Goal: Task Accomplishment & Management: Use online tool/utility

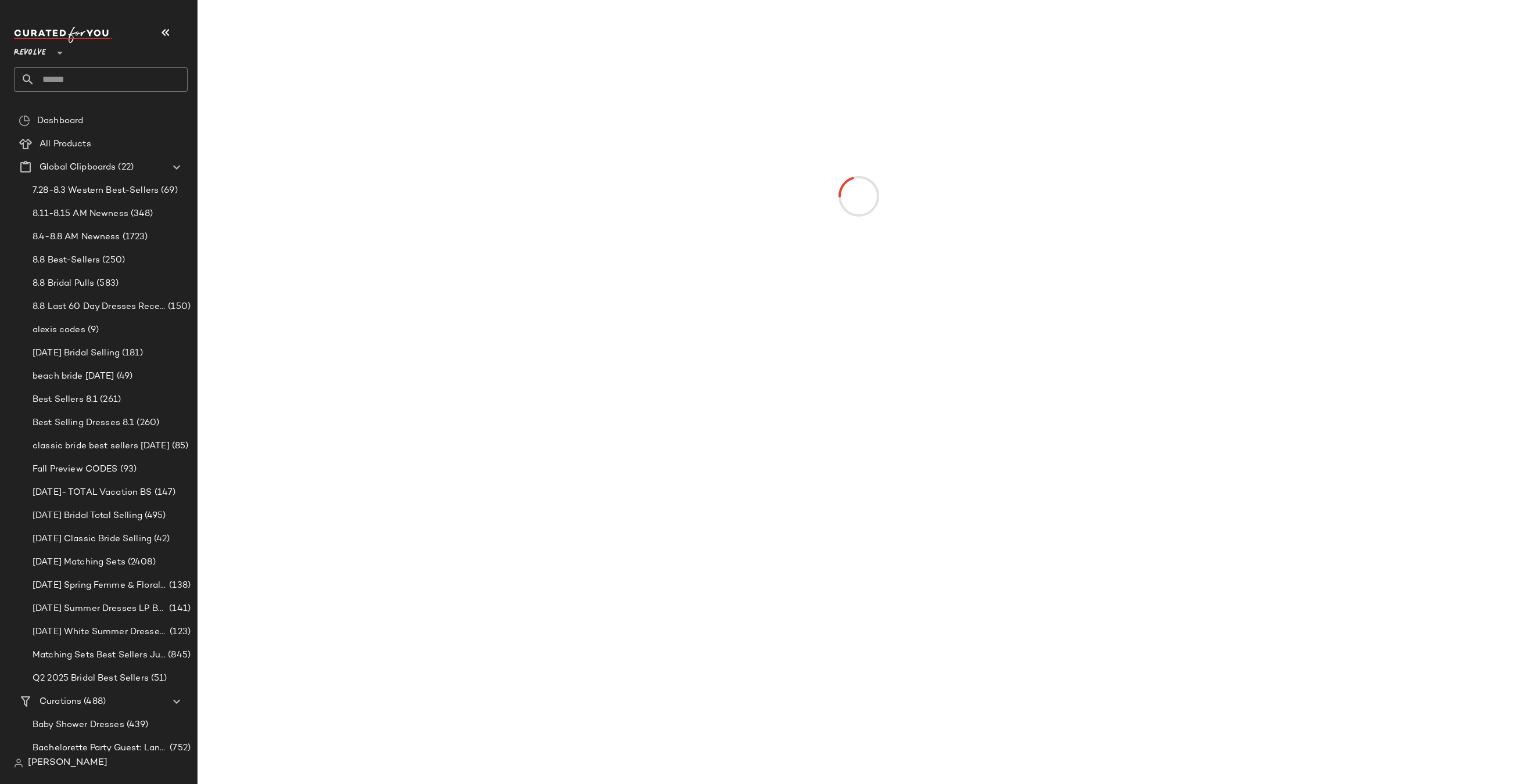
click at [89, 59] on div "Revolve **" at bounding box center [72, 45] width 116 height 29
click at [78, 81] on input "text" at bounding box center [111, 79] width 152 height 24
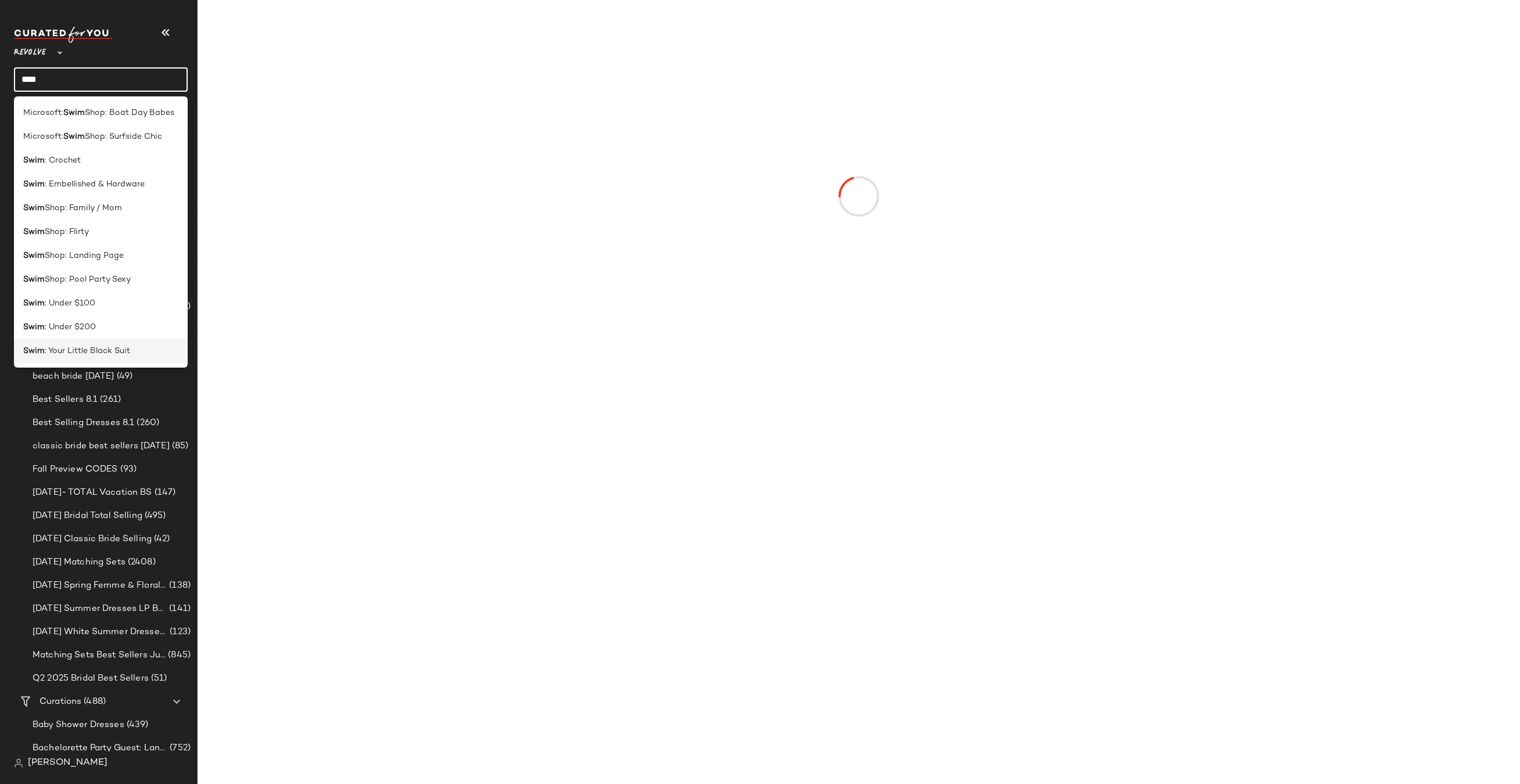
type input "****"
click at [136, 345] on div "Swim : Your Little Black Suit" at bounding box center [101, 350] width 155 height 12
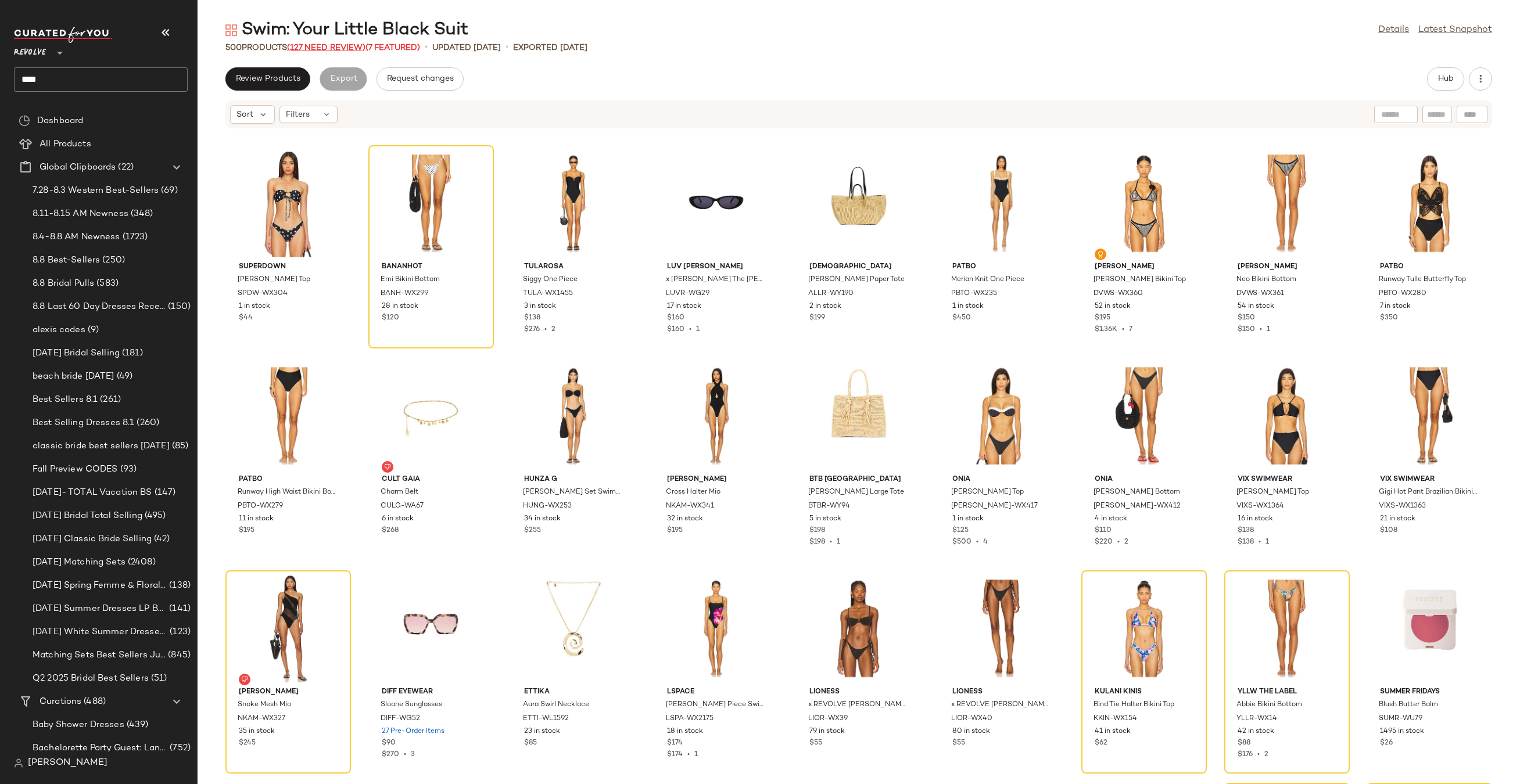
click at [336, 48] on span "(127 Need Review)" at bounding box center [326, 47] width 79 height 8
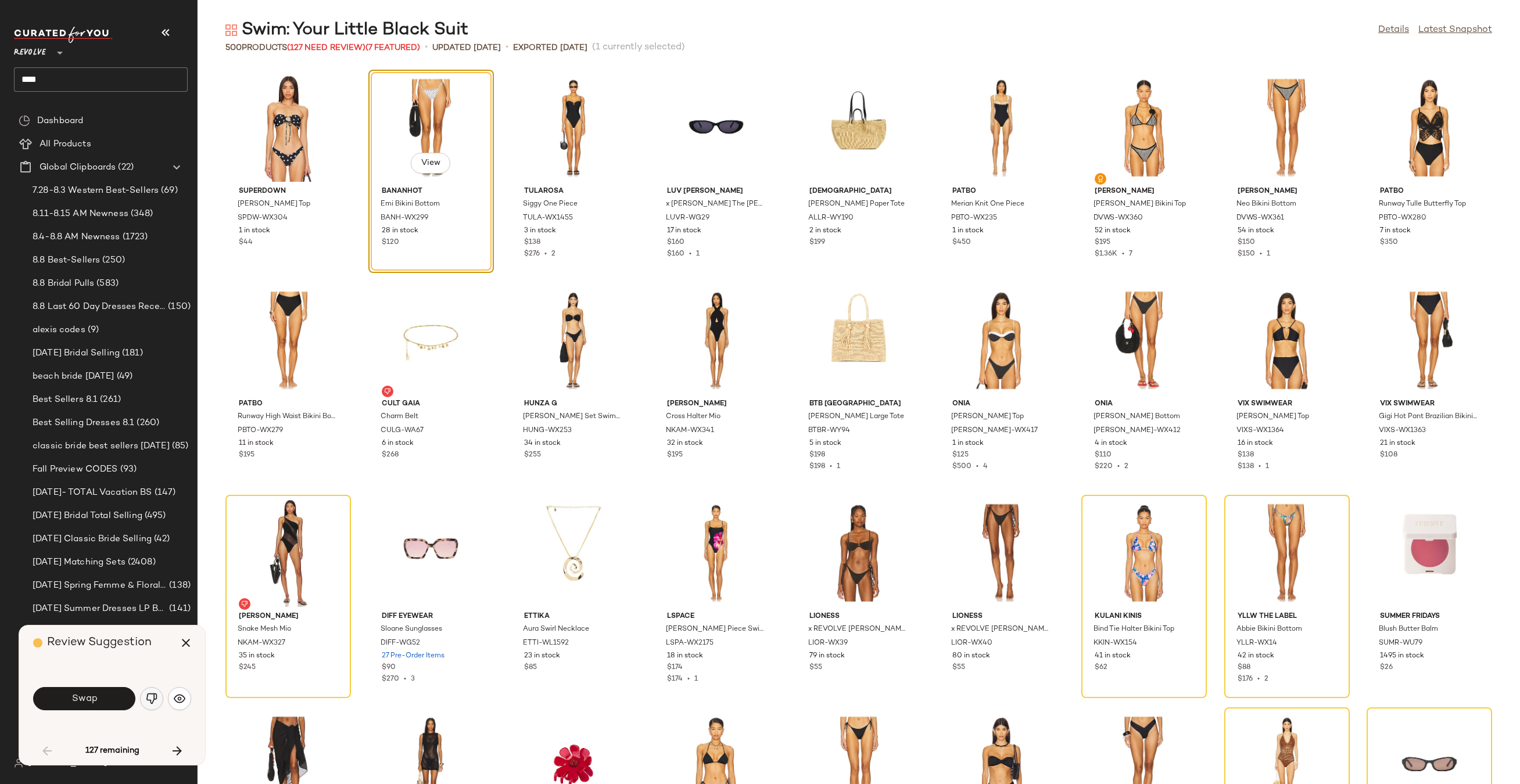
click at [148, 703] on img "button" at bounding box center [152, 698] width 12 height 12
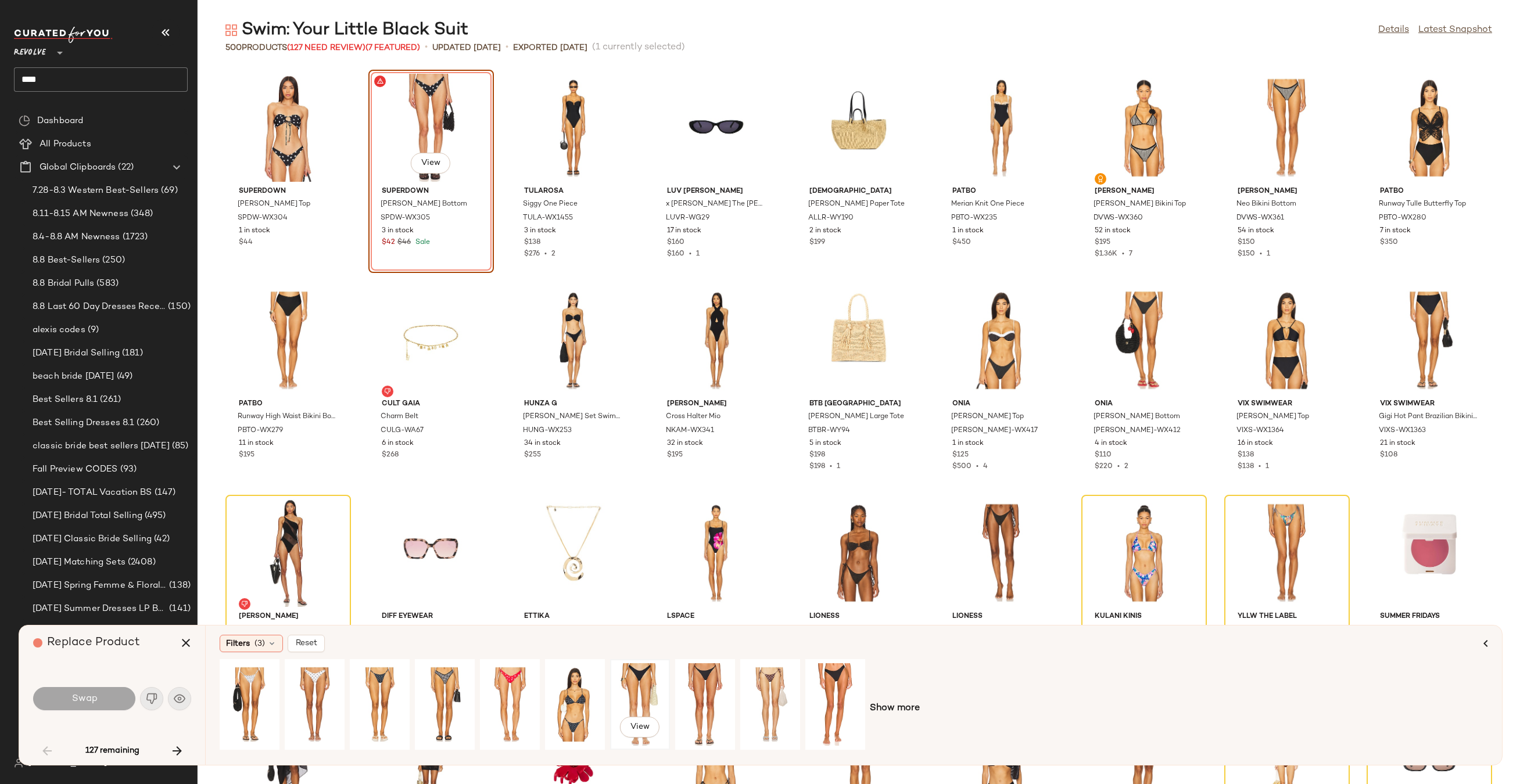
click at [629, 694] on div "View" at bounding box center [640, 704] width 52 height 82
click at [378, 681] on div "View" at bounding box center [380, 704] width 52 height 82
click at [87, 701] on span "Swap" at bounding box center [84, 699] width 26 height 11
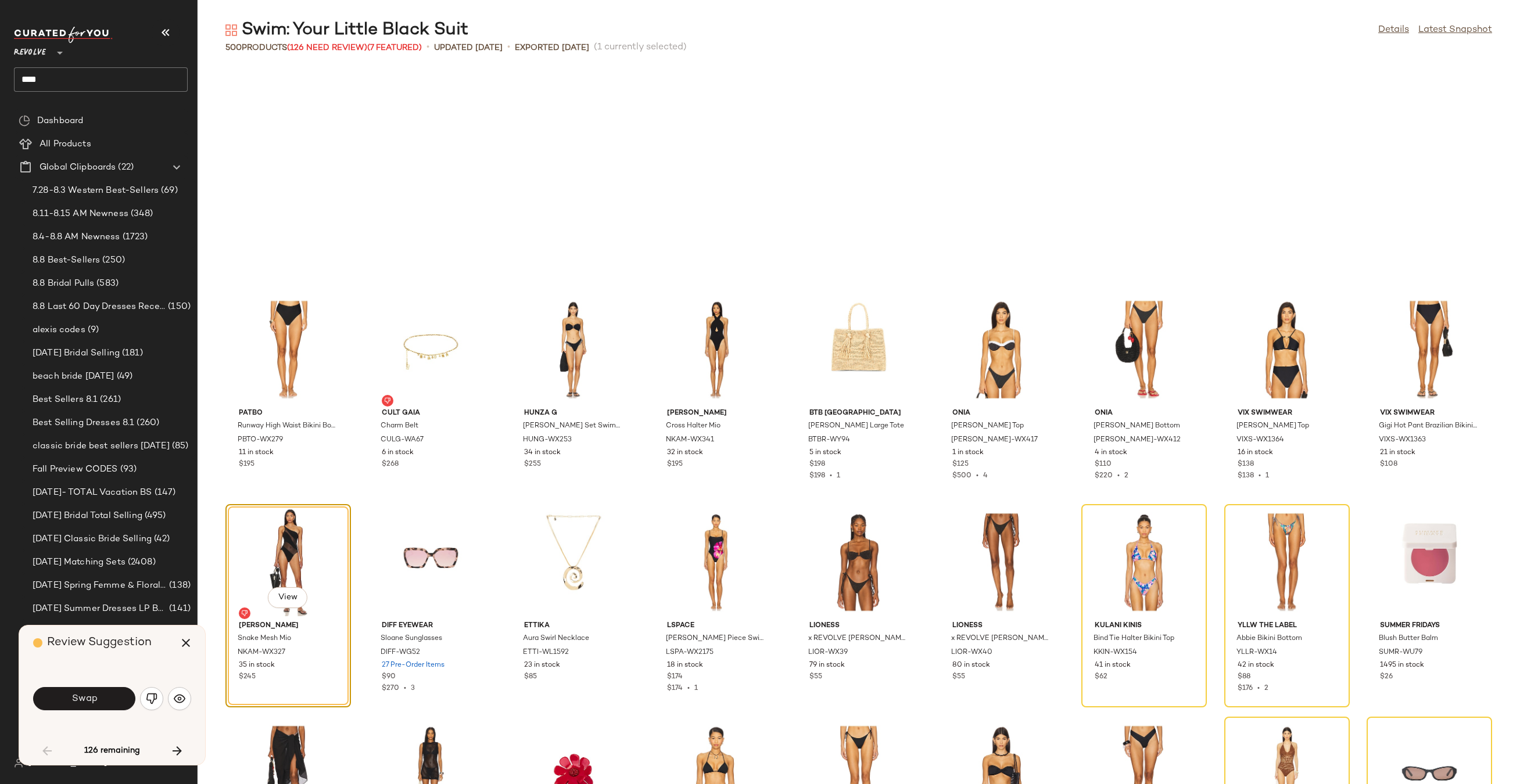
scroll to position [222, 0]
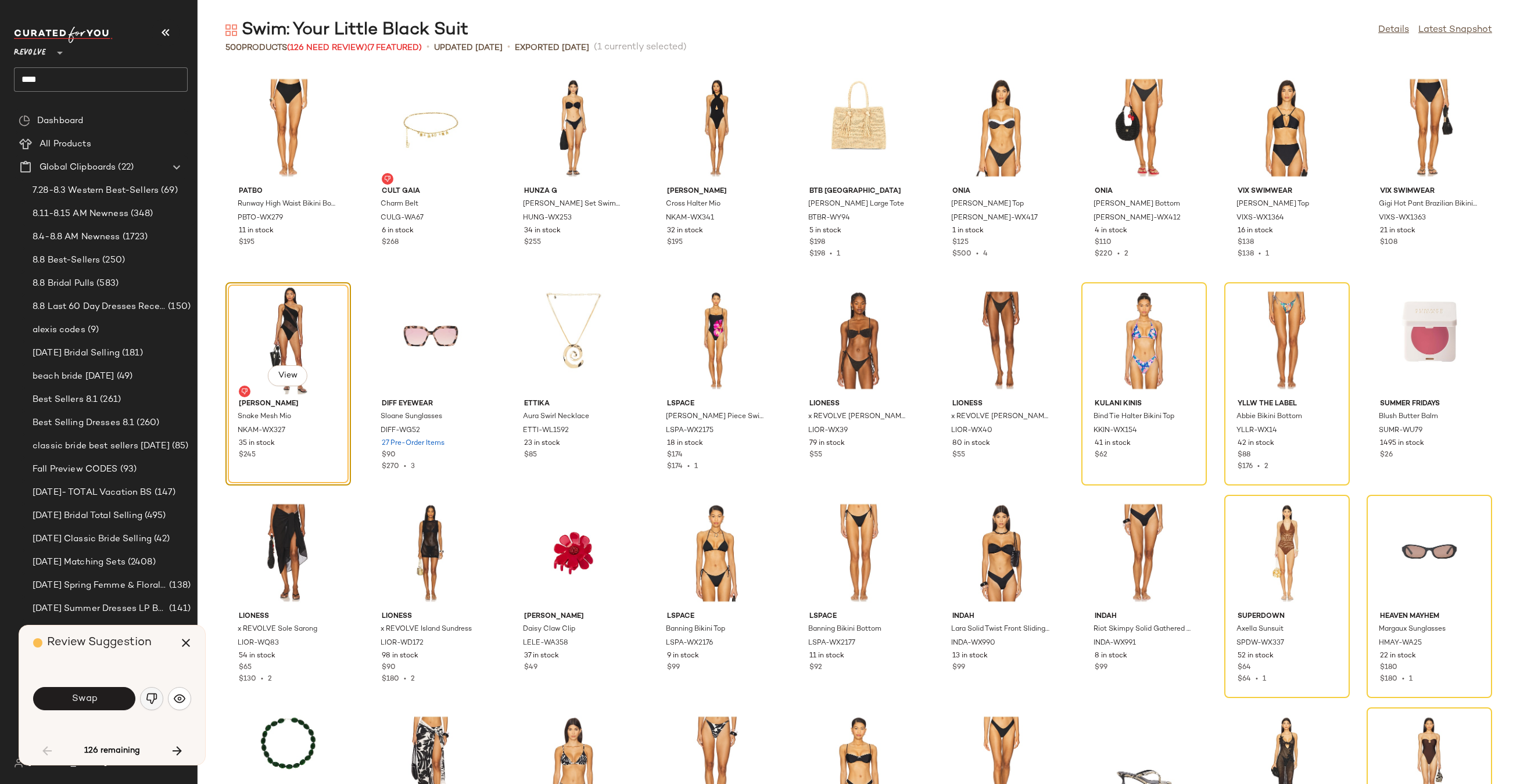
click at [148, 700] on img "button" at bounding box center [152, 698] width 12 height 12
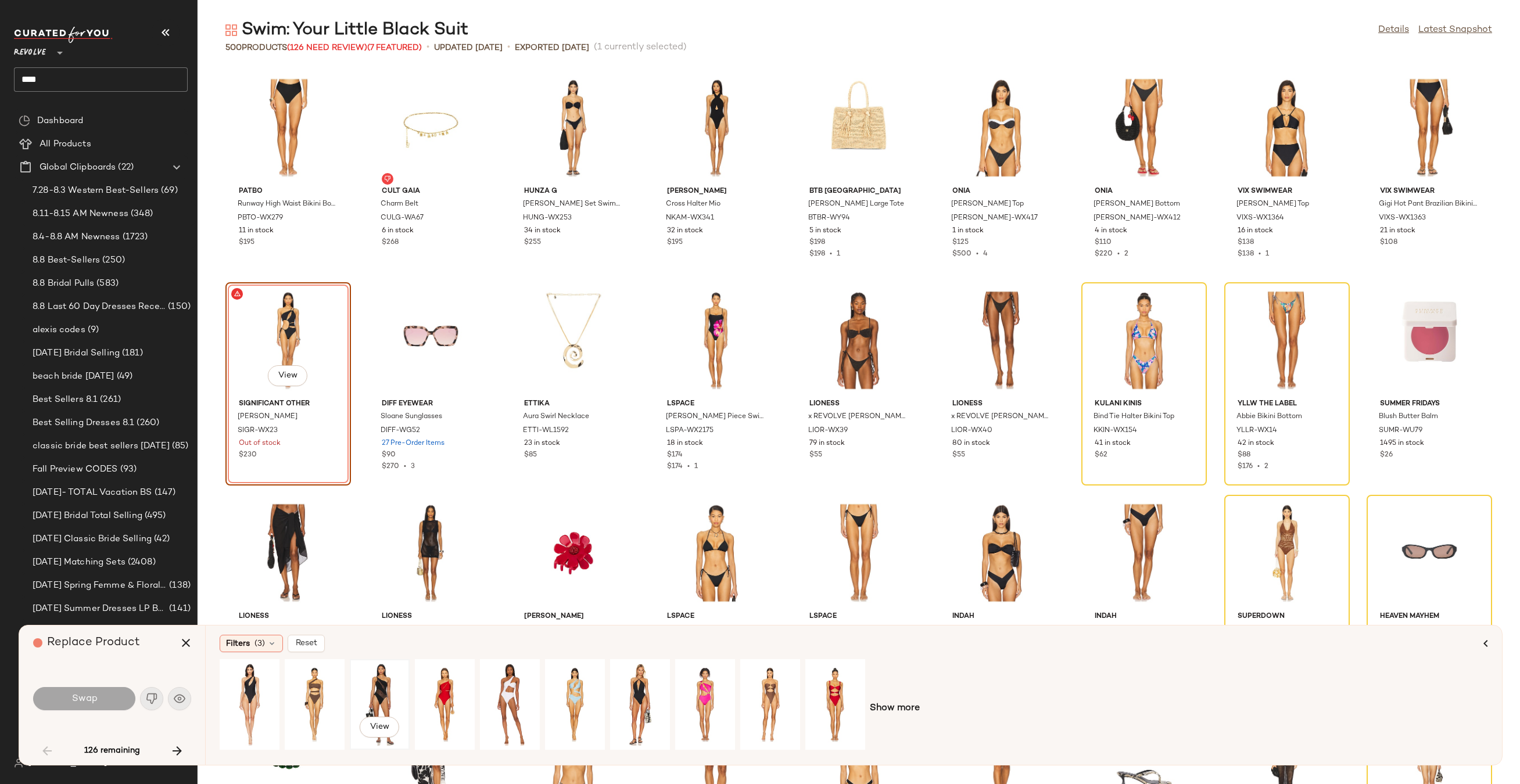
click at [371, 690] on div "View" at bounding box center [380, 704] width 52 height 82
click at [241, 683] on div "View" at bounding box center [249, 704] width 52 height 82
click at [105, 701] on button "Swap" at bounding box center [84, 698] width 103 height 23
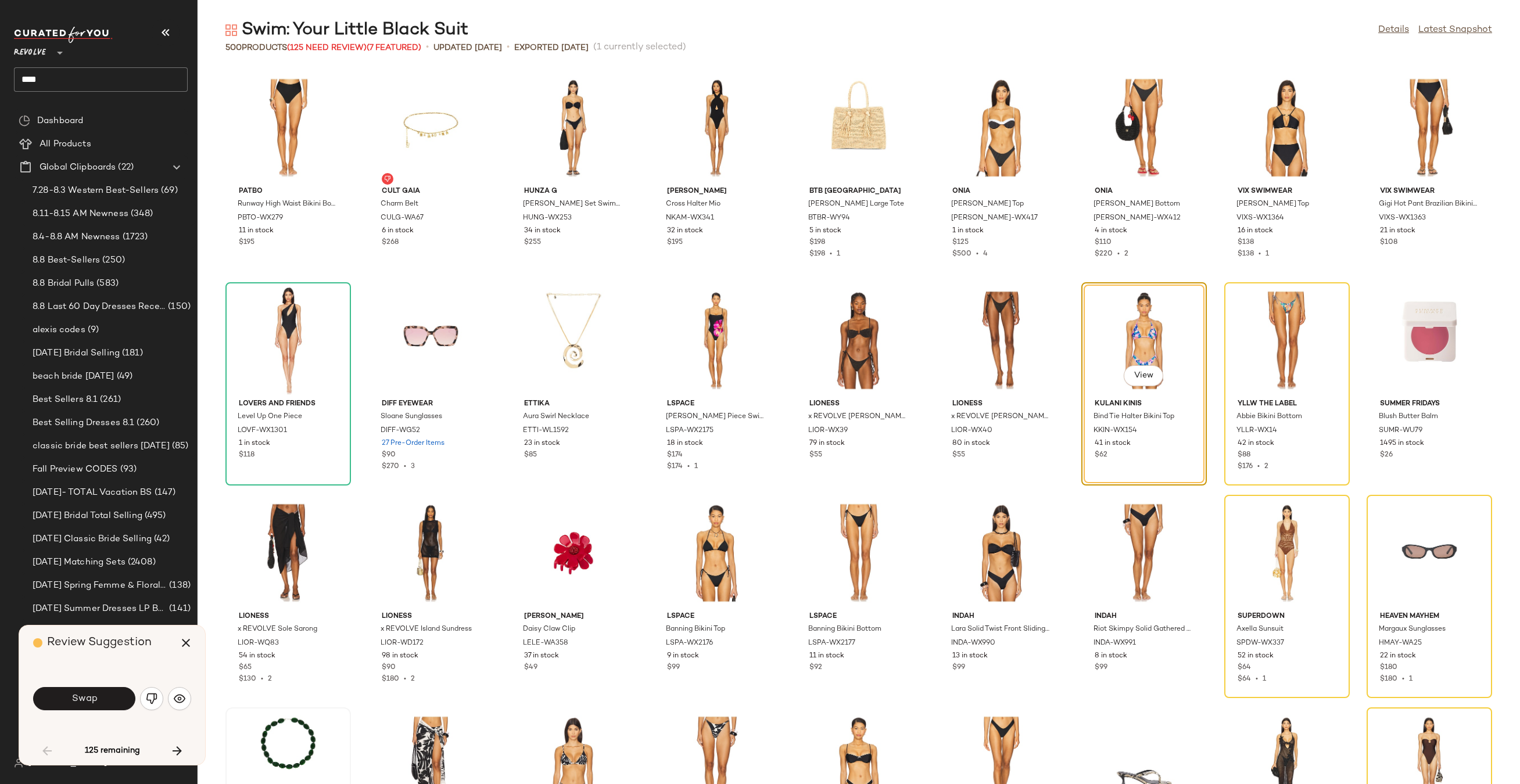
scroll to position [212, 0]
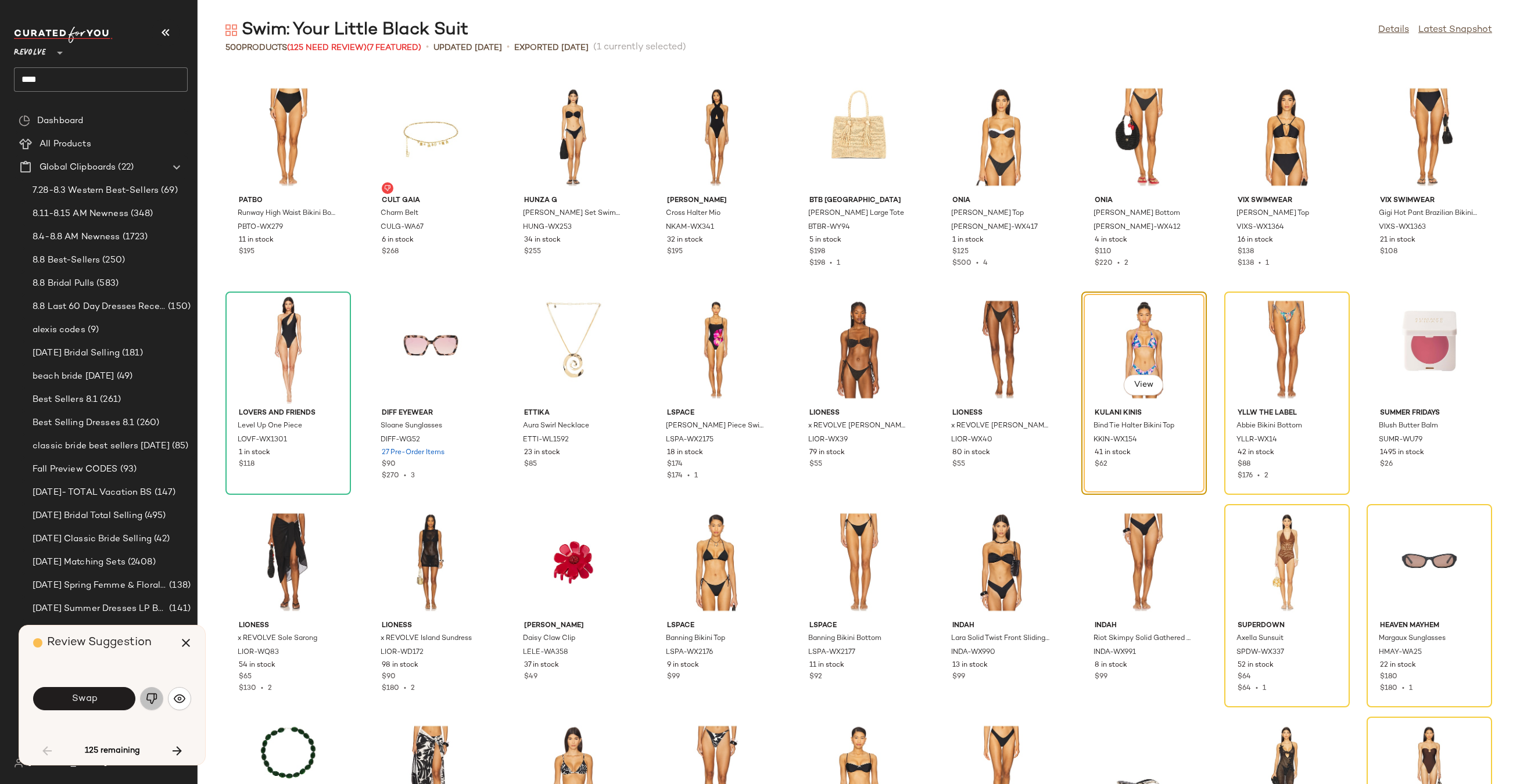
click at [152, 699] on img "button" at bounding box center [152, 698] width 12 height 12
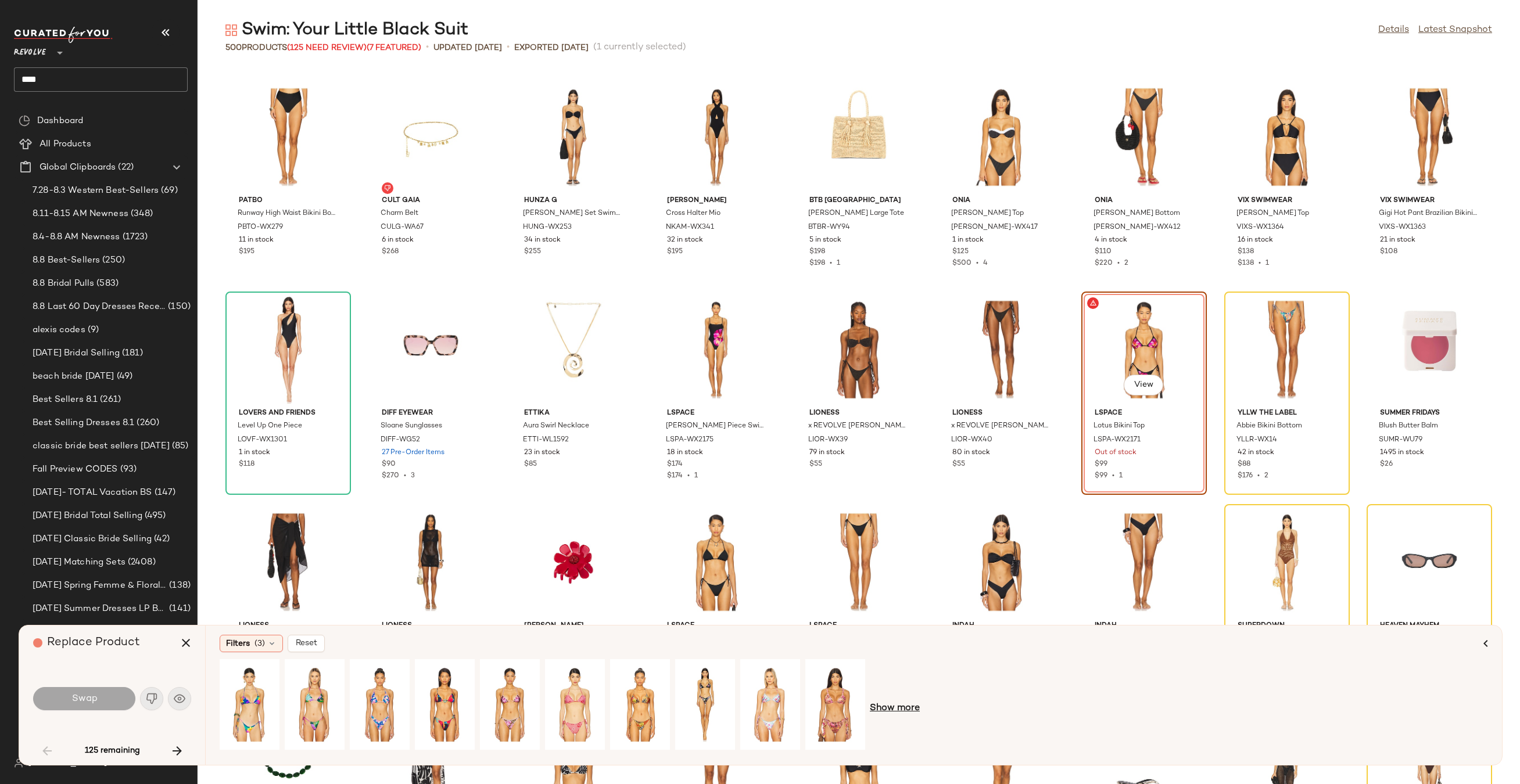
click at [905, 705] on span "Show more" at bounding box center [894, 707] width 50 height 14
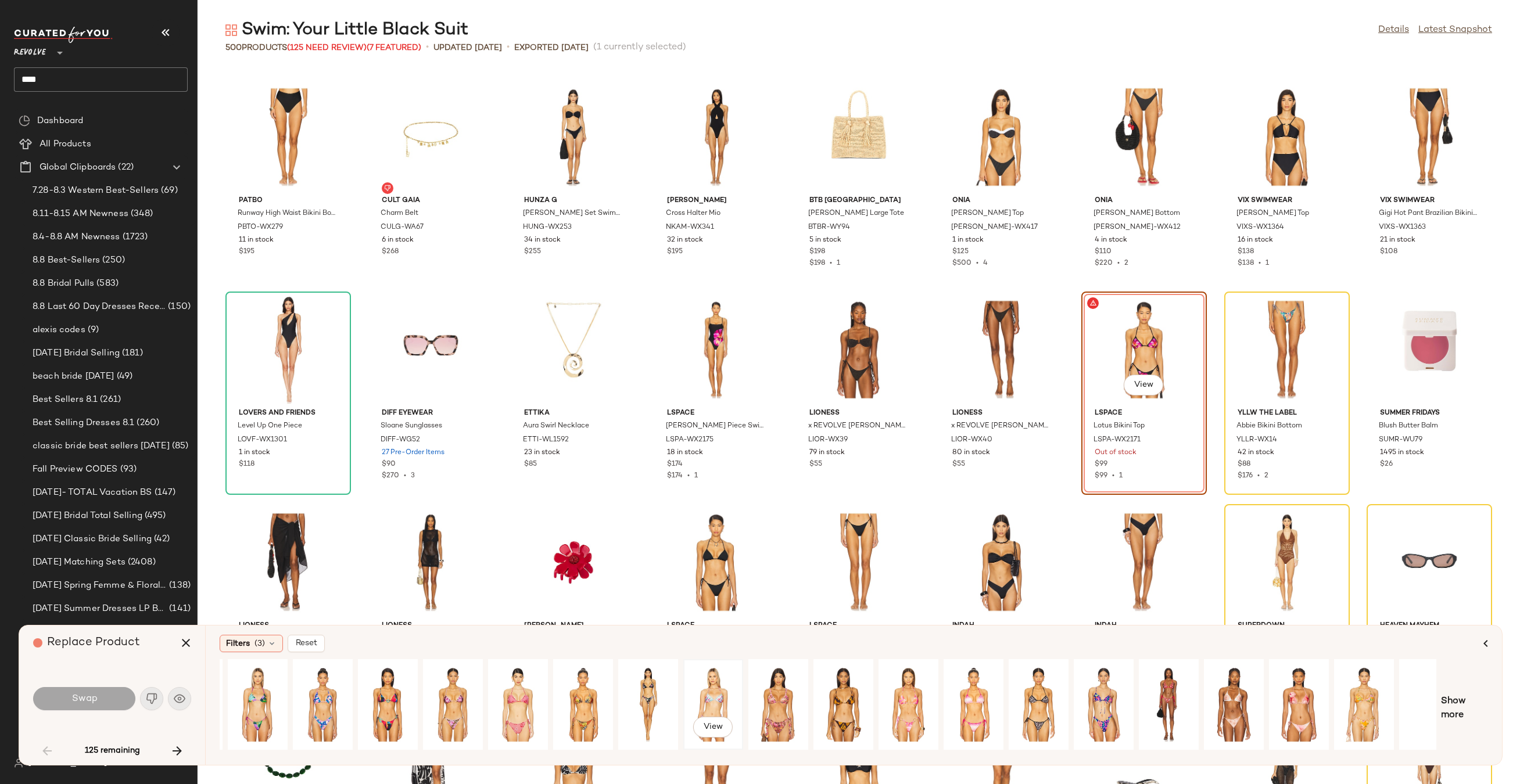
scroll to position [0, 79]
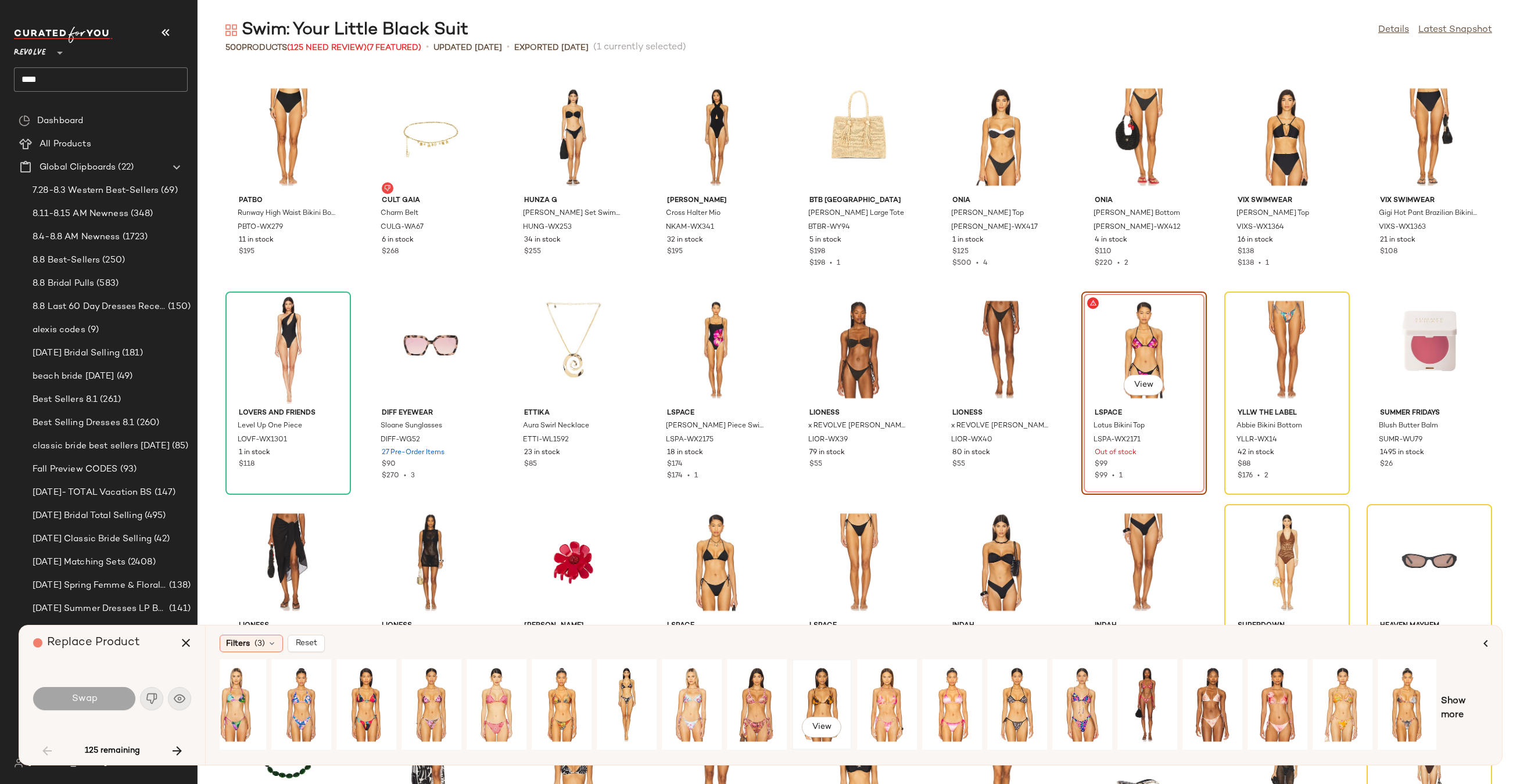
click at [825, 694] on div "View" at bounding box center [821, 704] width 52 height 82
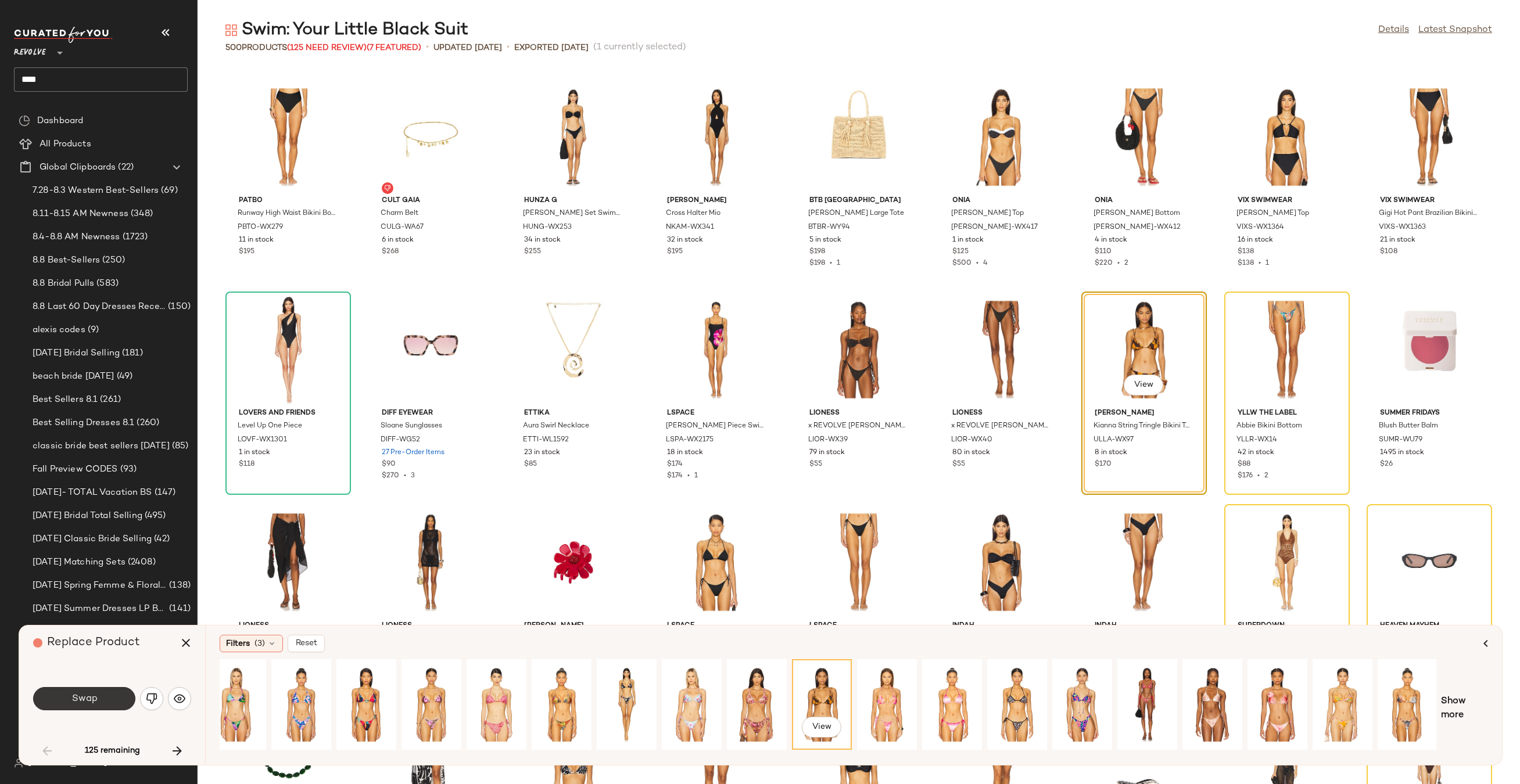
click at [76, 700] on span "Swap" at bounding box center [84, 699] width 26 height 11
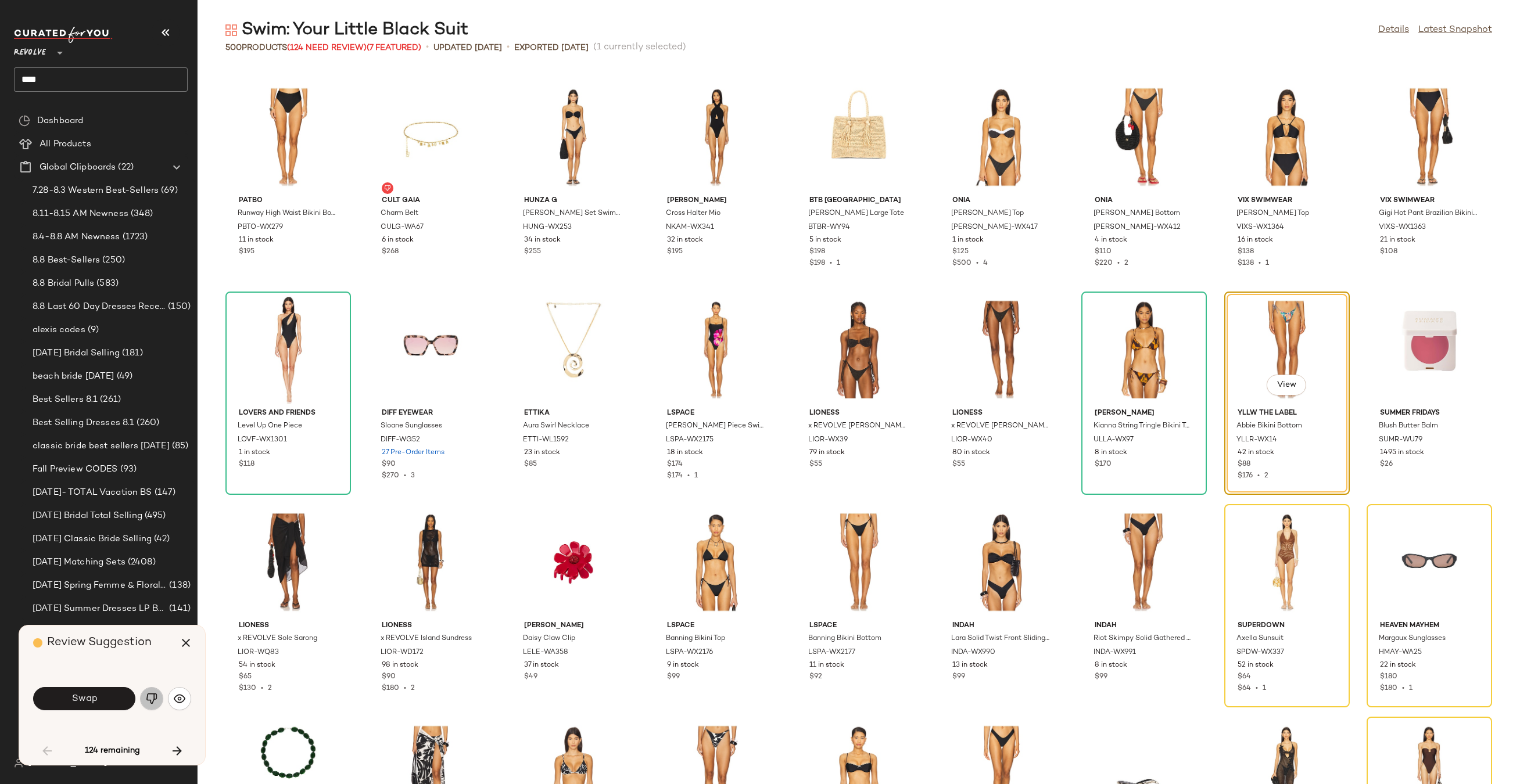
click at [150, 700] on img "button" at bounding box center [152, 698] width 12 height 12
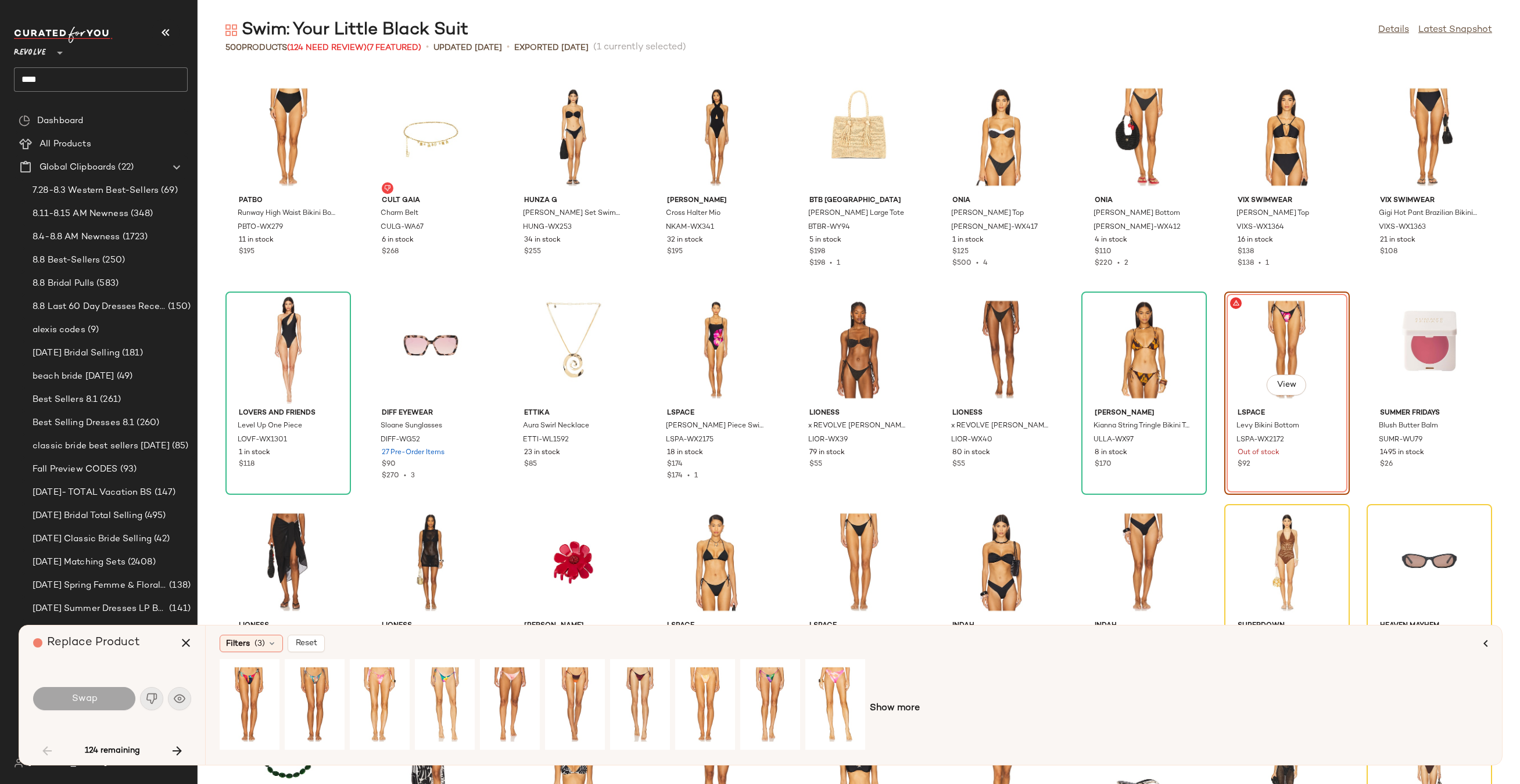
click at [886, 700] on div "Show more" at bounding box center [854, 708] width 1268 height 99
click at [887, 710] on span "Show more" at bounding box center [894, 707] width 50 height 14
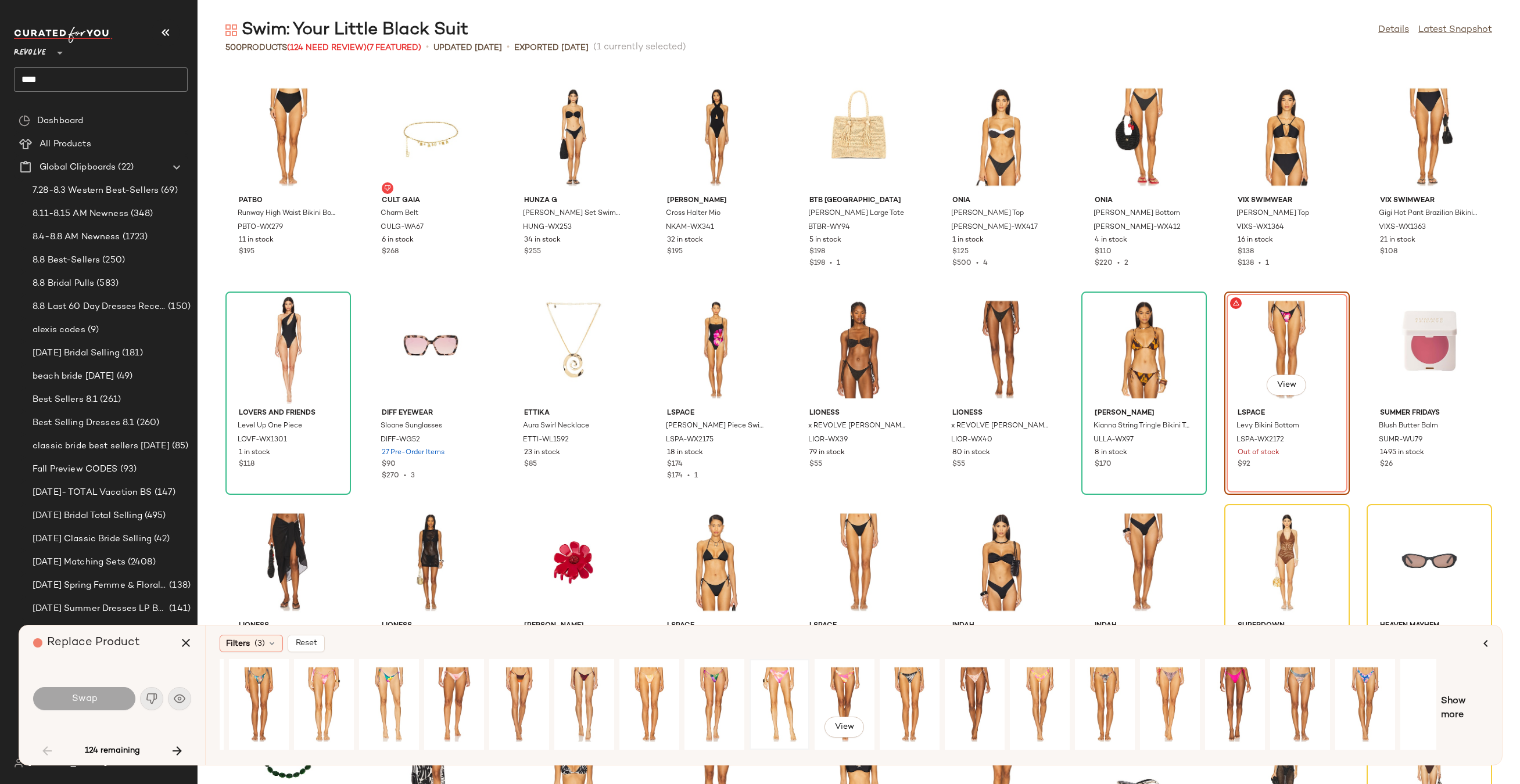
scroll to position [0, 79]
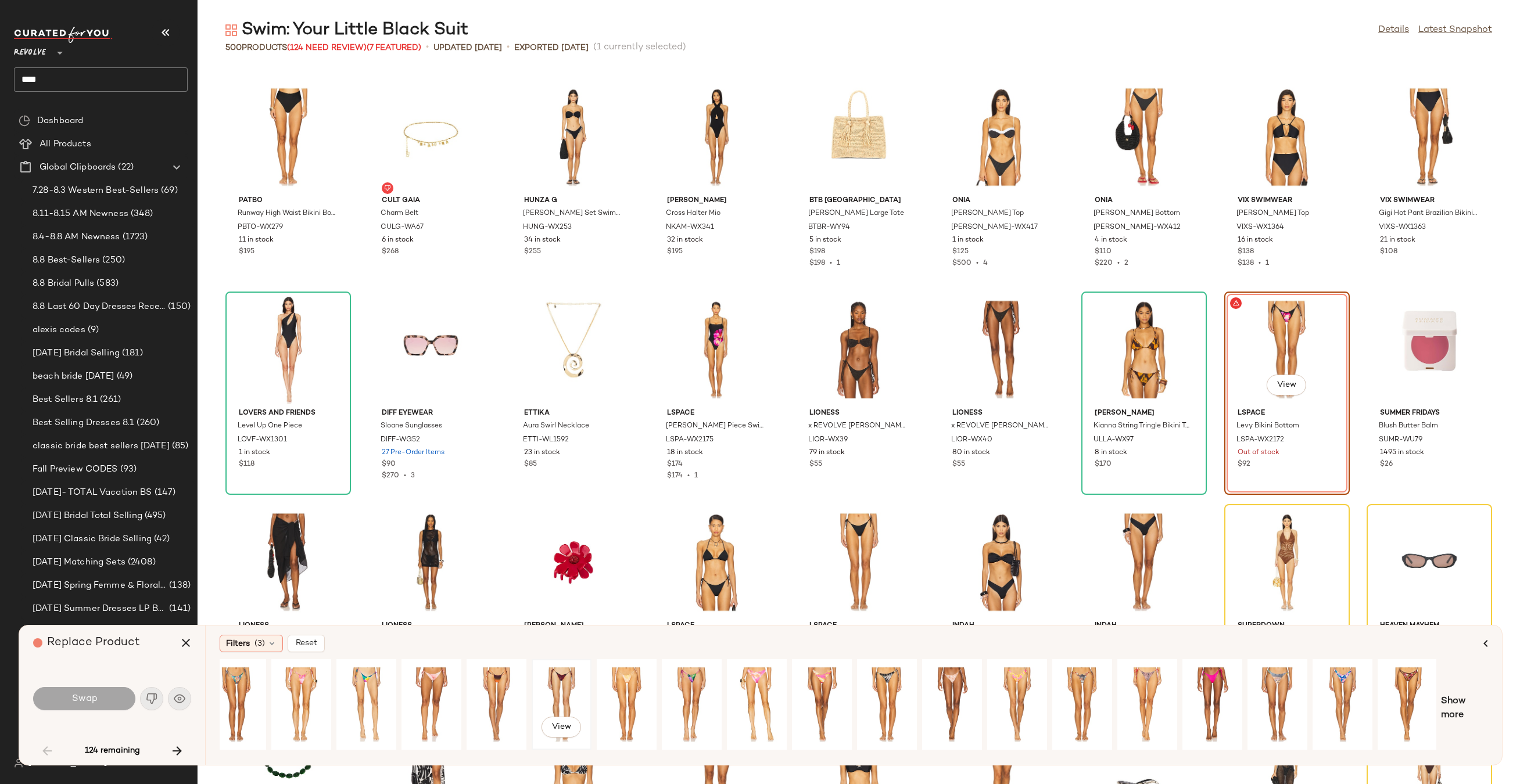
click at [572, 687] on div "View" at bounding box center [562, 704] width 52 height 82
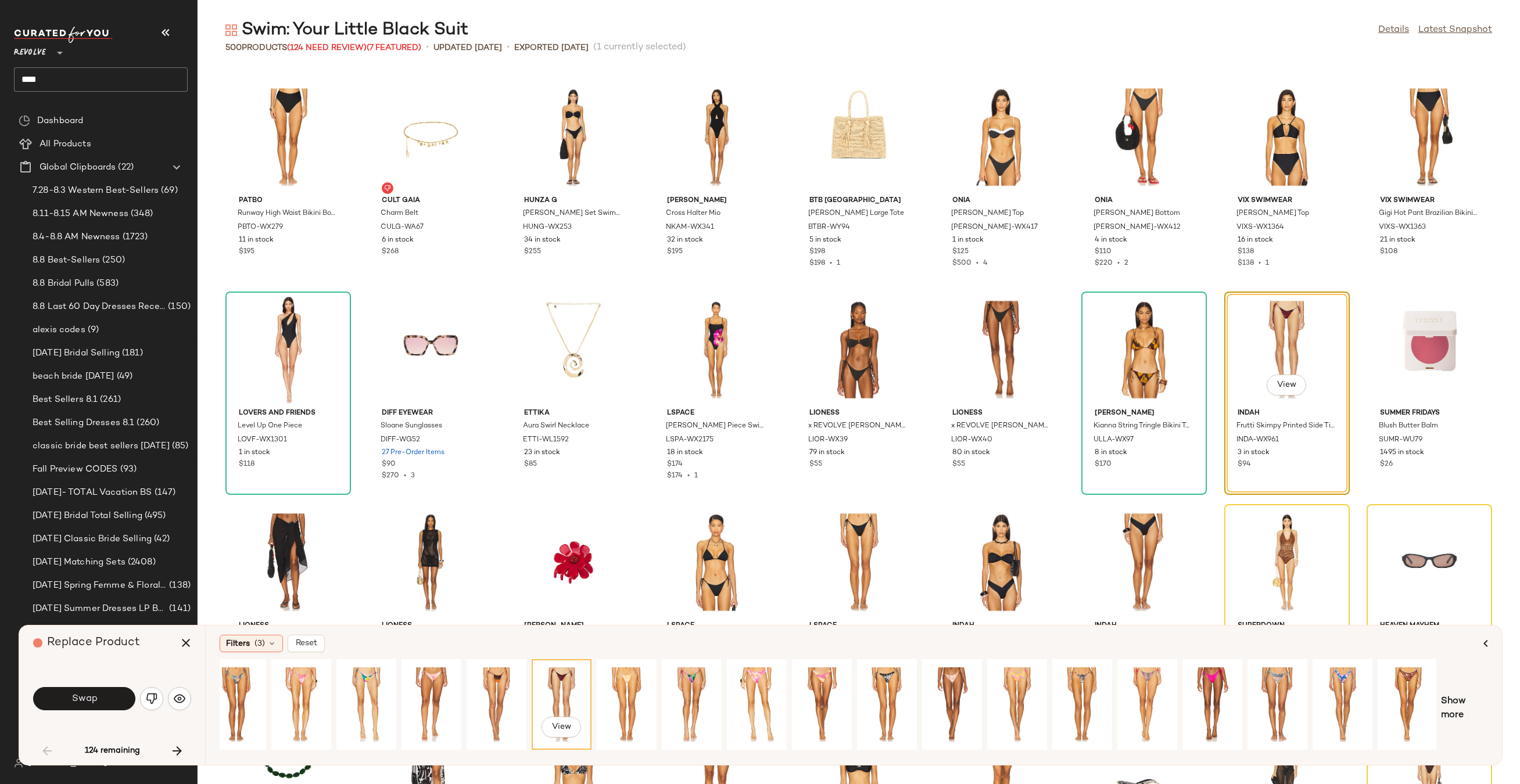
click at [464, 689] on div "View" at bounding box center [828, 708] width 1216 height 99
click at [445, 687] on div "View" at bounding box center [432, 704] width 52 height 82
click at [502, 695] on div "View" at bounding box center [496, 704] width 52 height 82
click at [94, 710] on div "Swap" at bounding box center [112, 698] width 158 height 28
click at [94, 705] on button "Swap" at bounding box center [84, 698] width 103 height 23
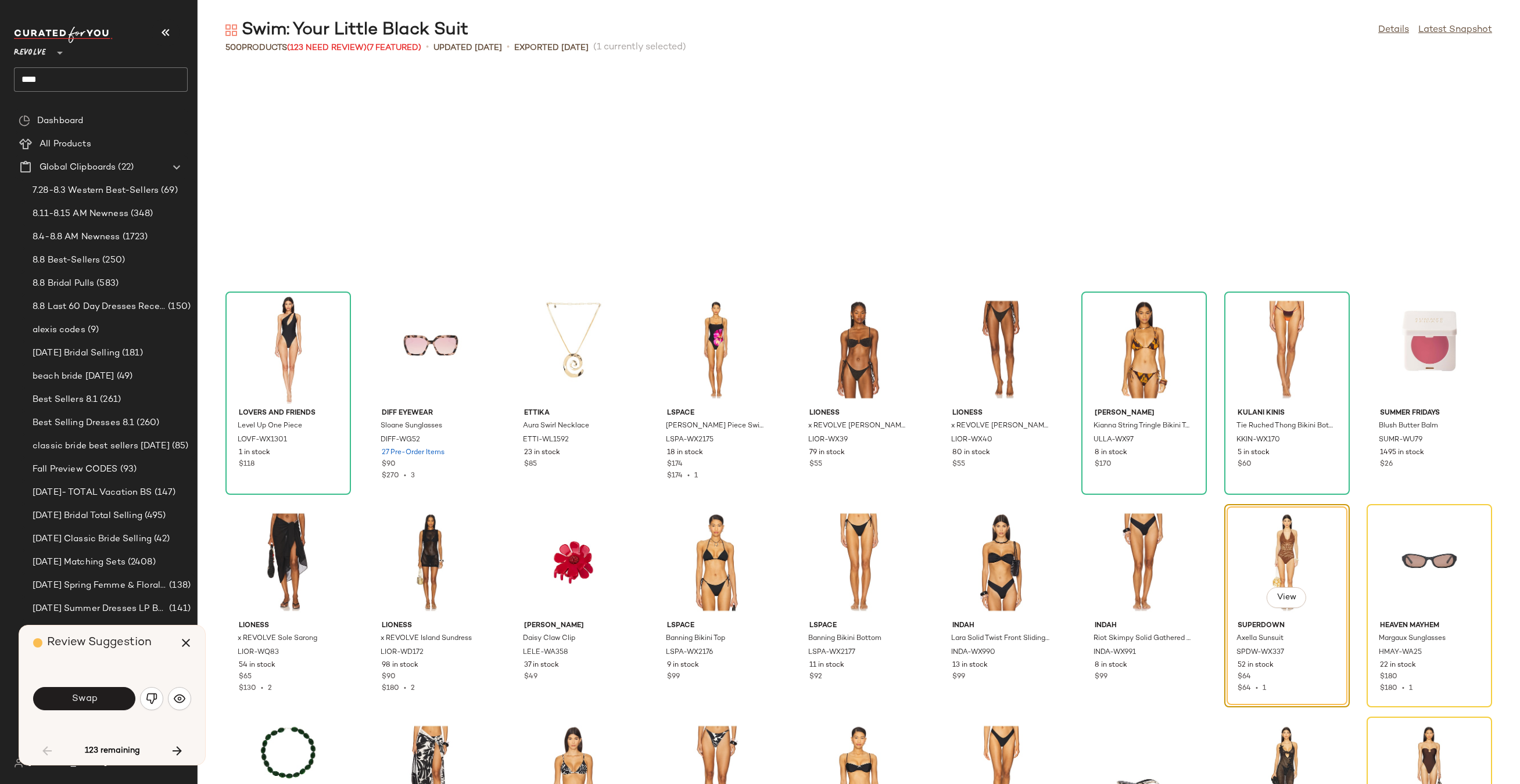
scroll to position [425, 0]
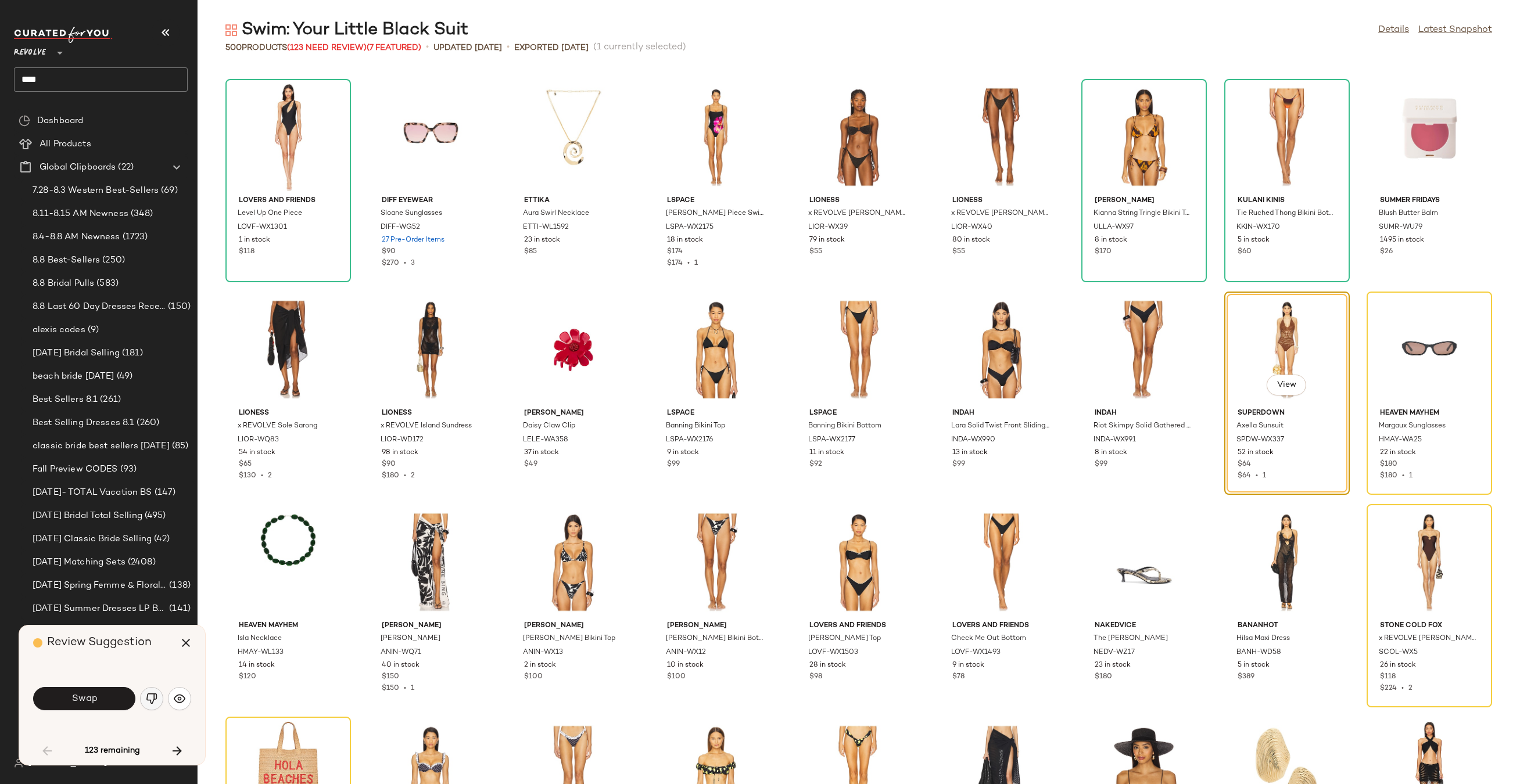
click at [154, 706] on button "button" at bounding box center [152, 698] width 23 height 23
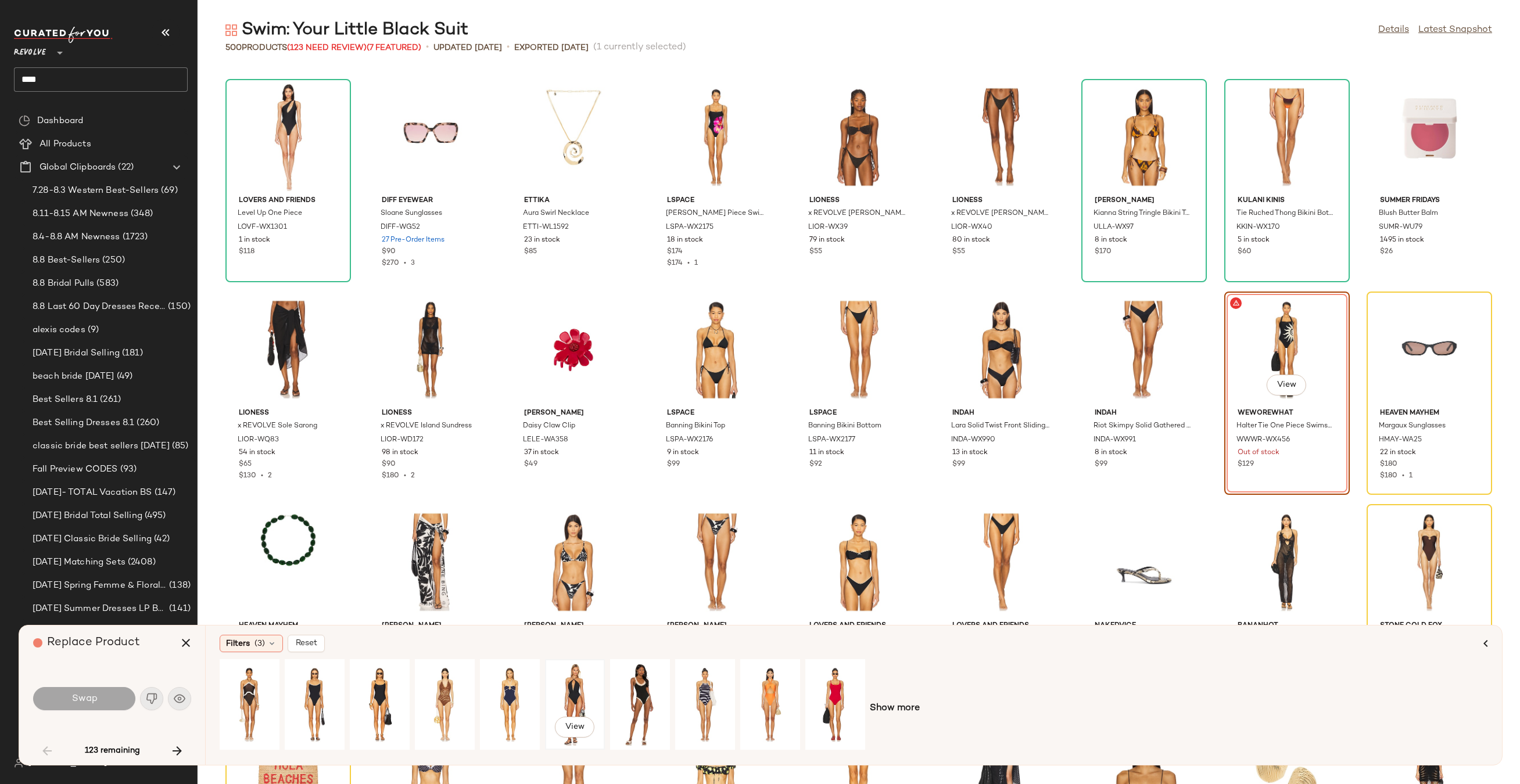
click at [580, 690] on div "View" at bounding box center [575, 704] width 52 height 82
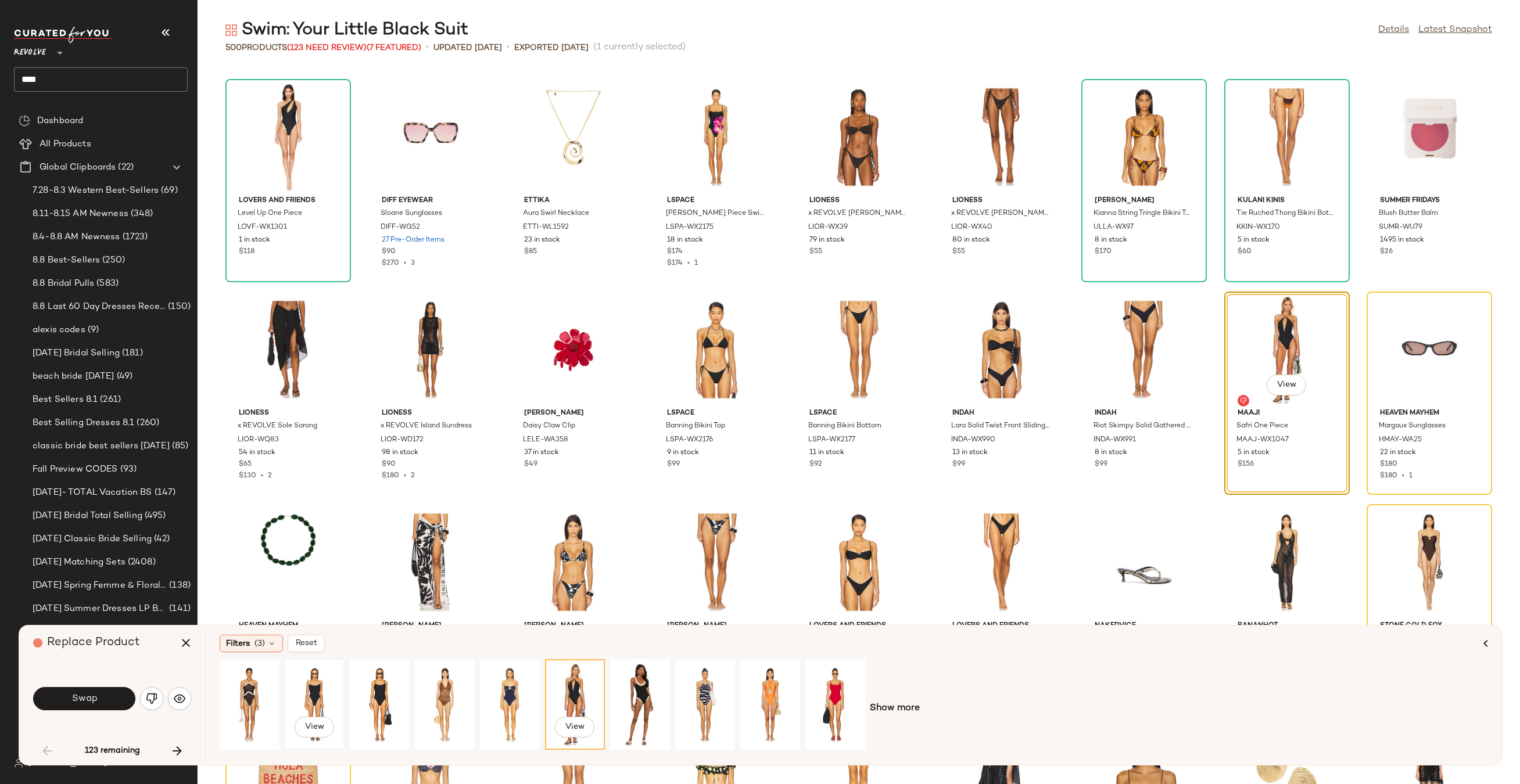
click at [319, 680] on div "View" at bounding box center [314, 704] width 52 height 82
click at [388, 687] on div "View" at bounding box center [380, 704] width 52 height 82
click at [93, 701] on span "Swap" at bounding box center [84, 699] width 26 height 11
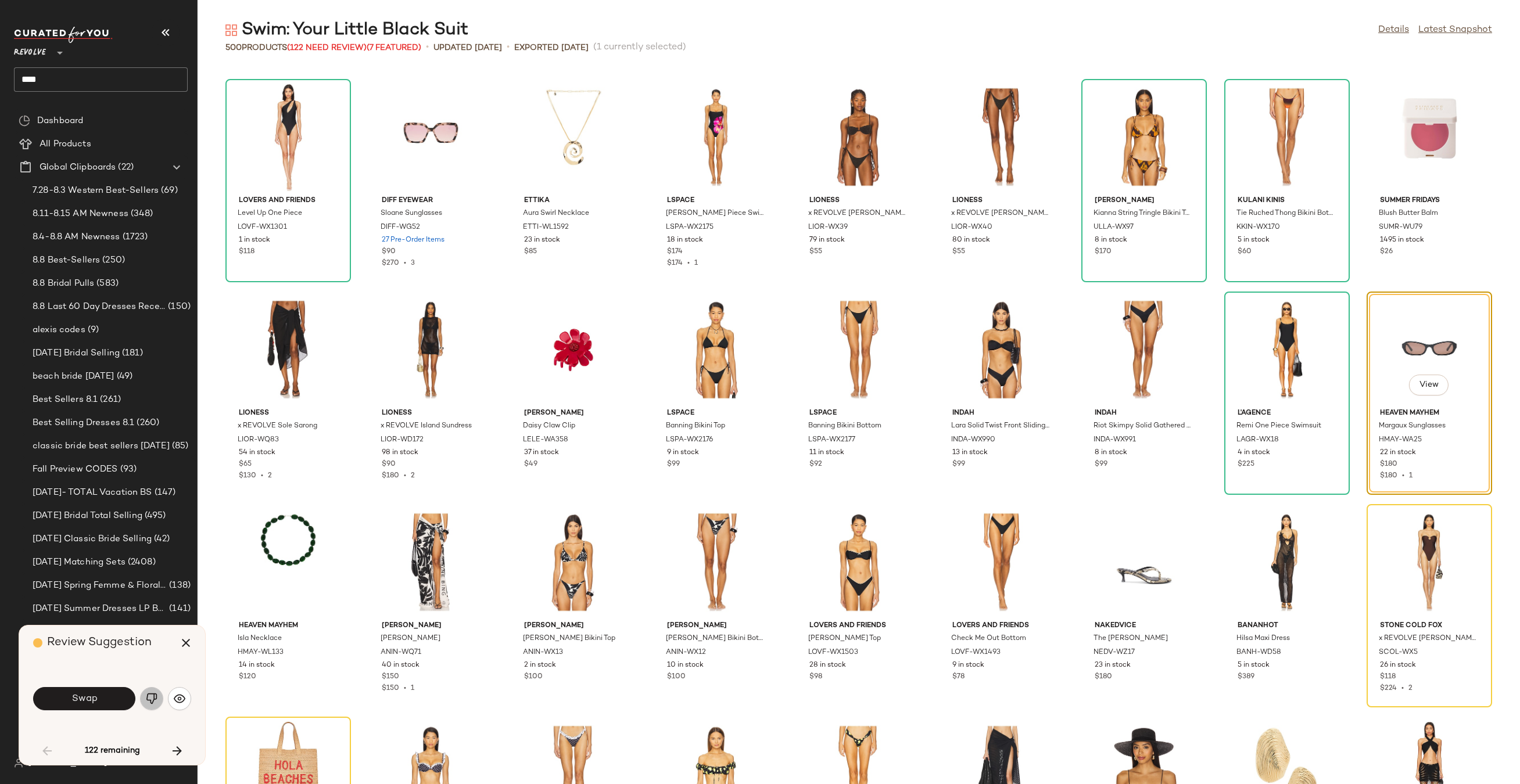
click at [154, 701] on img "button" at bounding box center [152, 698] width 12 height 12
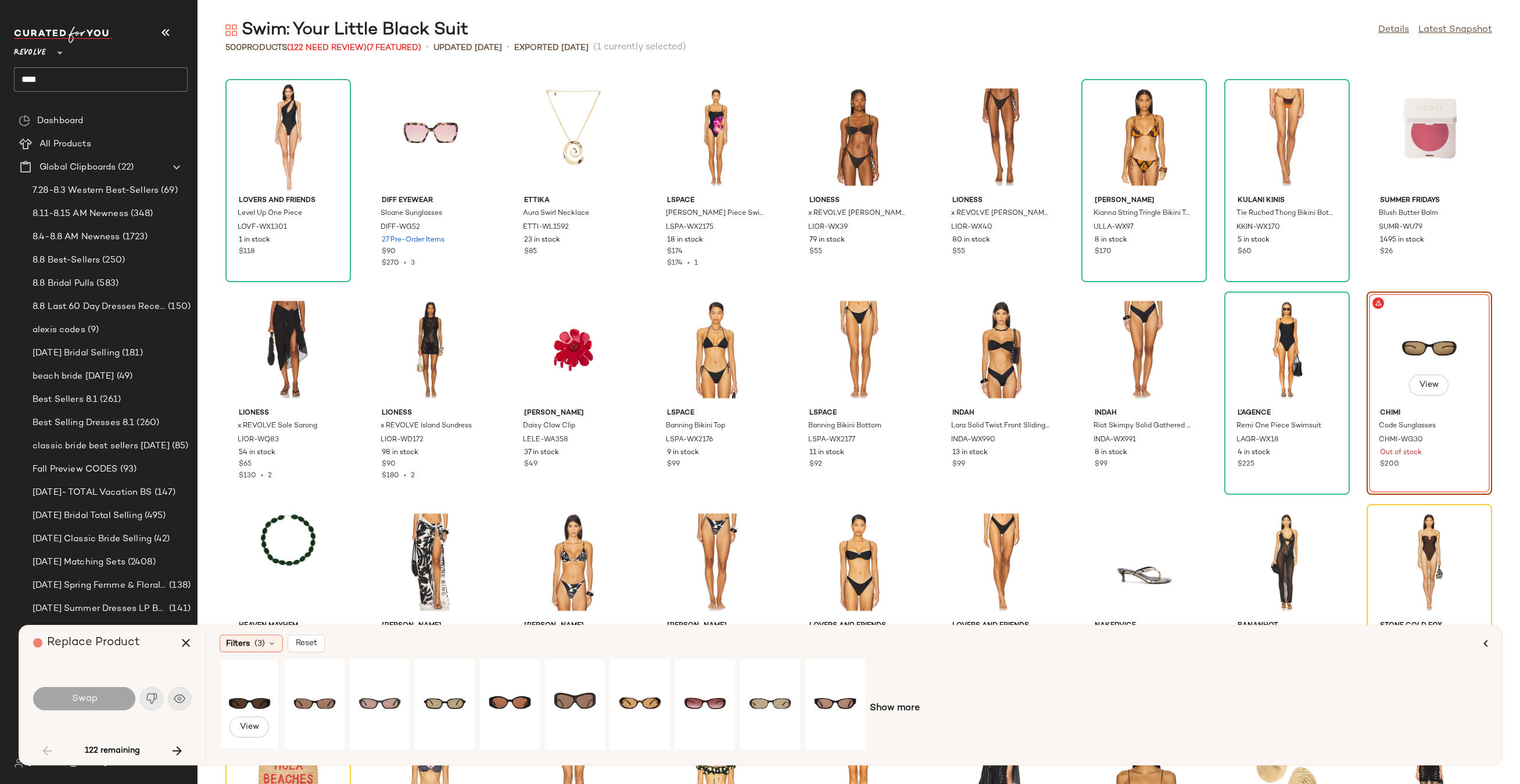
click at [261, 700] on div "View" at bounding box center [249, 704] width 52 height 82
click at [77, 706] on button "Swap" at bounding box center [84, 698] width 103 height 23
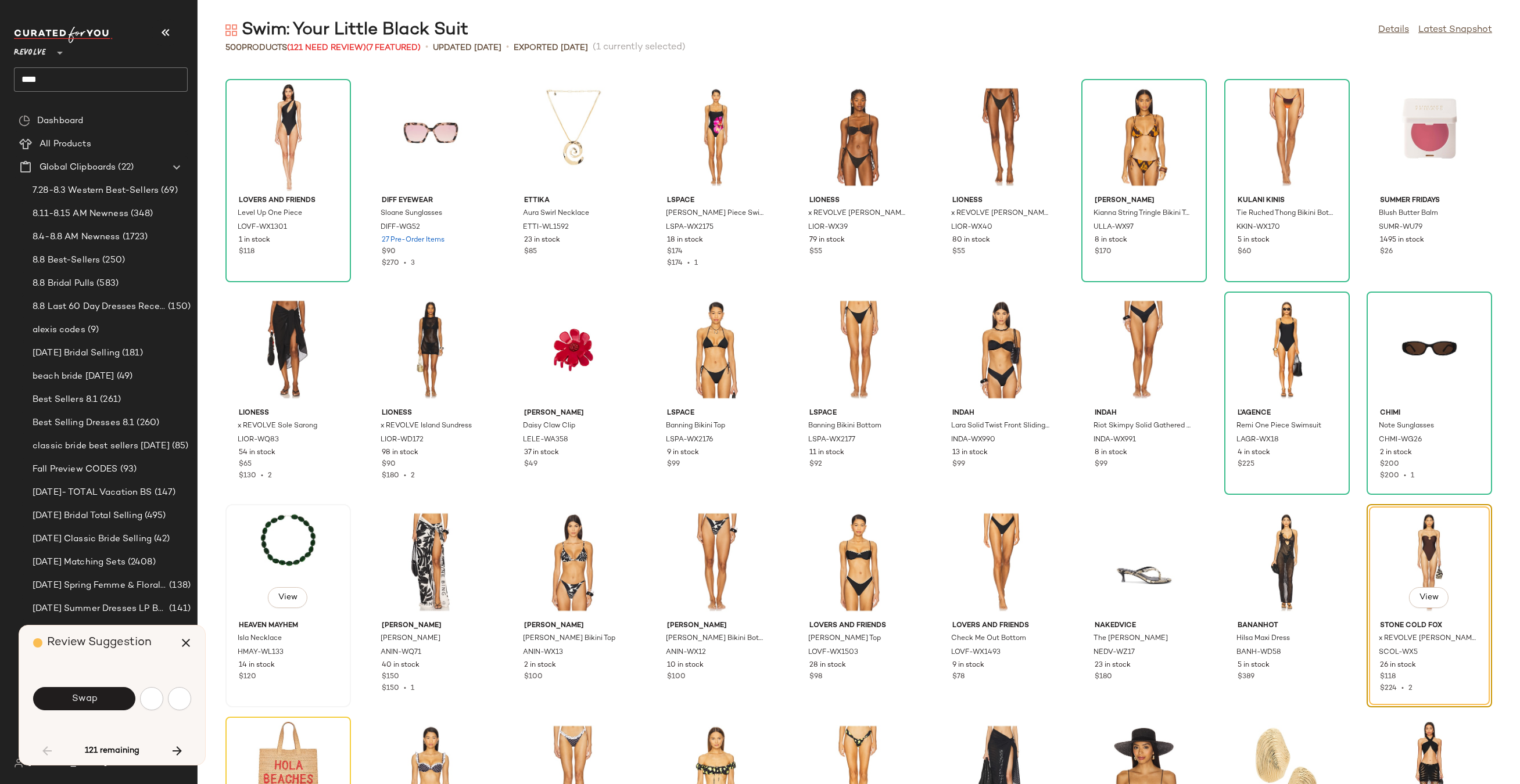
scroll to position [637, 0]
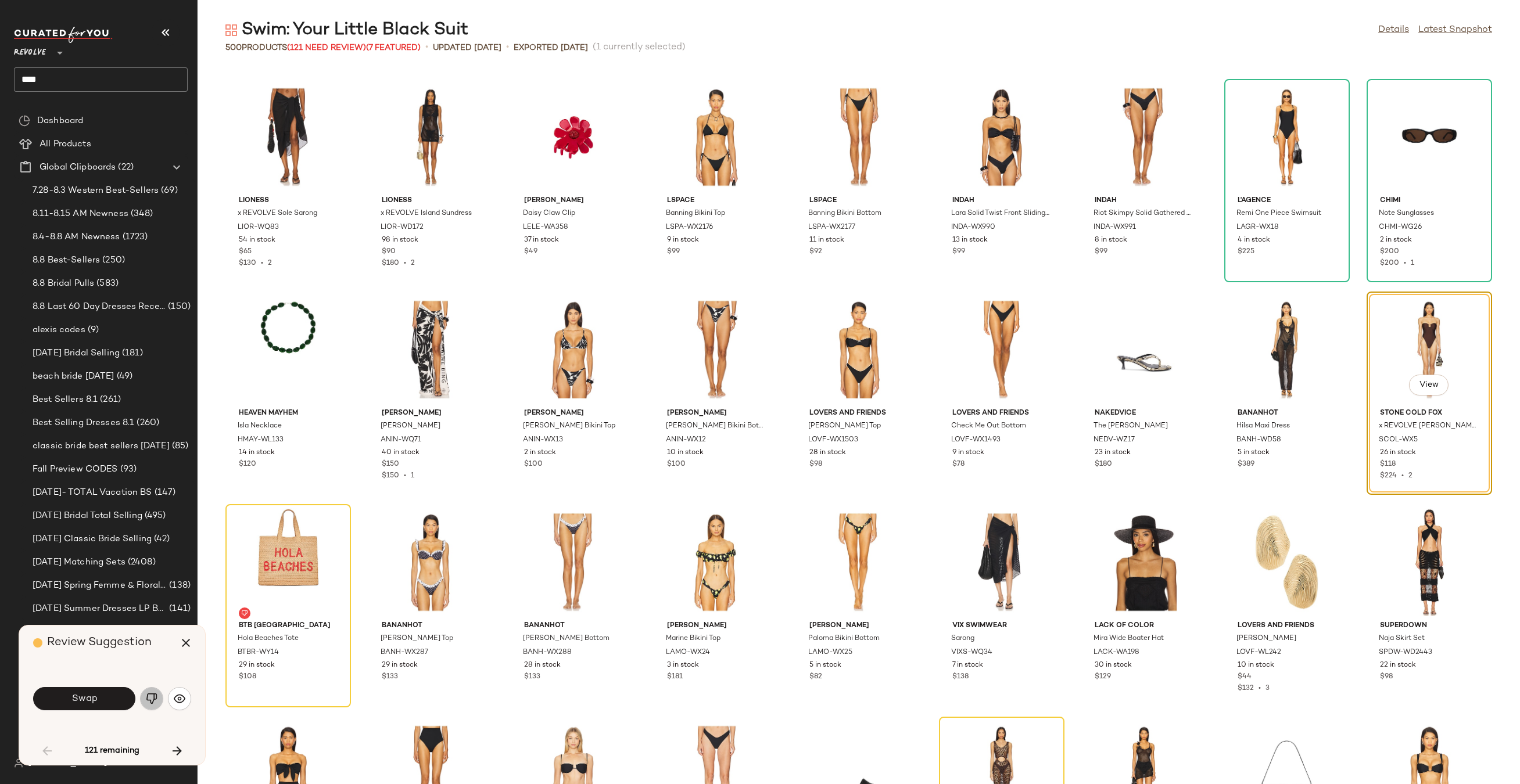
click at [156, 696] on img "button" at bounding box center [152, 698] width 12 height 12
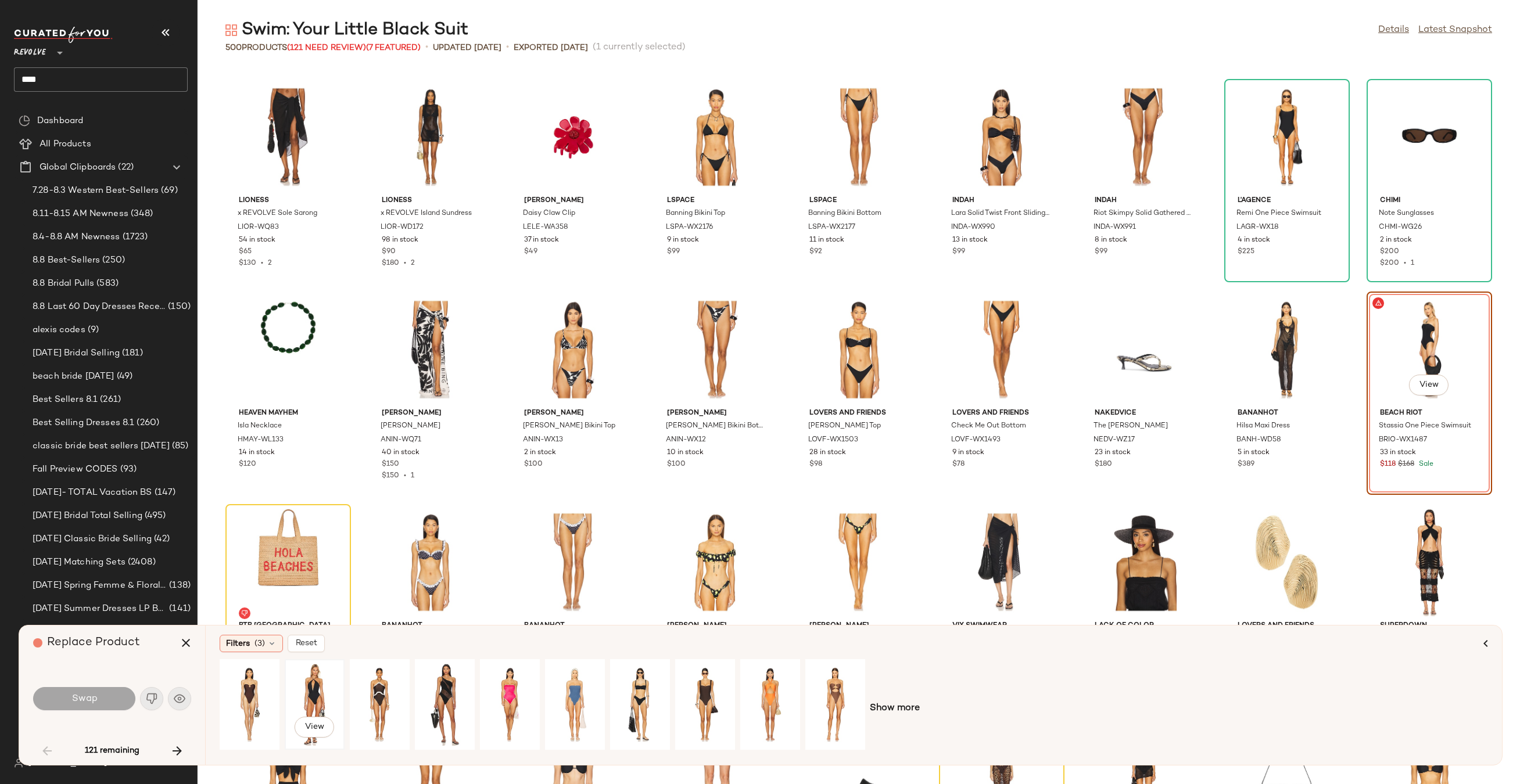
click at [310, 681] on div "View" at bounding box center [314, 704] width 52 height 82
click at [119, 696] on button "Swap" at bounding box center [84, 698] width 103 height 23
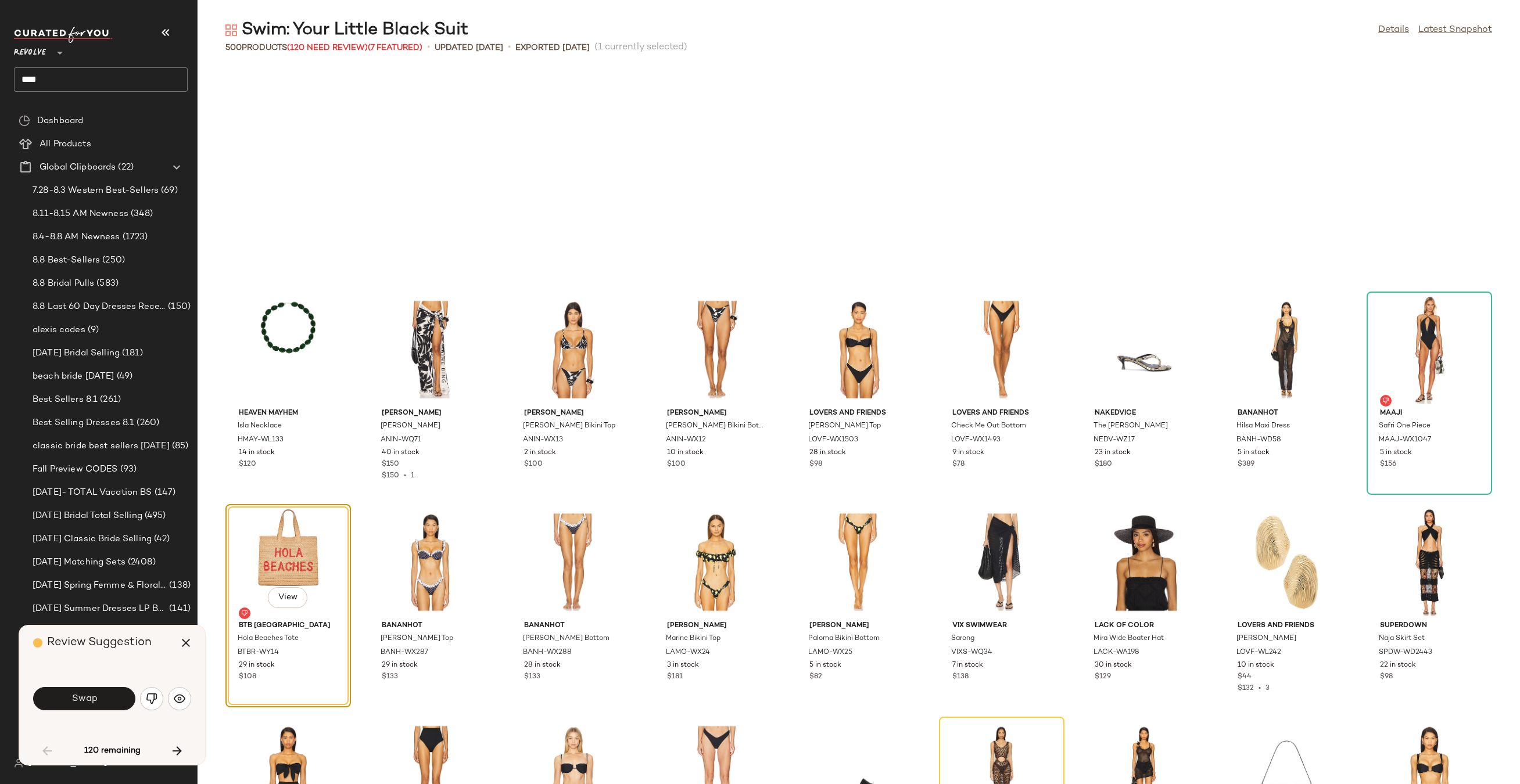
scroll to position [850, 0]
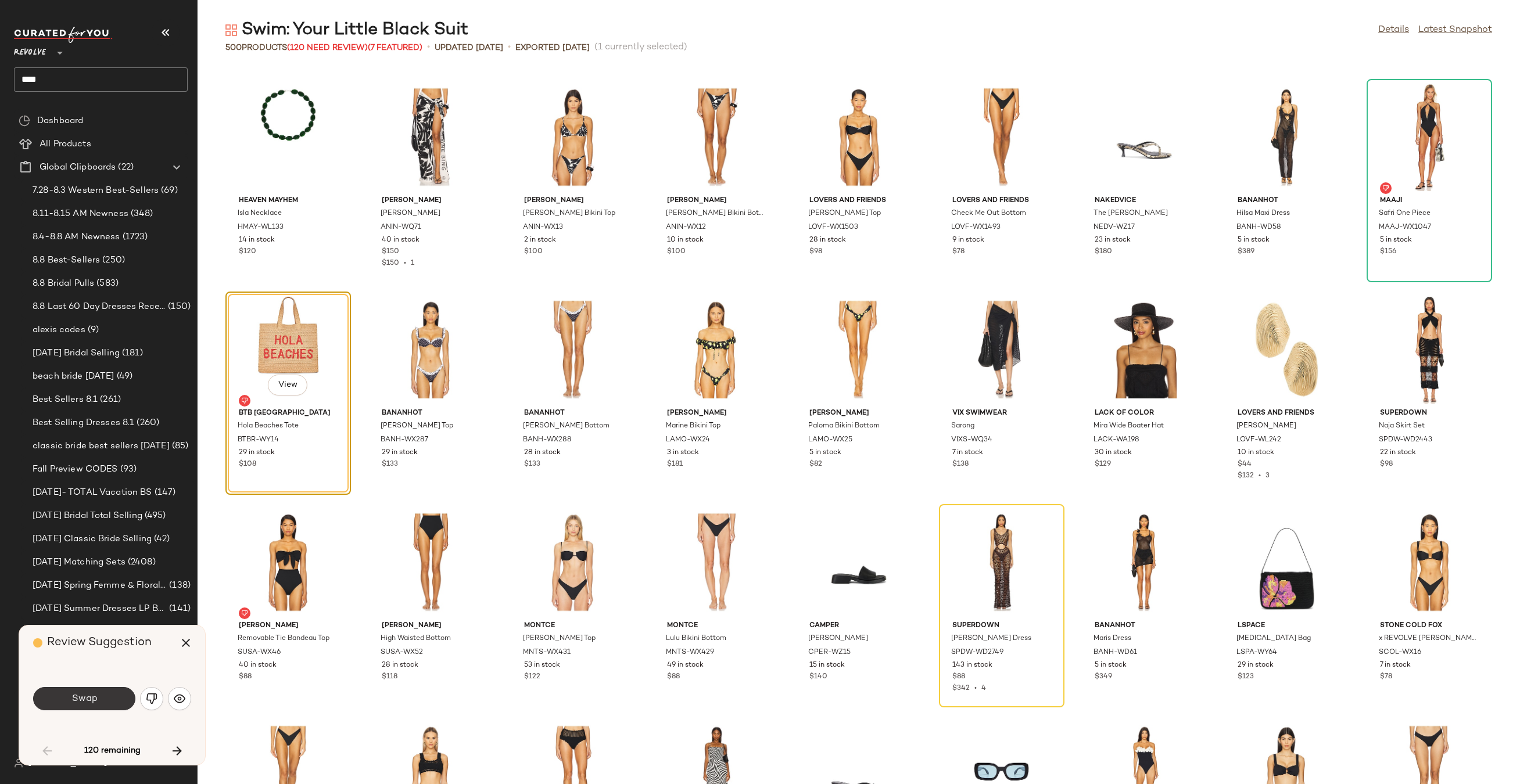
click at [110, 705] on button "Swap" at bounding box center [84, 698] width 103 height 23
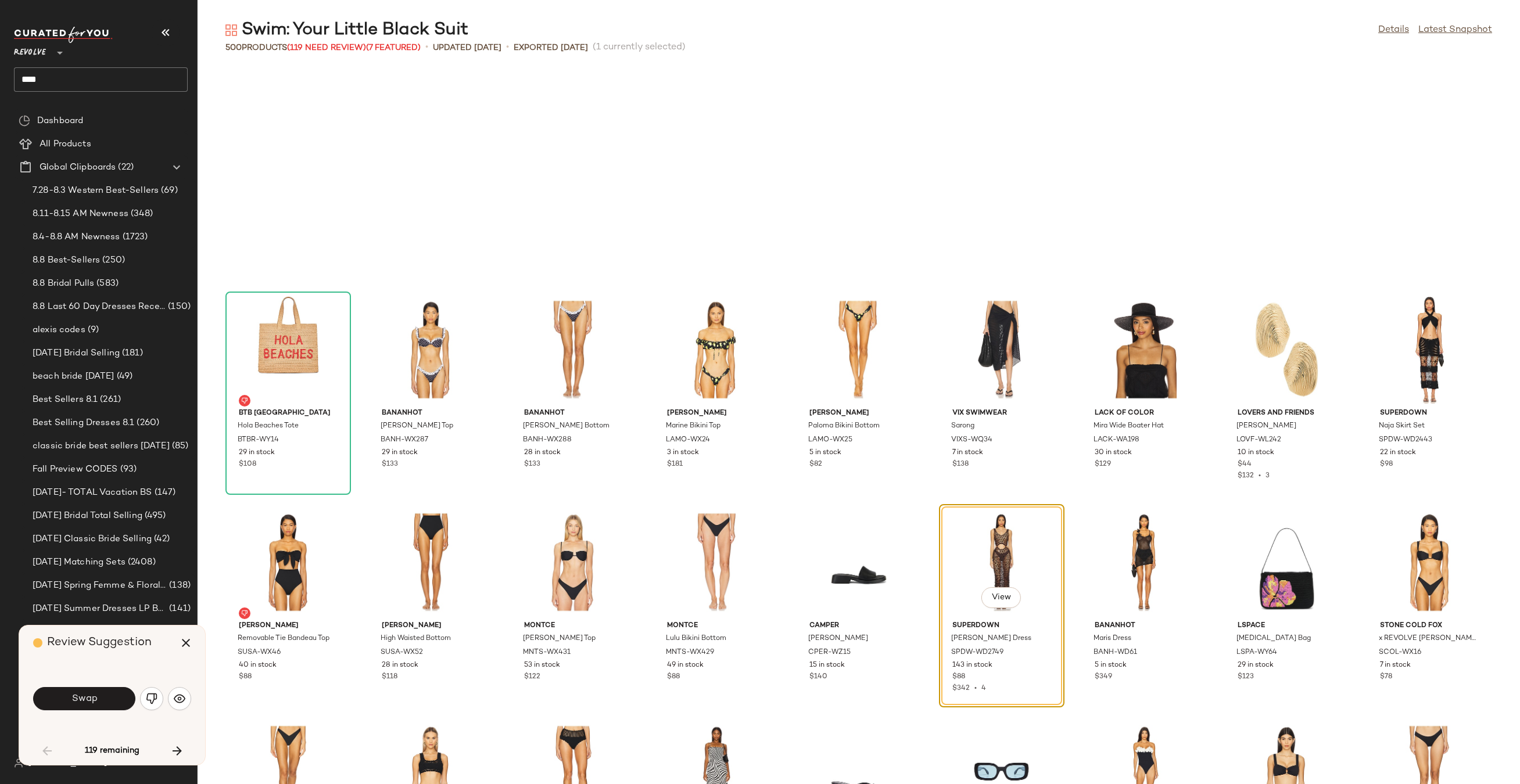
scroll to position [1062, 0]
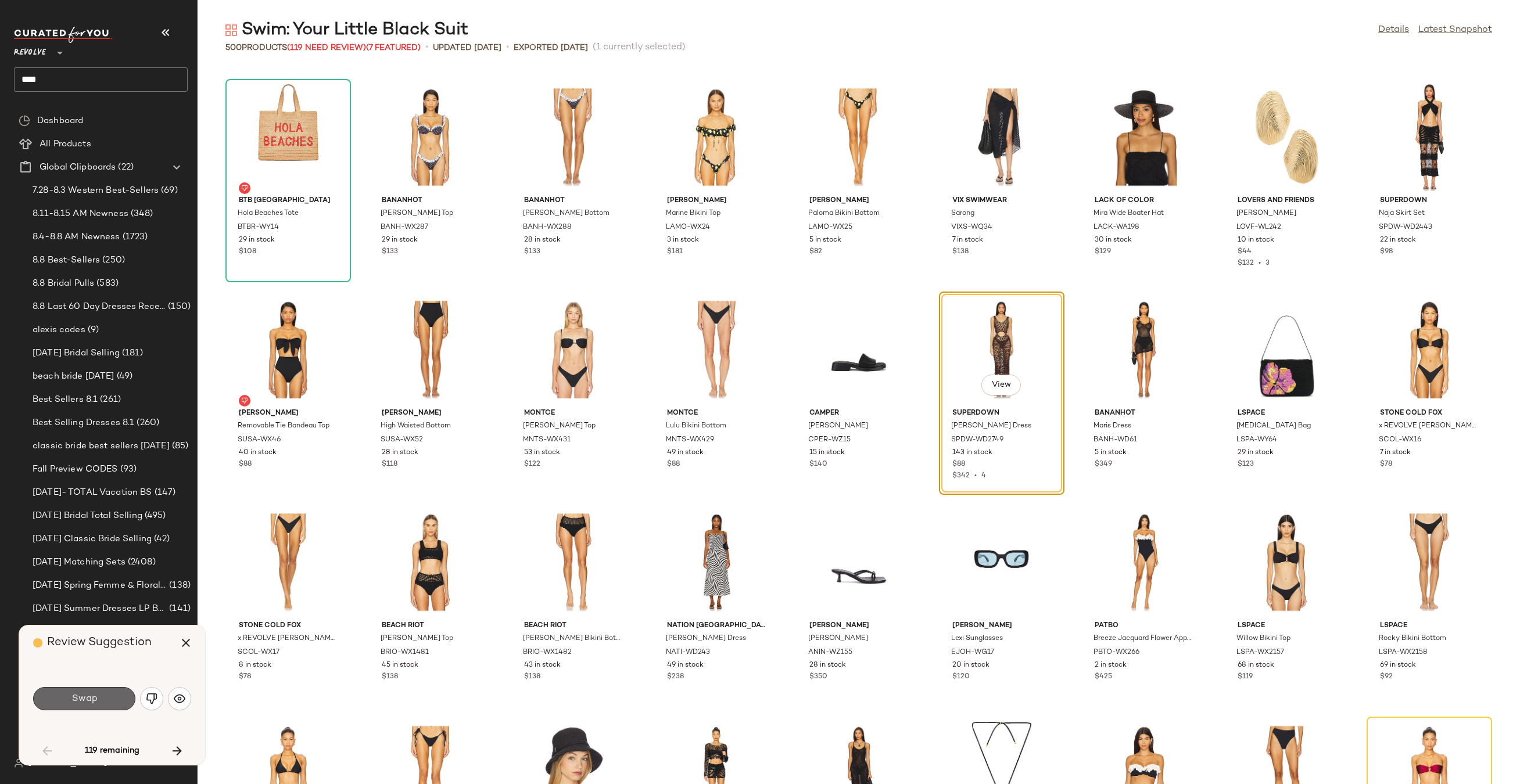
click at [98, 705] on button "Swap" at bounding box center [84, 698] width 103 height 23
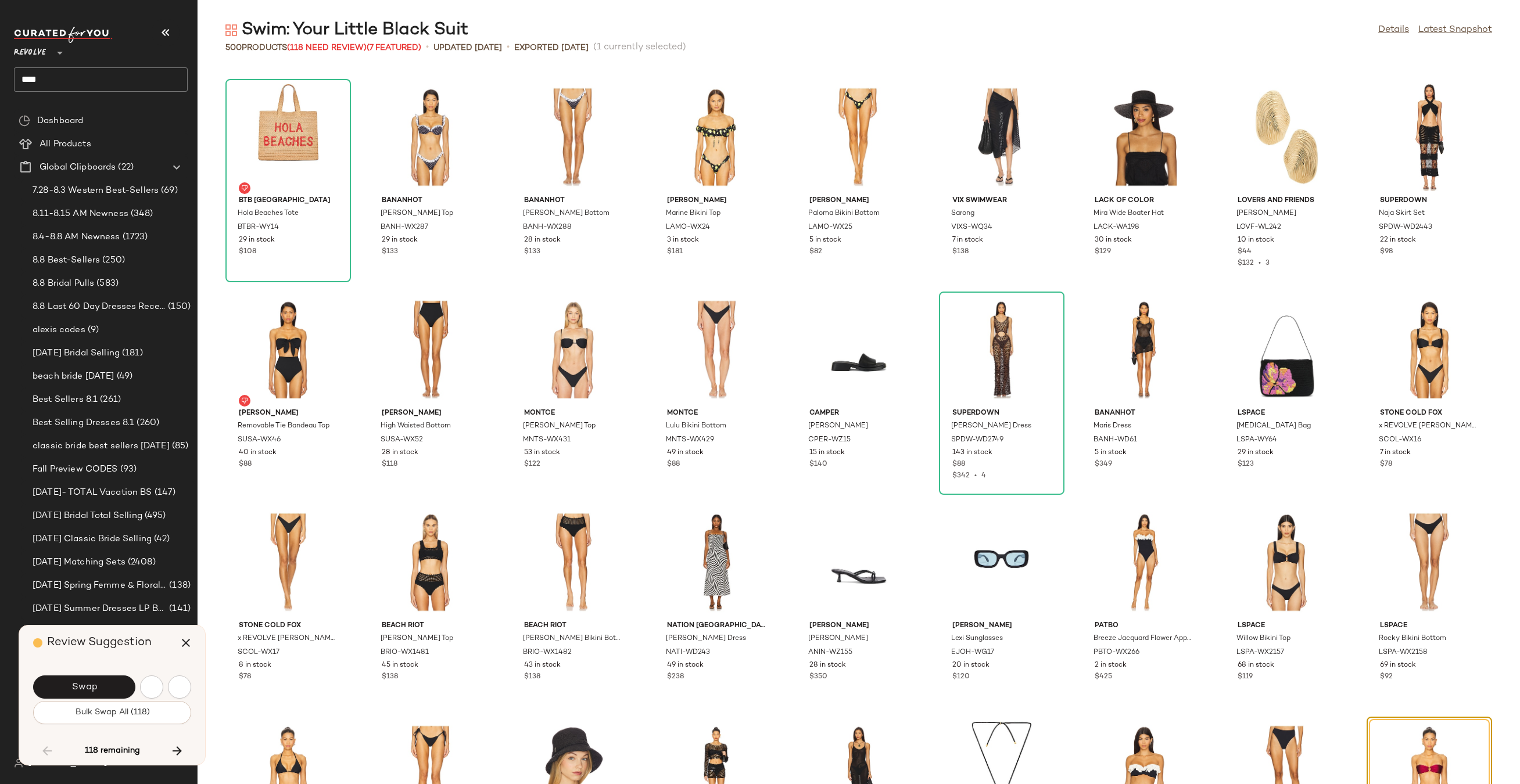
scroll to position [1488, 0]
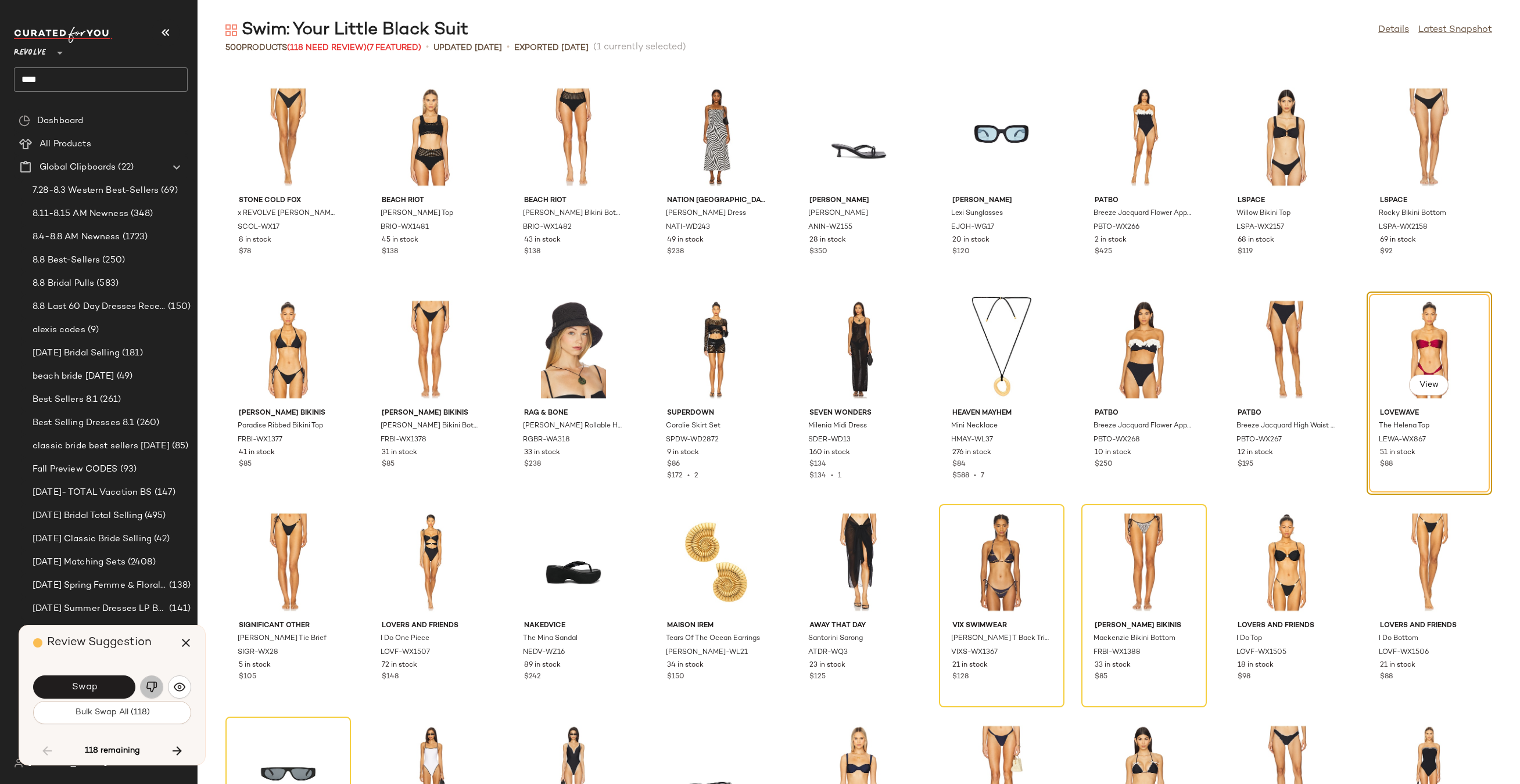
click at [156, 690] on img "button" at bounding box center [152, 686] width 12 height 12
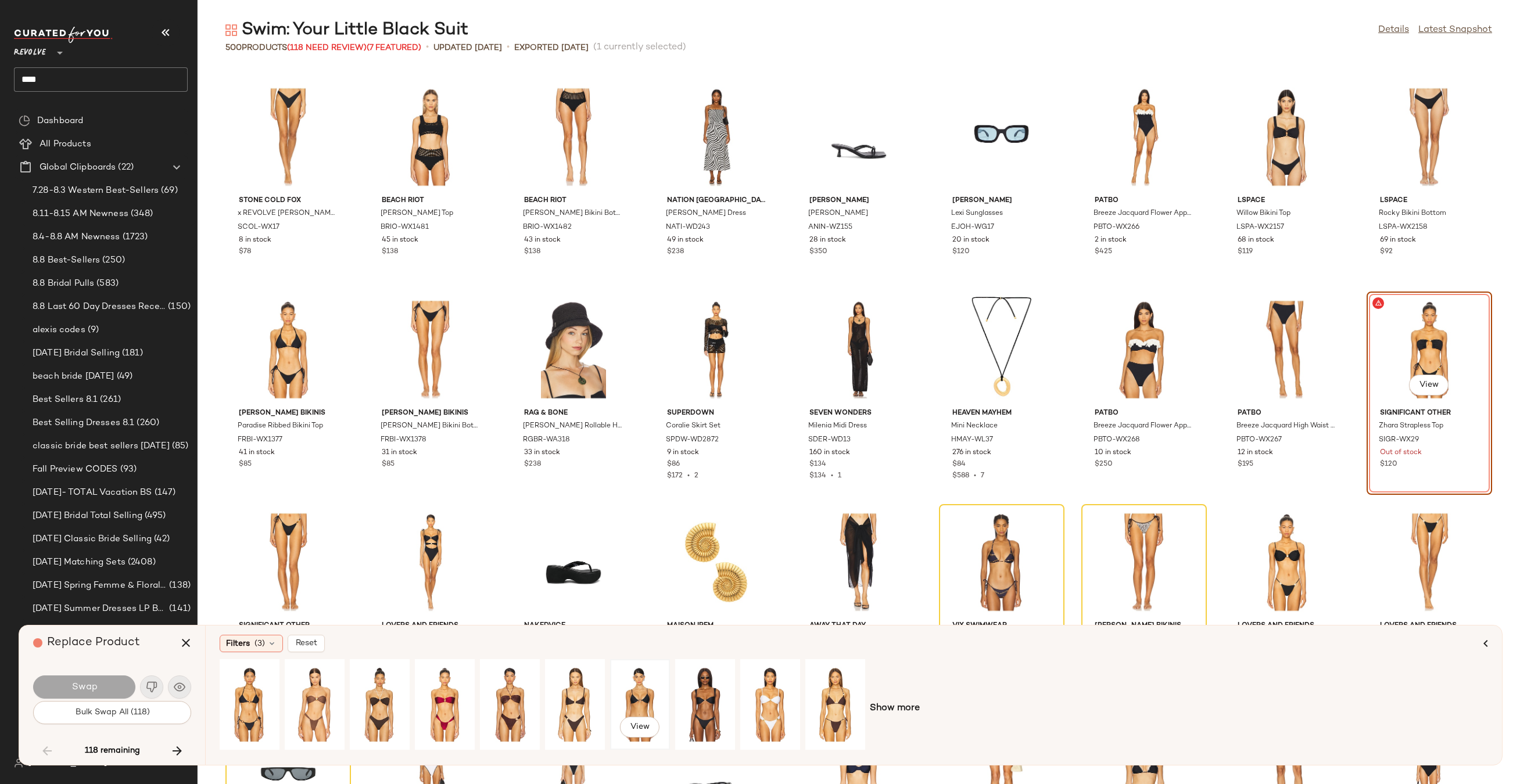
click at [653, 703] on div "View" at bounding box center [640, 704] width 52 height 82
click at [701, 703] on div "View" at bounding box center [705, 704] width 52 height 82
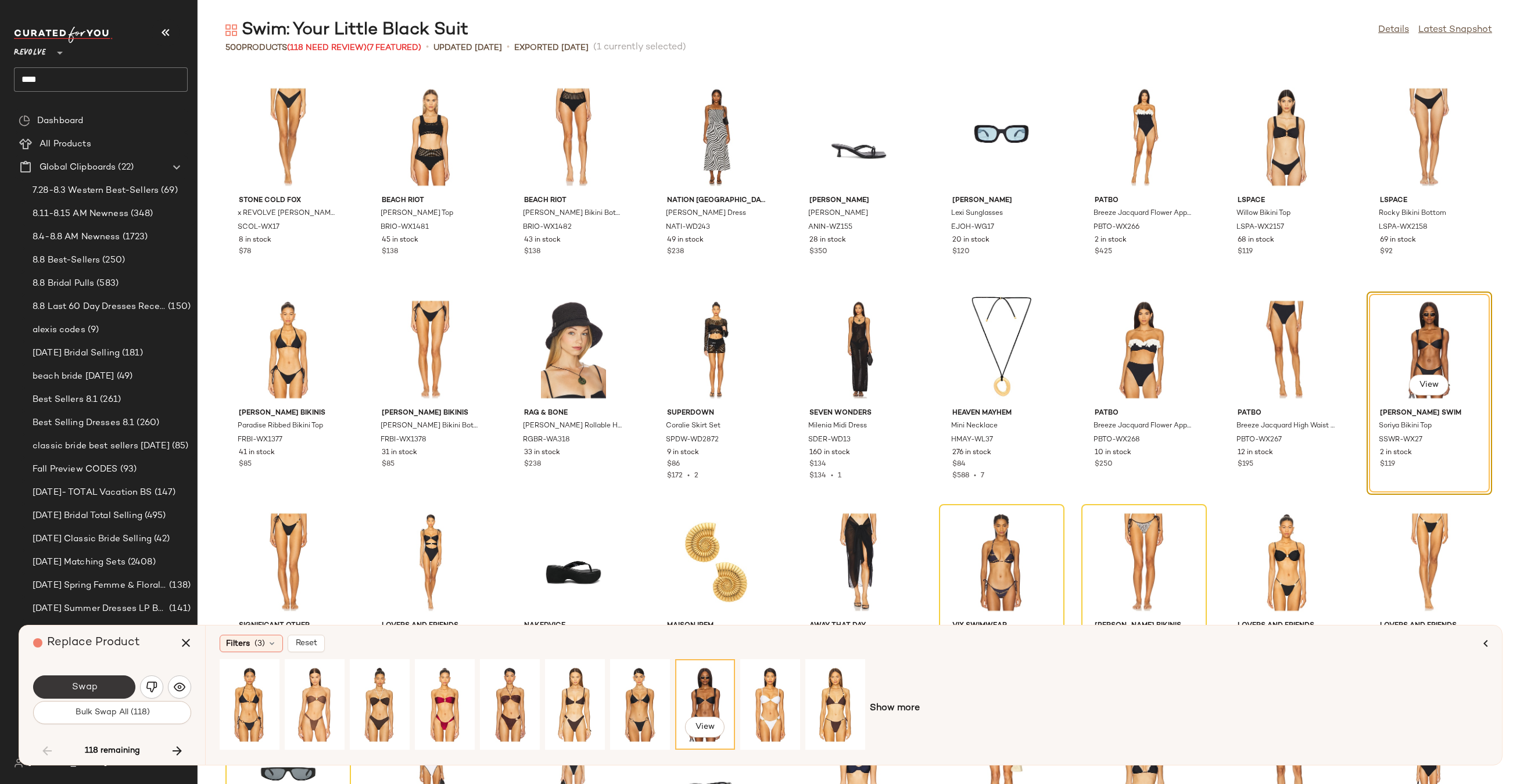
click at [91, 691] on span "Swap" at bounding box center [84, 687] width 26 height 11
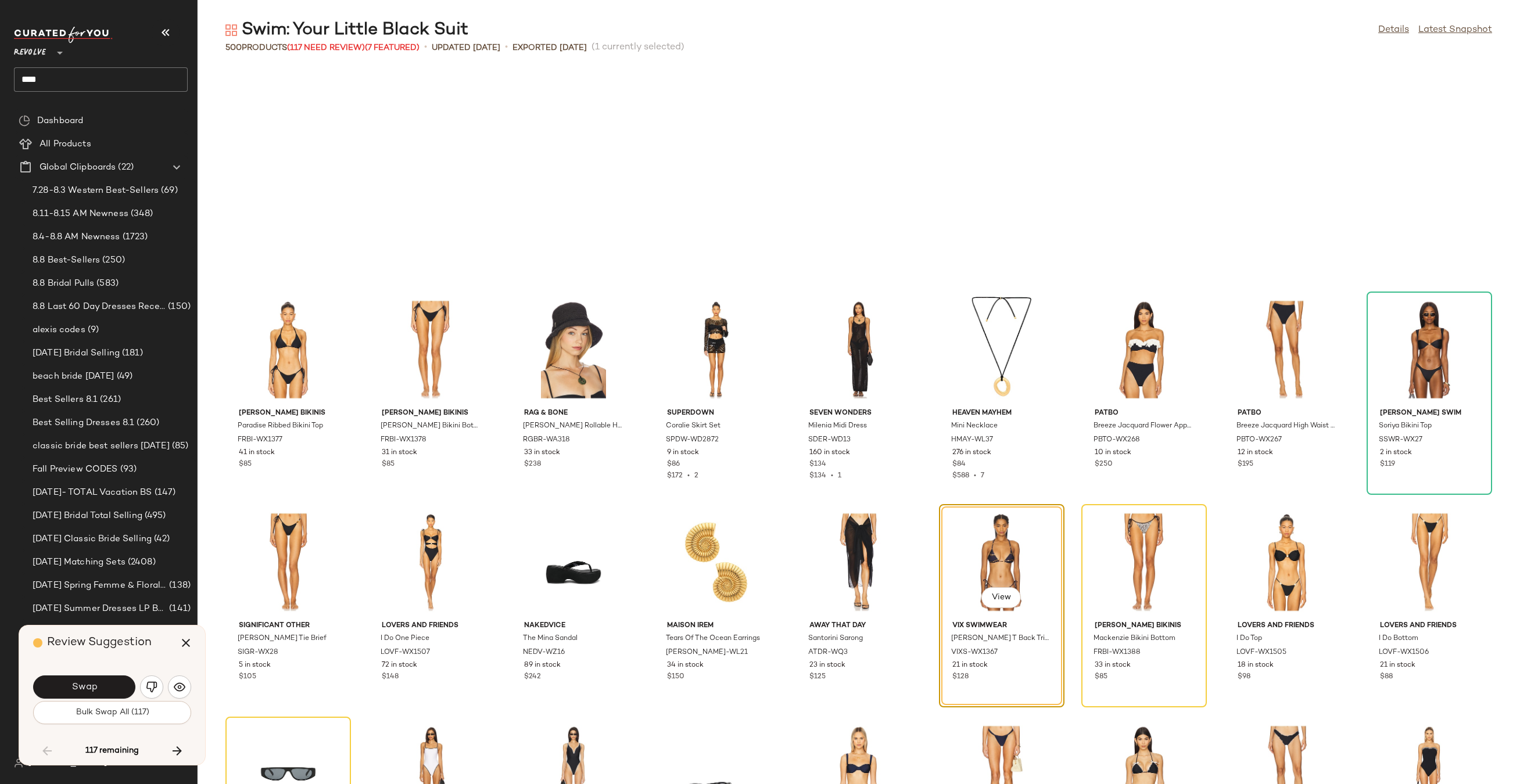
scroll to position [1700, 0]
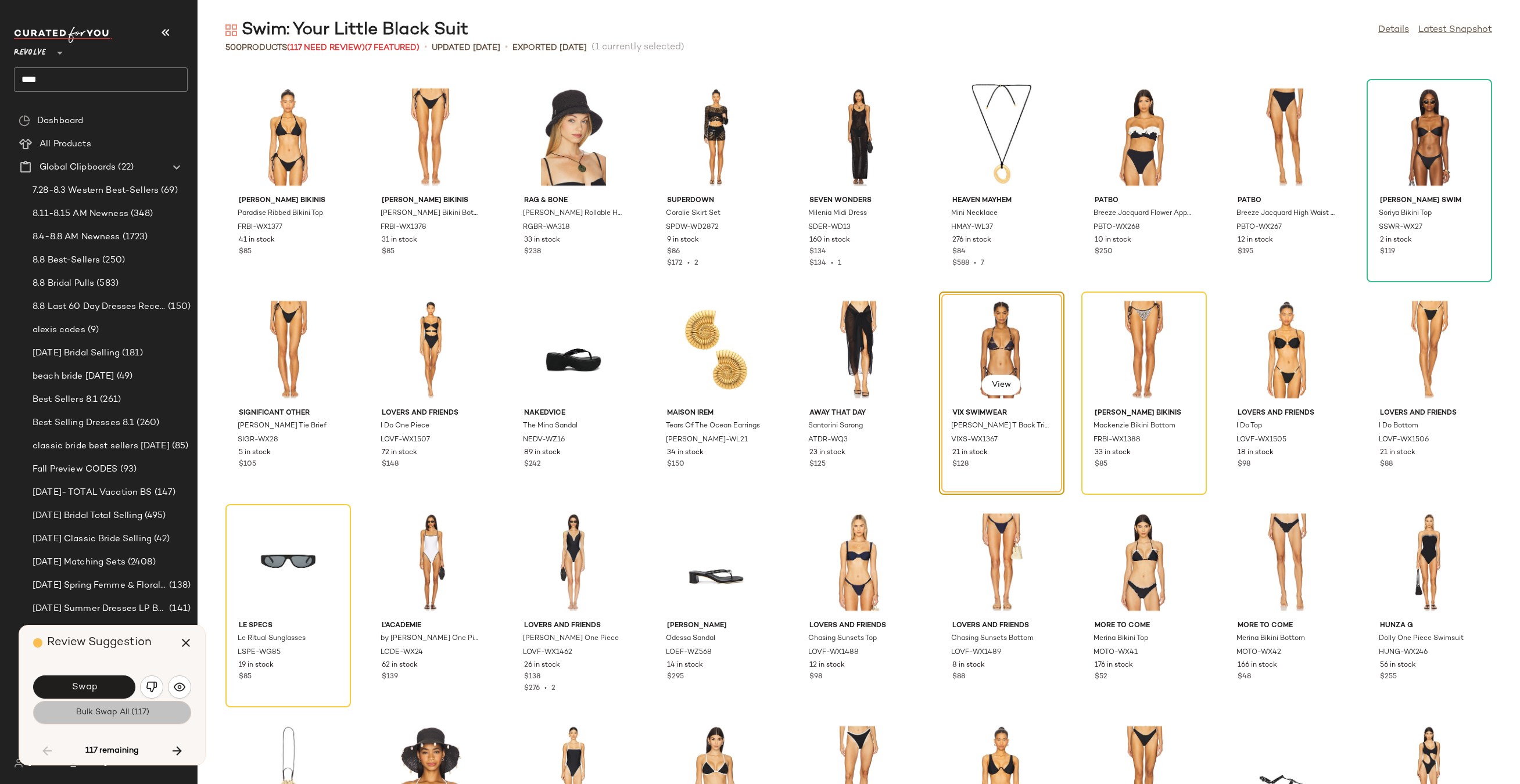
click at [130, 718] on button "Bulk Swap All (117)" at bounding box center [112, 712] width 158 height 23
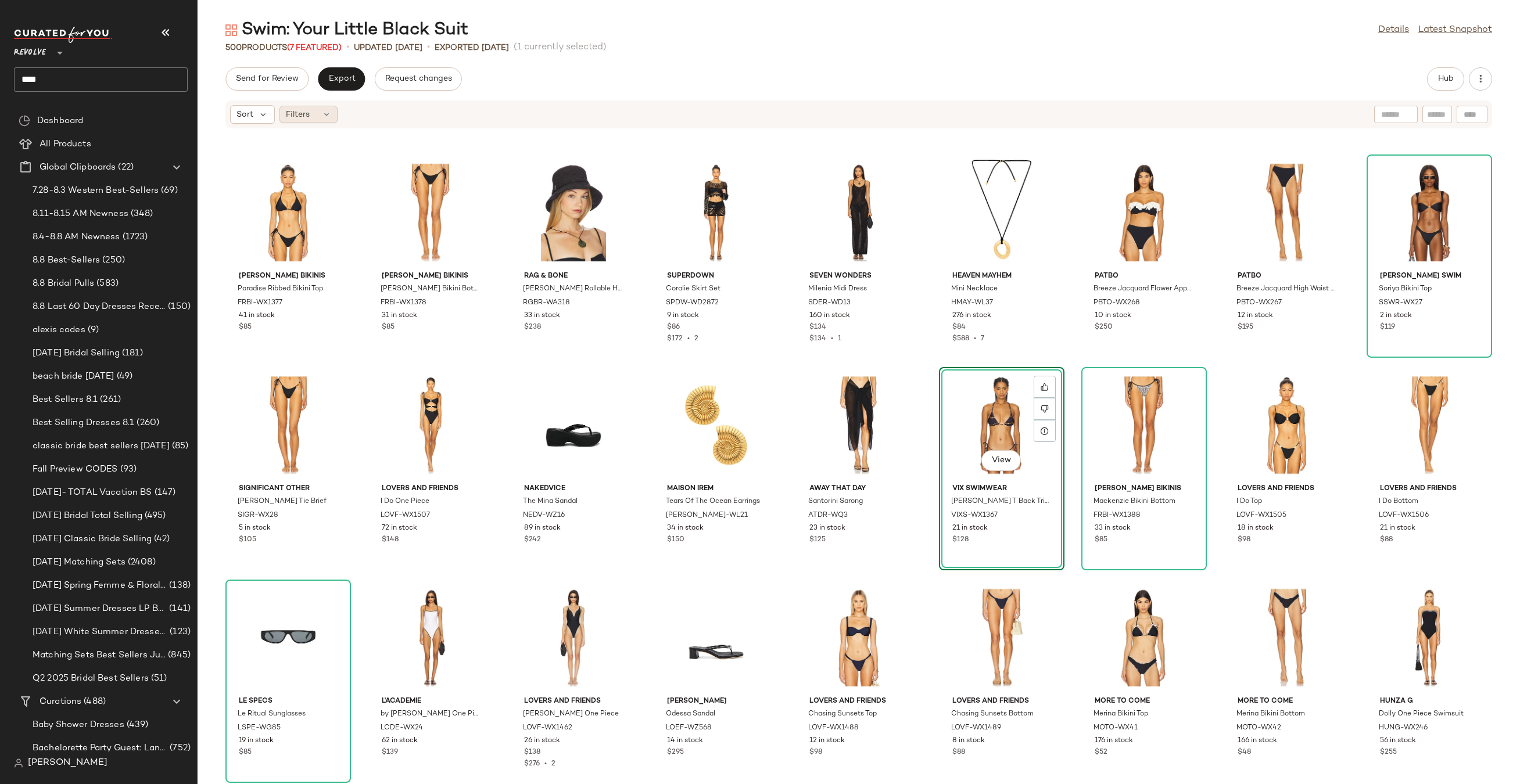
click at [314, 115] on div "Filters" at bounding box center [308, 114] width 58 height 18
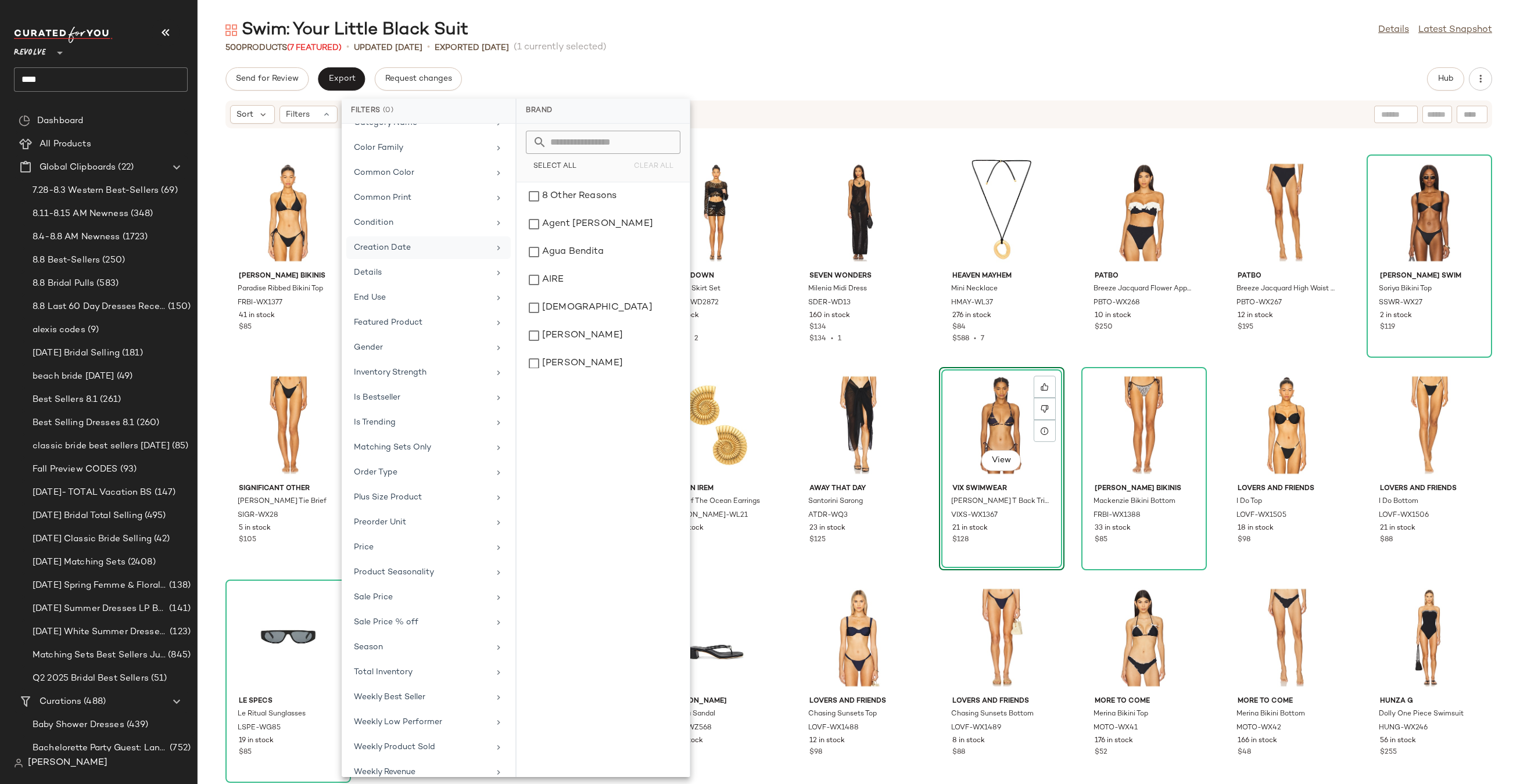
scroll to position [205, 0]
click at [393, 581] on div "Sale Price" at bounding box center [421, 584] width 135 height 12
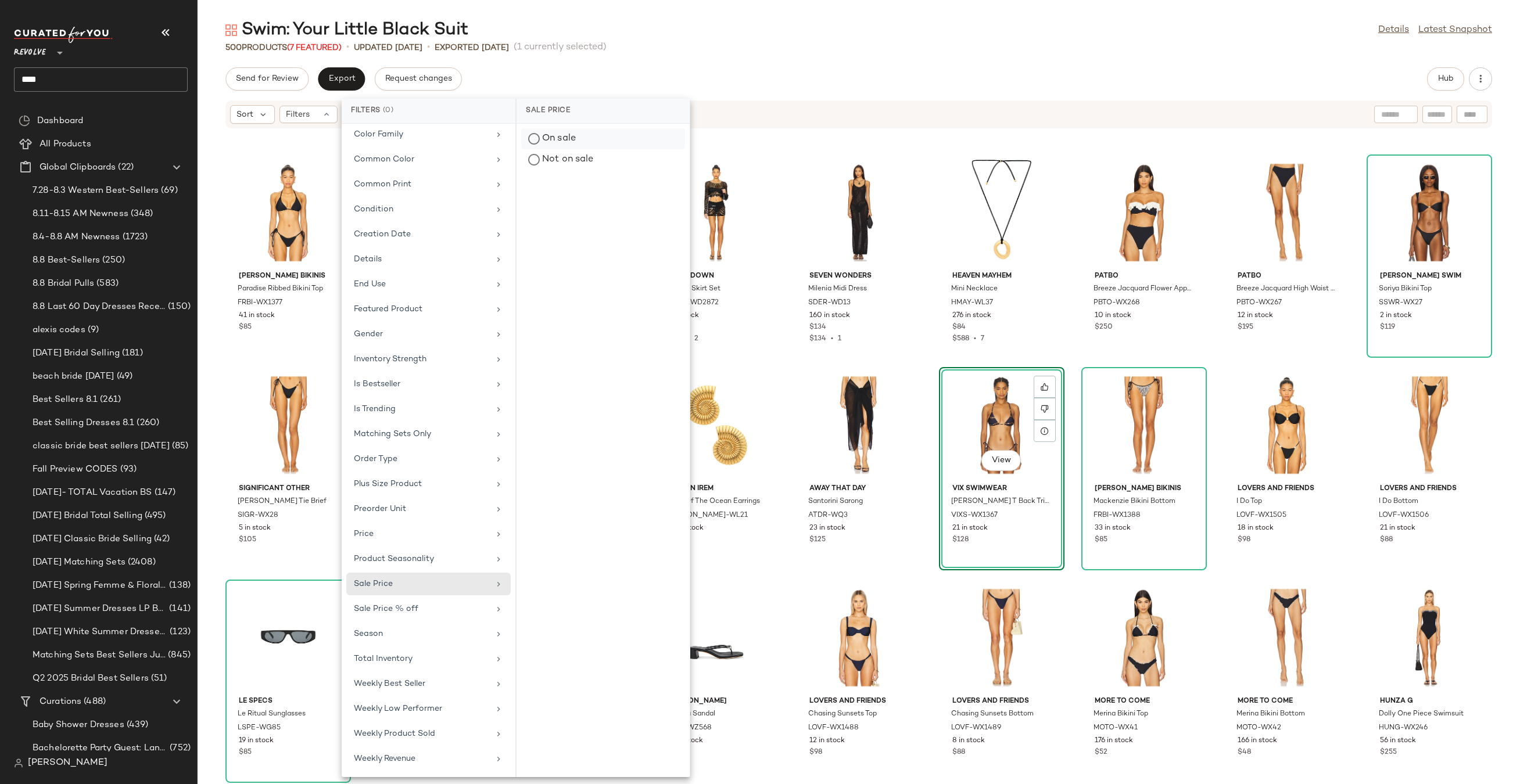
click at [543, 150] on div "On sale" at bounding box center [602, 160] width 164 height 21
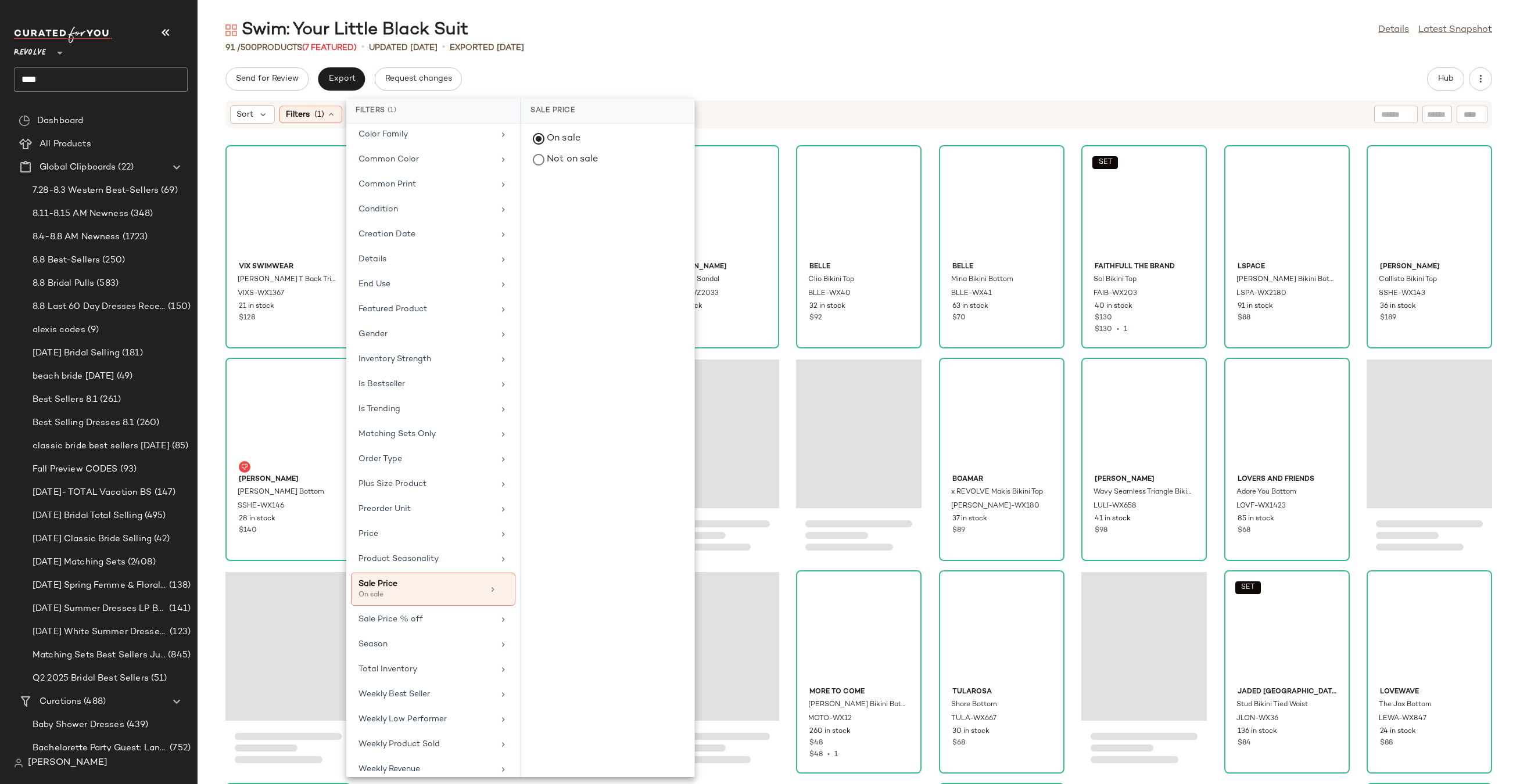
click at [636, 37] on div "Swim: Your Little Black Suit Details Latest Snapshot" at bounding box center [858, 30] width 1322 height 23
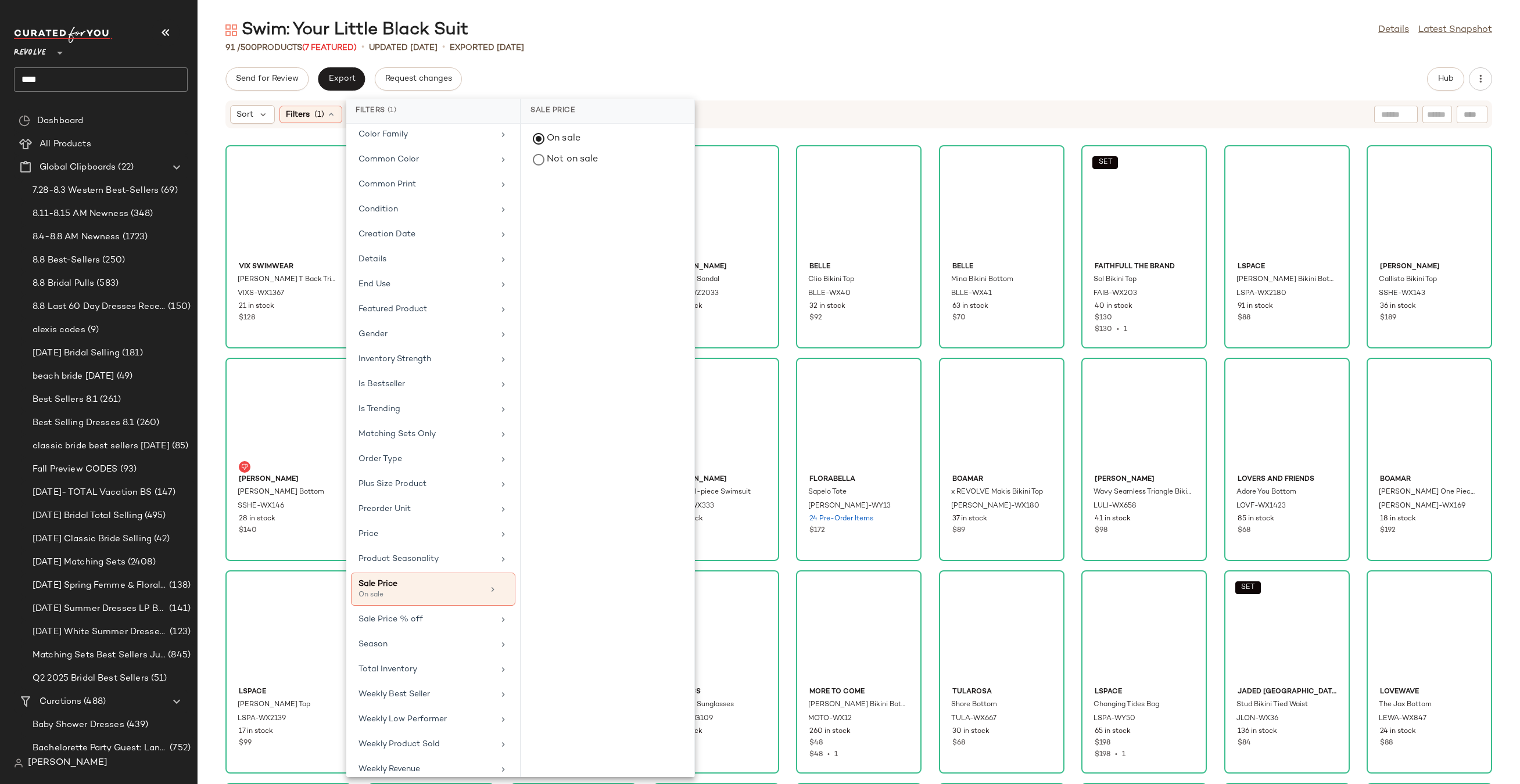
click at [594, 52] on div "91 / 500 Products (7 Featured) • updated Aug 1st • Exported Aug 1st" at bounding box center [858, 47] width 1322 height 12
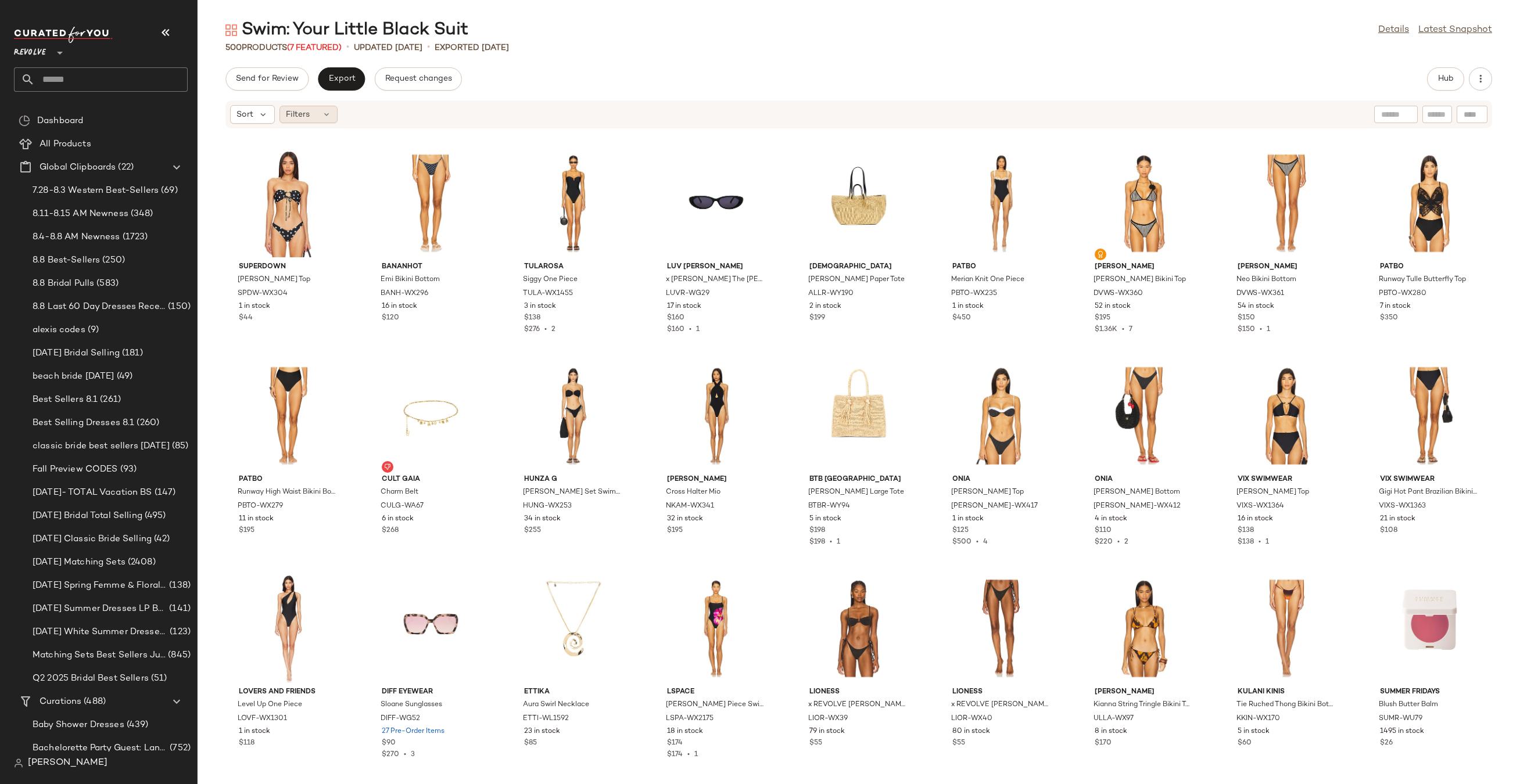
click at [328, 112] on icon at bounding box center [326, 115] width 9 height 9
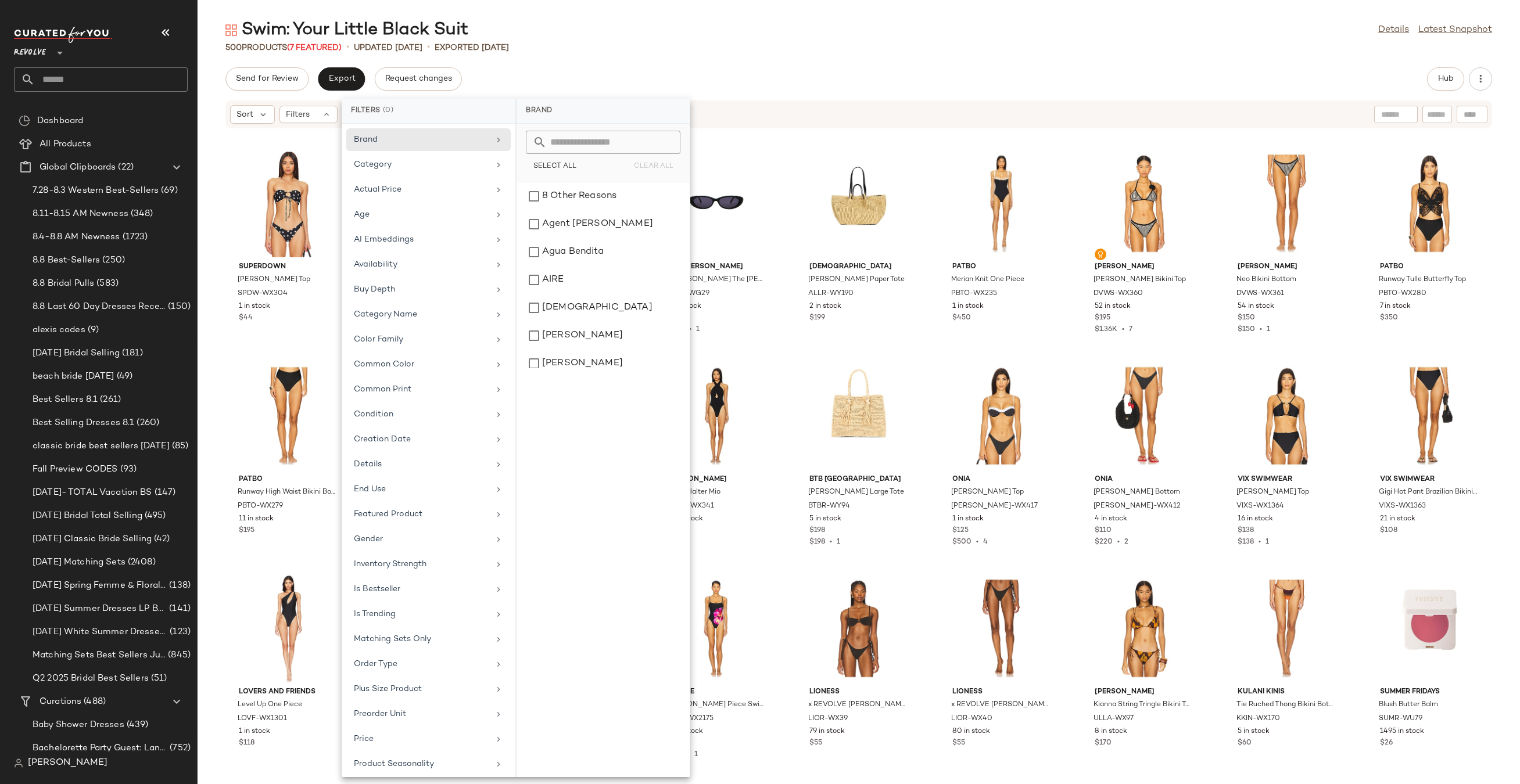
click at [856, 67] on div "Send for Review Export Request changes Hub" at bounding box center [858, 78] width 1322 height 23
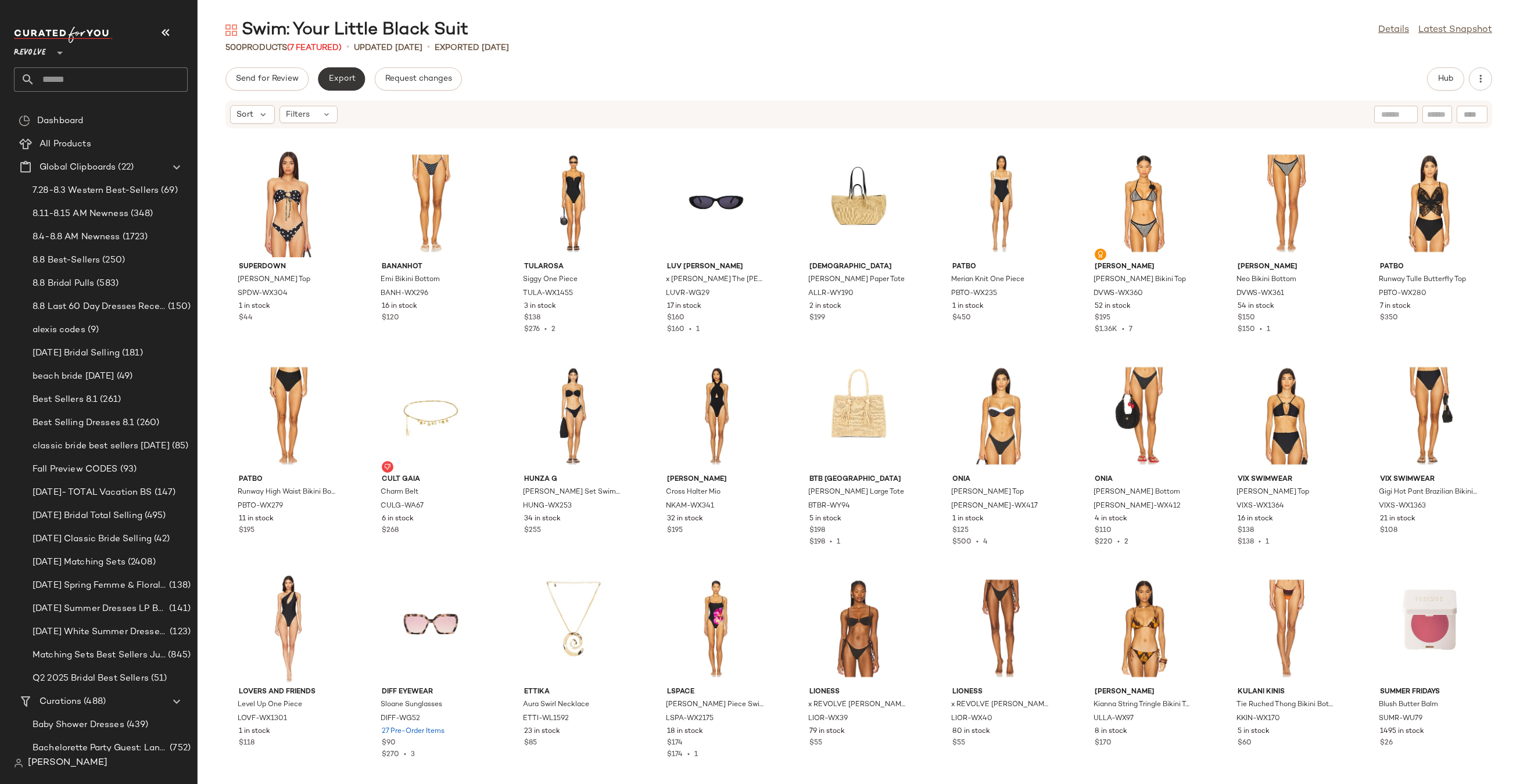
click at [325, 80] on button "Export" at bounding box center [341, 78] width 47 height 23
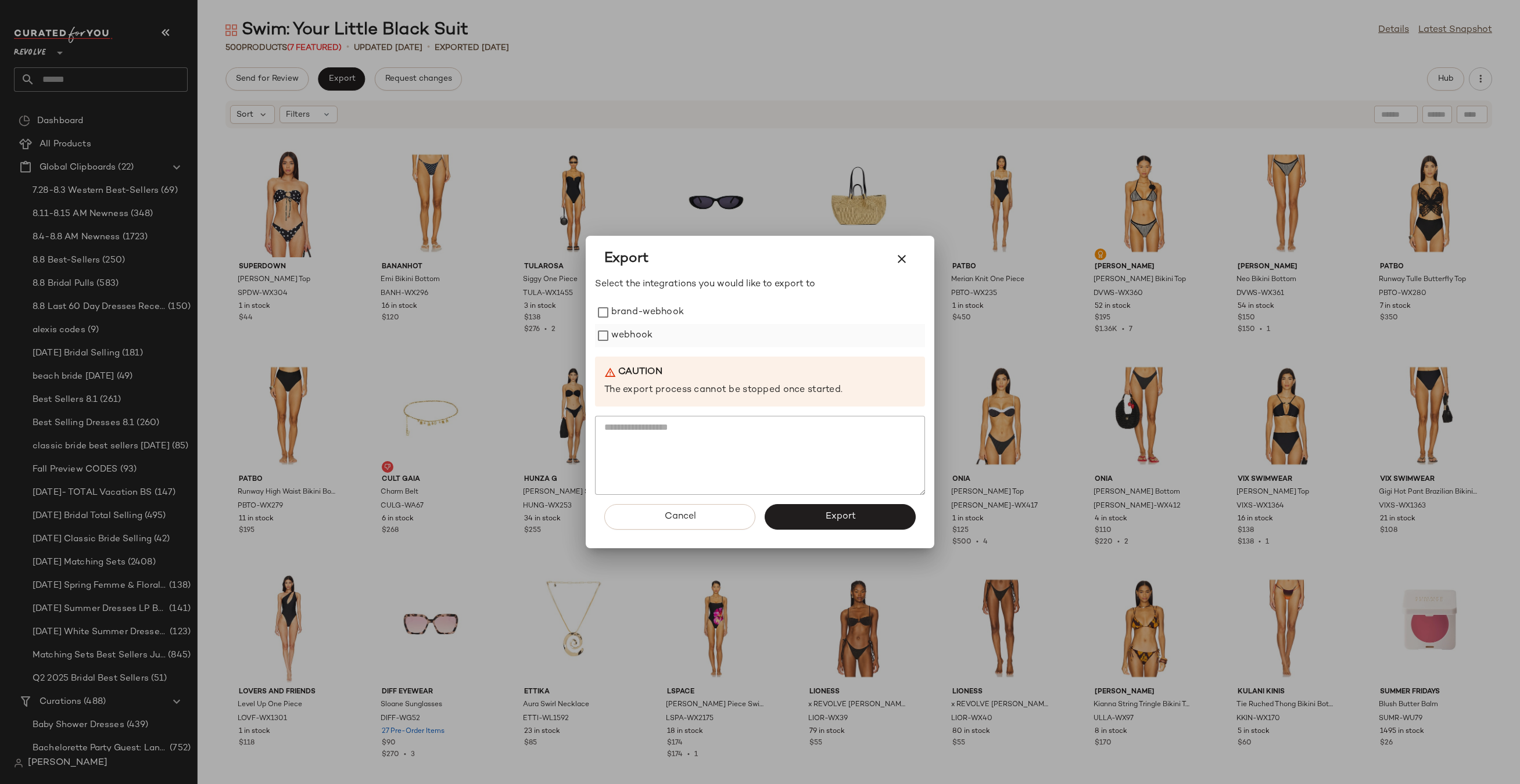
click at [638, 335] on label "webhook" at bounding box center [631, 335] width 42 height 23
click at [730, 504] on button "Cancel" at bounding box center [679, 517] width 151 height 26
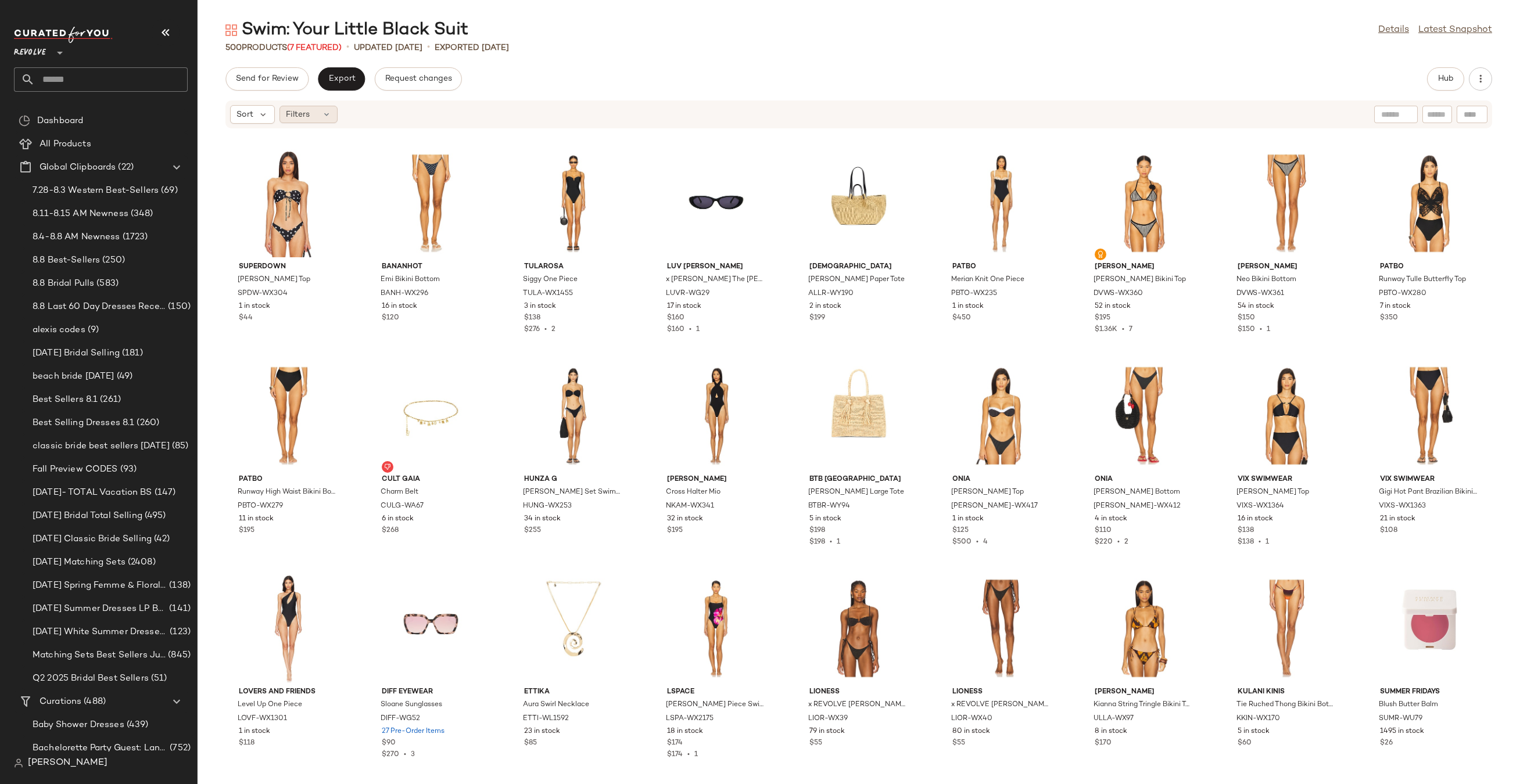
click at [301, 112] on span "Filters" at bounding box center [298, 115] width 24 height 12
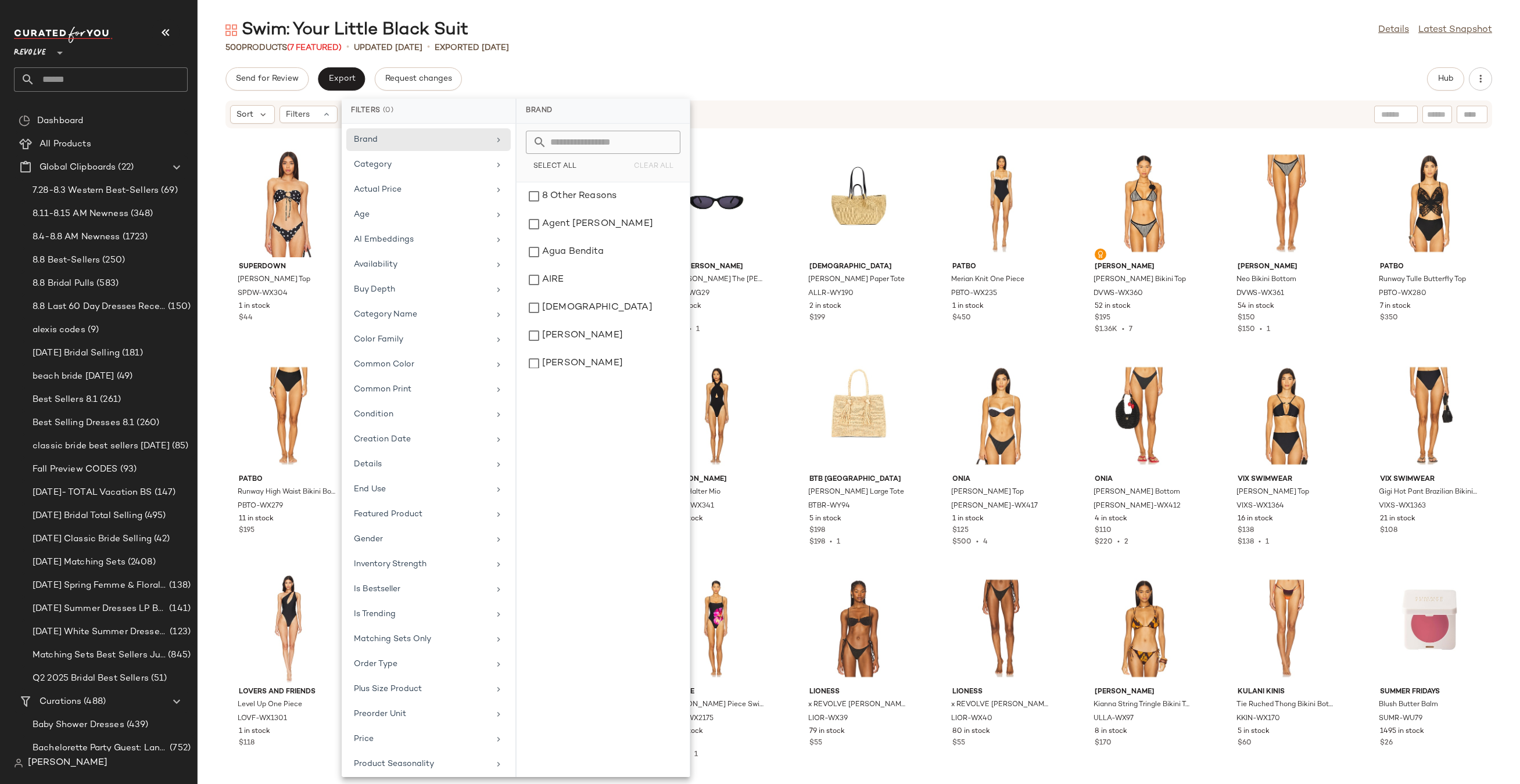
click at [1088, 8] on main "Swim: Your Little Black Suit Details Latest Snapshot 500 Products (7 Featured) …" at bounding box center [760, 392] width 1520 height 784
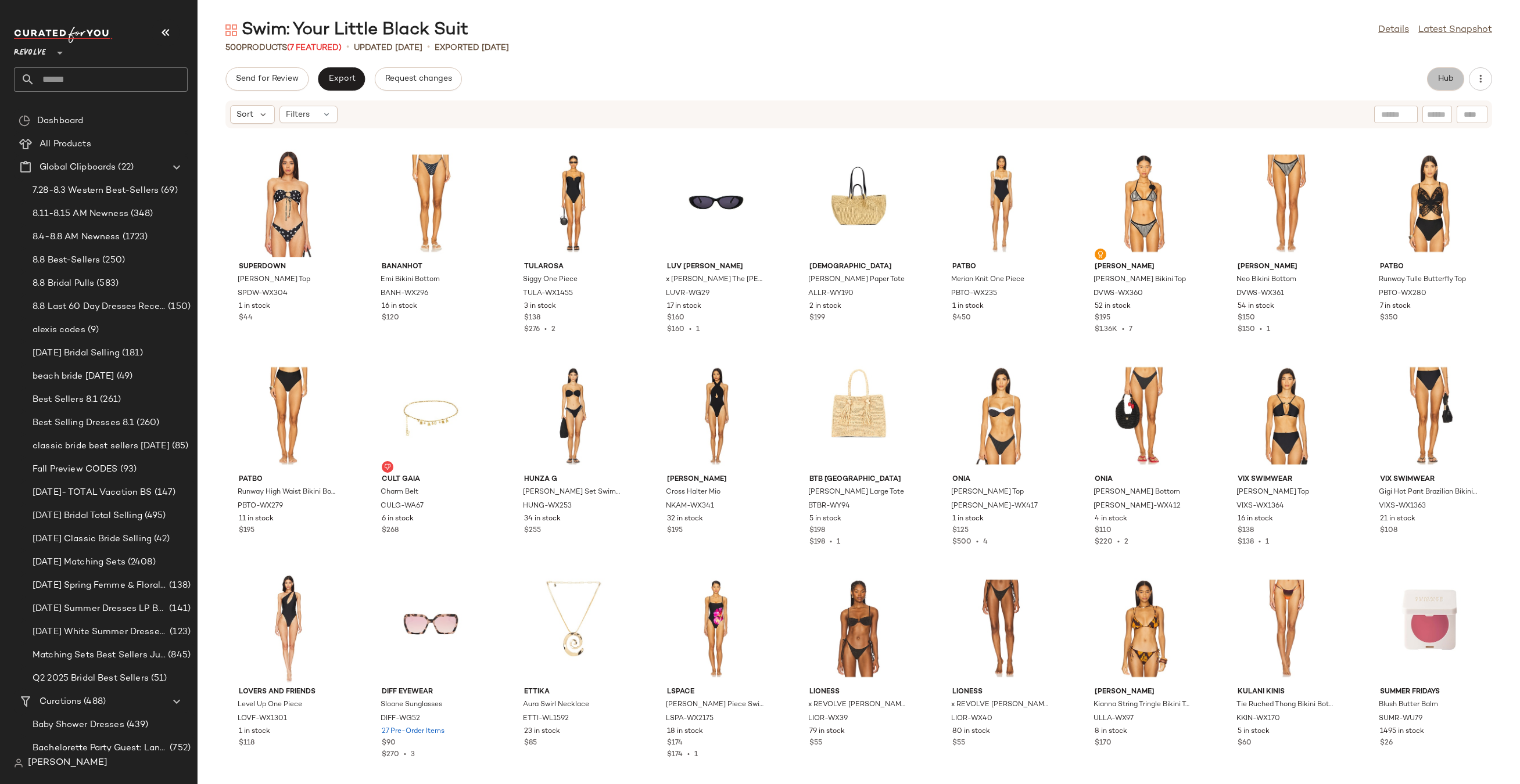
click at [1437, 72] on button "Hub" at bounding box center [1445, 78] width 37 height 23
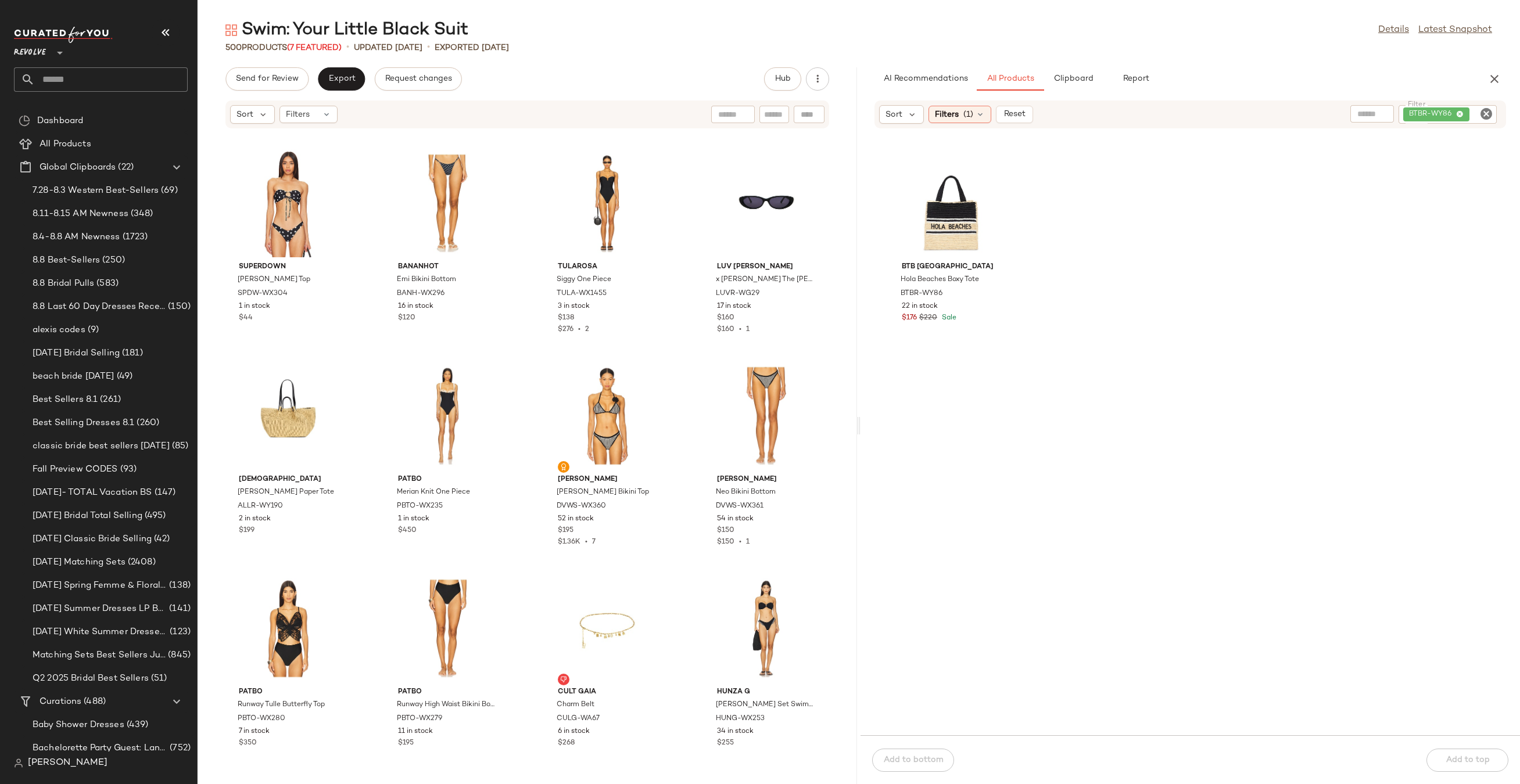
click at [1493, 115] on div "BTBR-WY86" at bounding box center [1447, 115] width 98 height 18
click at [1486, 115] on icon "Clear Filter" at bounding box center [1486, 114] width 14 height 14
click at [972, 137] on div "Sort Filters (1)" at bounding box center [1190, 417] width 660 height 635
click at [971, 126] on div "Sort Filters (1)" at bounding box center [1189, 115] width 631 height 28
click at [971, 118] on span "(1)" at bounding box center [967, 115] width 10 height 12
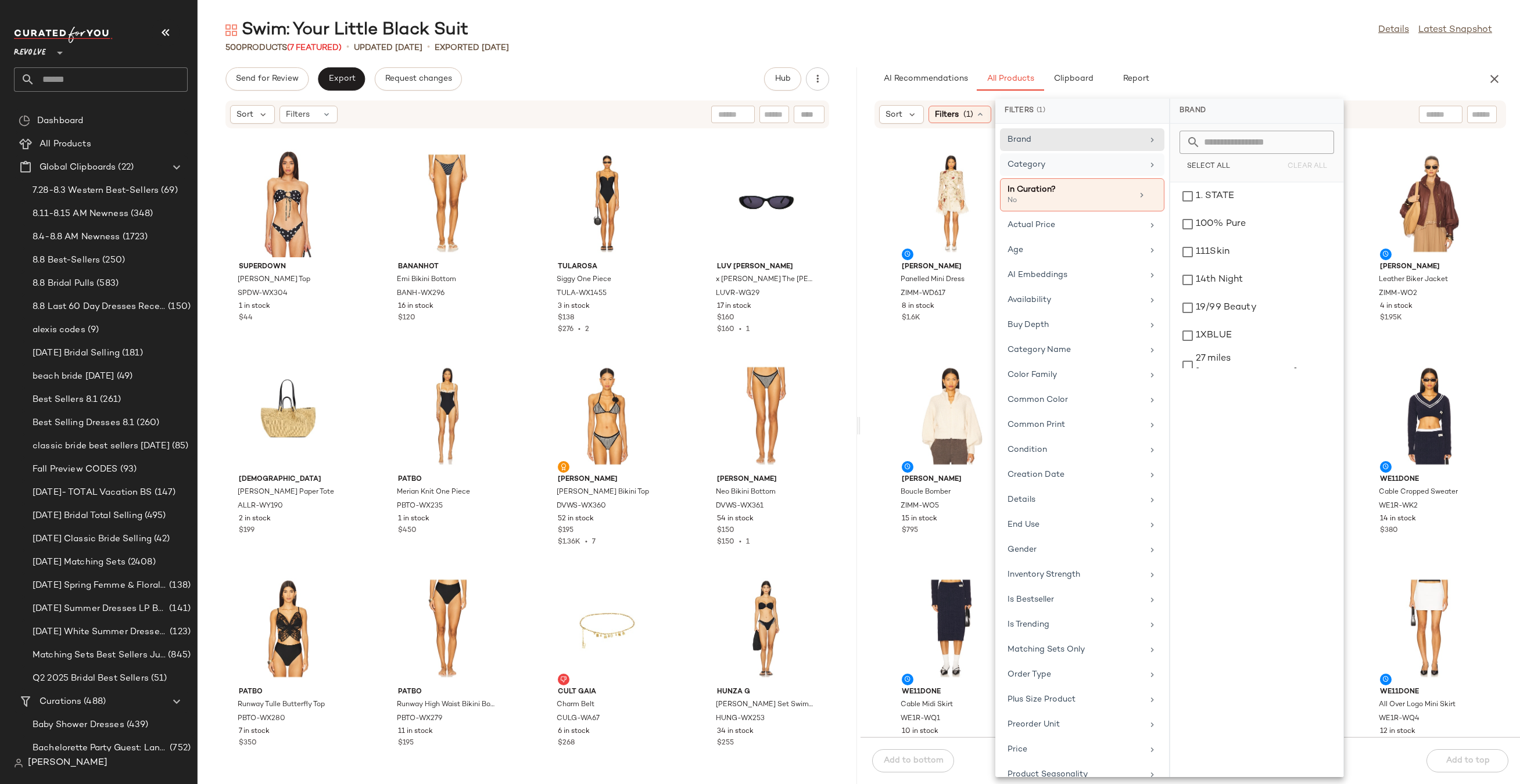
click at [1024, 163] on div "Category" at bounding box center [1075, 164] width 135 height 12
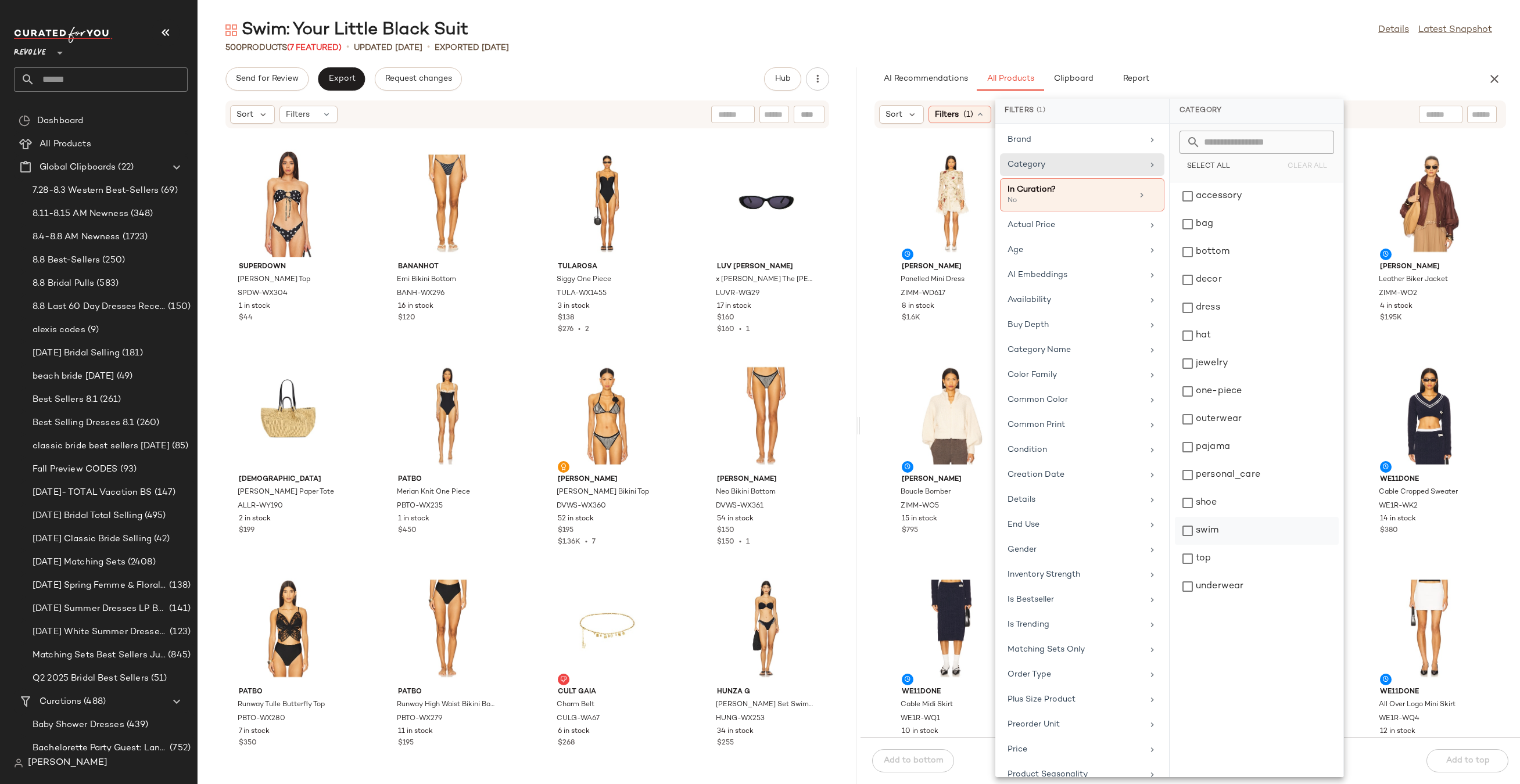
click at [1223, 545] on div "swim" at bounding box center [1256, 559] width 164 height 28
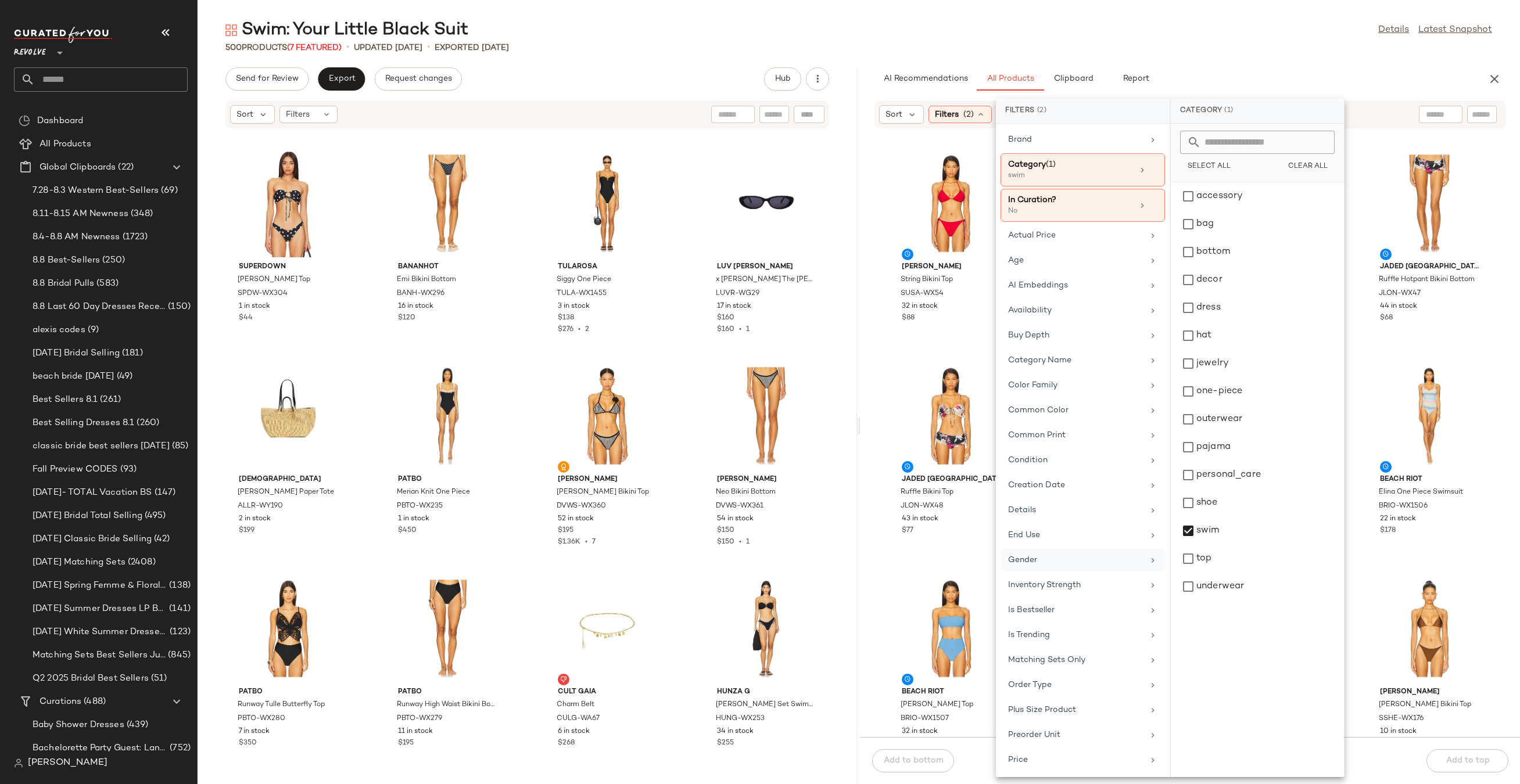
click at [1056, 560] on div "Gender" at bounding box center [1076, 560] width 135 height 12
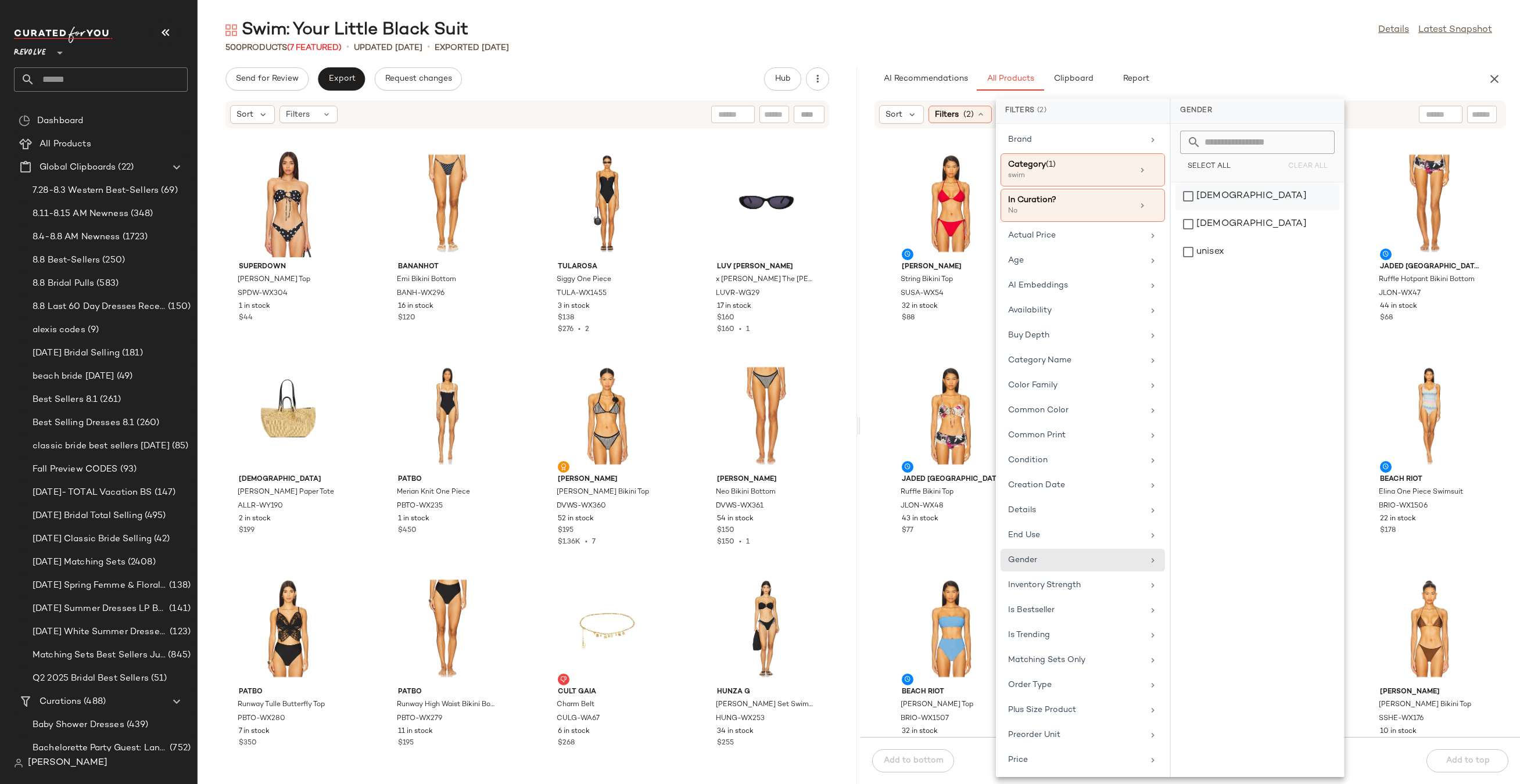
click at [1222, 211] on div "female" at bounding box center [1257, 224] width 164 height 28
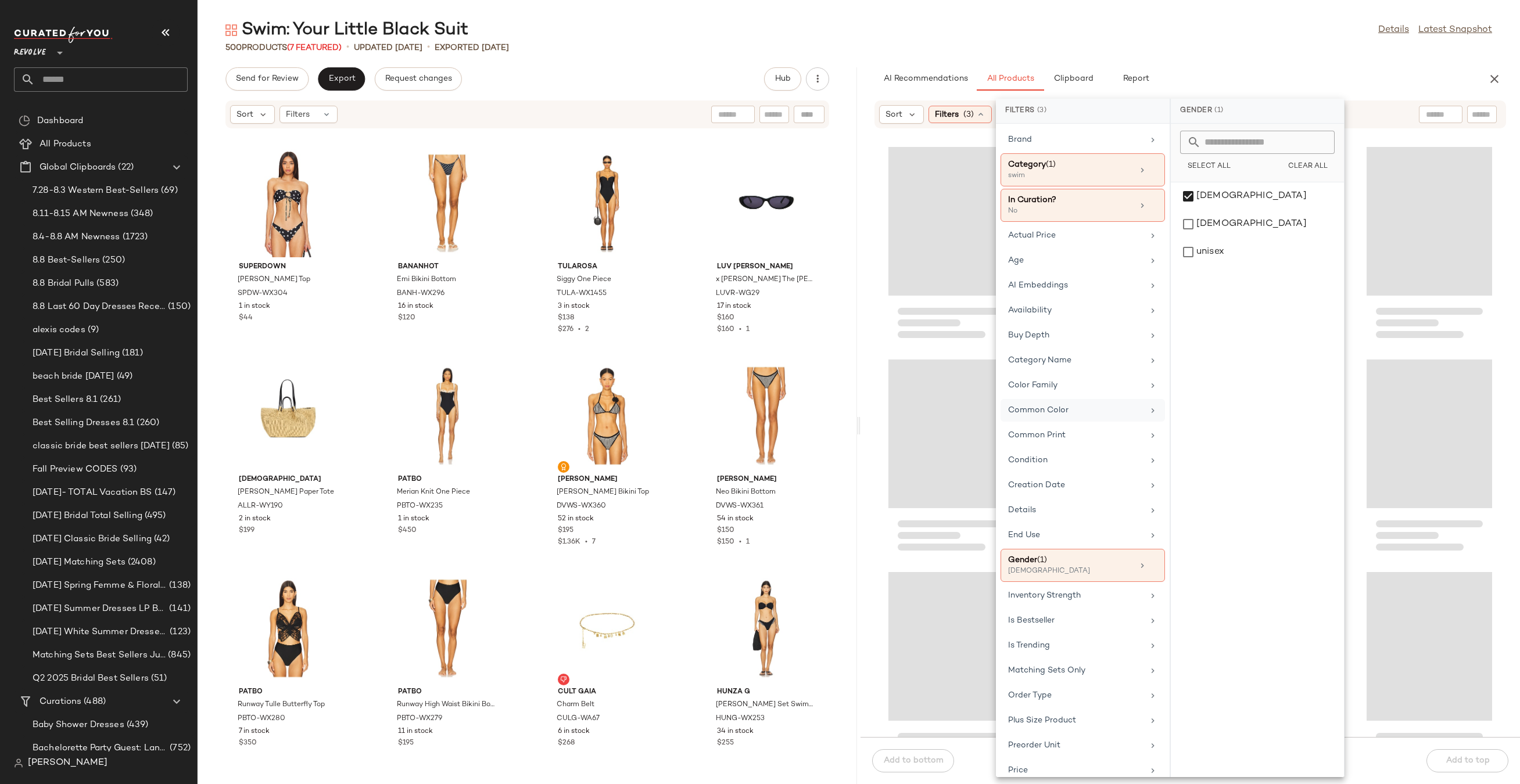
click at [1061, 424] on div "Common Color" at bounding box center [1083, 435] width 164 height 23
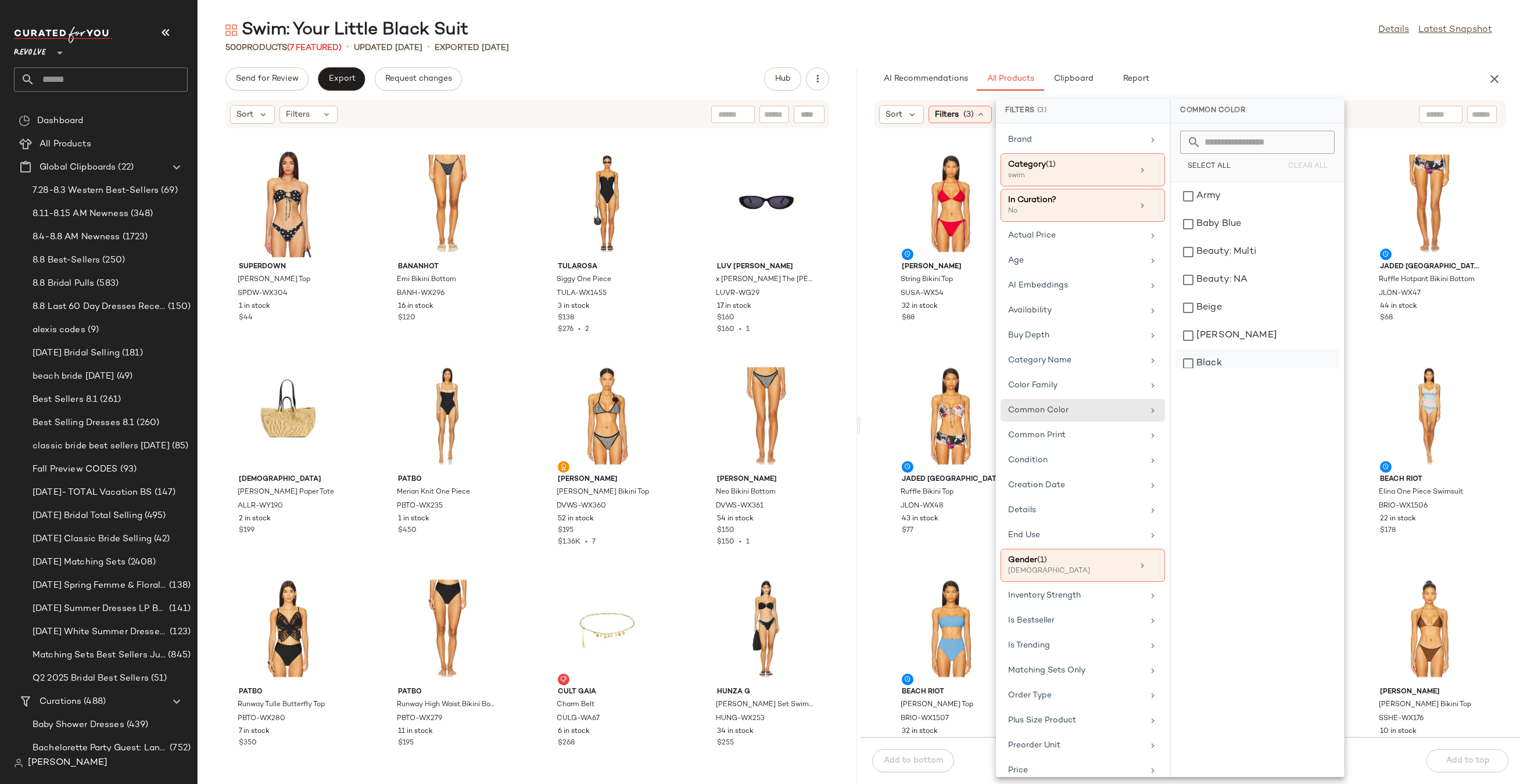
click at [1211, 362] on div "Black" at bounding box center [1257, 363] width 164 height 28
click at [1259, 35] on div "Swim: Your Little Black Suit Details Latest Snapshot" at bounding box center [858, 30] width 1322 height 23
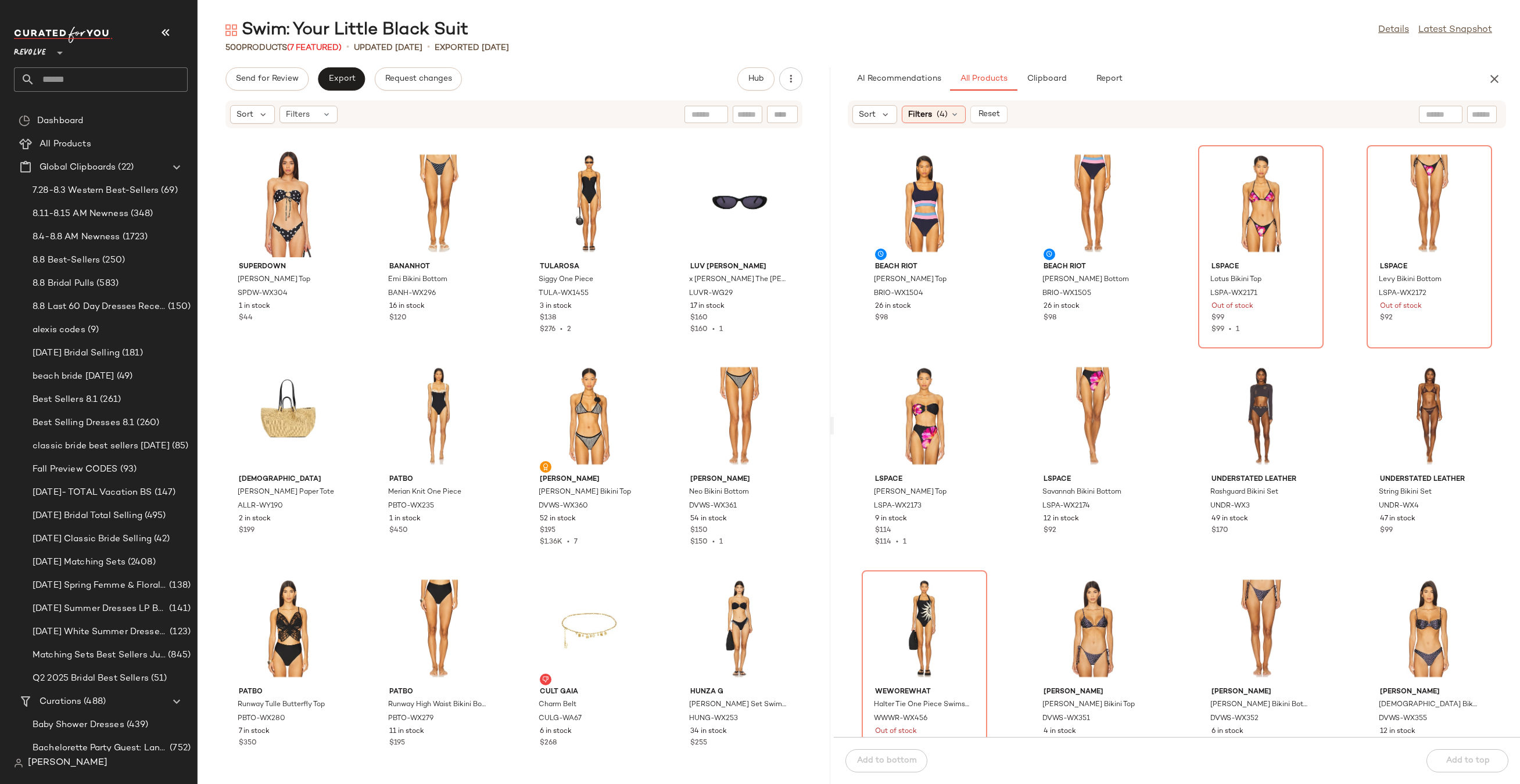
drag, startPoint x: 857, startPoint y: 430, endPoint x: 827, endPoint y: 433, distance: 30.1
click at [827, 433] on div "Swim: Your Little Black Suit Details Latest Snapshot 500 Products (7 Featured) …" at bounding box center [858, 401] width 1322 height 766
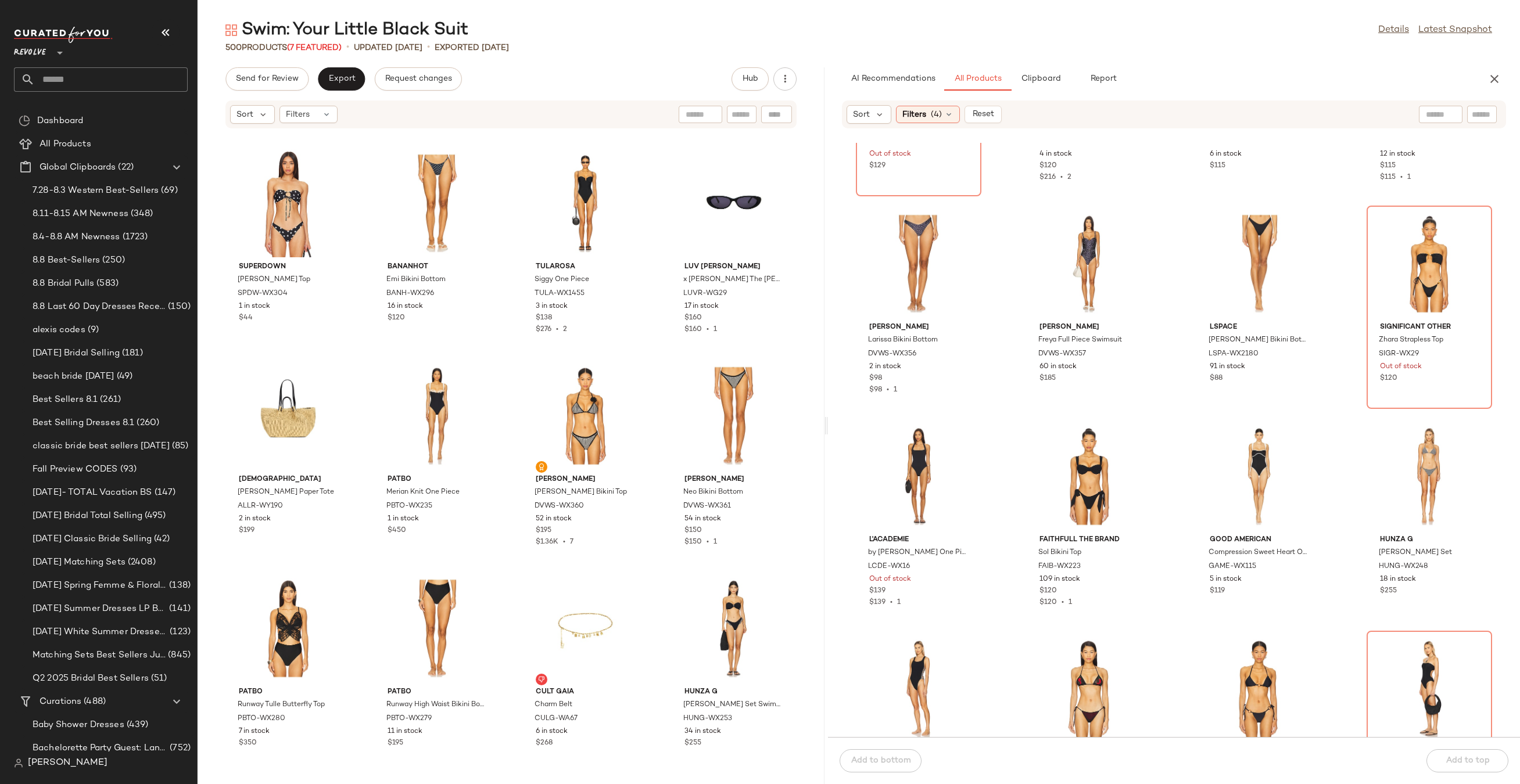
scroll to position [365, 0]
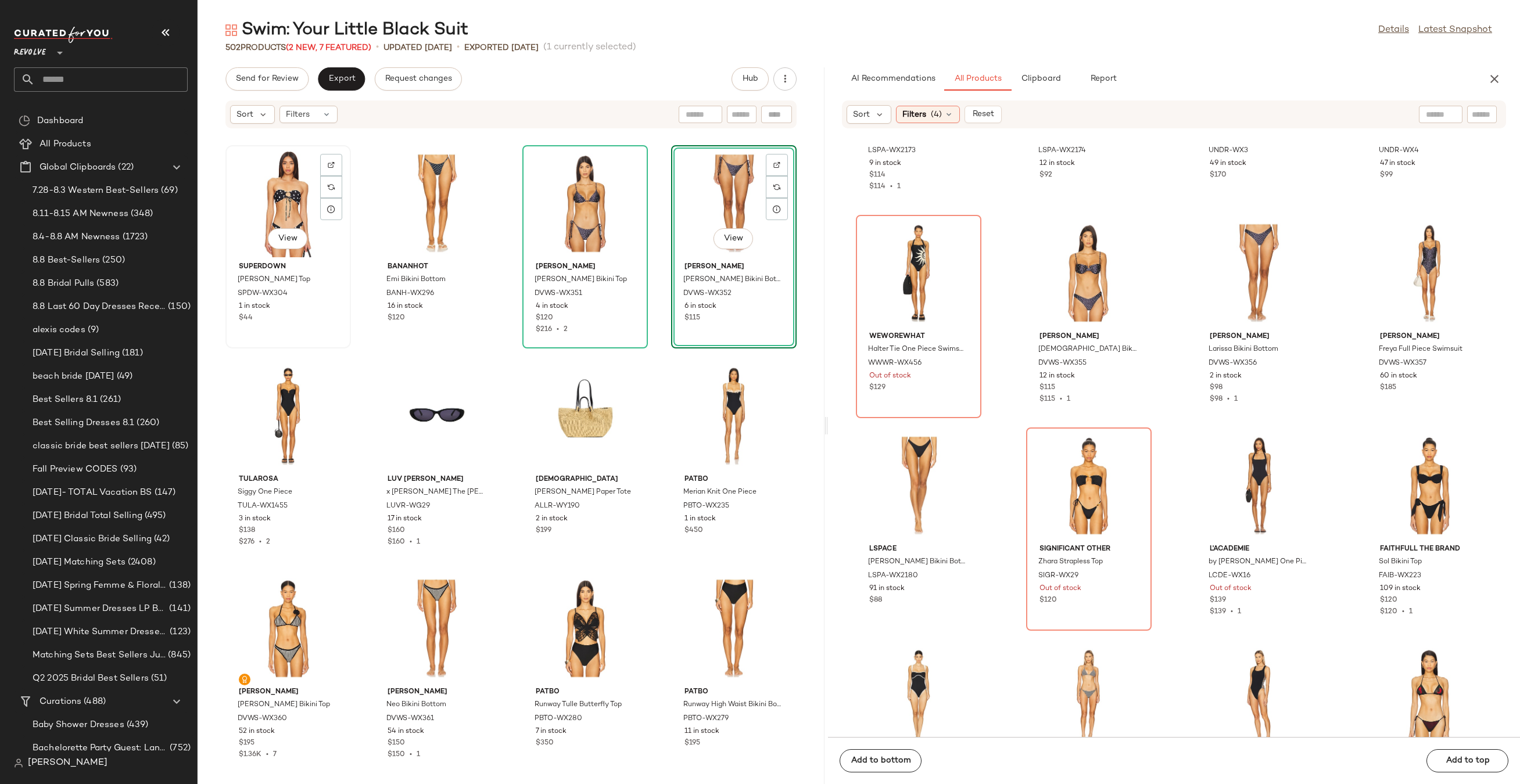
click at [276, 207] on div "View" at bounding box center [287, 203] width 117 height 108
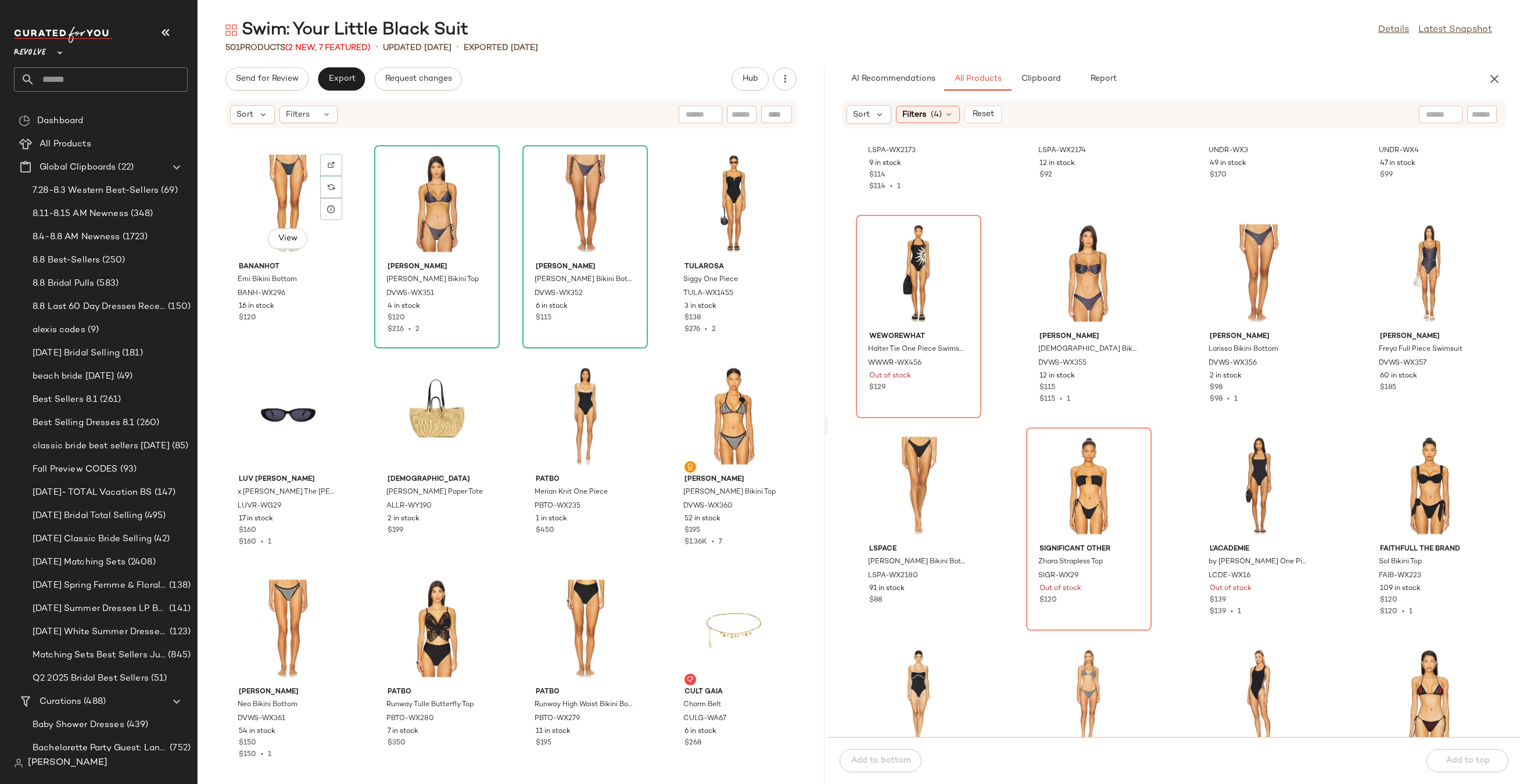
click at [276, 207] on div "View" at bounding box center [287, 203] width 117 height 108
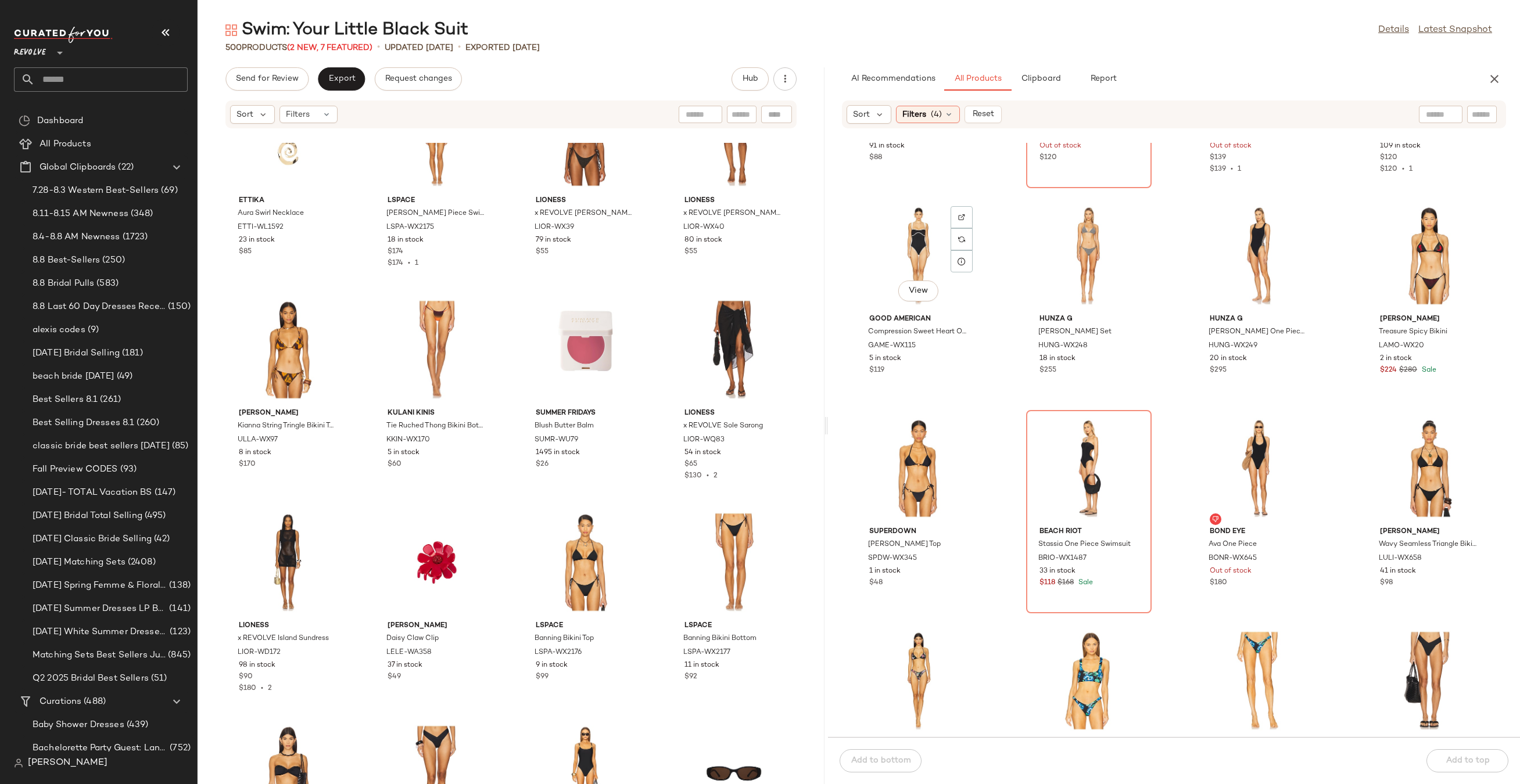
scroll to position [929, 0]
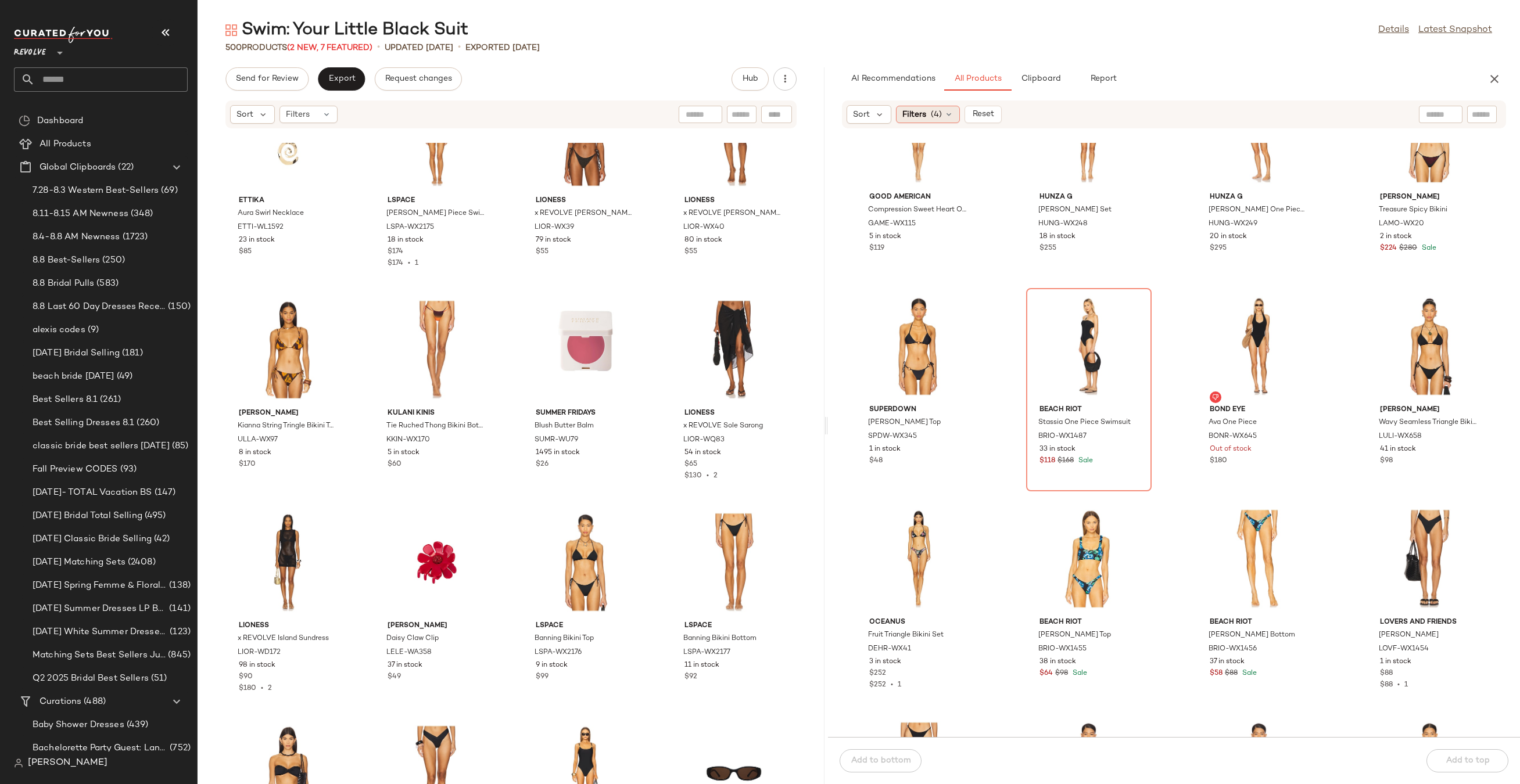
click at [940, 114] on span "(4)" at bounding box center [936, 115] width 11 height 12
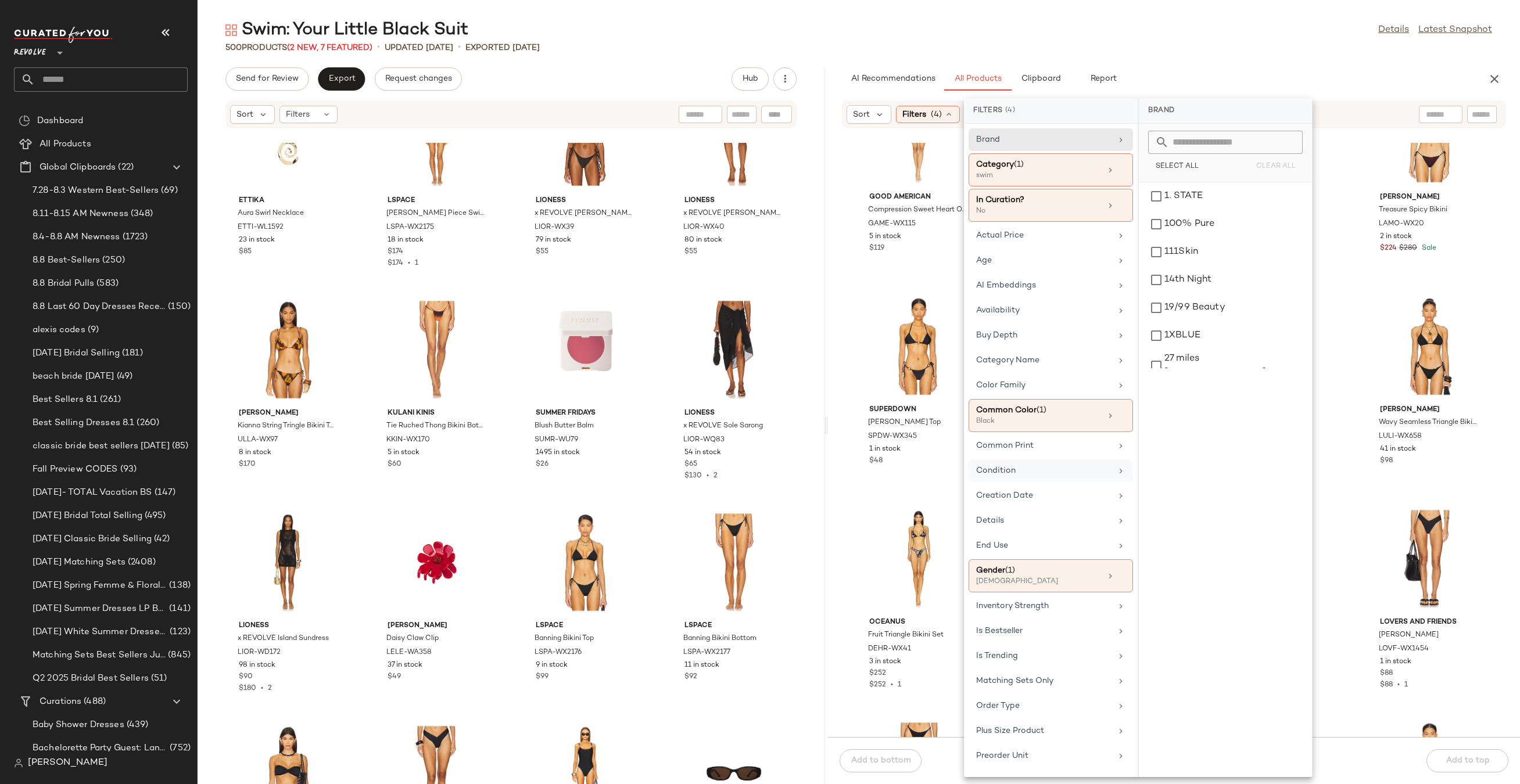
scroll to position [247, 0]
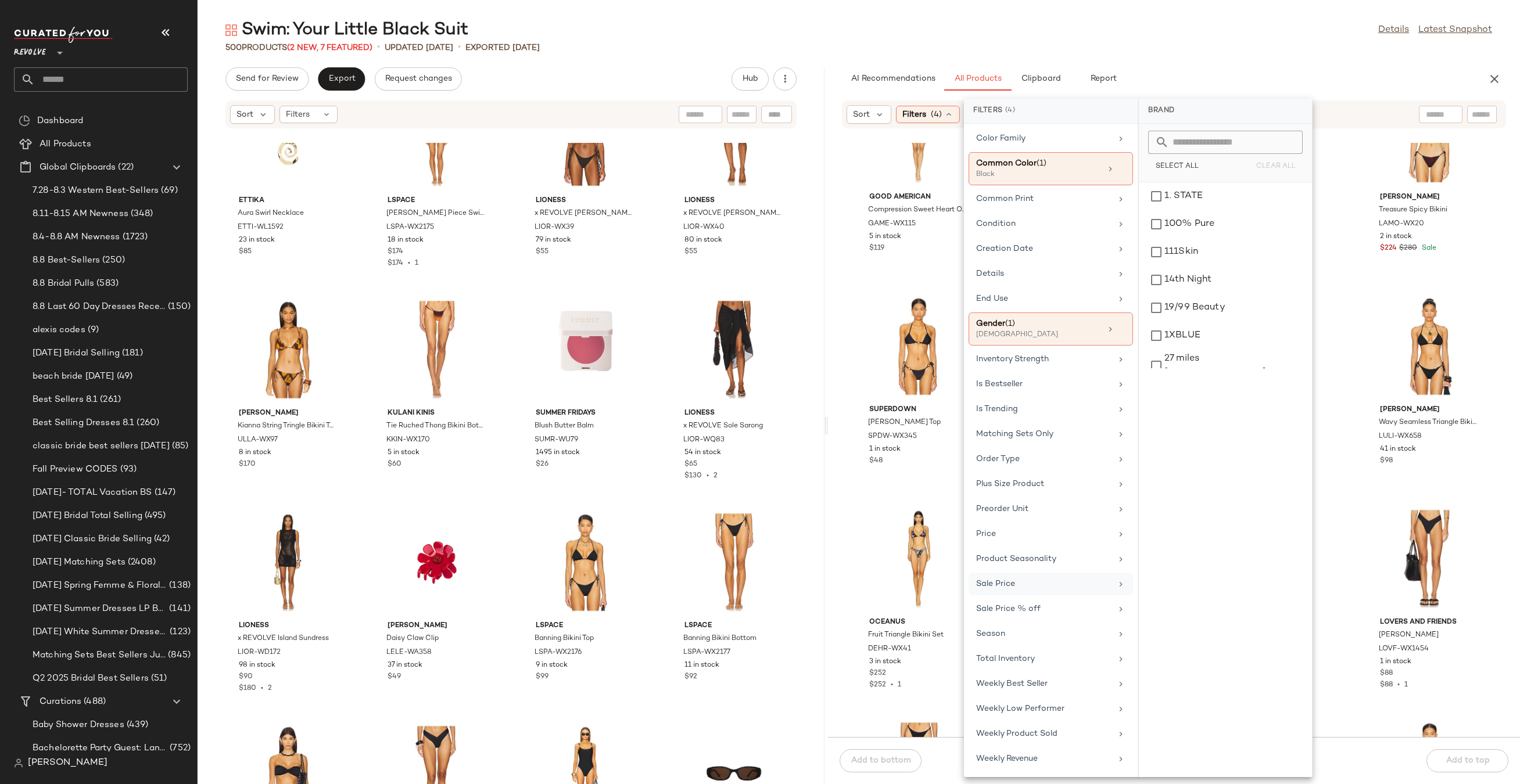
click at [1017, 589] on div "Sale Price" at bounding box center [1043, 584] width 135 height 12
click at [1173, 163] on div "Not on sale" at bounding box center [1224, 160] width 164 height 21
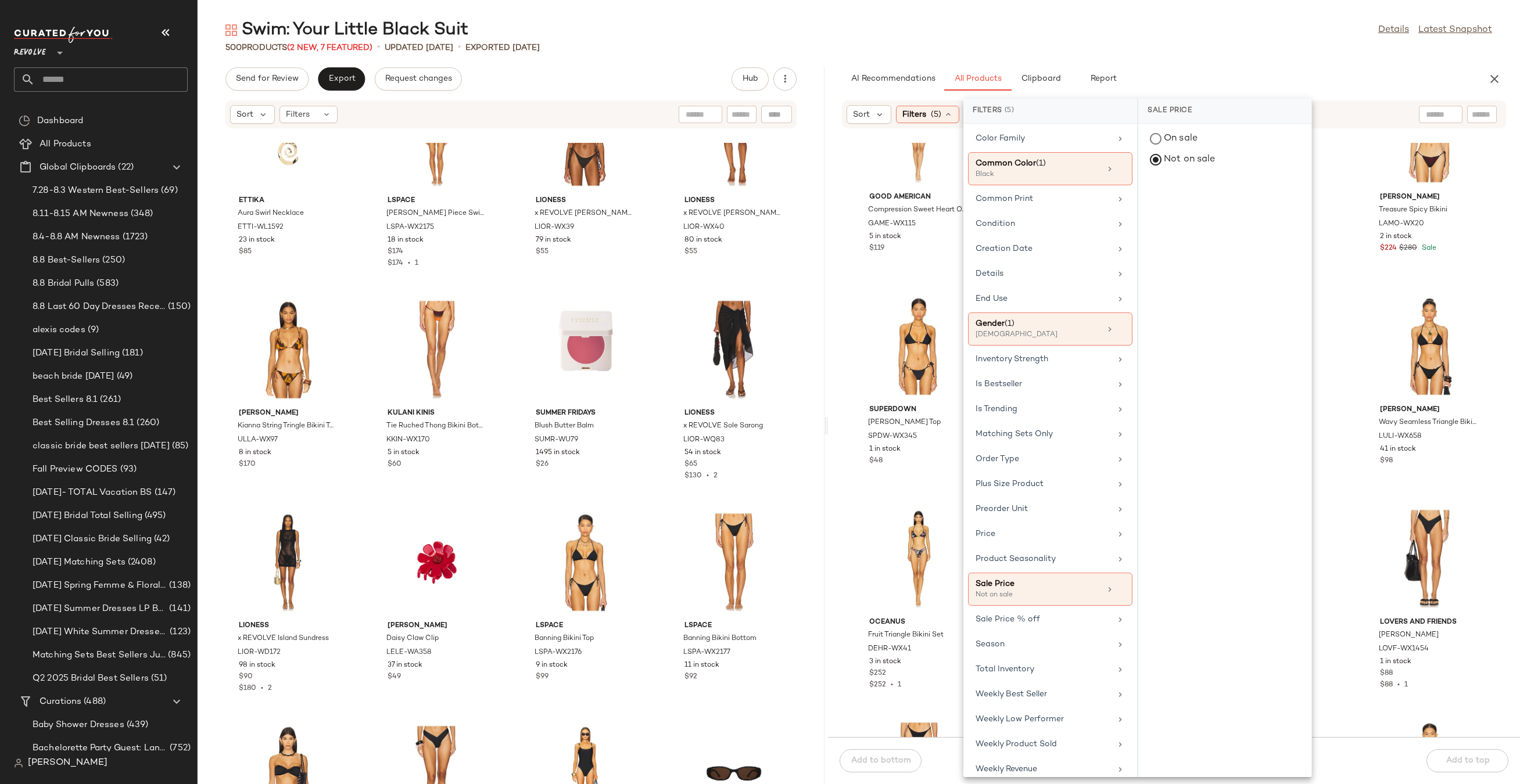
click at [1196, 43] on div "500 Products (2 New, 7 Featured) • updated Aug 11th • Exported Aug 1st" at bounding box center [858, 47] width 1322 height 12
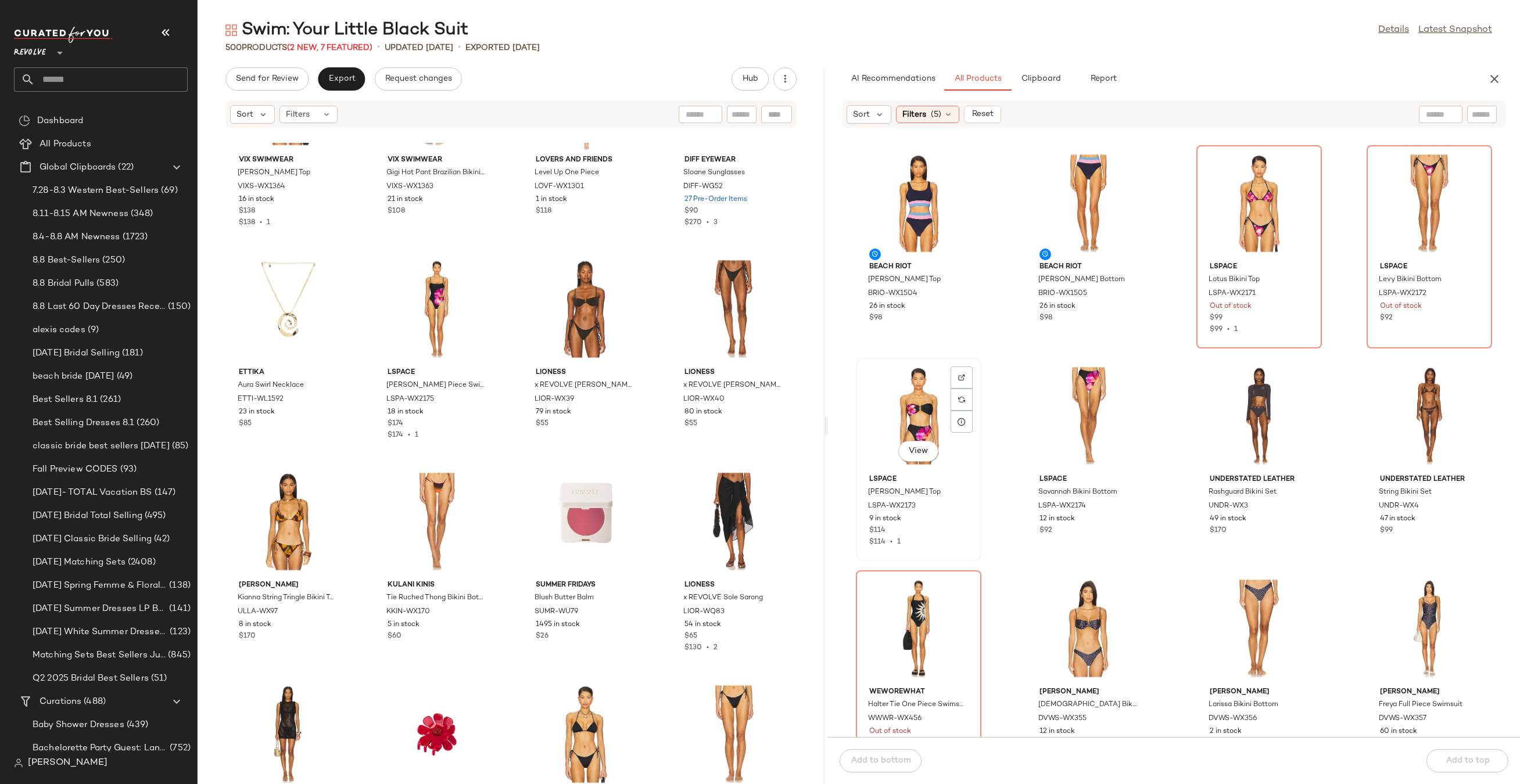
scroll to position [323, 0]
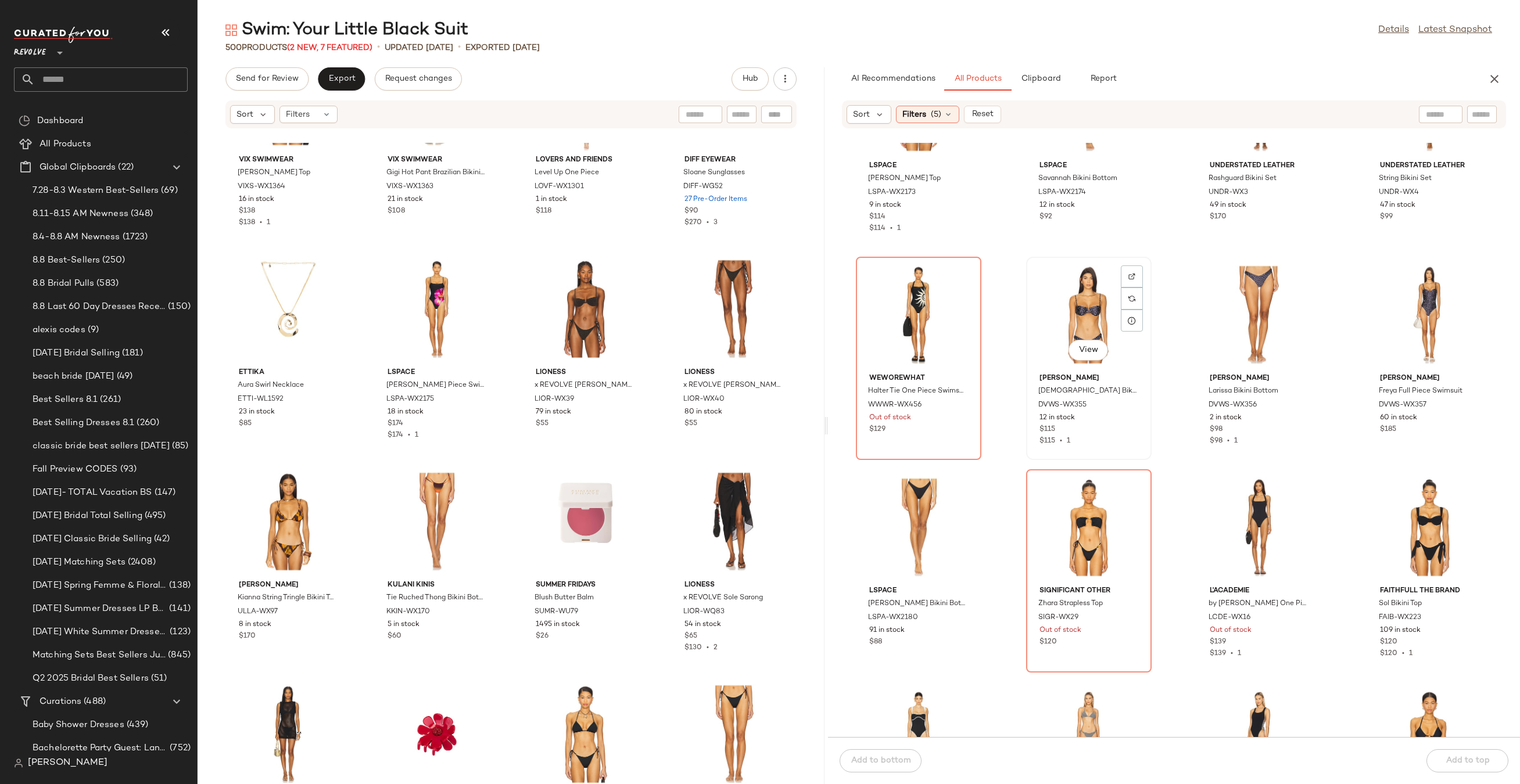
click at [1071, 308] on div "View" at bounding box center [1088, 314] width 117 height 108
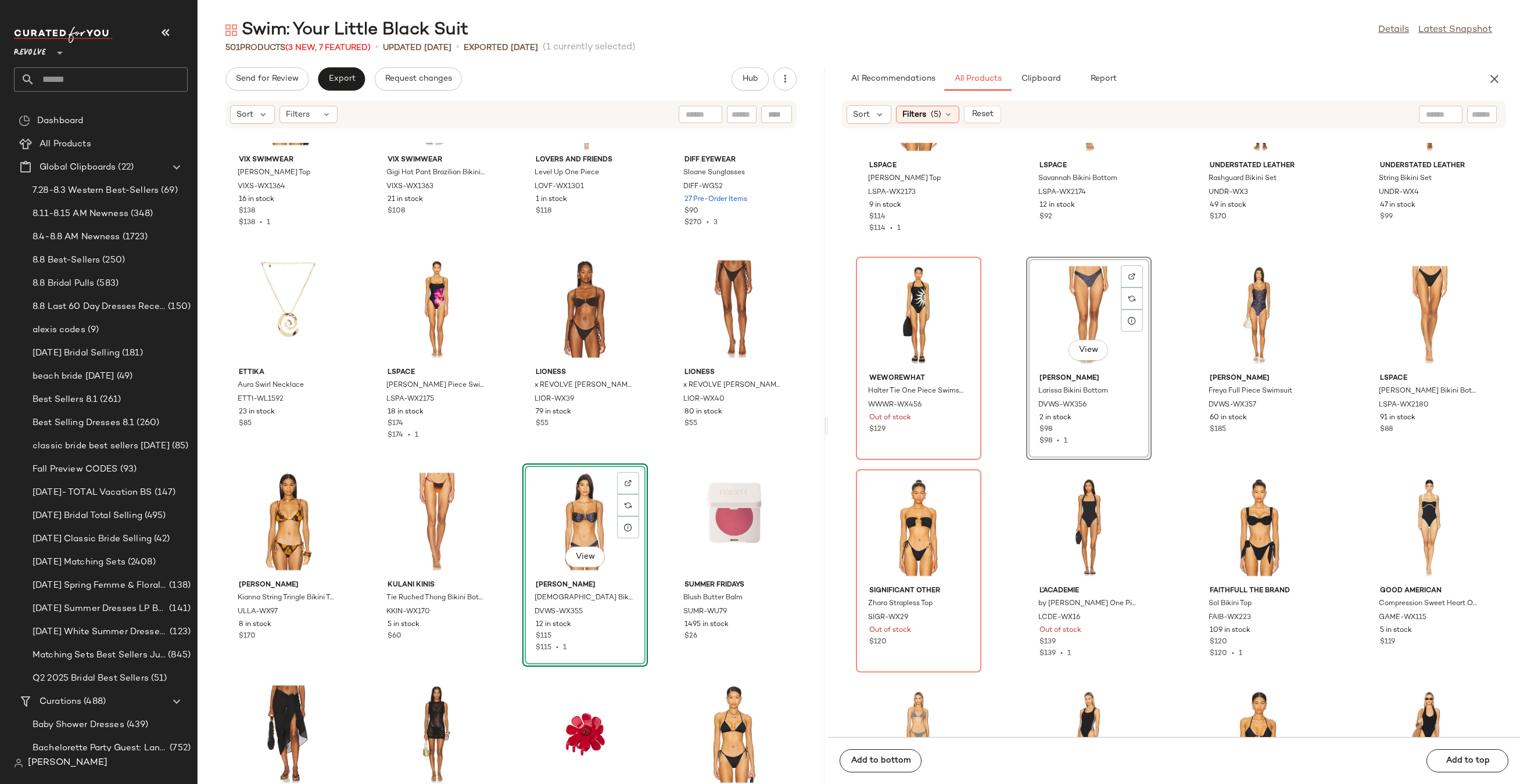
drag, startPoint x: 1072, startPoint y: 302, endPoint x: 1064, endPoint y: 308, distance: 10.0
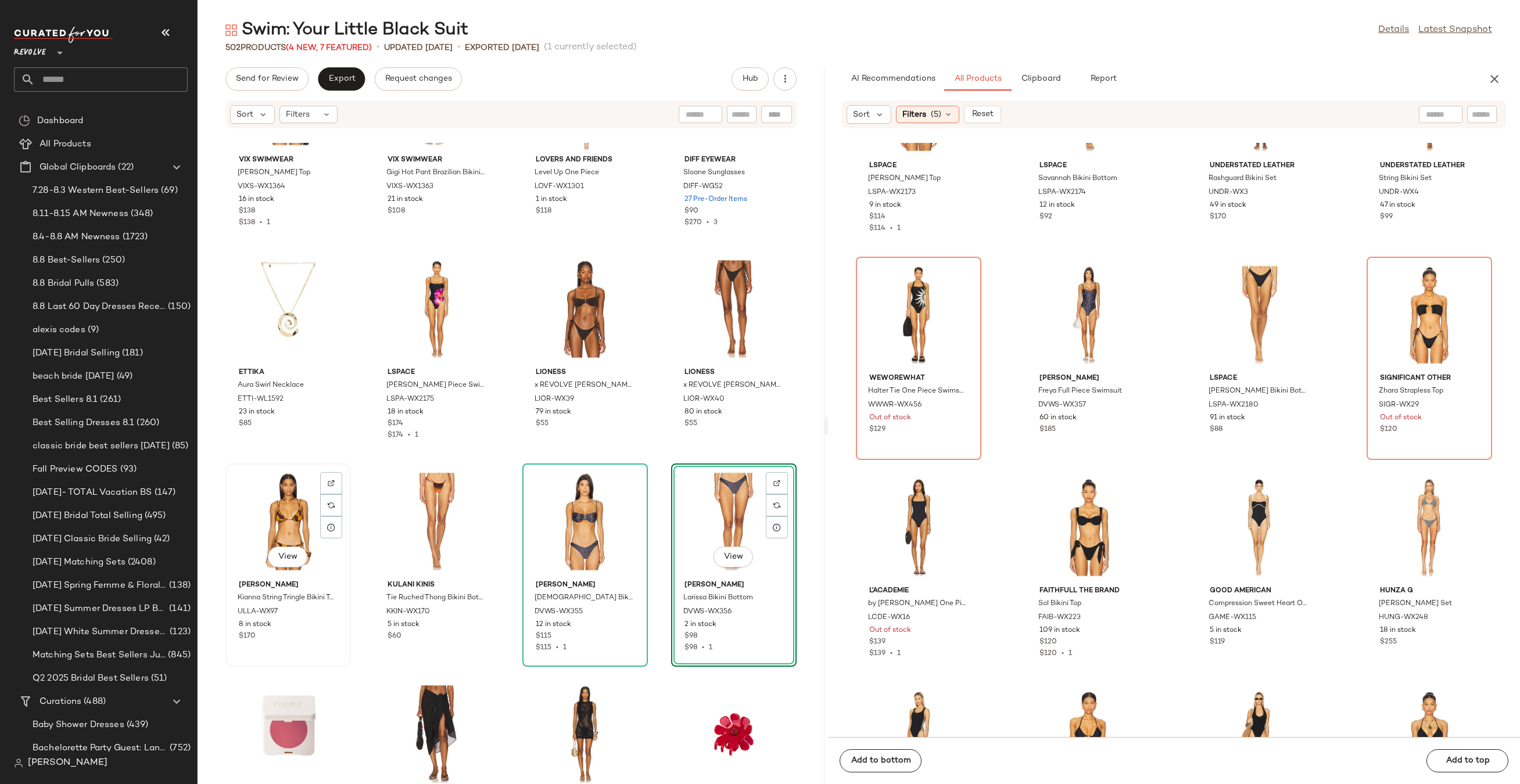
click at [261, 540] on div "View" at bounding box center [287, 521] width 117 height 108
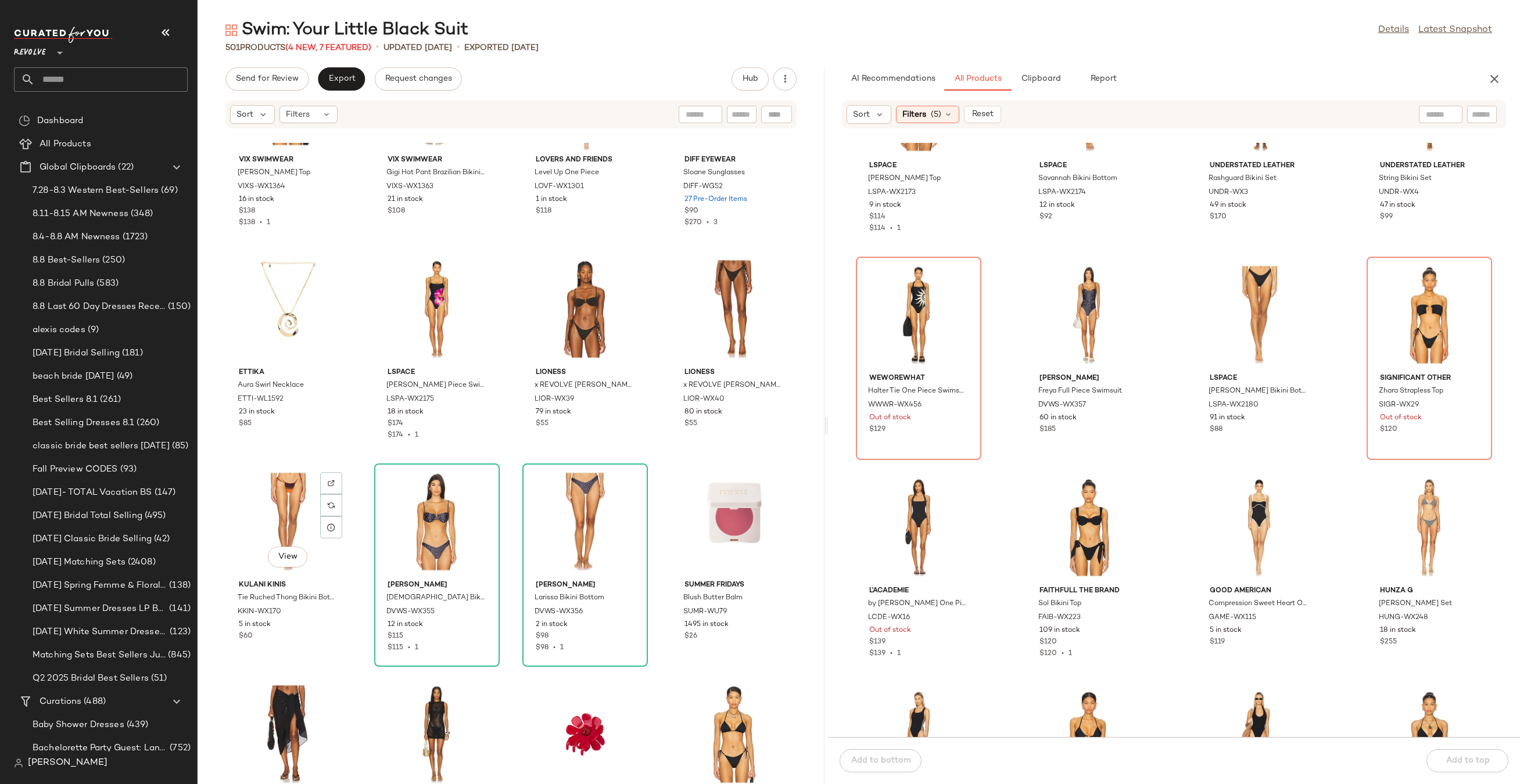
click at [261, 539] on div "View" at bounding box center [287, 521] width 117 height 108
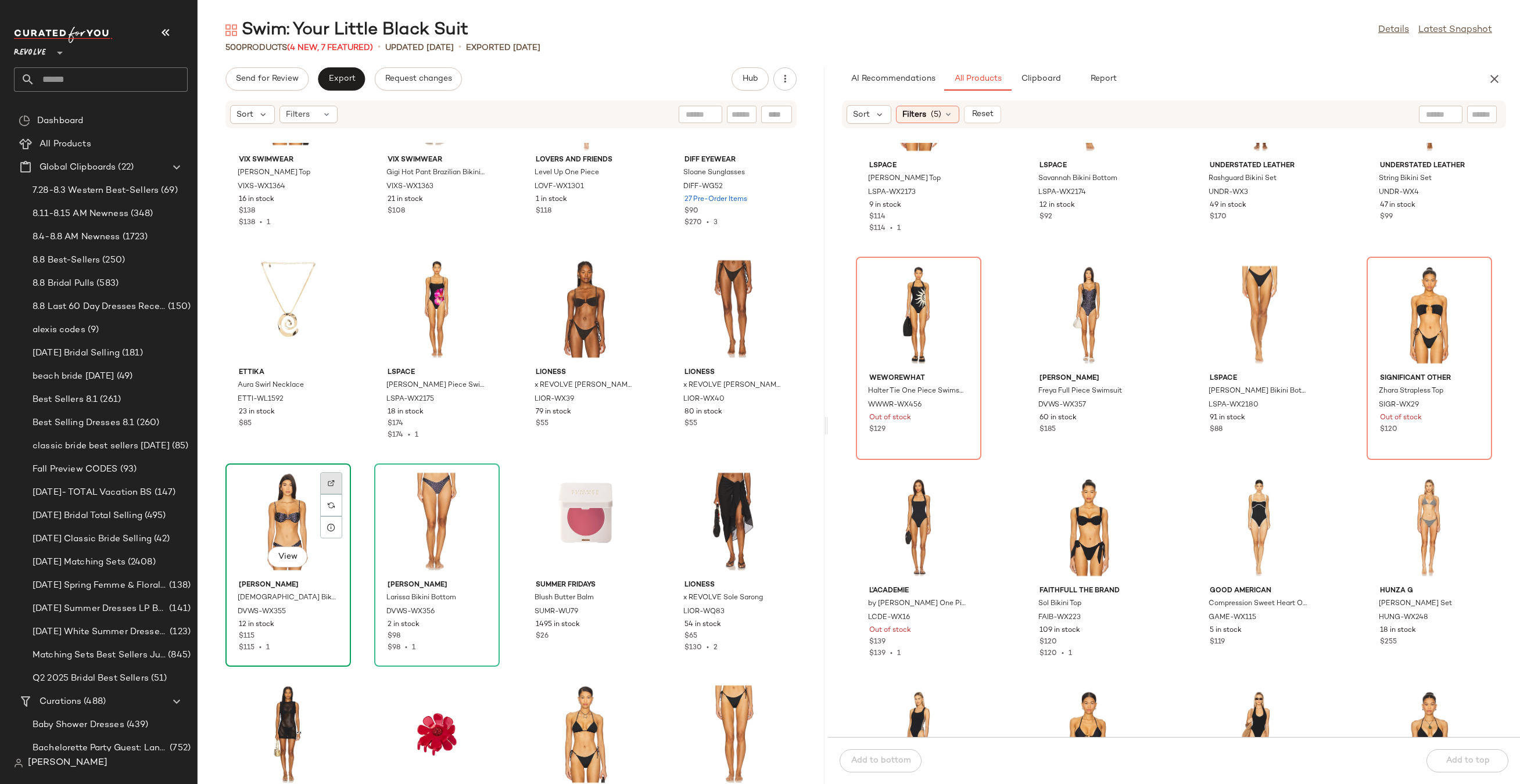
click at [322, 494] on div at bounding box center [331, 505] width 22 height 22
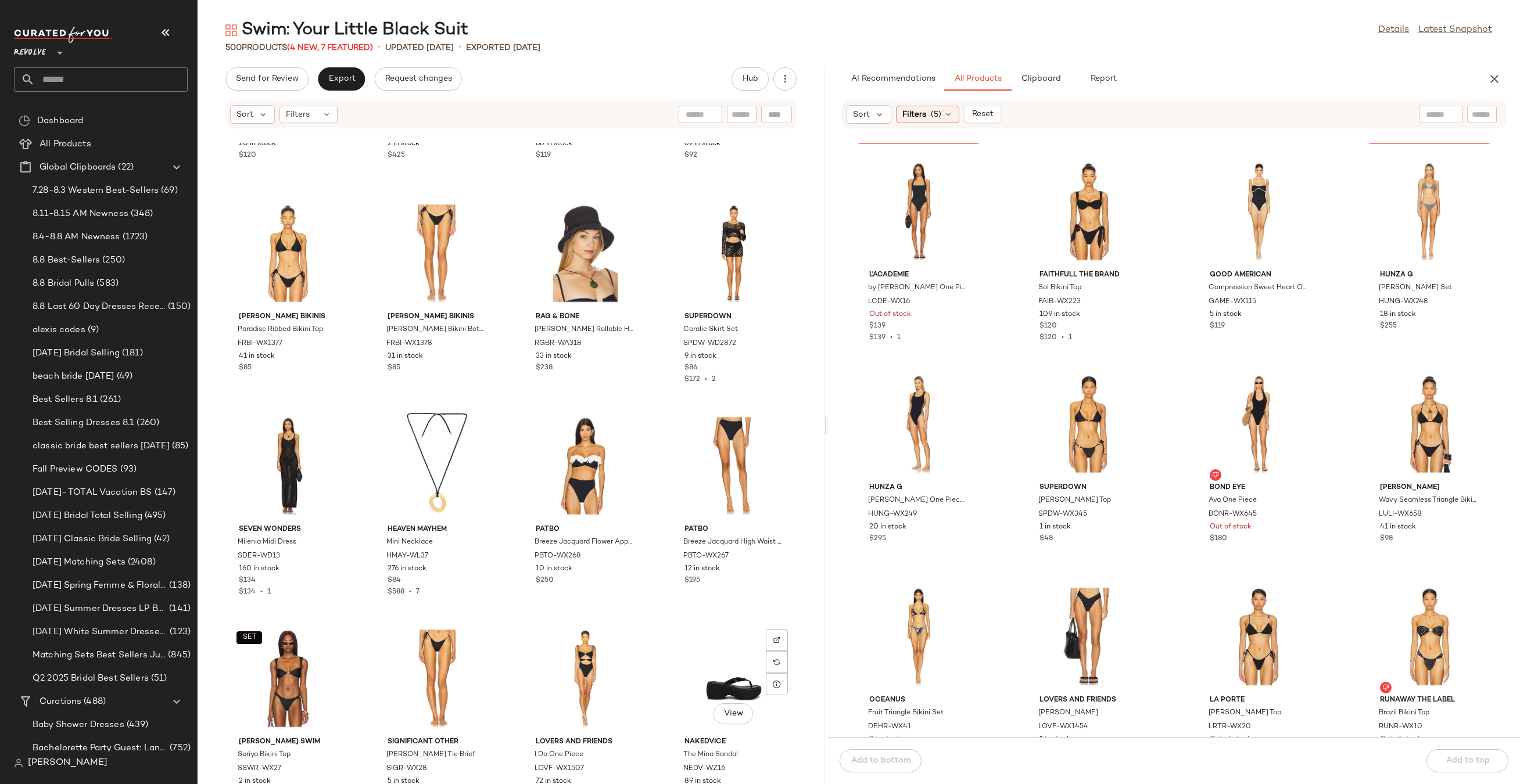
scroll to position [3983, 0]
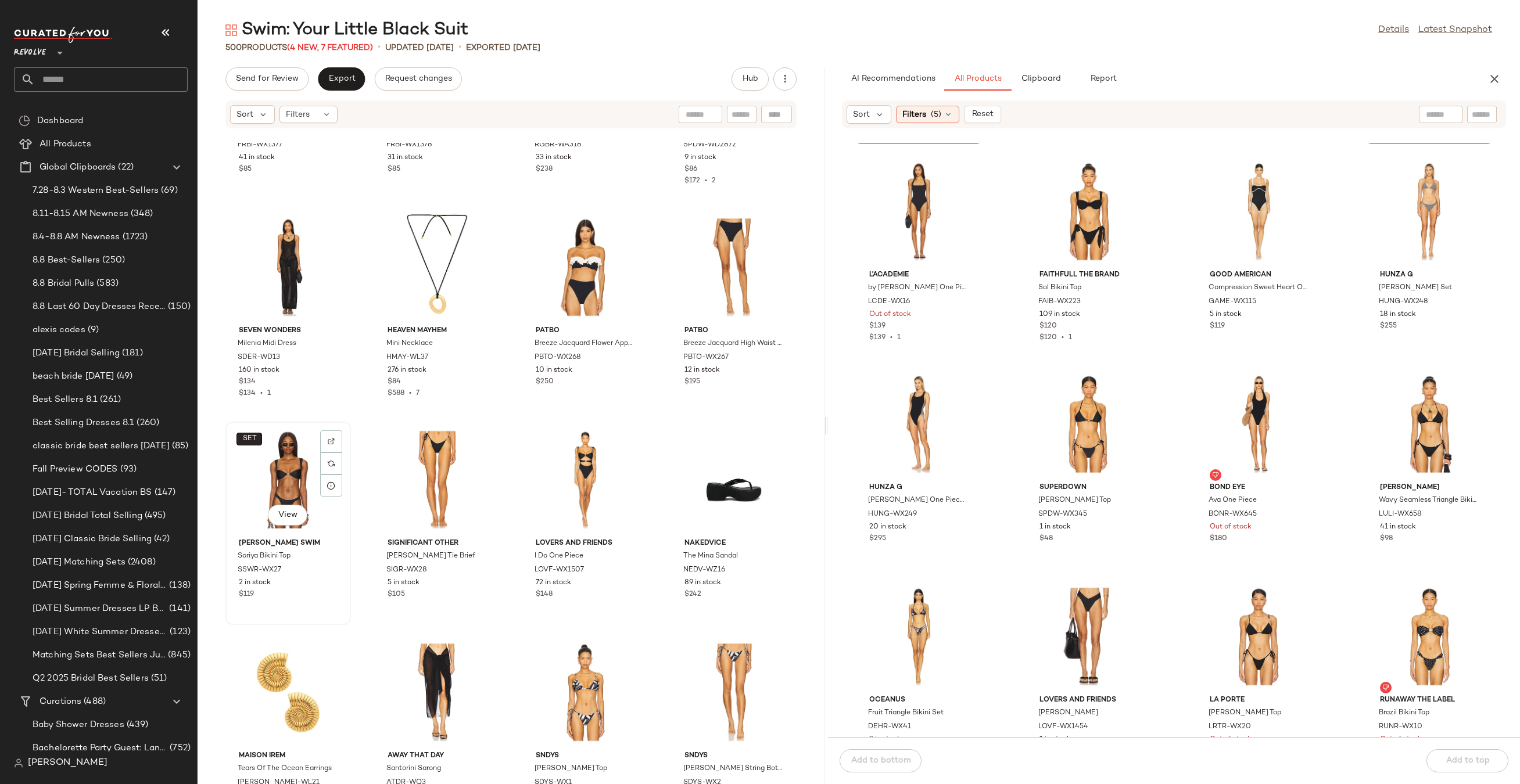
click at [252, 435] on span "SET" at bounding box center [249, 439] width 15 height 8
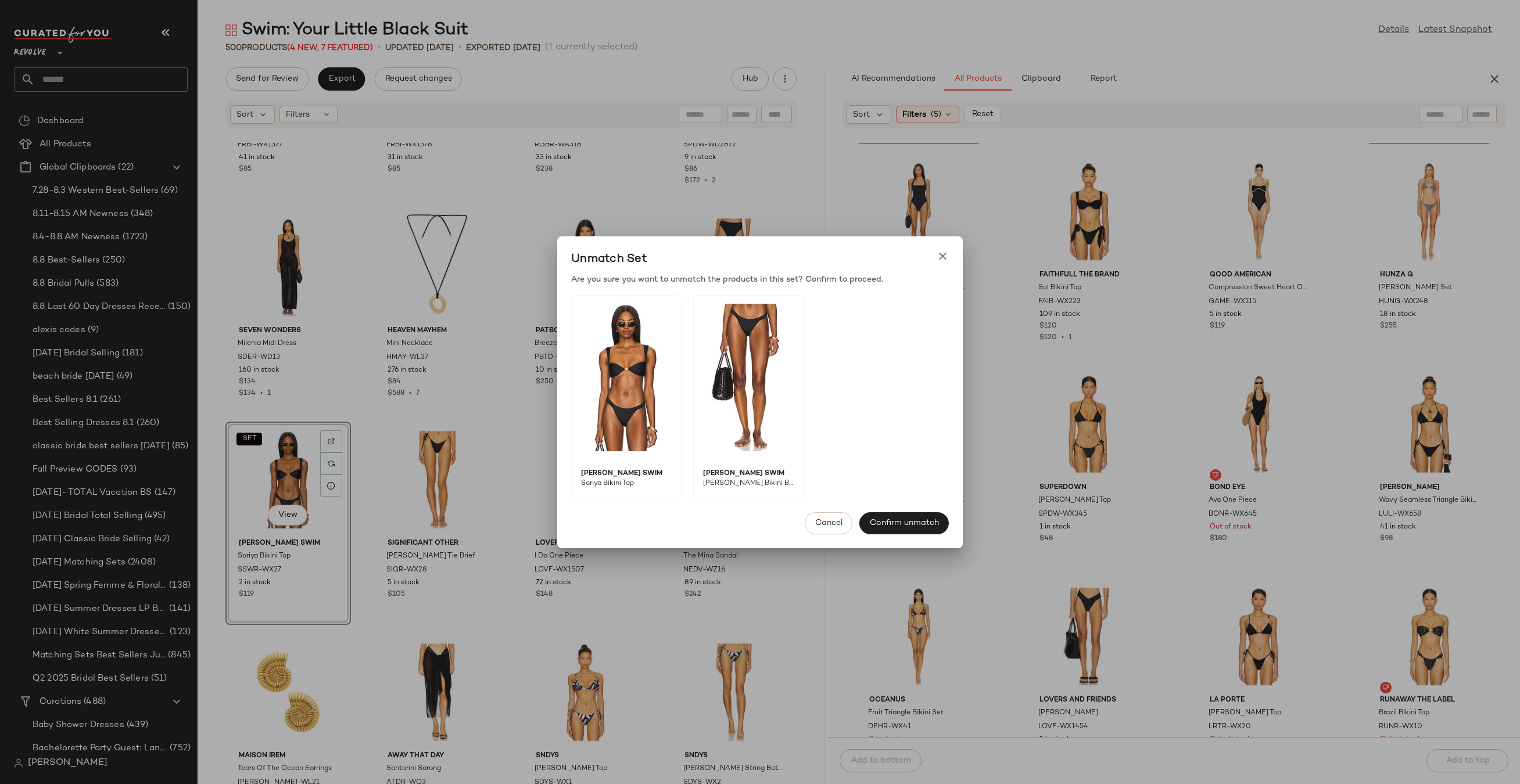
click at [714, 473] on span "[PERSON_NAME] Swim" at bounding box center [744, 468] width 101 height 19
click at [714, 478] on span "Zita Bikini Bottom" at bounding box center [744, 488] width 101 height 19
click at [714, 480] on span "Zita Bikini Bottom" at bounding box center [744, 488] width 101 height 19
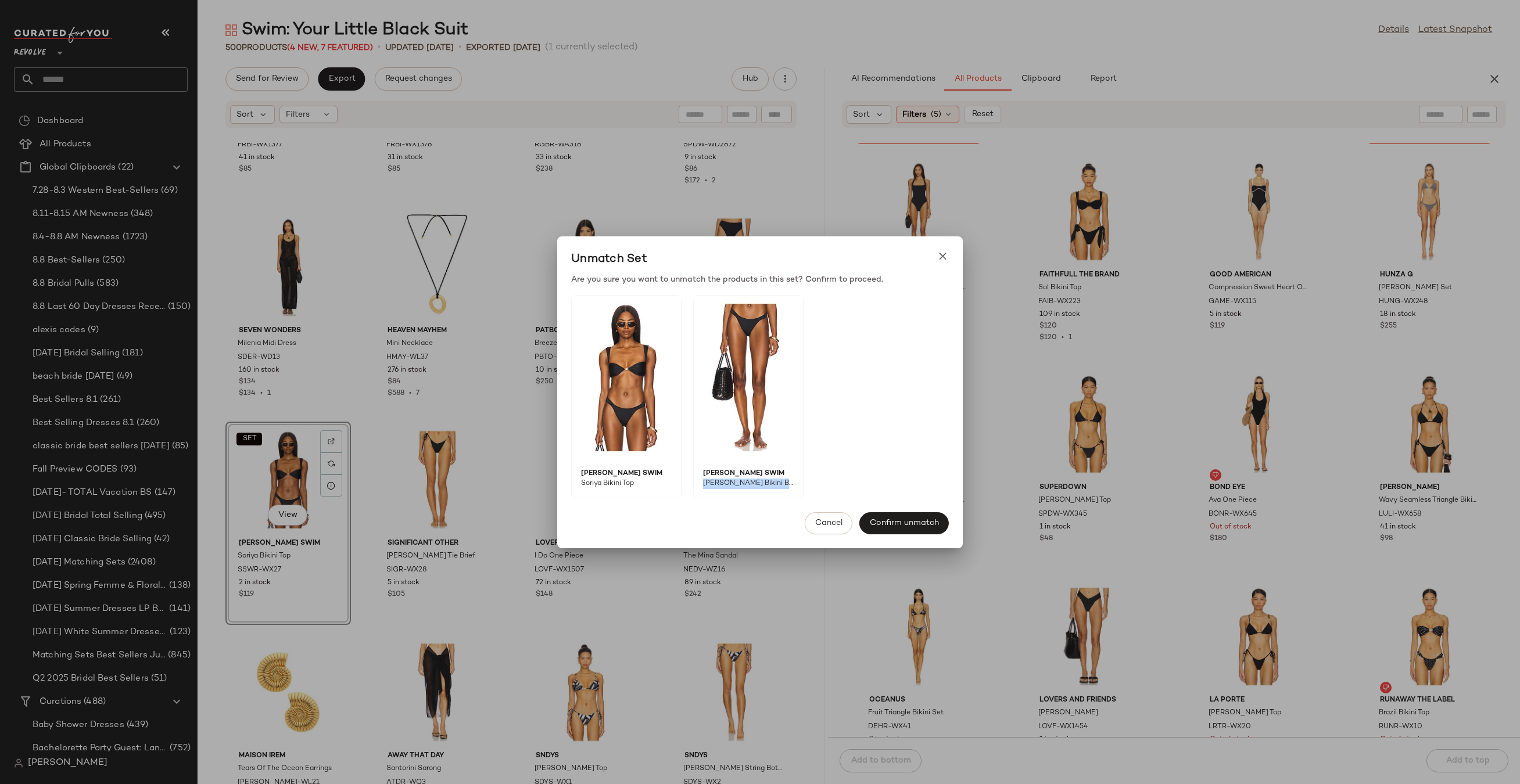
copy div "Zita Bikini Bottom Cancel Confirm unmatch"
click at [834, 524] on span "Cancel" at bounding box center [828, 523] width 28 height 9
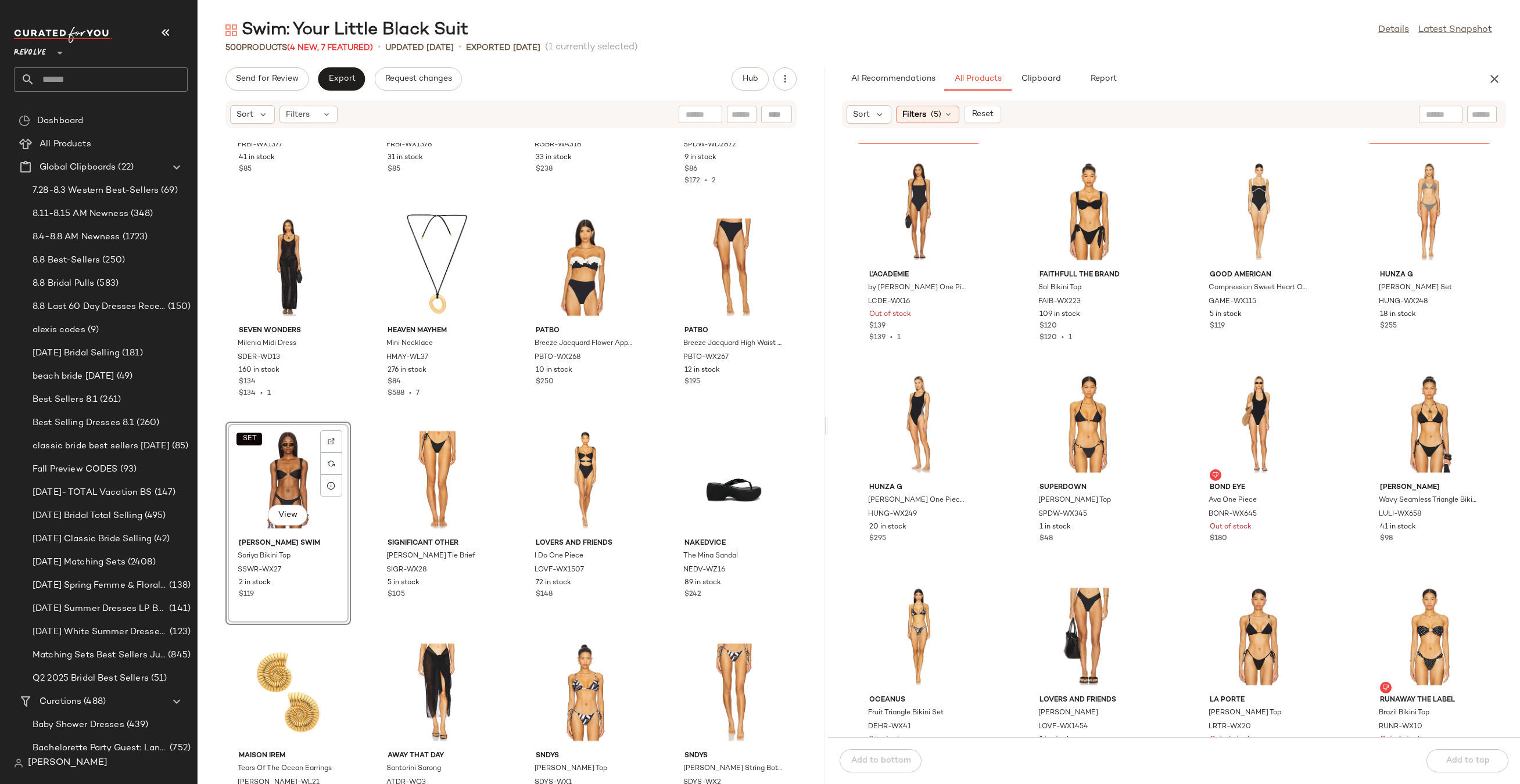
click at [1484, 113] on input "text" at bounding box center [1481, 115] width 20 height 12
paste input "**********"
type input "**********"
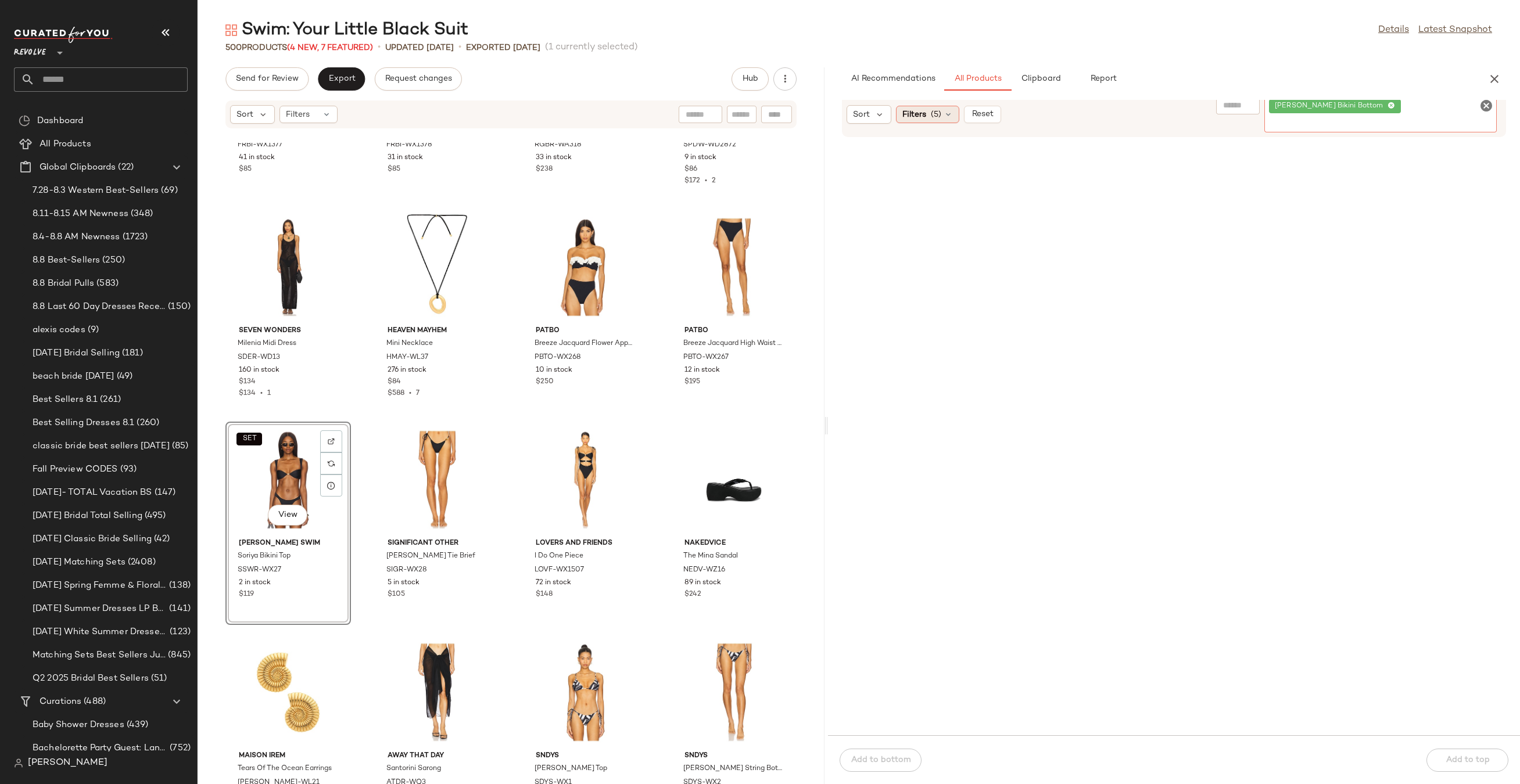
click at [920, 115] on span "Filters" at bounding box center [914, 115] width 24 height 12
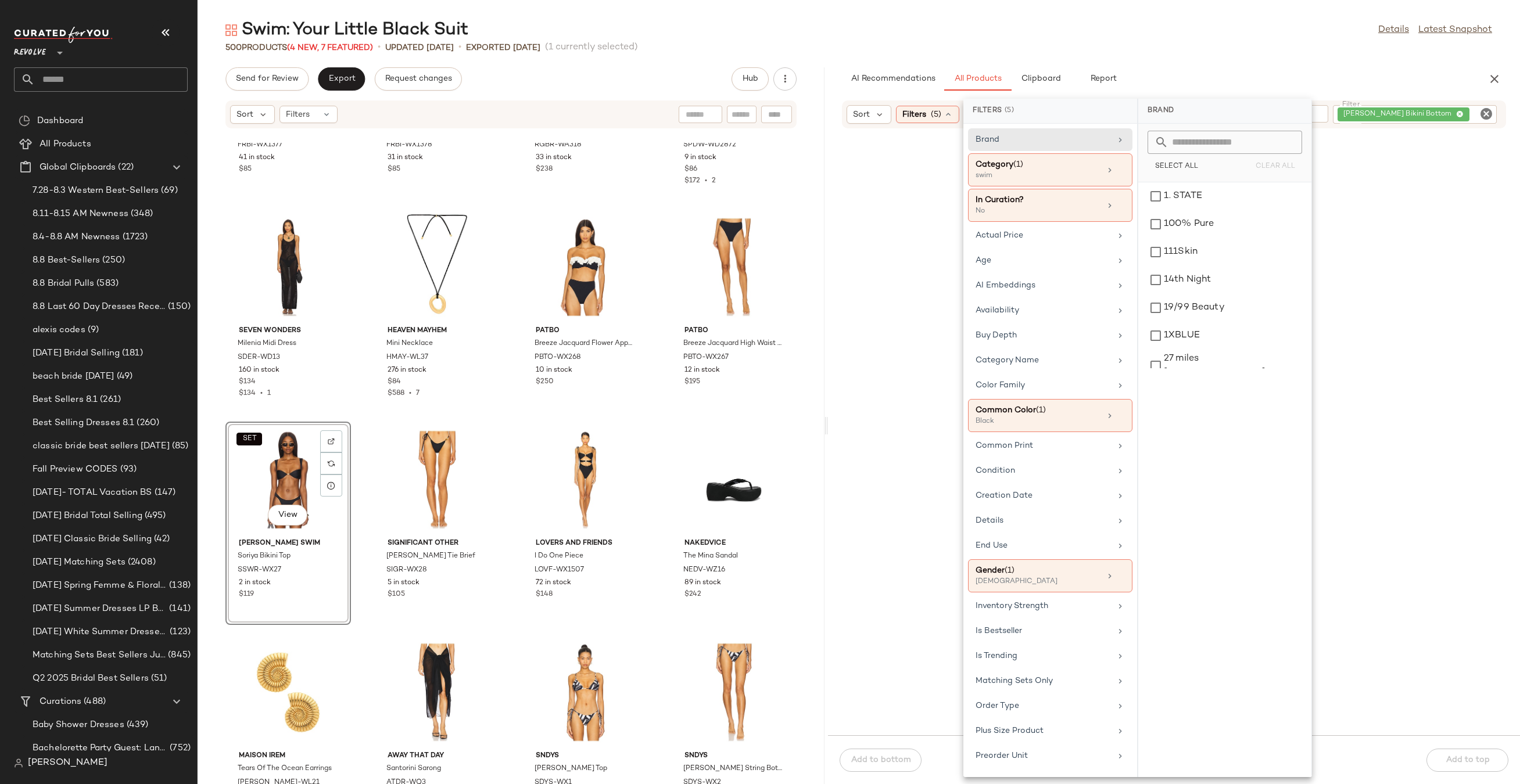
click at [920, 115] on span "Filters" at bounding box center [914, 115] width 24 height 12
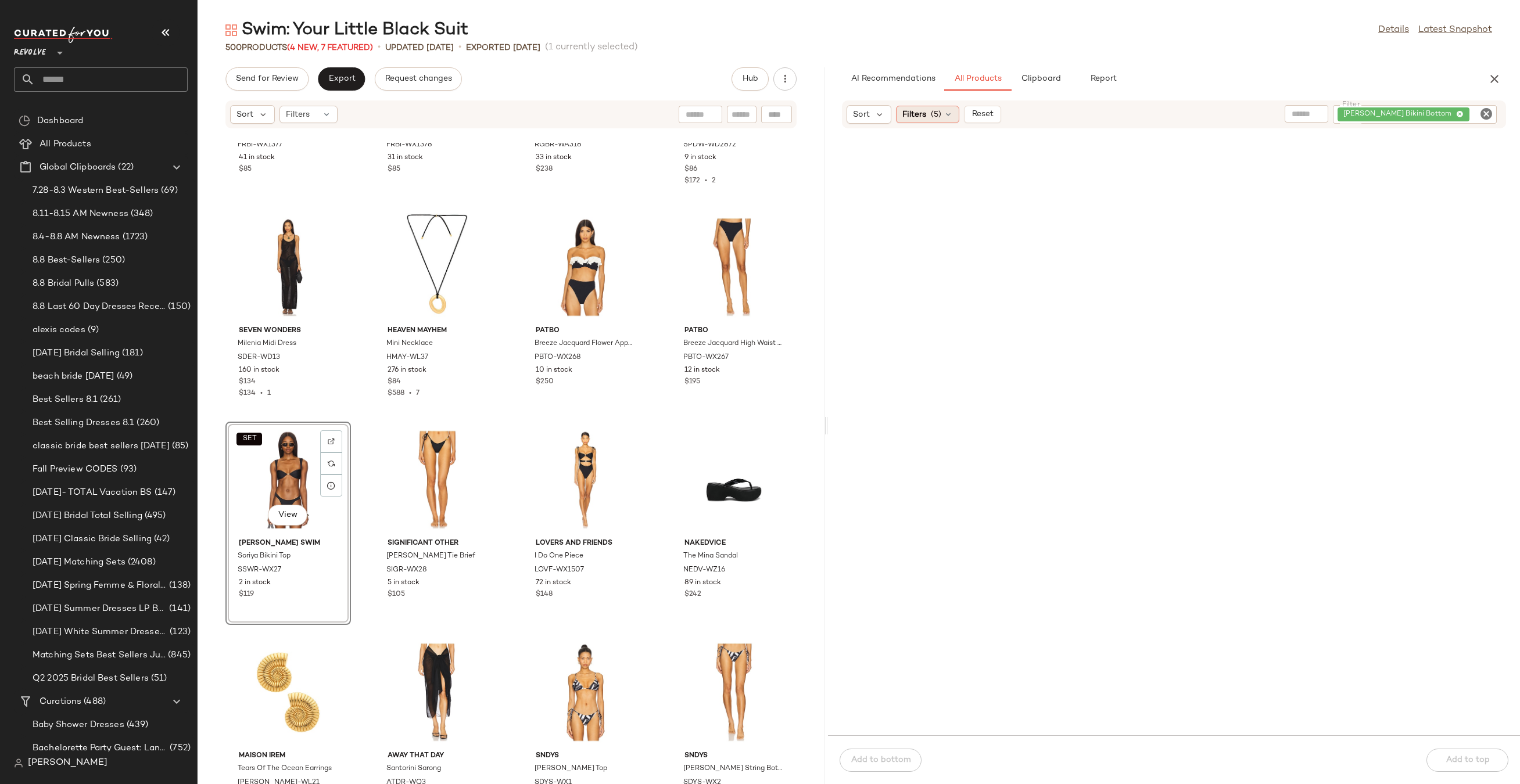
click at [938, 111] on span "(5)" at bounding box center [935, 115] width 10 height 12
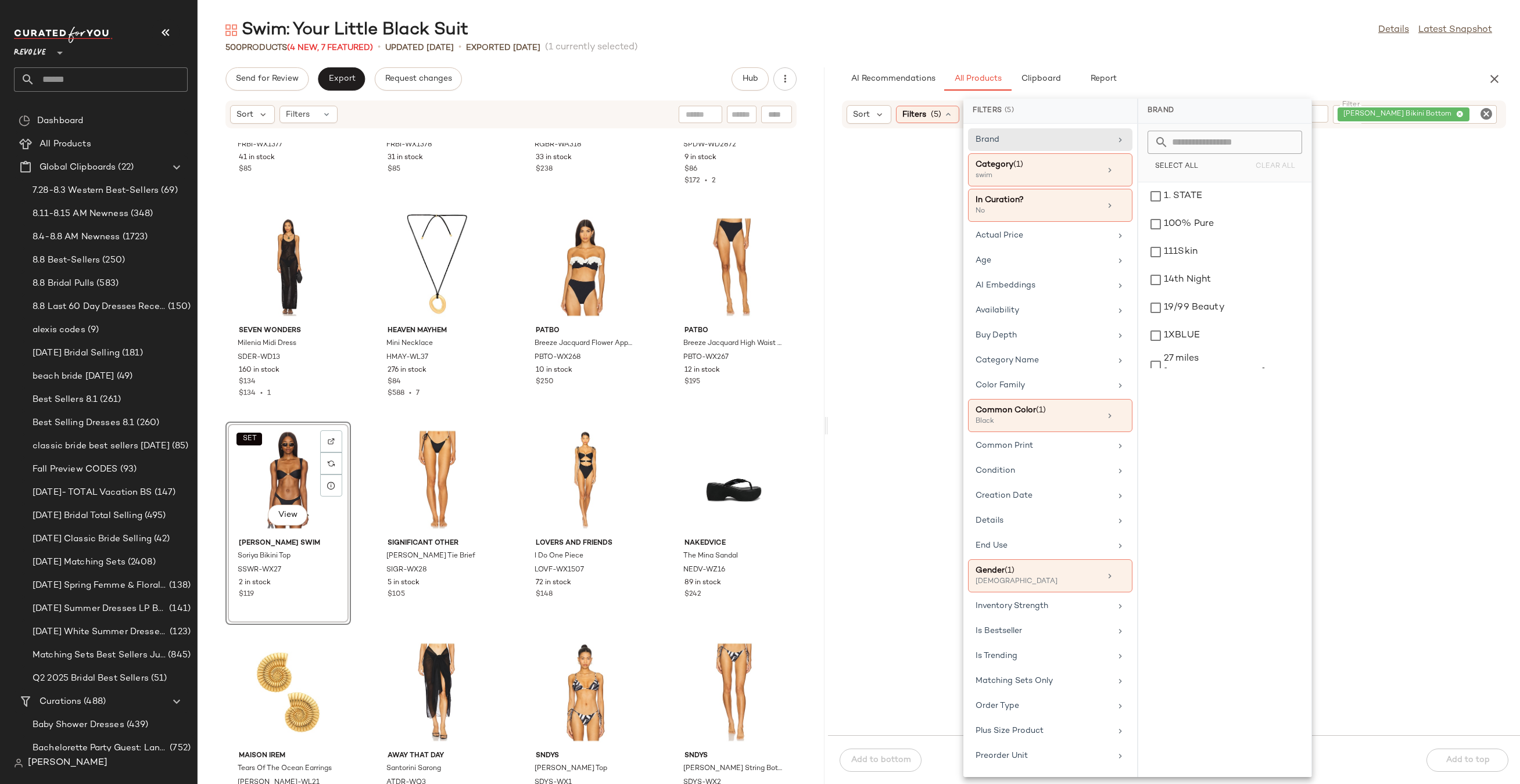
click at [1487, 110] on icon "Clear Filter" at bounding box center [1486, 114] width 14 height 14
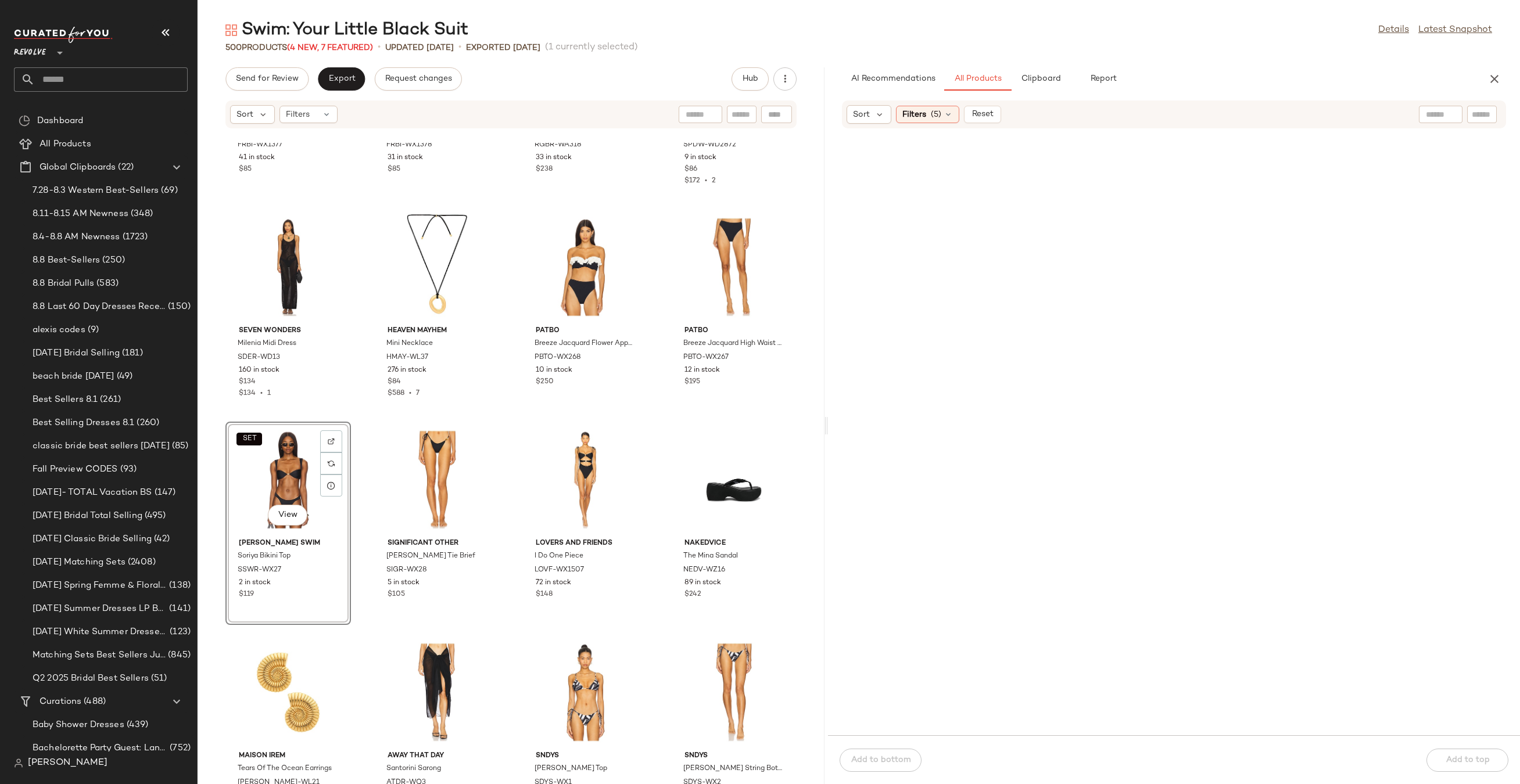
click at [1340, 78] on div "AI Recommendations All Products Clipboard Report" at bounding box center [1155, 78] width 626 height 23
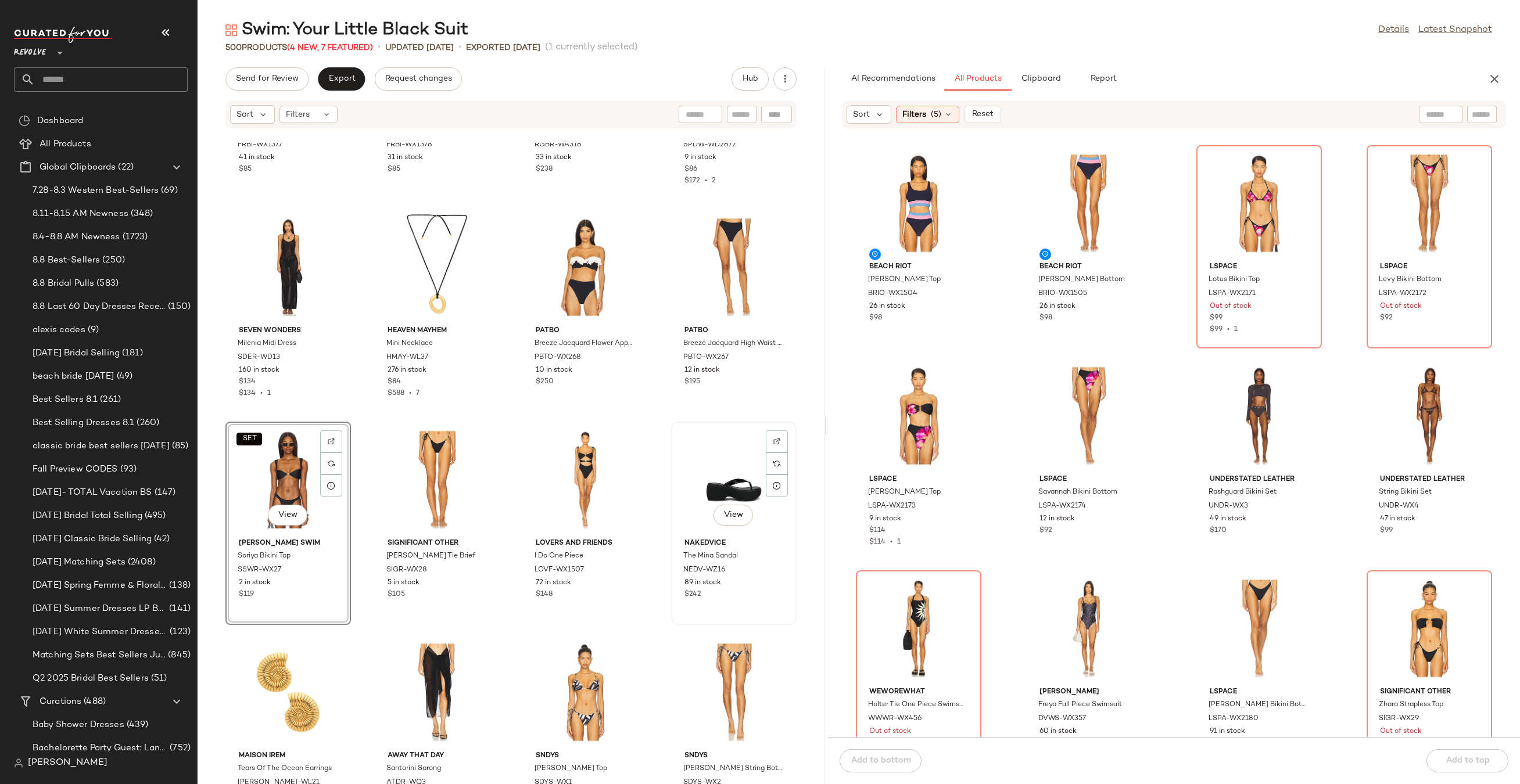
scroll to position [4438, 0]
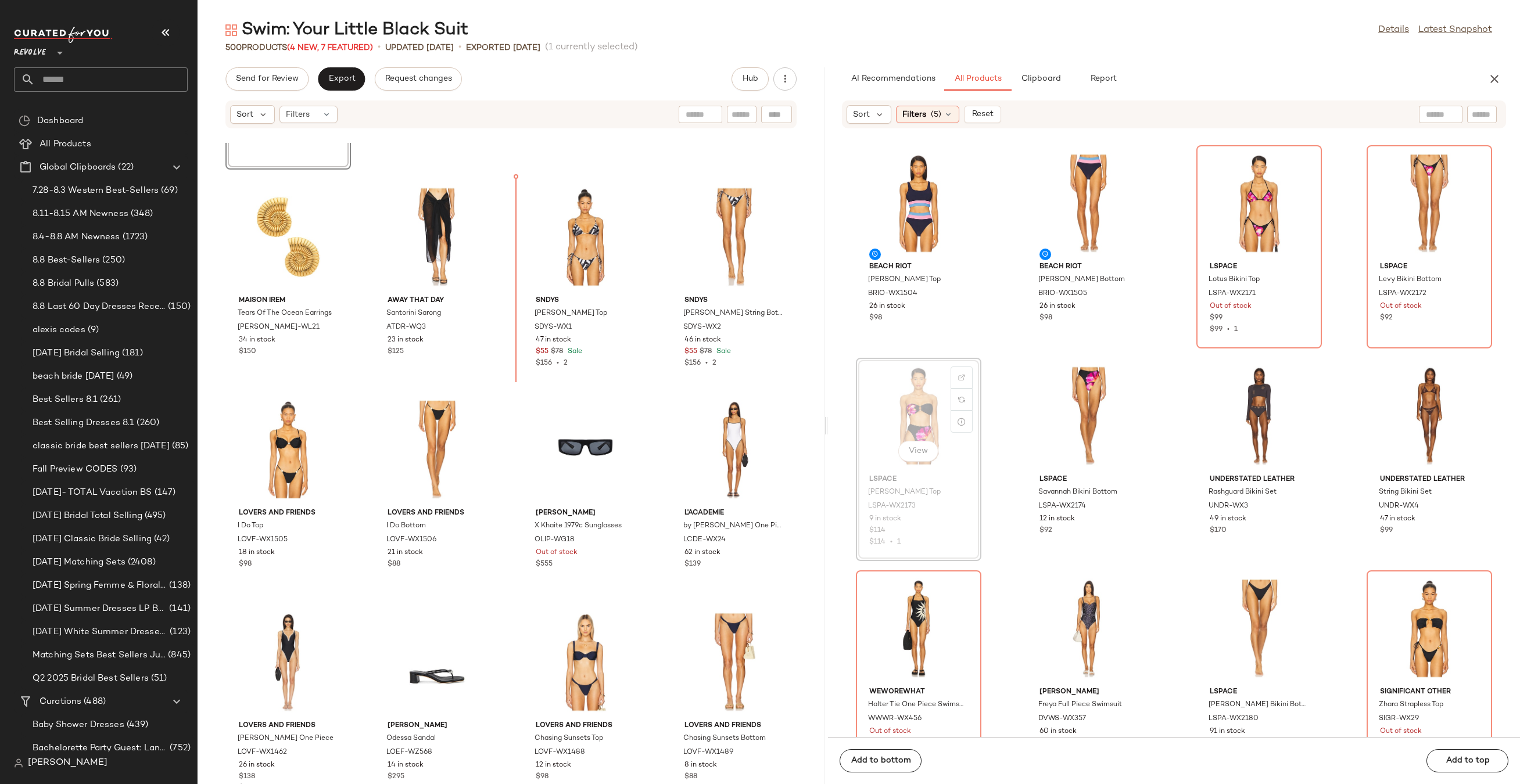
drag, startPoint x: 932, startPoint y: 412, endPoint x: 925, endPoint y: 412, distance: 7.0
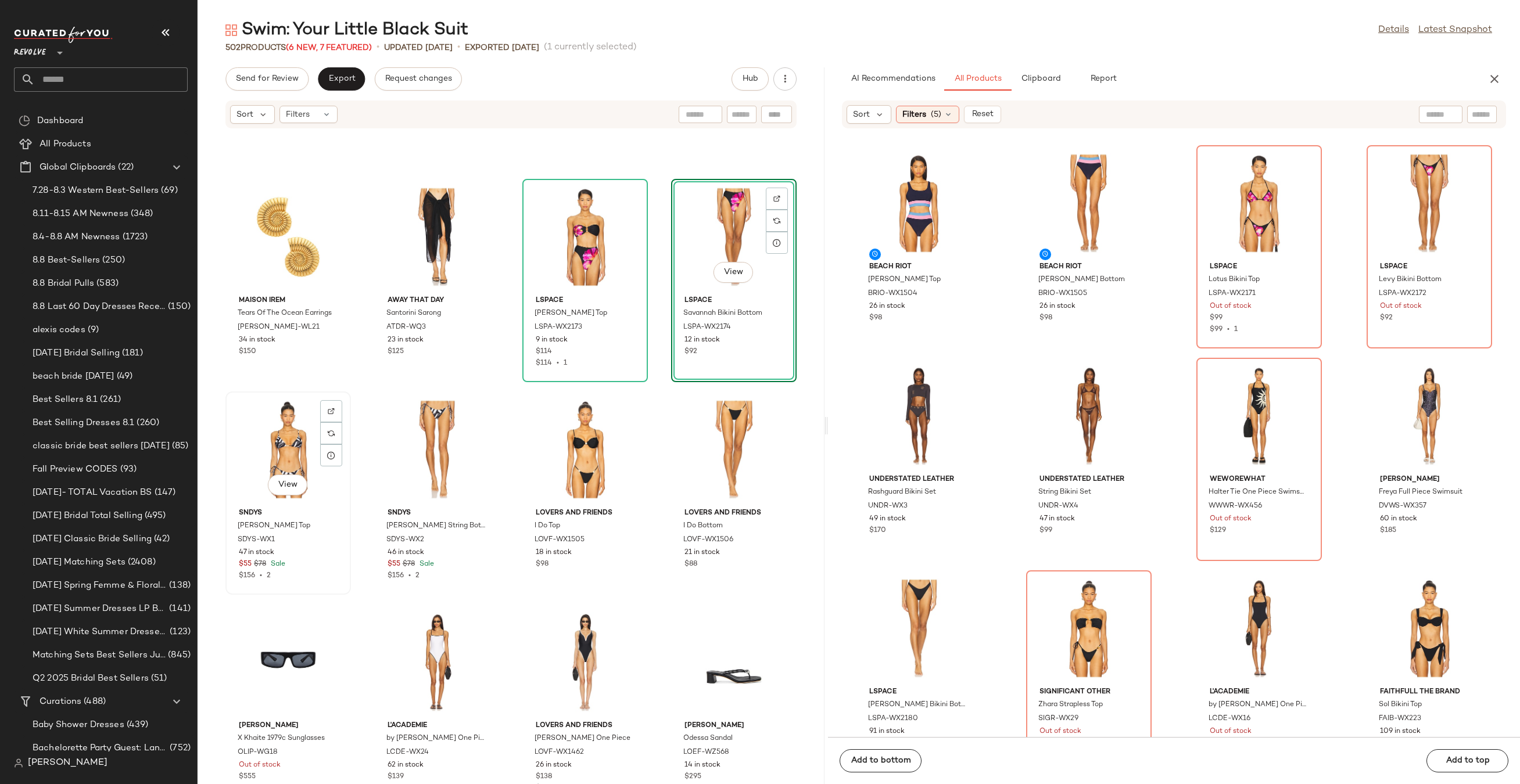
click at [272, 430] on div "View" at bounding box center [287, 449] width 117 height 108
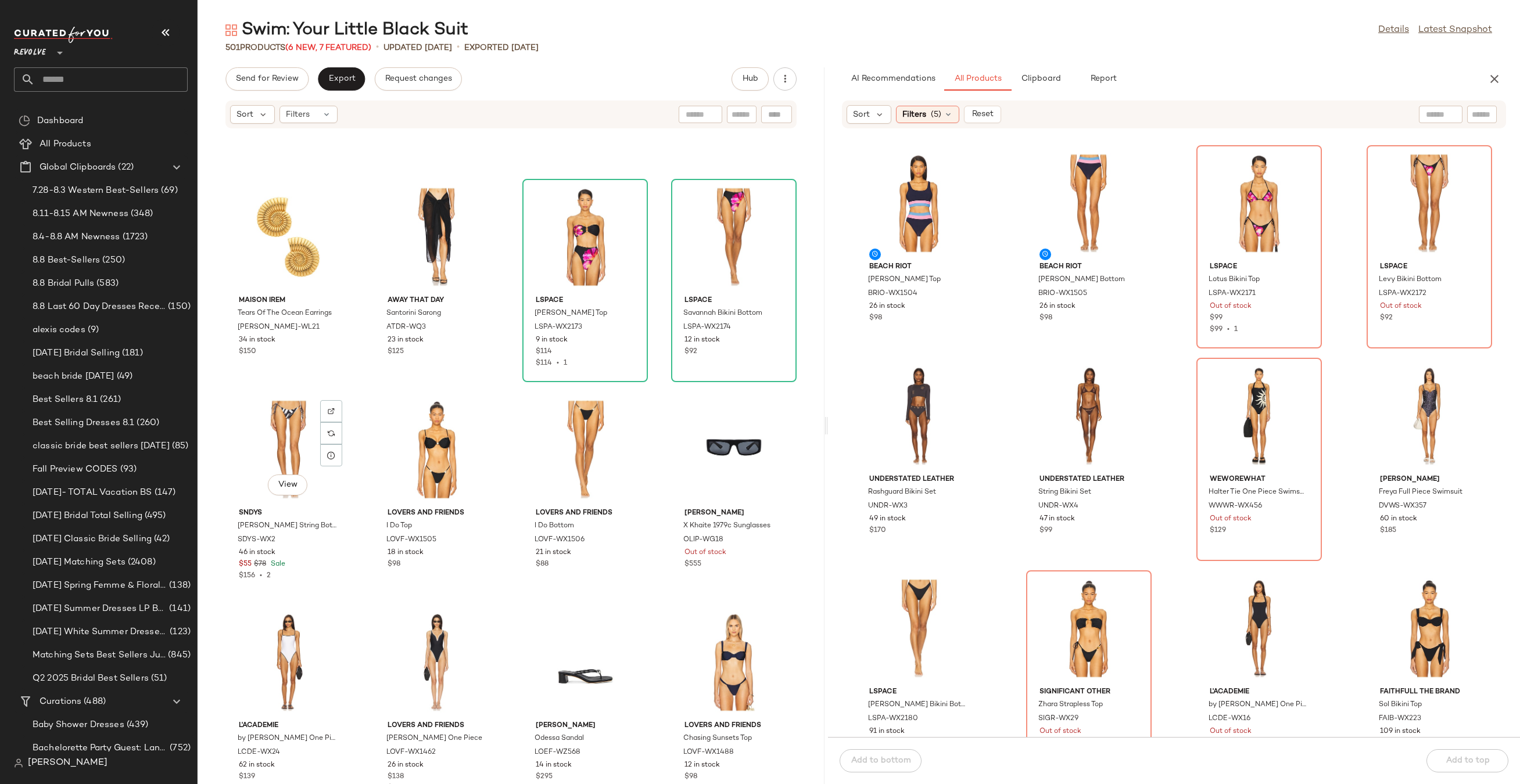
click at [272, 430] on div "View" at bounding box center [287, 449] width 117 height 108
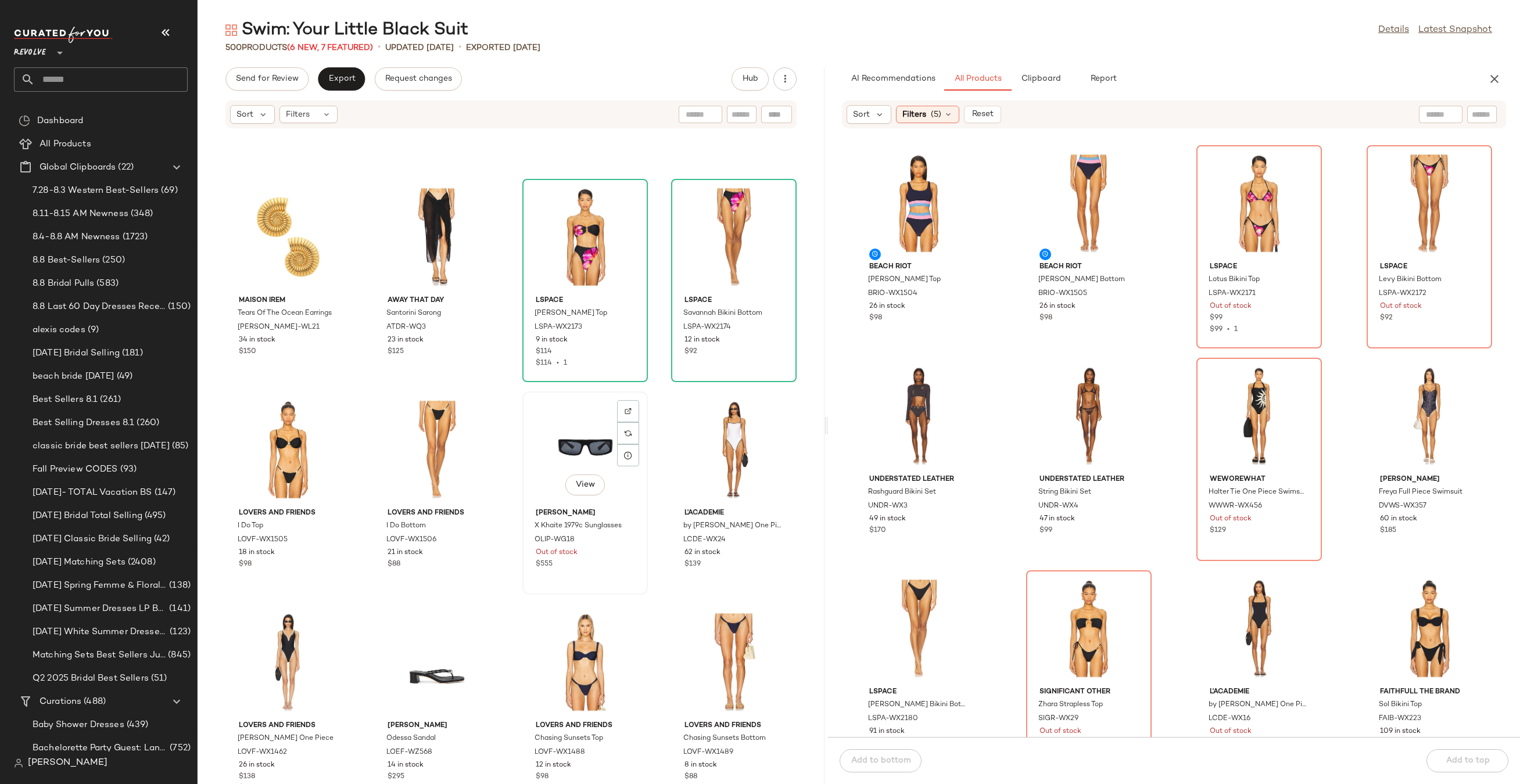
click at [590, 425] on div "View" at bounding box center [585, 449] width 117 height 108
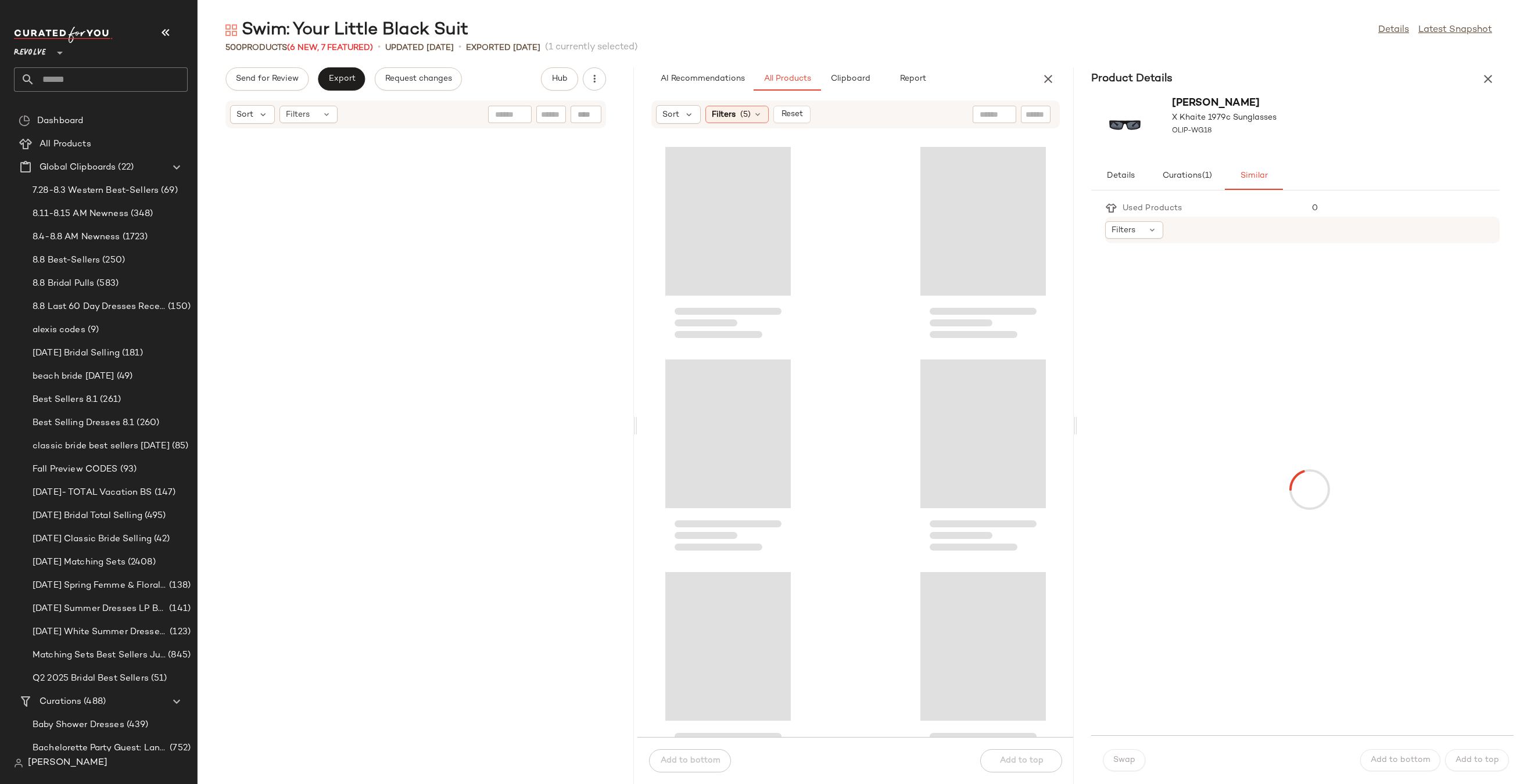
scroll to position [9349, 0]
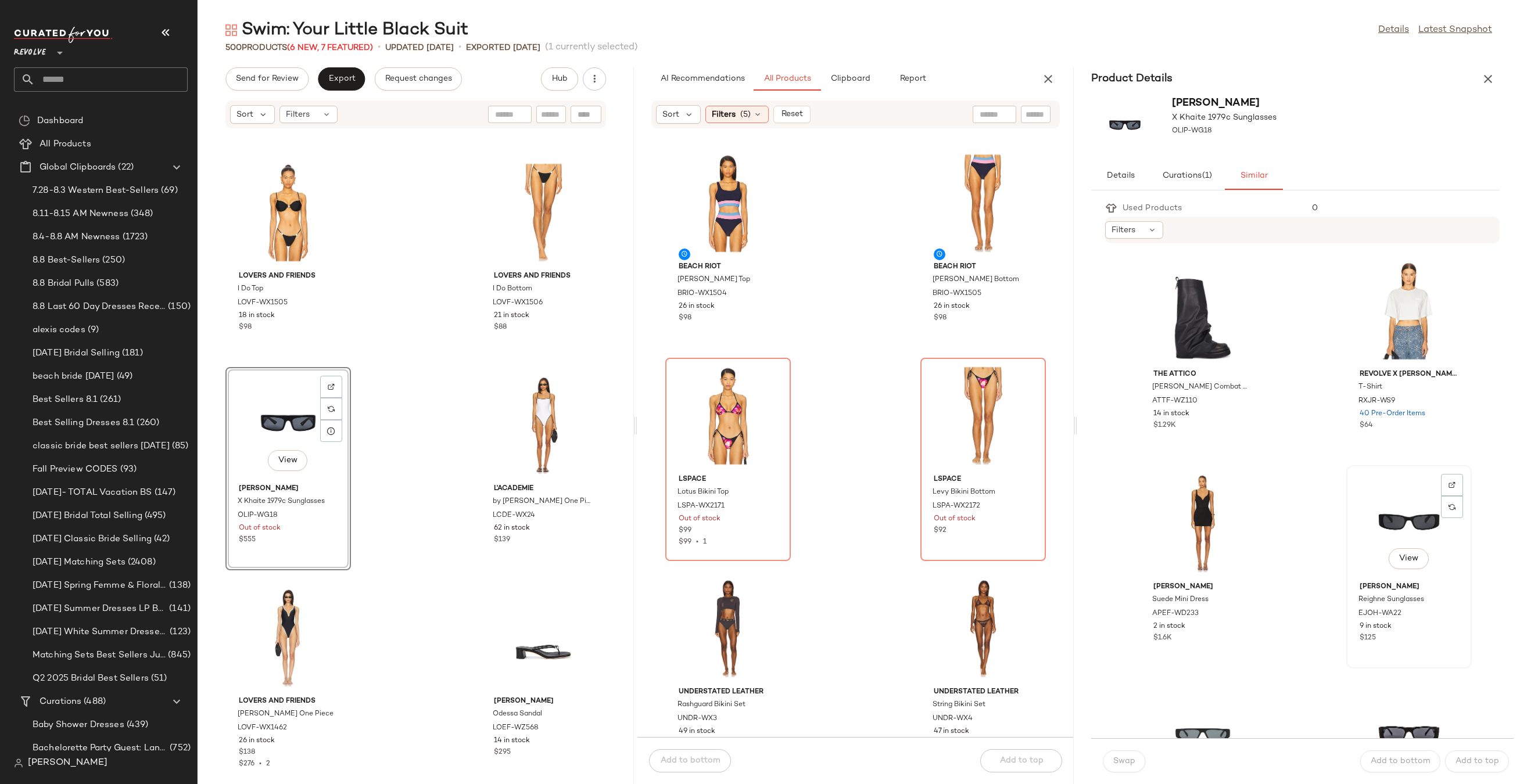
click at [1418, 499] on div "View" at bounding box center [1408, 523] width 117 height 108
click at [1125, 760] on span "Swap" at bounding box center [1124, 761] width 23 height 9
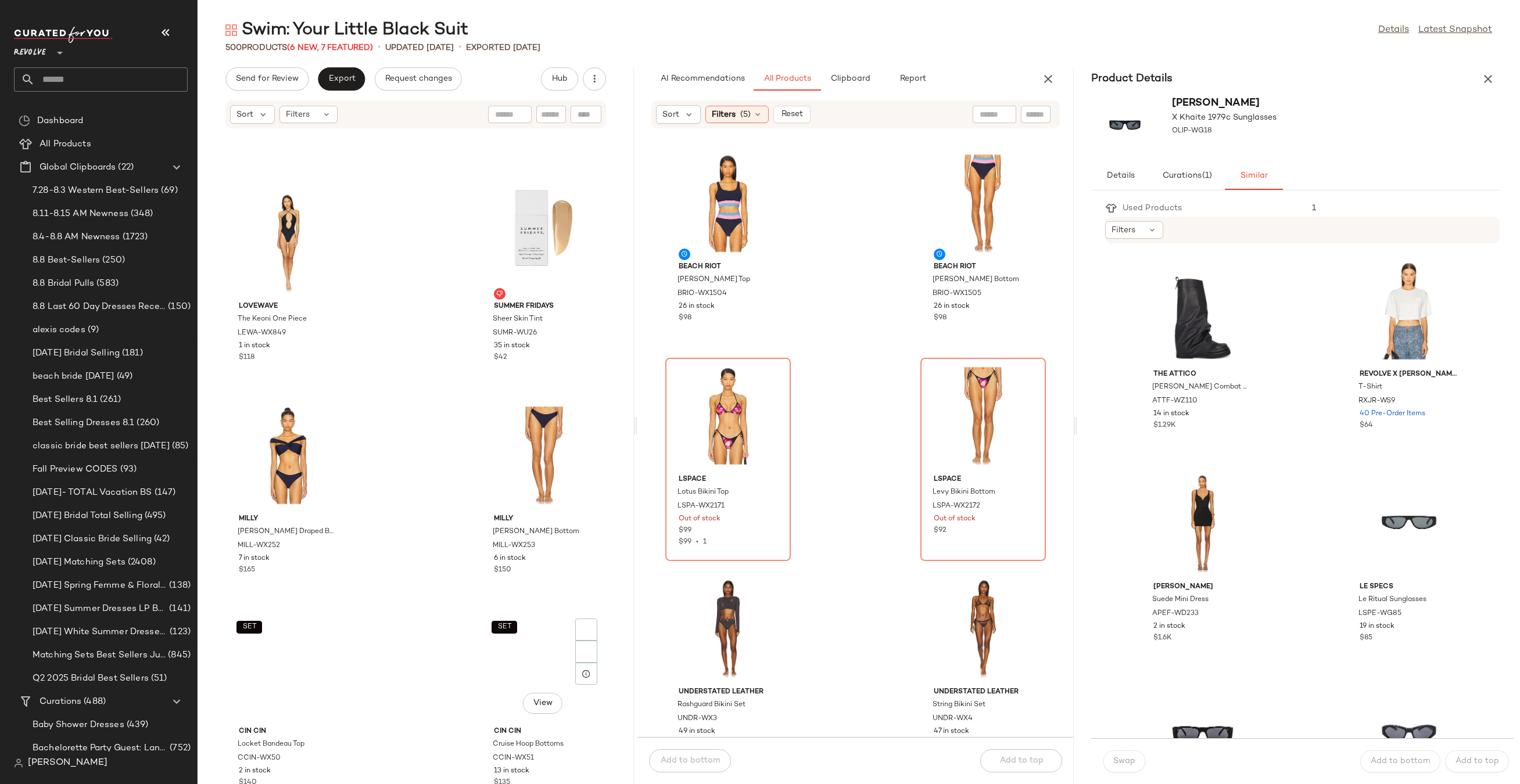
scroll to position [11628, 0]
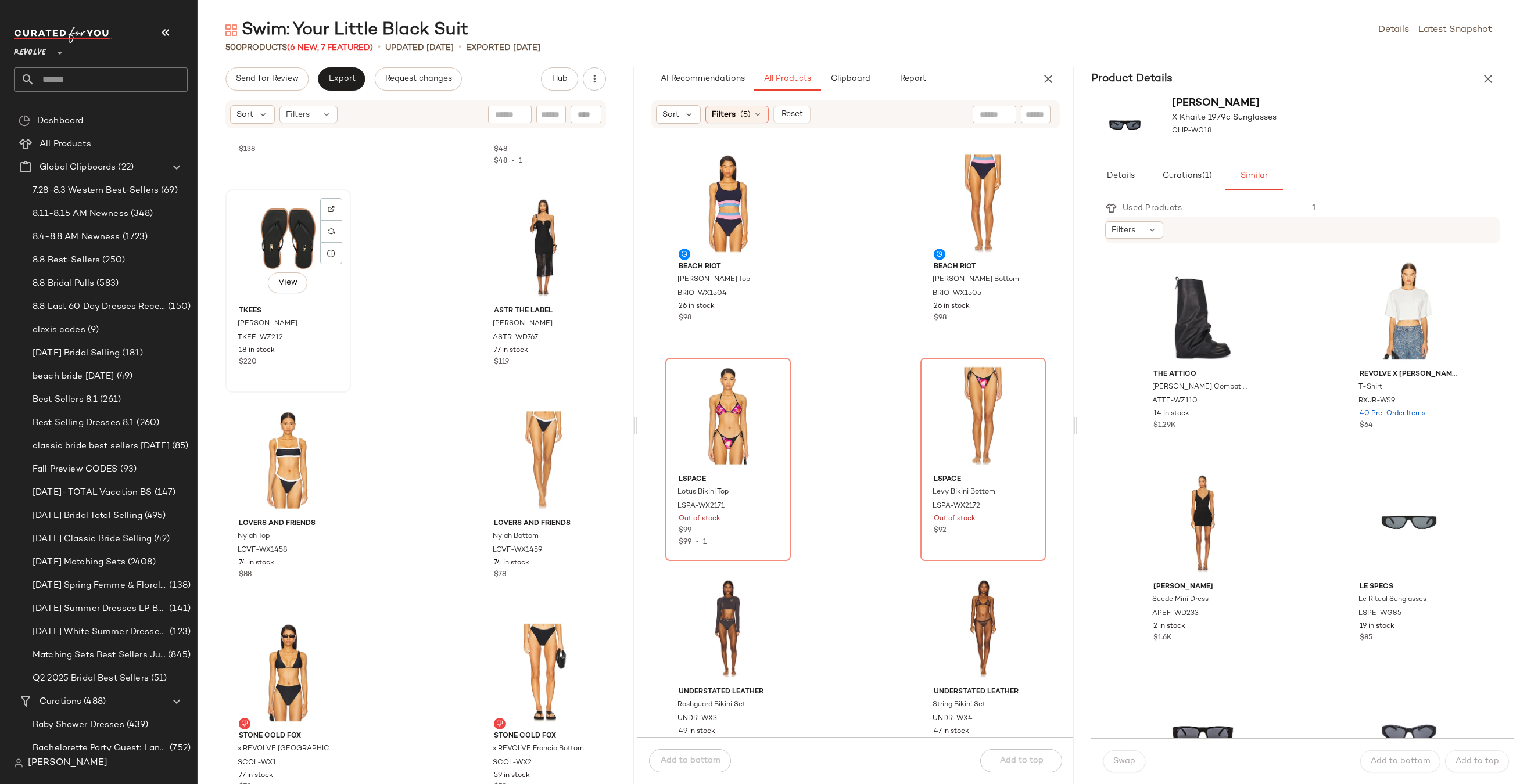
click at [274, 220] on div "View" at bounding box center [287, 247] width 117 height 108
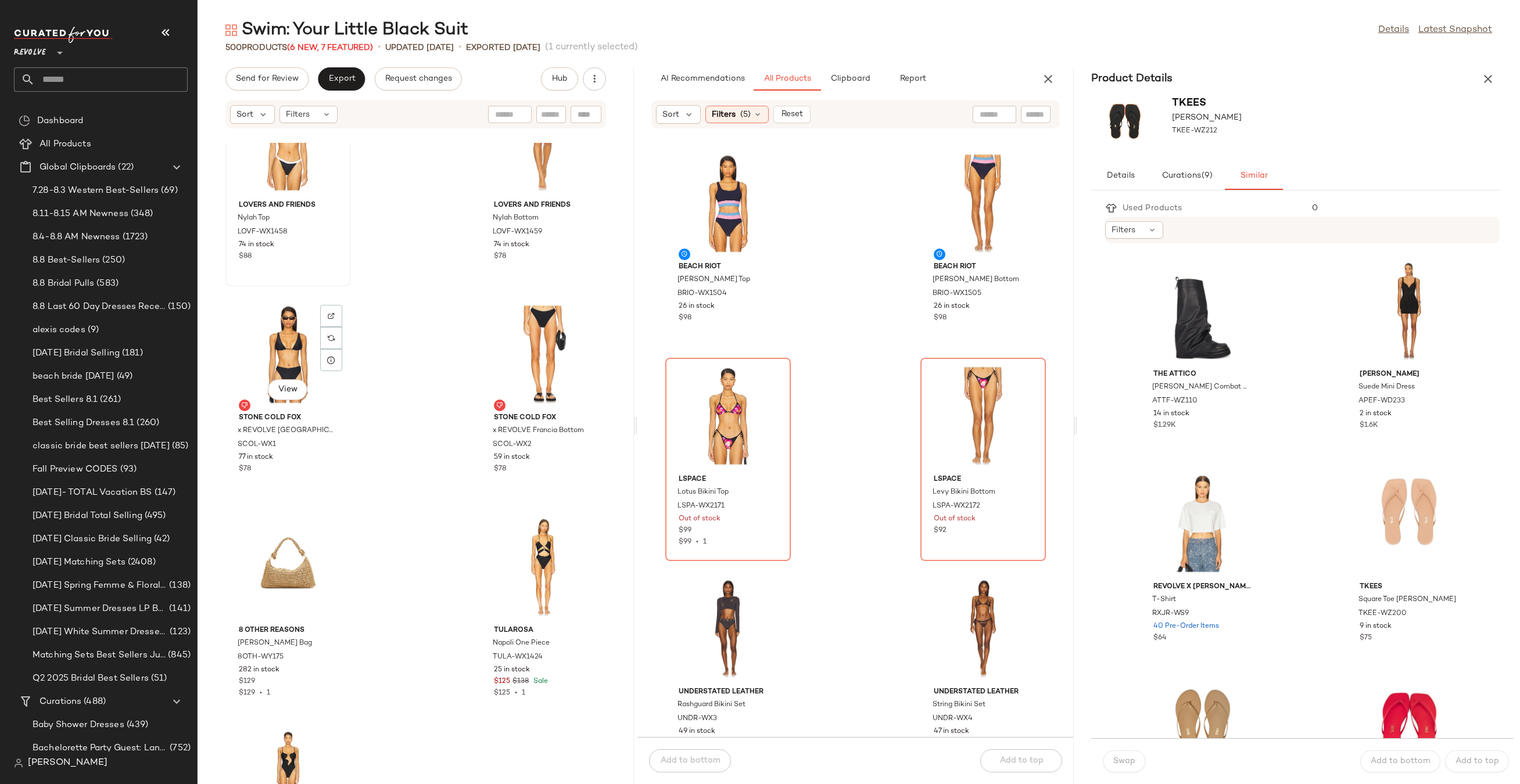
scroll to position [12871, 0]
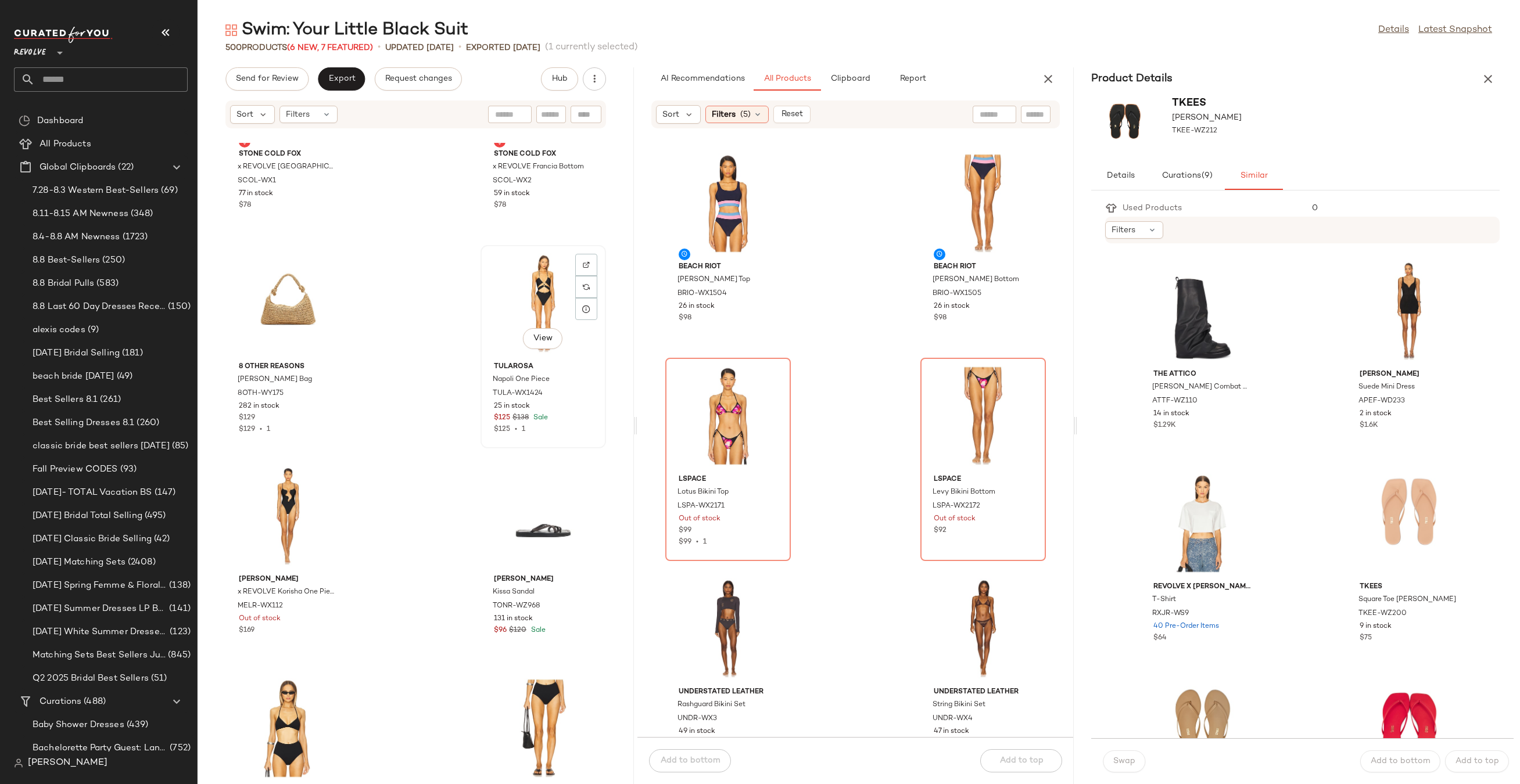
click at [518, 286] on div "View" at bounding box center [542, 303] width 117 height 108
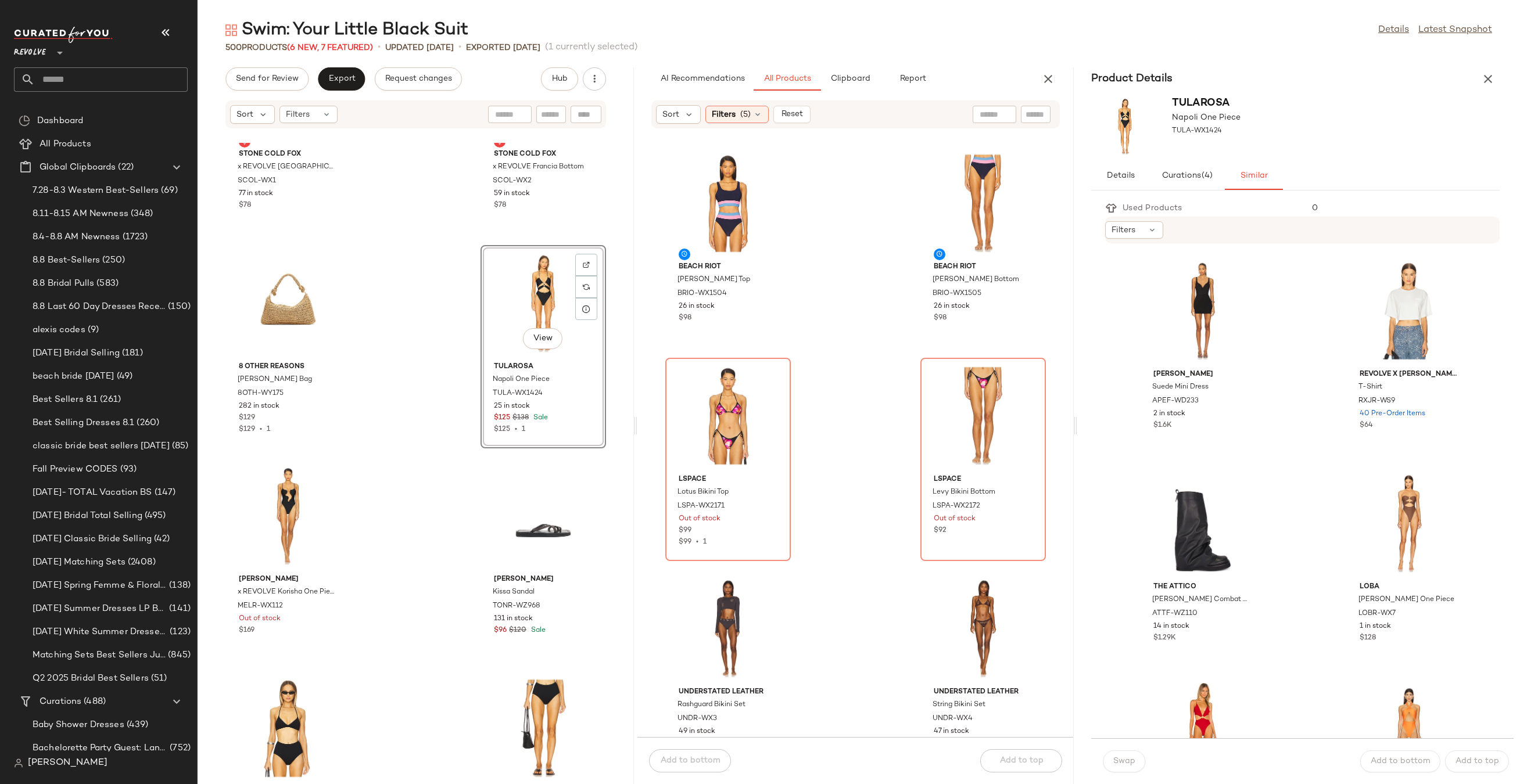
scroll to position [520, 0]
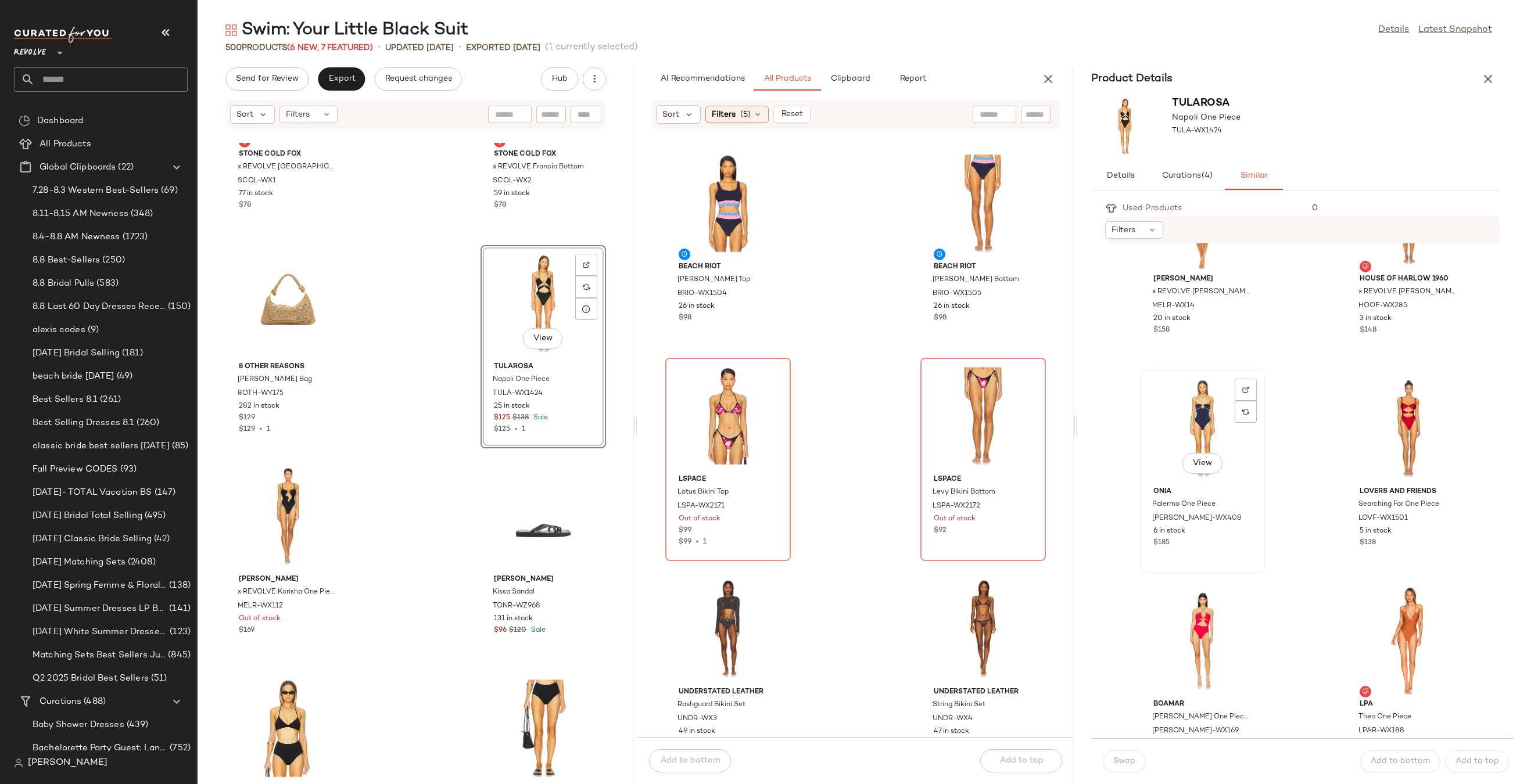
click at [1209, 418] on div "View" at bounding box center [1202, 428] width 117 height 108
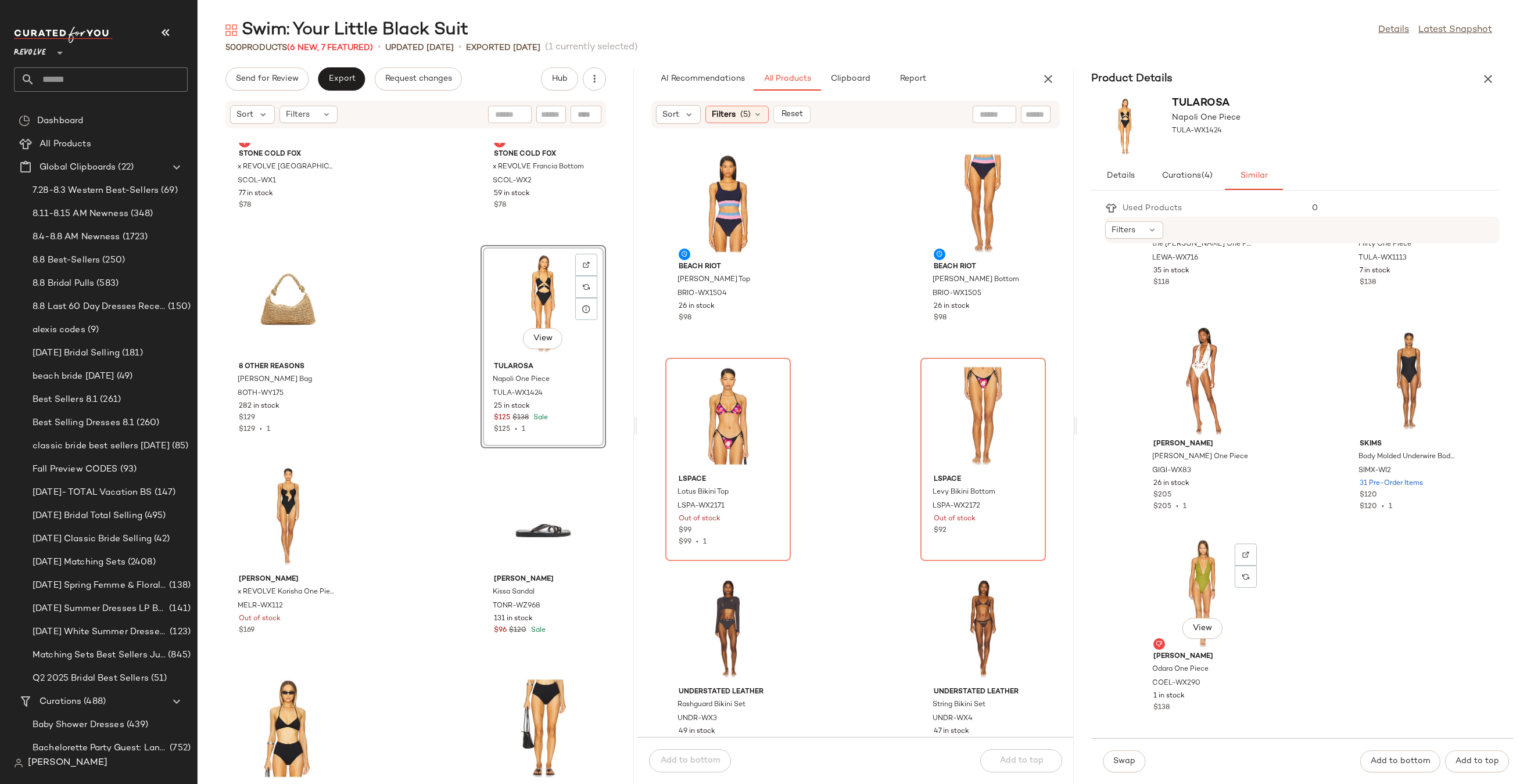
scroll to position [2048, 0]
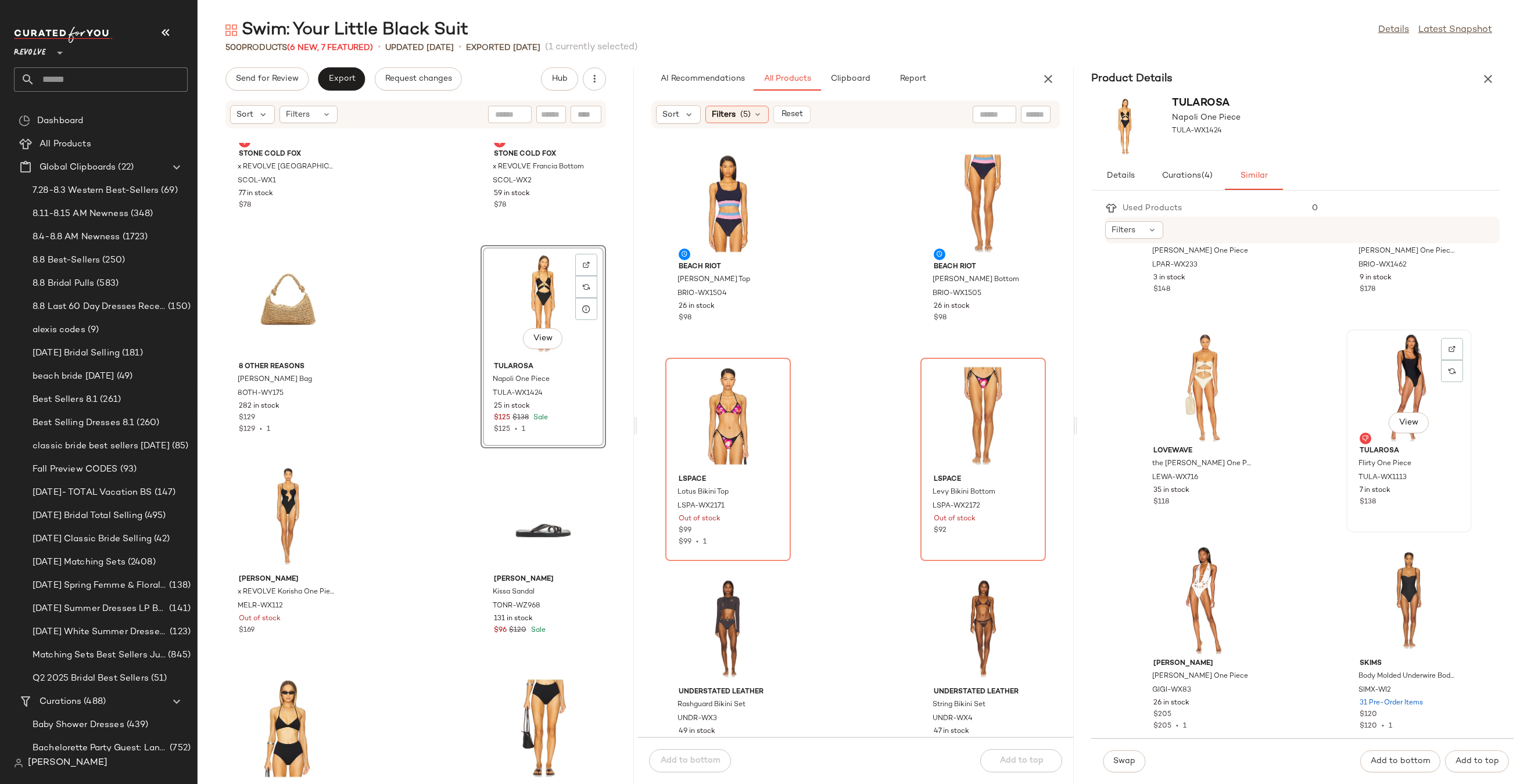
click at [1389, 338] on div "View" at bounding box center [1408, 387] width 117 height 108
click at [1129, 759] on span "Swap" at bounding box center [1124, 761] width 23 height 9
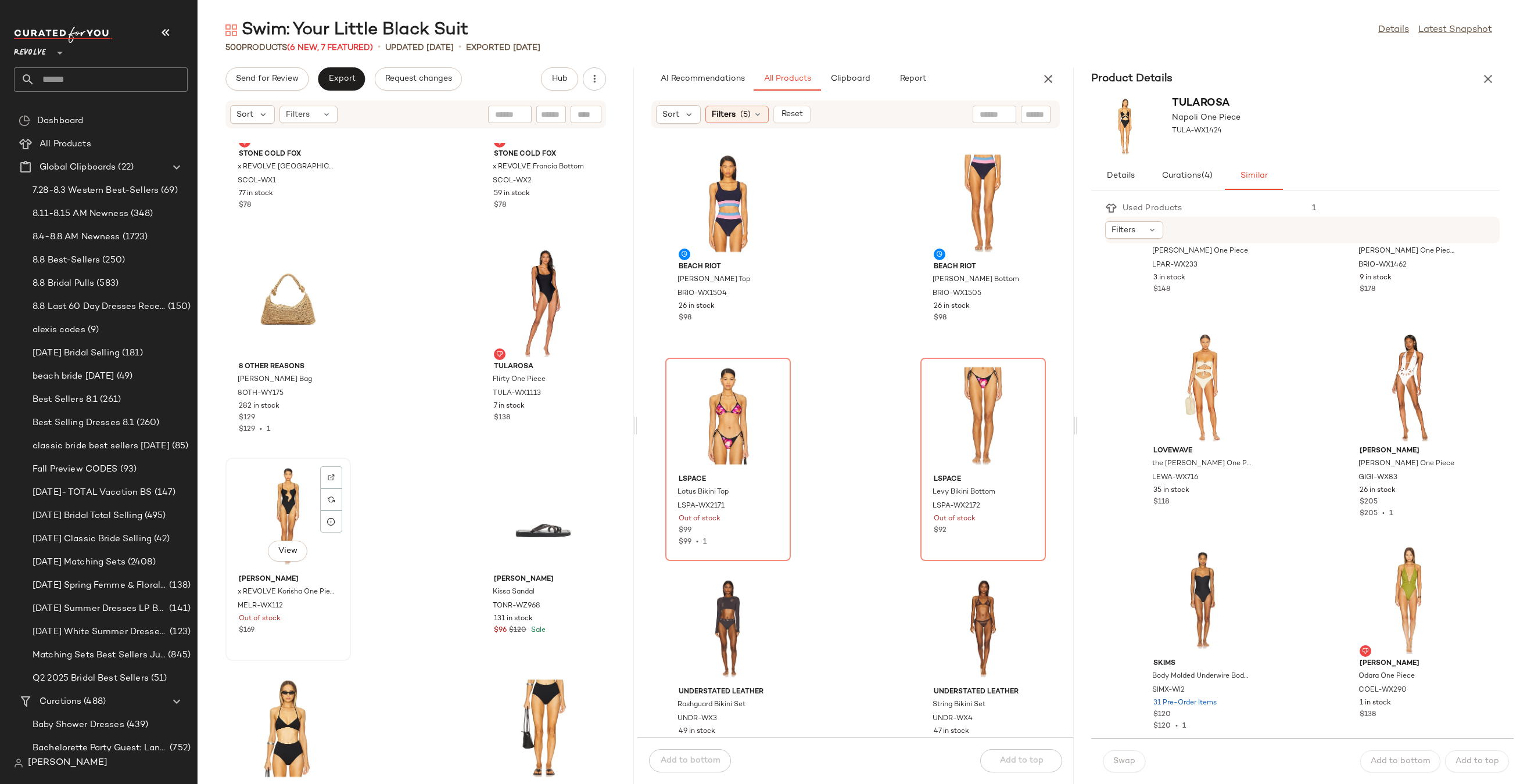
click at [276, 503] on div "View" at bounding box center [287, 515] width 117 height 108
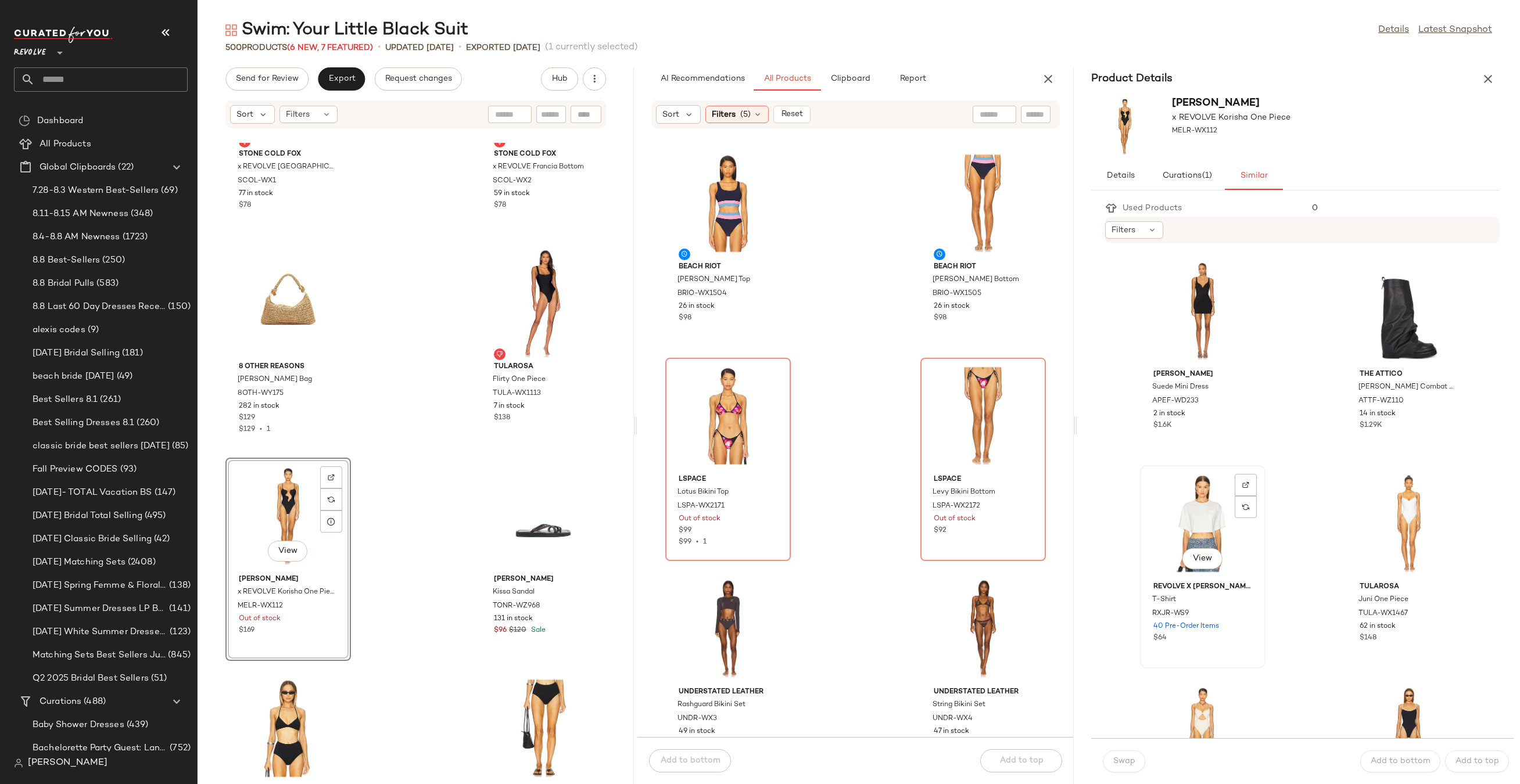
scroll to position [445, 0]
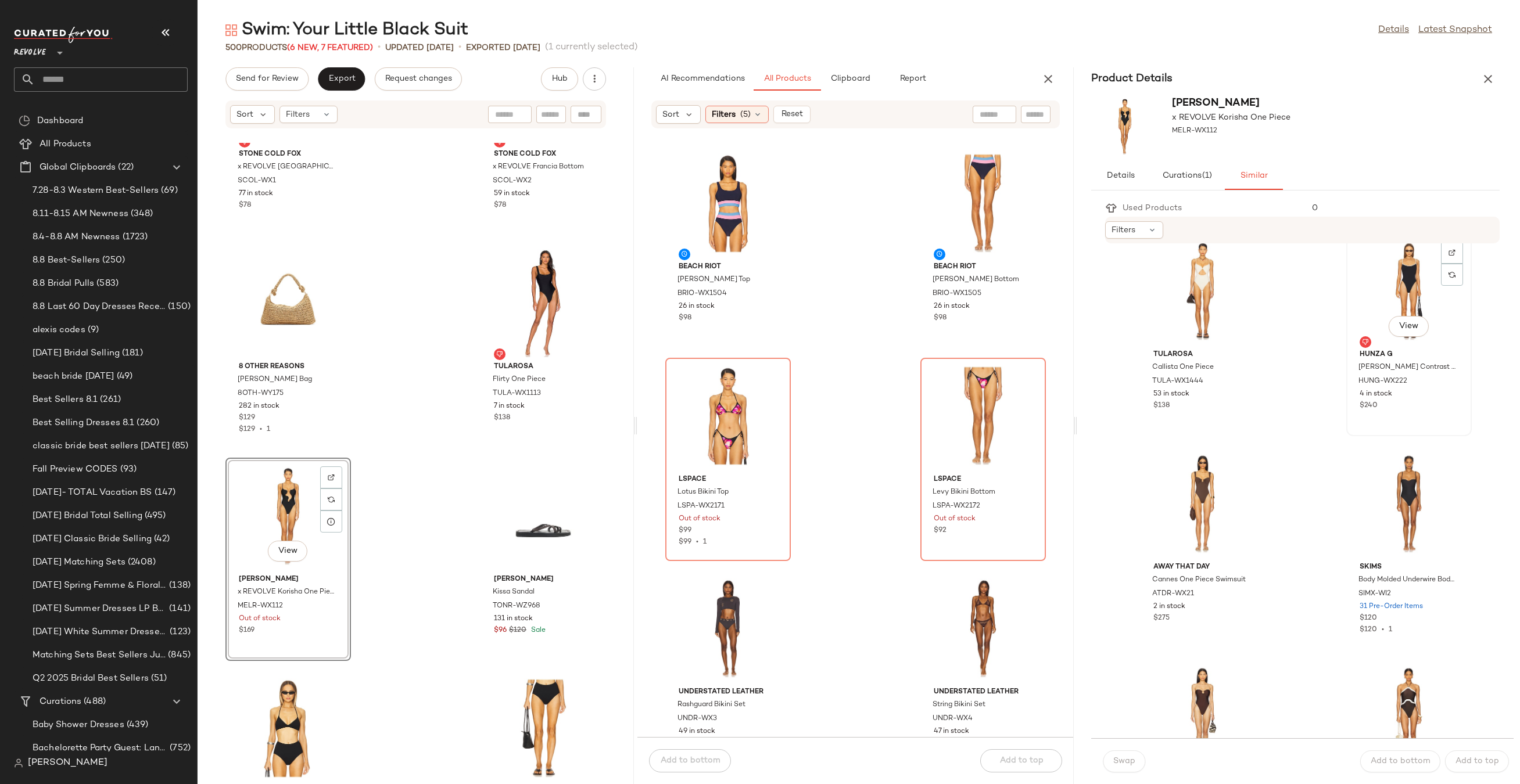
click at [1403, 276] on div "View" at bounding box center [1408, 290] width 117 height 108
click at [1393, 488] on div "View" at bounding box center [1408, 503] width 117 height 108
click at [1410, 286] on div "View" at bounding box center [1408, 290] width 117 height 108
click at [1124, 765] on span "Swap" at bounding box center [1124, 761] width 23 height 9
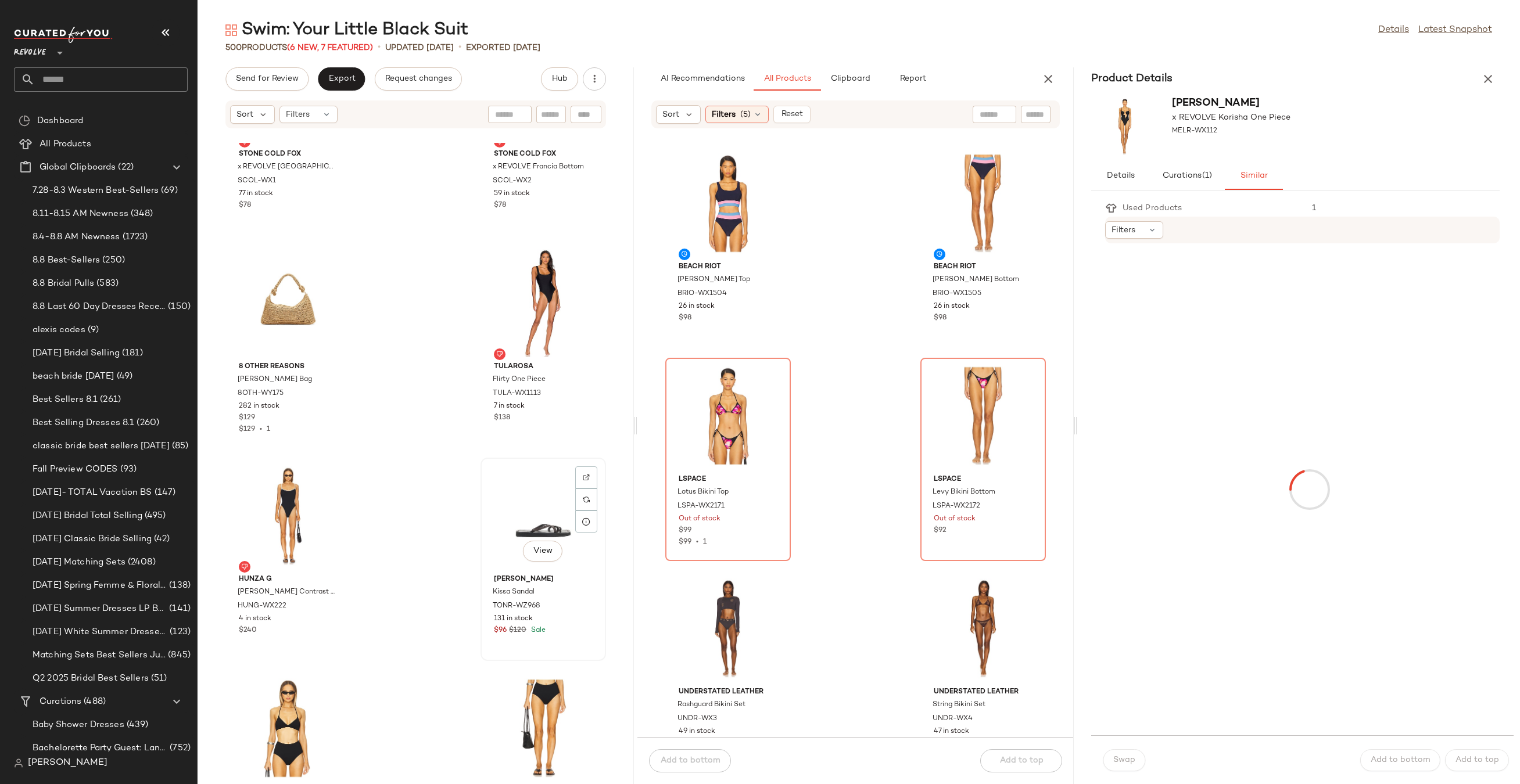
click at [531, 518] on div "View" at bounding box center [542, 515] width 117 height 108
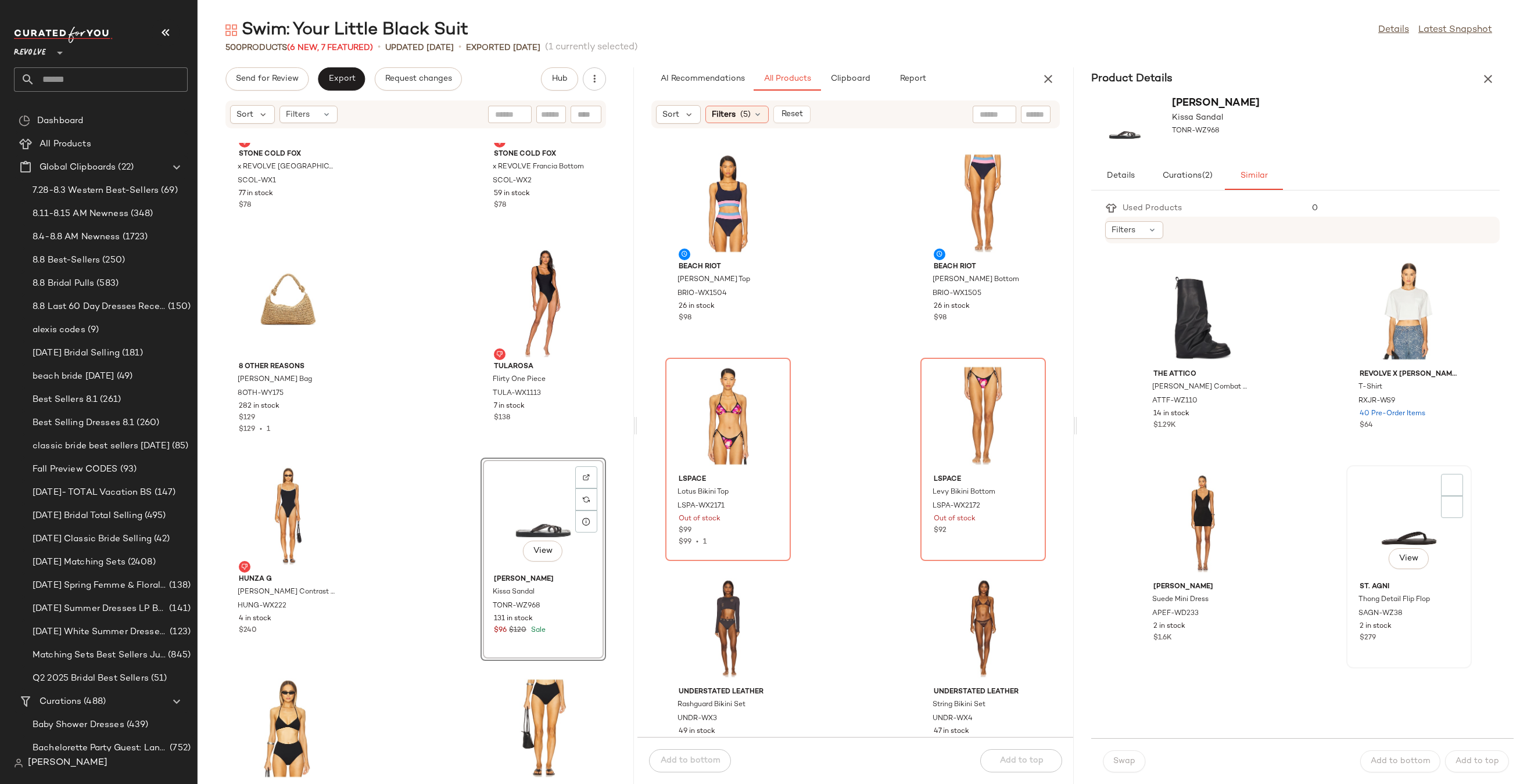
click at [1374, 511] on div "View" at bounding box center [1408, 523] width 117 height 108
click at [1117, 769] on button "Swap" at bounding box center [1124, 761] width 43 height 22
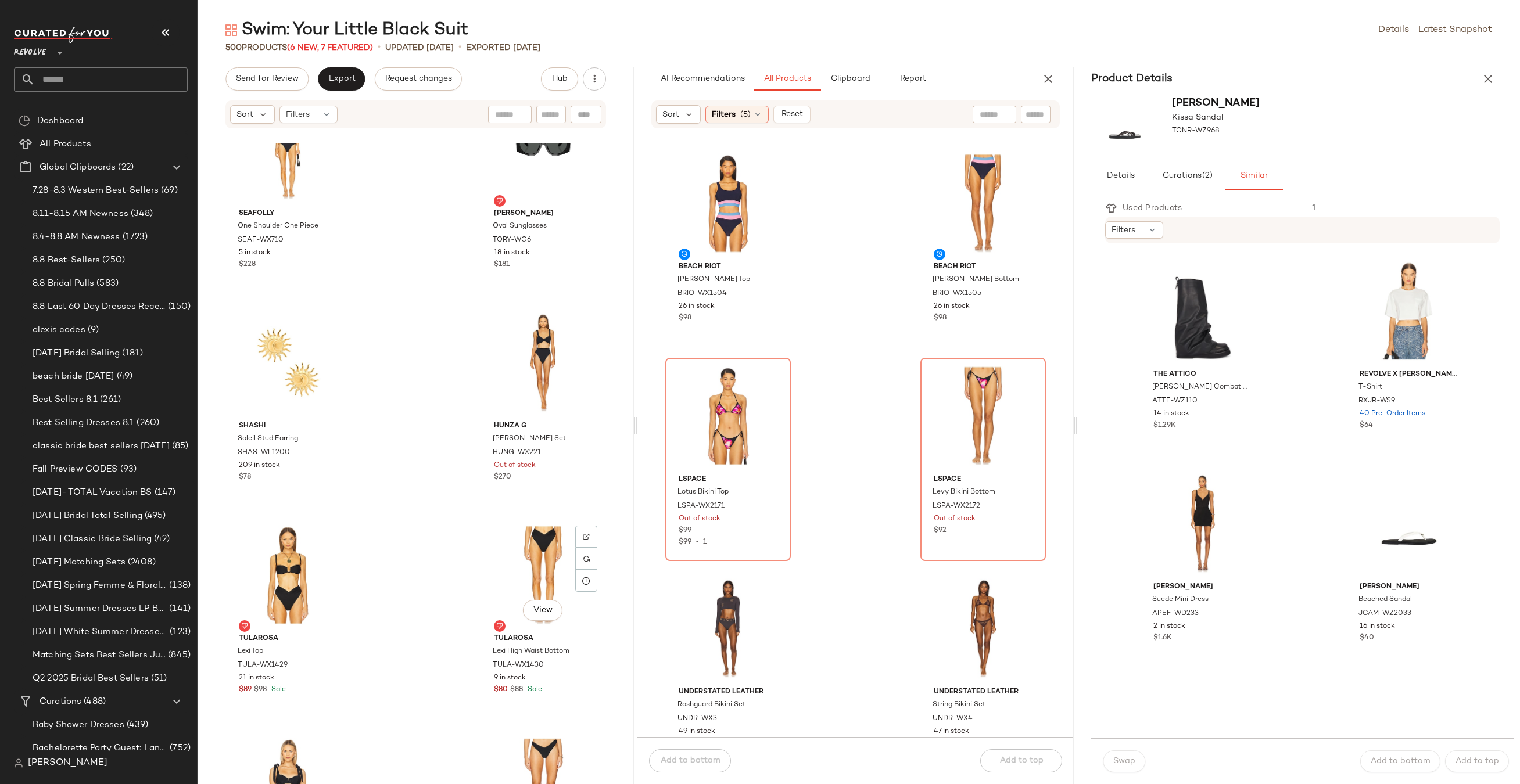
scroll to position [13877, 0]
click at [518, 325] on div "View" at bounding box center [542, 358] width 117 height 108
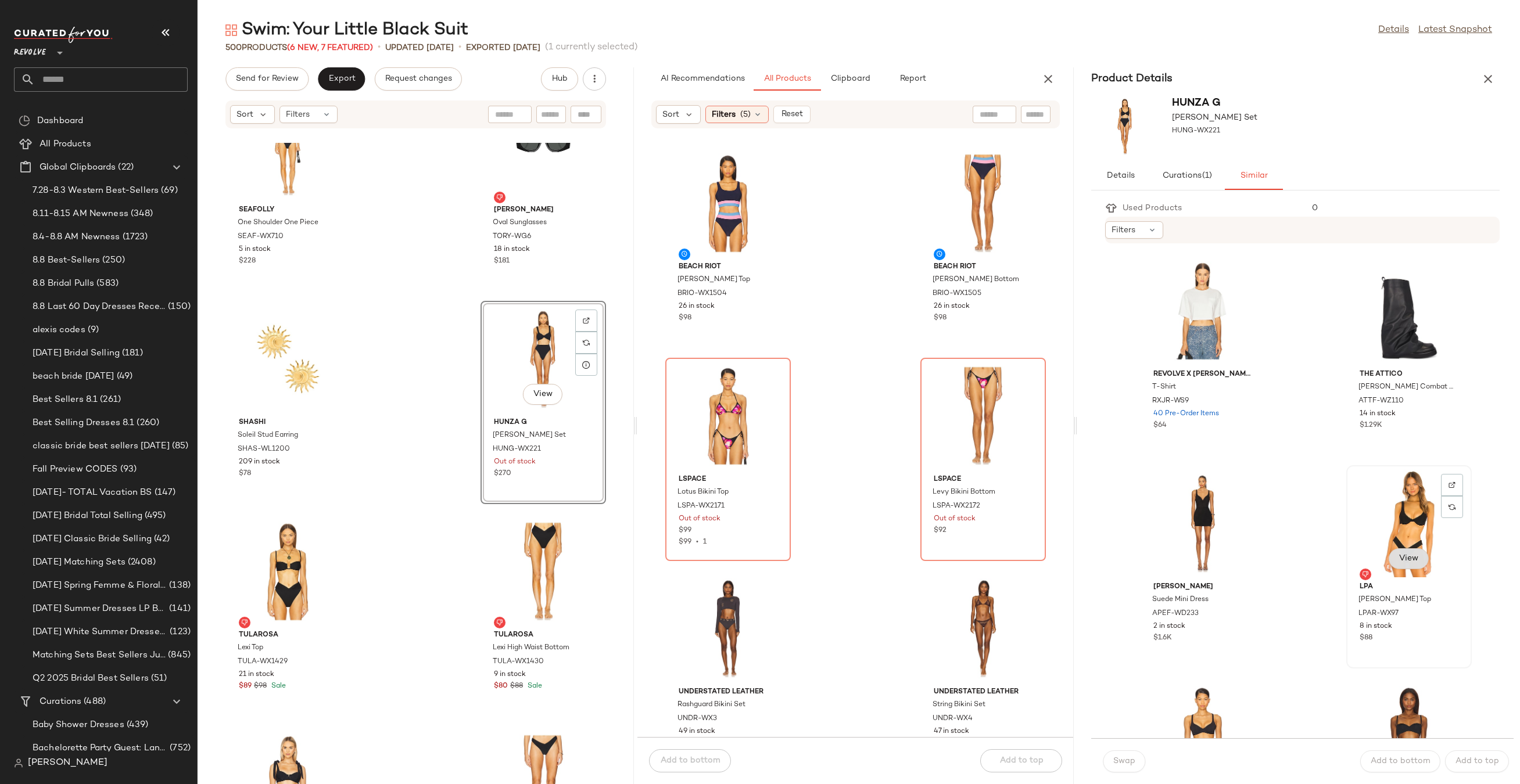
scroll to position [529, 0]
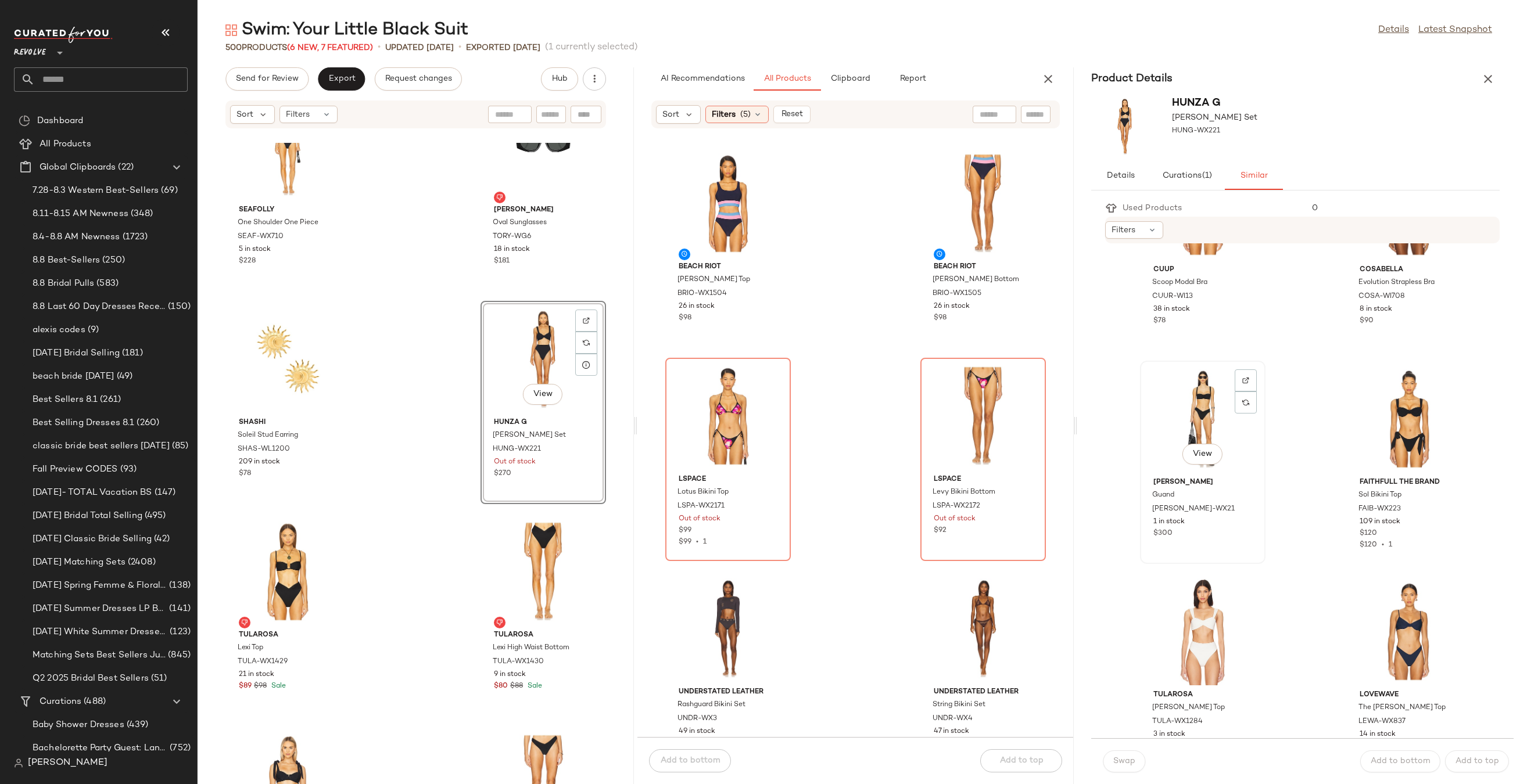
click at [1193, 397] on div "View" at bounding box center [1202, 418] width 117 height 108
click at [1130, 756] on span "Swap" at bounding box center [1124, 761] width 23 height 9
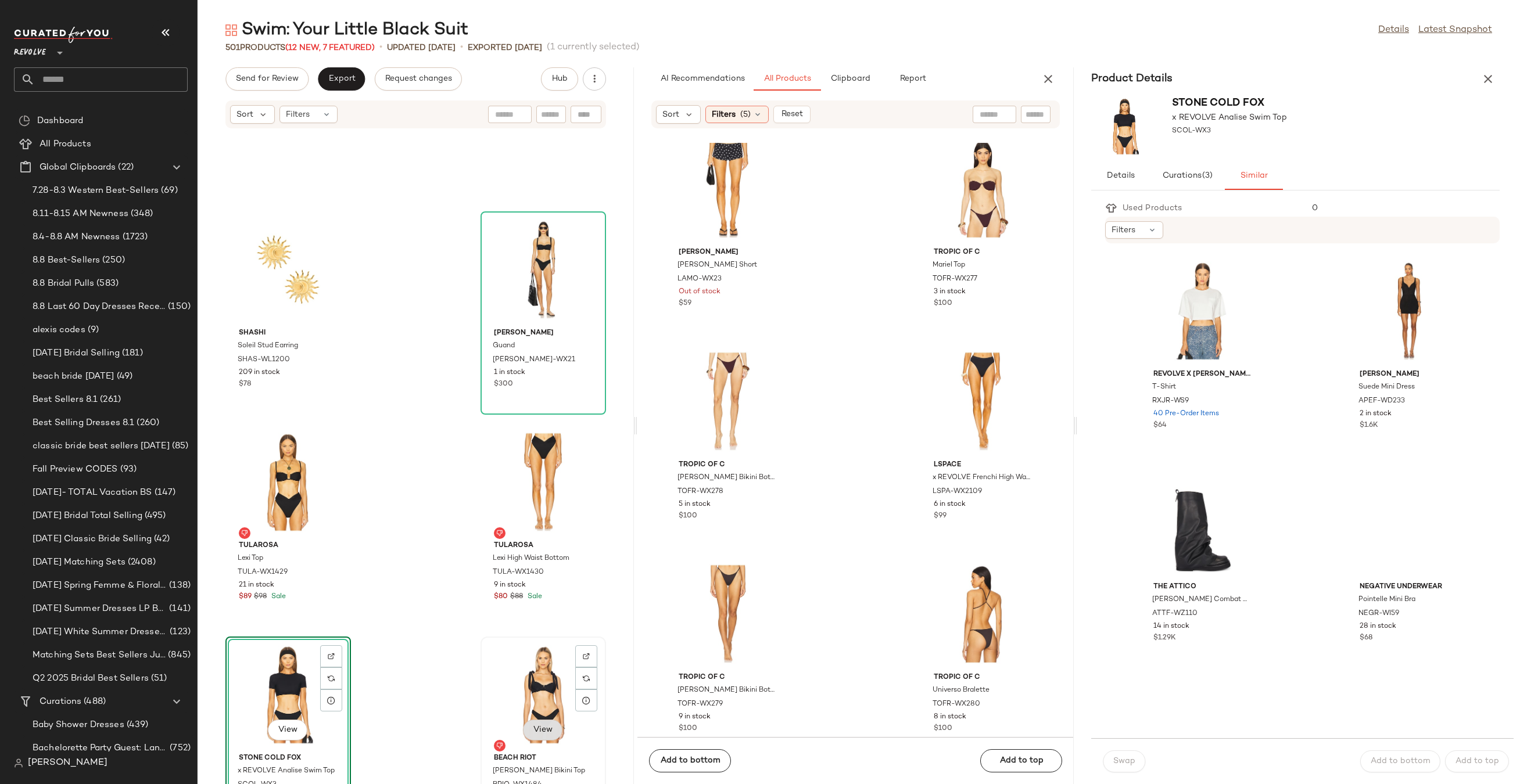
scroll to position [14101, 0]
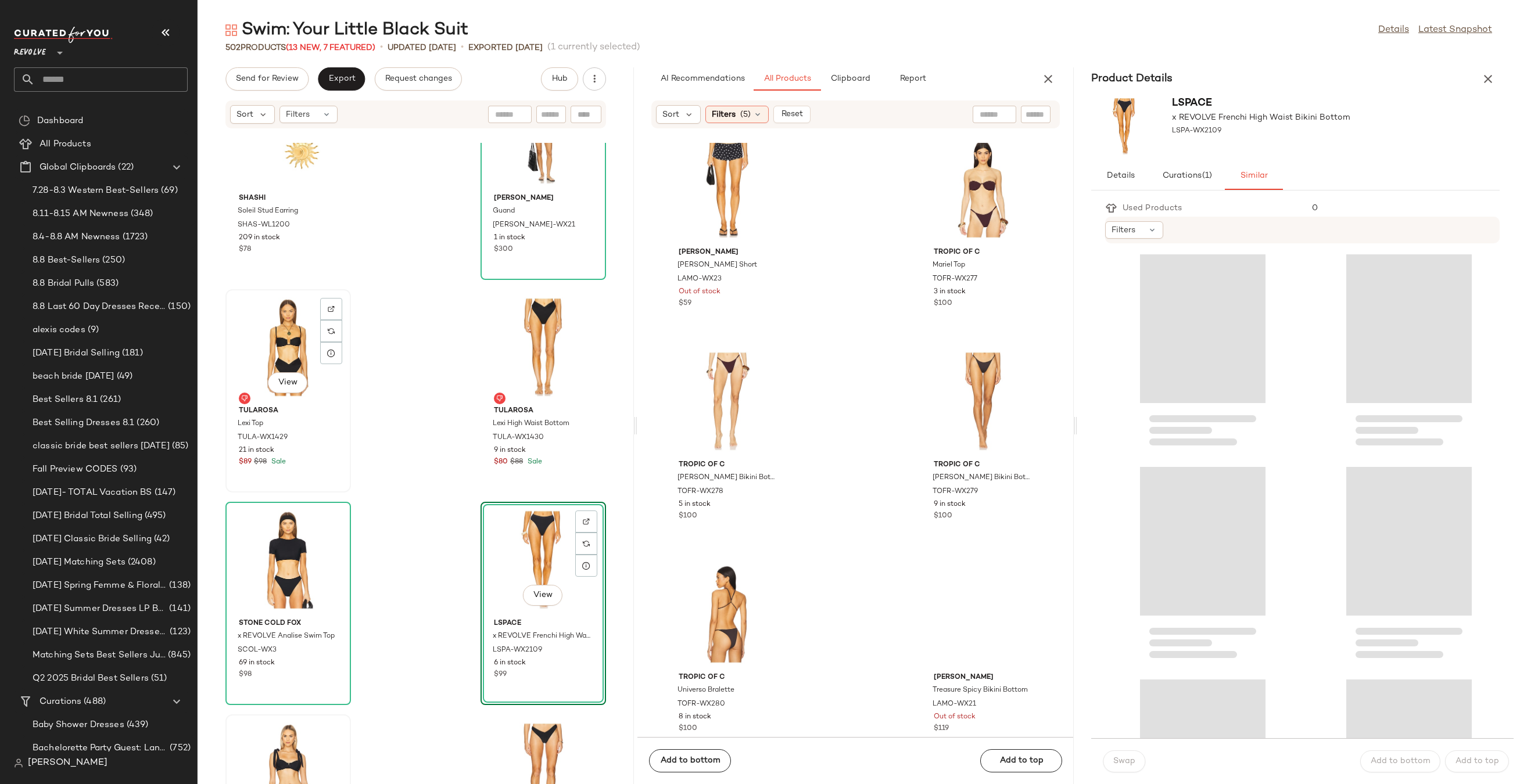
click at [271, 337] on div "View" at bounding box center [287, 346] width 117 height 108
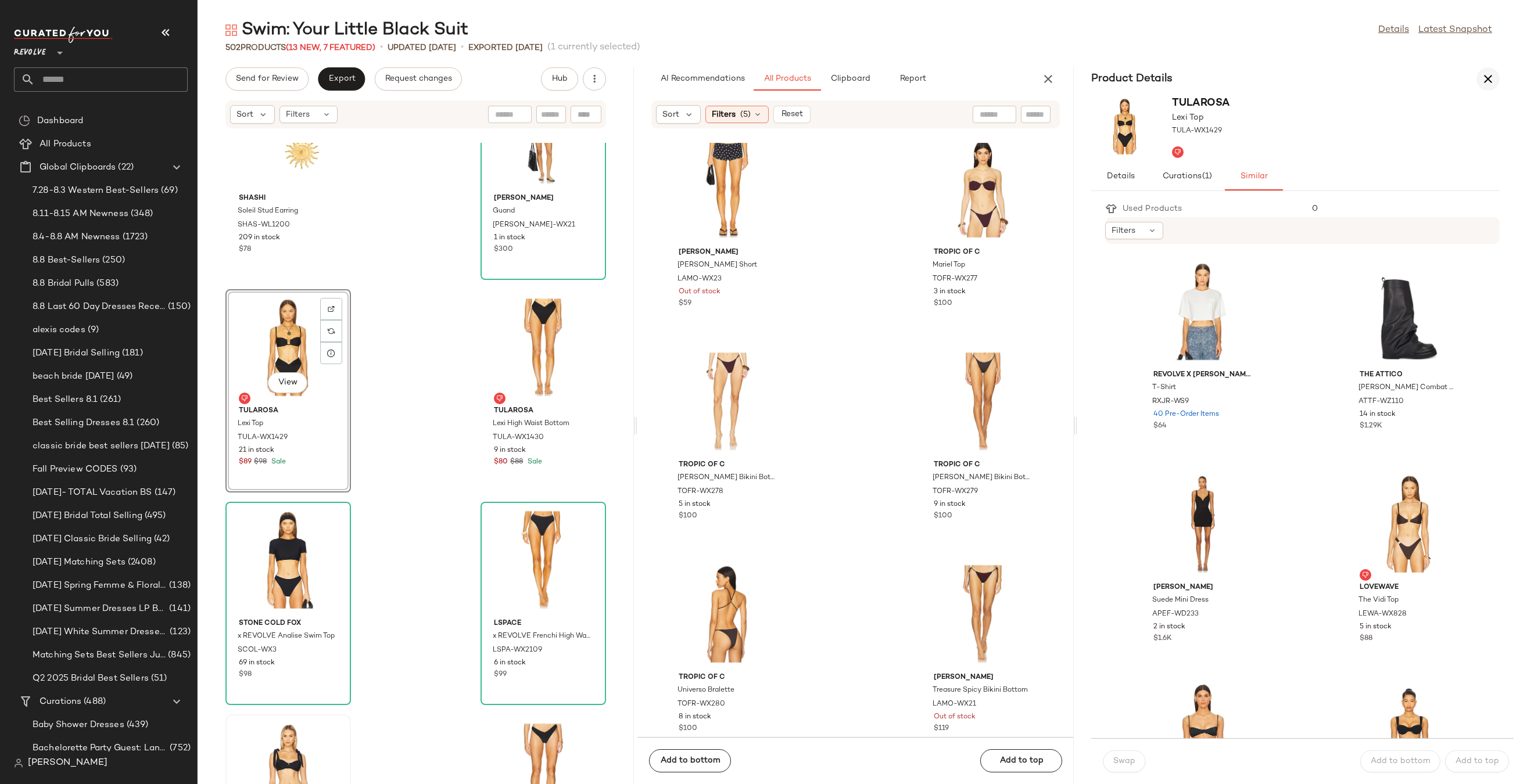
click at [1484, 76] on icon "button" at bounding box center [1487, 78] width 14 height 14
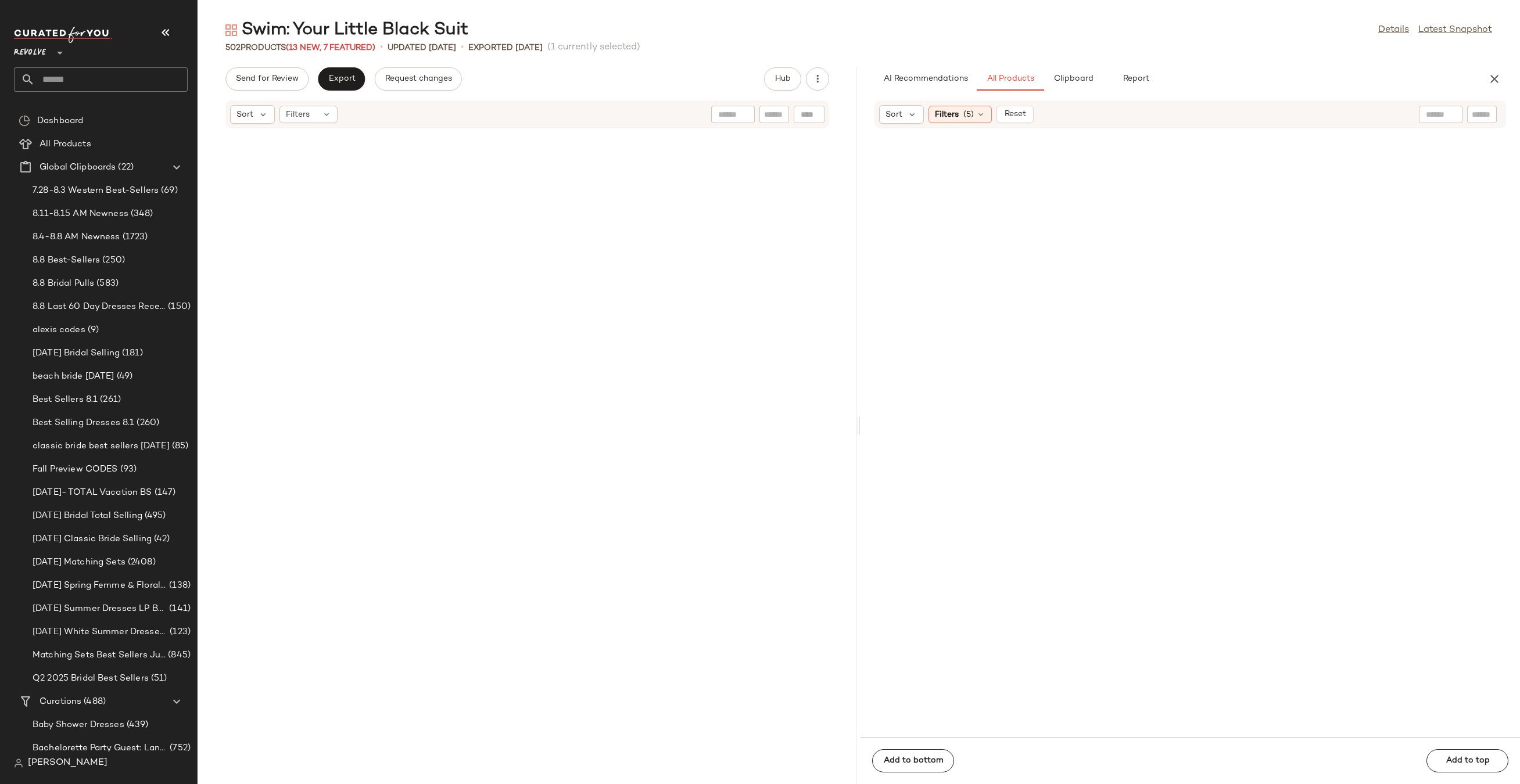
scroll to position [6799, 0]
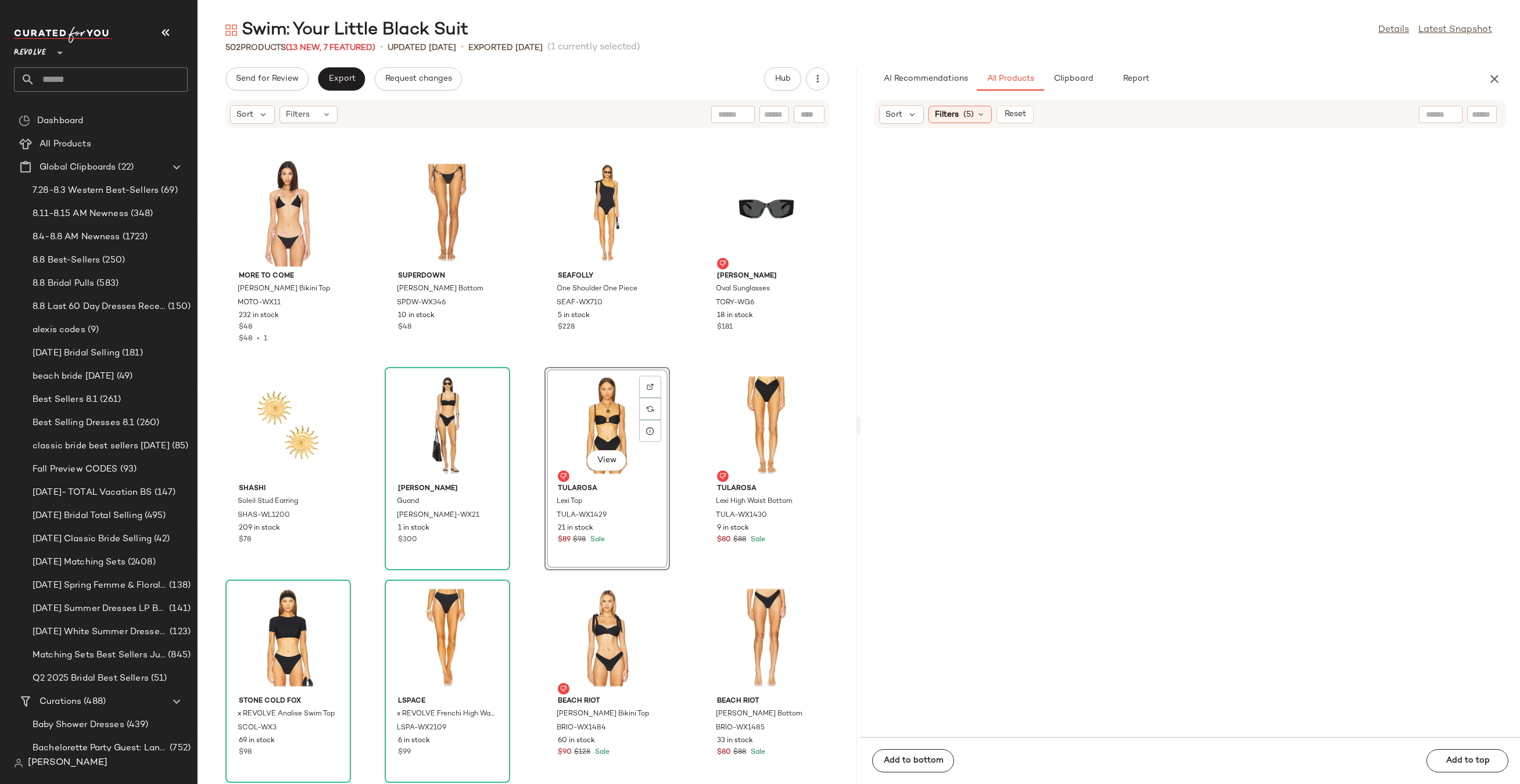
click at [604, 391] on div "View" at bounding box center [606, 425] width 117 height 108
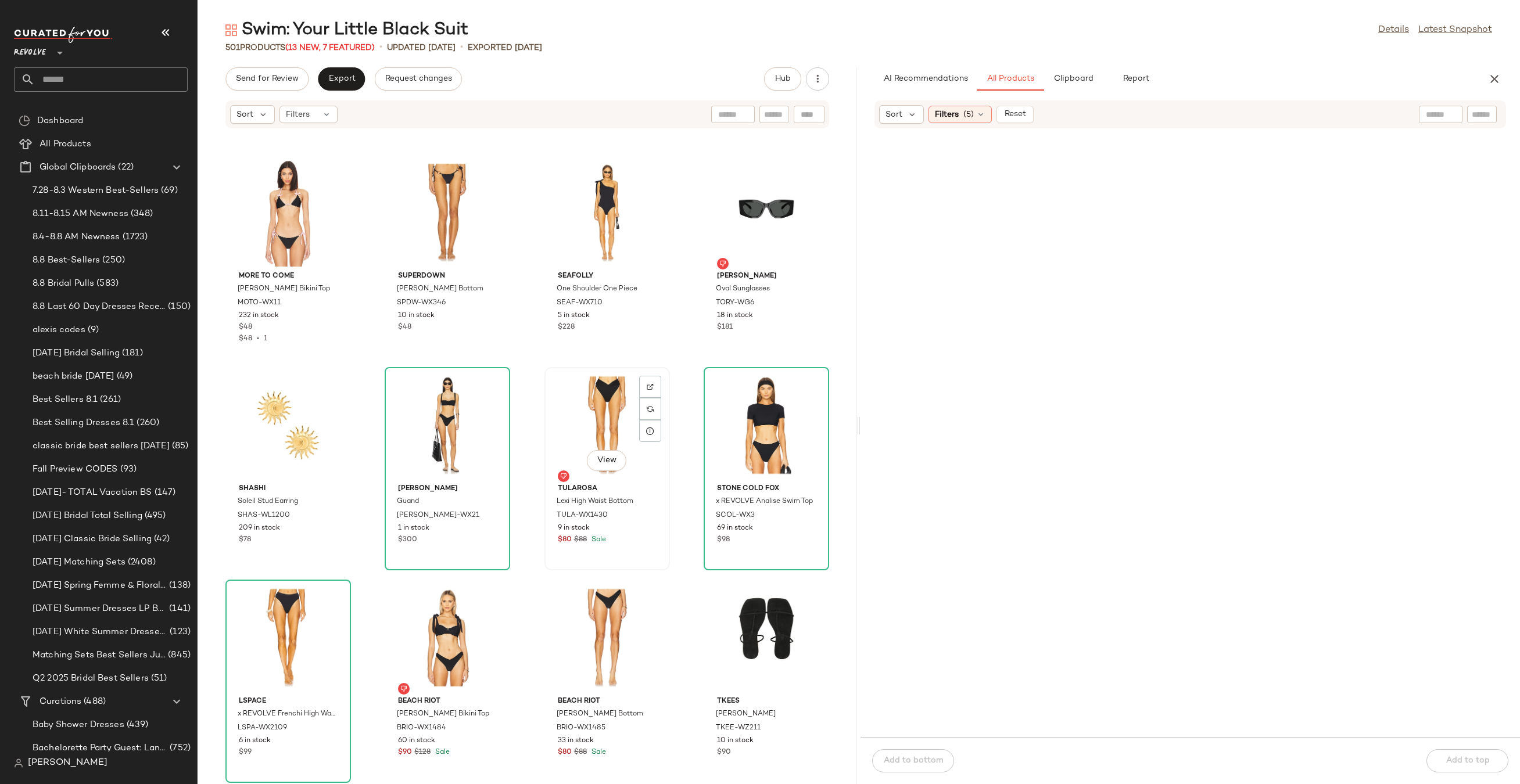
click at [626, 390] on div "View" at bounding box center [606, 425] width 117 height 108
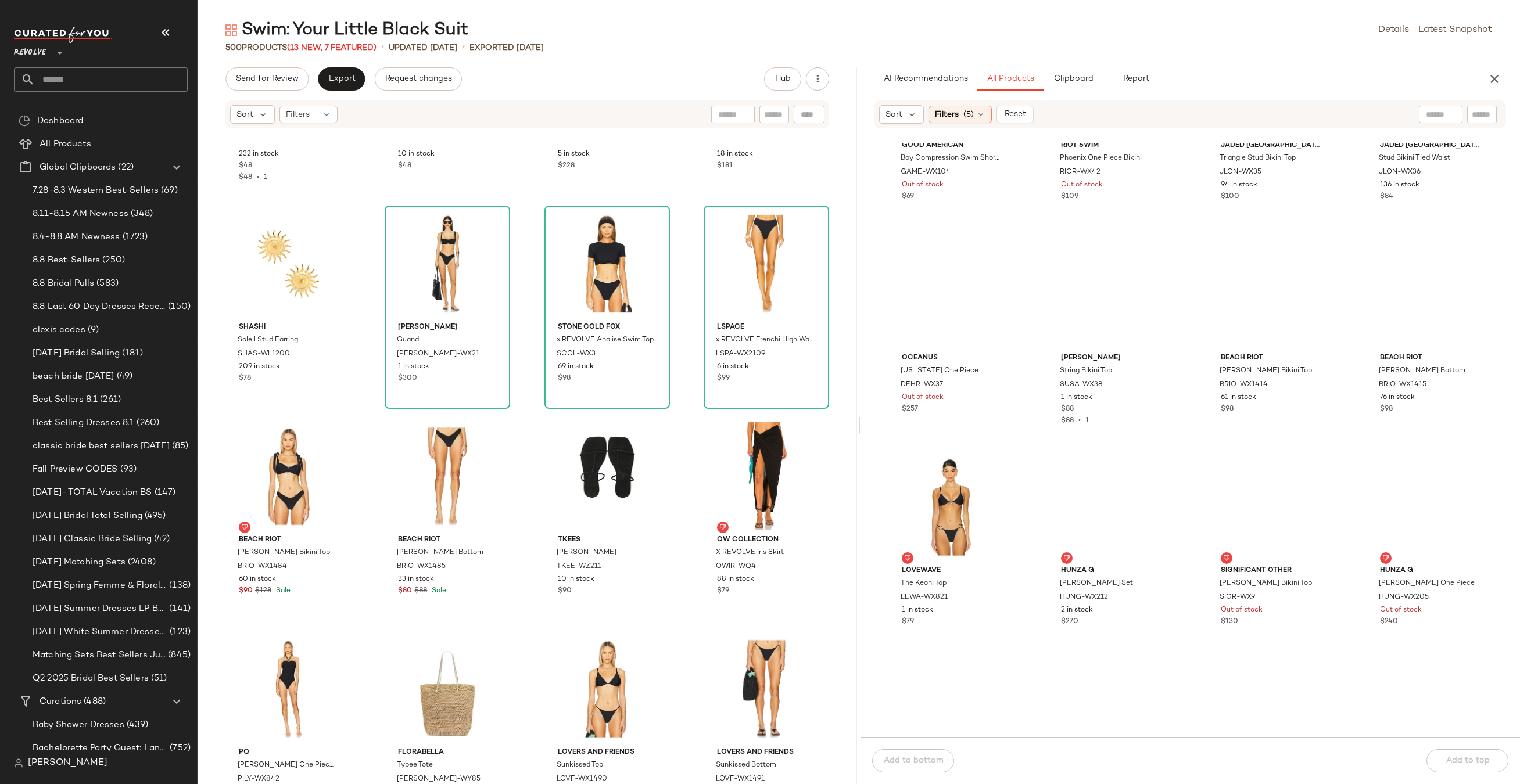
scroll to position [2101, 0]
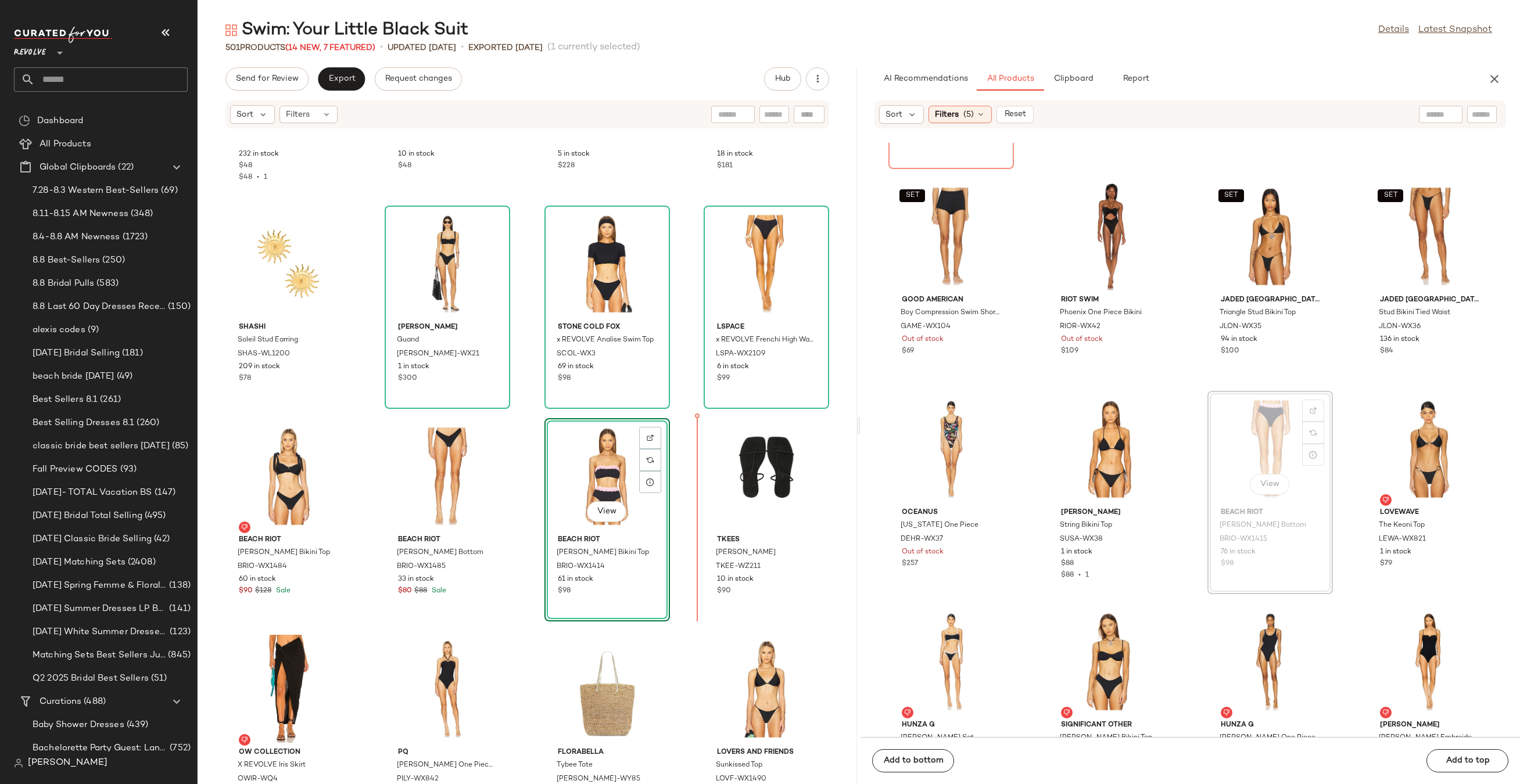
drag, startPoint x: 1254, startPoint y: 426, endPoint x: 672, endPoint y: 488, distance: 585.3
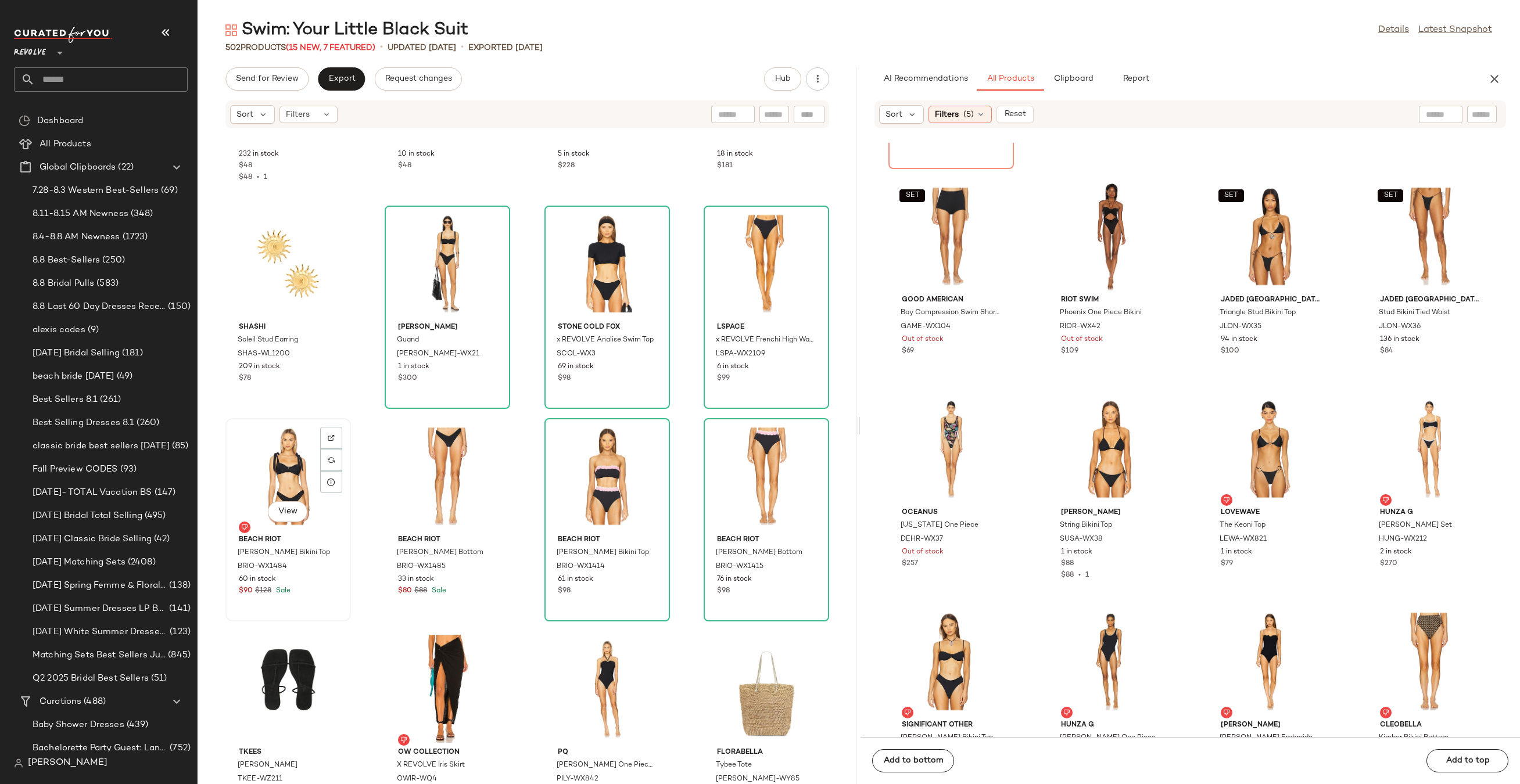
click at [268, 483] on div "View" at bounding box center [287, 476] width 117 height 108
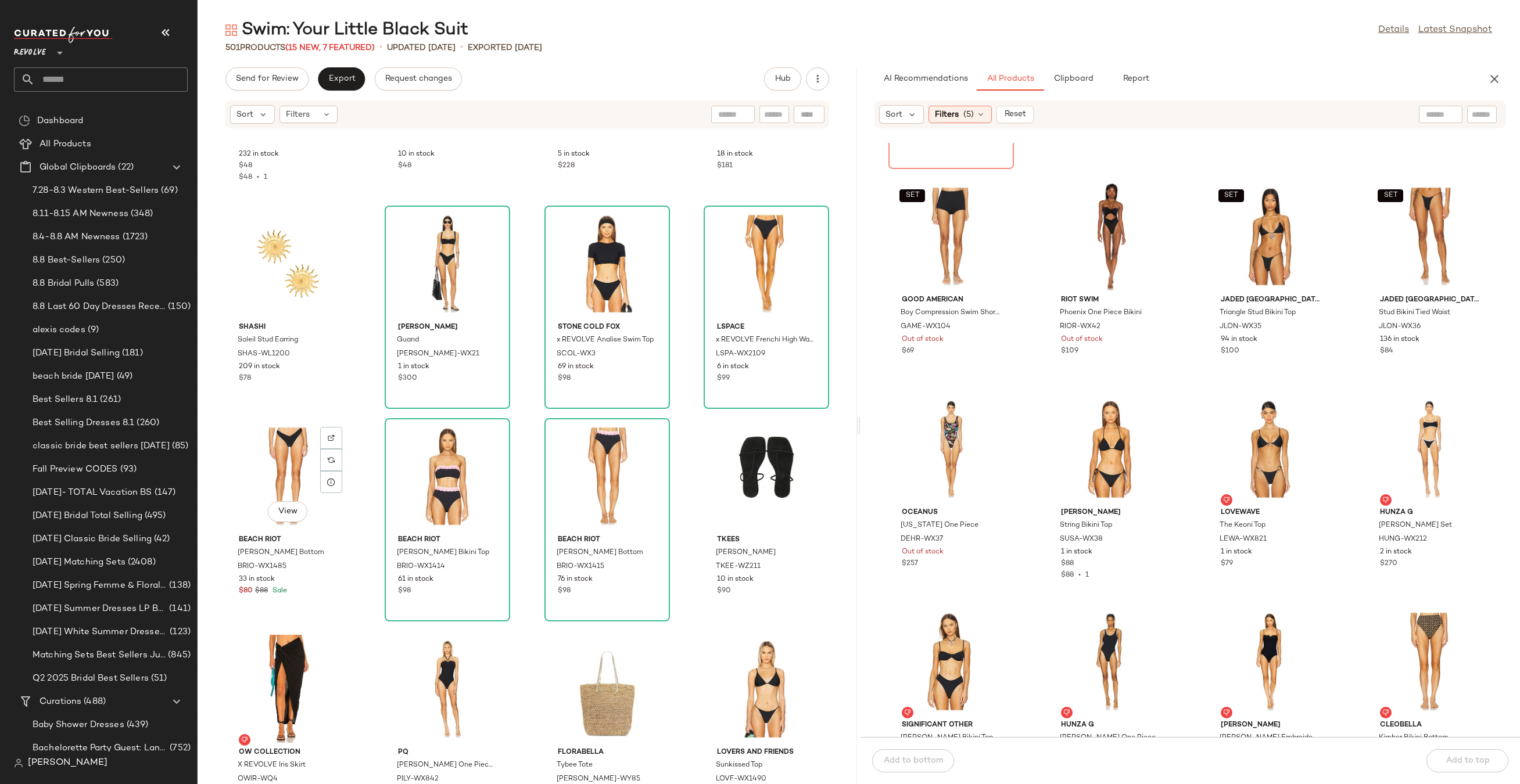
click at [268, 483] on div "View" at bounding box center [287, 476] width 117 height 108
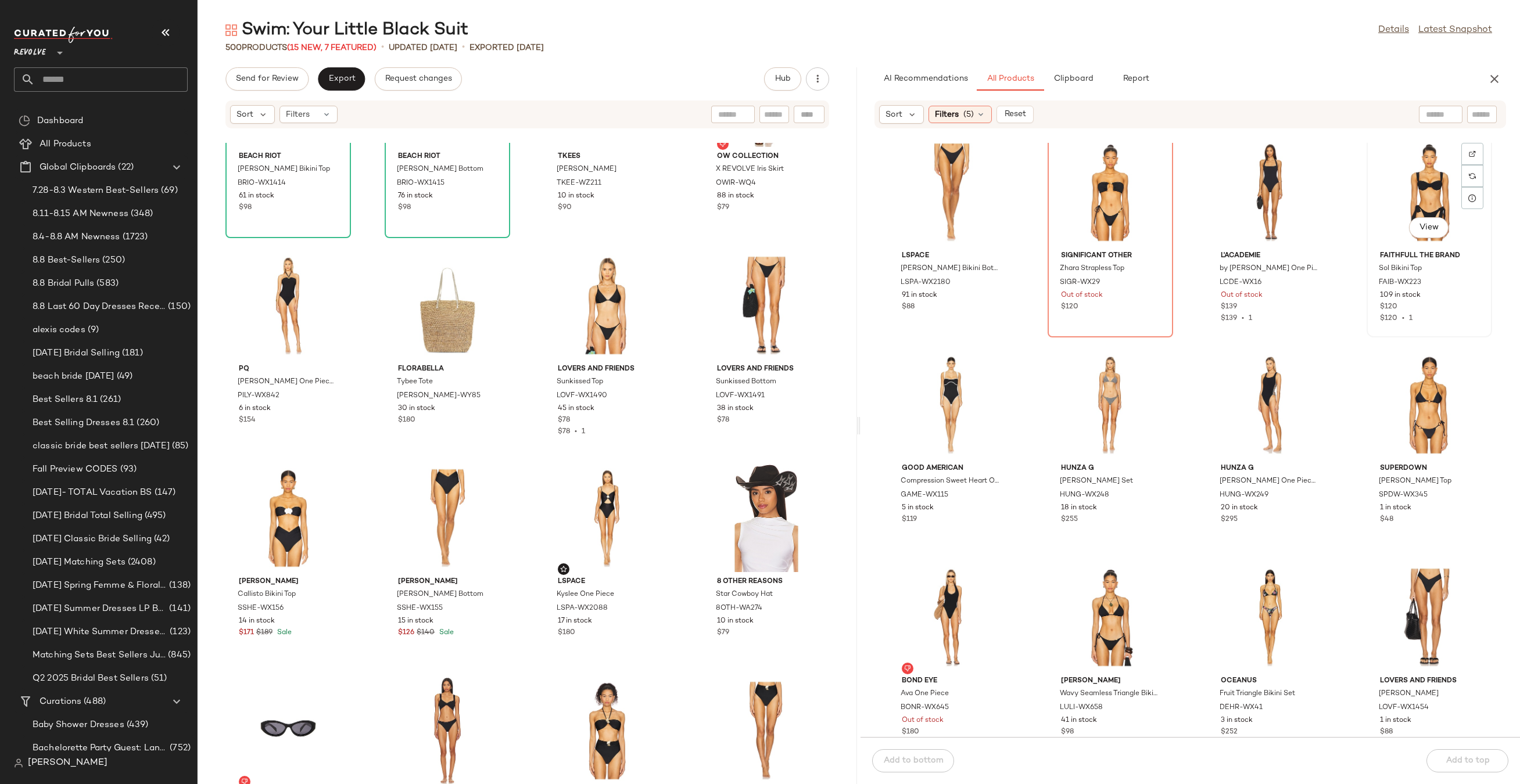
scroll to position [444, 0]
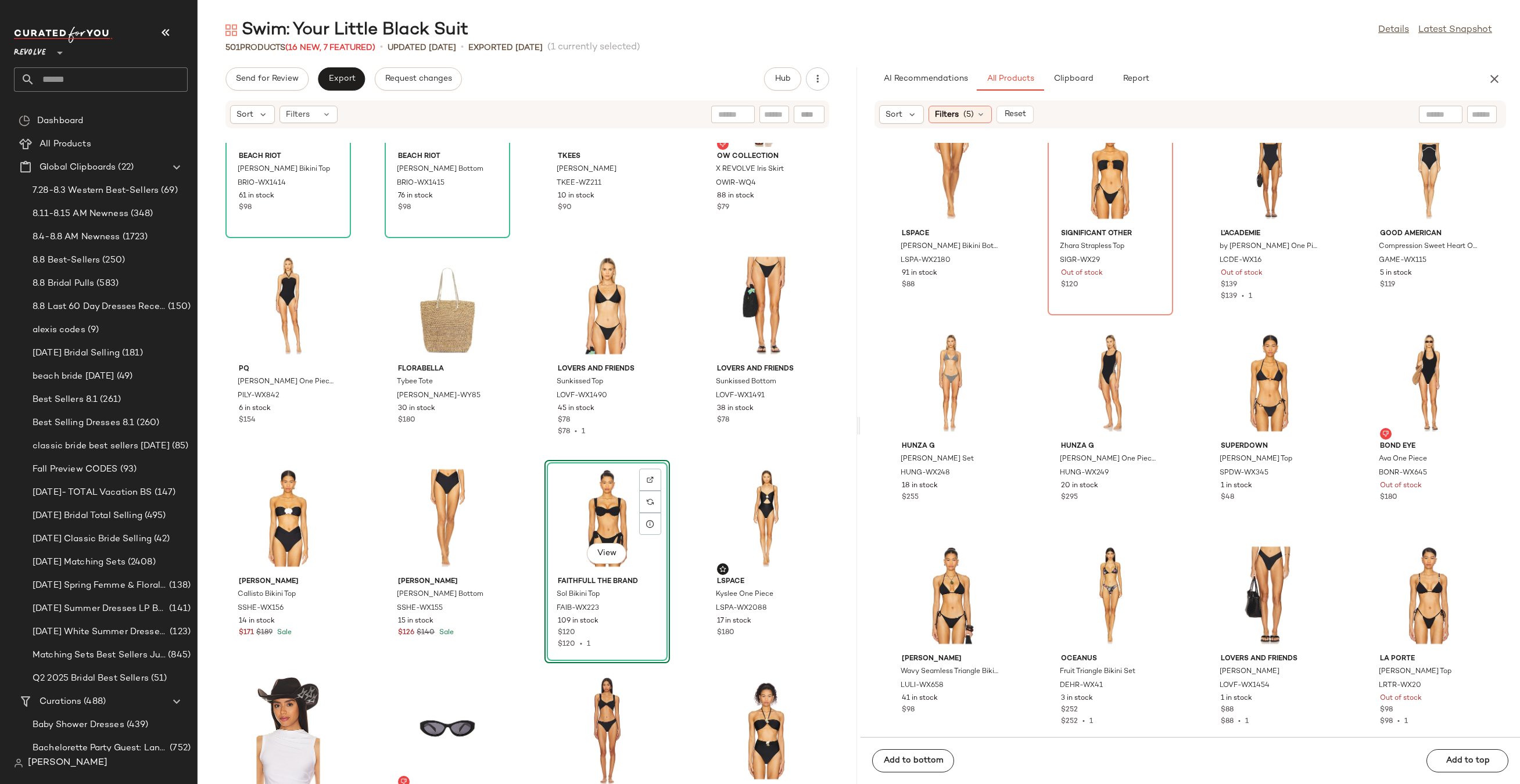
scroll to position [472, 0]
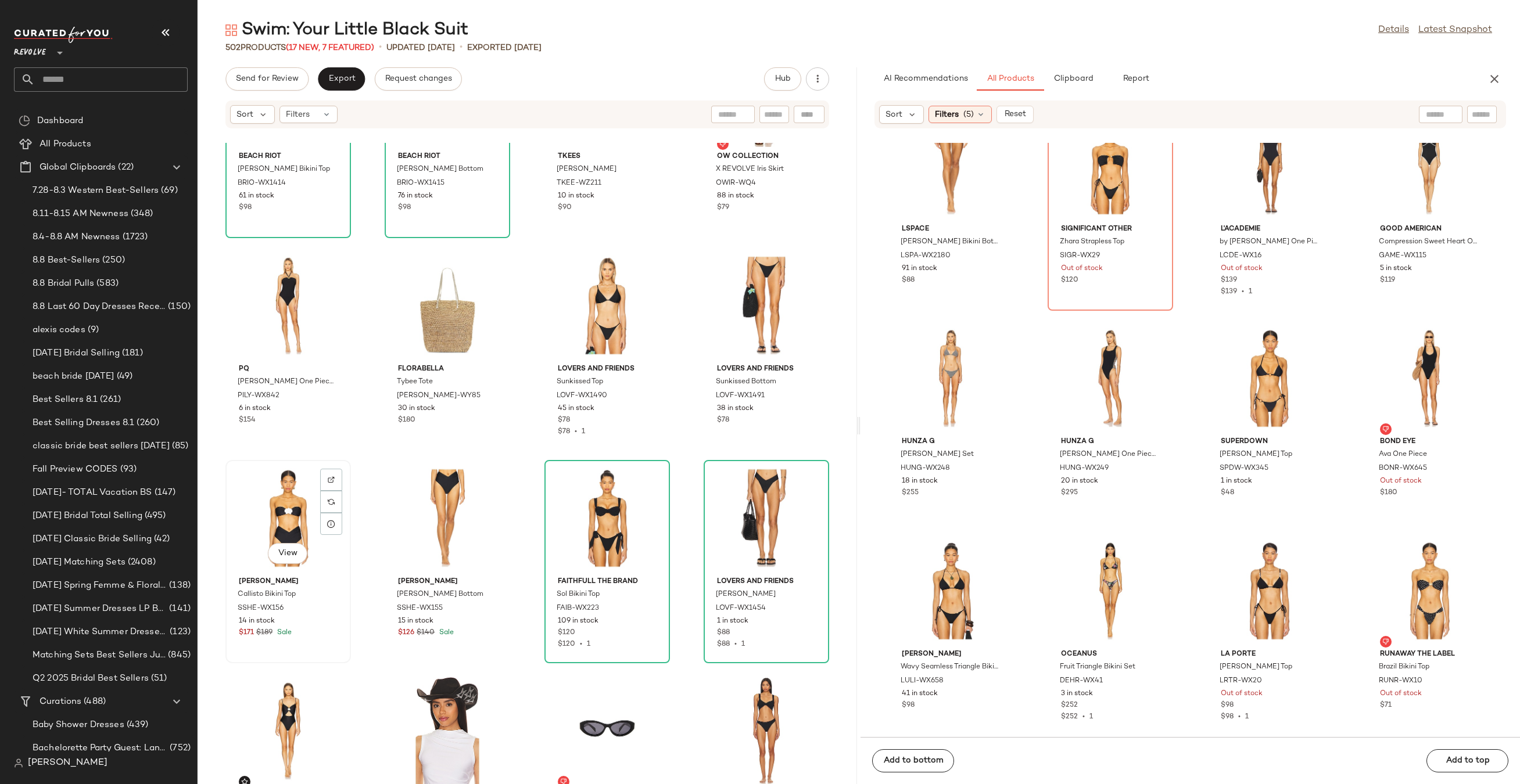
click at [316, 517] on div "View" at bounding box center [287, 517] width 117 height 108
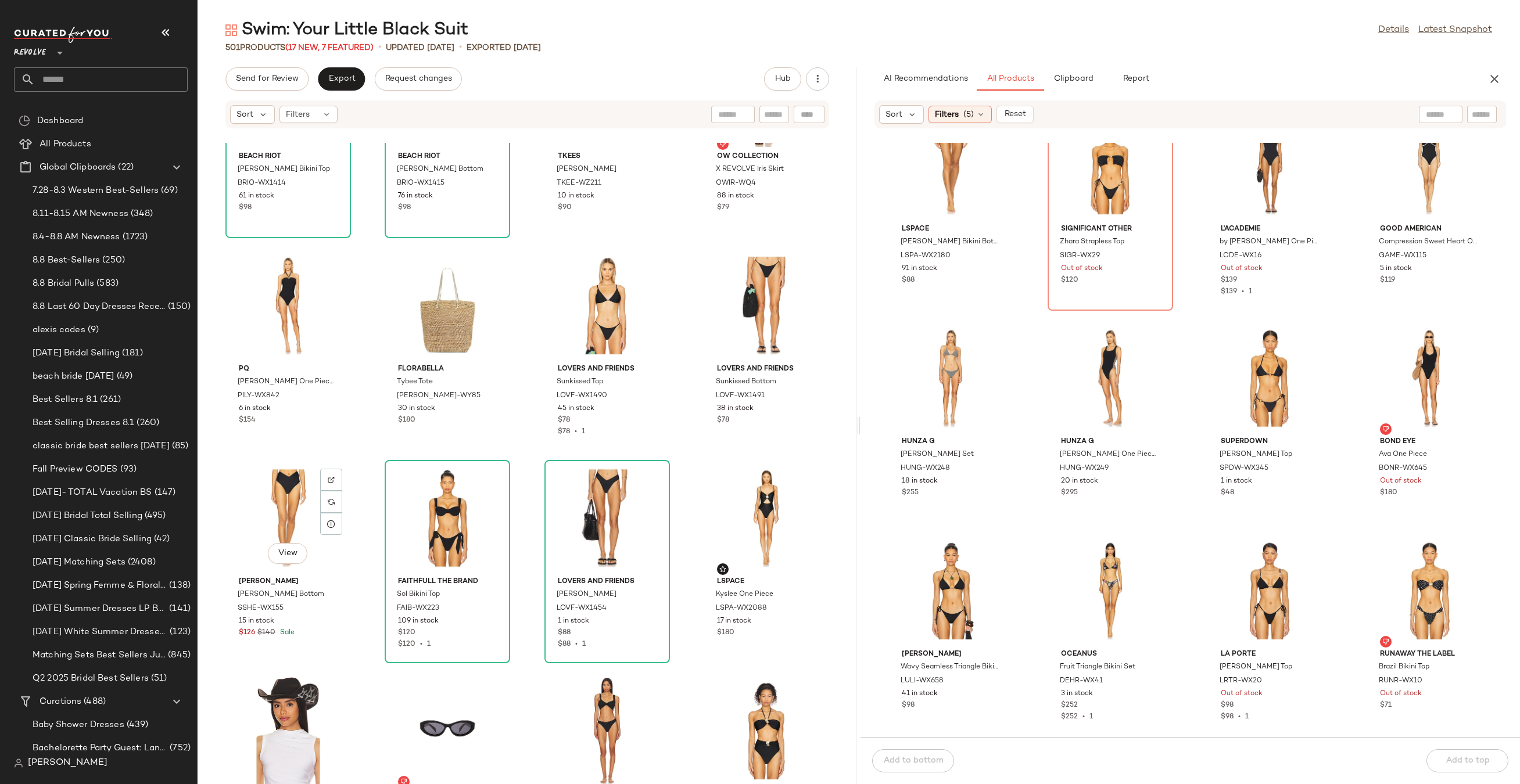
click at [316, 517] on div "View" at bounding box center [287, 517] width 117 height 108
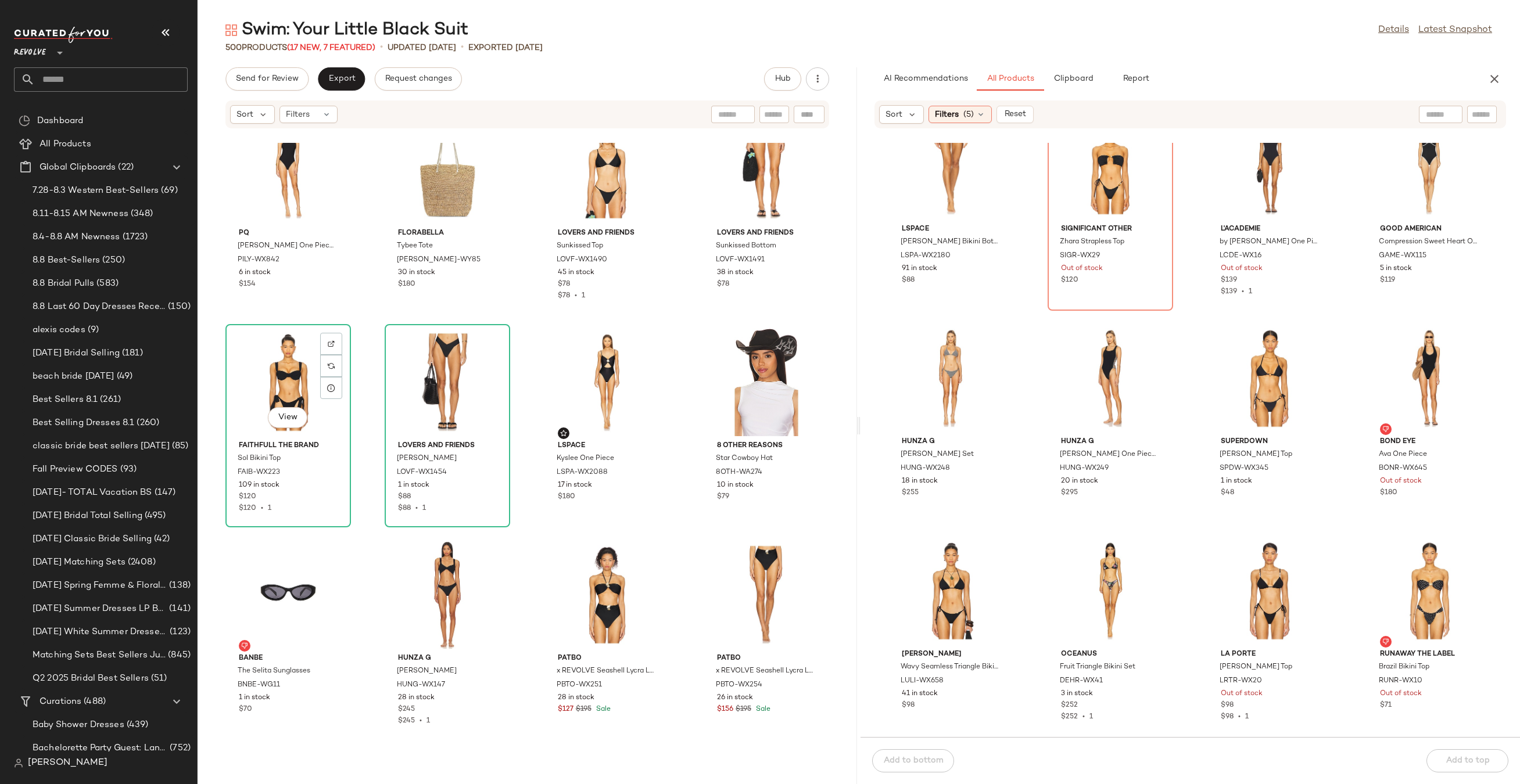
scroll to position [7854, 0]
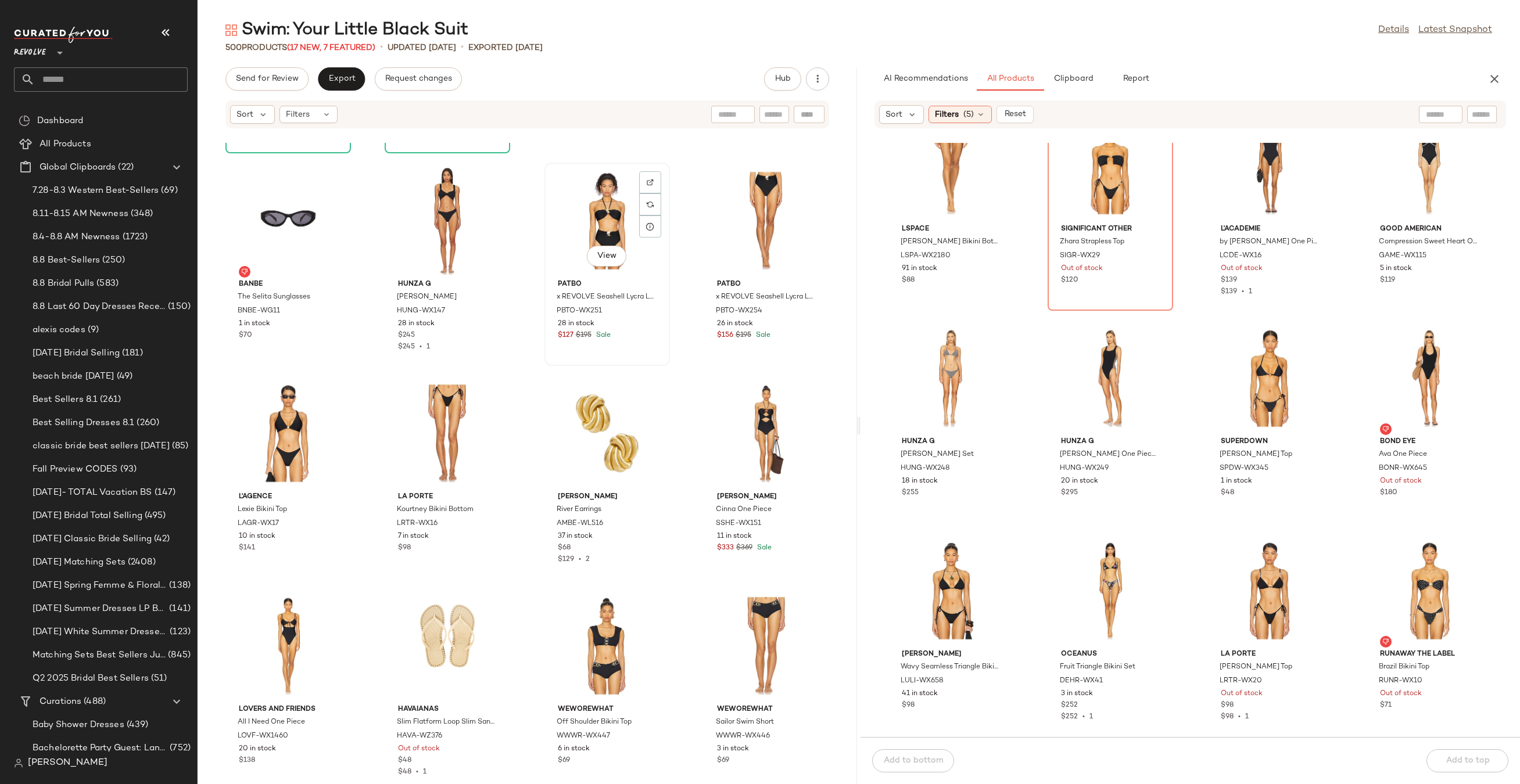
click at [592, 225] on div "View" at bounding box center [606, 220] width 117 height 108
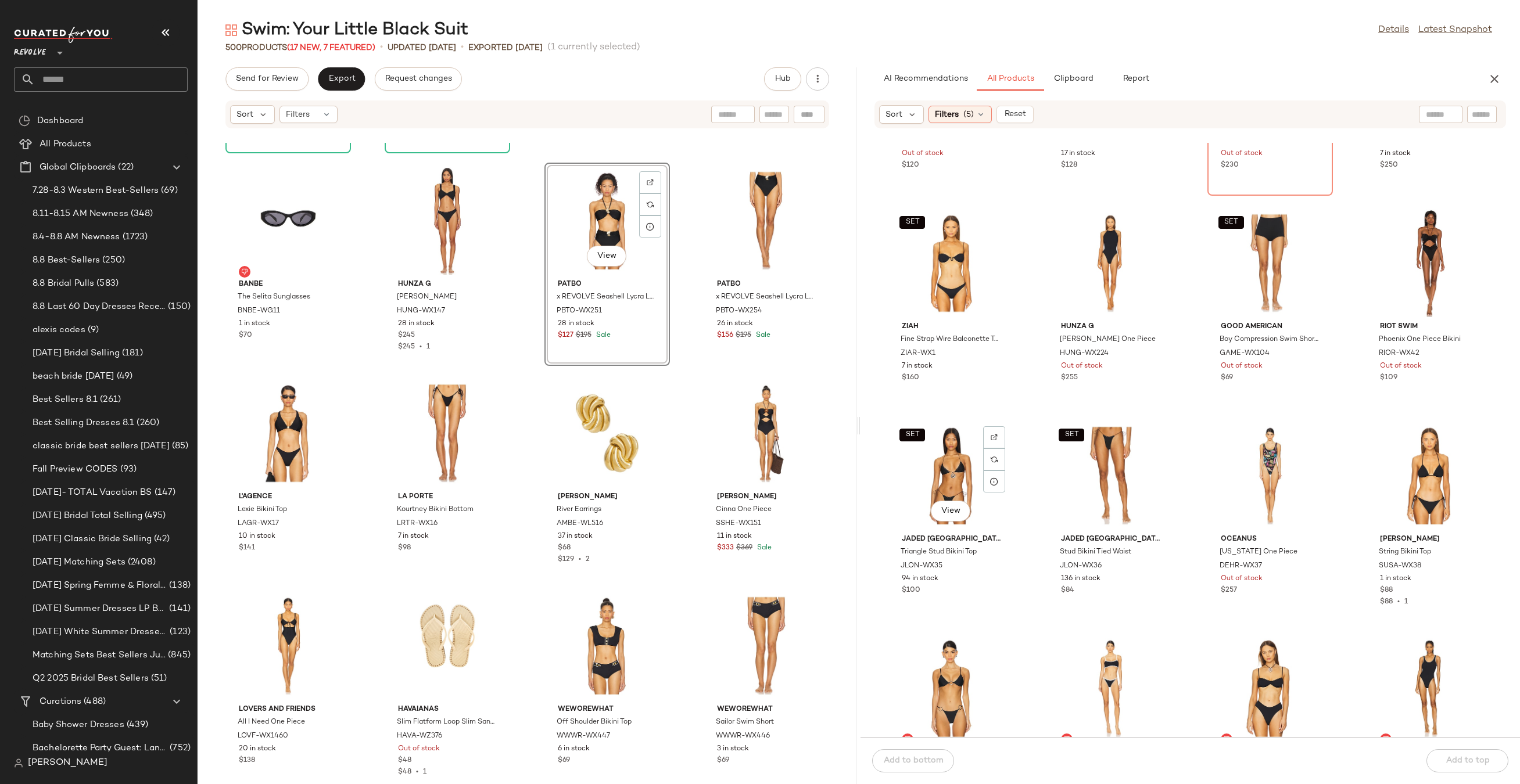
scroll to position [1311, 0]
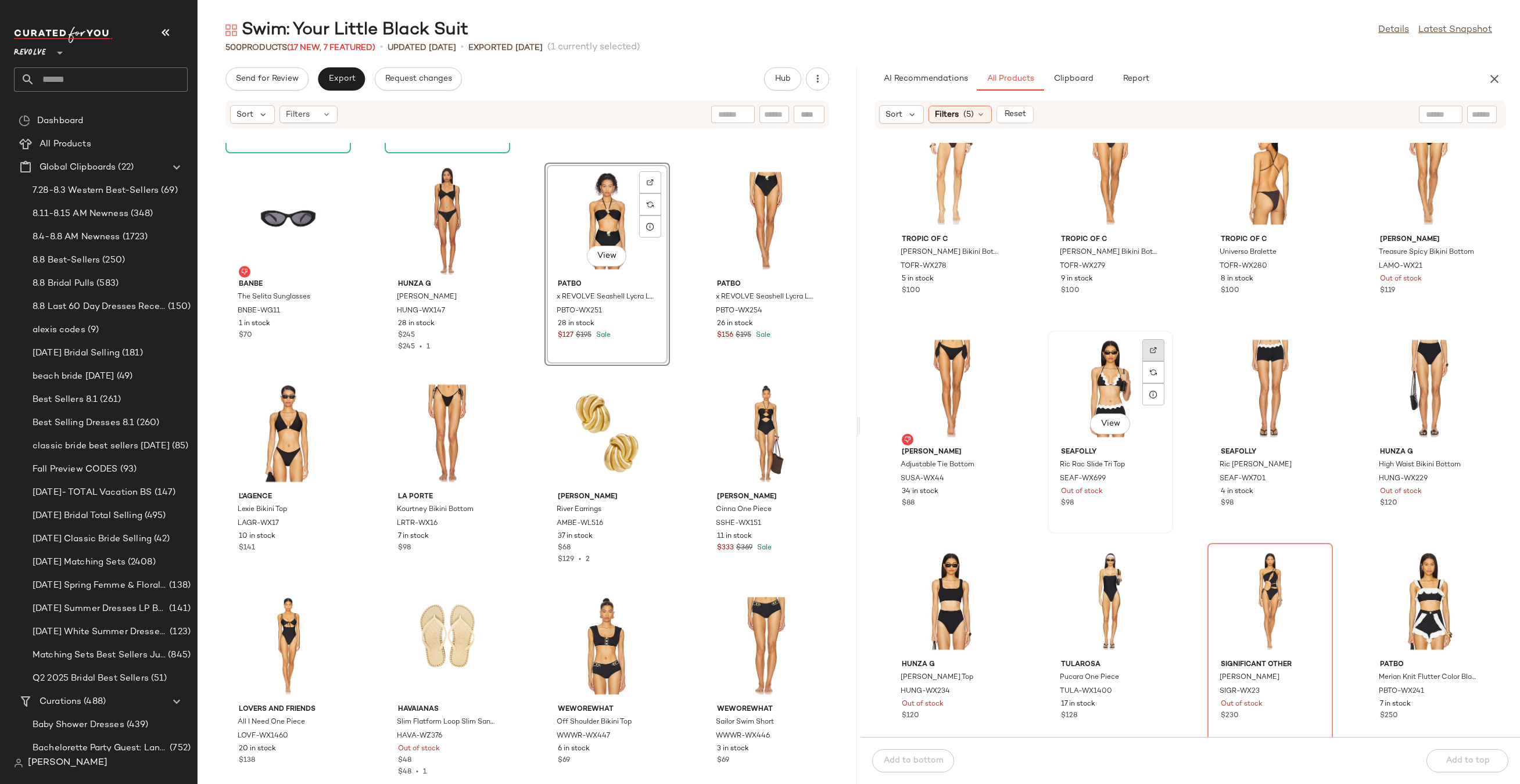
click at [1158, 361] on div at bounding box center [1153, 372] width 22 height 22
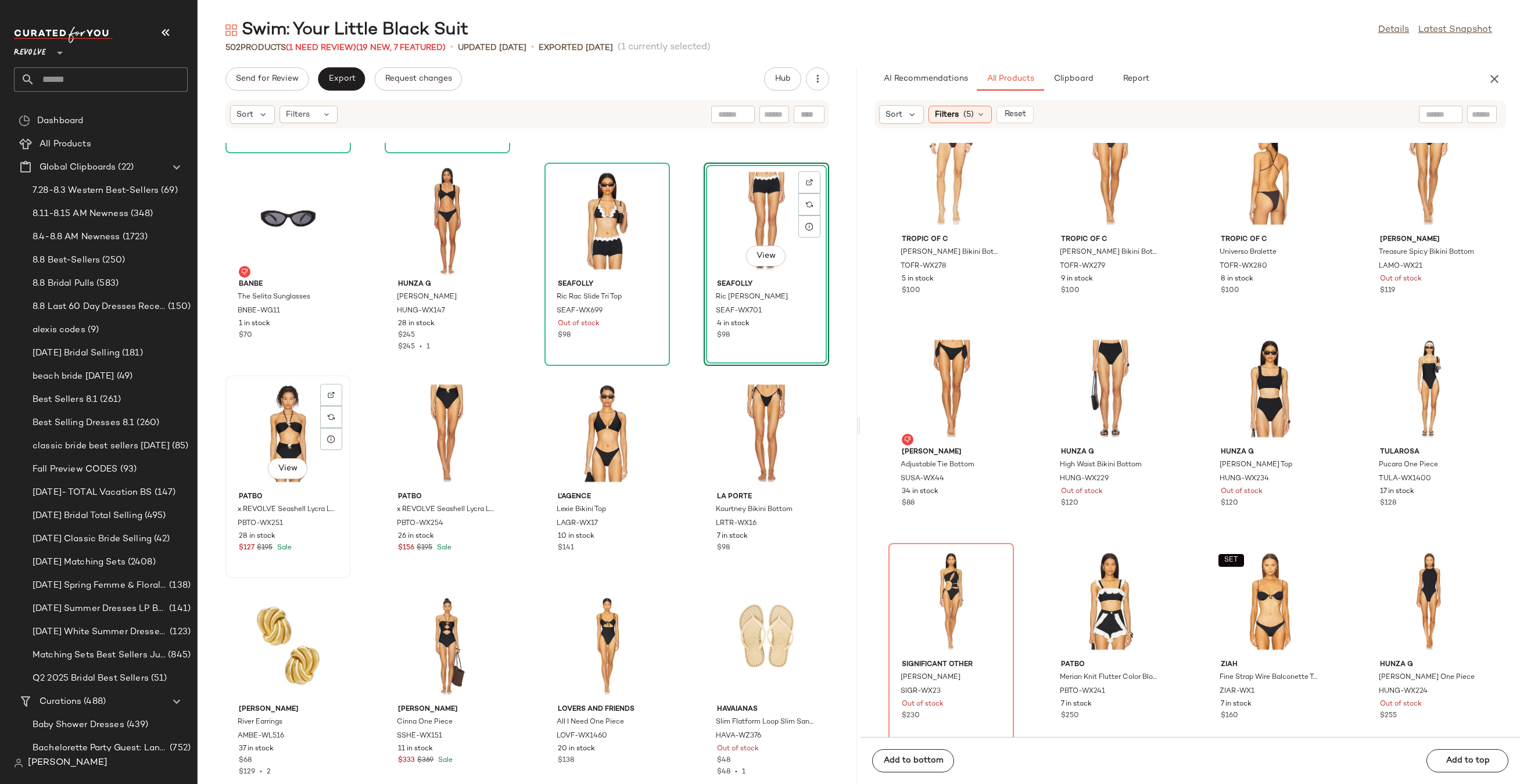
click at [256, 437] on div "View" at bounding box center [287, 433] width 117 height 108
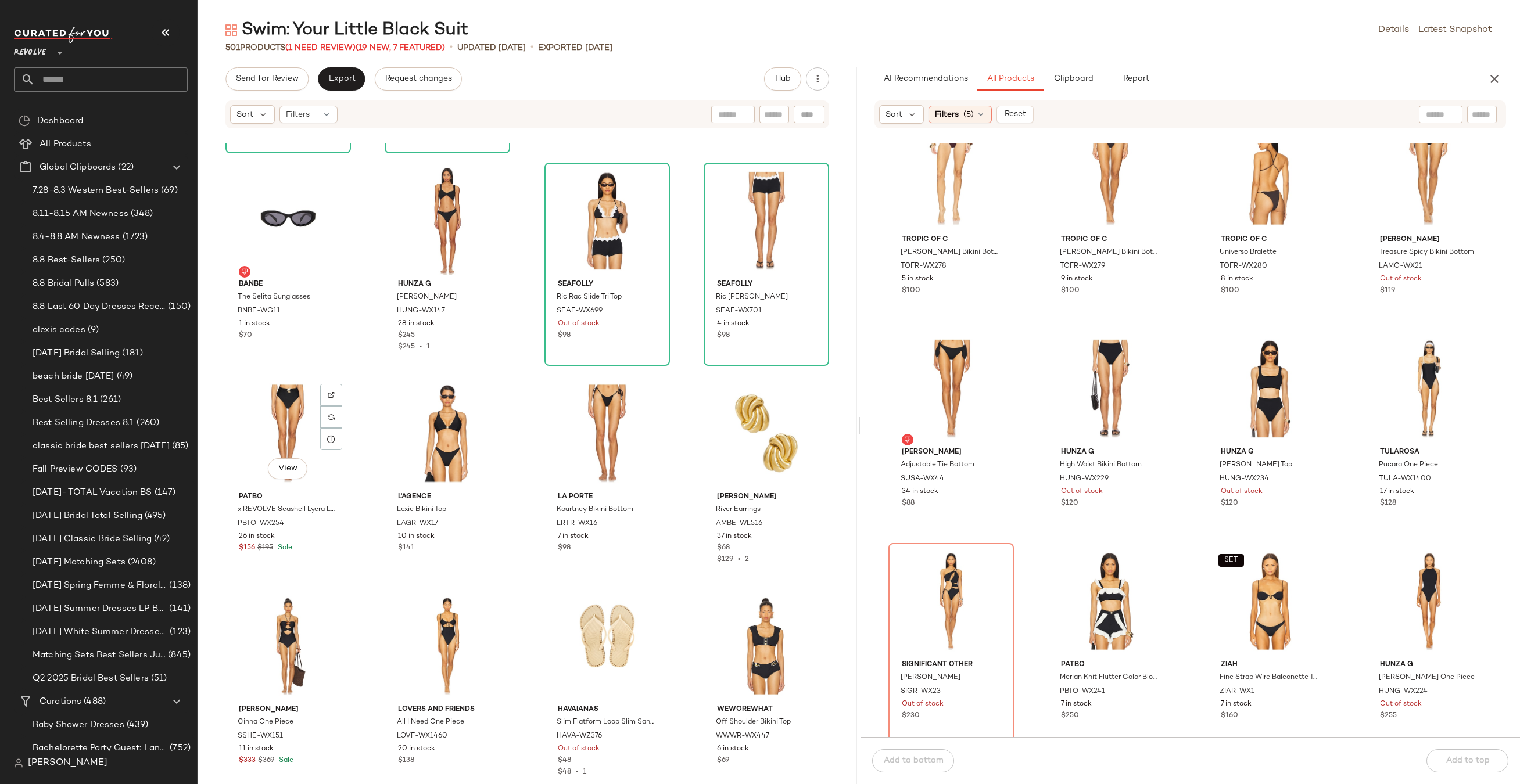
click at [256, 437] on div "View" at bounding box center [287, 433] width 117 height 108
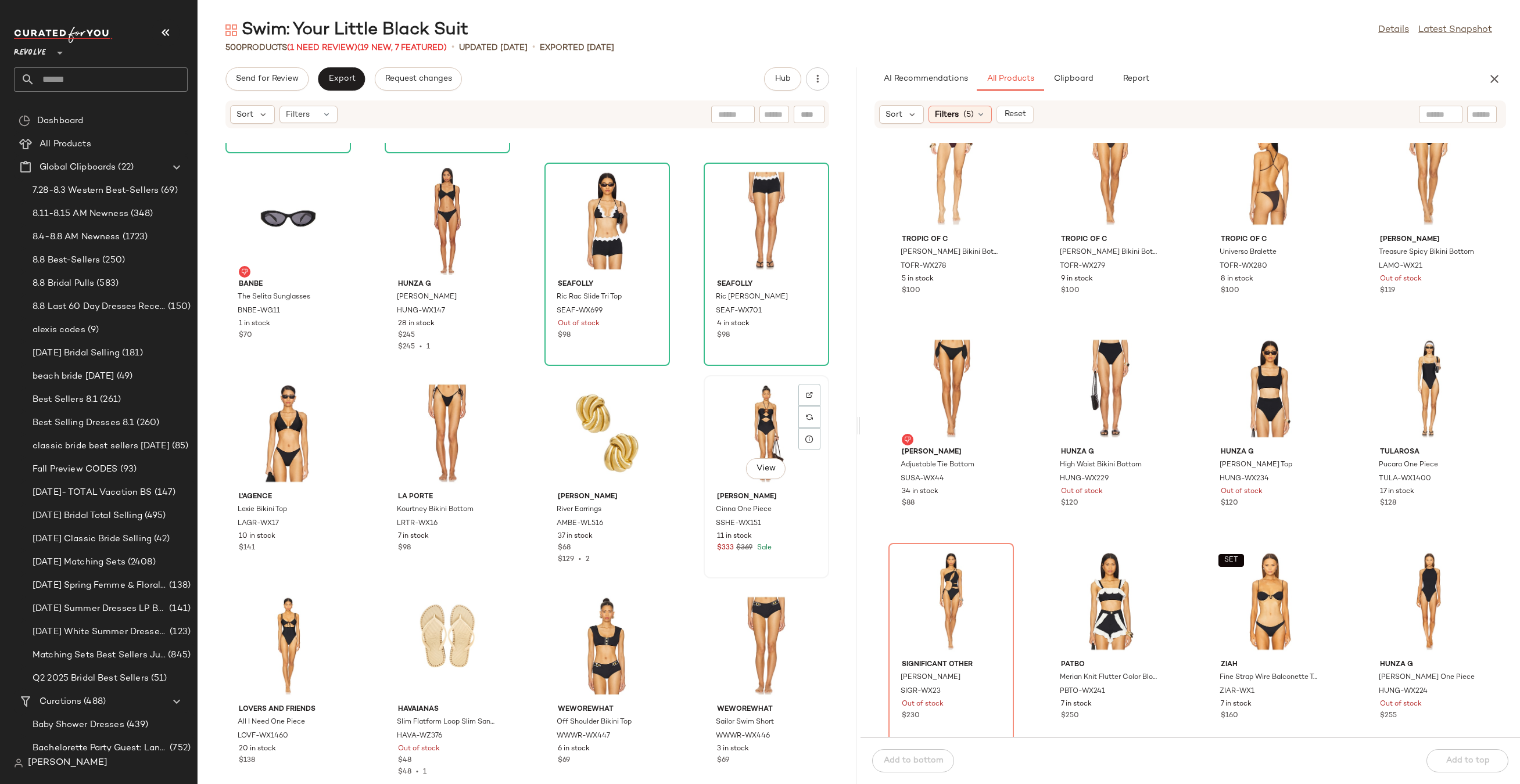
click at [756, 443] on div "View" at bounding box center [766, 433] width 117 height 108
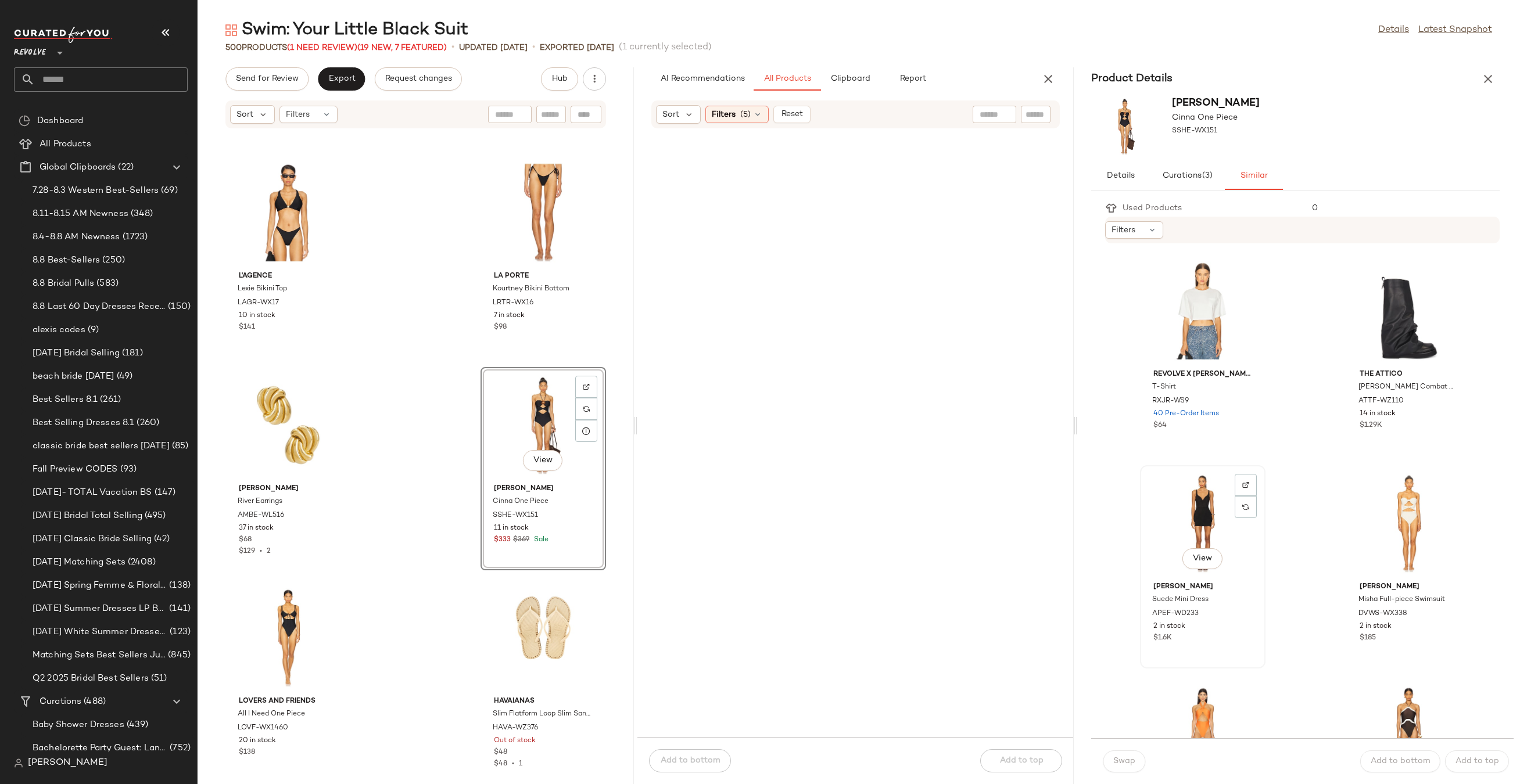
scroll to position [488, 0]
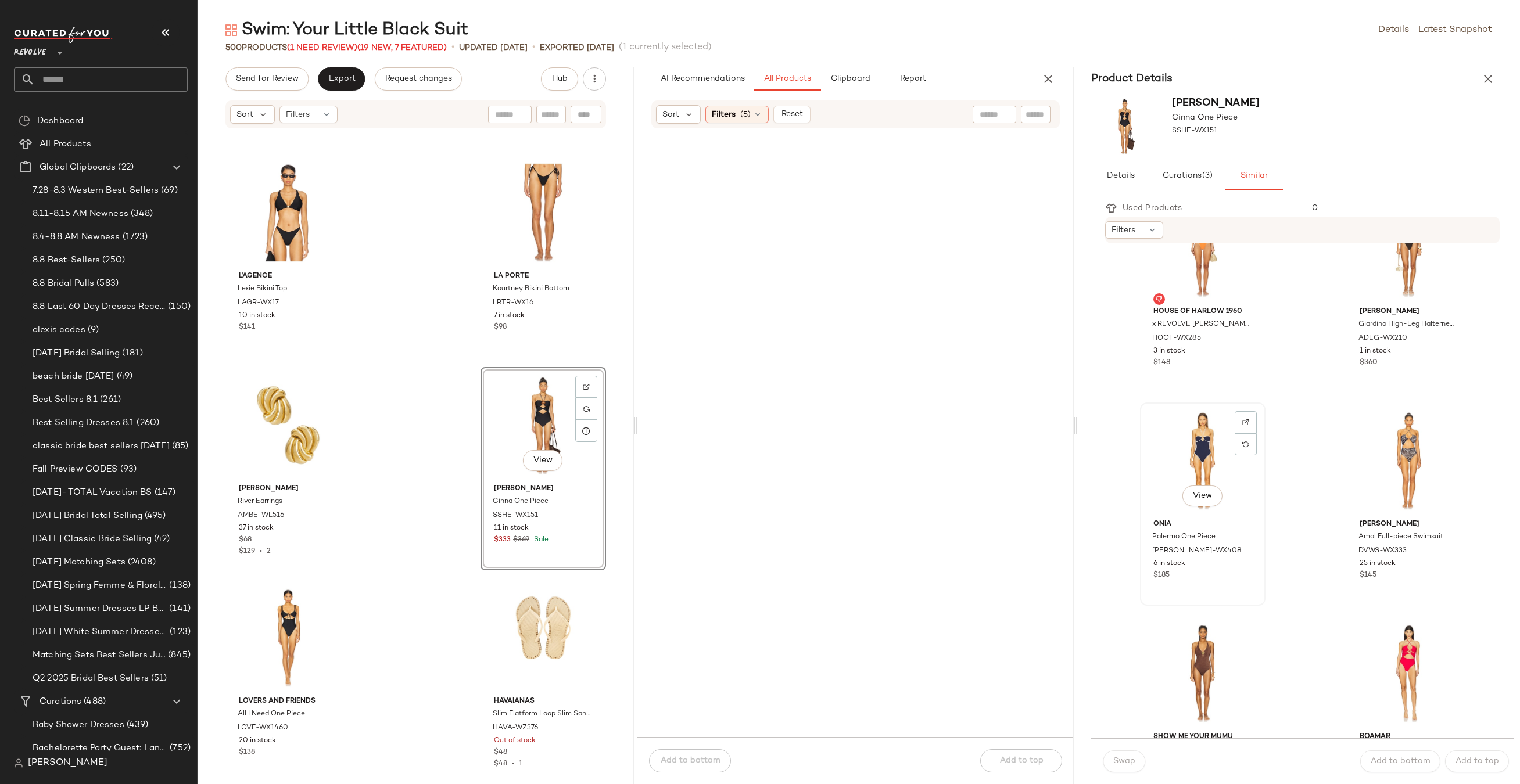
click at [1204, 465] on div "View" at bounding box center [1202, 460] width 117 height 108
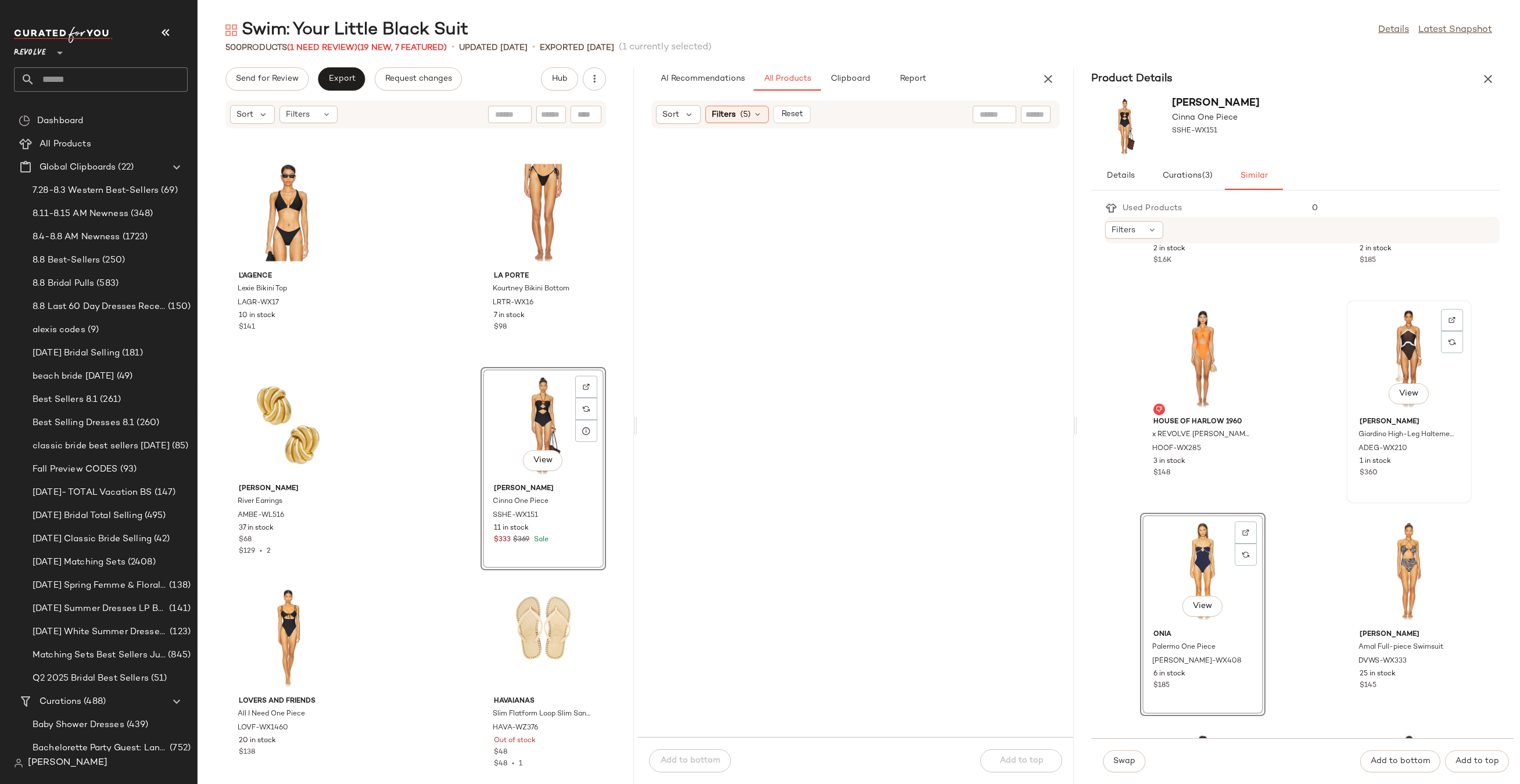
click at [1376, 374] on div "View" at bounding box center [1408, 357] width 117 height 108
click at [1124, 762] on span "Swap" at bounding box center [1124, 761] width 23 height 9
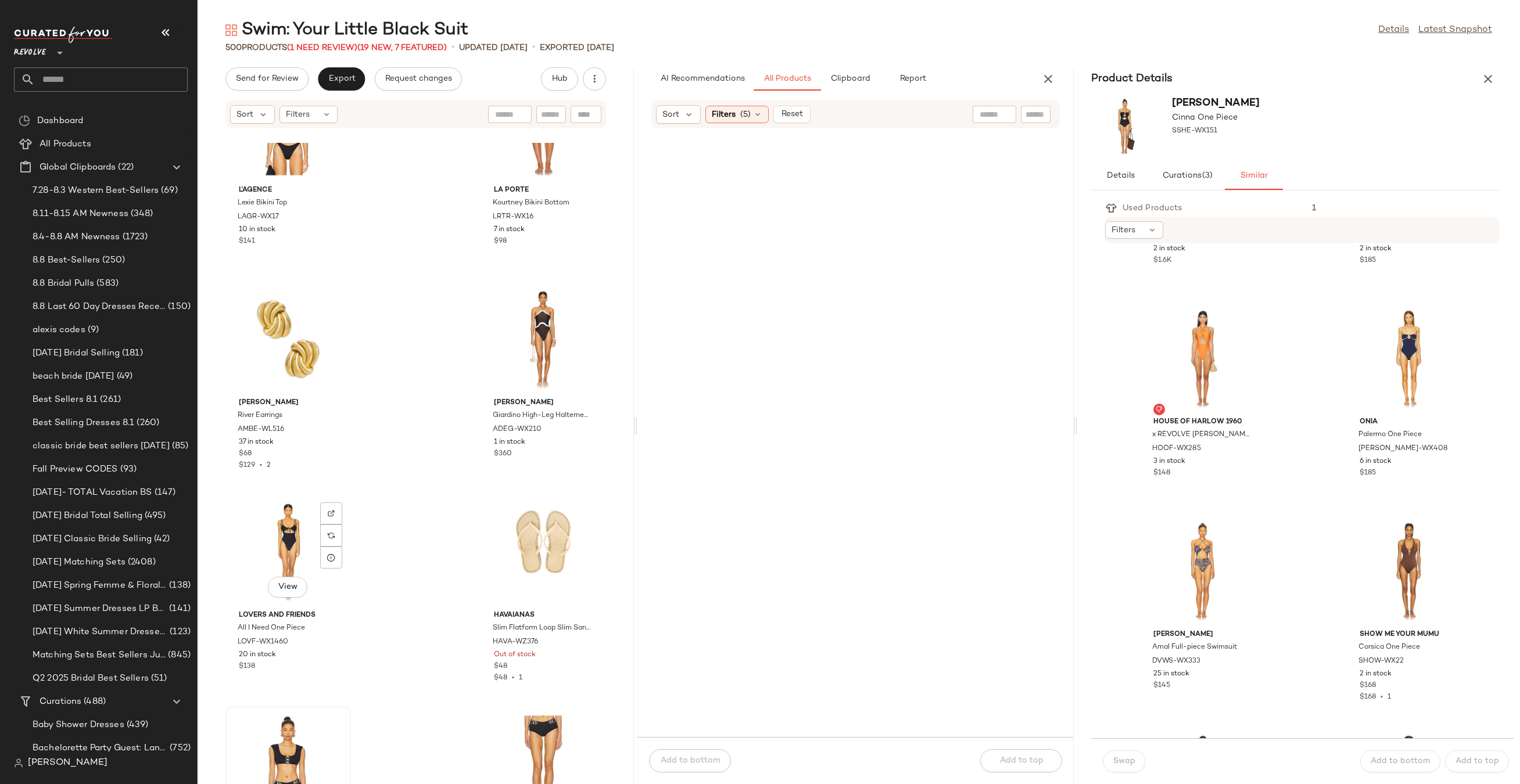
scroll to position [16307, 0]
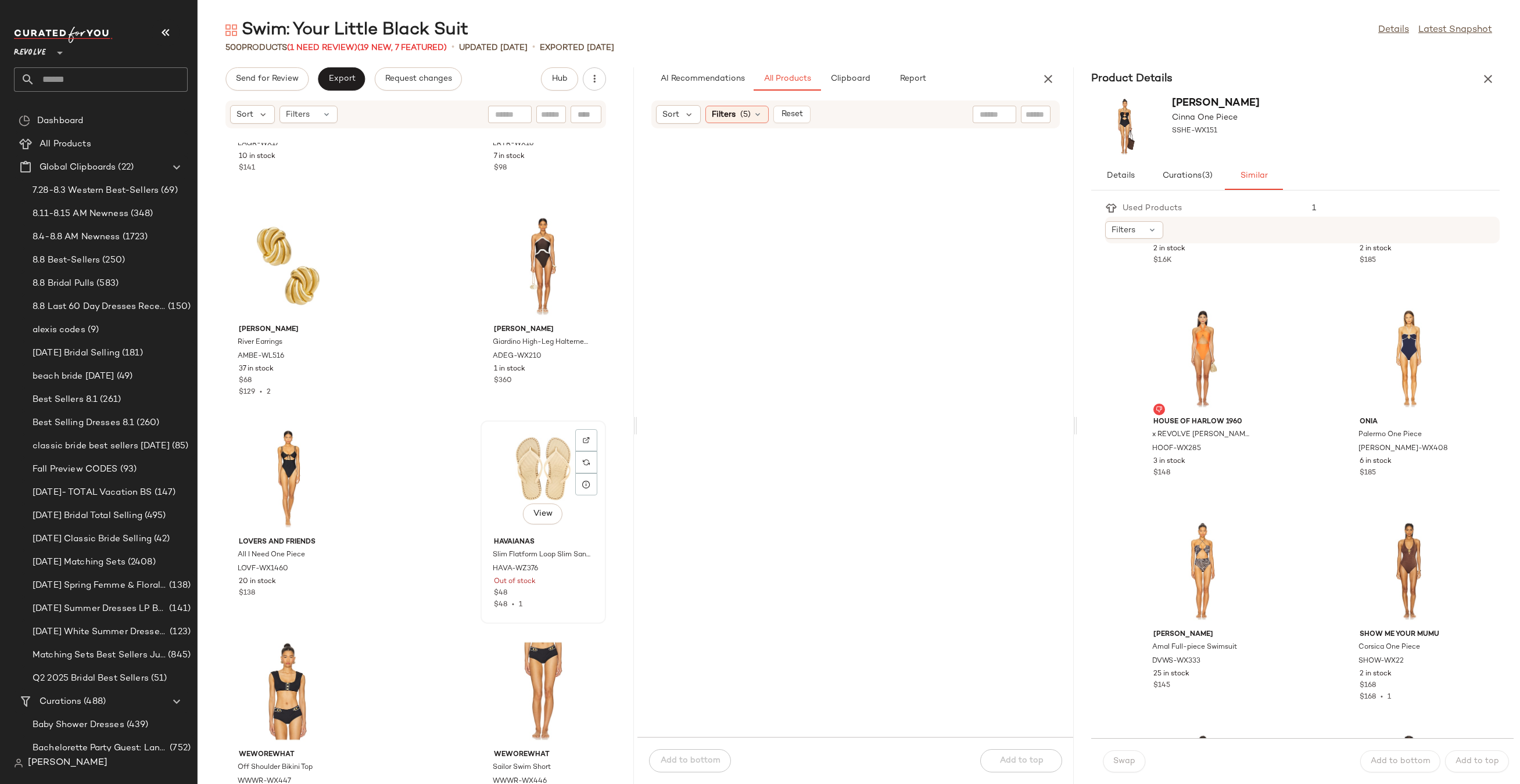
click at [548, 455] on div "View" at bounding box center [542, 478] width 117 height 108
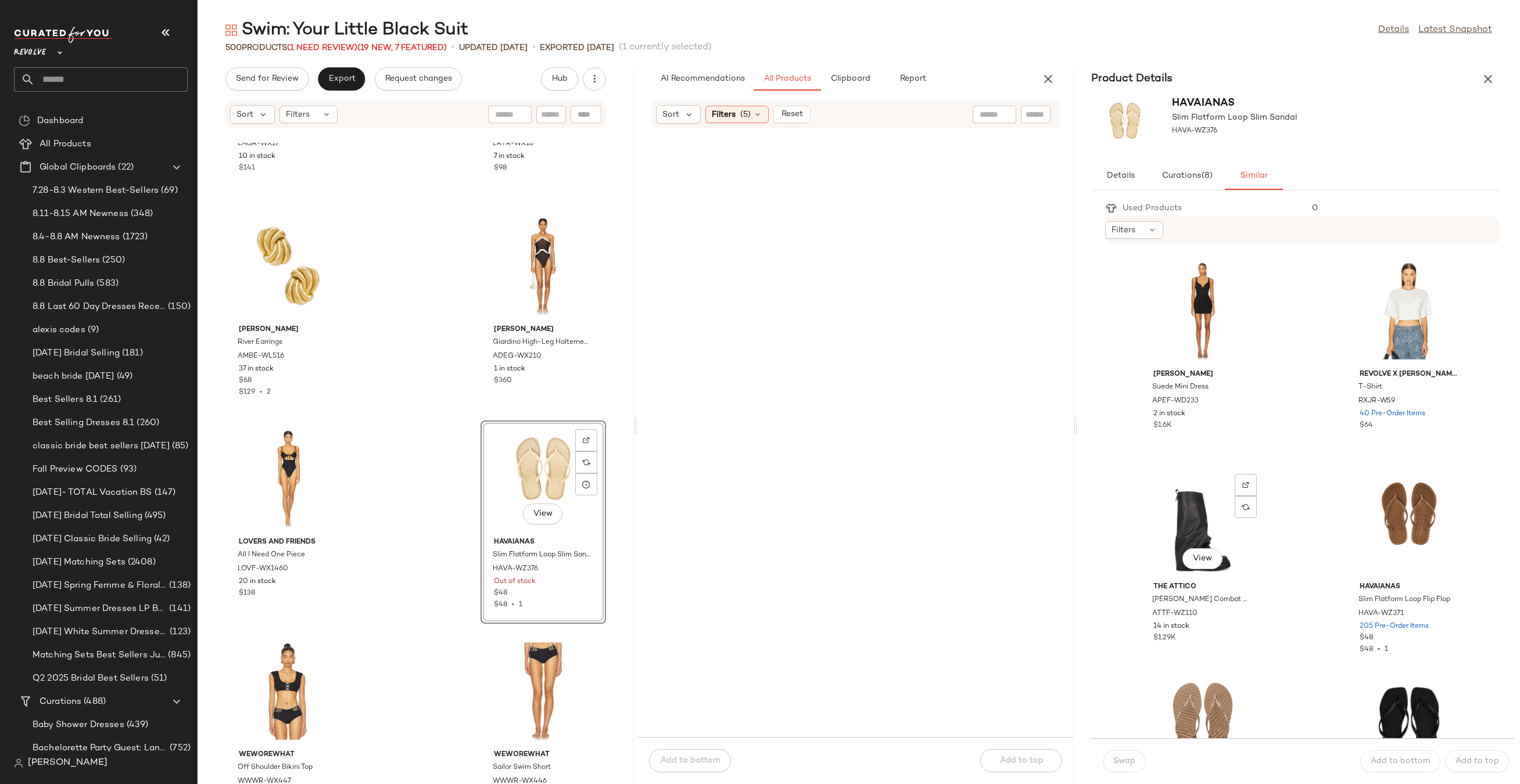
scroll to position [320, 0]
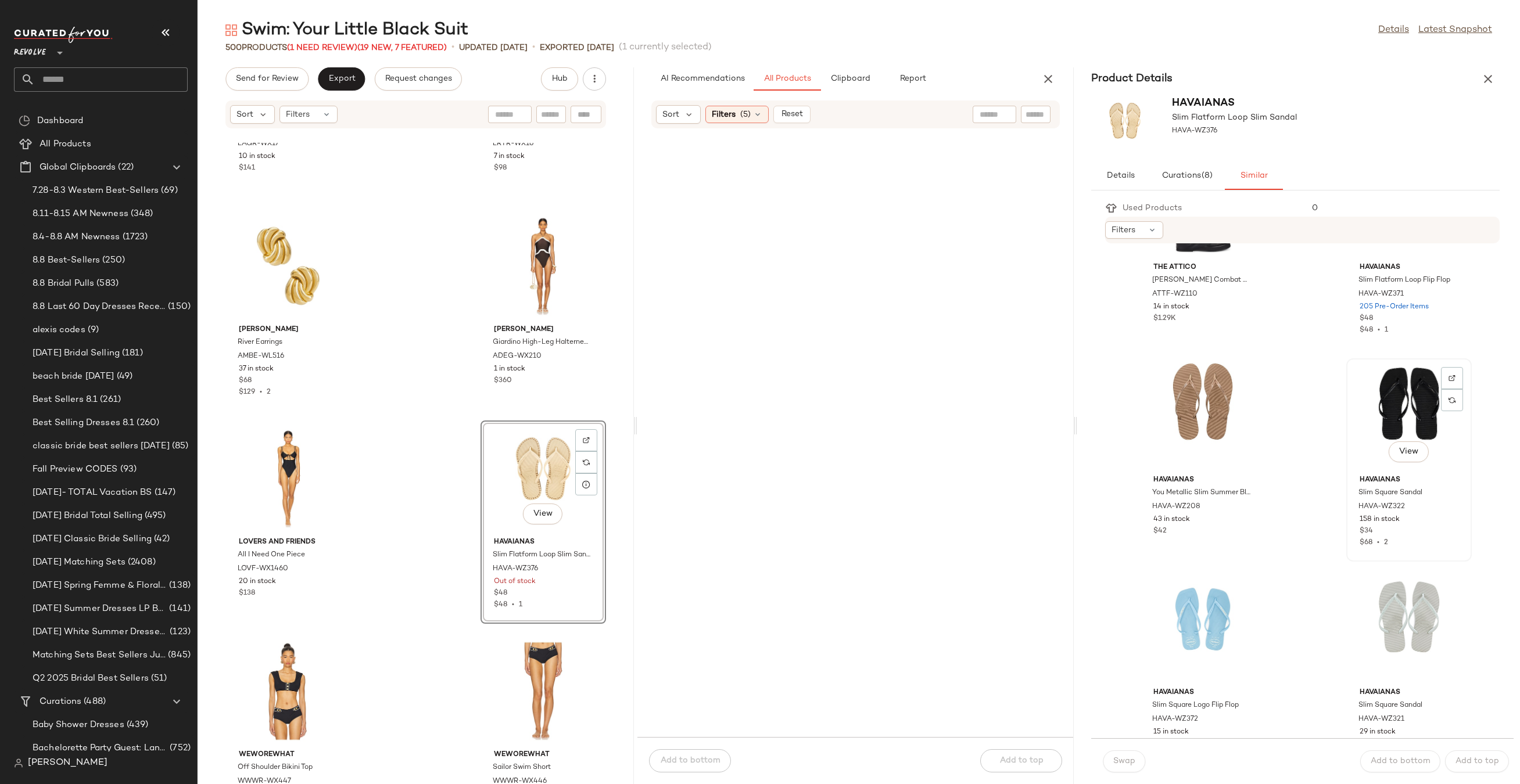
click at [1382, 378] on div "View" at bounding box center [1408, 416] width 117 height 108
click at [1114, 754] on button "Swap" at bounding box center [1124, 761] width 43 height 22
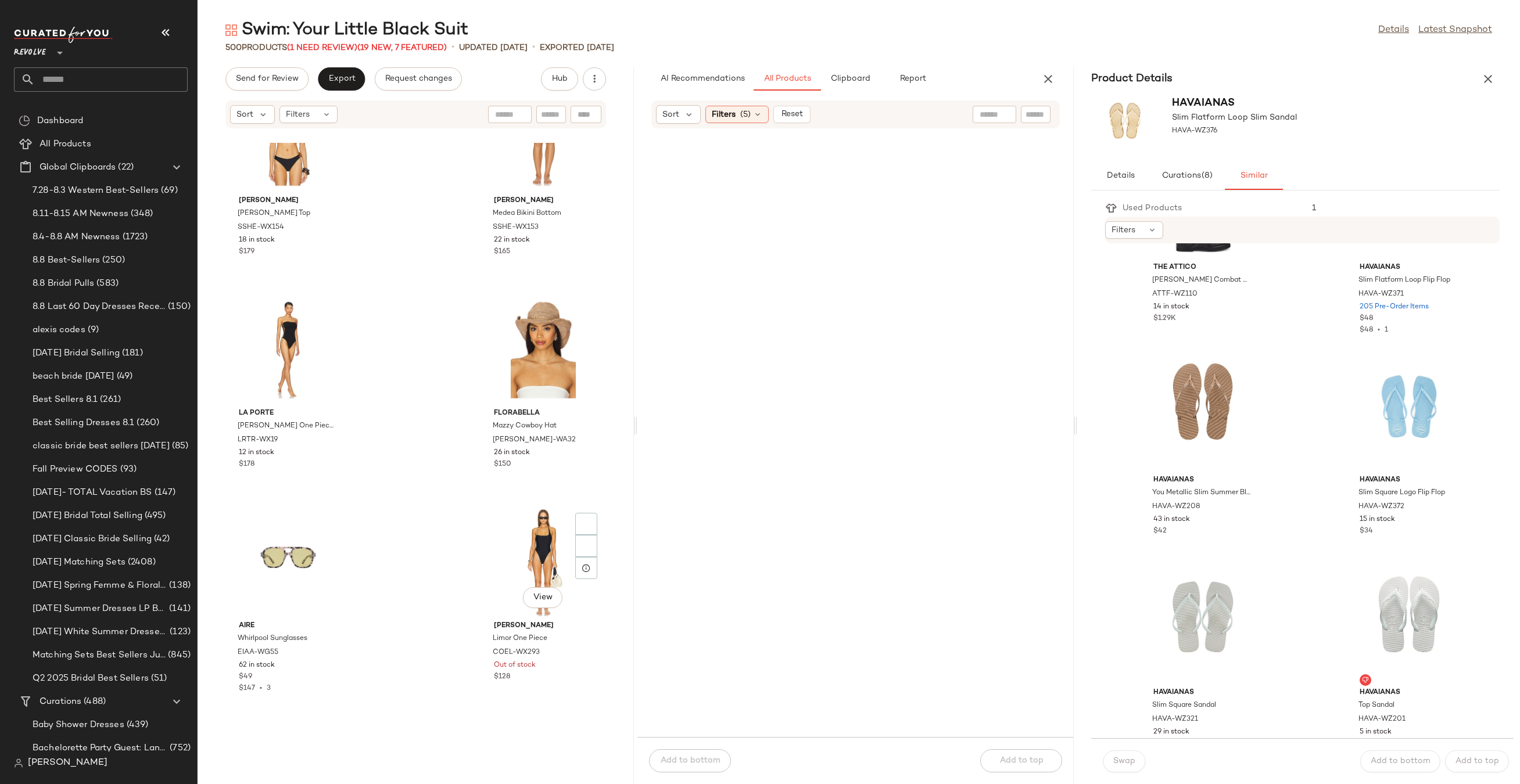
scroll to position [17145, 0]
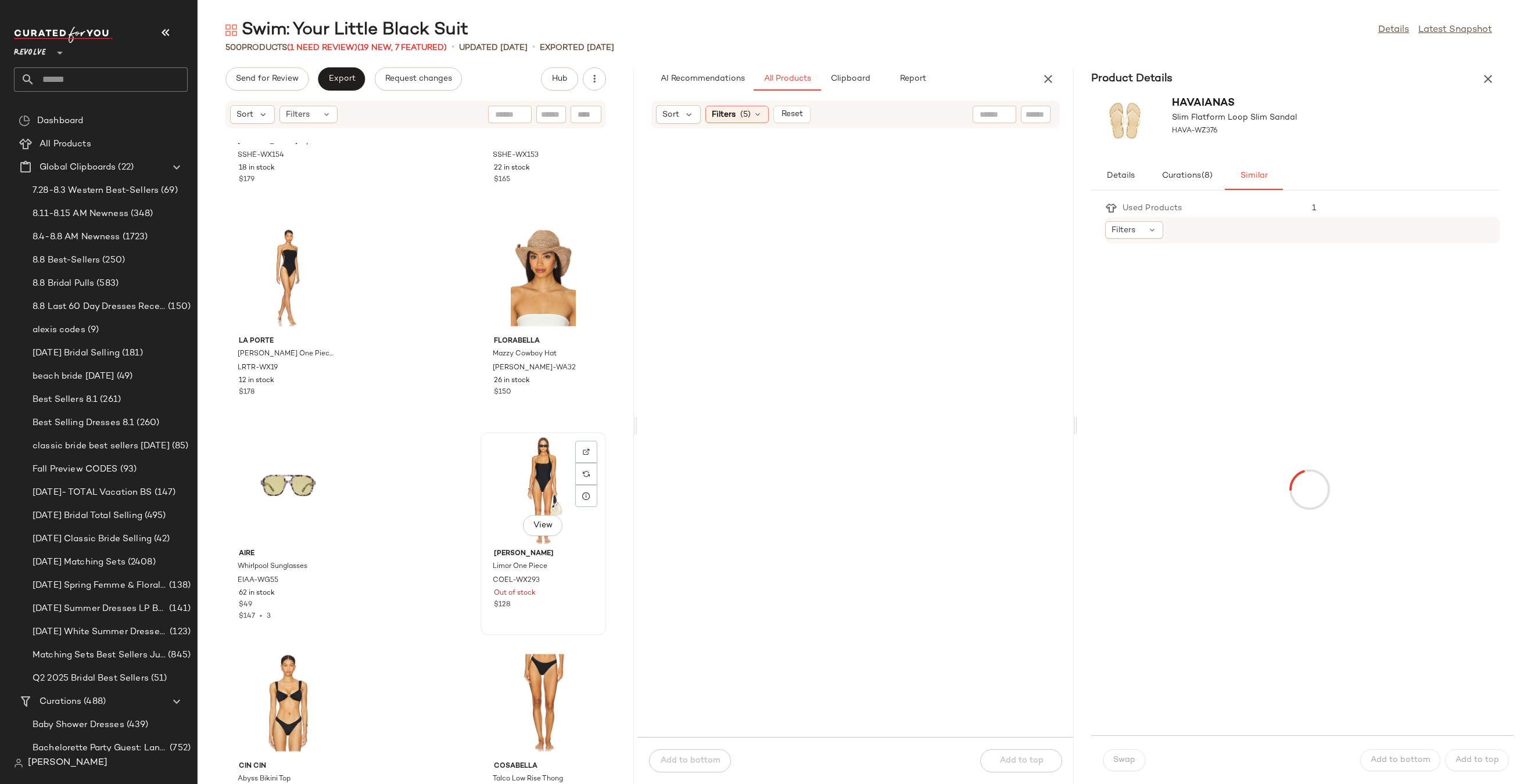
click at [510, 477] on div "View" at bounding box center [542, 489] width 117 height 108
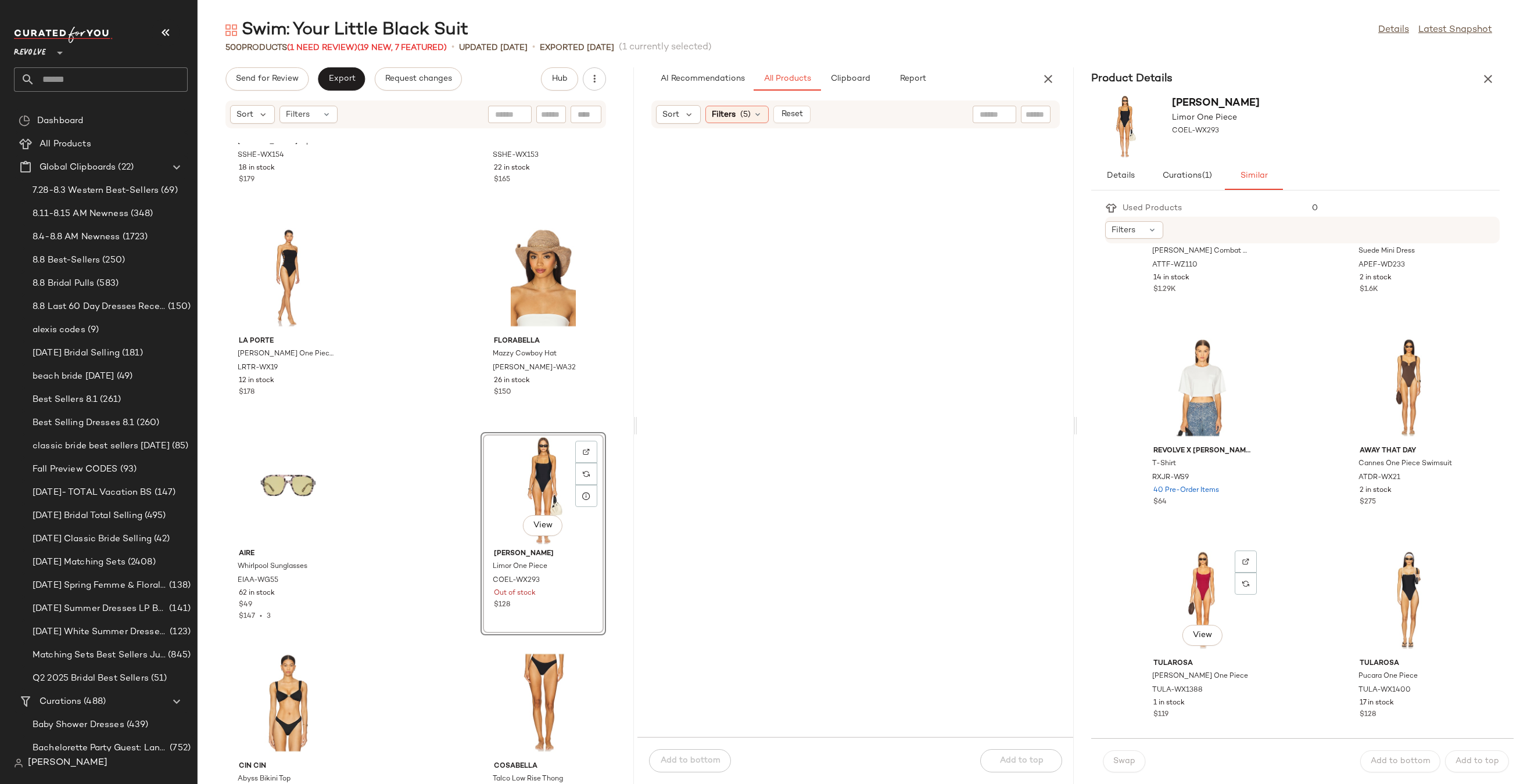
scroll to position [186, 0]
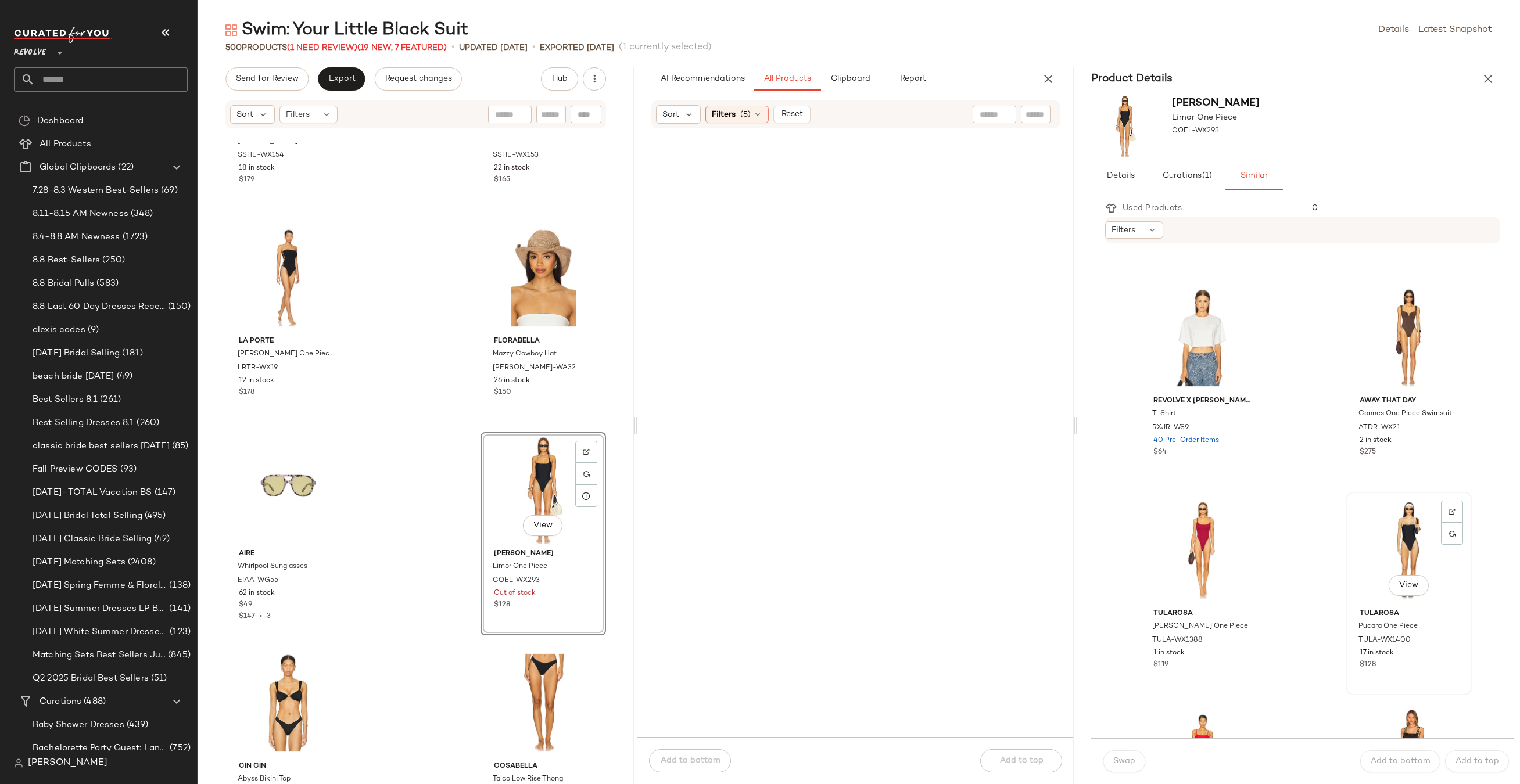
click at [1385, 545] on div "View" at bounding box center [1408, 549] width 117 height 108
click at [1125, 761] on span "Swap" at bounding box center [1124, 761] width 23 height 9
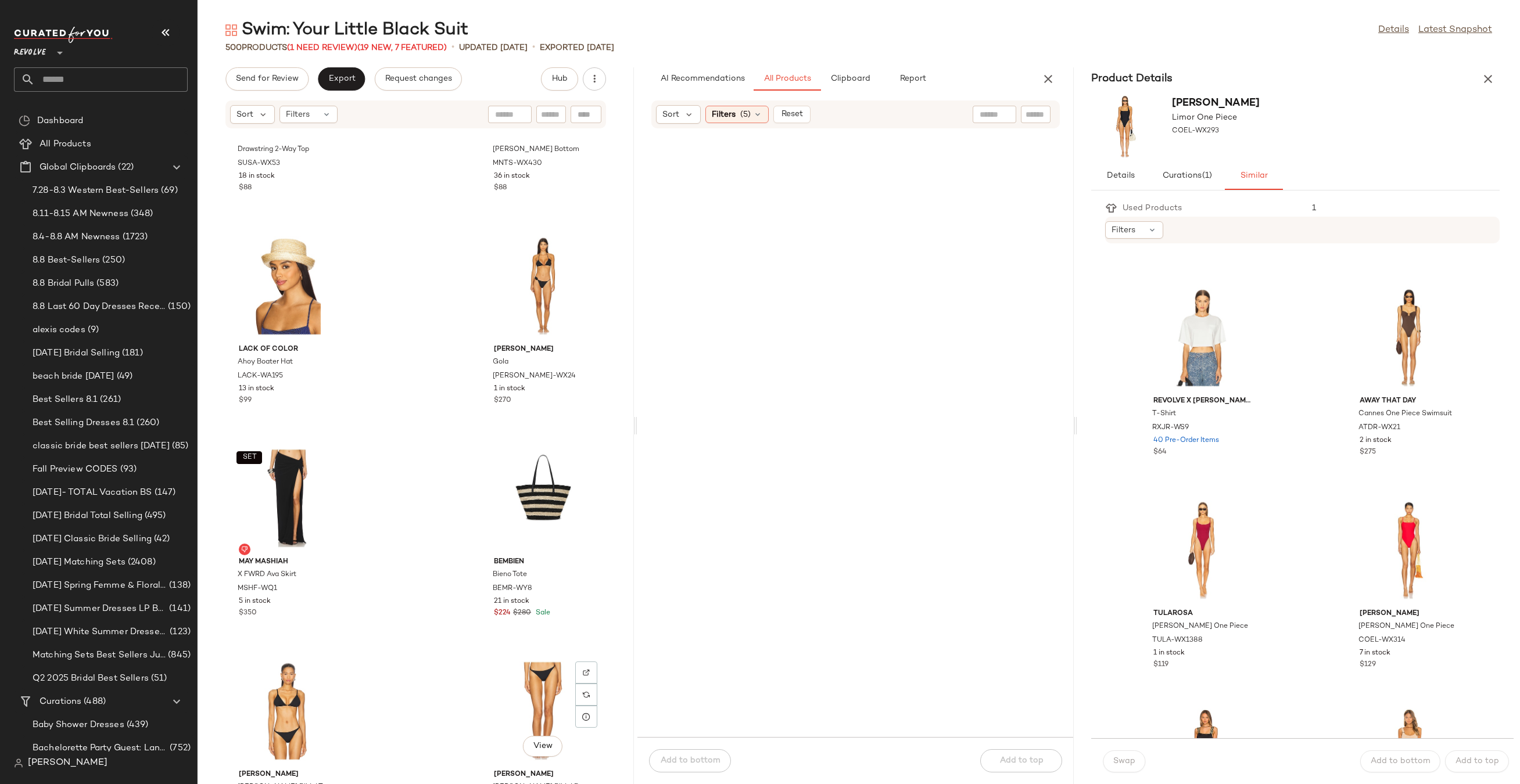
scroll to position [18301, 0]
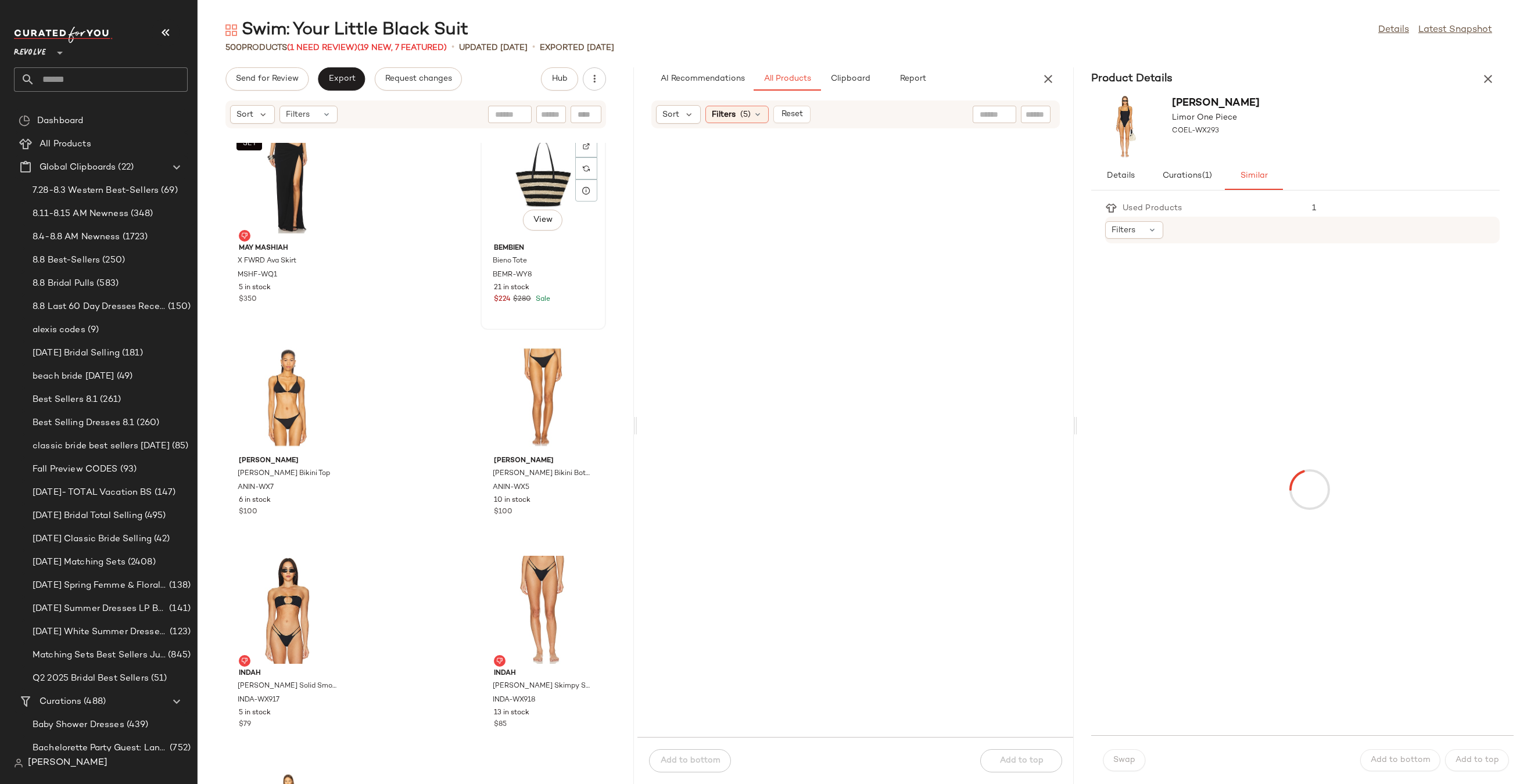
click at [509, 180] on div "View" at bounding box center [542, 184] width 117 height 108
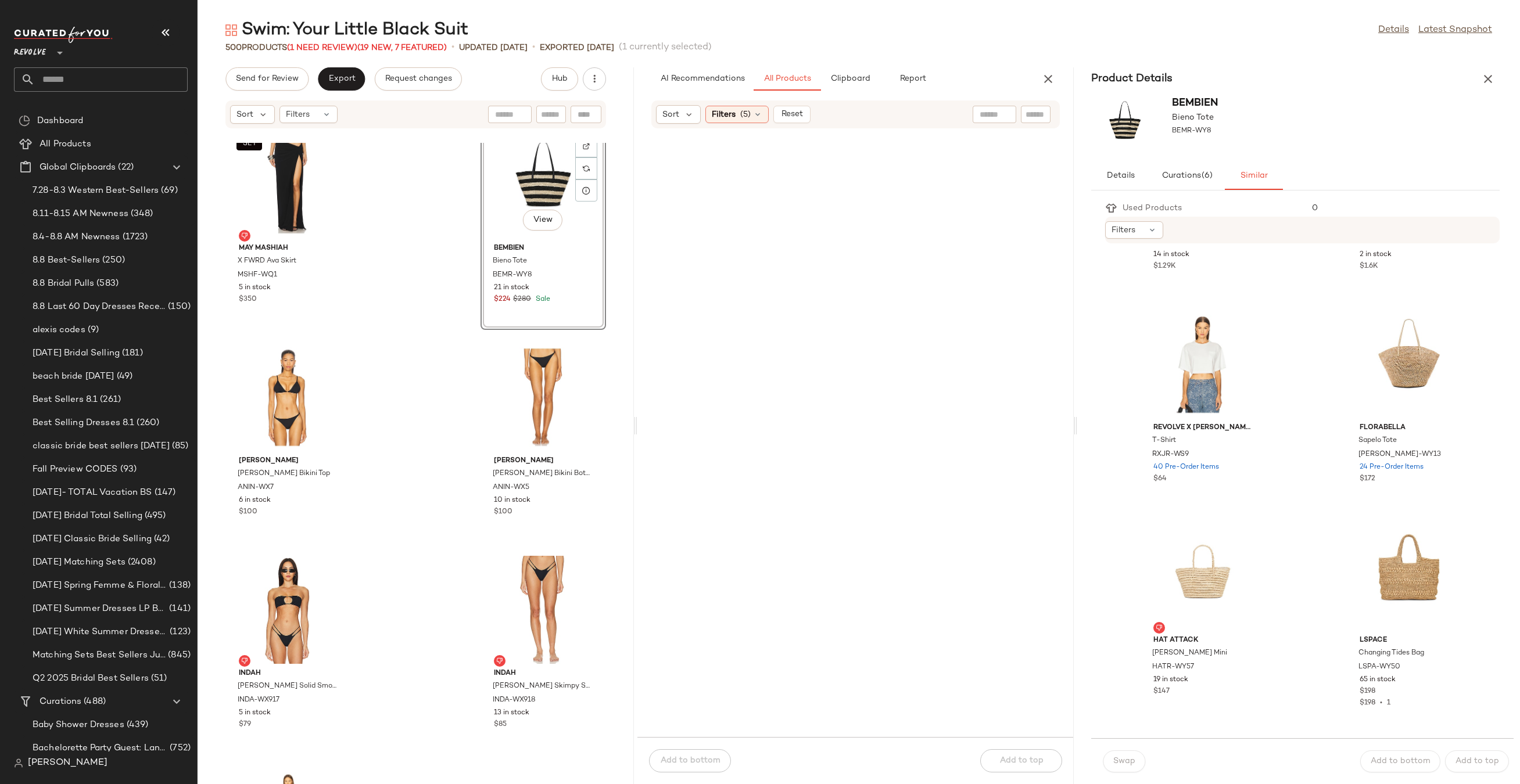
scroll to position [301, 0]
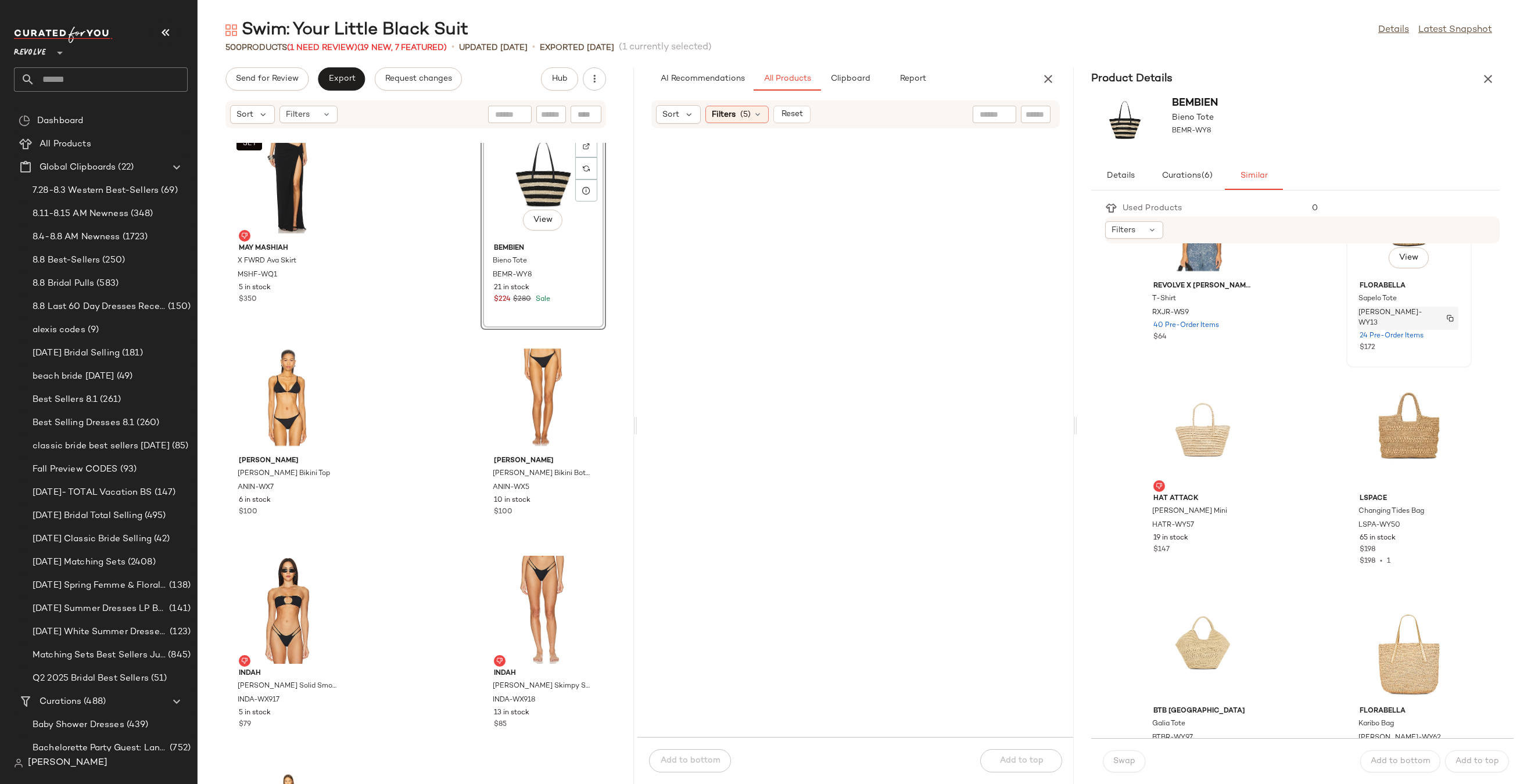
click at [1367, 311] on span "FLOR-WY13" at bounding box center [1396, 318] width 77 height 21
click at [1118, 757] on span "Swap" at bounding box center [1124, 761] width 23 height 9
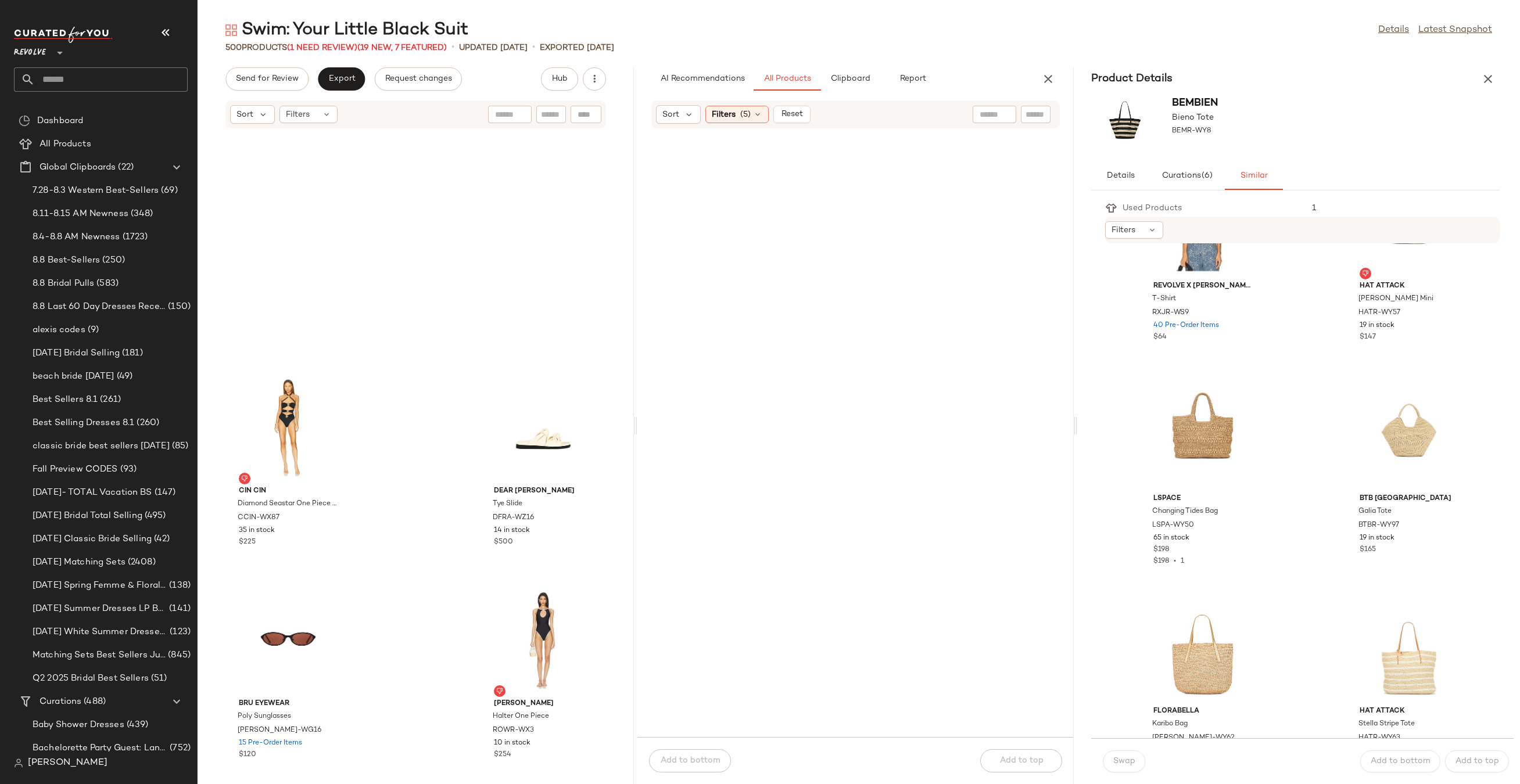
scroll to position [19107, 0]
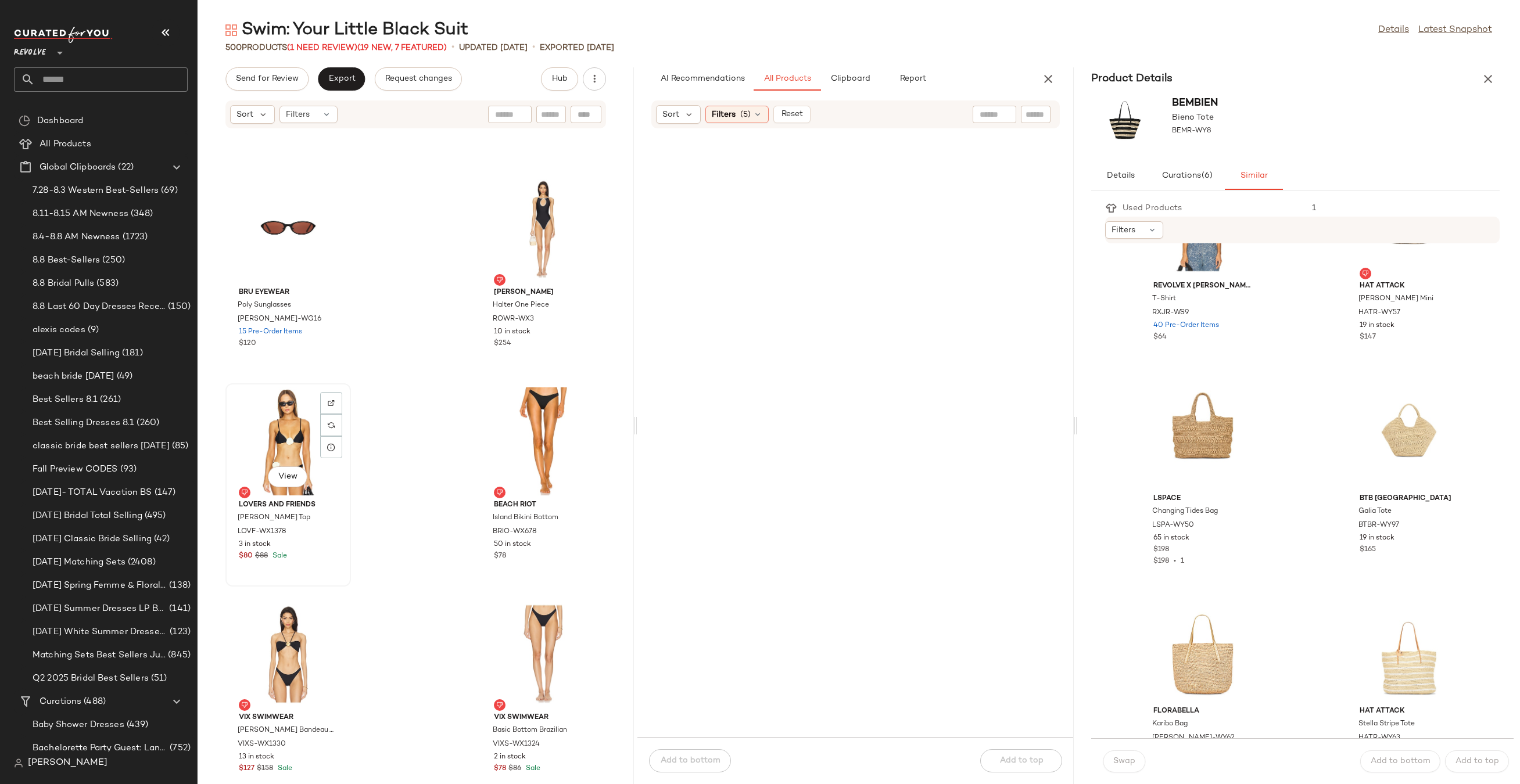
click at [279, 396] on div "View" at bounding box center [287, 440] width 117 height 108
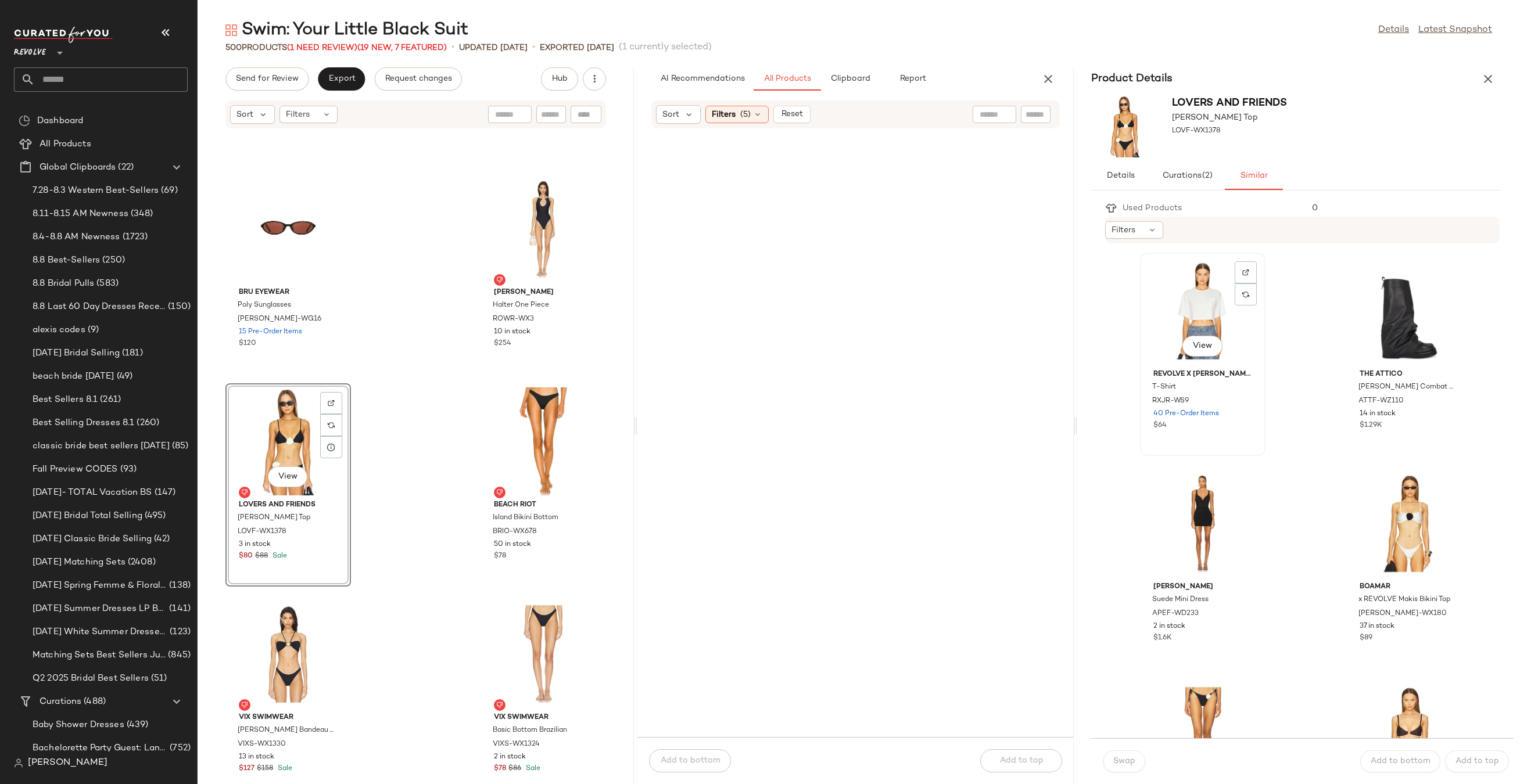
scroll to position [247, 0]
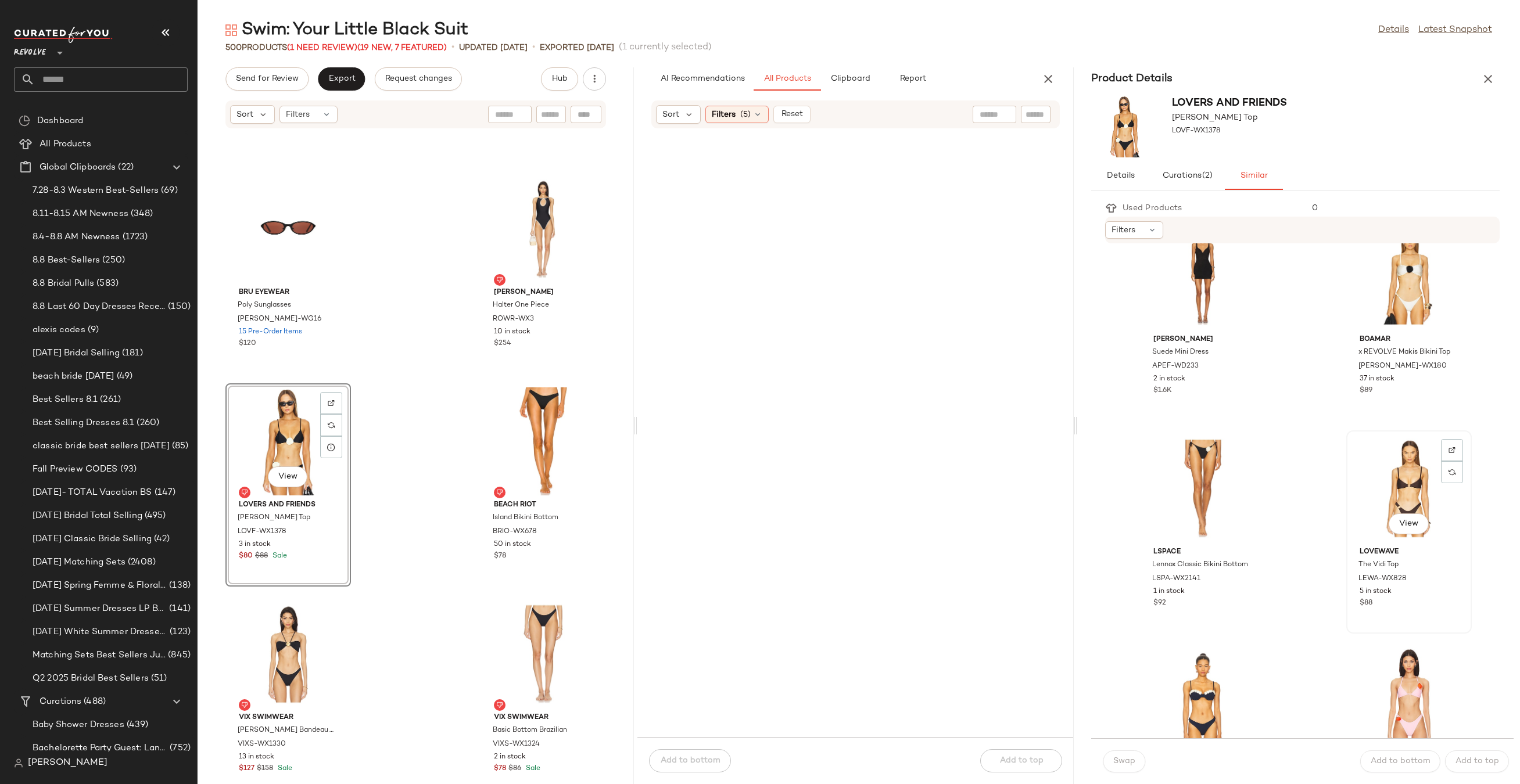
click at [1398, 483] on div "View" at bounding box center [1408, 488] width 117 height 108
click at [1118, 766] on button "Swap" at bounding box center [1124, 761] width 43 height 22
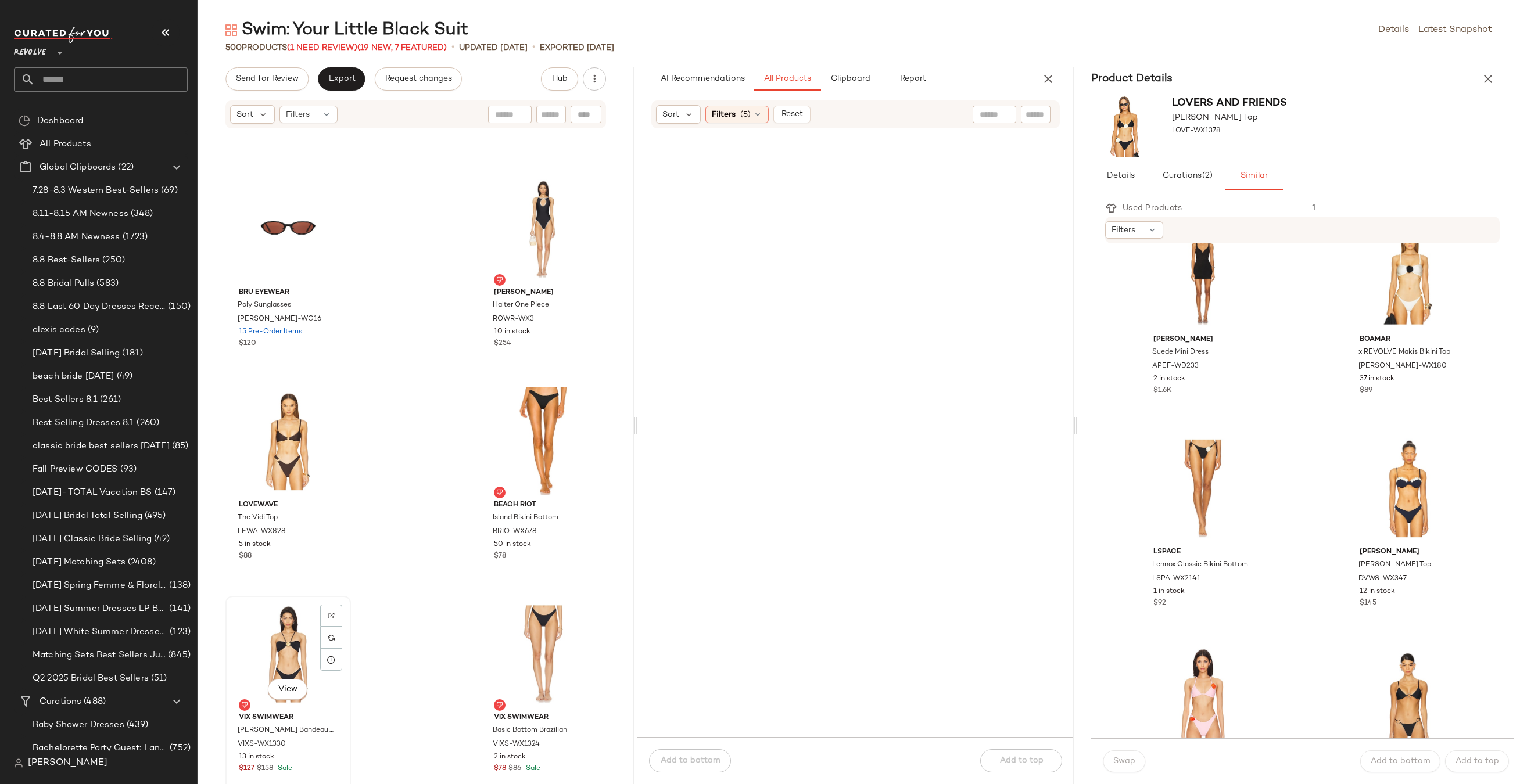
click at [256, 655] on div "View" at bounding box center [287, 653] width 117 height 108
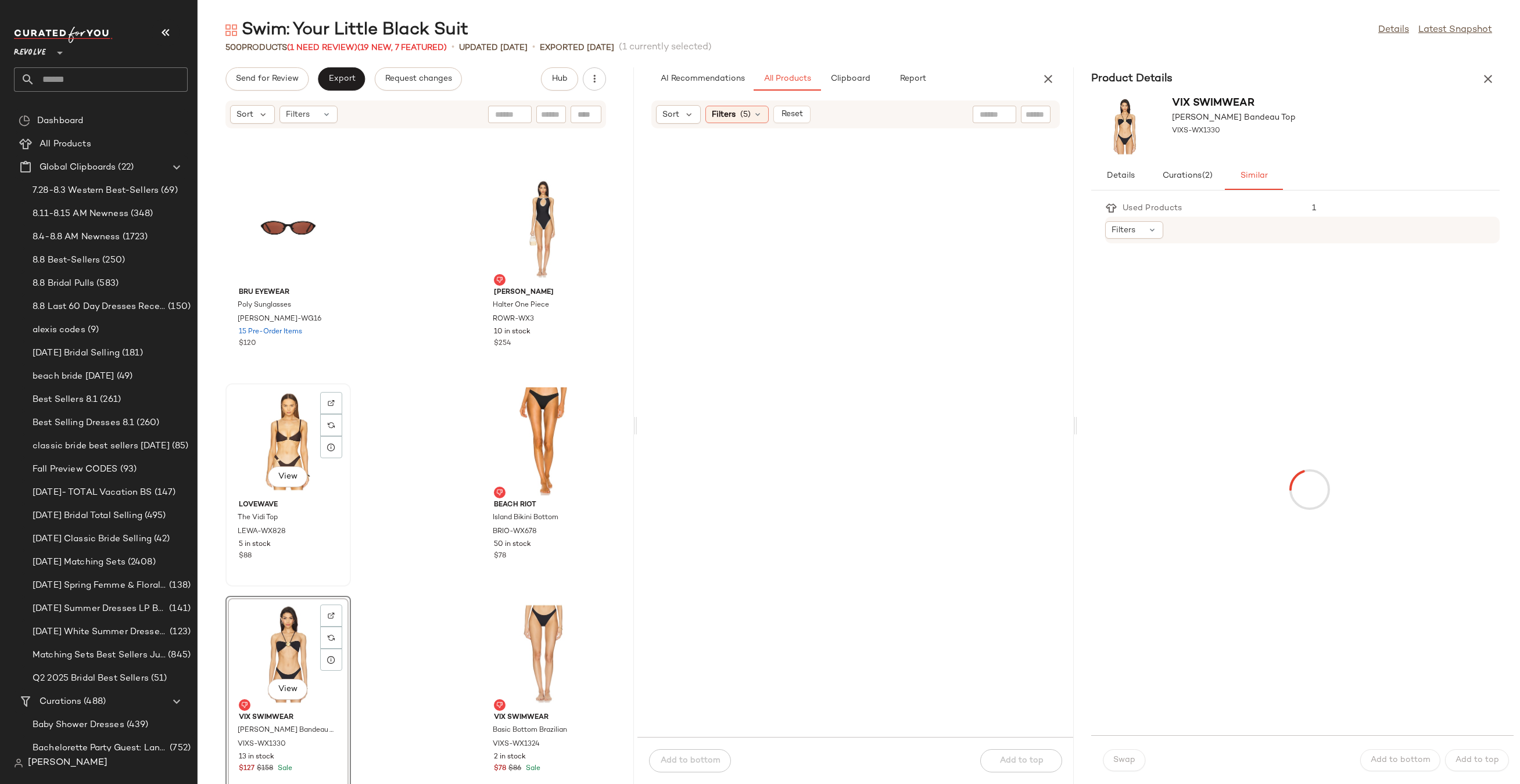
click at [262, 425] on div "View" at bounding box center [287, 440] width 117 height 108
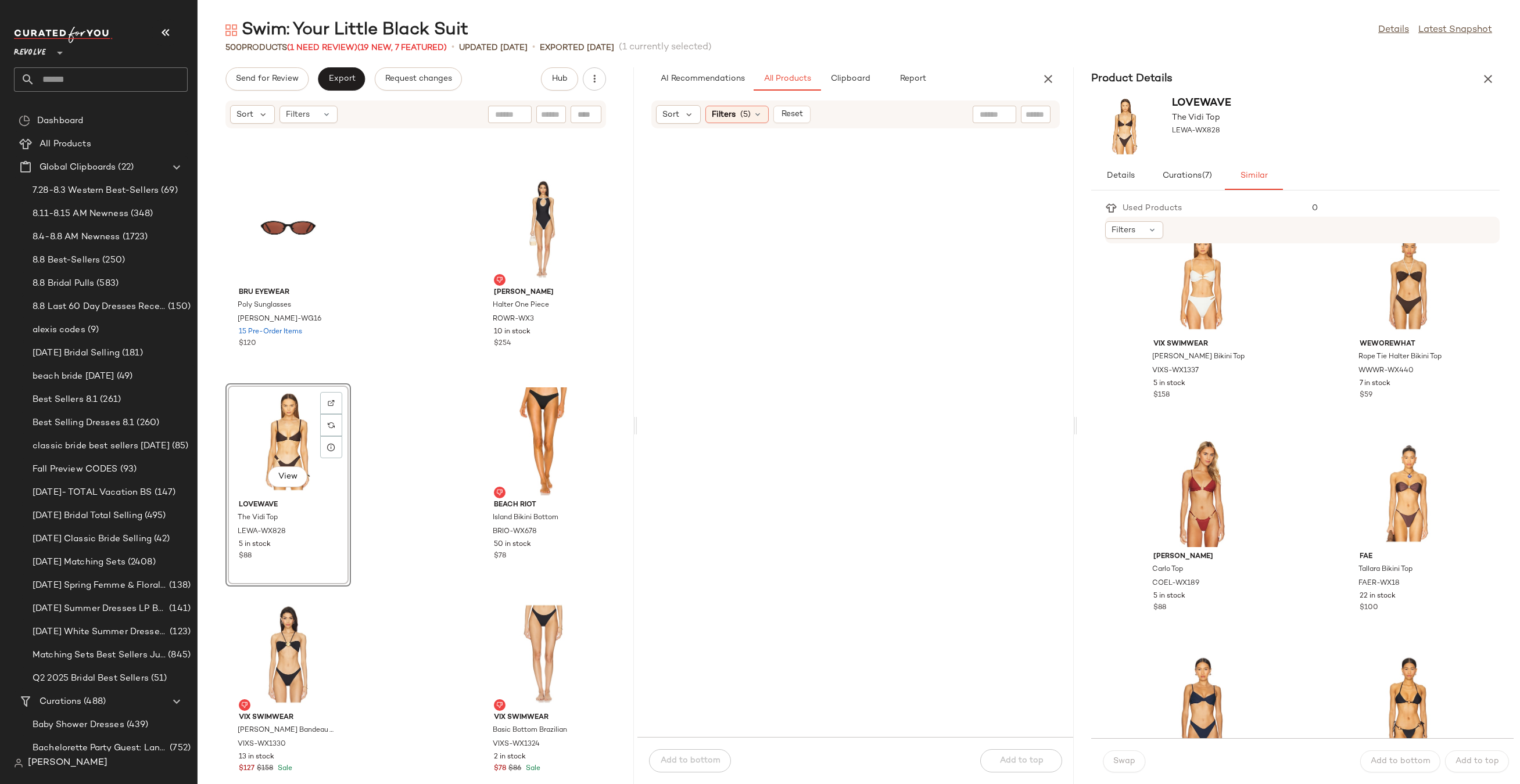
scroll to position [2447, 0]
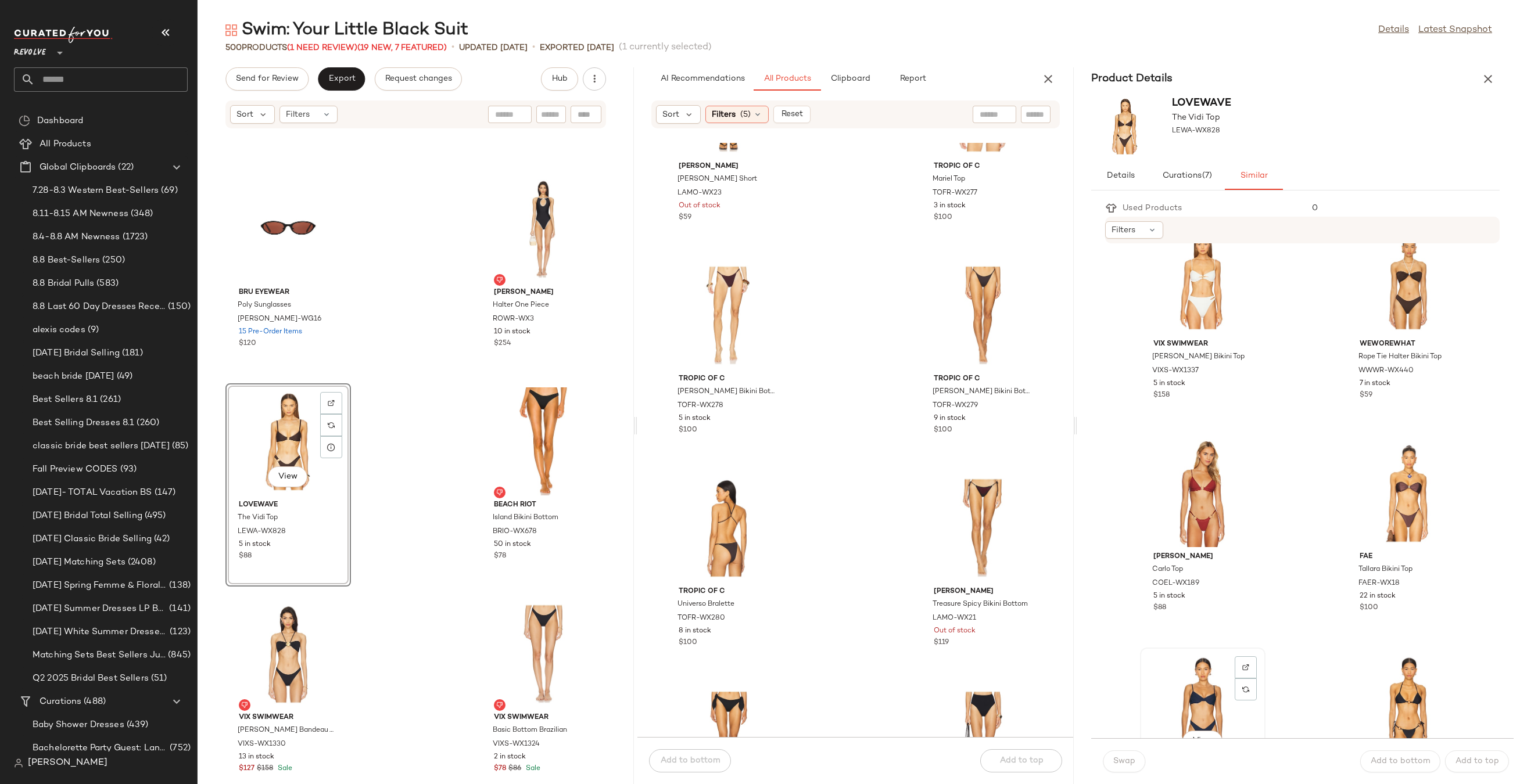
click at [1195, 666] on div "View" at bounding box center [1202, 705] width 117 height 108
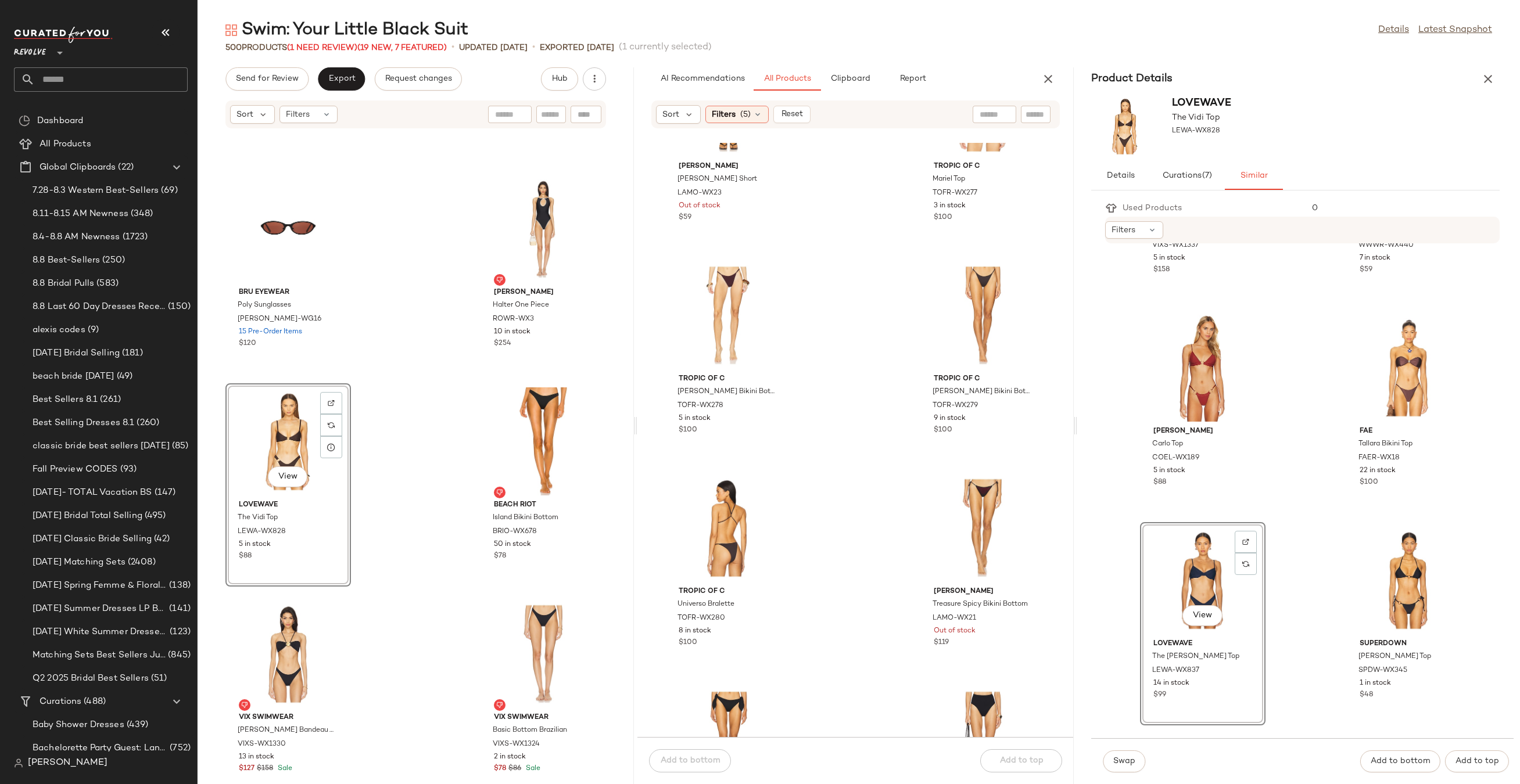
scroll to position [1219, 0]
click at [1117, 756] on span "Swap" at bounding box center [1124, 761] width 23 height 9
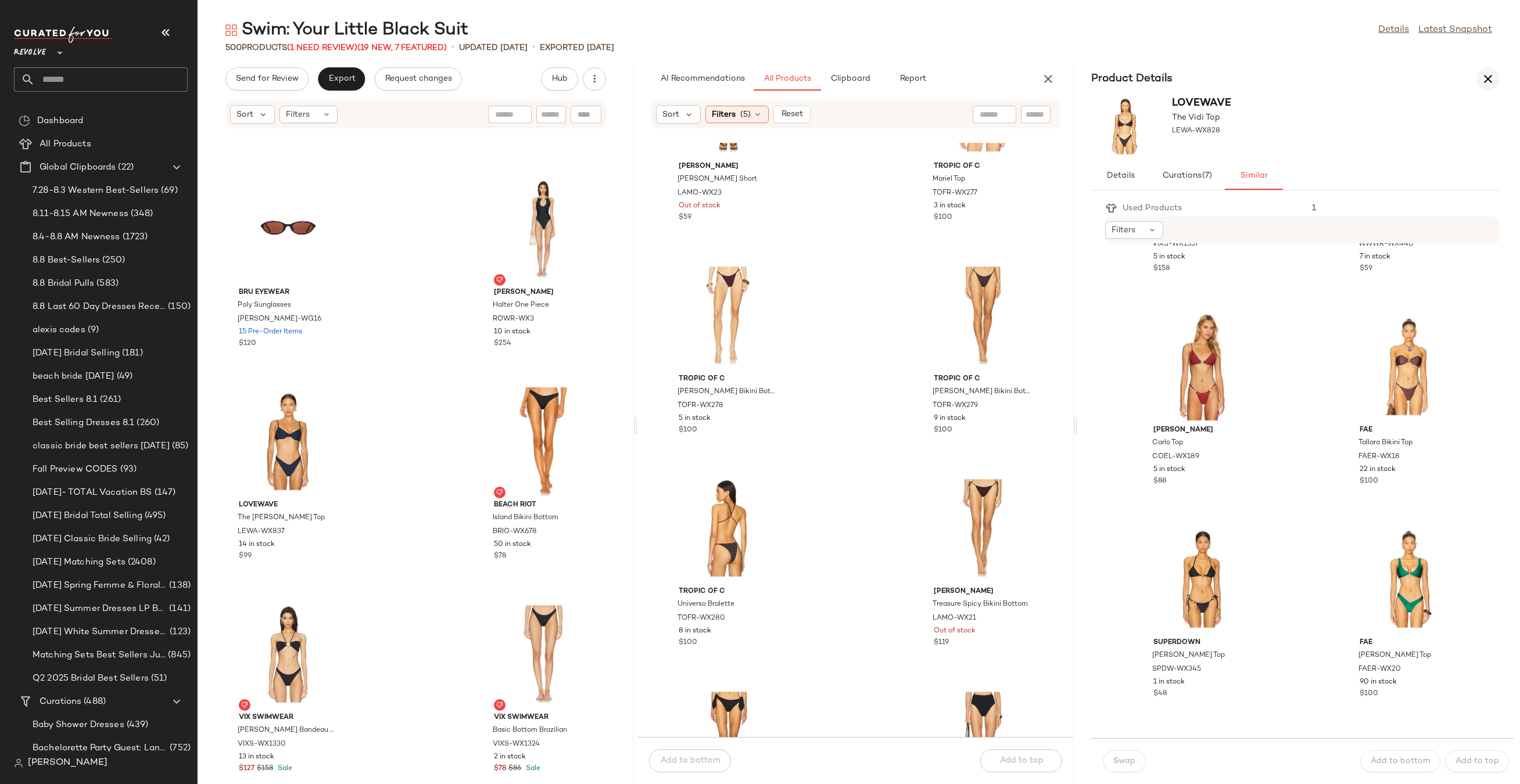
click at [1481, 69] on button "button" at bounding box center [1487, 78] width 23 height 23
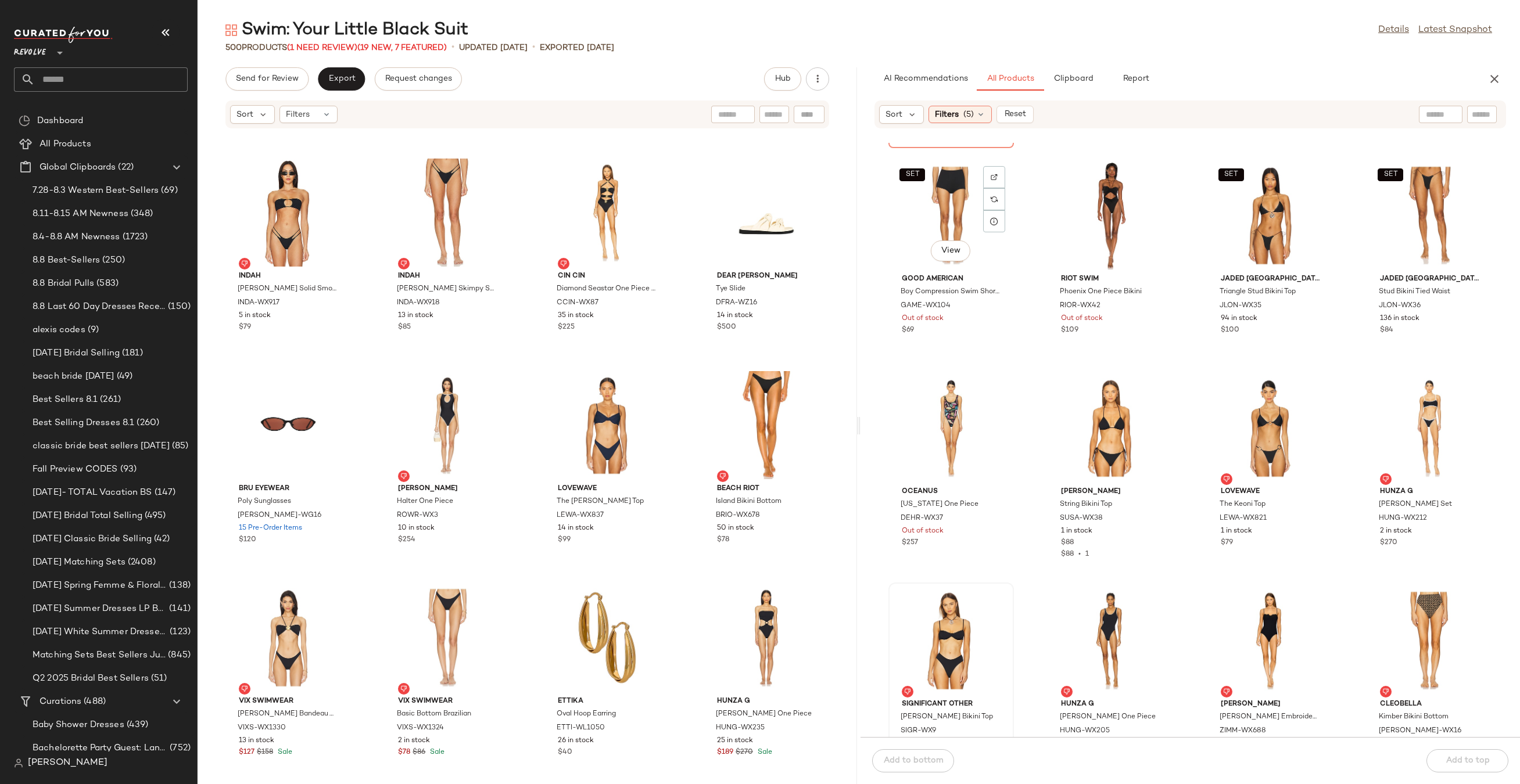
scroll to position [1864, 0]
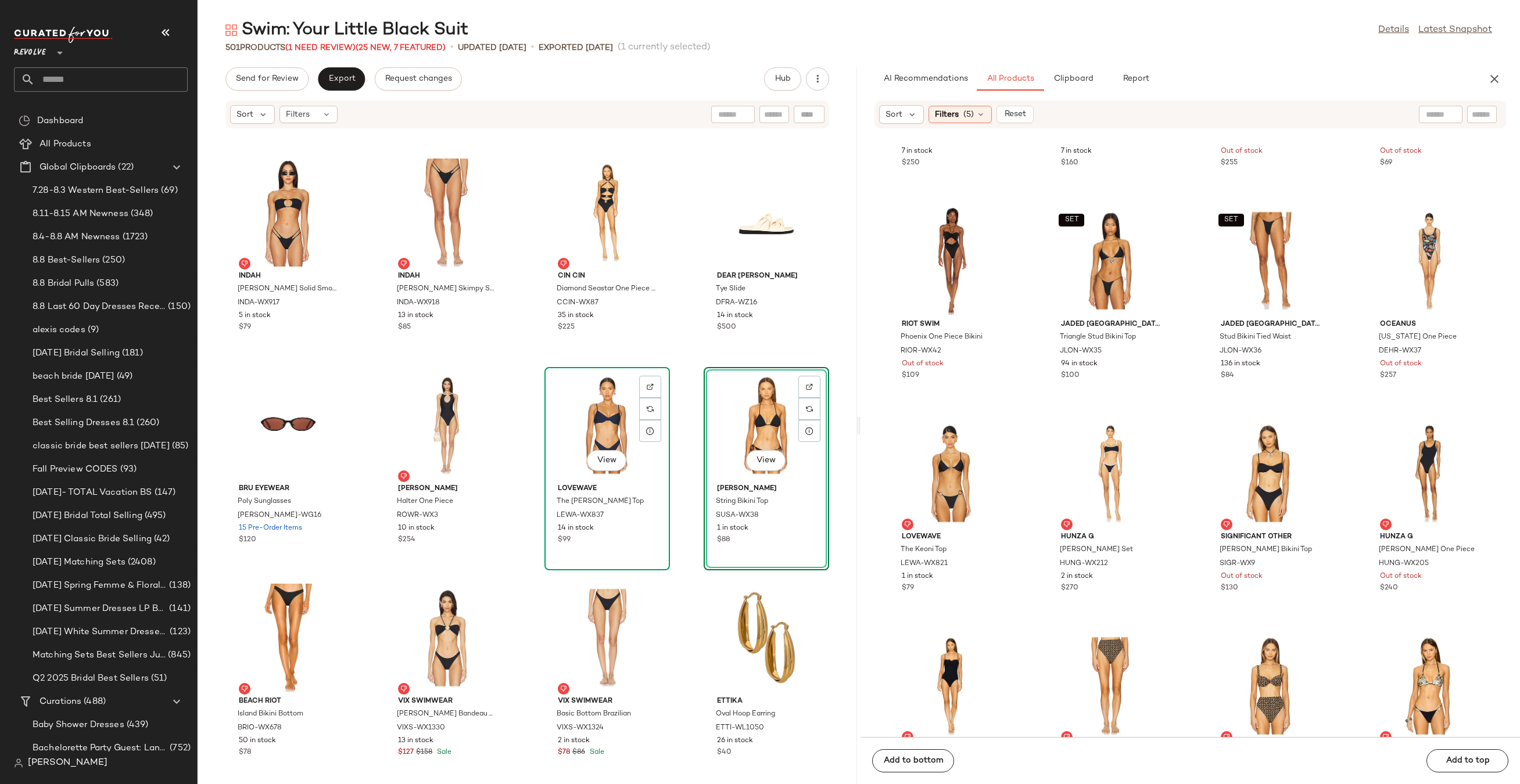
click at [573, 423] on div "View" at bounding box center [606, 425] width 117 height 108
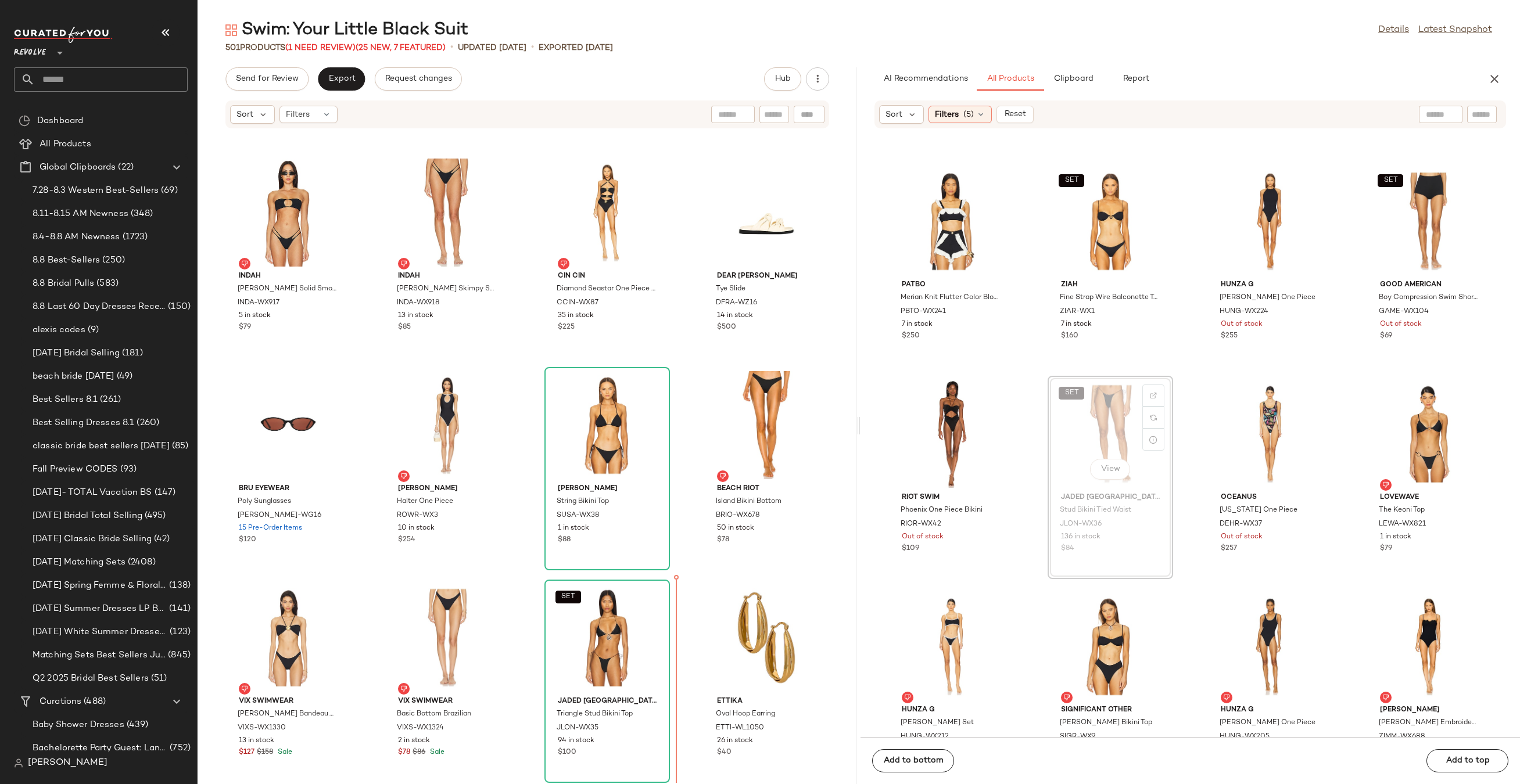
scroll to position [9357, 0]
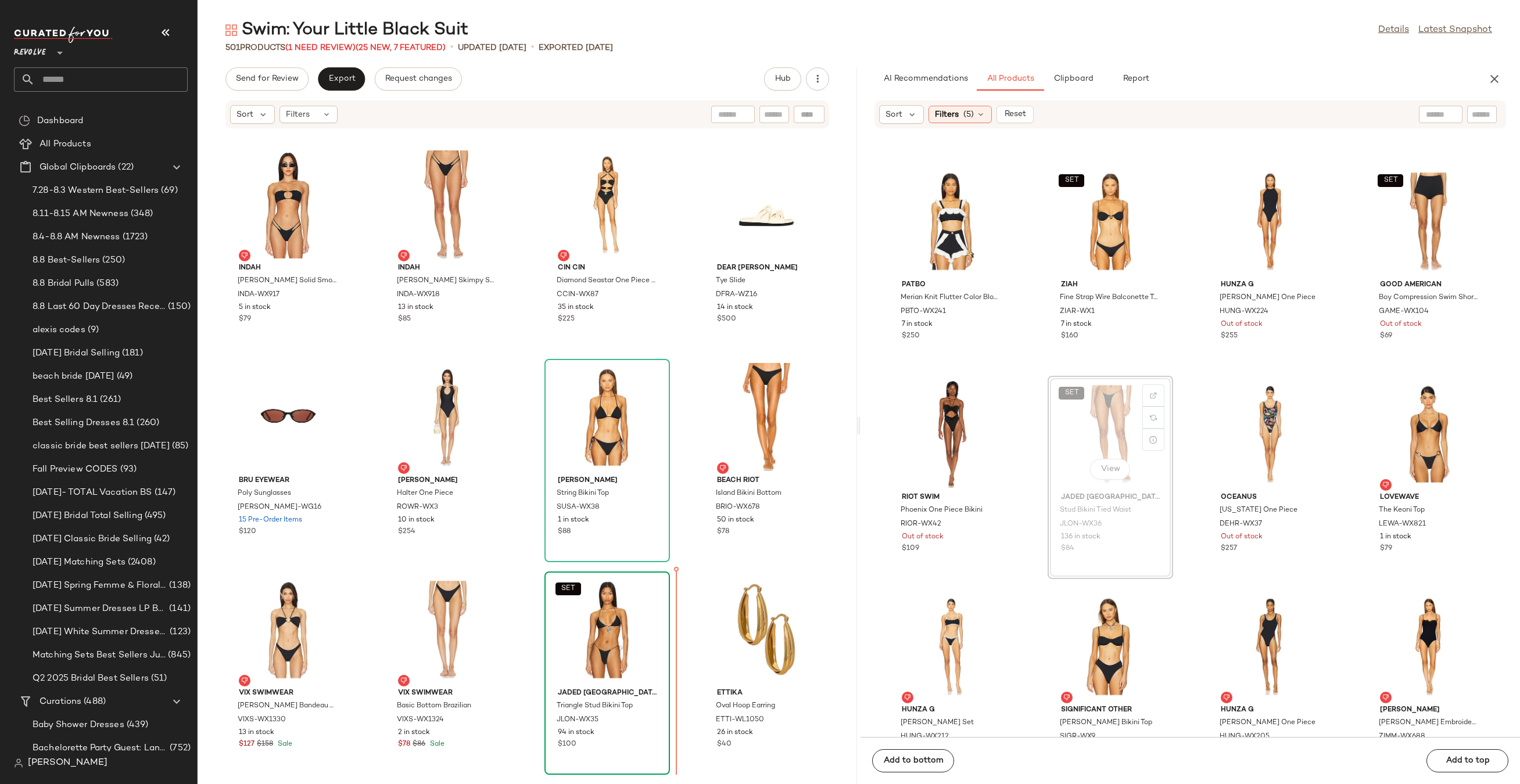
drag, startPoint x: 1117, startPoint y: 394, endPoint x: 663, endPoint y: 649, distance: 520.7
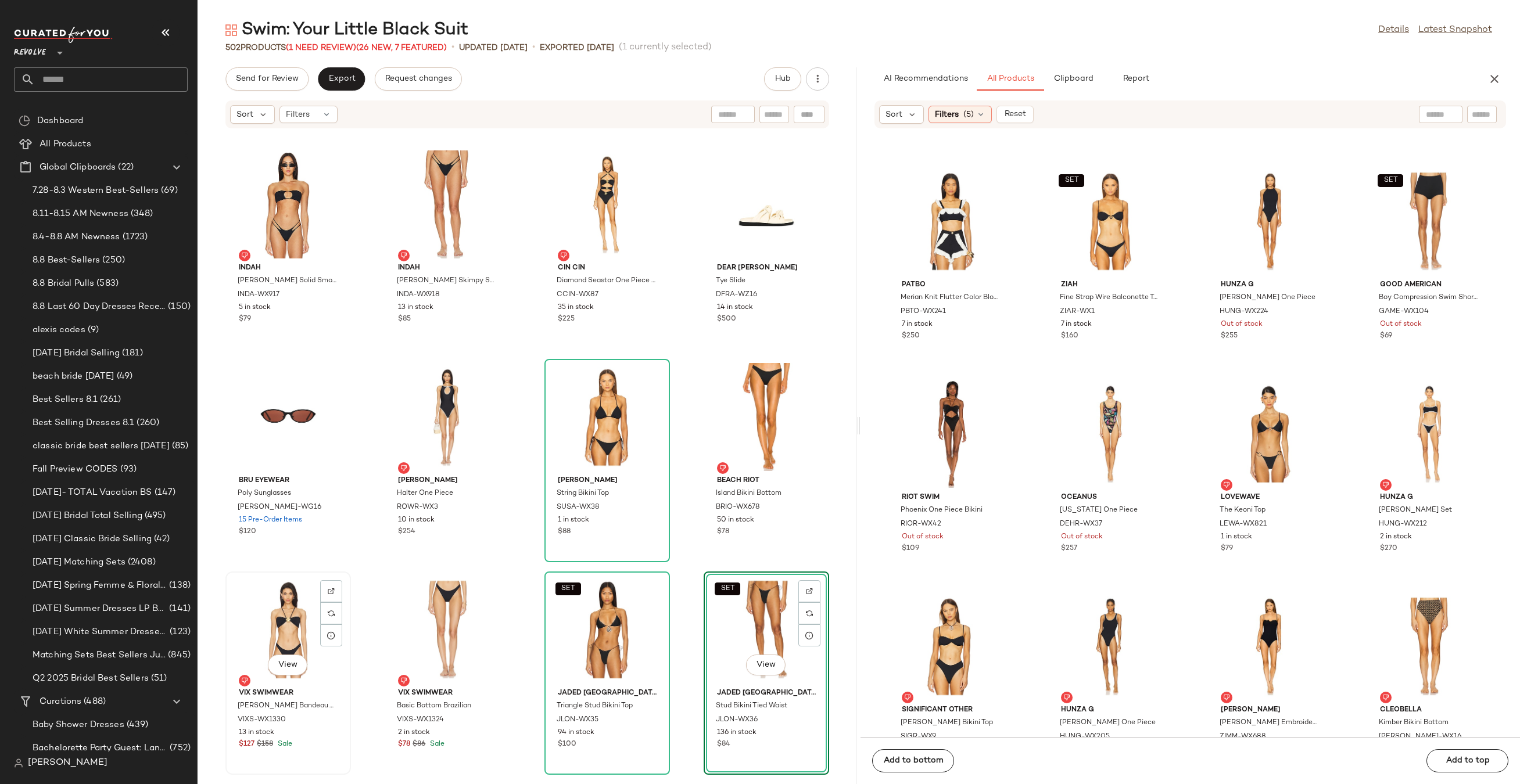
click at [288, 635] on div "View" at bounding box center [287, 629] width 117 height 108
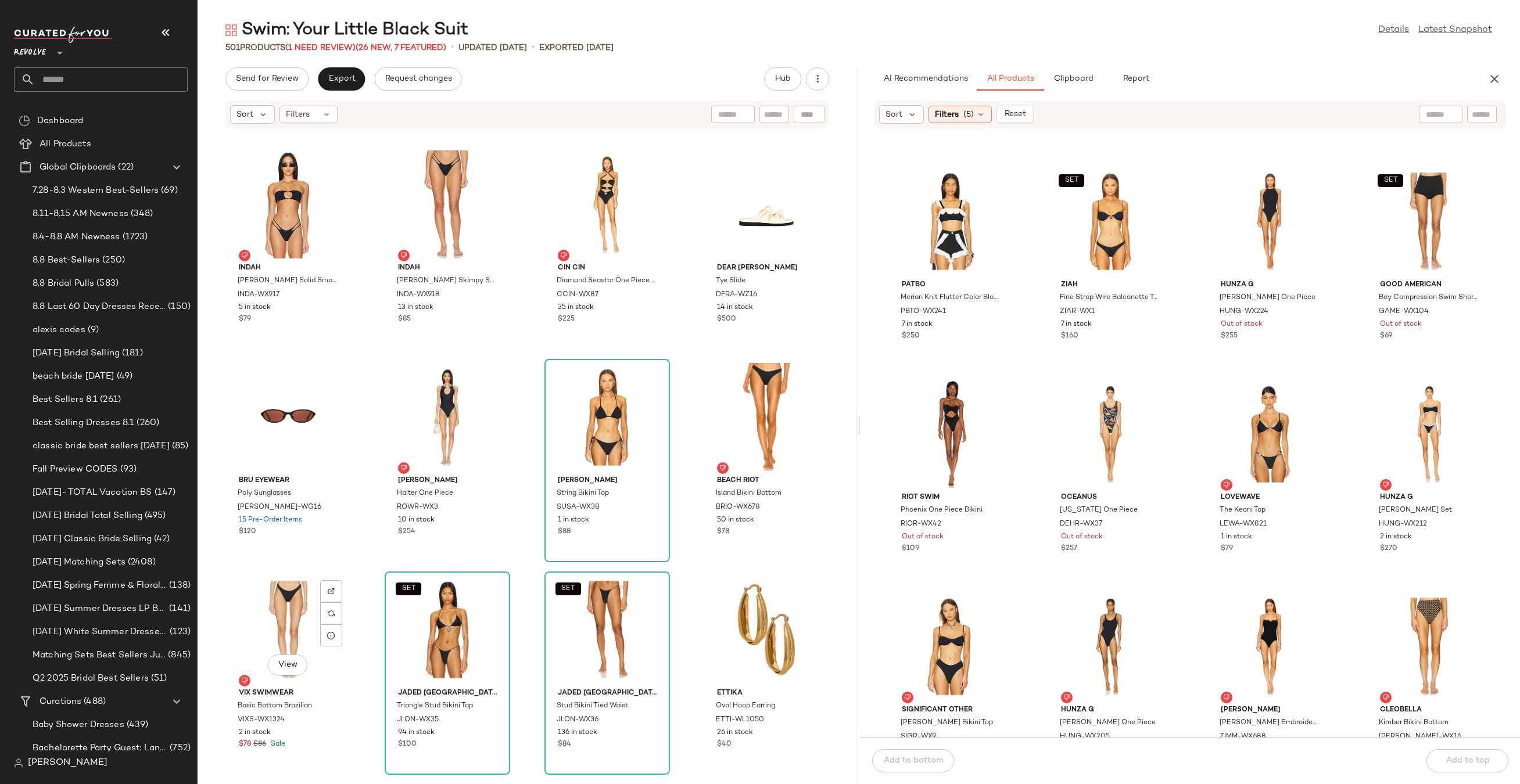
click at [288, 635] on div "View" at bounding box center [287, 629] width 117 height 108
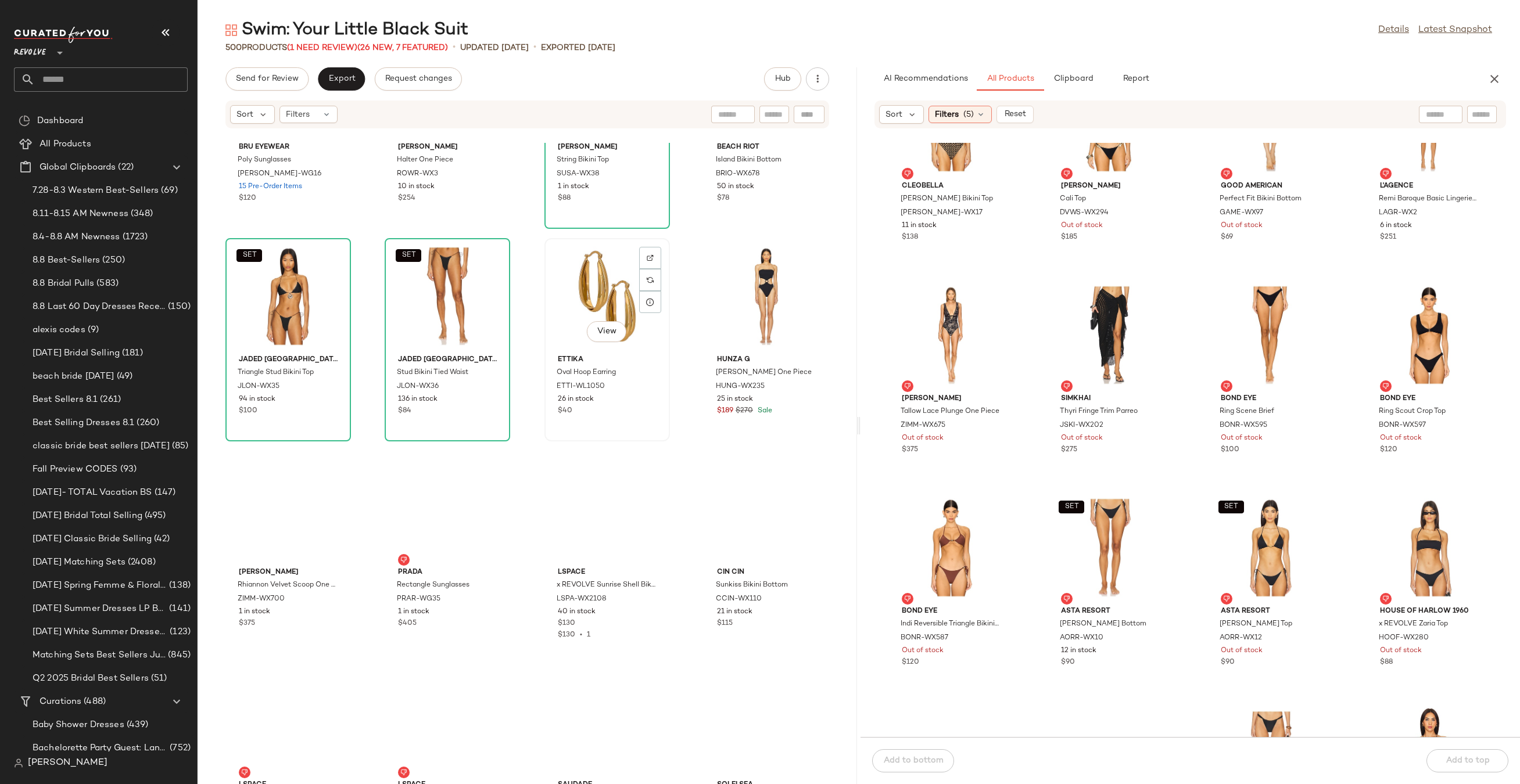
scroll to position [9736, 0]
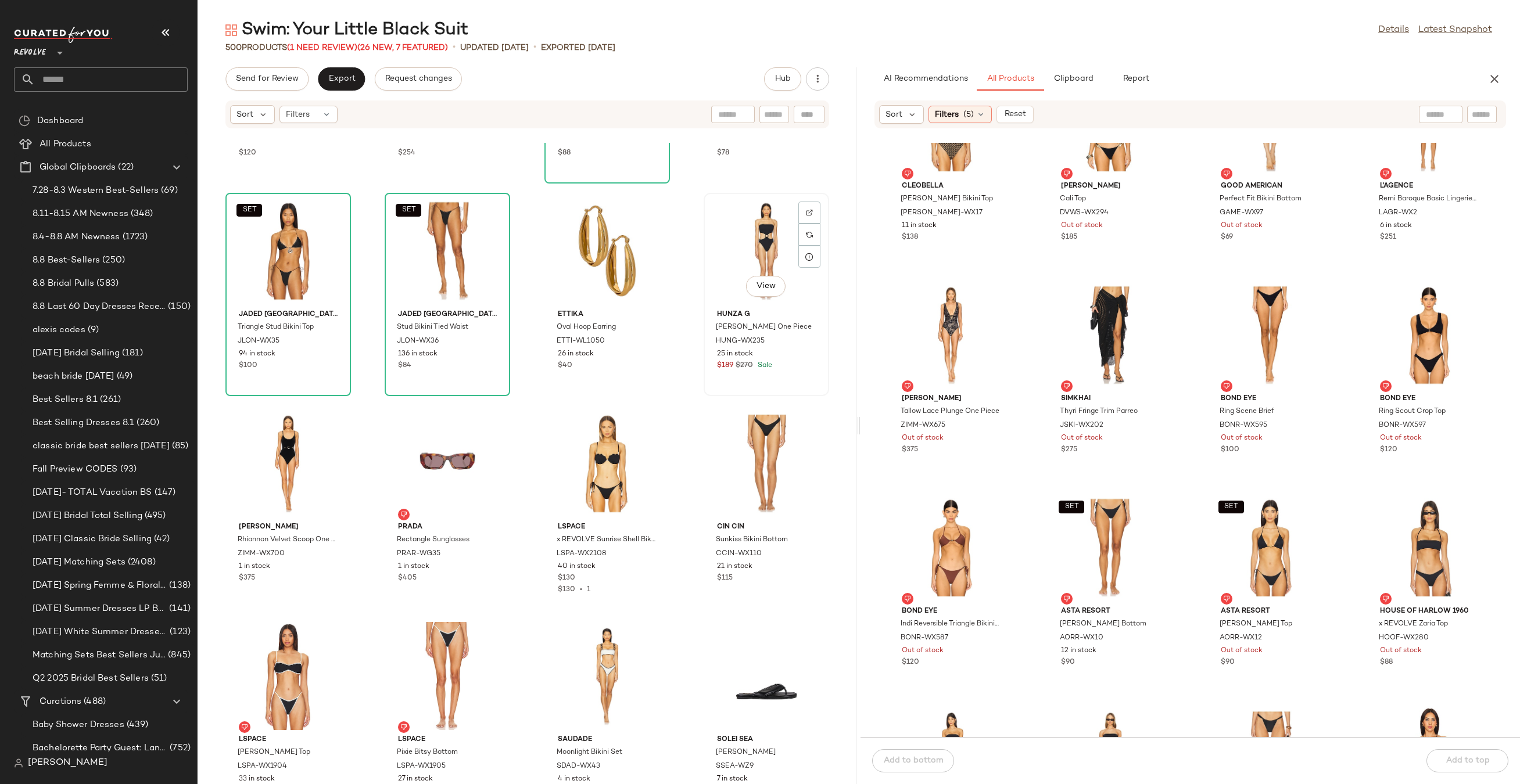
click at [760, 227] on div "View" at bounding box center [766, 250] width 117 height 108
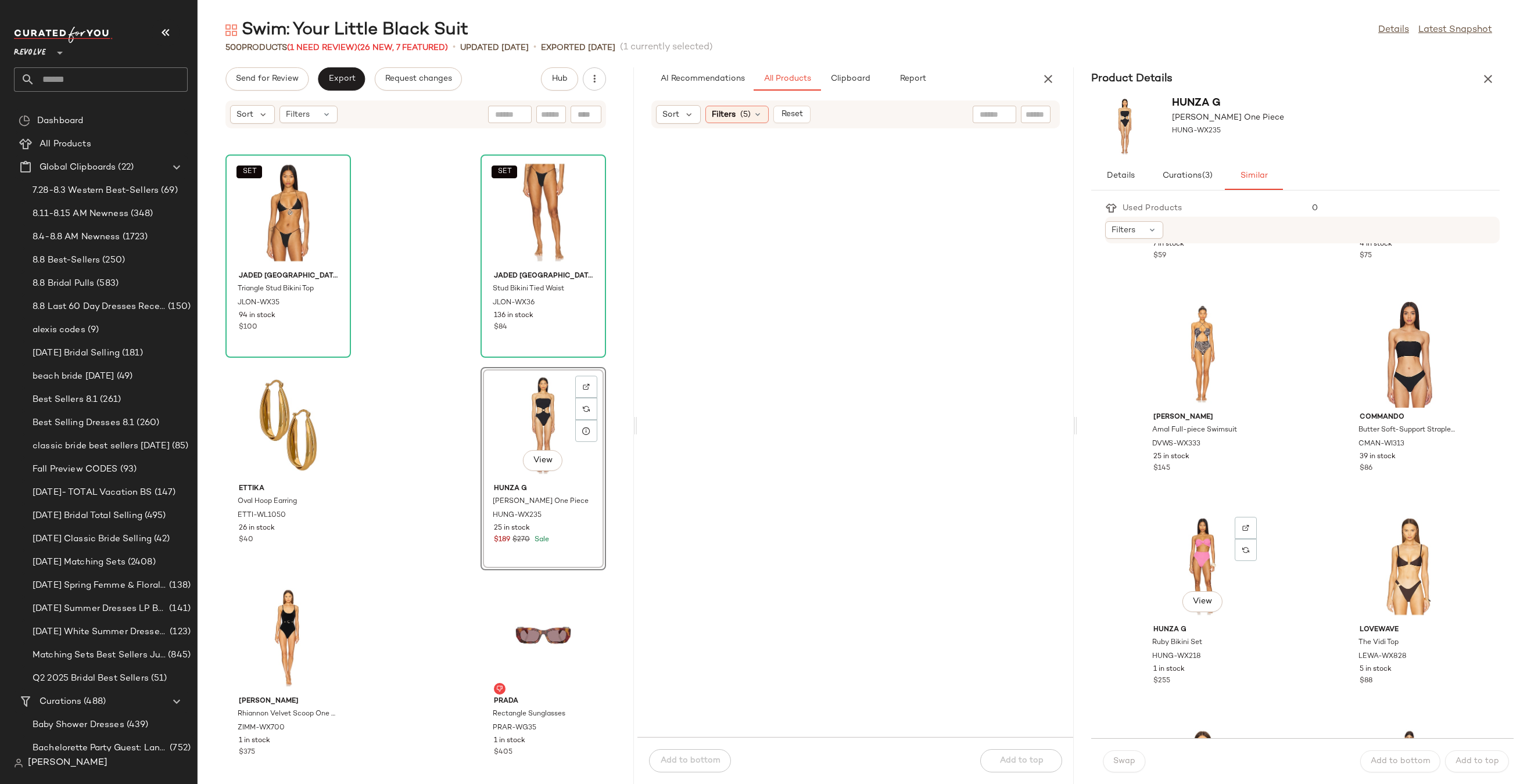
scroll to position [1553, 0]
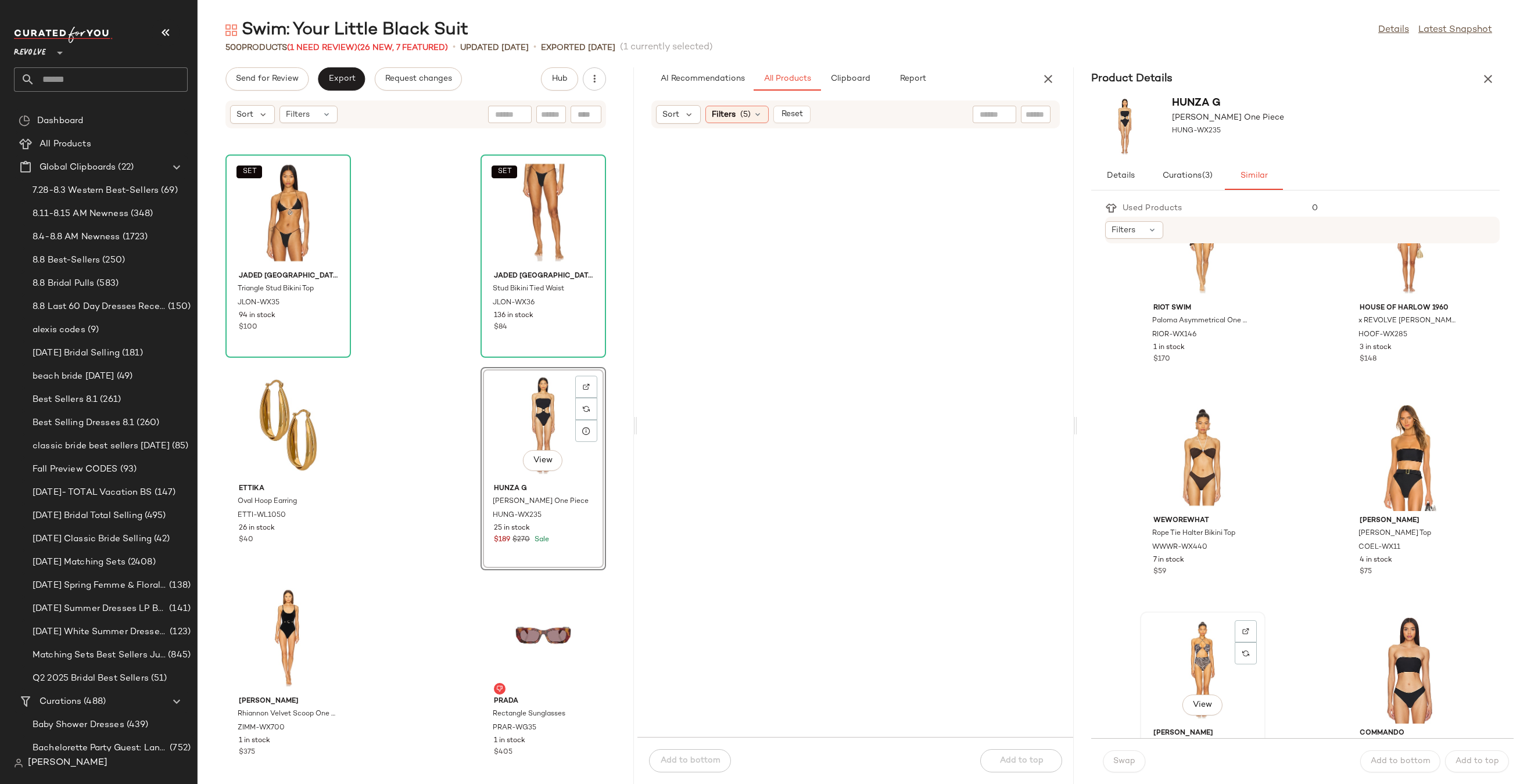
click at [1196, 649] on div "View" at bounding box center [1202, 669] width 117 height 108
click at [1129, 756] on span "Swap" at bounding box center [1124, 761] width 23 height 9
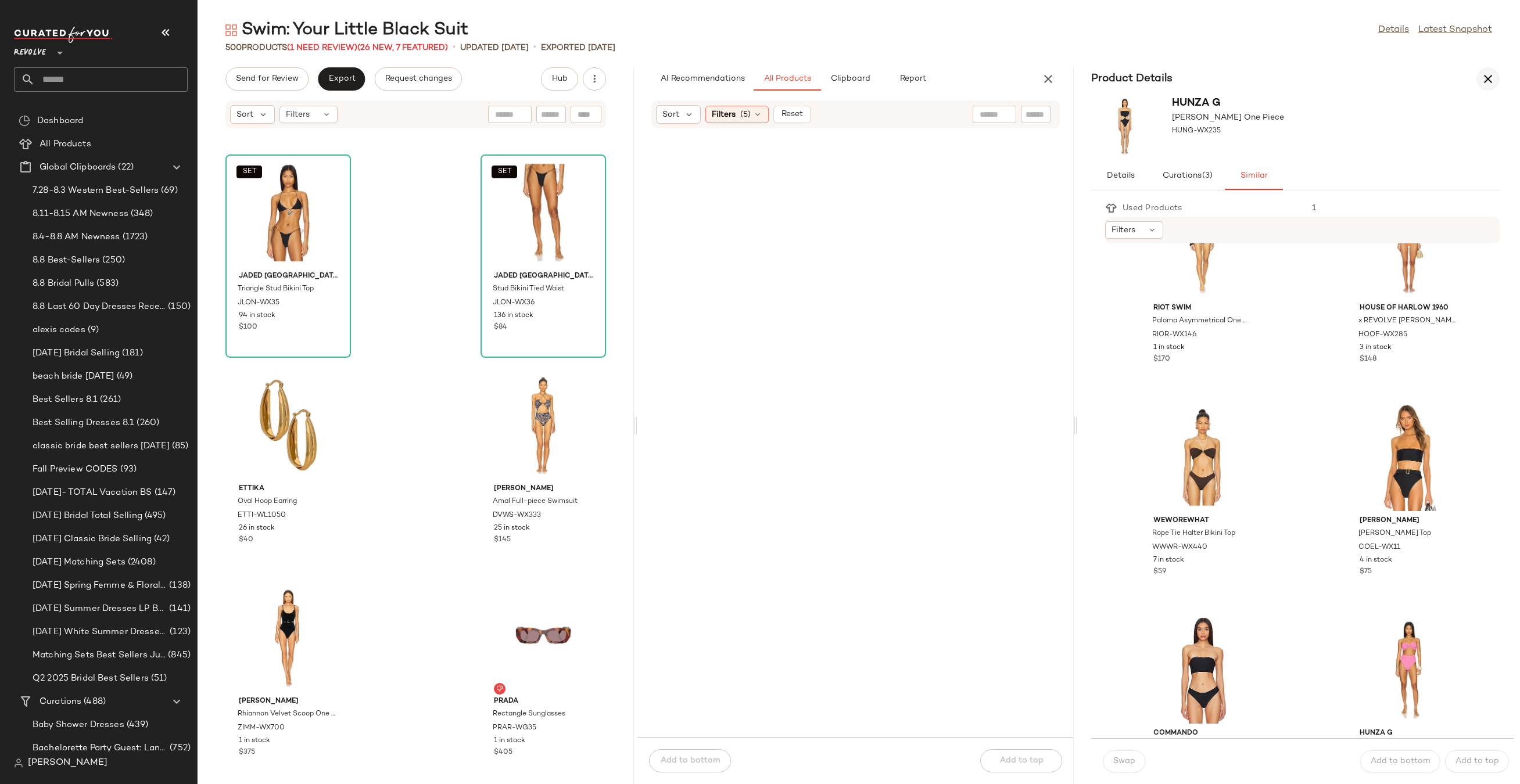
click at [1490, 74] on icon "button" at bounding box center [1487, 78] width 14 height 14
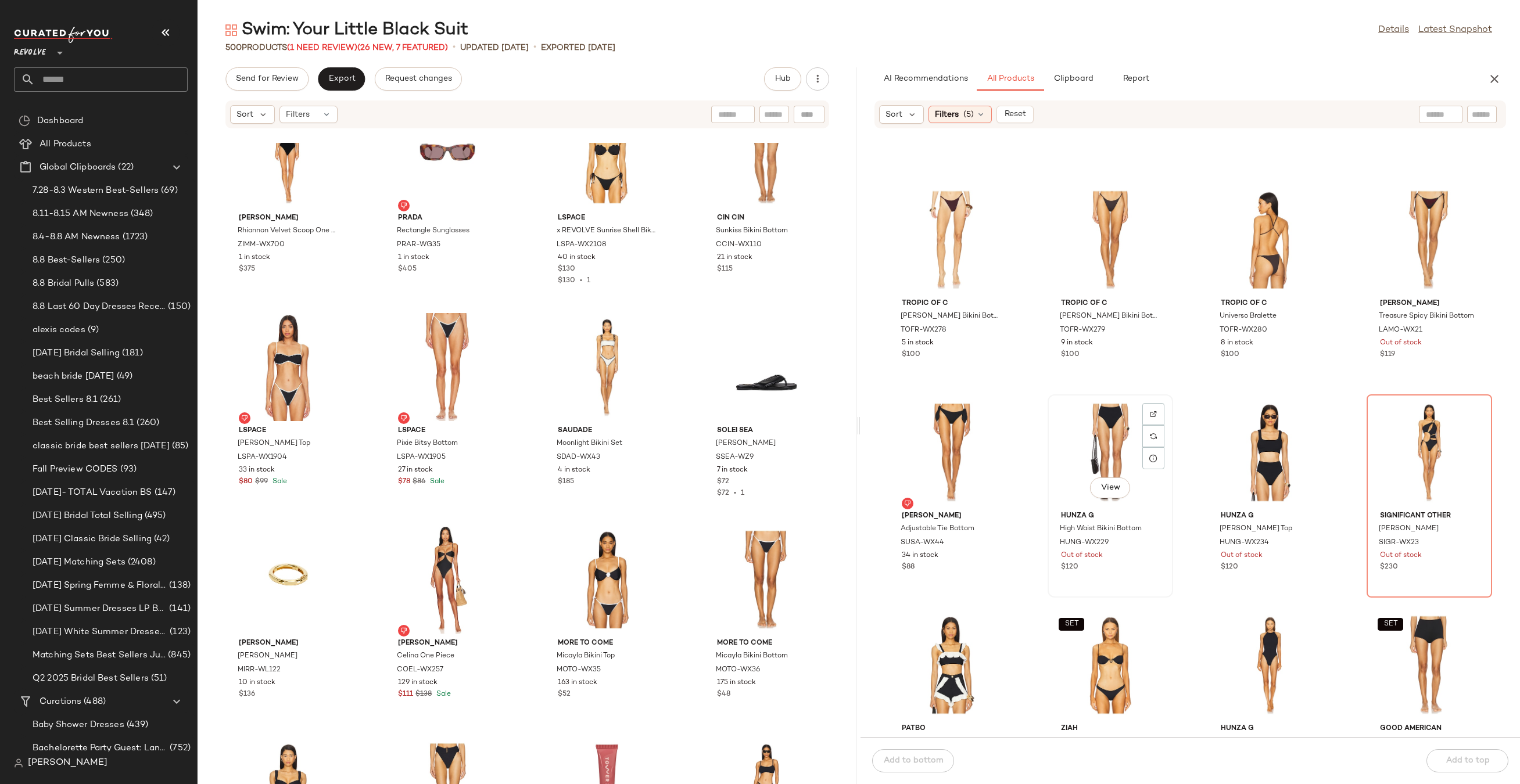
scroll to position [1238, 0]
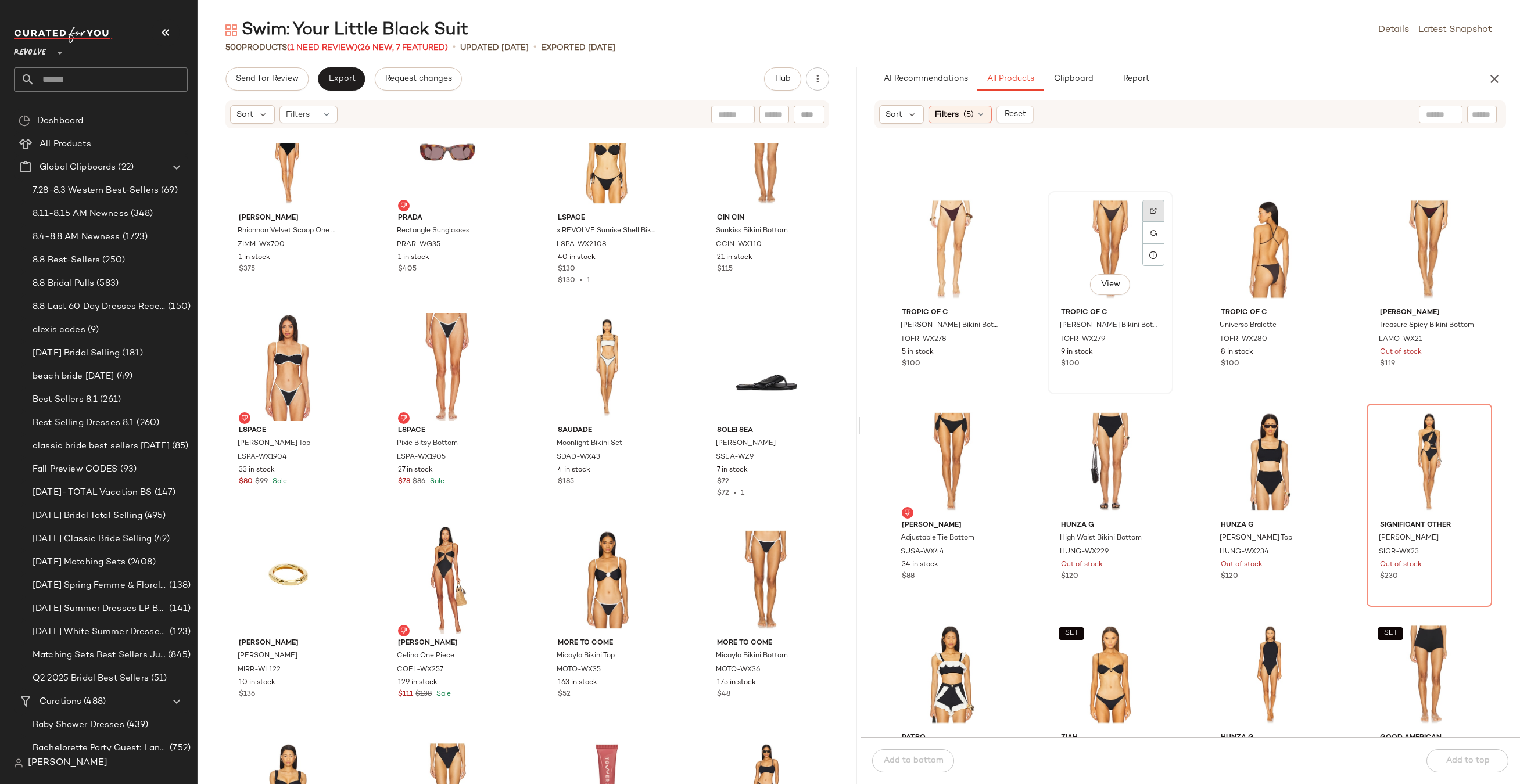
click at [1152, 222] on div at bounding box center [1153, 233] width 22 height 22
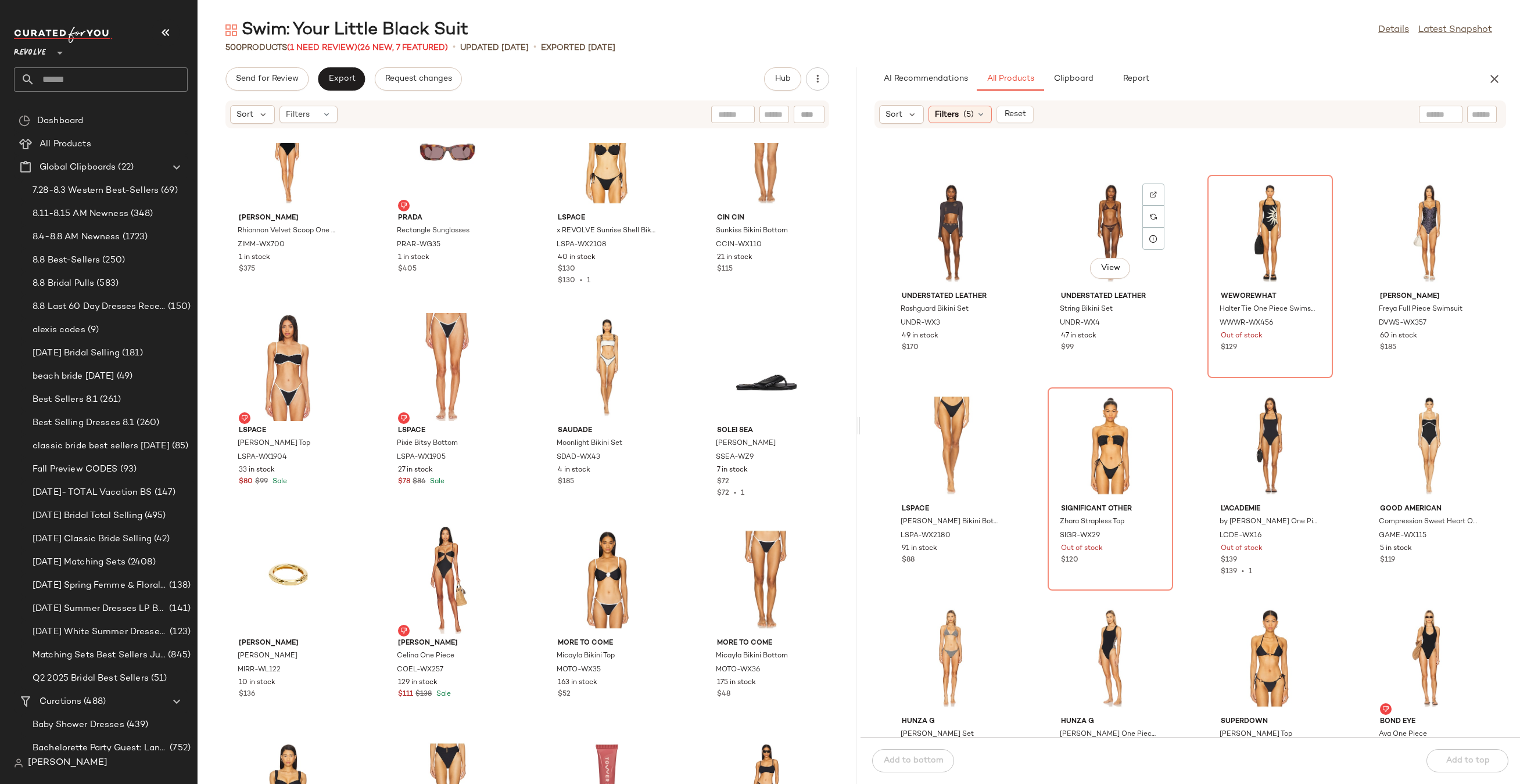
scroll to position [0, 0]
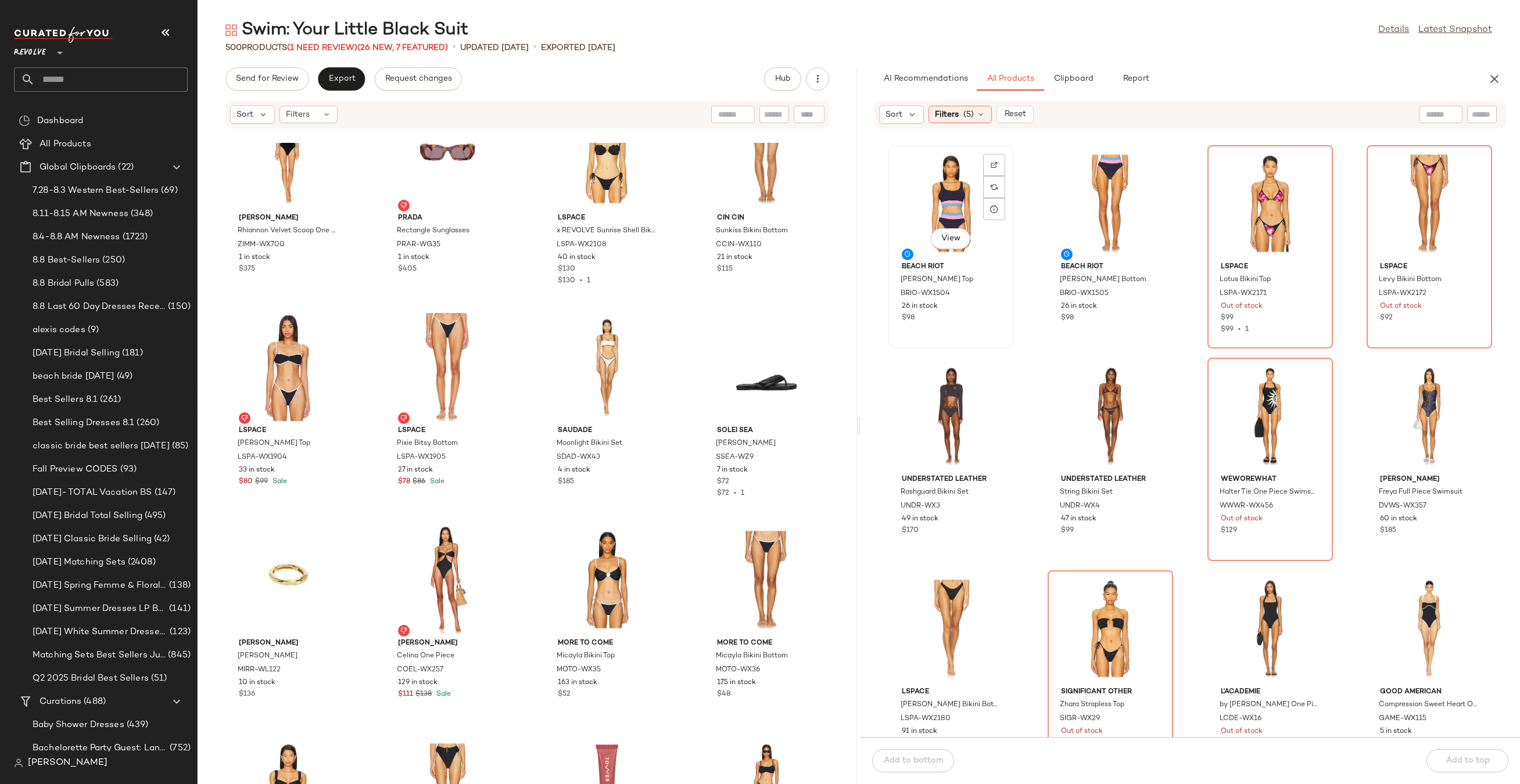
click at [948, 168] on div "View" at bounding box center [951, 203] width 117 height 108
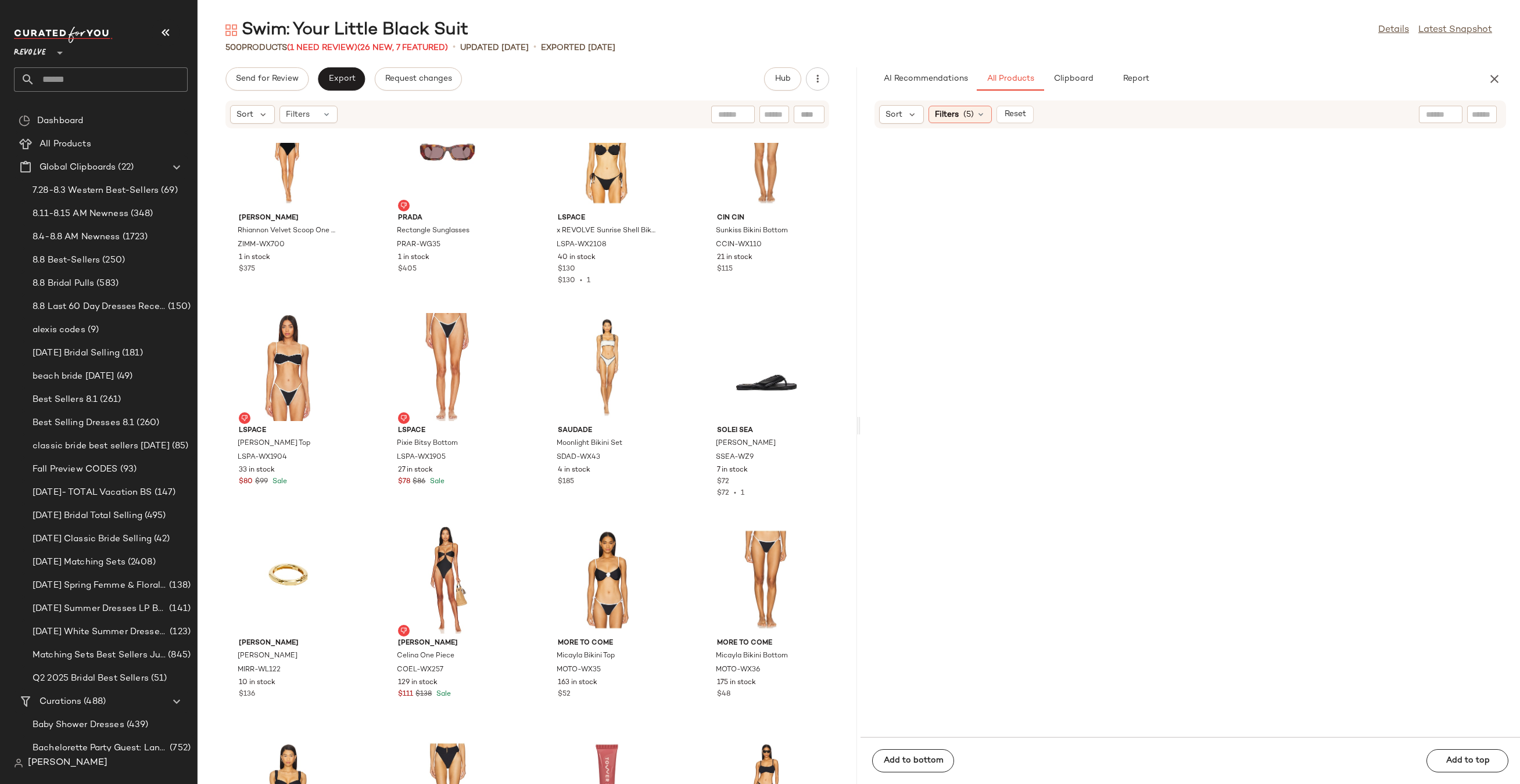
scroll to position [2792, 0]
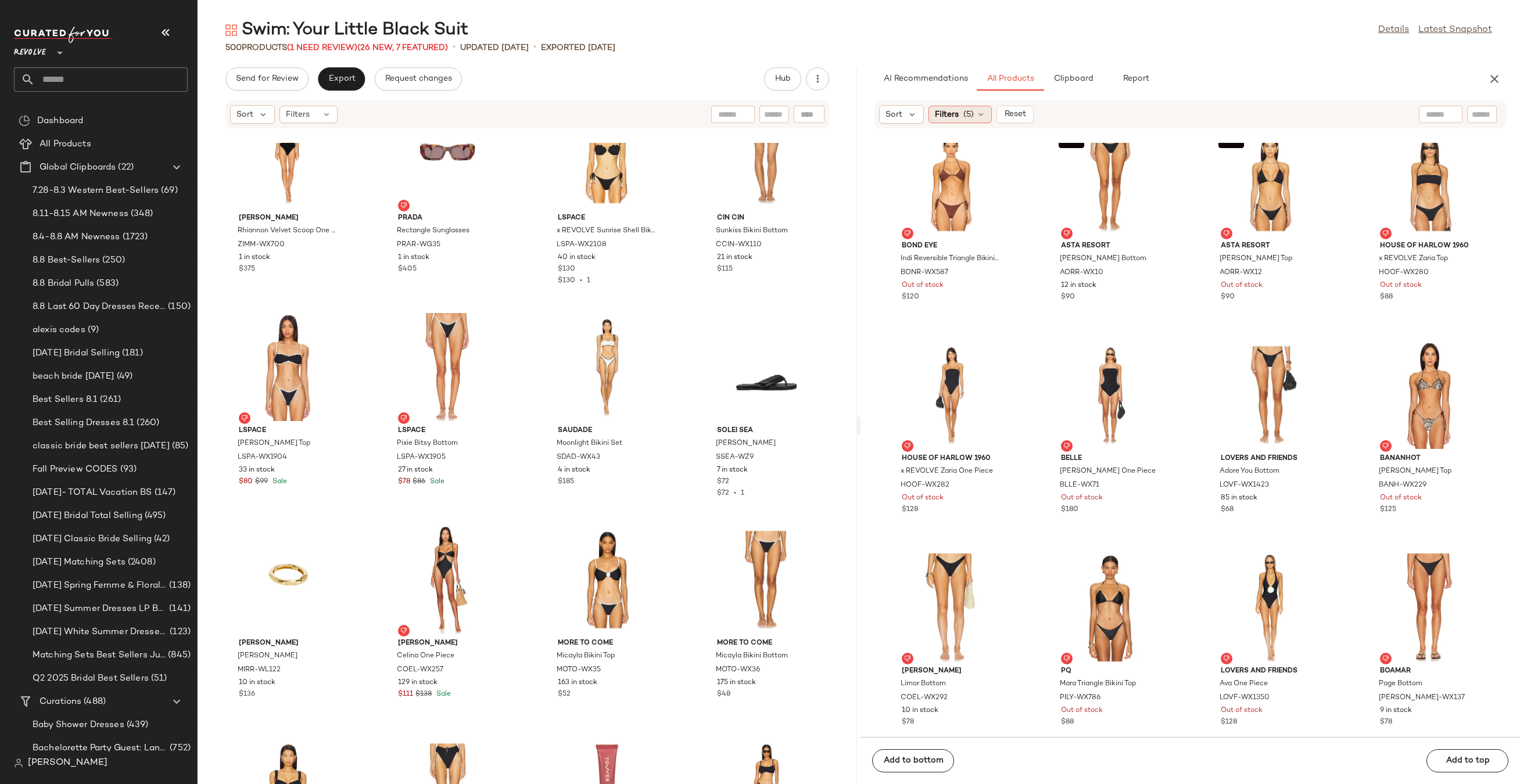
click at [961, 115] on div "Filters (5)" at bounding box center [960, 114] width 64 height 18
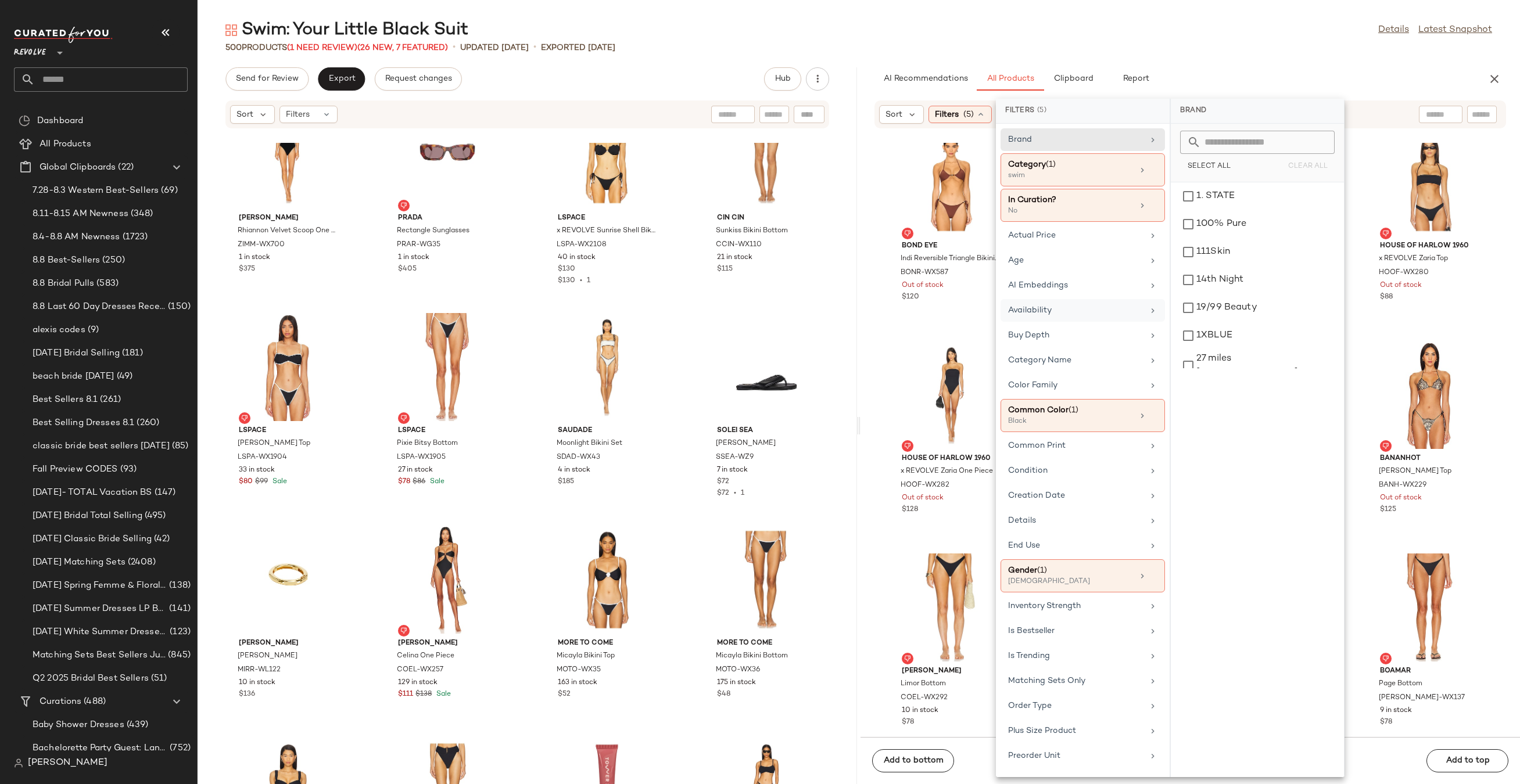
click at [1095, 306] on div "Availability" at bounding box center [1076, 309] width 135 height 12
click at [1199, 211] on div "in_stock" at bounding box center [1257, 224] width 164 height 28
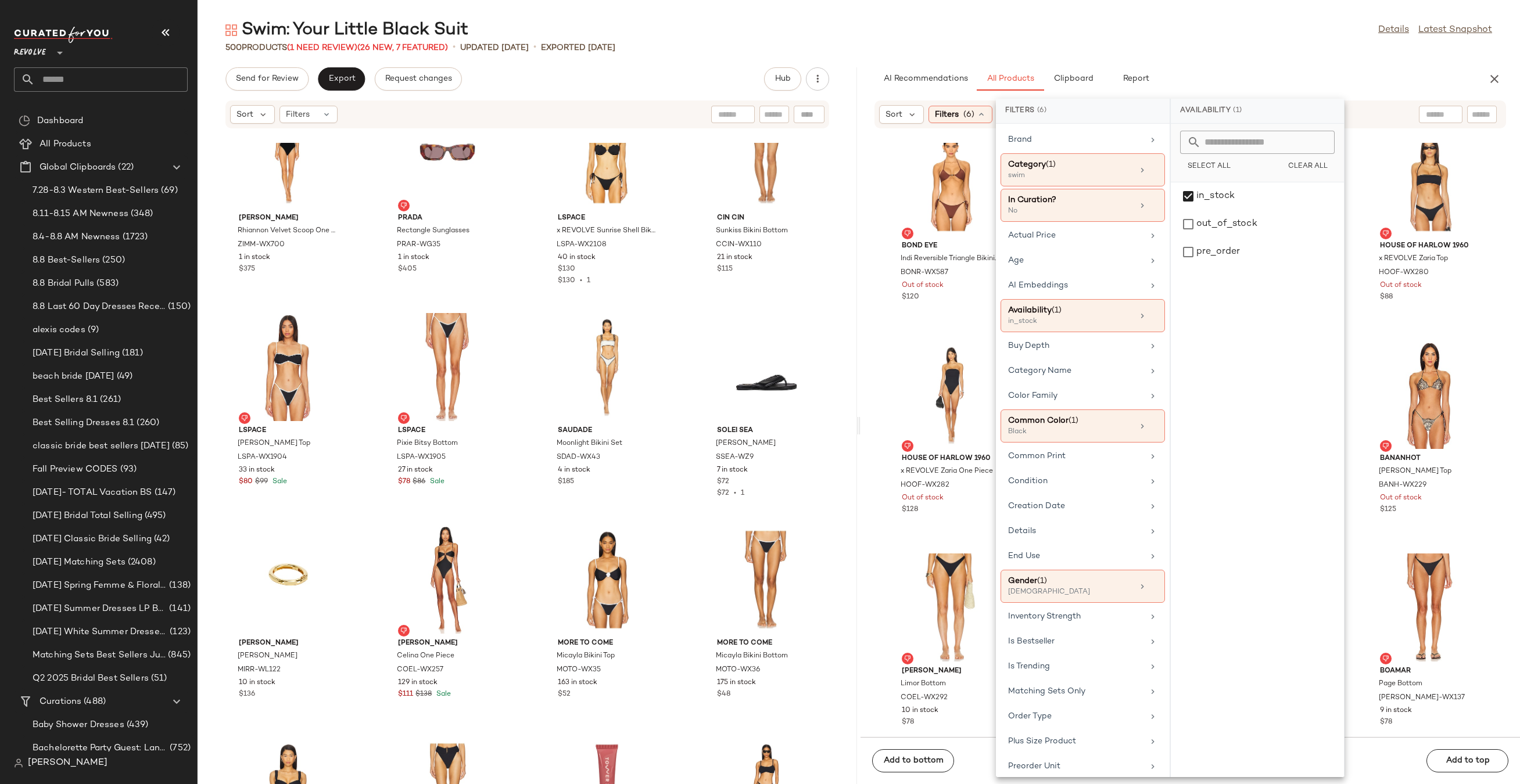
click at [1257, 8] on main "Swim: Your Little Black Suit Details Latest Snapshot 500 Products (1 Need Revie…" at bounding box center [760, 392] width 1520 height 784
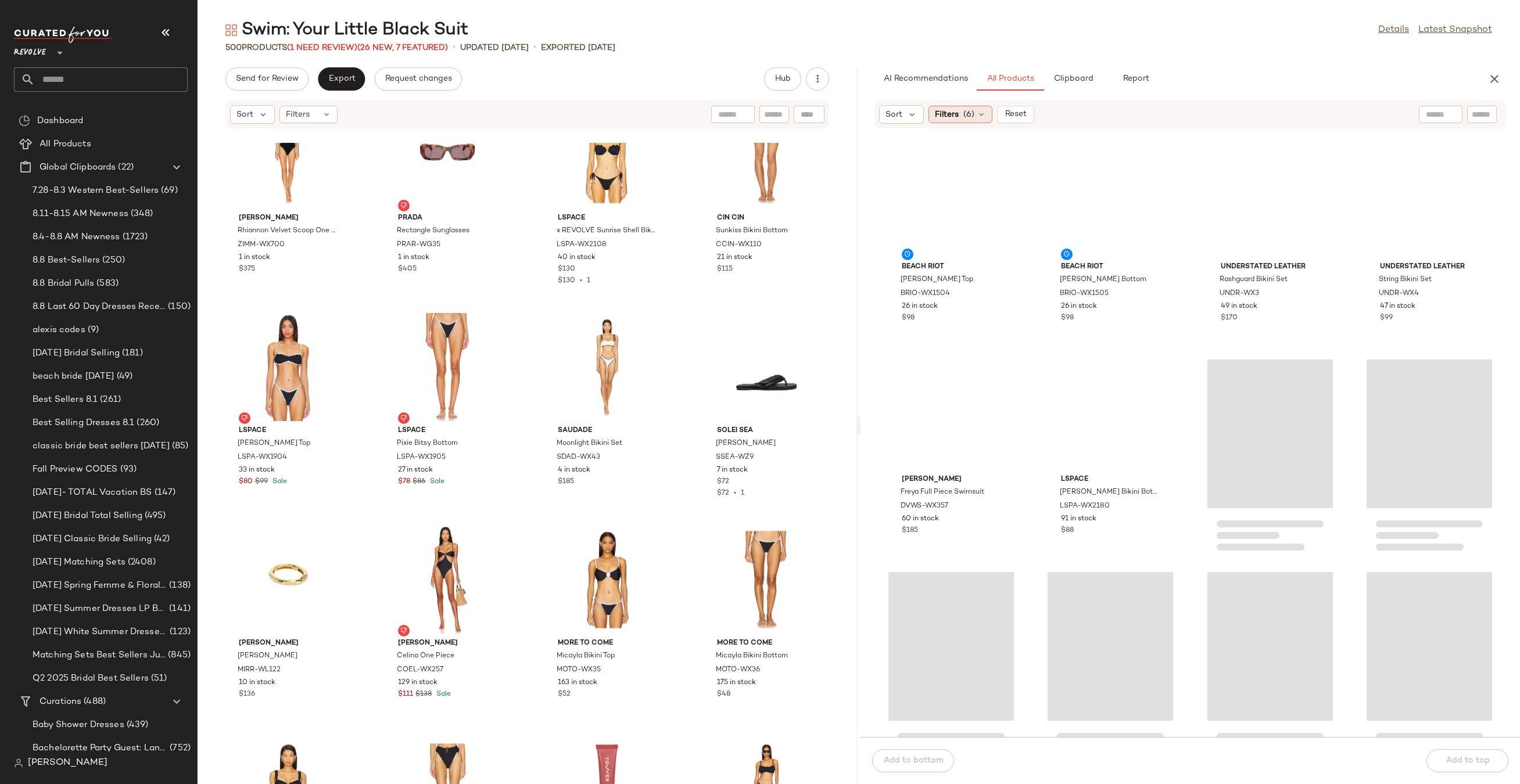
click at [956, 120] on span "Filters" at bounding box center [947, 115] width 24 height 12
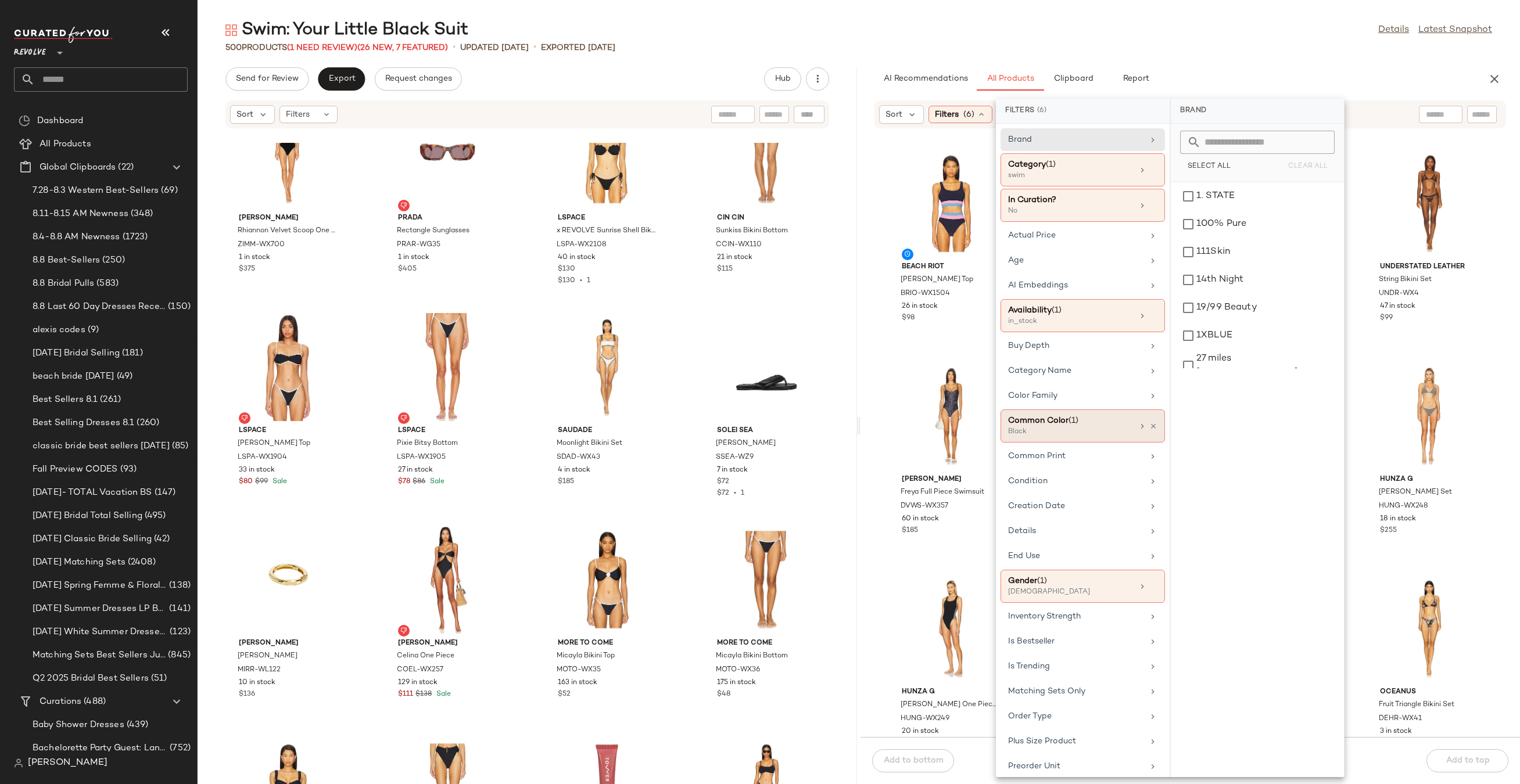
click at [1071, 415] on div "Common Color (1)" at bounding box center [1070, 420] width 125 height 12
click at [1264, 150] on input "text" at bounding box center [1263, 141] width 127 height 23
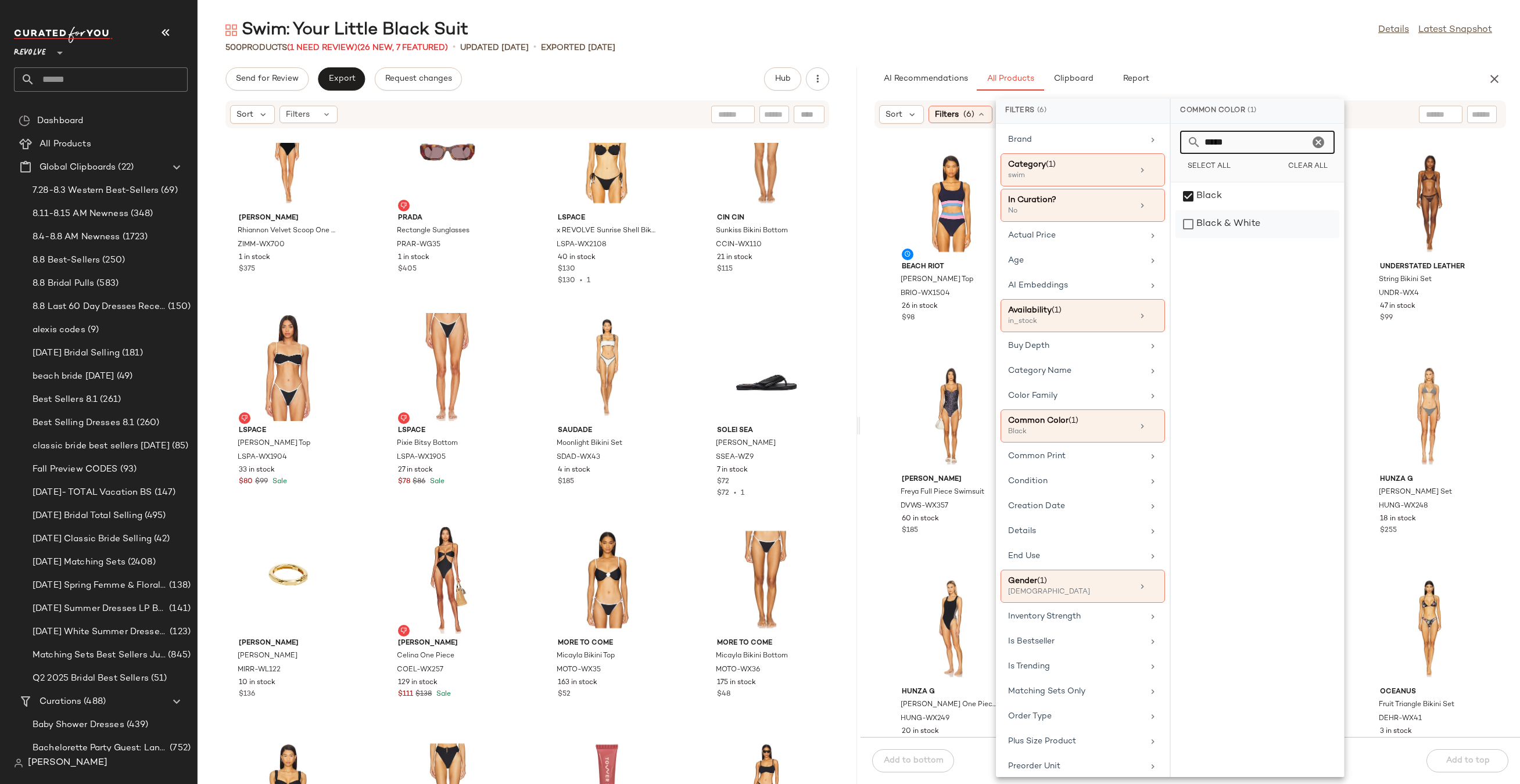
type input "*****"
click at [1216, 225] on div "Black & White" at bounding box center [1257, 224] width 164 height 28
click at [1250, 30] on div "Swim: Your Little Black Suit Details Latest Snapshot" at bounding box center [858, 30] width 1322 height 23
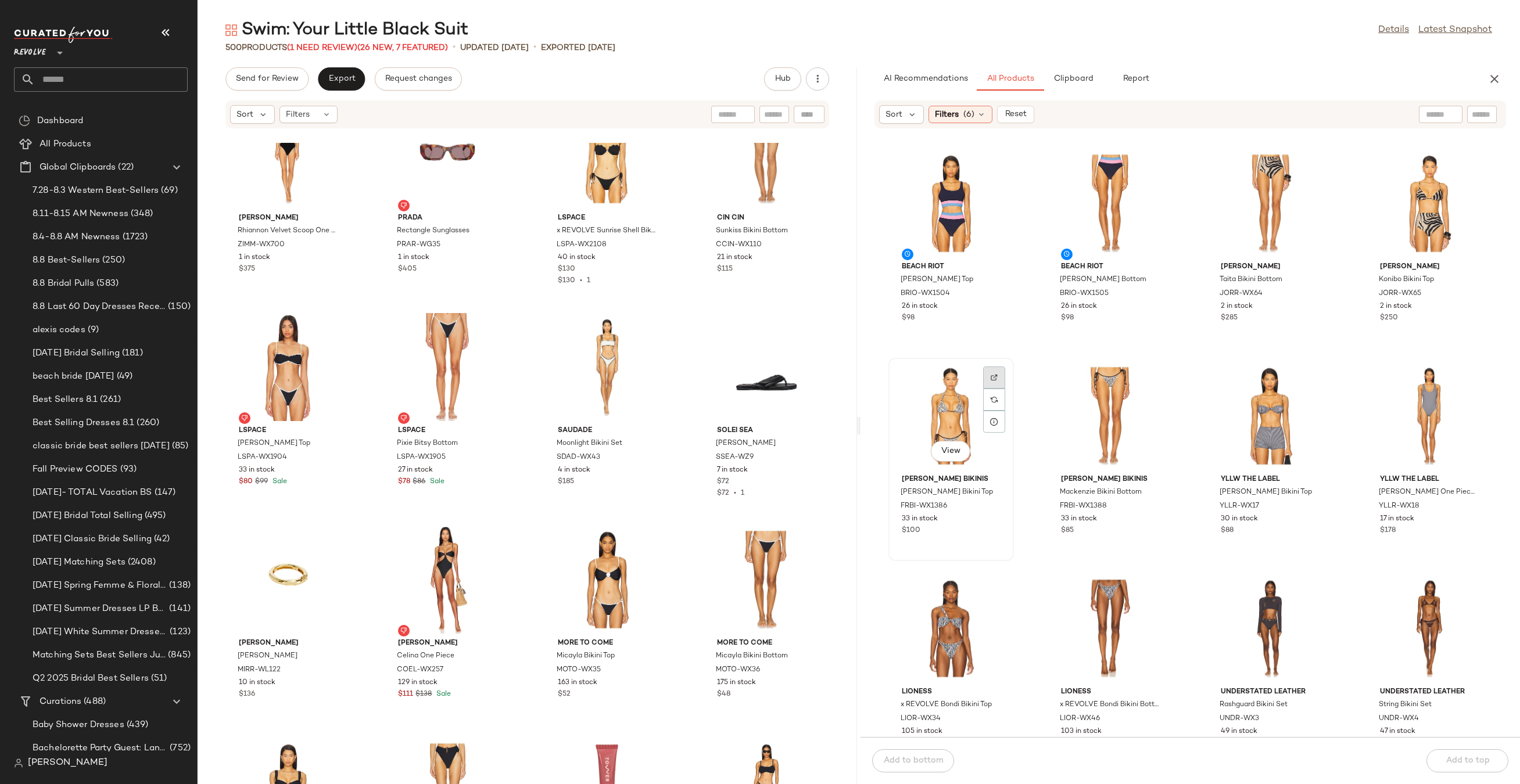
click at [991, 377] on img at bounding box center [994, 378] width 7 height 7
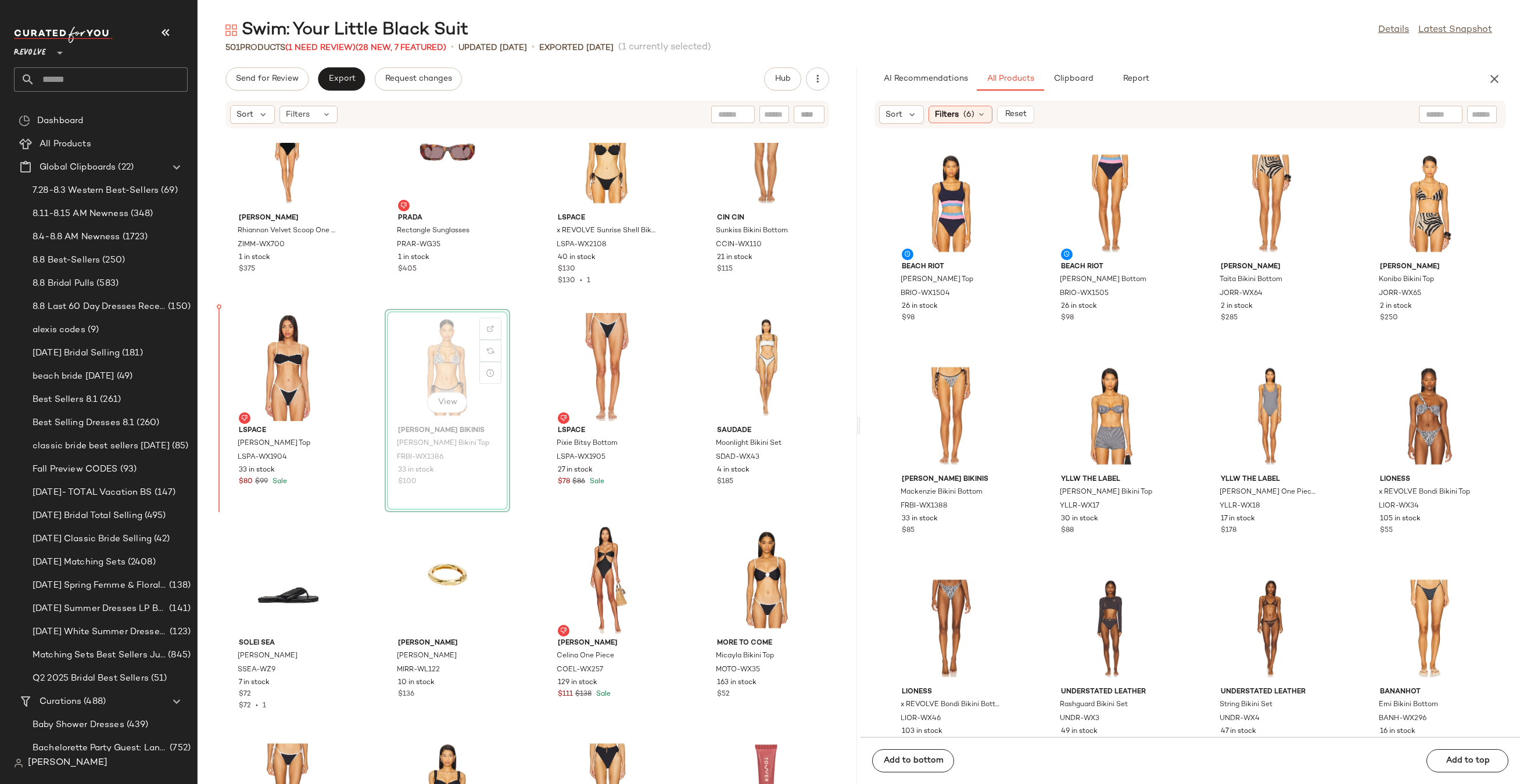
drag, startPoint x: 459, startPoint y: 387, endPoint x: 450, endPoint y: 387, distance: 9.0
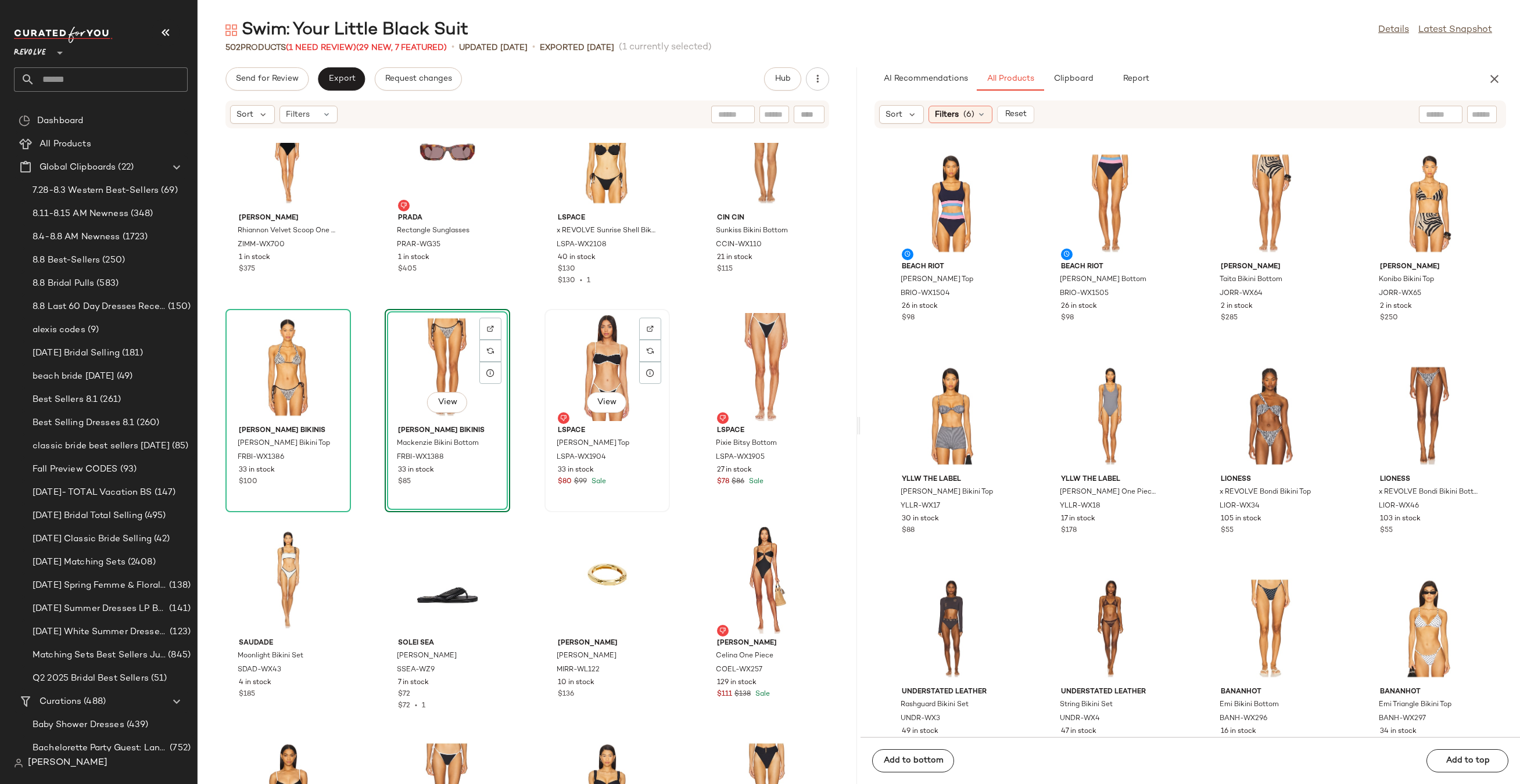
click at [604, 332] on div "View" at bounding box center [606, 367] width 117 height 108
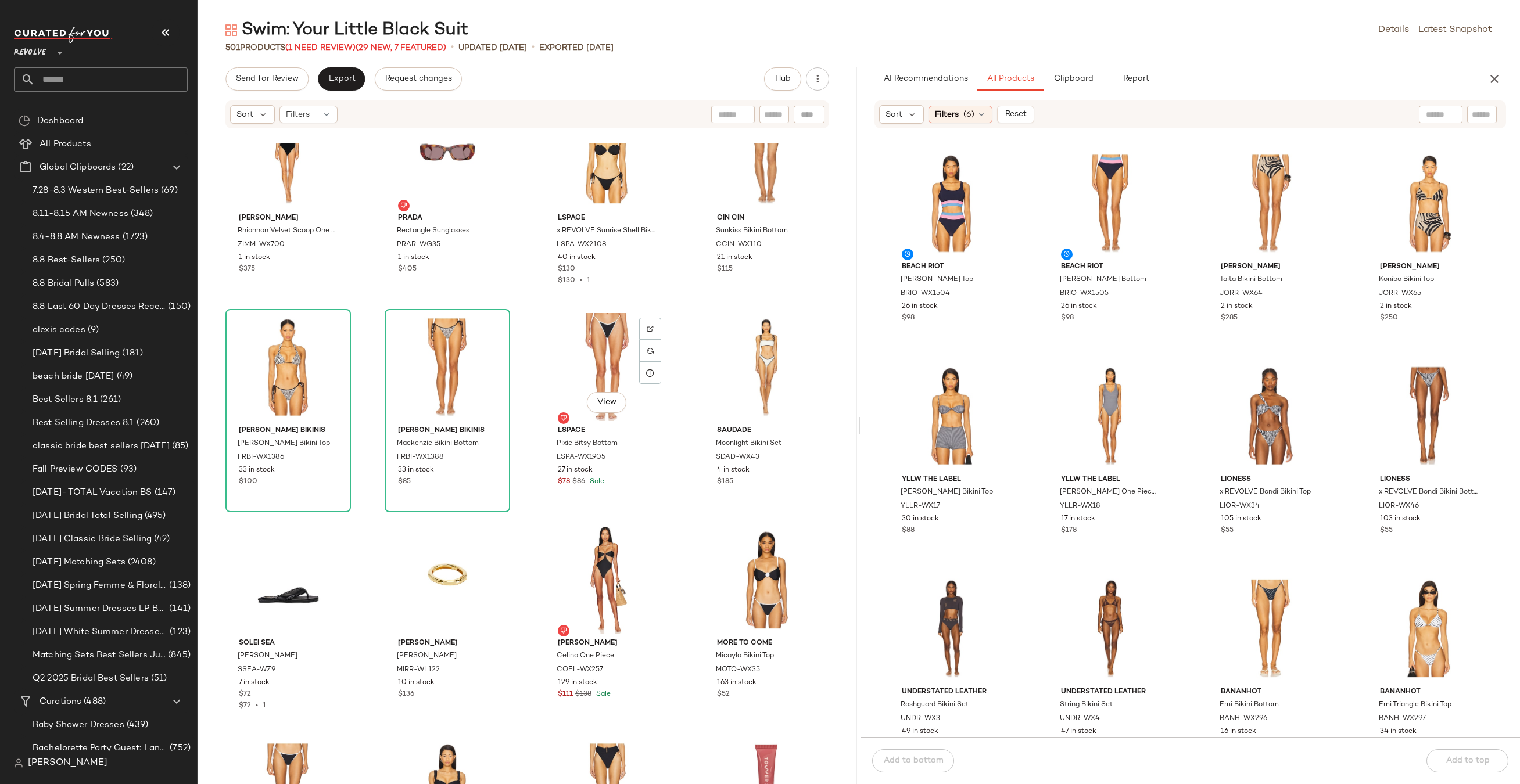
click at [604, 332] on div "View" at bounding box center [606, 367] width 117 height 108
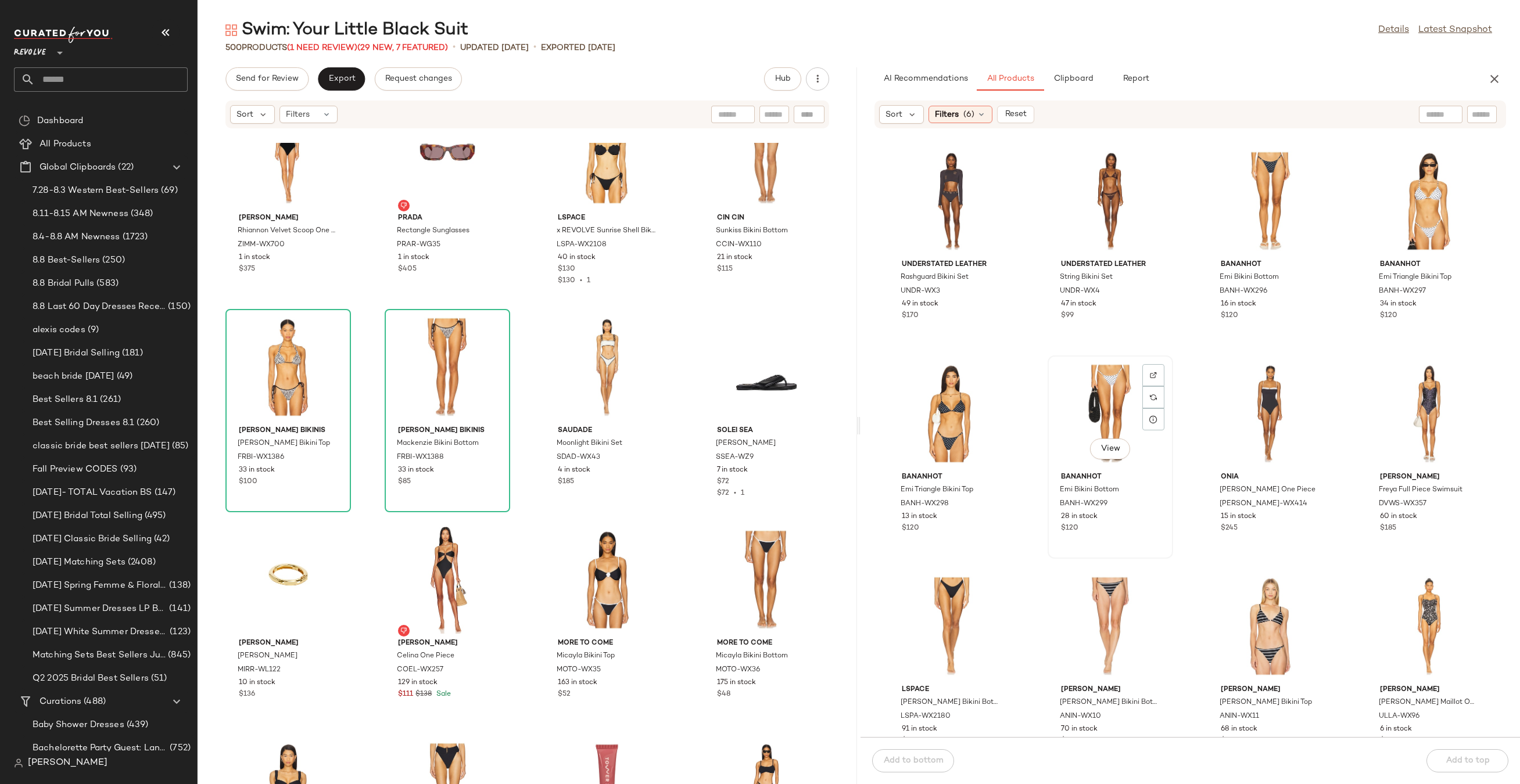
scroll to position [470, 0]
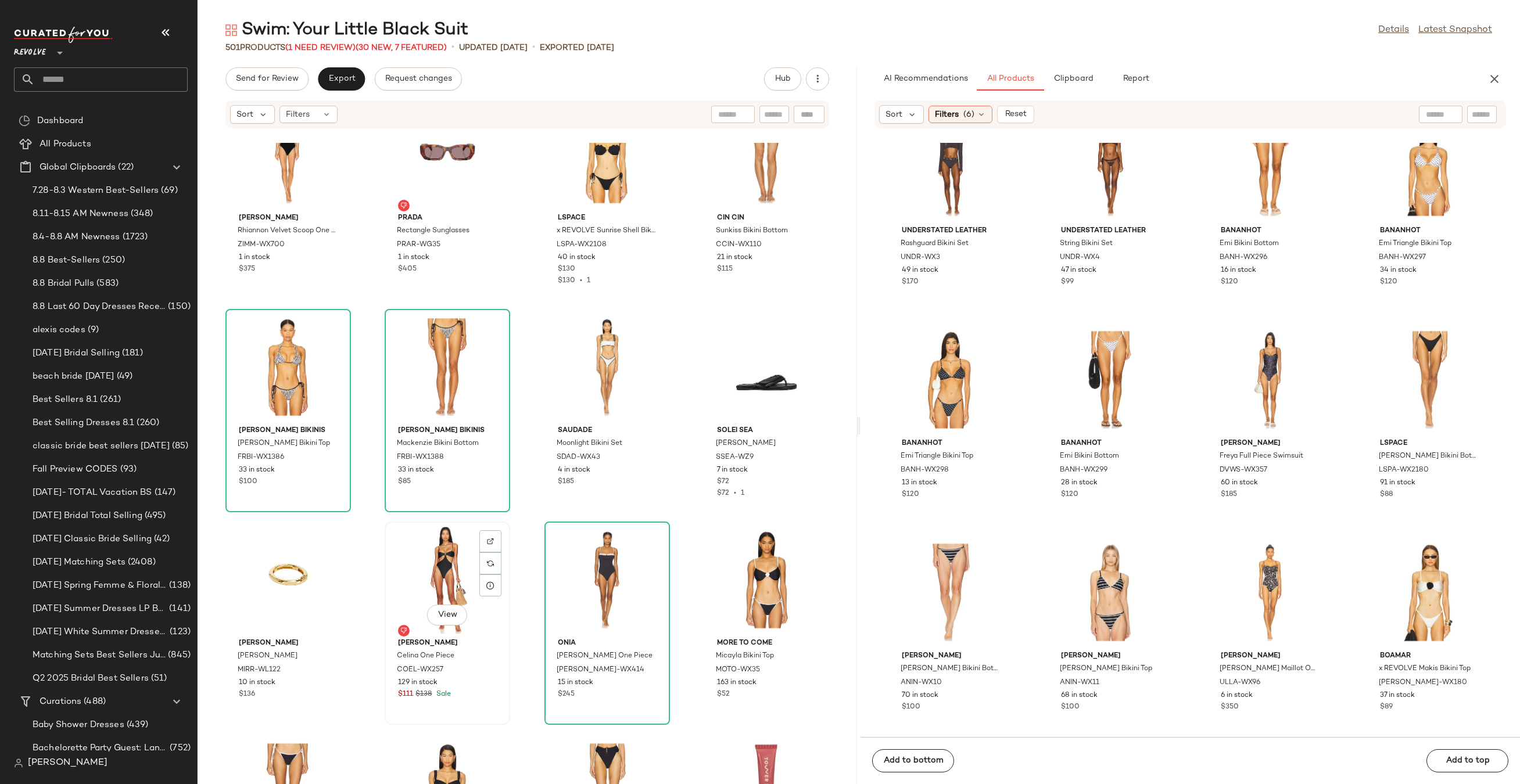
click at [410, 568] on div "View" at bounding box center [447, 579] width 117 height 108
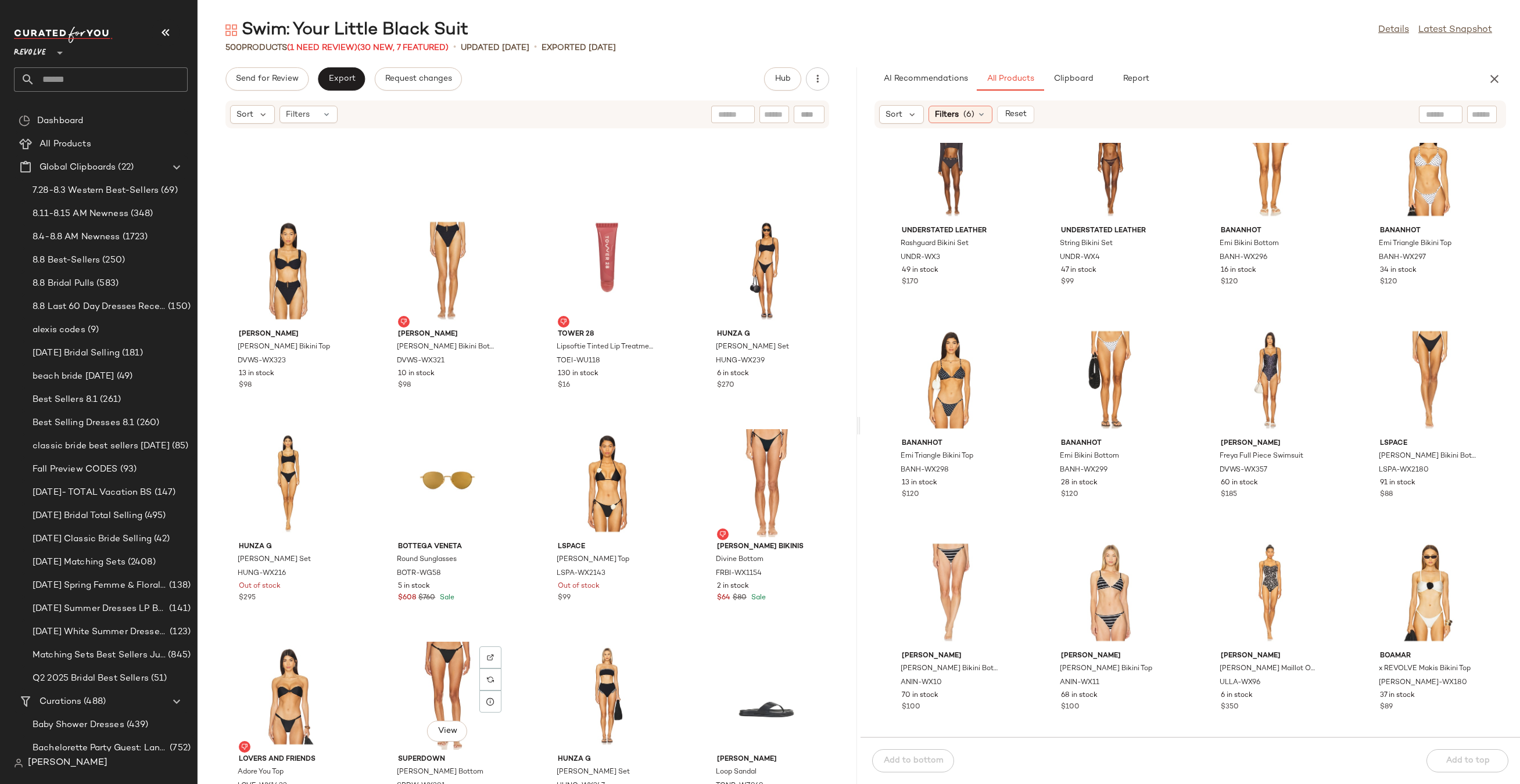
scroll to position [10693, 0]
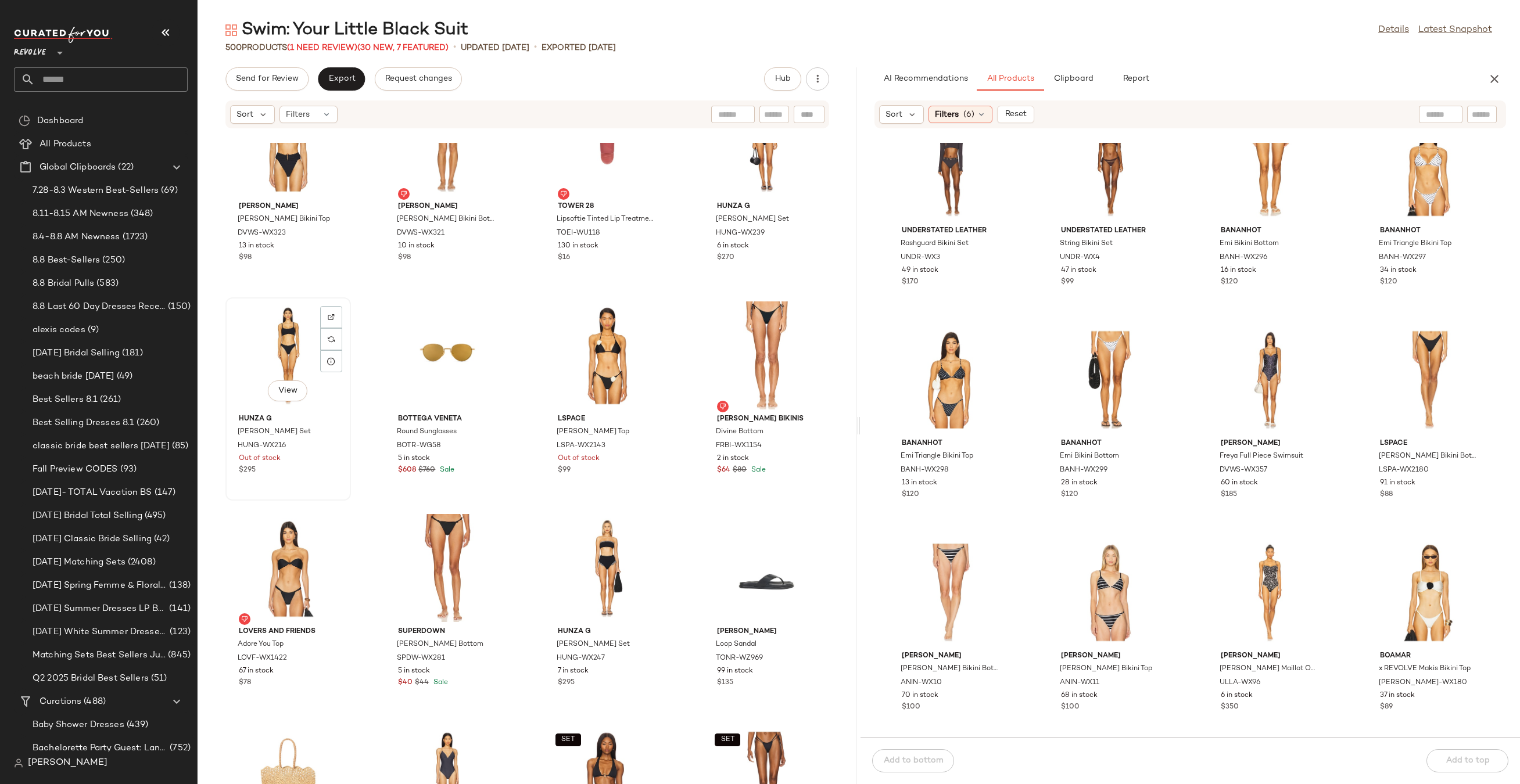
click at [274, 353] on div "View" at bounding box center [287, 355] width 117 height 108
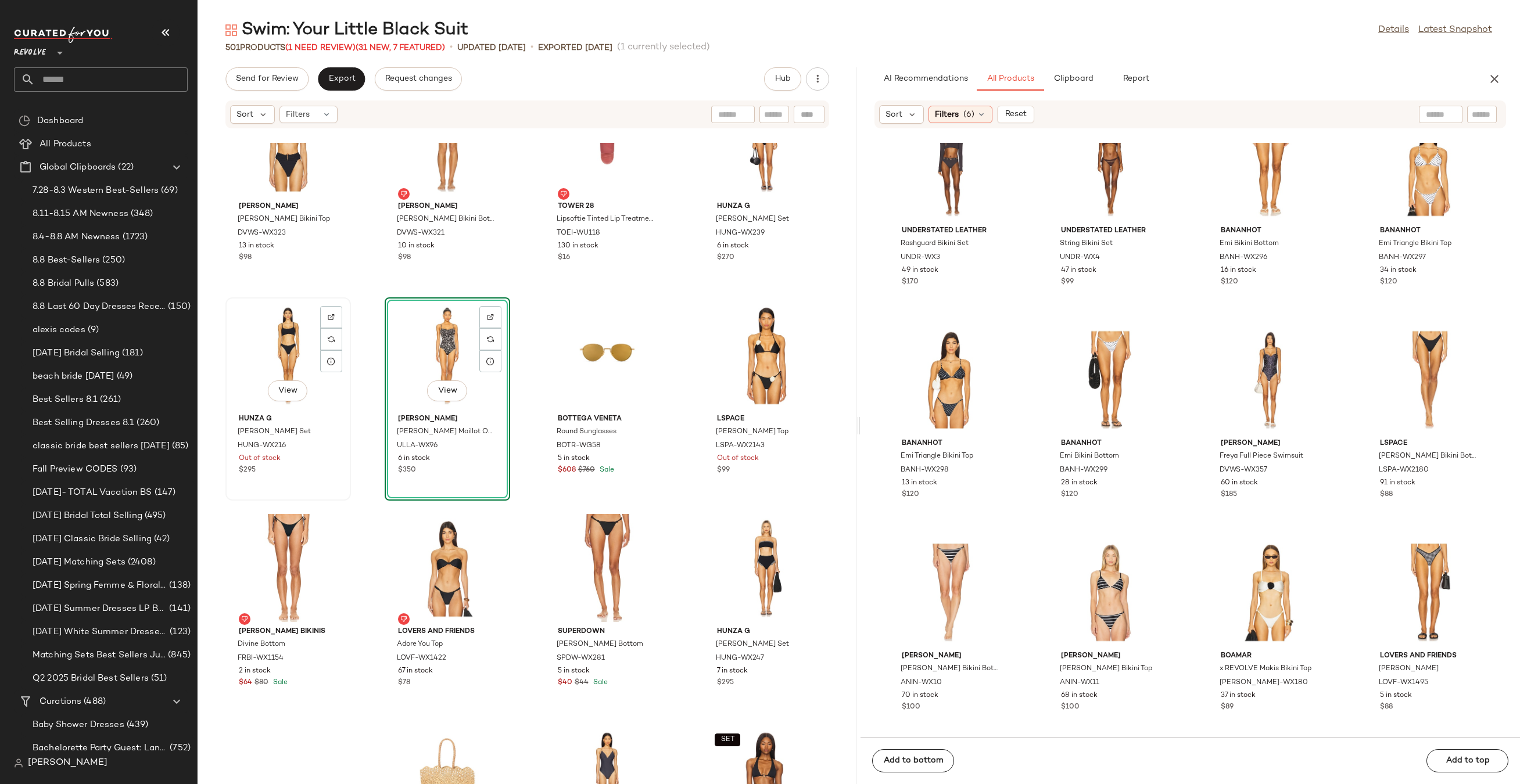
click at [265, 353] on div "View" at bounding box center [287, 355] width 117 height 108
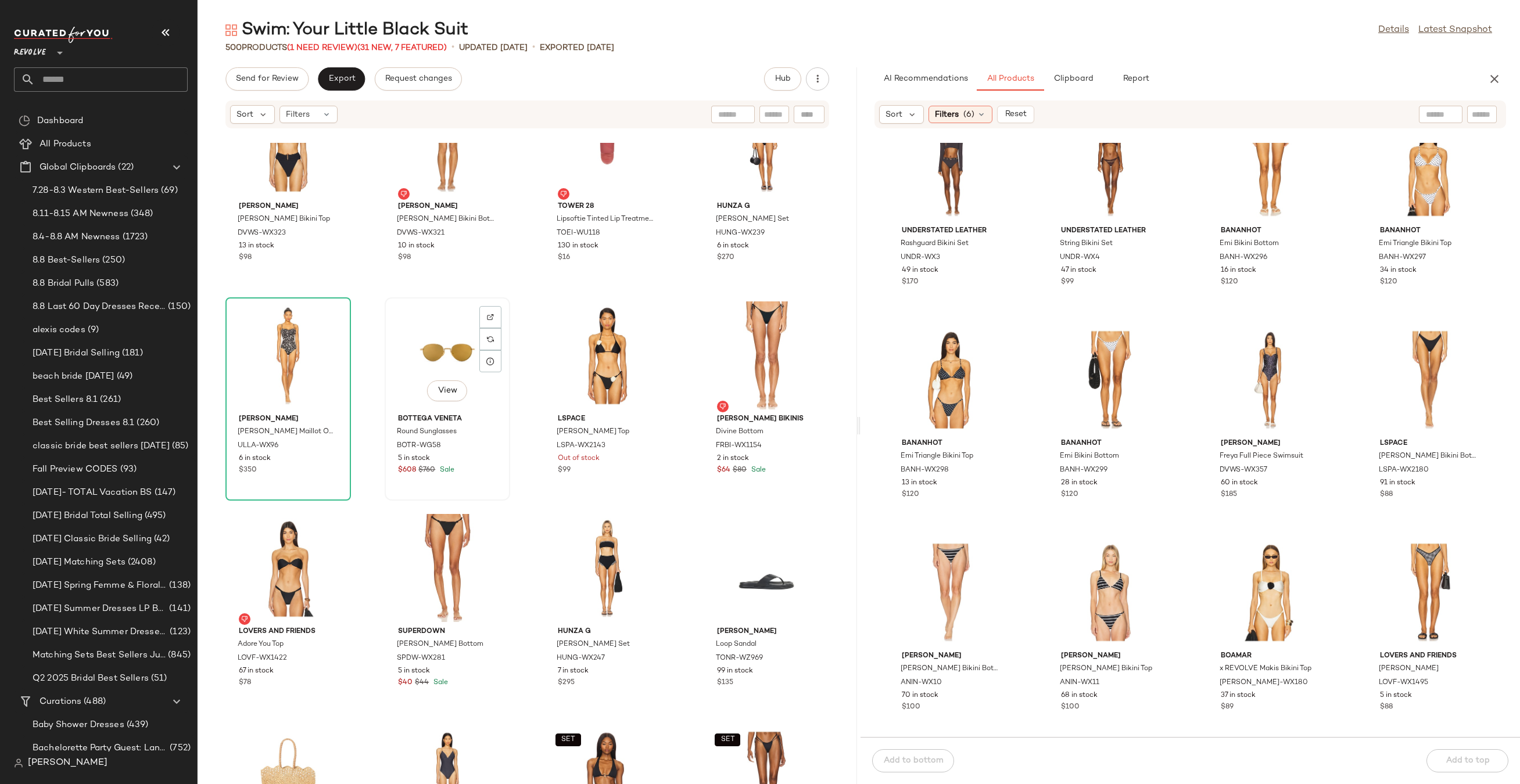
click at [394, 365] on div "View" at bounding box center [447, 355] width 117 height 108
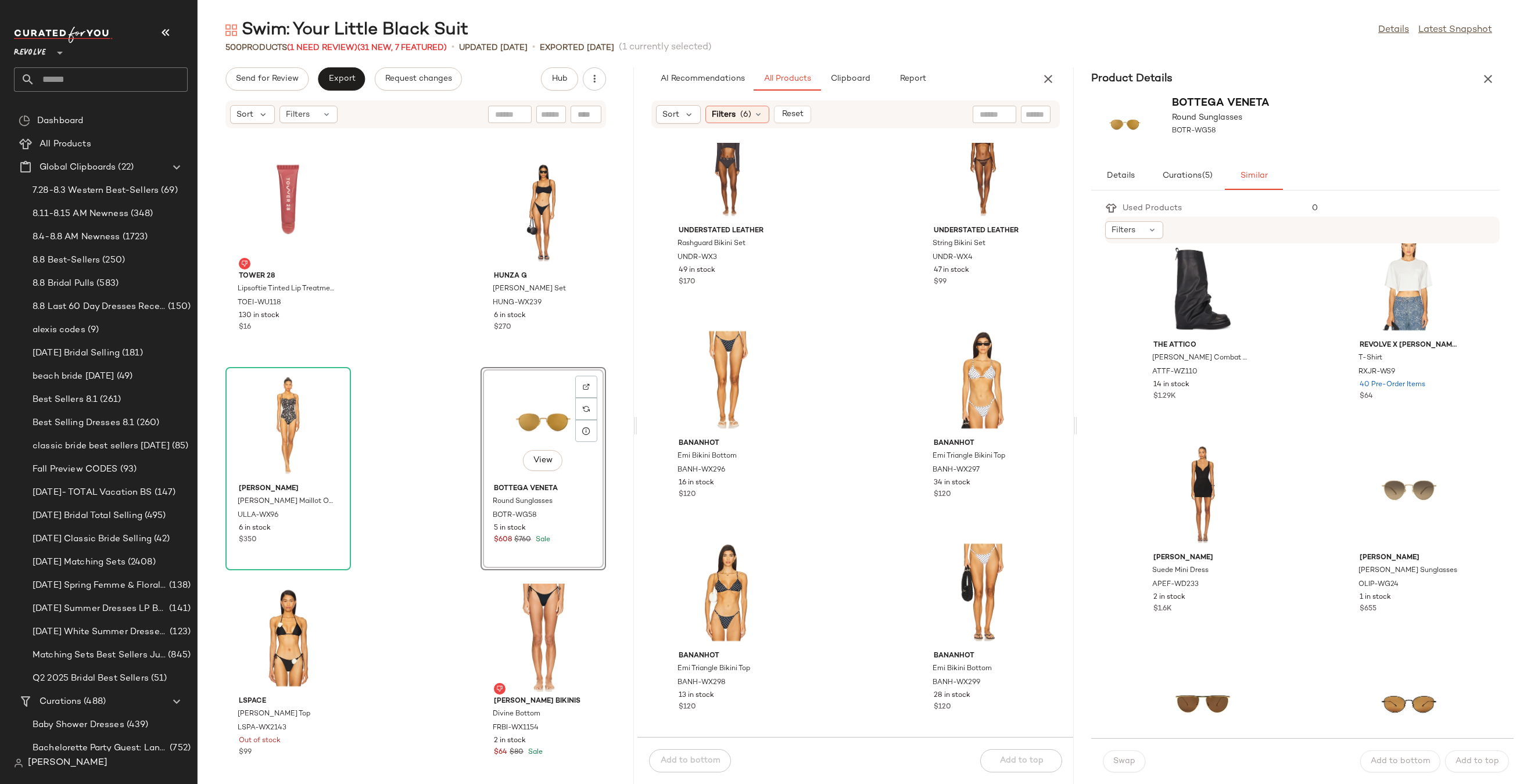
scroll to position [31, 0]
click at [1394, 486] on div "View" at bounding box center [1408, 491] width 117 height 108
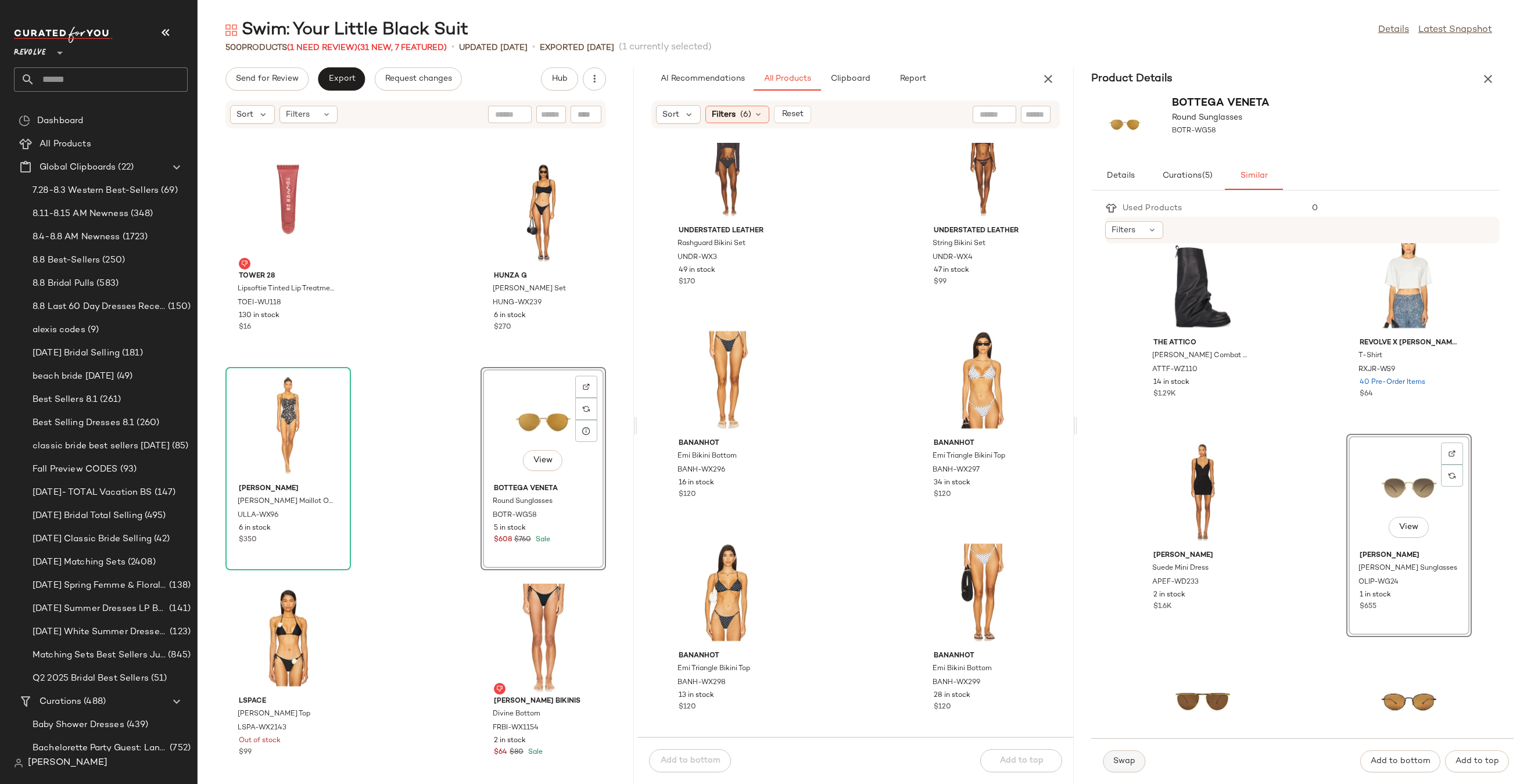
click at [1131, 755] on button "Swap" at bounding box center [1124, 761] width 43 height 22
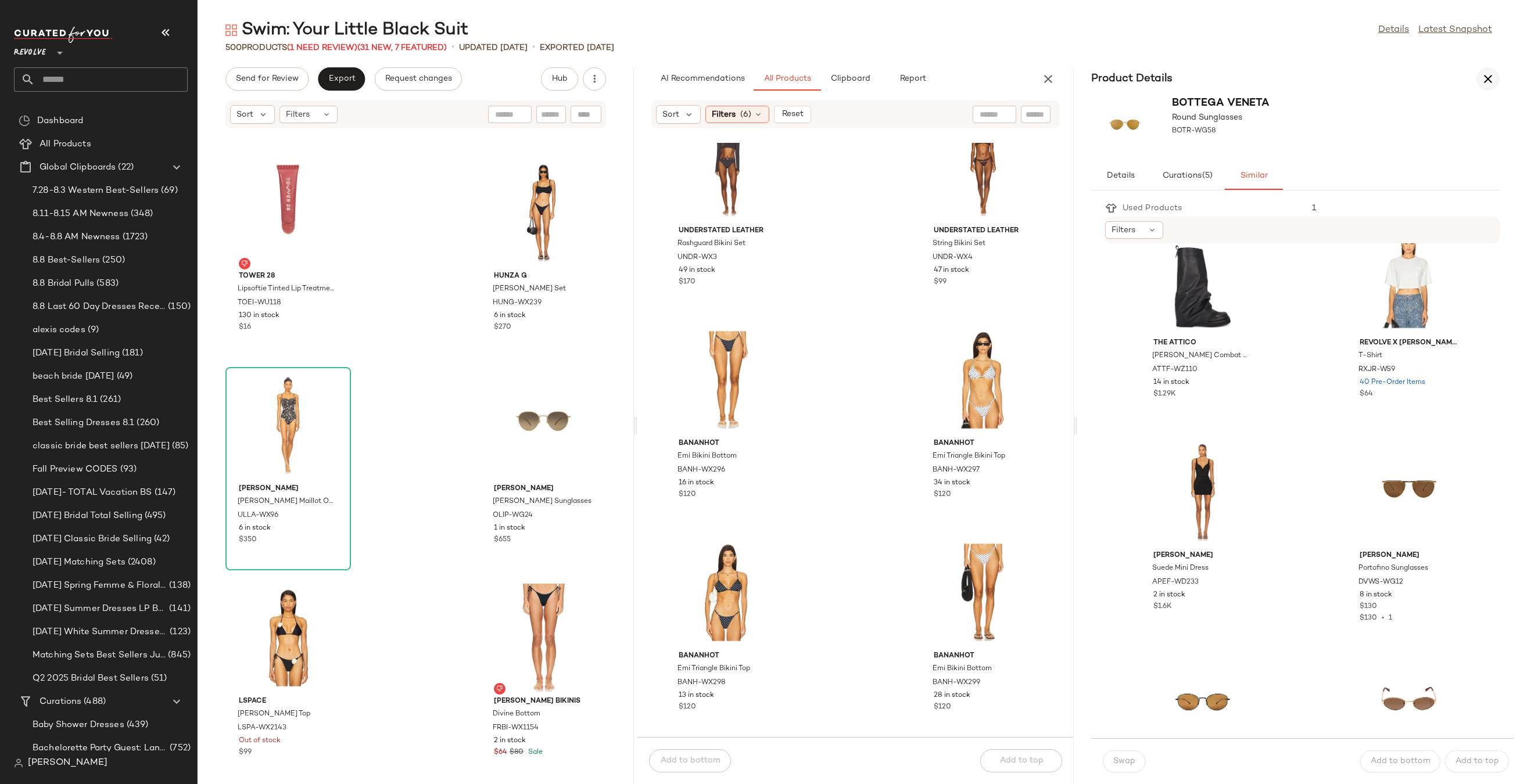
click at [1485, 85] on icon "button" at bounding box center [1487, 78] width 14 height 14
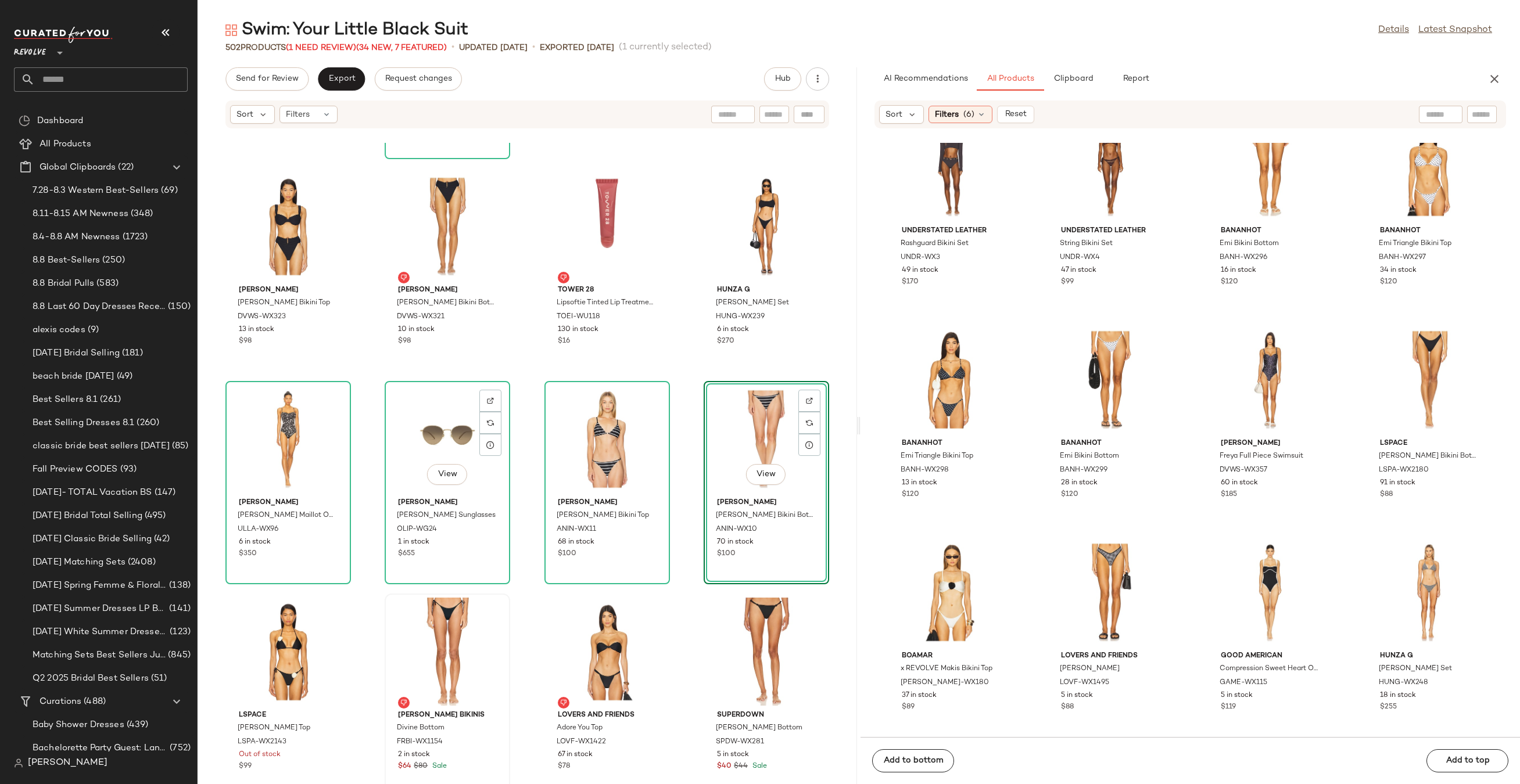
scroll to position [10670, 0]
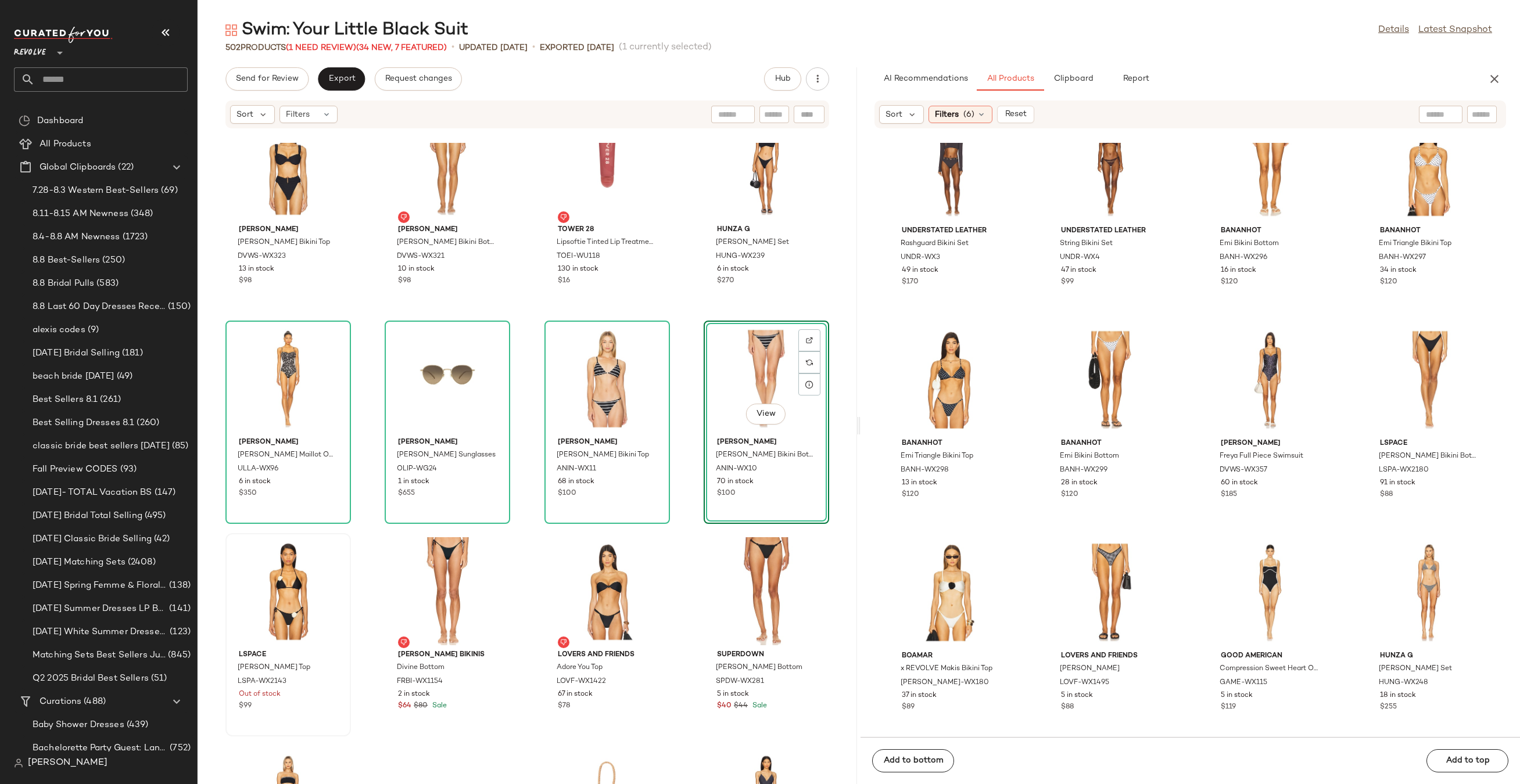
click at [230, 592] on div at bounding box center [287, 591] width 117 height 108
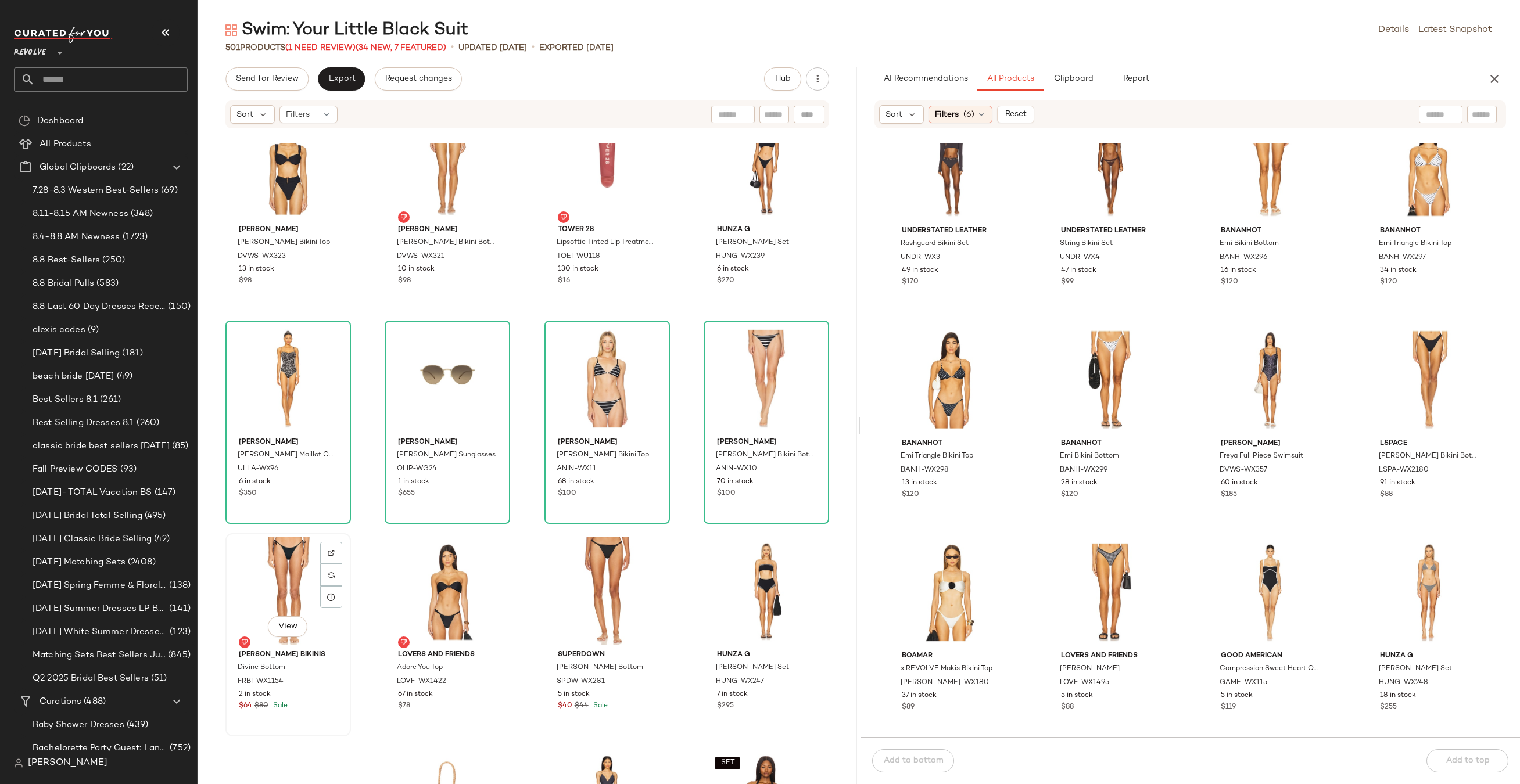
click at [254, 583] on div "View" at bounding box center [287, 591] width 117 height 108
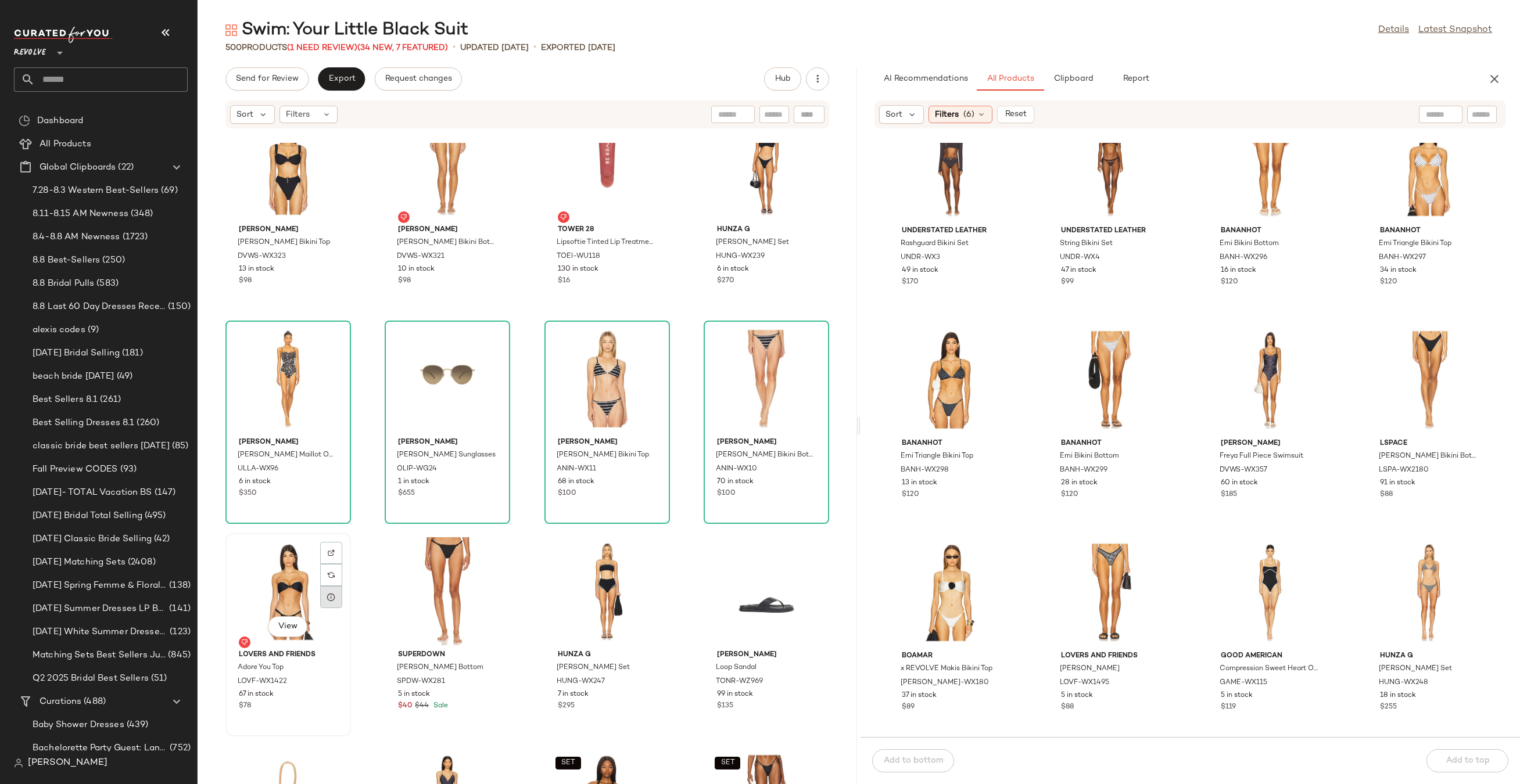
scroll to position [10848, 0]
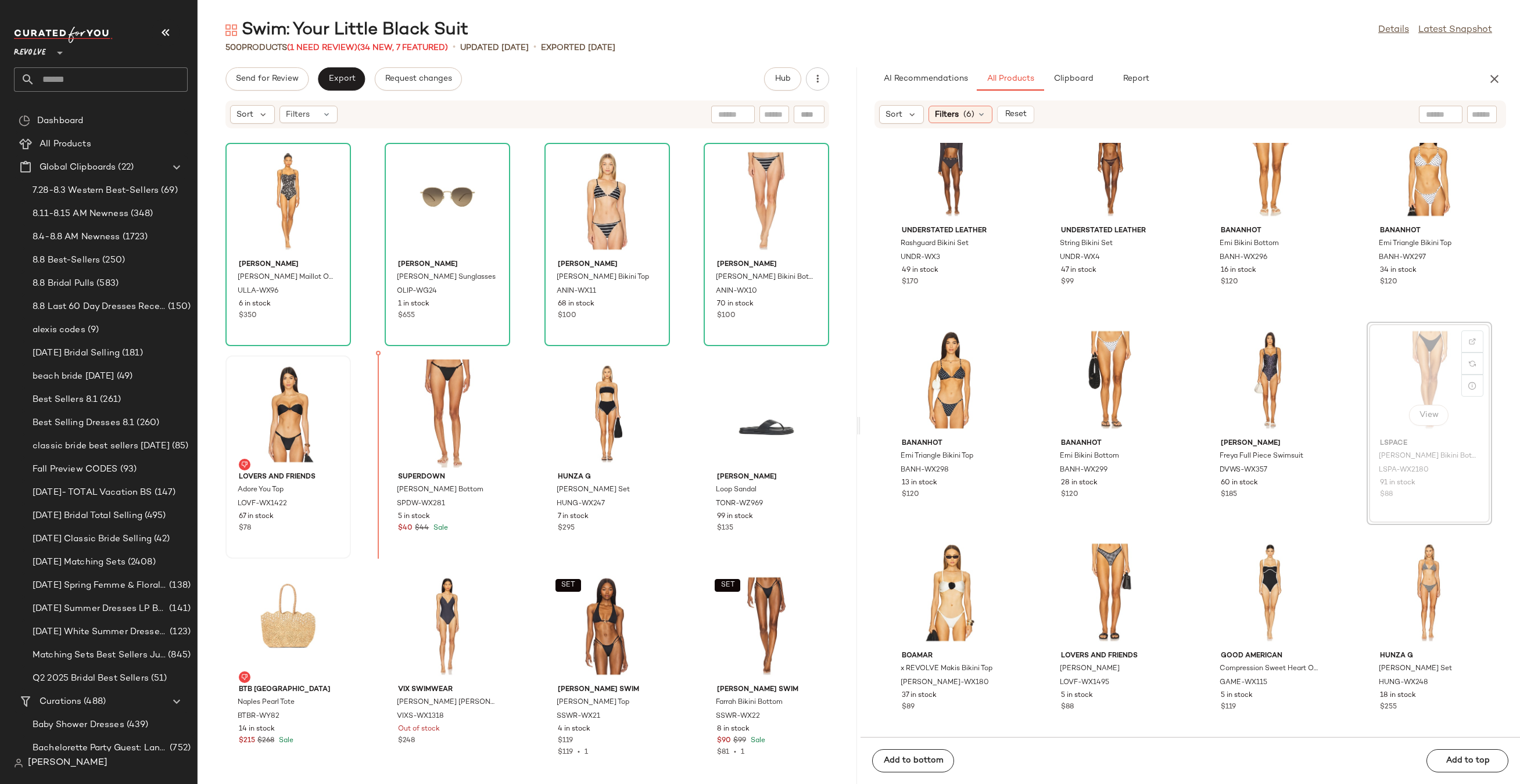
drag, startPoint x: 1392, startPoint y: 380, endPoint x: 1383, endPoint y: 380, distance: 9.0
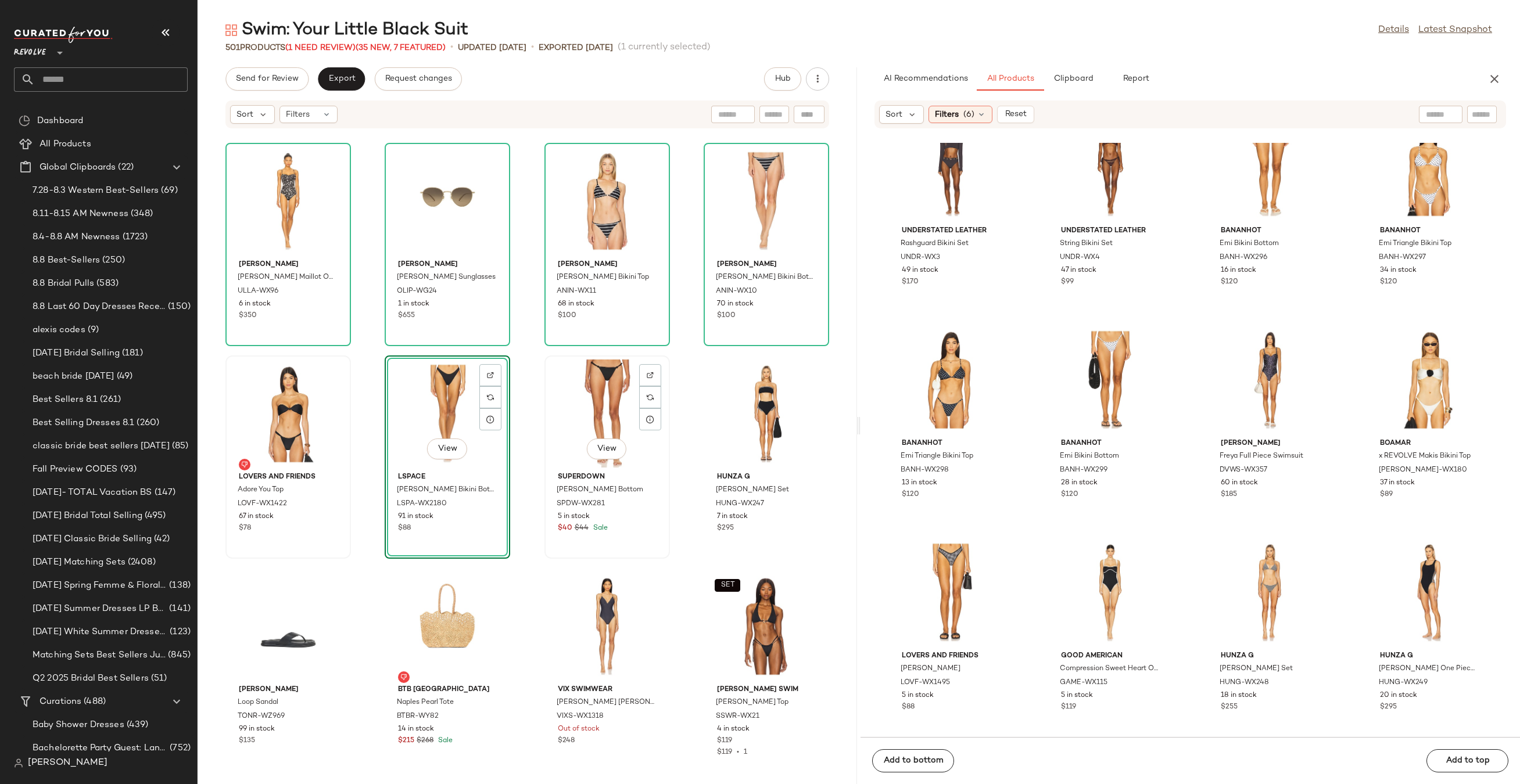
click at [570, 402] on div "View" at bounding box center [606, 413] width 117 height 108
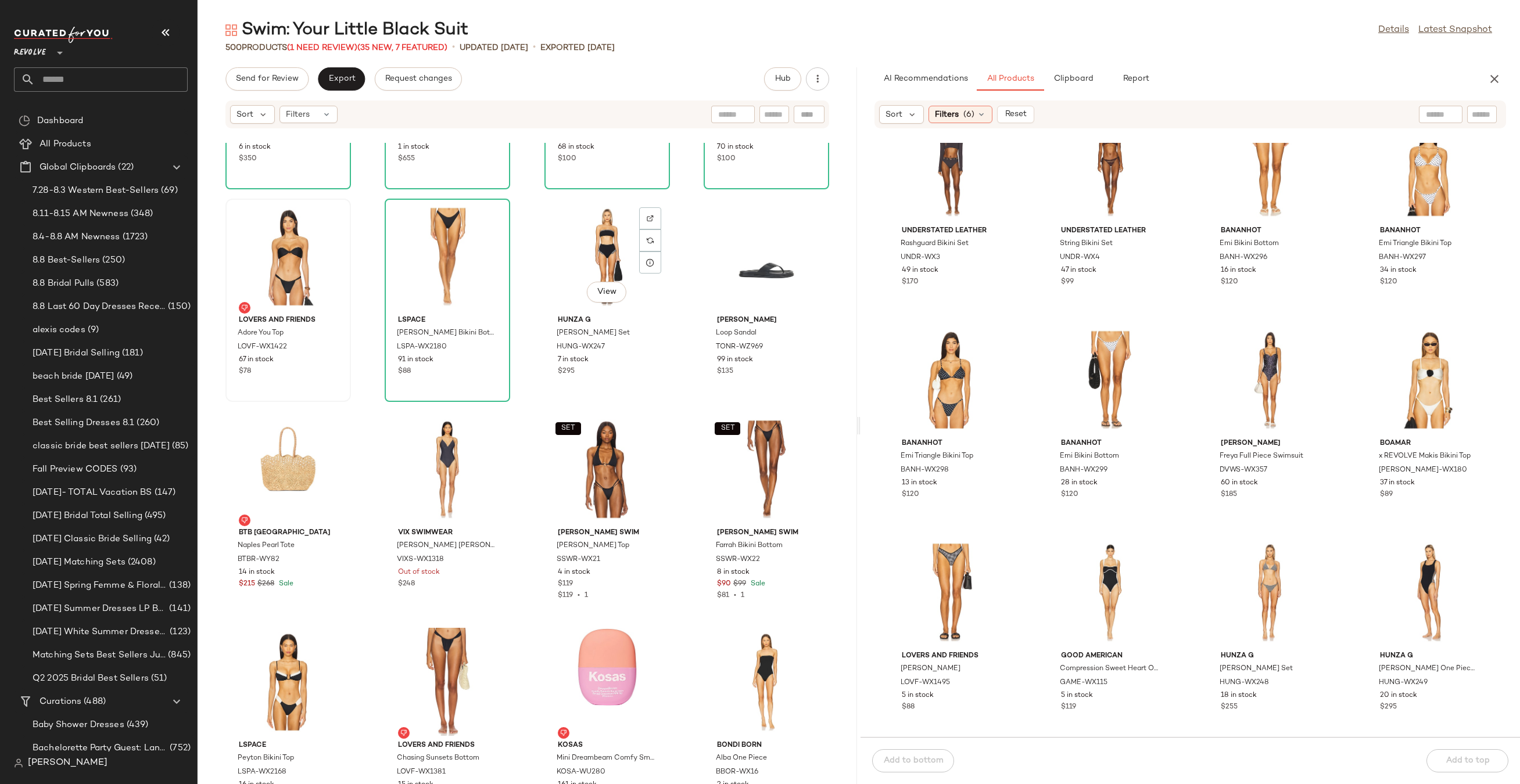
scroll to position [11082, 0]
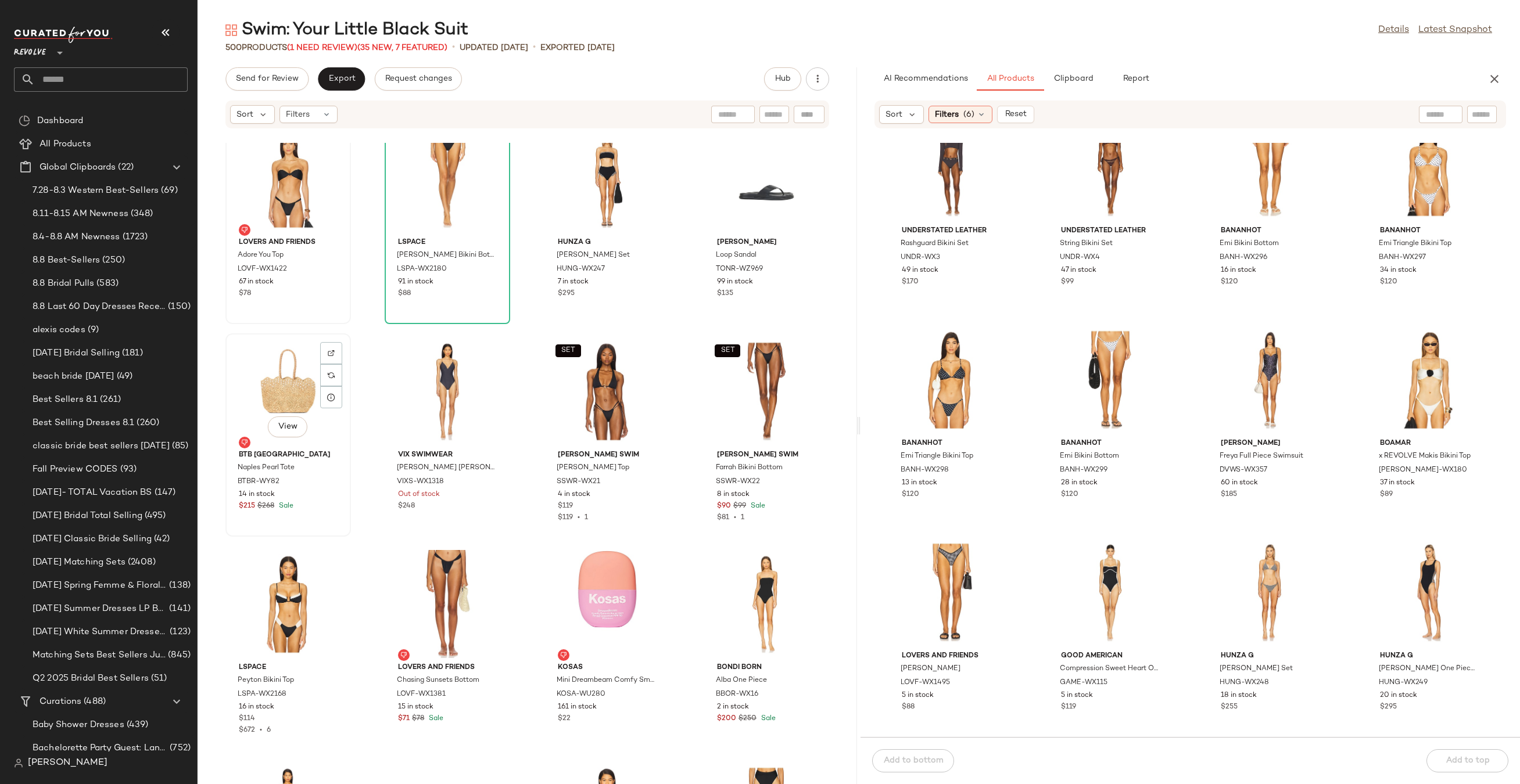
click at [306, 362] on div "View" at bounding box center [287, 391] width 117 height 108
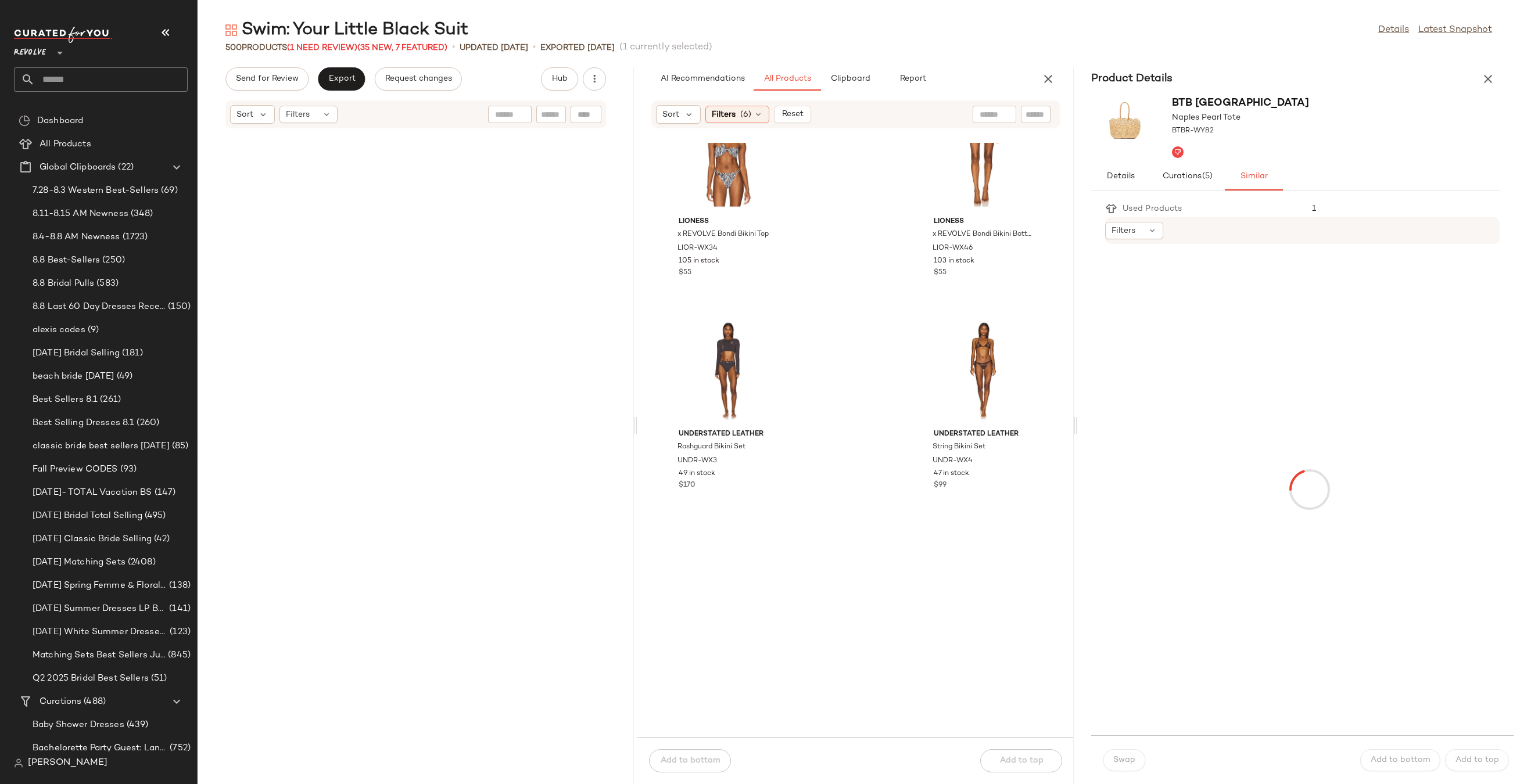
scroll to position [22310, 0]
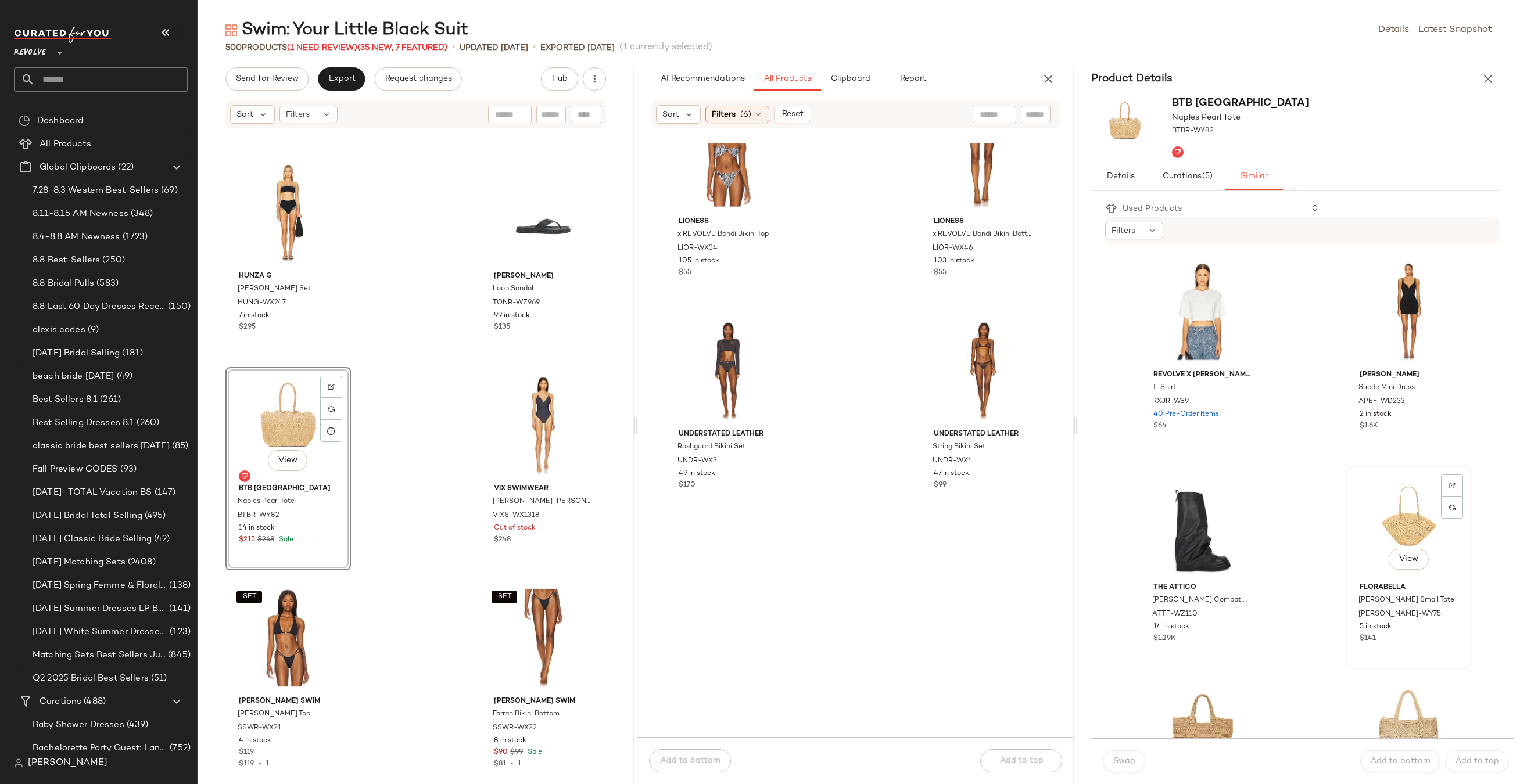
click at [1350, 498] on div "View" at bounding box center [1408, 524] width 117 height 108
click at [1113, 766] on button "Swap" at bounding box center [1124, 761] width 43 height 22
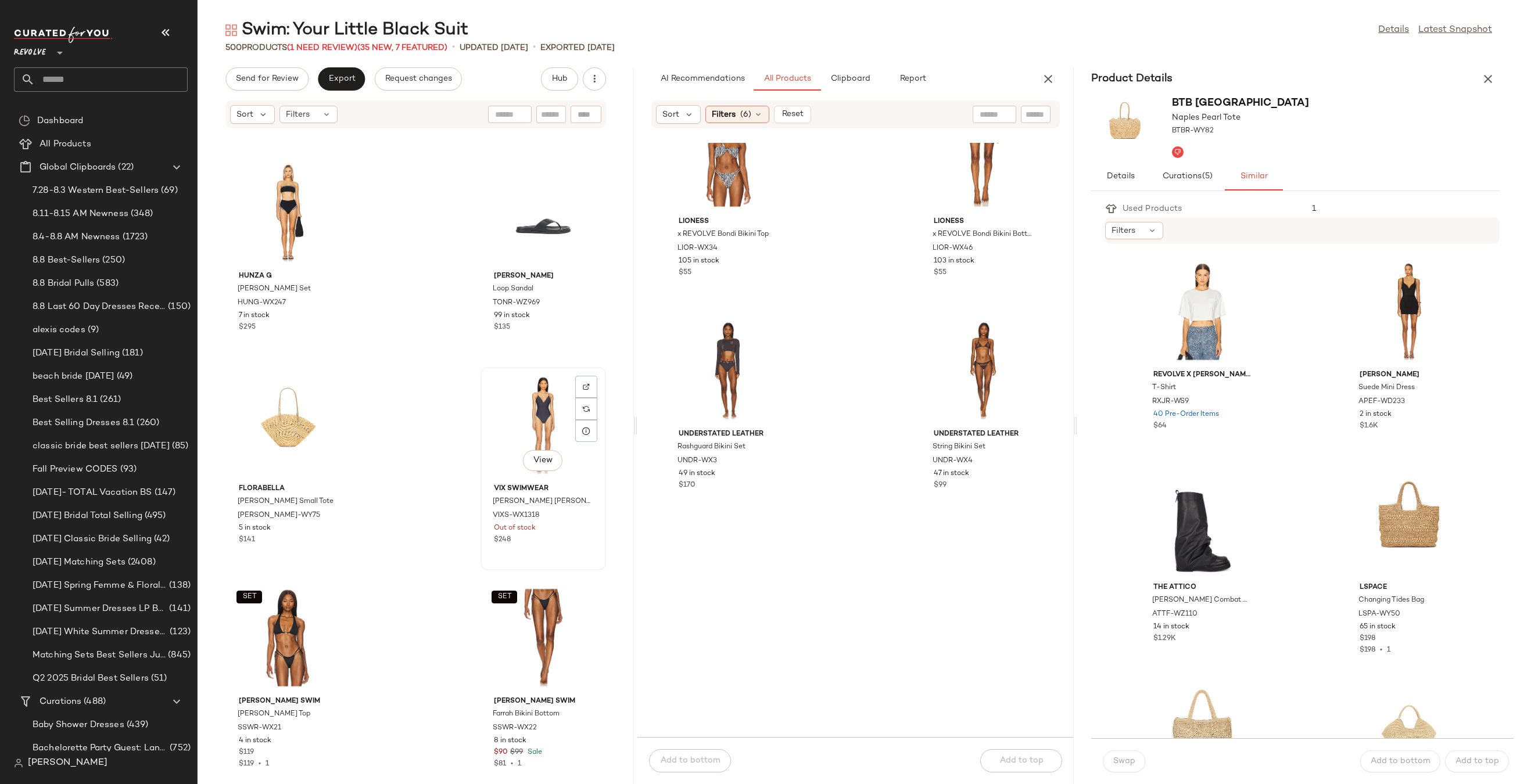
click at [553, 396] on div "View" at bounding box center [542, 425] width 117 height 108
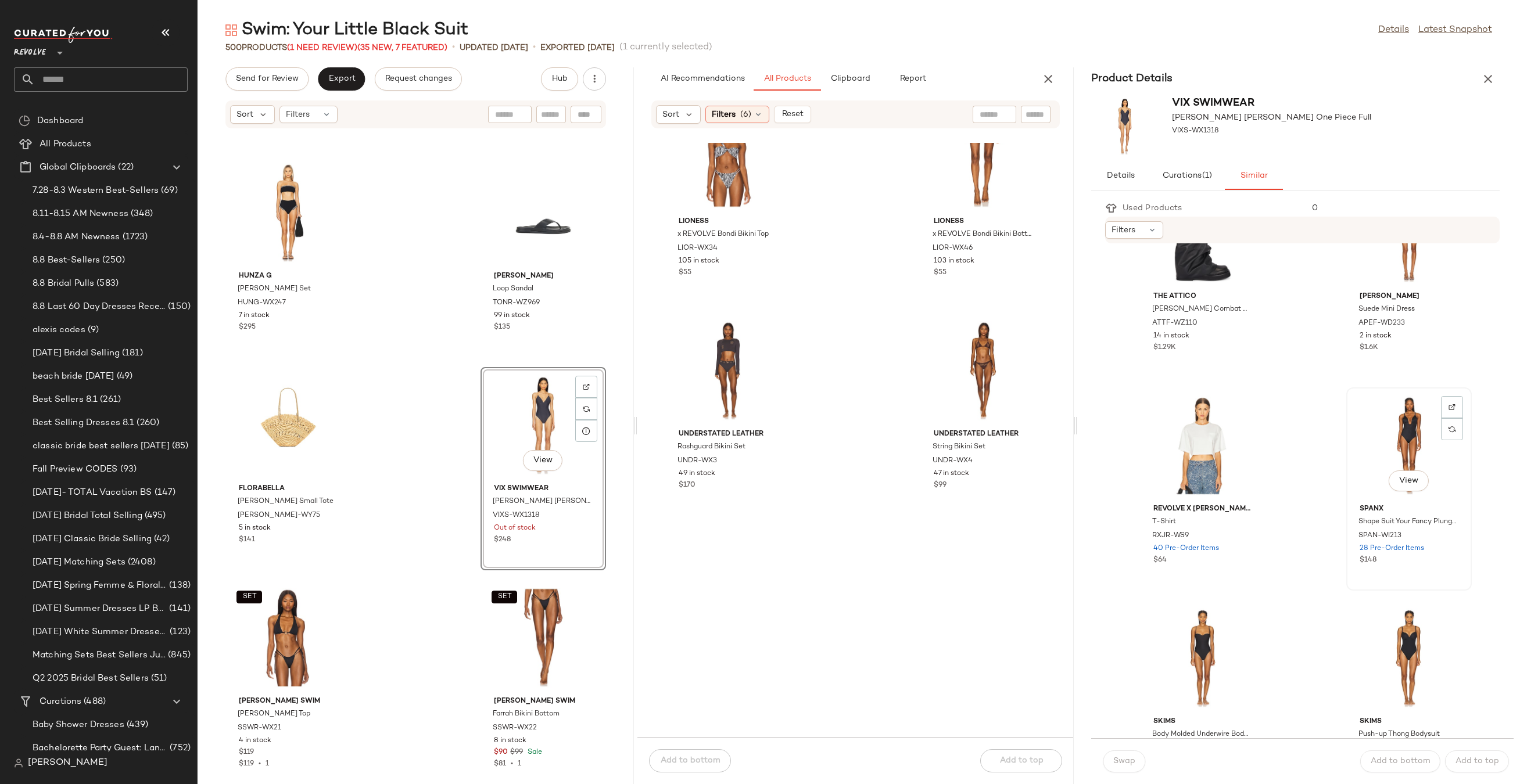
scroll to position [118, 0]
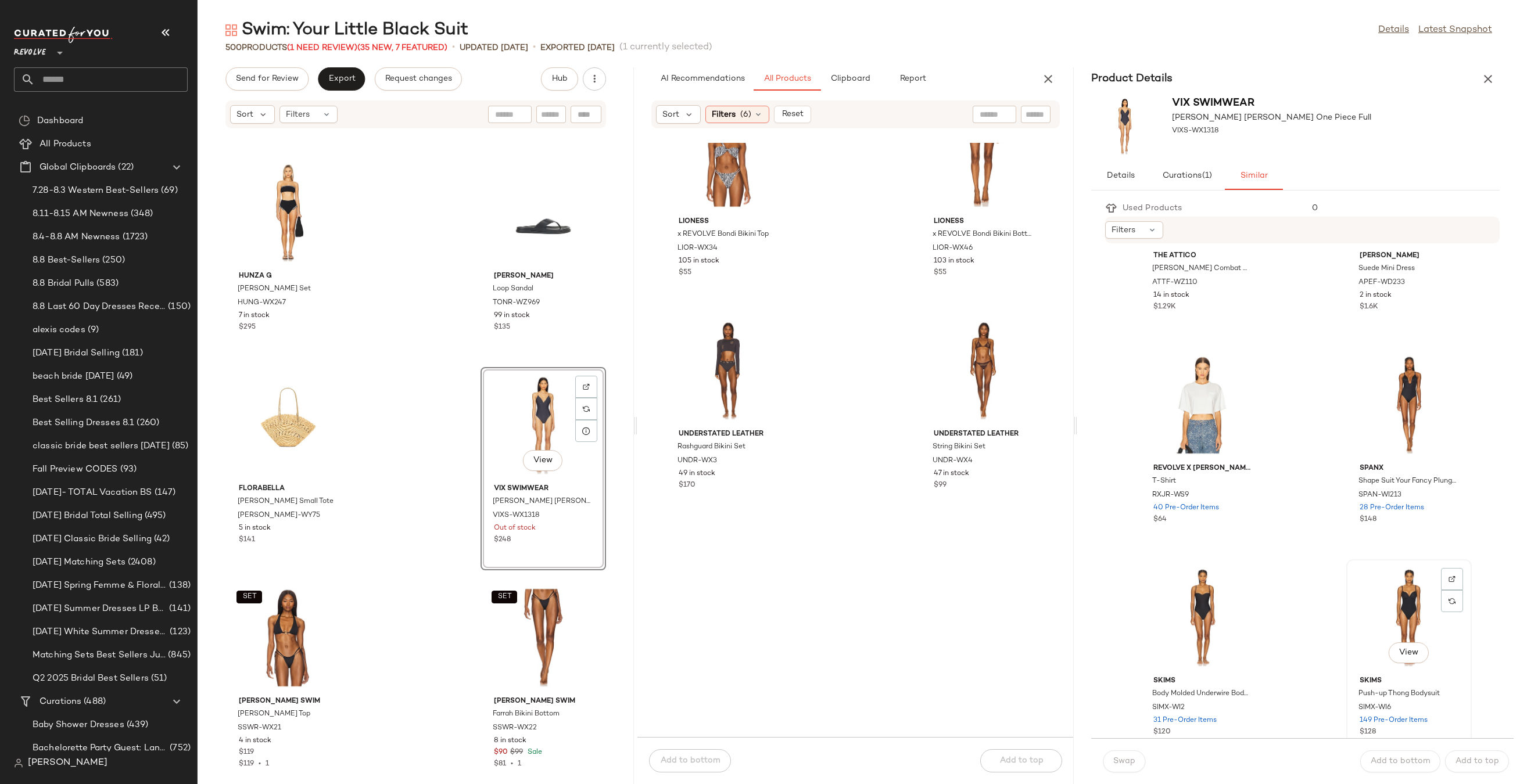
click at [1358, 593] on div "View" at bounding box center [1408, 617] width 117 height 108
click at [1350, 383] on div at bounding box center [1408, 404] width 117 height 108
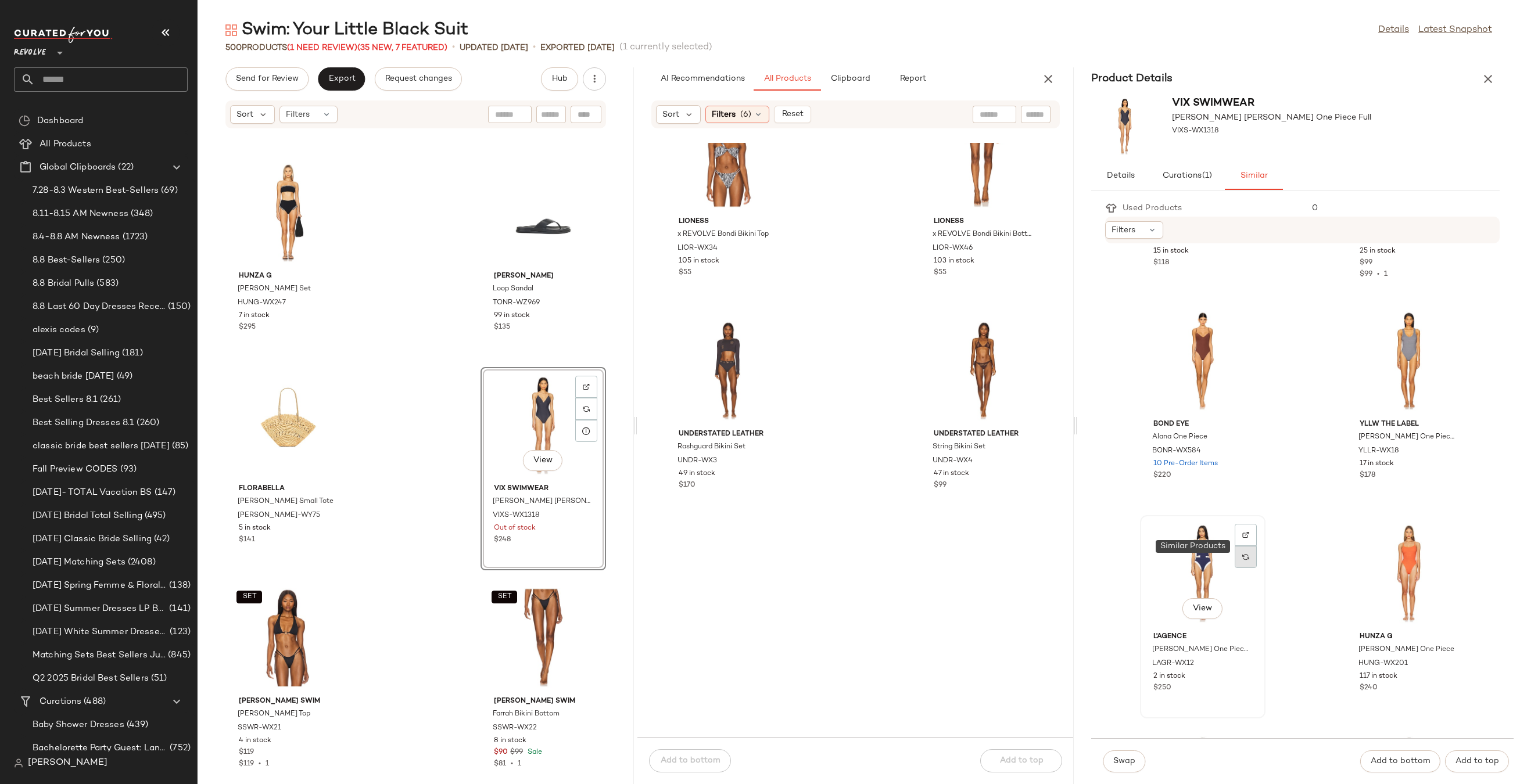
scroll to position [1701, 0]
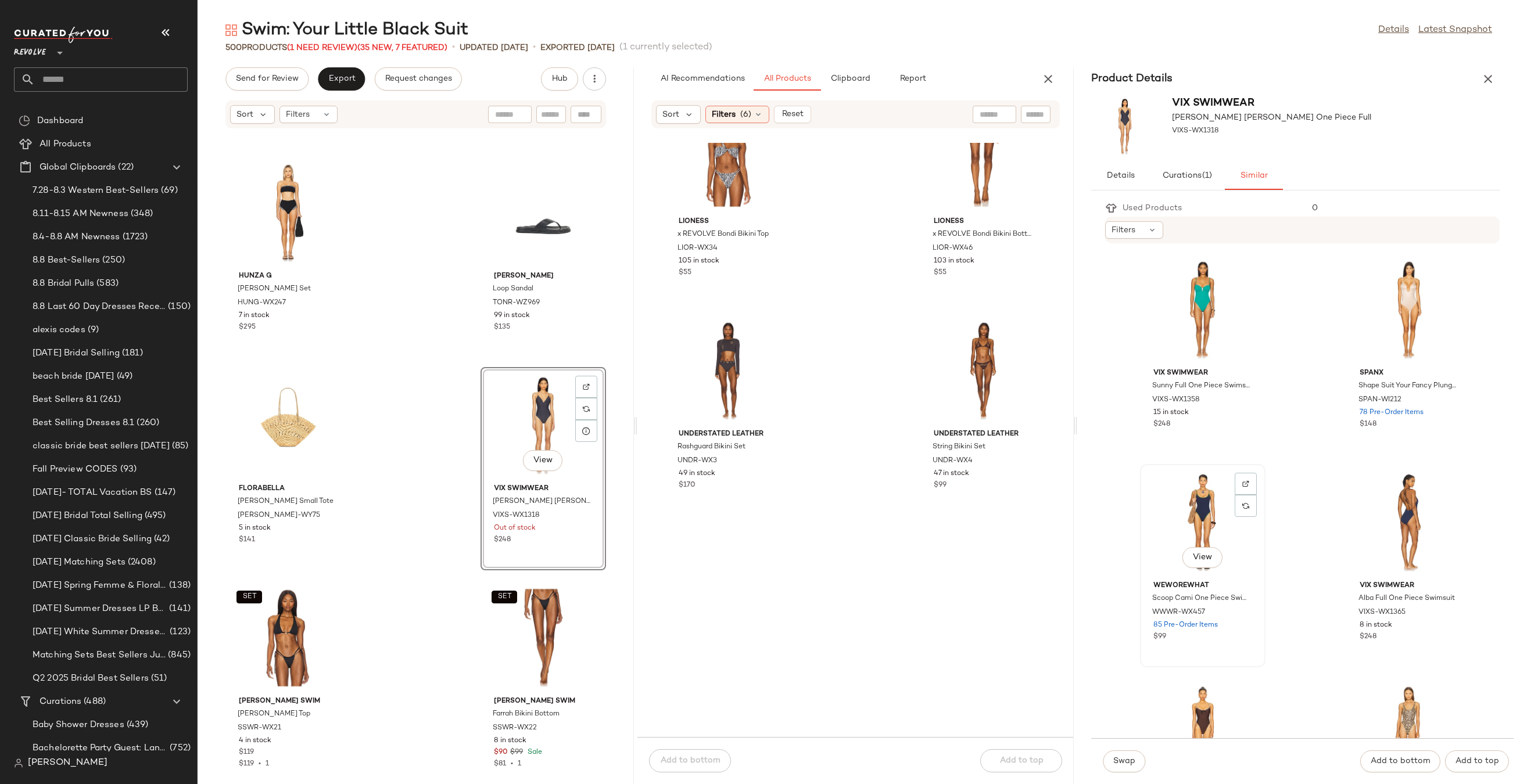
click at [1221, 528] on div "View" at bounding box center [1202, 522] width 117 height 108
click at [1385, 525] on div "View" at bounding box center [1408, 522] width 117 height 108
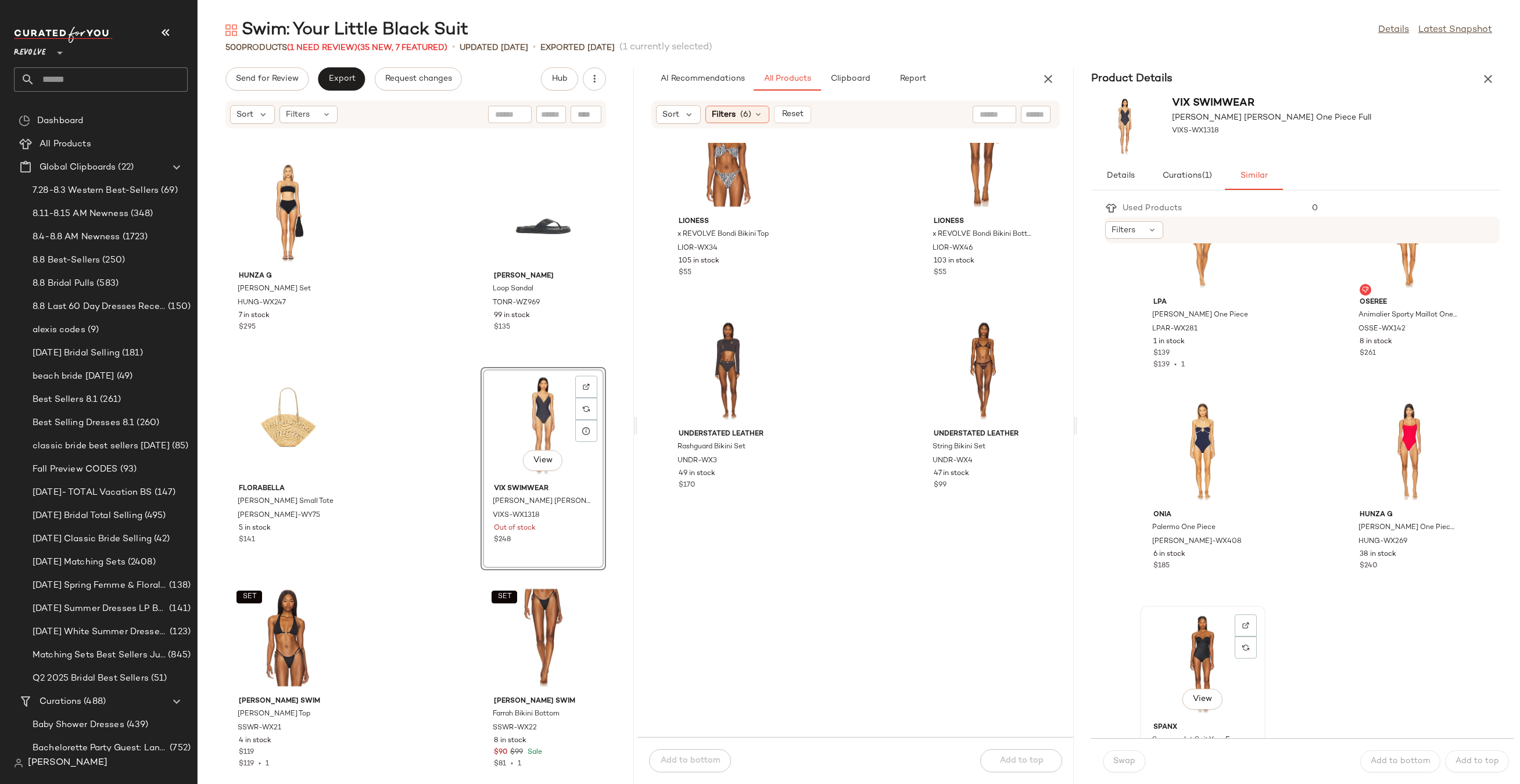
click at [1205, 640] on div "View" at bounding box center [1202, 663] width 117 height 108
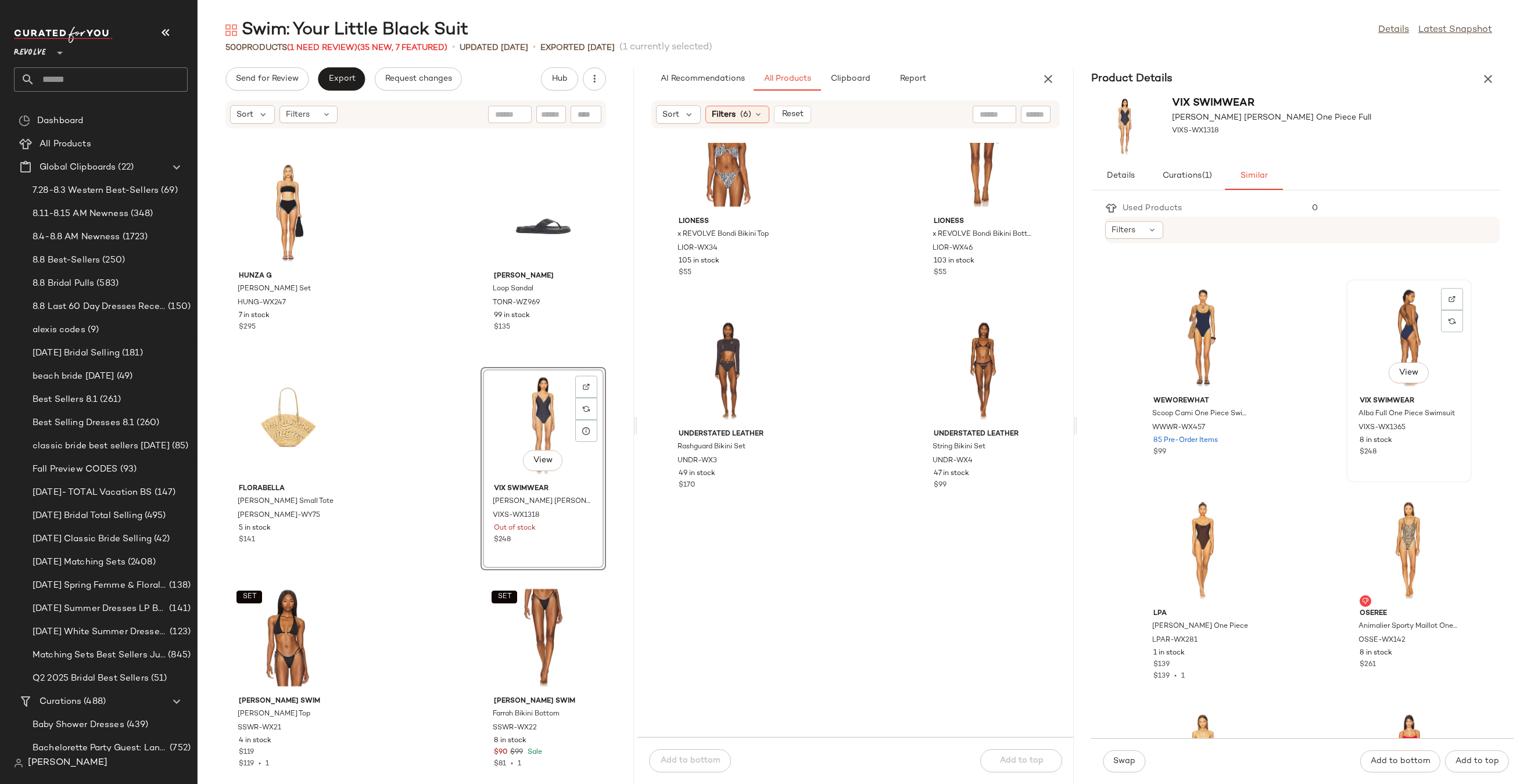
click at [1387, 340] on div "View" at bounding box center [1408, 337] width 117 height 108
click at [1139, 753] on button "Swap" at bounding box center [1124, 761] width 43 height 22
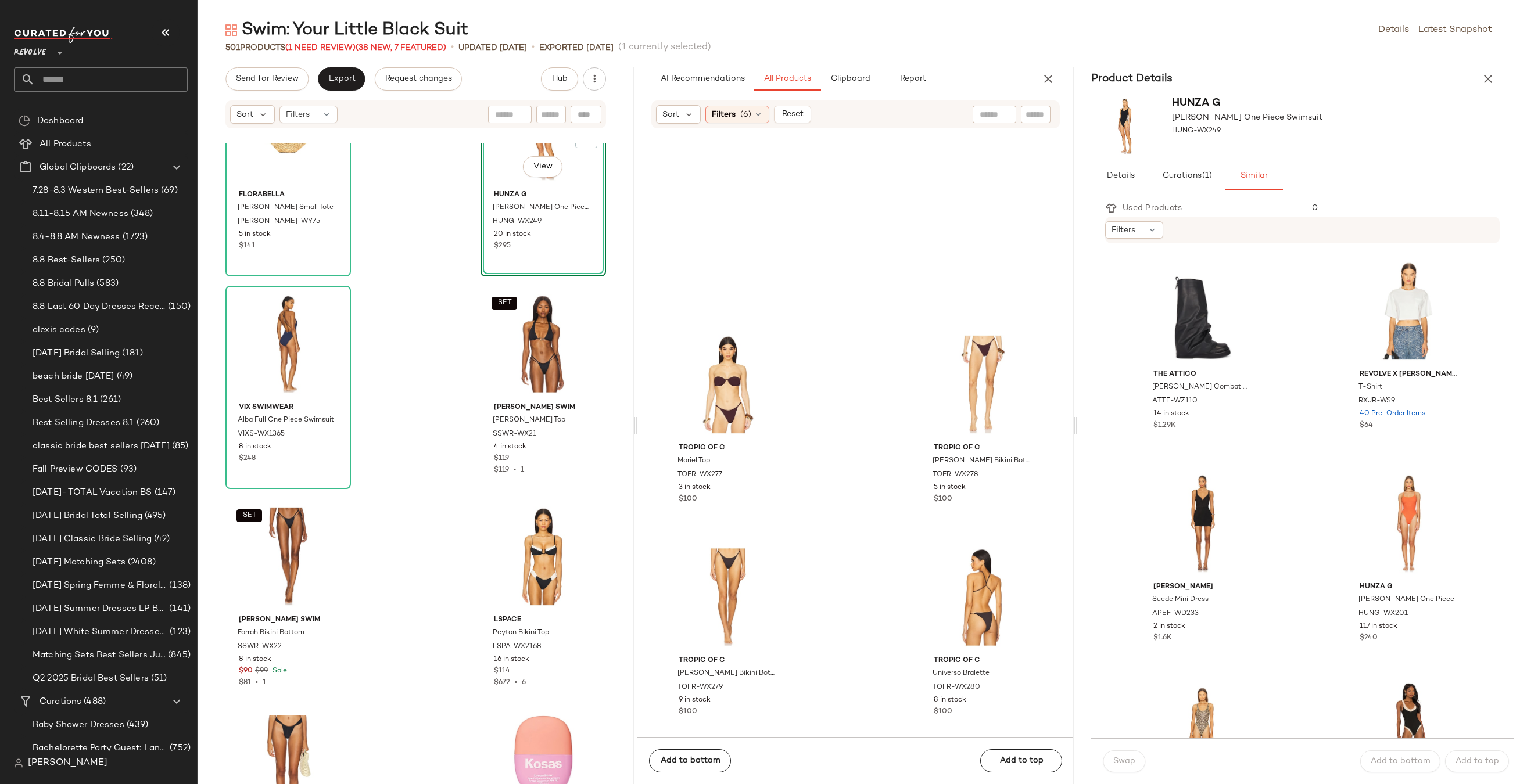
scroll to position [3286, 0]
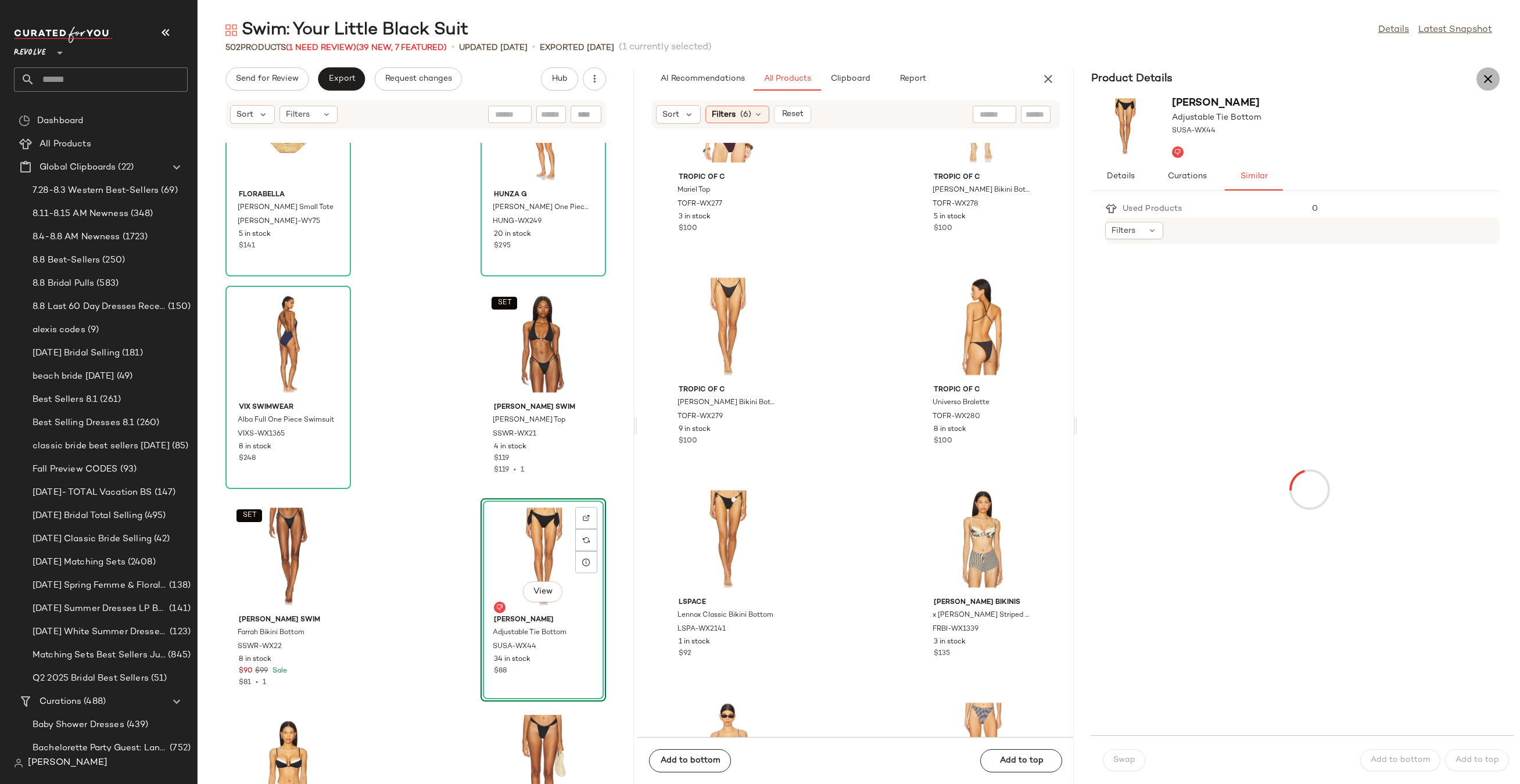
click at [1489, 84] on icon "button" at bounding box center [1487, 78] width 14 height 14
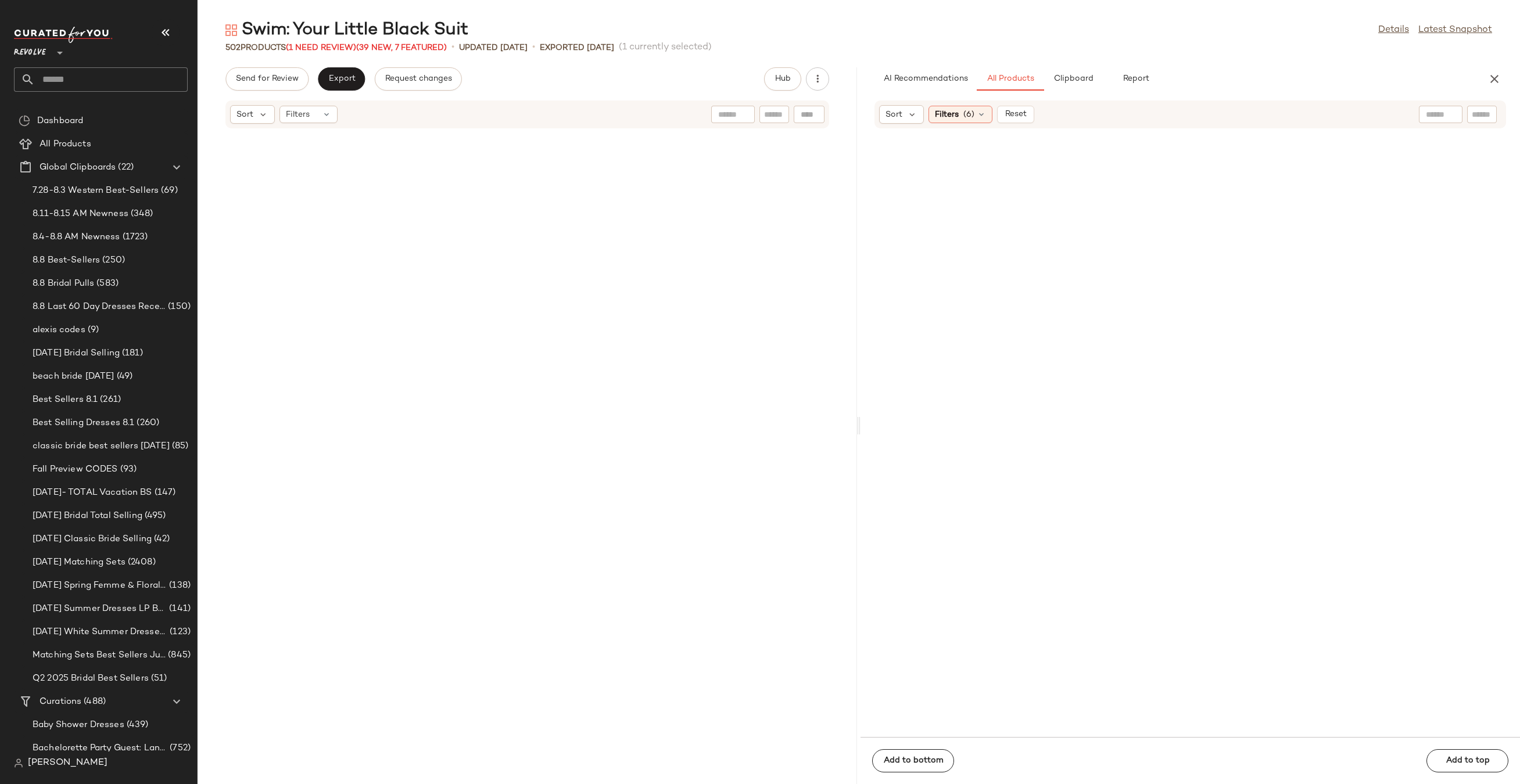
scroll to position [11049, 0]
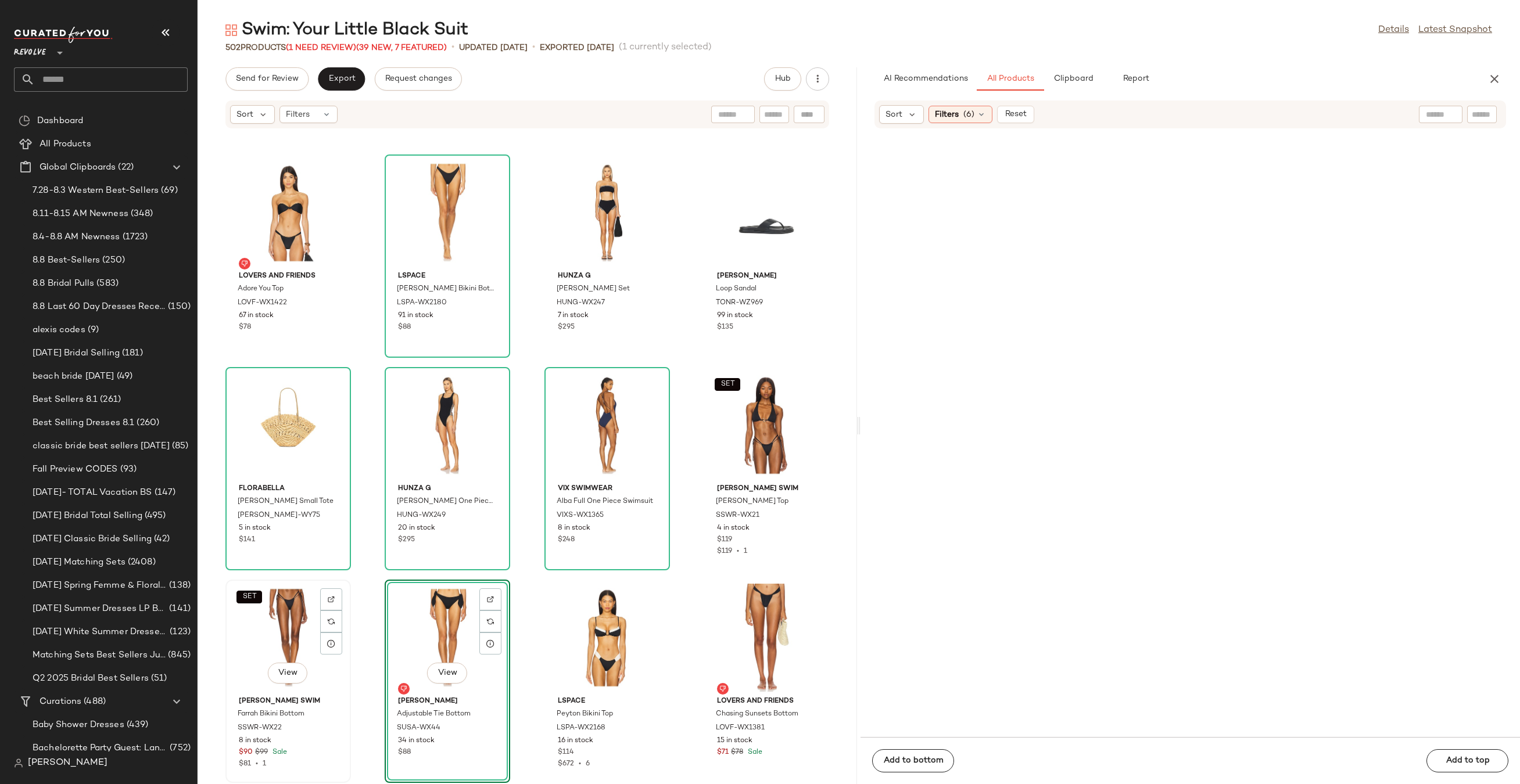
click at [258, 645] on div "SET View" at bounding box center [287, 637] width 117 height 108
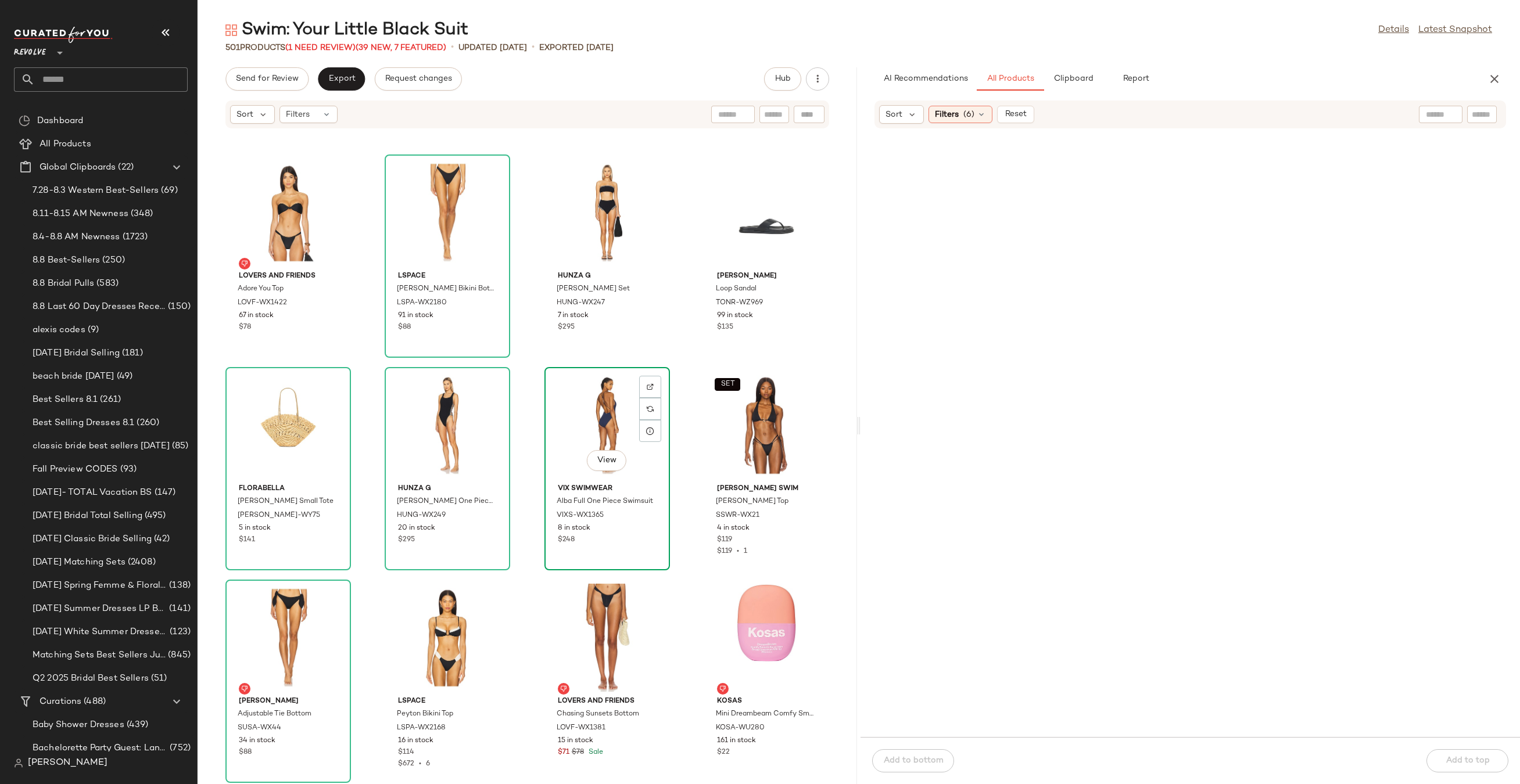
click at [600, 419] on div "View" at bounding box center [606, 425] width 117 height 108
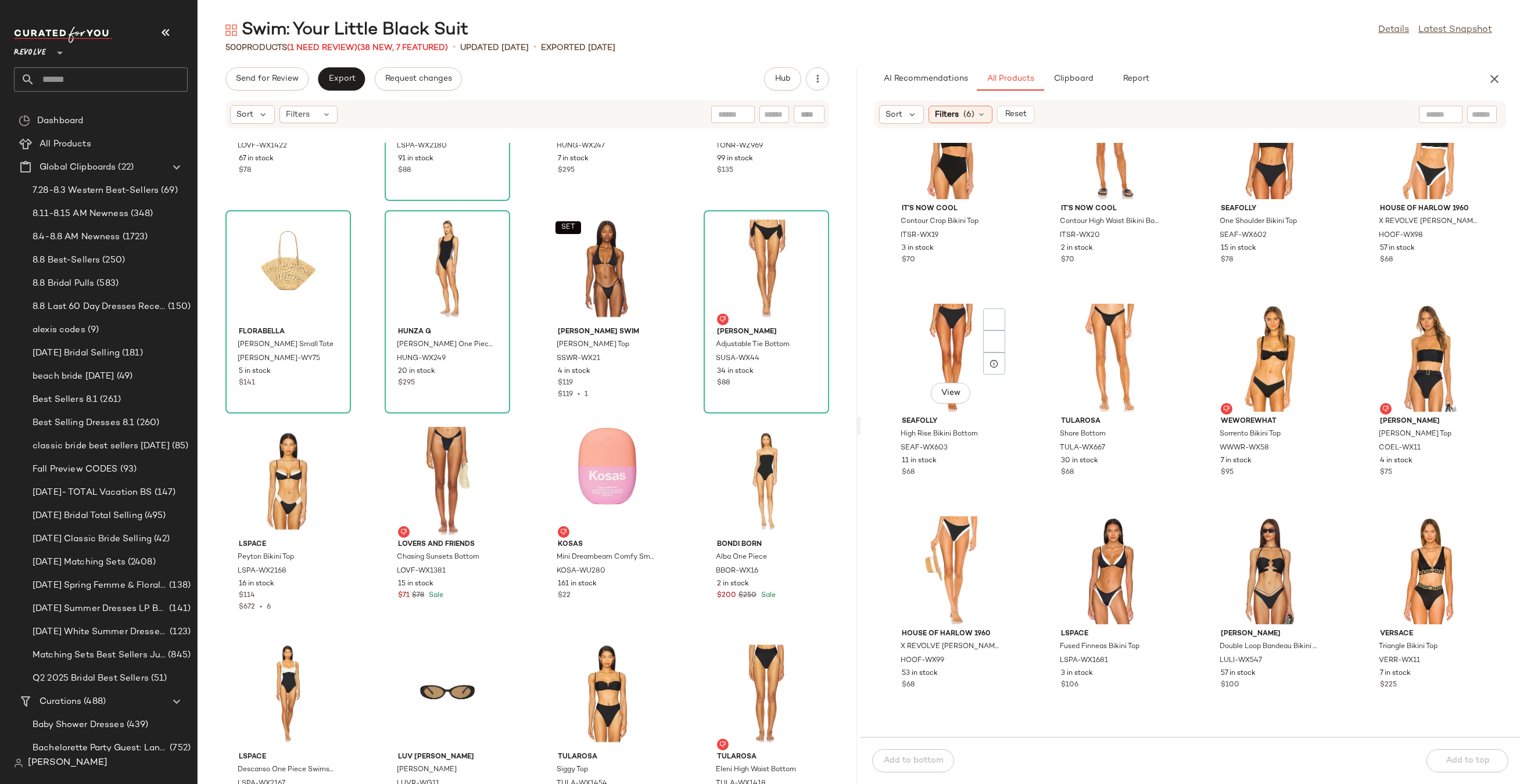
scroll to position [4131, 0]
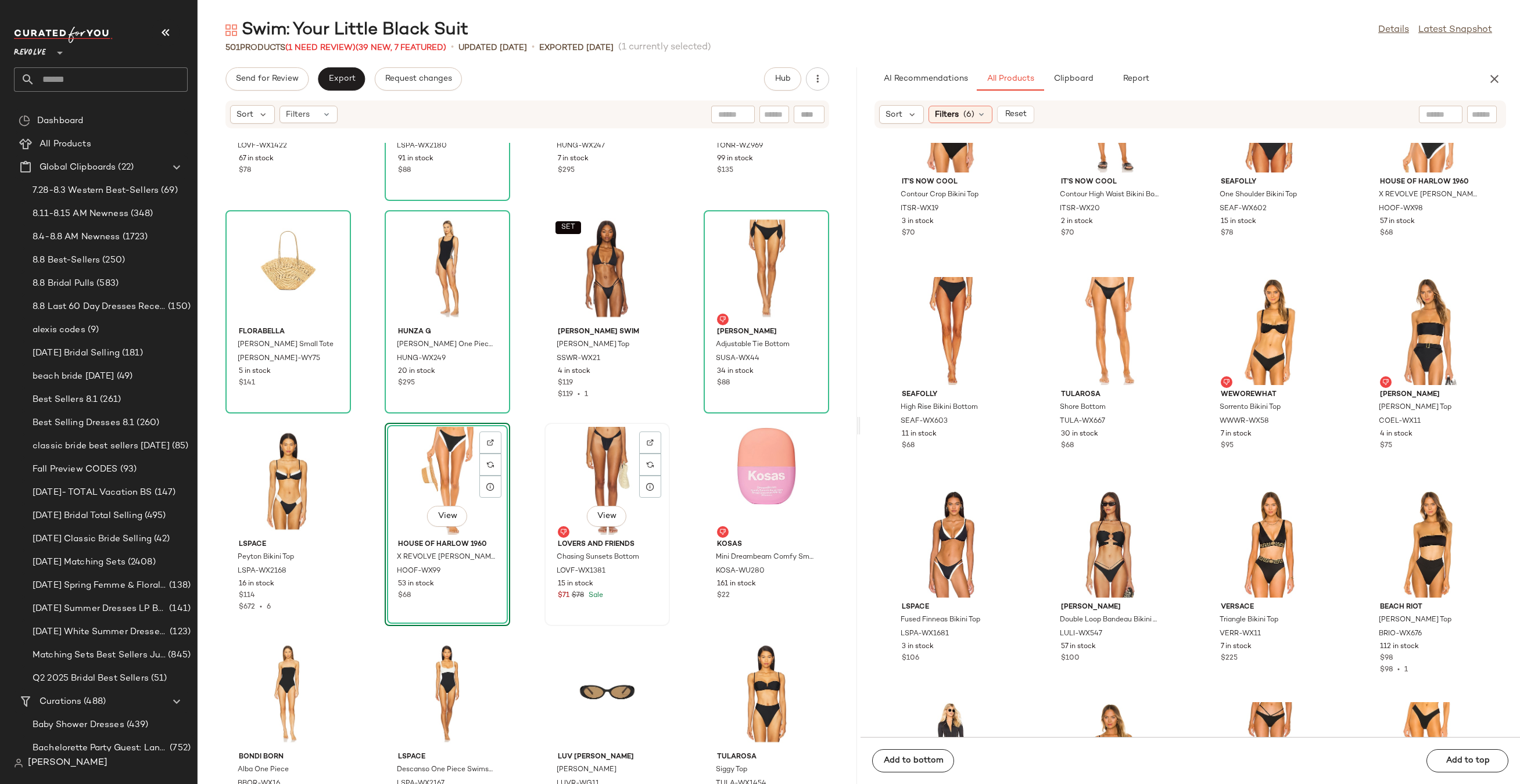
click at [585, 479] on div "View" at bounding box center [606, 480] width 117 height 108
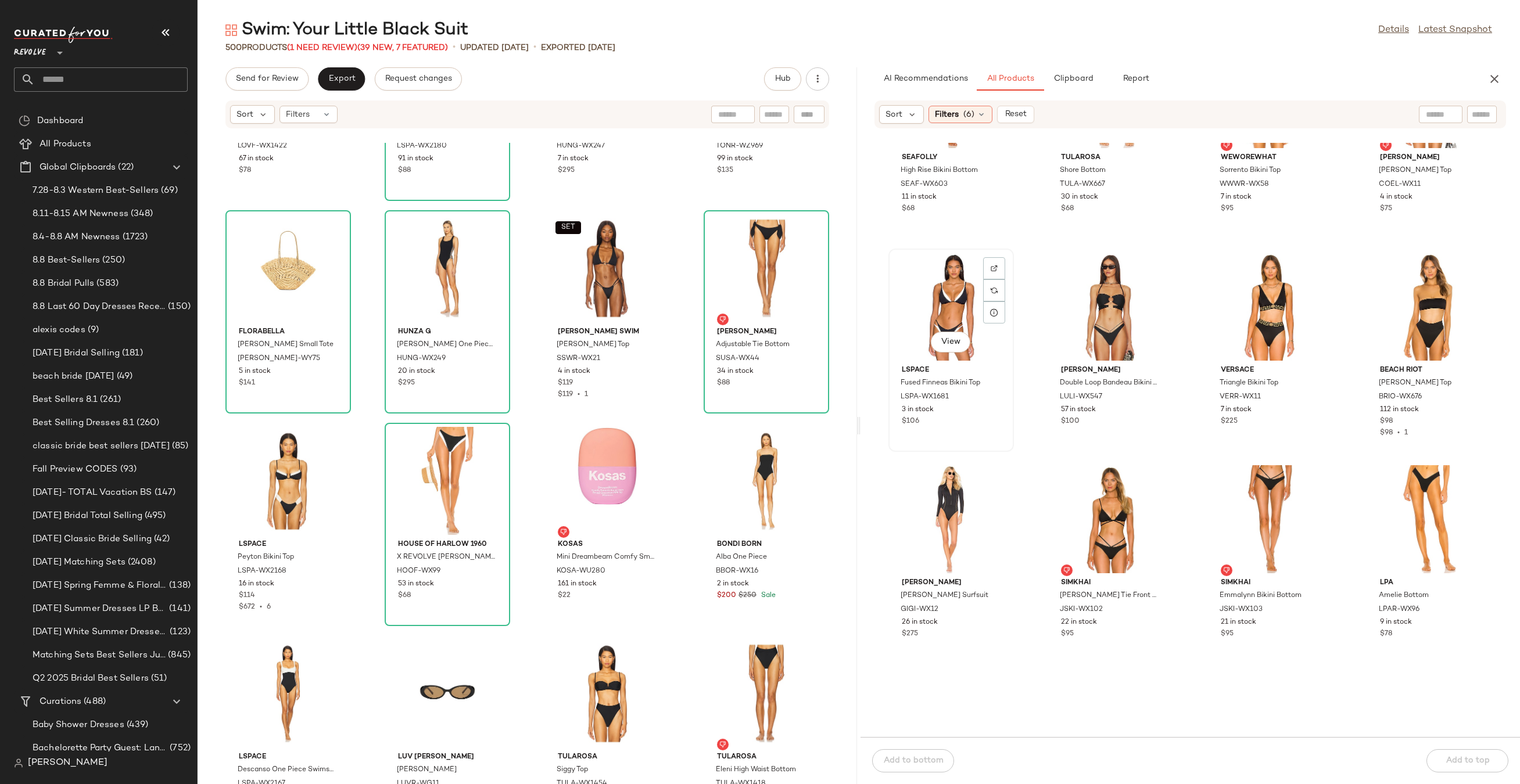
scroll to position [4565, 0]
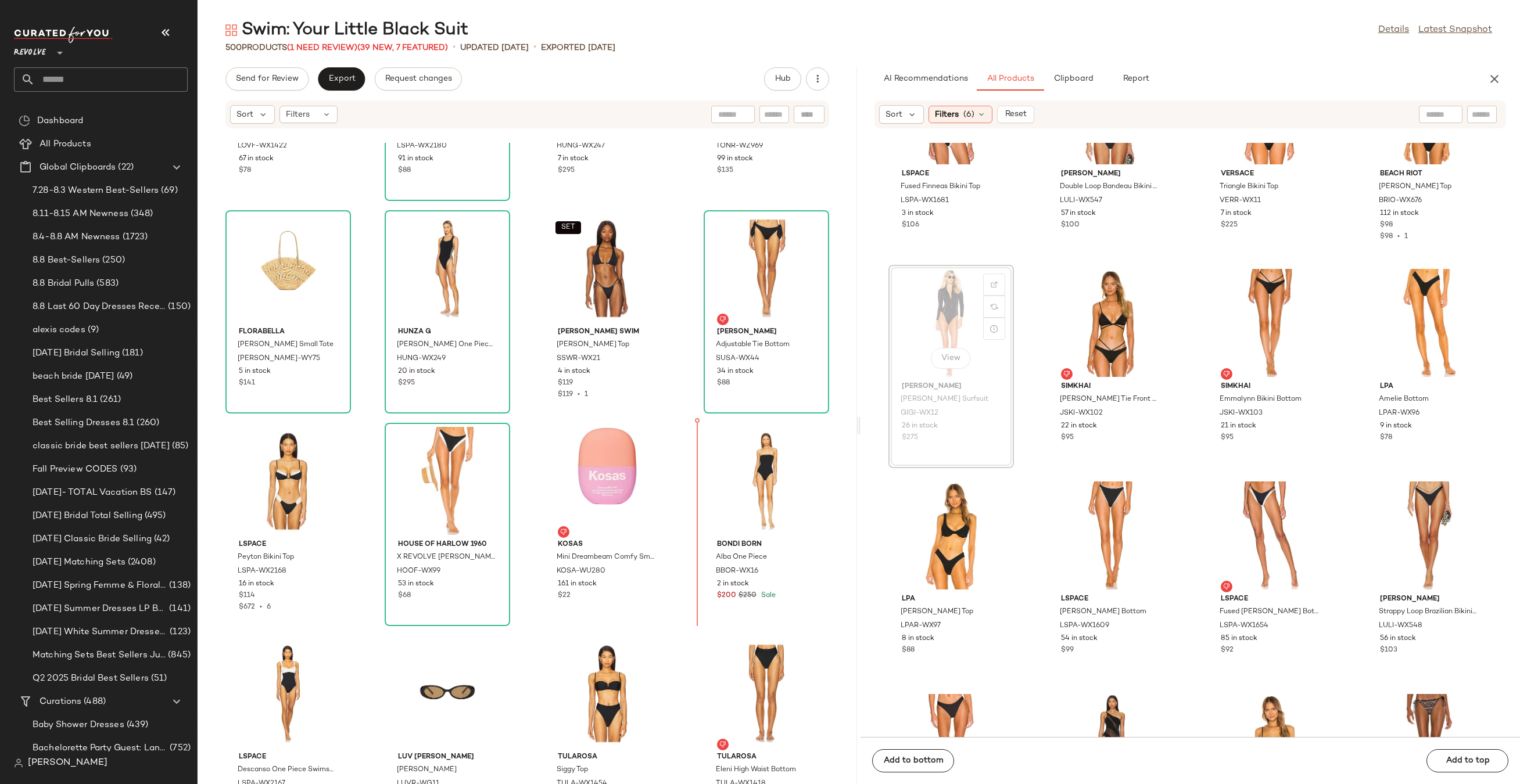
drag, startPoint x: 933, startPoint y: 279, endPoint x: 929, endPoint y: 283, distance: 5.7
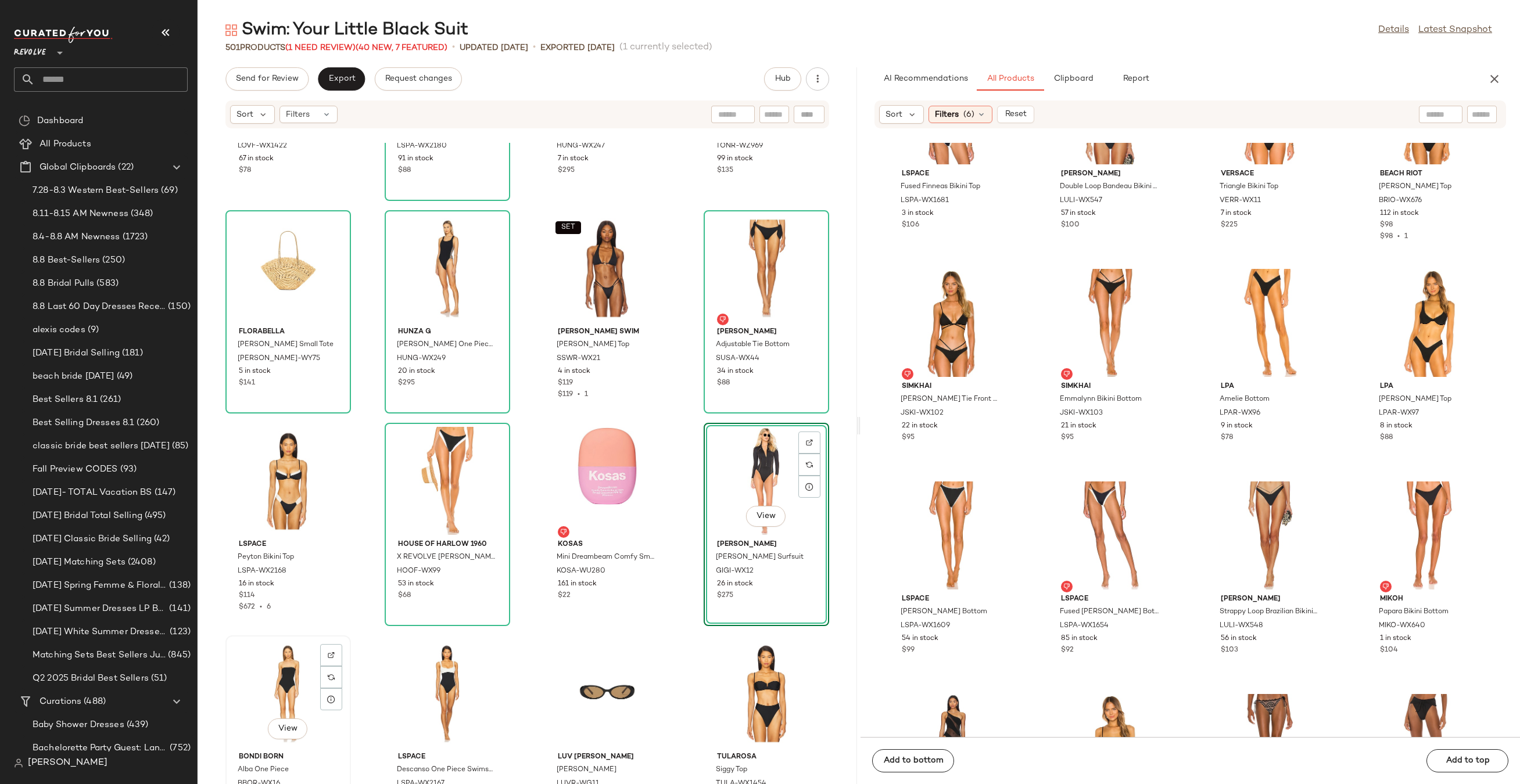
click at [263, 707] on div "View" at bounding box center [287, 693] width 117 height 108
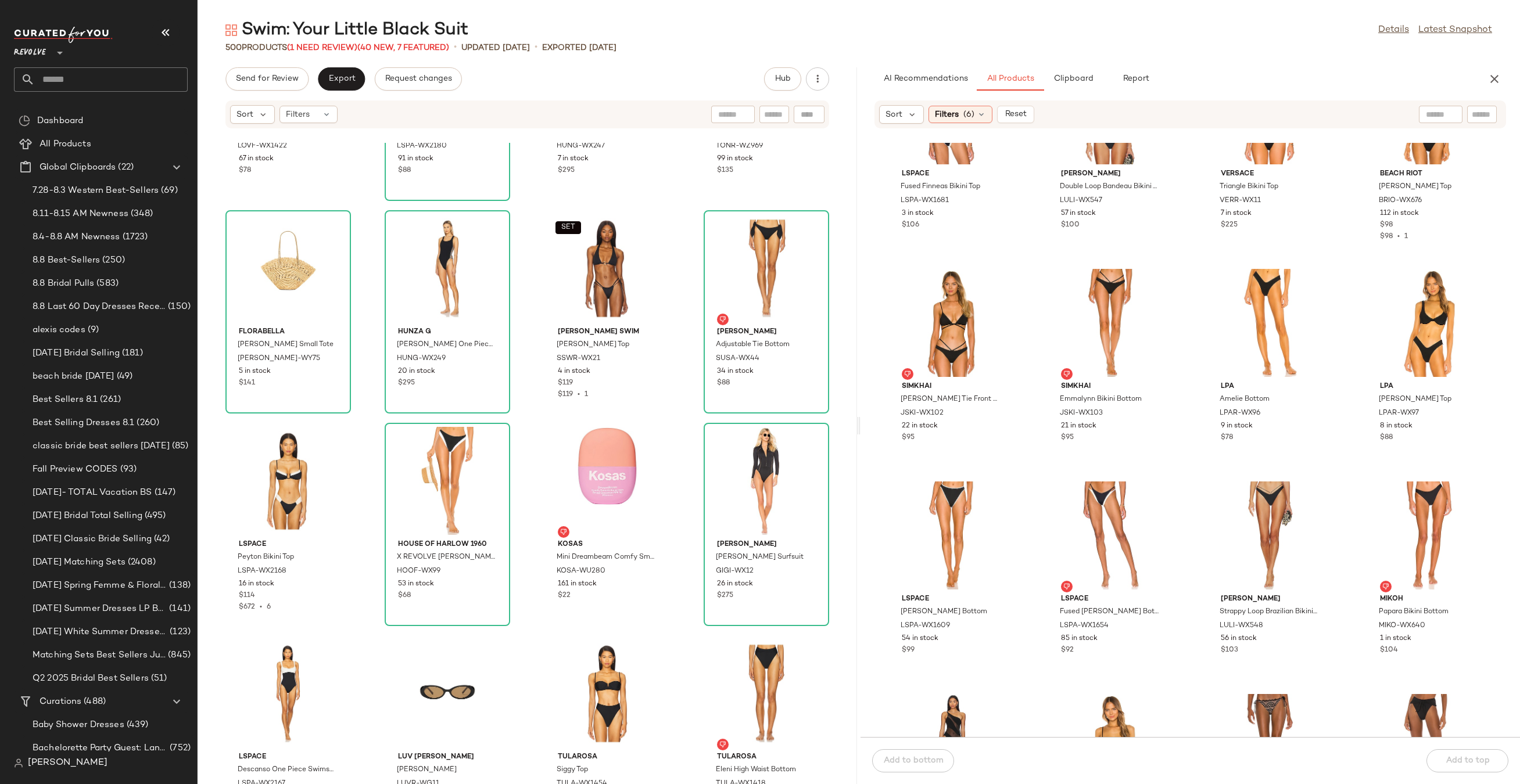
scroll to position [11529, 0]
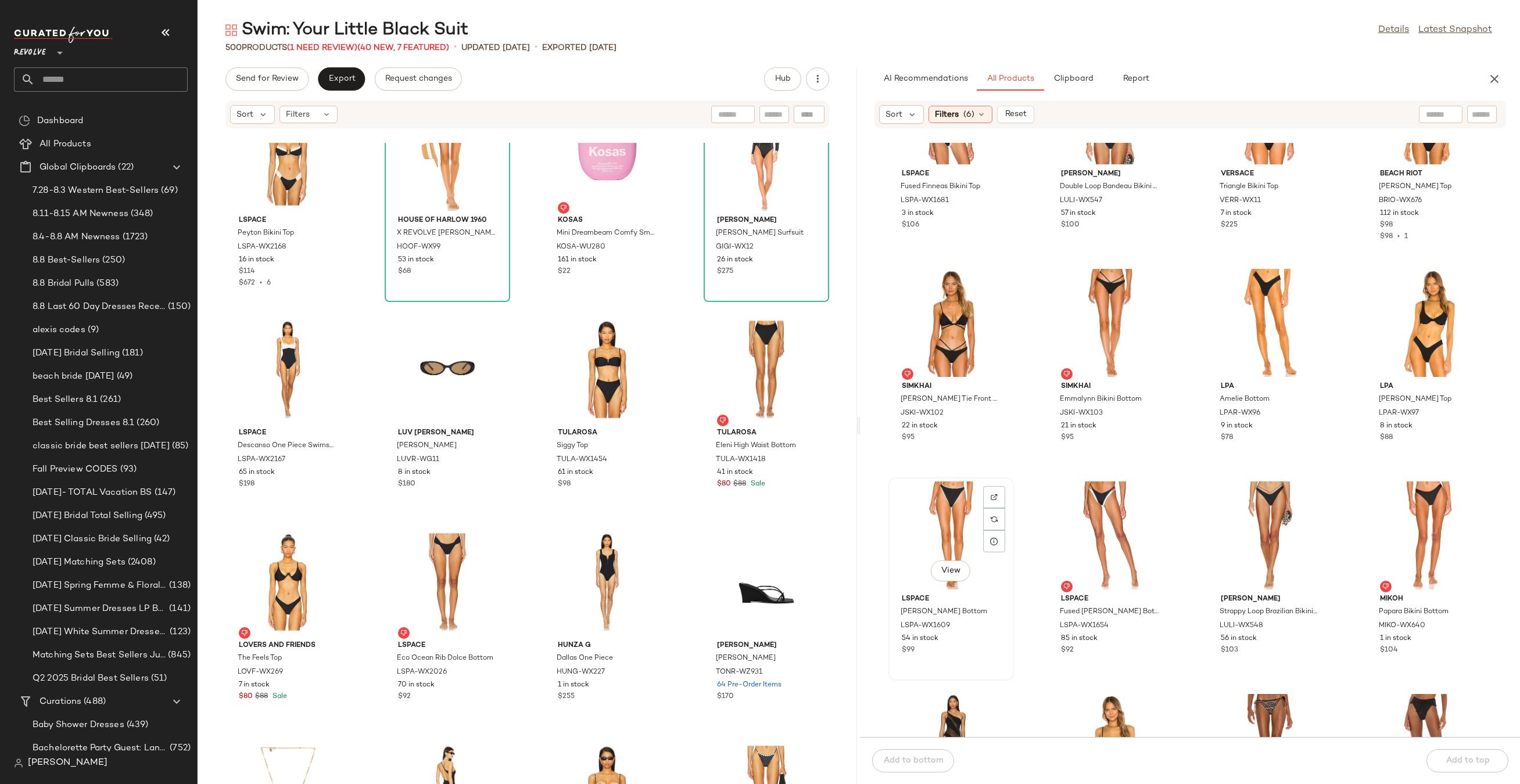
click at [952, 537] on div "View" at bounding box center [951, 535] width 117 height 108
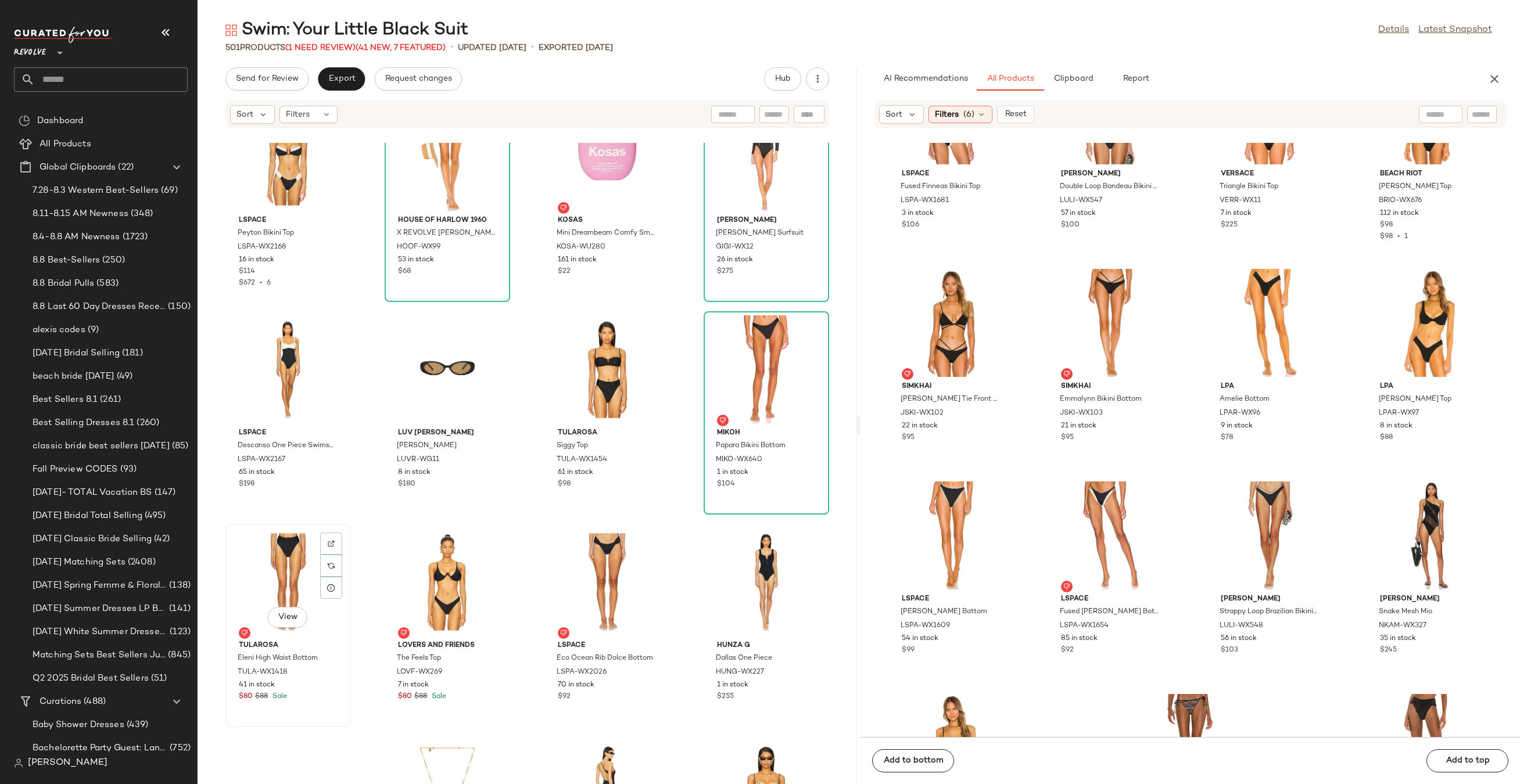
click at [277, 538] on div "View" at bounding box center [287, 581] width 117 height 108
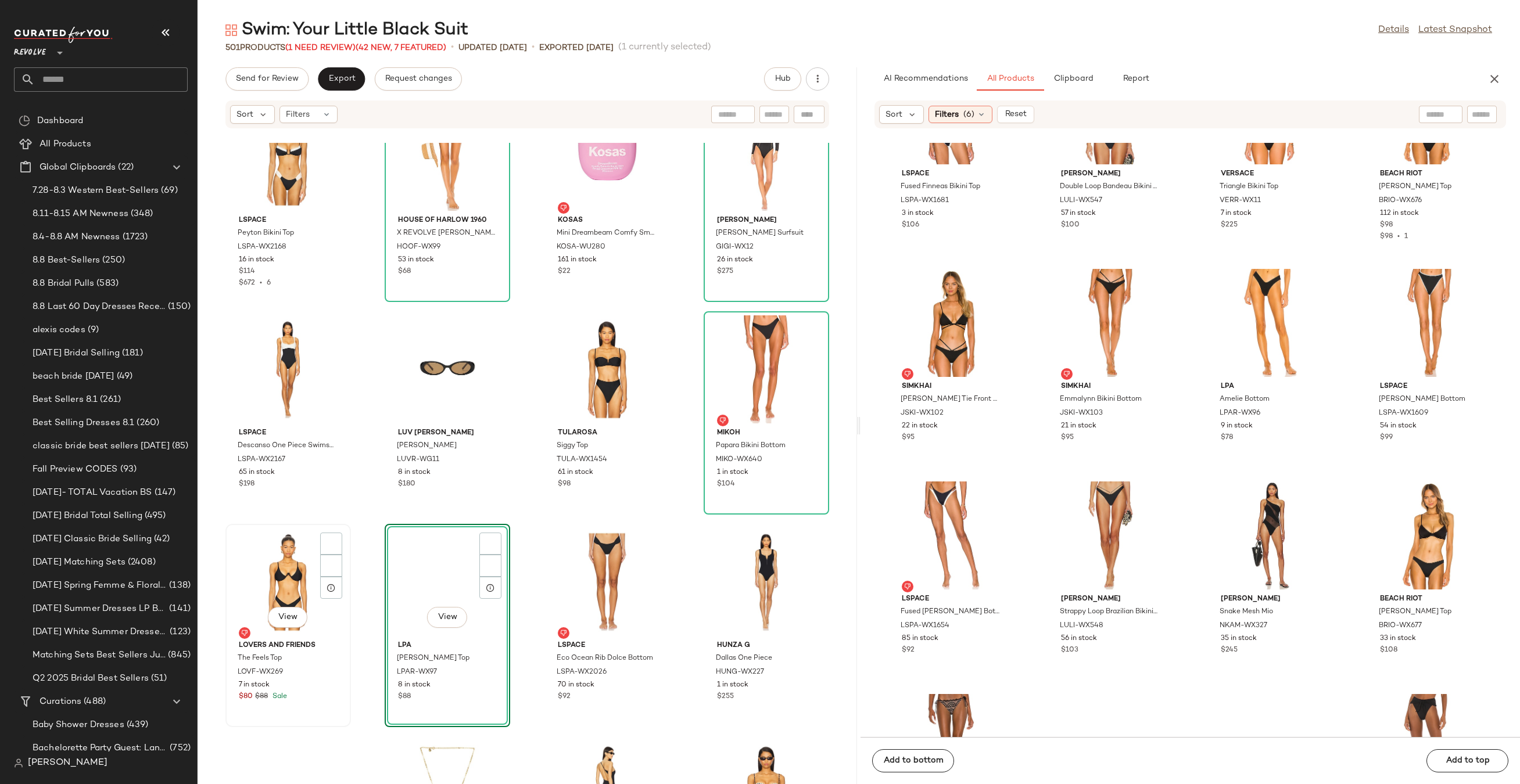
click at [290, 559] on div "View" at bounding box center [287, 581] width 117 height 108
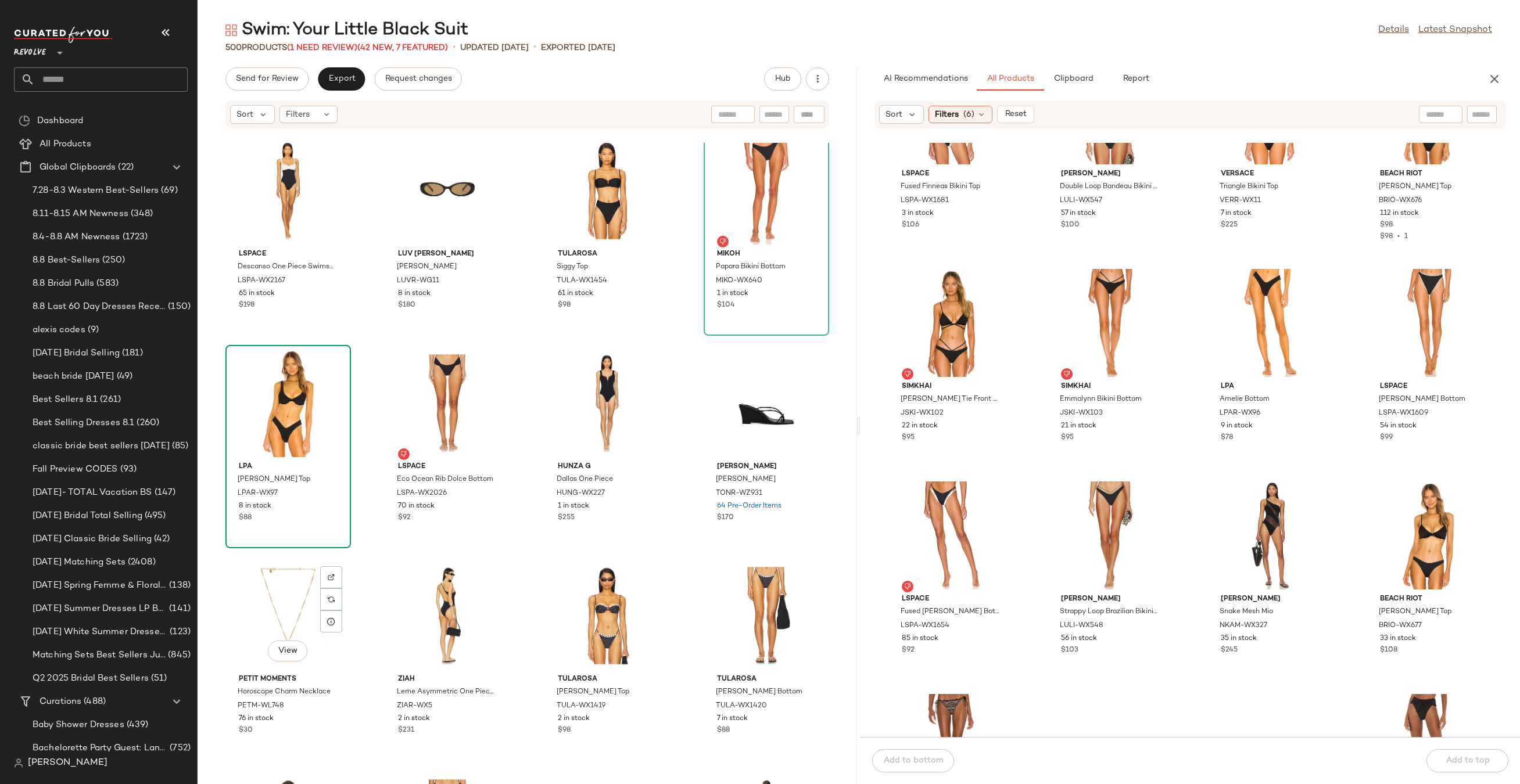
scroll to position [12156, 0]
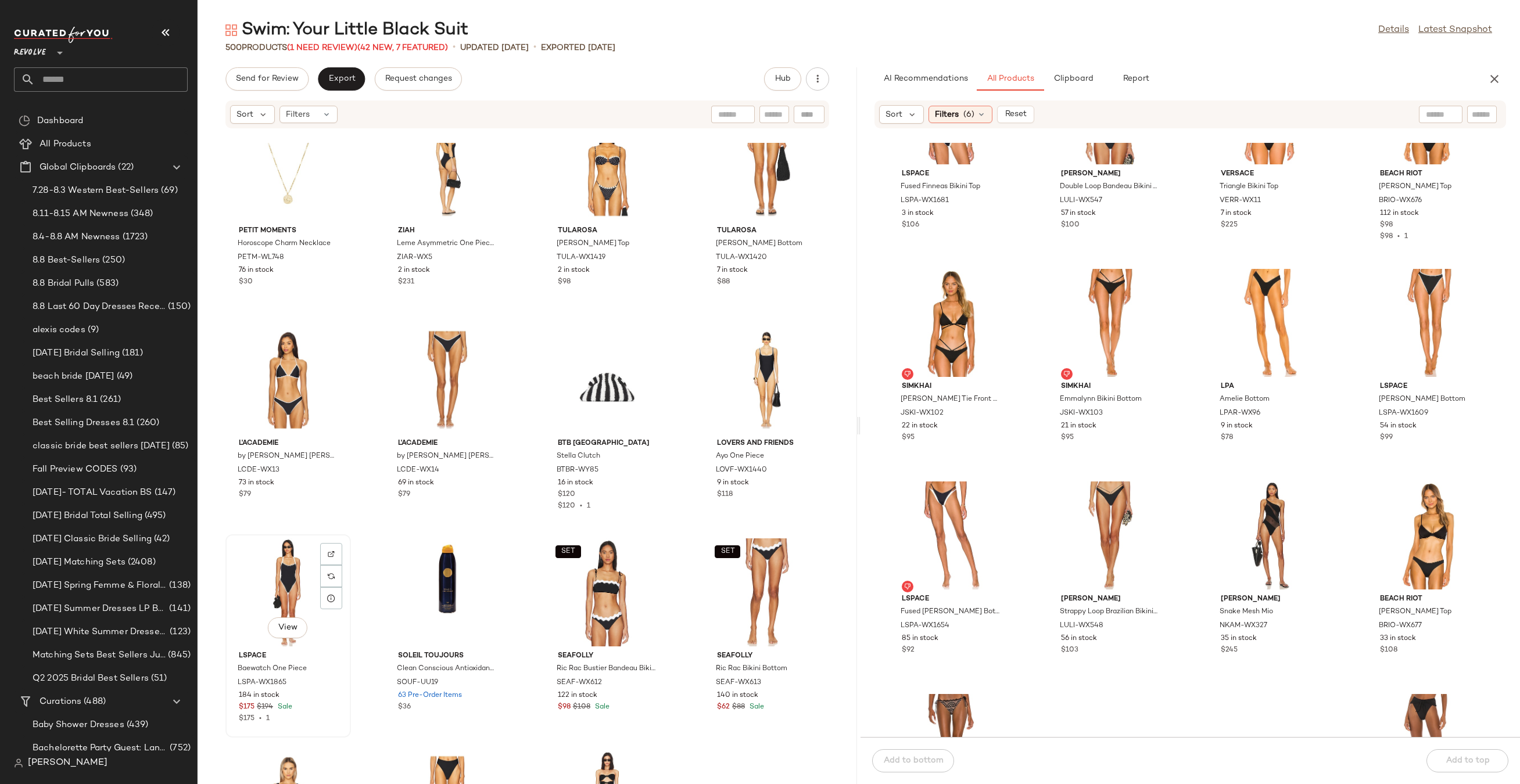
click at [278, 596] on div "View" at bounding box center [287, 592] width 117 height 108
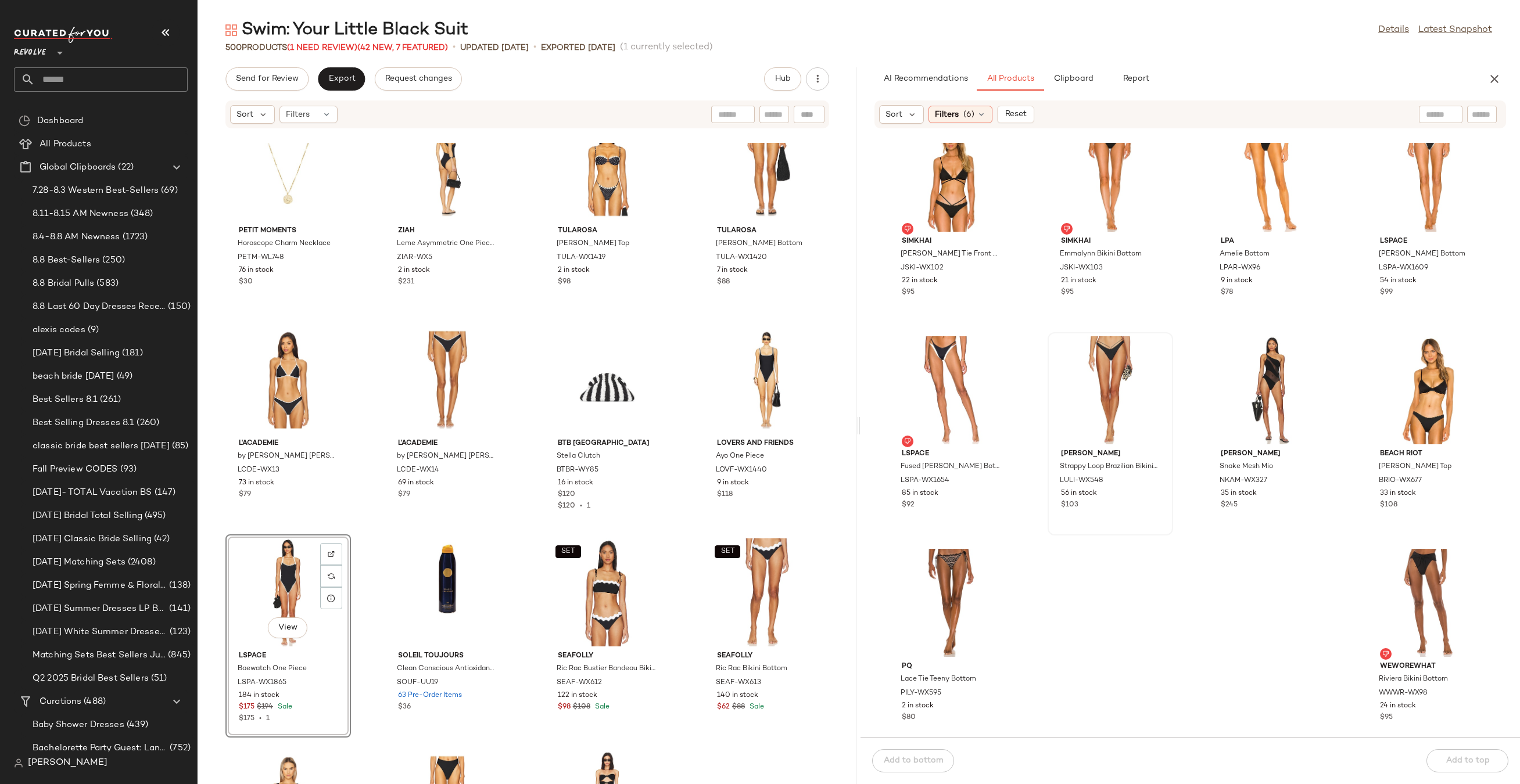
scroll to position [4721, 0]
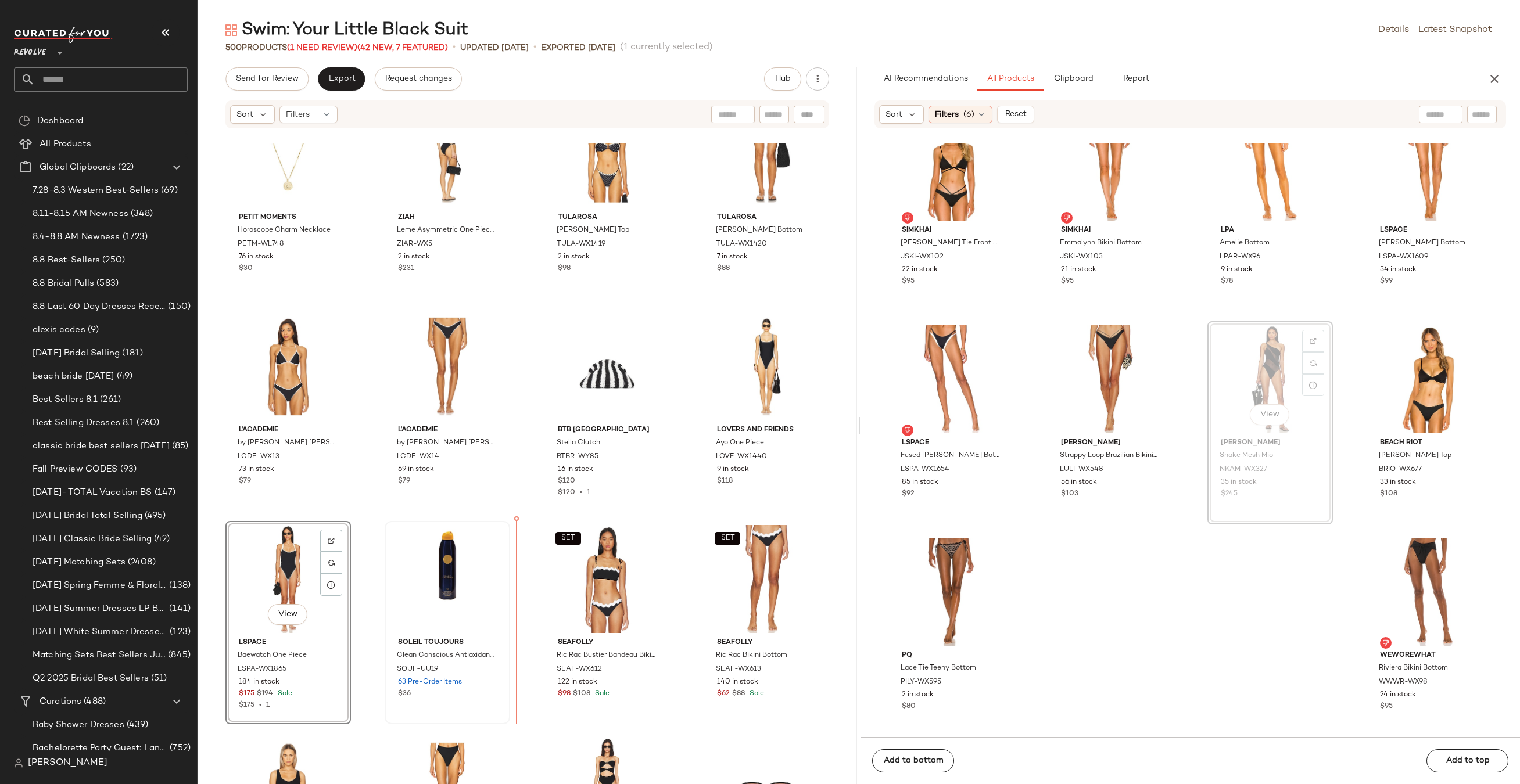
drag, startPoint x: 1242, startPoint y: 396, endPoint x: 448, endPoint y: 684, distance: 844.6
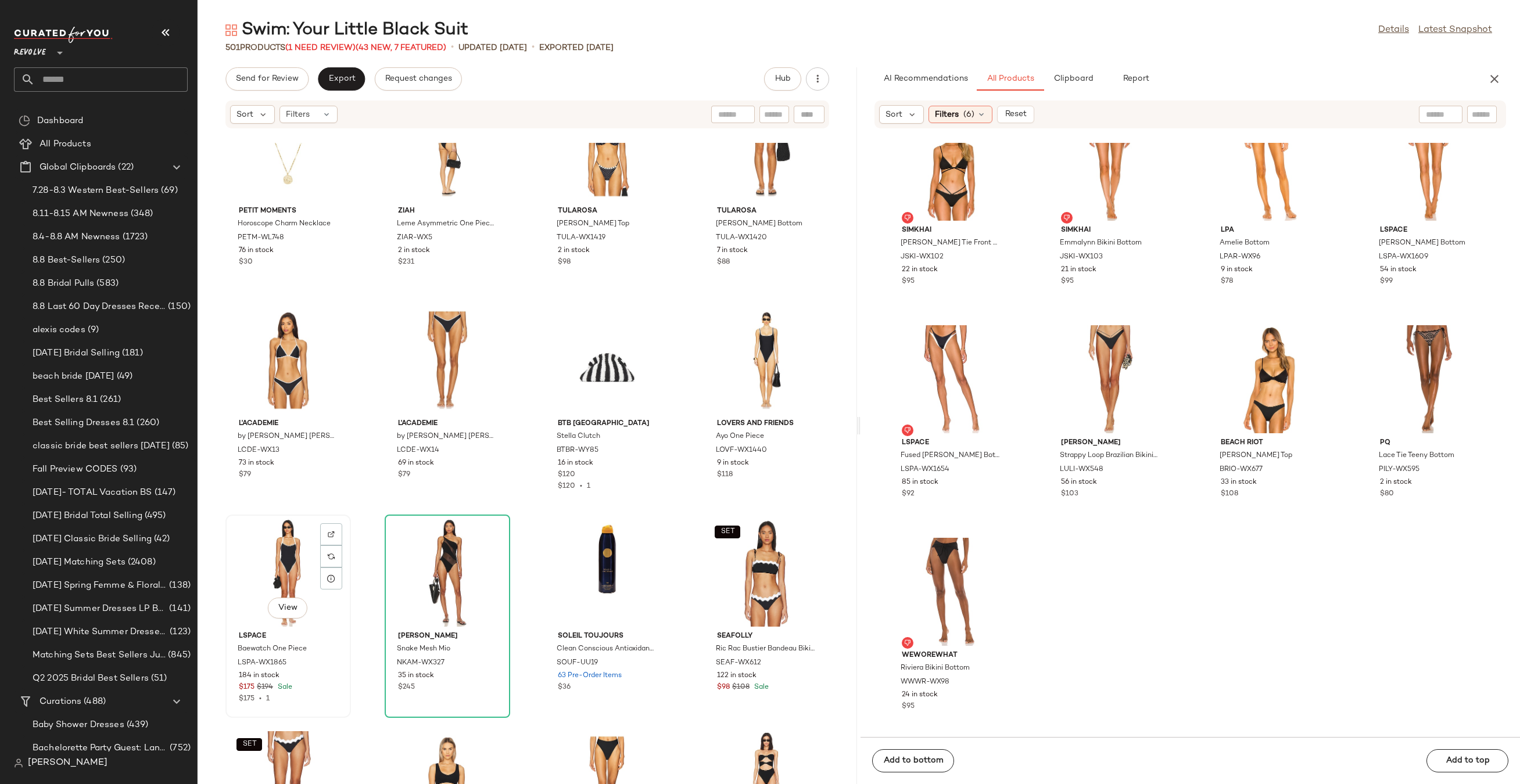
click at [276, 563] on div "View" at bounding box center [287, 572] width 117 height 108
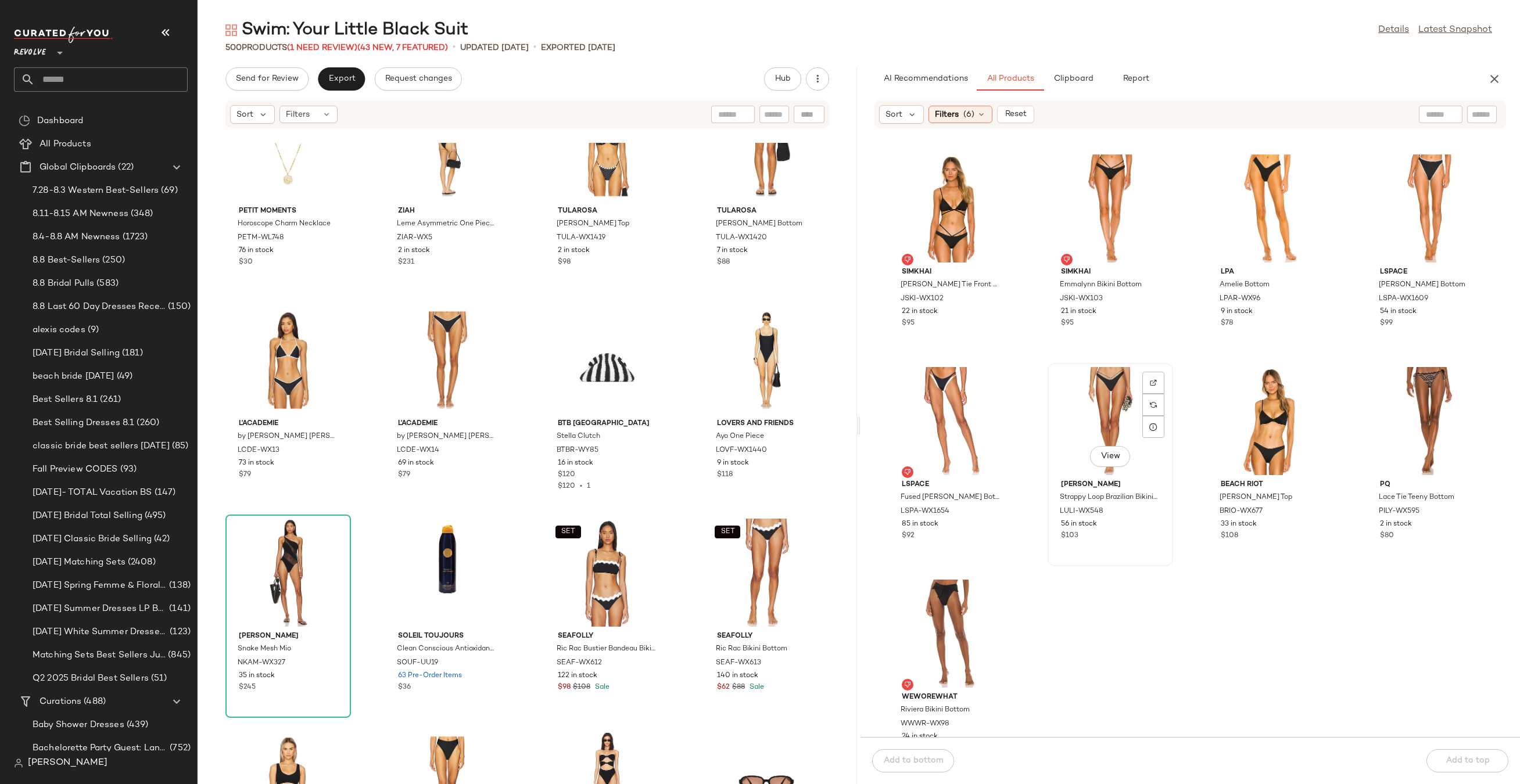
scroll to position [4411, 0]
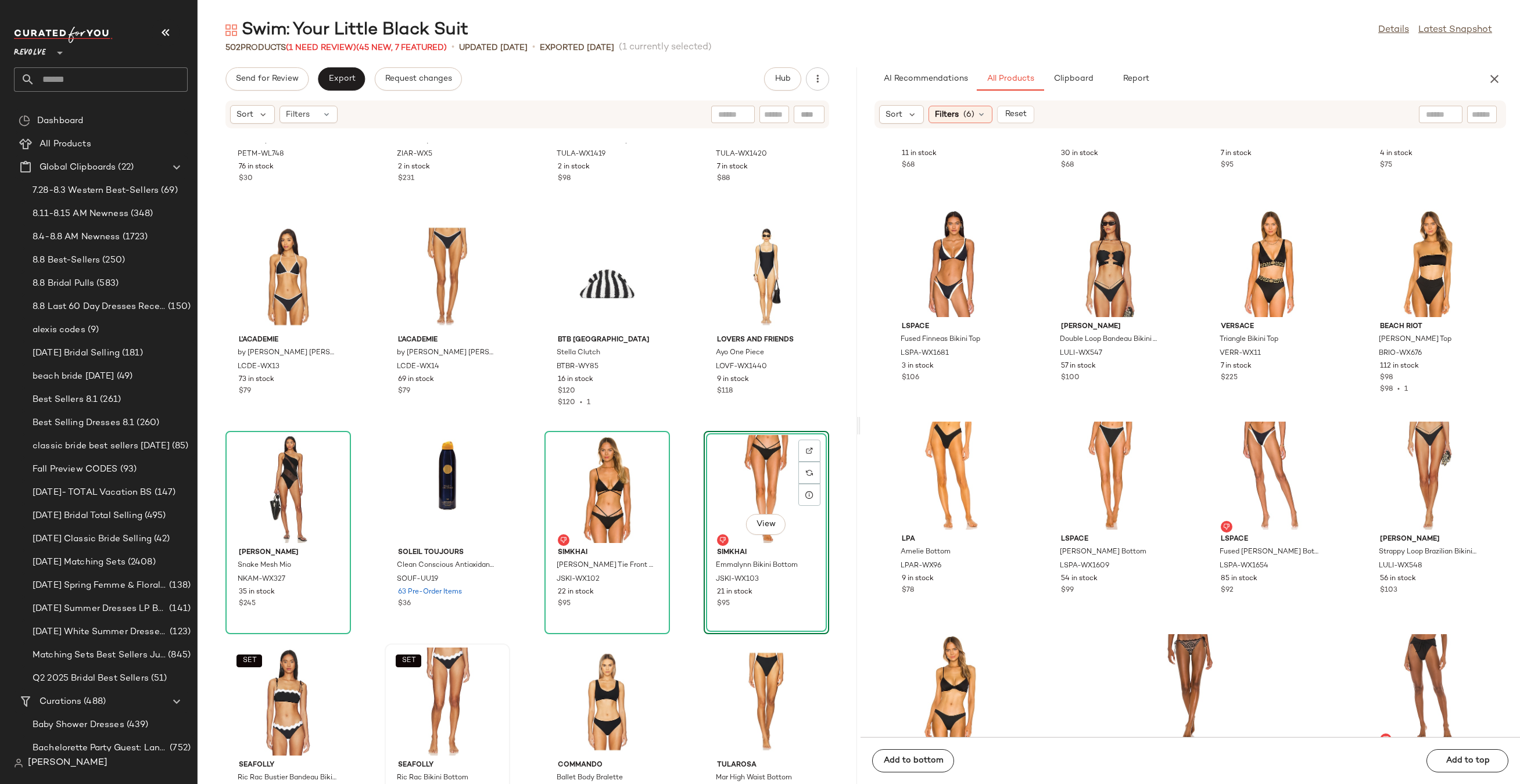
scroll to position [12269, 0]
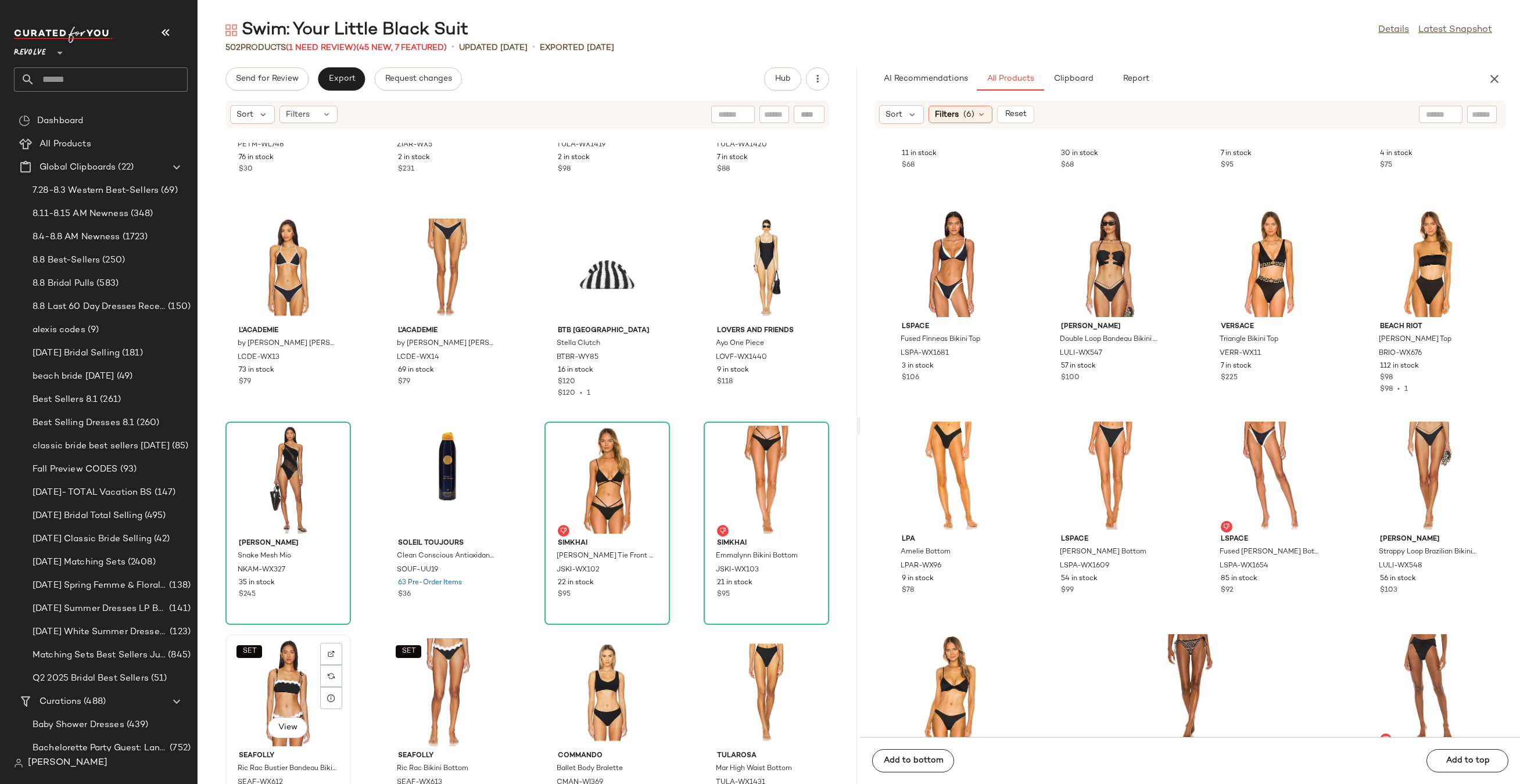
click at [269, 683] on div "SET View" at bounding box center [287, 692] width 117 height 108
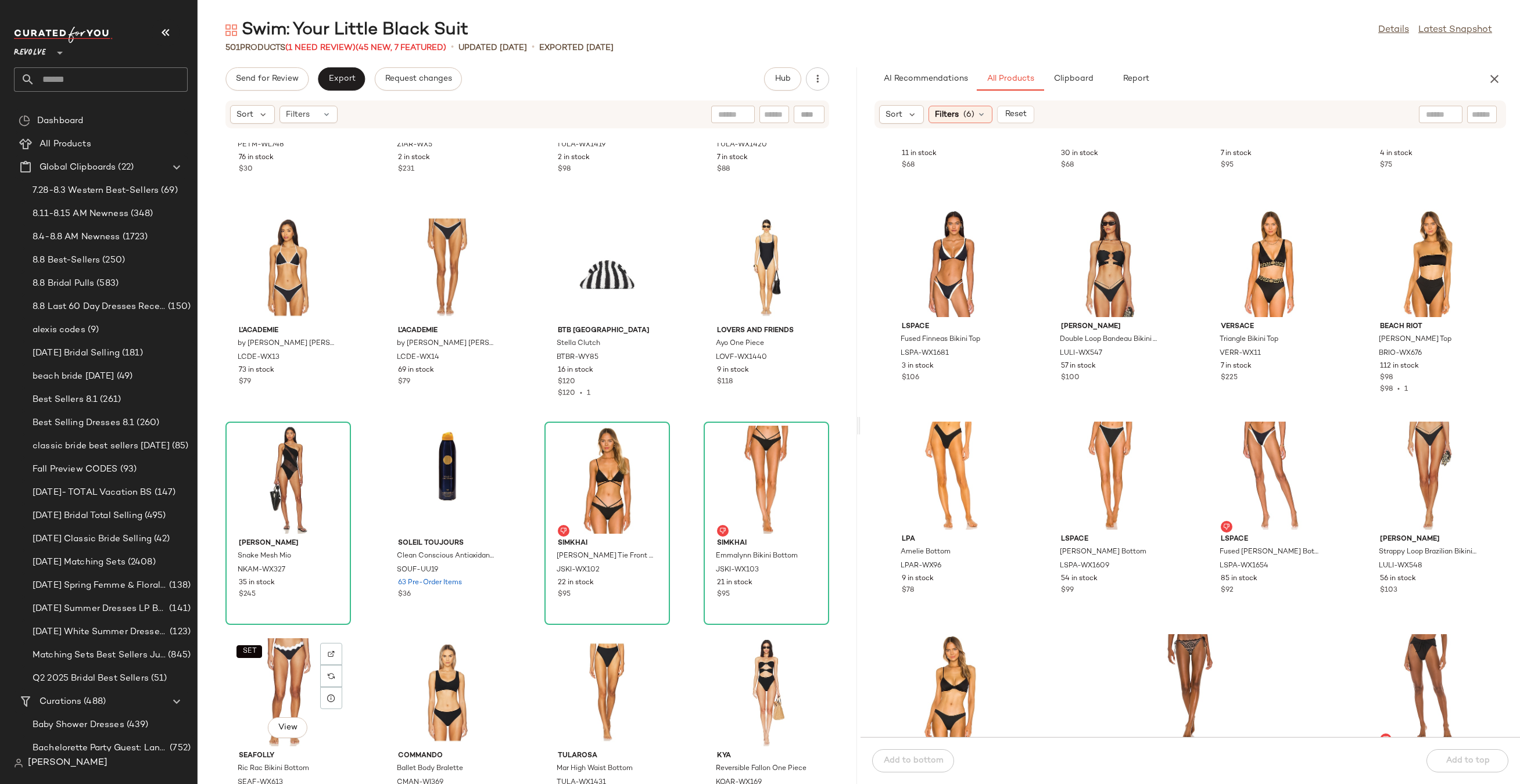
click at [270, 678] on div "SET View" at bounding box center [287, 692] width 117 height 108
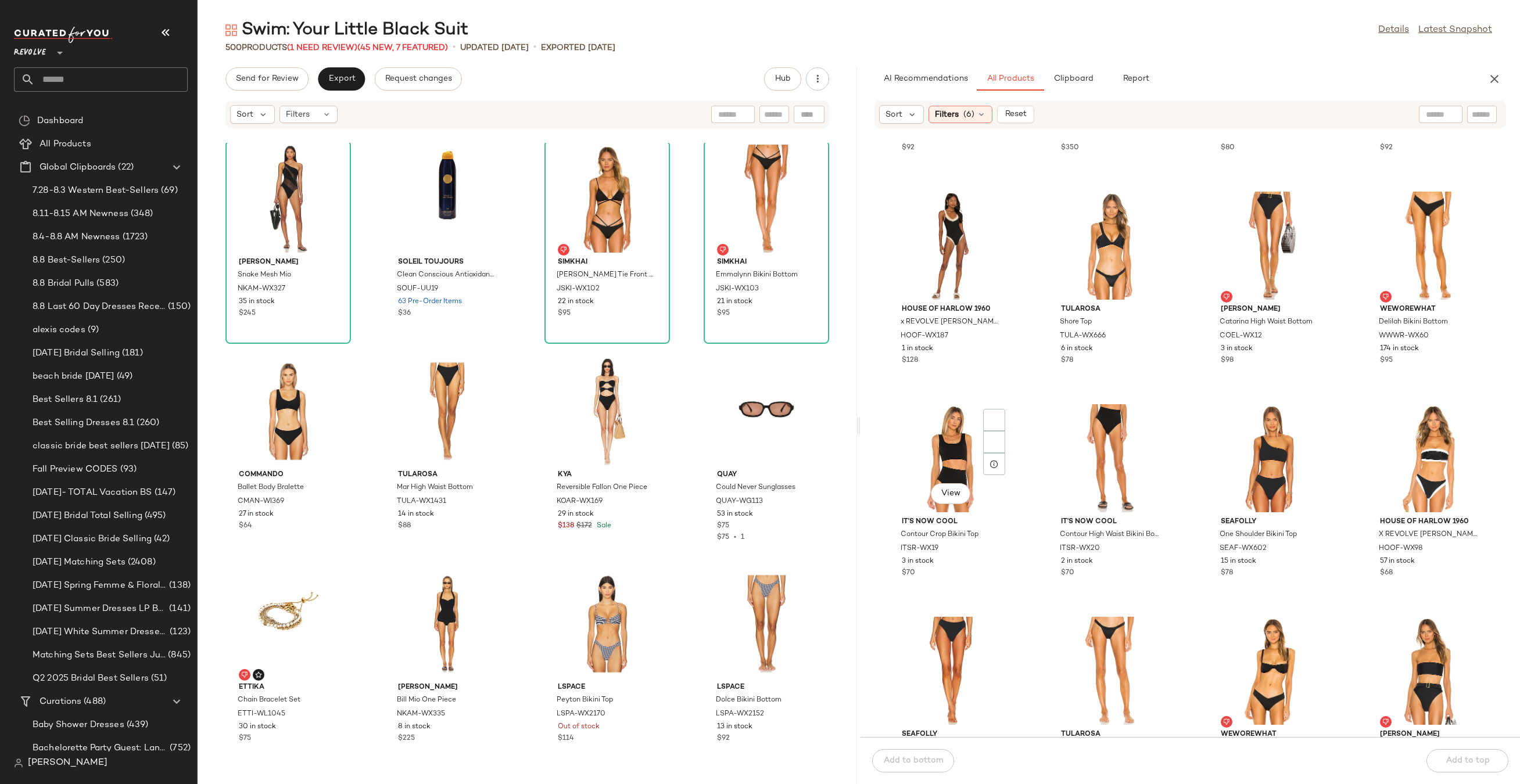
scroll to position [3492, 0]
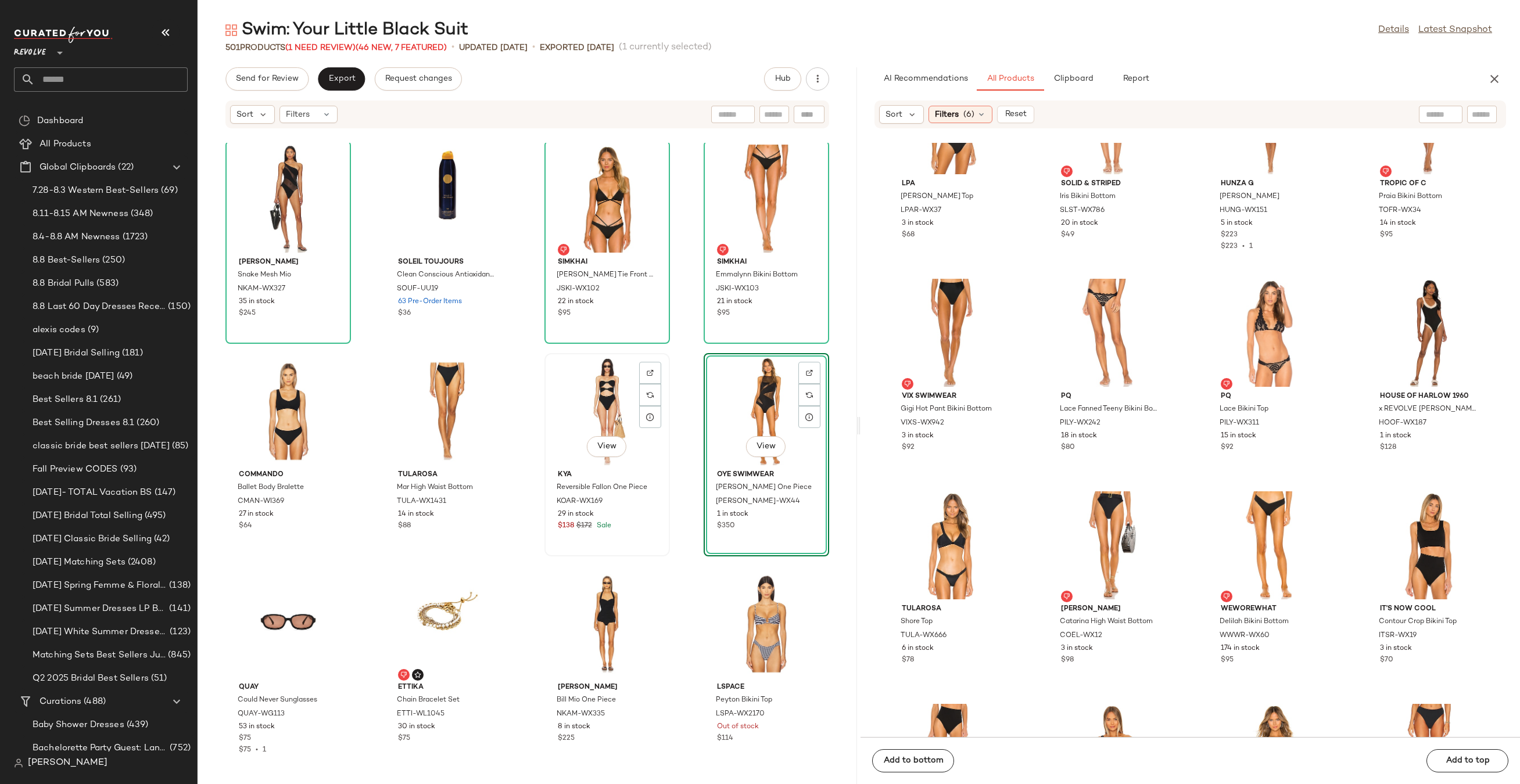
click at [587, 403] on div "View" at bounding box center [606, 411] width 117 height 108
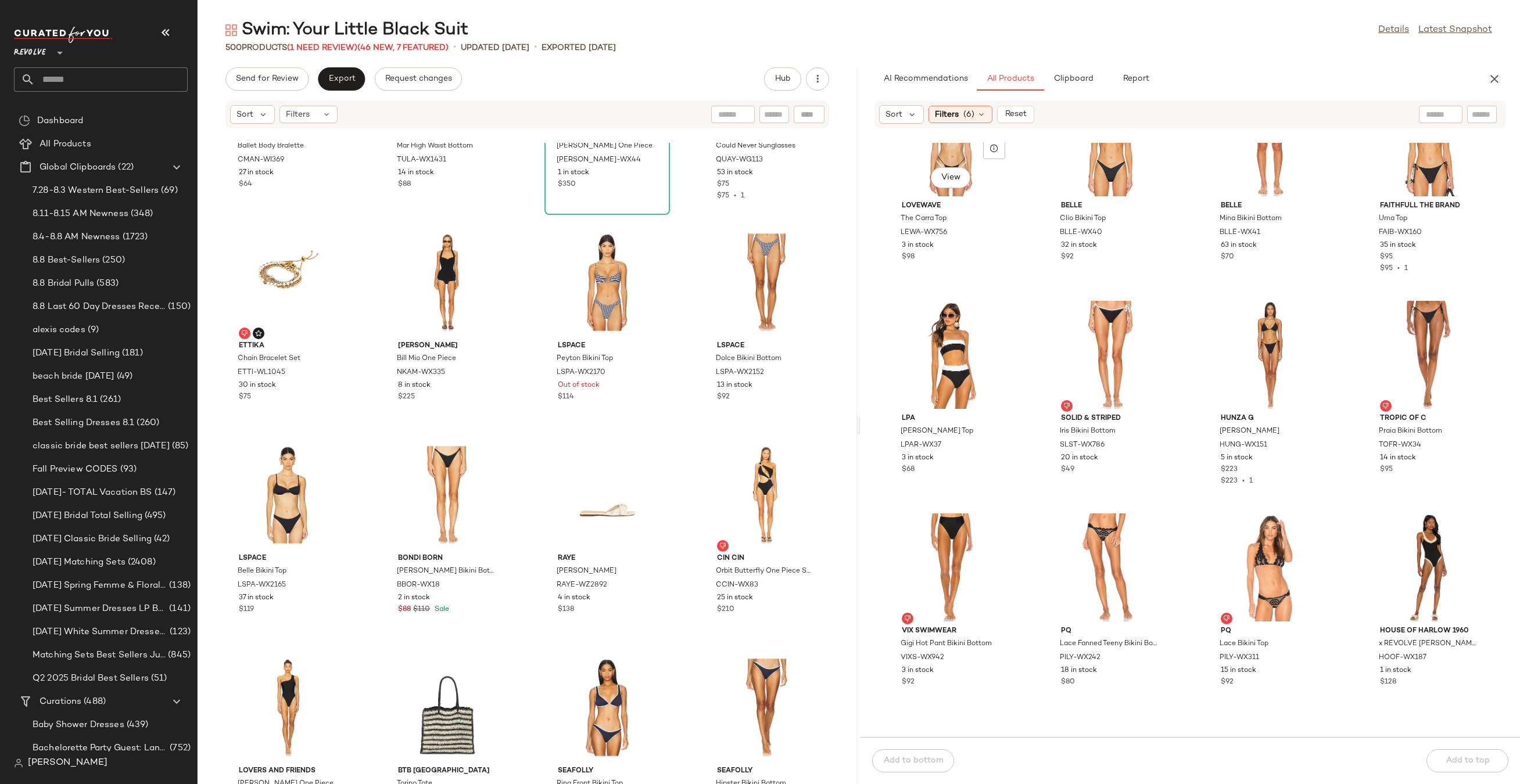
scroll to position [2925, 0]
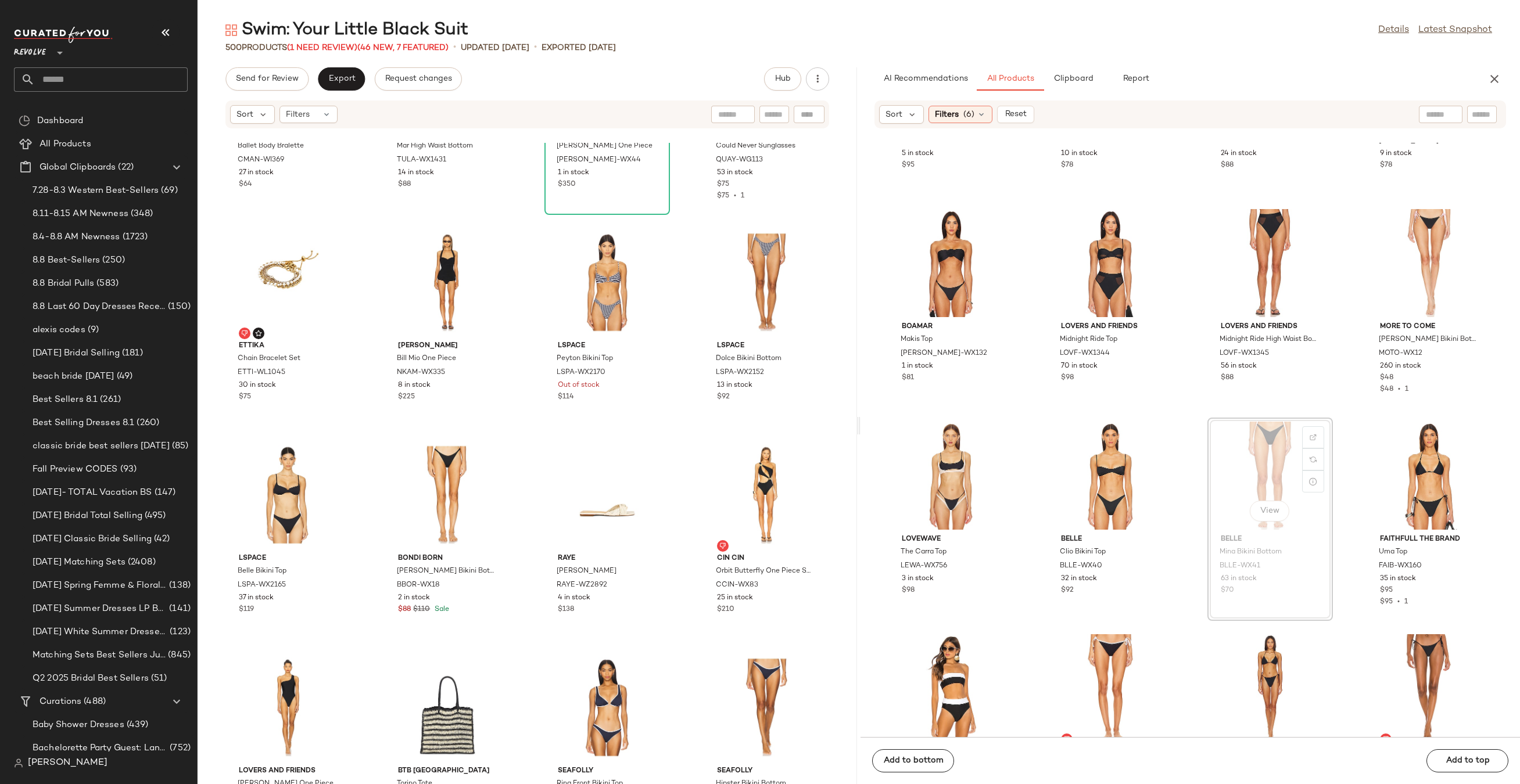
drag, startPoint x: 1257, startPoint y: 465, endPoint x: 1208, endPoint y: 488, distance: 54.1
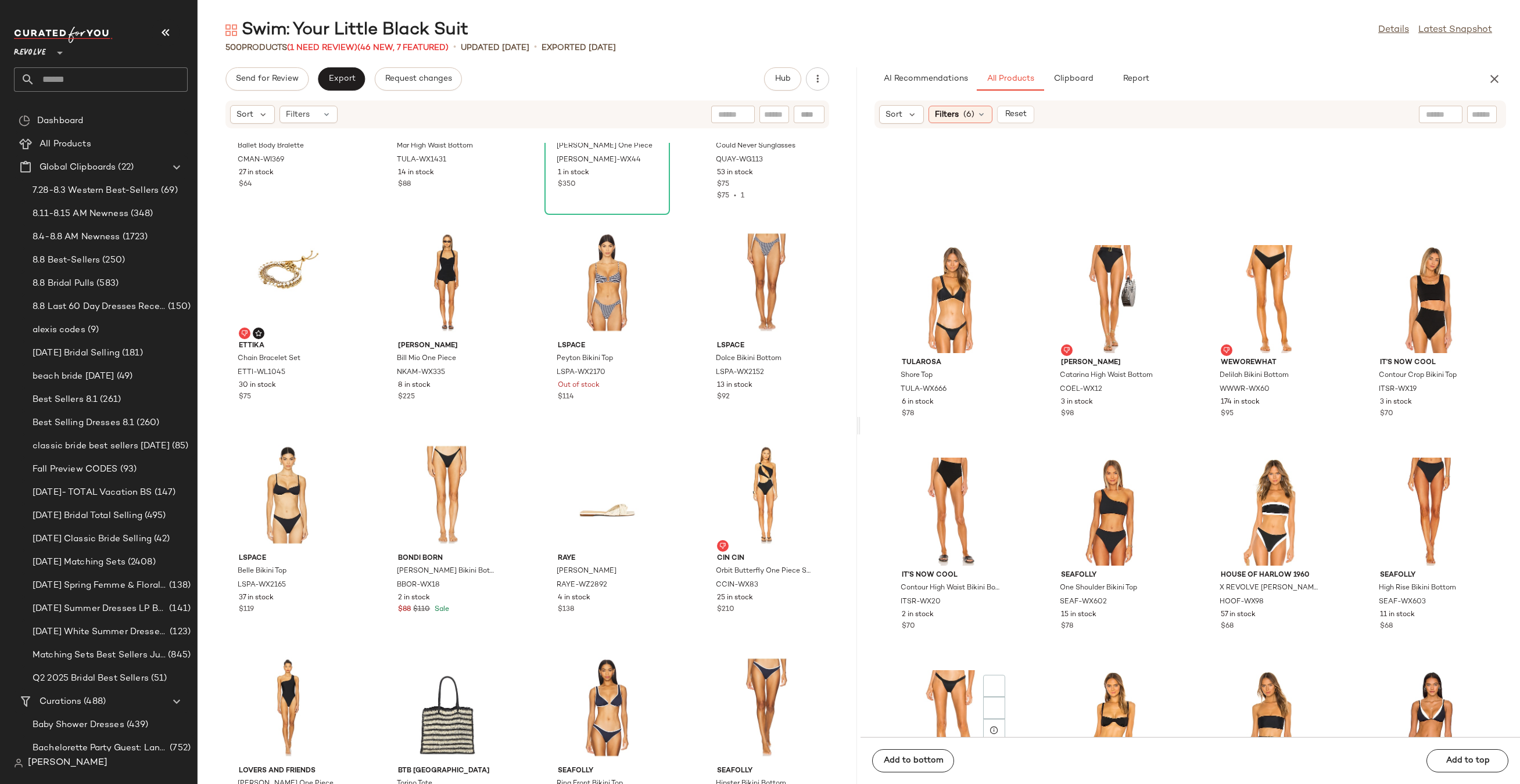
scroll to position [4138, 0]
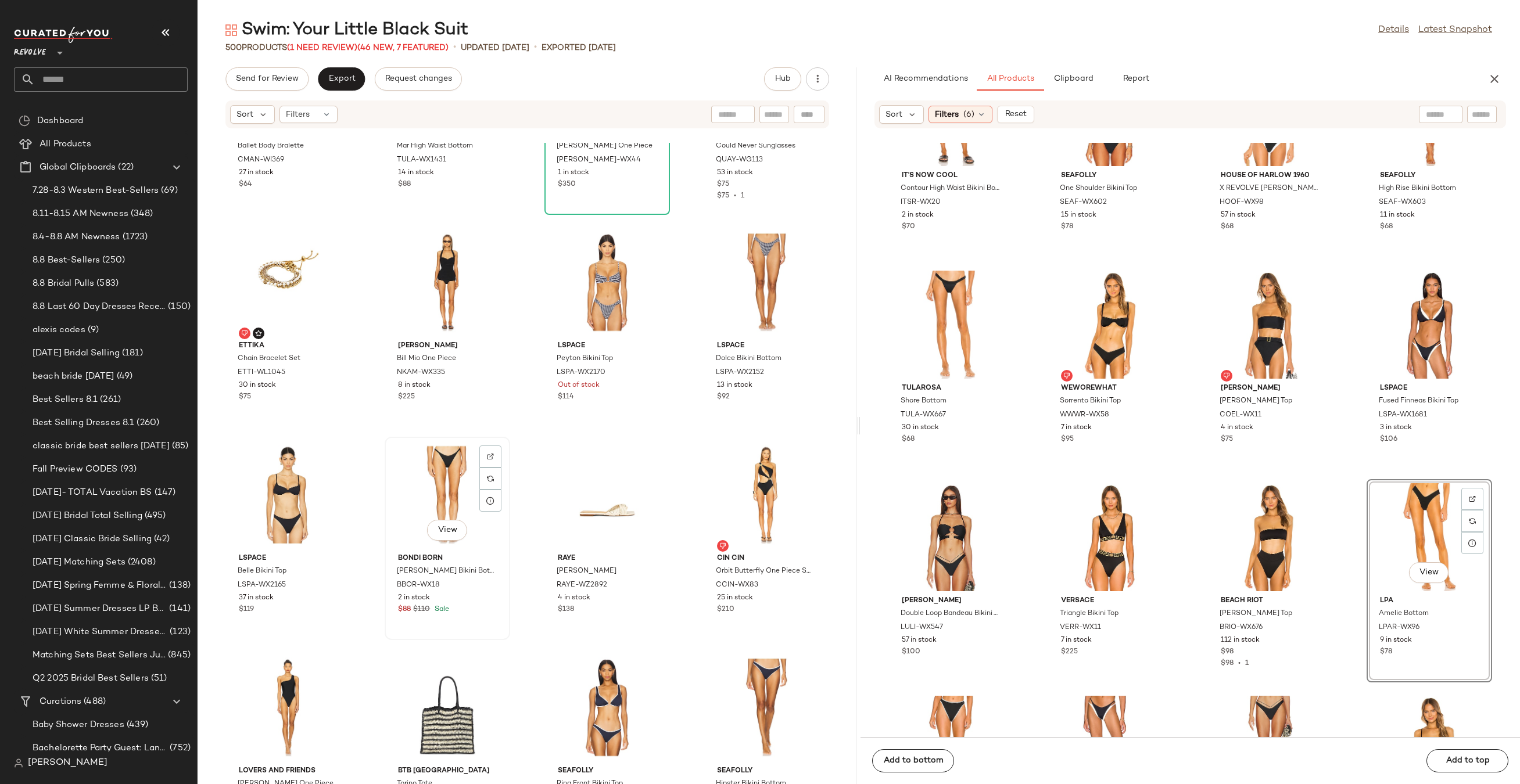
click at [423, 476] on div "View" at bounding box center [447, 494] width 117 height 108
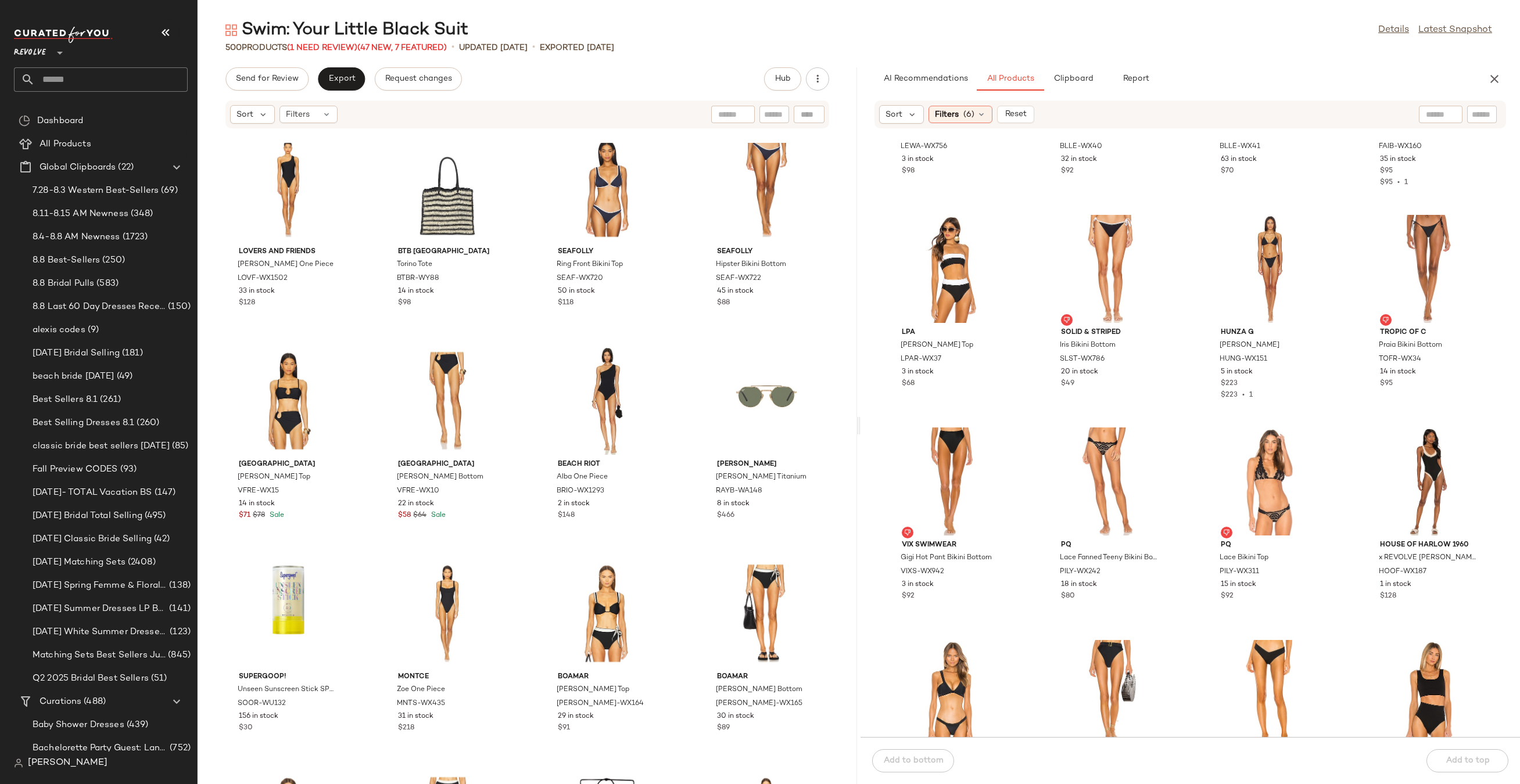
scroll to position [3043, 0]
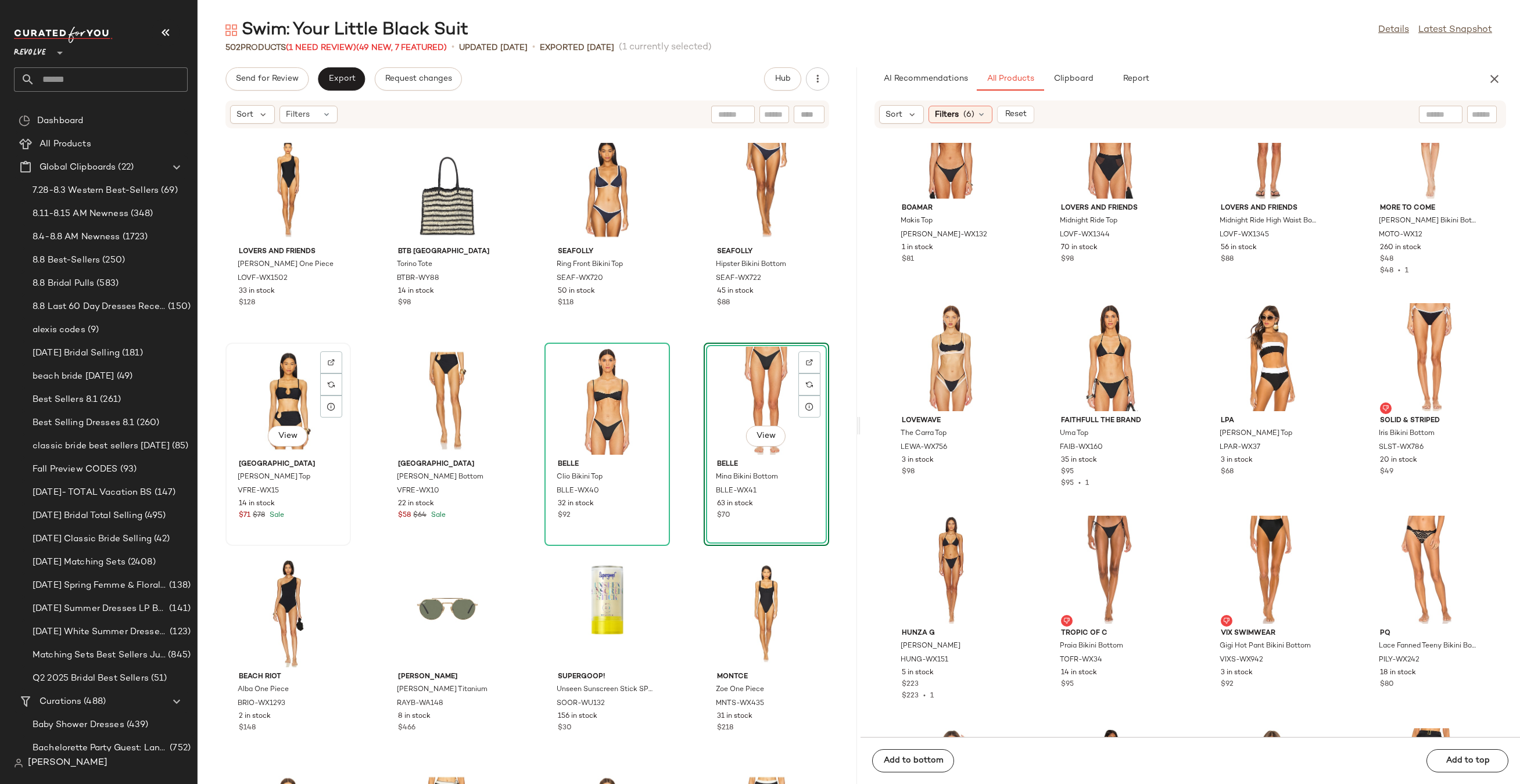
click at [284, 394] on div "View" at bounding box center [287, 400] width 117 height 108
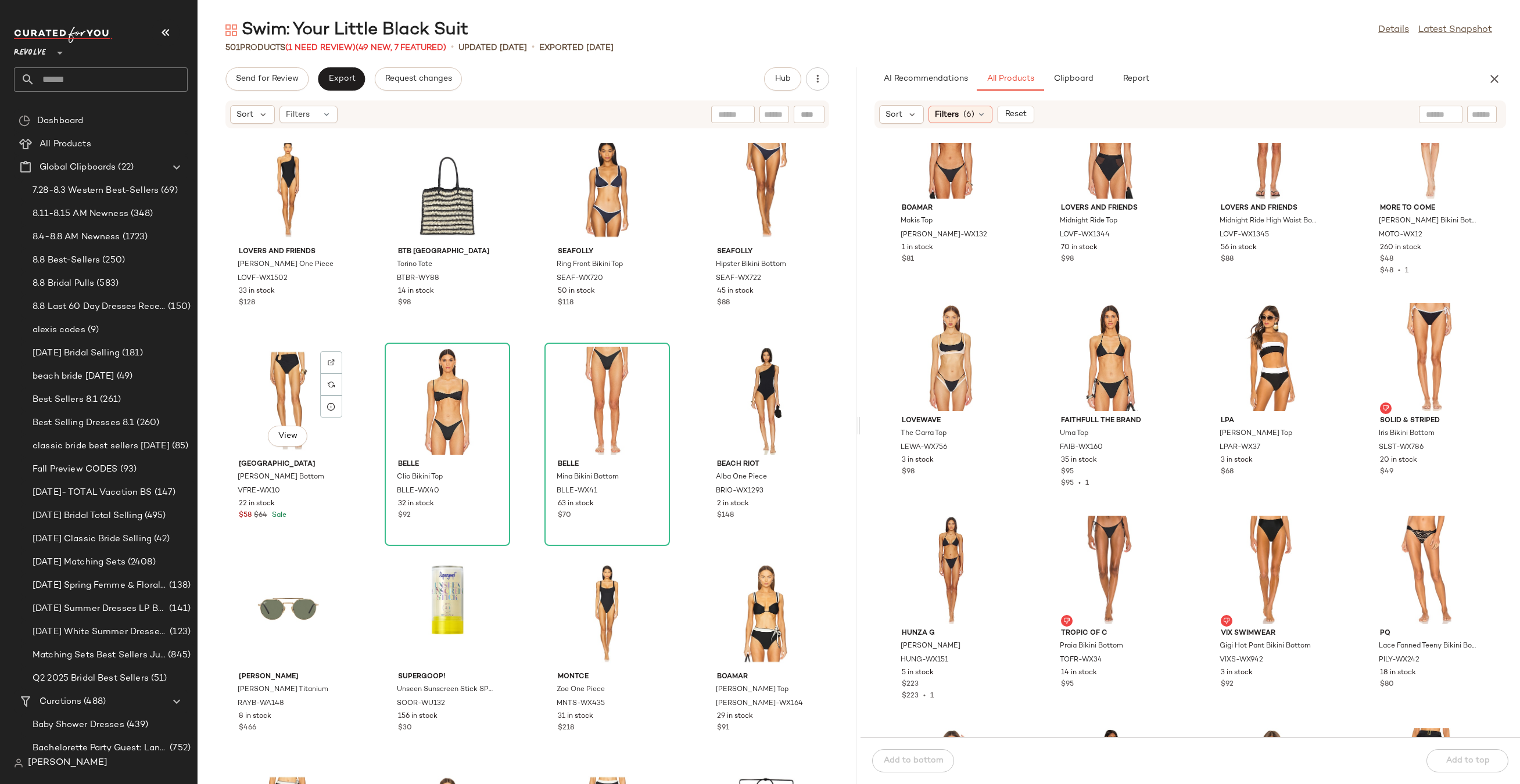
click at [284, 394] on div "View" at bounding box center [287, 400] width 117 height 108
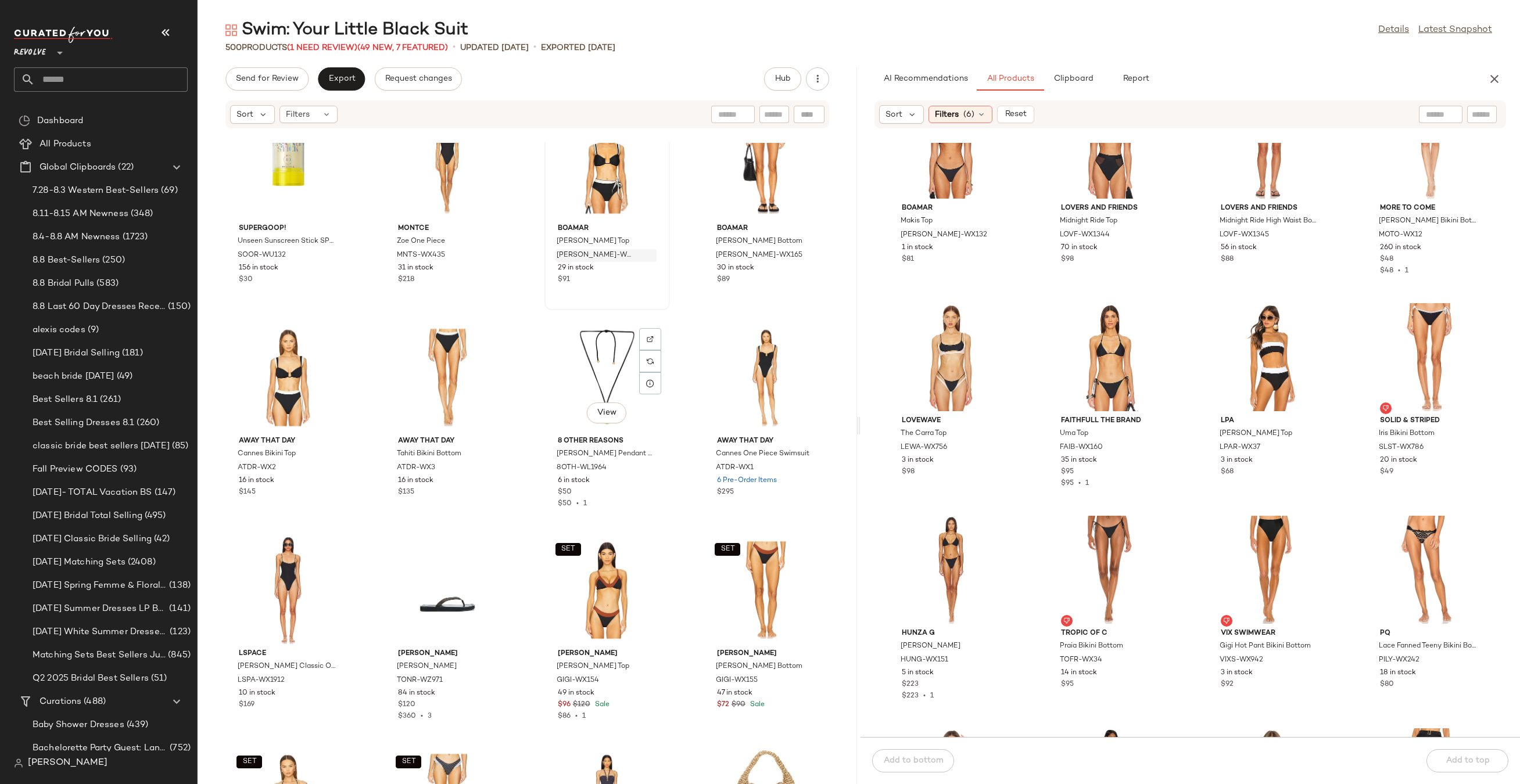
scroll to position [14079, 0]
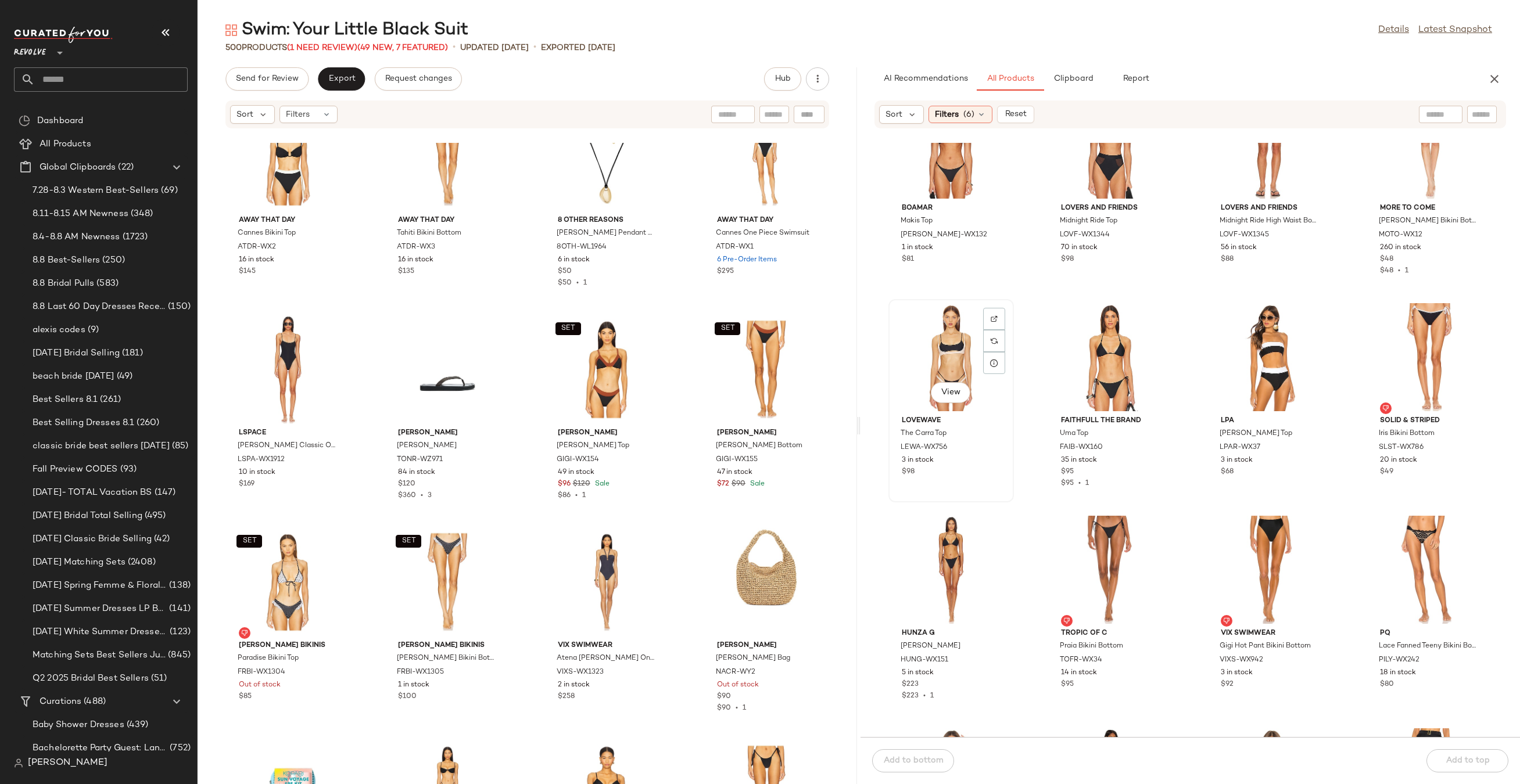
click at [972, 365] on div "View" at bounding box center [951, 356] width 117 height 108
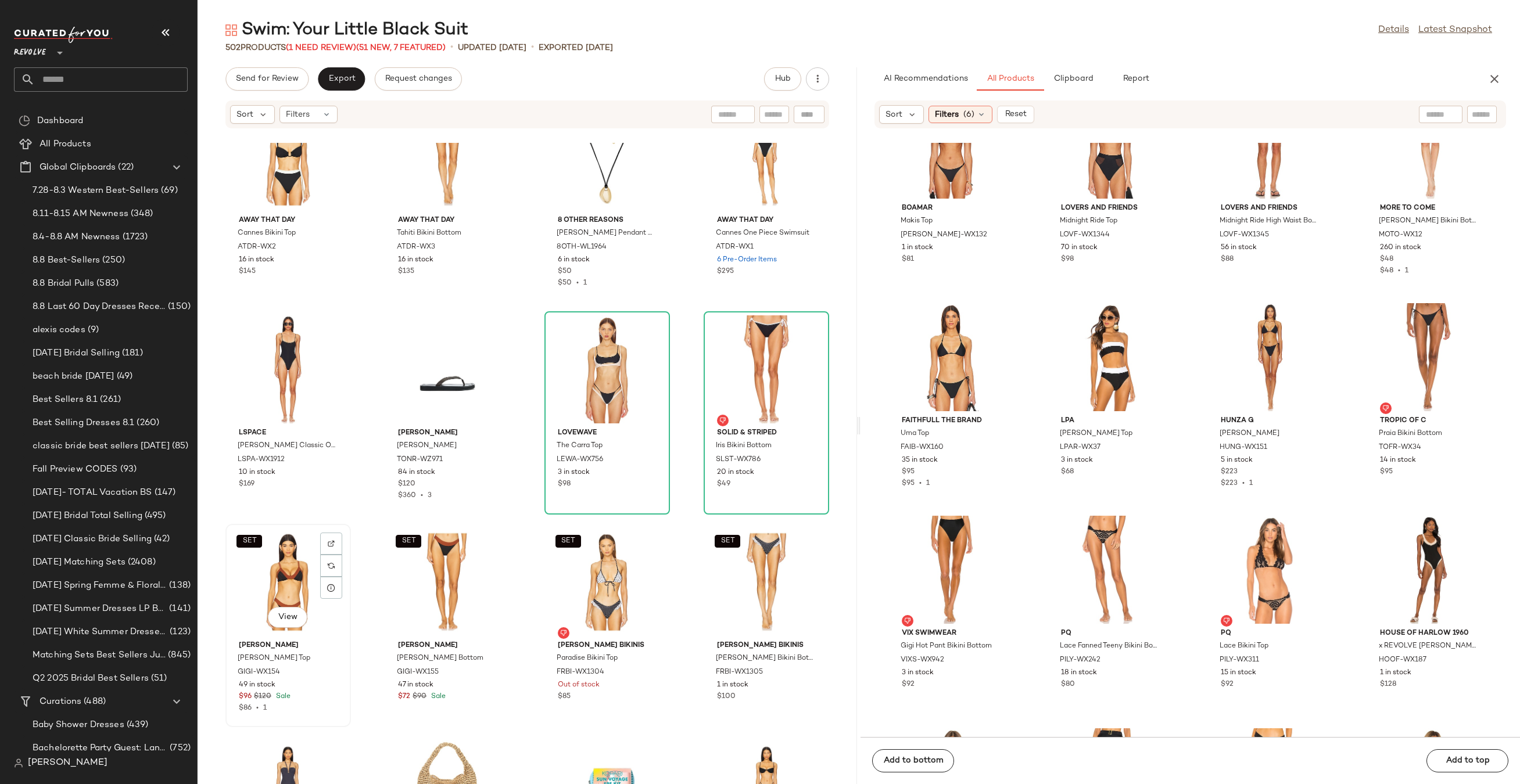
click at [273, 597] on div "SET View" at bounding box center [287, 581] width 117 height 108
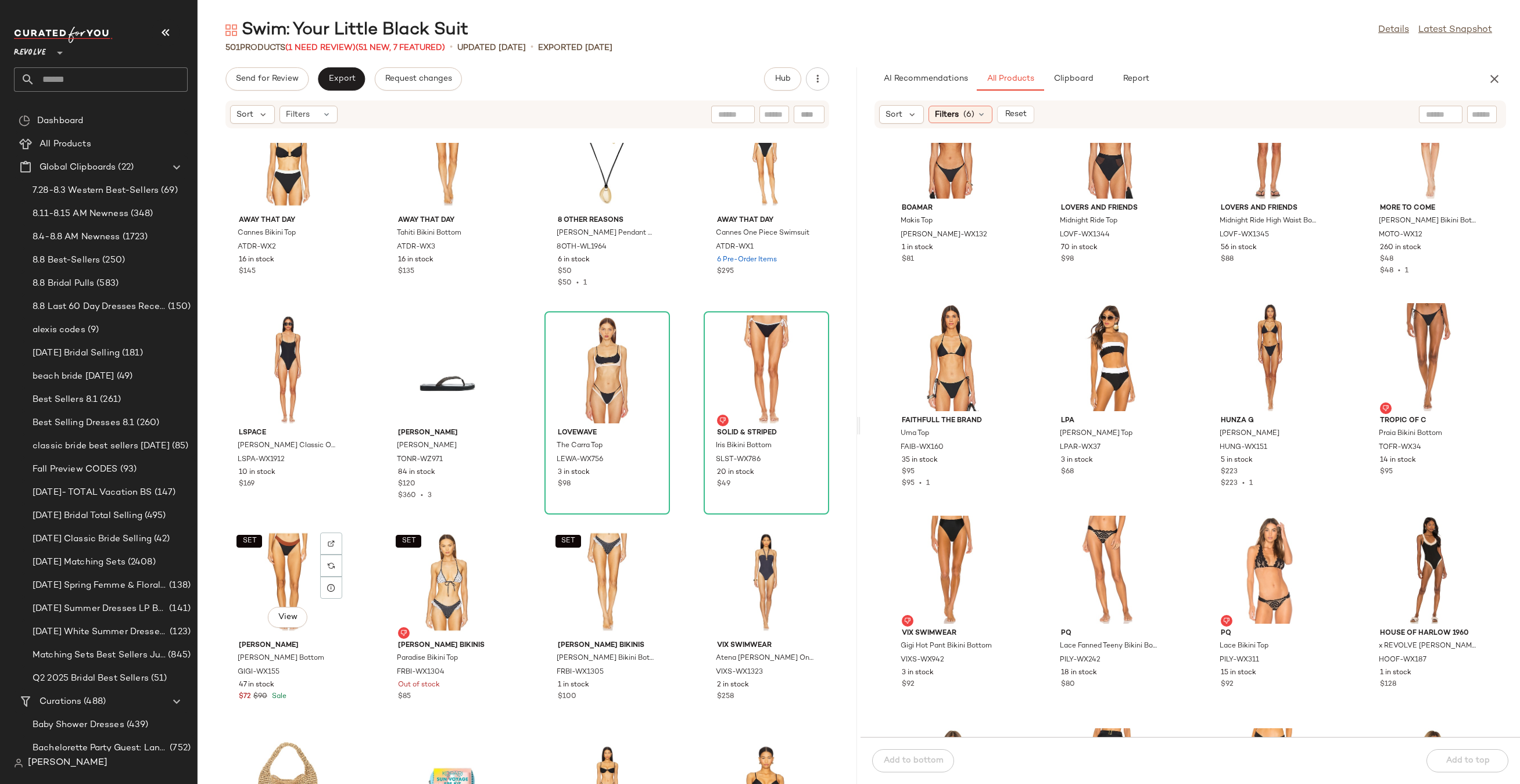
click at [273, 593] on div "SET View" at bounding box center [287, 581] width 117 height 108
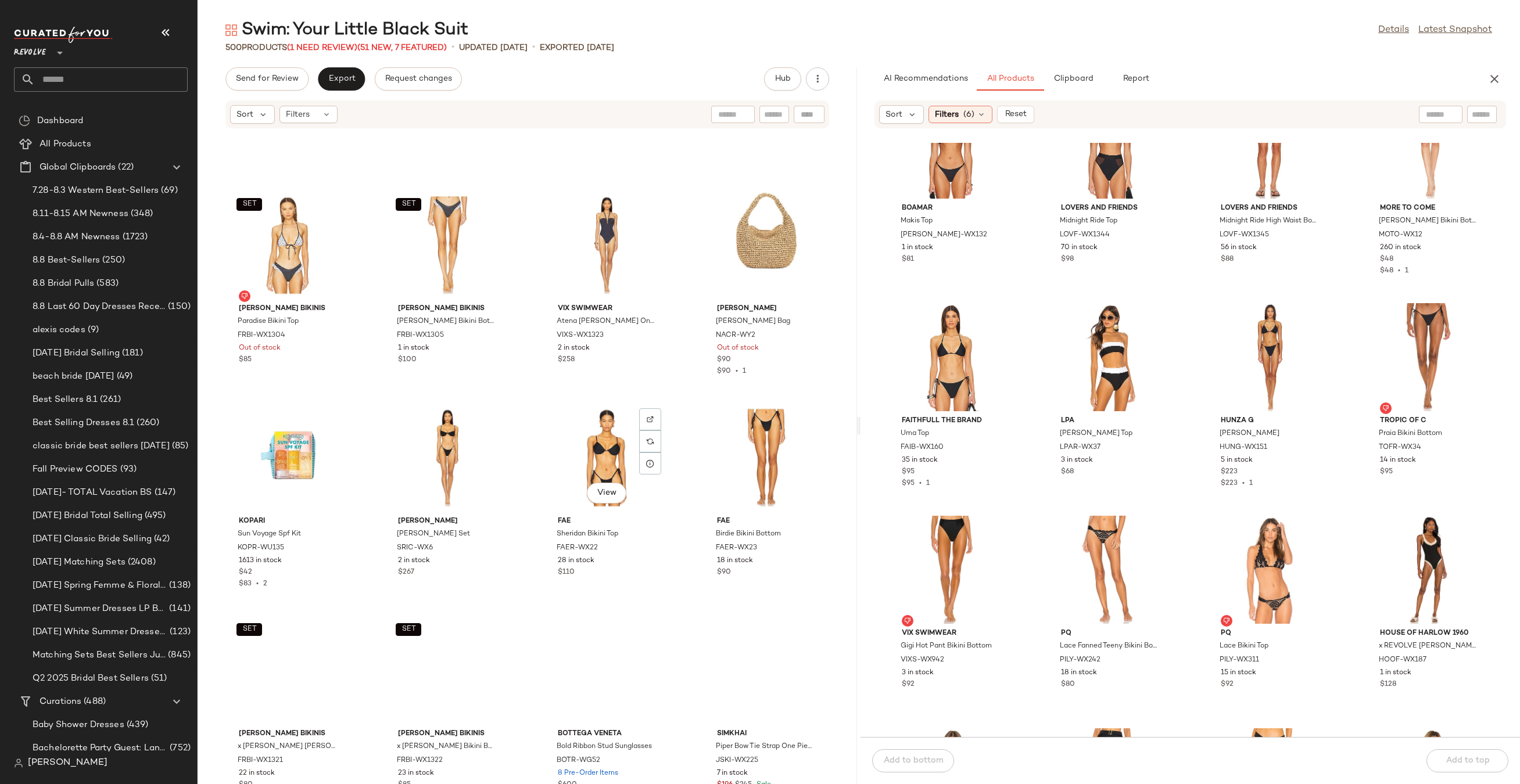
scroll to position [14471, 0]
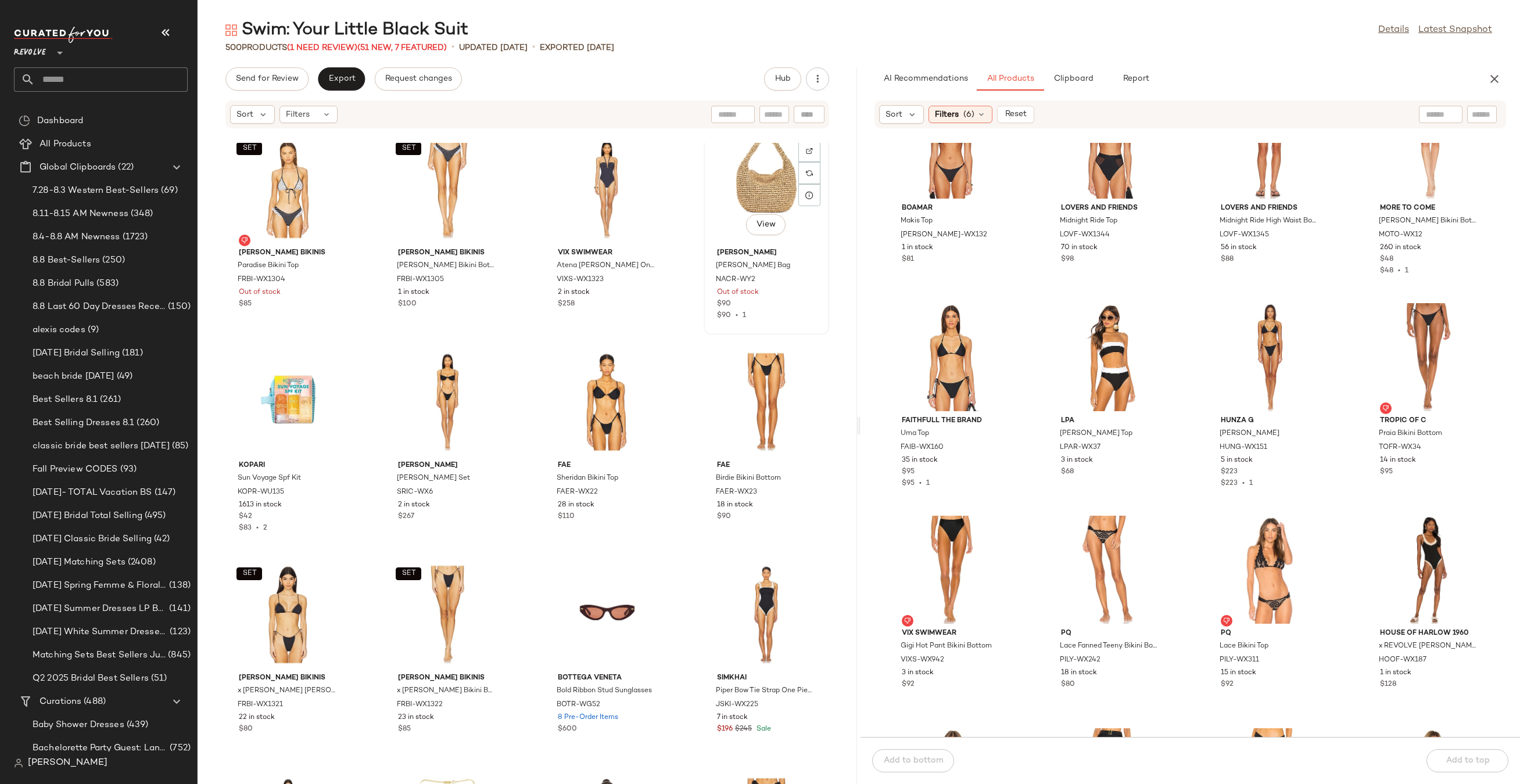
click at [715, 193] on div "View" at bounding box center [766, 188] width 117 height 108
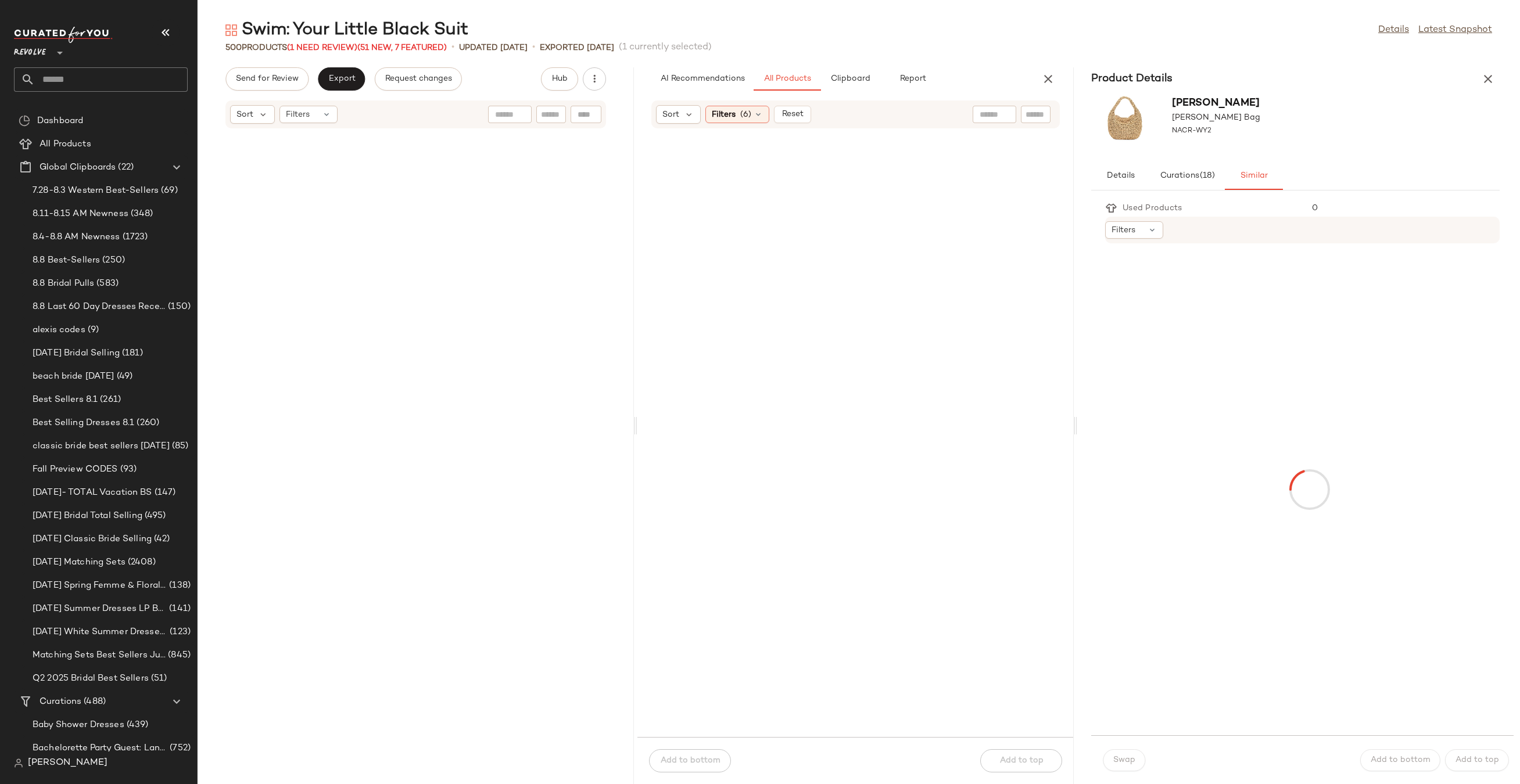
scroll to position [28897, 0]
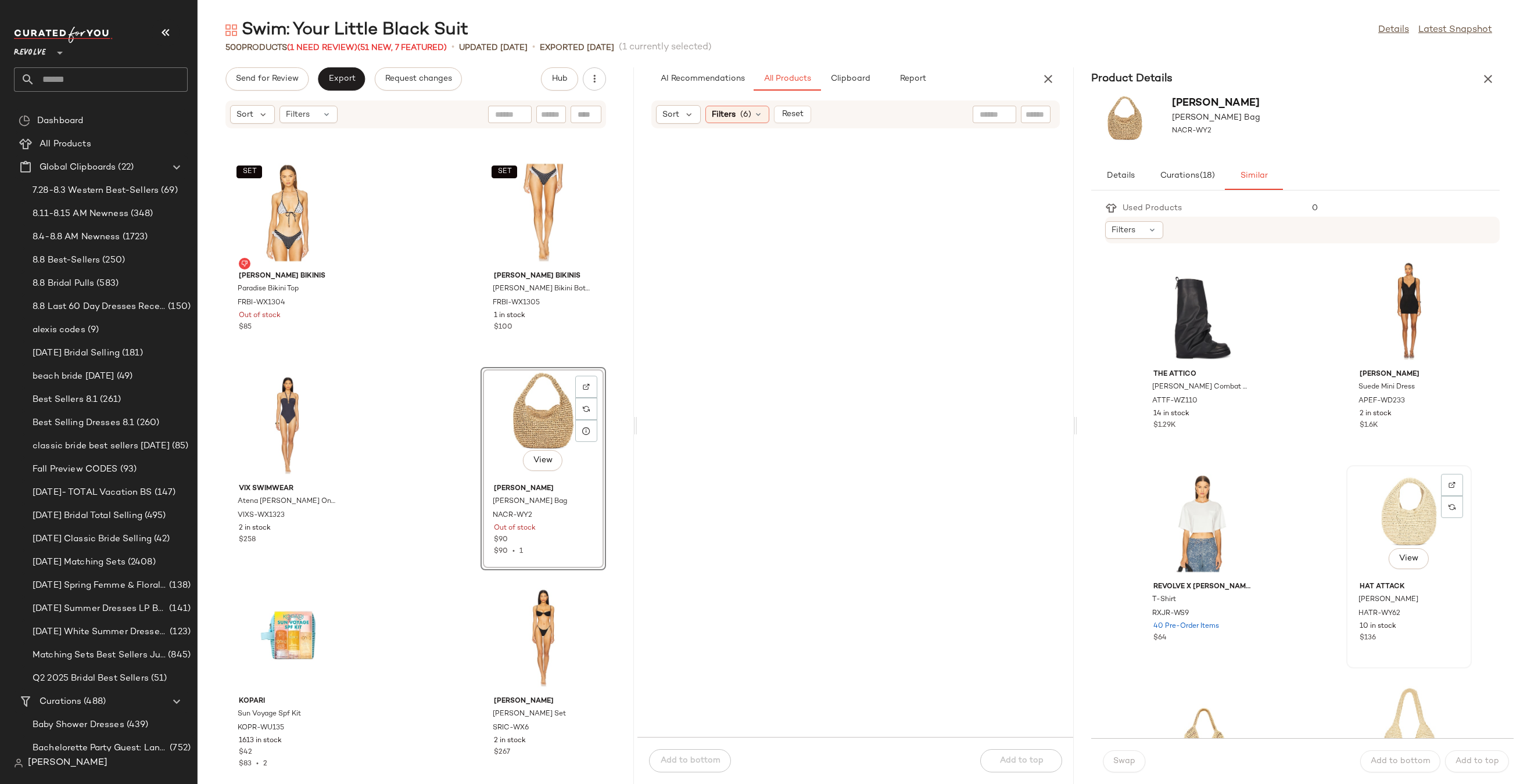
click at [1381, 517] on div "View" at bounding box center [1408, 523] width 117 height 108
click at [1129, 757] on span "Swap" at bounding box center [1124, 761] width 23 height 9
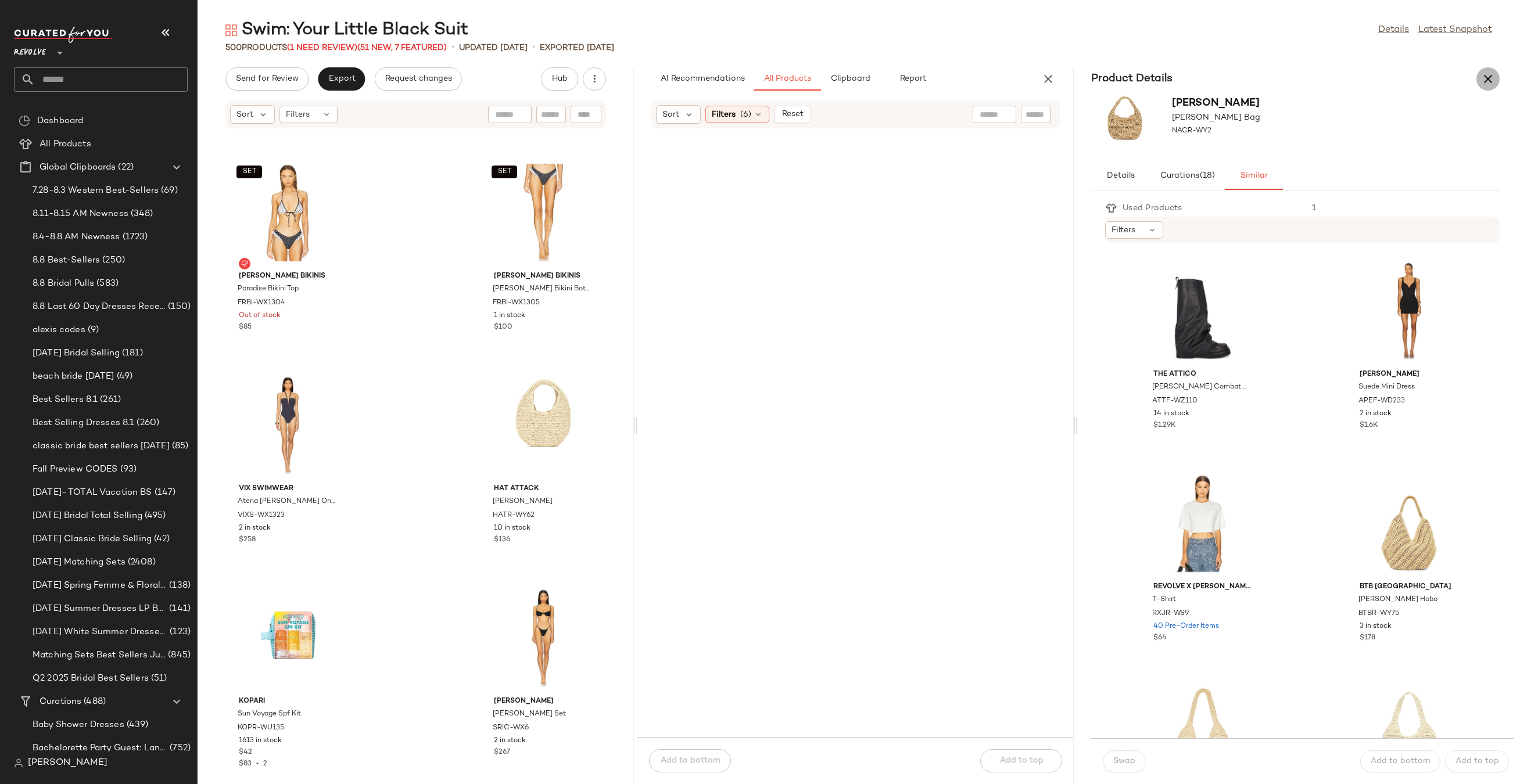
click at [1491, 76] on icon "button" at bounding box center [1487, 78] width 14 height 14
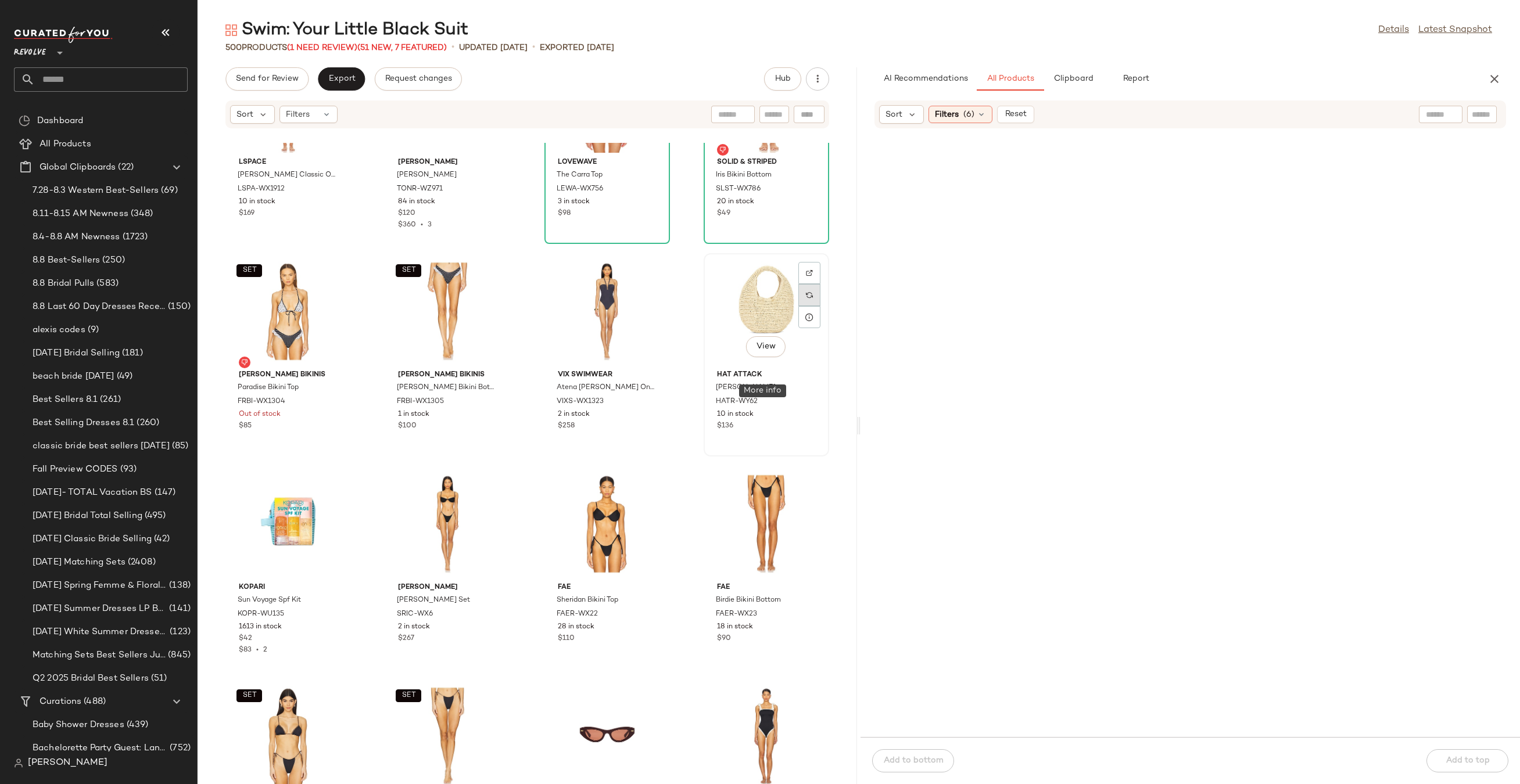
scroll to position [14543, 0]
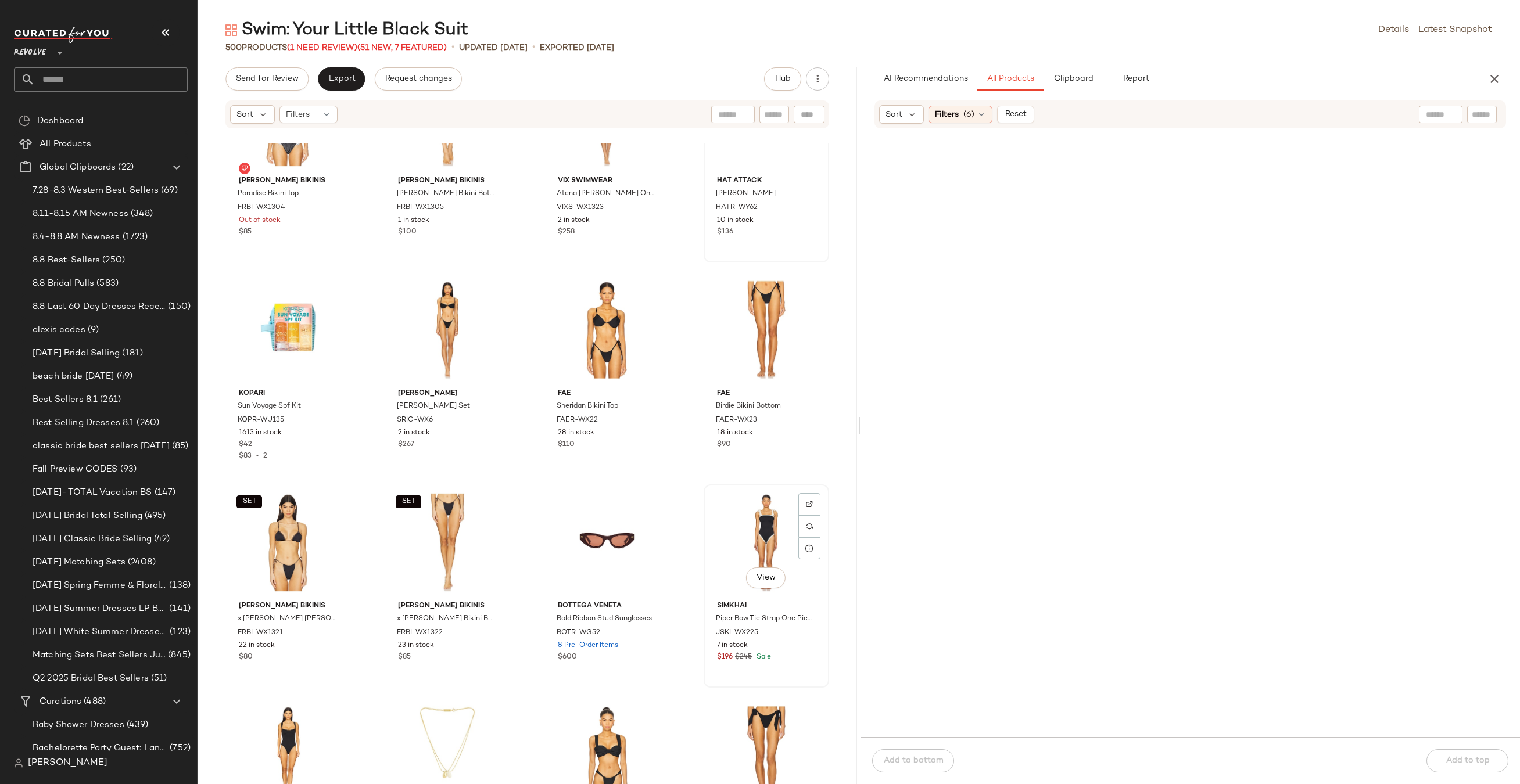
click at [741, 525] on div "View" at bounding box center [766, 542] width 117 height 108
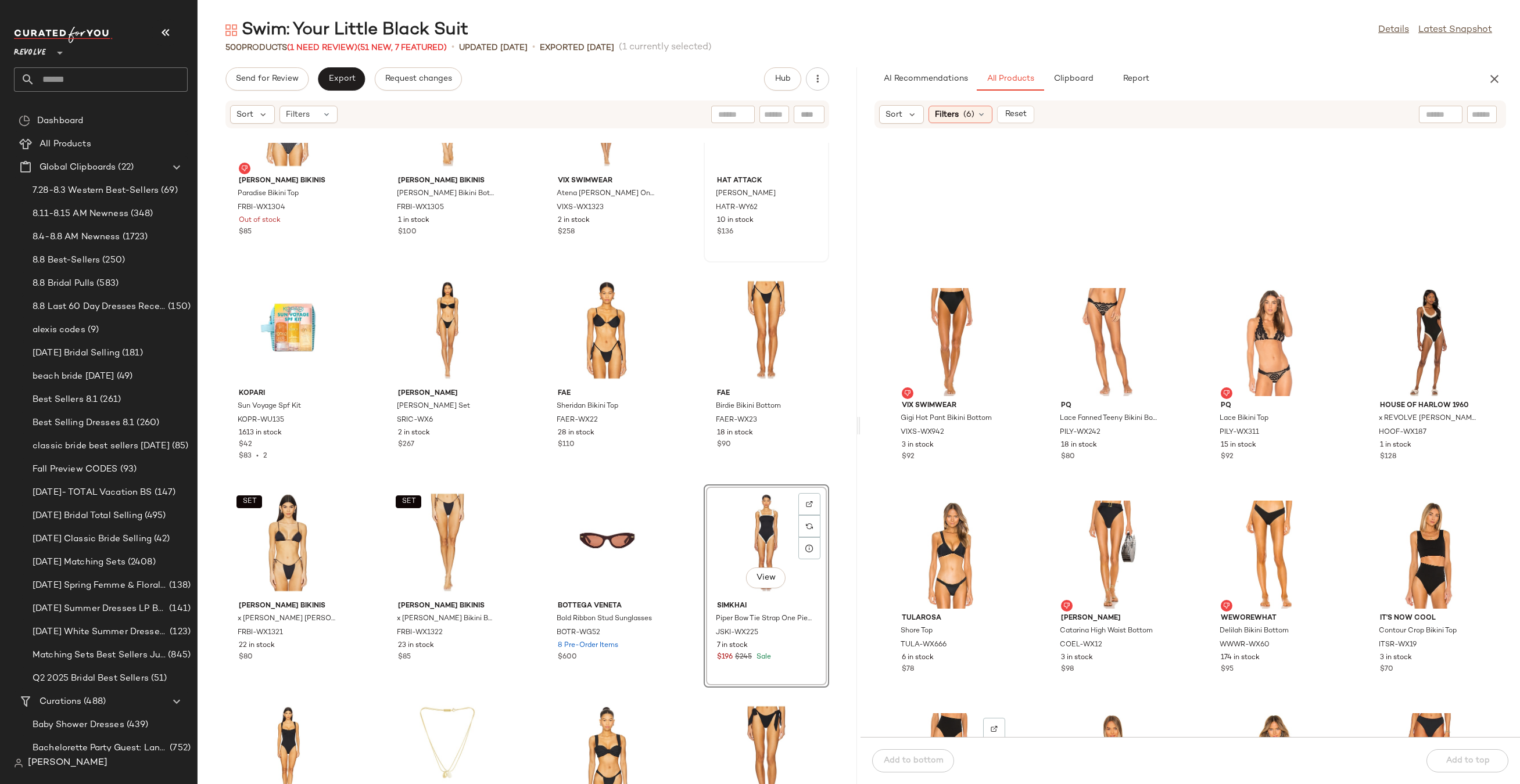
scroll to position [3193, 0]
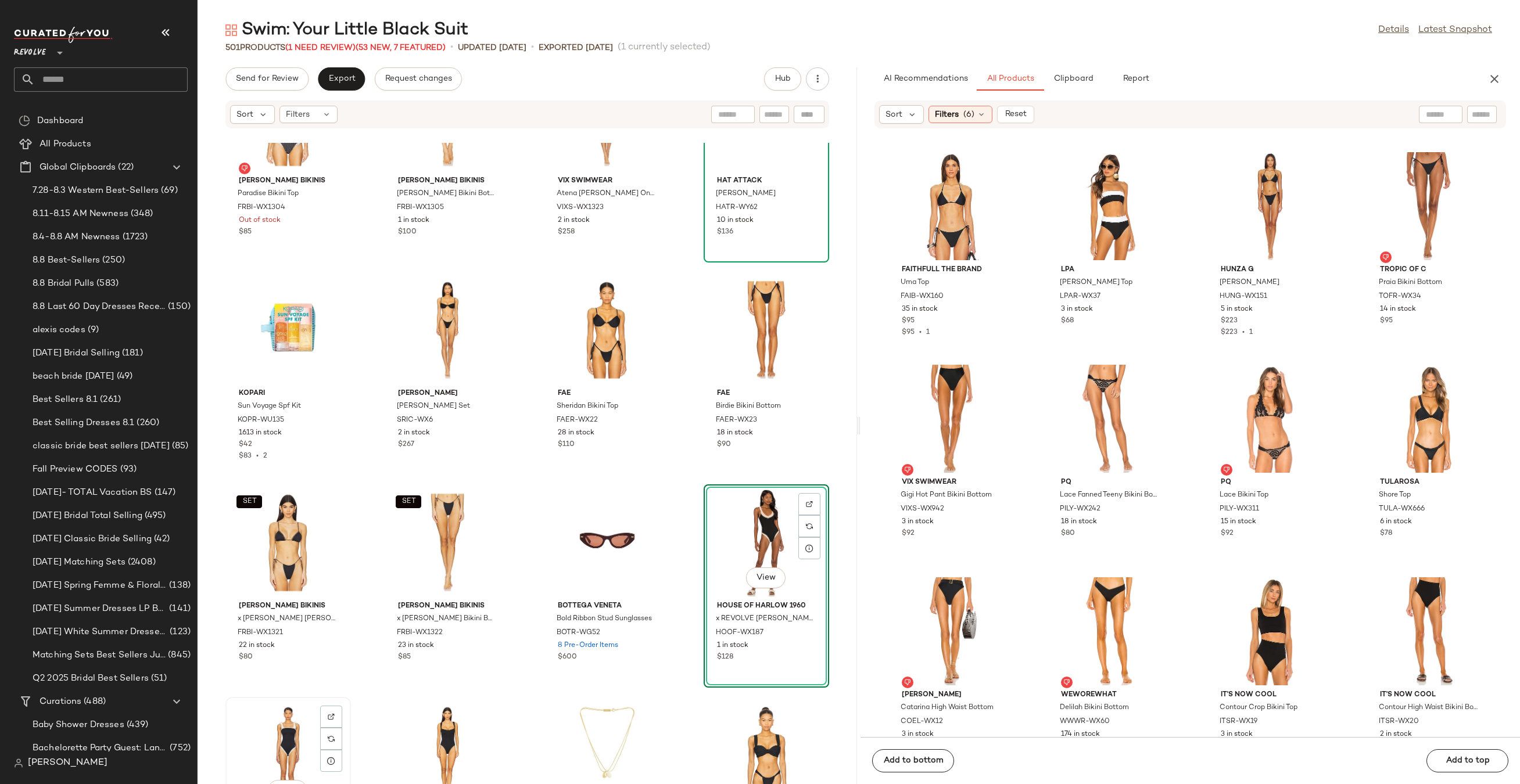
click at [270, 729] on div "View" at bounding box center [287, 754] width 117 height 108
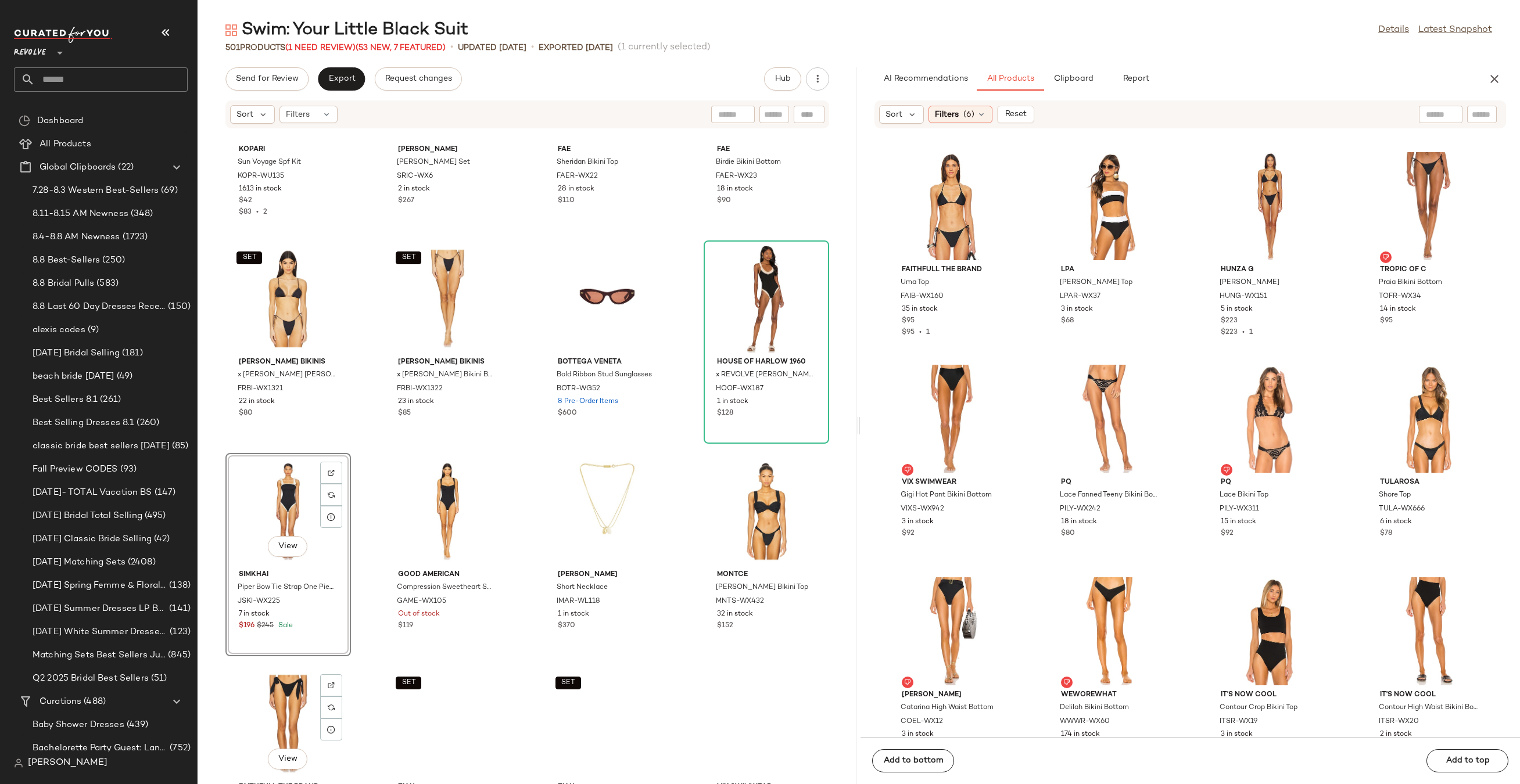
scroll to position [14930, 0]
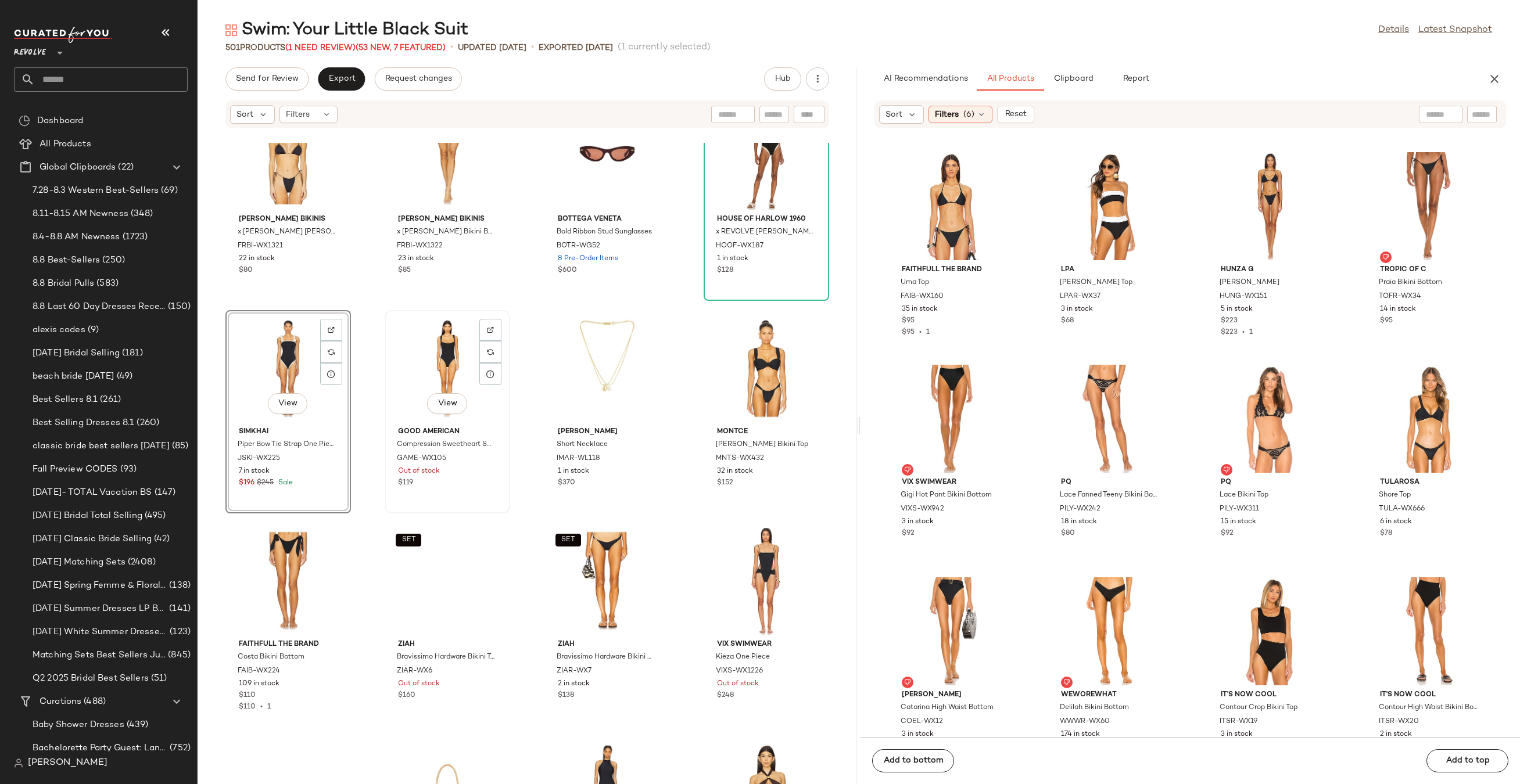
click at [434, 334] on div "View" at bounding box center [447, 368] width 117 height 108
click at [273, 357] on div "View" at bounding box center [287, 368] width 117 height 108
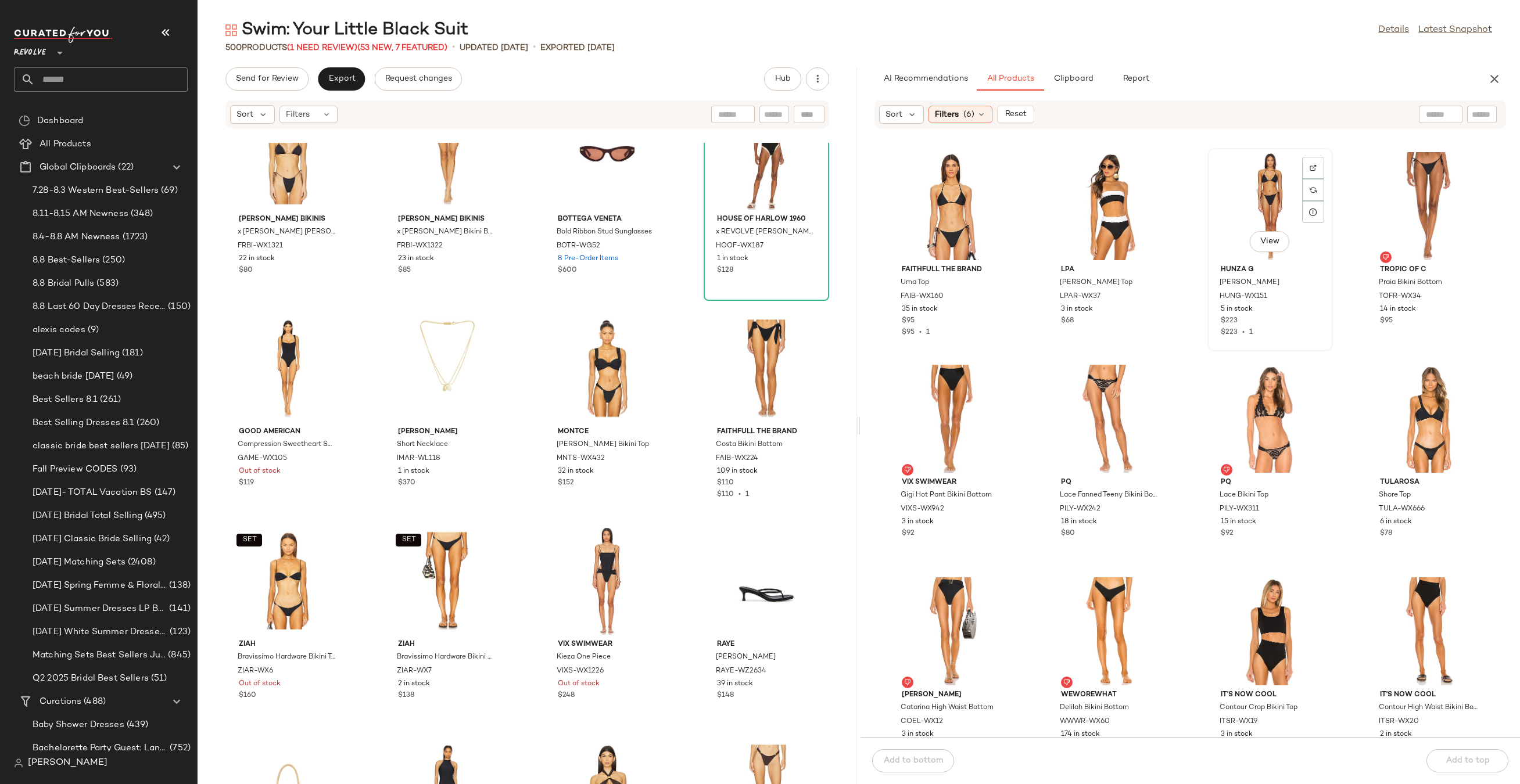
scroll to position [3192, 0]
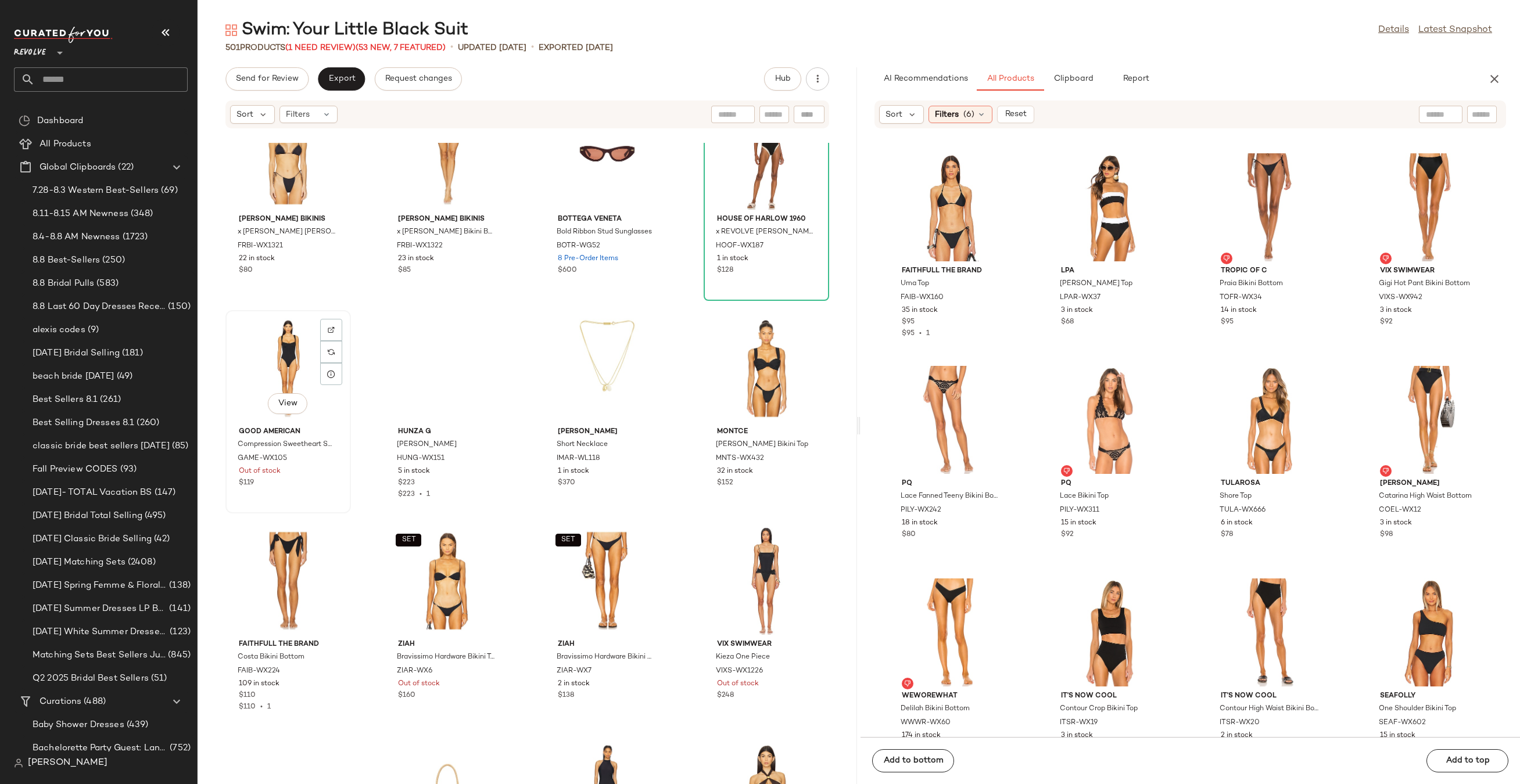
click at [272, 356] on div "View" at bounding box center [287, 368] width 117 height 108
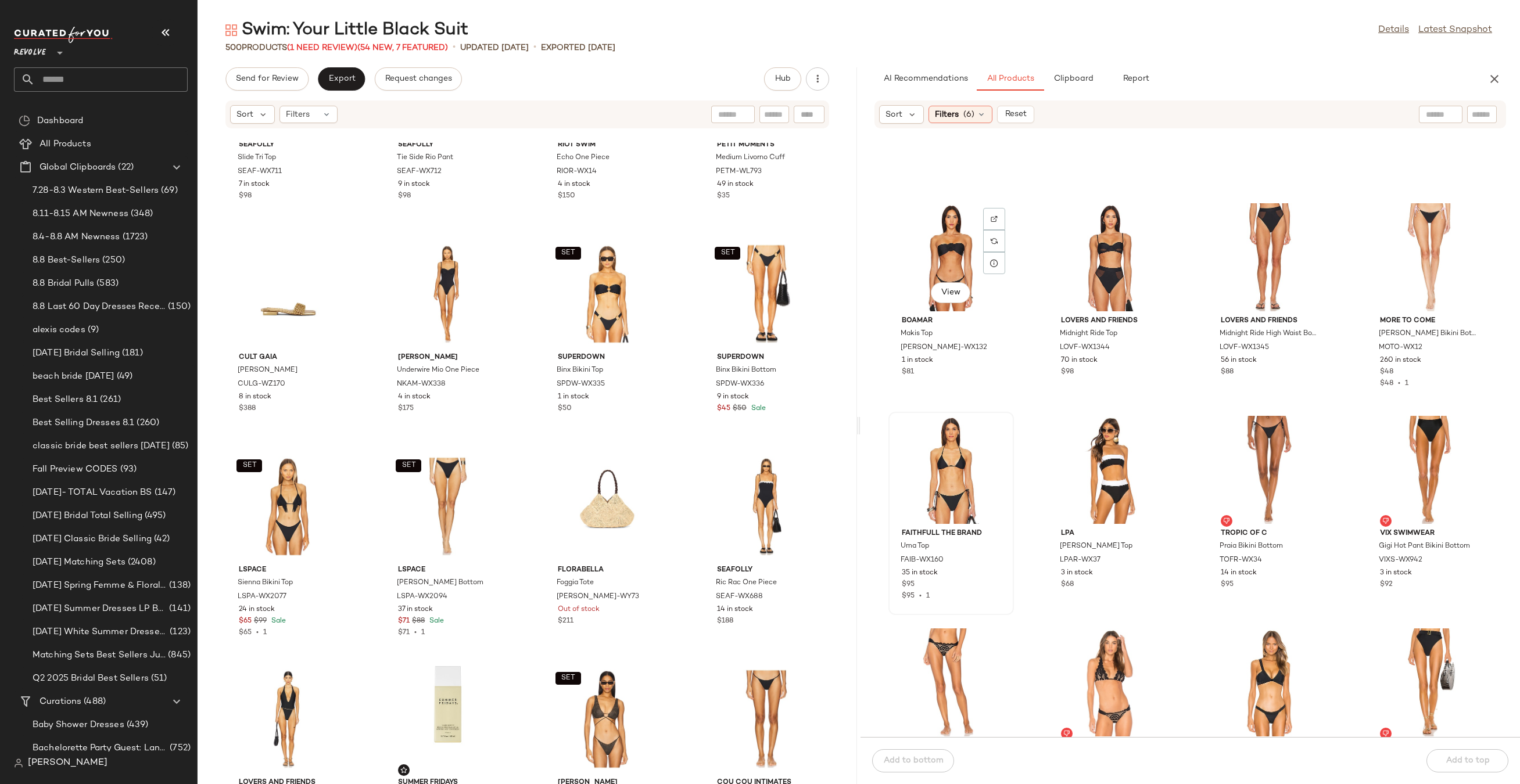
scroll to position [2798, 0]
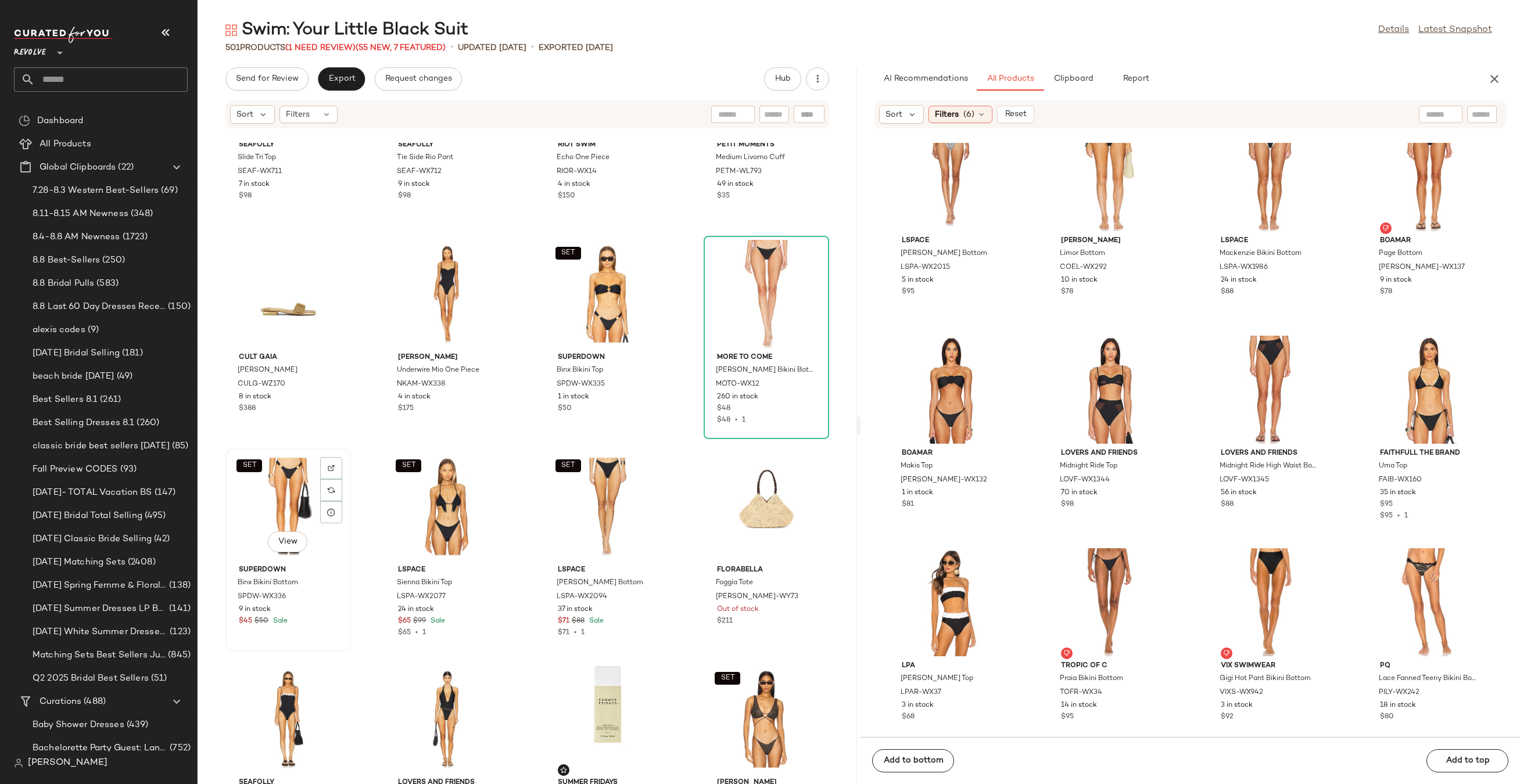
click at [245, 501] on div "SET View" at bounding box center [287, 506] width 117 height 108
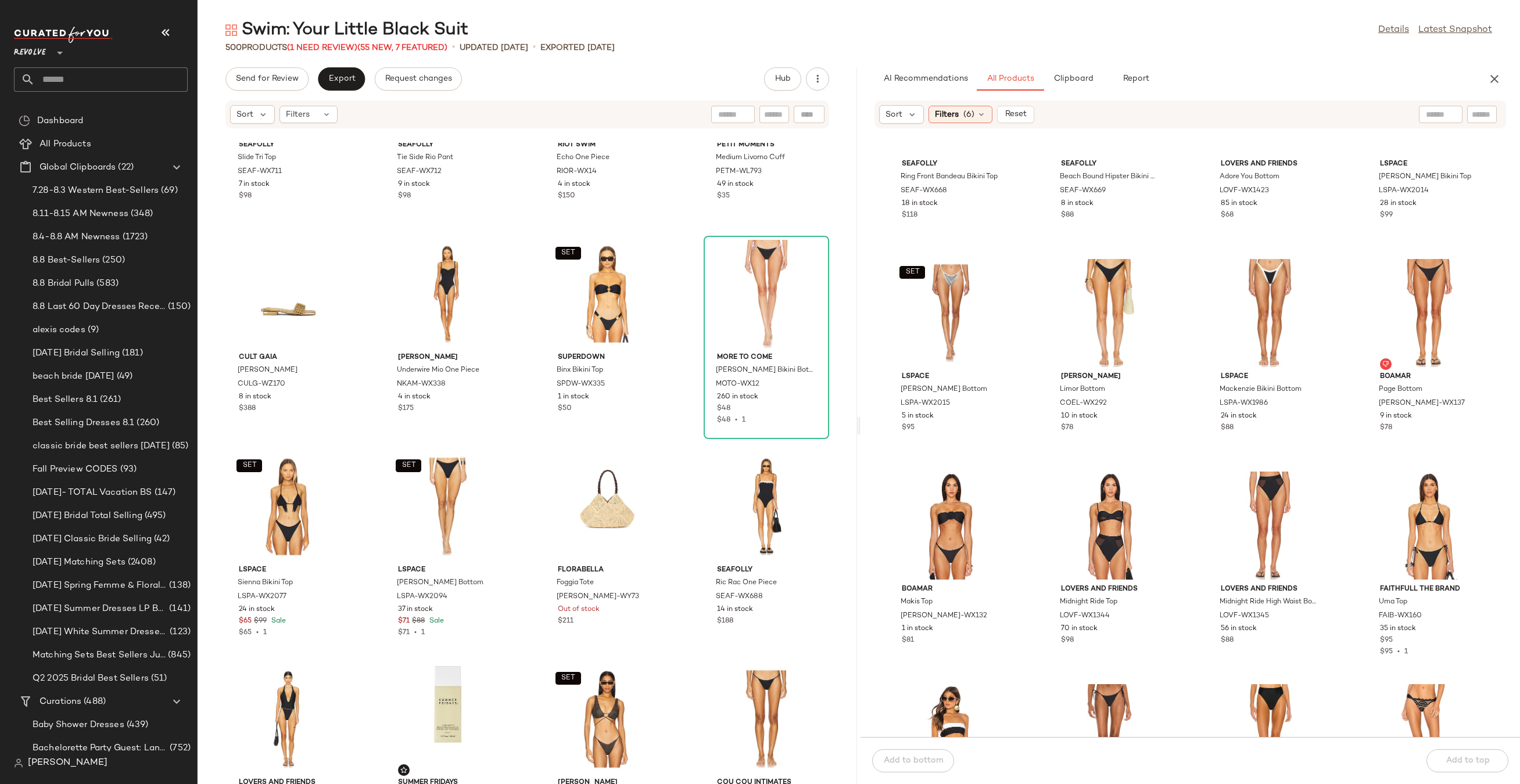
scroll to position [2537, 0]
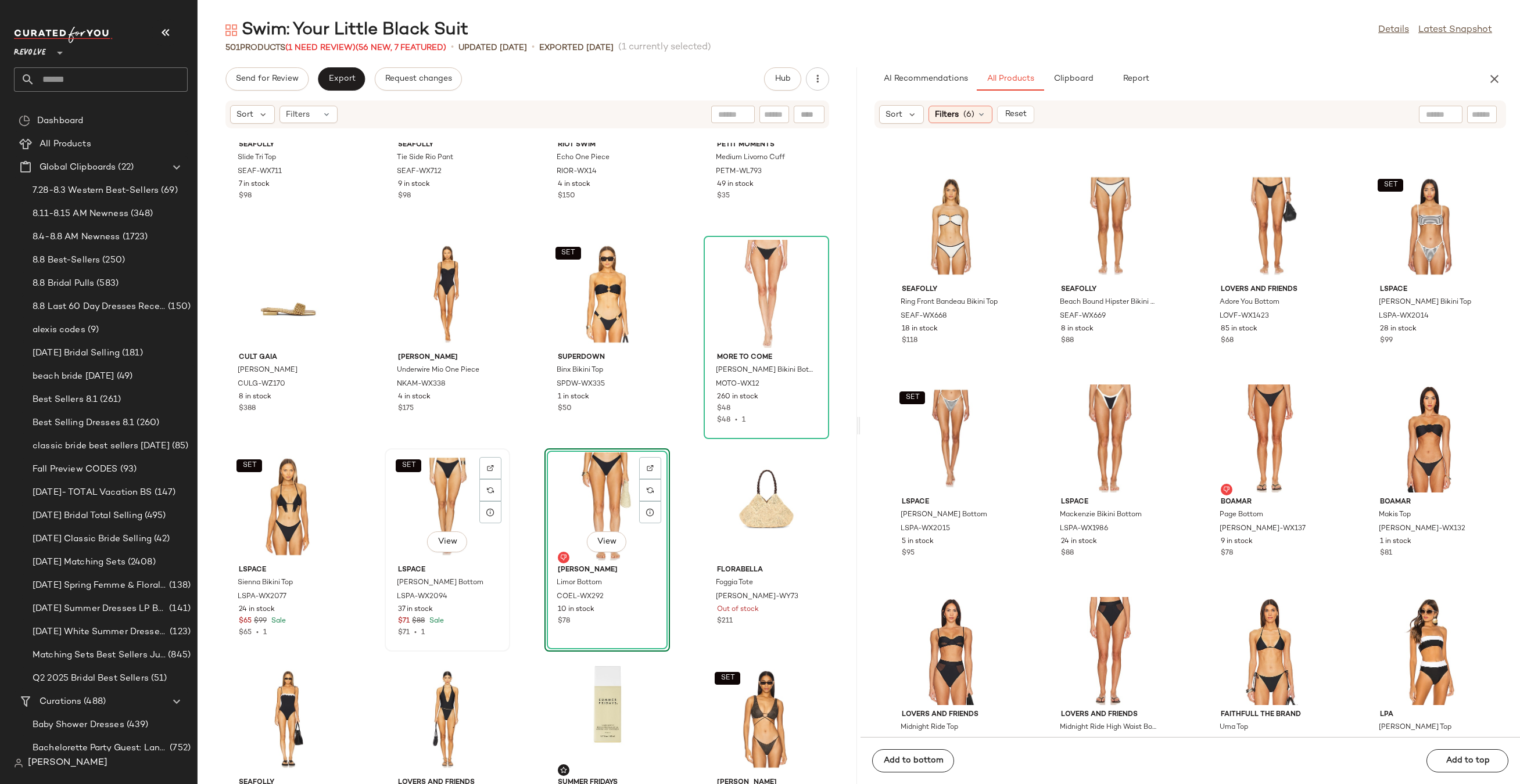
click at [415, 478] on div "SET View" at bounding box center [447, 506] width 117 height 108
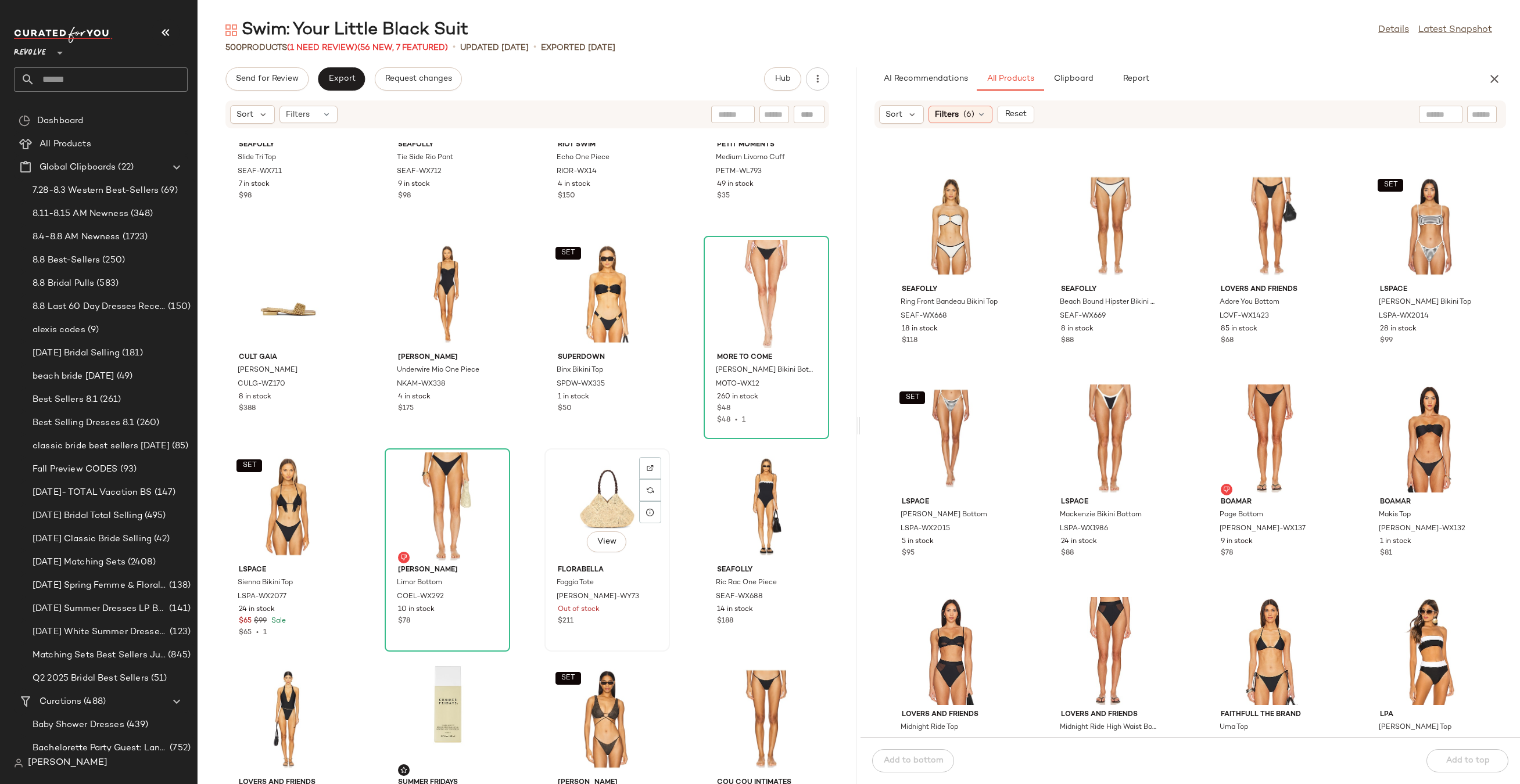
click at [595, 507] on div "View" at bounding box center [606, 506] width 117 height 108
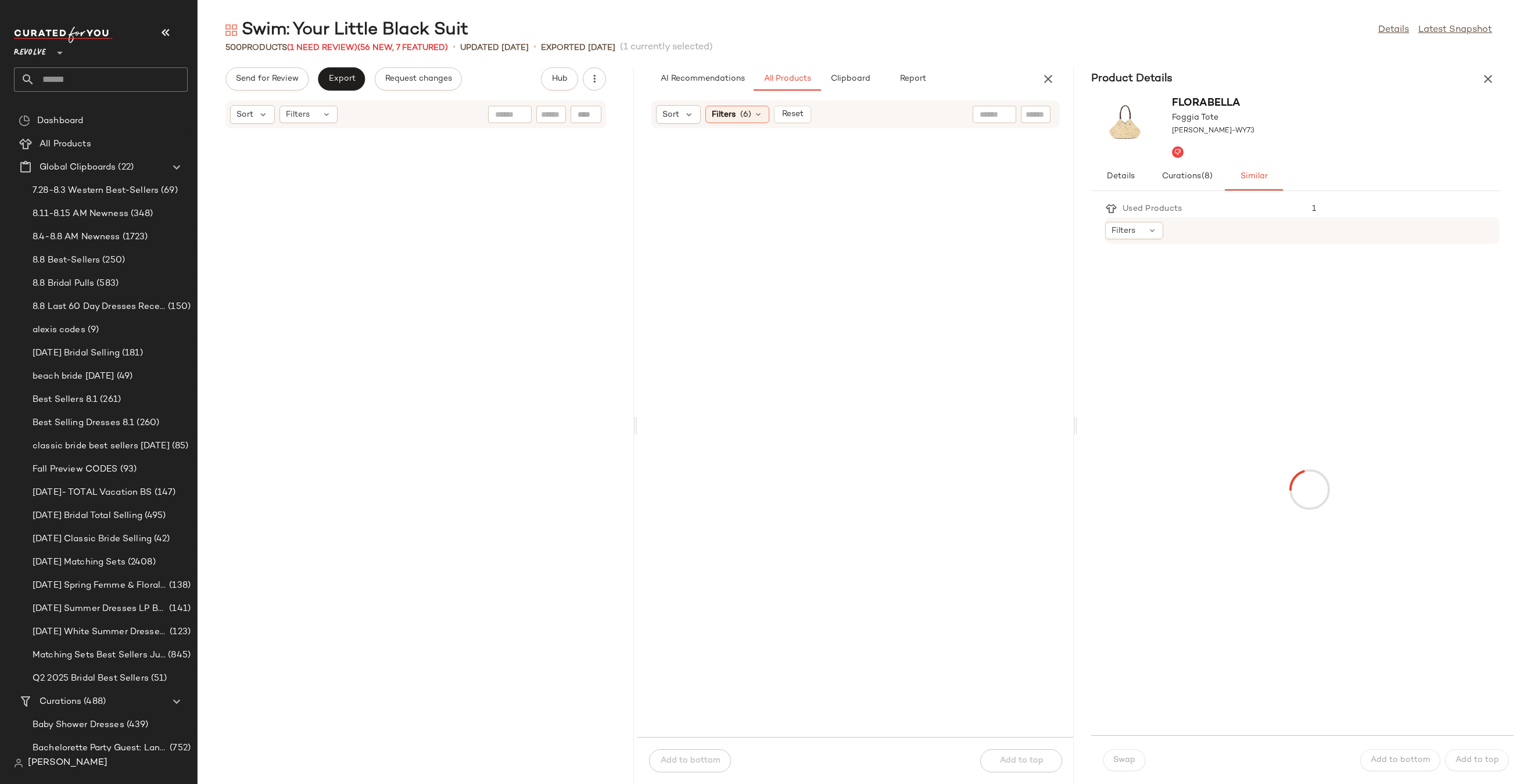
scroll to position [33146, 0]
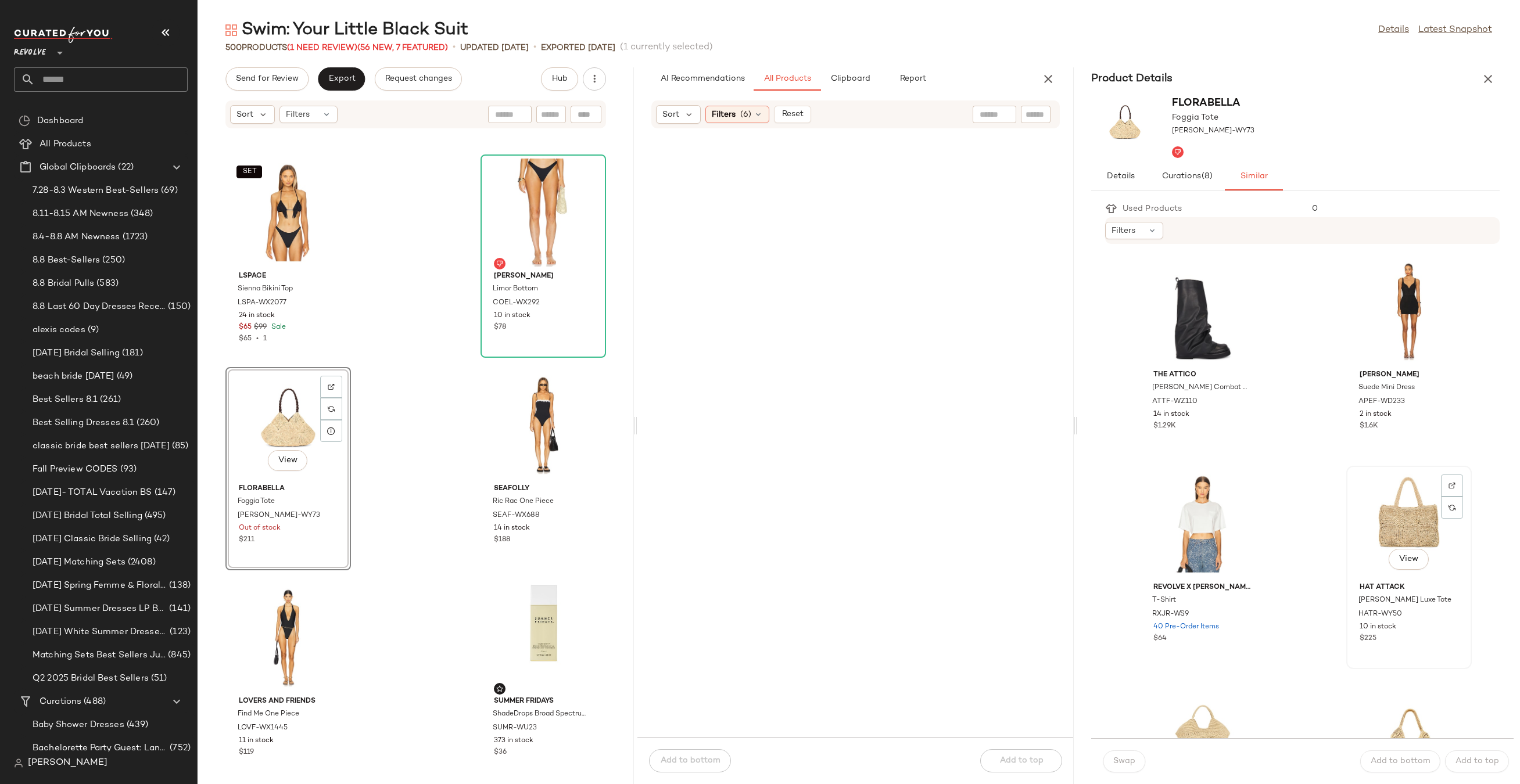
click at [1387, 515] on div "View" at bounding box center [1408, 524] width 117 height 108
click at [1210, 690] on div "View" at bounding box center [1202, 736] width 117 height 108
click at [1131, 759] on span "Swap" at bounding box center [1124, 761] width 23 height 9
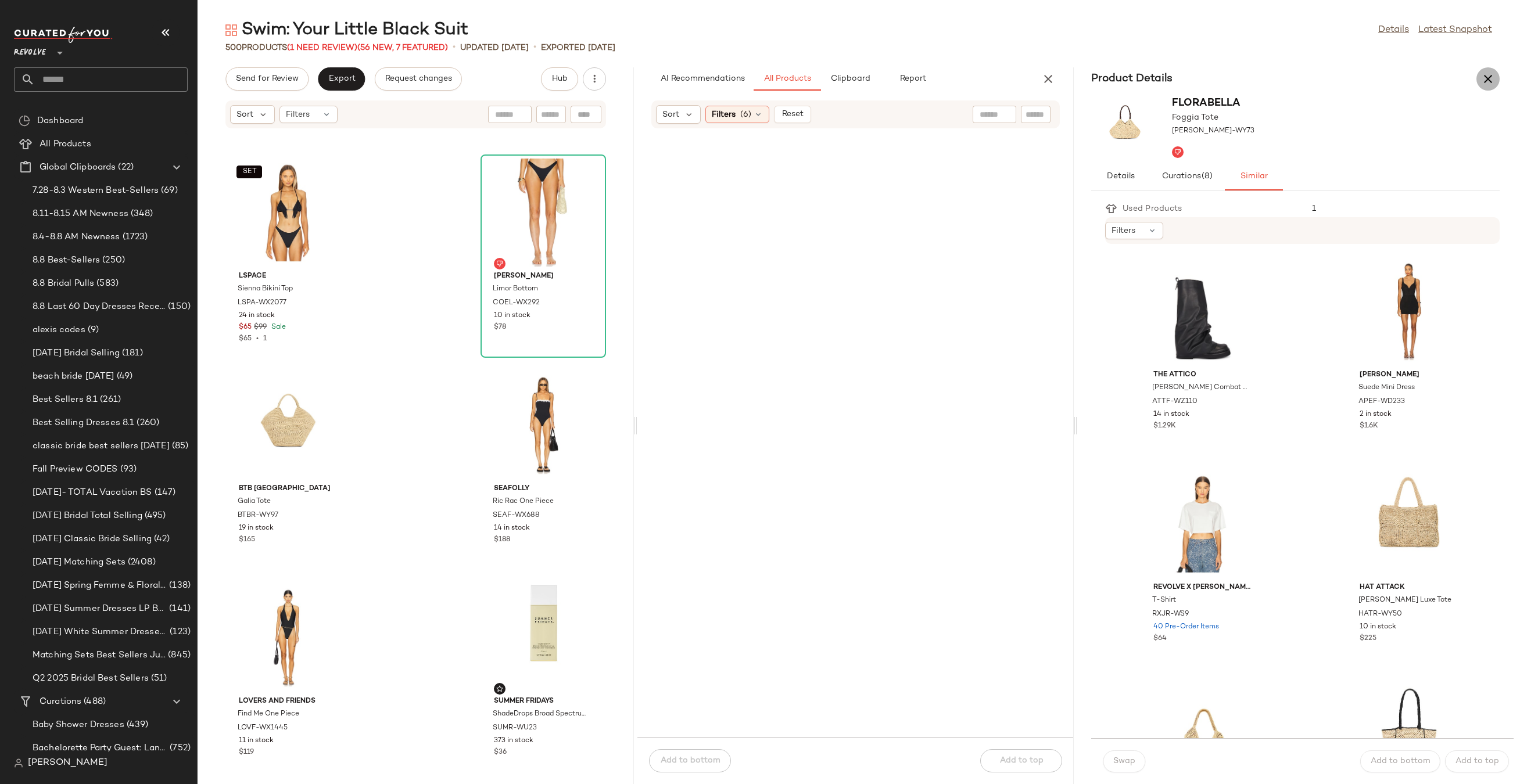
click at [1491, 78] on icon "button" at bounding box center [1487, 78] width 14 height 14
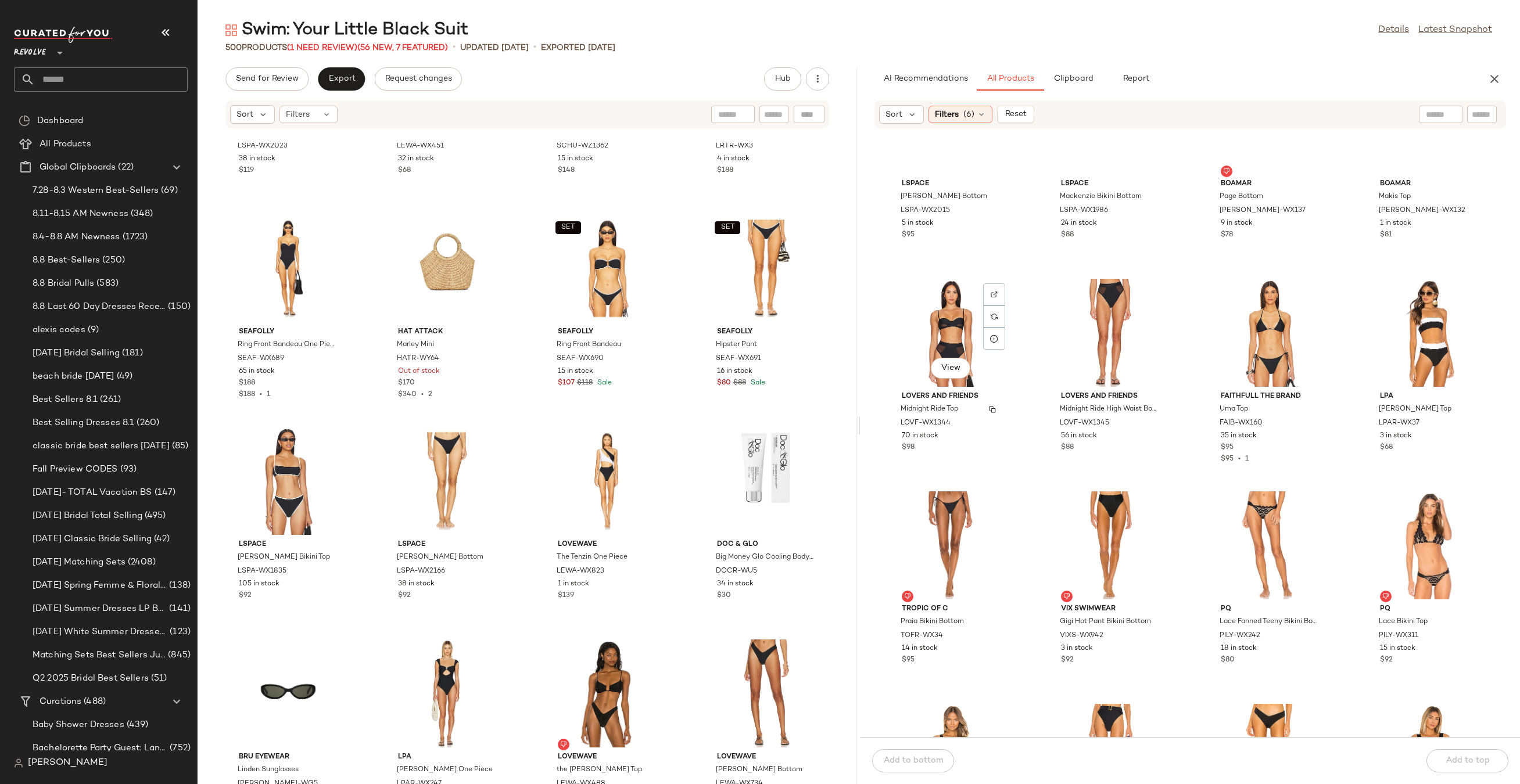
scroll to position [2812, 0]
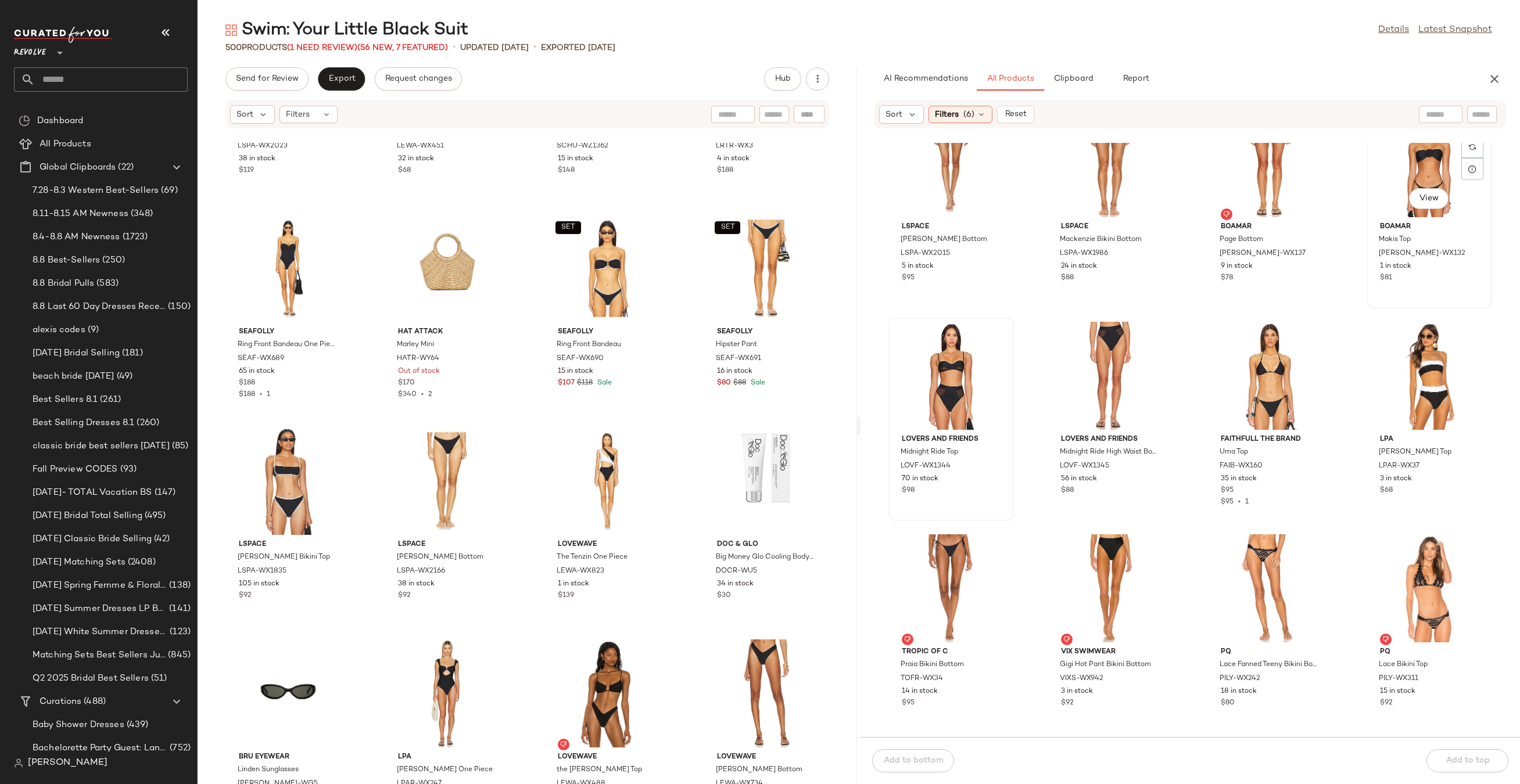
scroll to position [2811, 0]
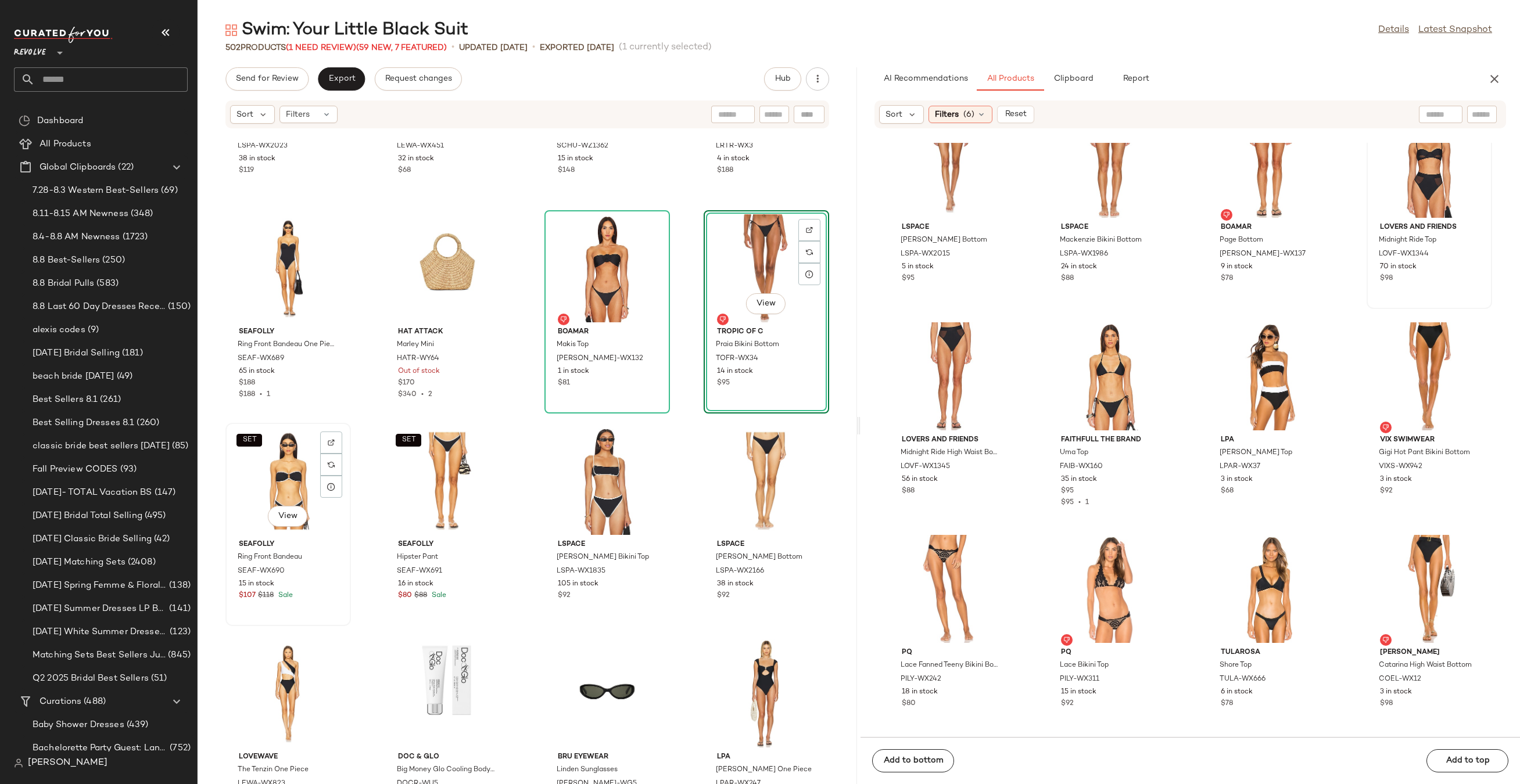
click at [281, 478] on div "SET View" at bounding box center [287, 480] width 117 height 108
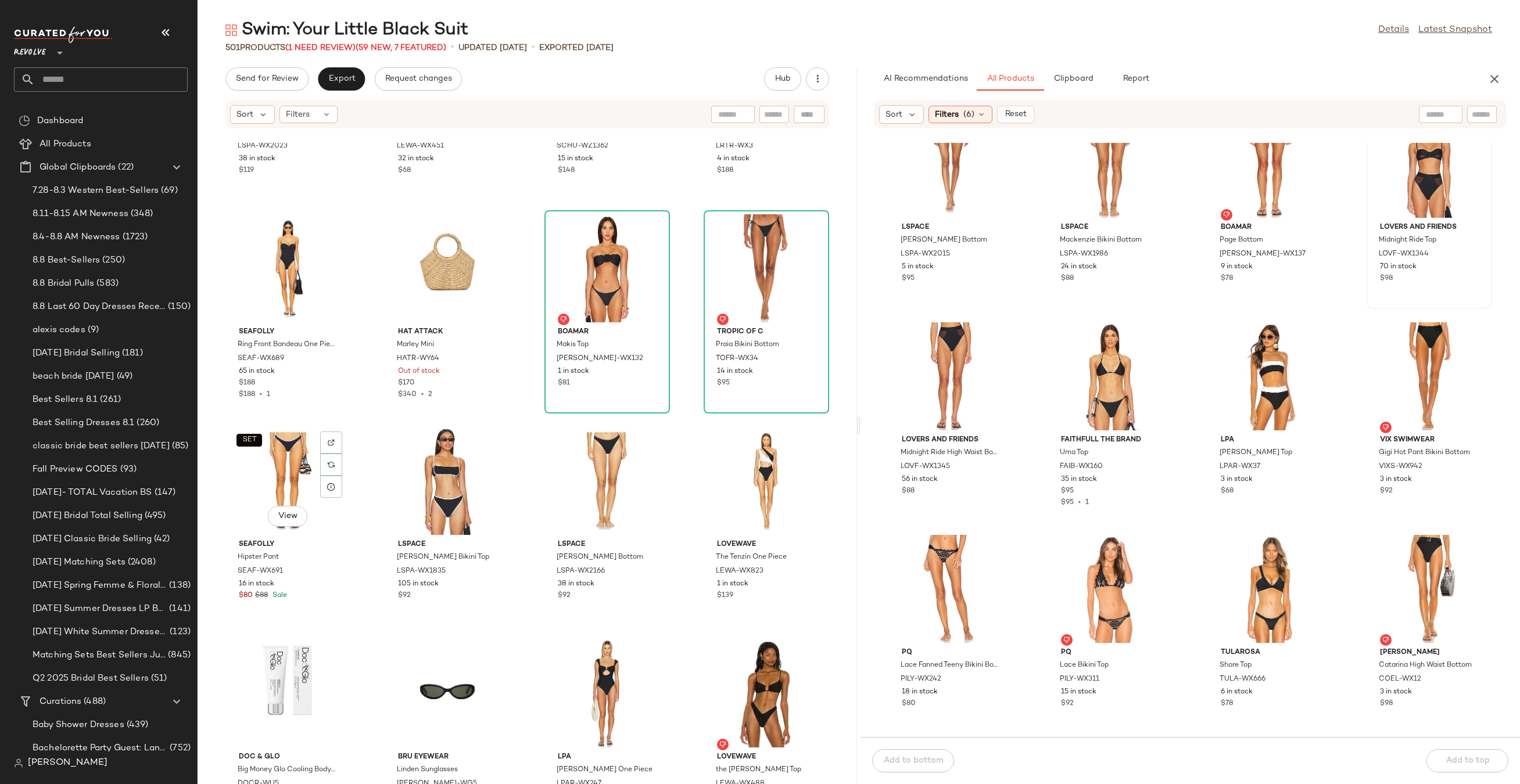
click at [281, 478] on div "SET View" at bounding box center [287, 480] width 117 height 108
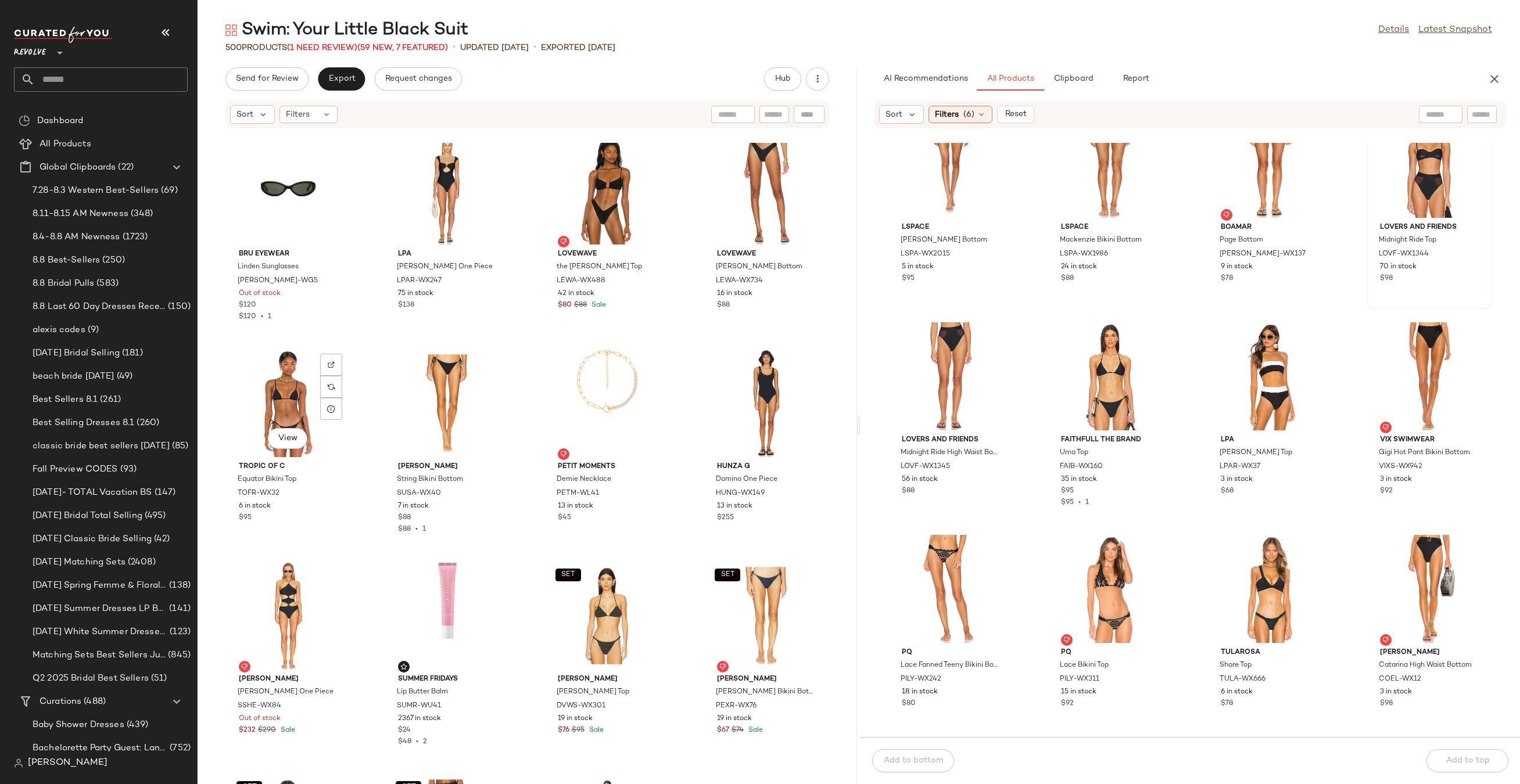
scroll to position [17995, 0]
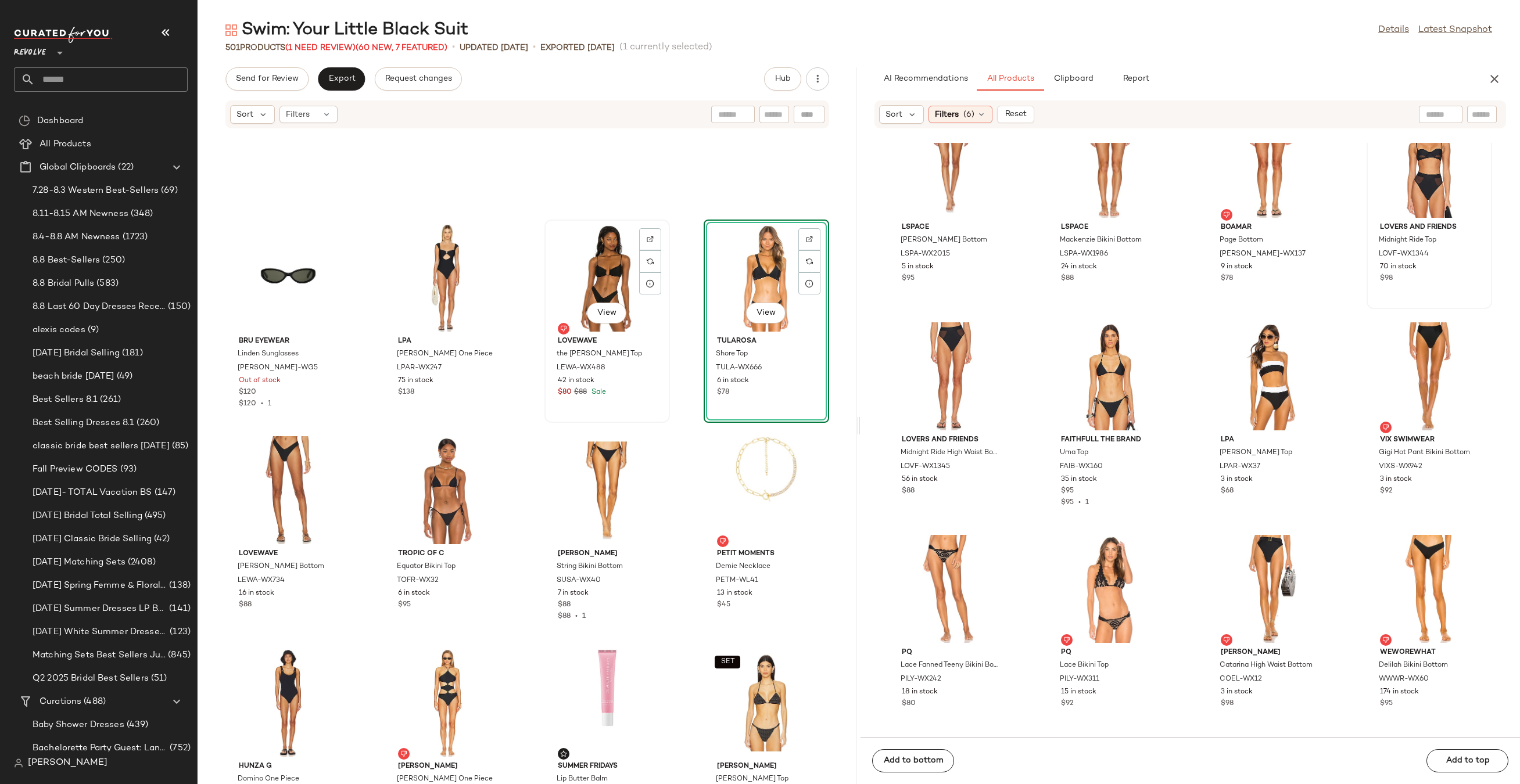
click at [599, 263] on div "View" at bounding box center [606, 277] width 117 height 108
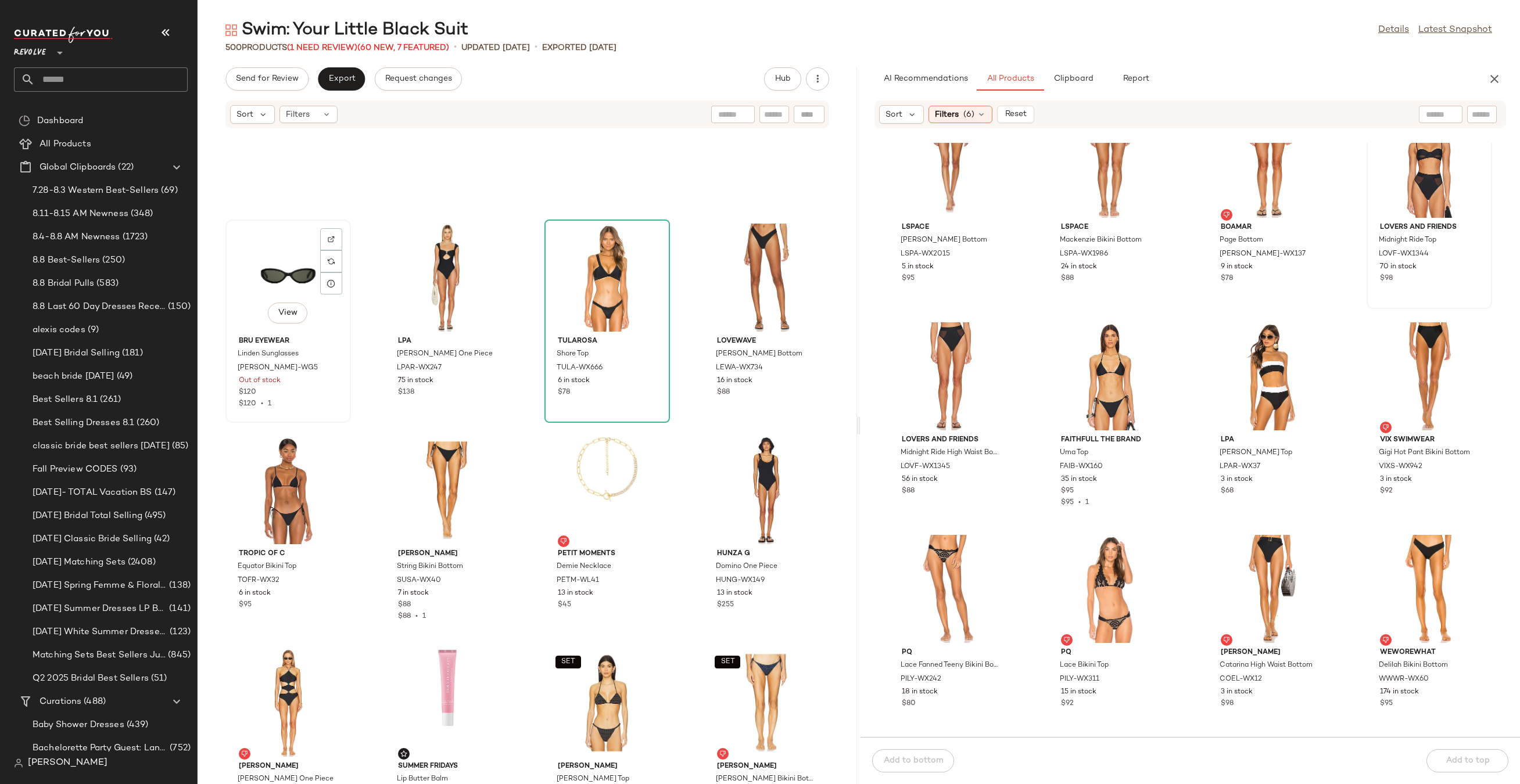
click at [307, 287] on div "View" at bounding box center [287, 277] width 117 height 108
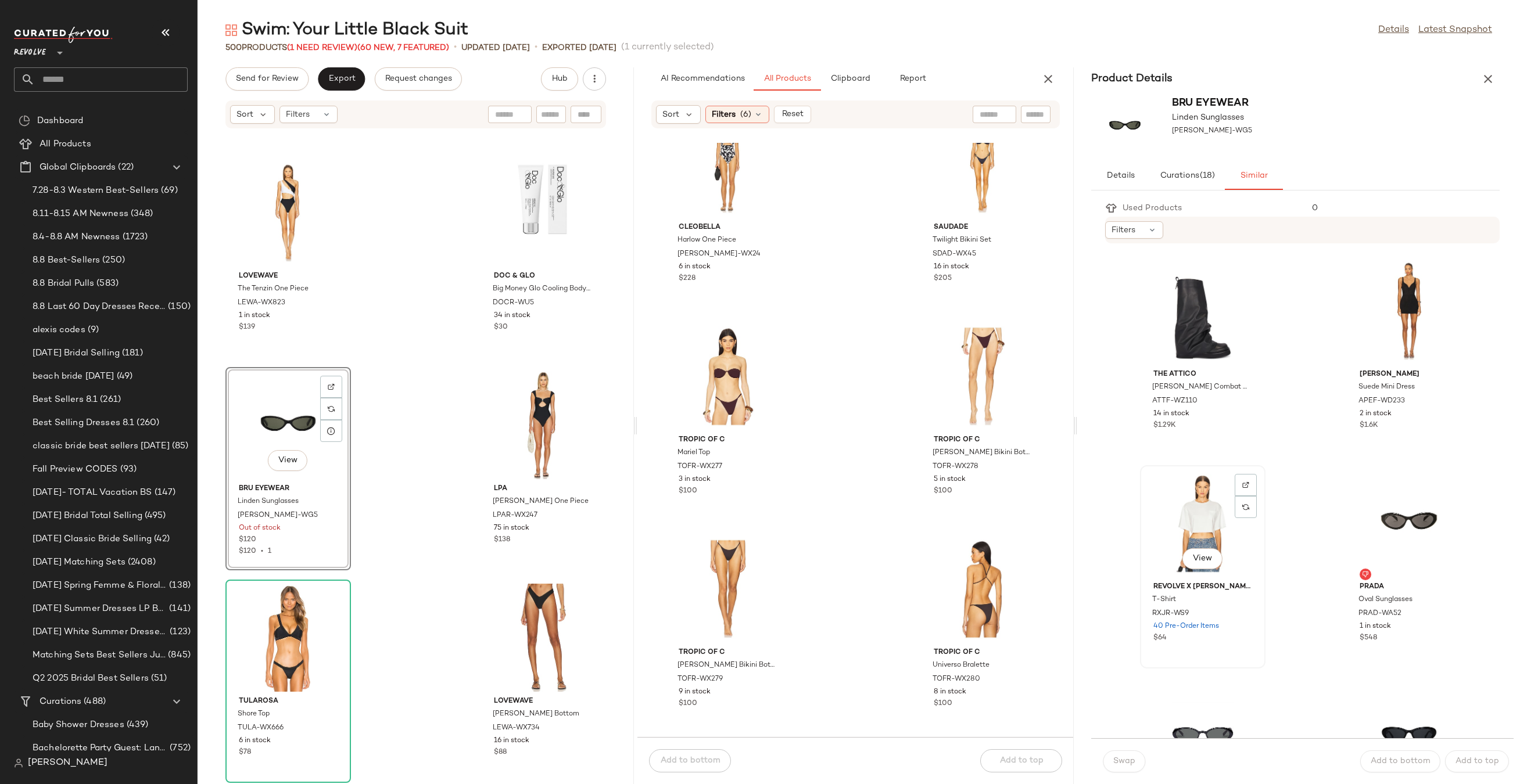
scroll to position [333, 0]
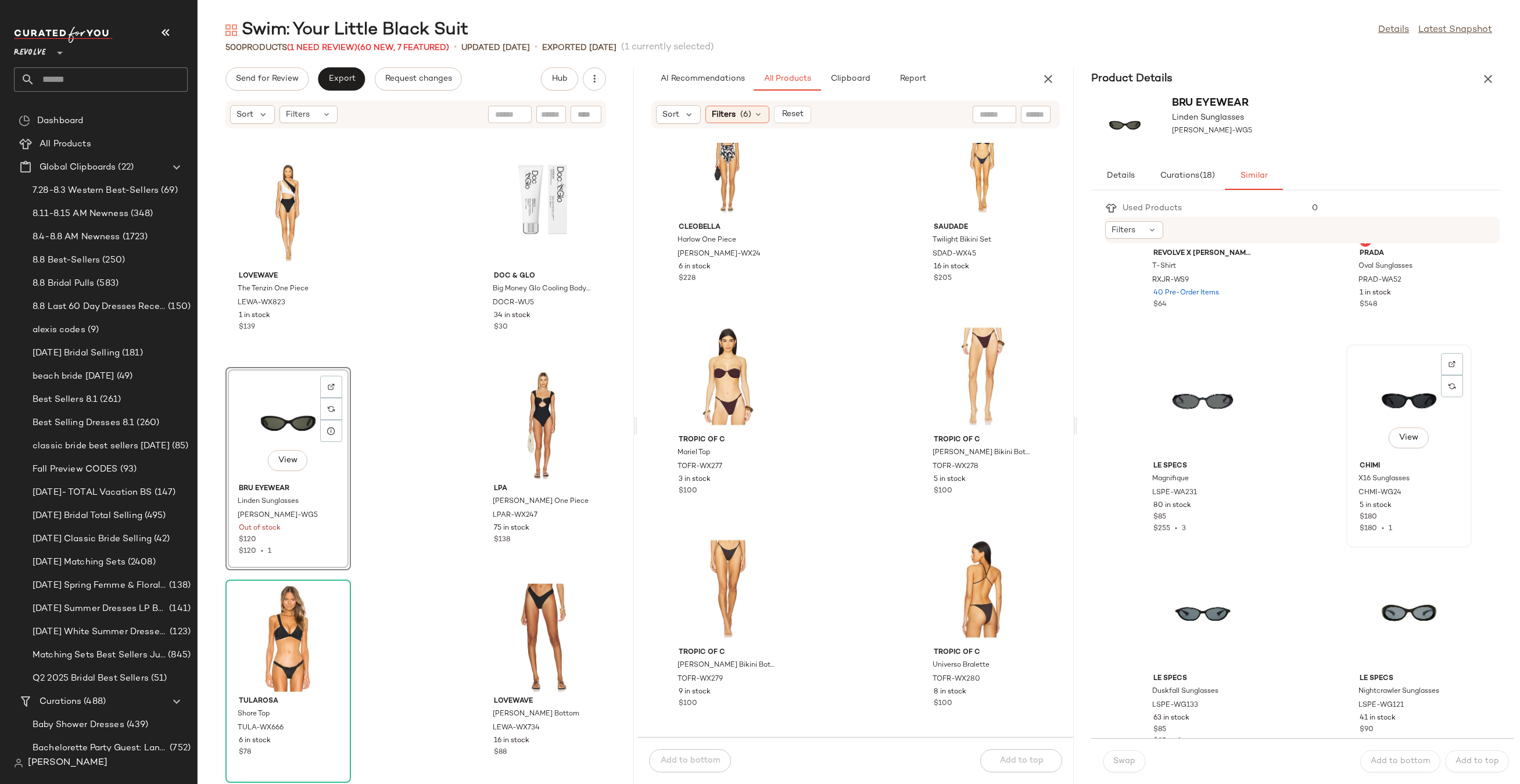
click at [1404, 367] on div "View" at bounding box center [1408, 402] width 117 height 108
click at [1129, 765] on span "Swap" at bounding box center [1124, 761] width 23 height 9
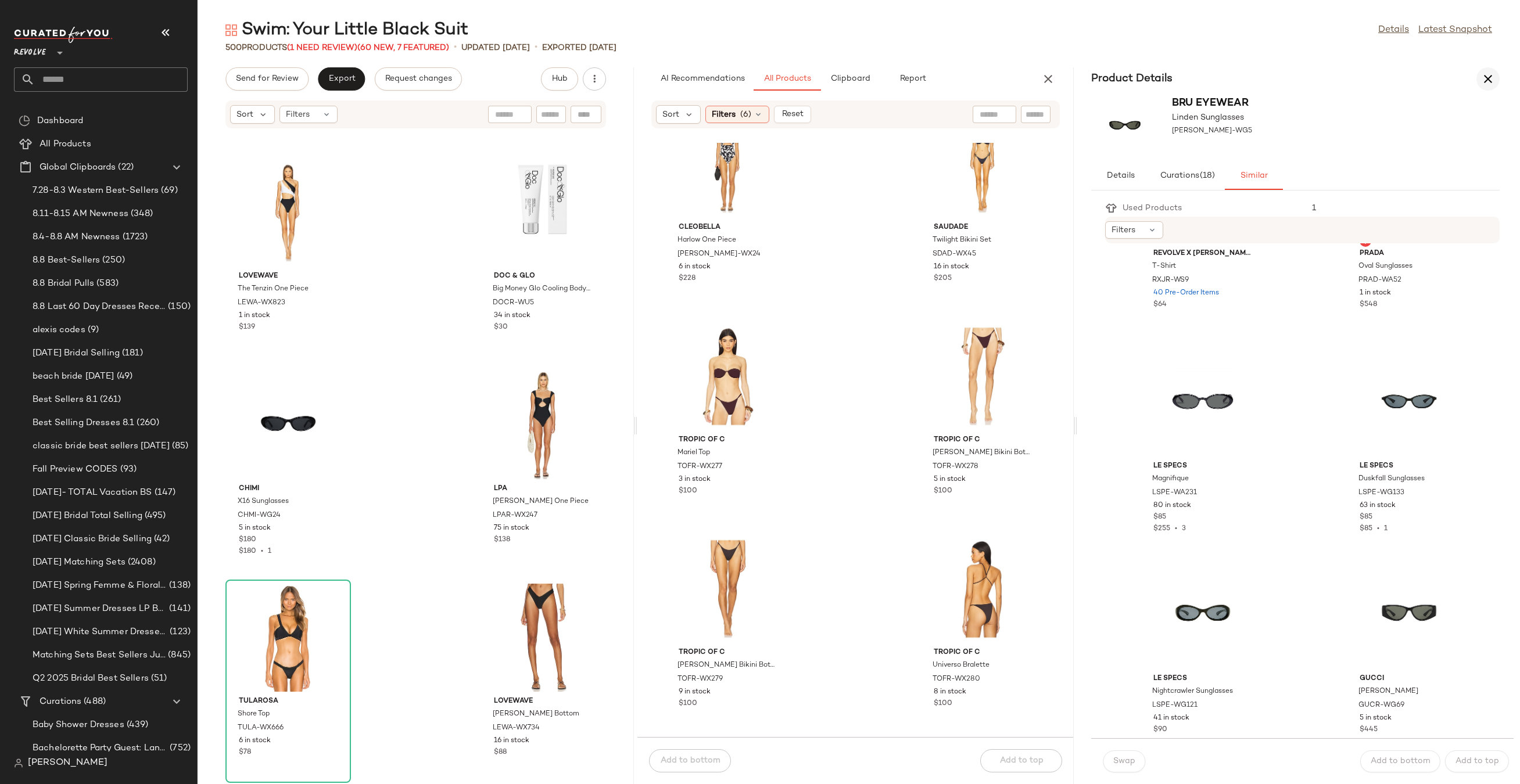
click at [1480, 76] on button "button" at bounding box center [1487, 78] width 23 height 23
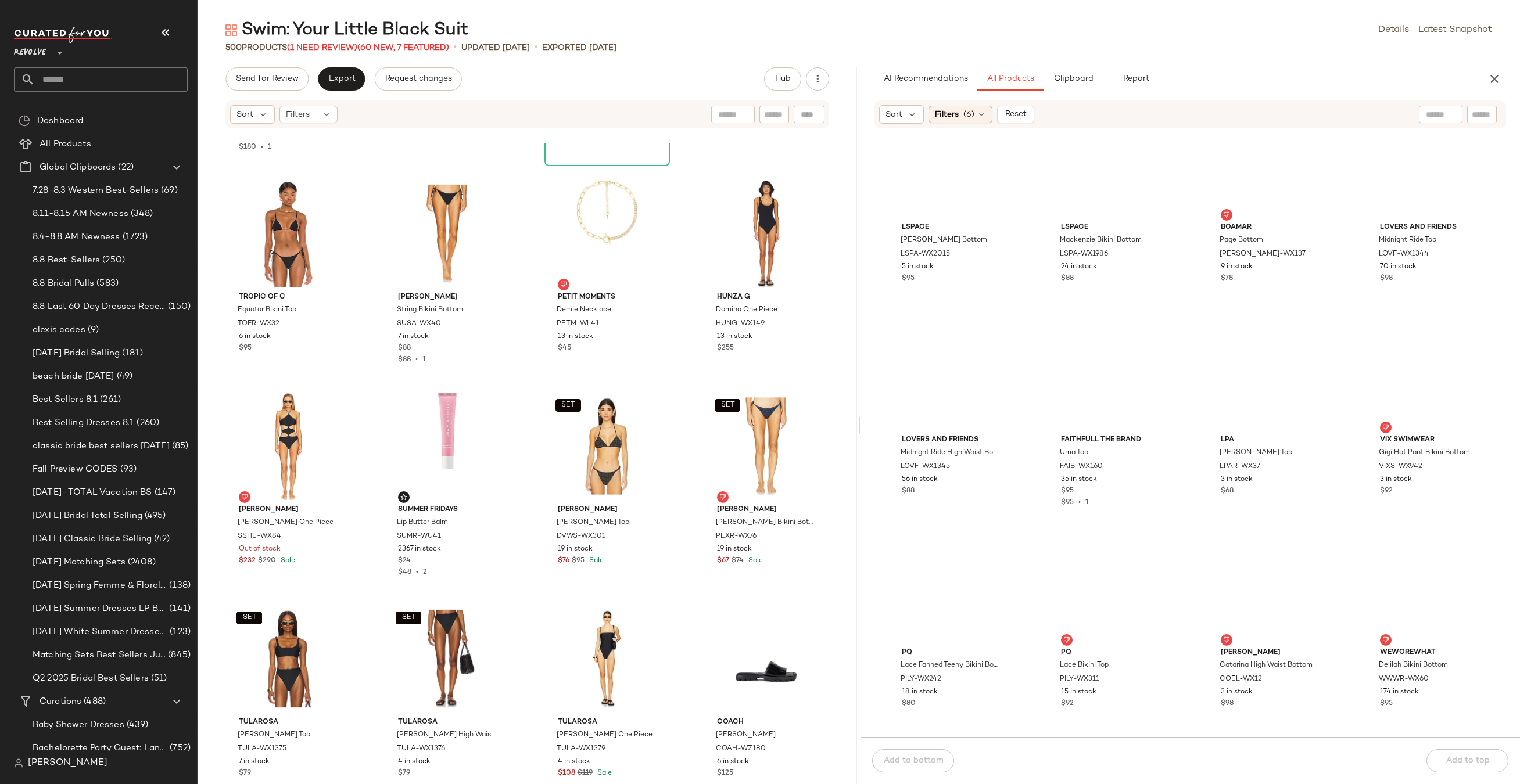
scroll to position [2657, 0]
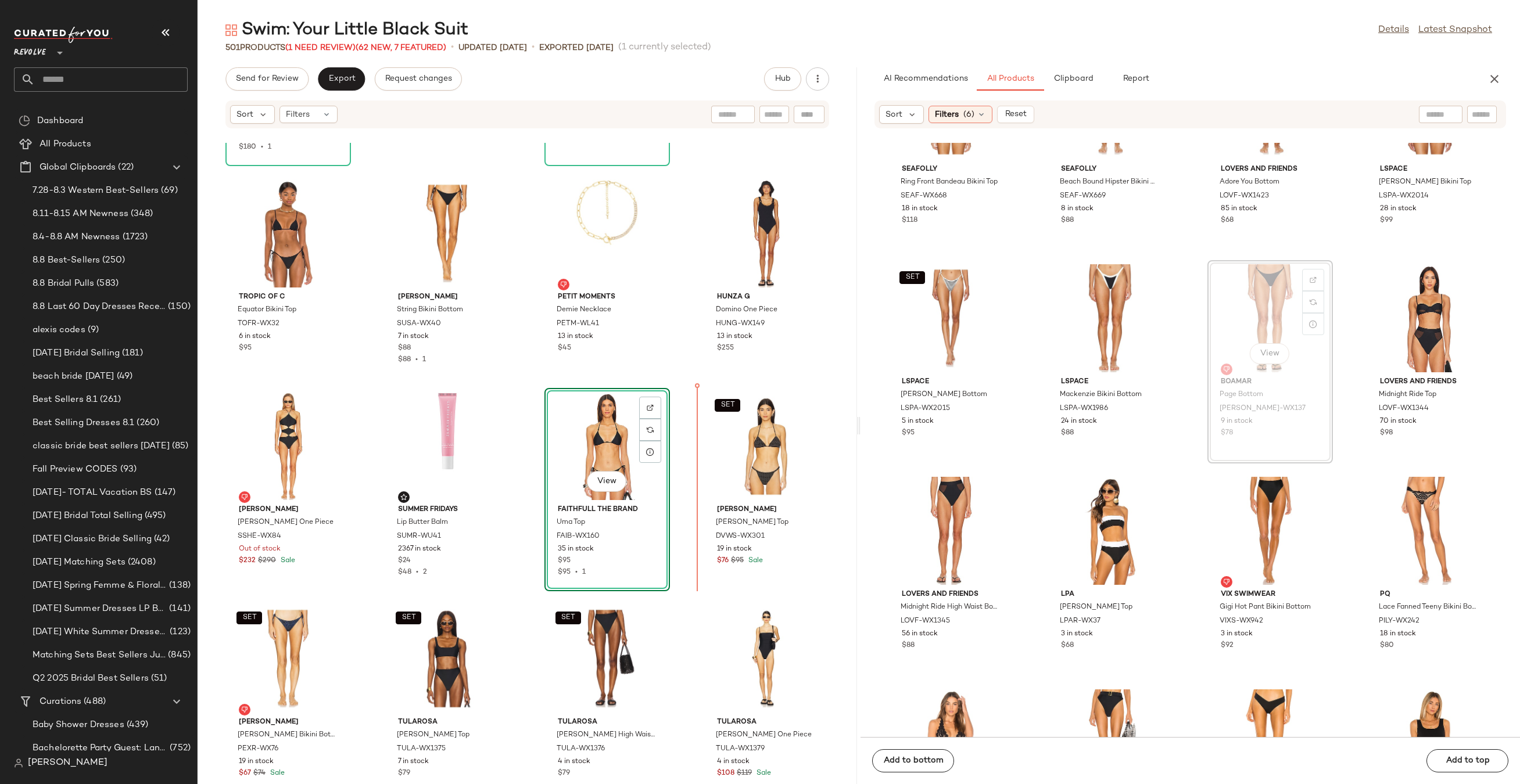
drag, startPoint x: 1268, startPoint y: 289, endPoint x: 1257, endPoint y: 290, distance: 11.0
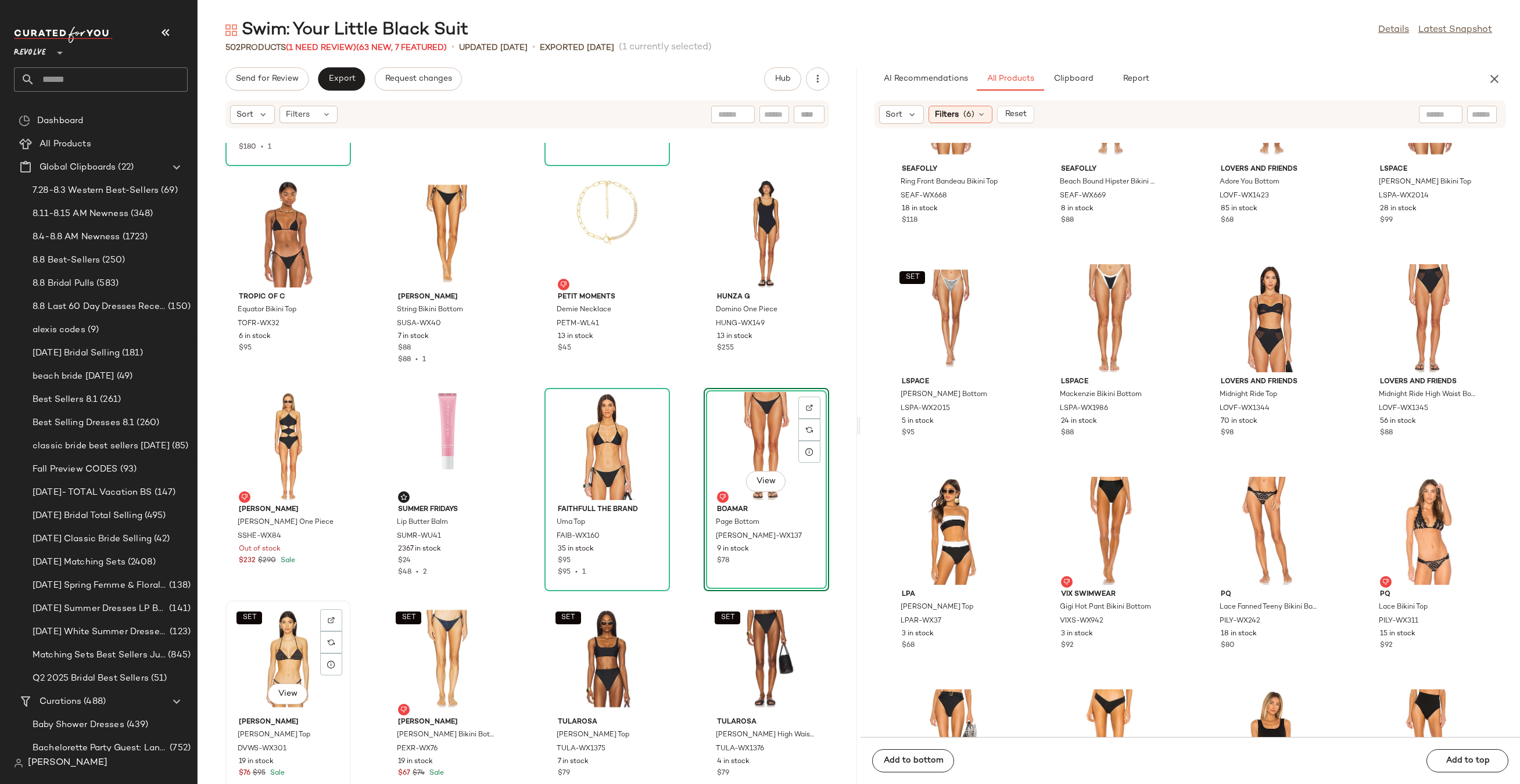
click at [243, 648] on div "SET View" at bounding box center [287, 657] width 117 height 108
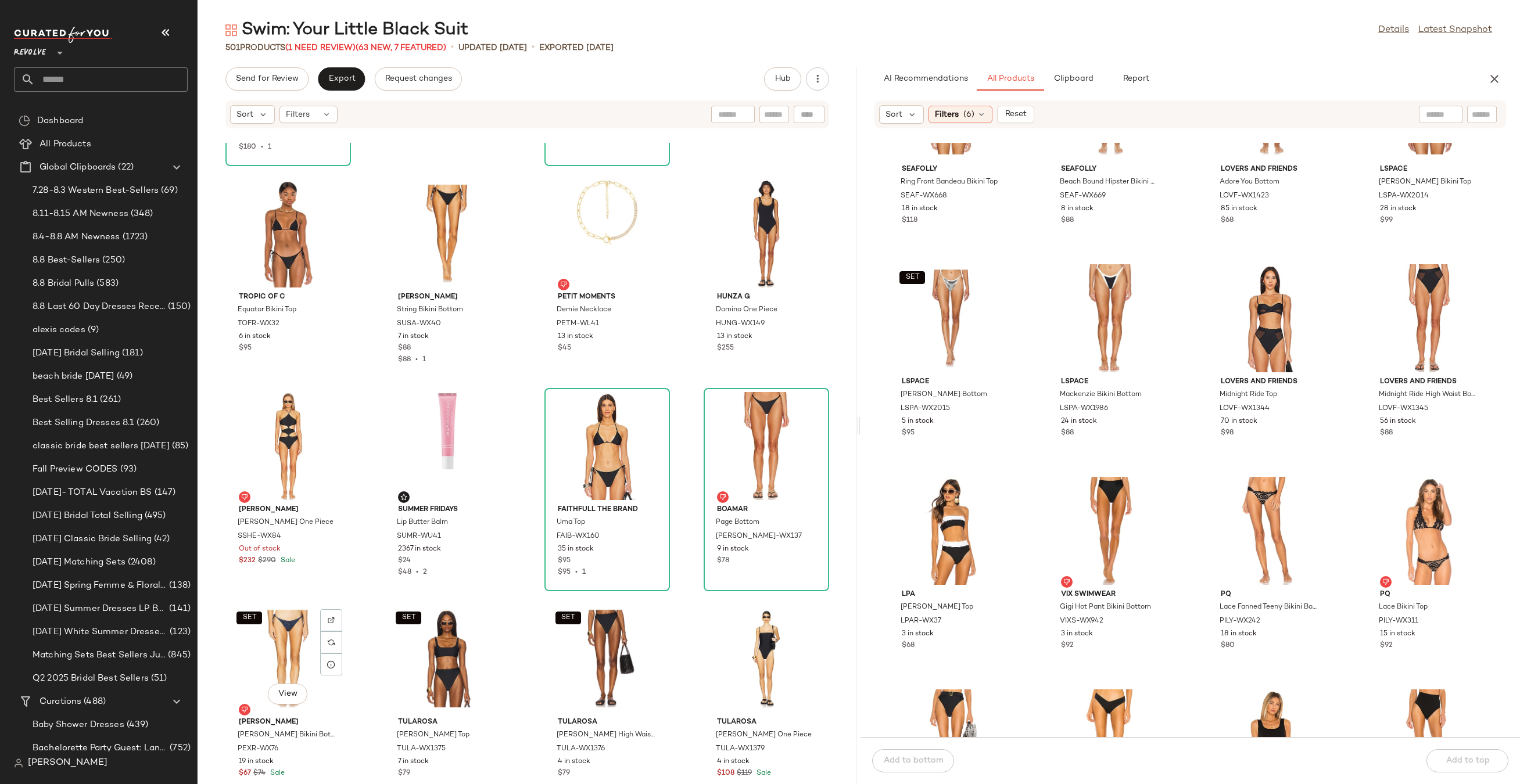
click at [243, 648] on div "SET View" at bounding box center [287, 657] width 117 height 108
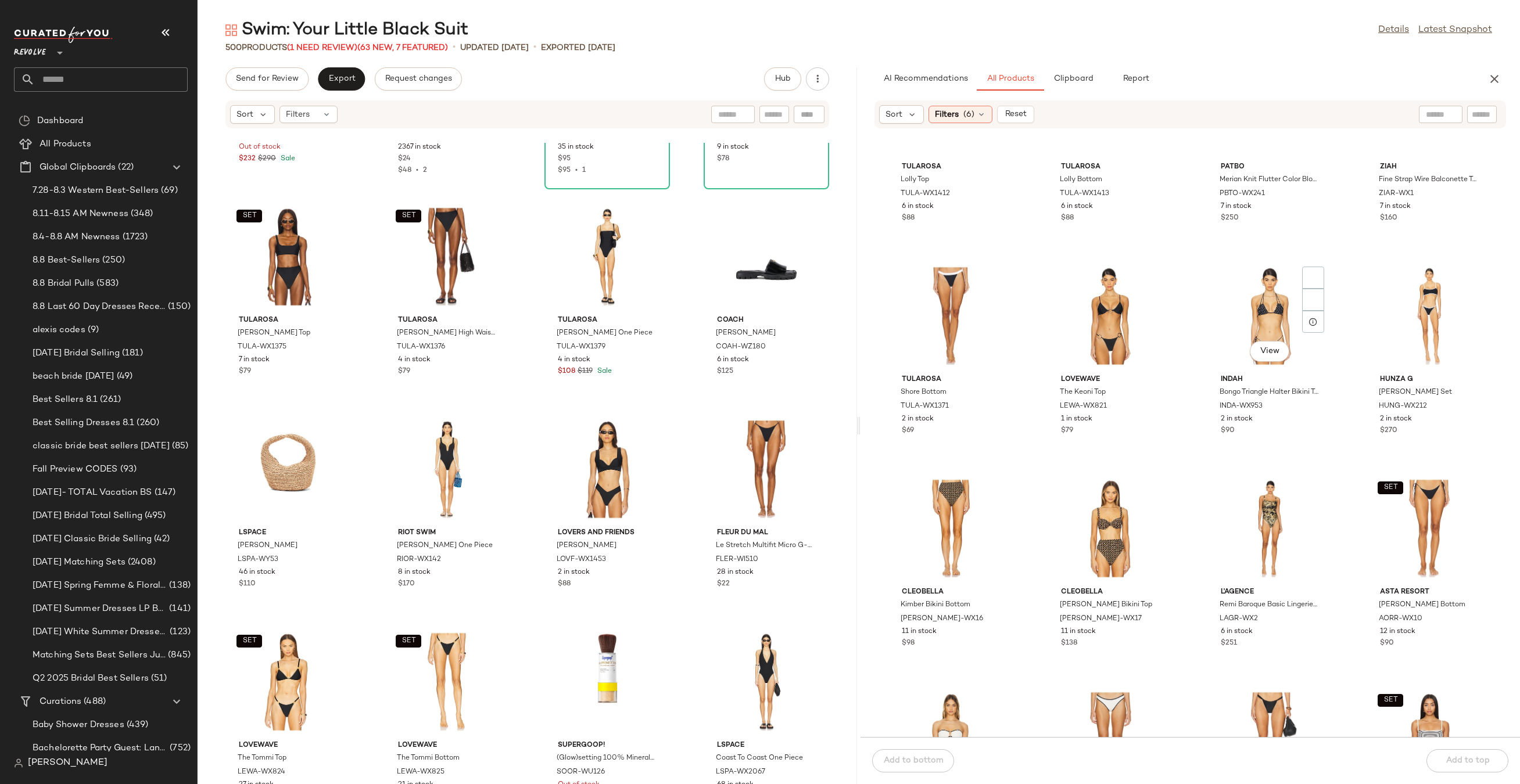
scroll to position [1871, 0]
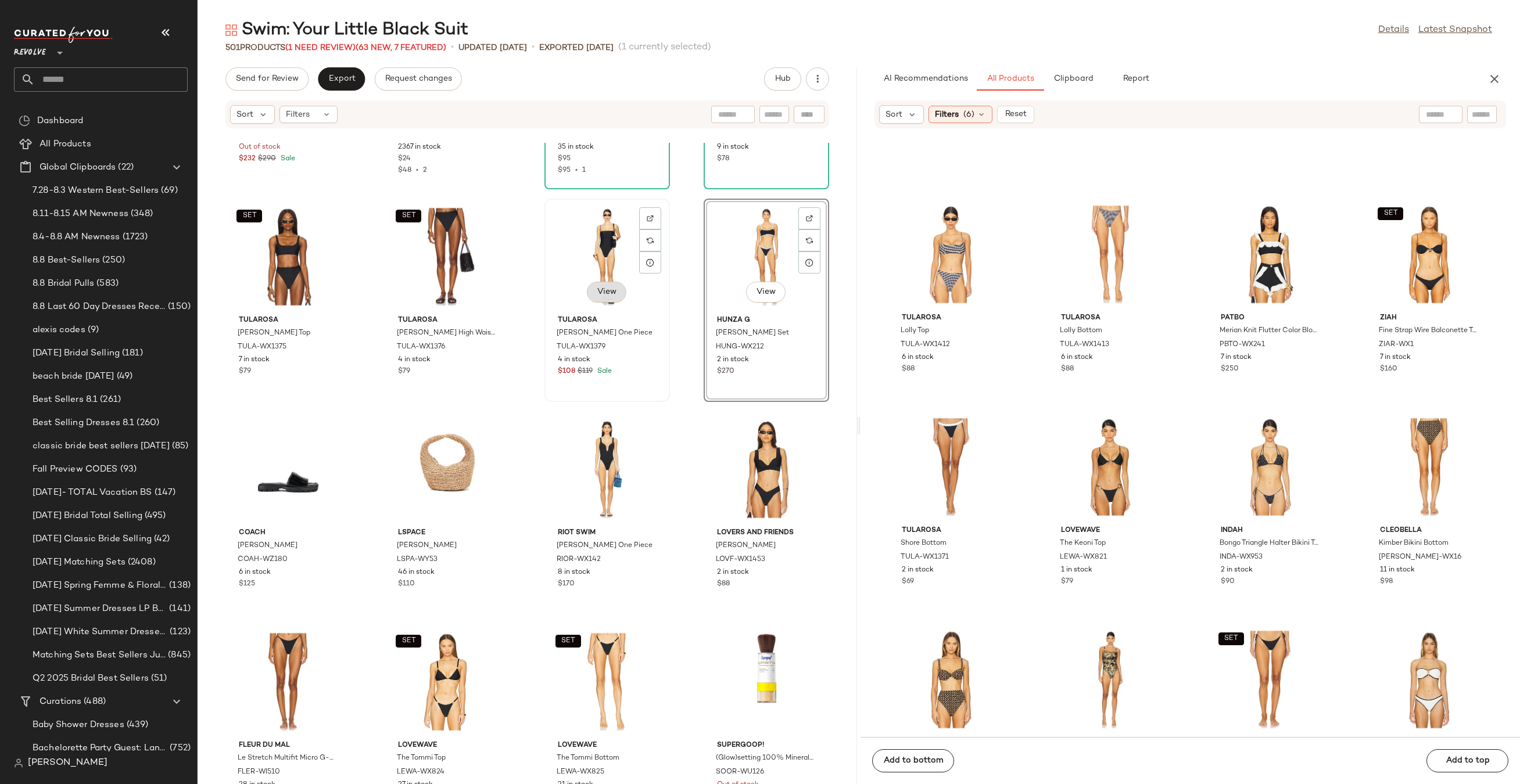
click at [595, 282] on button "View" at bounding box center [606, 292] width 40 height 21
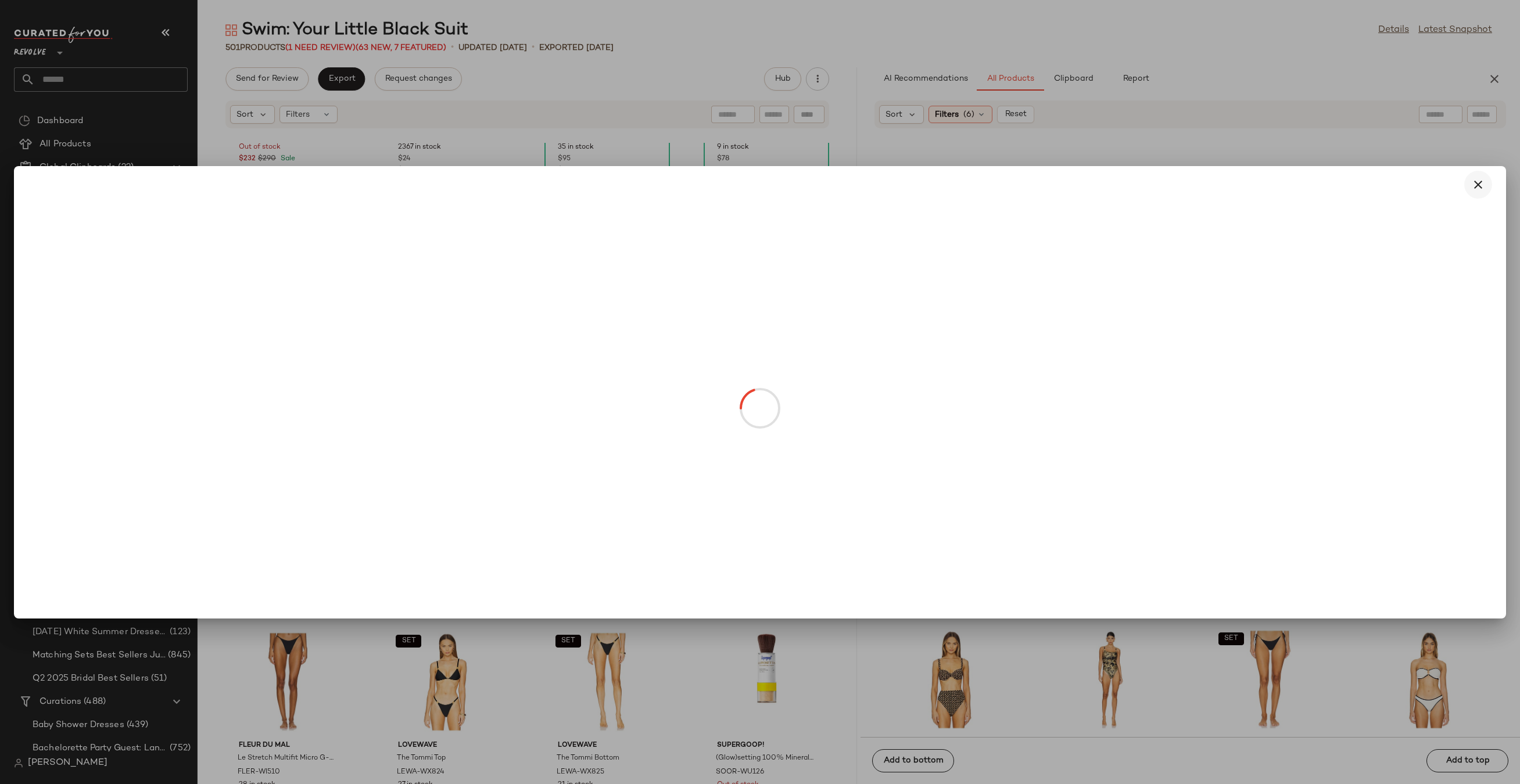
click at [1477, 177] on icon "button" at bounding box center [1477, 184] width 14 height 14
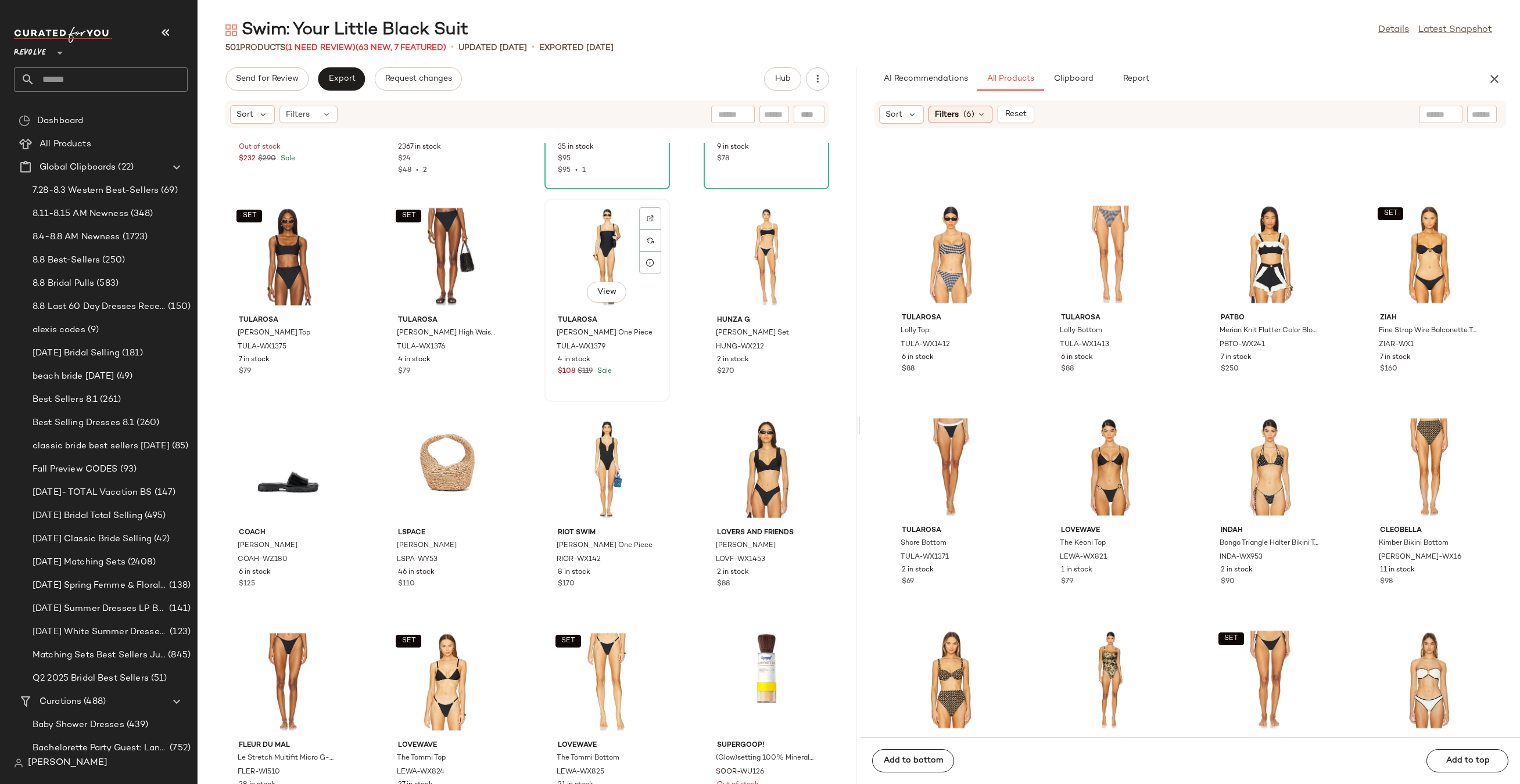
click at [579, 276] on div "View" at bounding box center [606, 256] width 117 height 108
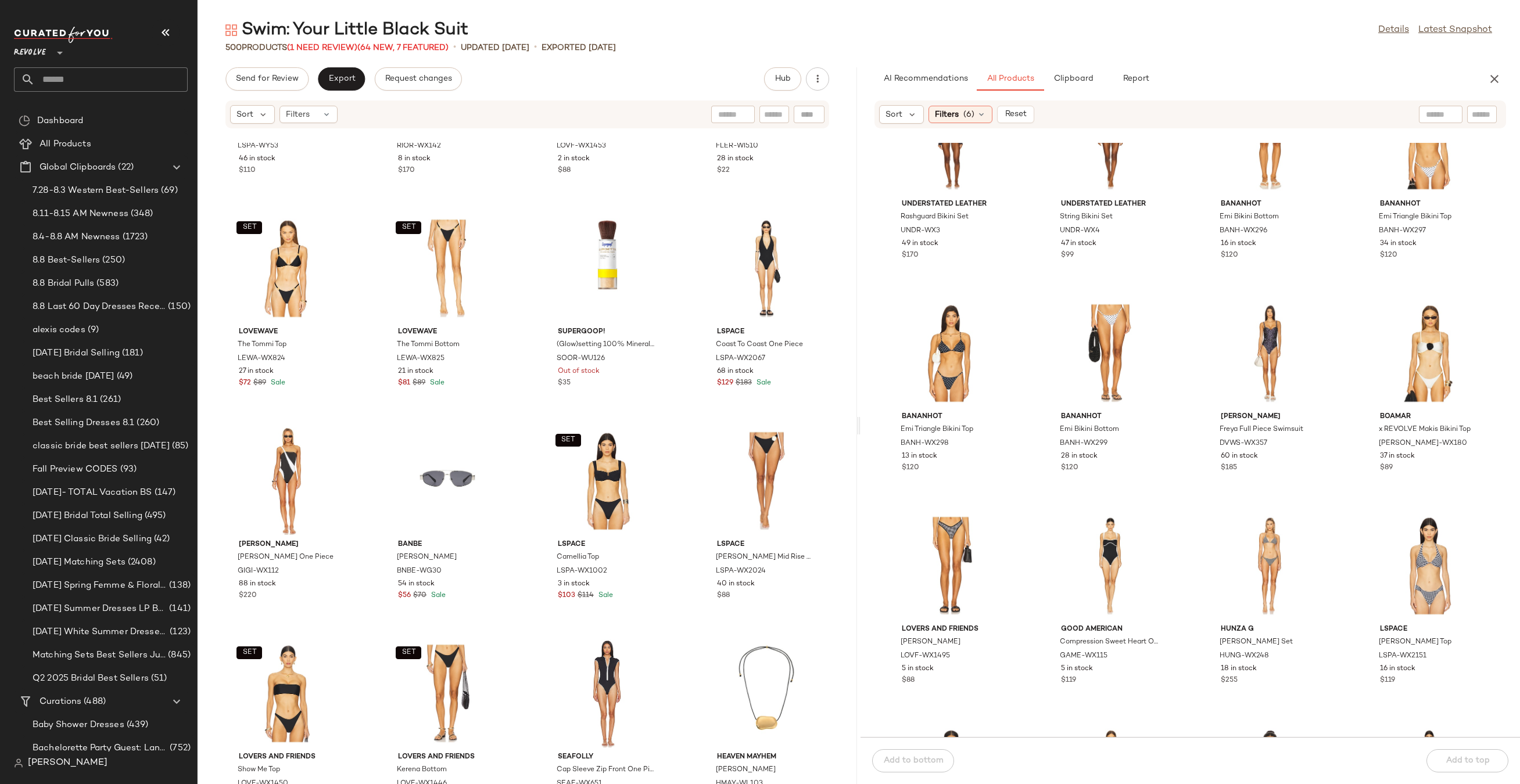
scroll to position [312, 0]
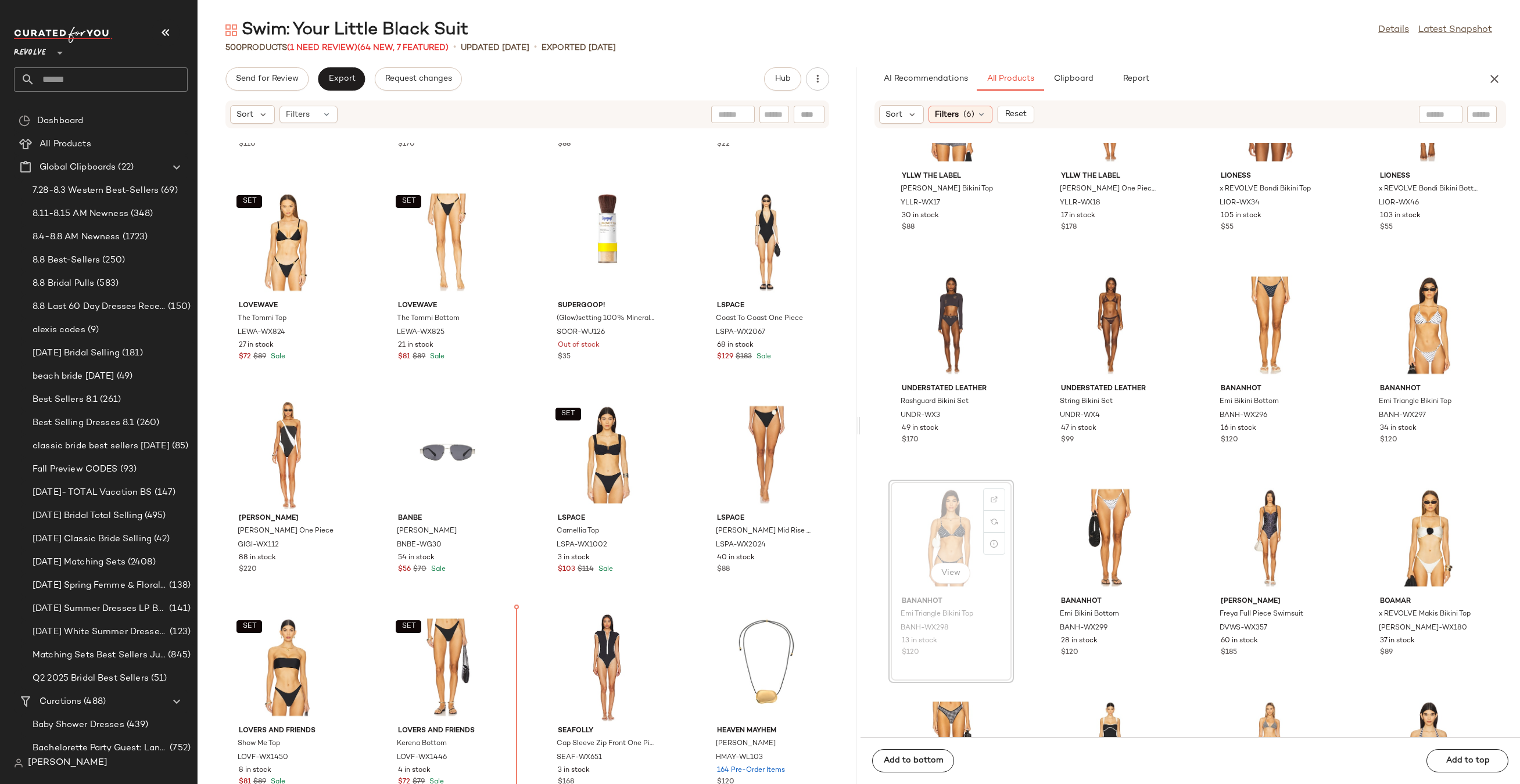
drag, startPoint x: 955, startPoint y: 559, endPoint x: 513, endPoint y: 693, distance: 461.9
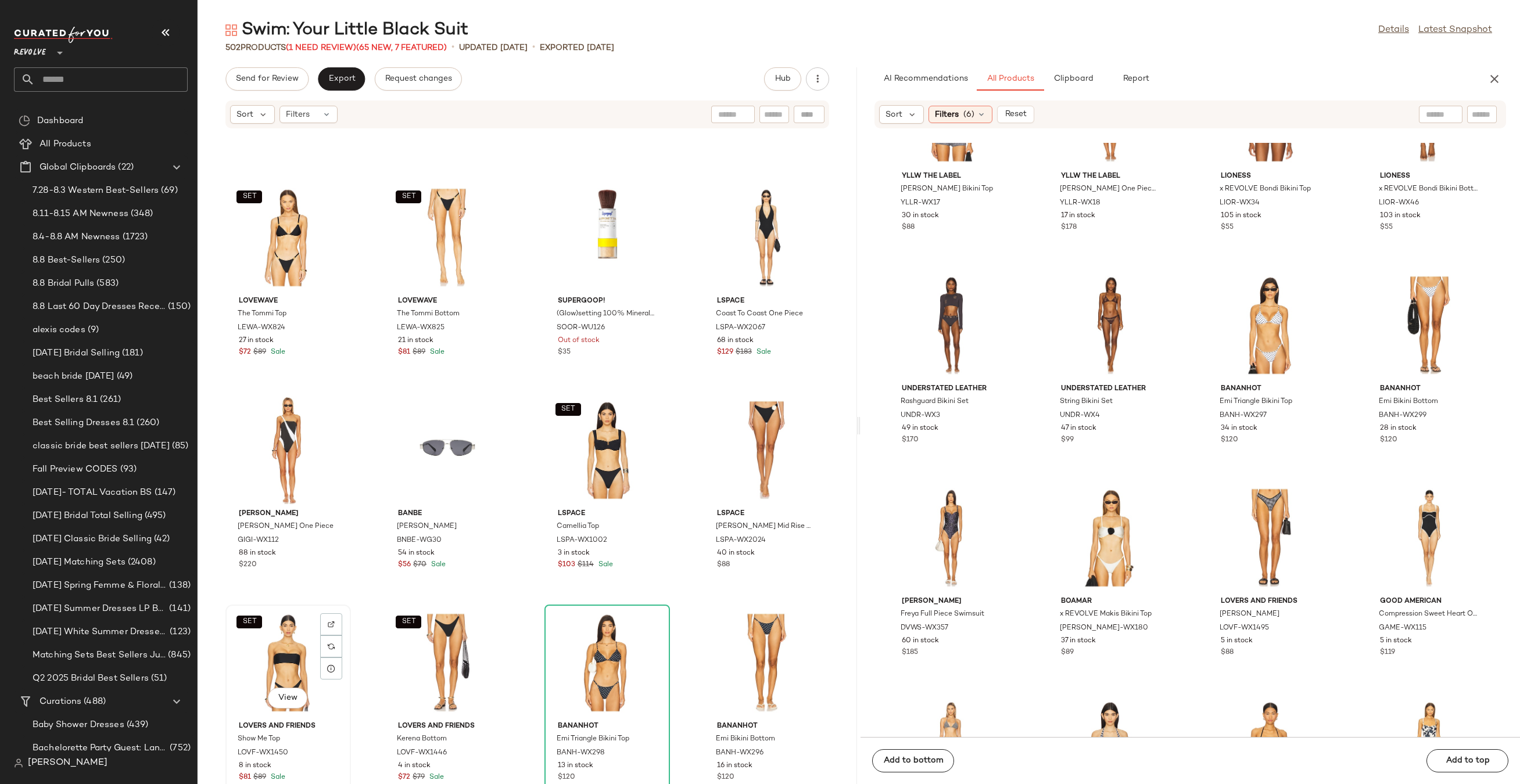
click at [270, 674] on div "SET View" at bounding box center [287, 662] width 117 height 108
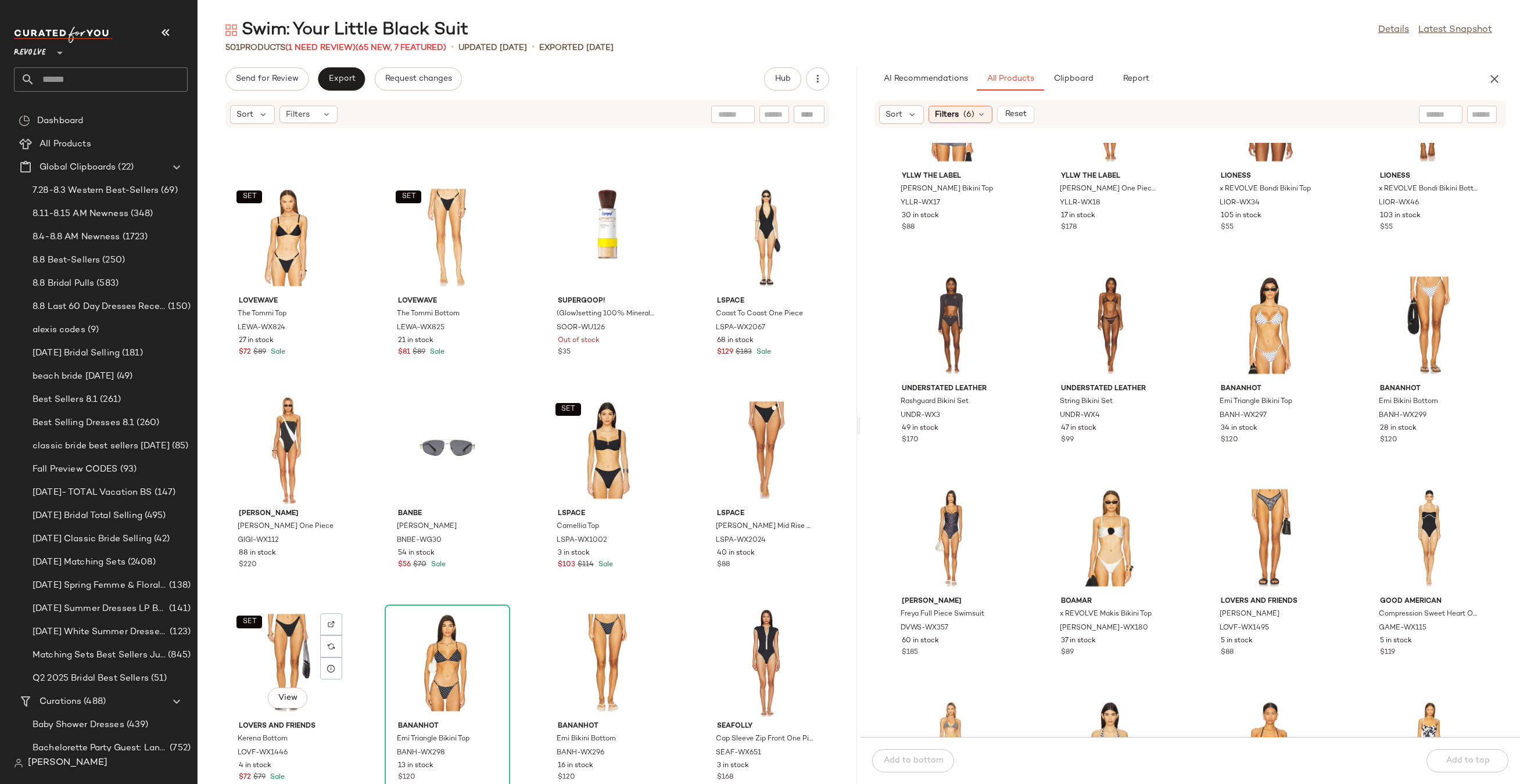
click at [270, 674] on div "SET View" at bounding box center [287, 662] width 117 height 108
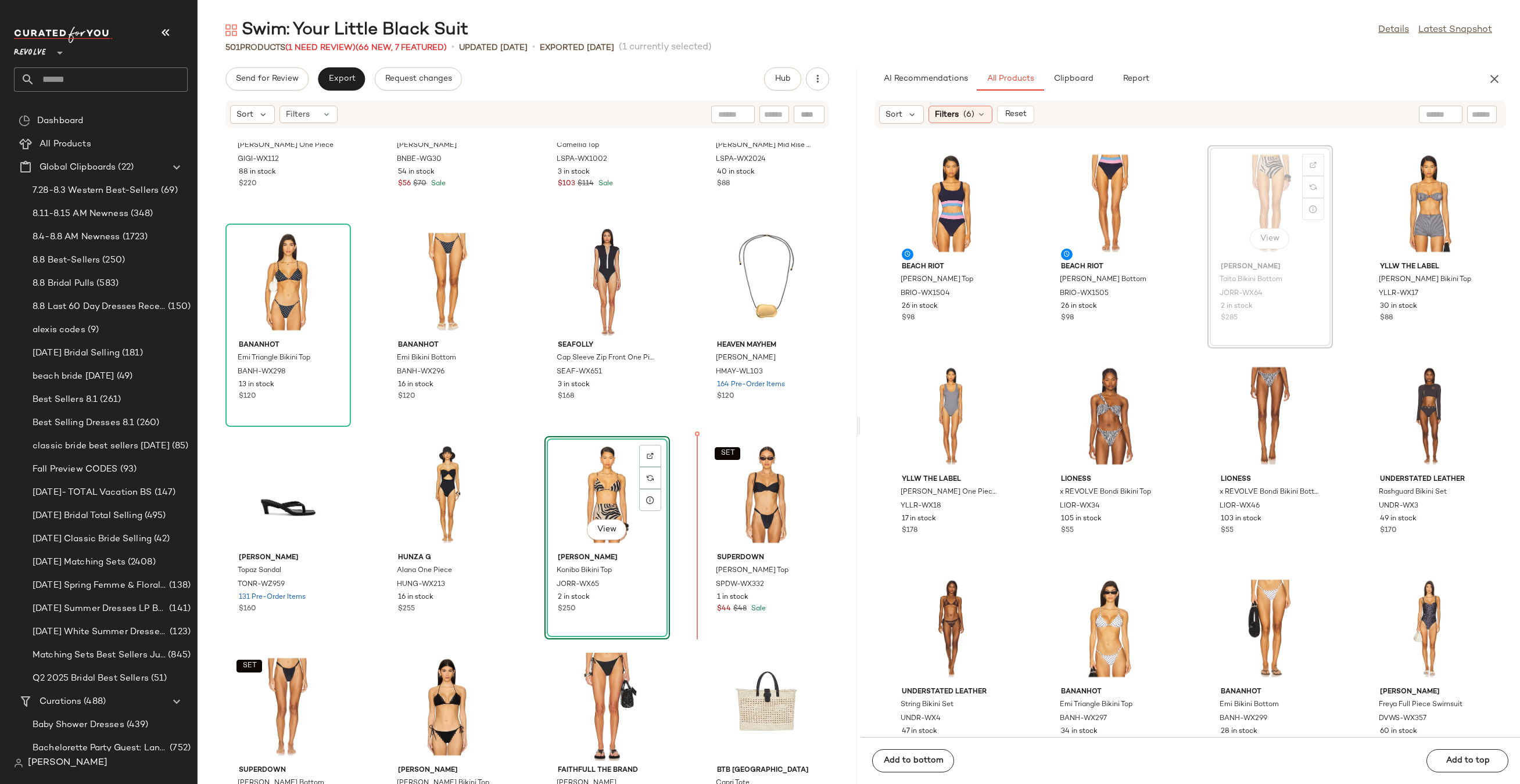
drag, startPoint x: 1230, startPoint y: 206, endPoint x: 683, endPoint y: 484, distance: 613.6
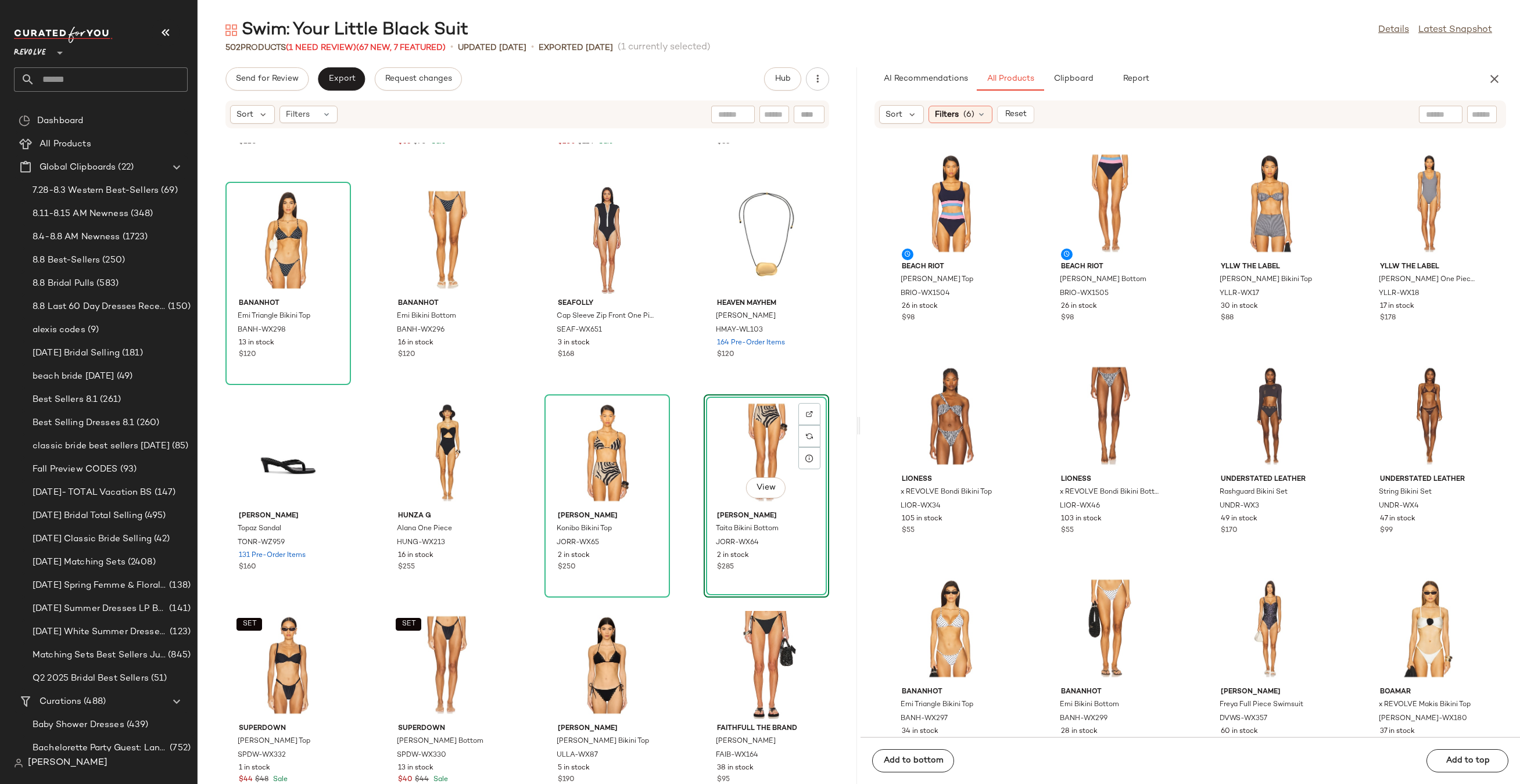
scroll to position [19537, 0]
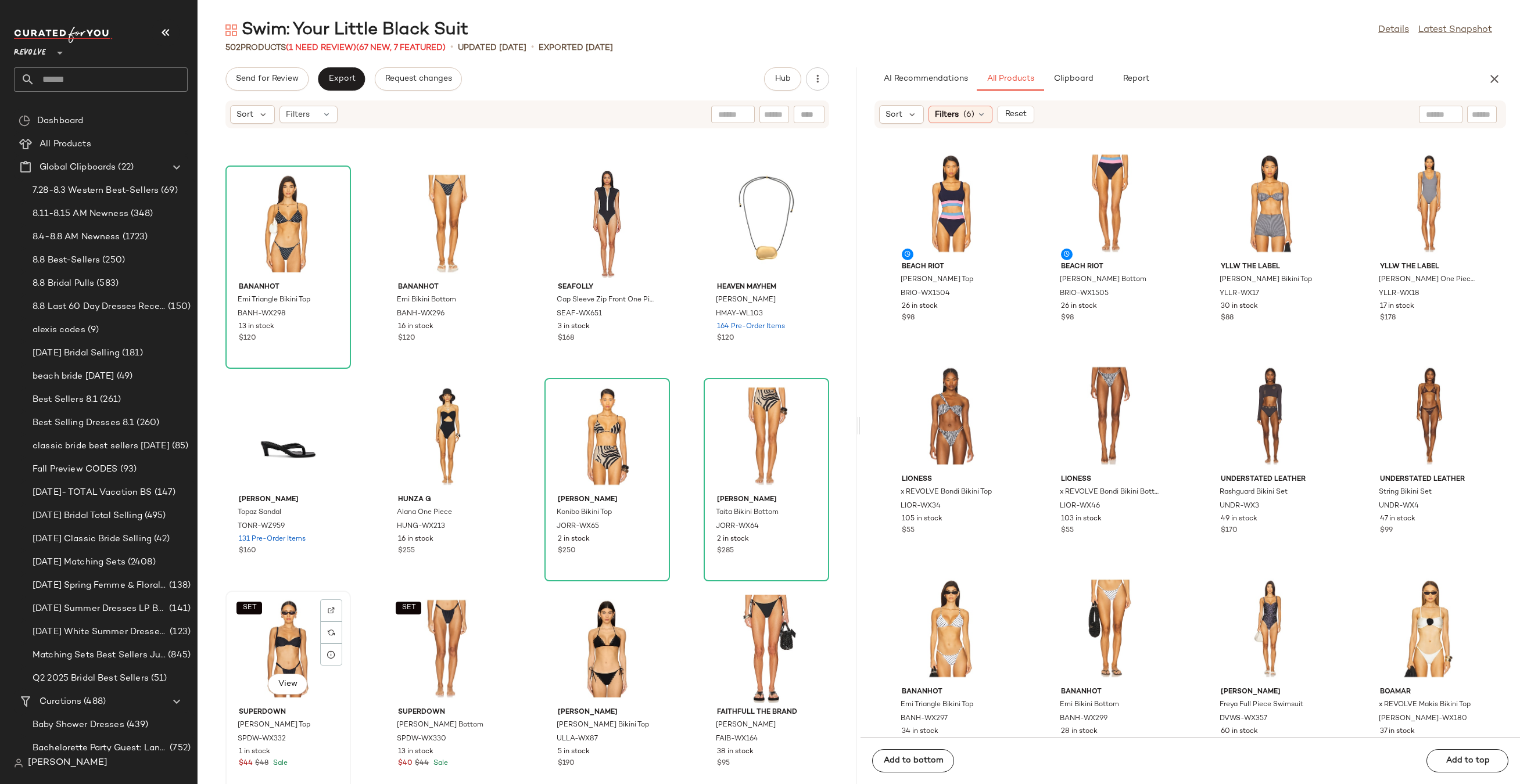
click at [261, 640] on div "SET View" at bounding box center [287, 648] width 117 height 108
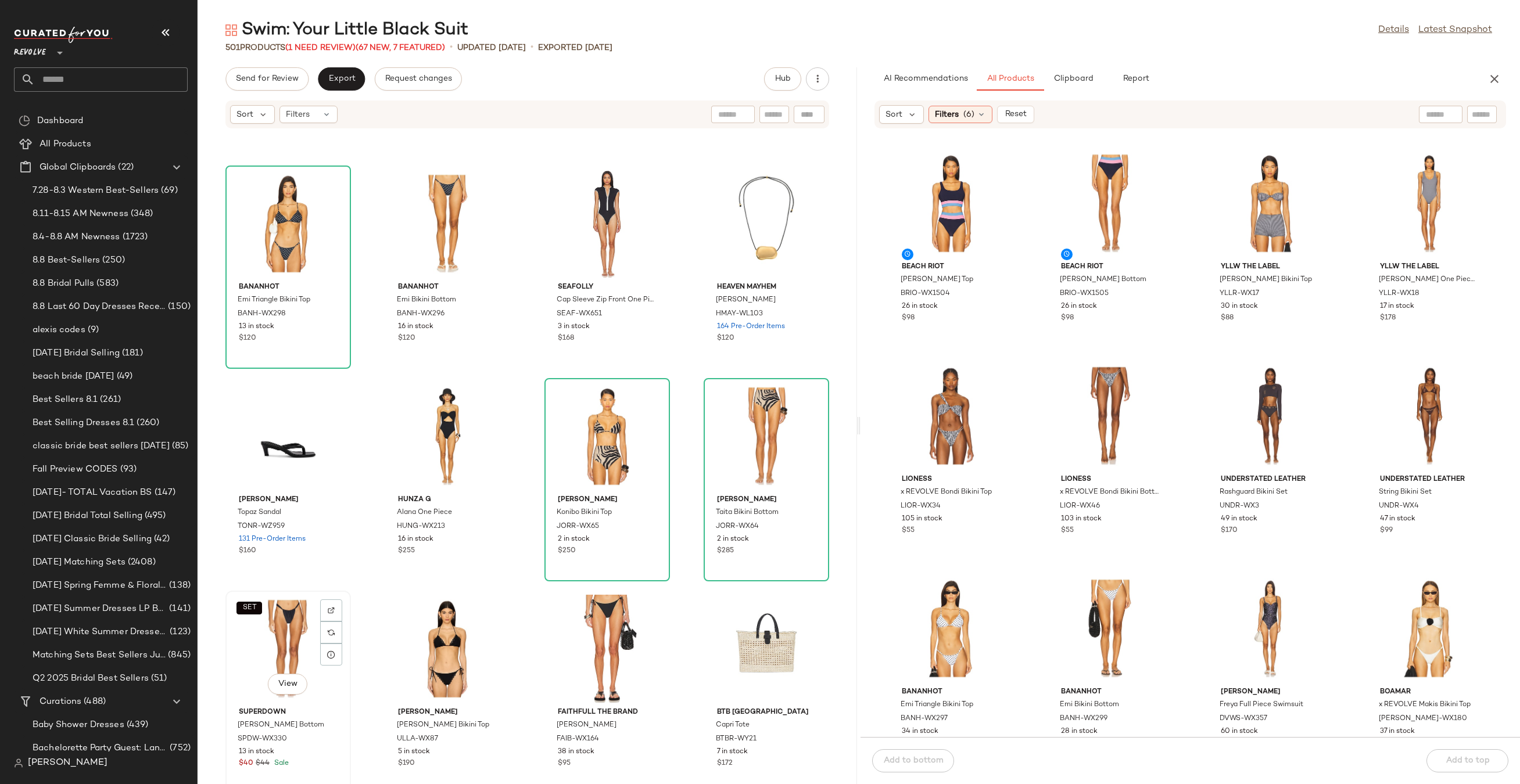
click at [288, 643] on div "SET View" at bounding box center [287, 648] width 117 height 108
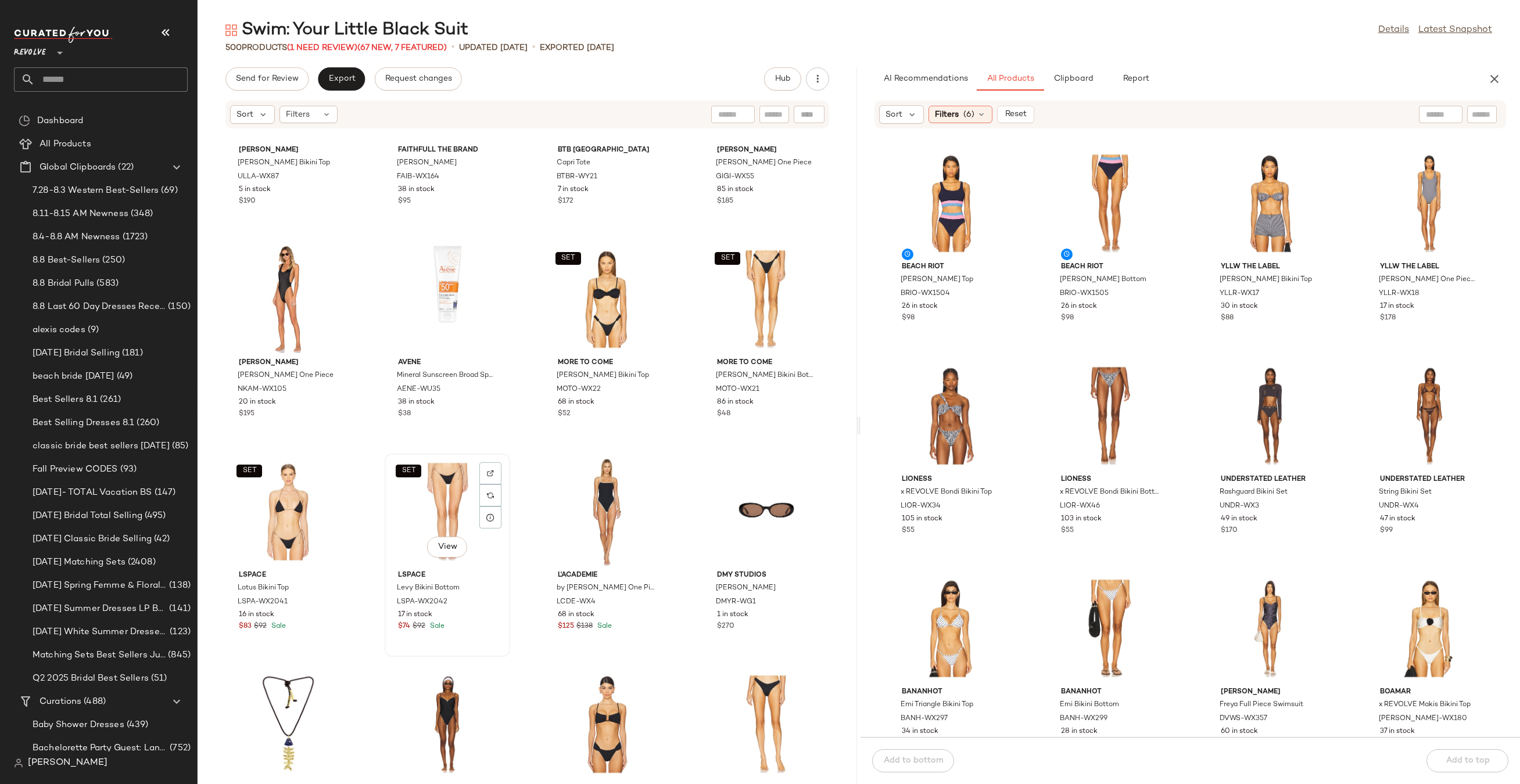
scroll to position [20208, 0]
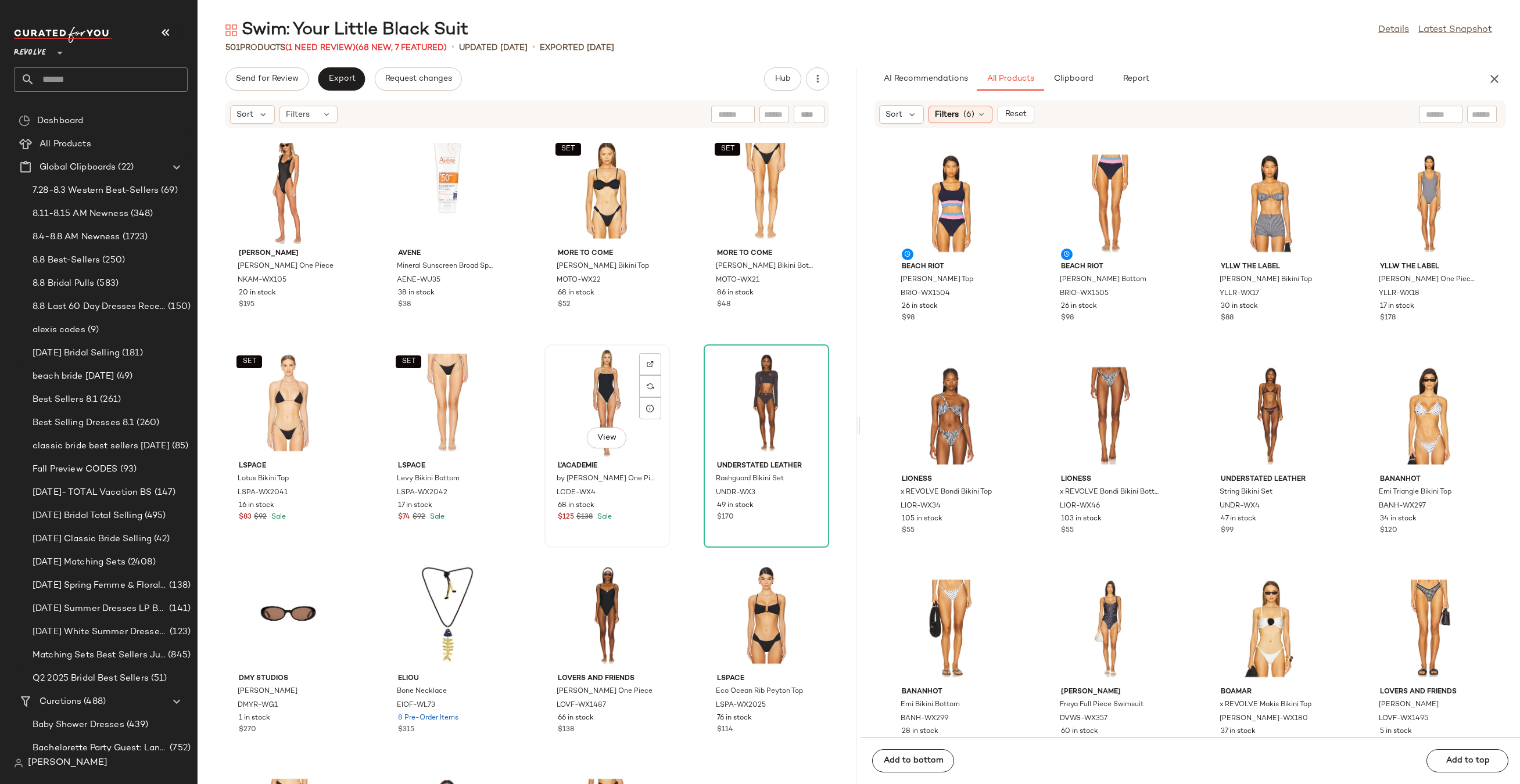
click at [594, 372] on div "View" at bounding box center [606, 402] width 117 height 108
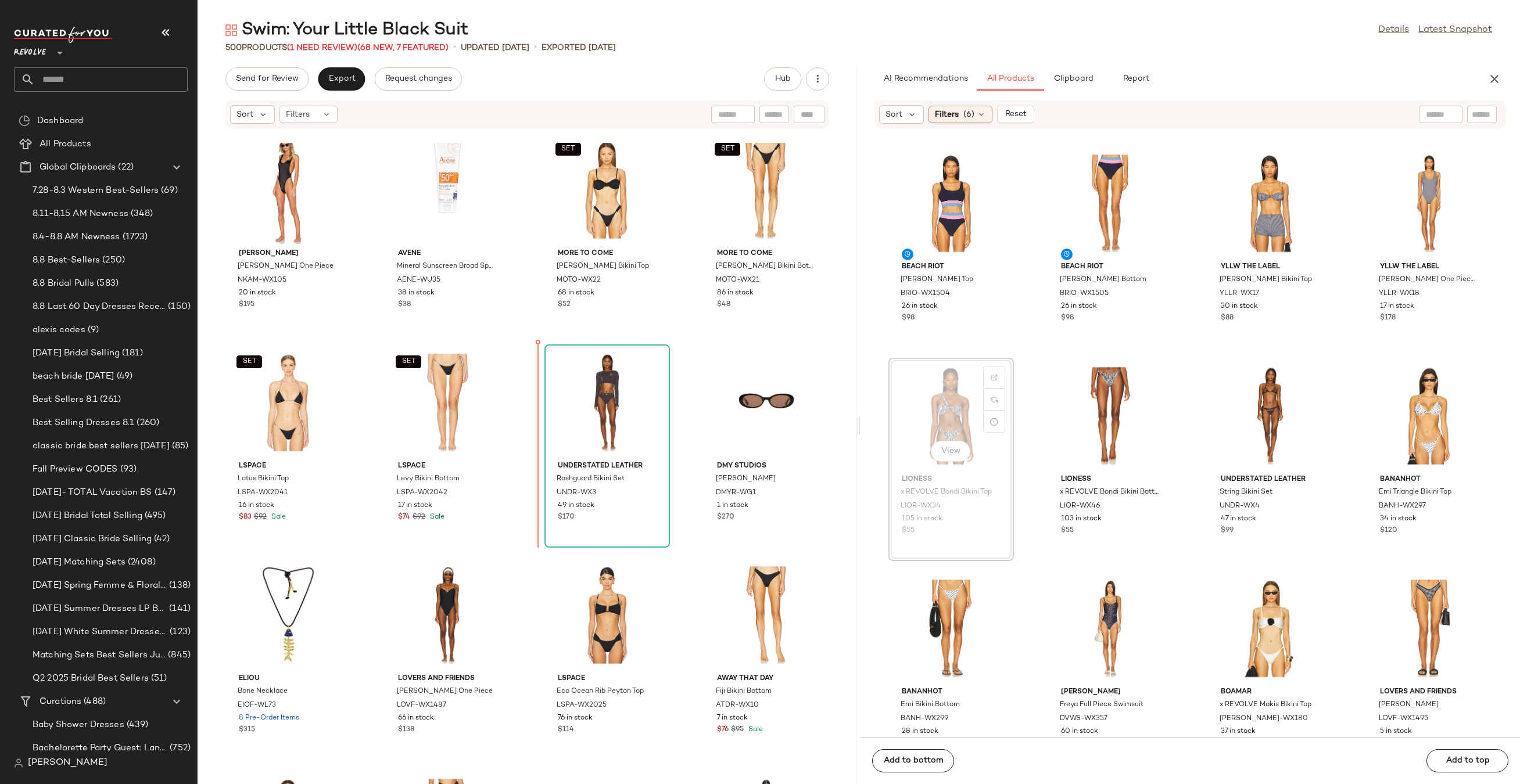
drag, startPoint x: 941, startPoint y: 423, endPoint x: 932, endPoint y: 423, distance: 9.0
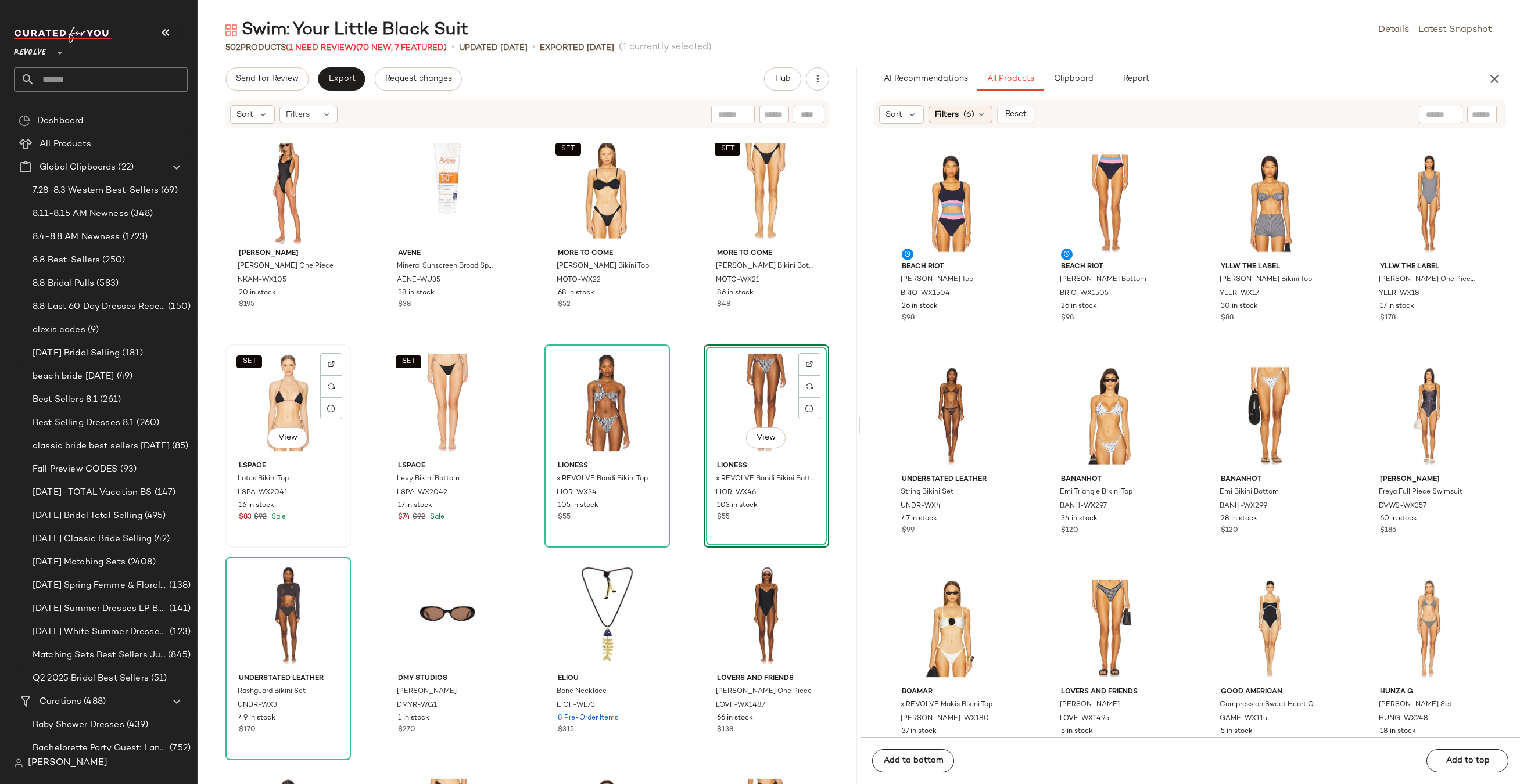
click at [248, 415] on div "SET View" at bounding box center [287, 402] width 117 height 108
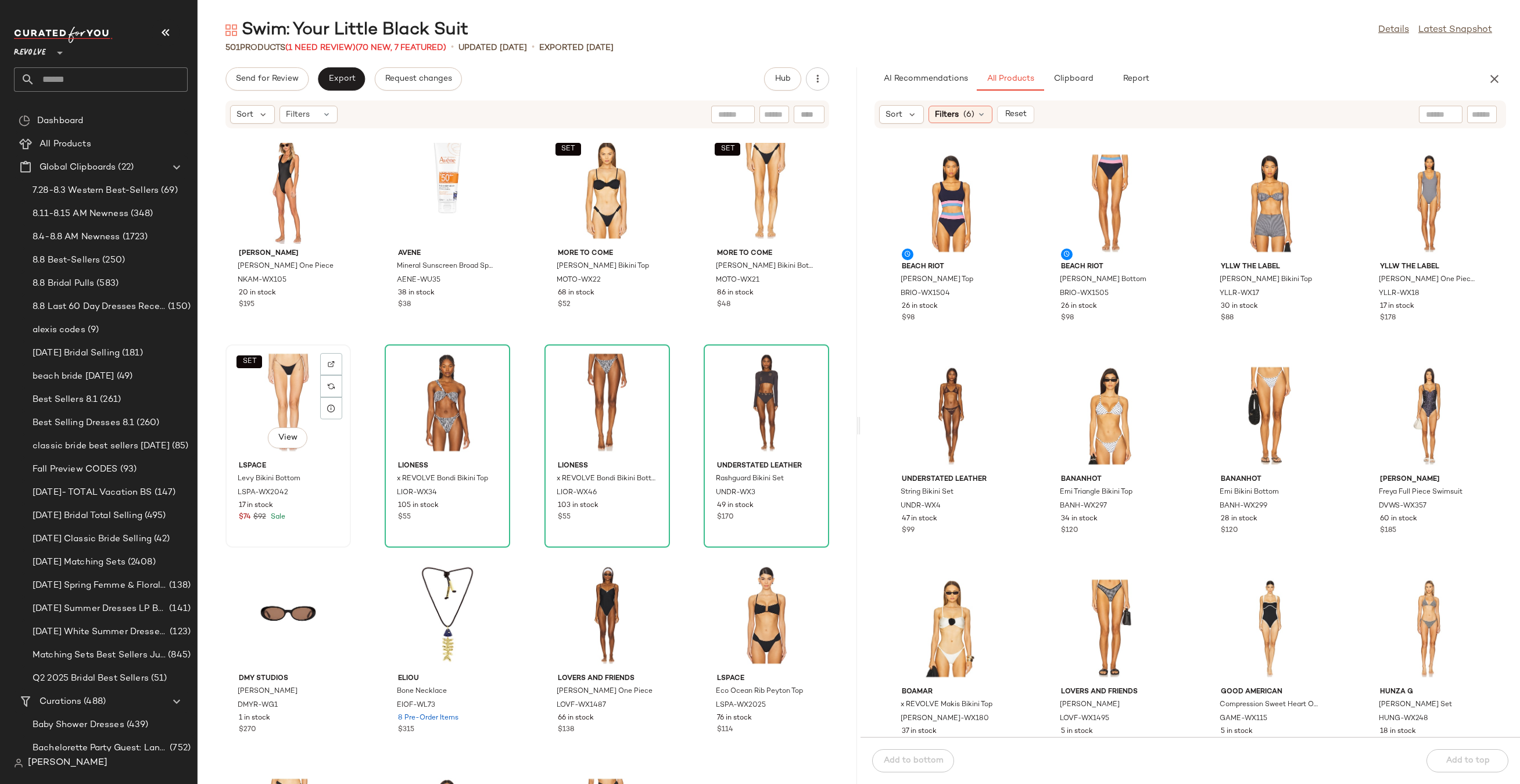
click at [249, 412] on div "SET View" at bounding box center [287, 402] width 117 height 108
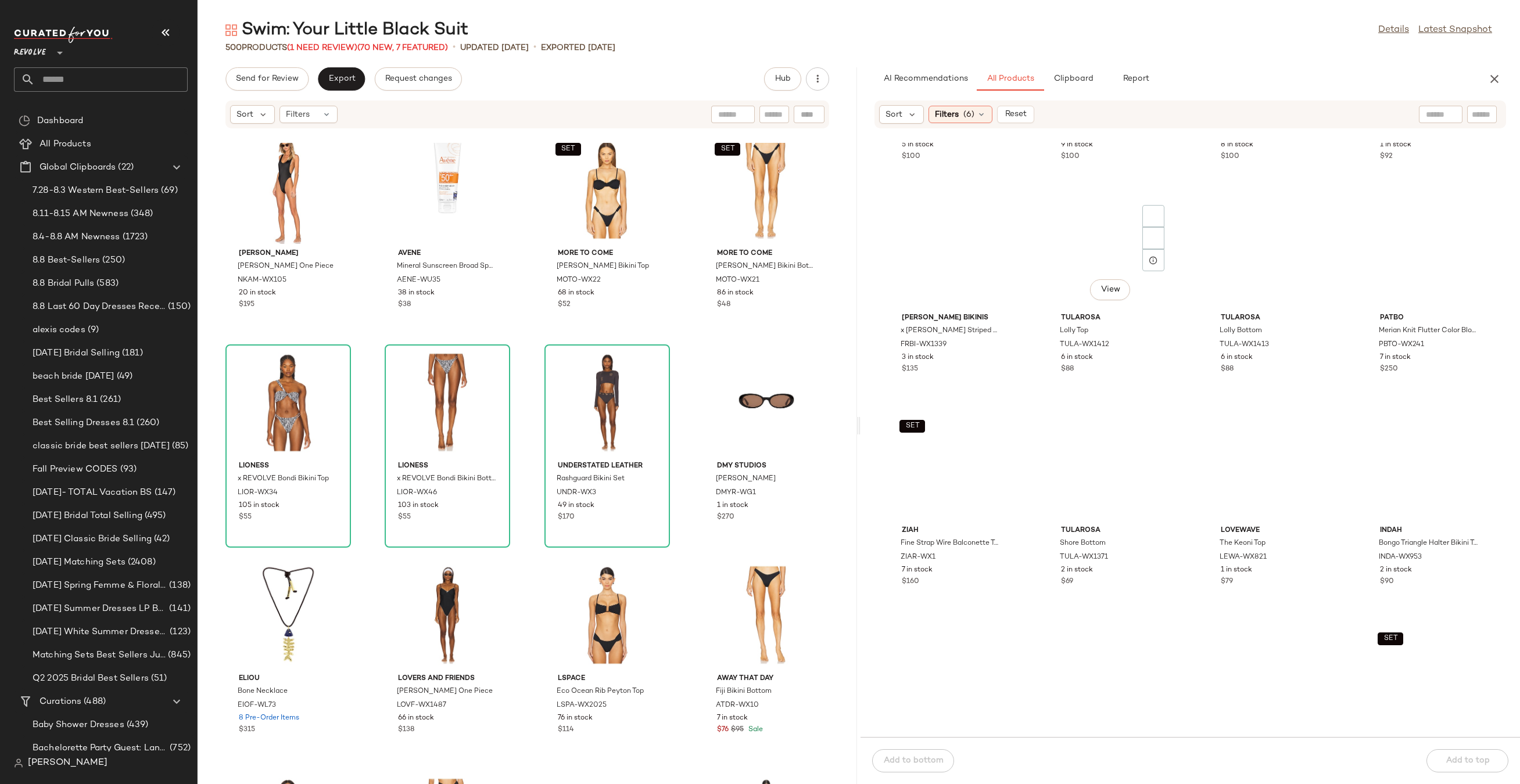
scroll to position [2177, 0]
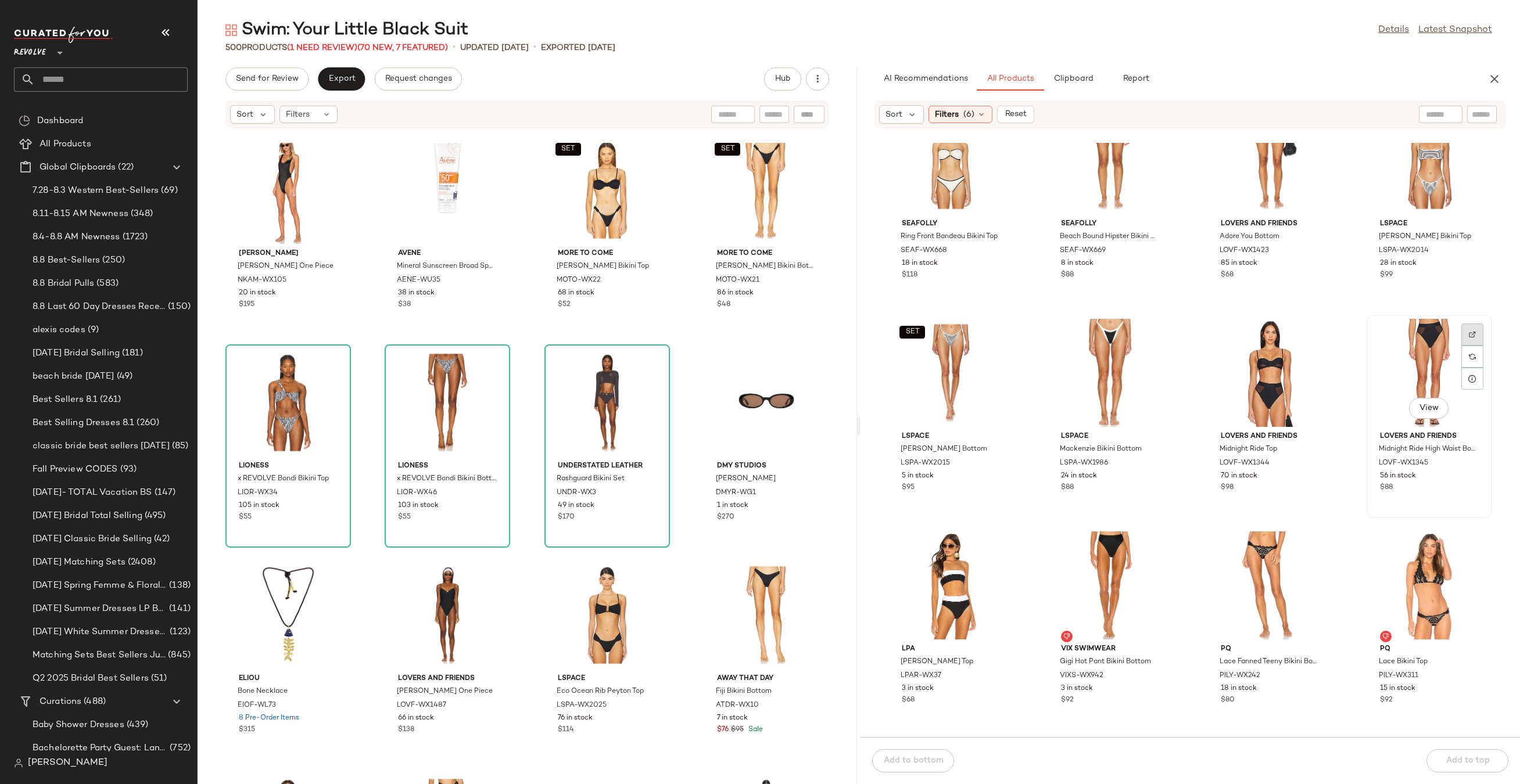
click at [1468, 333] on img at bounding box center [1472, 334] width 7 height 7
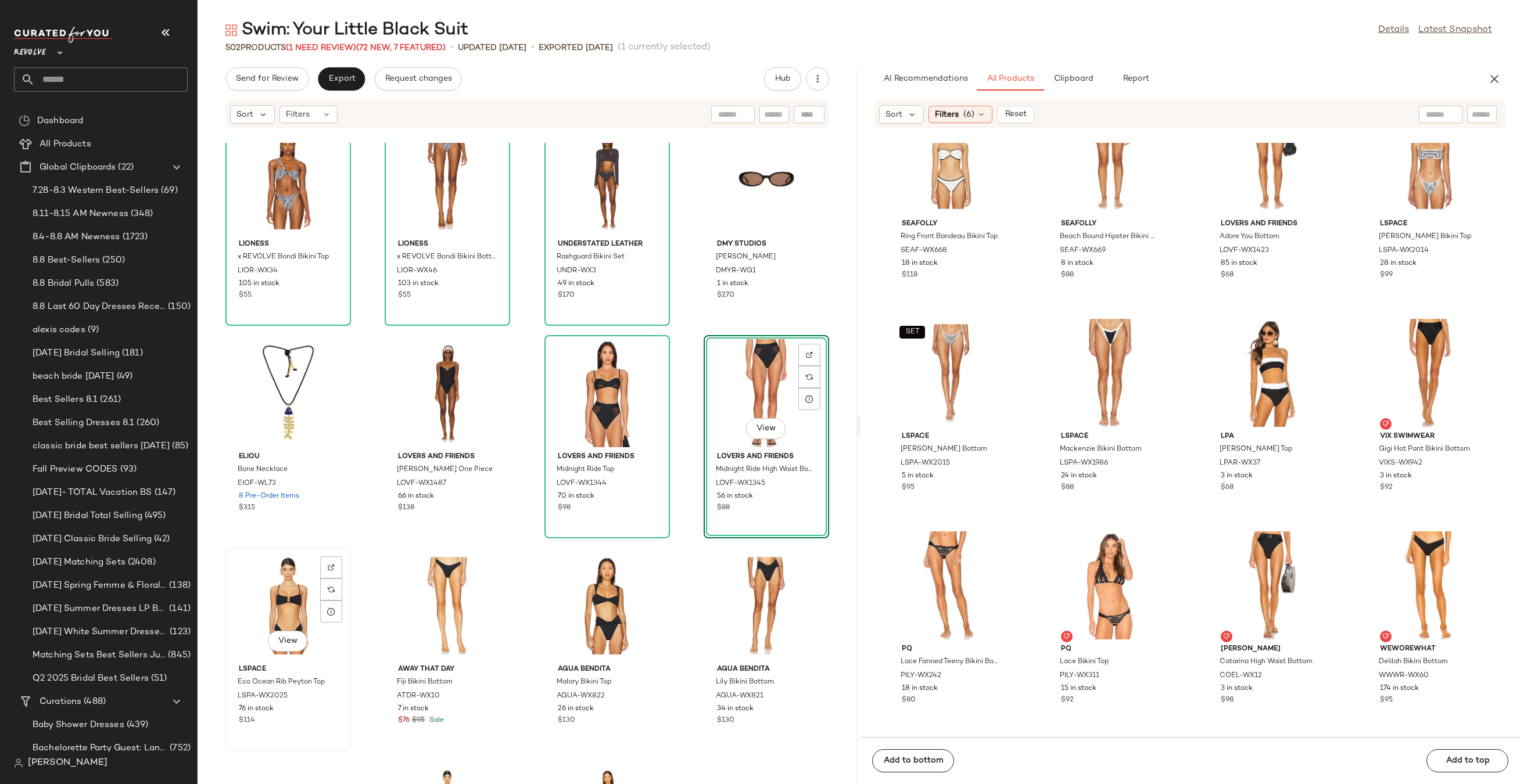
click at [273, 606] on div "View" at bounding box center [287, 605] width 117 height 108
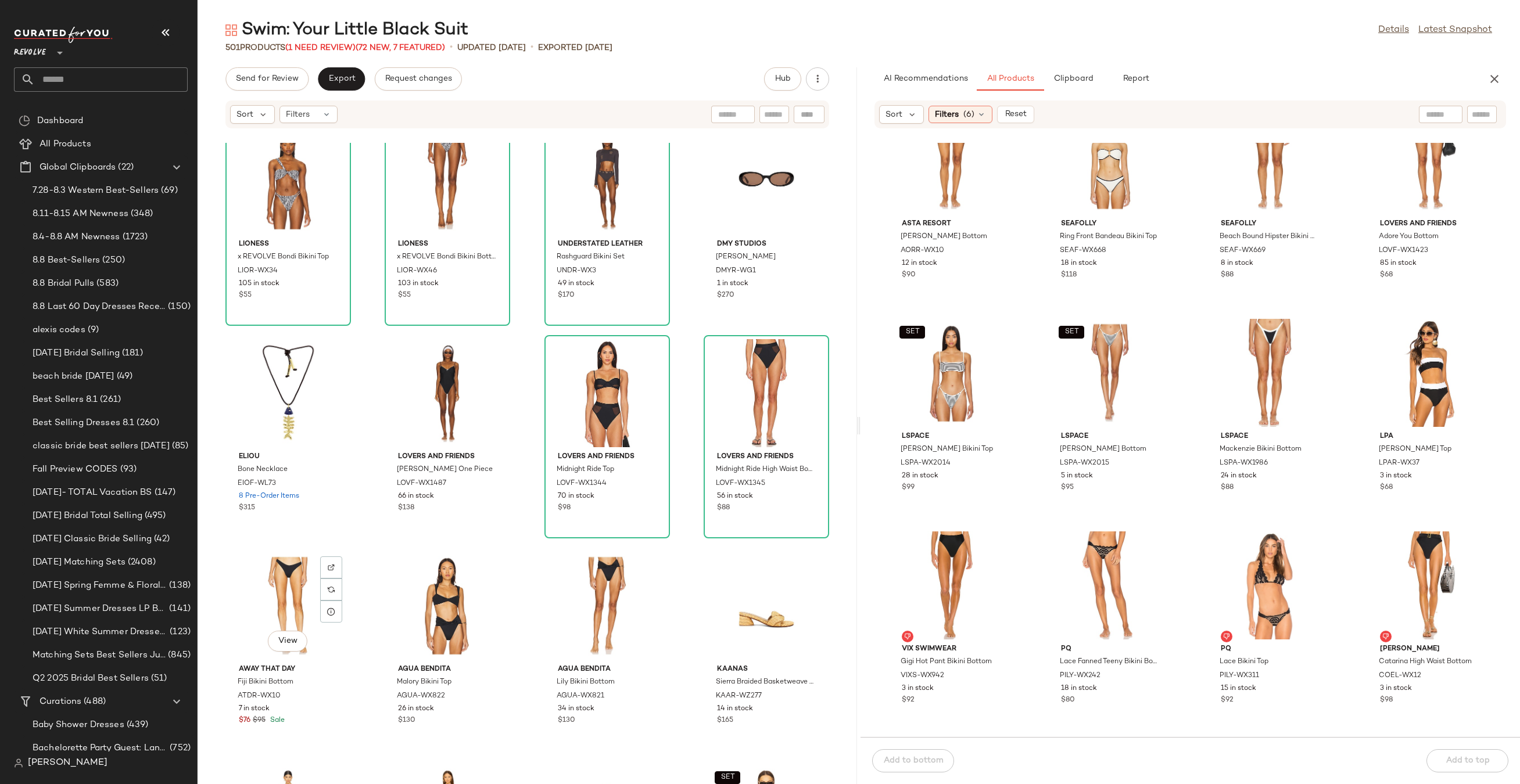
click at [273, 600] on div "View" at bounding box center [287, 605] width 117 height 108
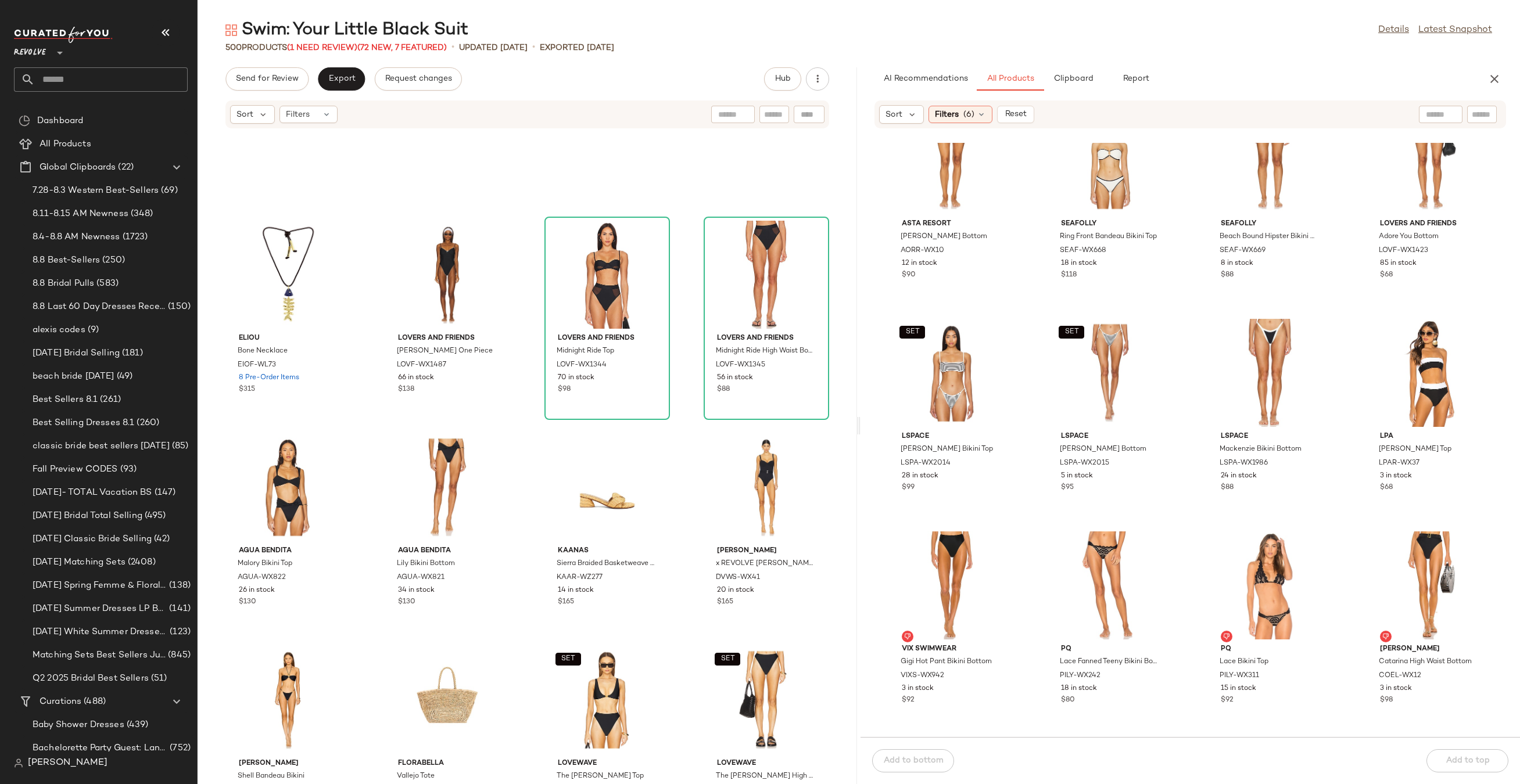
scroll to position [20712, 0]
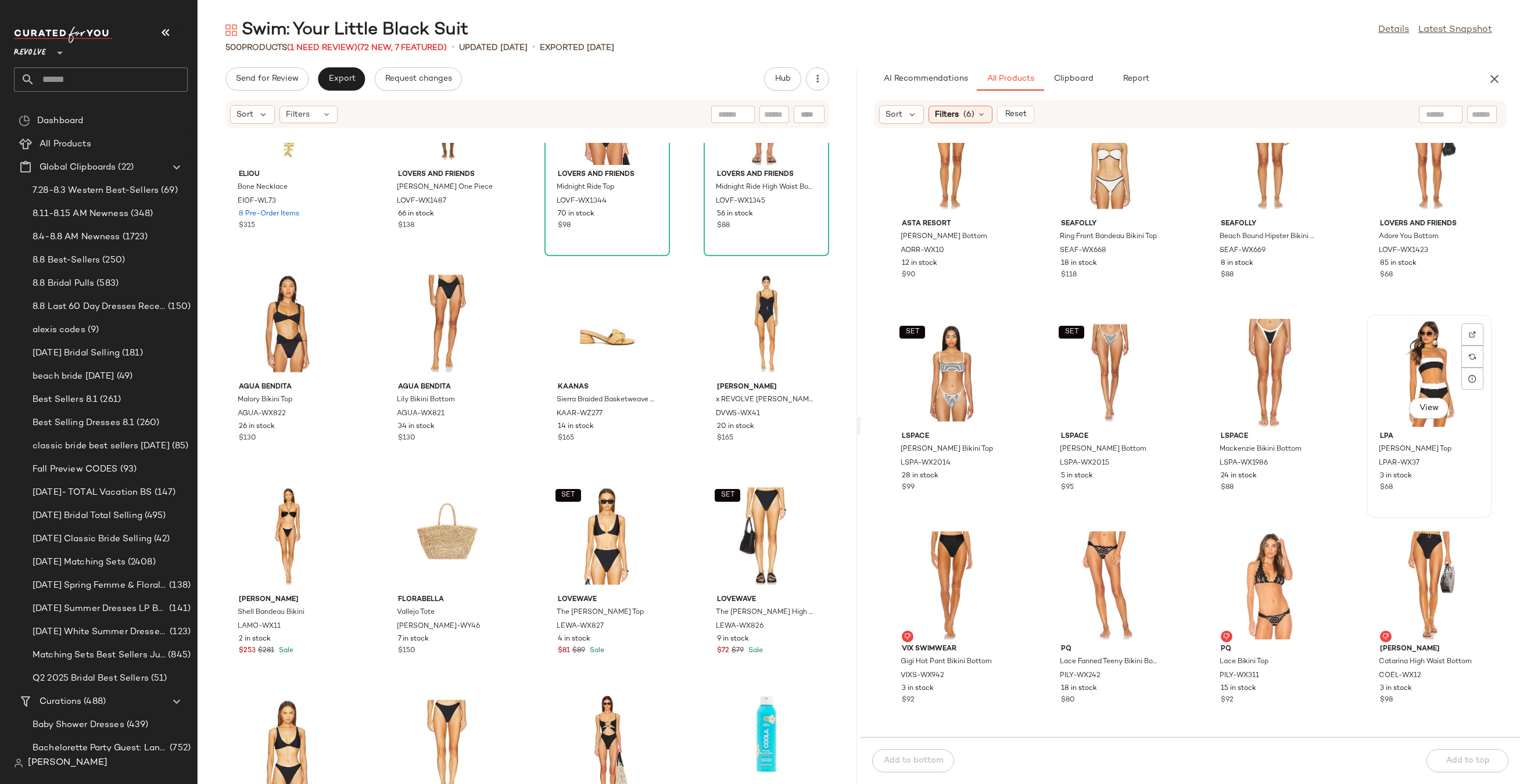
click at [1414, 365] on div "View" at bounding box center [1429, 372] width 117 height 108
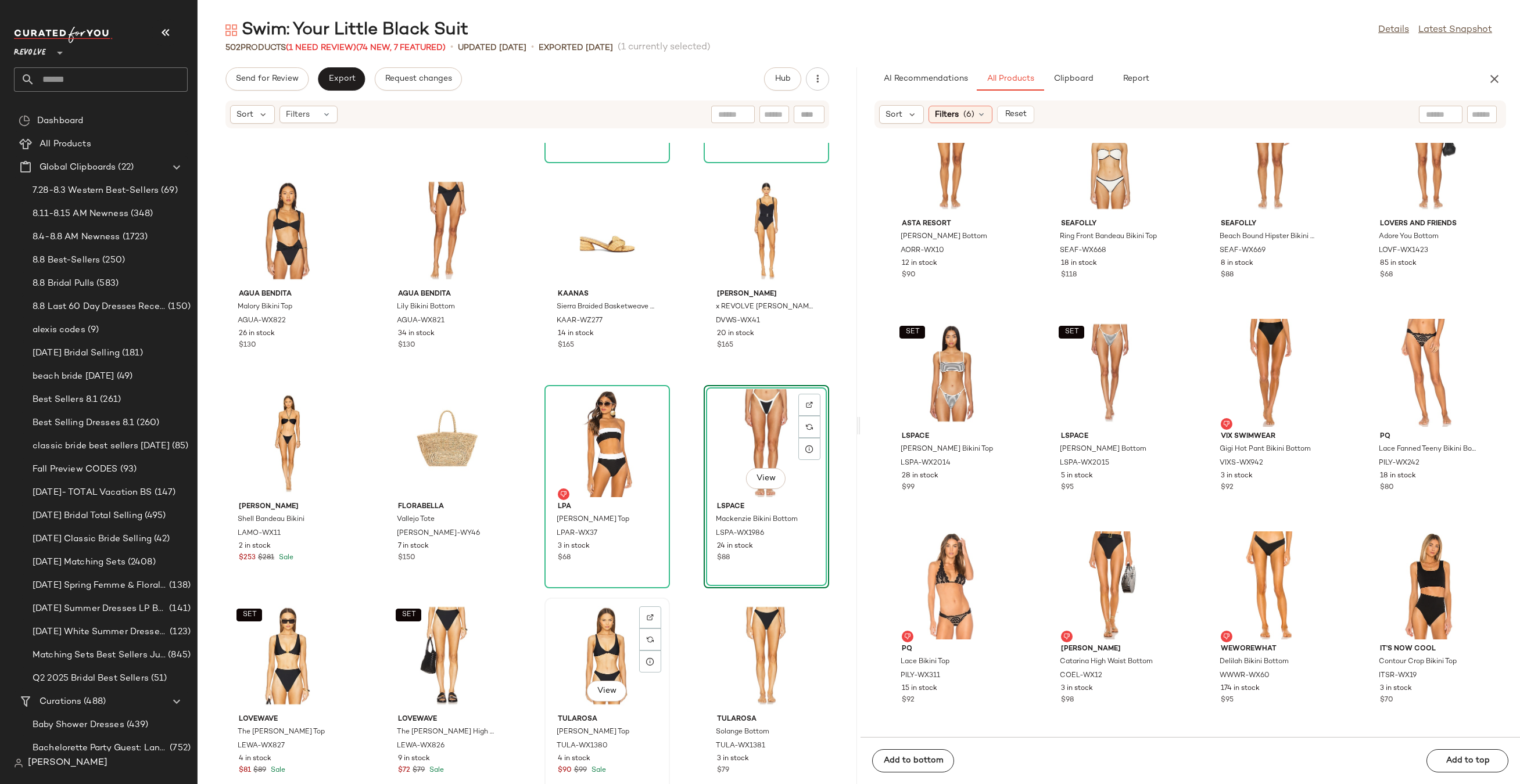
scroll to position [20834, 0]
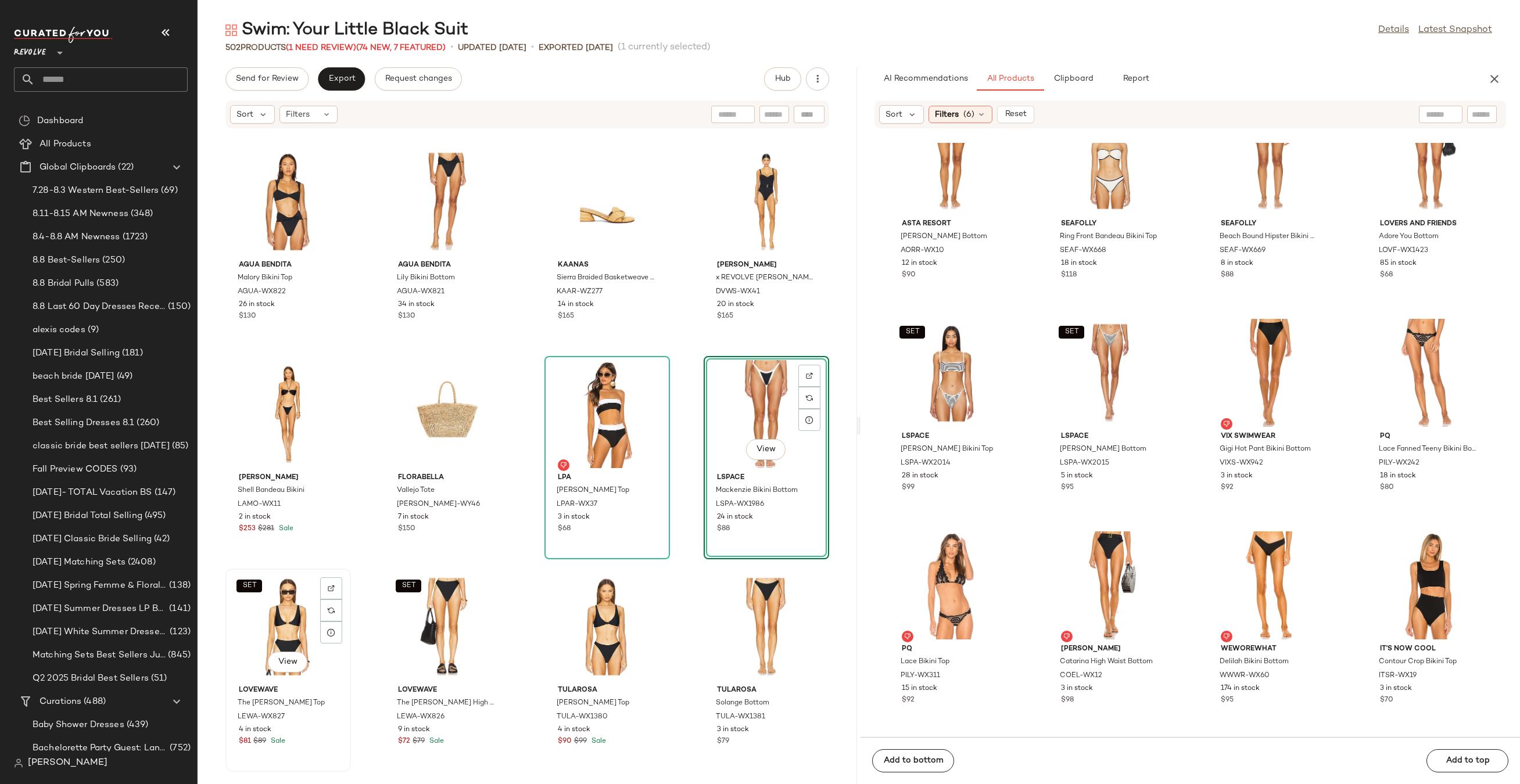
click at [229, 612] on div "SET View lovewave The Lisbeth Top LEWA-WX827 4 in stock $81 $89 Sale" at bounding box center [287, 670] width 123 height 201
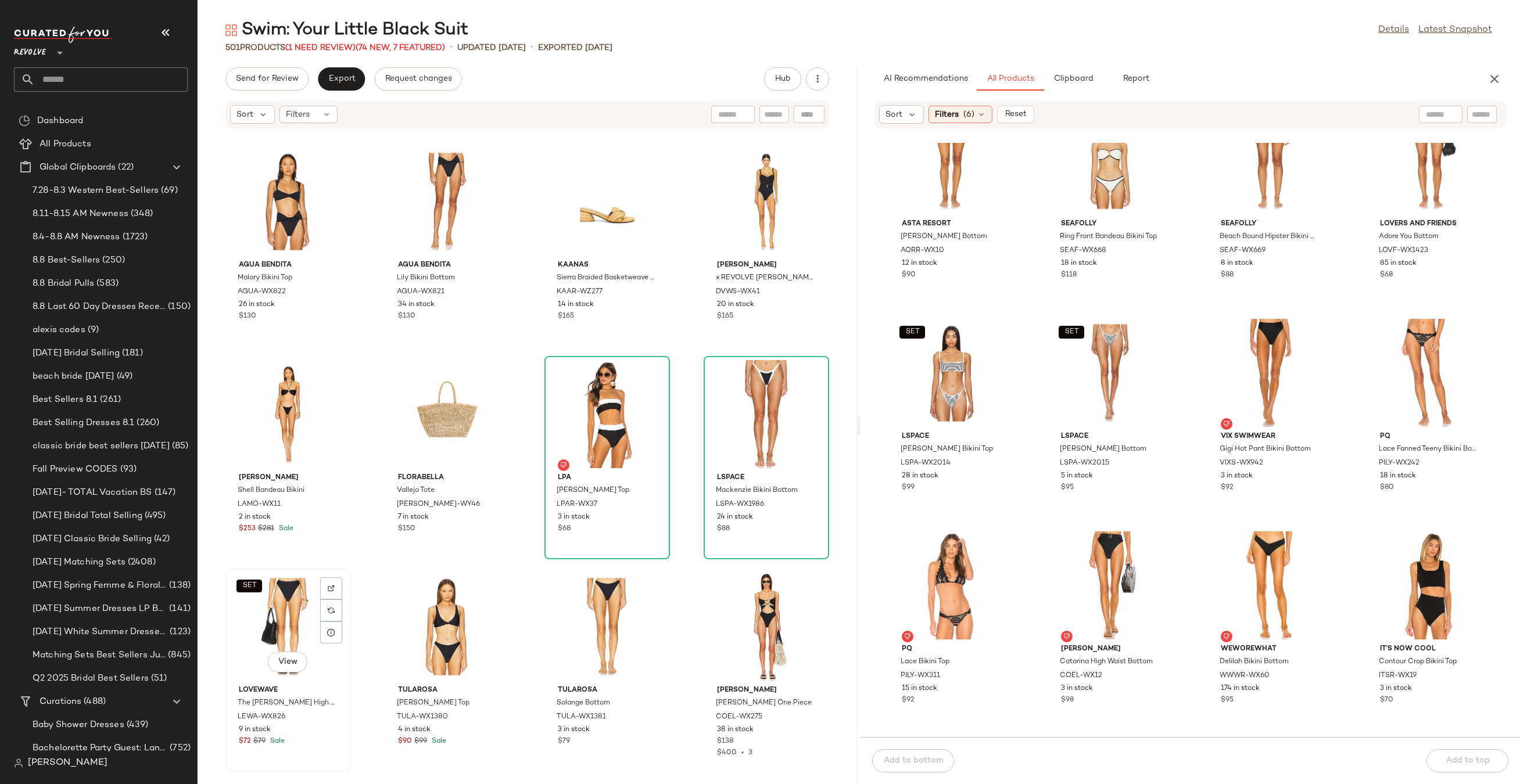
click at [233, 623] on div "SET View" at bounding box center [287, 626] width 117 height 108
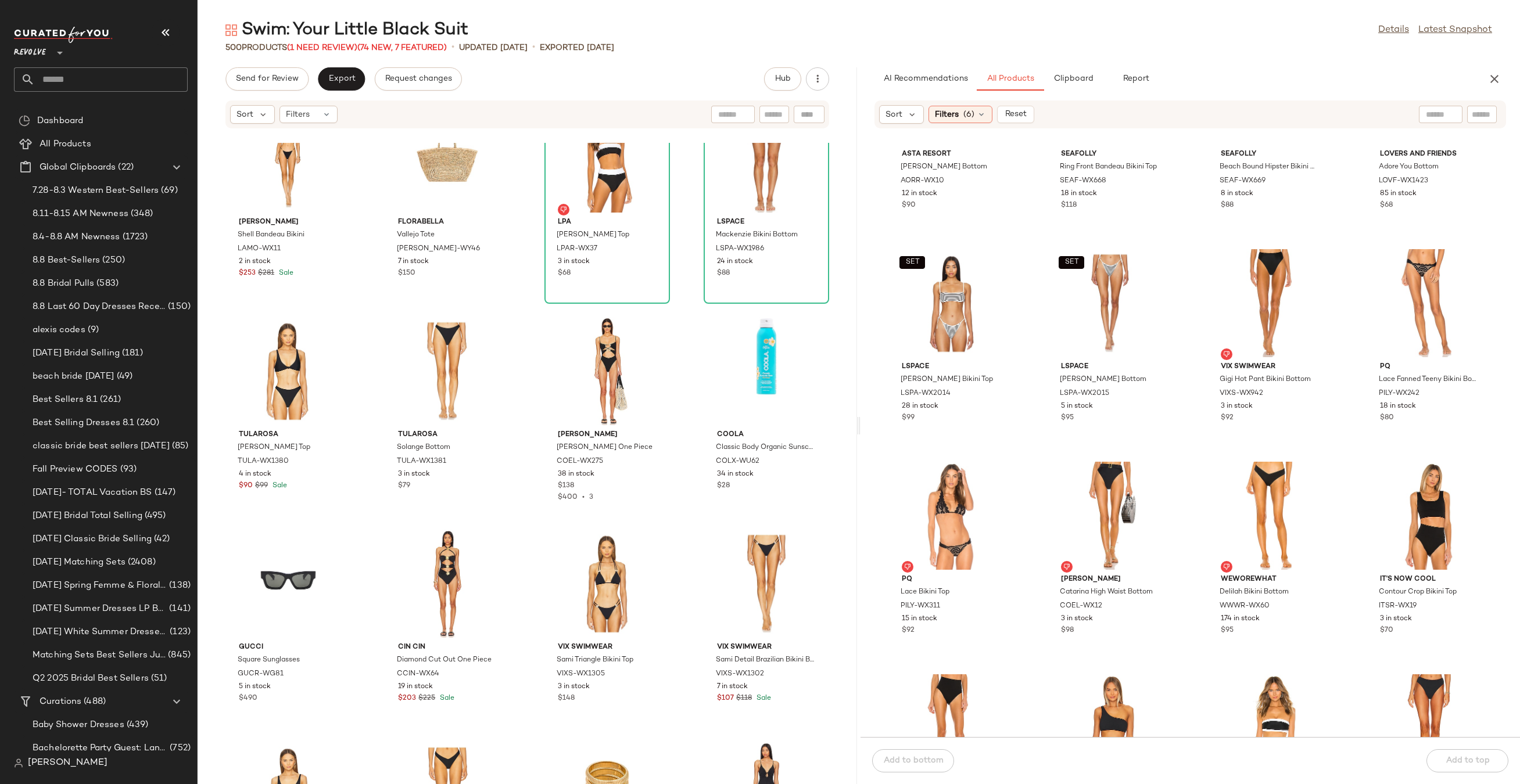
scroll to position [2495, 0]
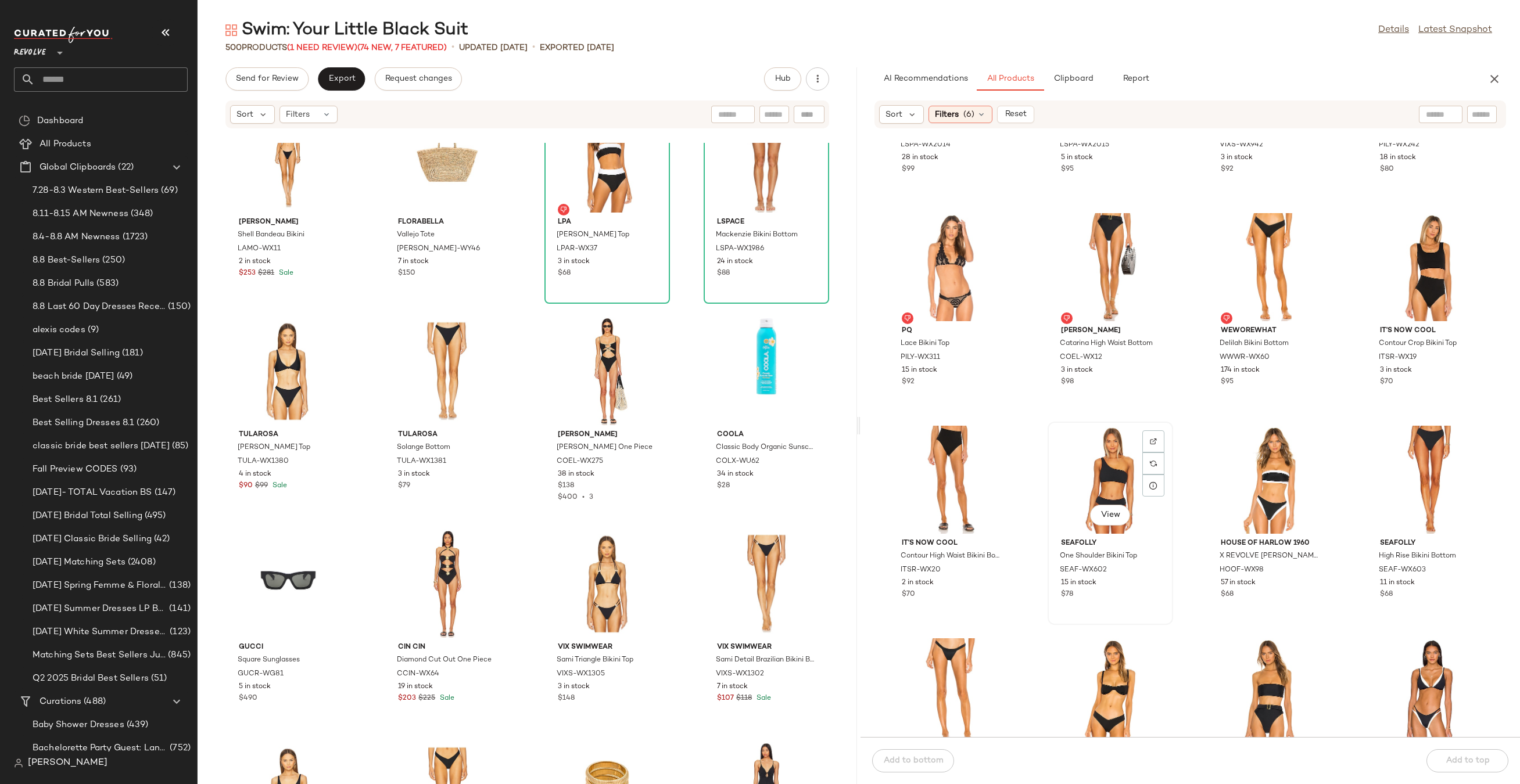
click at [1110, 461] on div "View" at bounding box center [1110, 479] width 117 height 108
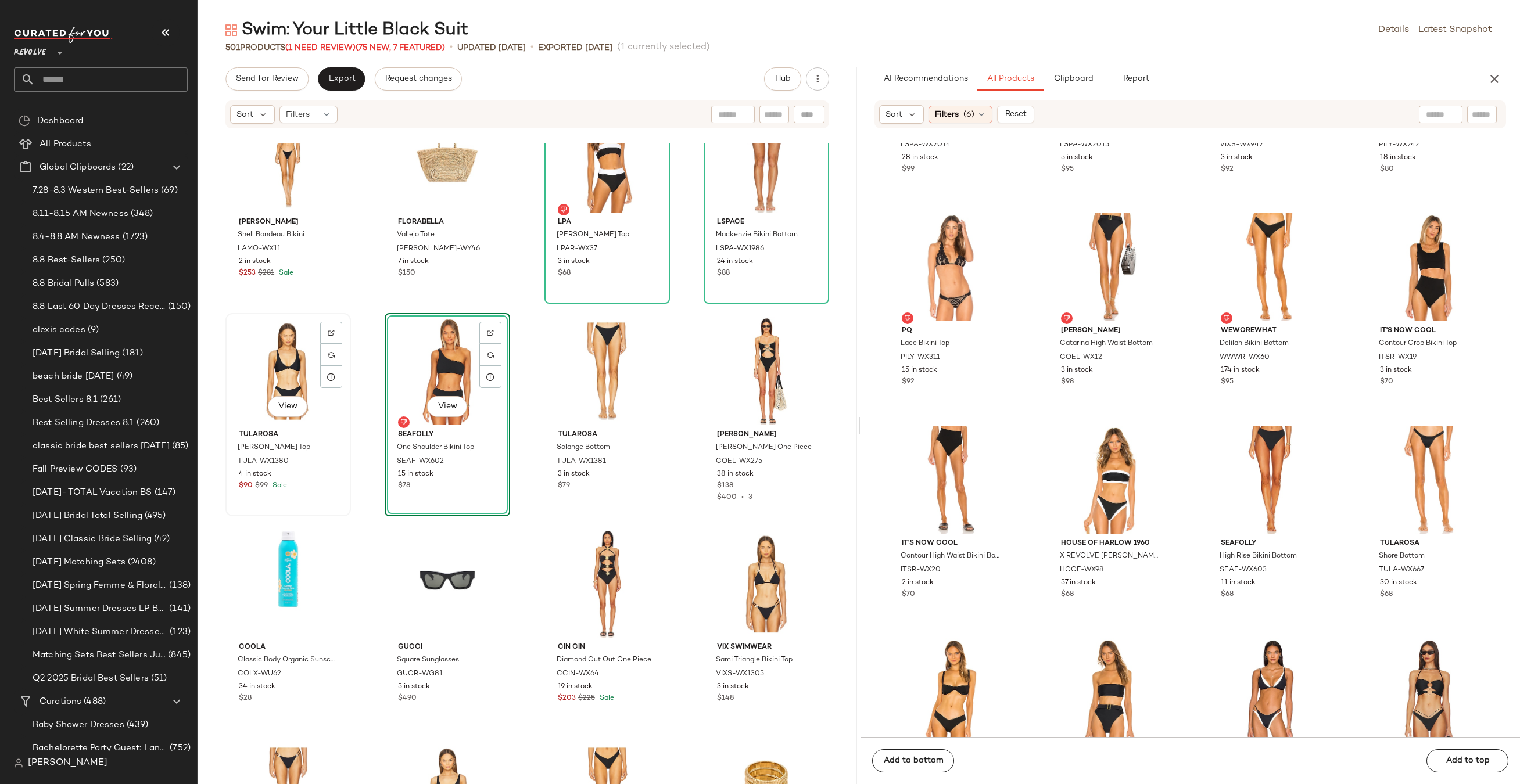
click at [262, 369] on div "View" at bounding box center [287, 370] width 117 height 108
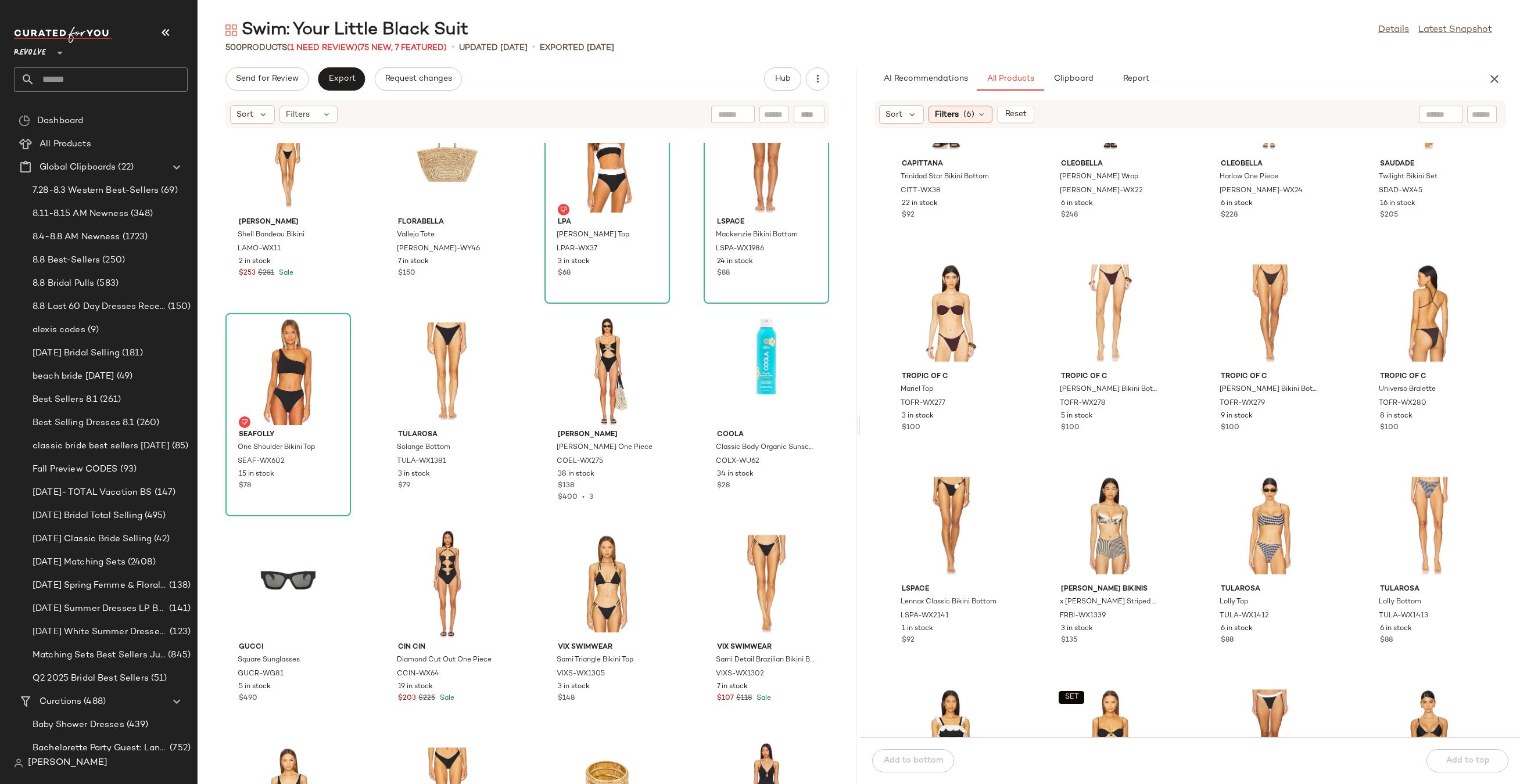
scroll to position [960, 0]
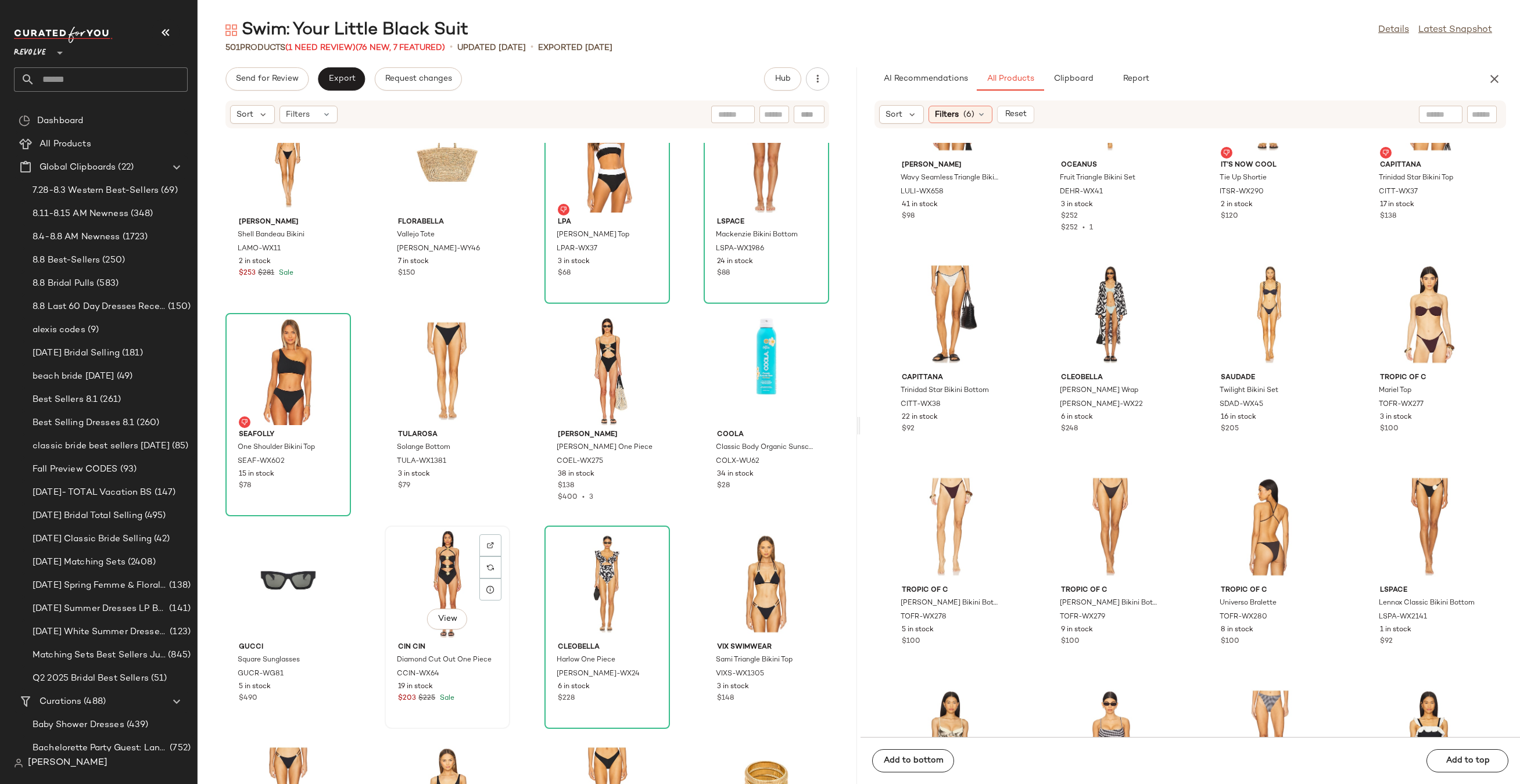
click at [431, 560] on div "View" at bounding box center [447, 583] width 117 height 108
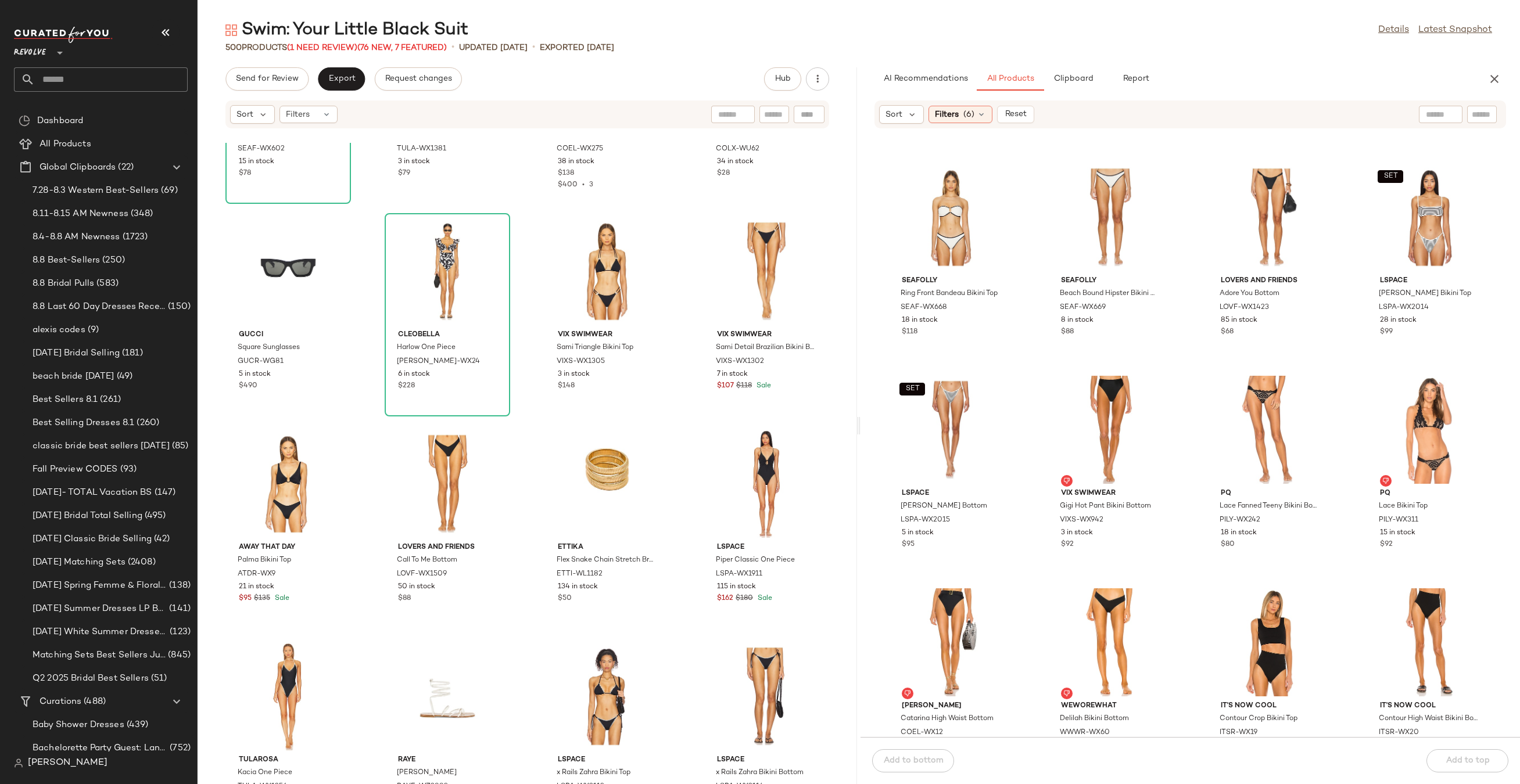
scroll to position [2392, 0]
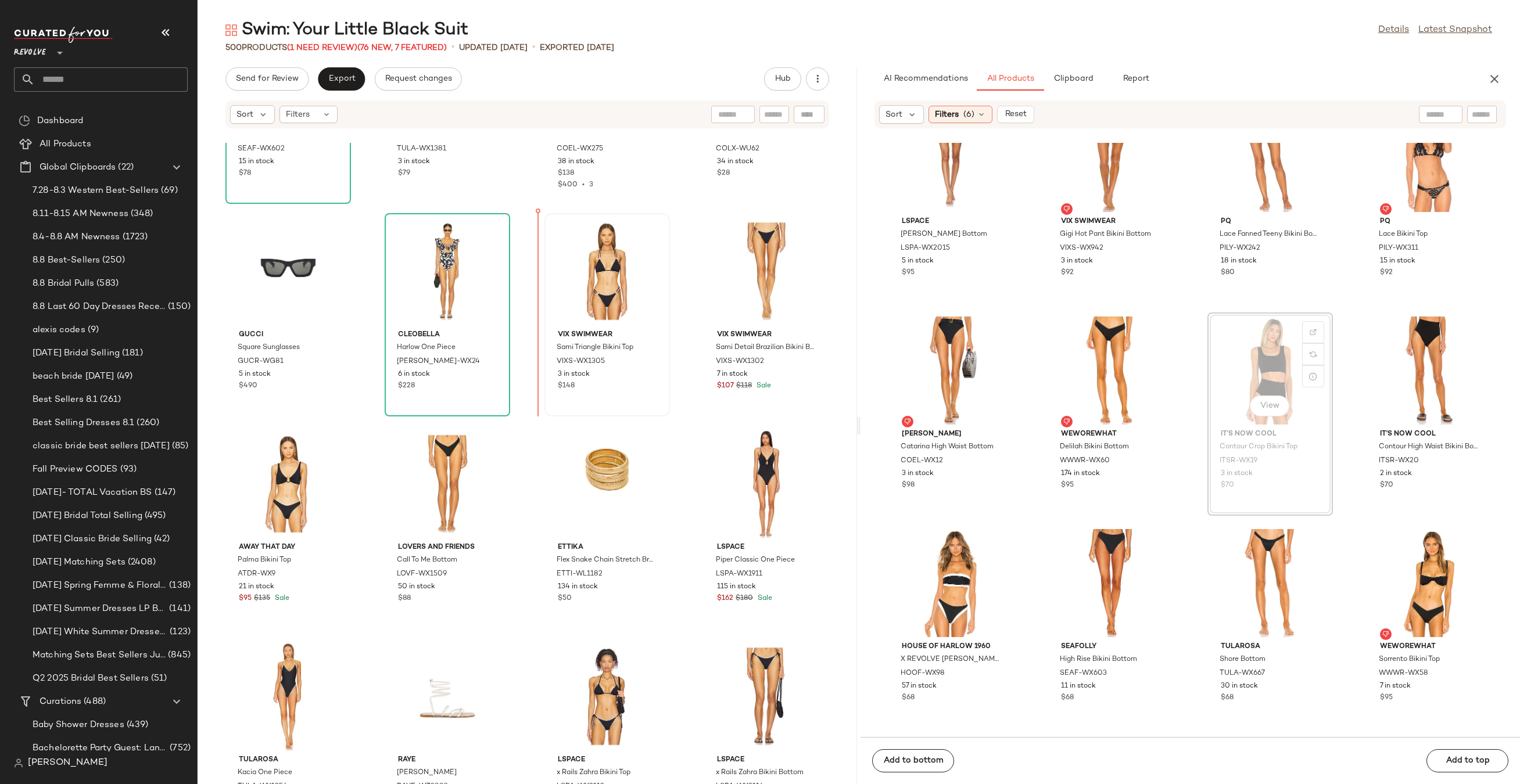
drag, startPoint x: 1299, startPoint y: 374, endPoint x: 545, endPoint y: 328, distance: 755.4
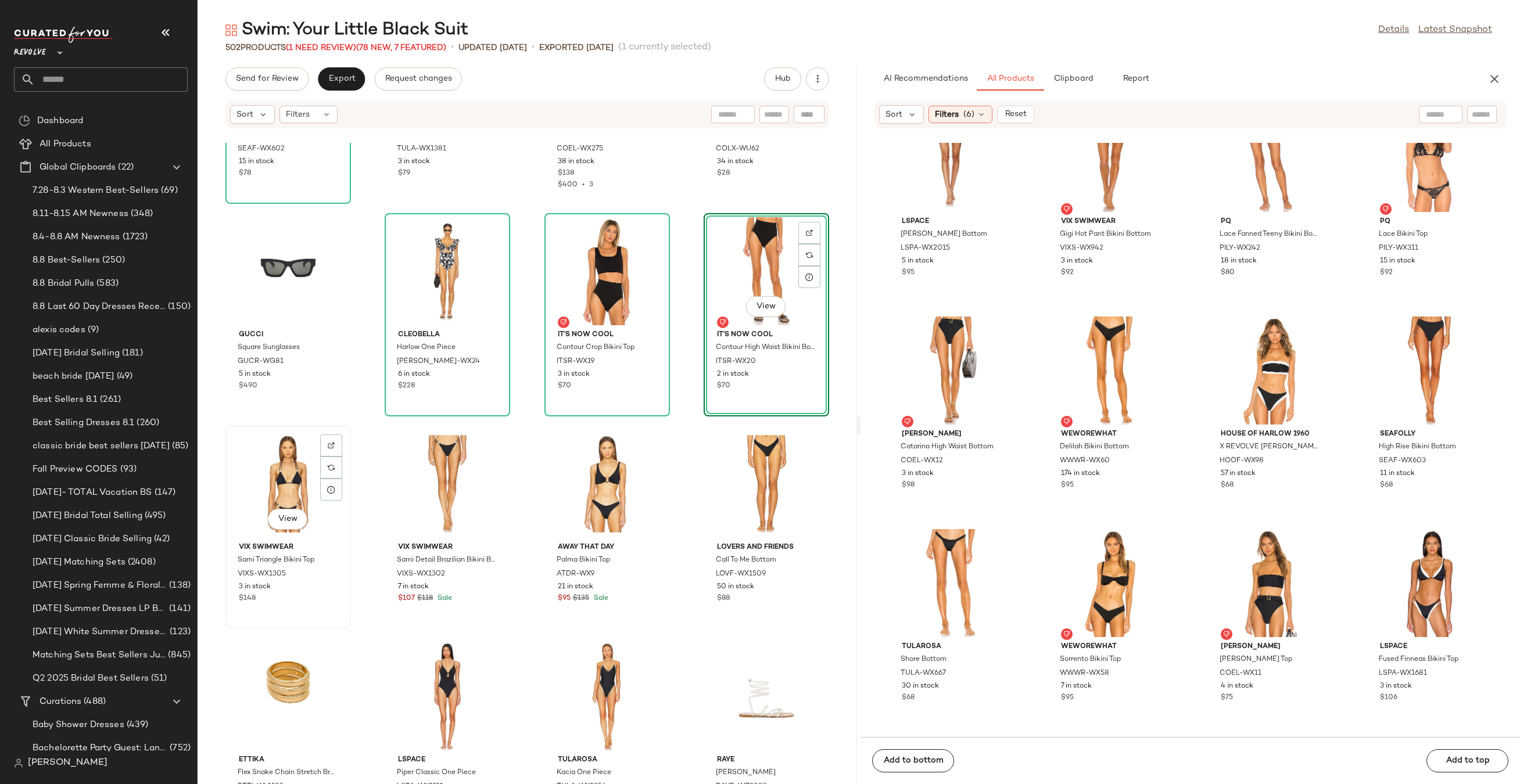
click at [273, 465] on div "View" at bounding box center [287, 483] width 117 height 108
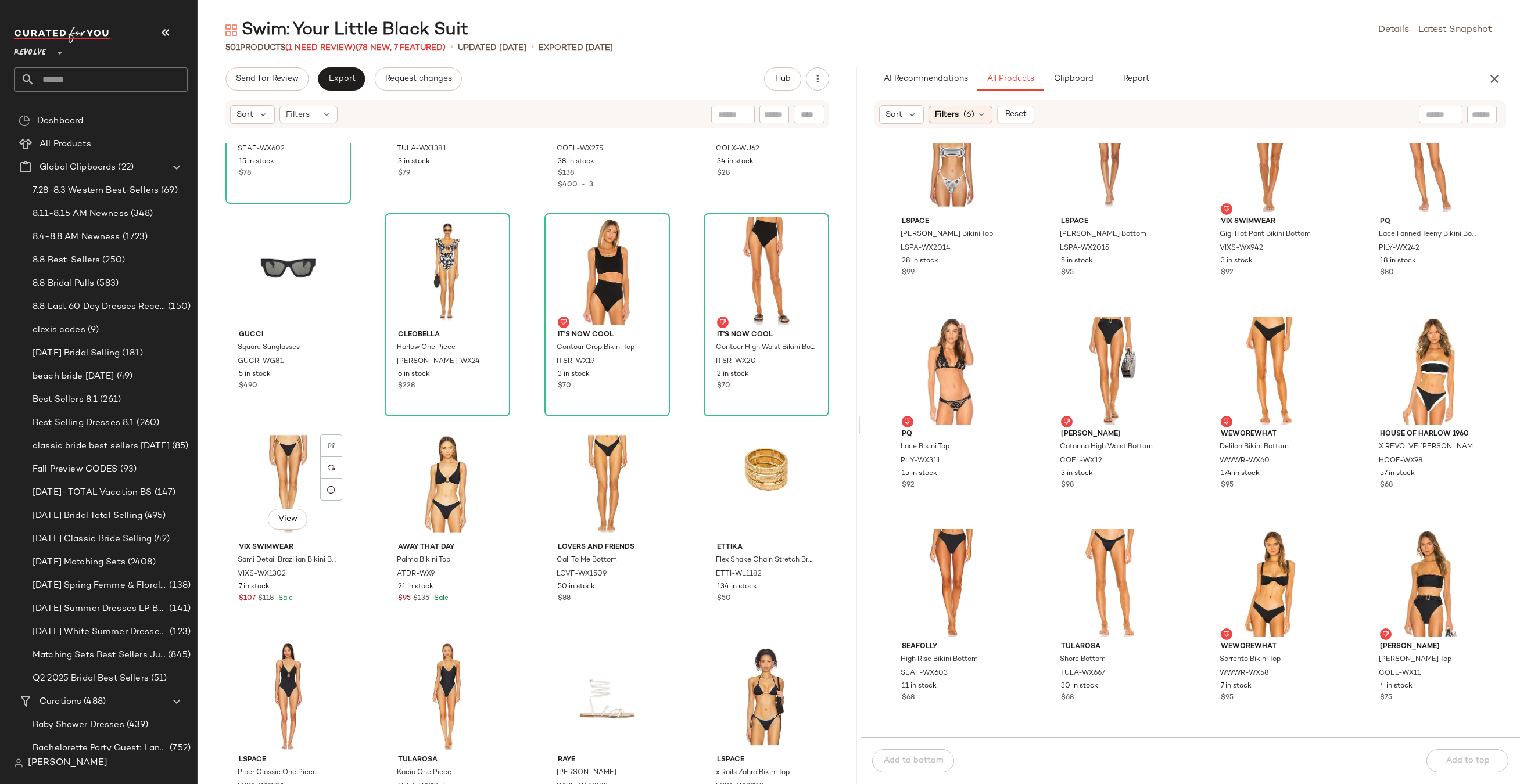
click at [270, 461] on div "View" at bounding box center [287, 483] width 117 height 108
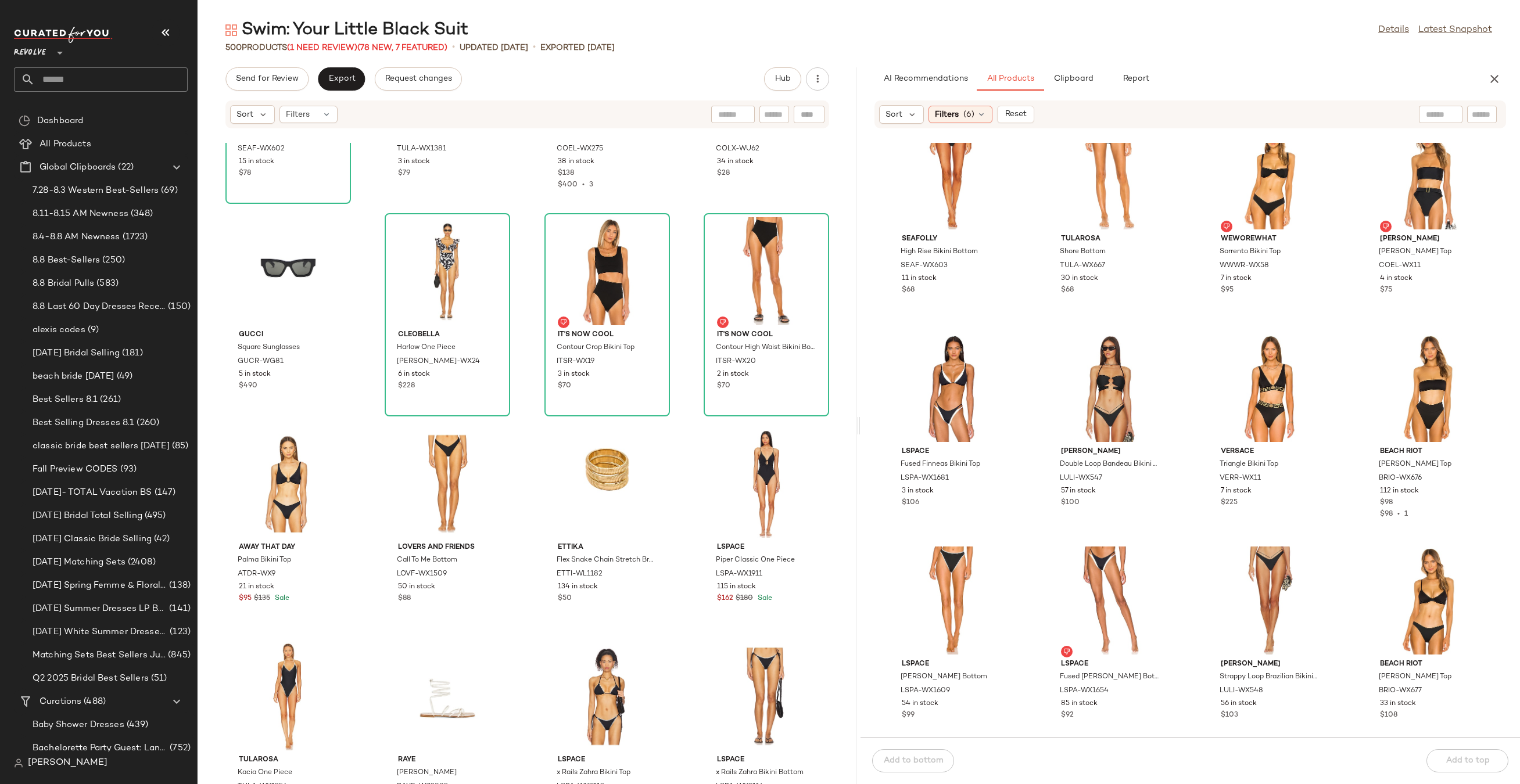
scroll to position [3021, 0]
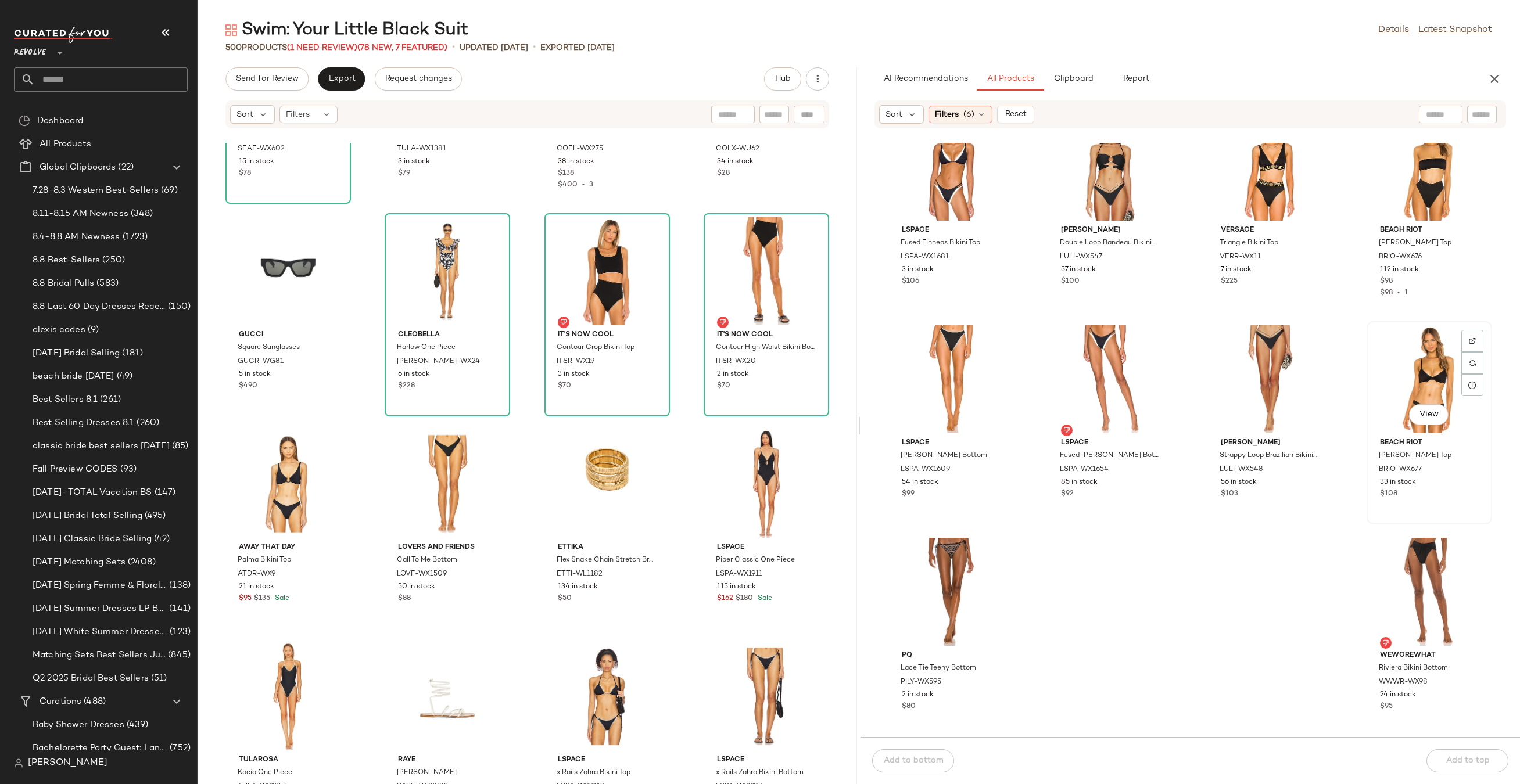
click at [1403, 392] on div "View" at bounding box center [1429, 379] width 117 height 108
drag, startPoint x: 1422, startPoint y: 389, endPoint x: 1410, endPoint y: 389, distance: 12.0
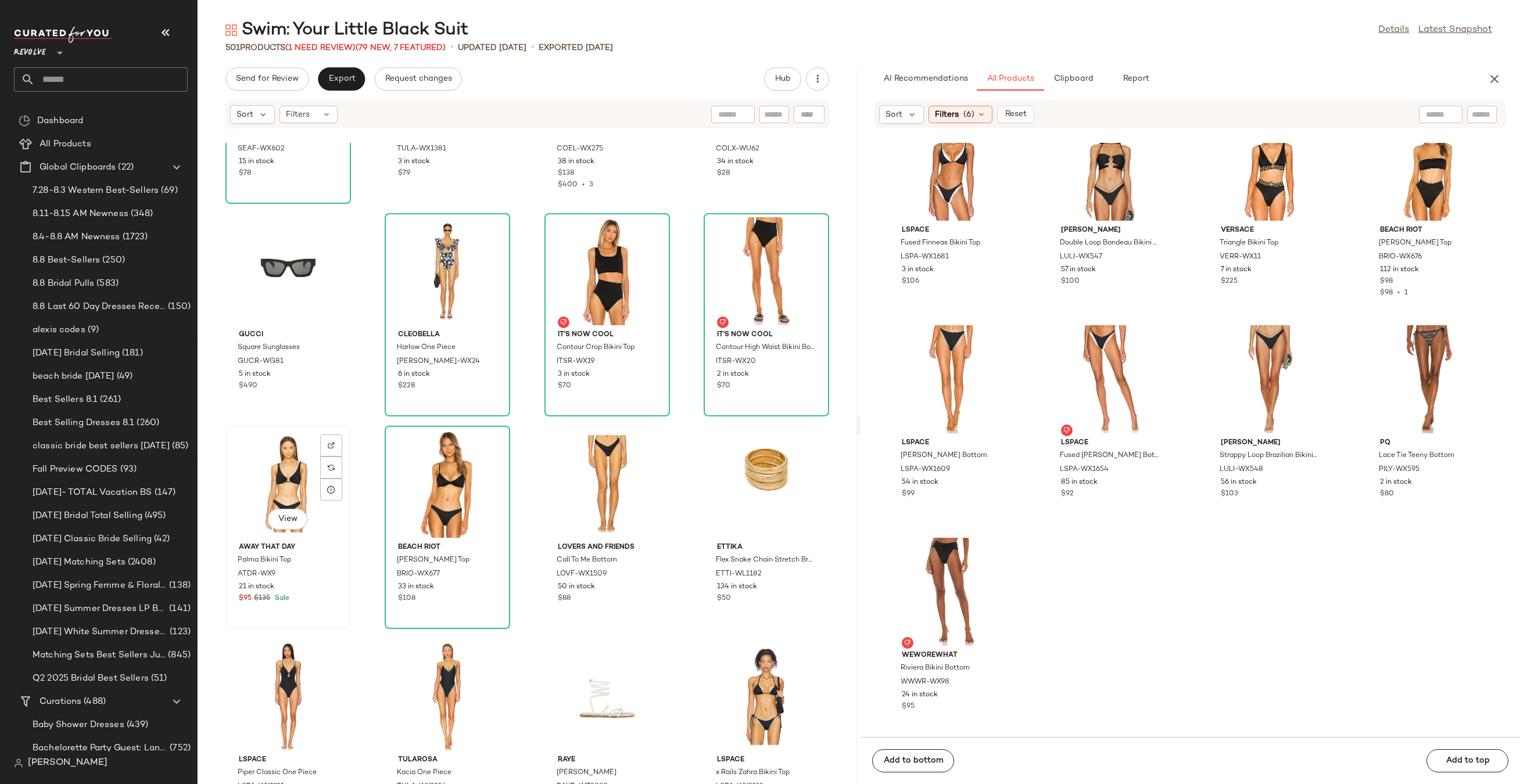
click at [263, 471] on div "View" at bounding box center [287, 483] width 117 height 108
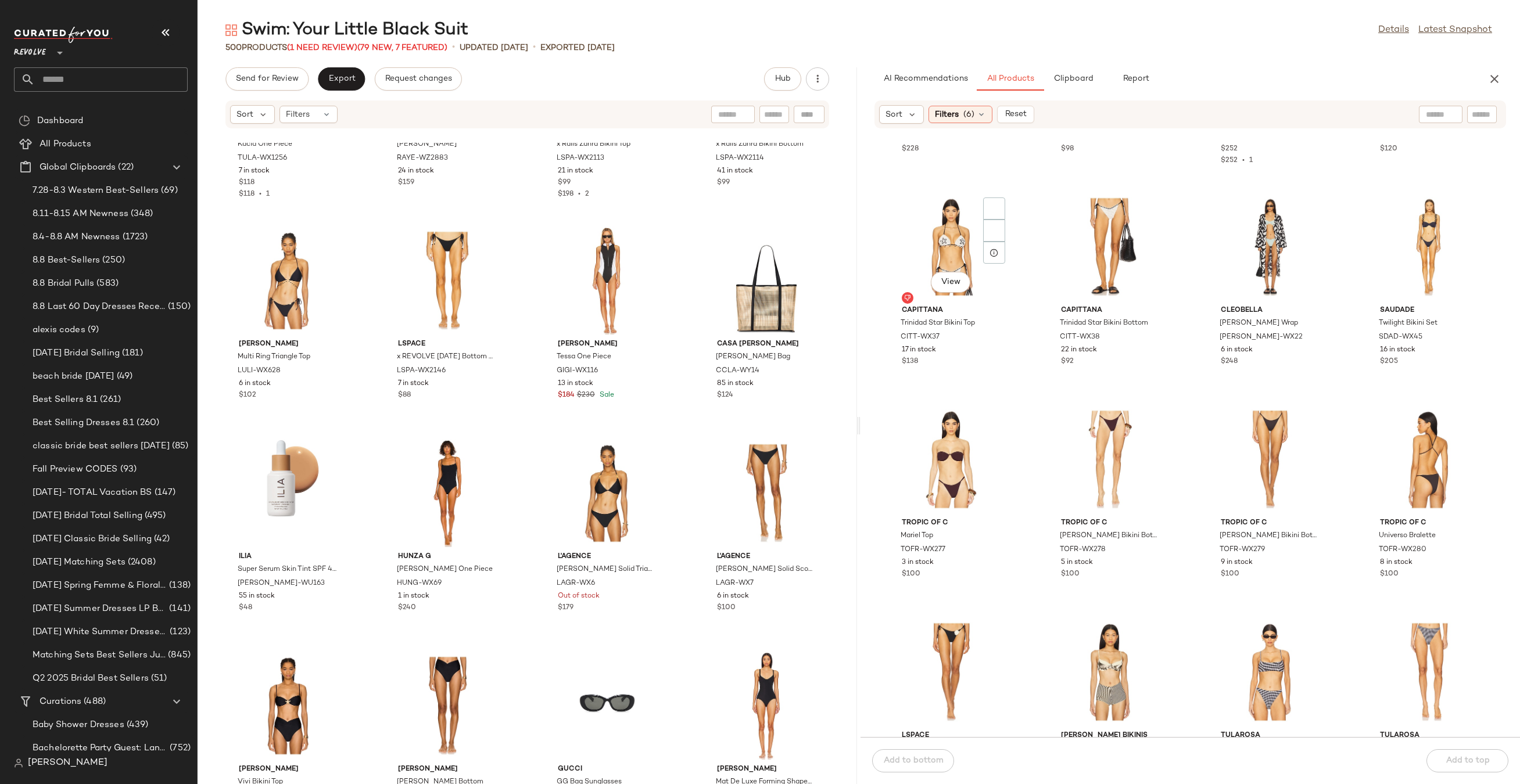
scroll to position [843, 0]
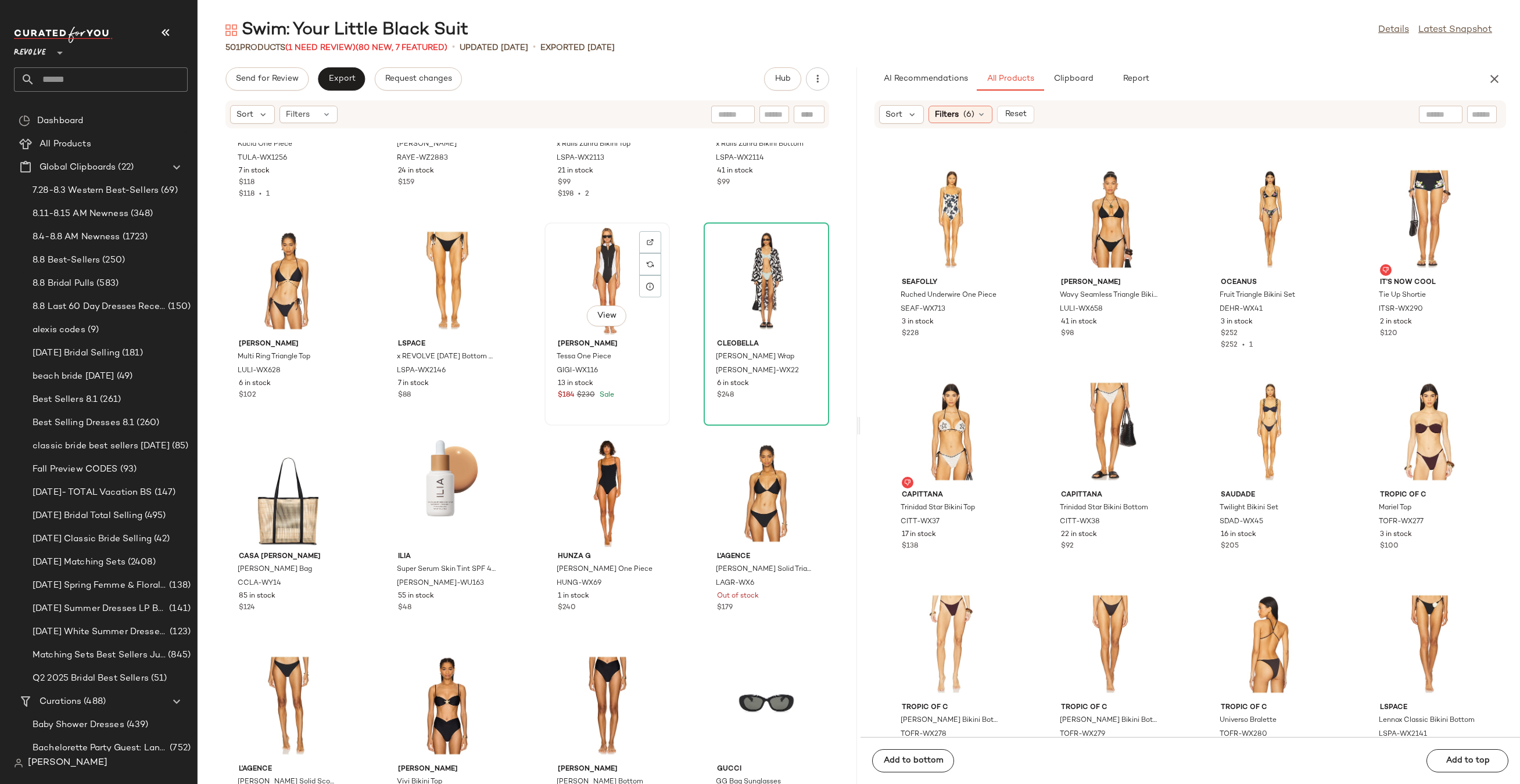
click at [592, 279] on div "View" at bounding box center [606, 280] width 117 height 108
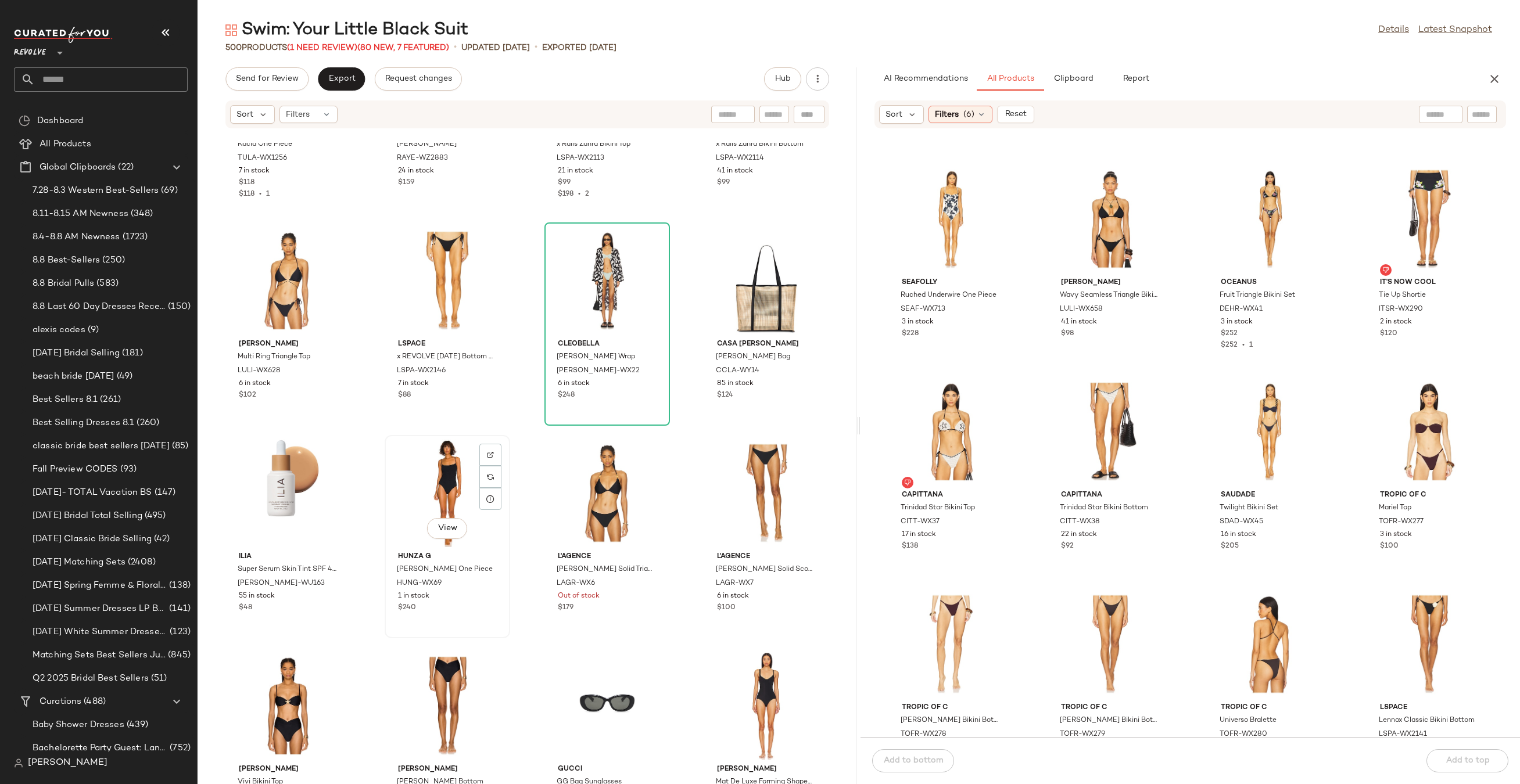
scroll to position [22405, 0]
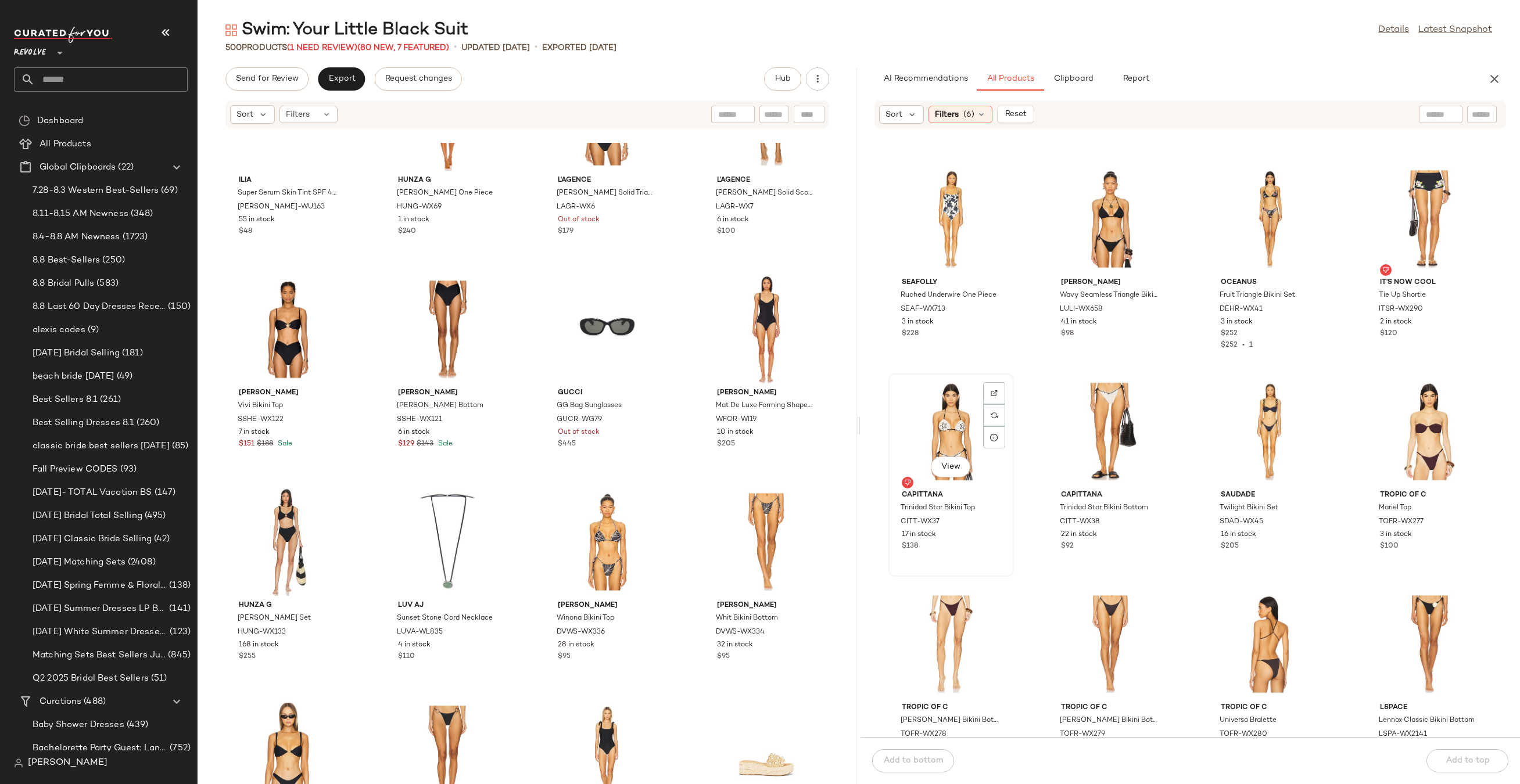
click at [963, 428] on div "View" at bounding box center [951, 431] width 117 height 108
drag, startPoint x: 970, startPoint y: 430, endPoint x: 962, endPoint y: 430, distance: 8.0
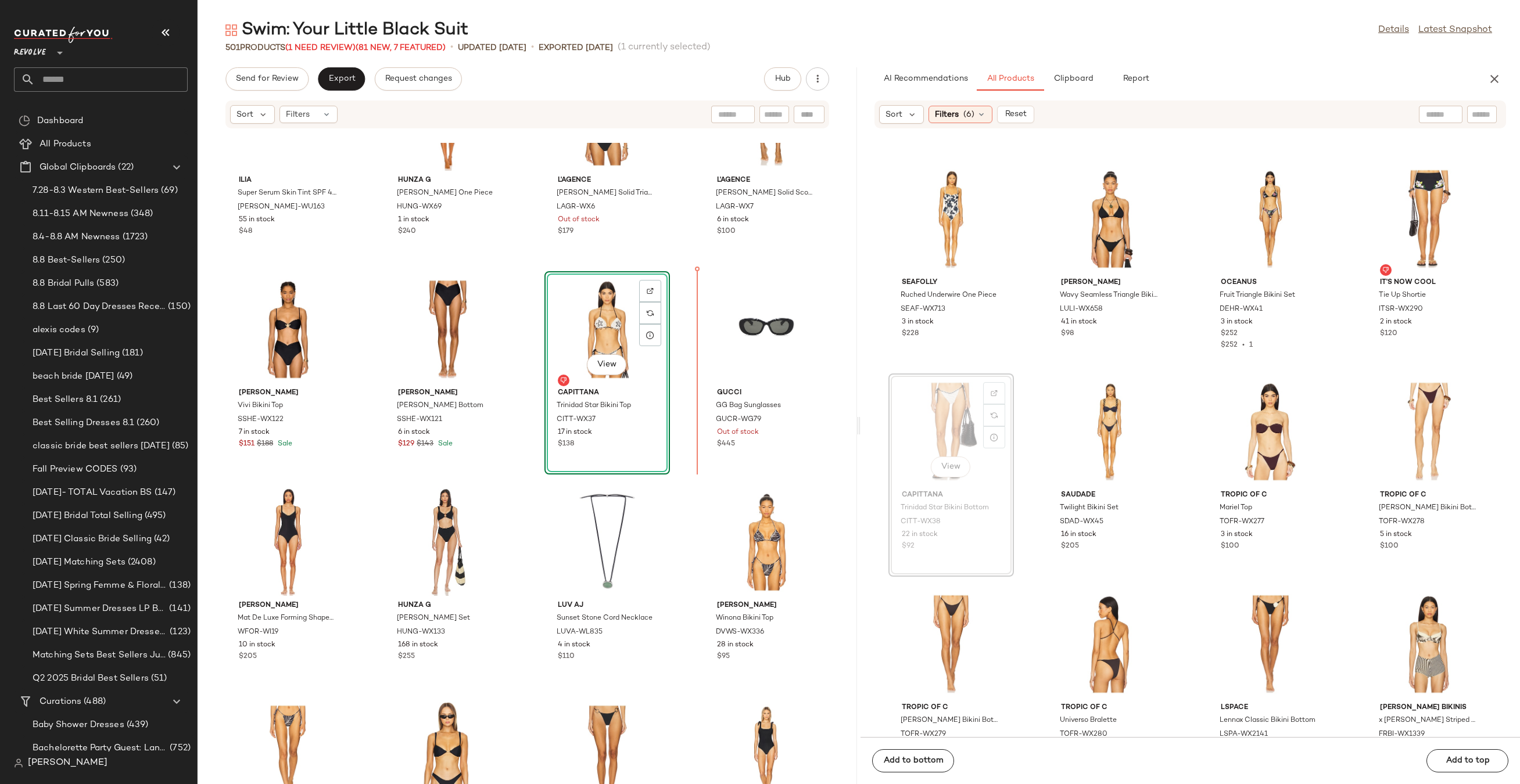
drag, startPoint x: 986, startPoint y: 433, endPoint x: 692, endPoint y: 367, distance: 301.3
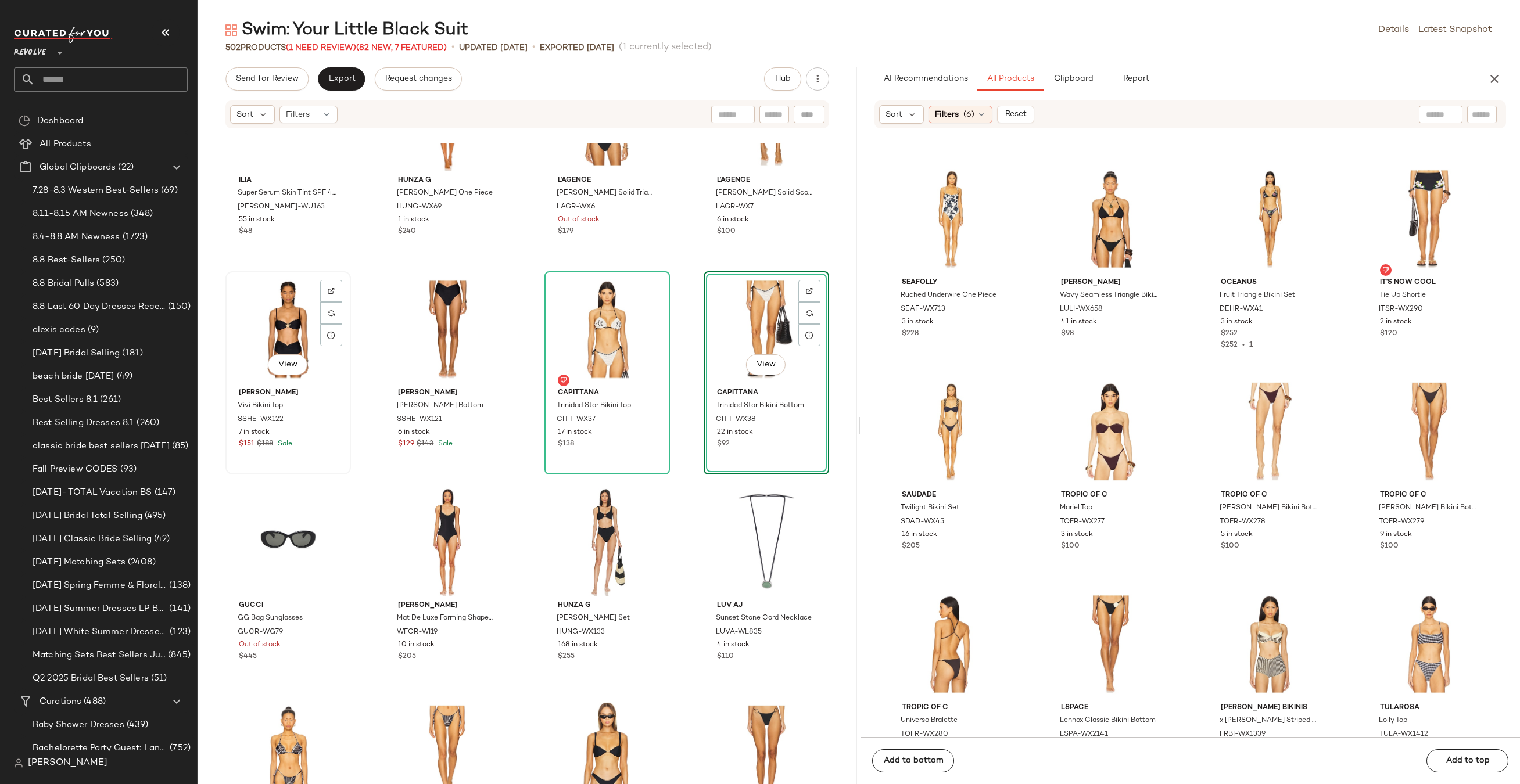
click at [277, 330] on div "View" at bounding box center [287, 329] width 117 height 108
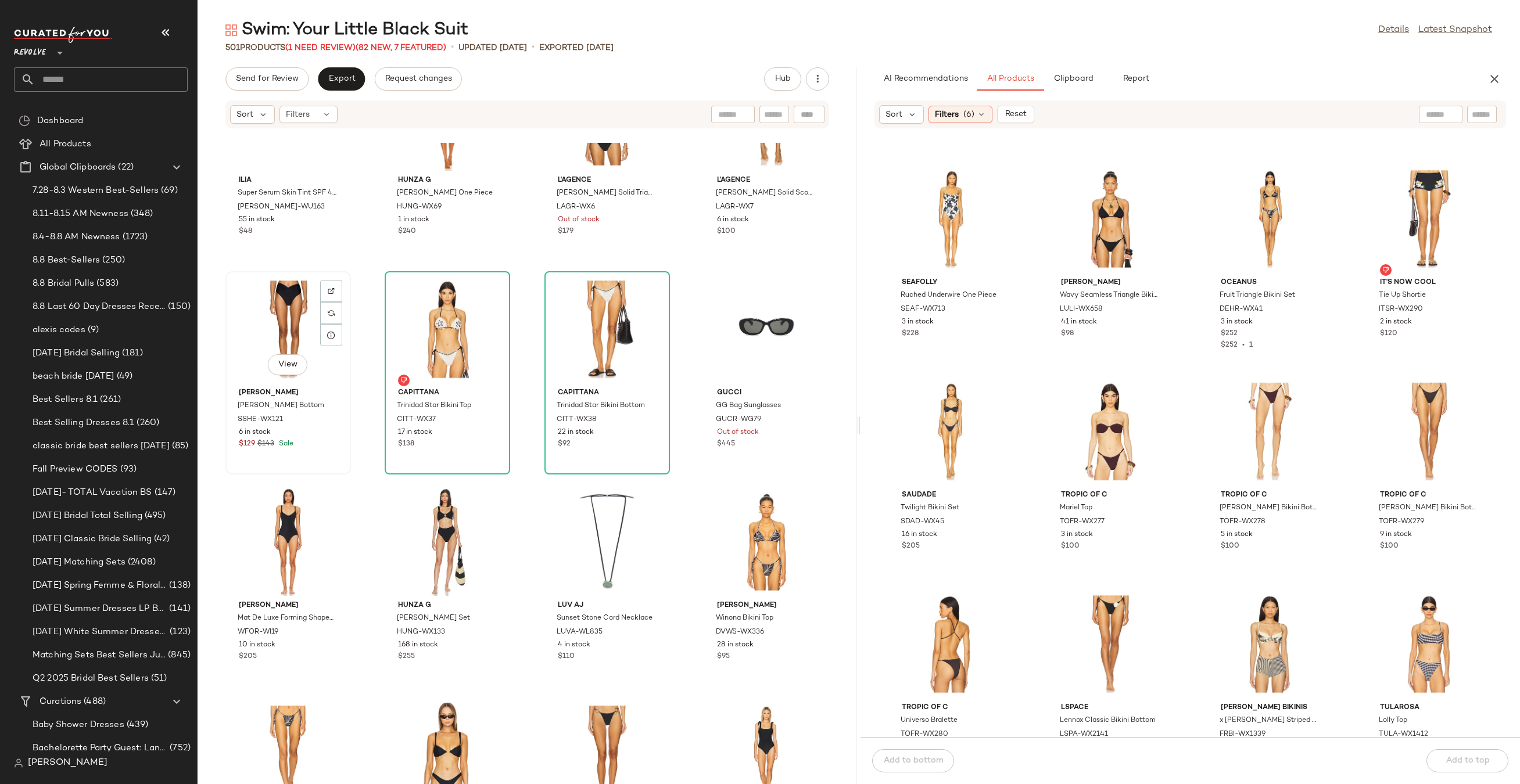
click at [249, 434] on span "6 in stock" at bounding box center [254, 432] width 32 height 10
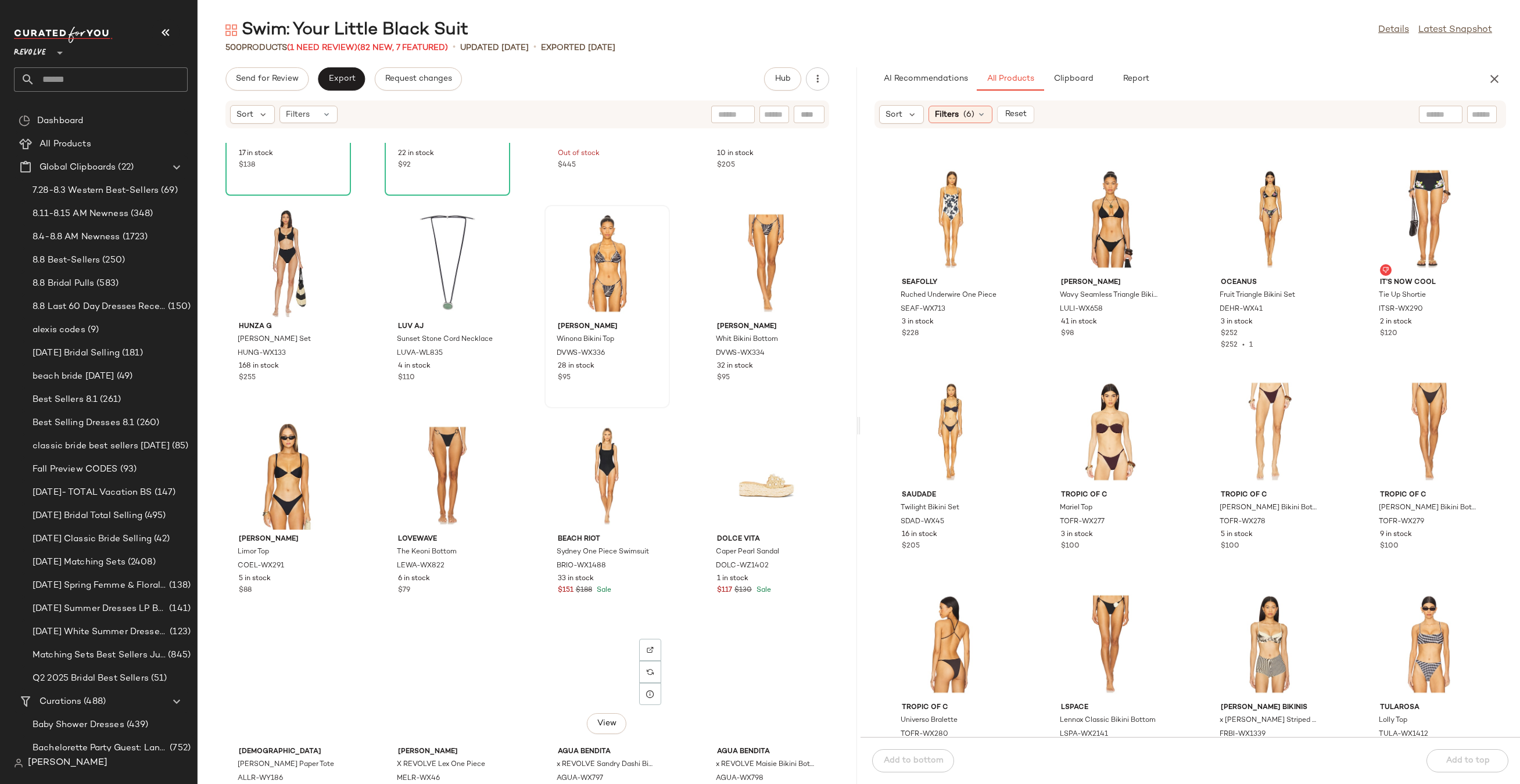
scroll to position [22781, 0]
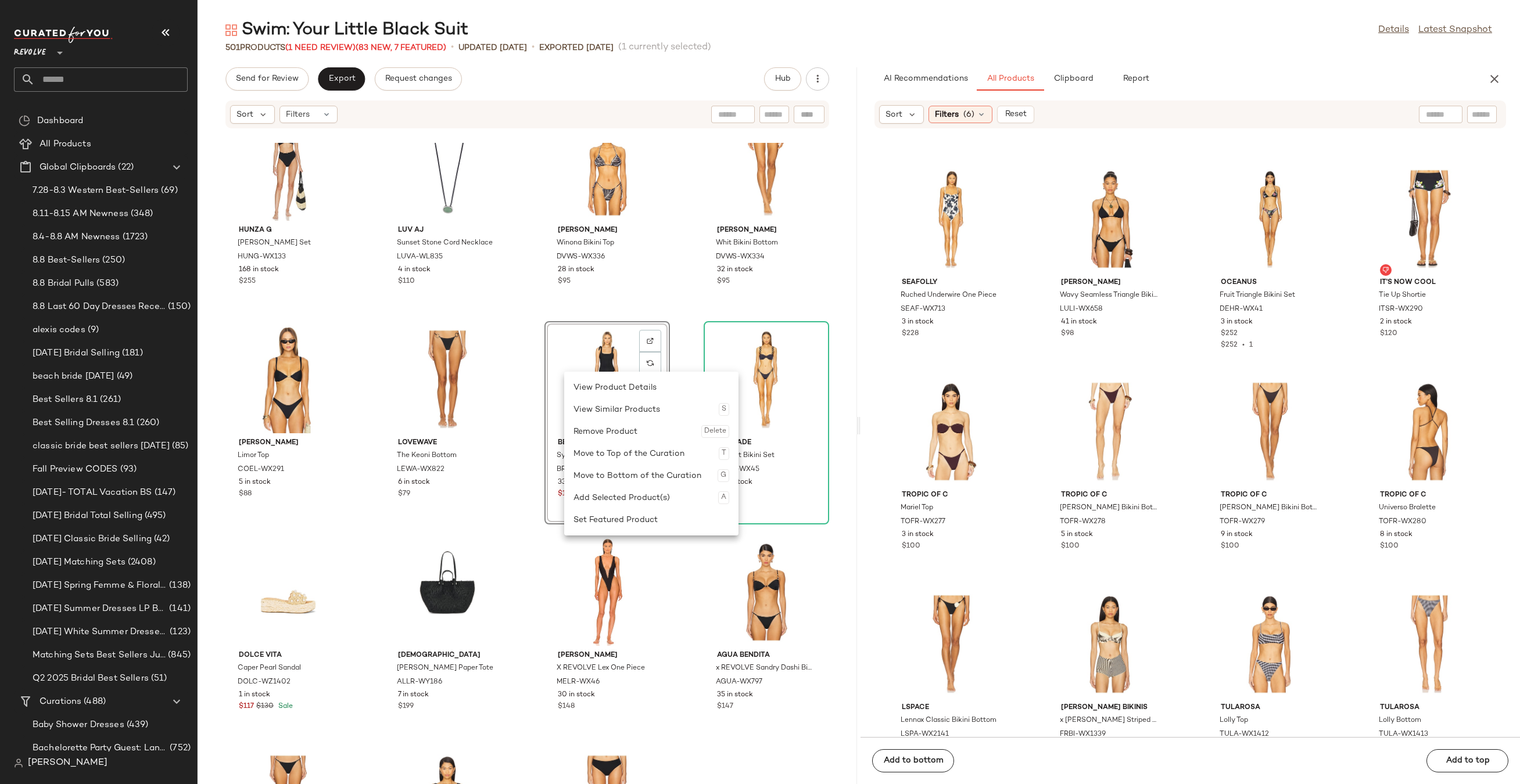
click at [564, 371] on div "View" at bounding box center [606, 379] width 117 height 108
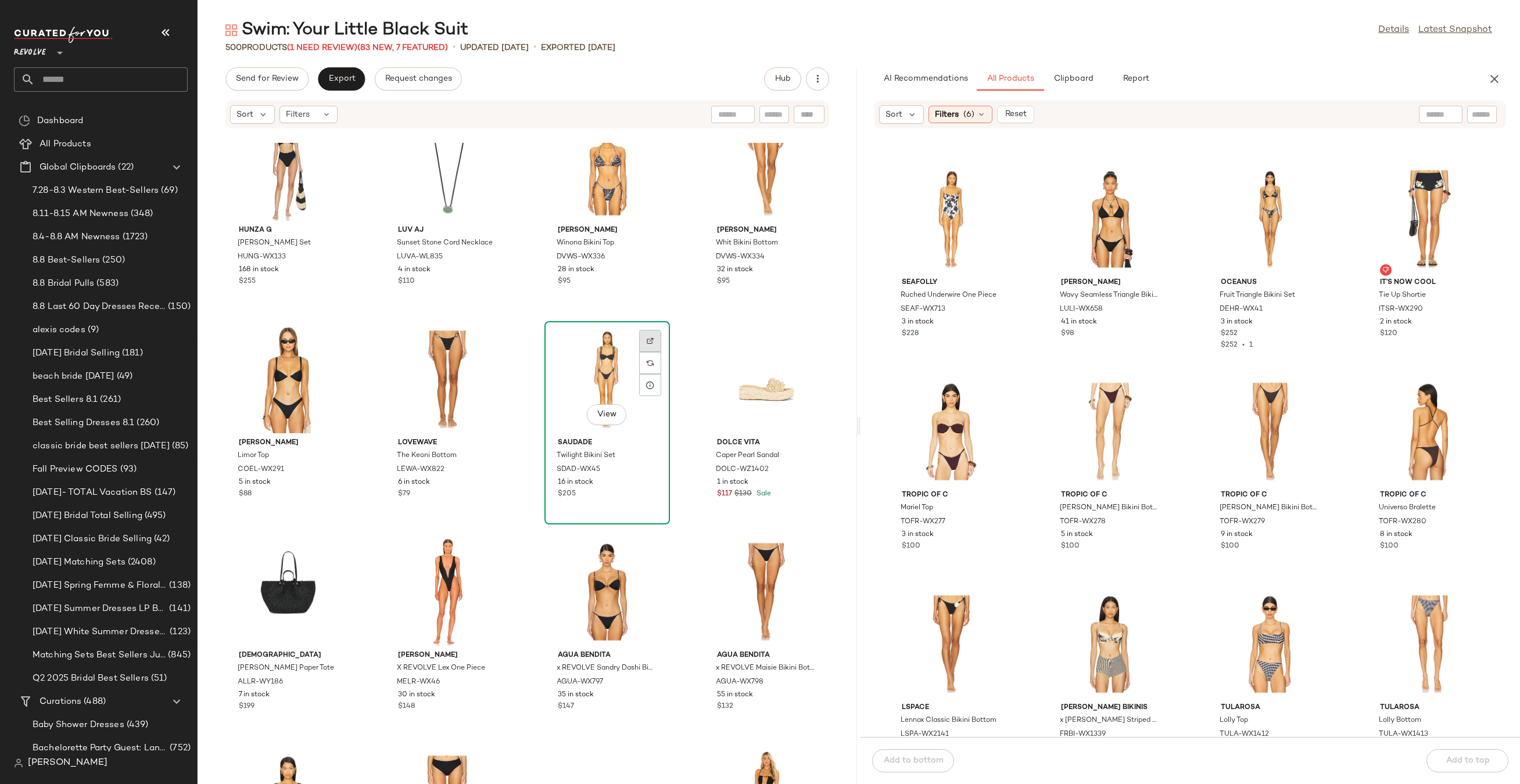
click at [653, 352] on div at bounding box center [651, 363] width 22 height 22
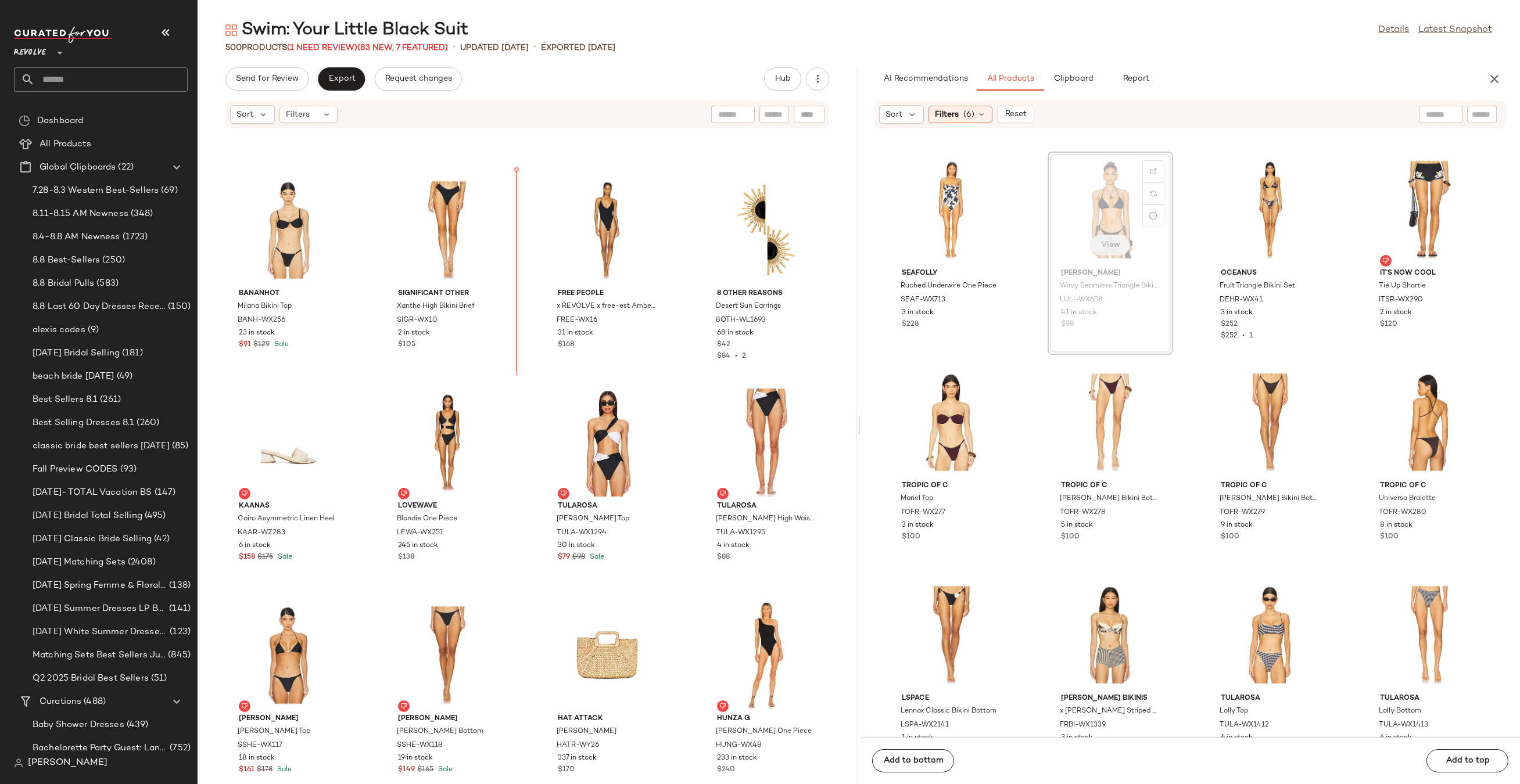
scroll to position [23779, 0]
drag, startPoint x: 1103, startPoint y: 240, endPoint x: 1093, endPoint y: 240, distance: 10.0
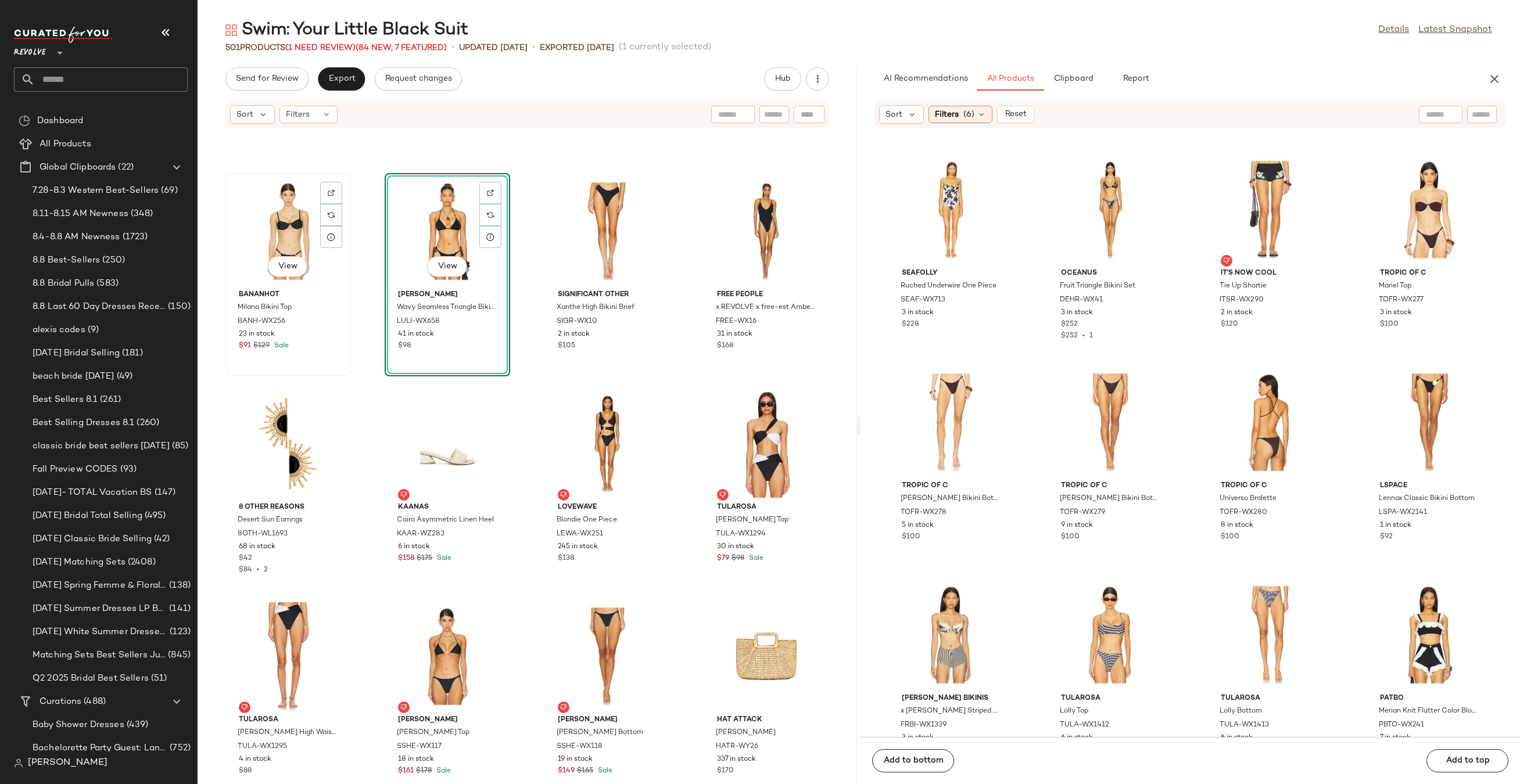
click at [243, 216] on div "View" at bounding box center [287, 231] width 117 height 108
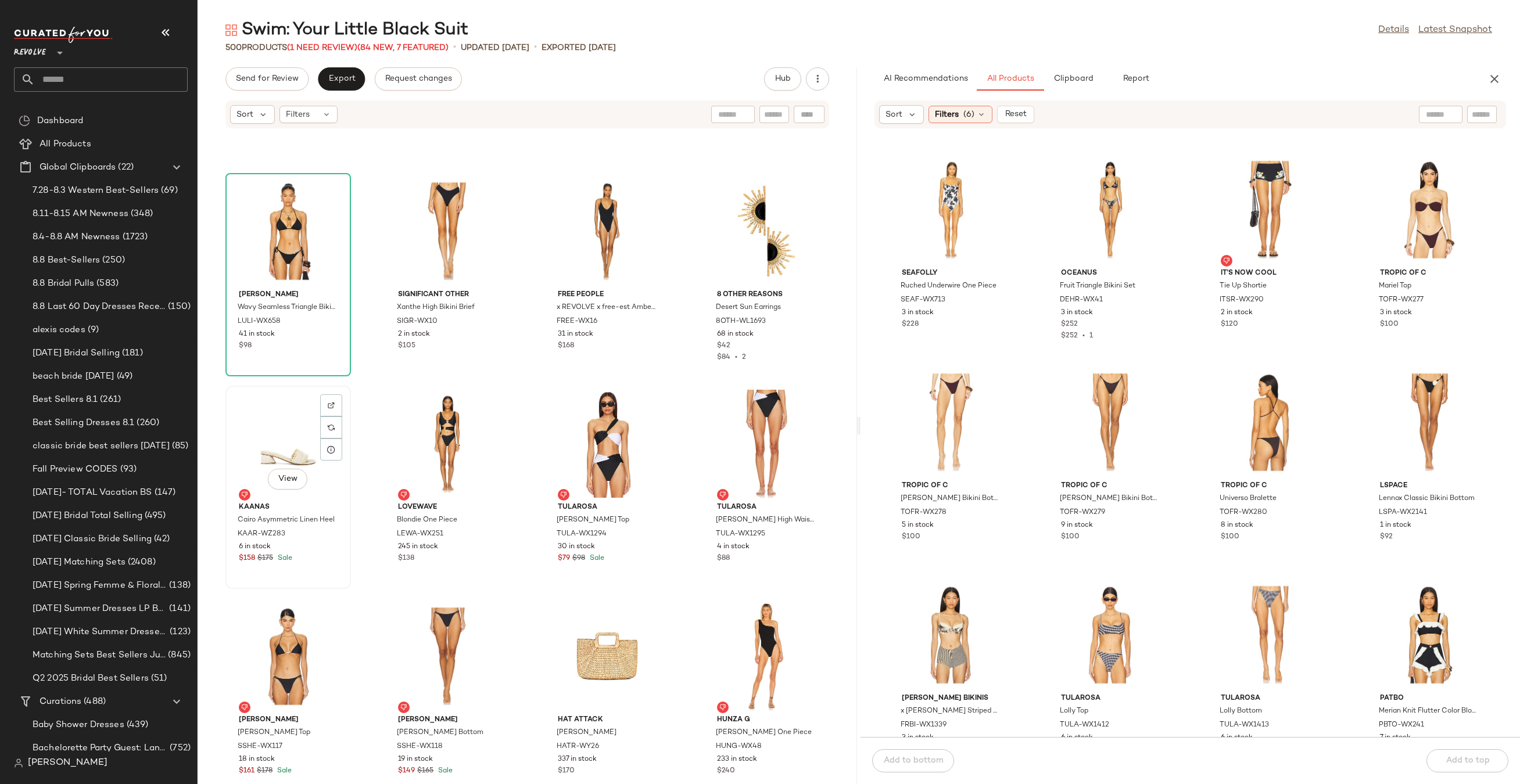
click at [291, 441] on div "View" at bounding box center [287, 443] width 117 height 108
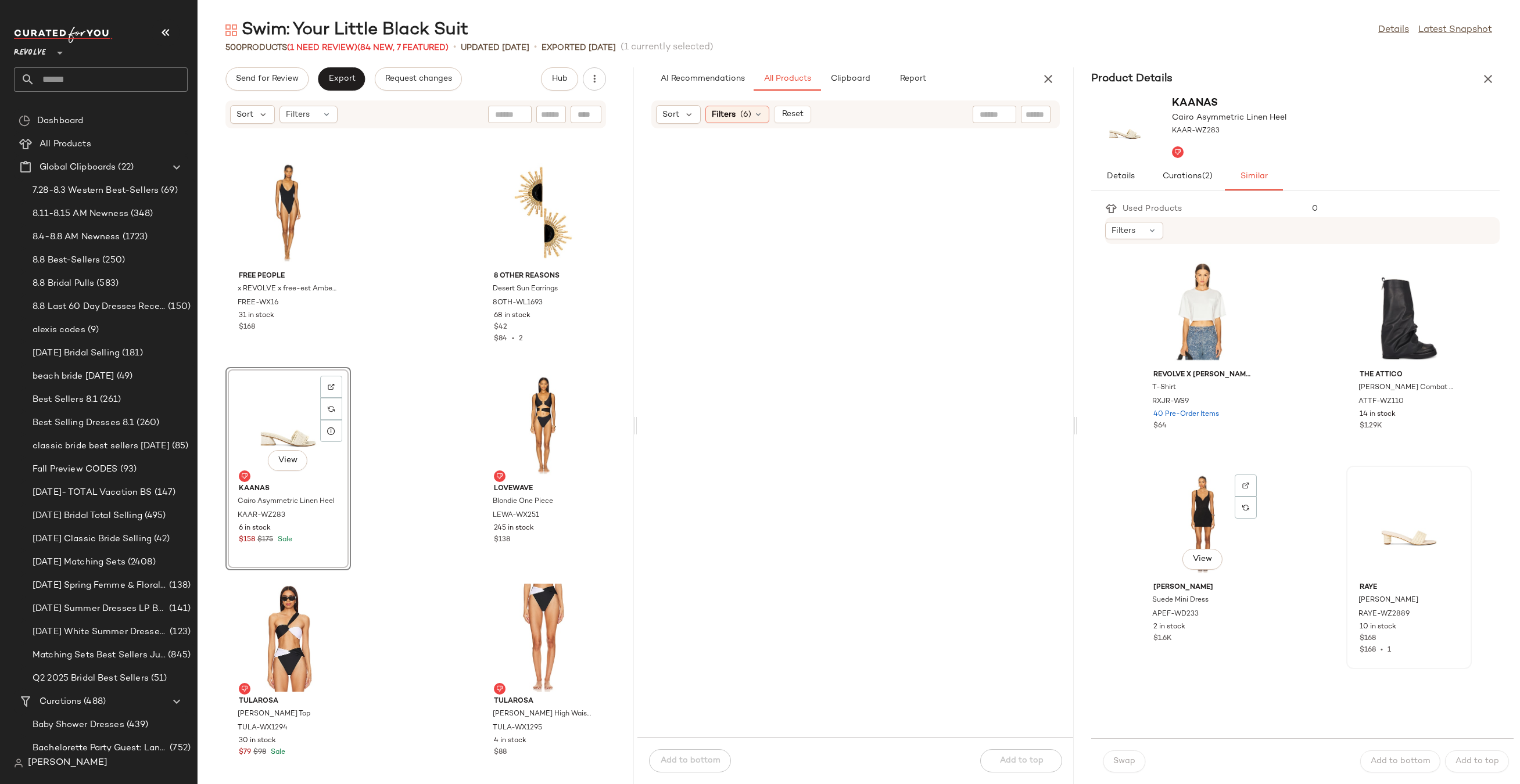
scroll to position [90, 0]
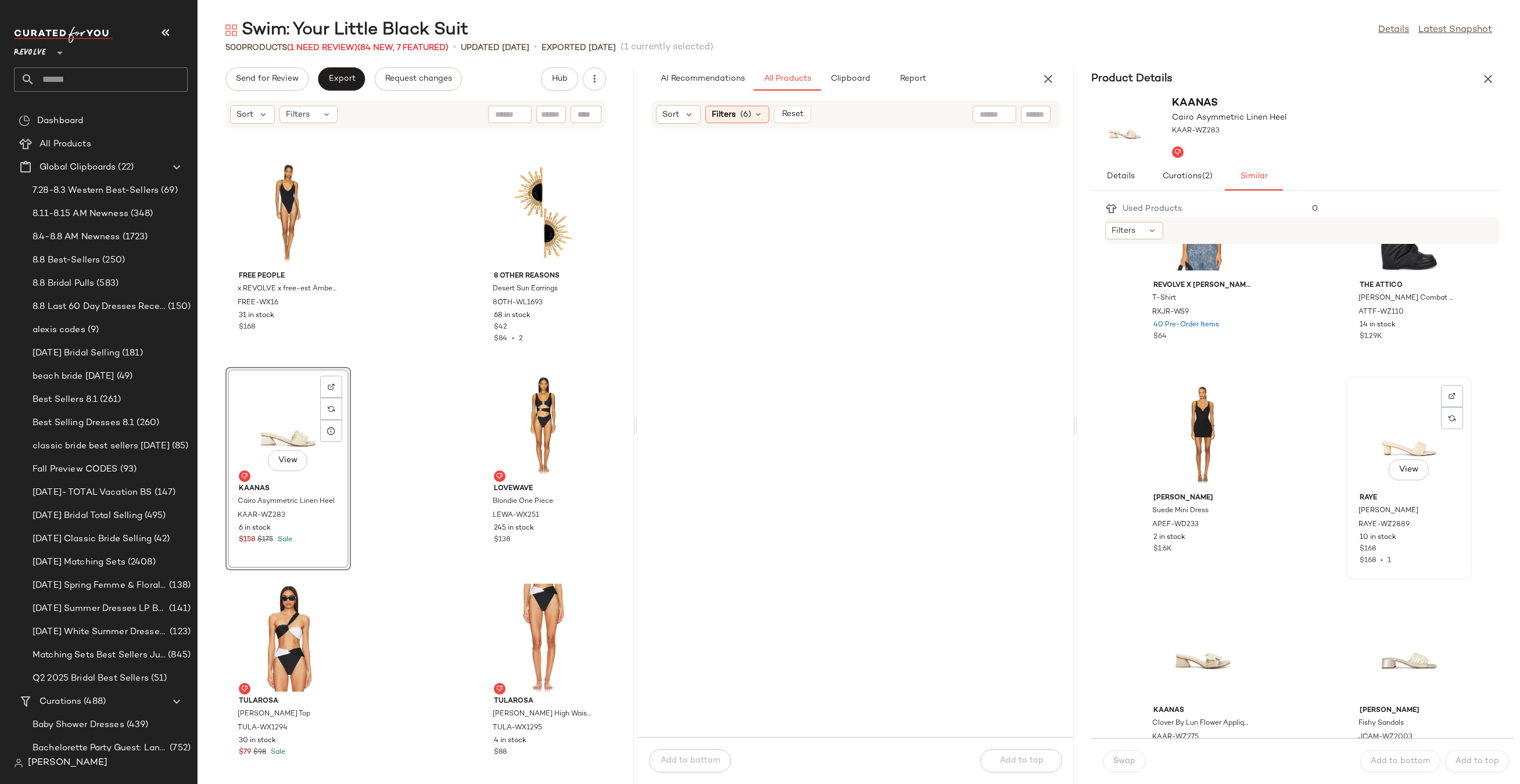
click at [1414, 444] on div "View" at bounding box center [1408, 434] width 117 height 108
click at [1367, 663] on div "View" at bounding box center [1408, 646] width 117 height 108
click at [1141, 751] on div "Swap" at bounding box center [1124, 761] width 43 height 22
click at [1131, 757] on span "Swap" at bounding box center [1124, 761] width 23 height 9
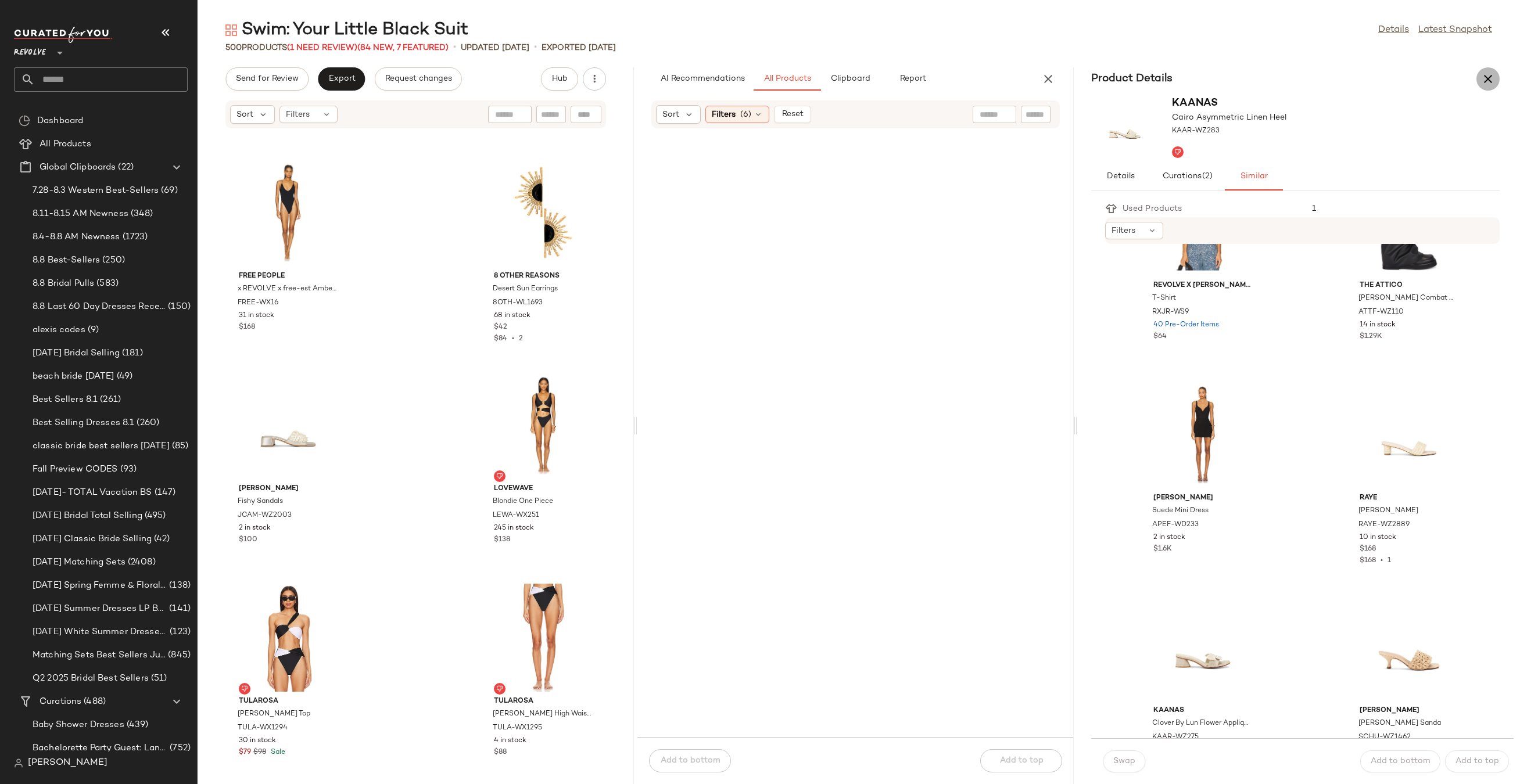
click at [1484, 78] on icon "button" at bounding box center [1487, 78] width 14 height 14
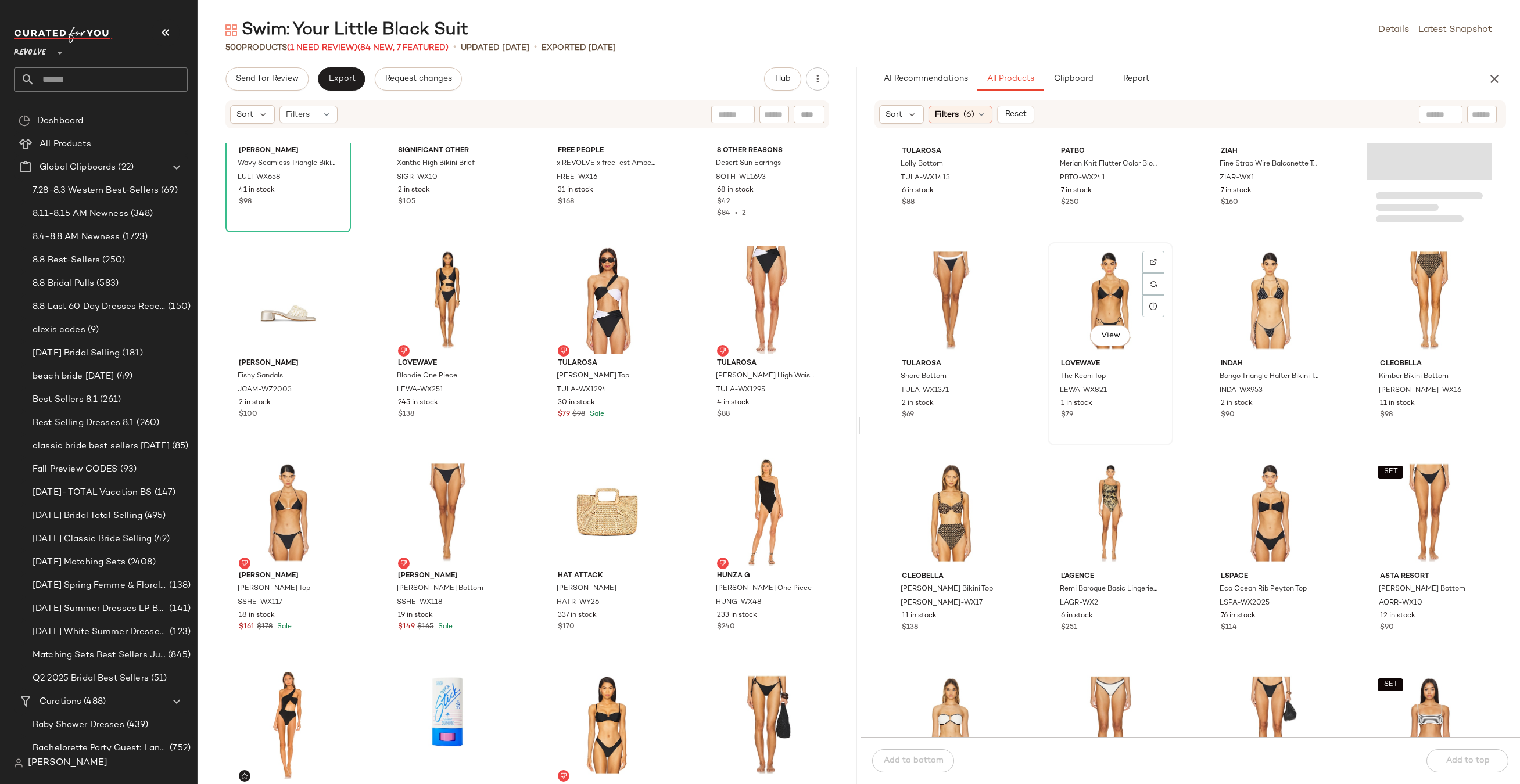
scroll to position [1639, 0]
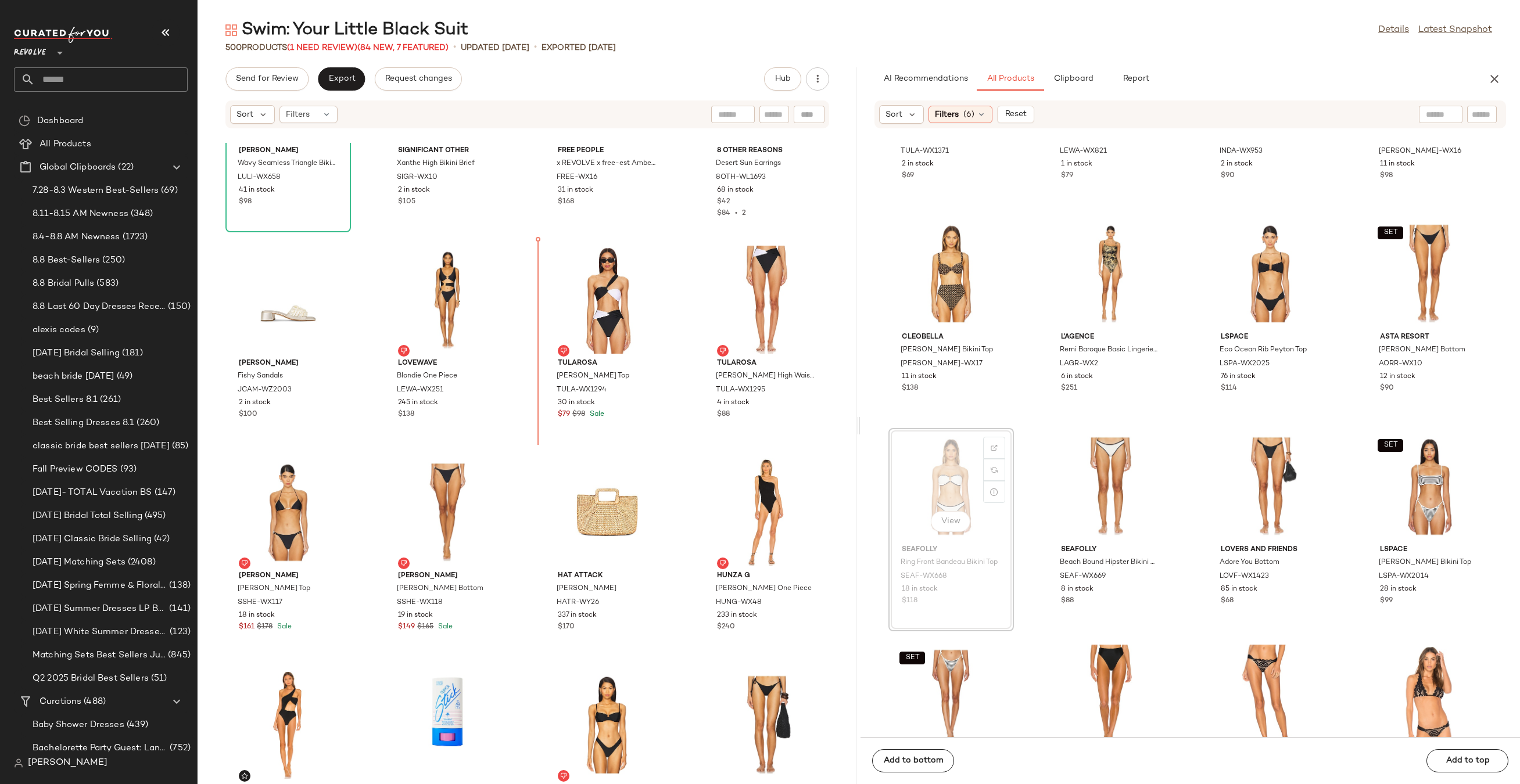
drag, startPoint x: 957, startPoint y: 476, endPoint x: 951, endPoint y: 476, distance: 6.0
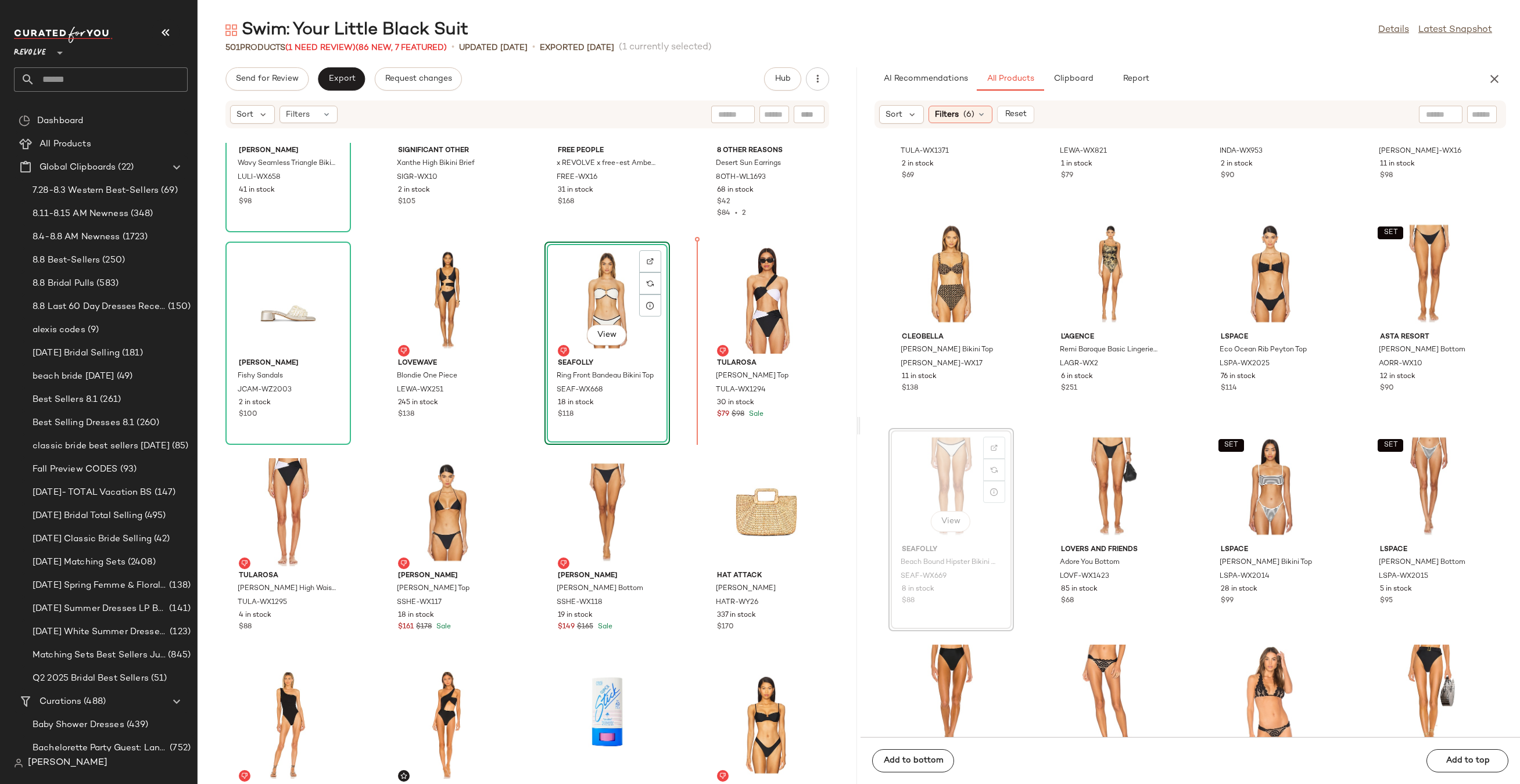
drag, startPoint x: 956, startPoint y: 476, endPoint x: 692, endPoint y: 354, distance: 290.8
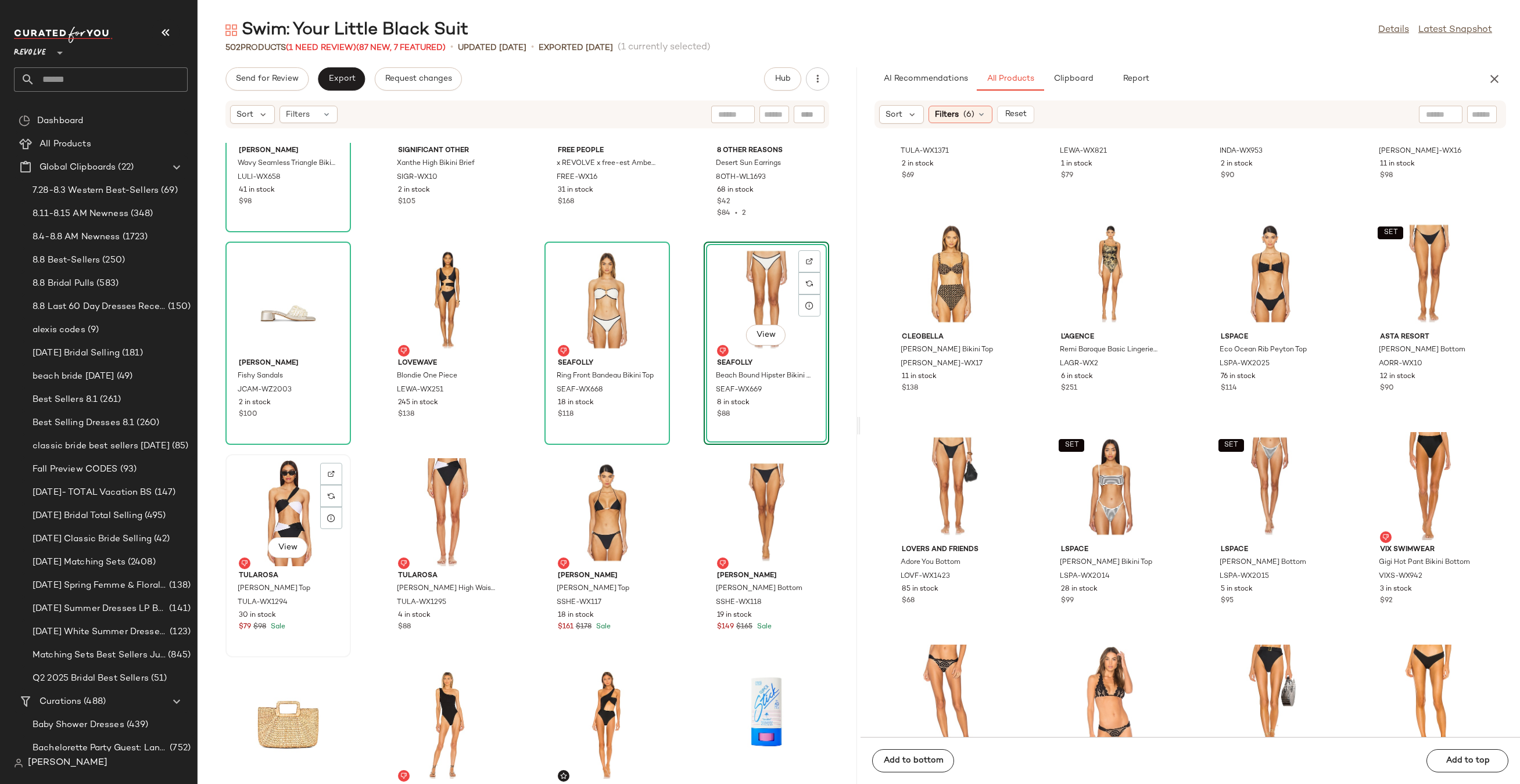
click at [250, 488] on div "View" at bounding box center [287, 512] width 117 height 108
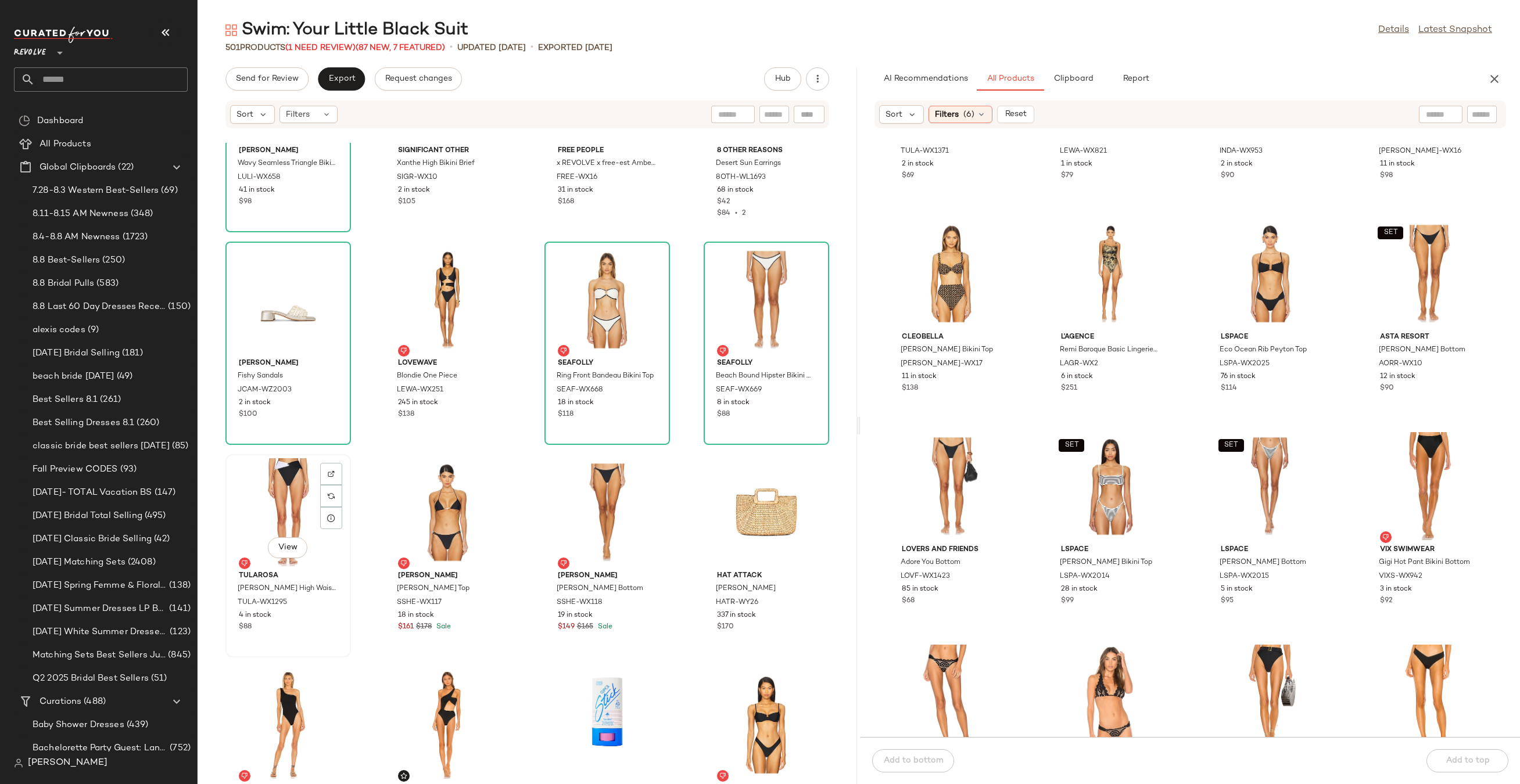
click at [276, 498] on div "View" at bounding box center [287, 512] width 117 height 108
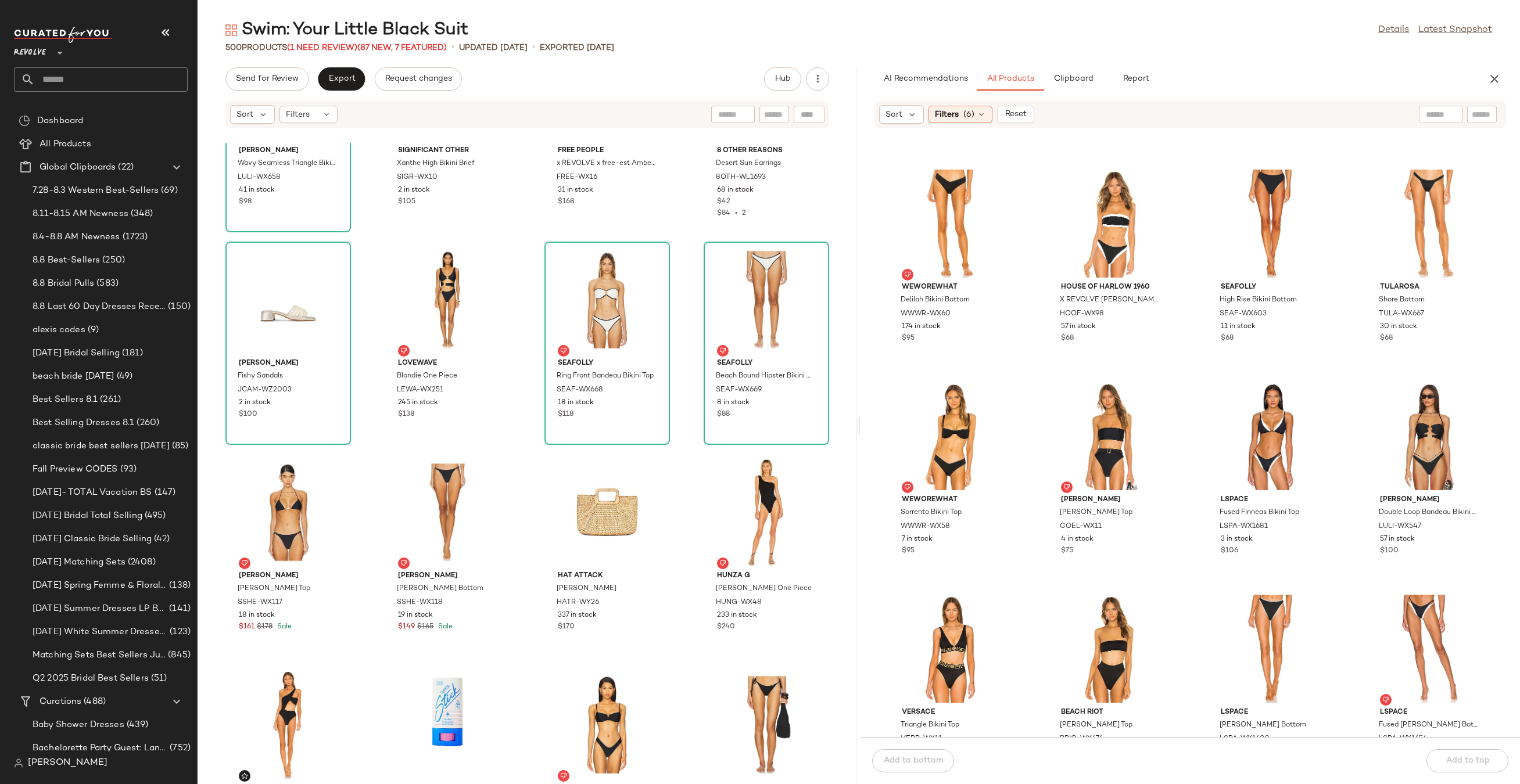
scroll to position [2596, 0]
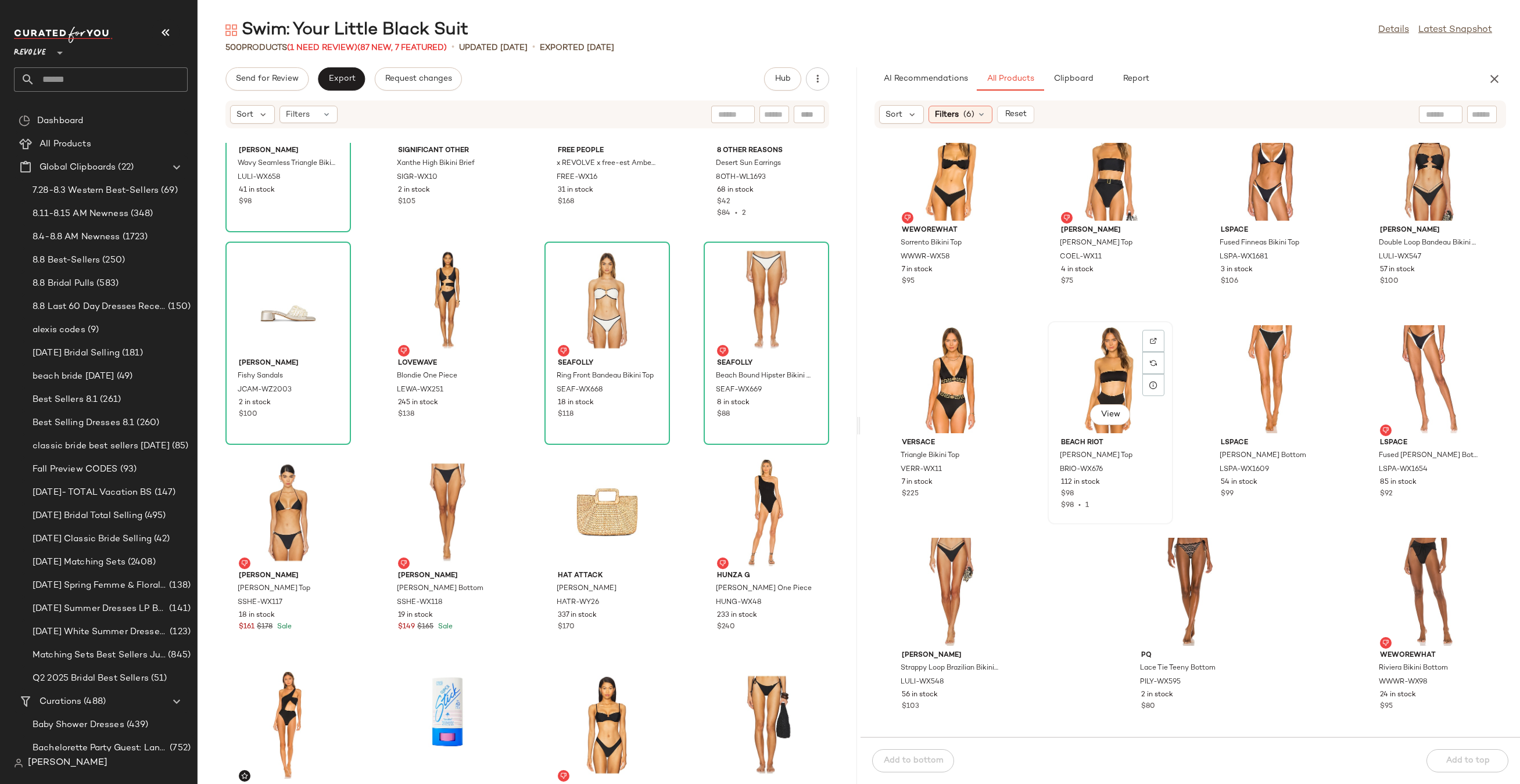
click at [1098, 373] on div "View" at bounding box center [1110, 379] width 117 height 108
drag, startPoint x: 1113, startPoint y: 376, endPoint x: 1105, endPoint y: 376, distance: 8.0
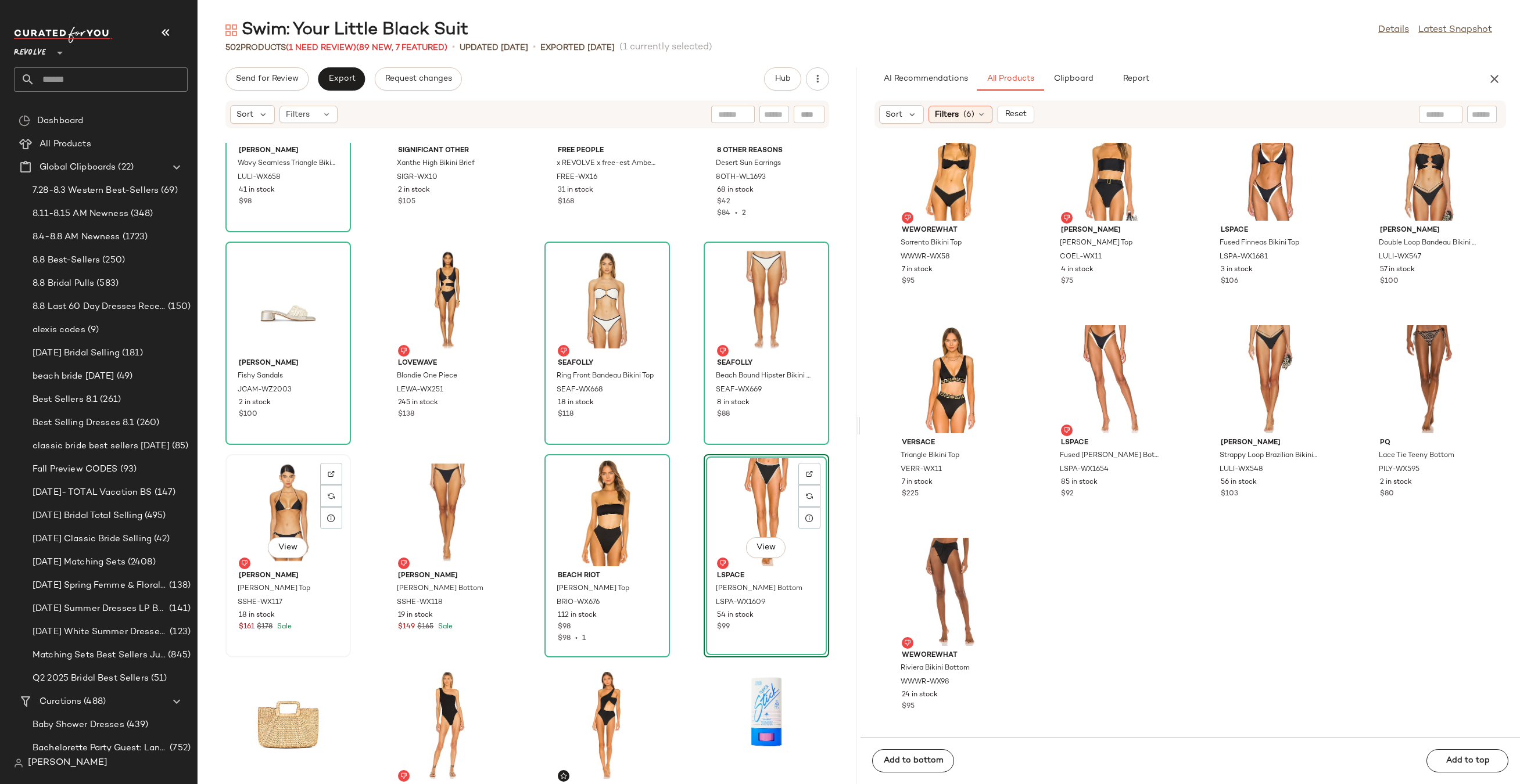
click at [282, 491] on div "View" at bounding box center [287, 512] width 117 height 108
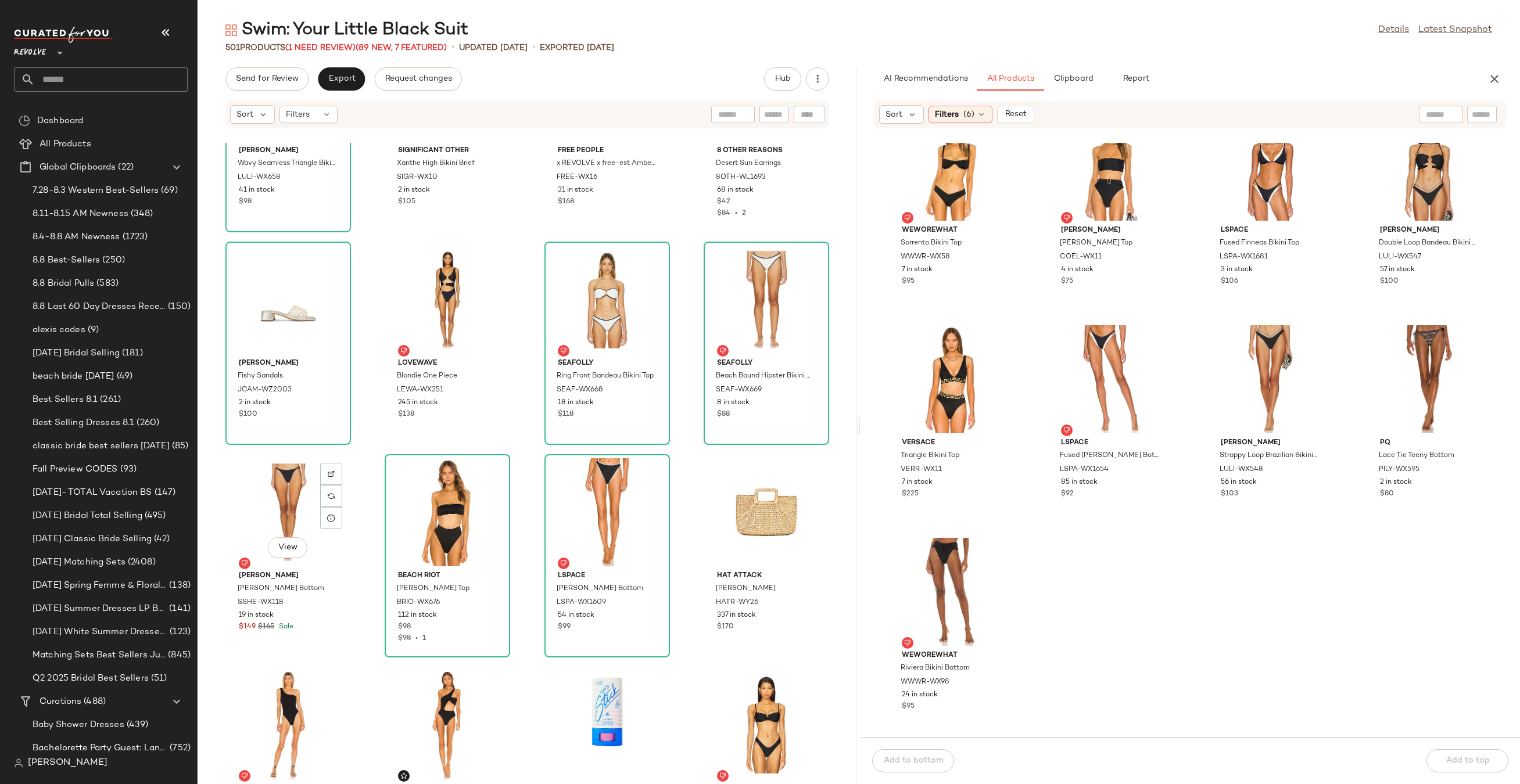
click at [282, 491] on div "View" at bounding box center [287, 512] width 117 height 108
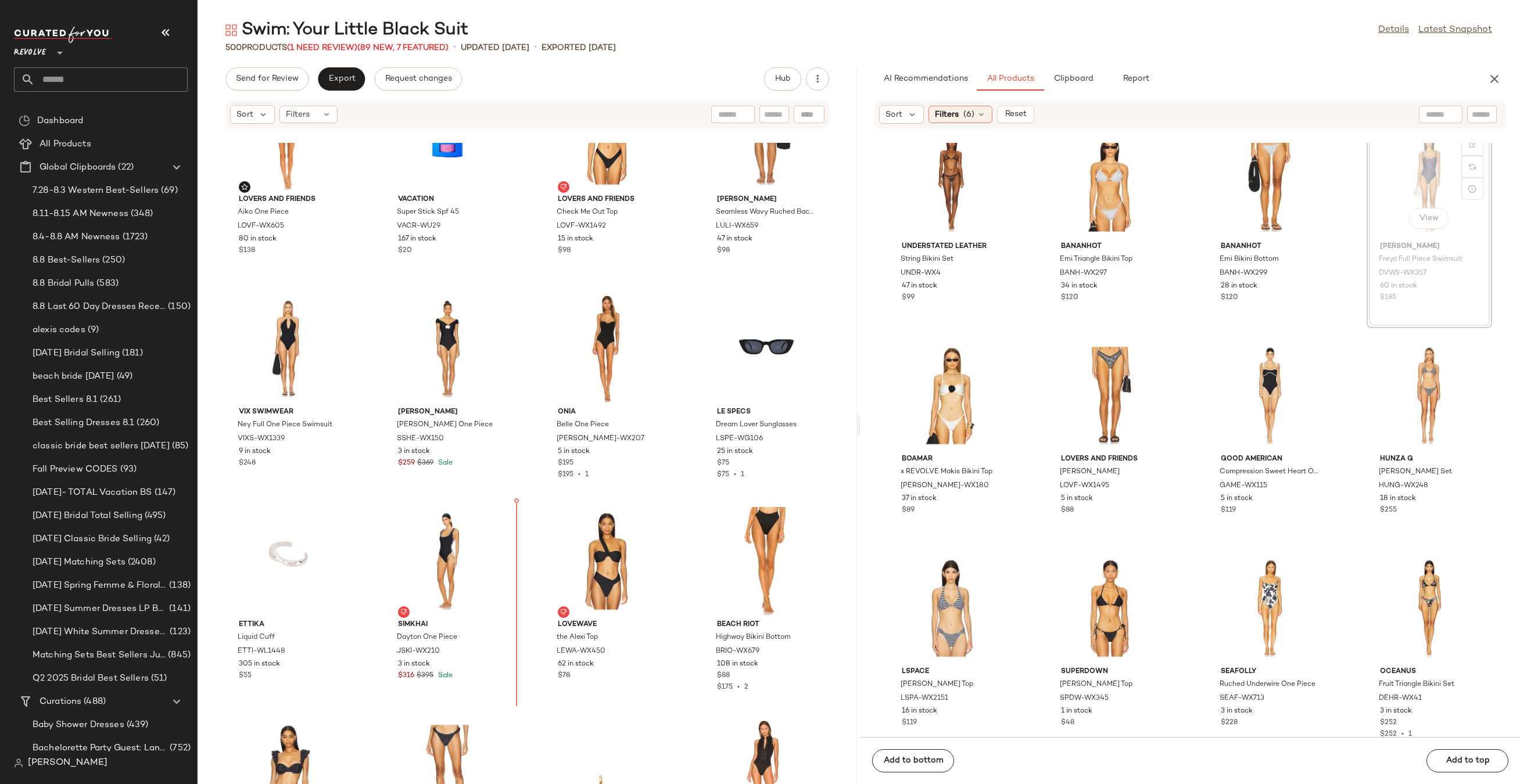
scroll to position [241, 0]
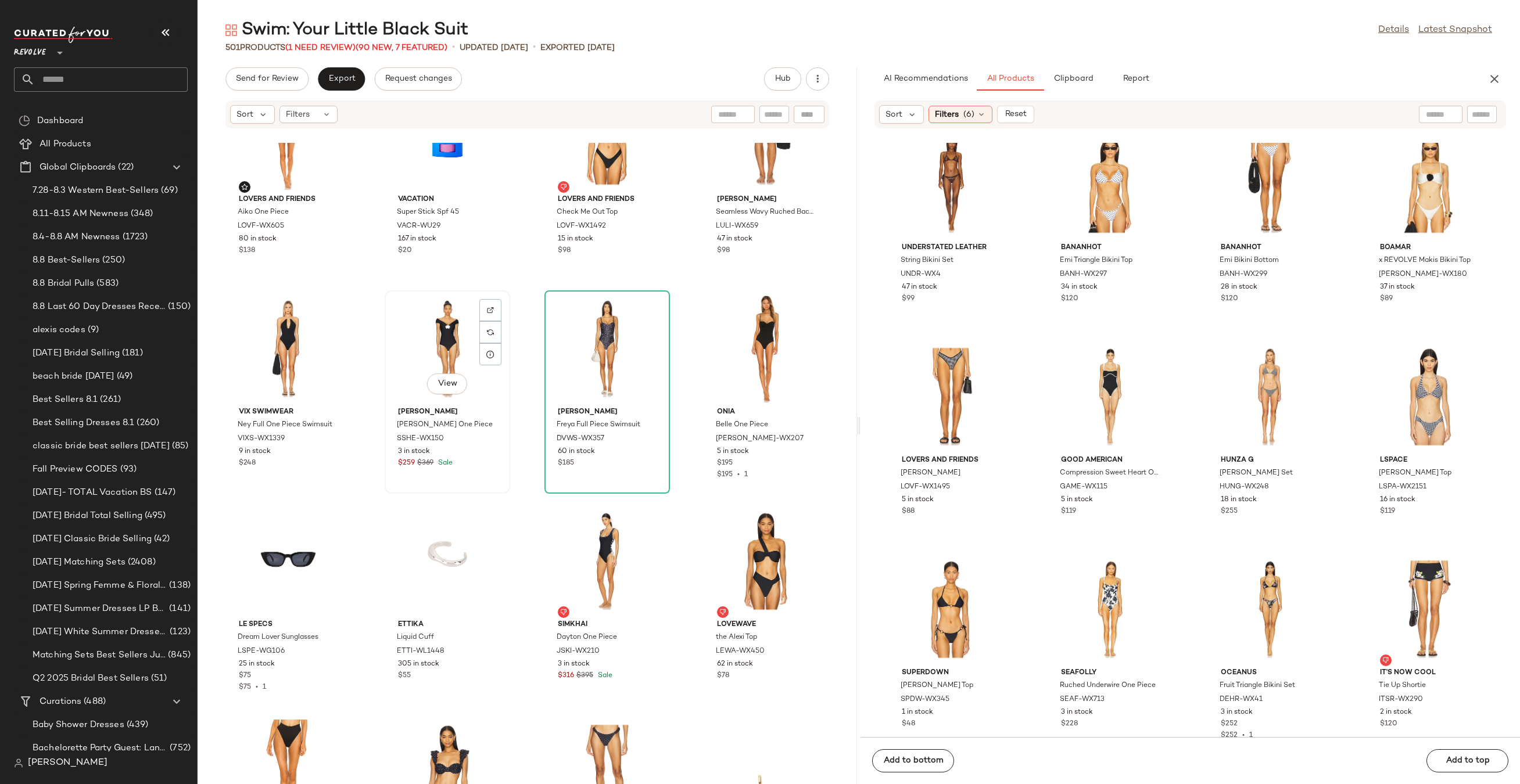
click at [425, 332] on div "View" at bounding box center [447, 348] width 117 height 108
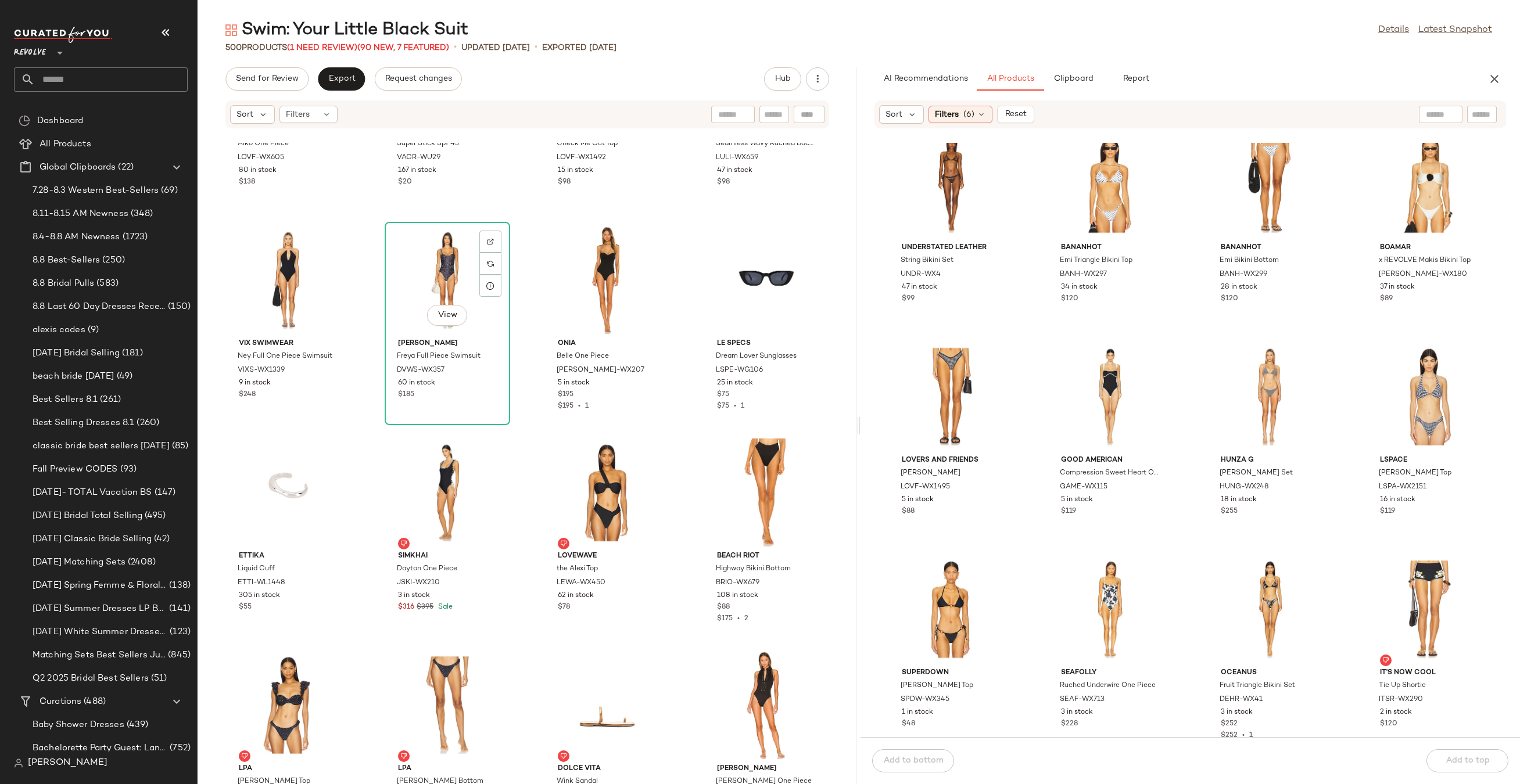
scroll to position [24585, 0]
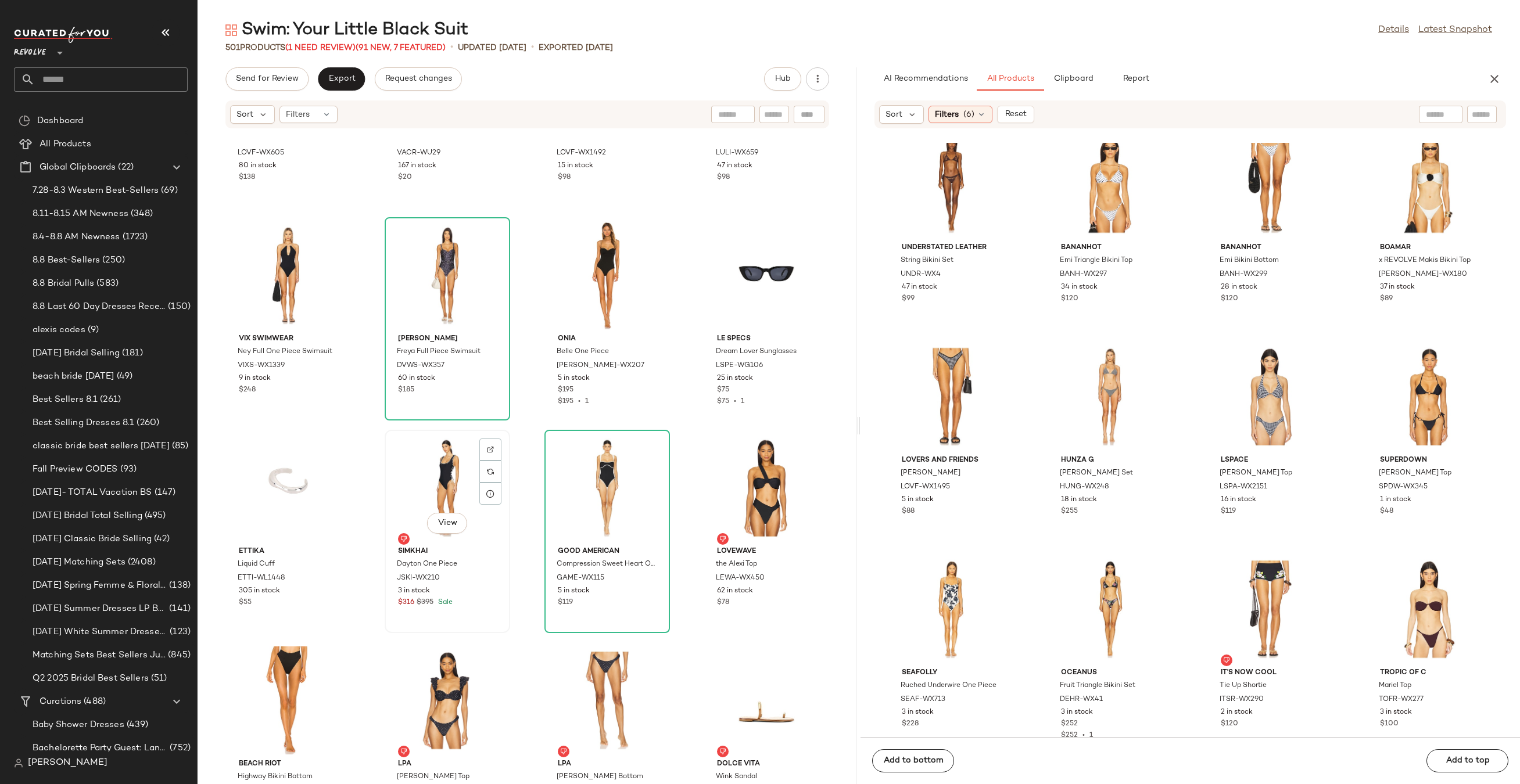
click at [439, 477] on div "View" at bounding box center [447, 488] width 117 height 108
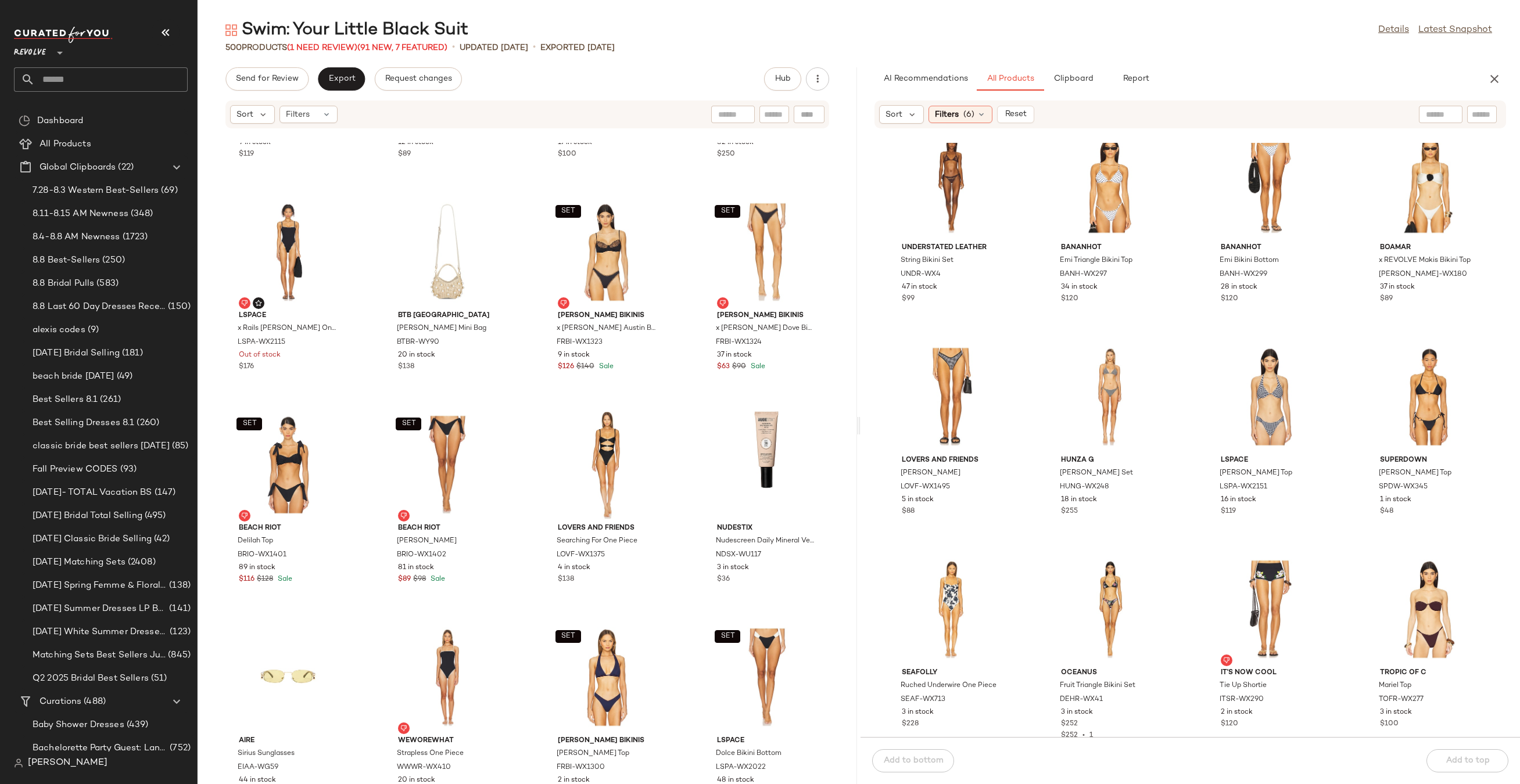
scroll to position [139, 0]
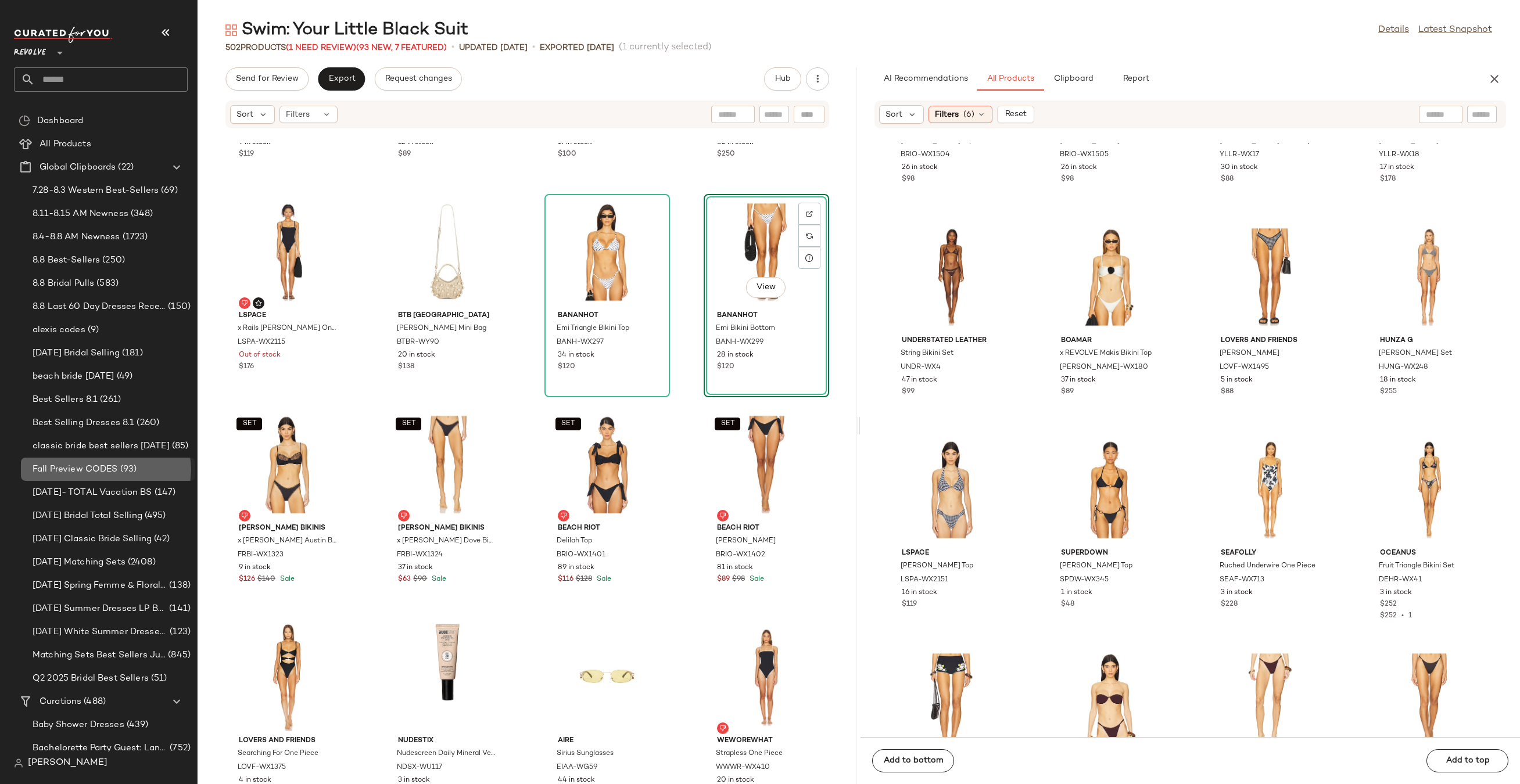
click at [188, 473] on div "Fall Preview CODES (93)" at bounding box center [108, 468] width 175 height 23
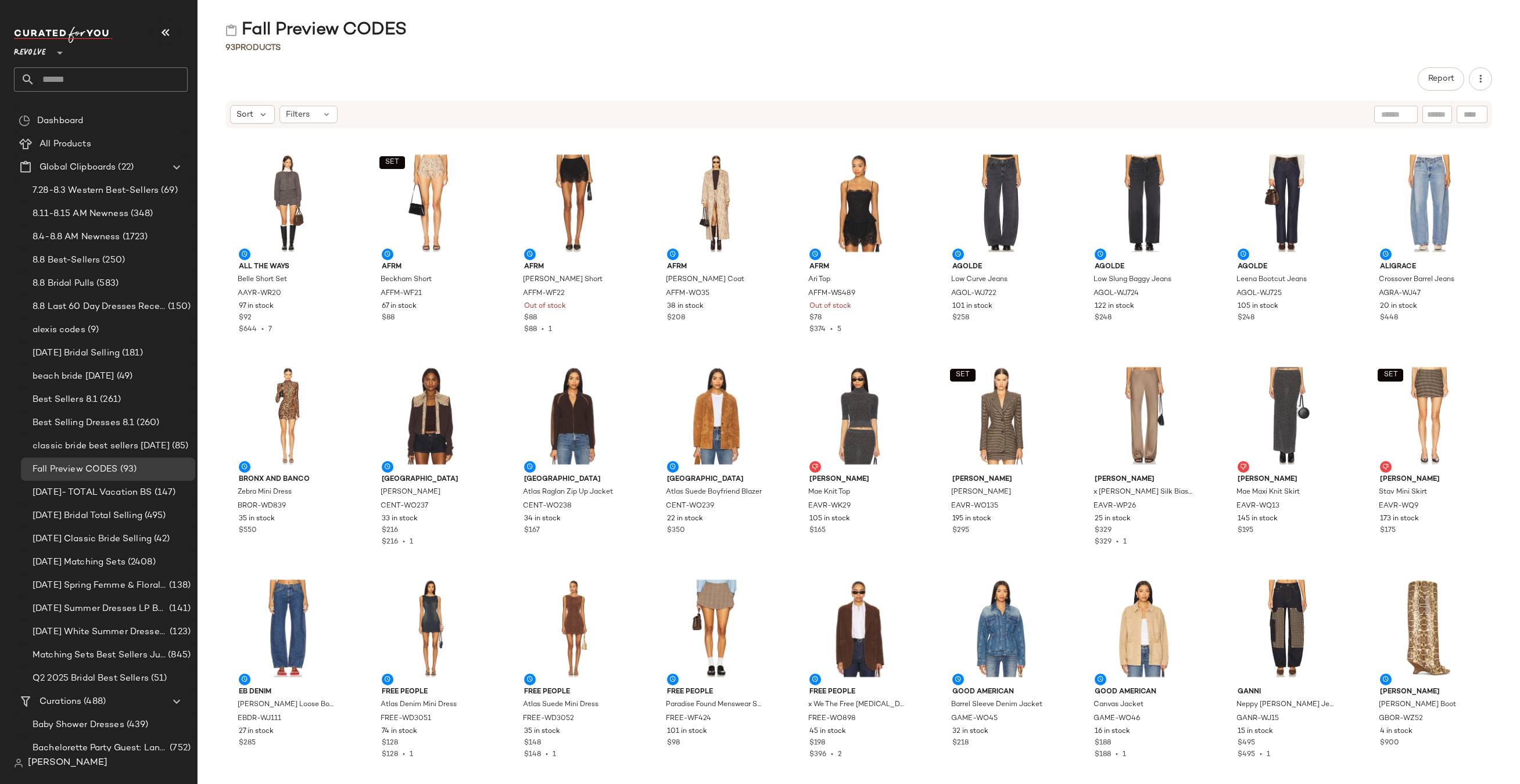
click at [113, 78] on input "text" at bounding box center [111, 79] width 152 height 24
type input "****"
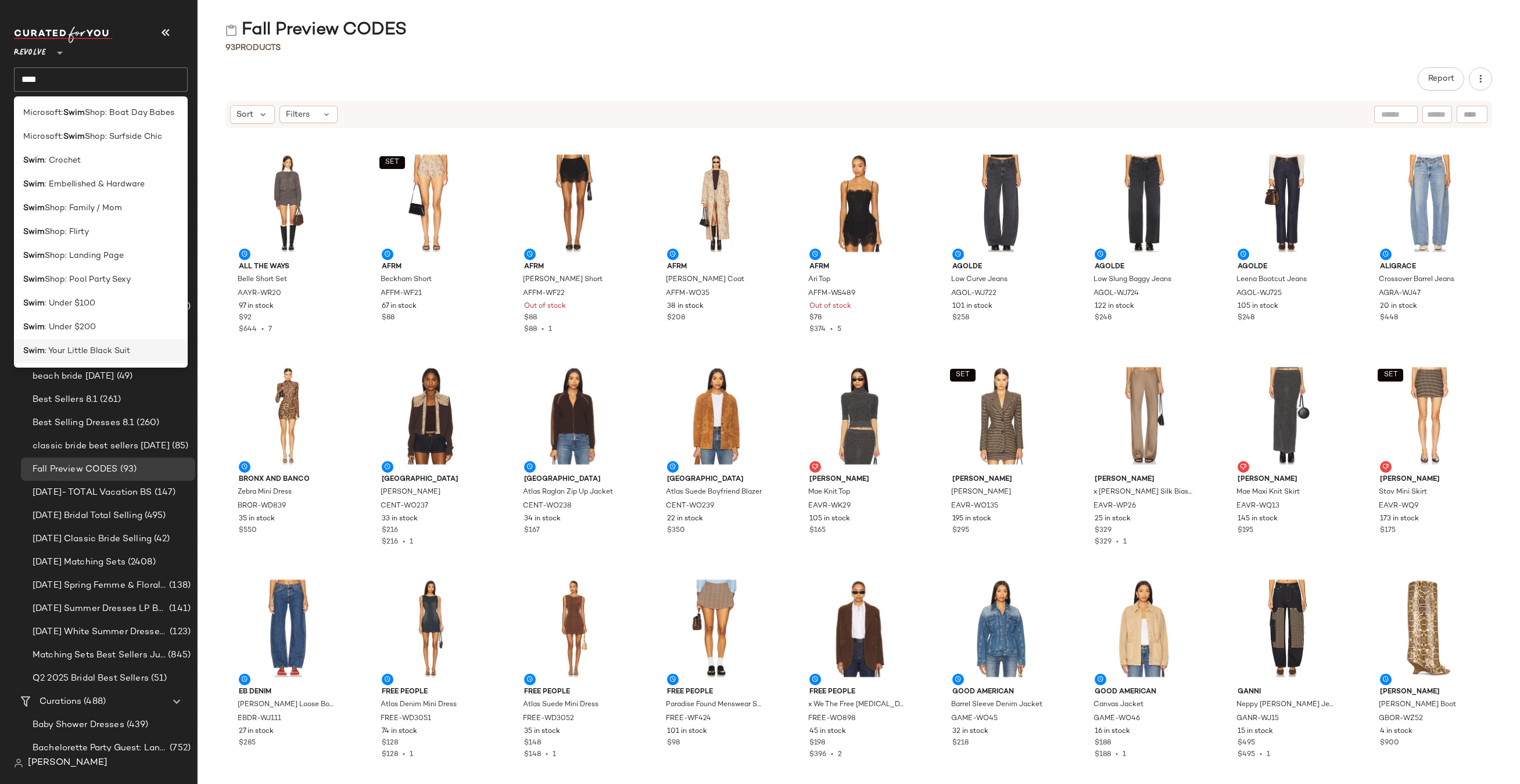
click at [128, 349] on span ": Your Little Black Suit" at bounding box center [87, 350] width 85 height 12
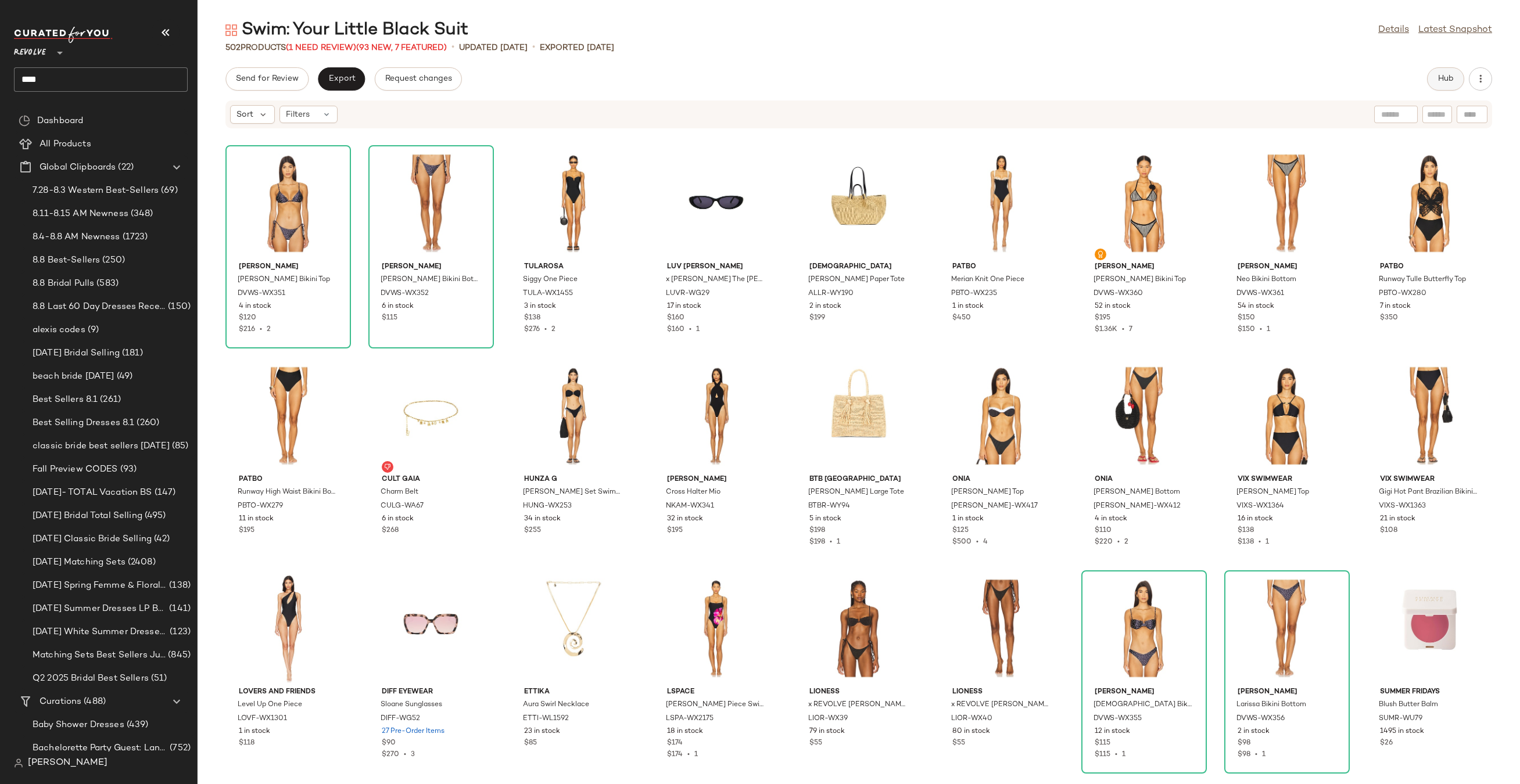
click at [1443, 73] on button "Hub" at bounding box center [1445, 78] width 37 height 23
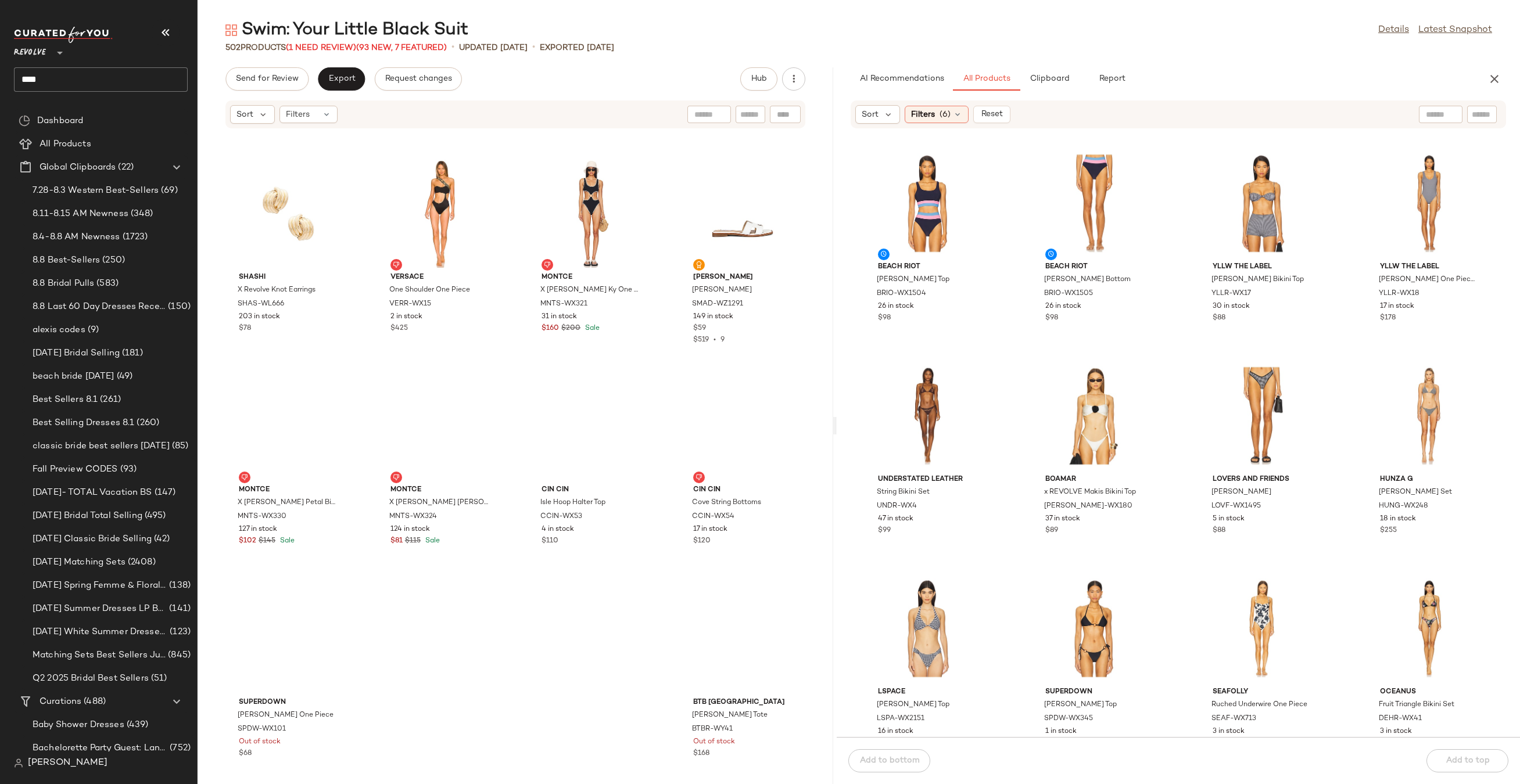
scroll to position [25709, 0]
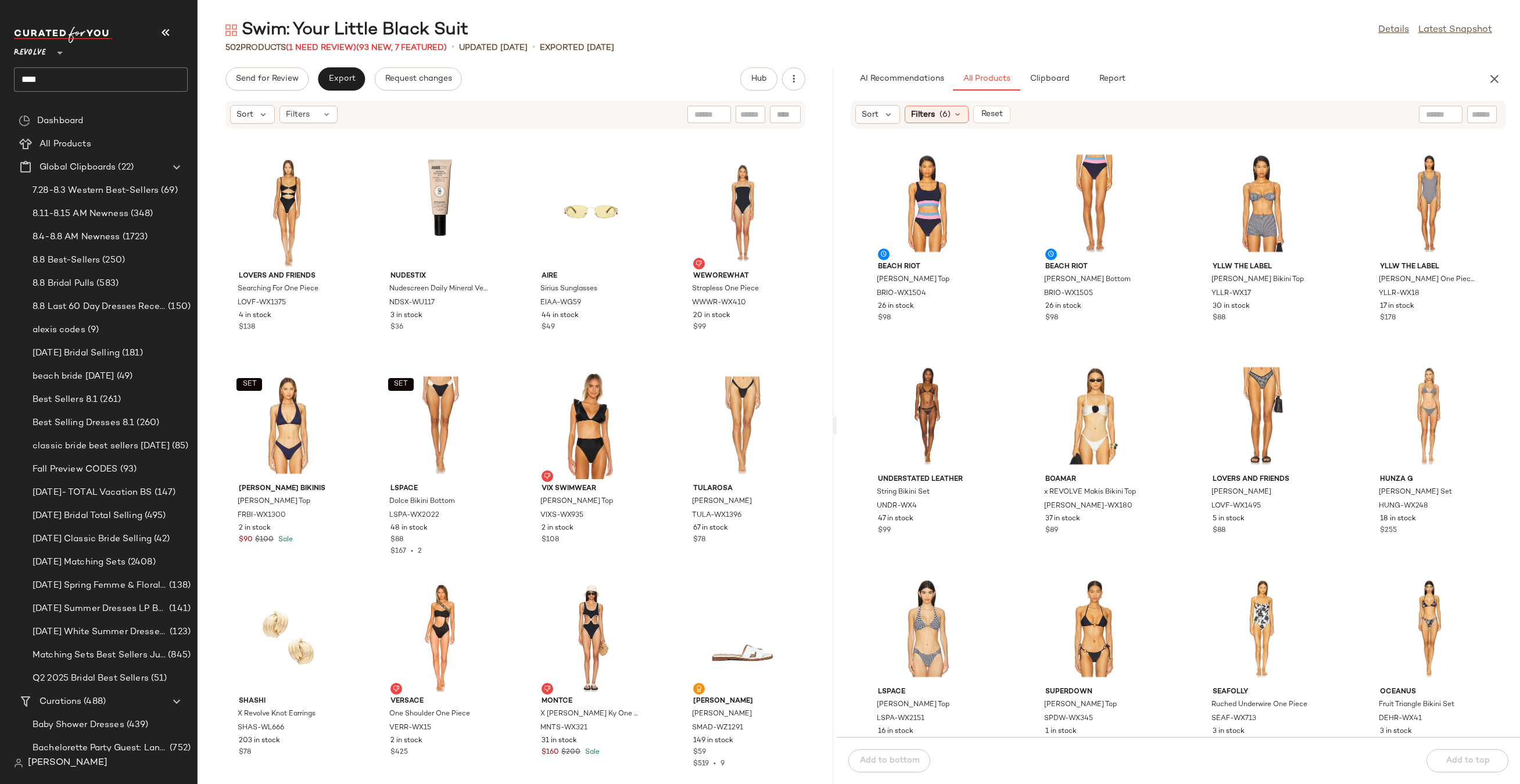
drag, startPoint x: 857, startPoint y: 423, endPoint x: 836, endPoint y: 441, distance: 27.7
click at [836, 441] on div "Swim: Your Little Black Suit Details Latest Snapshot 502 Products (1 Need Revie…" at bounding box center [858, 401] width 1322 height 766
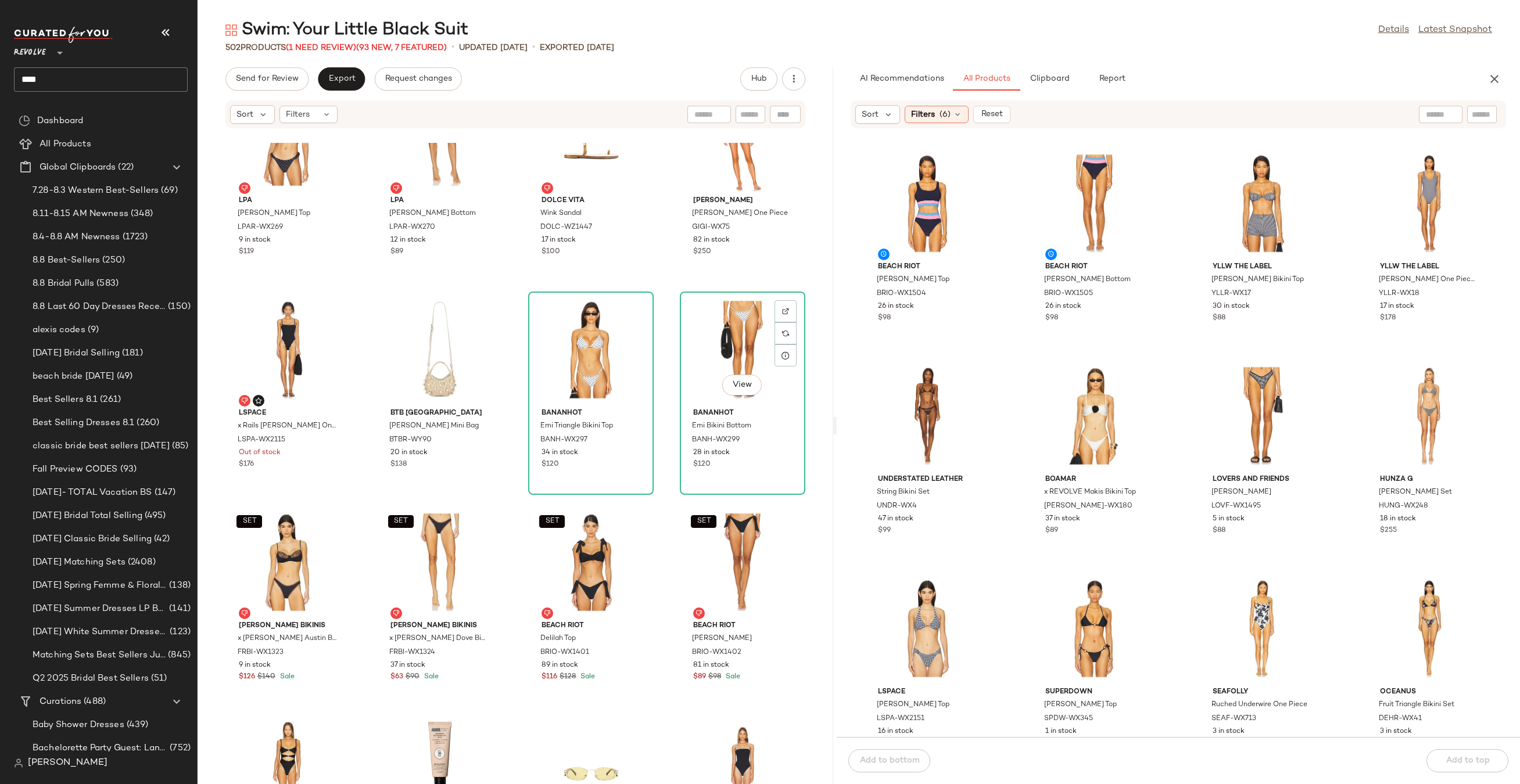
scroll to position [25151, 0]
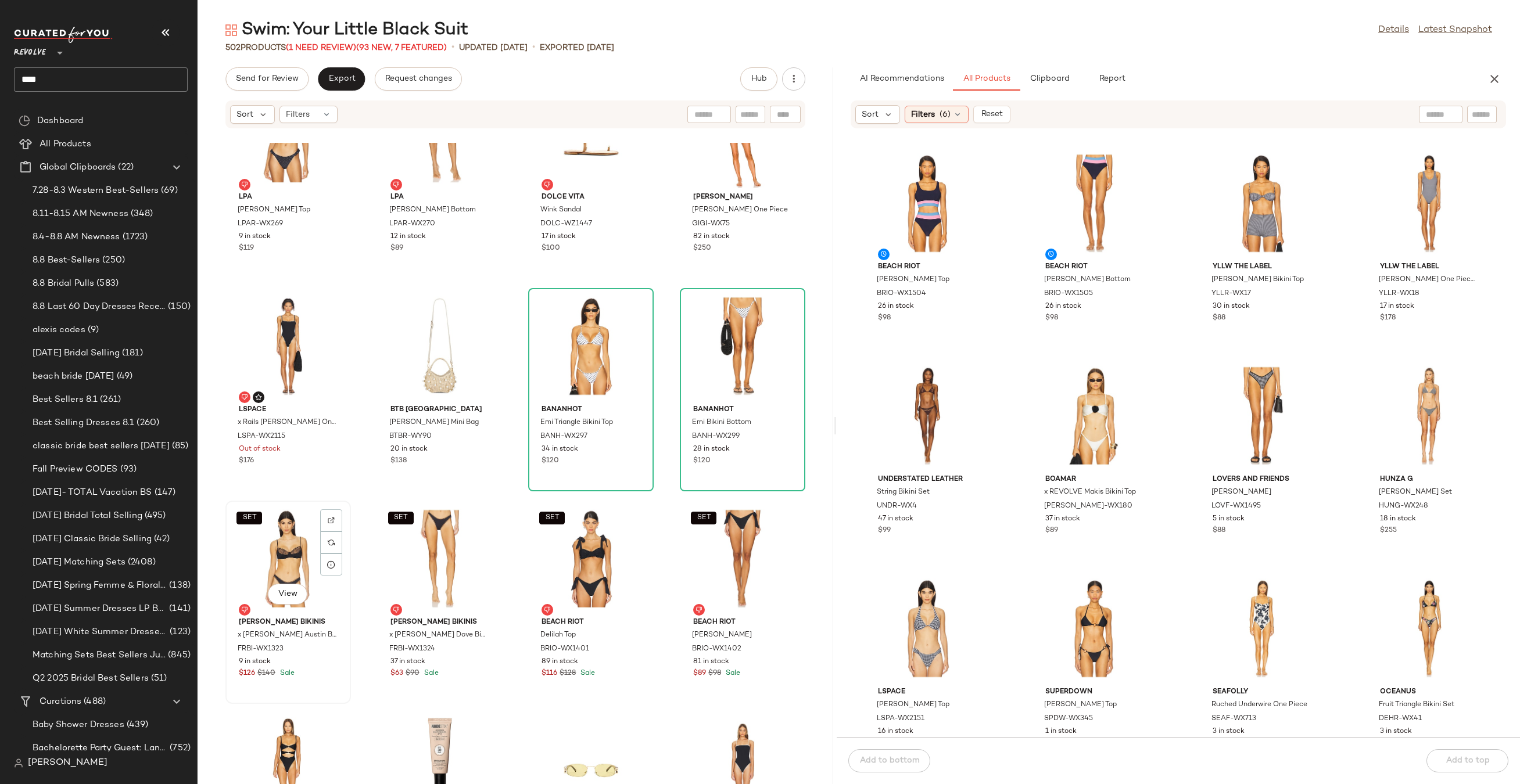
click at [269, 537] on div "SET View" at bounding box center [287, 558] width 117 height 108
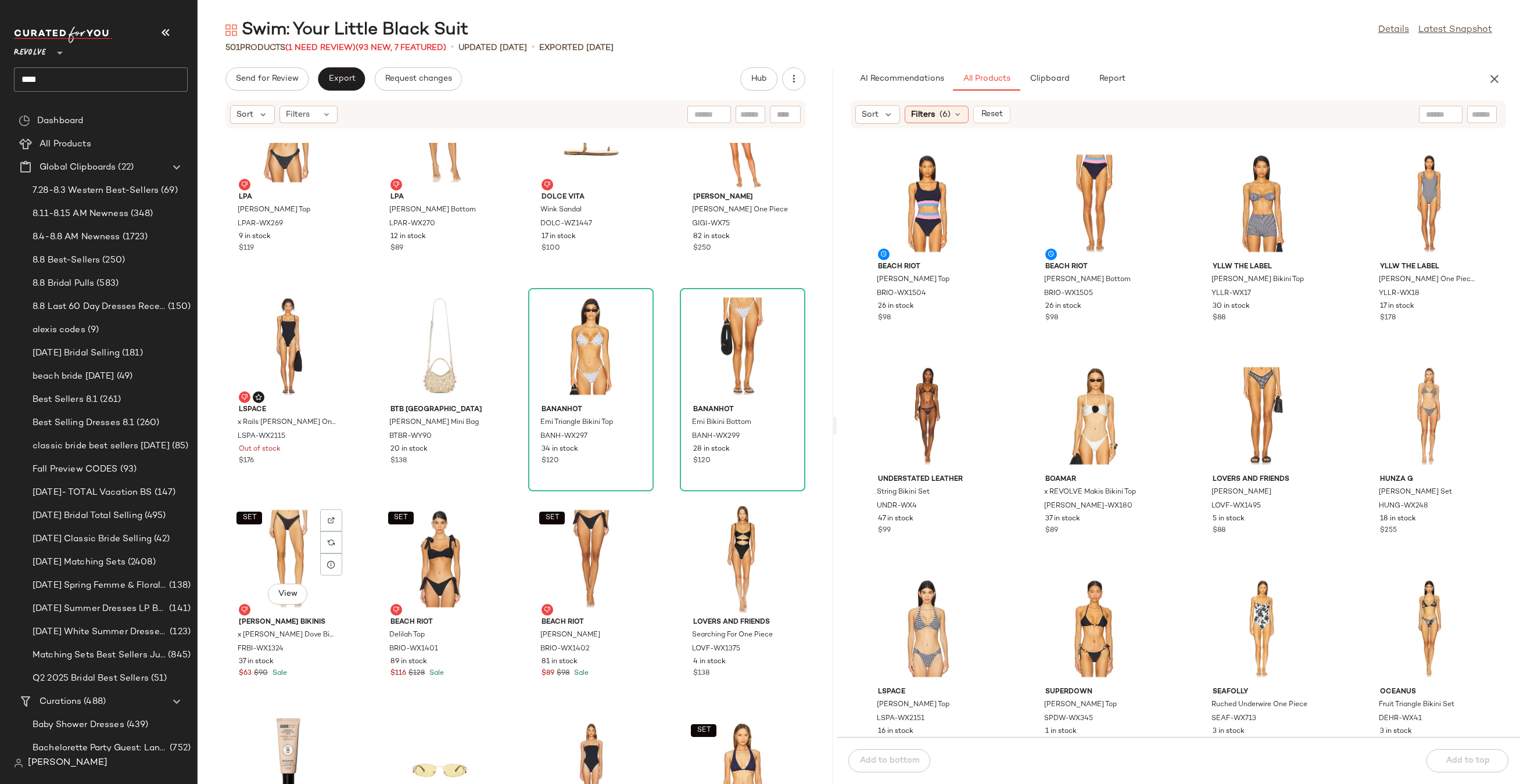
click at [269, 537] on div "SET View" at bounding box center [287, 558] width 117 height 108
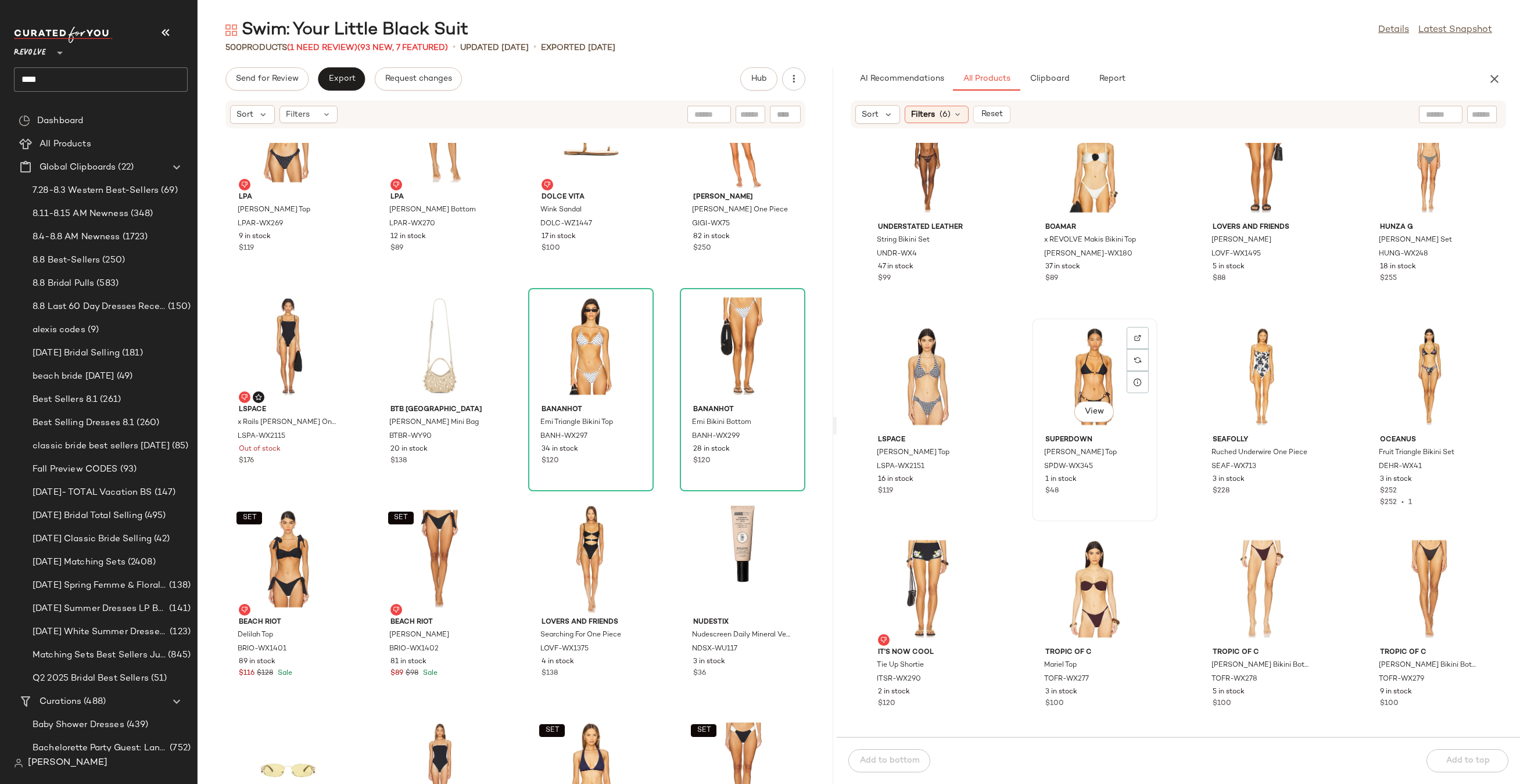
scroll to position [263, 0]
drag, startPoint x: 1099, startPoint y: 373, endPoint x: 491, endPoint y: 612, distance: 653.3
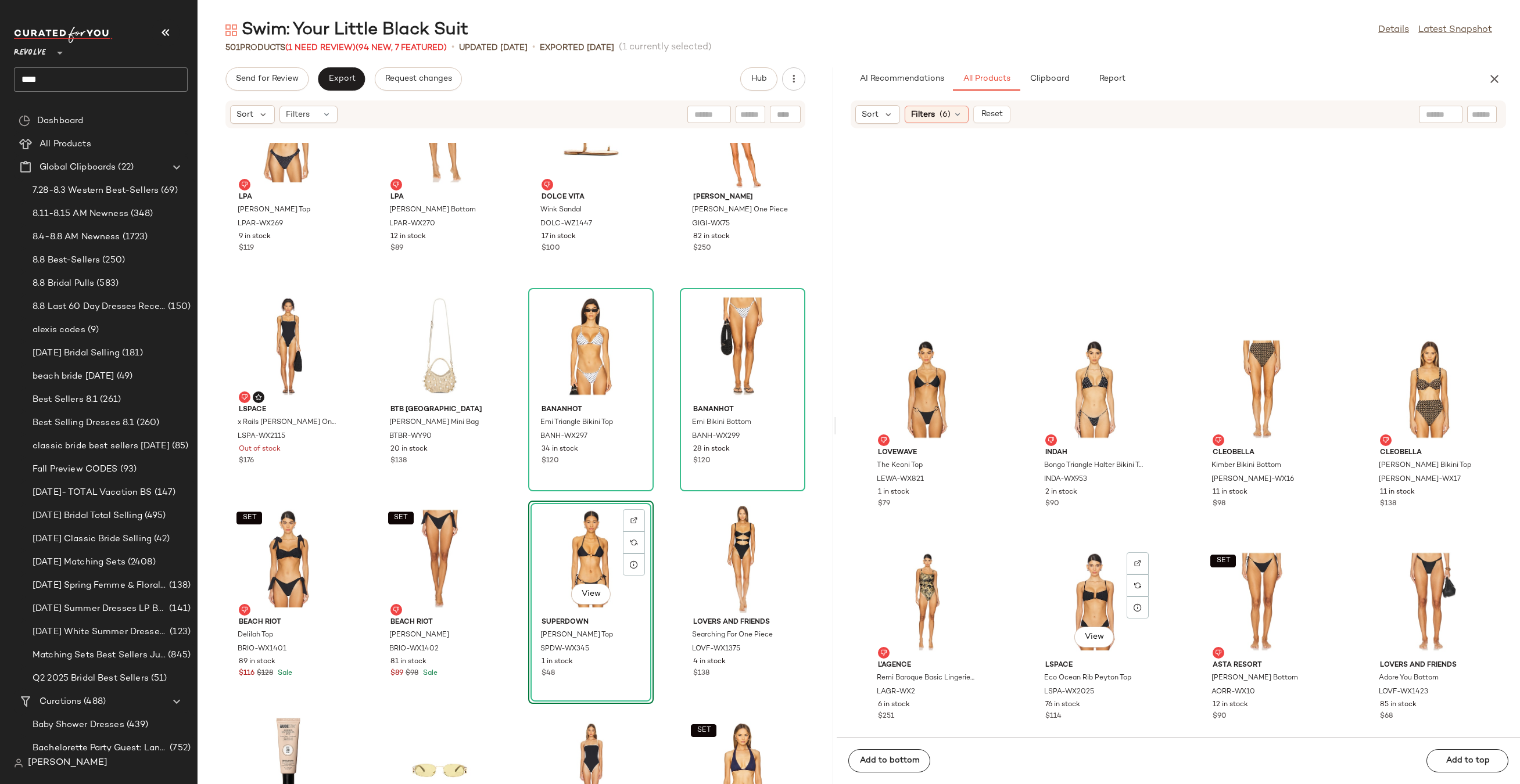
scroll to position [1275, 0]
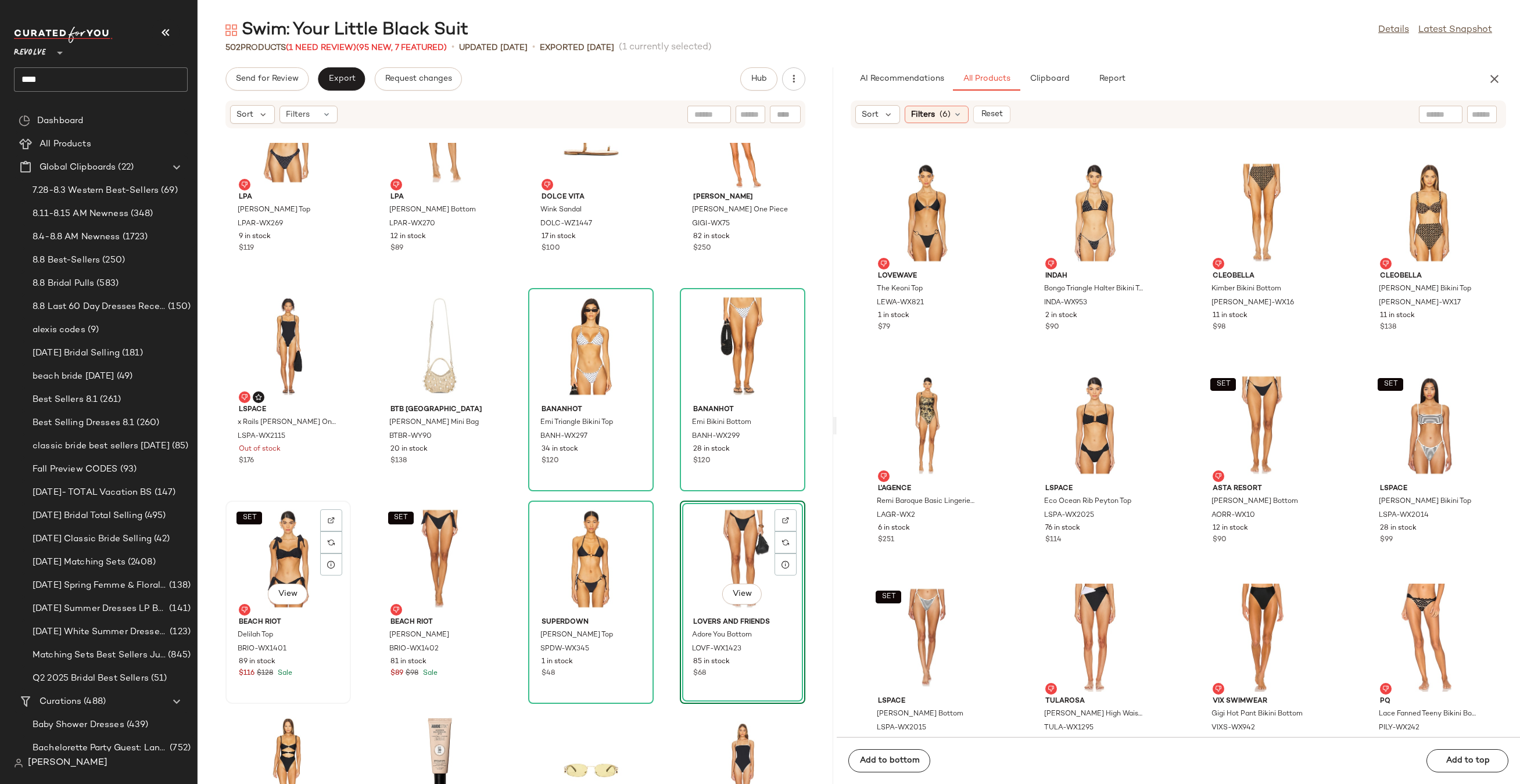
click at [298, 552] on div "SET View" at bounding box center [287, 558] width 117 height 108
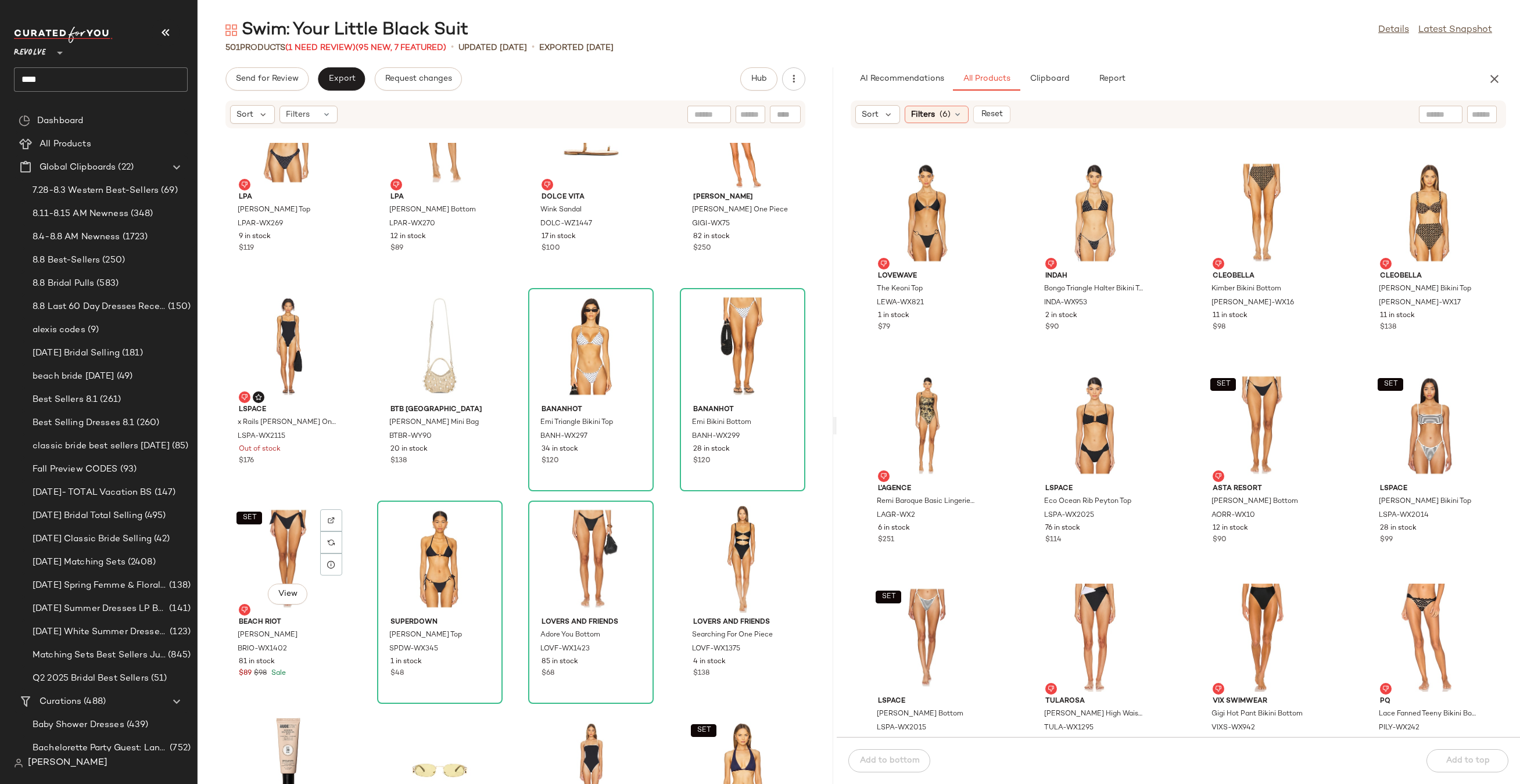
click at [298, 552] on div "SET View" at bounding box center [287, 558] width 117 height 108
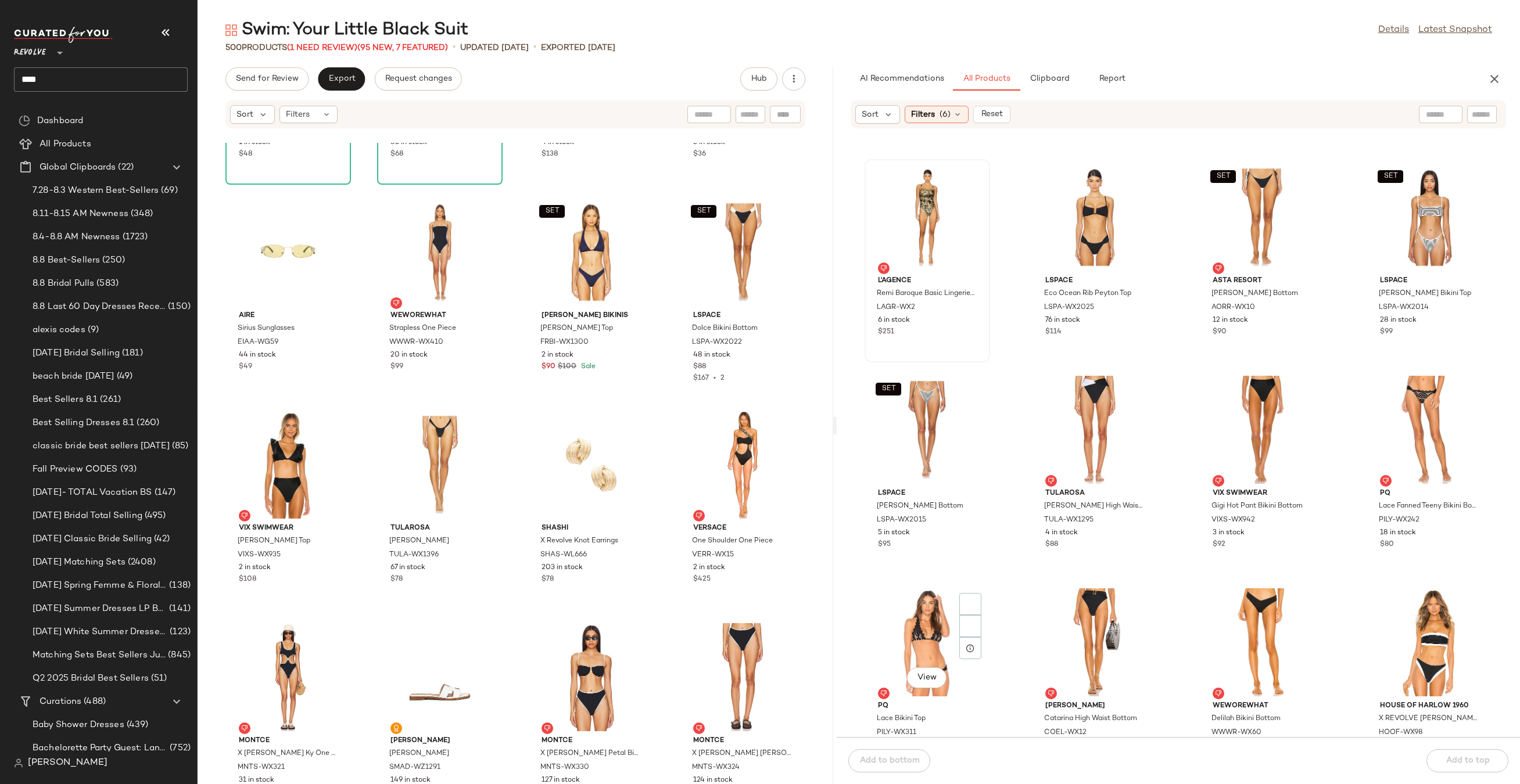
scroll to position [1766, 0]
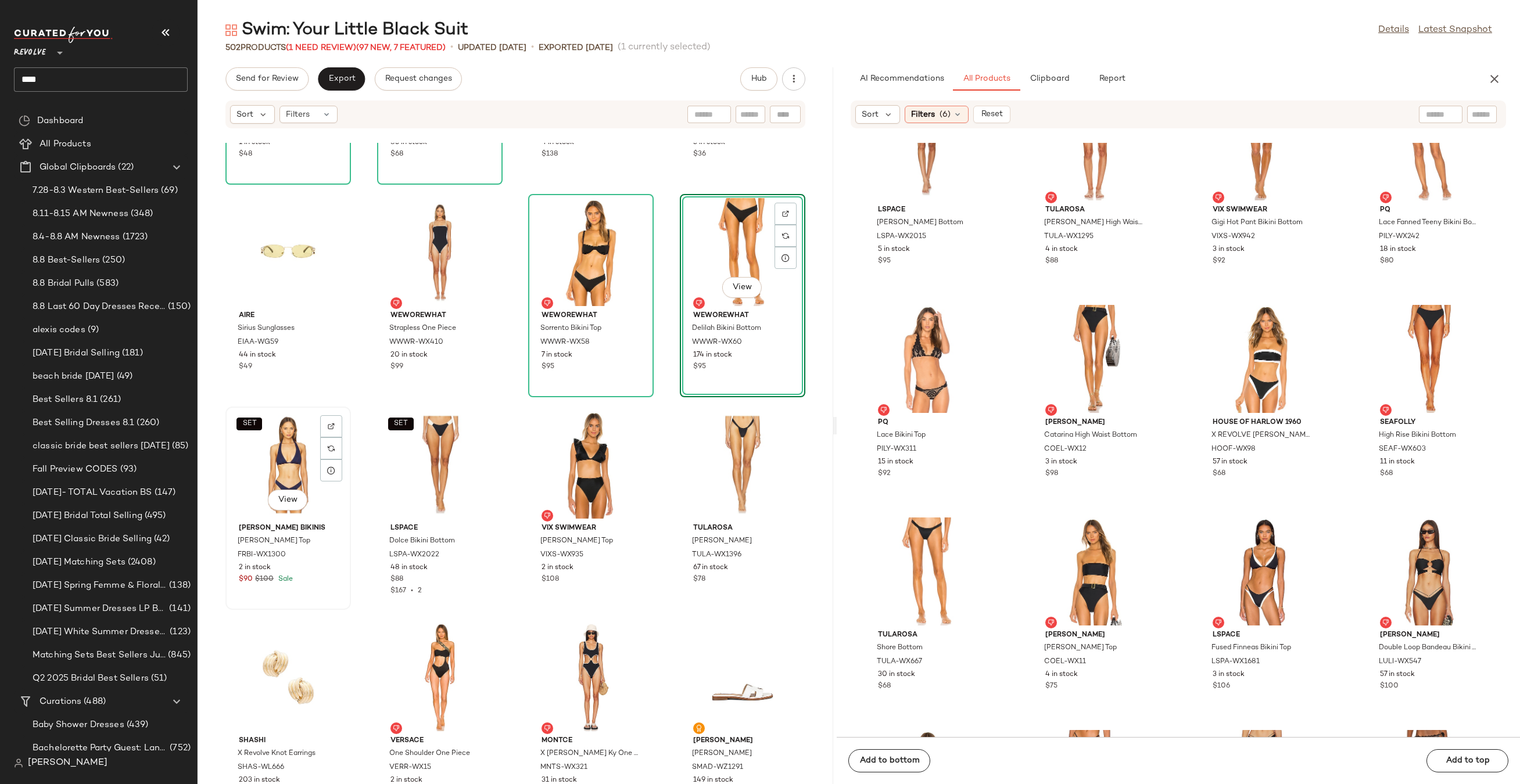
click at [248, 445] on div "SET View" at bounding box center [287, 464] width 117 height 108
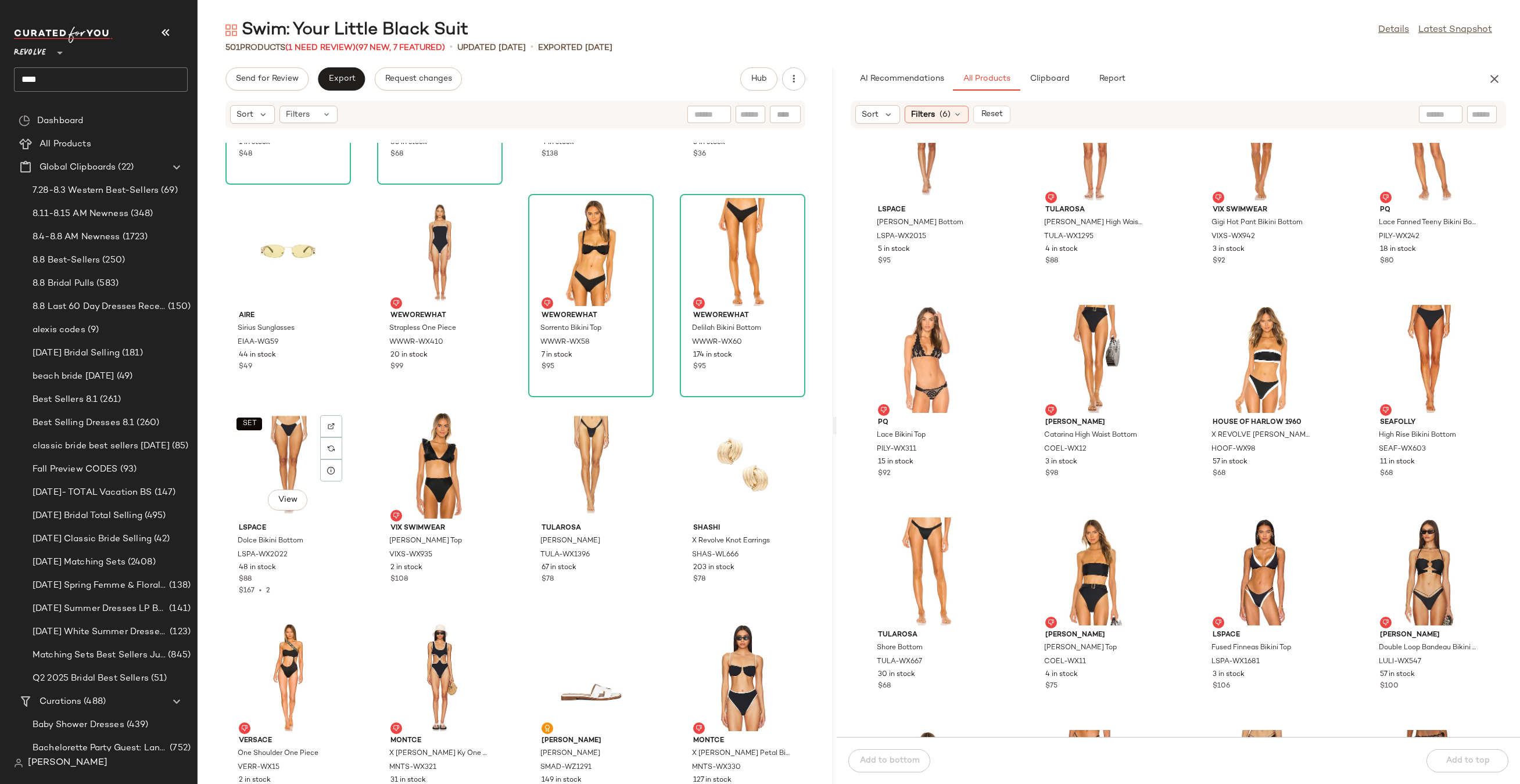
click at [248, 428] on button "SET" at bounding box center [249, 424] width 26 height 13
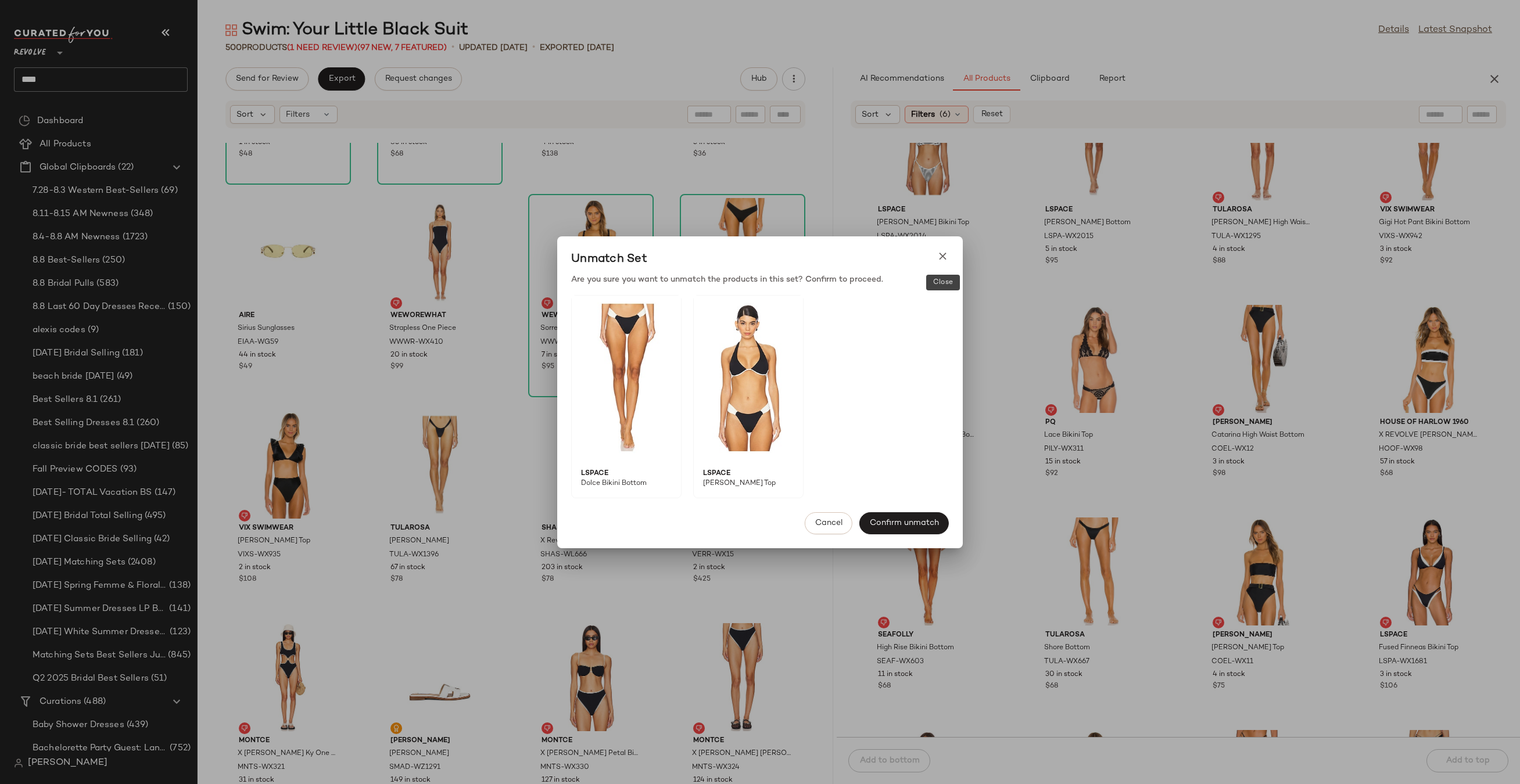
click at [938, 256] on icon at bounding box center [942, 256] width 12 height 12
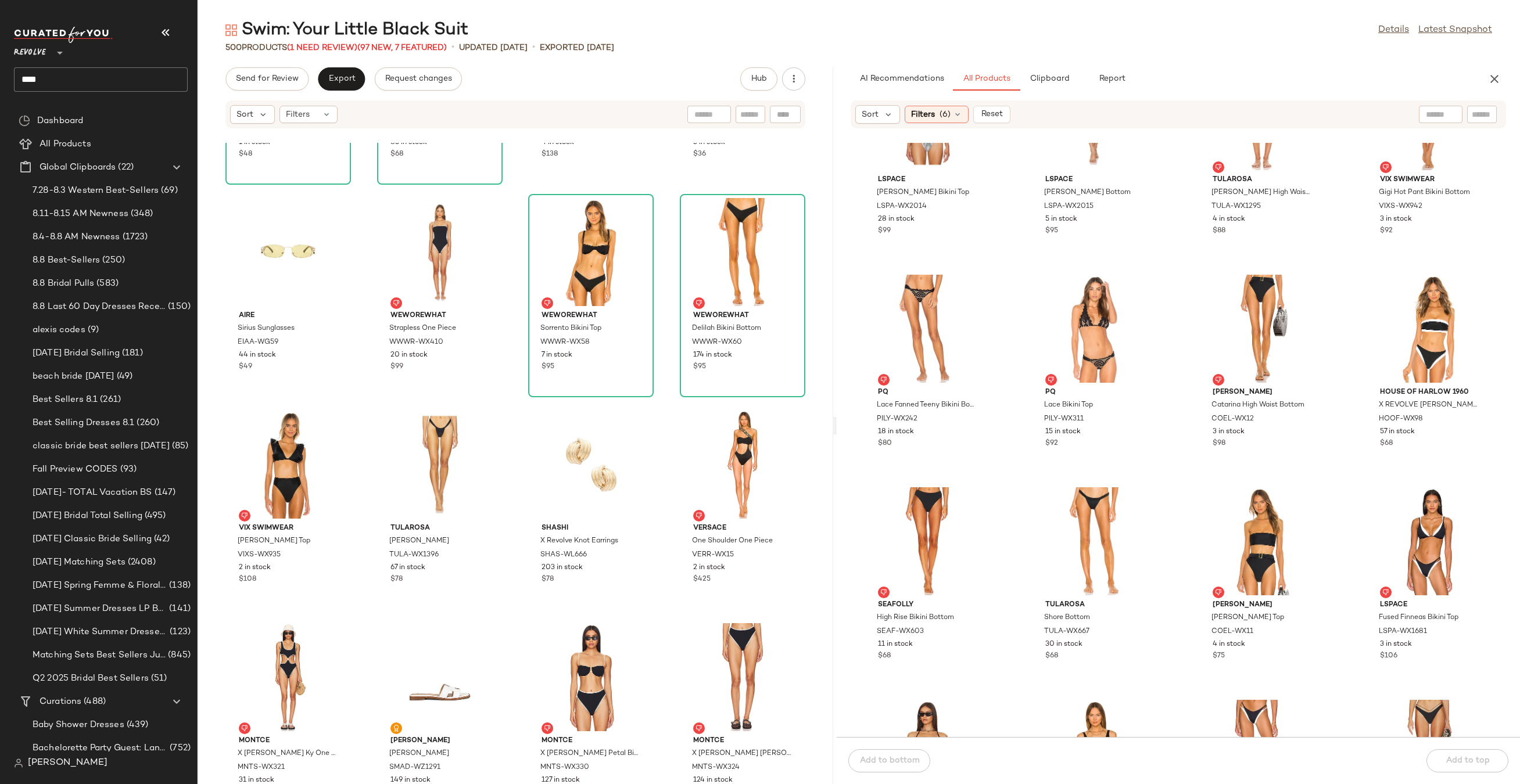
scroll to position [1797, 0]
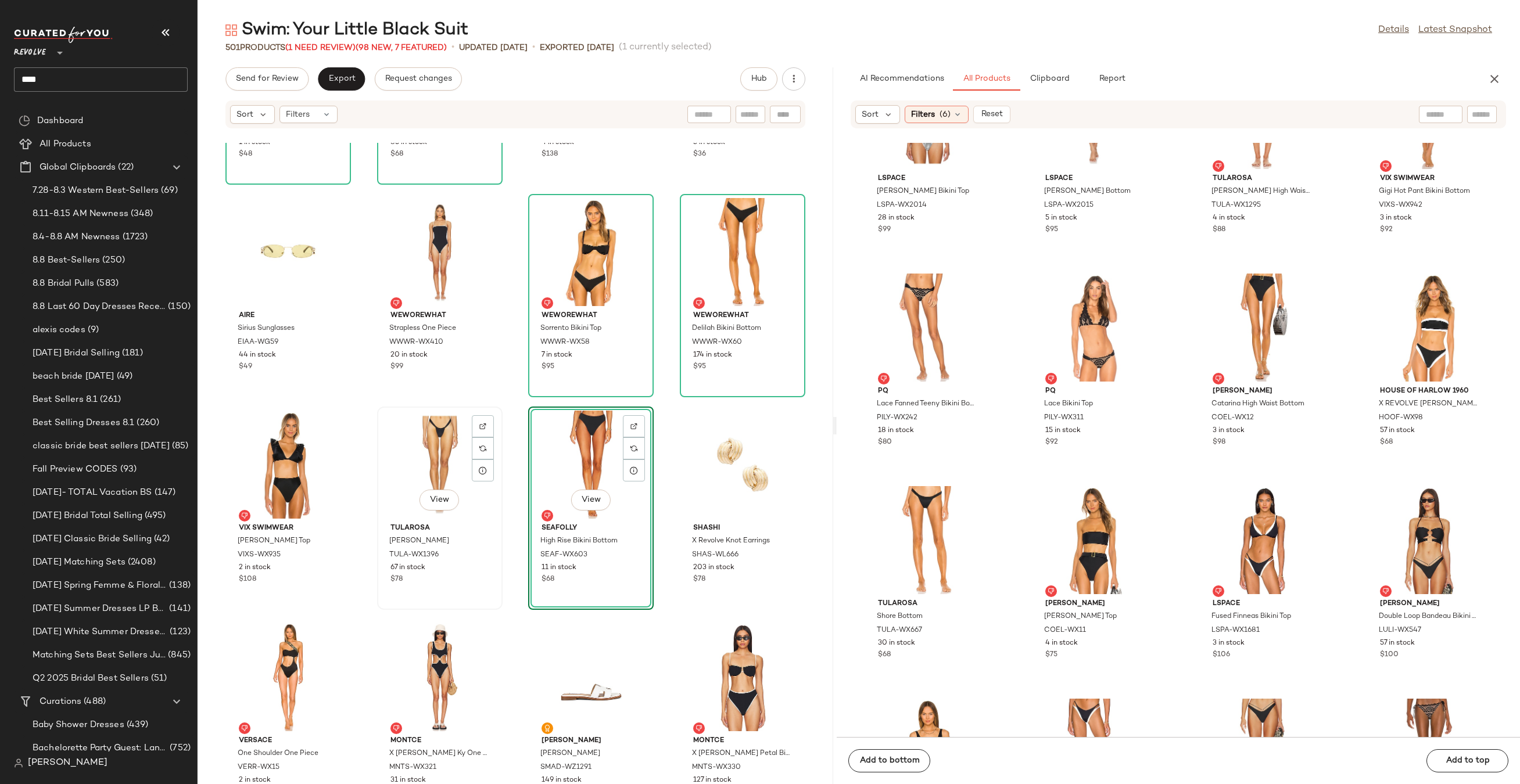
click at [417, 464] on div "View" at bounding box center [439, 464] width 117 height 108
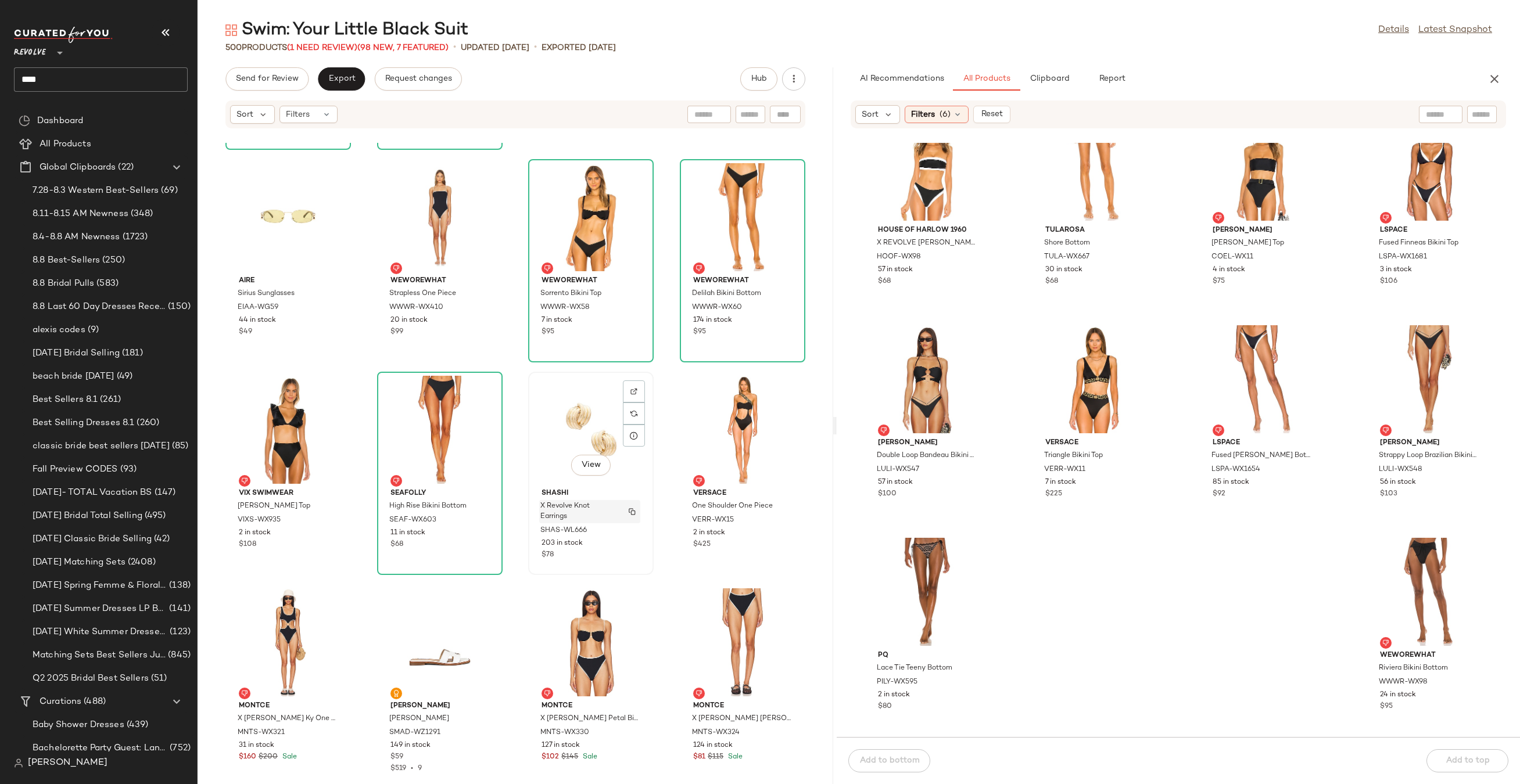
scroll to position [25921, 0]
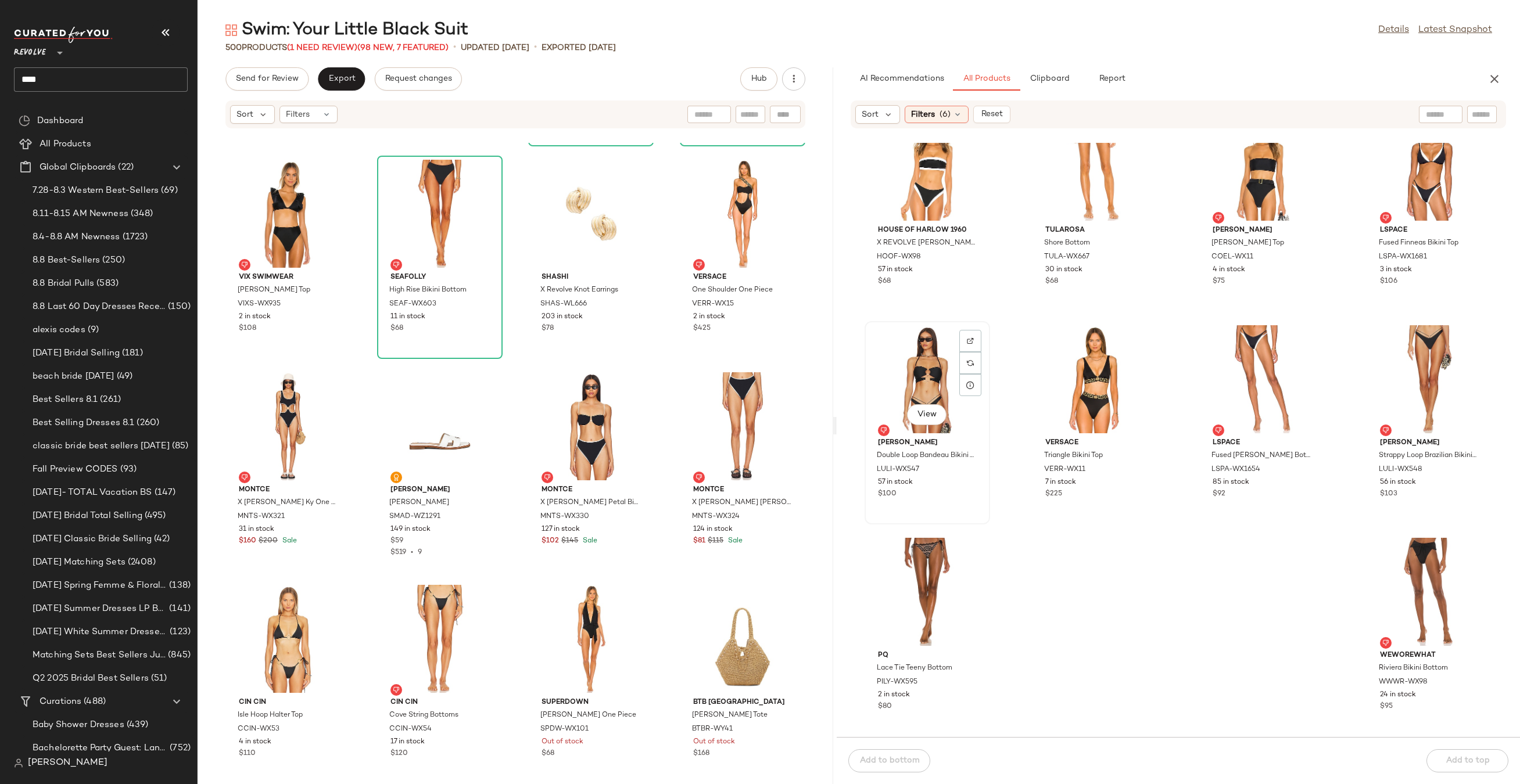
click at [926, 391] on div "View" at bounding box center [927, 379] width 117 height 108
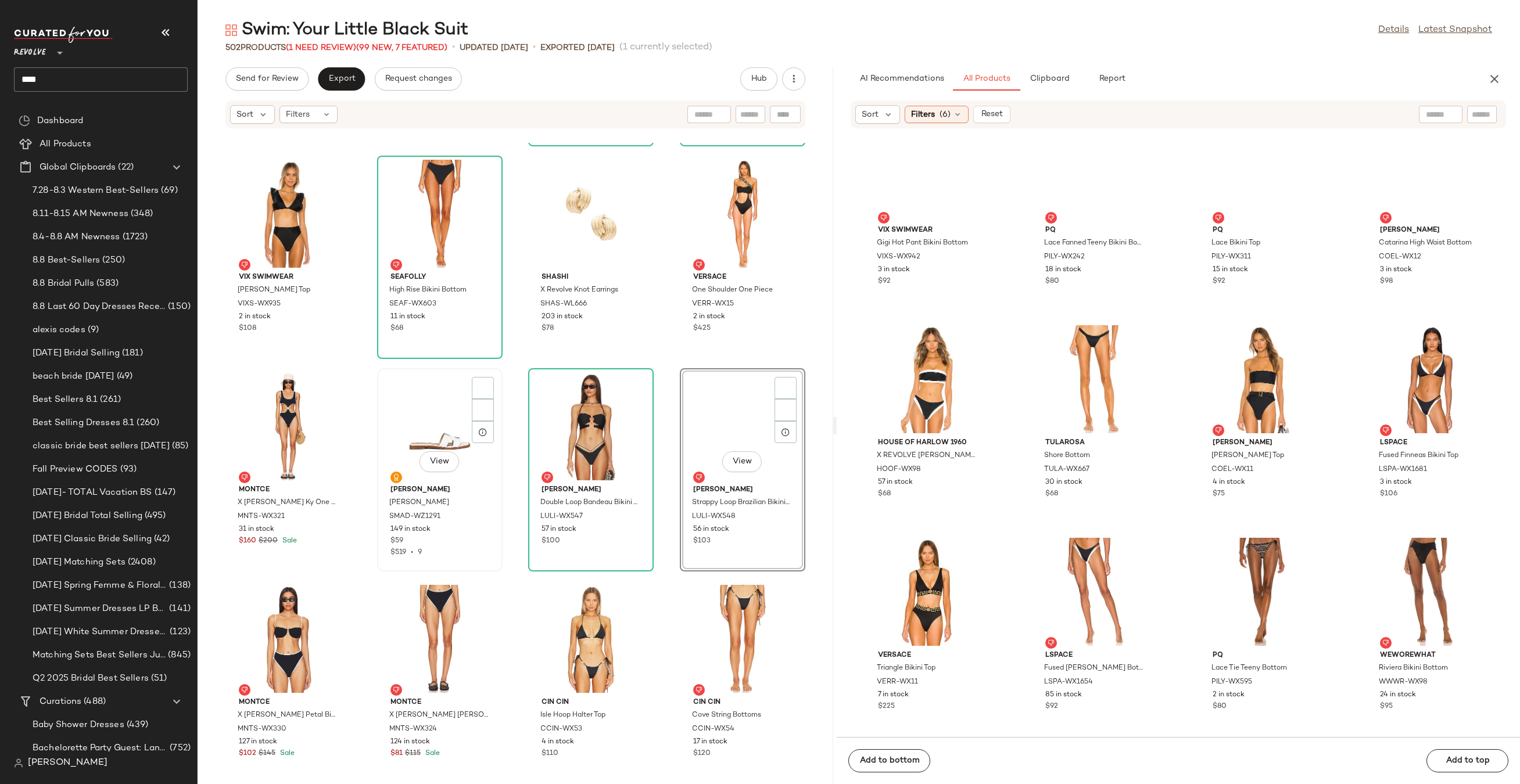
scroll to position [1958, 0]
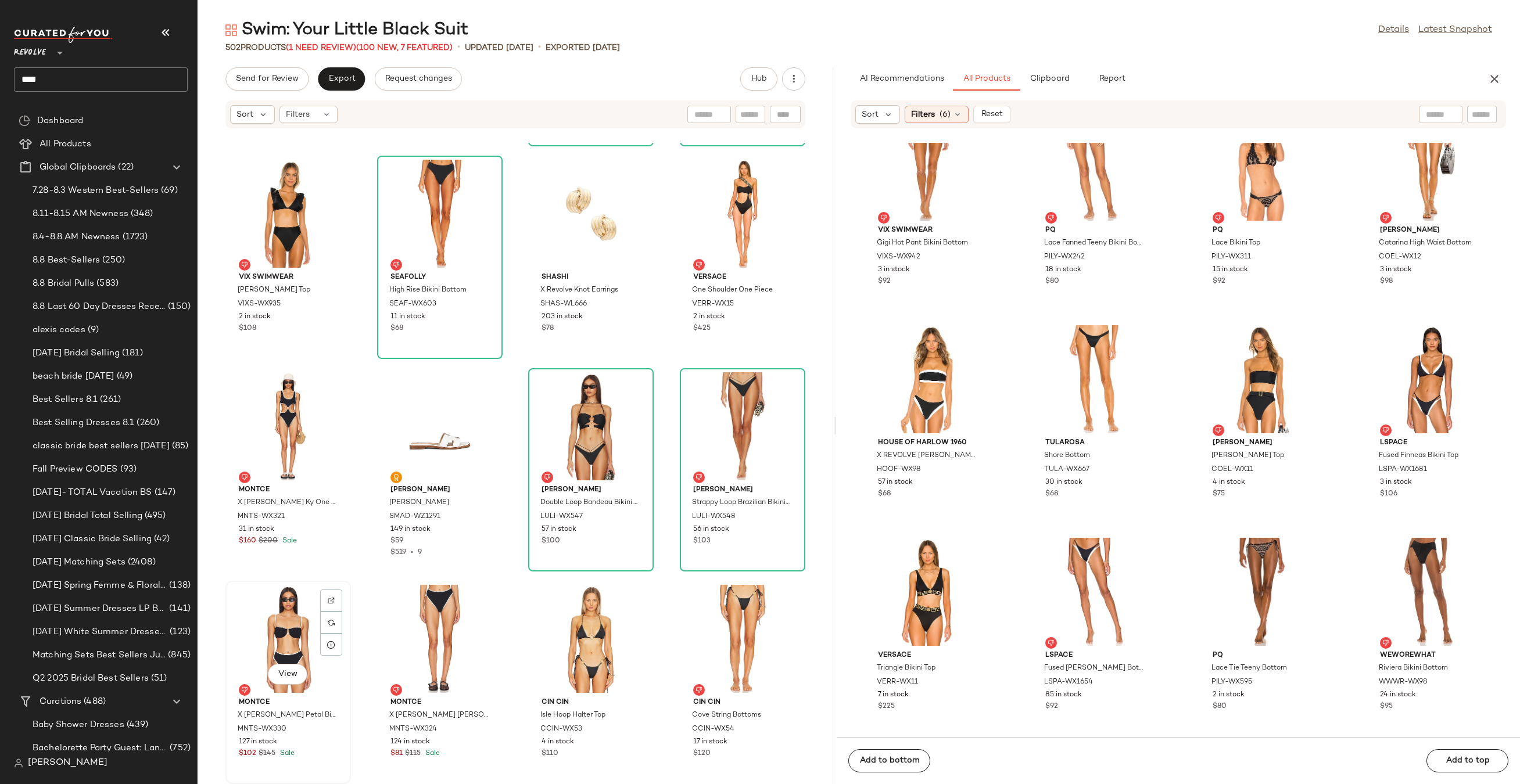
click at [252, 659] on div "View" at bounding box center [287, 638] width 117 height 108
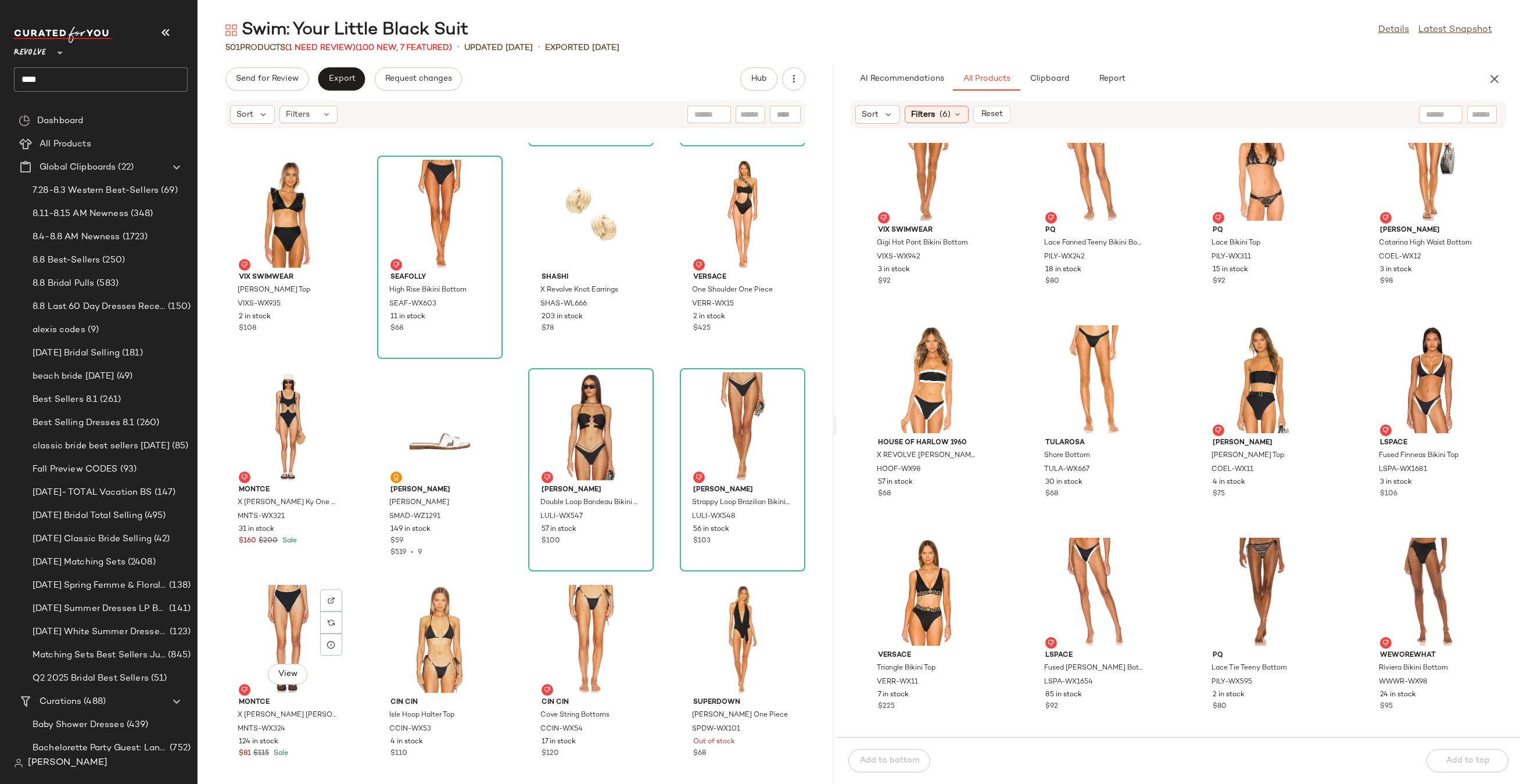
click at [252, 659] on div "View" at bounding box center [287, 638] width 117 height 108
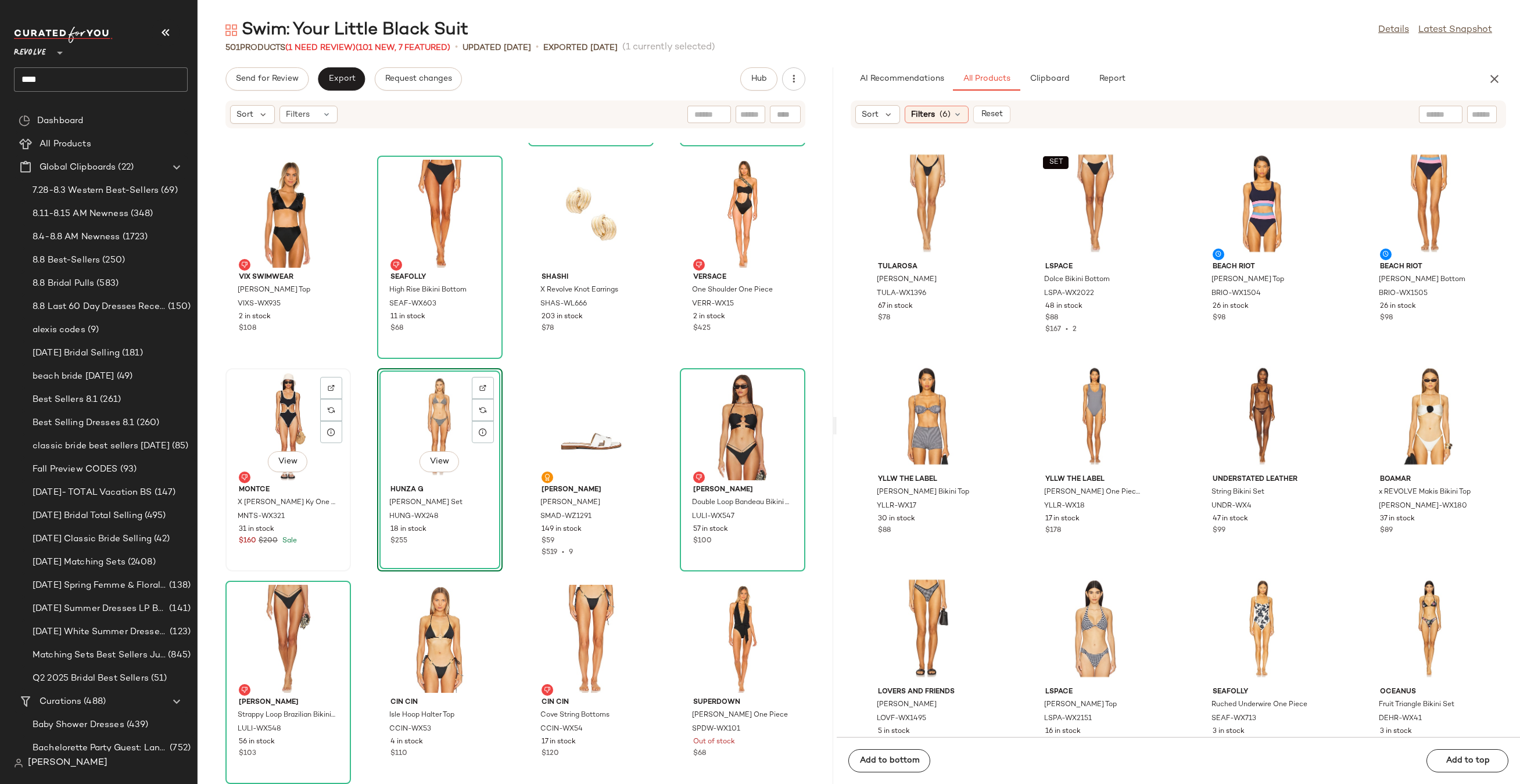
click at [295, 416] on div "View" at bounding box center [287, 426] width 117 height 108
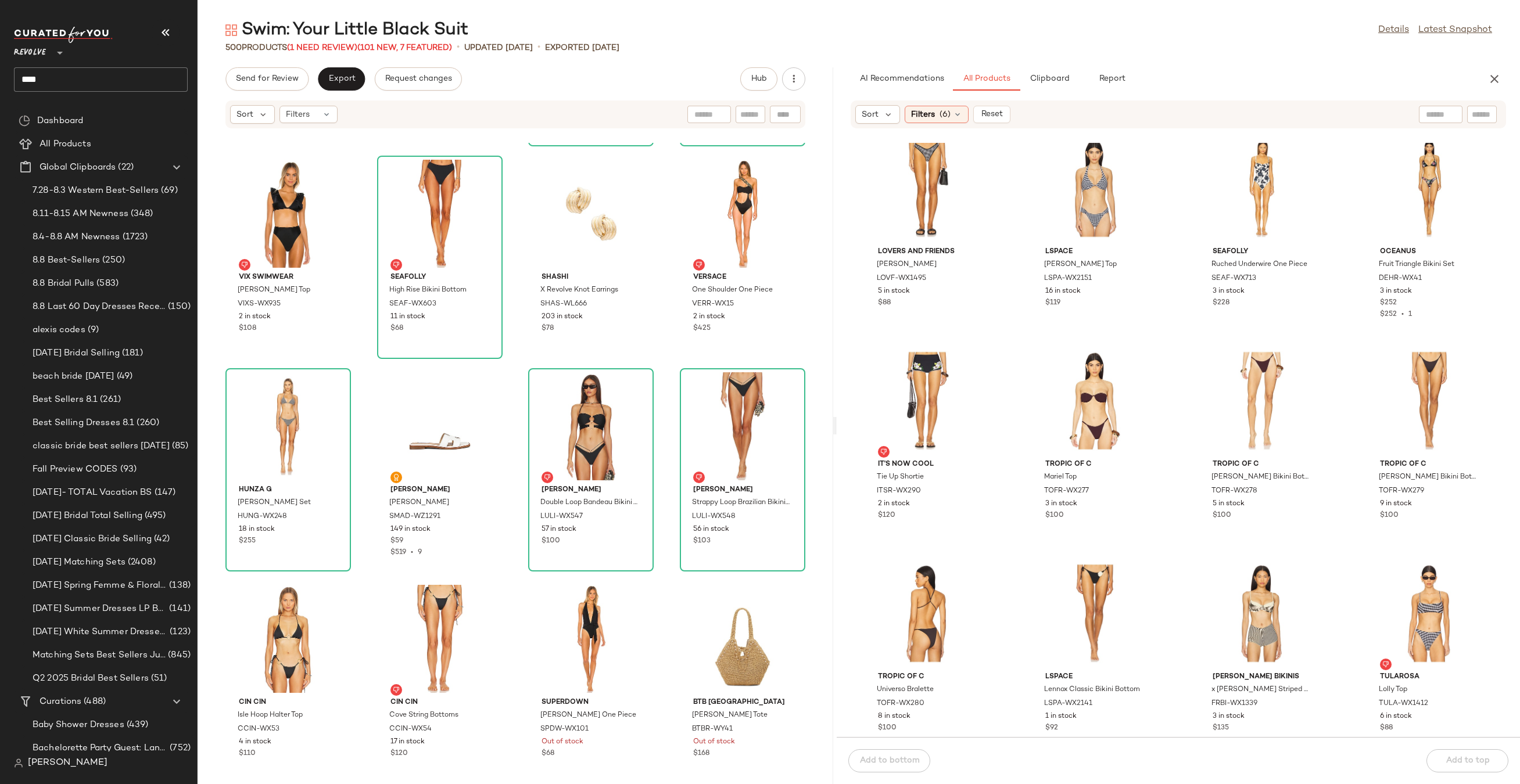
scroll to position [698, 0]
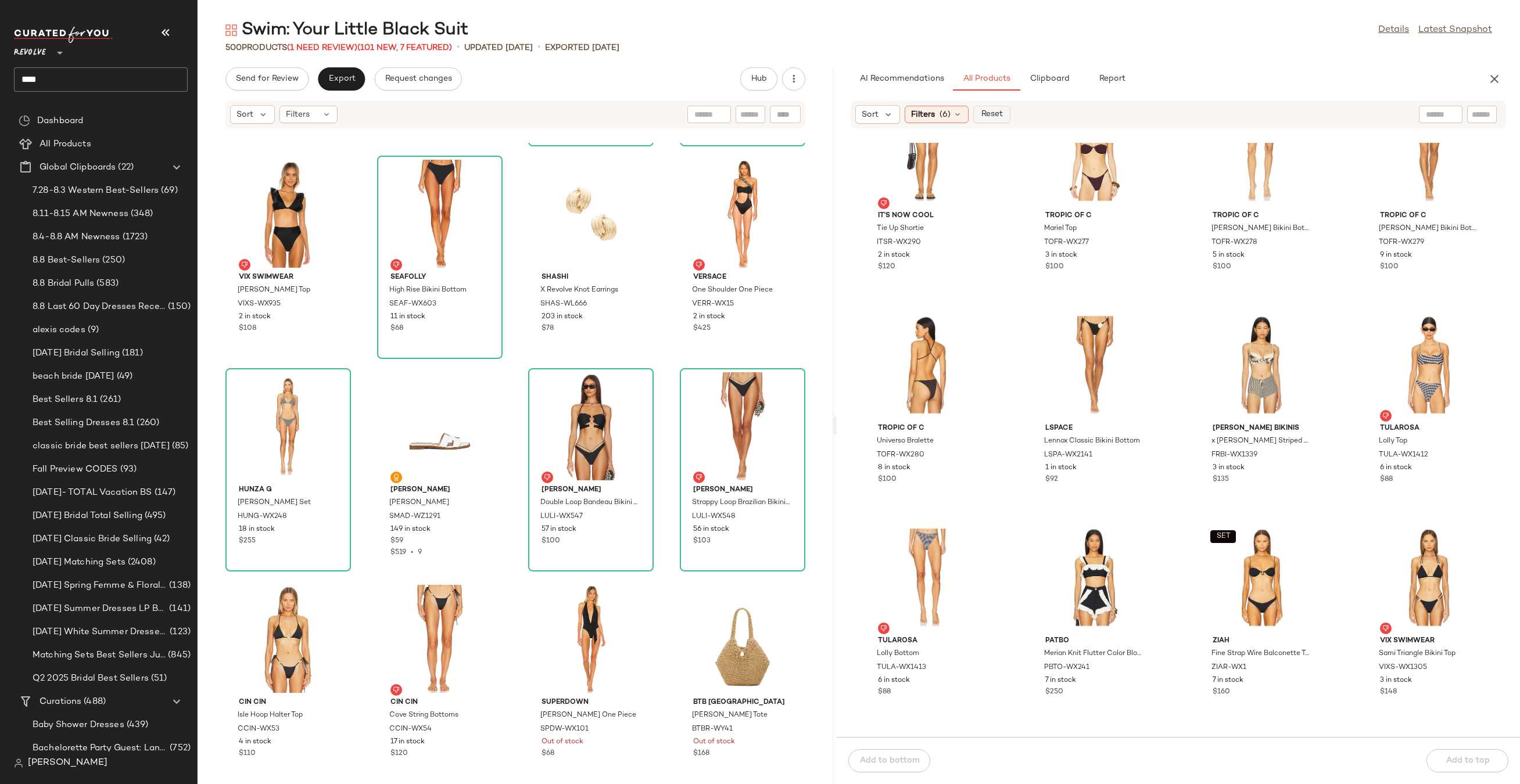
click at [995, 113] on span "Reset" at bounding box center [991, 115] width 22 height 9
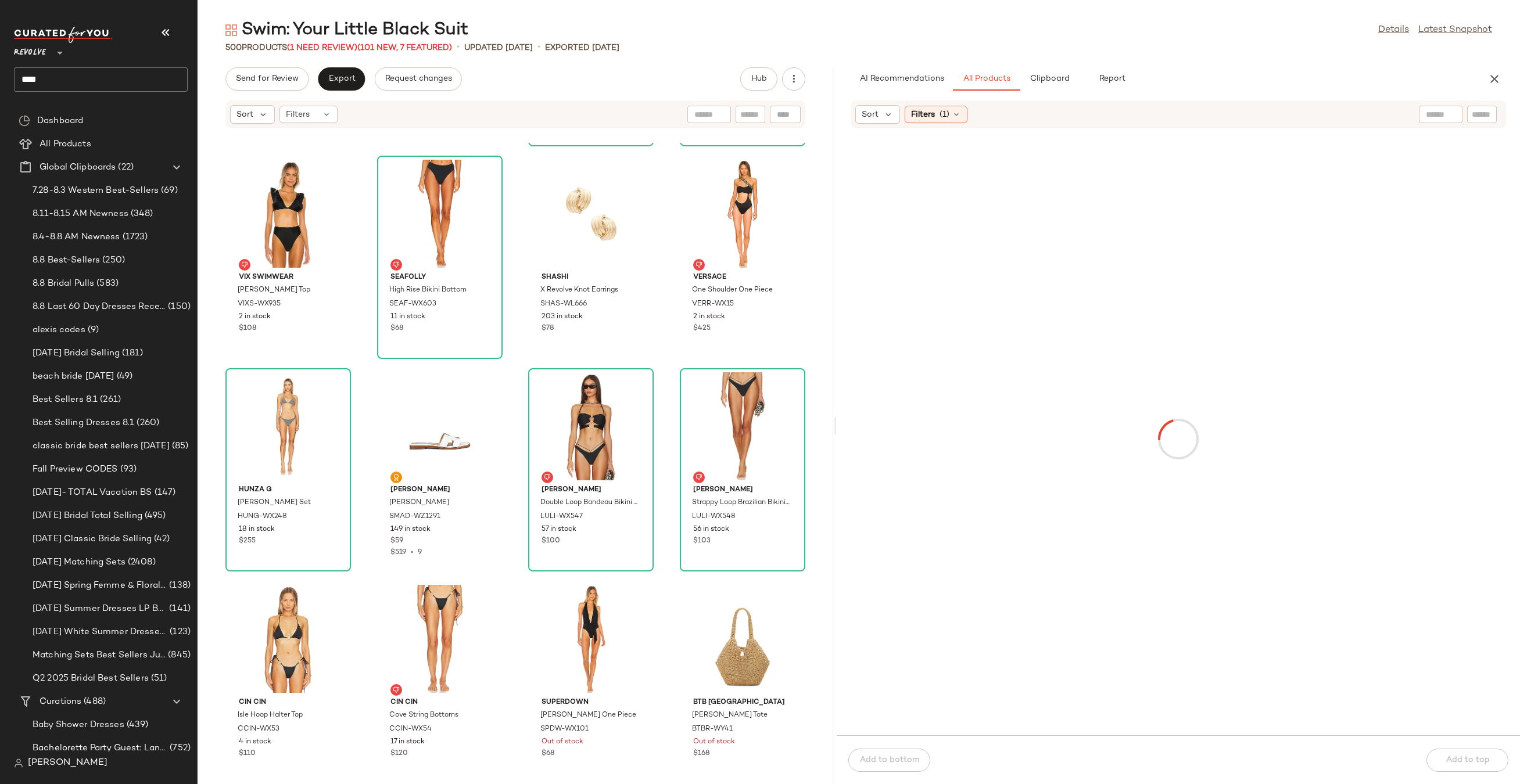
click at [1493, 115] on div at bounding box center [1481, 114] width 30 height 18
type input "******"
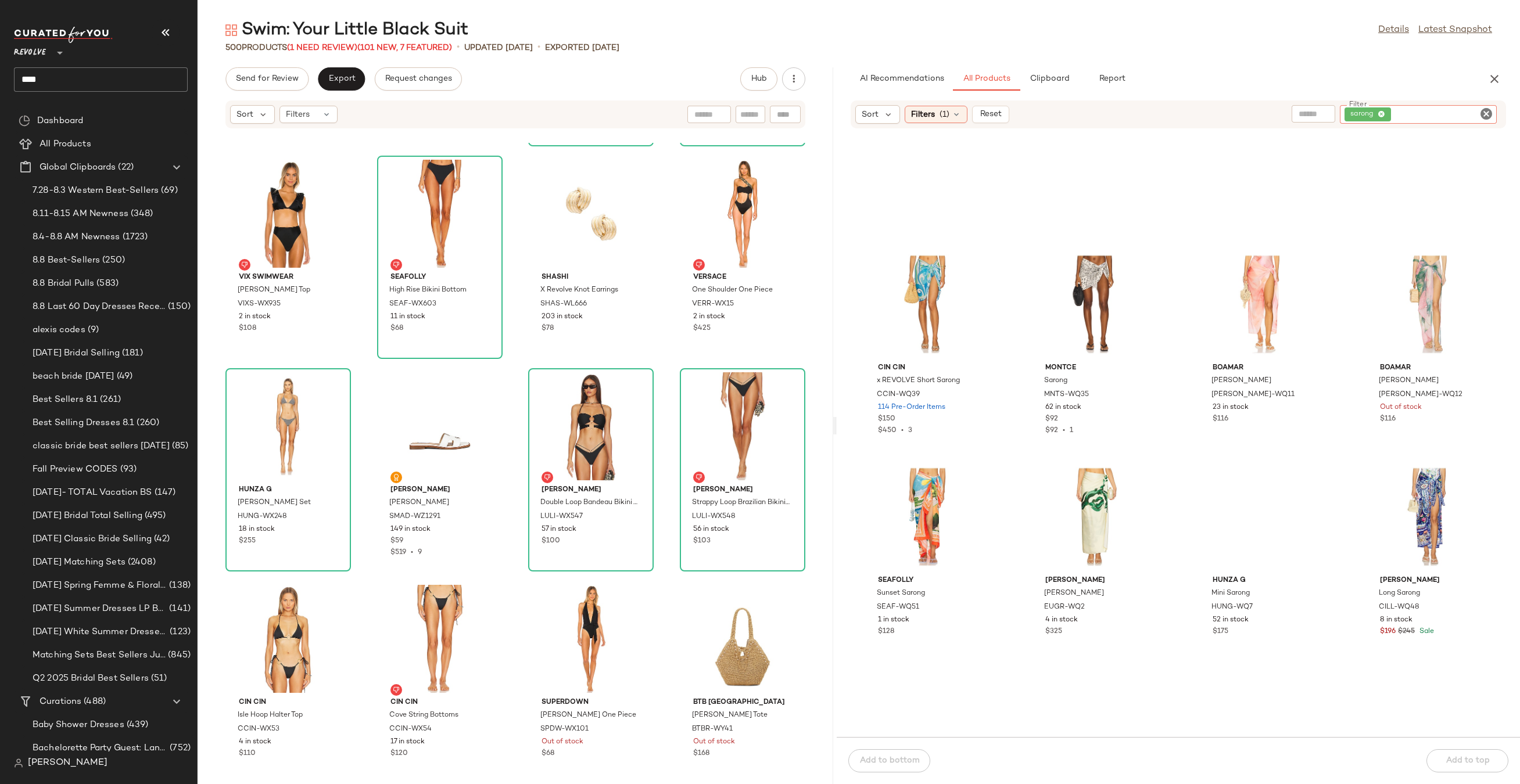
scroll to position [353, 0]
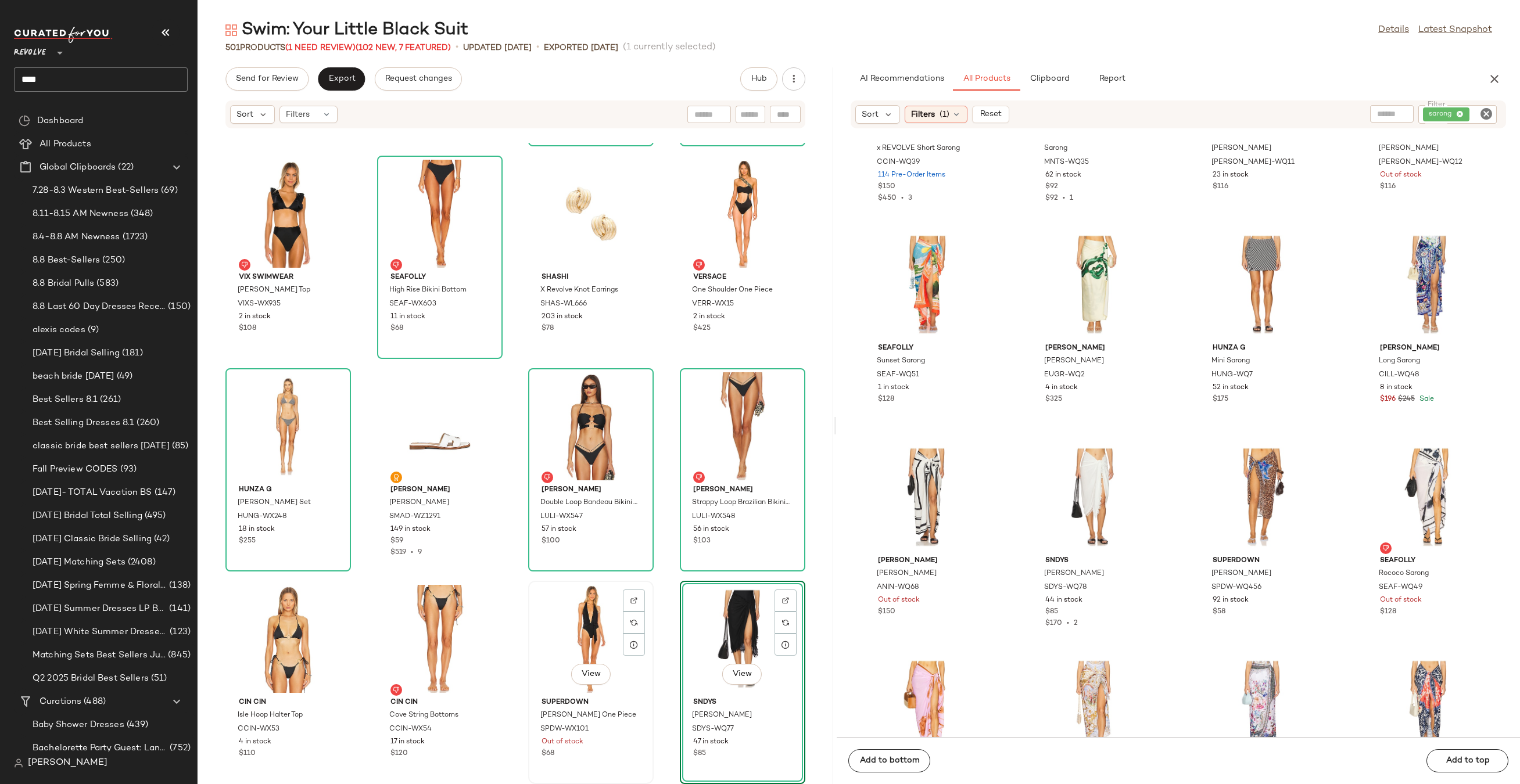
click at [570, 609] on div "View" at bounding box center [590, 638] width 117 height 108
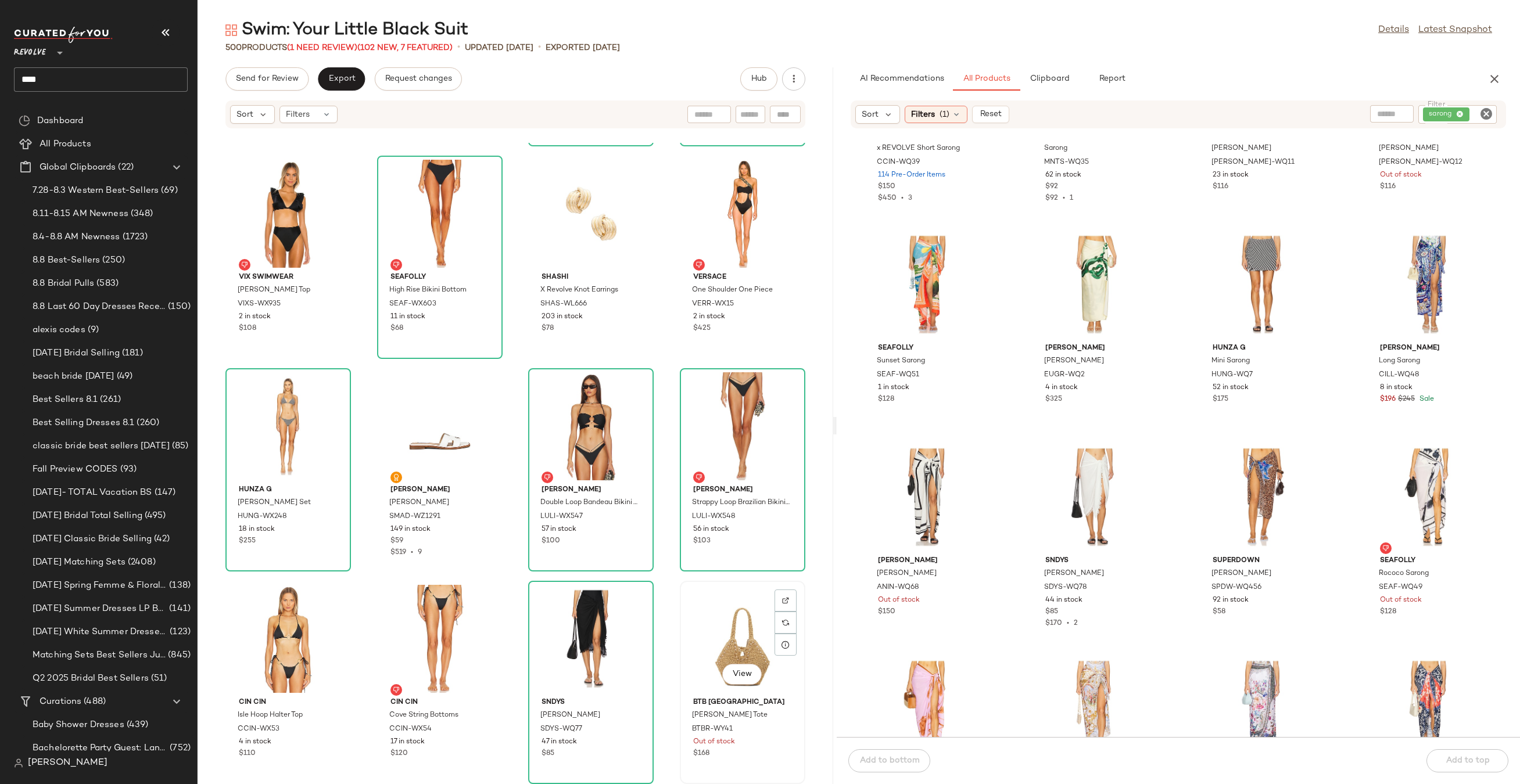
click at [730, 642] on div "View" at bounding box center [742, 638] width 117 height 108
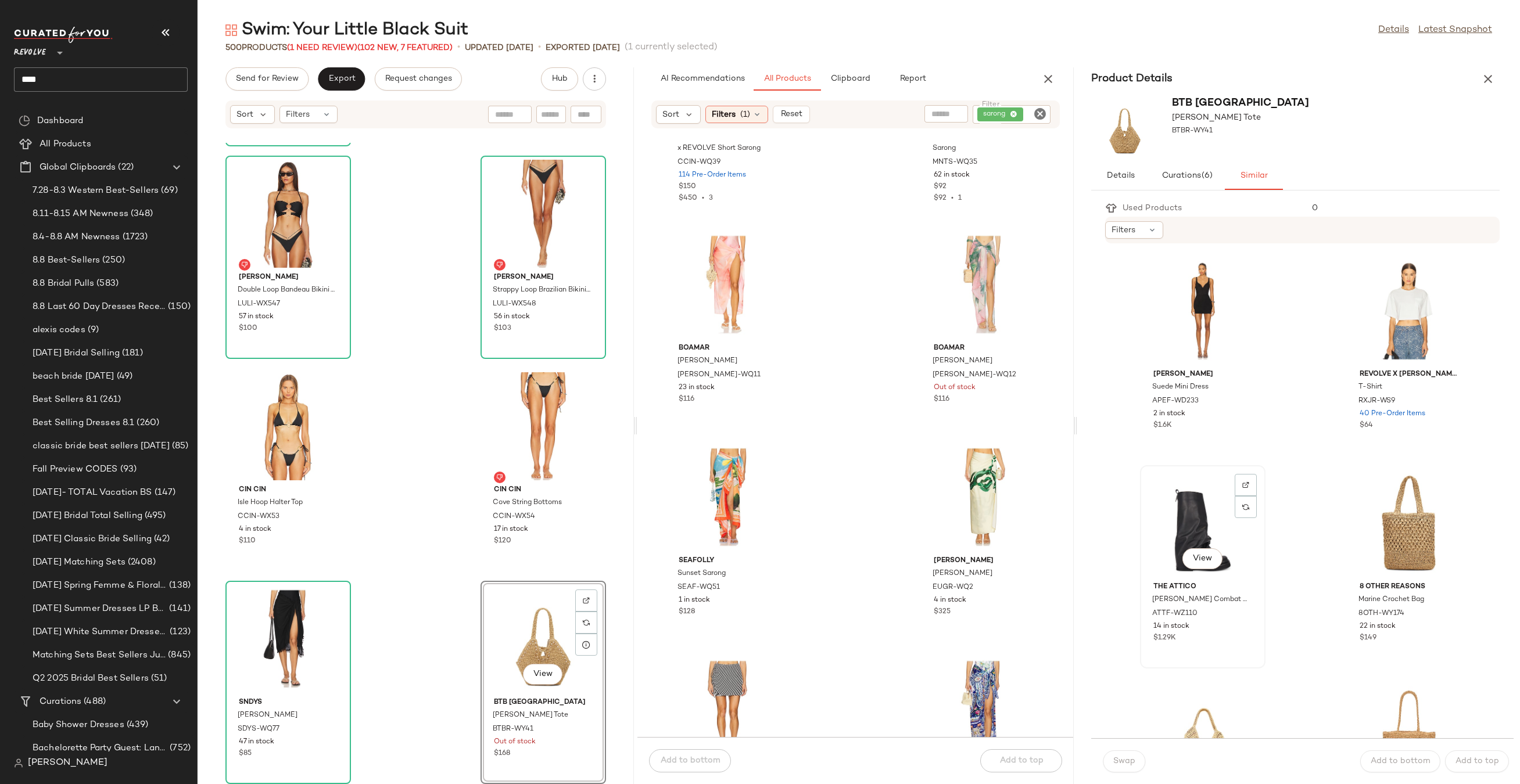
scroll to position [179, 0]
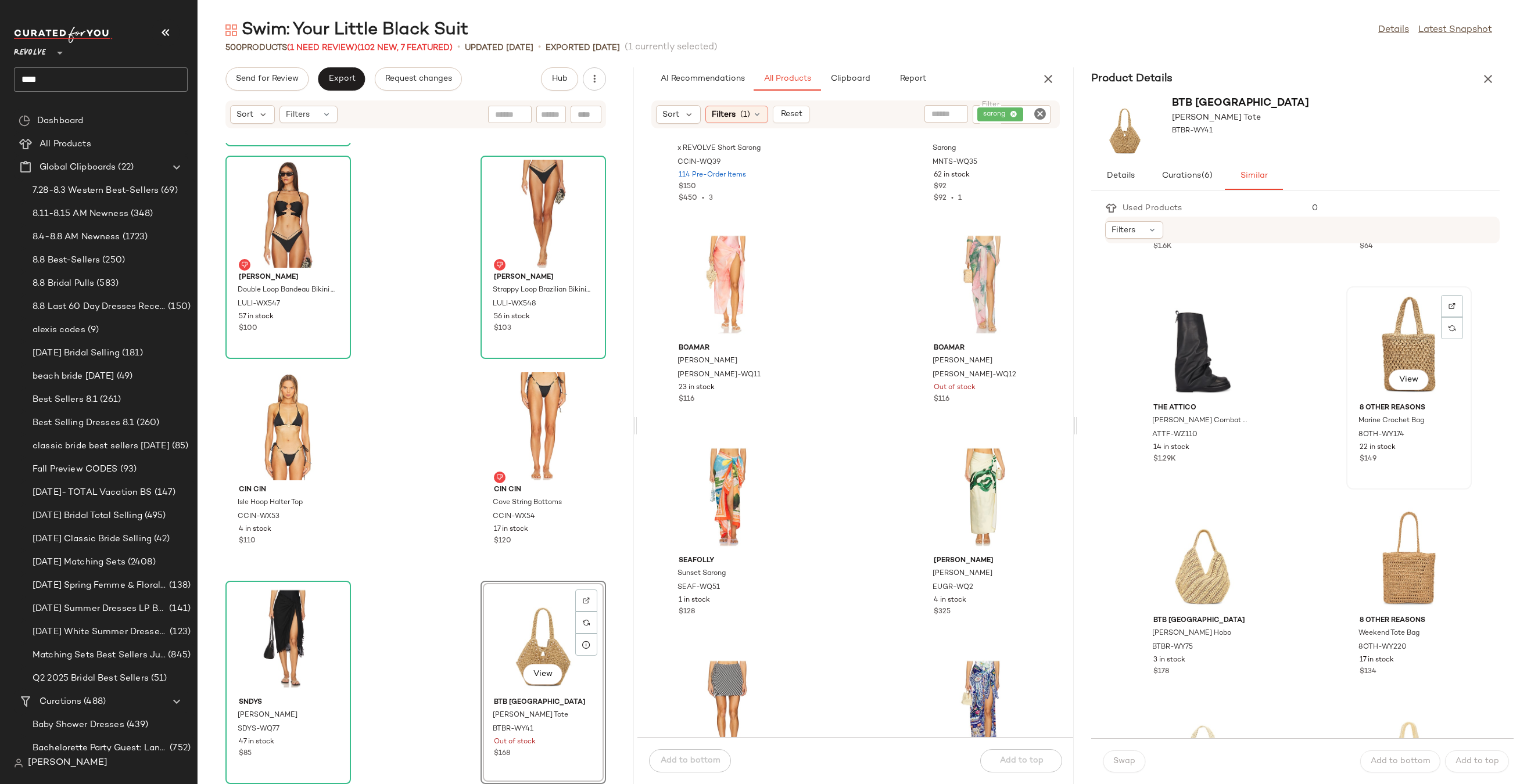
click at [1412, 346] on div "View" at bounding box center [1408, 344] width 117 height 108
click at [1119, 760] on span "Swap" at bounding box center [1124, 761] width 23 height 9
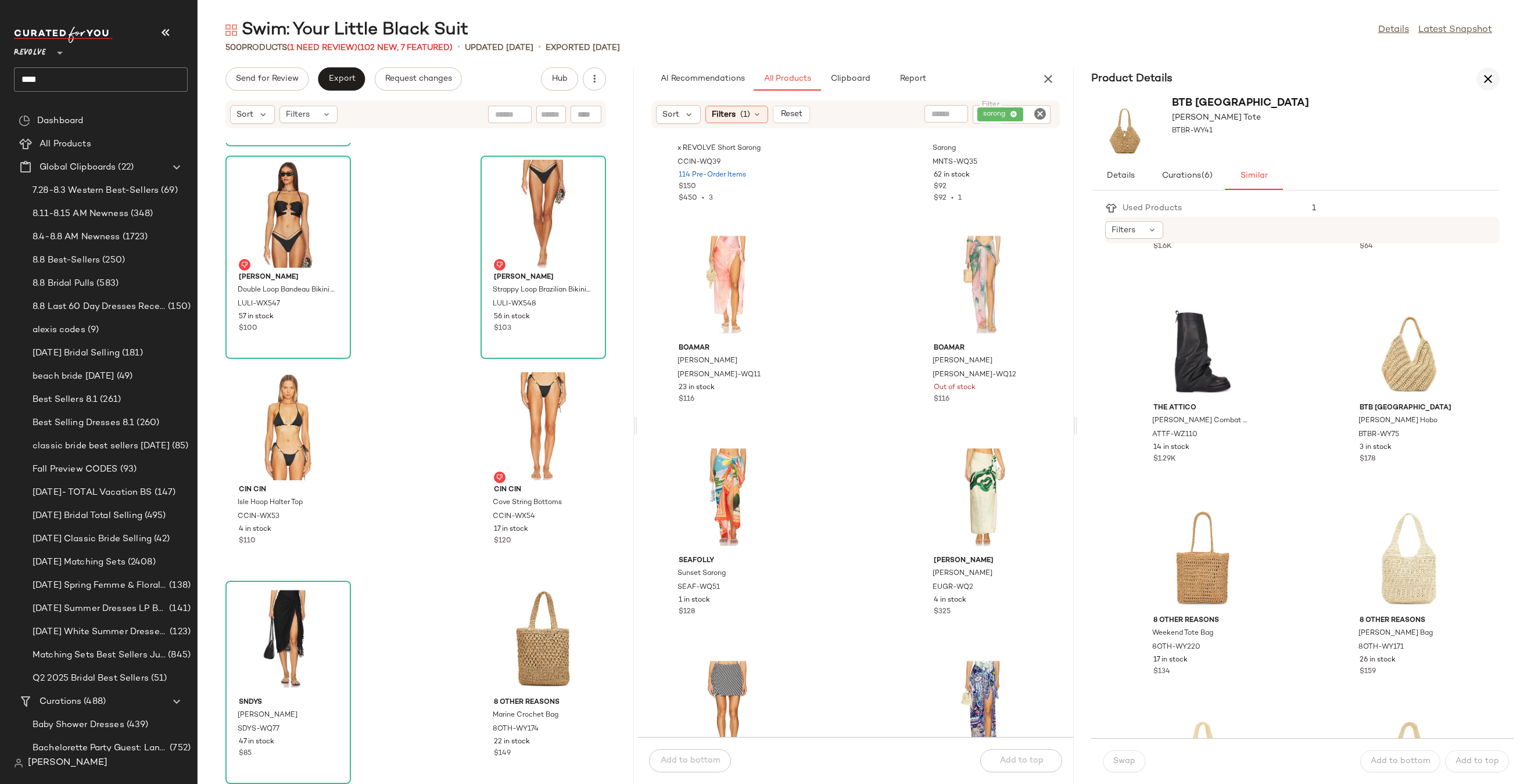
click at [1476, 78] on button "button" at bounding box center [1487, 78] width 23 height 23
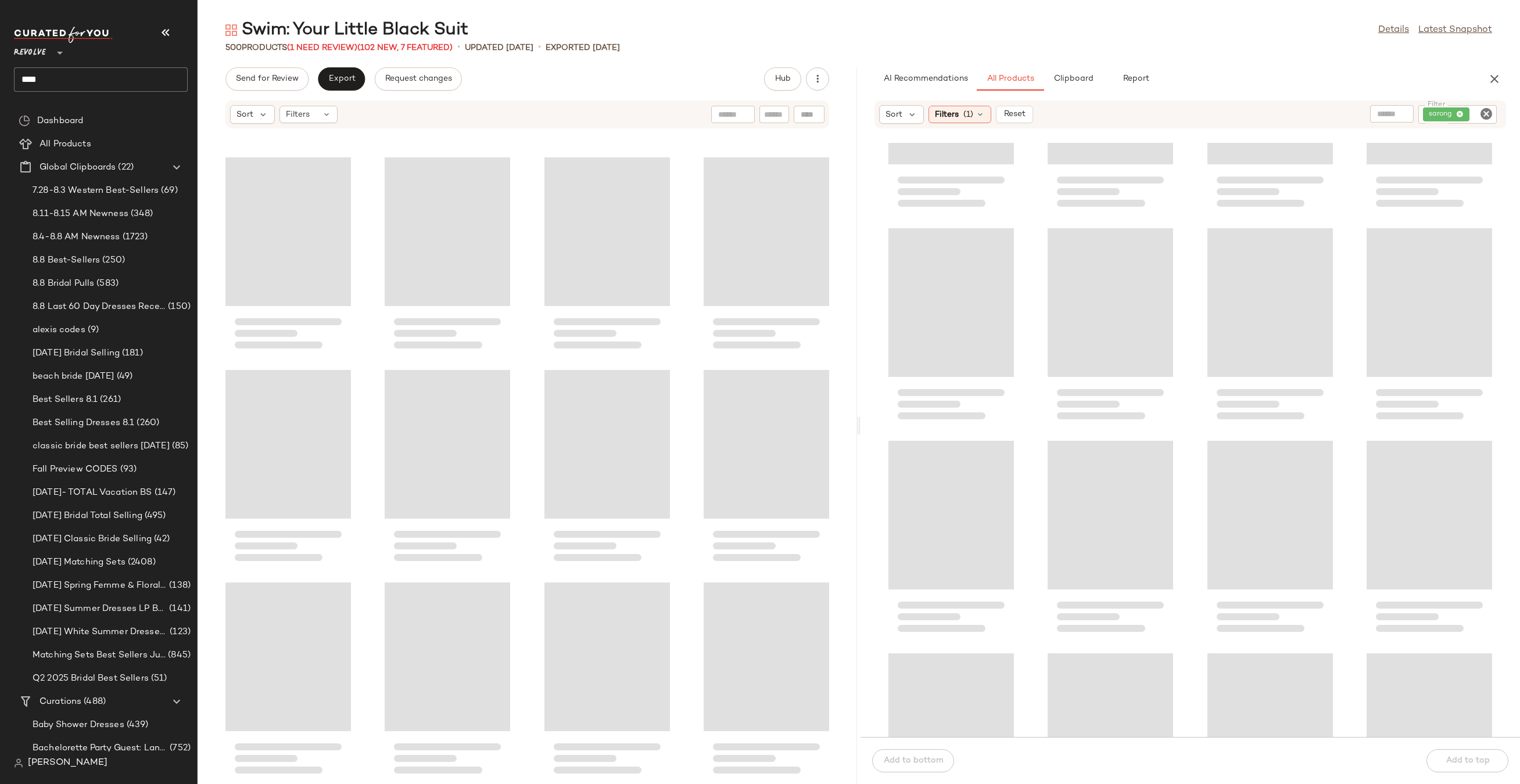
scroll to position [353, 0]
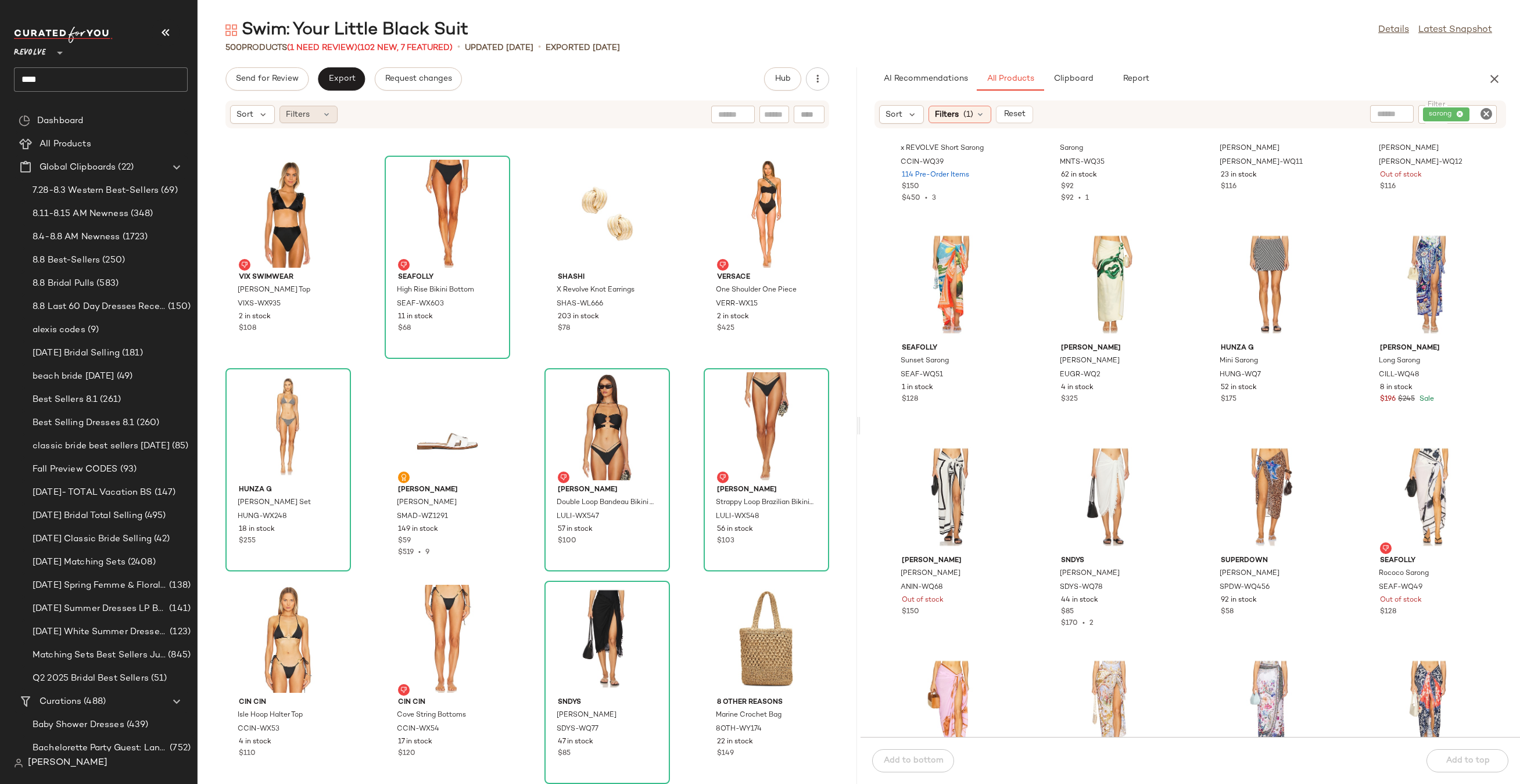
click at [307, 112] on span "Filters" at bounding box center [298, 115] width 24 height 12
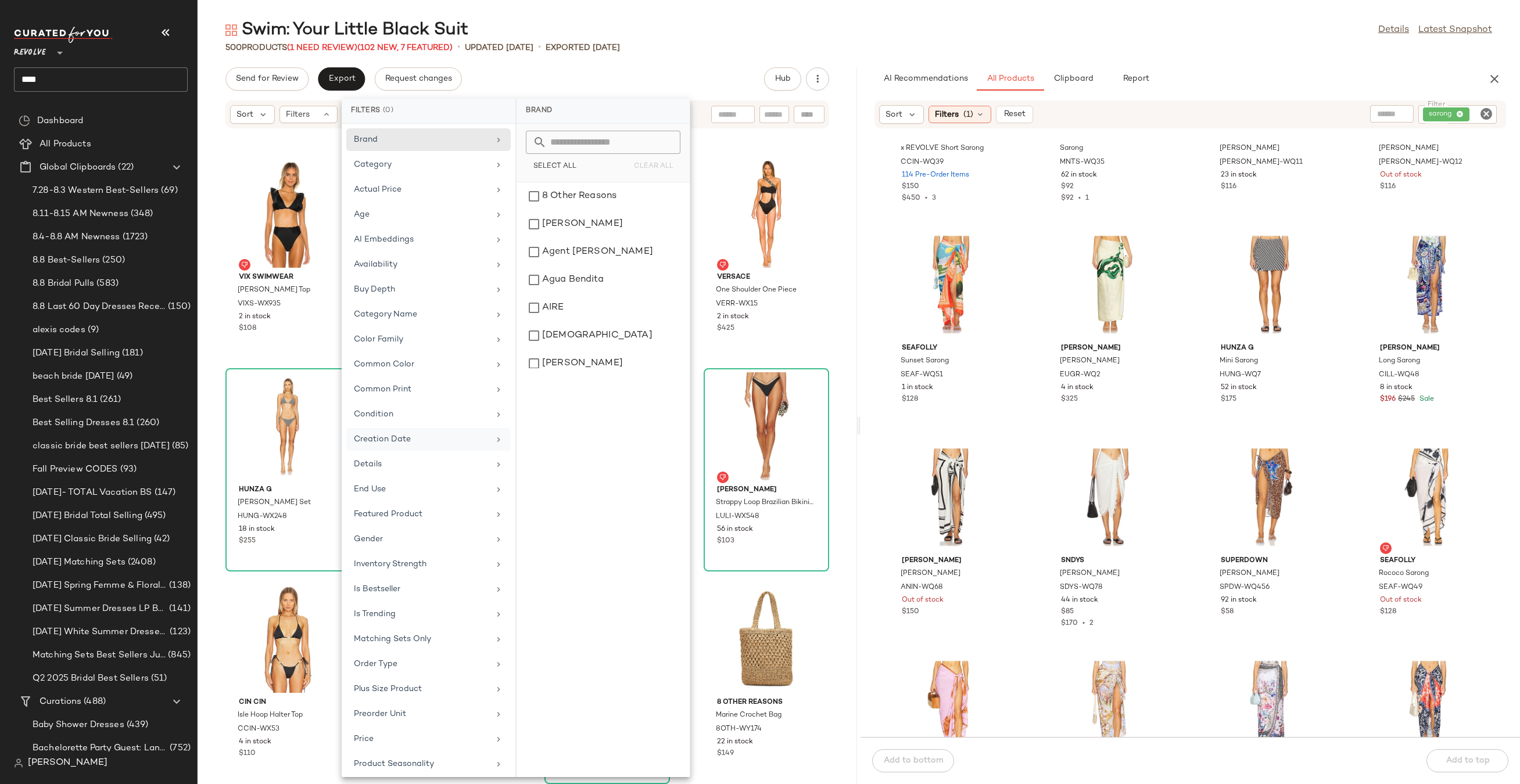
scroll to position [205, 0]
click at [398, 587] on div "Sale Price" at bounding box center [421, 584] width 135 height 12
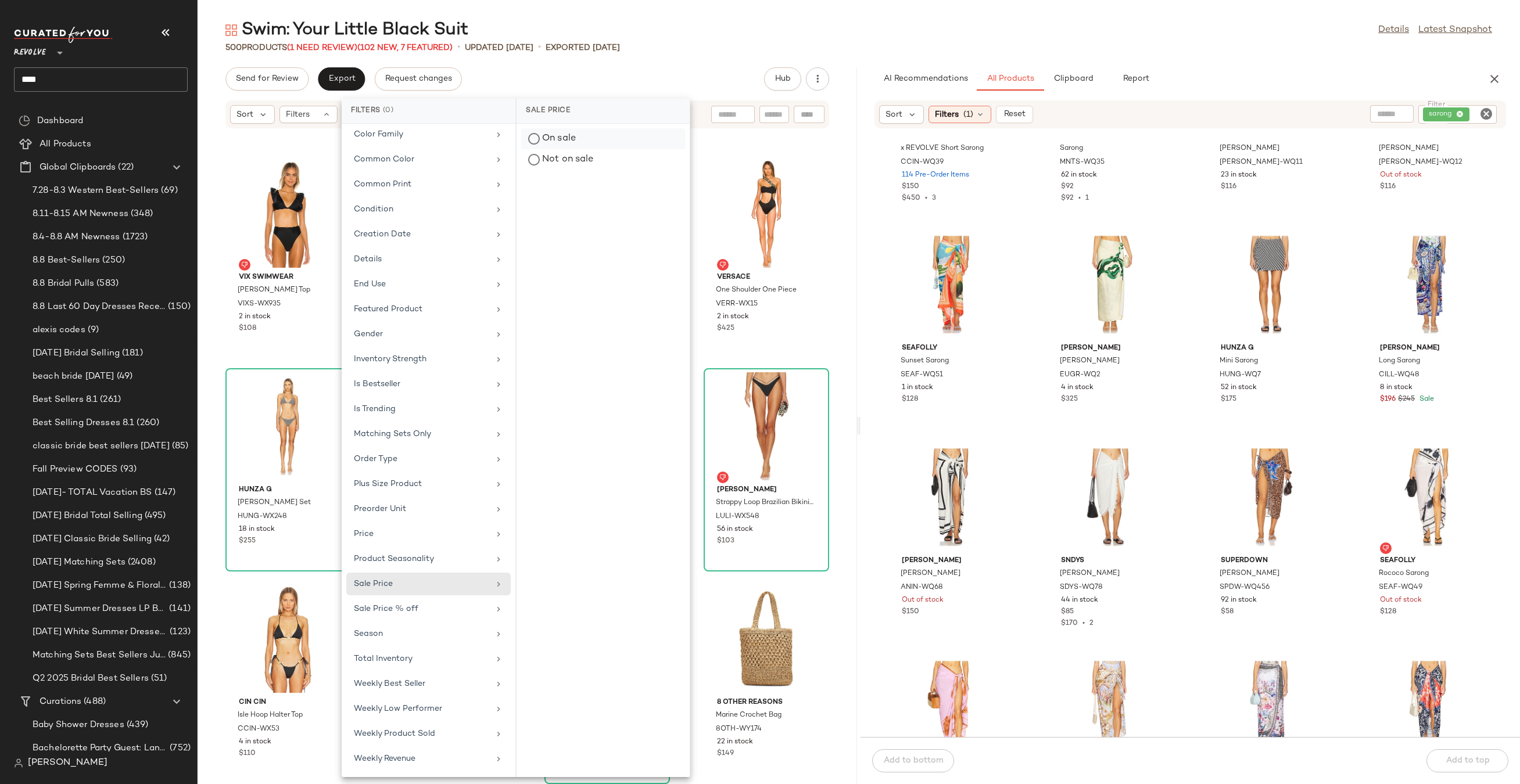
click at [577, 150] on div "On sale" at bounding box center [602, 160] width 164 height 21
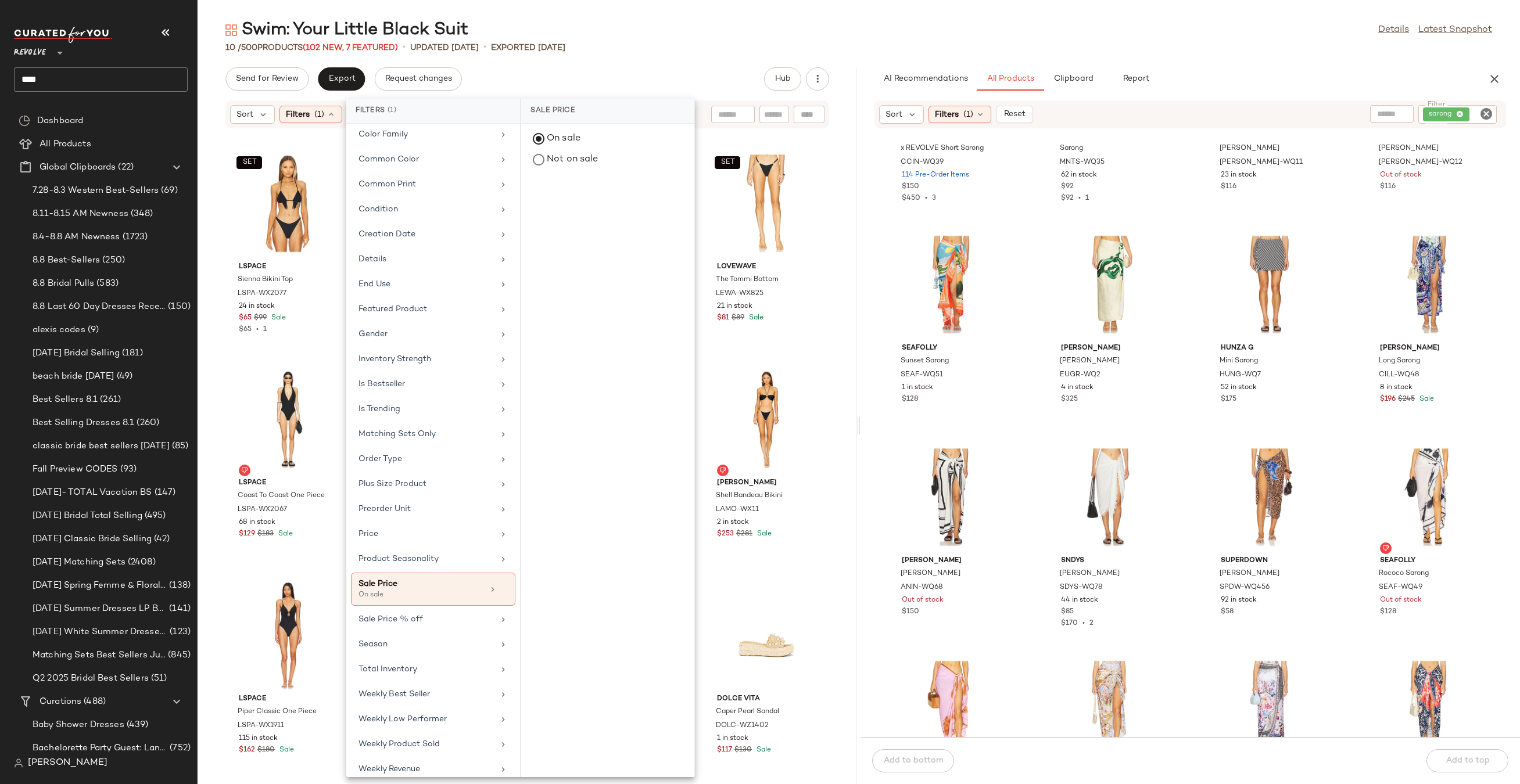
click at [729, 23] on div "Swim: Your Little Black Suit Details Latest Snapshot" at bounding box center [858, 30] width 1322 height 23
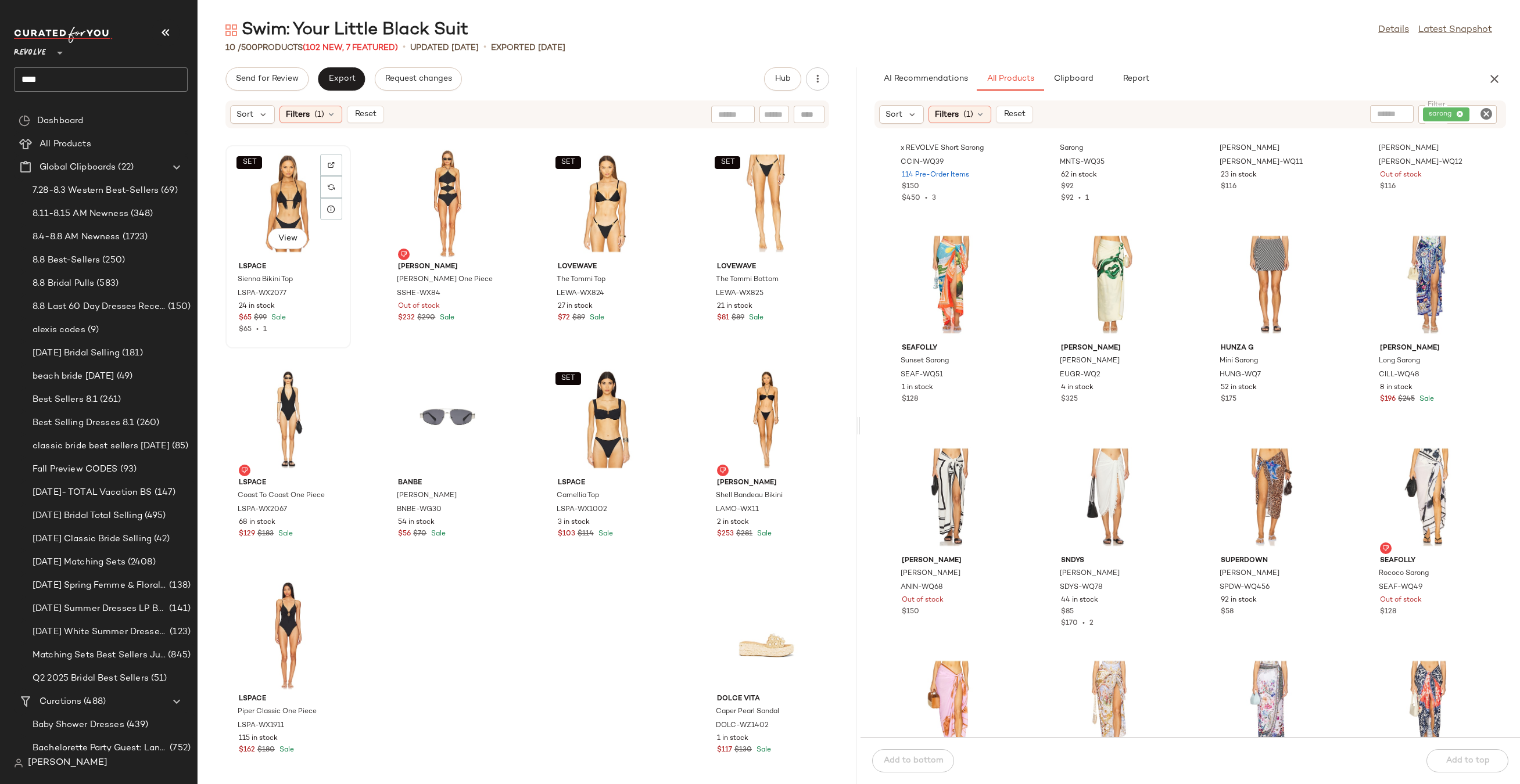
click at [259, 205] on div "SET View" at bounding box center [287, 203] width 117 height 108
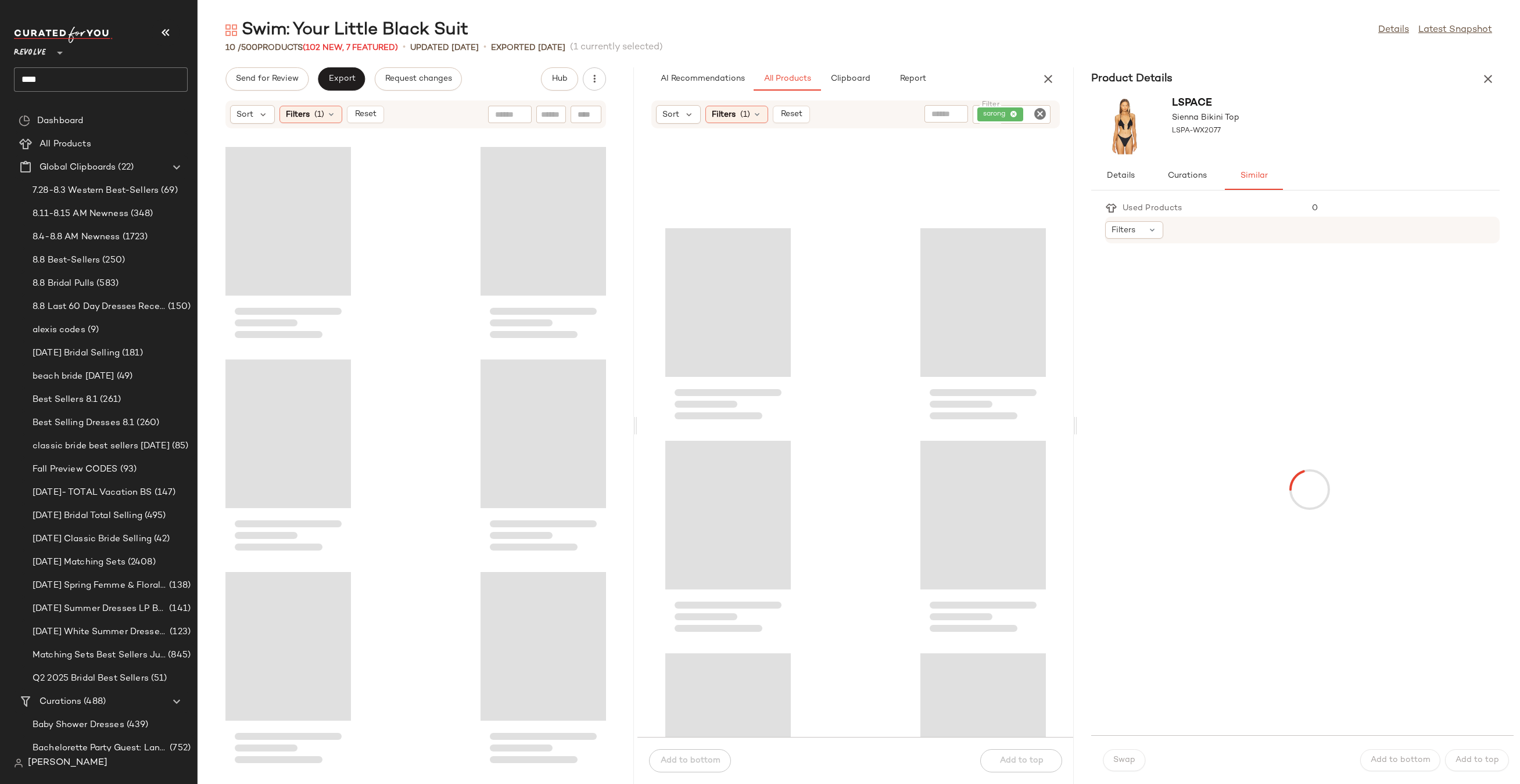
scroll to position [565, 0]
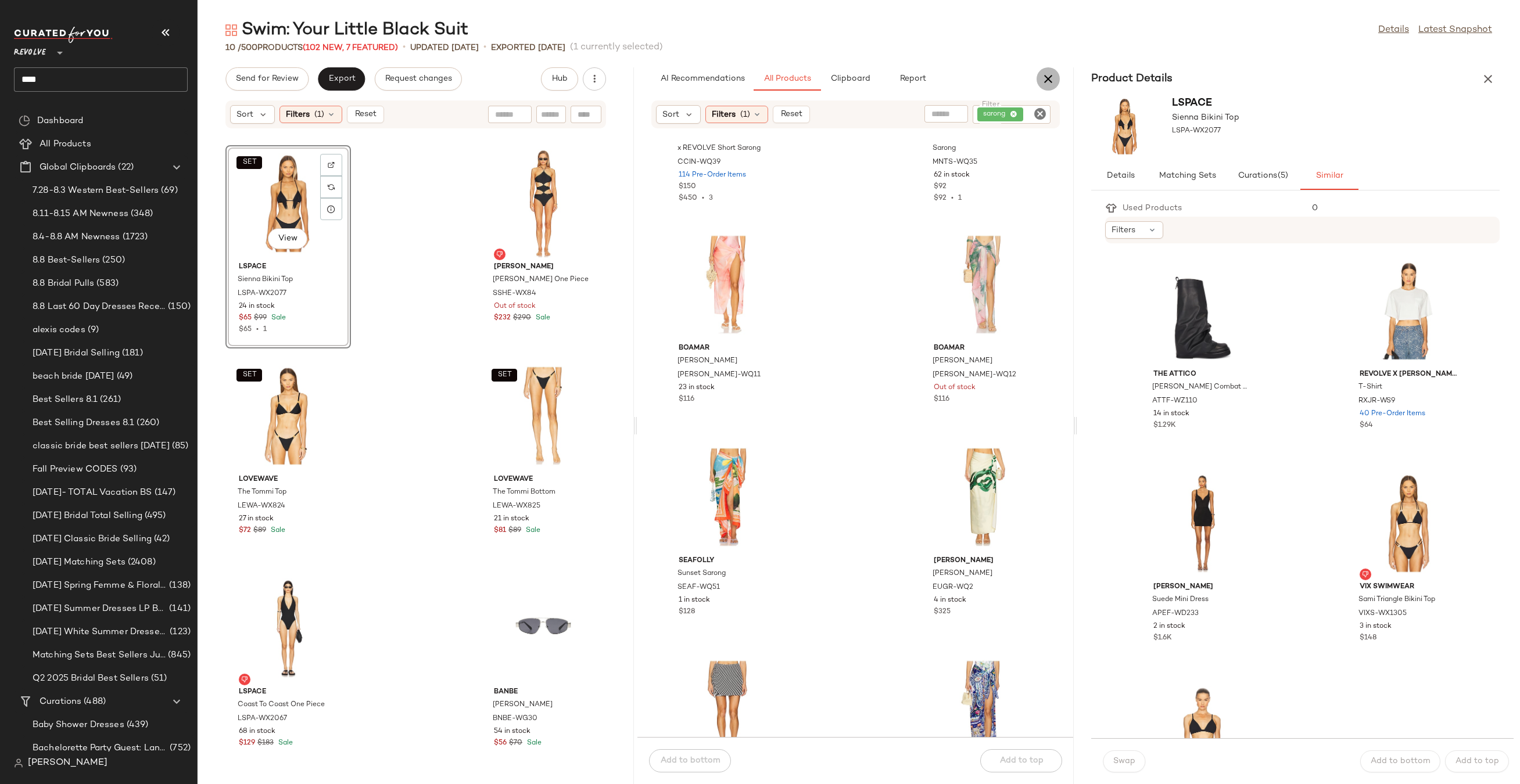
click at [1046, 78] on icon "button" at bounding box center [1048, 78] width 14 height 14
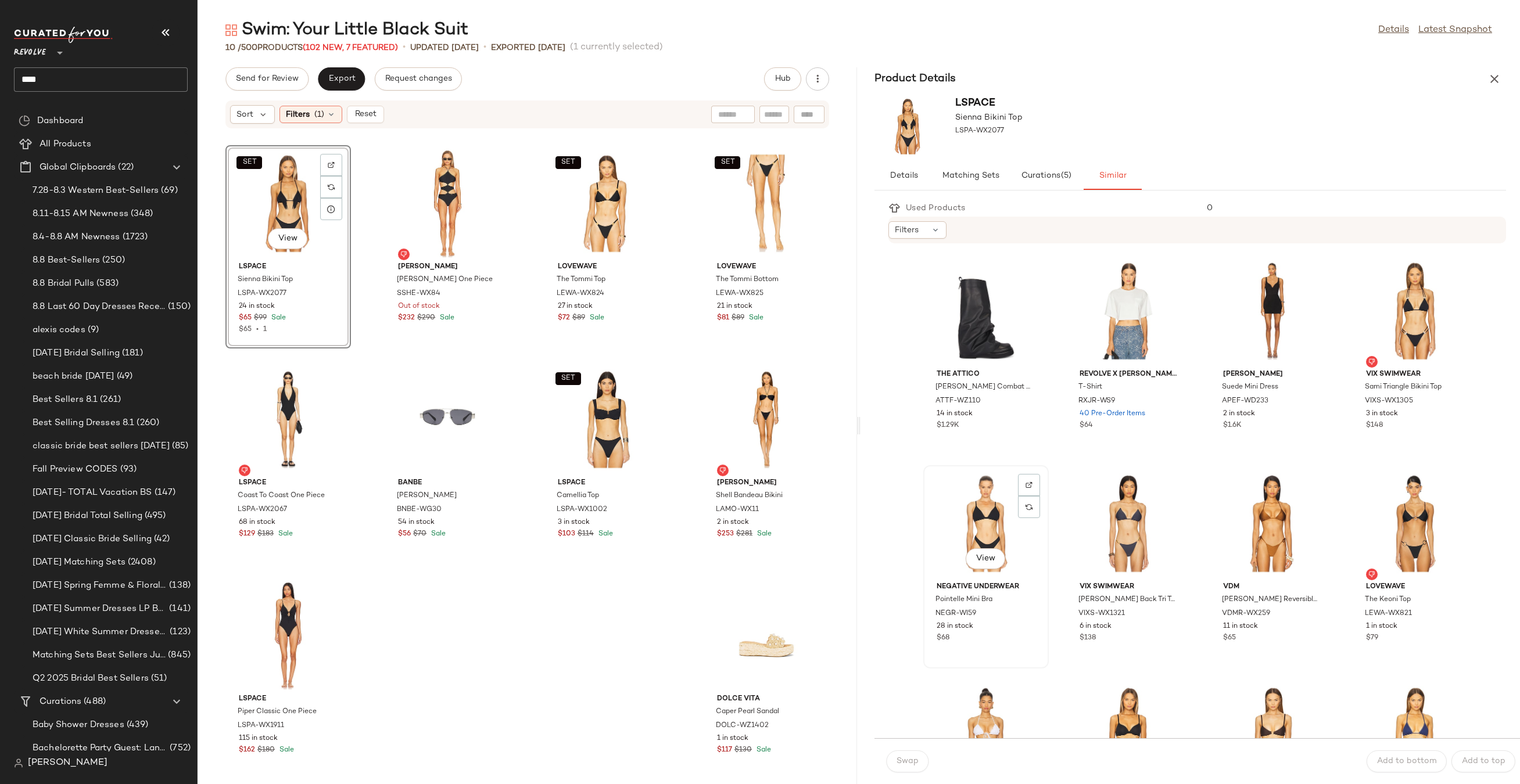
click at [987, 495] on div "View" at bounding box center [985, 523] width 117 height 108
click at [1404, 286] on div "View" at bounding box center [1415, 310] width 117 height 108
click at [909, 755] on button "Swap" at bounding box center [907, 761] width 43 height 22
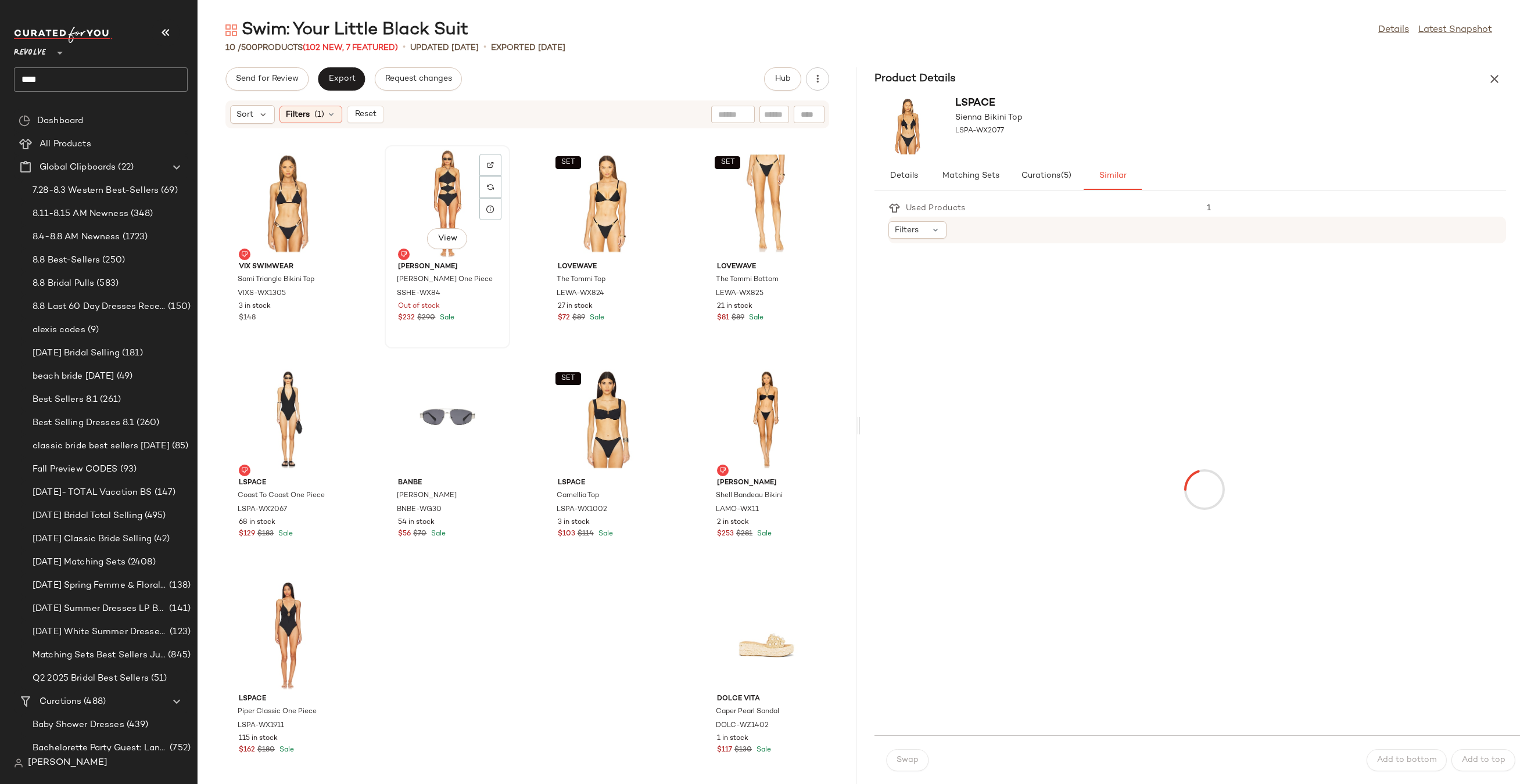
click at [450, 193] on div "View" at bounding box center [447, 203] width 117 height 108
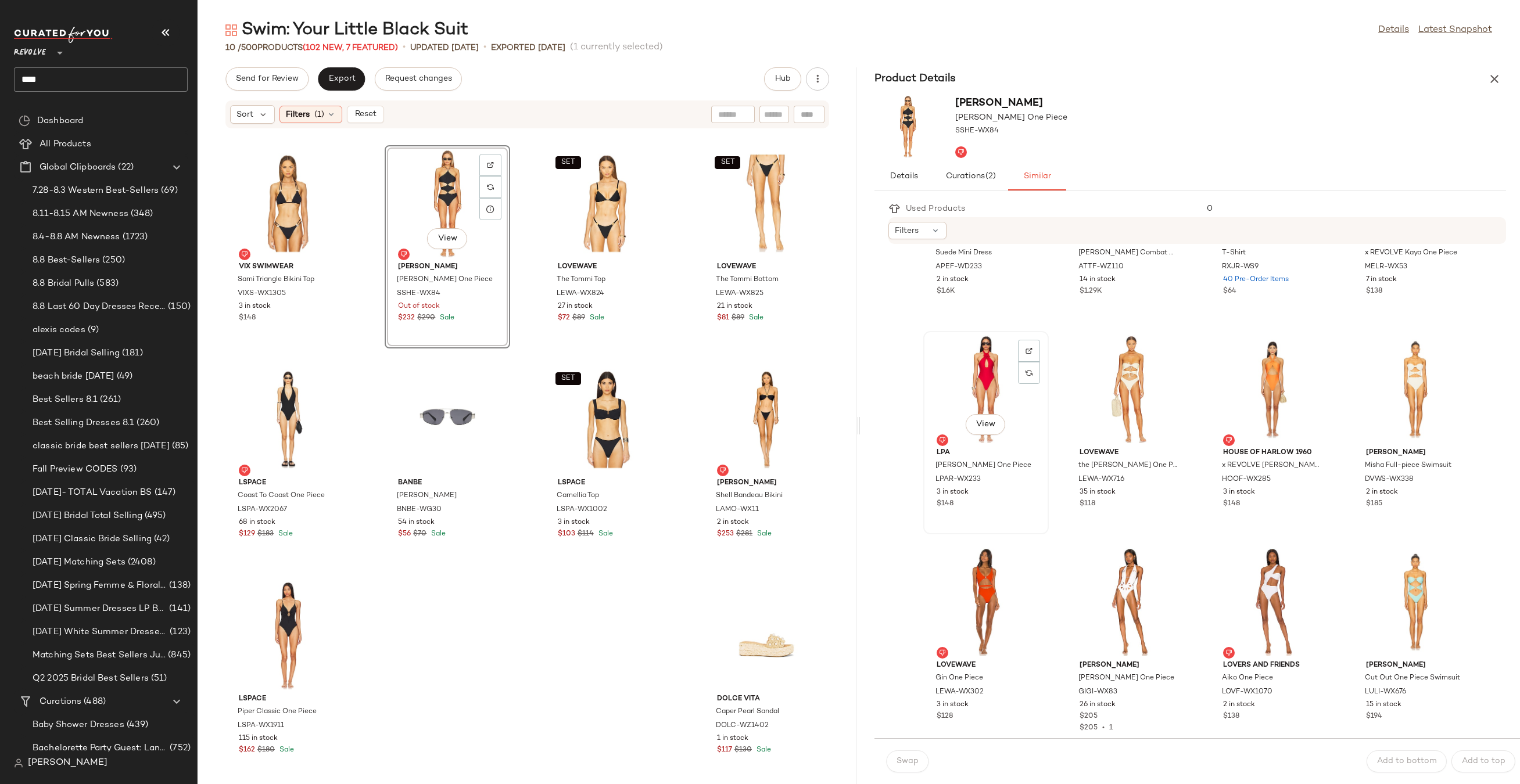
scroll to position [315, 0]
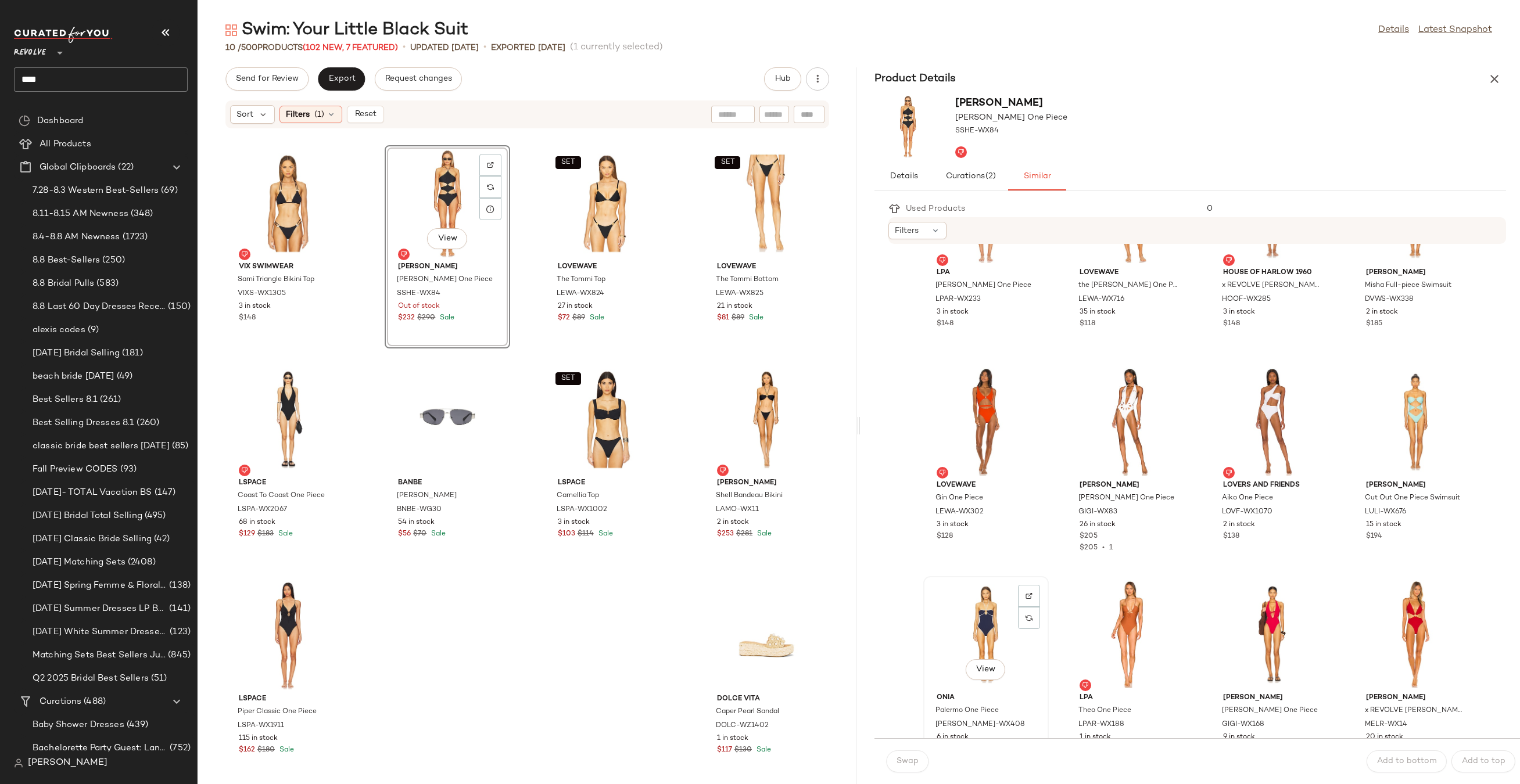
click at [983, 609] on div "View" at bounding box center [985, 633] width 117 height 108
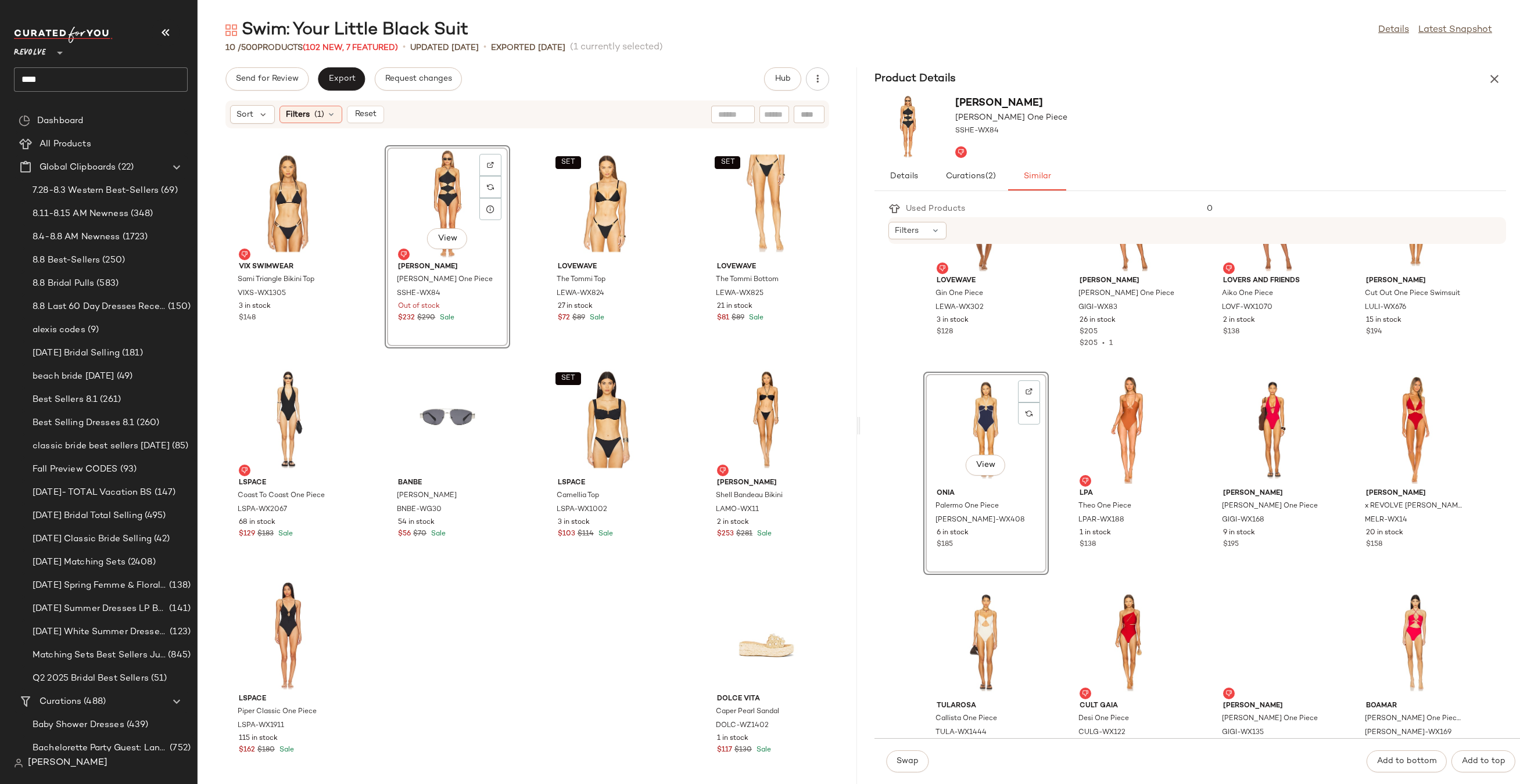
scroll to position [875, 0]
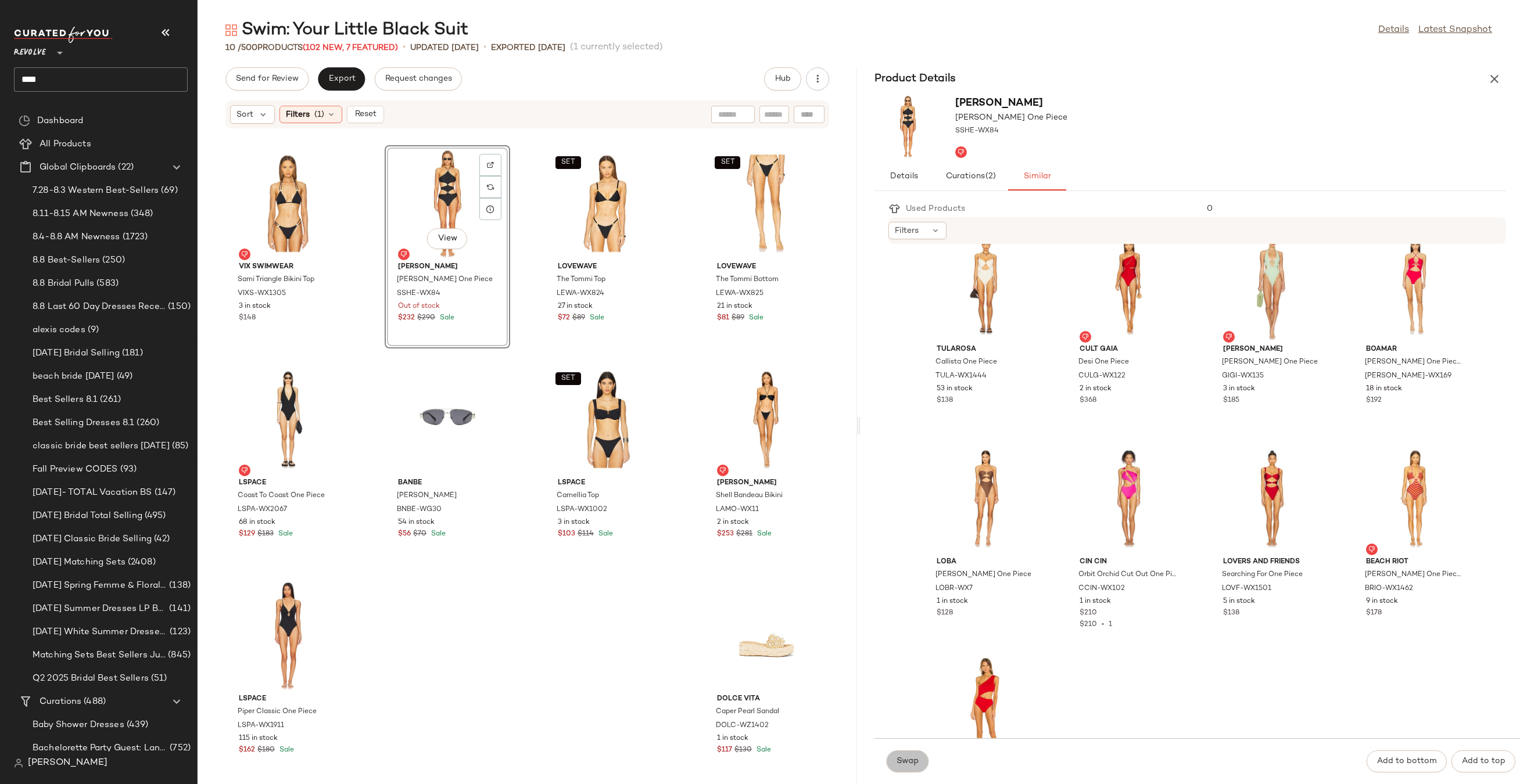
click at [902, 768] on button "Swap" at bounding box center [907, 761] width 43 height 22
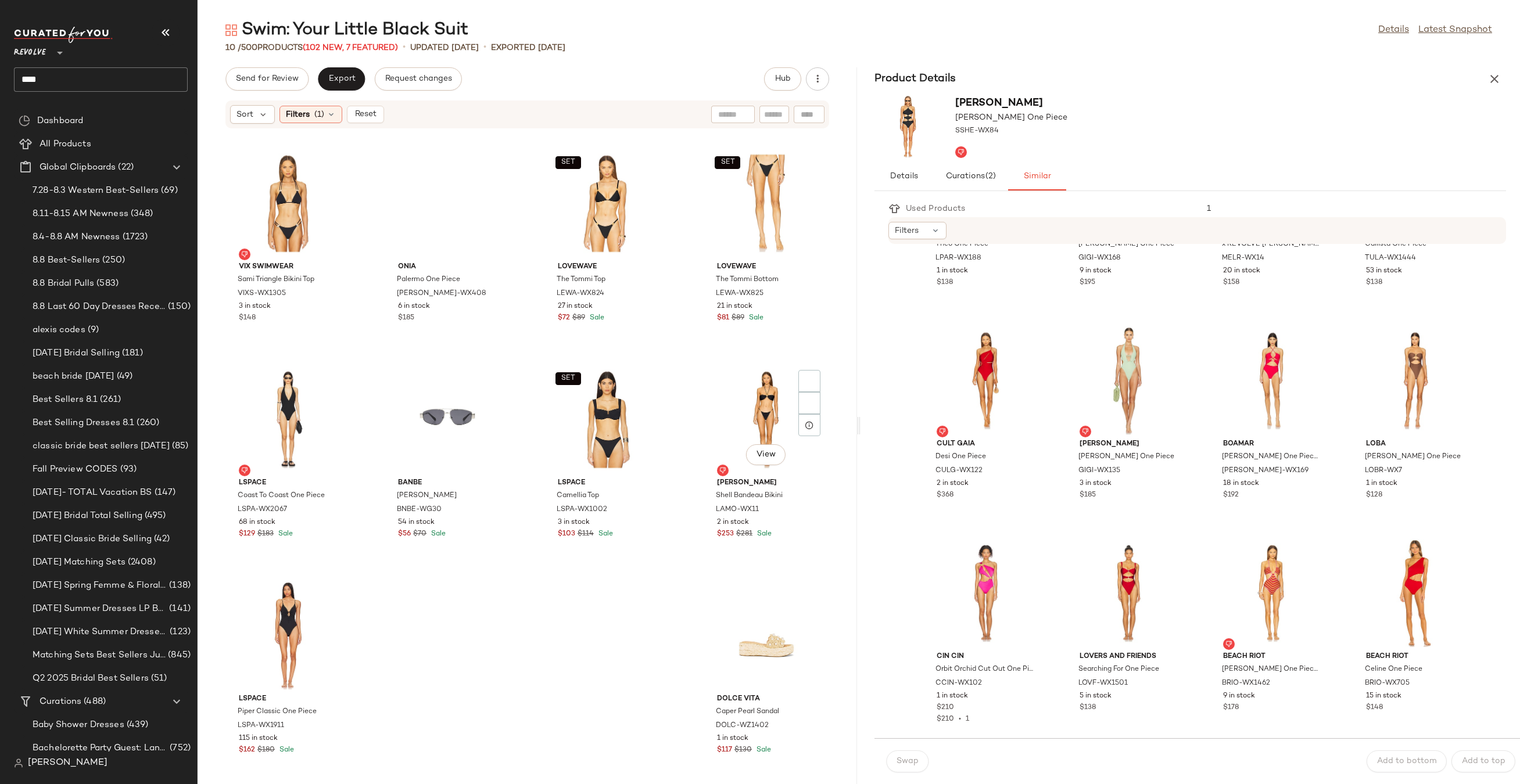
scroll to position [663, 0]
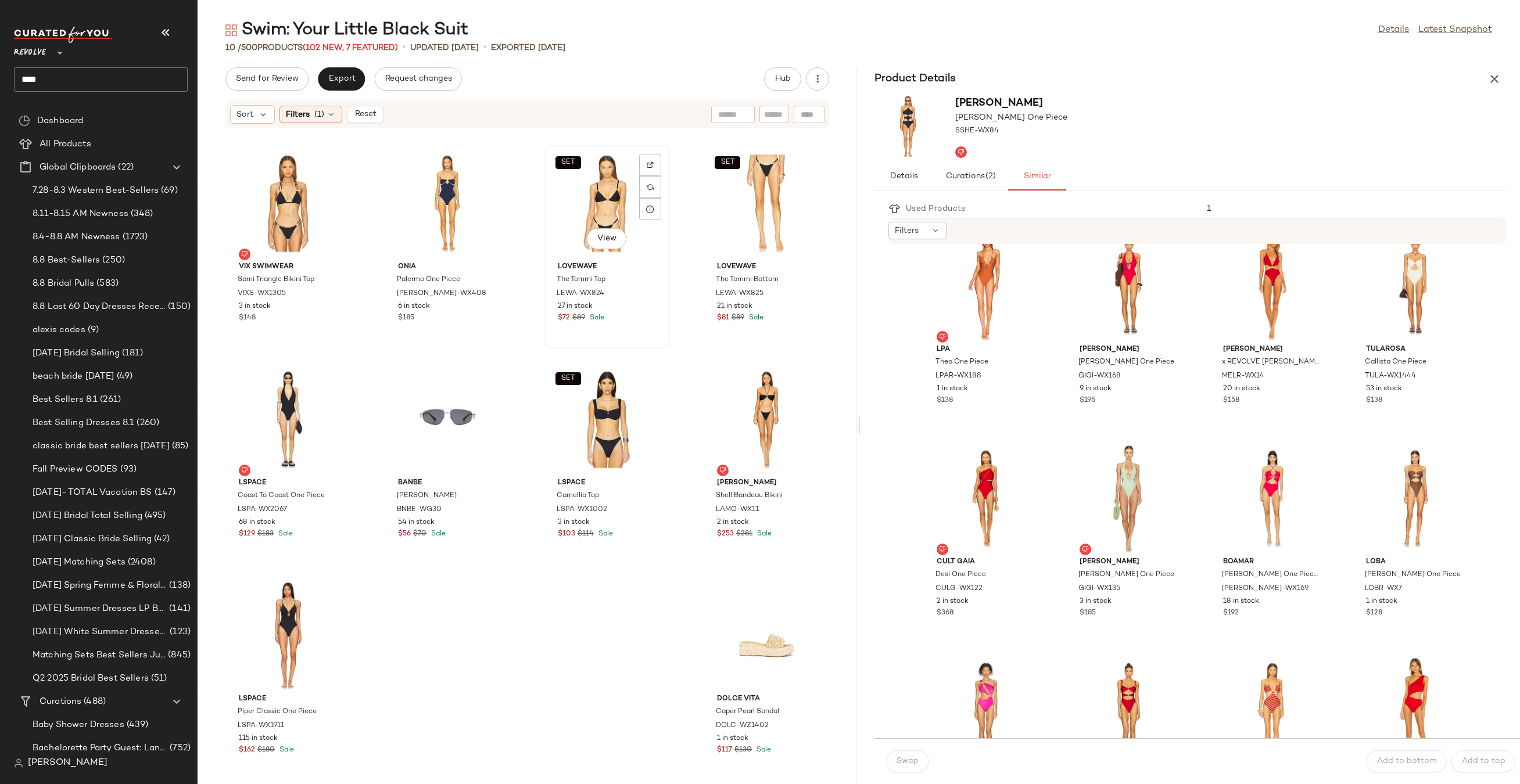
click at [577, 189] on div "SET View" at bounding box center [606, 203] width 117 height 108
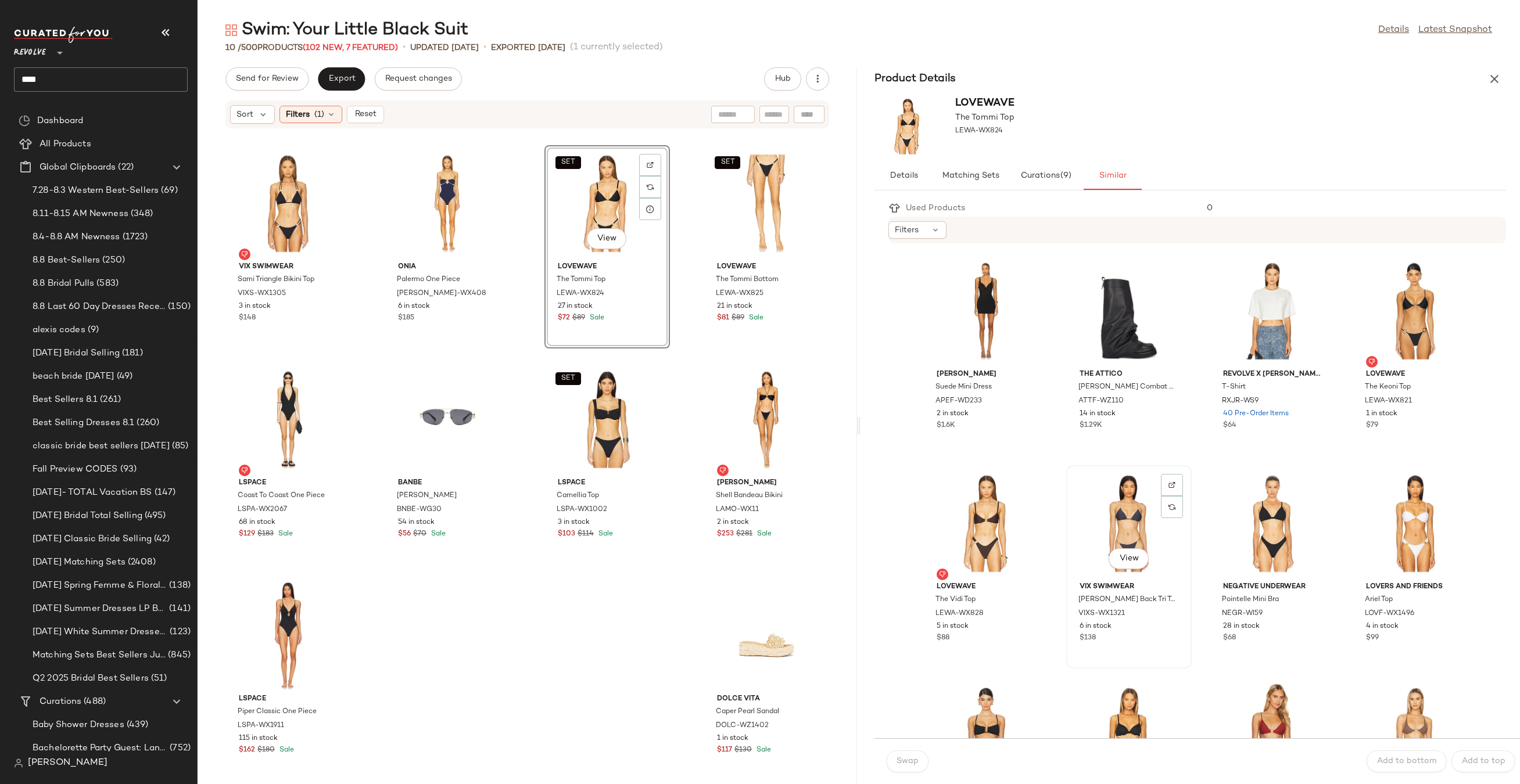
click at [1092, 488] on div "View" at bounding box center [1128, 523] width 117 height 108
click at [1278, 525] on div "View" at bounding box center [1271, 523] width 117 height 108
click at [1118, 510] on div "View" at bounding box center [1128, 523] width 117 height 108
click at [1409, 285] on div "View" at bounding box center [1415, 310] width 117 height 108
click at [915, 753] on button "Swap" at bounding box center [907, 761] width 43 height 22
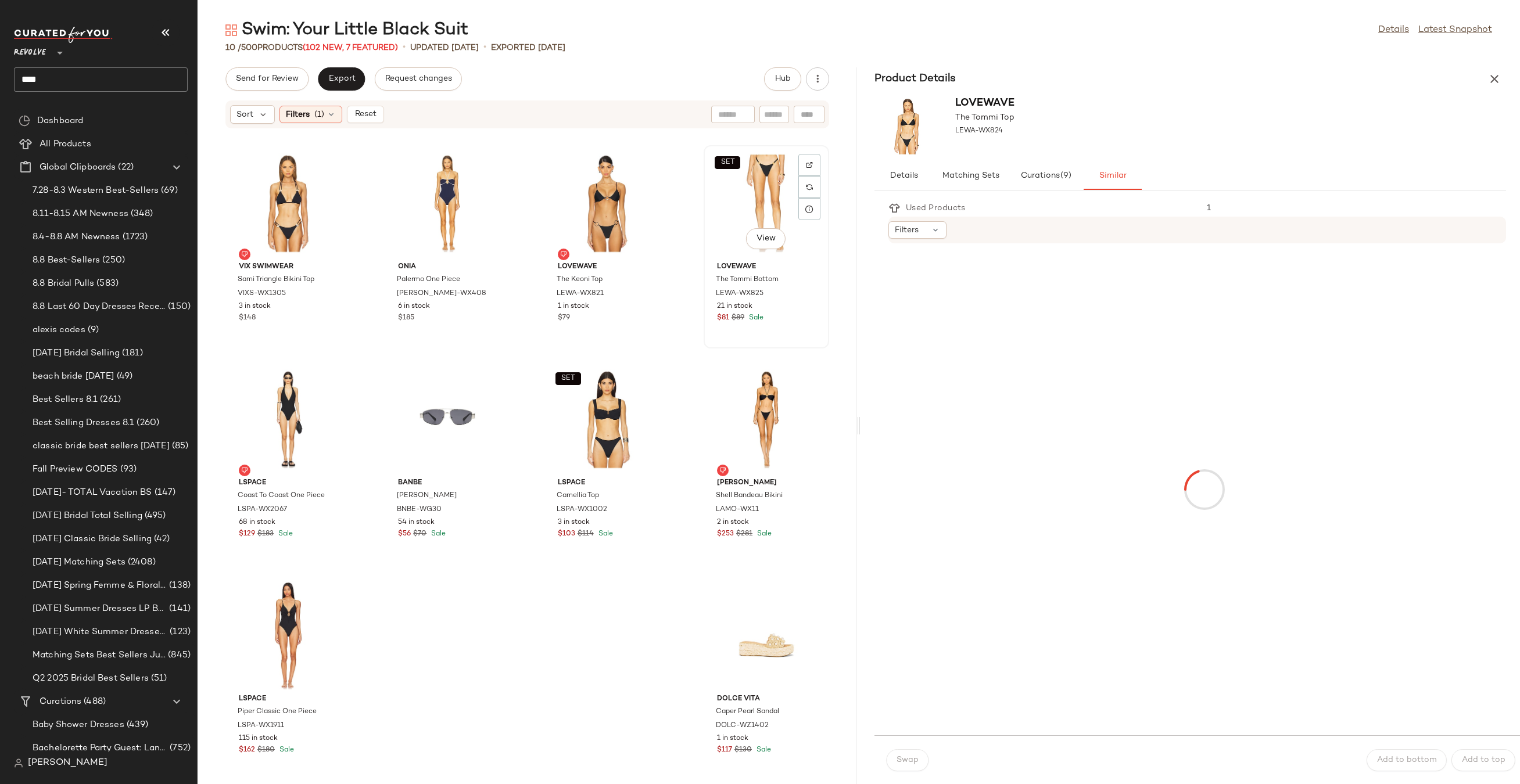
click at [736, 195] on div "SET View" at bounding box center [766, 203] width 117 height 108
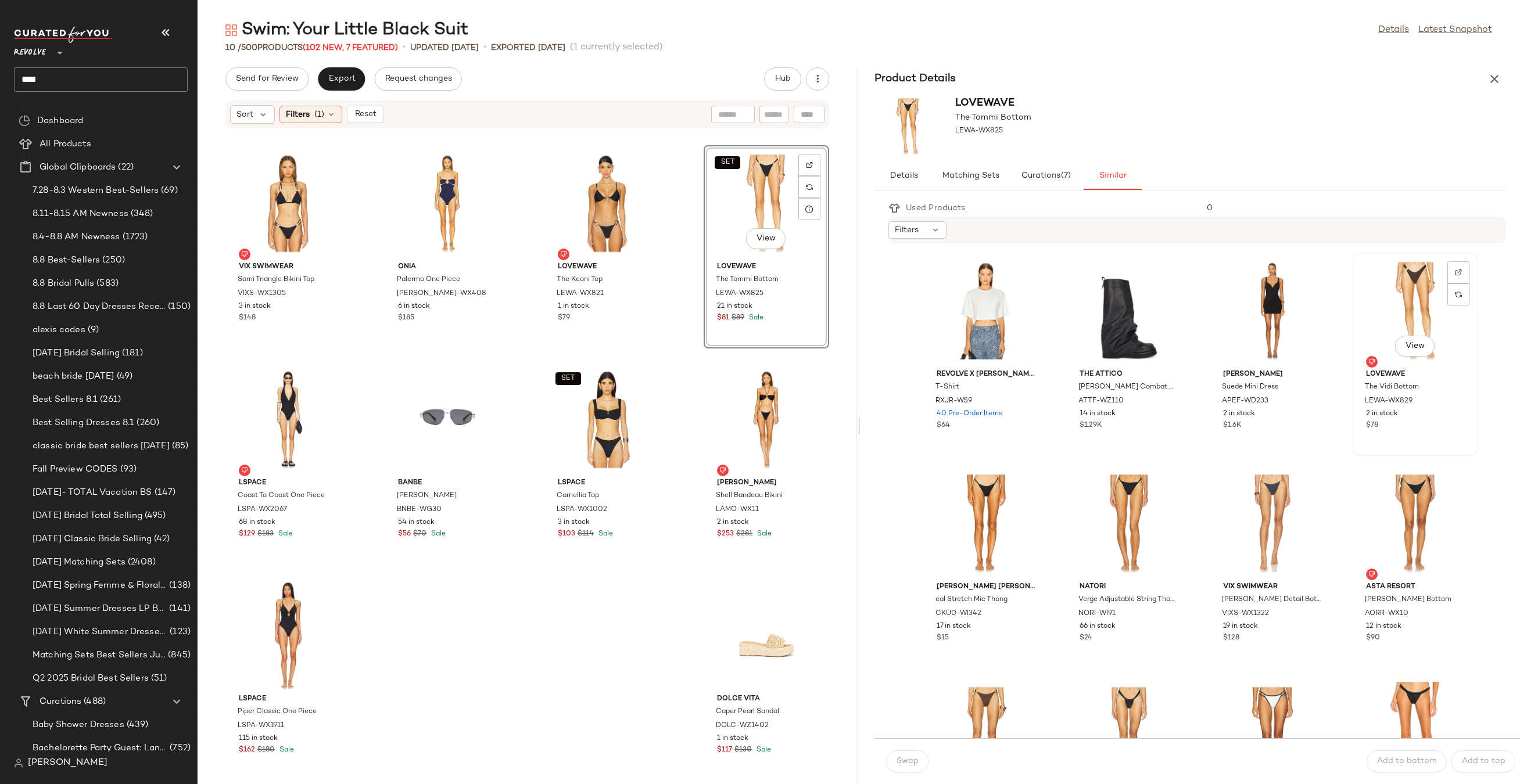
click at [1387, 315] on div "View" at bounding box center [1415, 310] width 117 height 108
click at [964, 513] on div "View" at bounding box center [985, 523] width 117 height 108
click at [1121, 509] on div "View" at bounding box center [1128, 523] width 117 height 108
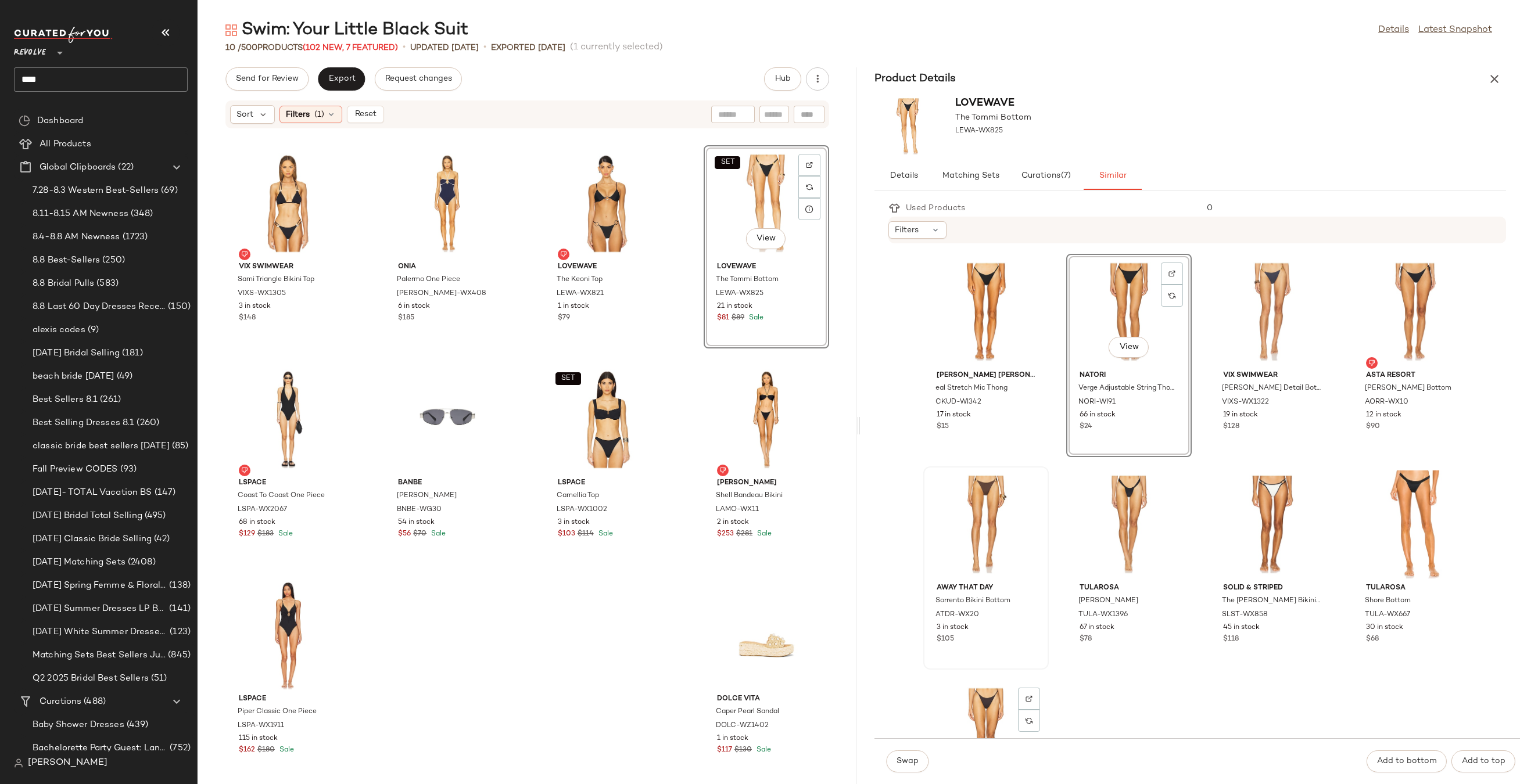
scroll to position [347, 0]
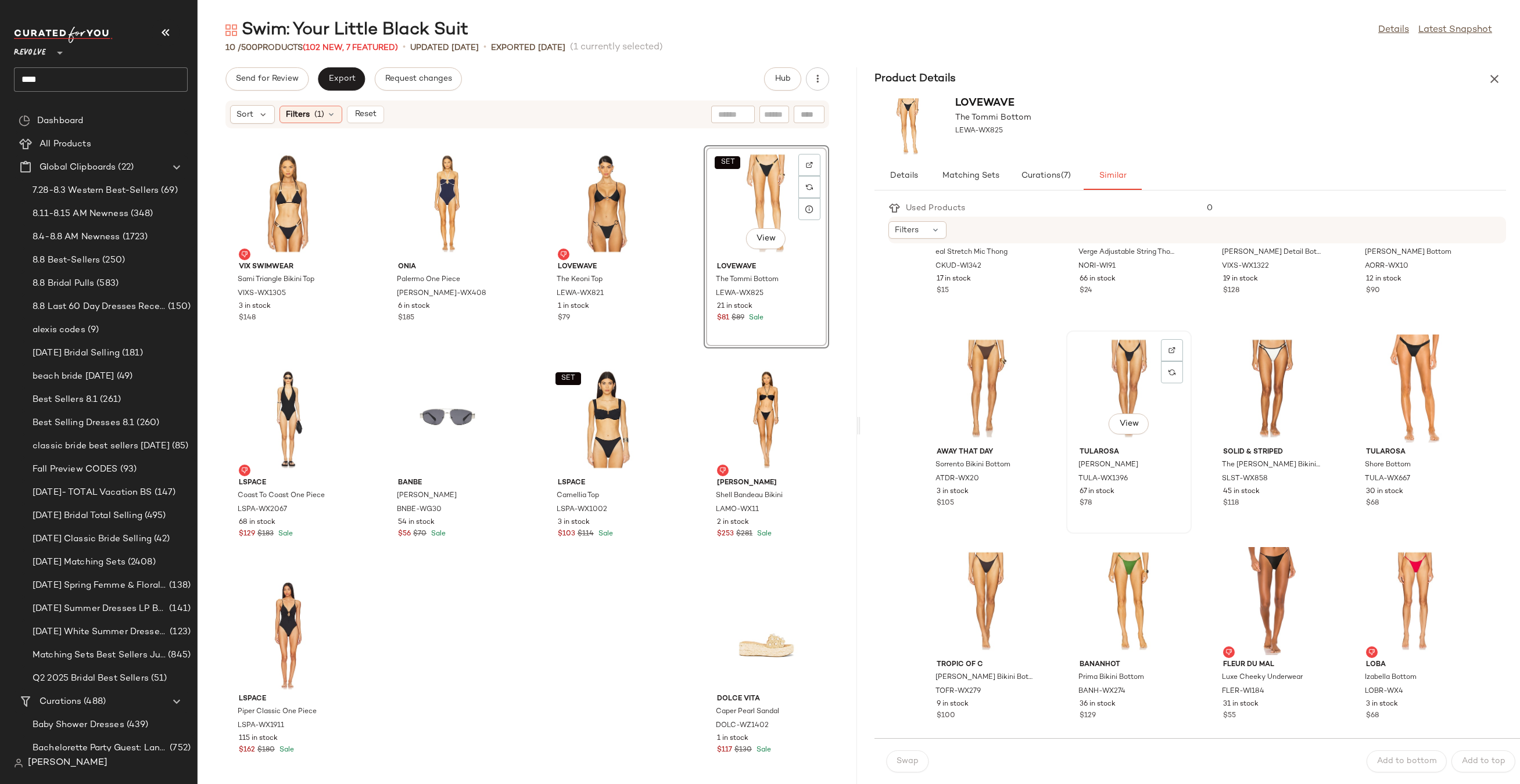
click at [1118, 380] on div "View" at bounding box center [1128, 388] width 117 height 108
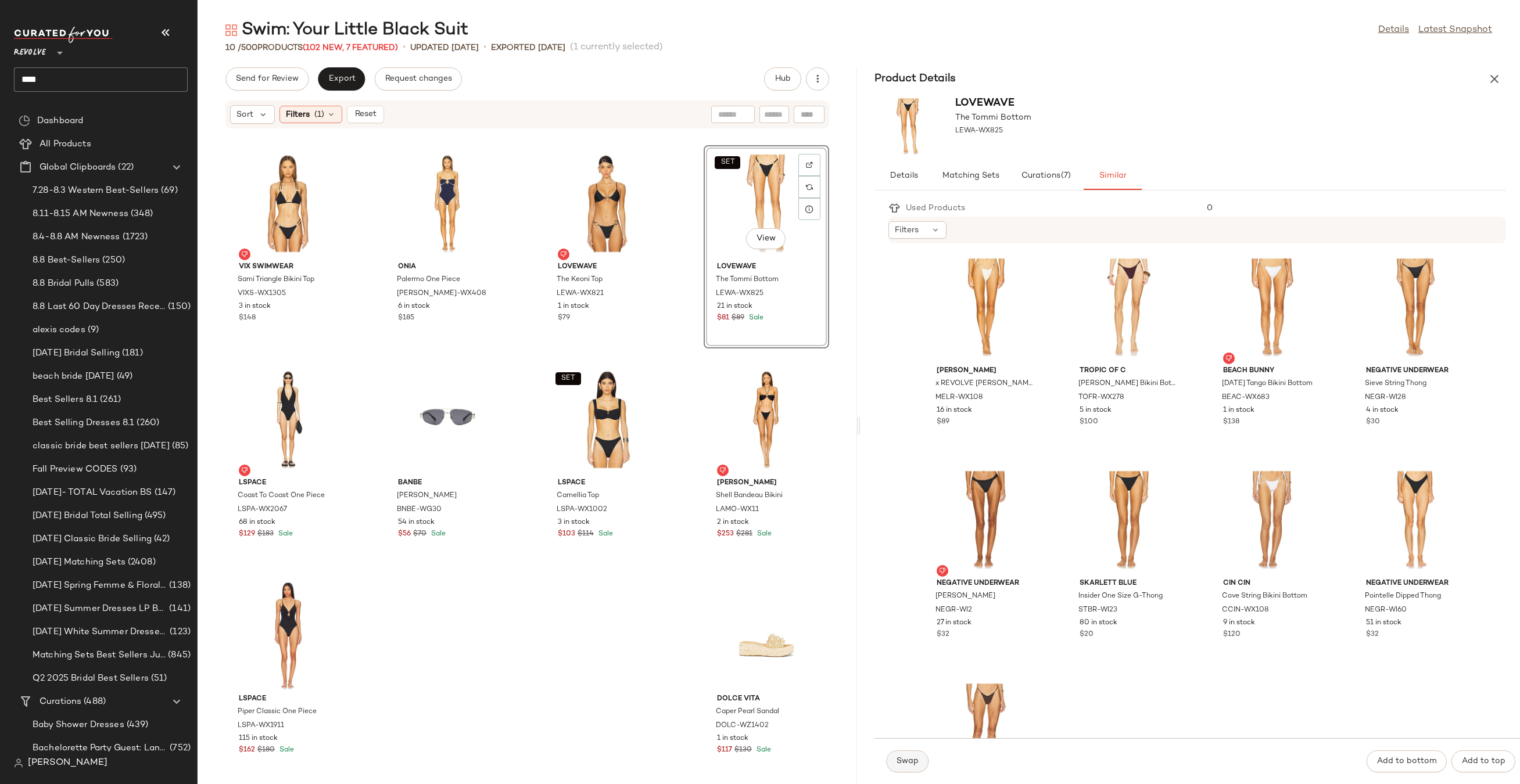
click at [899, 754] on button "Swap" at bounding box center [907, 761] width 43 height 22
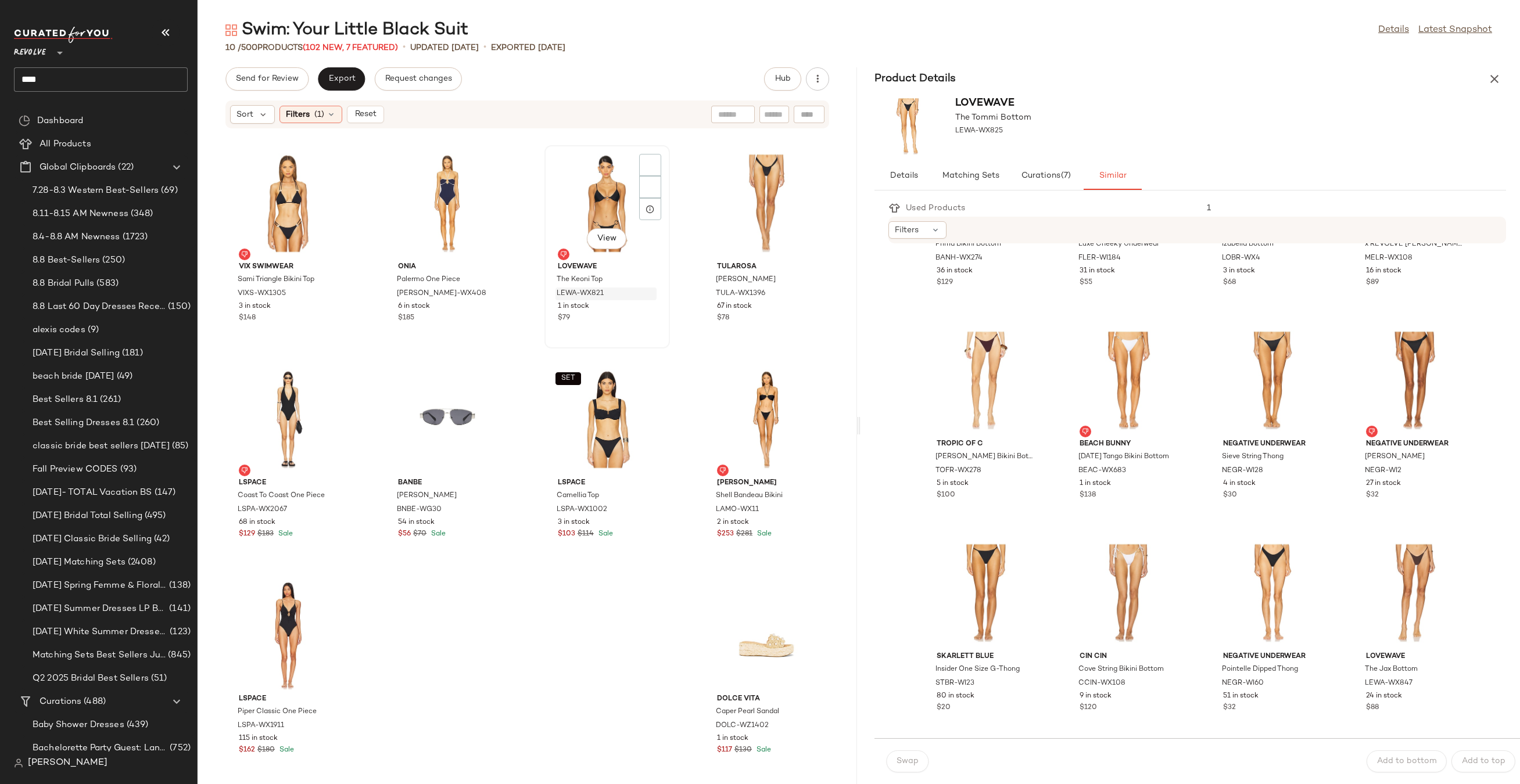
scroll to position [641, 0]
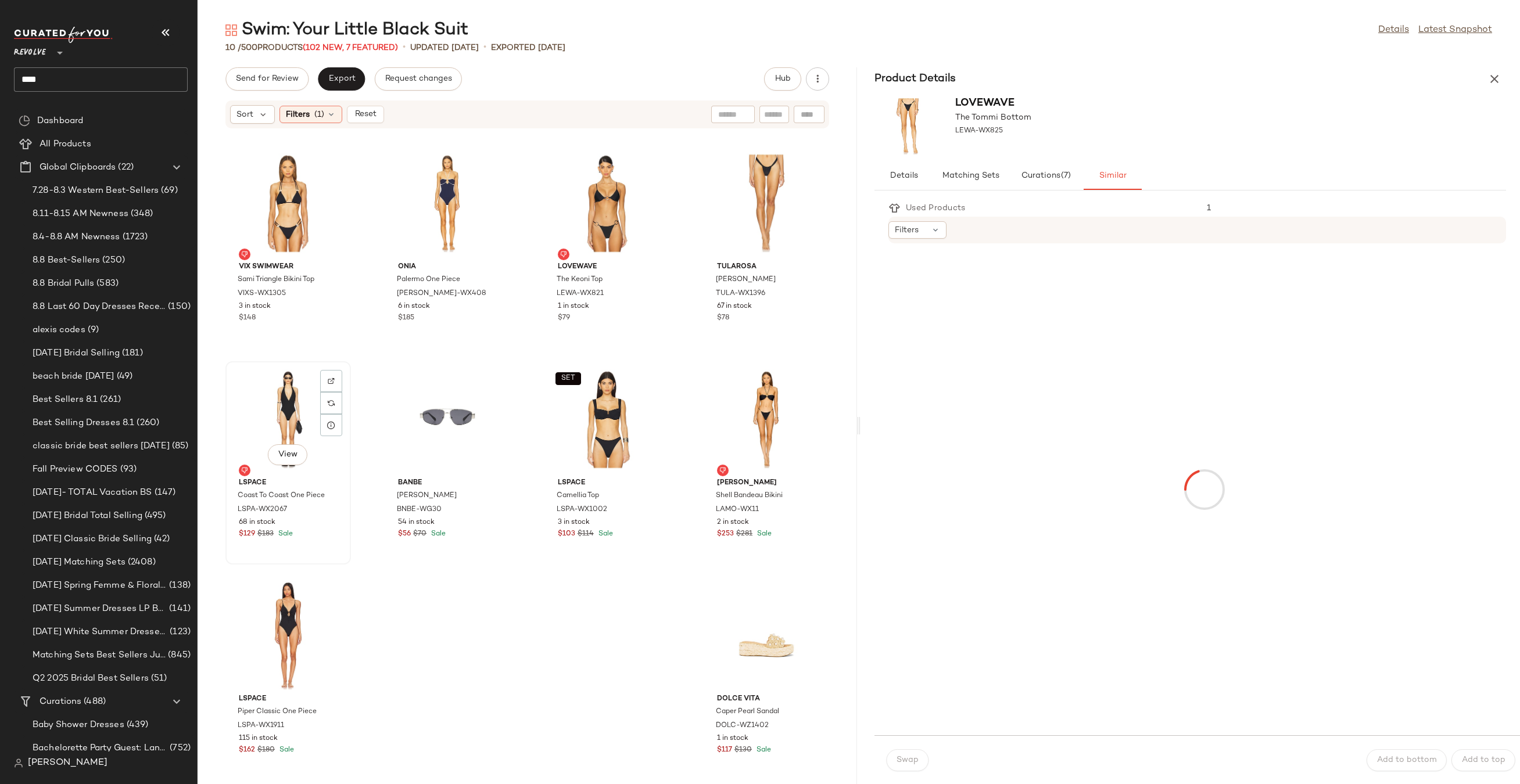
click at [272, 412] on div "View" at bounding box center [287, 418] width 117 height 108
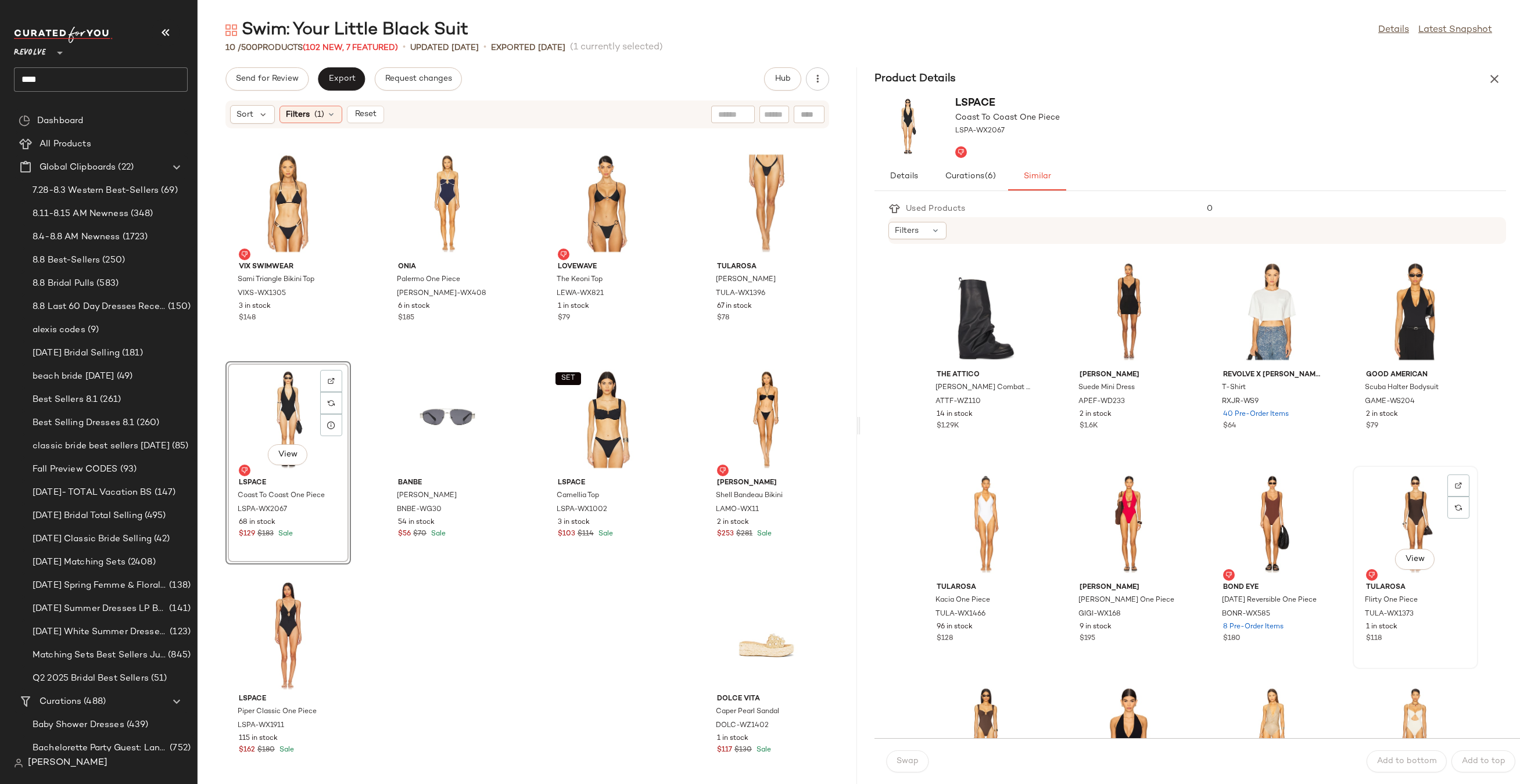
click at [1383, 501] on div "View" at bounding box center [1415, 524] width 117 height 108
click at [899, 778] on div "Swap Add to bottom Add to top" at bounding box center [1197, 761] width 645 height 46
click at [899, 771] on button "Swap" at bounding box center [907, 761] width 43 height 22
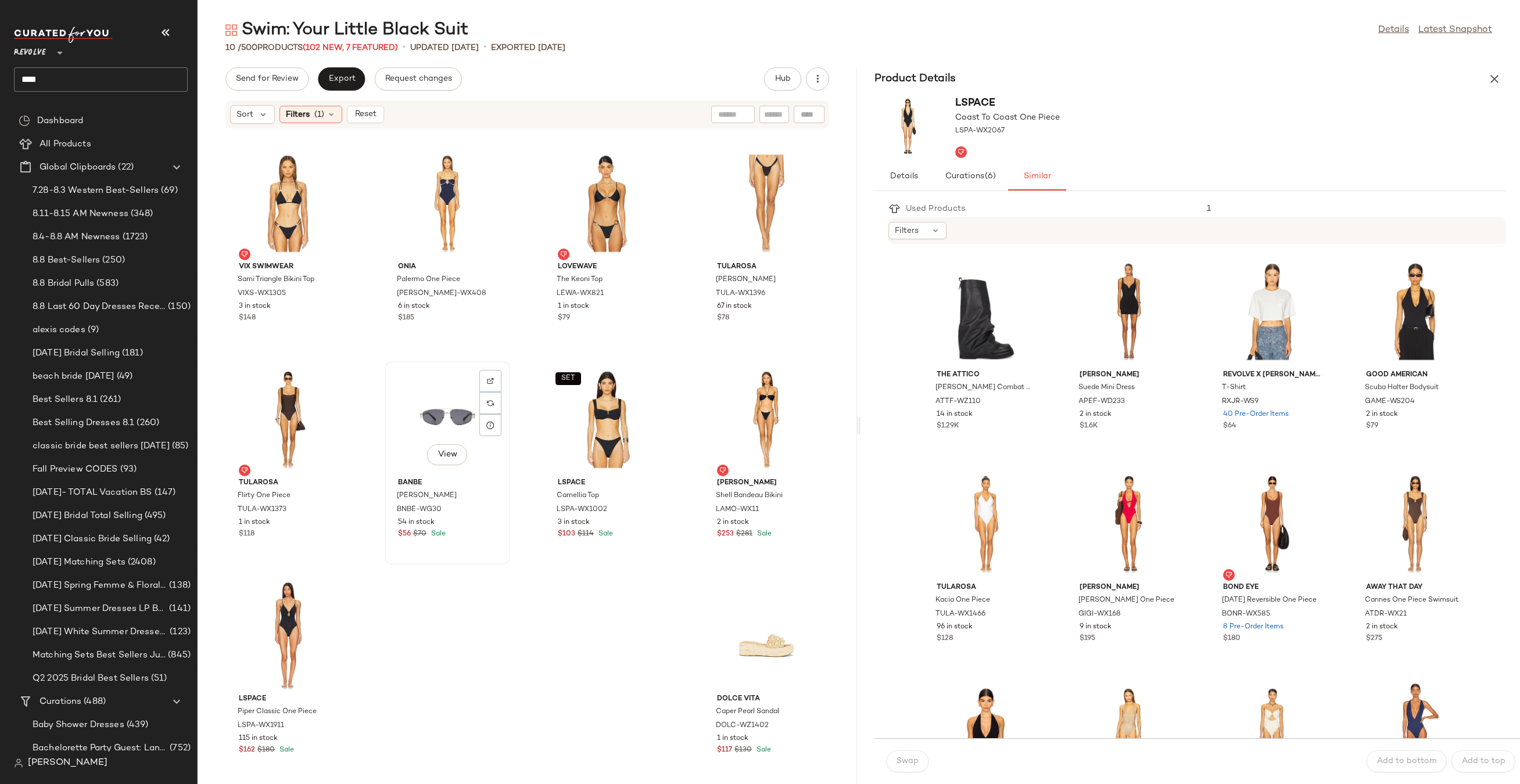
click at [431, 421] on div "View" at bounding box center [447, 418] width 117 height 108
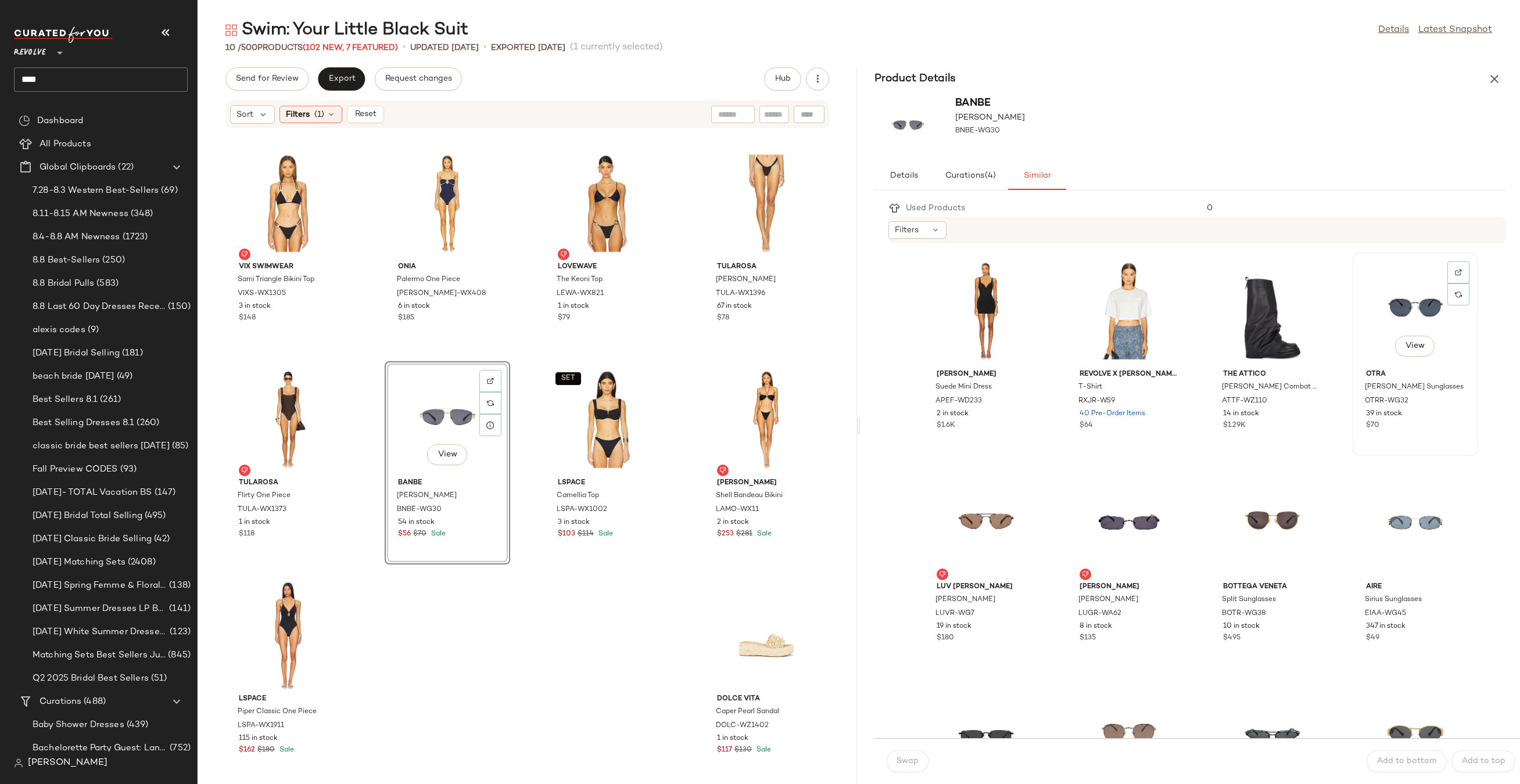
click at [1417, 335] on div "View" at bounding box center [1414, 346] width 40 height 23
click at [905, 764] on span "Swap" at bounding box center [906, 761] width 23 height 9
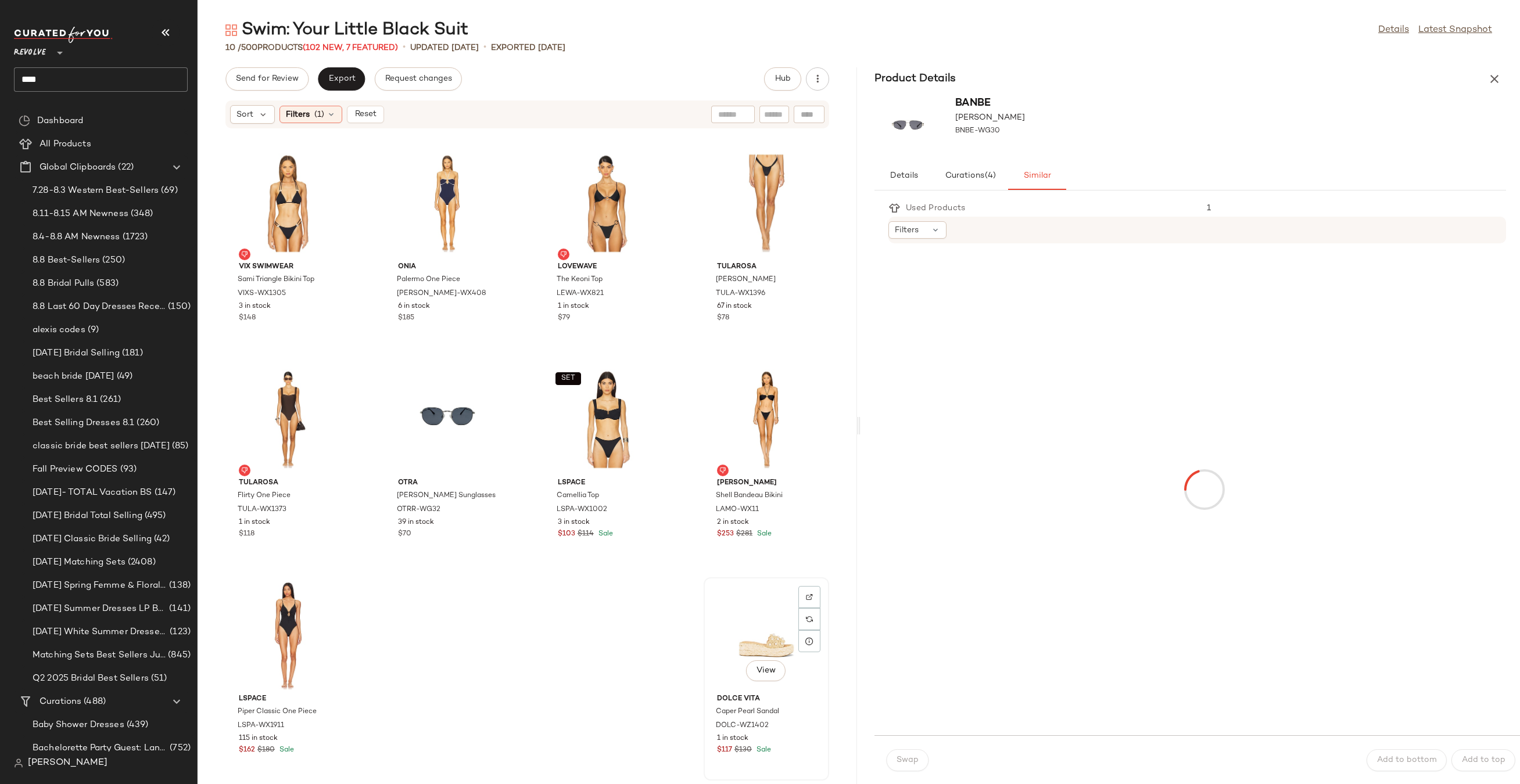
click at [757, 629] on div "View" at bounding box center [766, 634] width 117 height 108
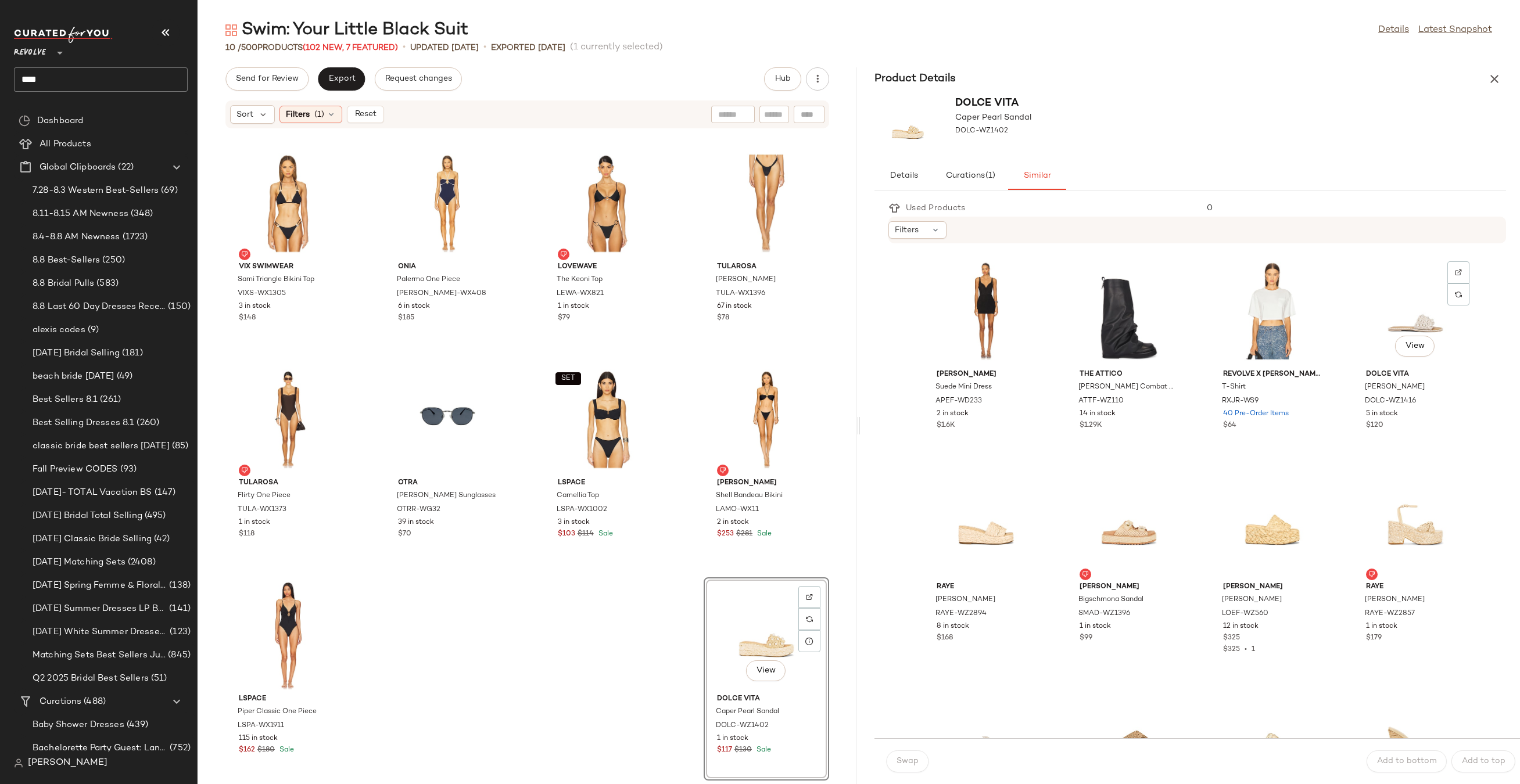
click at [1415, 292] on div "View" at bounding box center [1415, 310] width 117 height 108
click at [903, 762] on span "Swap" at bounding box center [906, 761] width 23 height 9
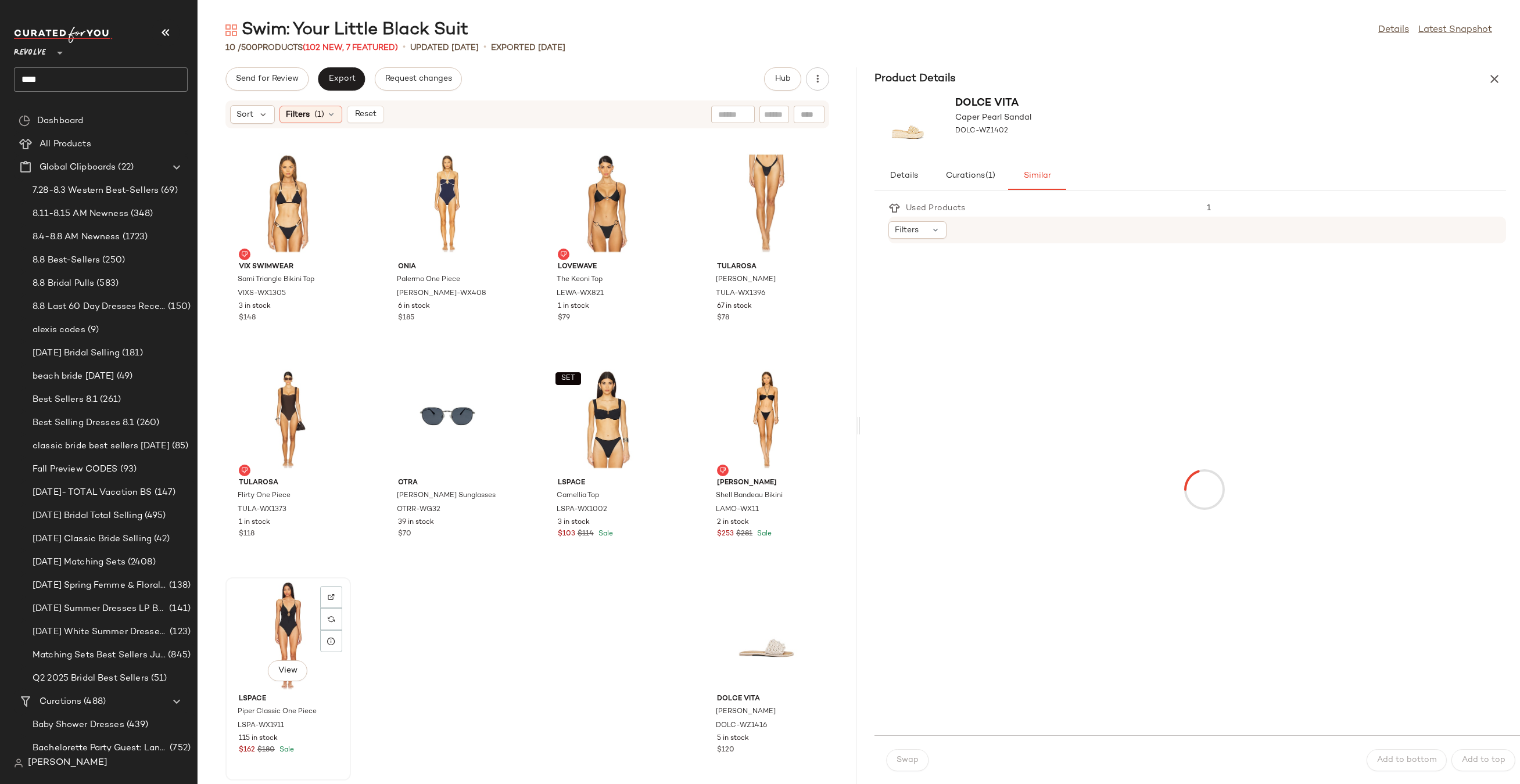
click at [254, 651] on div "View" at bounding box center [287, 634] width 117 height 108
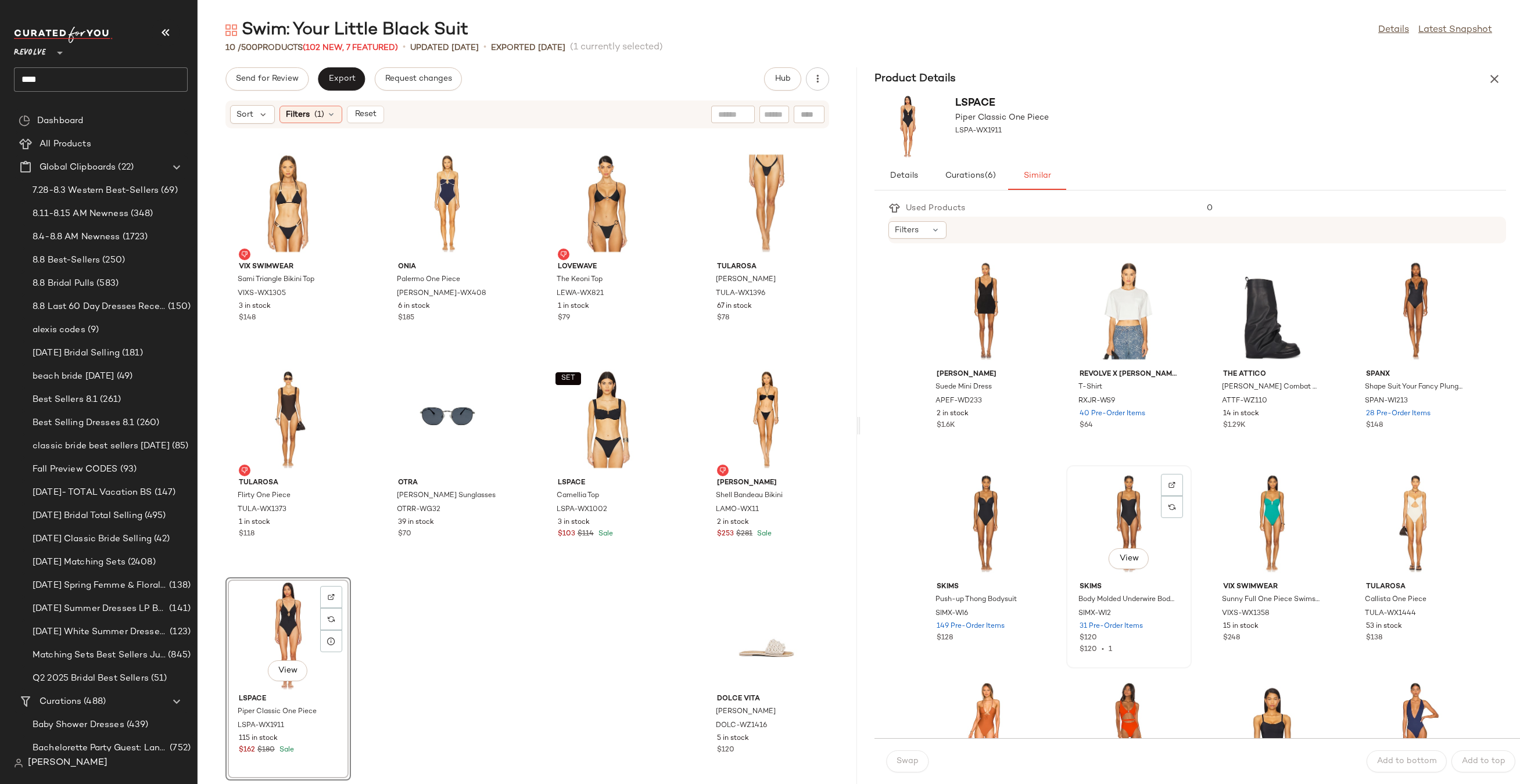
click at [1146, 510] on div "View" at bounding box center [1128, 523] width 117 height 108
click at [915, 761] on span "Swap" at bounding box center [906, 761] width 23 height 9
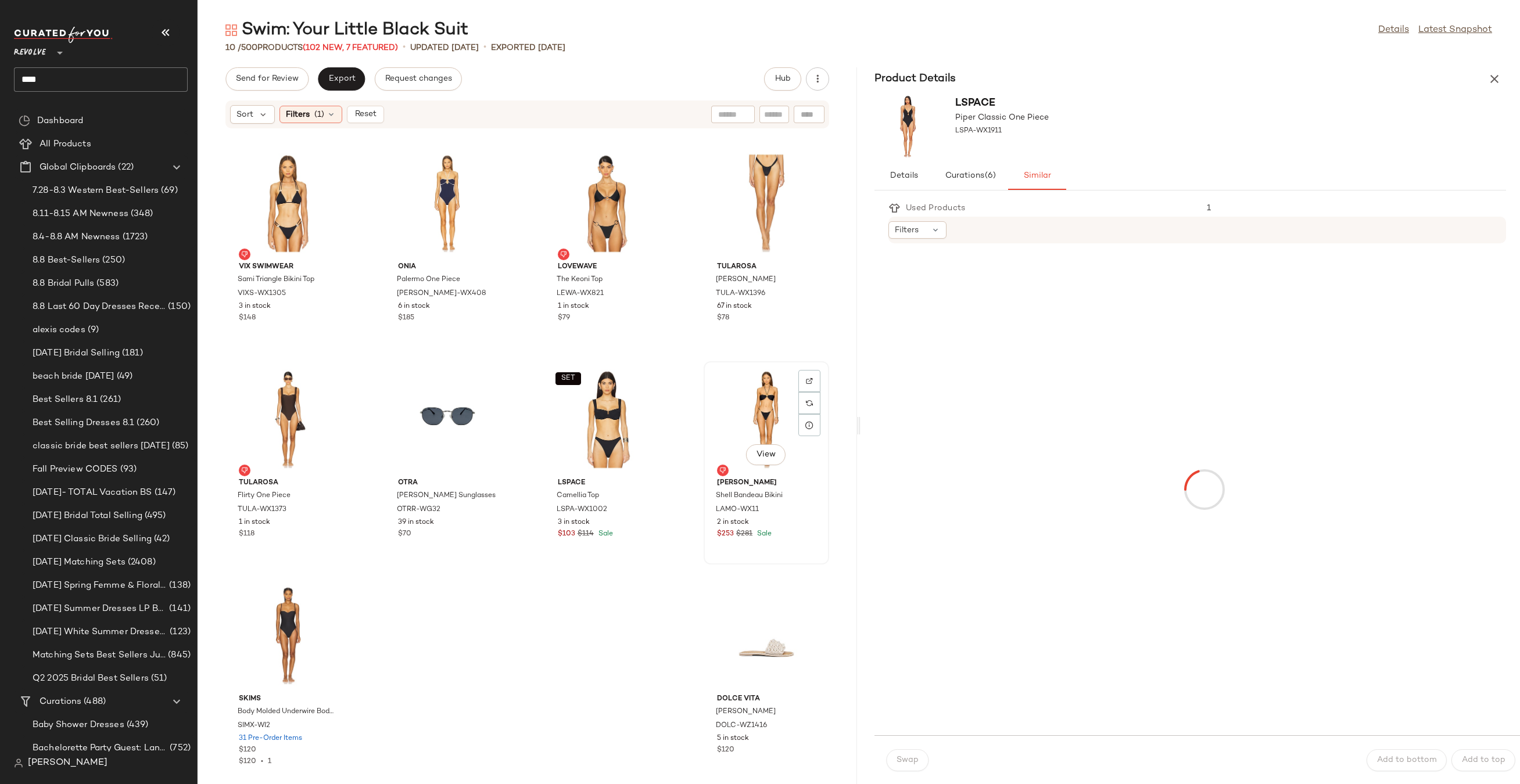
click at [737, 394] on div "View" at bounding box center [766, 418] width 117 height 108
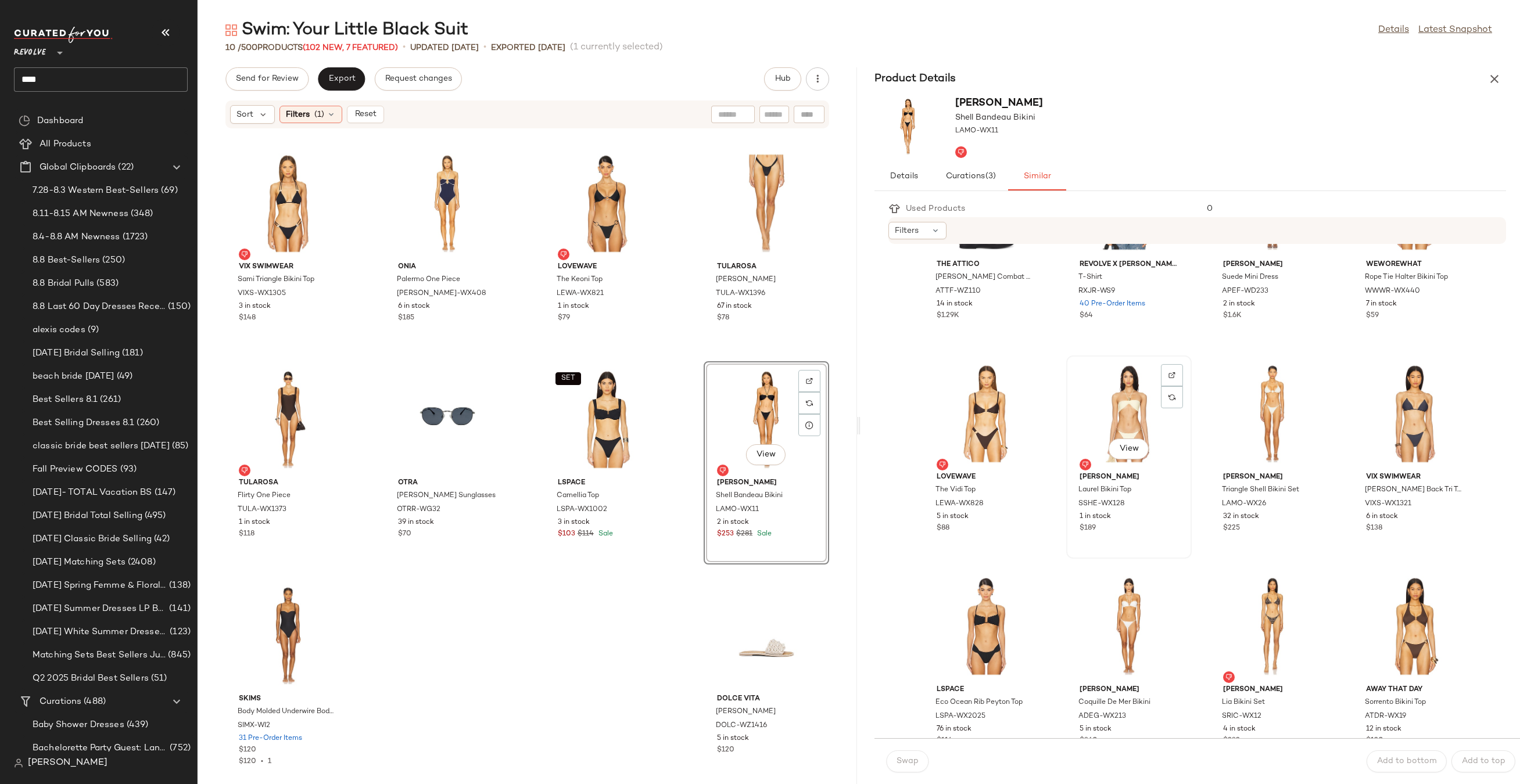
scroll to position [231, 0]
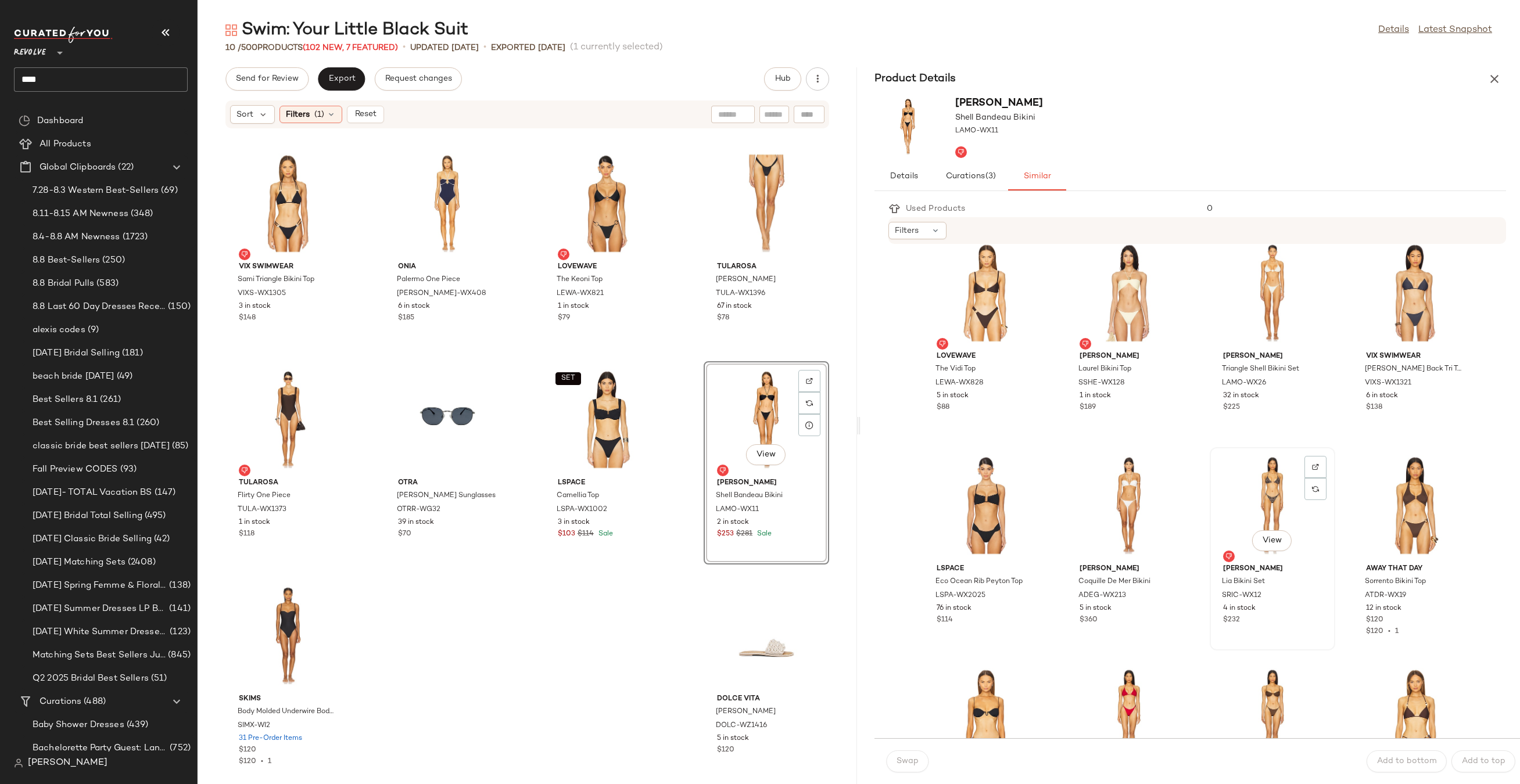
click at [1253, 475] on div "View" at bounding box center [1271, 504] width 117 height 108
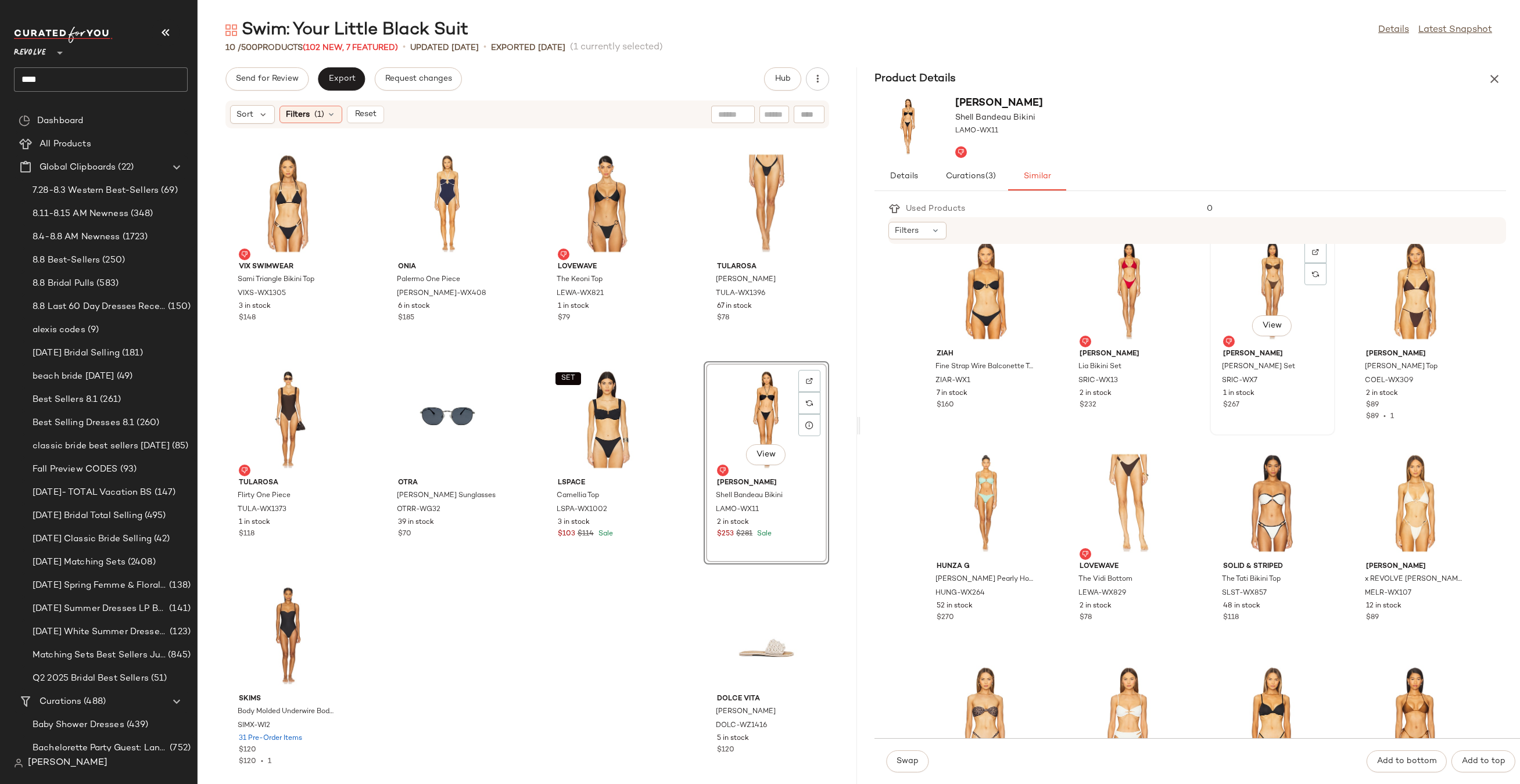
click at [1265, 296] on div "View" at bounding box center [1271, 290] width 117 height 108
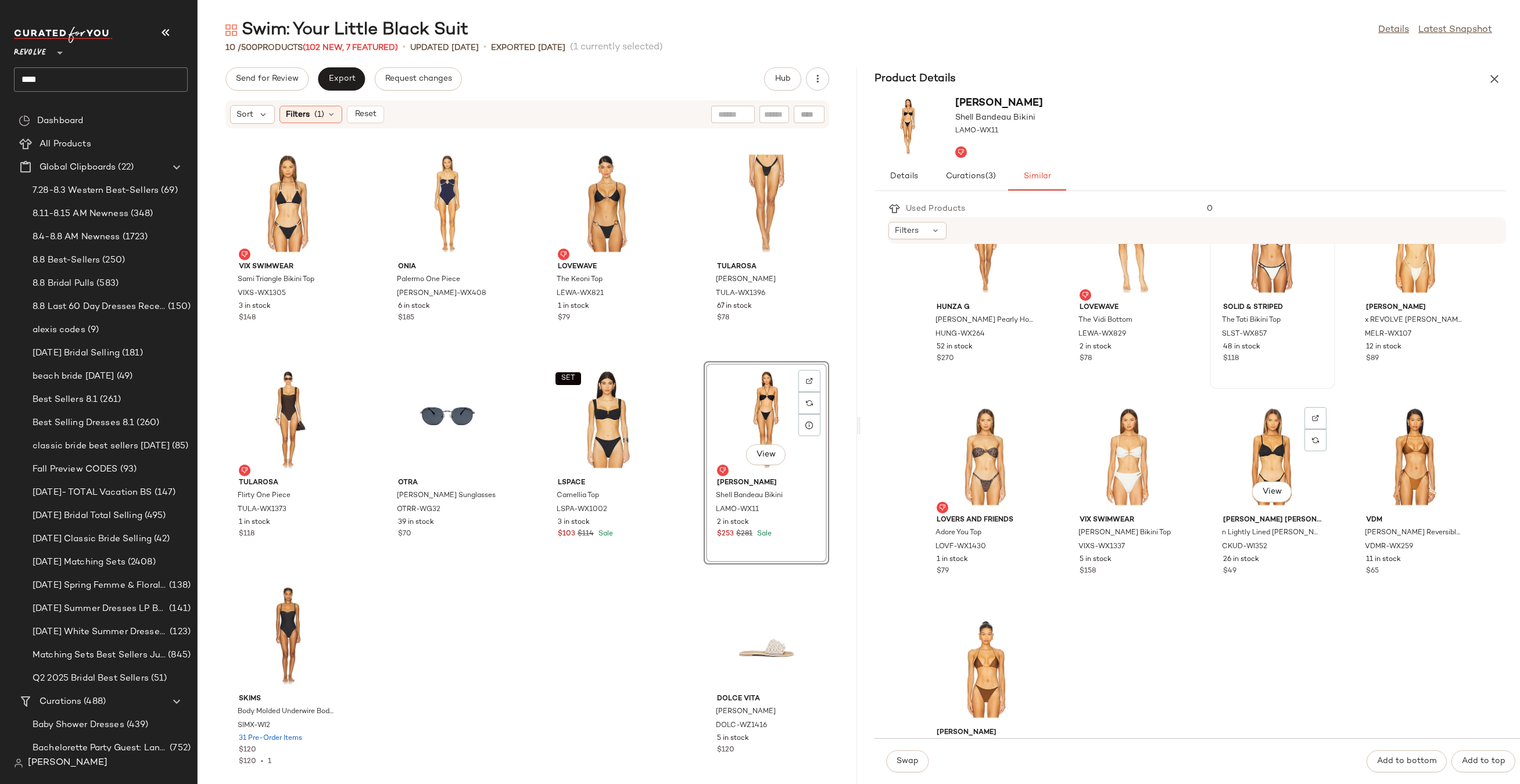
scroll to position [994, 0]
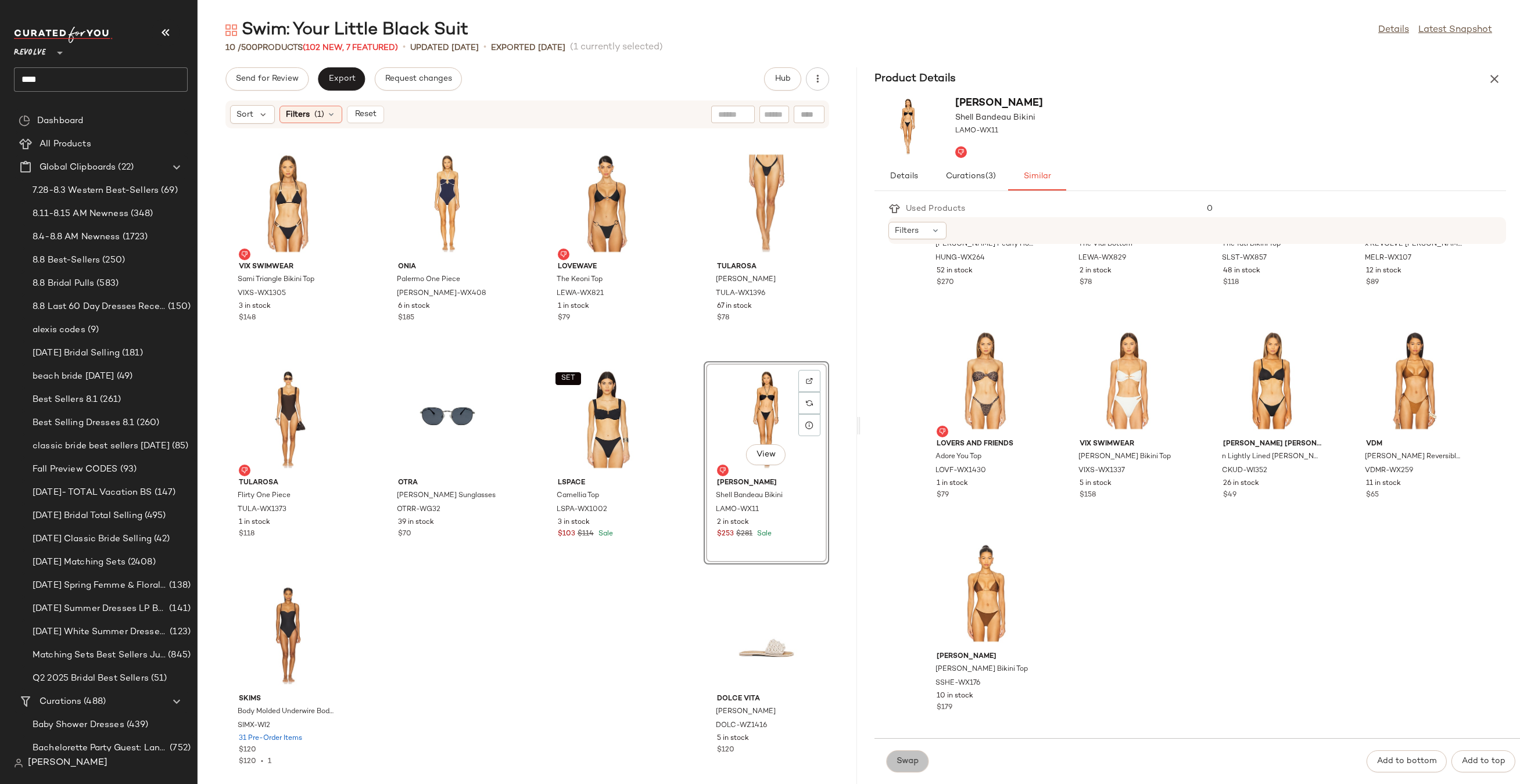
click at [914, 761] on span "Swap" at bounding box center [906, 761] width 23 height 9
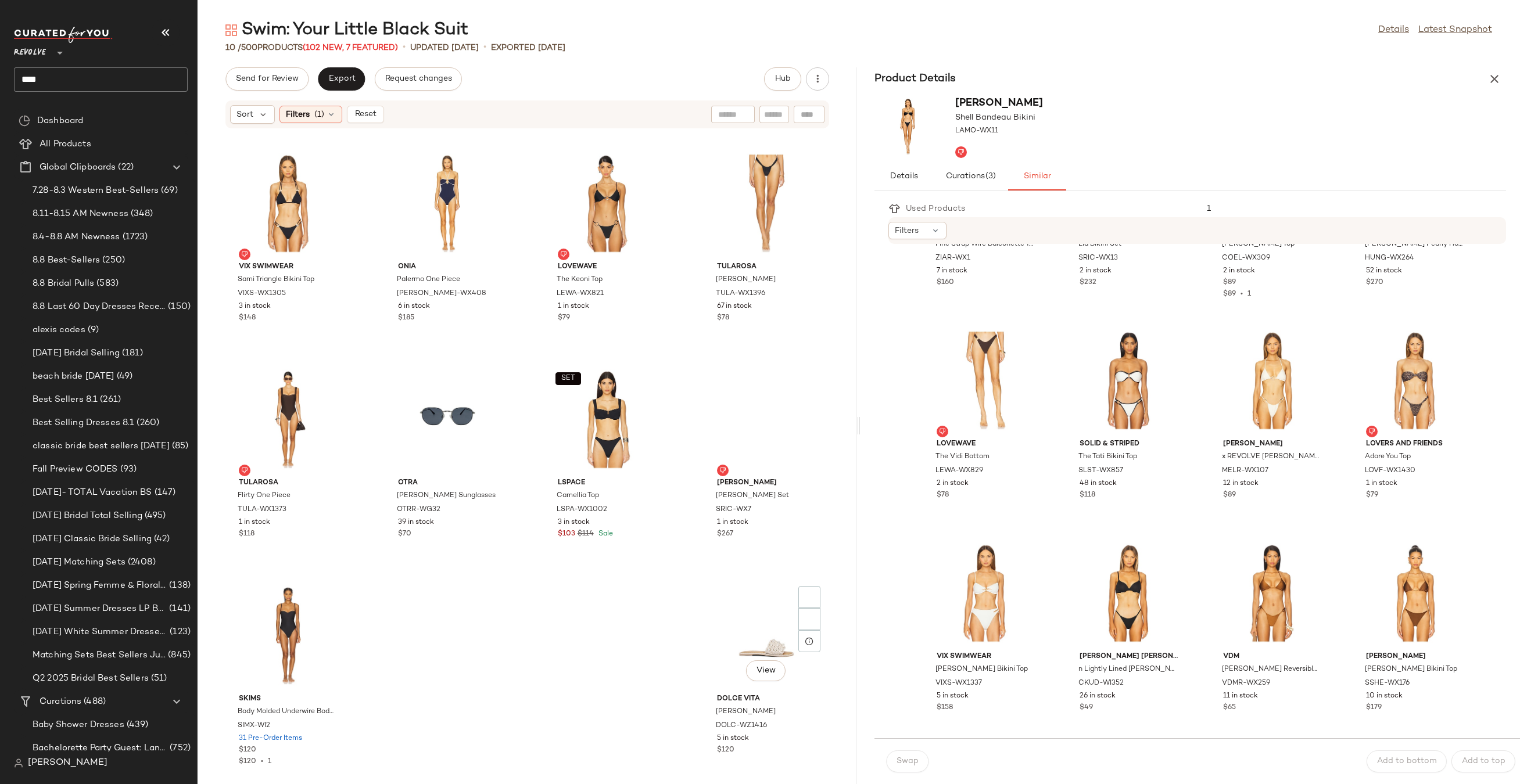
scroll to position [781, 0]
click at [590, 416] on div "SET View" at bounding box center [606, 418] width 117 height 108
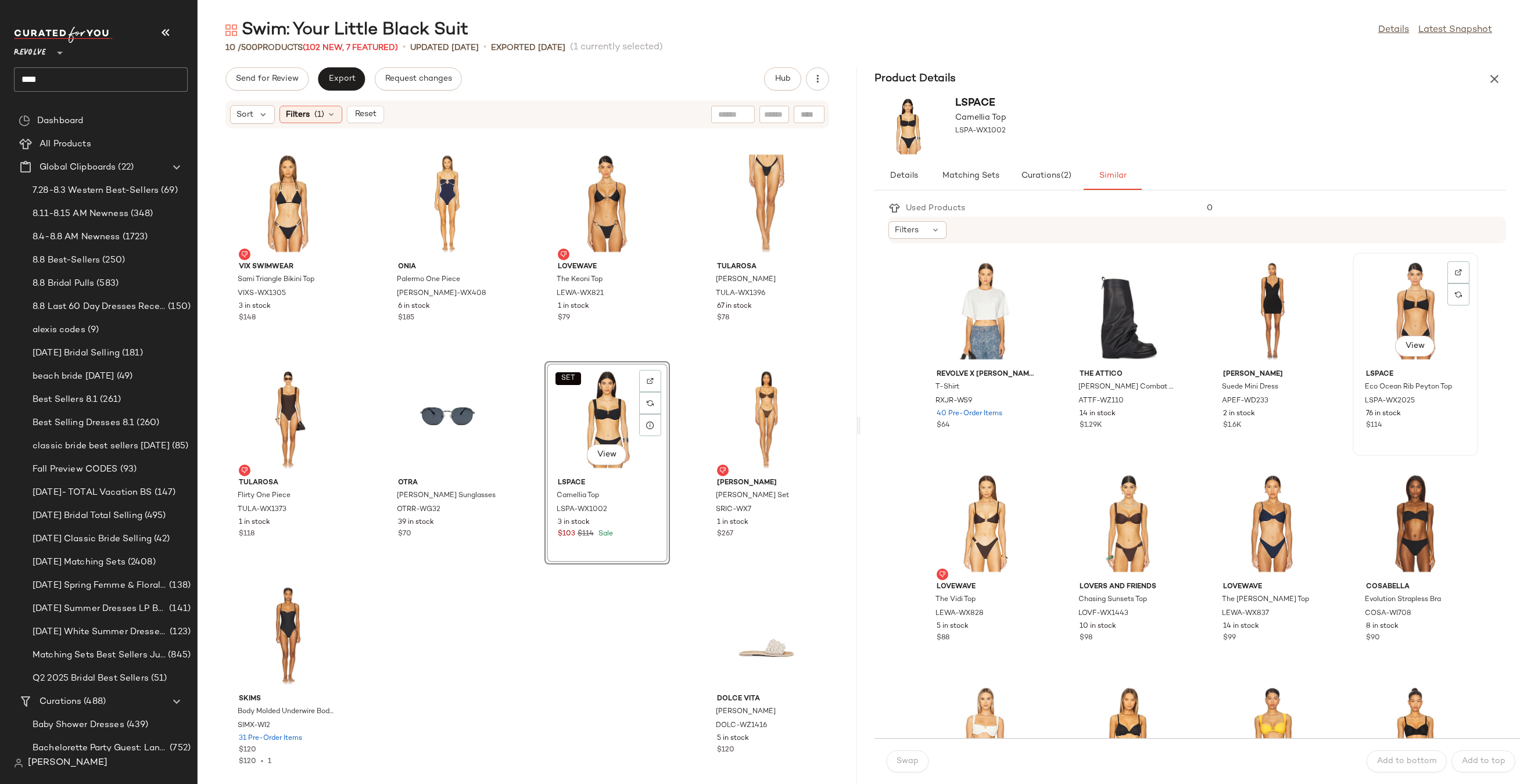
click at [1394, 313] on div "View" at bounding box center [1415, 310] width 117 height 108
click at [889, 770] on div "Swap" at bounding box center [907, 761] width 43 height 22
click at [898, 761] on span "Swap" at bounding box center [906, 761] width 23 height 9
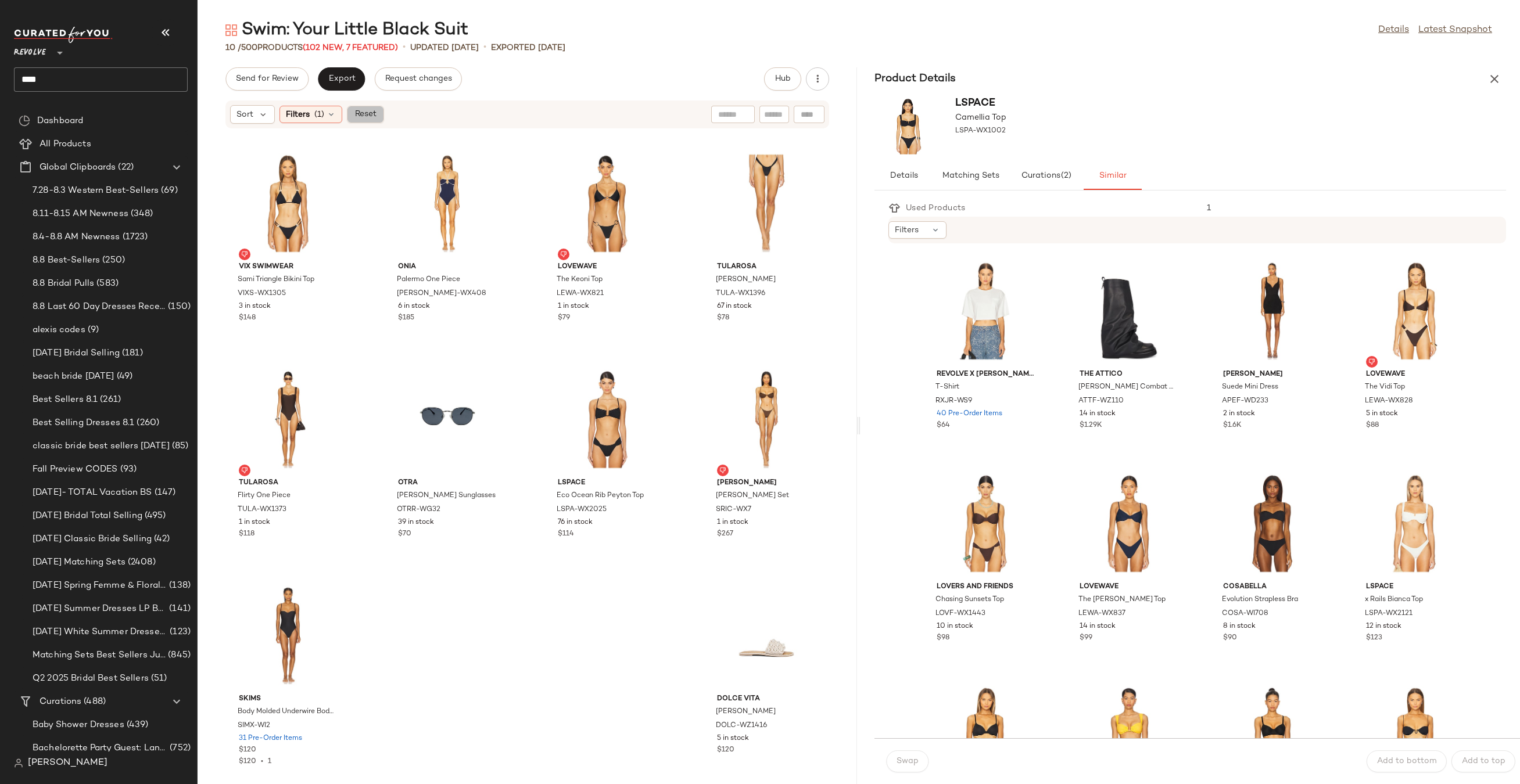
click at [369, 112] on span "Reset" at bounding box center [365, 115] width 22 height 9
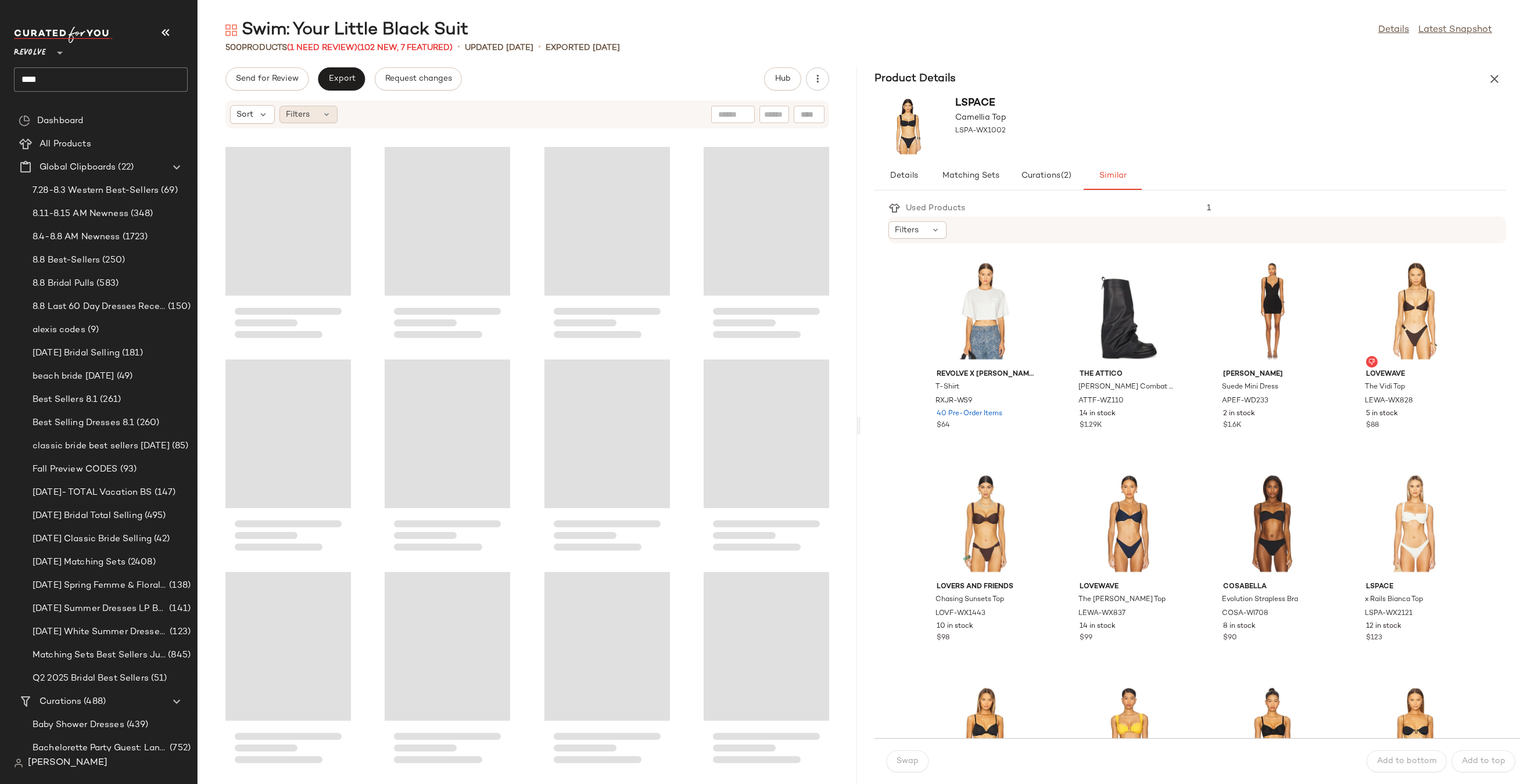
click at [298, 115] on span "Filters" at bounding box center [298, 115] width 24 height 12
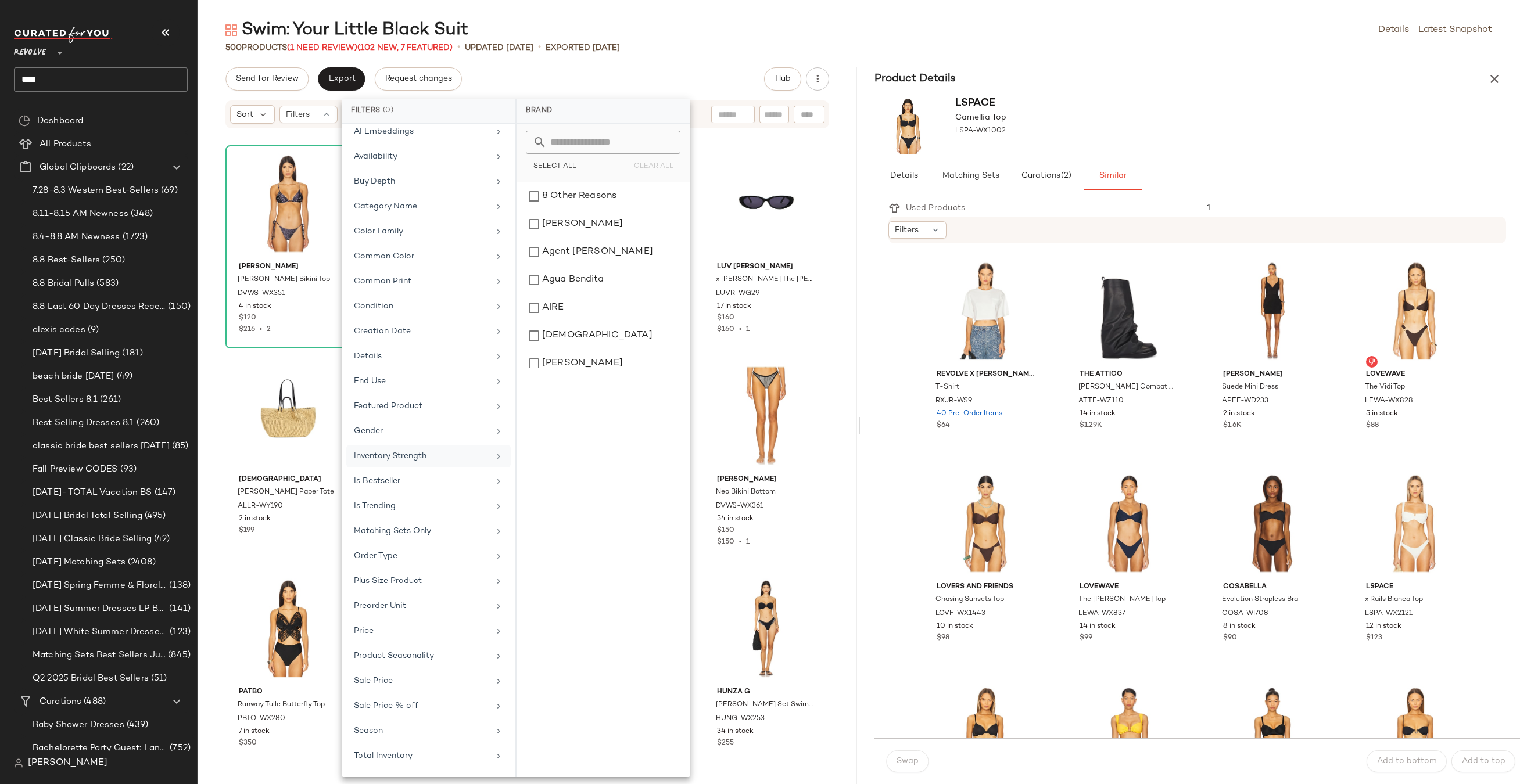
scroll to position [113, 0]
click at [391, 675] on div "Sale Price" at bounding box center [421, 675] width 135 height 12
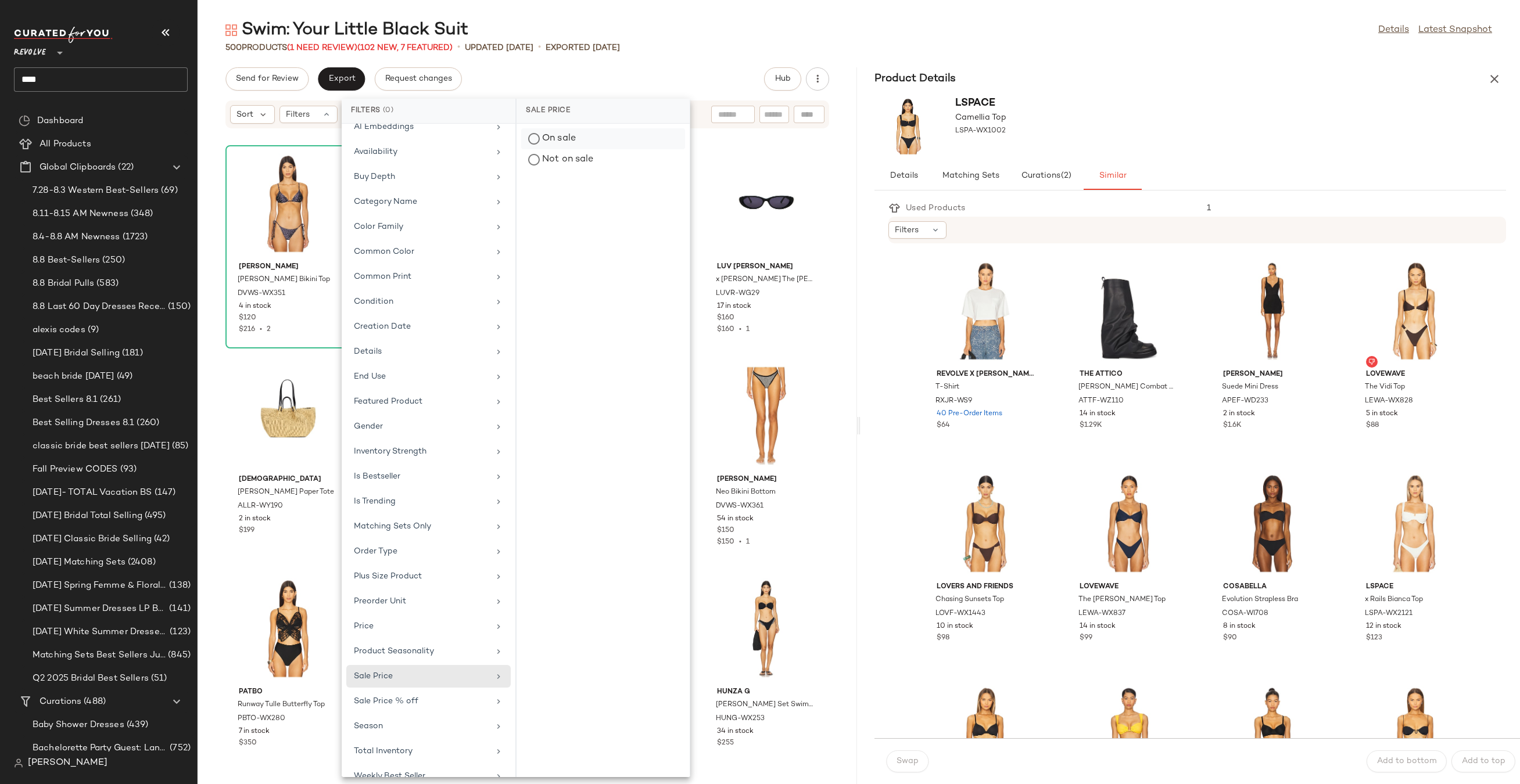
click at [559, 150] on div "On sale" at bounding box center [602, 160] width 164 height 21
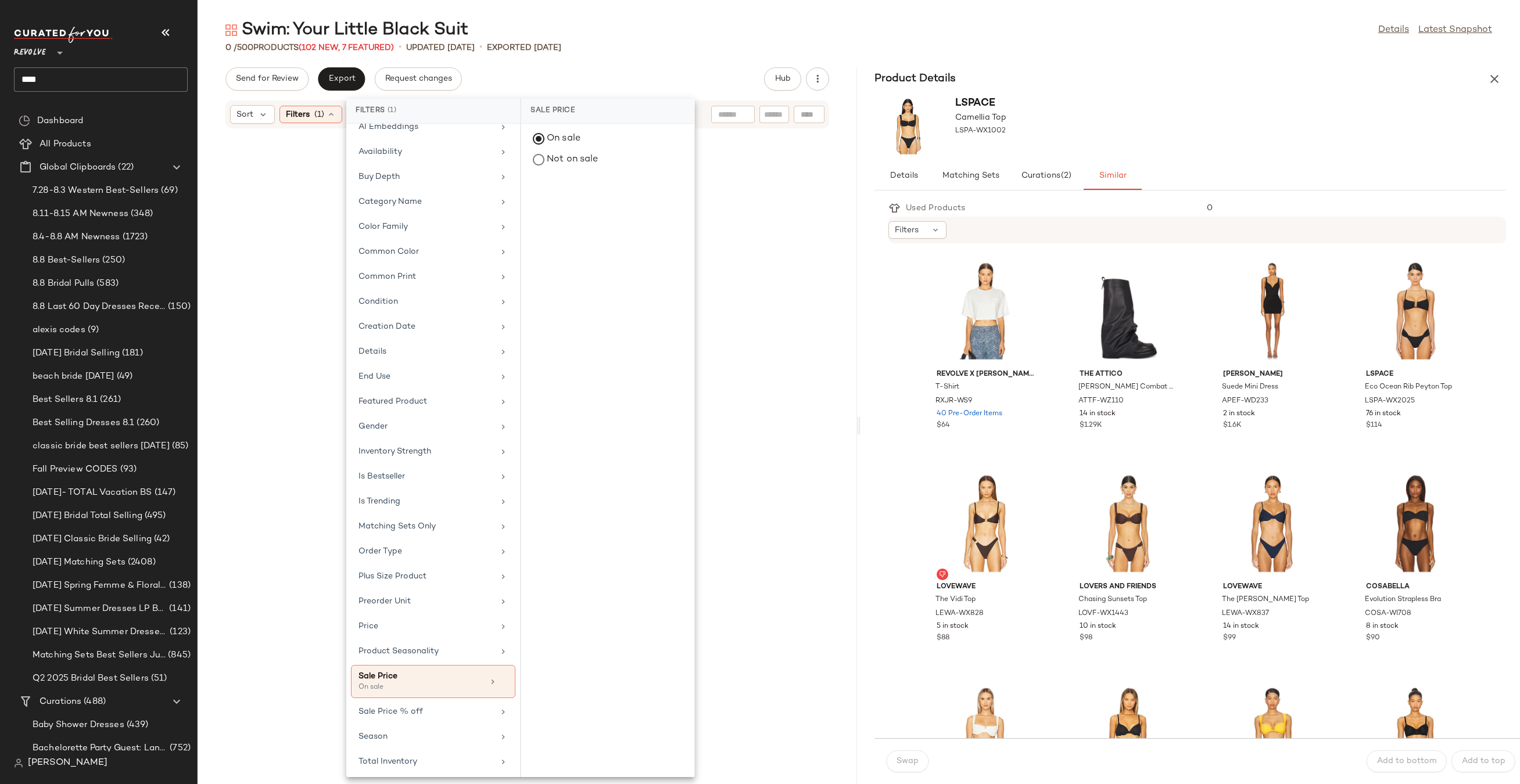
click at [606, 65] on div "Swim: Your Little Black Suit Details Latest Snapshot 0 / 500 Products (102 New,…" at bounding box center [858, 401] width 1322 height 766
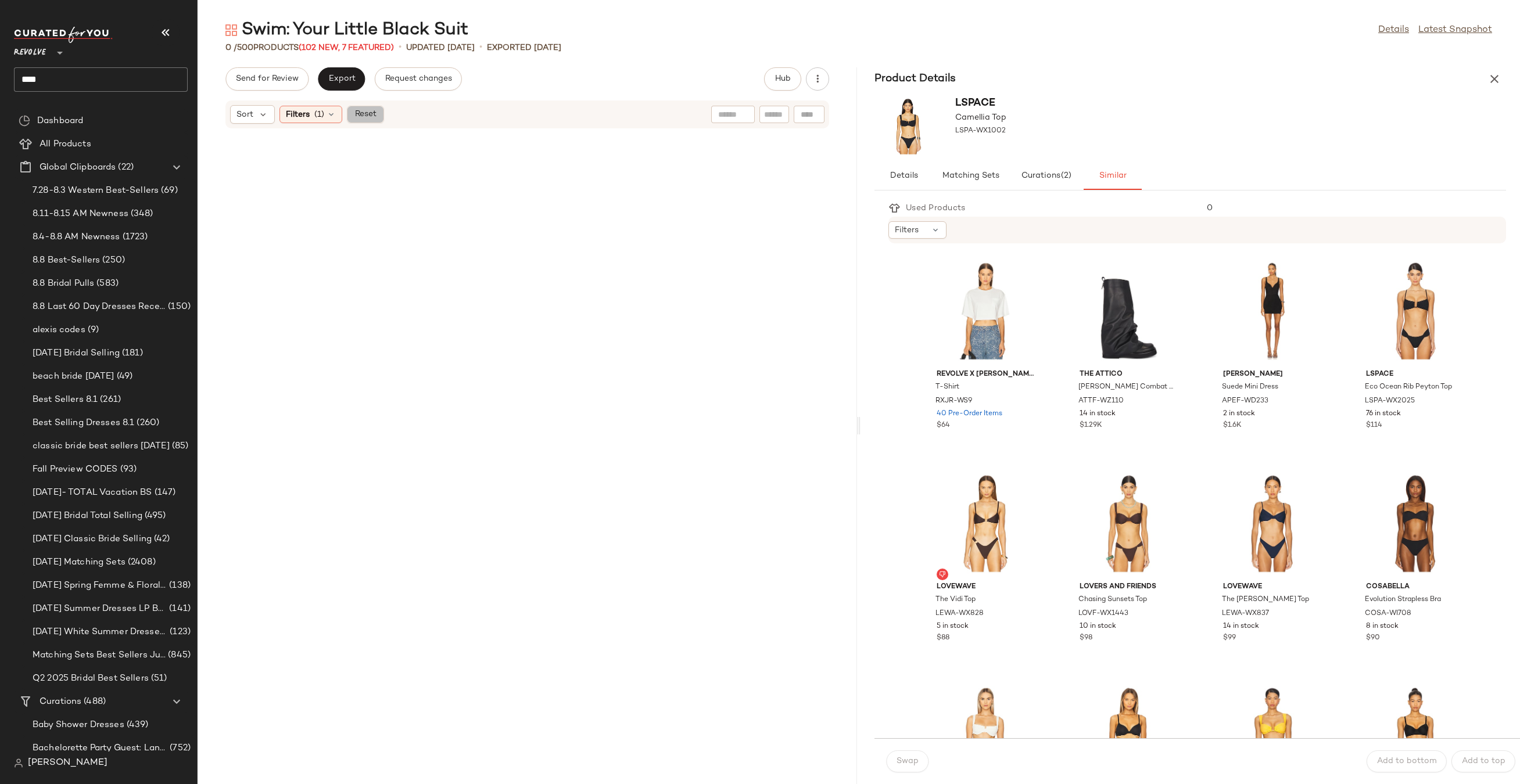
click at [371, 108] on button "Reset" at bounding box center [365, 114] width 37 height 18
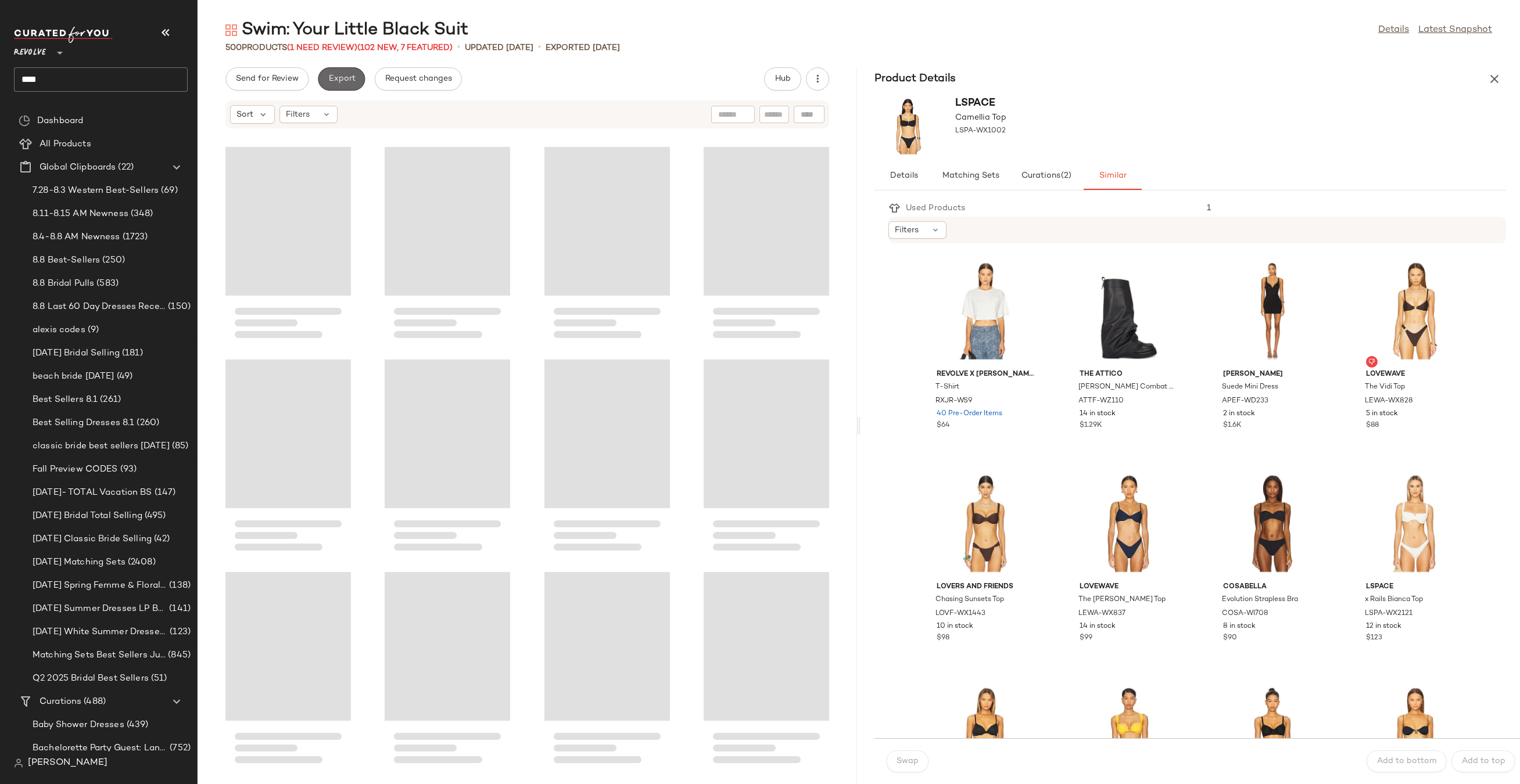
click at [334, 73] on button "Export" at bounding box center [341, 78] width 47 height 23
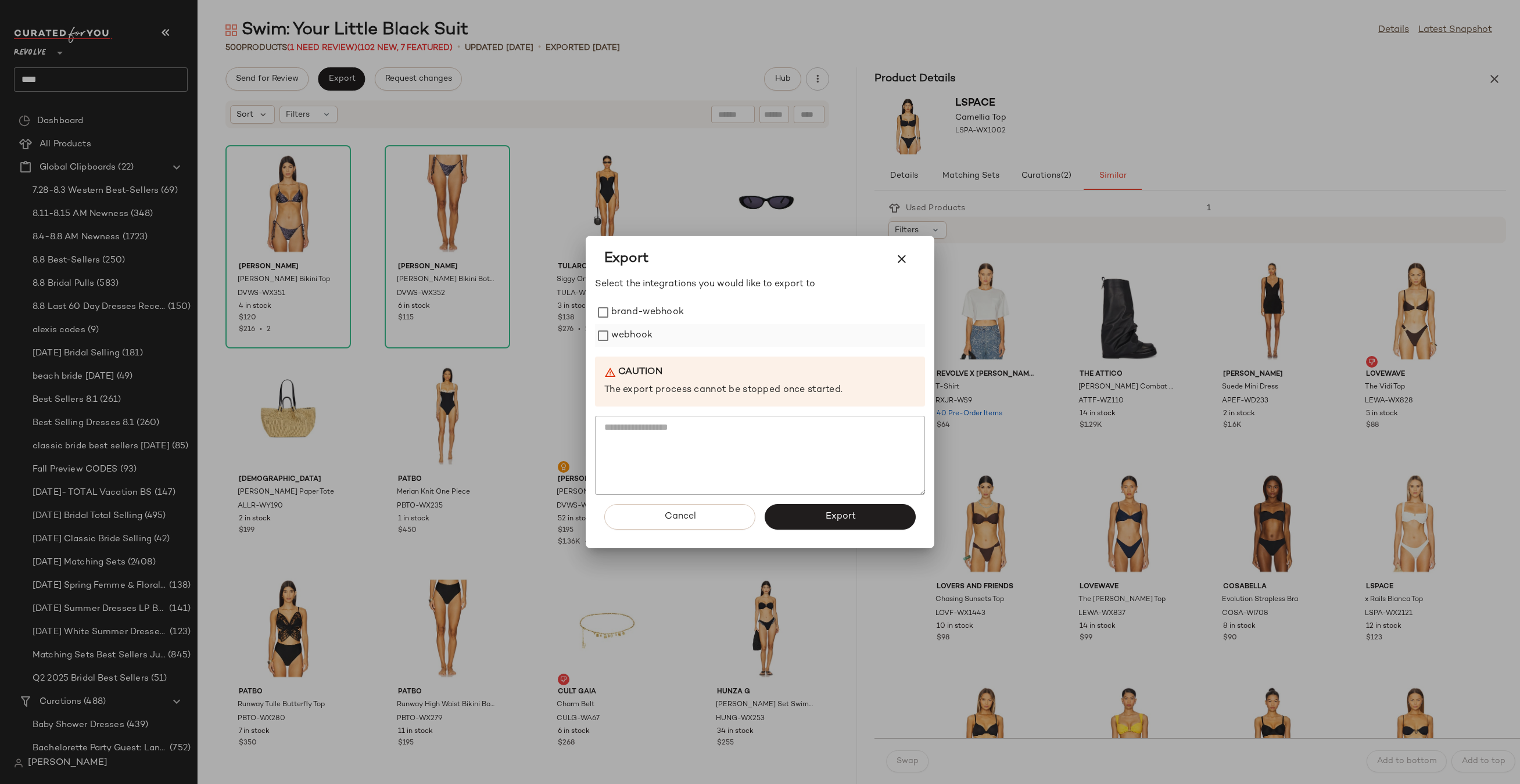
click at [617, 339] on label "webhook" at bounding box center [631, 335] width 42 height 23
click at [809, 520] on button "Export" at bounding box center [839, 517] width 151 height 26
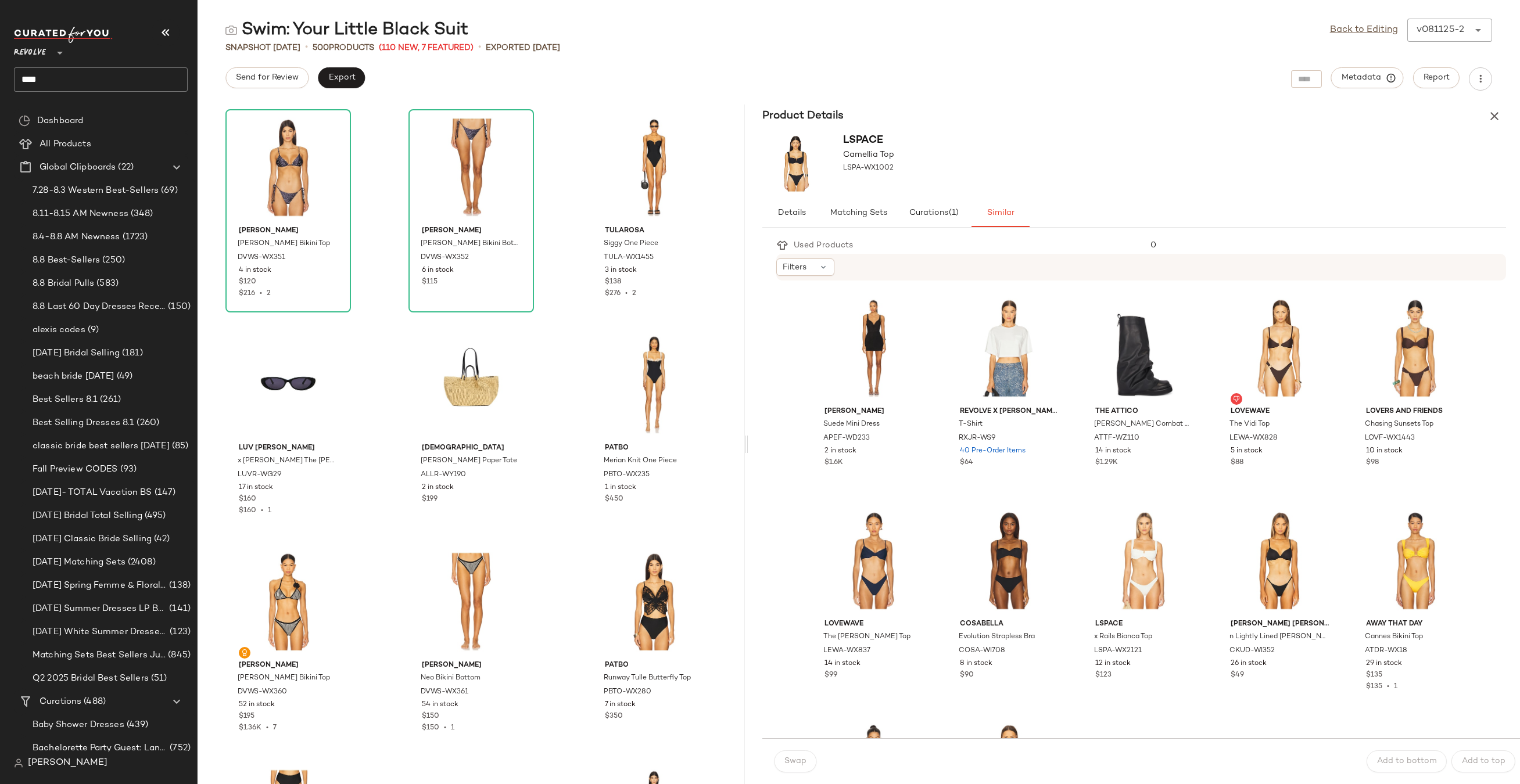
click at [94, 89] on input "****" at bounding box center [101, 79] width 174 height 24
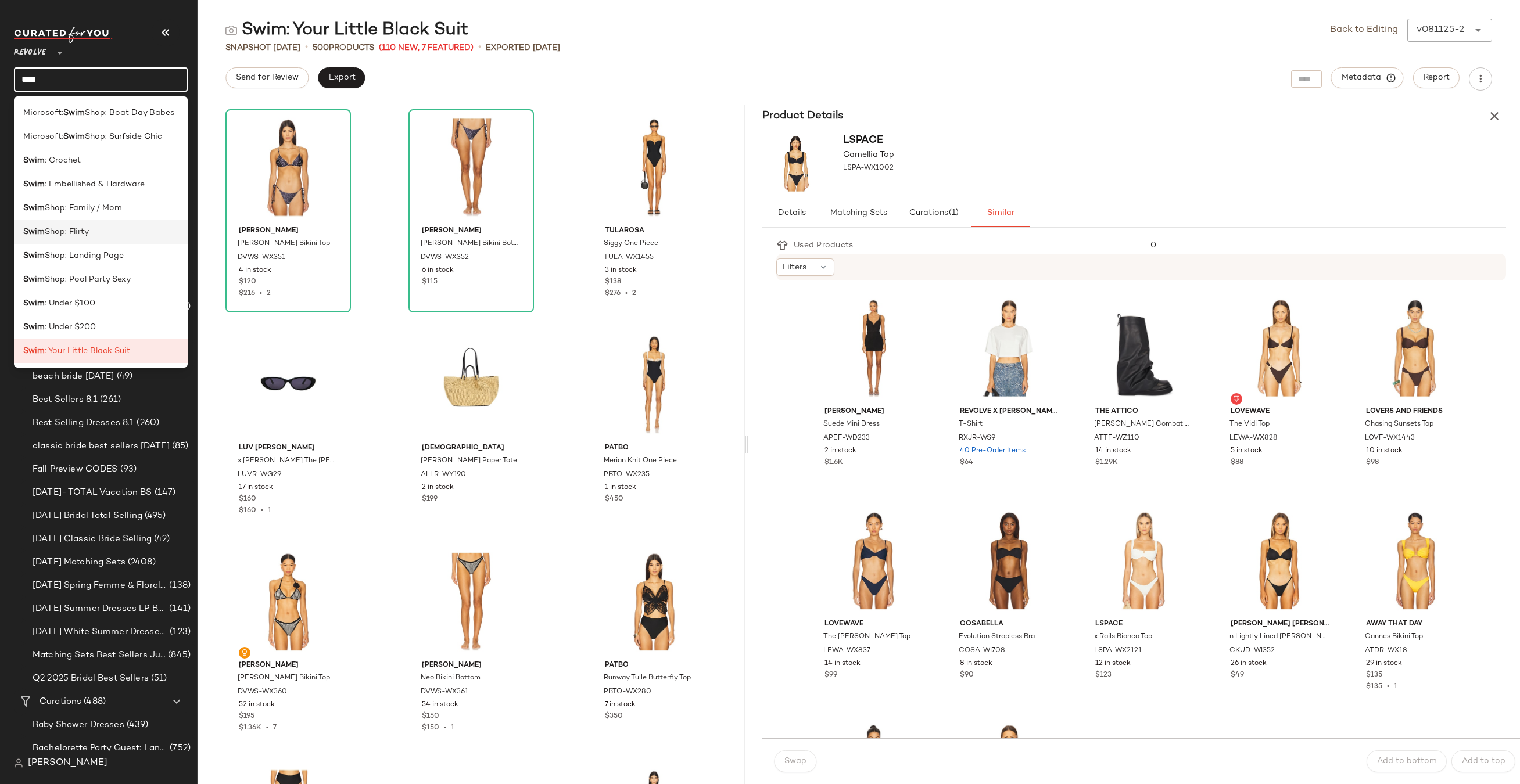
type input "*********"
click at [108, 182] on span "Swim: Embellished & Hardware" at bounding box center [83, 184] width 121 height 12
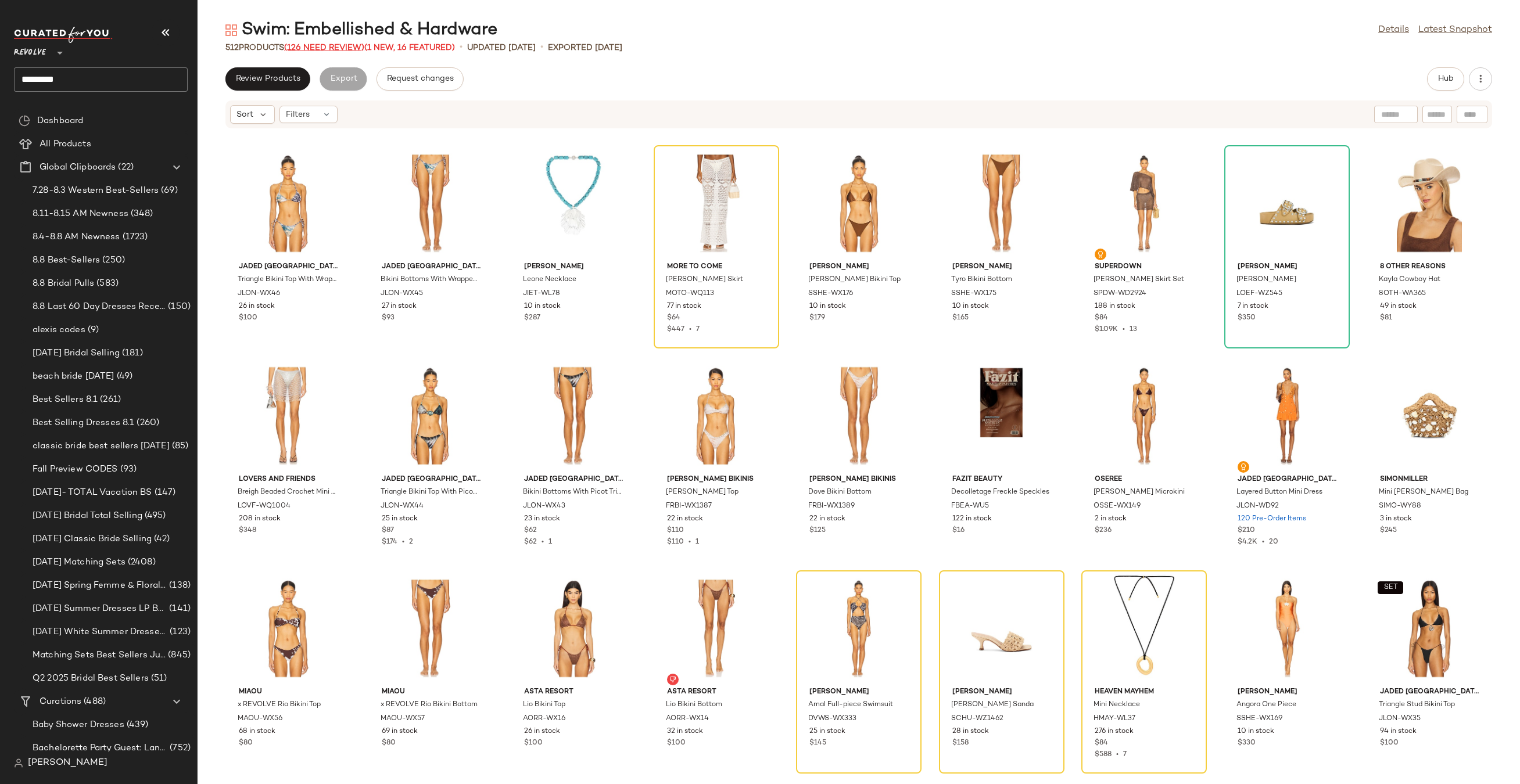
click at [319, 45] on span "(126 Need Review)" at bounding box center [323, 47] width 80 height 8
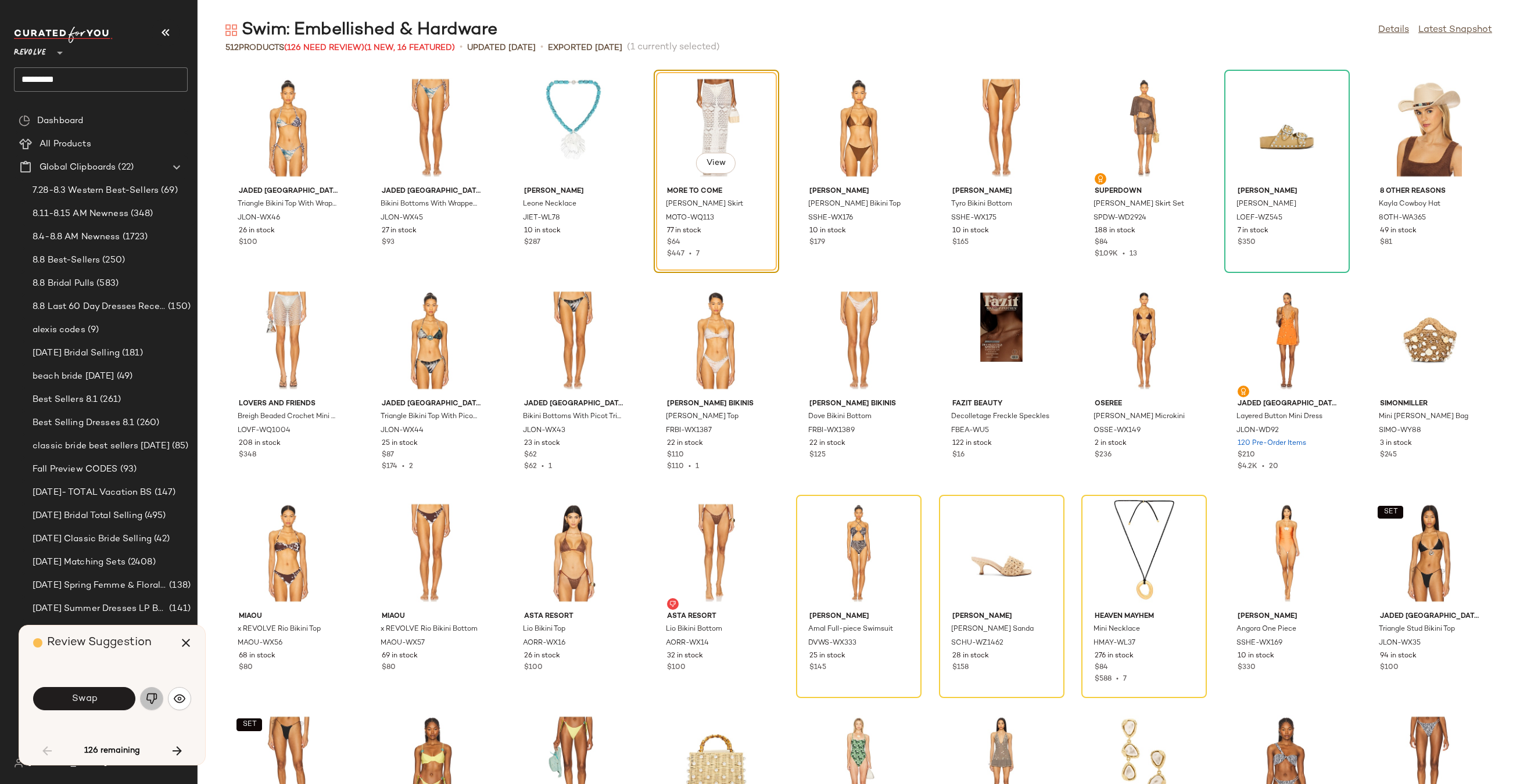
click at [155, 696] on img "button" at bounding box center [152, 698] width 12 height 12
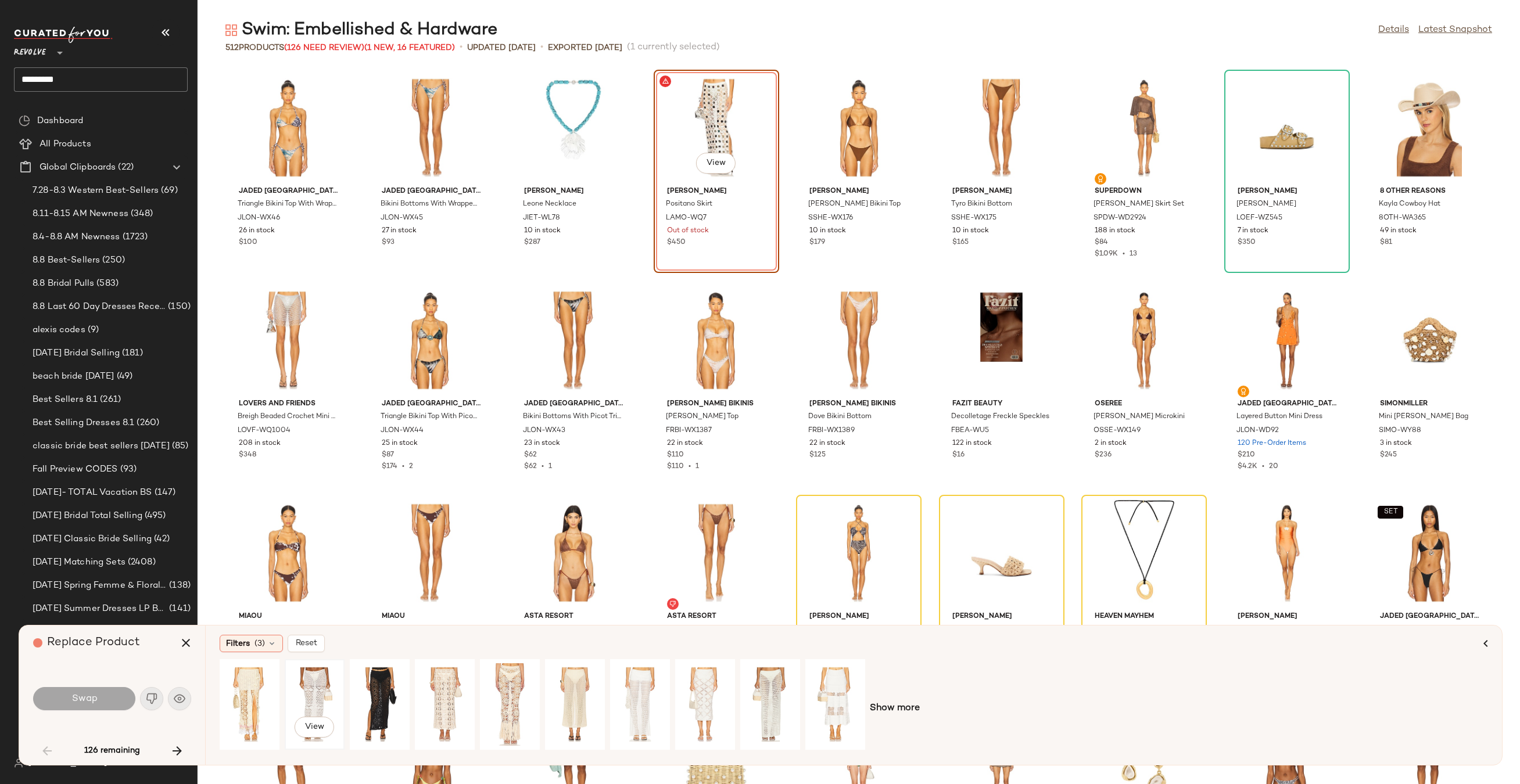
click at [322, 682] on div "View" at bounding box center [314, 704] width 52 height 82
click at [107, 694] on button "Swap" at bounding box center [84, 698] width 103 height 23
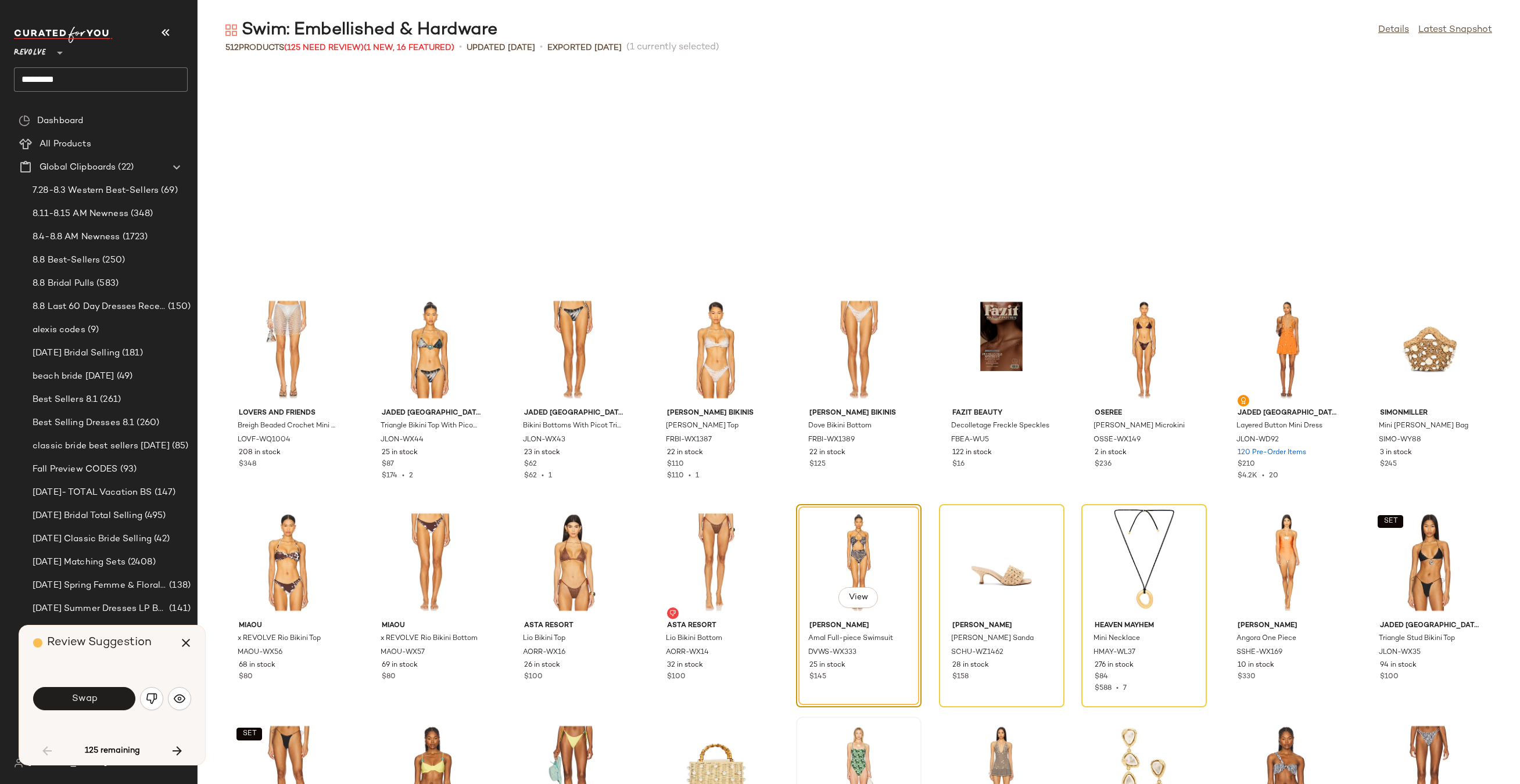
scroll to position [222, 0]
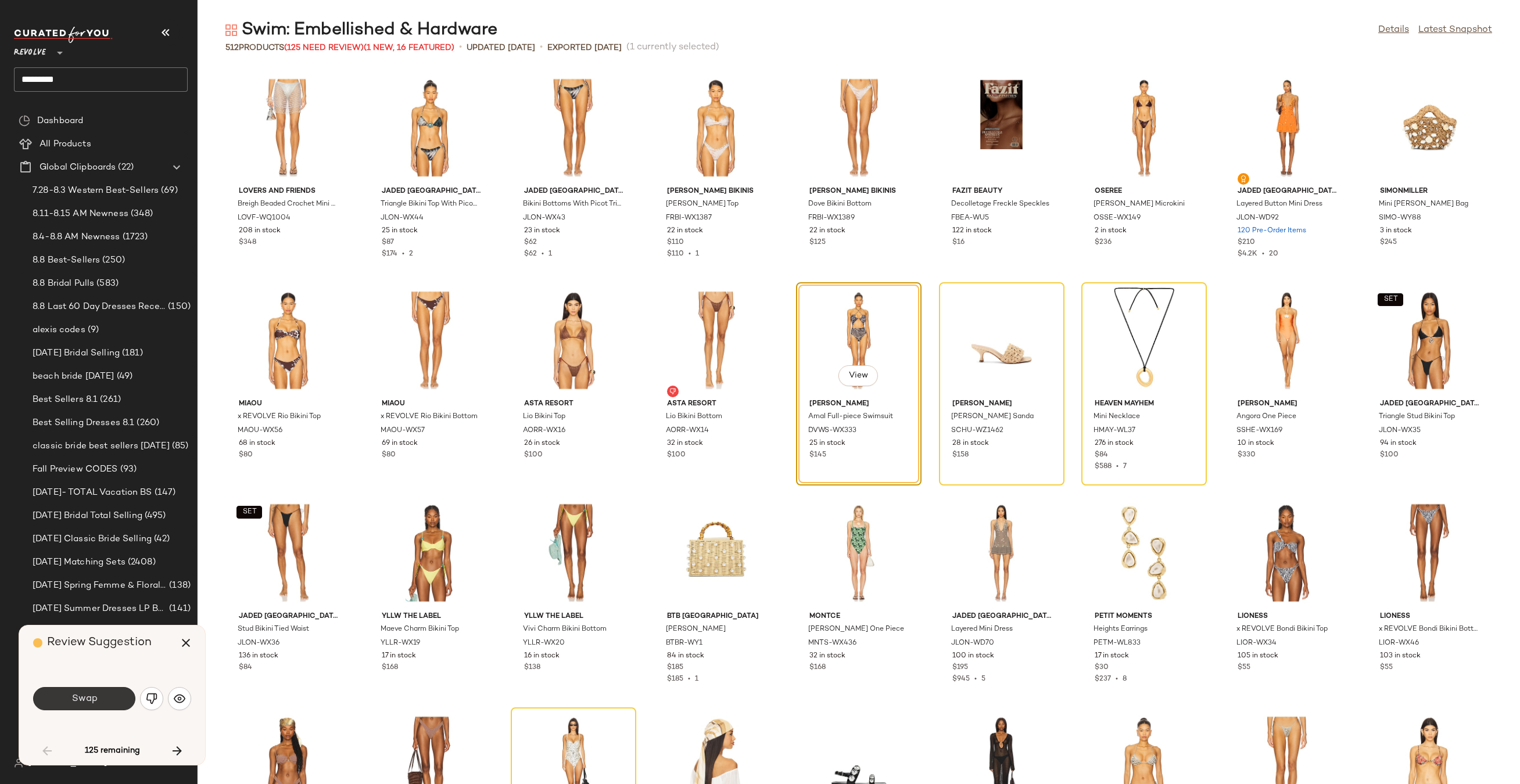
click at [107, 692] on button "Swap" at bounding box center [84, 698] width 103 height 23
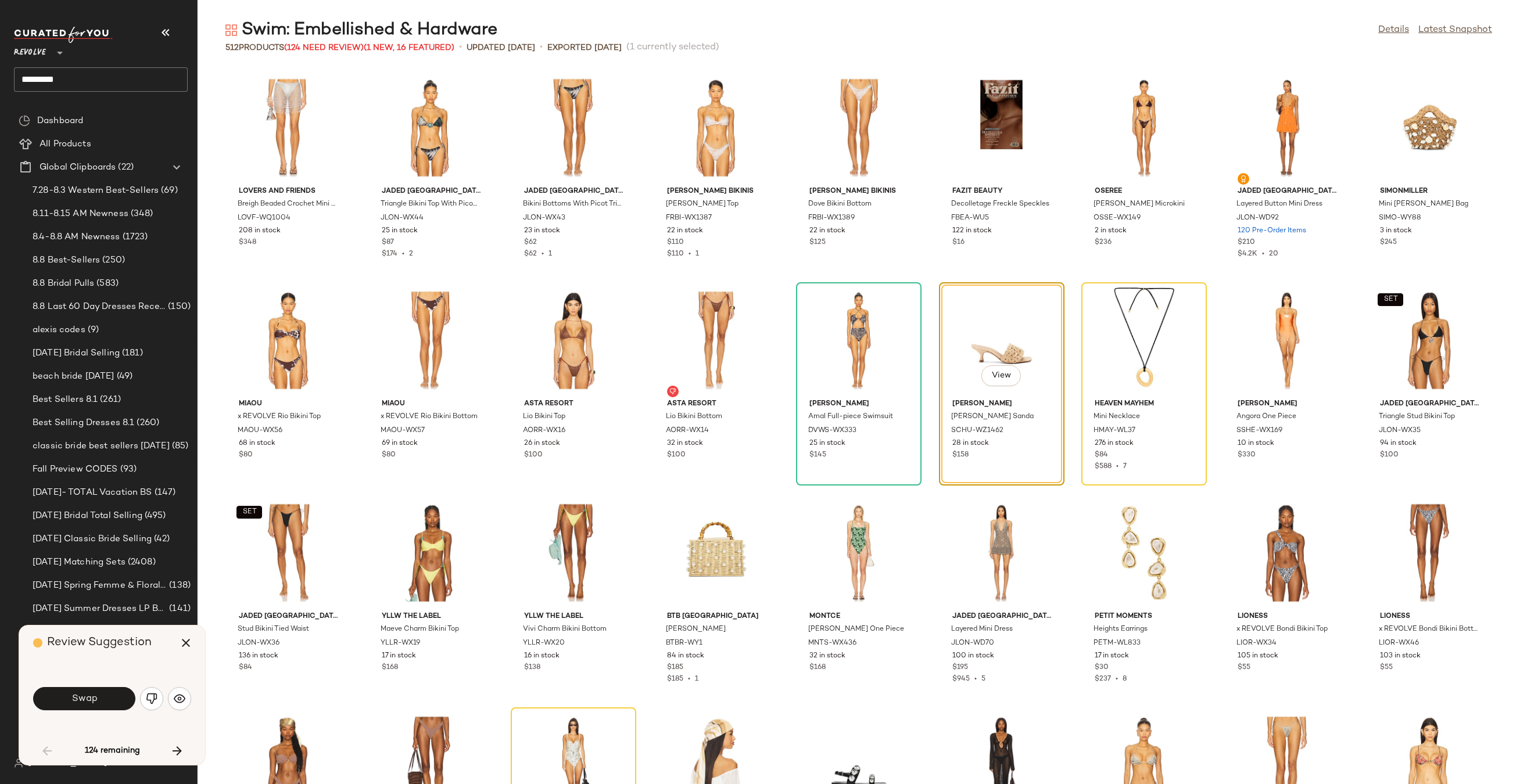
scroll to position [212, 0]
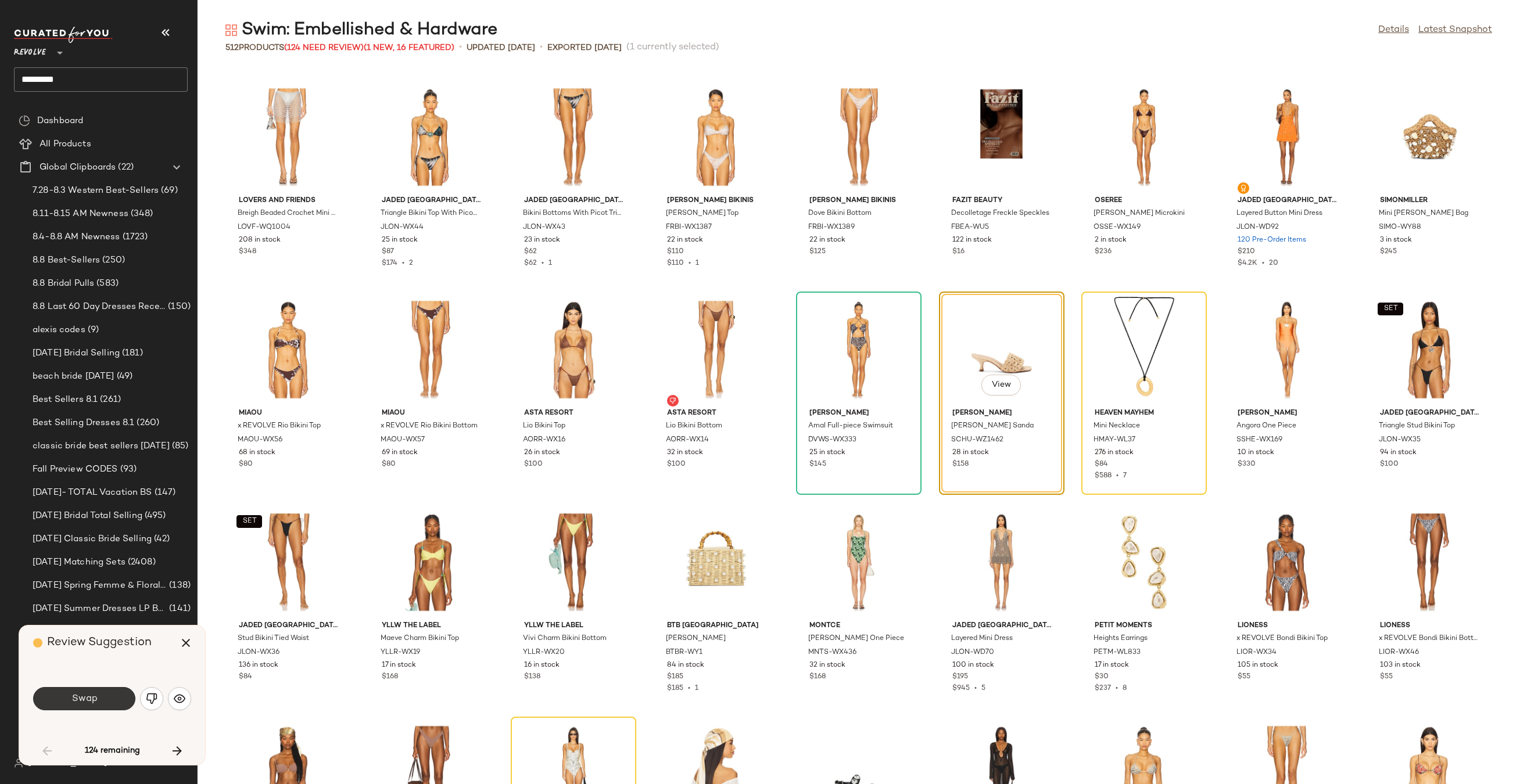
click at [98, 694] on button "Swap" at bounding box center [84, 698] width 103 height 23
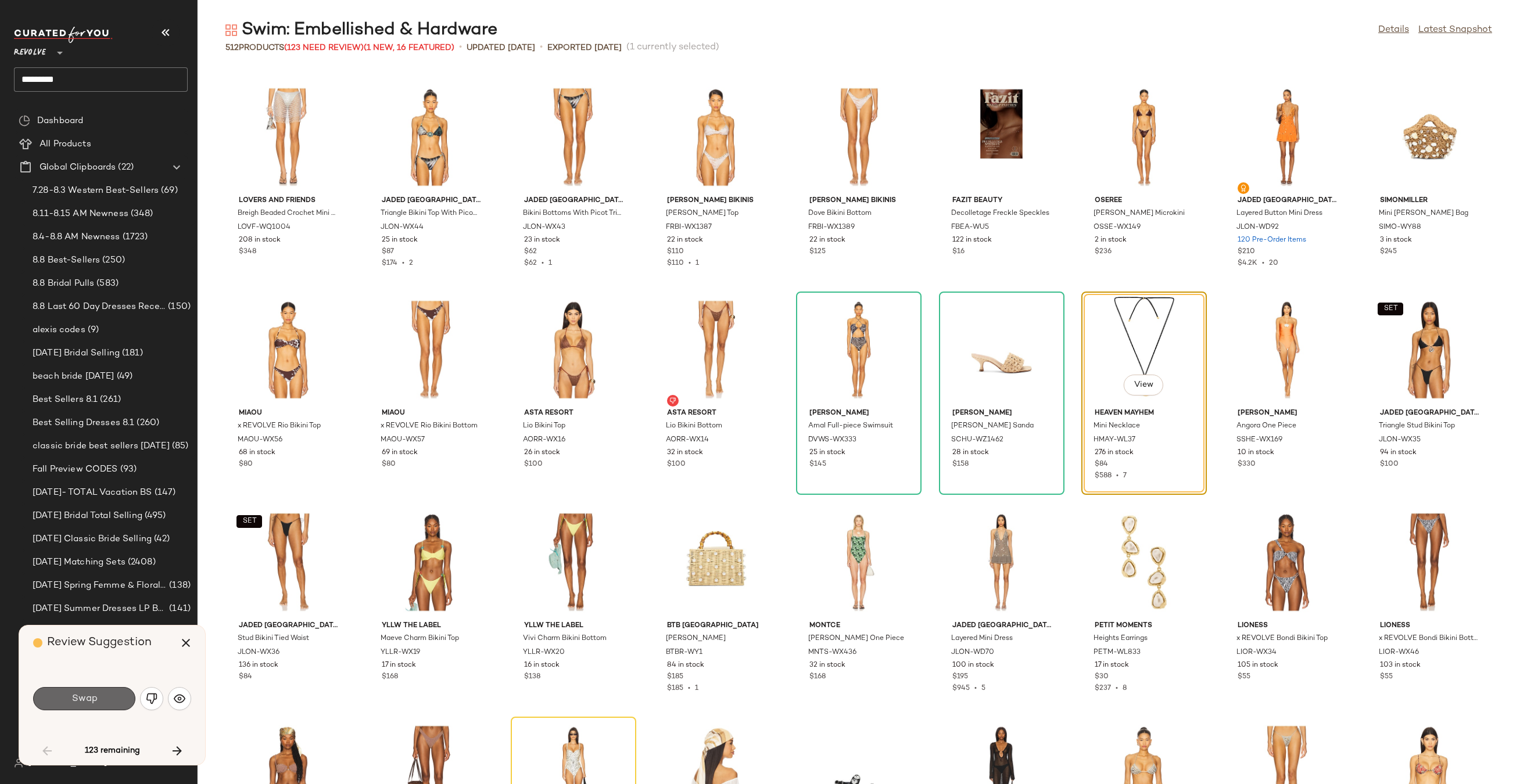
click at [95, 705] on button "Swap" at bounding box center [84, 698] width 103 height 23
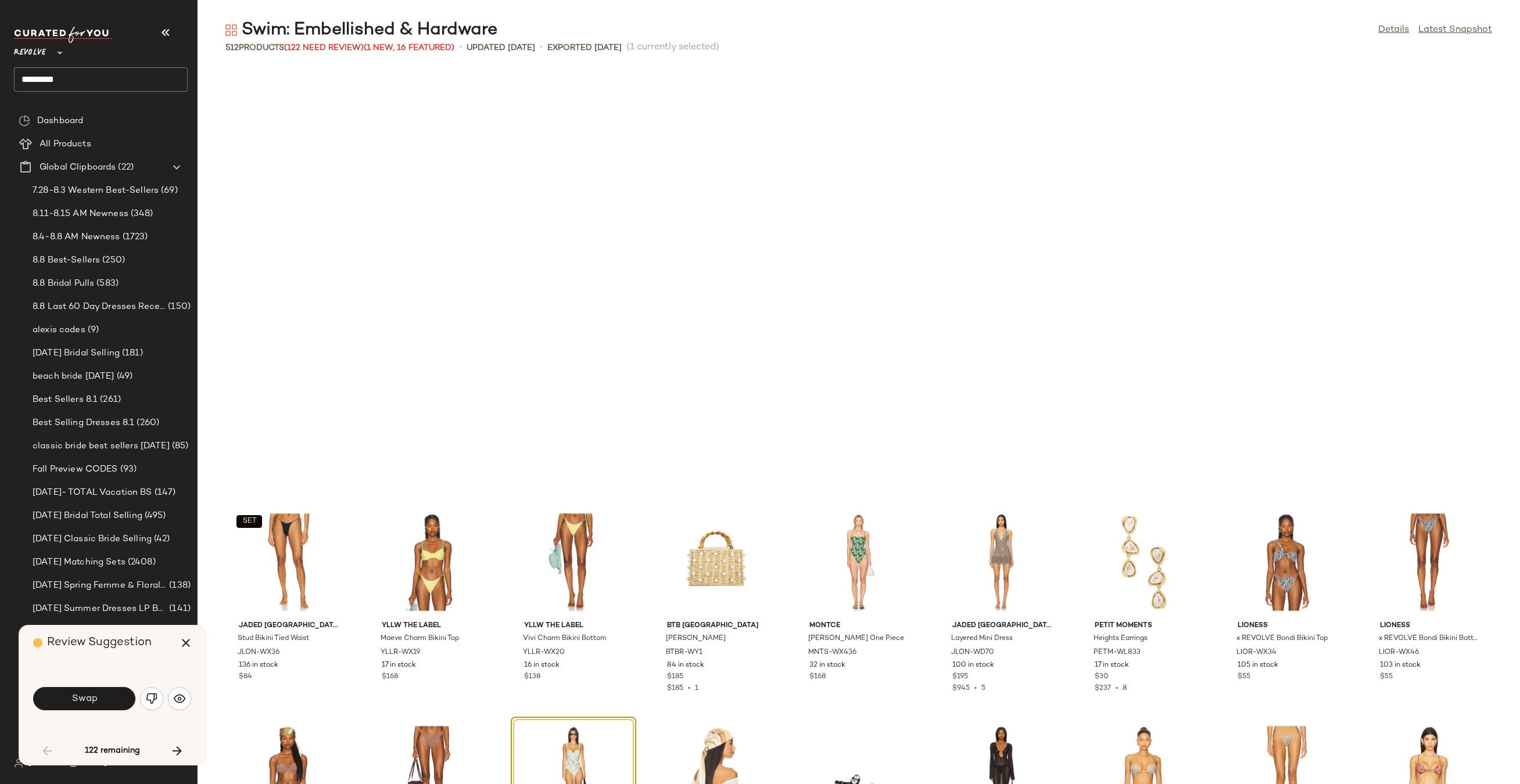
scroll to position [637, 0]
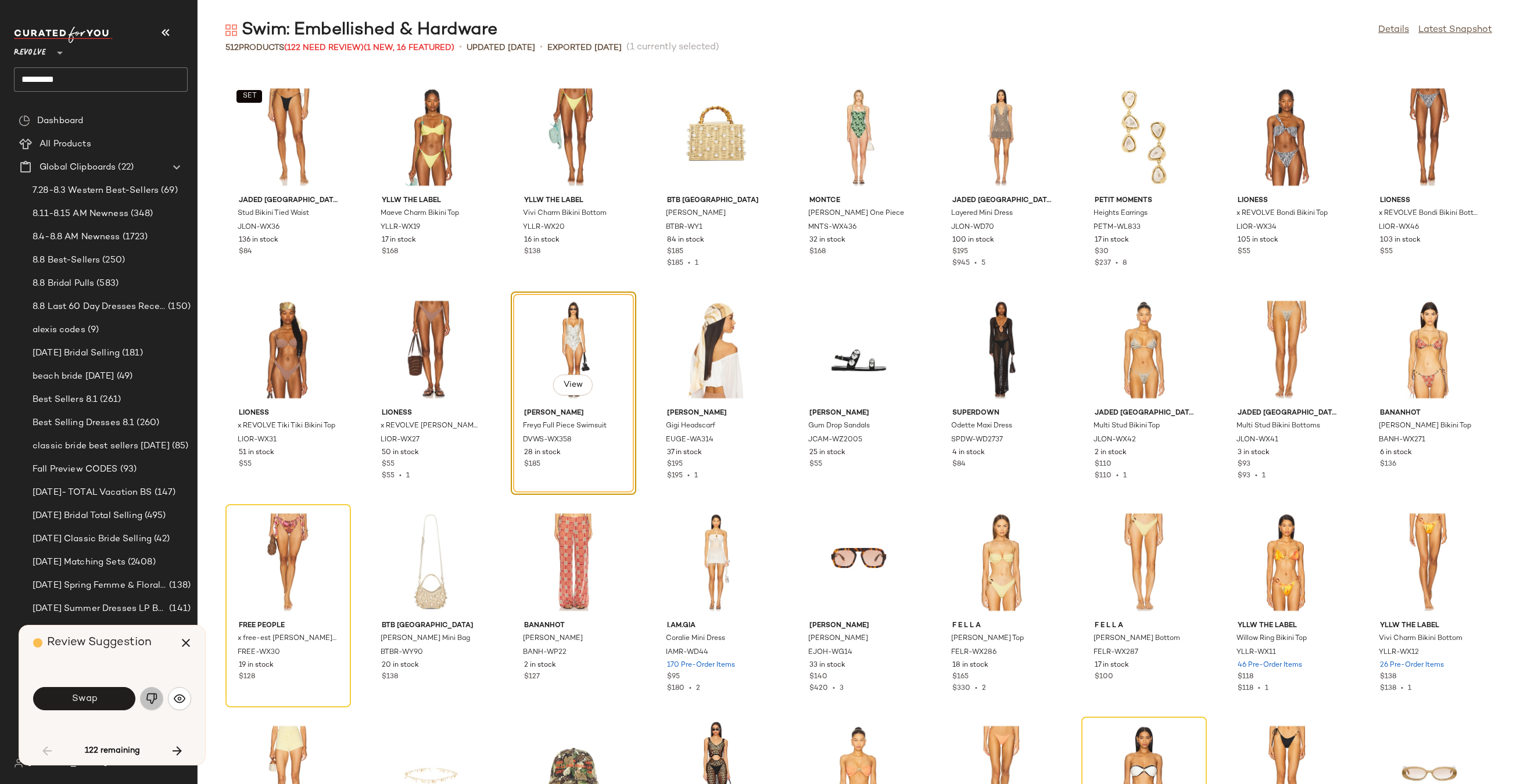
click at [148, 694] on img "button" at bounding box center [152, 698] width 12 height 12
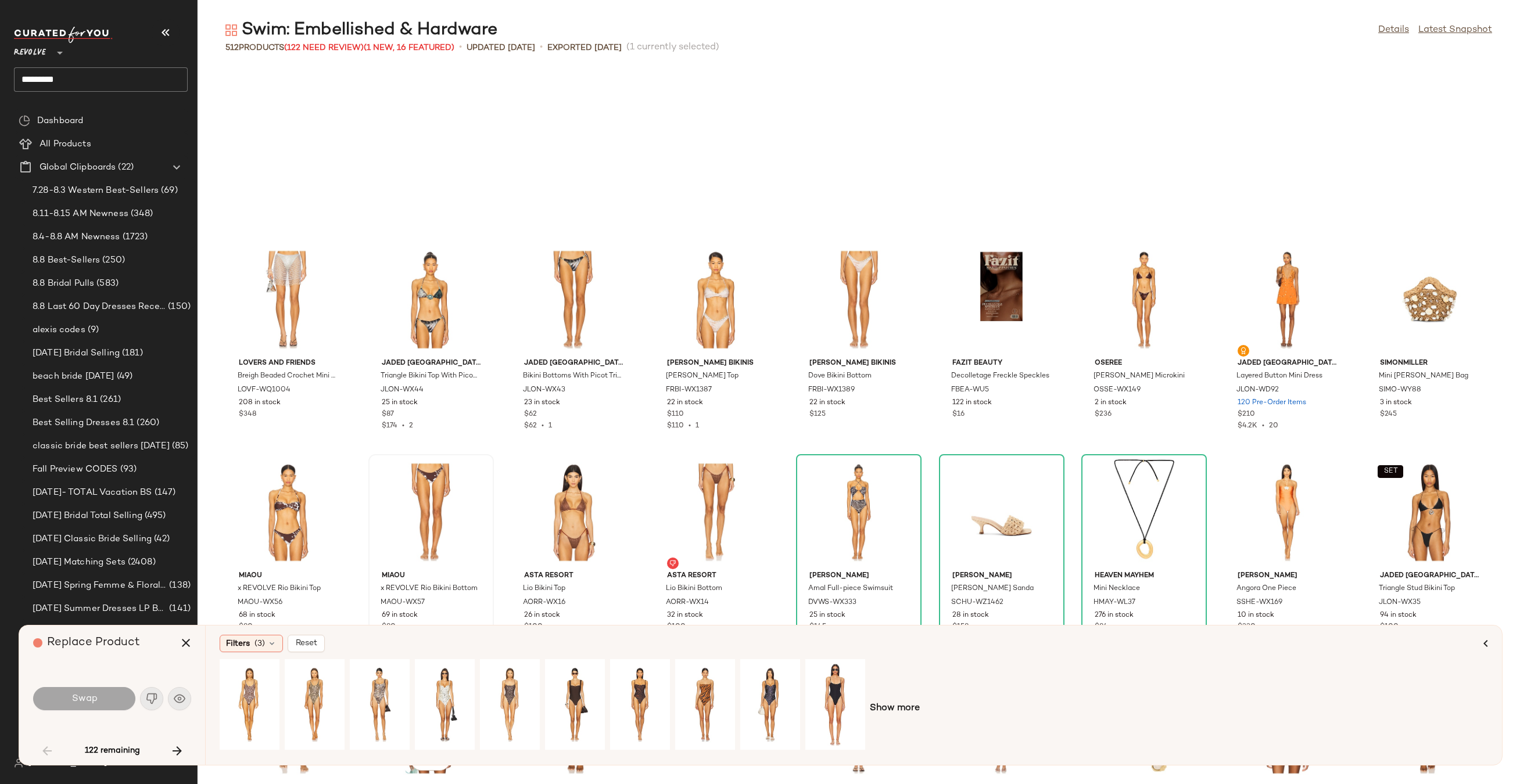
scroll to position [718, 0]
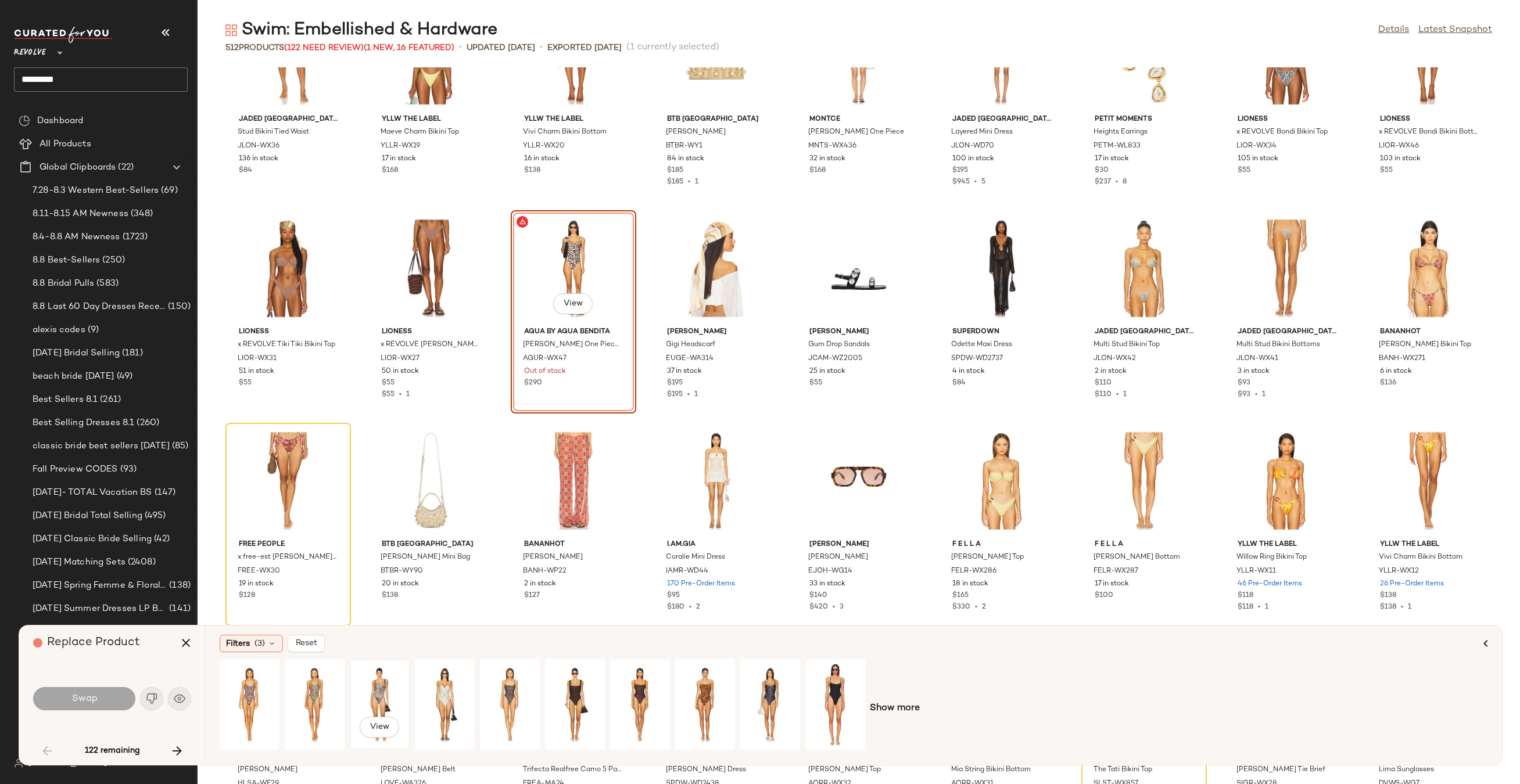
click at [389, 682] on div "View" at bounding box center [380, 704] width 52 height 82
click at [302, 688] on div "View" at bounding box center [314, 704] width 52 height 82
click at [234, 692] on div "View" at bounding box center [249, 704] width 52 height 82
click at [120, 693] on button "Swap" at bounding box center [84, 698] width 103 height 23
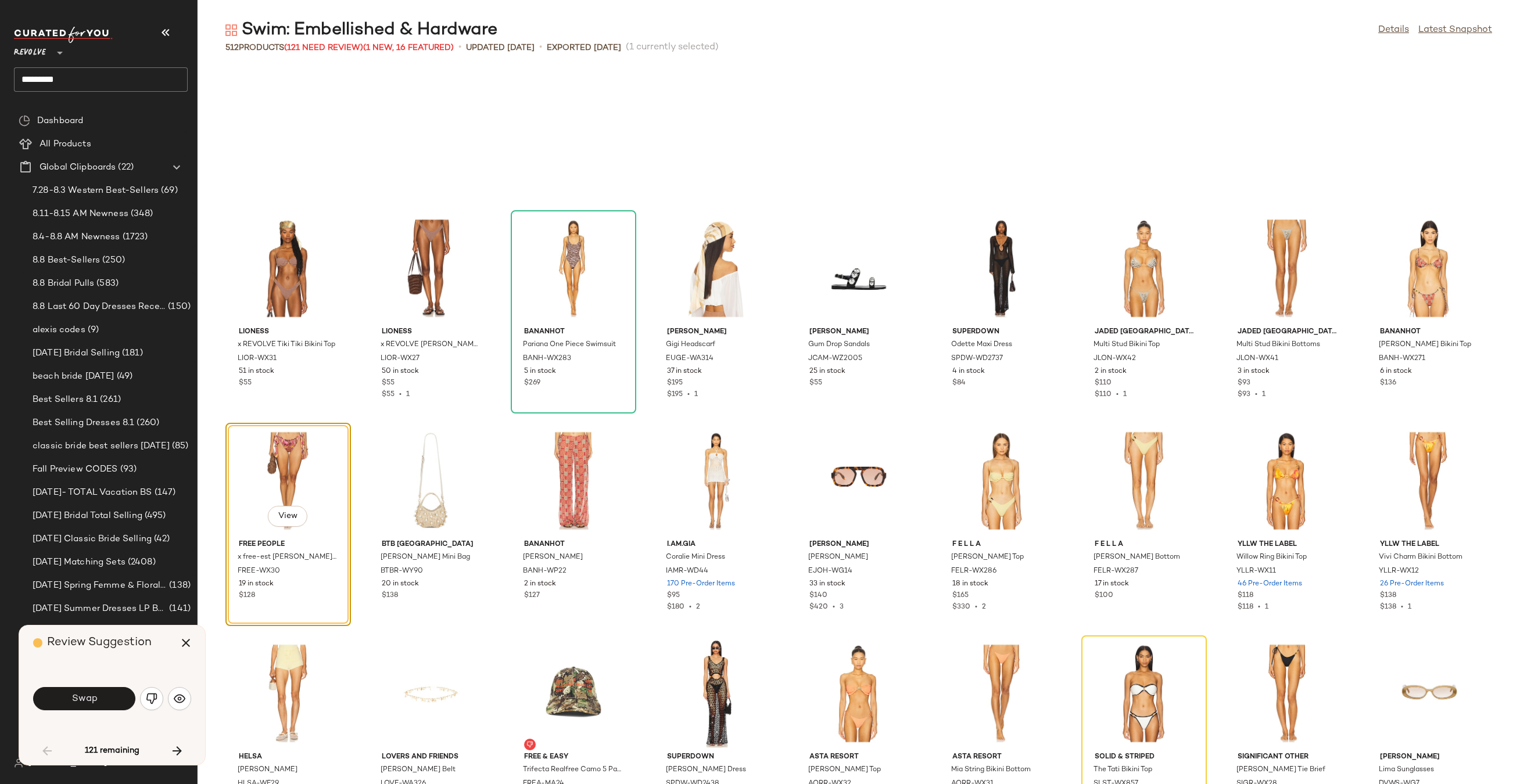
scroll to position [850, 0]
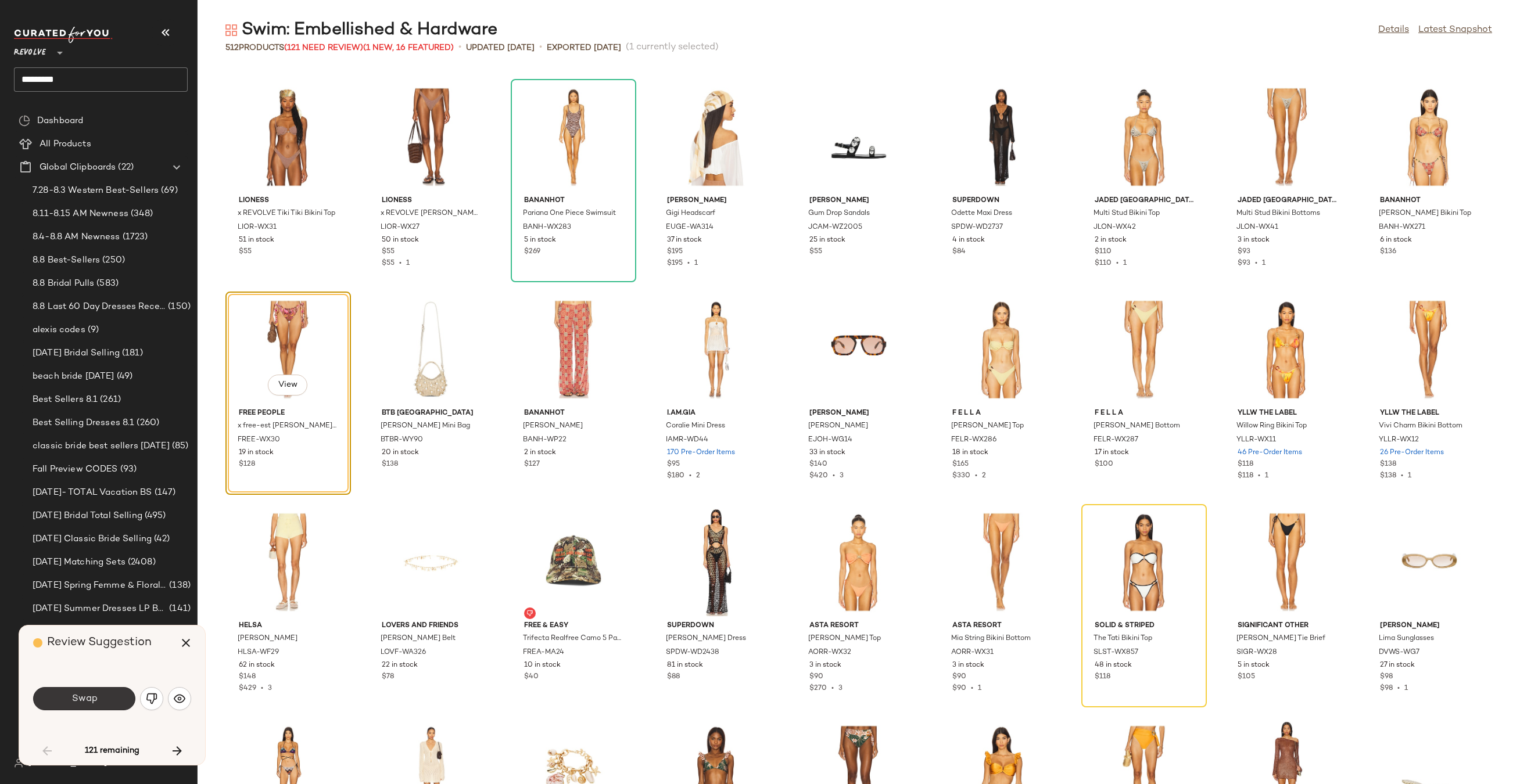
click at [74, 700] on span "Swap" at bounding box center [84, 699] width 26 height 11
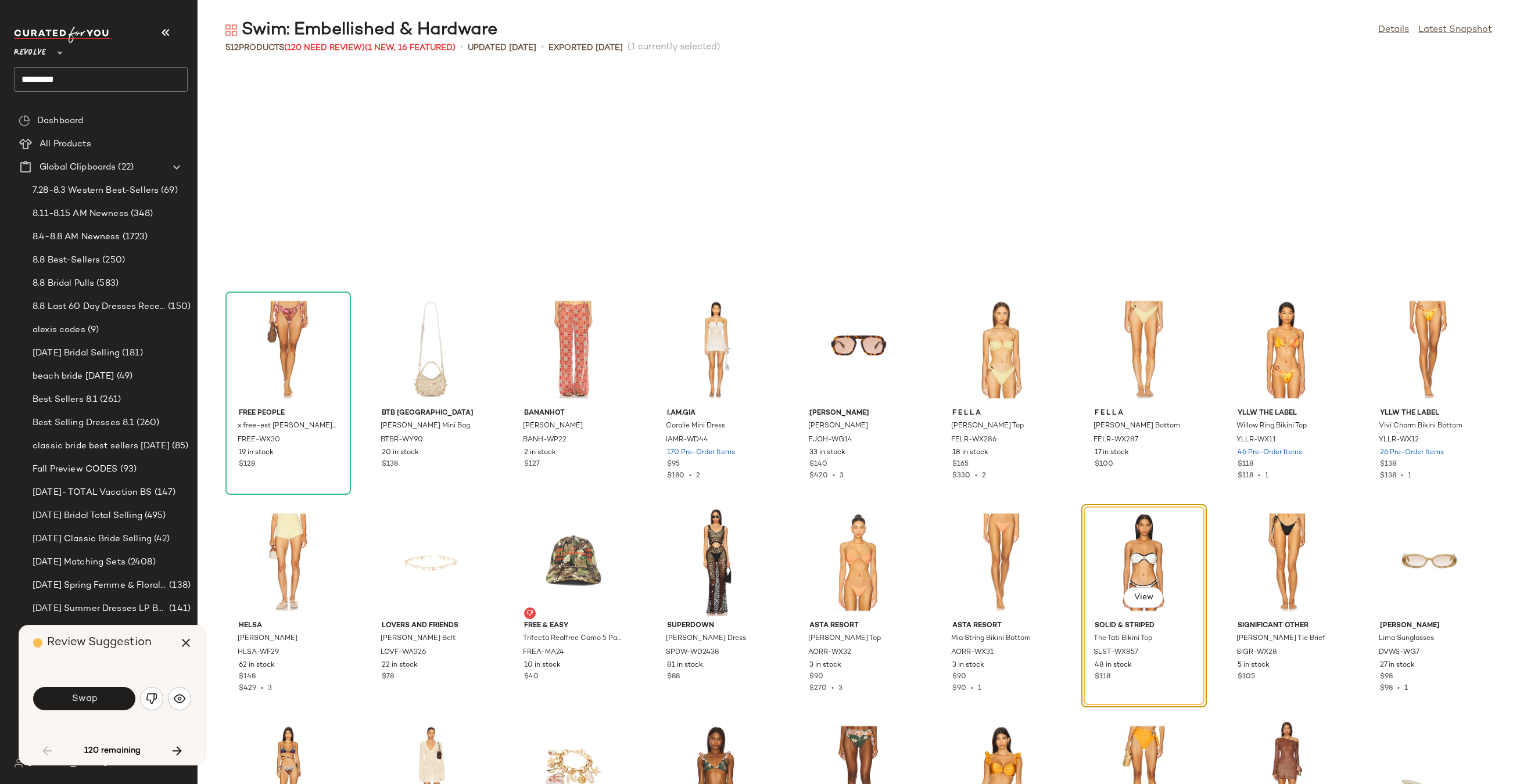
scroll to position [1062, 0]
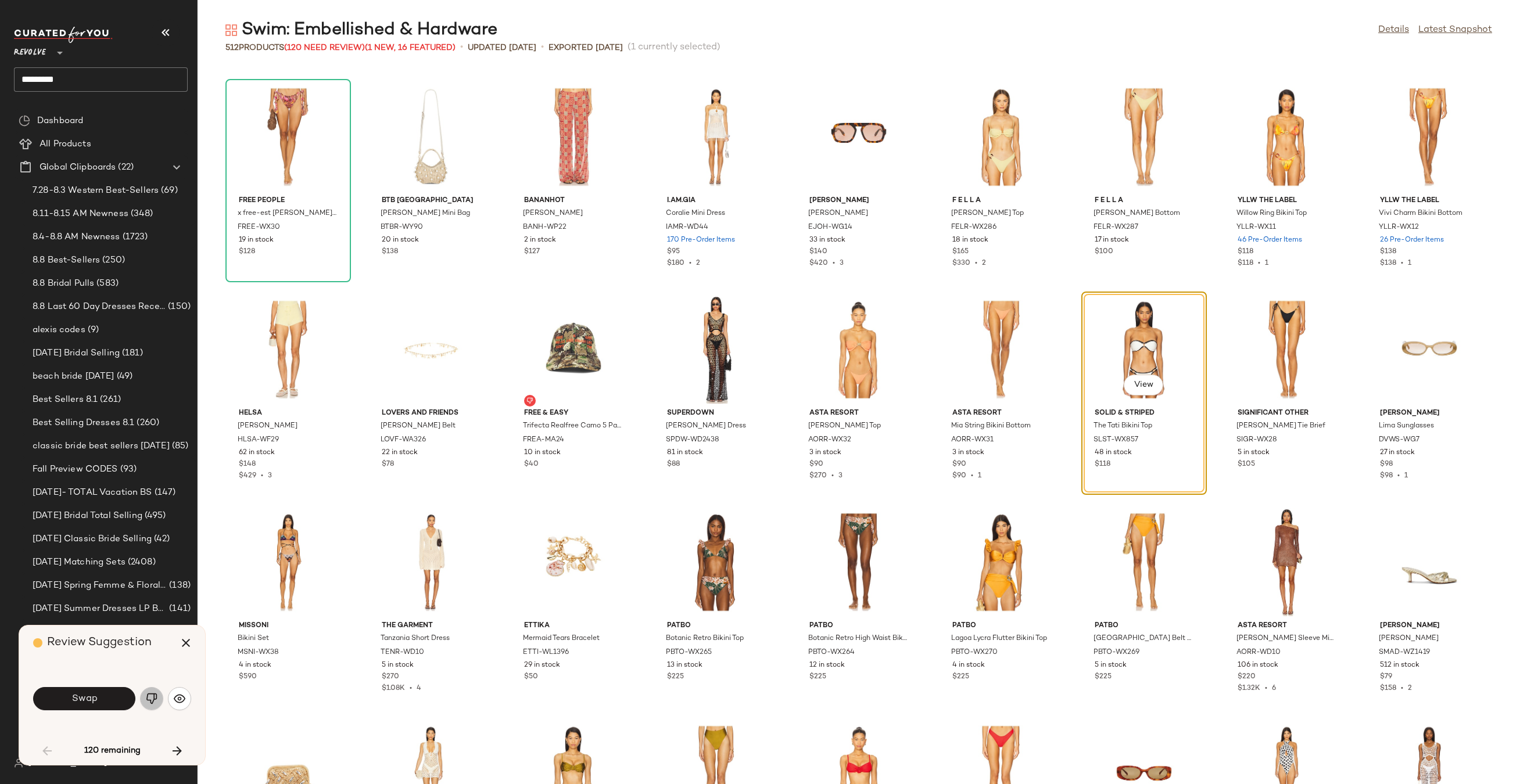
click at [149, 700] on img "button" at bounding box center [152, 698] width 12 height 12
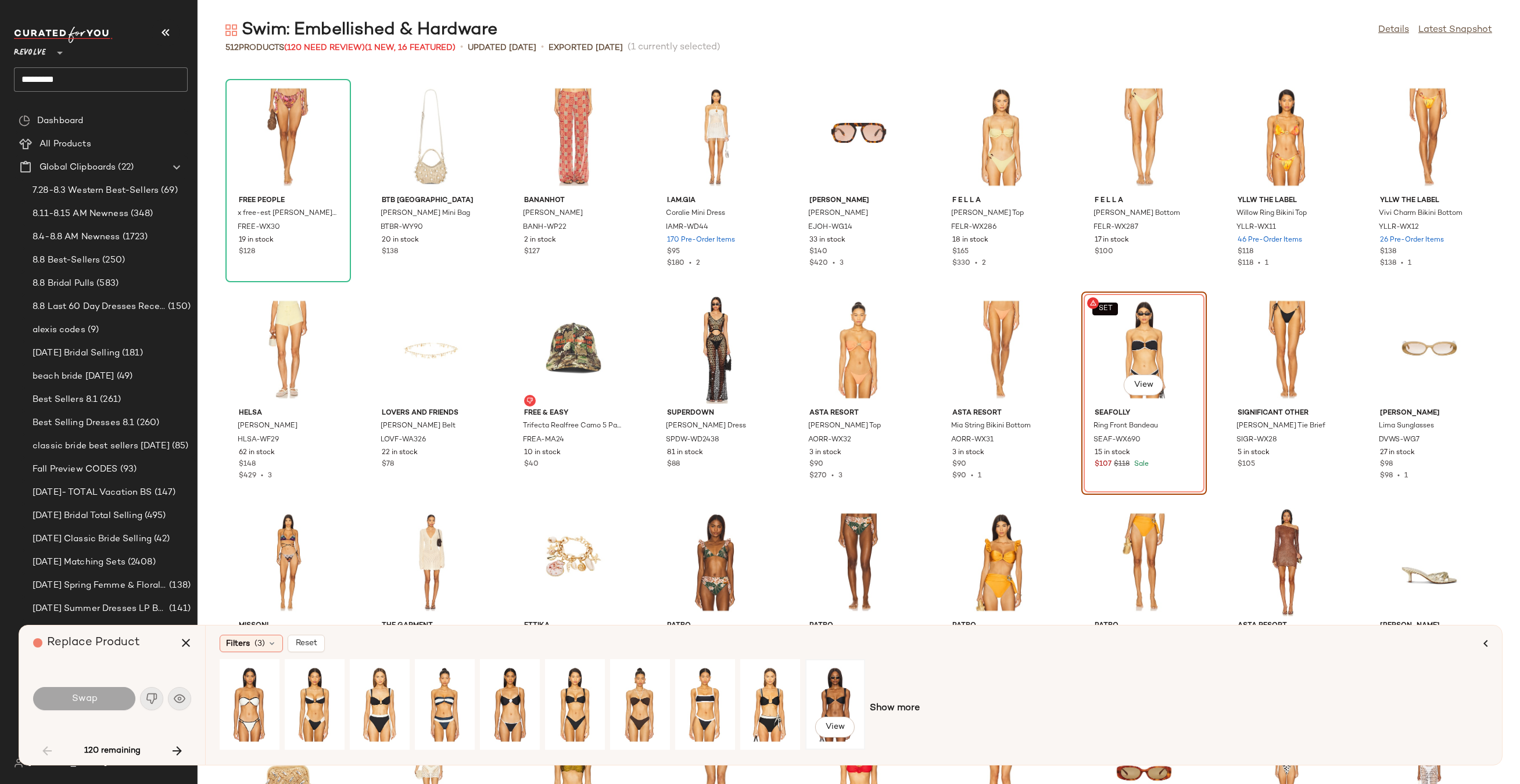
click at [838, 698] on div "View" at bounding box center [835, 704] width 52 height 82
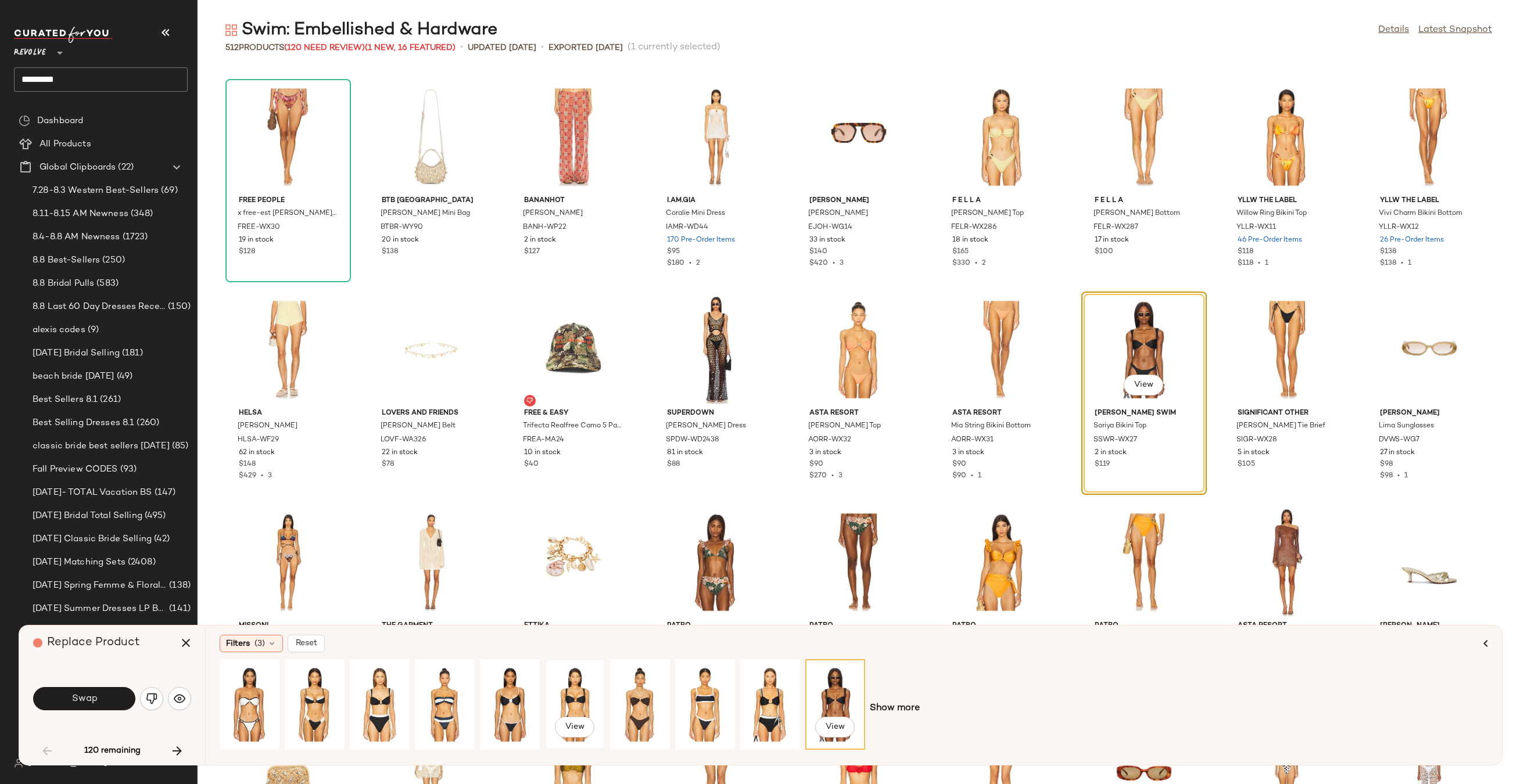
click at [556, 704] on div "View" at bounding box center [575, 704] width 52 height 82
click at [104, 711] on div "Swap" at bounding box center [112, 698] width 158 height 28
click at [100, 701] on button "Swap" at bounding box center [84, 698] width 103 height 23
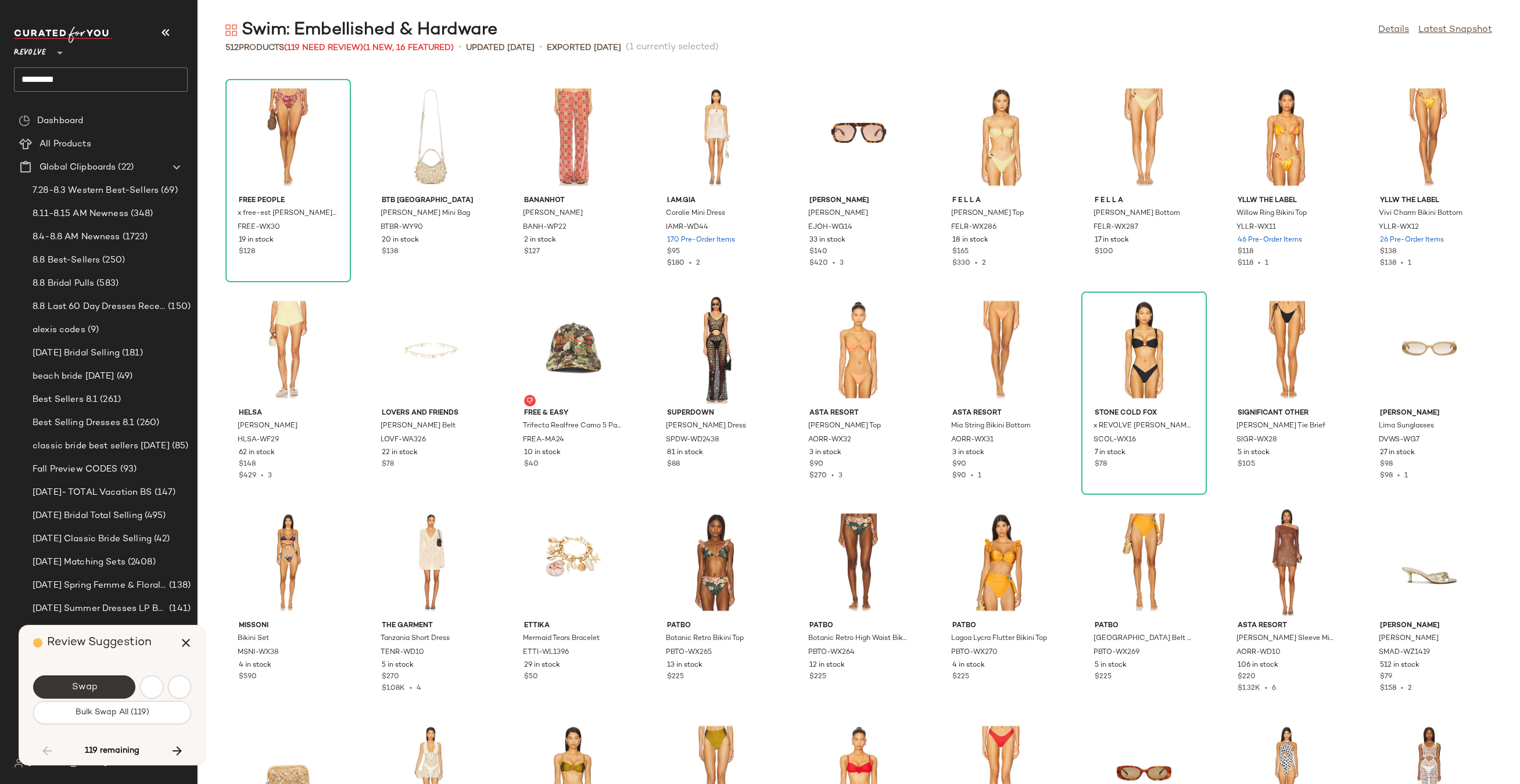
scroll to position [1700, 0]
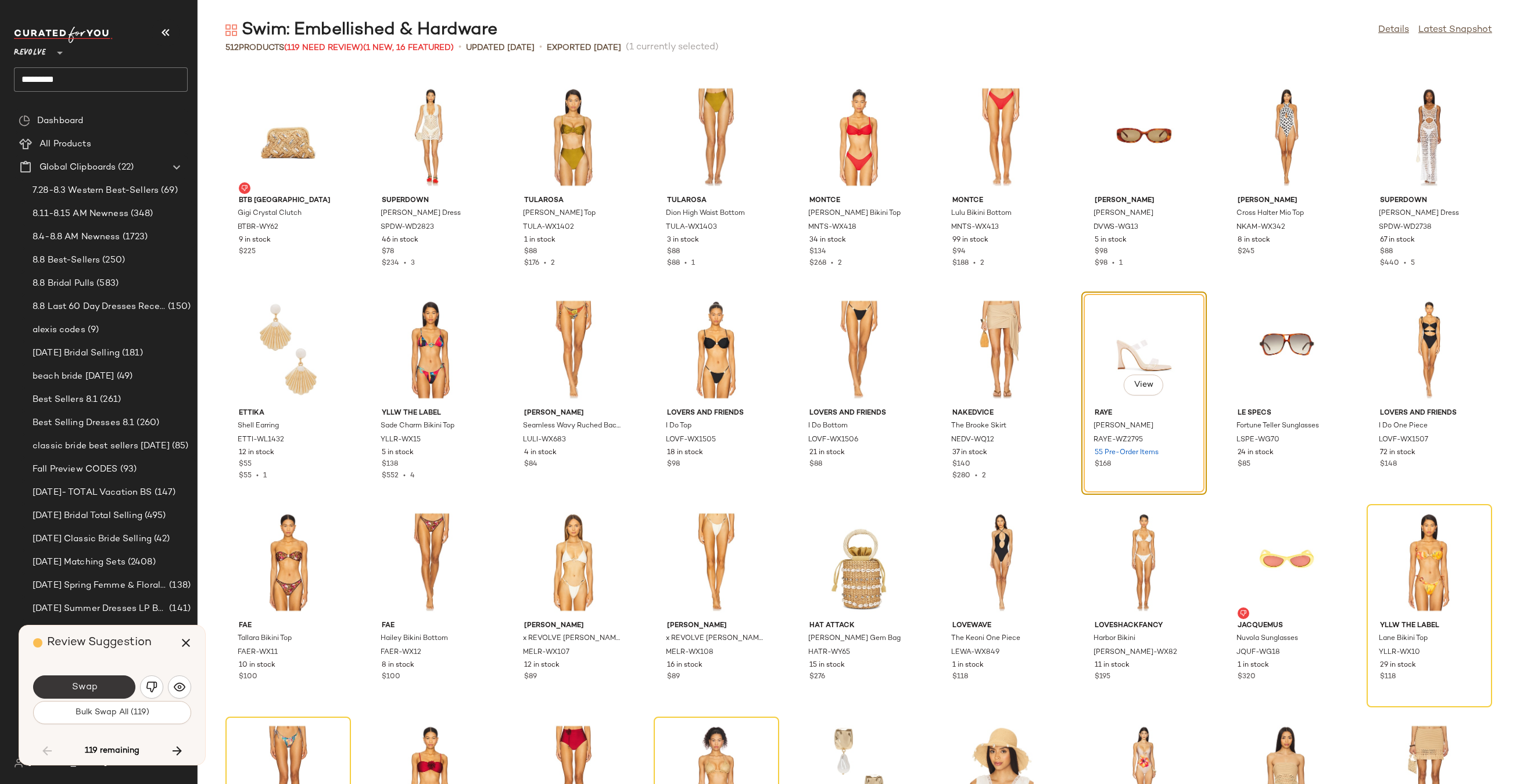
click at [71, 687] on span "Swap" at bounding box center [84, 687] width 26 height 11
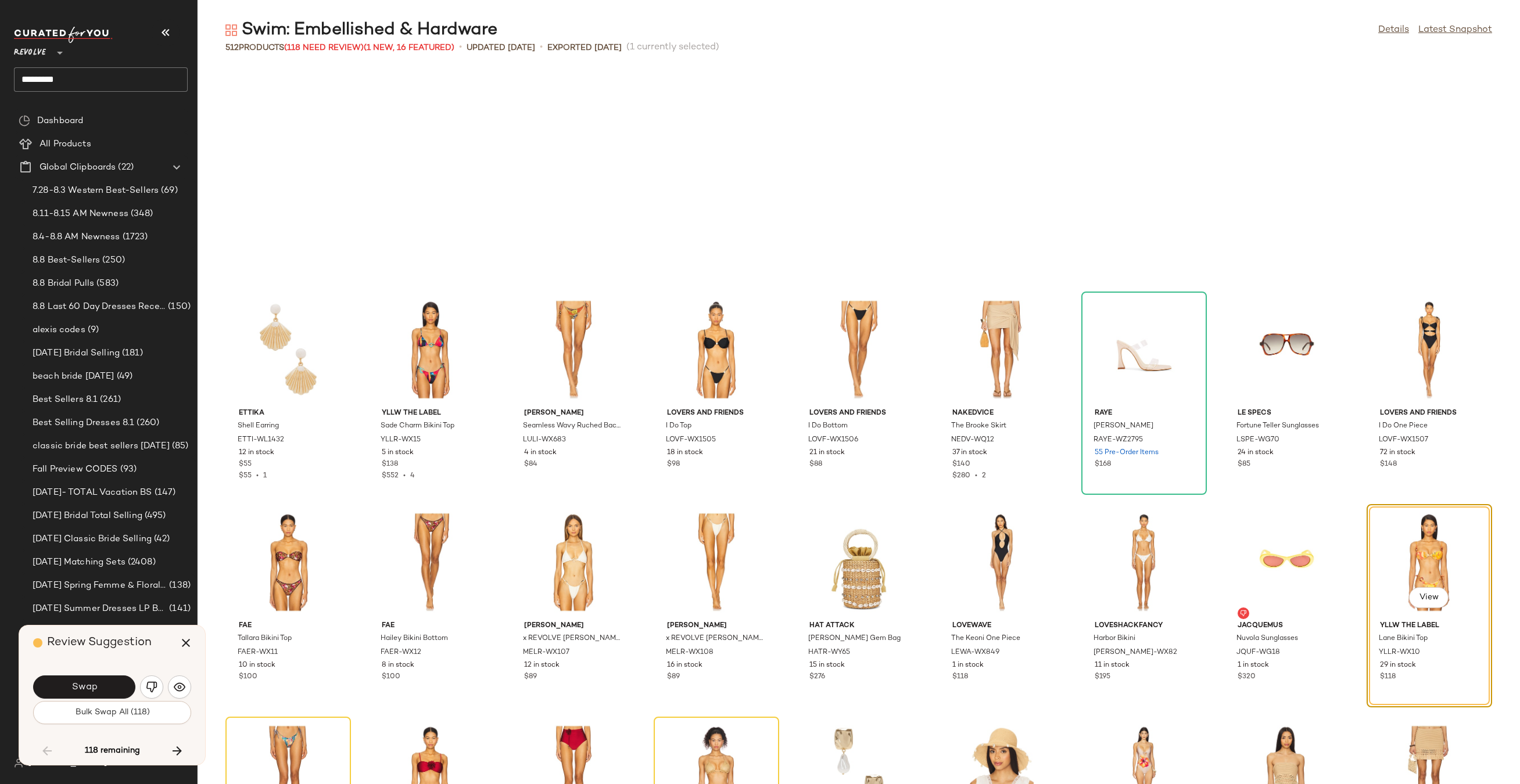
scroll to position [1912, 0]
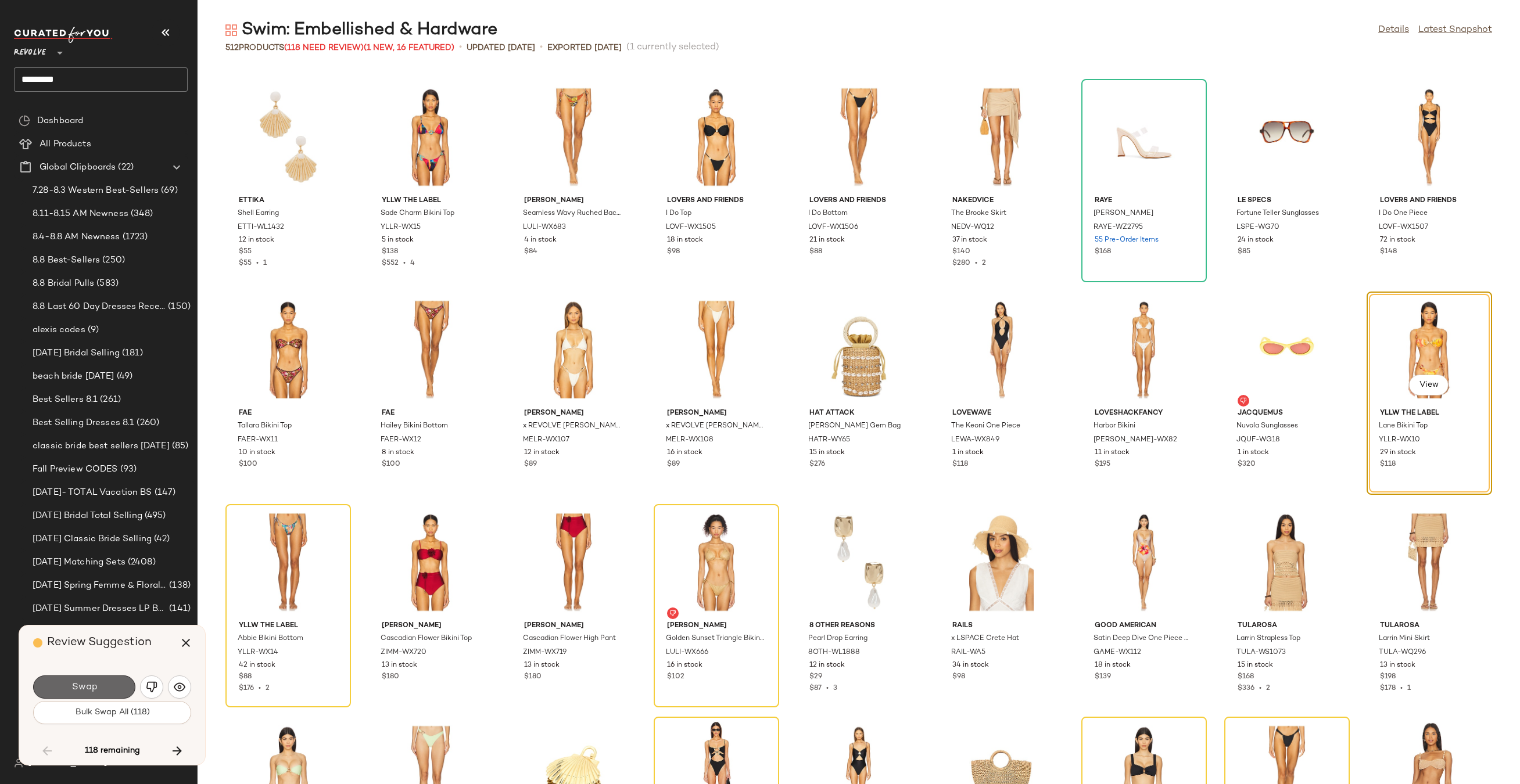
click at [71, 690] on span "Swap" at bounding box center [84, 687] width 26 height 11
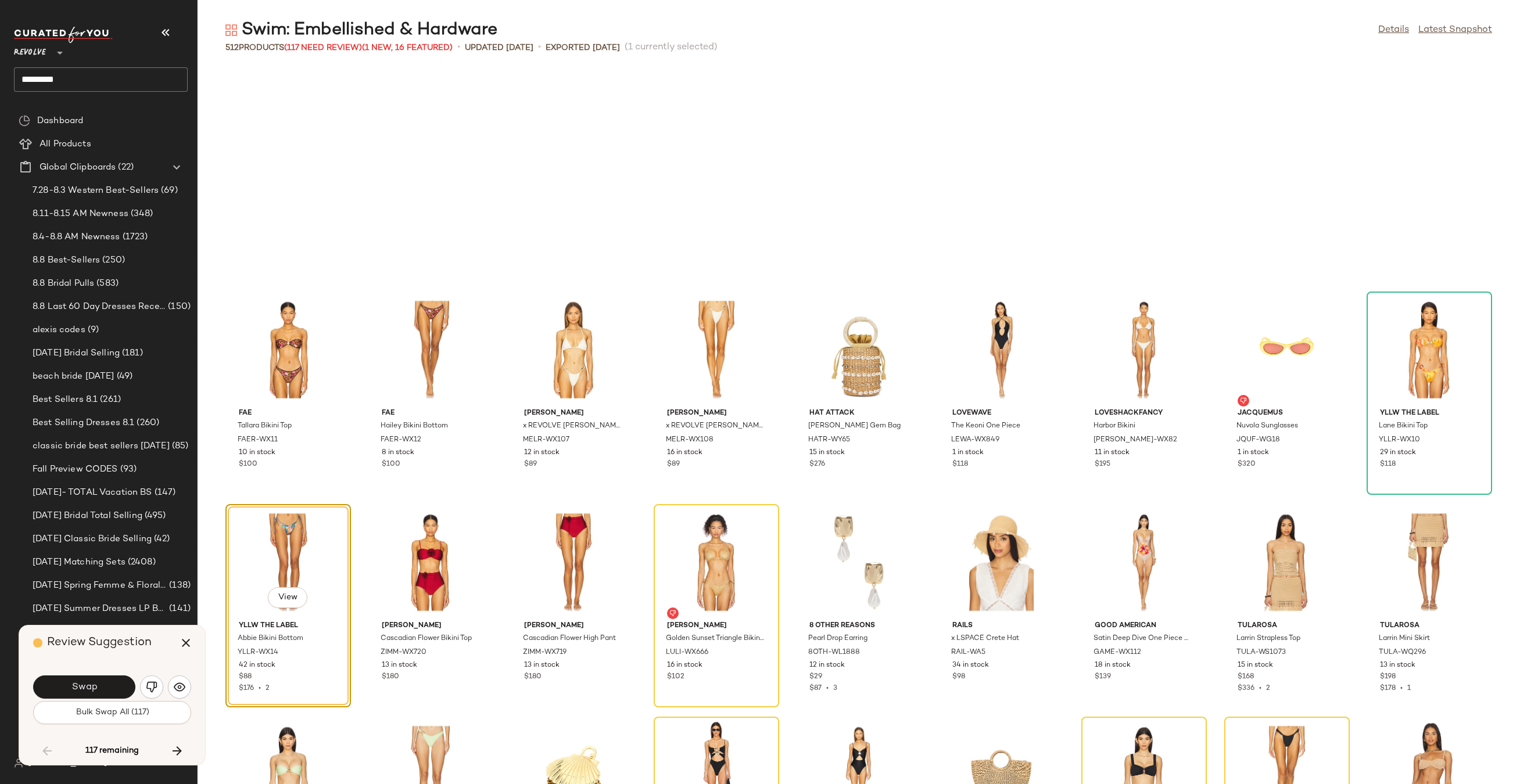
scroll to position [2125, 0]
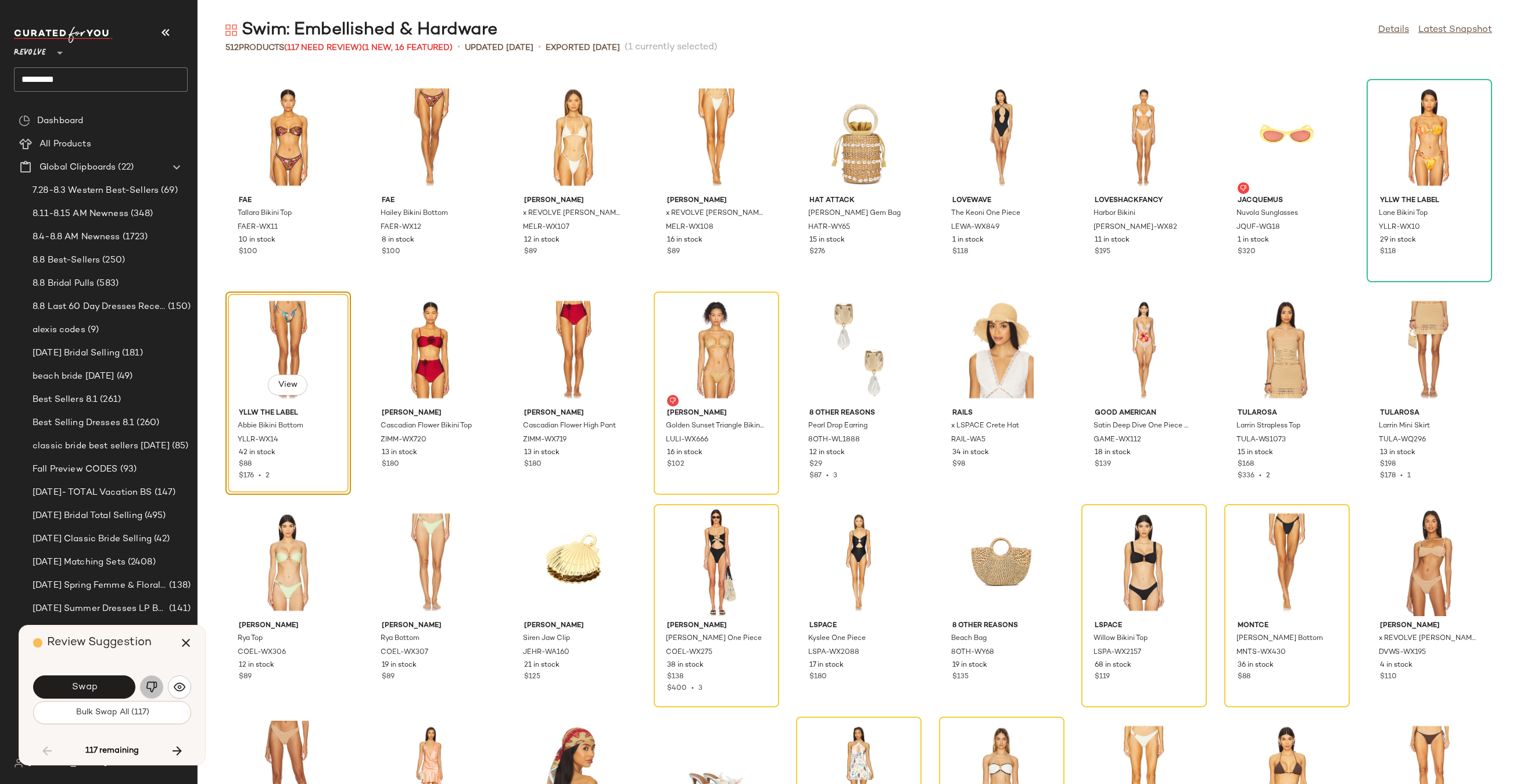
click at [161, 681] on button "button" at bounding box center [152, 686] width 23 height 23
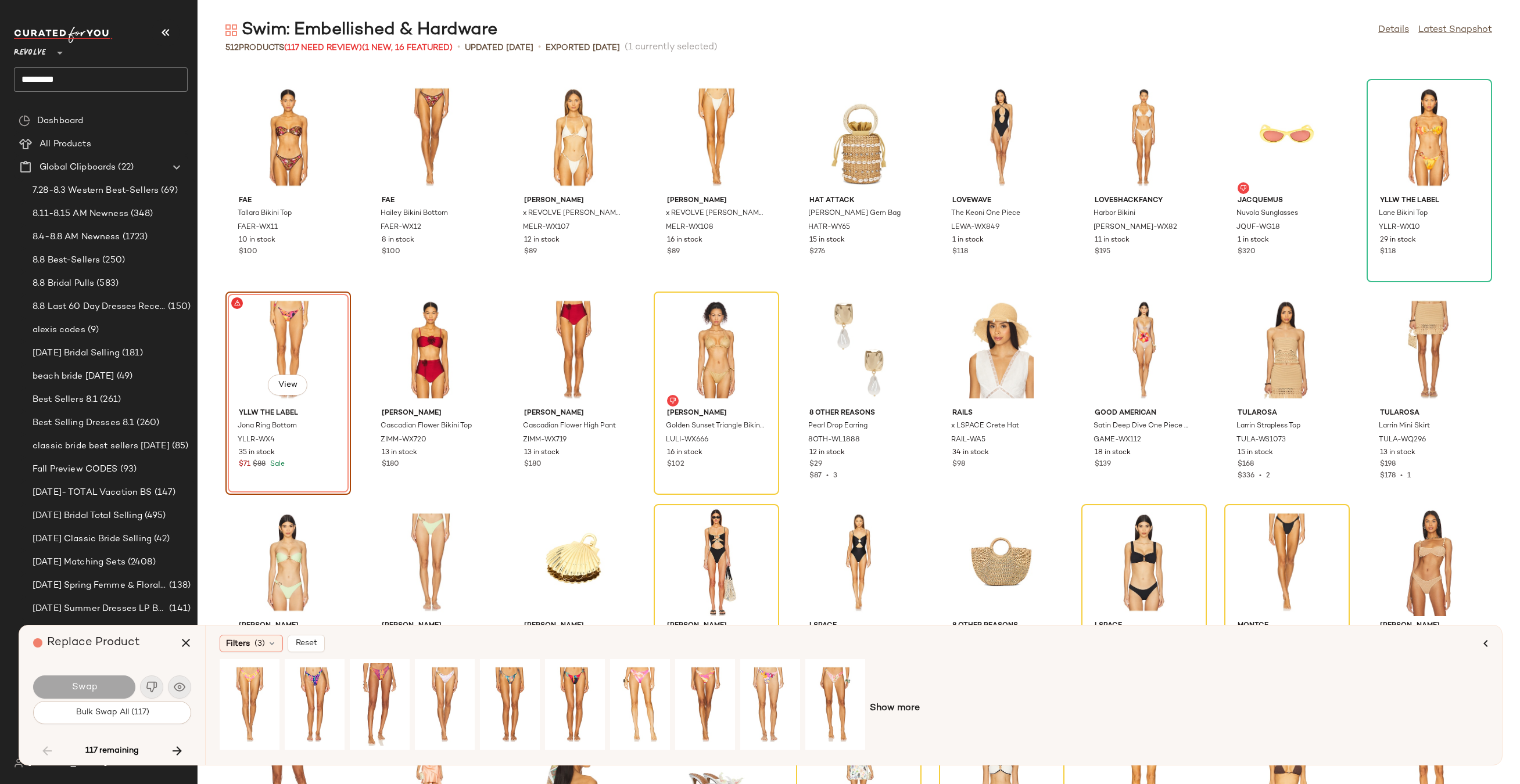
click at [897, 698] on div "Show more" at bounding box center [854, 708] width 1268 height 99
click at [897, 715] on span "Show more" at bounding box center [894, 707] width 50 height 14
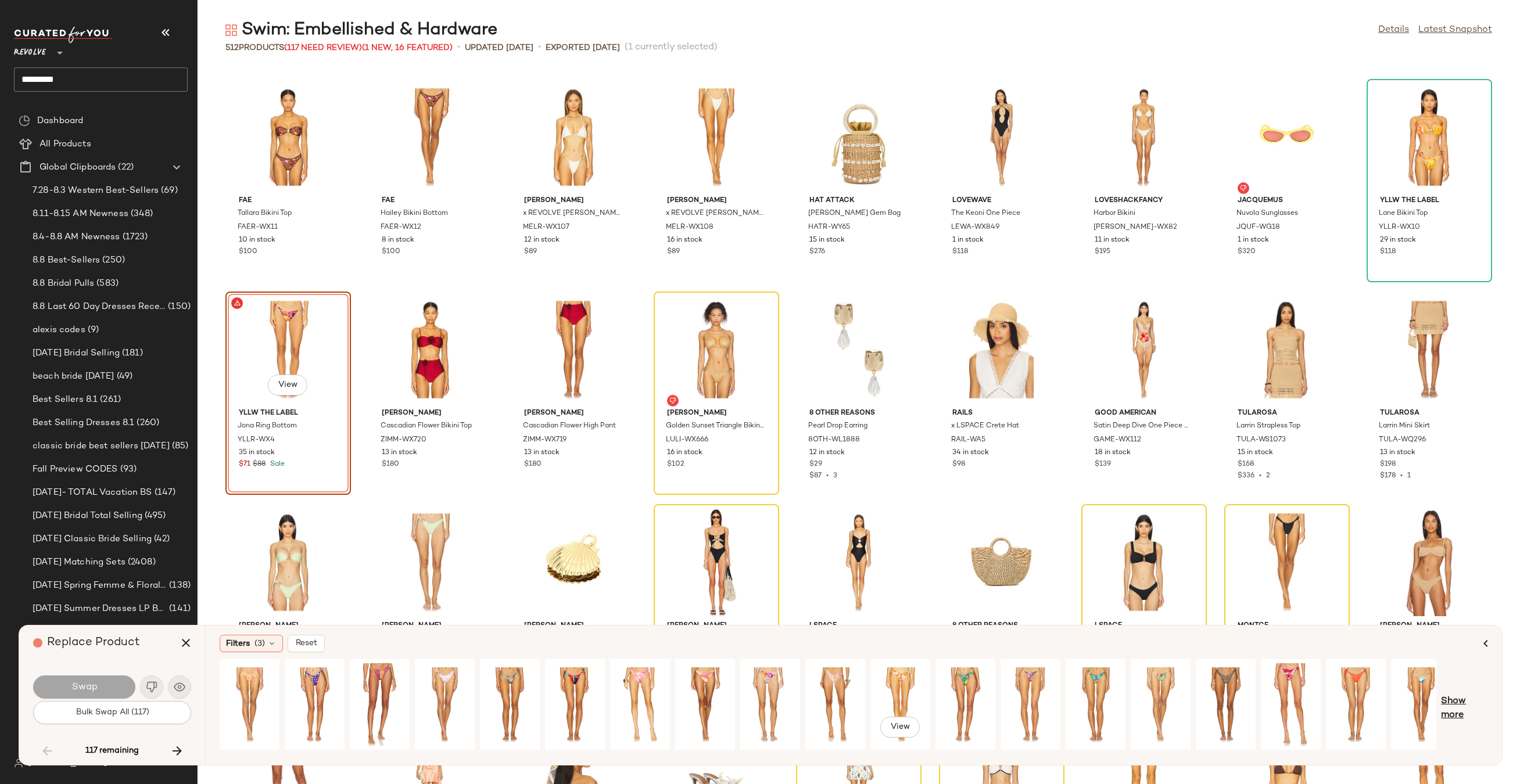
scroll to position [0, 79]
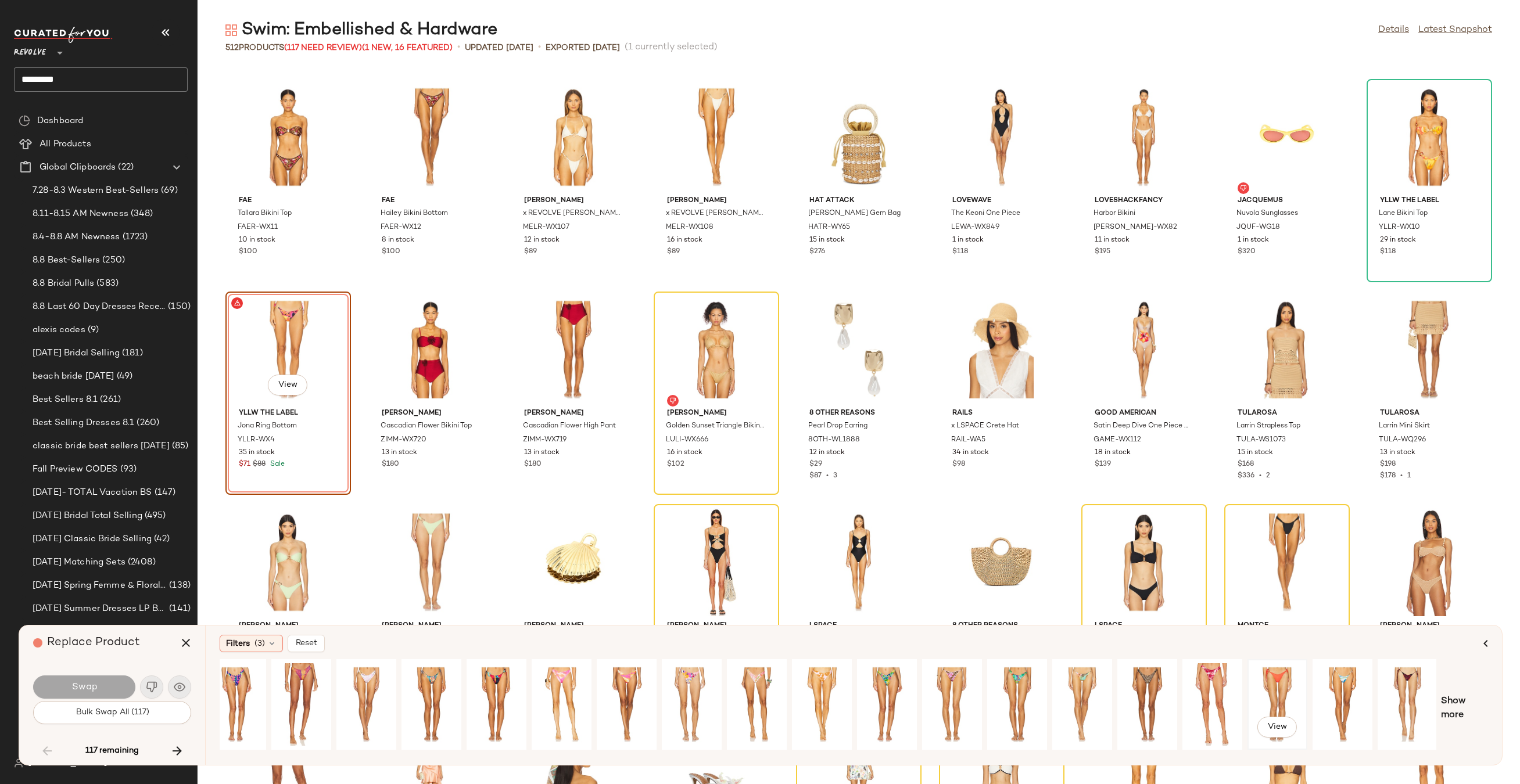
click at [1276, 685] on div "View" at bounding box center [1277, 704] width 52 height 82
click at [1444, 710] on span "Show more" at bounding box center [1464, 708] width 47 height 28
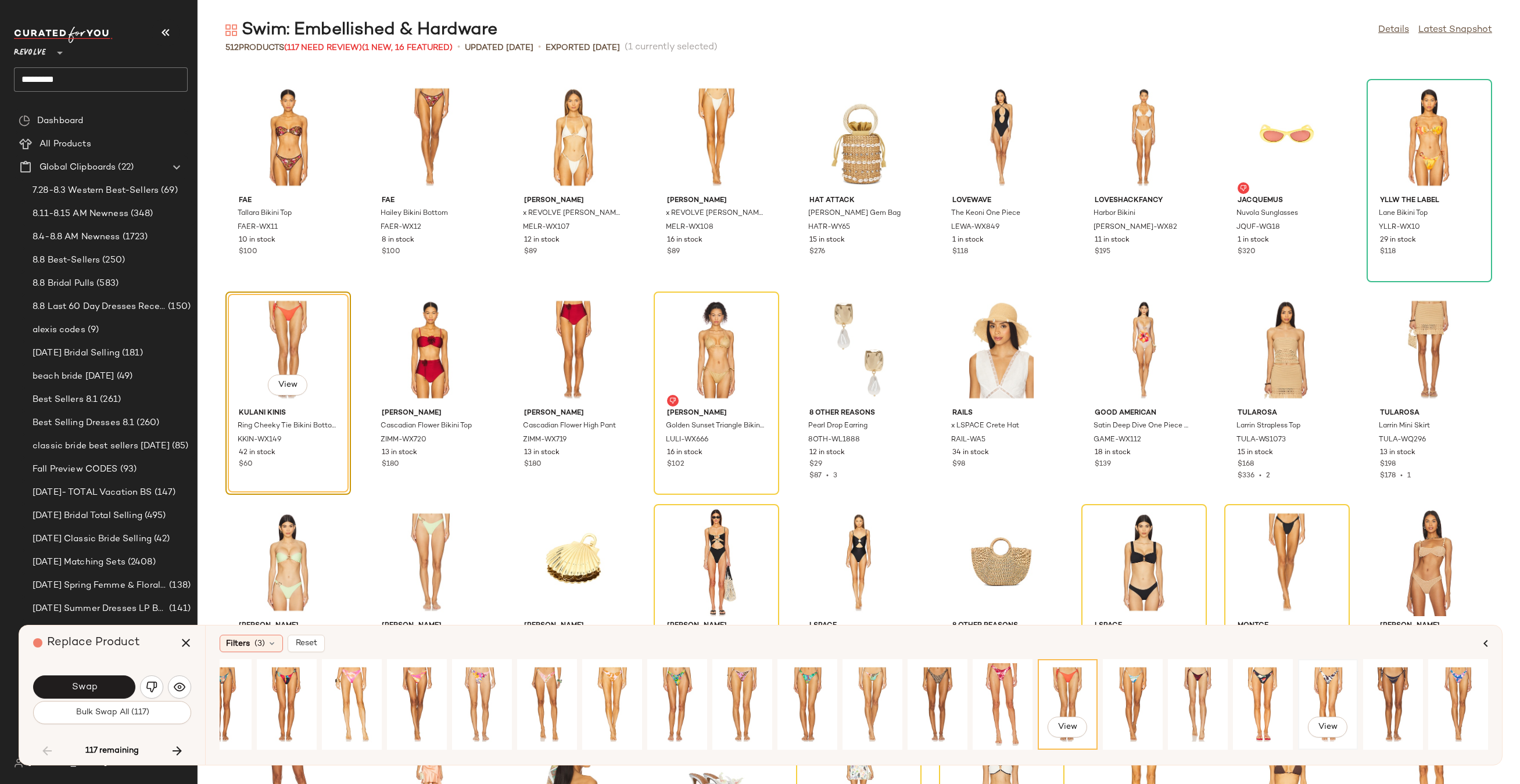
scroll to position [0, 0]
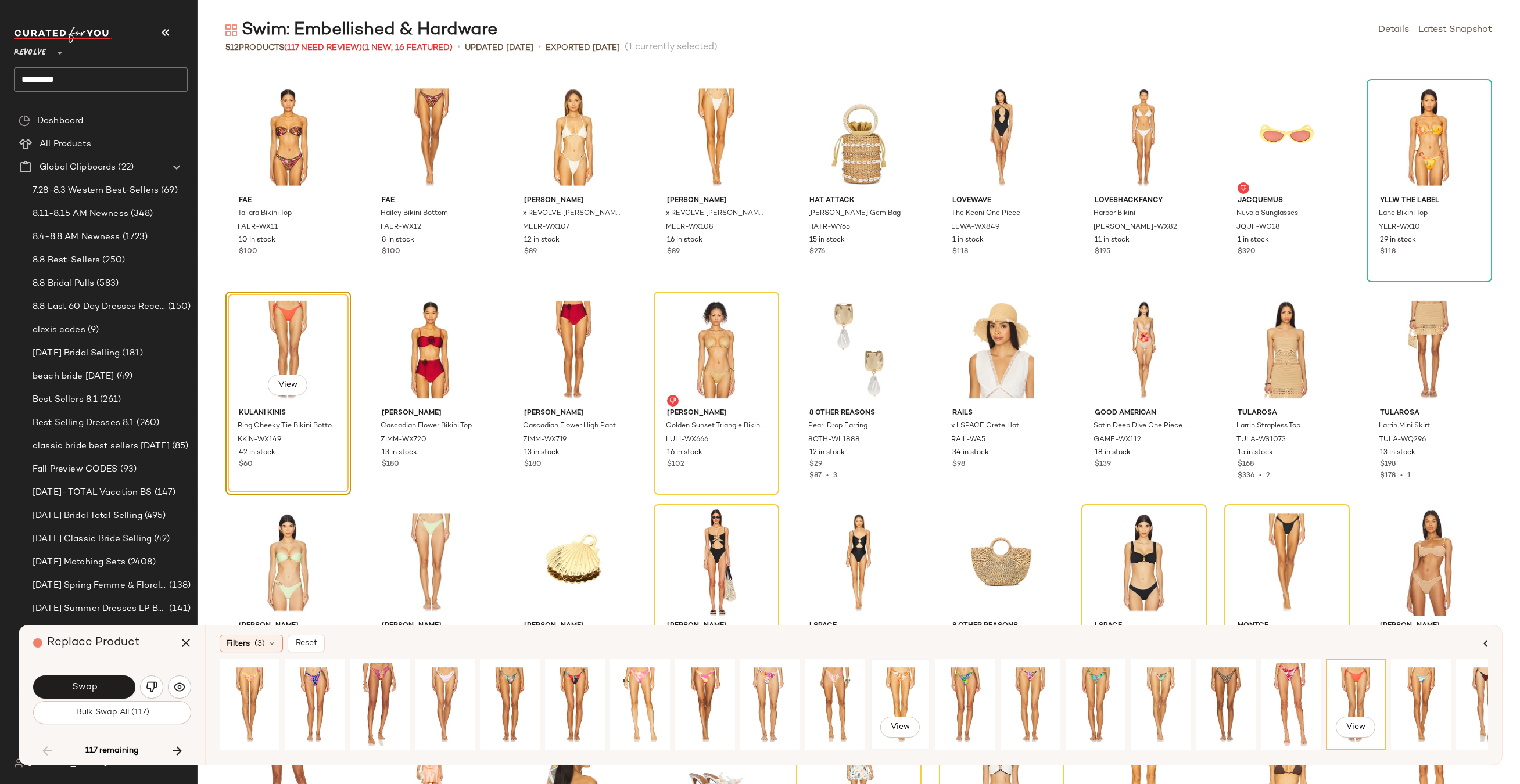
click at [902, 686] on div "View" at bounding box center [900, 704] width 52 height 82
click at [238, 687] on div "View" at bounding box center [249, 704] width 52 height 82
click at [109, 692] on button "Swap" at bounding box center [84, 686] width 103 height 23
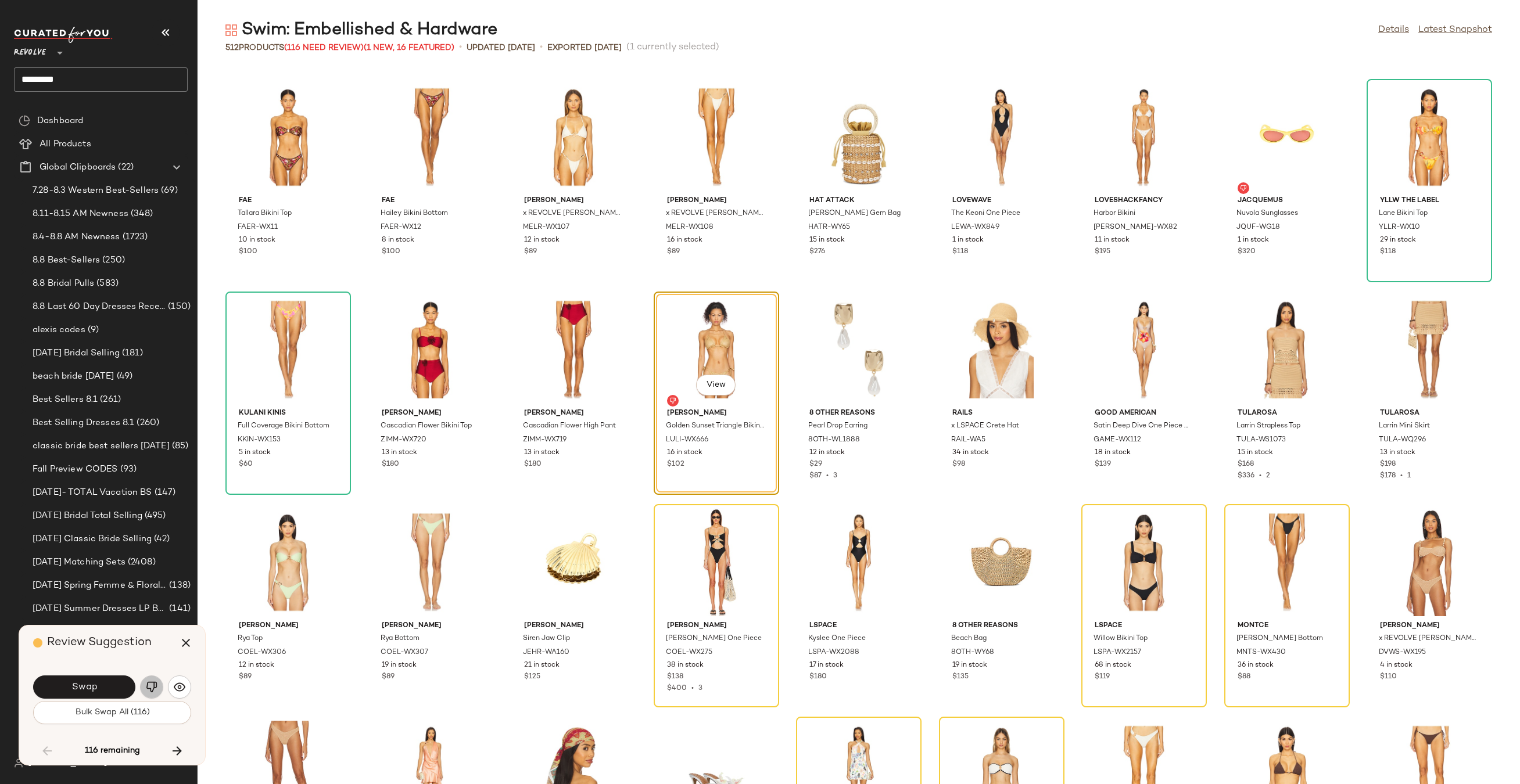
click at [152, 687] on img "button" at bounding box center [152, 686] width 12 height 12
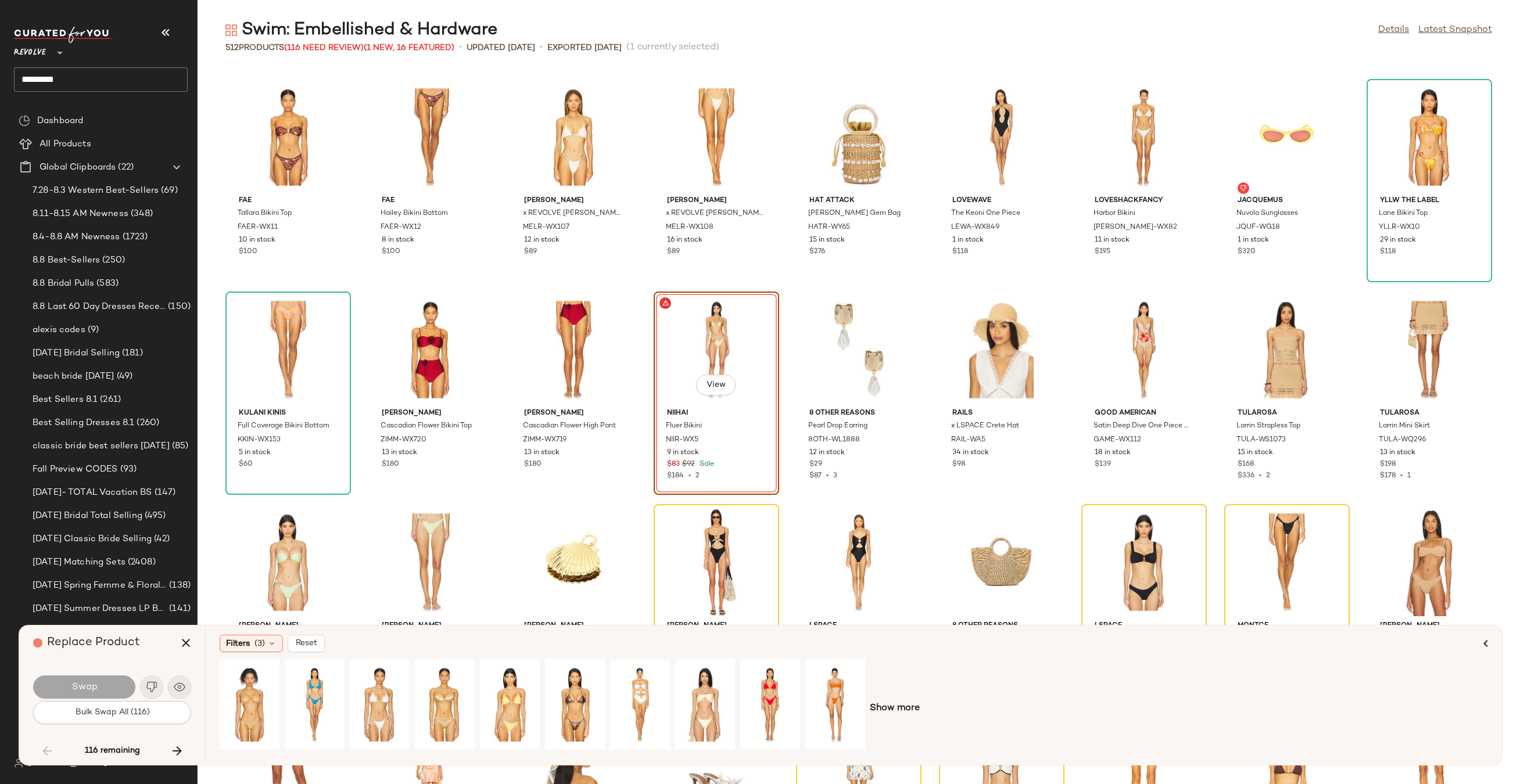
click at [670, 681] on div at bounding box center [542, 708] width 645 height 99
click at [635, 681] on div "View" at bounding box center [640, 704] width 52 height 82
click at [85, 685] on span "Swap" at bounding box center [84, 687] width 26 height 11
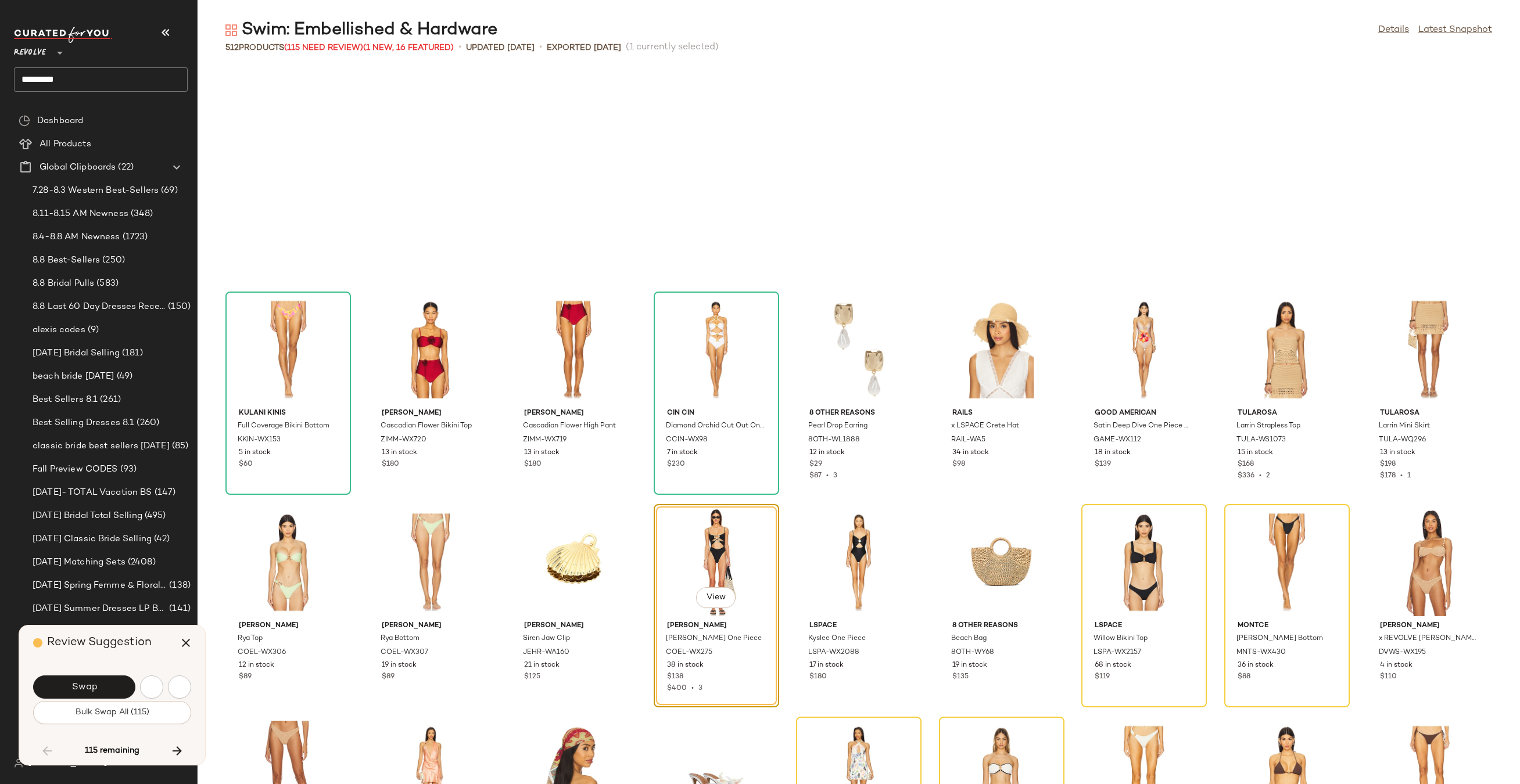
scroll to position [2337, 0]
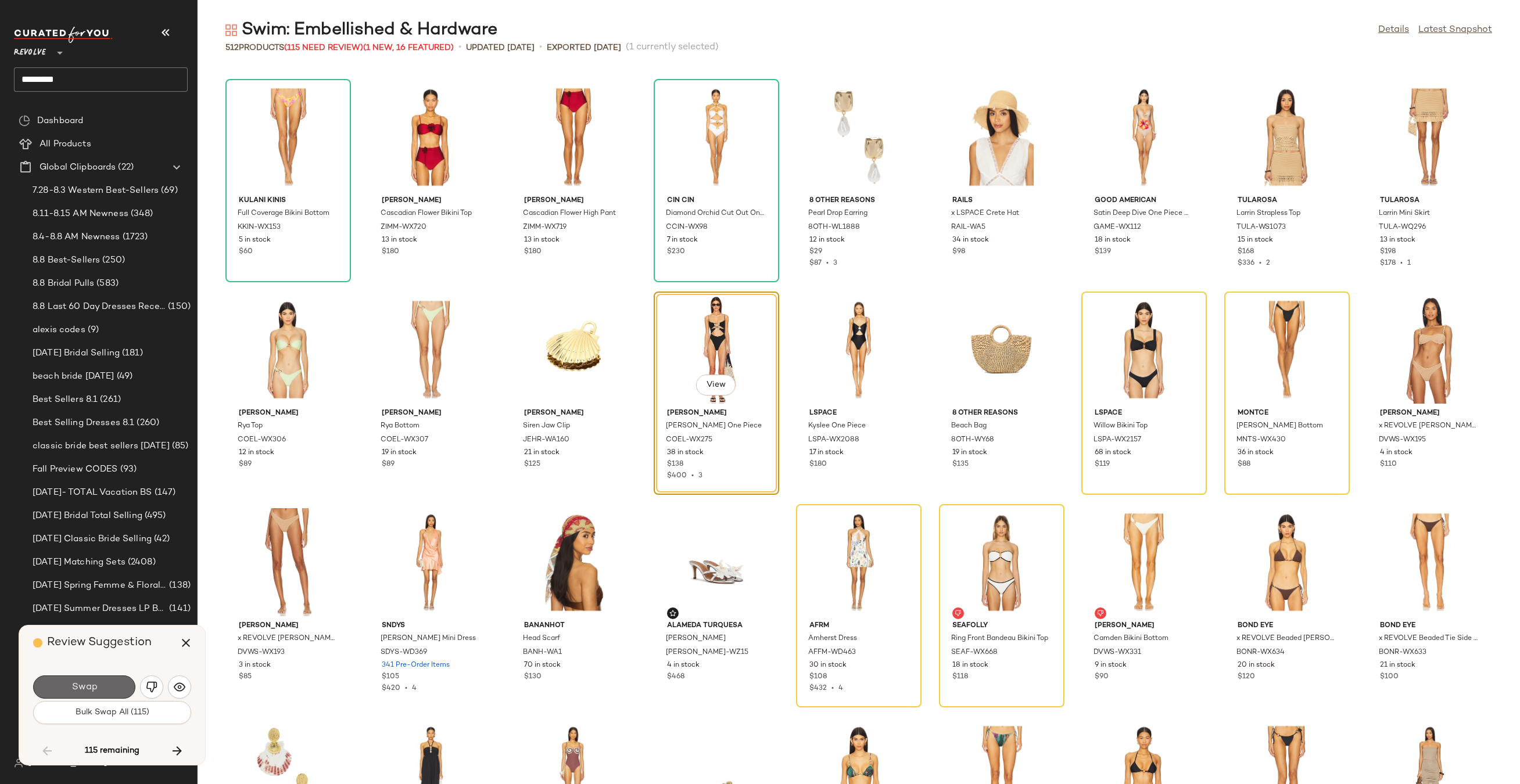
click at [66, 692] on button "Swap" at bounding box center [84, 686] width 103 height 23
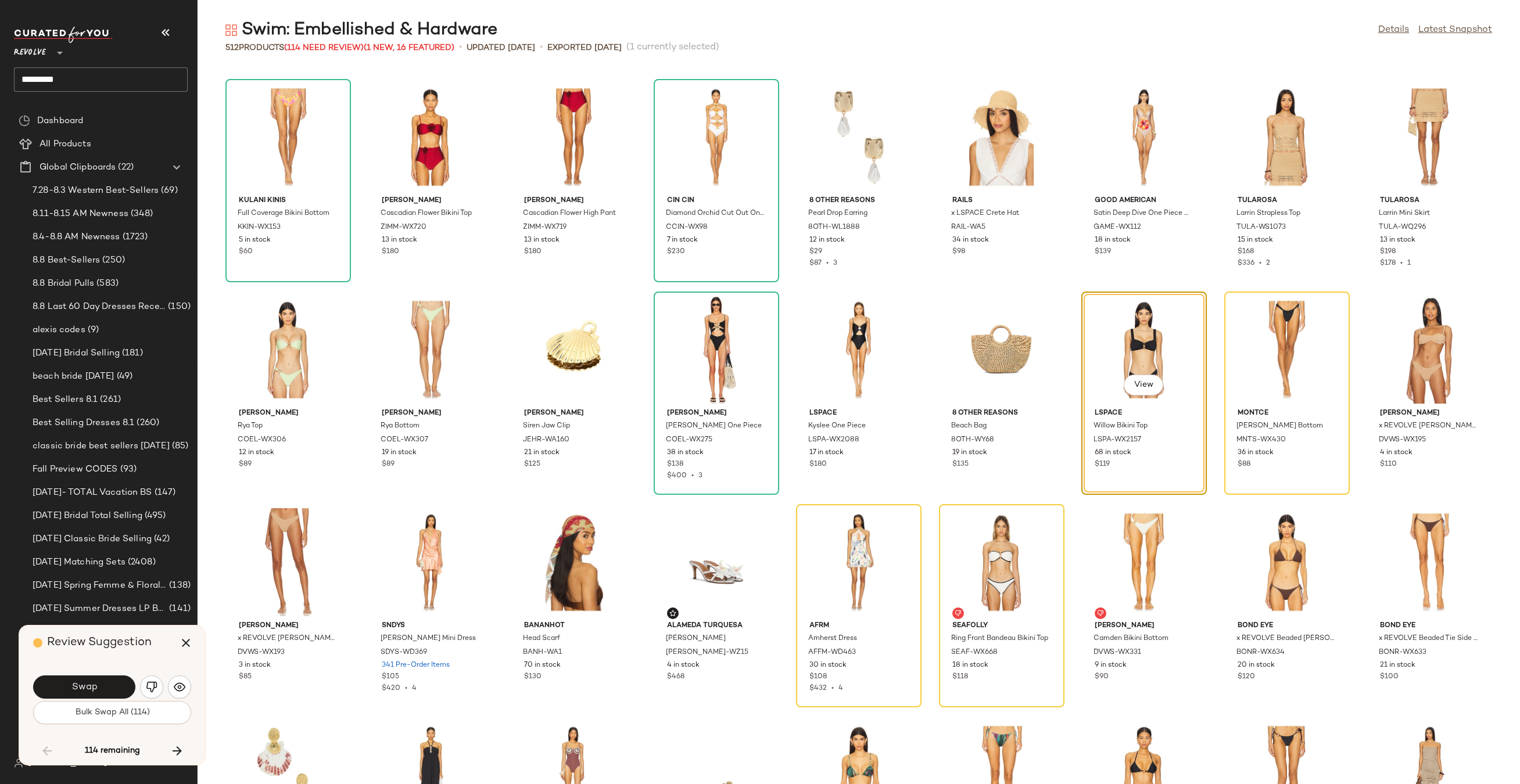
click at [72, 696] on button "Swap" at bounding box center [84, 686] width 103 height 23
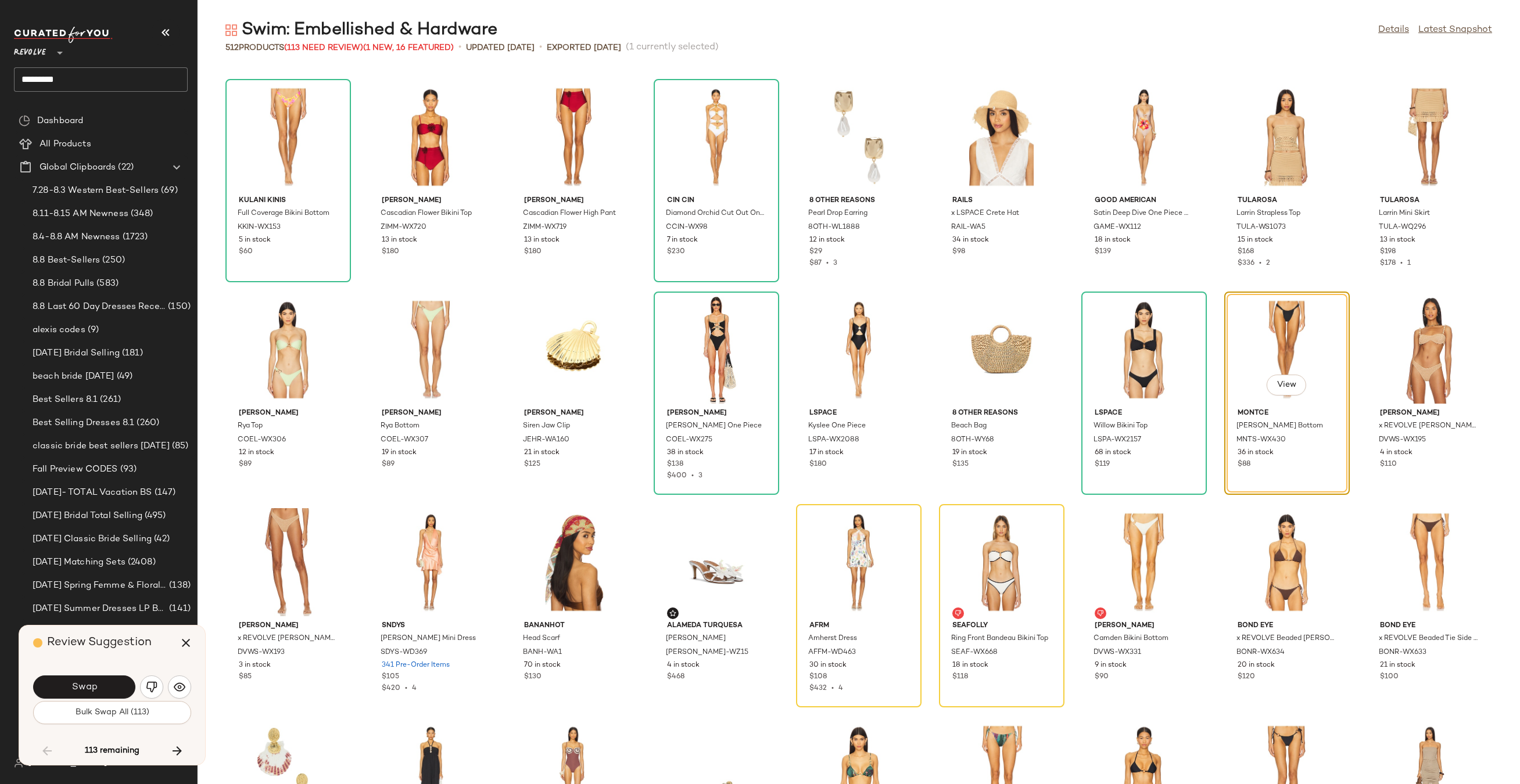
click at [80, 690] on span "Swap" at bounding box center [84, 687] width 26 height 11
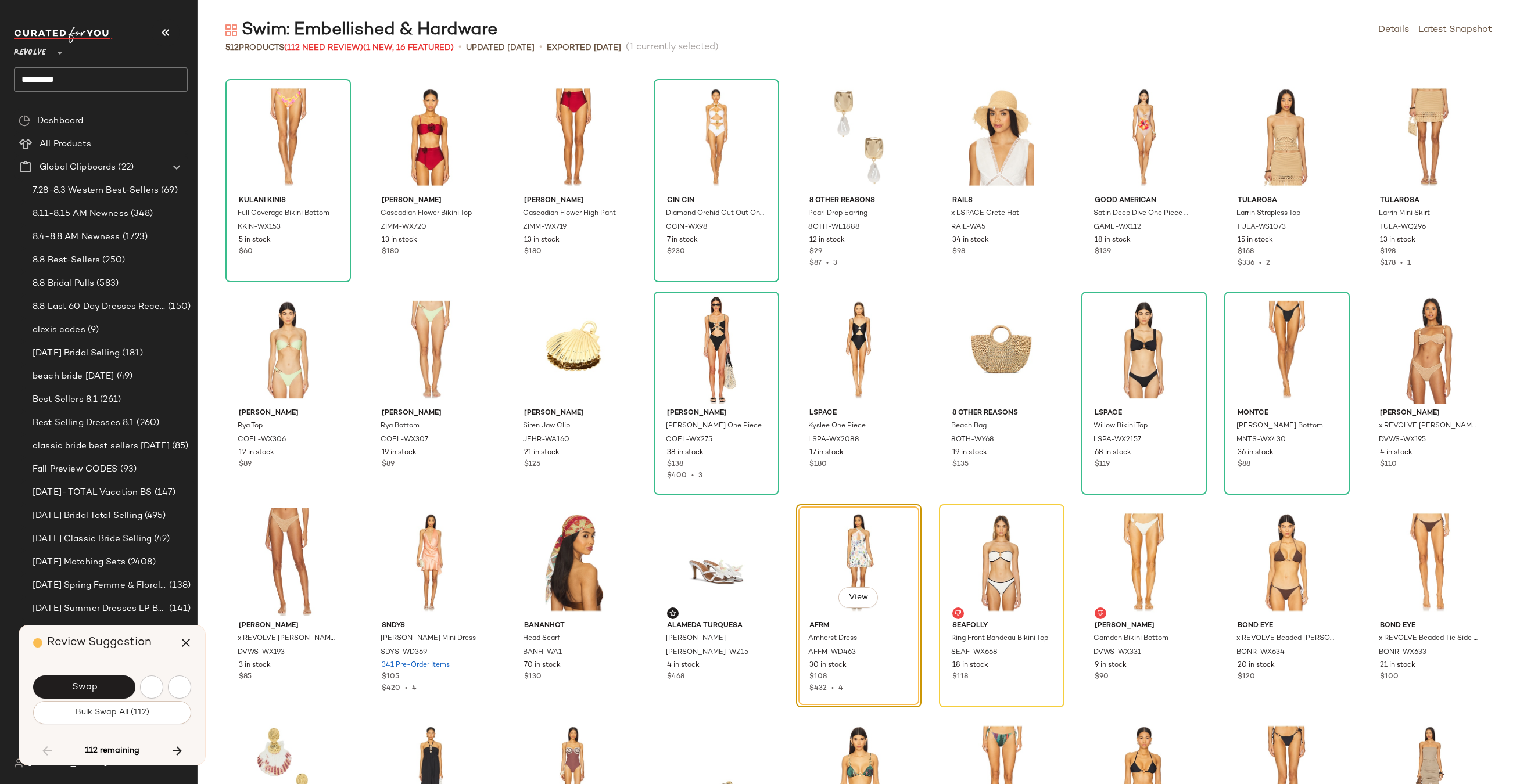
scroll to position [2550, 0]
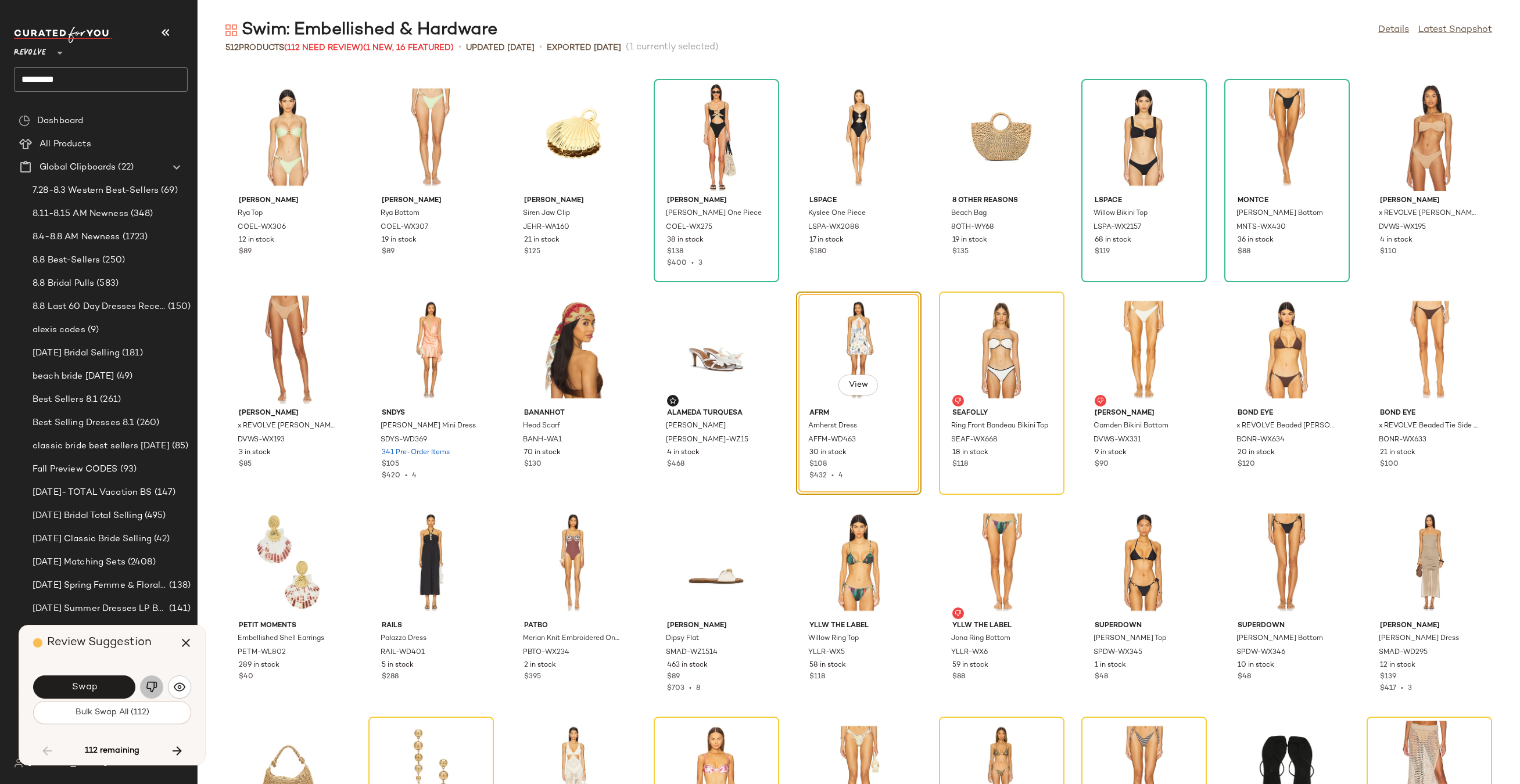
click at [147, 682] on img "button" at bounding box center [152, 686] width 12 height 12
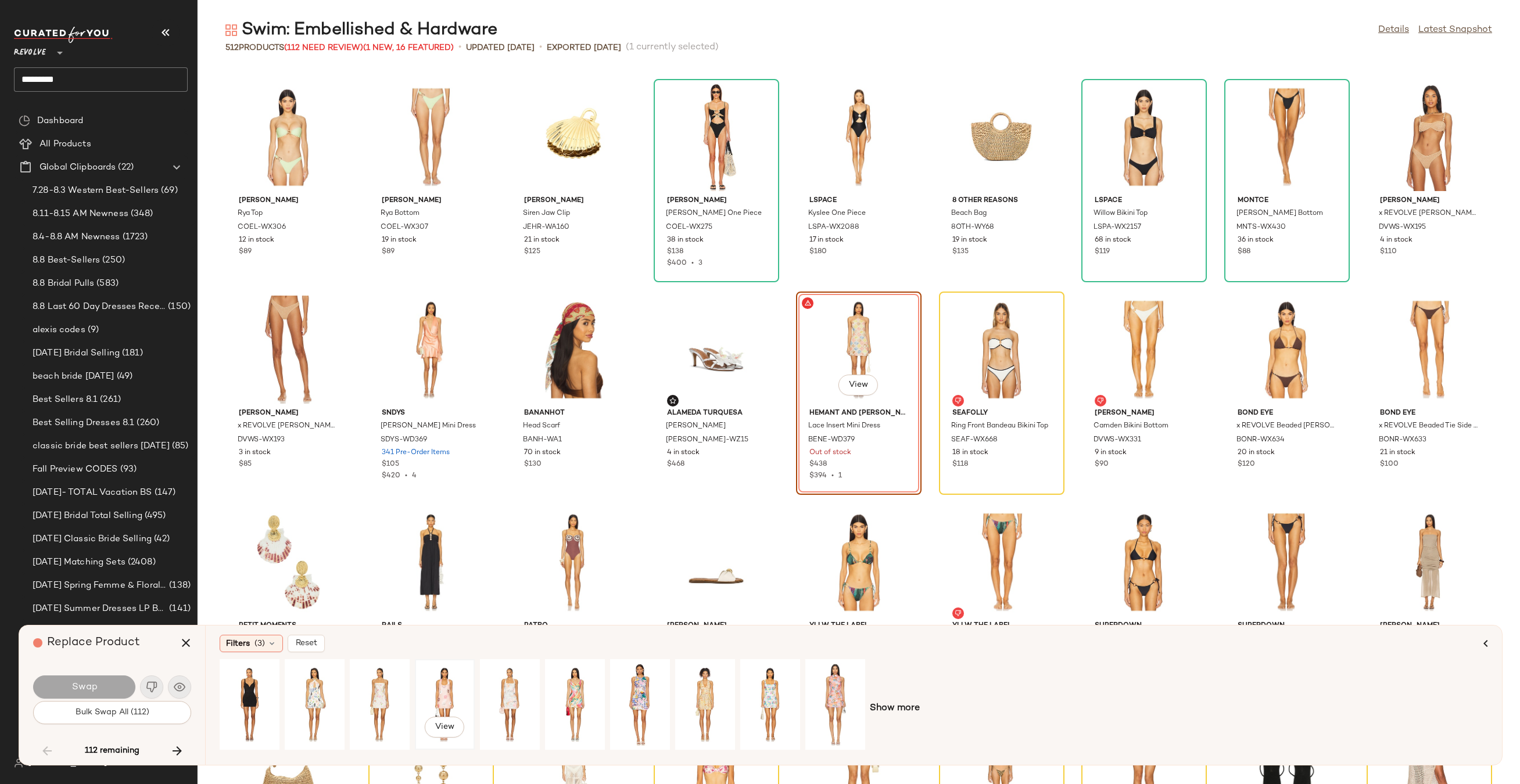
click at [459, 689] on div "View" at bounding box center [444, 704] width 52 height 82
click at [353, 701] on div "View" at bounding box center [380, 705] width 57 height 89
click at [563, 674] on div "View" at bounding box center [575, 704] width 52 height 82
click at [891, 704] on span "Show more" at bounding box center [894, 707] width 50 height 14
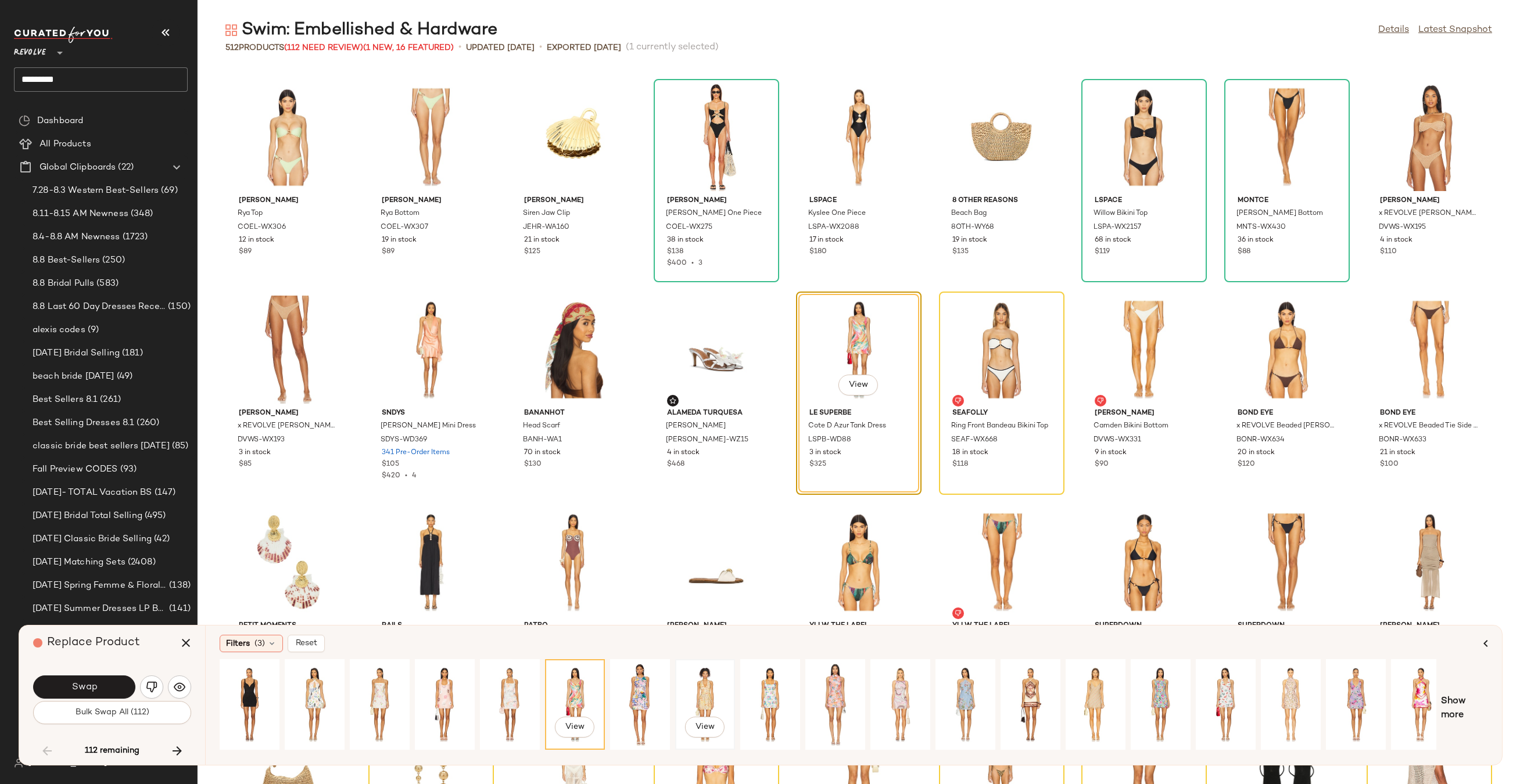
click at [697, 695] on div "View" at bounding box center [705, 704] width 52 height 82
click at [1028, 687] on div "View" at bounding box center [1030, 704] width 52 height 82
click at [104, 685] on button "Swap" at bounding box center [84, 686] width 103 height 23
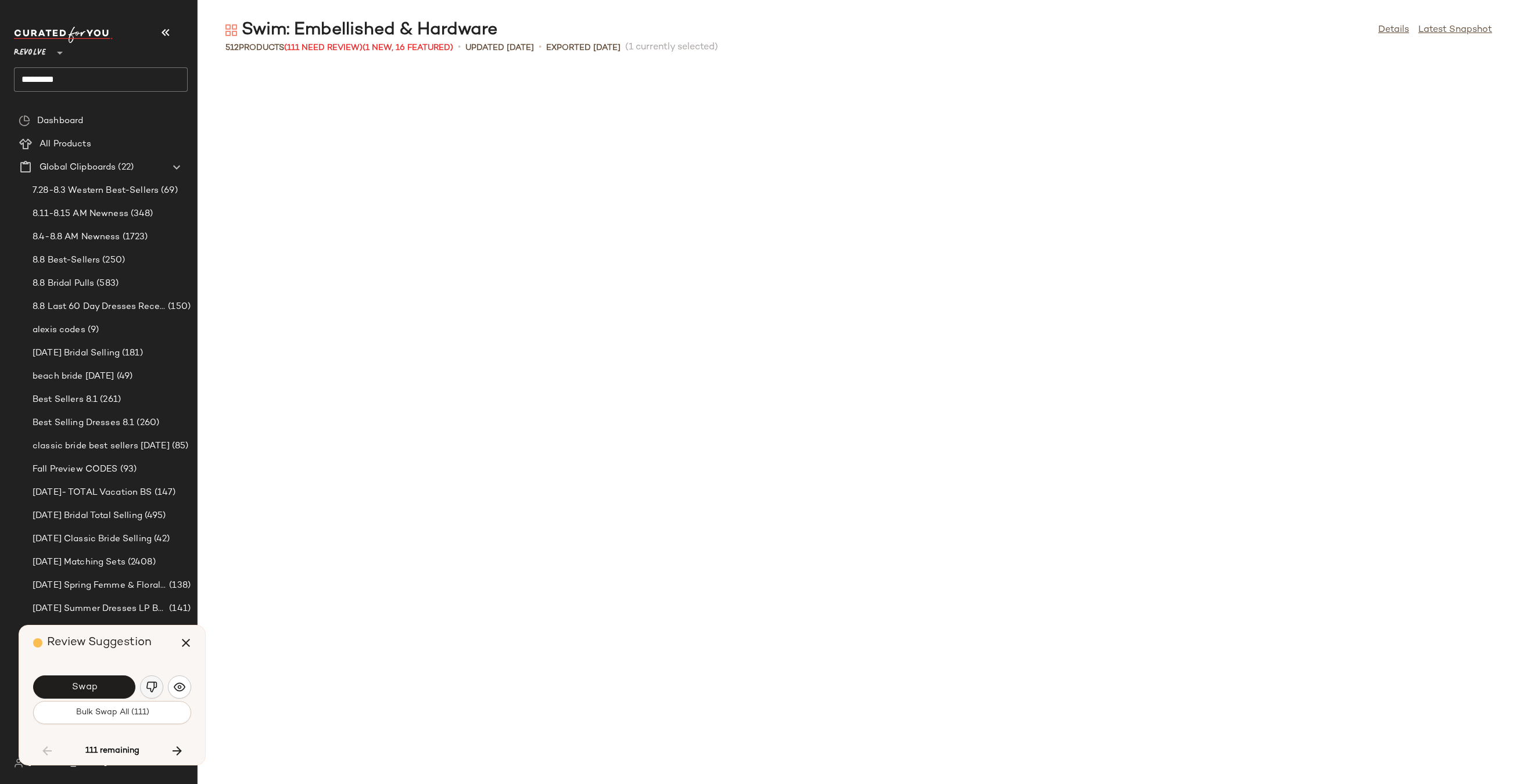
scroll to position [2550, 0]
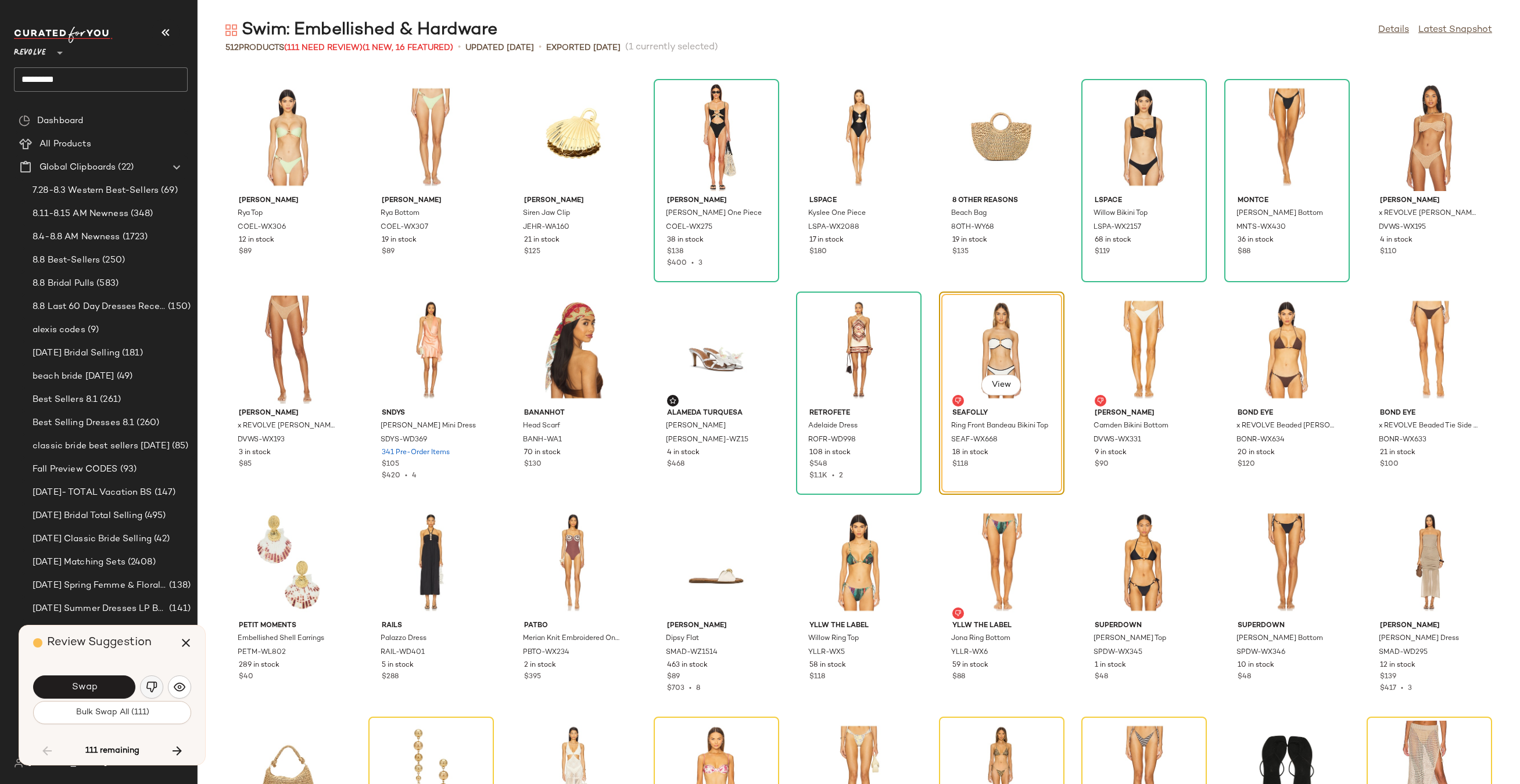
click at [152, 690] on img "button" at bounding box center [152, 686] width 12 height 12
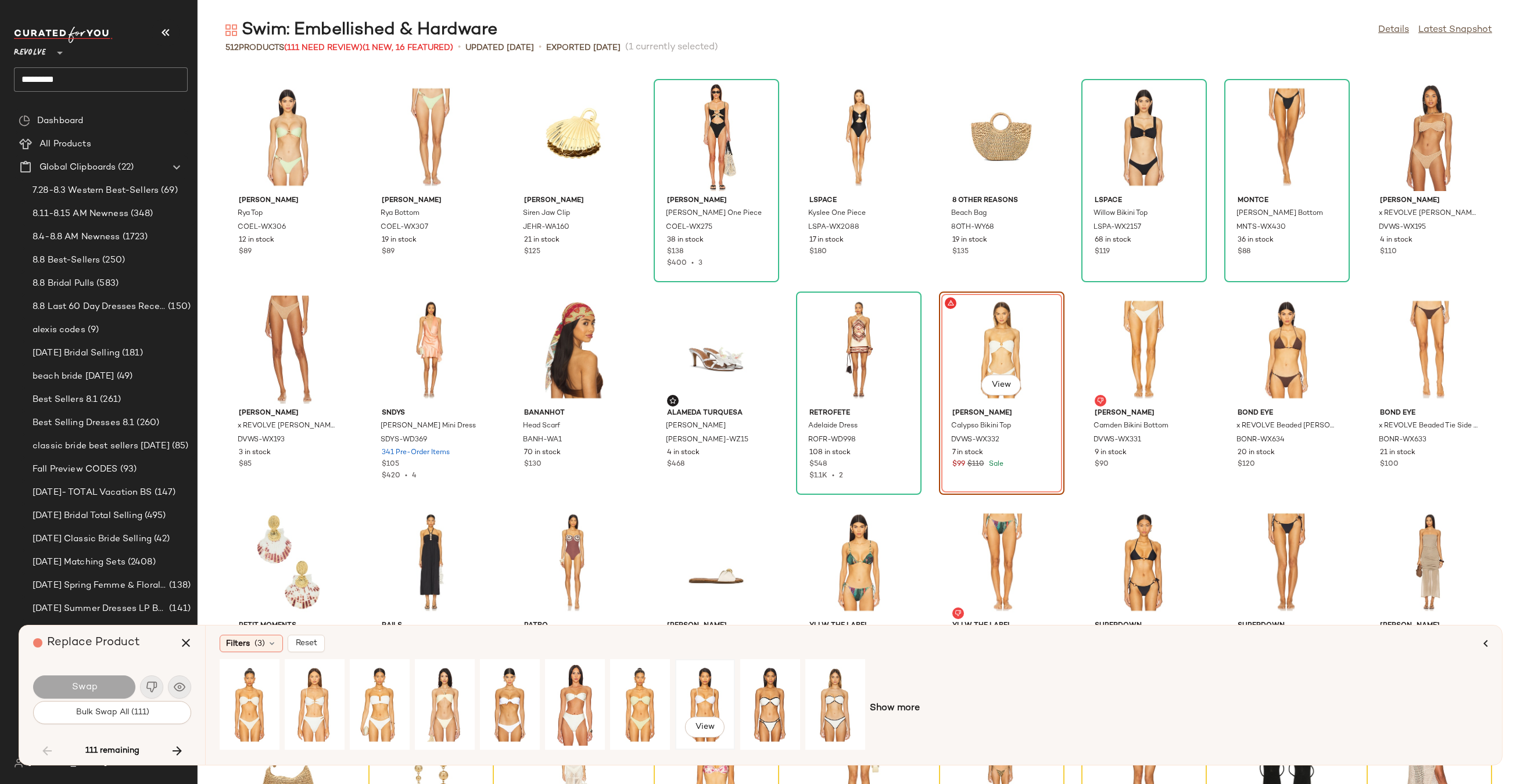
click at [712, 683] on div "View" at bounding box center [705, 704] width 52 height 82
click at [108, 694] on button "Swap" at bounding box center [84, 686] width 103 height 23
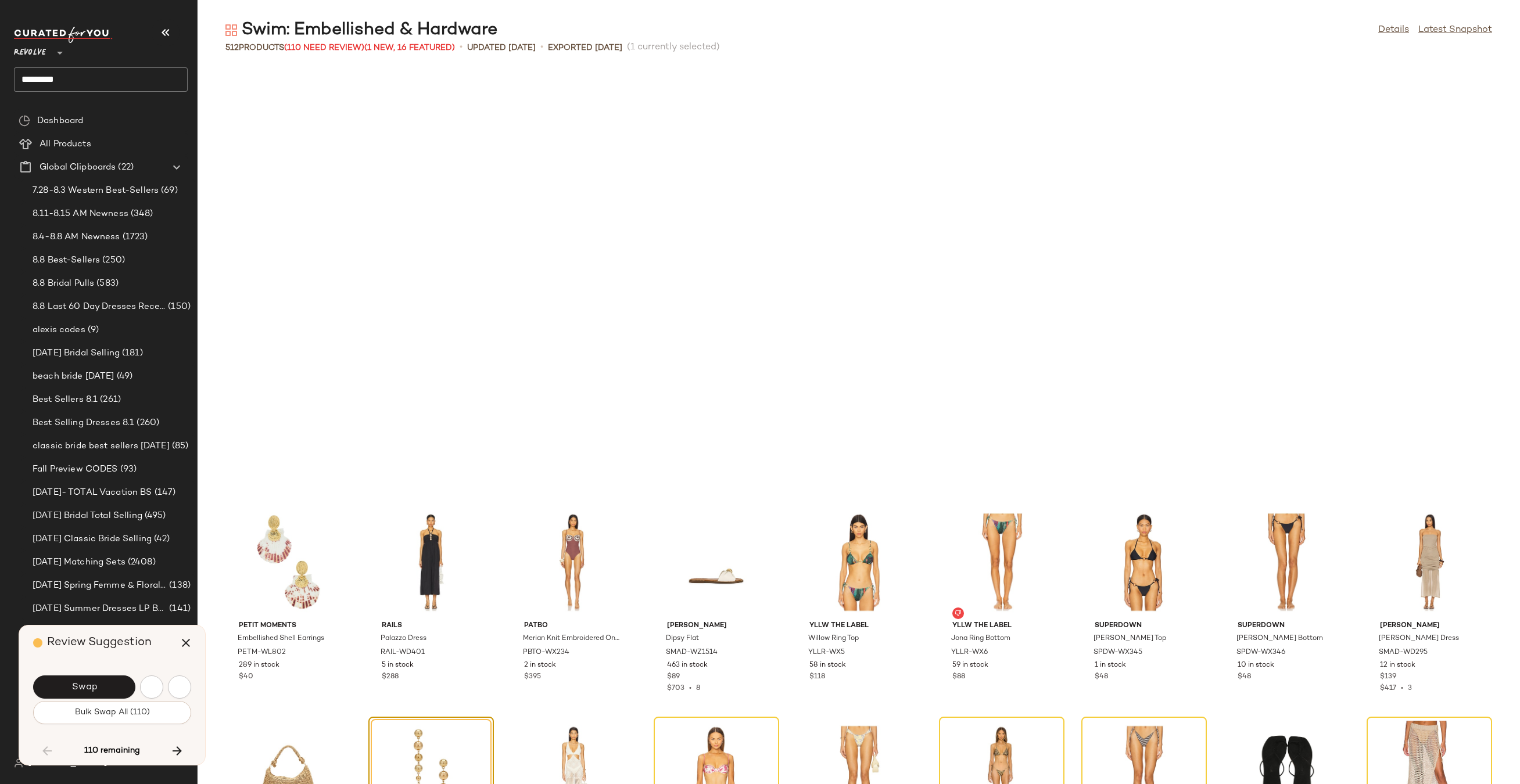
scroll to position [2974, 0]
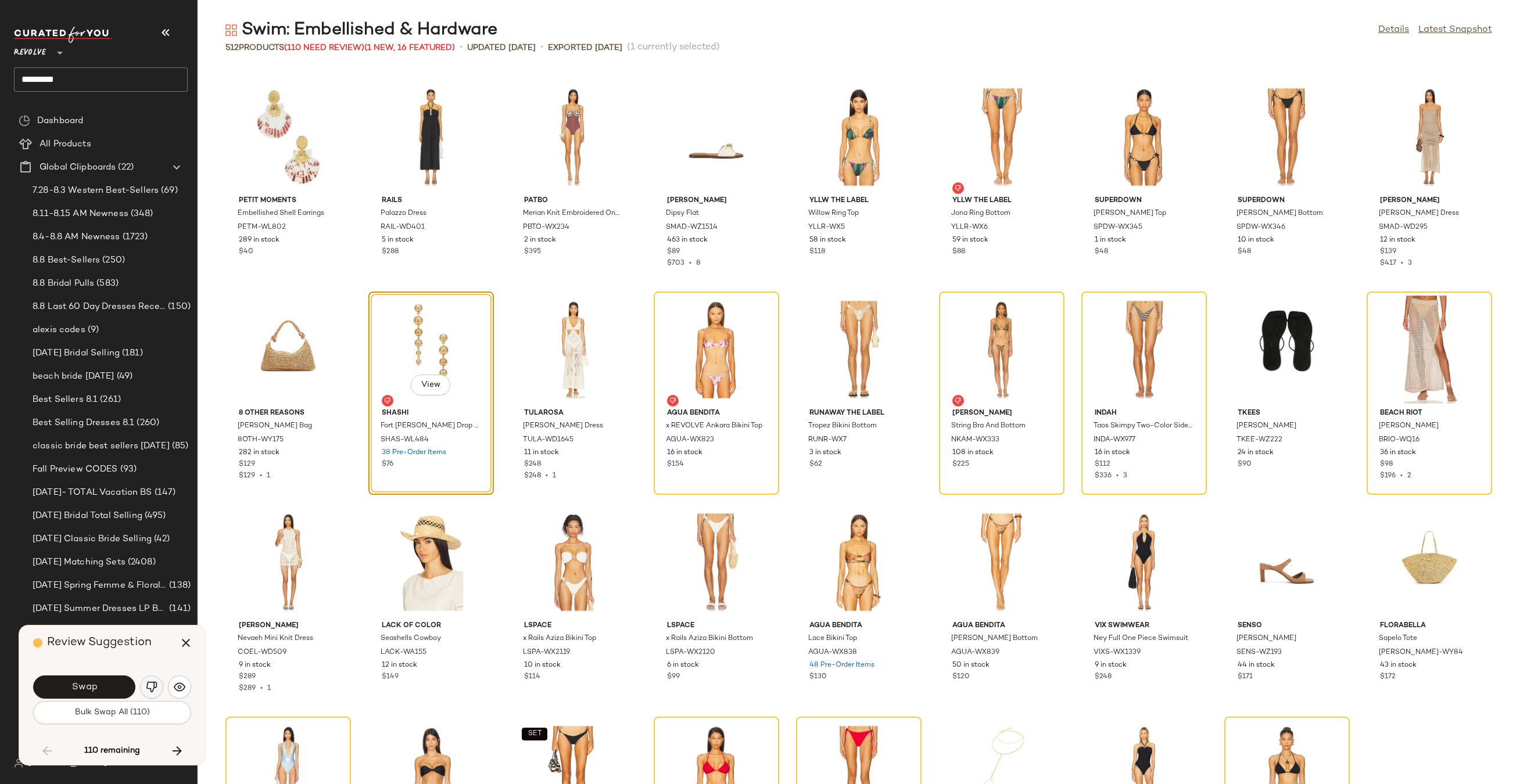
click at [154, 687] on img "button" at bounding box center [152, 686] width 12 height 12
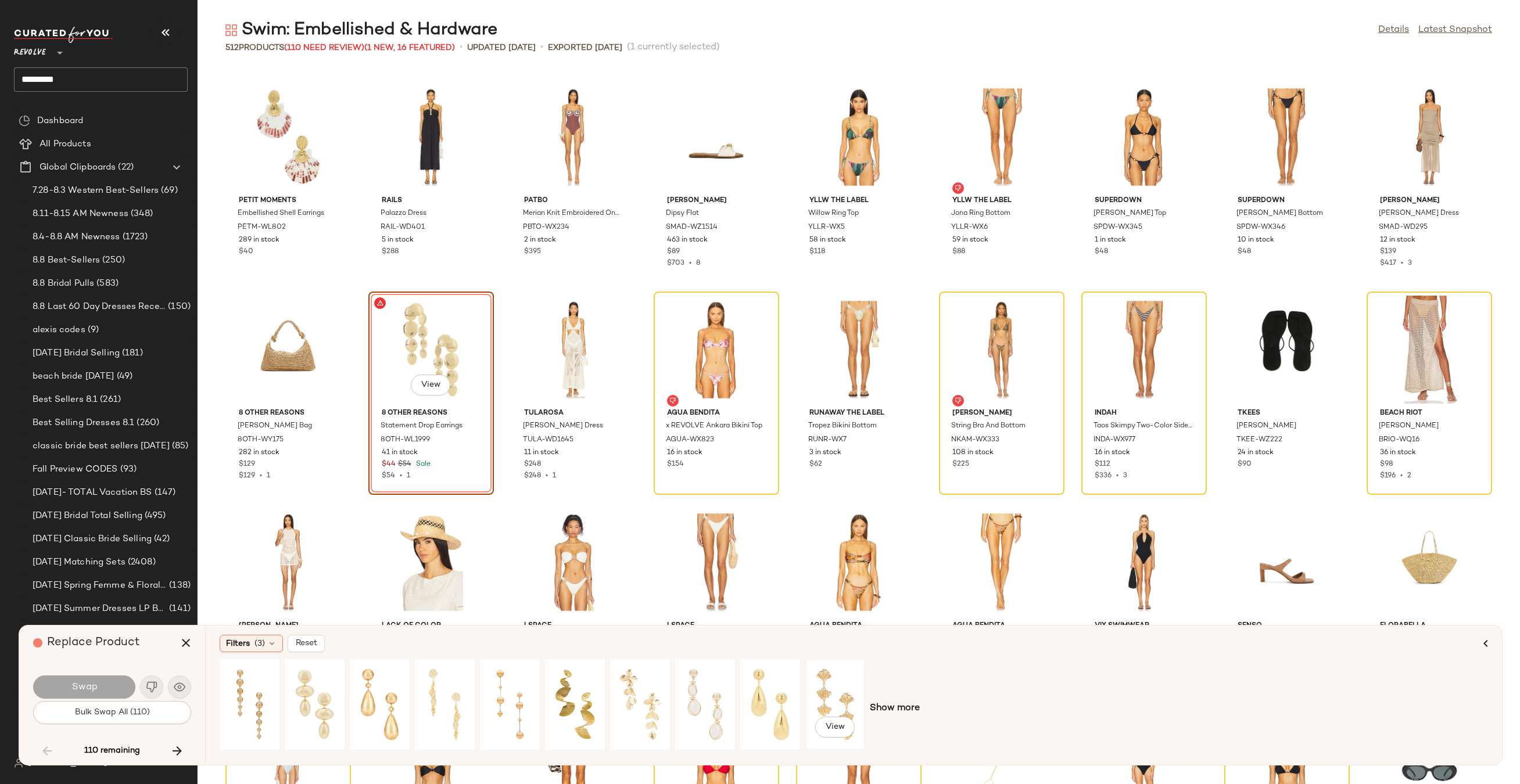
click at [830, 681] on div "View" at bounding box center [835, 704] width 52 height 82
click at [616, 684] on div "View" at bounding box center [640, 704] width 52 height 82
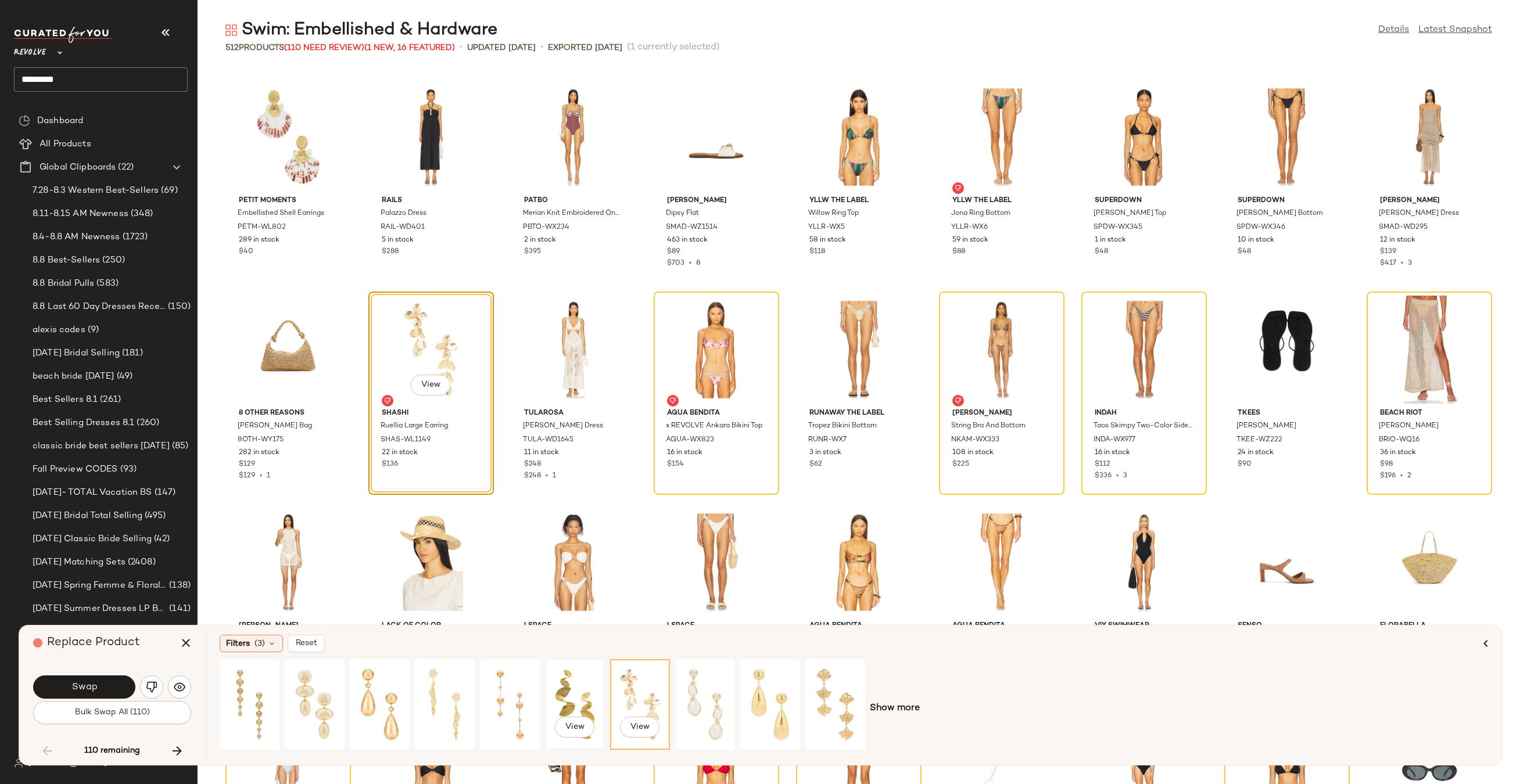
click at [553, 685] on div "View" at bounding box center [575, 704] width 52 height 82
click at [110, 692] on button "Swap" at bounding box center [84, 686] width 103 height 23
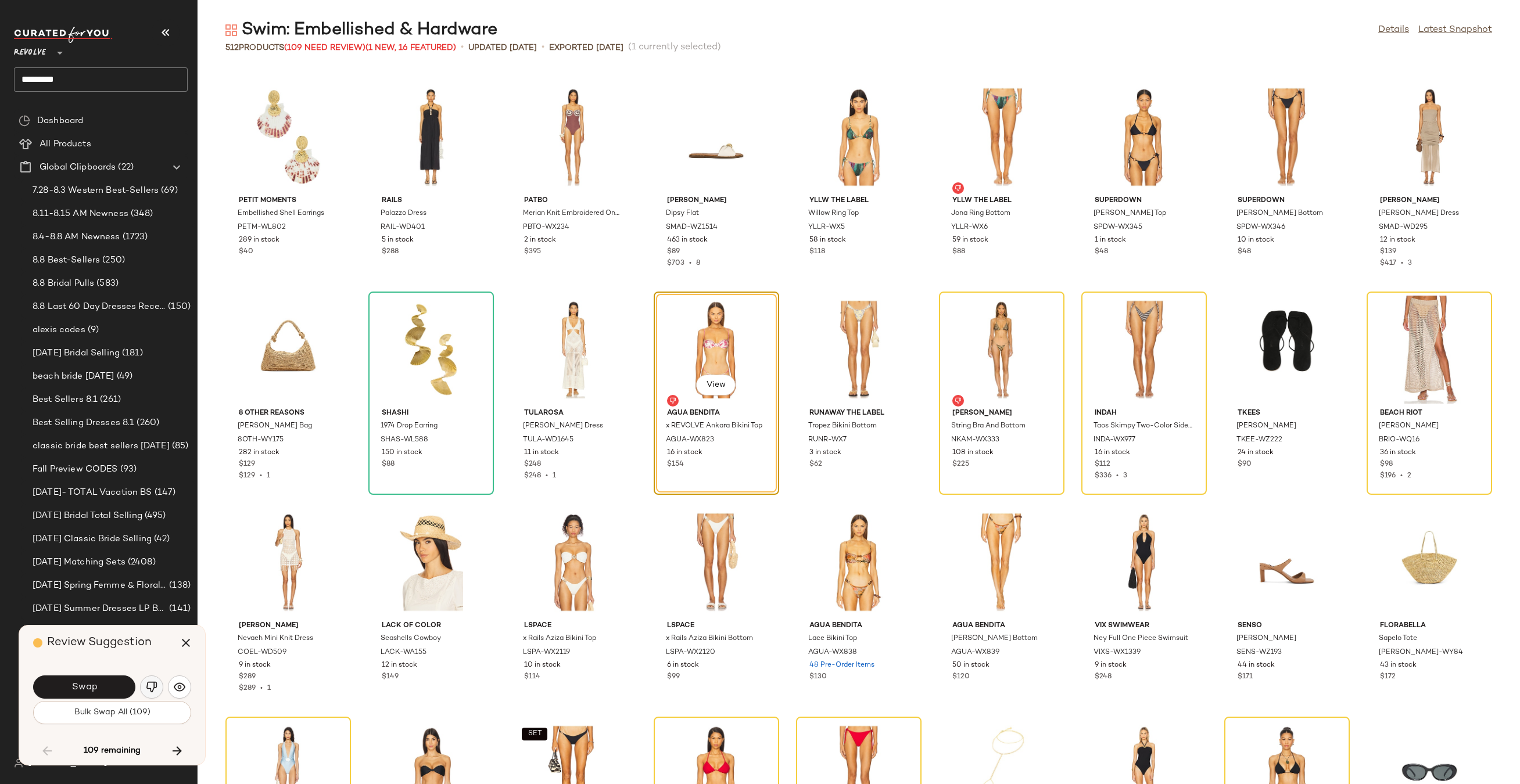
click at [145, 694] on button "button" at bounding box center [152, 686] width 23 height 23
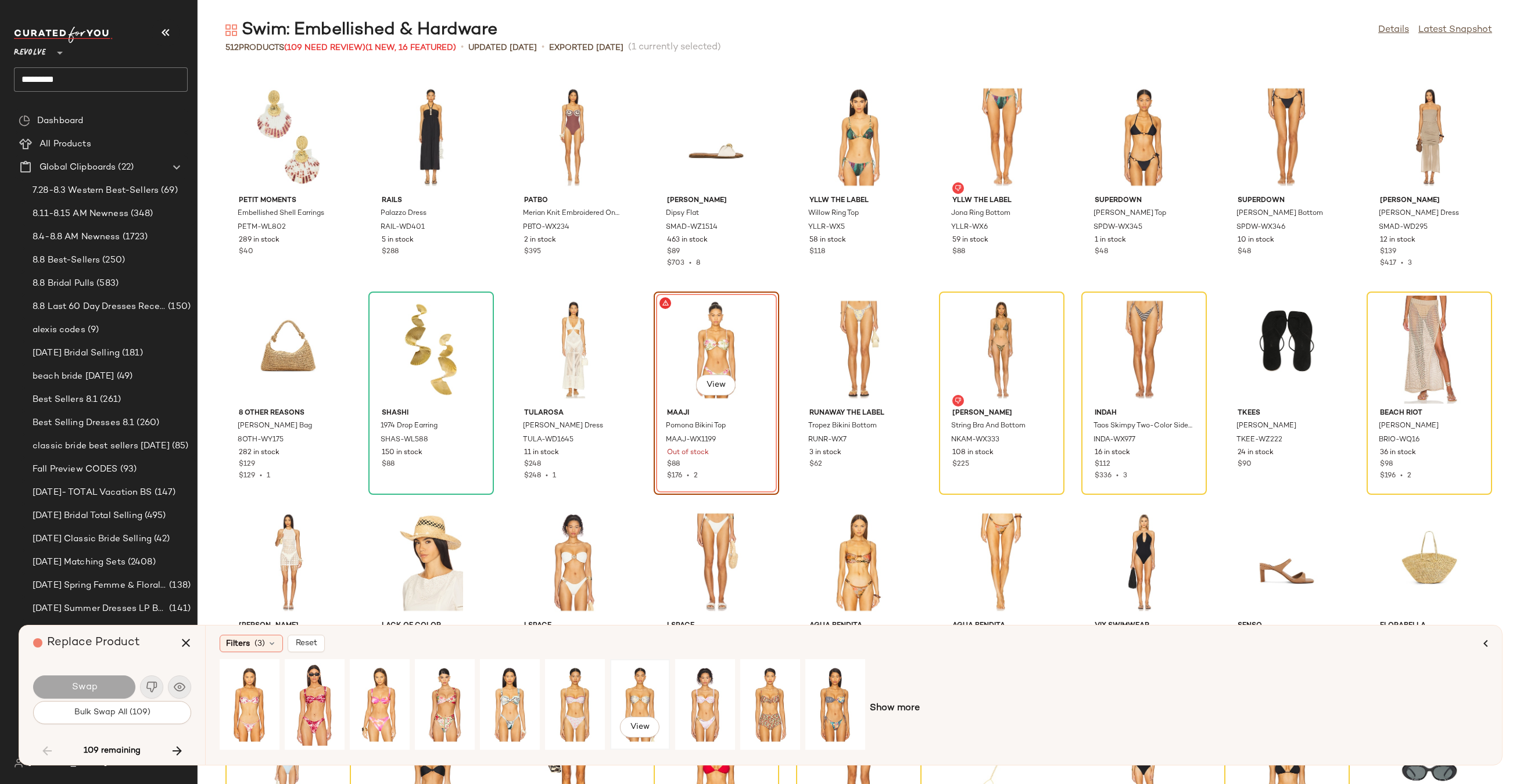
click at [626, 681] on div "View" at bounding box center [640, 704] width 52 height 82
click at [726, 380] on button "View" at bounding box center [715, 384] width 40 height 21
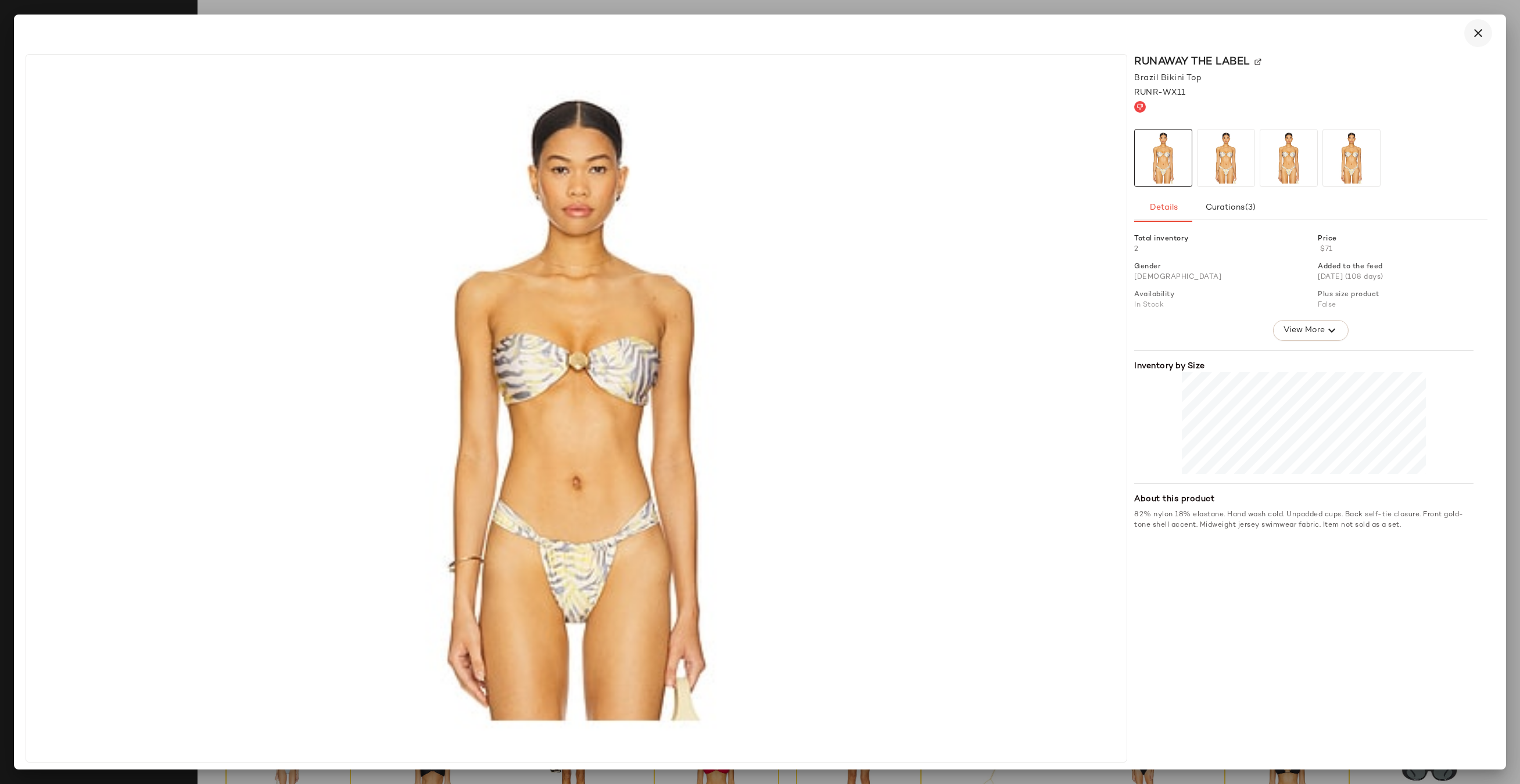
click at [1484, 24] on button "button" at bounding box center [1477, 33] width 28 height 28
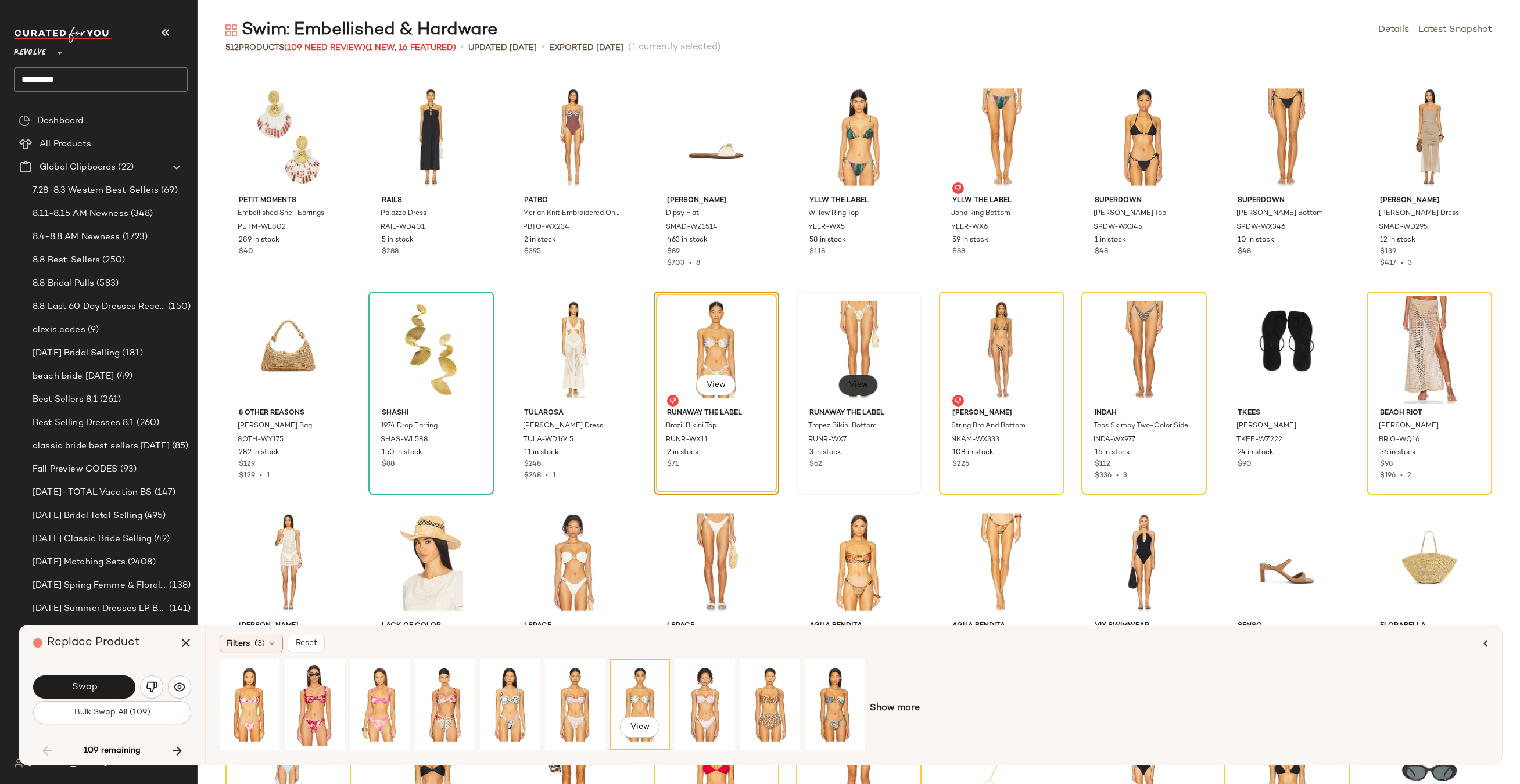
click at [868, 378] on button "View" at bounding box center [857, 384] width 40 height 21
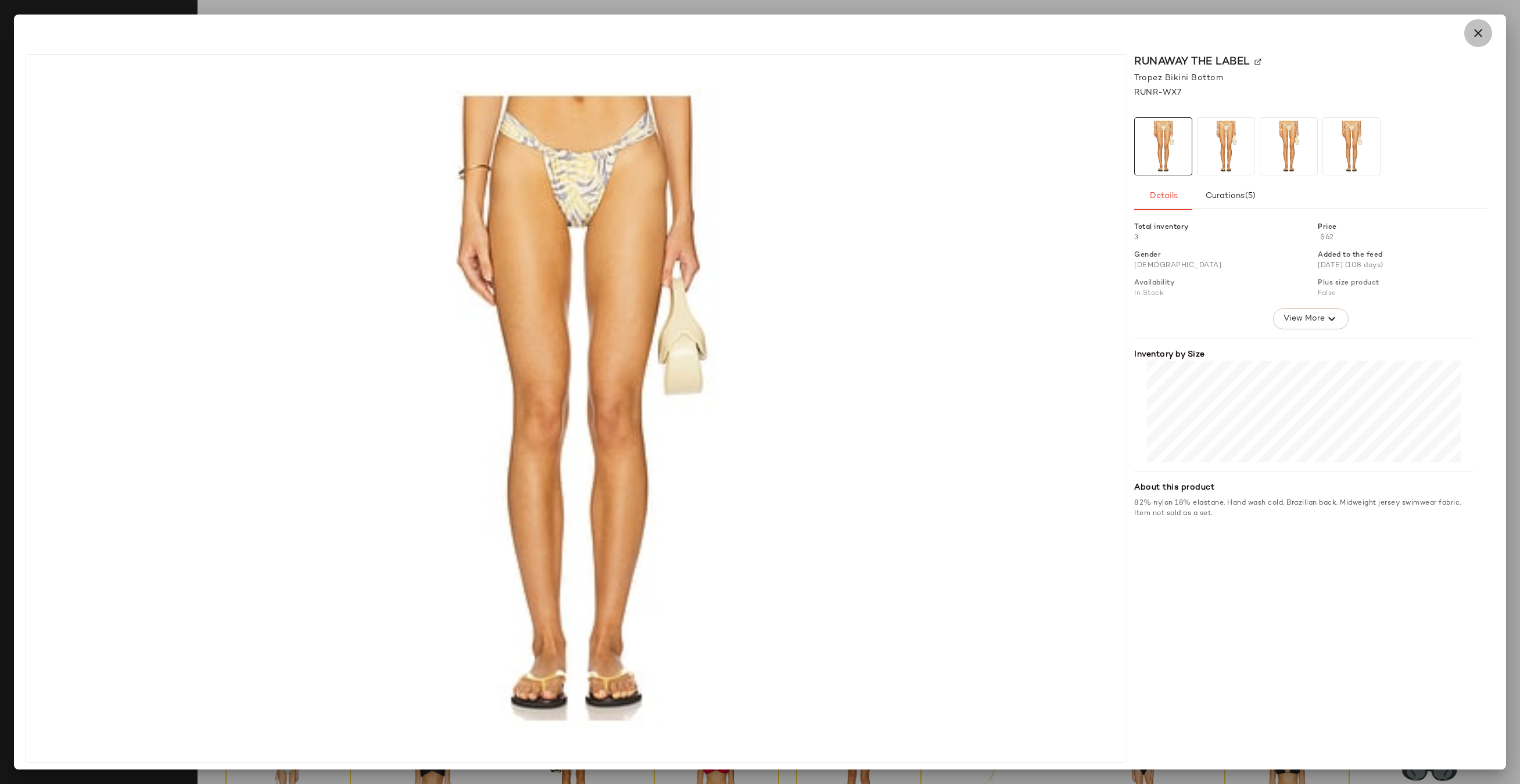
click at [1475, 26] on icon "button" at bounding box center [1477, 32] width 14 height 14
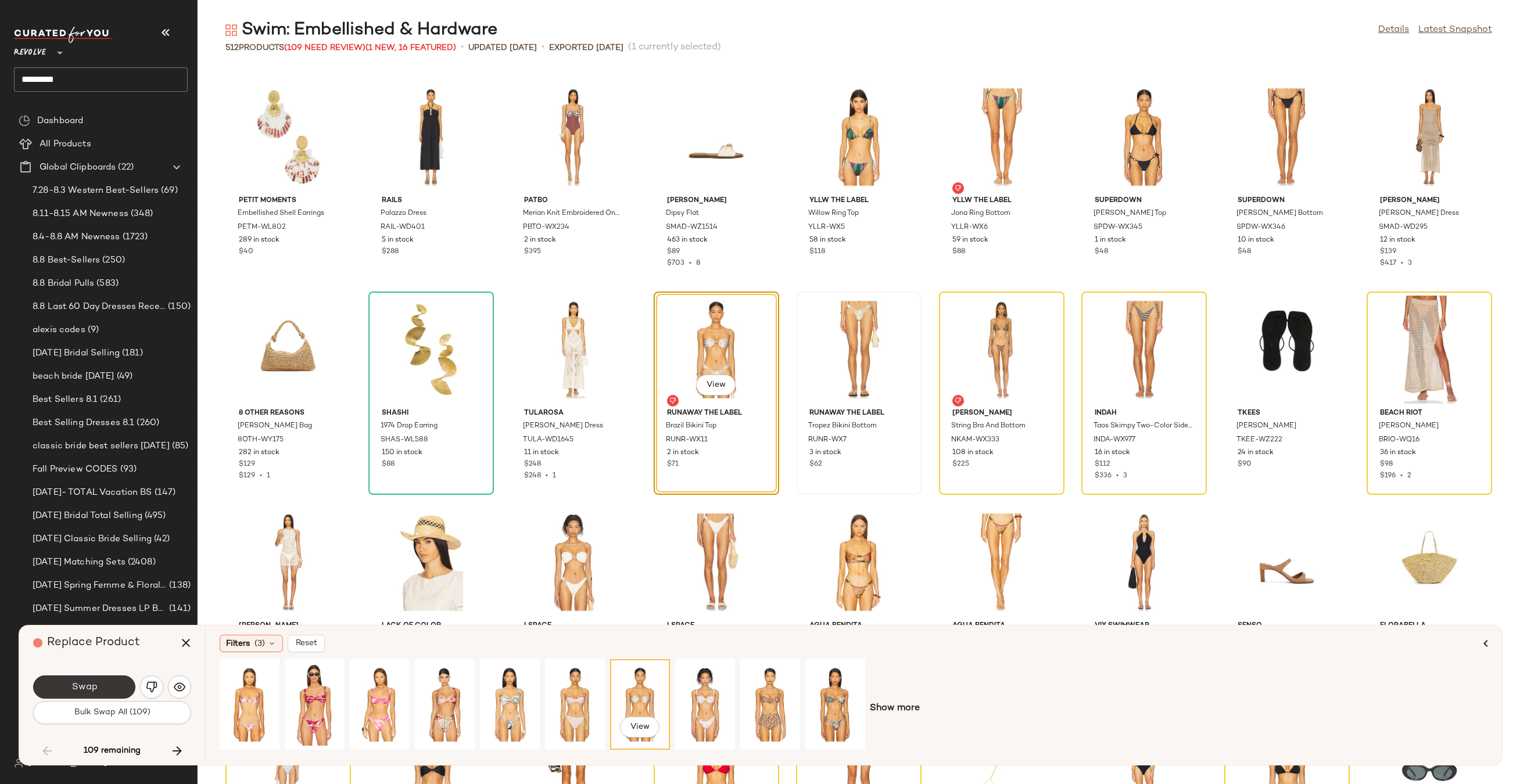
click at [82, 685] on span "Swap" at bounding box center [84, 687] width 26 height 11
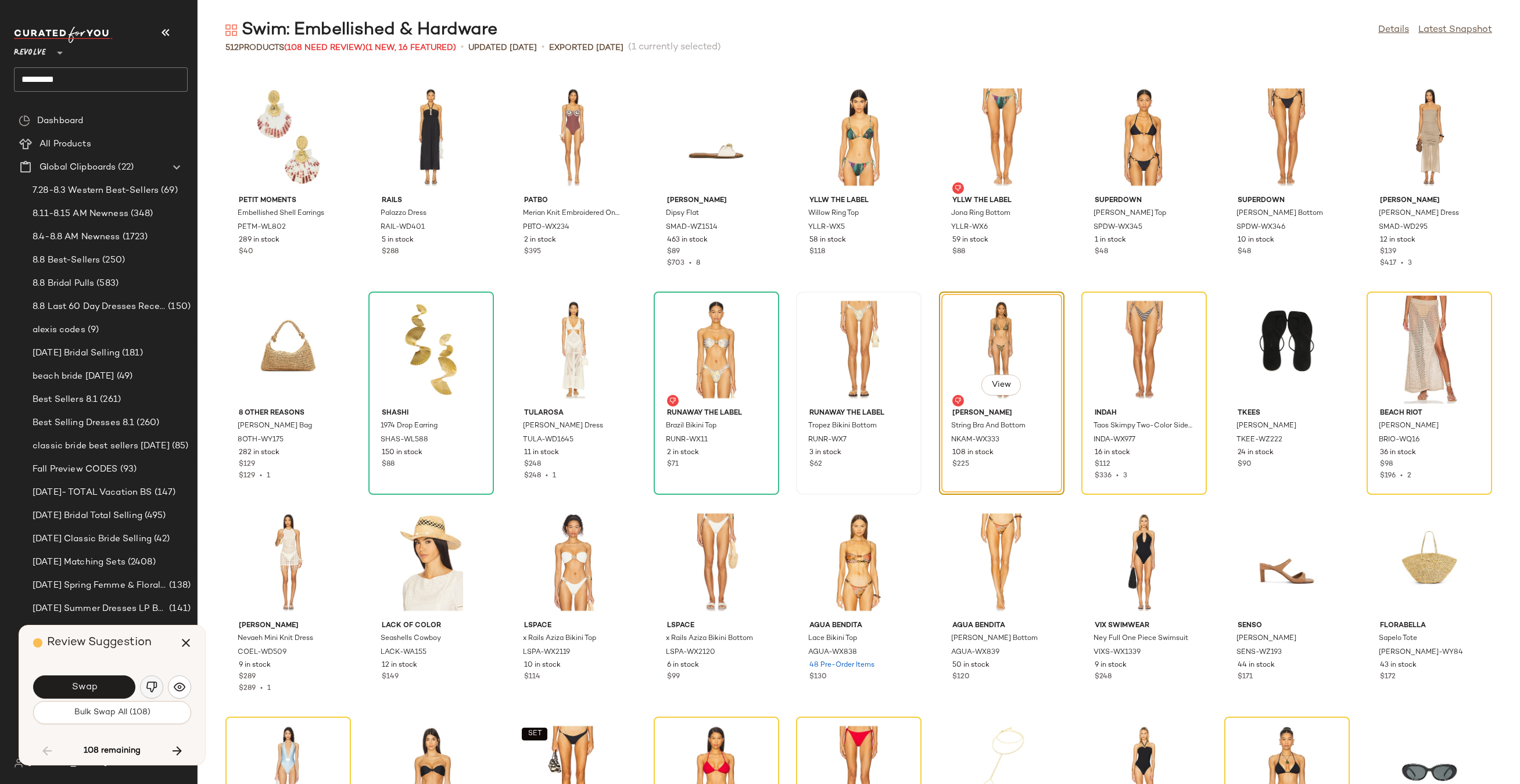
click at [148, 687] on img "button" at bounding box center [152, 686] width 12 height 12
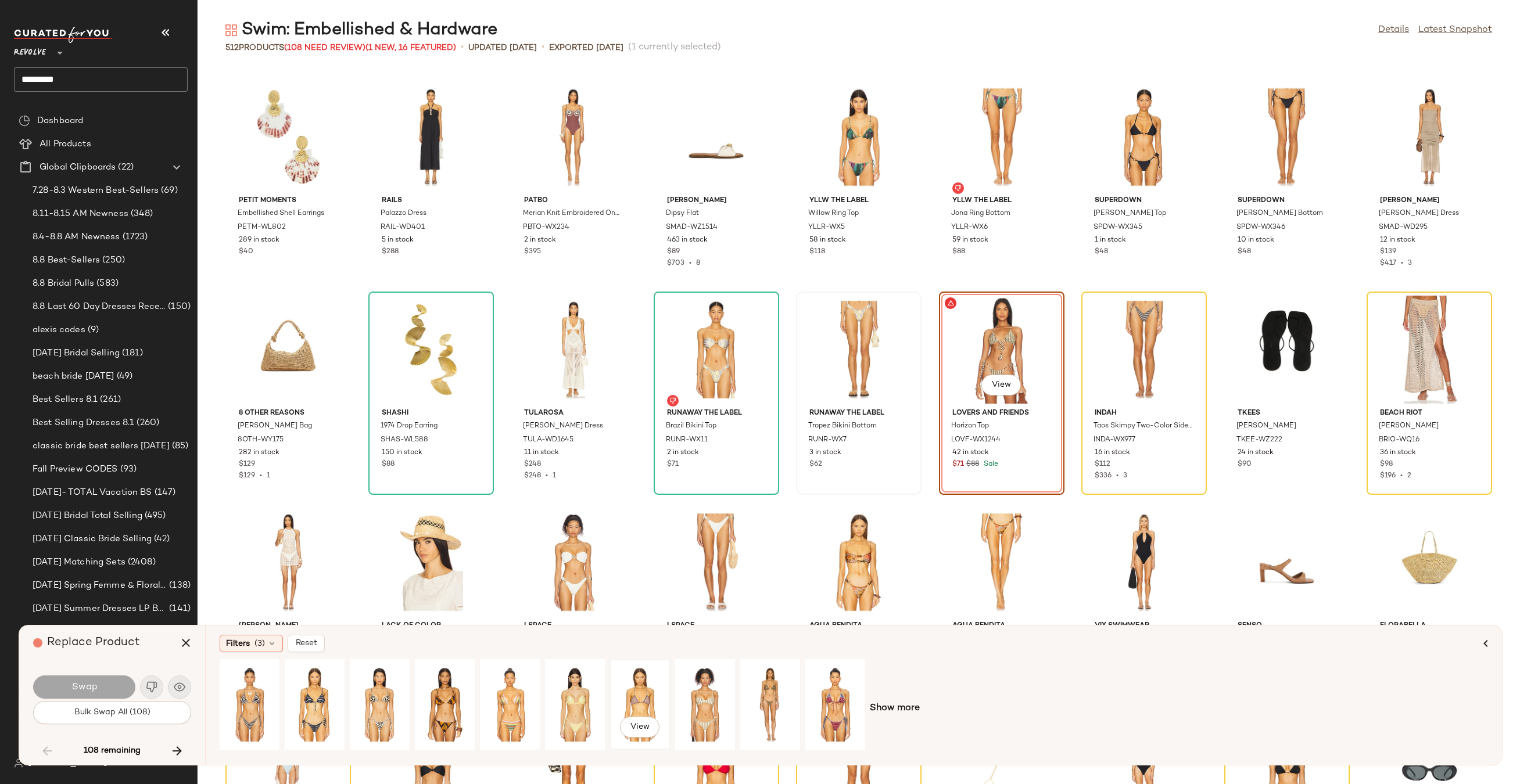
click at [633, 707] on div "View" at bounding box center [640, 704] width 52 height 82
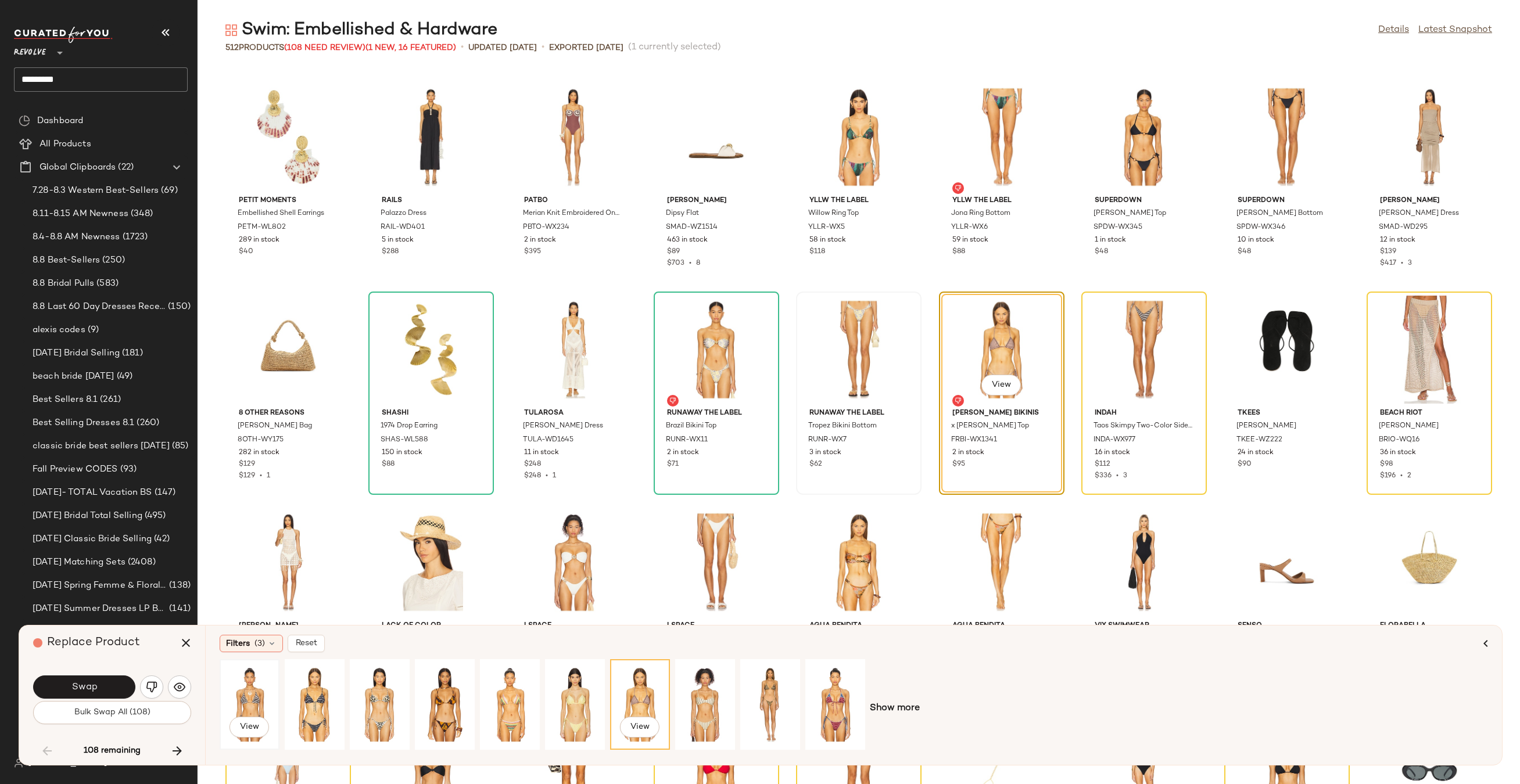
click at [265, 698] on div "View" at bounding box center [249, 704] width 52 height 82
click at [95, 690] on span "Swap" at bounding box center [84, 687] width 26 height 11
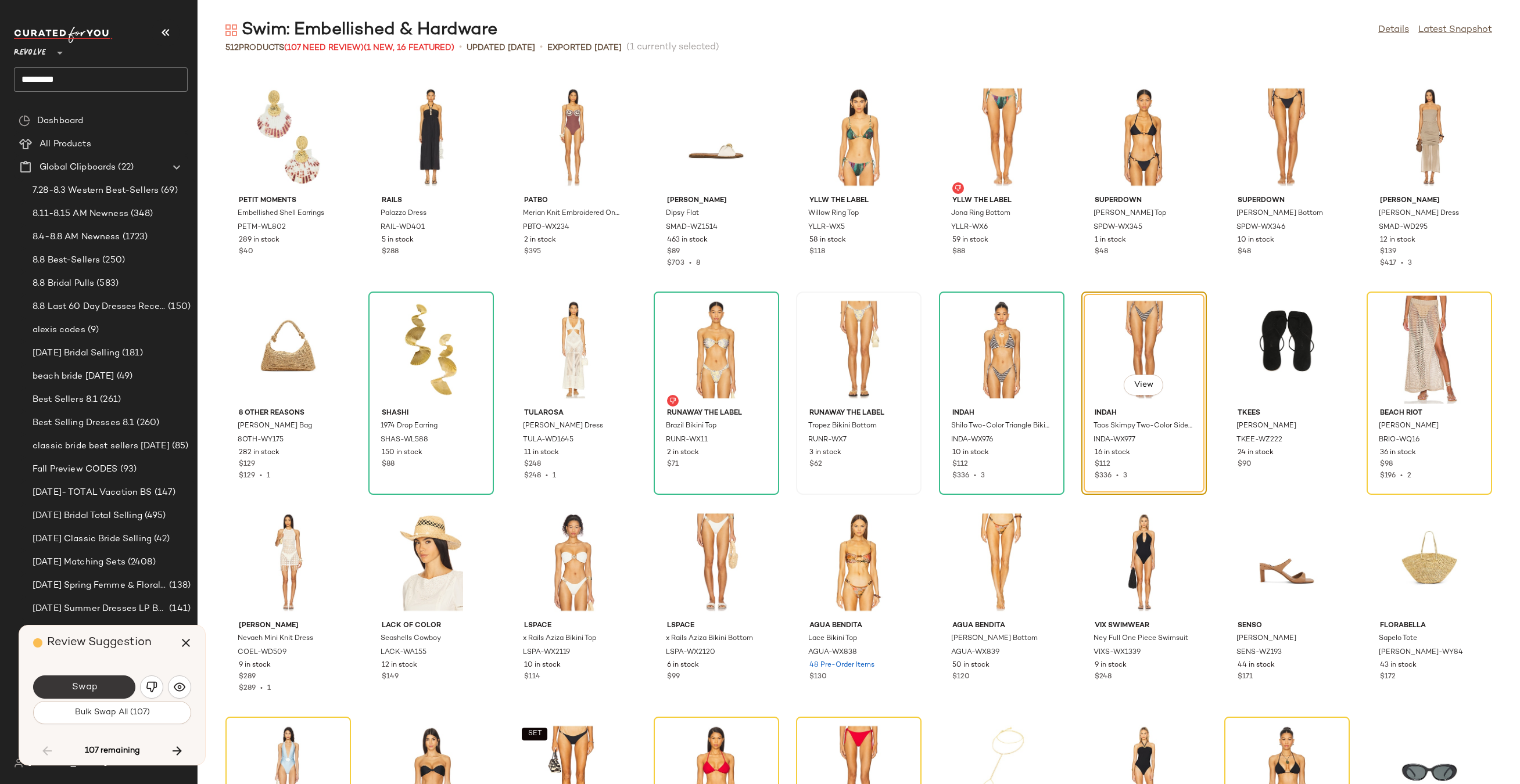
click at [101, 685] on button "Swap" at bounding box center [84, 686] width 103 height 23
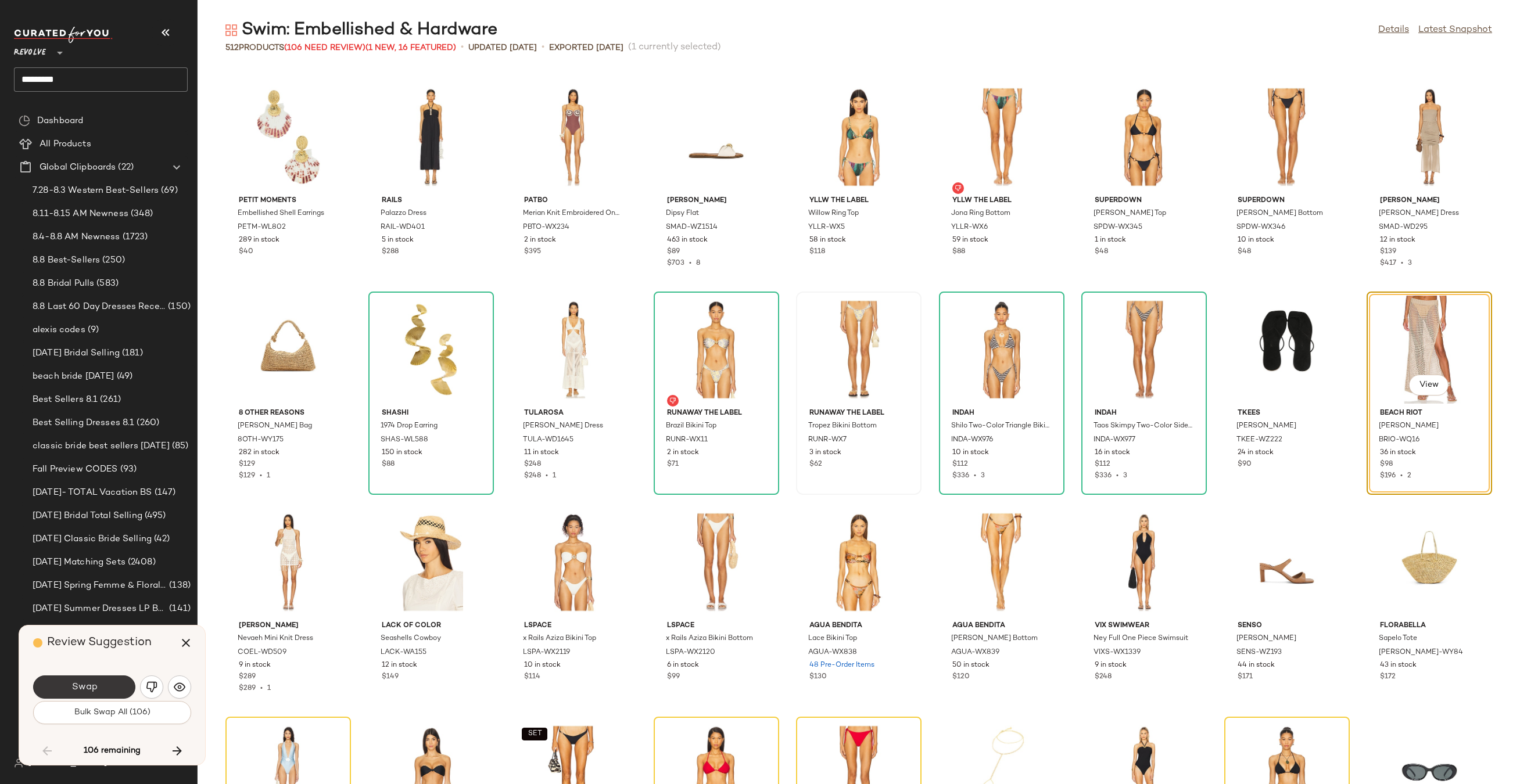
click at [100, 689] on button "Swap" at bounding box center [84, 686] width 103 height 23
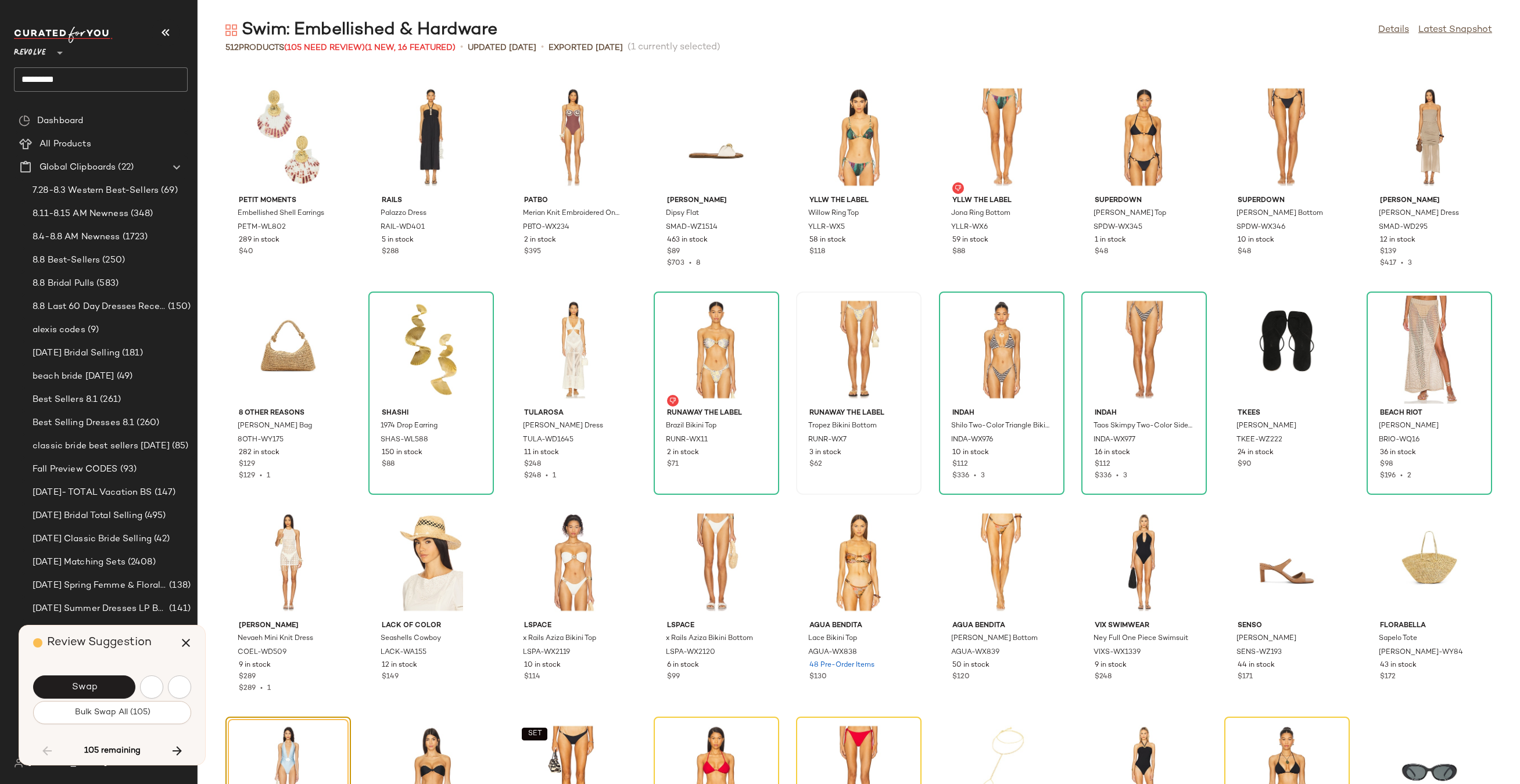
scroll to position [3399, 0]
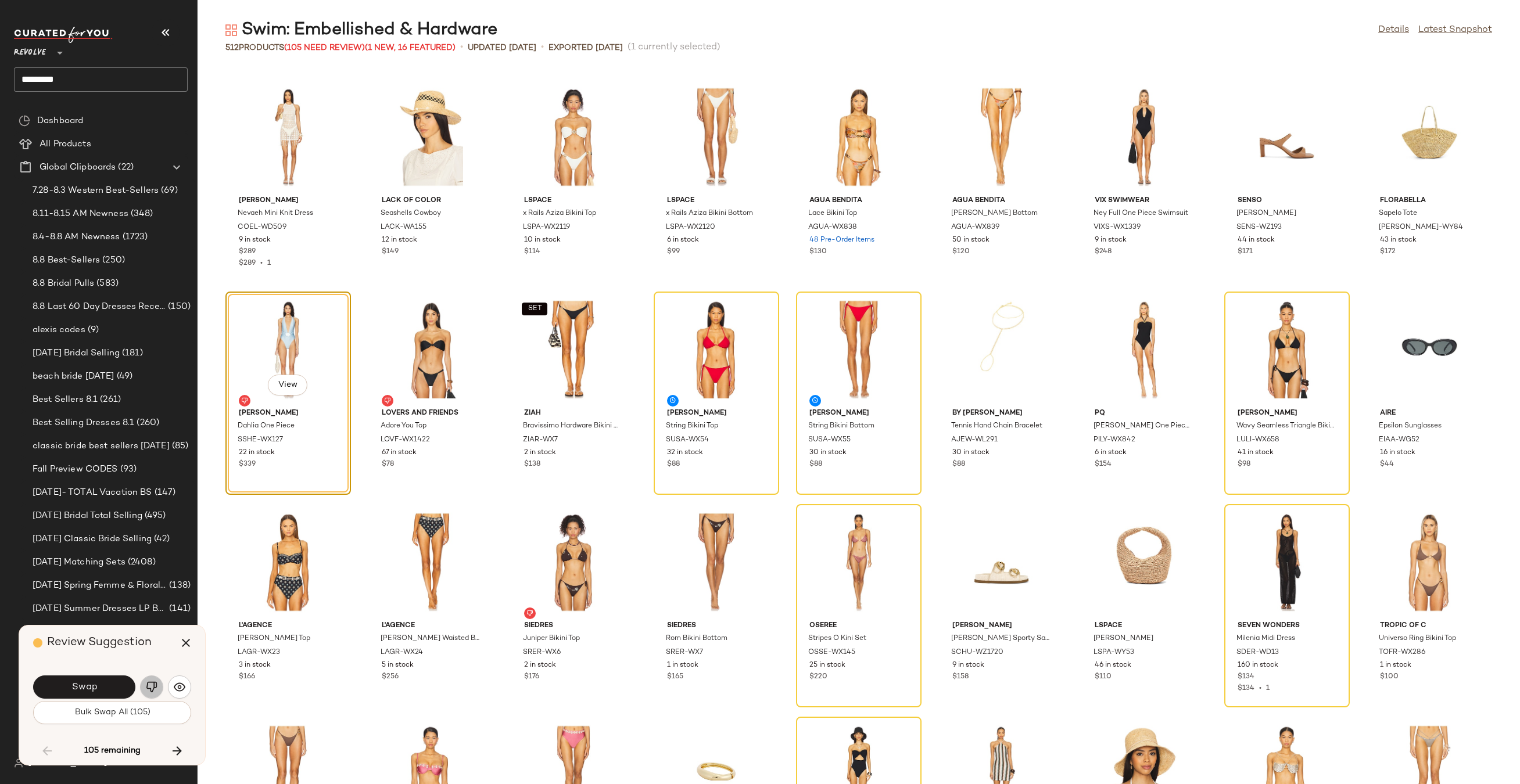
click at [155, 682] on img "button" at bounding box center [152, 686] width 12 height 12
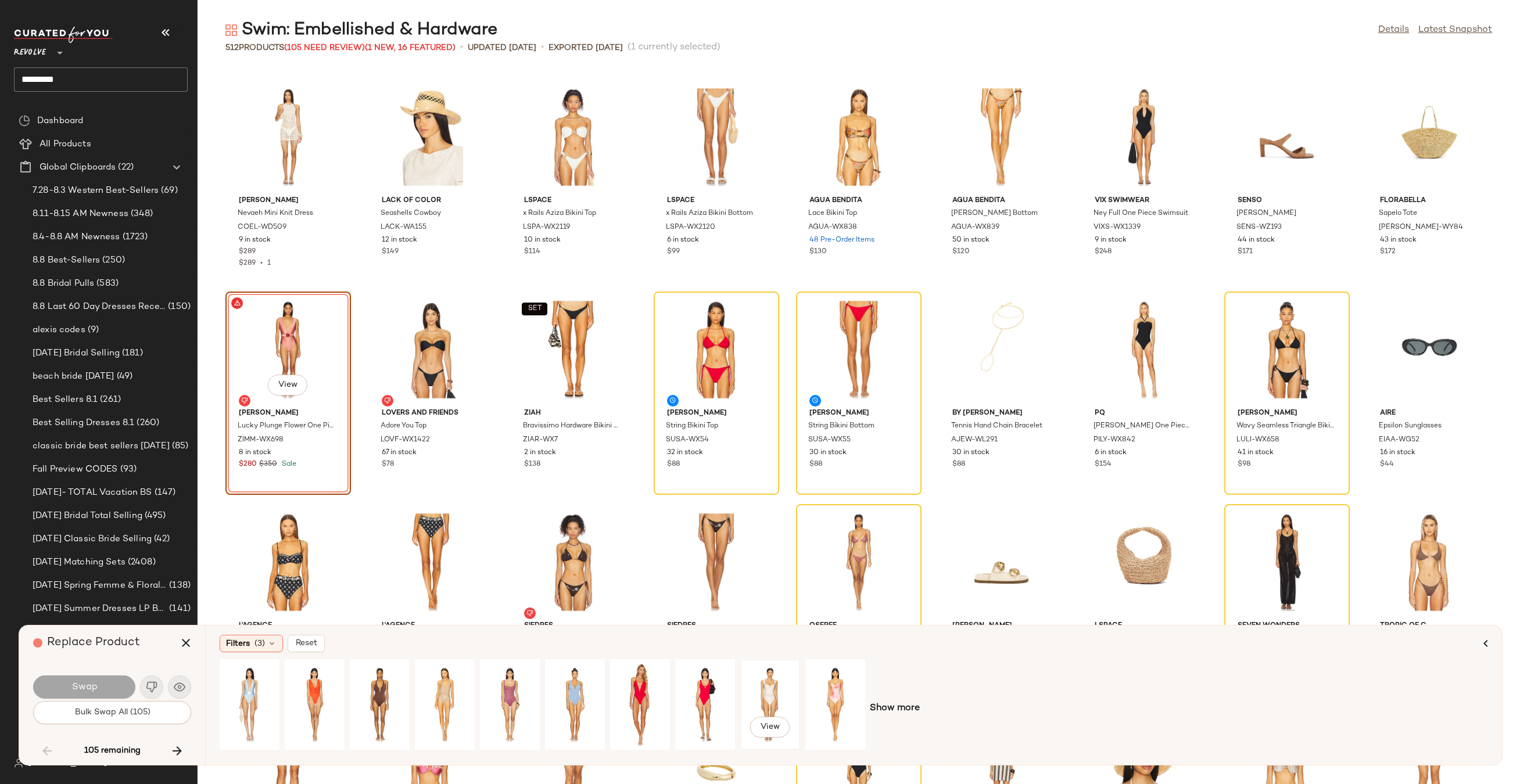
click at [769, 694] on div "View" at bounding box center [770, 704] width 52 height 82
click at [97, 684] on button "Swap" at bounding box center [84, 686] width 103 height 23
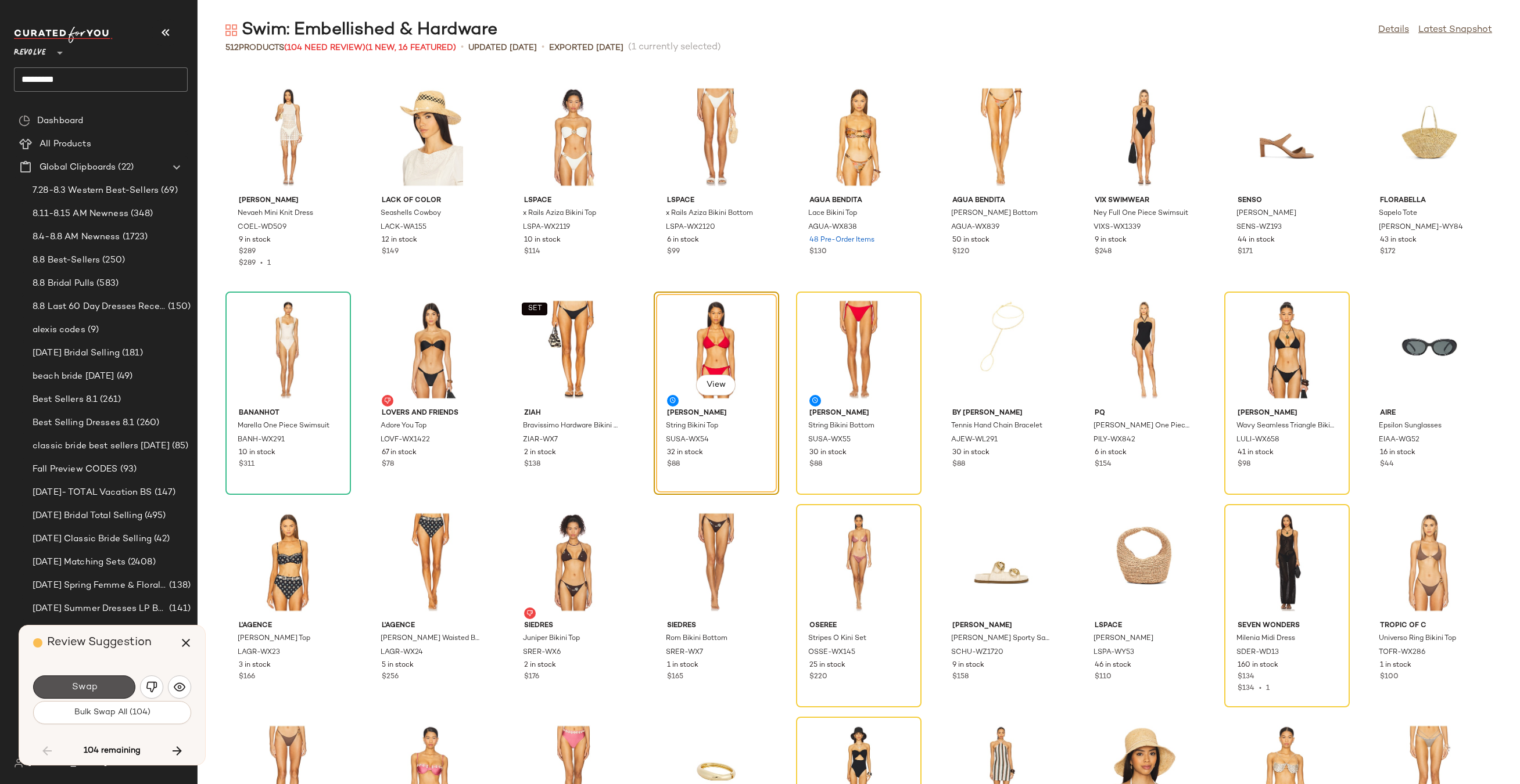
click at [97, 681] on button "Swap" at bounding box center [84, 686] width 103 height 23
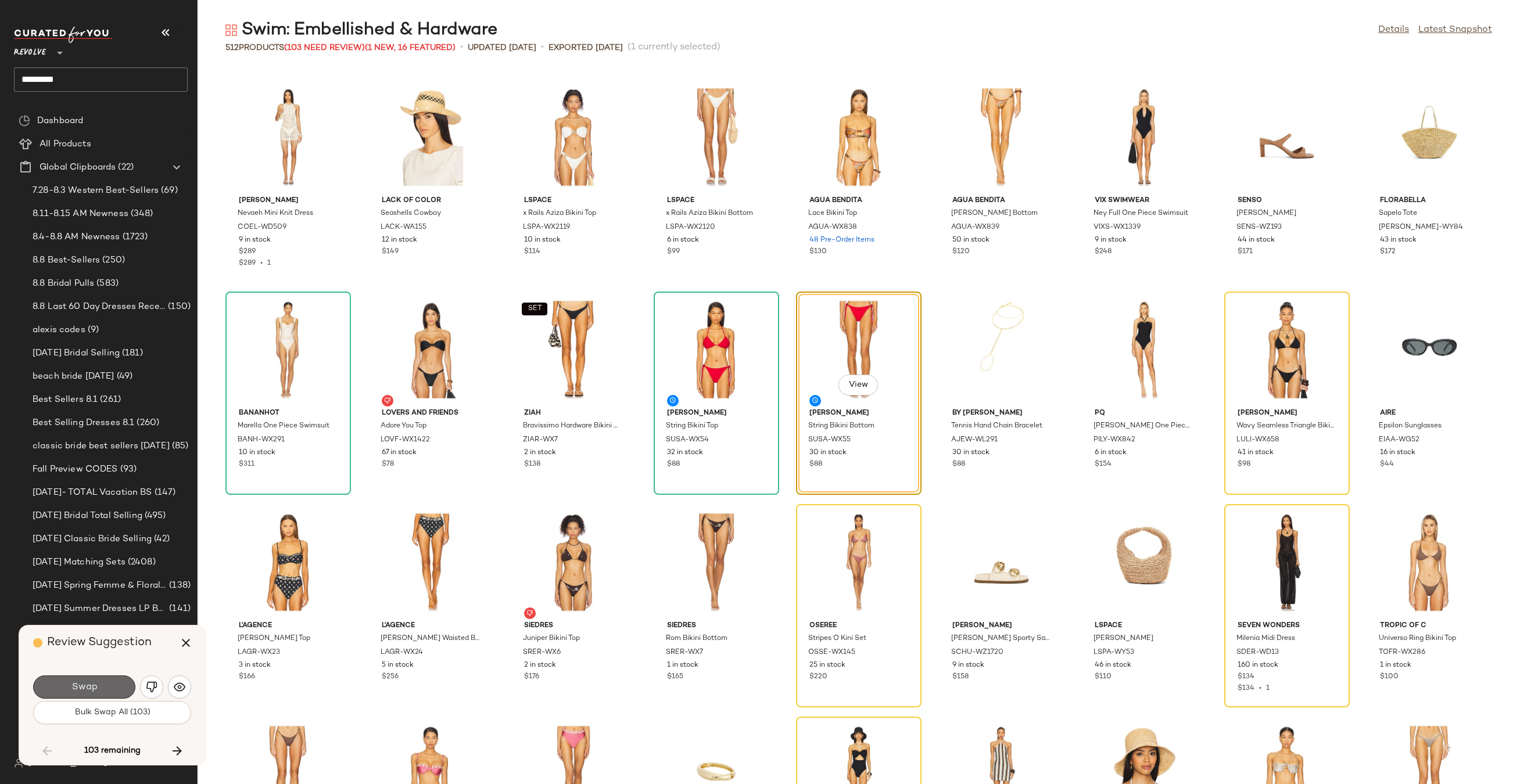
click at [97, 697] on button "Swap" at bounding box center [84, 686] width 103 height 23
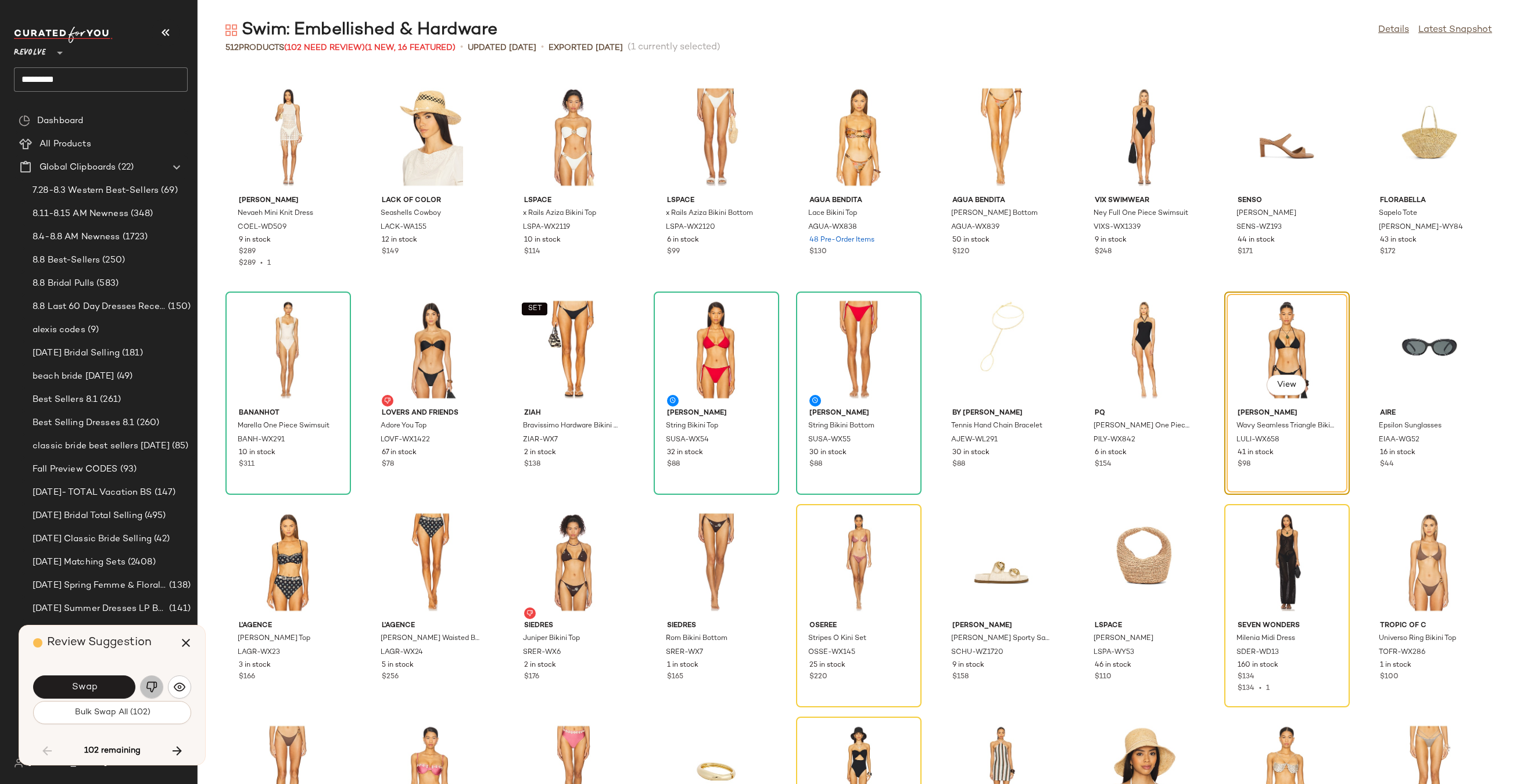
click at [150, 689] on img "button" at bounding box center [152, 686] width 12 height 12
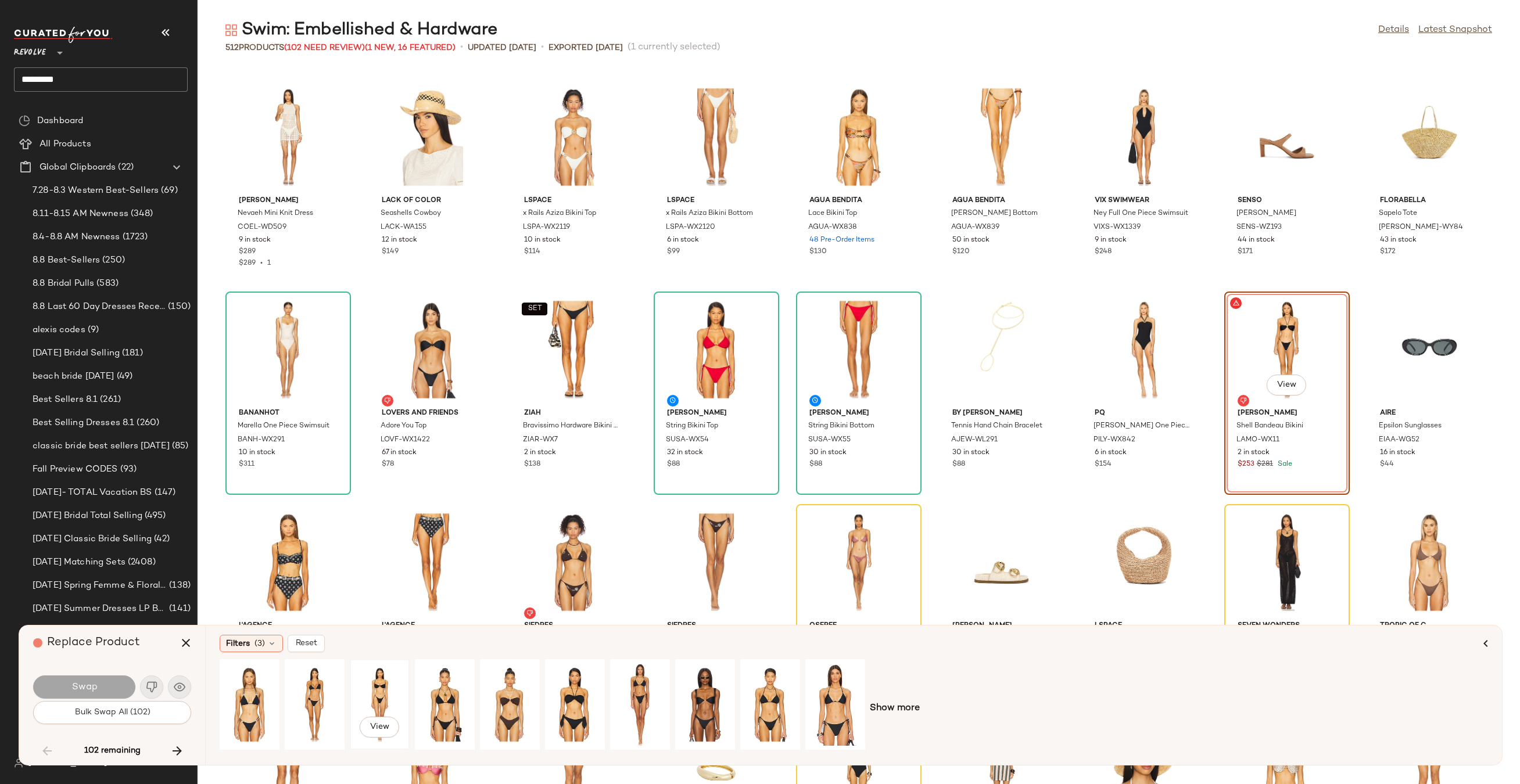
click at [367, 694] on div "View" at bounding box center [380, 704] width 52 height 82
click at [128, 686] on button "Swap" at bounding box center [84, 686] width 103 height 23
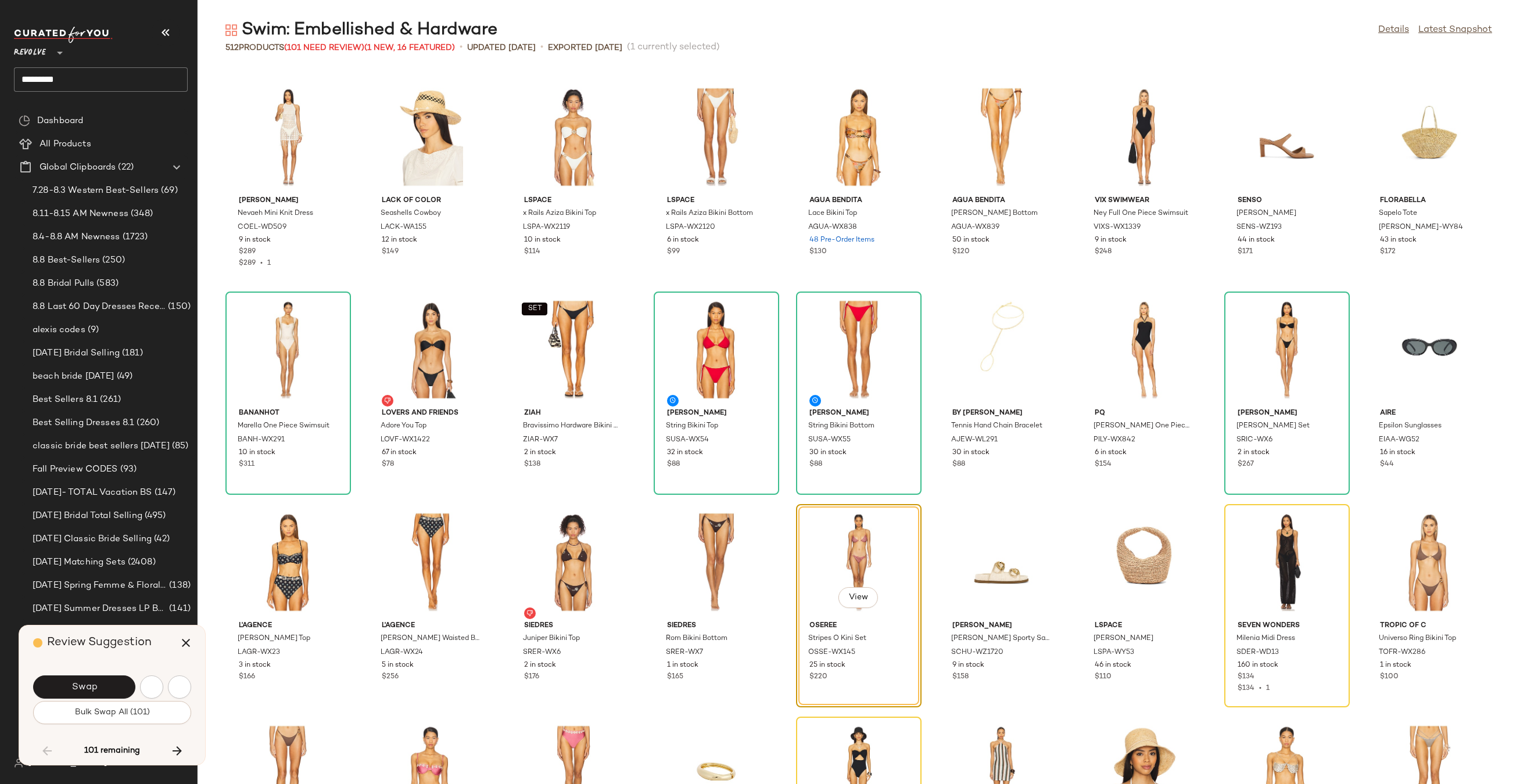
scroll to position [3612, 0]
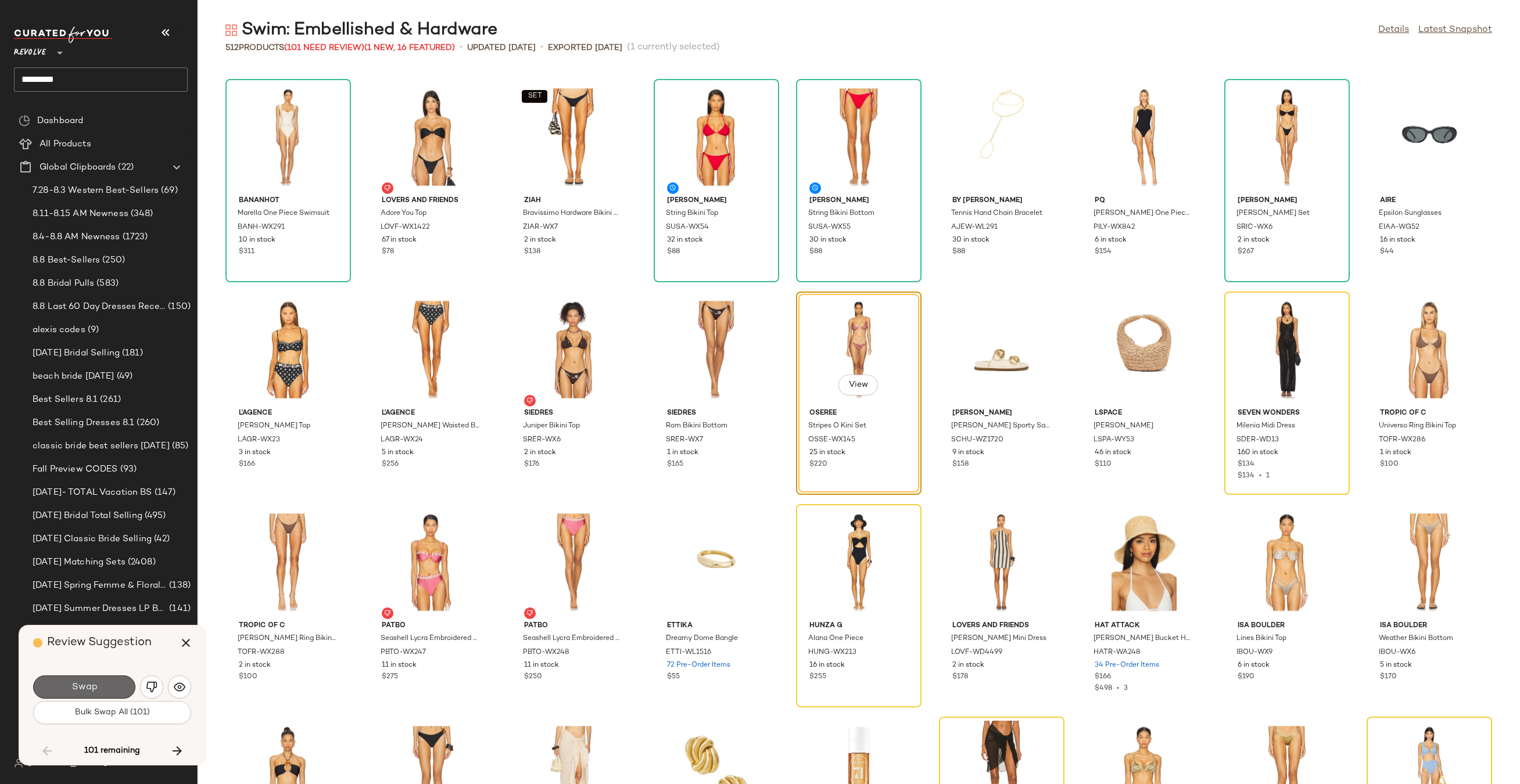
click at [125, 688] on button "Swap" at bounding box center [84, 686] width 103 height 23
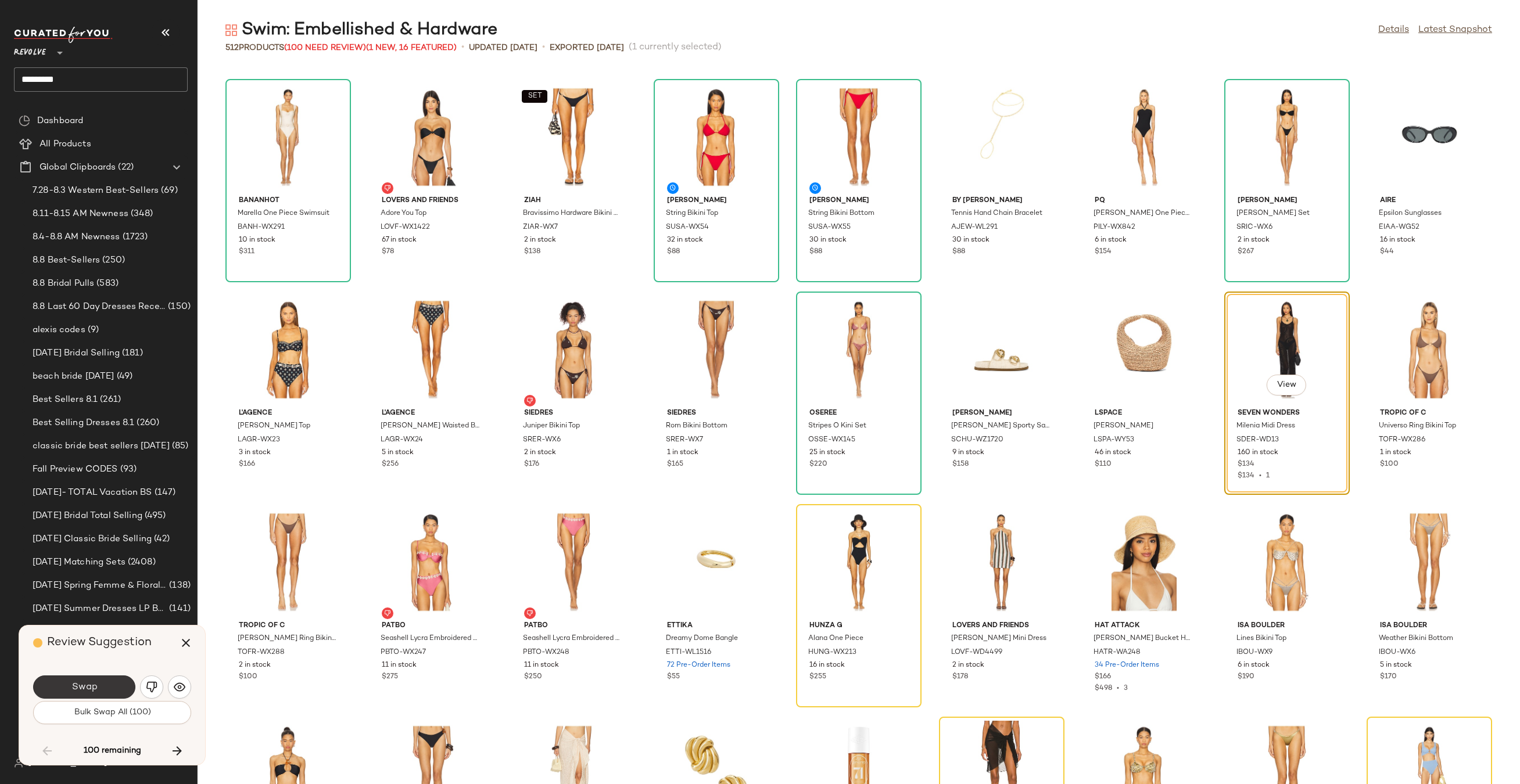
click at [85, 684] on span "Swap" at bounding box center [84, 687] width 26 height 11
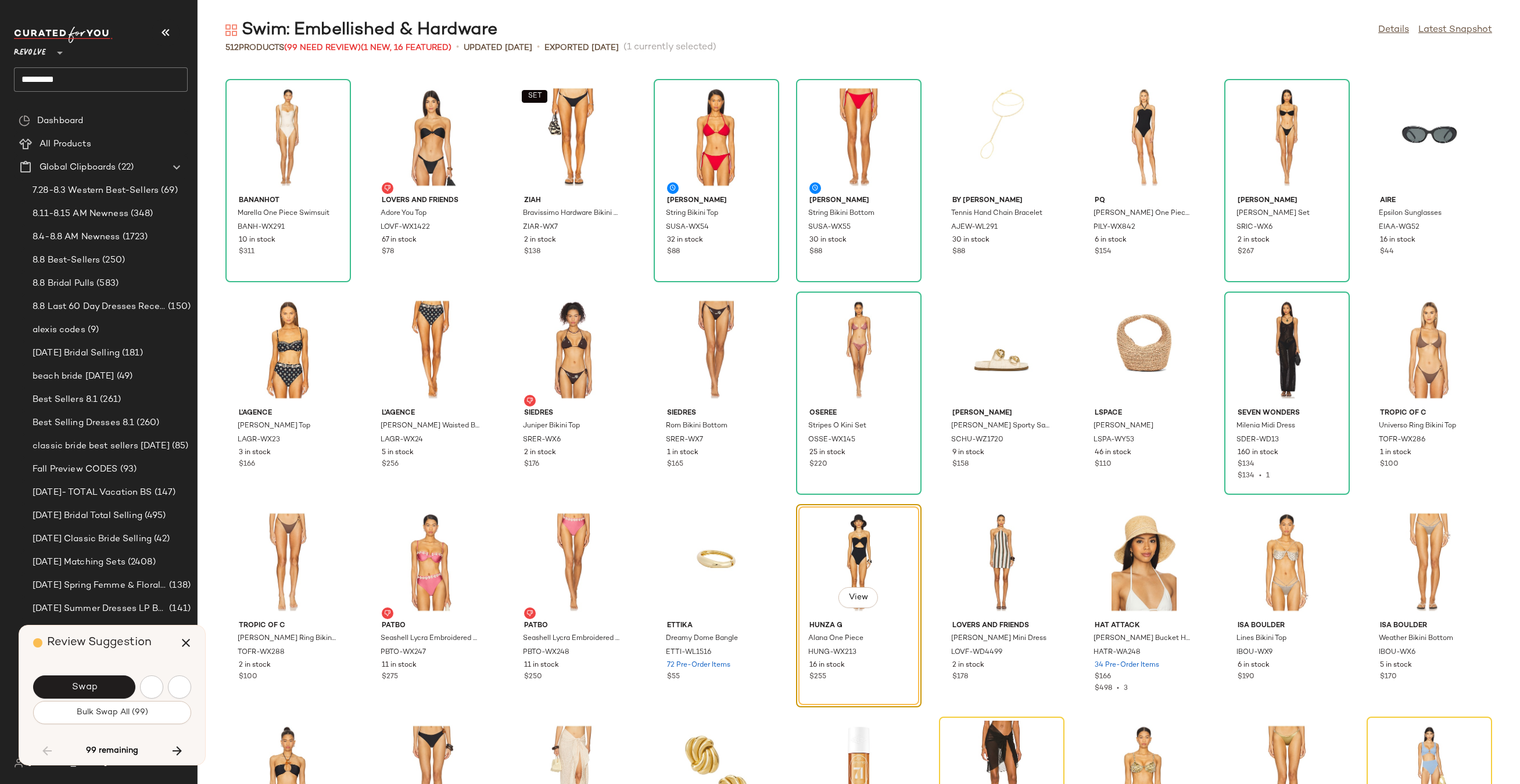
scroll to position [3825, 0]
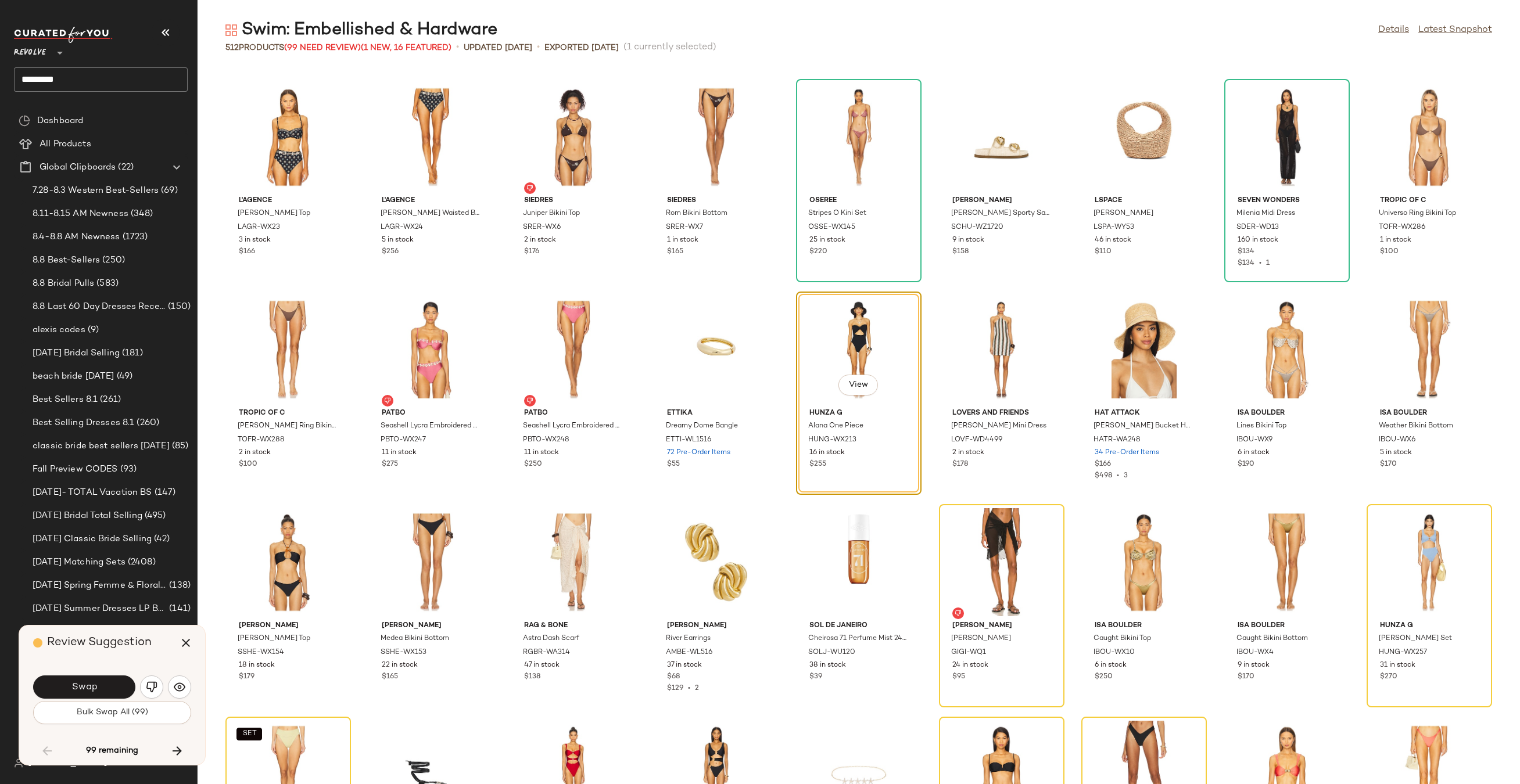
click at [85, 684] on span "Swap" at bounding box center [84, 687] width 26 height 11
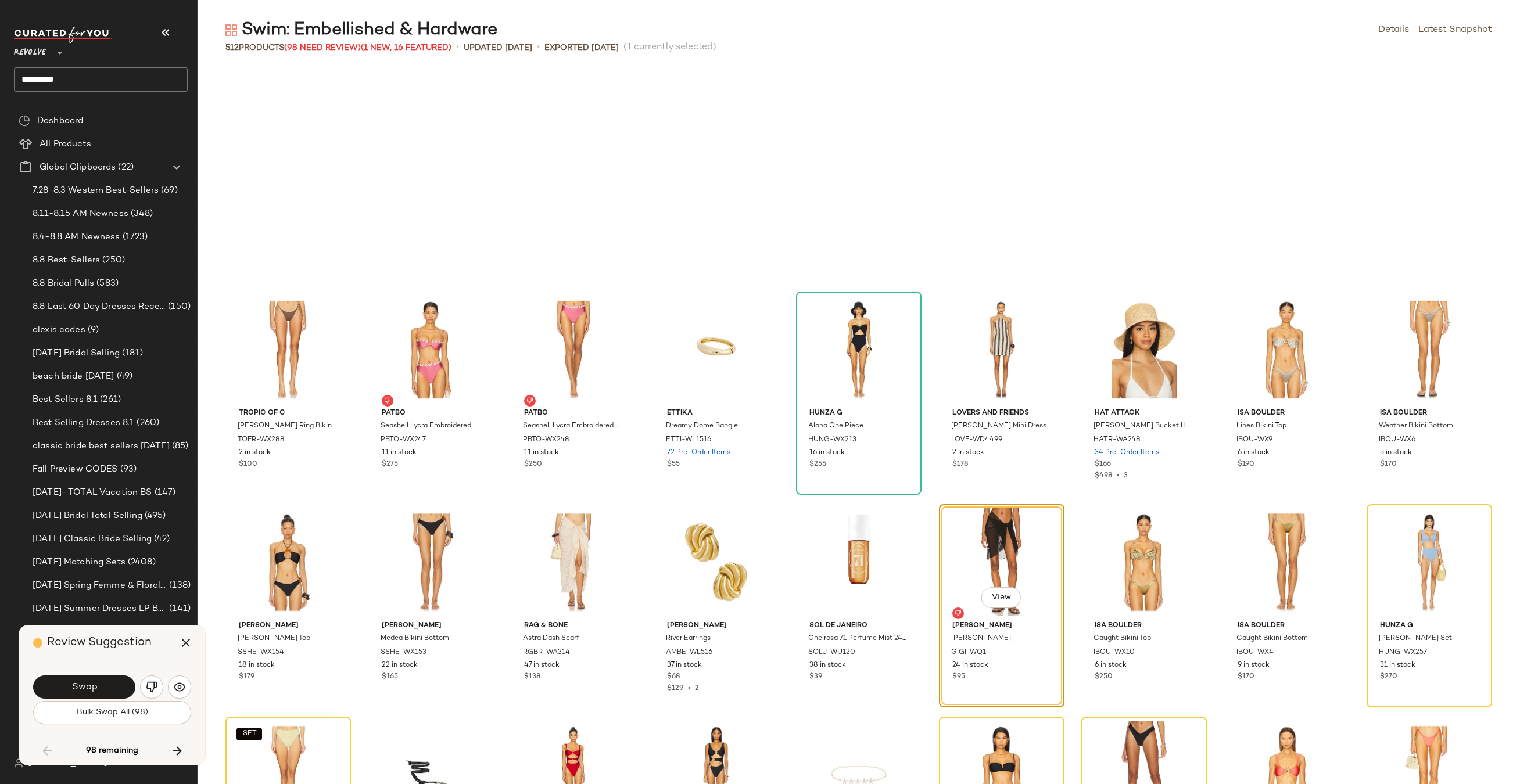
scroll to position [4037, 0]
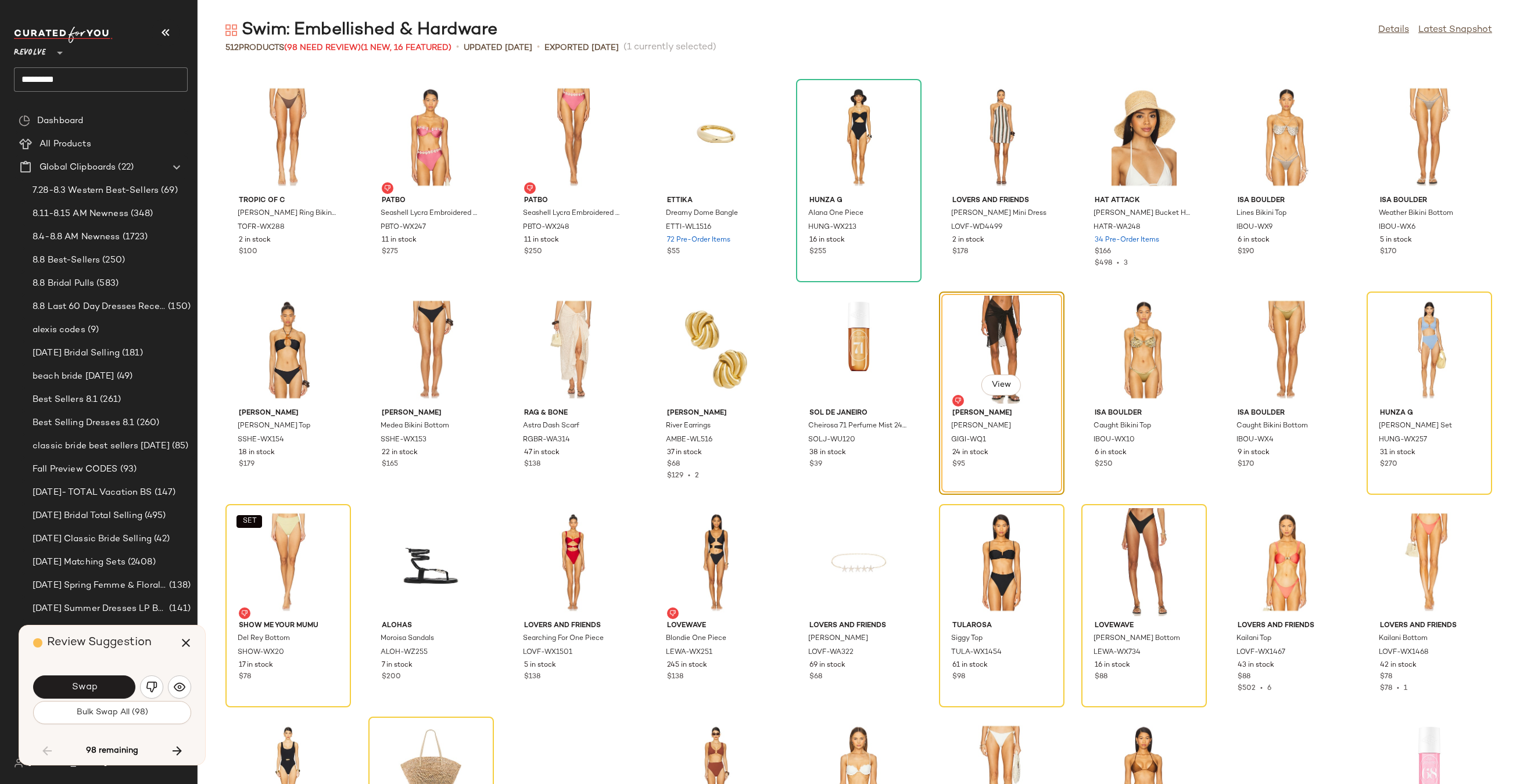
click at [85, 684] on span "Swap" at bounding box center [84, 687] width 26 height 11
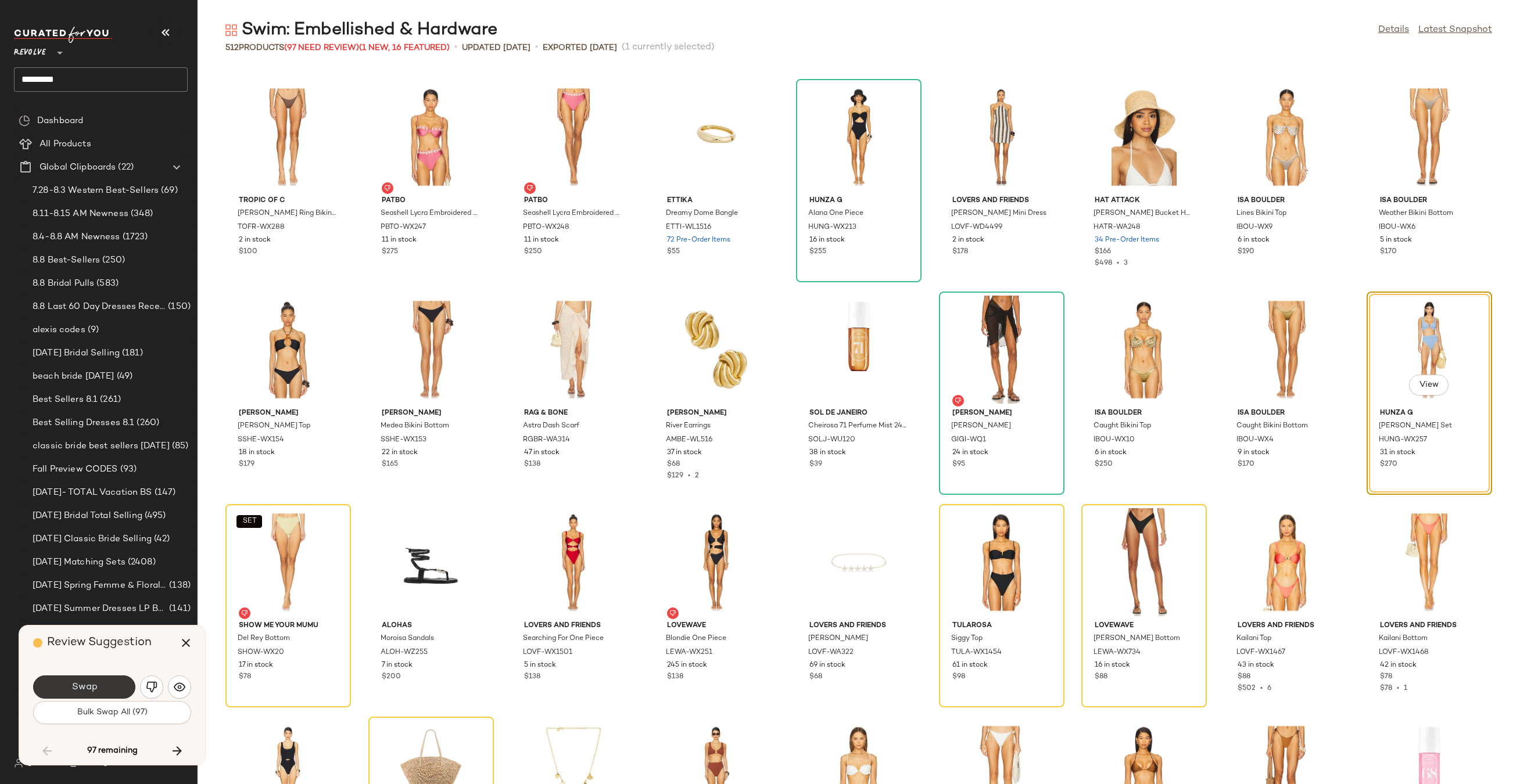
click at [82, 690] on span "Swap" at bounding box center [84, 687] width 26 height 11
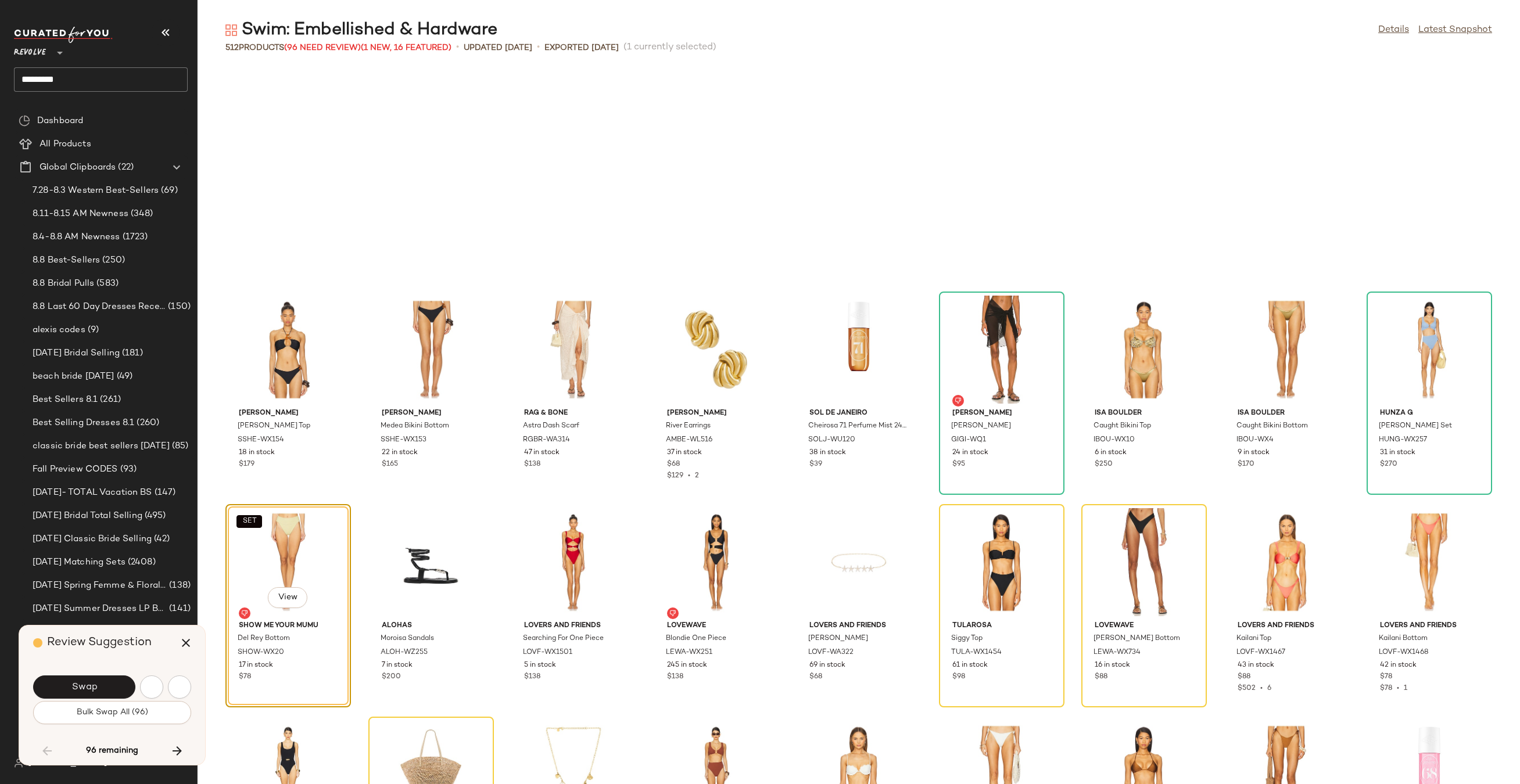
scroll to position [4250, 0]
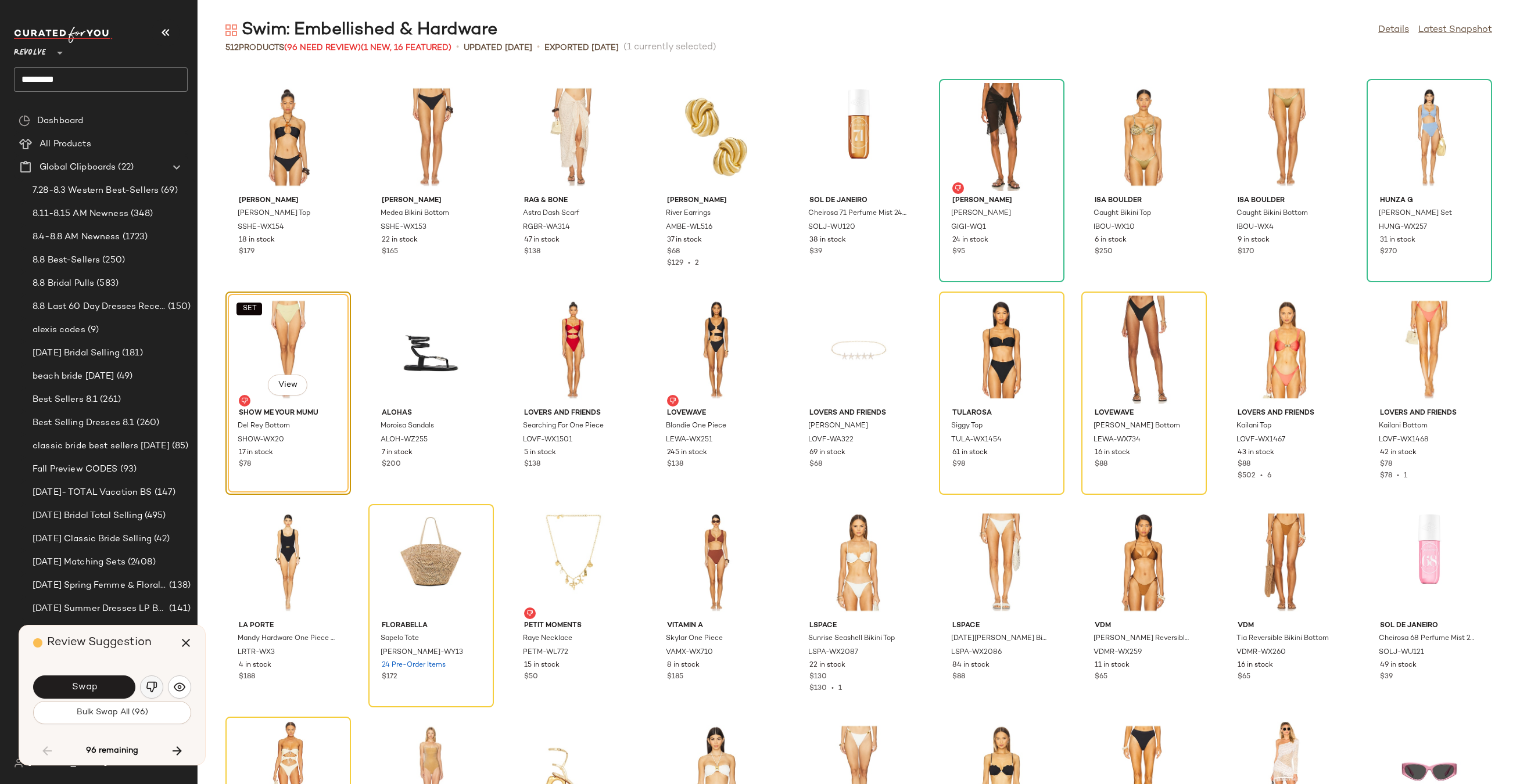
click at [146, 691] on img "button" at bounding box center [152, 686] width 12 height 12
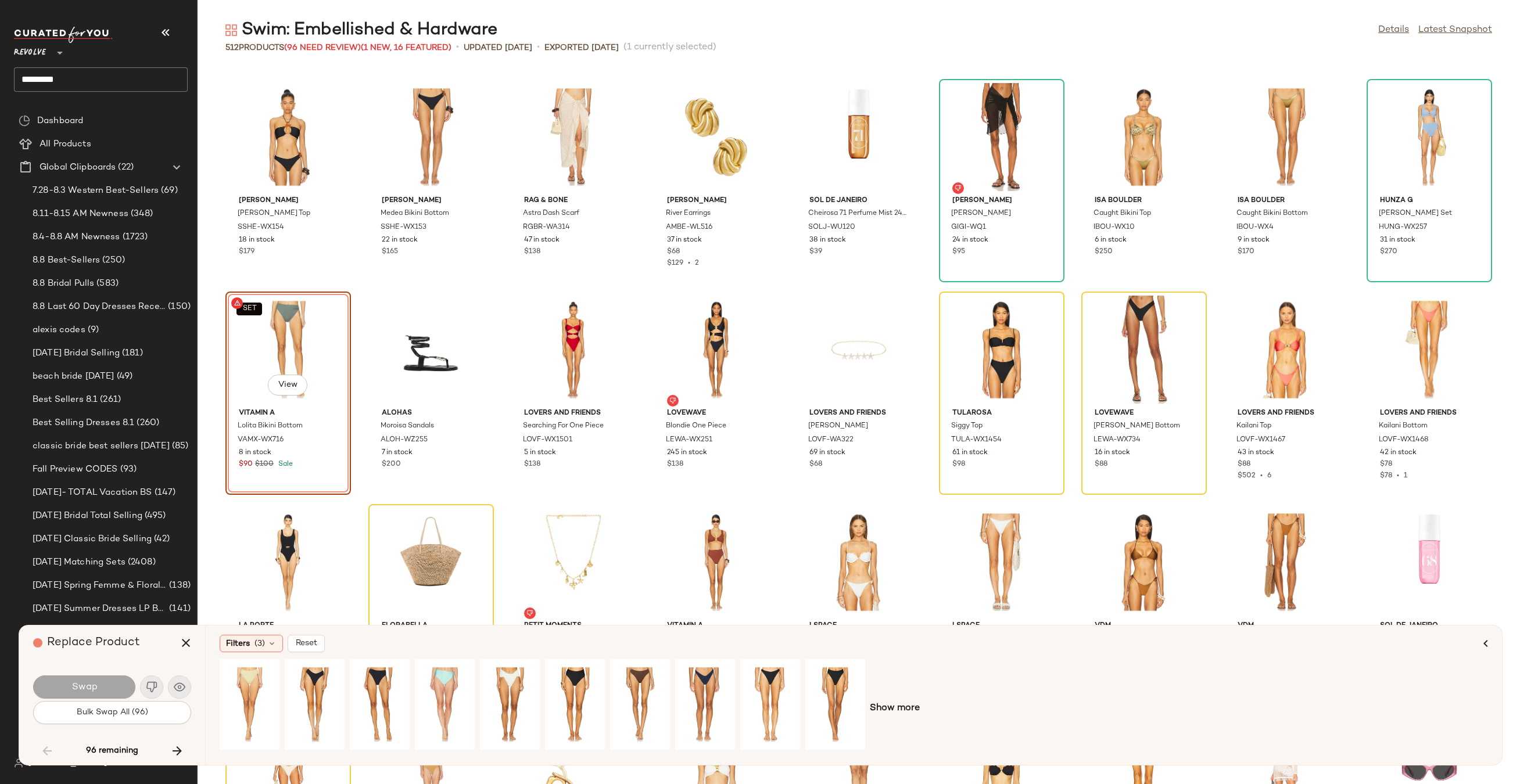
click at [895, 699] on div "Show more" at bounding box center [854, 708] width 1268 height 99
click at [895, 701] on span "Show more" at bounding box center [894, 707] width 50 height 14
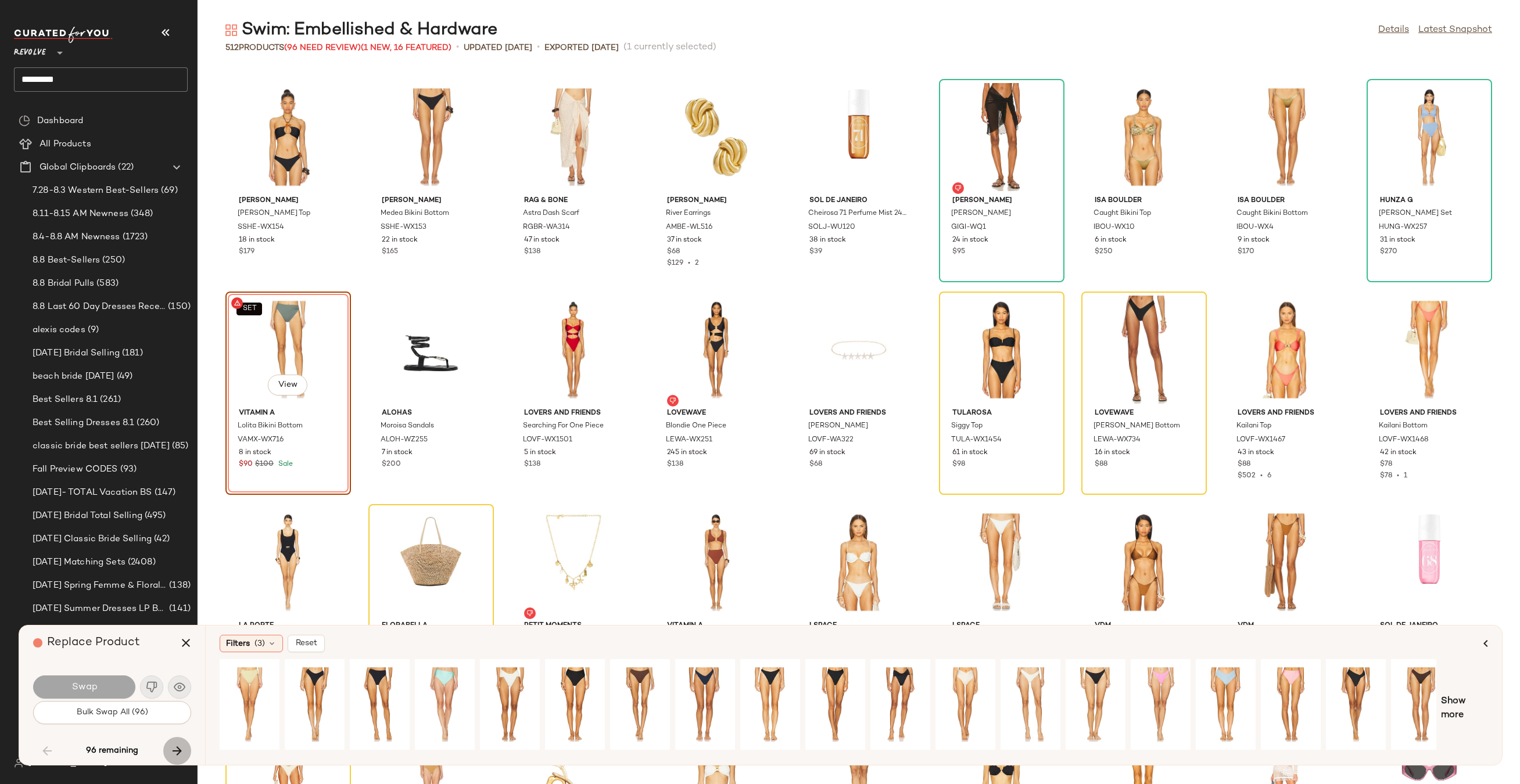
click at [170, 747] on icon "button" at bounding box center [176, 750] width 14 height 14
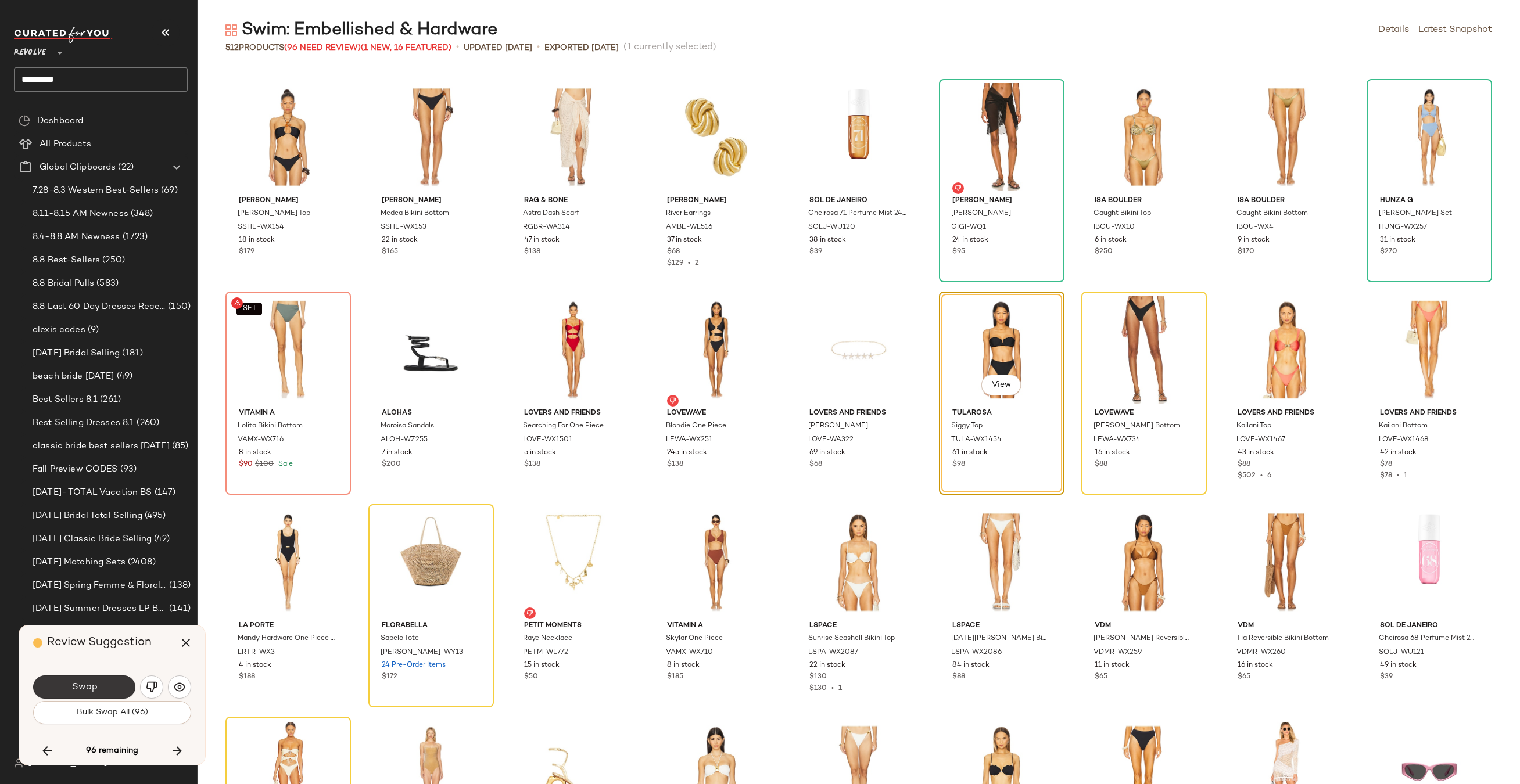
click at [84, 682] on span "Swap" at bounding box center [84, 687] width 26 height 11
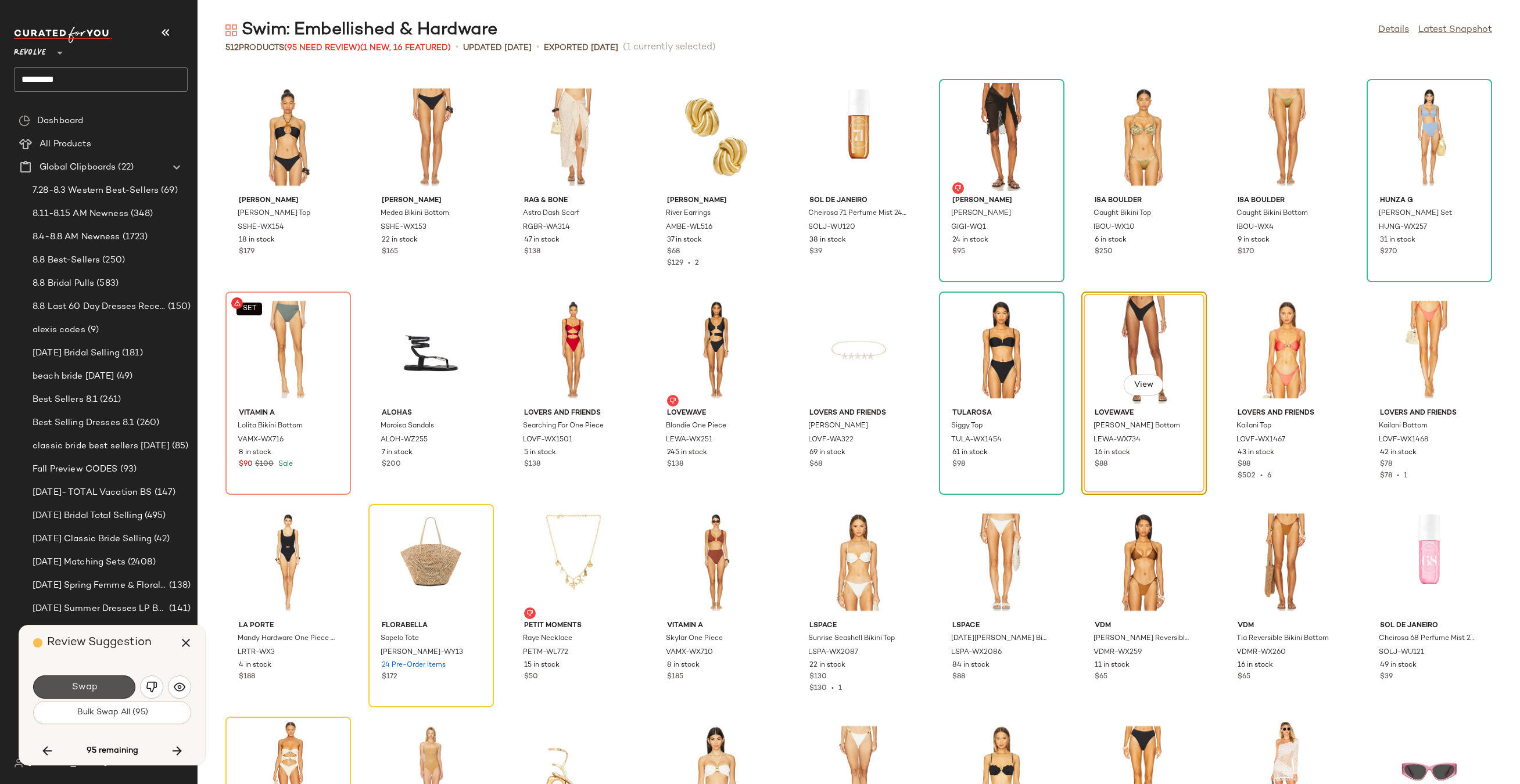
click at [85, 691] on span "Swap" at bounding box center [84, 687] width 26 height 11
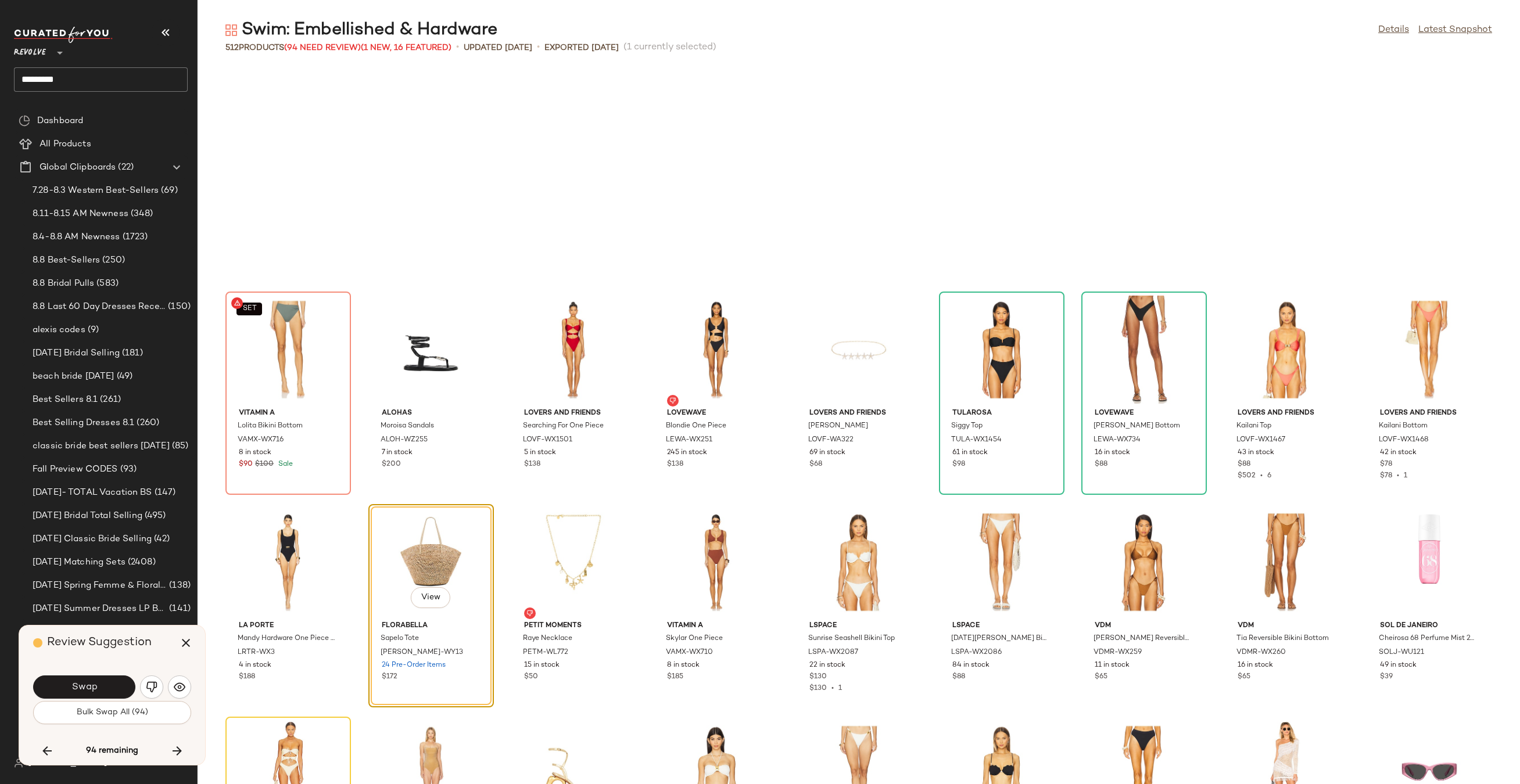
scroll to position [4462, 0]
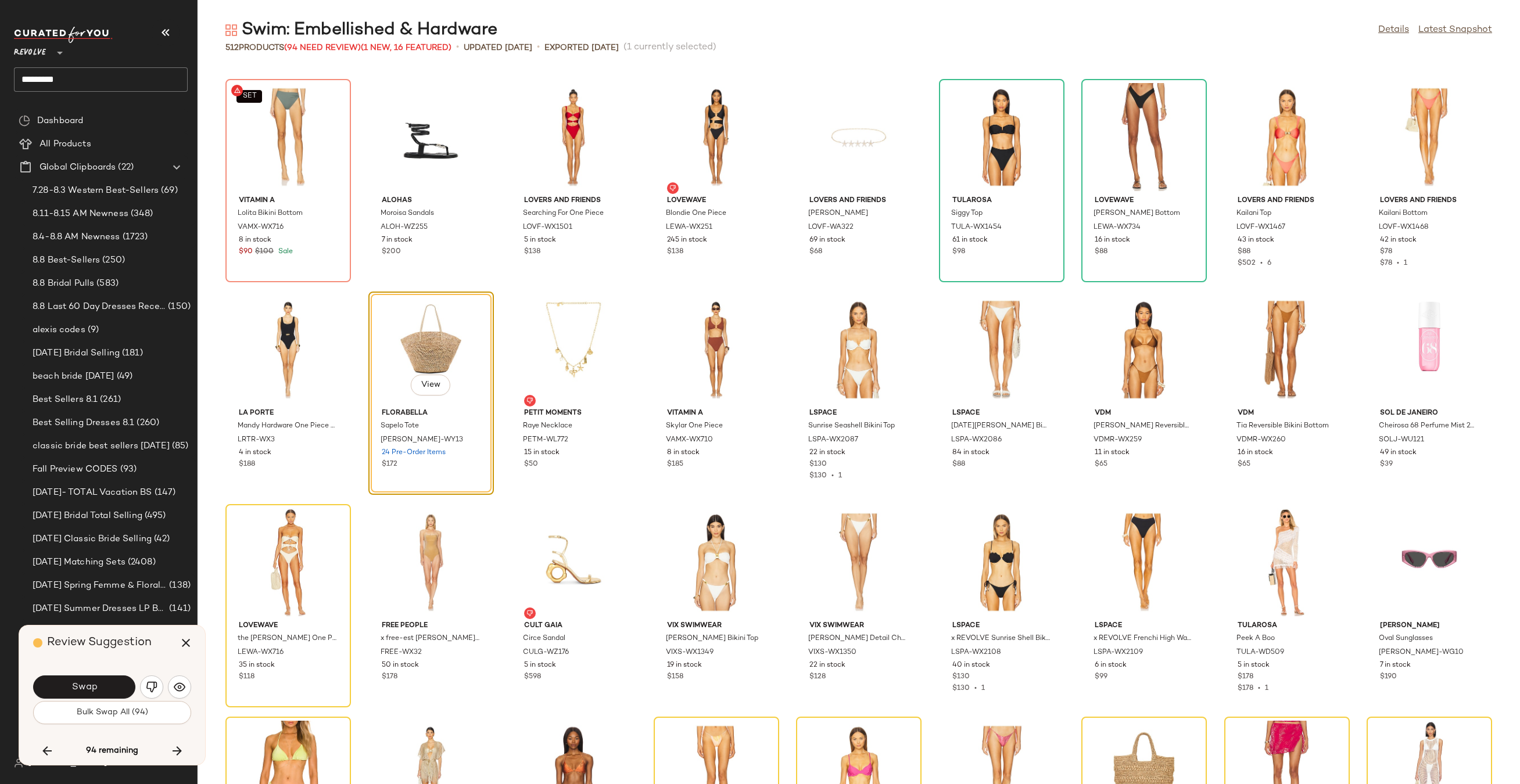
click at [85, 691] on span "Swap" at bounding box center [84, 687] width 26 height 11
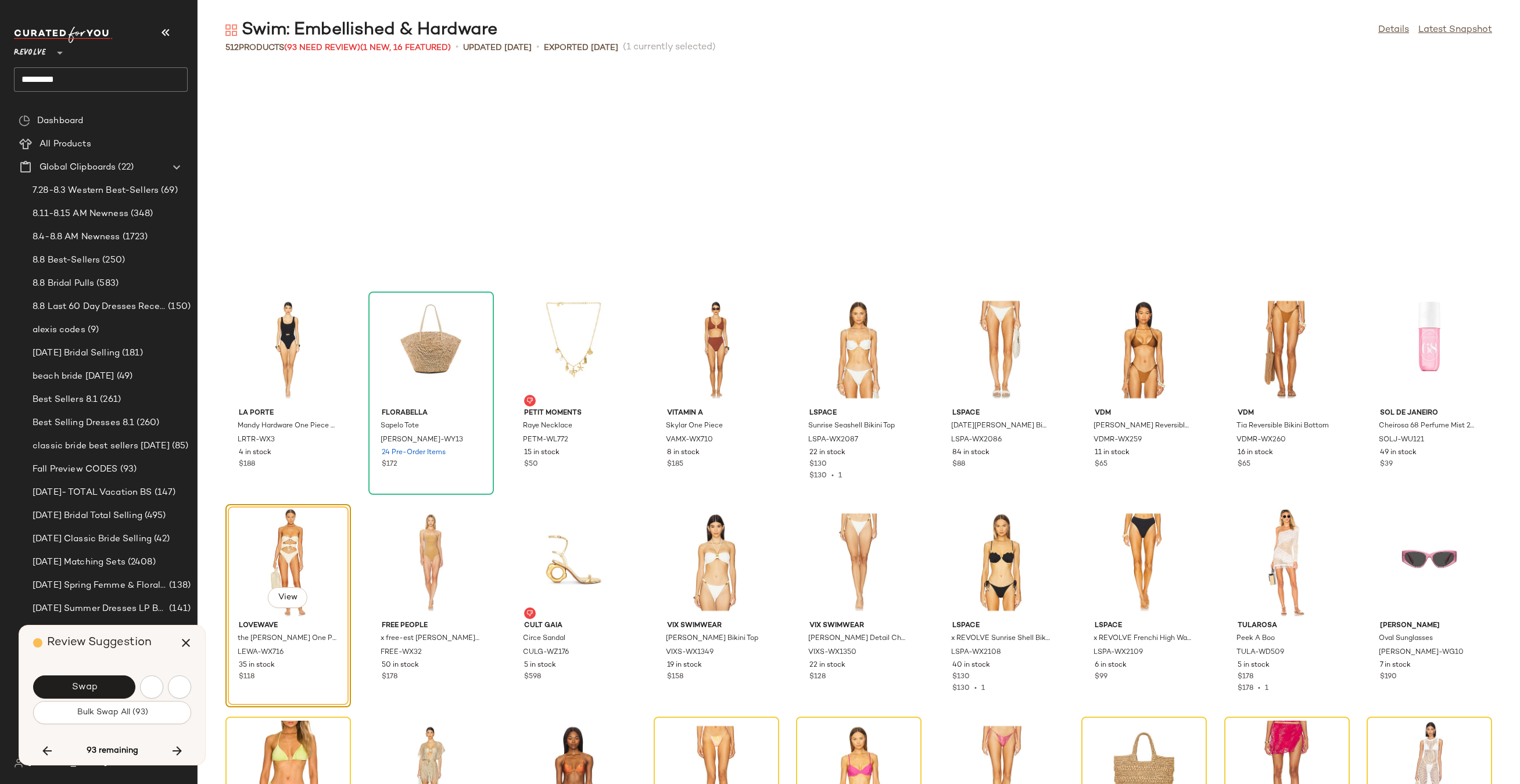
scroll to position [4674, 0]
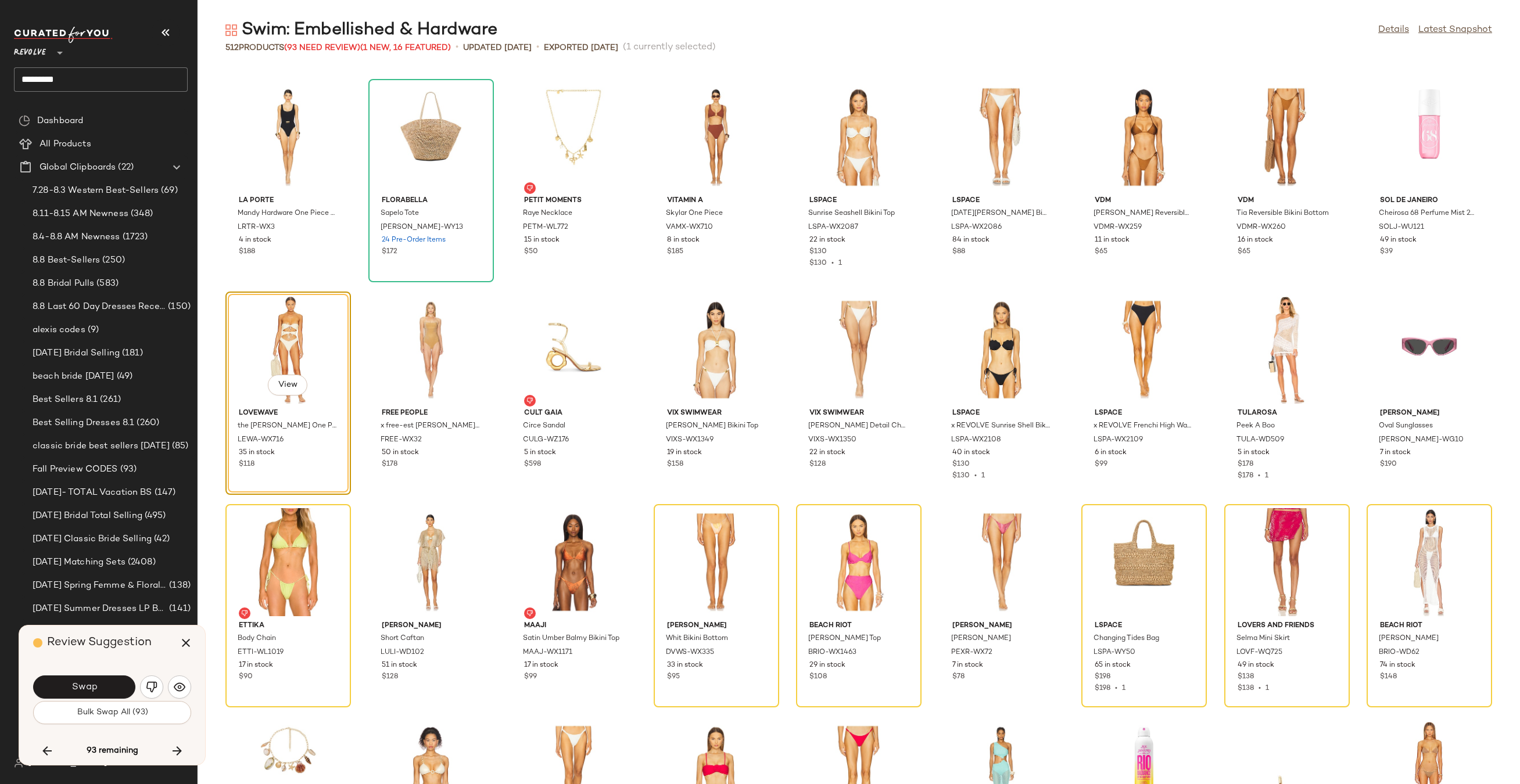
click at [85, 691] on span "Swap" at bounding box center [84, 687] width 26 height 11
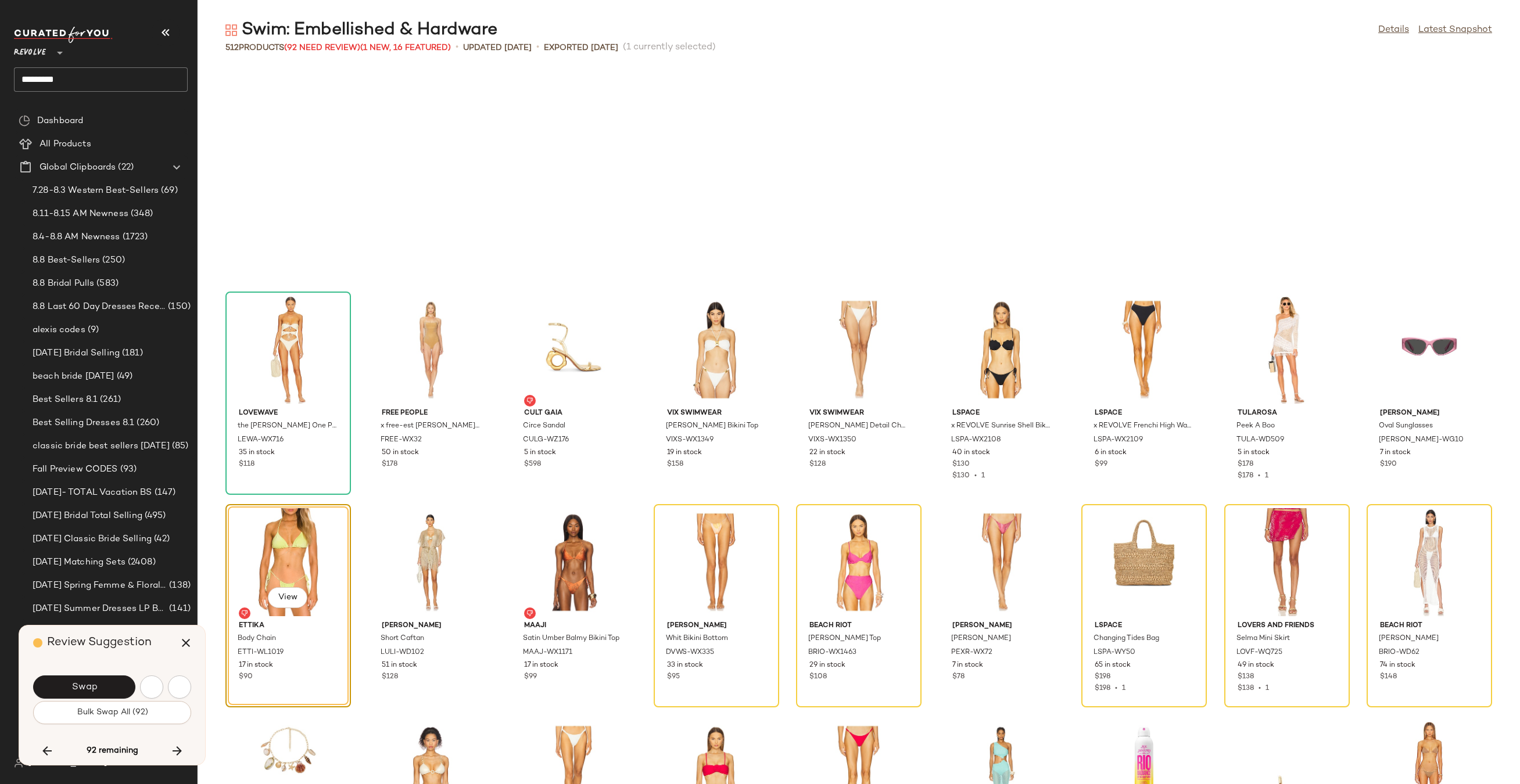
scroll to position [4887, 0]
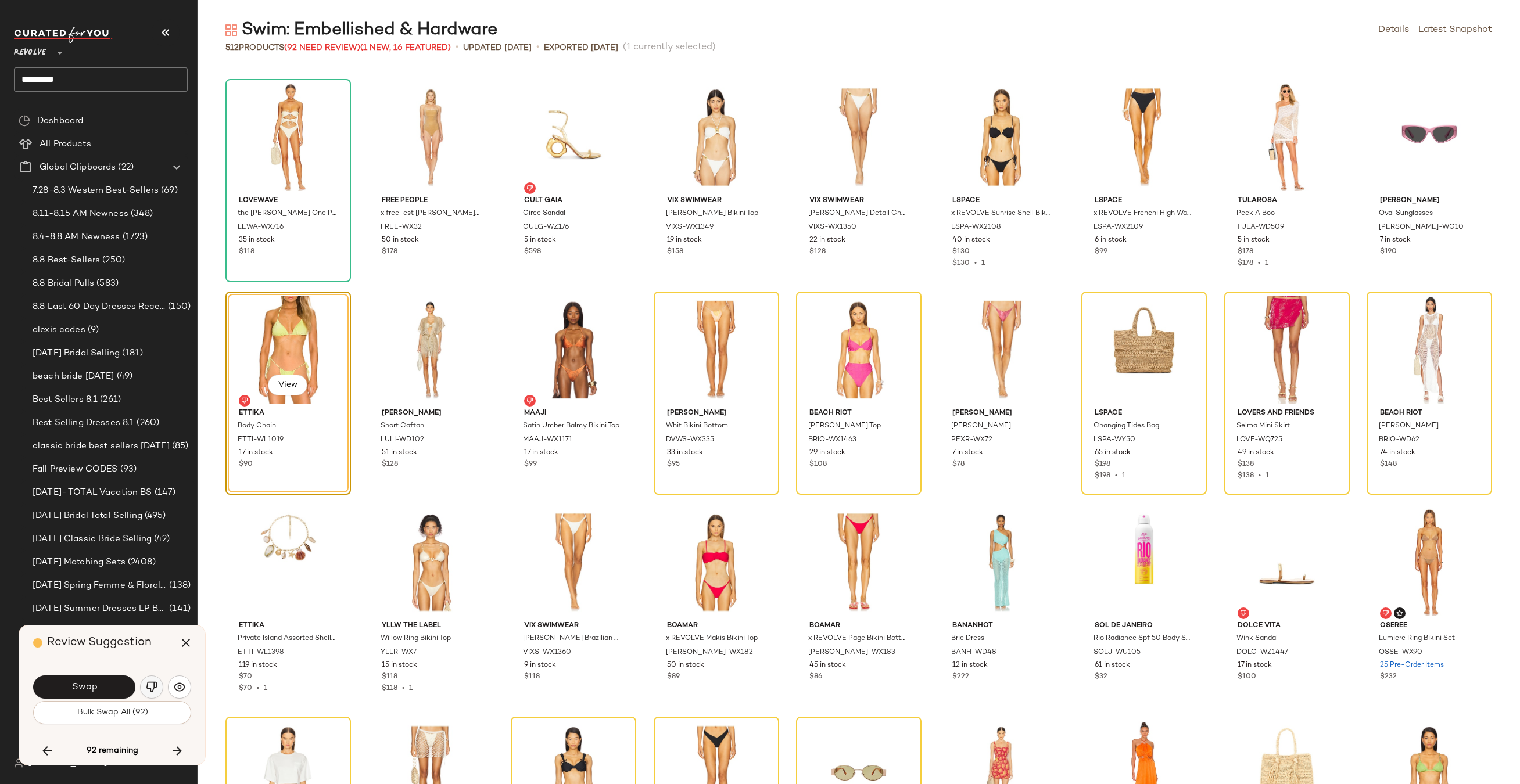
click at [143, 686] on button "button" at bounding box center [152, 686] width 23 height 23
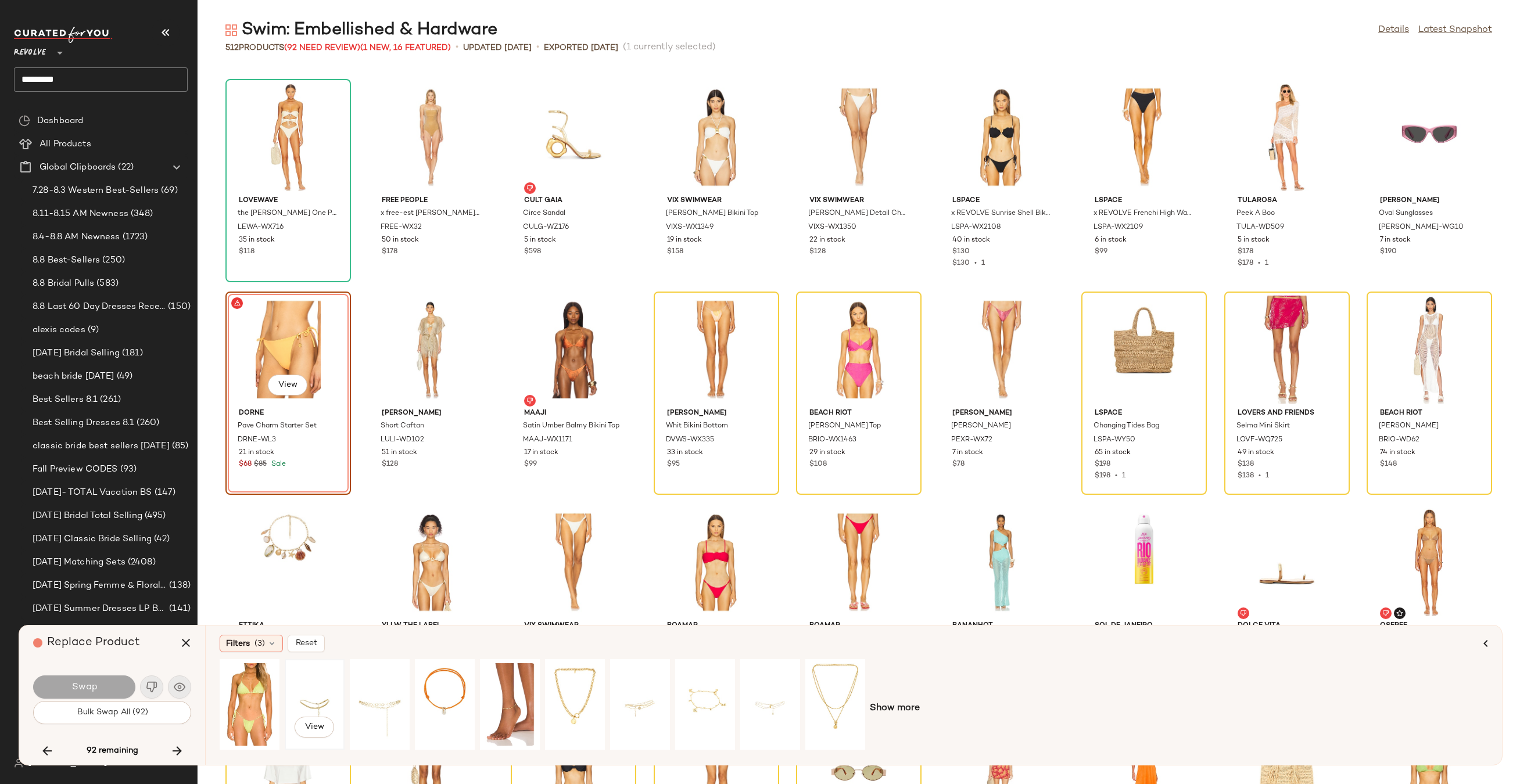
click at [306, 700] on div "View" at bounding box center [314, 704] width 52 height 82
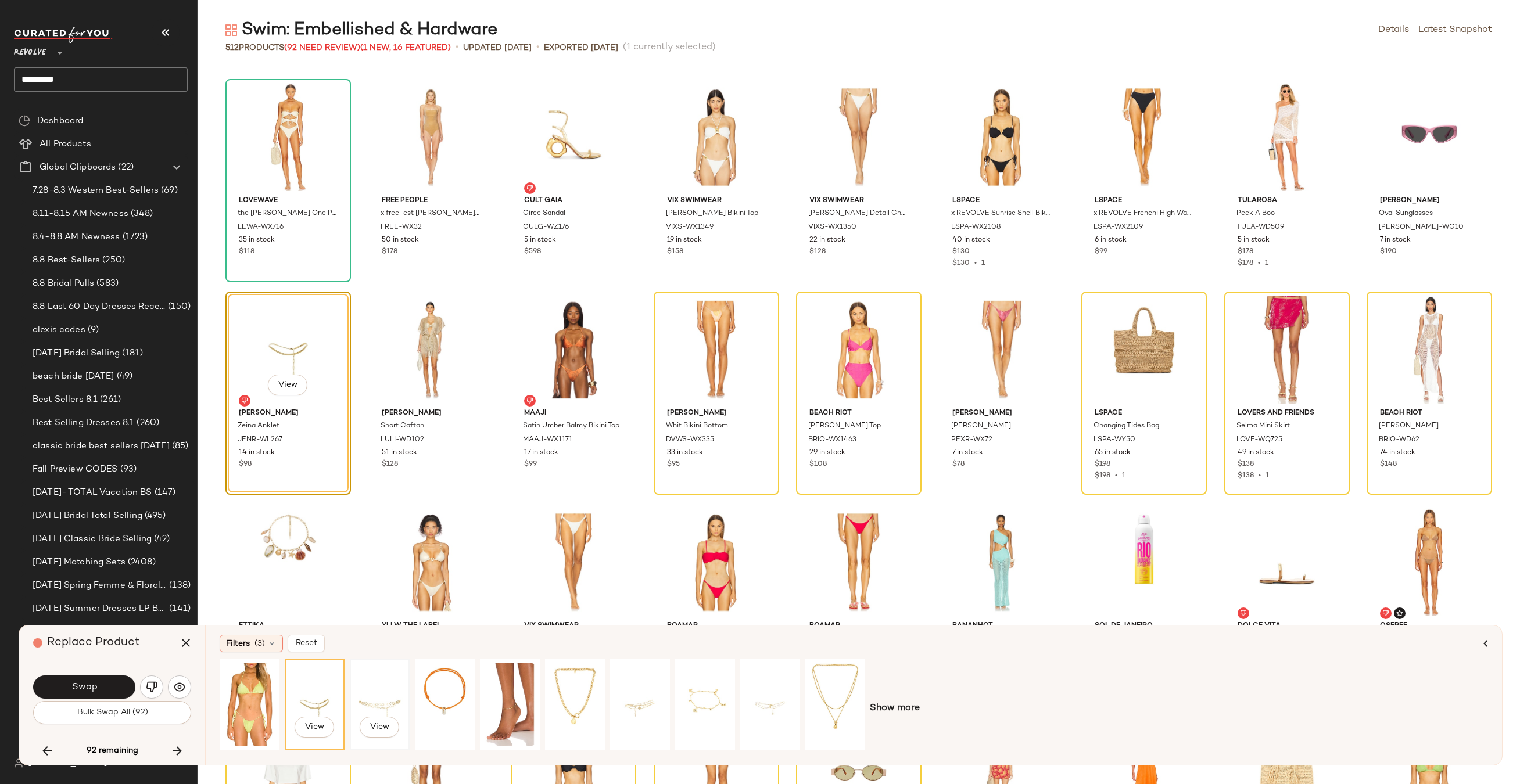
click at [371, 685] on div "View" at bounding box center [380, 704] width 52 height 82
click at [115, 687] on button "Swap" at bounding box center [84, 686] width 103 height 23
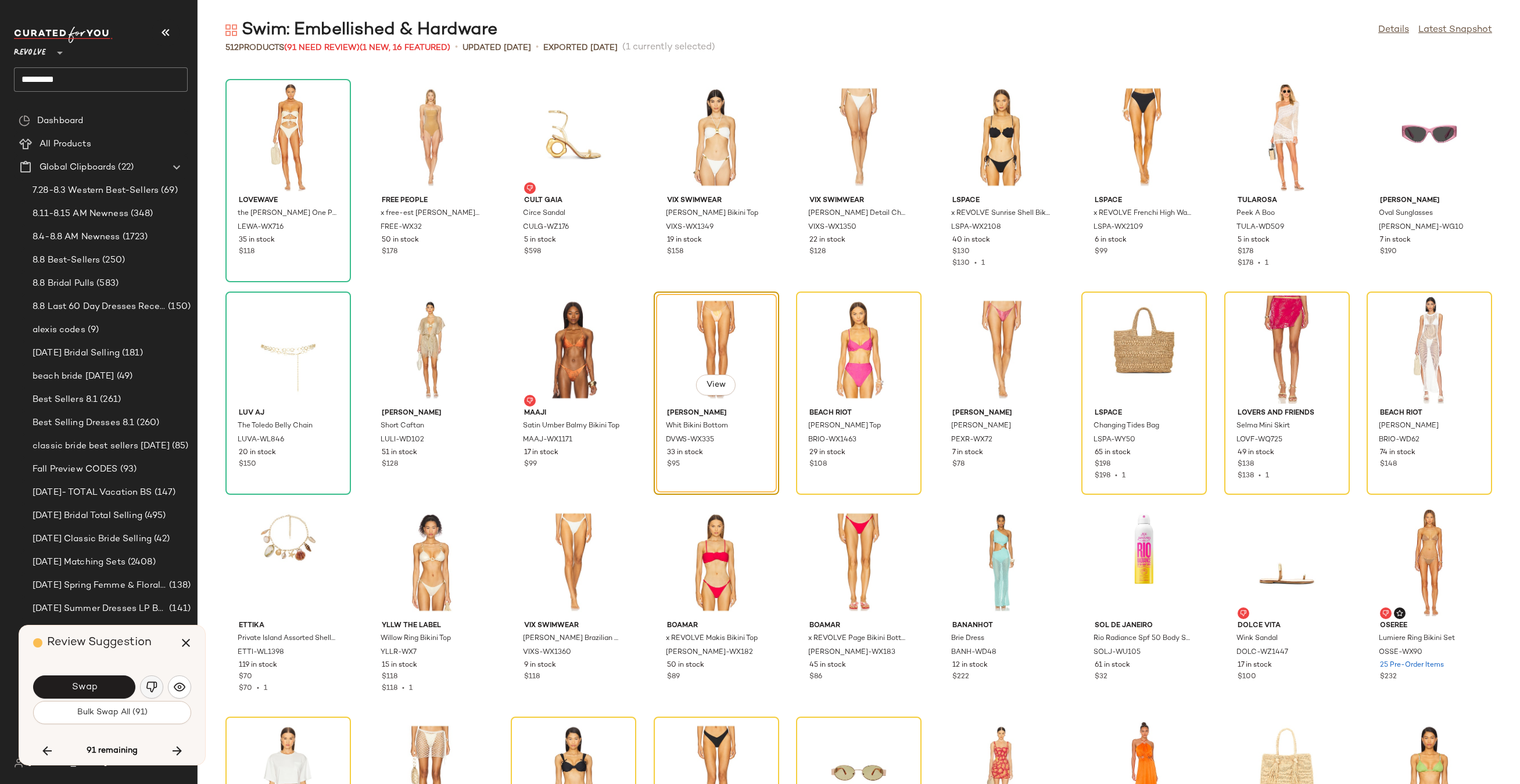
click at [158, 681] on button "button" at bounding box center [152, 686] width 23 height 23
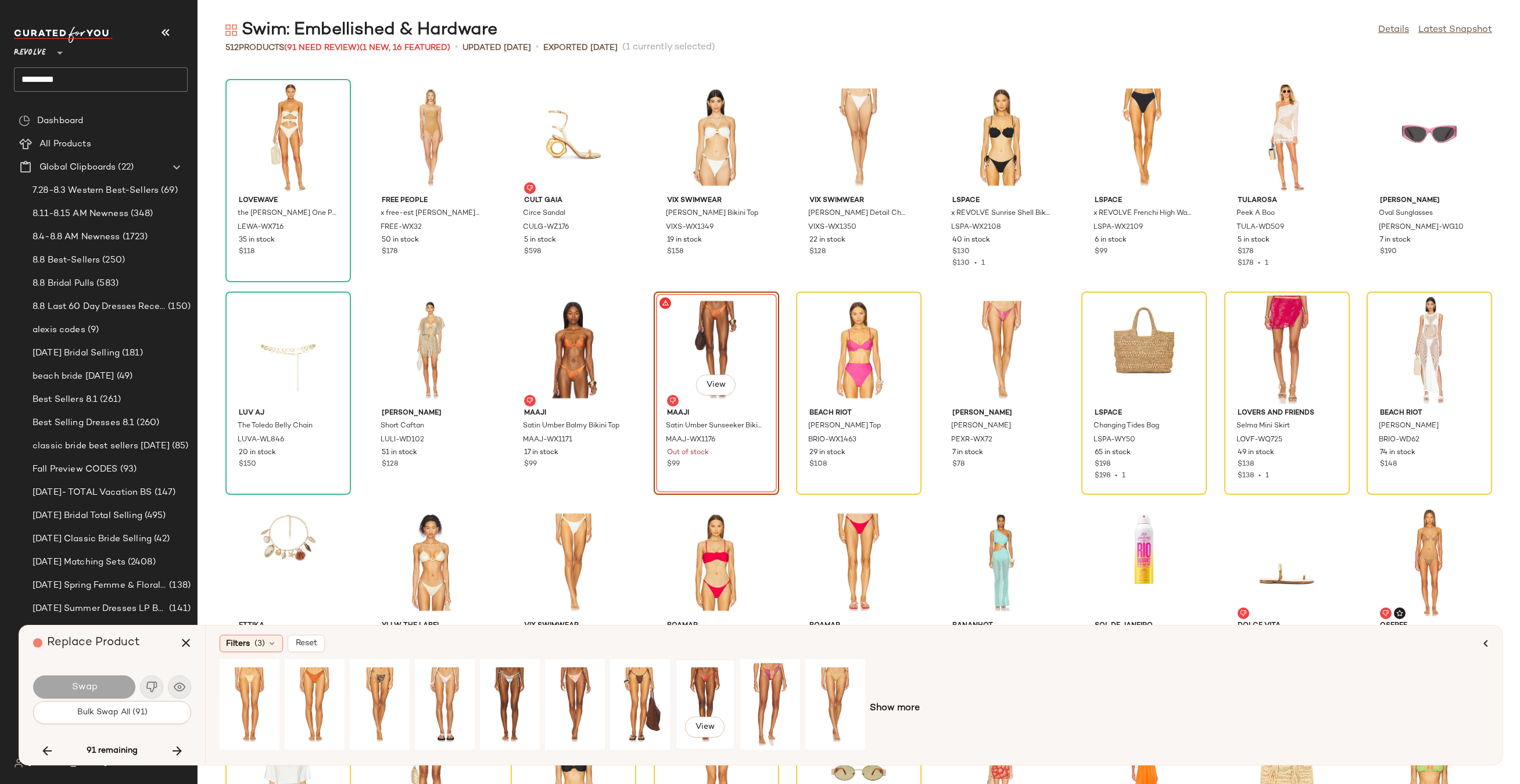
click at [711, 683] on div "View" at bounding box center [705, 704] width 52 height 82
click at [897, 698] on div "View Show more" at bounding box center [854, 708] width 1268 height 99
click at [897, 700] on div "View Show more" at bounding box center [854, 708] width 1268 height 99
click at [895, 706] on span "Show more" at bounding box center [894, 707] width 50 height 14
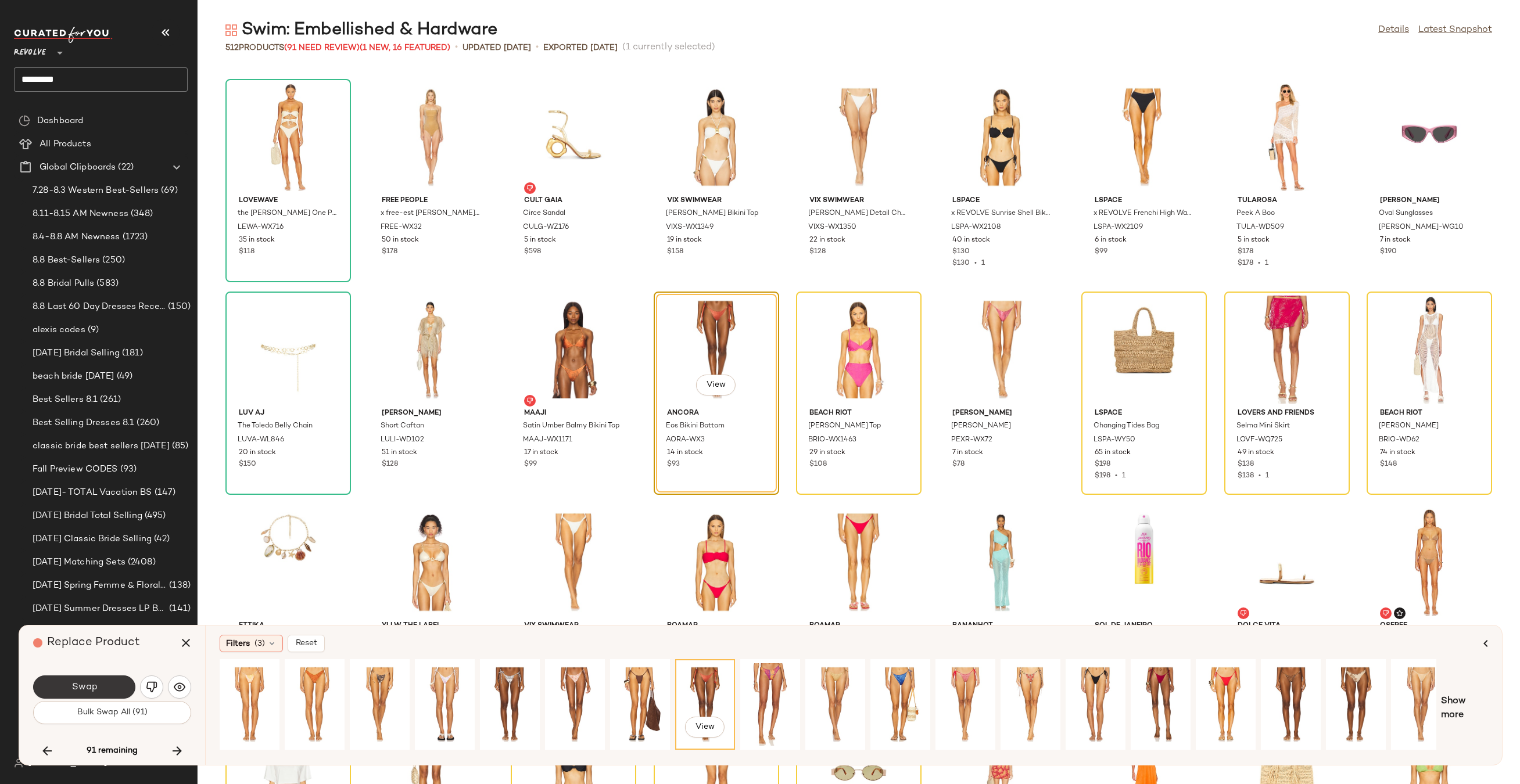
click at [108, 681] on button "Swap" at bounding box center [84, 686] width 103 height 23
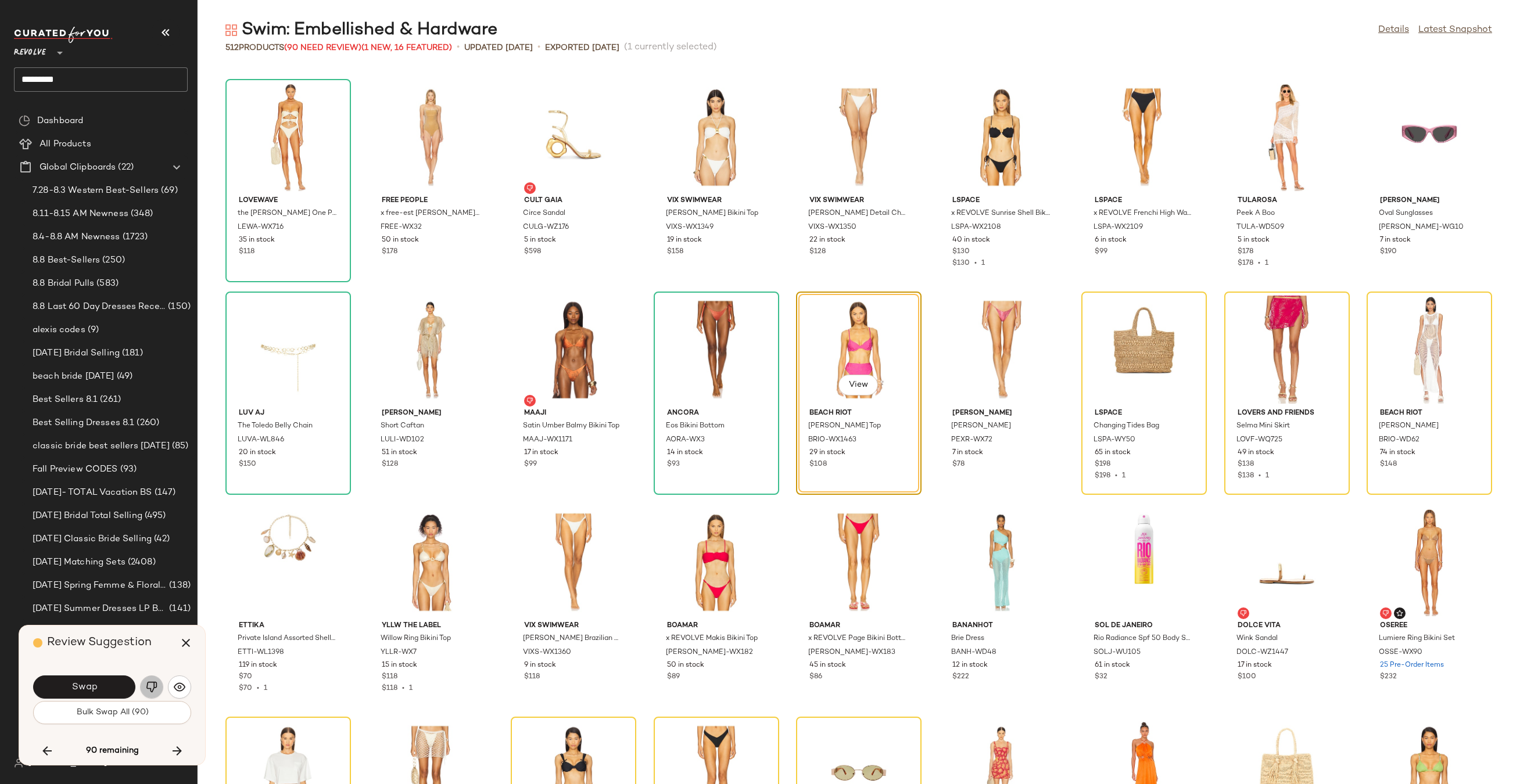
click at [152, 693] on button "button" at bounding box center [152, 686] width 23 height 23
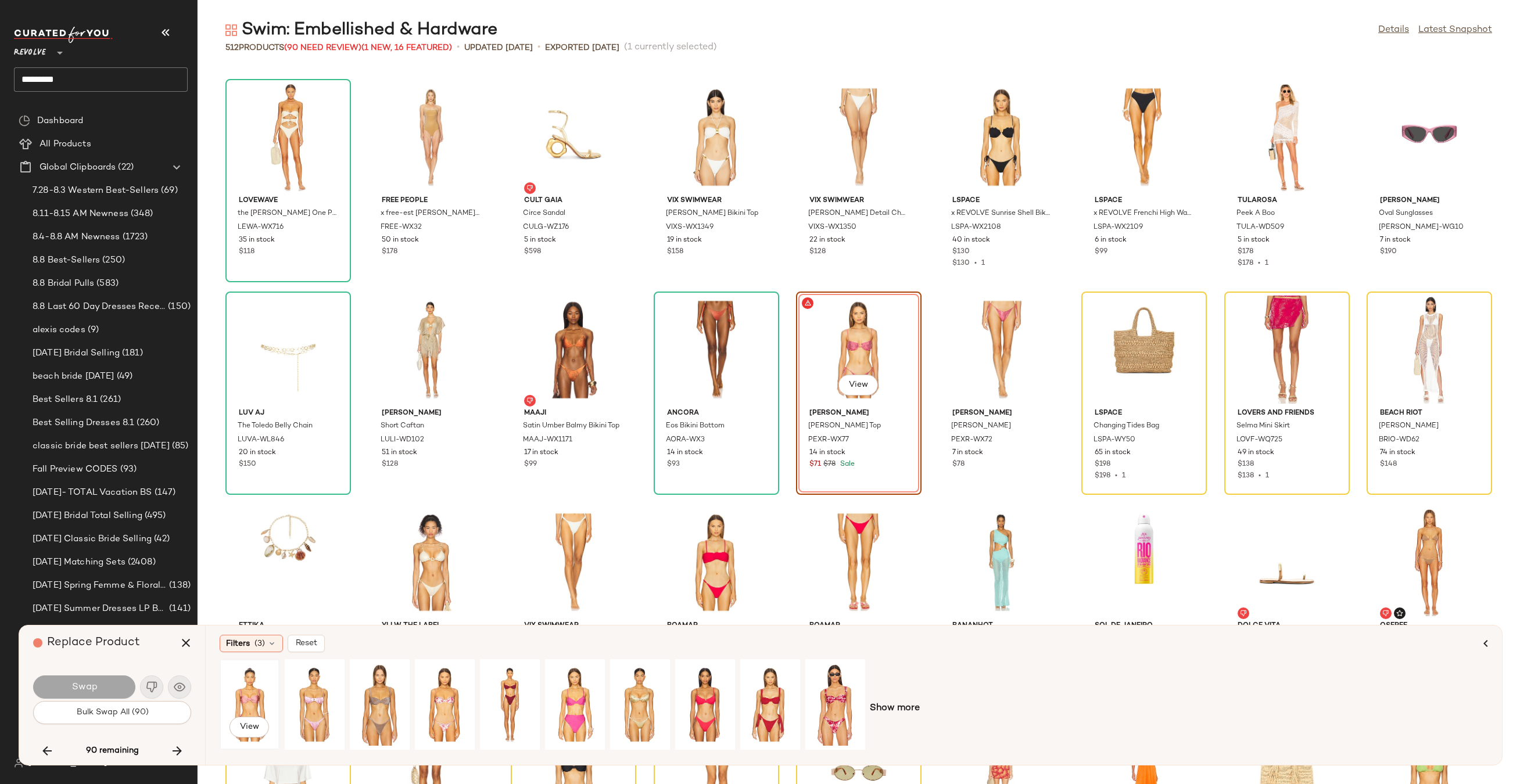
click at [248, 684] on div "View" at bounding box center [249, 704] width 52 height 82
click at [112, 682] on button "Swap" at bounding box center [84, 686] width 103 height 23
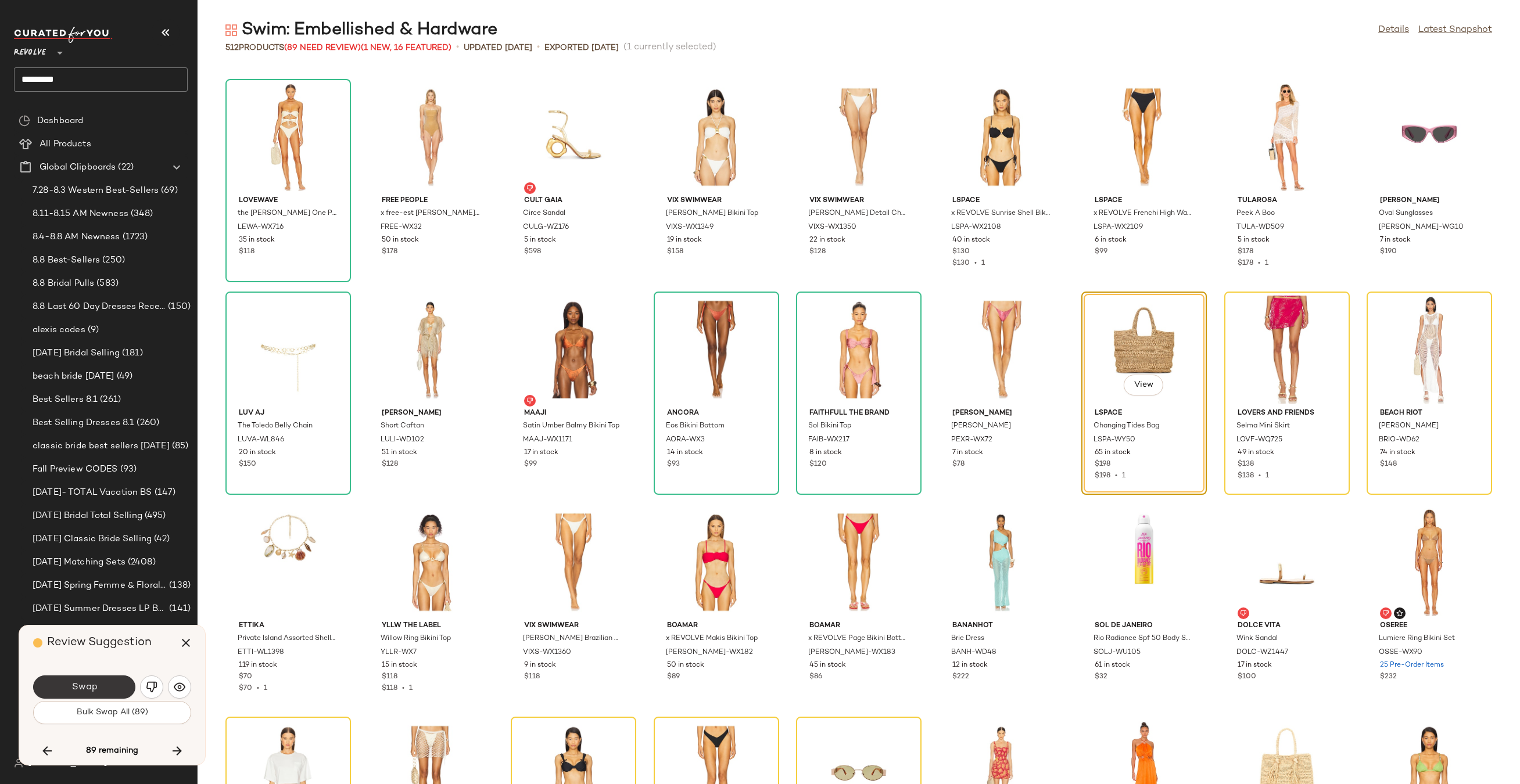
click at [110, 685] on button "Swap" at bounding box center [84, 686] width 103 height 23
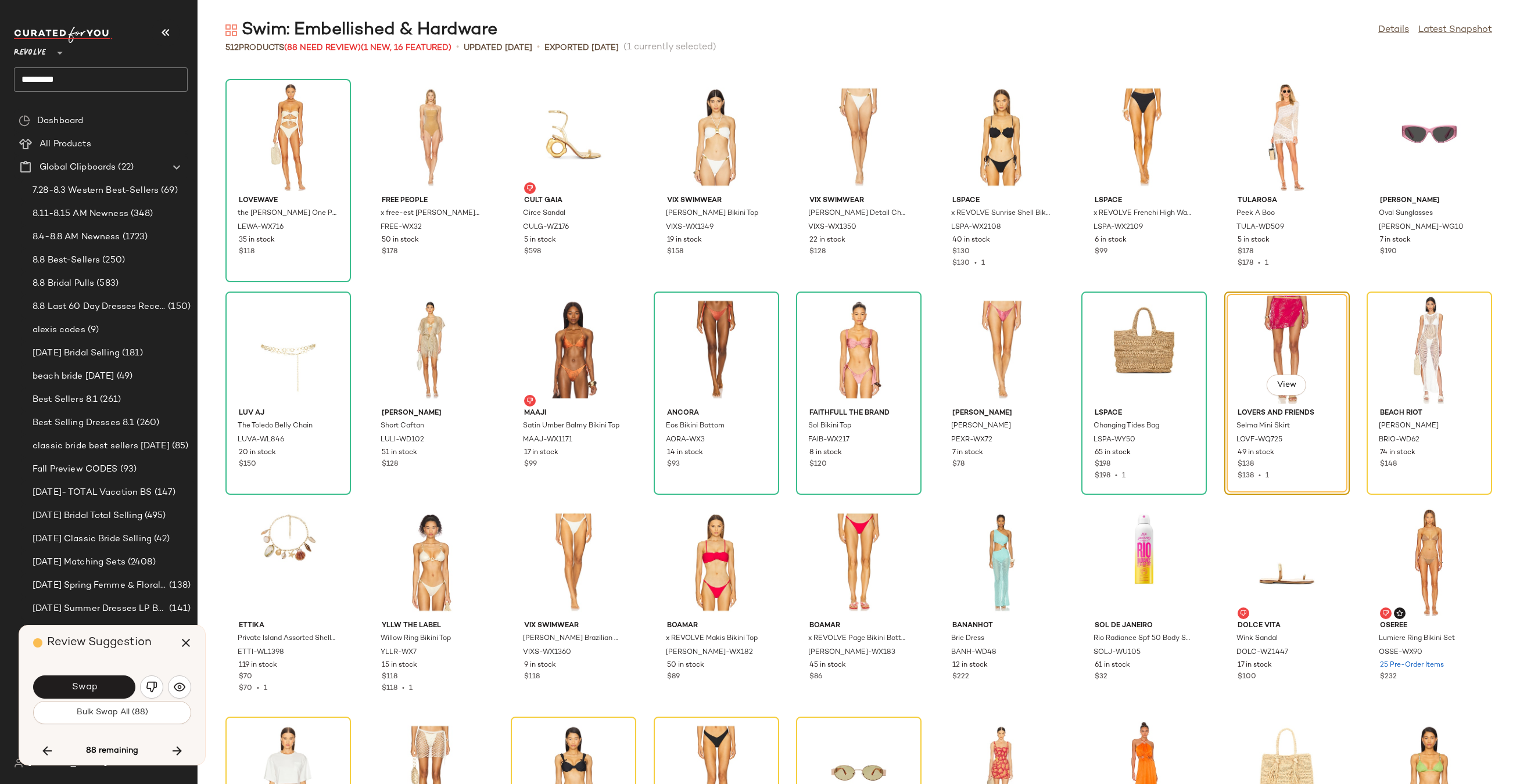
click at [110, 685] on button "Swap" at bounding box center [84, 686] width 103 height 23
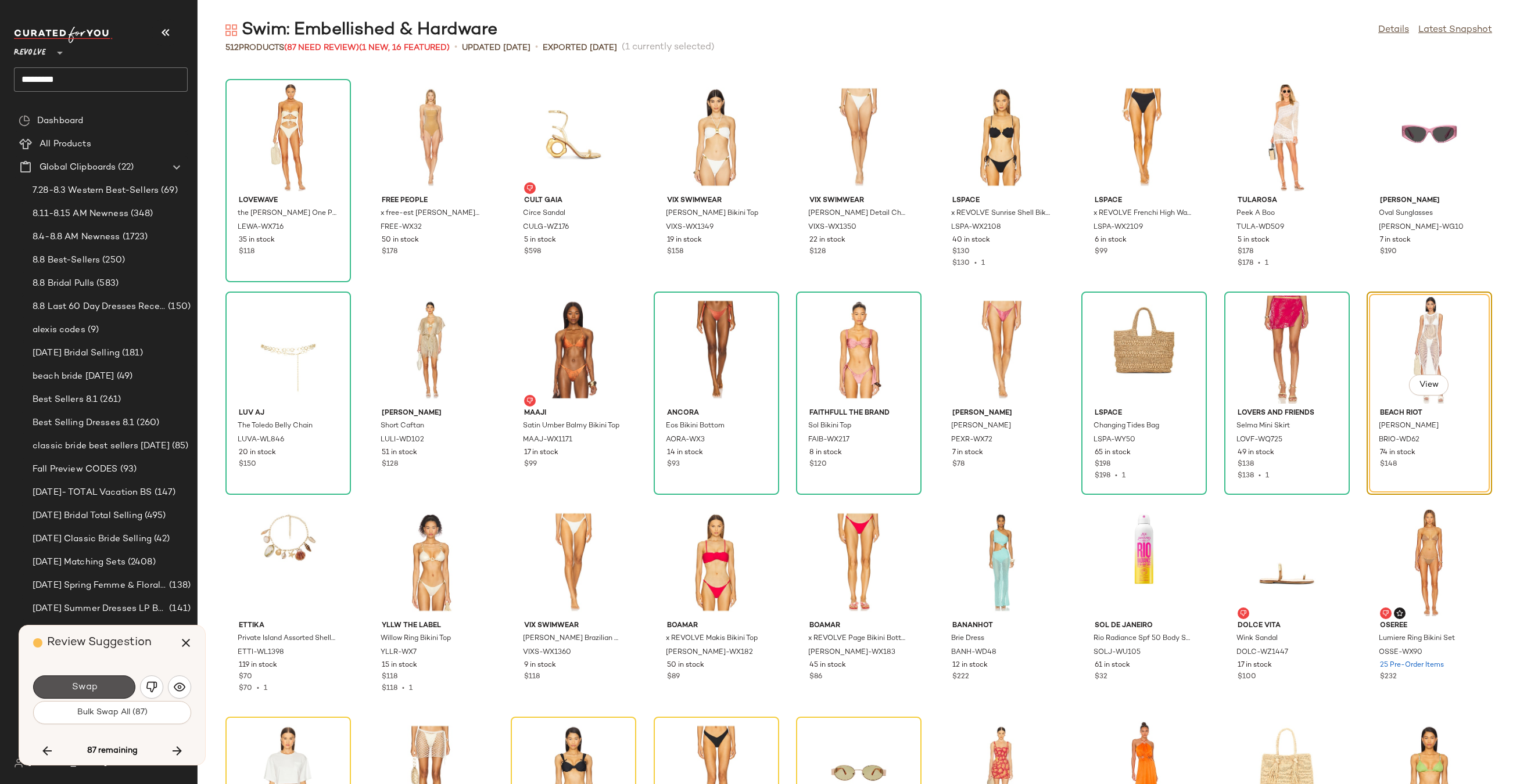
click at [110, 687] on button "Swap" at bounding box center [84, 686] width 103 height 23
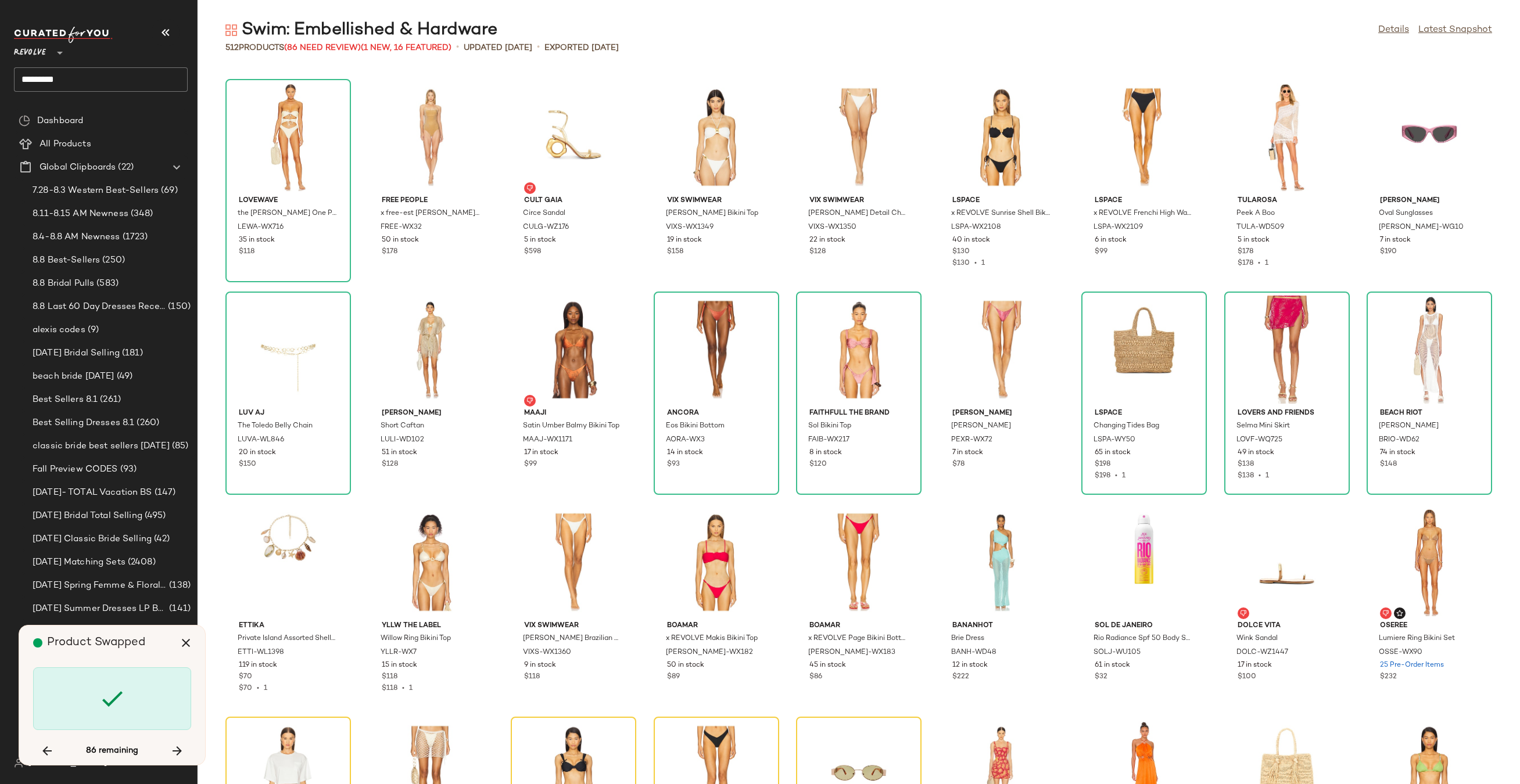
scroll to position [5312, 0]
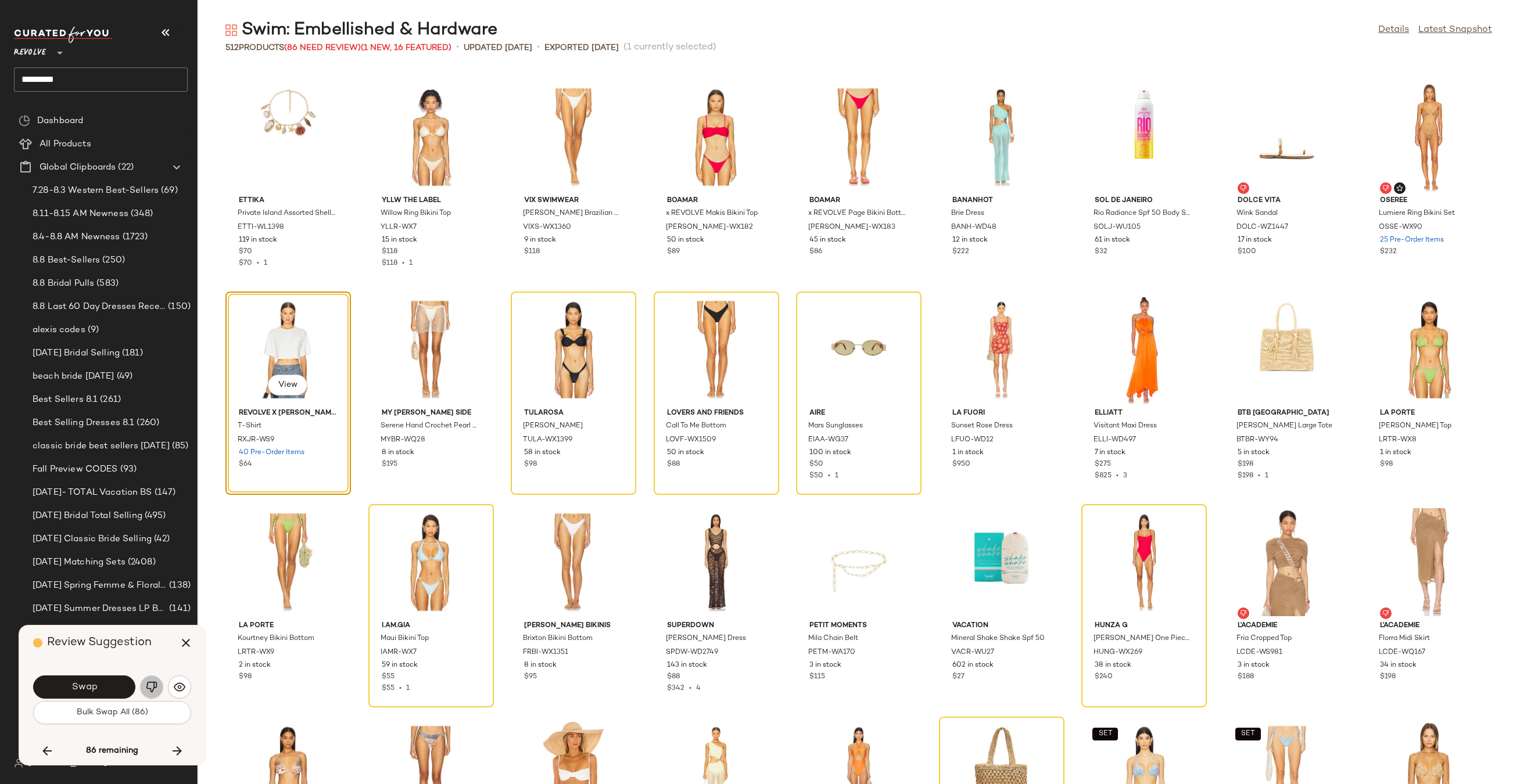
click at [151, 689] on img "button" at bounding box center [152, 686] width 12 height 12
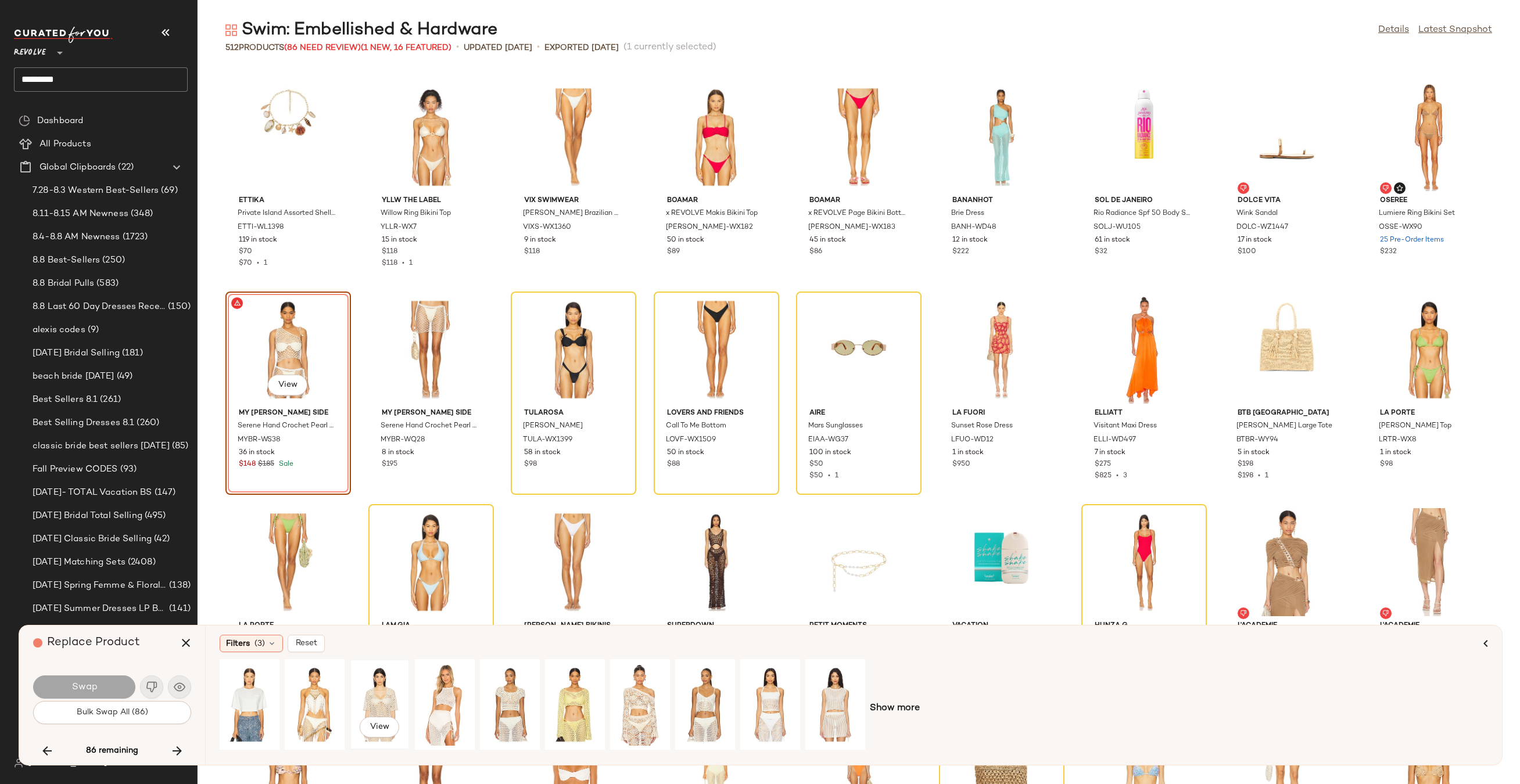
click at [370, 694] on div "View" at bounding box center [380, 704] width 52 height 82
click at [631, 690] on div "View" at bounding box center [640, 704] width 52 height 82
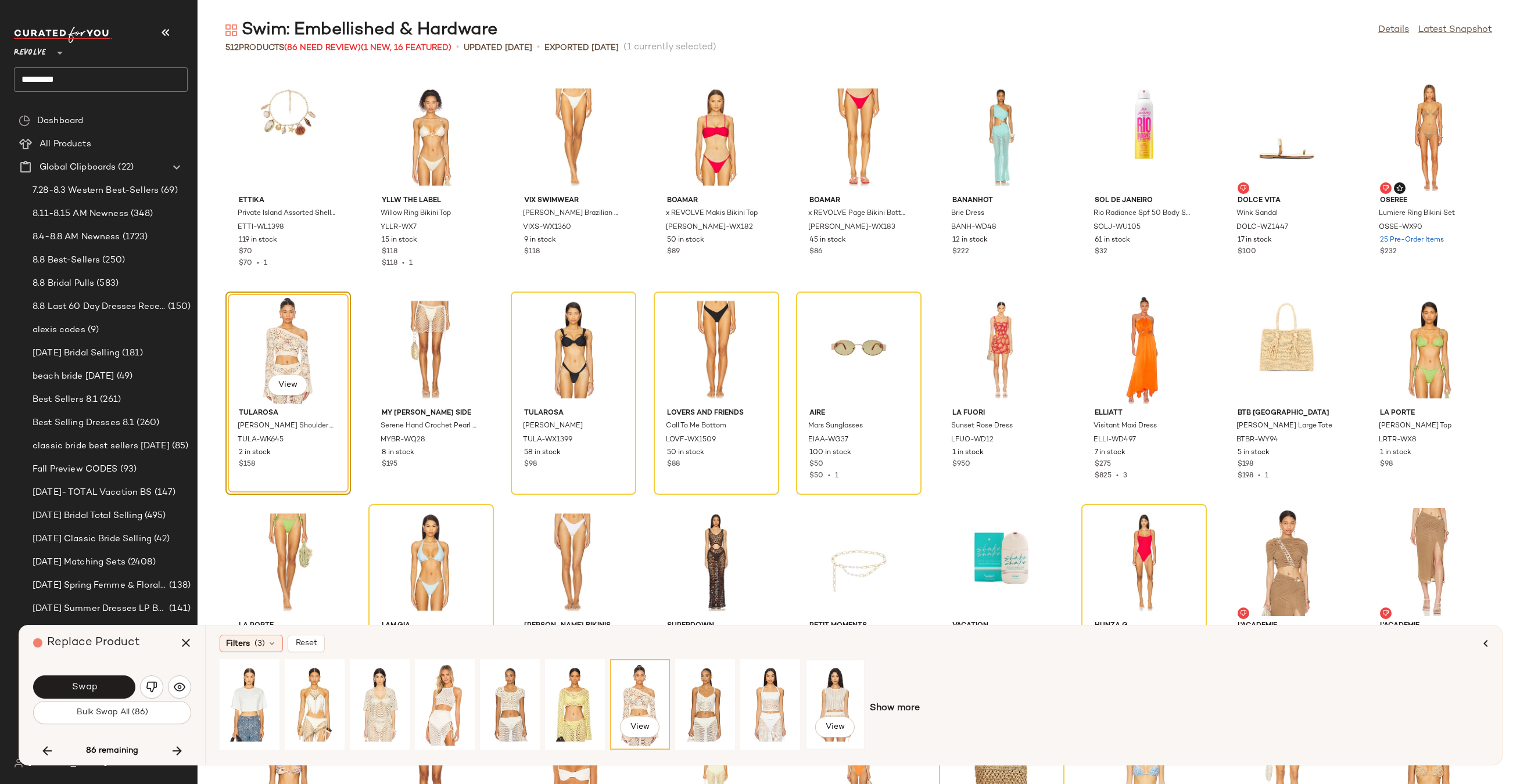
click at [838, 696] on div "View" at bounding box center [835, 704] width 52 height 82
click at [656, 694] on div "View" at bounding box center [640, 704] width 52 height 82
click at [103, 691] on button "Swap" at bounding box center [84, 686] width 103 height 23
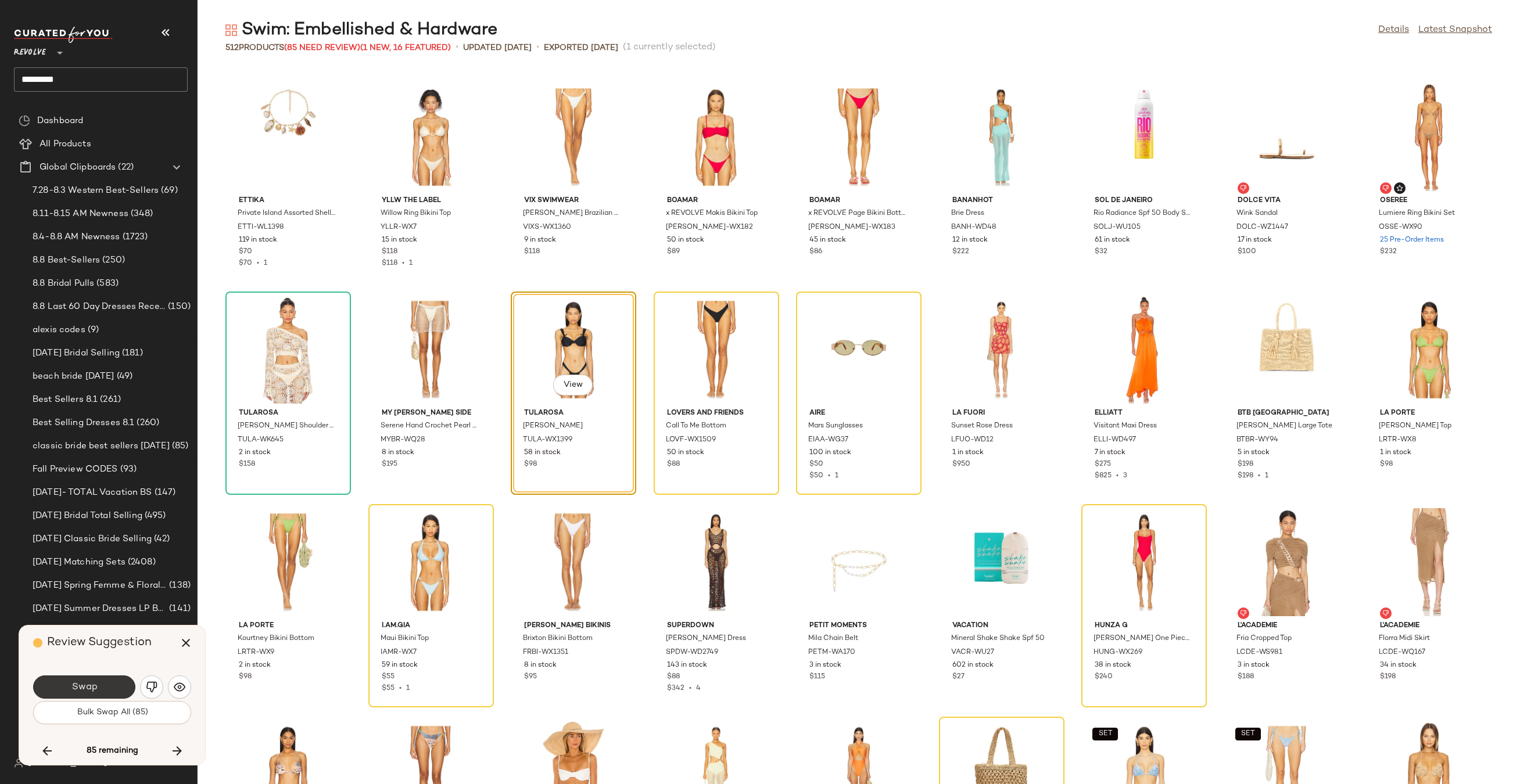
click at [102, 688] on button "Swap" at bounding box center [84, 686] width 103 height 23
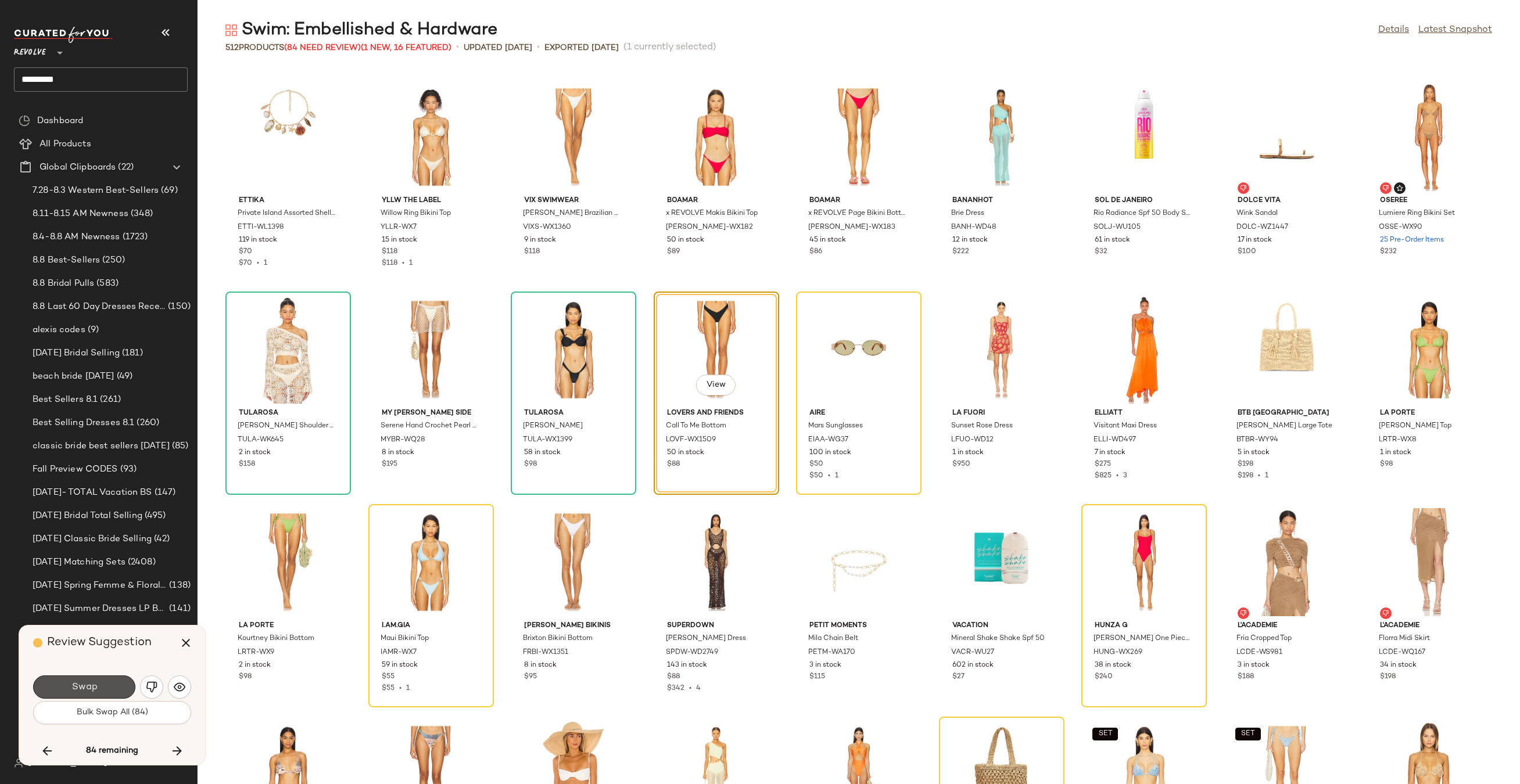
click at [102, 688] on button "Swap" at bounding box center [84, 686] width 103 height 23
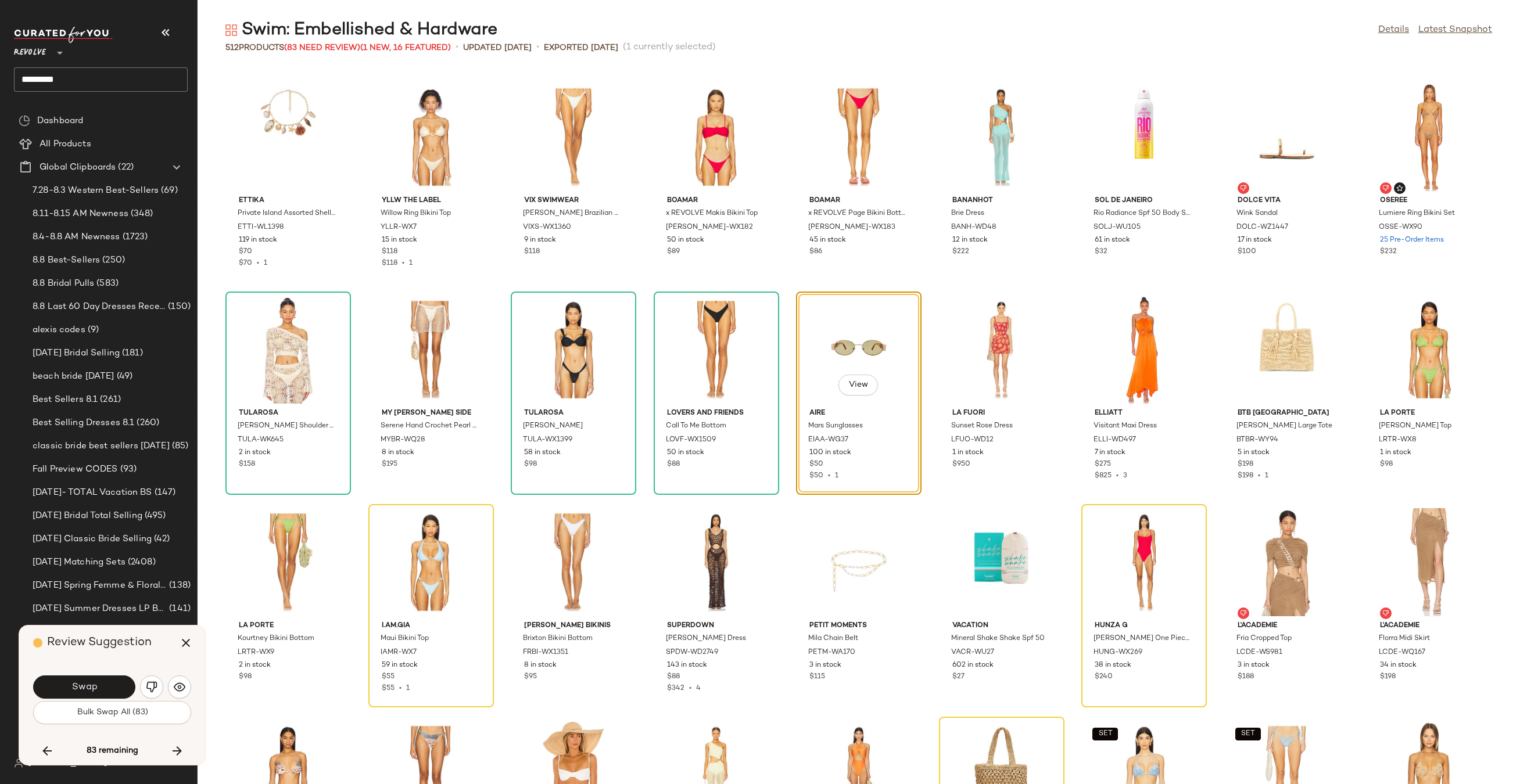
click at [102, 688] on button "Swap" at bounding box center [84, 686] width 103 height 23
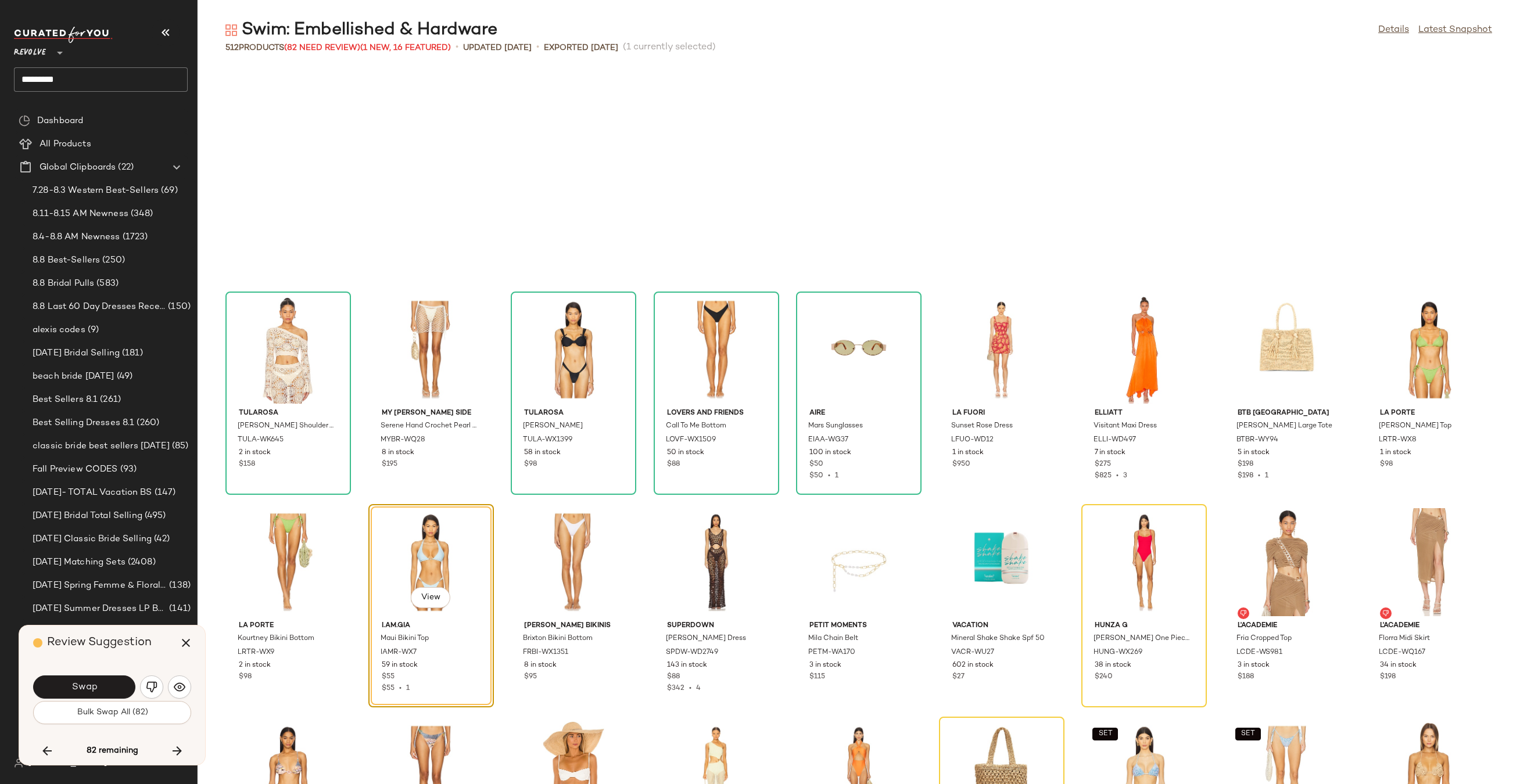
scroll to position [5524, 0]
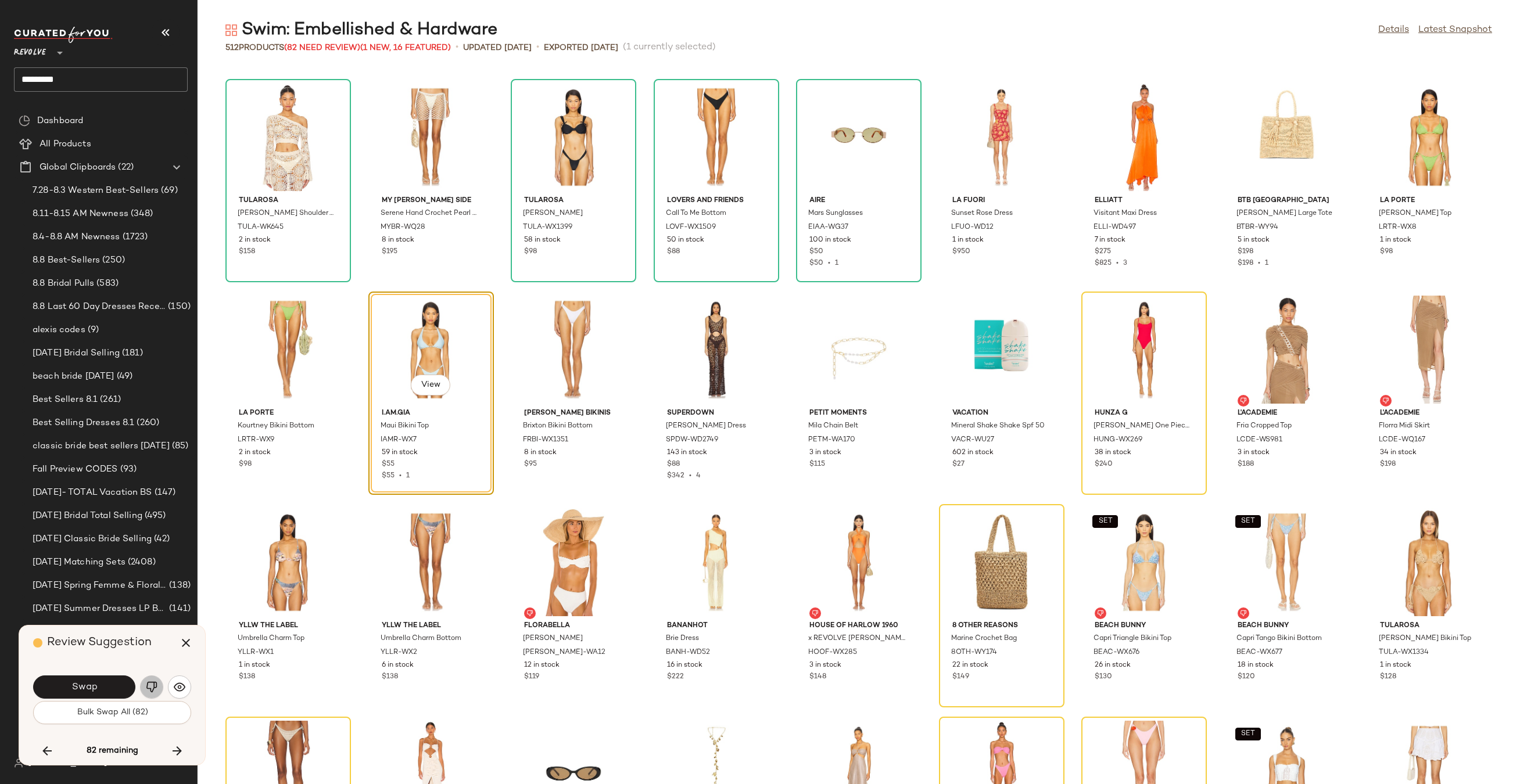
click at [157, 686] on button "button" at bounding box center [152, 686] width 23 height 23
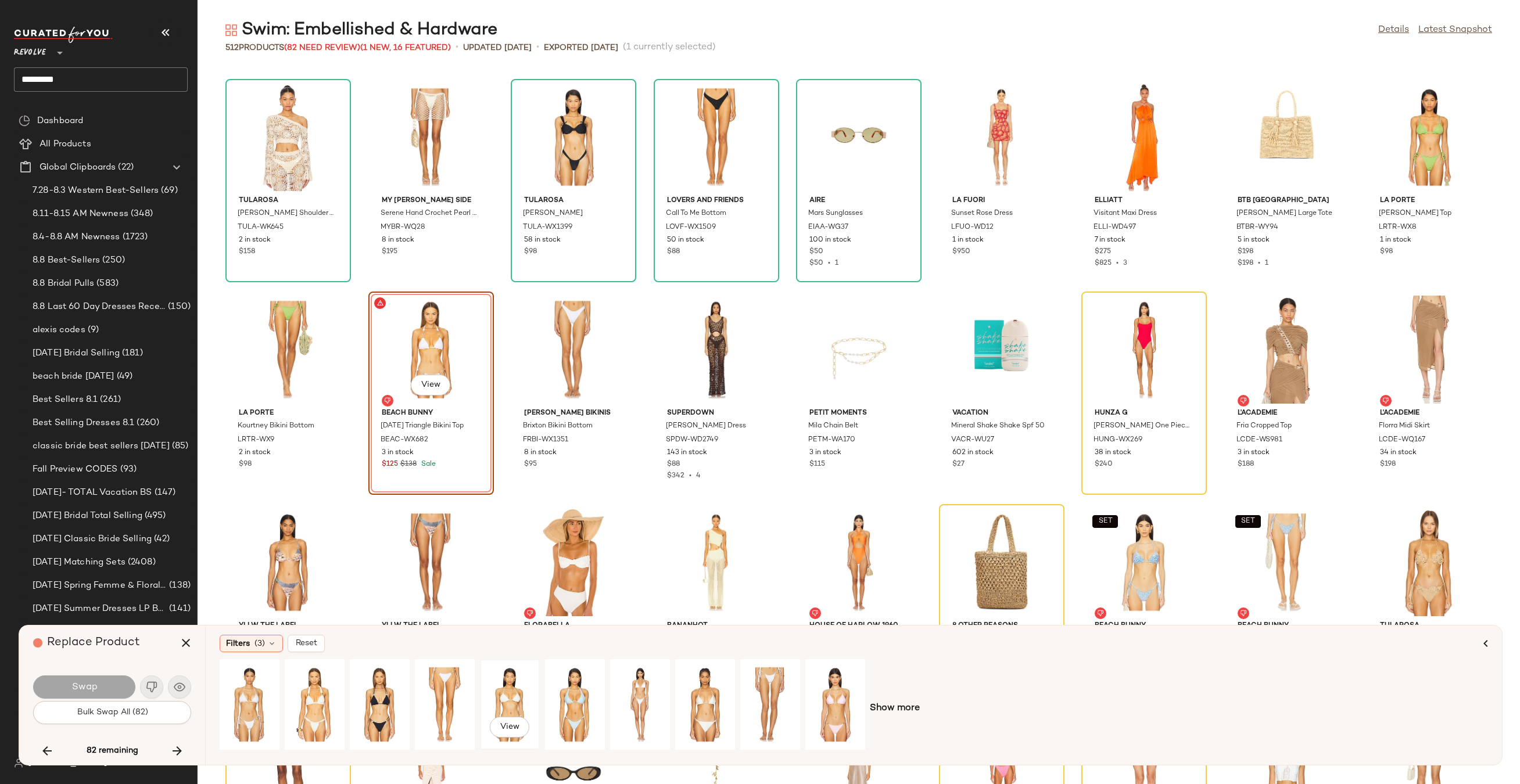
click at [524, 709] on div "View" at bounding box center [510, 704] width 52 height 82
click at [93, 684] on span "Swap" at bounding box center [84, 687] width 26 height 11
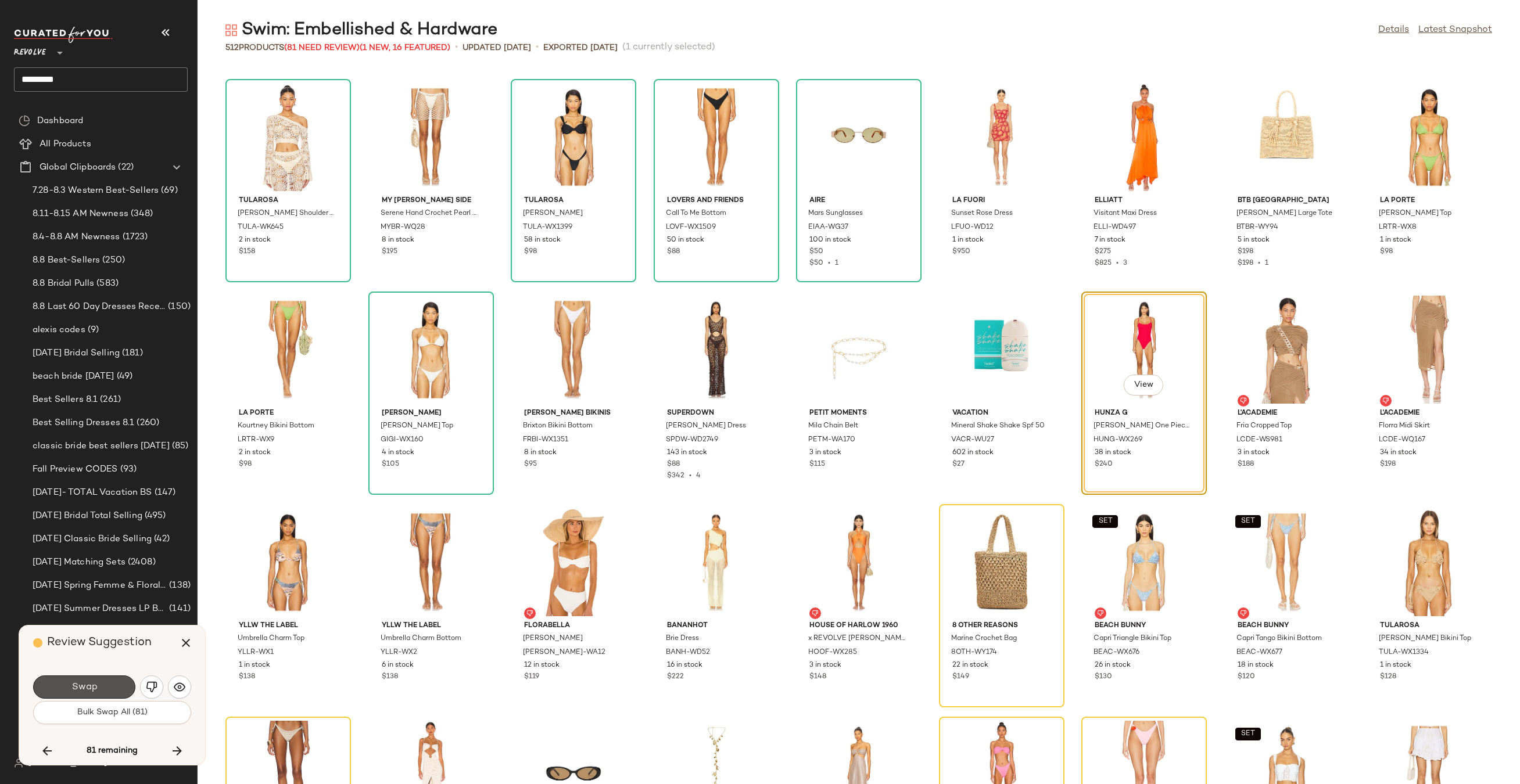
click at [93, 684] on span "Swap" at bounding box center [84, 687] width 26 height 11
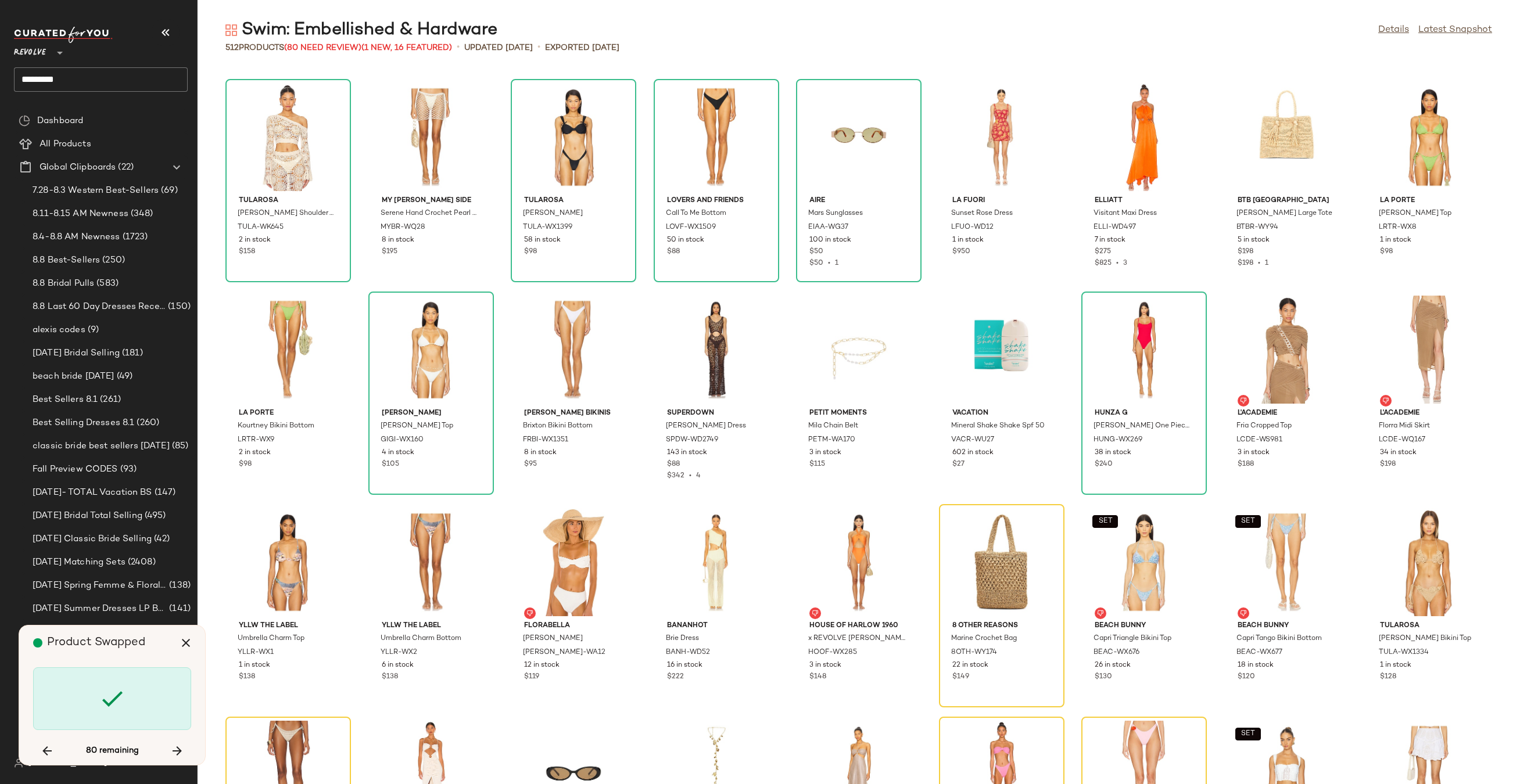
scroll to position [5737, 0]
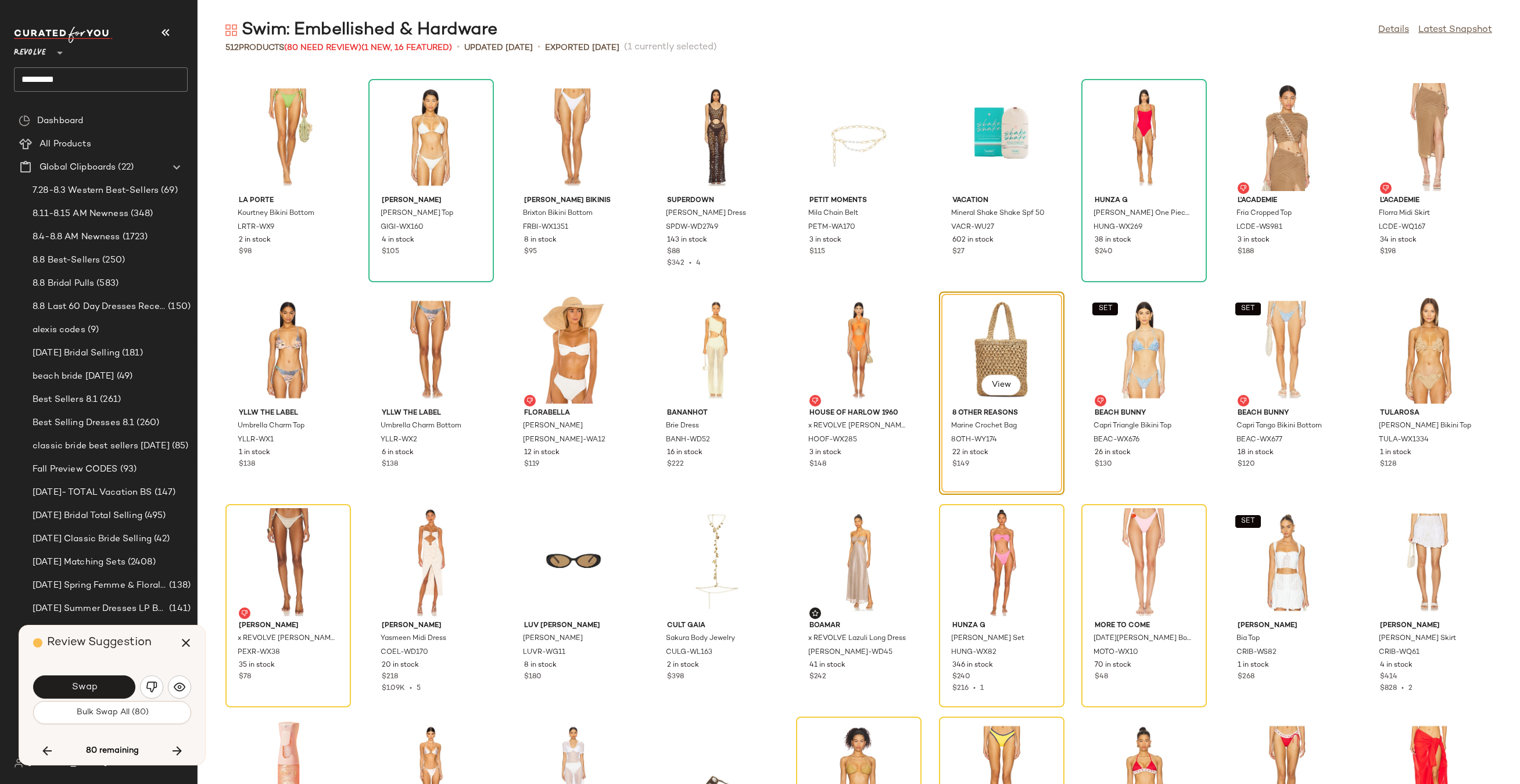
click at [93, 684] on span "Swap" at bounding box center [84, 687] width 26 height 11
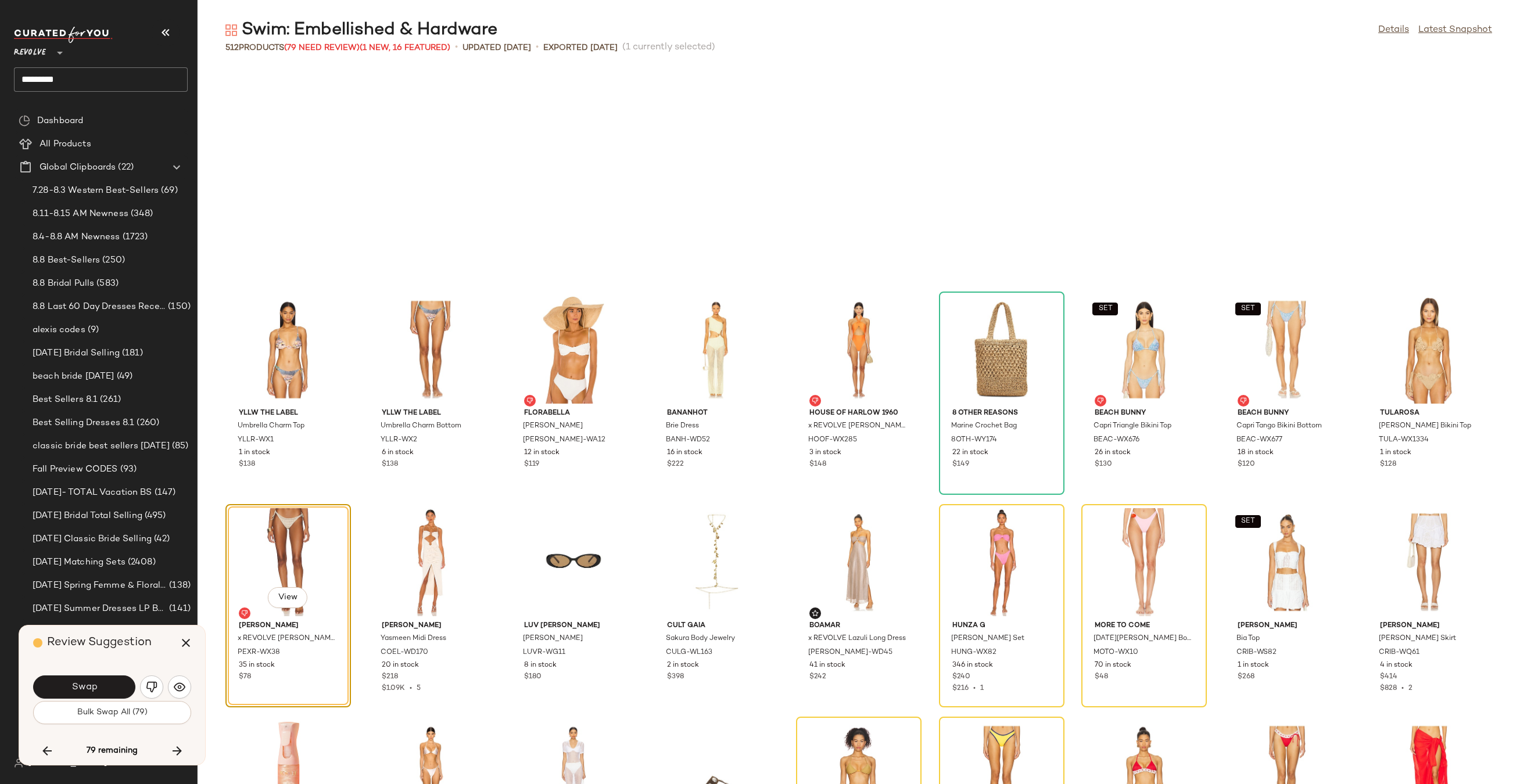
scroll to position [5950, 0]
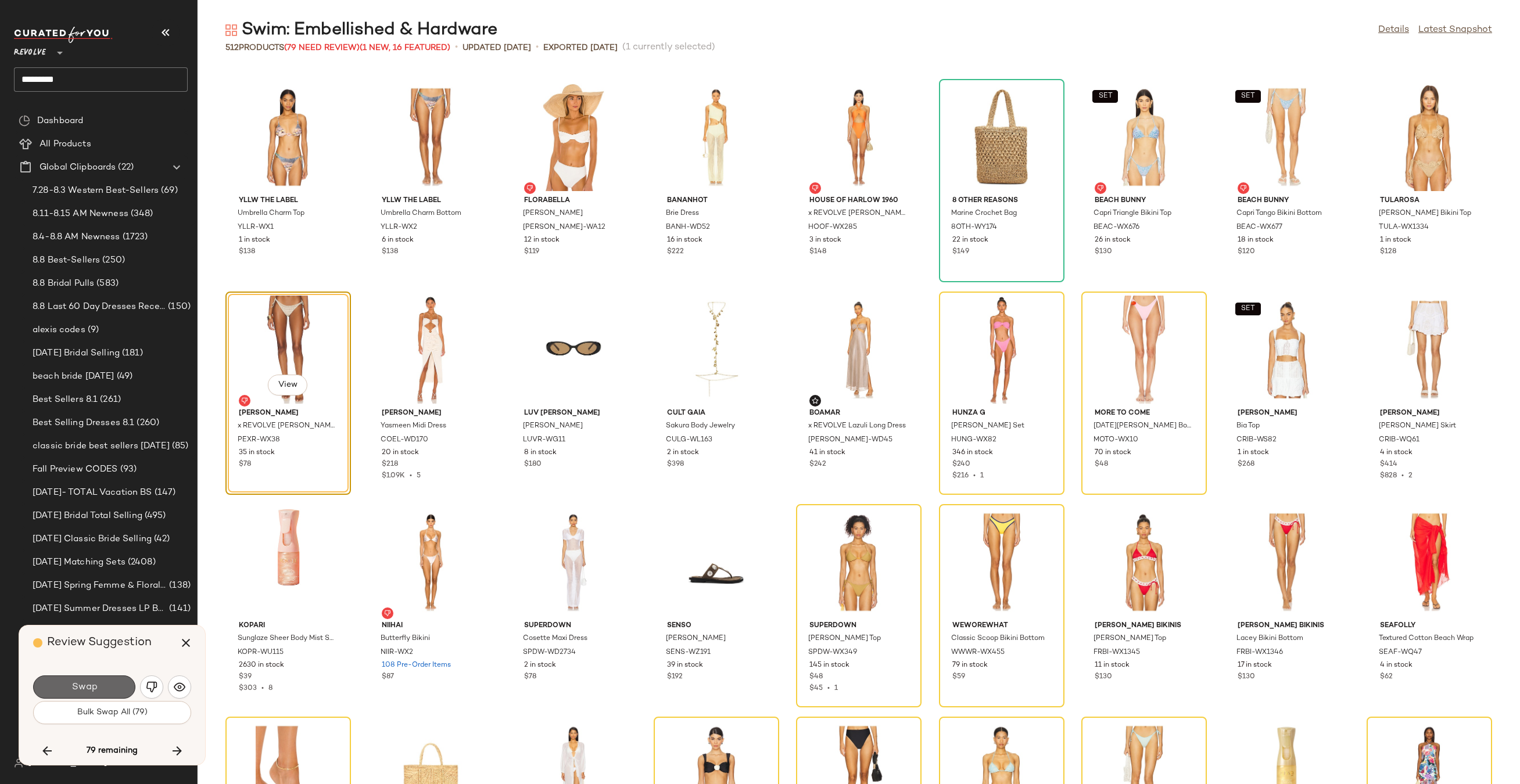
click at [94, 685] on span "Swap" at bounding box center [84, 687] width 26 height 11
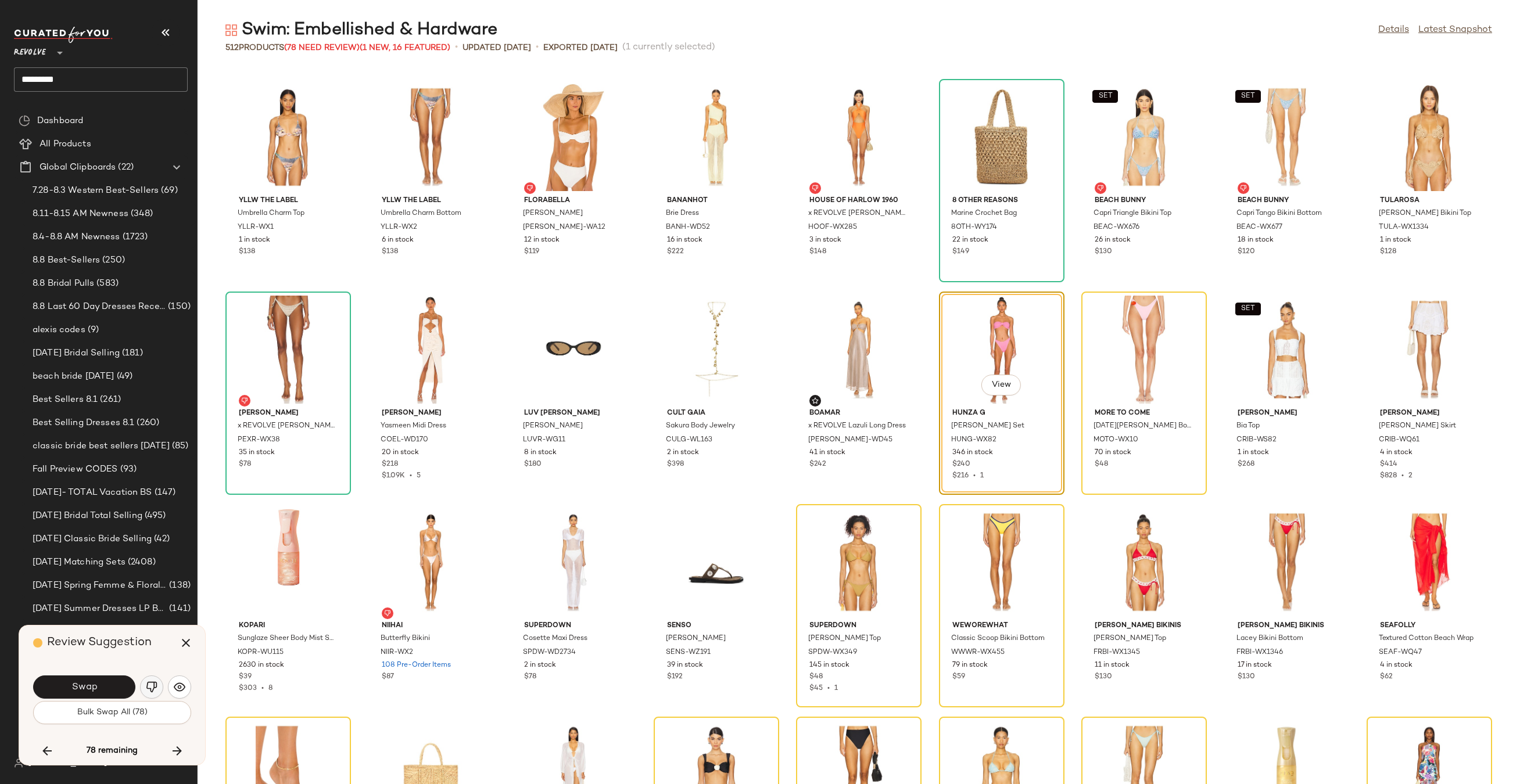
click at [160, 689] on button "button" at bounding box center [152, 686] width 23 height 23
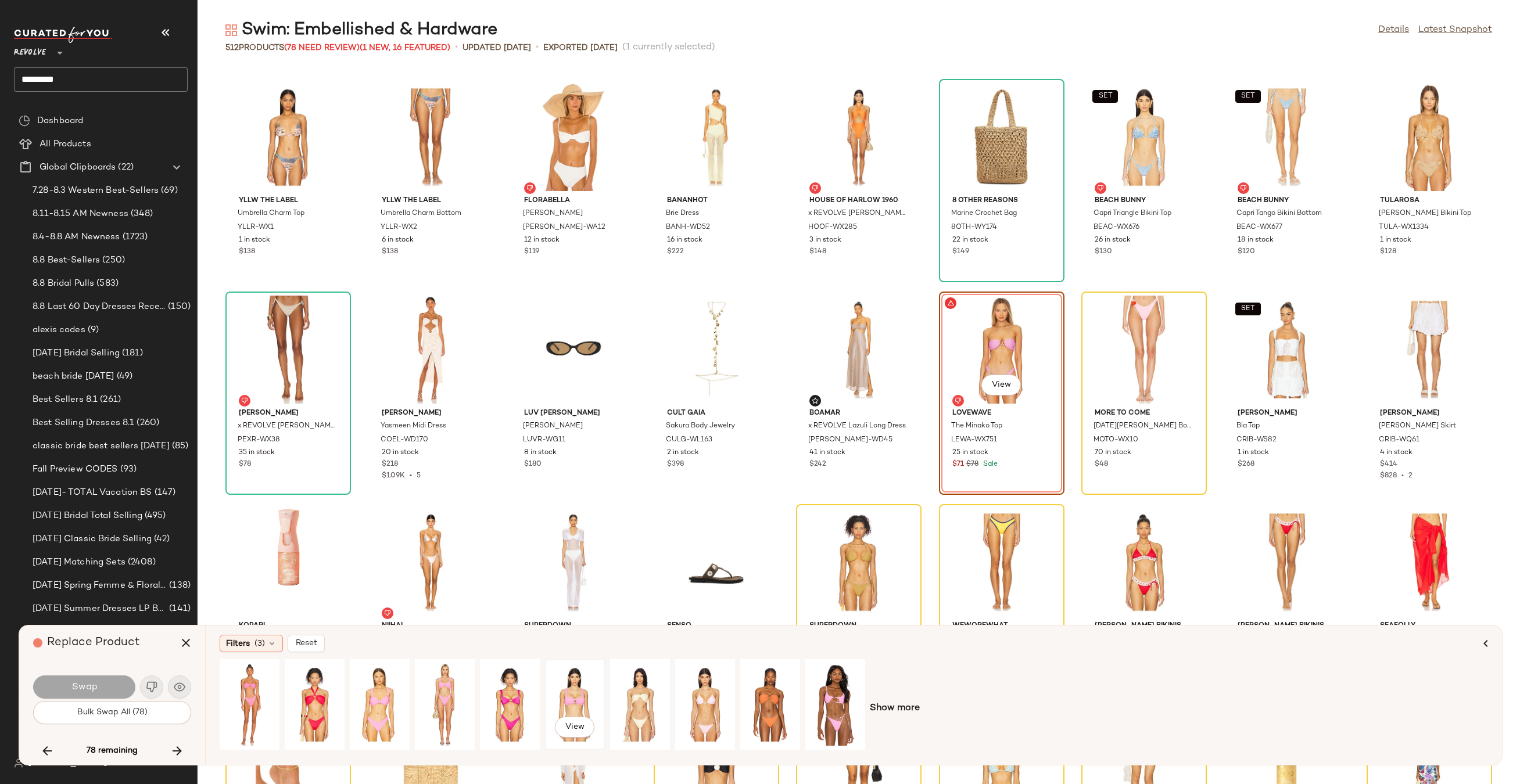
click at [584, 695] on div "View" at bounding box center [575, 704] width 52 height 82
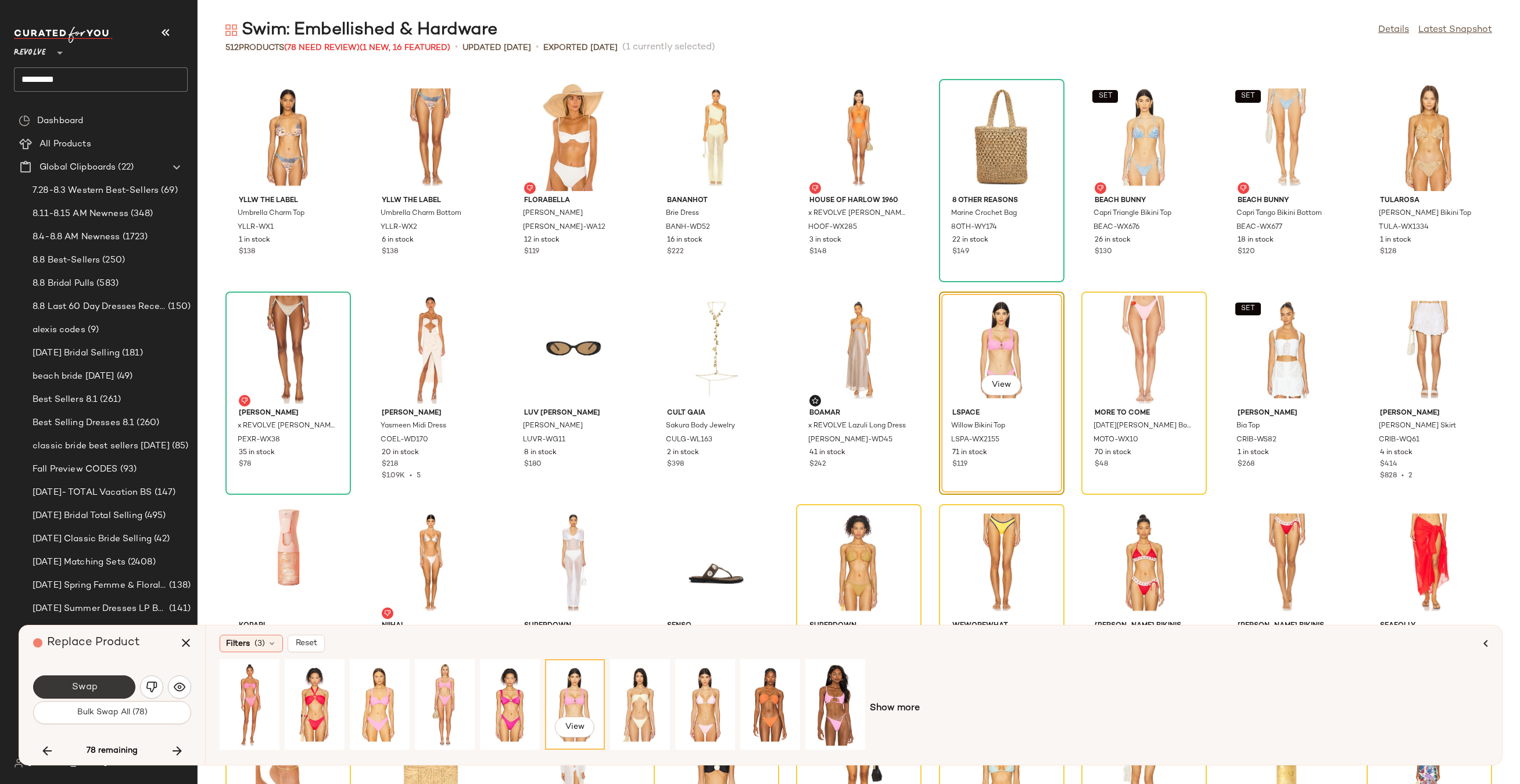
click at [98, 690] on button "Swap" at bounding box center [84, 686] width 103 height 23
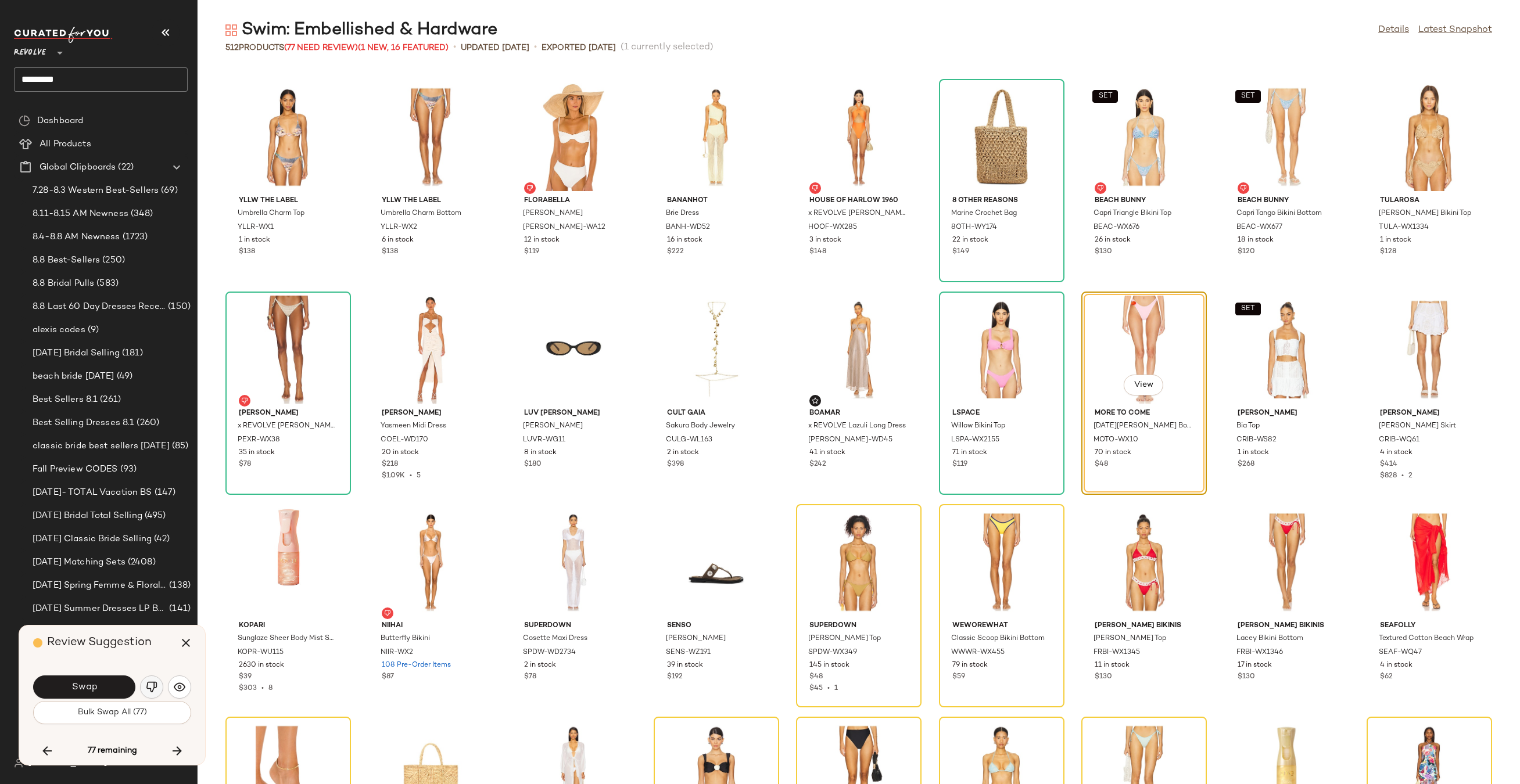
click at [149, 685] on img "button" at bounding box center [152, 686] width 12 height 12
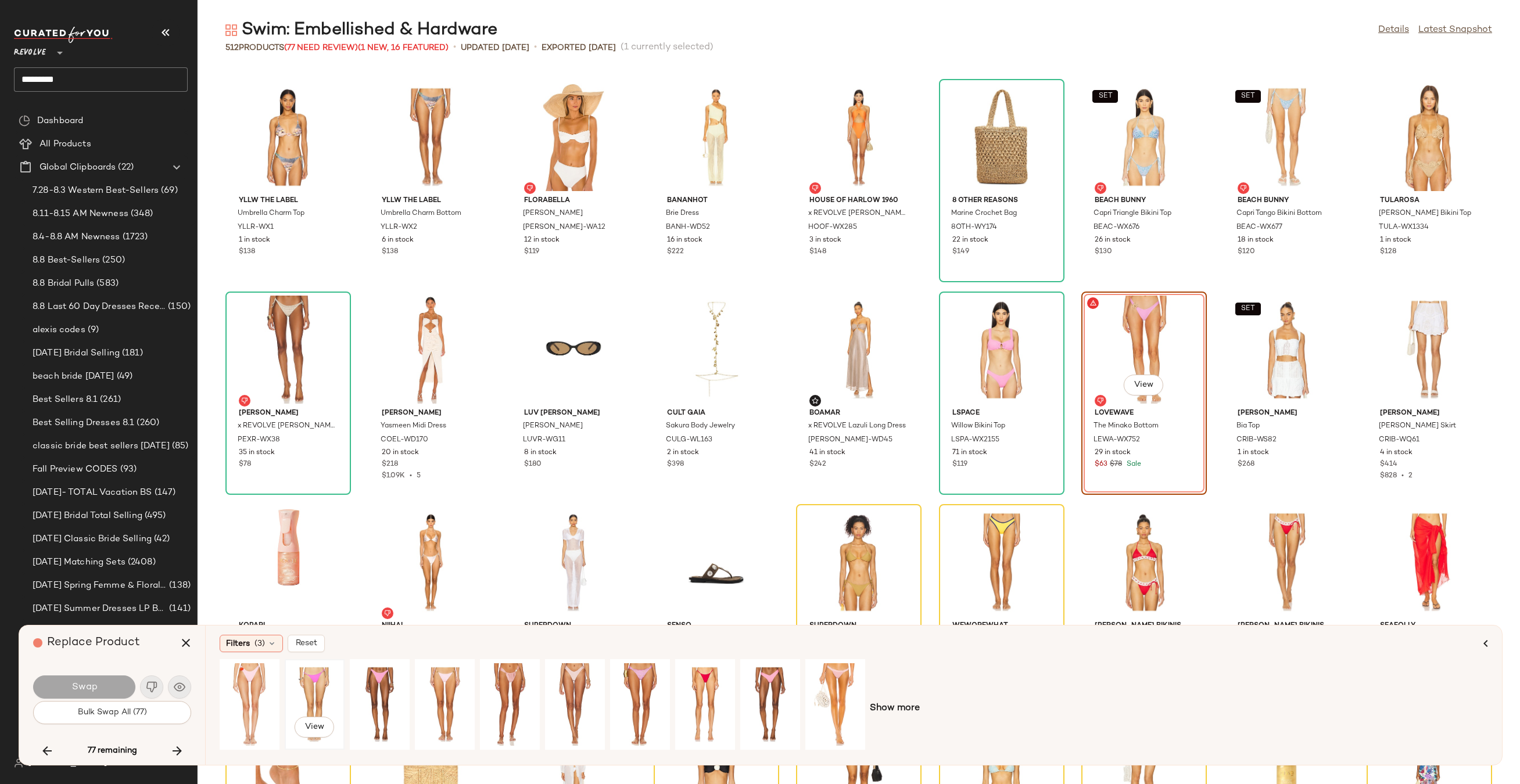
click at [313, 688] on div "View" at bounding box center [314, 704] width 52 height 82
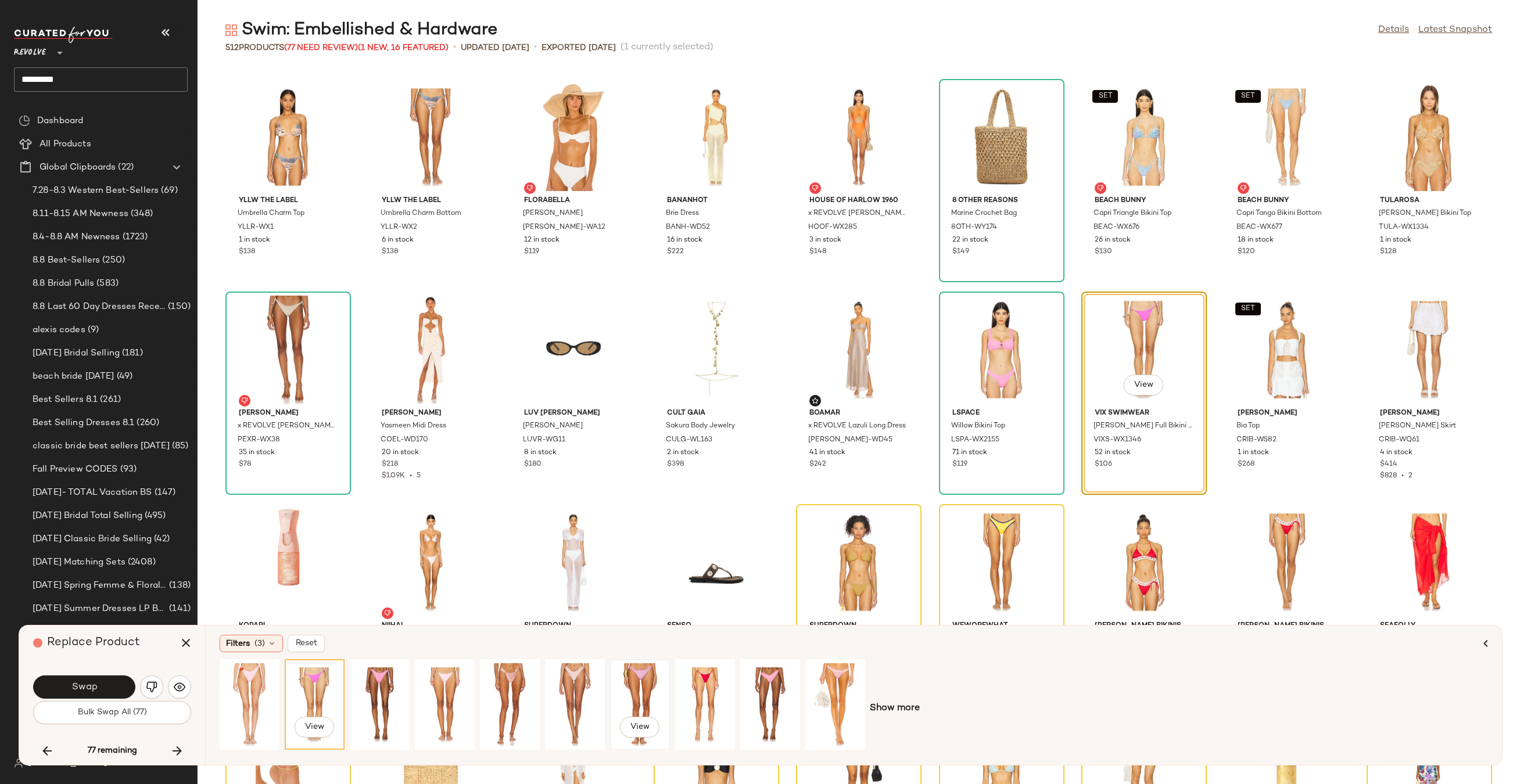
click at [625, 682] on div "View" at bounding box center [640, 704] width 52 height 82
click at [119, 691] on button "Swap" at bounding box center [84, 686] width 103 height 23
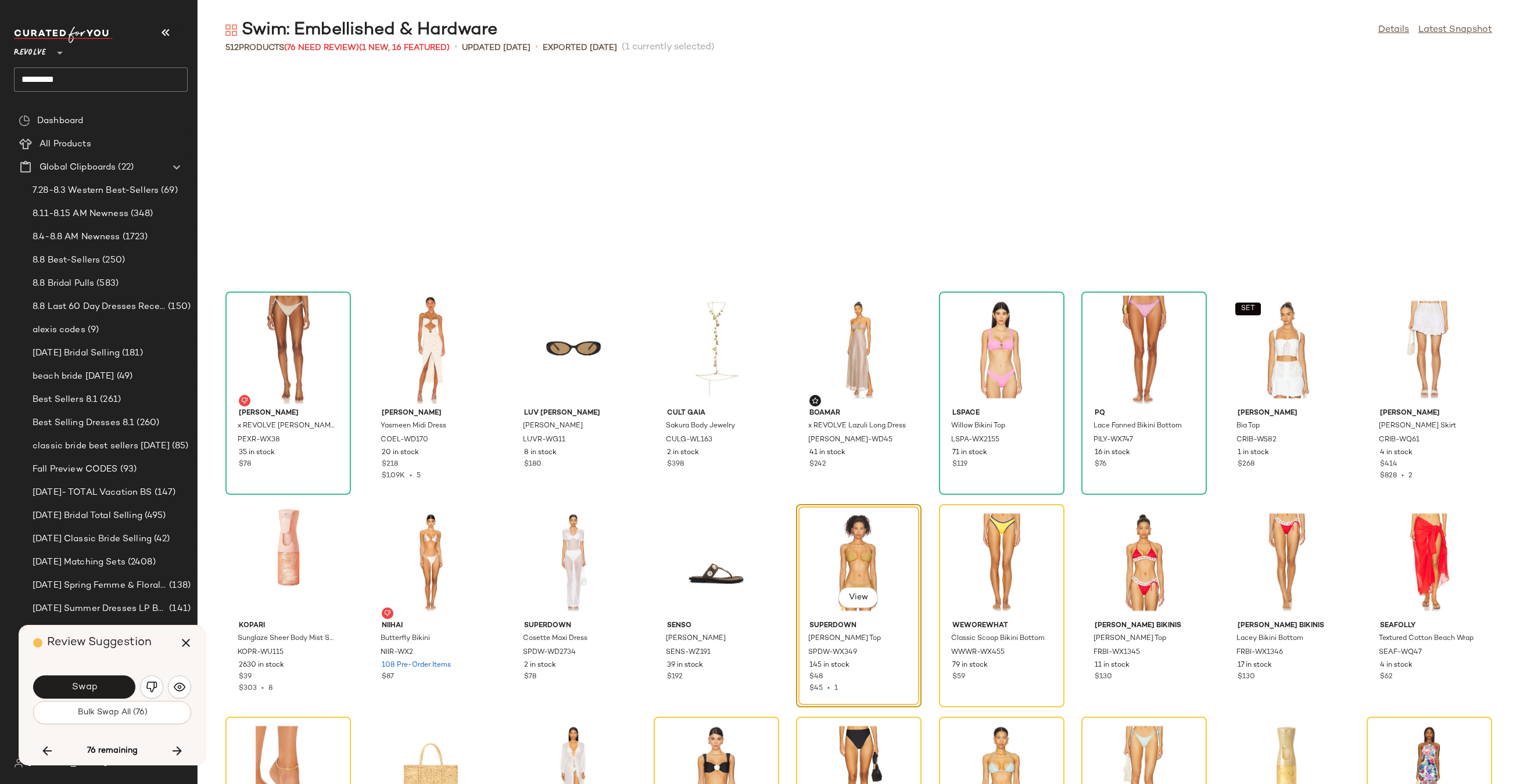
scroll to position [6162, 0]
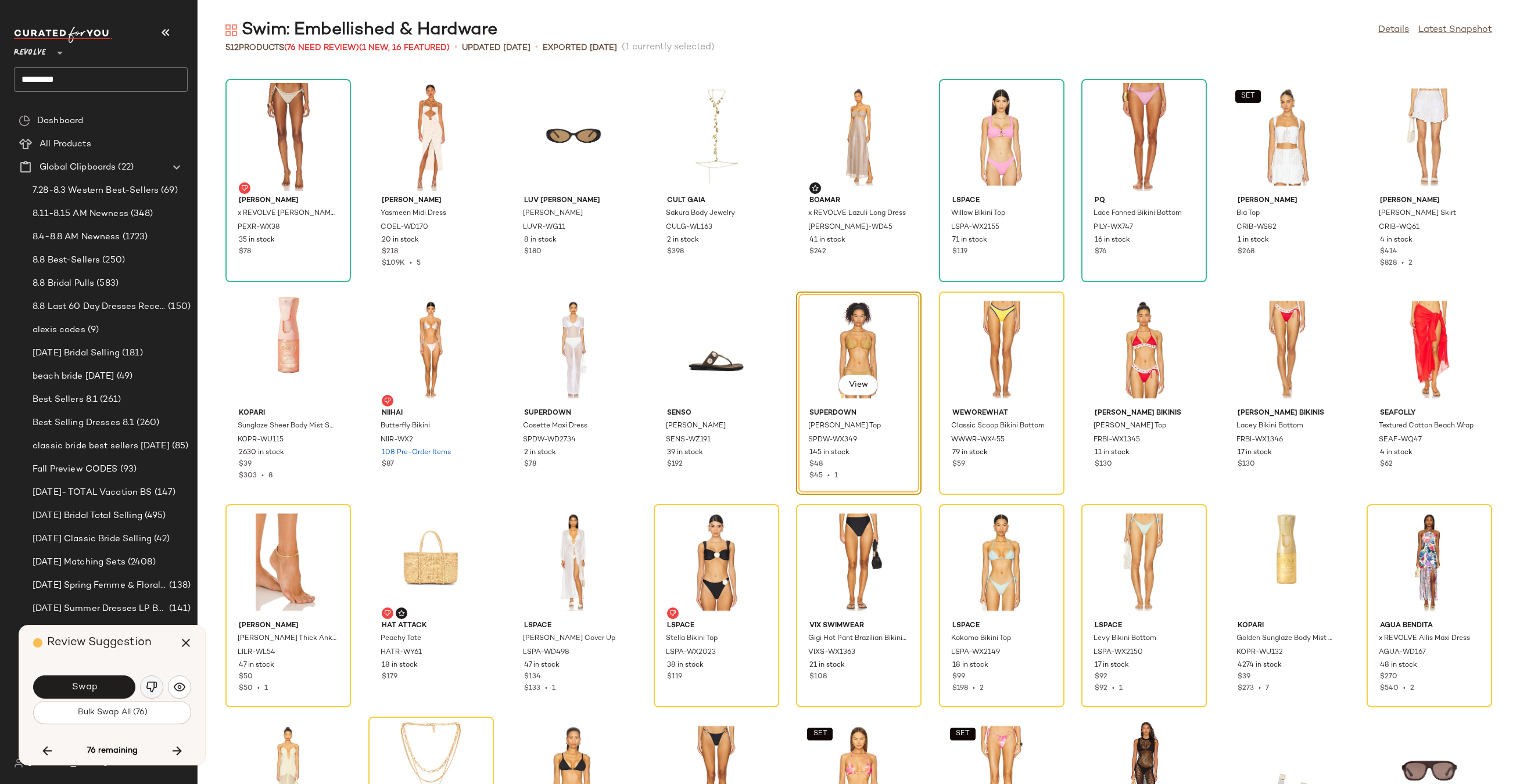
click at [146, 689] on img "button" at bounding box center [152, 686] width 12 height 12
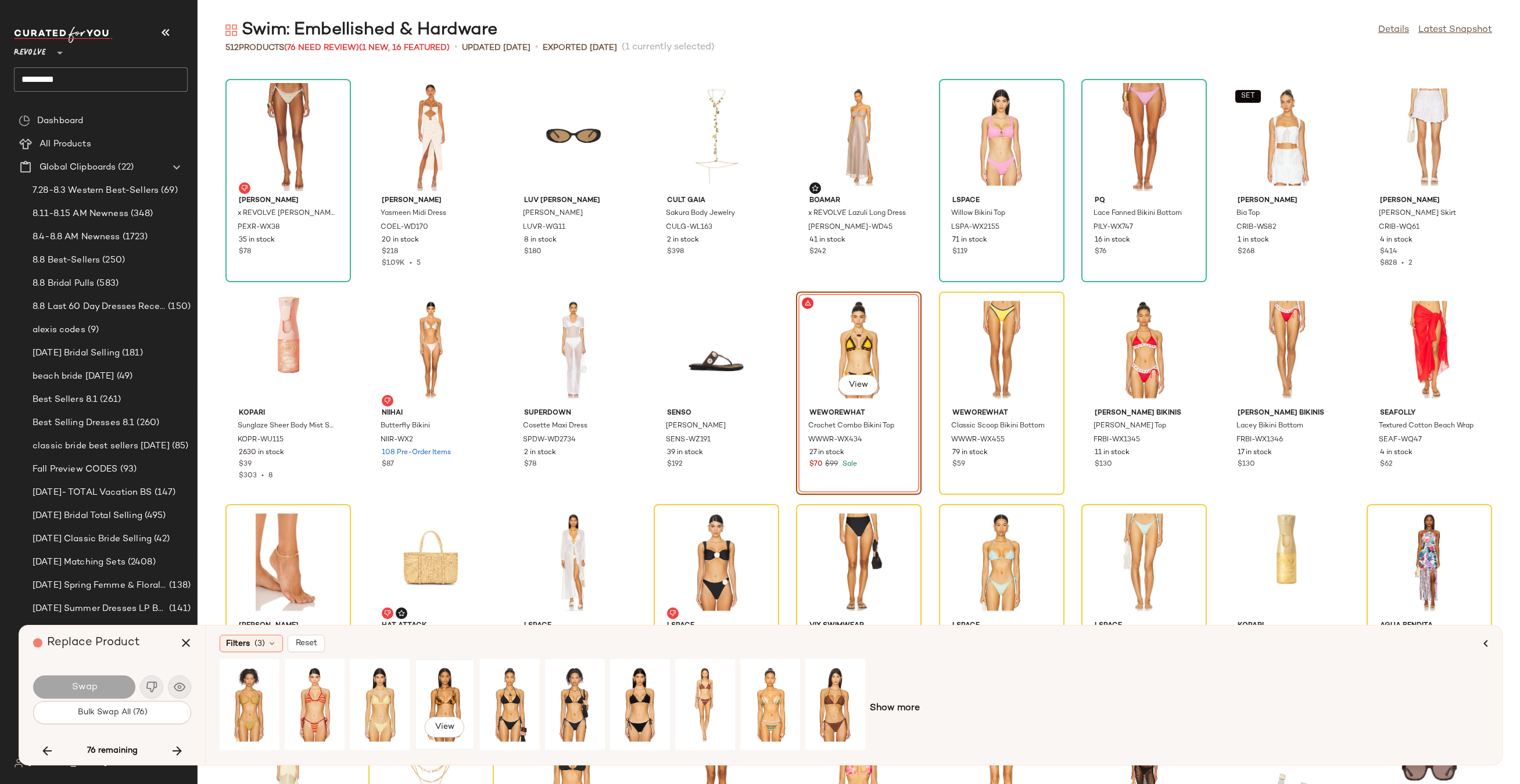
click at [432, 691] on div "View" at bounding box center [444, 704] width 52 height 82
click at [104, 686] on button "Swap" at bounding box center [84, 686] width 103 height 23
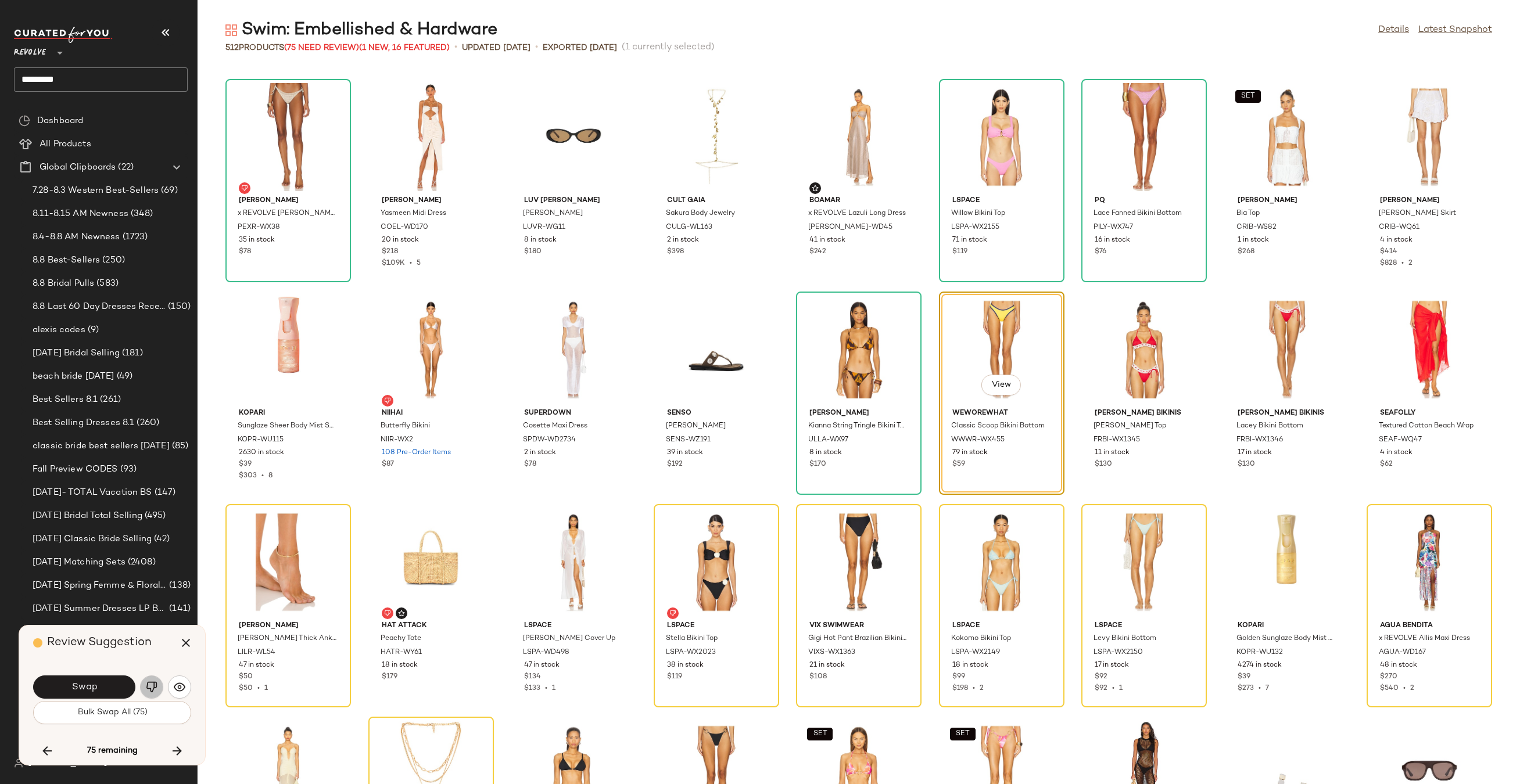
click at [153, 691] on img "button" at bounding box center [152, 686] width 12 height 12
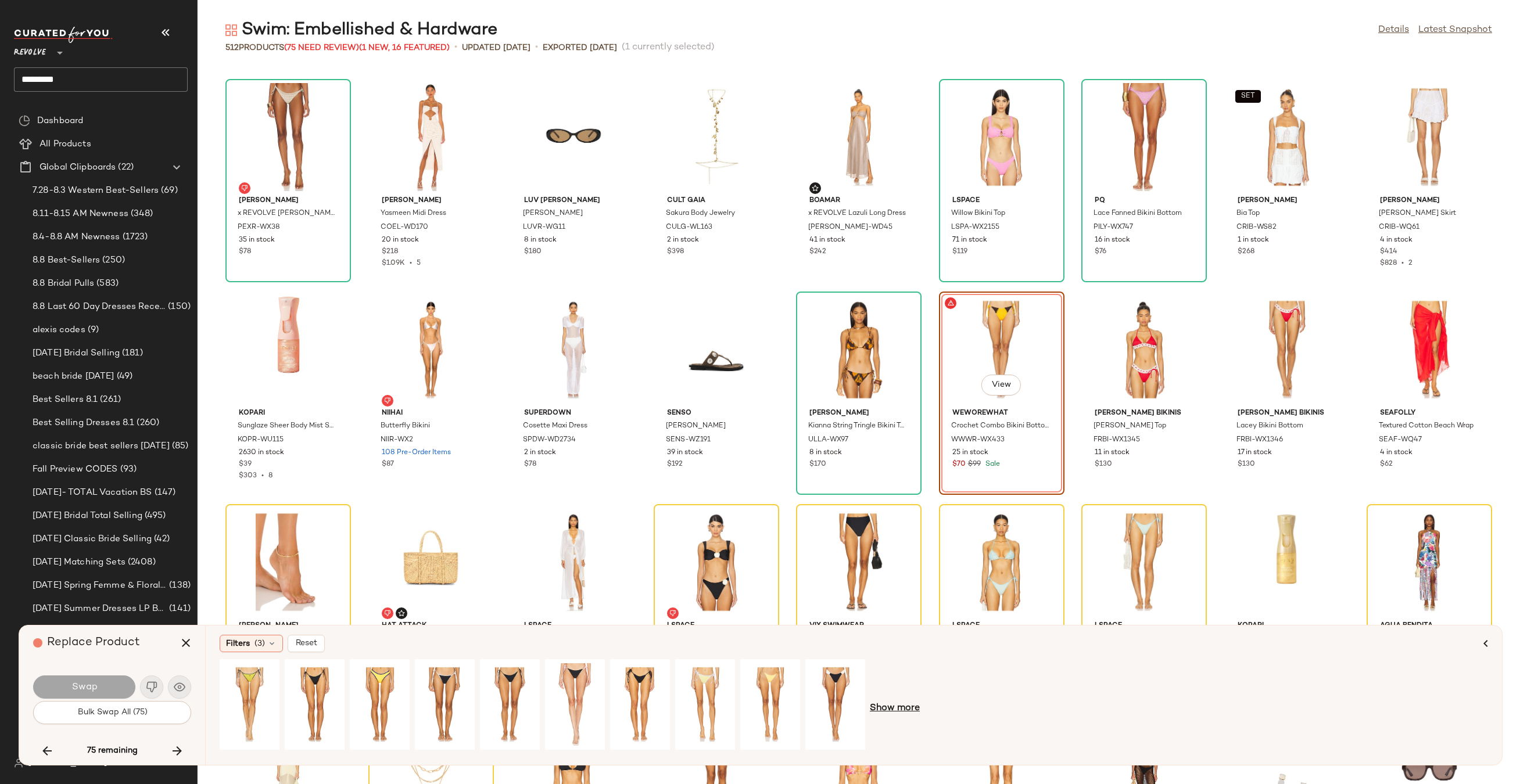
click at [899, 710] on span "Show more" at bounding box center [894, 707] width 50 height 14
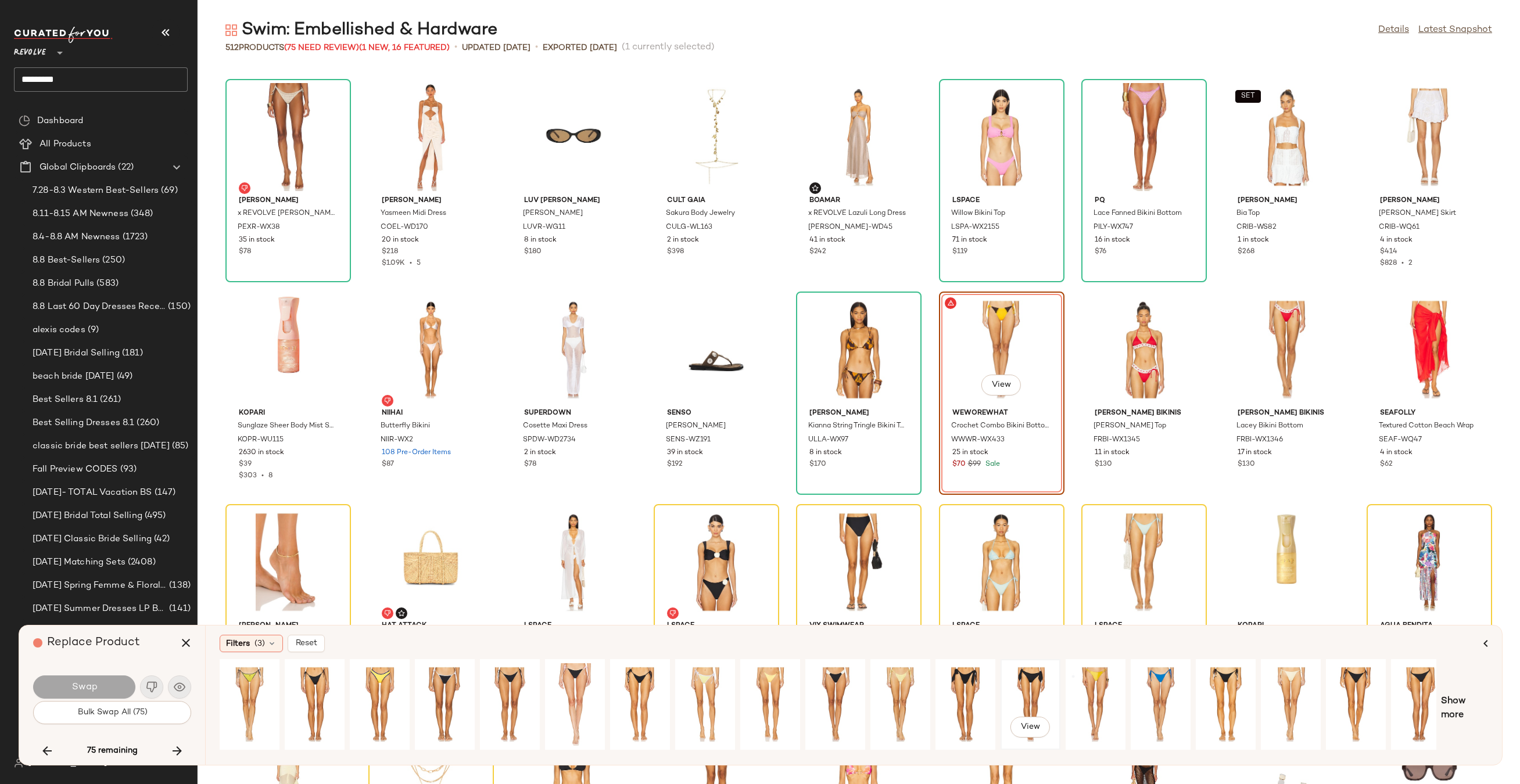
scroll to position [0, 79]
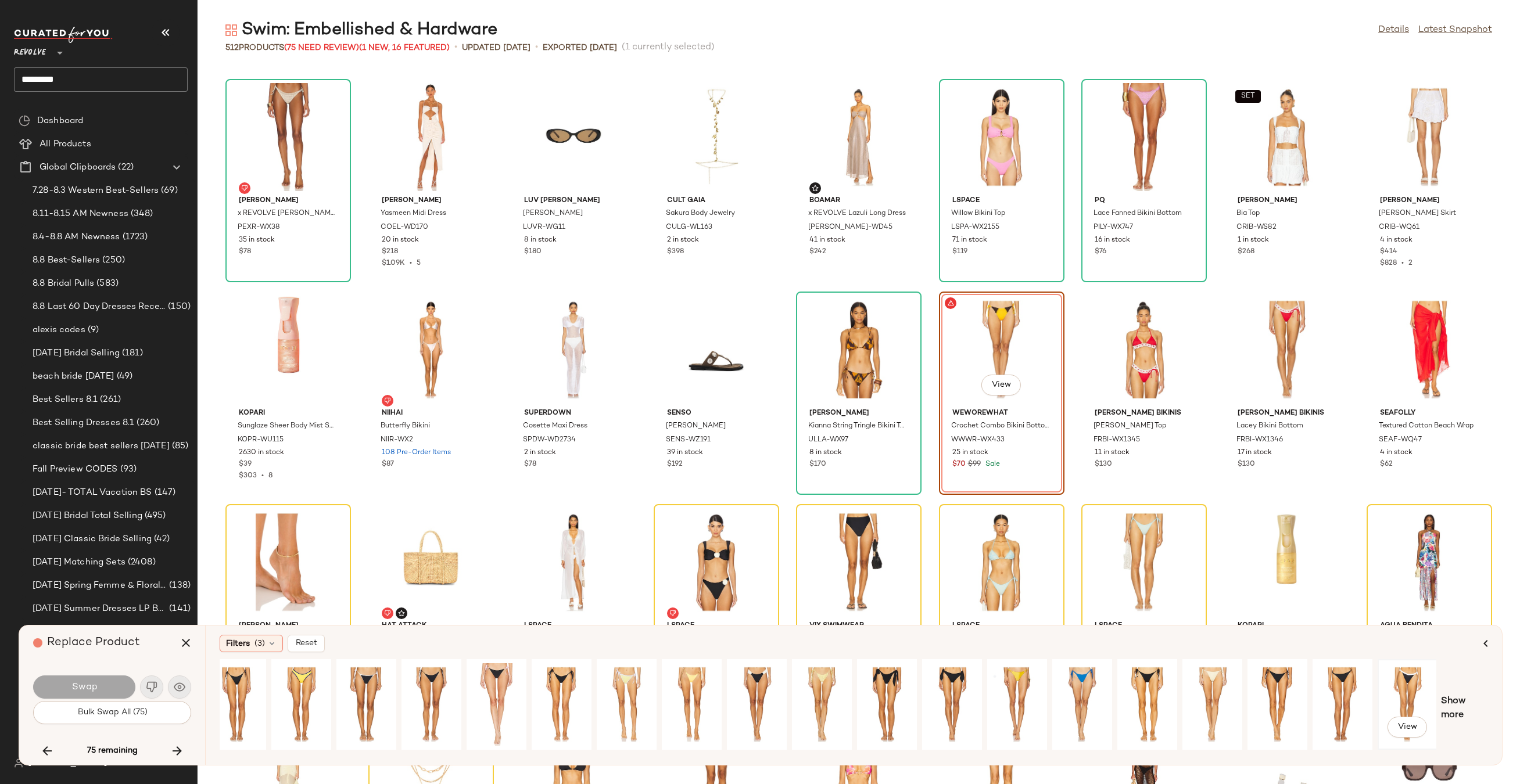
click at [1419, 685] on div "View" at bounding box center [1407, 704] width 52 height 82
click at [1454, 704] on span "Show more" at bounding box center [1464, 708] width 47 height 28
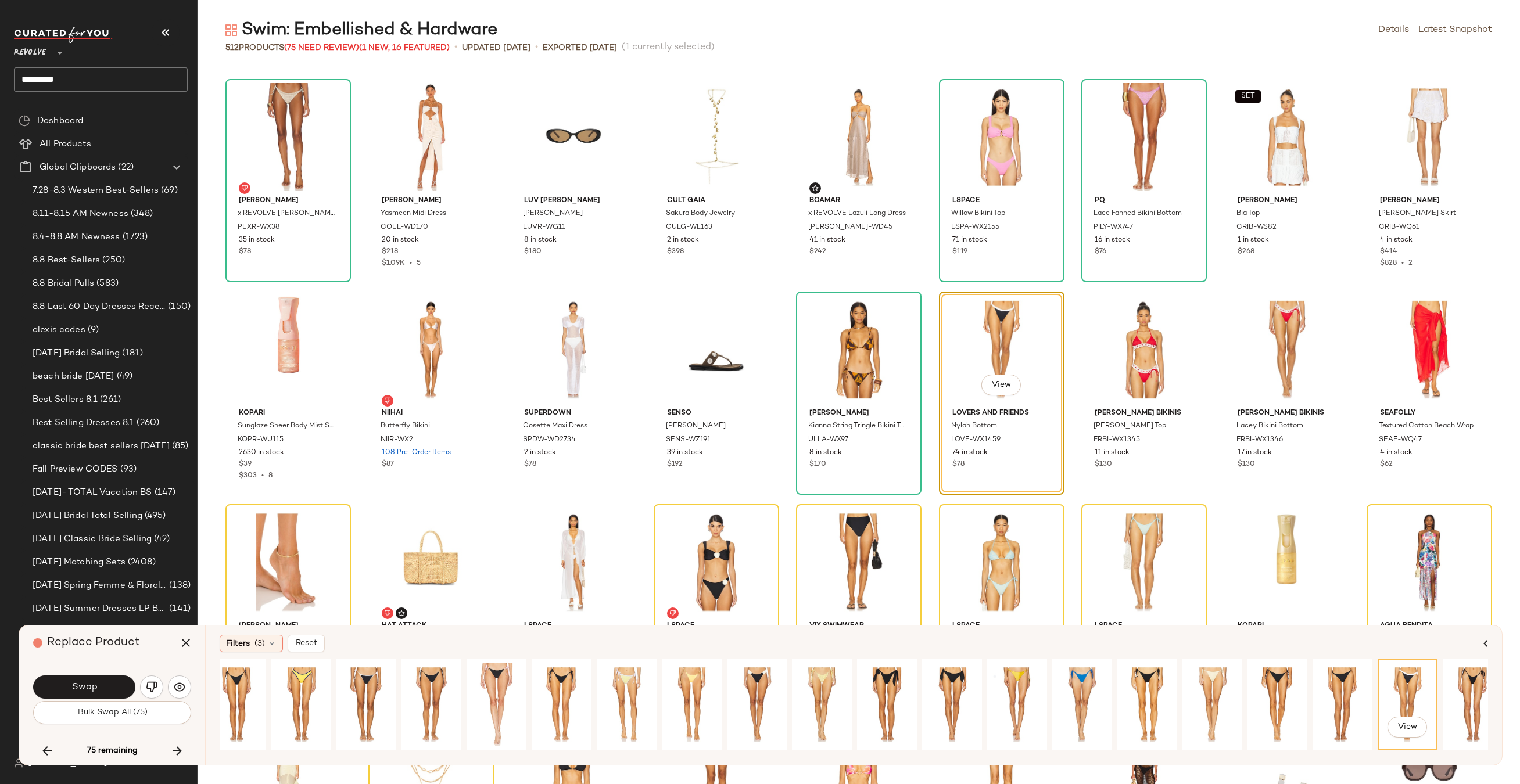
scroll to position [0, 288]
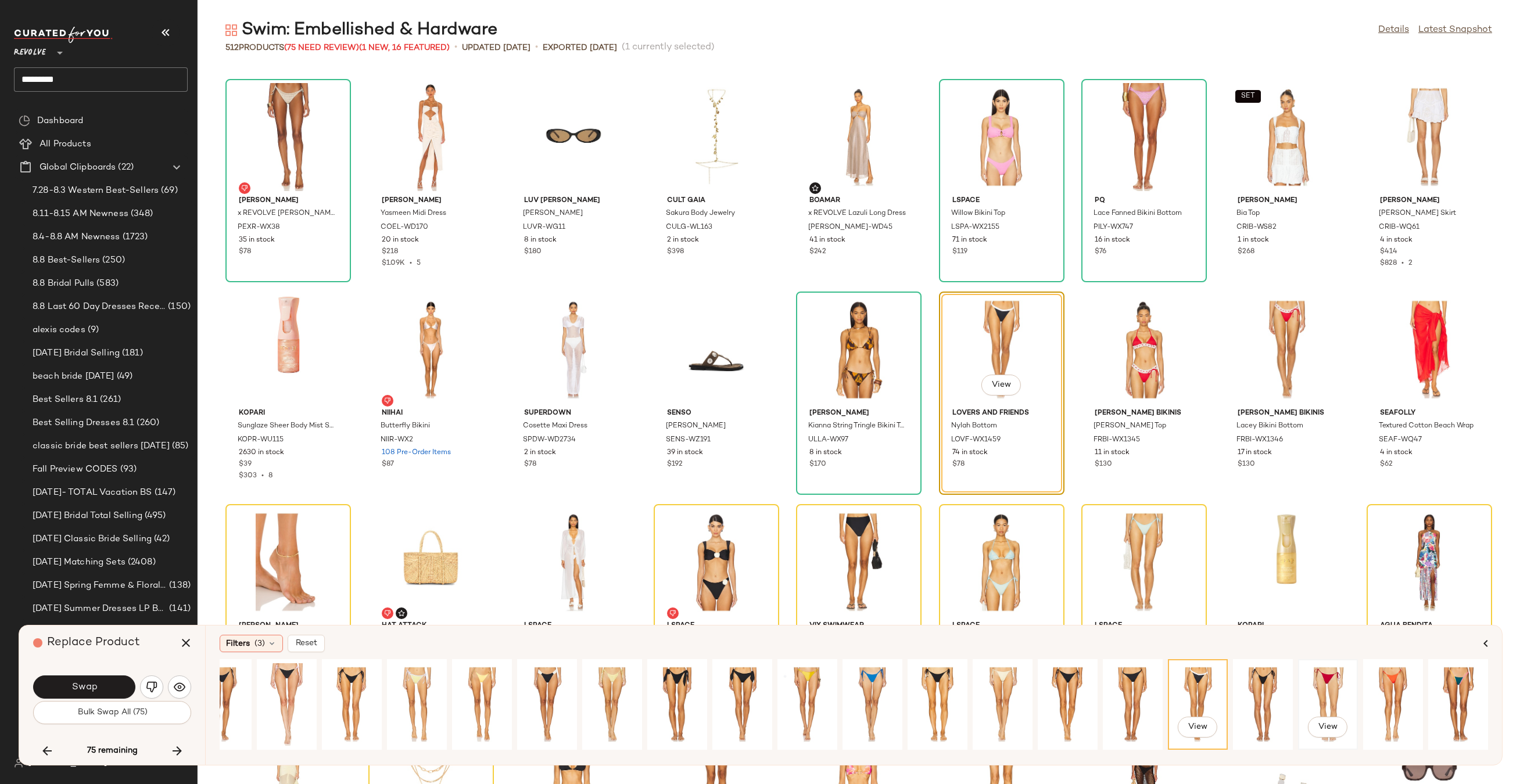
click at [1309, 684] on div "View" at bounding box center [1328, 704] width 52 height 82
click at [1265, 707] on div "View" at bounding box center [1262, 704] width 52 height 82
click at [1195, 683] on div "View" at bounding box center [1198, 704] width 52 height 82
click at [669, 691] on div "View" at bounding box center [677, 704] width 52 height 82
click at [175, 750] on icon "button" at bounding box center [176, 750] width 14 height 14
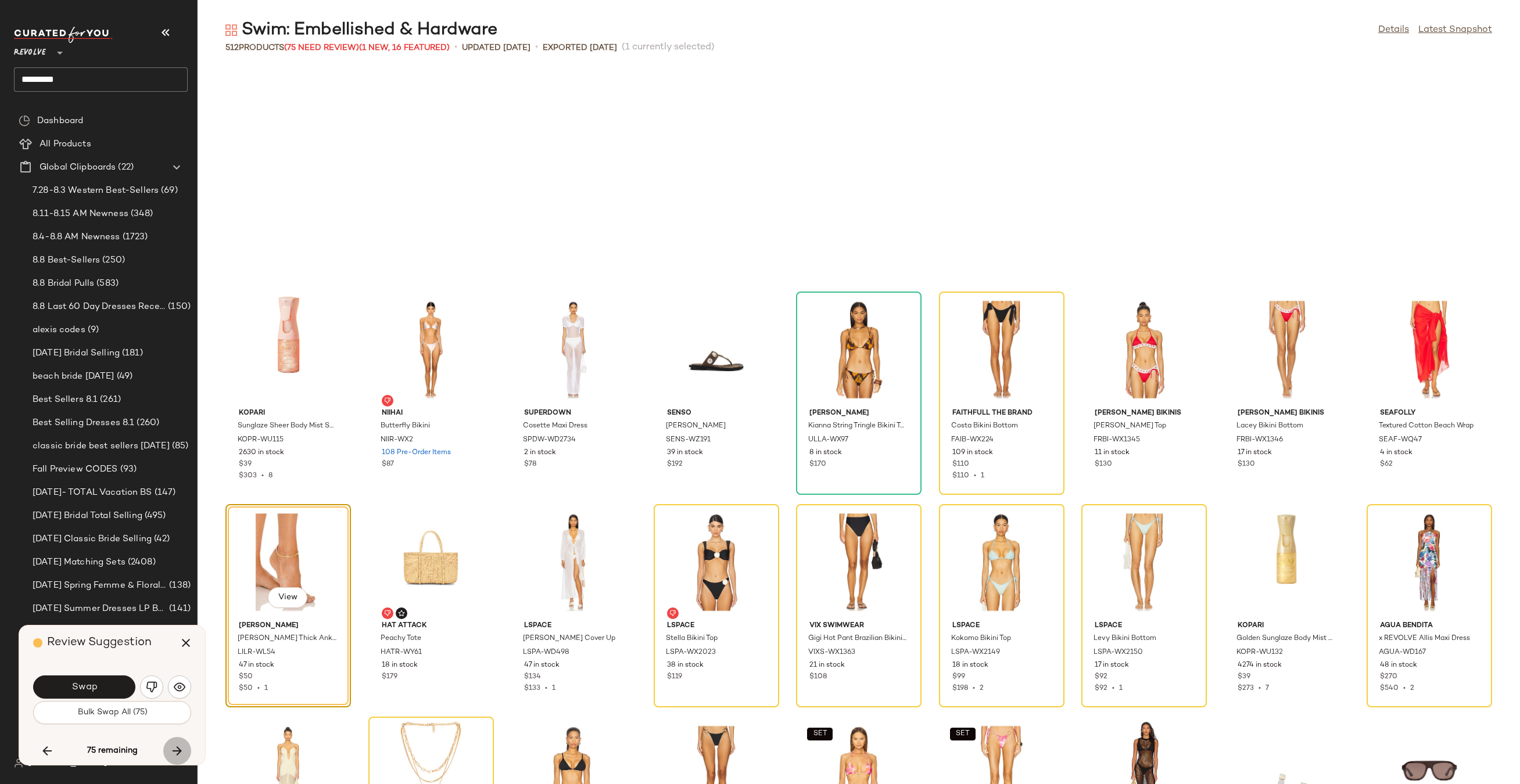
scroll to position [6375, 0]
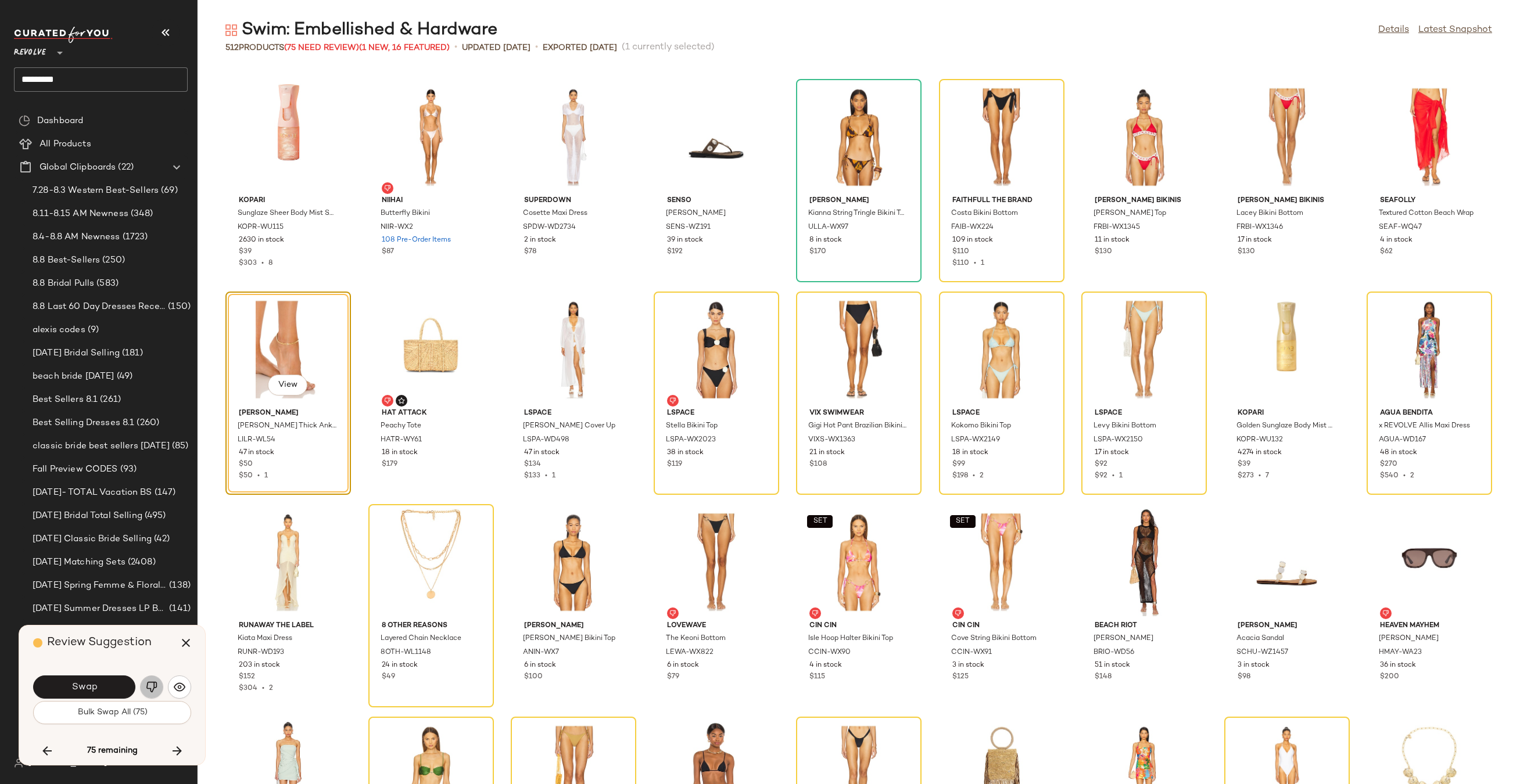
click at [146, 688] on img "button" at bounding box center [152, 686] width 12 height 12
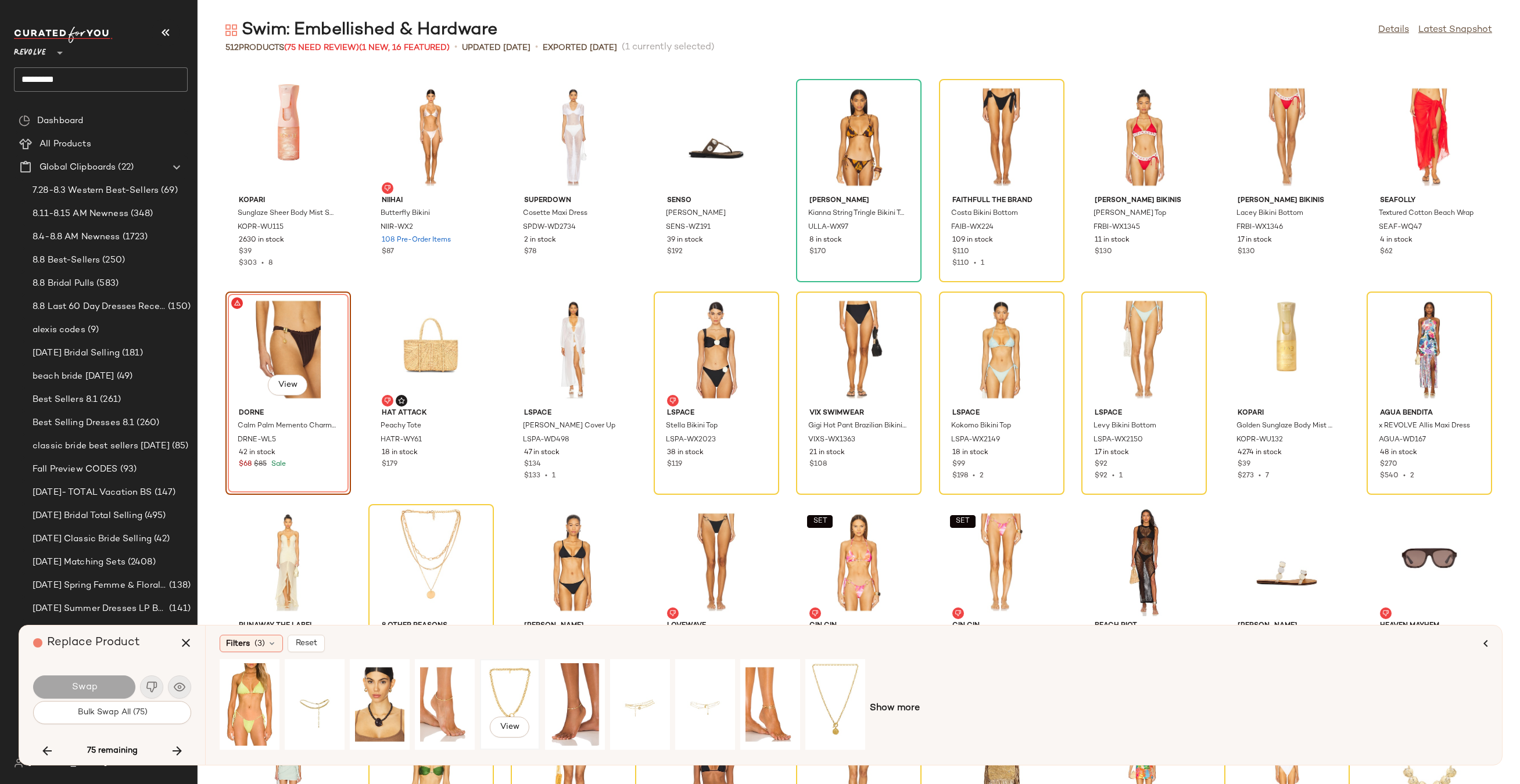
click at [514, 691] on div "View" at bounding box center [510, 704] width 52 height 82
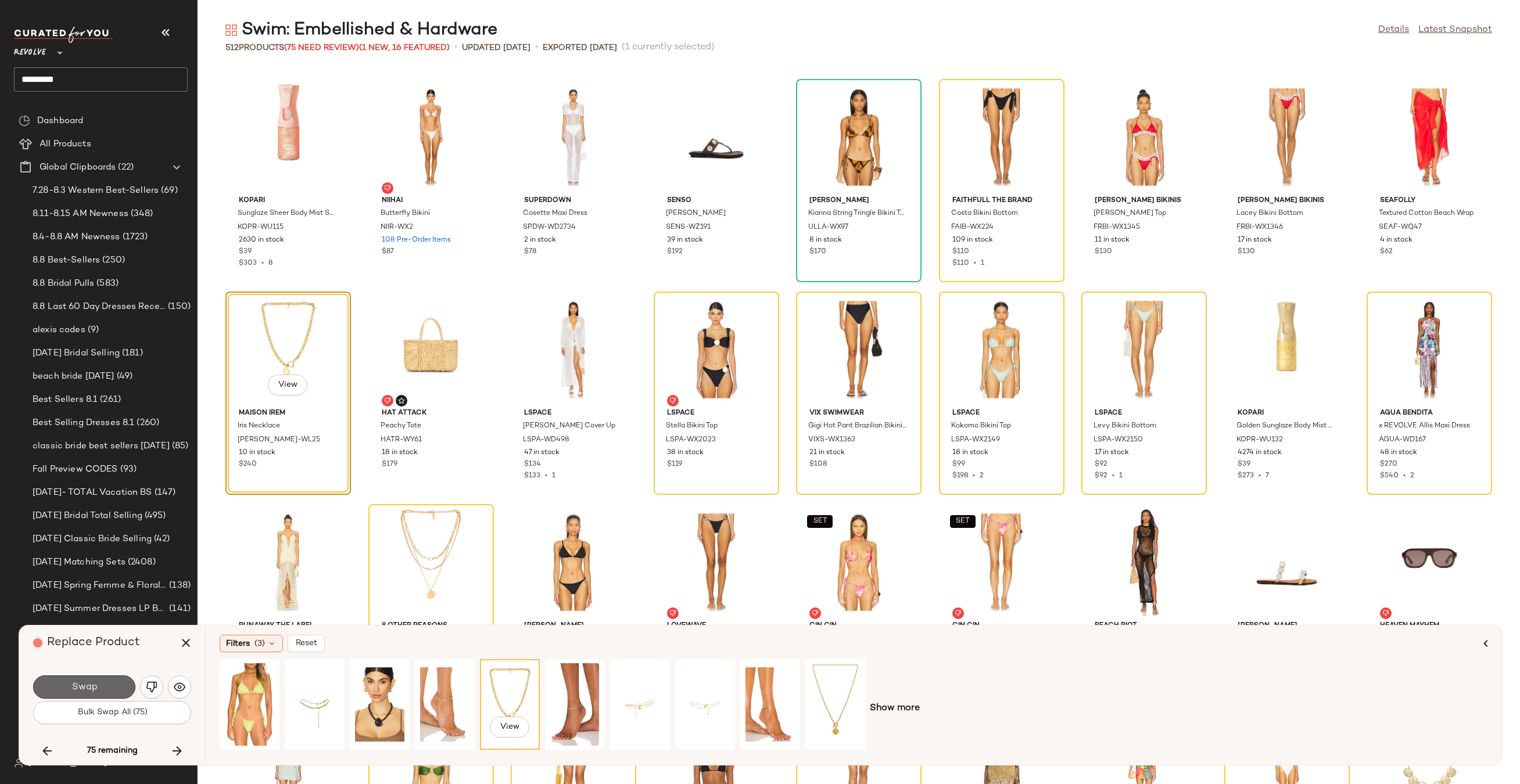
click at [55, 687] on button "Swap" at bounding box center [84, 686] width 103 height 23
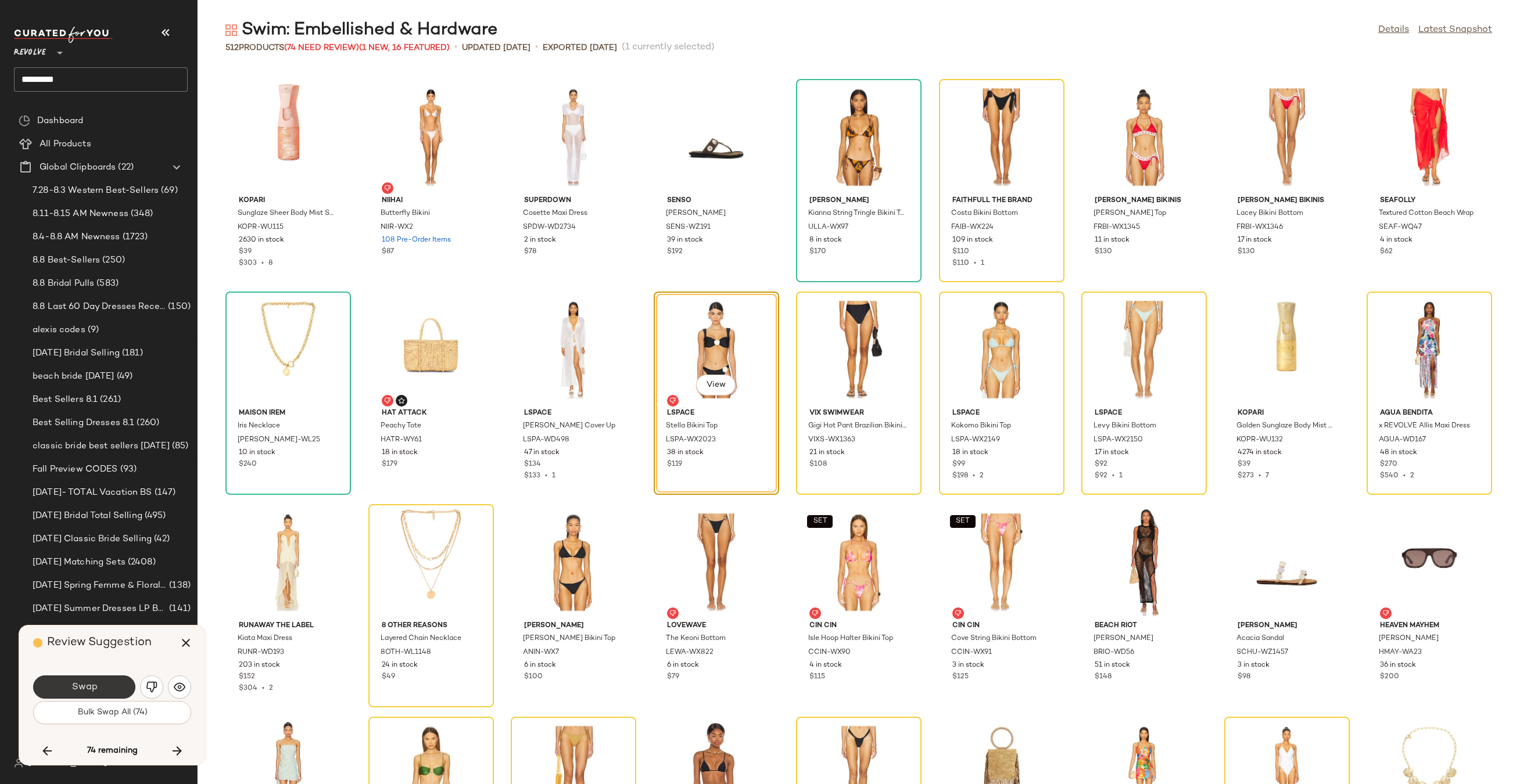
click at [80, 691] on span "Swap" at bounding box center [84, 687] width 26 height 11
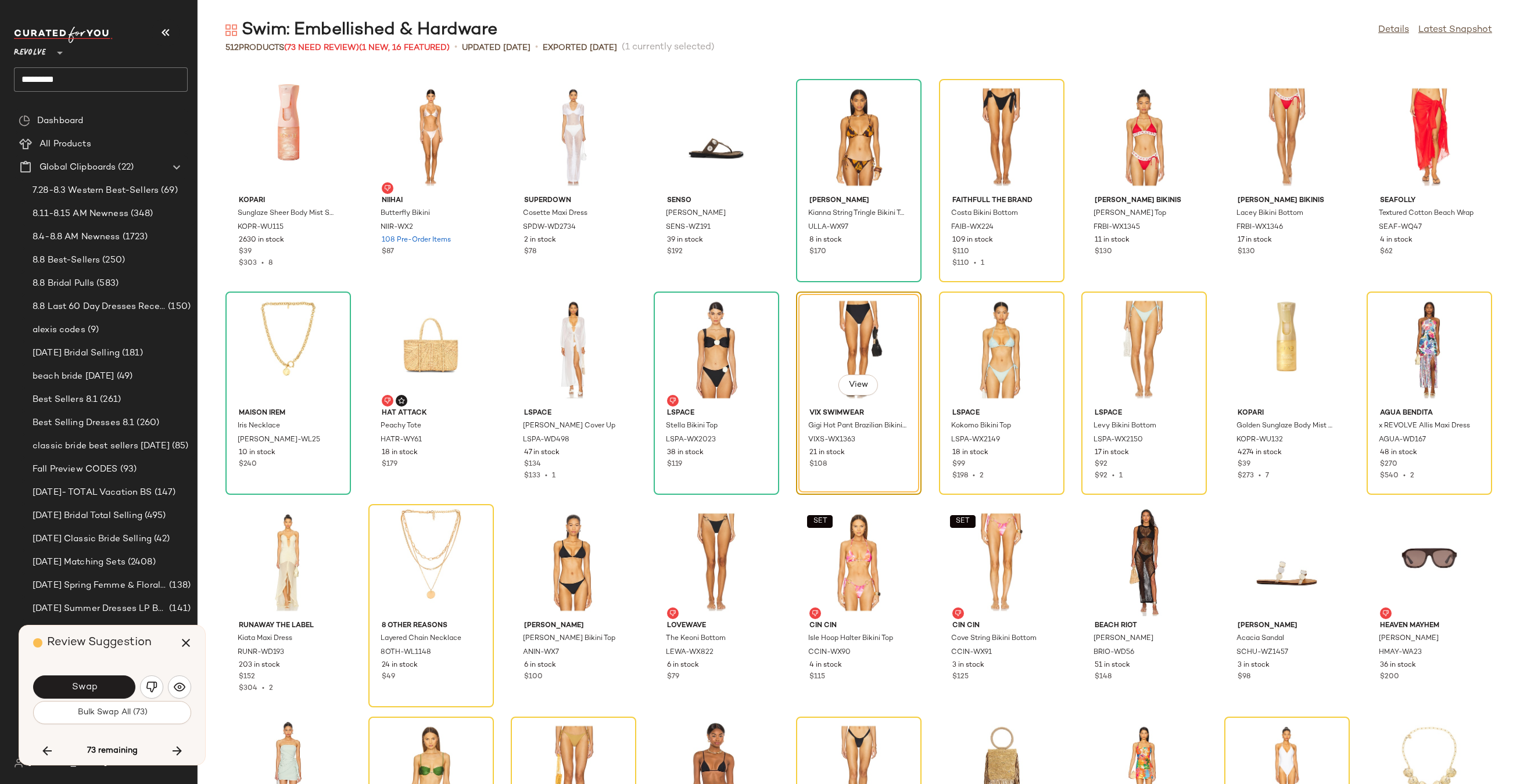
click at [105, 671] on div "Swap Bulk Swap All (73)" at bounding box center [112, 698] width 158 height 63
click at [105, 678] on button "Swap" at bounding box center [84, 686] width 103 height 23
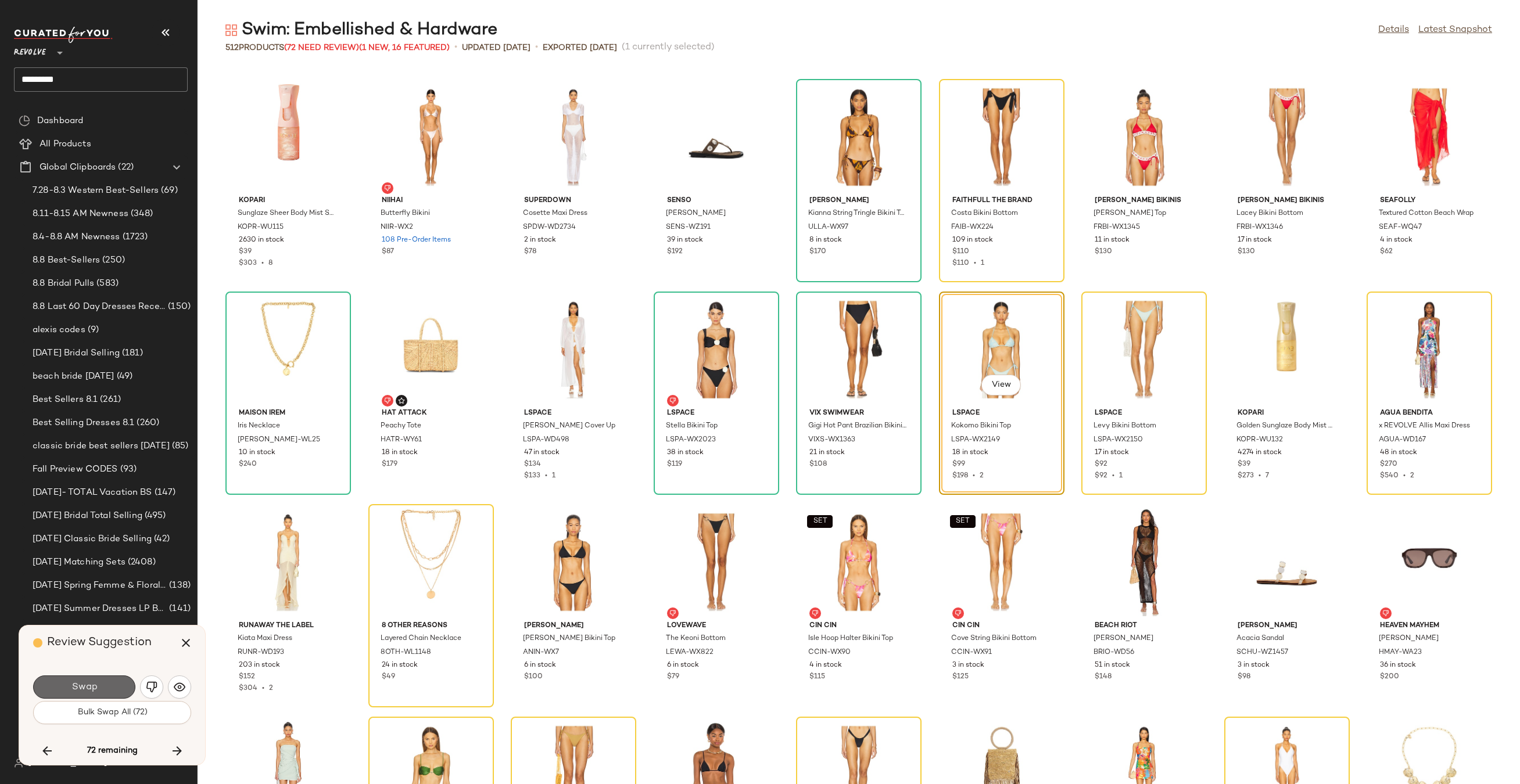
click at [103, 682] on button "Swap" at bounding box center [84, 686] width 103 height 23
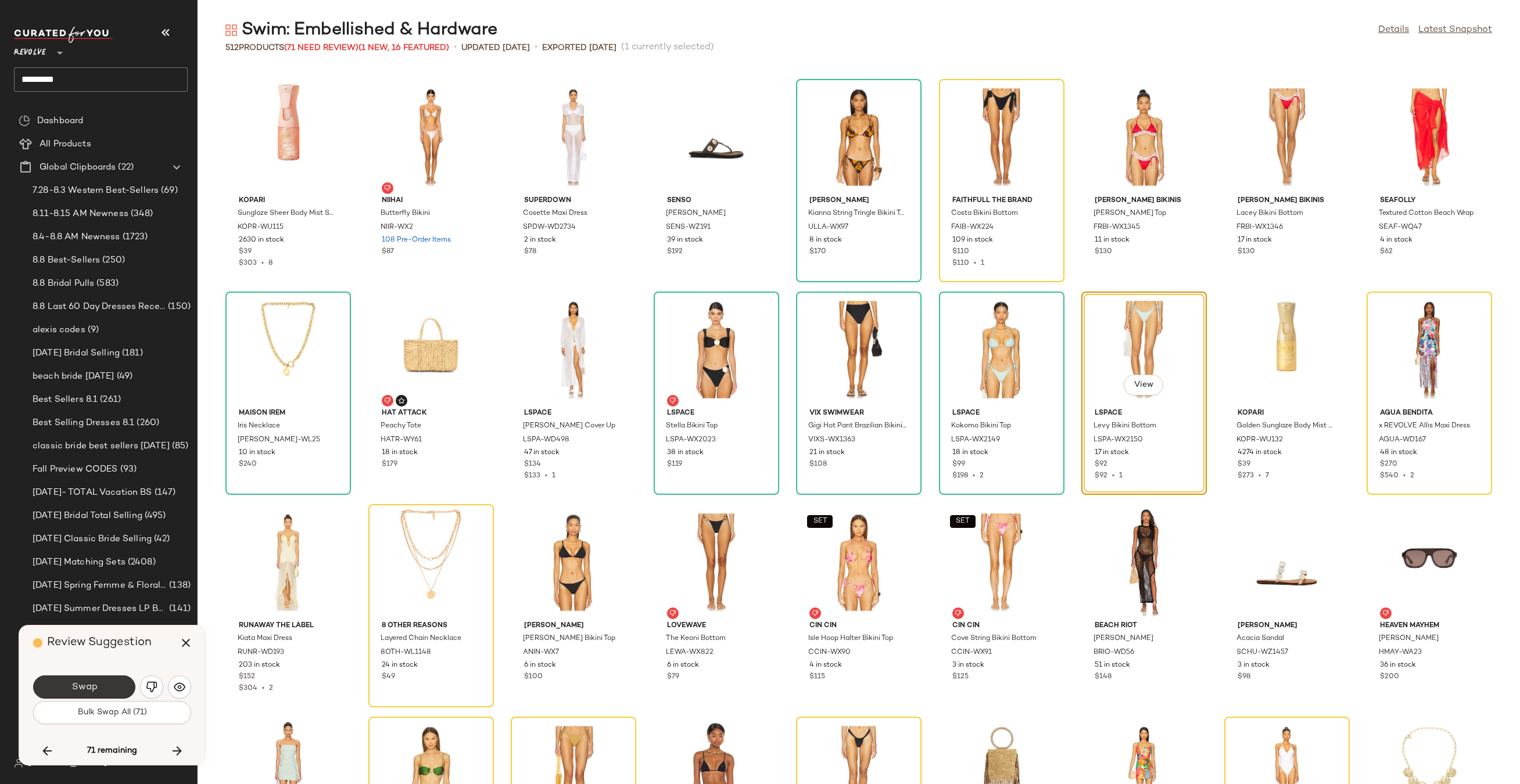
click at [101, 685] on button "Swap" at bounding box center [84, 686] width 103 height 23
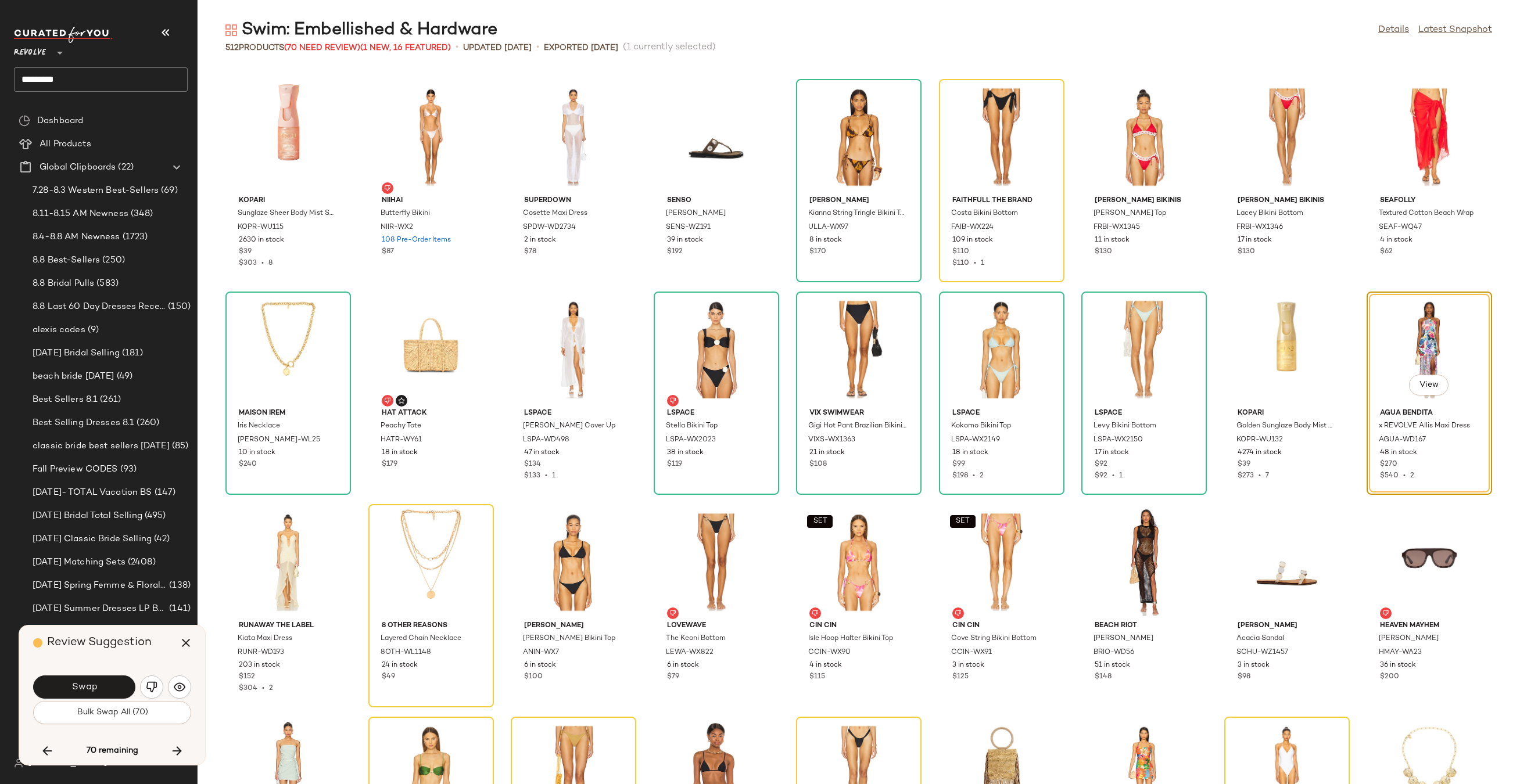
click at [101, 685] on button "Swap" at bounding box center [84, 686] width 103 height 23
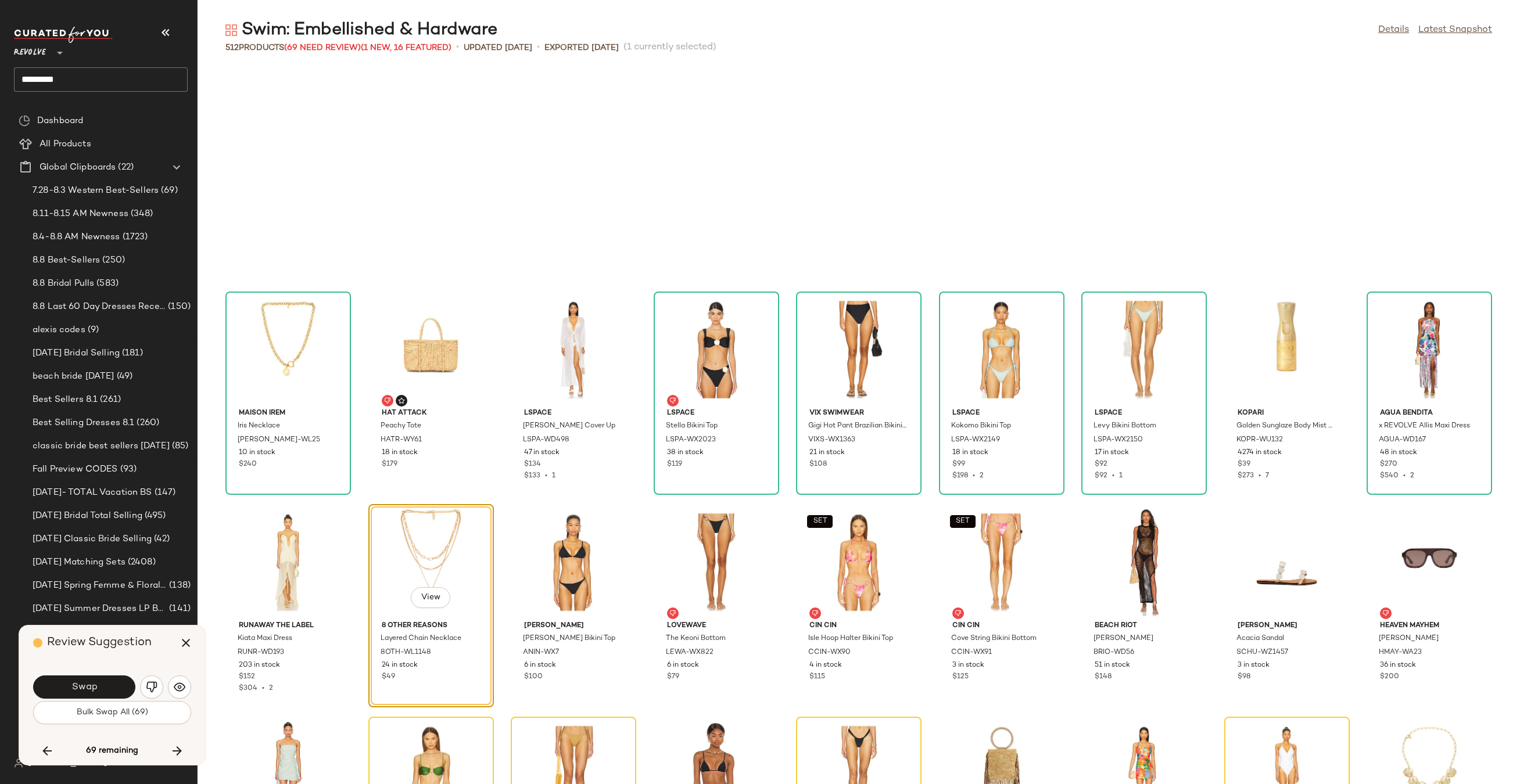
scroll to position [6587, 0]
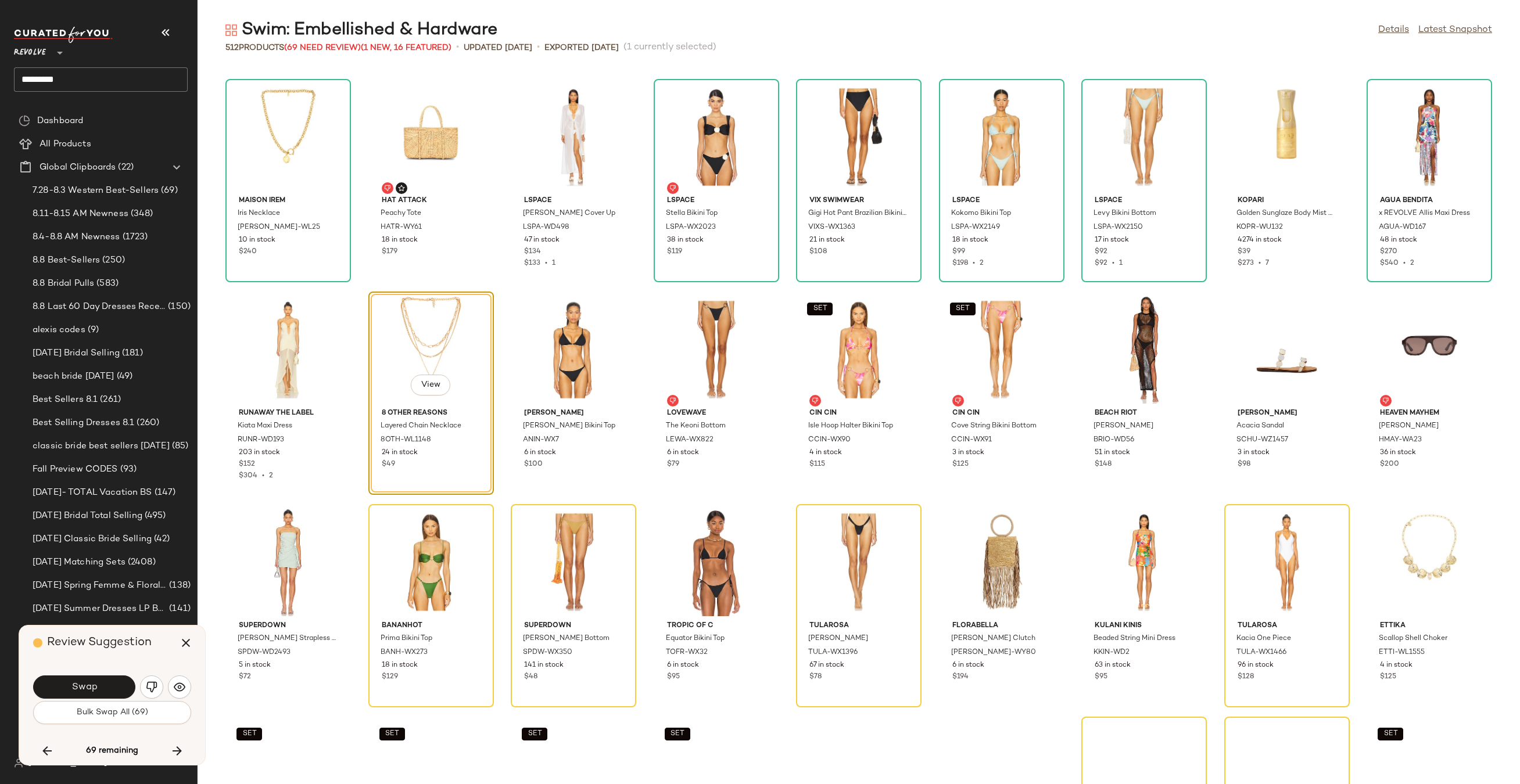
click at [101, 685] on button "Swap" at bounding box center [84, 686] width 103 height 23
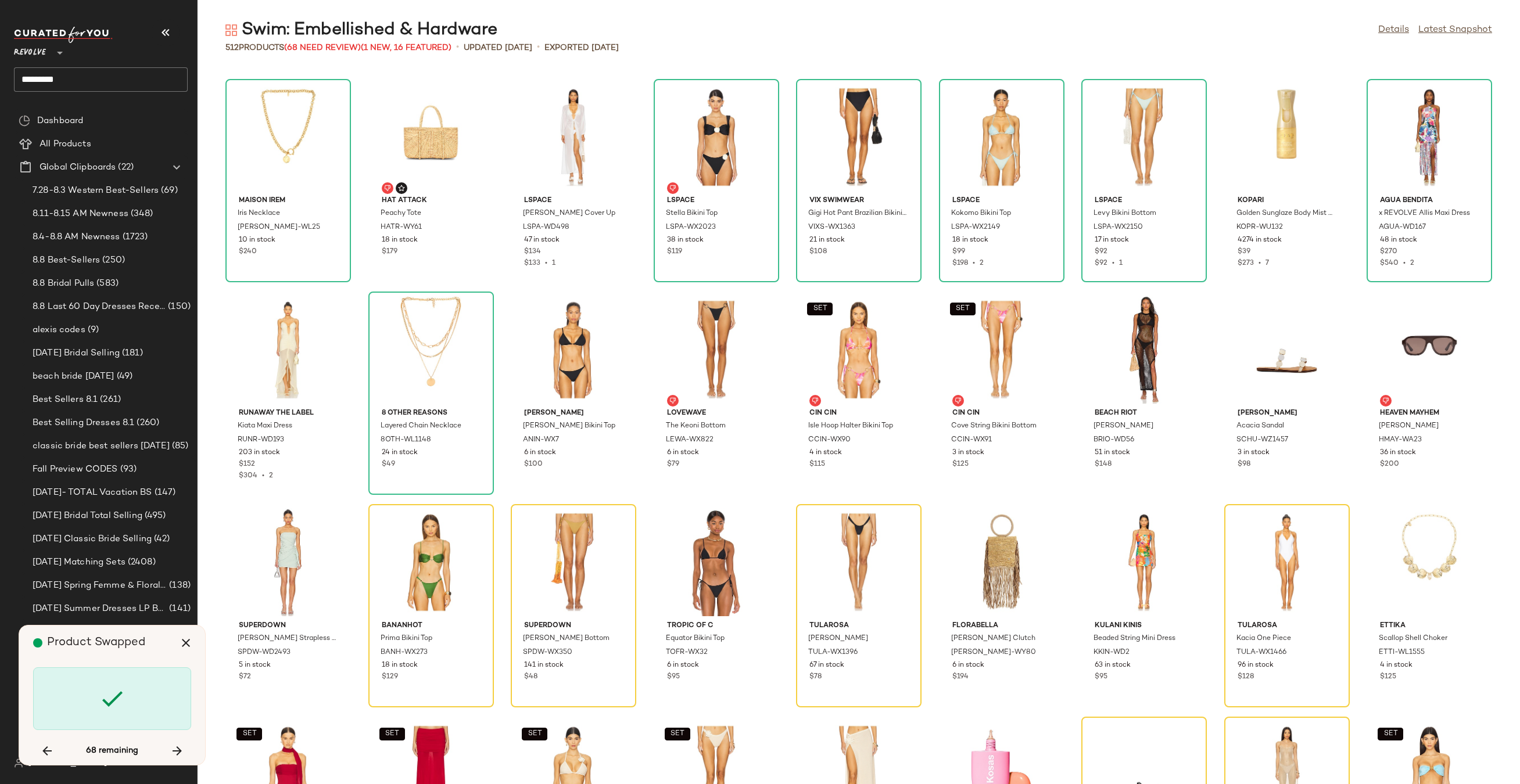
scroll to position [6799, 0]
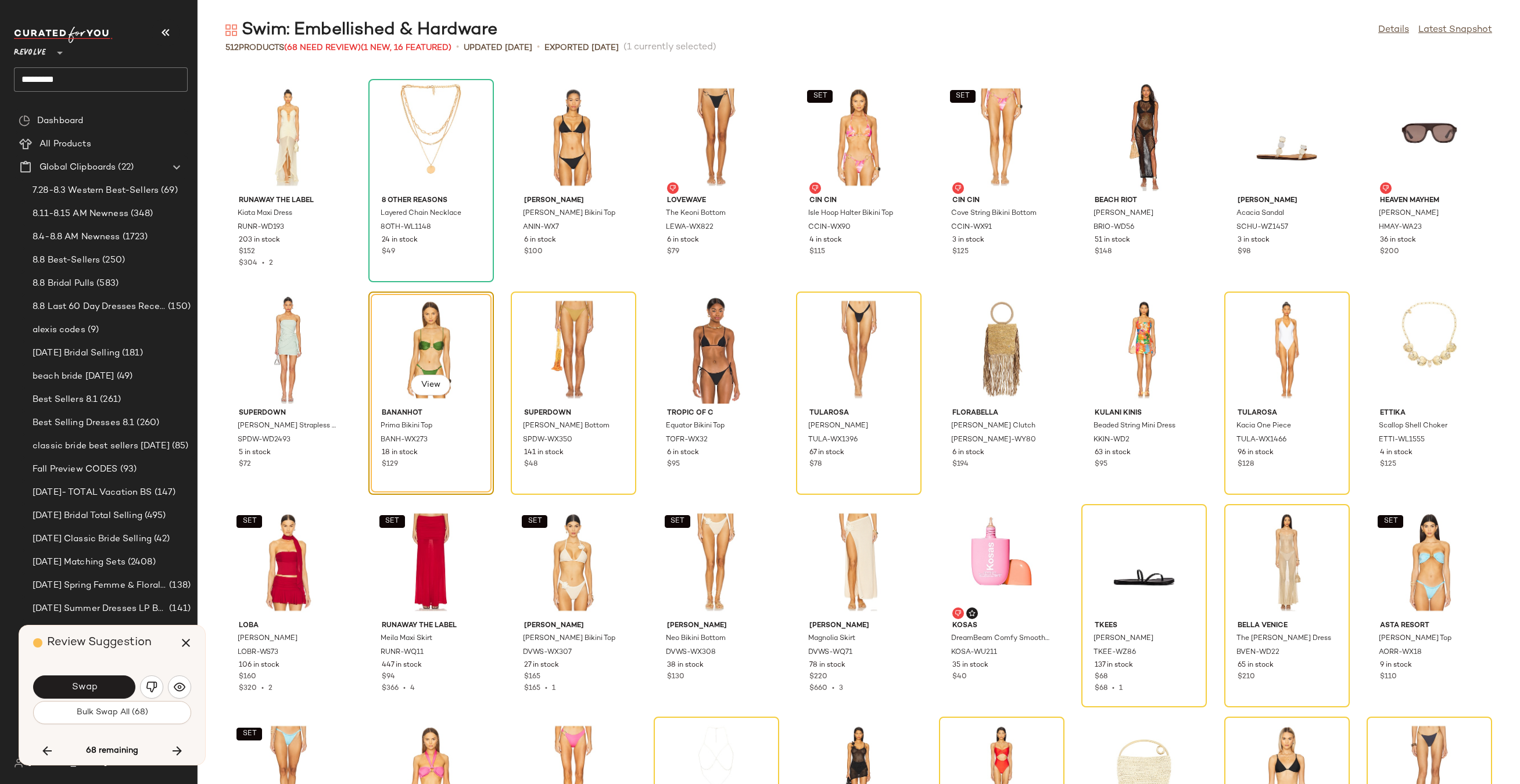
click at [101, 685] on button "Swap" at bounding box center [84, 686] width 103 height 23
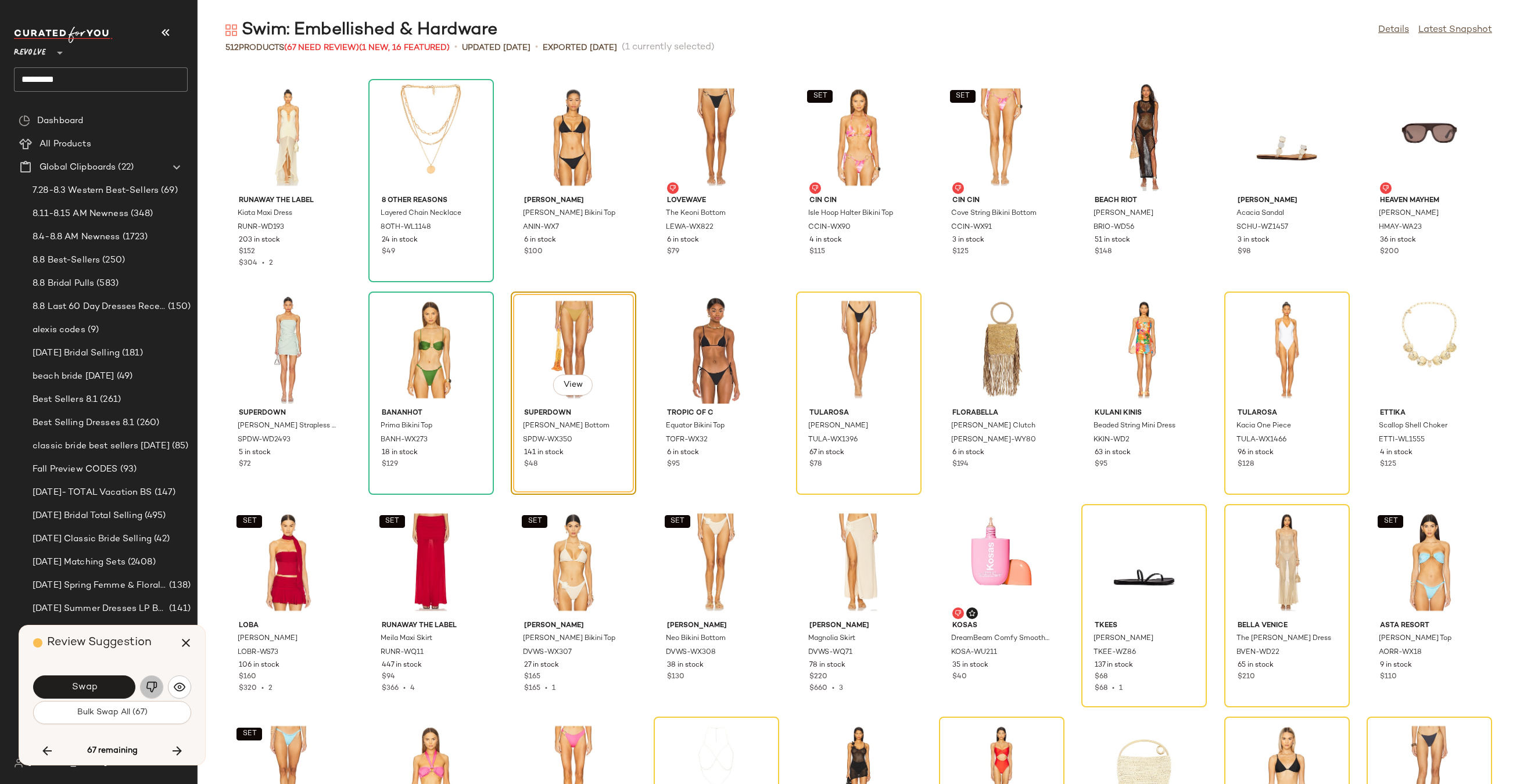
click at [150, 688] on img "button" at bounding box center [152, 686] width 12 height 12
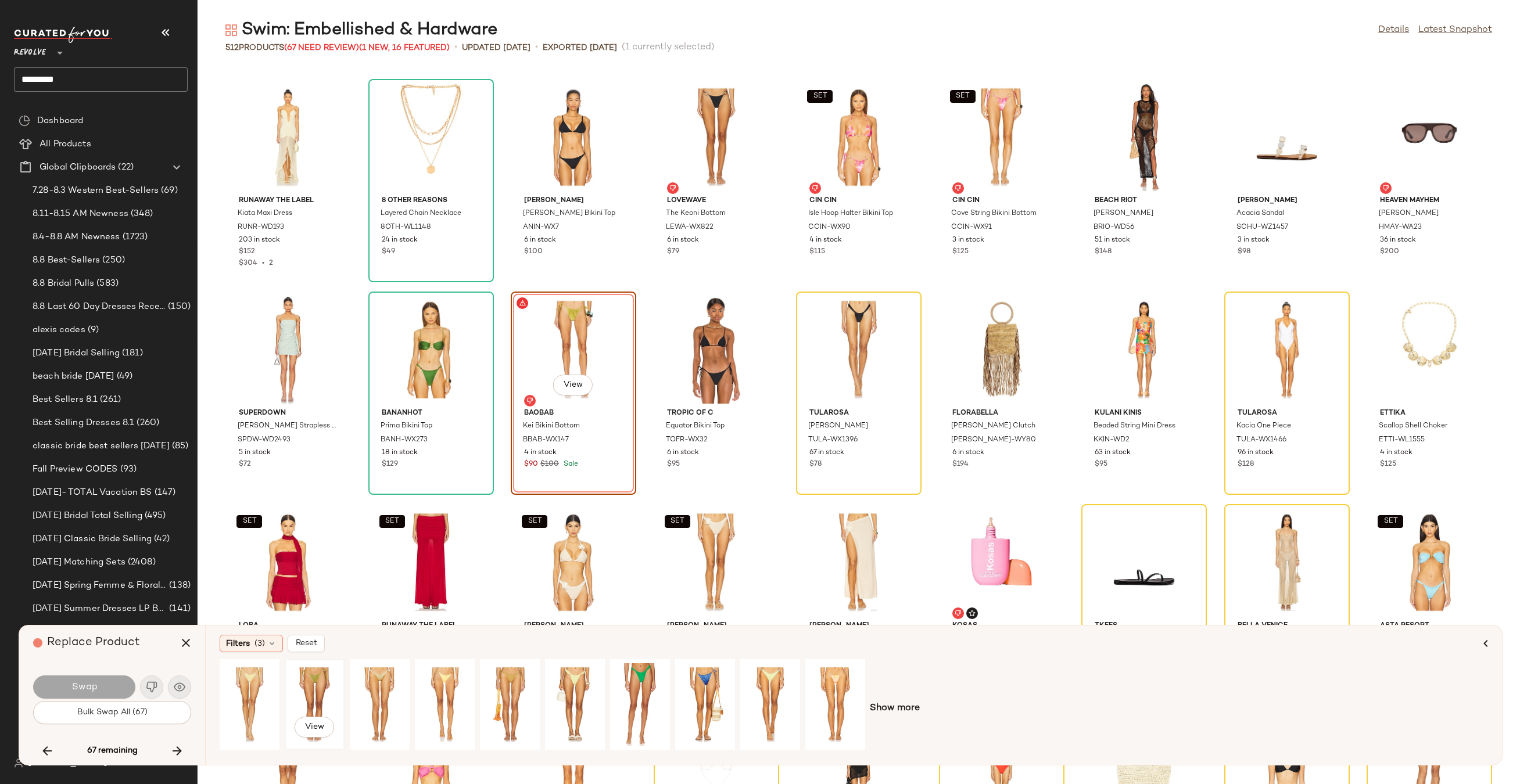
click at [304, 694] on div "View" at bounding box center [314, 704] width 52 height 82
click at [641, 686] on div "View" at bounding box center [640, 704] width 52 height 82
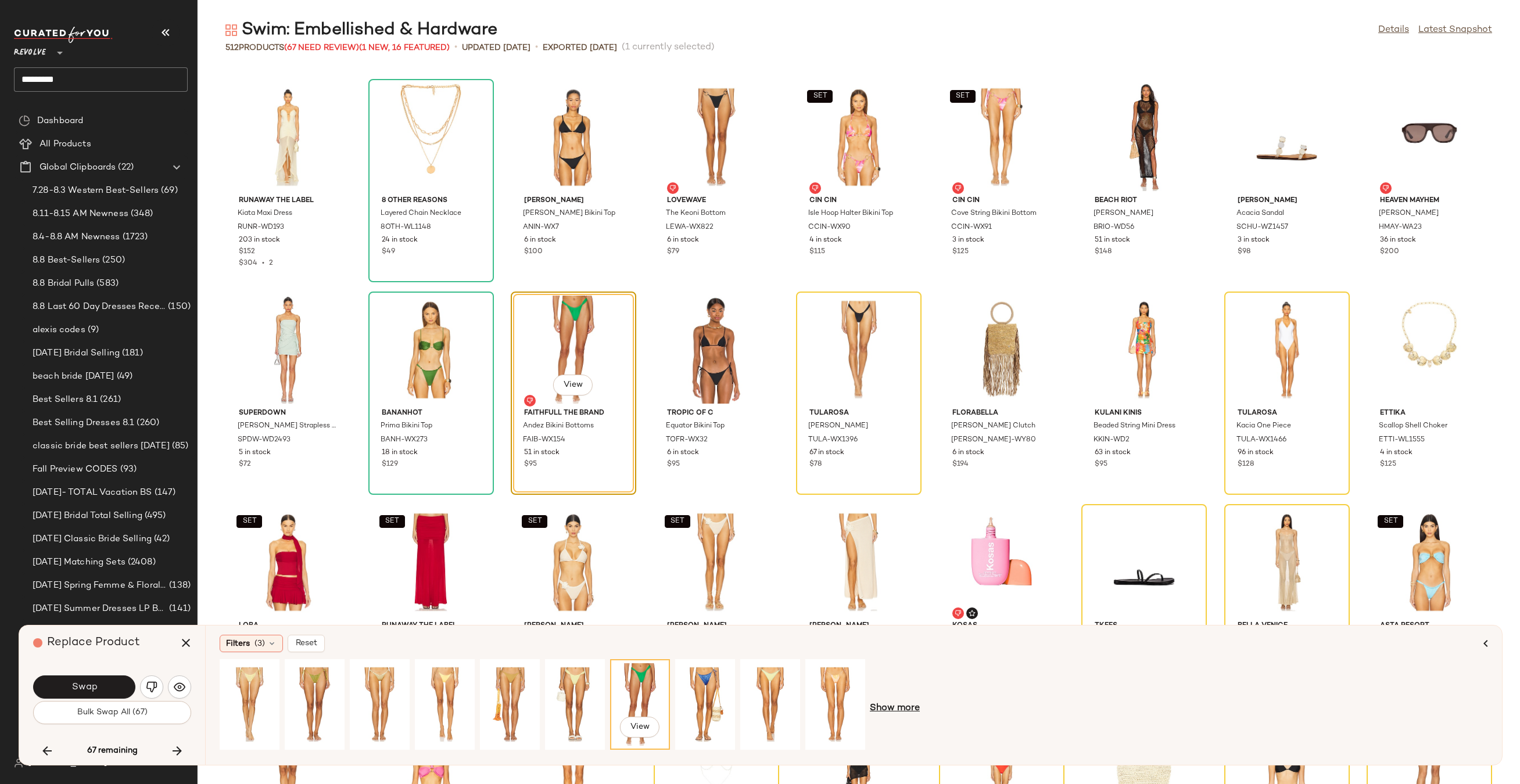
click at [885, 707] on span "Show more" at bounding box center [894, 707] width 50 height 14
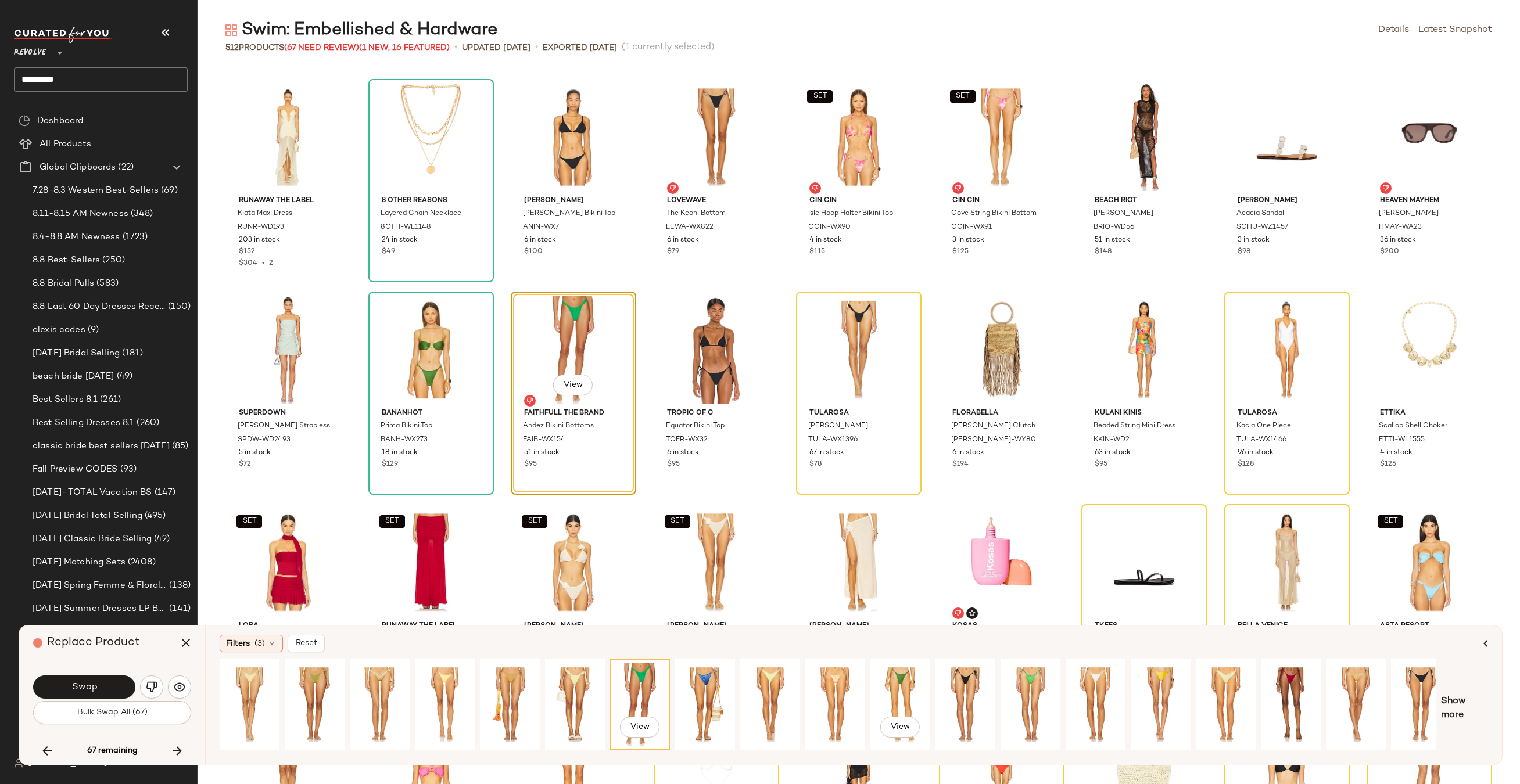
scroll to position [0, 18]
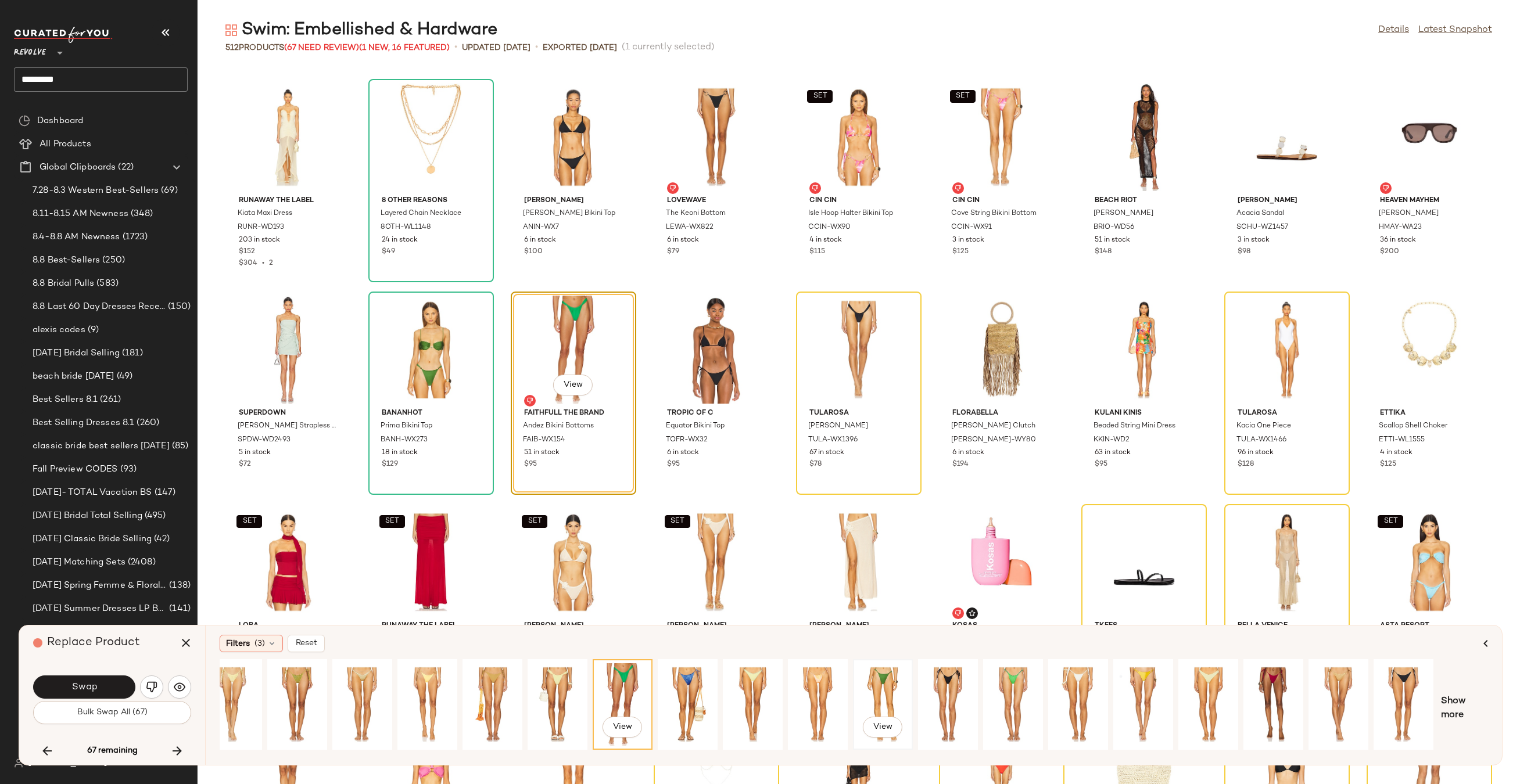
click at [891, 689] on div "View" at bounding box center [882, 704] width 52 height 82
click at [108, 680] on button "Swap" at bounding box center [84, 686] width 103 height 23
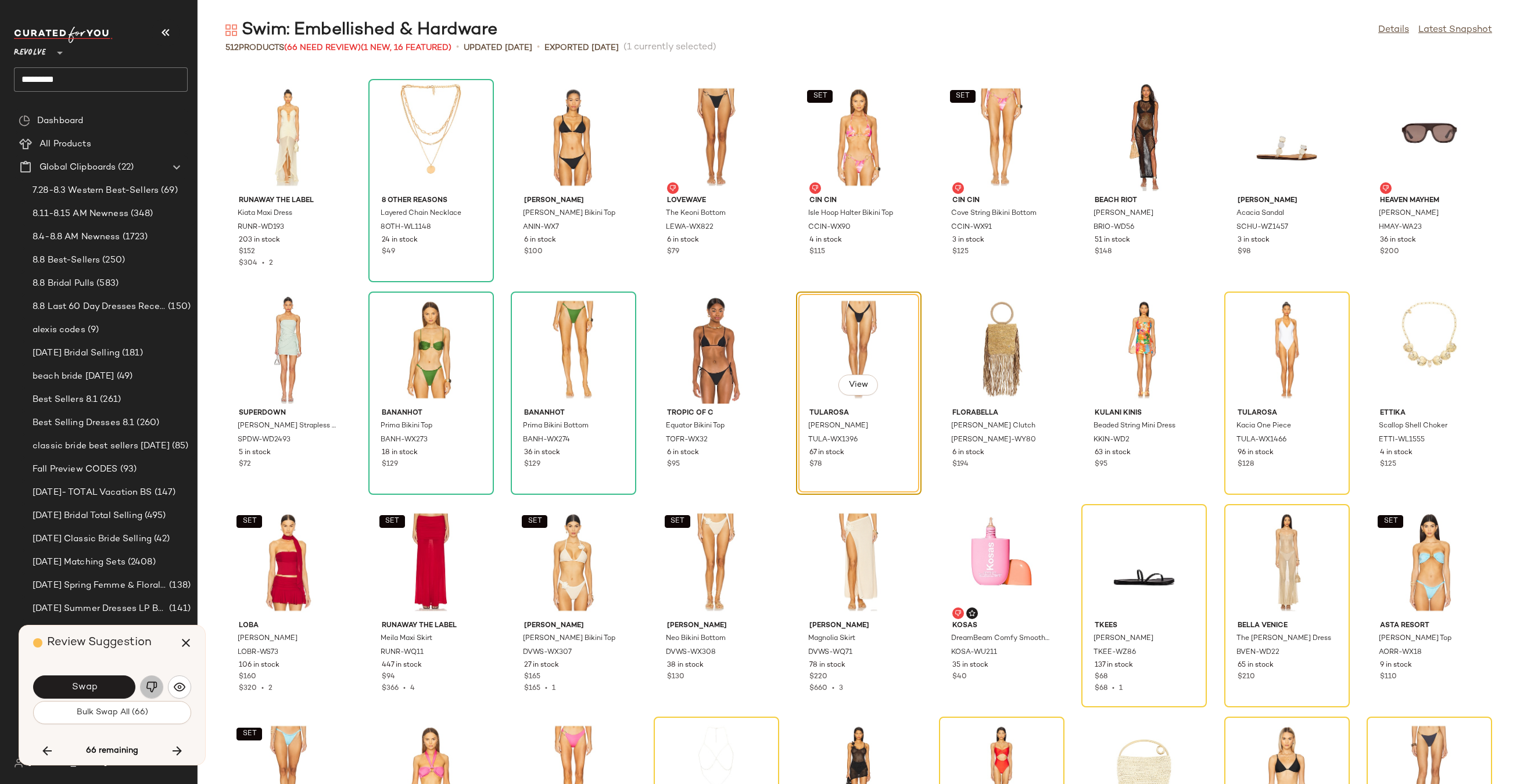
click at [148, 690] on img "button" at bounding box center [152, 686] width 12 height 12
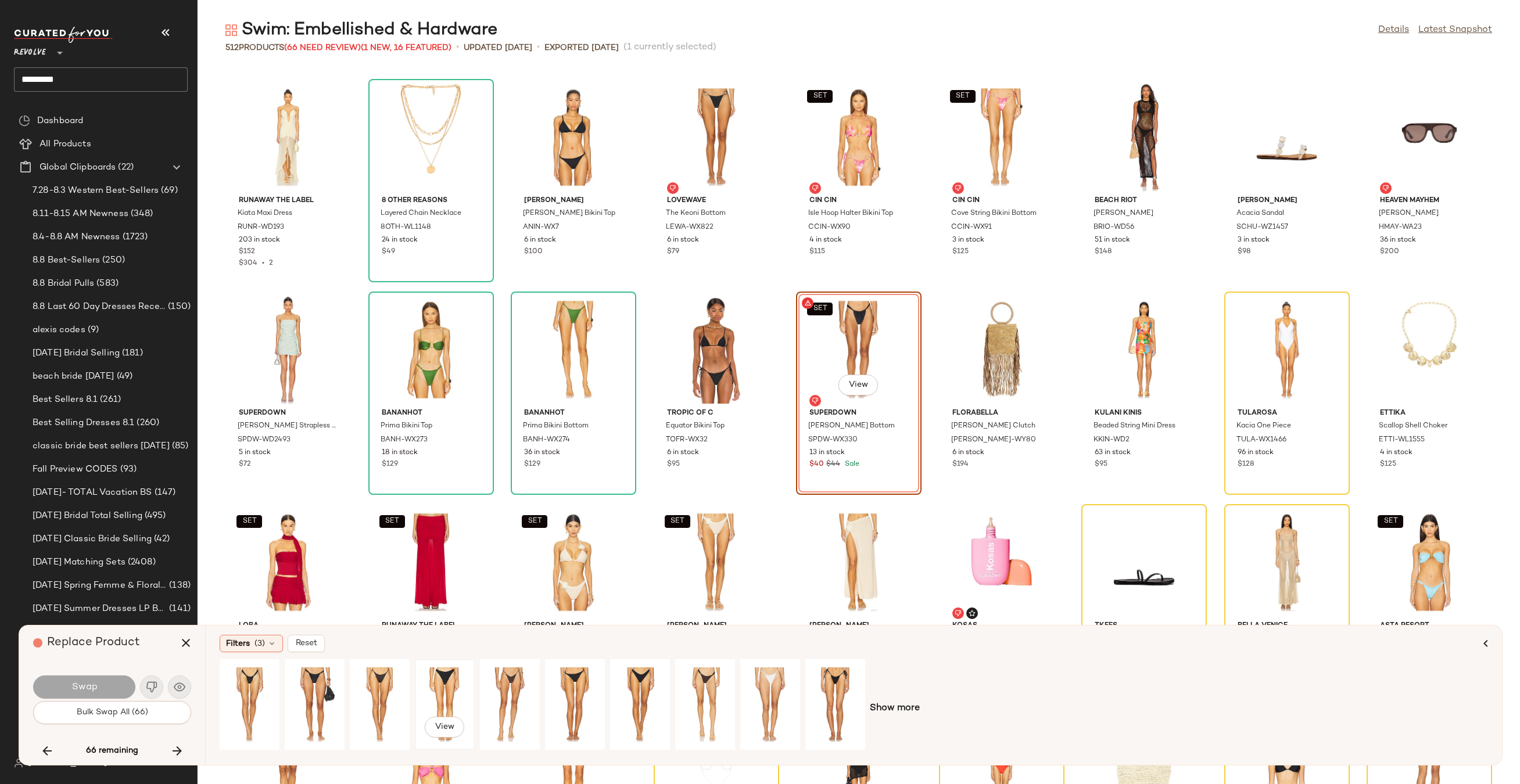
click at [449, 695] on div "View" at bounding box center [444, 704] width 52 height 82
click at [853, 689] on div "View" at bounding box center [835, 704] width 52 height 82
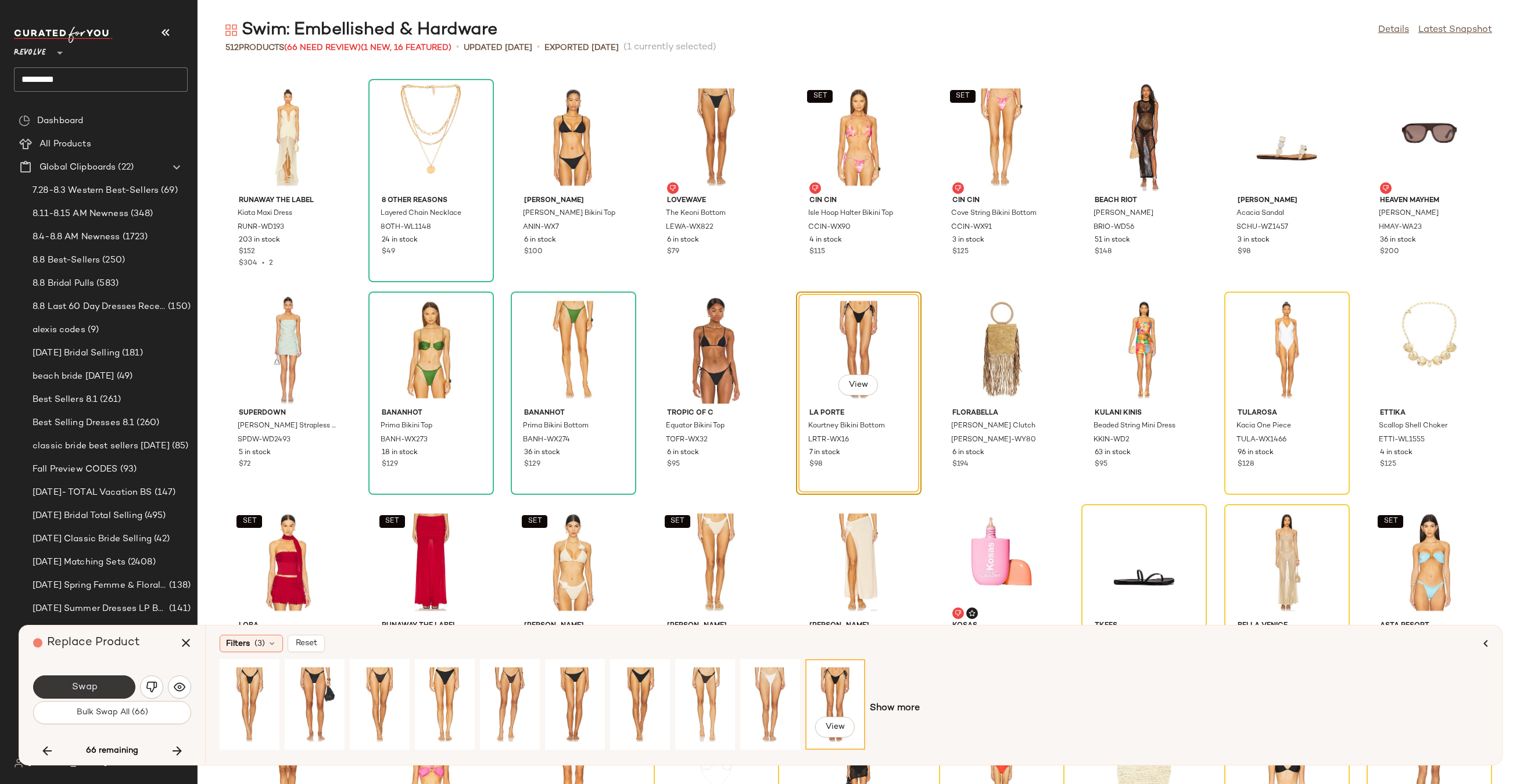
click at [120, 684] on button "Swap" at bounding box center [84, 686] width 103 height 23
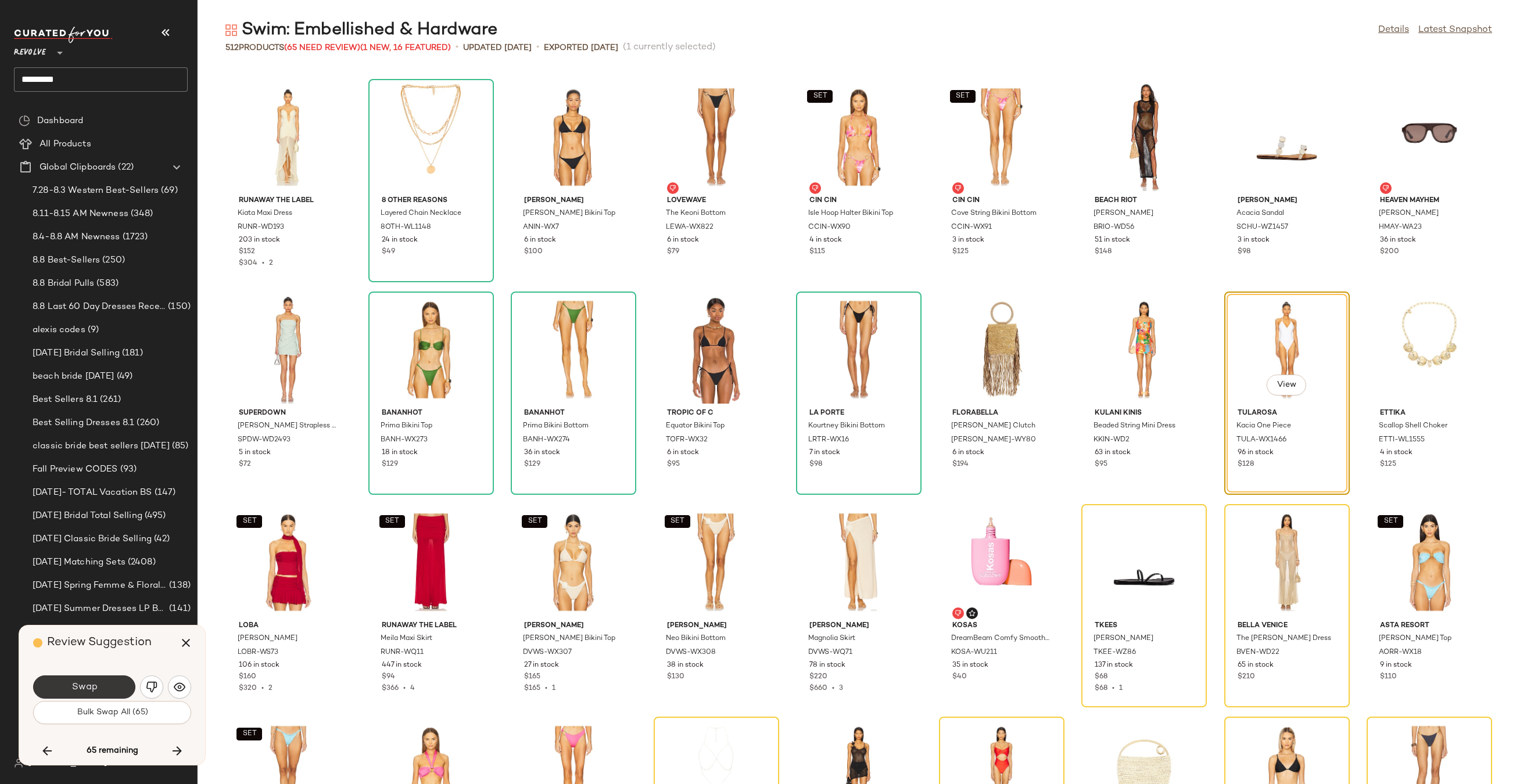
click at [119, 684] on button "Swap" at bounding box center [84, 686] width 103 height 23
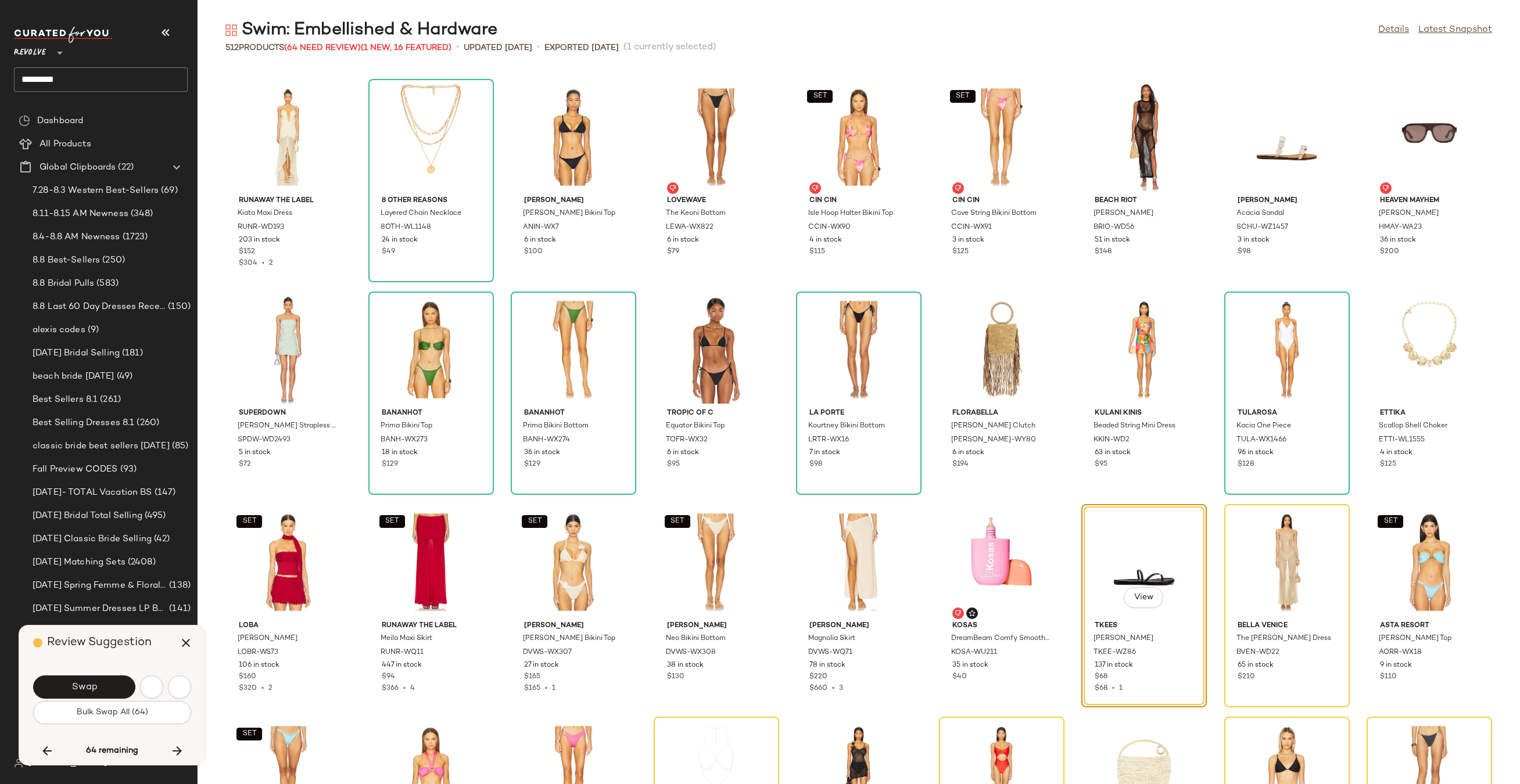
scroll to position [7012, 0]
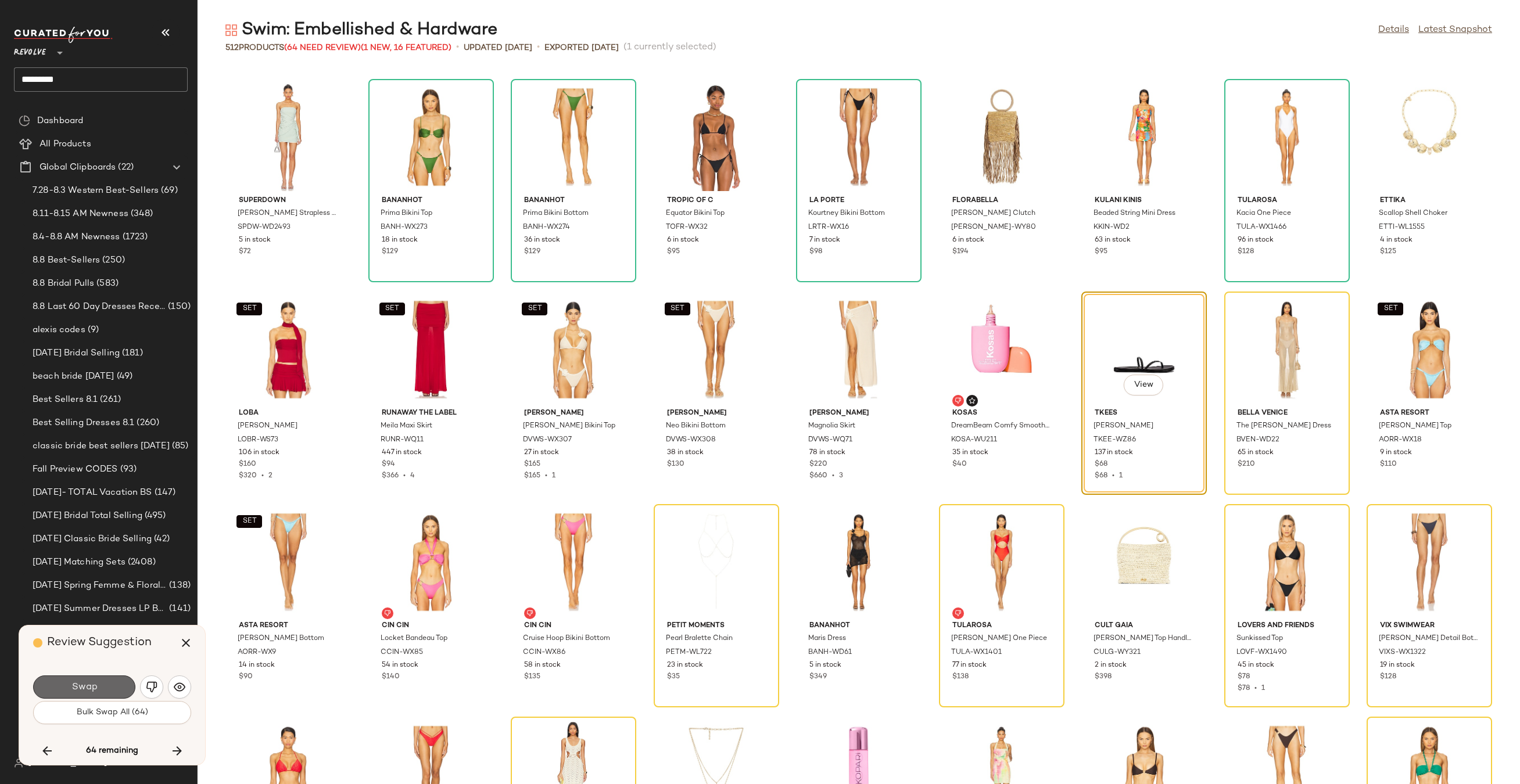
click at [116, 687] on button "Swap" at bounding box center [84, 686] width 103 height 23
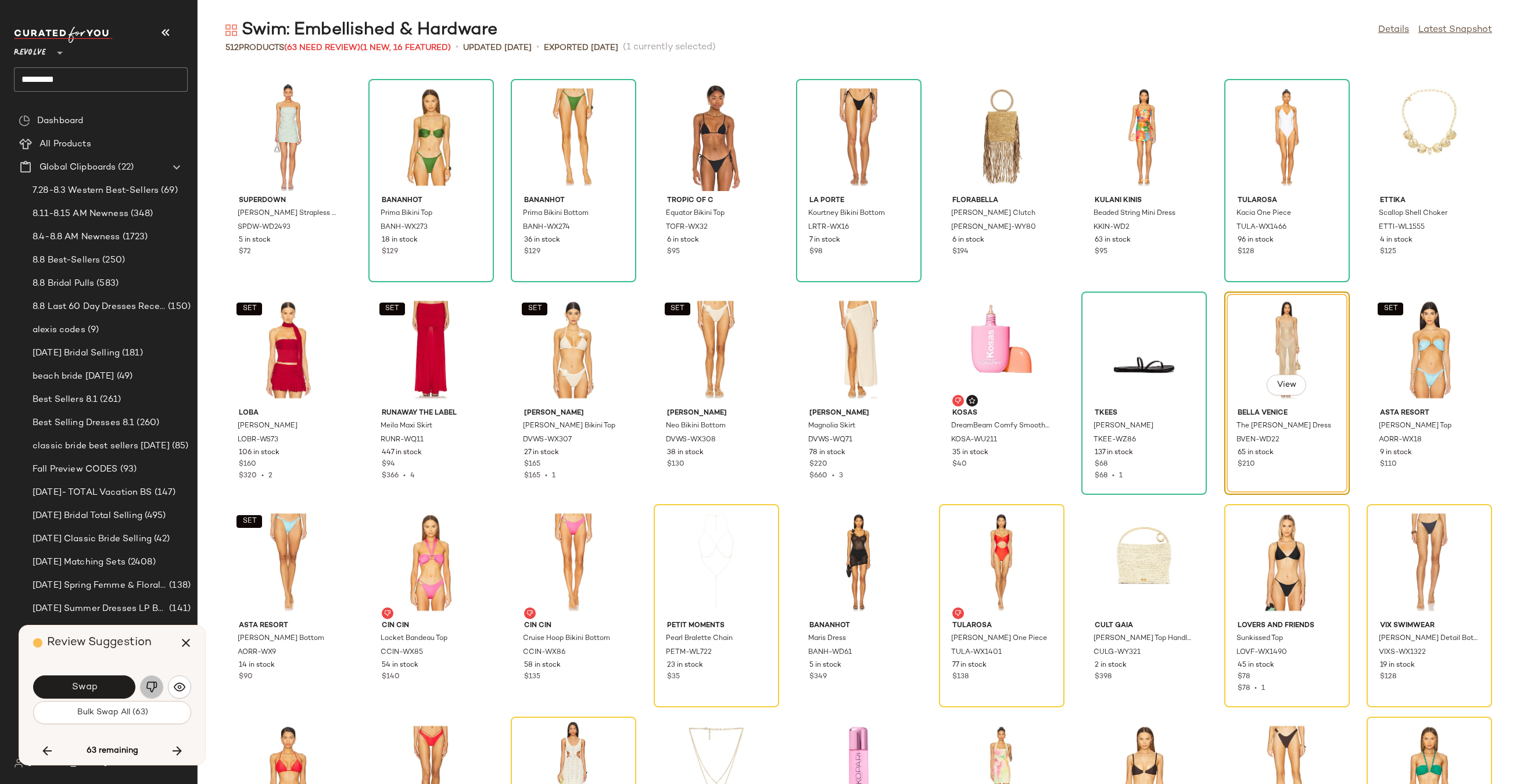
click at [148, 681] on img "button" at bounding box center [152, 686] width 12 height 12
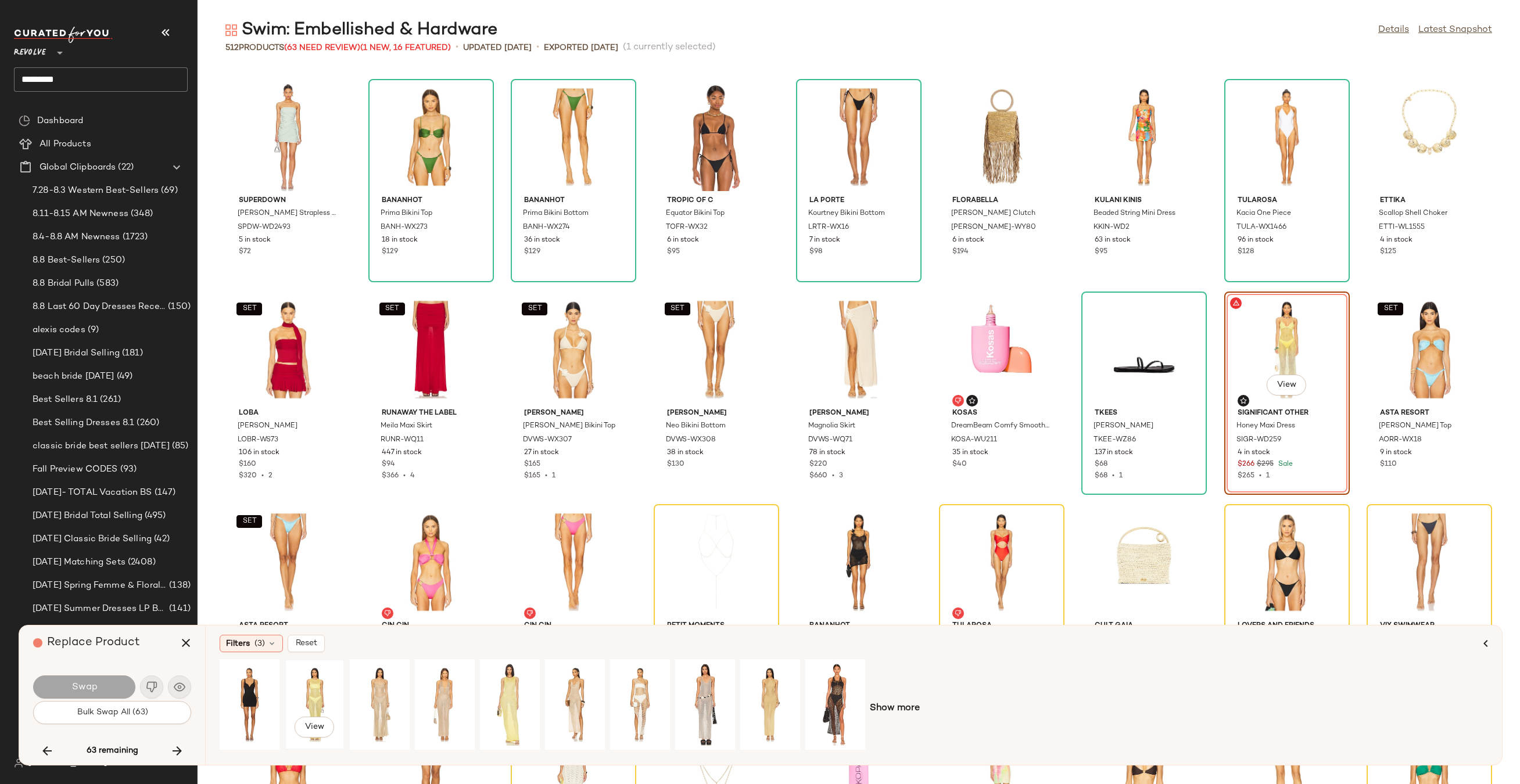
click at [317, 692] on div "View" at bounding box center [314, 704] width 52 height 82
click at [104, 683] on button "Swap" at bounding box center [84, 686] width 103 height 23
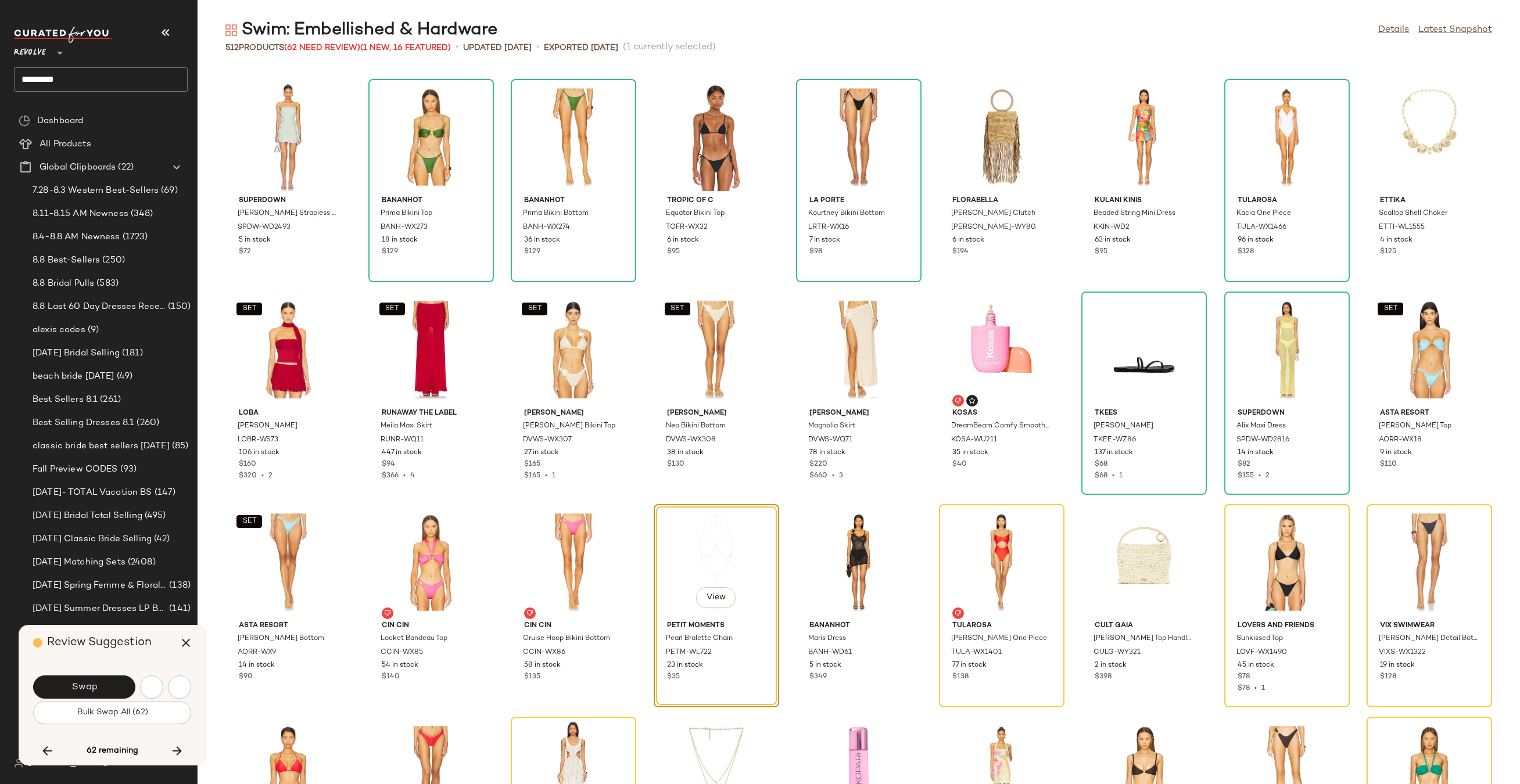
scroll to position [7224, 0]
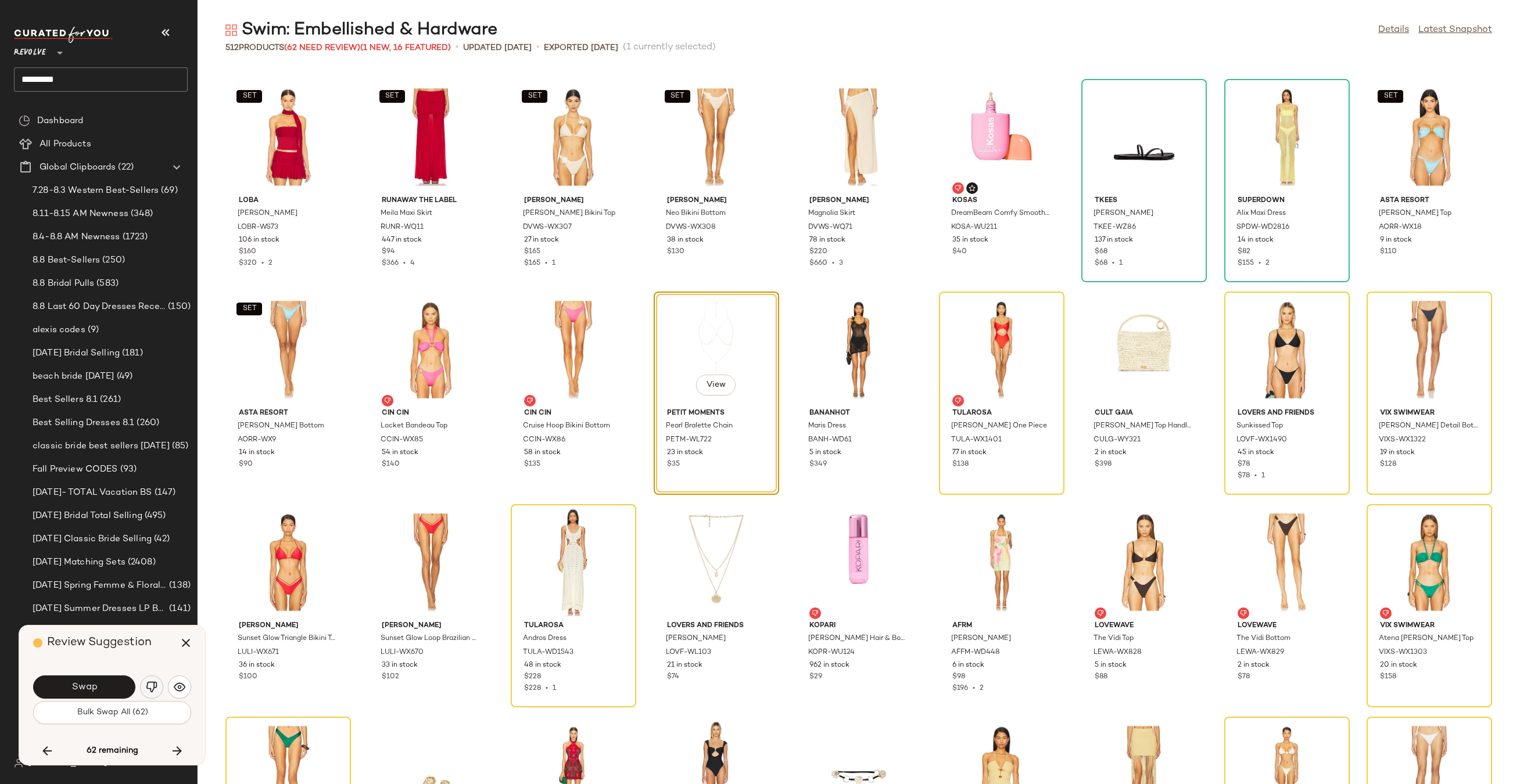
click at [161, 691] on button "button" at bounding box center [152, 686] width 23 height 23
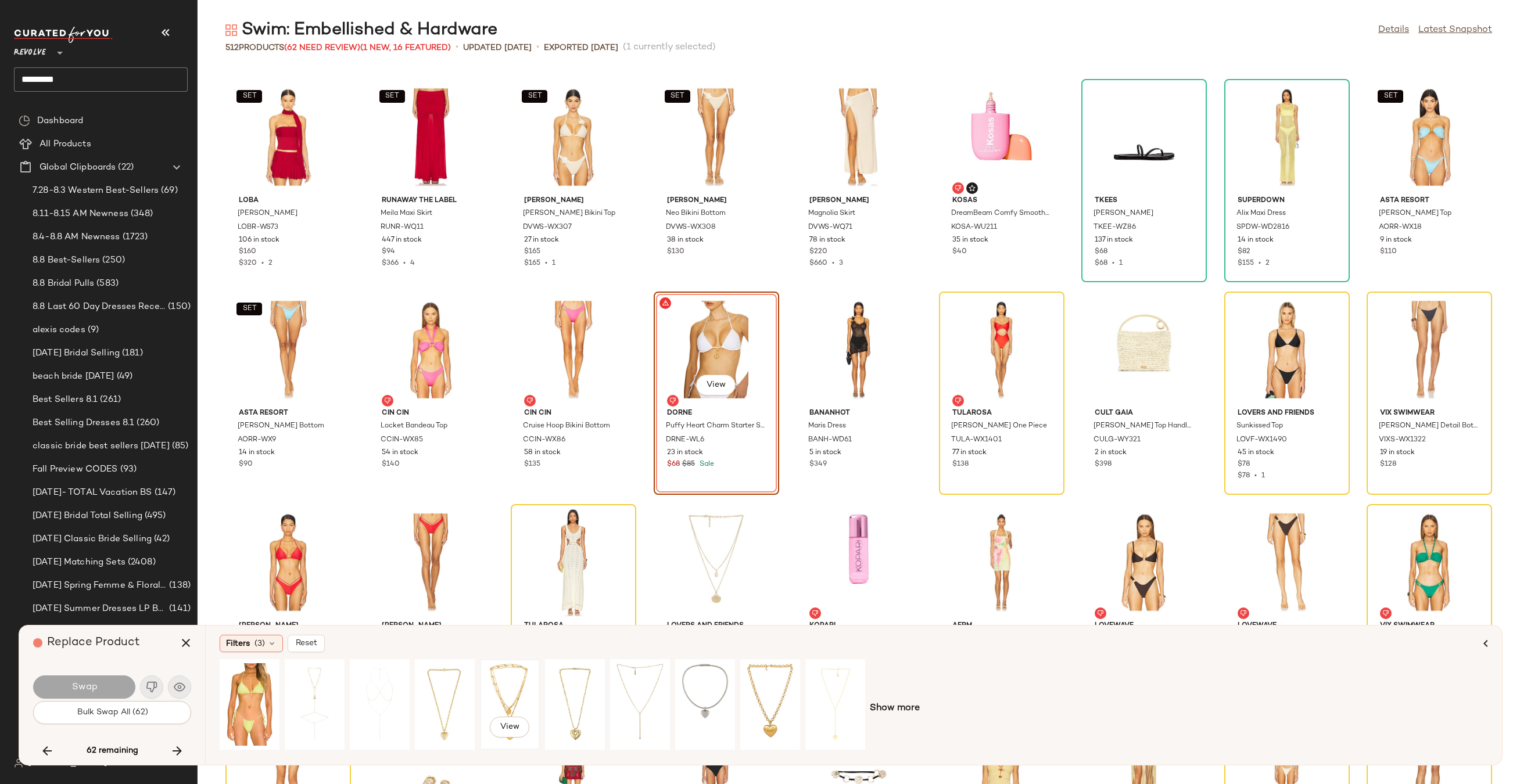
click at [511, 677] on div "View" at bounding box center [510, 704] width 52 height 82
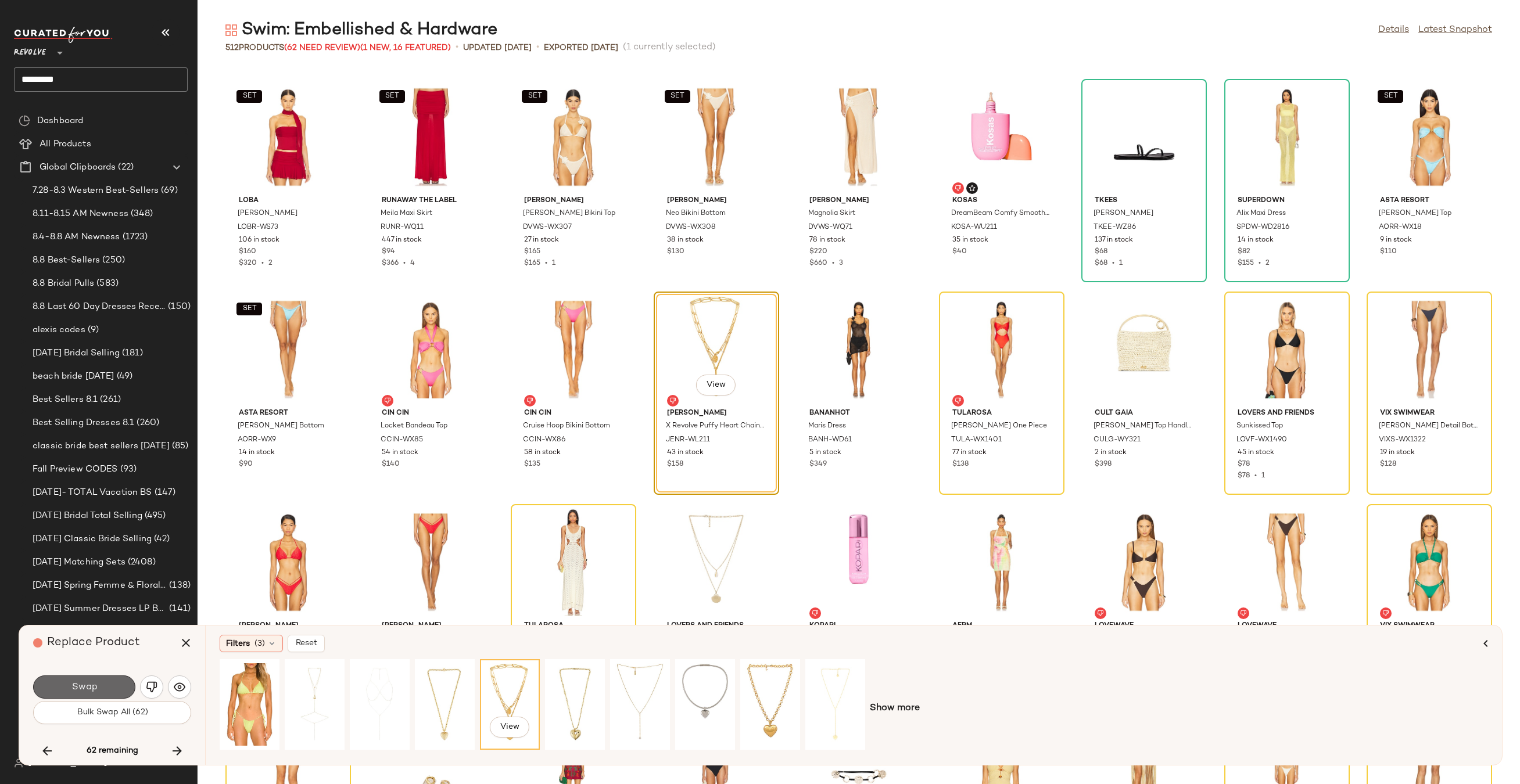
click at [125, 682] on button "Swap" at bounding box center [84, 686] width 103 height 23
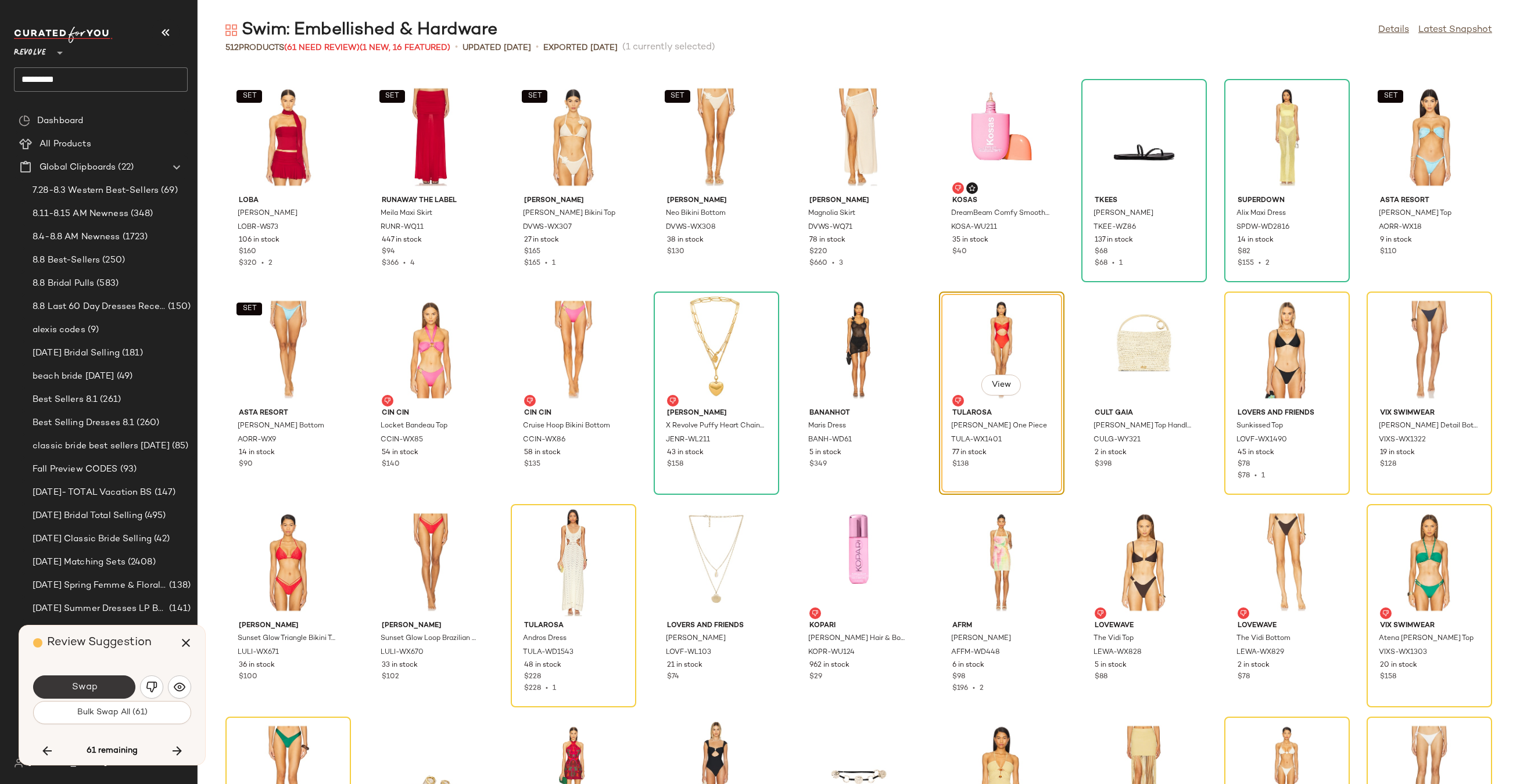
click at [110, 691] on button "Swap" at bounding box center [84, 686] width 103 height 23
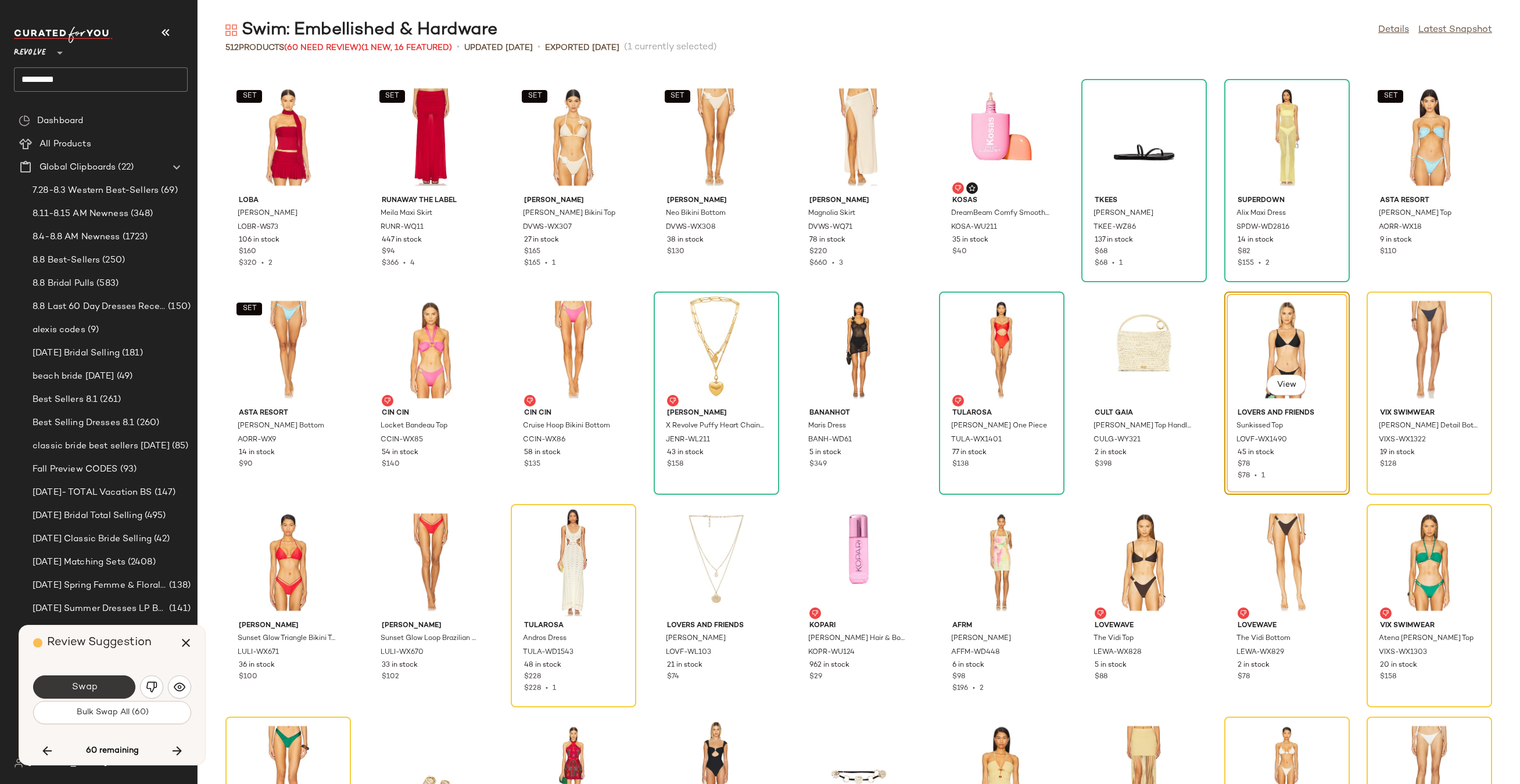
click at [115, 689] on button "Swap" at bounding box center [84, 686] width 103 height 23
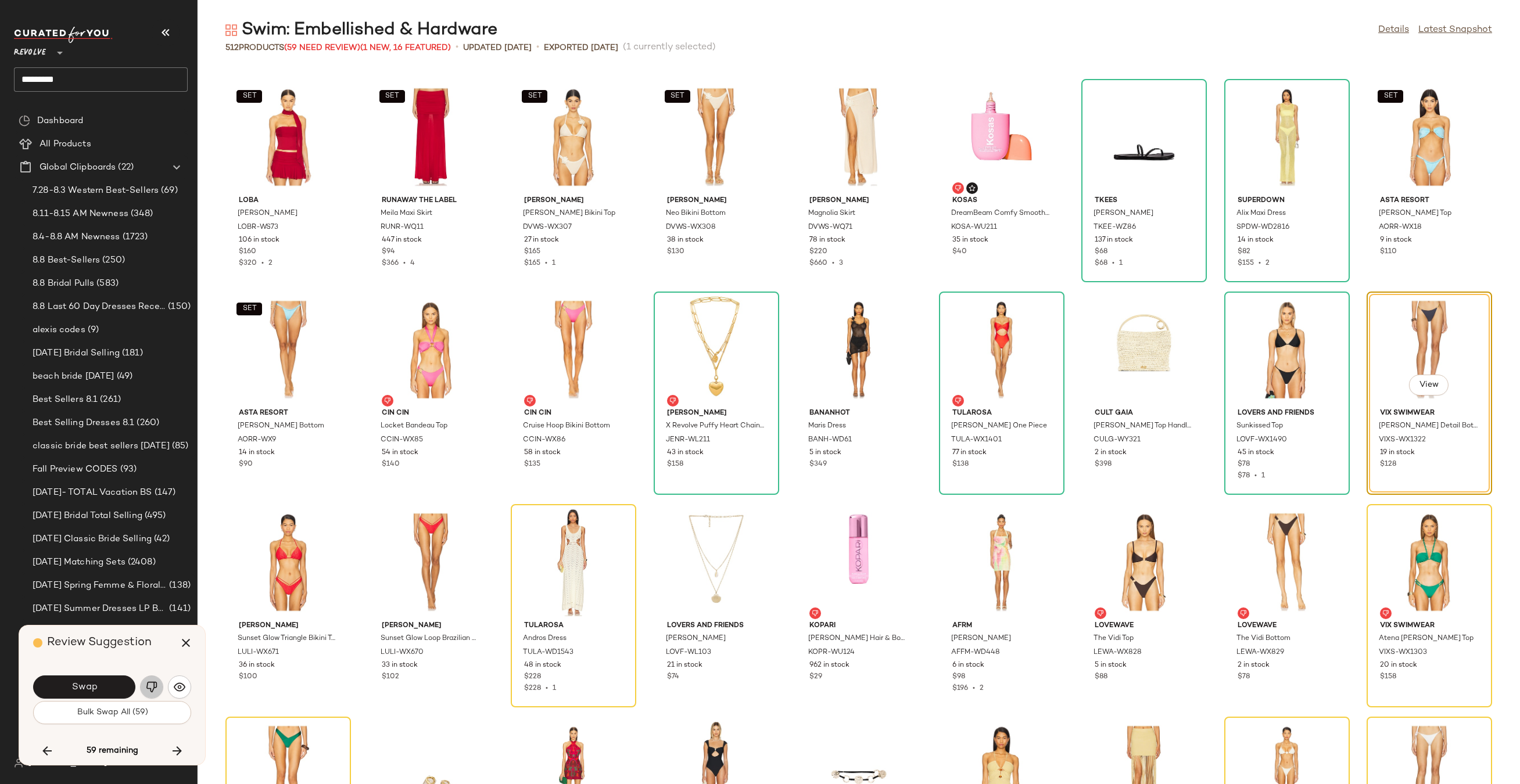
click at [151, 687] on img "button" at bounding box center [152, 686] width 12 height 12
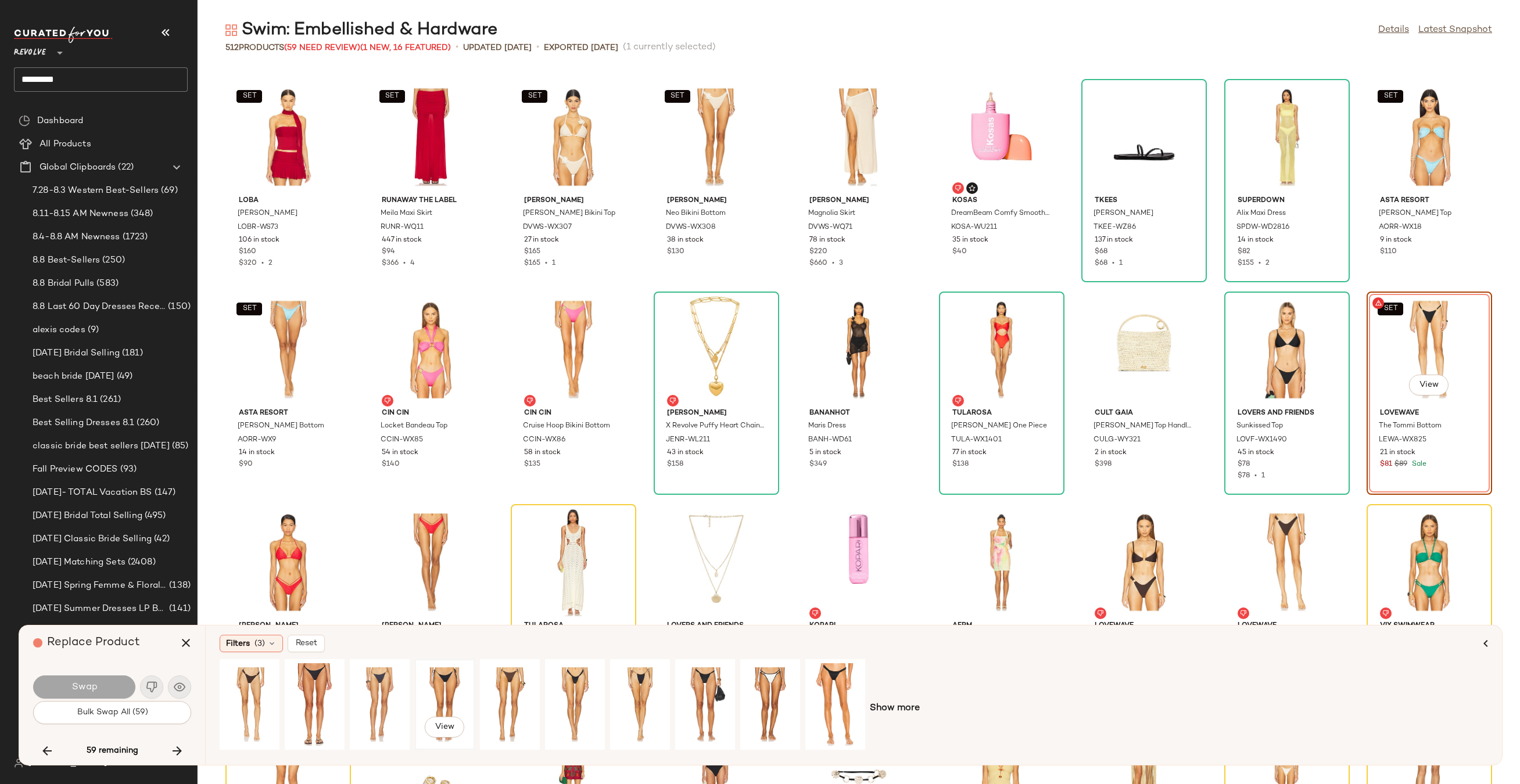
click at [428, 684] on div "View" at bounding box center [444, 704] width 52 height 82
click at [108, 675] on button "Swap" at bounding box center [84, 686] width 103 height 23
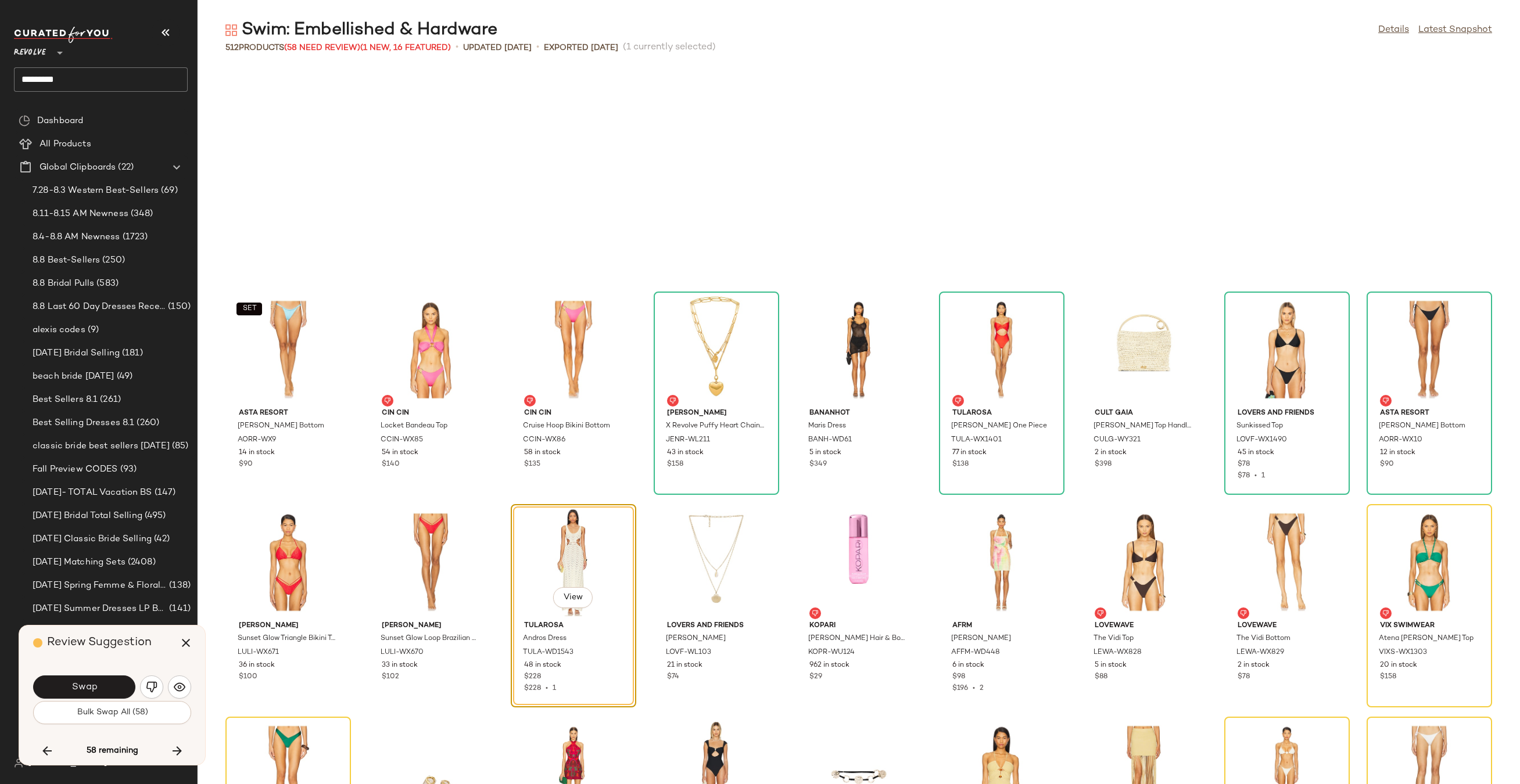
scroll to position [7436, 0]
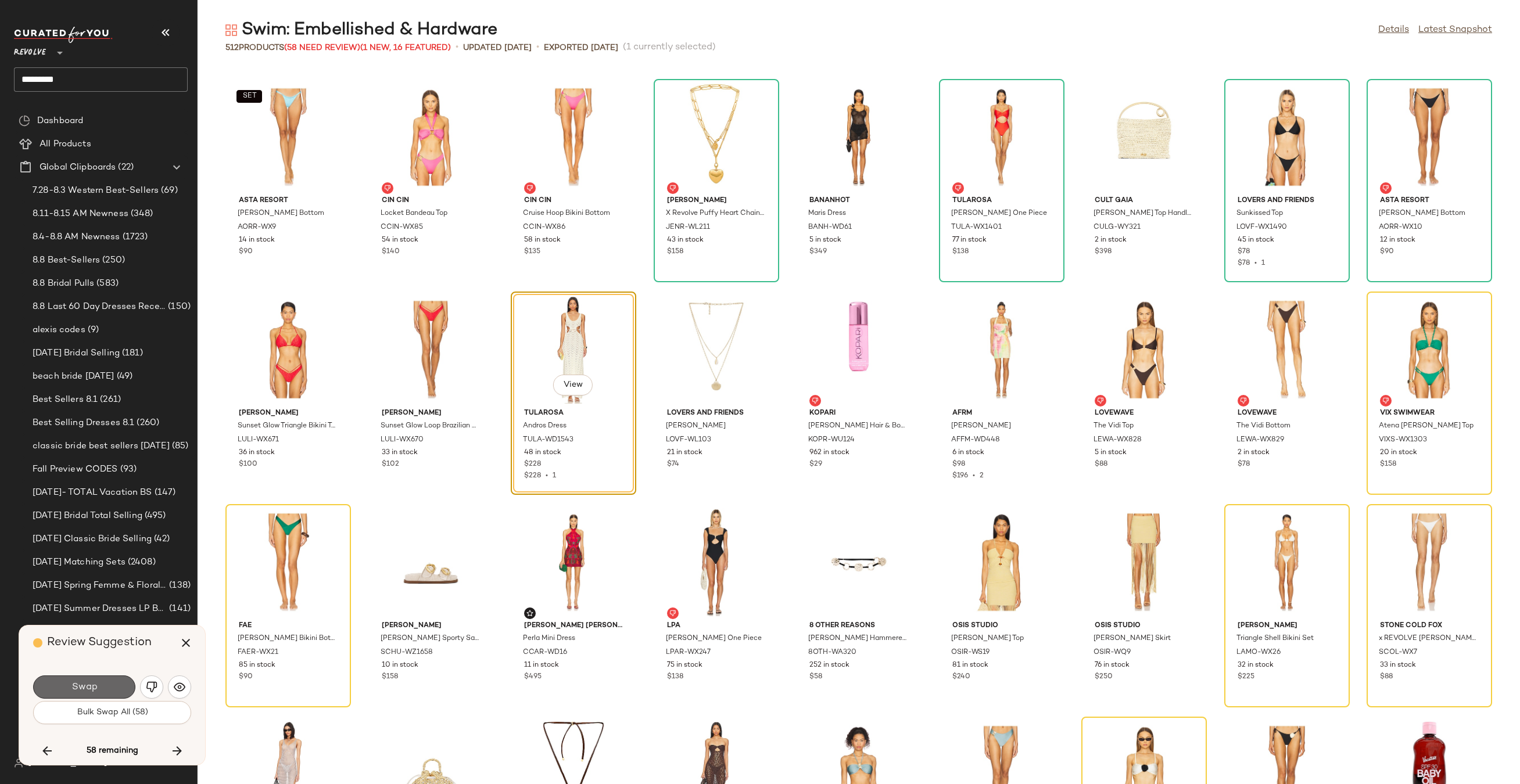
click at [103, 683] on button "Swap" at bounding box center [84, 686] width 103 height 23
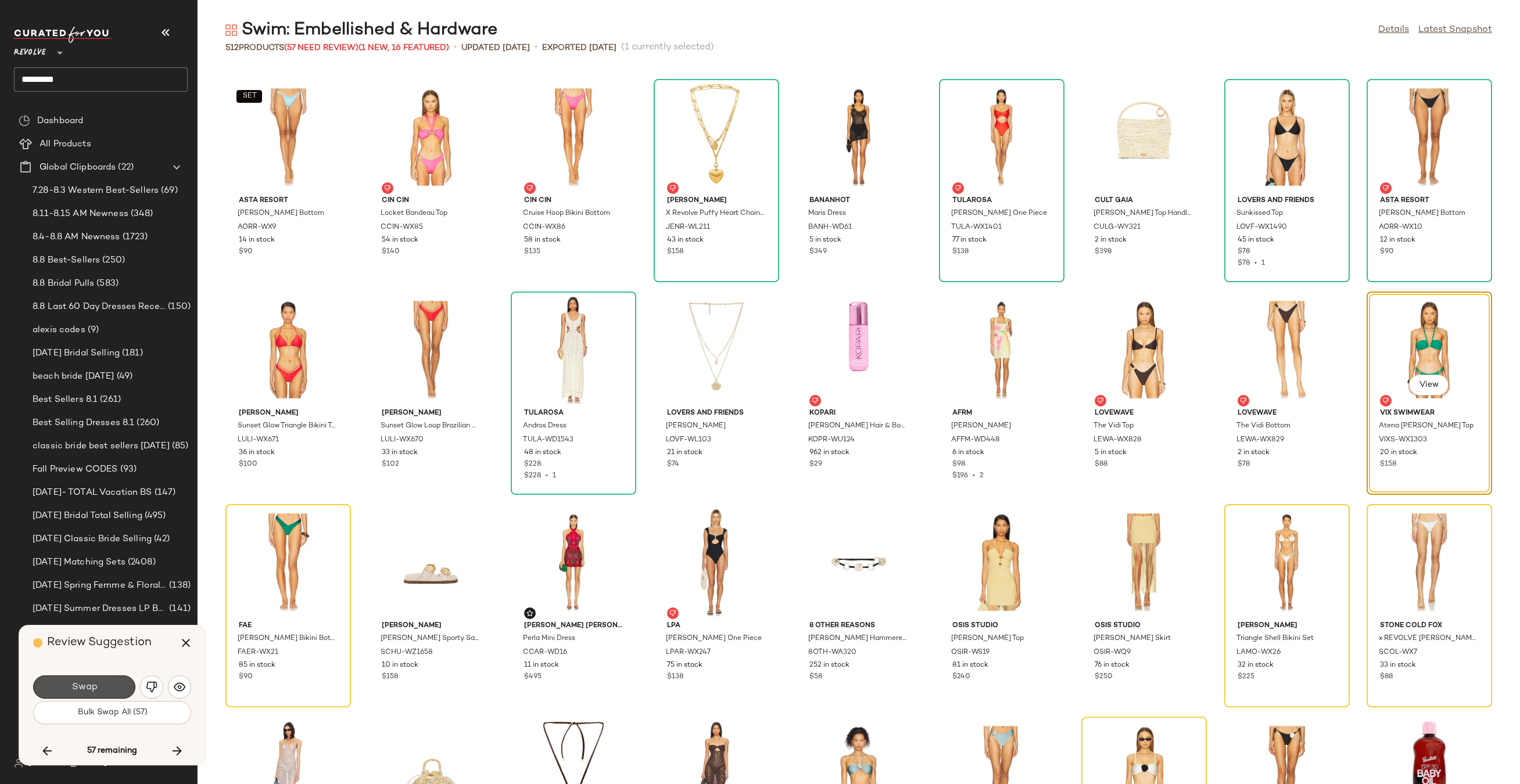
click at [103, 683] on button "Swap" at bounding box center [84, 686] width 103 height 23
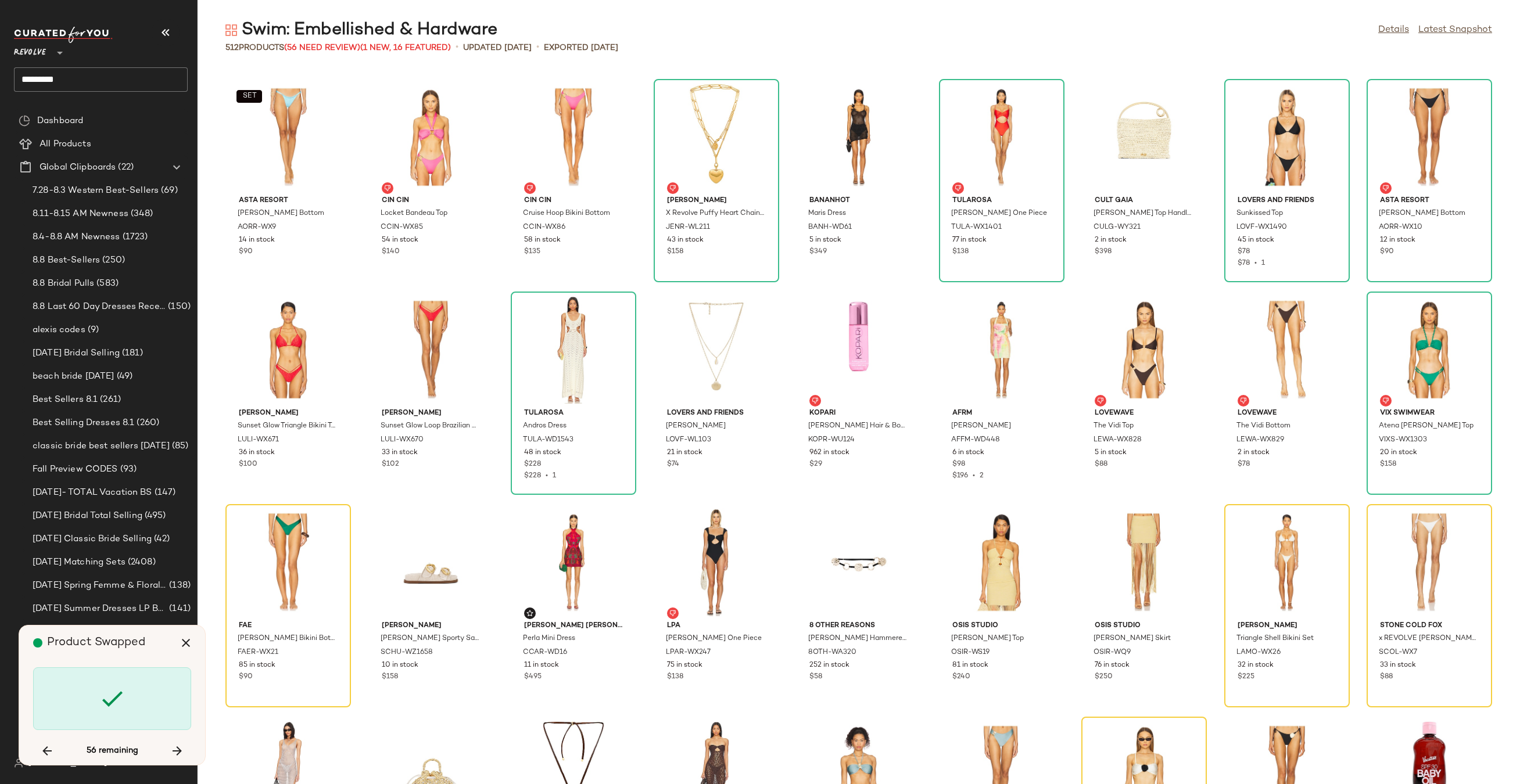
scroll to position [7649, 0]
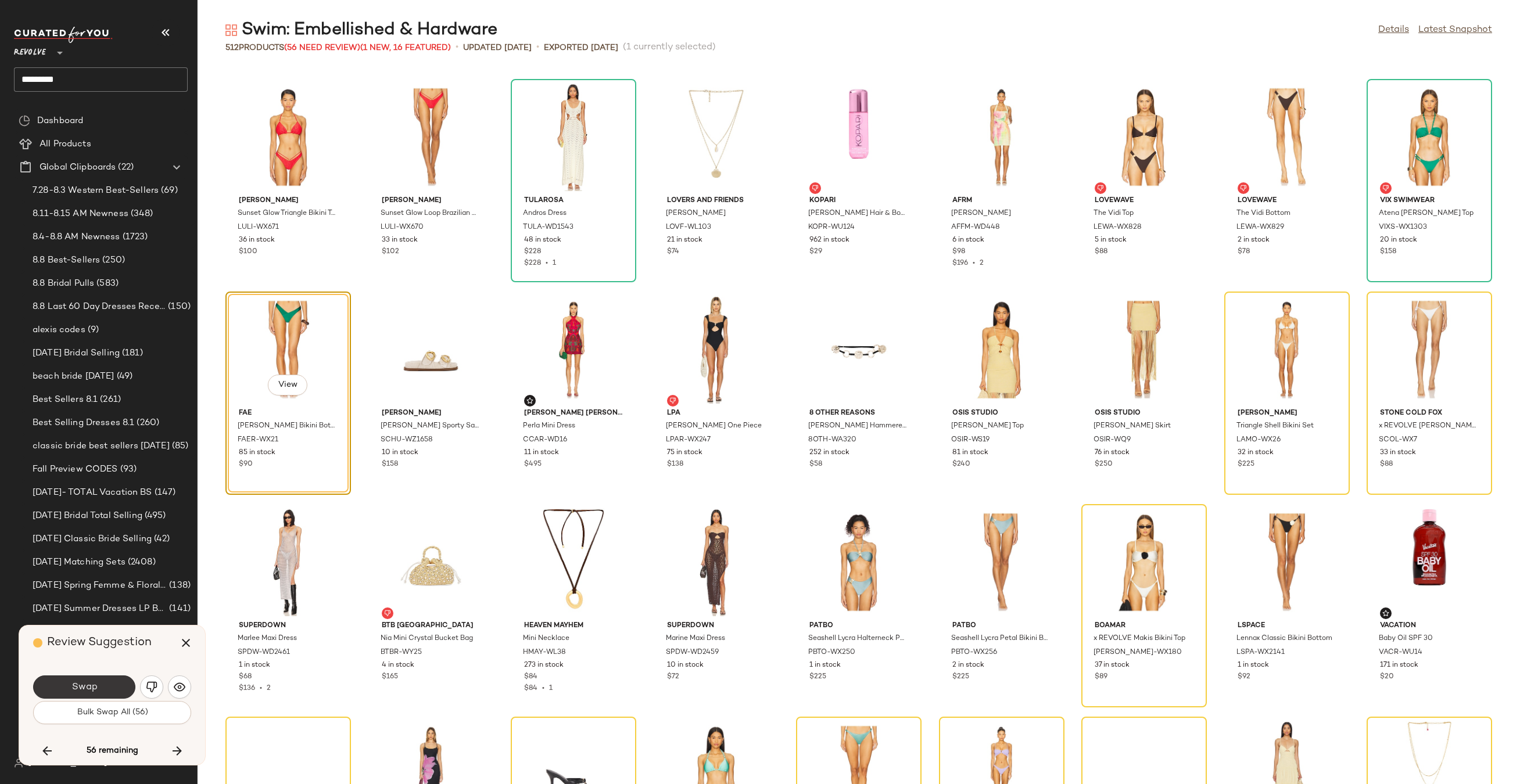
click at [99, 689] on button "Swap" at bounding box center [84, 686] width 103 height 23
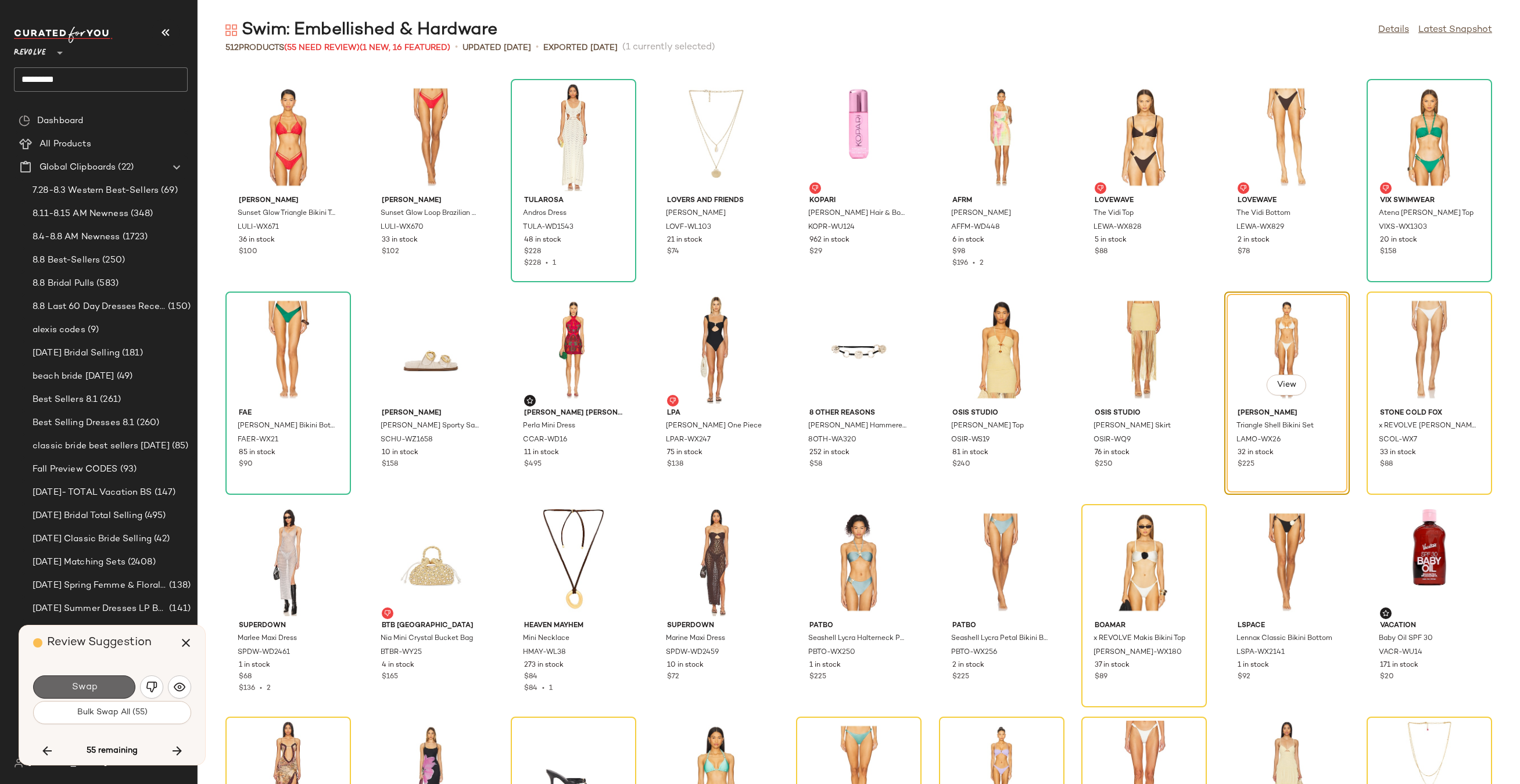
click at [99, 690] on button "Swap" at bounding box center [84, 686] width 103 height 23
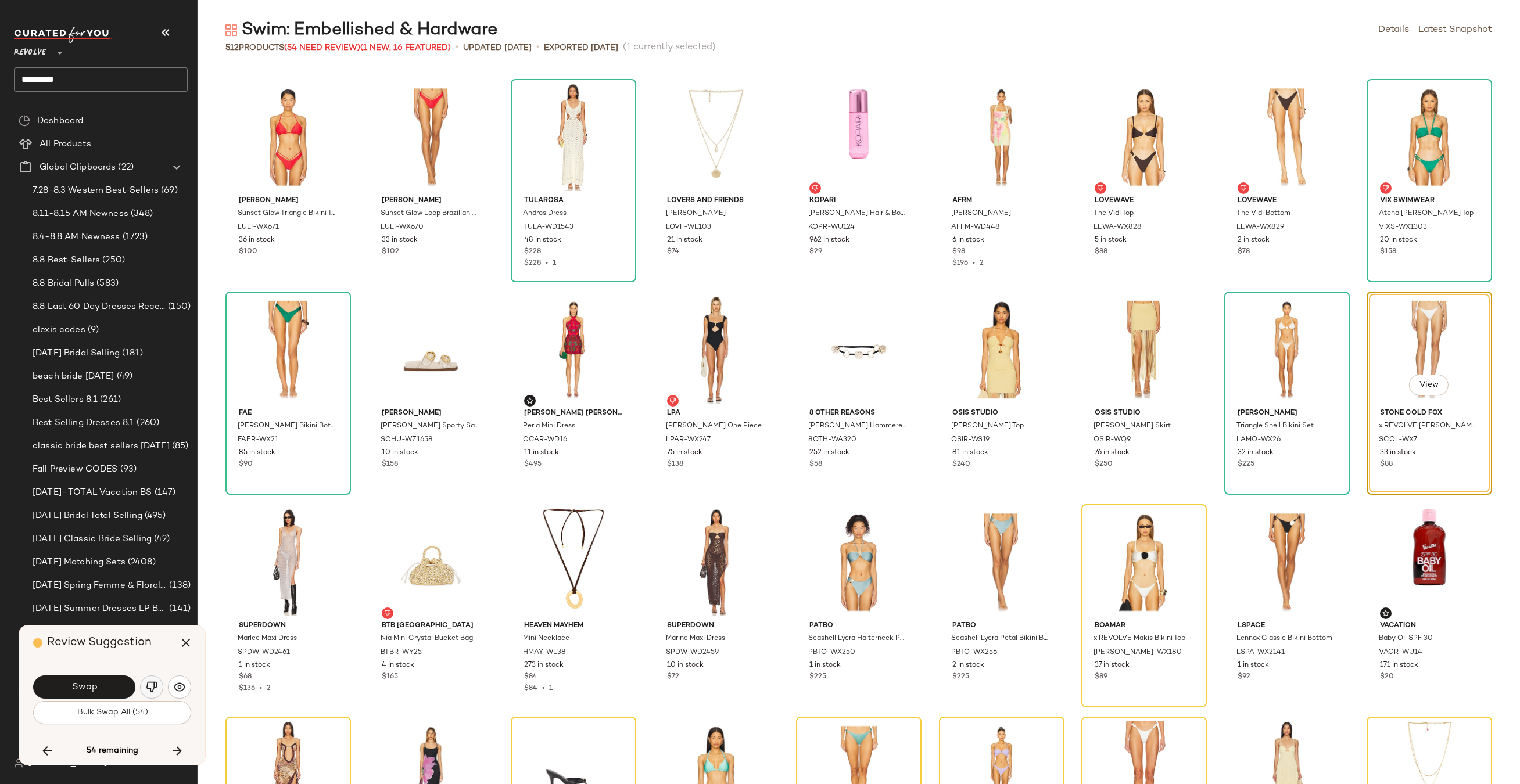
click at [153, 691] on img "button" at bounding box center [152, 686] width 12 height 12
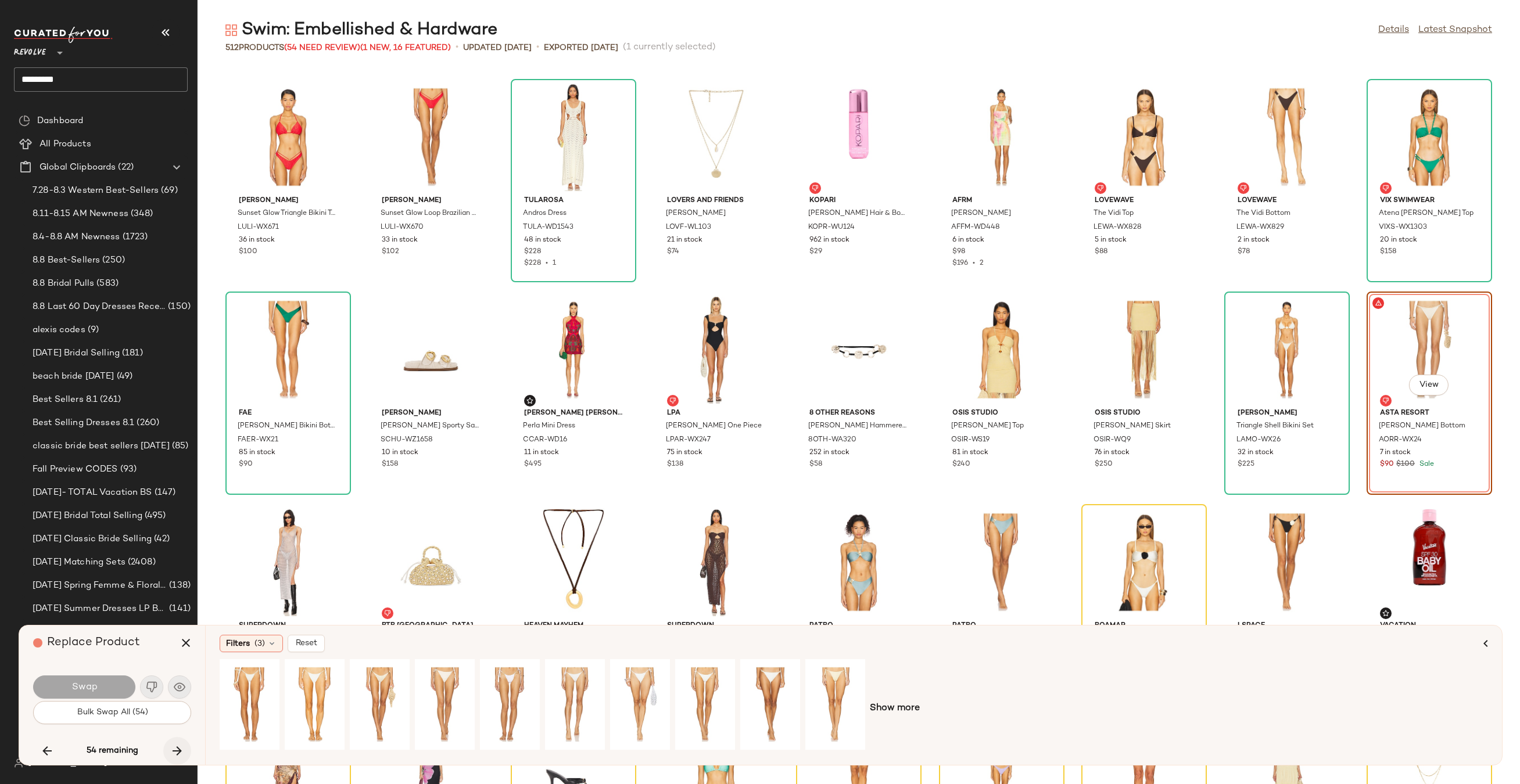
click at [176, 750] on icon "button" at bounding box center [176, 750] width 14 height 14
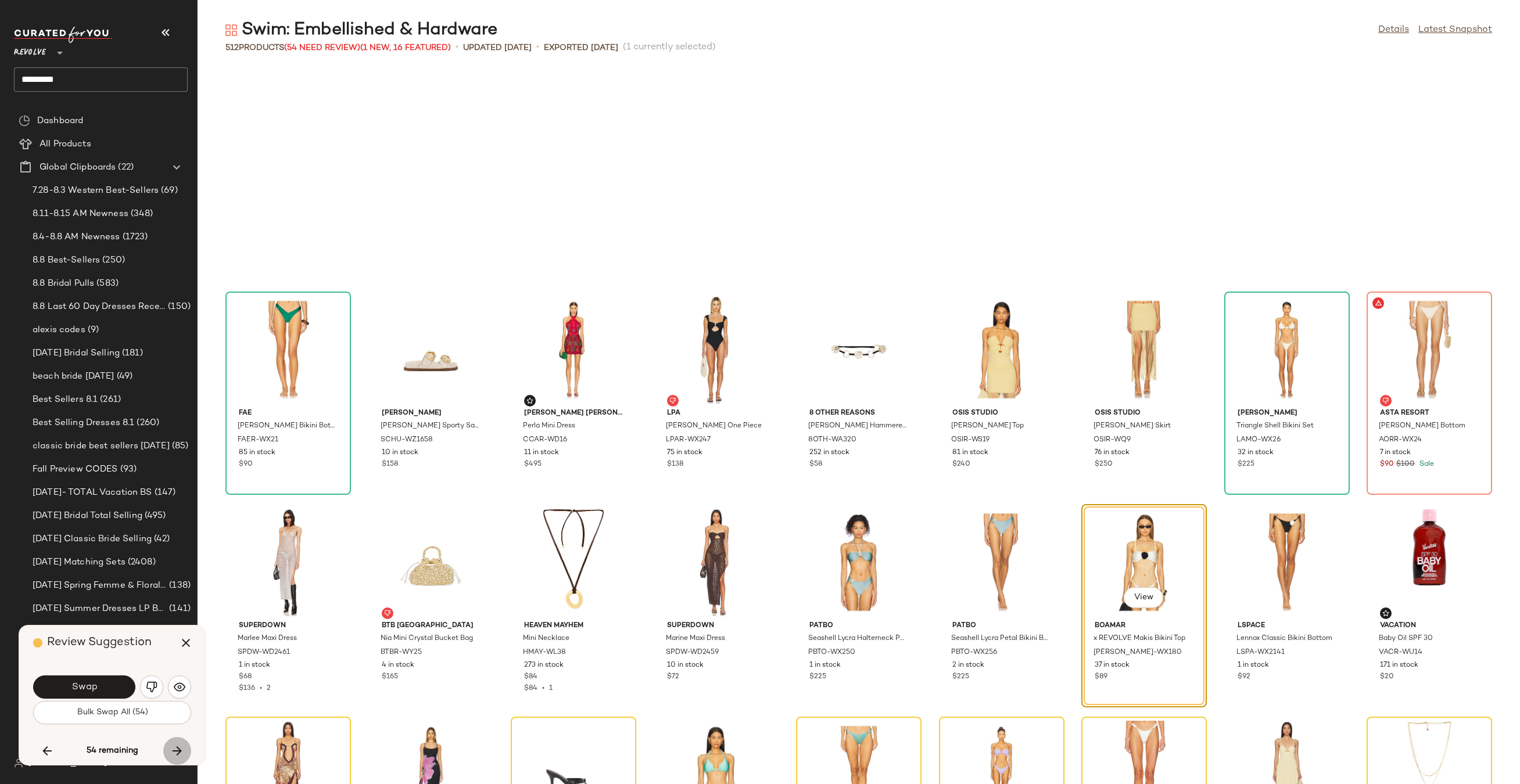
scroll to position [7861, 0]
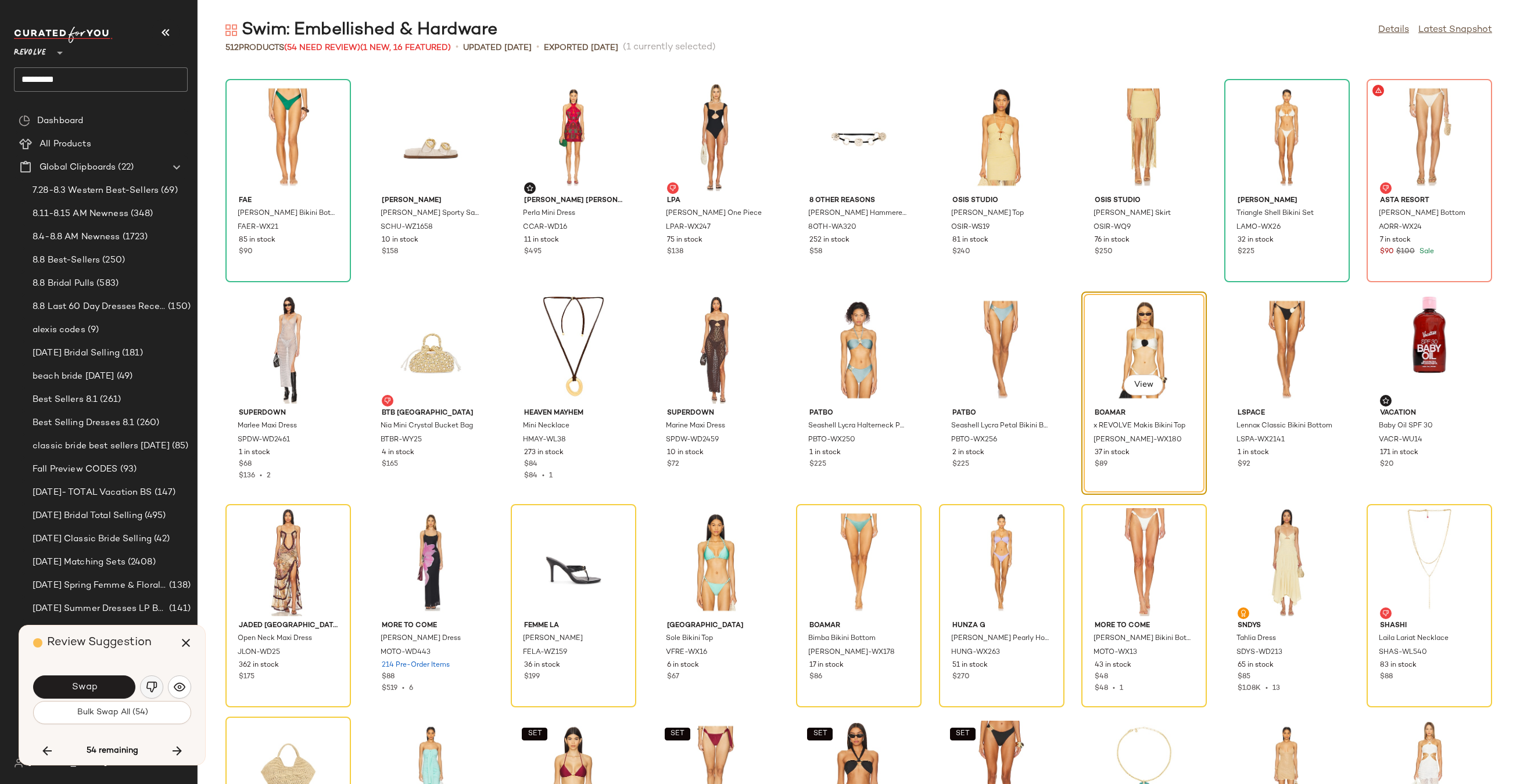
click at [161, 690] on button "button" at bounding box center [152, 686] width 23 height 23
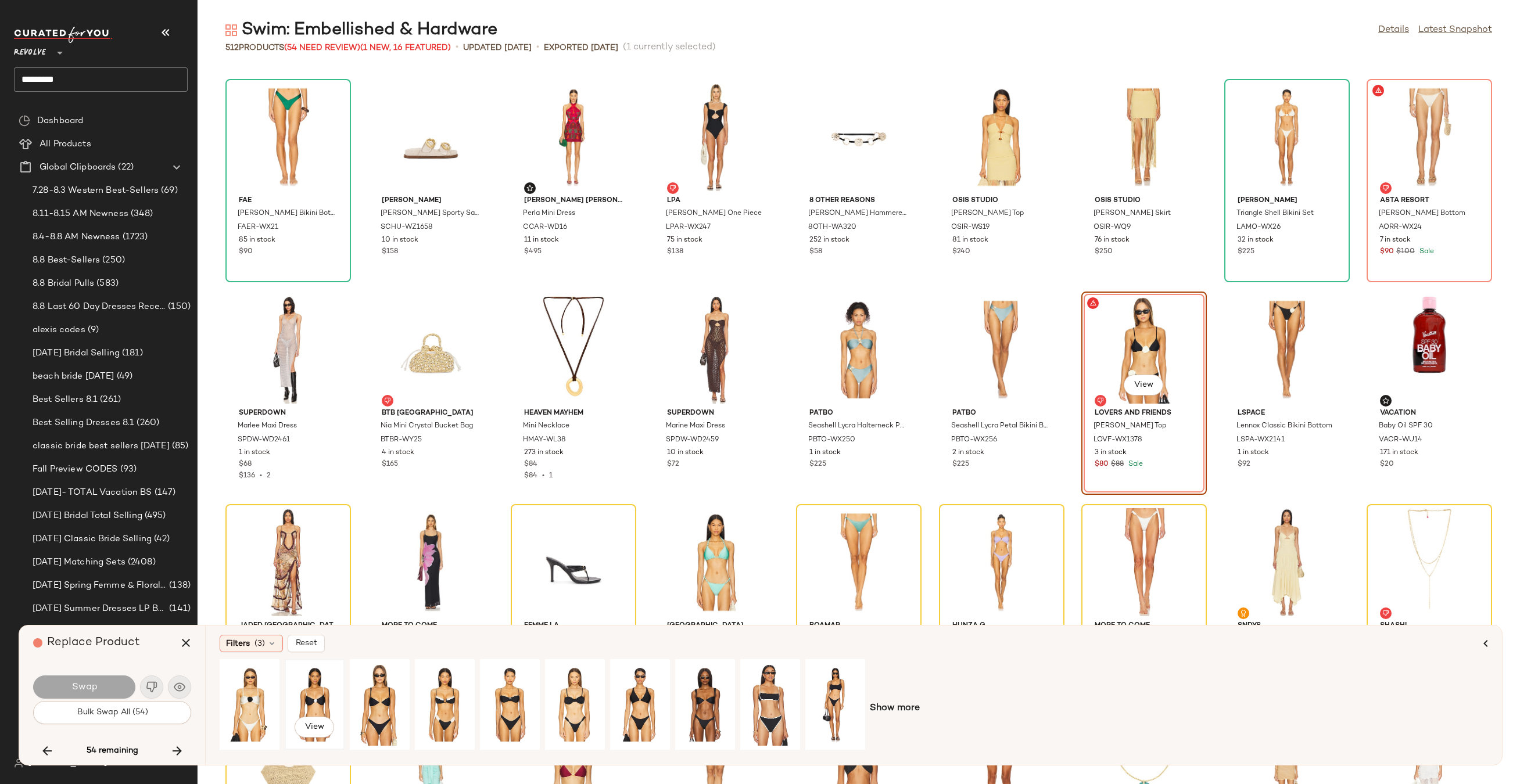
click at [328, 700] on div "View" at bounding box center [314, 704] width 52 height 82
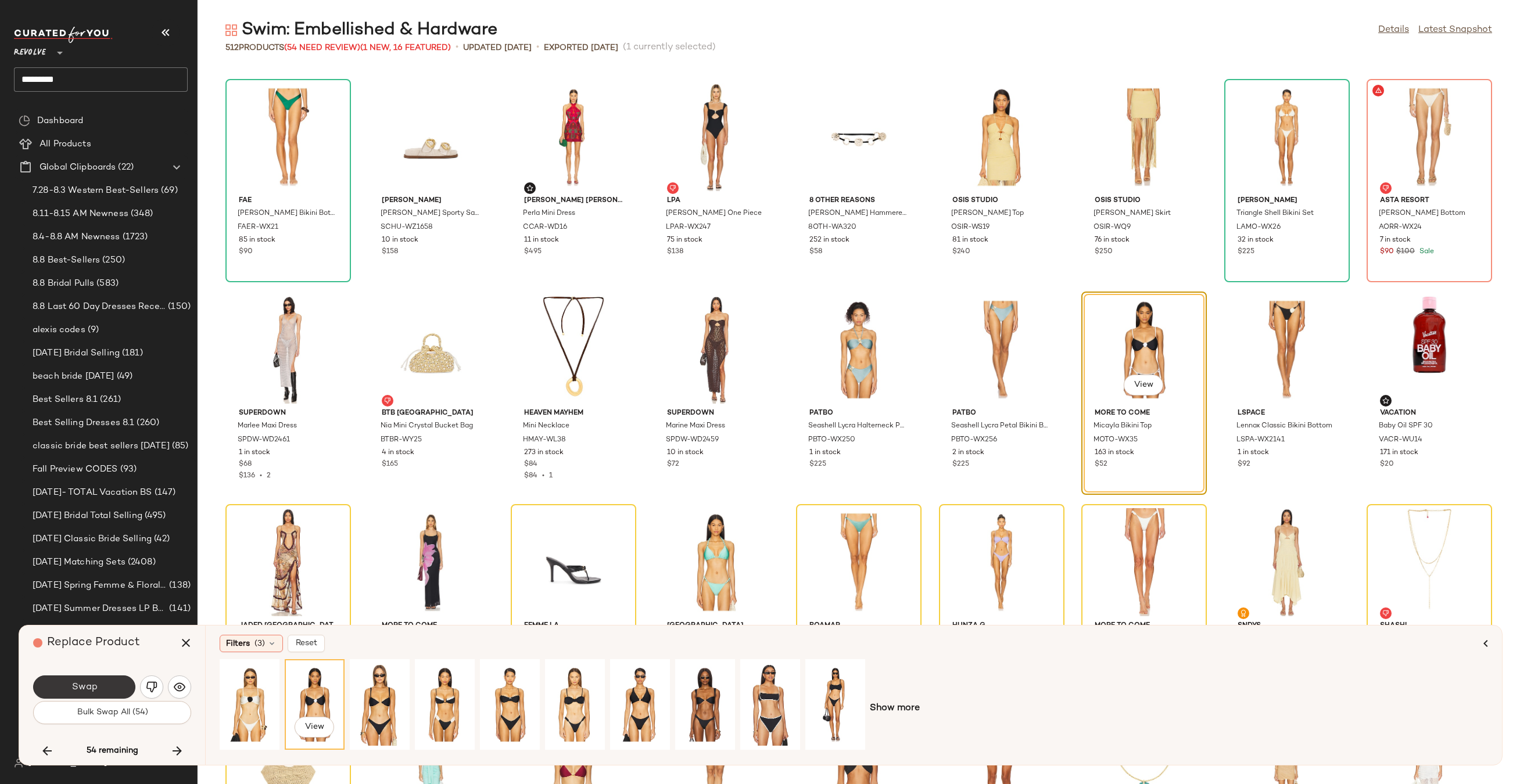
click at [113, 690] on button "Swap" at bounding box center [84, 686] width 103 height 23
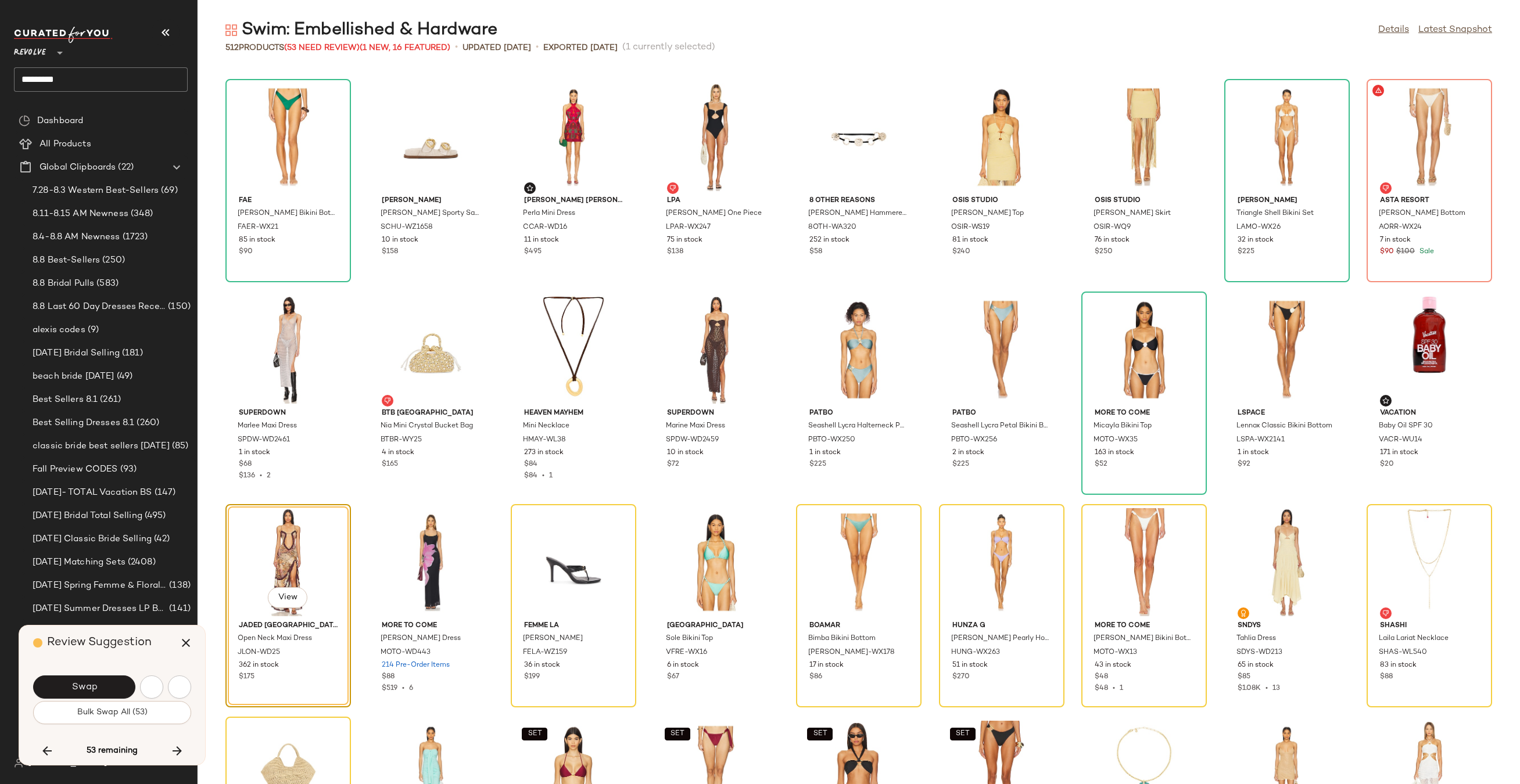
scroll to position [8075, 0]
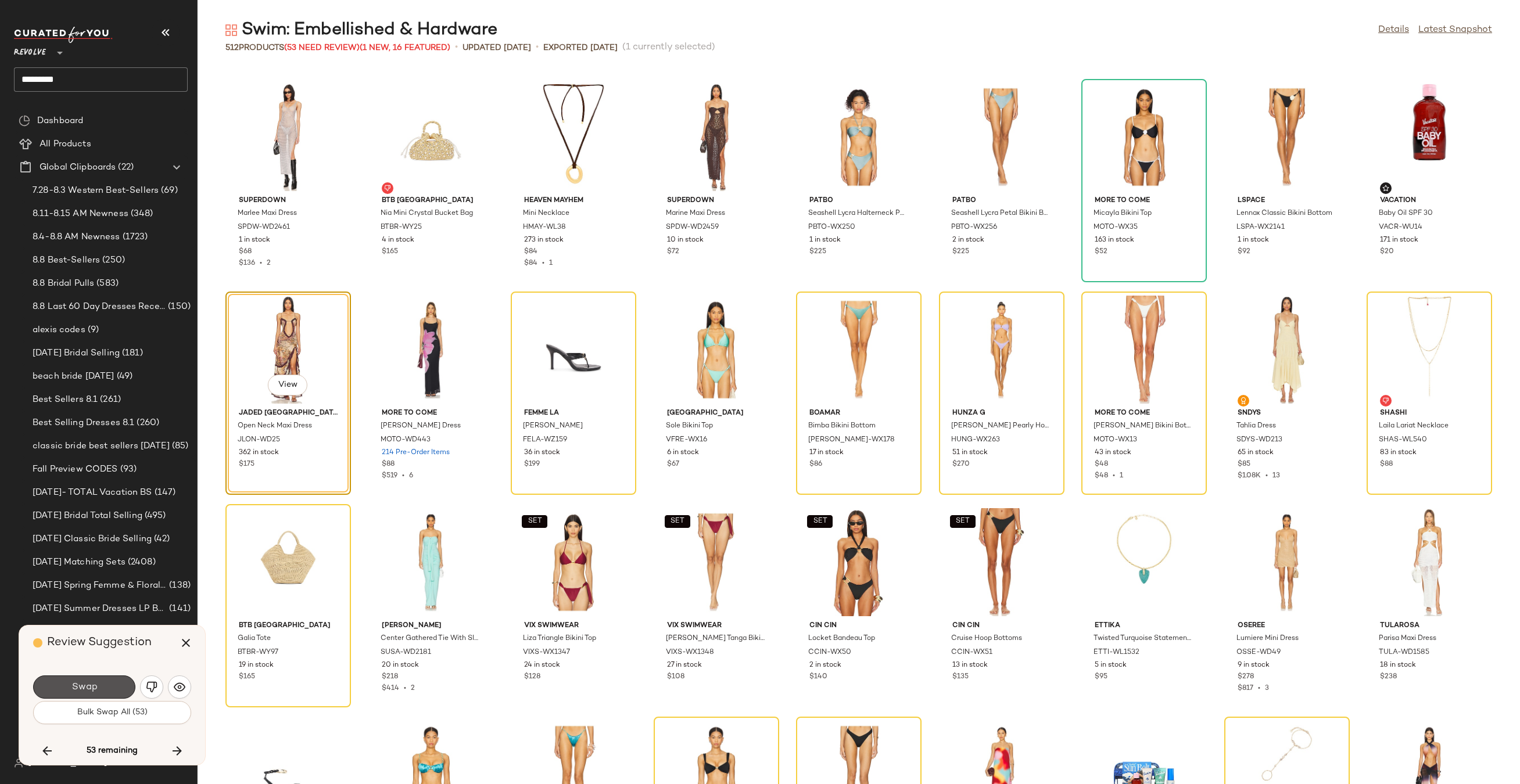
click at [113, 690] on button "Swap" at bounding box center [84, 686] width 103 height 23
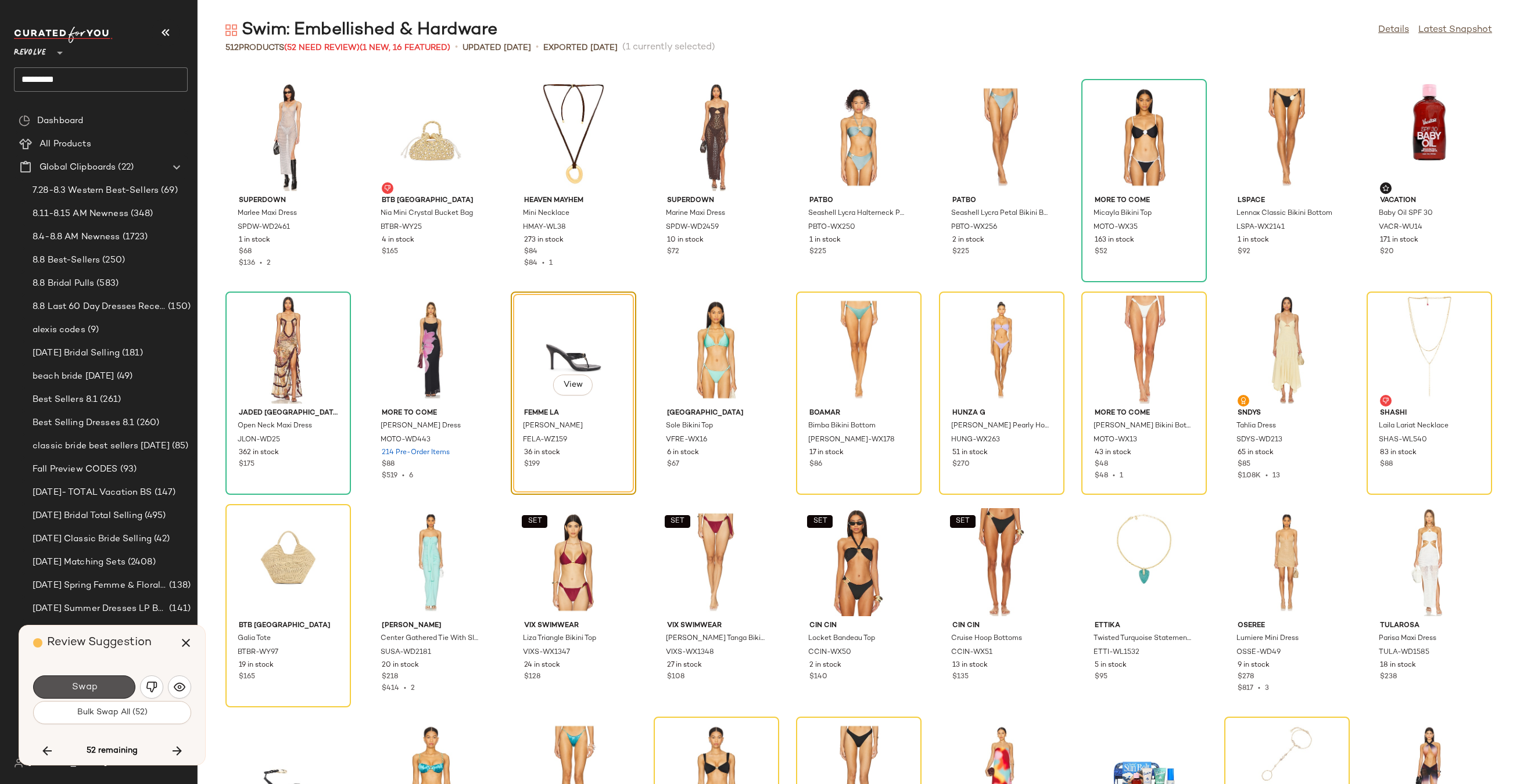
click at [113, 690] on button "Swap" at bounding box center [84, 686] width 103 height 23
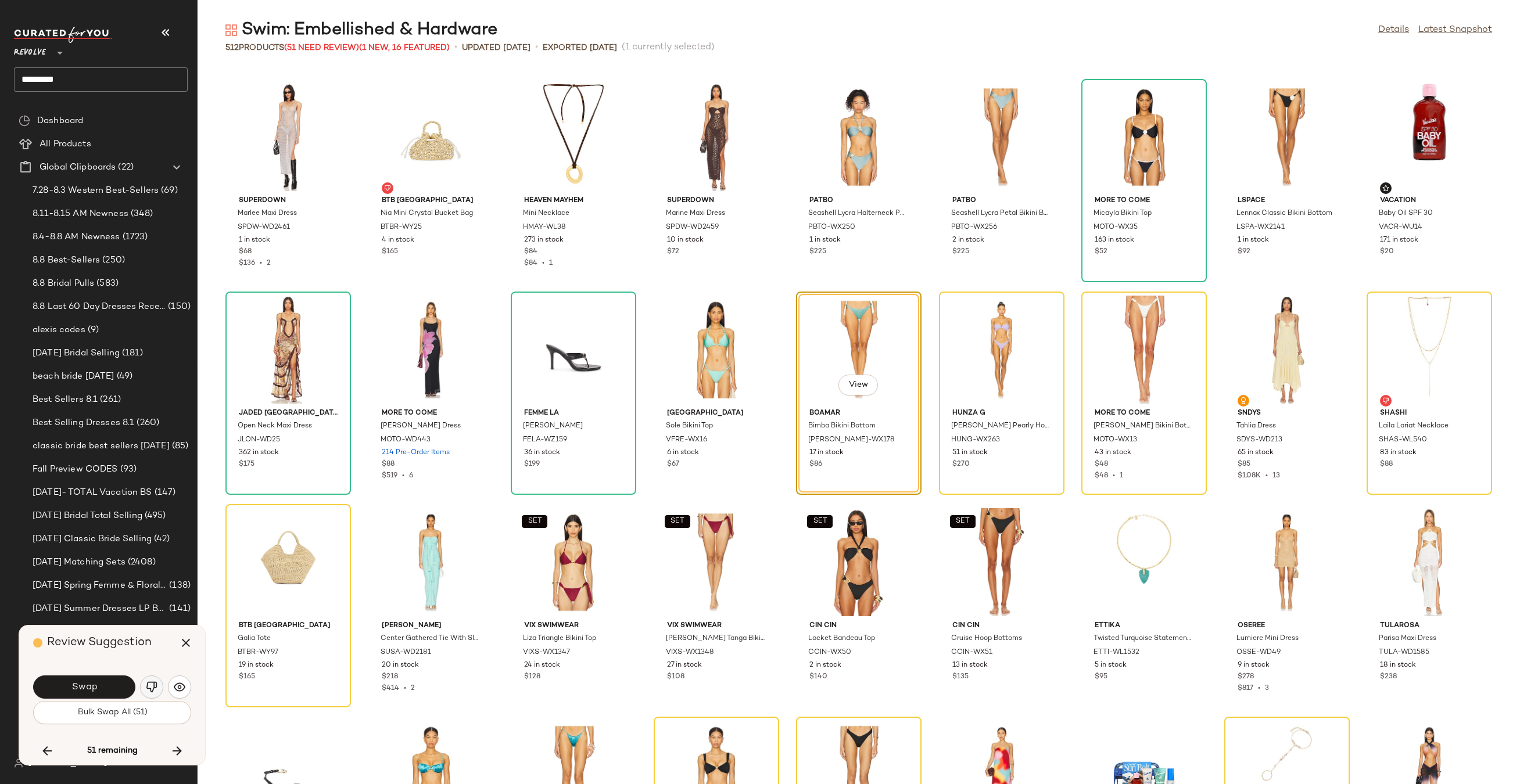
click at [152, 688] on img "button" at bounding box center [152, 686] width 12 height 12
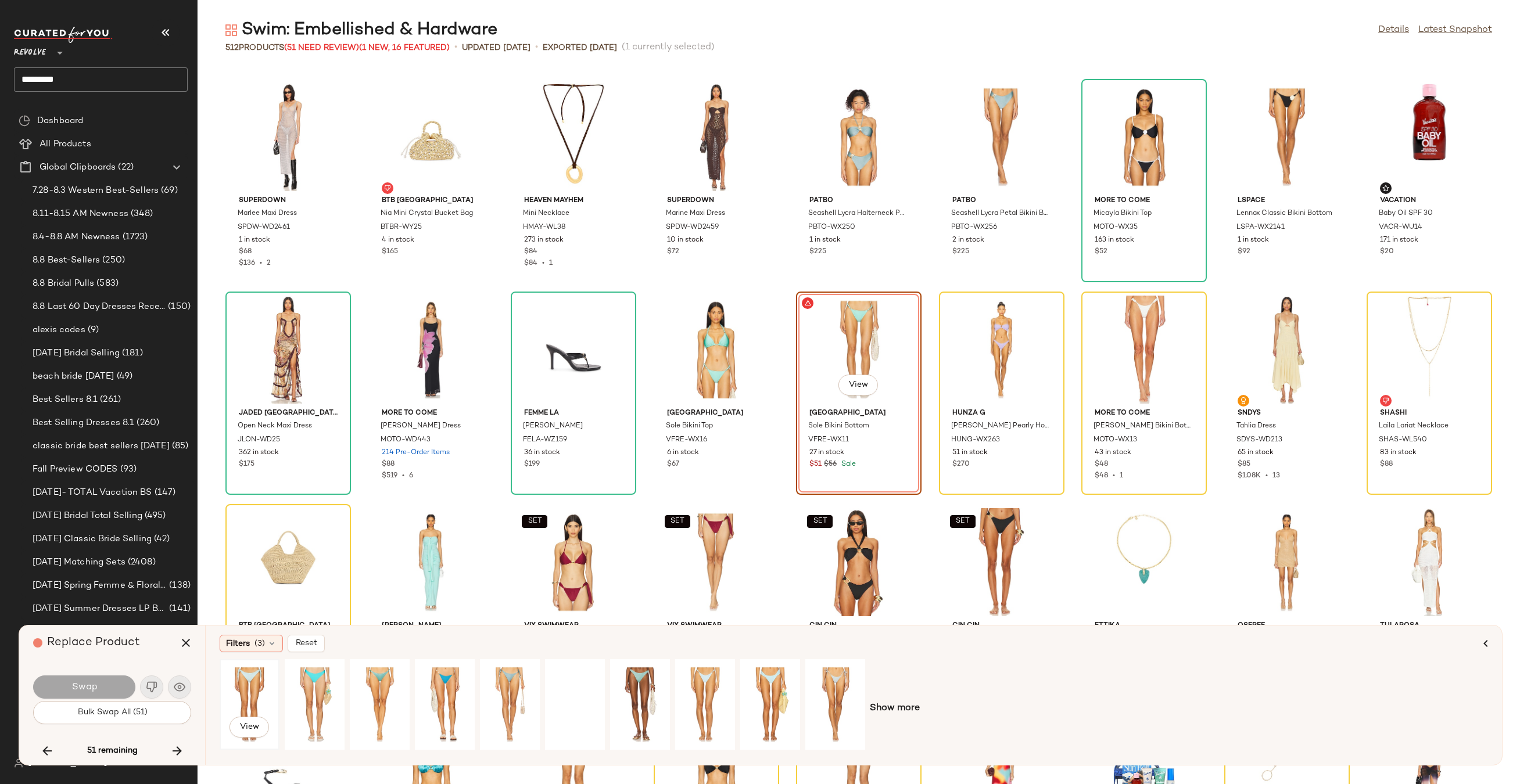
click at [254, 695] on div "View" at bounding box center [249, 704] width 52 height 82
click at [367, 688] on div "View" at bounding box center [380, 704] width 52 height 82
click at [126, 684] on button "Swap" at bounding box center [84, 686] width 103 height 23
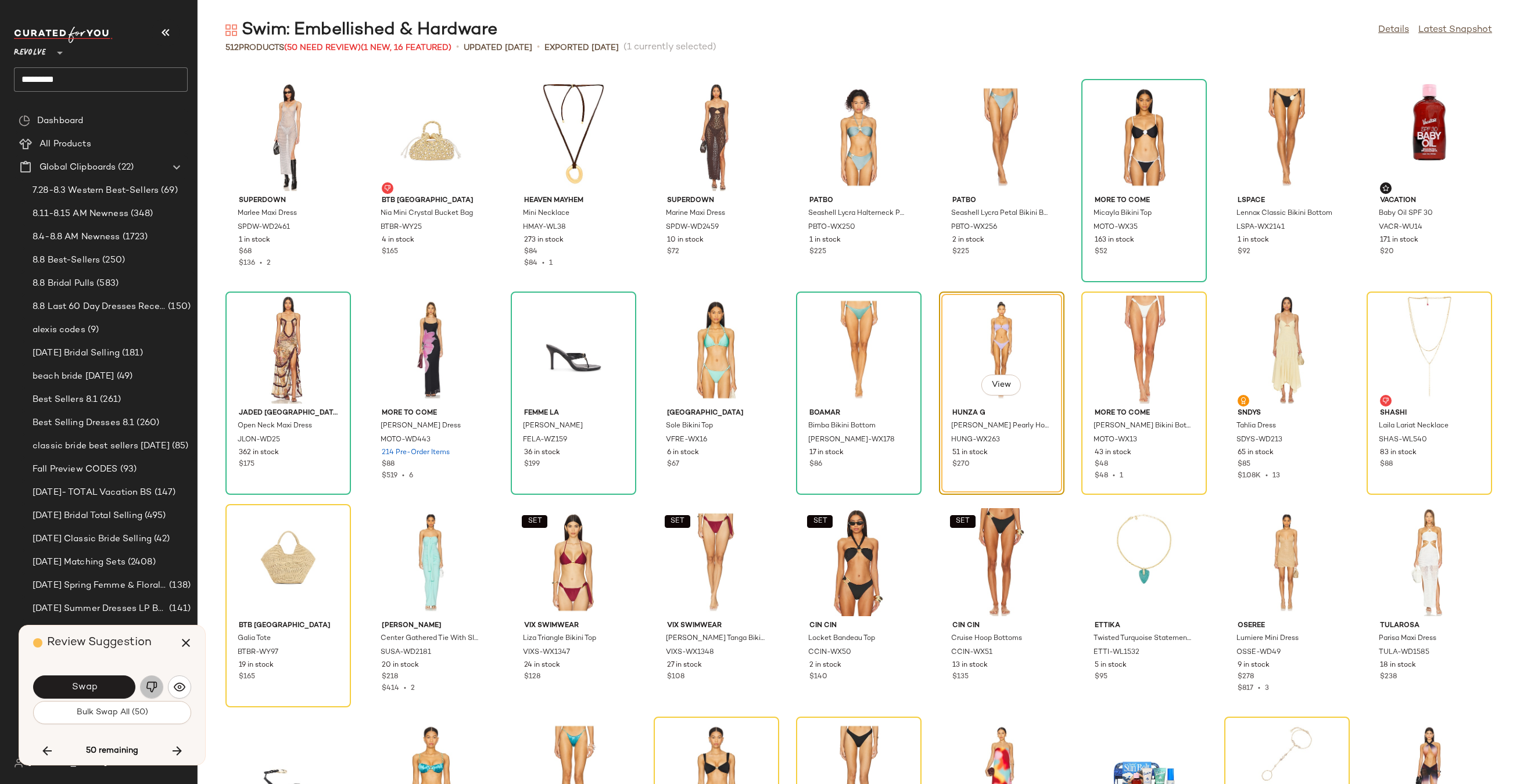
click at [154, 692] on img "button" at bounding box center [152, 686] width 12 height 12
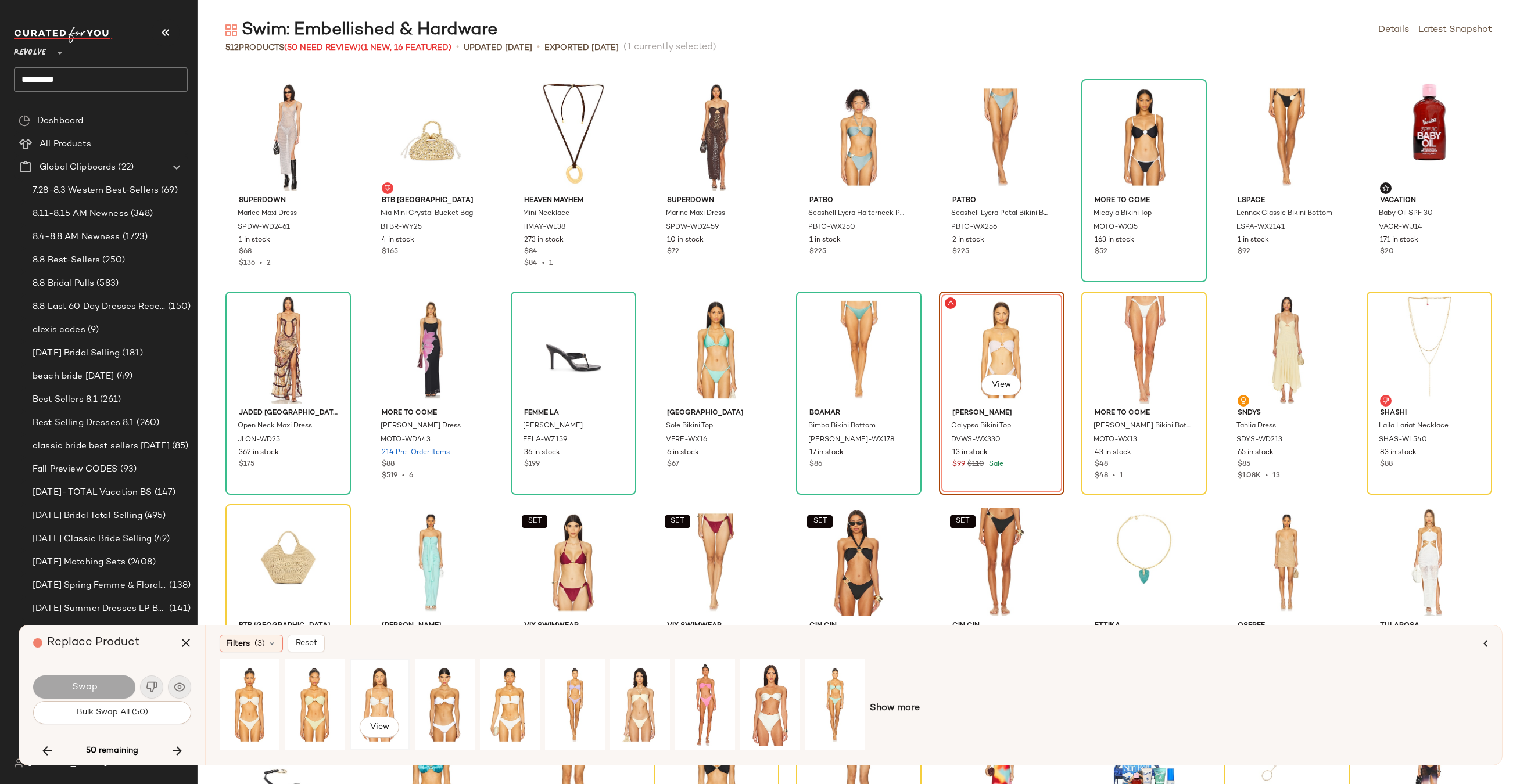
click at [368, 696] on div "View" at bounding box center [380, 704] width 52 height 82
click at [132, 687] on button "Swap" at bounding box center [84, 686] width 103 height 23
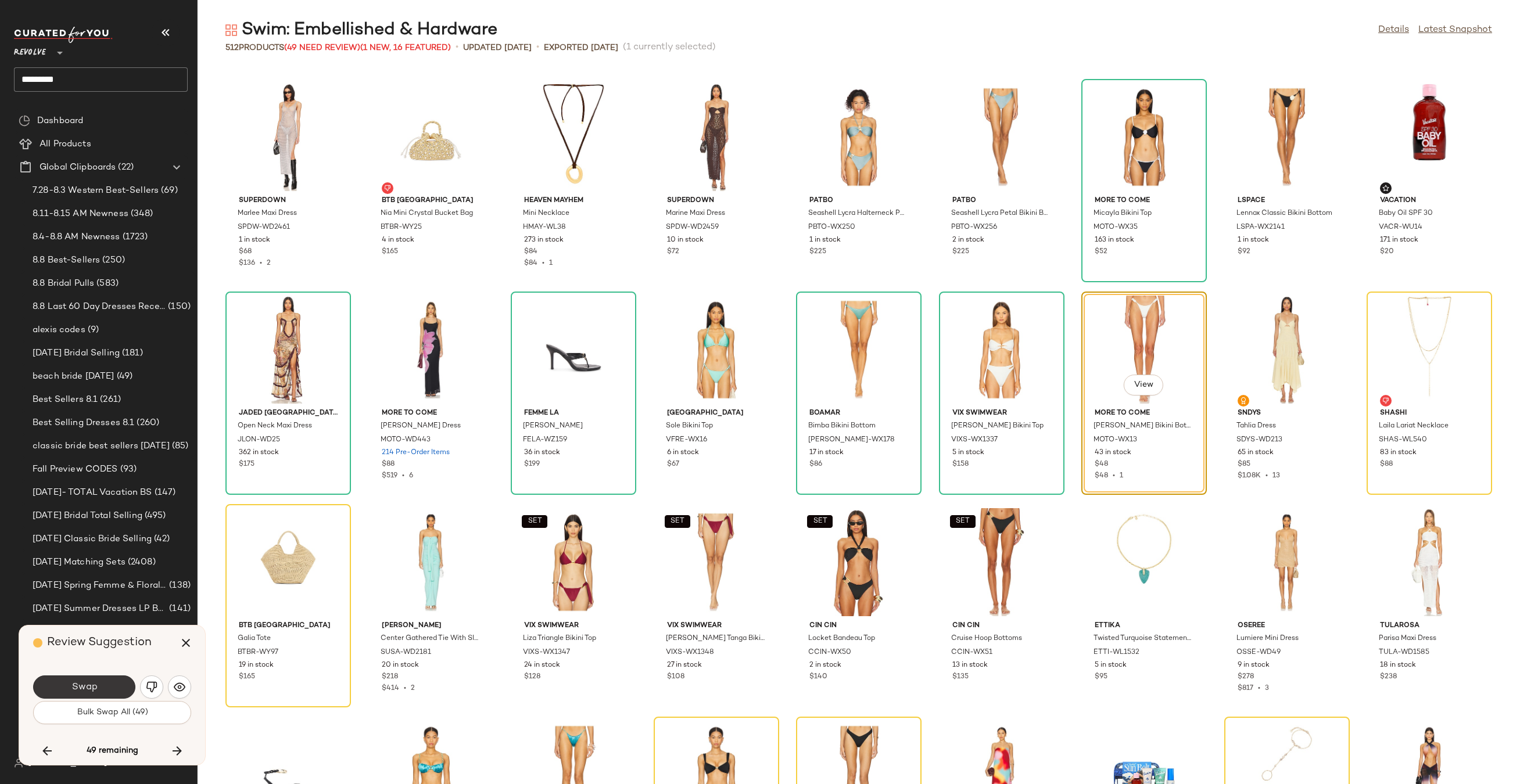
click at [109, 694] on button "Swap" at bounding box center [84, 686] width 103 height 23
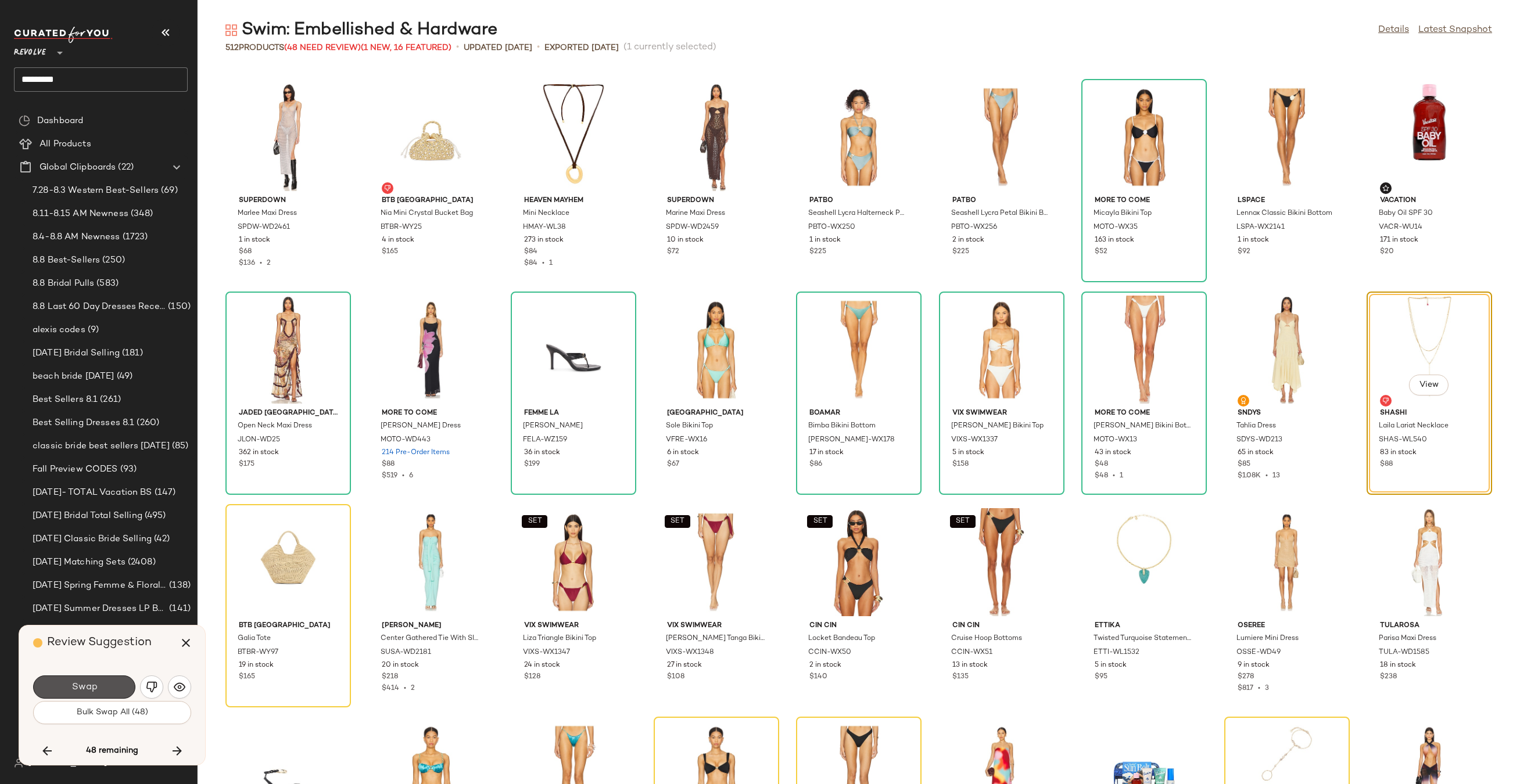
click at [116, 689] on button "Swap" at bounding box center [84, 686] width 103 height 23
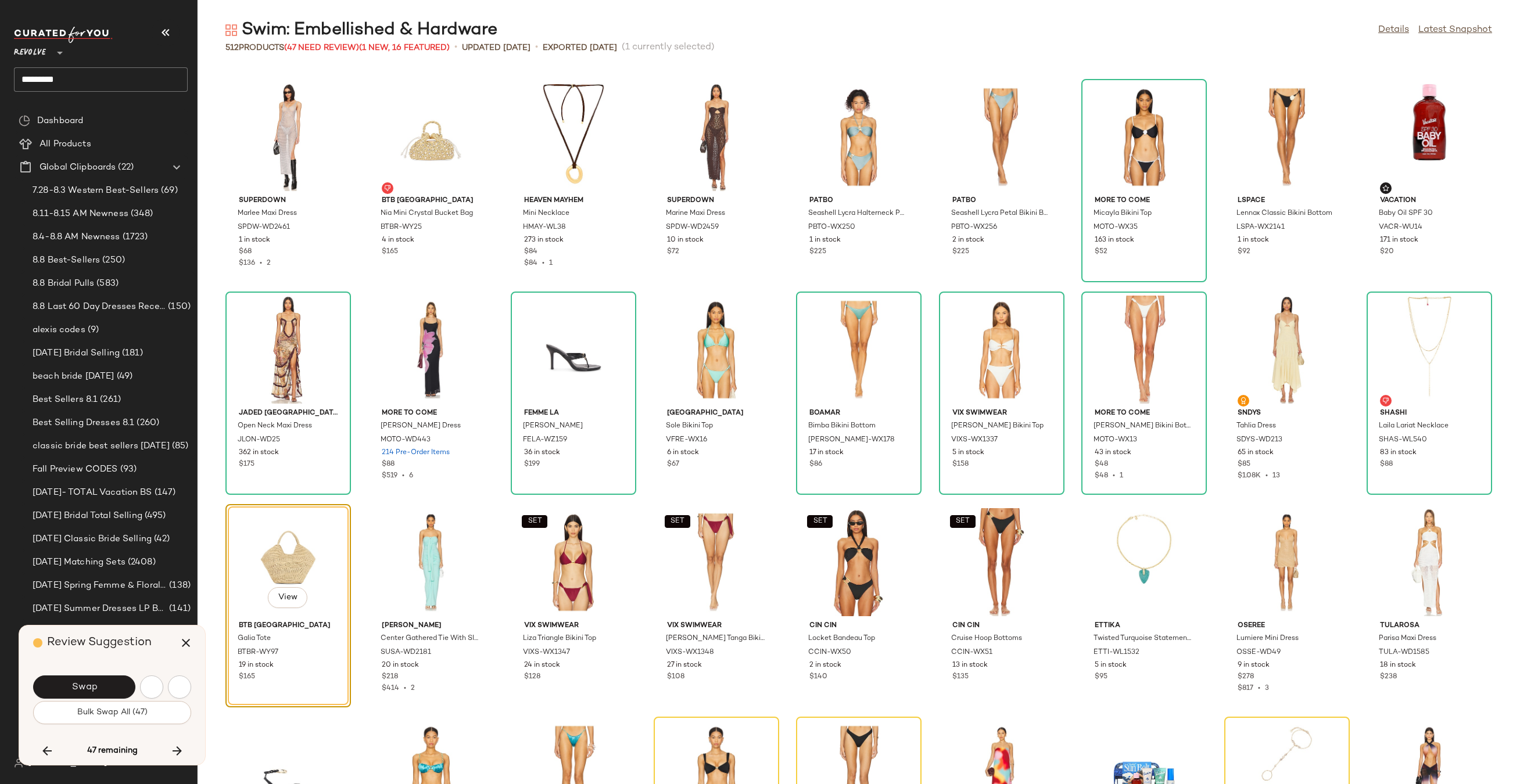
scroll to position [8287, 0]
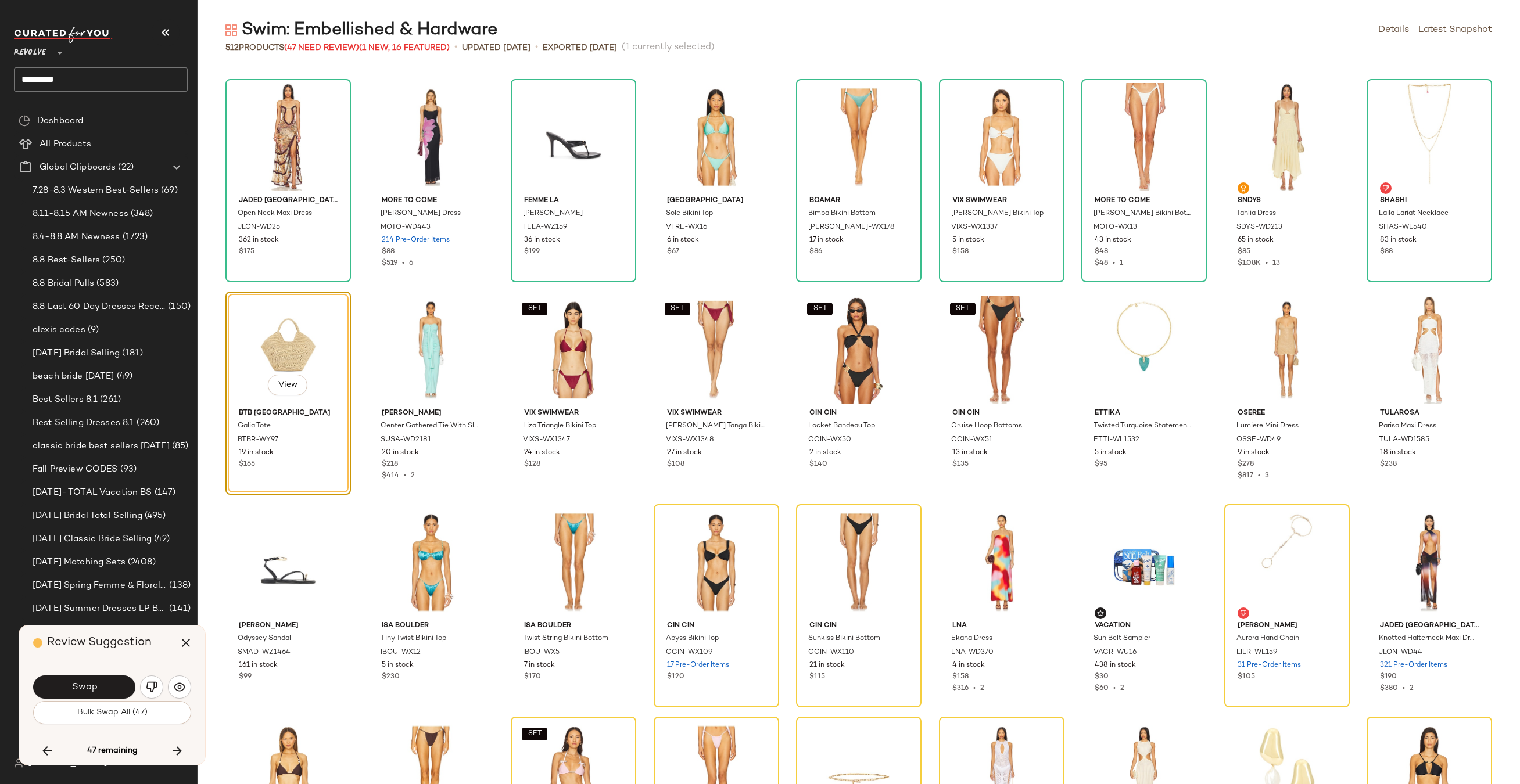
click at [116, 689] on button "Swap" at bounding box center [84, 686] width 103 height 23
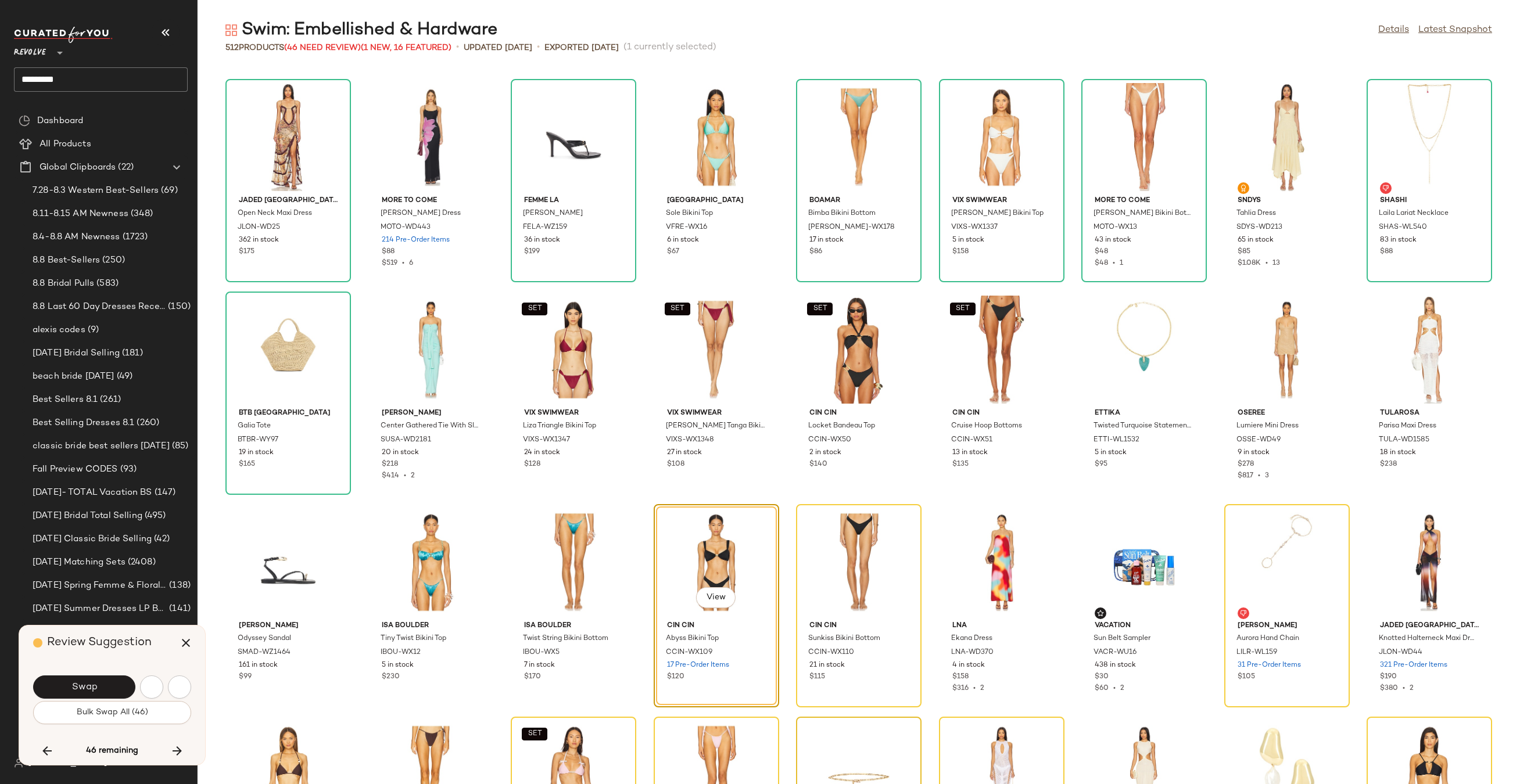
scroll to position [8499, 0]
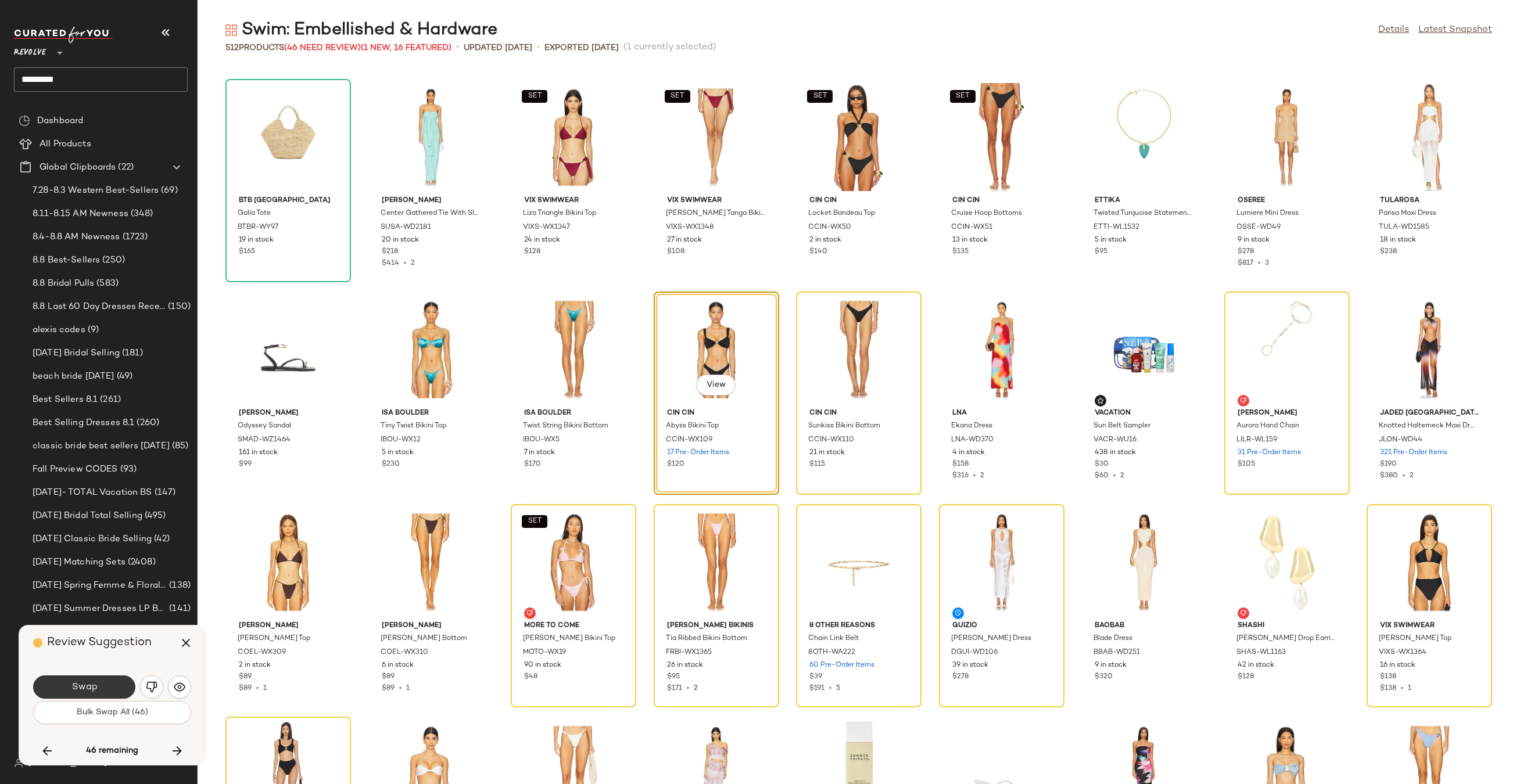
click at [123, 691] on button "Swap" at bounding box center [84, 686] width 103 height 23
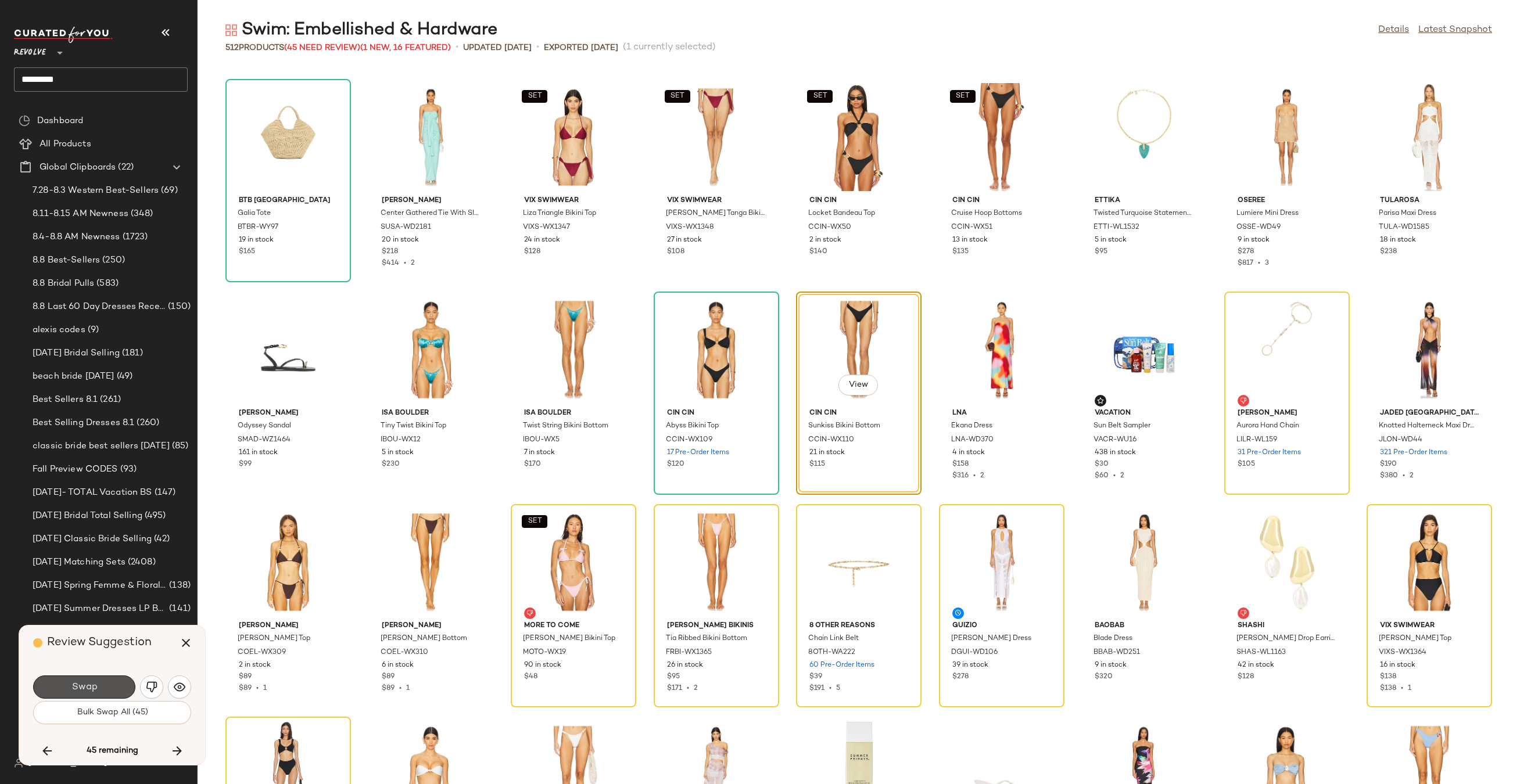
click at [123, 691] on button "Swap" at bounding box center [84, 686] width 103 height 23
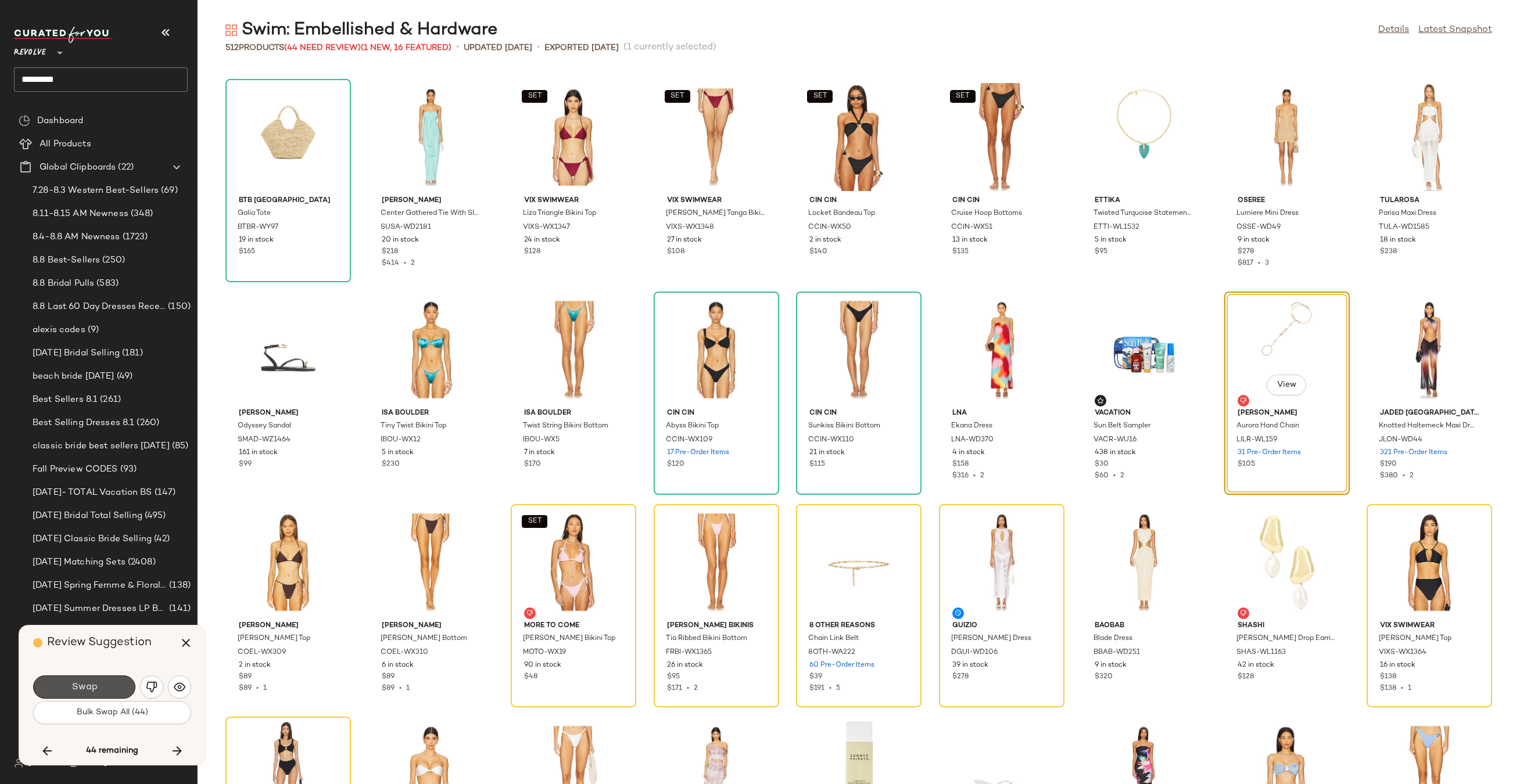
click at [123, 691] on button "Swap" at bounding box center [84, 686] width 103 height 23
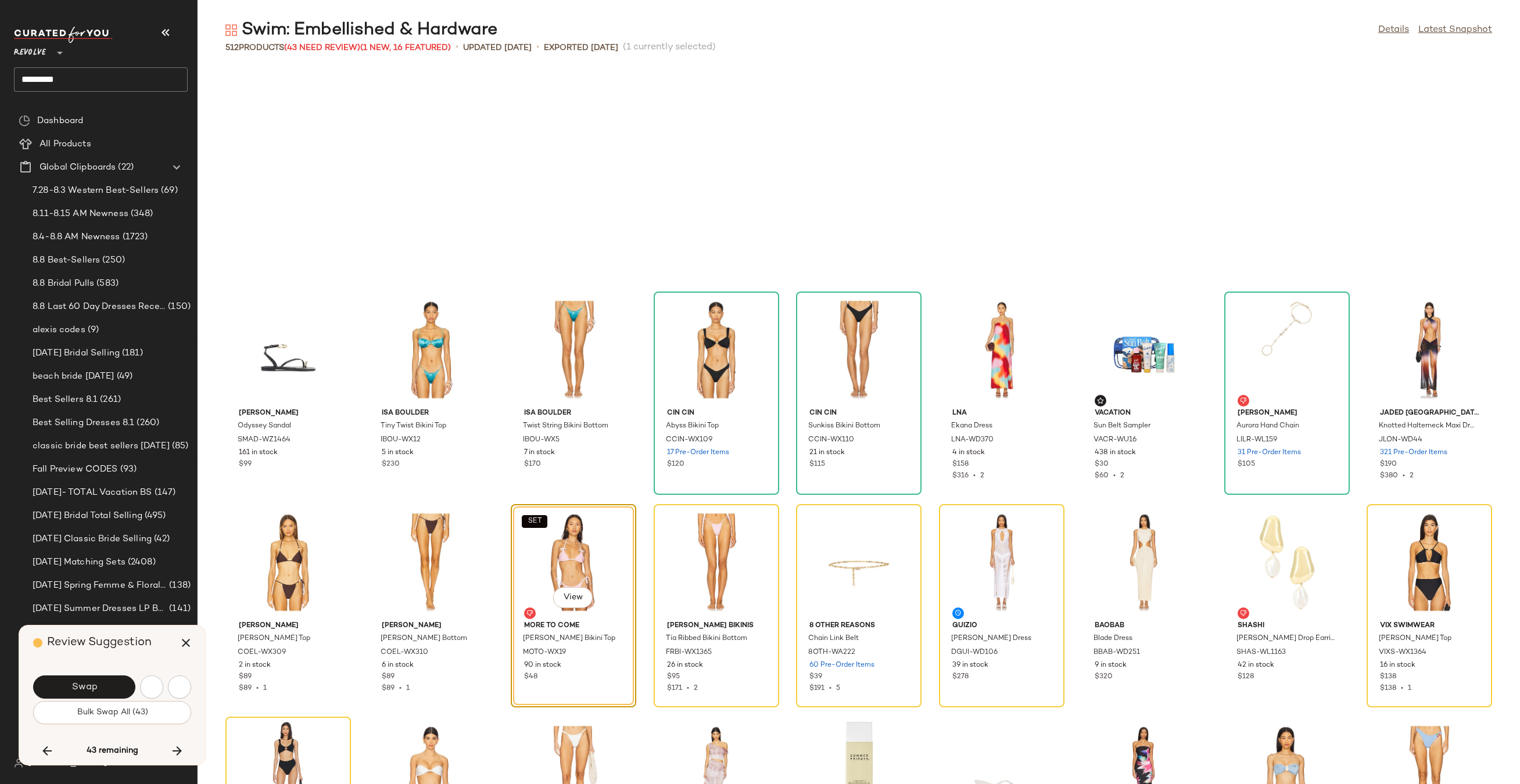
scroll to position [8712, 0]
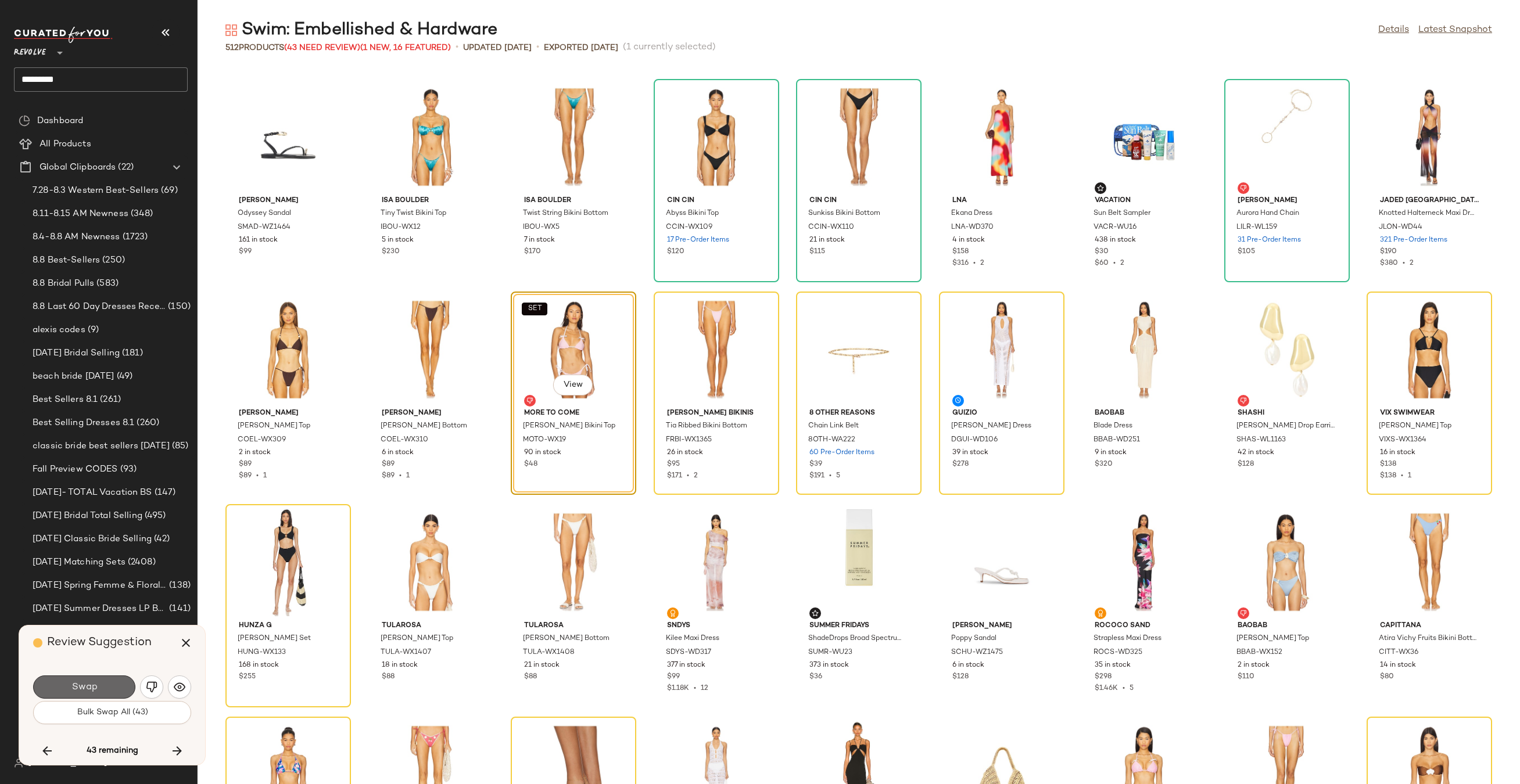
click at [91, 683] on span "Swap" at bounding box center [84, 687] width 26 height 11
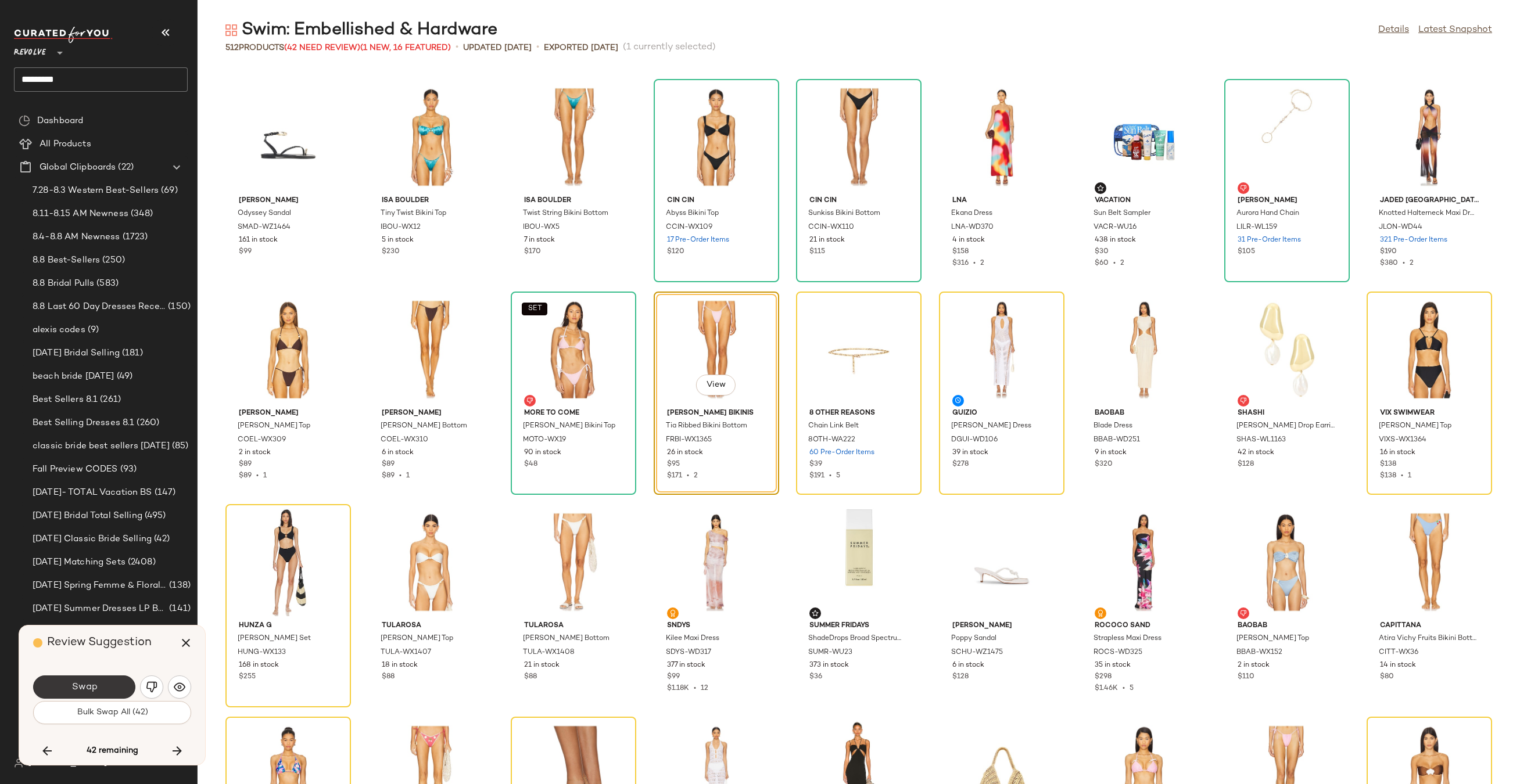
click at [84, 688] on span "Swap" at bounding box center [84, 687] width 26 height 11
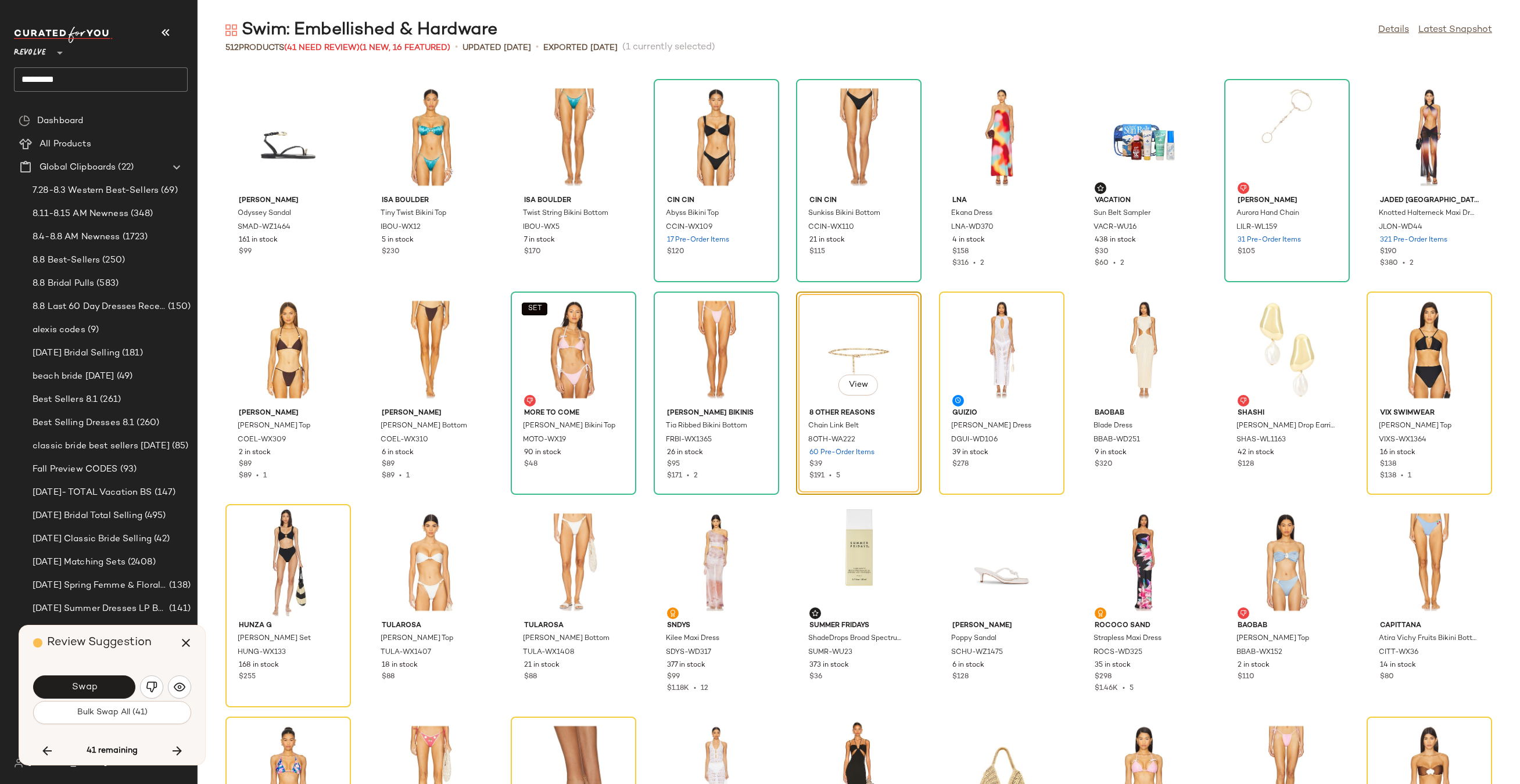
click at [84, 688] on span "Swap" at bounding box center [84, 687] width 26 height 11
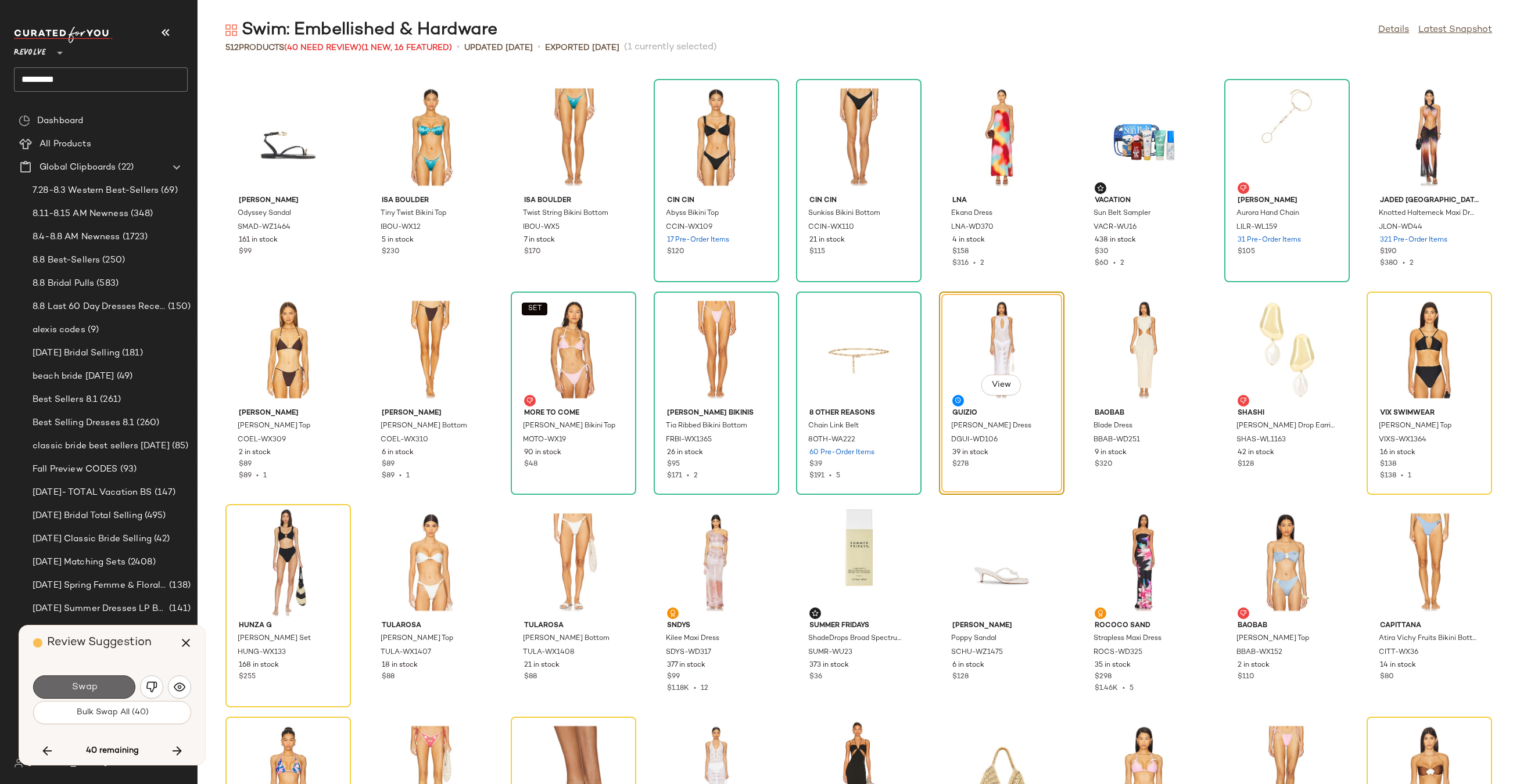
click at [84, 689] on span "Swap" at bounding box center [84, 687] width 26 height 11
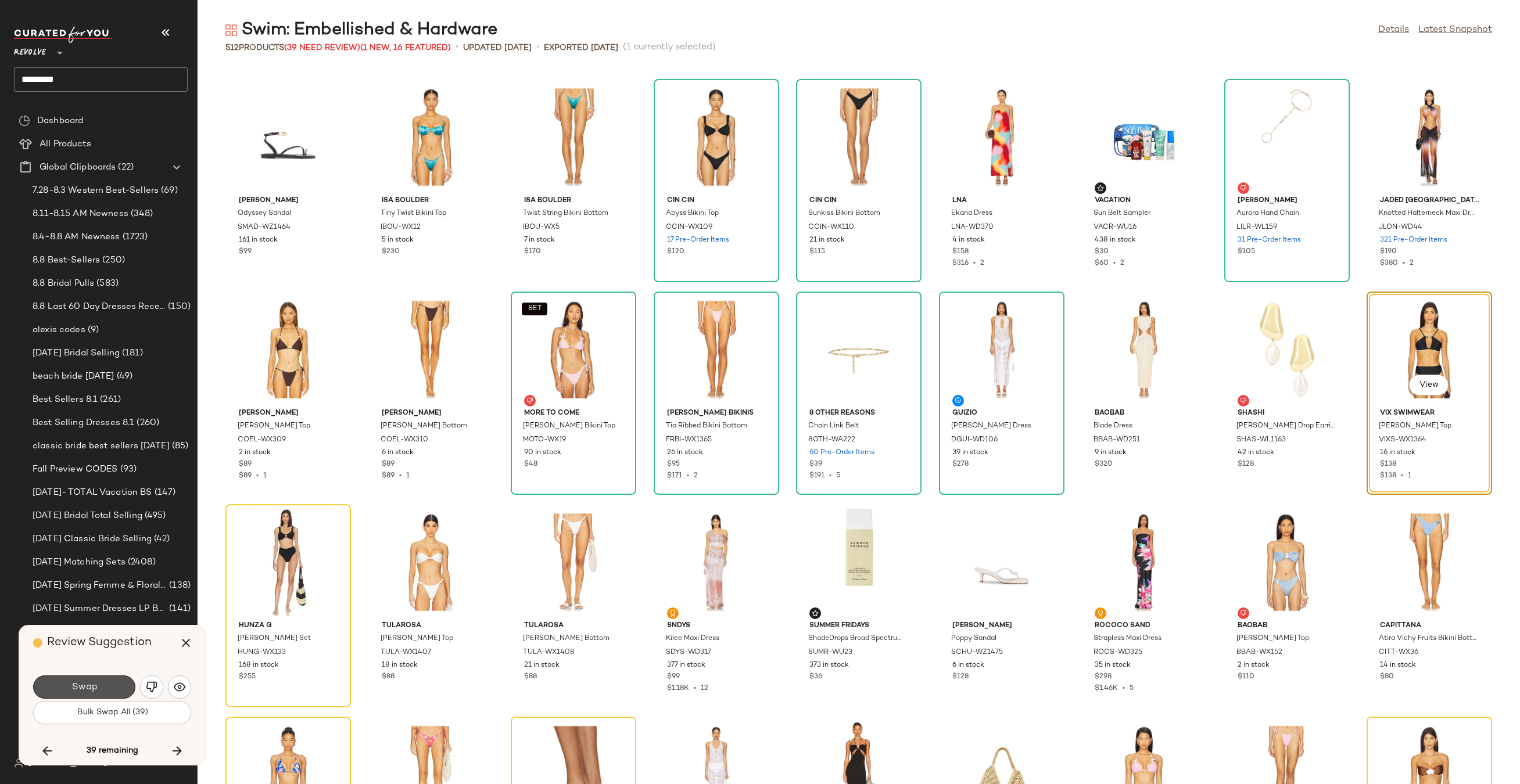
click at [84, 689] on span "Swap" at bounding box center [84, 687] width 26 height 11
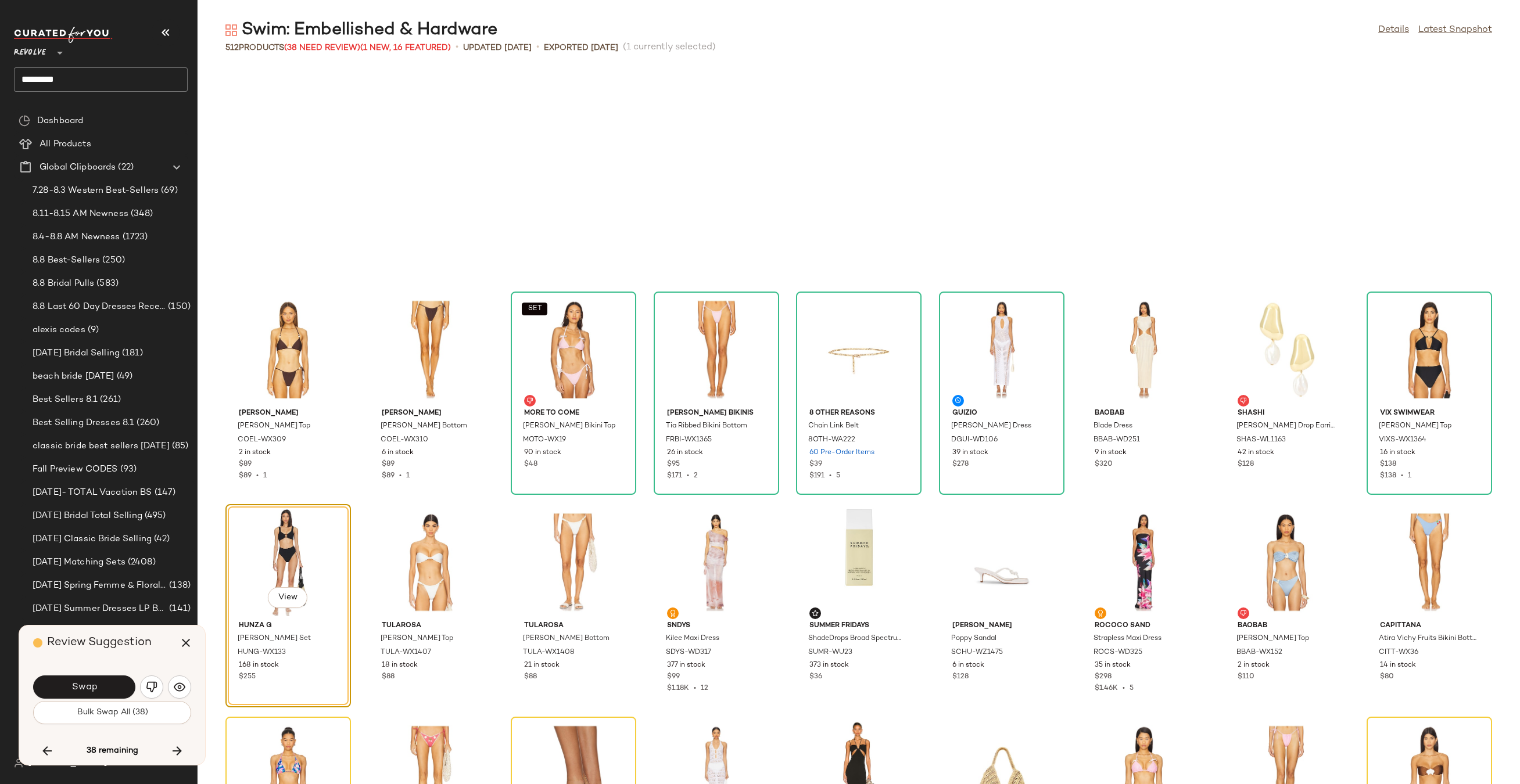
scroll to position [8924, 0]
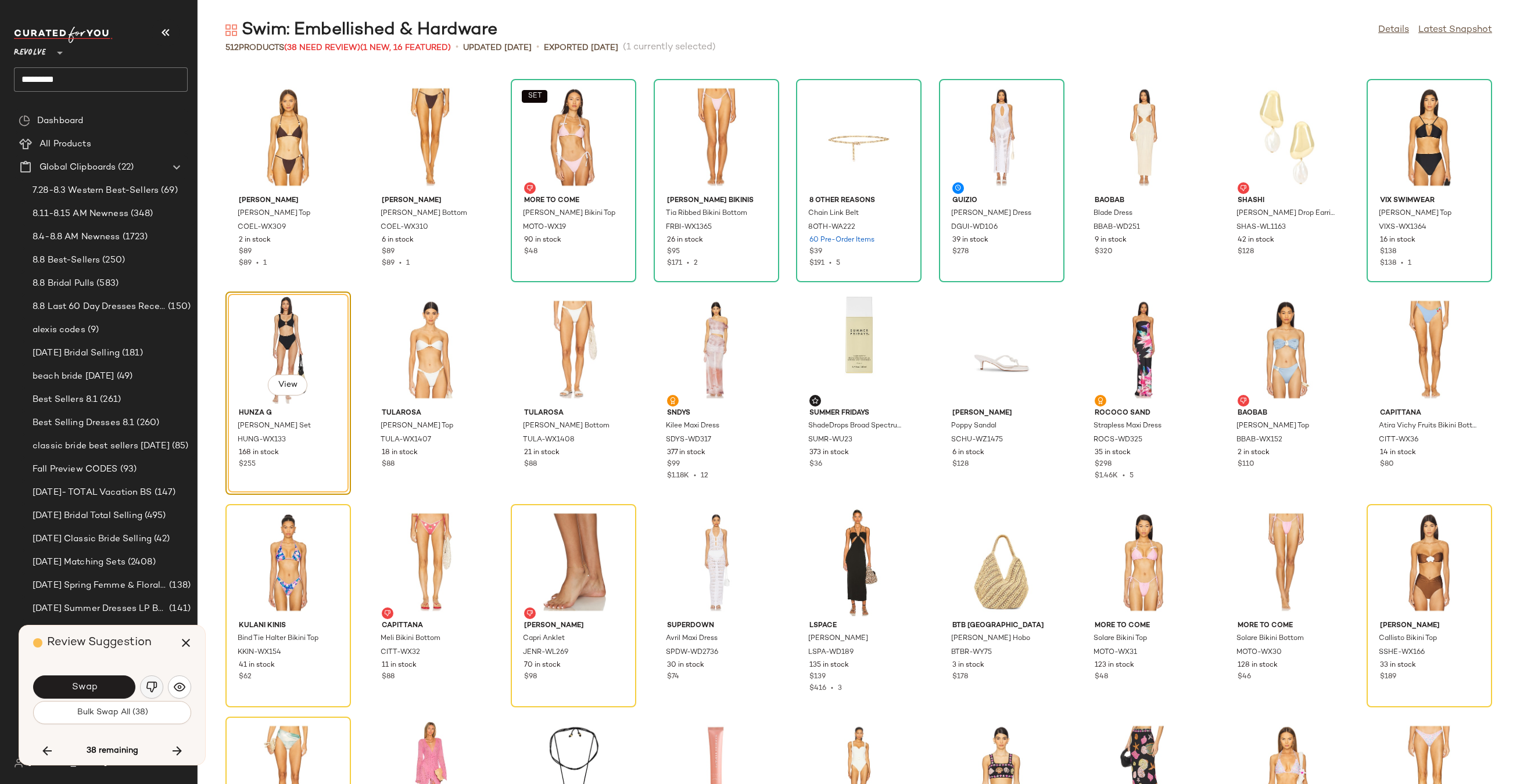
click at [151, 690] on img "button" at bounding box center [152, 686] width 12 height 12
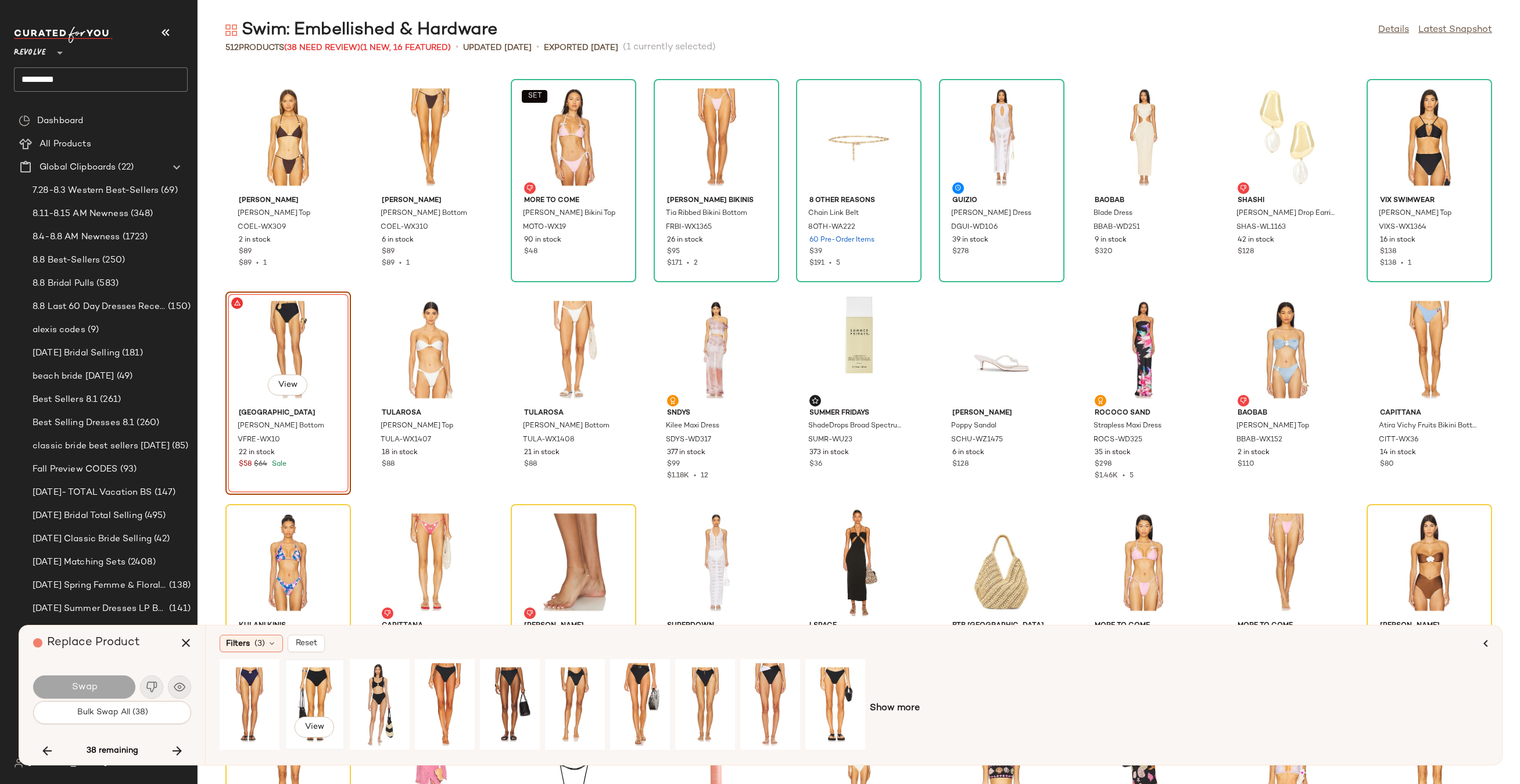
click at [304, 686] on div "View" at bounding box center [314, 704] width 52 height 82
click at [117, 681] on button "Swap" at bounding box center [84, 686] width 103 height 23
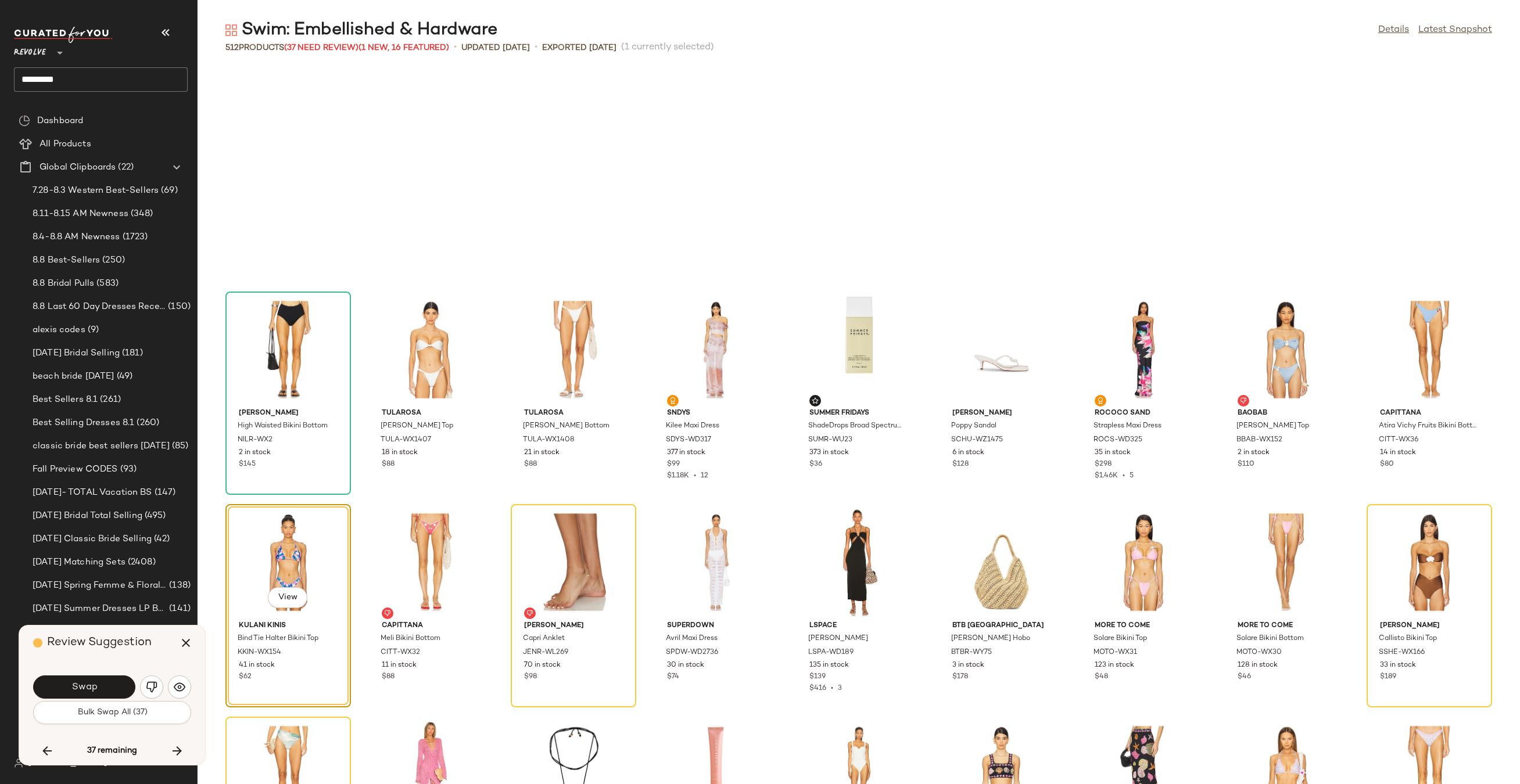
scroll to position [9137, 0]
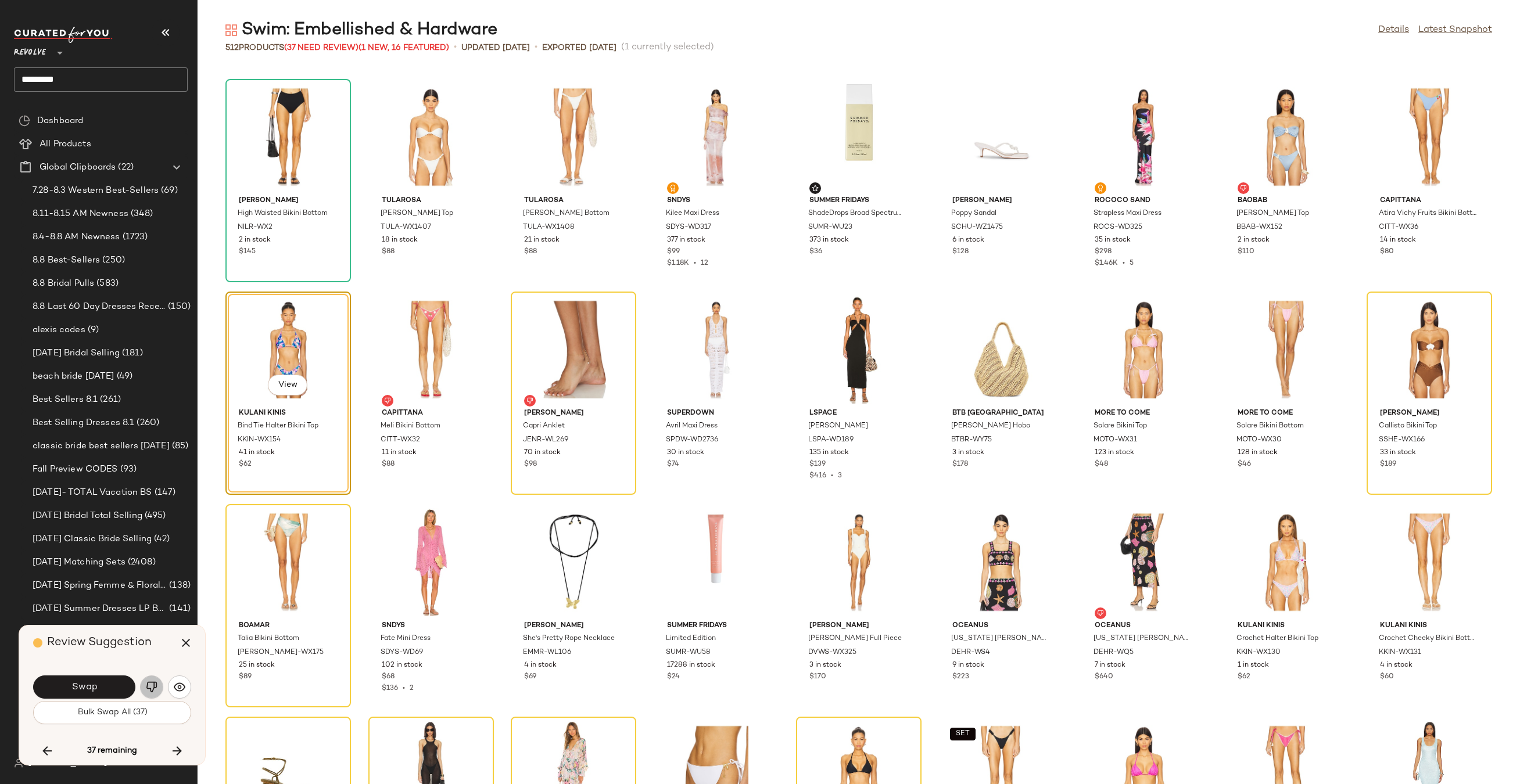
click at [151, 687] on img "button" at bounding box center [152, 686] width 12 height 12
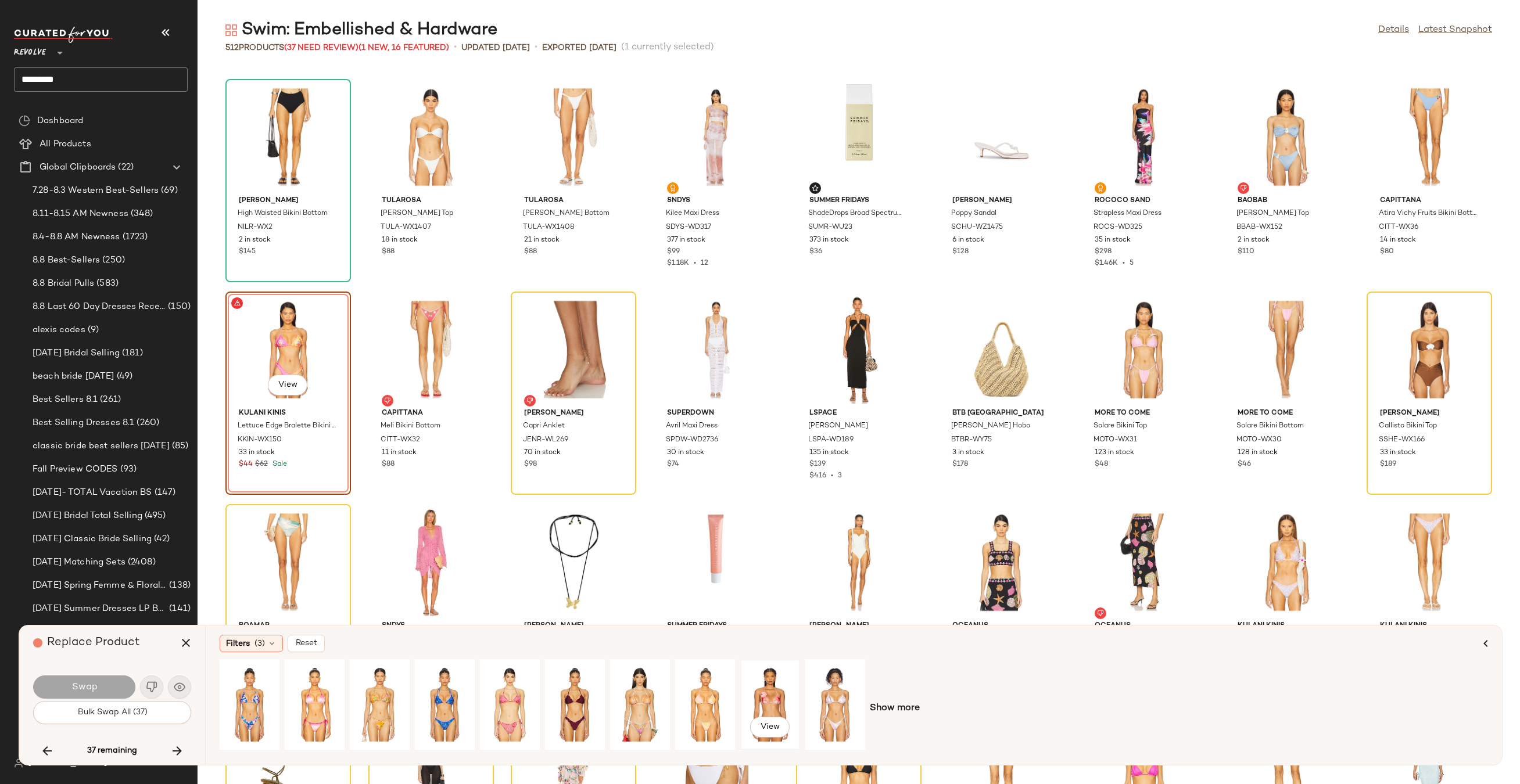
click at [764, 695] on div "View" at bounding box center [770, 704] width 52 height 82
click at [68, 687] on button "Swap" at bounding box center [84, 686] width 103 height 23
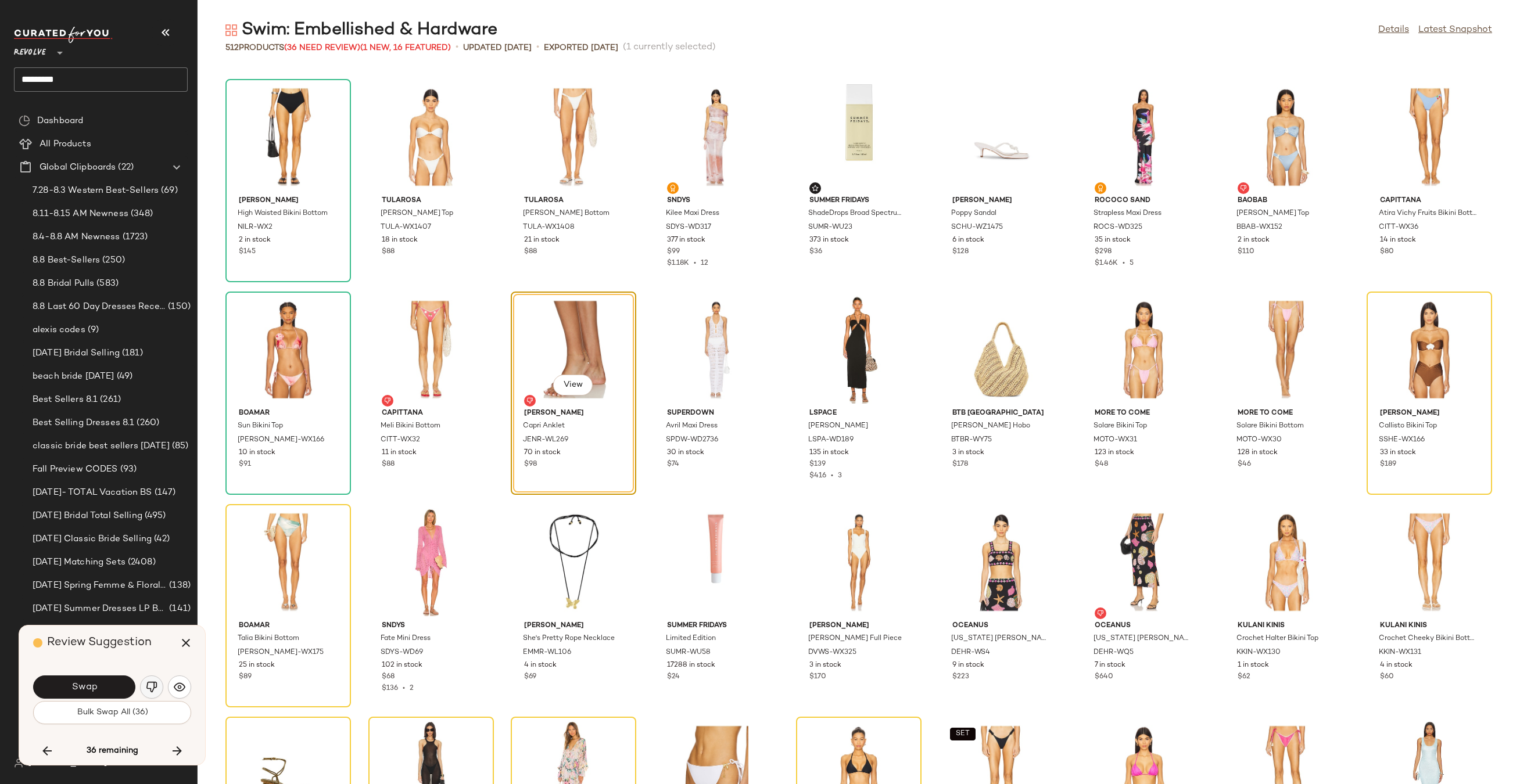
click at [154, 689] on img "button" at bounding box center [152, 686] width 12 height 12
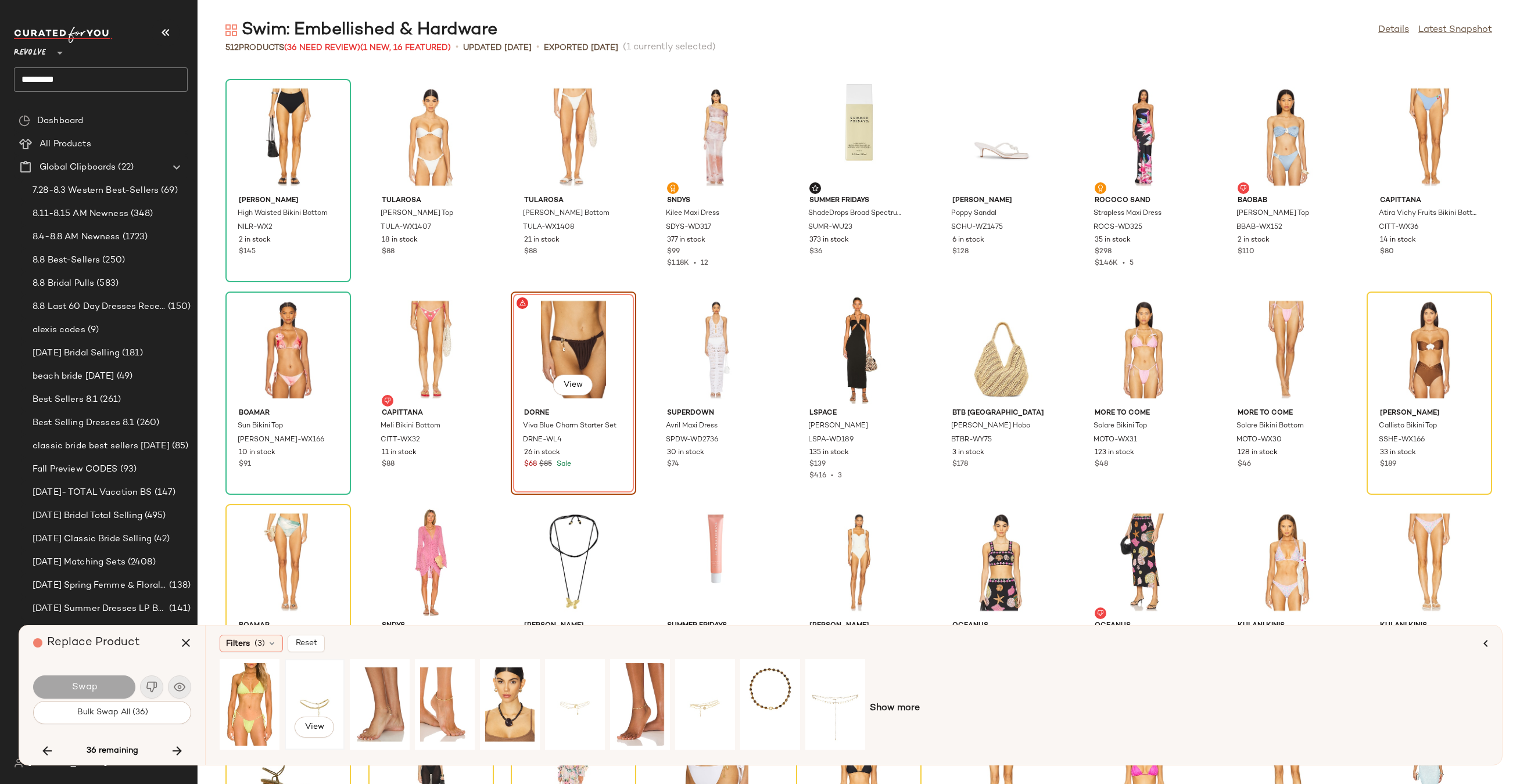
click at [333, 696] on div "View" at bounding box center [314, 704] width 52 height 82
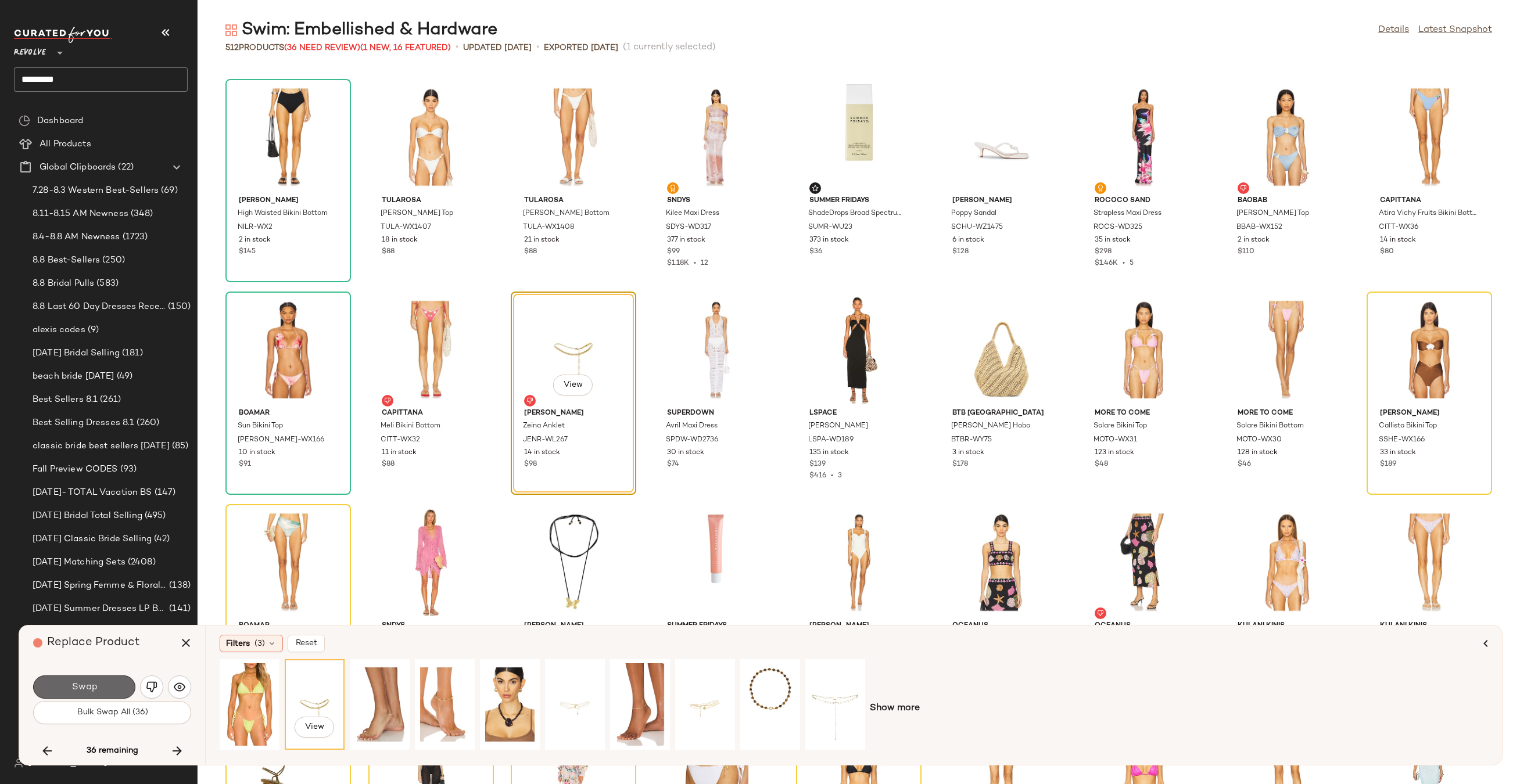
click at [116, 679] on button "Swap" at bounding box center [84, 686] width 103 height 23
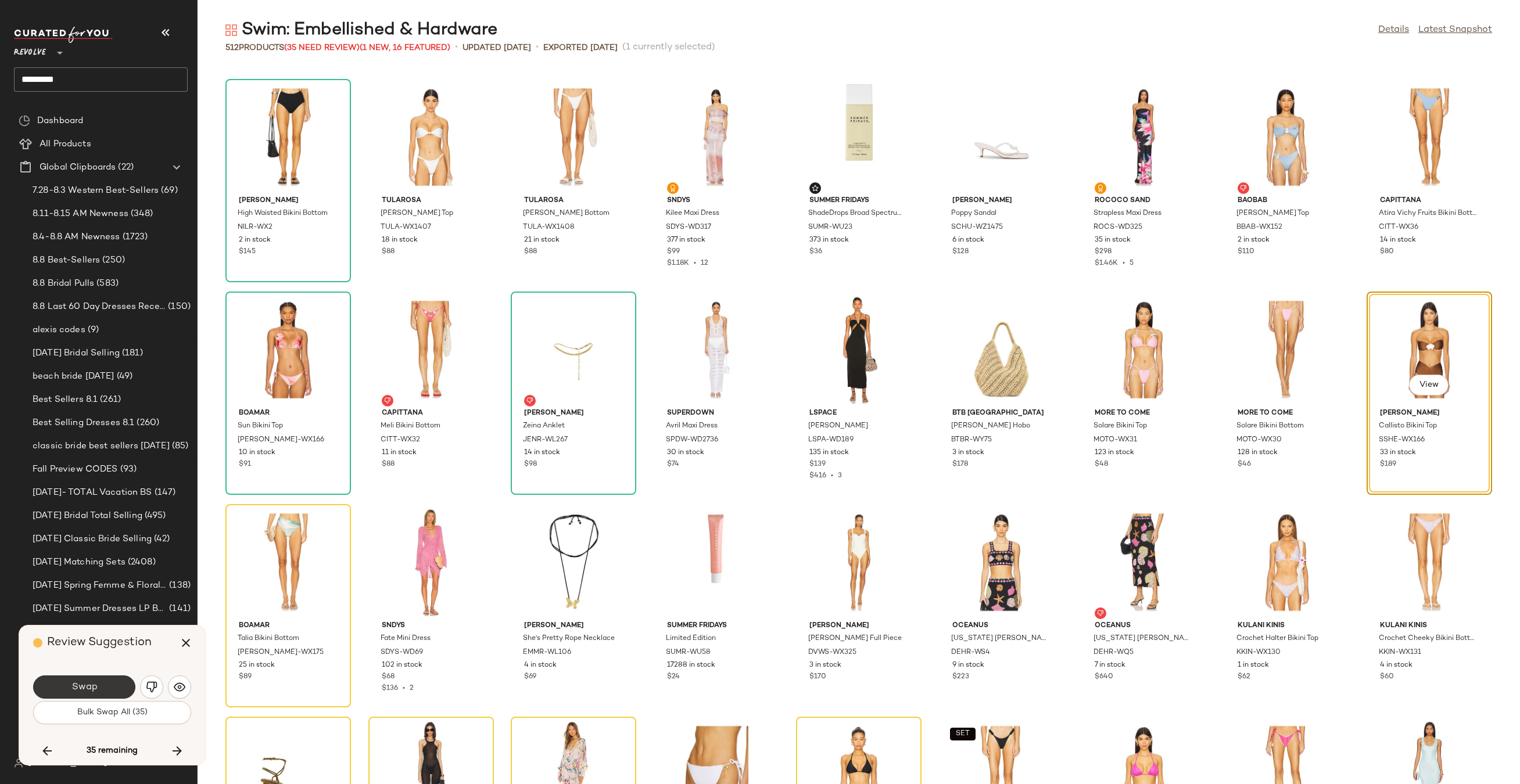
click at [112, 686] on button "Swap" at bounding box center [84, 686] width 103 height 23
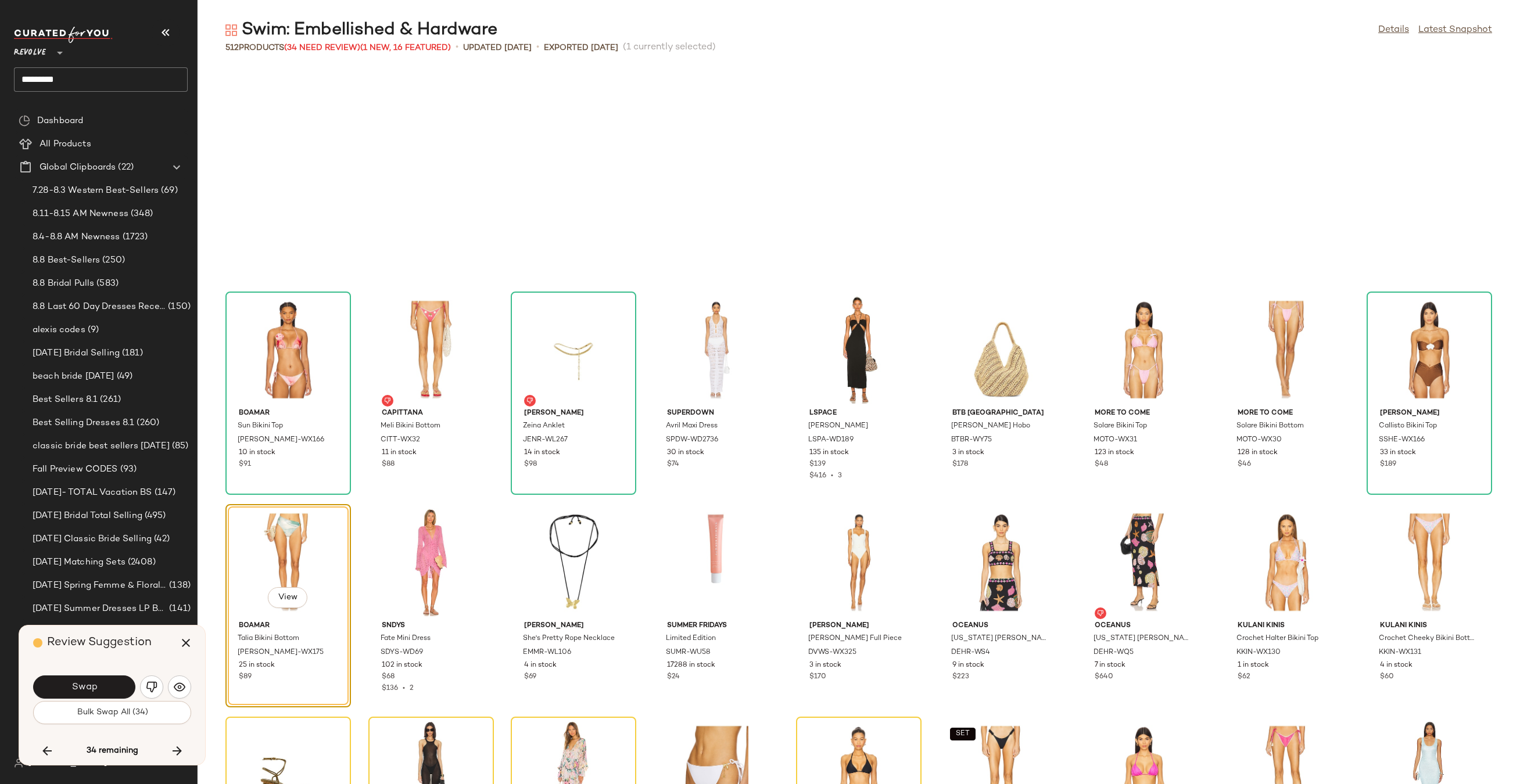
scroll to position [9349, 0]
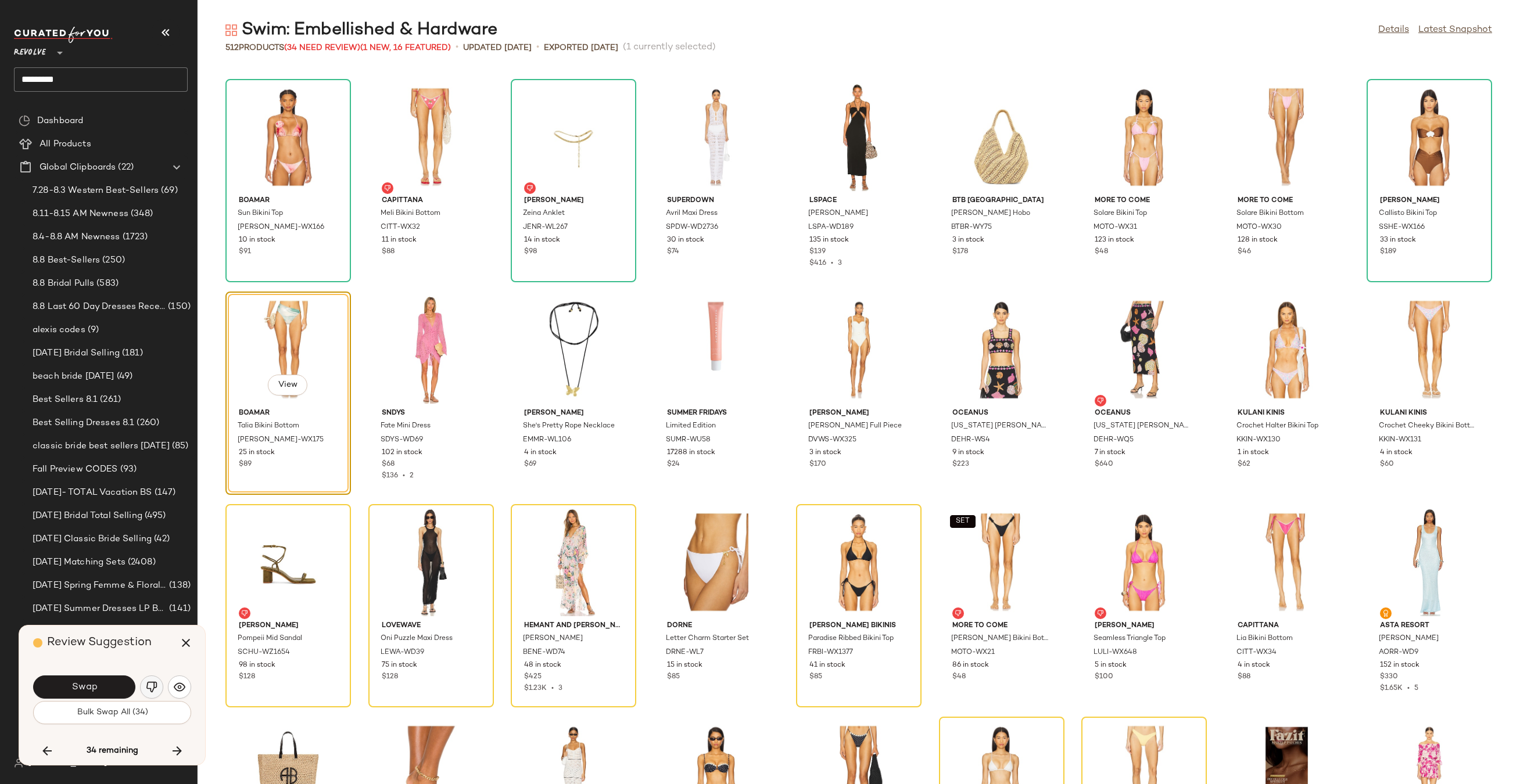
click at [151, 685] on img "button" at bounding box center [152, 686] width 12 height 12
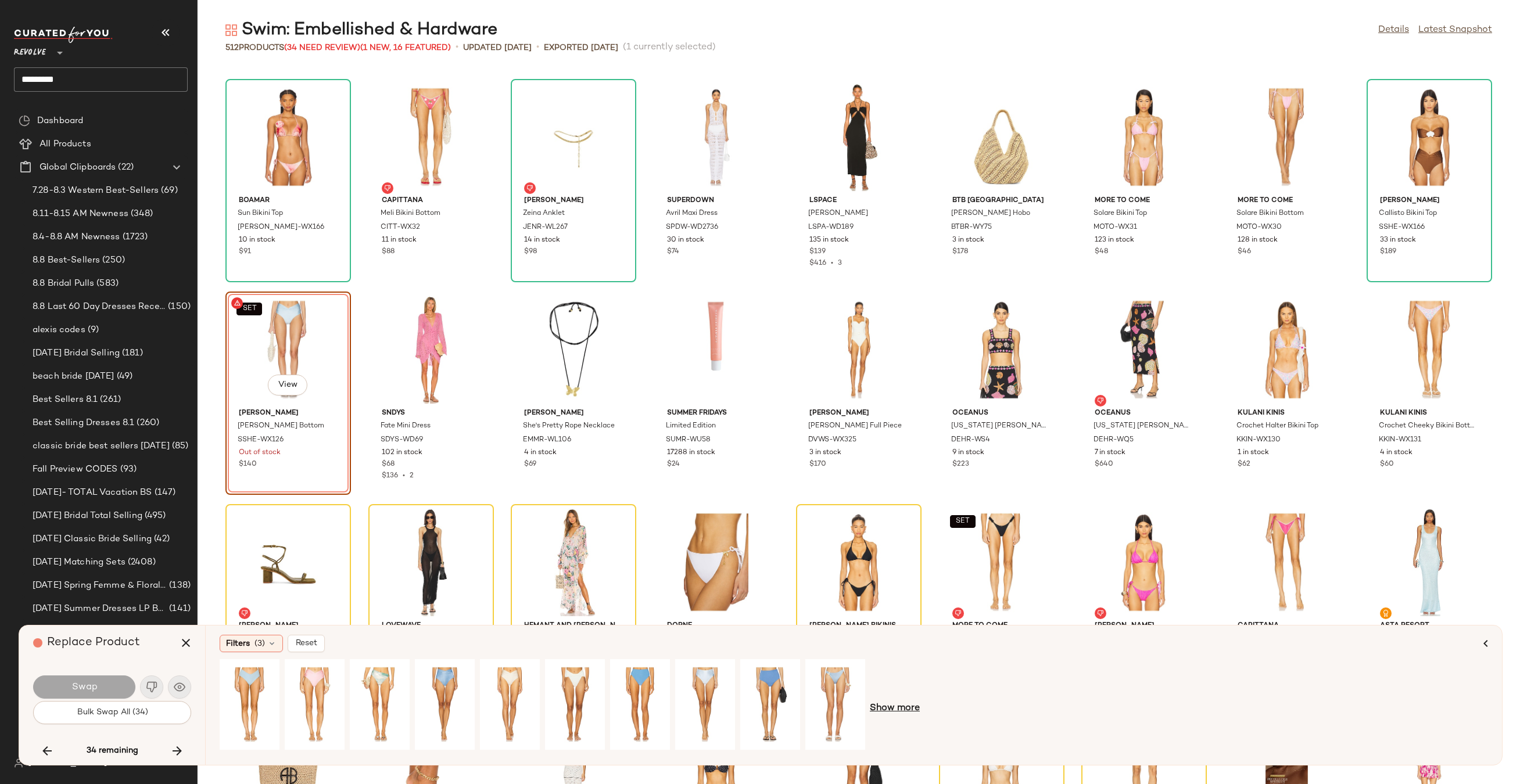
click at [892, 705] on span "Show more" at bounding box center [894, 707] width 50 height 14
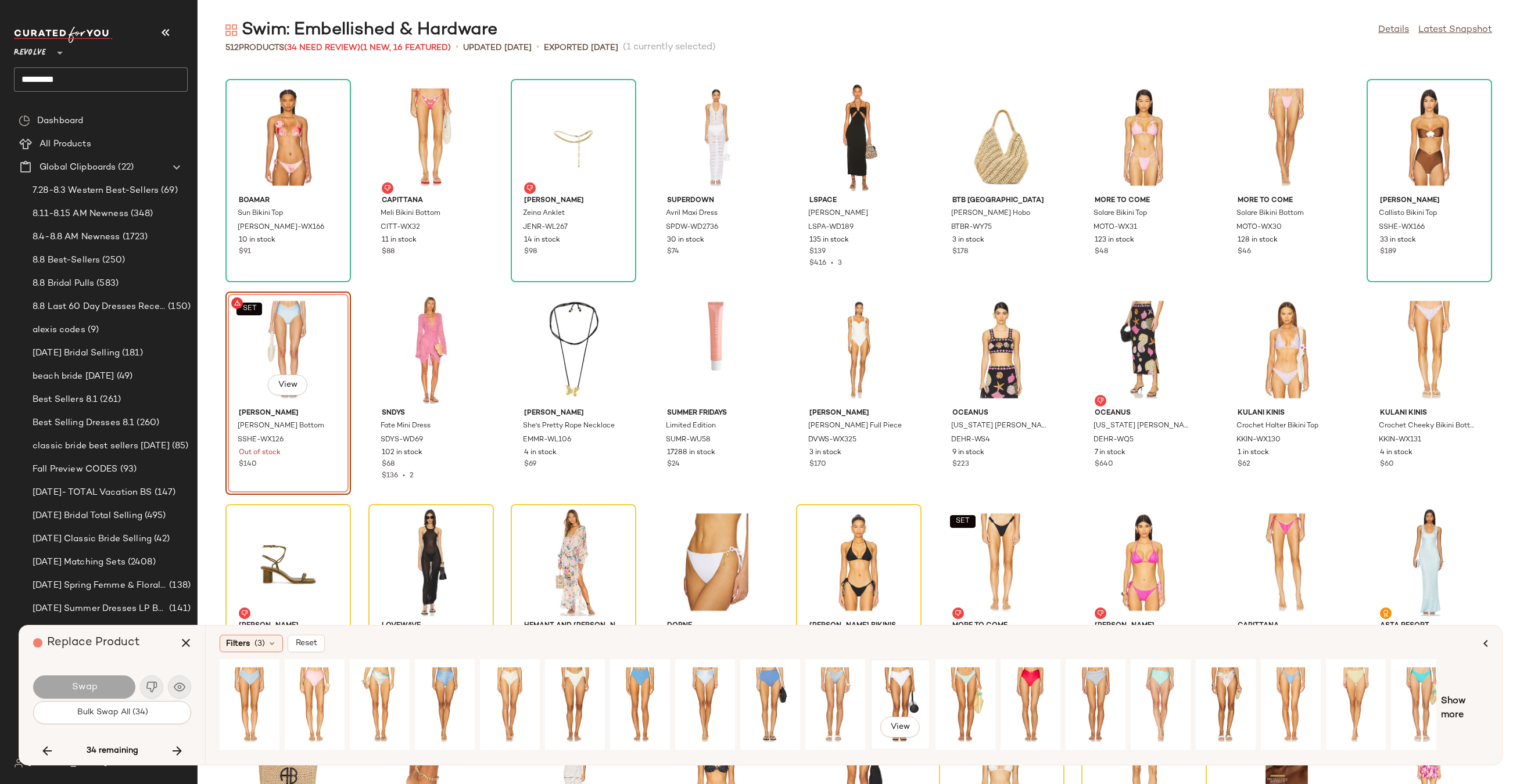
click at [876, 692] on div "View" at bounding box center [900, 704] width 52 height 82
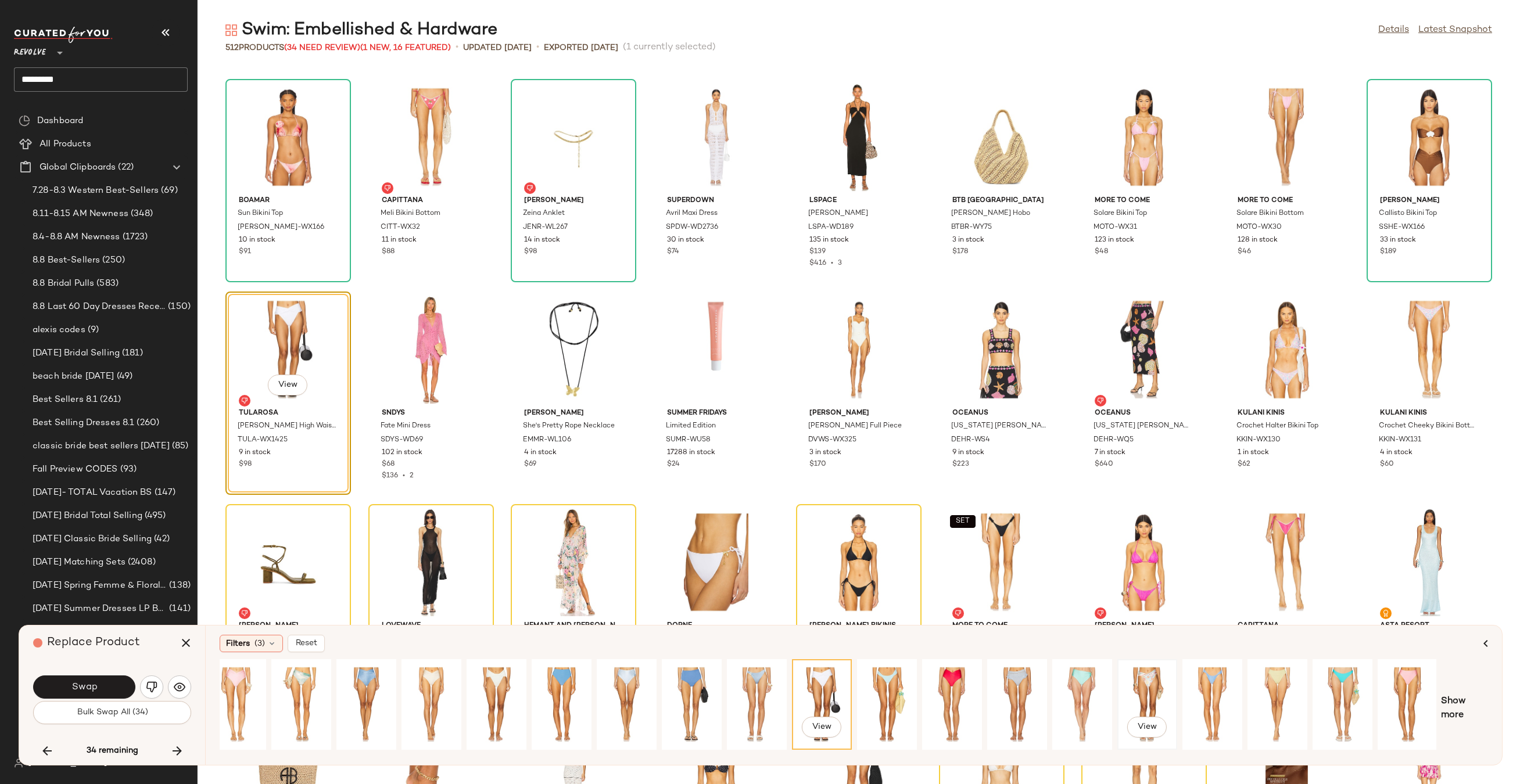
click at [1163, 673] on div "View" at bounding box center [1147, 704] width 52 height 82
click at [1274, 692] on div "View" at bounding box center [1277, 704] width 52 height 82
click at [1464, 701] on span "Show more" at bounding box center [1464, 708] width 47 height 28
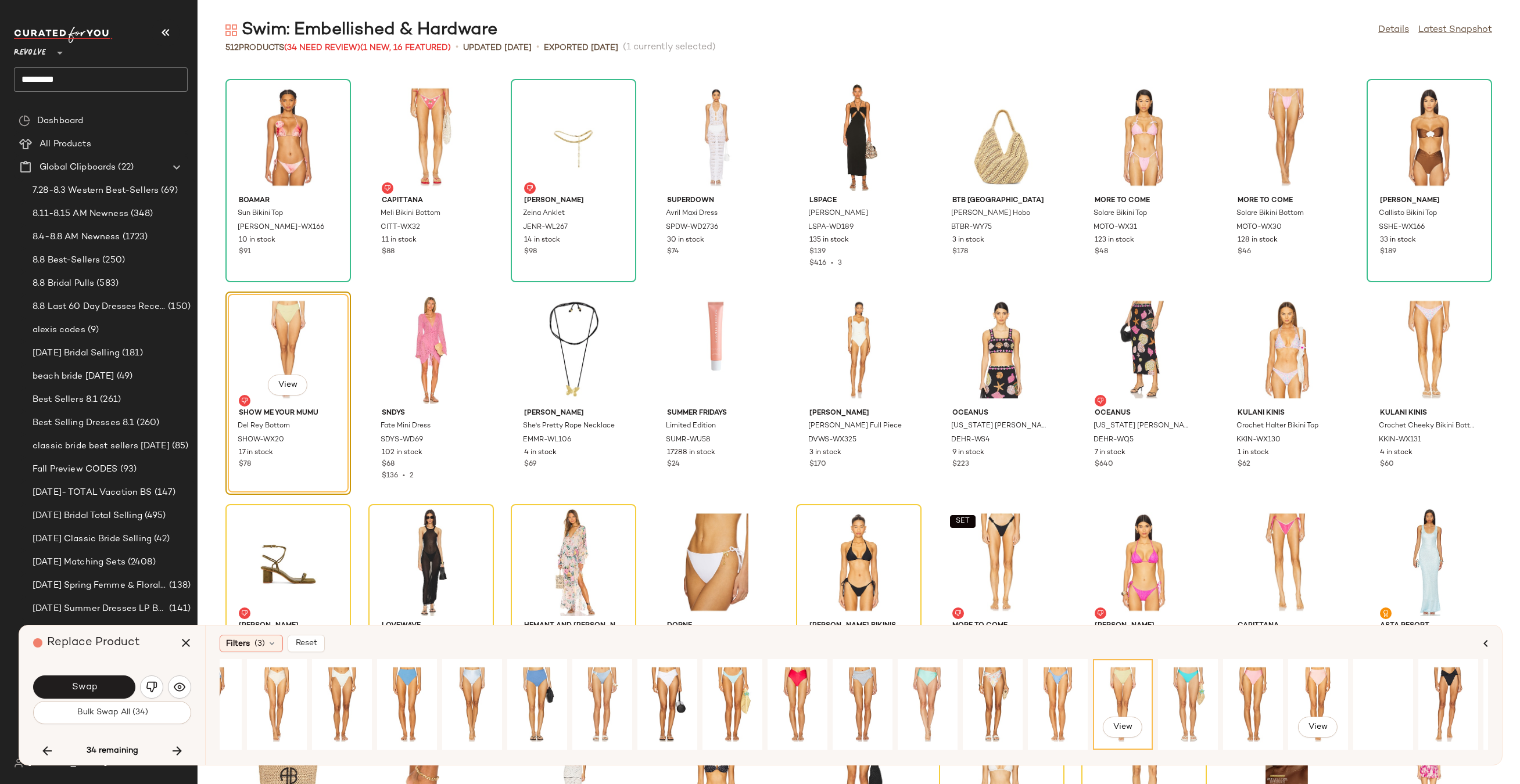
scroll to position [0, 353]
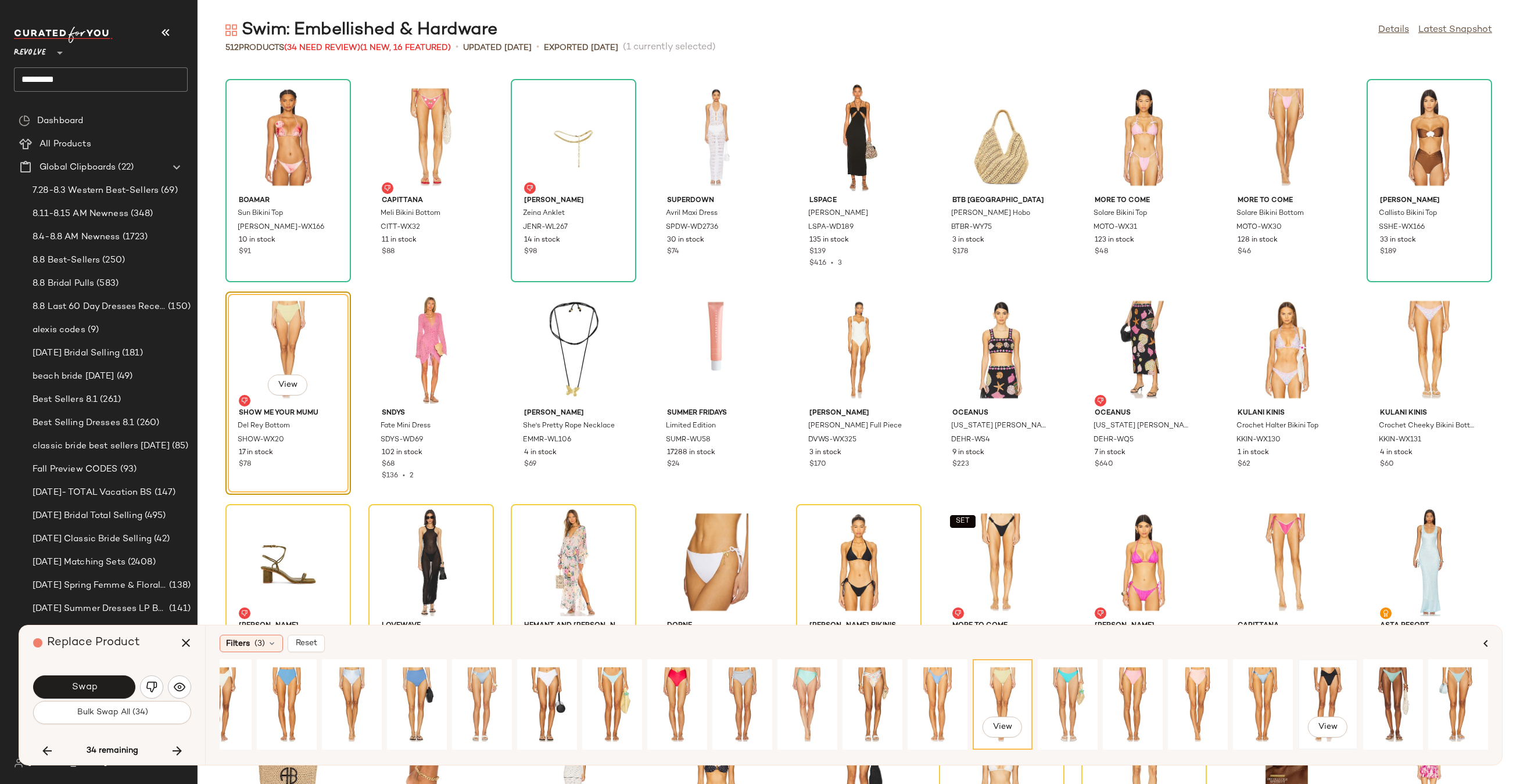
click at [1332, 690] on div "View" at bounding box center [1328, 704] width 52 height 82
click at [80, 685] on span "Swap" at bounding box center [84, 687] width 26 height 11
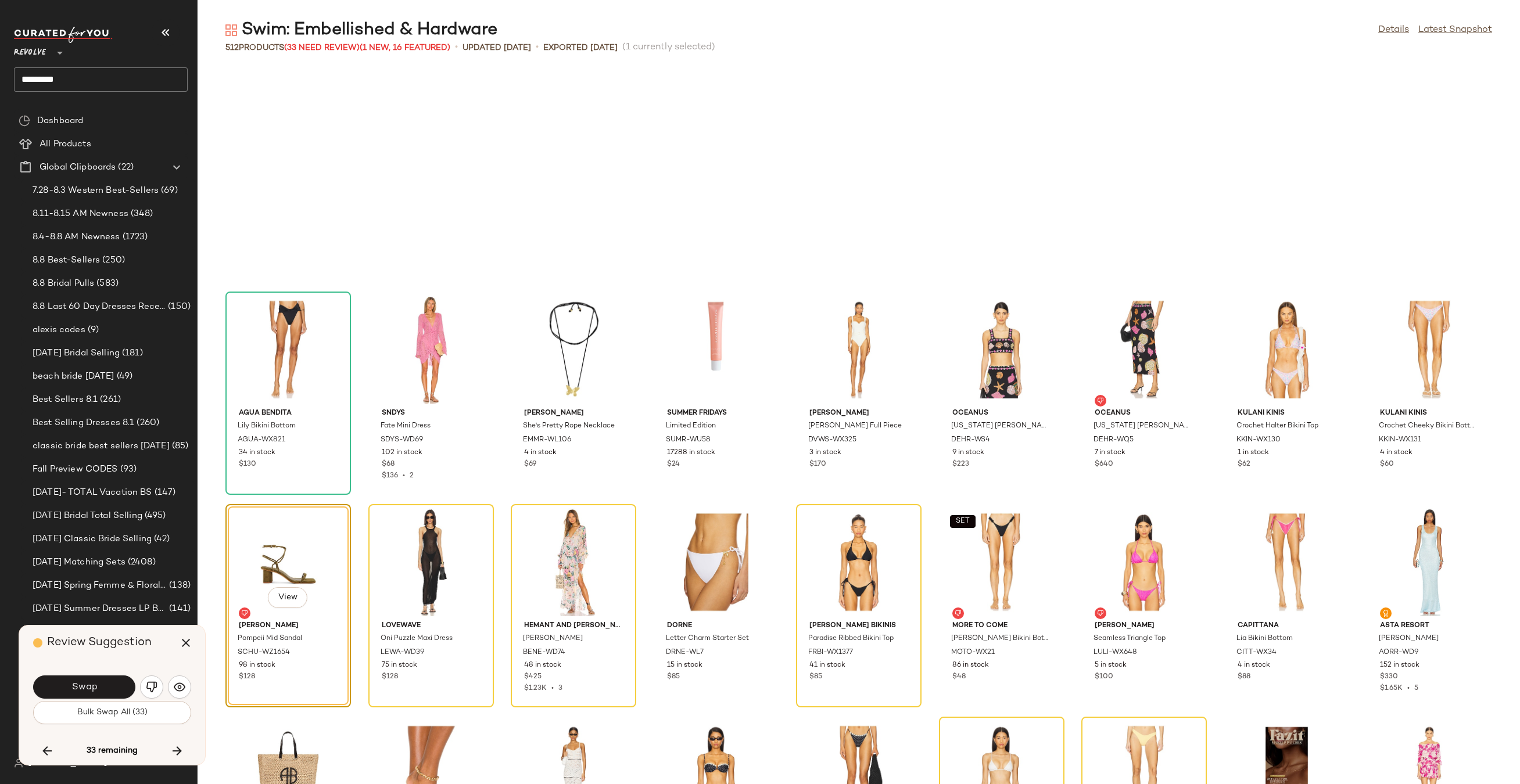
scroll to position [9561, 0]
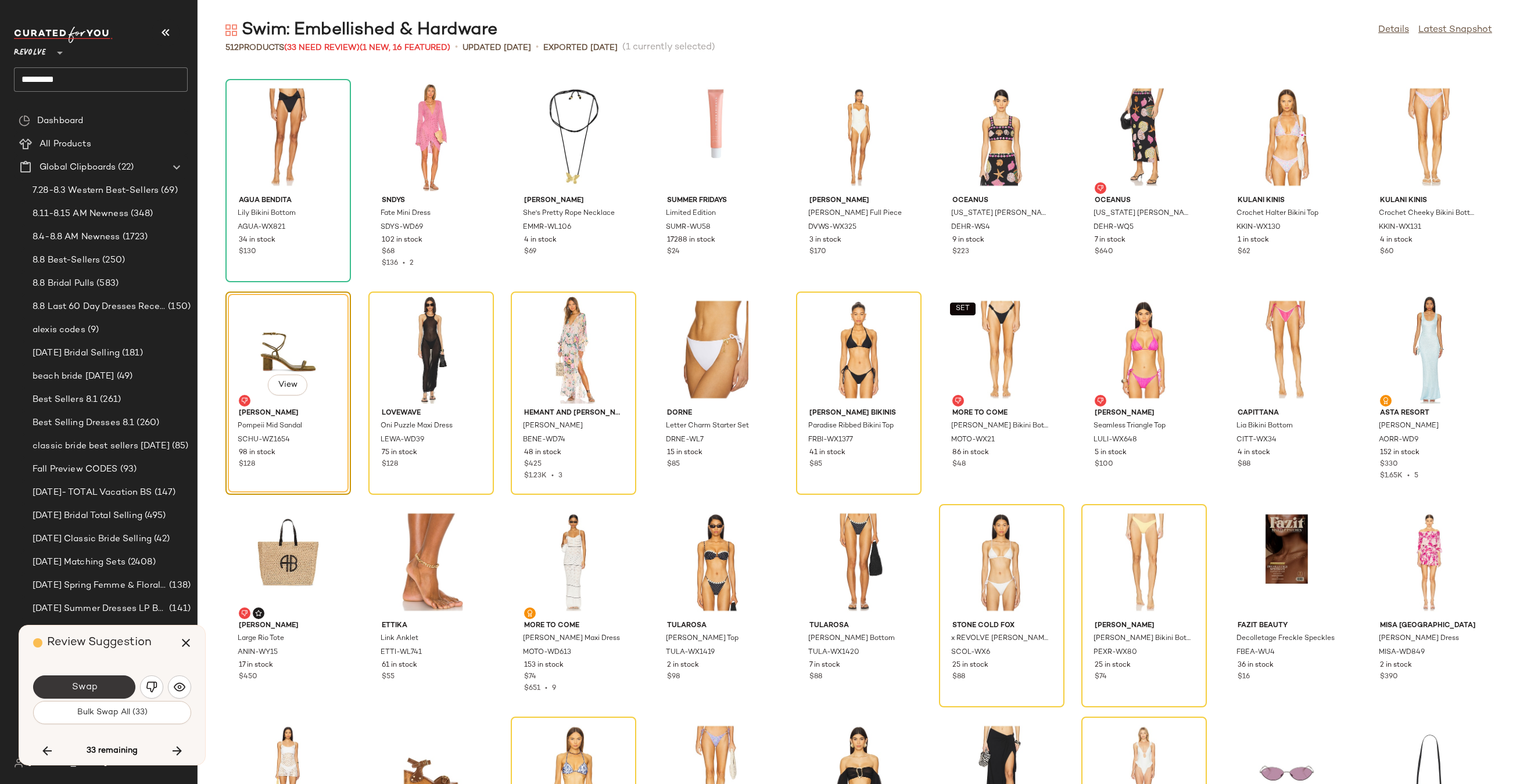
click at [82, 690] on span "Swap" at bounding box center [84, 687] width 26 height 11
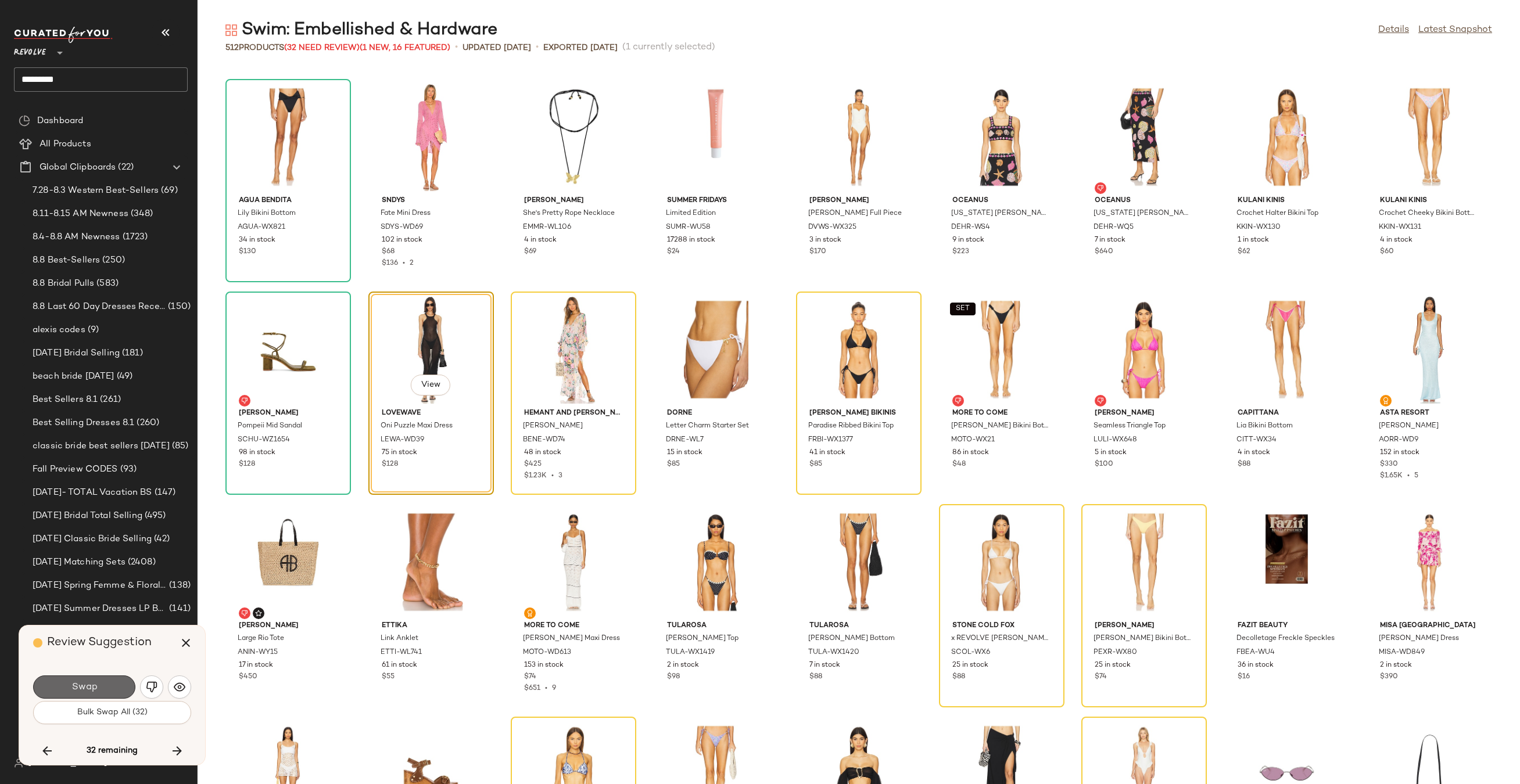
click at [79, 689] on span "Swap" at bounding box center [84, 687] width 26 height 11
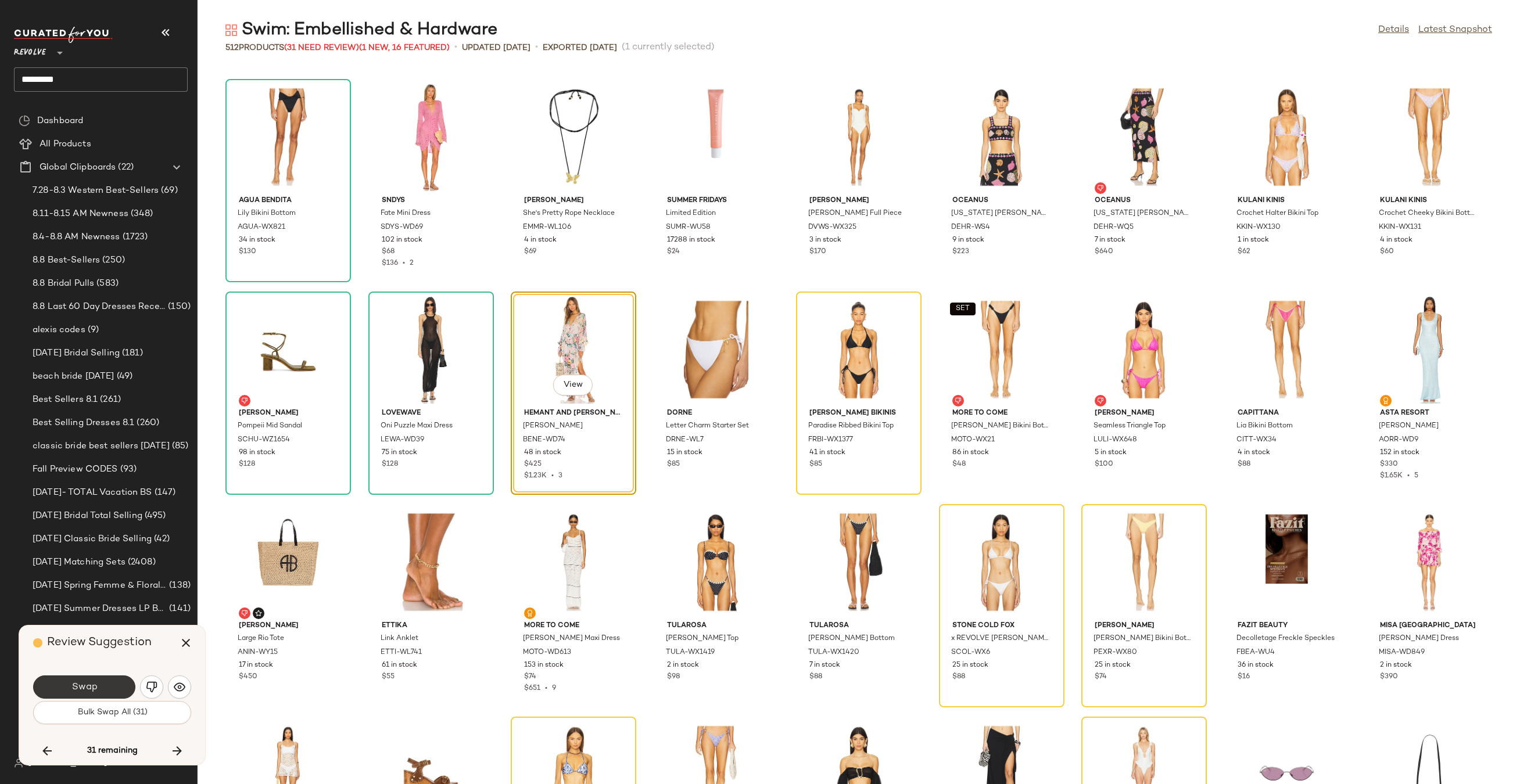
click at [83, 690] on span "Swap" at bounding box center [84, 687] width 26 height 11
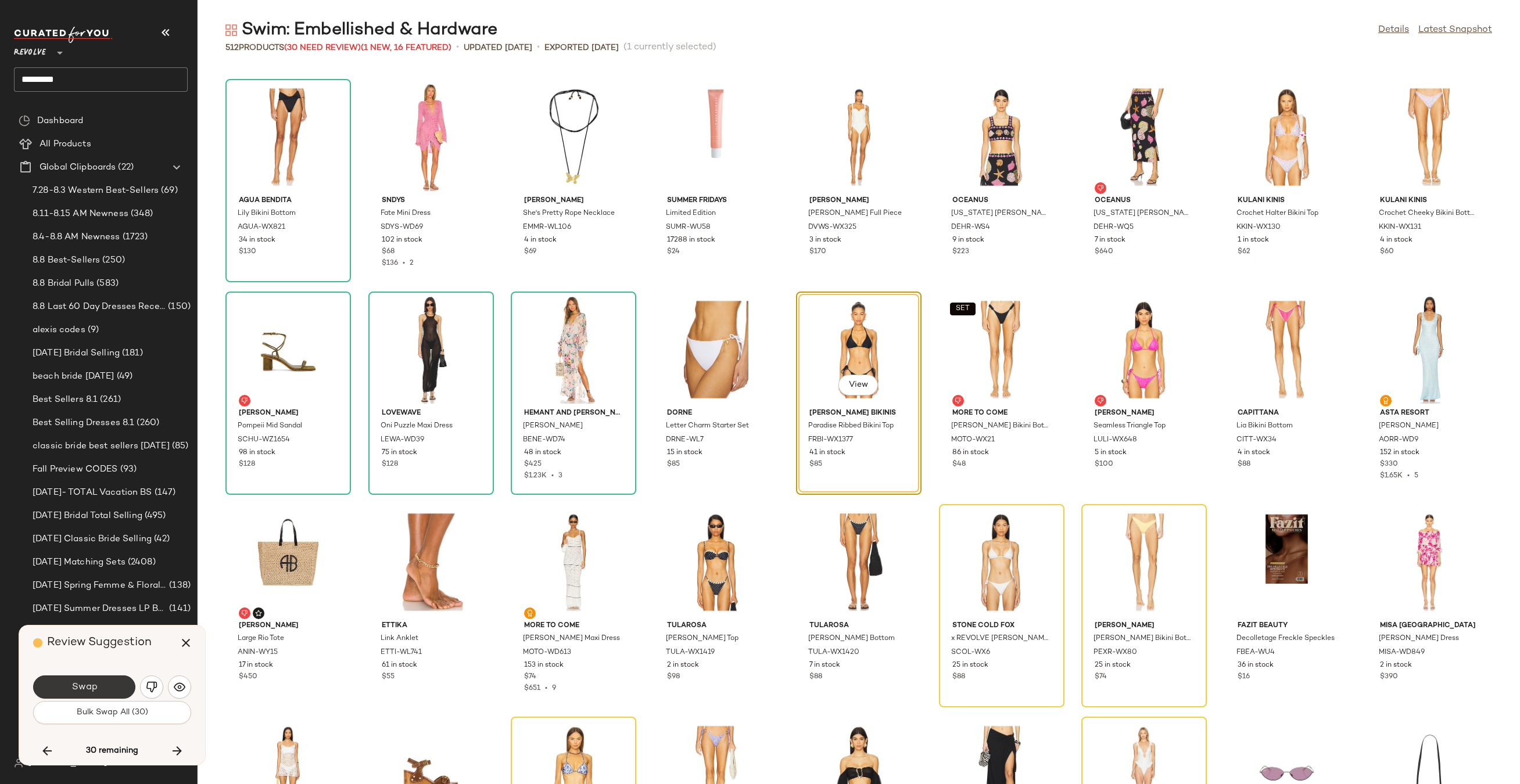
click at [83, 692] on button "Swap" at bounding box center [84, 686] width 103 height 23
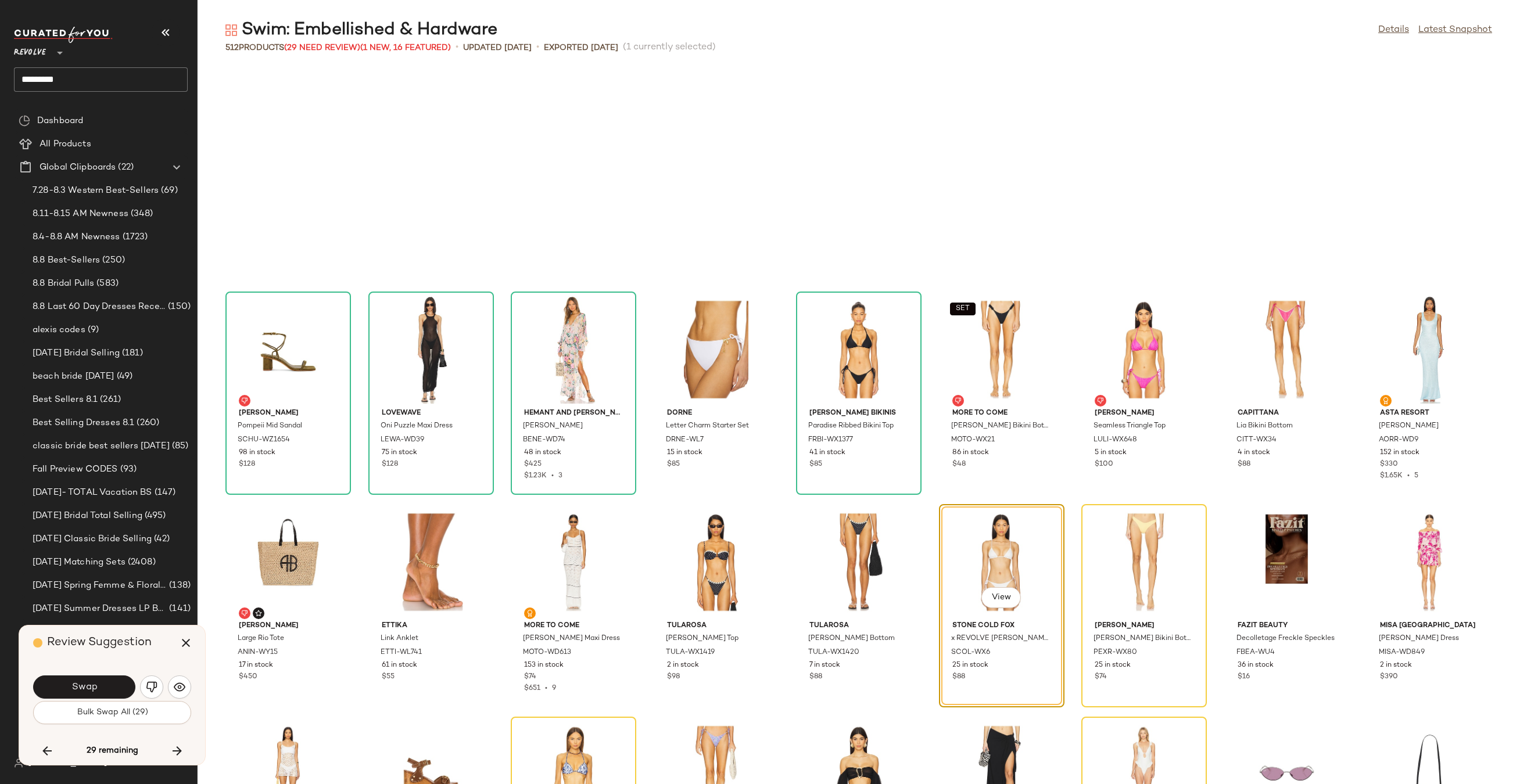
scroll to position [9774, 0]
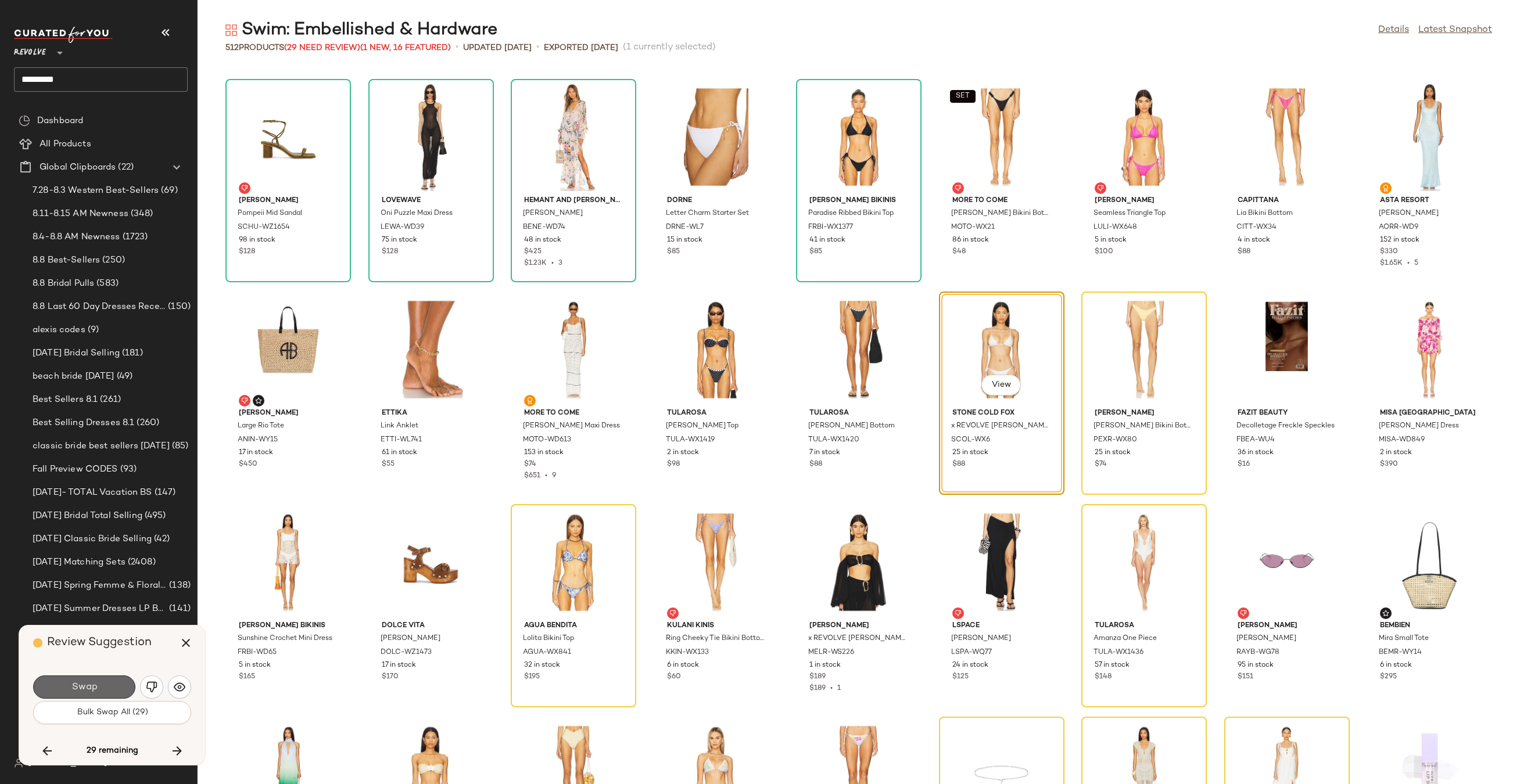
click at [115, 689] on button "Swap" at bounding box center [84, 686] width 103 height 23
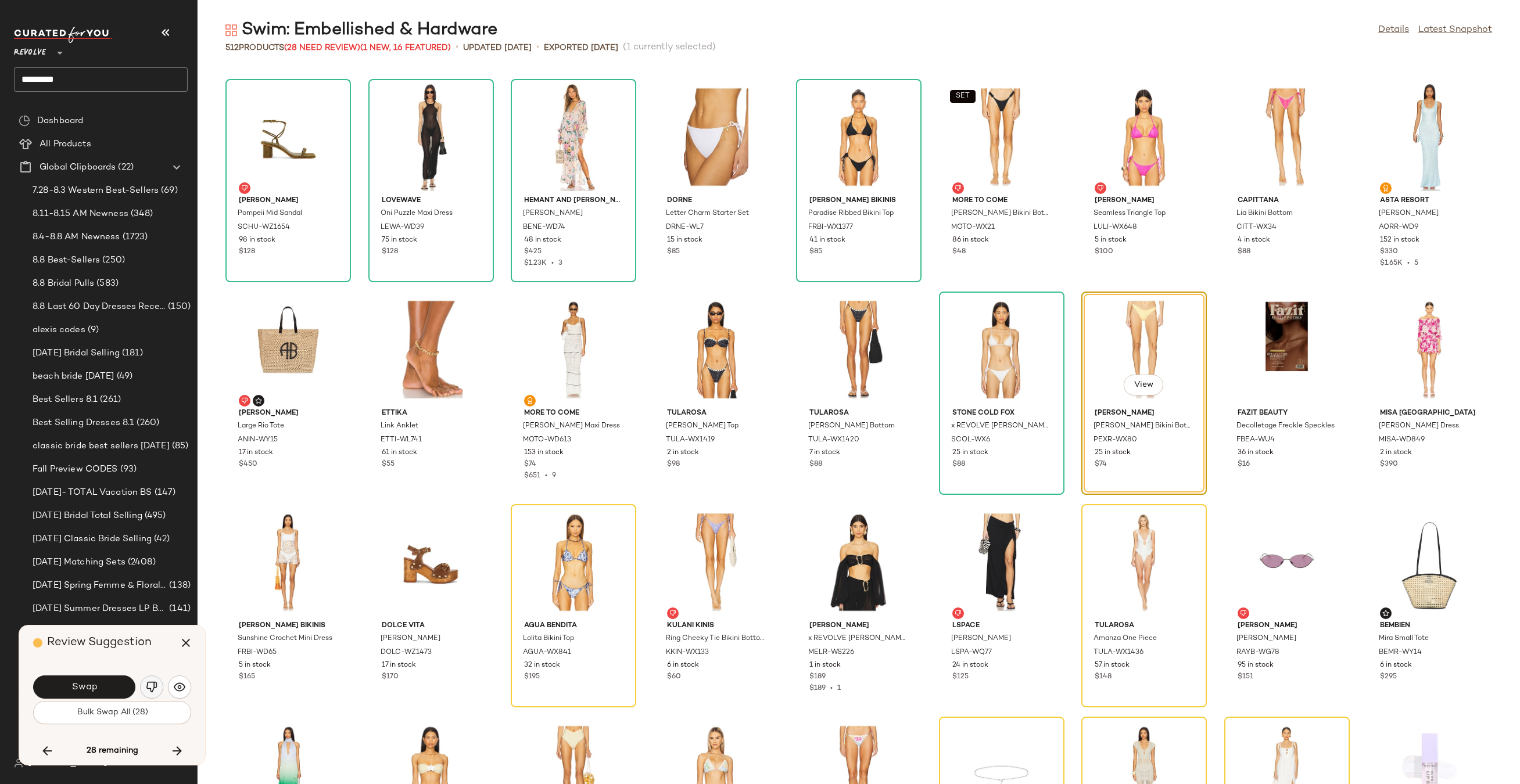
click at [151, 686] on img "button" at bounding box center [152, 686] width 12 height 12
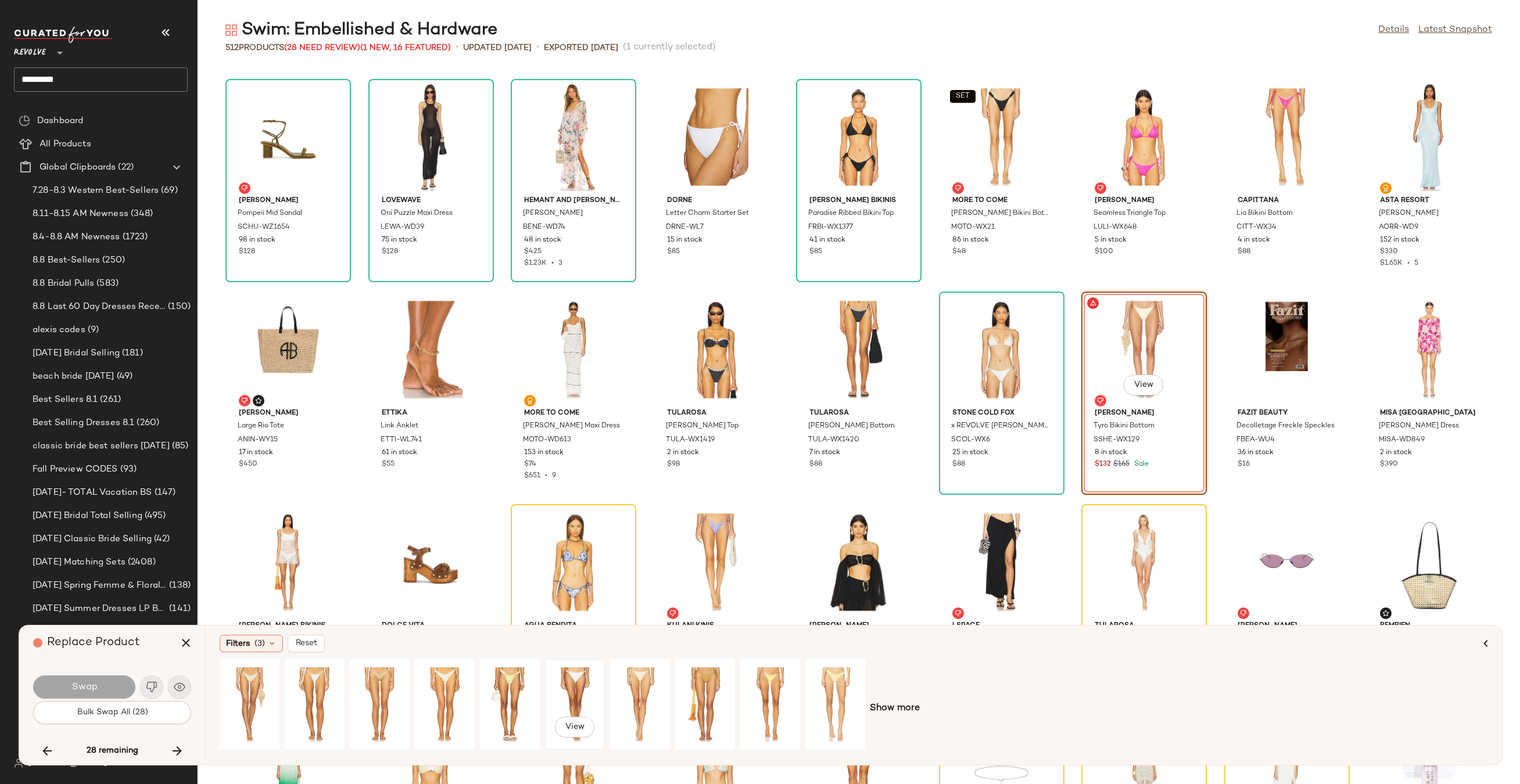
click at [578, 678] on div "View" at bounding box center [575, 704] width 52 height 82
click at [100, 682] on button "Swap" at bounding box center [84, 686] width 103 height 23
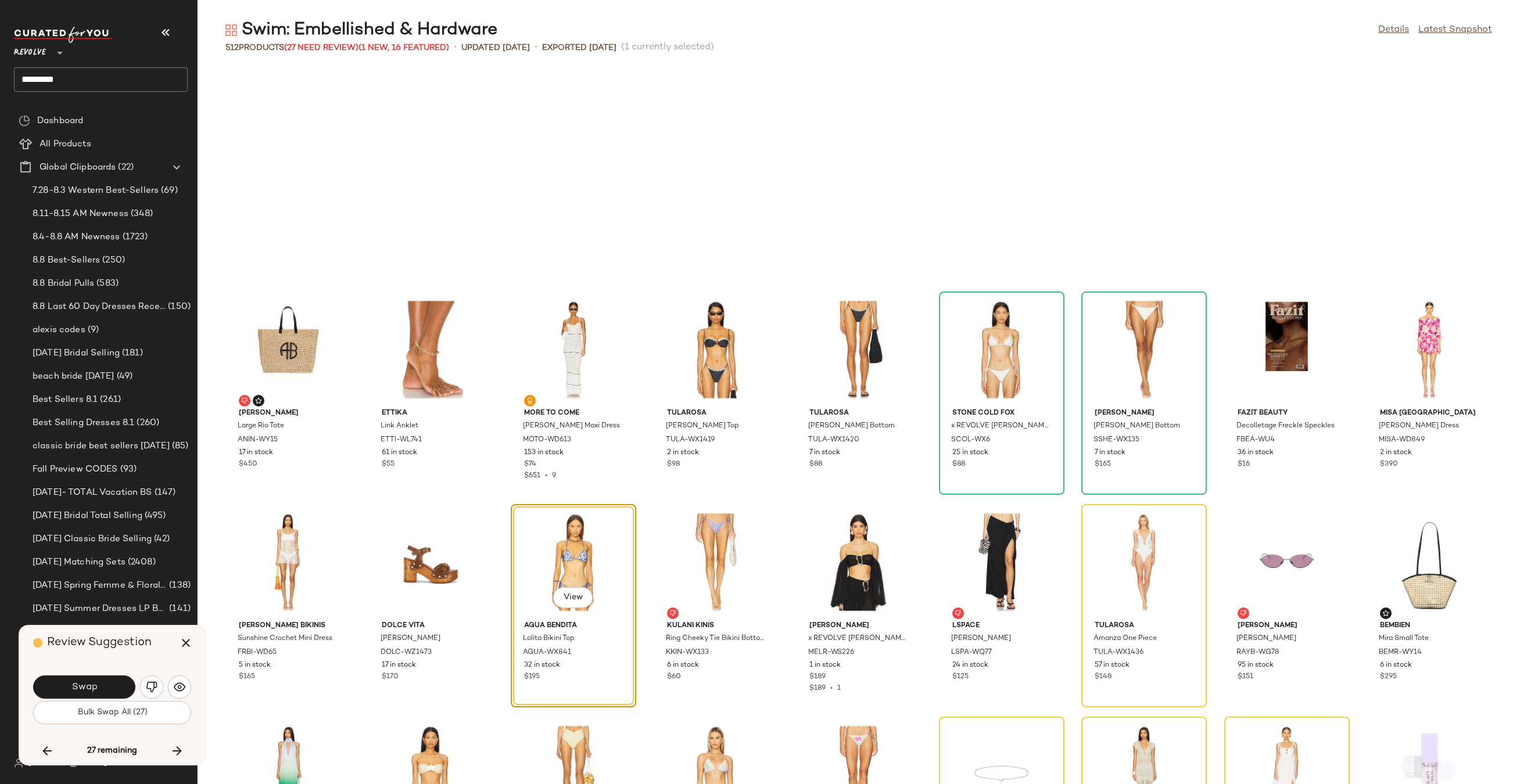
scroll to position [9986, 0]
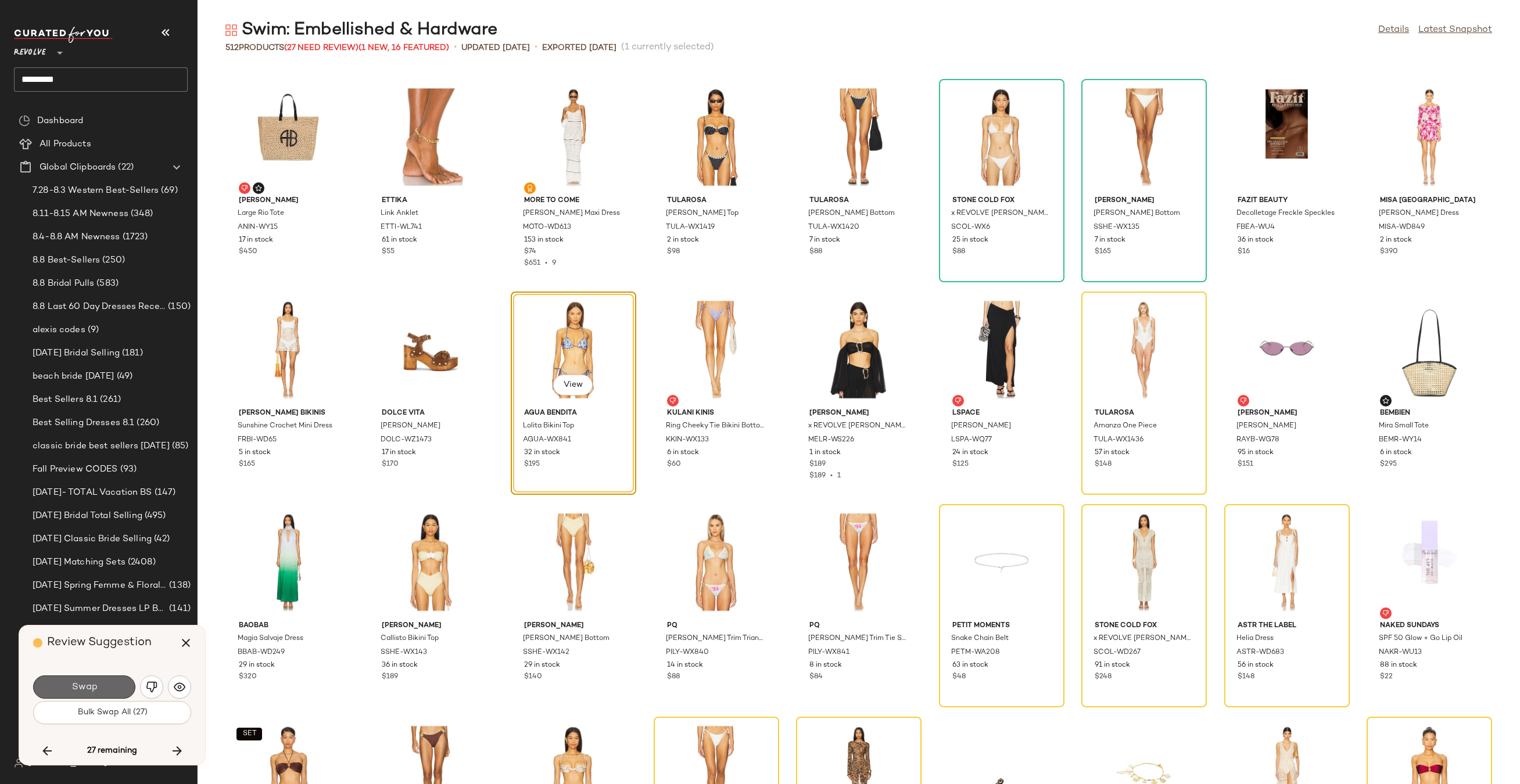
click at [126, 683] on button "Swap" at bounding box center [84, 686] width 103 height 23
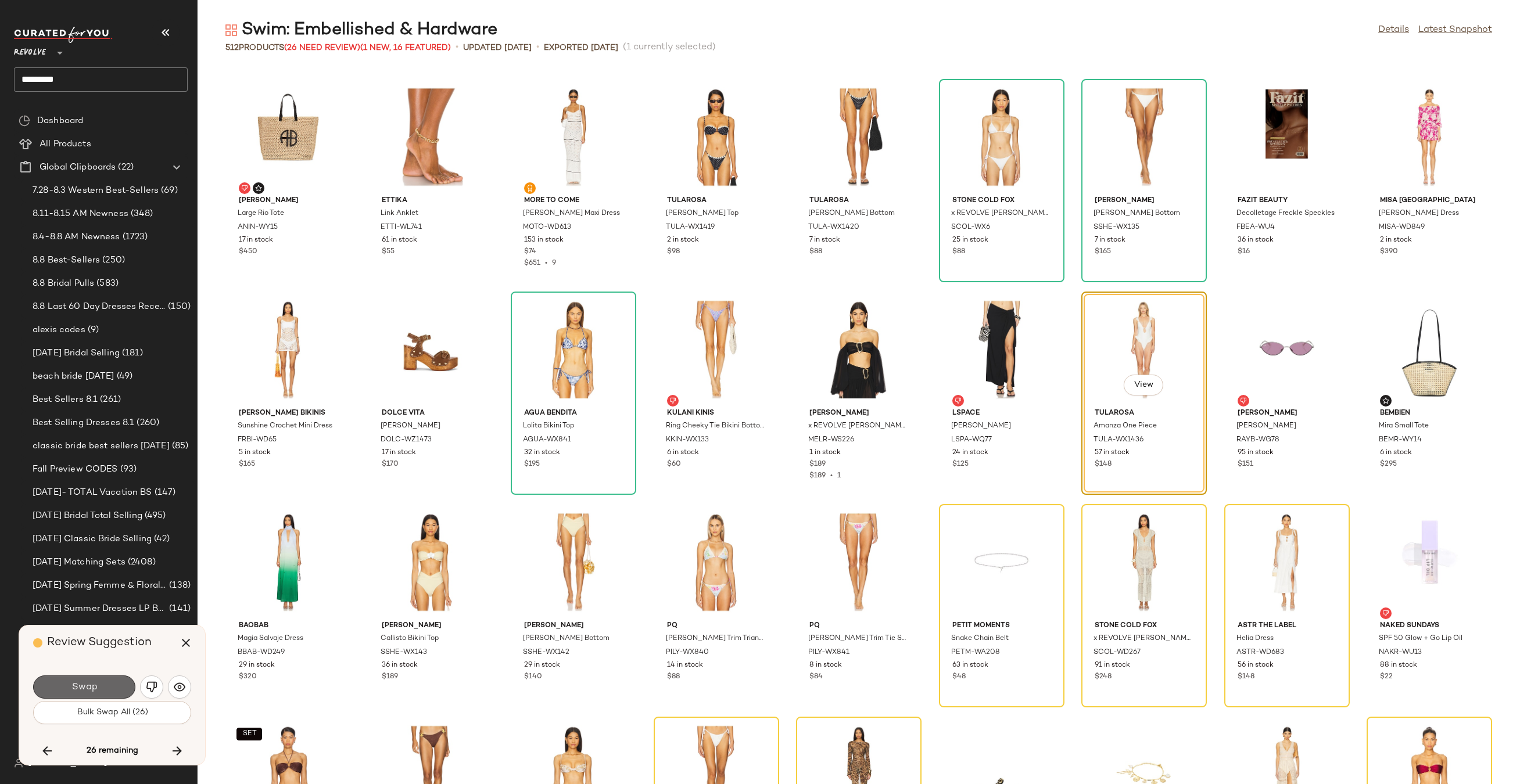
click at [108, 689] on button "Swap" at bounding box center [84, 686] width 103 height 23
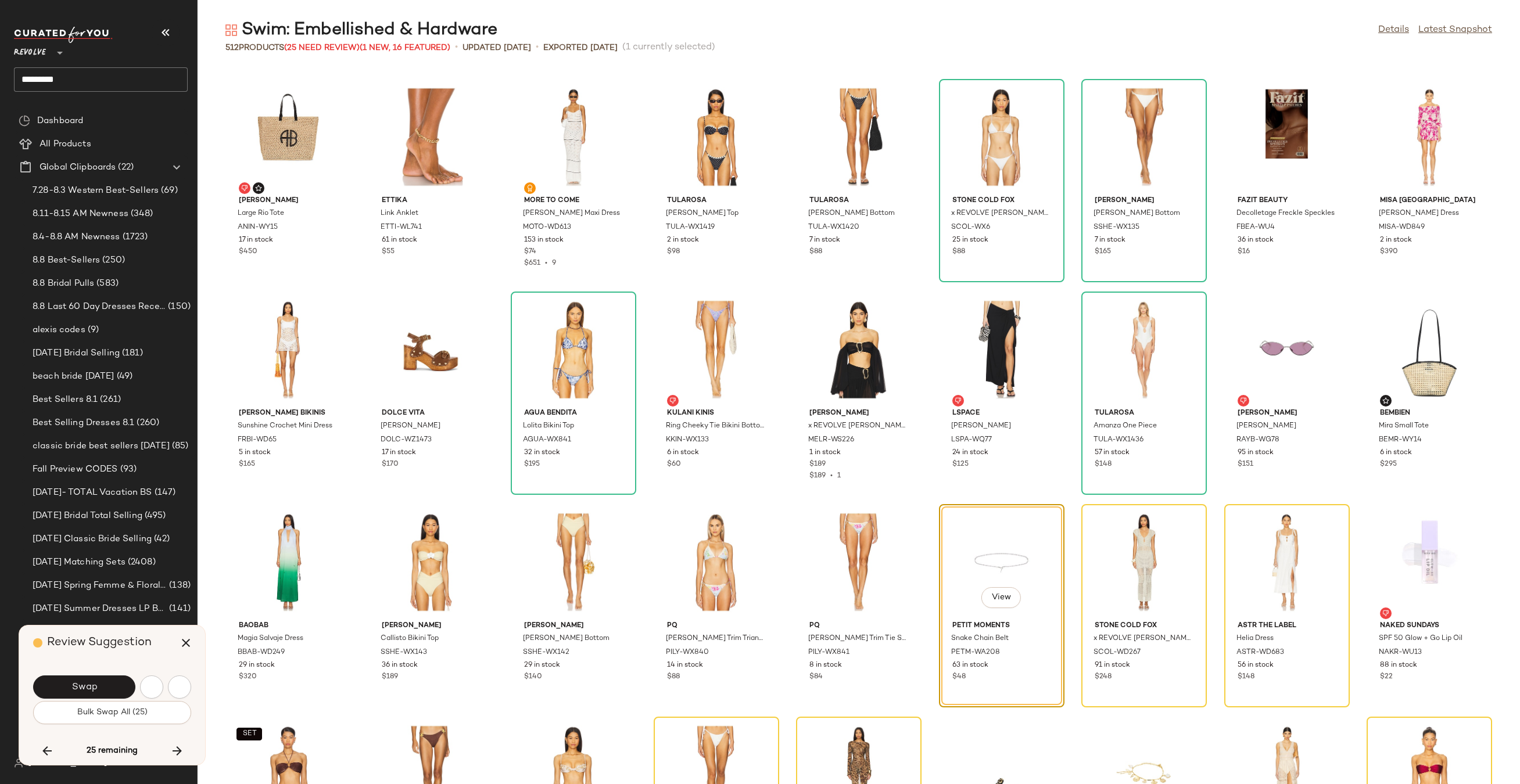
scroll to position [10198, 0]
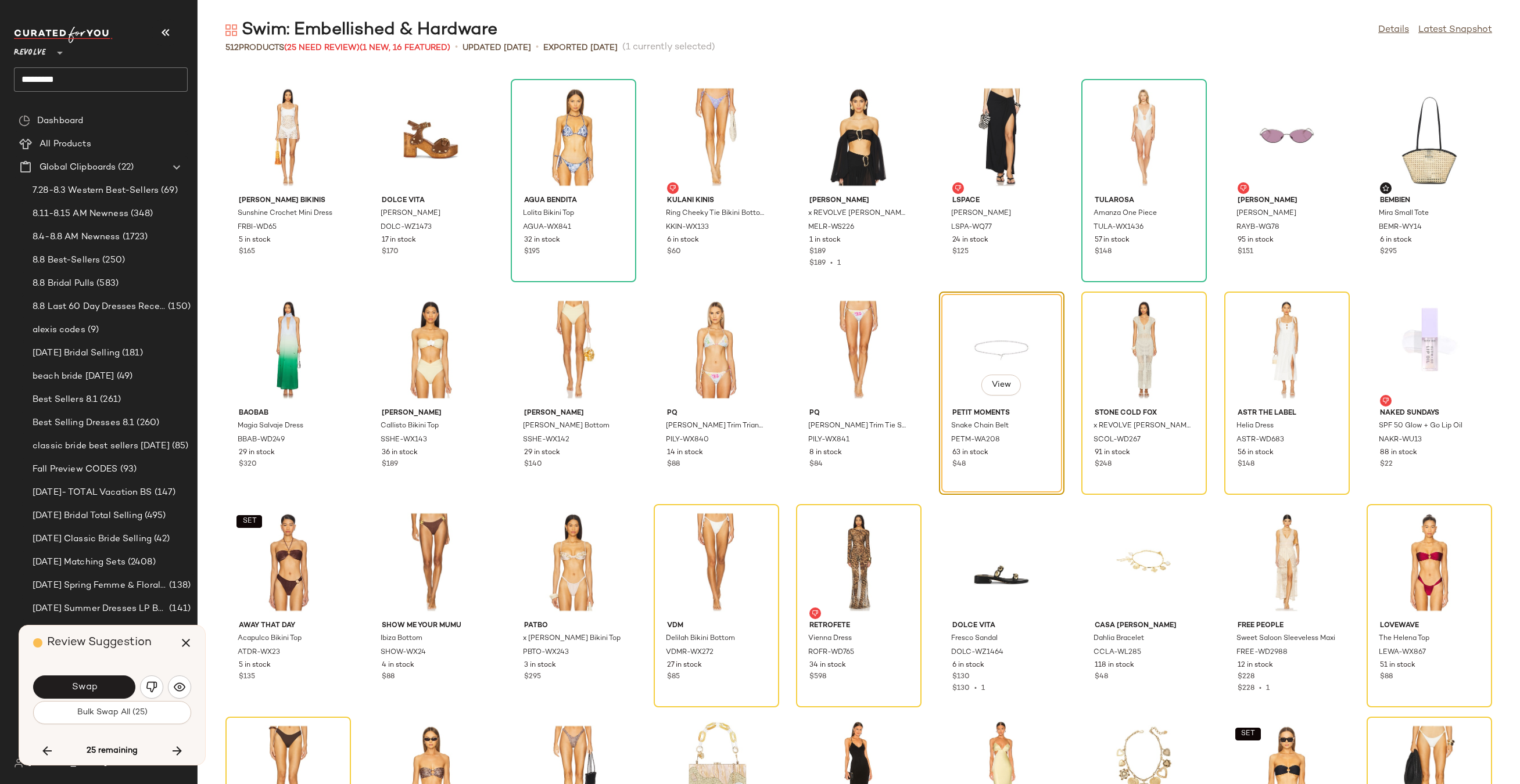
click at [108, 689] on button "Swap" at bounding box center [84, 686] width 103 height 23
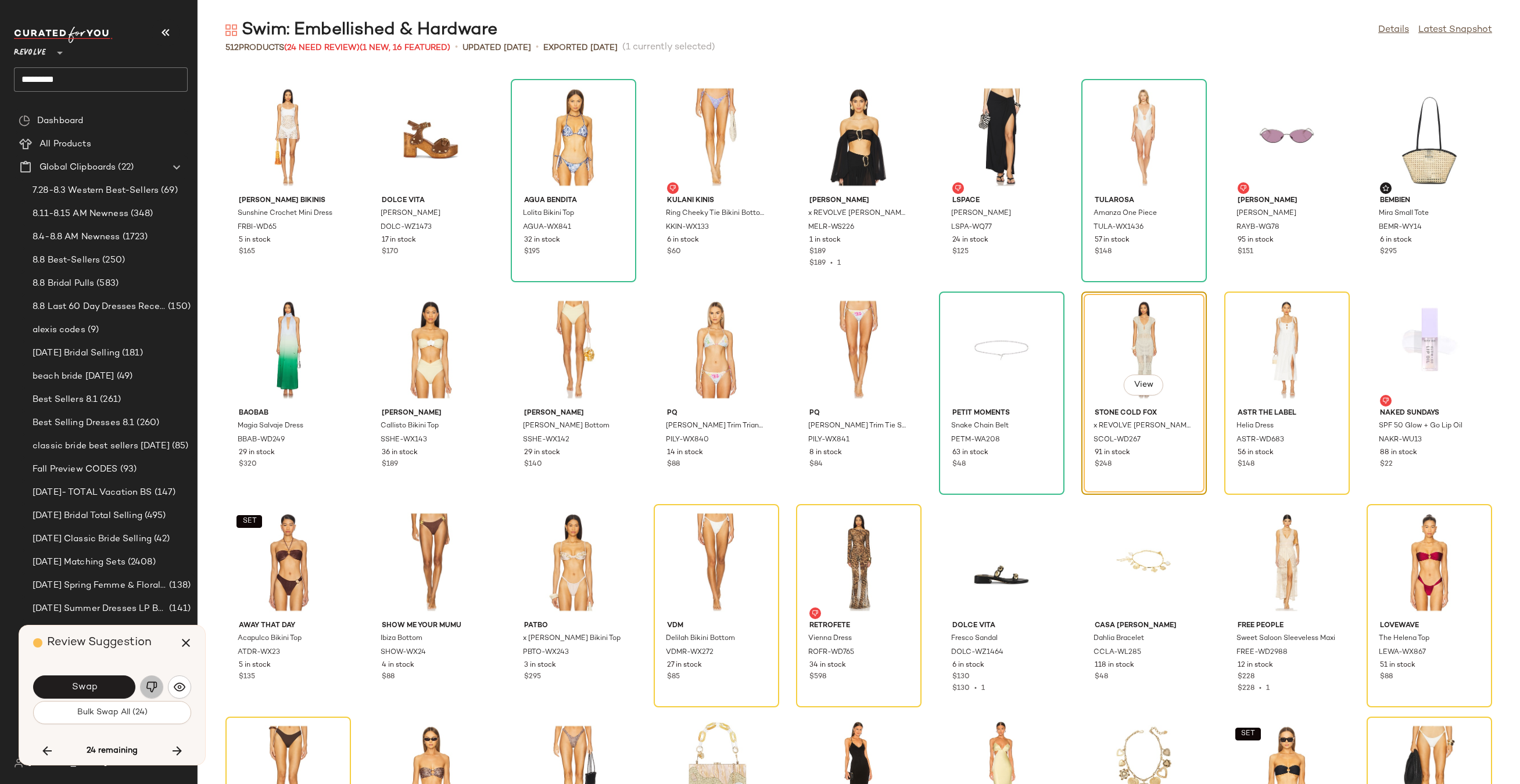
click at [146, 692] on img "button" at bounding box center [152, 686] width 12 height 12
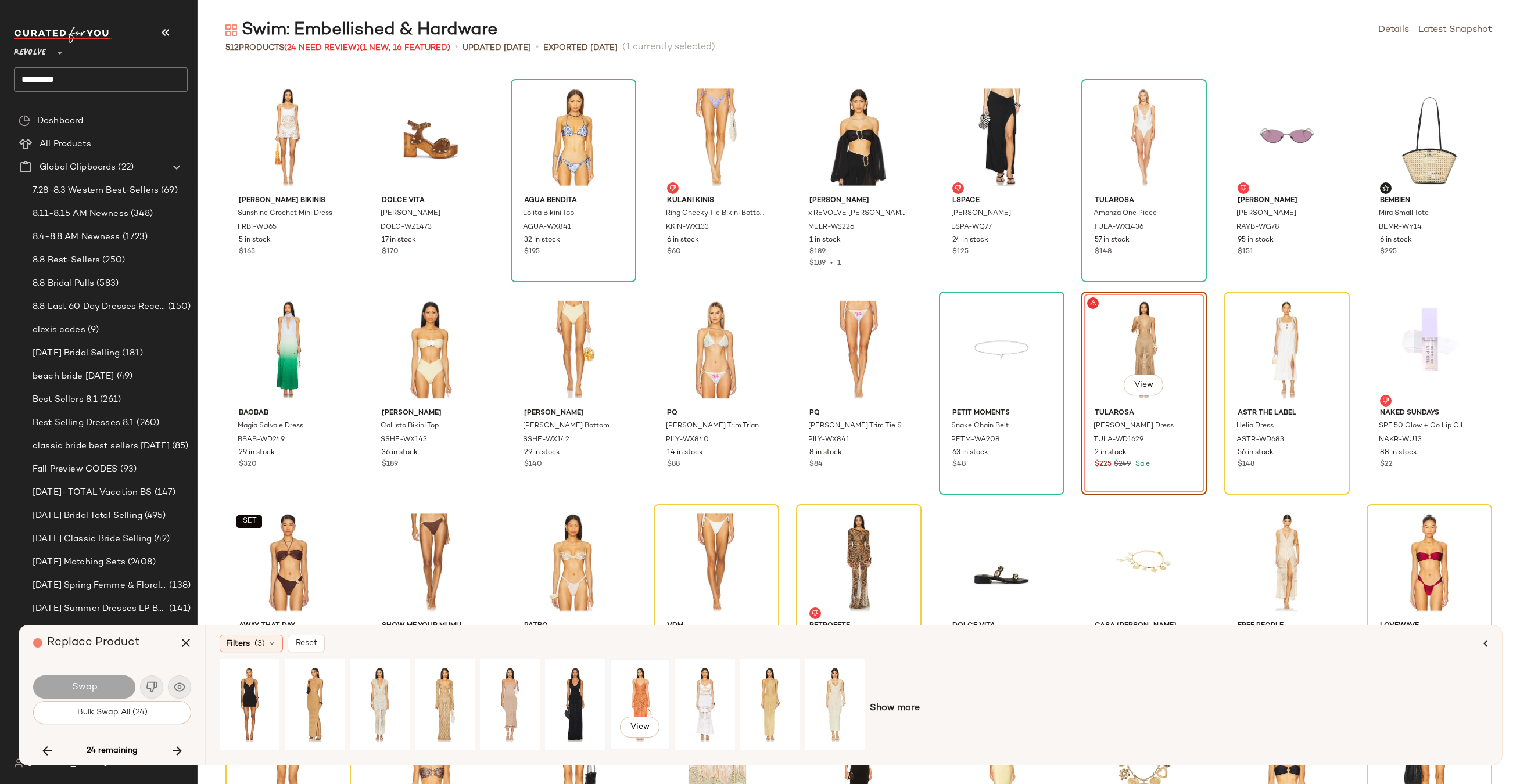
click at [624, 695] on div "View" at bounding box center [640, 704] width 52 height 82
click at [68, 684] on button "Swap" at bounding box center [84, 686] width 103 height 23
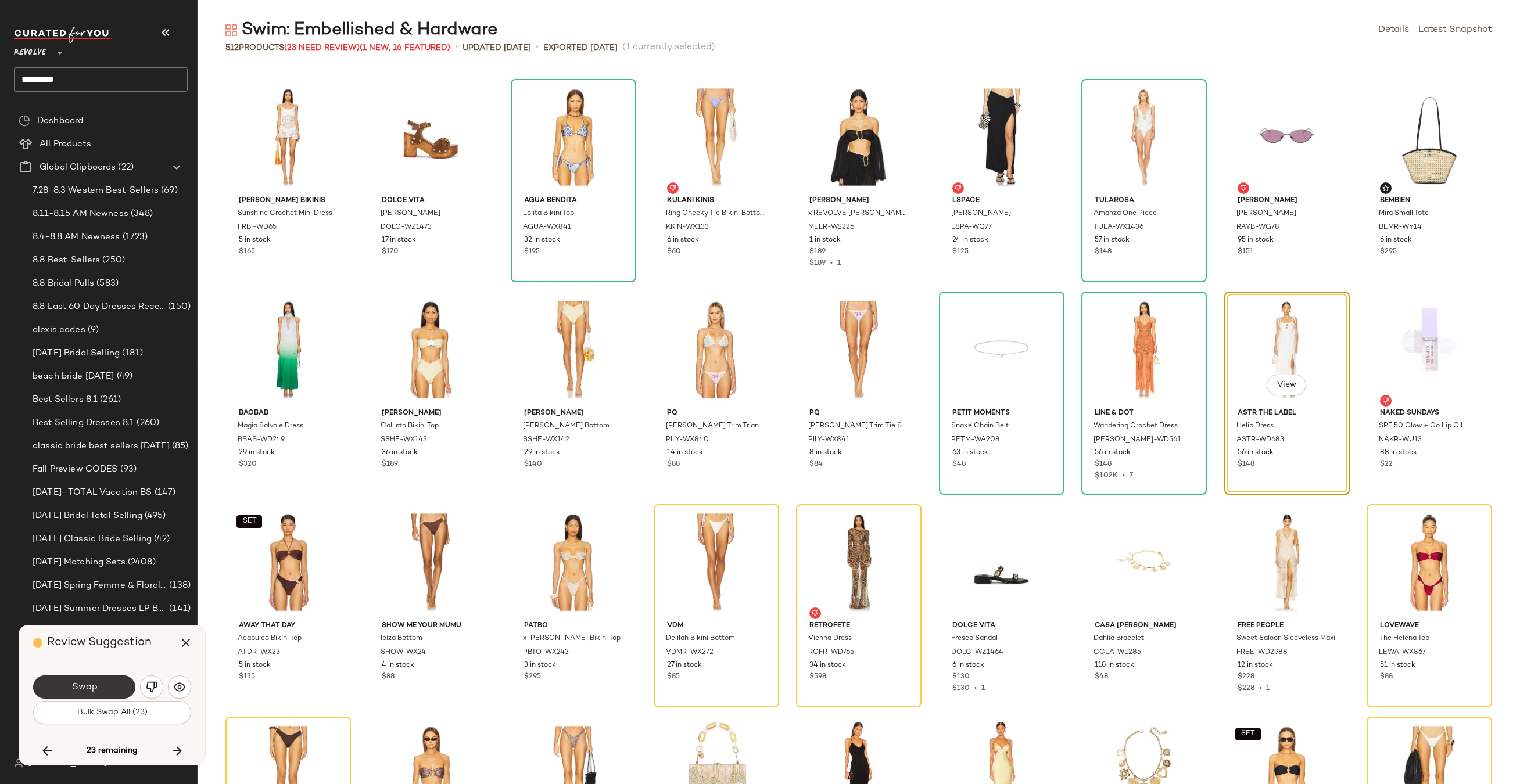
click at [69, 684] on button "Swap" at bounding box center [84, 686] width 103 height 23
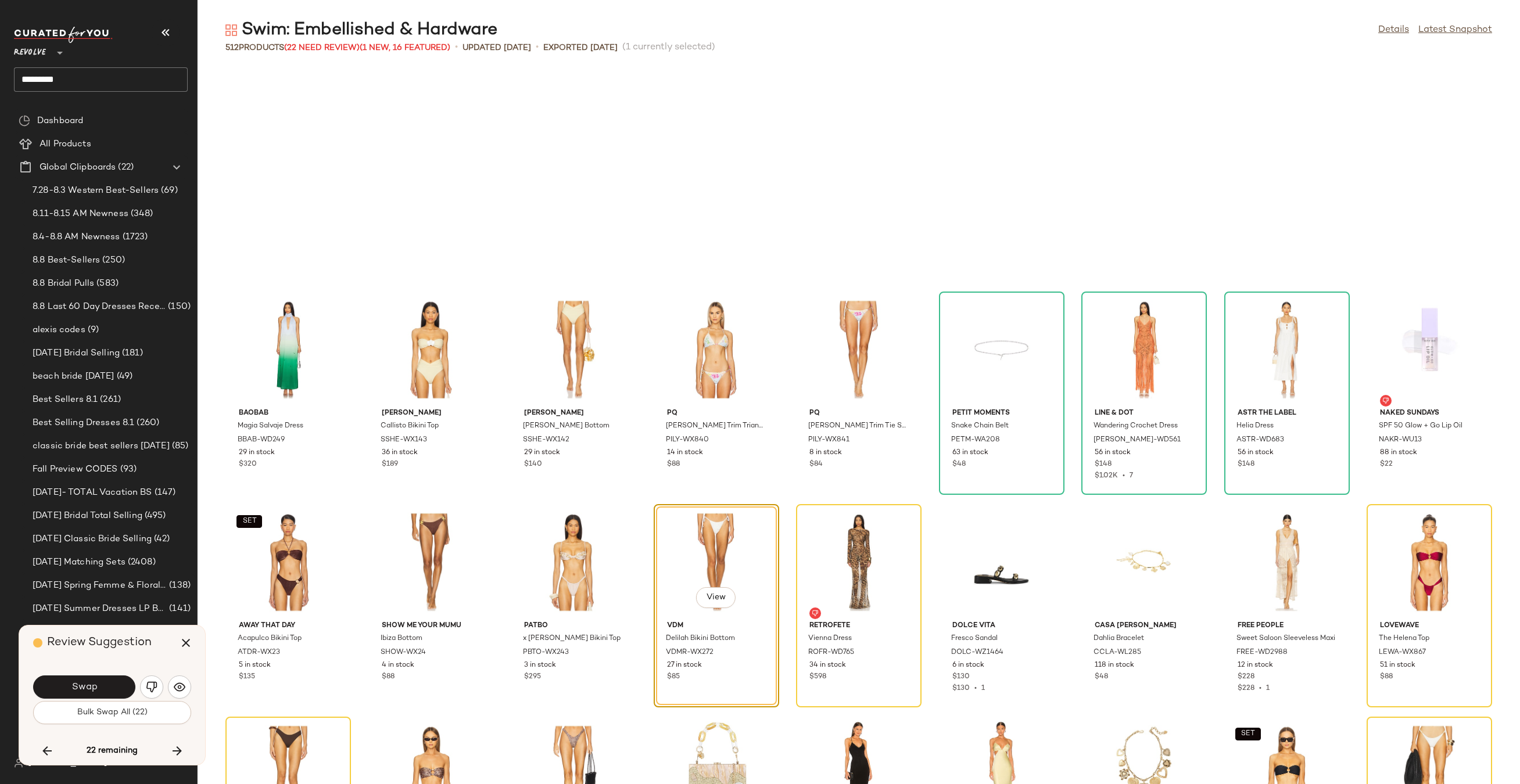
scroll to position [10412, 0]
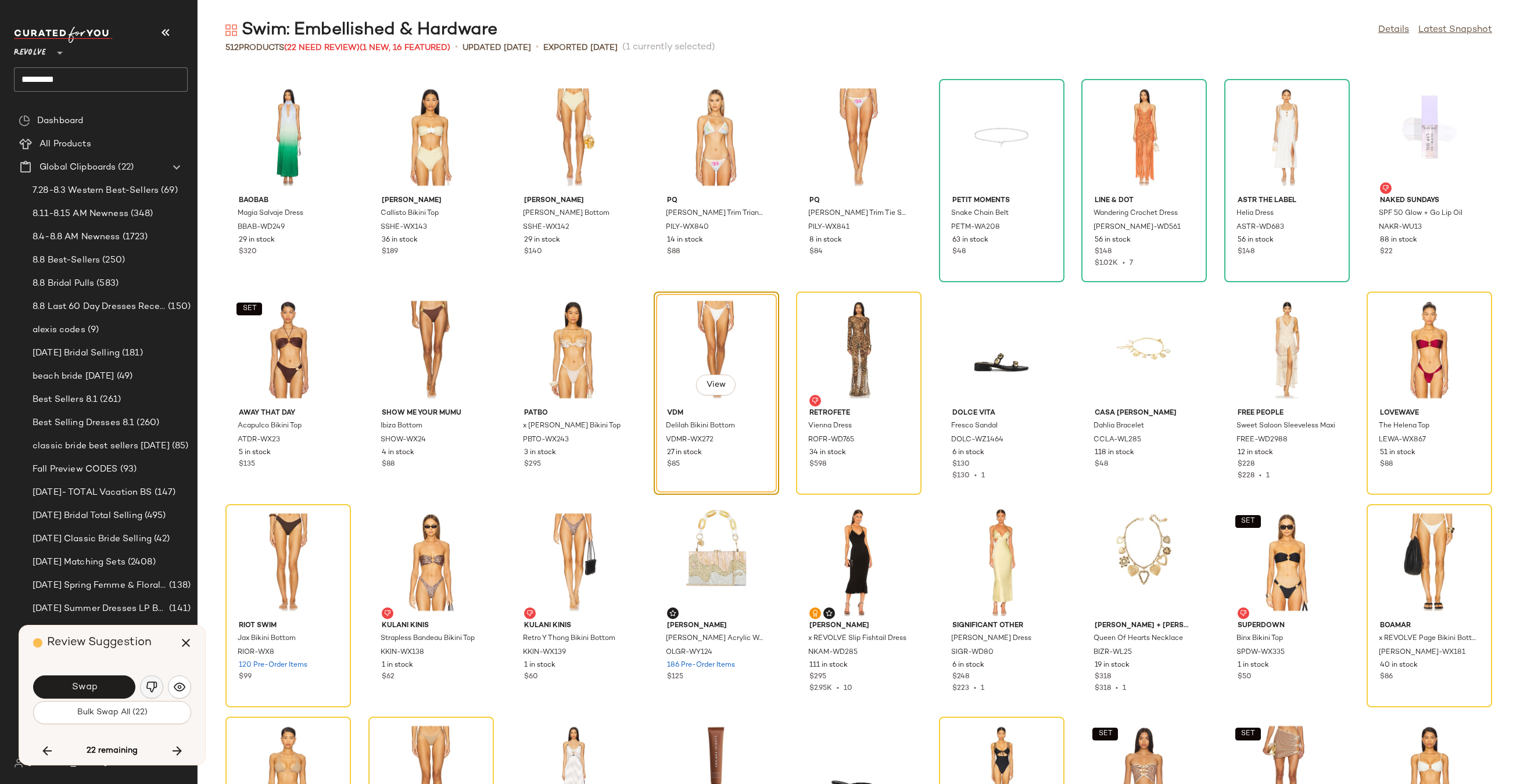
click at [155, 685] on img "button" at bounding box center [152, 686] width 12 height 12
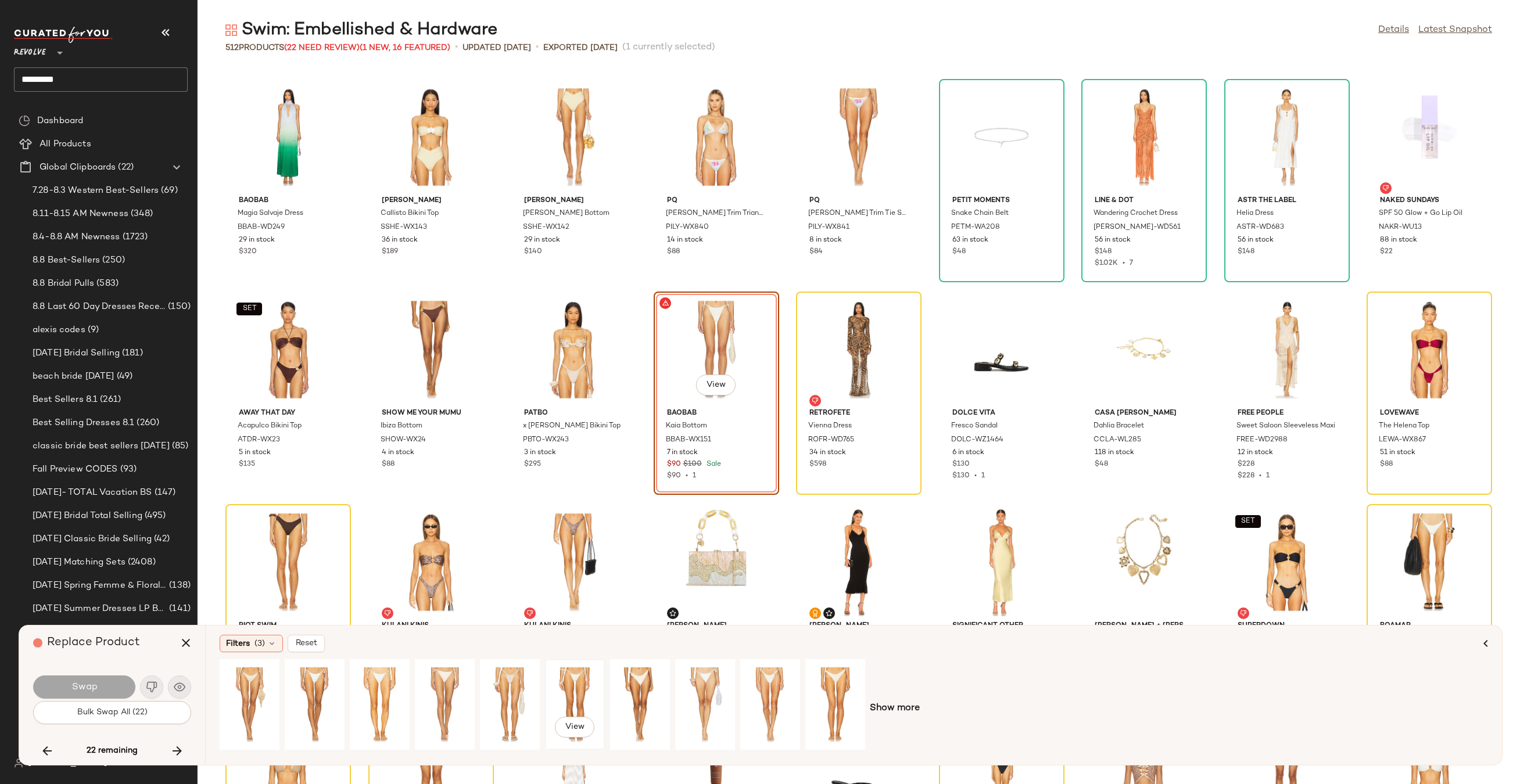
click at [579, 673] on div "View" at bounding box center [575, 704] width 52 height 82
click at [505, 698] on div "View" at bounding box center [510, 704] width 52 height 82
click at [85, 689] on span "Swap" at bounding box center [84, 687] width 26 height 11
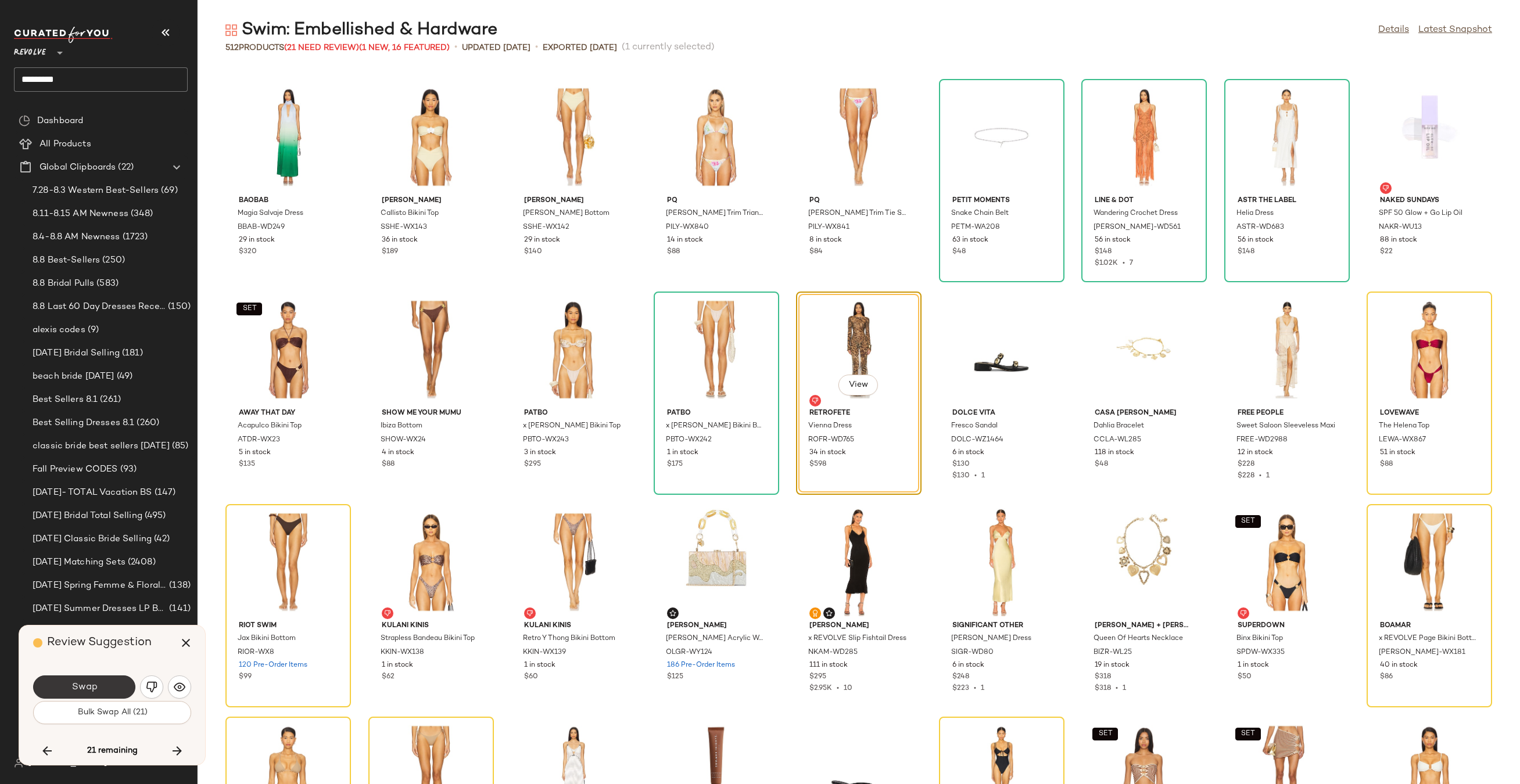
click at [84, 689] on span "Swap" at bounding box center [84, 687] width 26 height 11
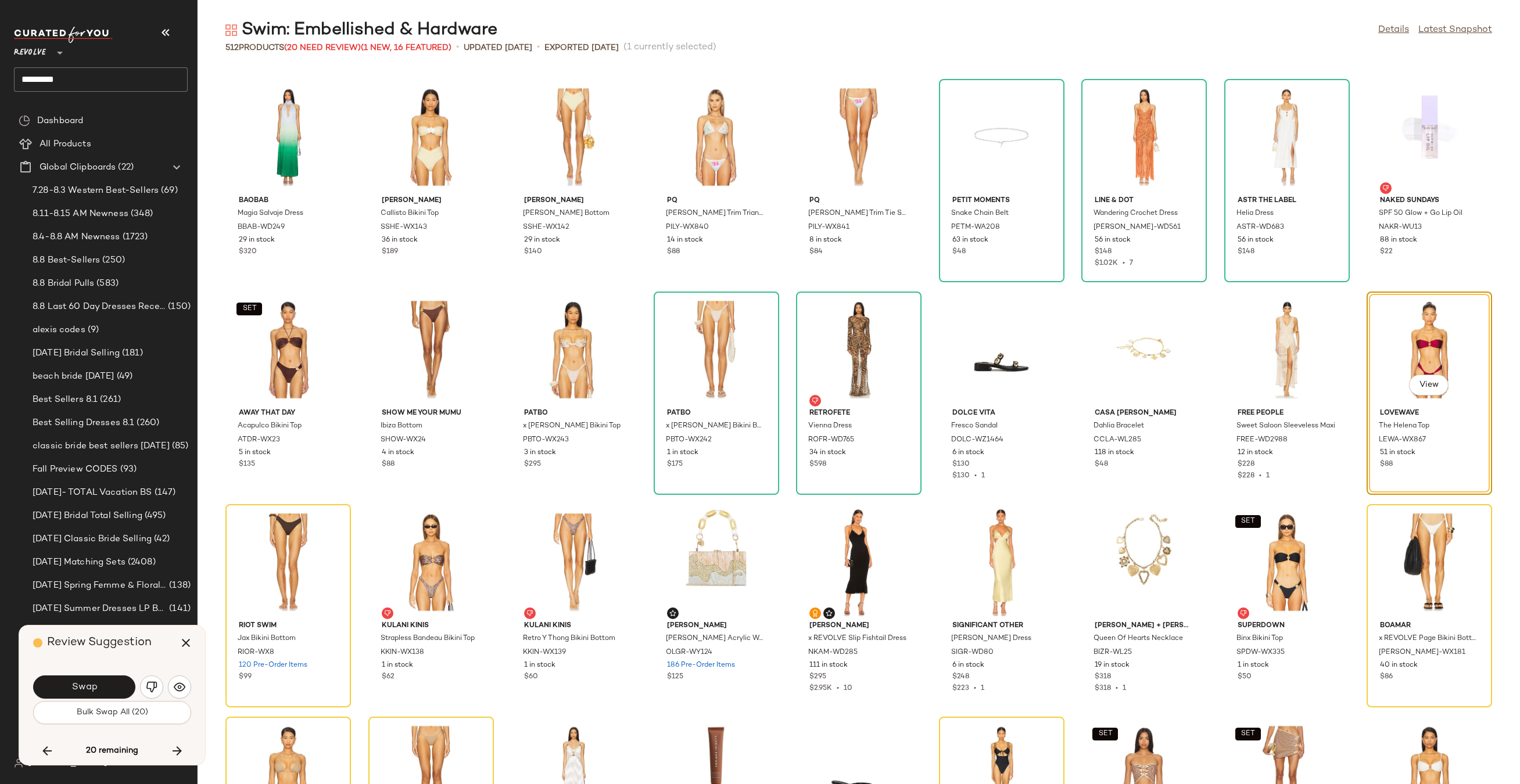
click at [84, 689] on span "Swap" at bounding box center [84, 687] width 26 height 11
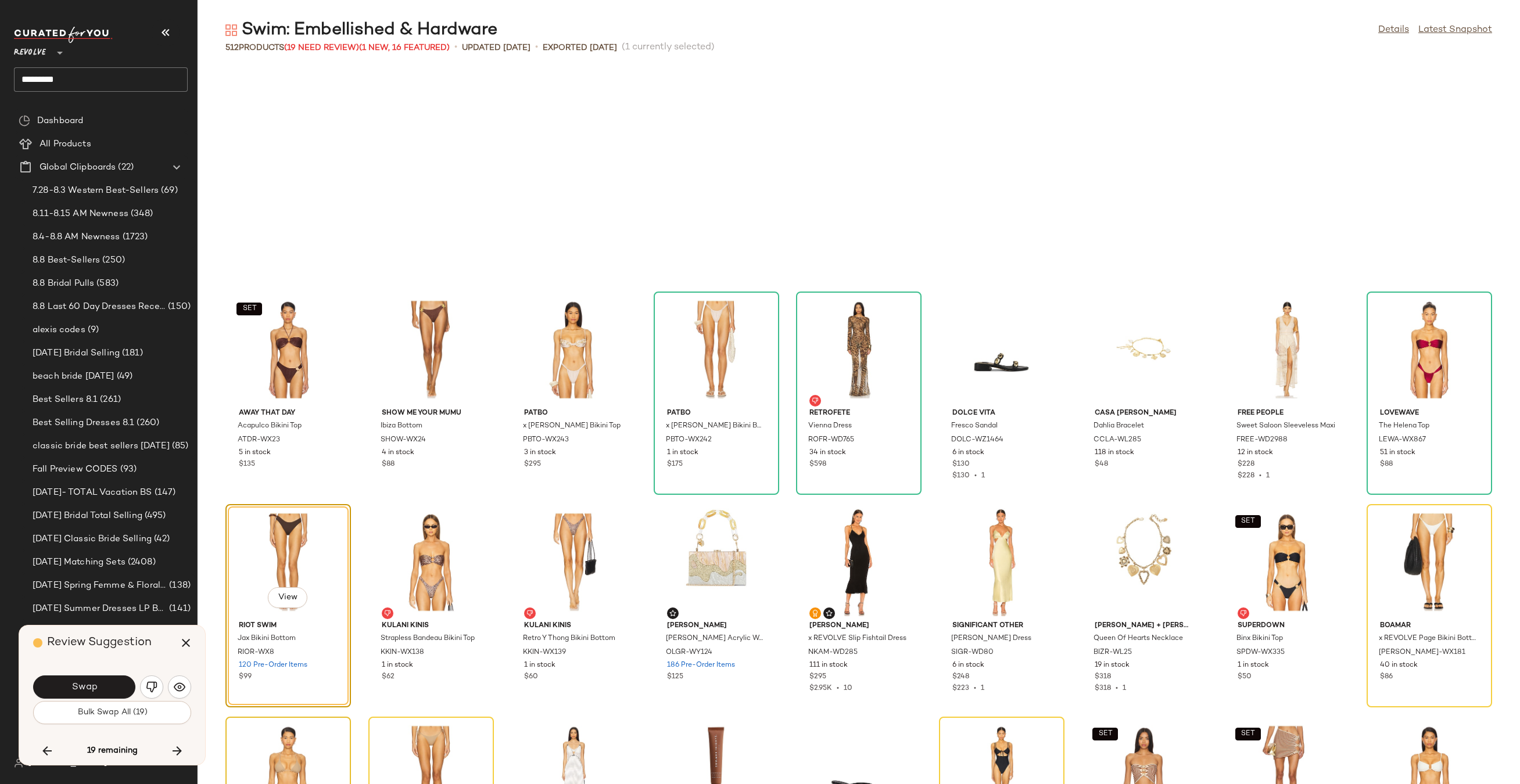
scroll to position [10624, 0]
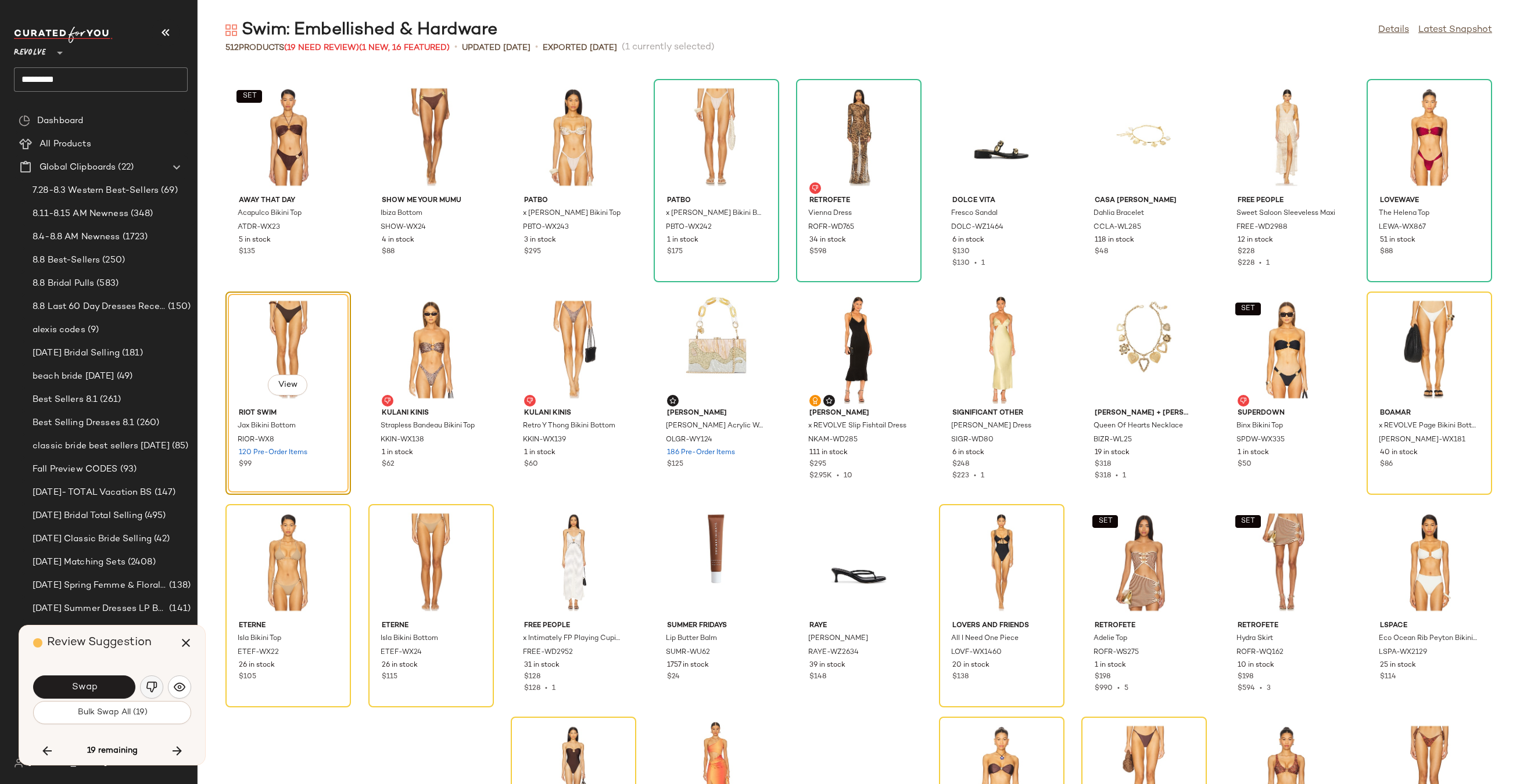
click at [162, 687] on button "button" at bounding box center [152, 686] width 23 height 23
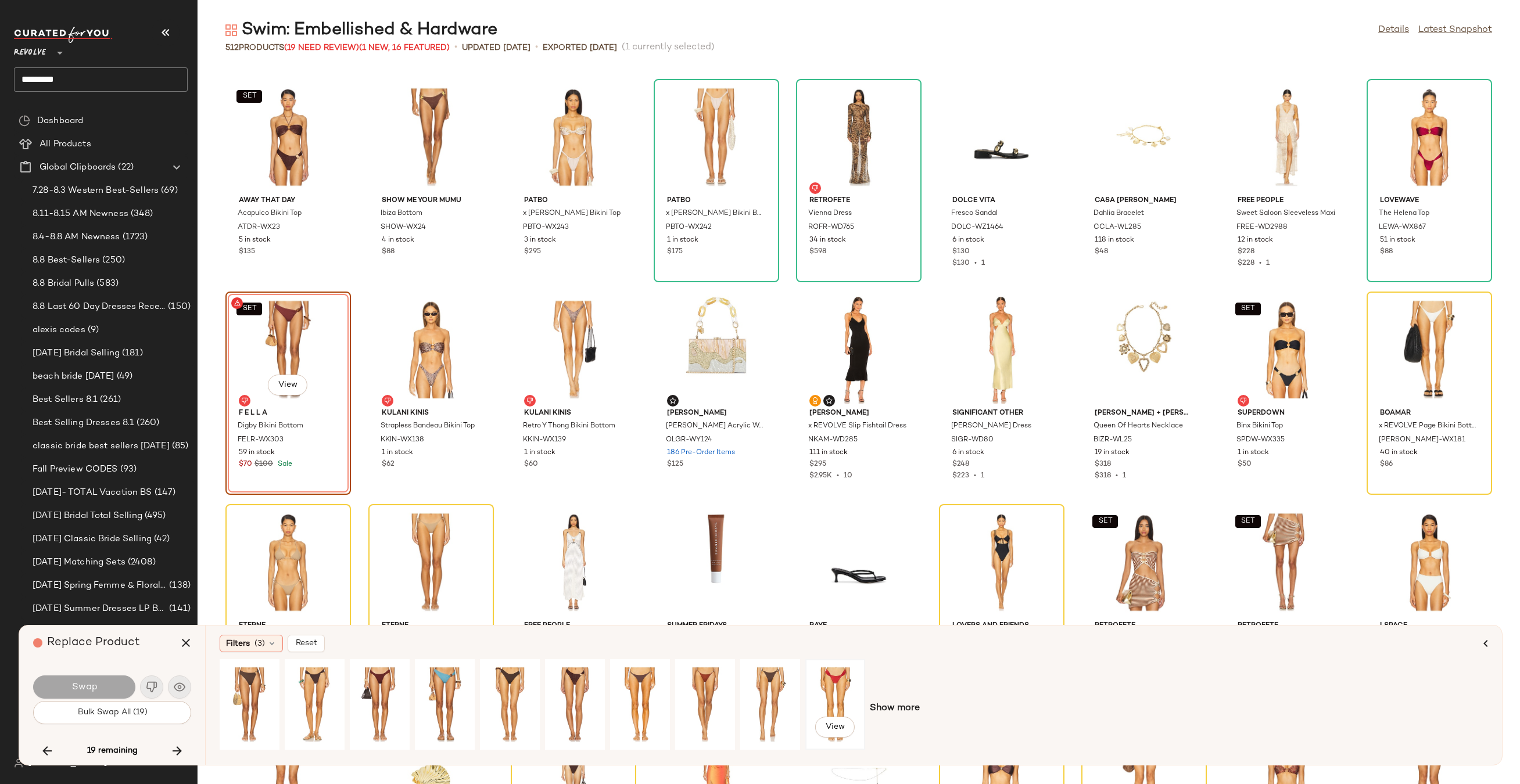
click at [837, 703] on div "View" at bounding box center [835, 704] width 52 height 82
click at [68, 687] on button "Swap" at bounding box center [84, 686] width 103 height 23
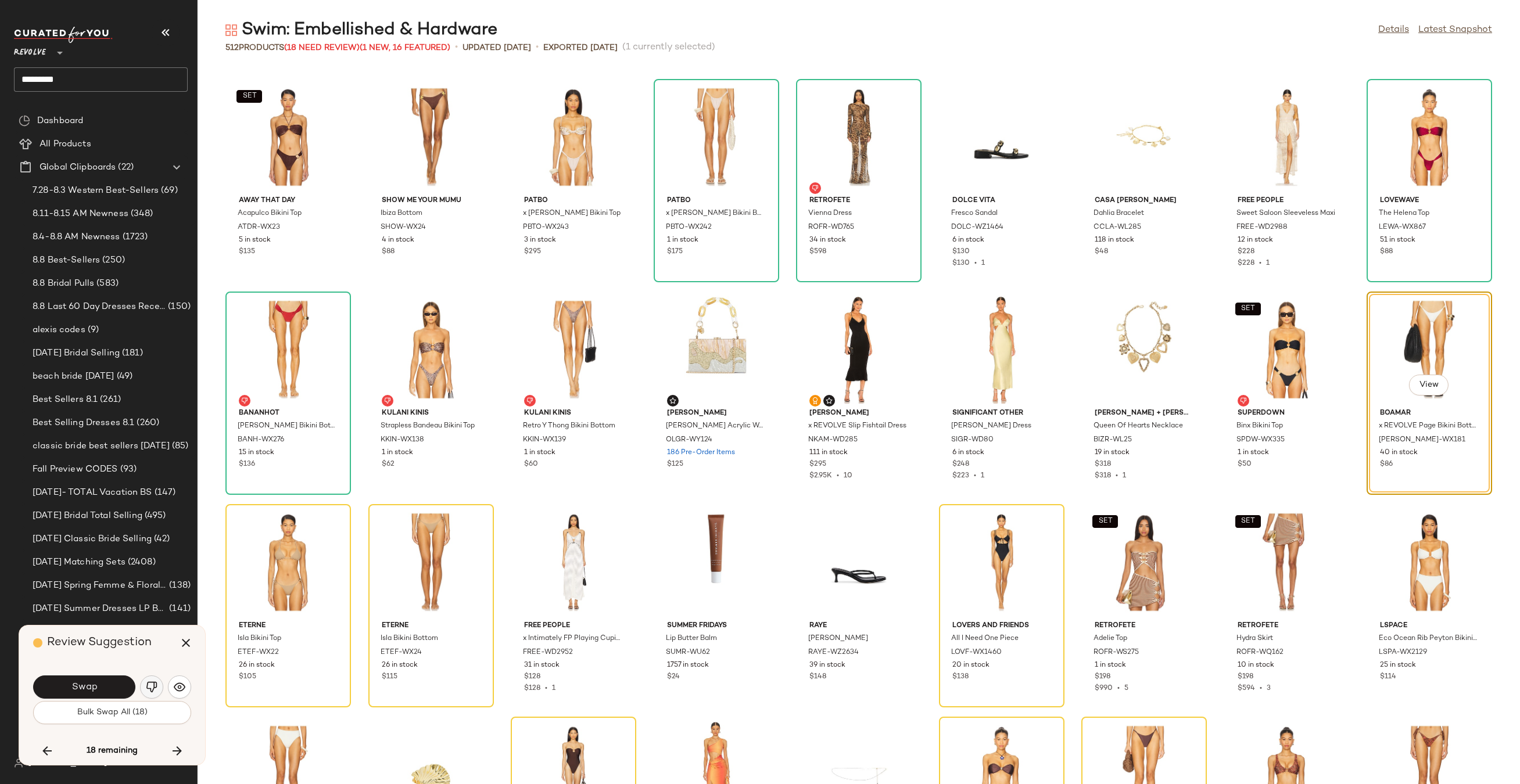
click at [158, 689] on button "button" at bounding box center [152, 686] width 23 height 23
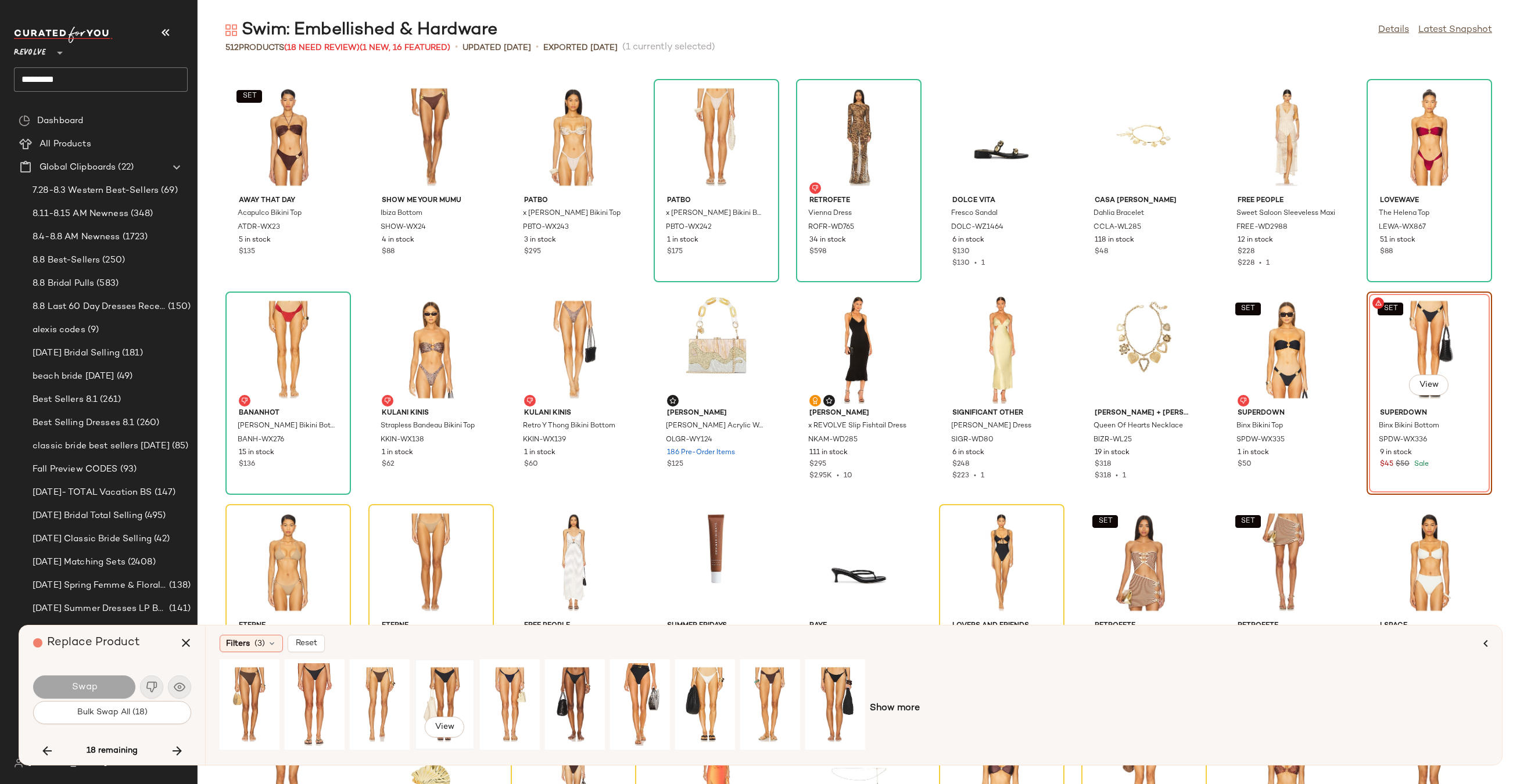
click at [438, 670] on div "View" at bounding box center [444, 704] width 52 height 82
click at [65, 685] on button "Swap" at bounding box center [84, 686] width 103 height 23
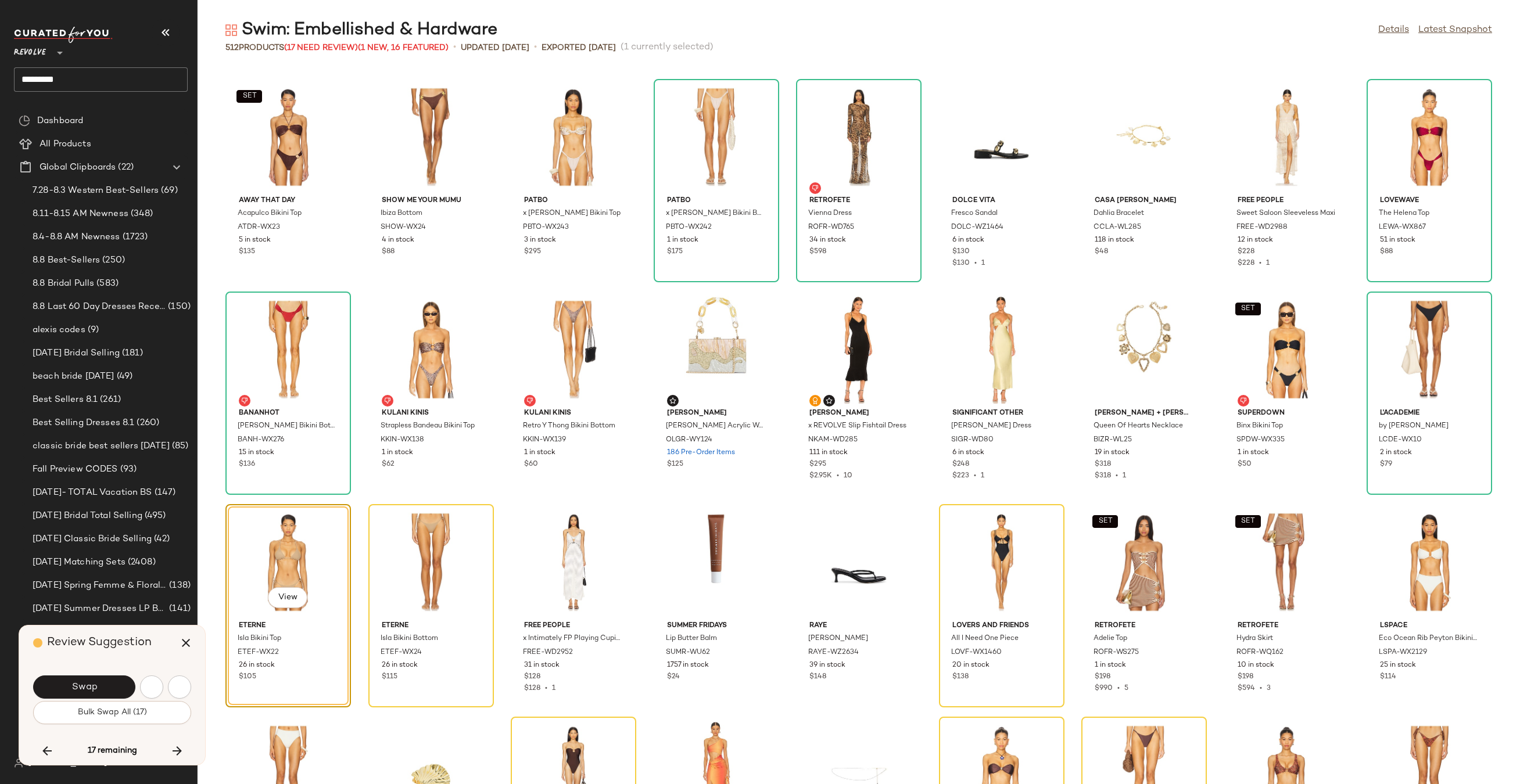
scroll to position [10837, 0]
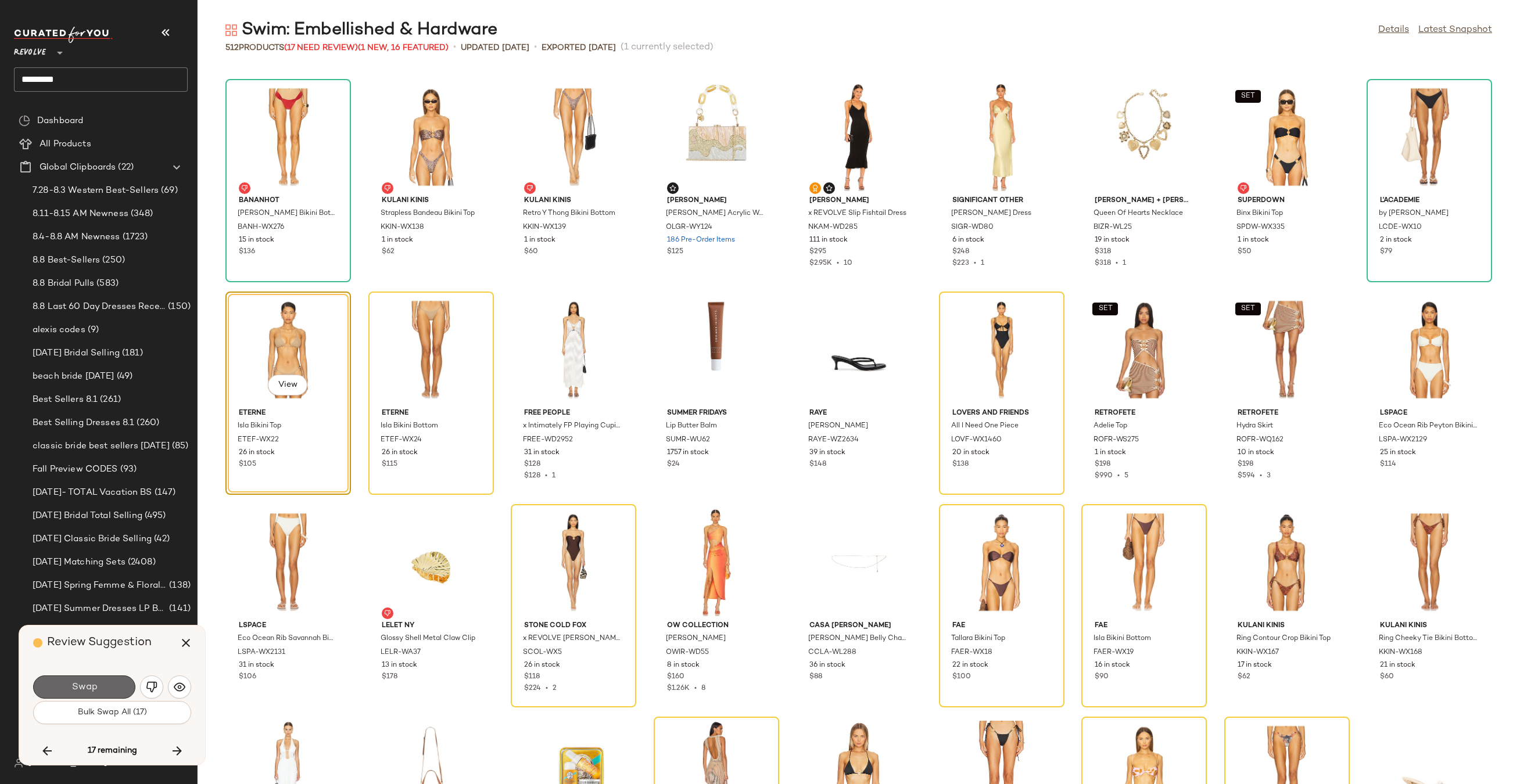
click at [84, 687] on span "Swap" at bounding box center [84, 687] width 26 height 11
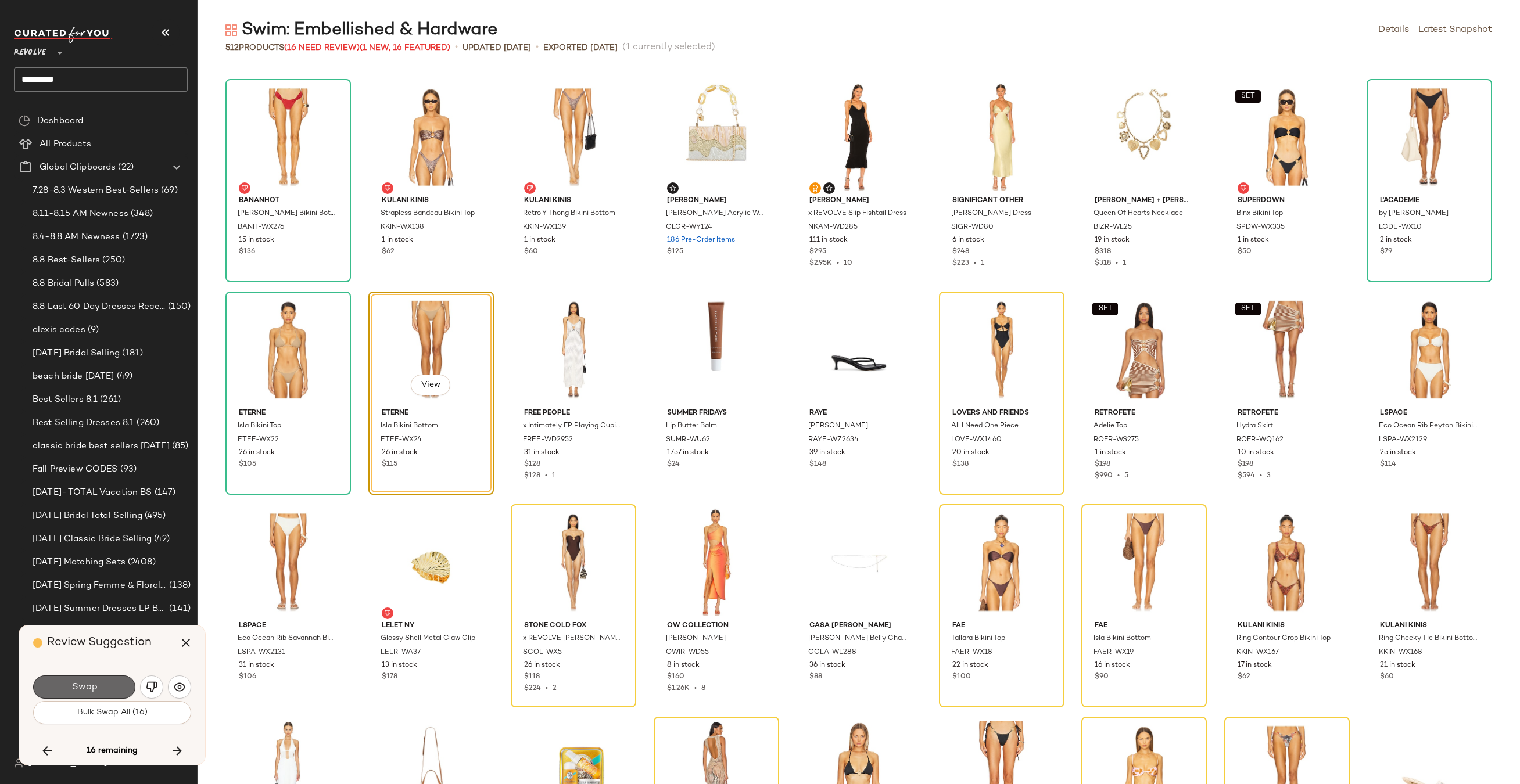
click at [89, 688] on span "Swap" at bounding box center [84, 687] width 26 height 11
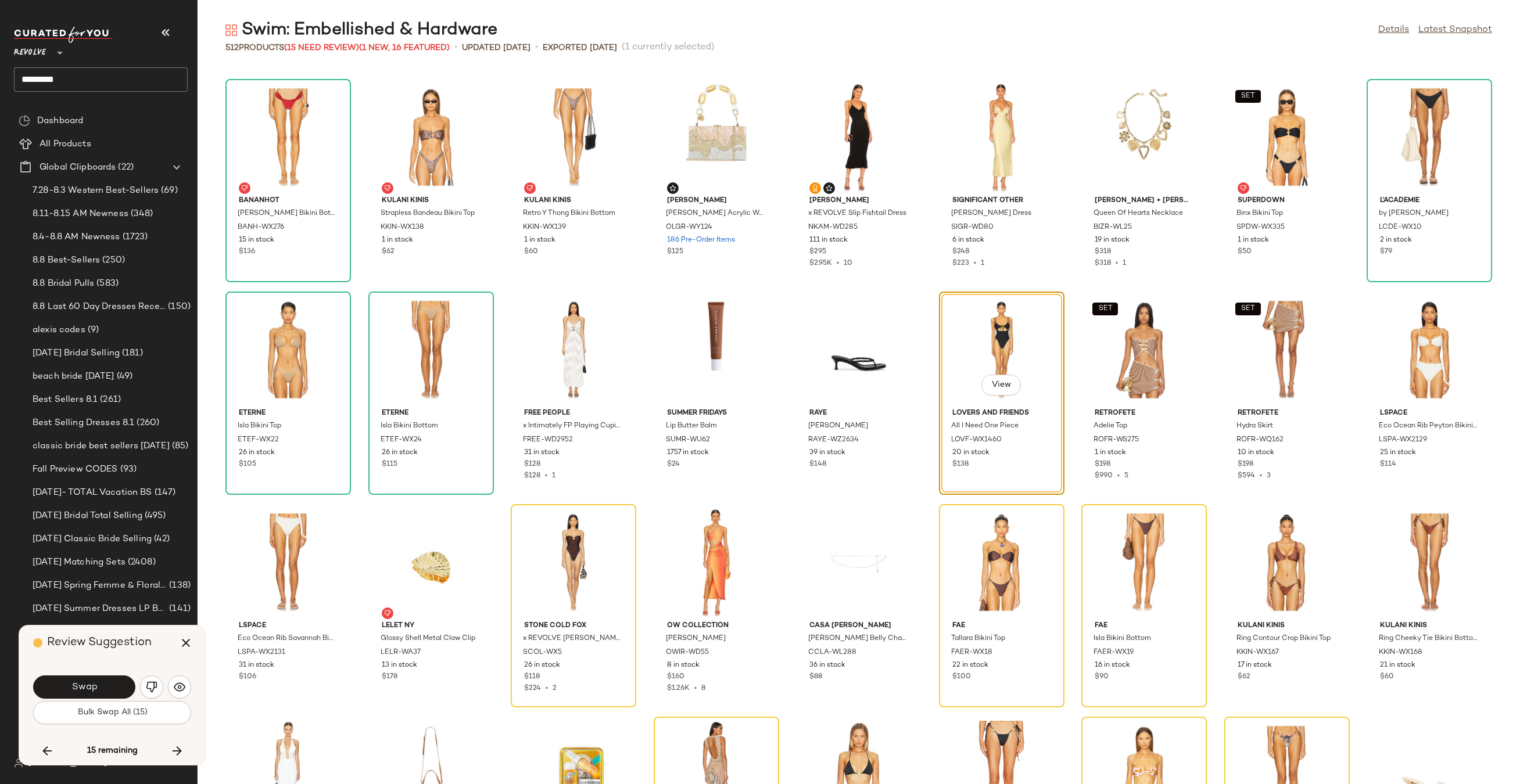
click at [89, 688] on span "Swap" at bounding box center [84, 687] width 26 height 11
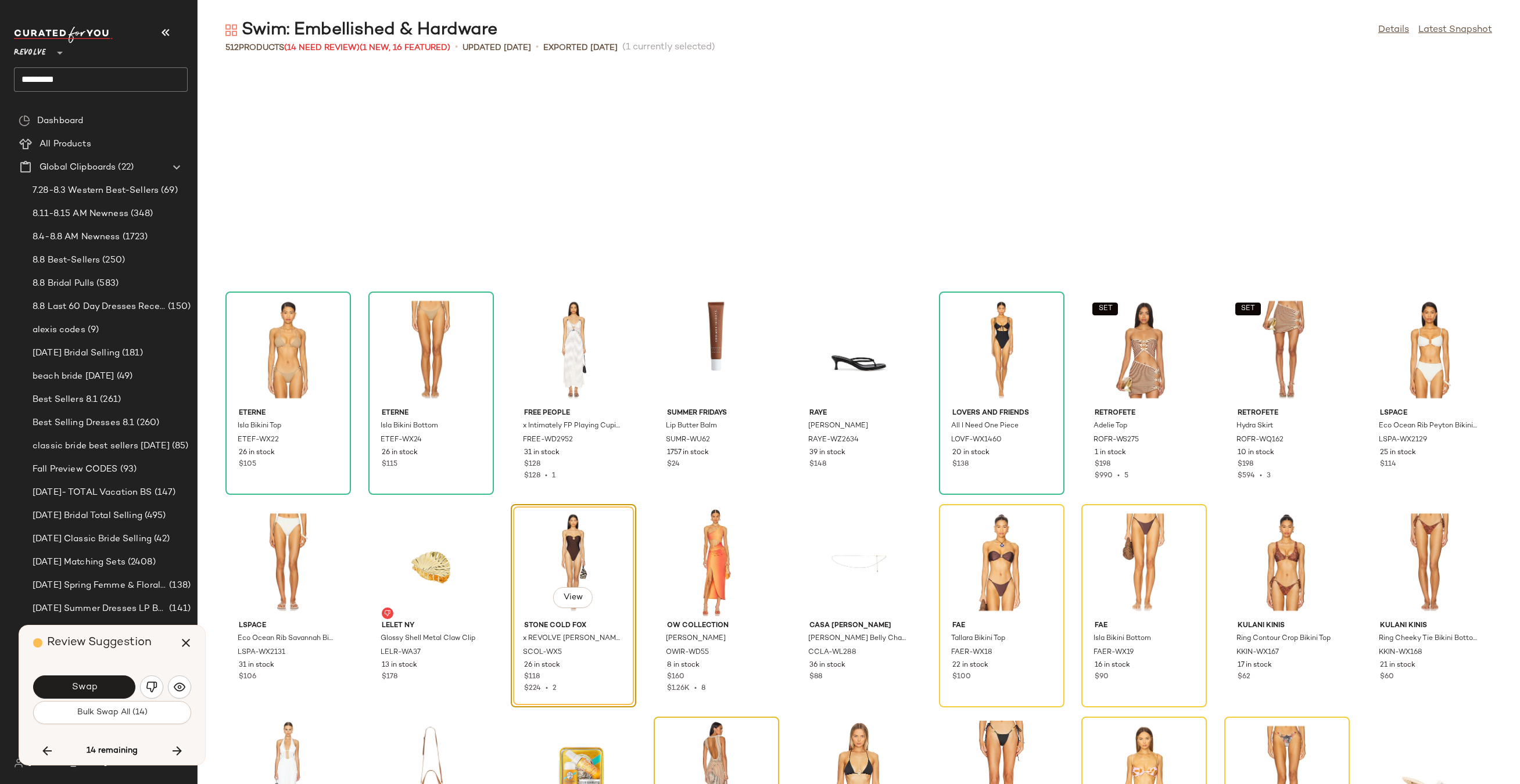
scroll to position [11049, 0]
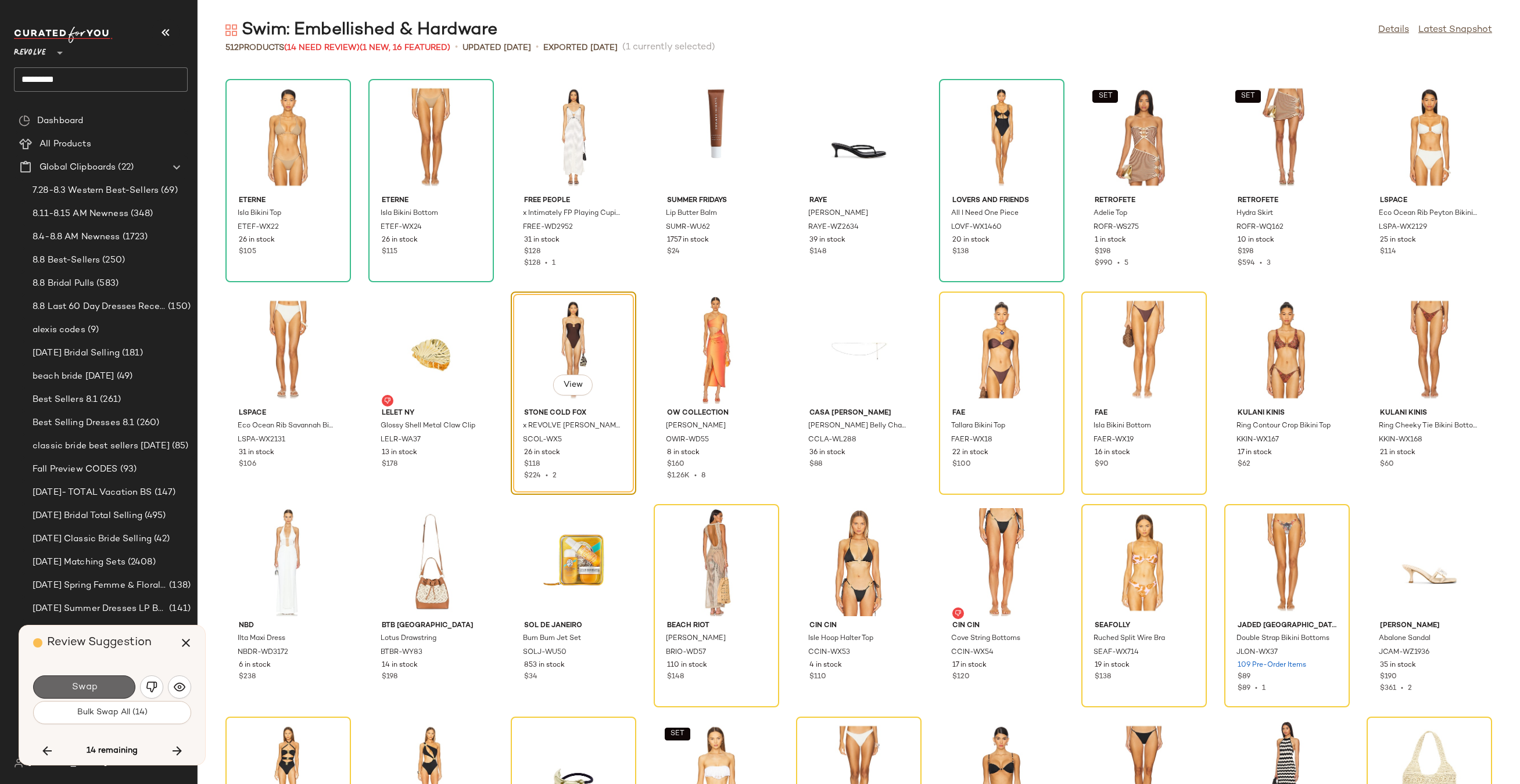
click at [117, 685] on button "Swap" at bounding box center [84, 686] width 103 height 23
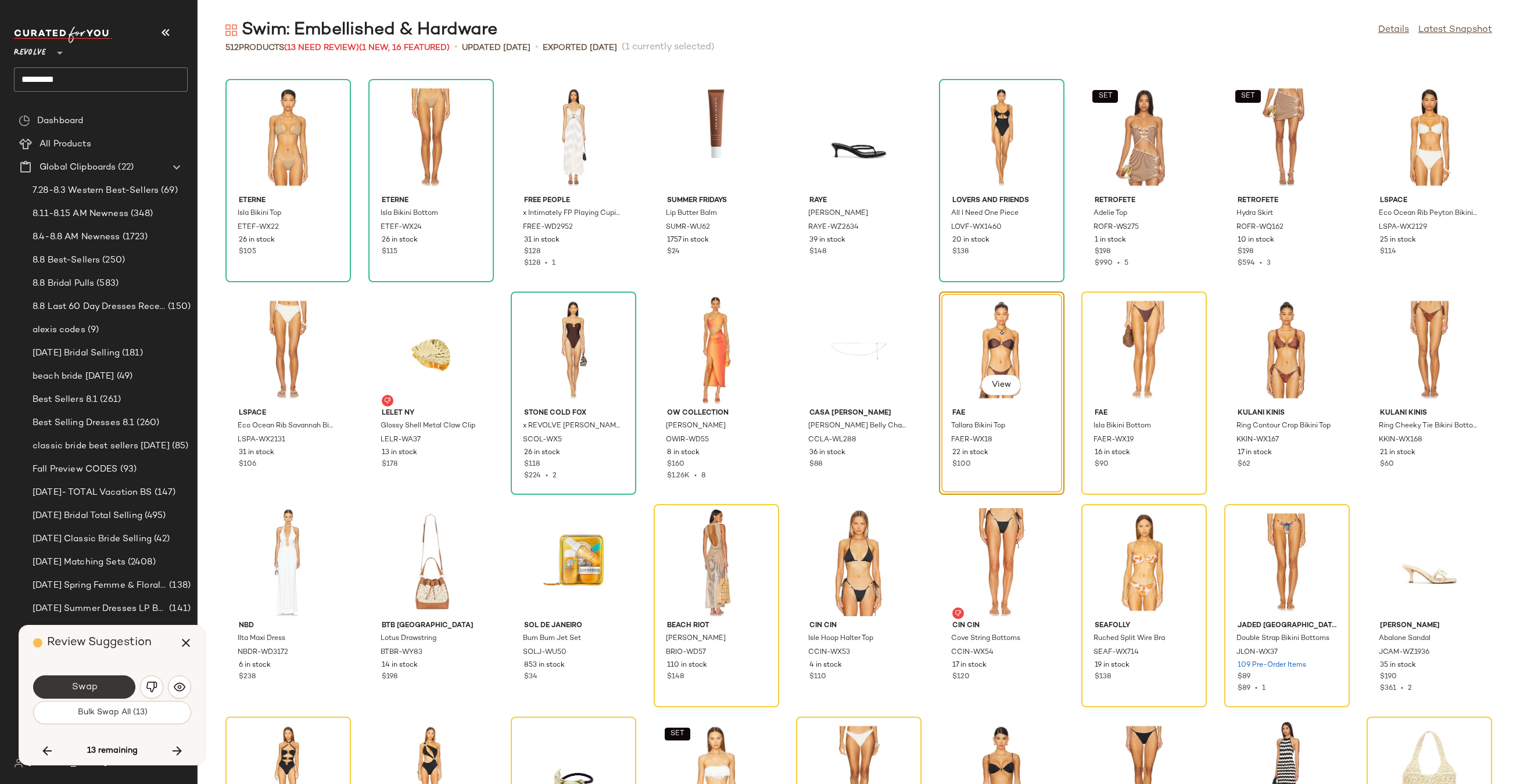
click at [116, 685] on button "Swap" at bounding box center [84, 686] width 103 height 23
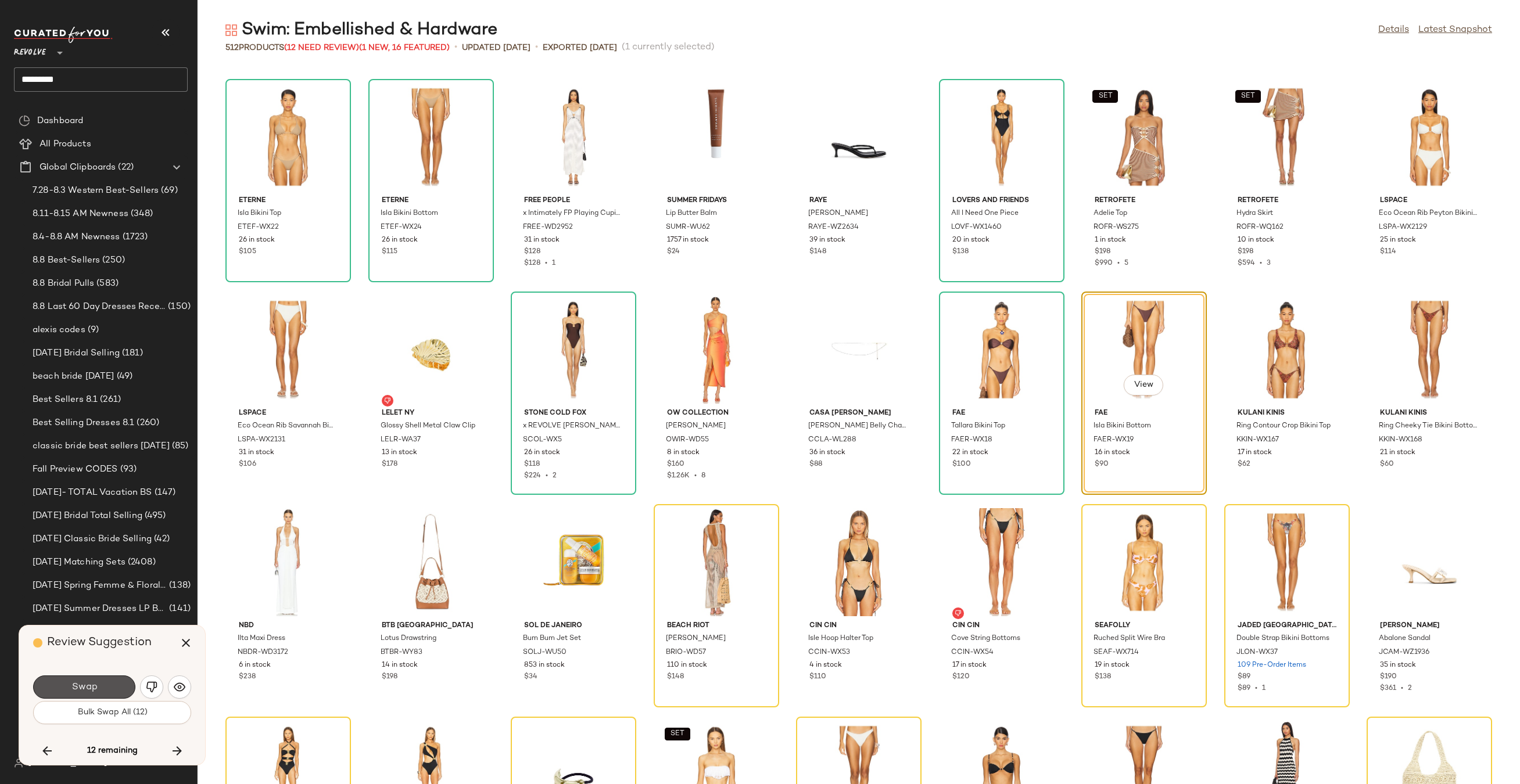
click at [116, 685] on button "Swap" at bounding box center [84, 686] width 103 height 23
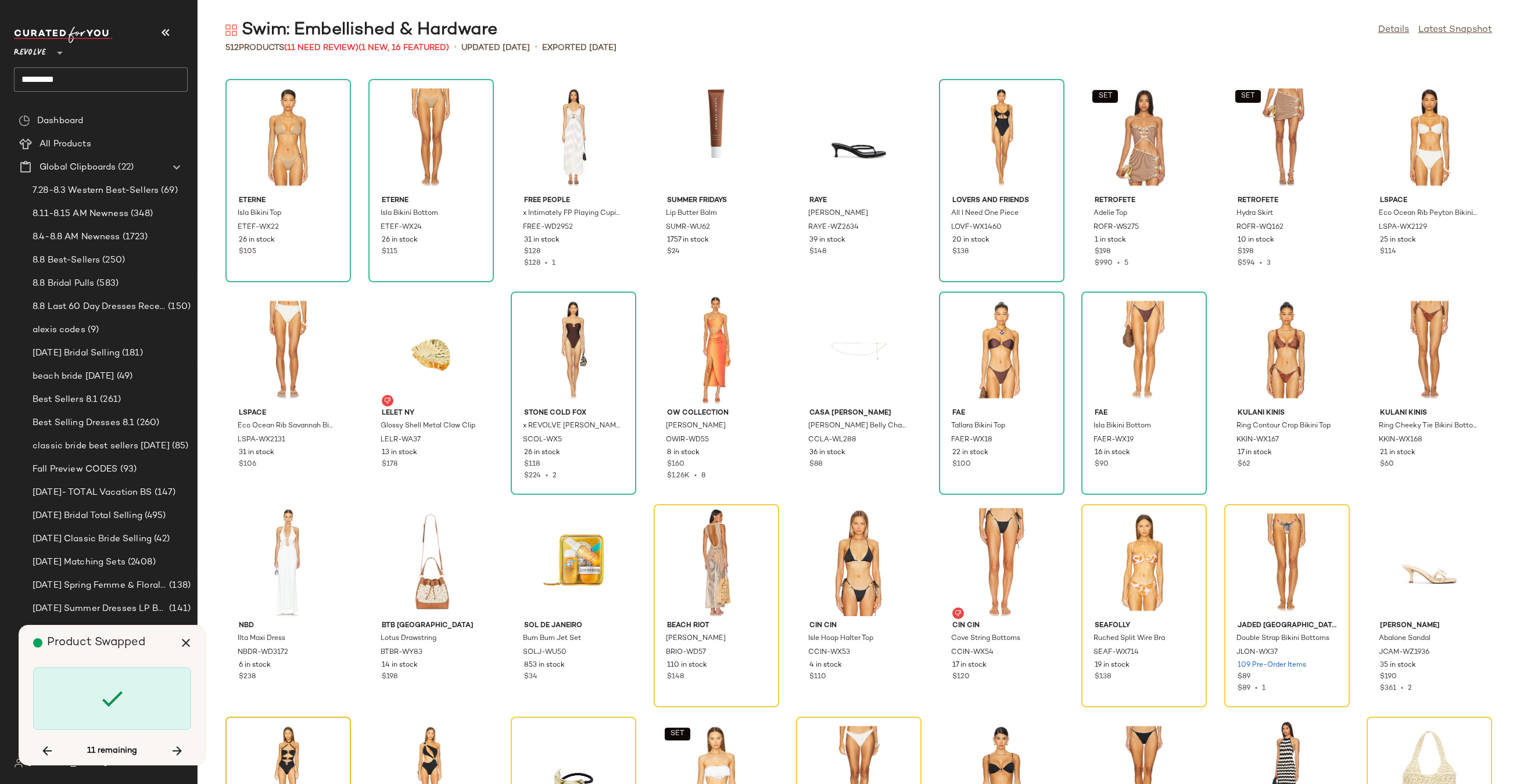
scroll to position [11261, 0]
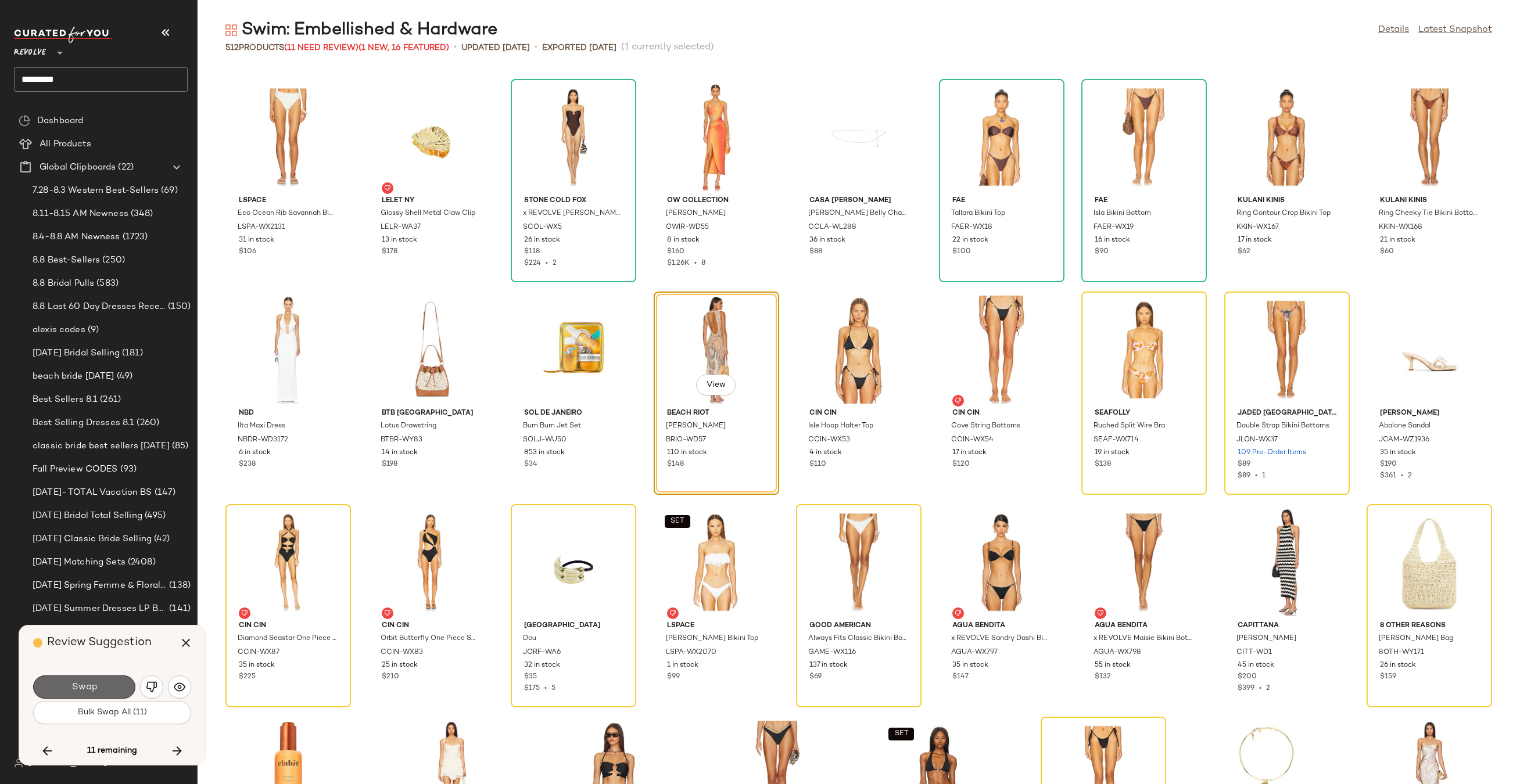
click at [64, 685] on button "Swap" at bounding box center [84, 686] width 103 height 23
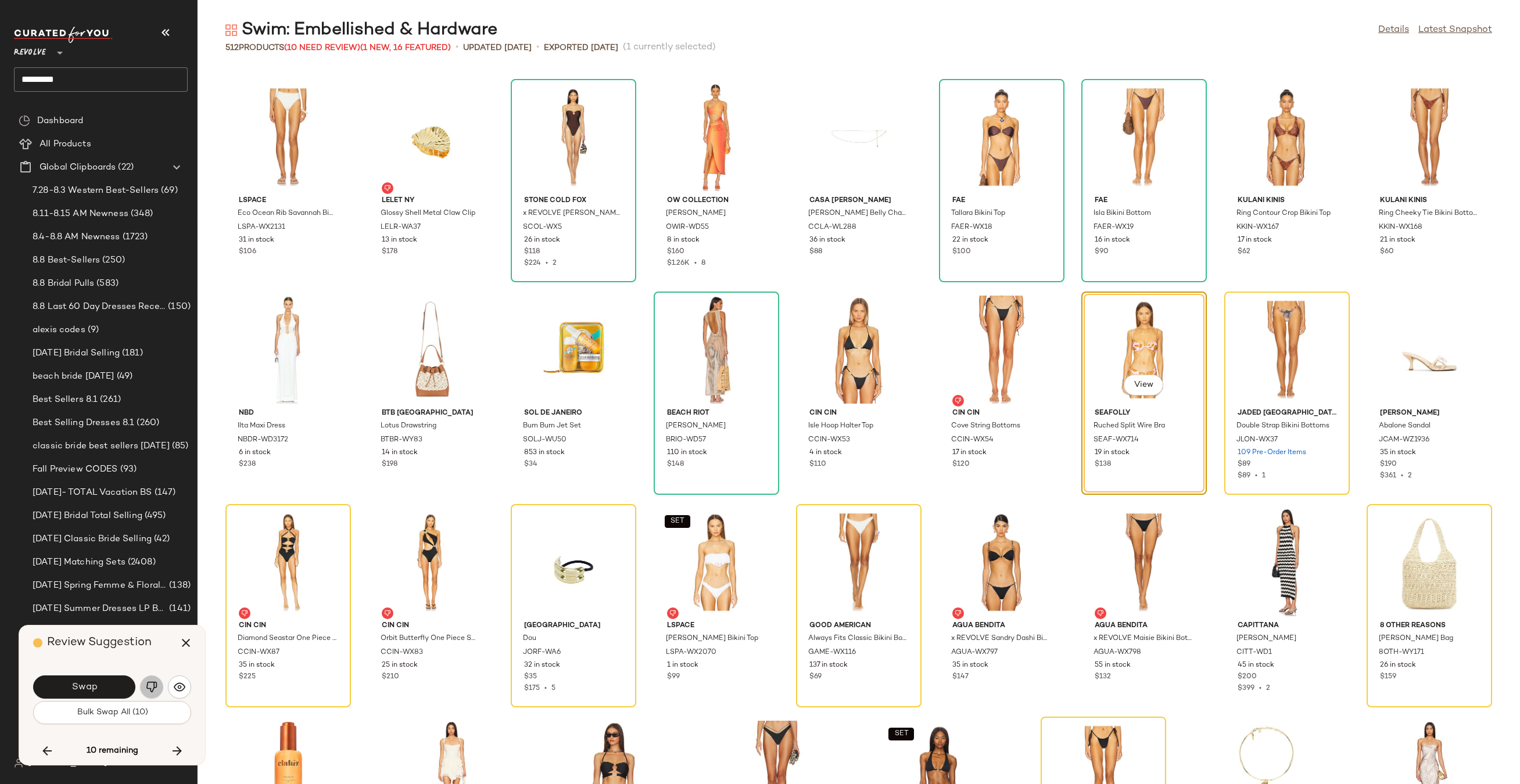
click at [150, 694] on button "button" at bounding box center [152, 686] width 23 height 23
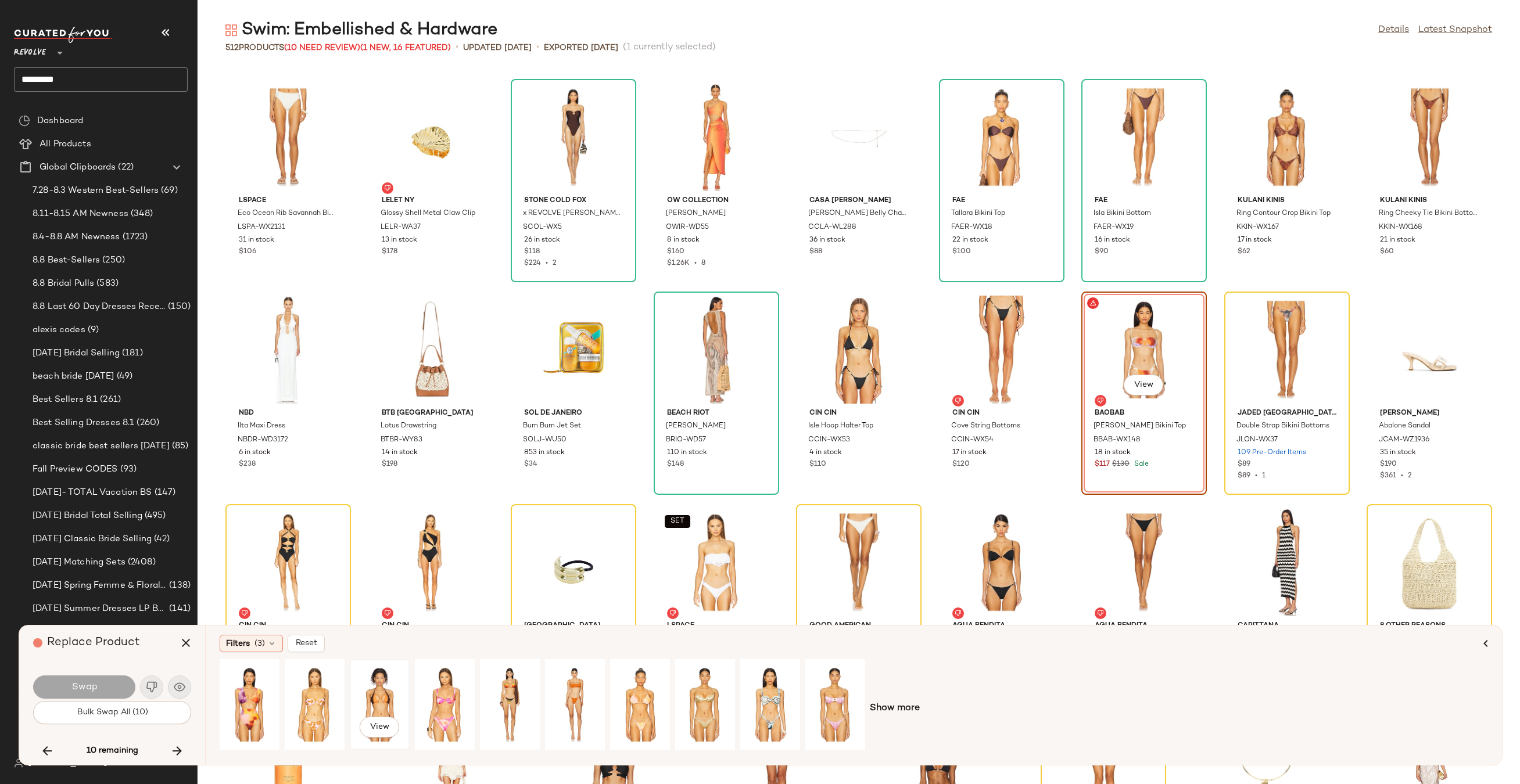
click at [374, 707] on div "View" at bounding box center [380, 704] width 52 height 82
click at [107, 686] on button "Swap" at bounding box center [84, 686] width 103 height 23
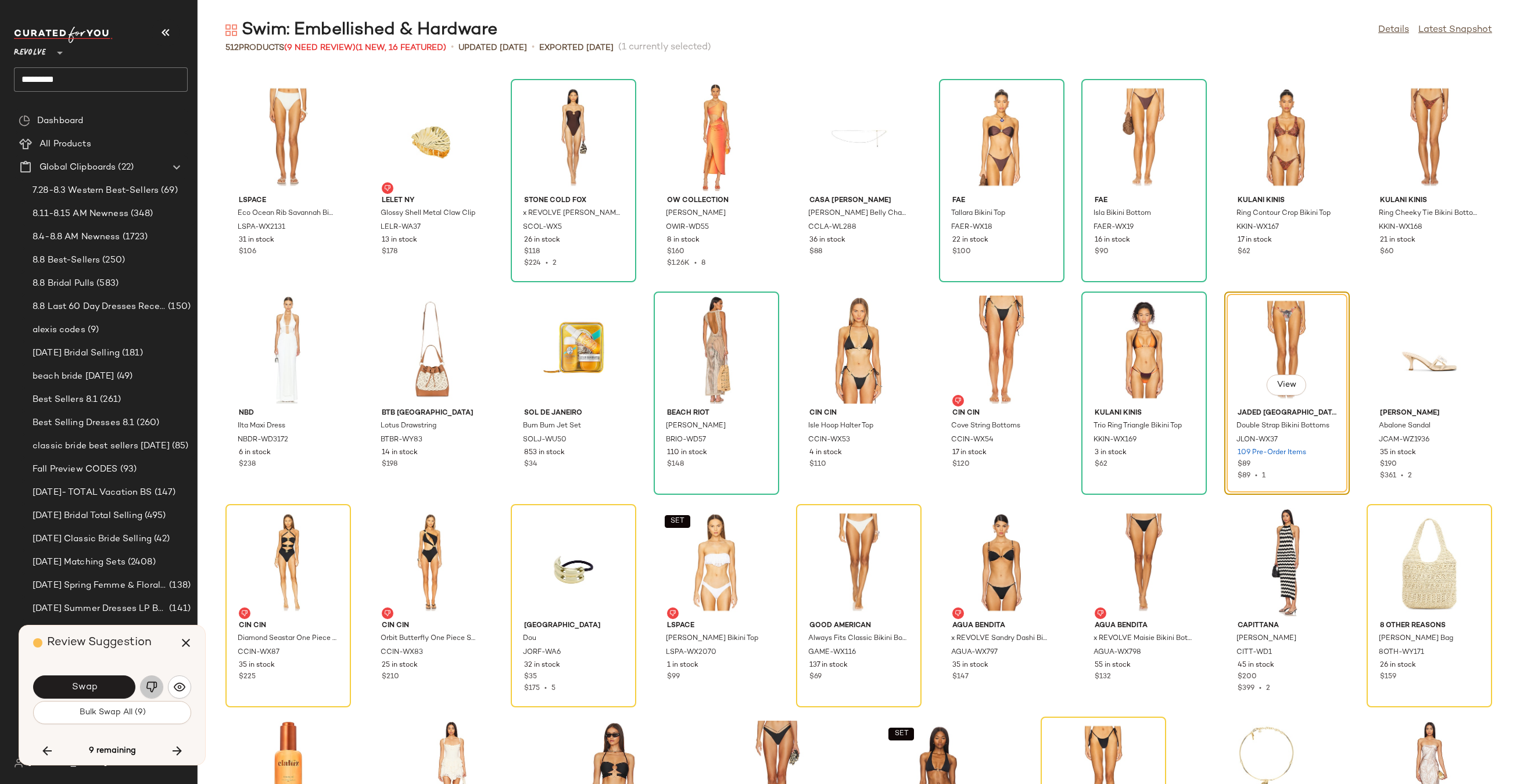
click at [149, 692] on img "button" at bounding box center [152, 686] width 12 height 12
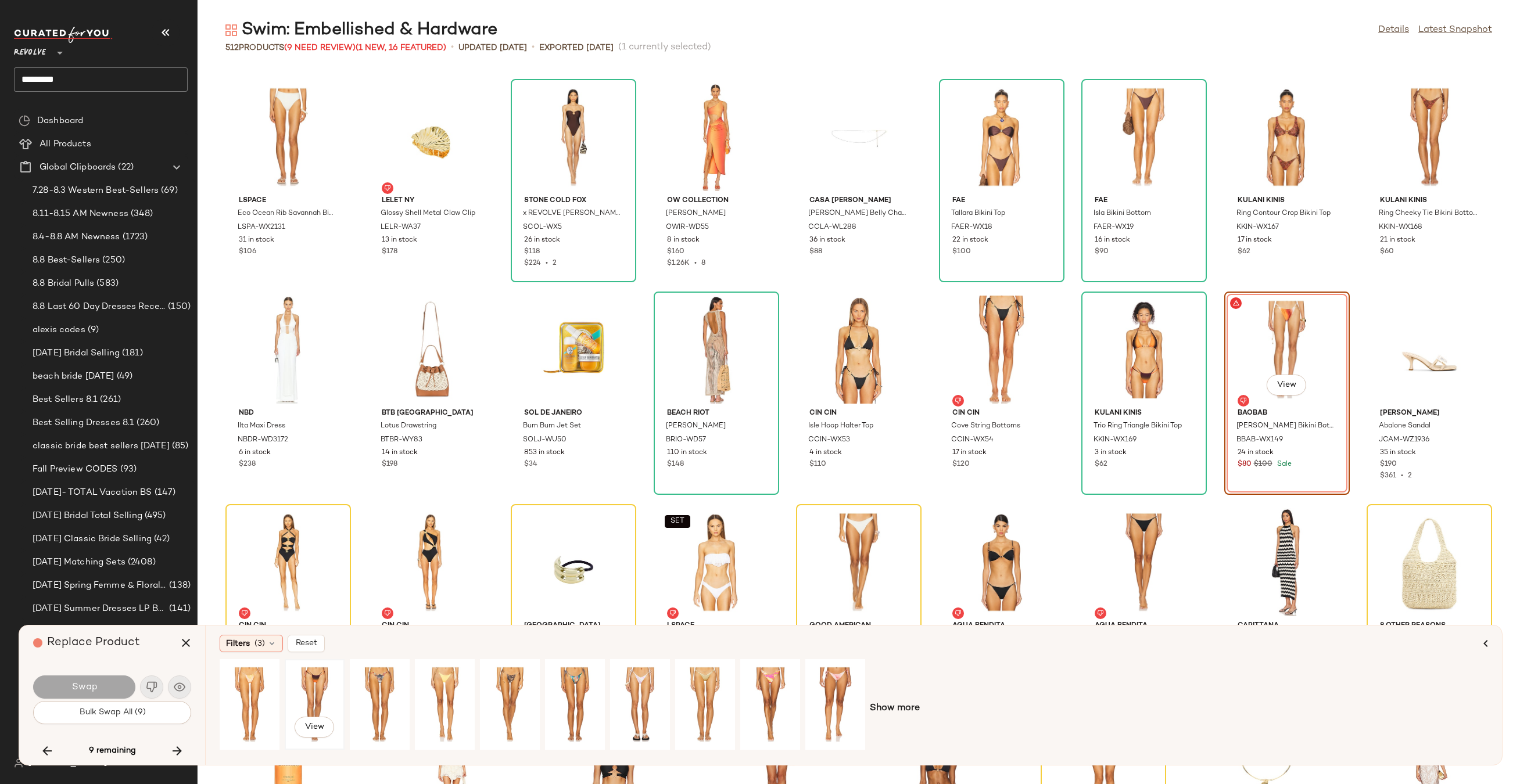
click at [329, 682] on div "View" at bounding box center [314, 704] width 52 height 82
click at [116, 690] on button "Swap" at bounding box center [84, 686] width 103 height 23
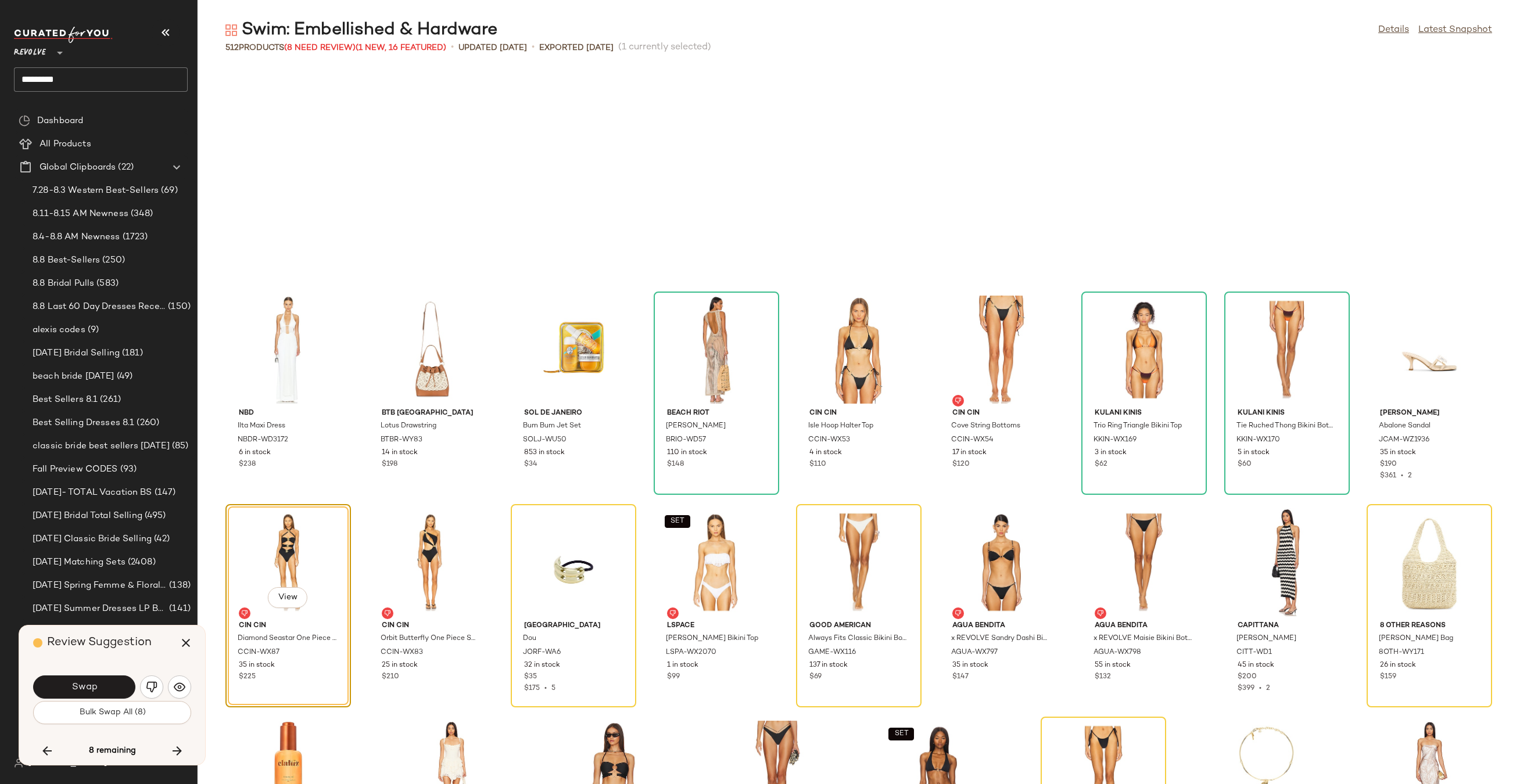
scroll to position [11397, 0]
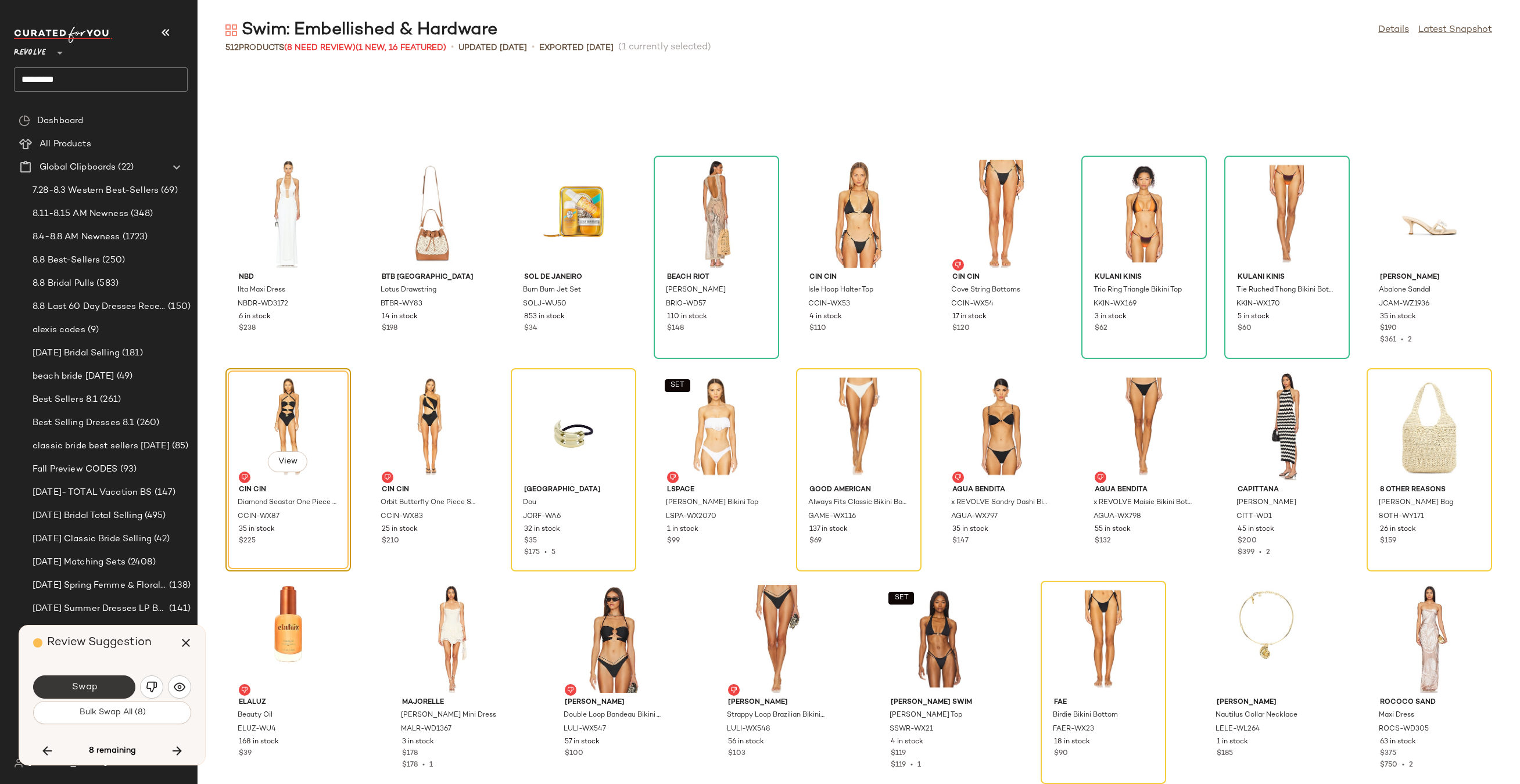
click at [116, 678] on button "Swap" at bounding box center [84, 686] width 103 height 23
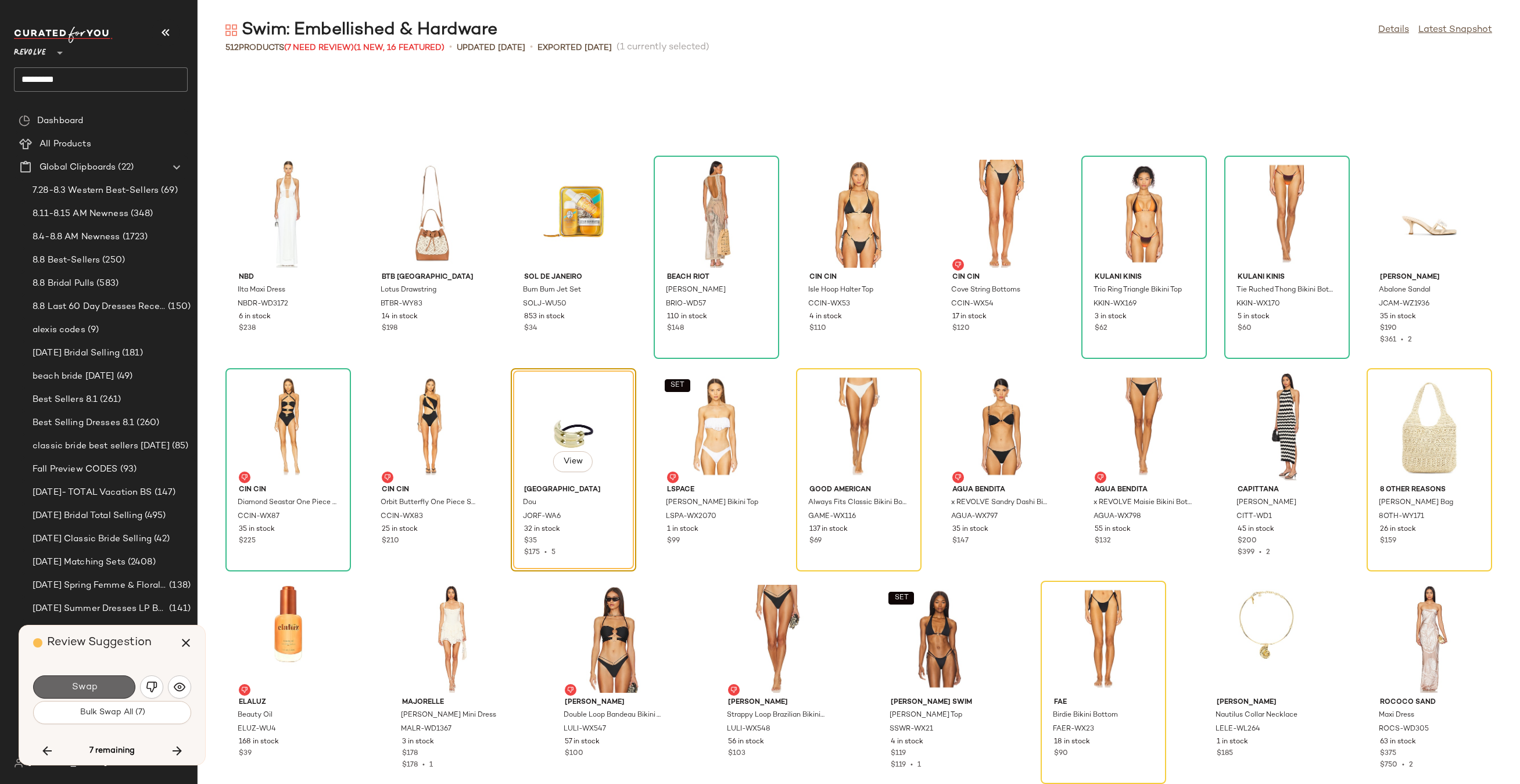
click at [114, 684] on button "Swap" at bounding box center [84, 686] width 103 height 23
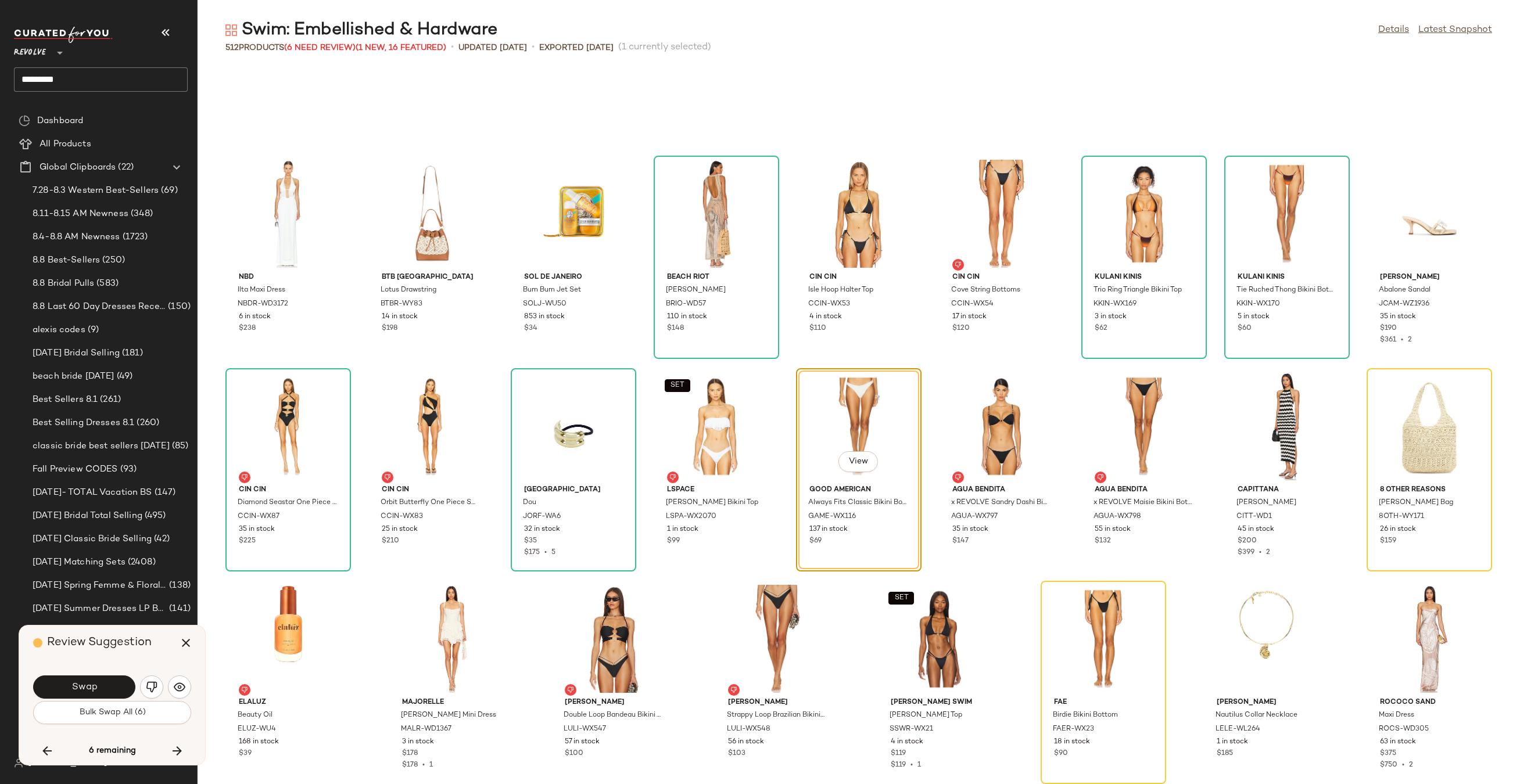
click at [114, 684] on button "Swap" at bounding box center [84, 686] width 103 height 23
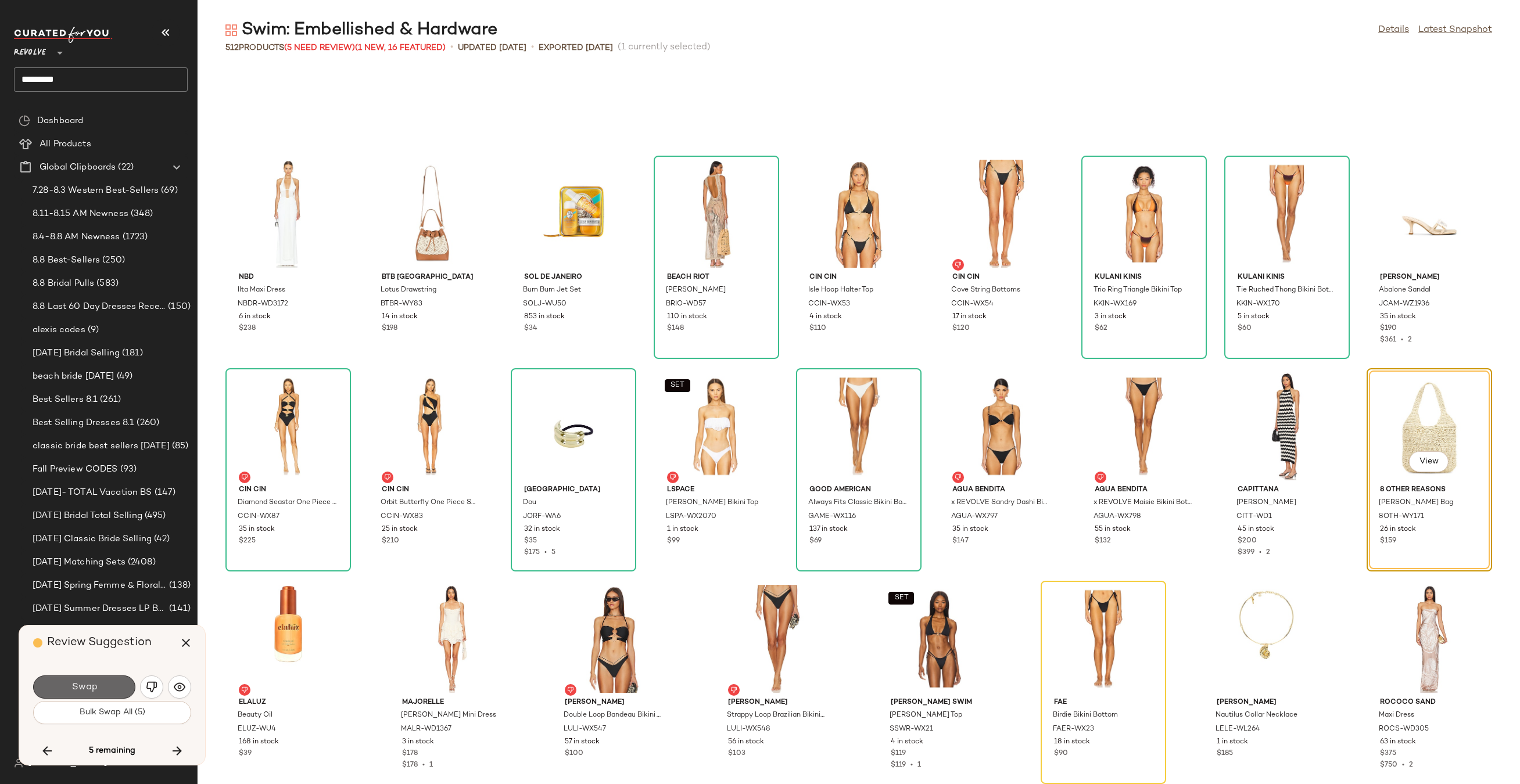
click at [114, 691] on button "Swap" at bounding box center [84, 686] width 103 height 23
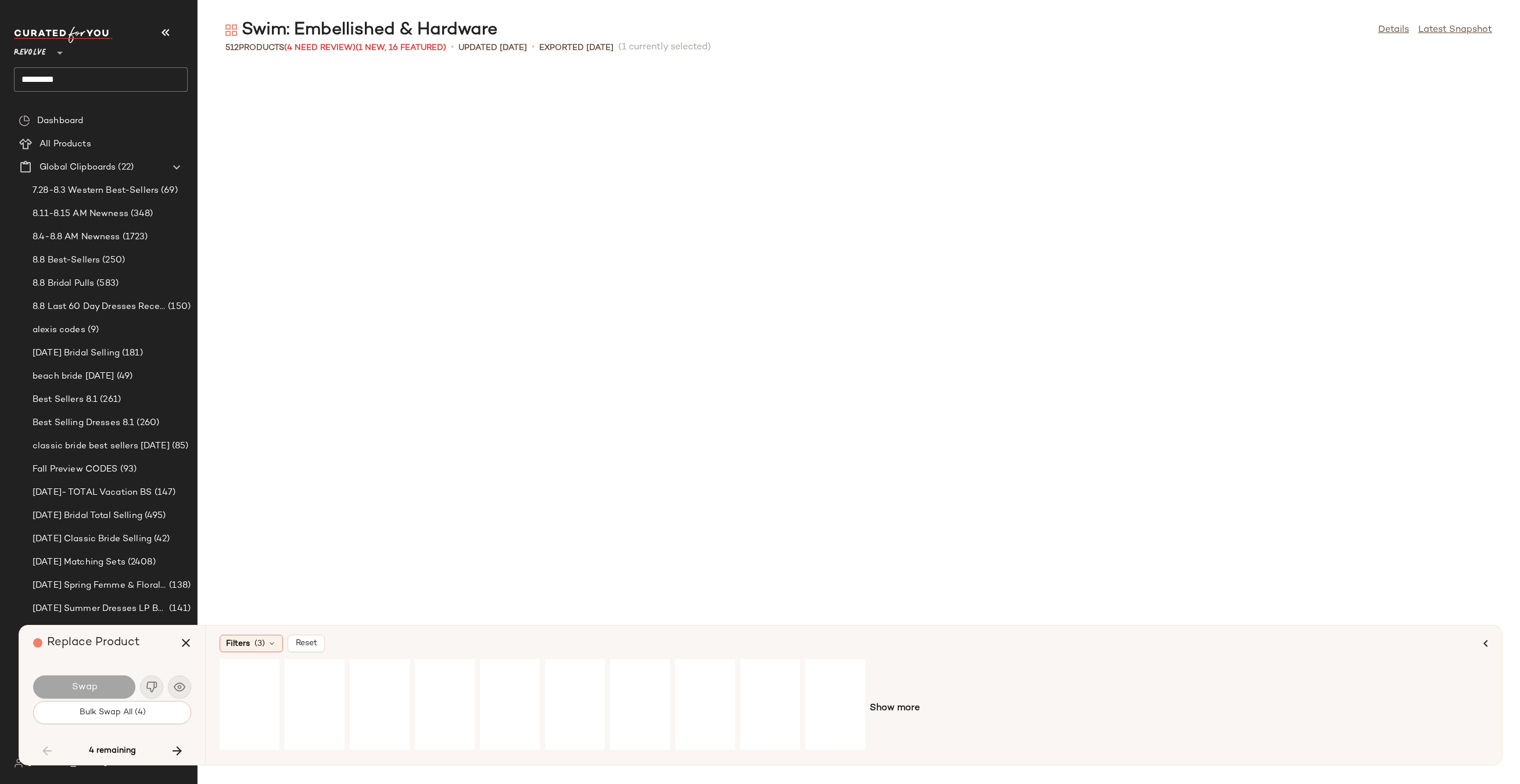
scroll to position [4250, 0]
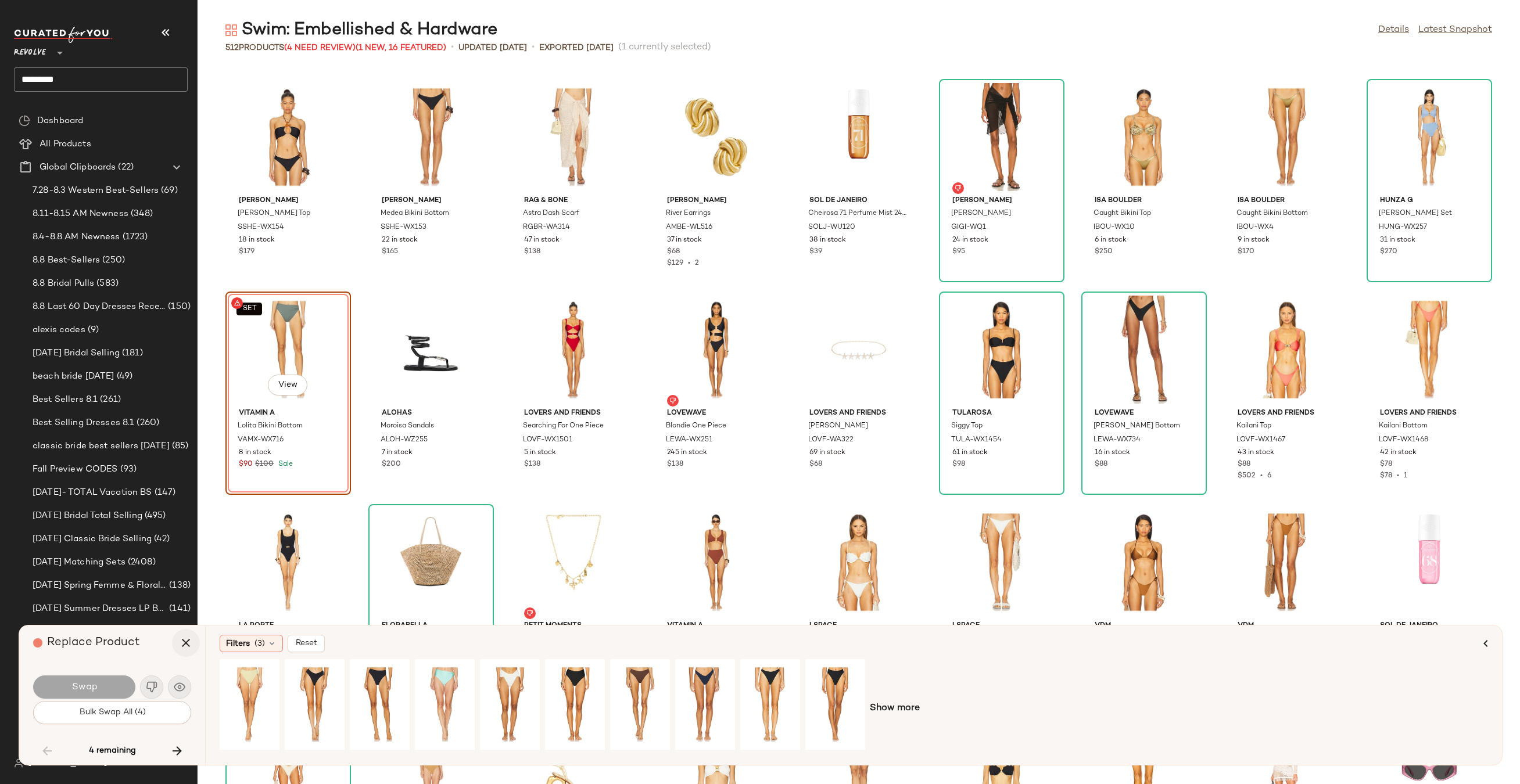
click at [185, 643] on icon "button" at bounding box center [186, 642] width 14 height 14
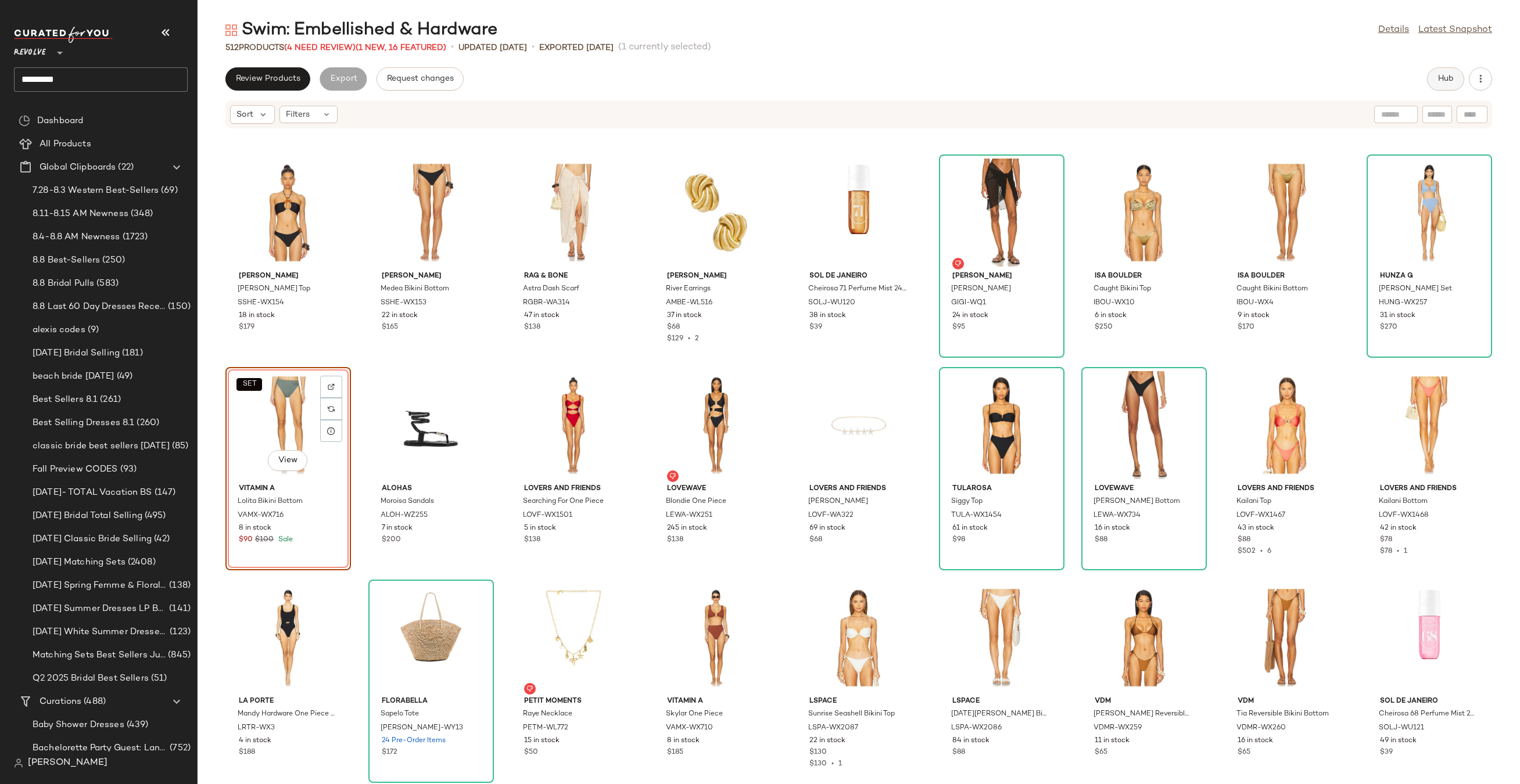
click at [1436, 73] on button "Hub" at bounding box center [1445, 78] width 37 height 23
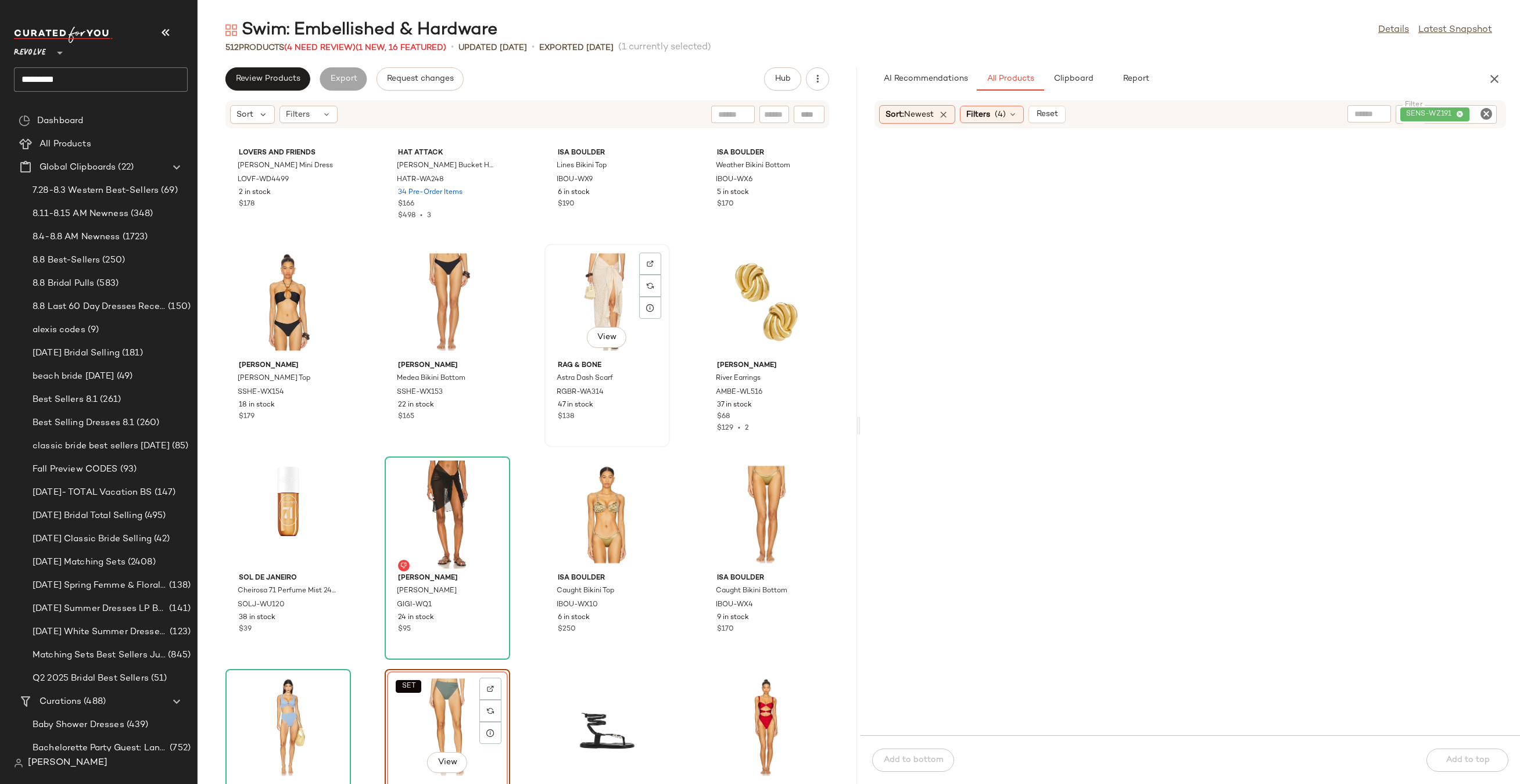
scroll to position [9764, 0]
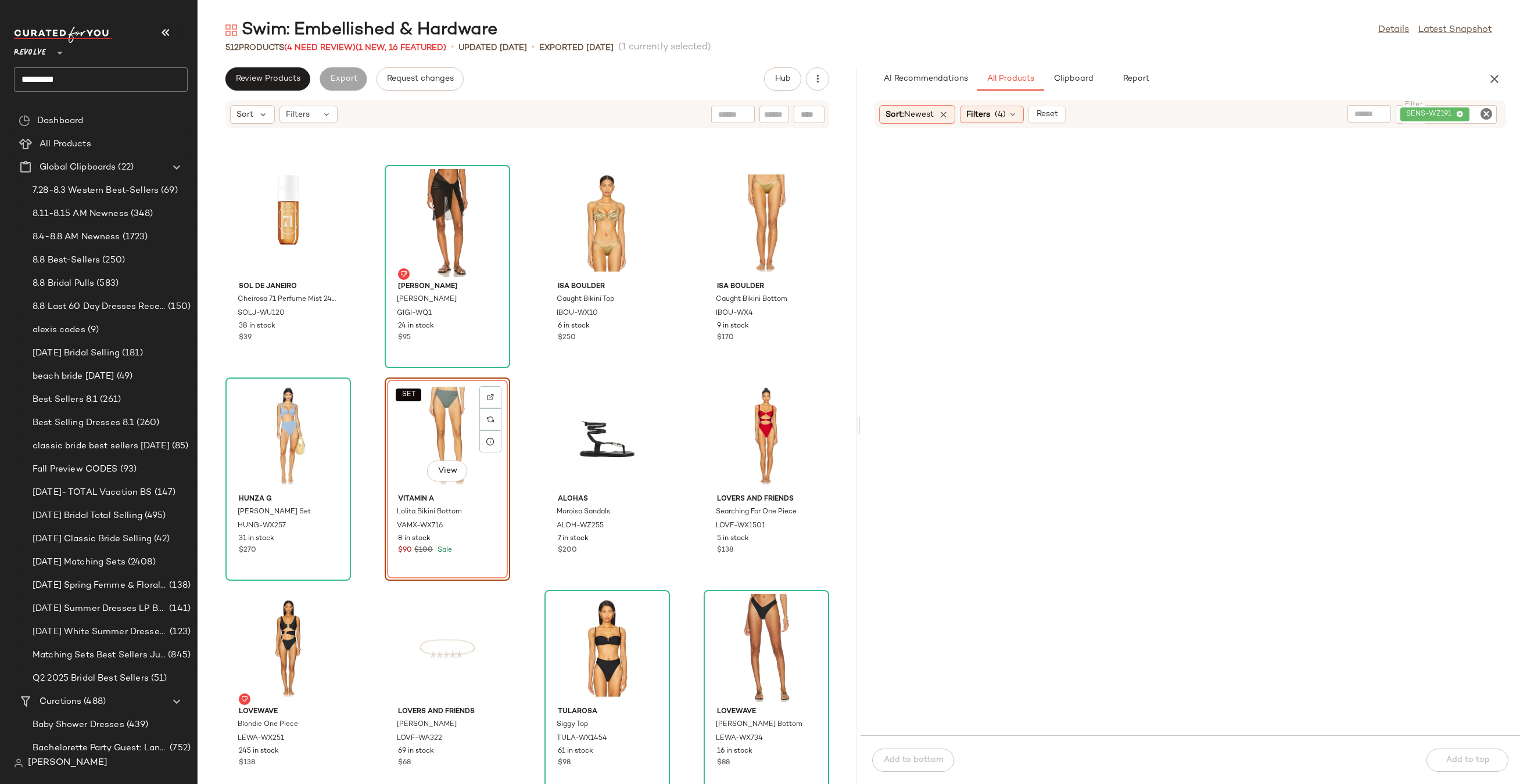
click at [1082, 66] on div "Swim: Embellished & Hardware Details Latest Snapshot 512 Products (4 Need Revie…" at bounding box center [858, 401] width 1322 height 766
click at [1075, 79] on span "Clipboard" at bounding box center [1072, 78] width 40 height 9
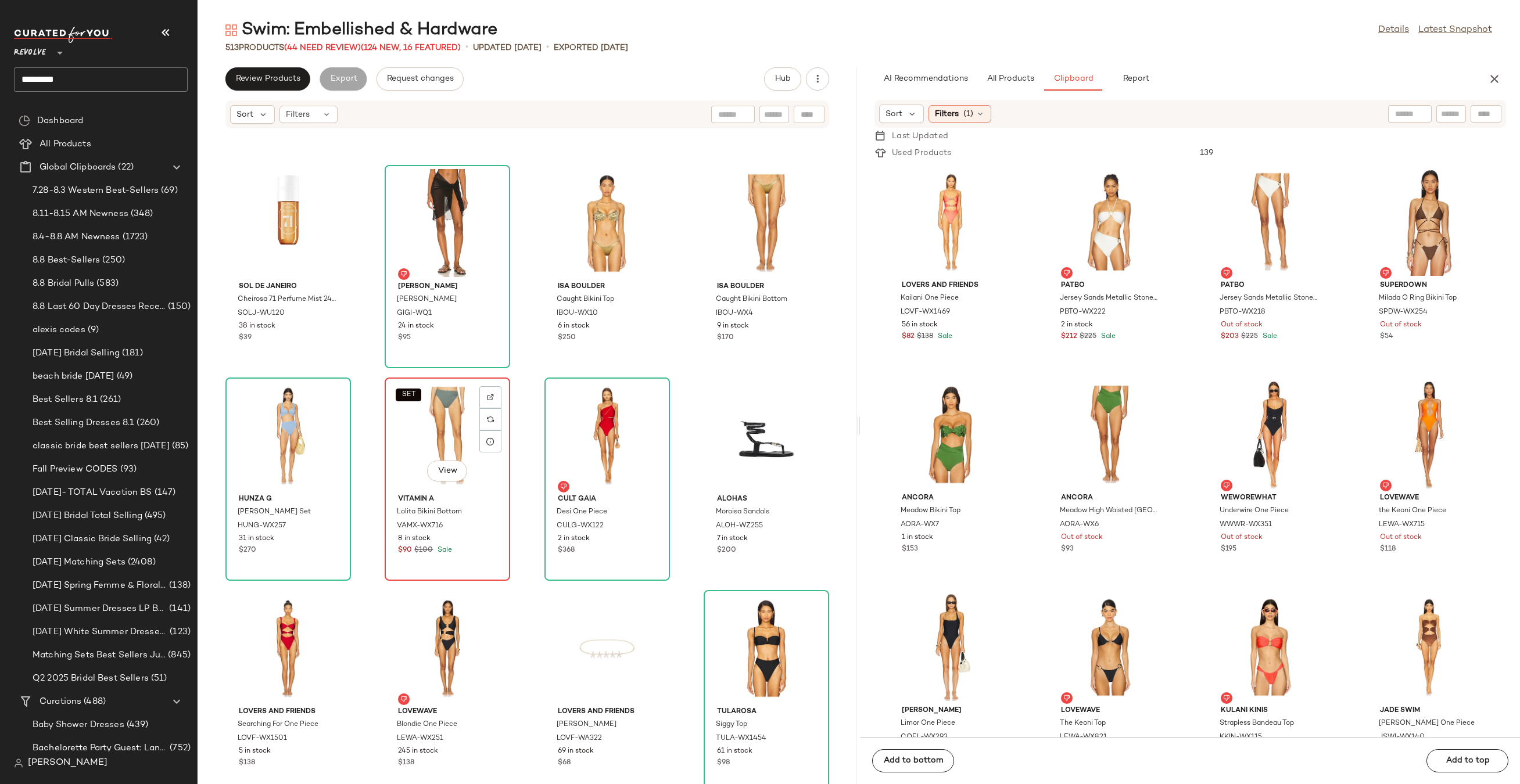
click at [431, 415] on div "SET View" at bounding box center [447, 435] width 117 height 108
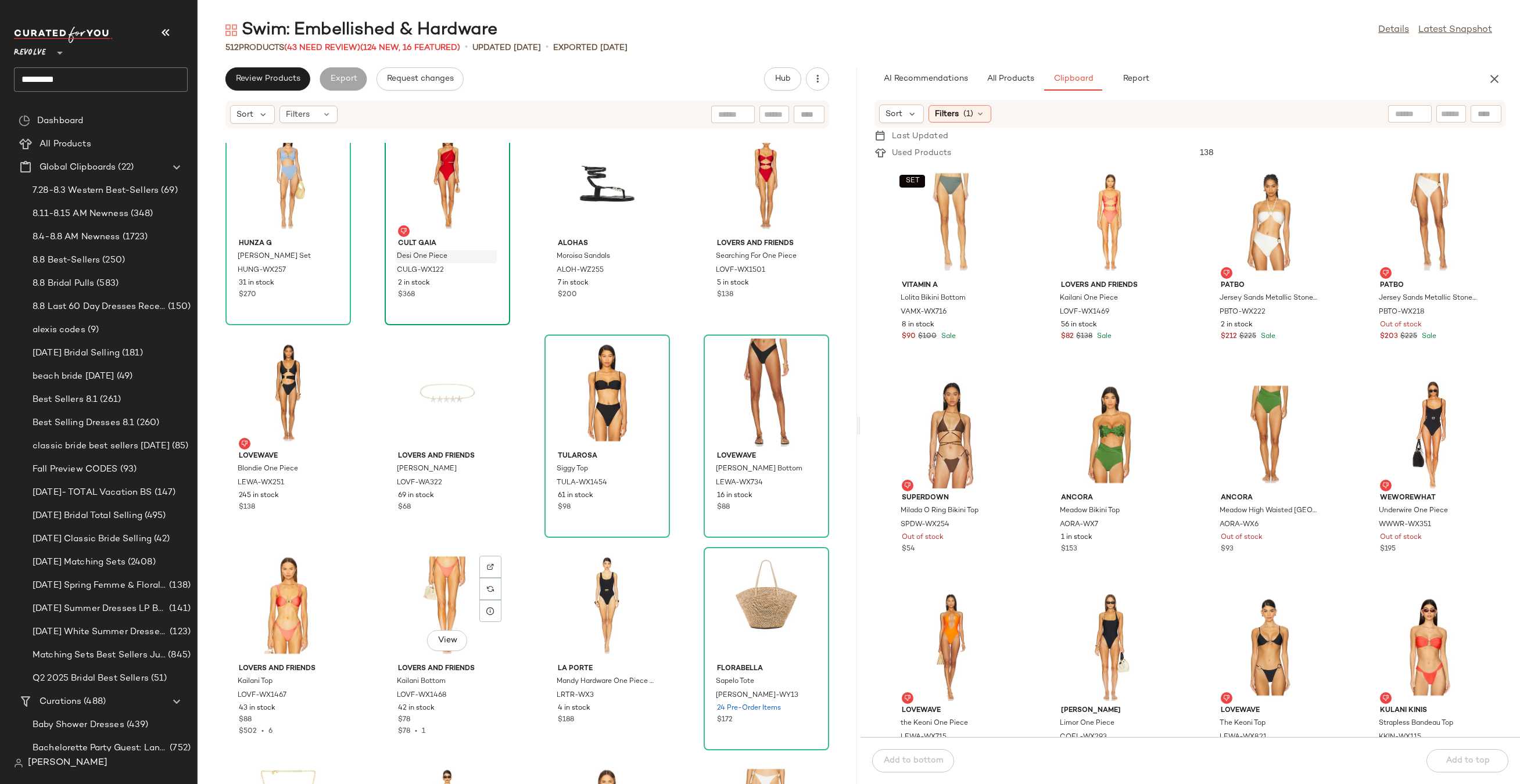
scroll to position [10096, 0]
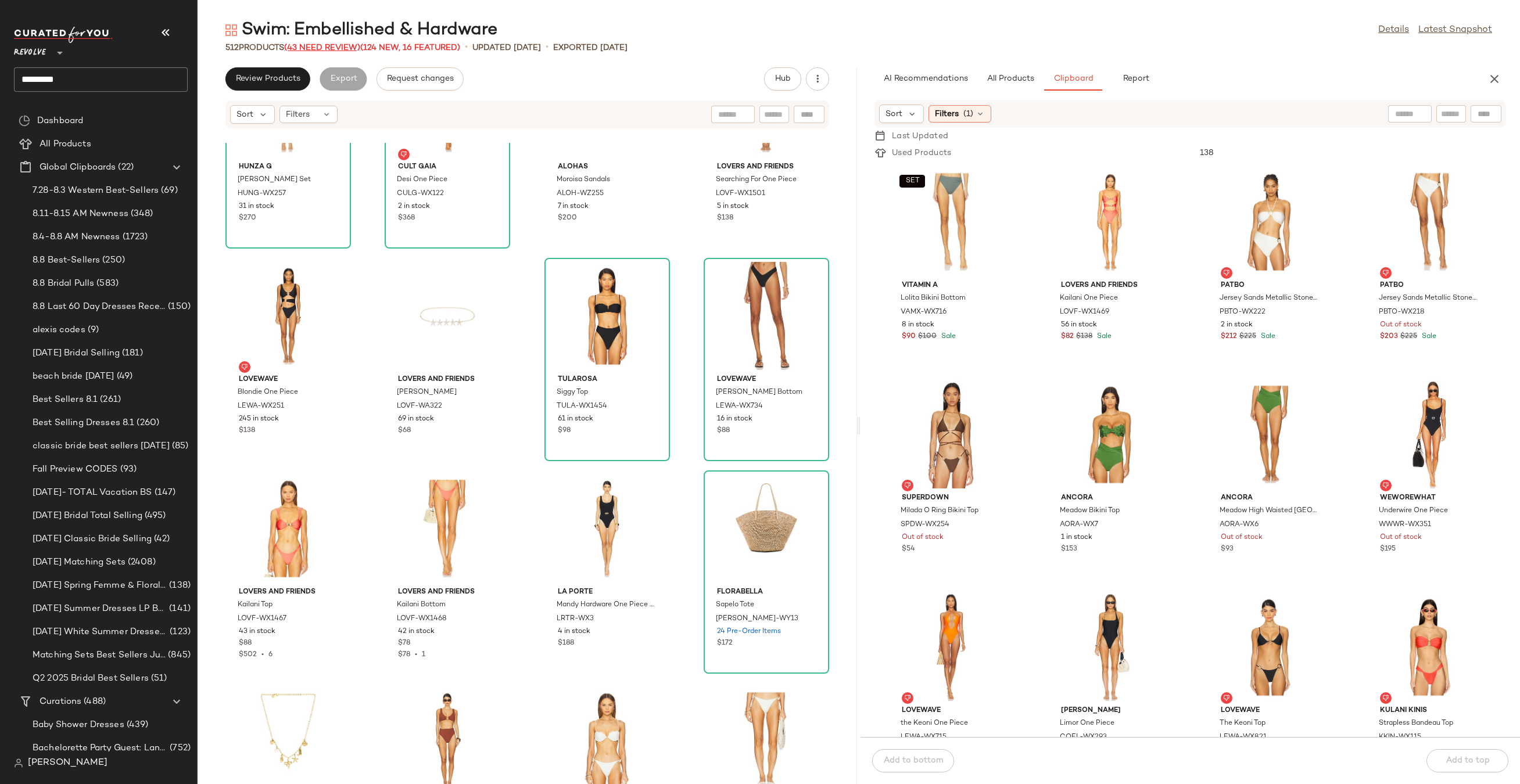
click at [335, 46] on span "(43 Need Review)" at bounding box center [322, 47] width 76 height 8
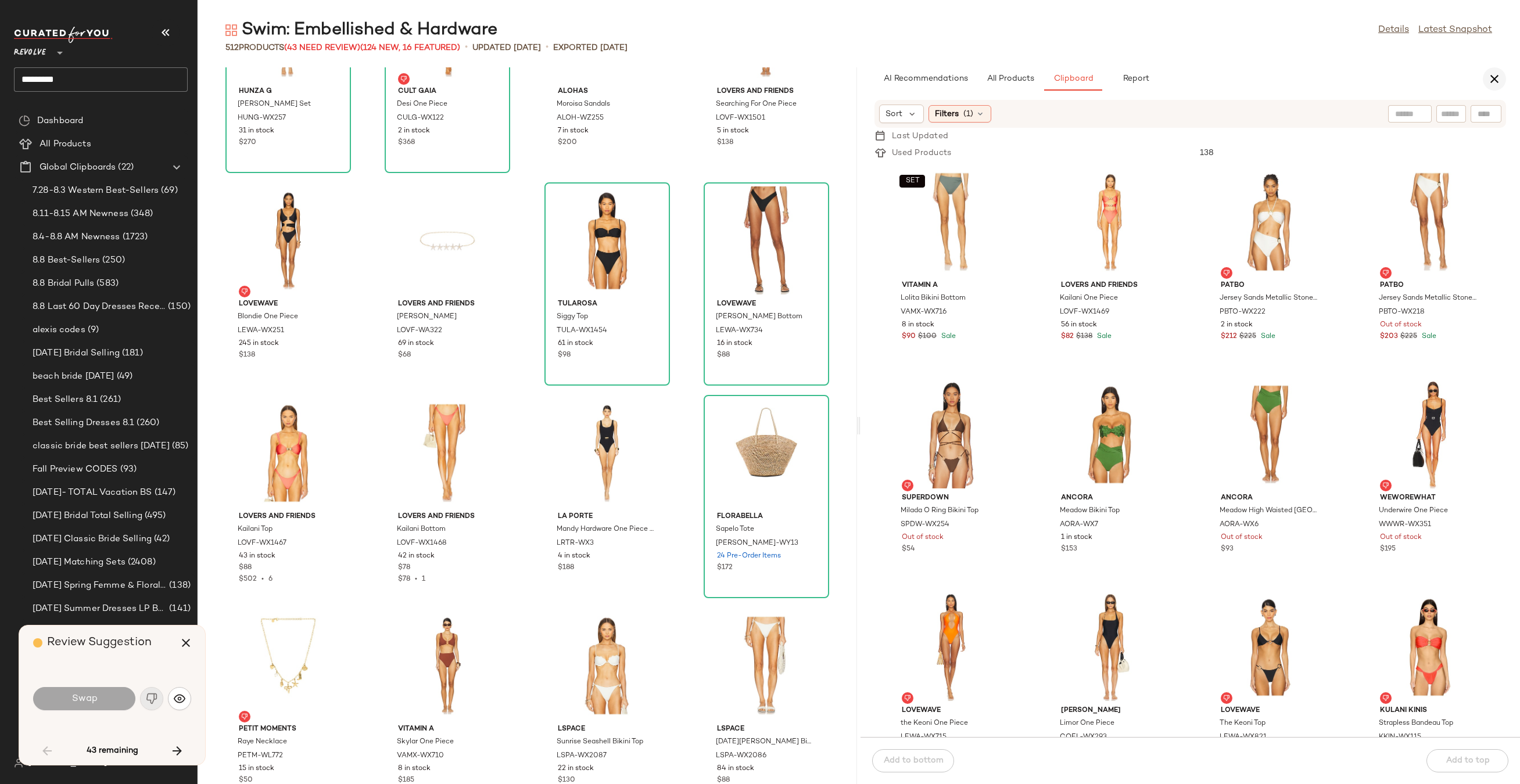
click at [1496, 80] on icon "button" at bounding box center [1493, 78] width 14 height 14
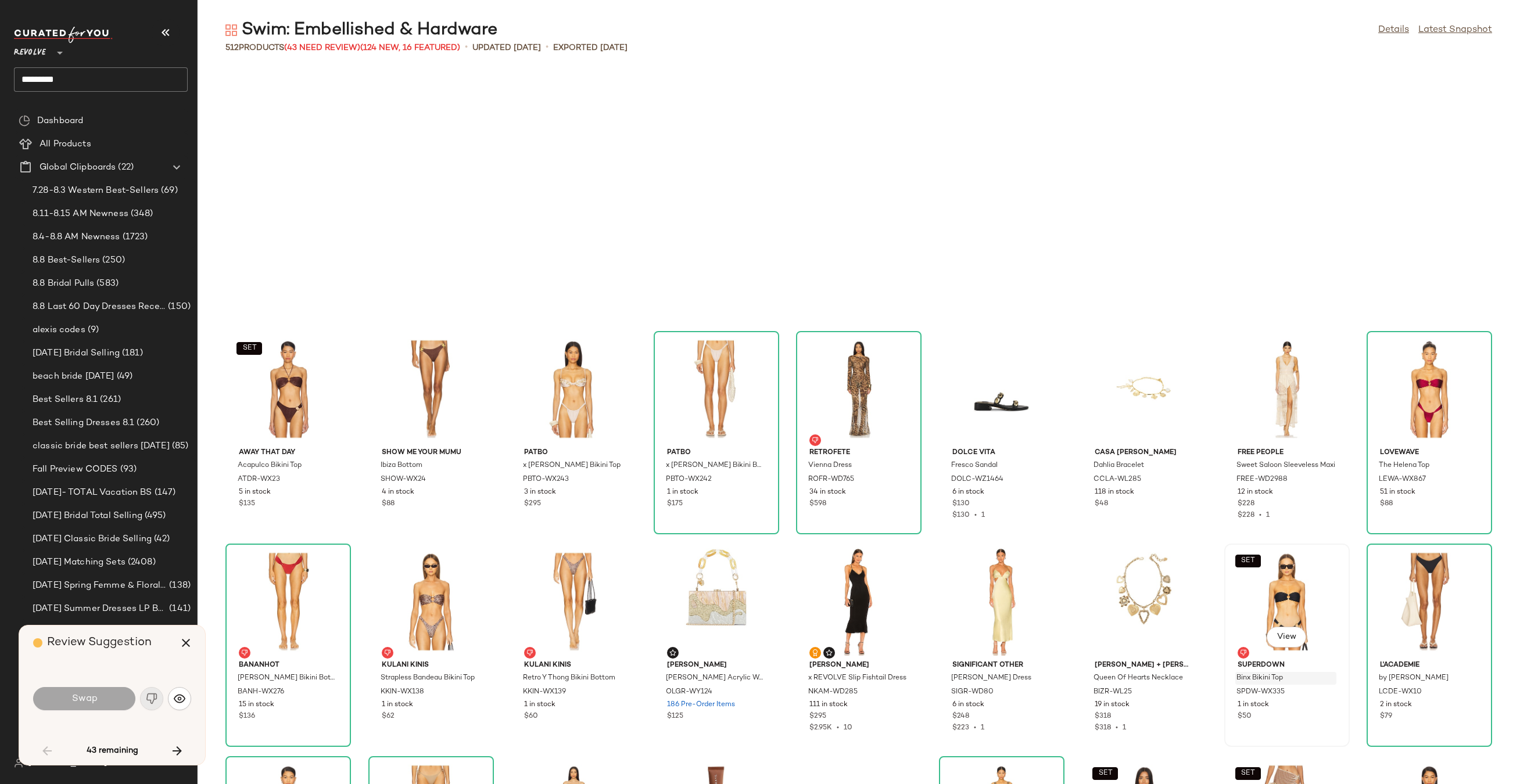
scroll to position [10801, 0]
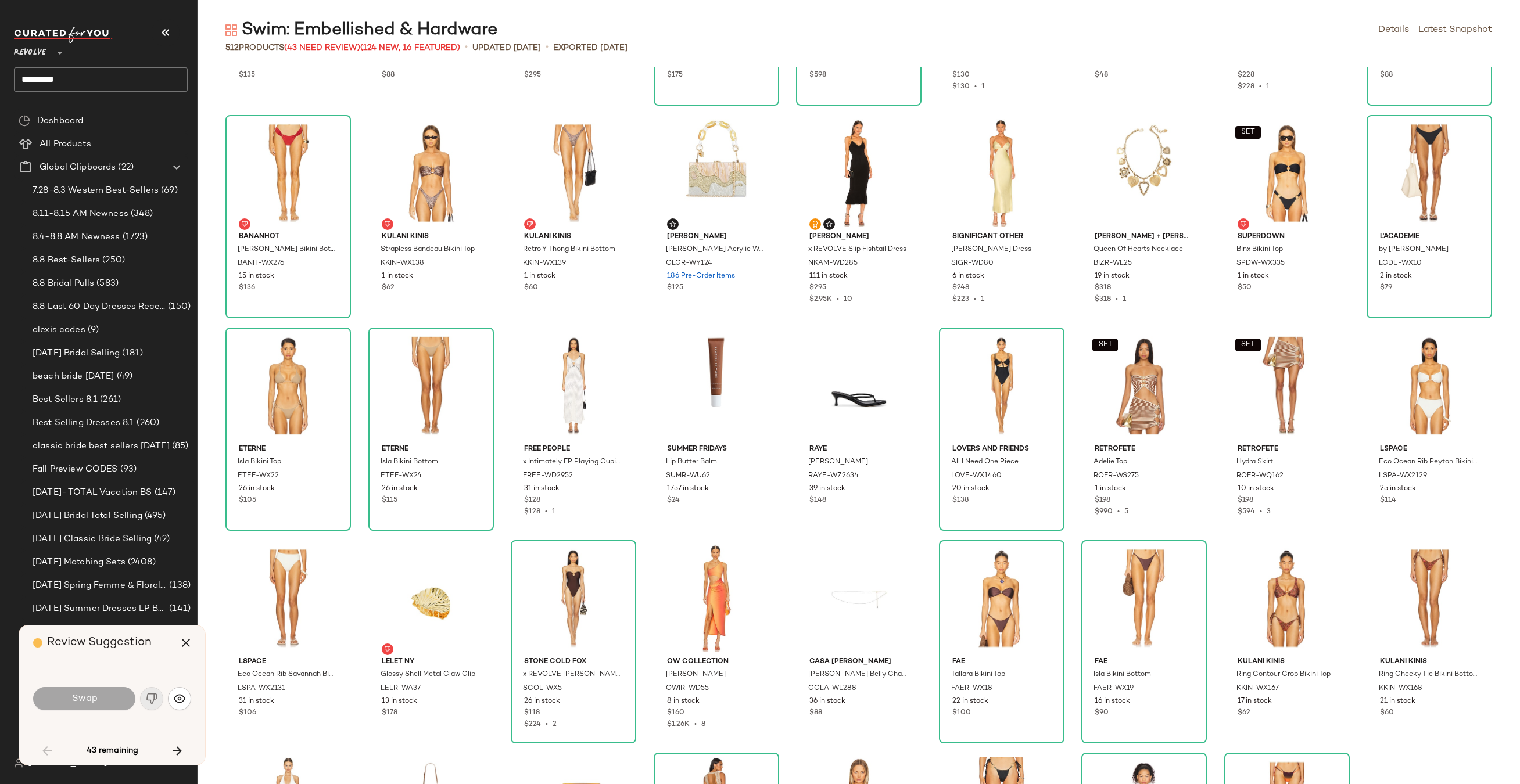
click at [175, 653] on div "Review Suggestion" at bounding box center [116, 643] width 166 height 35
click at [186, 646] on icon "button" at bounding box center [186, 642] width 14 height 14
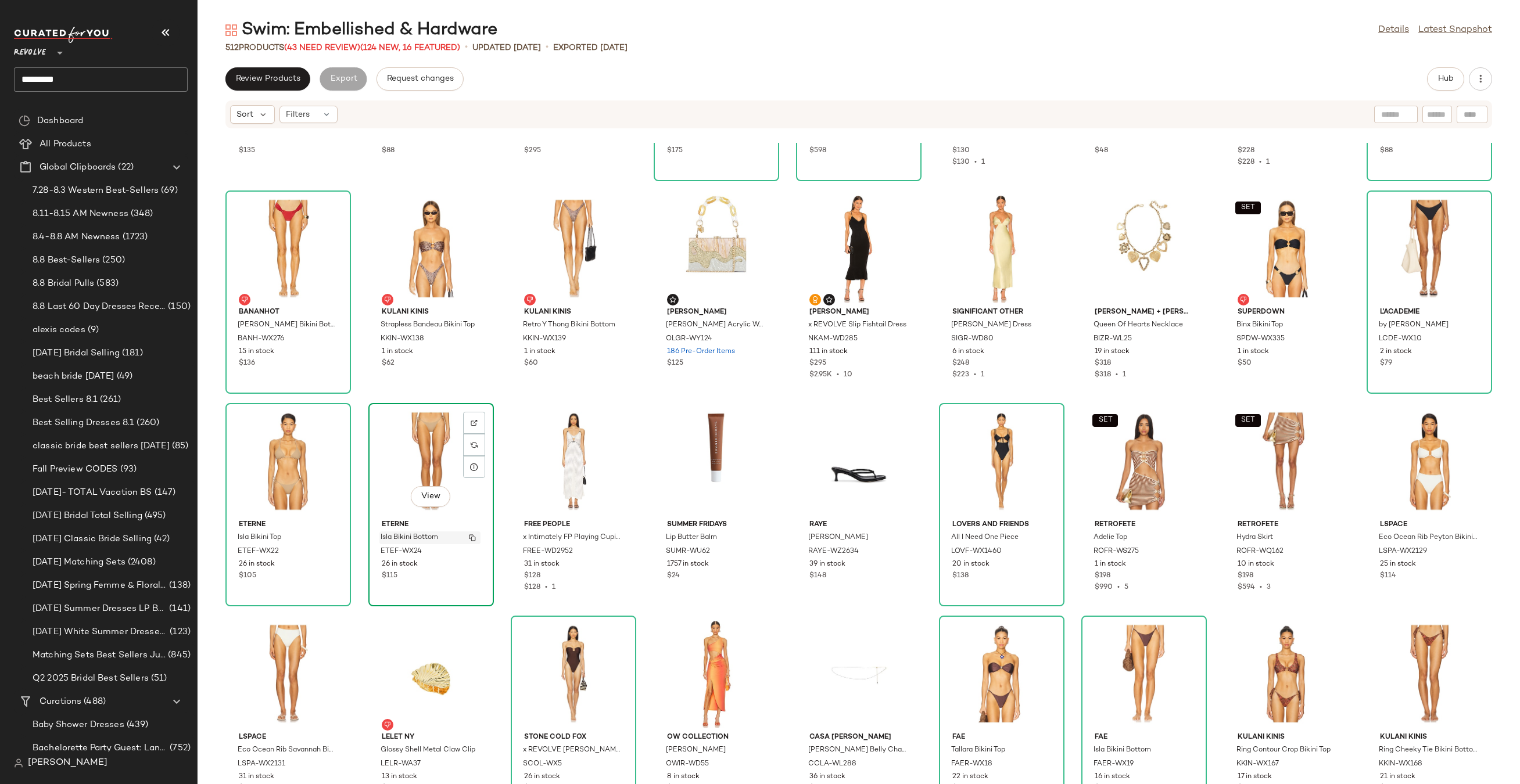
scroll to position [11473, 0]
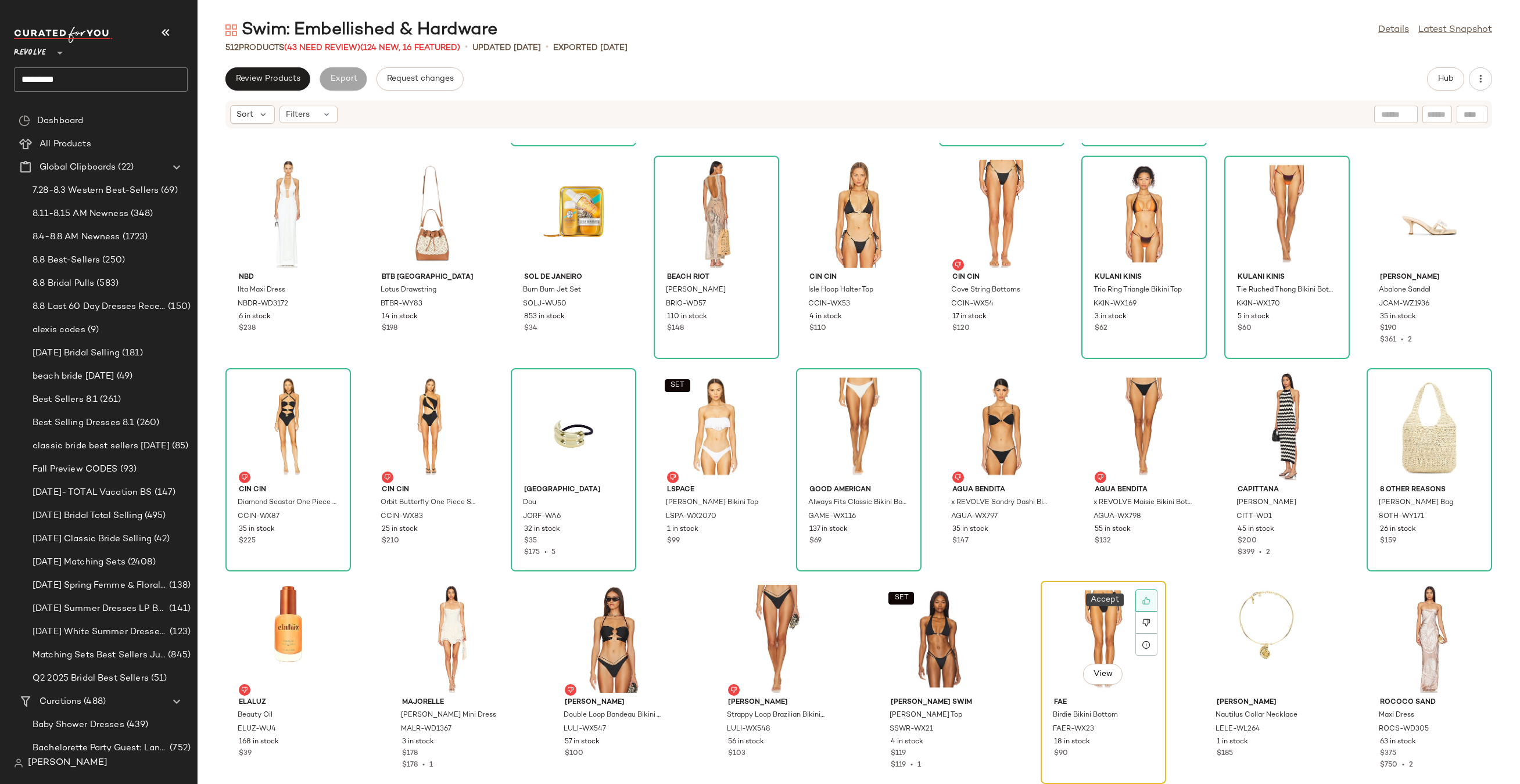
click at [1142, 603] on icon at bounding box center [1146, 600] width 8 height 8
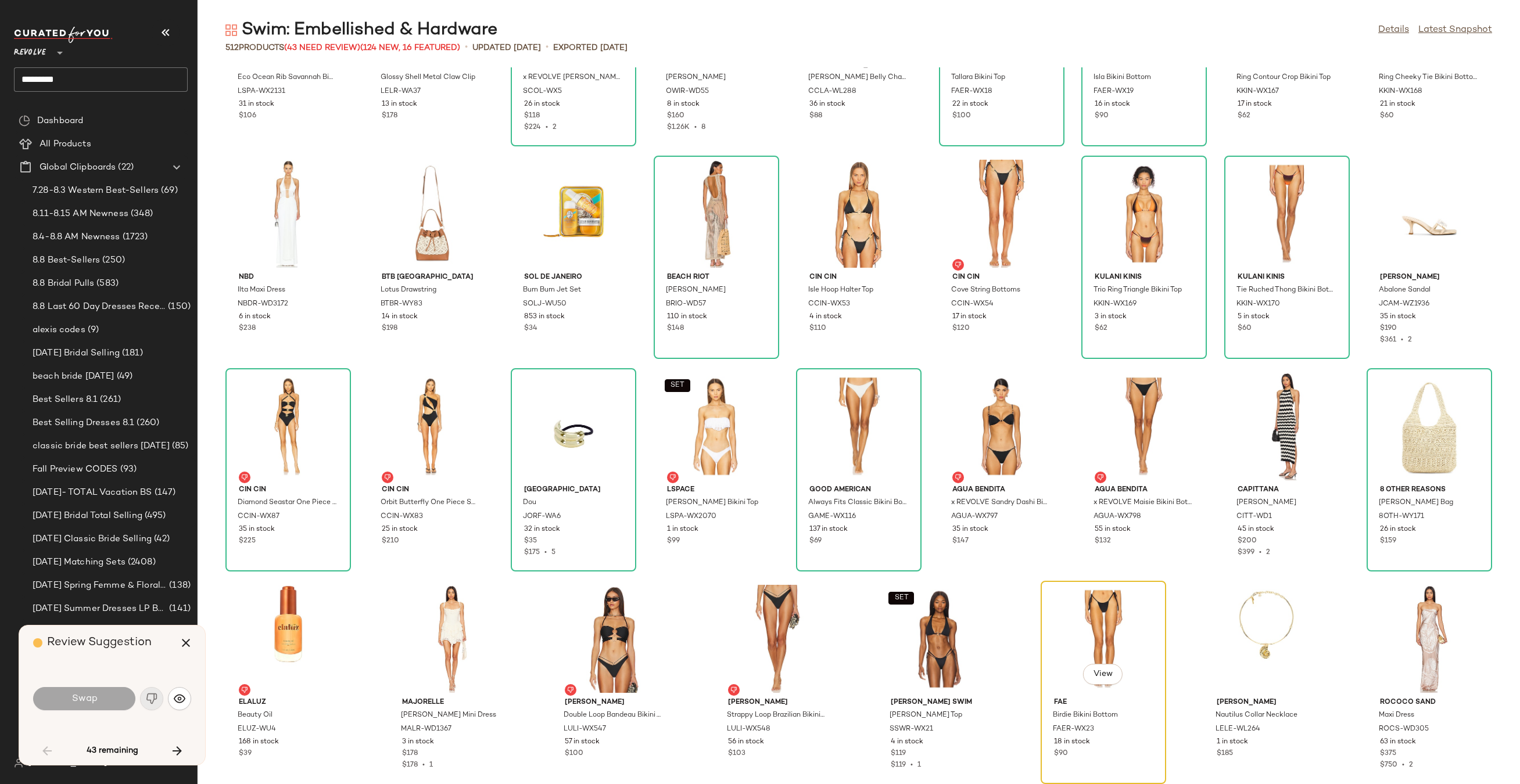
scroll to position [11397, 0]
click at [179, 646] on icon "button" at bounding box center [186, 642] width 14 height 14
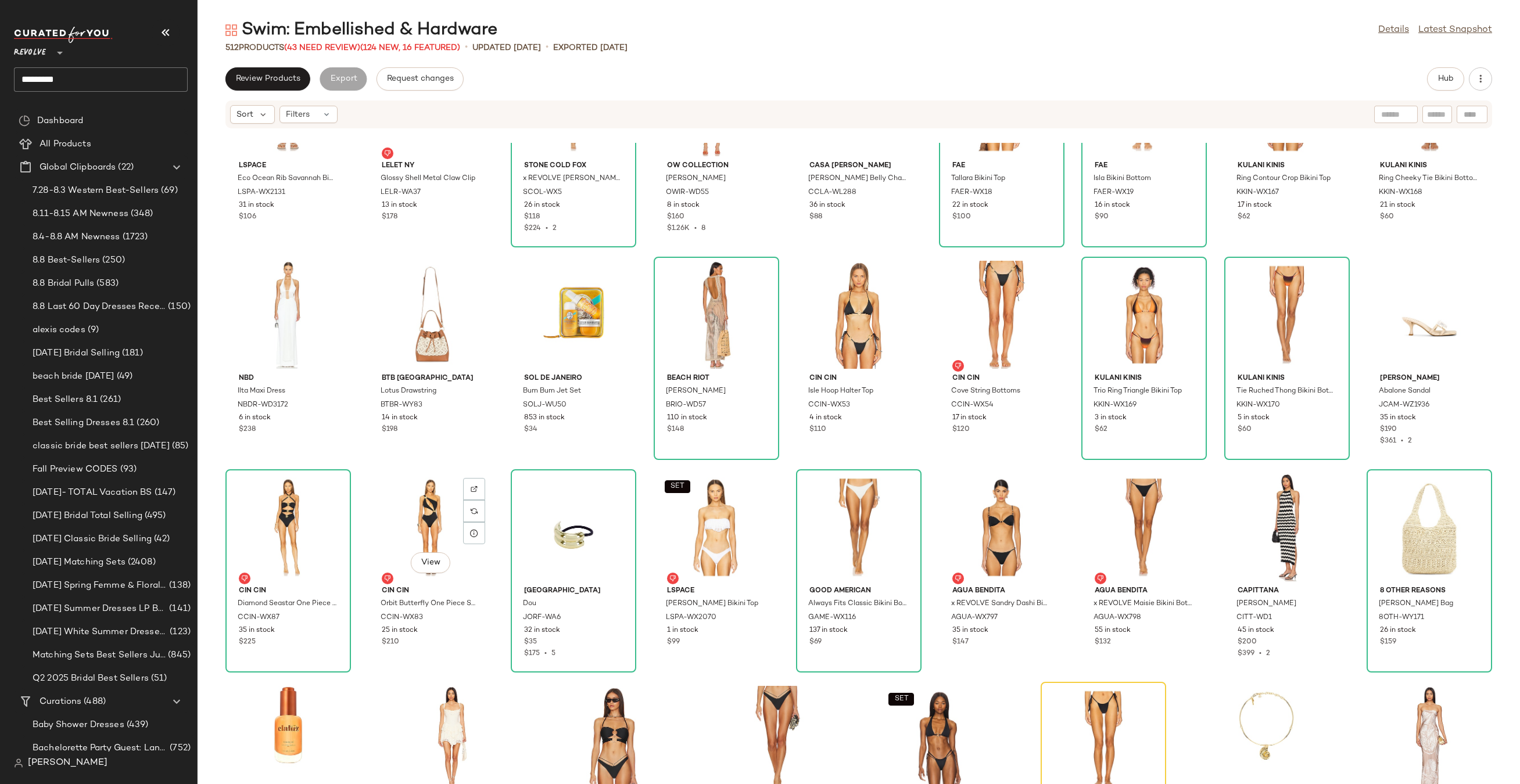
scroll to position [11344, 0]
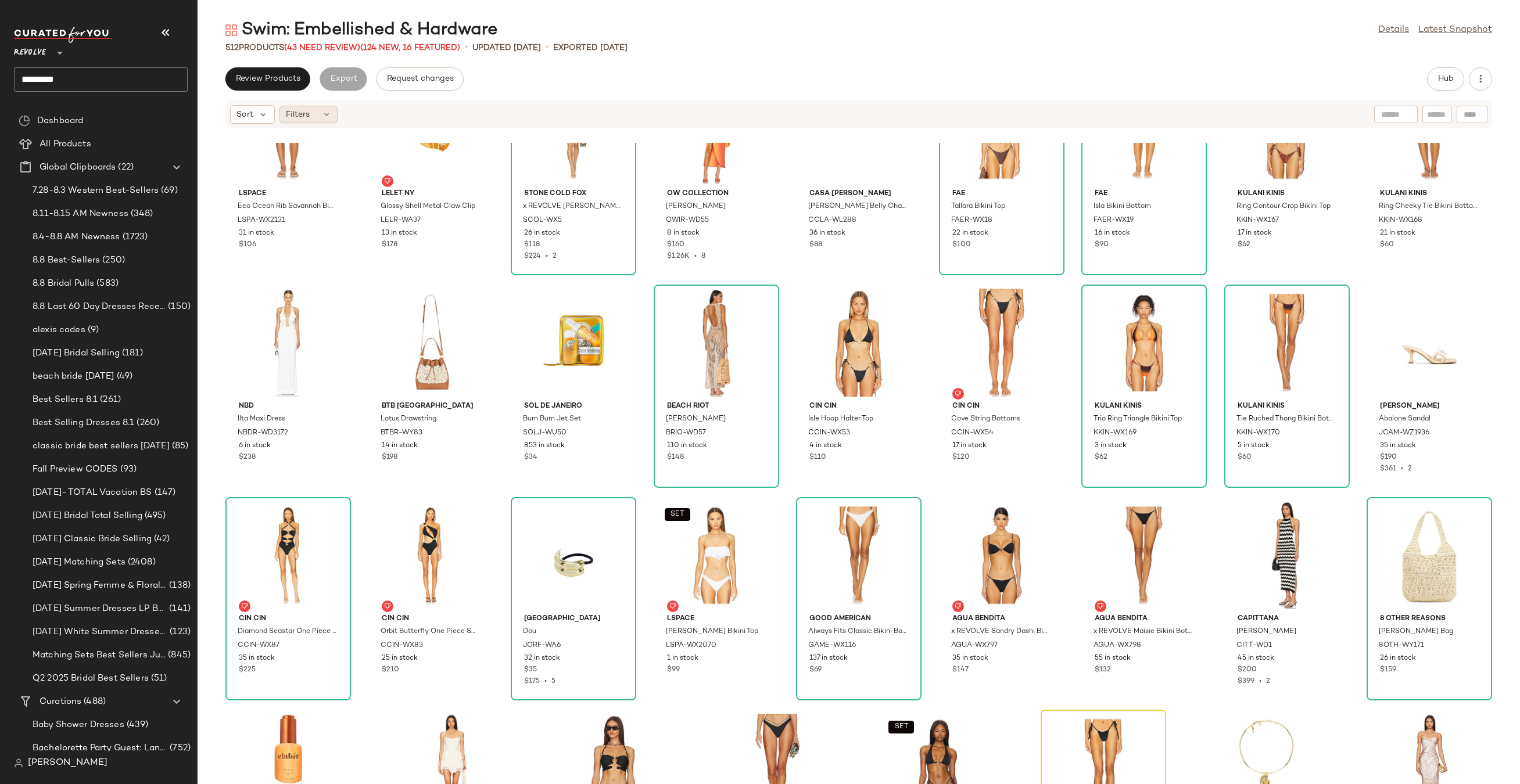
click at [313, 118] on div "Filters" at bounding box center [308, 114] width 58 height 18
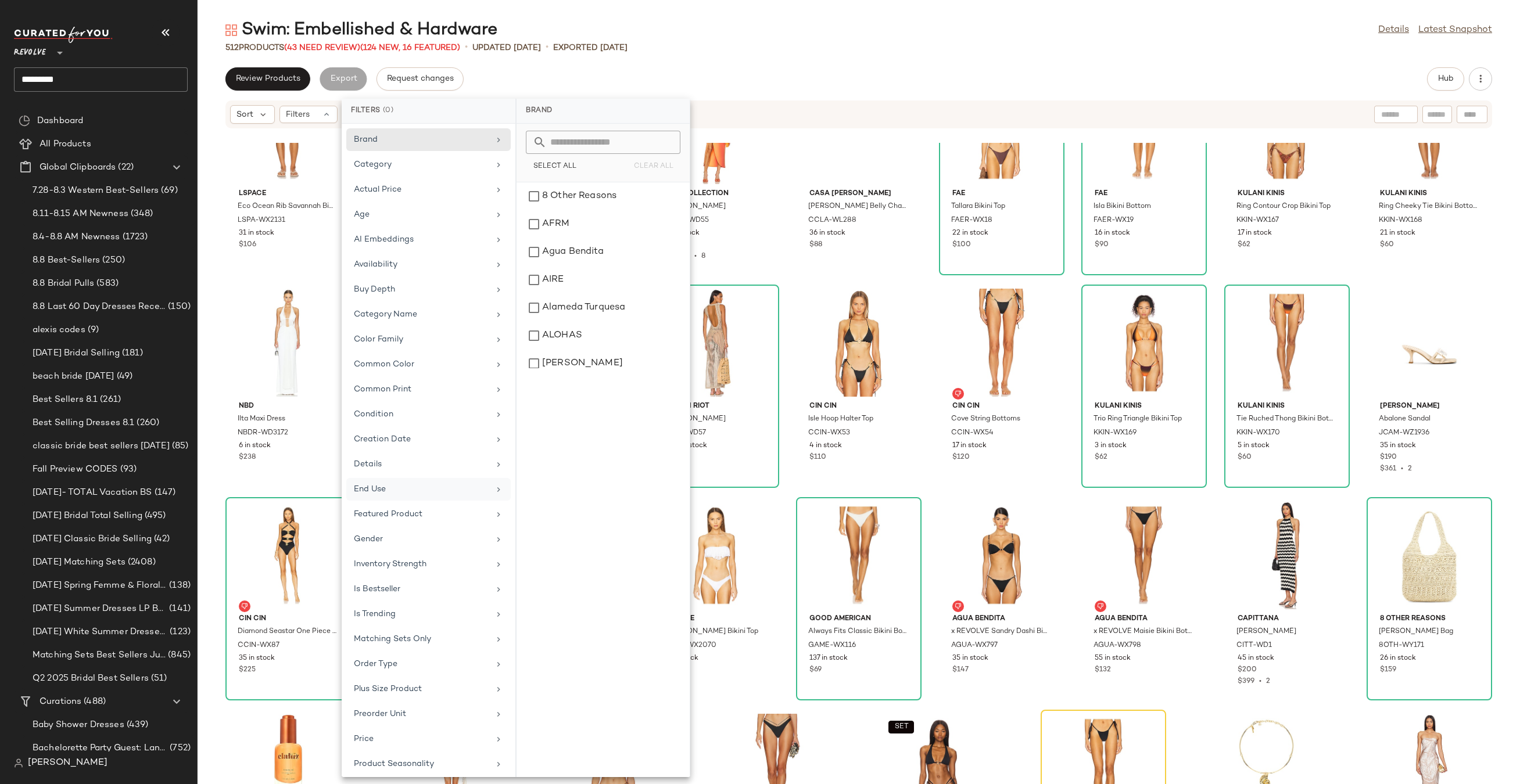
scroll to position [205, 0]
click at [386, 597] on div "Sale Price" at bounding box center [429, 609] width 164 height 23
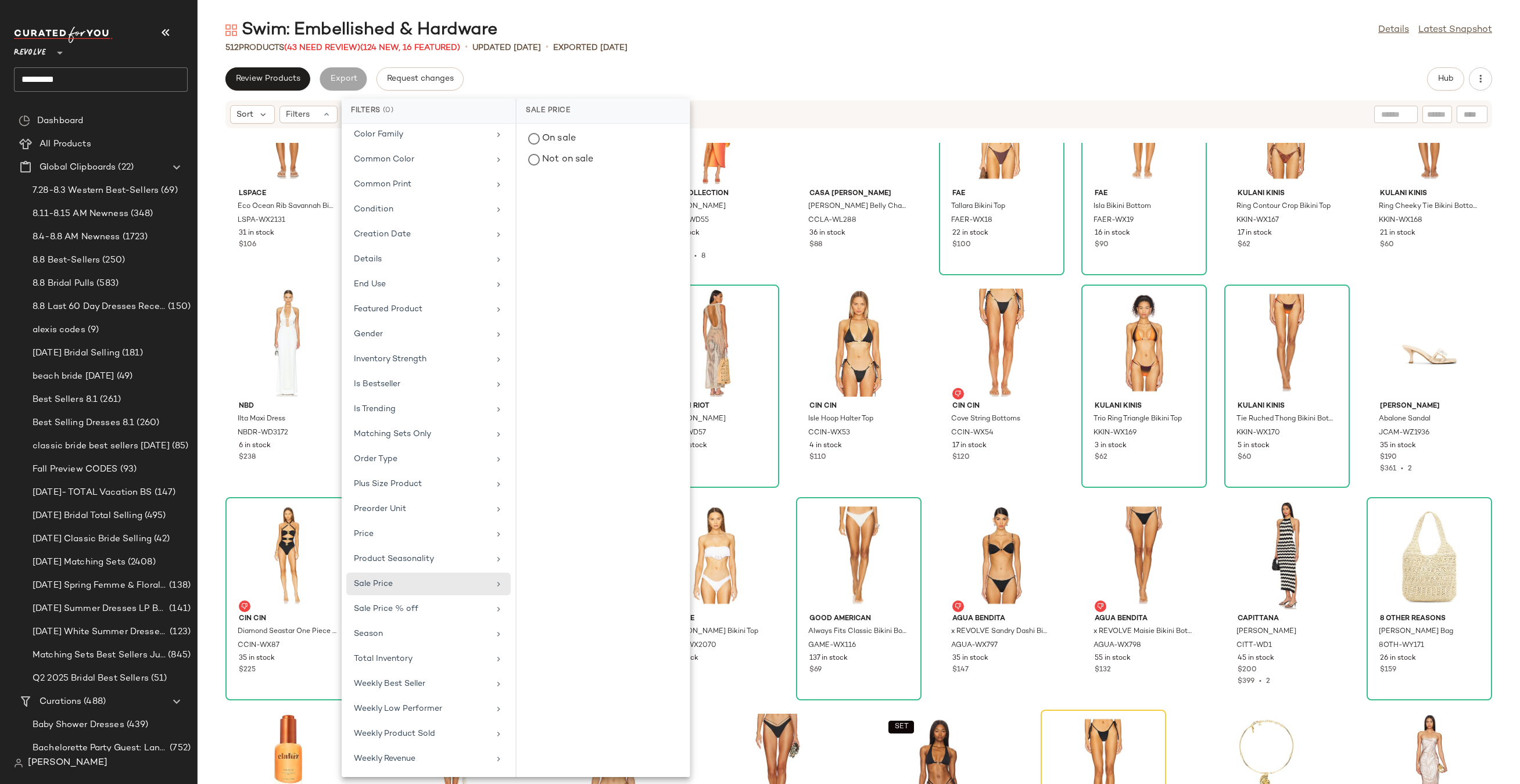
click at [561, 126] on div "On sale Not on sale" at bounding box center [602, 149] width 173 height 51
click at [561, 150] on div "On sale" at bounding box center [602, 160] width 164 height 21
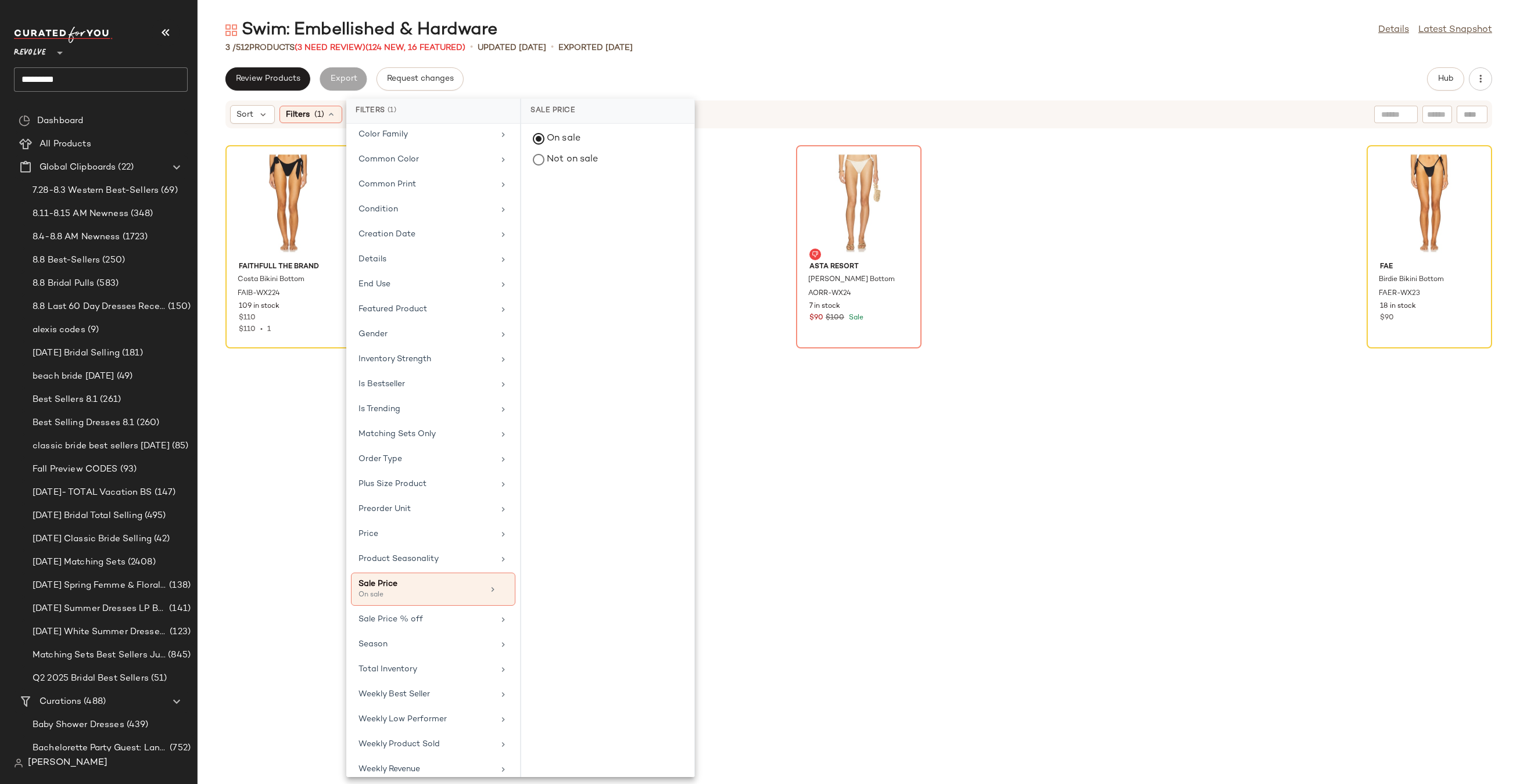
click at [632, 78] on div "Review Products Export Request changes Hub" at bounding box center [858, 78] width 1322 height 23
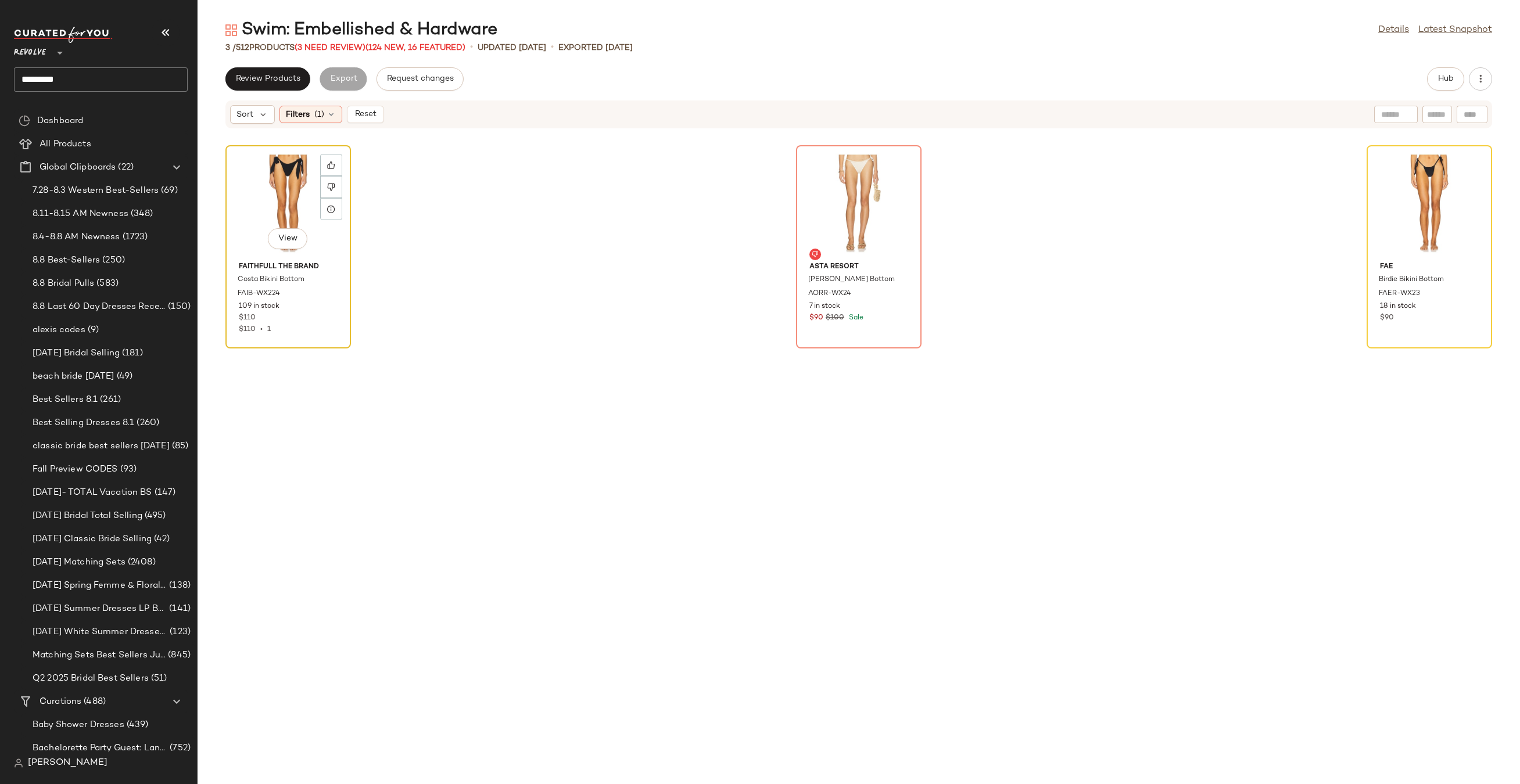
click at [276, 191] on div "View" at bounding box center [287, 203] width 117 height 108
click at [367, 115] on span "Reset" at bounding box center [365, 115] width 22 height 9
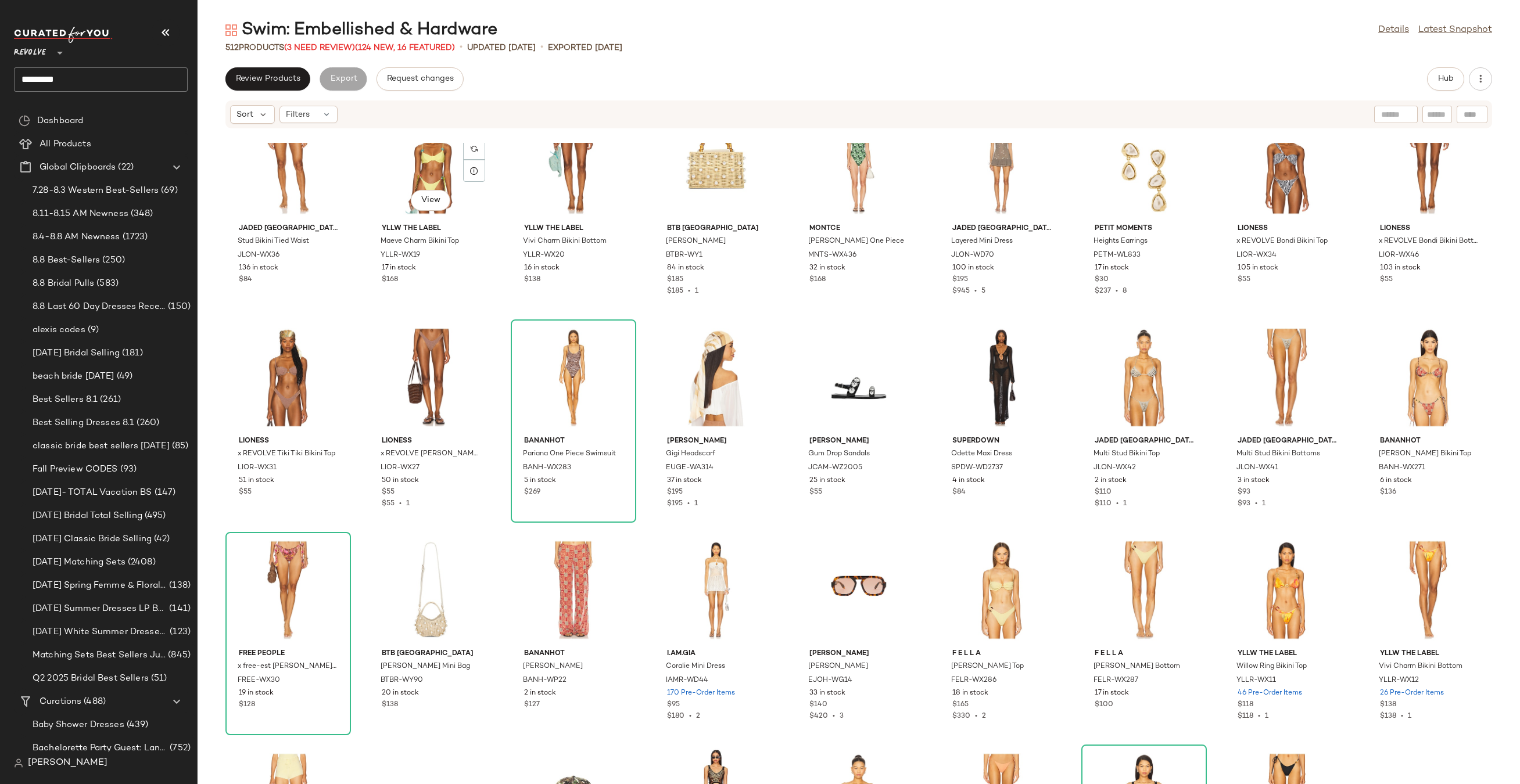
scroll to position [914, 0]
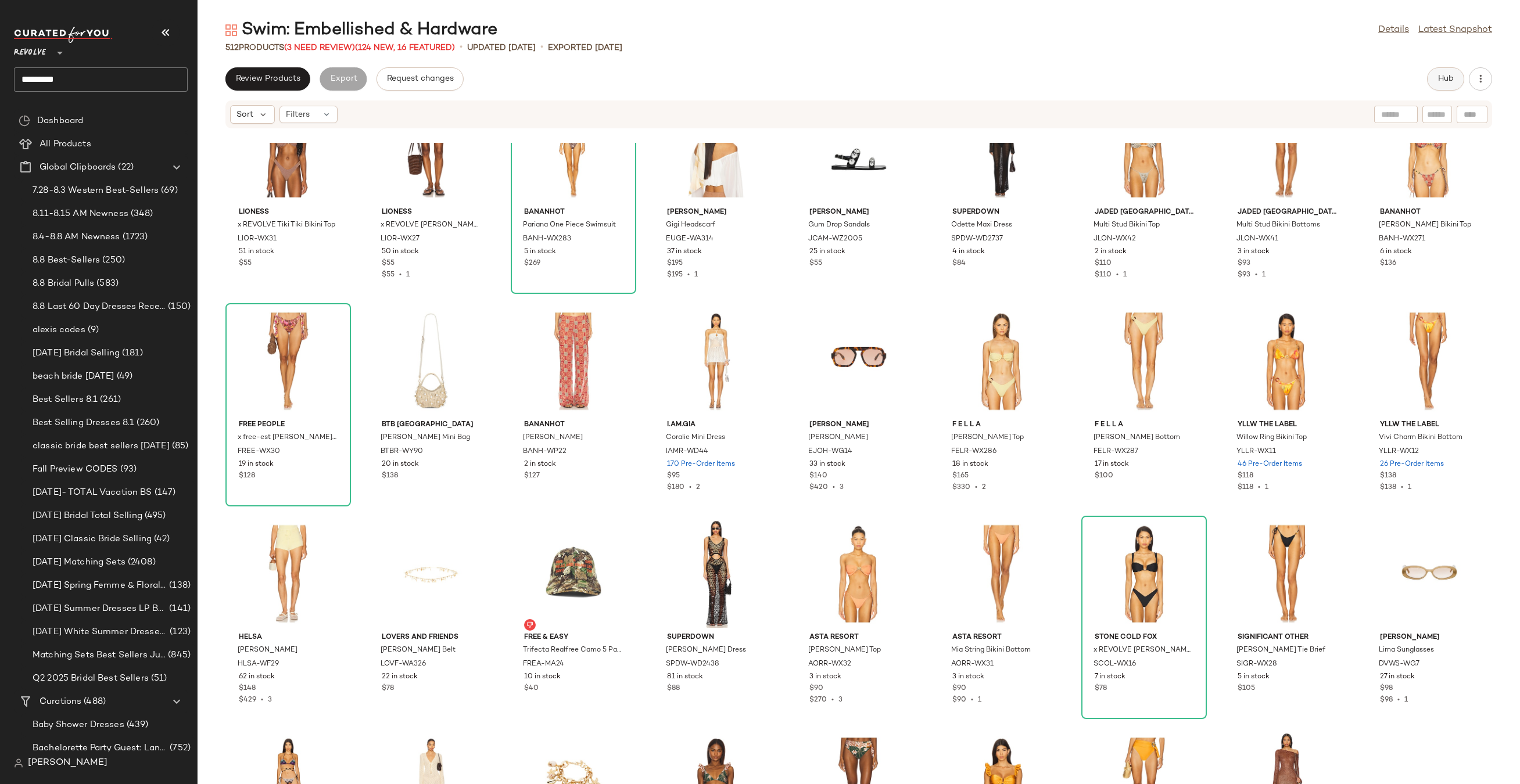
click at [1449, 76] on span "Hub" at bounding box center [1445, 78] width 17 height 9
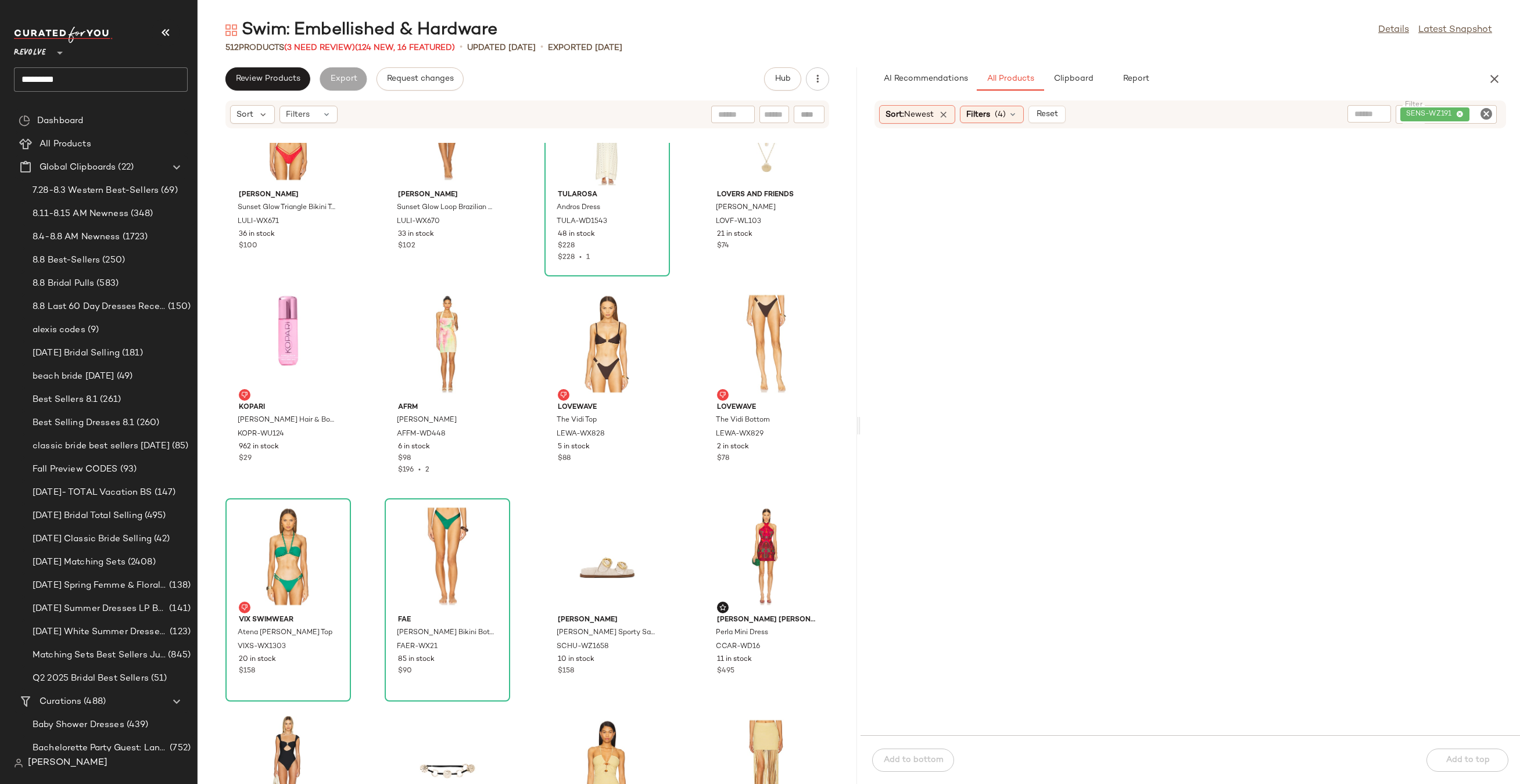
scroll to position [17845, 0]
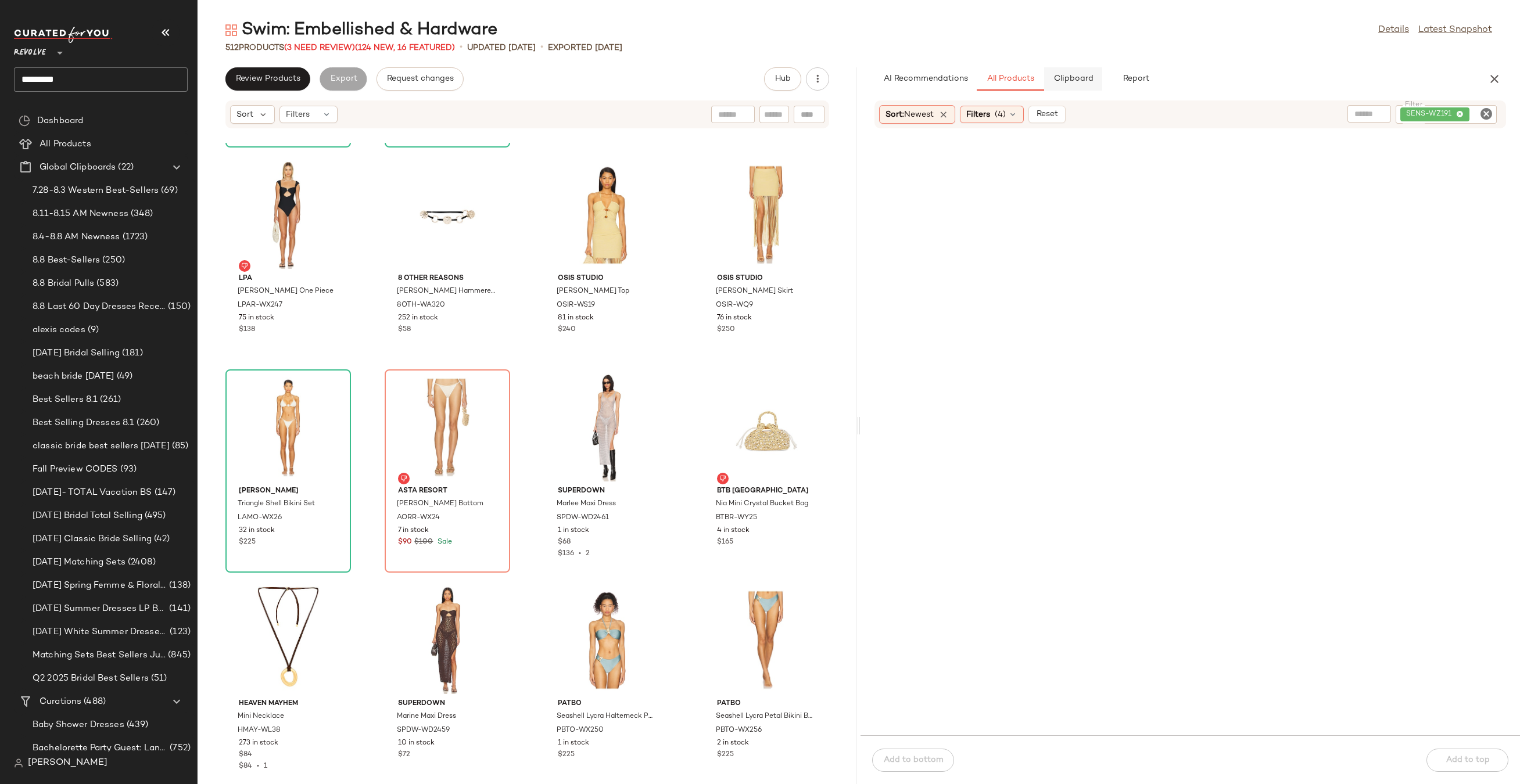
click at [1095, 67] on button "Clipboard" at bounding box center [1073, 78] width 58 height 23
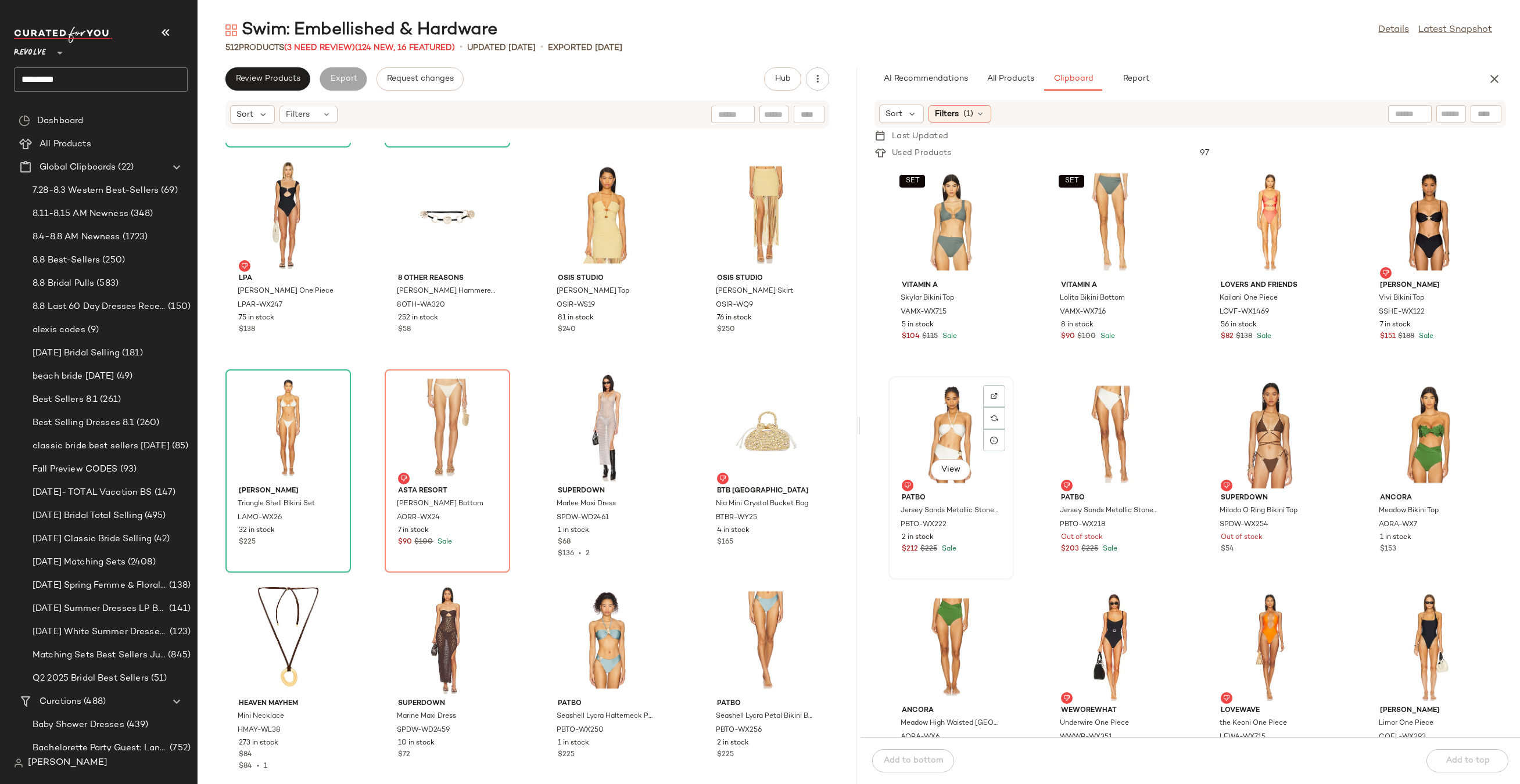
scroll to position [295, 0]
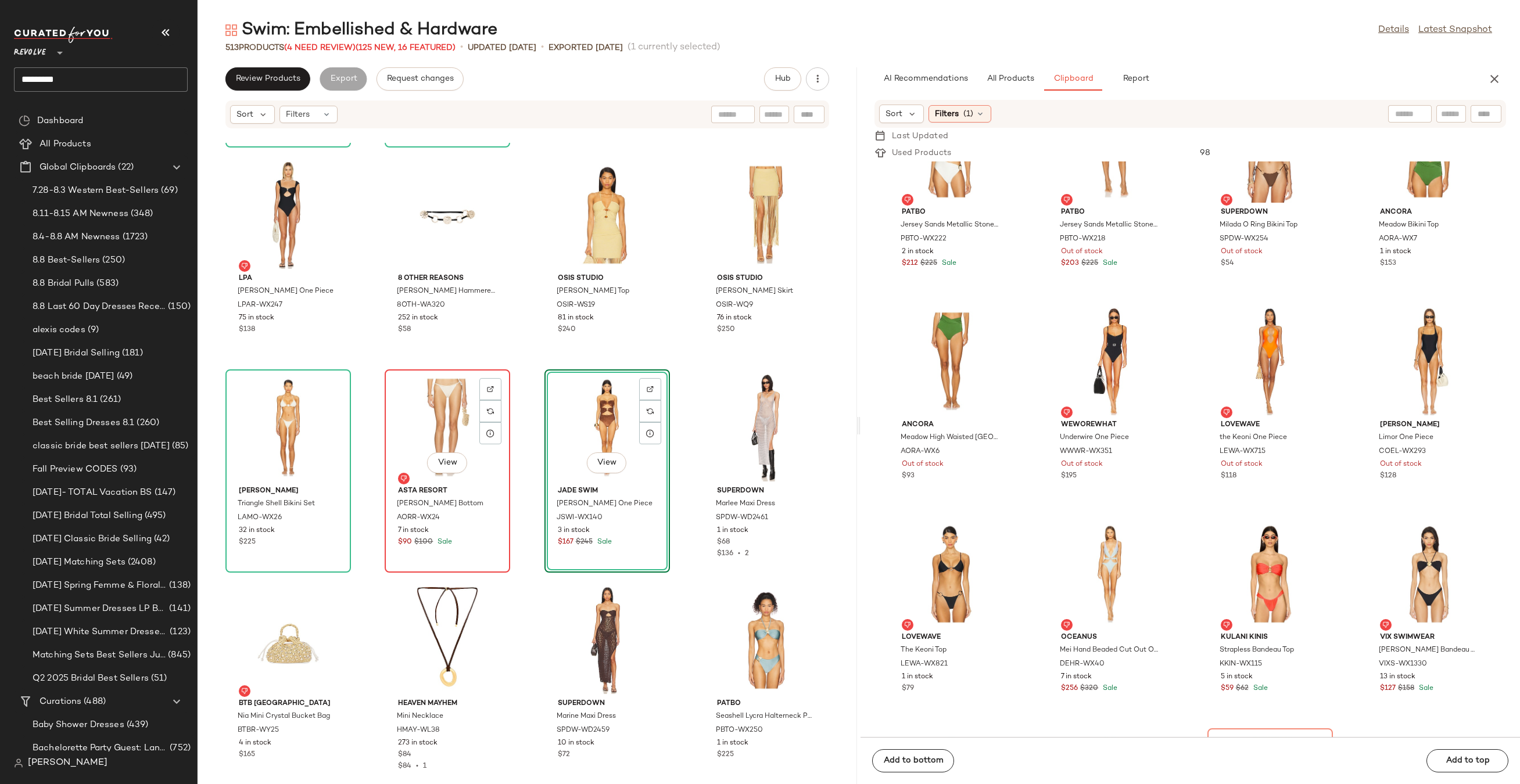
click at [439, 408] on div "View" at bounding box center [447, 427] width 117 height 108
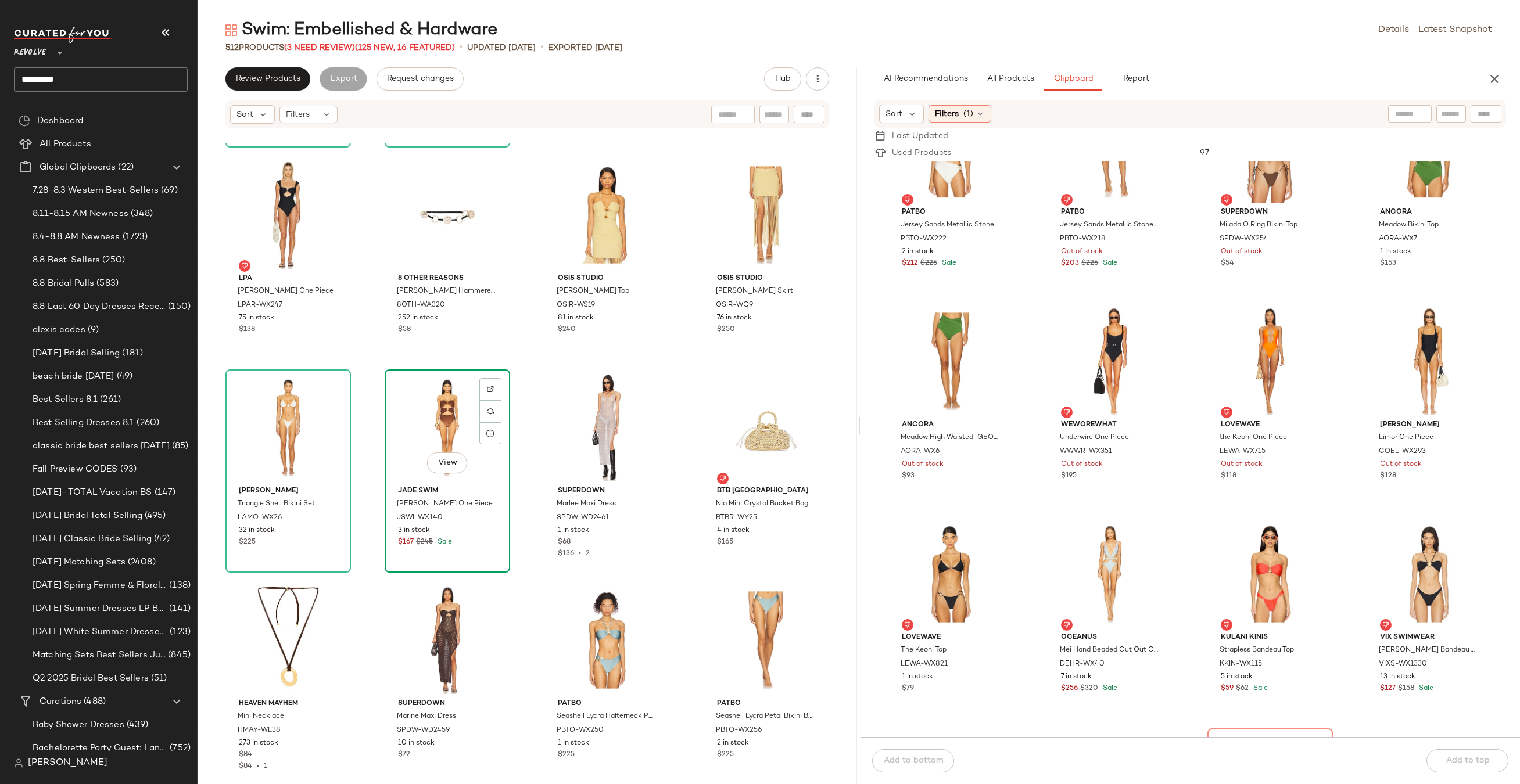
click at [438, 408] on div "View" at bounding box center [447, 427] width 117 height 108
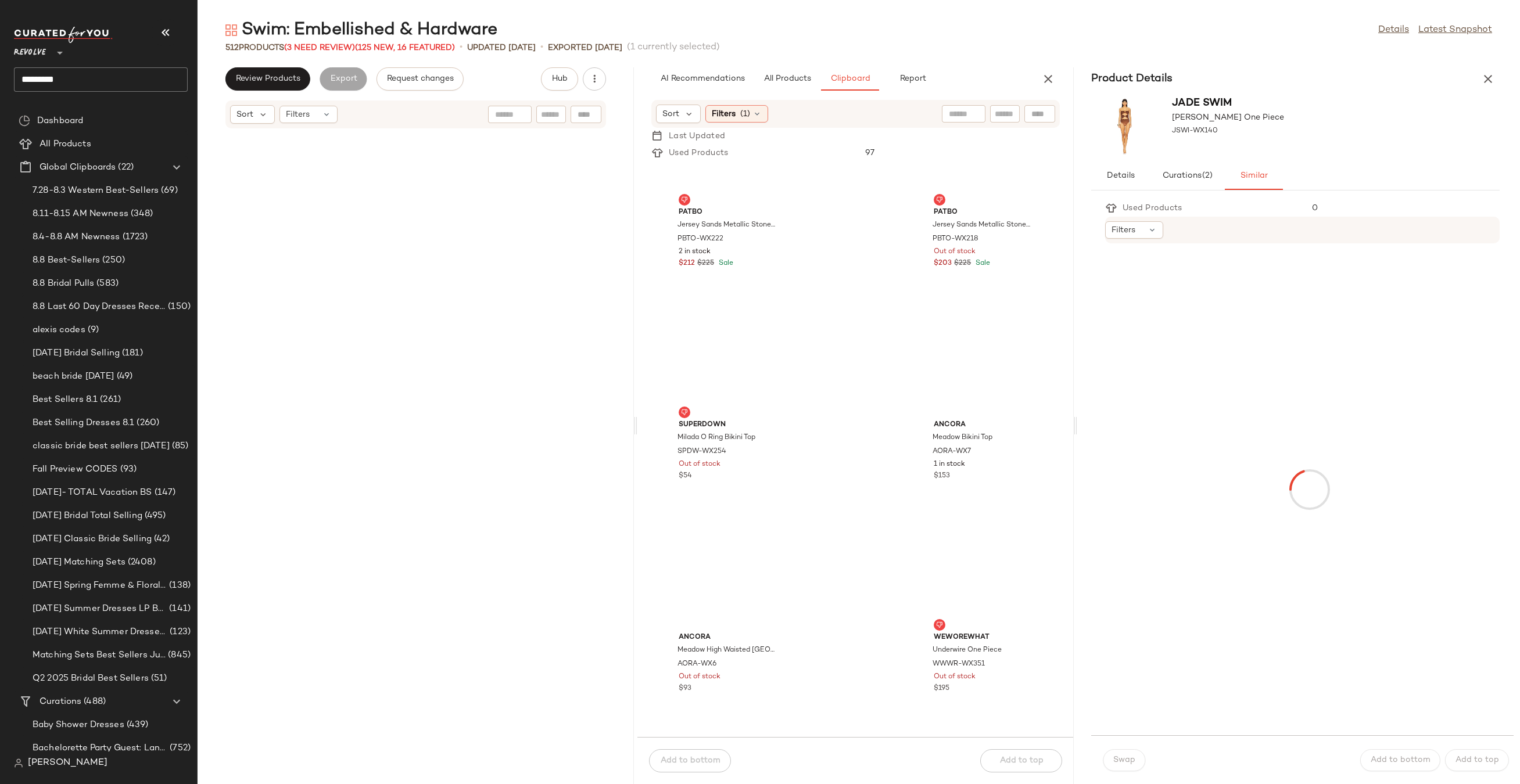
scroll to position [35909, 0]
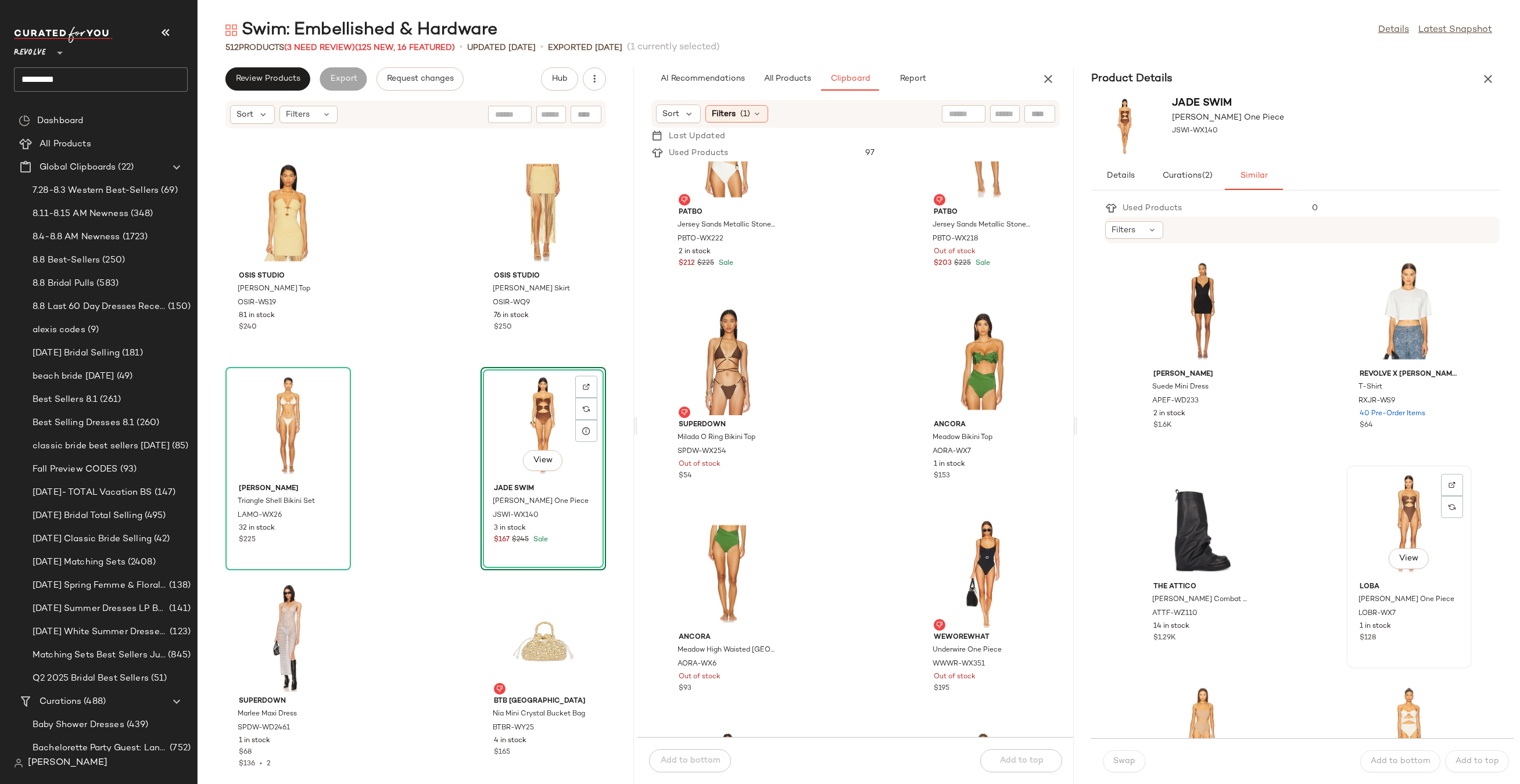
click at [1394, 518] on div "View" at bounding box center [1408, 523] width 117 height 108
click at [1124, 761] on span "Swap" at bounding box center [1124, 761] width 23 height 9
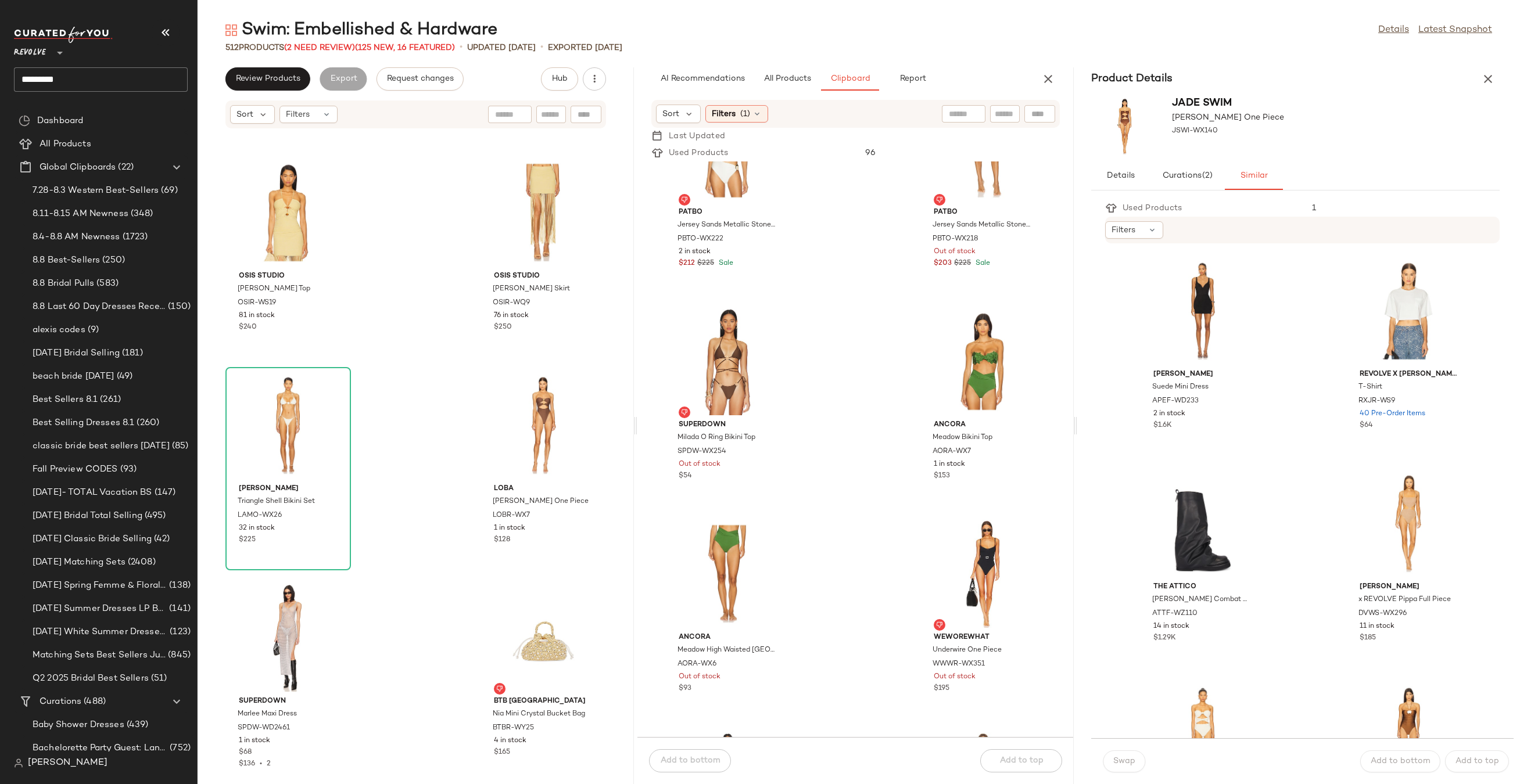
click at [1495, 68] on div "Product Details" at bounding box center [1295, 78] width 436 height 23
click at [1480, 77] on icon "button" at bounding box center [1487, 78] width 14 height 14
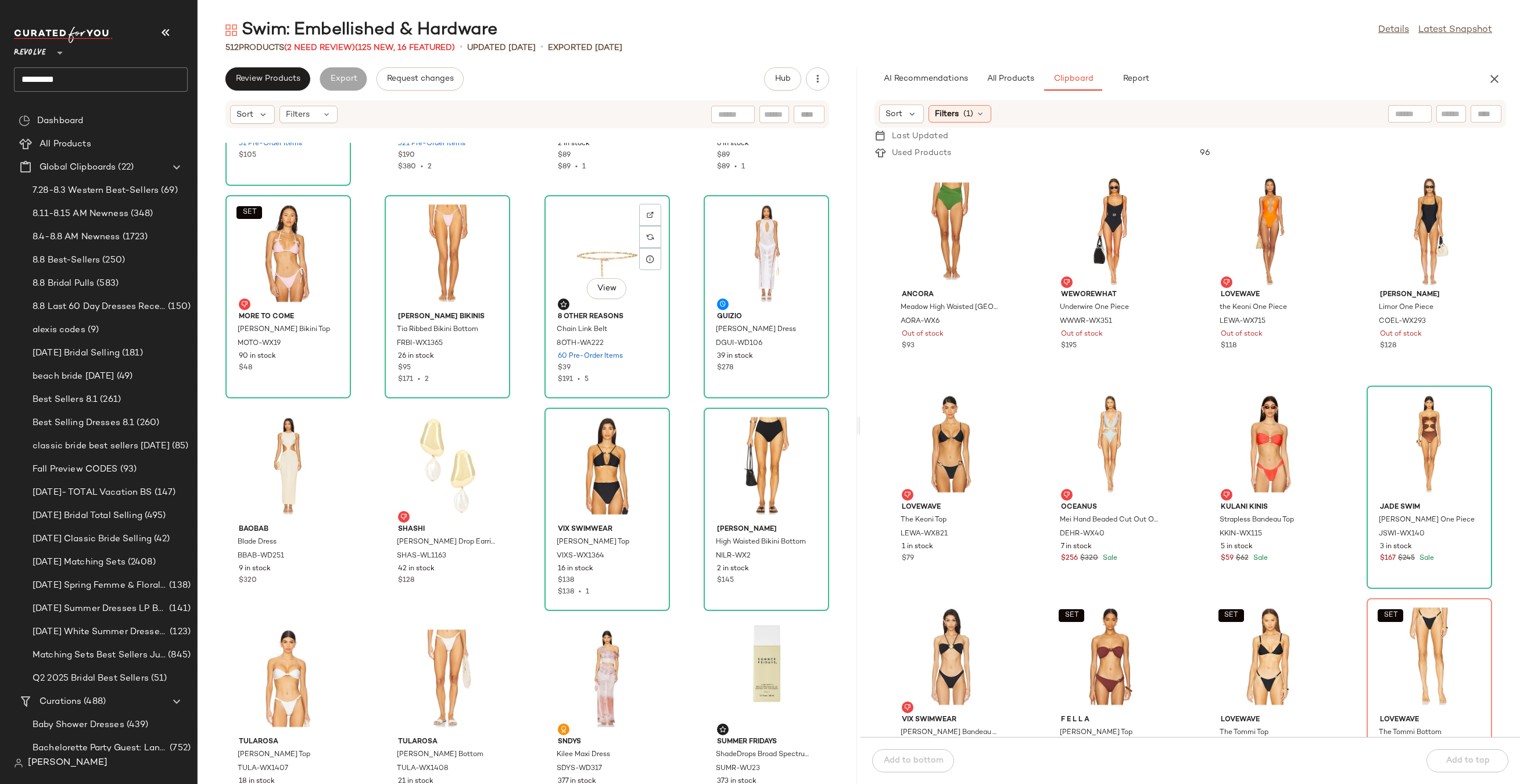
scroll to position [20308, 0]
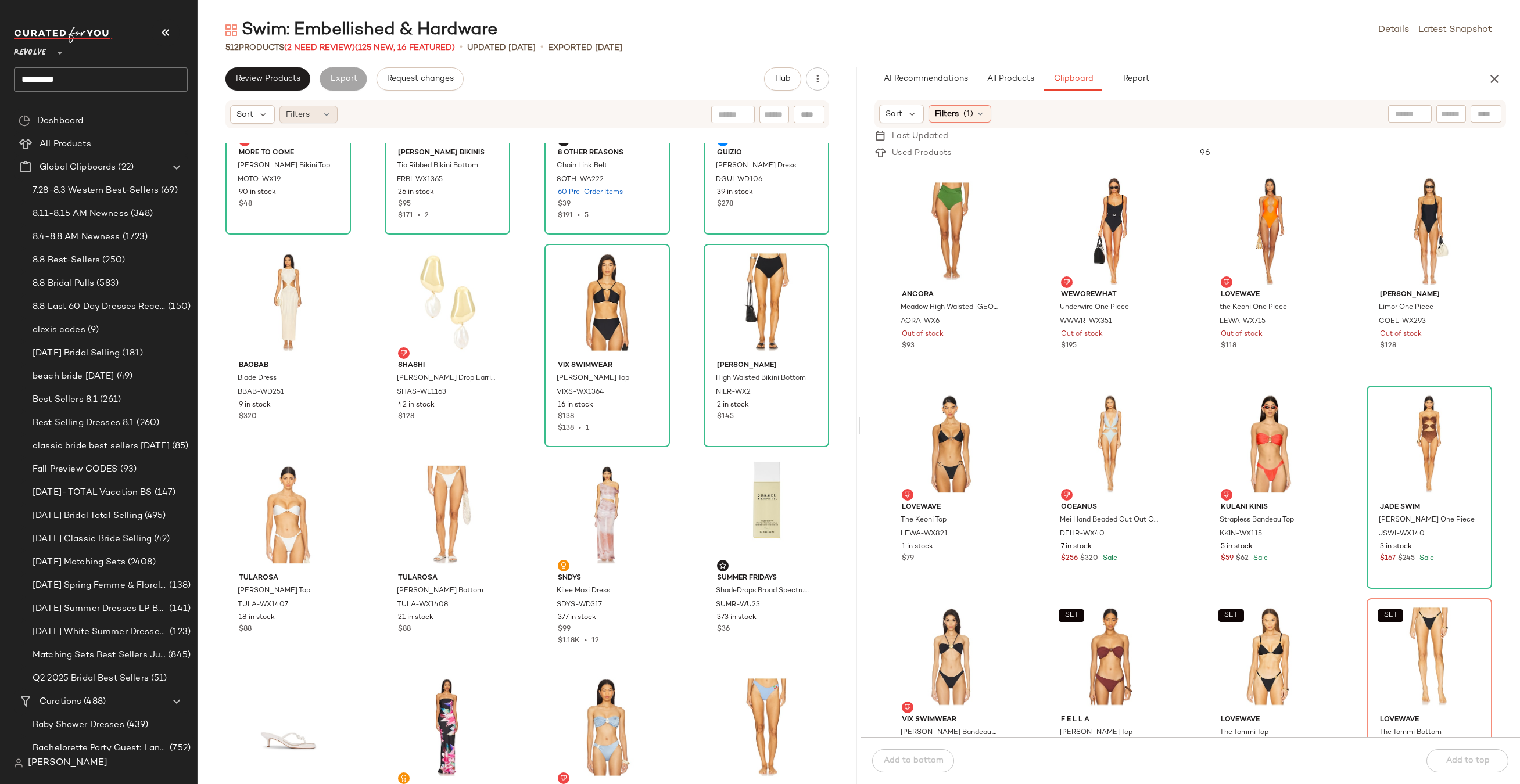
click at [312, 114] on div "Filters" at bounding box center [308, 114] width 58 height 18
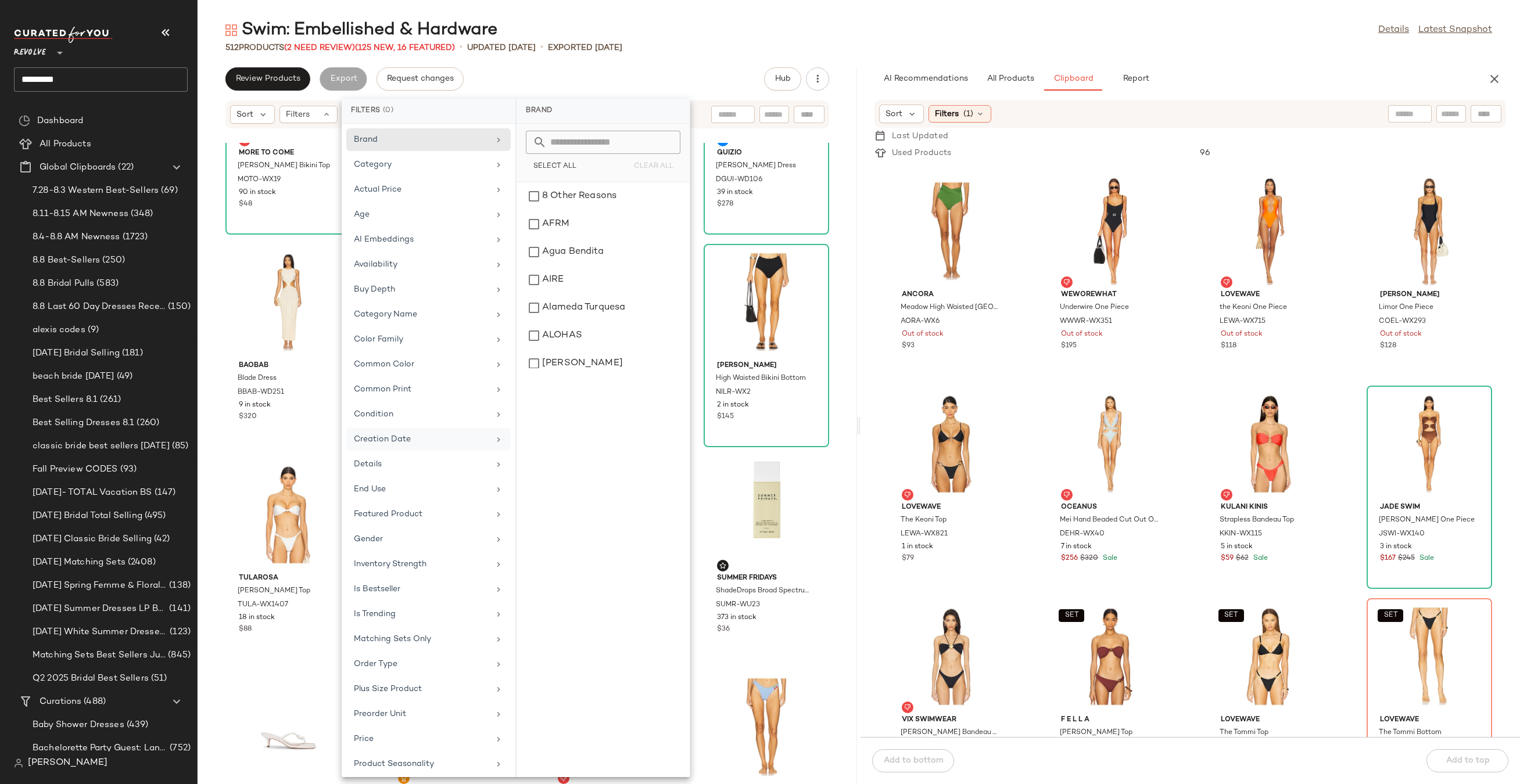
scroll to position [205, 0]
click at [392, 597] on div "Sale Price" at bounding box center [429, 609] width 164 height 23
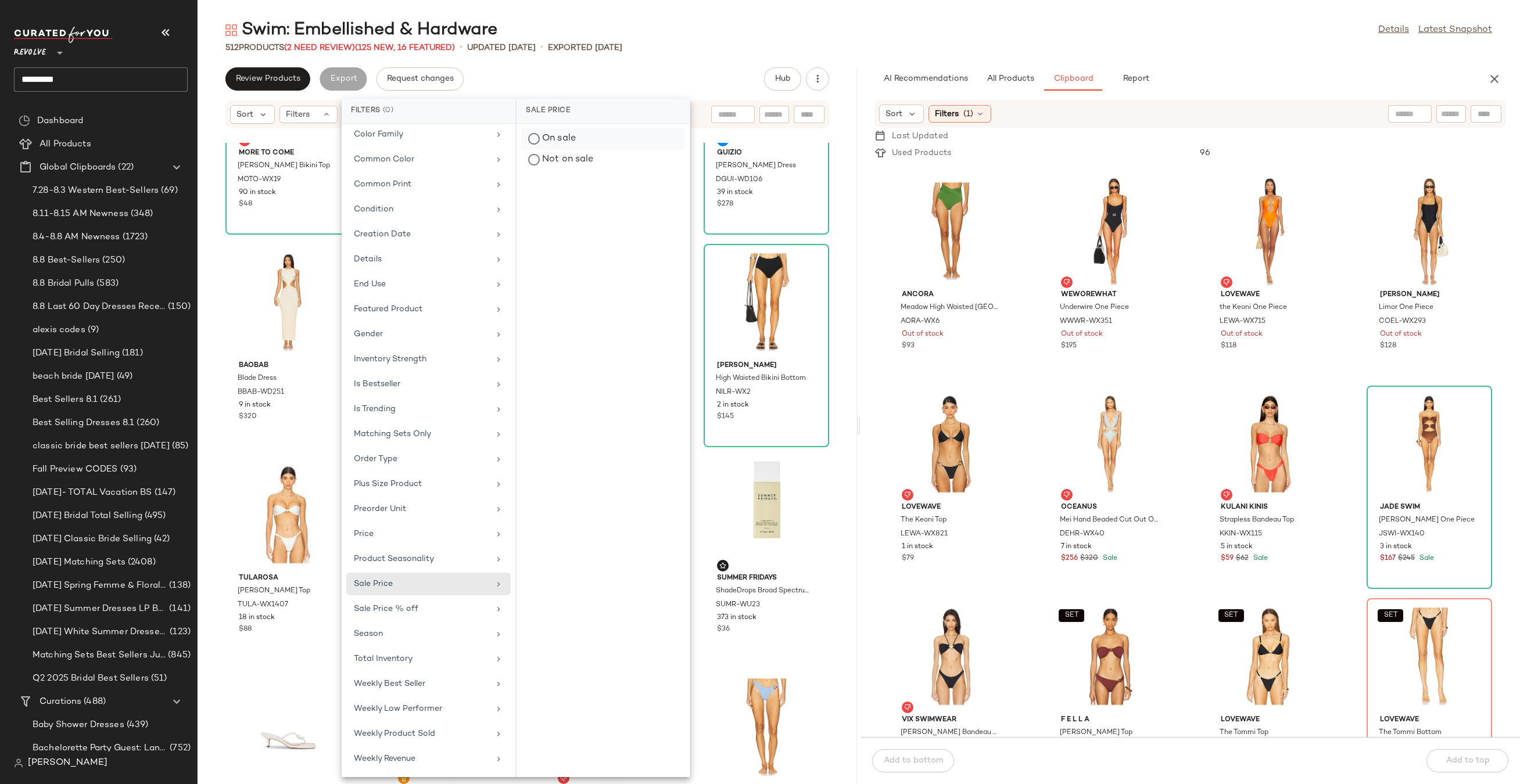
click at [578, 150] on div "On sale" at bounding box center [602, 160] width 164 height 21
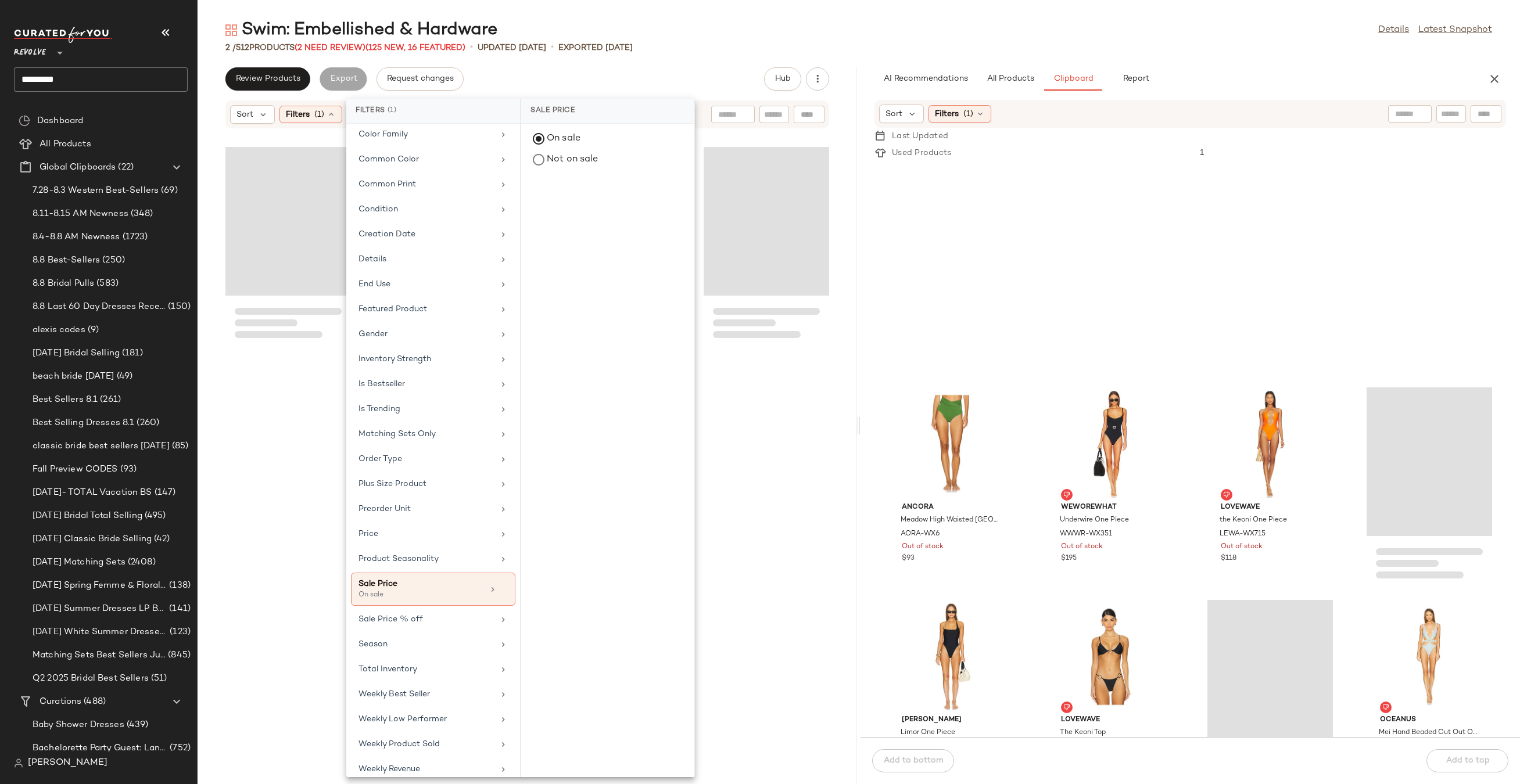
scroll to position [637, 0]
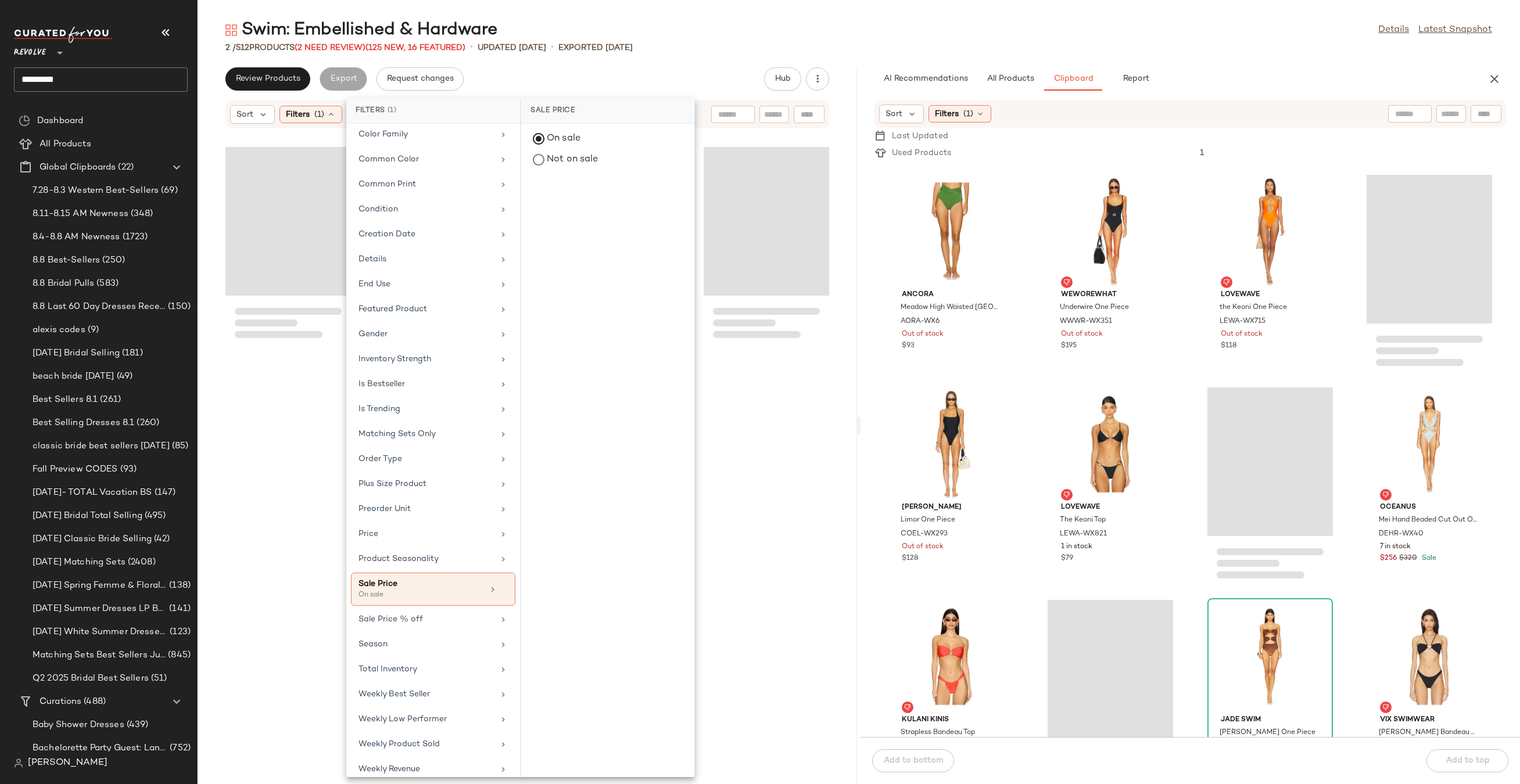
click at [650, 83] on div "Review Products Export Request changes Hub" at bounding box center [528, 78] width 660 height 23
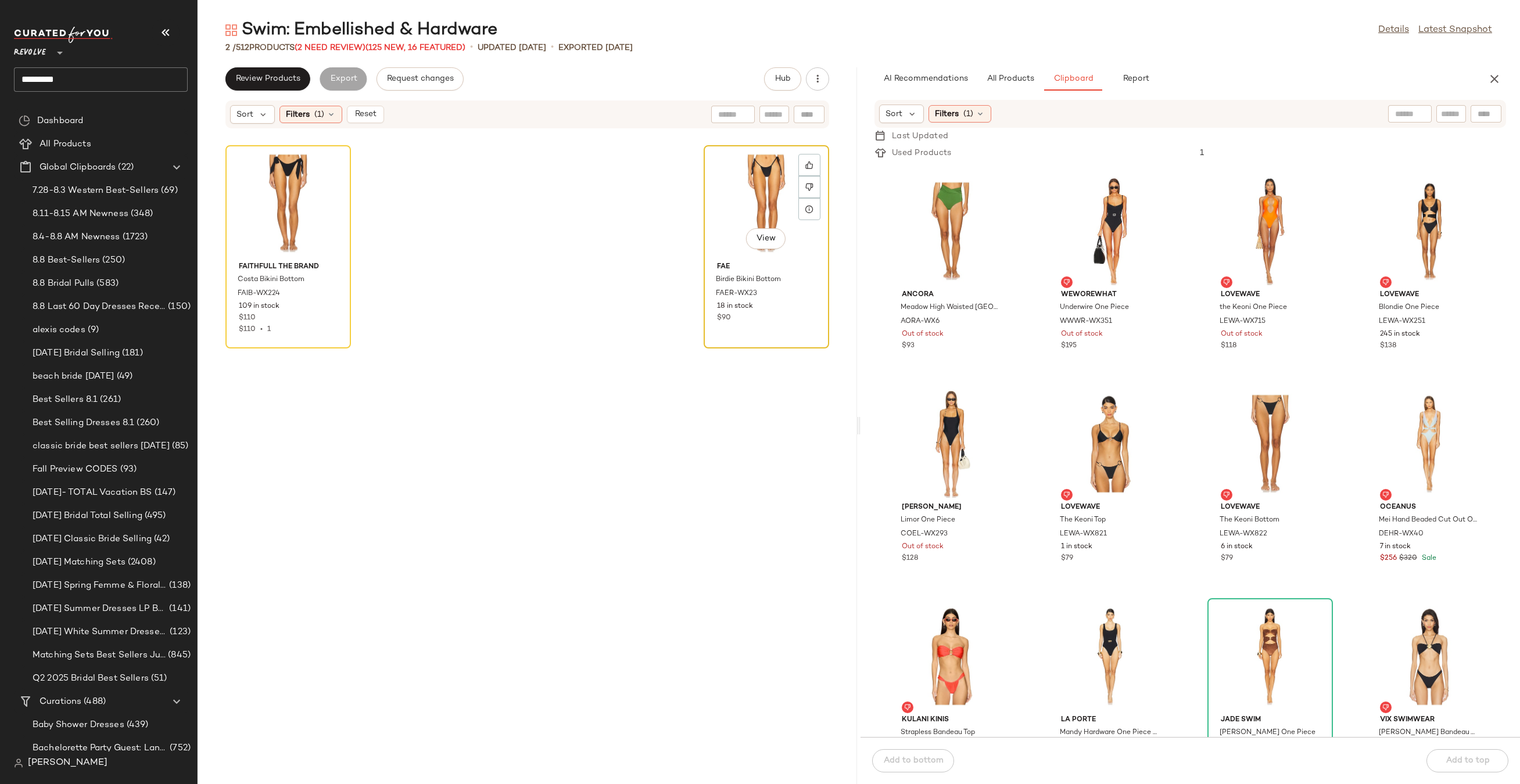
click at [753, 211] on div "View" at bounding box center [766, 203] width 117 height 108
click at [335, 114] on div "Filters (1)" at bounding box center [310, 114] width 63 height 18
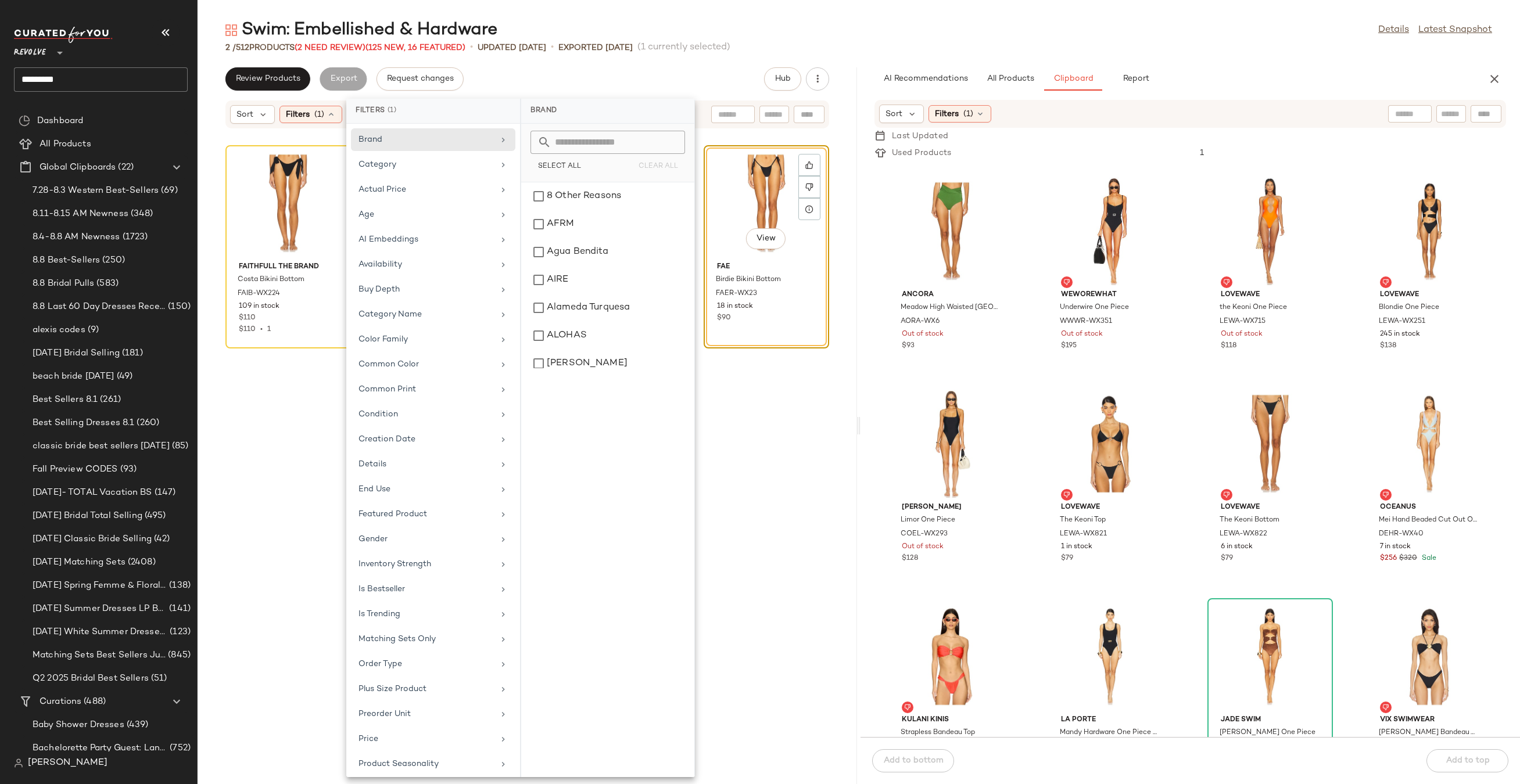
click at [523, 78] on div "Review Products Export Request changes Hub" at bounding box center [528, 78] width 660 height 23
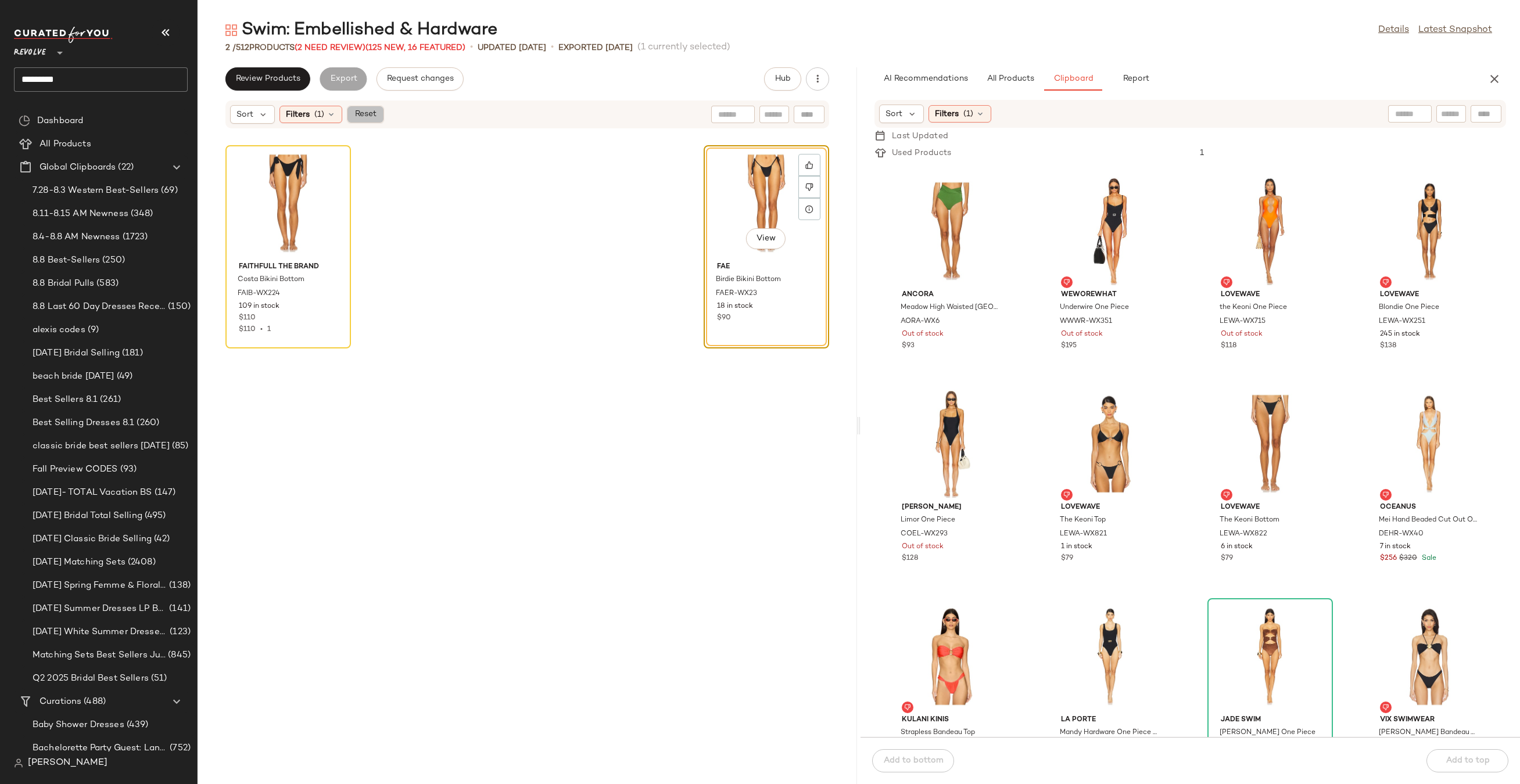
click at [365, 111] on span "Reset" at bounding box center [365, 115] width 22 height 9
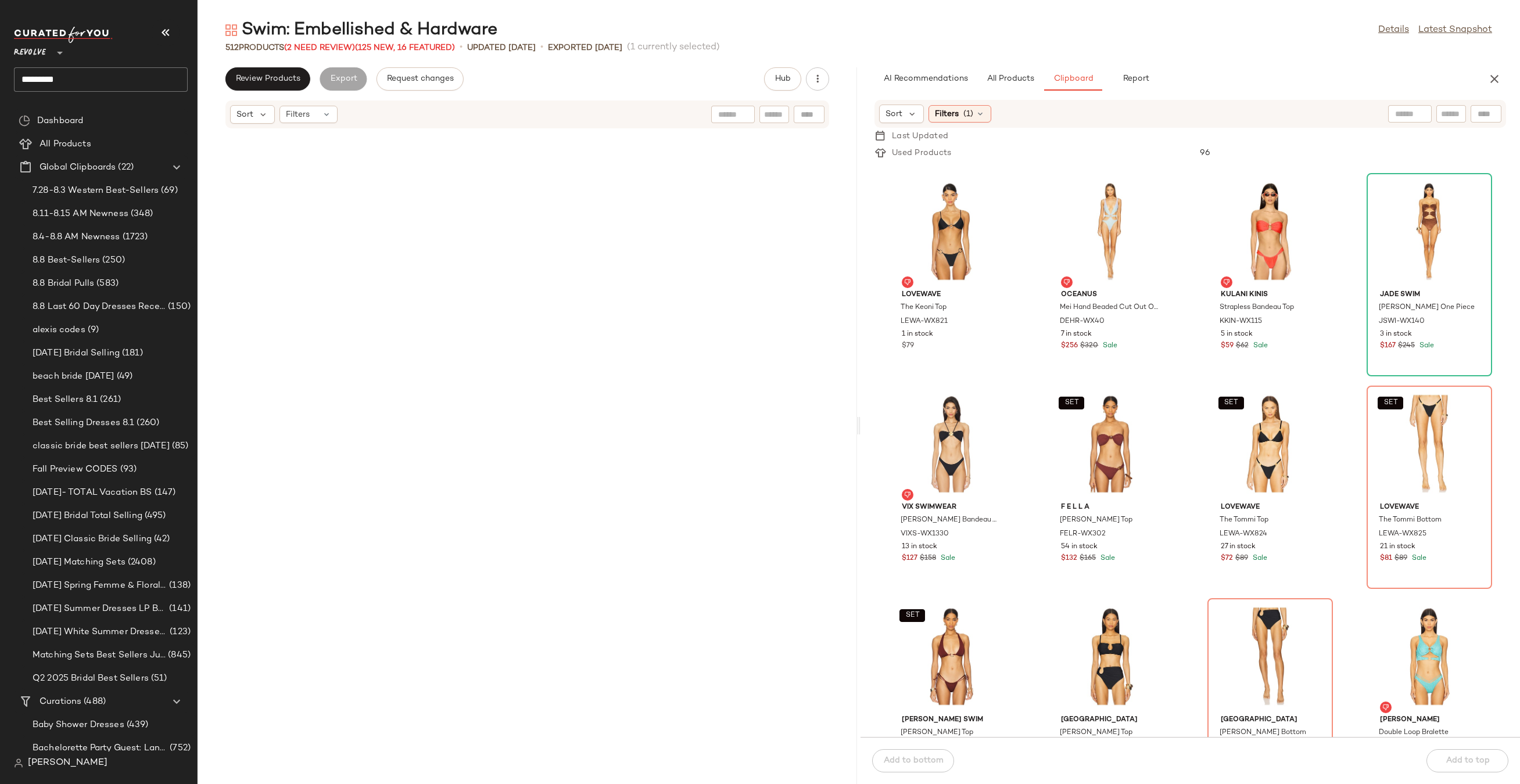
scroll to position [26558, 0]
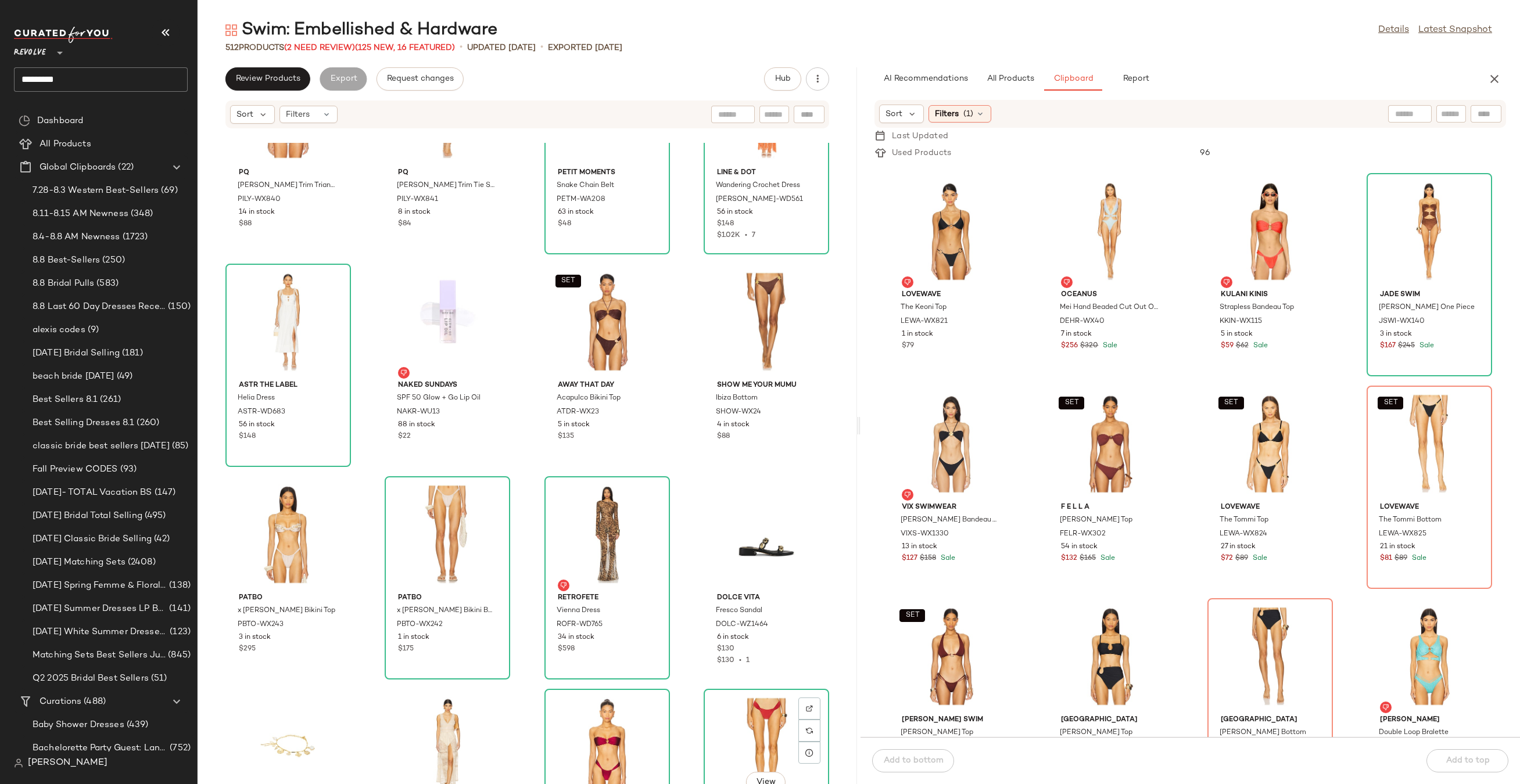
scroll to position [23436, 0]
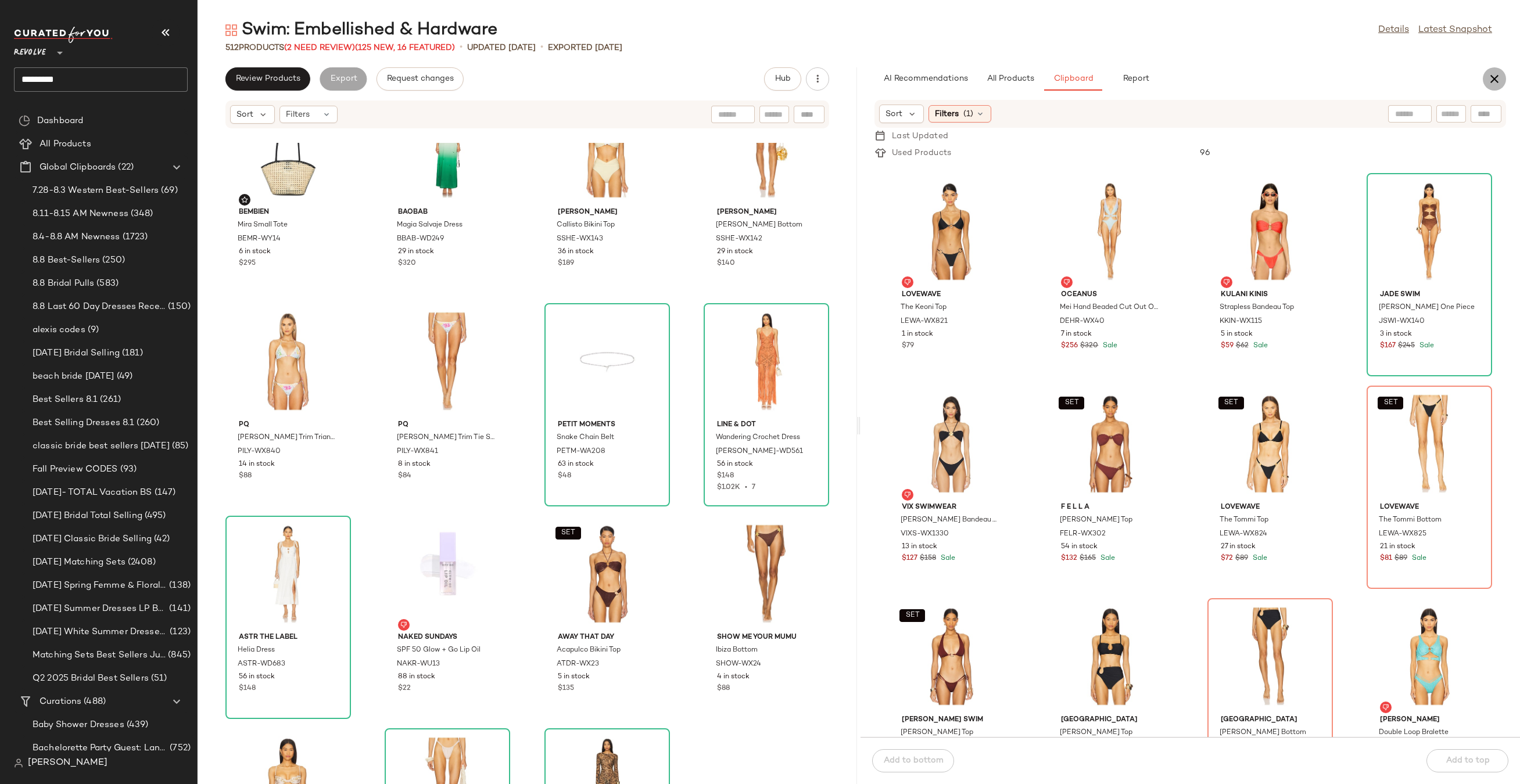
click at [1493, 78] on icon "button" at bounding box center [1493, 78] width 14 height 14
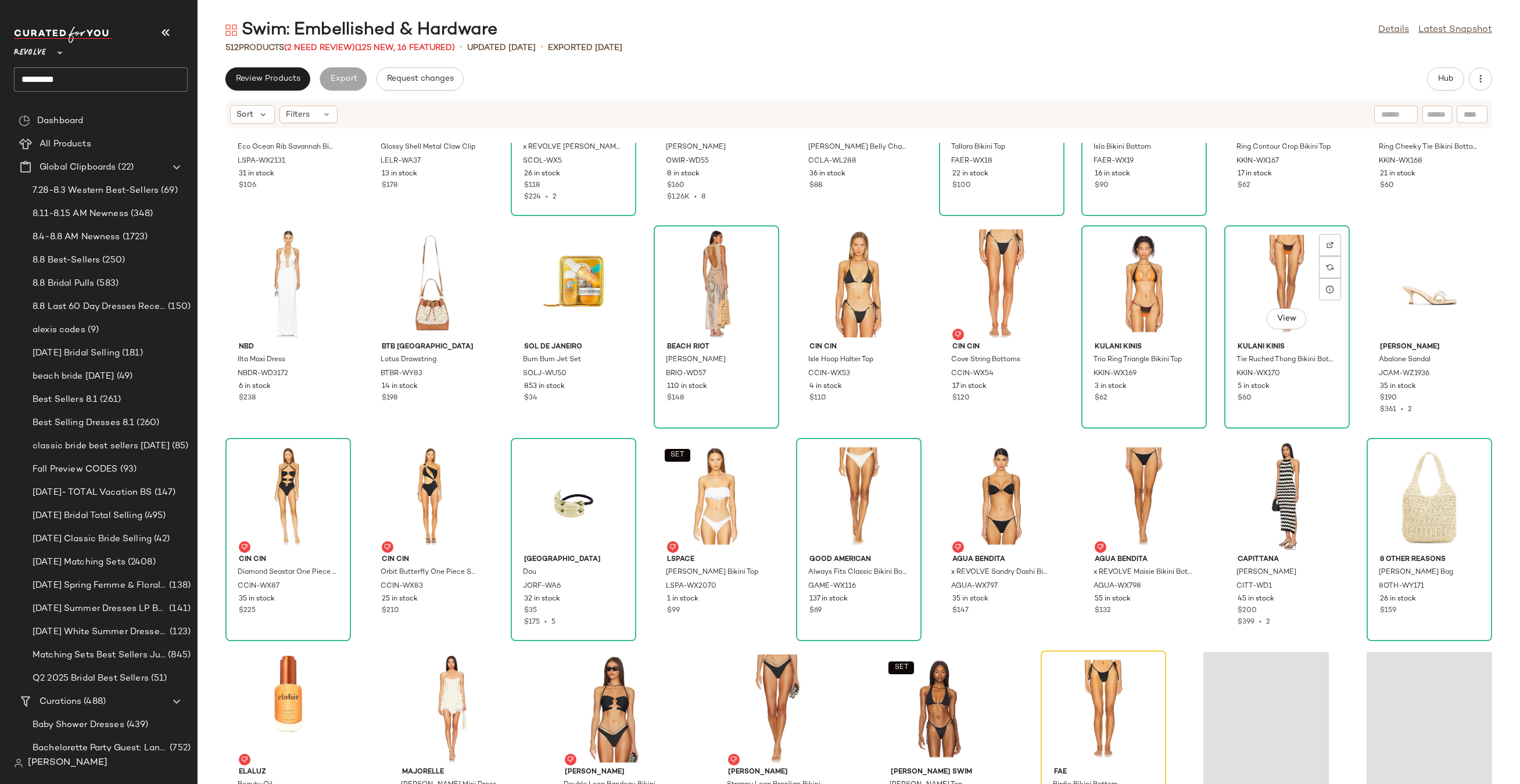
scroll to position [11473, 0]
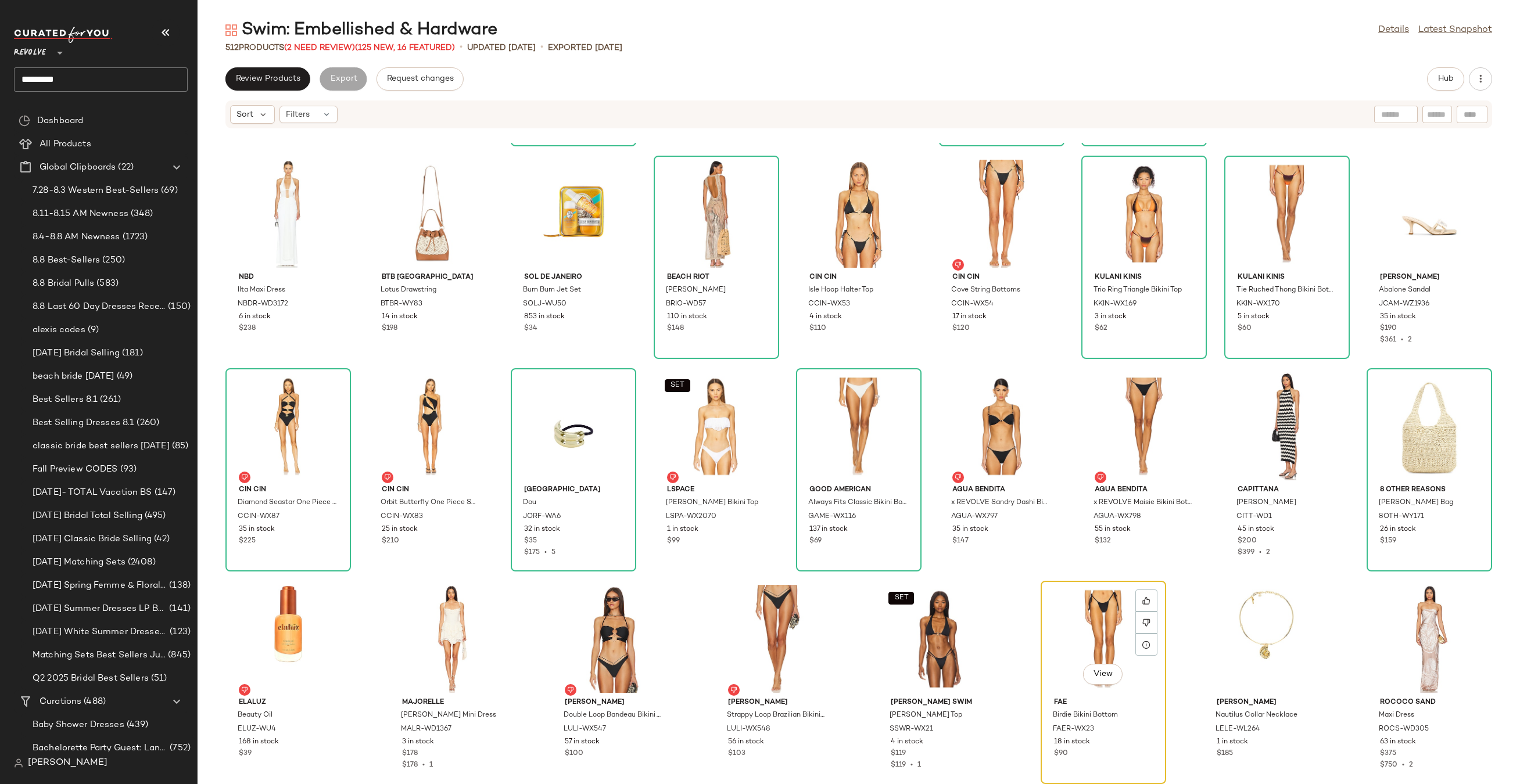
click at [1054, 637] on div "View" at bounding box center [1102, 638] width 117 height 108
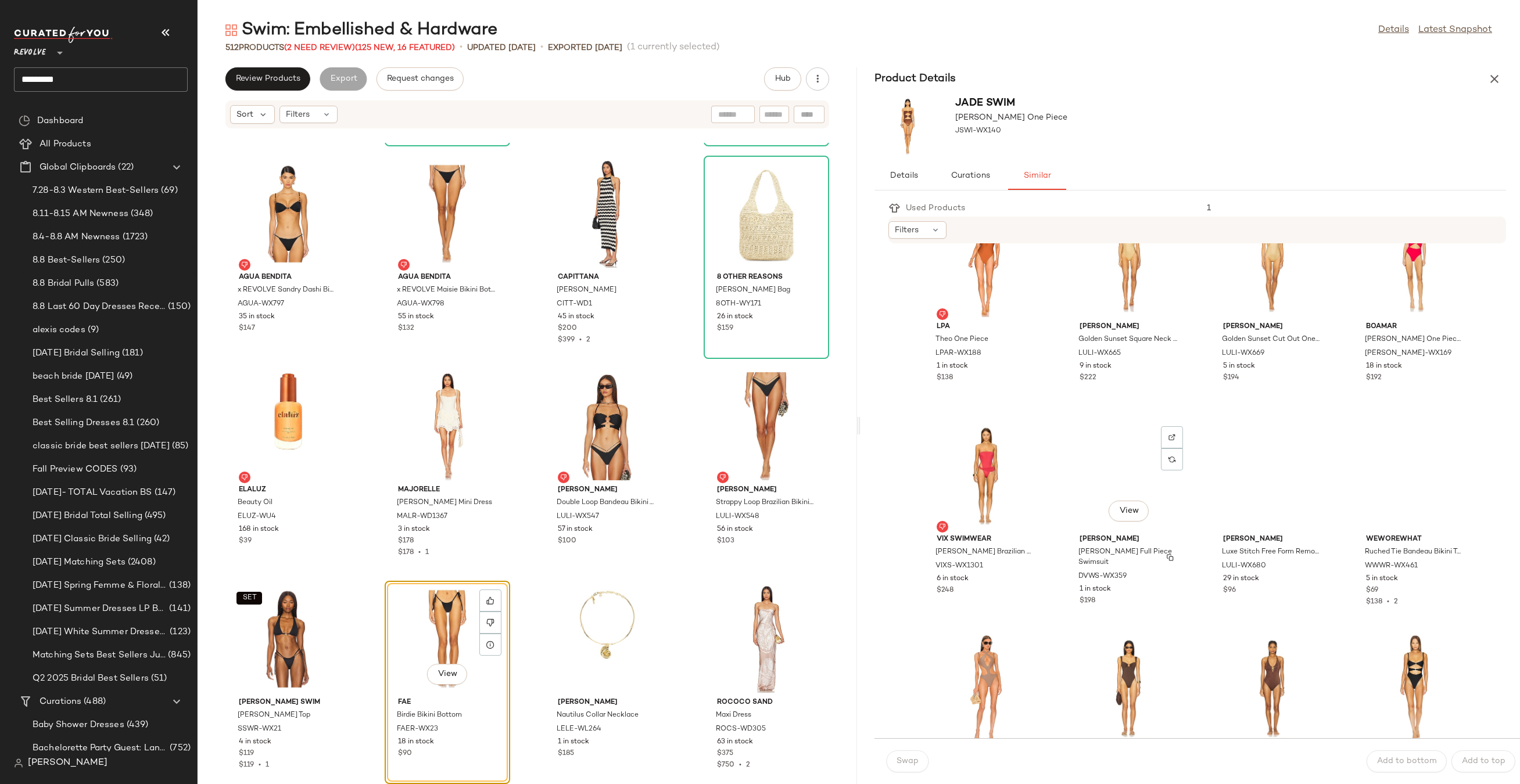
scroll to position [780, 0]
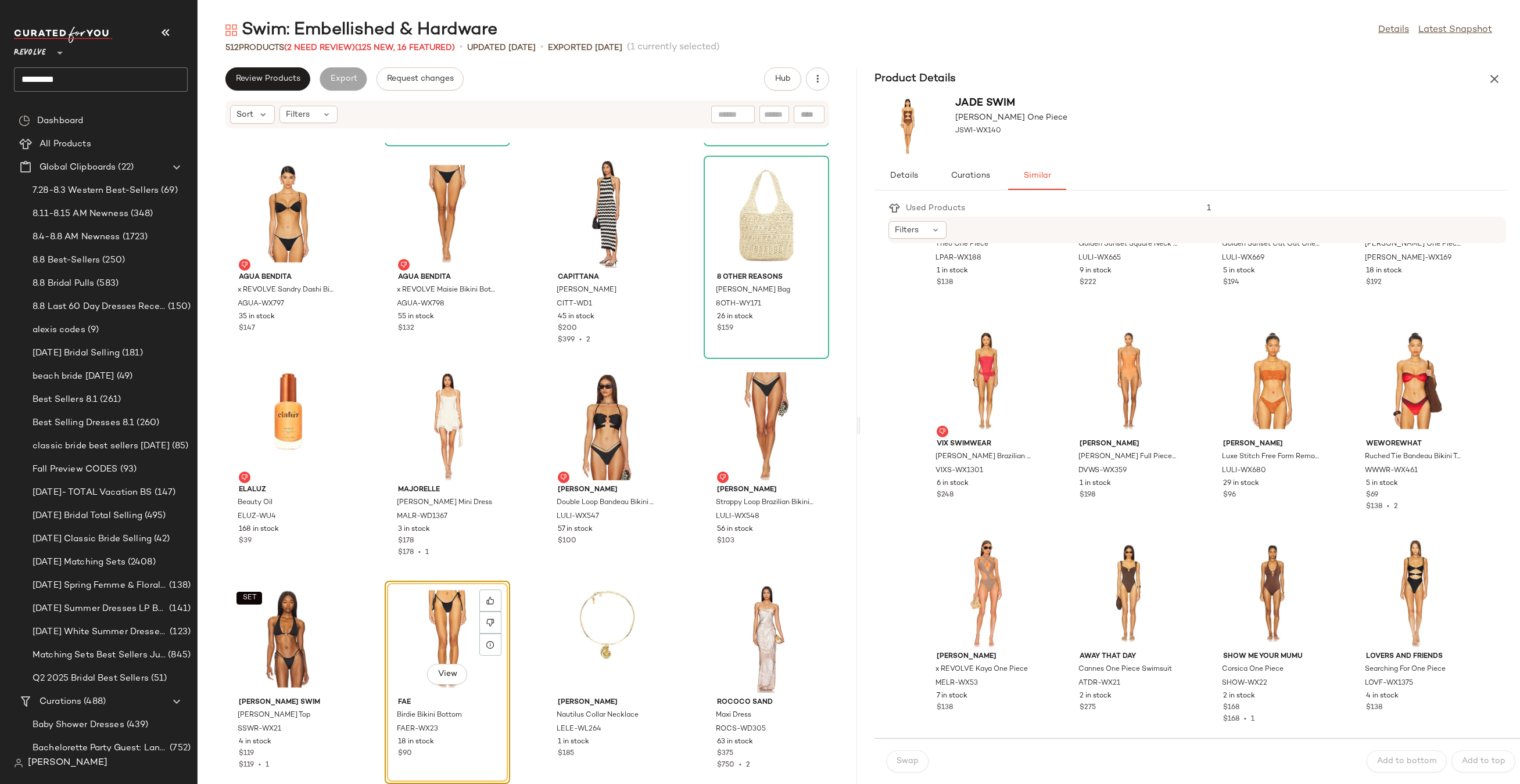
click at [421, 619] on div "View" at bounding box center [447, 638] width 117 height 108
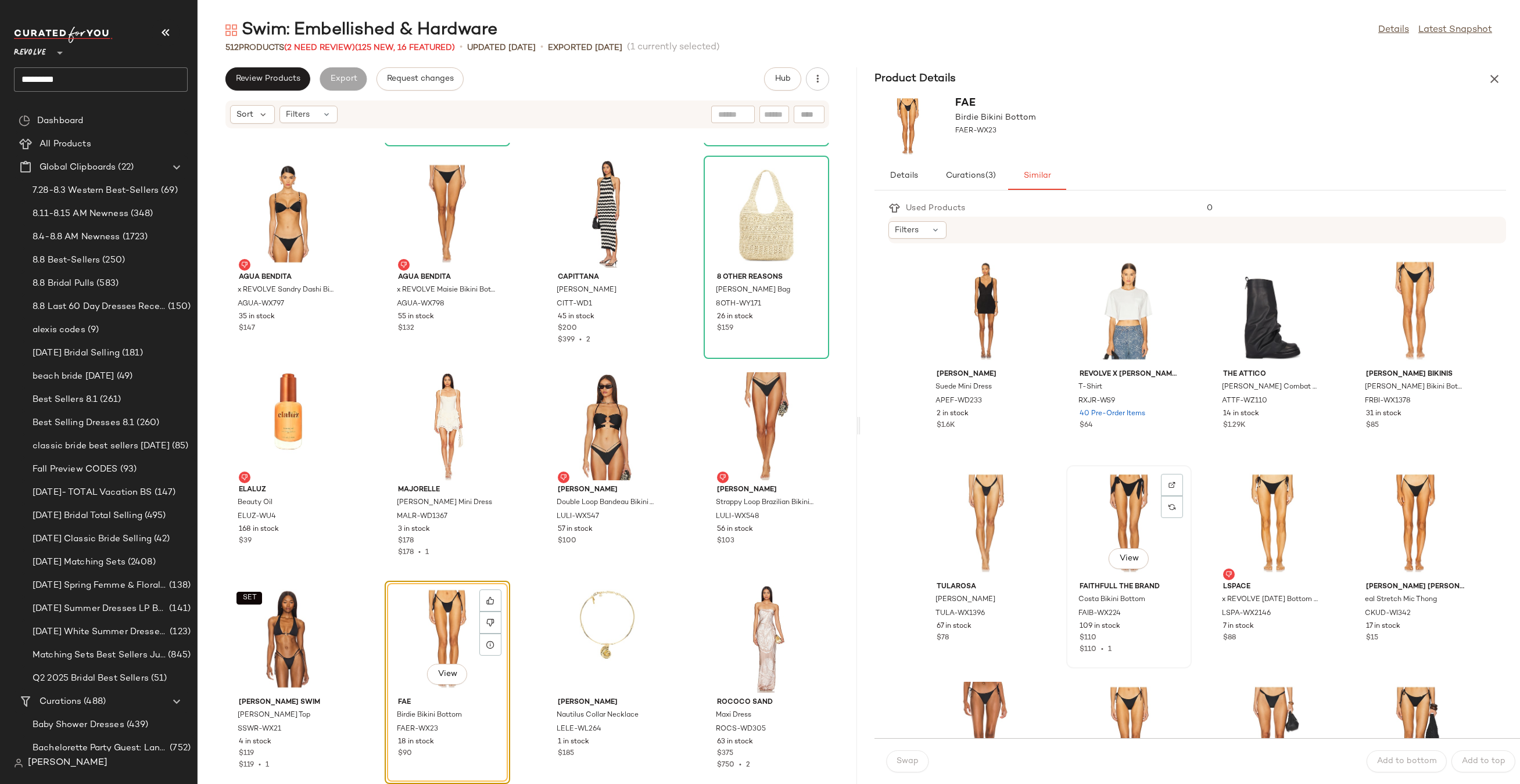
click at [1104, 507] on div "View" at bounding box center [1128, 523] width 117 height 108
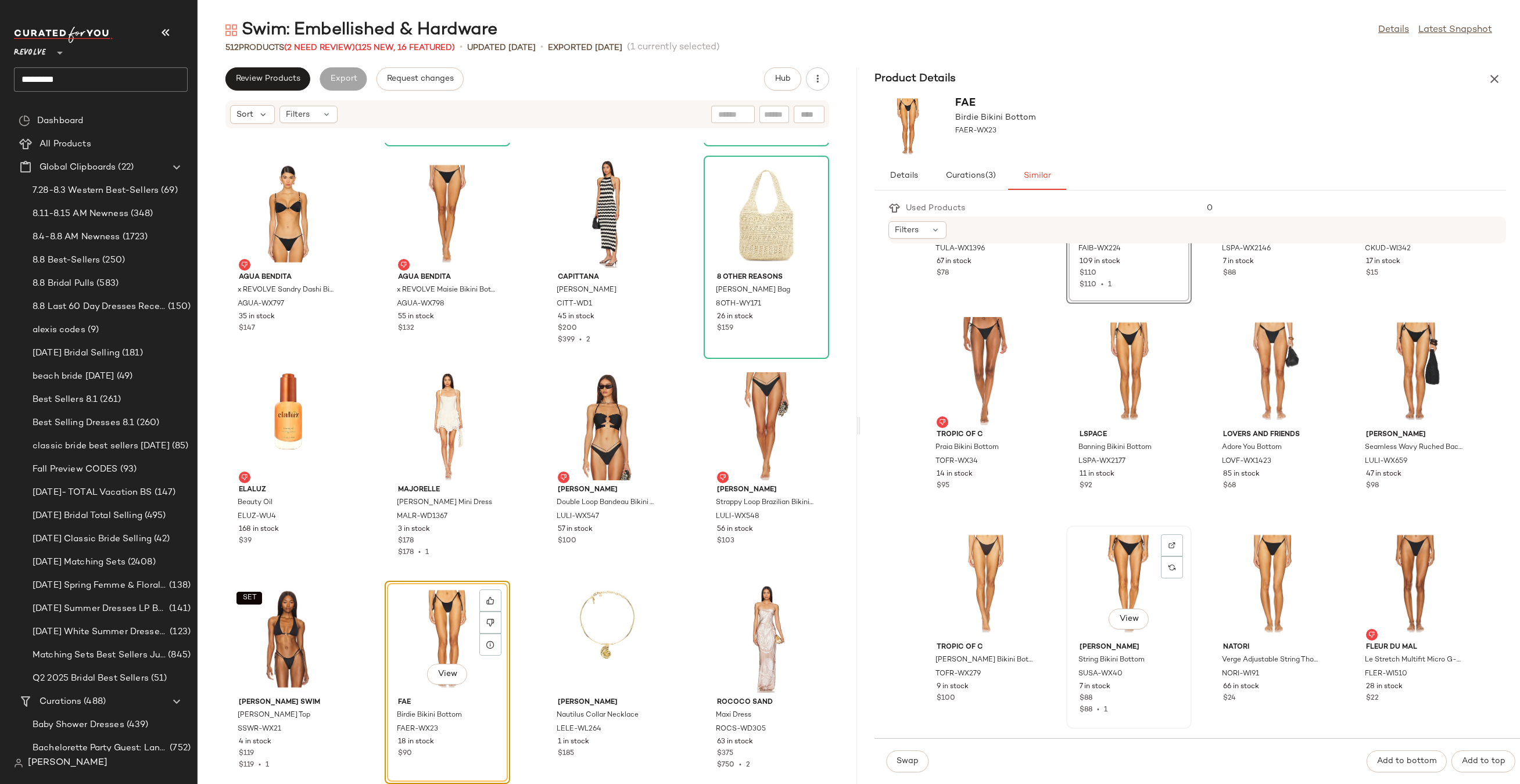
scroll to position [678, 0]
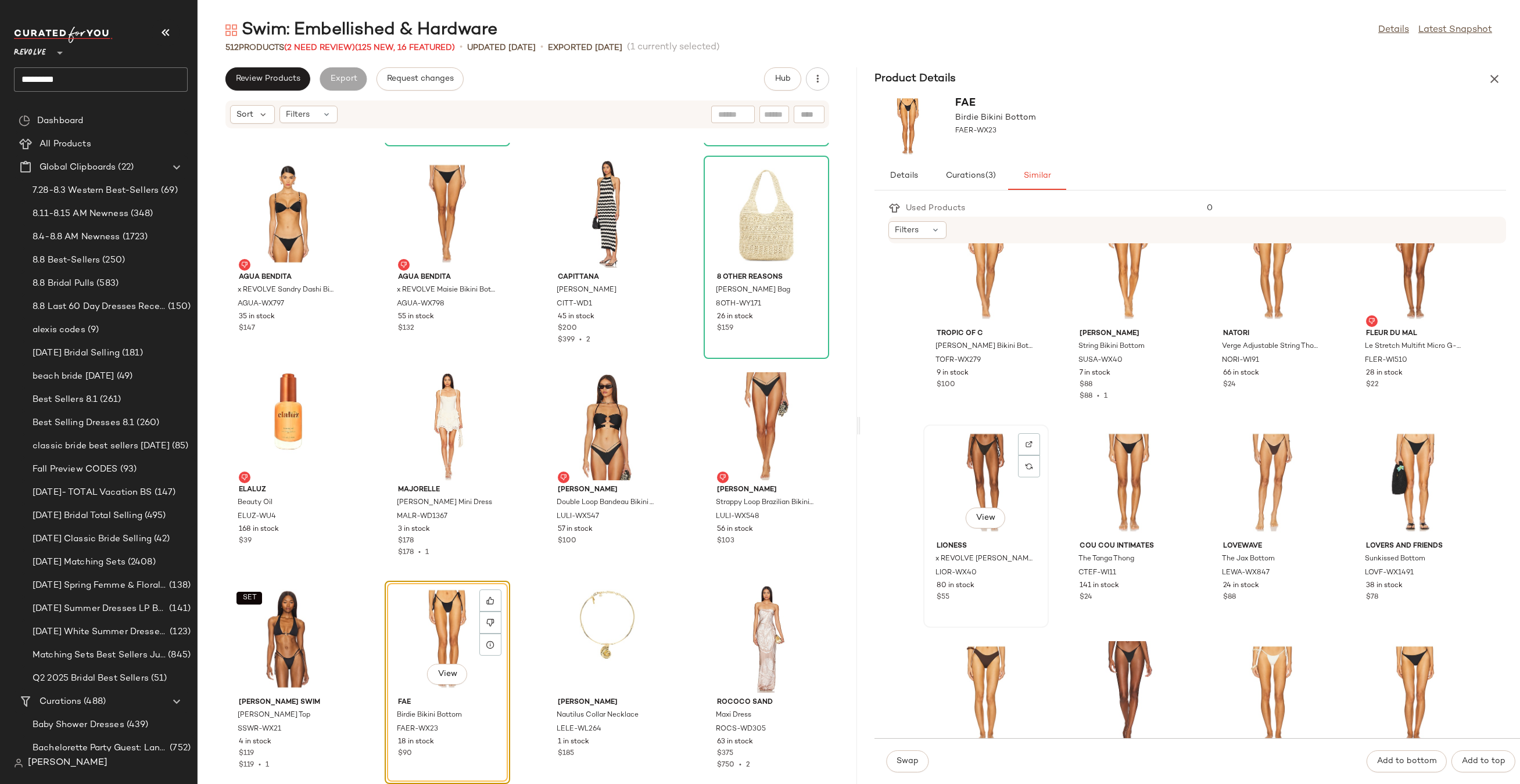
click at [955, 445] on div "View" at bounding box center [985, 482] width 117 height 108
click at [918, 751] on button "Swap" at bounding box center [907, 761] width 43 height 22
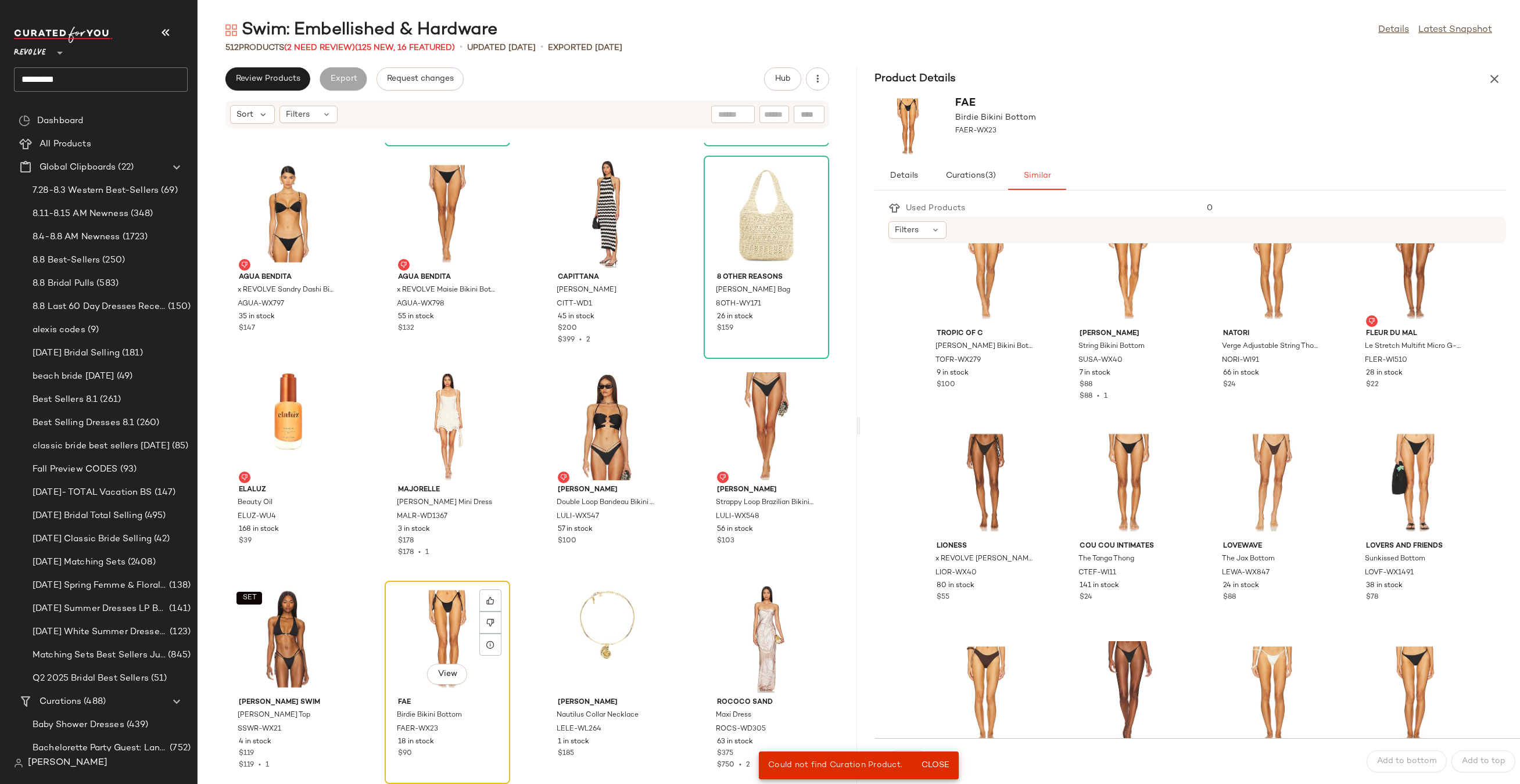
click at [423, 633] on div "View" at bounding box center [447, 638] width 117 height 108
click at [974, 488] on div "View" at bounding box center [985, 482] width 117 height 108
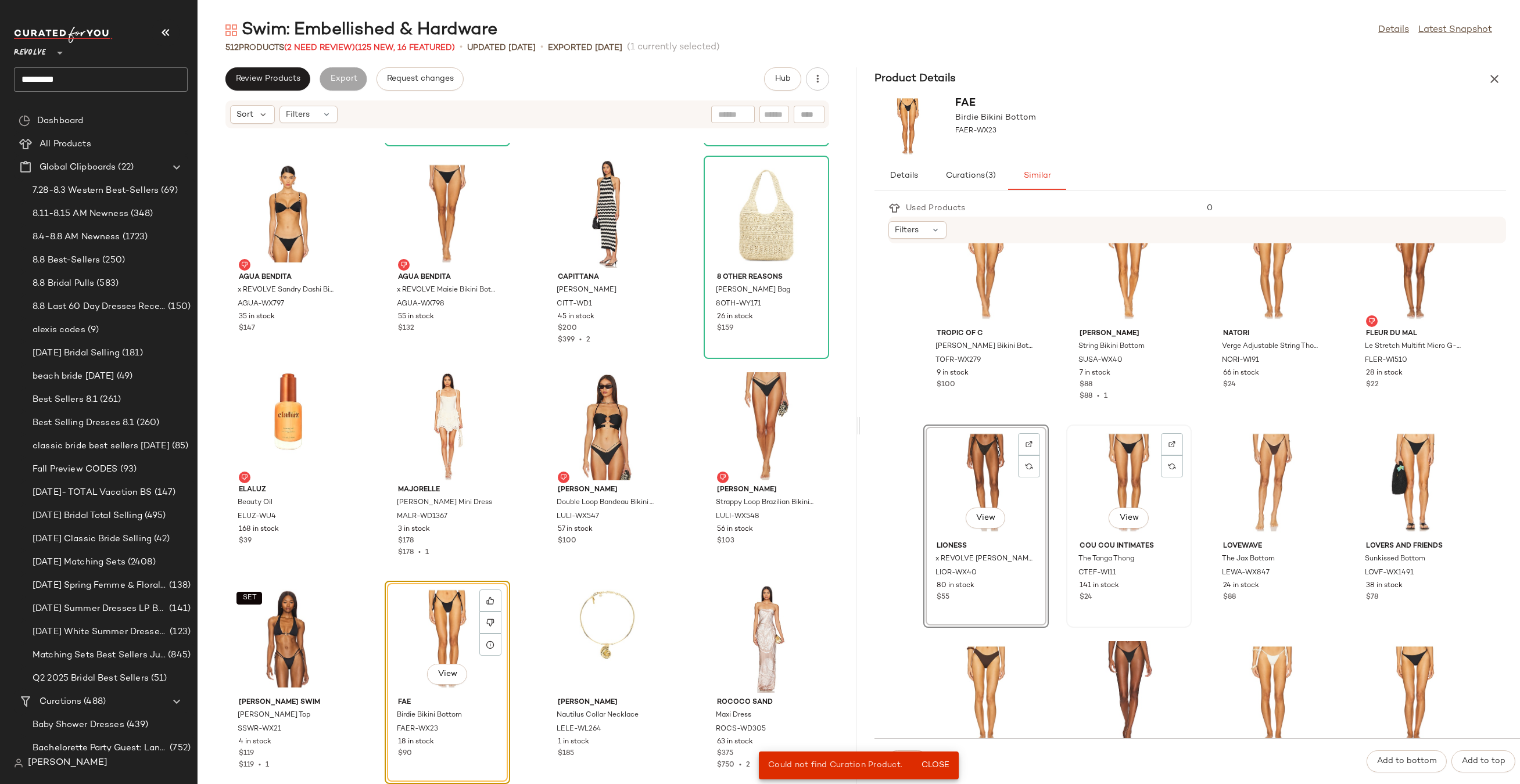
click at [1128, 477] on div "View" at bounding box center [1128, 482] width 117 height 108
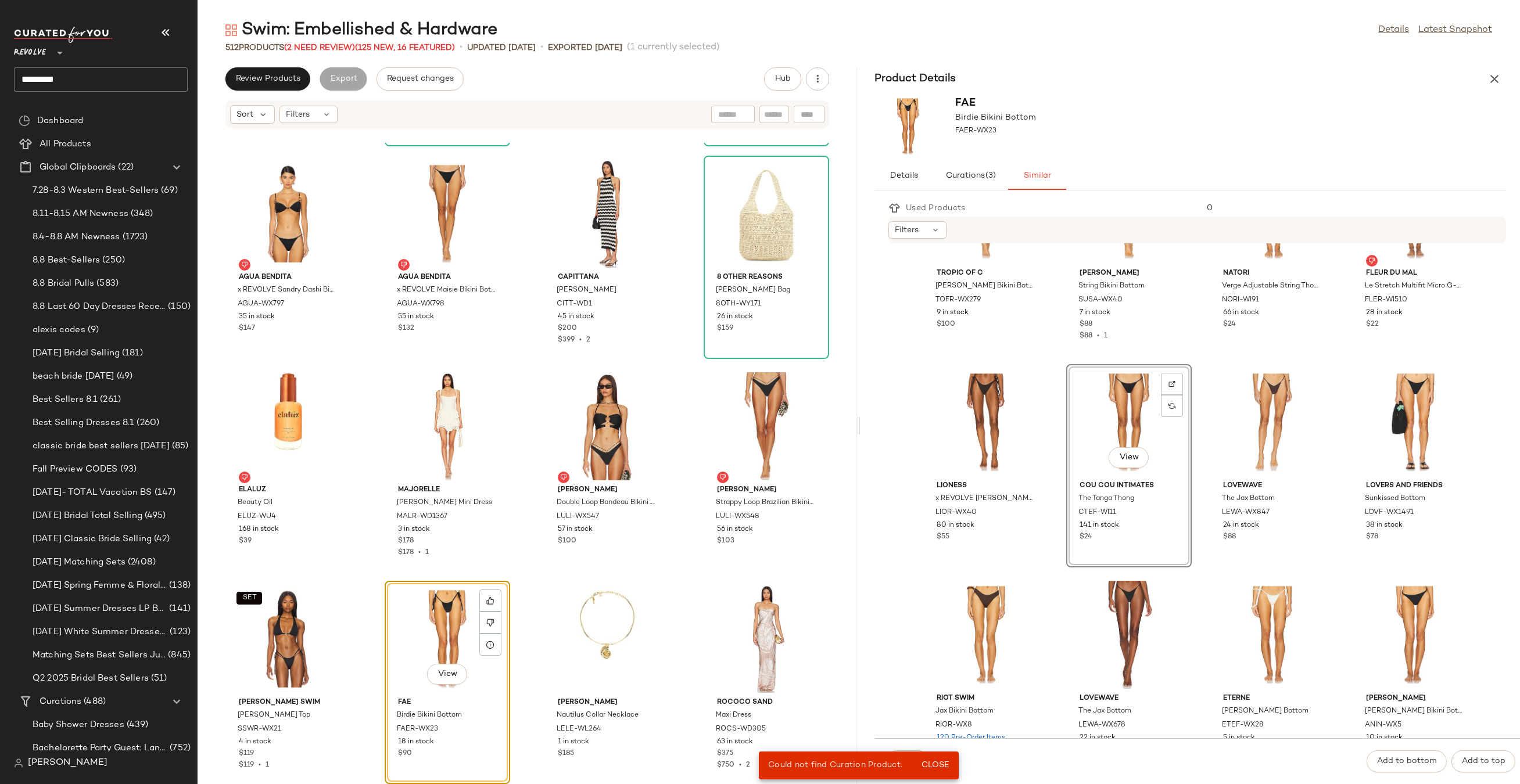
scroll to position [750, 0]
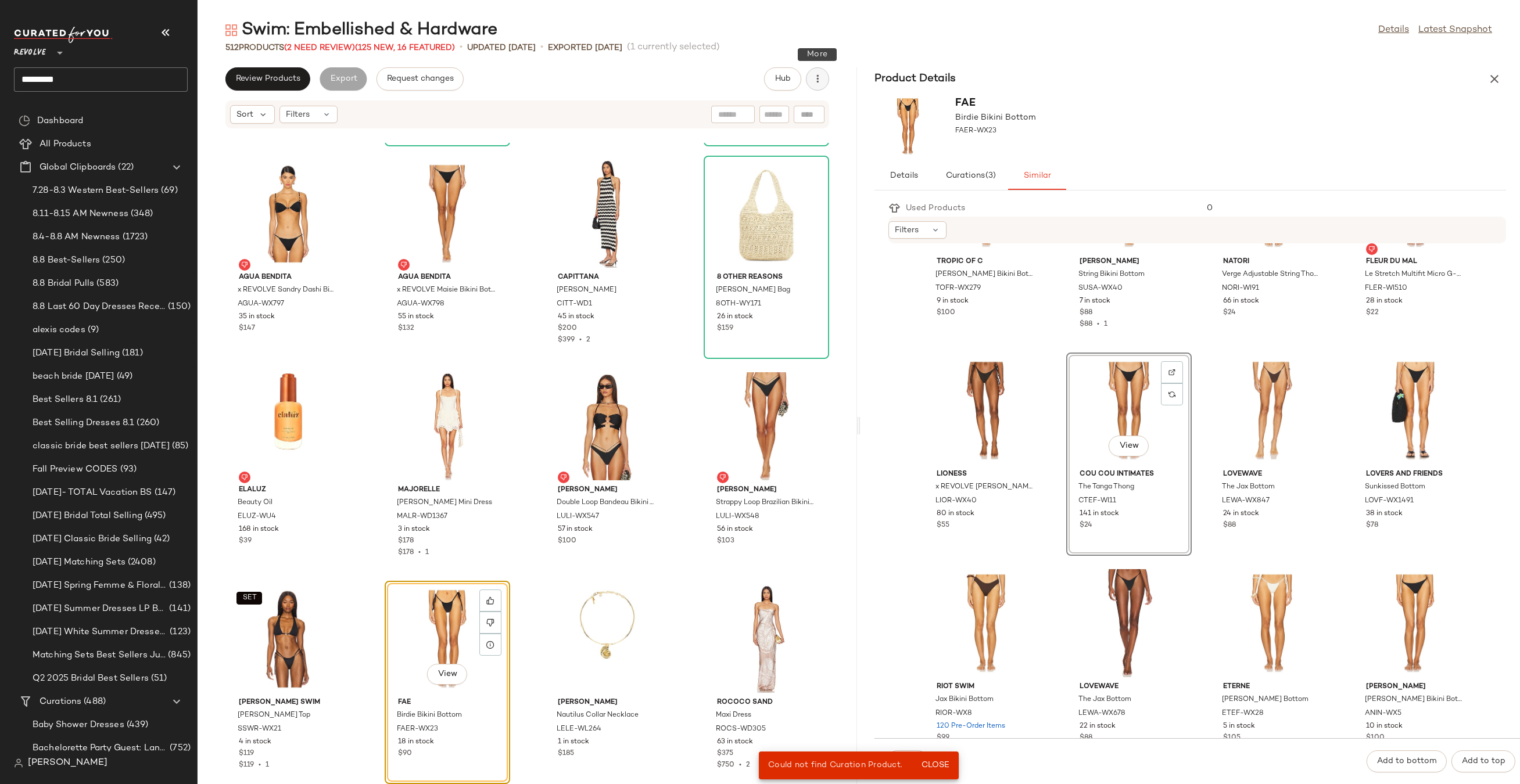
click at [824, 84] on button "button" at bounding box center [817, 78] width 23 height 23
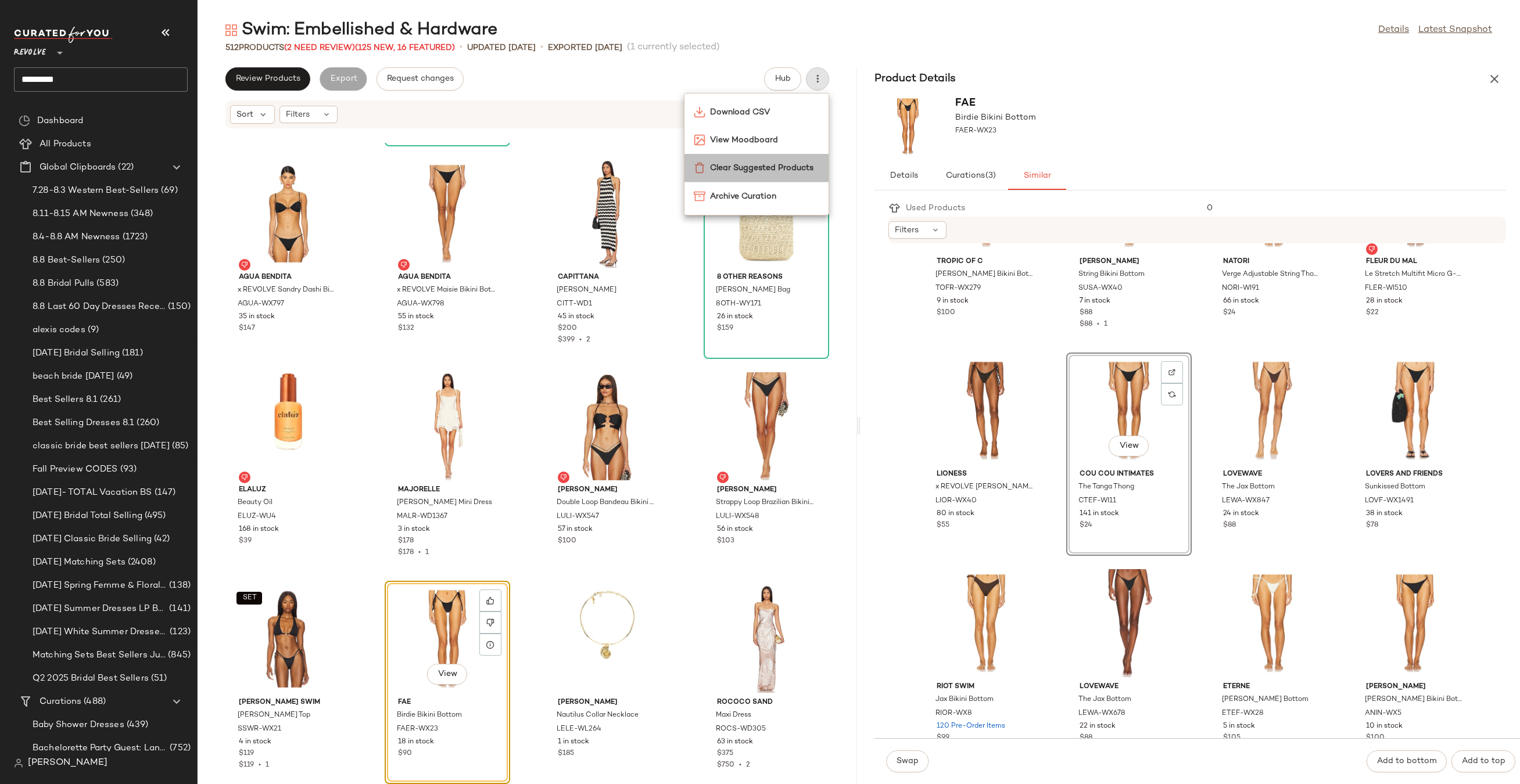
click at [780, 170] on span "Clear Suggested Products" at bounding box center [764, 167] width 109 height 12
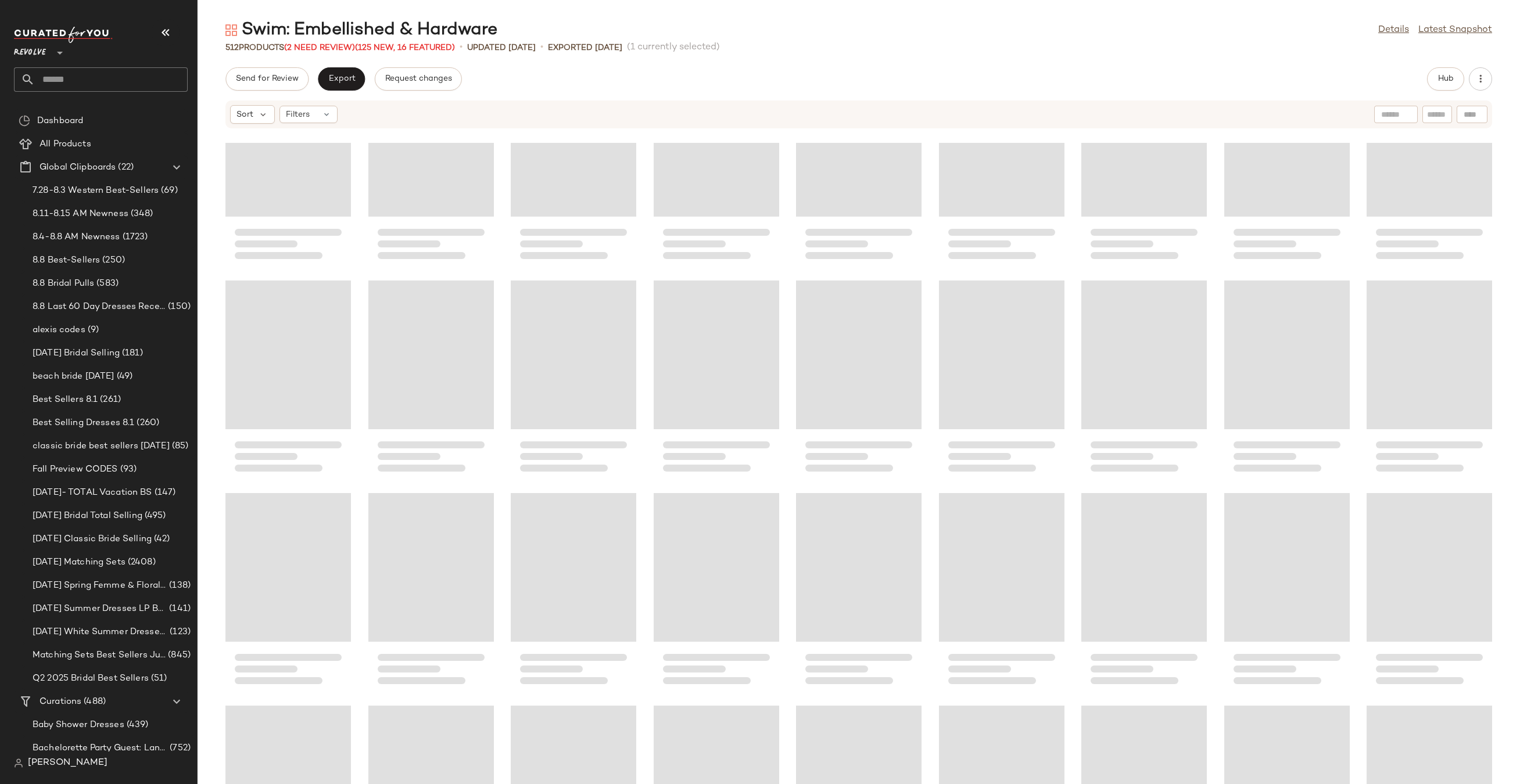
scroll to position [11473, 0]
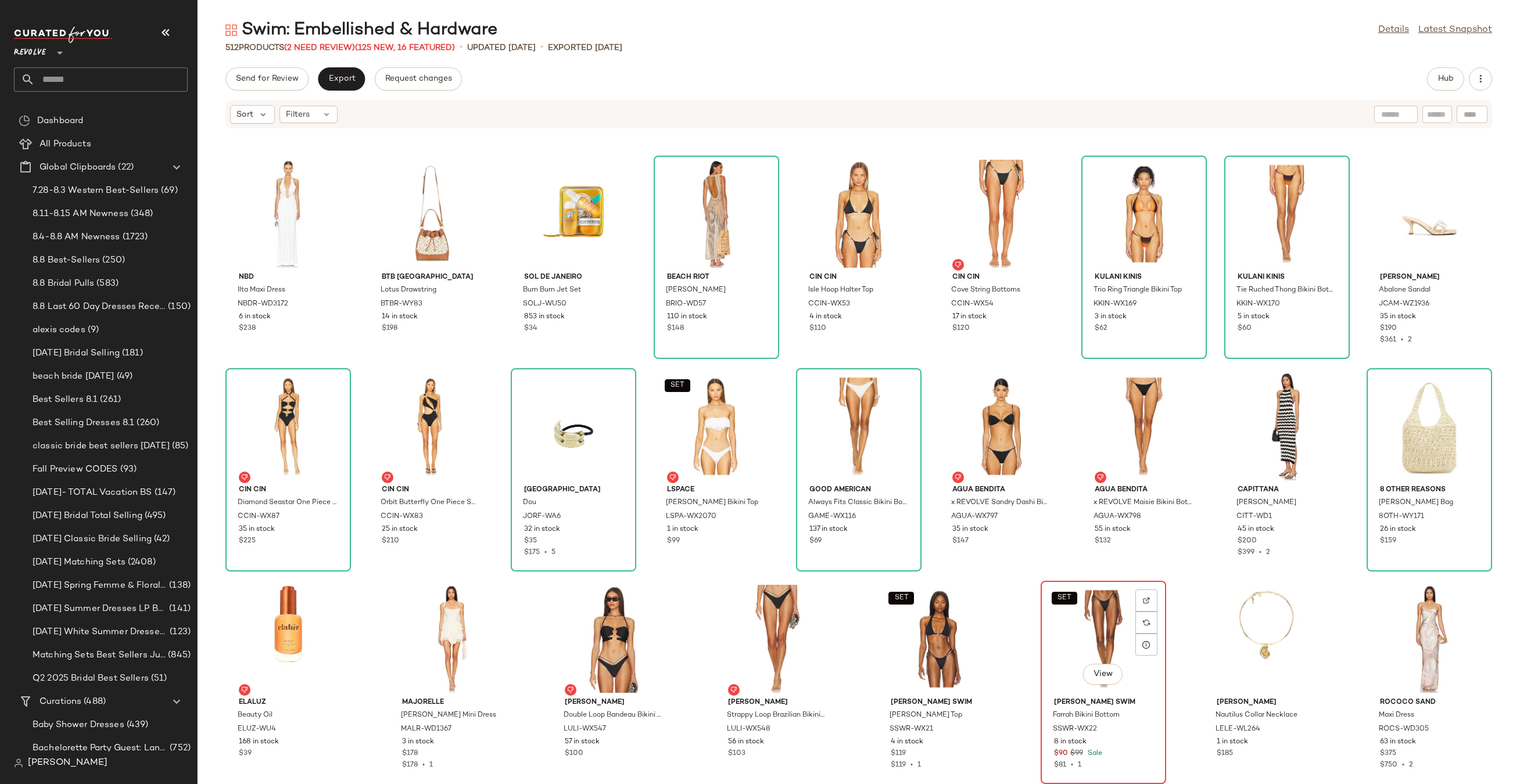
click at [1099, 626] on div "SET View" at bounding box center [1102, 638] width 117 height 108
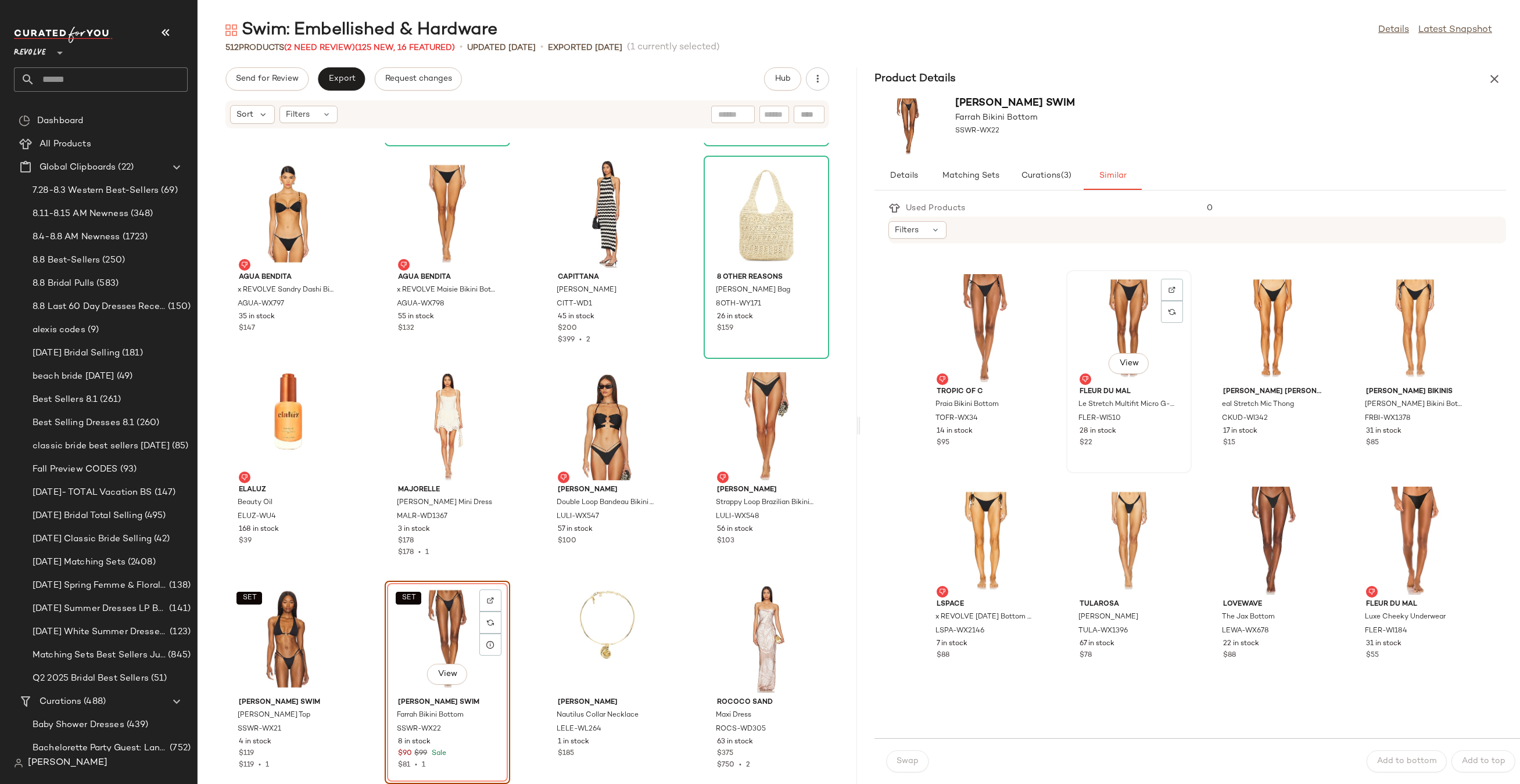
scroll to position [362, 0]
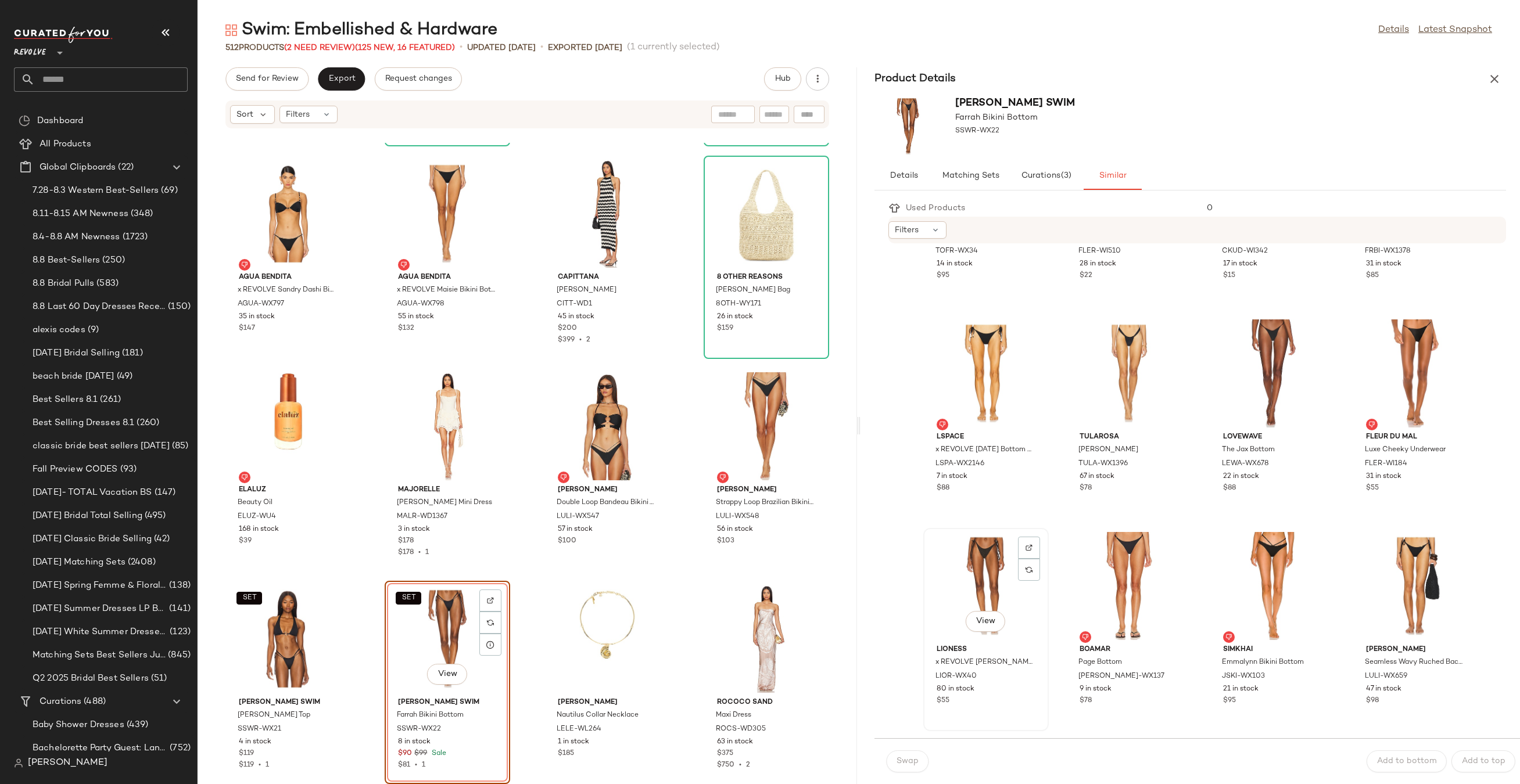
click at [979, 576] on div "View" at bounding box center [985, 585] width 117 height 108
click at [910, 756] on button "Swap" at bounding box center [907, 761] width 43 height 22
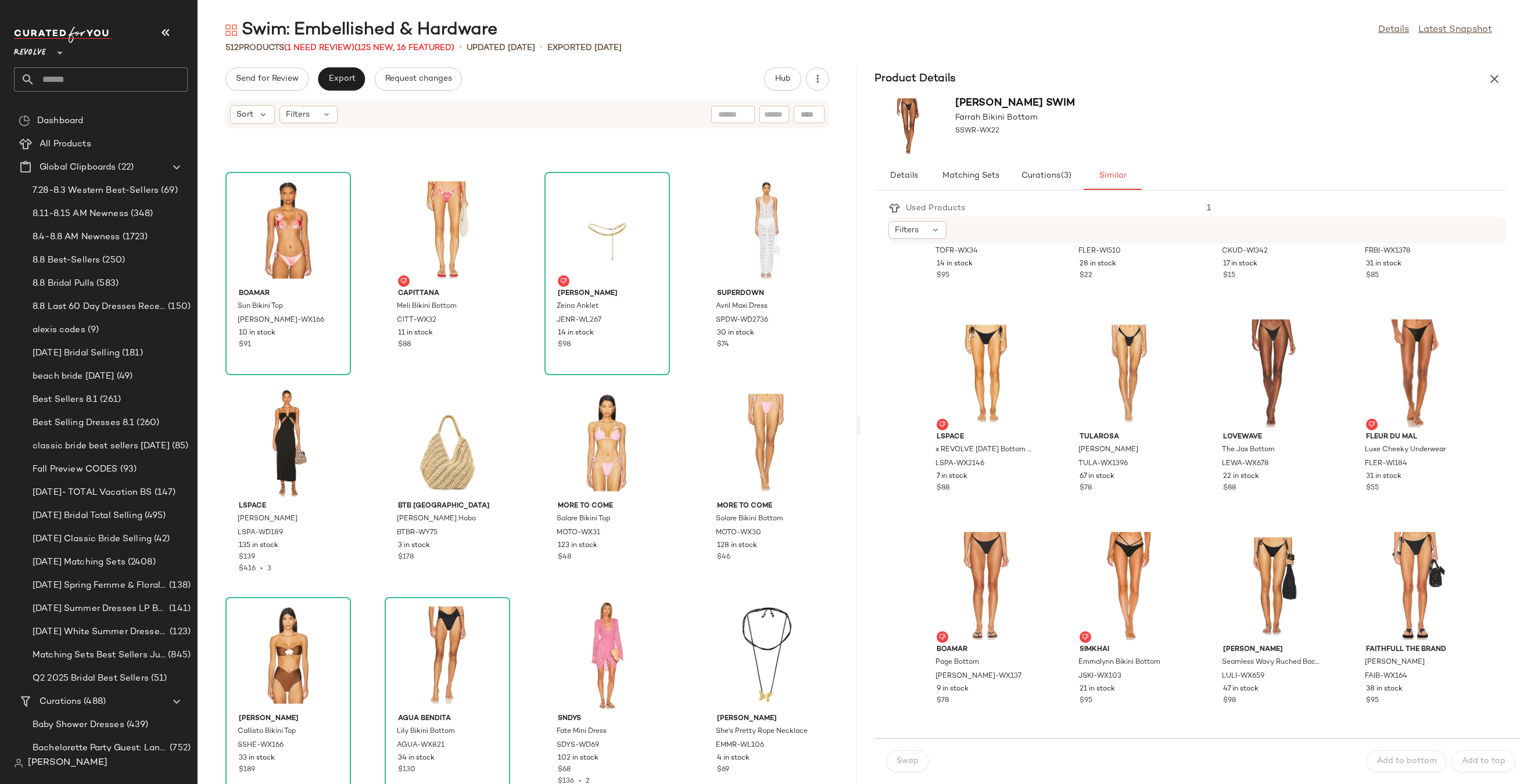
scroll to position [21165, 0]
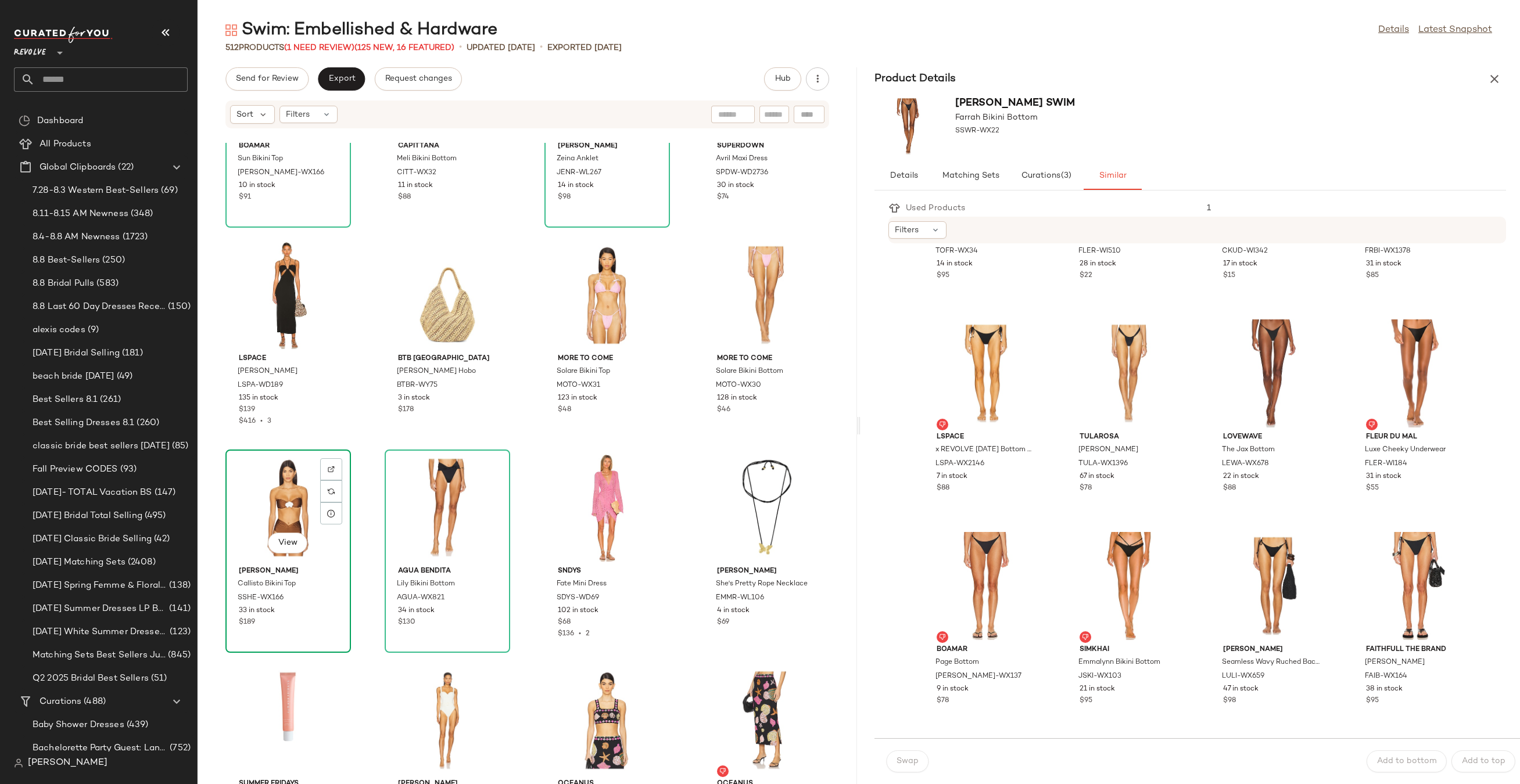
click at [290, 504] on div "View" at bounding box center [287, 507] width 117 height 108
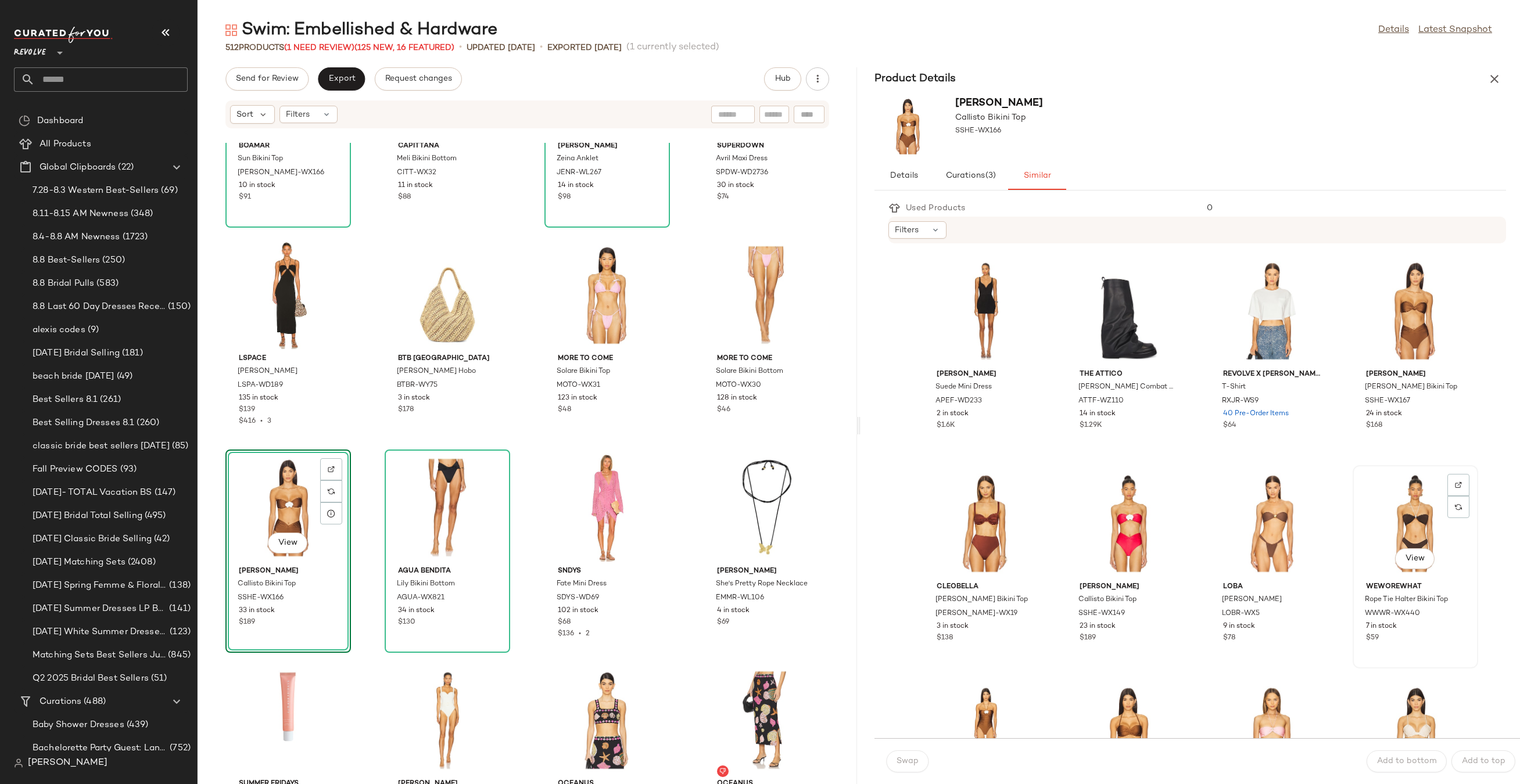
click at [1378, 521] on div "View" at bounding box center [1415, 523] width 117 height 108
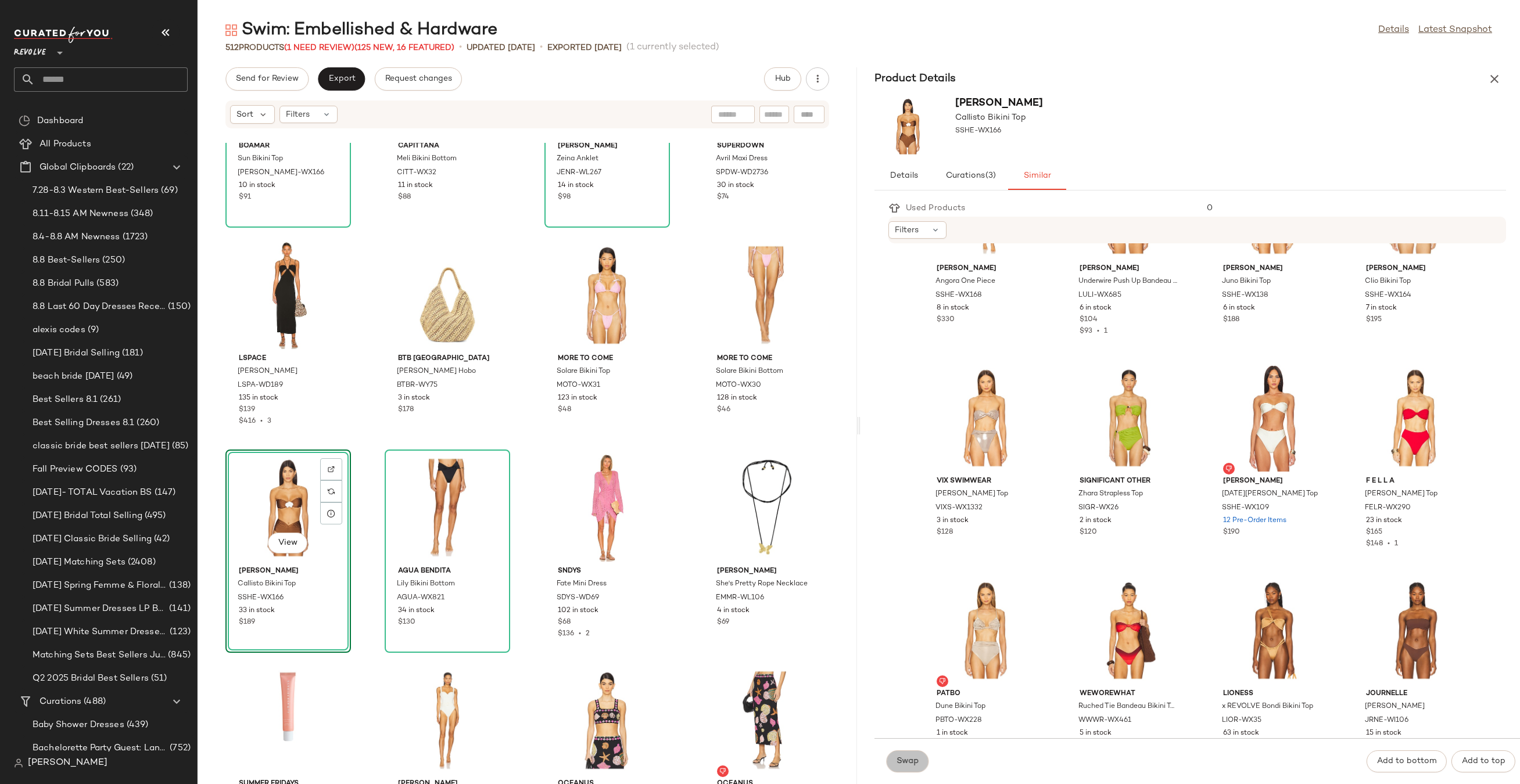
click at [913, 761] on span "Swap" at bounding box center [906, 761] width 23 height 9
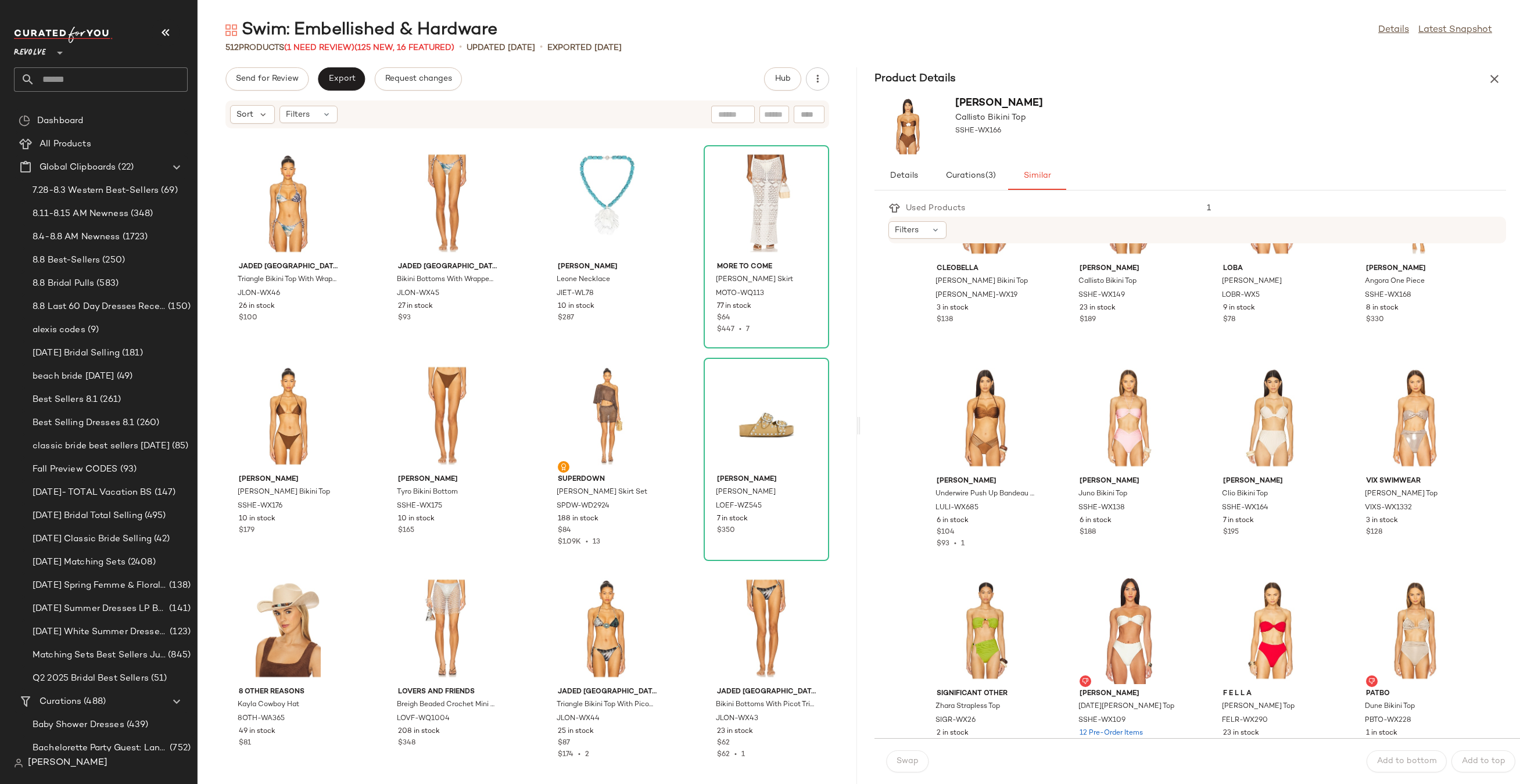
click at [324, 42] on div "512 Products (1 Need Review) (125 New, 16 Featured)" at bounding box center [340, 47] width 229 height 12
click at [324, 50] on span "(1 Need Review)" at bounding box center [319, 47] width 70 height 8
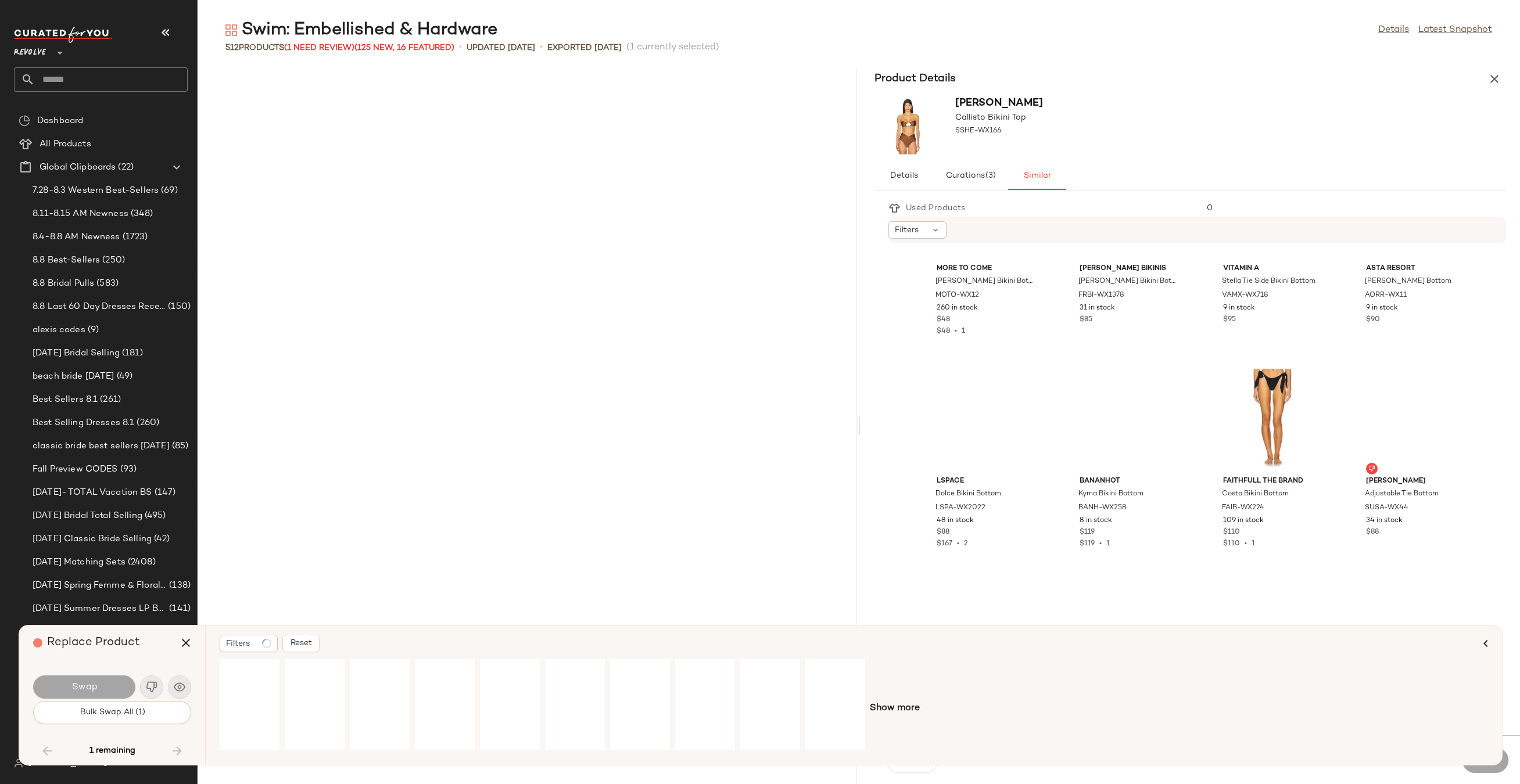
scroll to position [14236, 0]
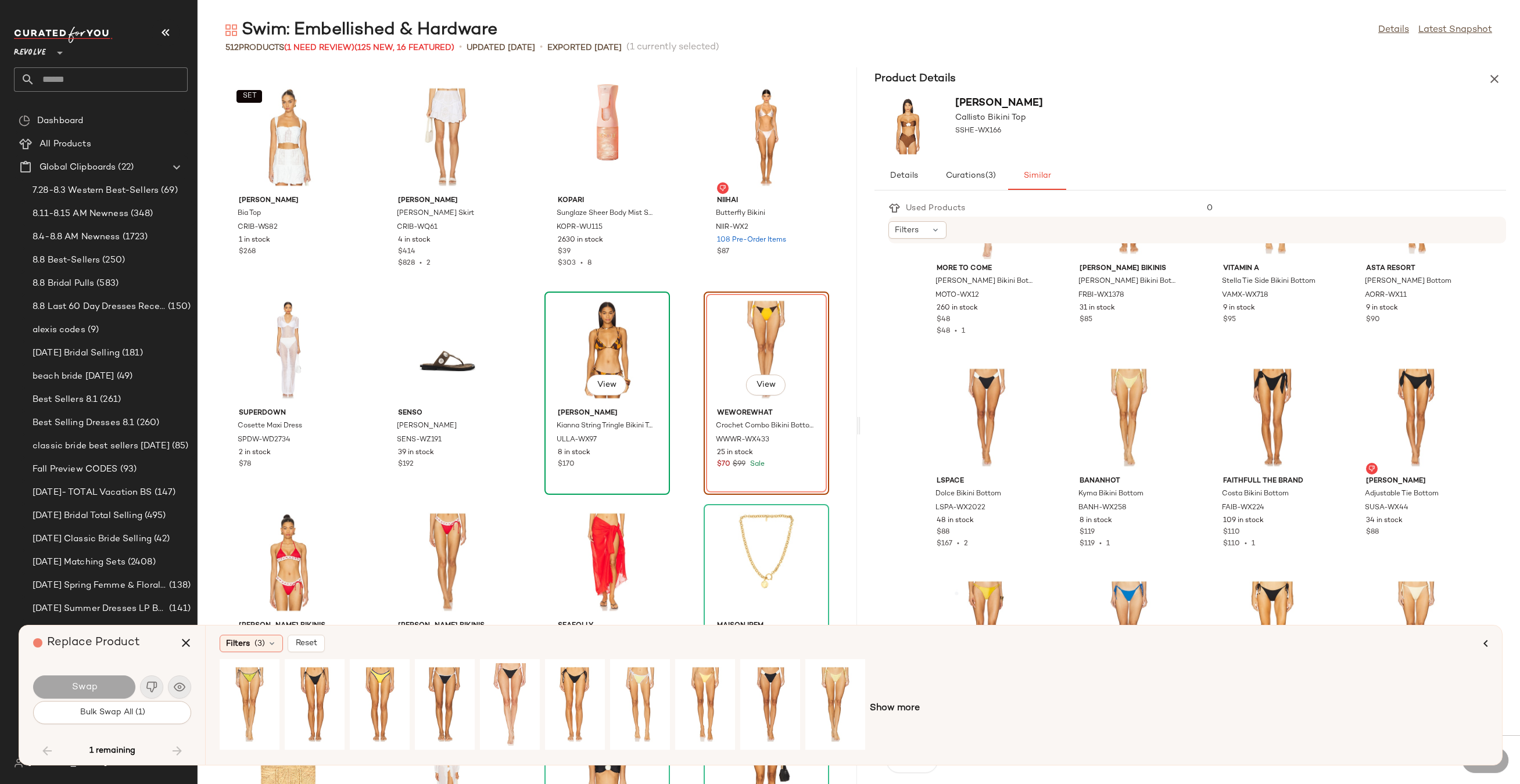
click at [651, 306] on div "View" at bounding box center [606, 349] width 117 height 108
click at [181, 644] on icon "button" at bounding box center [186, 642] width 14 height 14
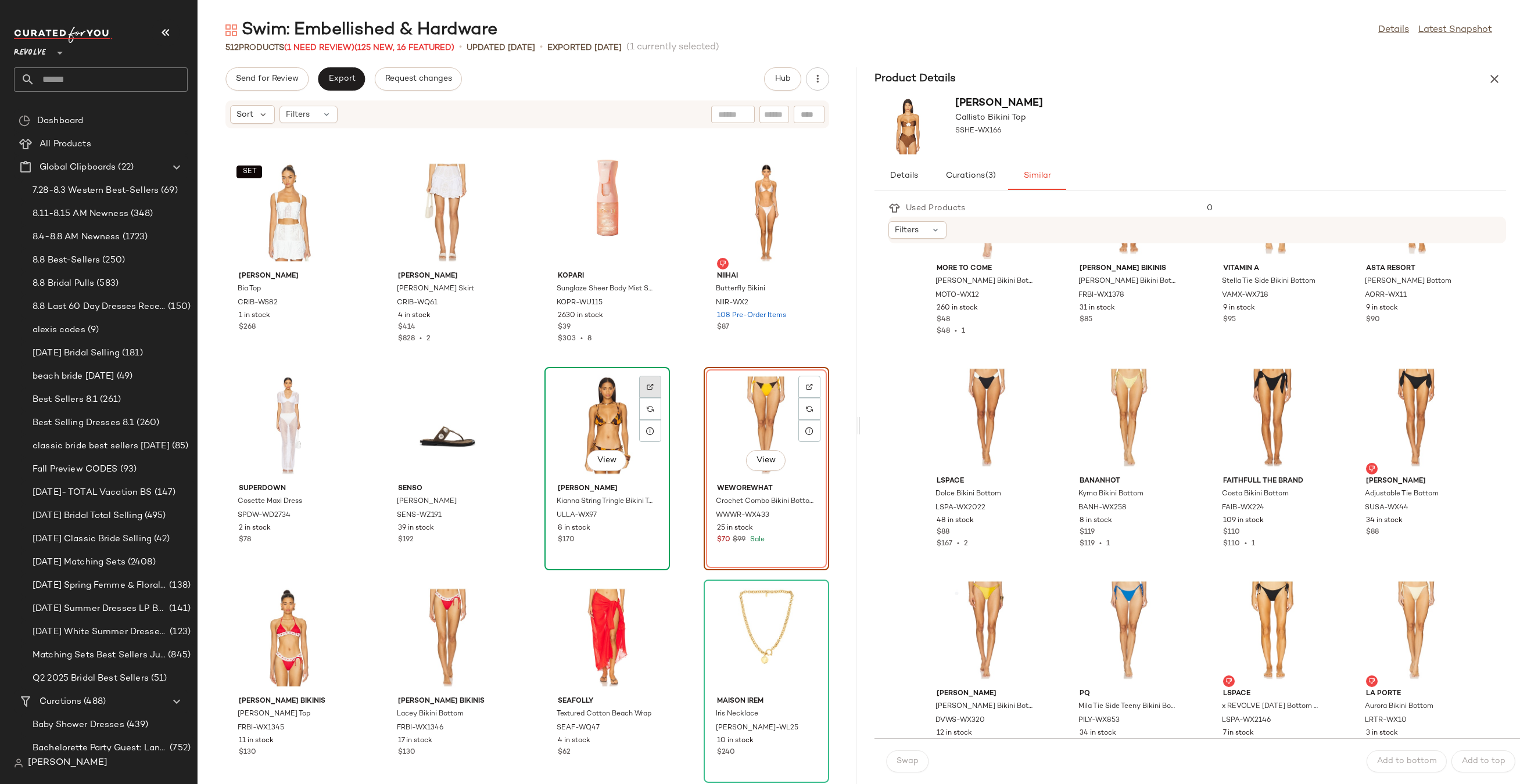
click at [647, 389] on img at bounding box center [651, 387] width 7 height 7
click at [725, 423] on div "View" at bounding box center [766, 425] width 117 height 108
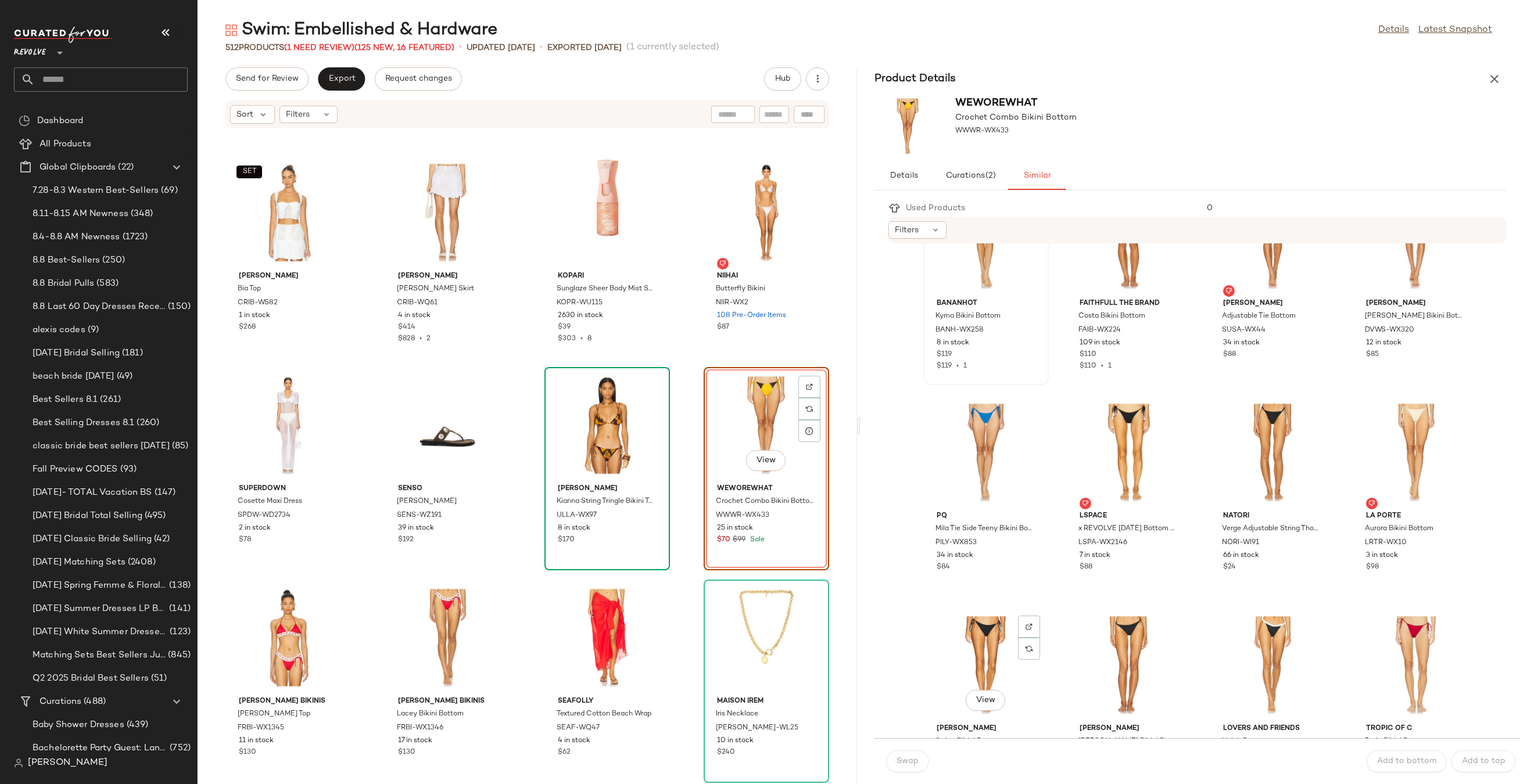
scroll to position [993, 0]
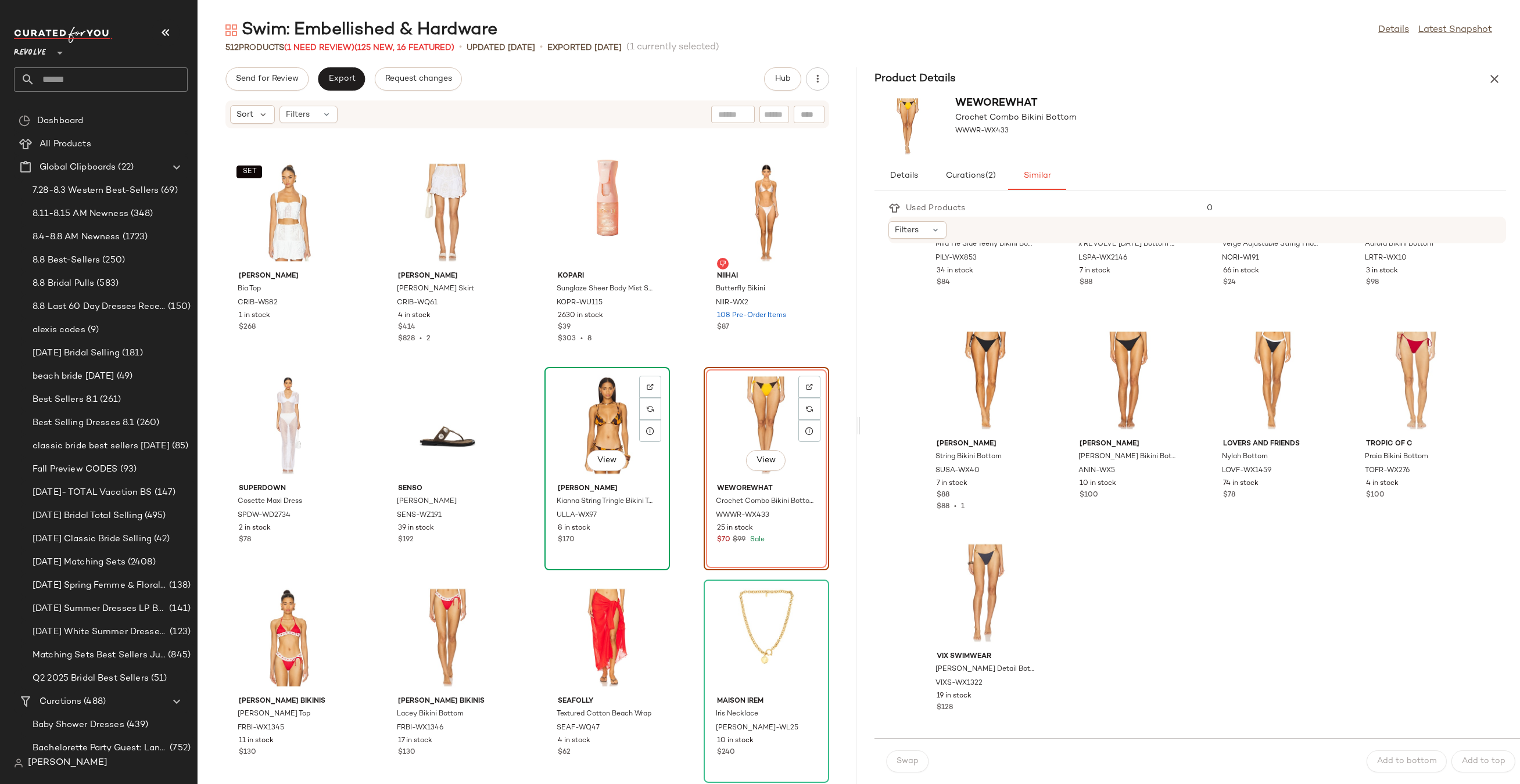
click at [597, 396] on div "View" at bounding box center [606, 425] width 117 height 108
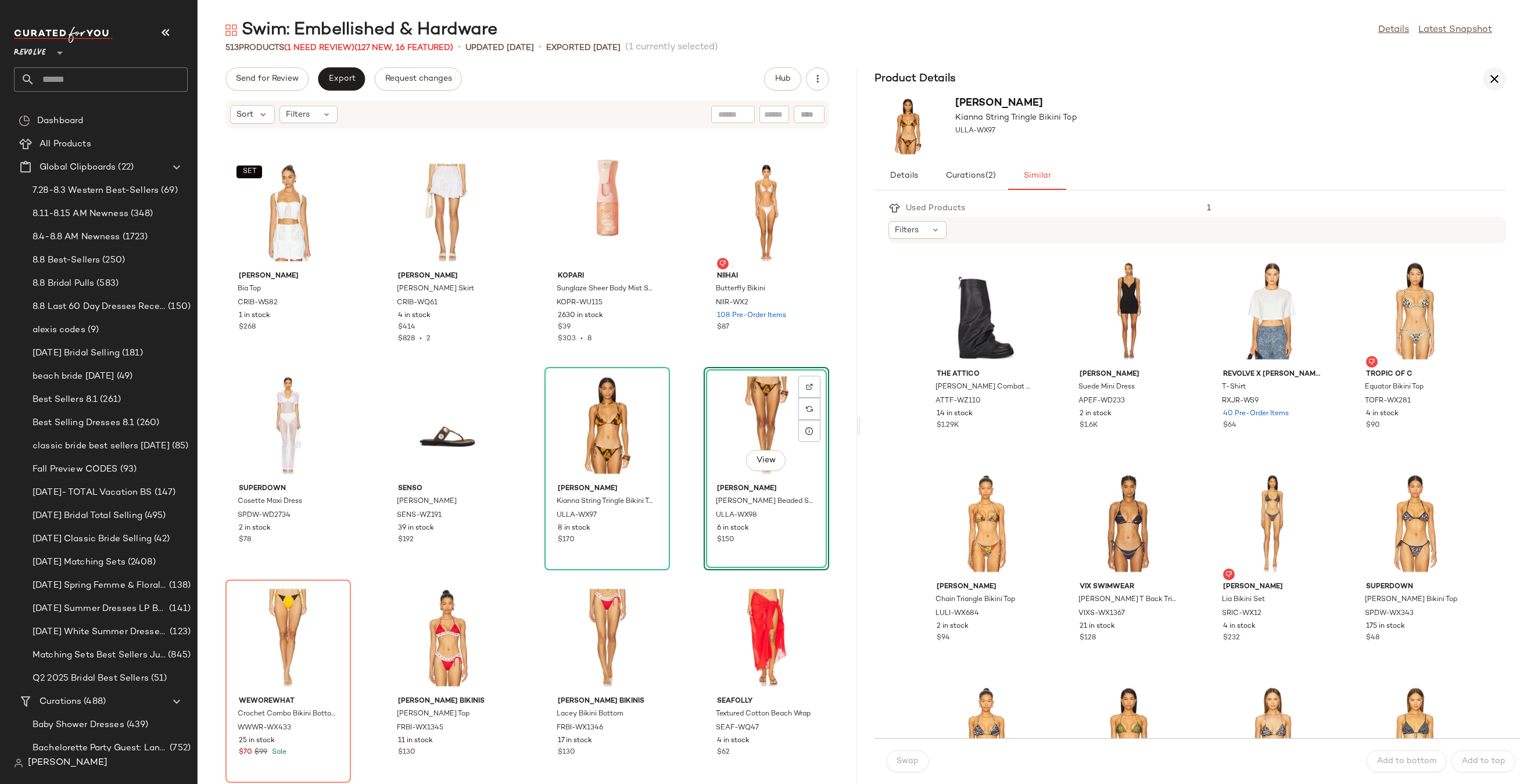
click at [1493, 82] on icon "button" at bounding box center [1493, 78] width 14 height 14
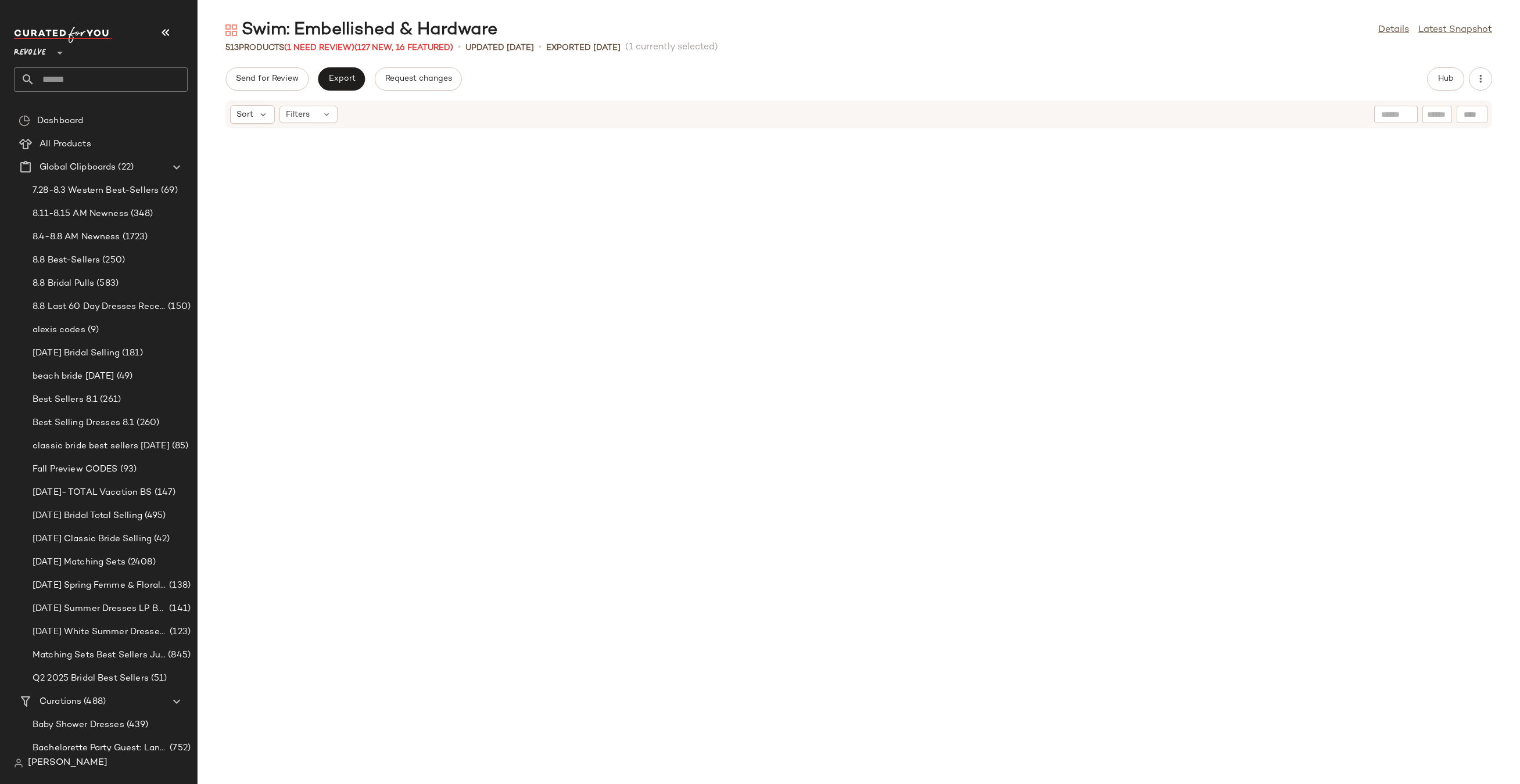
scroll to position [5950, 0]
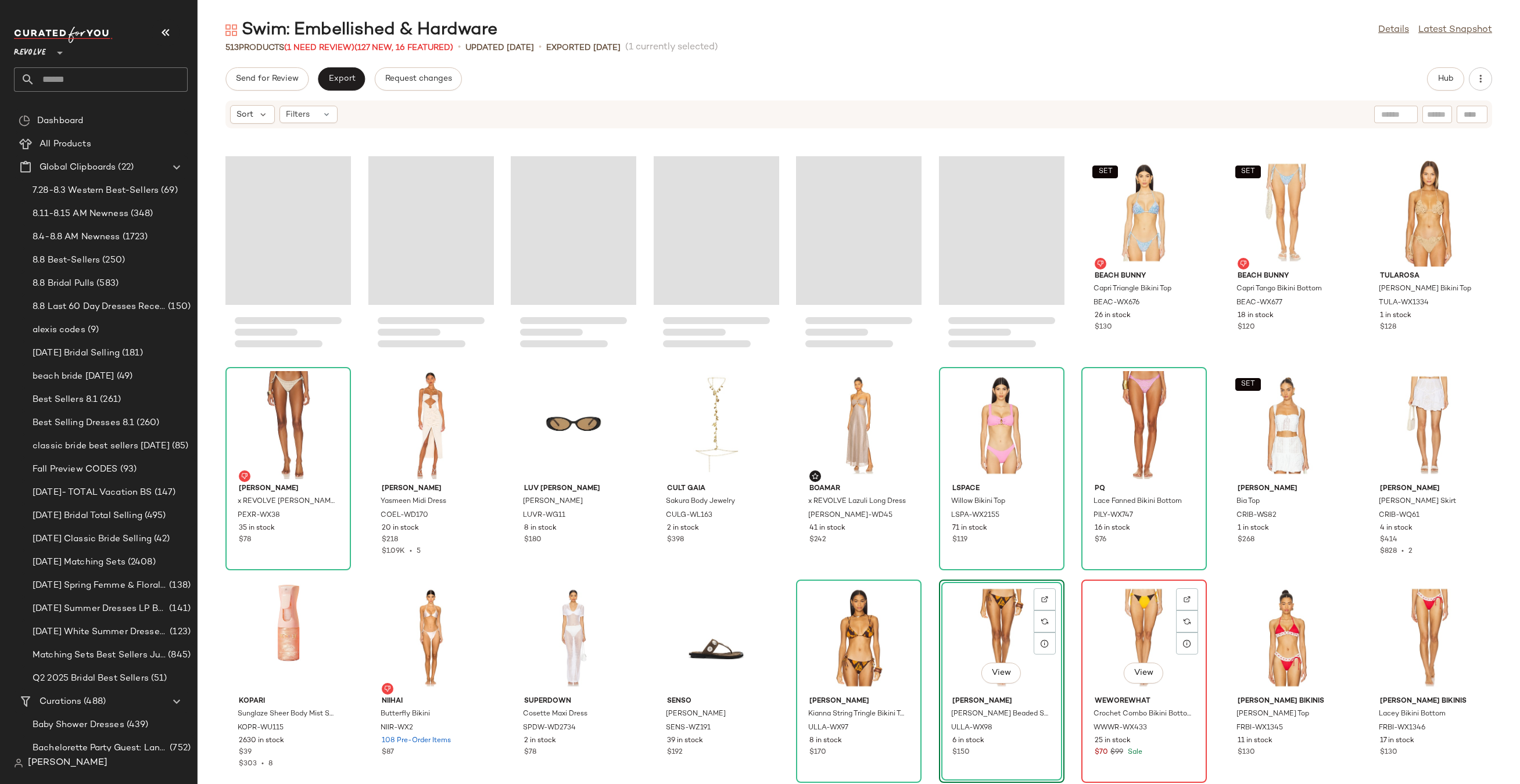
click at [1081, 606] on div "View WeWoreWhat Crochet Combo Bikini Bottom WWWR-WX433 25 in stock $70 $99 Sale" at bounding box center [1144, 681] width 126 height 203
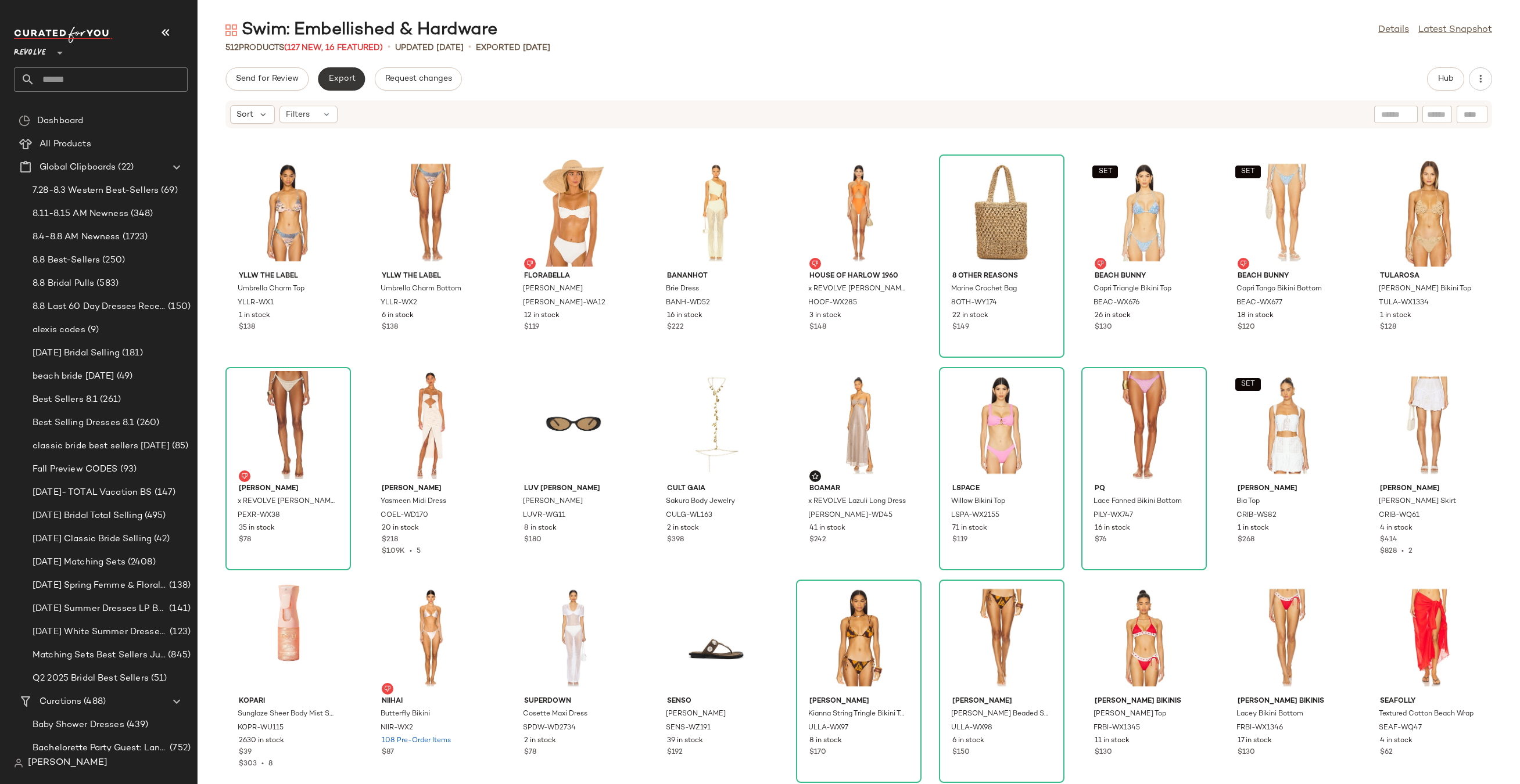
click at [333, 81] on span "Export" at bounding box center [342, 78] width 28 height 9
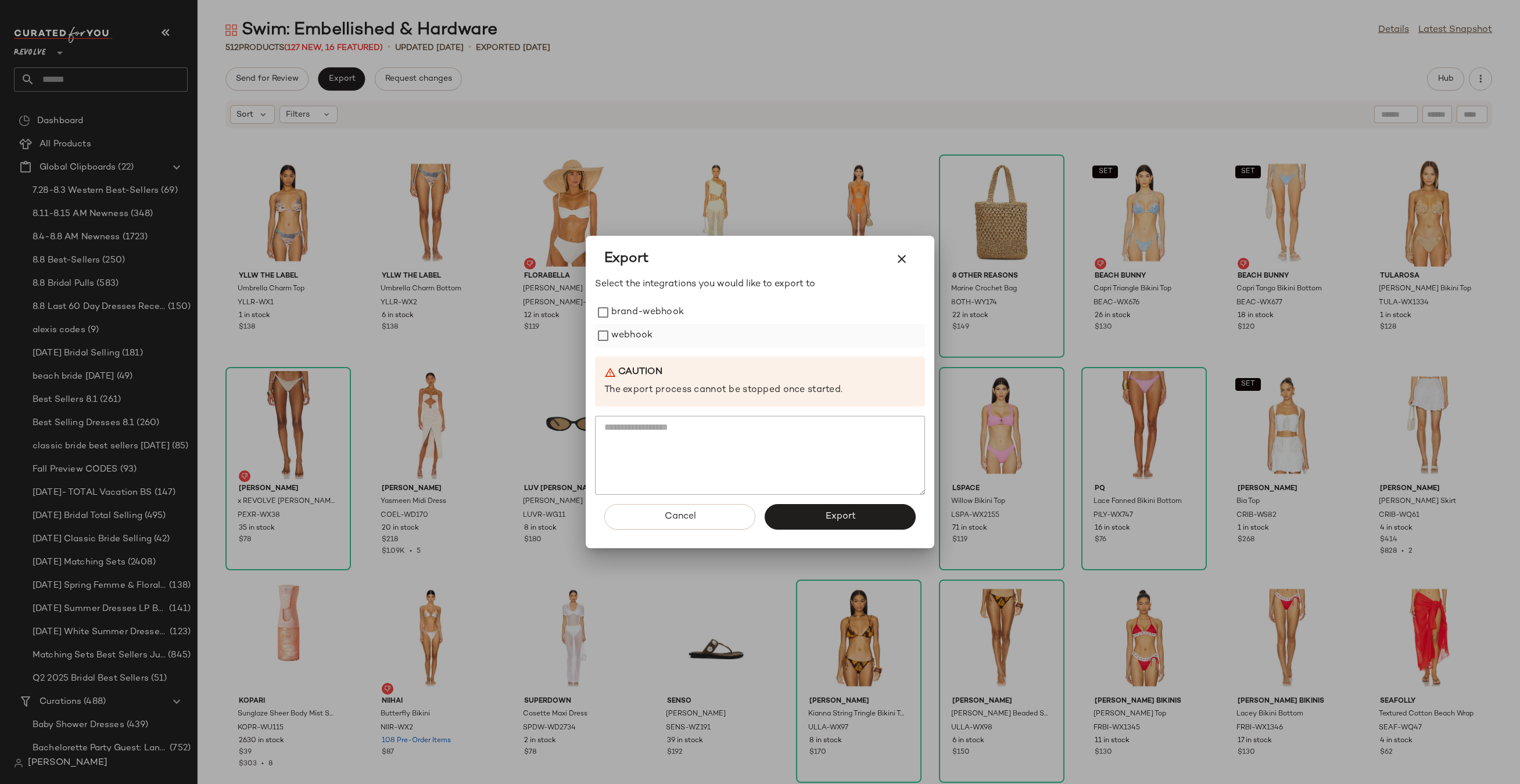
click at [625, 334] on label "webhook" at bounding box center [631, 335] width 42 height 23
click at [781, 523] on button "Export" at bounding box center [839, 517] width 151 height 26
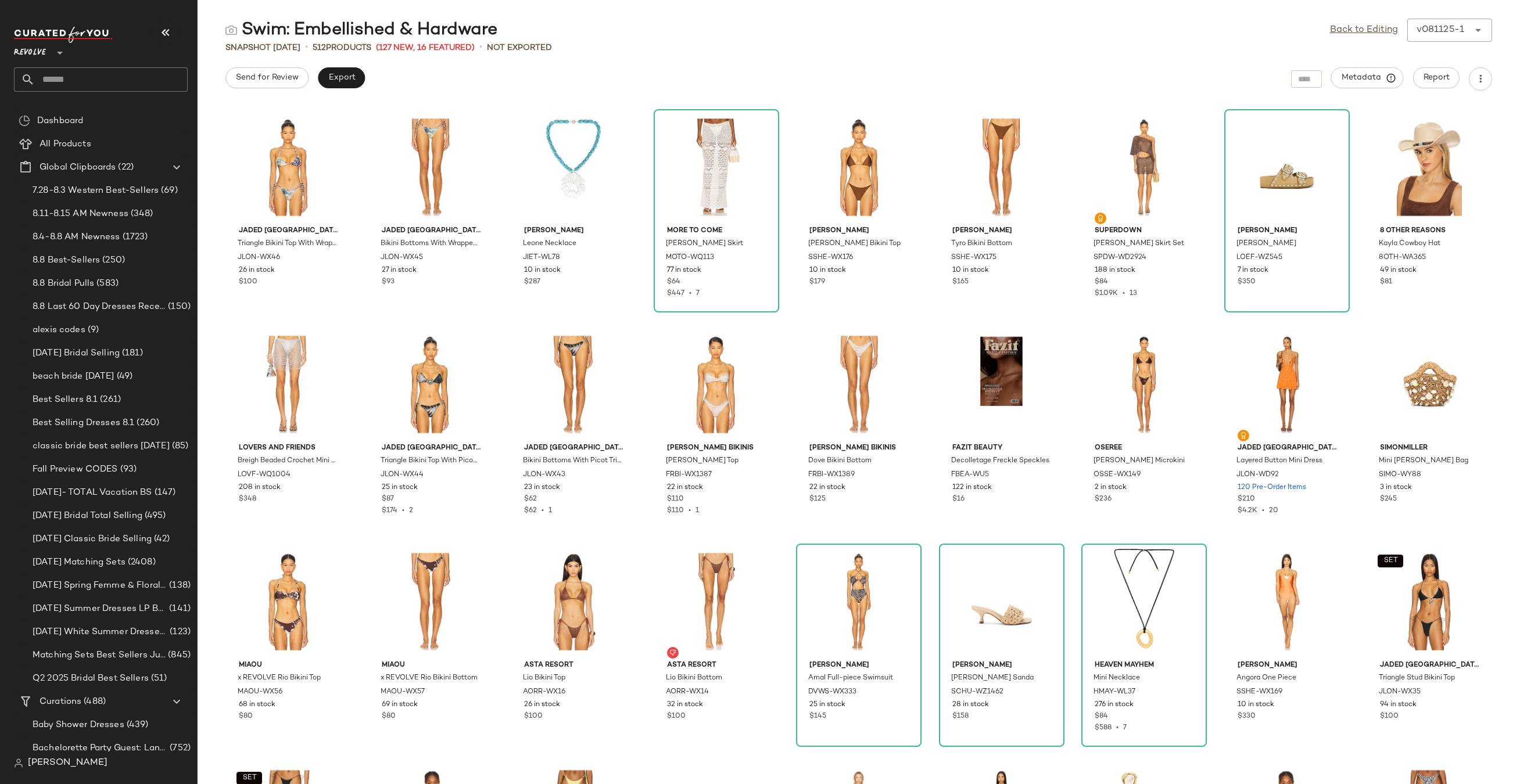
click at [80, 91] on div "Revolve **" at bounding box center [105, 59] width 183 height 72
click at [84, 83] on input "text" at bounding box center [111, 79] width 152 height 24
type input "*"
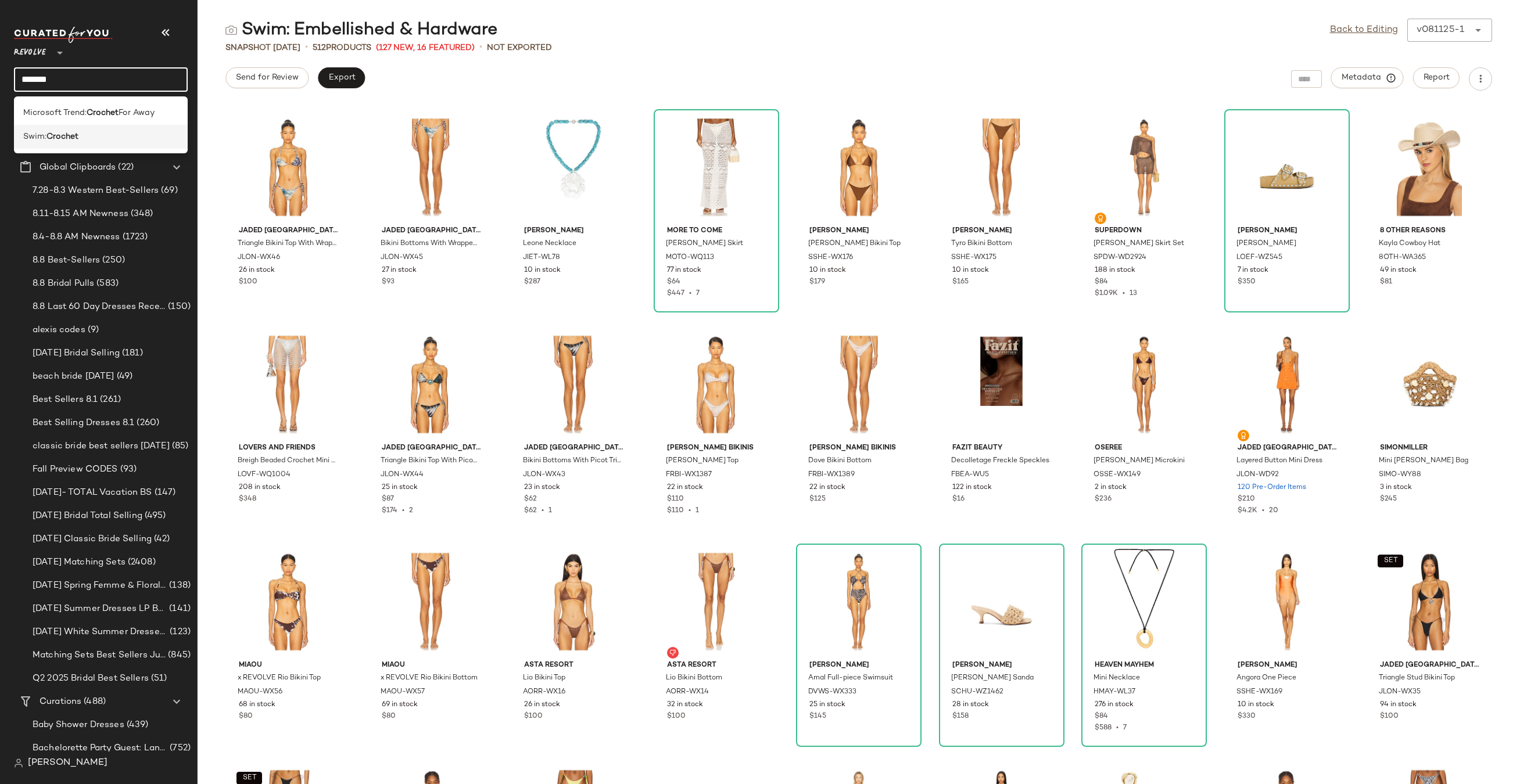
type input "*******"
click at [65, 141] on b "Crochet" at bounding box center [62, 136] width 32 height 12
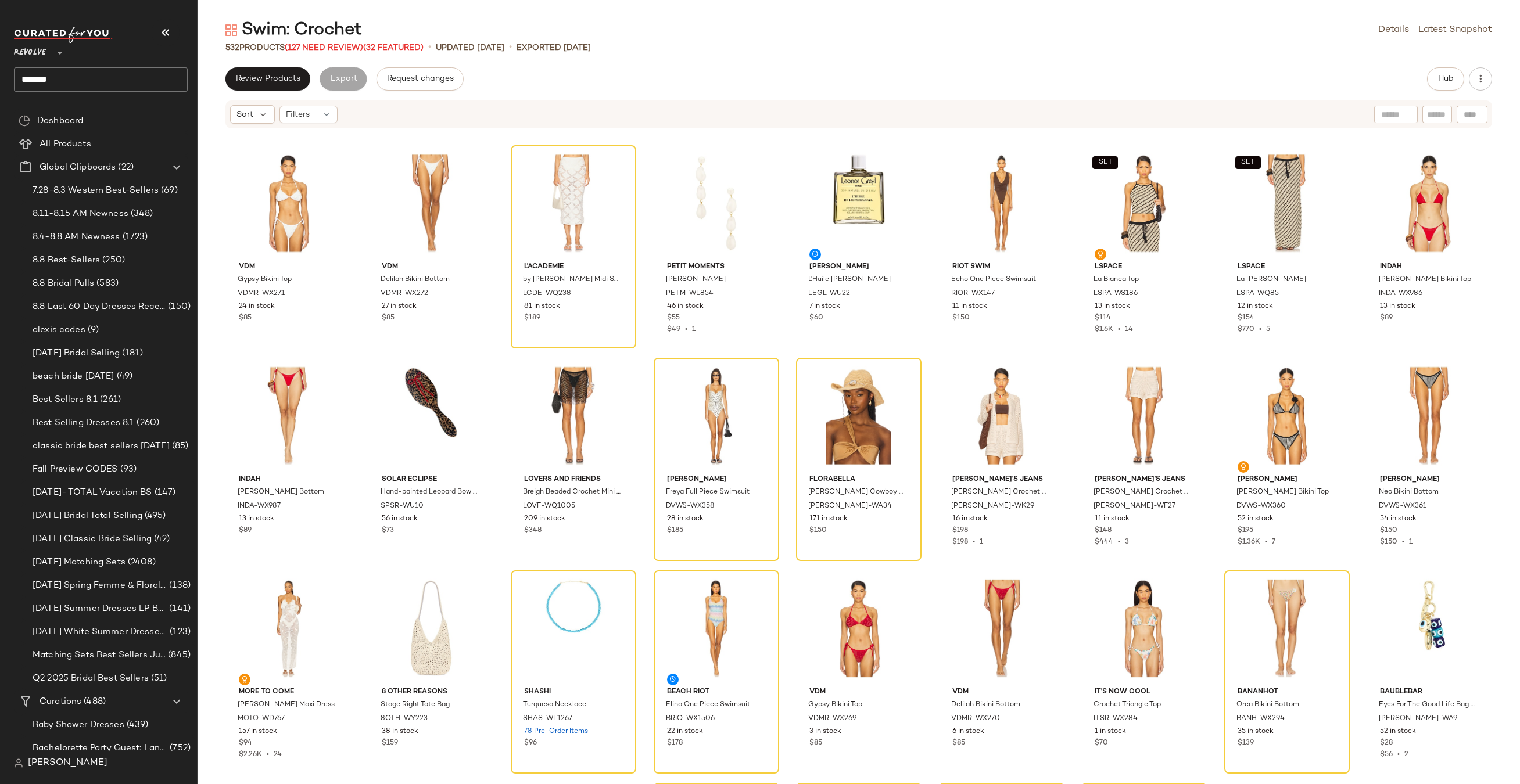
click at [349, 46] on span "(127 Need Review)" at bounding box center [323, 47] width 79 height 8
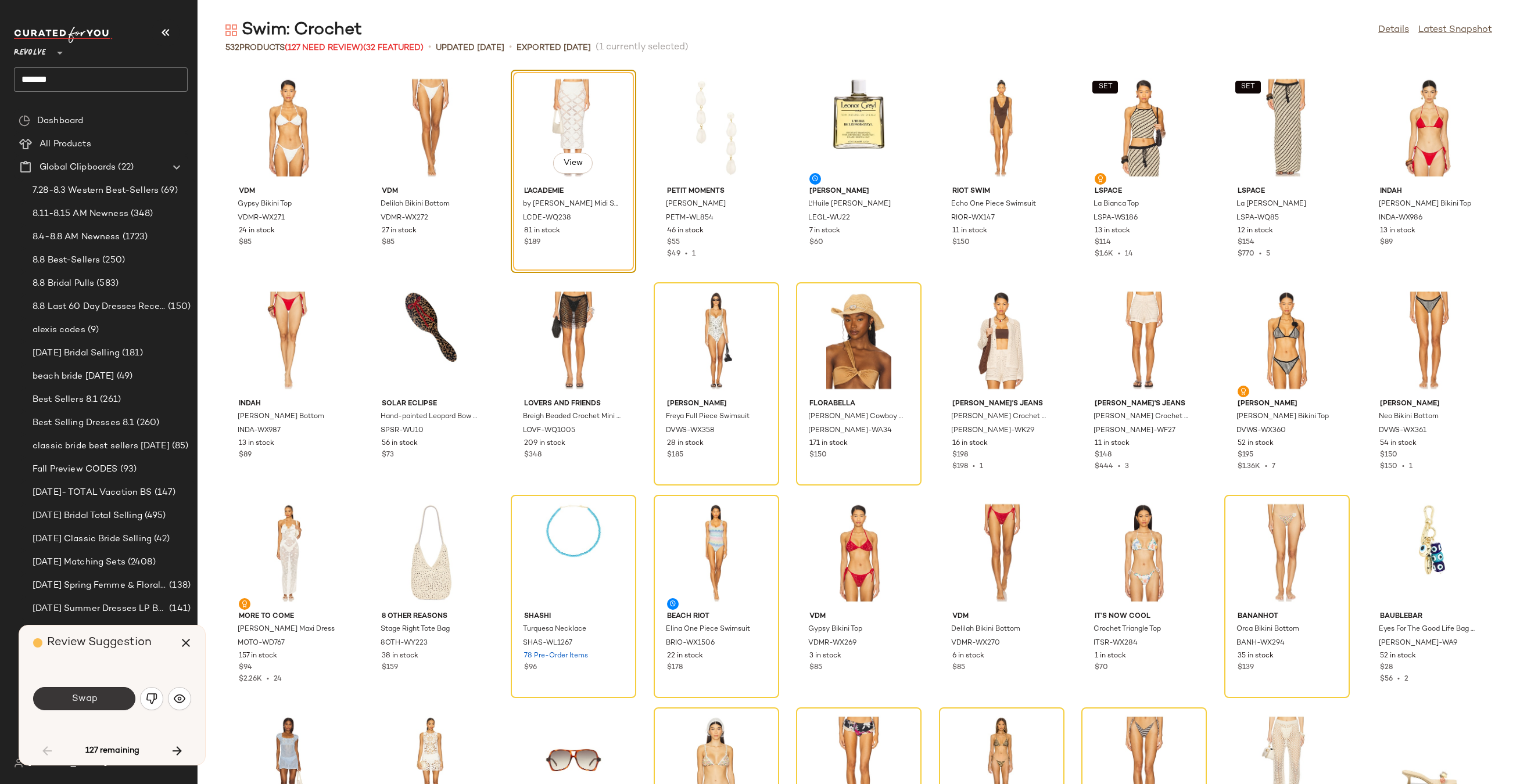
click at [101, 703] on button "Swap" at bounding box center [84, 698] width 103 height 23
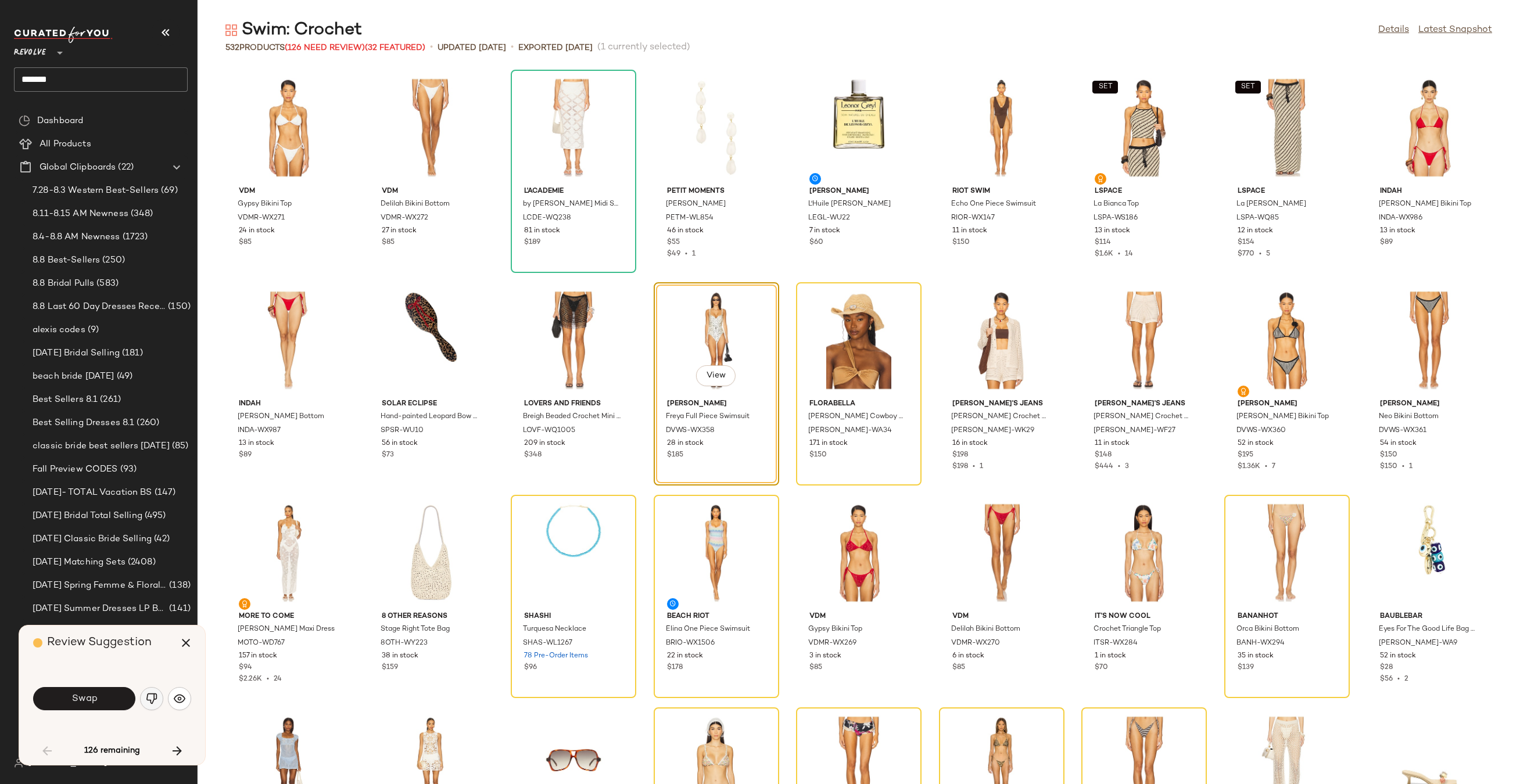
click at [146, 698] on img "button" at bounding box center [152, 698] width 12 height 12
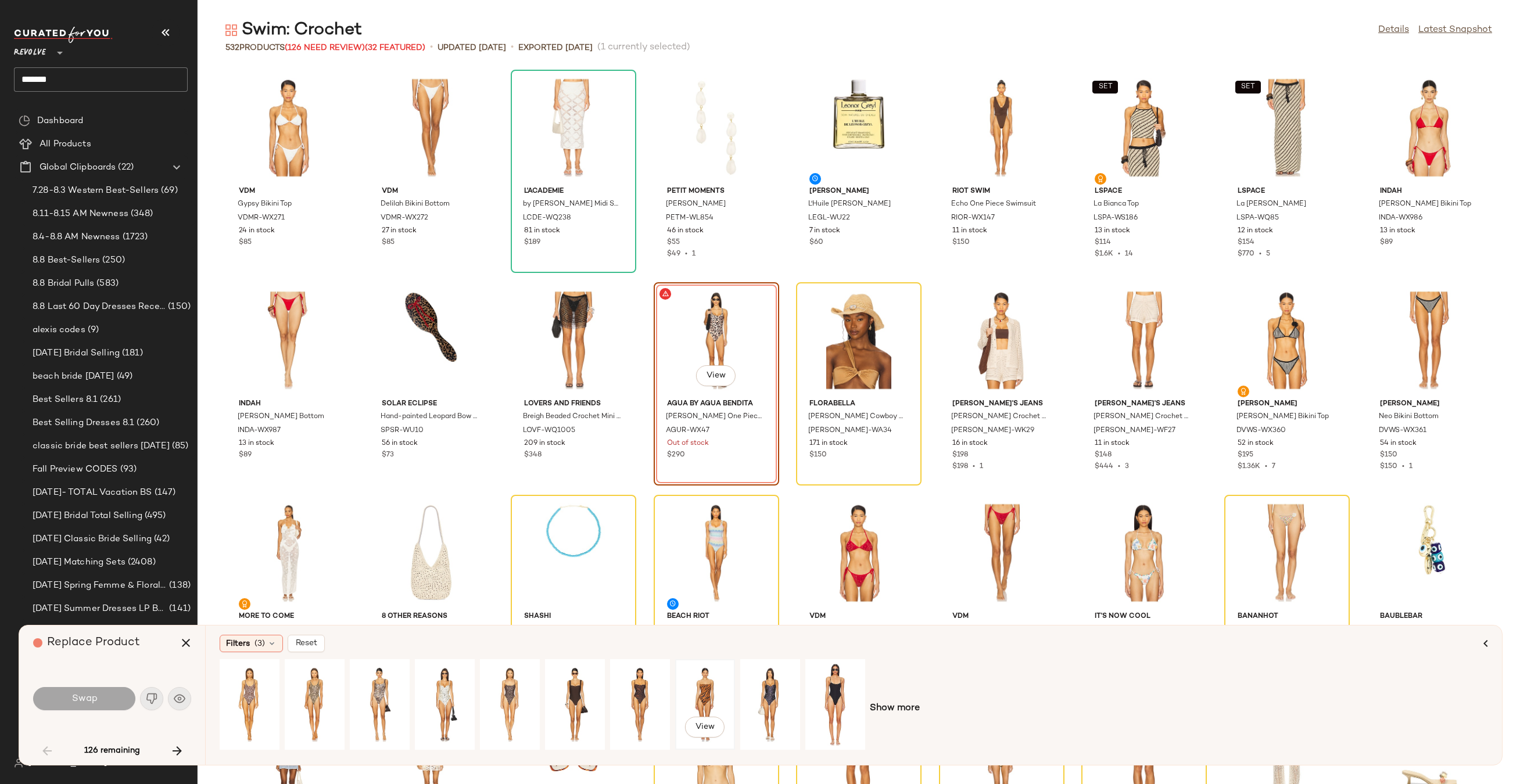
click at [701, 710] on div "View" at bounding box center [705, 704] width 52 height 82
click at [112, 701] on button "Swap" at bounding box center [84, 698] width 103 height 23
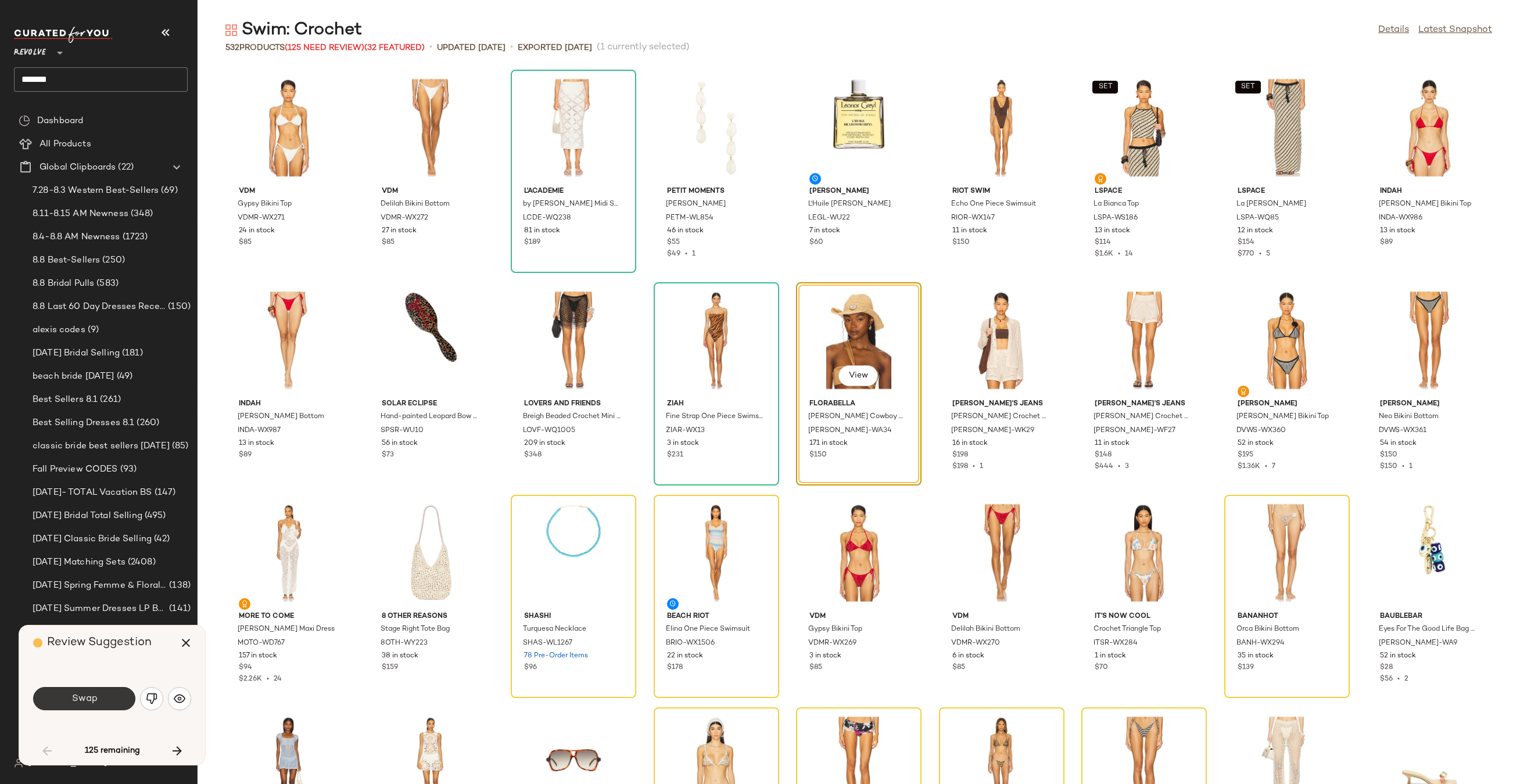
click at [115, 703] on button "Swap" at bounding box center [84, 698] width 103 height 23
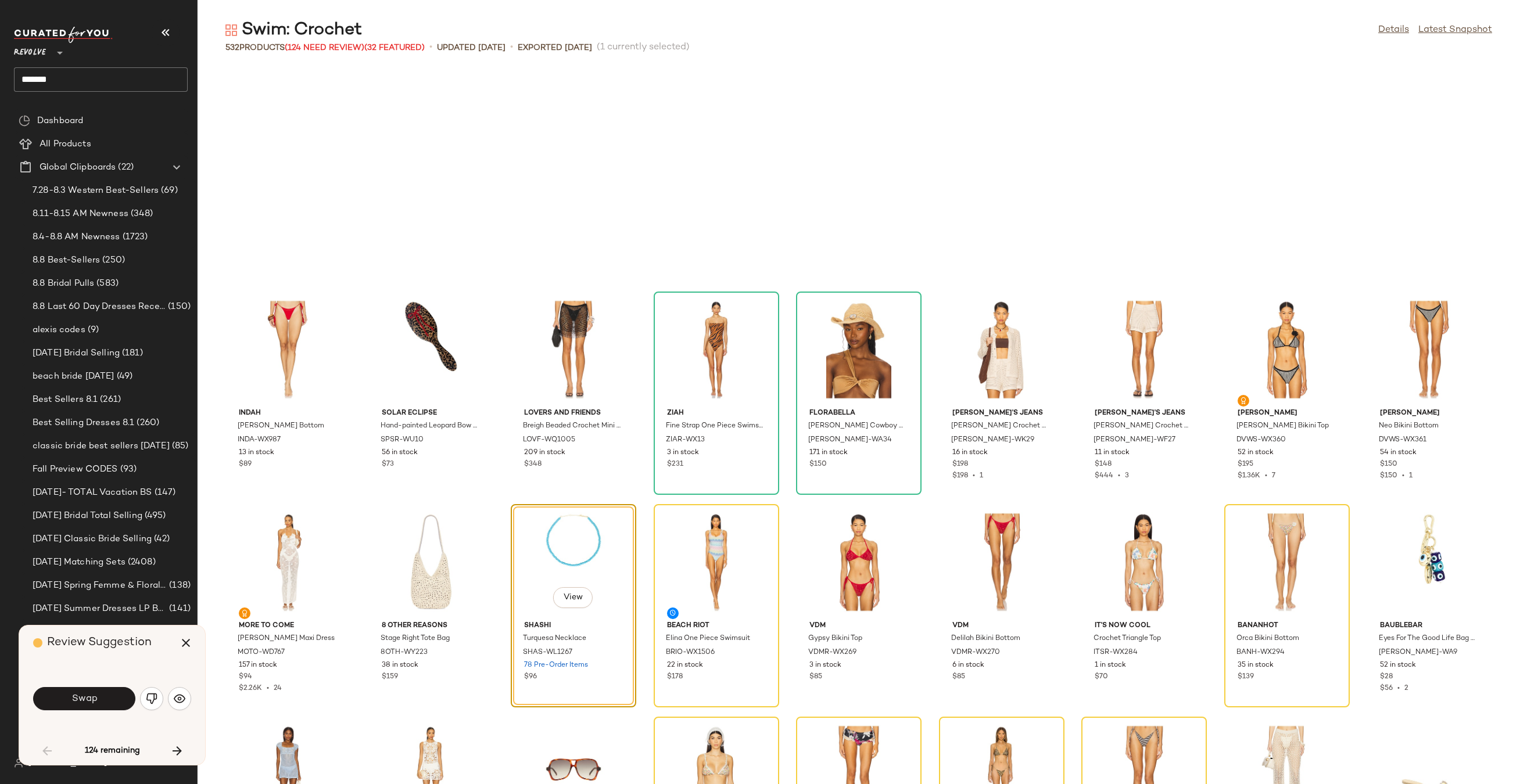
scroll to position [222, 0]
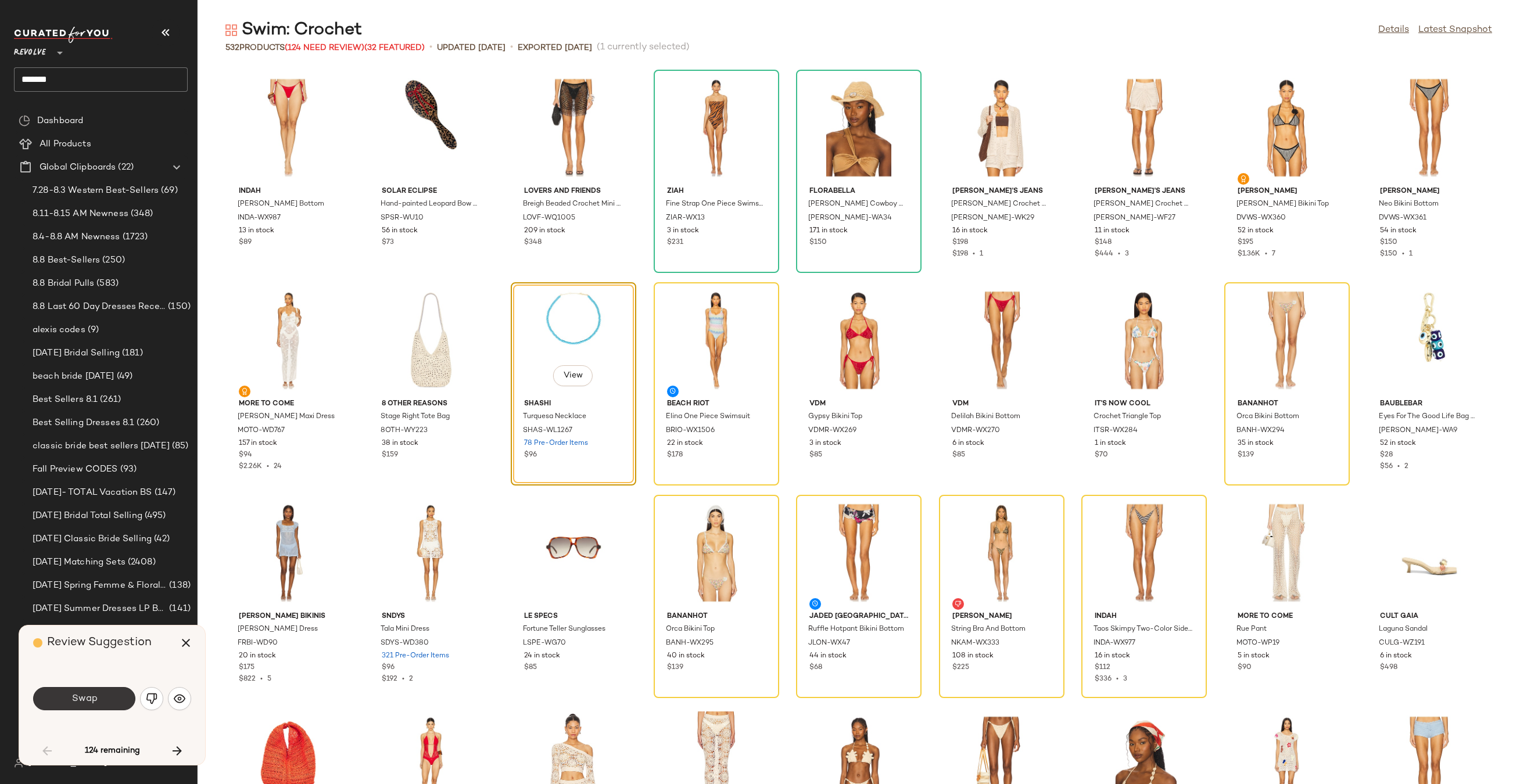
click at [62, 703] on button "Swap" at bounding box center [84, 698] width 103 height 23
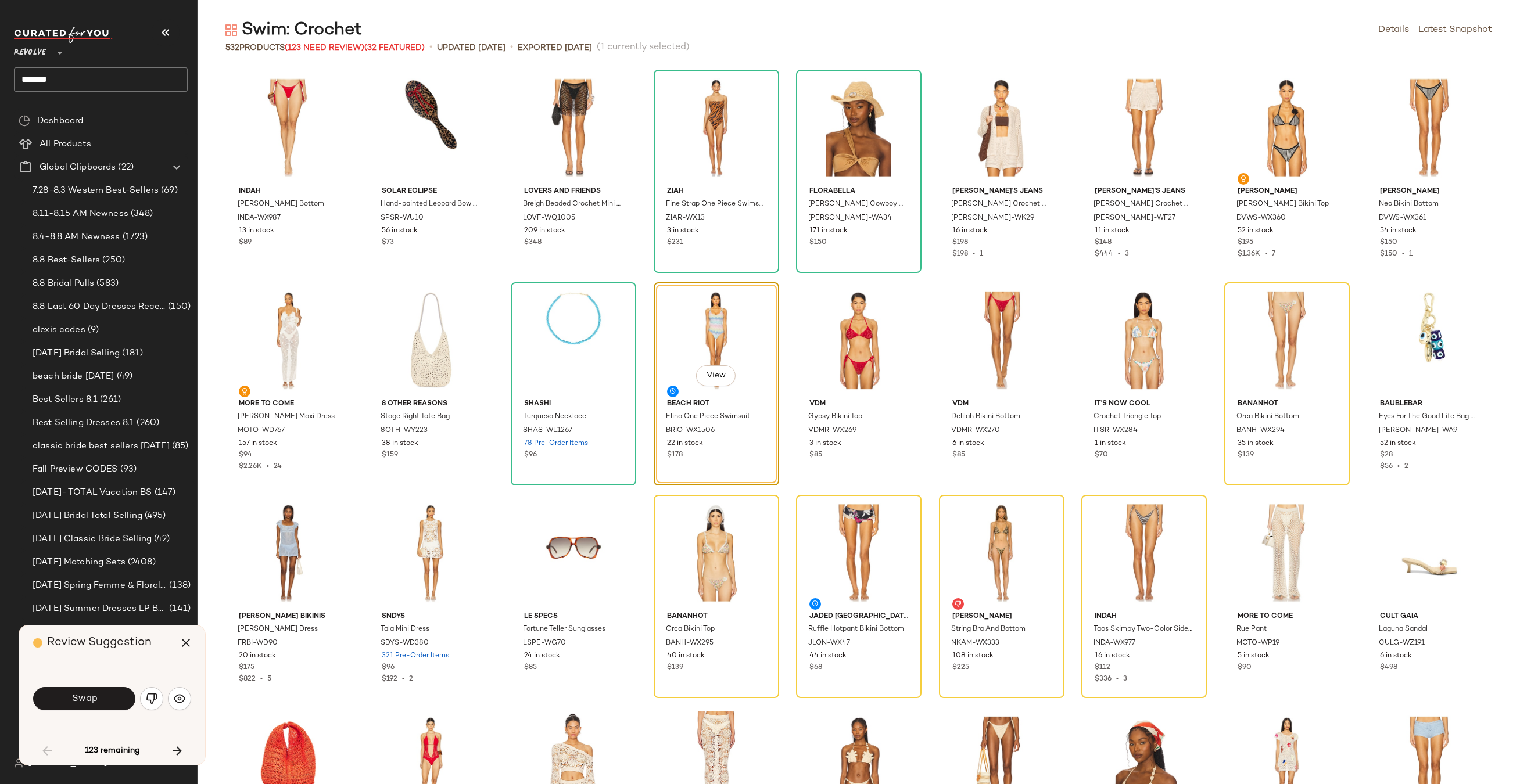
scroll to position [212, 0]
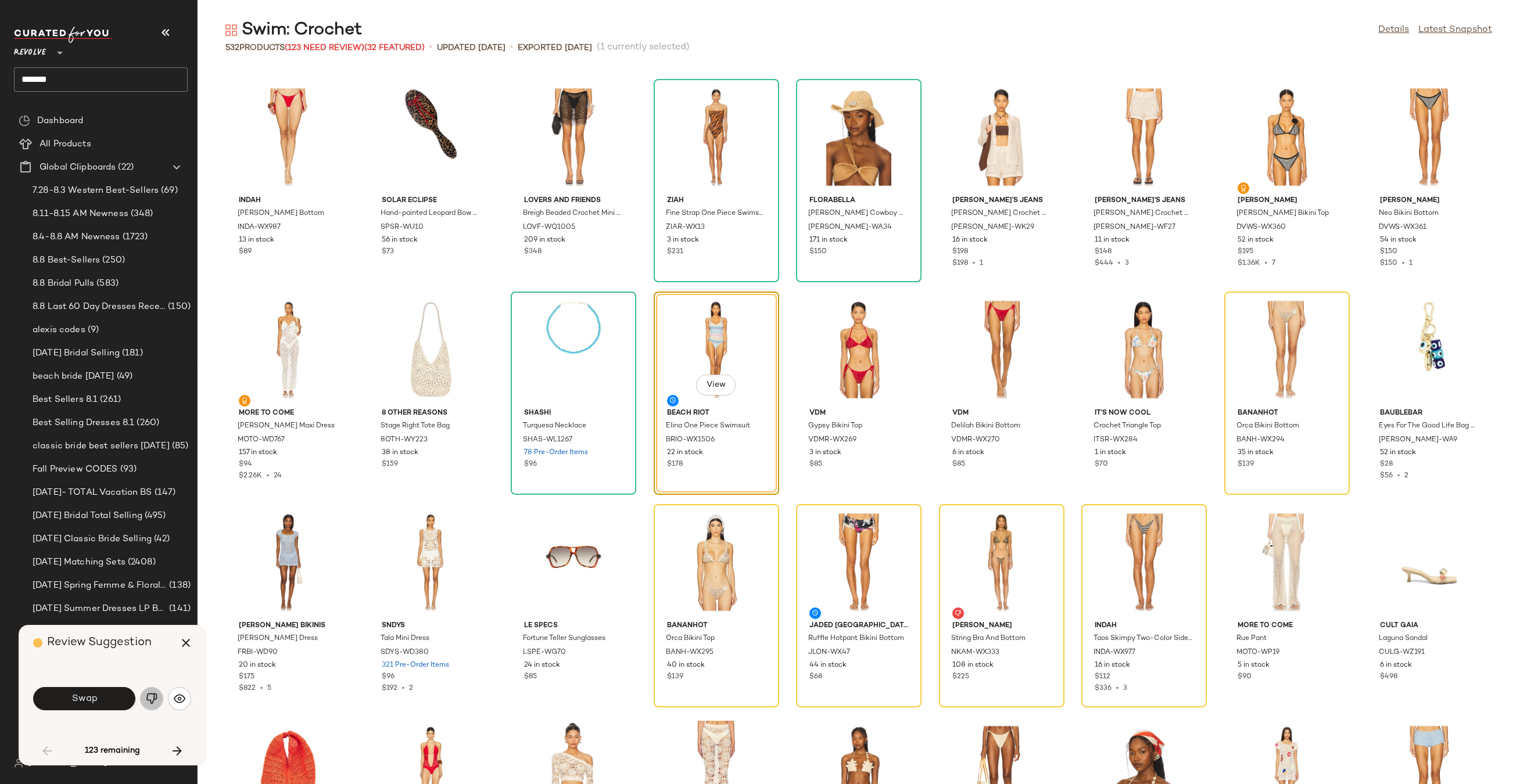
click at [145, 701] on button "button" at bounding box center [152, 698] width 23 height 23
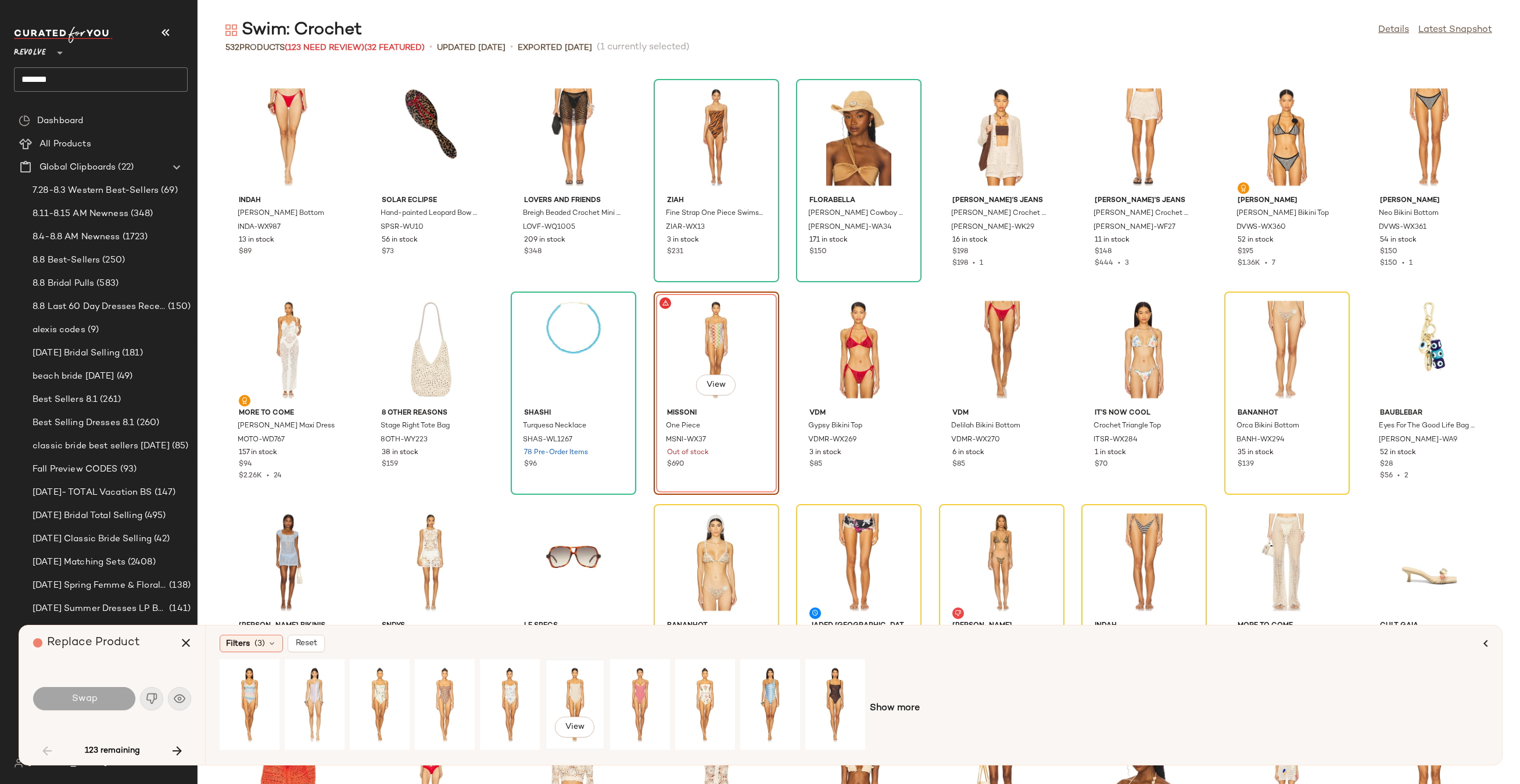
click at [579, 684] on div "View" at bounding box center [575, 704] width 52 height 82
click at [111, 702] on button "Swap" at bounding box center [84, 698] width 103 height 23
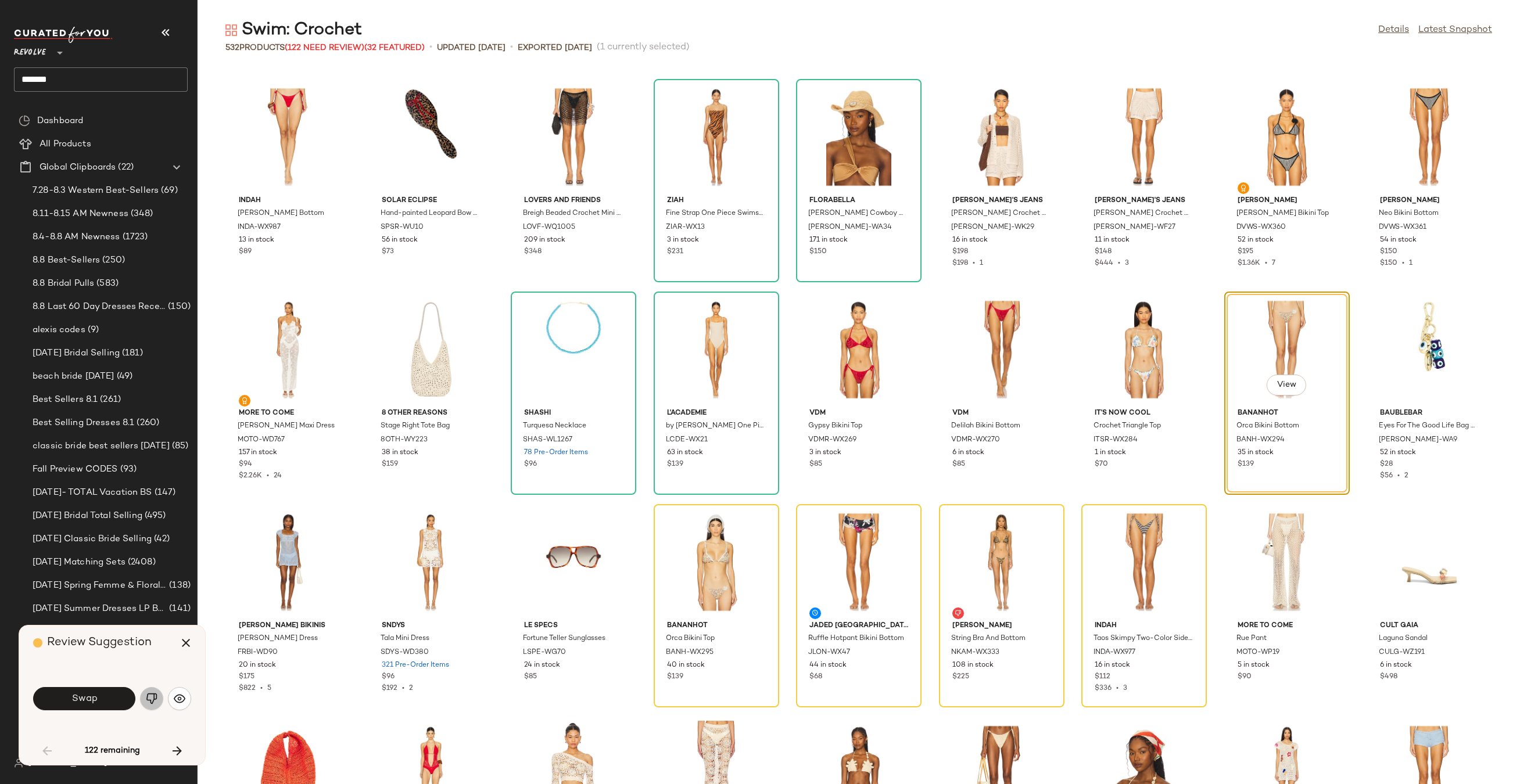
click at [155, 700] on img "button" at bounding box center [152, 698] width 12 height 12
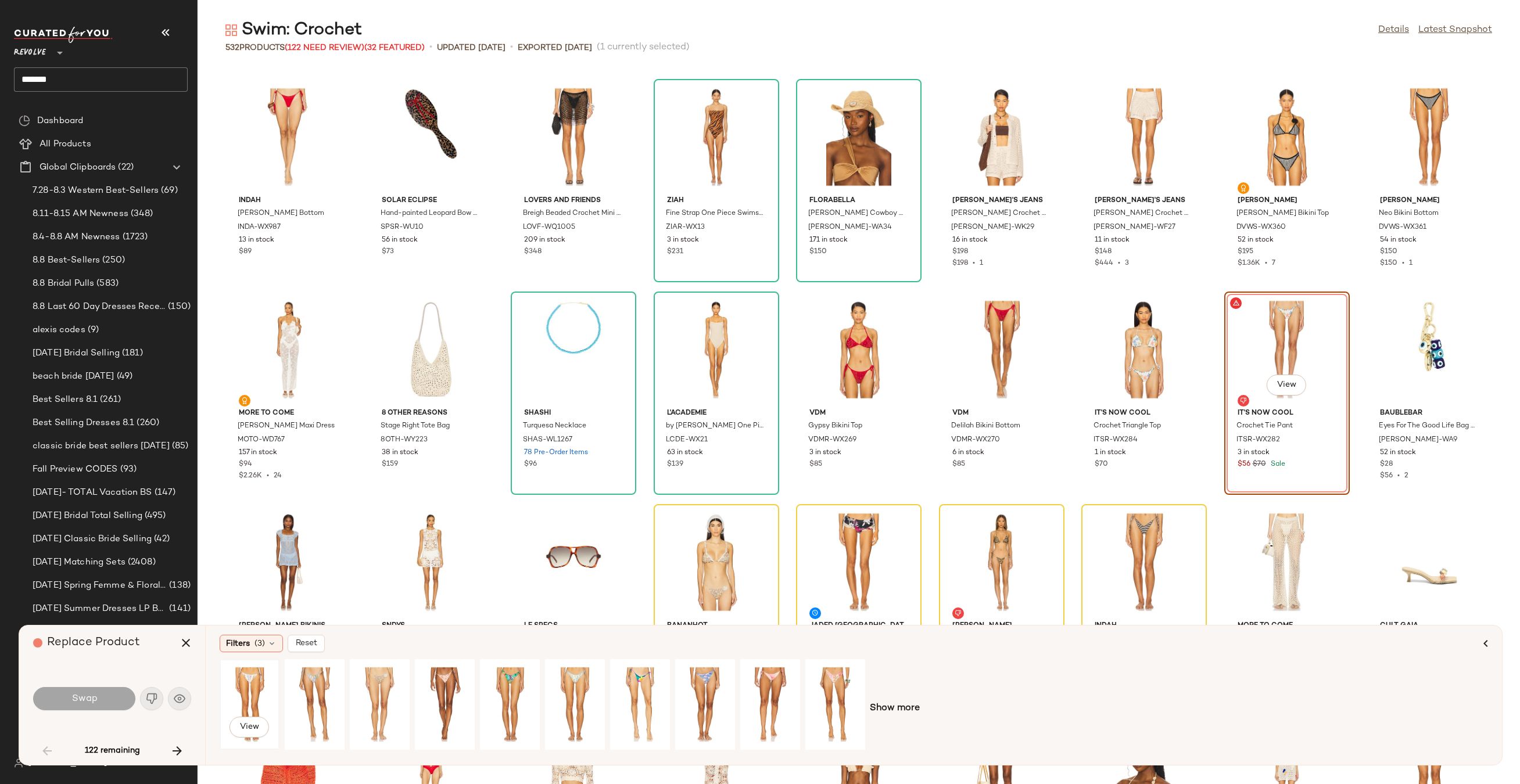
click at [256, 687] on div "View" at bounding box center [249, 704] width 52 height 82
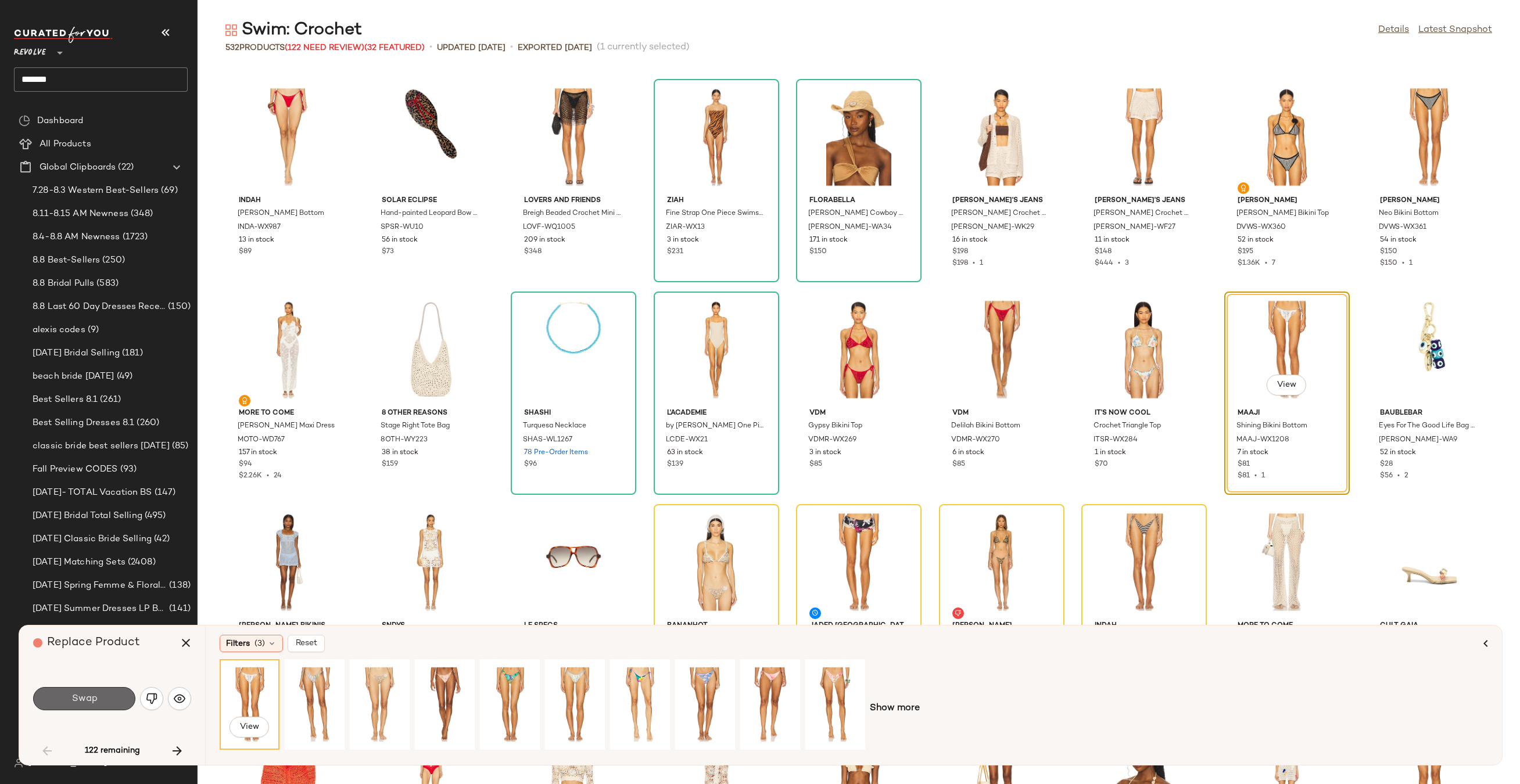
click at [104, 695] on button "Swap" at bounding box center [84, 698] width 103 height 23
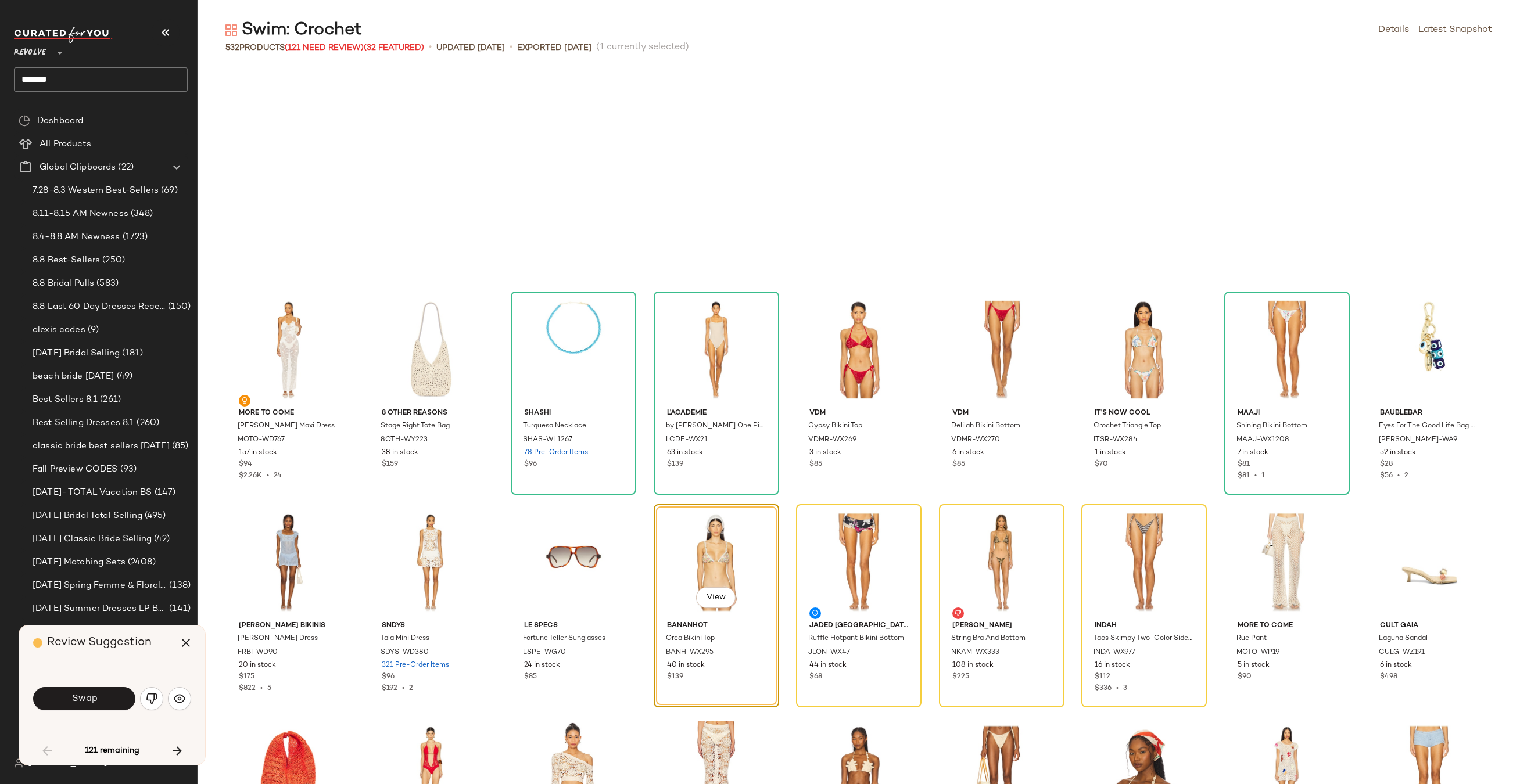
scroll to position [425, 0]
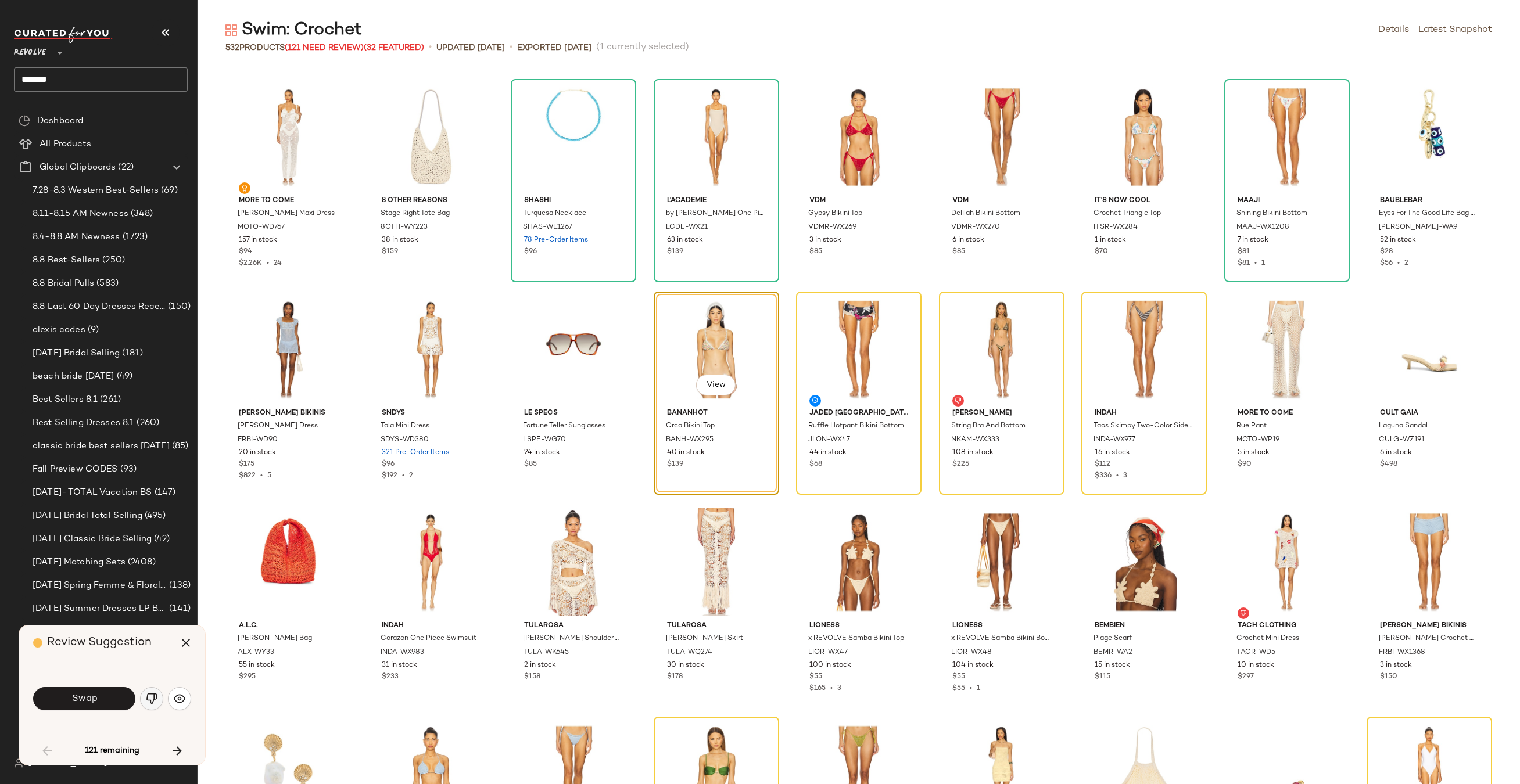
click at [155, 699] on img "button" at bounding box center [152, 698] width 12 height 12
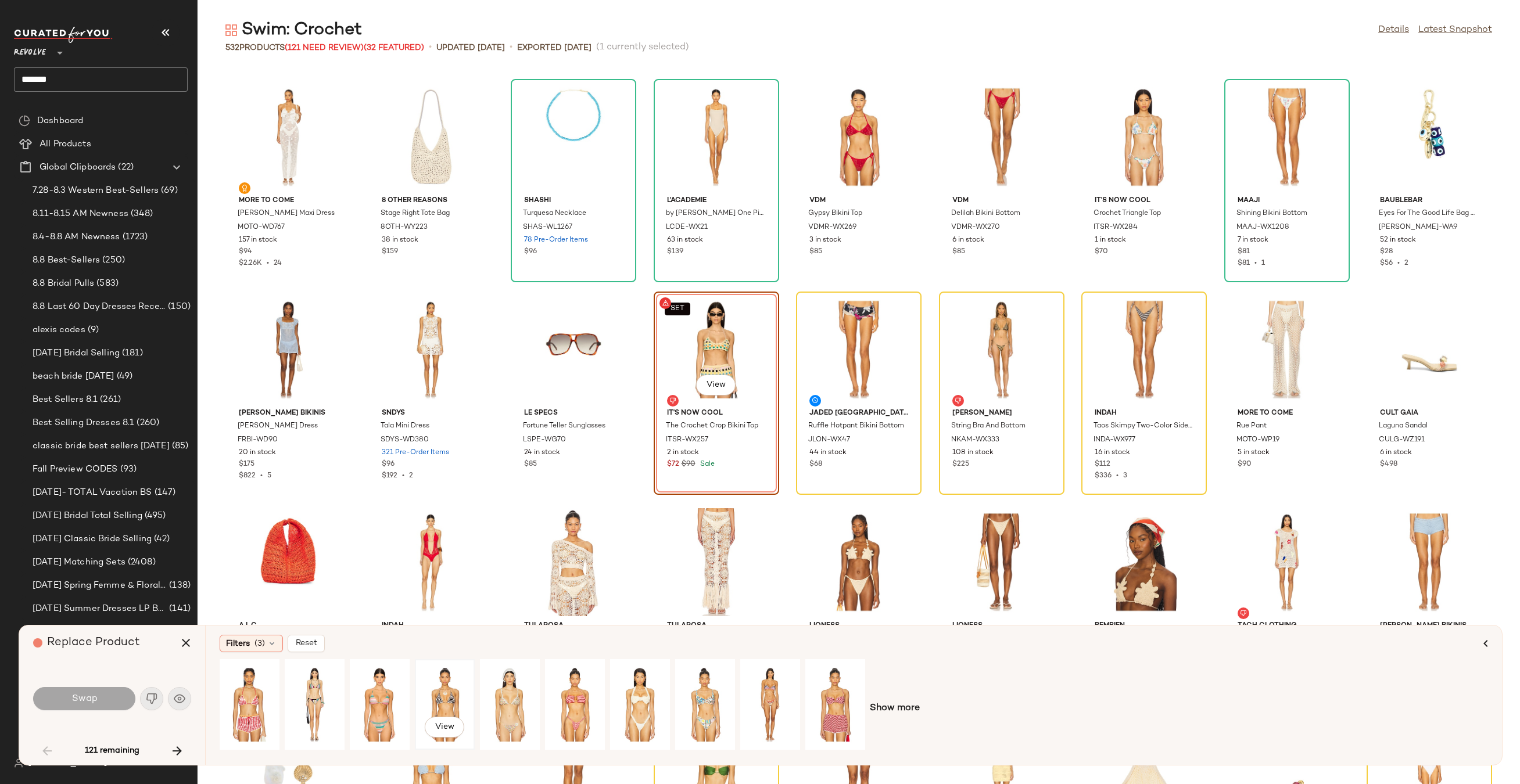
click at [450, 694] on div "View" at bounding box center [444, 704] width 52 height 82
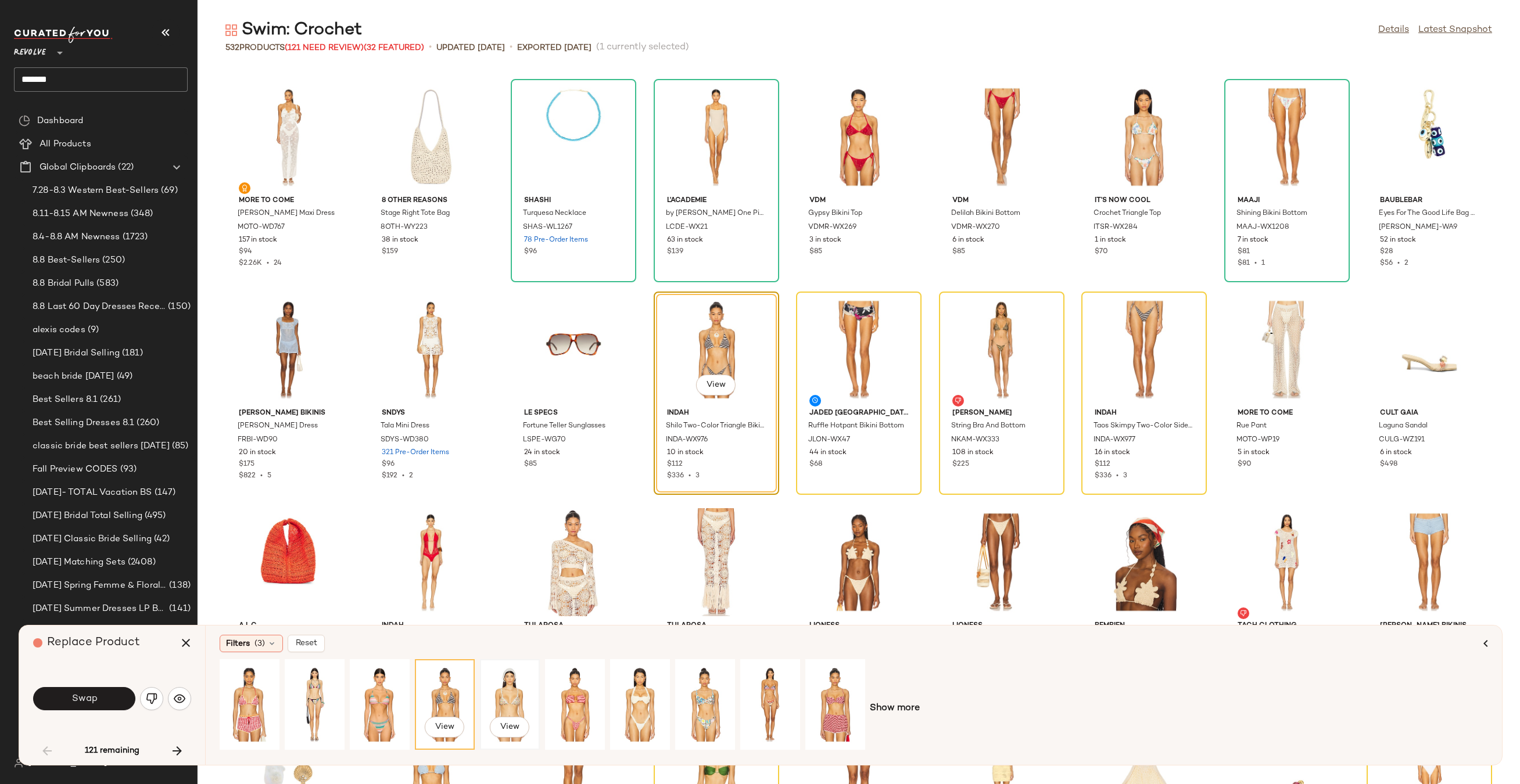
click at [497, 692] on div "View" at bounding box center [510, 704] width 52 height 82
click at [110, 693] on button "Swap" at bounding box center [84, 698] width 103 height 23
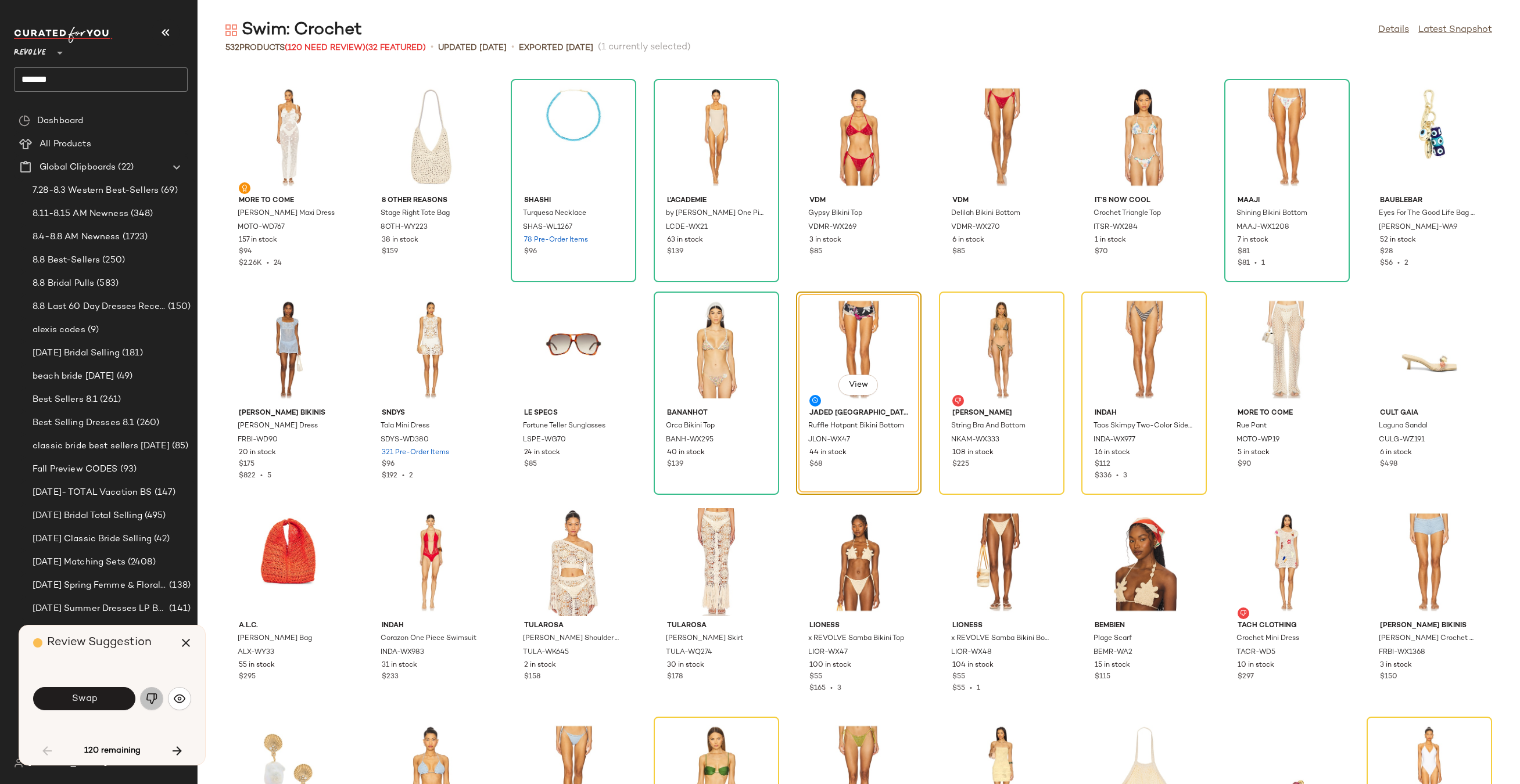
click at [144, 700] on button "button" at bounding box center [152, 698] width 23 height 23
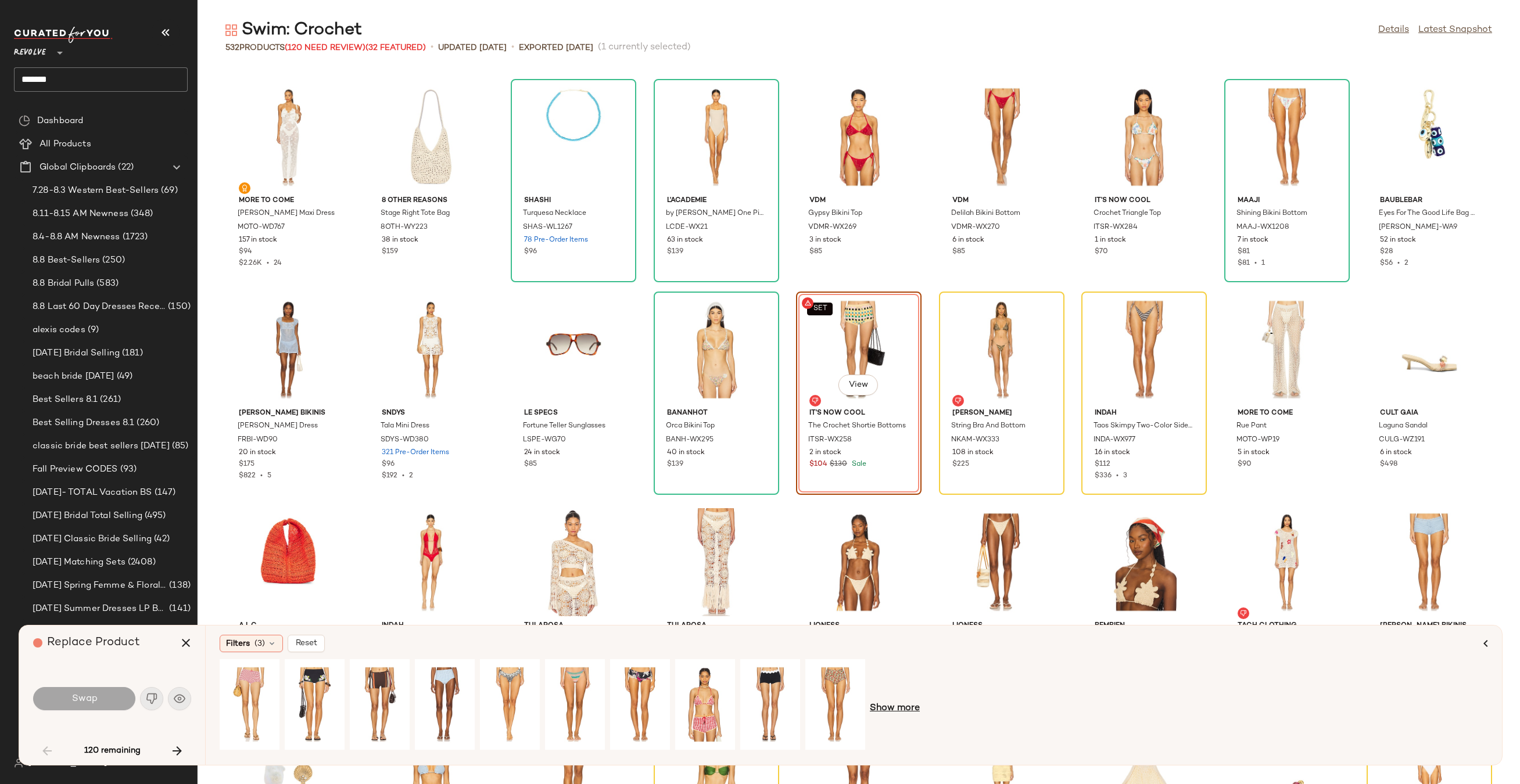
click at [882, 705] on span "Show more" at bounding box center [894, 707] width 50 height 14
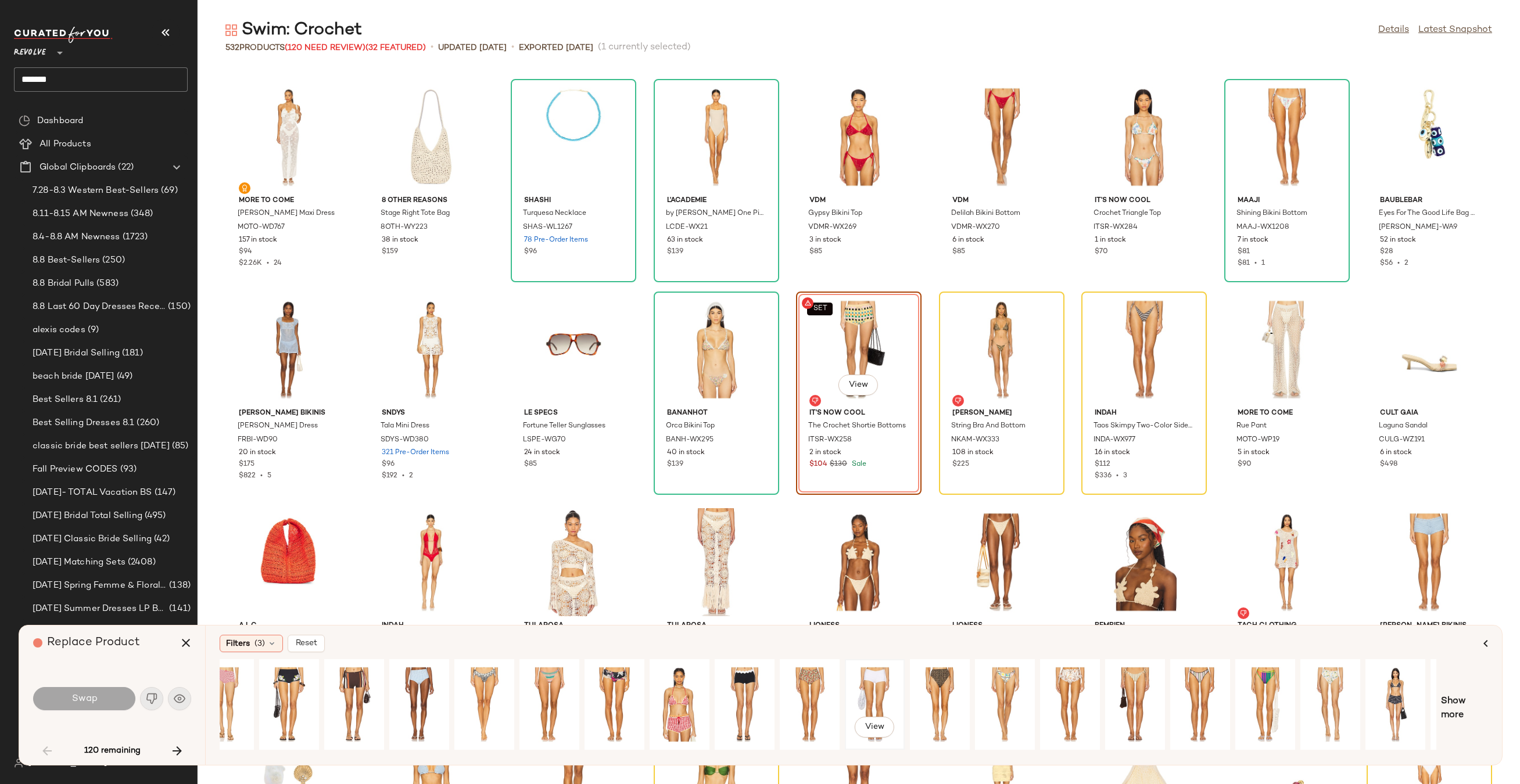
scroll to position [0, 27]
click at [1132, 698] on div "View" at bounding box center [1134, 704] width 52 height 82
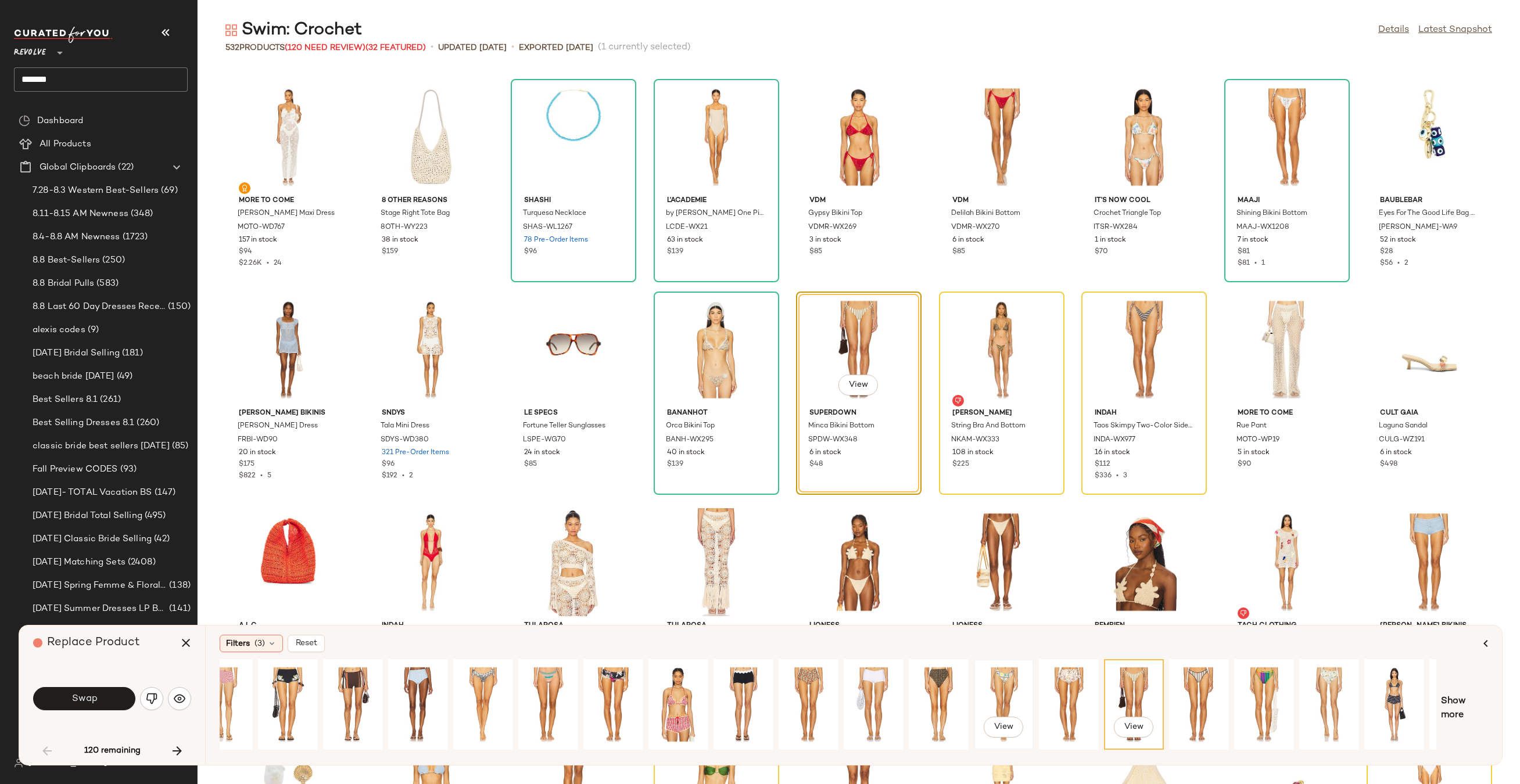
scroll to position [0, 79]
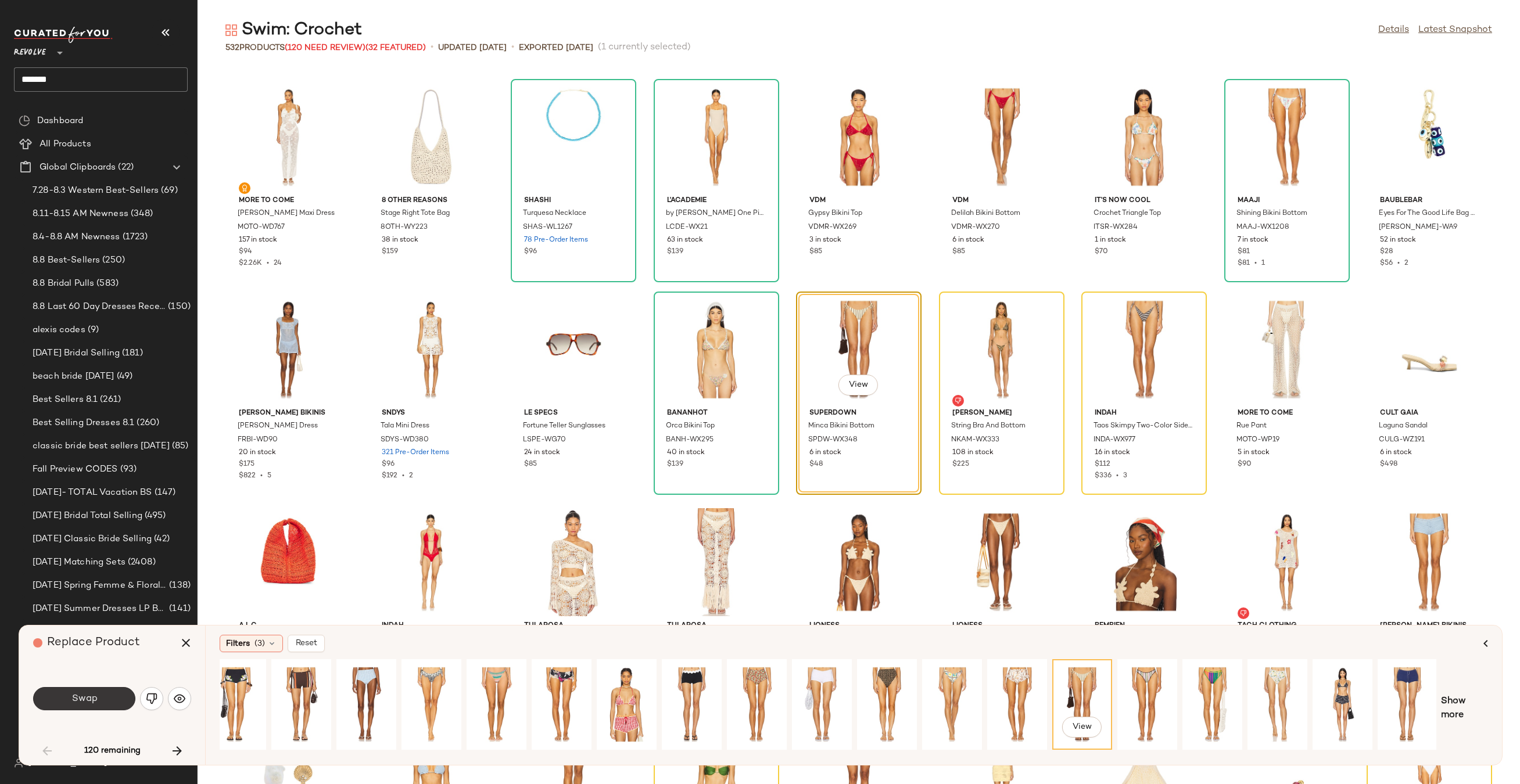
click at [112, 704] on button "Swap" at bounding box center [84, 698] width 103 height 23
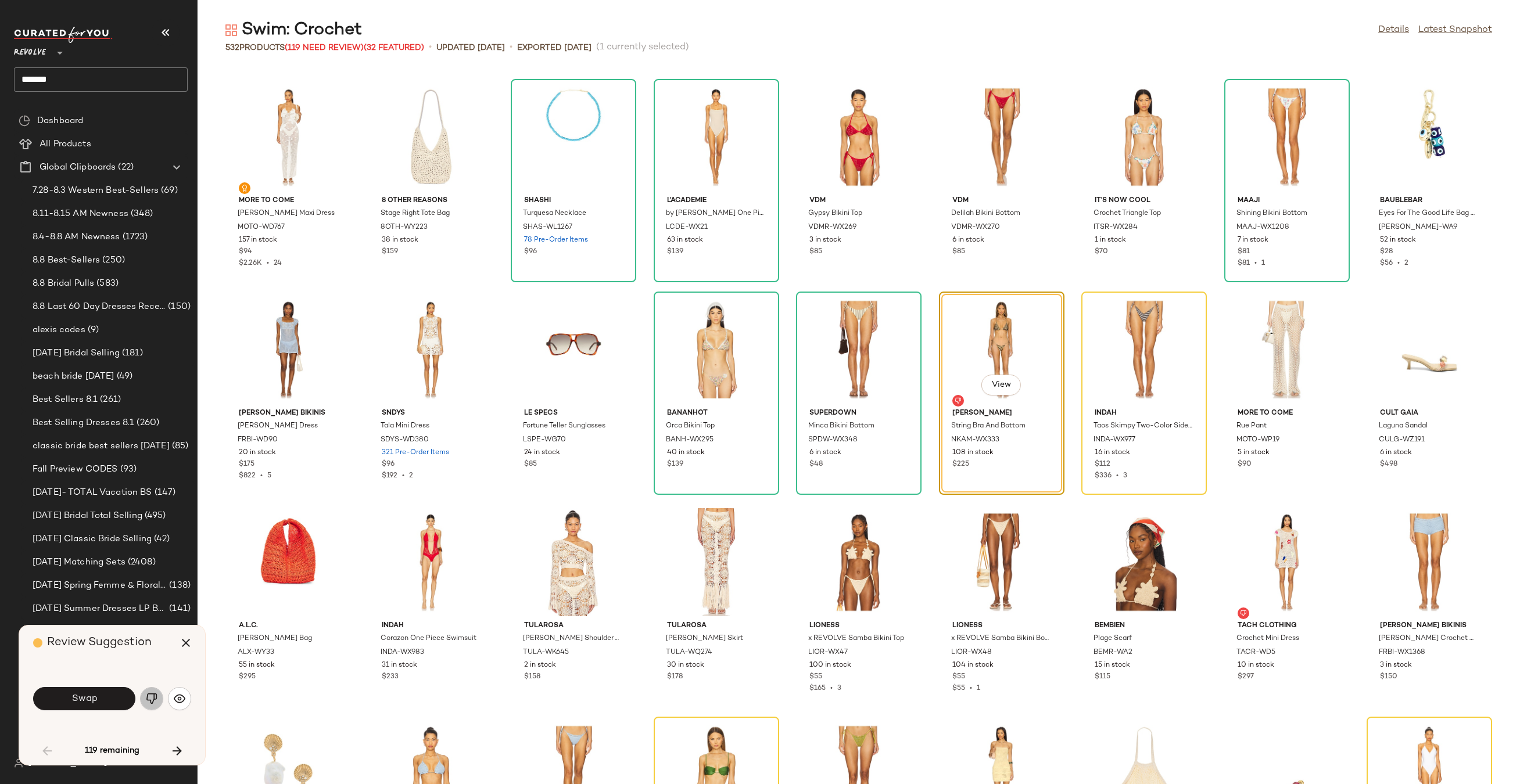
click at [140, 699] on button "button" at bounding box center [152, 698] width 23 height 23
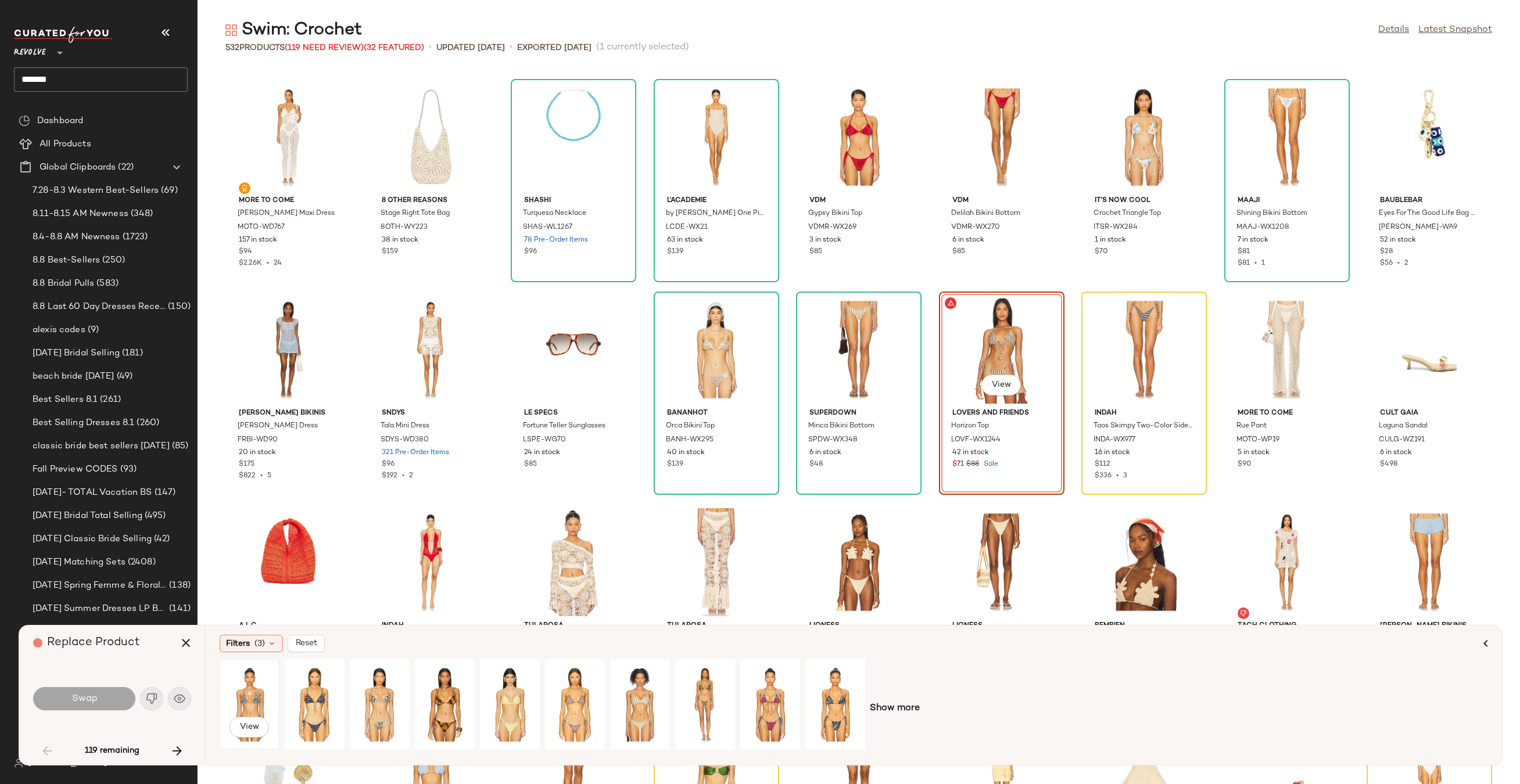
click at [242, 705] on div "View" at bounding box center [249, 704] width 52 height 82
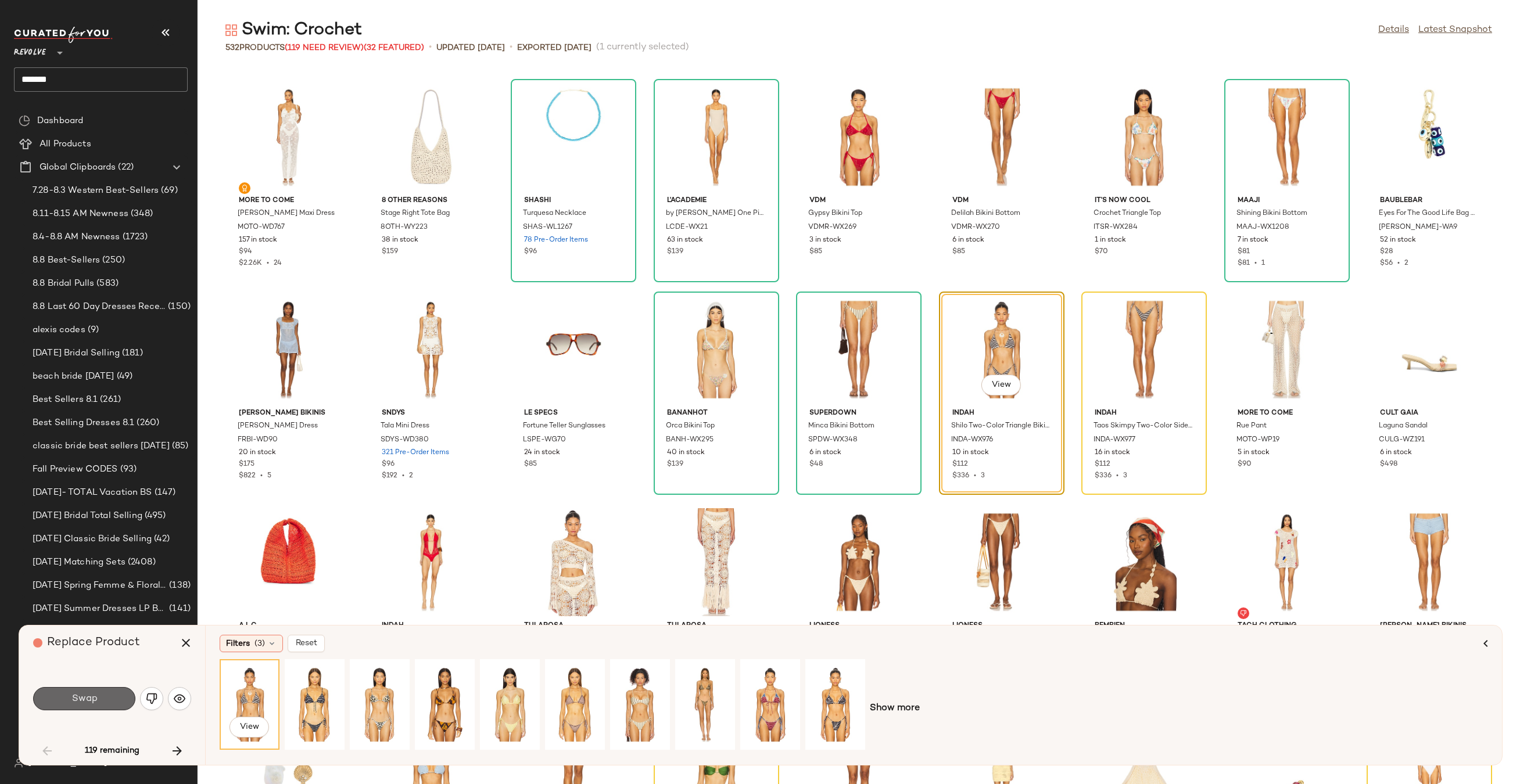
click at [104, 696] on button "Swap" at bounding box center [84, 698] width 103 height 23
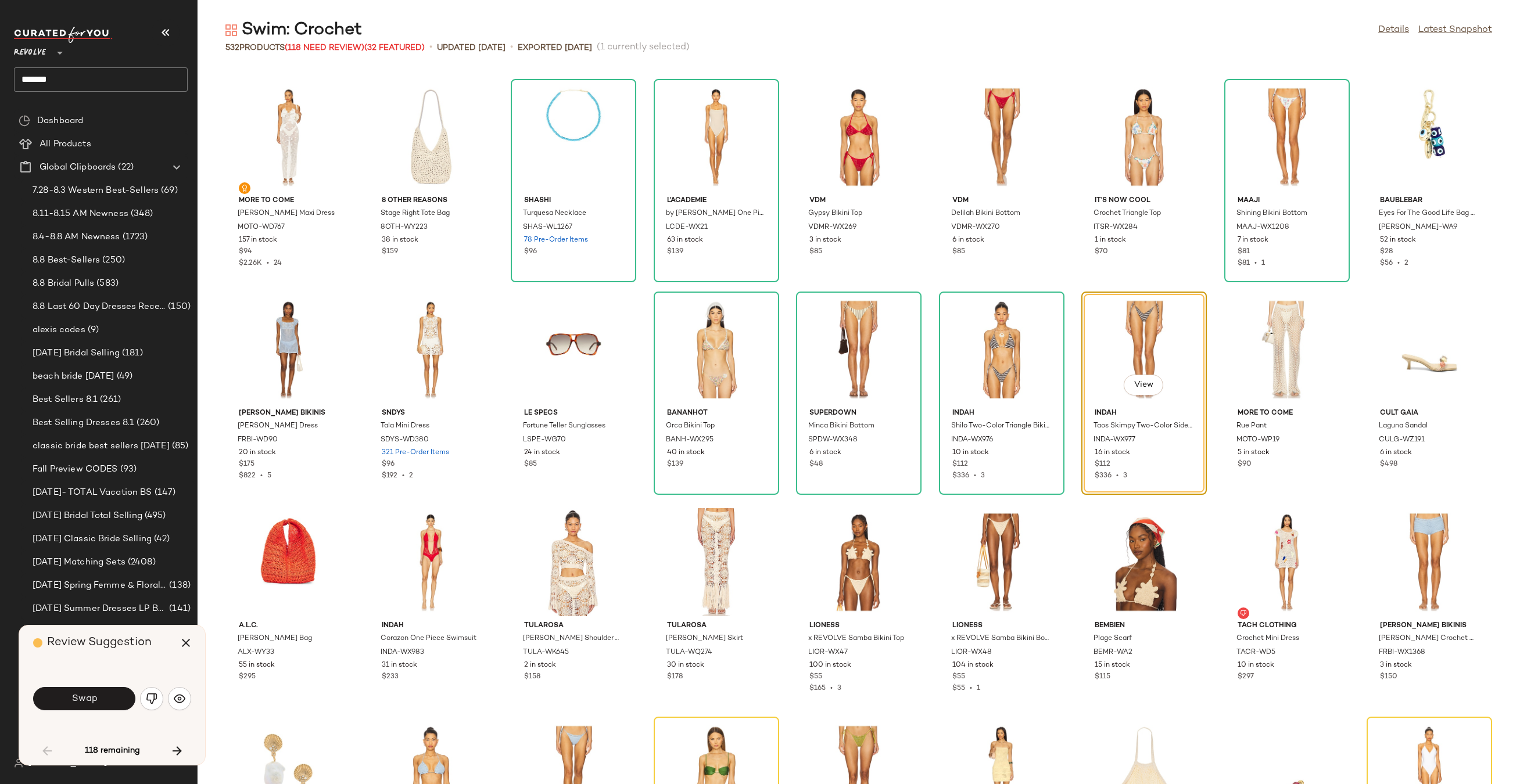
click at [104, 696] on button "Swap" at bounding box center [84, 698] width 103 height 23
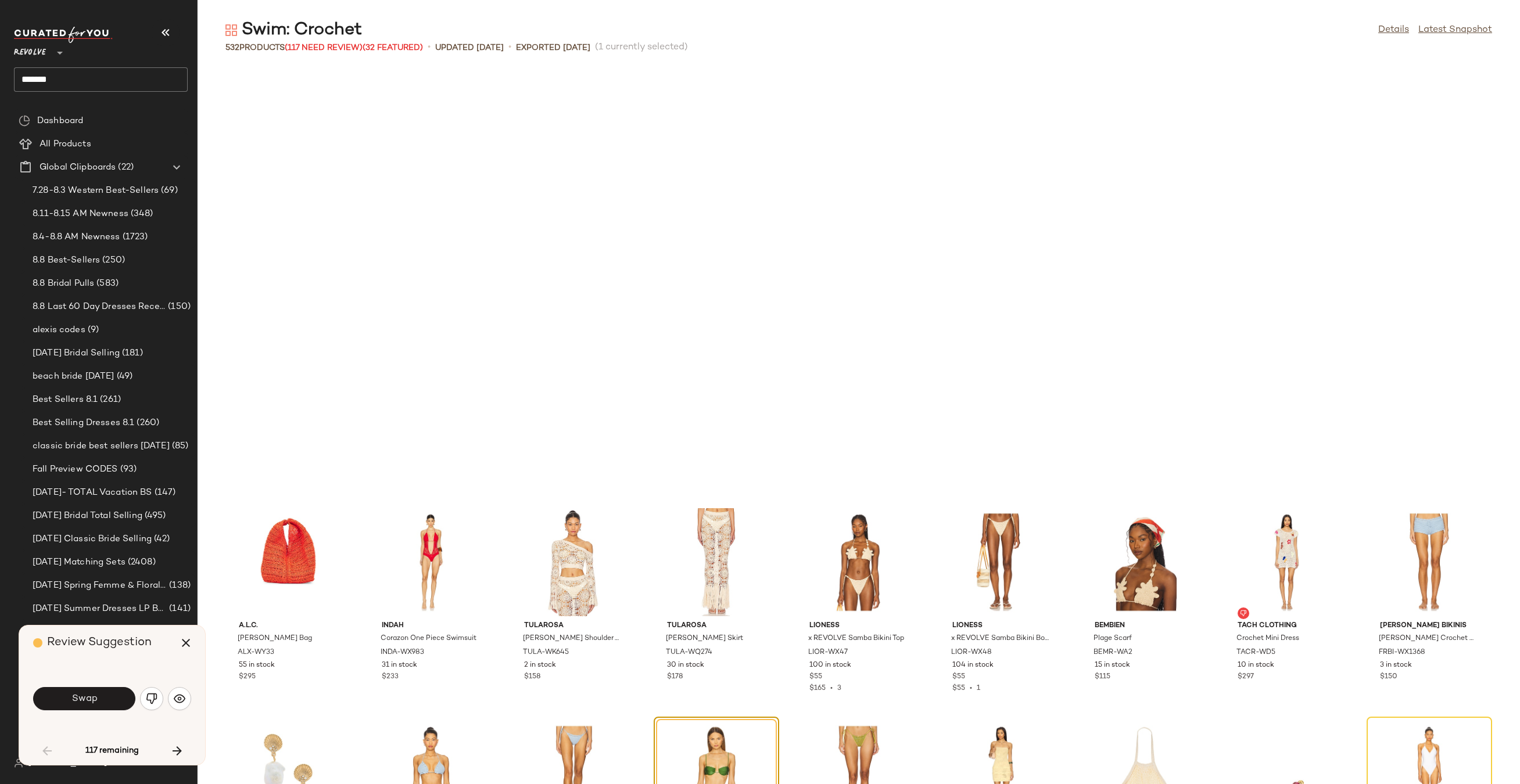
scroll to position [850, 0]
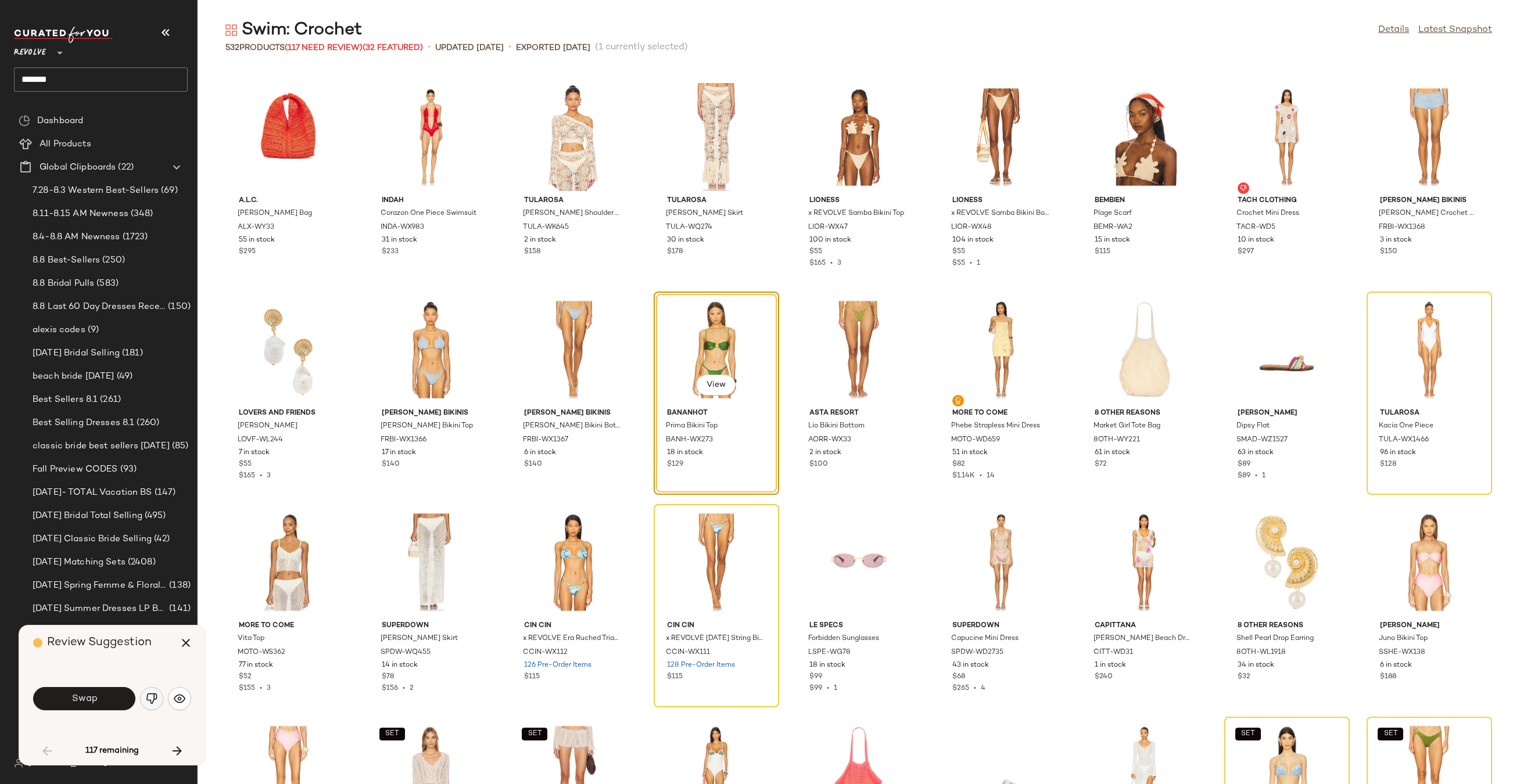
click at [158, 701] on button "button" at bounding box center [152, 698] width 23 height 23
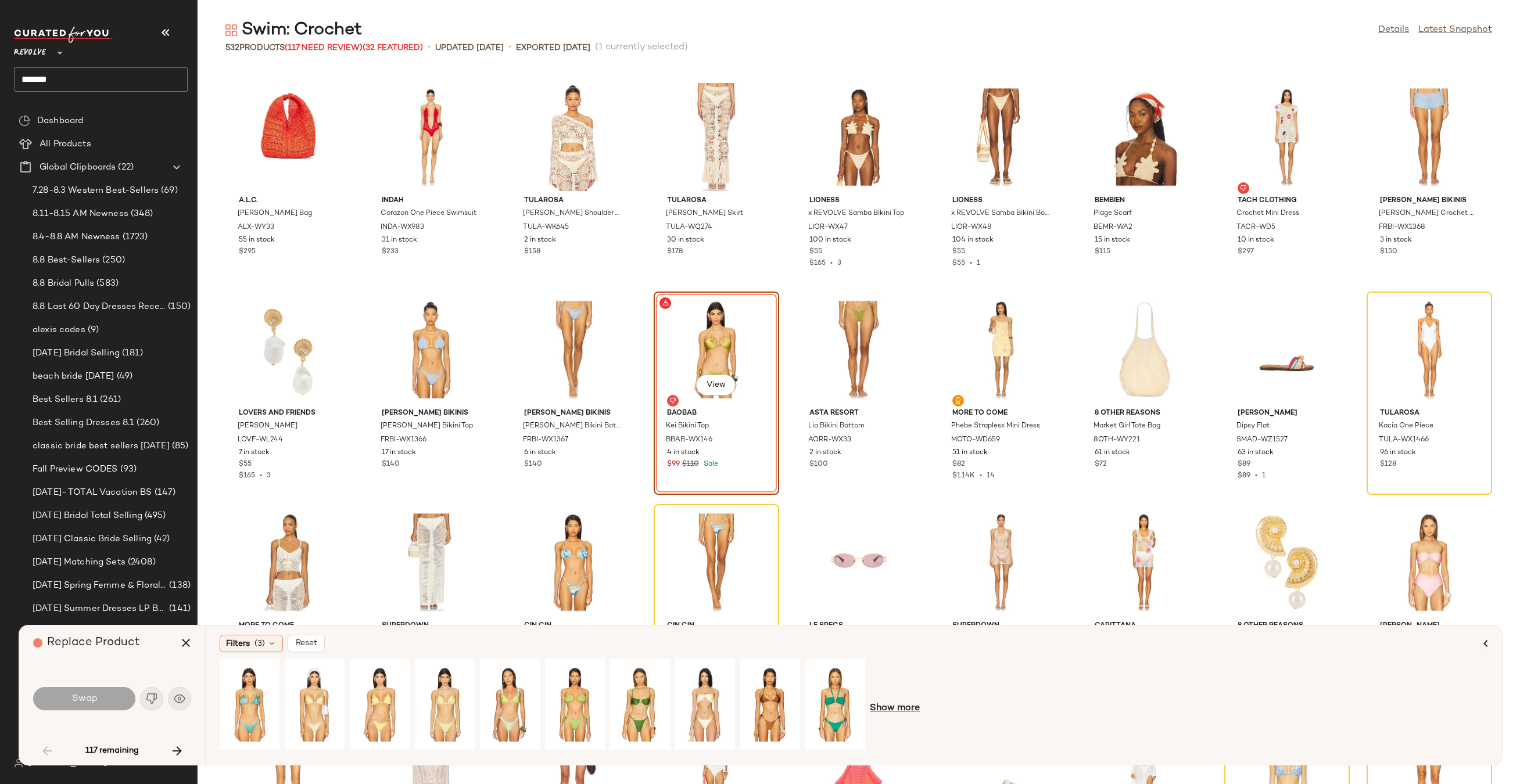
click at [899, 708] on span "Show more" at bounding box center [894, 707] width 50 height 14
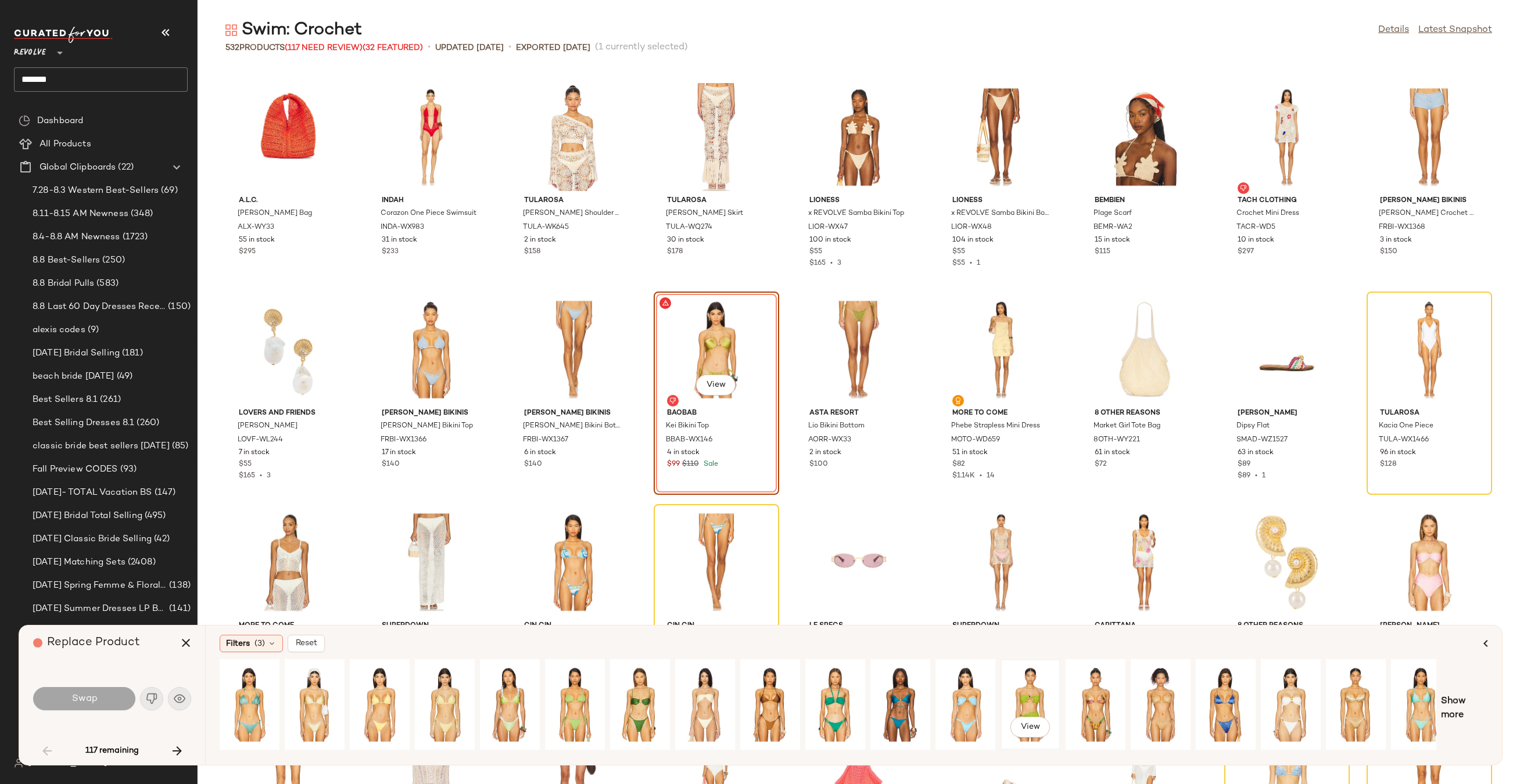
click at [1022, 698] on div "View" at bounding box center [1030, 704] width 52 height 82
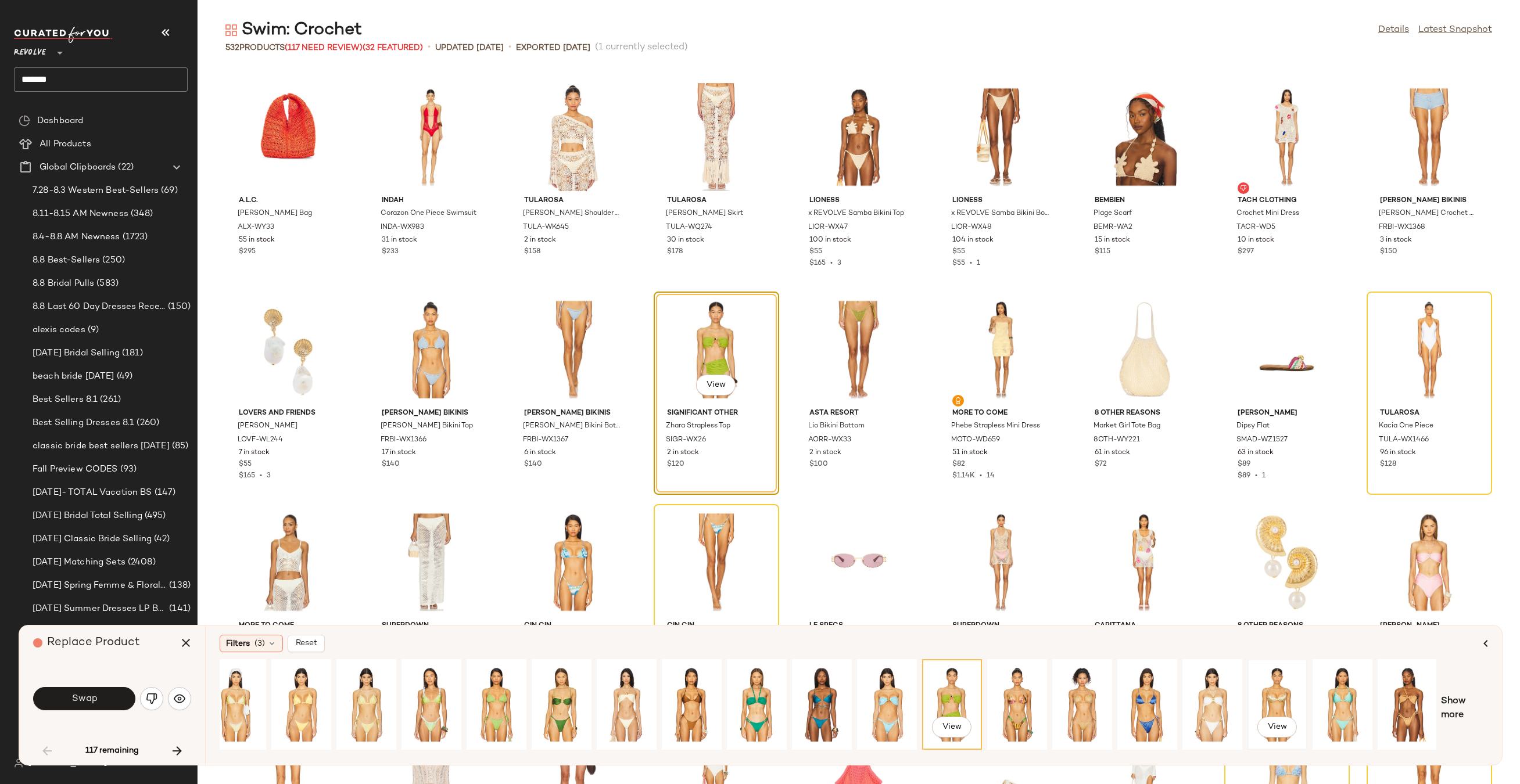
click at [1260, 694] on div "View" at bounding box center [1277, 704] width 52 height 82
click at [1454, 698] on span "Show more" at bounding box center [1464, 708] width 47 height 28
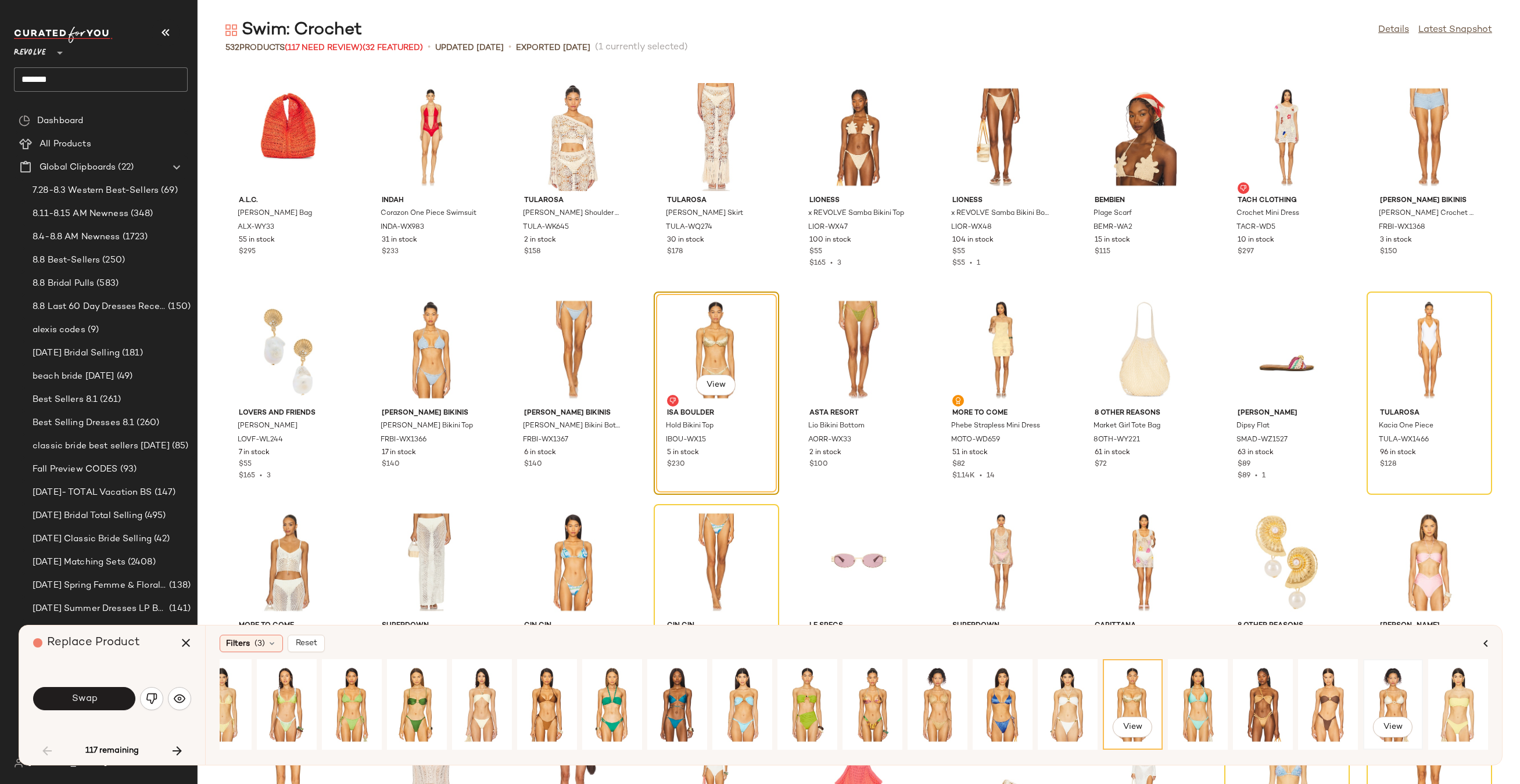
scroll to position [0, 0]
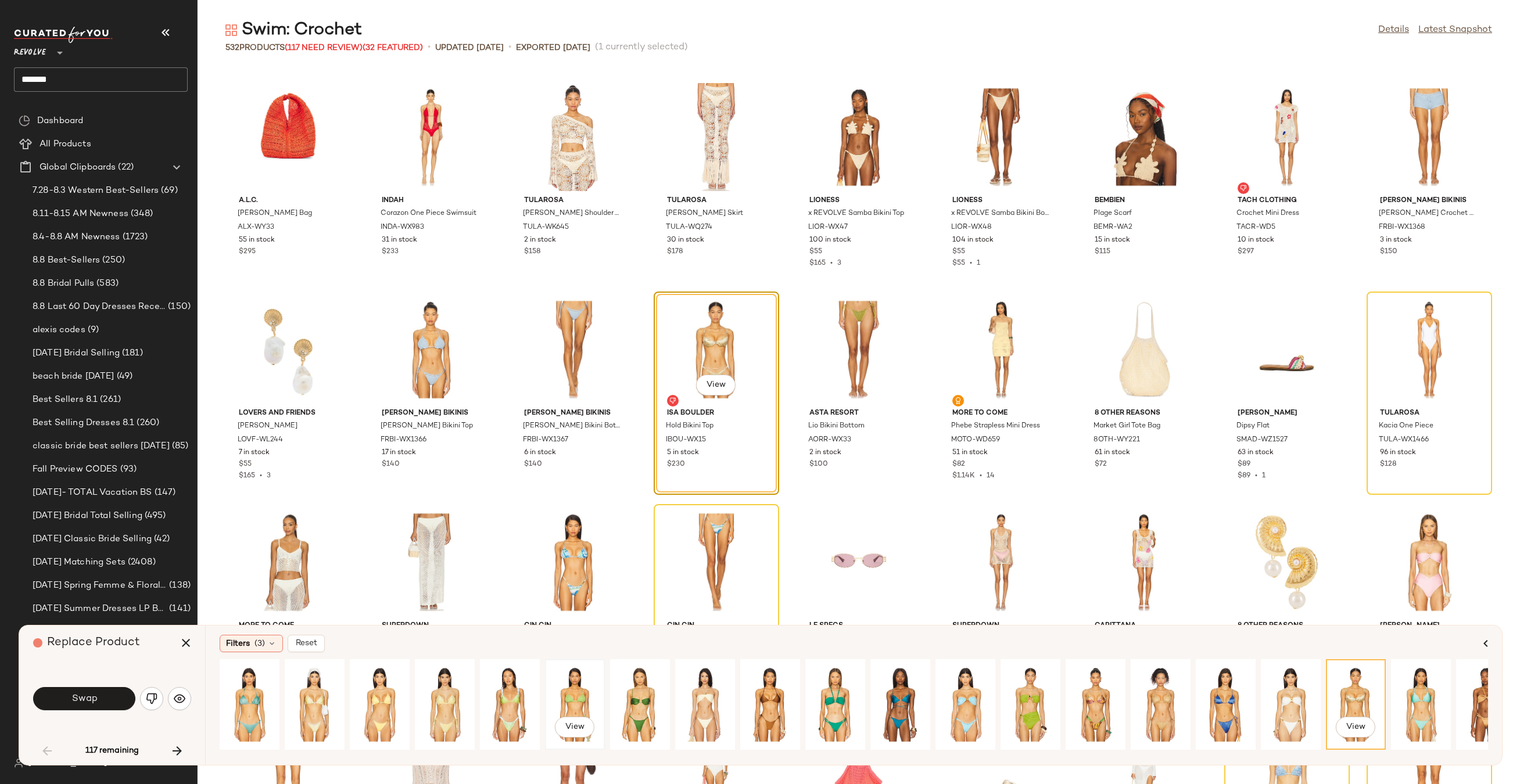
click at [582, 686] on div "View" at bounding box center [575, 704] width 52 height 82
click at [647, 692] on div "View" at bounding box center [640, 704] width 52 height 82
click at [567, 685] on div "View" at bounding box center [575, 704] width 52 height 82
click at [107, 701] on button "Swap" at bounding box center [84, 698] width 103 height 23
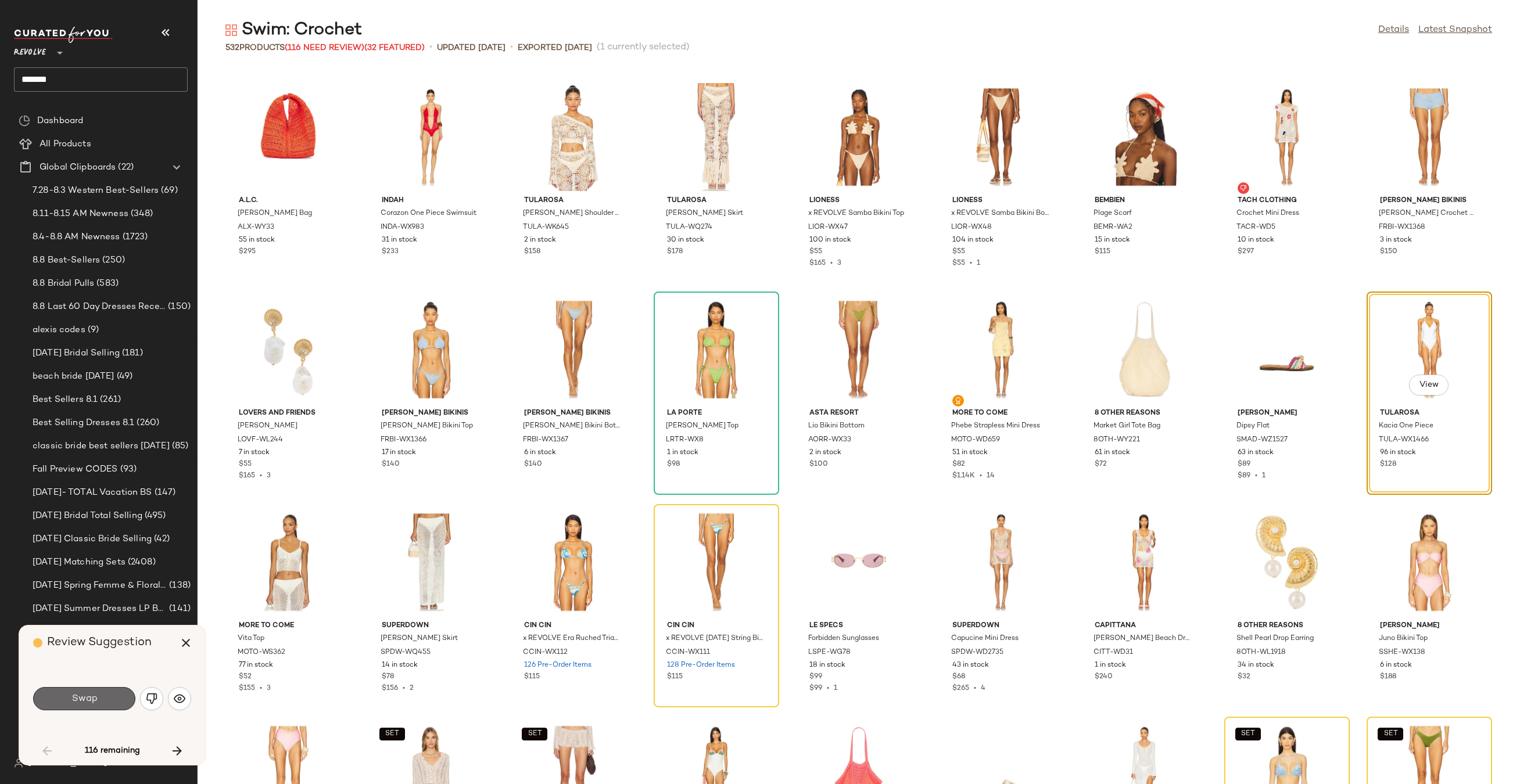
click at [98, 705] on button "Swap" at bounding box center [84, 698] width 103 height 23
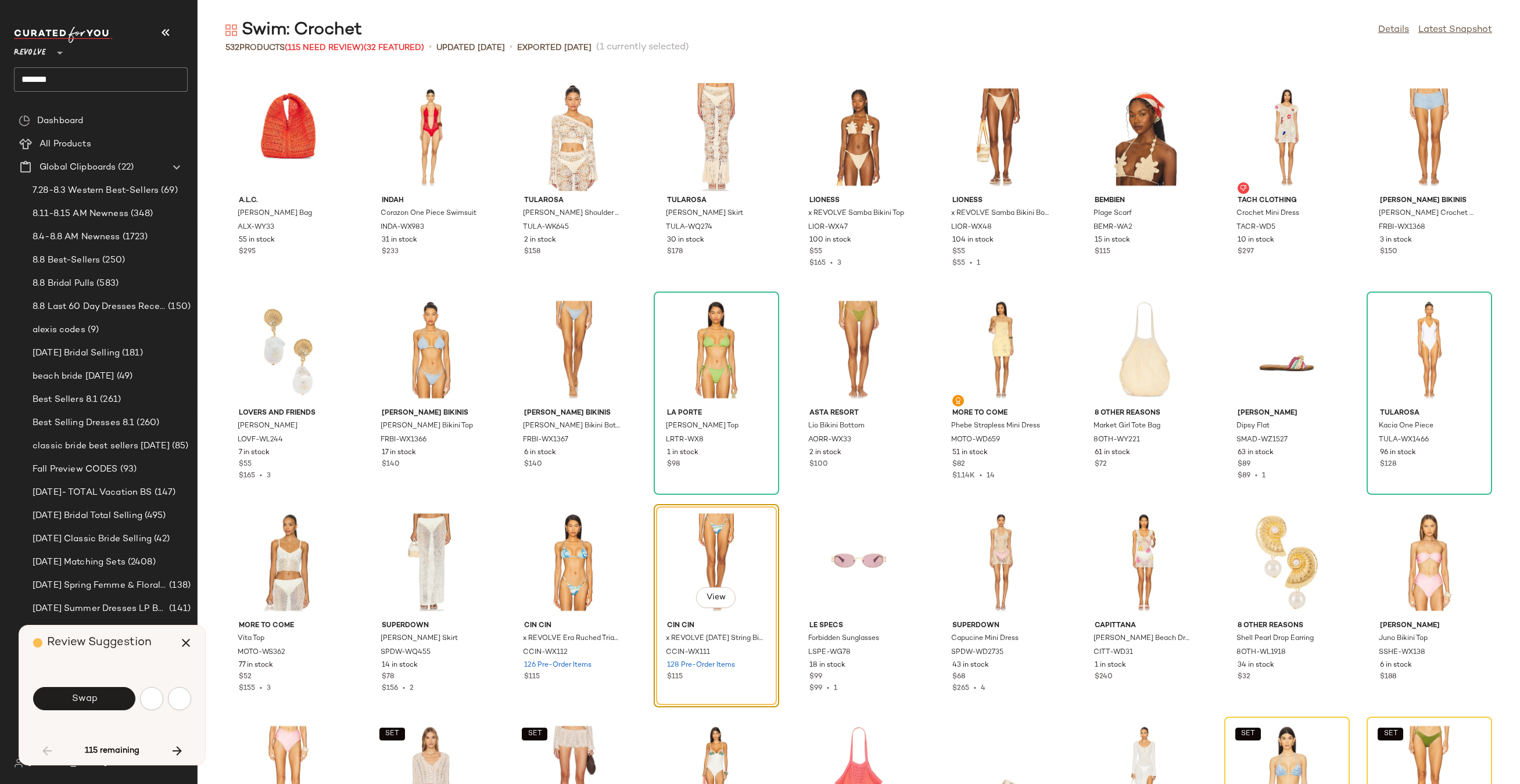
scroll to position [1062, 0]
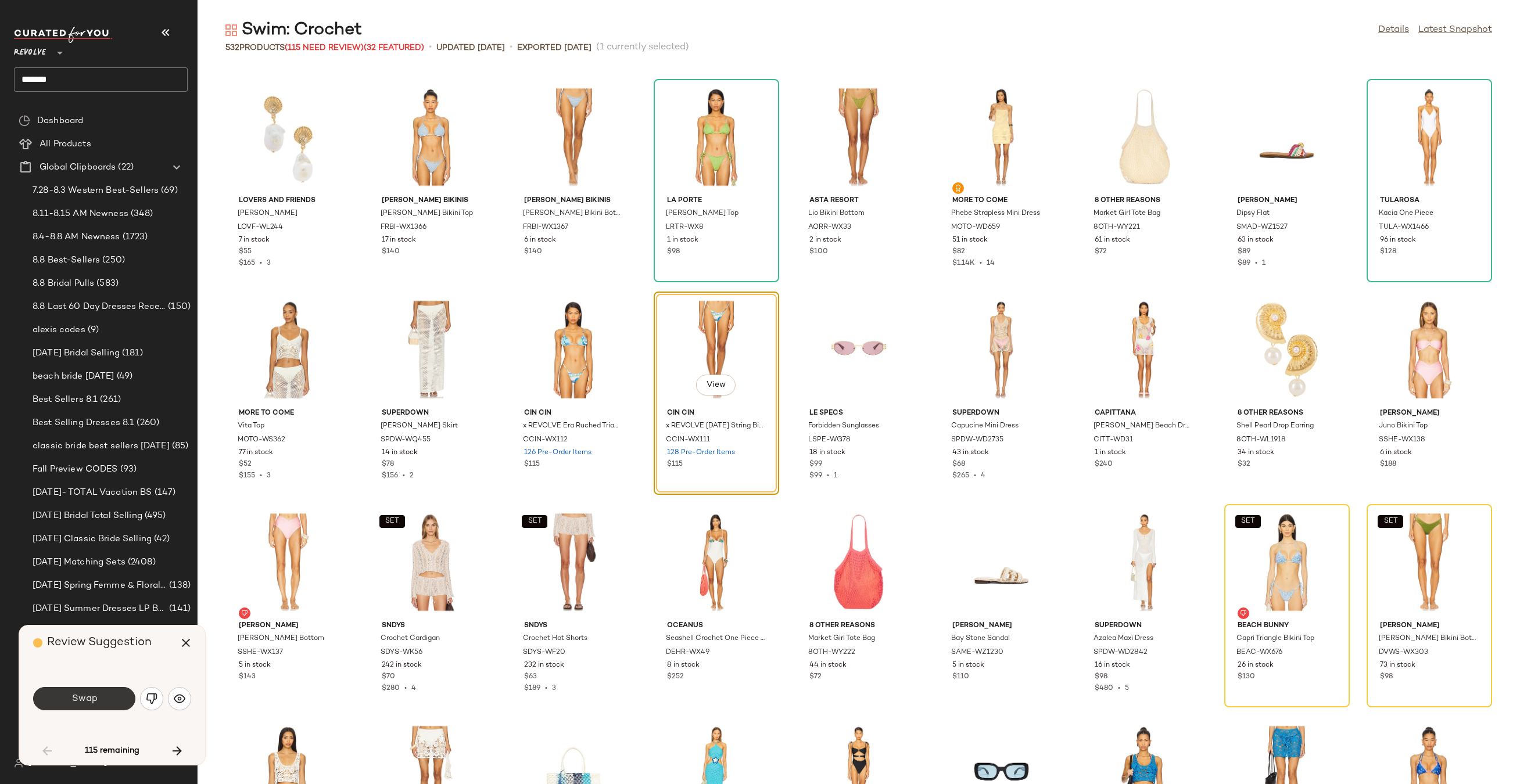
click at [82, 695] on span "Swap" at bounding box center [84, 699] width 26 height 11
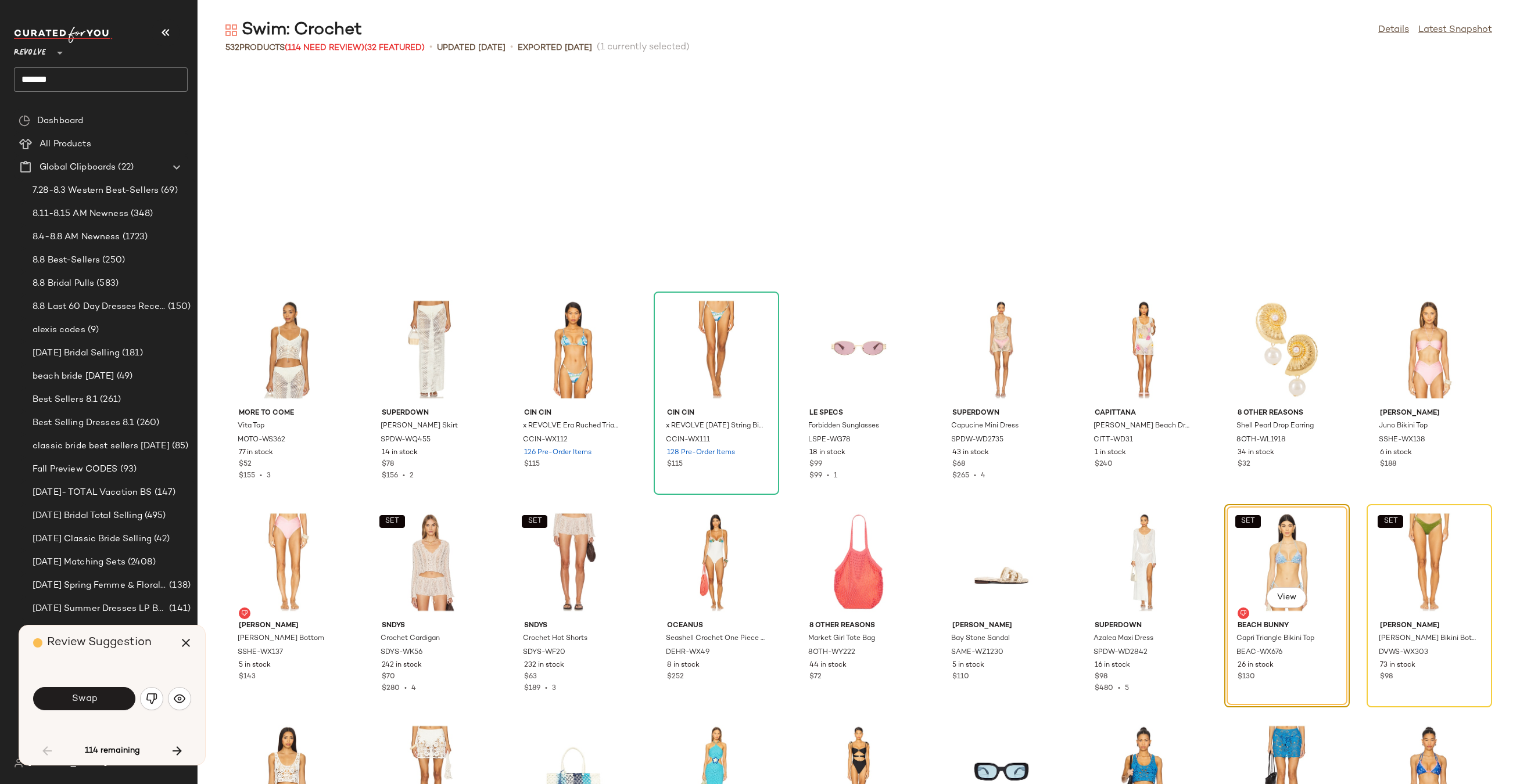
scroll to position [1275, 0]
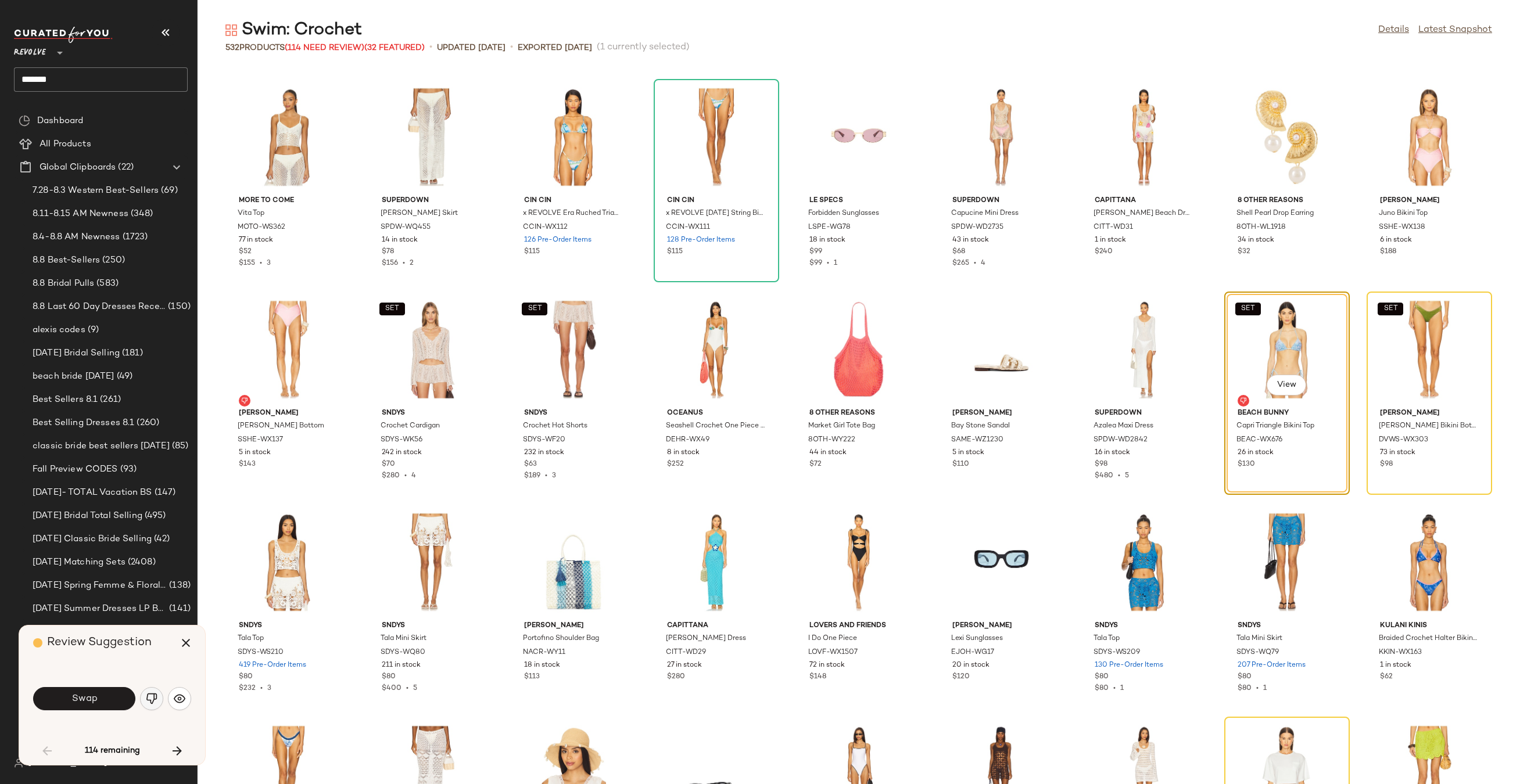
click at [149, 696] on img "button" at bounding box center [152, 698] width 12 height 12
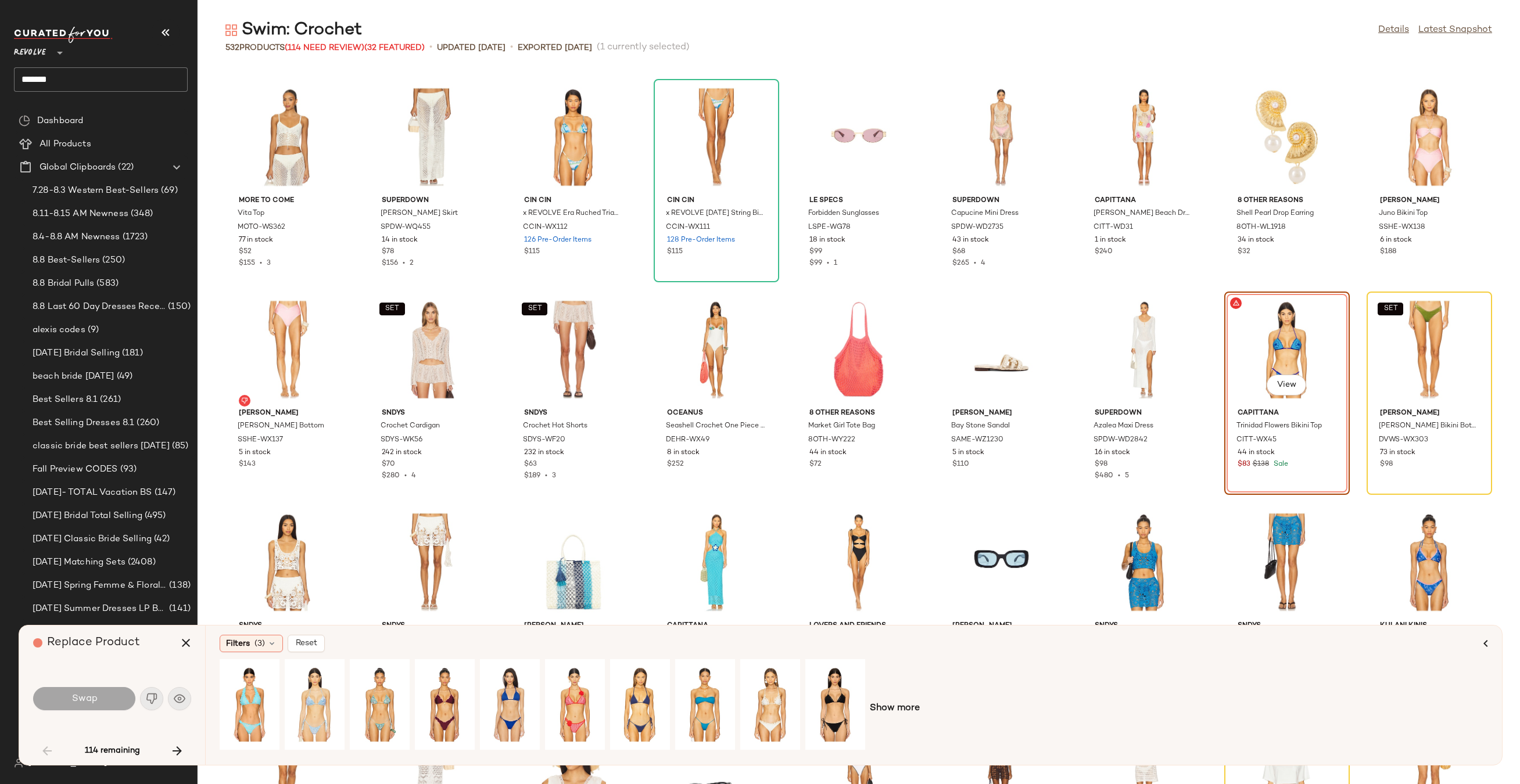
click at [906, 700] on div "Show more" at bounding box center [854, 708] width 1268 height 99
click at [906, 709] on span "Show more" at bounding box center [894, 707] width 50 height 14
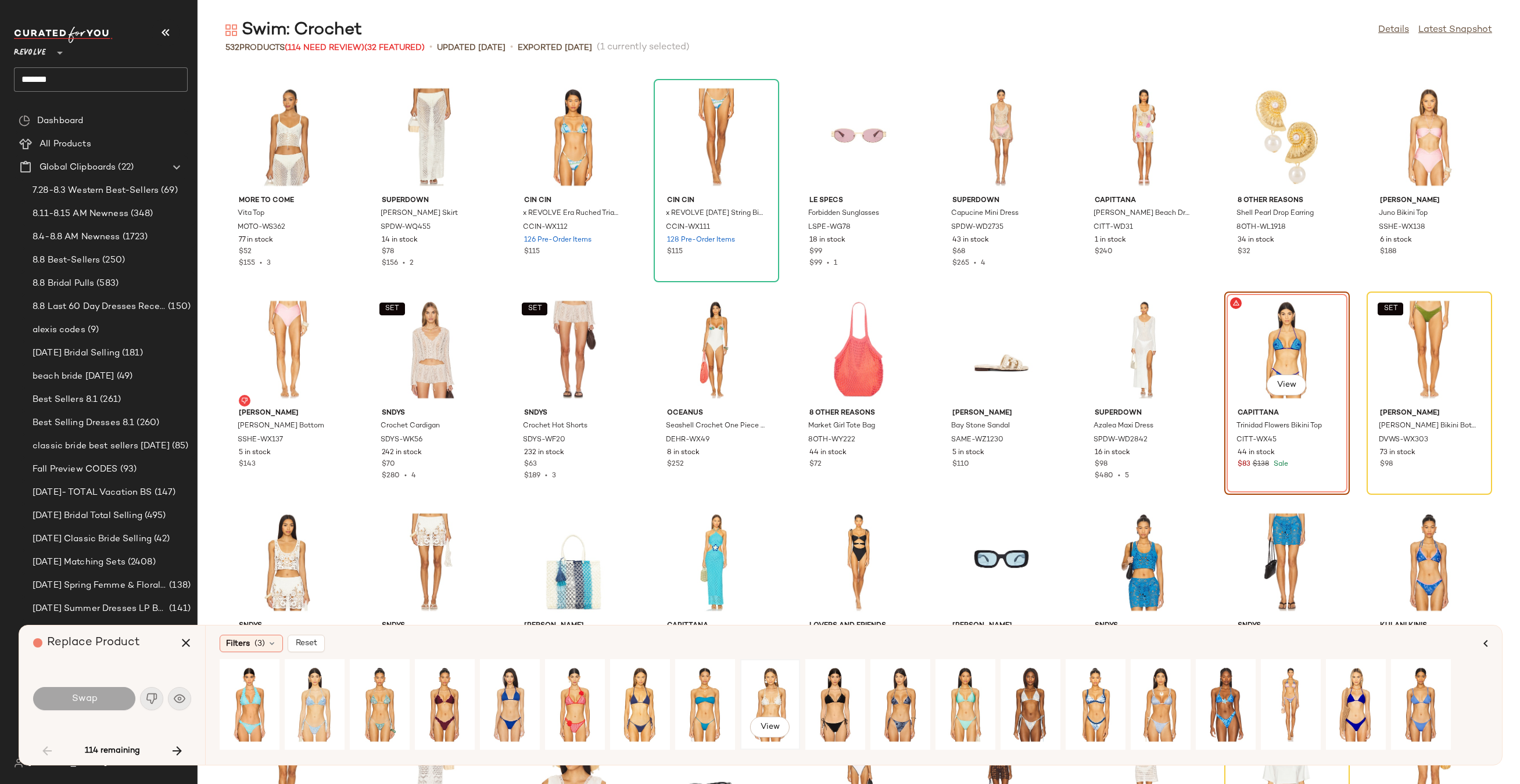
click at [773, 692] on div "View" at bounding box center [770, 704] width 52 height 82
click at [91, 694] on span "Swap" at bounding box center [84, 699] width 26 height 11
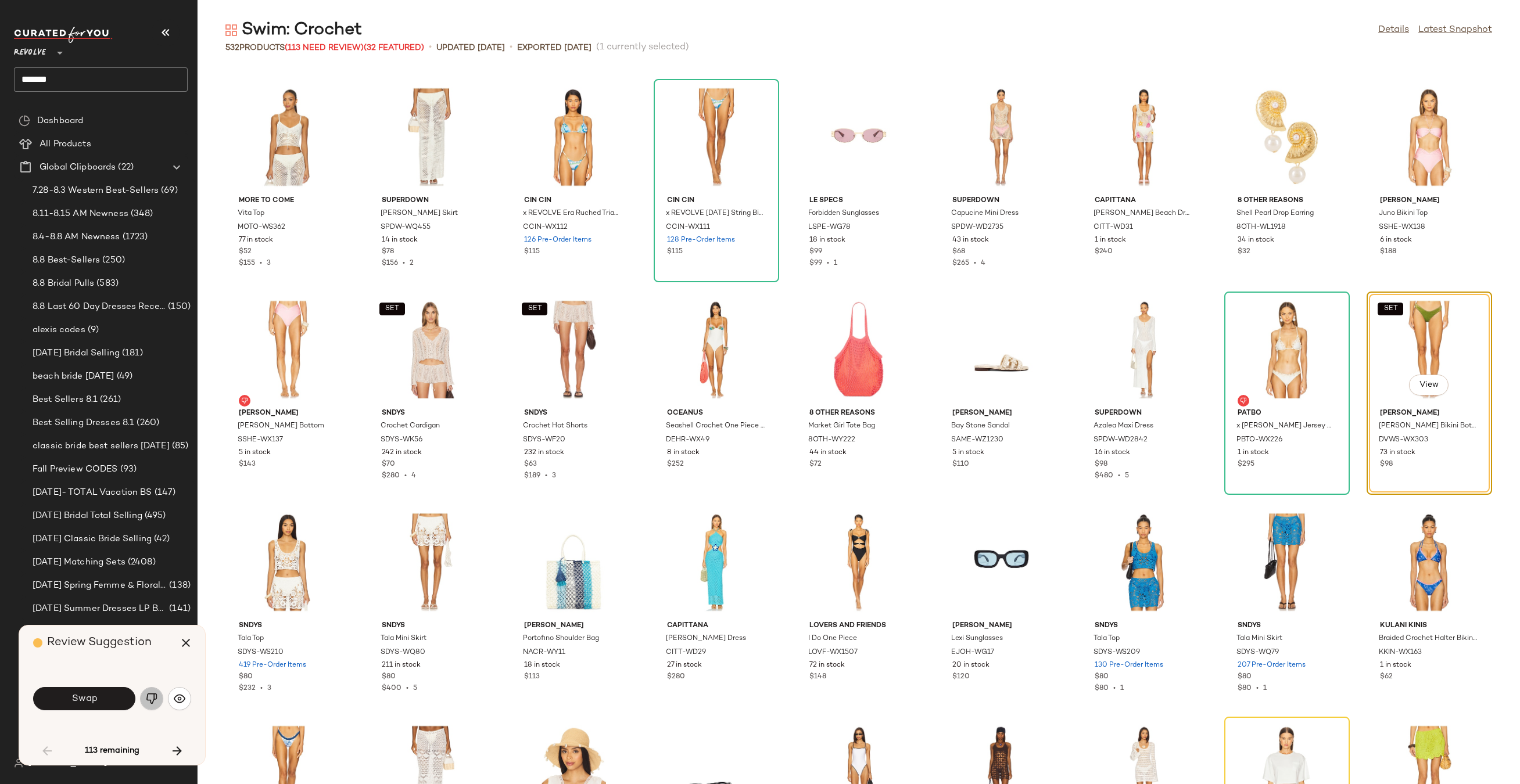
click at [147, 702] on img "button" at bounding box center [152, 698] width 12 height 12
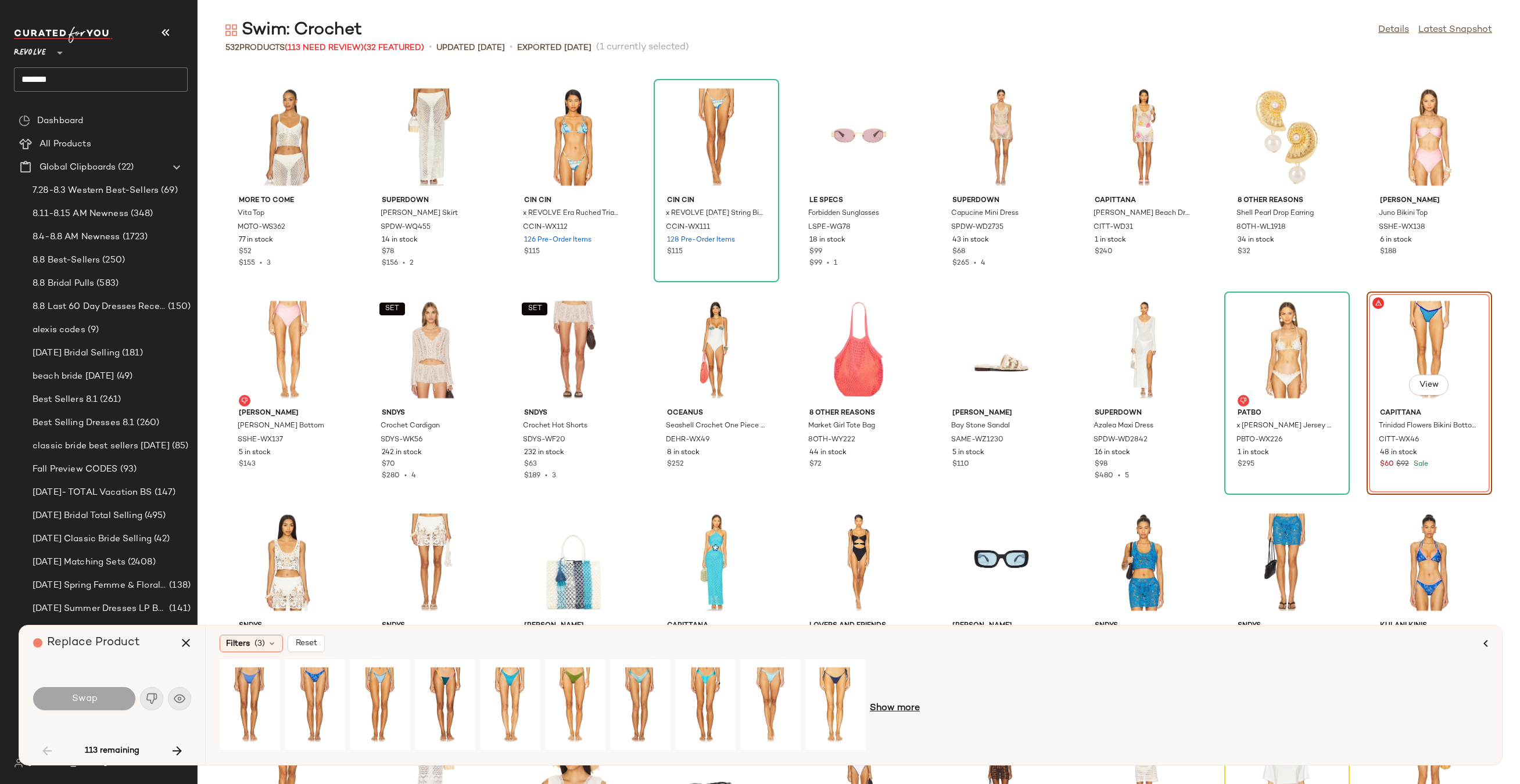
click at [918, 701] on span "Show more" at bounding box center [894, 707] width 50 height 14
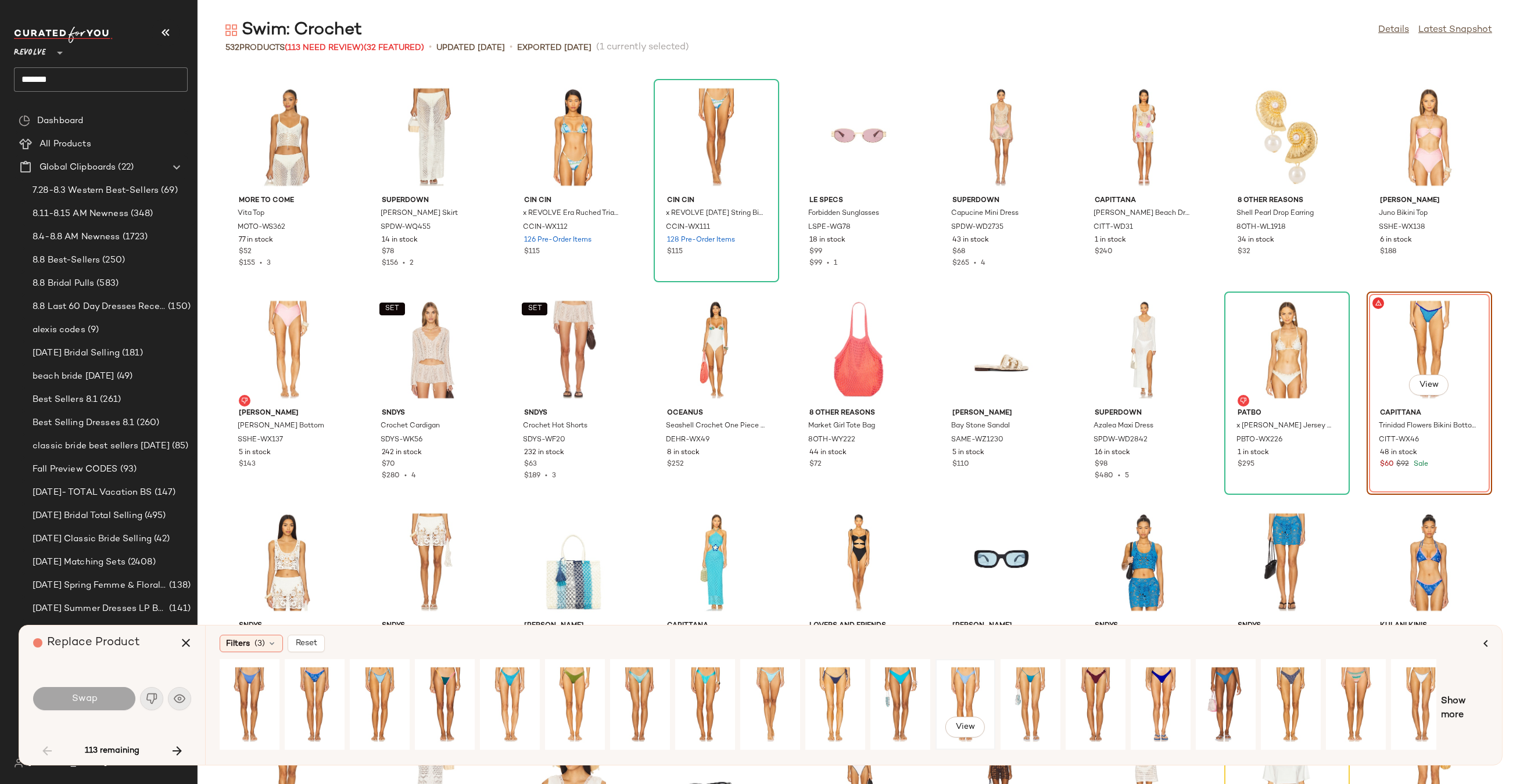
scroll to position [0, 79]
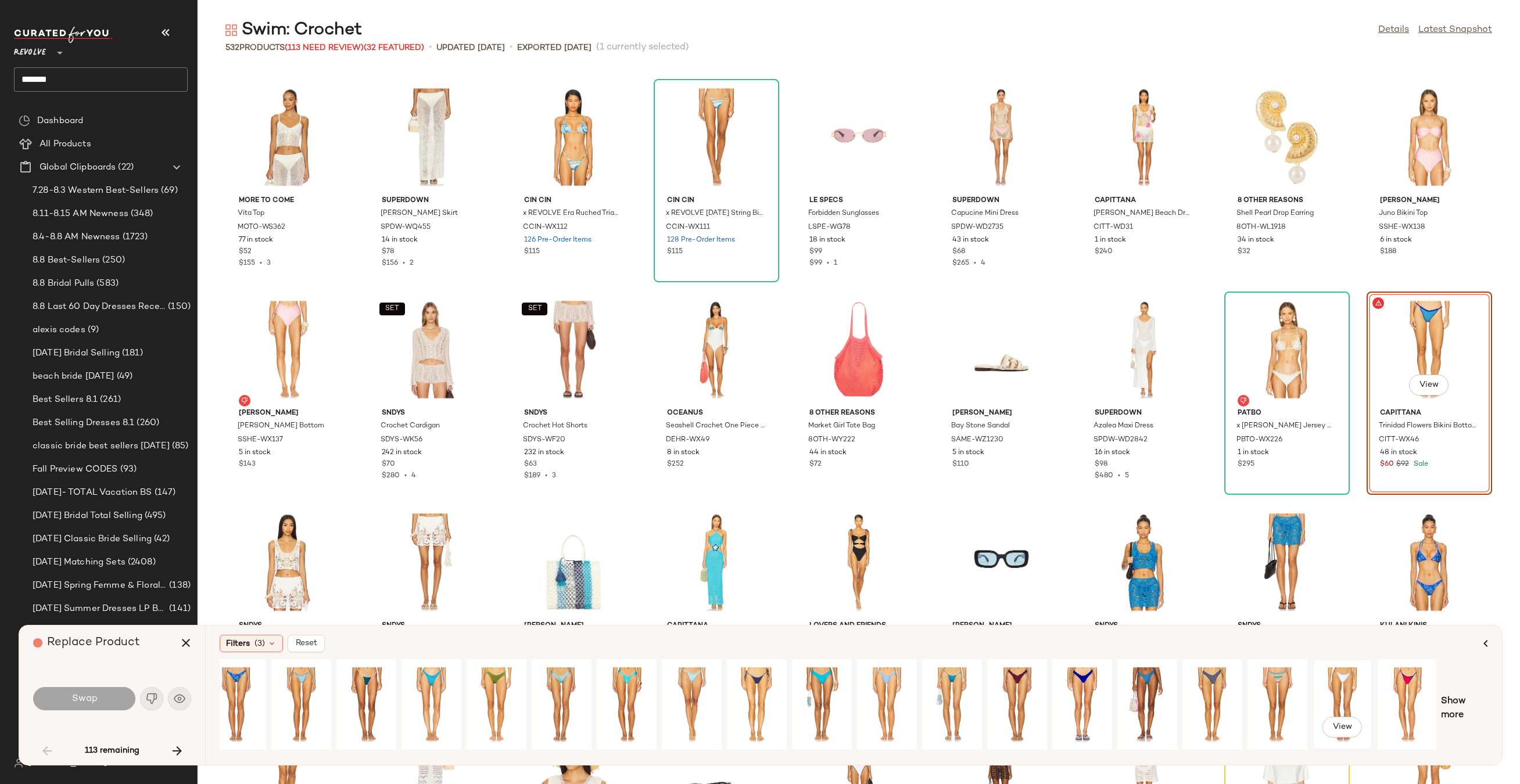
click at [1337, 705] on div "View" at bounding box center [1343, 704] width 52 height 82
click at [91, 700] on span "Swap" at bounding box center [84, 699] width 26 height 11
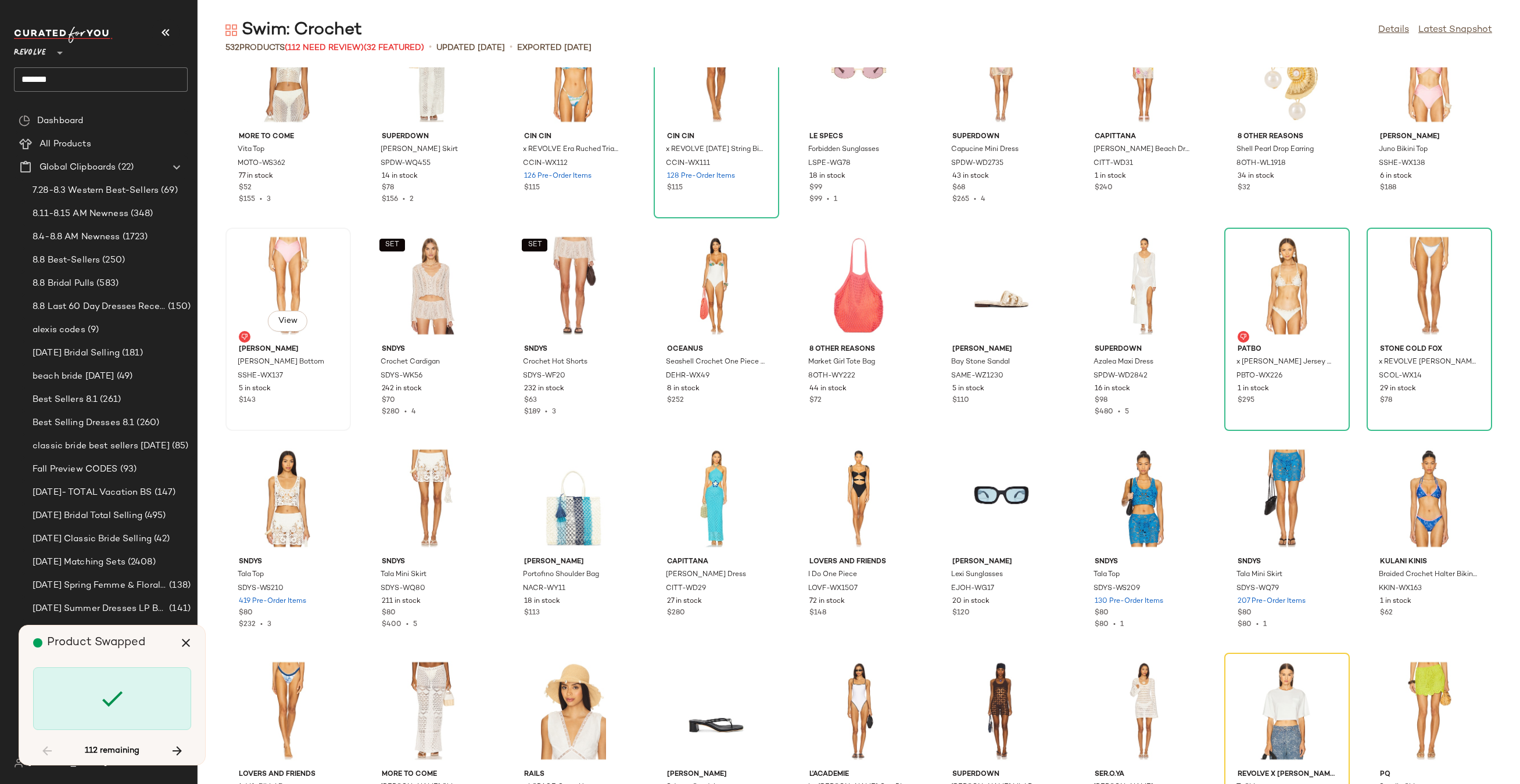
scroll to position [1362, 0]
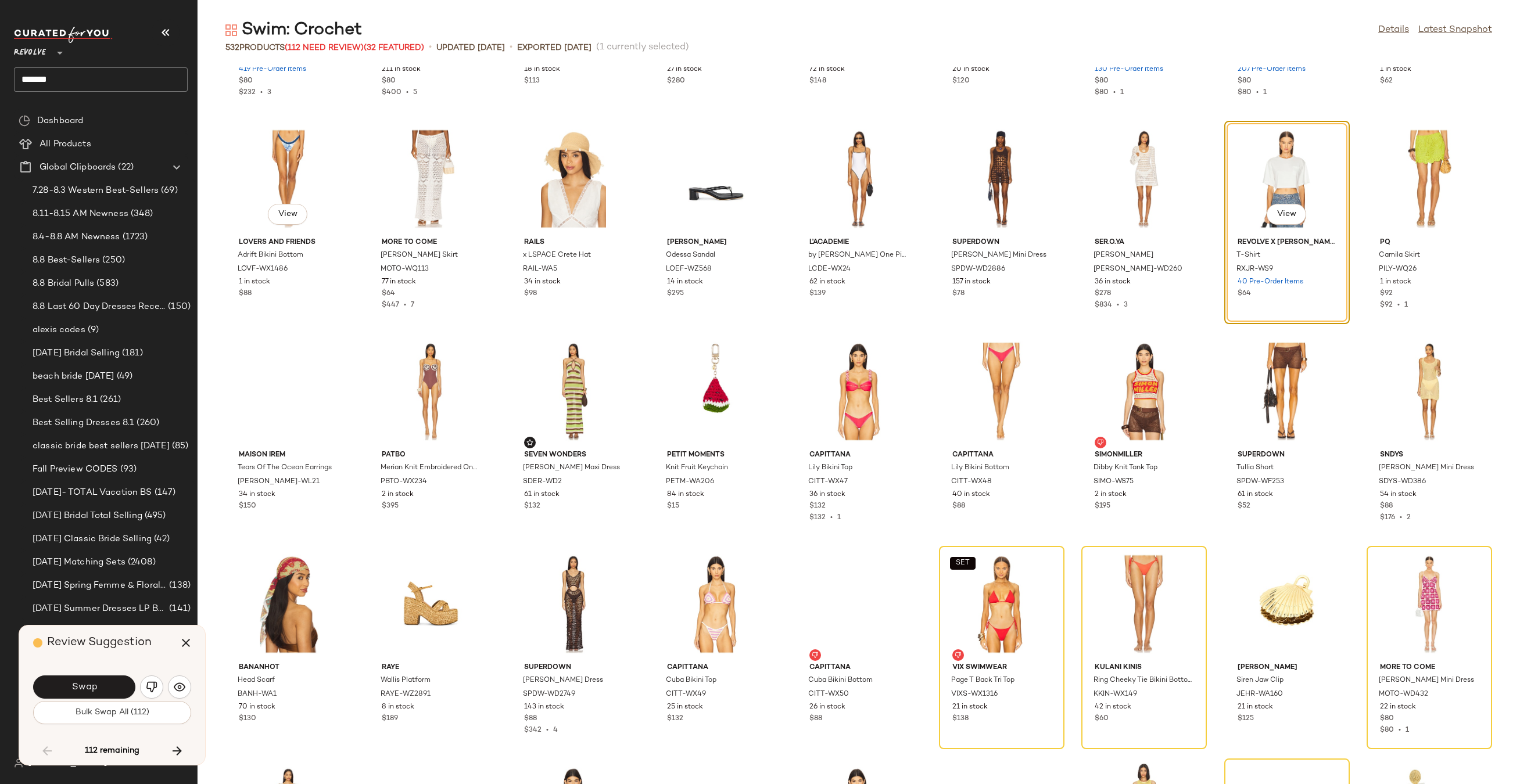
scroll to position [1700, 0]
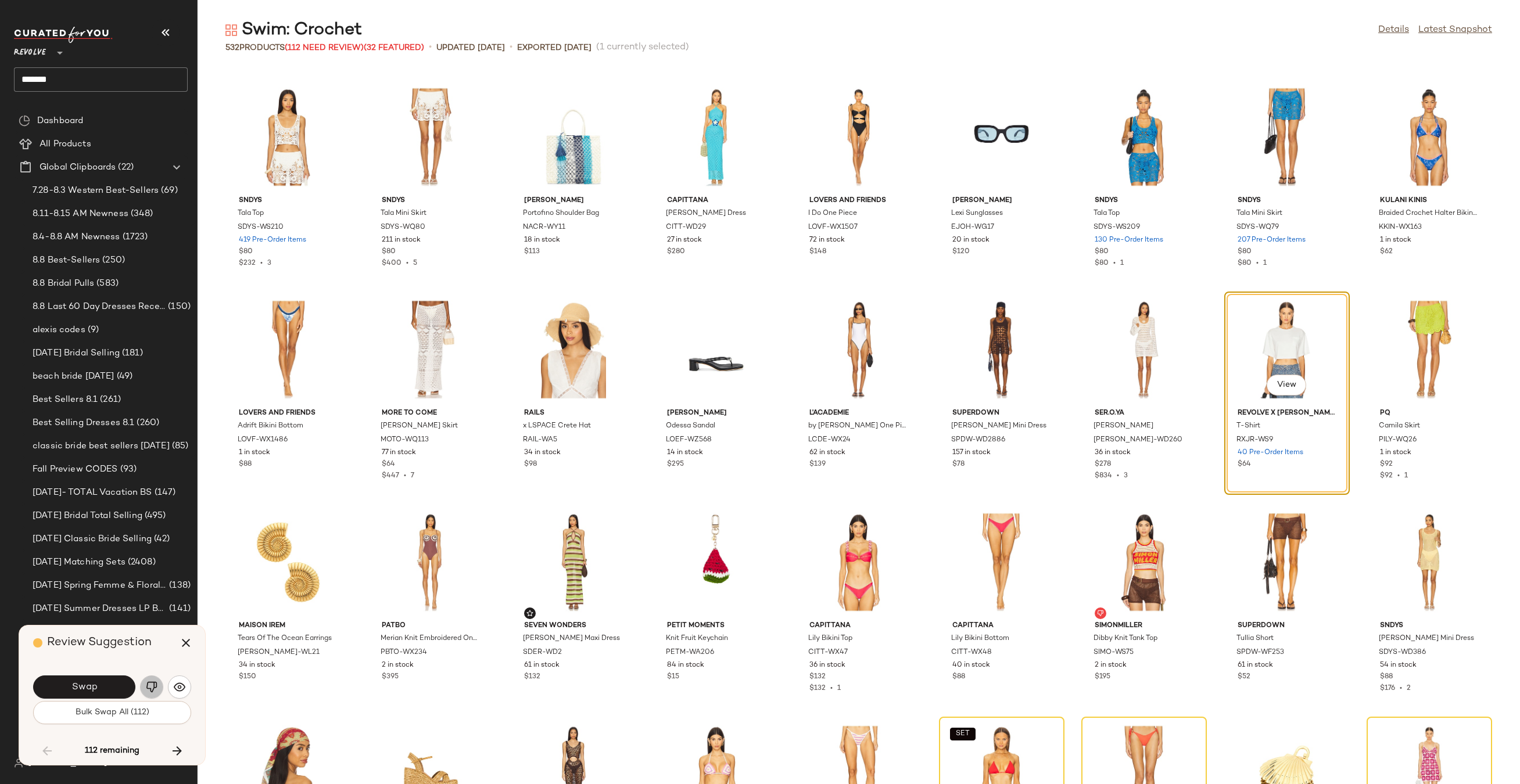
click at [150, 681] on img "button" at bounding box center [152, 686] width 12 height 12
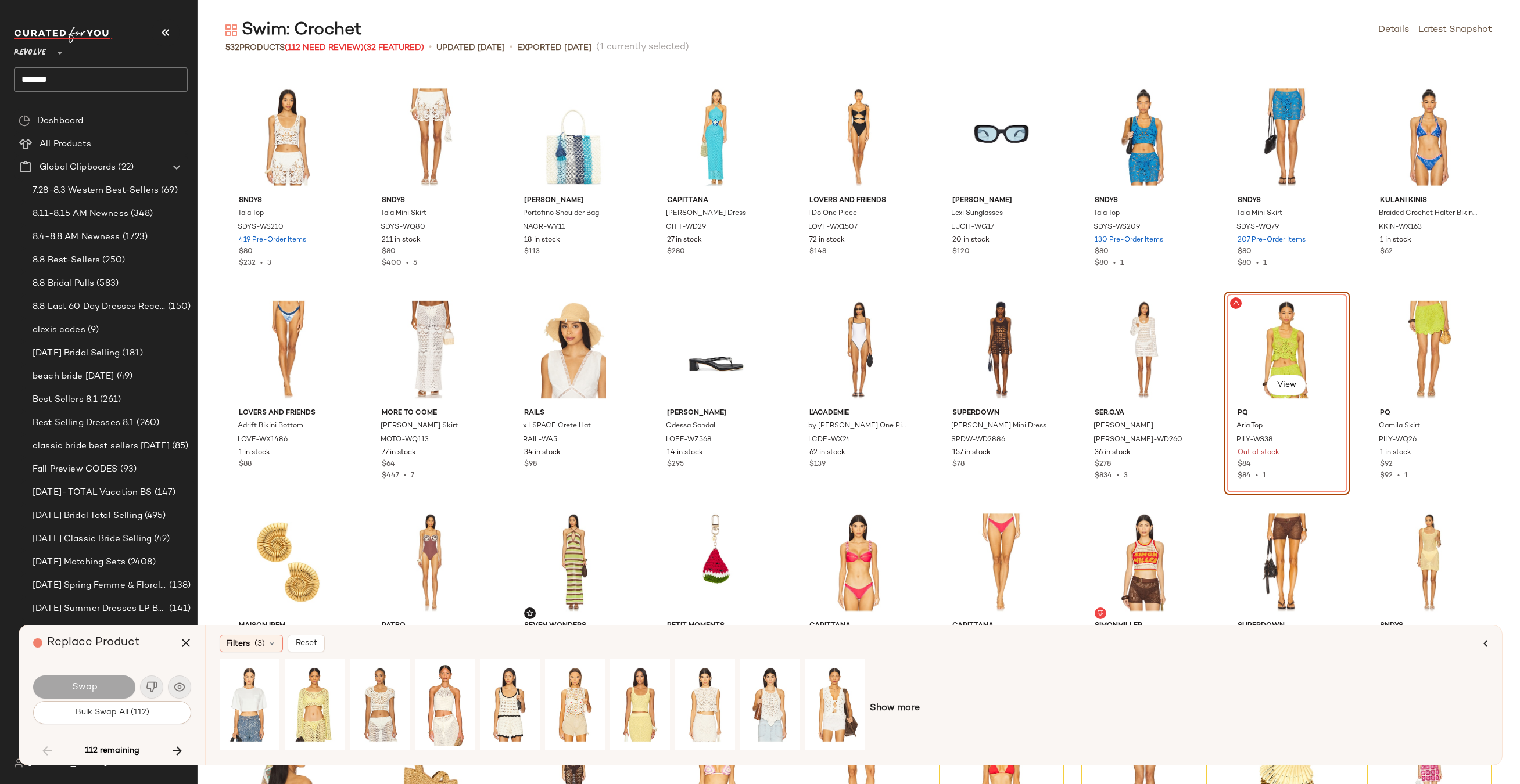
click at [884, 707] on span "Show more" at bounding box center [894, 707] width 50 height 14
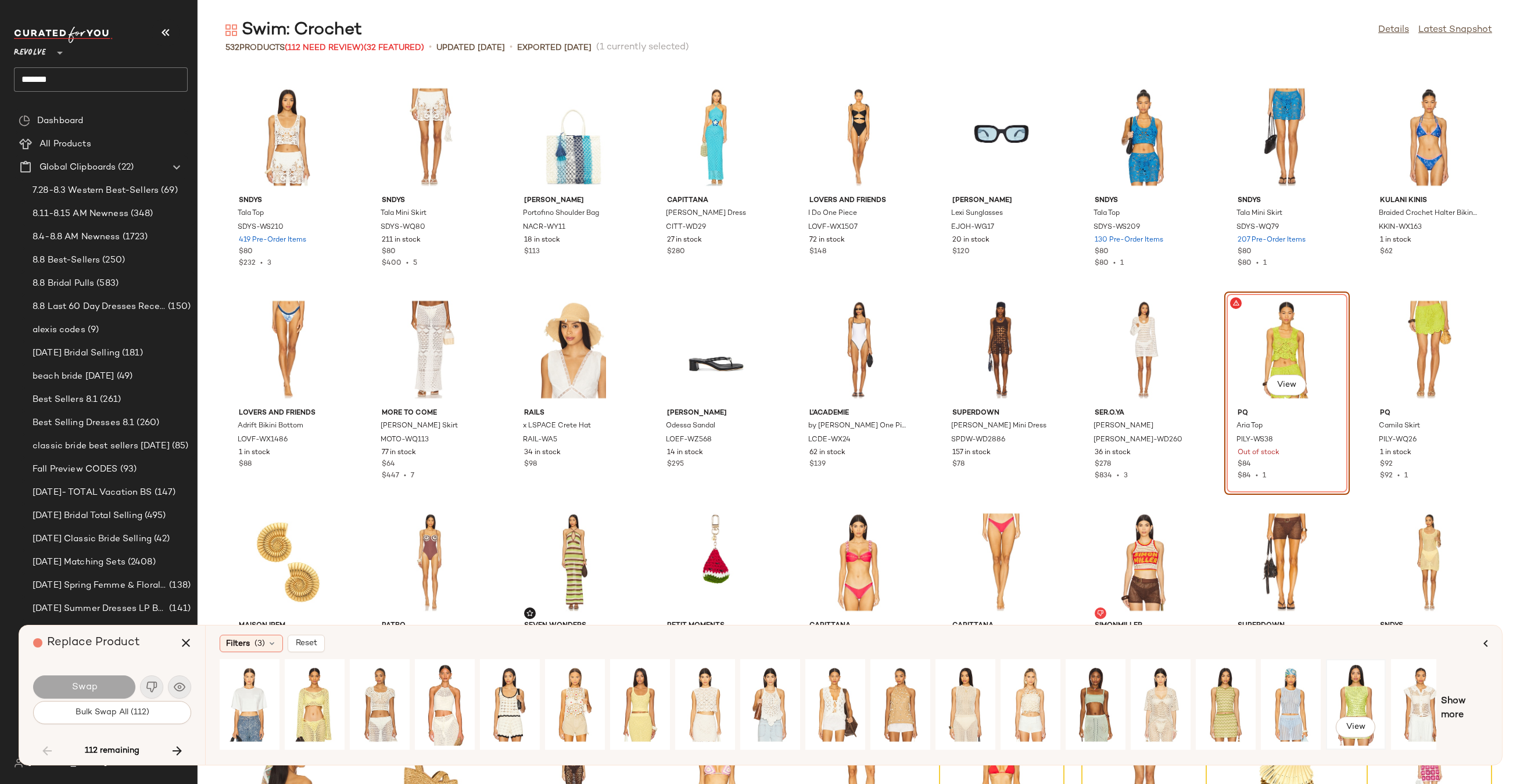
click at [1339, 694] on div "View" at bounding box center [1356, 704] width 52 height 82
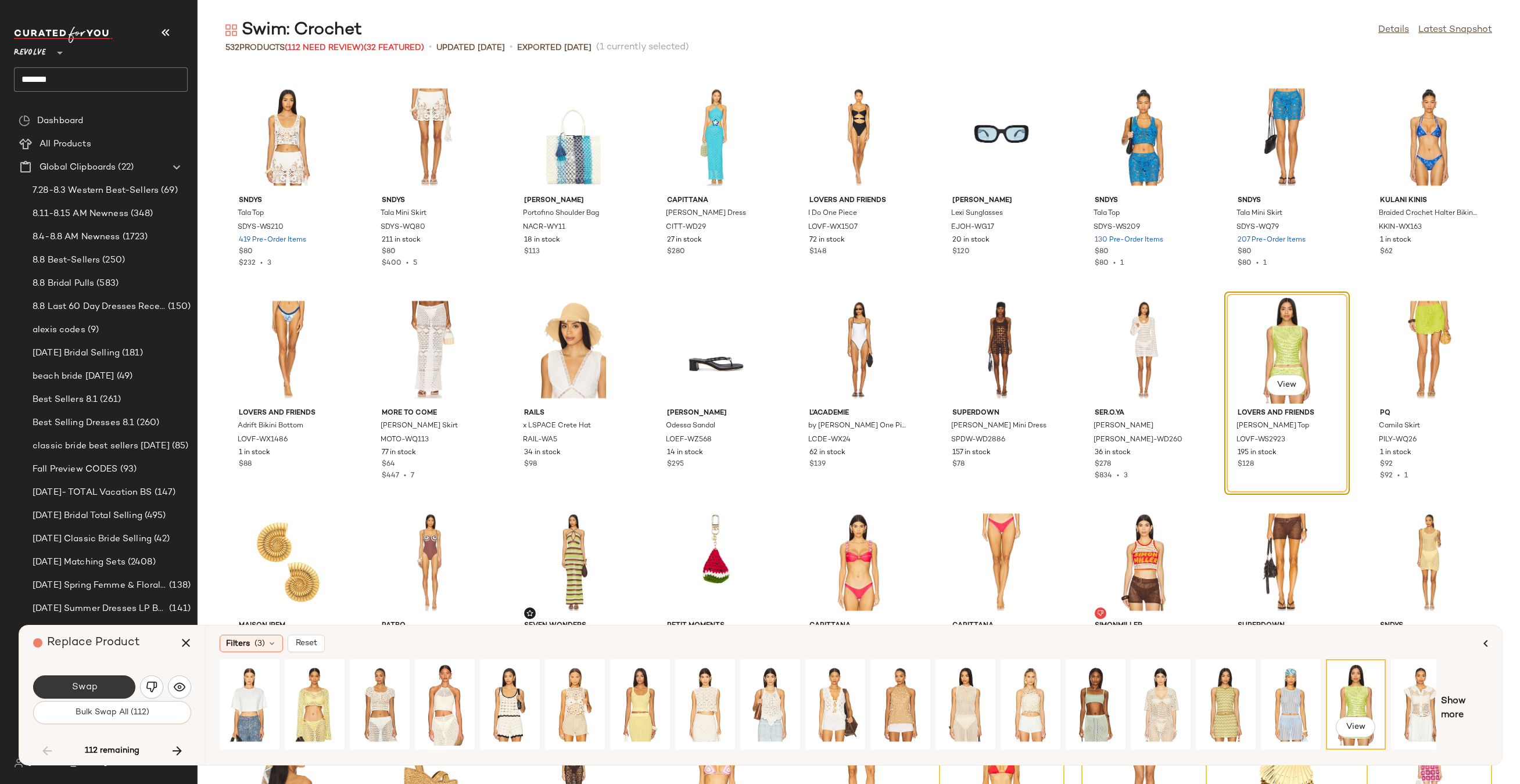
click at [90, 682] on span "Swap" at bounding box center [84, 687] width 26 height 11
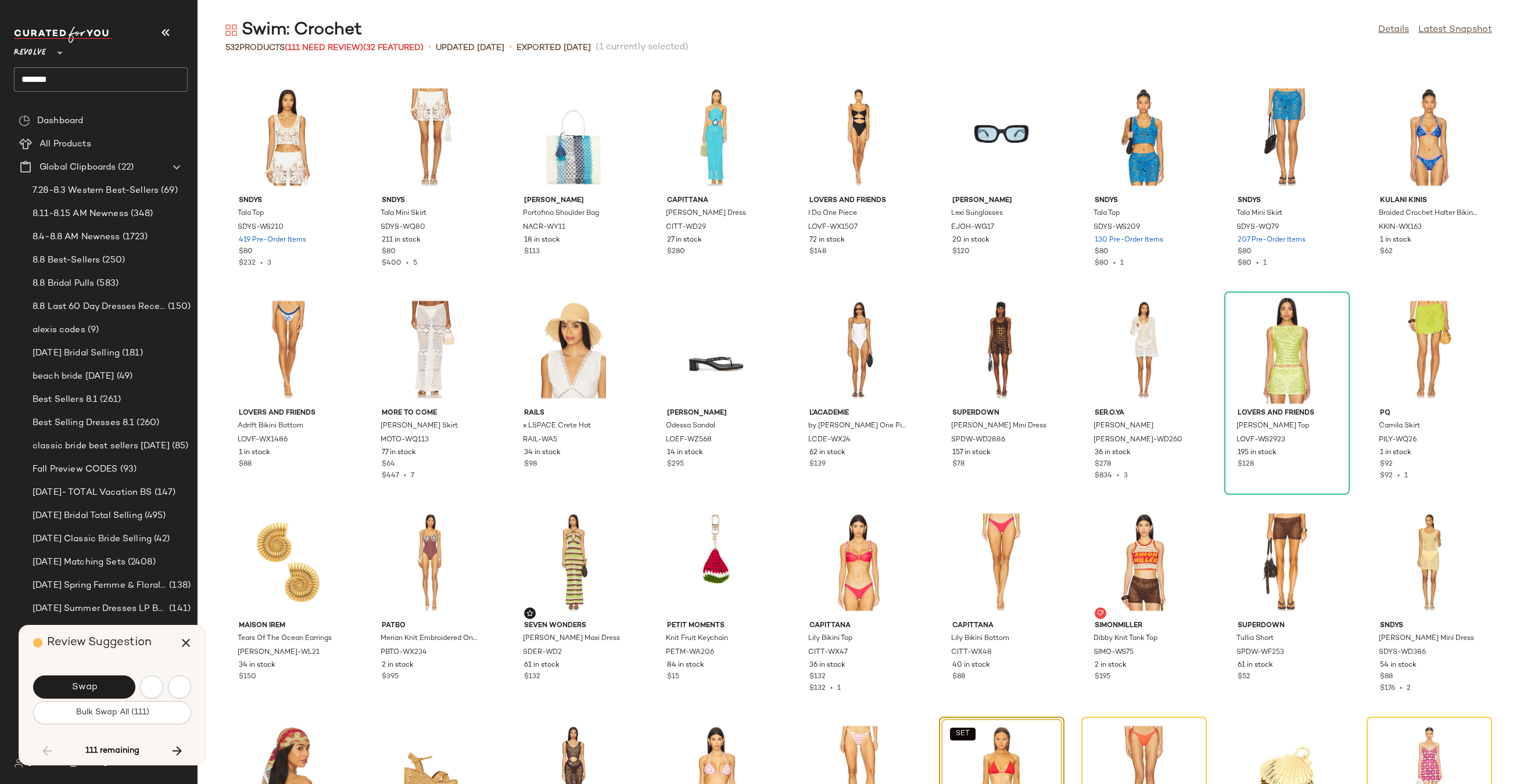
scroll to position [2125, 0]
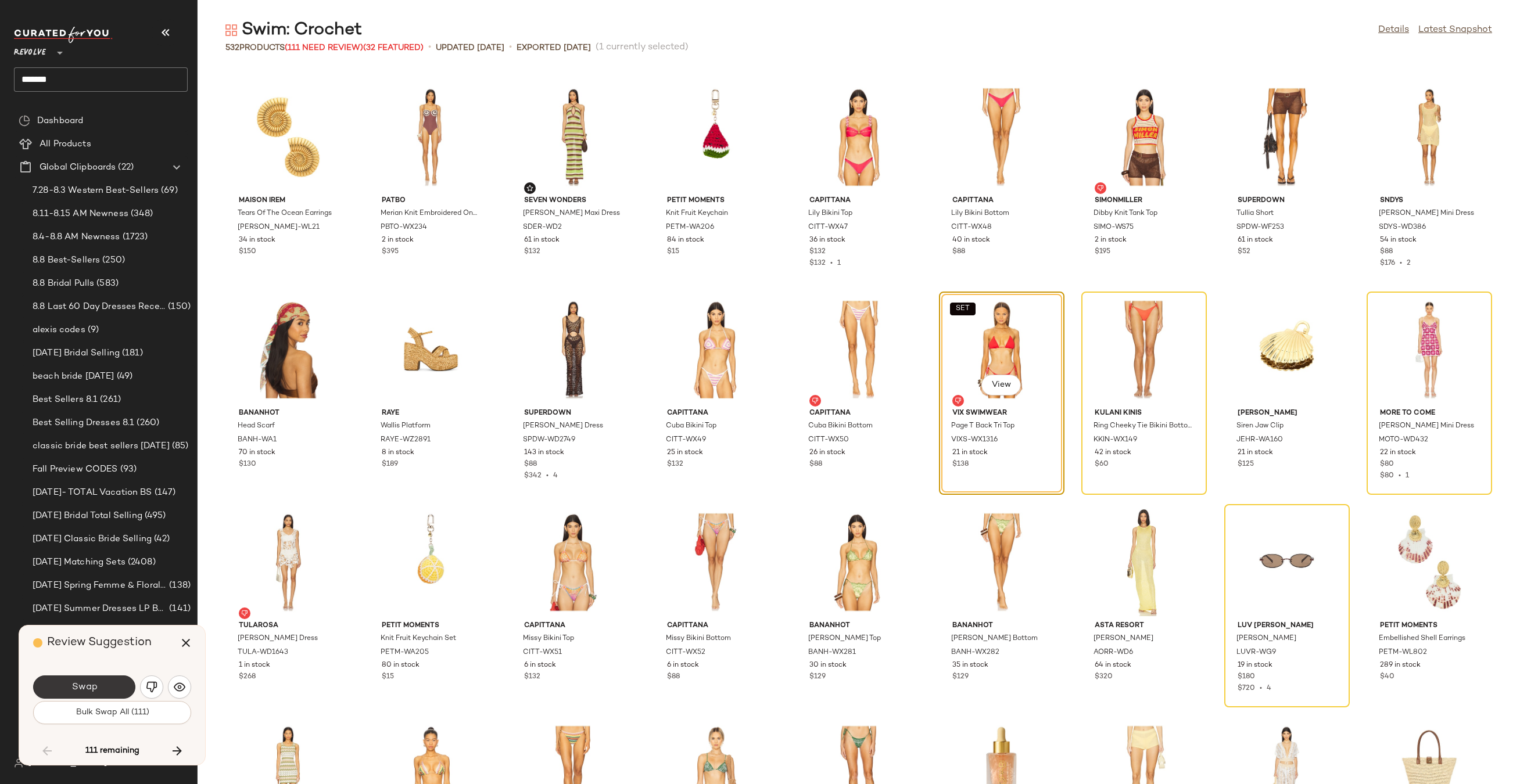
click at [90, 683] on span "Swap" at bounding box center [84, 687] width 26 height 11
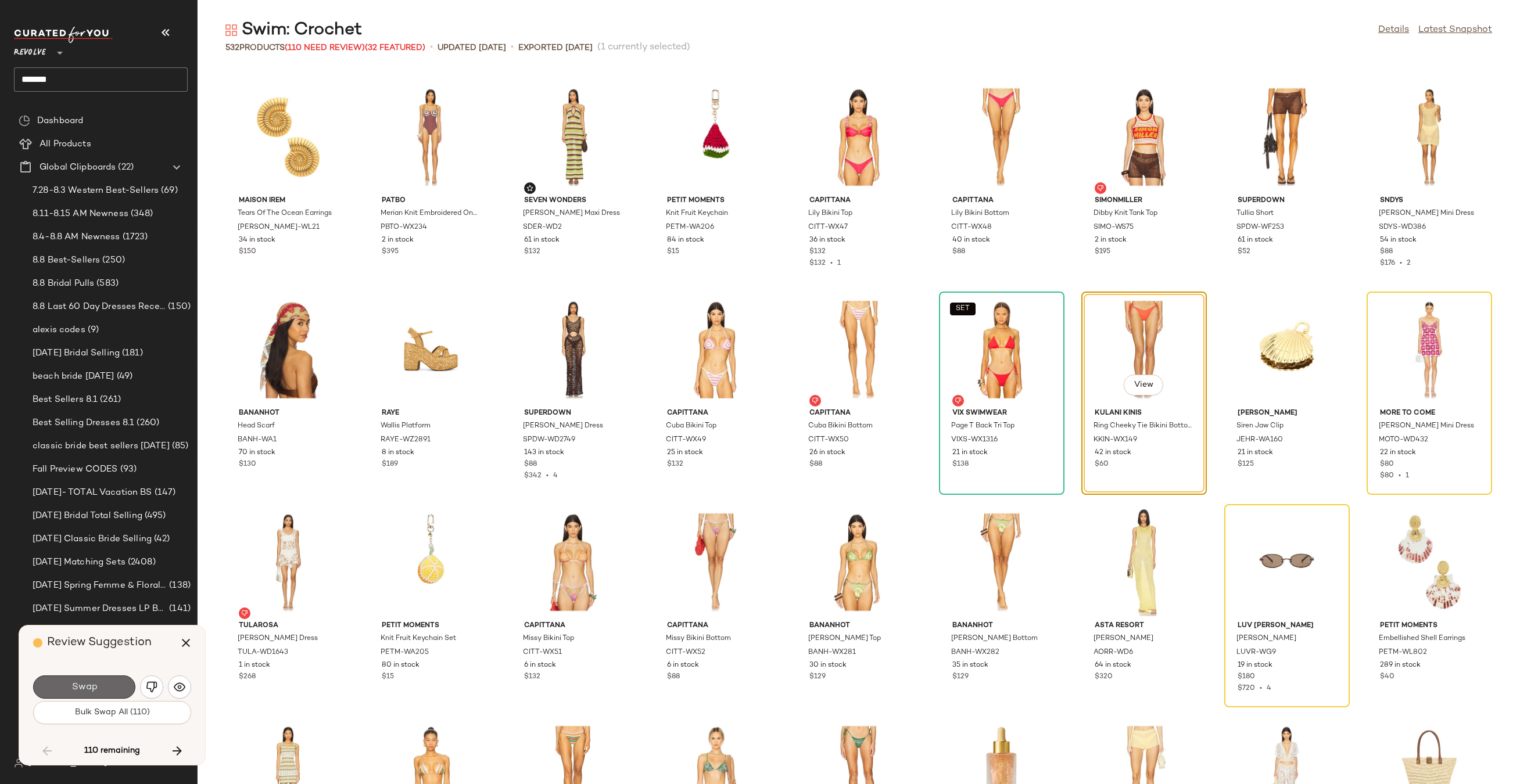
click at [98, 689] on button "Swap" at bounding box center [84, 686] width 103 height 23
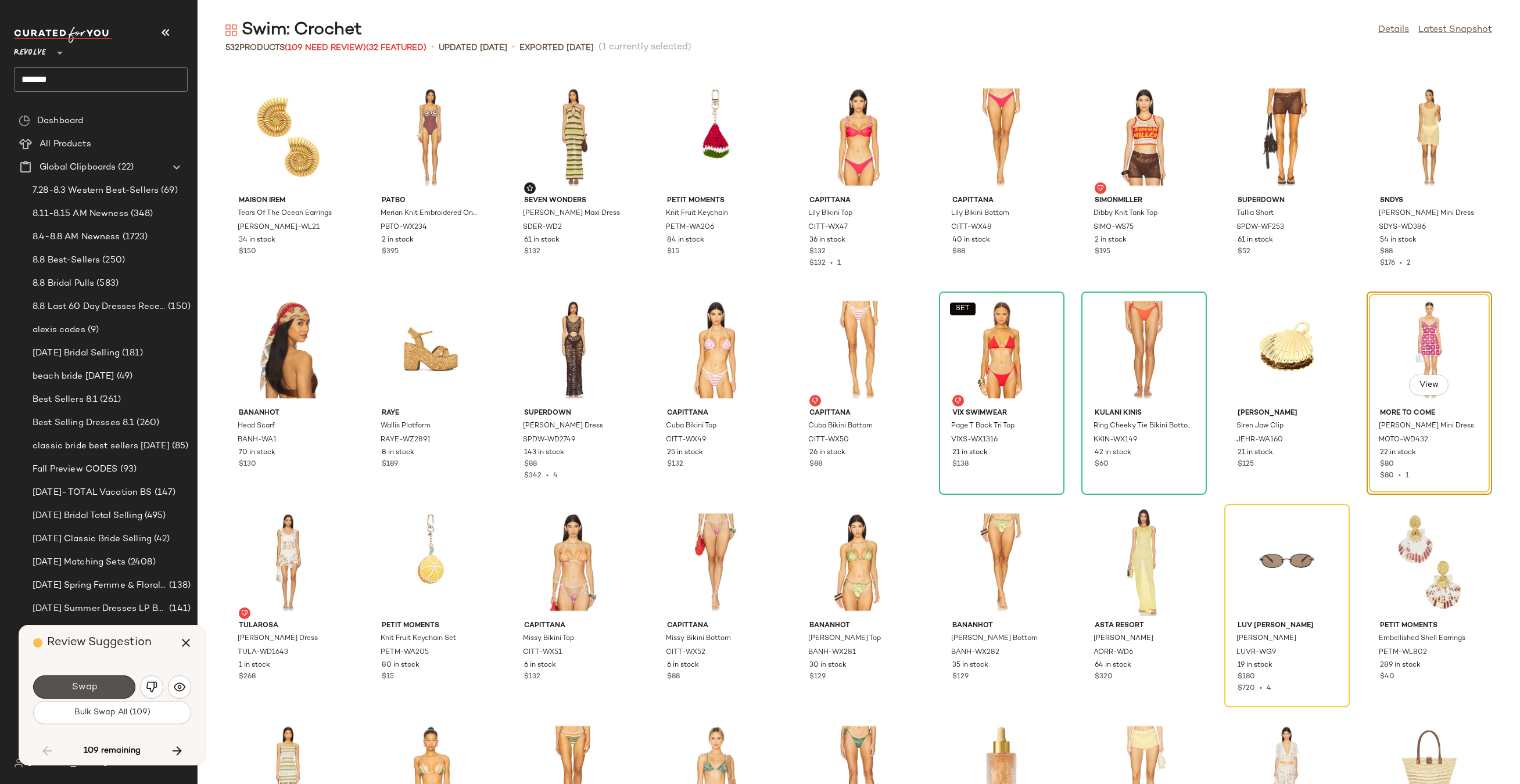
click at [98, 689] on button "Swap" at bounding box center [84, 686] width 103 height 23
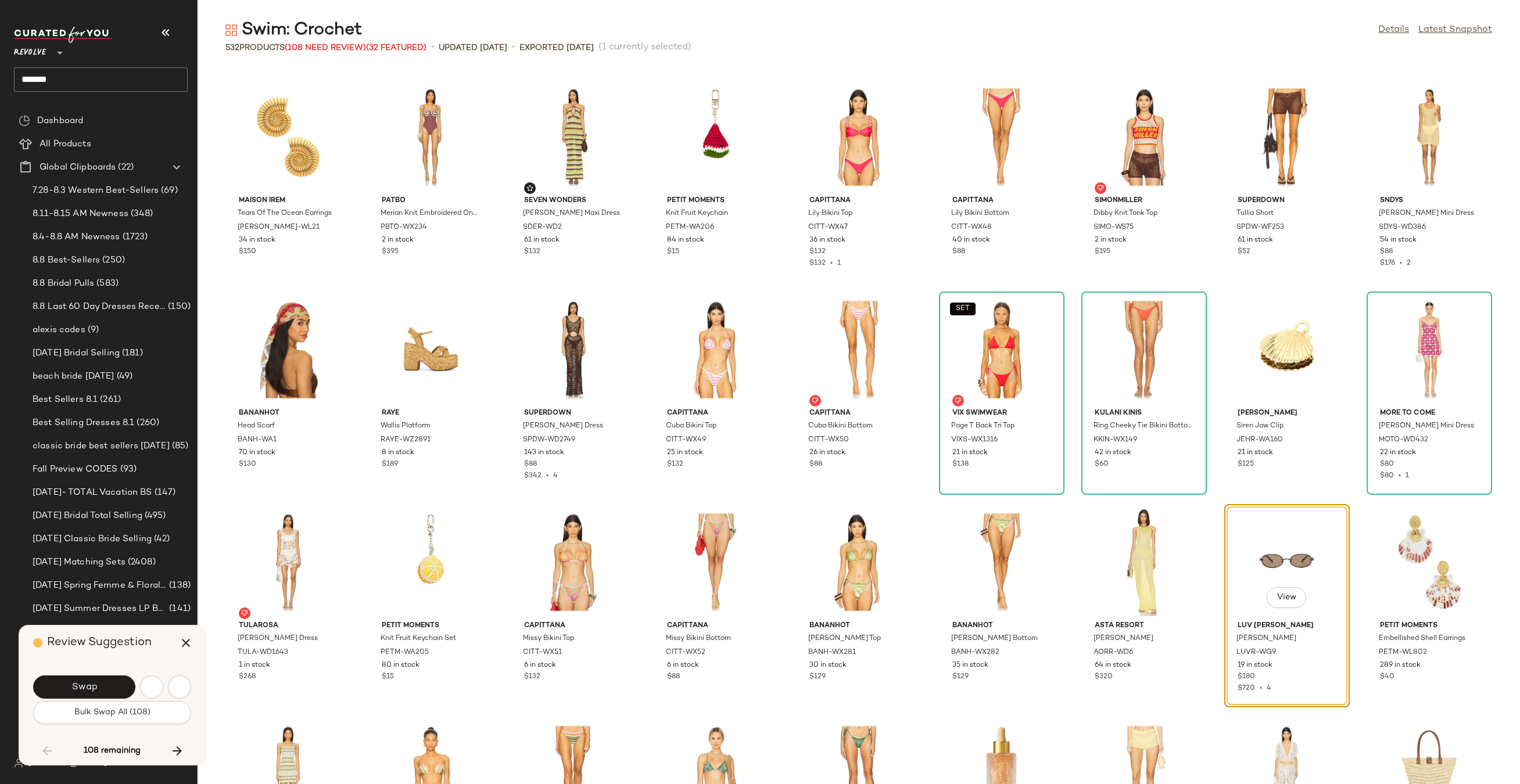
scroll to position [2337, 0]
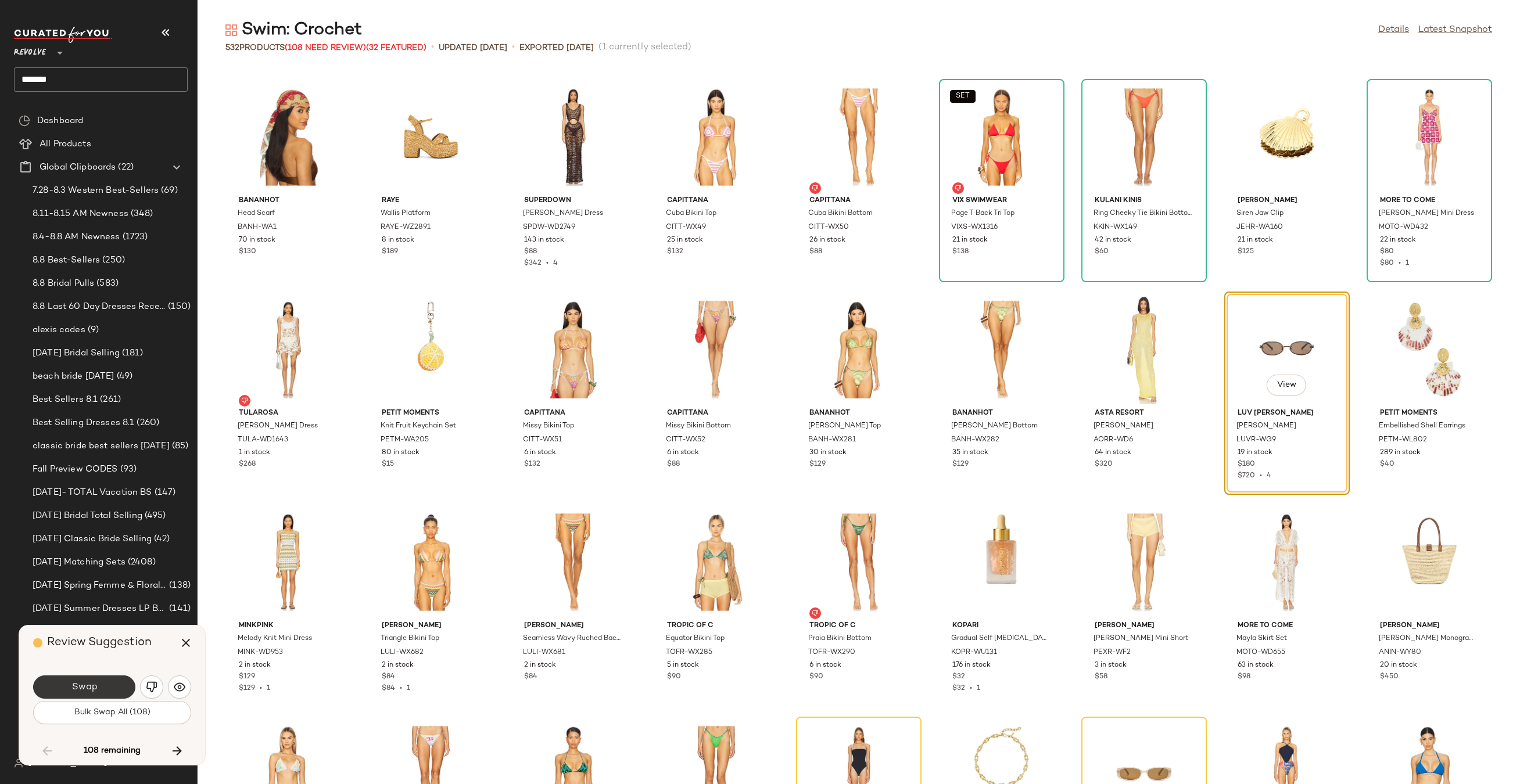
click at [98, 688] on button "Swap" at bounding box center [84, 686] width 103 height 23
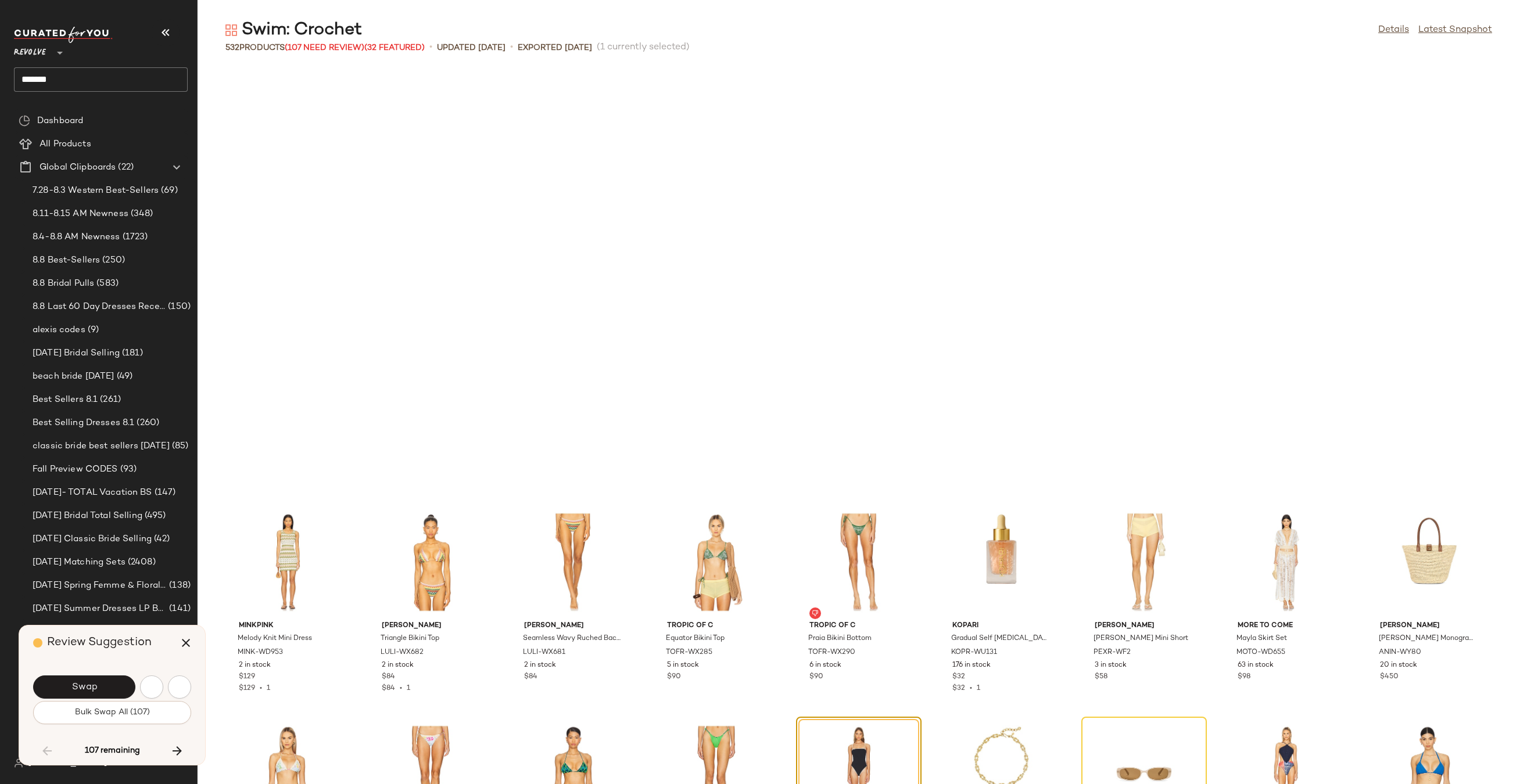
scroll to position [2762, 0]
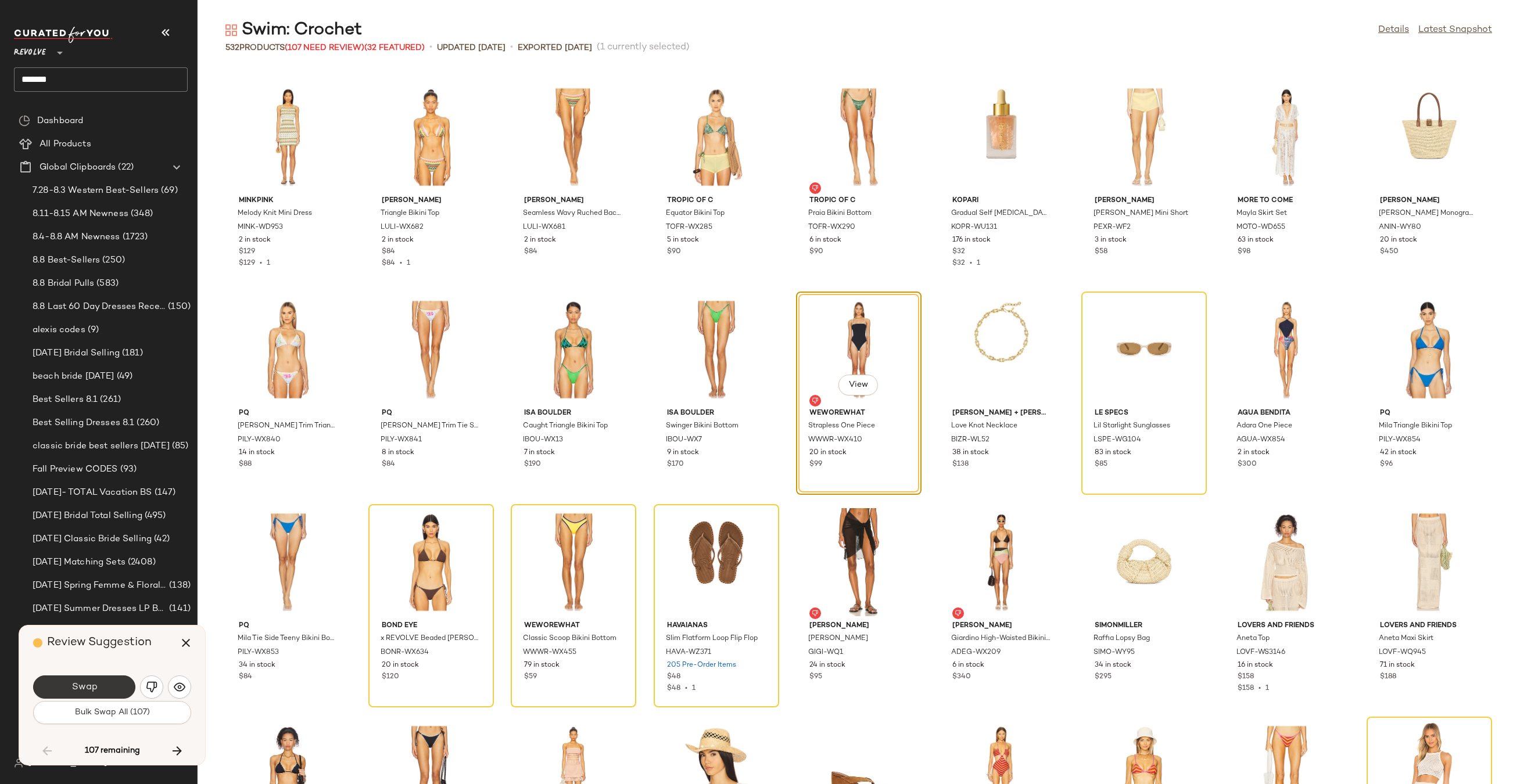
click at [109, 687] on button "Swap" at bounding box center [84, 686] width 103 height 23
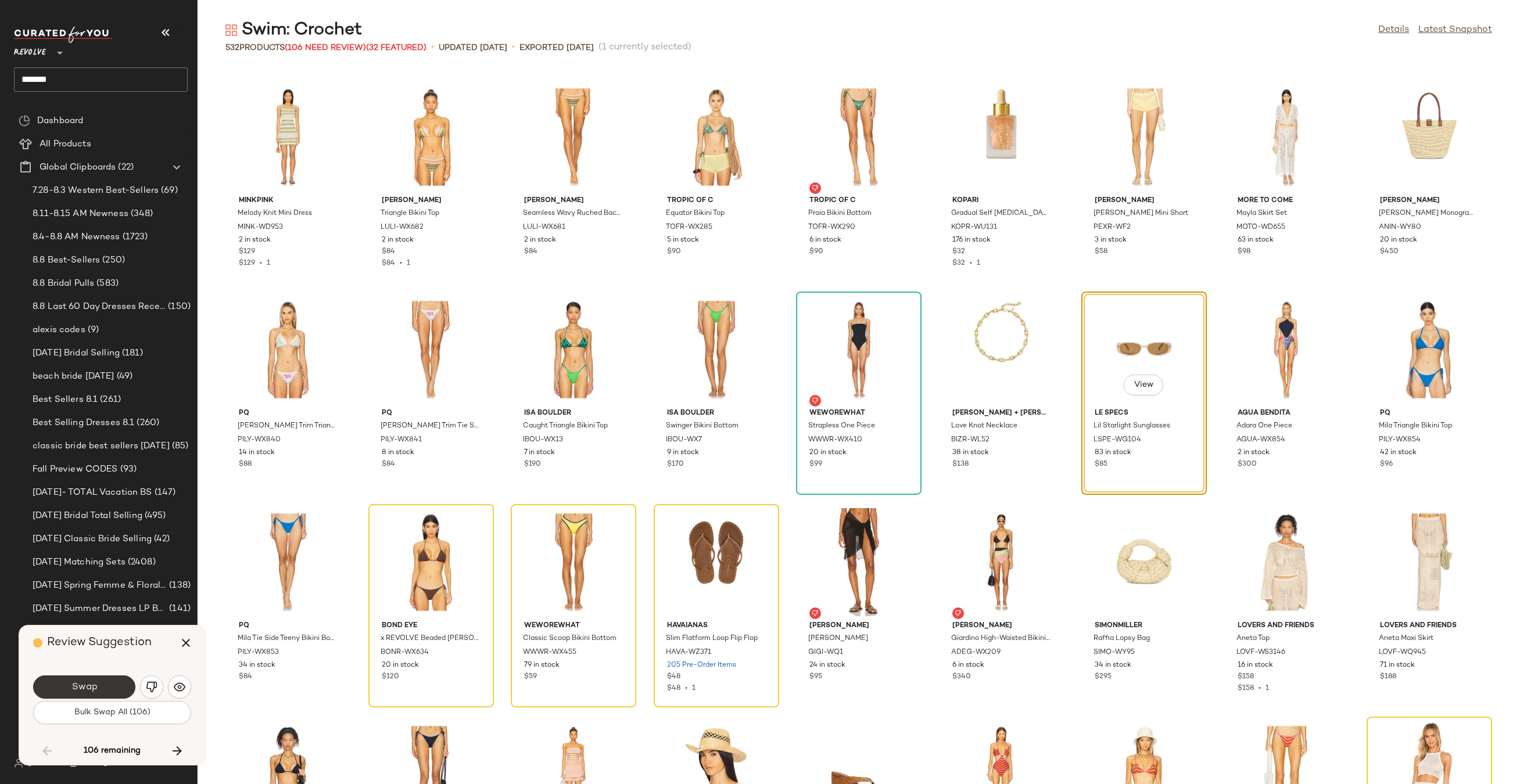
click at [84, 688] on span "Swap" at bounding box center [84, 687] width 26 height 11
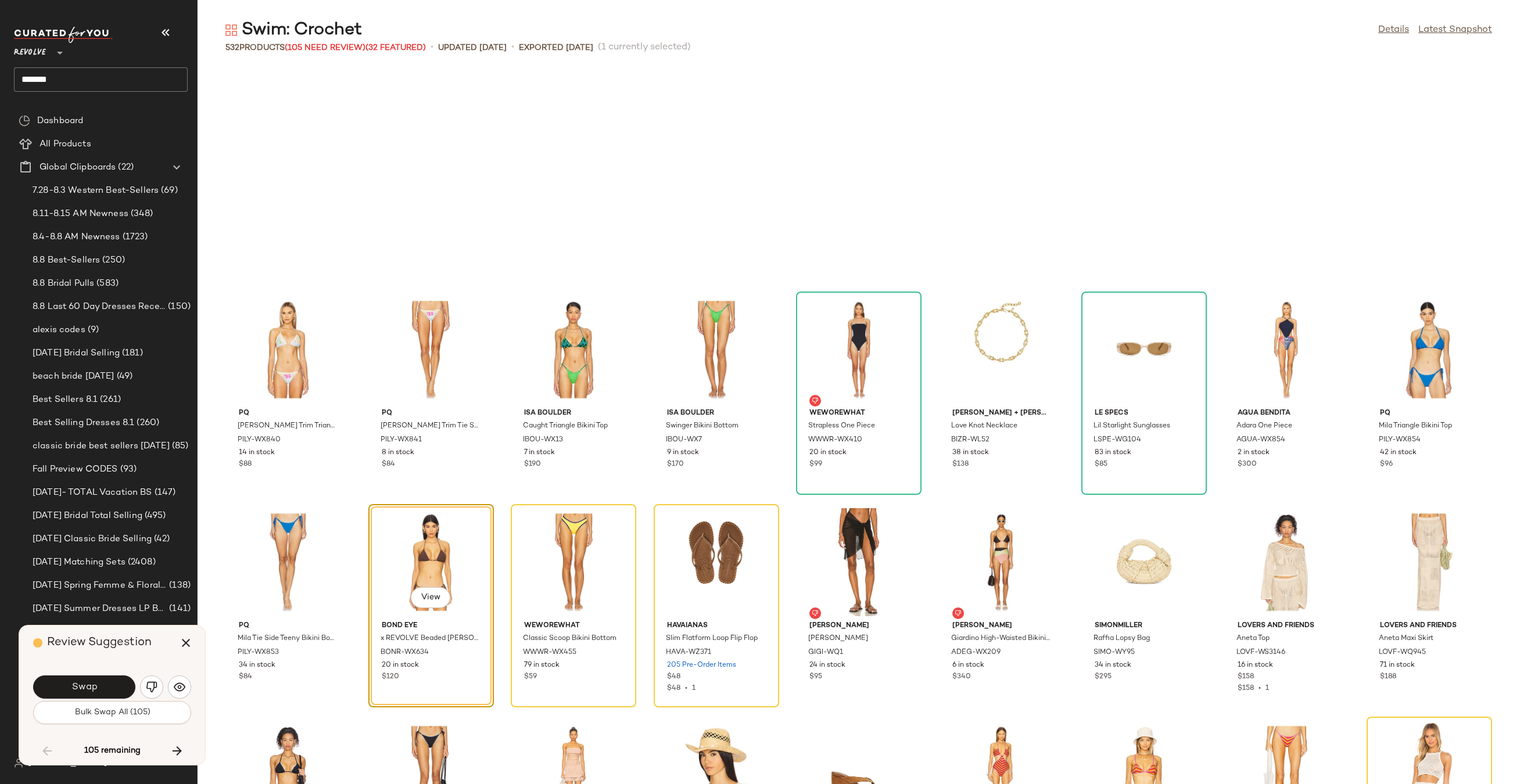
scroll to position [2974, 0]
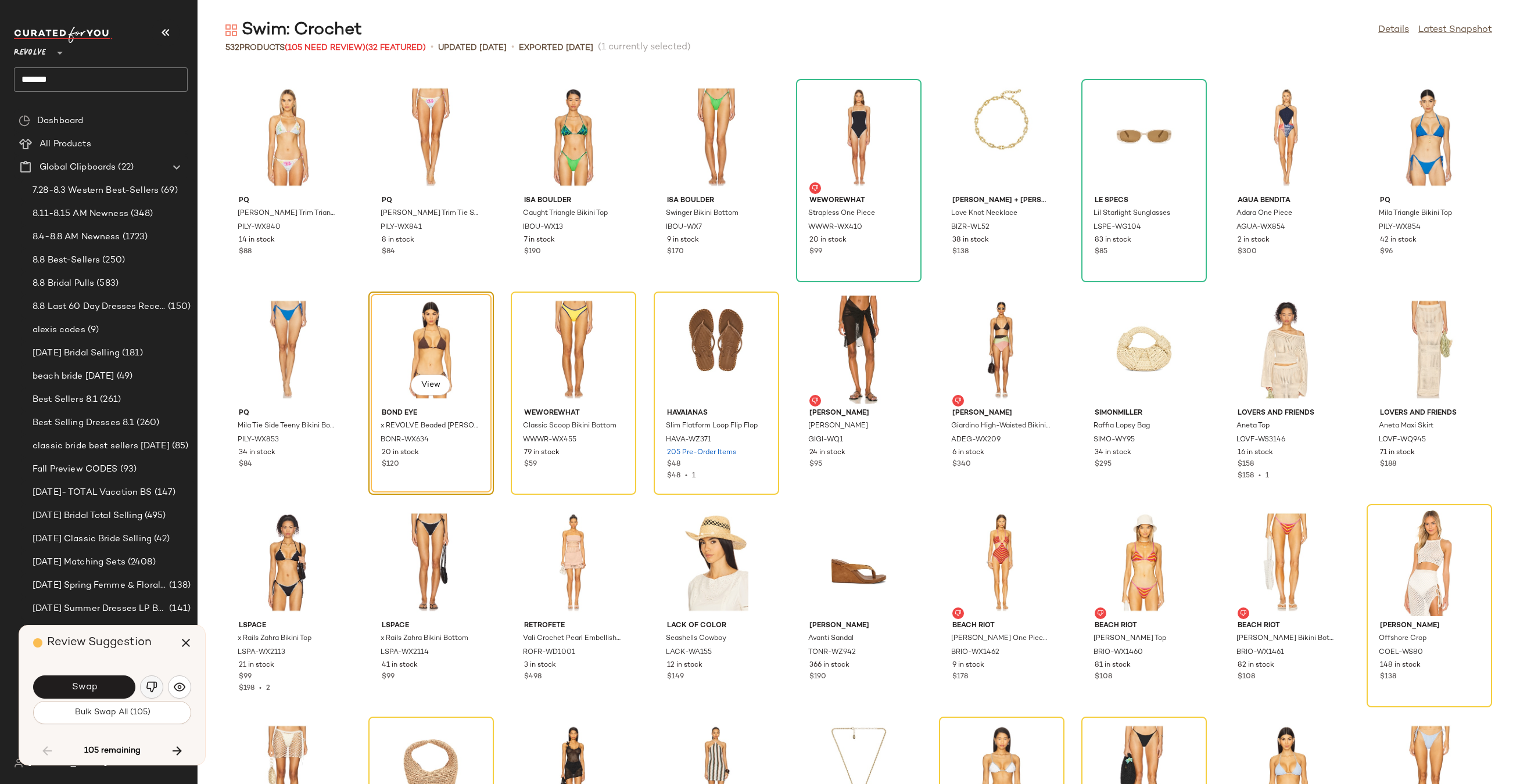
click at [146, 685] on img "button" at bounding box center [152, 686] width 12 height 12
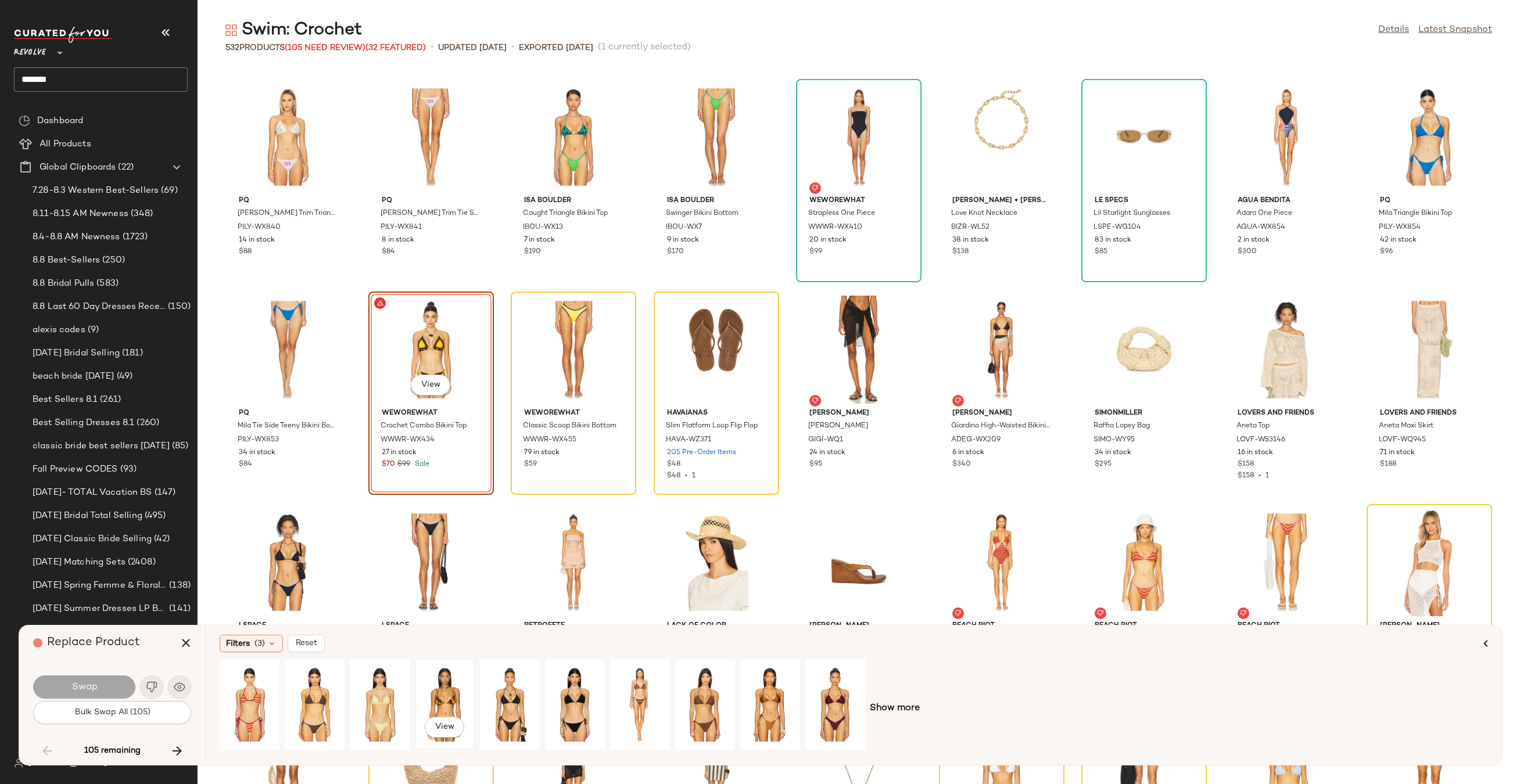
click at [434, 712] on div "View" at bounding box center [444, 704] width 52 height 82
click at [68, 690] on button "Swap" at bounding box center [84, 686] width 103 height 23
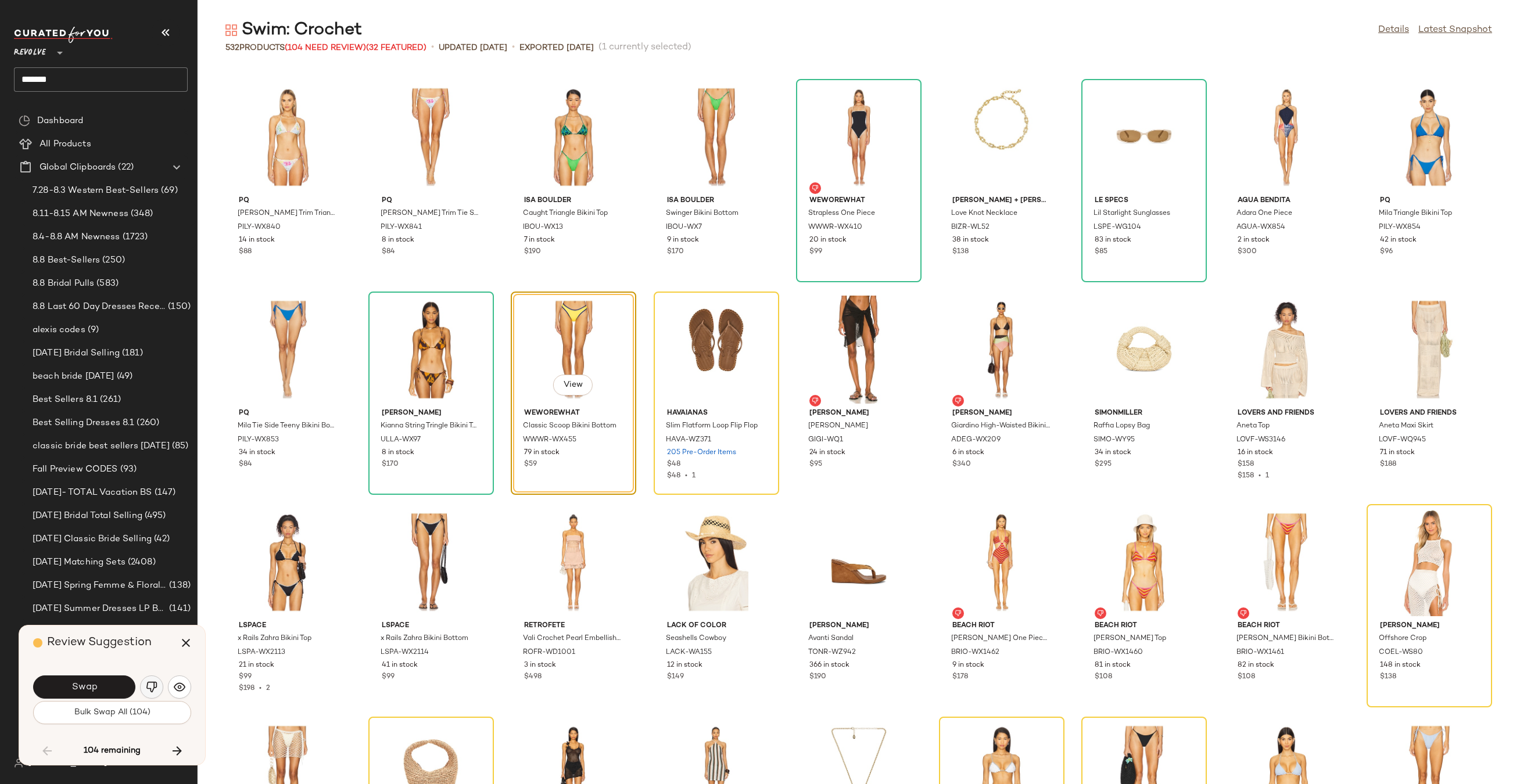
click at [146, 692] on img "button" at bounding box center [152, 686] width 12 height 12
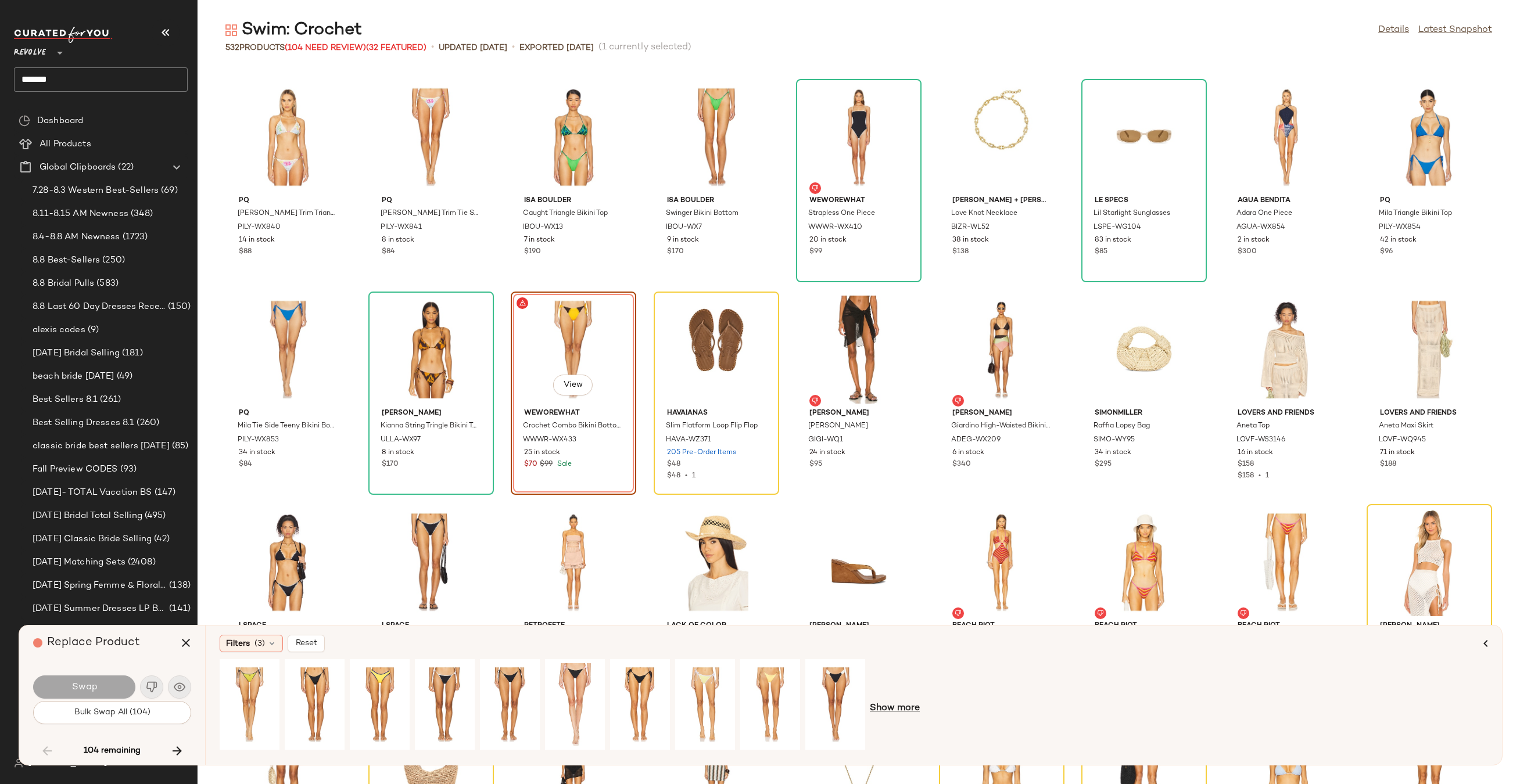
click at [899, 706] on span "Show more" at bounding box center [894, 707] width 50 height 14
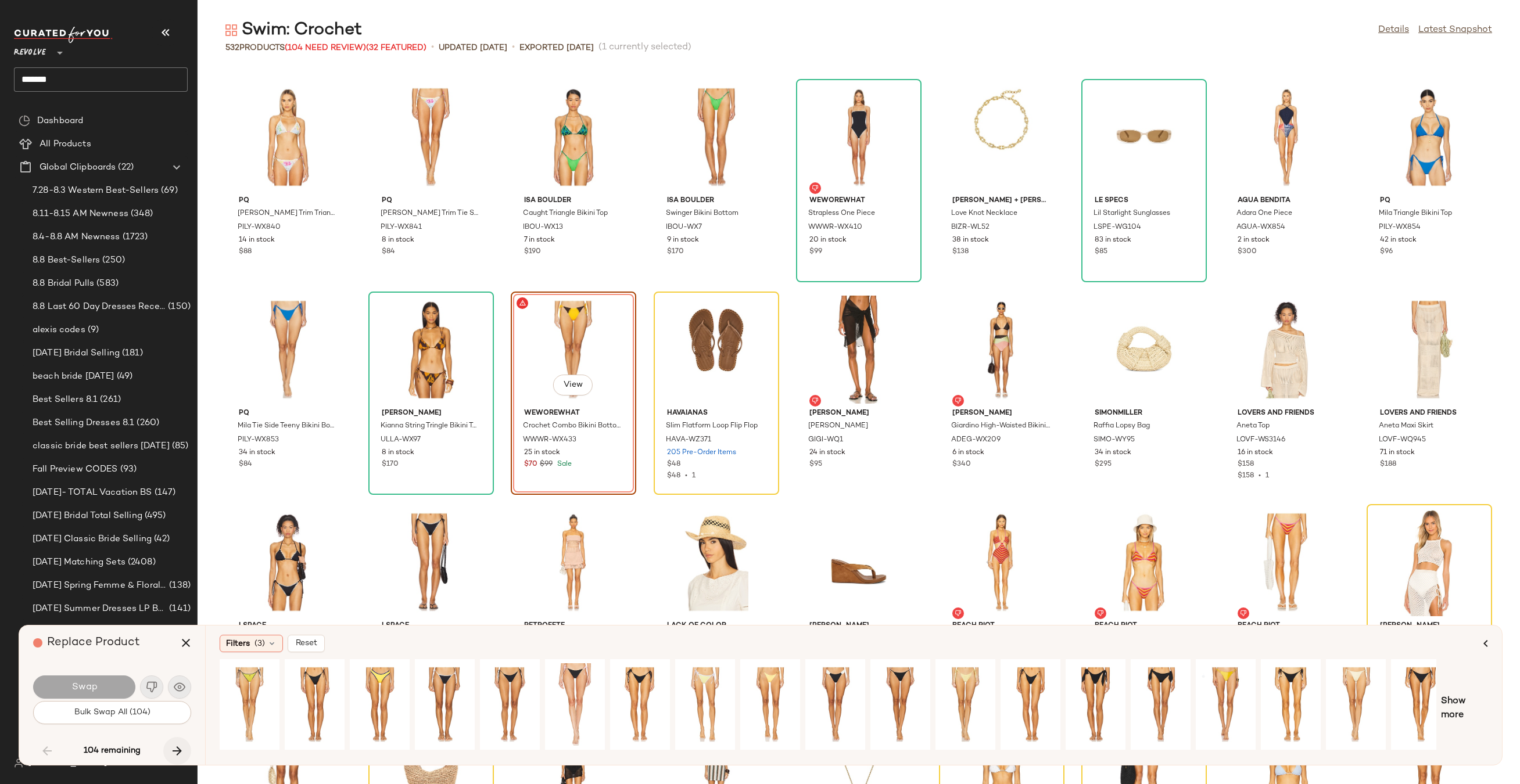
click at [164, 752] on button "button" at bounding box center [177, 751] width 28 height 28
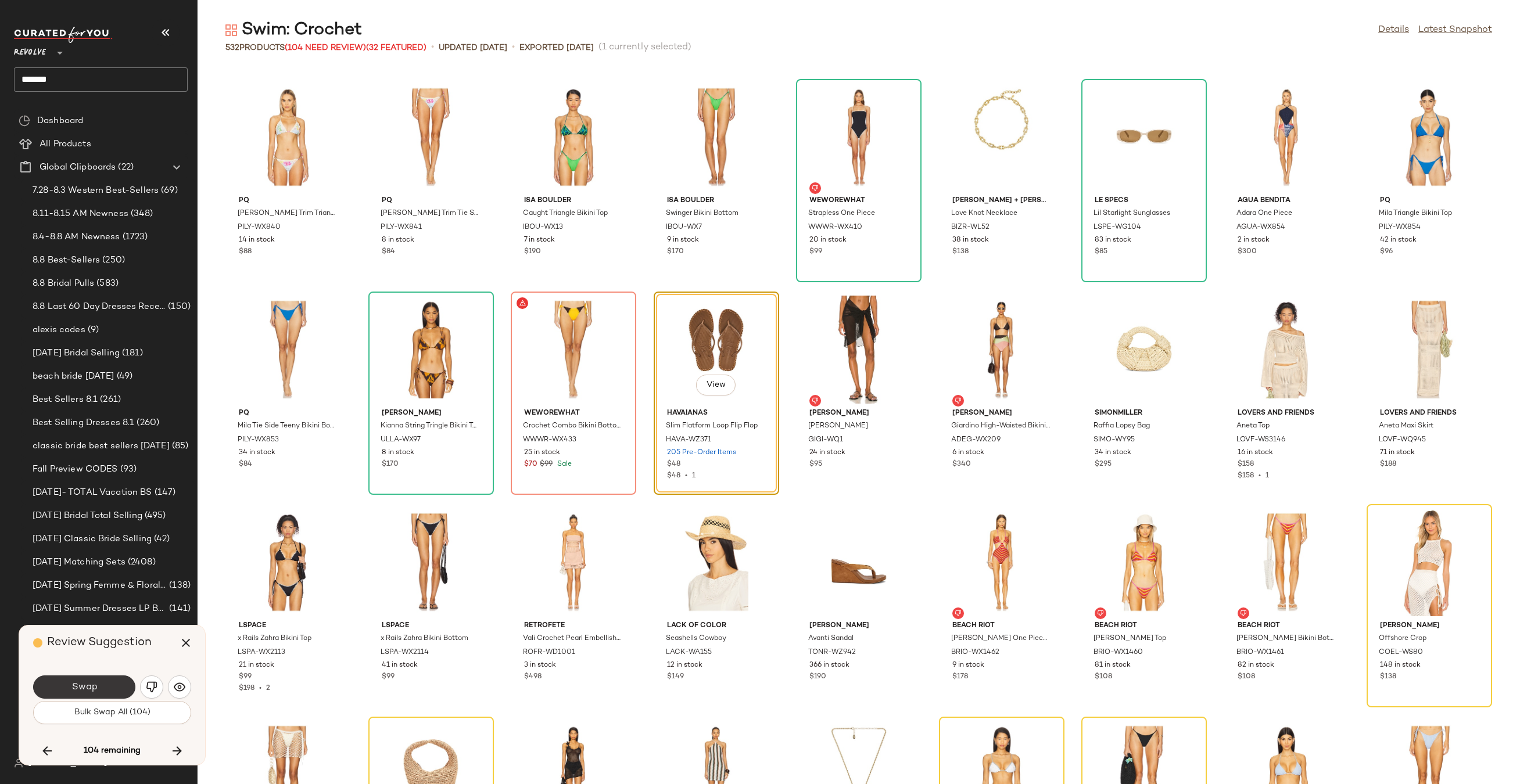
click at [80, 683] on span "Swap" at bounding box center [84, 687] width 26 height 11
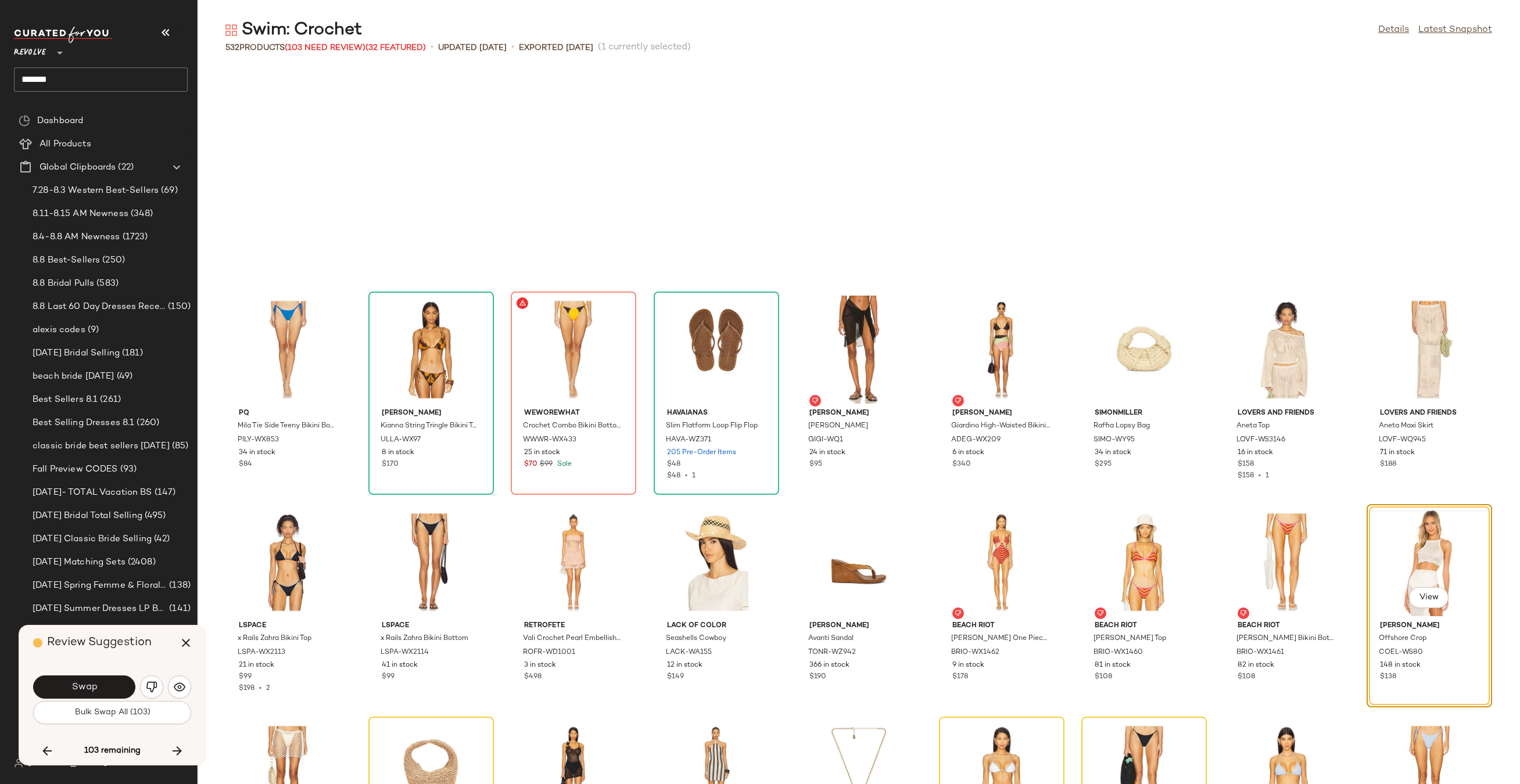
scroll to position [3187, 0]
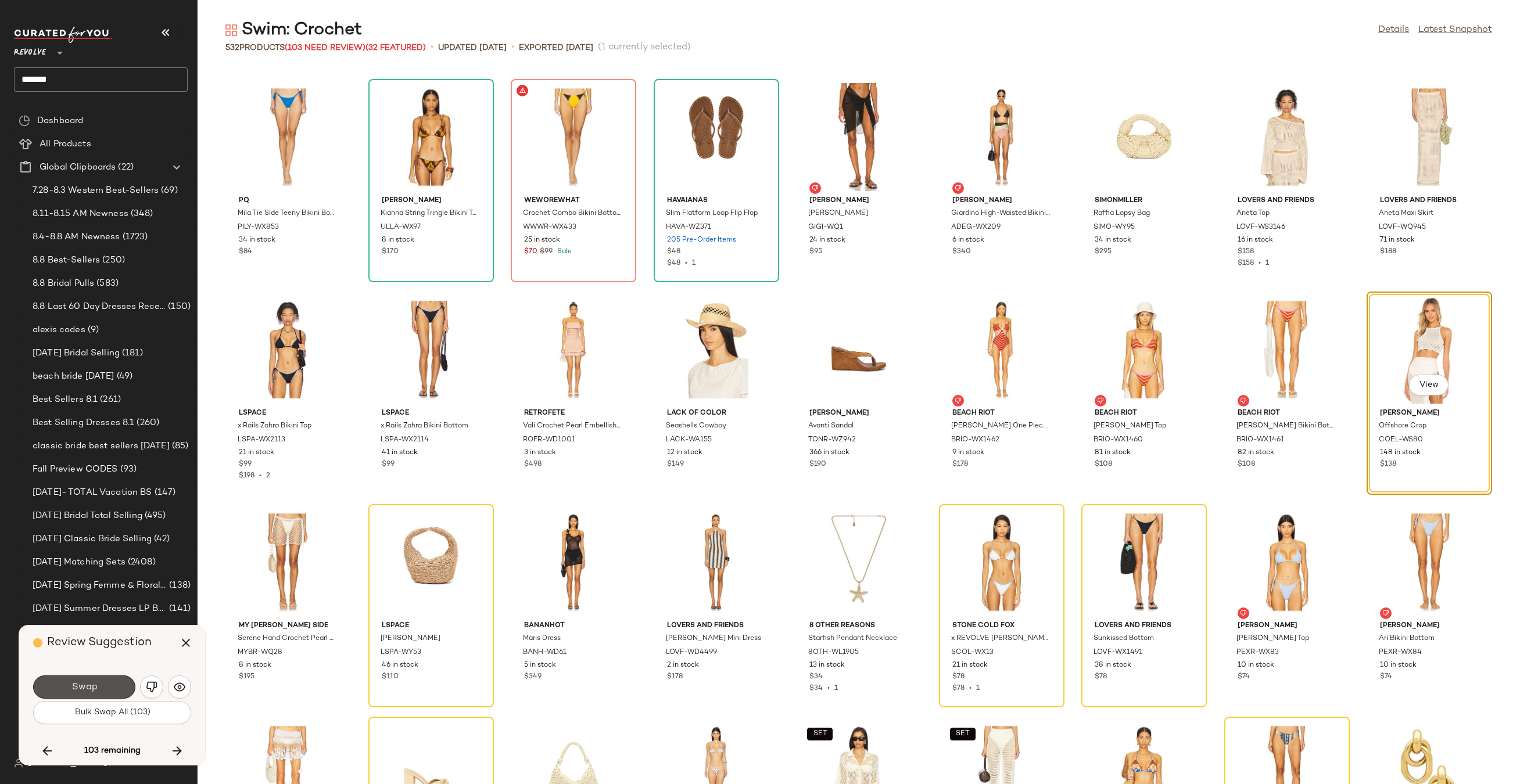
click at [80, 683] on span "Swap" at bounding box center [84, 687] width 26 height 11
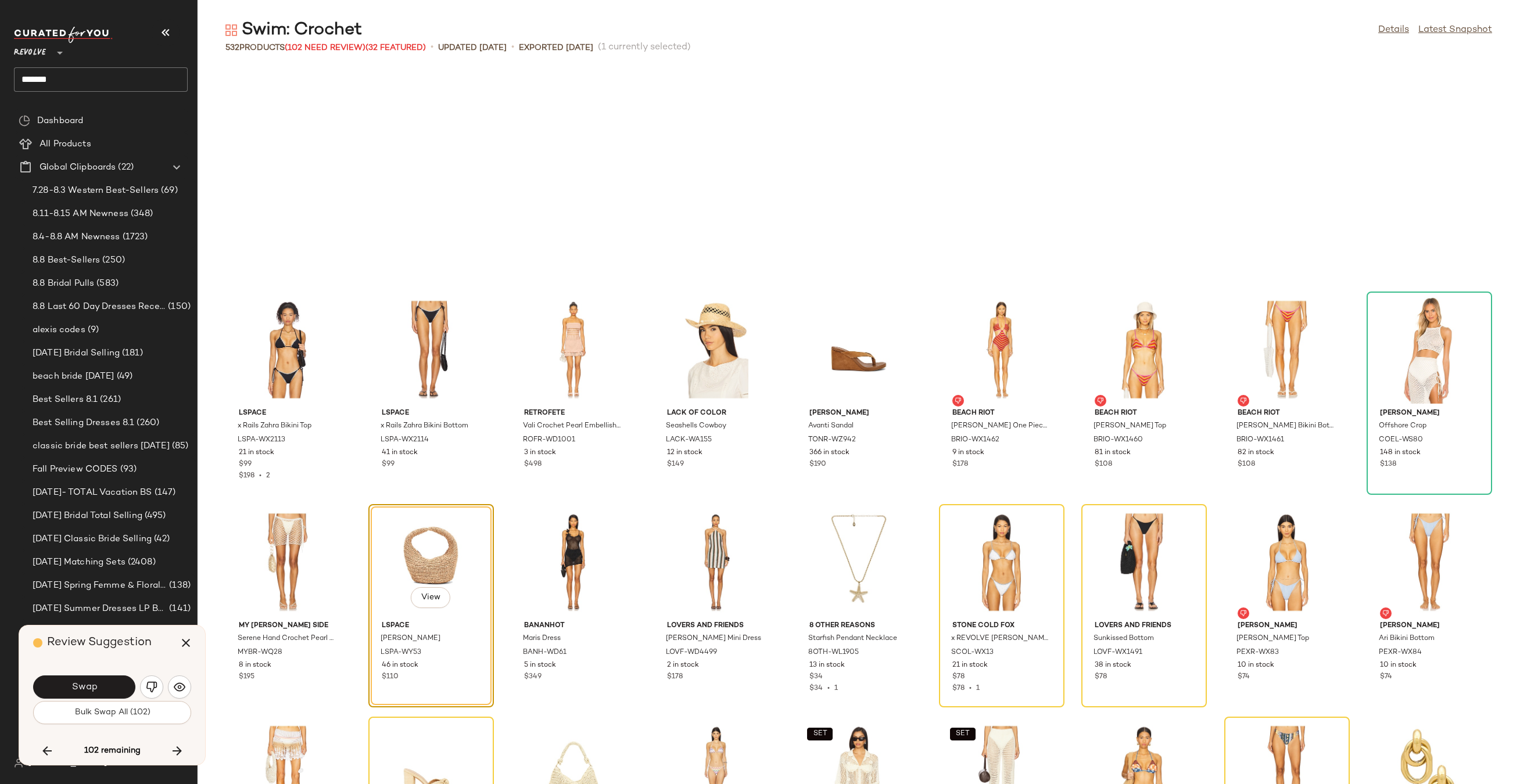
scroll to position [3399, 0]
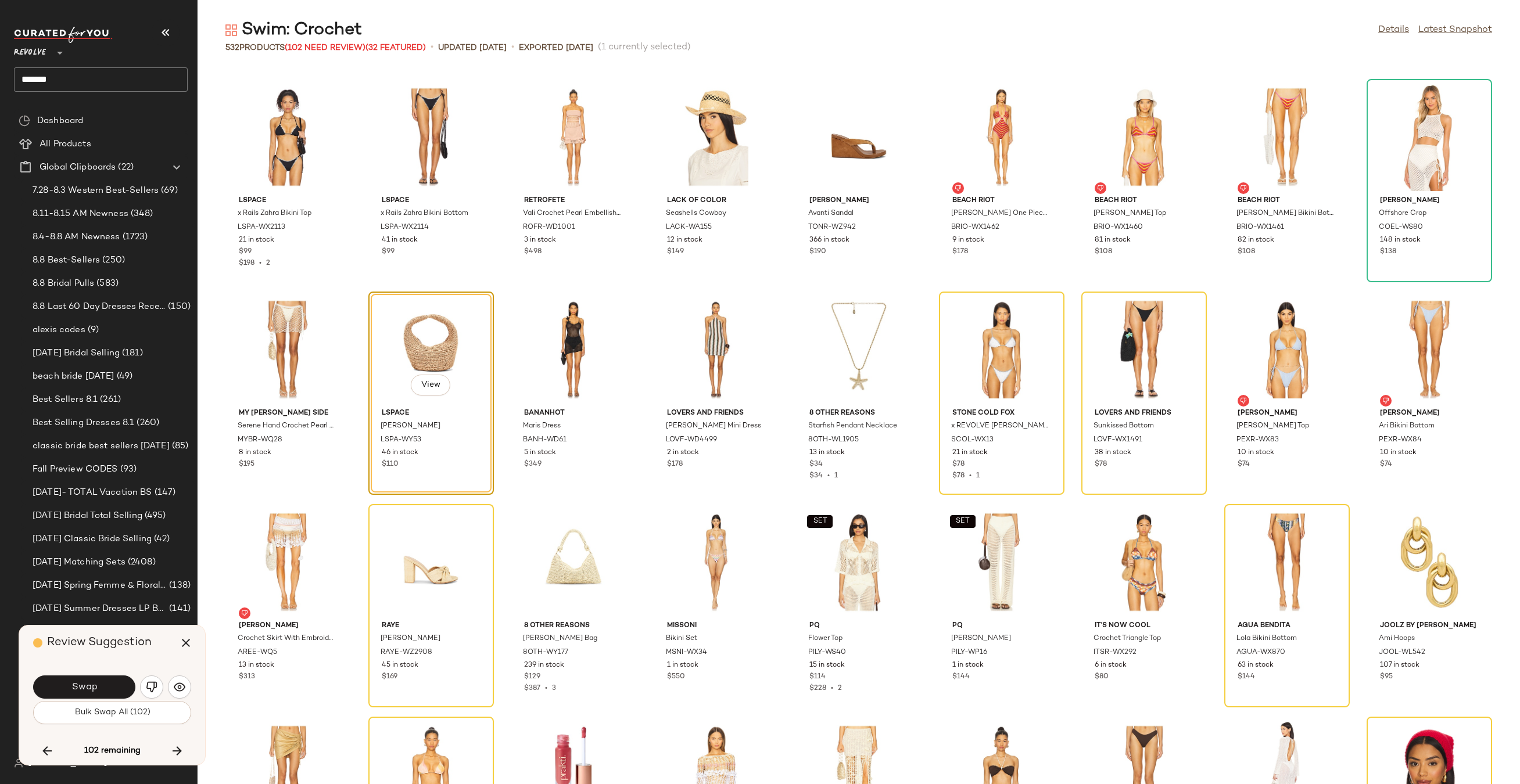
click at [80, 683] on span "Swap" at bounding box center [84, 687] width 26 height 11
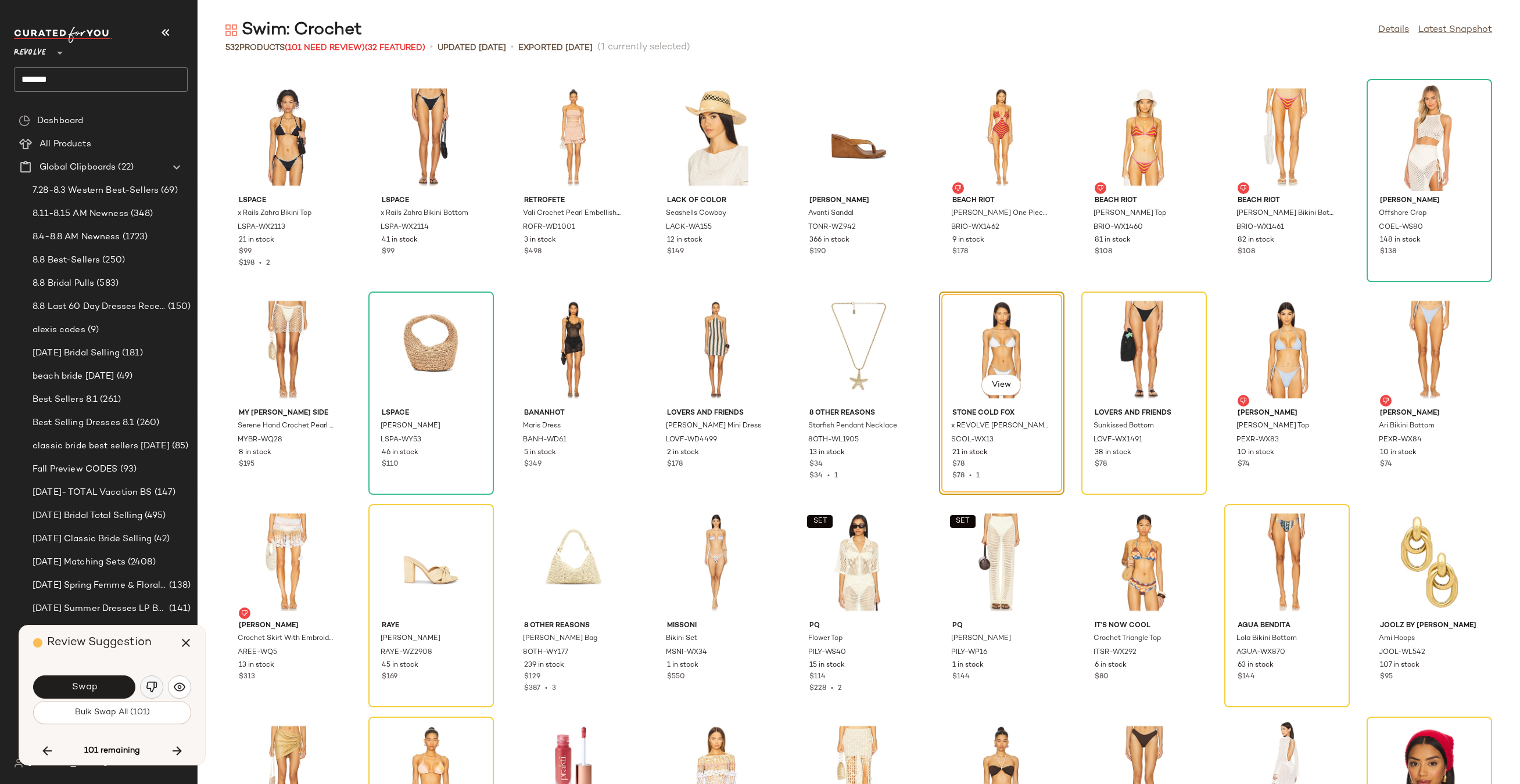
click at [146, 687] on img "button" at bounding box center [152, 686] width 12 height 12
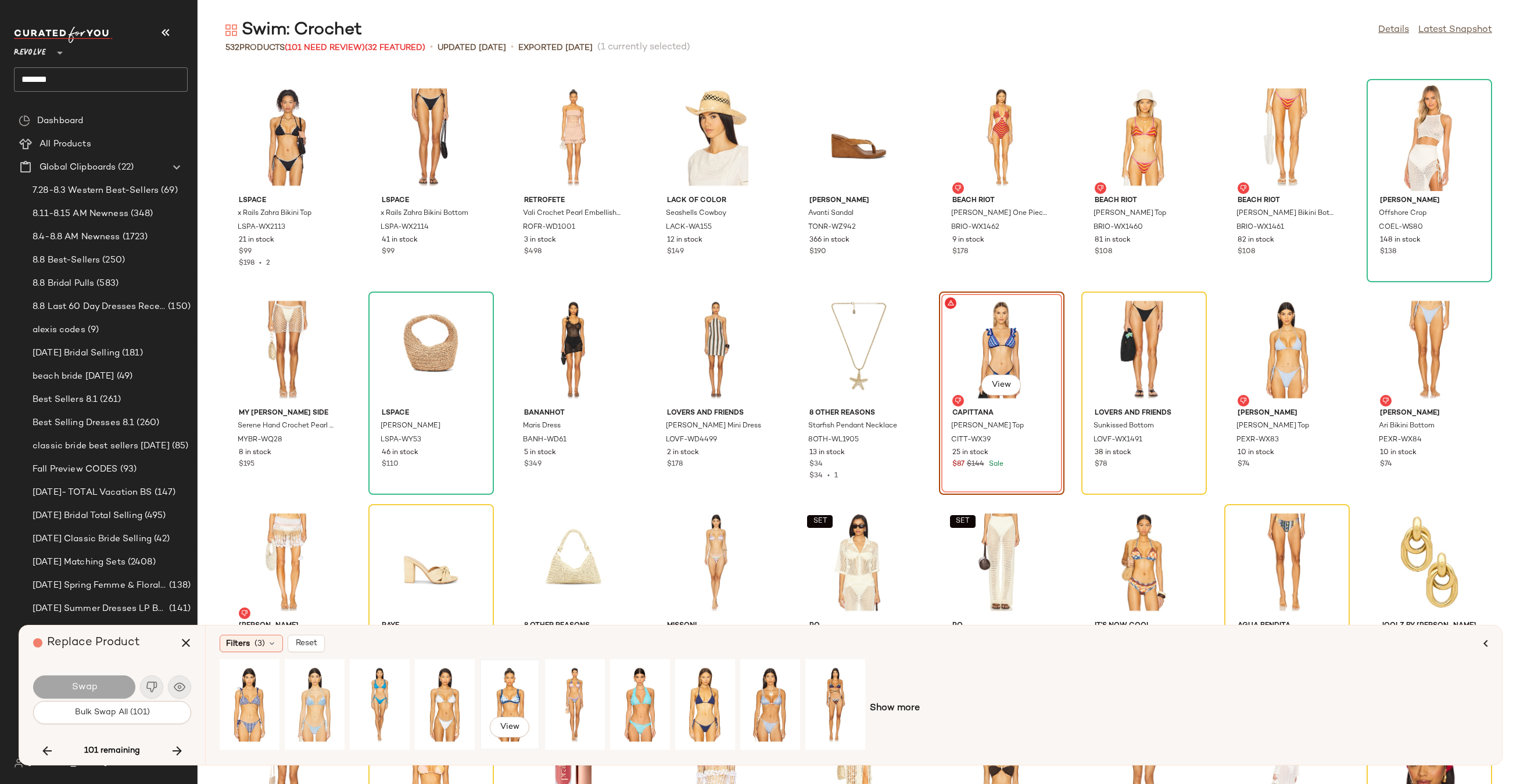
click at [491, 692] on div "View" at bounding box center [510, 704] width 52 height 82
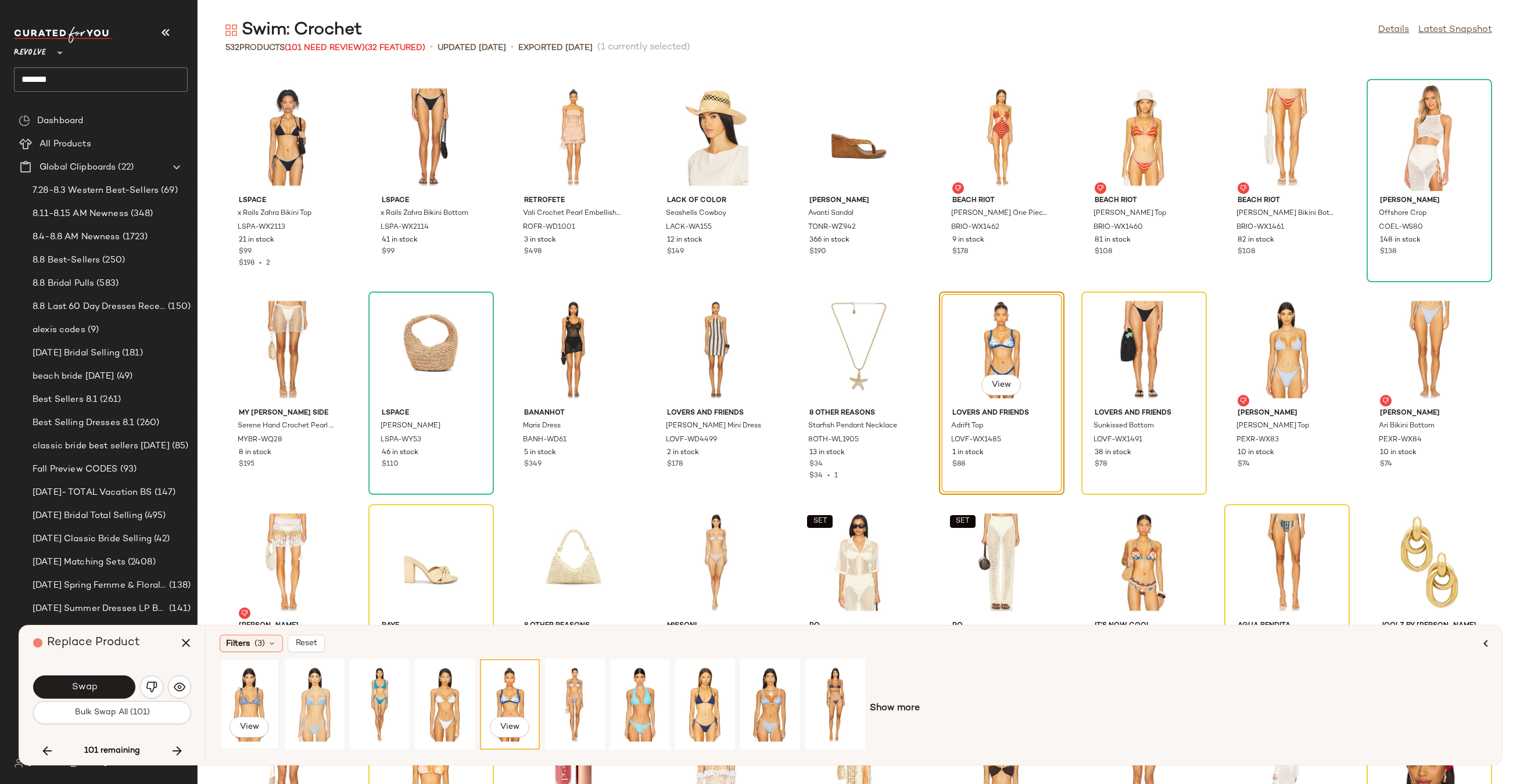
click at [234, 712] on div "View" at bounding box center [249, 704] width 52 height 82
click at [992, 387] on span "View" at bounding box center [1001, 385] width 19 height 9
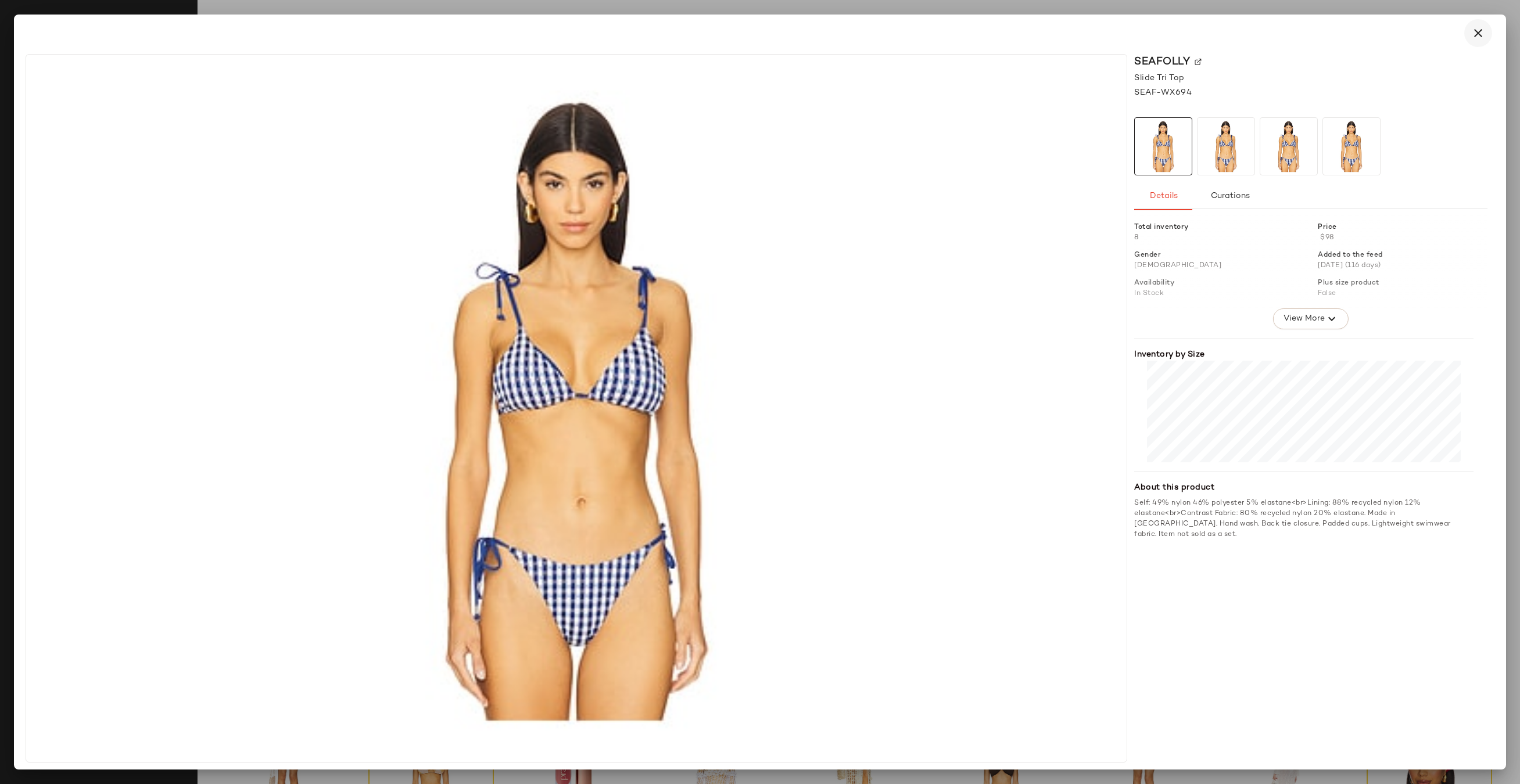
click at [1476, 33] on icon "button" at bounding box center [1477, 32] width 14 height 14
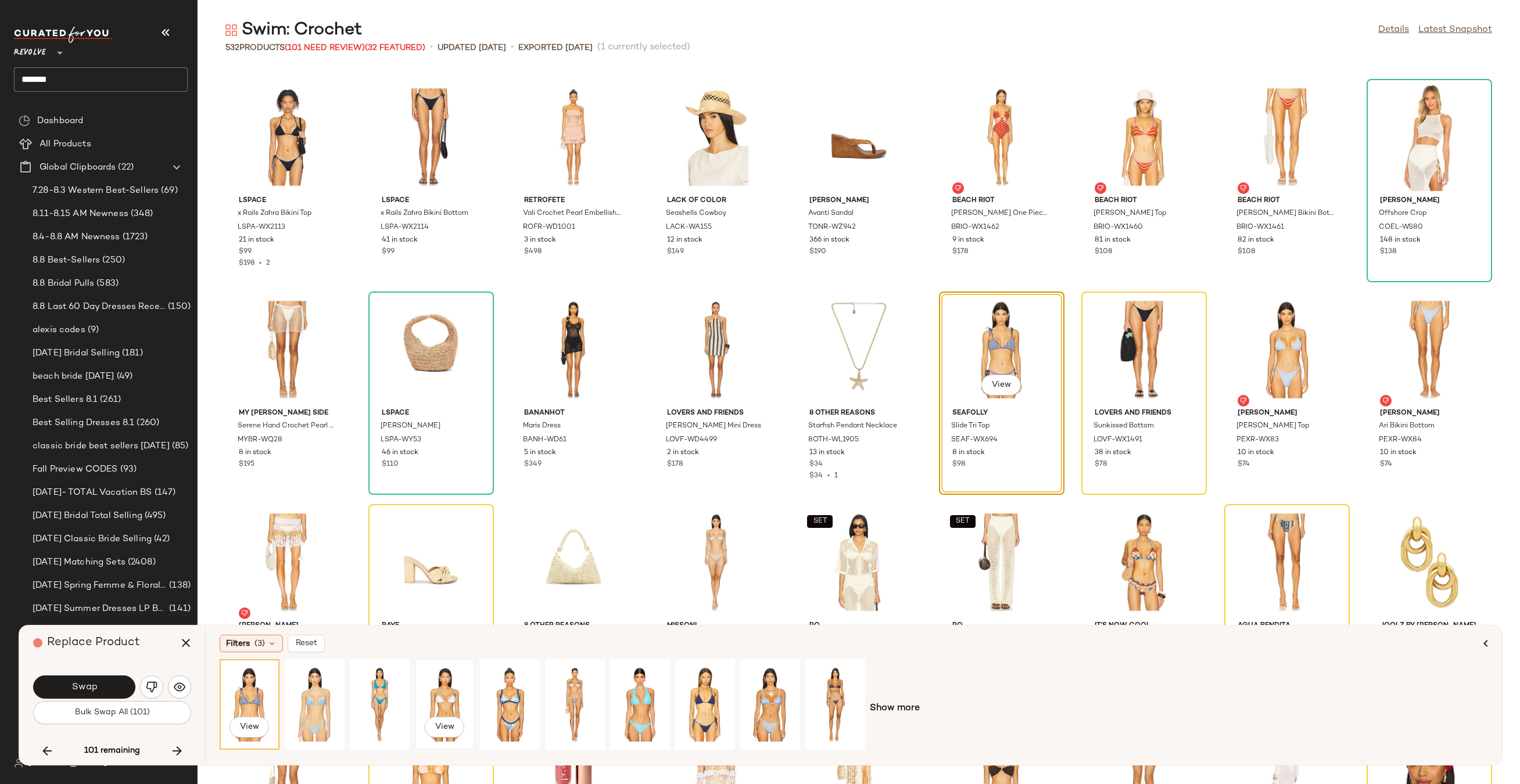
click at [450, 692] on div "View" at bounding box center [444, 704] width 52 height 82
click at [516, 692] on div "View" at bounding box center [510, 704] width 52 height 82
click at [503, 727] on span "View" at bounding box center [509, 727] width 19 height 9
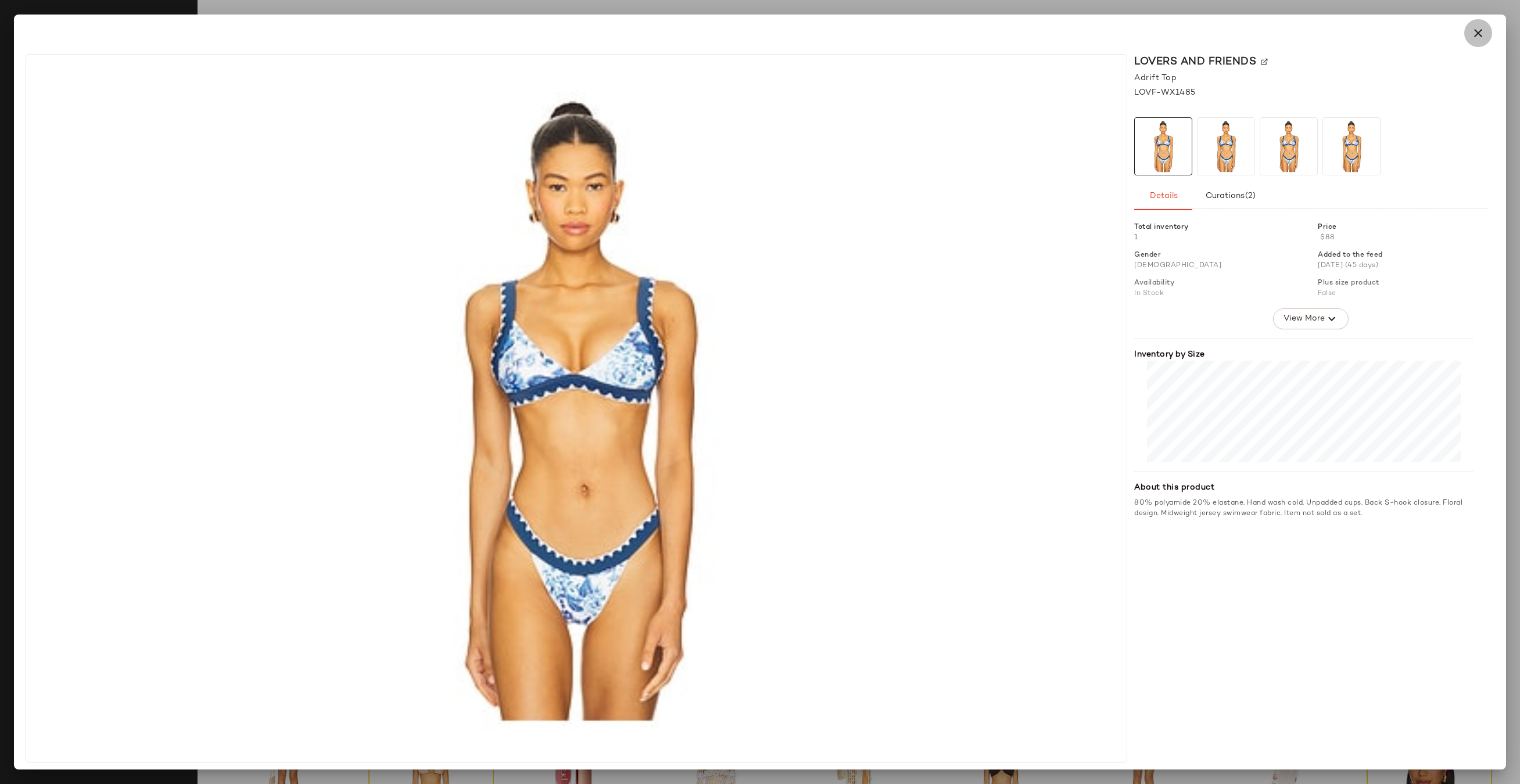
click at [1468, 32] on button "button" at bounding box center [1477, 33] width 28 height 28
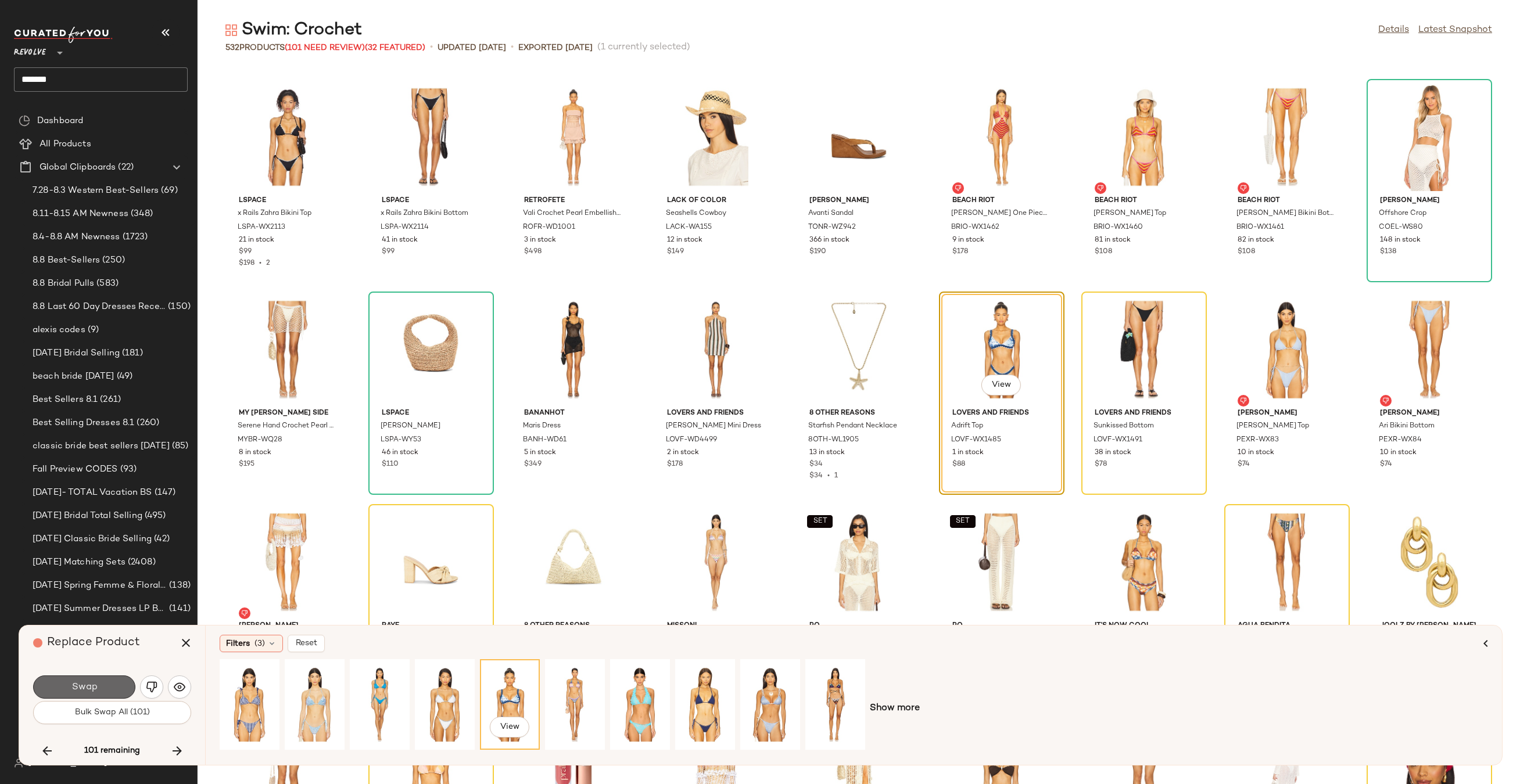
click at [123, 685] on button "Swap" at bounding box center [84, 686] width 103 height 23
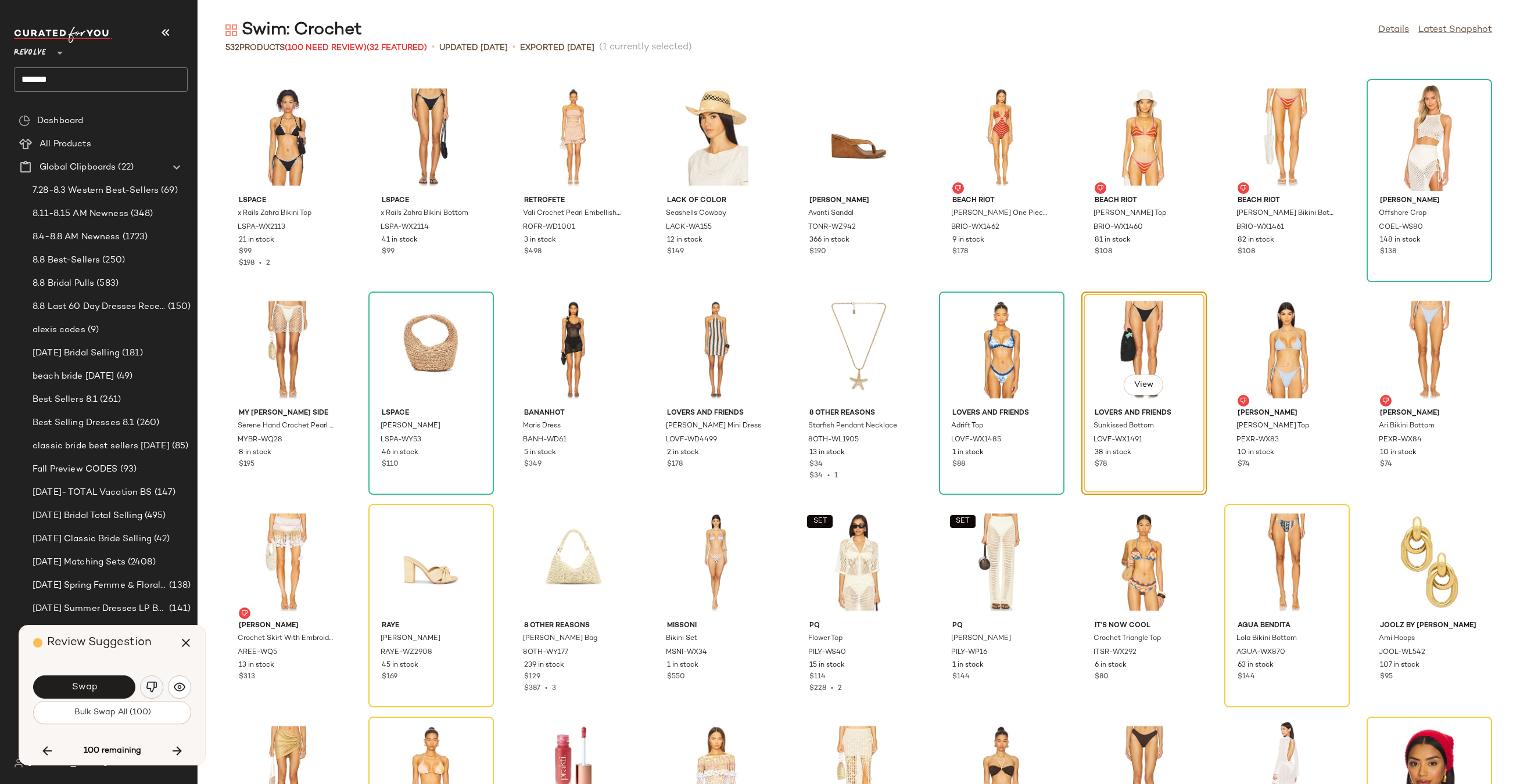
click at [155, 683] on img "button" at bounding box center [152, 686] width 12 height 12
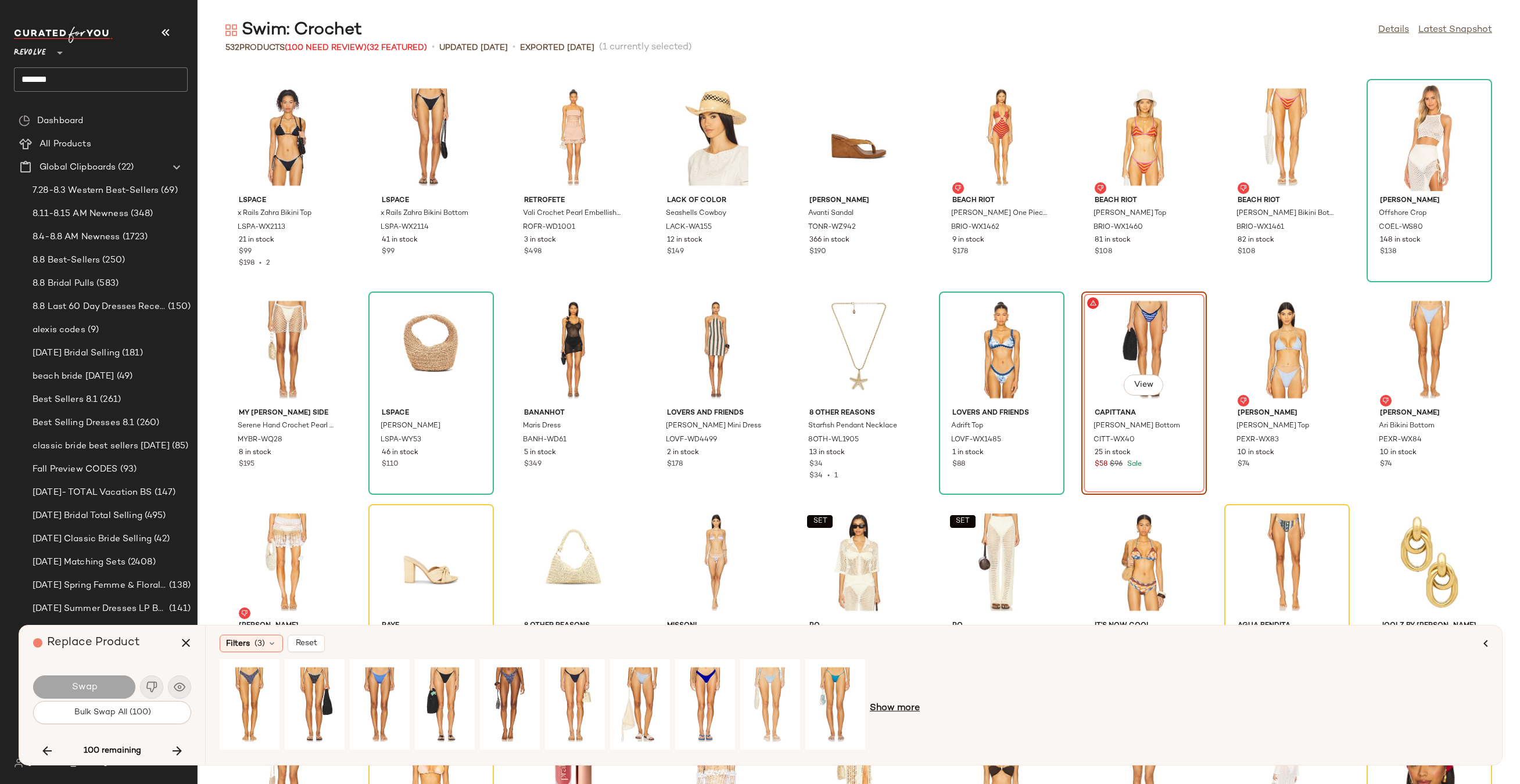
click at [886, 712] on span "Show more" at bounding box center [894, 707] width 50 height 14
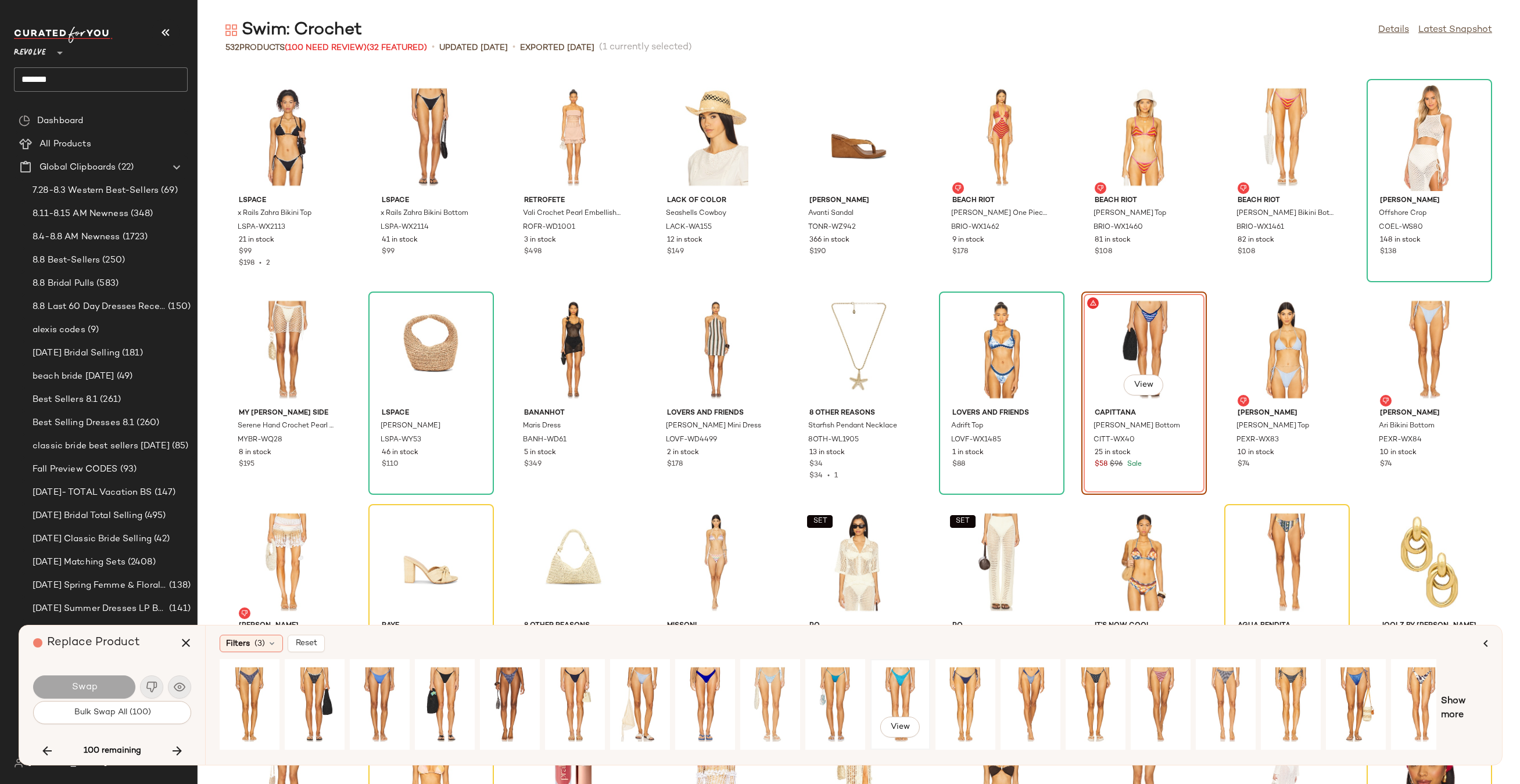
scroll to position [0, 79]
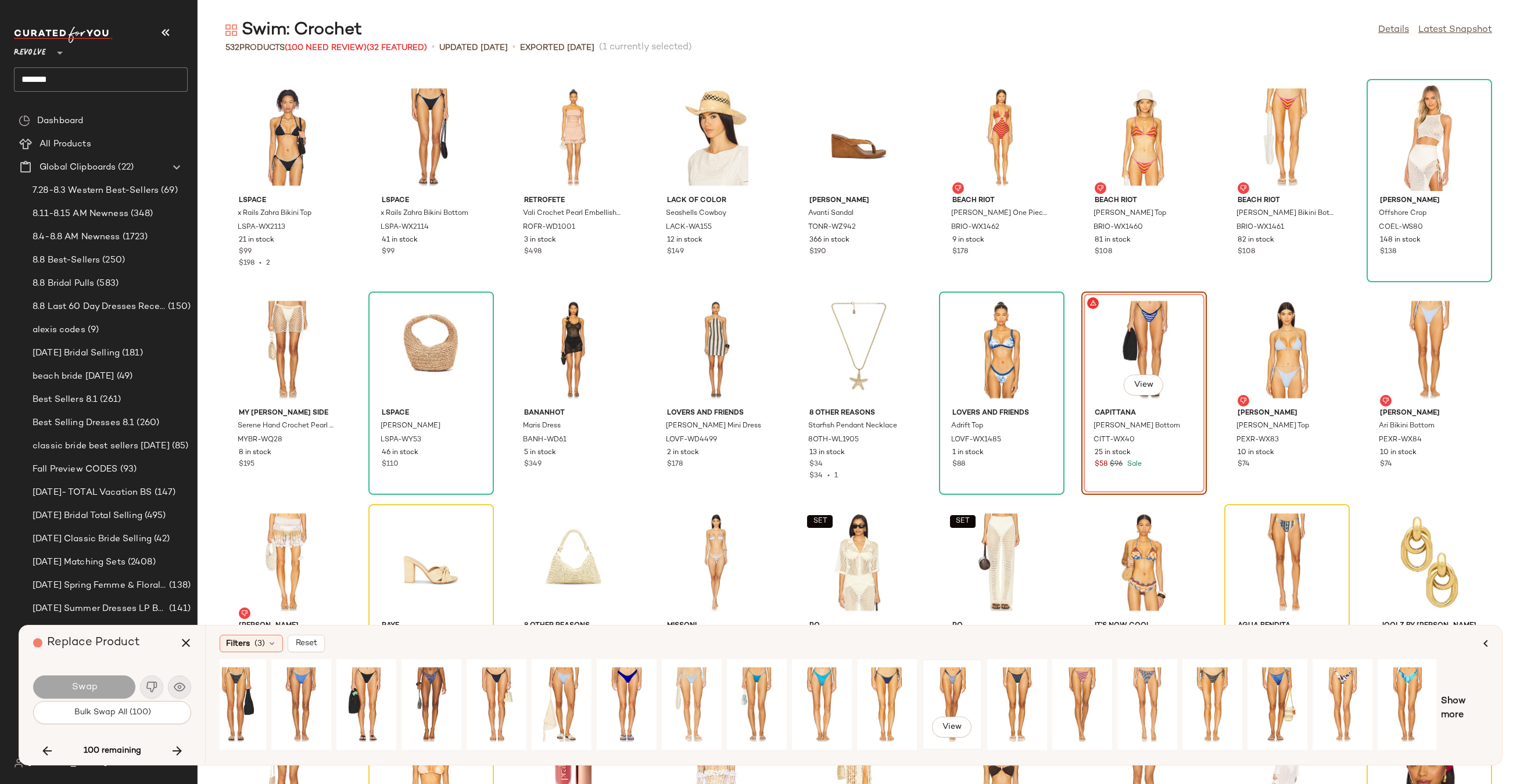
click at [945, 690] on div "View" at bounding box center [952, 704] width 52 height 82
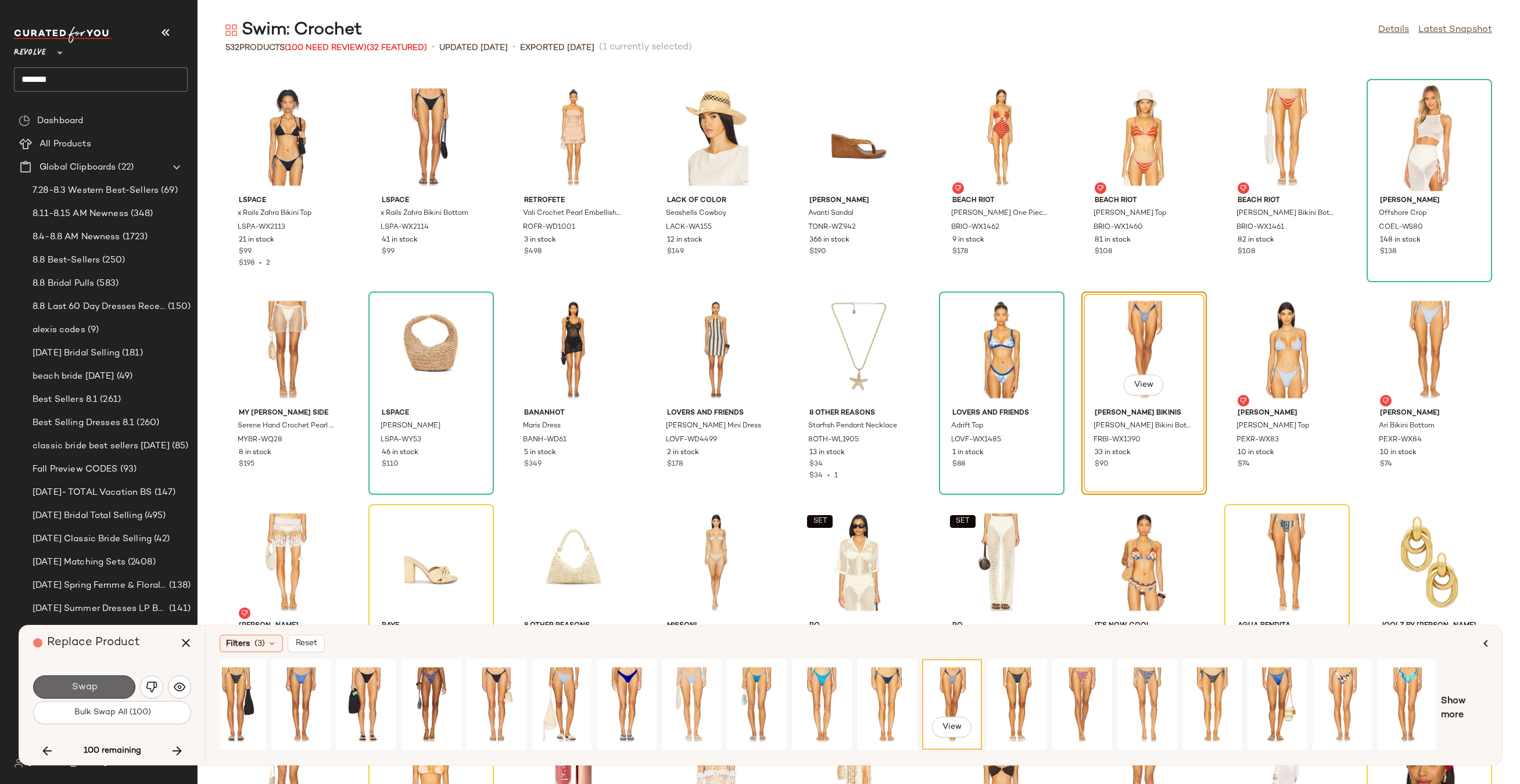
click at [82, 687] on span "Swap" at bounding box center [84, 687] width 26 height 11
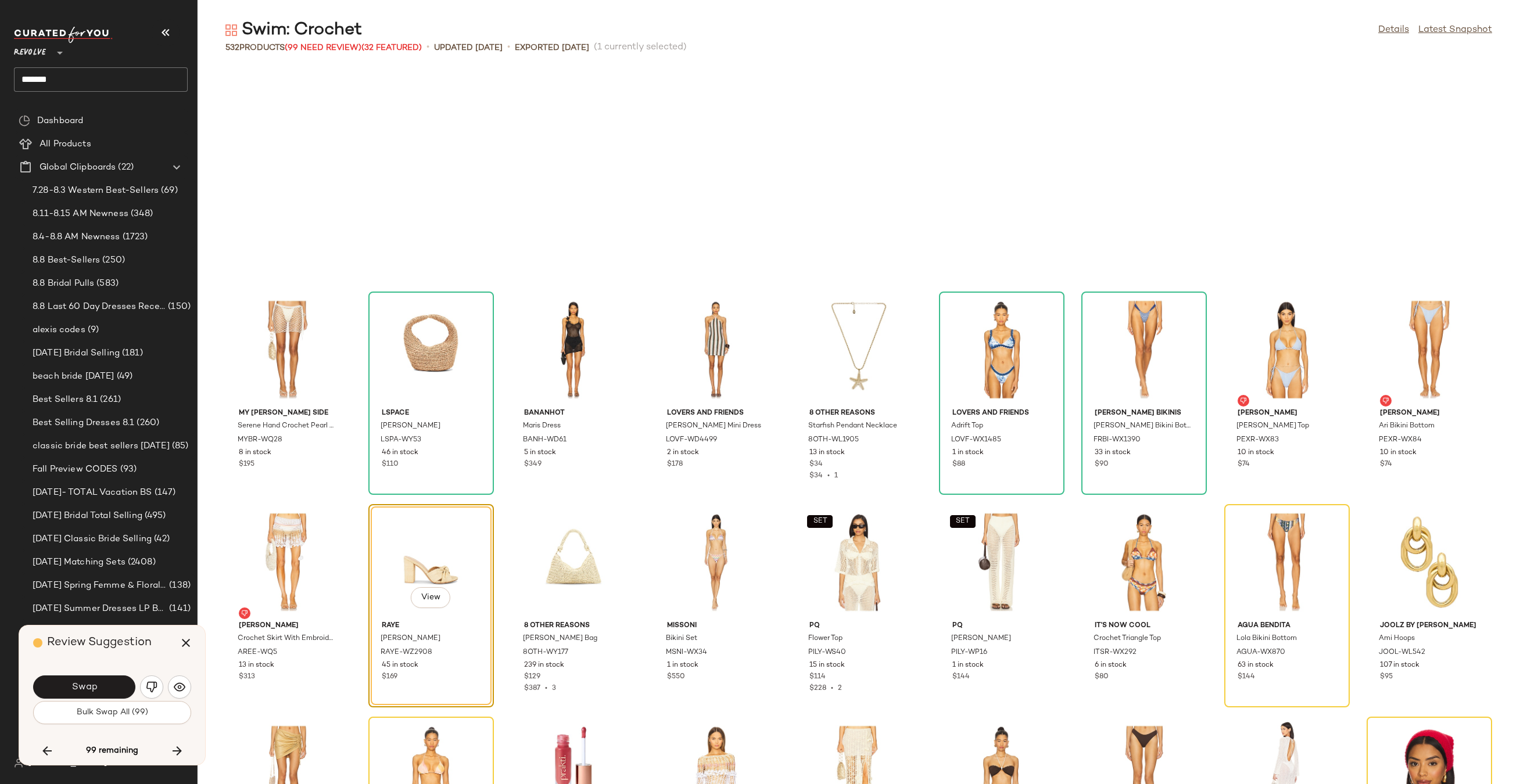
scroll to position [3612, 0]
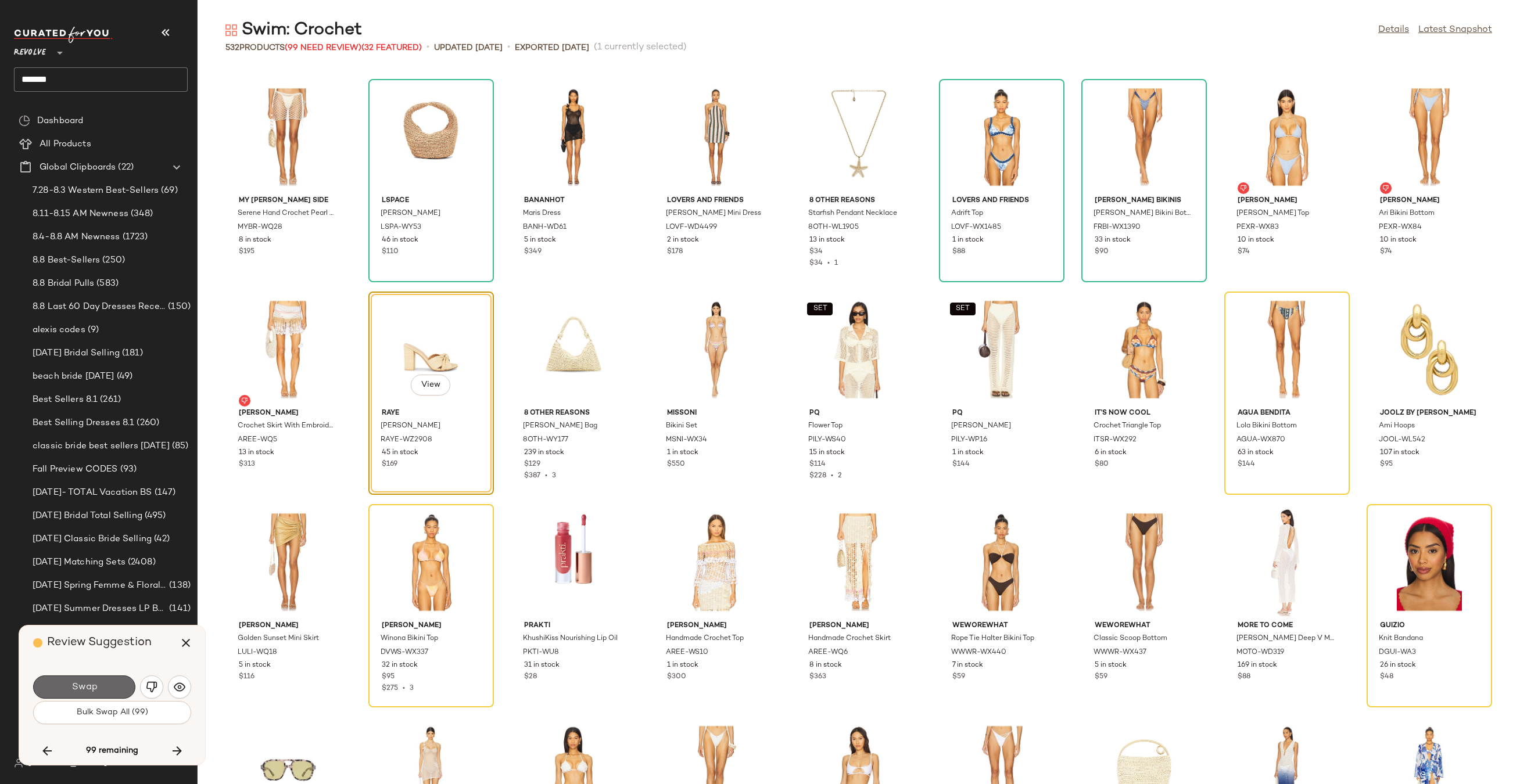
click at [91, 687] on span "Swap" at bounding box center [84, 687] width 26 height 11
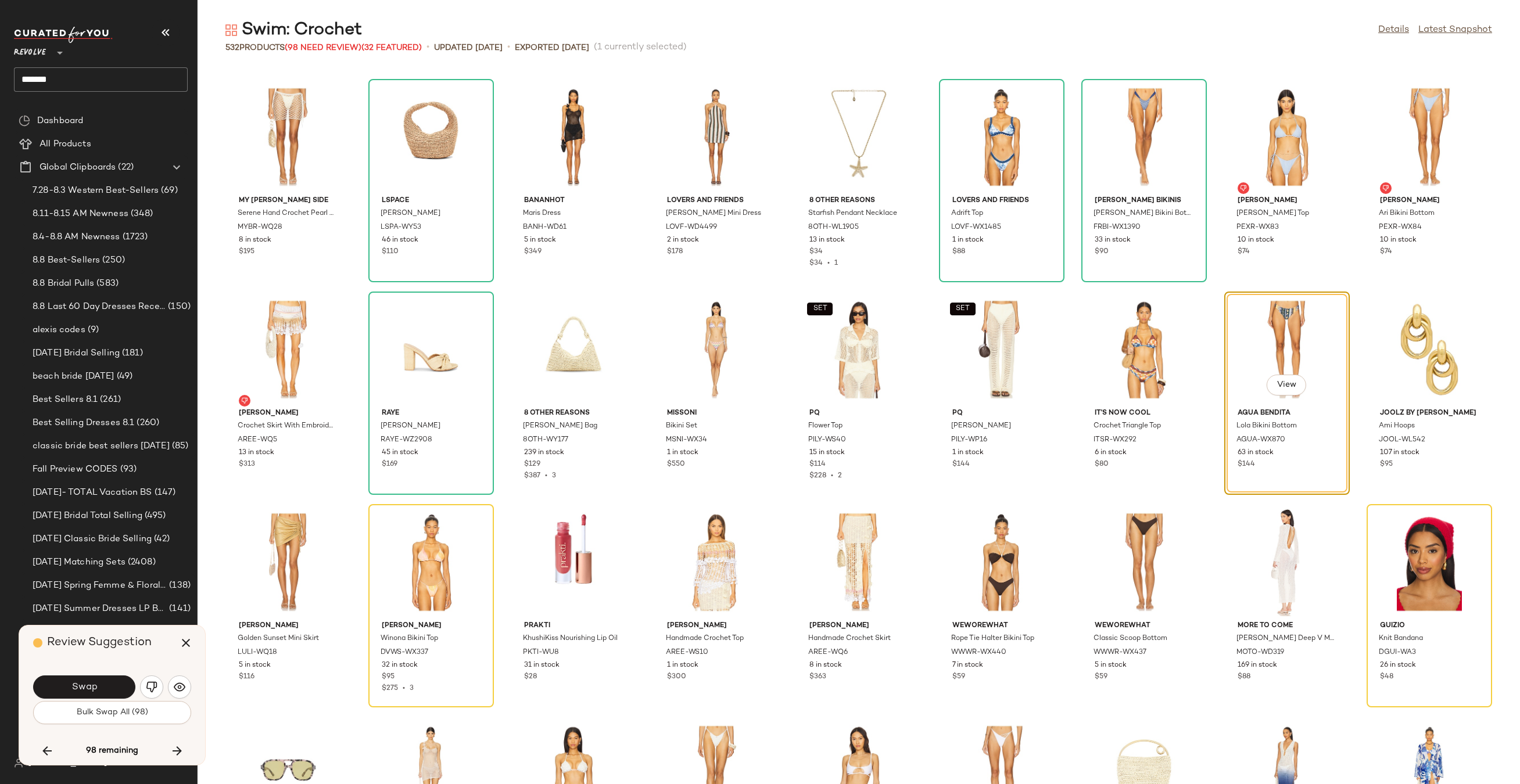
click at [167, 676] on div "Swap" at bounding box center [112, 687] width 158 height 28
click at [152, 686] on img "button" at bounding box center [152, 686] width 12 height 12
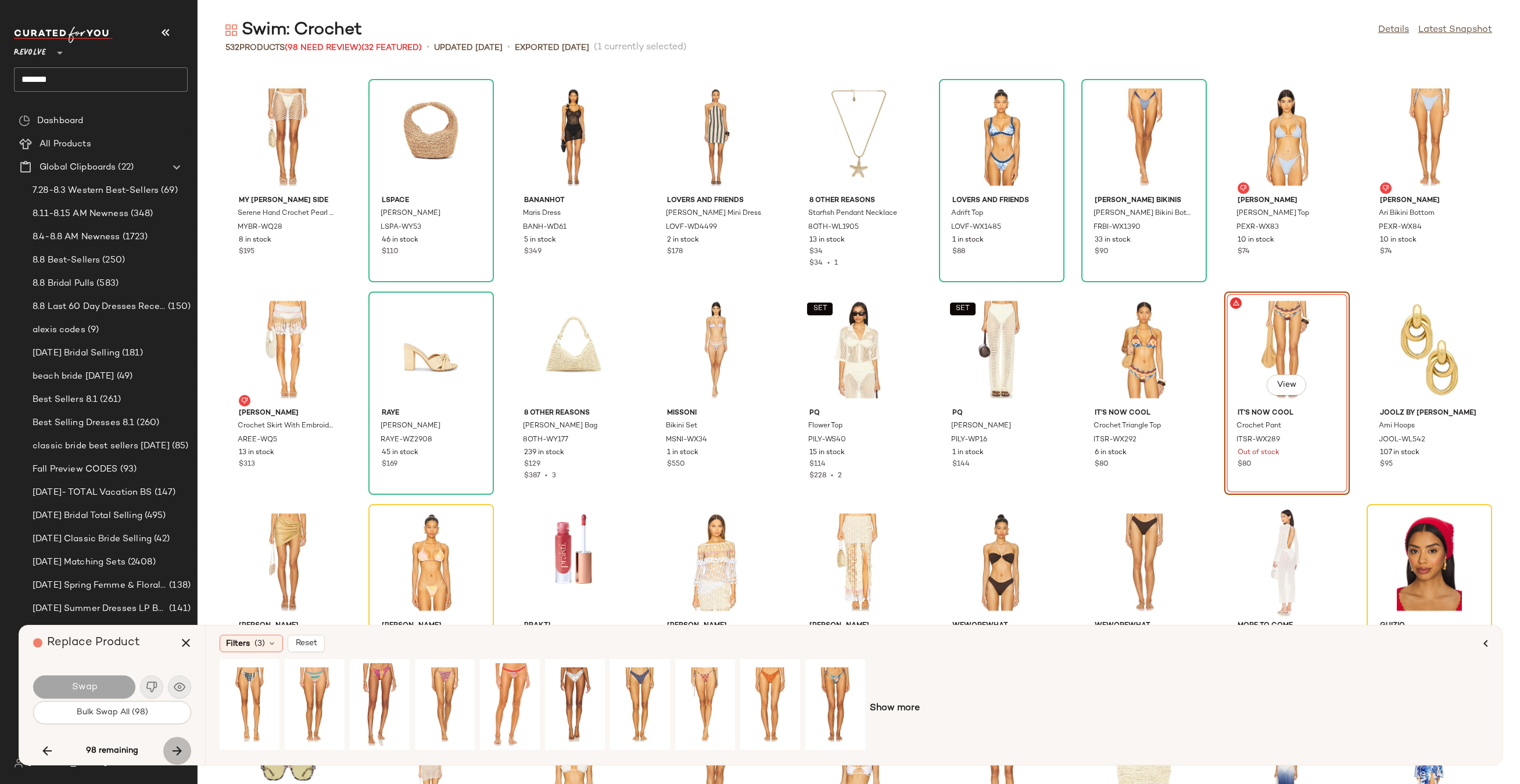
click at [184, 748] on icon "button" at bounding box center [176, 750] width 14 height 14
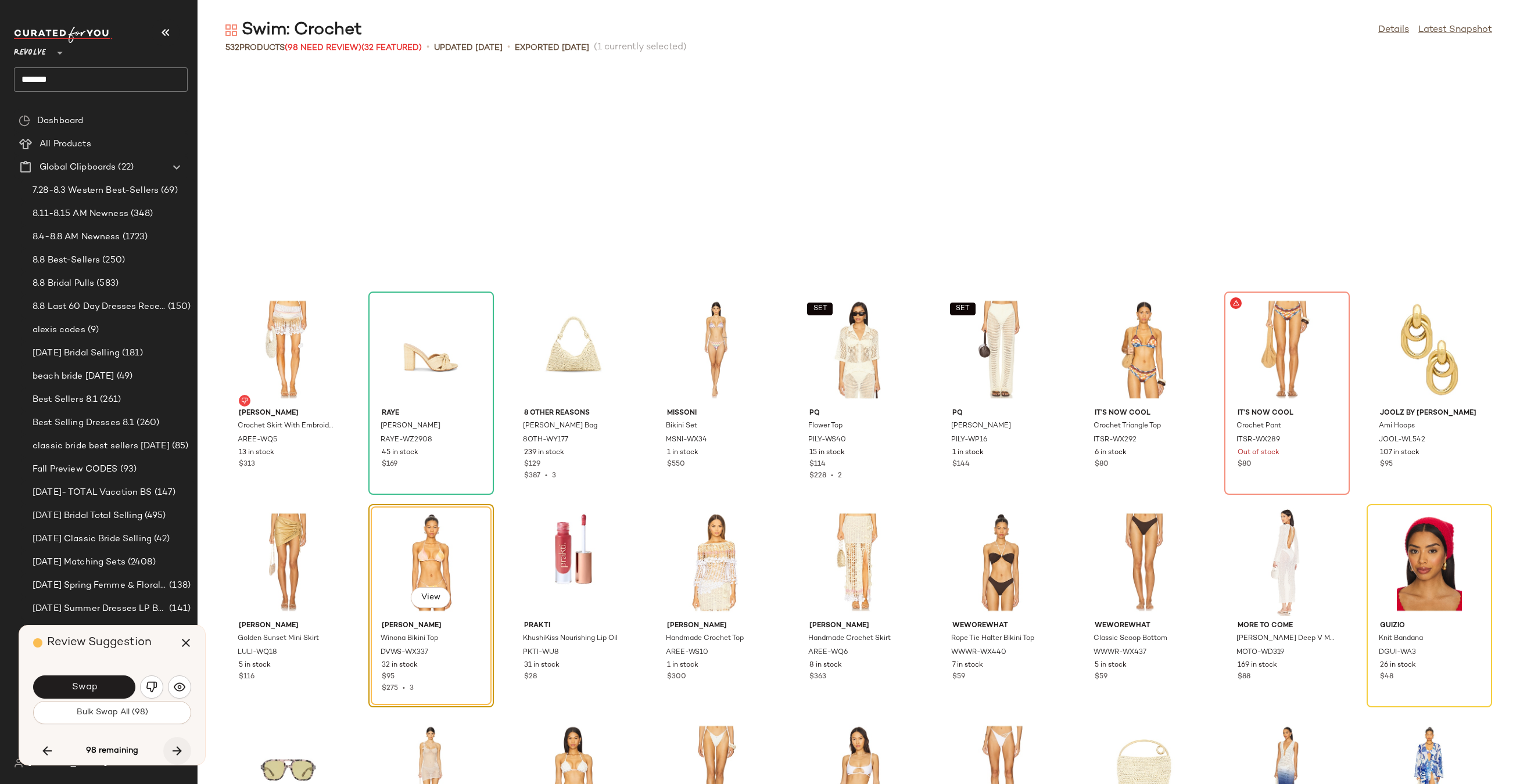
scroll to position [3825, 0]
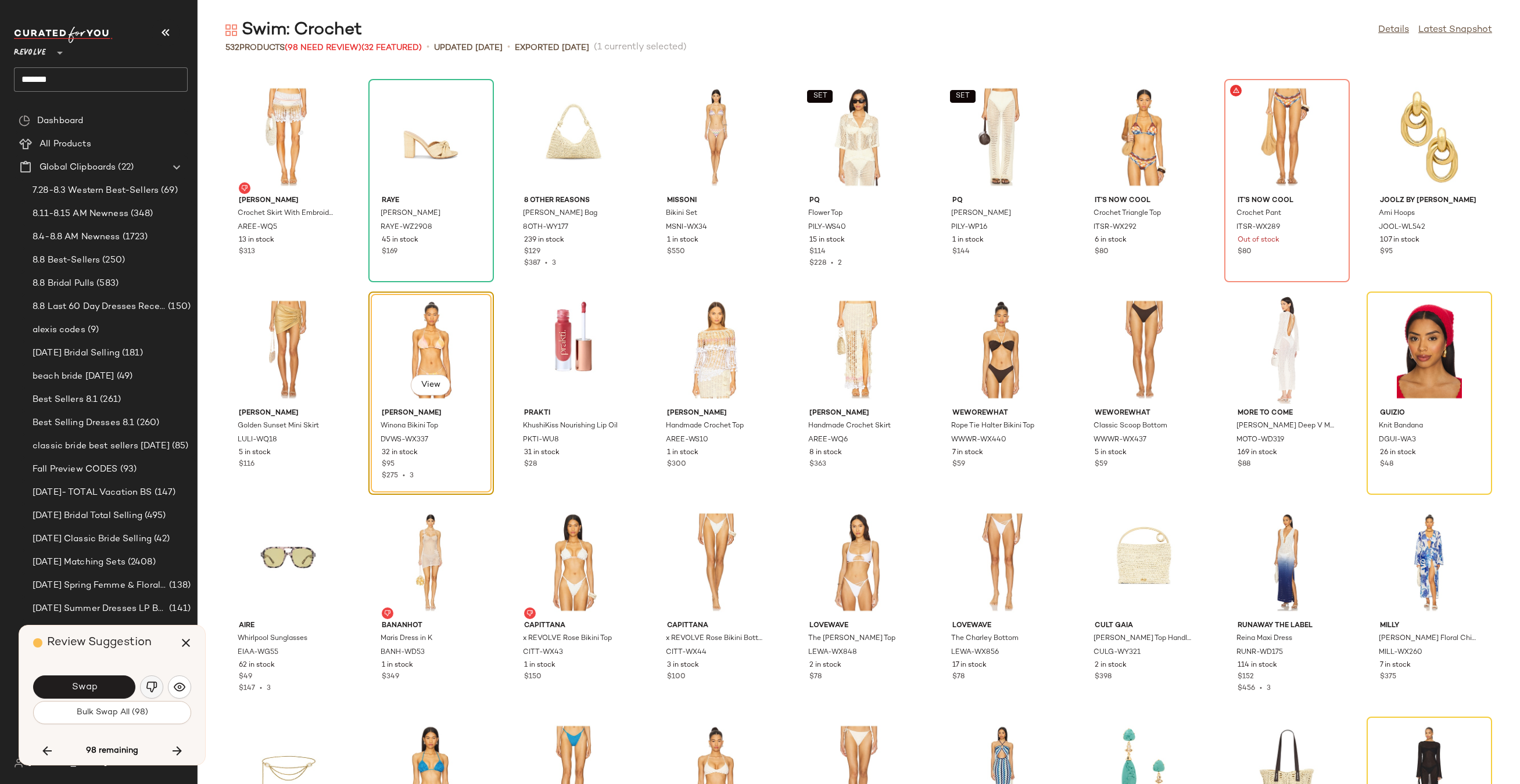
click at [149, 684] on img "button" at bounding box center [152, 686] width 12 height 12
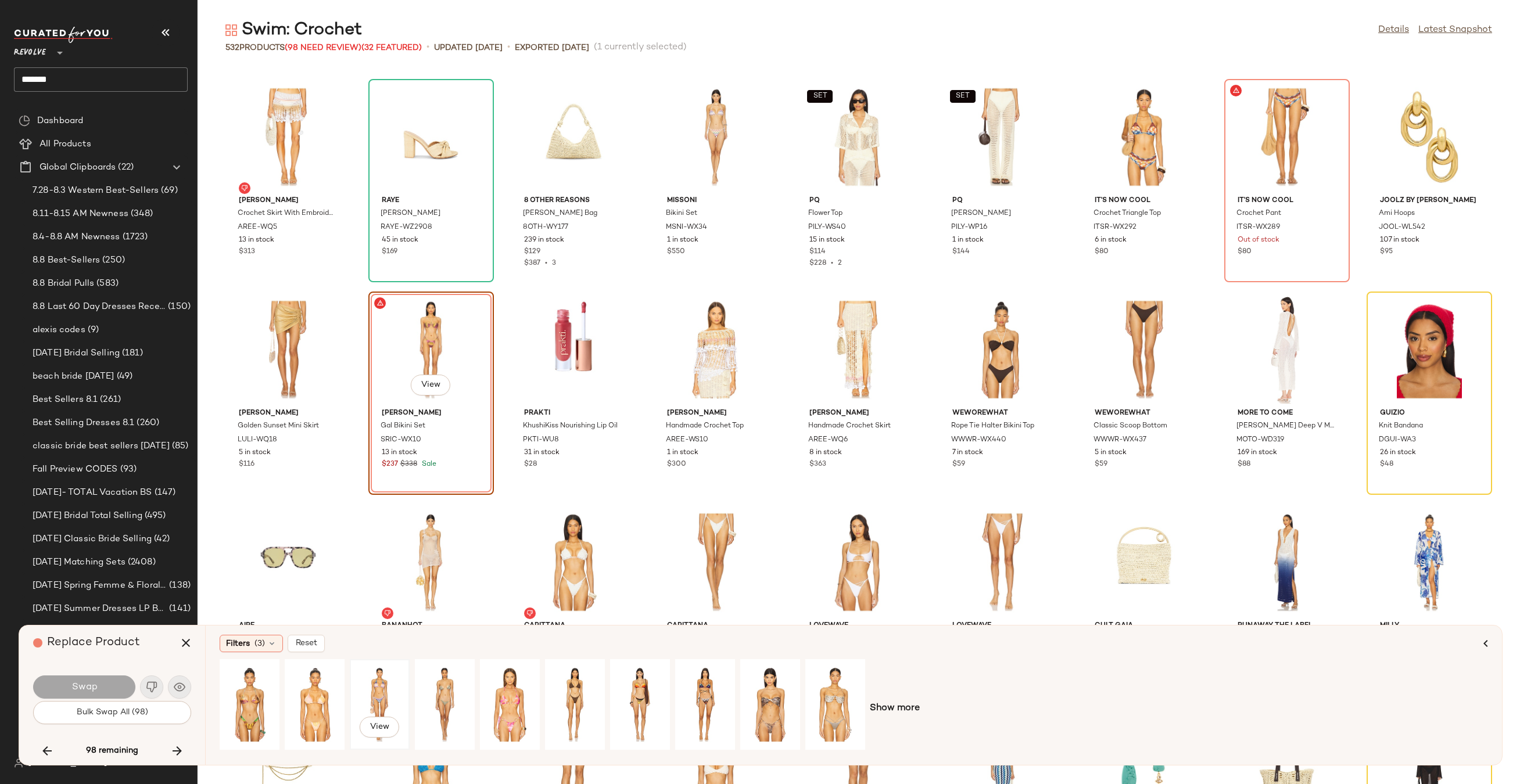
click at [384, 693] on div "View" at bounding box center [380, 704] width 52 height 82
click at [117, 682] on button "Swap" at bounding box center [84, 686] width 103 height 23
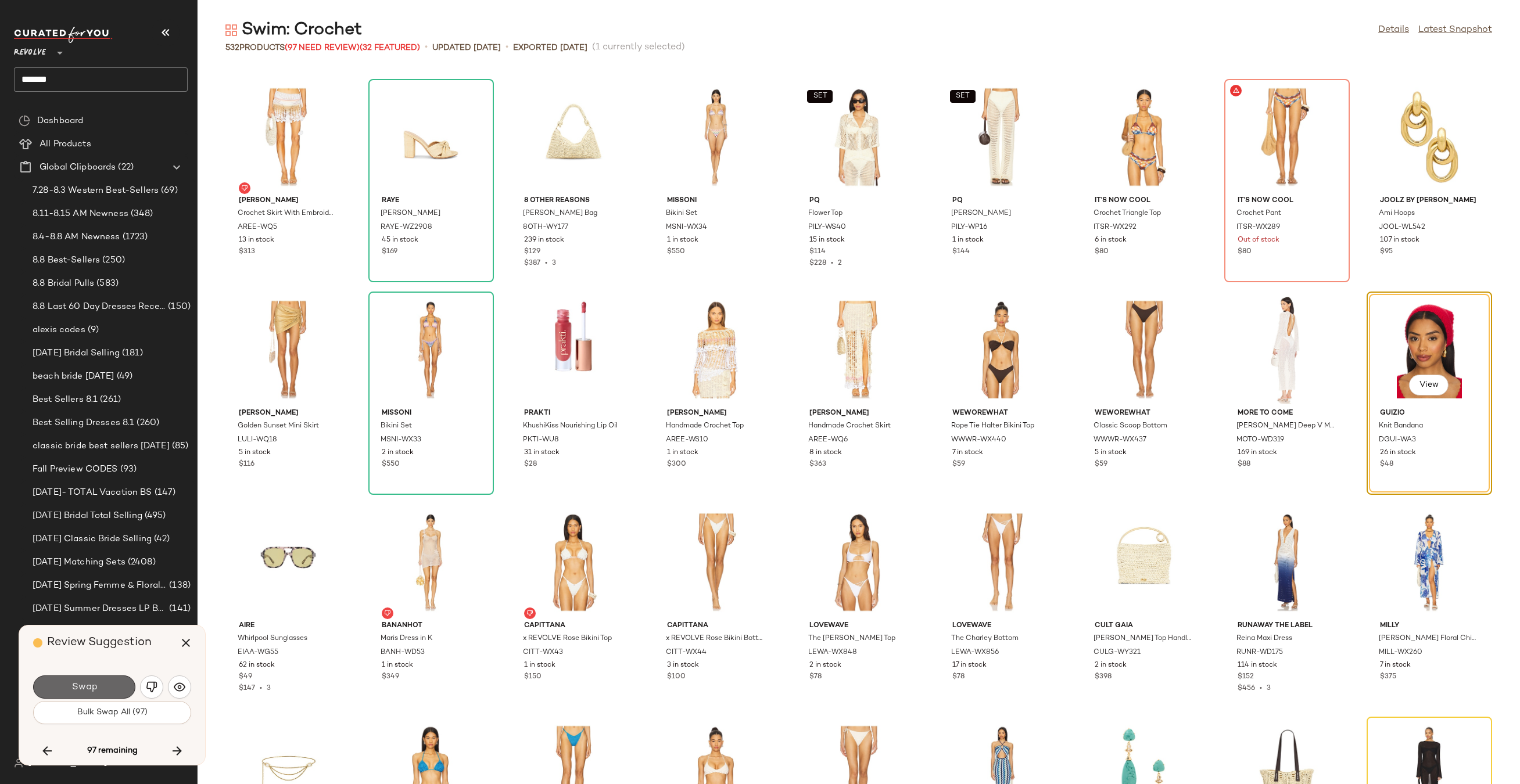
click at [102, 684] on button "Swap" at bounding box center [84, 686] width 103 height 23
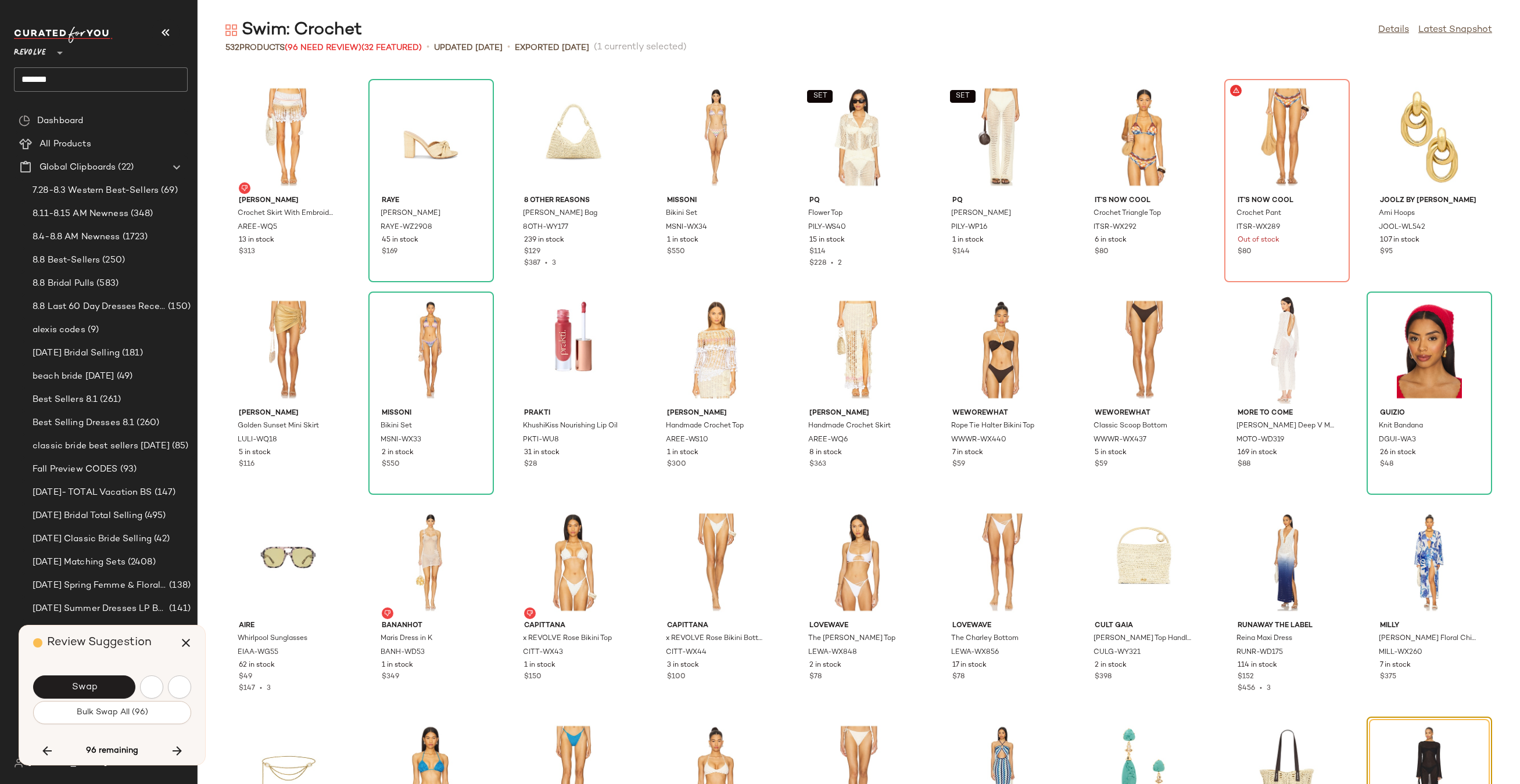
scroll to position [4250, 0]
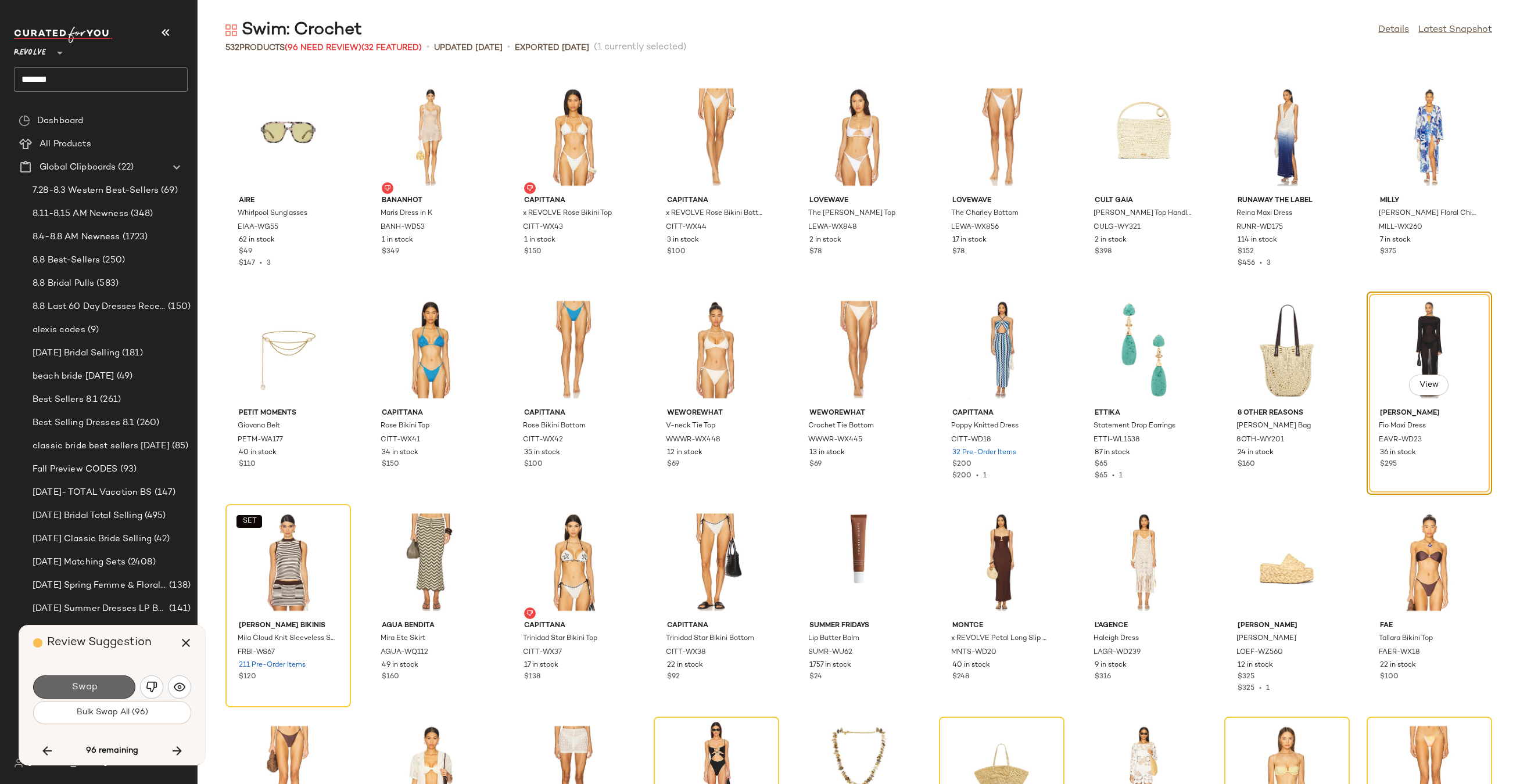
click at [124, 684] on button "Swap" at bounding box center [84, 686] width 103 height 23
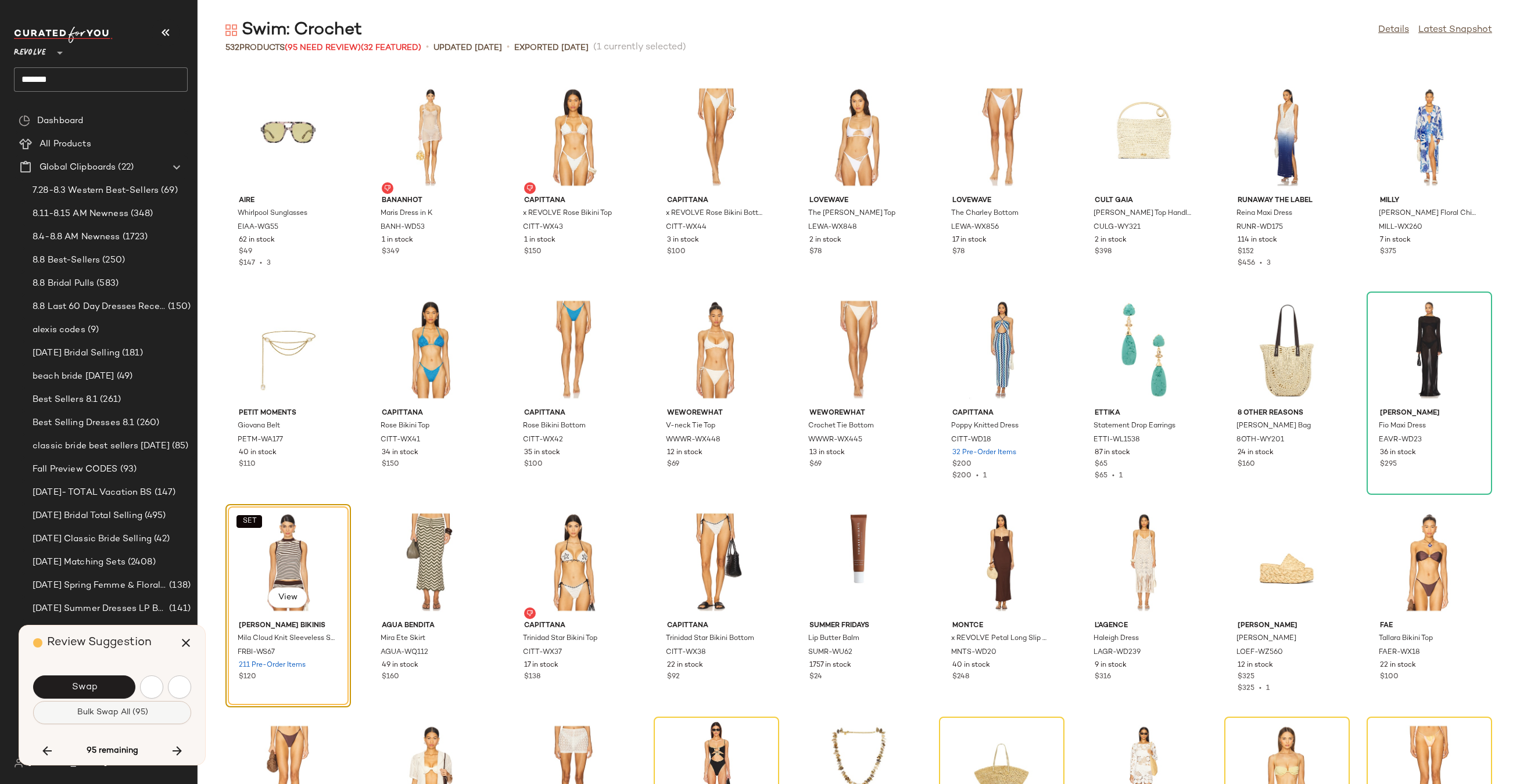
scroll to position [4462, 0]
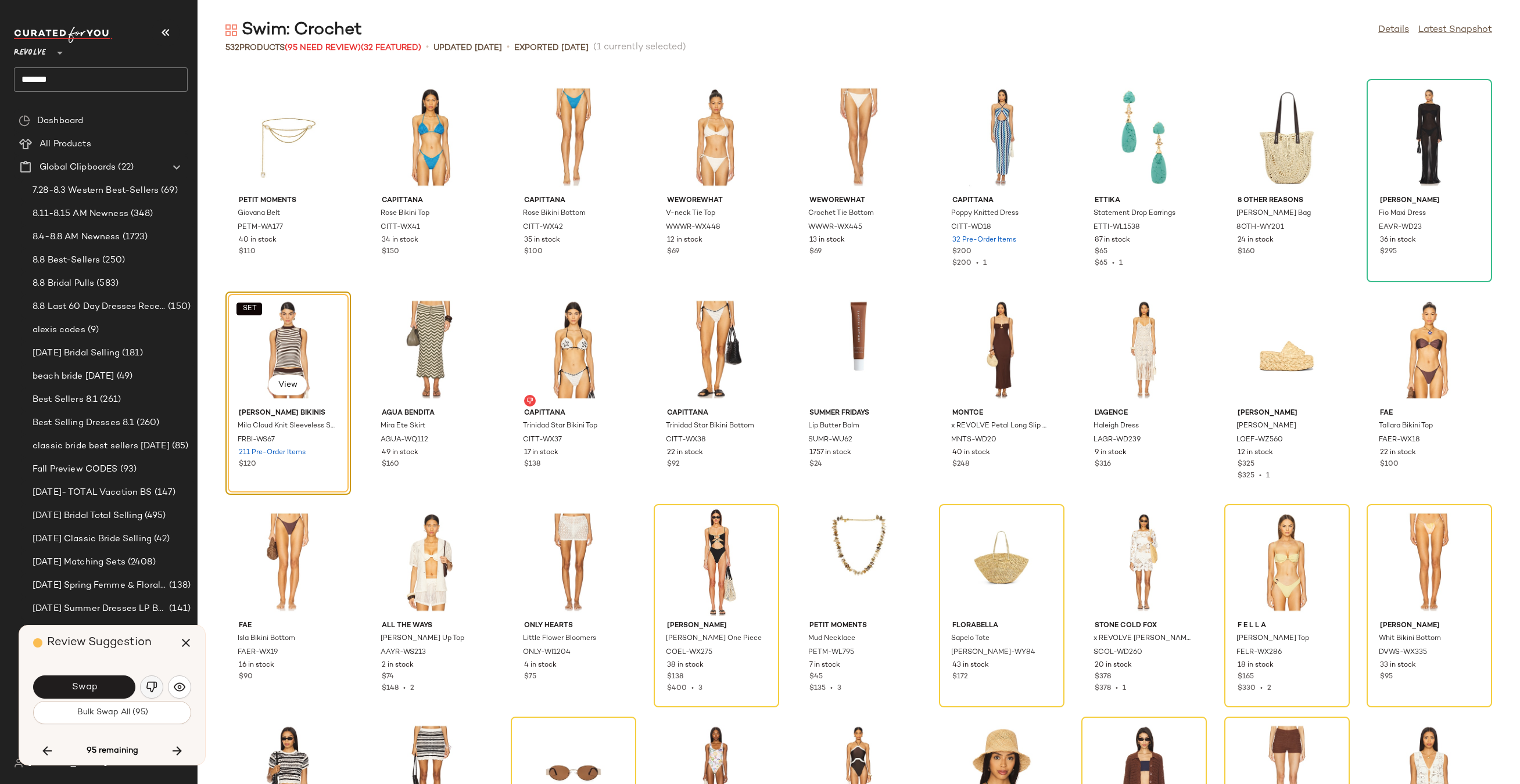
click at [146, 684] on img "button" at bounding box center [152, 686] width 12 height 12
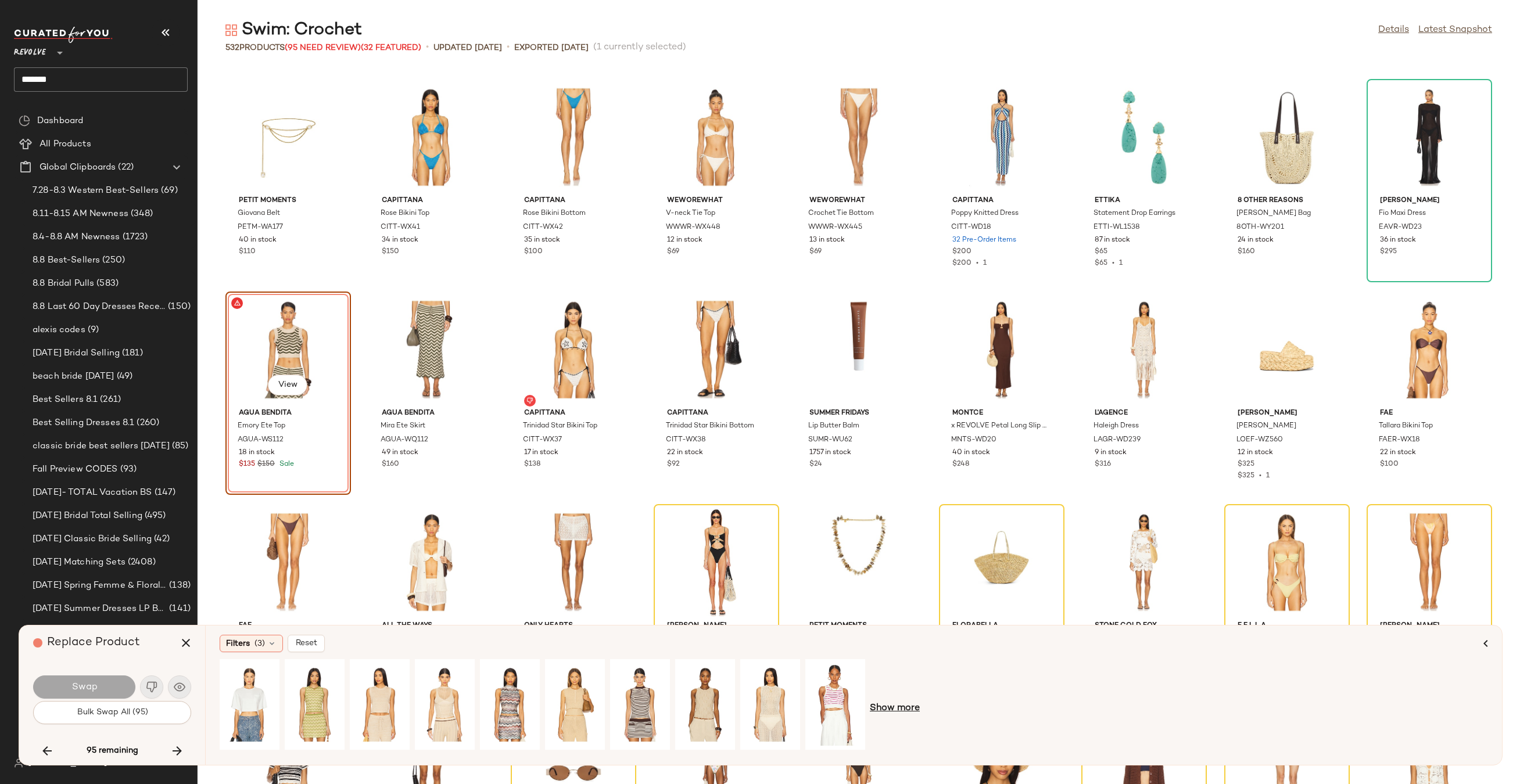
click at [911, 705] on span "Show more" at bounding box center [894, 707] width 50 height 14
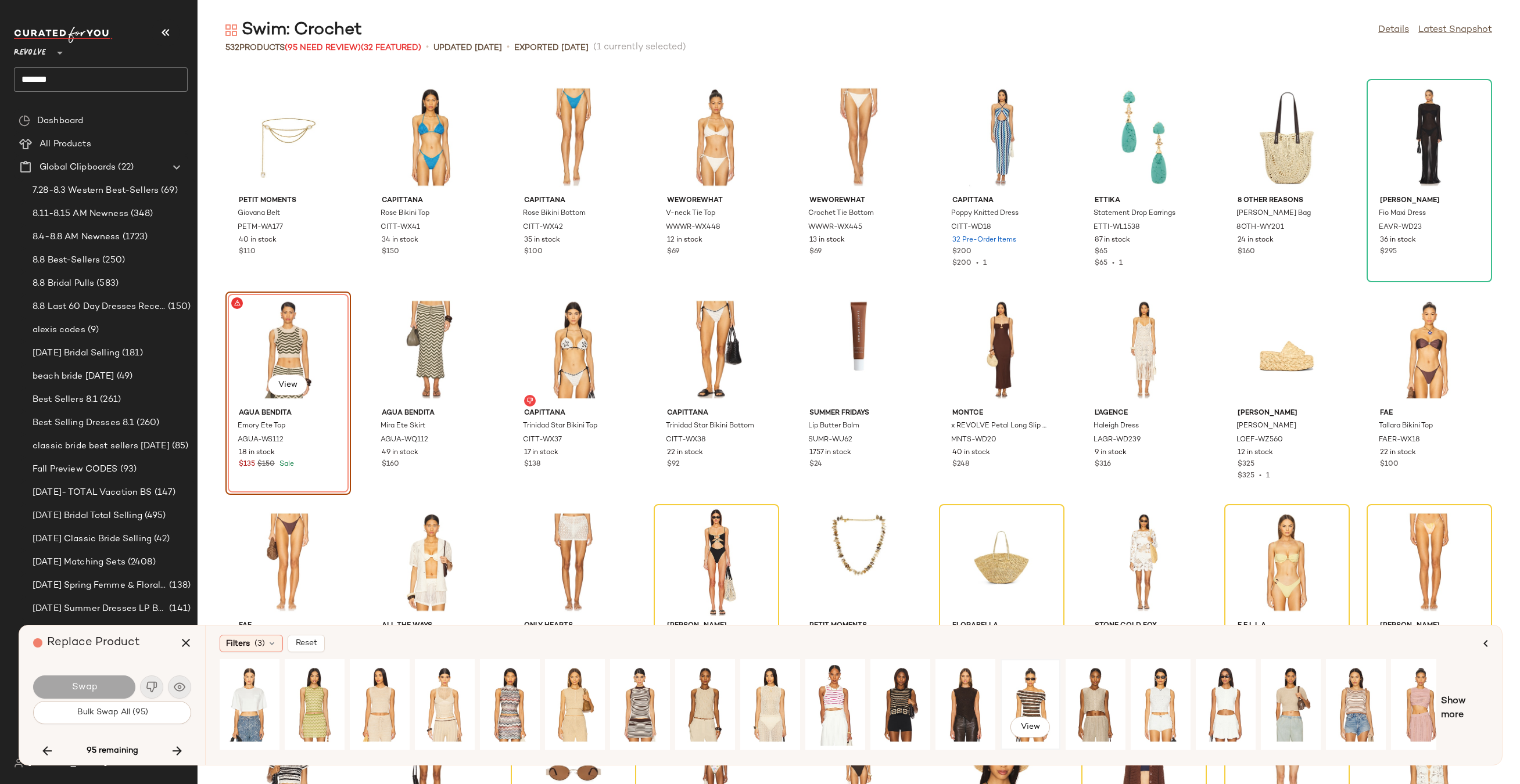
click at [1032, 702] on div "View" at bounding box center [1030, 704] width 52 height 82
click at [426, 706] on div "View" at bounding box center [444, 704] width 52 height 82
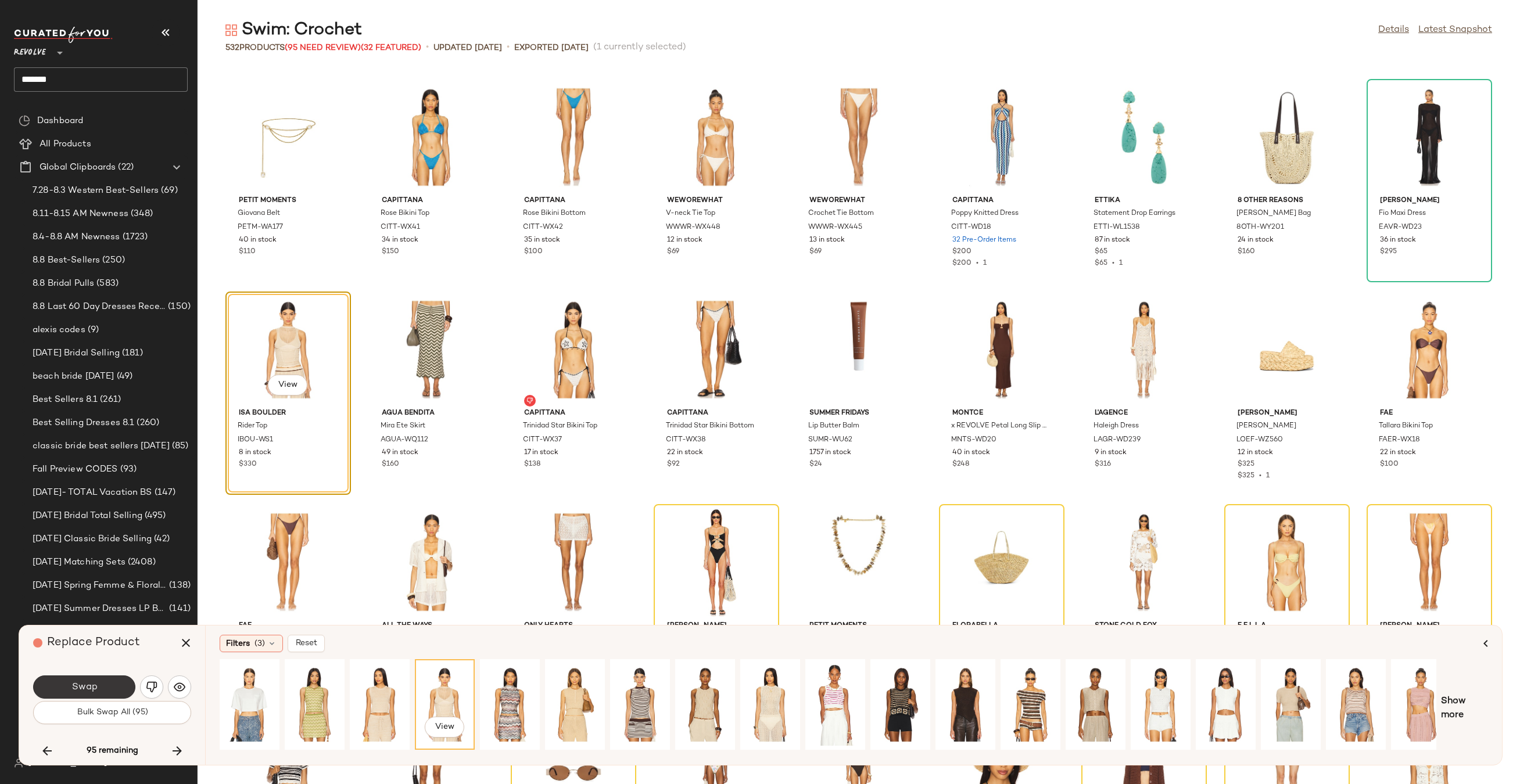
click at [96, 688] on span "Swap" at bounding box center [84, 687] width 26 height 11
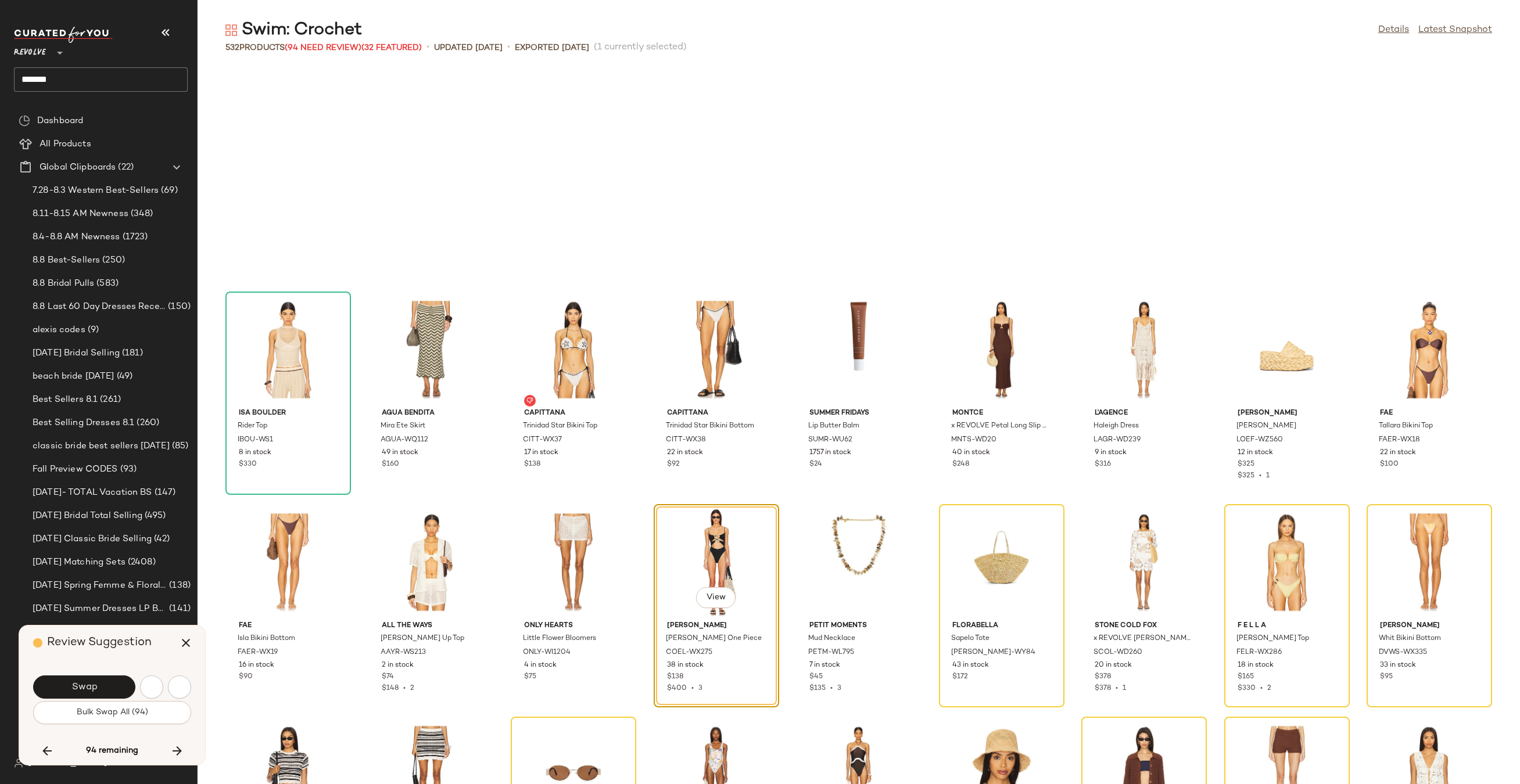
scroll to position [4674, 0]
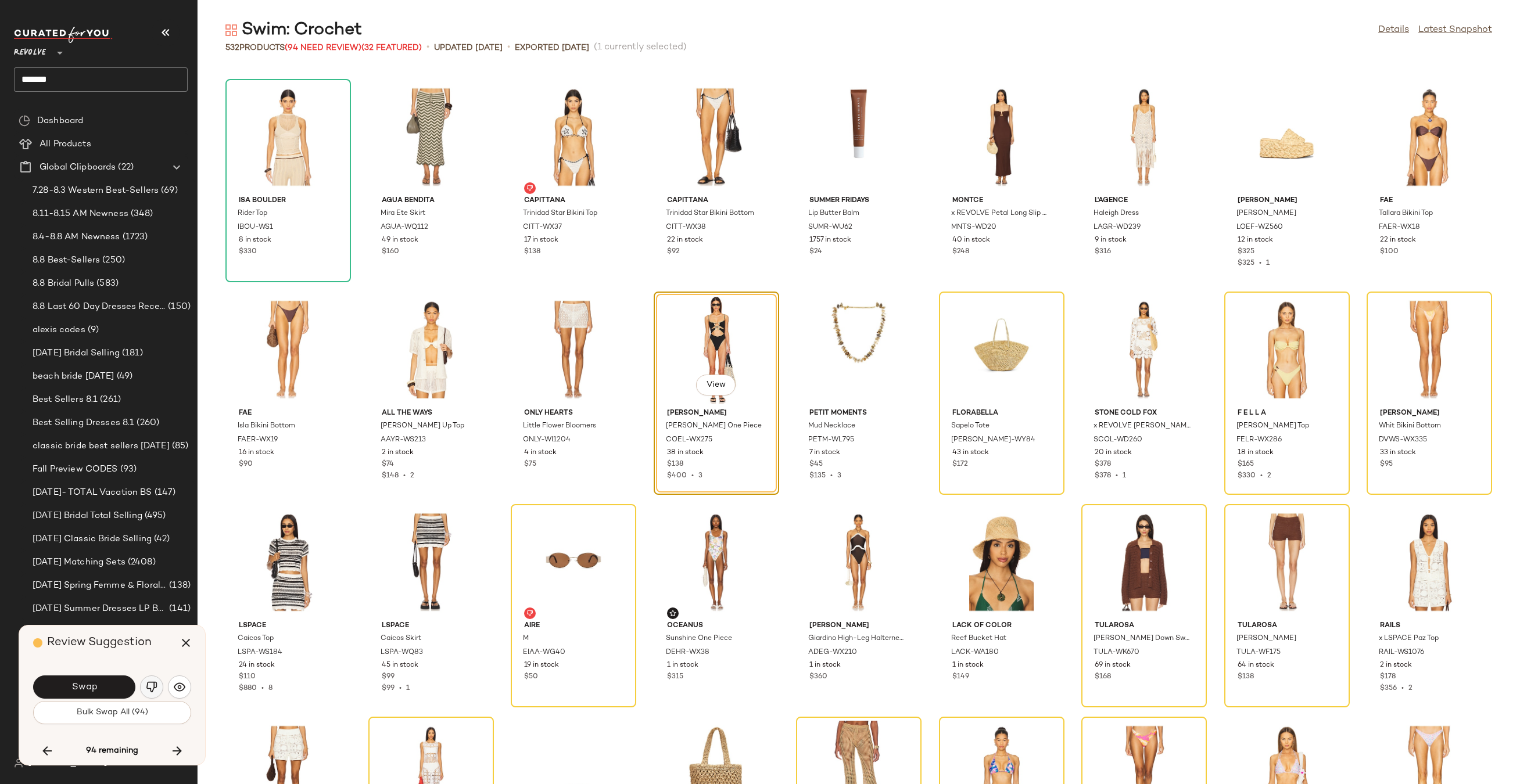
click at [158, 685] on button "button" at bounding box center [152, 686] width 23 height 23
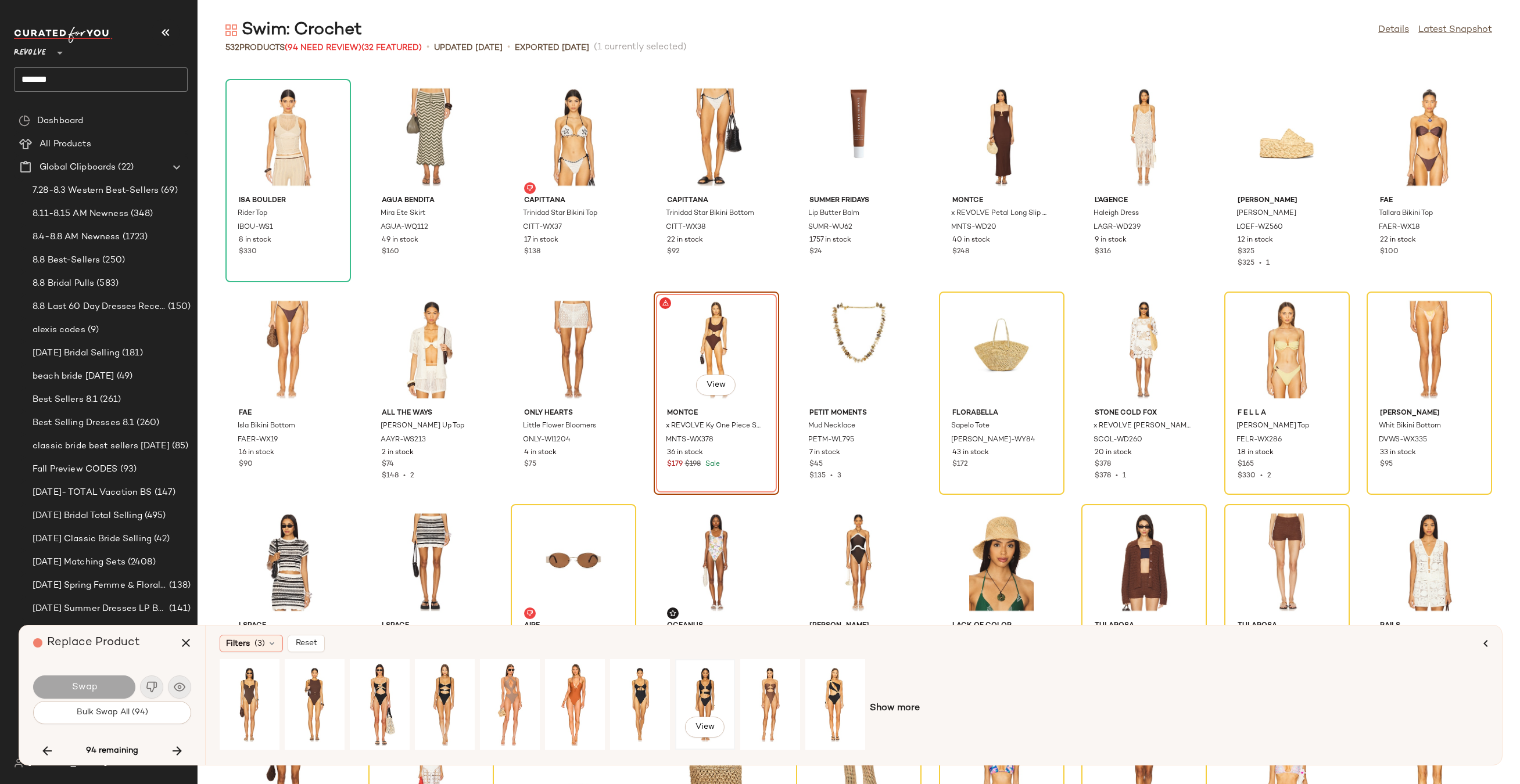
click at [701, 681] on div "View" at bounding box center [705, 704] width 52 height 82
click at [765, 695] on div "View" at bounding box center [770, 704] width 52 height 82
click at [125, 681] on button "Swap" at bounding box center [84, 686] width 103 height 23
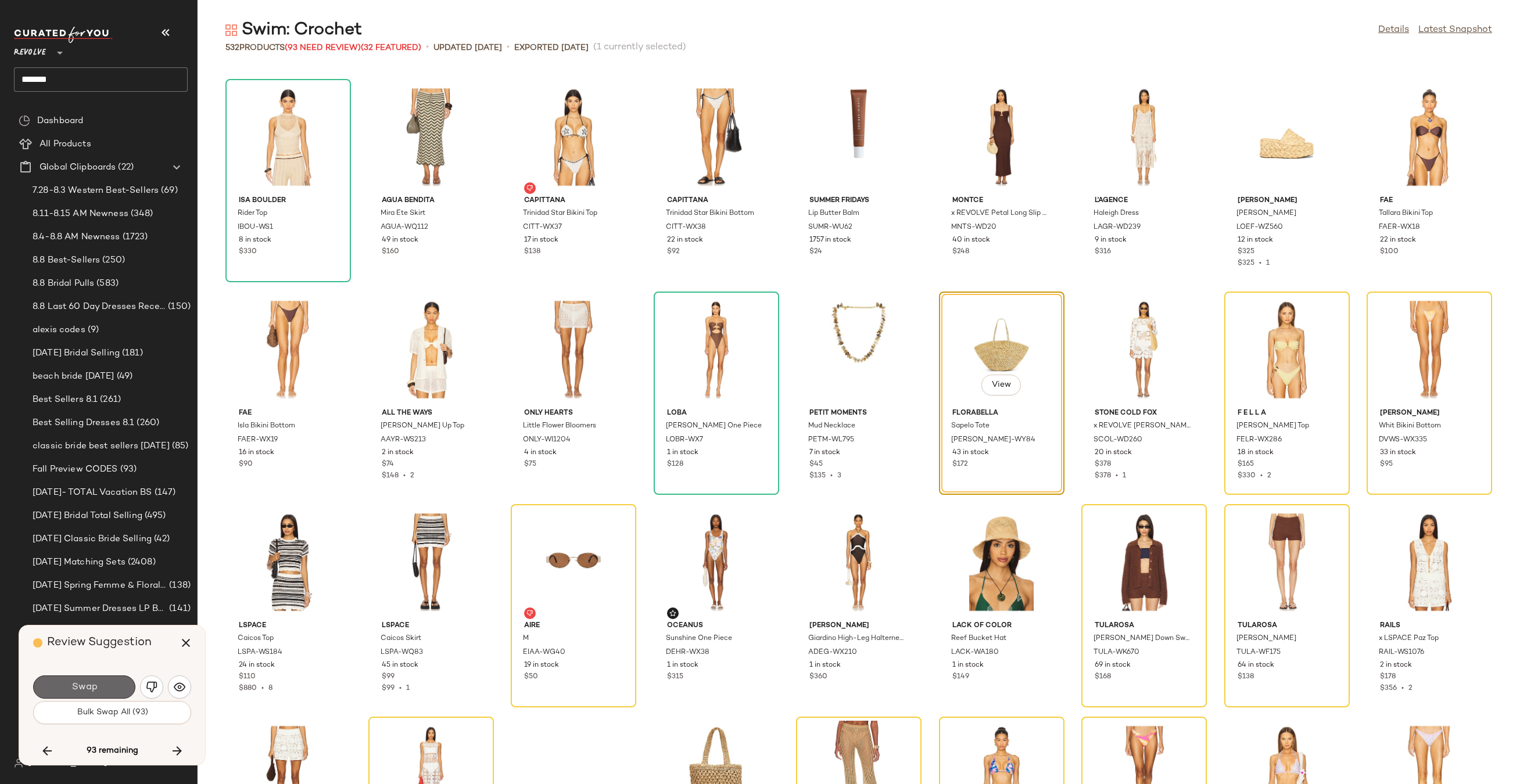
click at [121, 683] on button "Swap" at bounding box center [84, 686] width 103 height 23
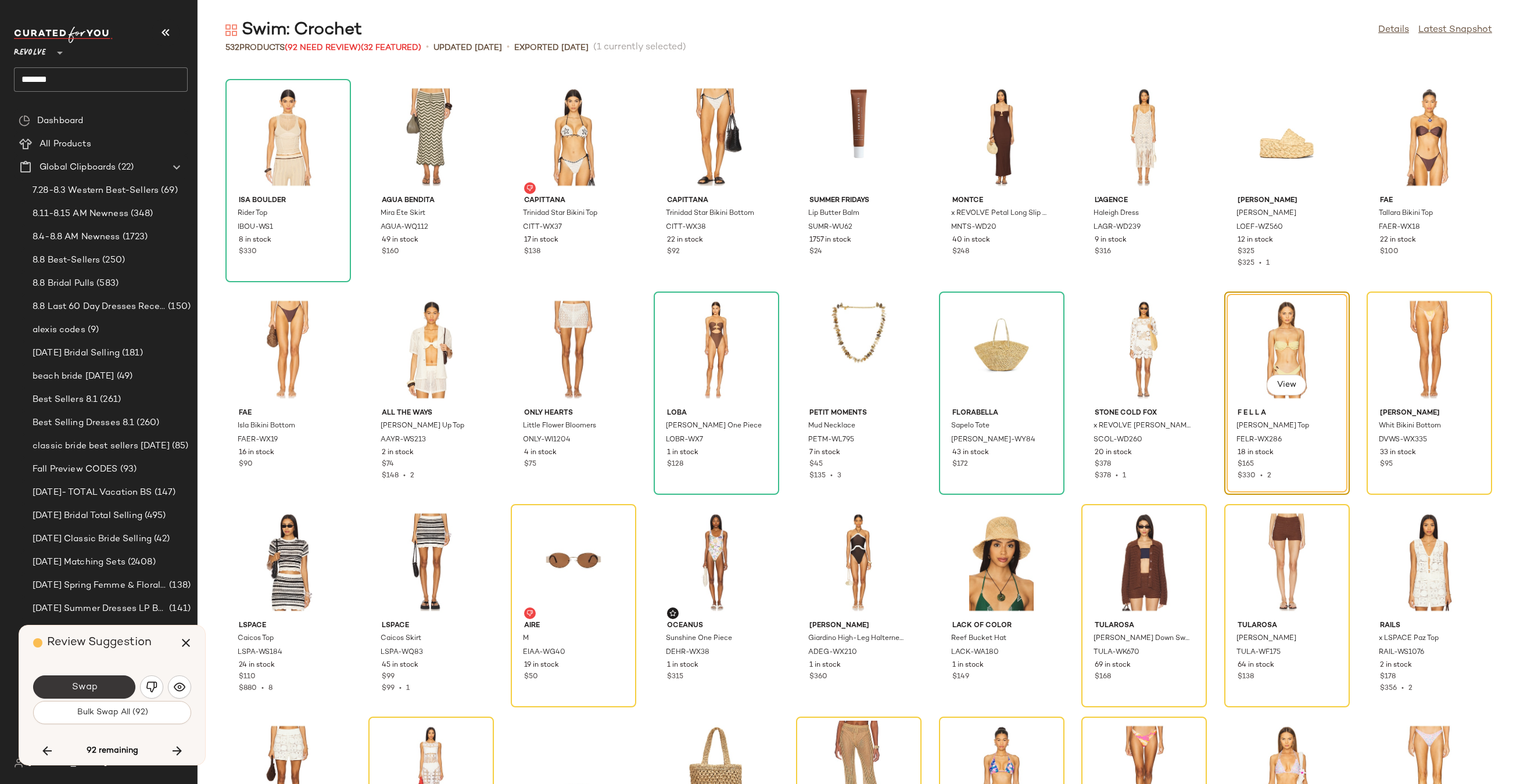
click at [108, 680] on button "Swap" at bounding box center [84, 686] width 103 height 23
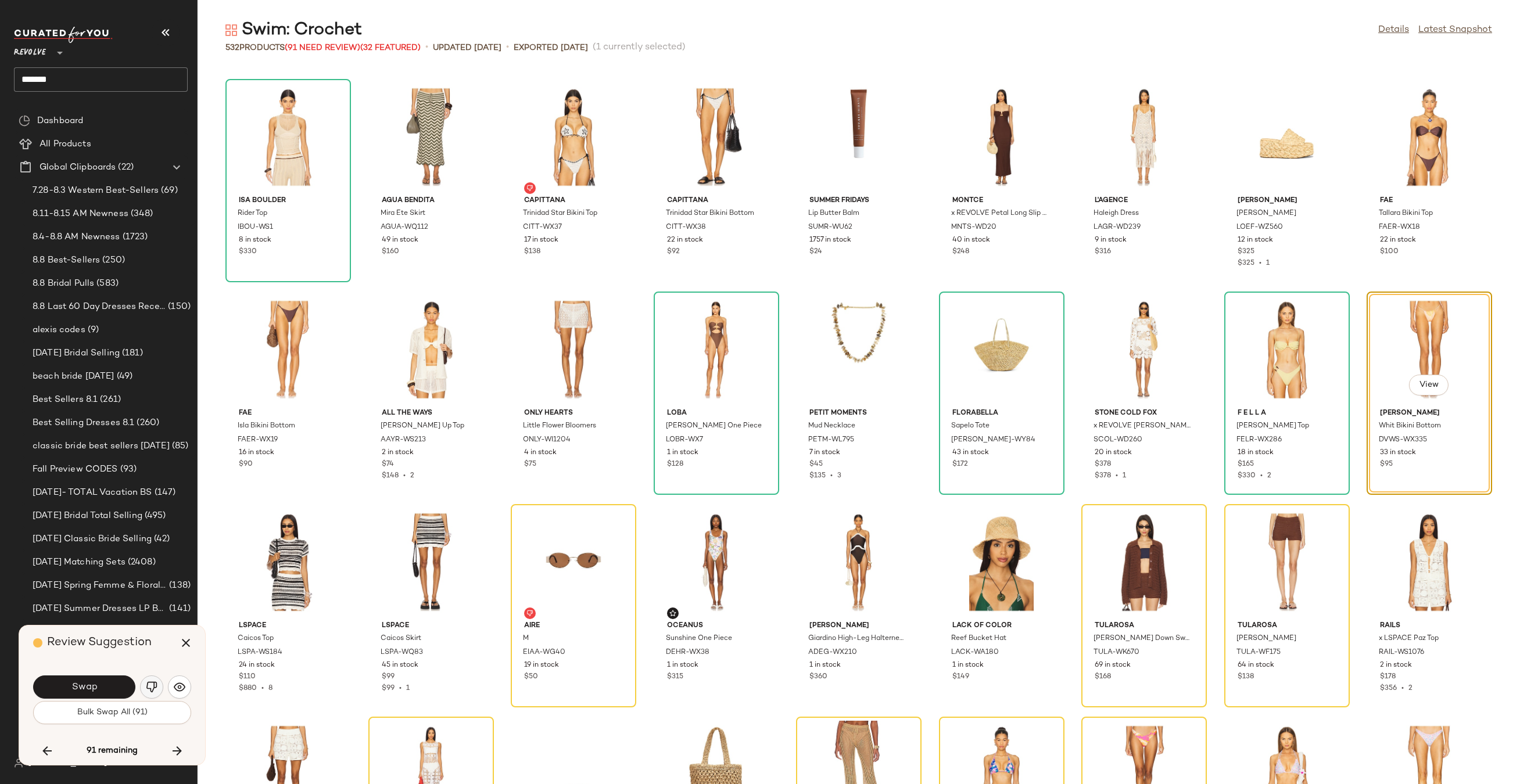
click at [146, 681] on img "button" at bounding box center [152, 686] width 12 height 12
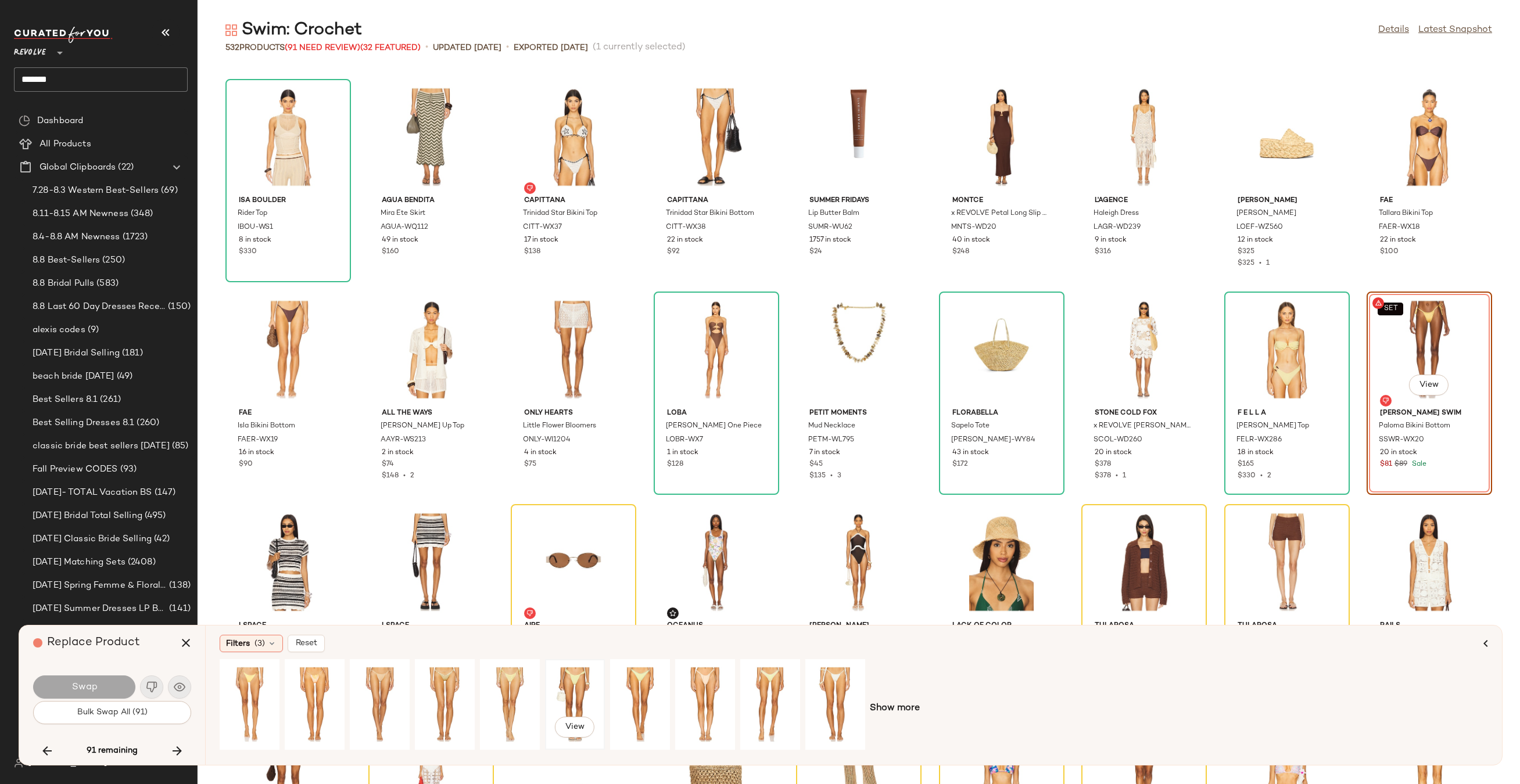
click at [577, 678] on div "View" at bounding box center [575, 704] width 52 height 82
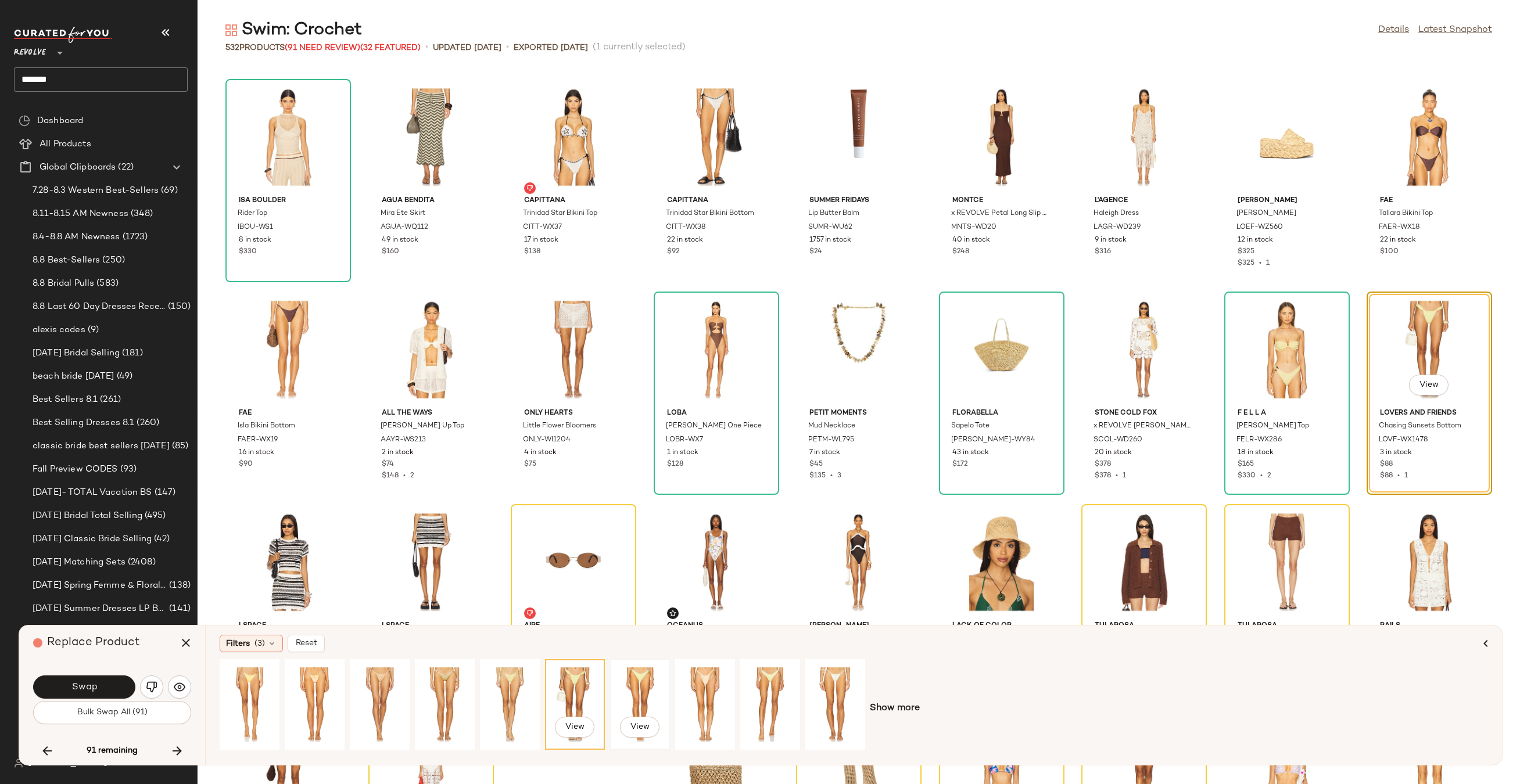
click at [642, 689] on div "View" at bounding box center [640, 704] width 52 height 82
click at [260, 706] on div "View" at bounding box center [249, 704] width 52 height 82
click at [113, 684] on button "Swap" at bounding box center [84, 686] width 103 height 23
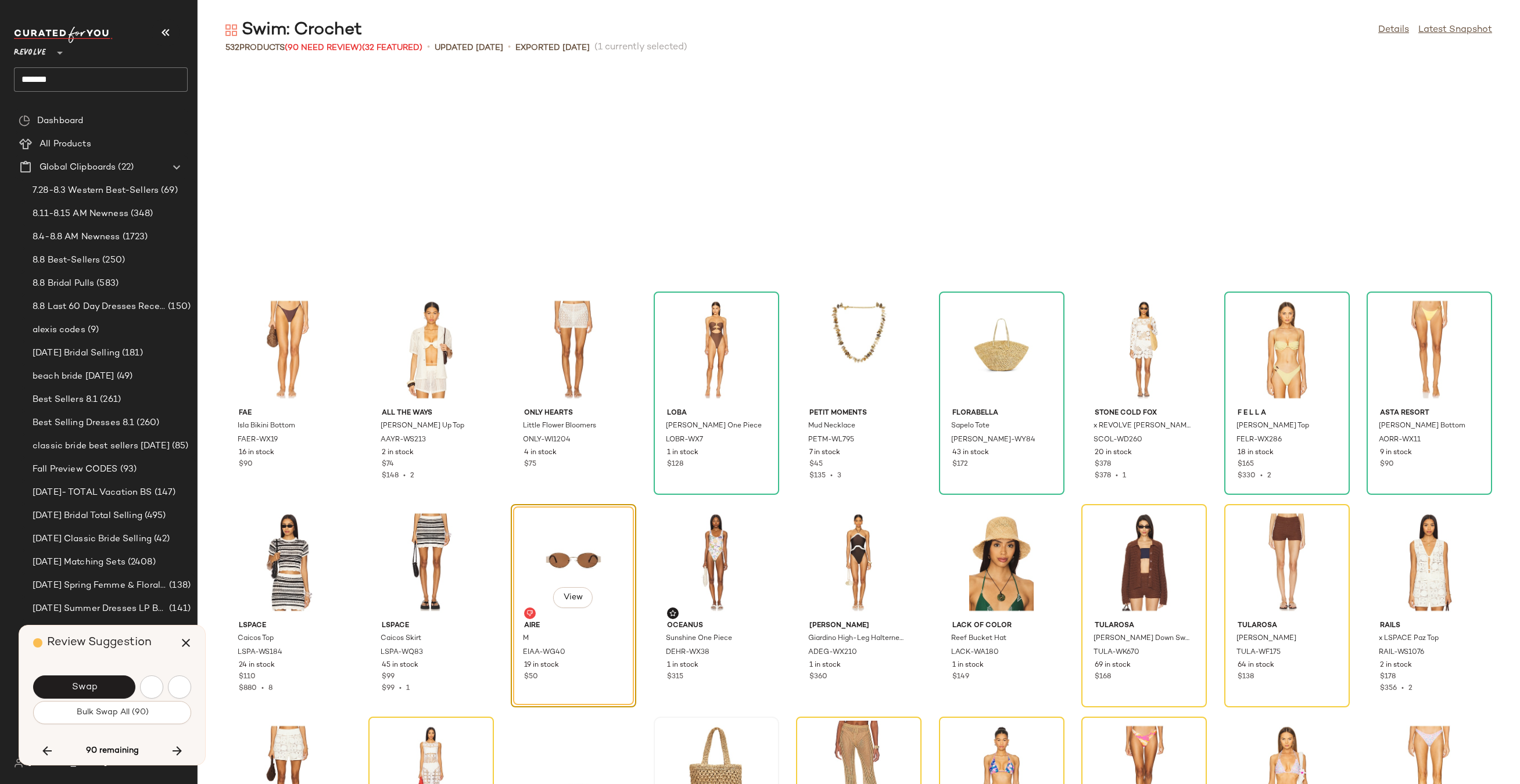
scroll to position [4887, 0]
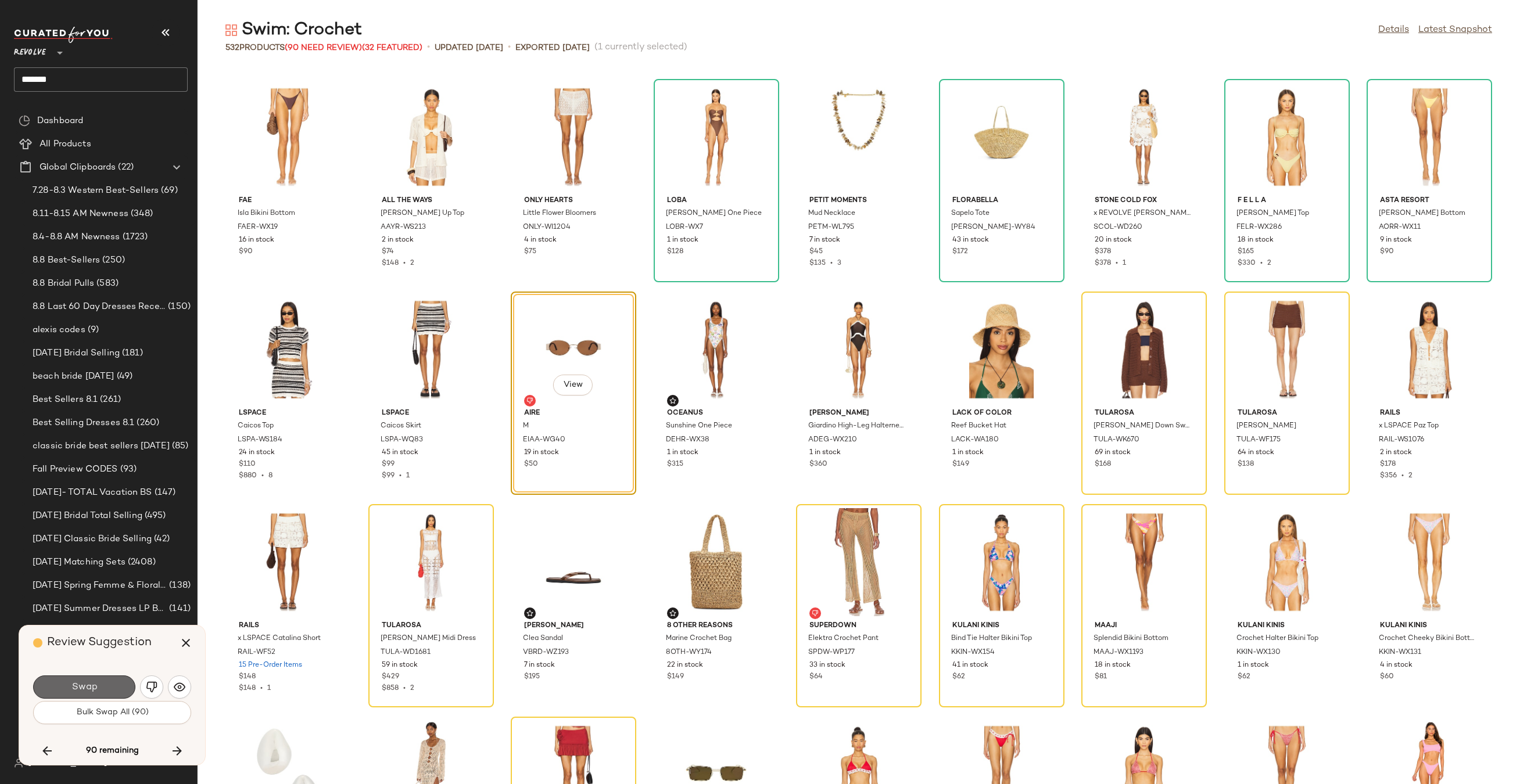
click at [94, 687] on span "Swap" at bounding box center [84, 687] width 26 height 11
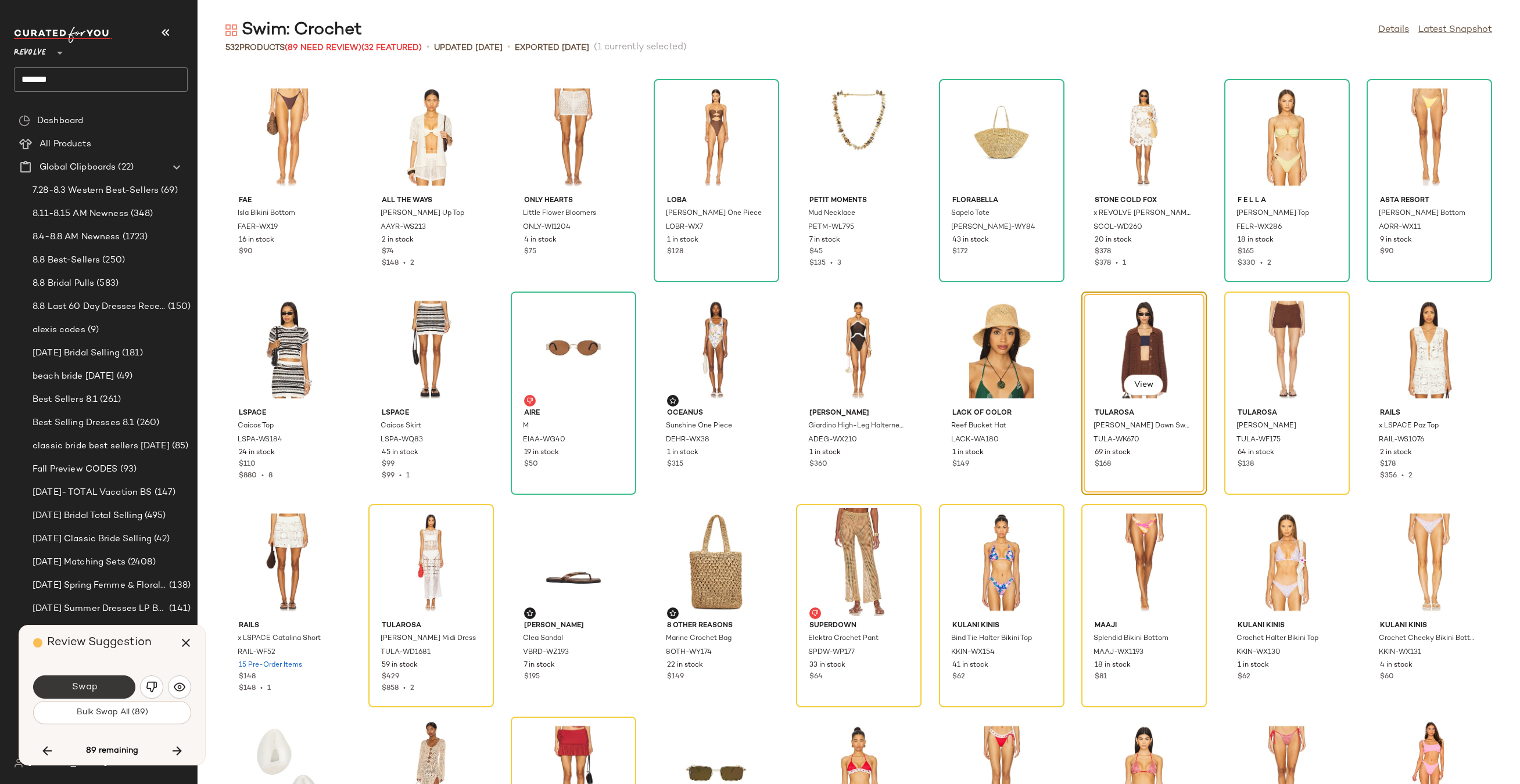
click at [103, 681] on button "Swap" at bounding box center [84, 686] width 103 height 23
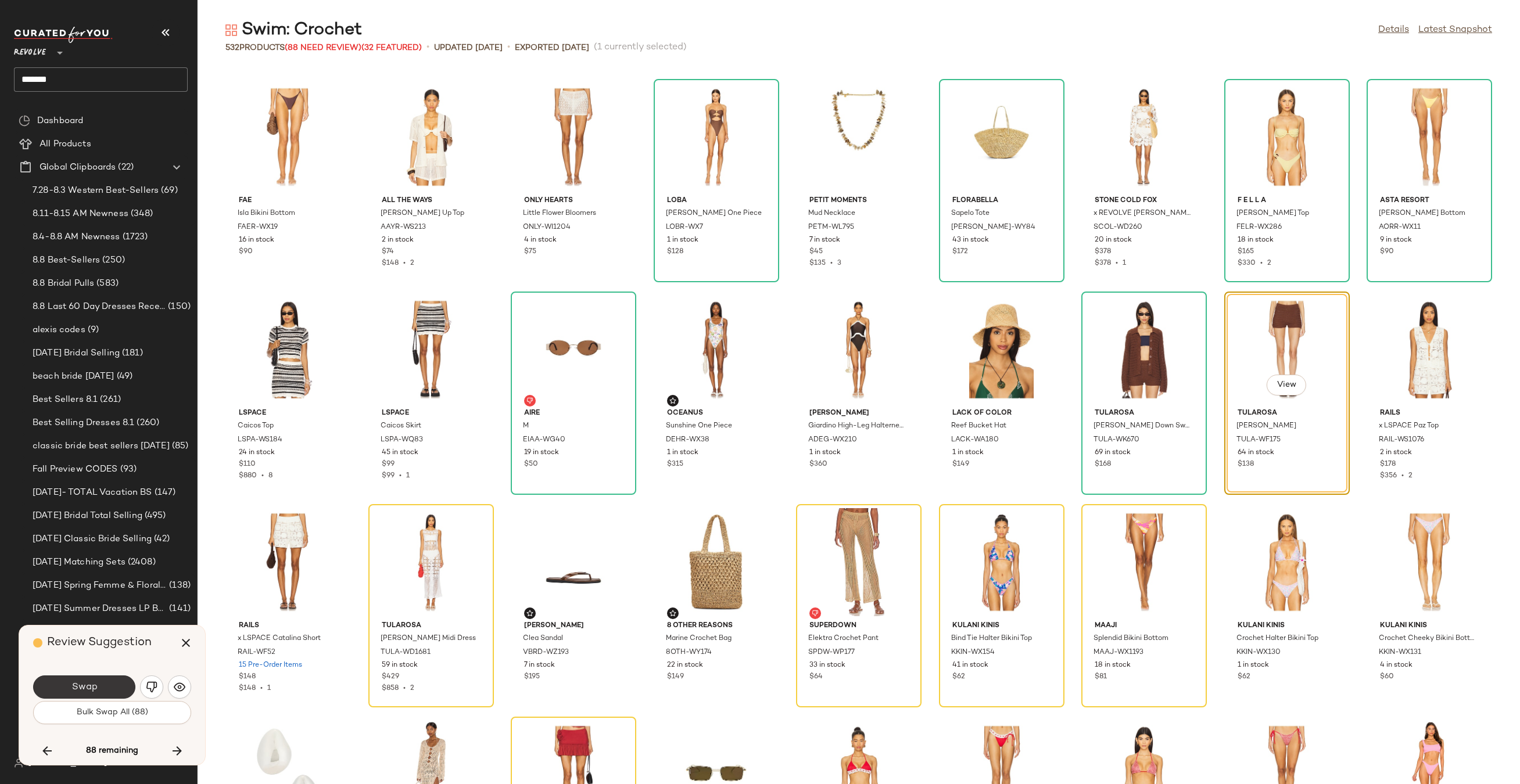
click at [97, 690] on button "Swap" at bounding box center [84, 686] width 103 height 23
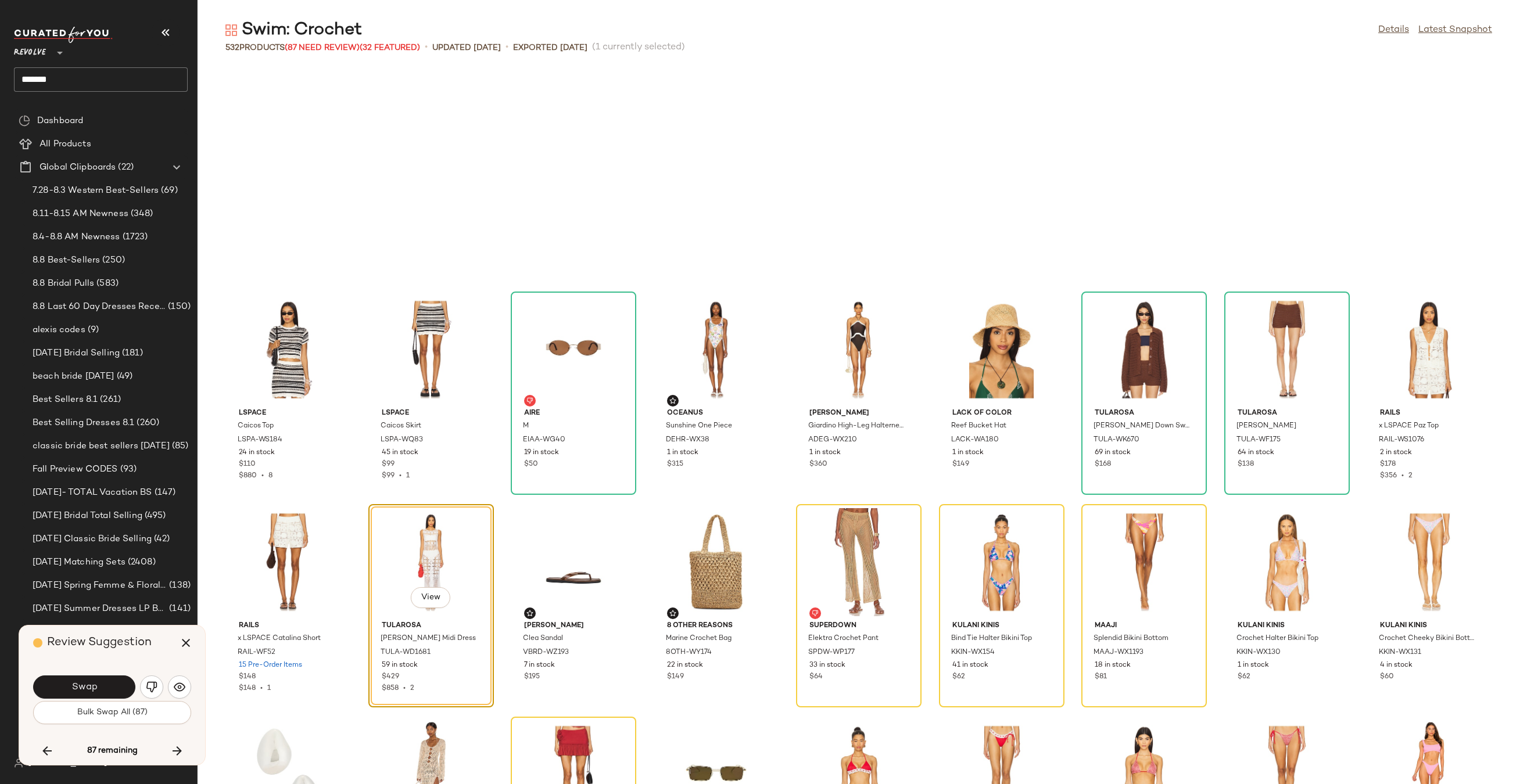
scroll to position [5099, 0]
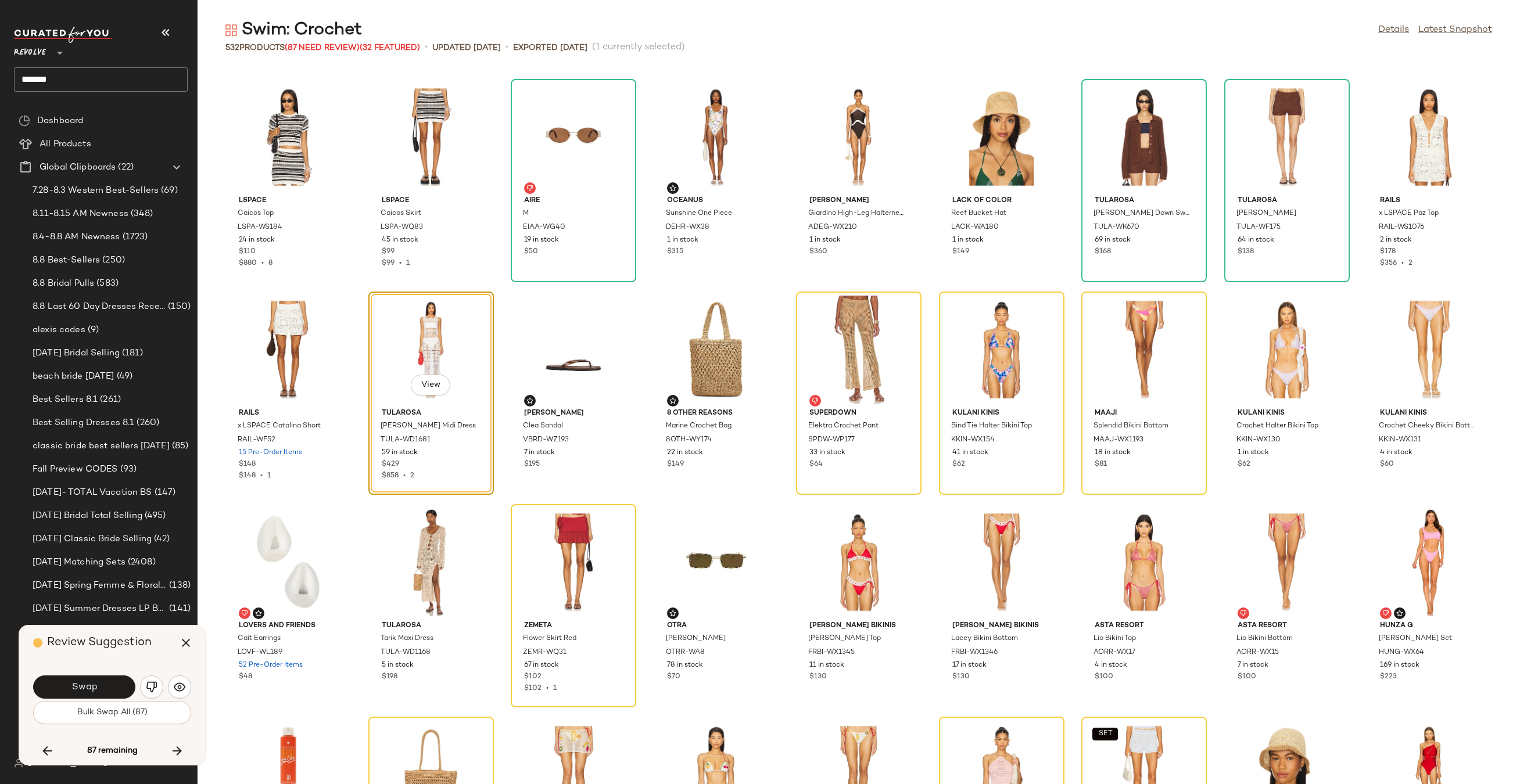
click at [97, 690] on button "Swap" at bounding box center [84, 686] width 103 height 23
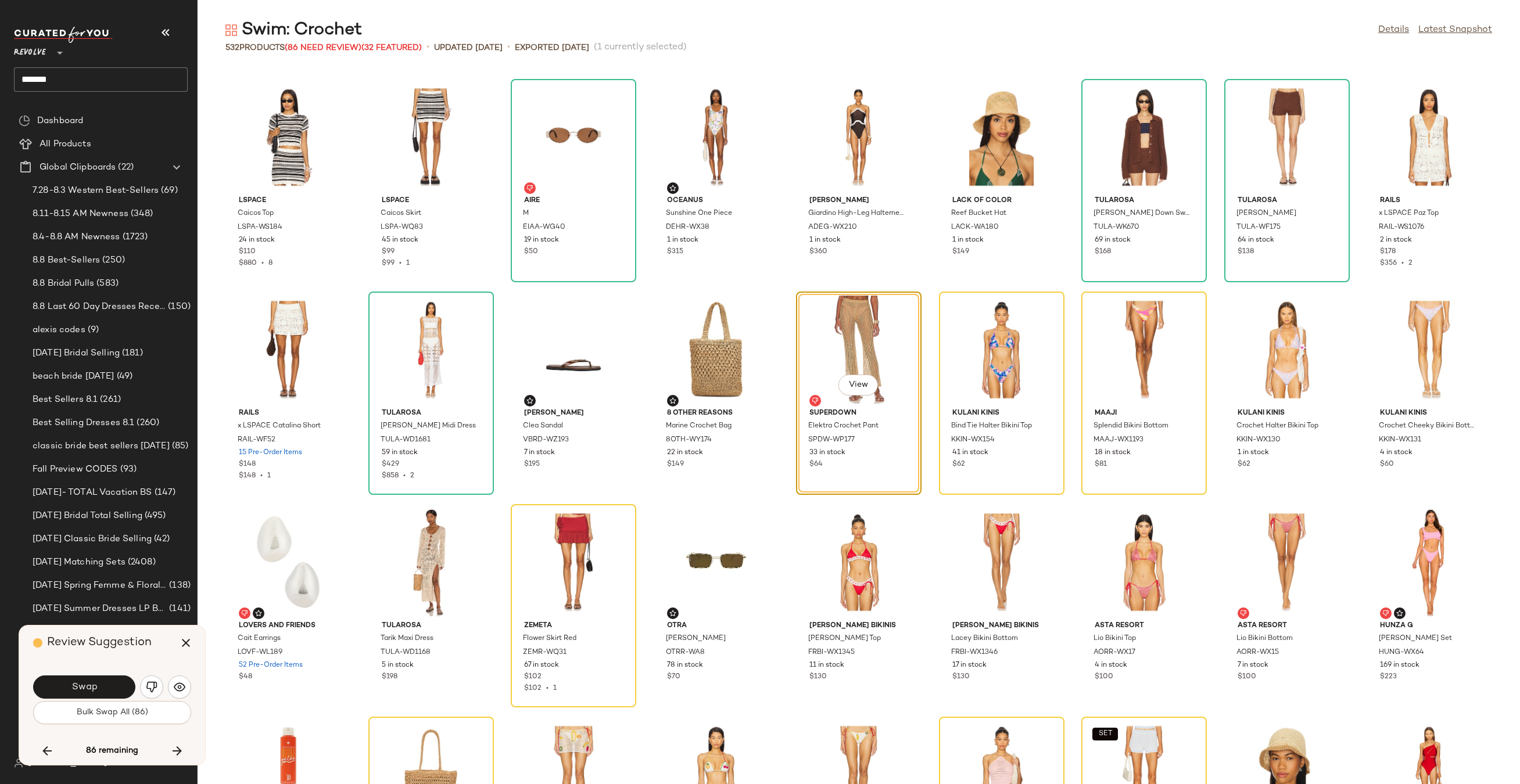
click at [97, 690] on button "Swap" at bounding box center [84, 686] width 103 height 23
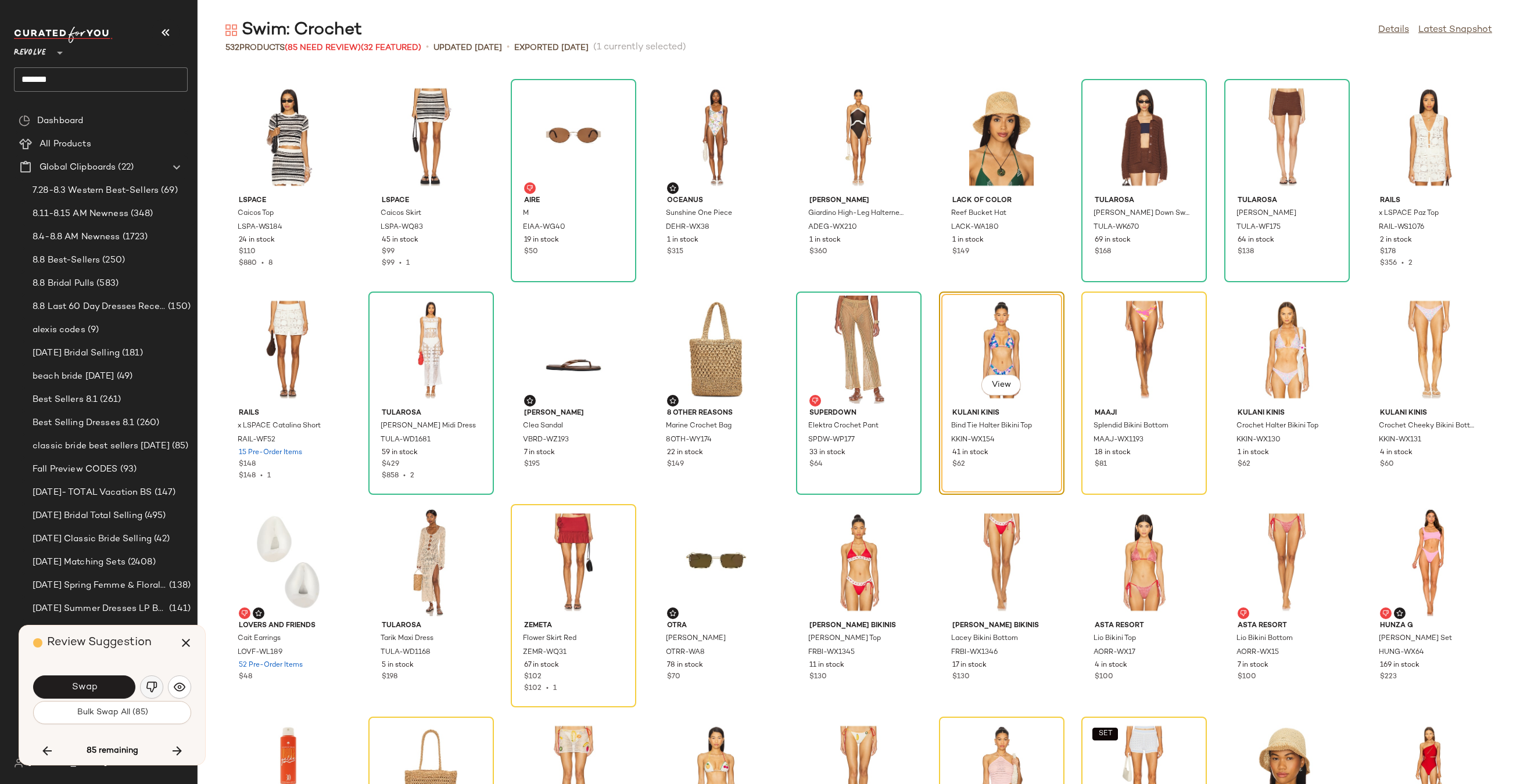
click at [148, 687] on img "button" at bounding box center [152, 686] width 12 height 12
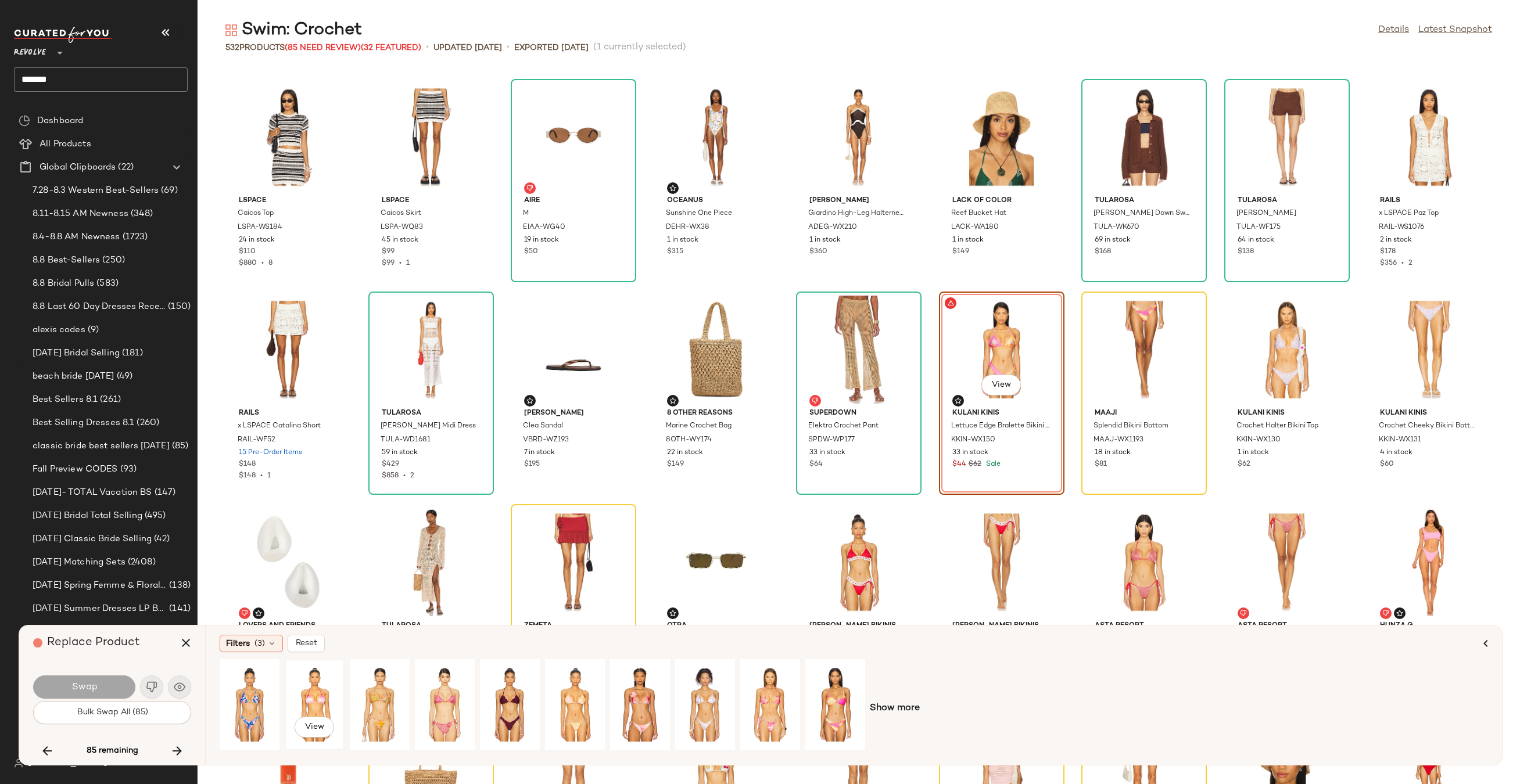
click at [320, 686] on div "View" at bounding box center [314, 704] width 52 height 82
click at [112, 692] on button "Swap" at bounding box center [84, 686] width 103 height 23
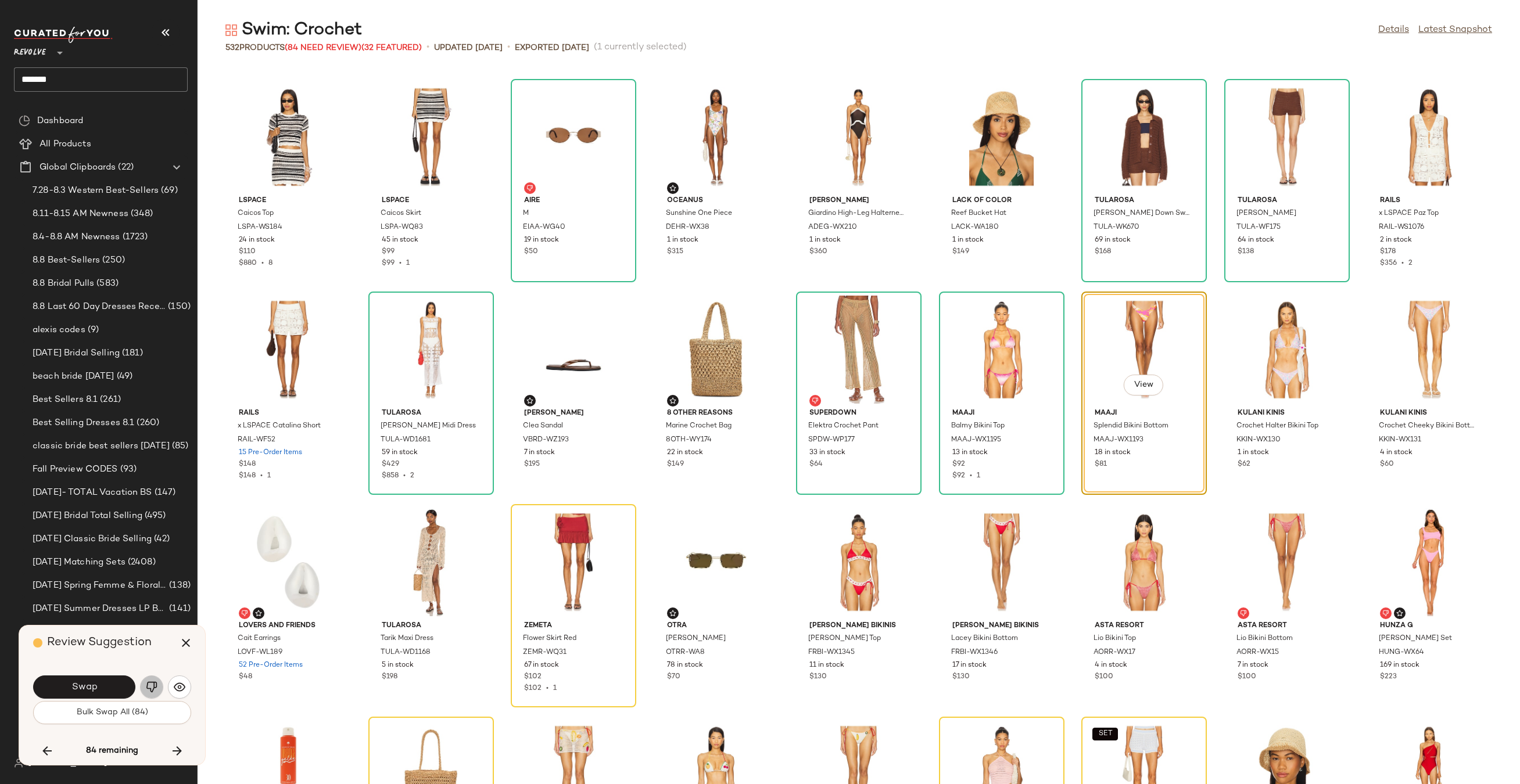
click at [149, 687] on img "button" at bounding box center [152, 686] width 12 height 12
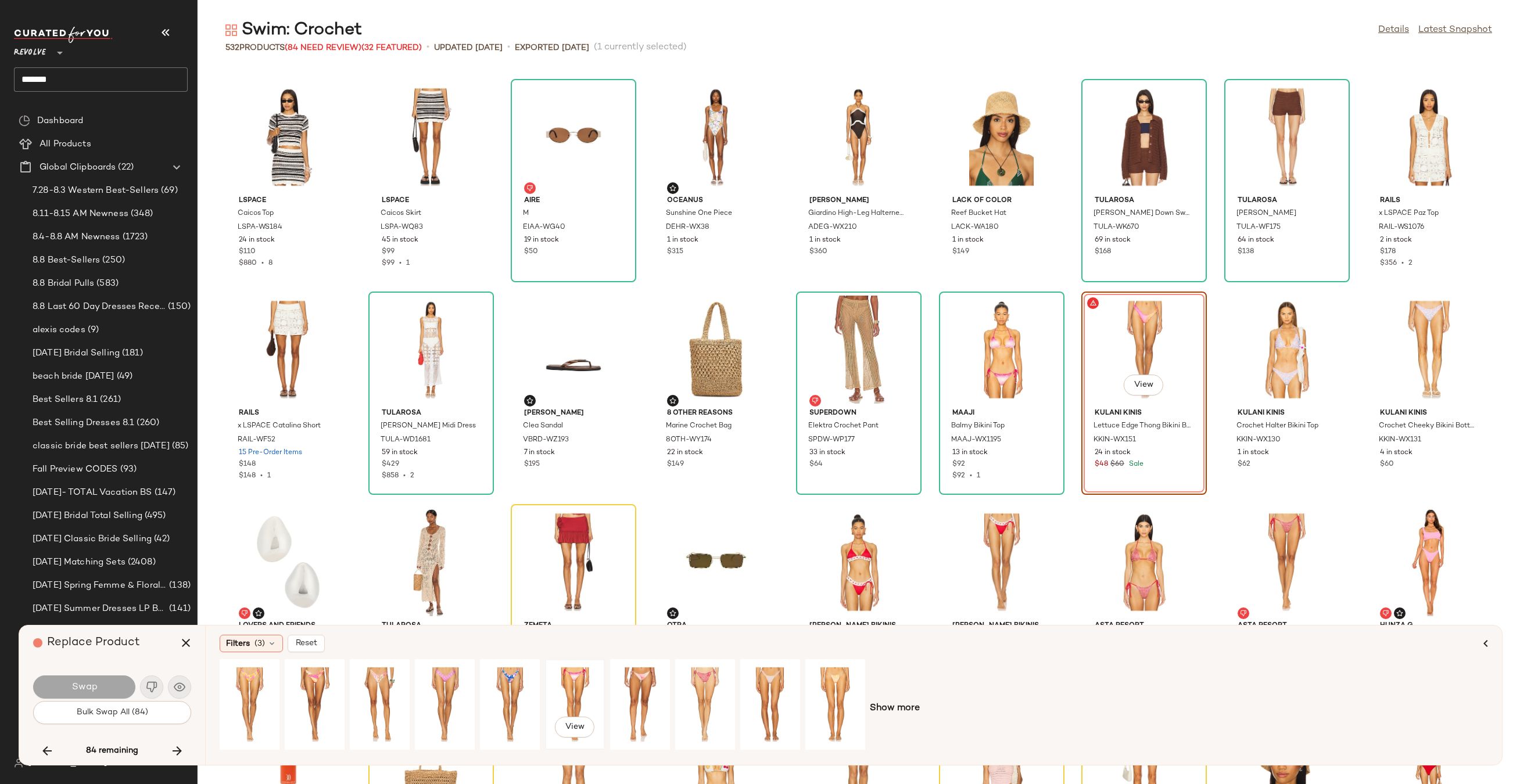
click at [573, 676] on div "View" at bounding box center [575, 704] width 52 height 82
click at [87, 693] on button "Swap" at bounding box center [84, 686] width 103 height 23
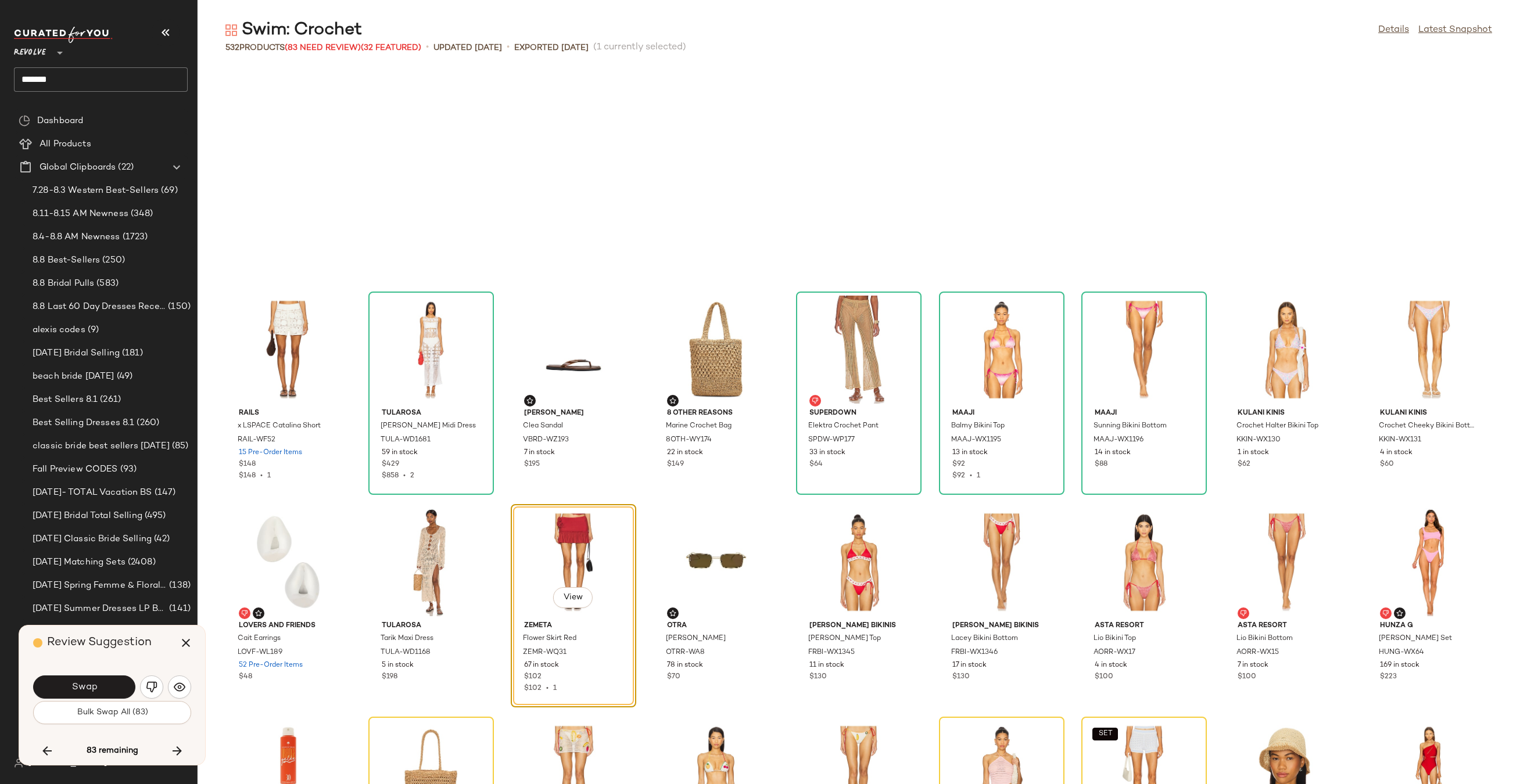
scroll to position [5312, 0]
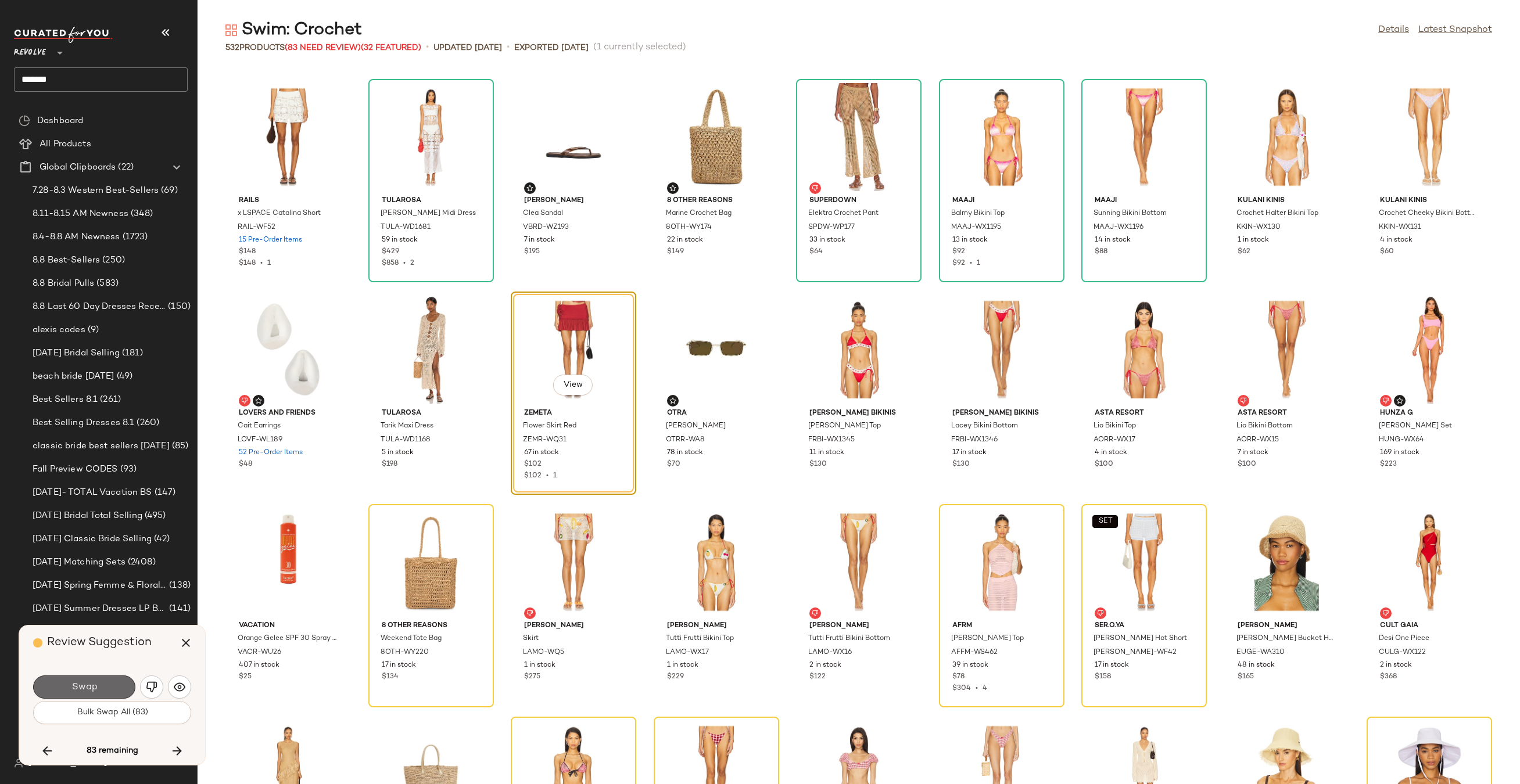
click at [87, 681] on span "Swap" at bounding box center [84, 687] width 26 height 11
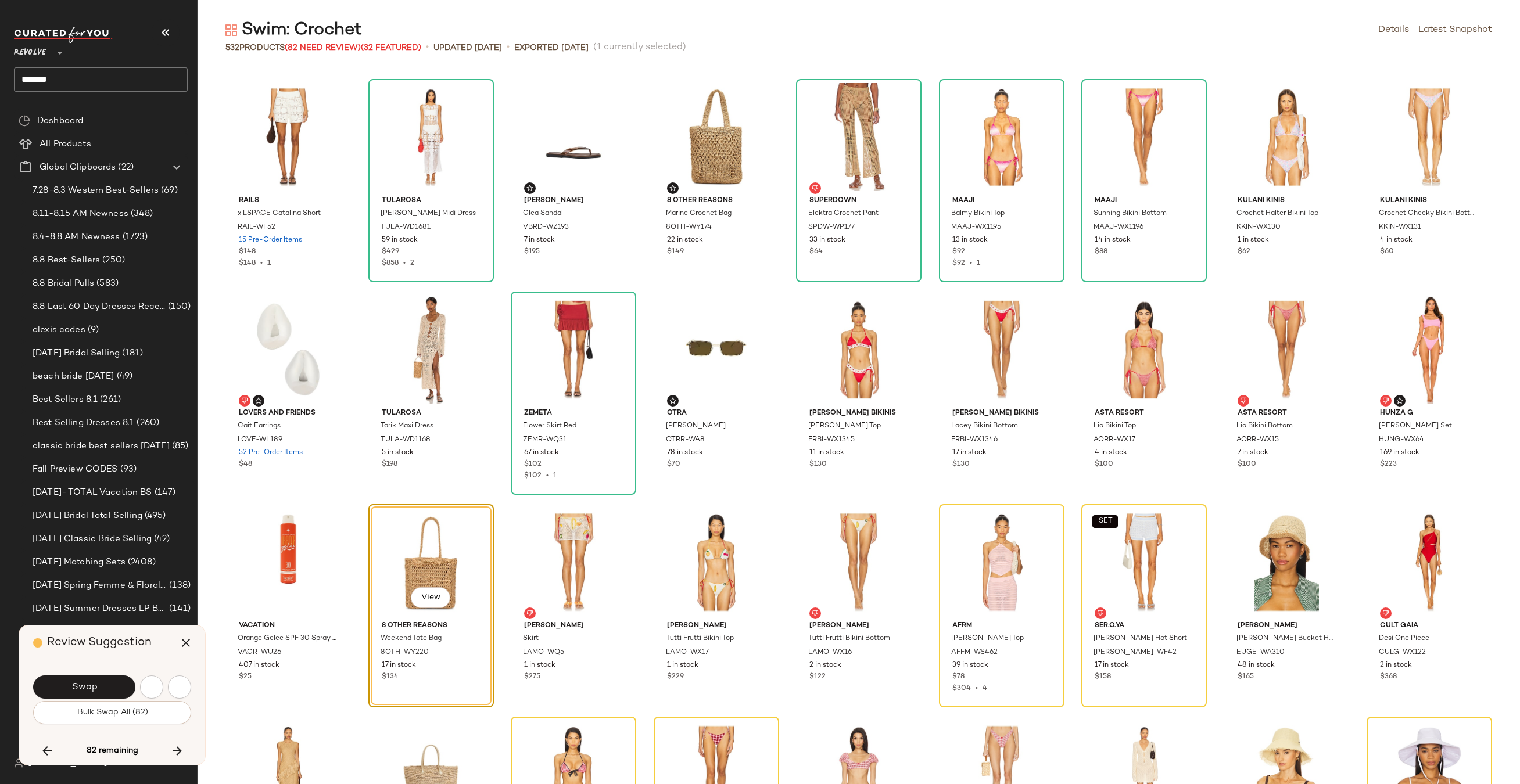
scroll to position [5524, 0]
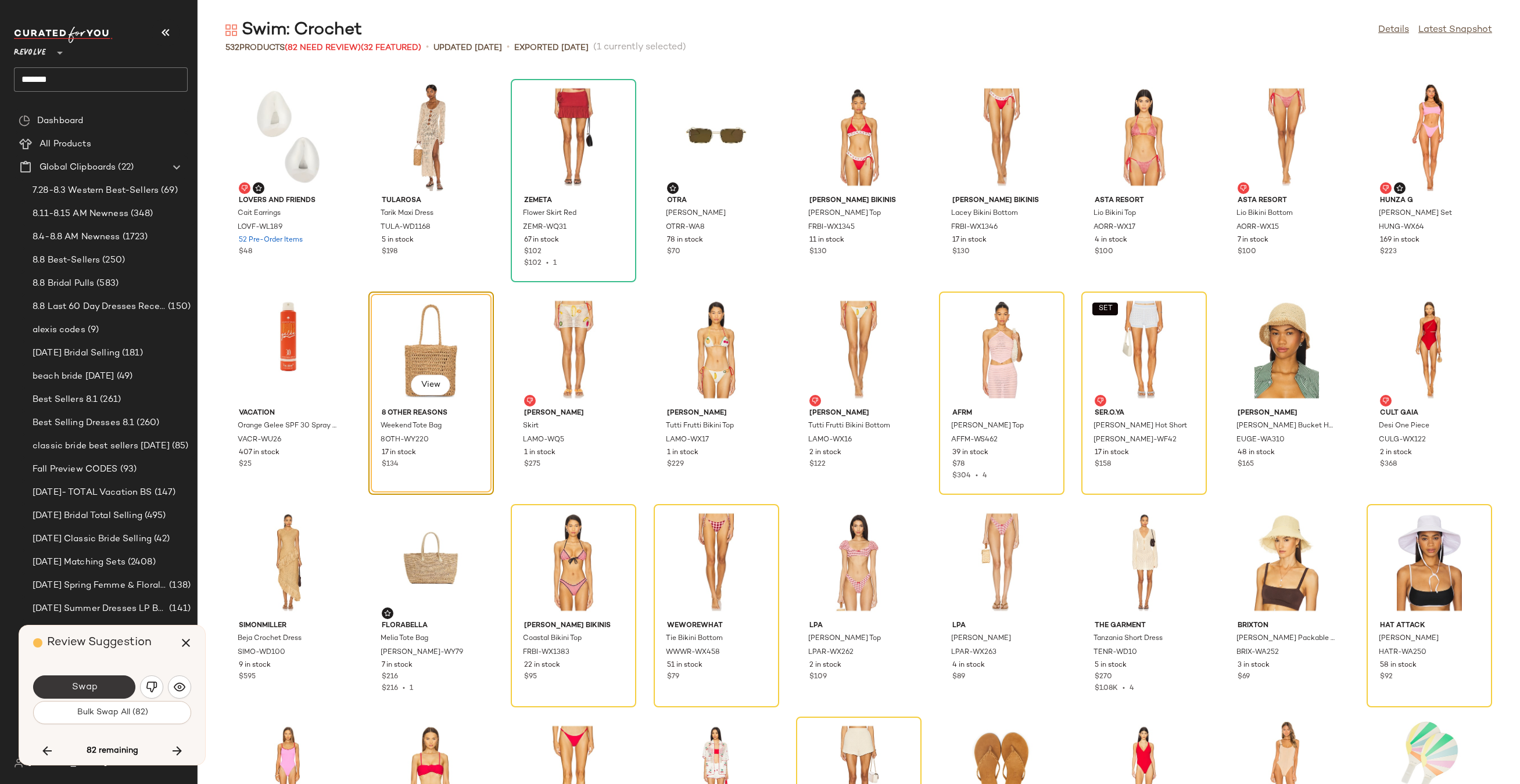
click at [87, 682] on span "Swap" at bounding box center [84, 687] width 26 height 11
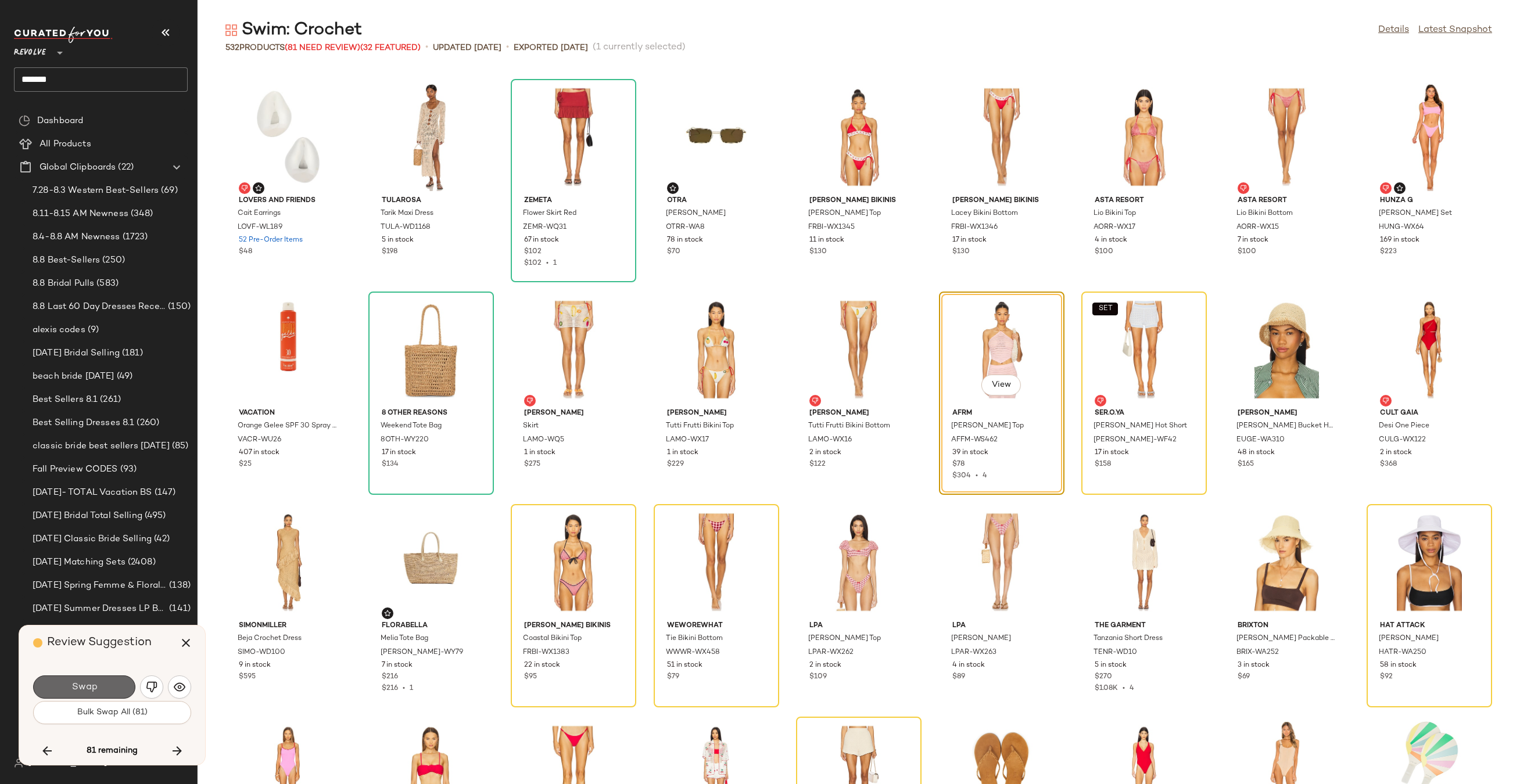
click at [95, 683] on span "Swap" at bounding box center [84, 687] width 26 height 11
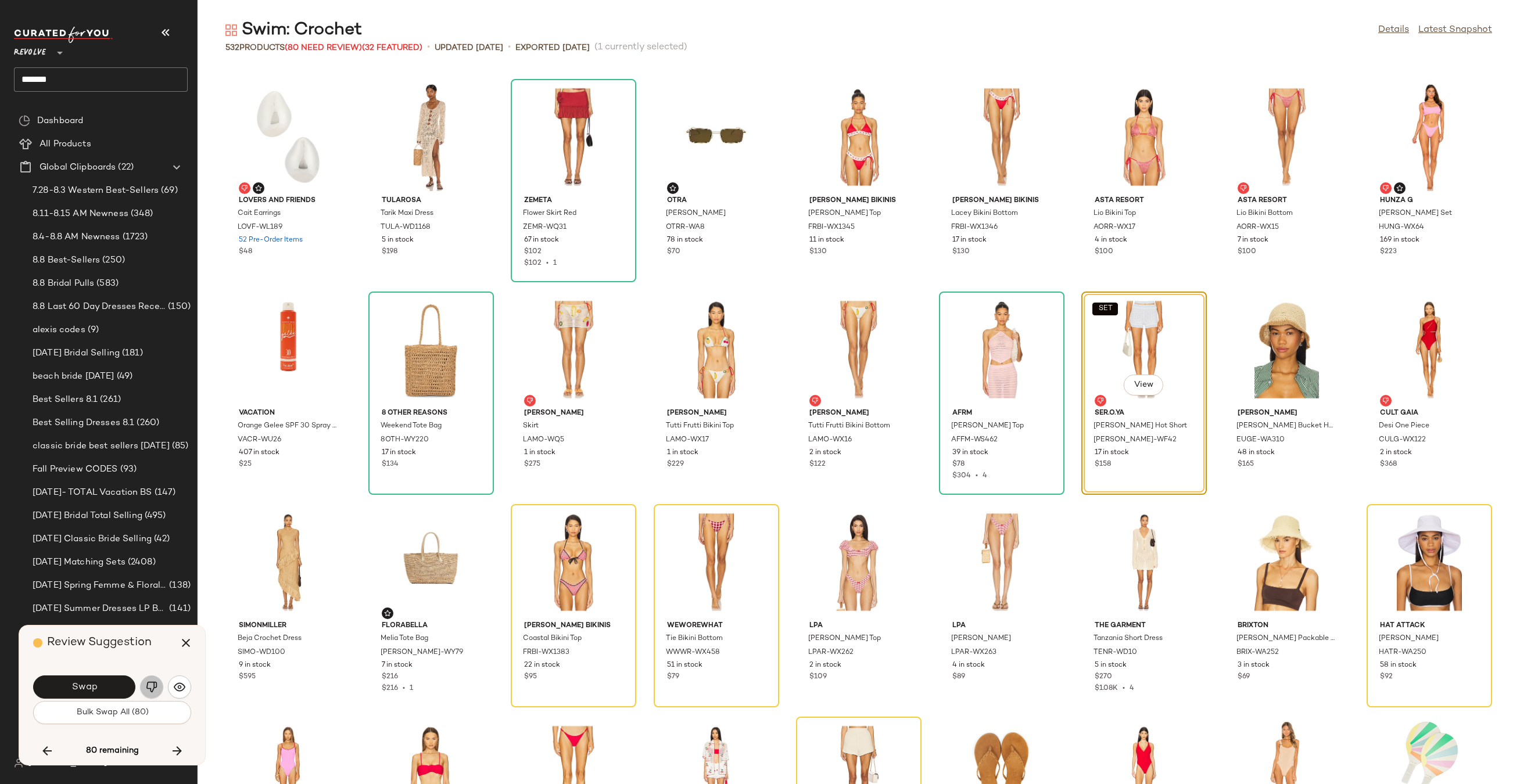
click at [148, 689] on img "button" at bounding box center [152, 686] width 12 height 12
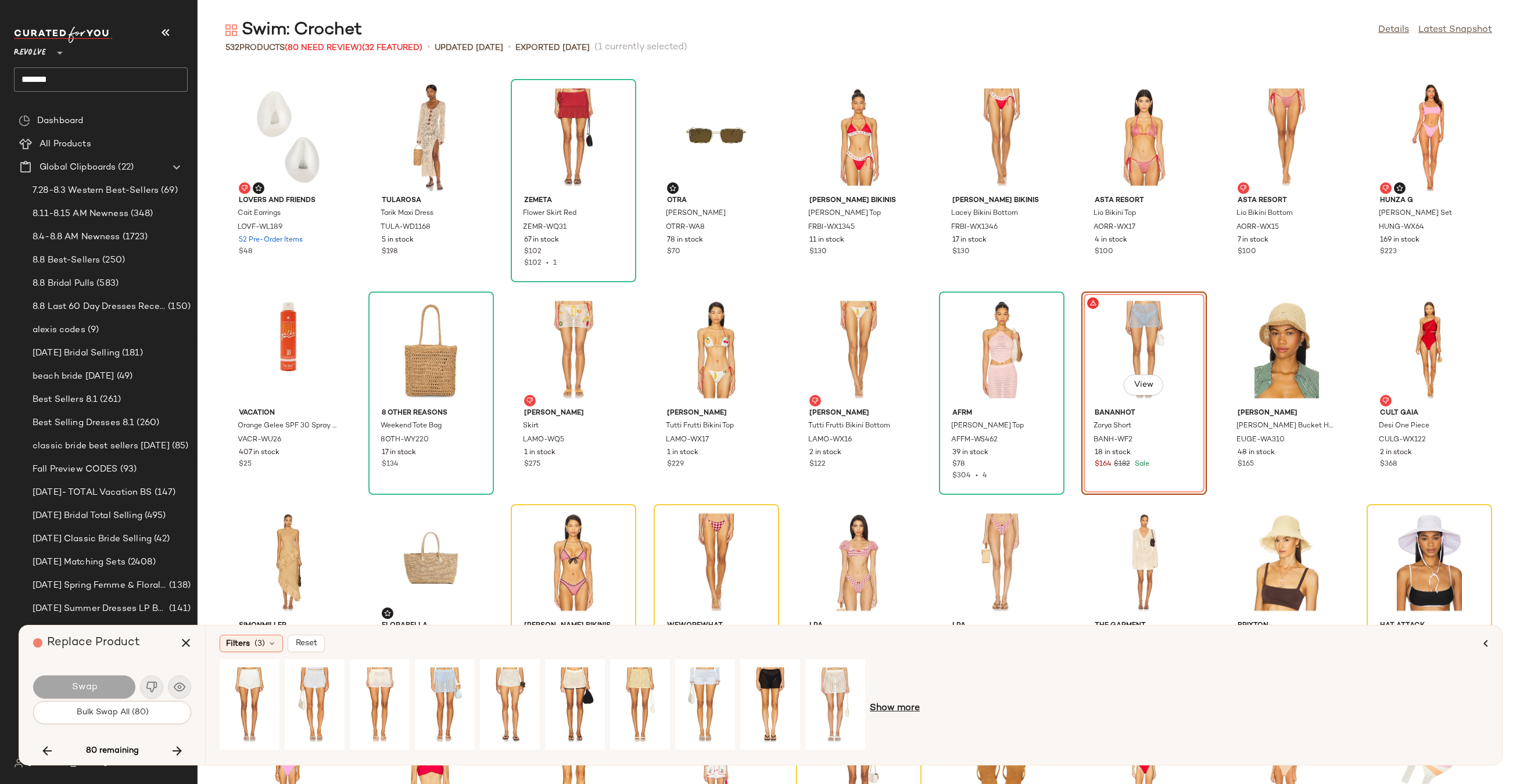
click at [895, 714] on span "Show more" at bounding box center [894, 707] width 50 height 14
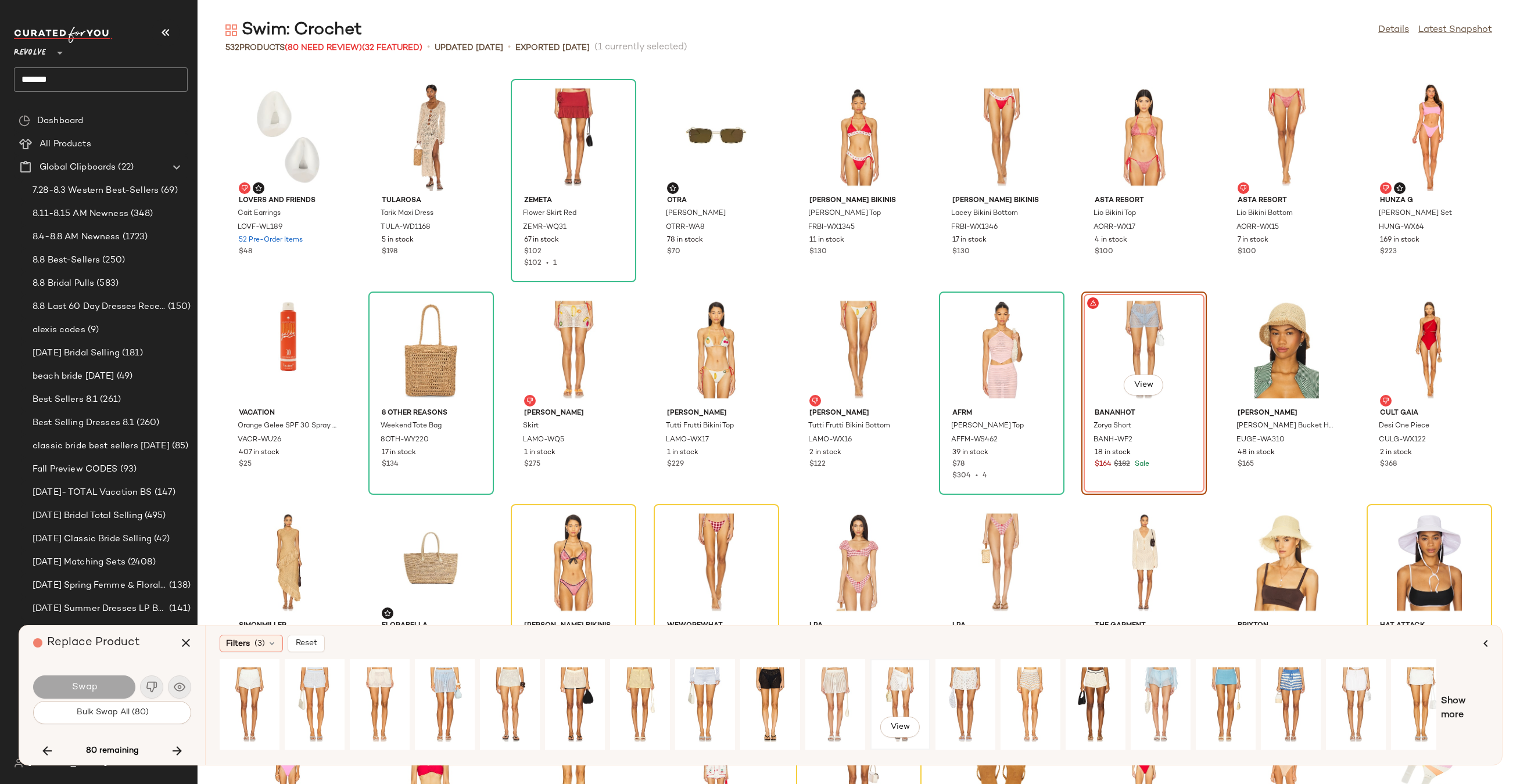
scroll to position [0, 79]
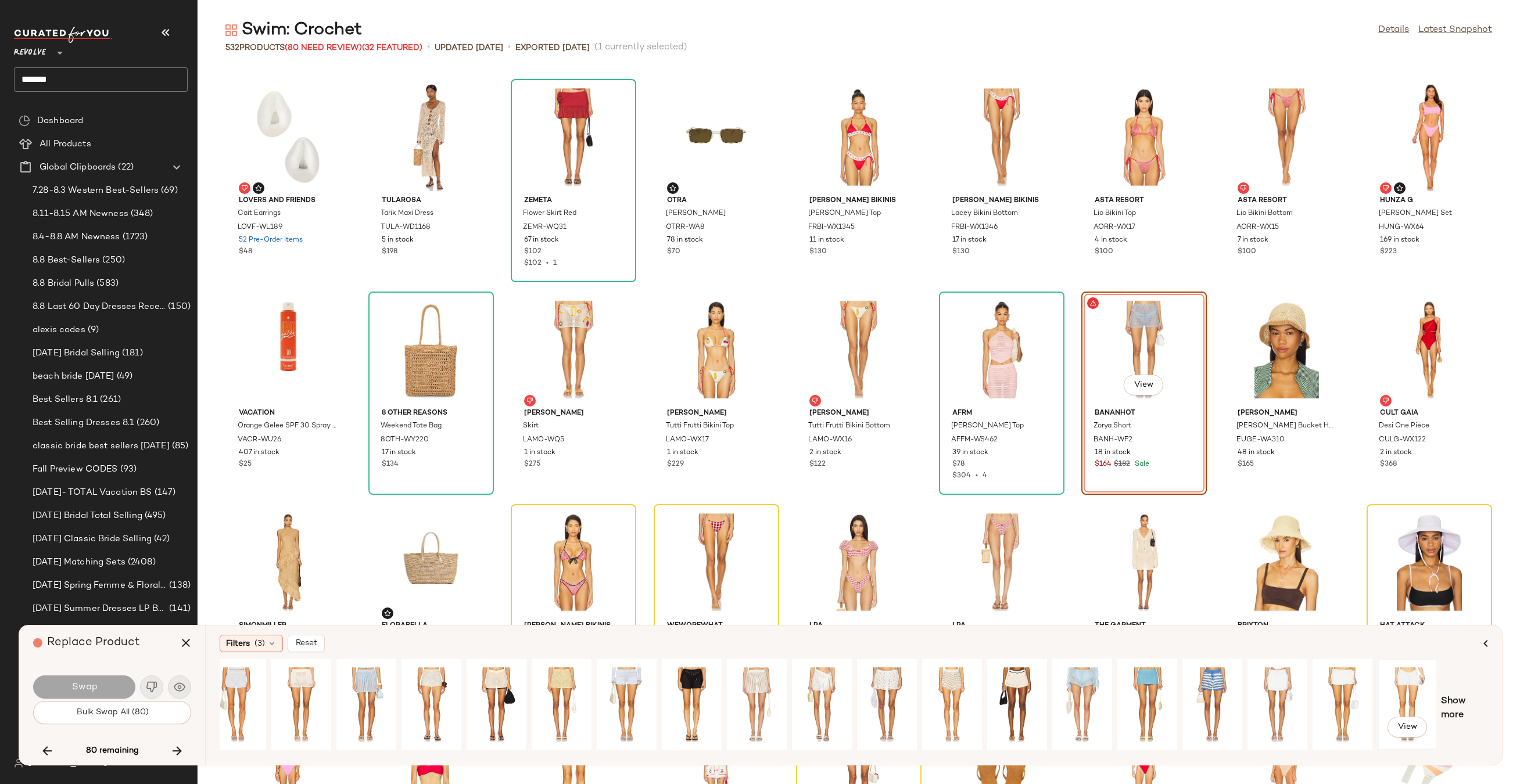
click at [1410, 675] on div "View" at bounding box center [1407, 704] width 52 height 82
click at [1460, 700] on span "Show more" at bounding box center [1464, 708] width 47 height 28
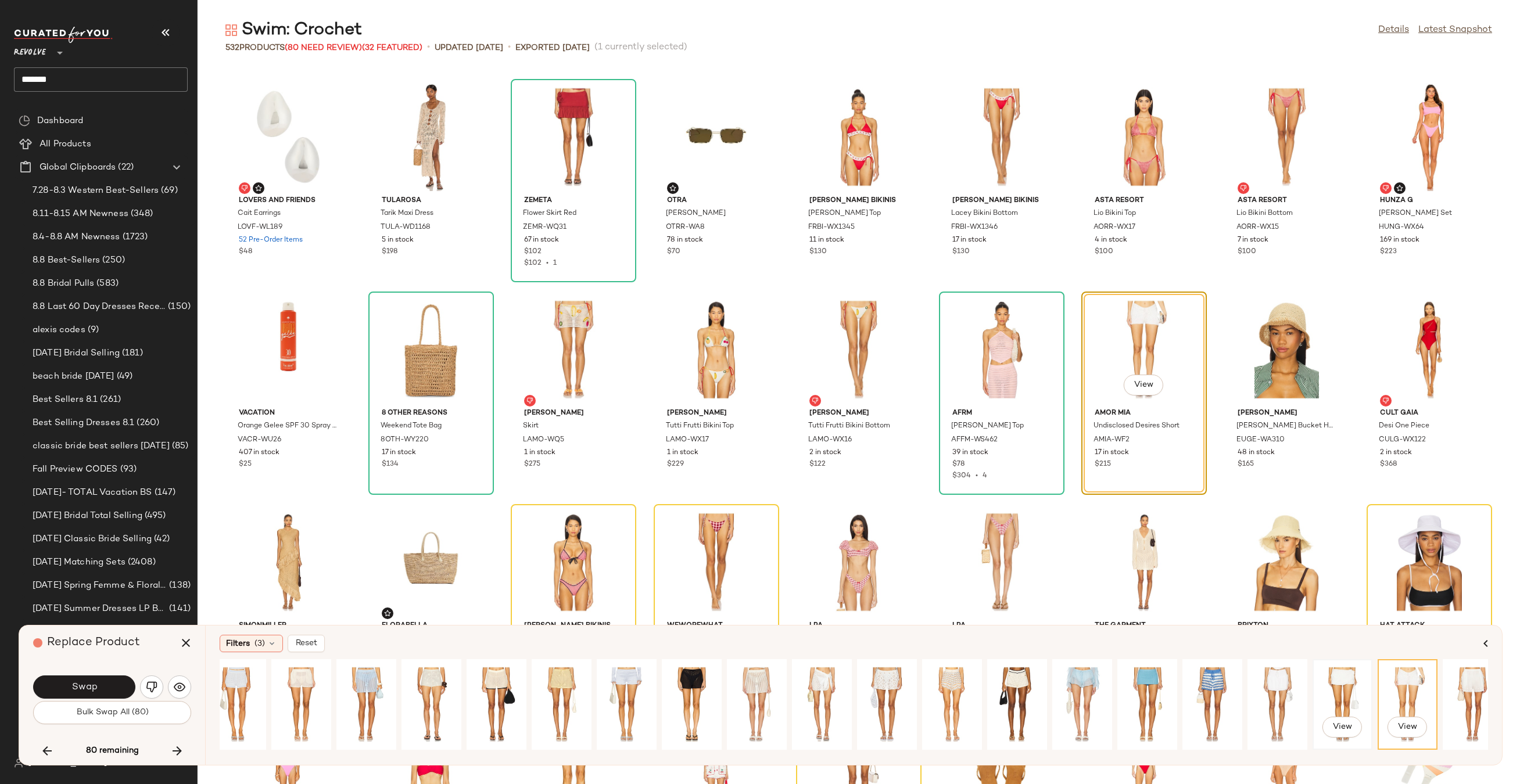
scroll to position [0, 353]
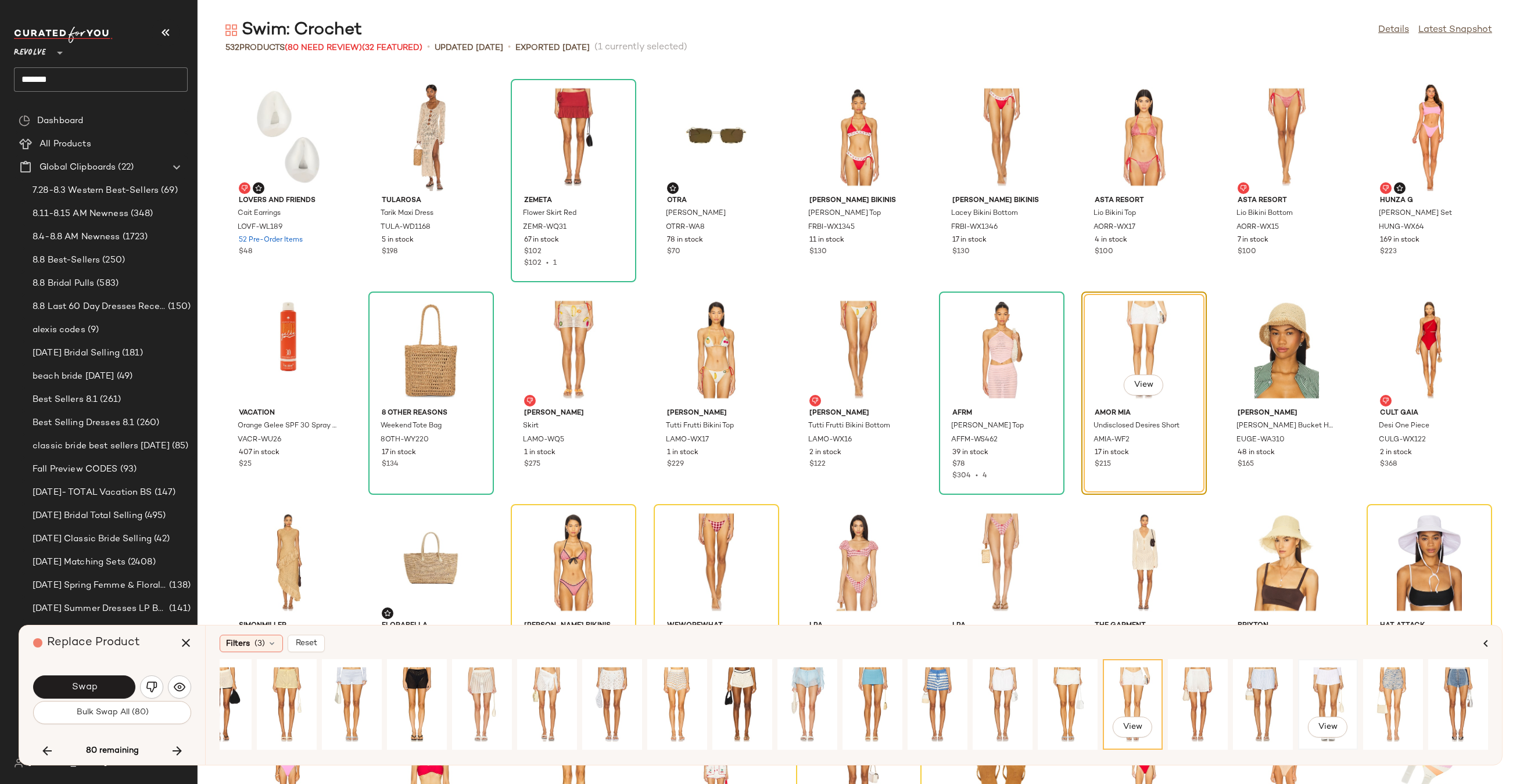
click at [1329, 690] on div "View" at bounding box center [1328, 704] width 52 height 82
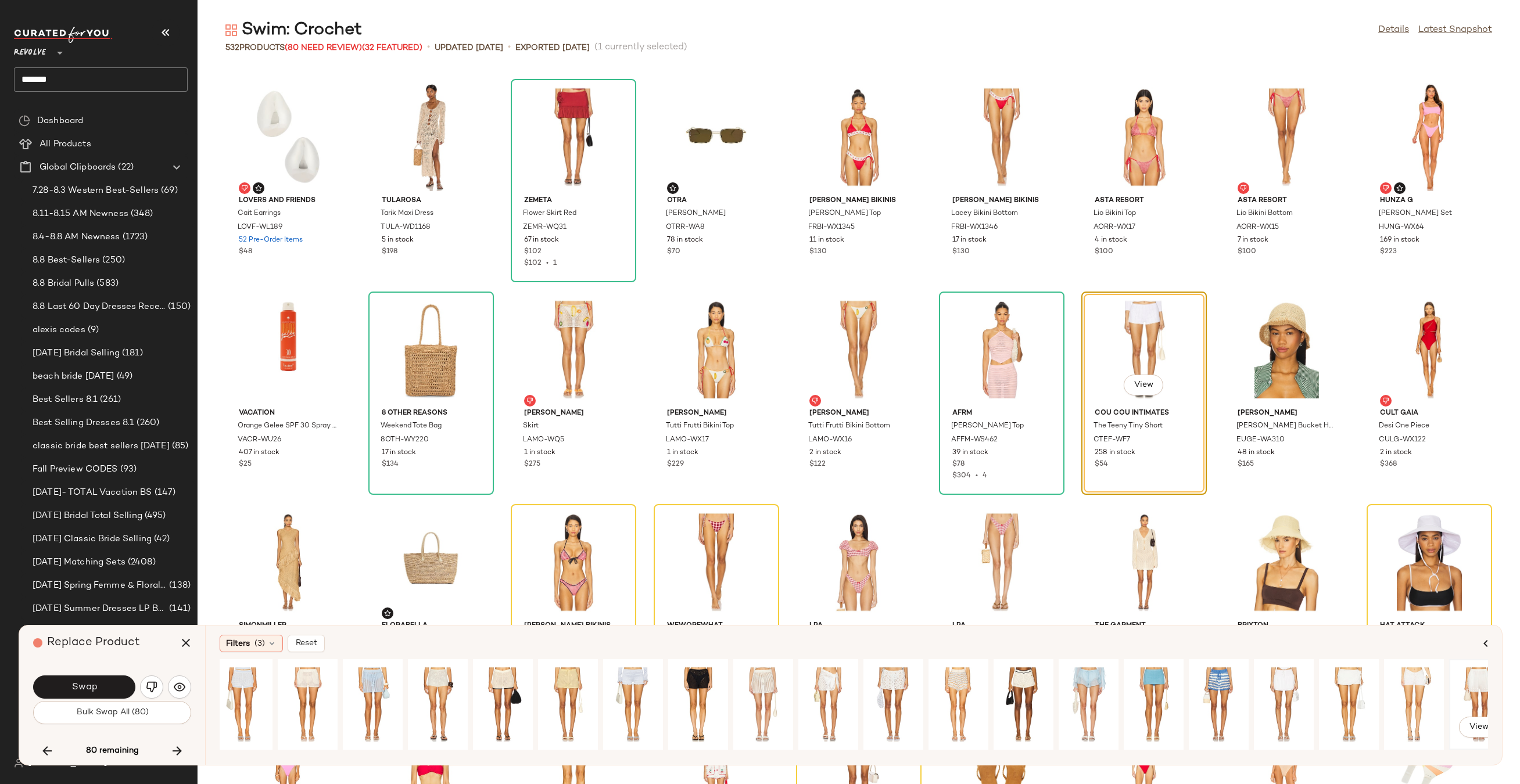
scroll to position [0, 0]
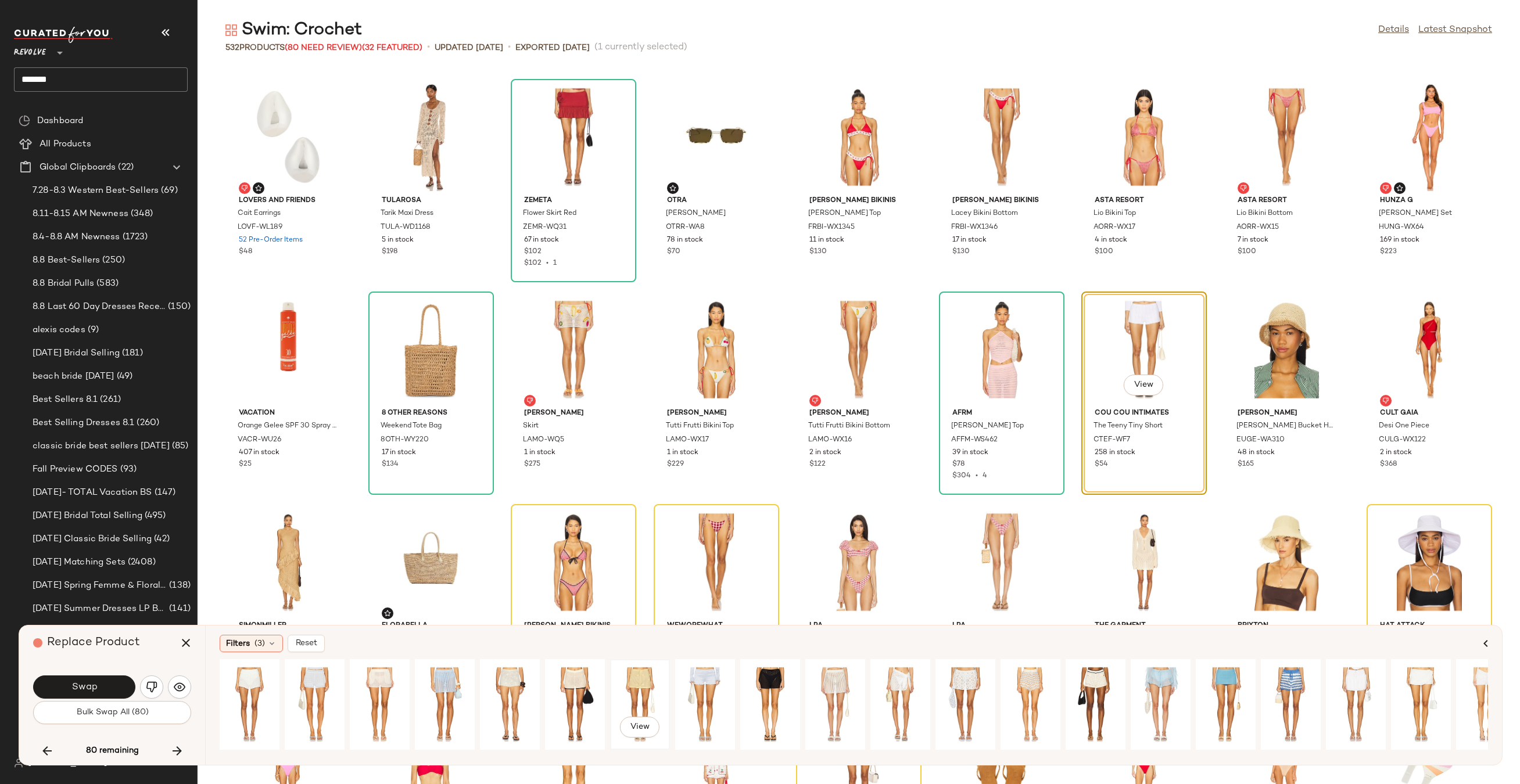
click at [631, 680] on div "View" at bounding box center [640, 704] width 52 height 82
click at [375, 686] on div "View" at bounding box center [380, 704] width 52 height 82
click at [102, 684] on button "Swap" at bounding box center [84, 686] width 103 height 23
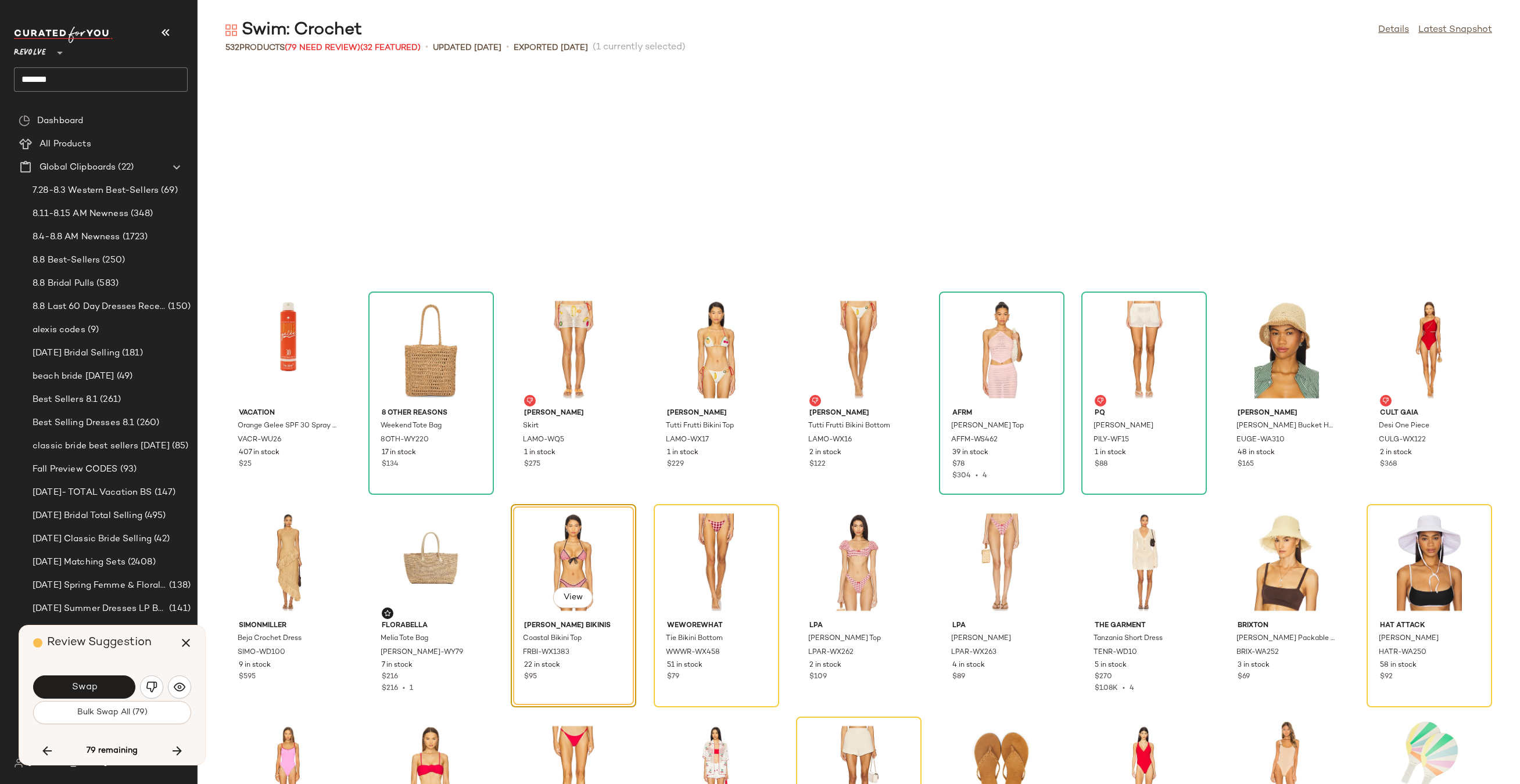
scroll to position [5737, 0]
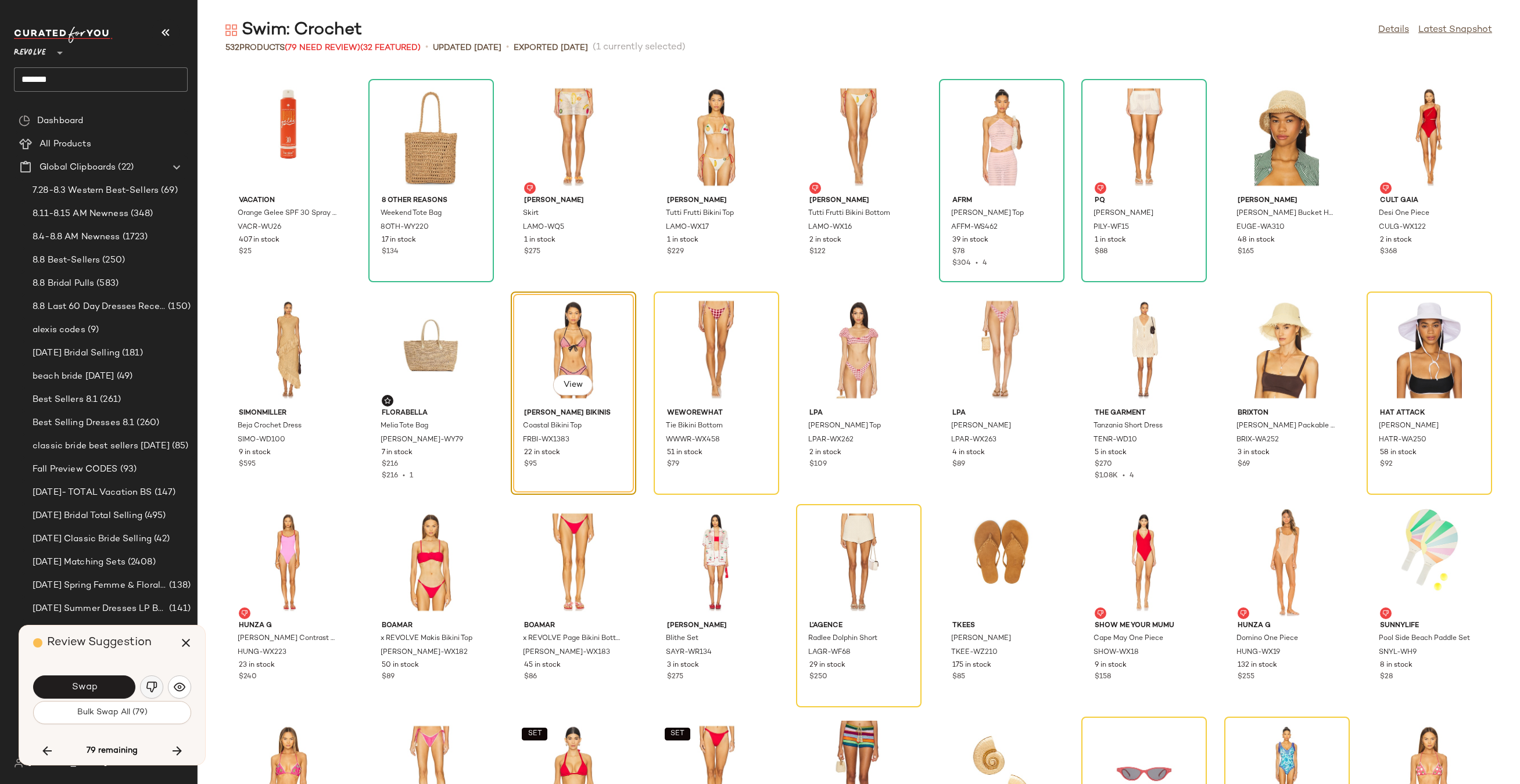
click at [150, 685] on img "button" at bounding box center [152, 686] width 12 height 12
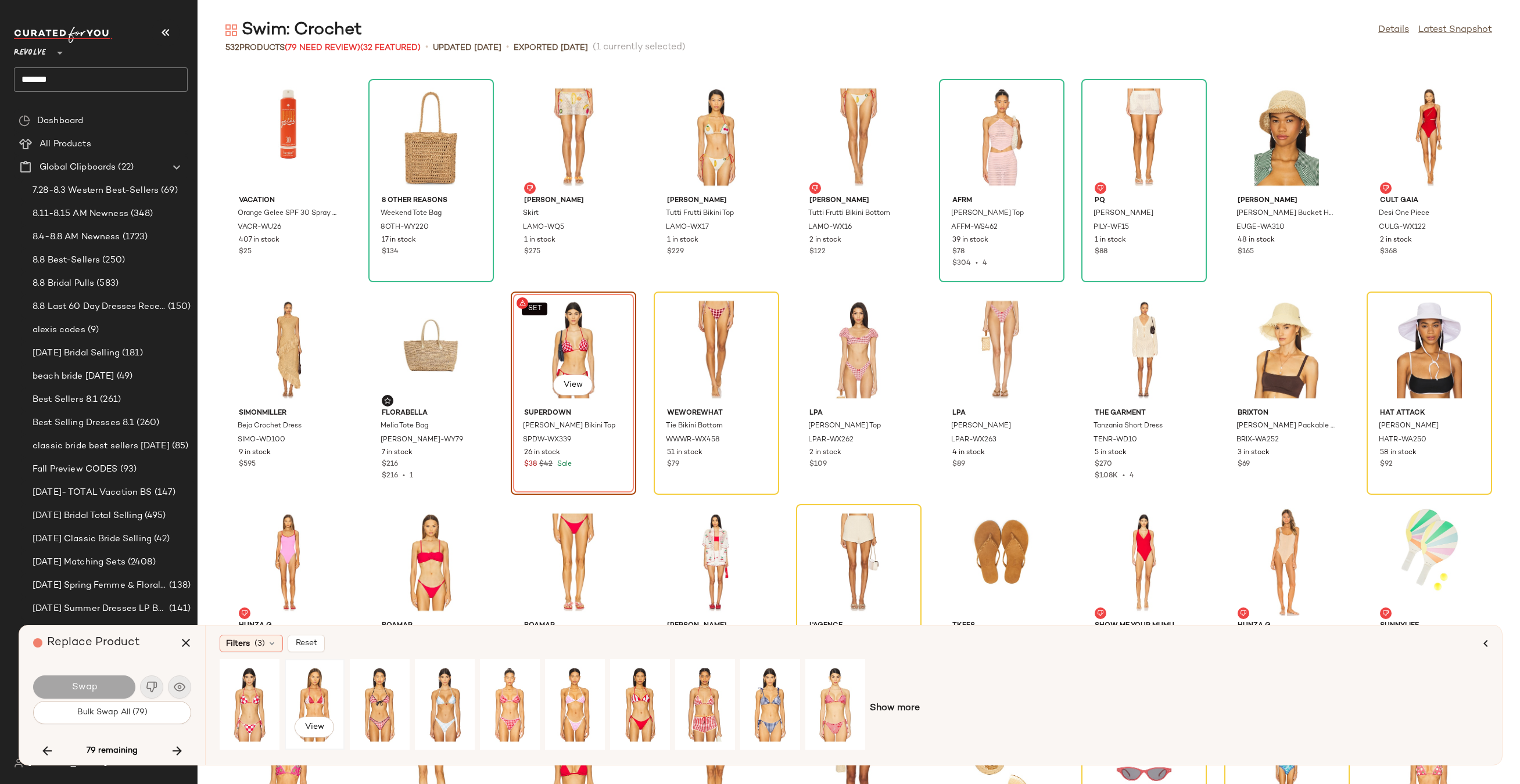
click at [304, 705] on div "View" at bounding box center [314, 704] width 52 height 82
click at [377, 689] on div "View" at bounding box center [380, 704] width 52 height 82
click at [334, 689] on div "View" at bounding box center [314, 704] width 52 height 82
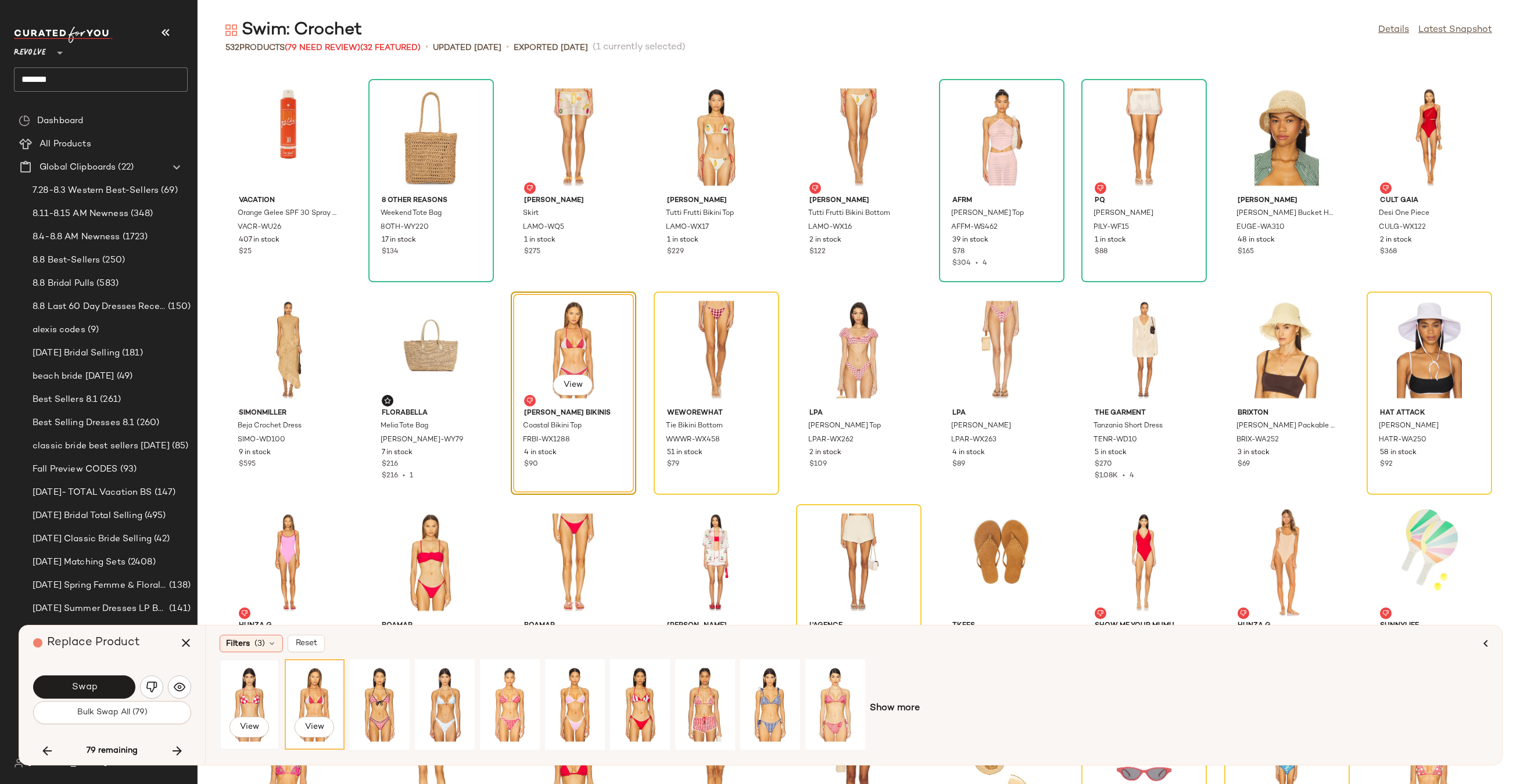
click at [237, 689] on div "View" at bounding box center [249, 704] width 52 height 82
click at [119, 684] on button "Swap" at bounding box center [84, 686] width 103 height 23
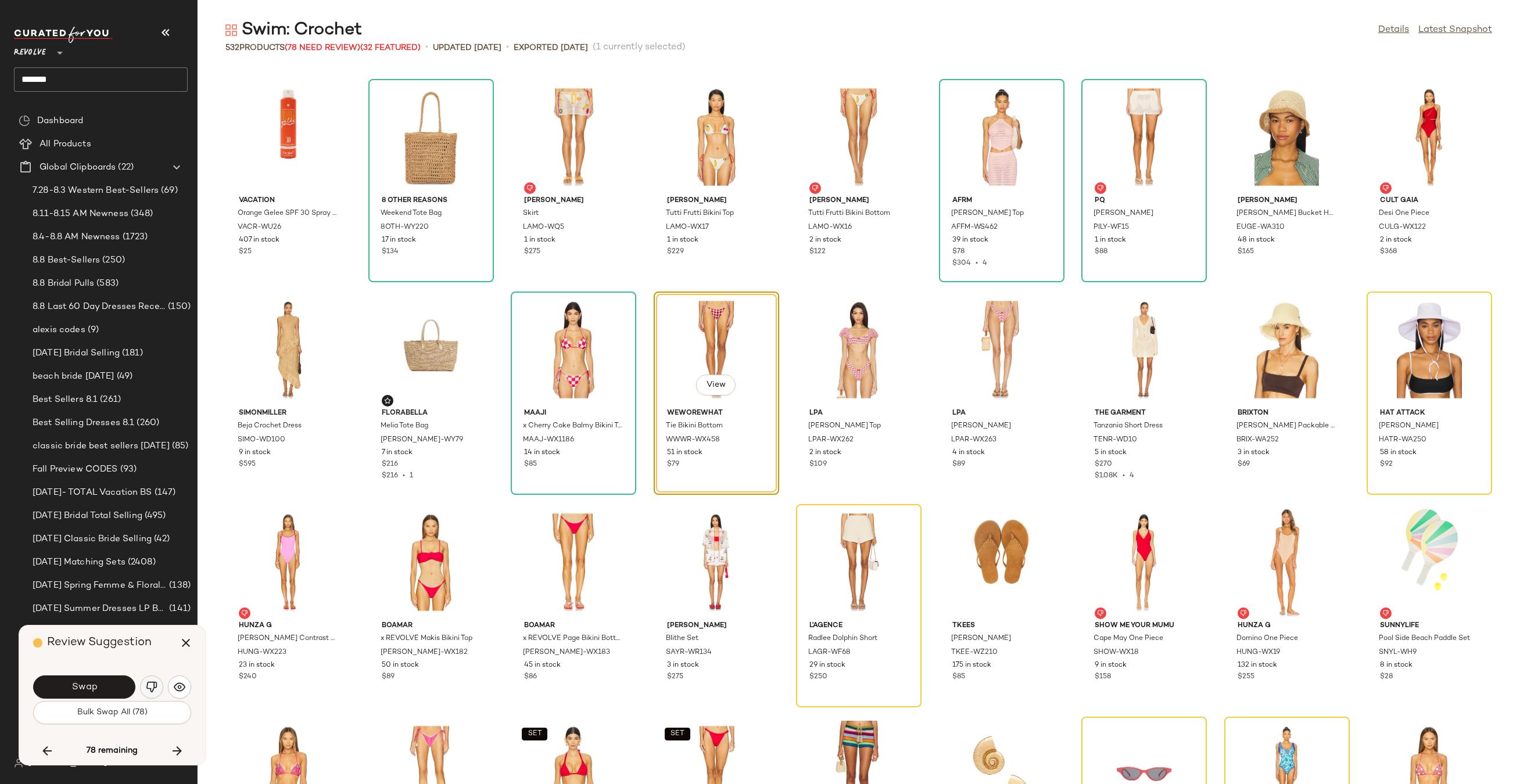
click at [152, 684] on img "button" at bounding box center [152, 686] width 12 height 12
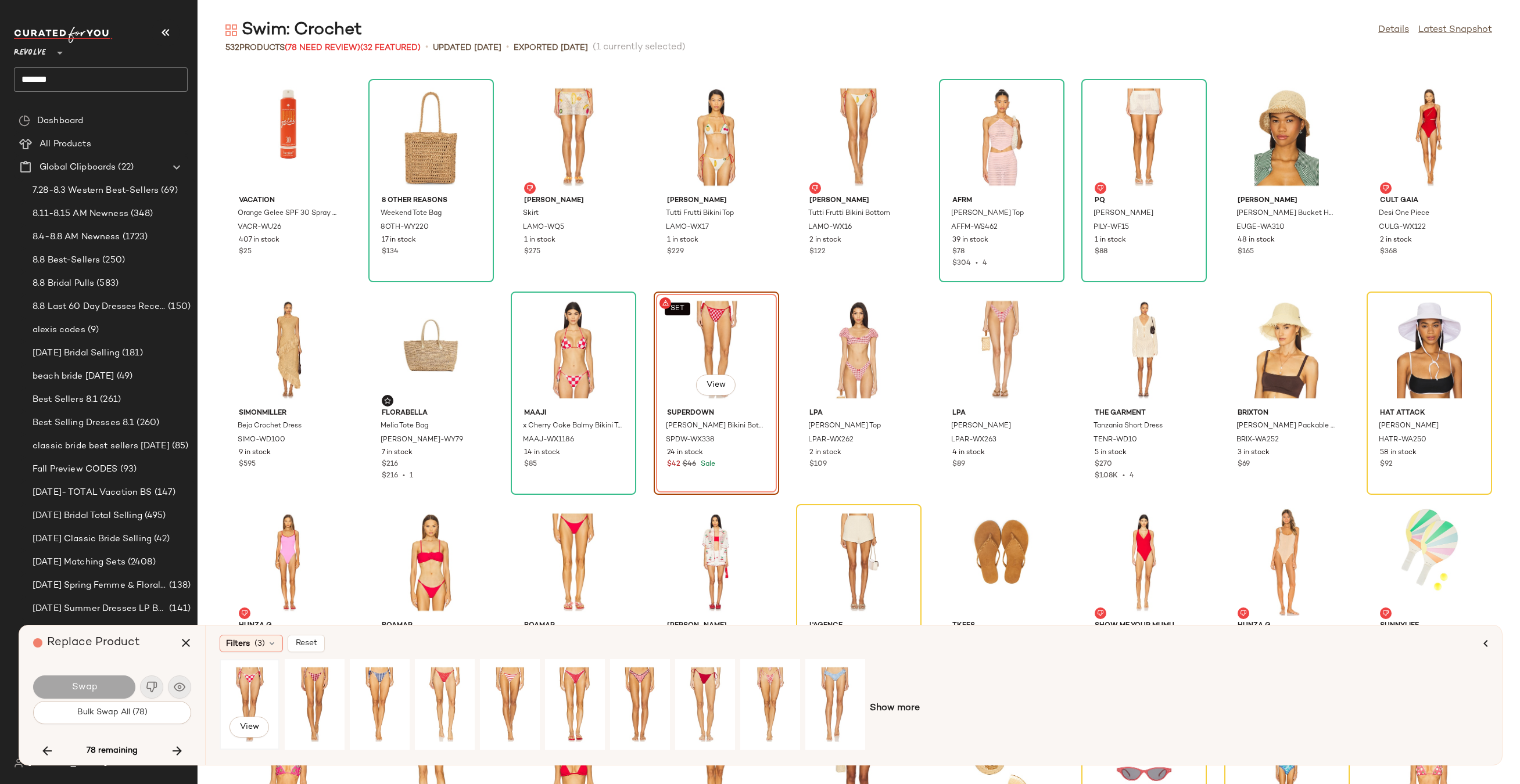
click at [257, 690] on div "View" at bounding box center [249, 704] width 52 height 82
click at [100, 675] on button "Swap" at bounding box center [84, 686] width 103 height 23
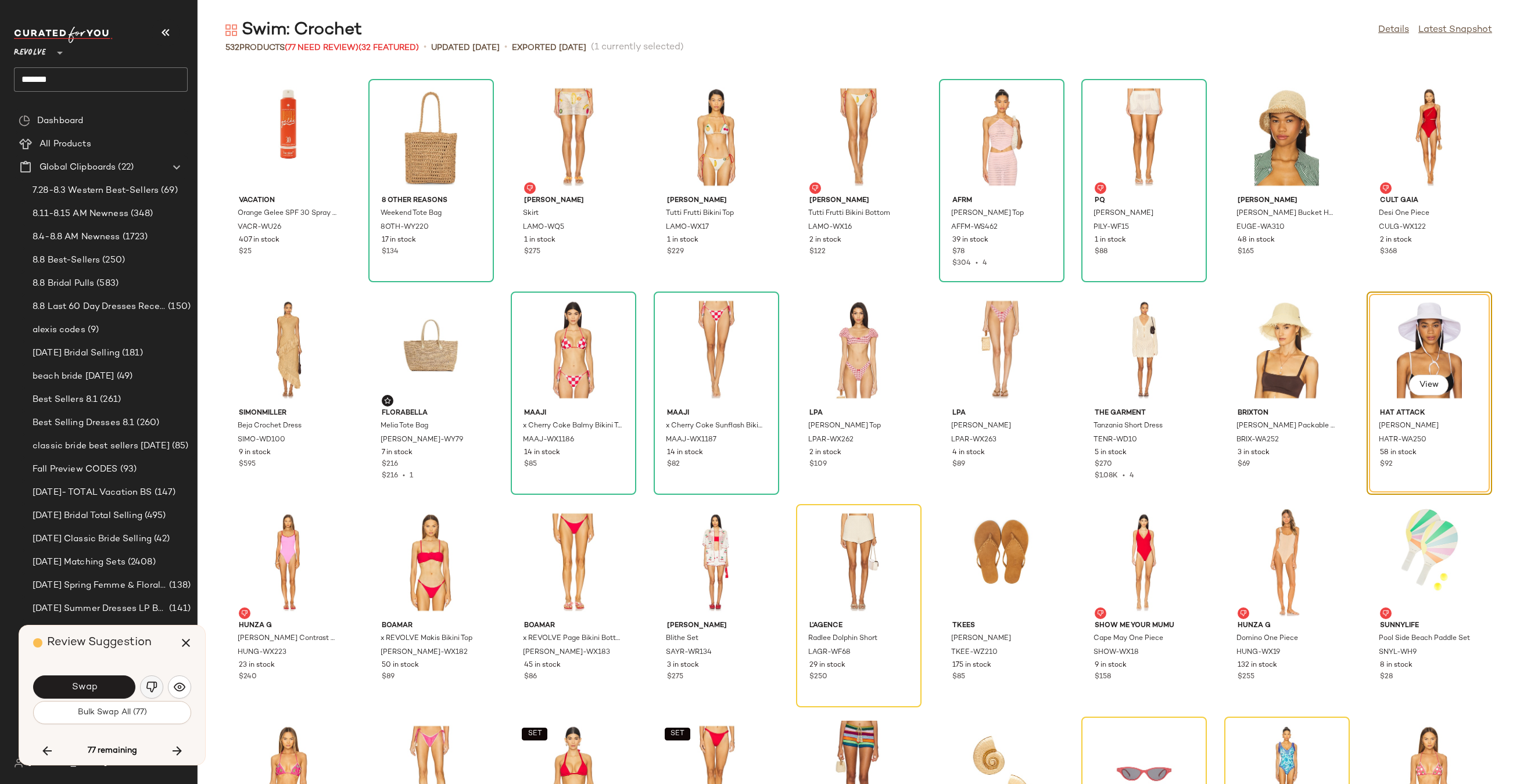
click at [152, 685] on img "button" at bounding box center [152, 686] width 12 height 12
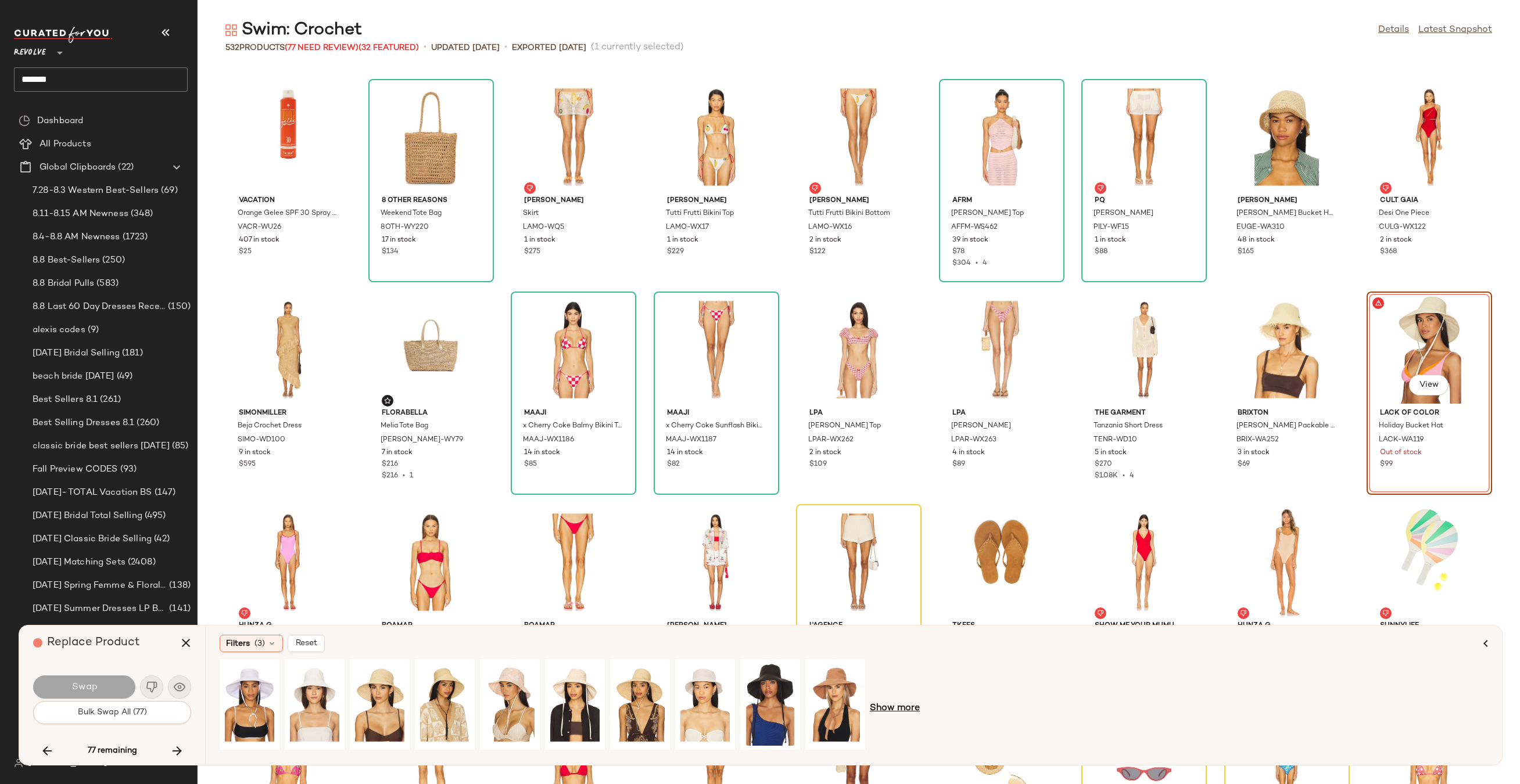
click at [902, 707] on span "Show more" at bounding box center [894, 707] width 50 height 14
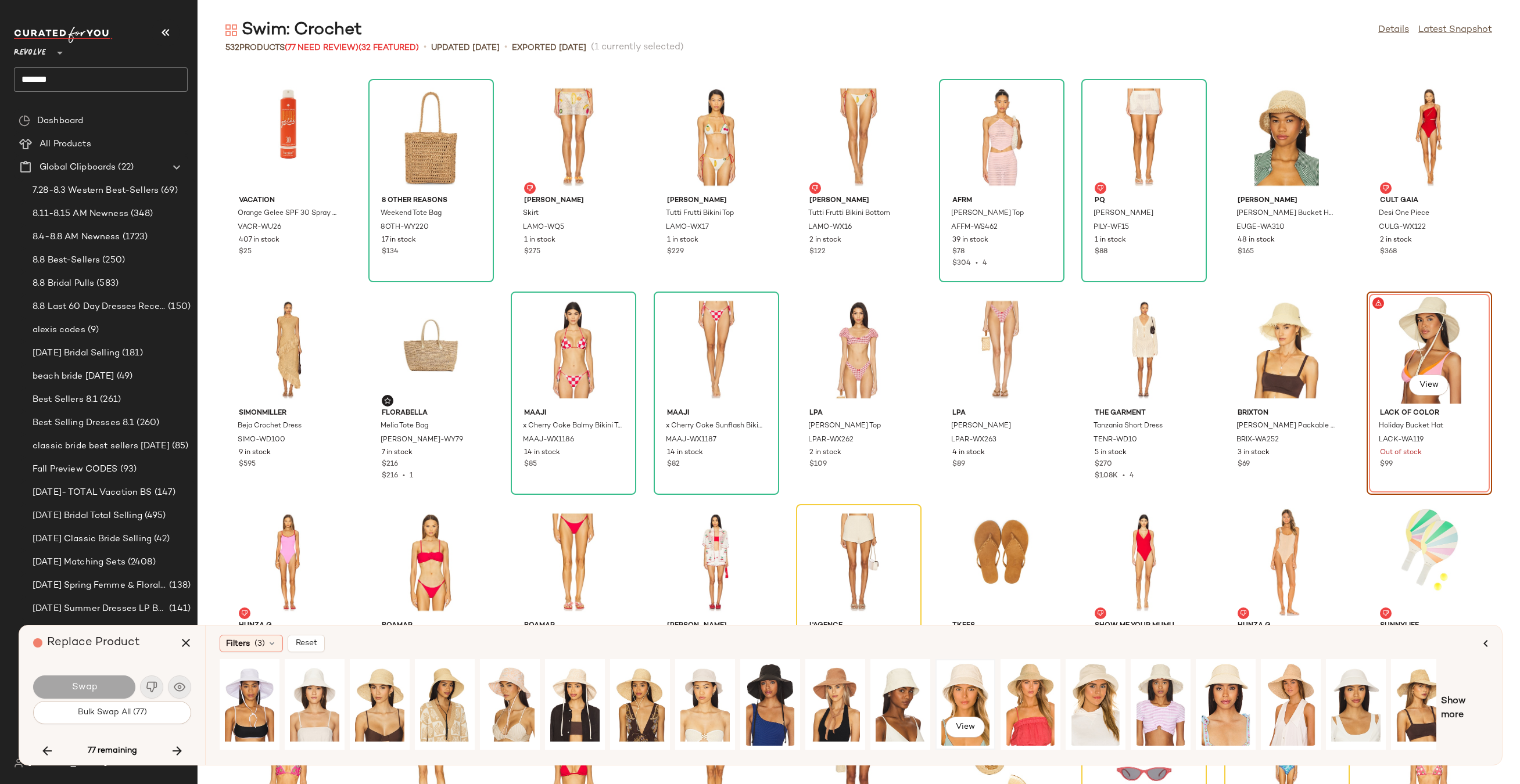
scroll to position [0, 79]
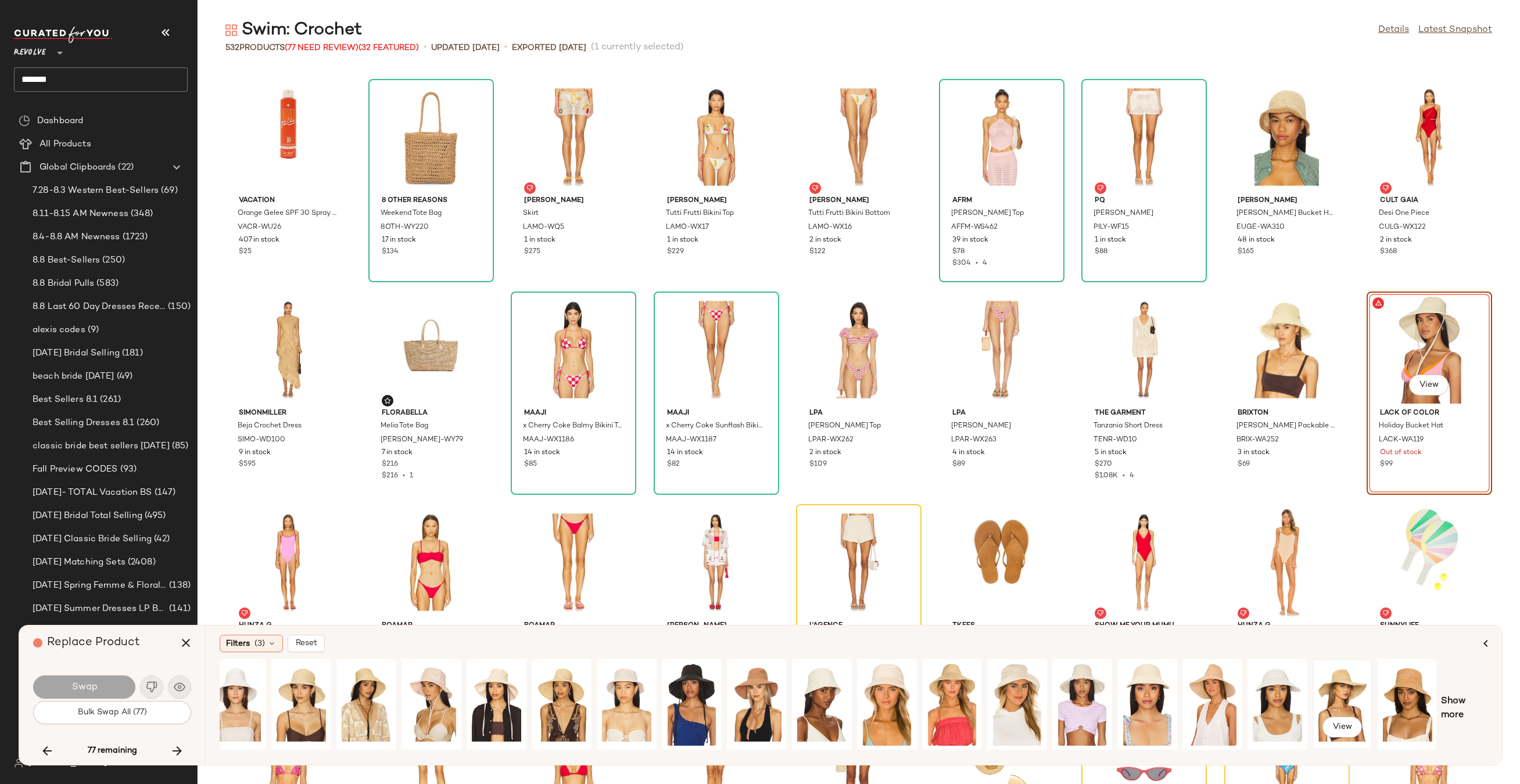
click at [1357, 689] on div "View" at bounding box center [1343, 704] width 52 height 82
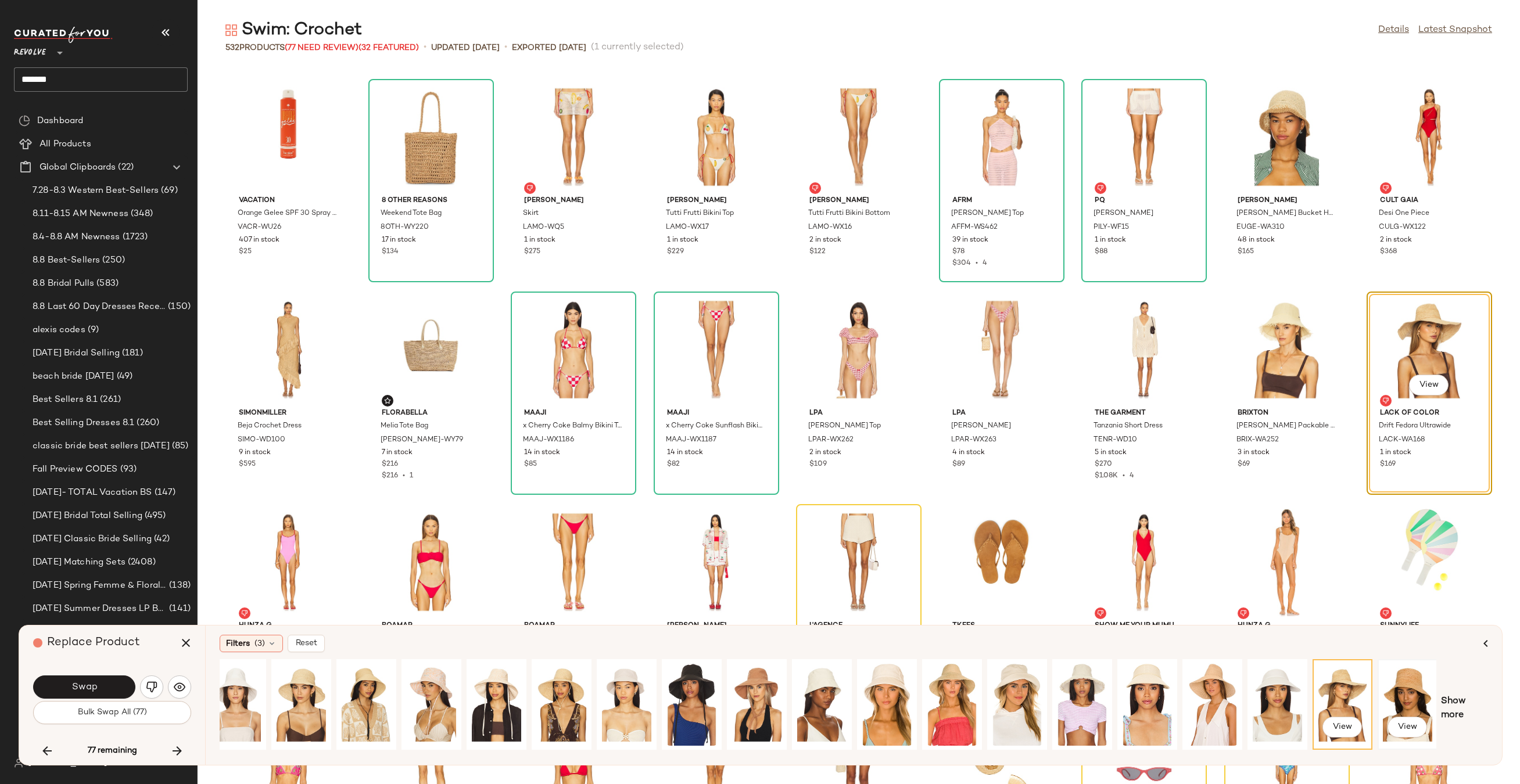
click at [1407, 693] on div "View" at bounding box center [1407, 704] width 52 height 82
click at [113, 678] on button "Swap" at bounding box center [84, 686] width 103 height 23
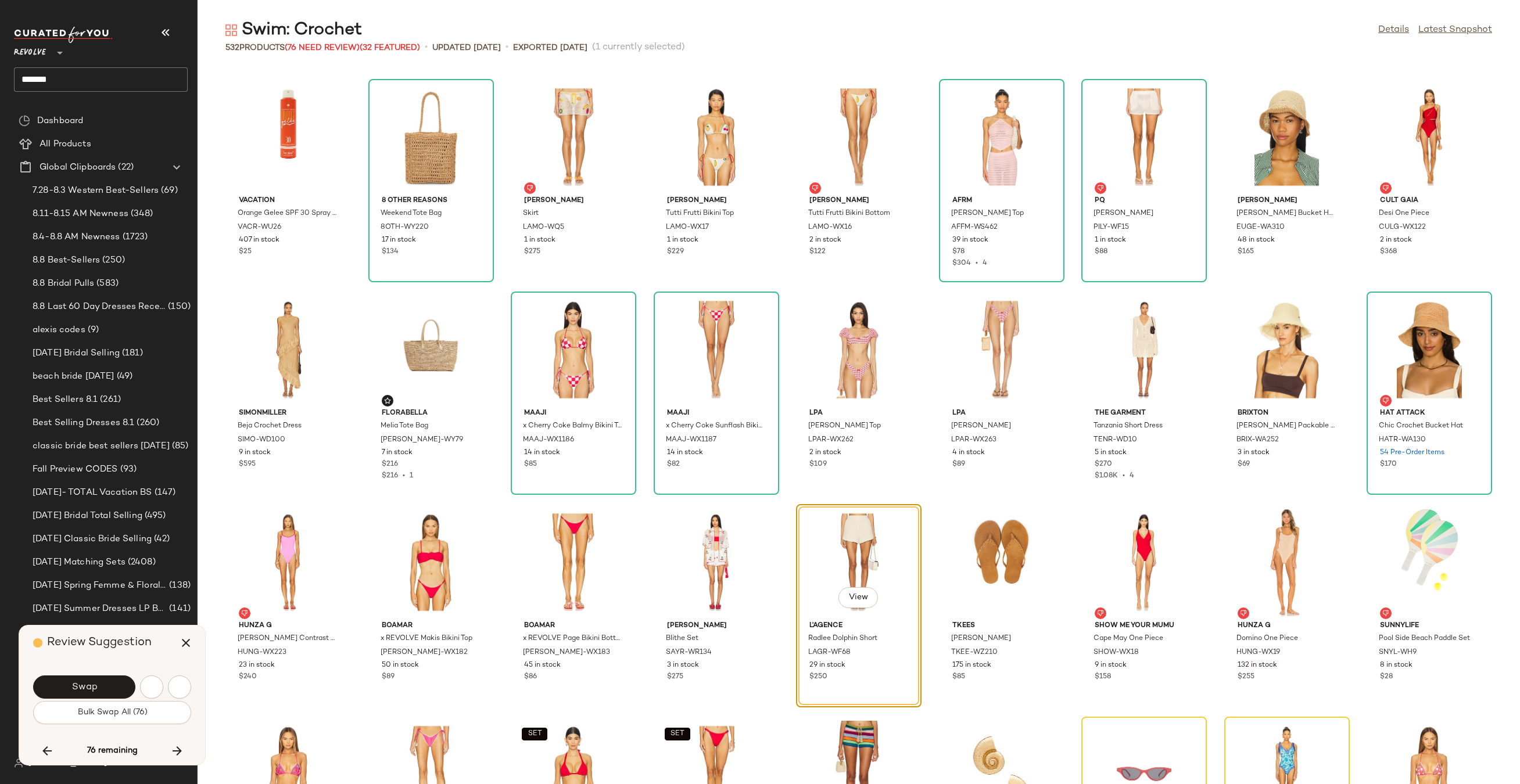
scroll to position [5950, 0]
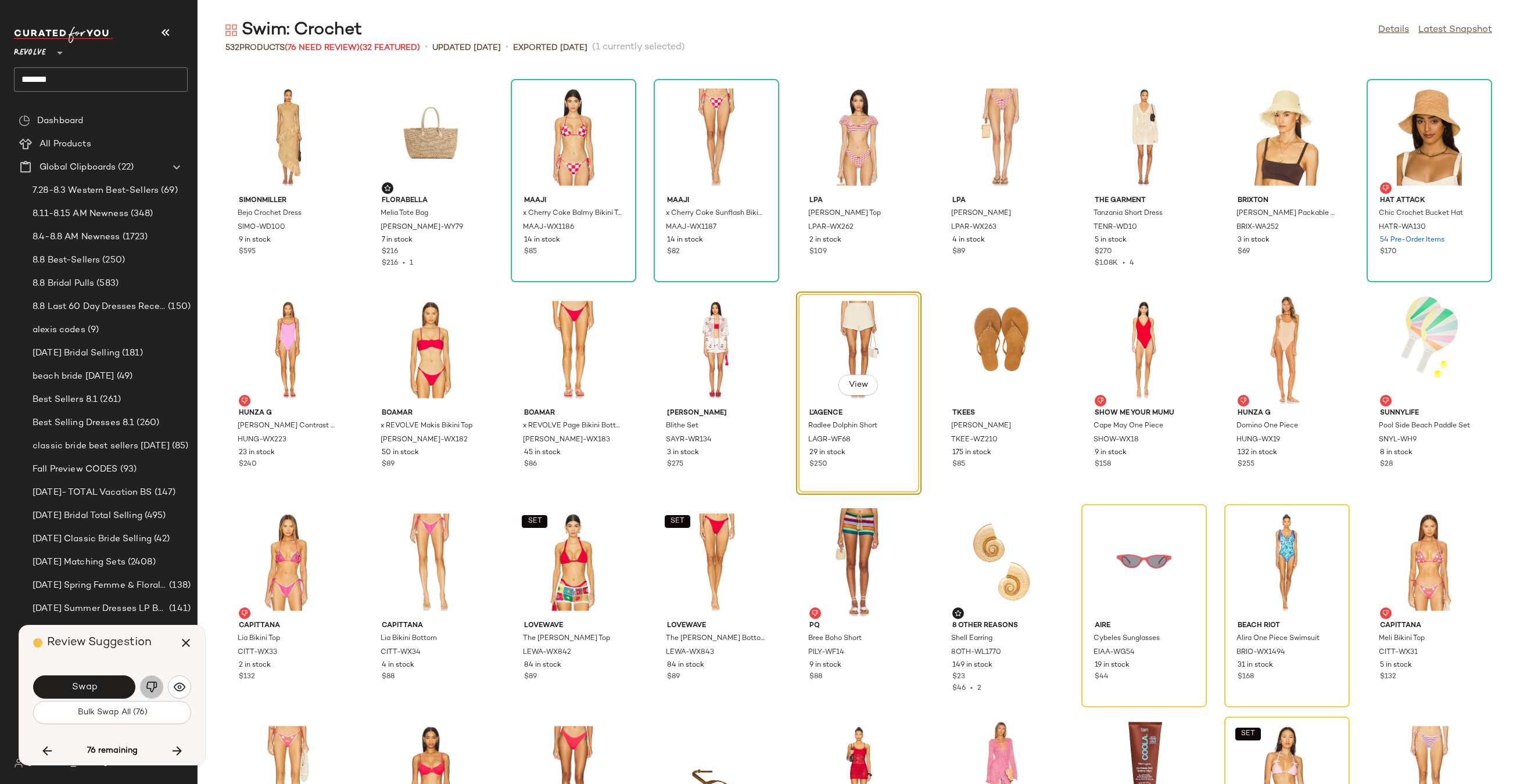
click at [155, 686] on img "button" at bounding box center [152, 686] width 12 height 12
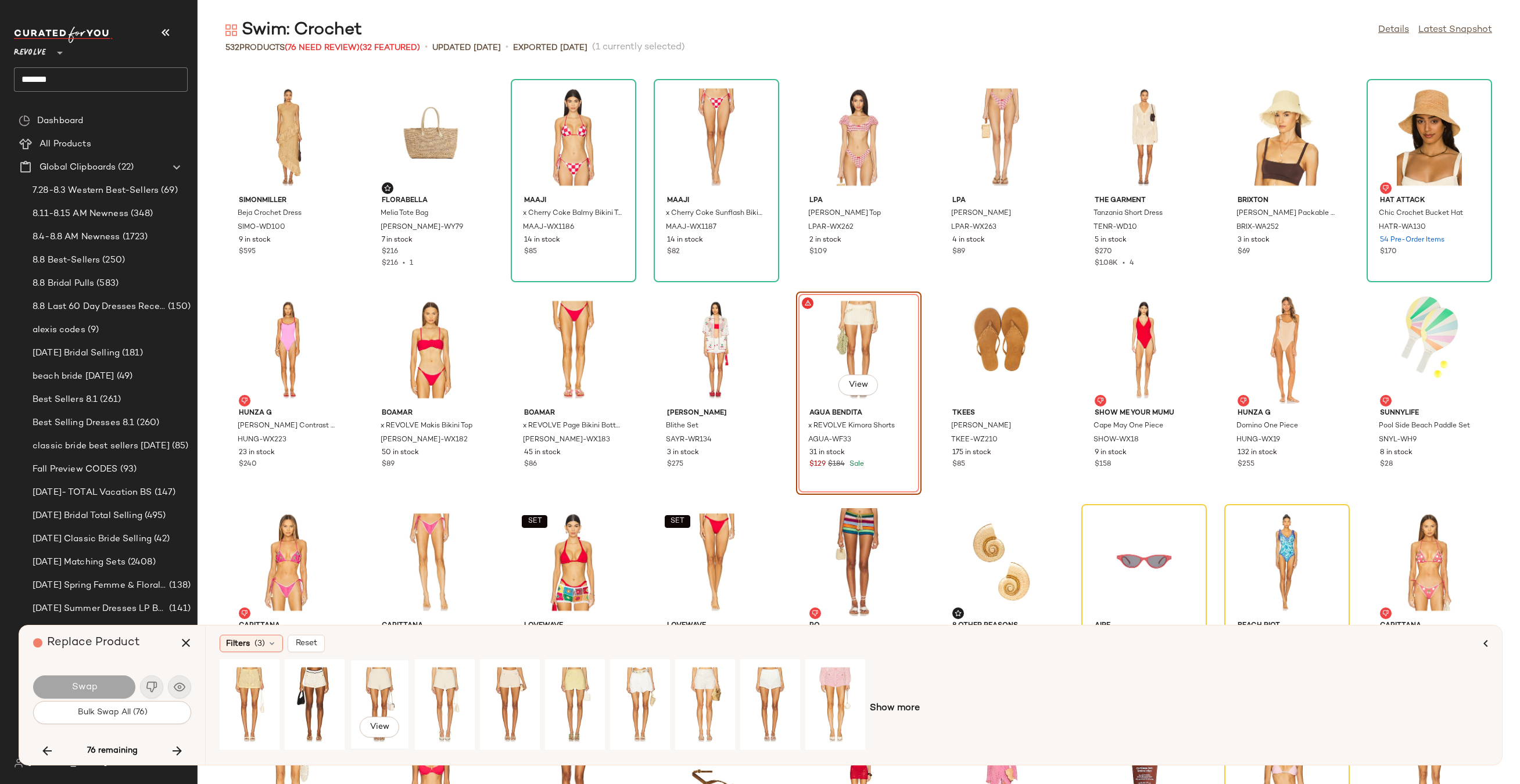
click at [376, 680] on div "View" at bounding box center [380, 704] width 52 height 82
click at [516, 684] on div "View" at bounding box center [510, 704] width 52 height 82
click at [247, 695] on div "View" at bounding box center [249, 704] width 52 height 82
click at [79, 675] on button "Swap" at bounding box center [84, 686] width 103 height 23
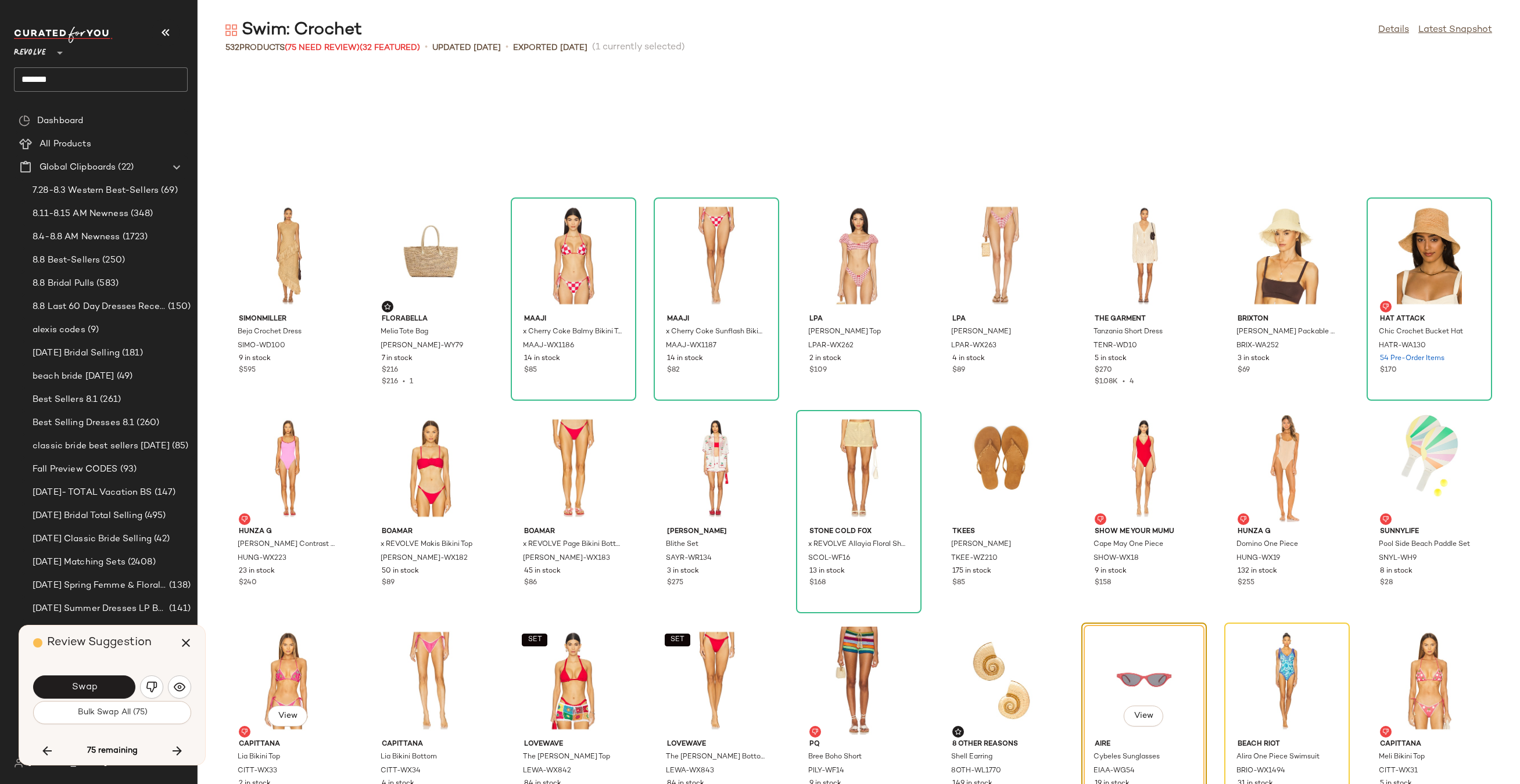
scroll to position [5812, 0]
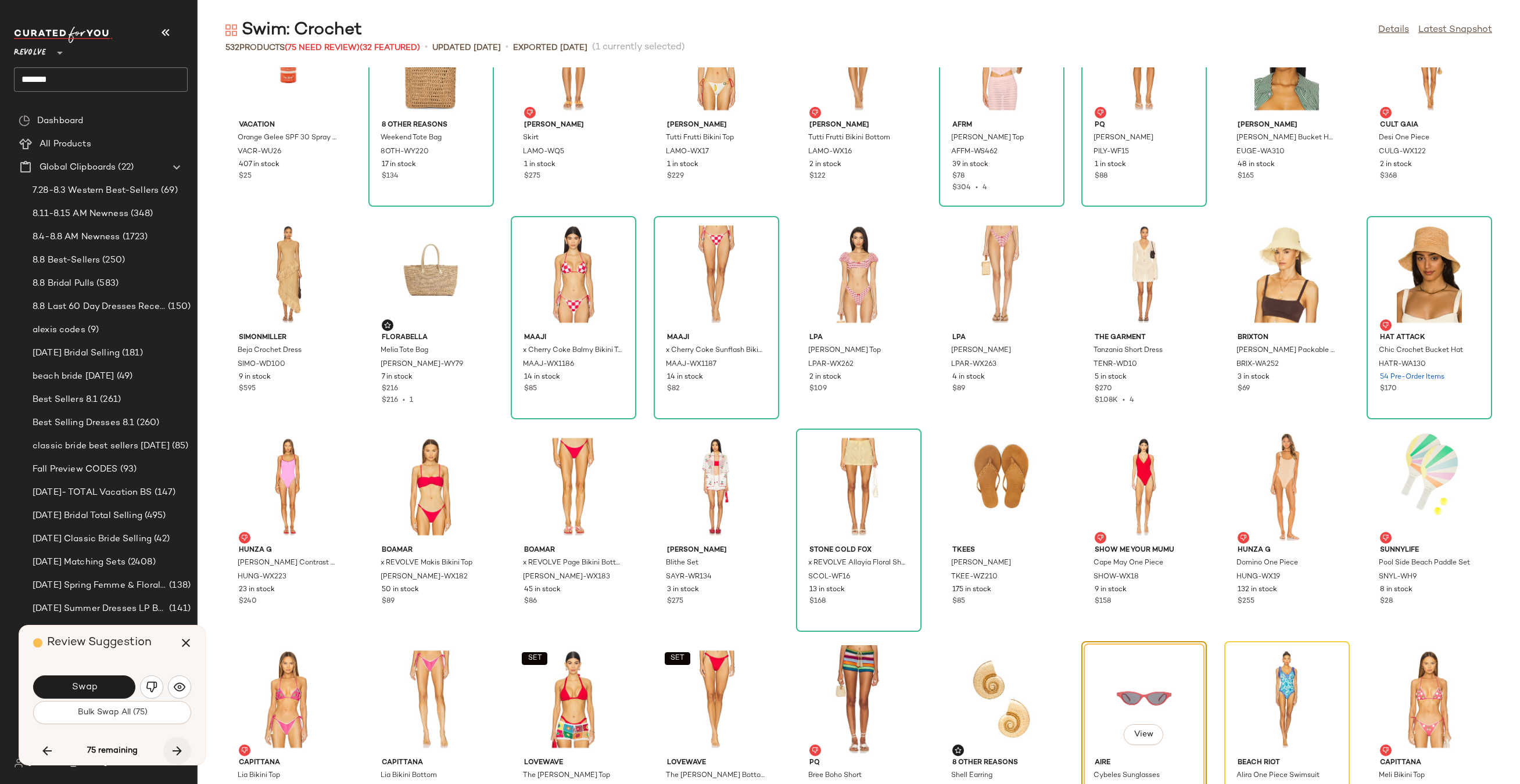
click at [188, 747] on button "button" at bounding box center [177, 751] width 28 height 28
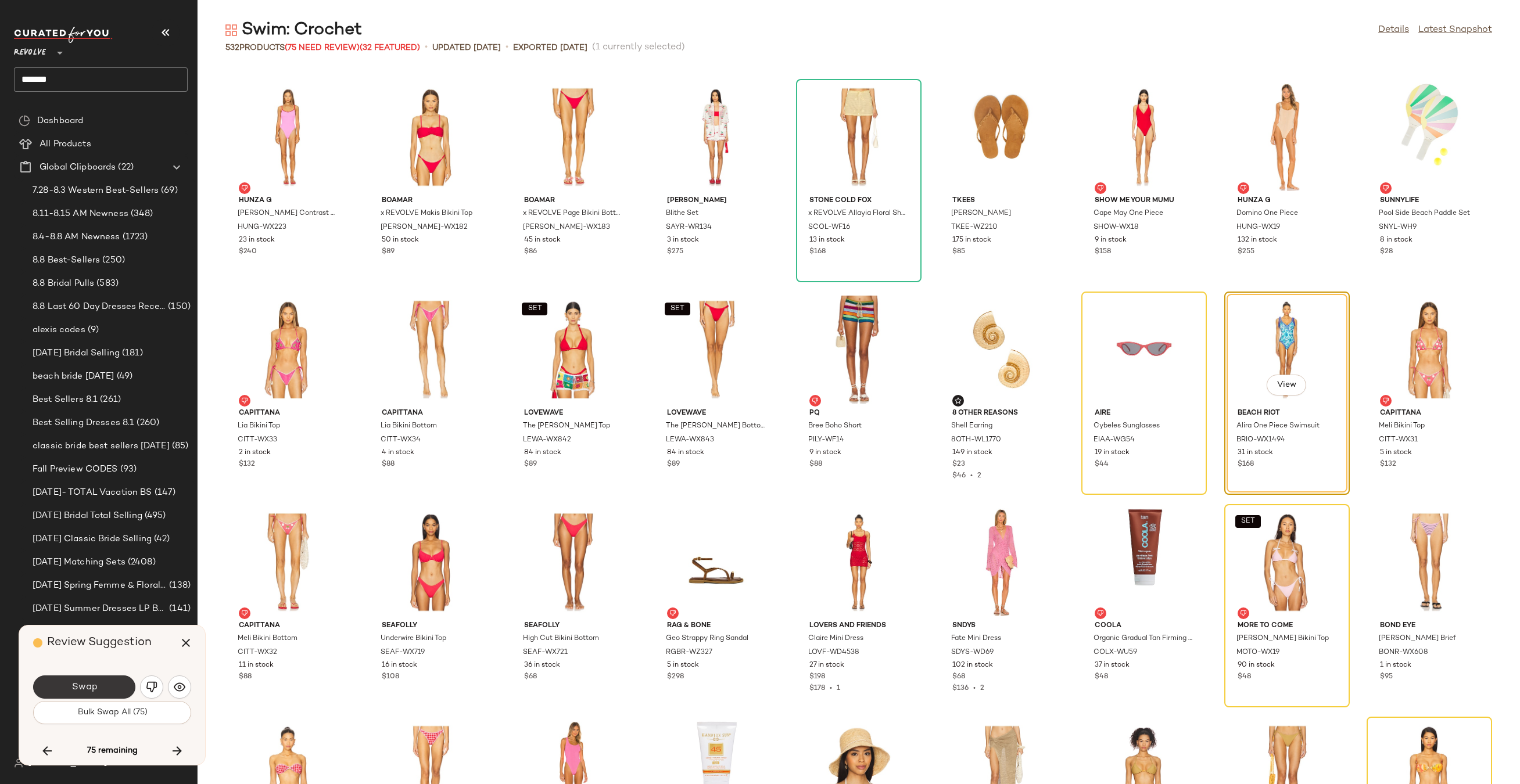
click at [112, 690] on button "Swap" at bounding box center [84, 686] width 103 height 23
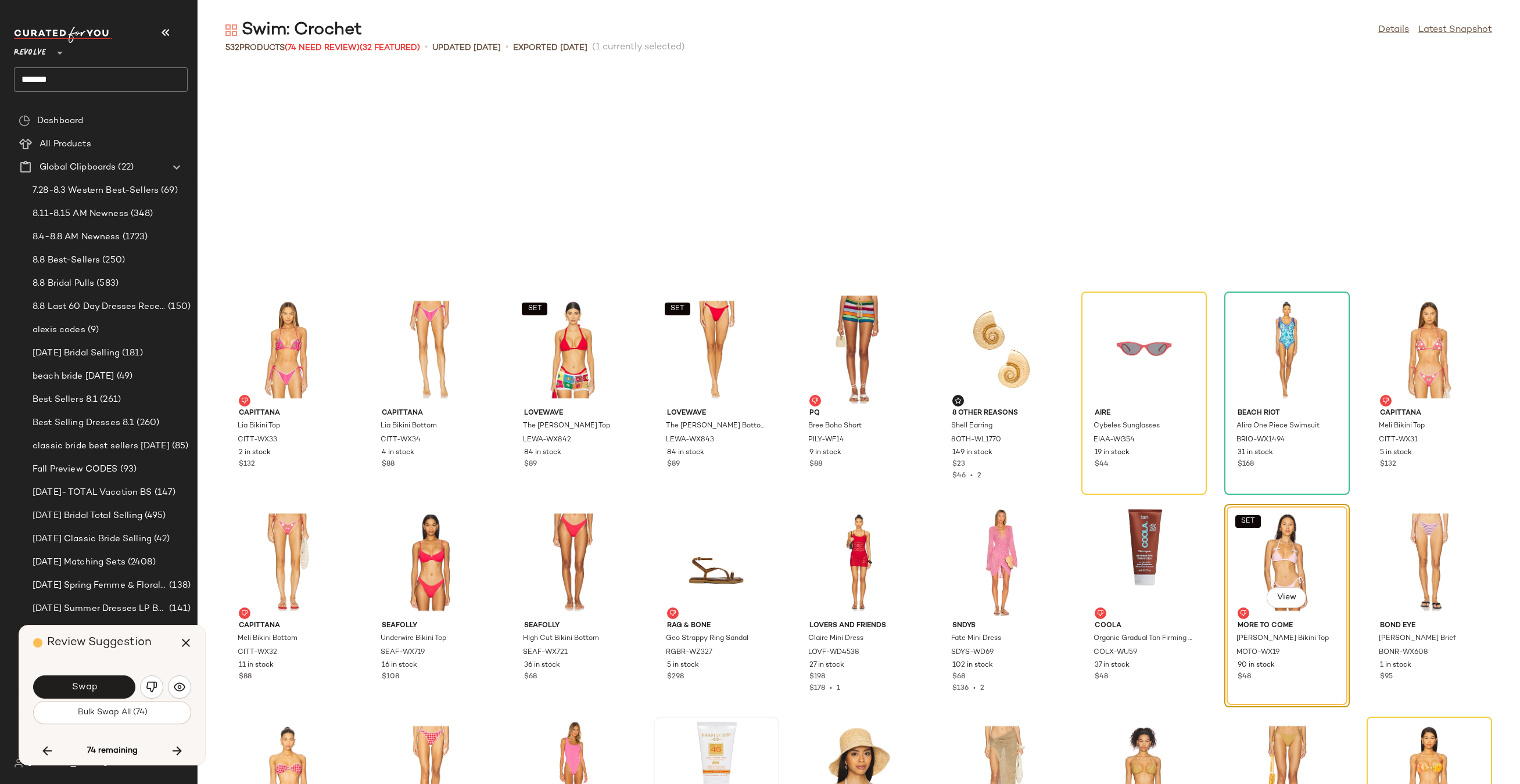
scroll to position [6375, 0]
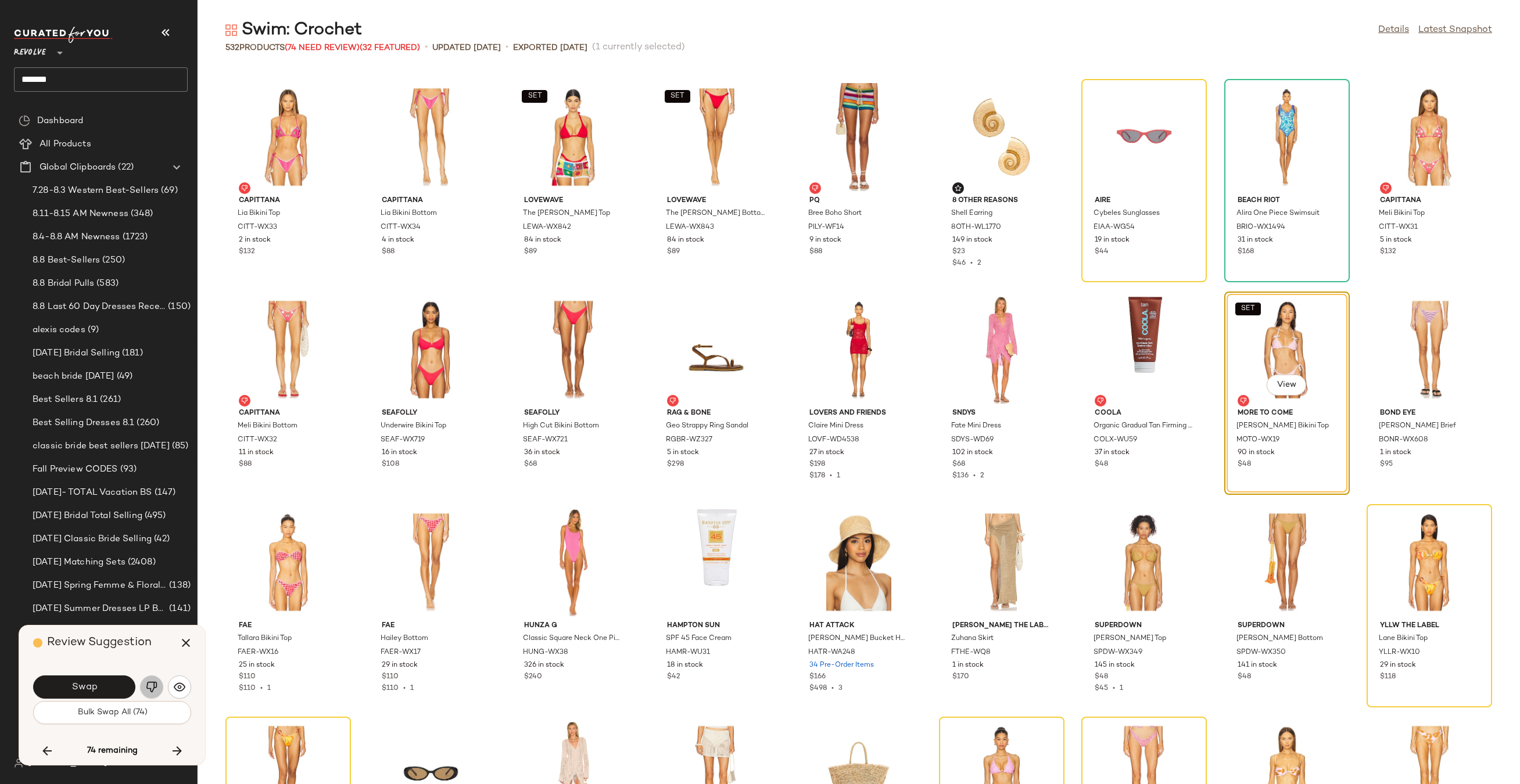
click at [155, 687] on img "button" at bounding box center [152, 686] width 12 height 12
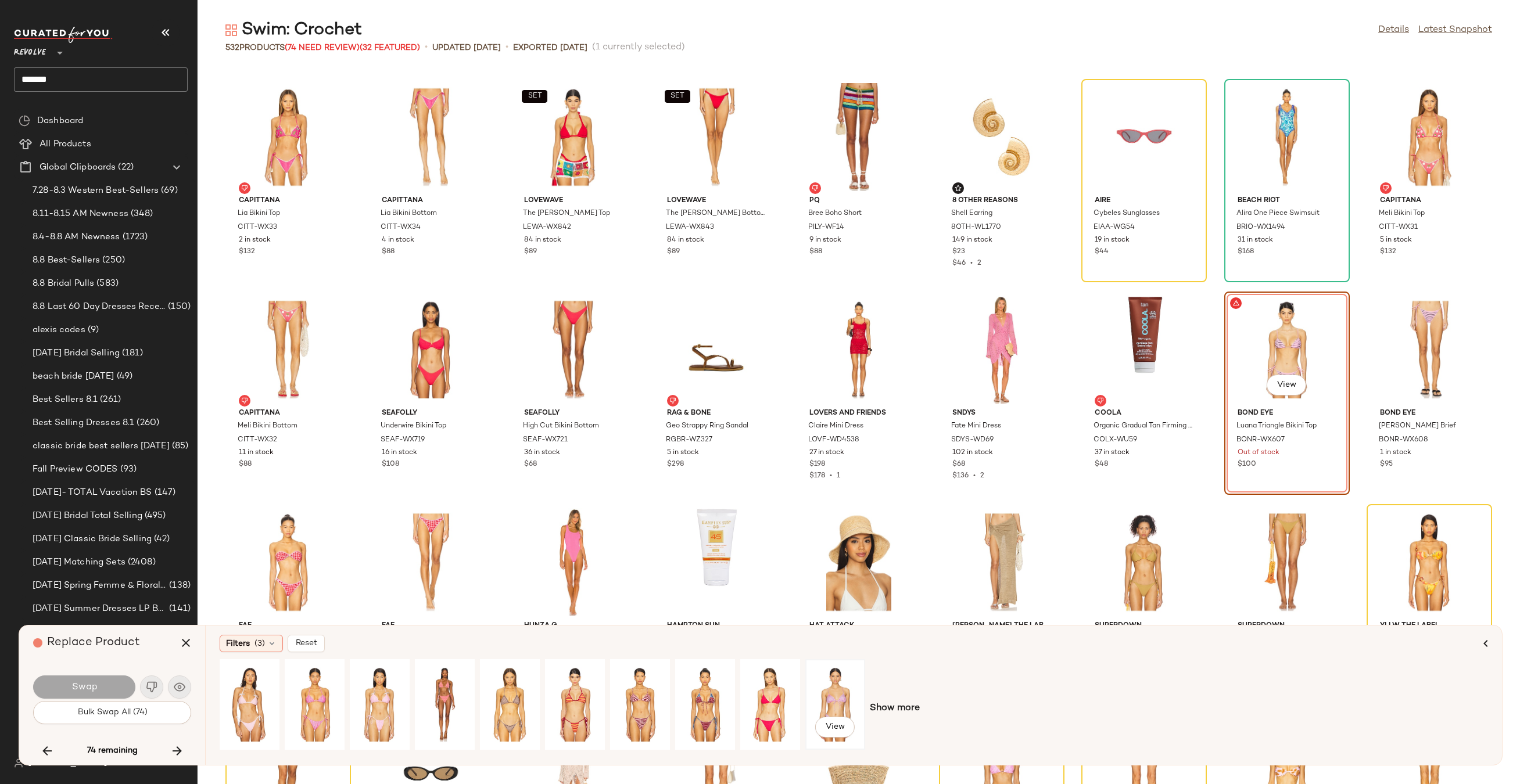
click at [843, 684] on div "View" at bounding box center [835, 704] width 52 height 82
click at [98, 694] on button "Swap" at bounding box center [84, 686] width 103 height 23
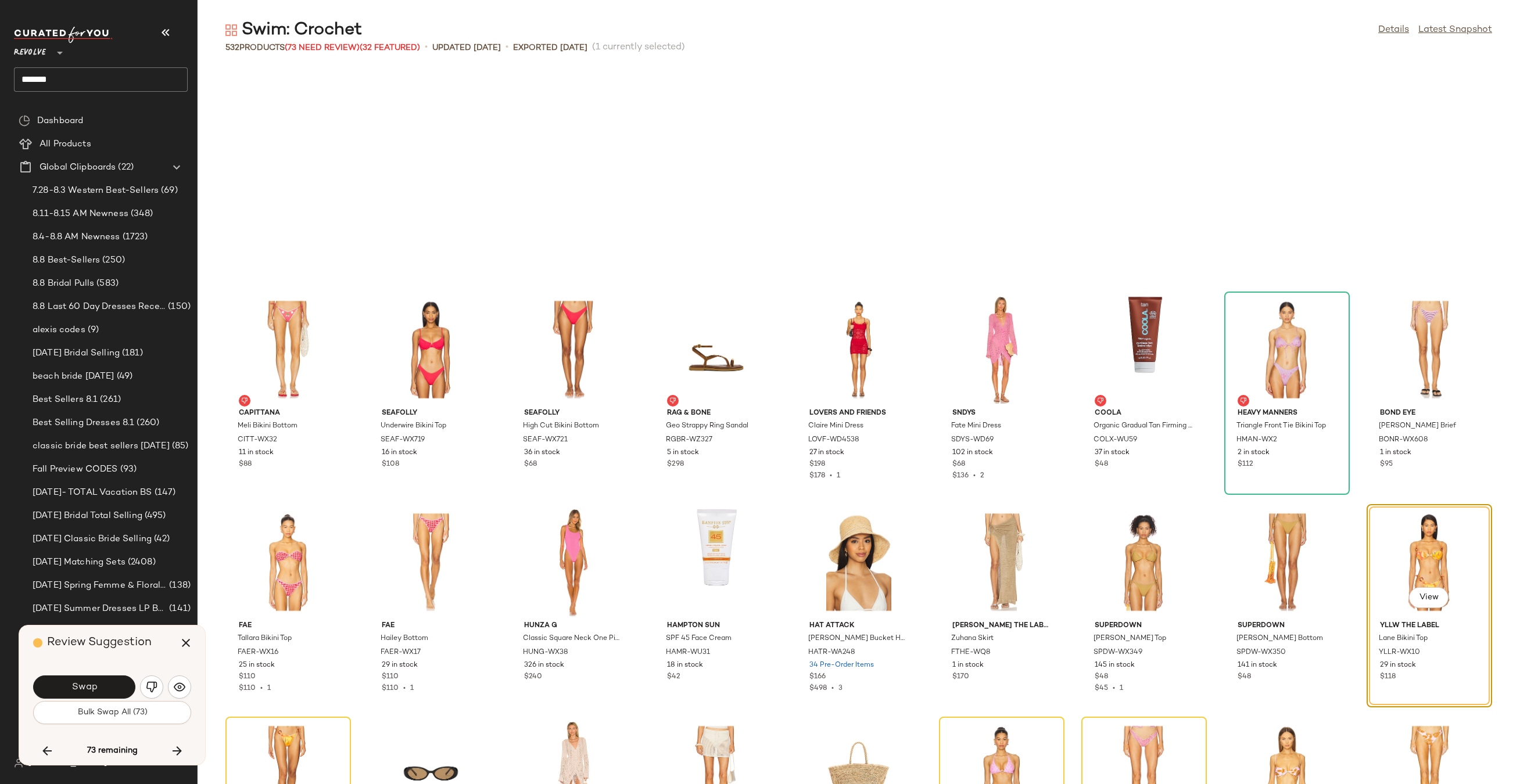
scroll to position [6587, 0]
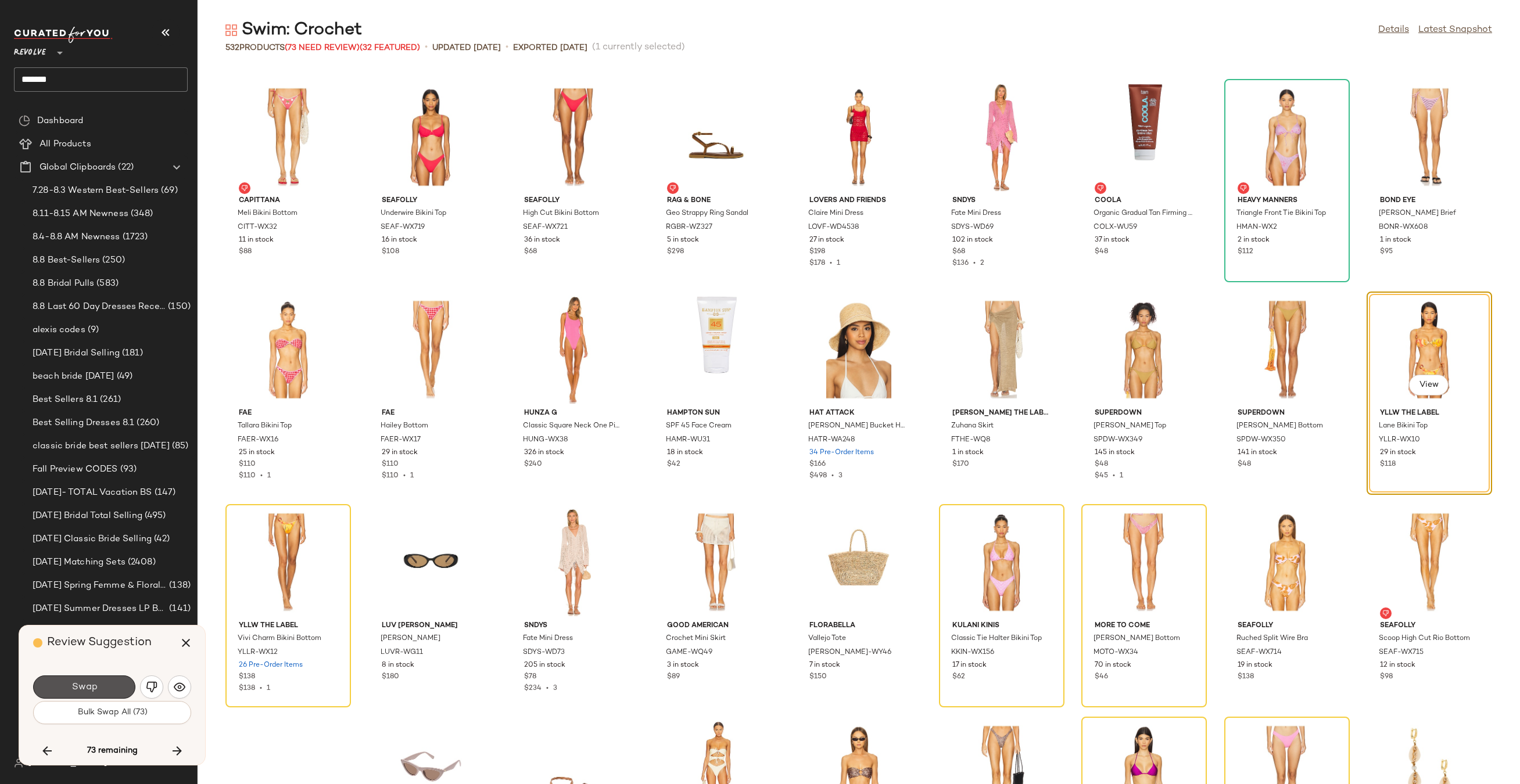
click at [98, 694] on button "Swap" at bounding box center [84, 686] width 103 height 23
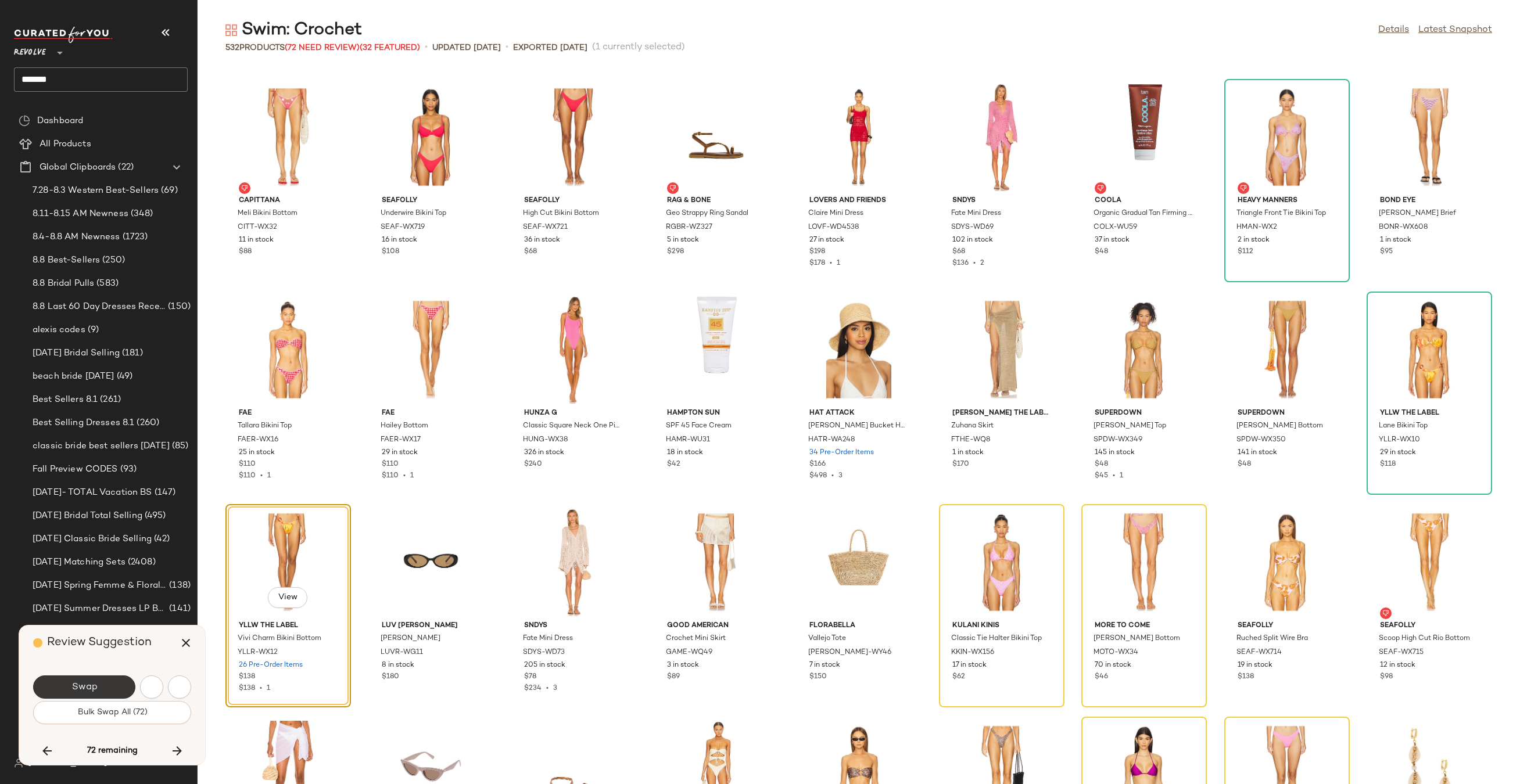
scroll to position [6799, 0]
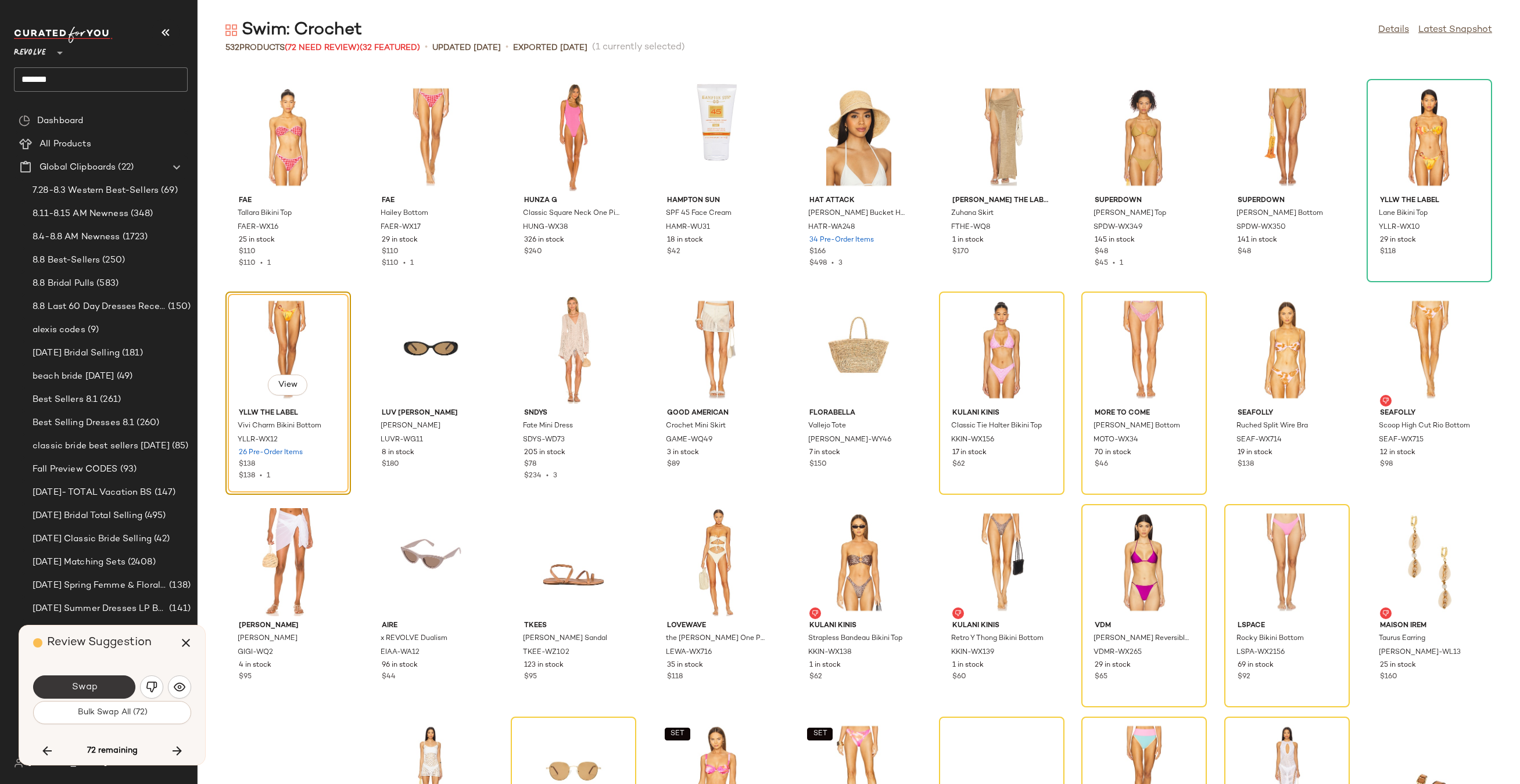
click at [83, 684] on span "Swap" at bounding box center [84, 687] width 26 height 11
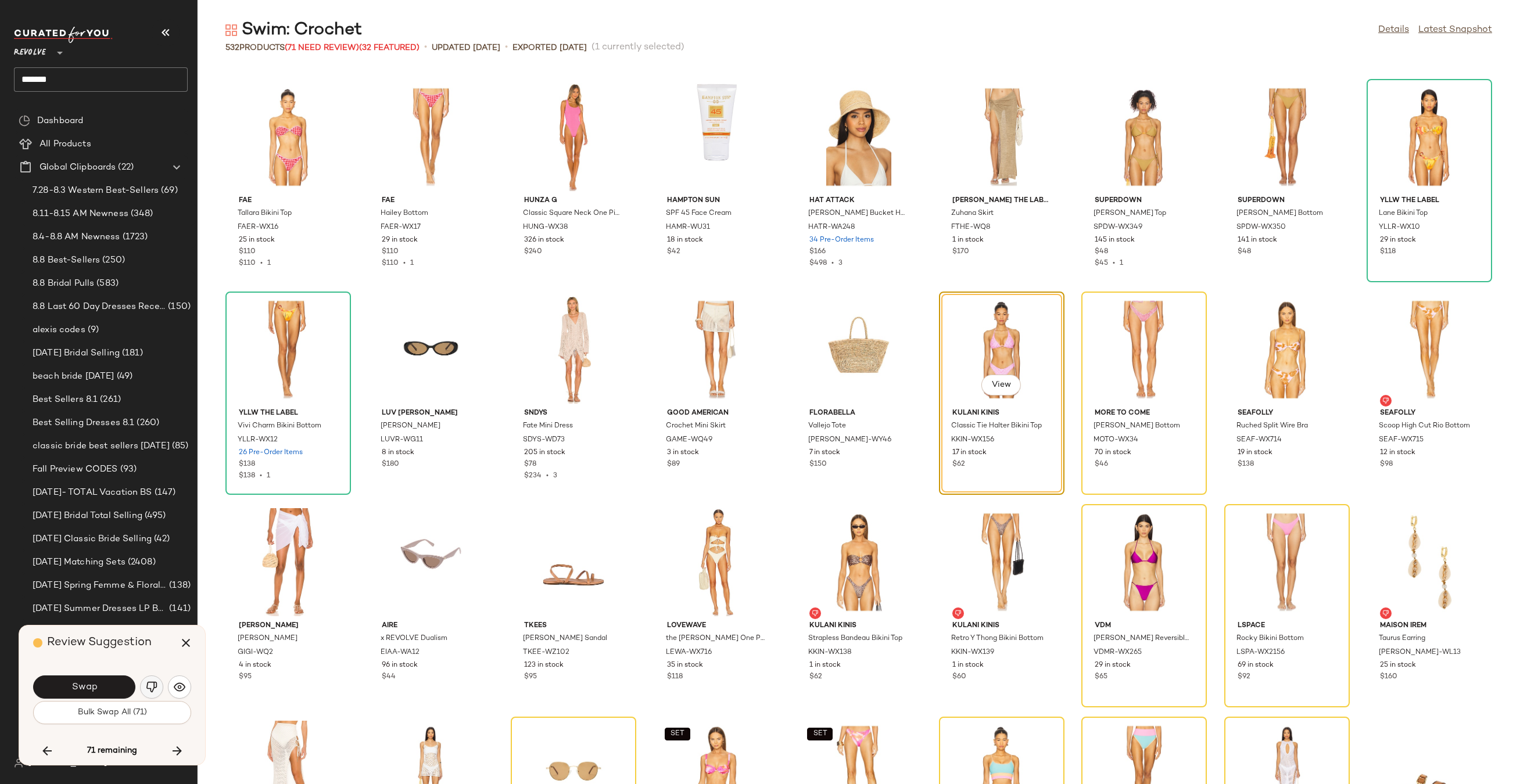
click at [151, 686] on img "button" at bounding box center [152, 686] width 12 height 12
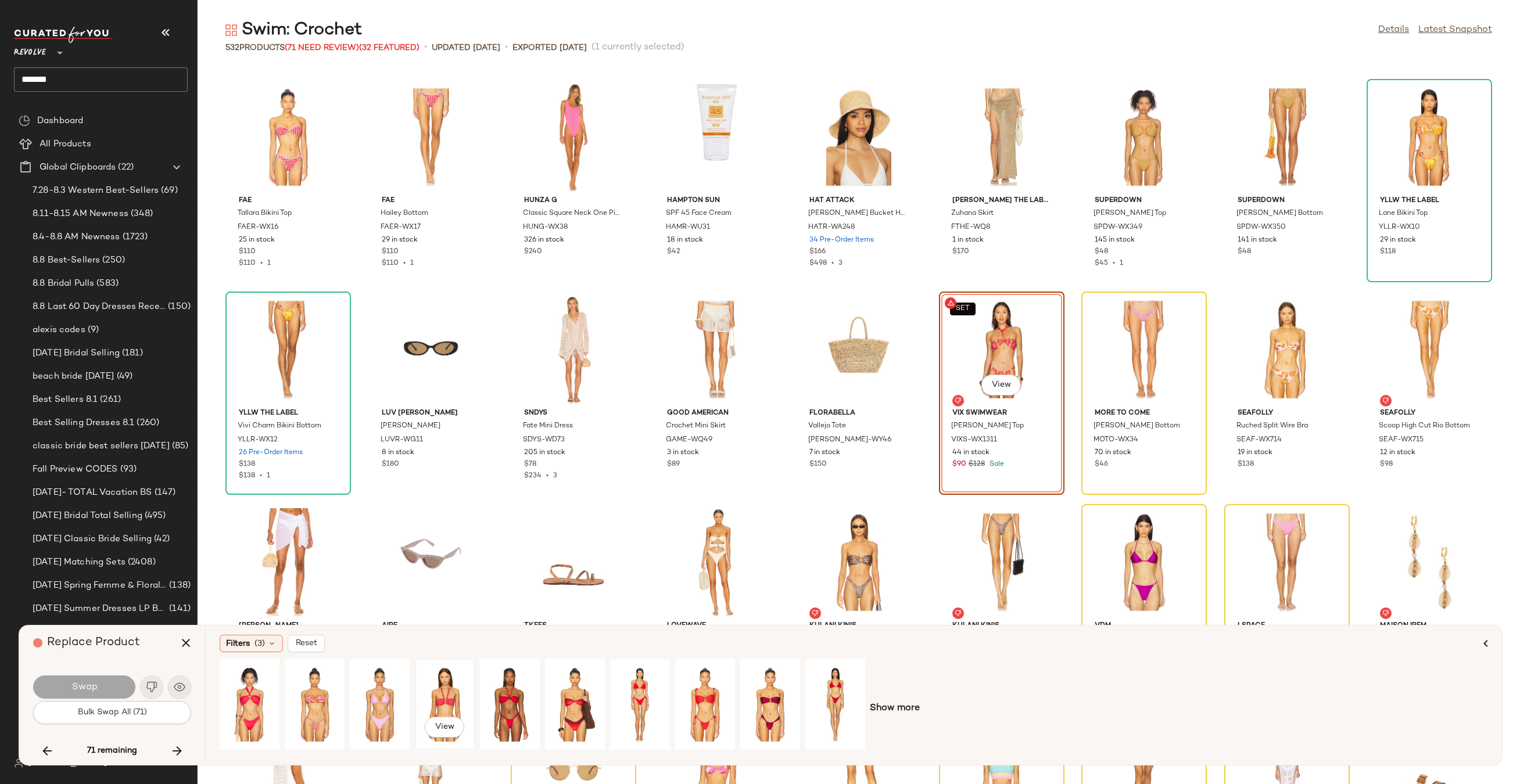
click at [446, 703] on div "View" at bounding box center [444, 704] width 52 height 82
click at [121, 681] on button "Swap" at bounding box center [84, 686] width 103 height 23
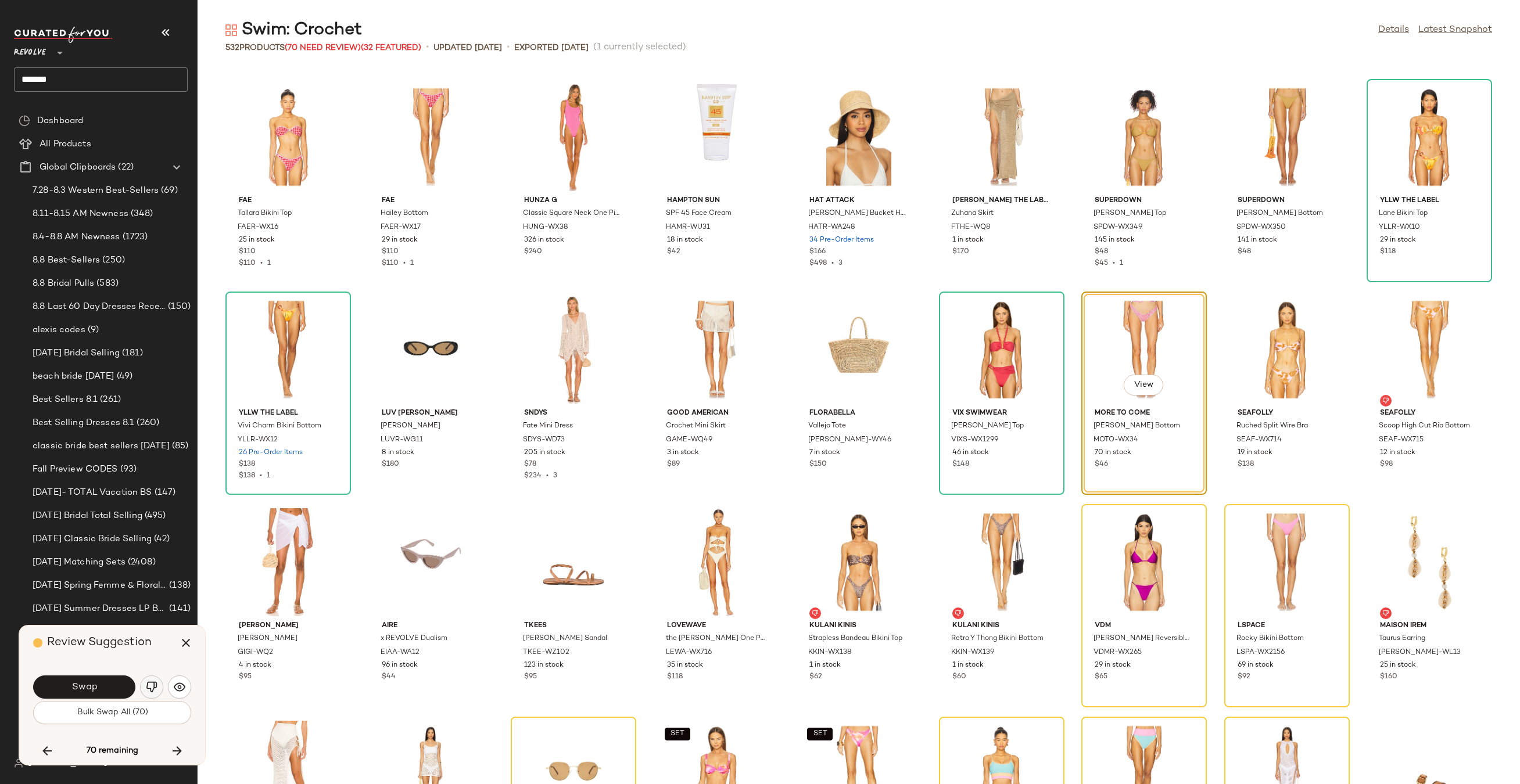
click at [156, 681] on img "button" at bounding box center [152, 686] width 12 height 12
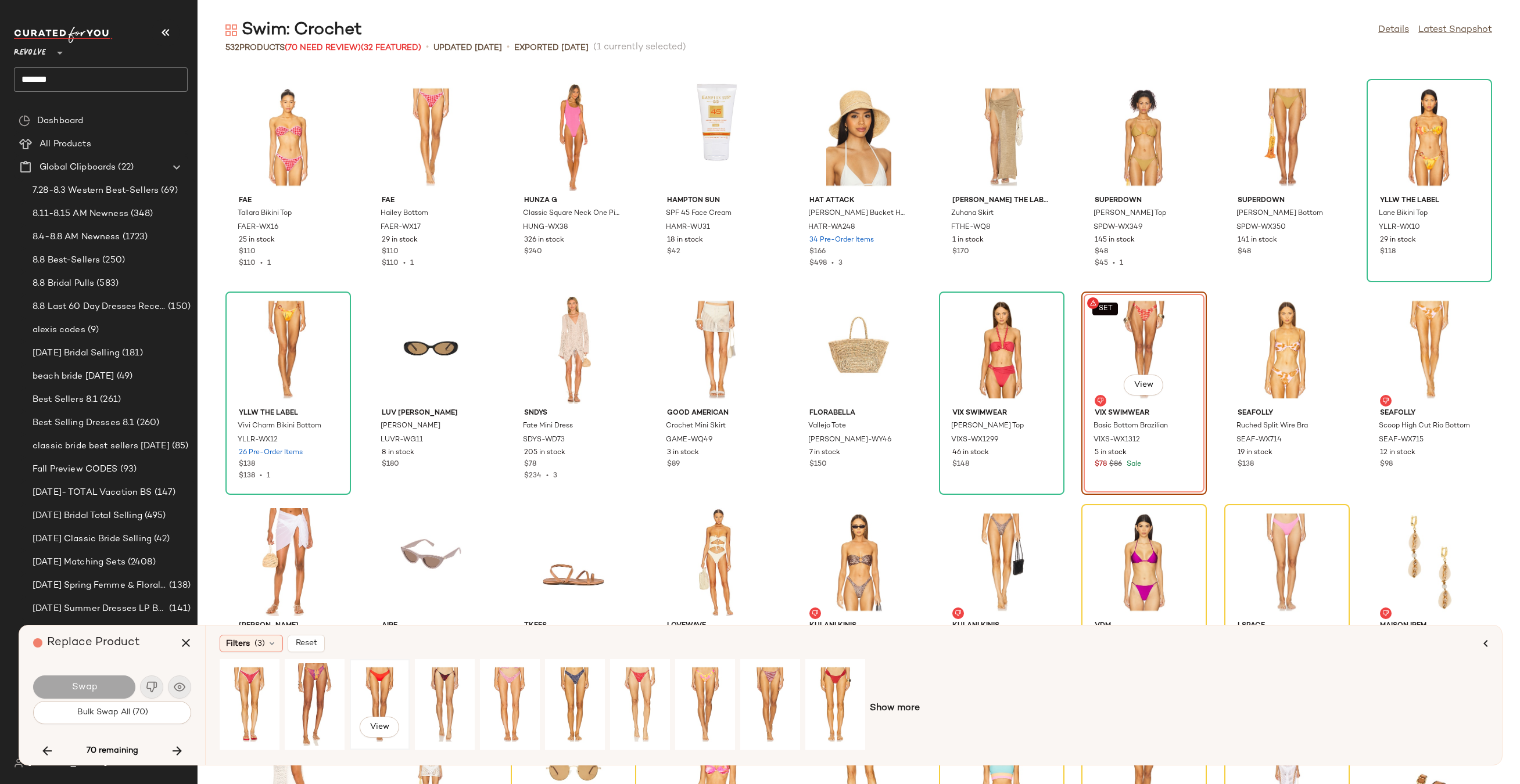
click at [384, 680] on div "View" at bounding box center [380, 704] width 52 height 82
click at [642, 681] on div "View" at bounding box center [640, 704] width 52 height 82
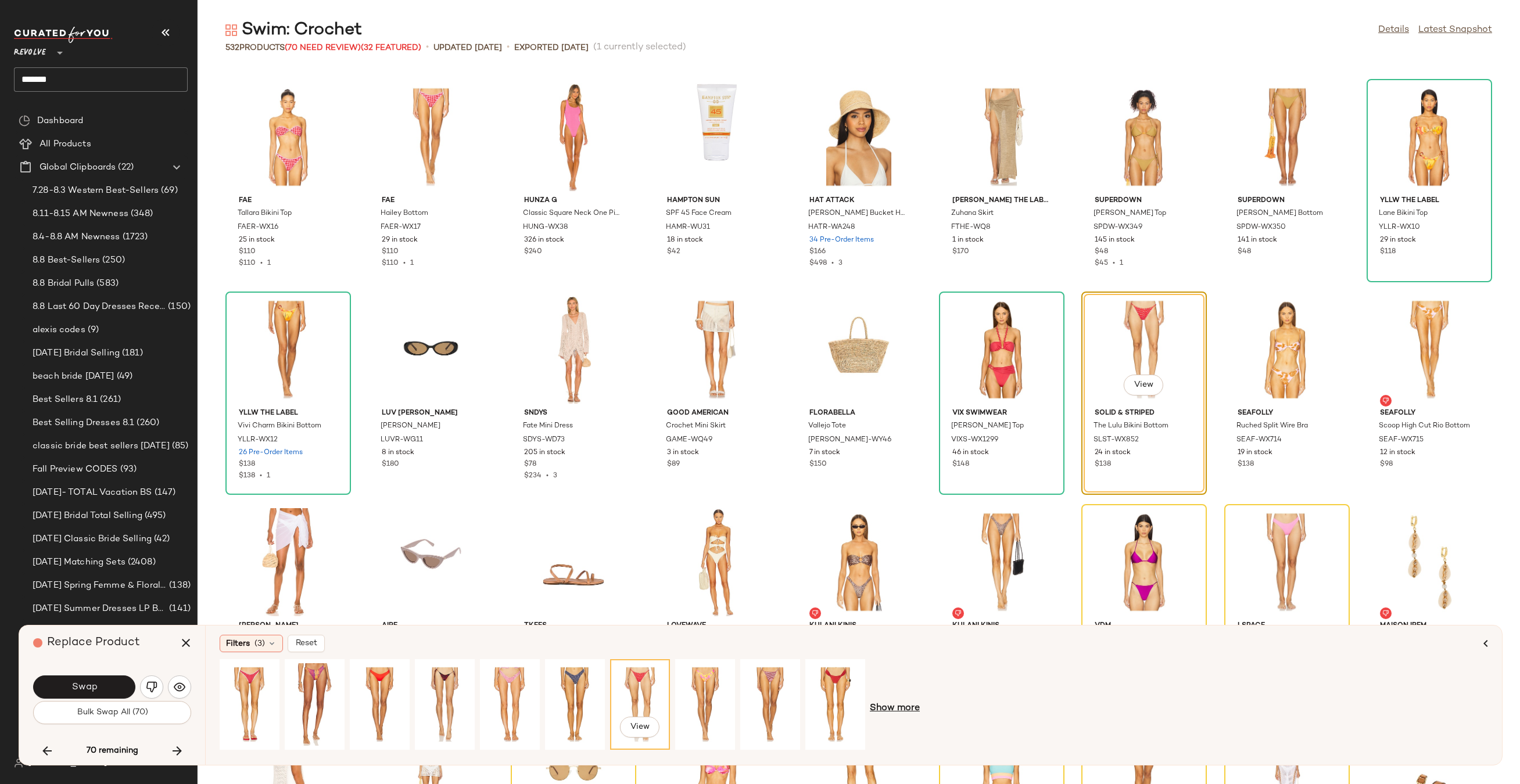
click at [906, 705] on span "Show more" at bounding box center [894, 707] width 50 height 14
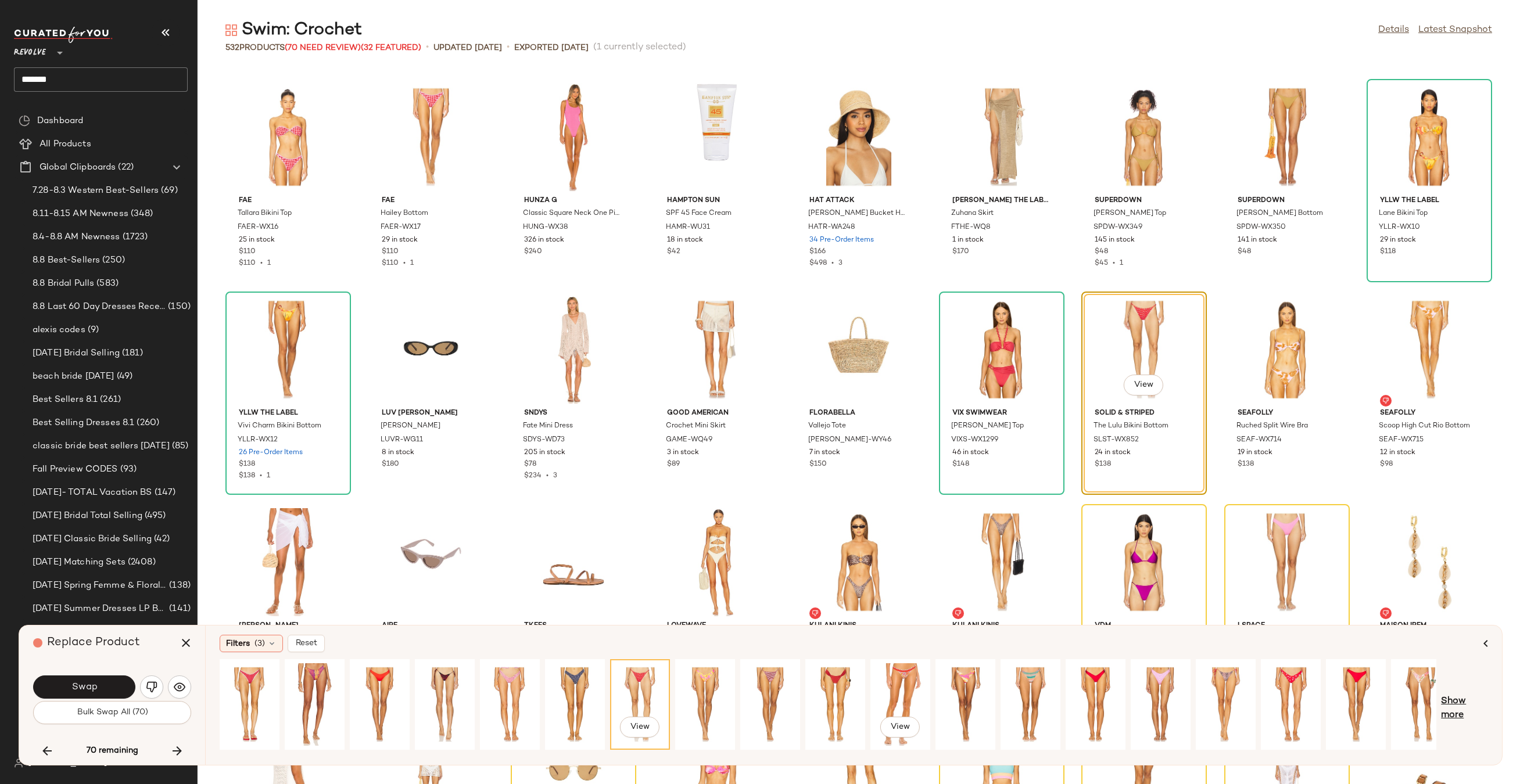
scroll to position [0, 79]
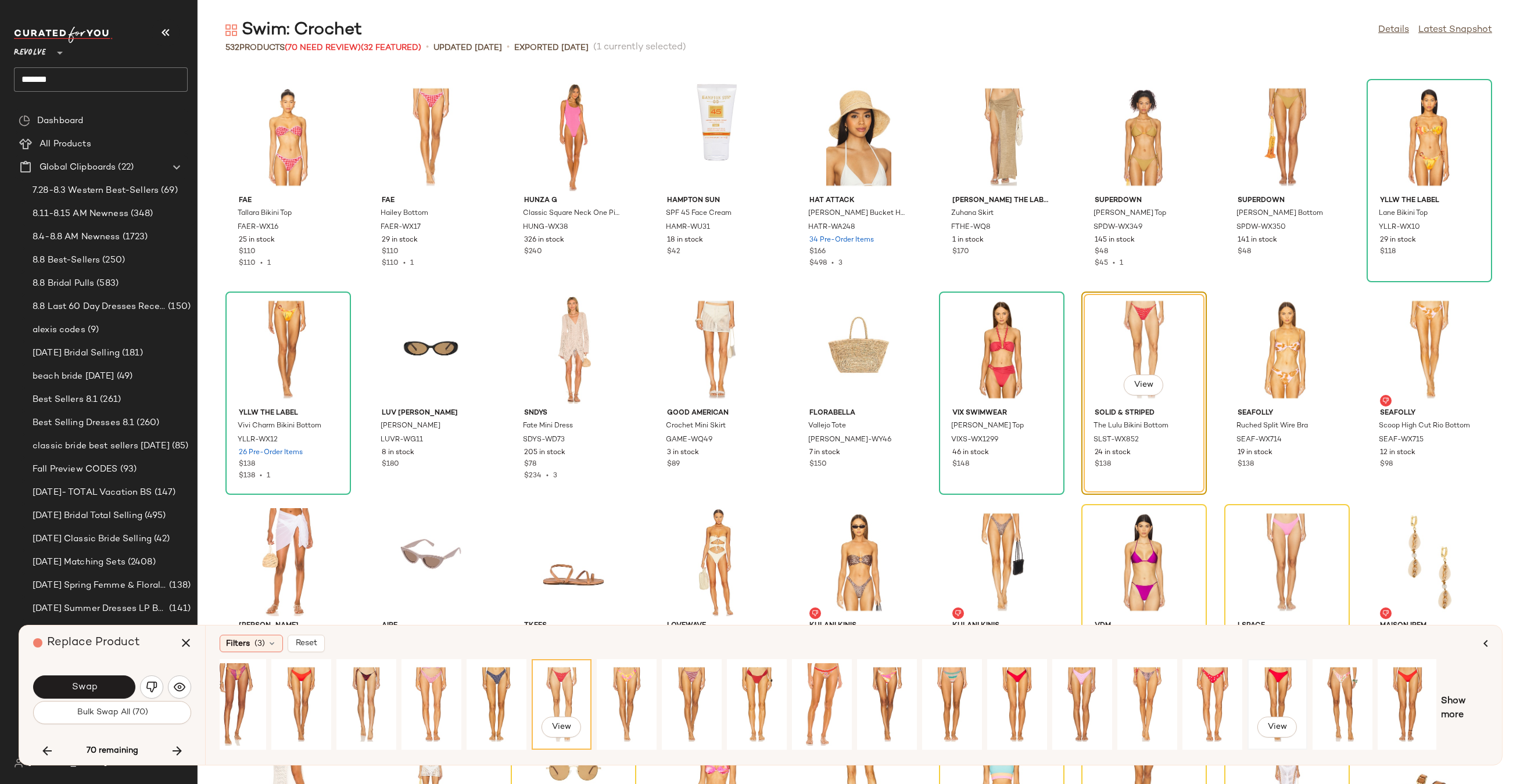
click at [1277, 685] on div "View" at bounding box center [1277, 704] width 52 height 82
click at [106, 674] on div "Swap" at bounding box center [112, 687] width 158 height 28
click at [116, 681] on button "Swap" at bounding box center [84, 686] width 103 height 23
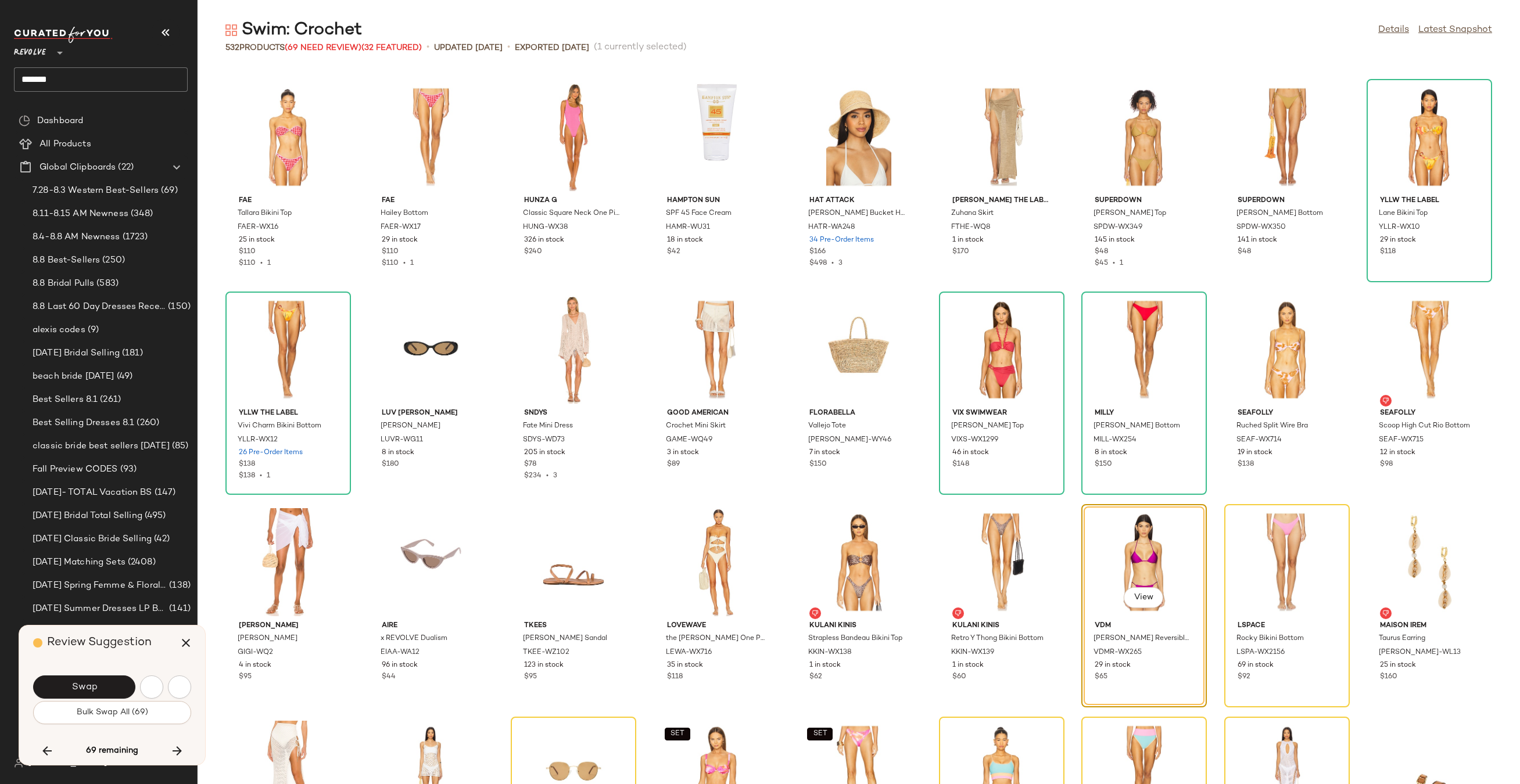
scroll to position [7012, 0]
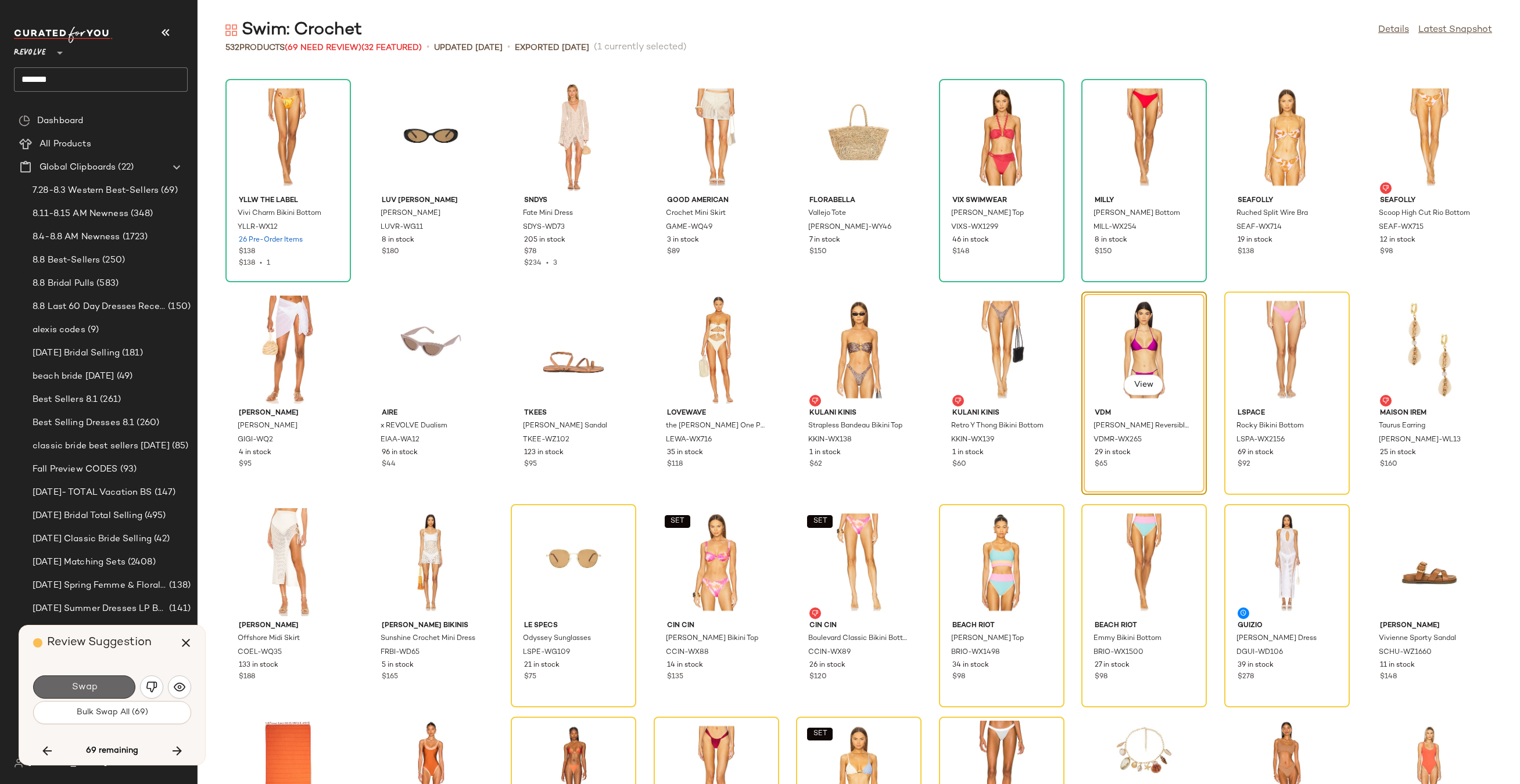
click at [111, 689] on button "Swap" at bounding box center [84, 686] width 103 height 23
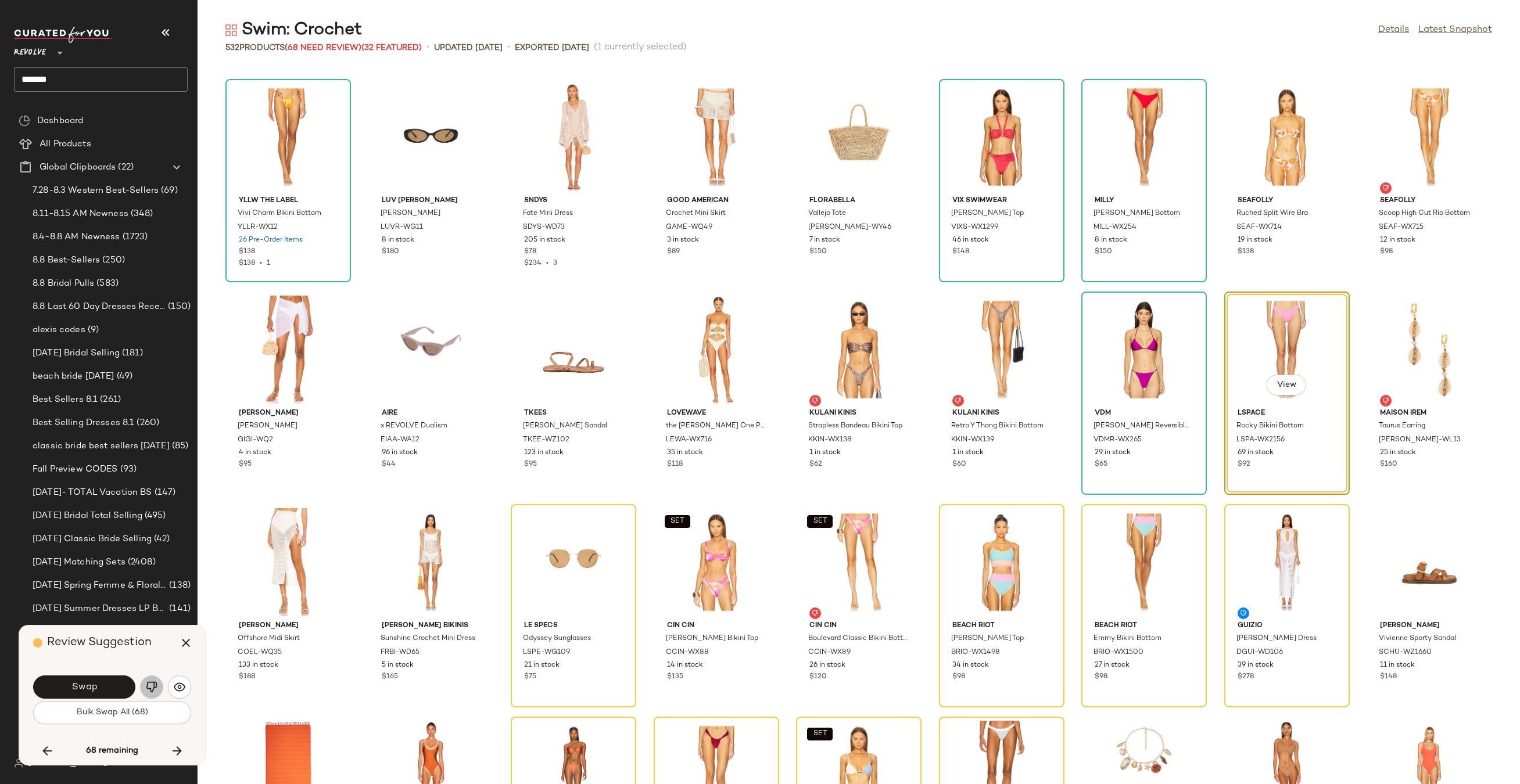
click at [148, 685] on img "button" at bounding box center [152, 686] width 12 height 12
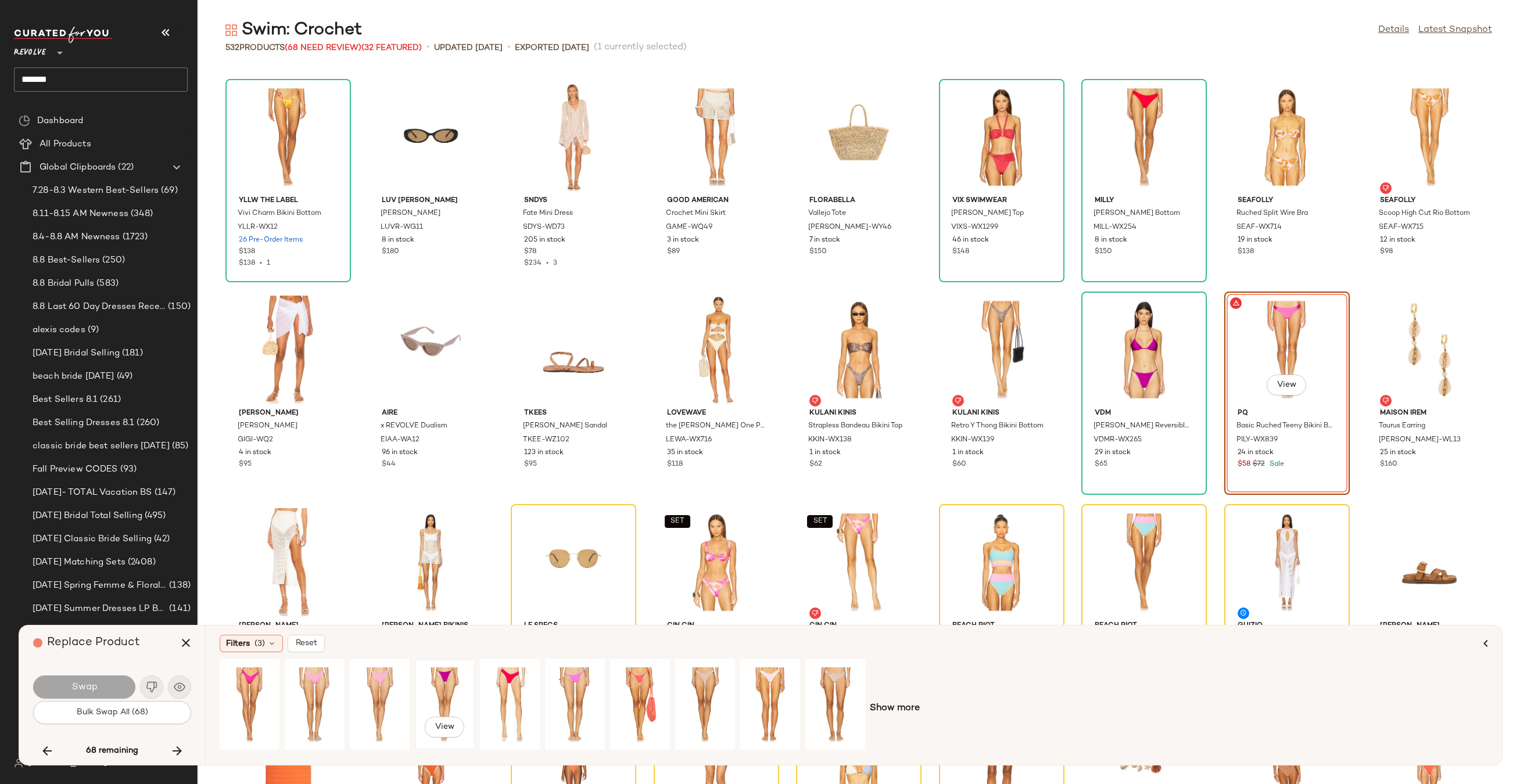
click at [436, 674] on div "View" at bounding box center [444, 704] width 52 height 82
click at [112, 681] on button "Swap" at bounding box center [84, 686] width 103 height 23
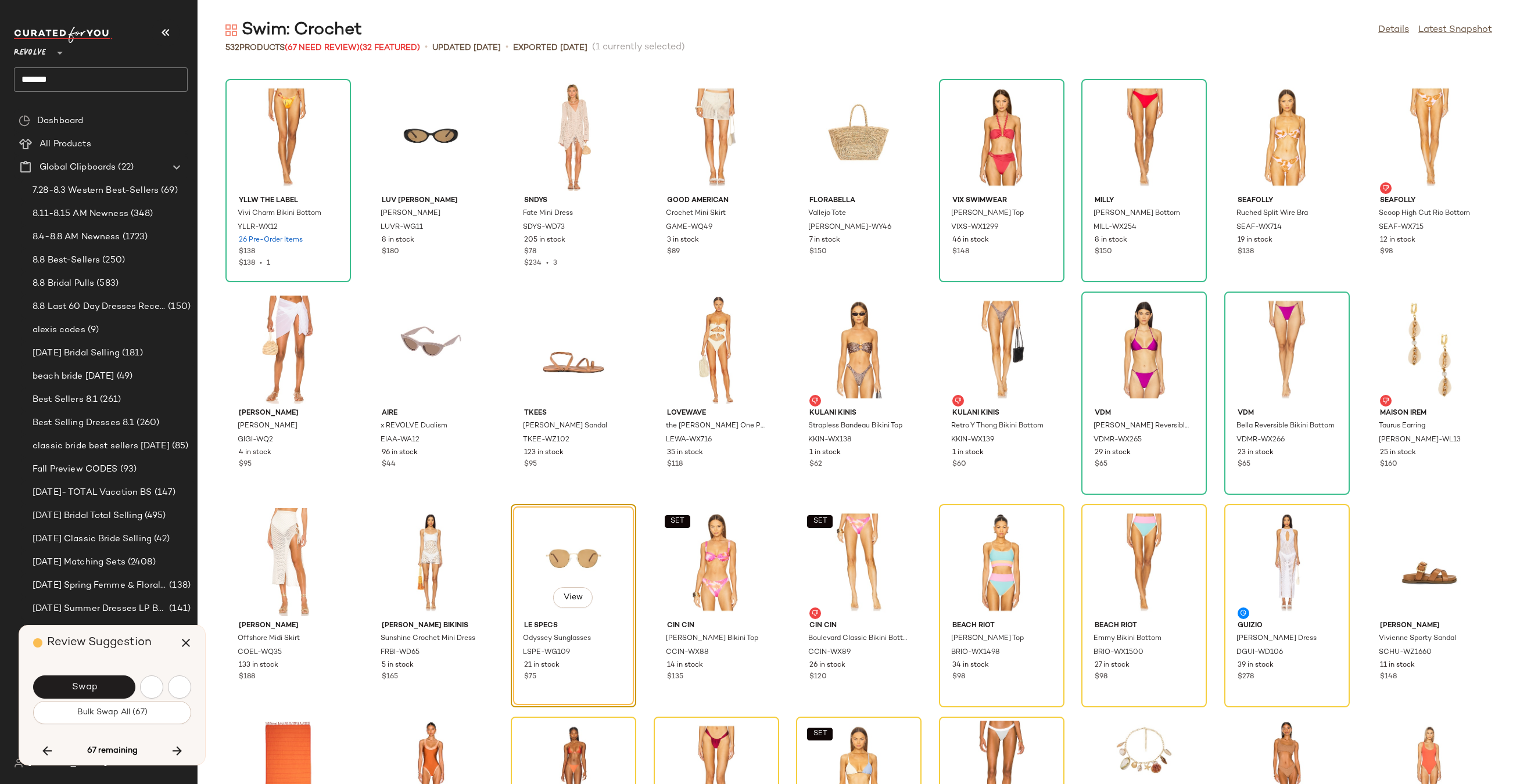
scroll to position [7224, 0]
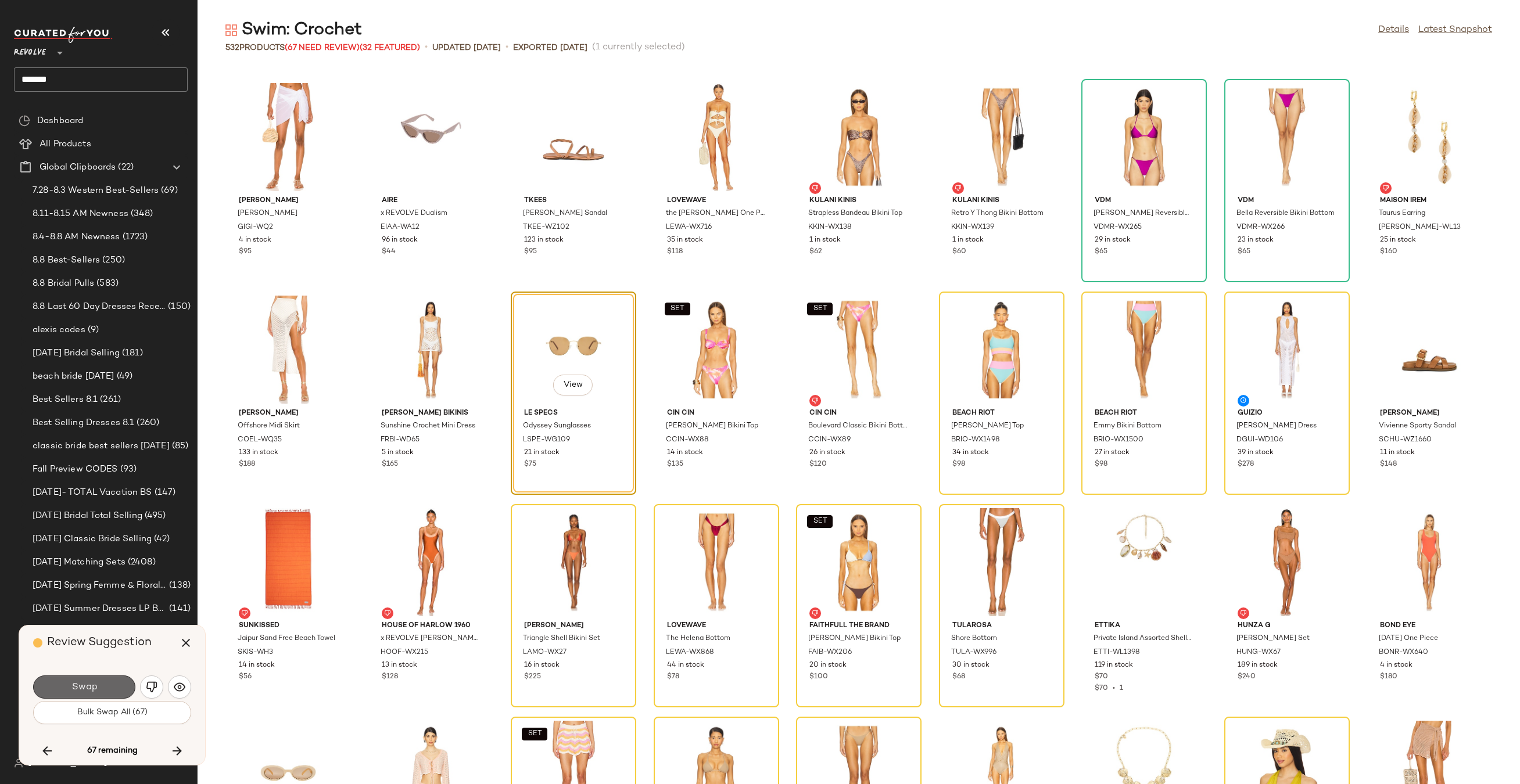
click at [107, 694] on button "Swap" at bounding box center [84, 686] width 103 height 23
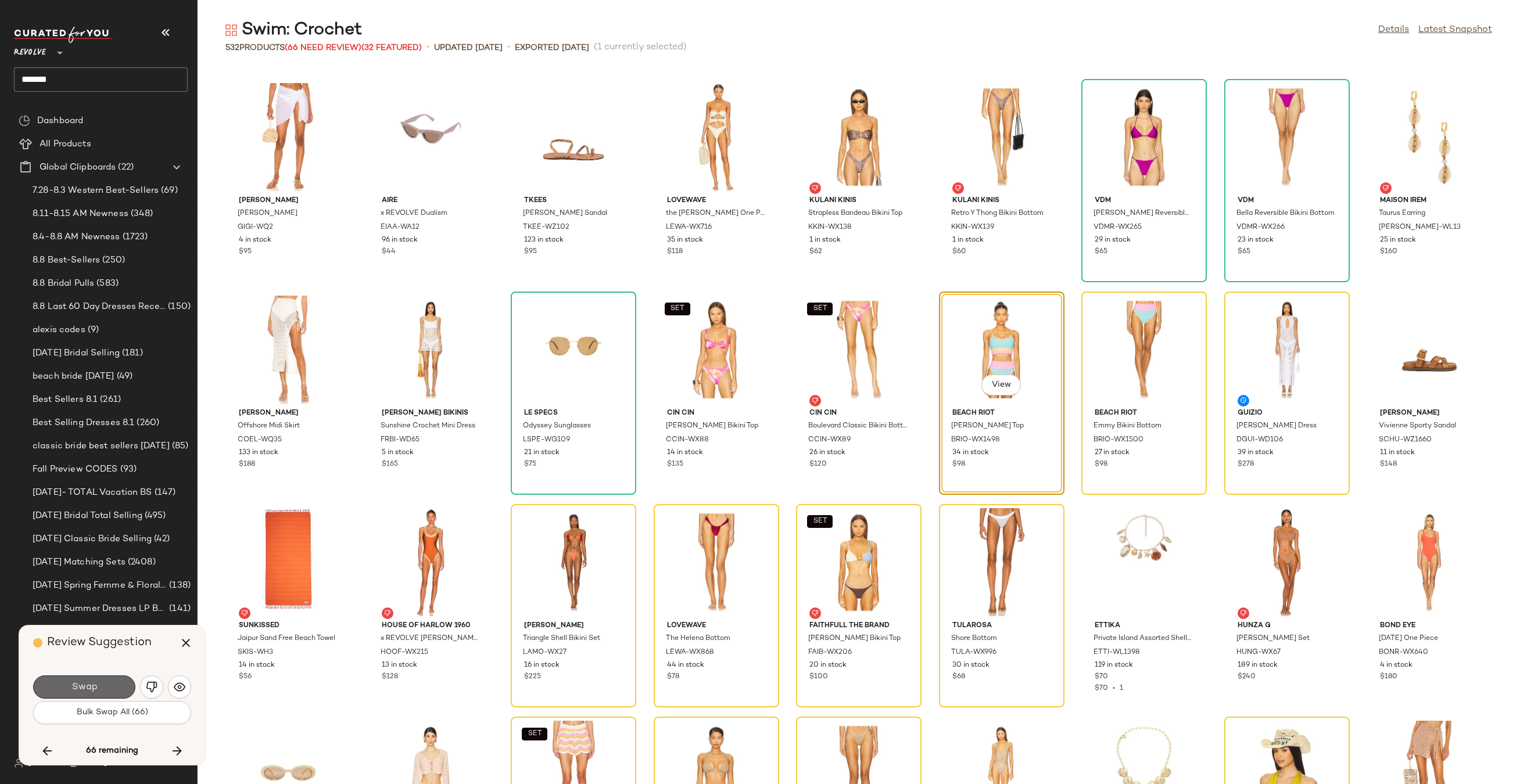
click at [118, 689] on button "Swap" at bounding box center [84, 686] width 103 height 23
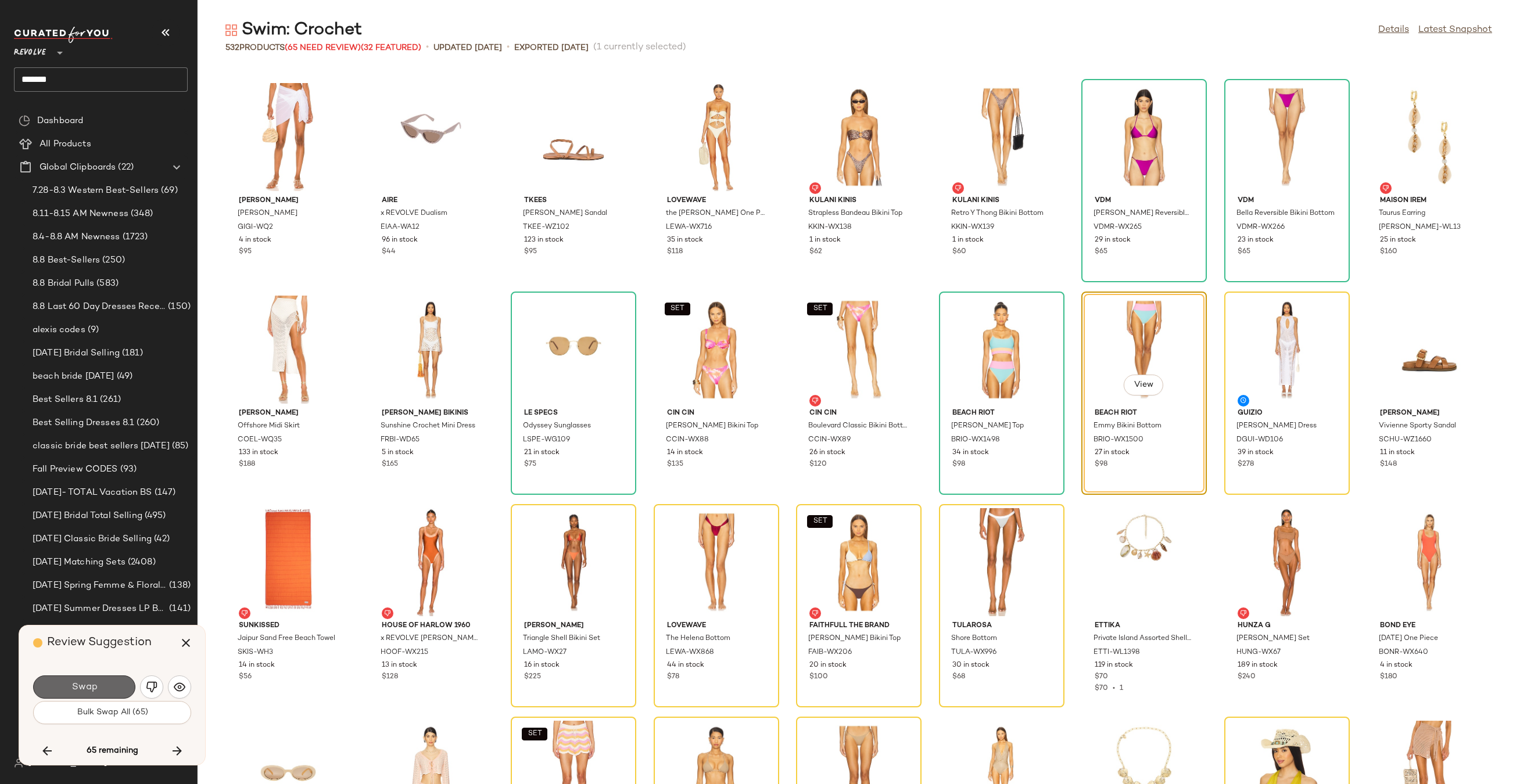
click at [119, 690] on button "Swap" at bounding box center [84, 686] width 103 height 23
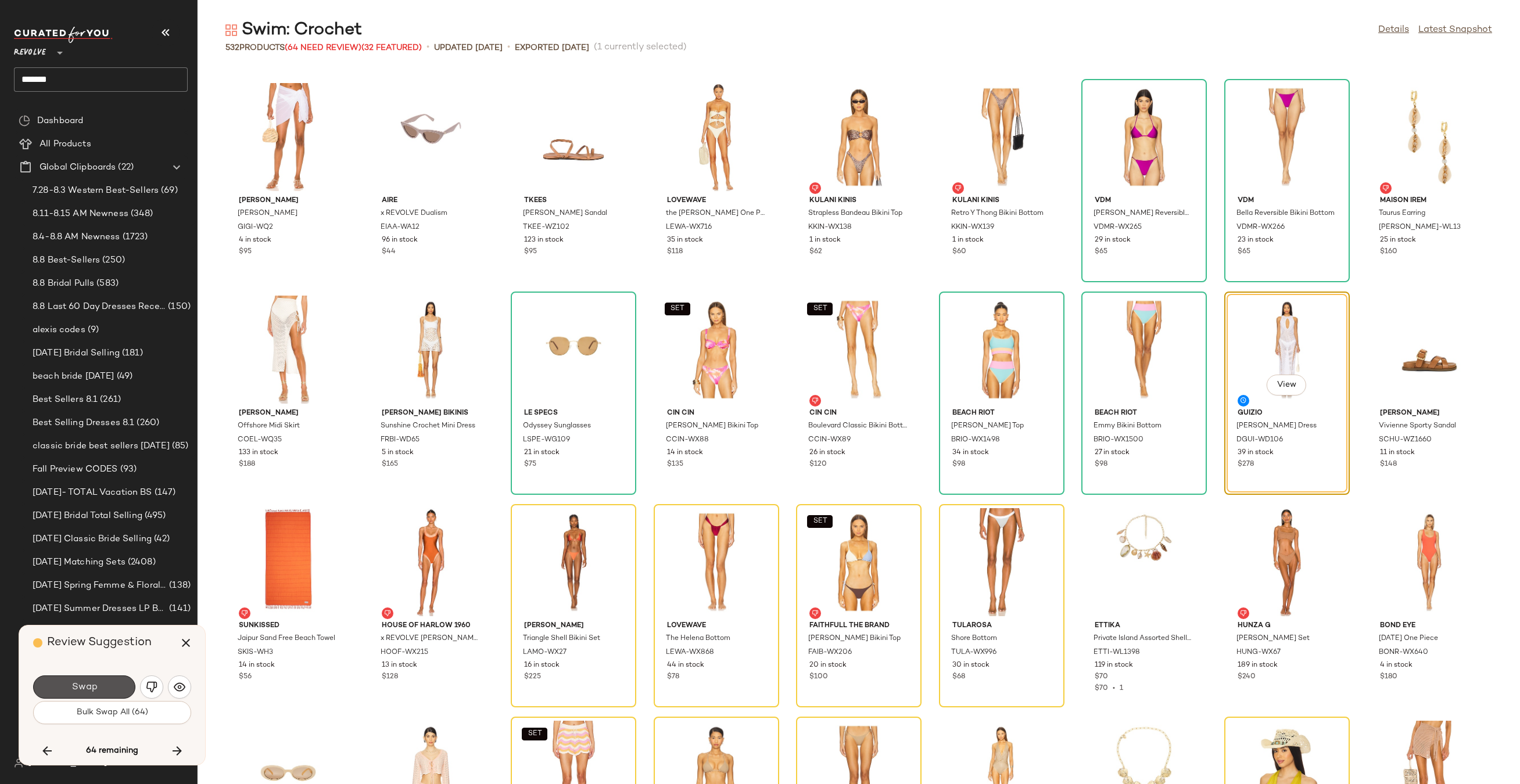
click at [119, 690] on button "Swap" at bounding box center [84, 686] width 103 height 23
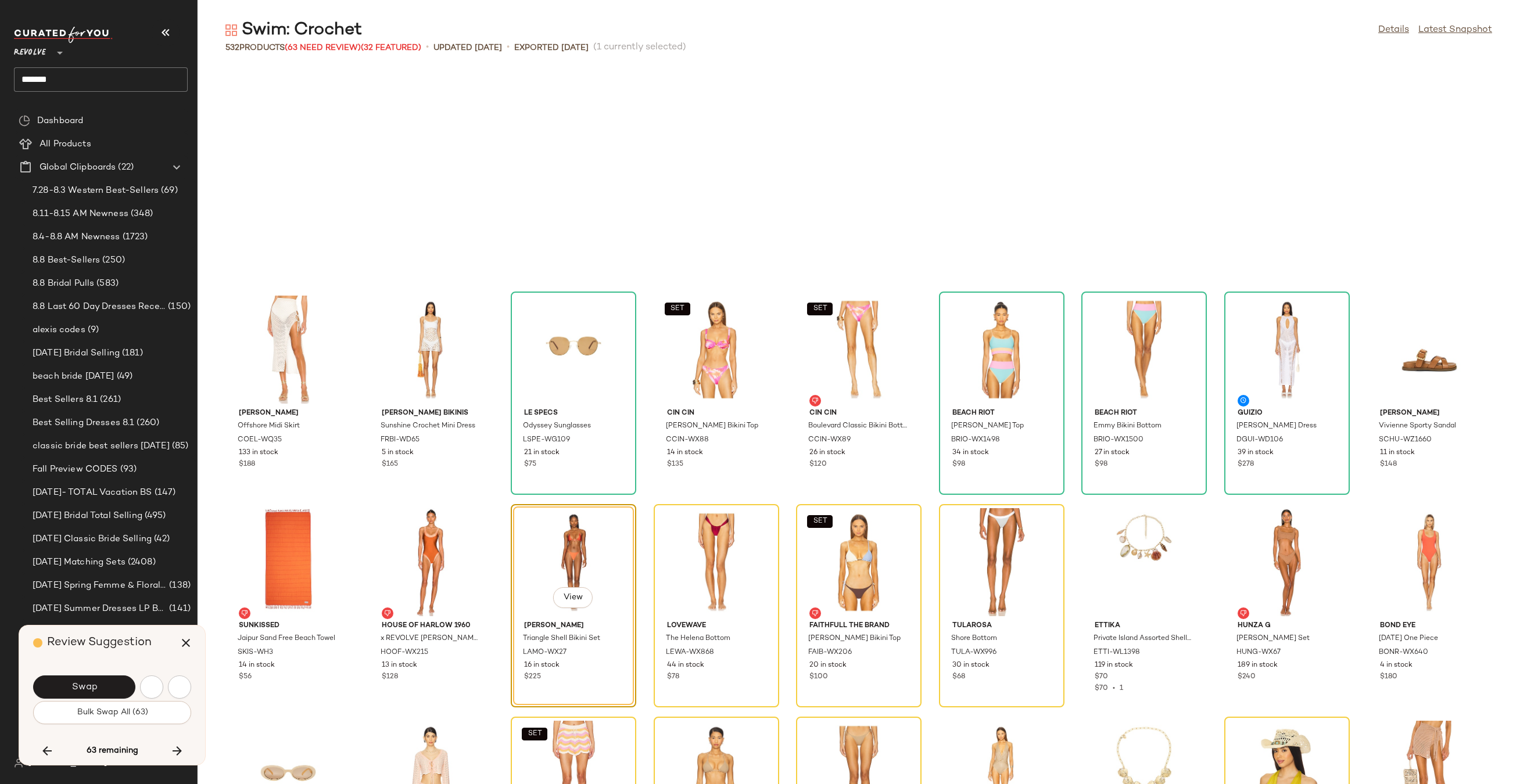
scroll to position [7436, 0]
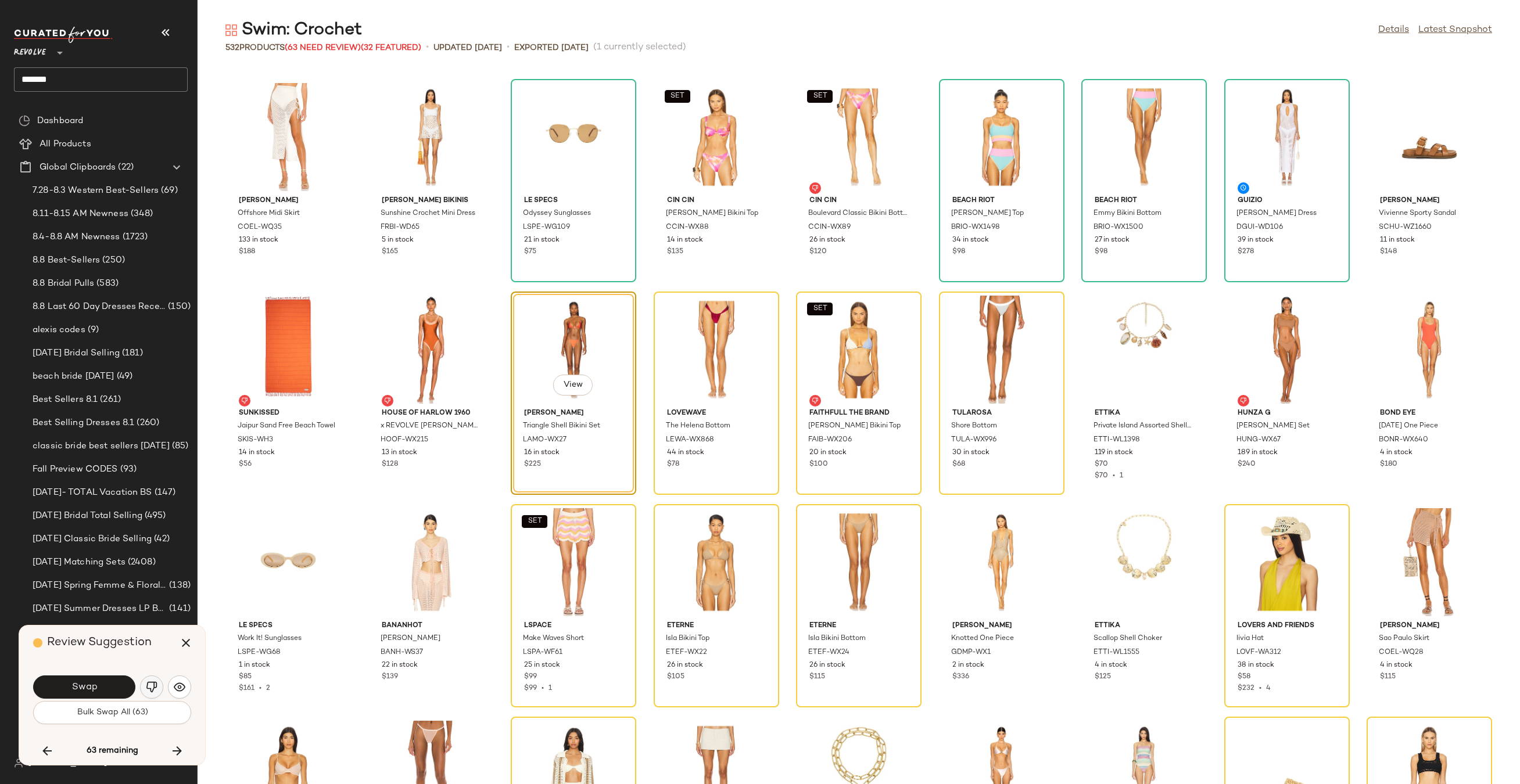
click at [153, 684] on img "button" at bounding box center [152, 686] width 12 height 12
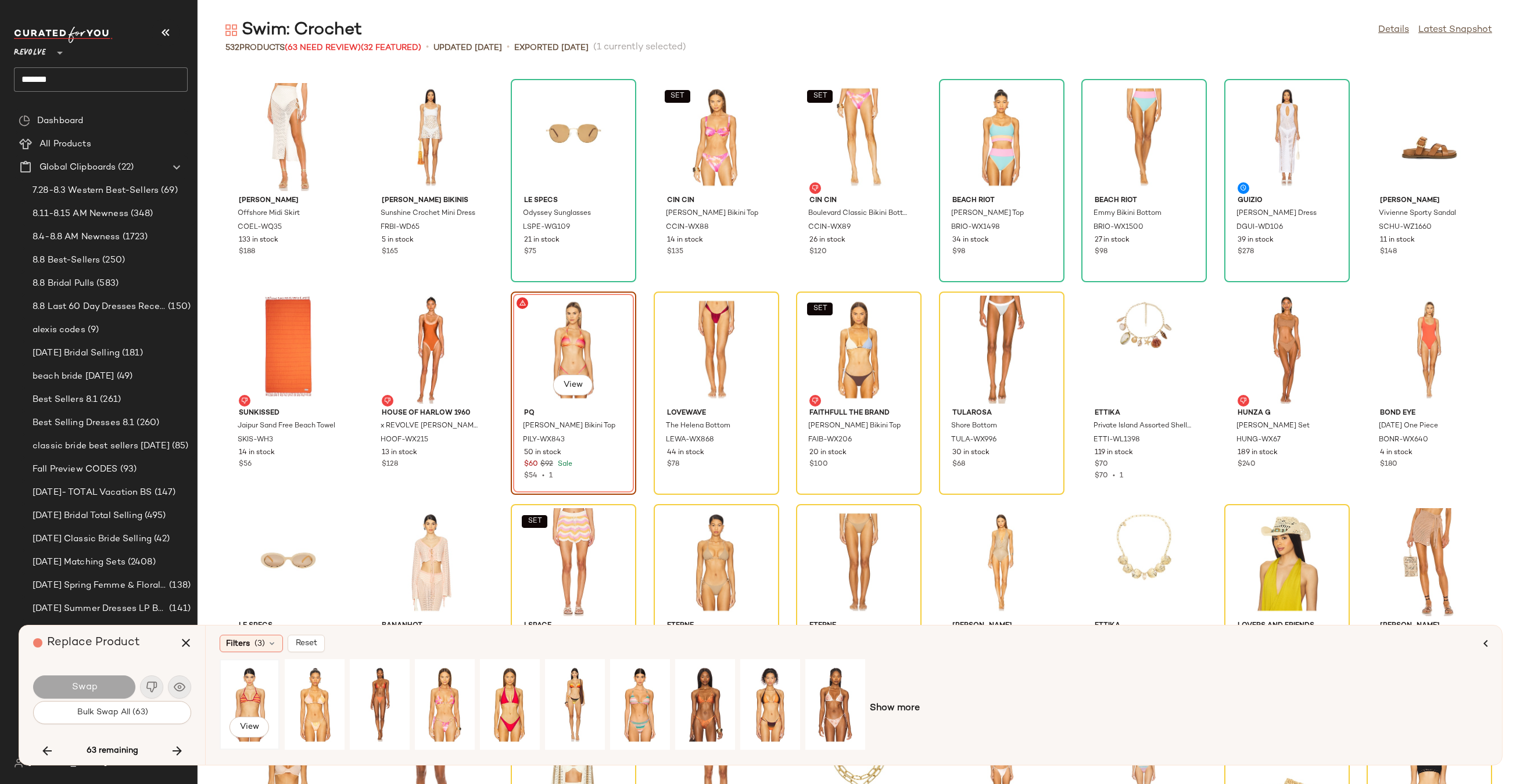
click at [249, 702] on div "View" at bounding box center [249, 704] width 52 height 82
click at [112, 694] on button "Swap" at bounding box center [84, 686] width 103 height 23
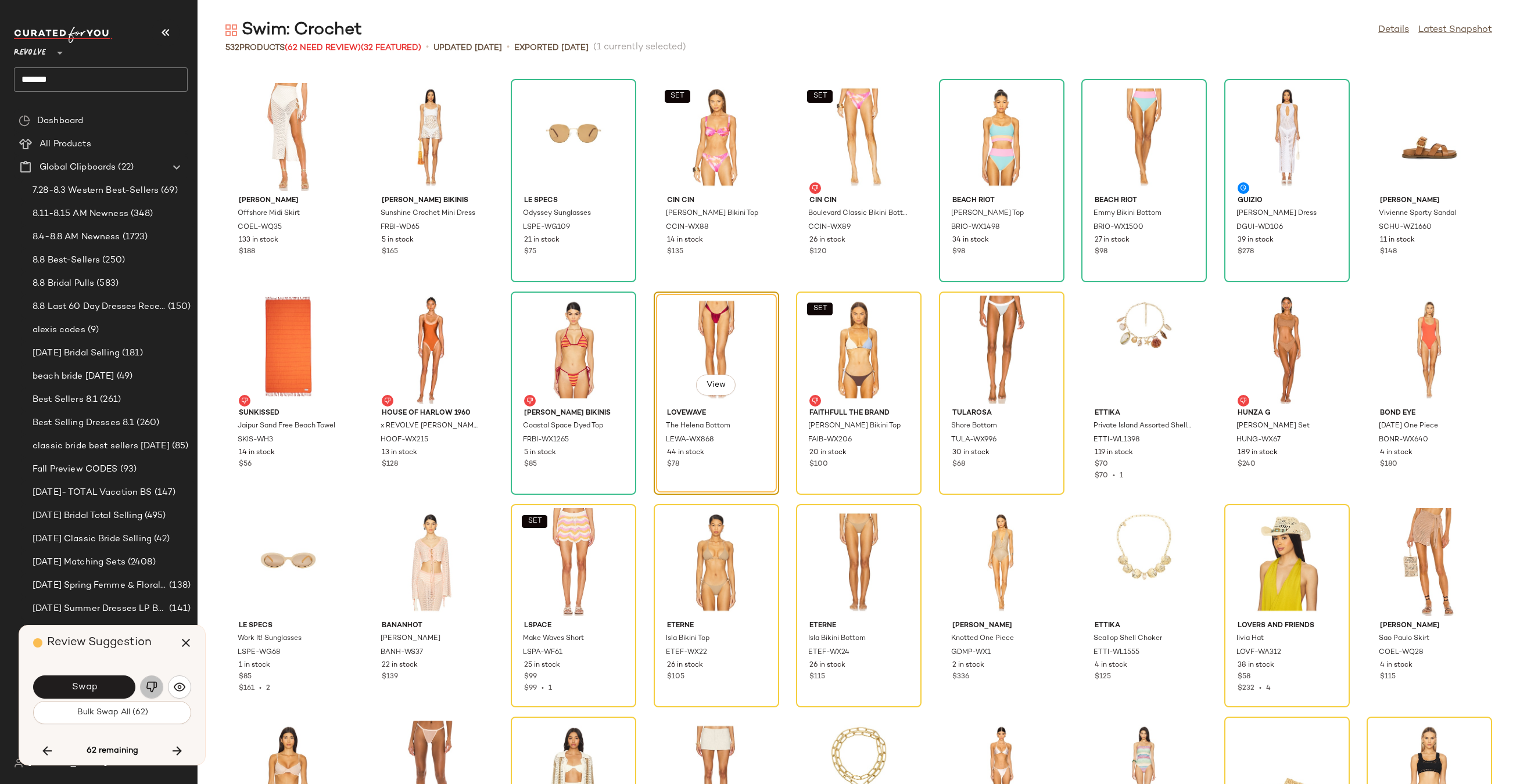
click at [151, 686] on img "button" at bounding box center [152, 686] width 12 height 12
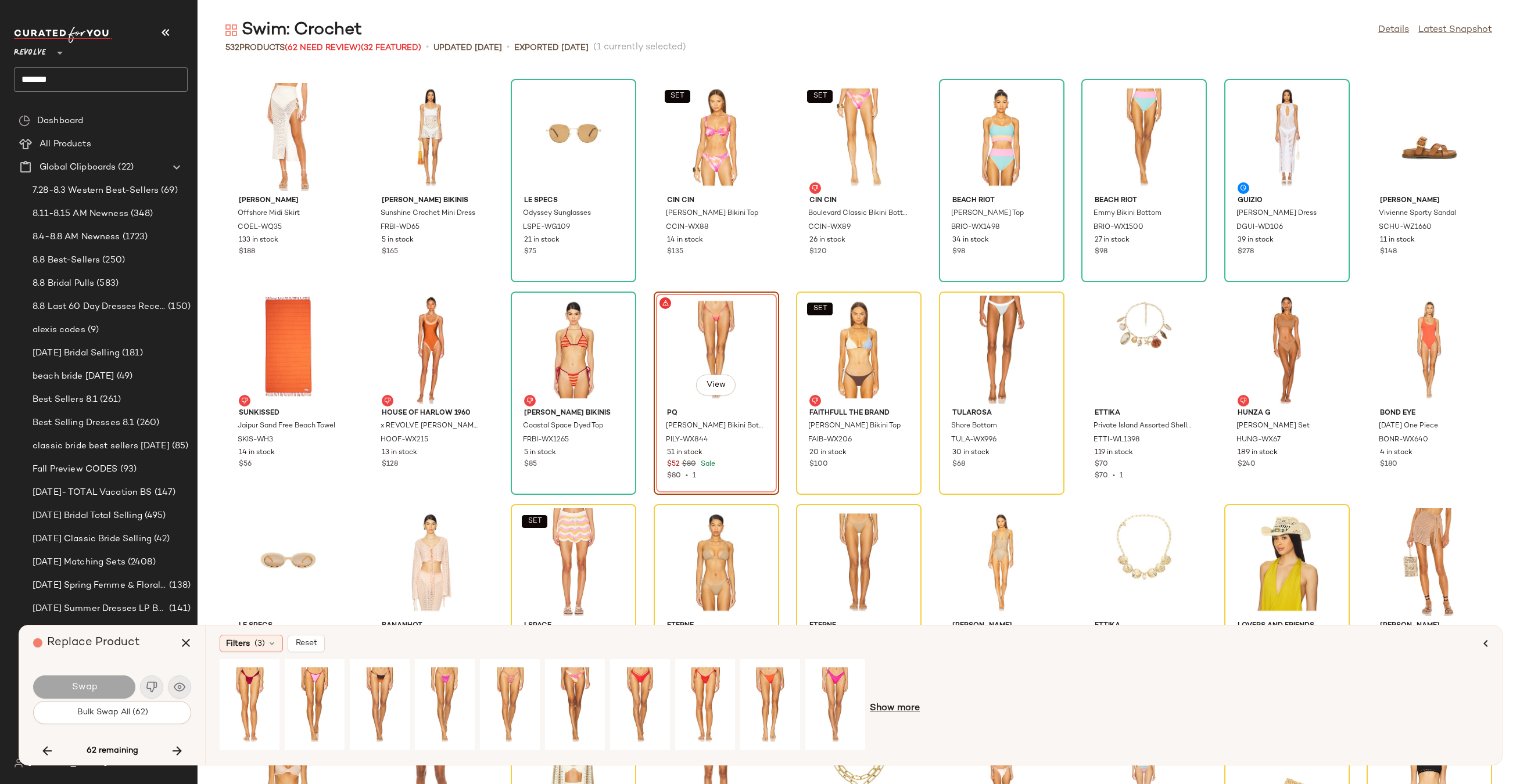
click at [903, 706] on span "Show more" at bounding box center [894, 707] width 50 height 14
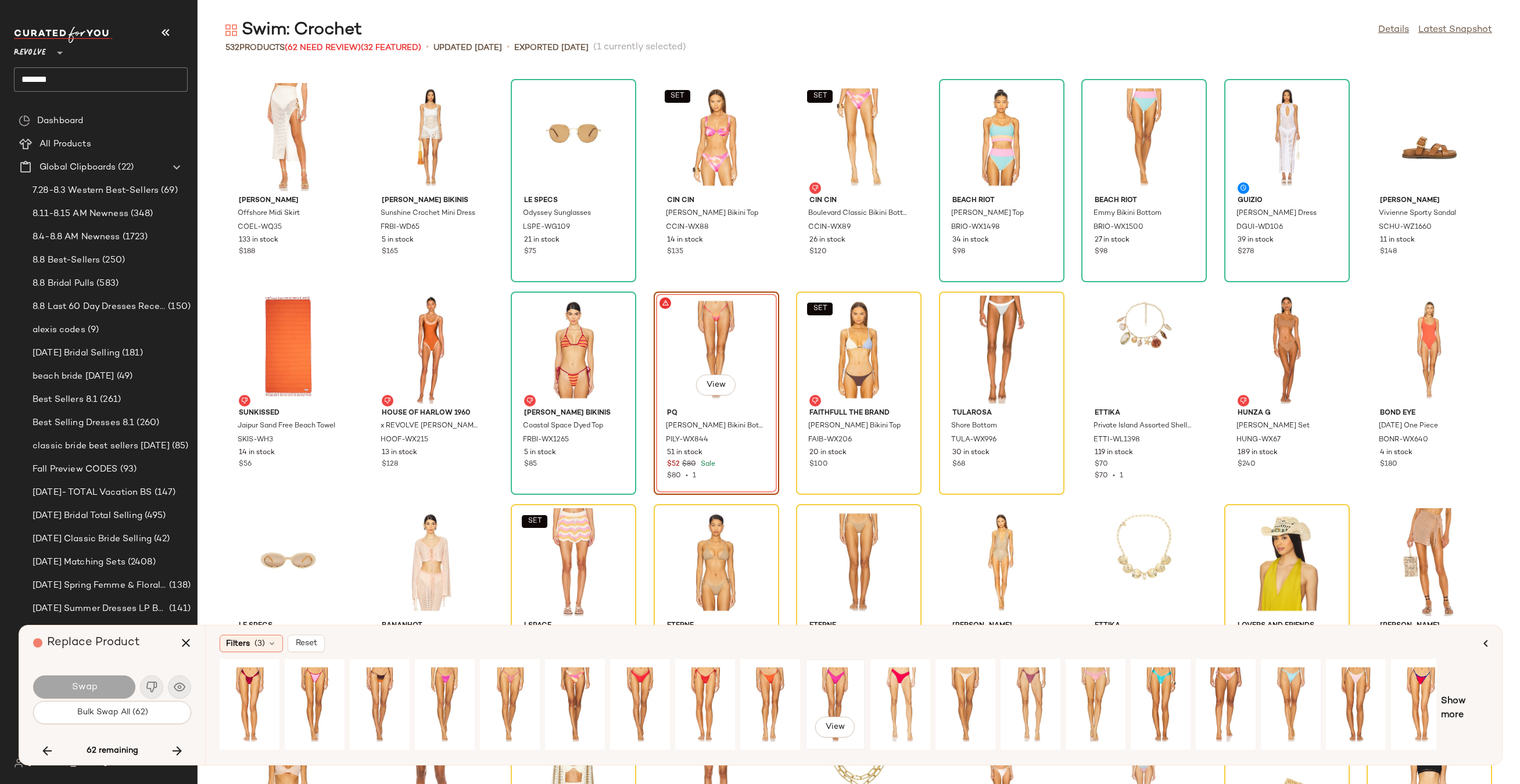
scroll to position [0, 79]
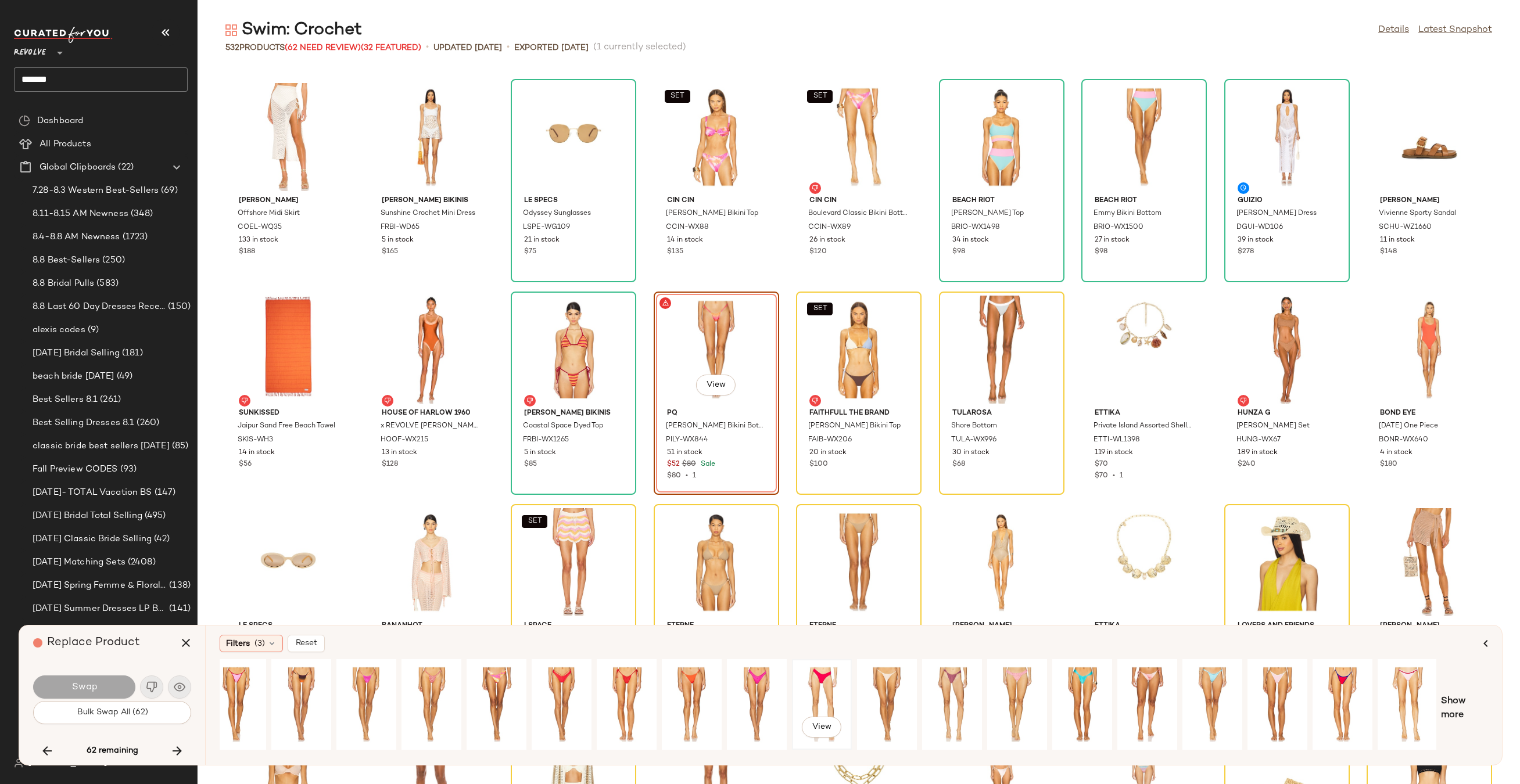
click at [818, 689] on div "View" at bounding box center [821, 704] width 52 height 82
click at [614, 674] on div "View" at bounding box center [626, 704] width 52 height 82
click at [708, 682] on div "View" at bounding box center [691, 704] width 52 height 82
click at [96, 692] on span "Swap" at bounding box center [84, 687] width 26 height 11
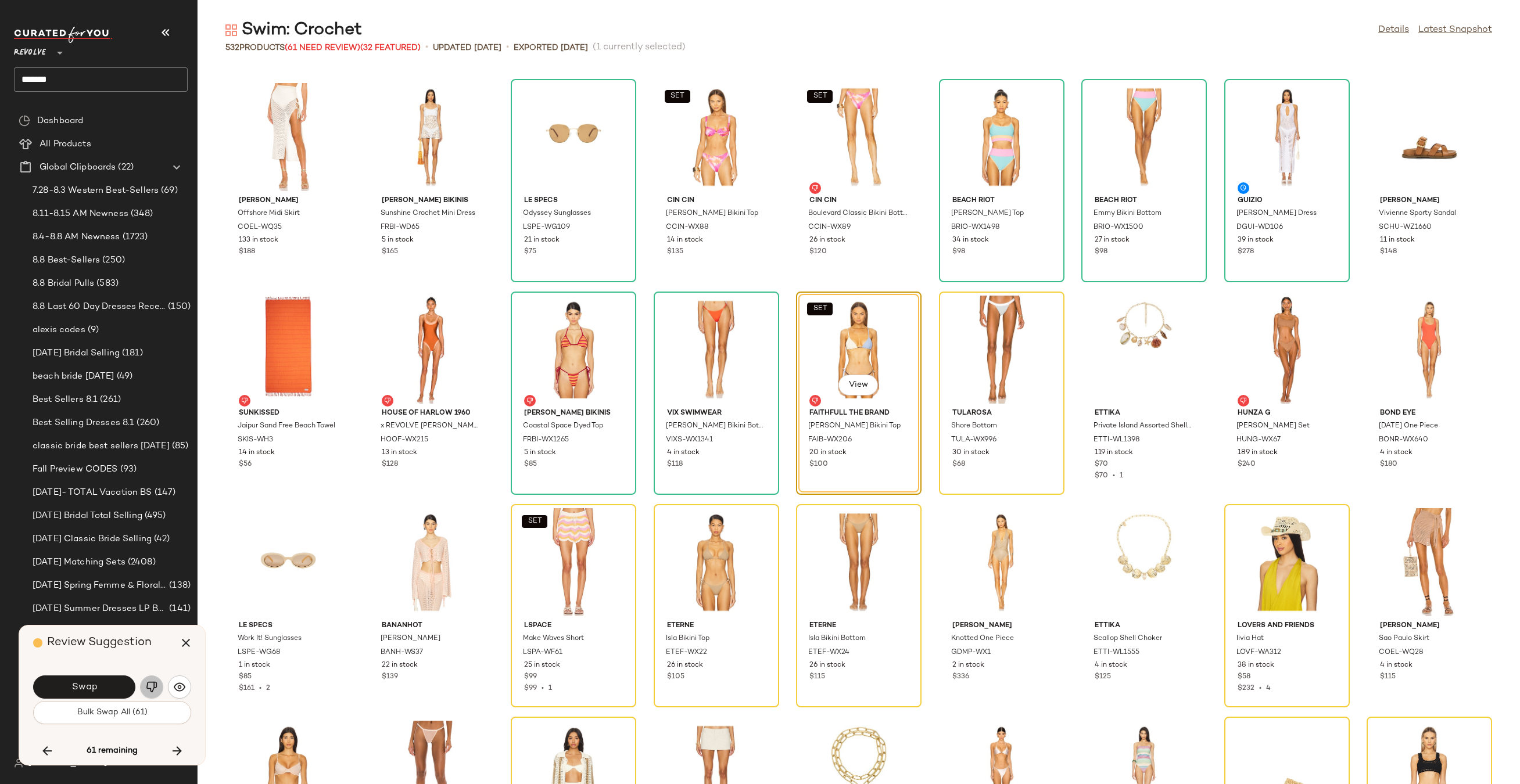
click at [146, 692] on img "button" at bounding box center [152, 686] width 12 height 12
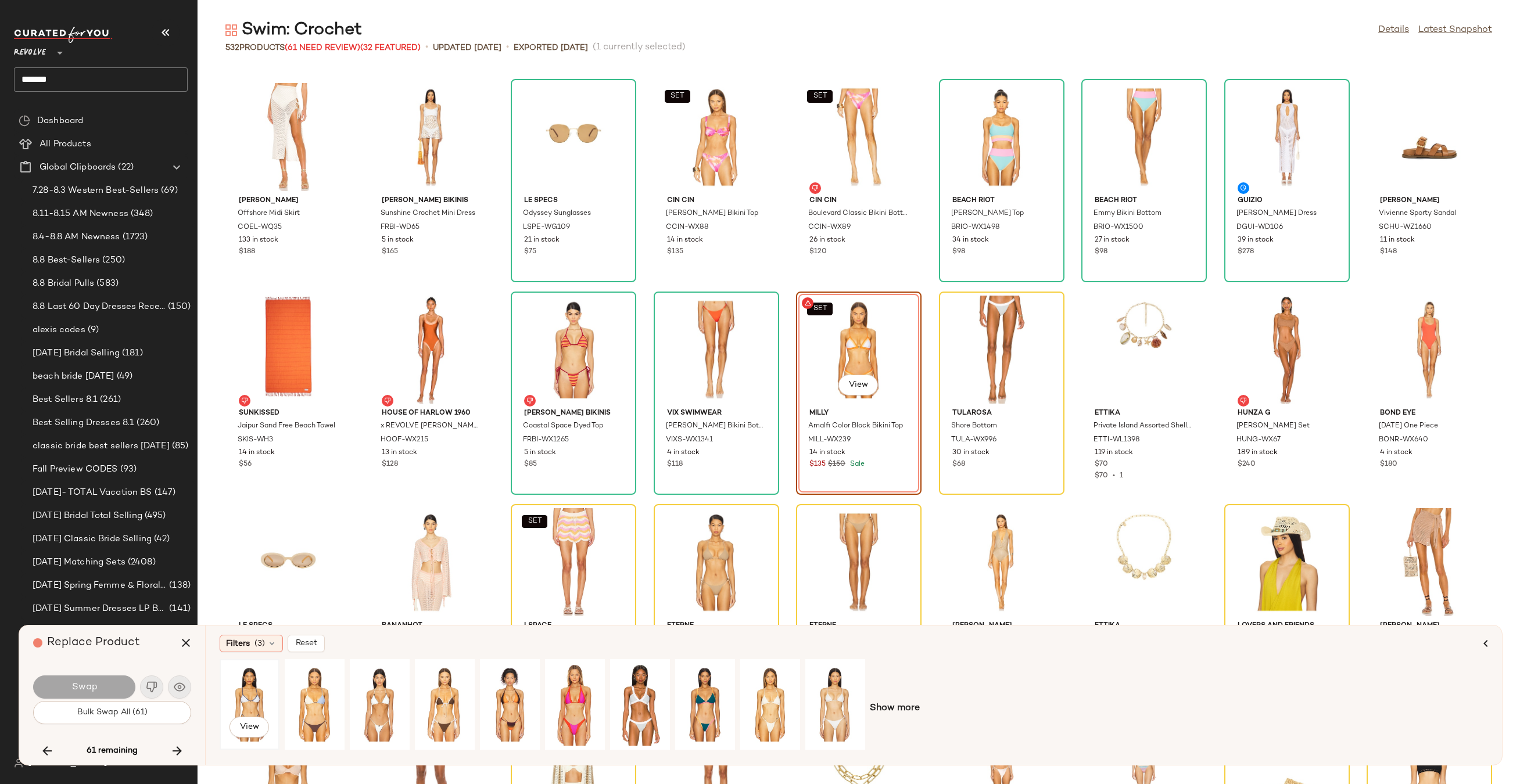
click at [240, 706] on div "View" at bounding box center [249, 704] width 52 height 82
click at [105, 687] on button "Swap" at bounding box center [84, 686] width 103 height 23
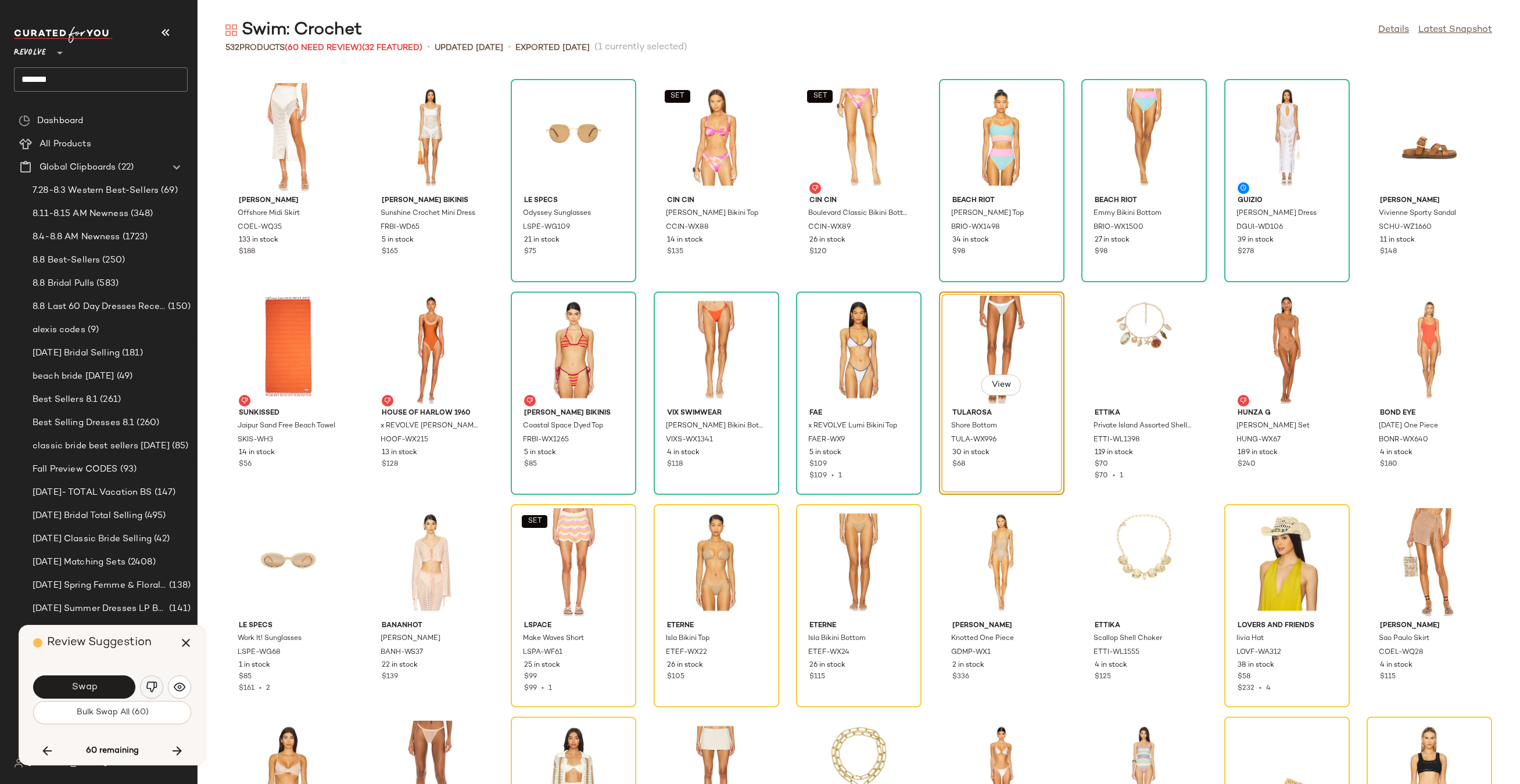
click at [154, 686] on img "button" at bounding box center [152, 686] width 12 height 12
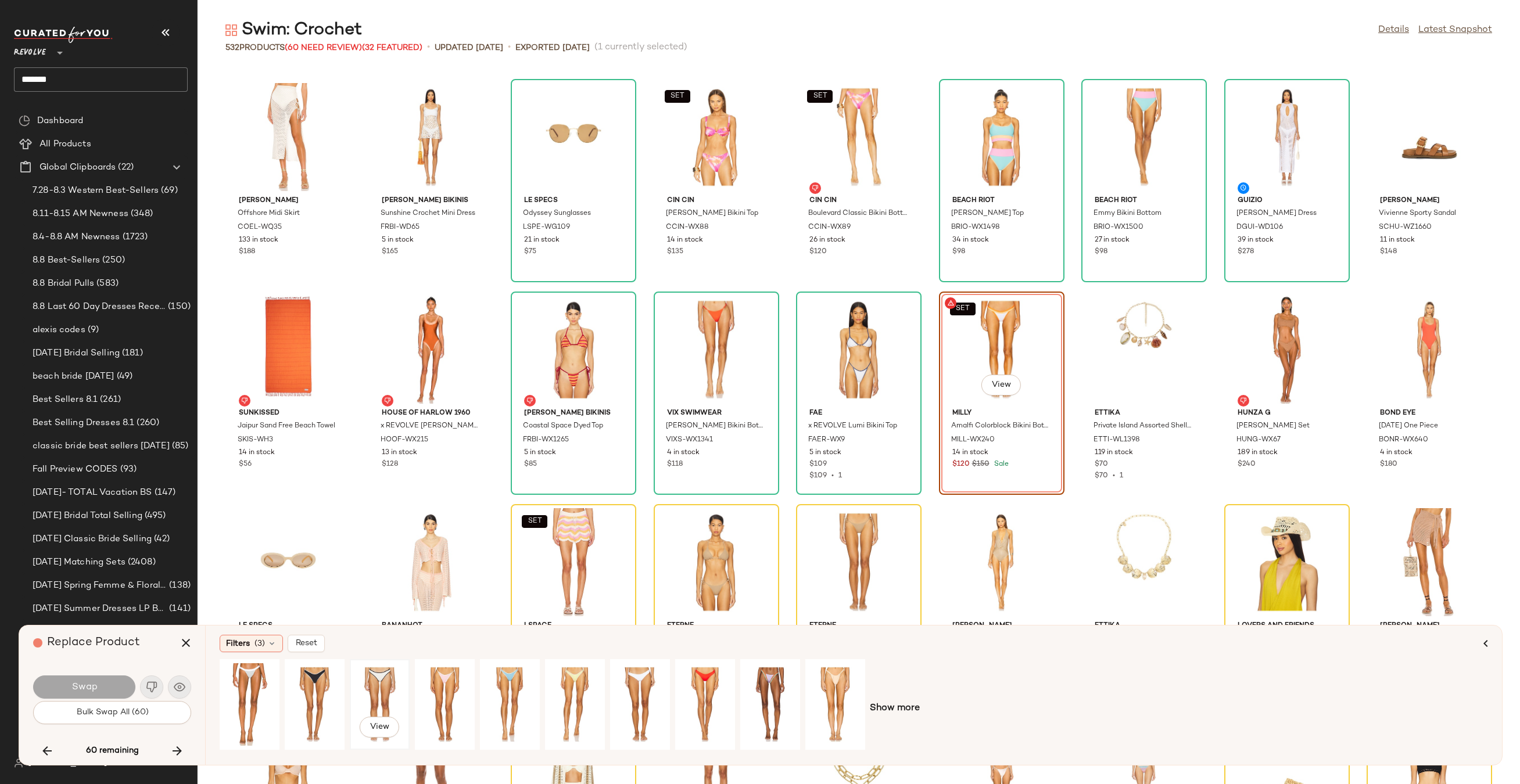
click at [362, 680] on div "View" at bounding box center [380, 704] width 52 height 82
click at [111, 689] on button "Swap" at bounding box center [84, 686] width 103 height 23
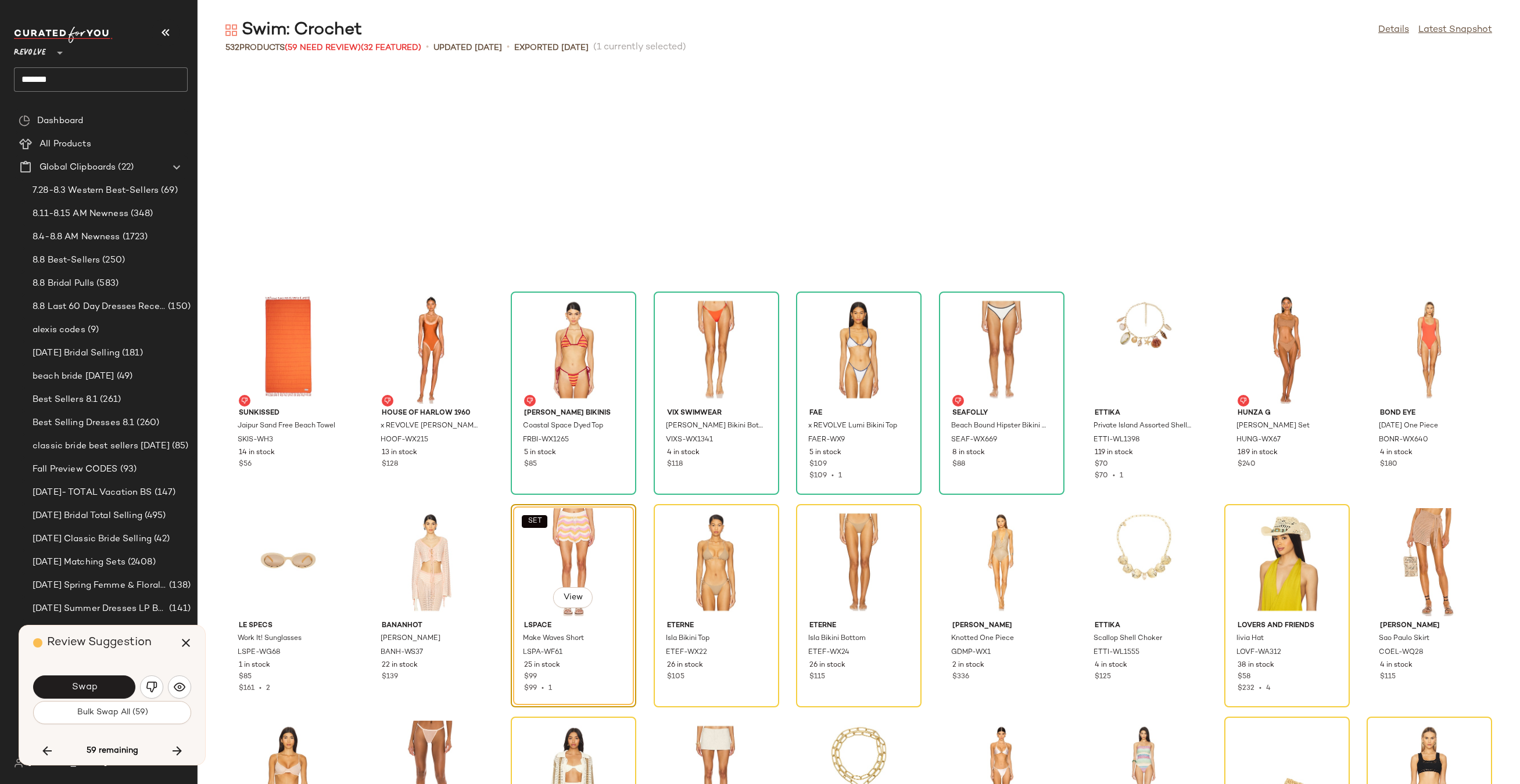
scroll to position [7649, 0]
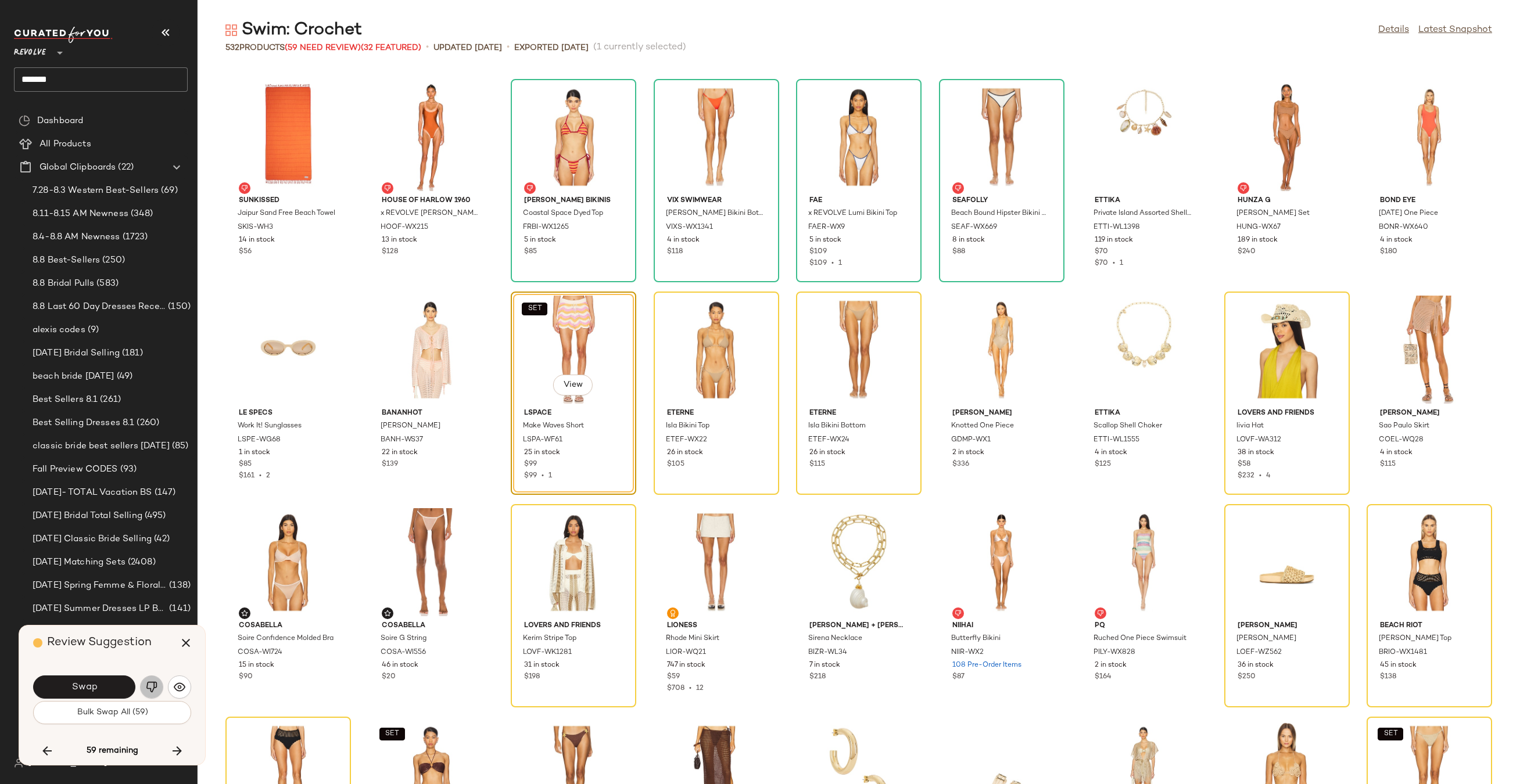
click at [152, 686] on img "button" at bounding box center [152, 686] width 12 height 12
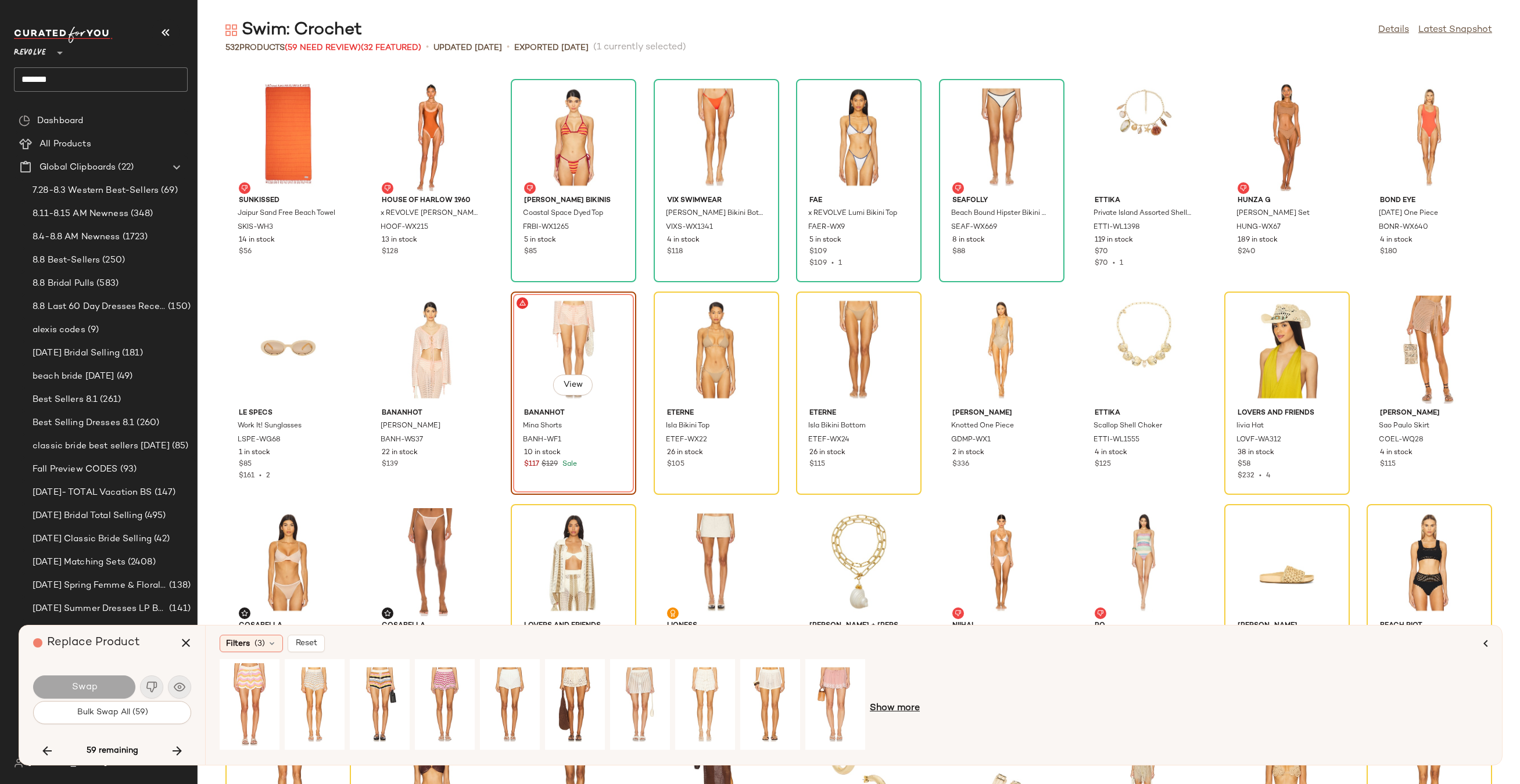
click at [912, 709] on span "Show more" at bounding box center [894, 707] width 50 height 14
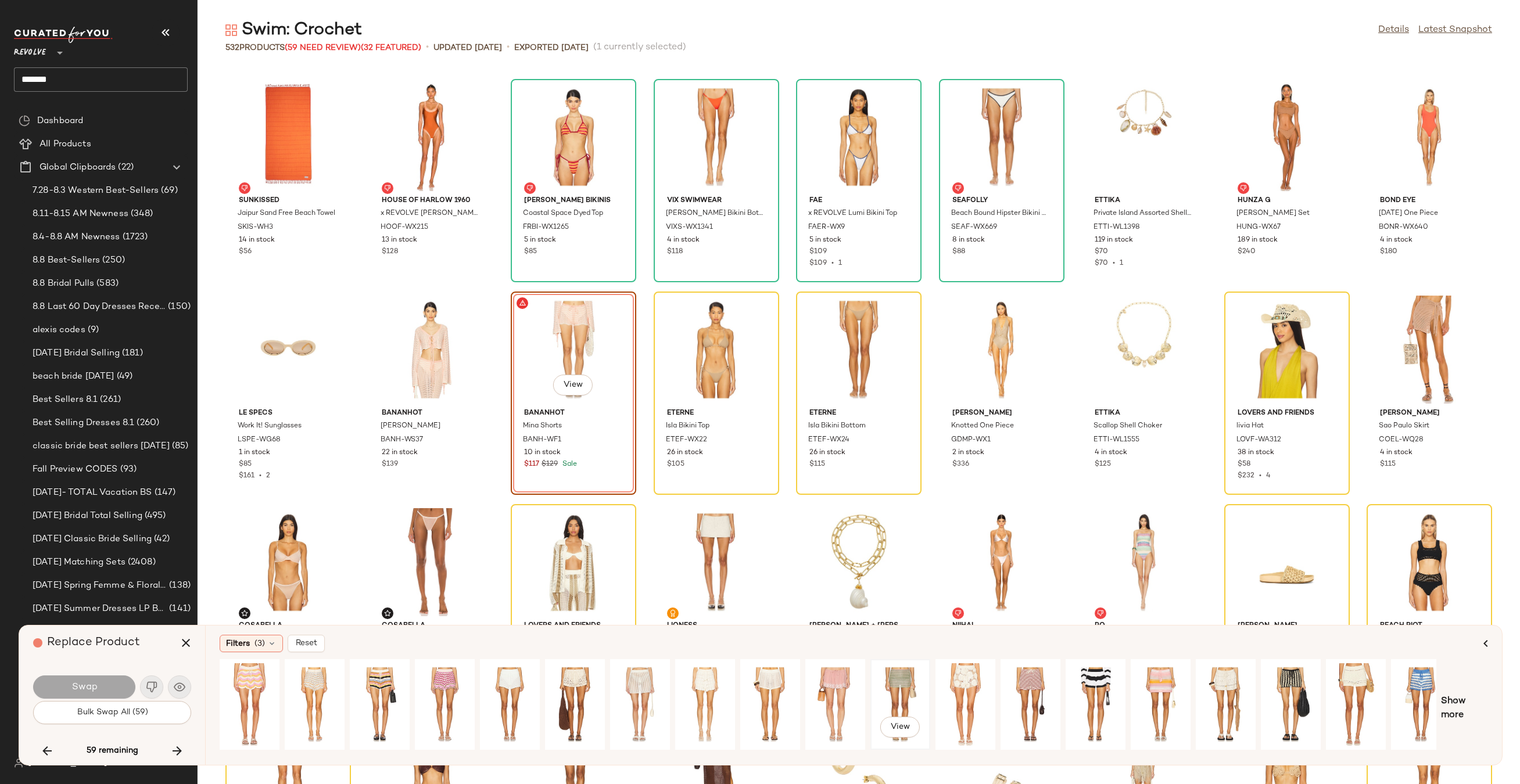
scroll to position [0, 79]
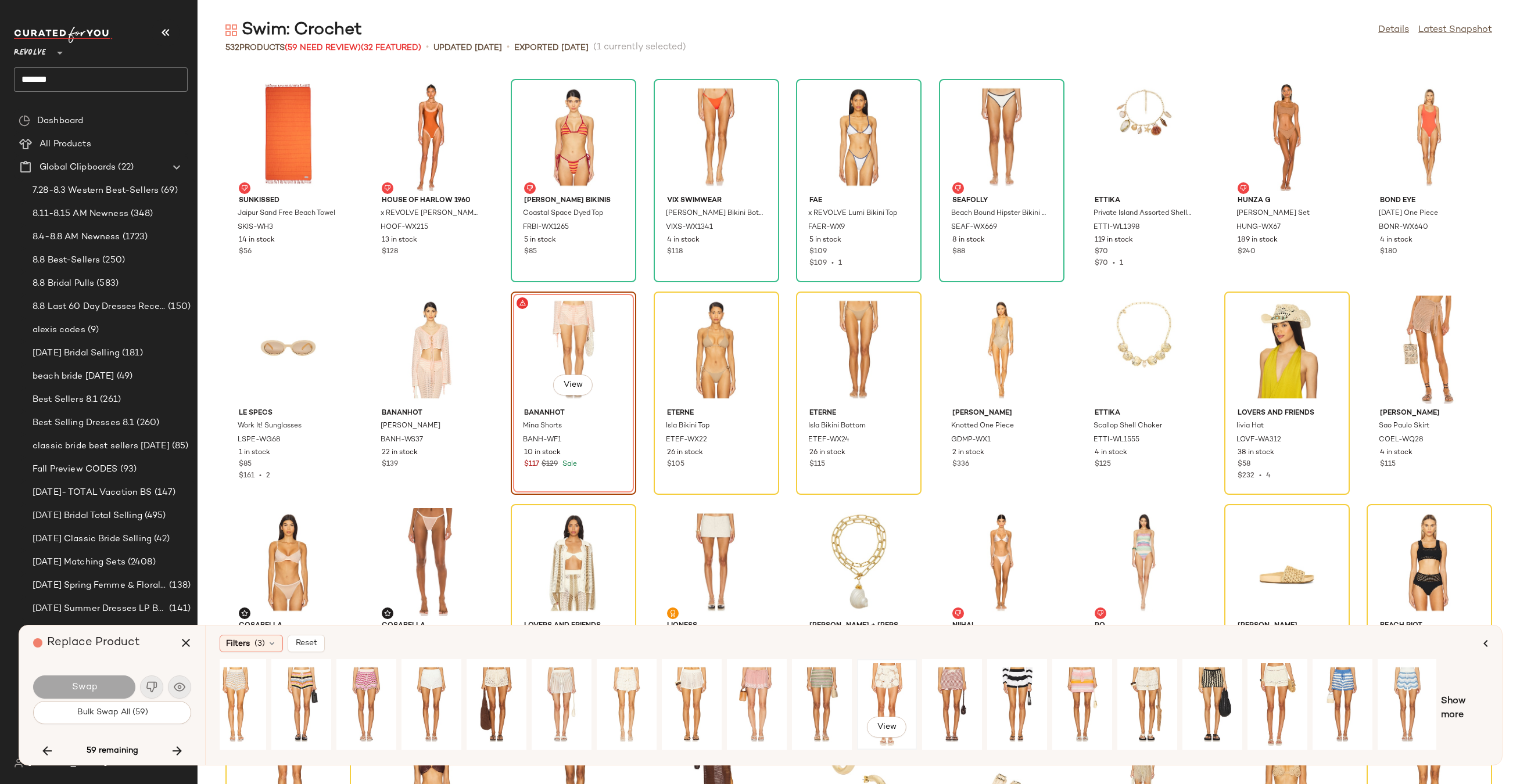
click at [897, 681] on div "View" at bounding box center [887, 704] width 52 height 82
click at [112, 684] on button "Swap" at bounding box center [84, 686] width 103 height 23
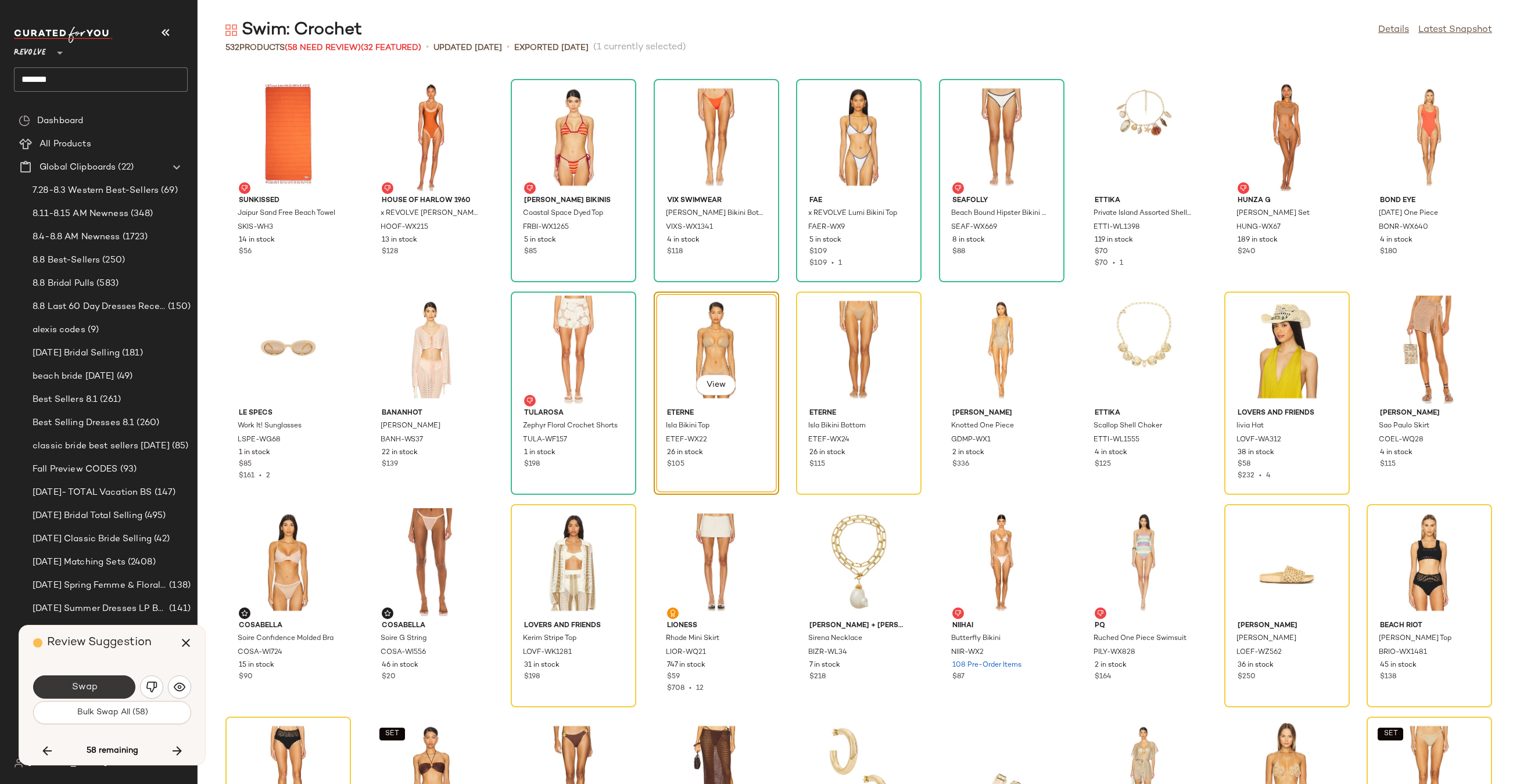
click at [105, 690] on button "Swap" at bounding box center [84, 686] width 103 height 23
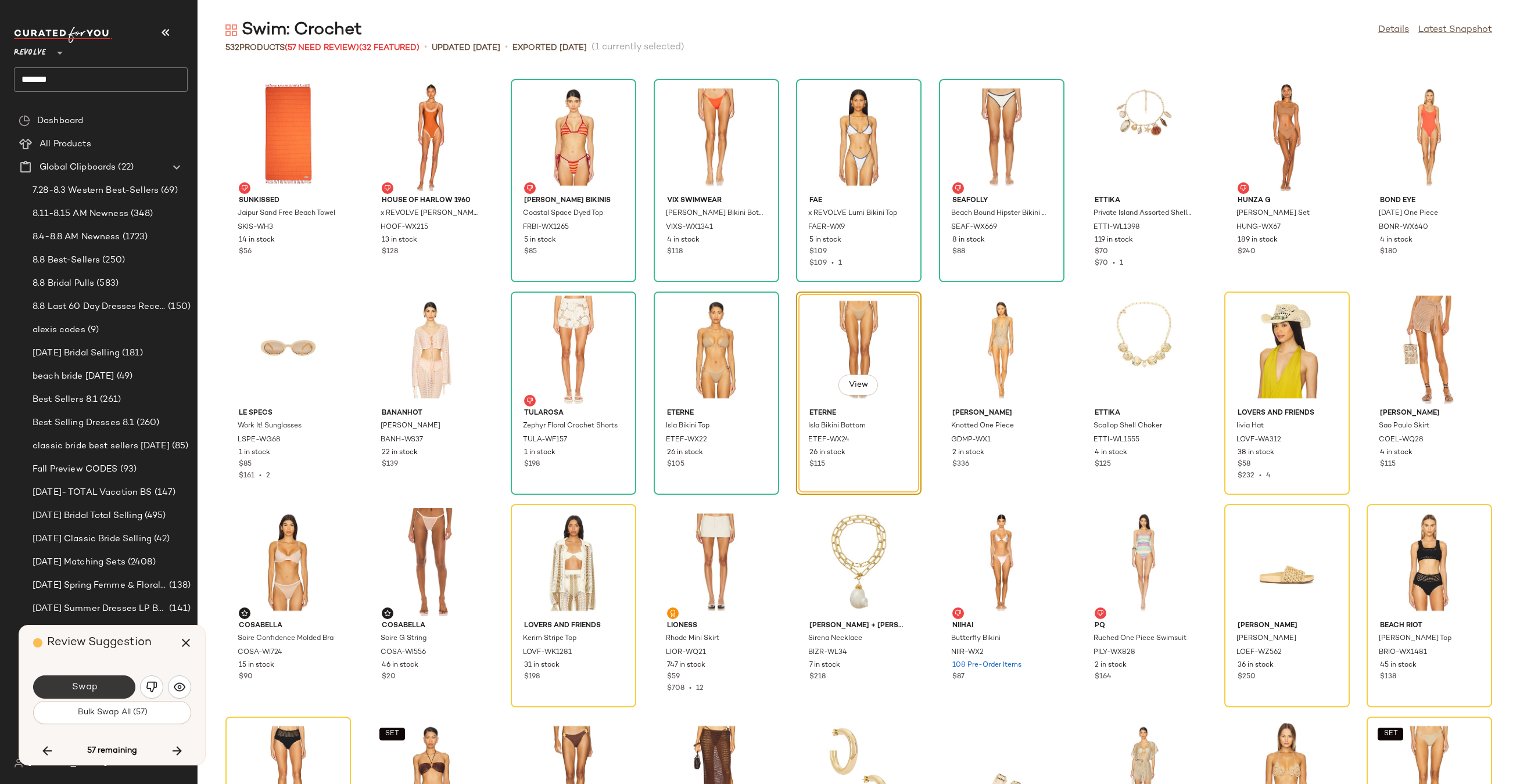
click at [99, 683] on button "Swap" at bounding box center [84, 686] width 103 height 23
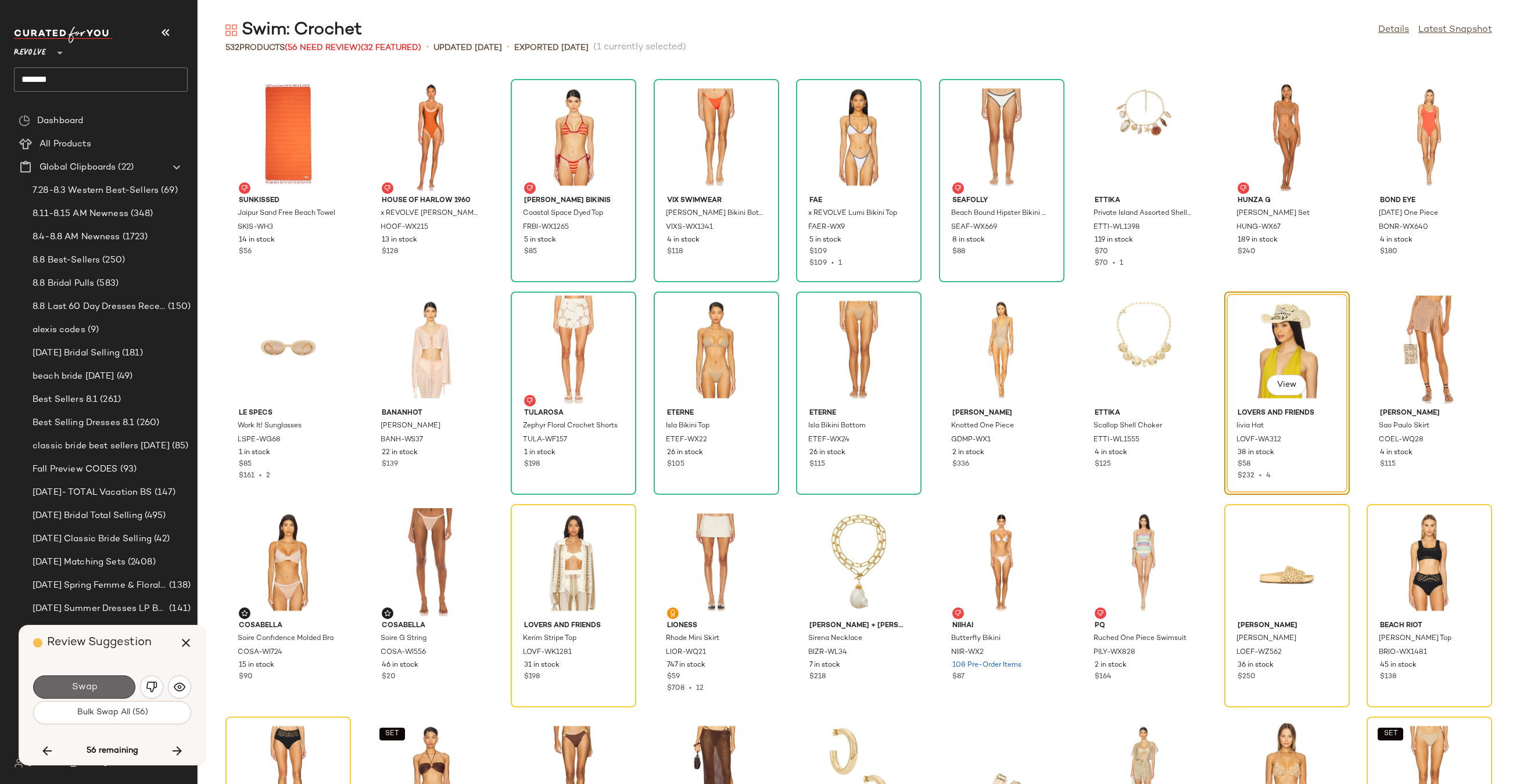
click at [116, 689] on button "Swap" at bounding box center [84, 686] width 103 height 23
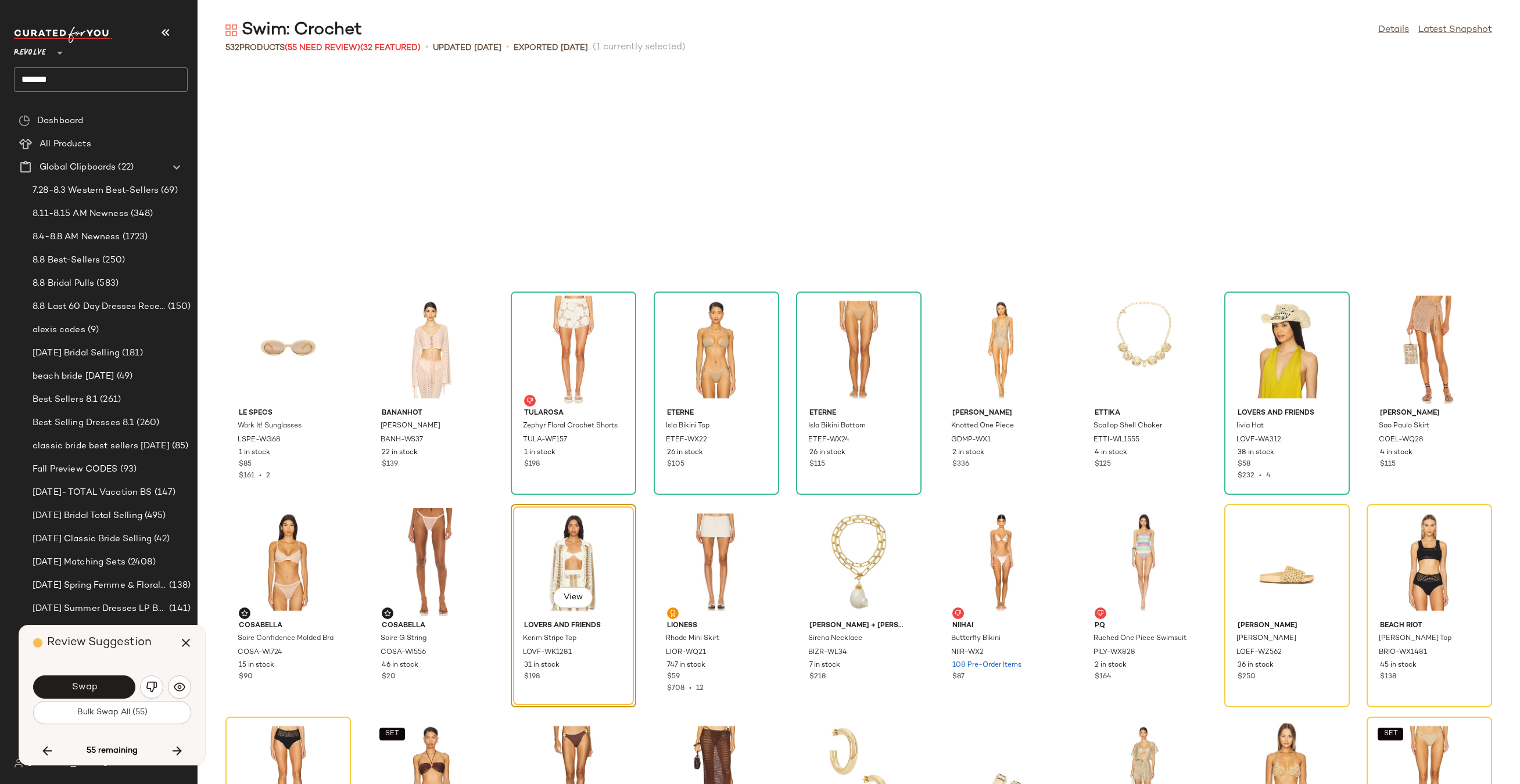
scroll to position [7861, 0]
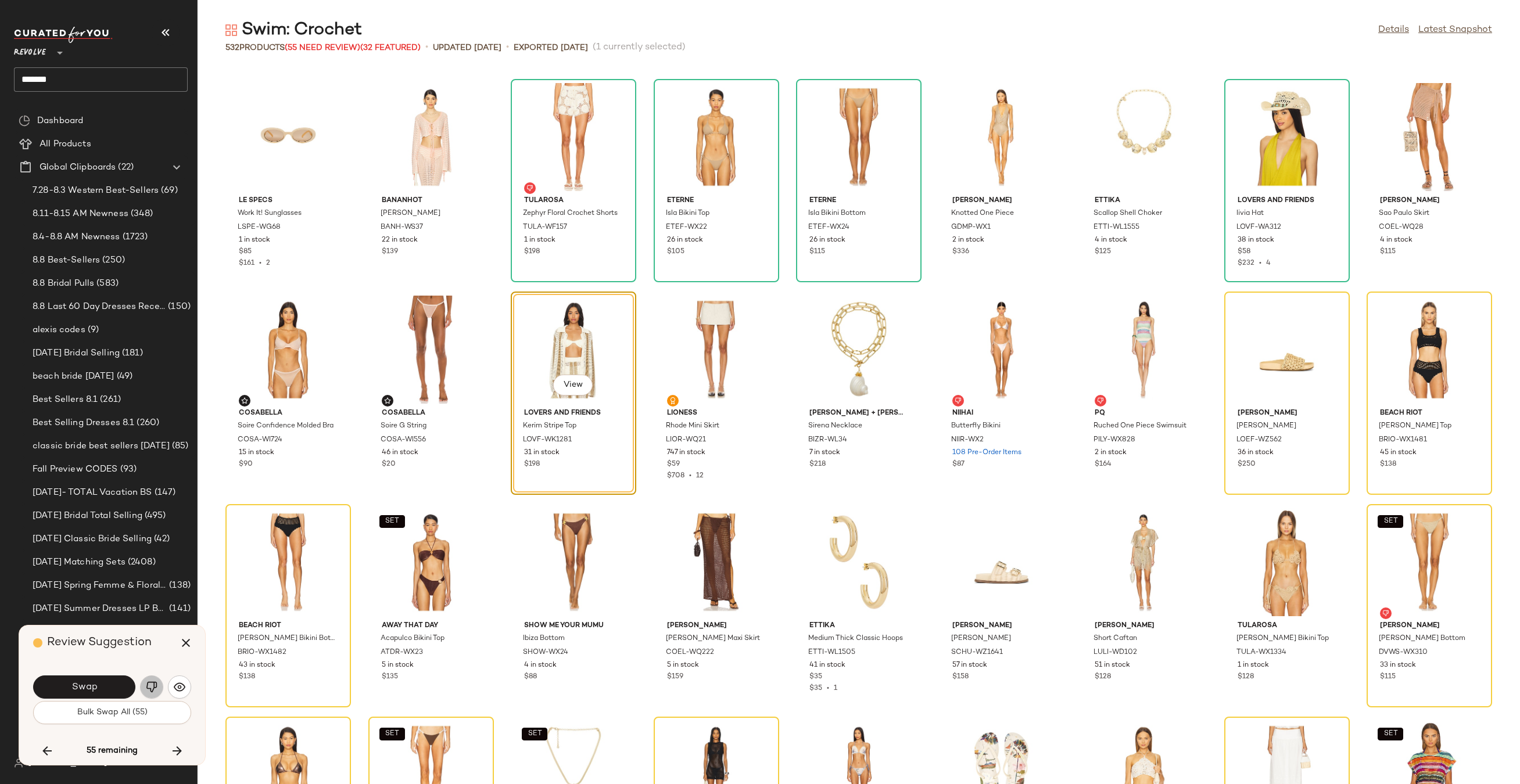
click at [151, 690] on img "button" at bounding box center [152, 686] width 12 height 12
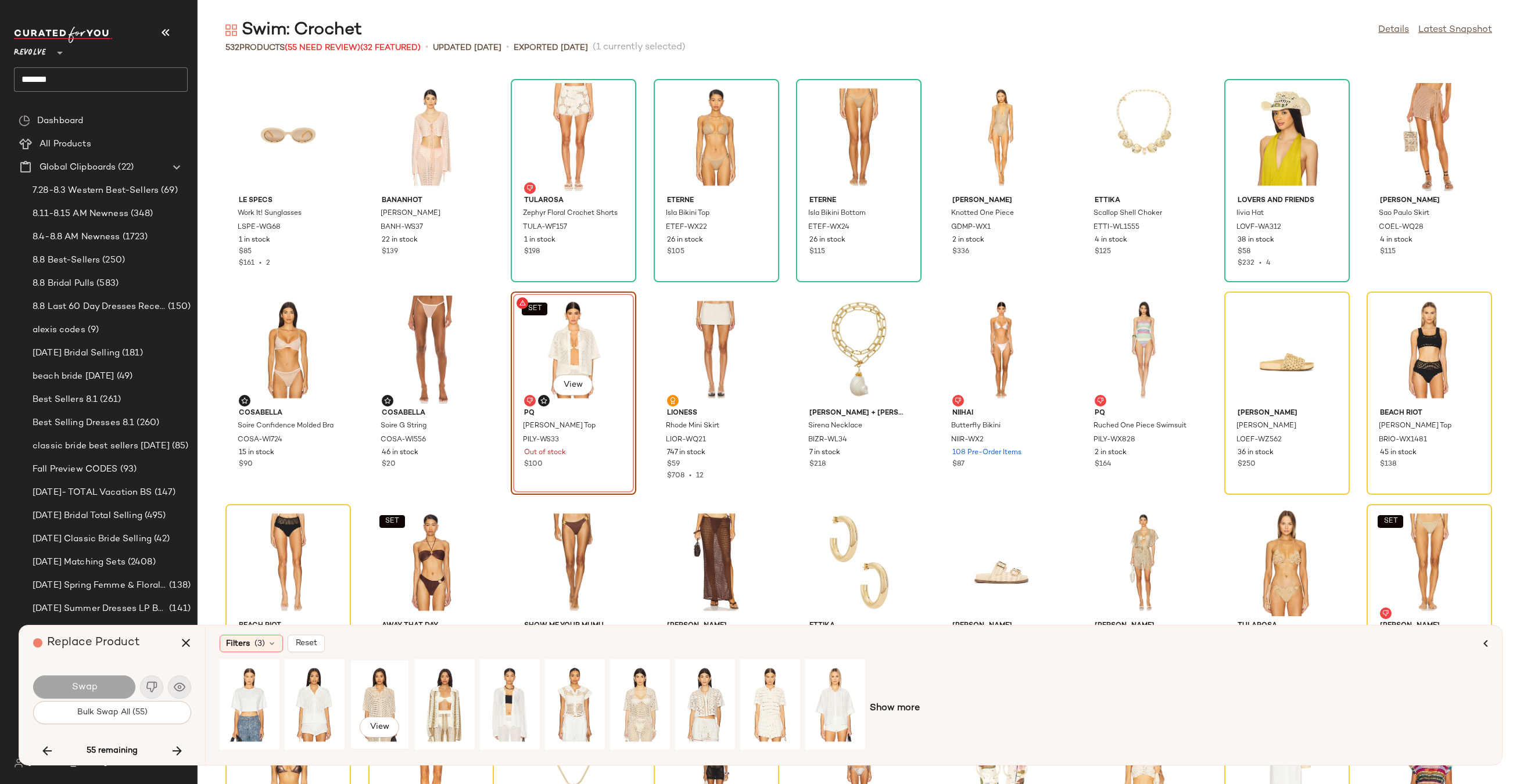
click at [383, 682] on div "View" at bounding box center [380, 704] width 52 height 82
click at [89, 680] on button "Swap" at bounding box center [84, 686] width 103 height 23
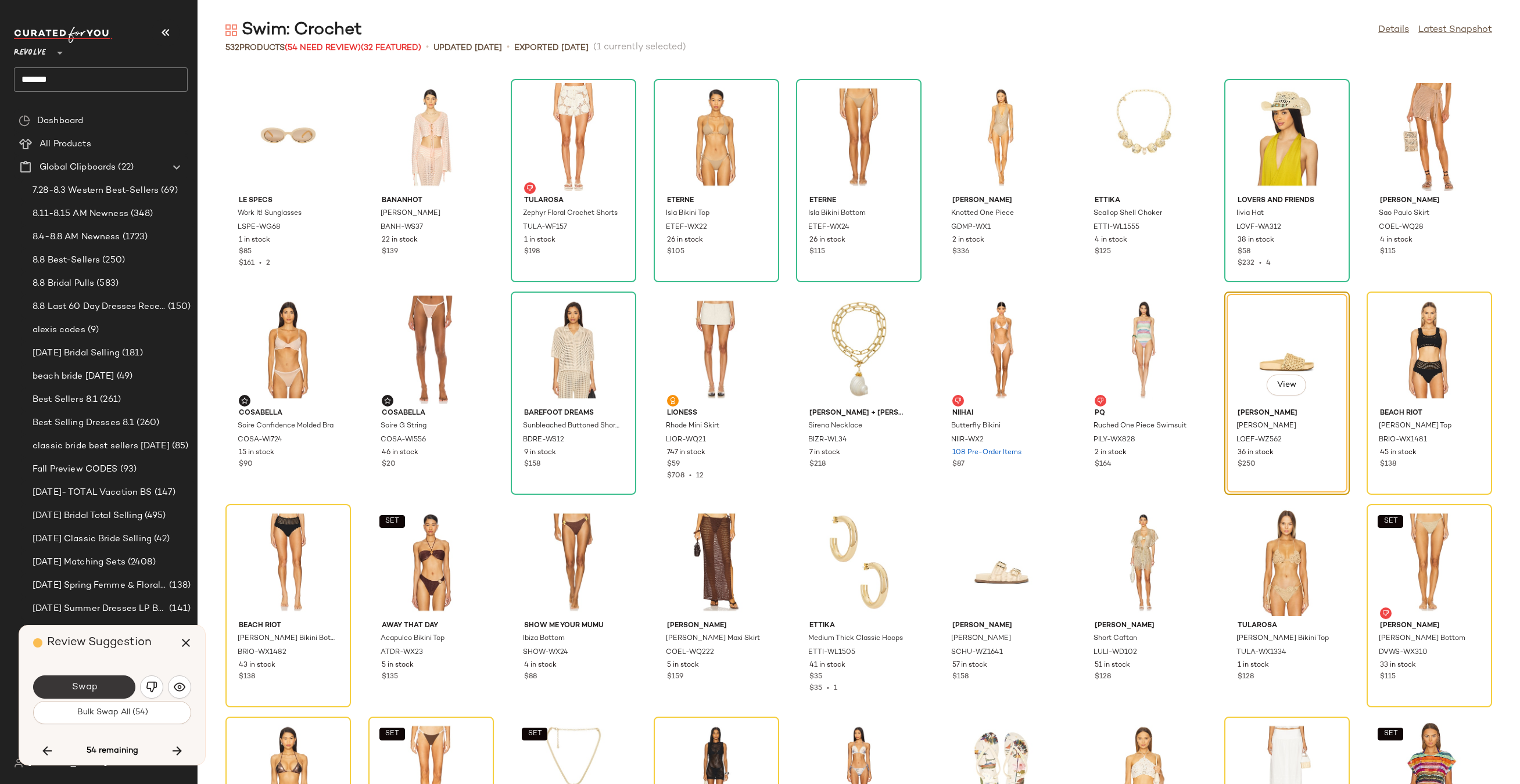
click at [72, 689] on span "Swap" at bounding box center [84, 687] width 26 height 11
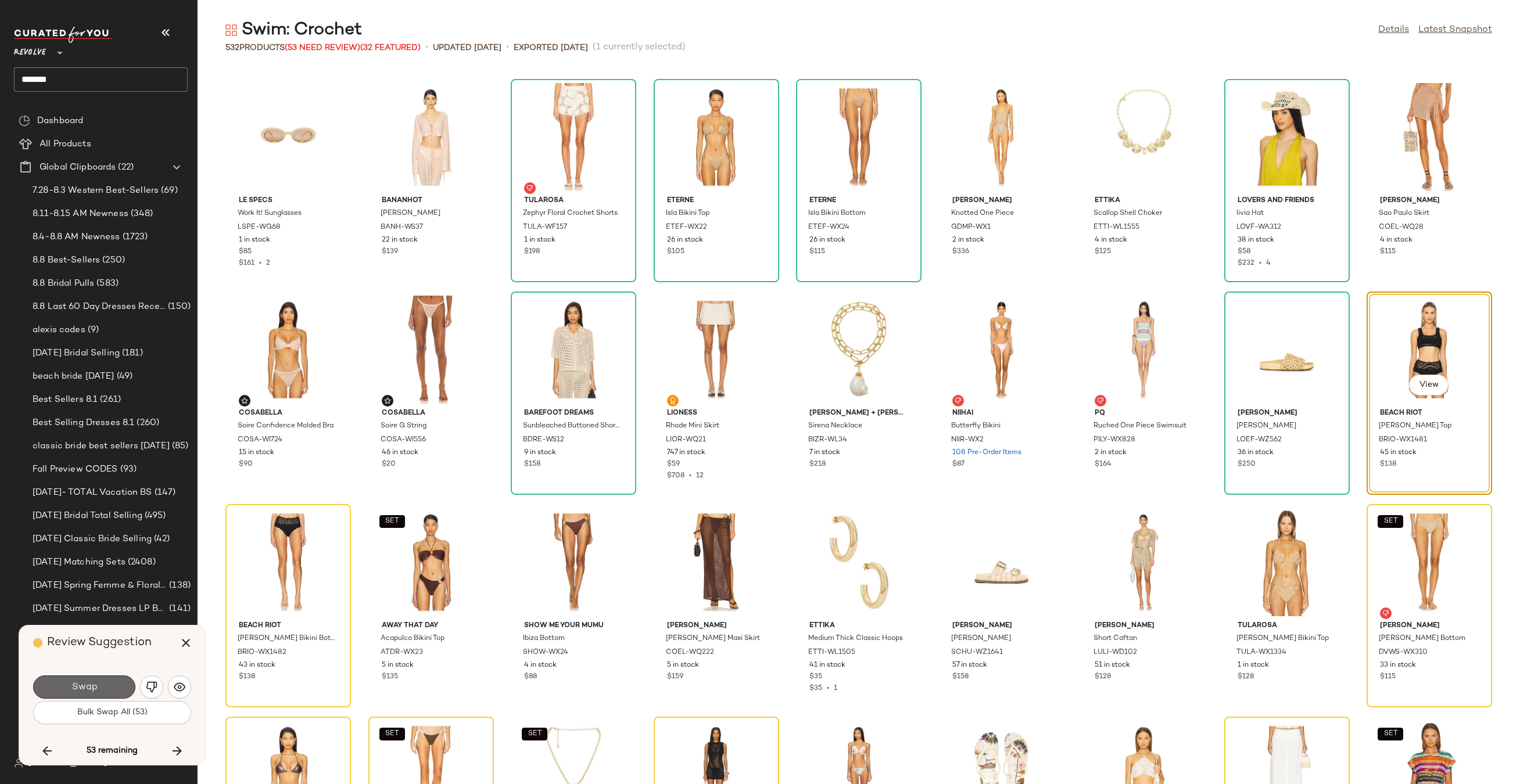
click at [74, 682] on span "Swap" at bounding box center [84, 687] width 26 height 11
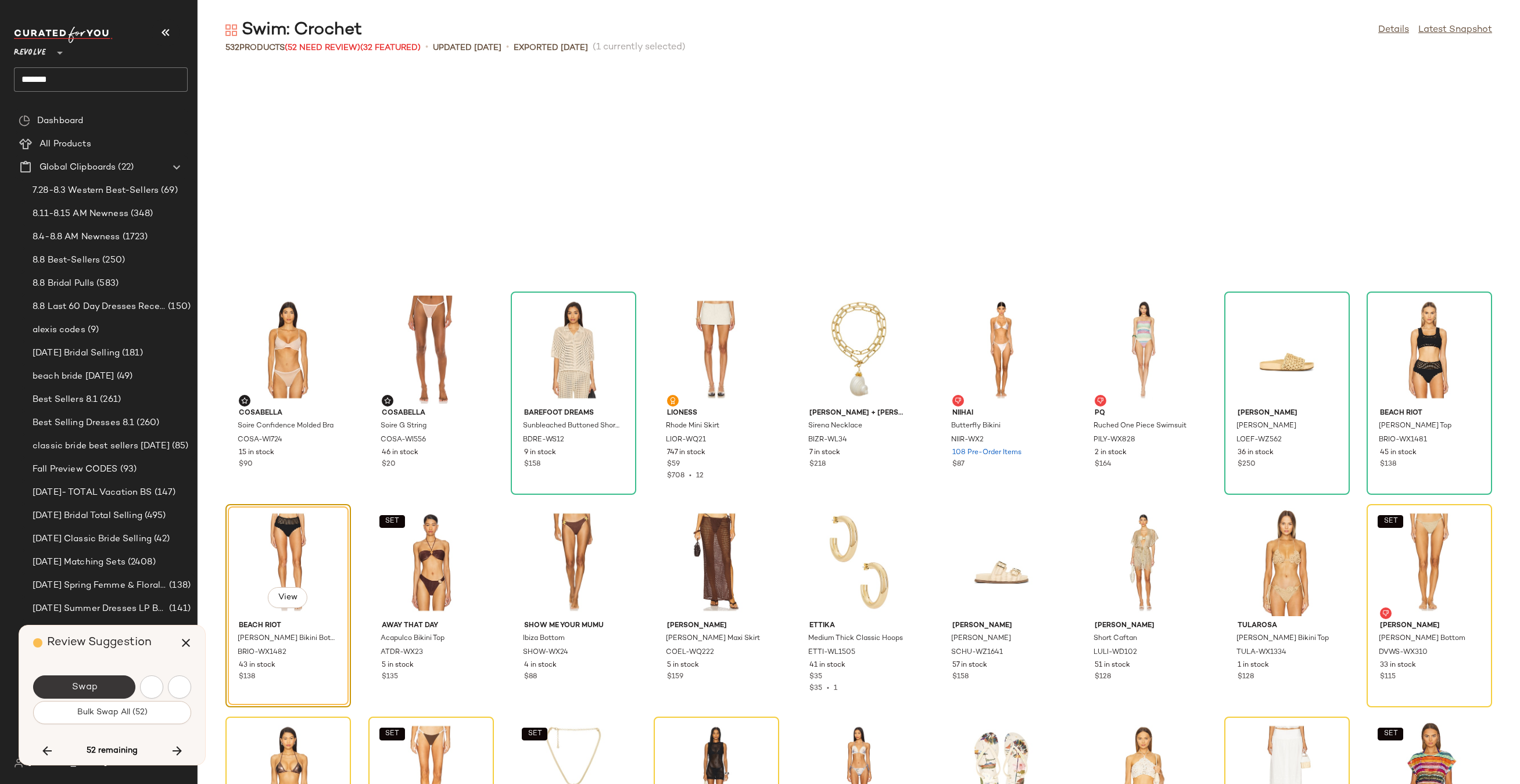
scroll to position [8075, 0]
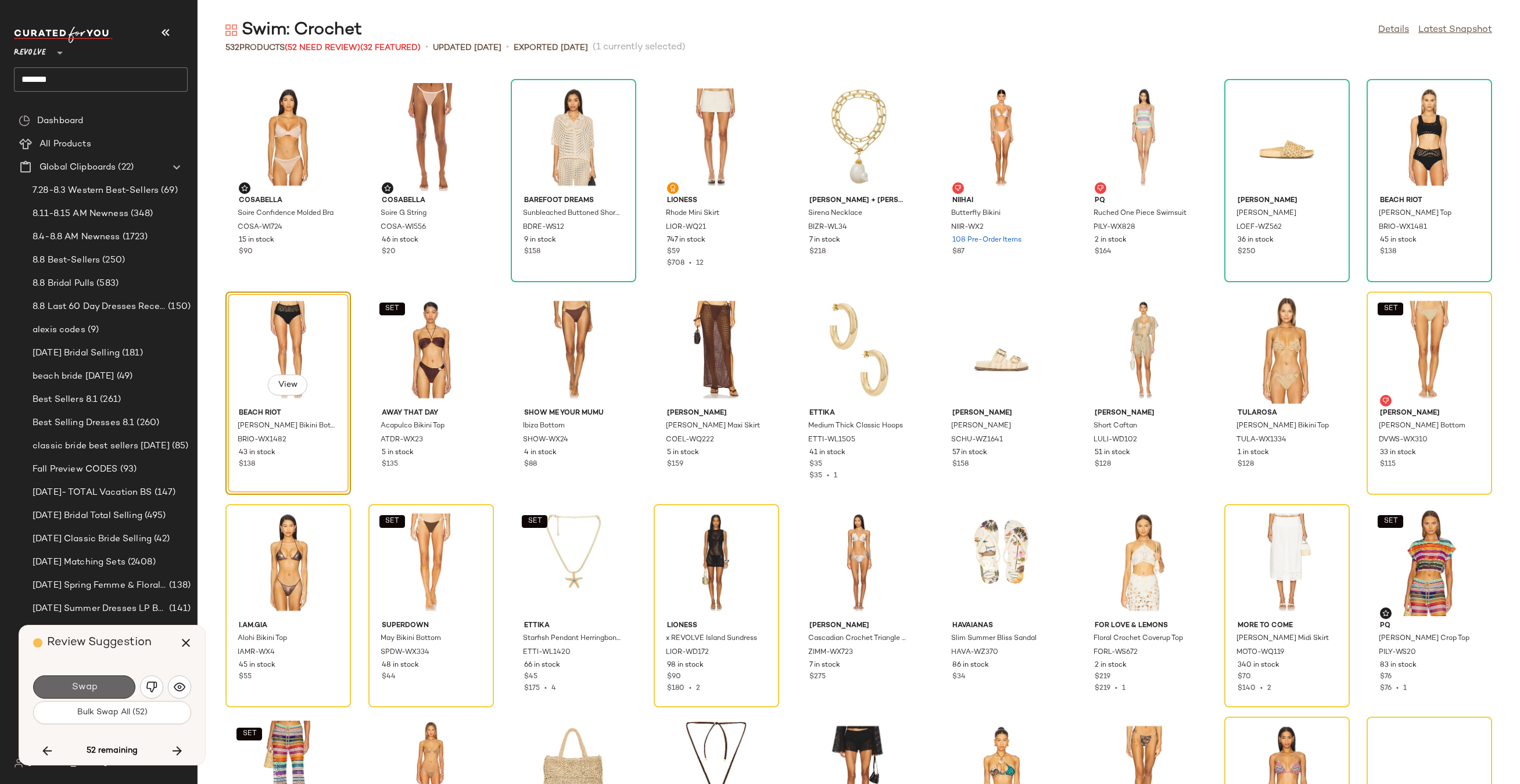
click at [69, 687] on button "Swap" at bounding box center [84, 686] width 103 height 23
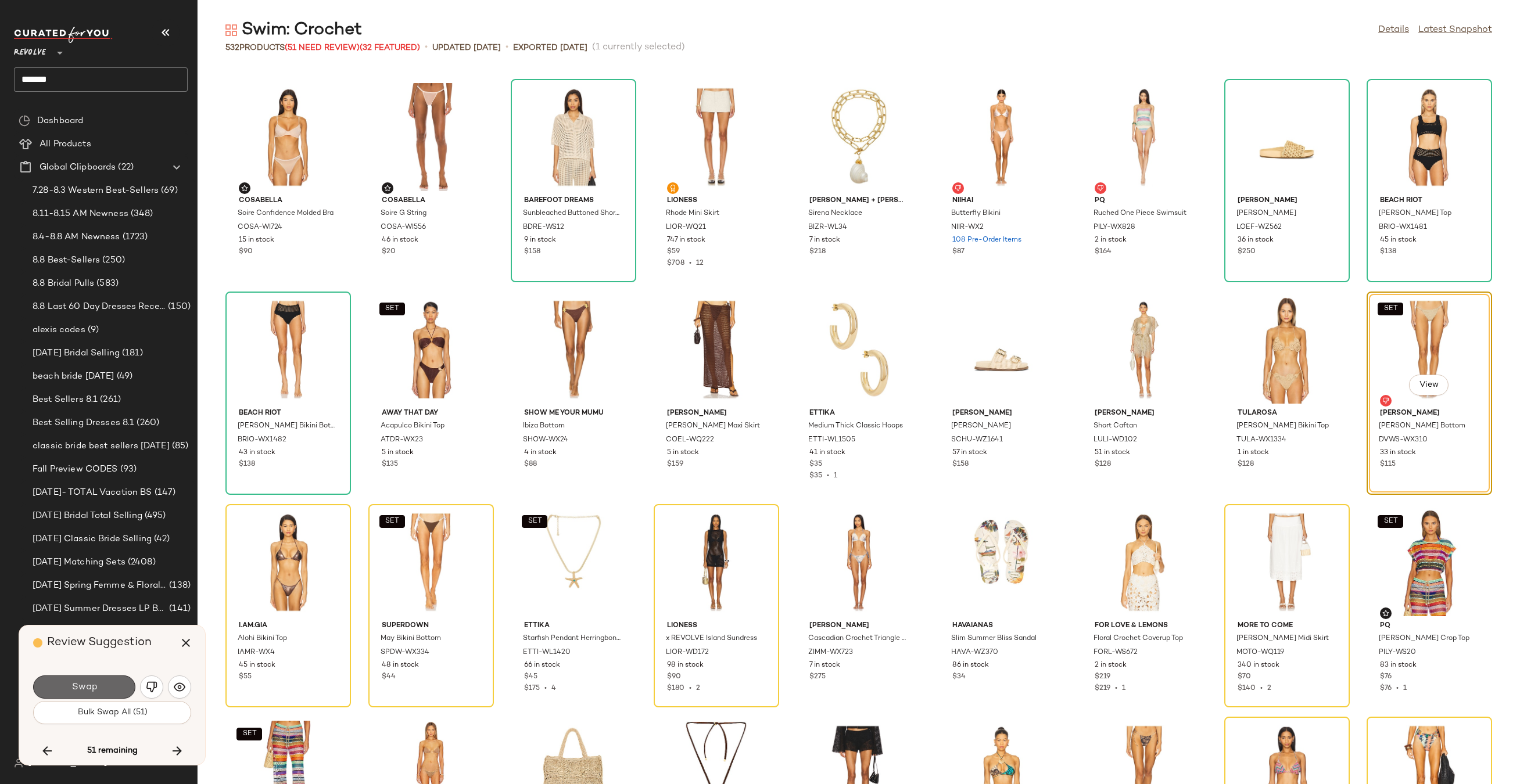
click at [84, 684] on span "Swap" at bounding box center [84, 687] width 26 height 11
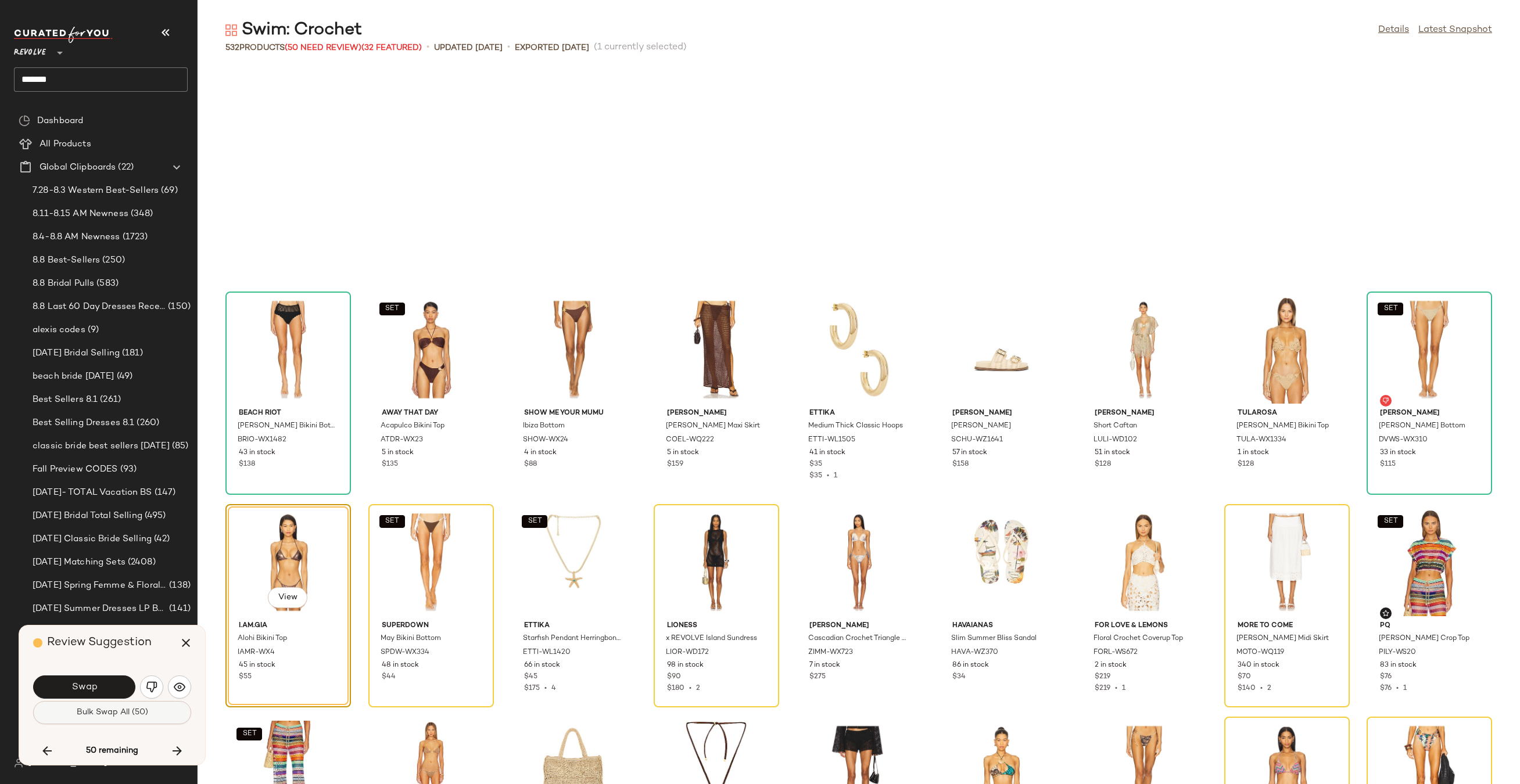
scroll to position [8287, 0]
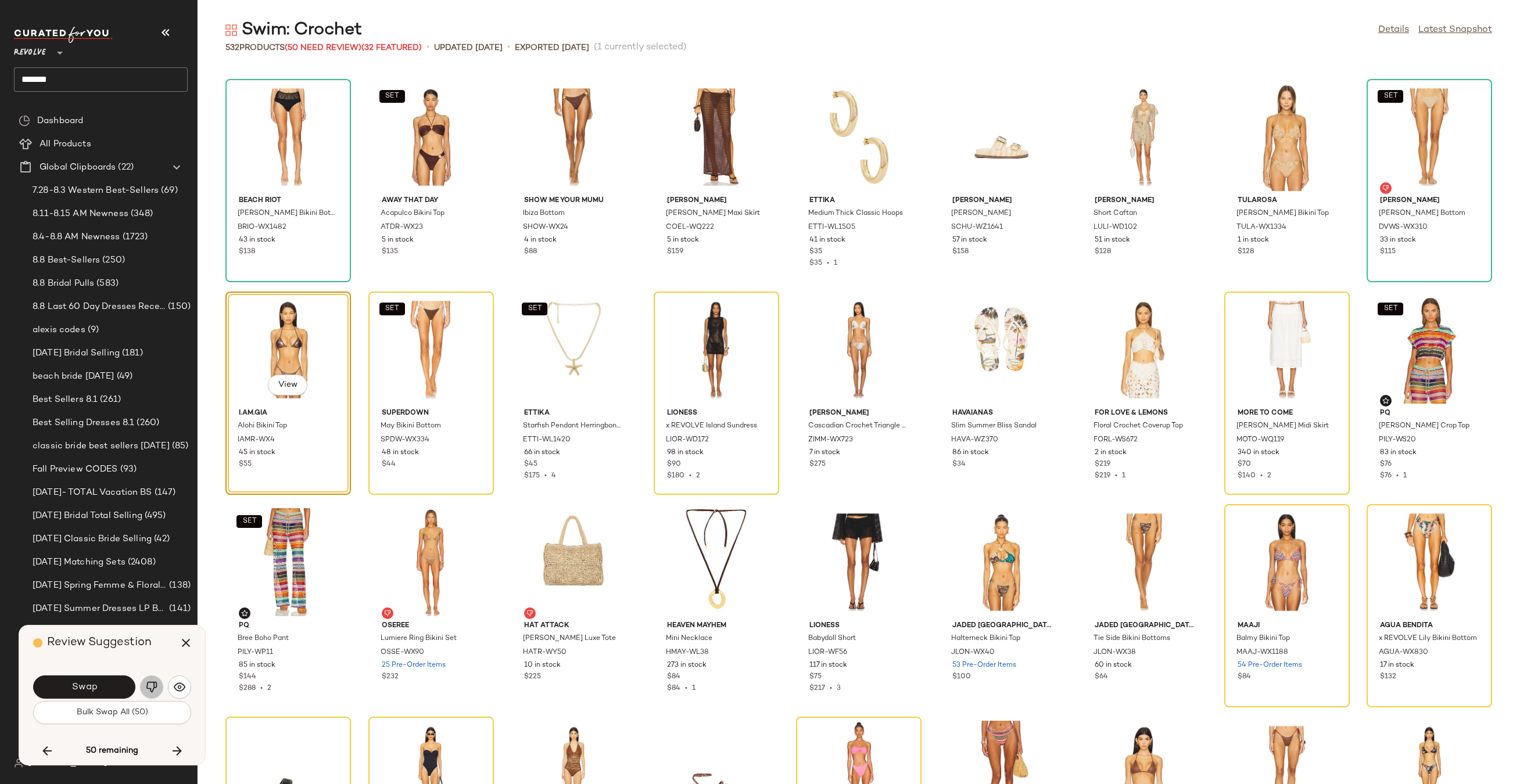
click at [150, 694] on button "button" at bounding box center [152, 686] width 23 height 23
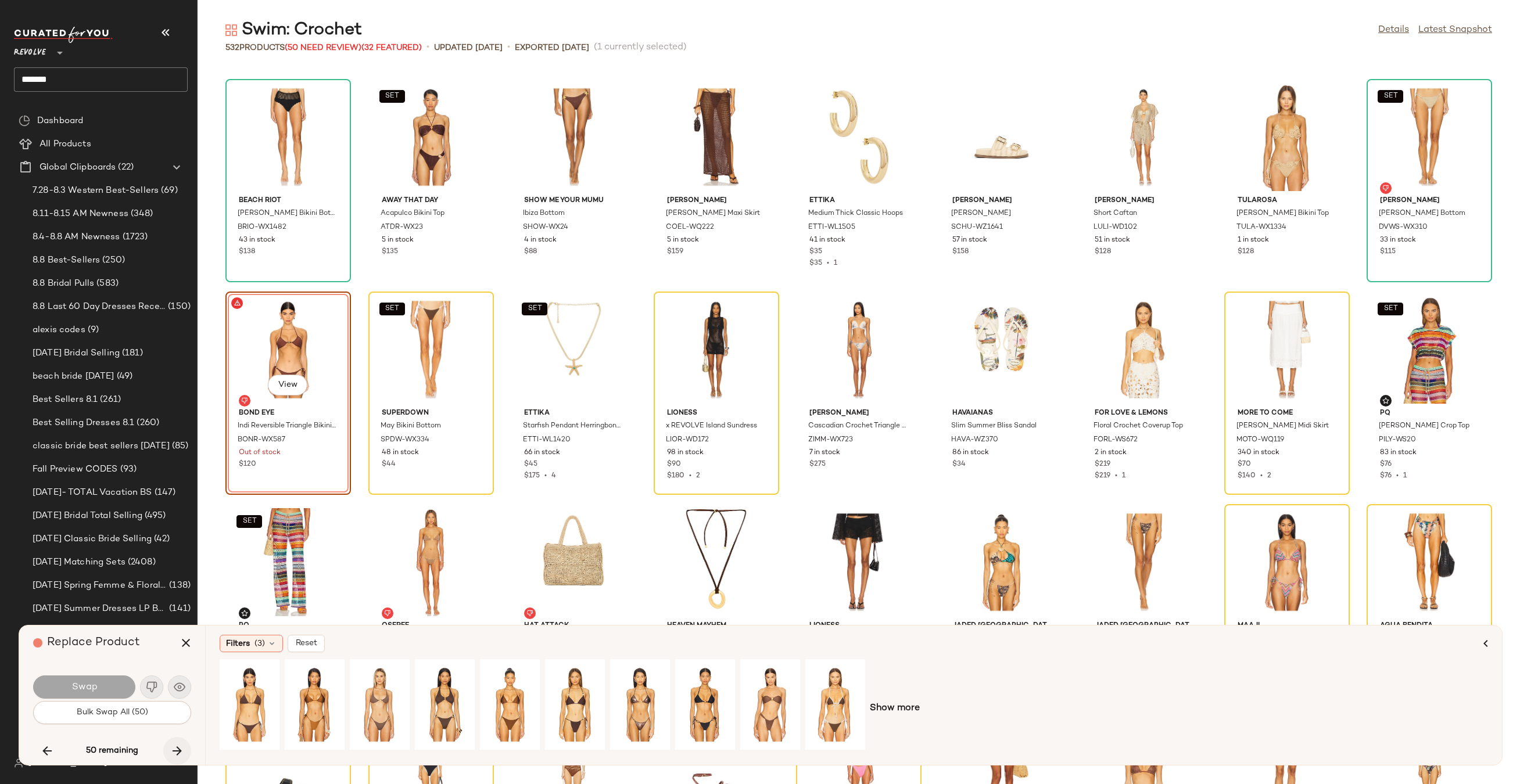
click at [179, 753] on icon "button" at bounding box center [176, 750] width 14 height 14
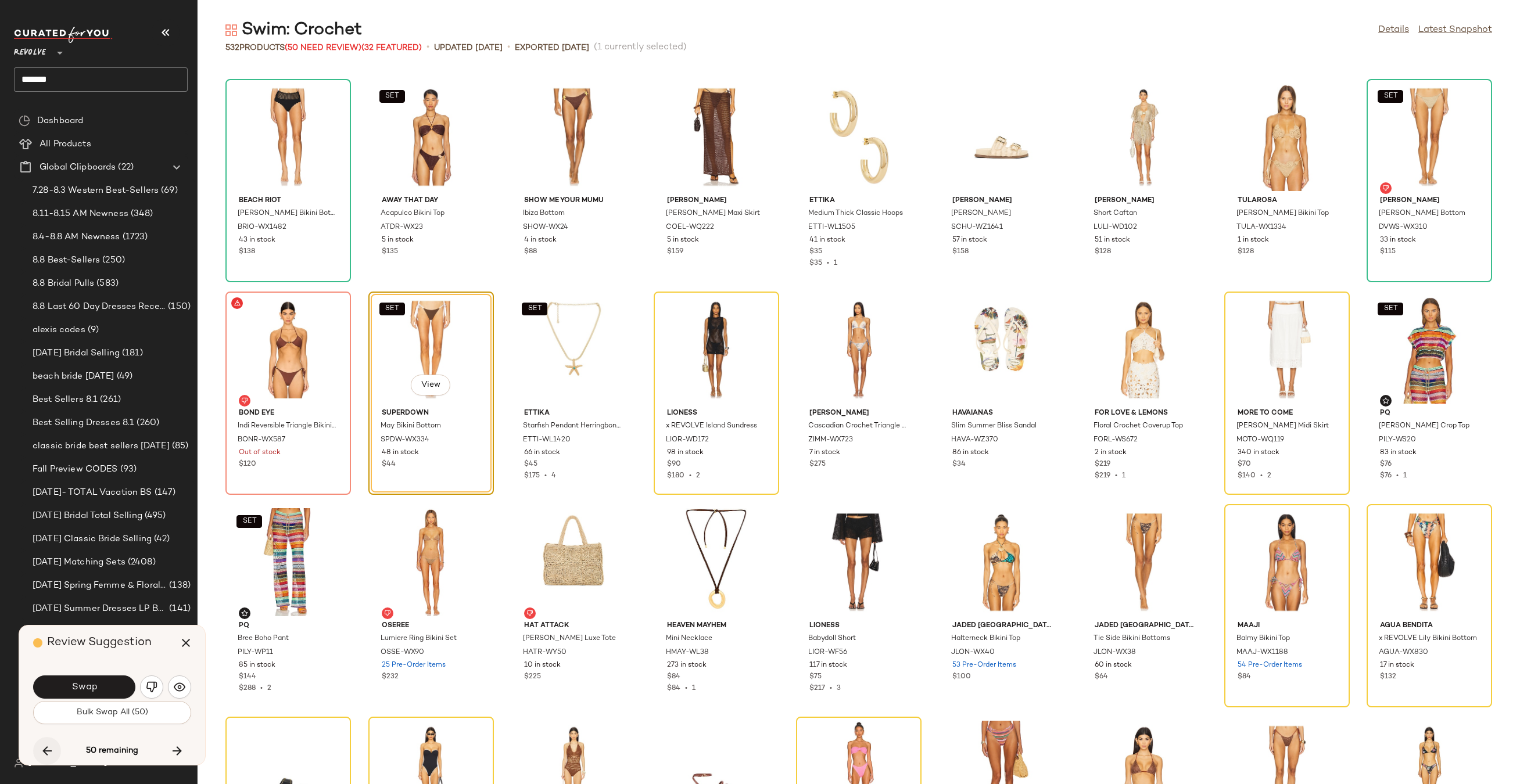
click at [42, 754] on icon "button" at bounding box center [46, 750] width 14 height 14
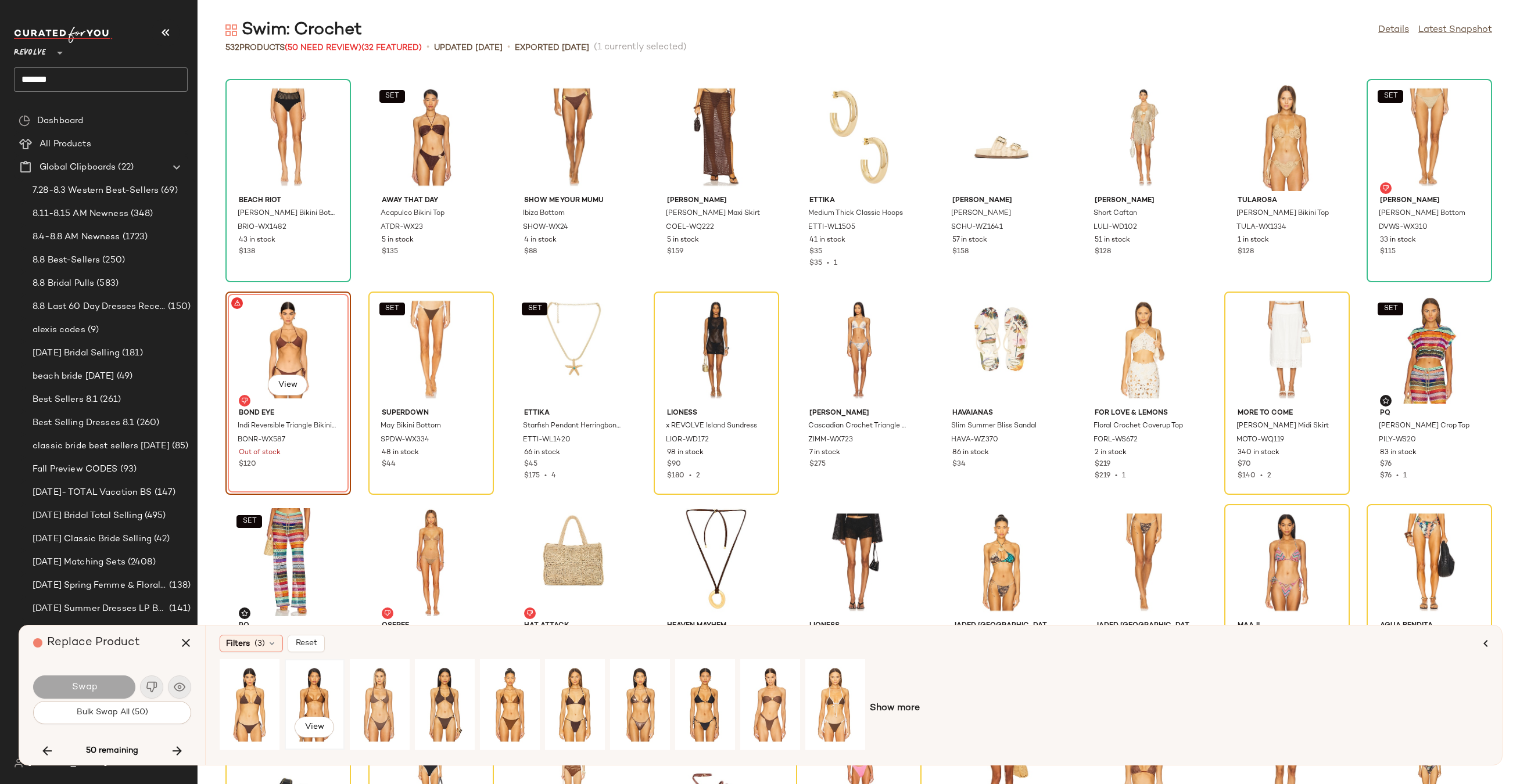
click at [315, 698] on div "View" at bounding box center [314, 704] width 52 height 82
click at [441, 693] on div "View" at bounding box center [444, 704] width 52 height 82
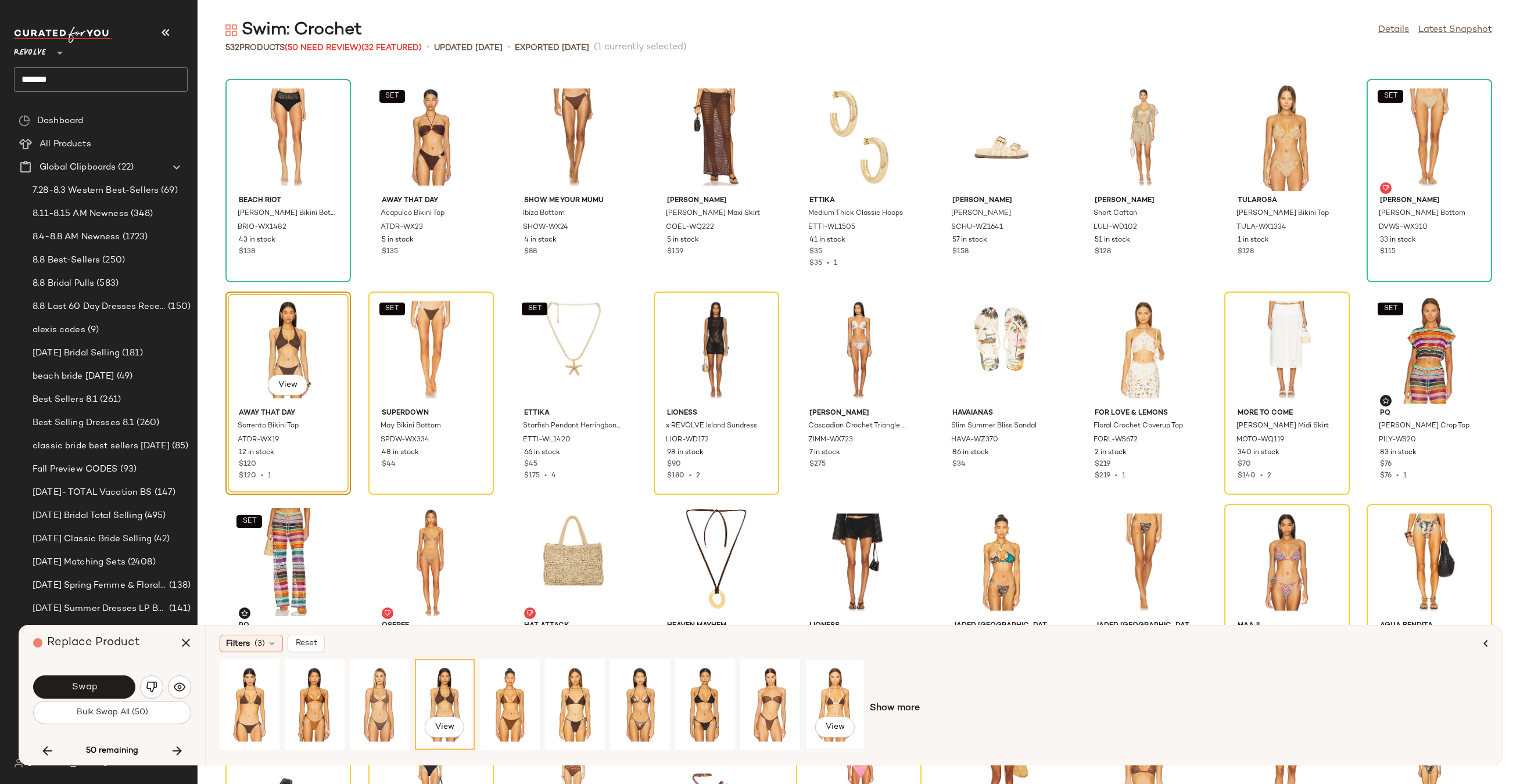
click at [834, 690] on div "View" at bounding box center [835, 704] width 52 height 82
click at [115, 678] on button "Swap" at bounding box center [84, 686] width 103 height 23
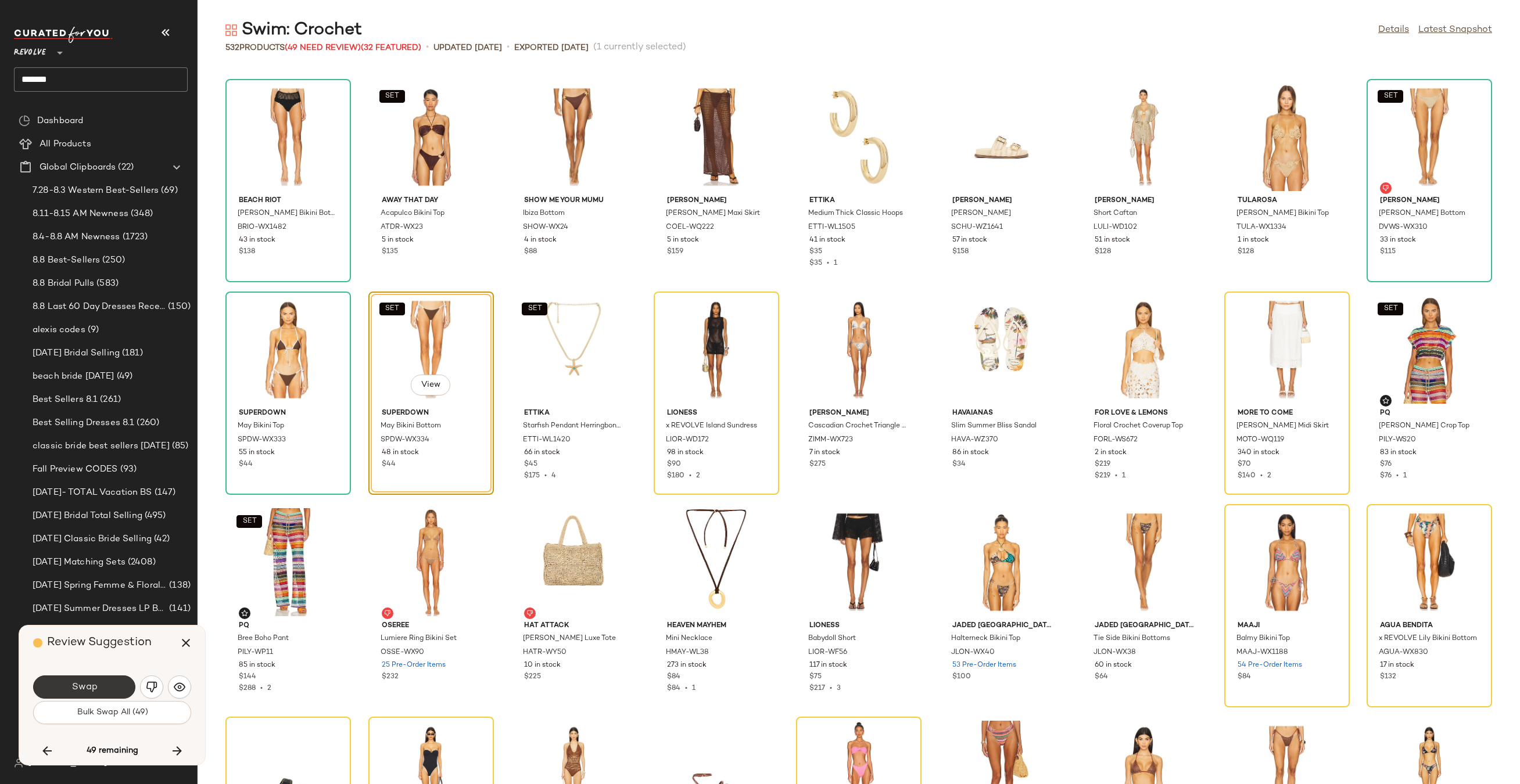
click at [100, 686] on button "Swap" at bounding box center [84, 686] width 103 height 23
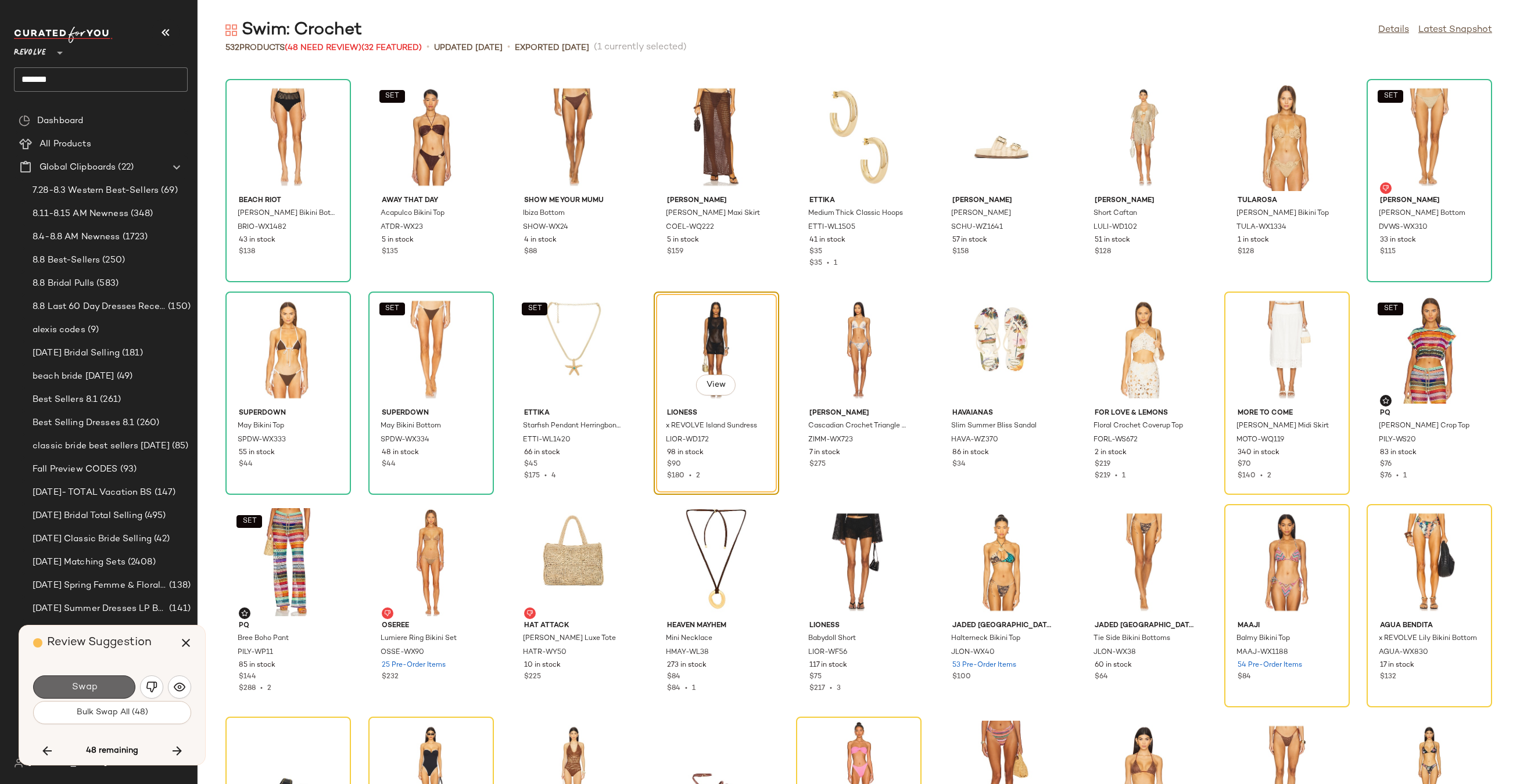
click at [62, 677] on button "Swap" at bounding box center [84, 686] width 103 height 23
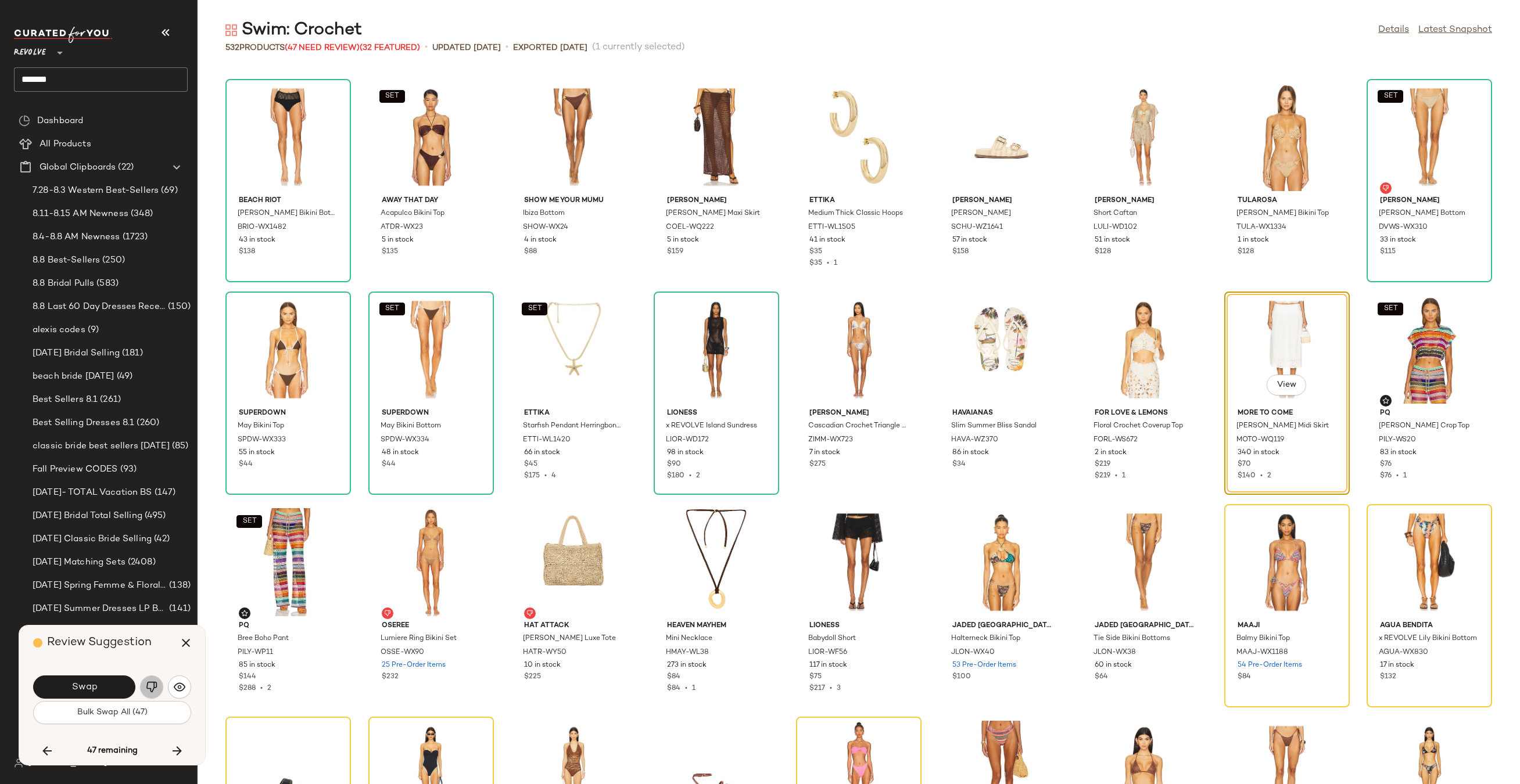
click at [143, 685] on button "button" at bounding box center [152, 686] width 23 height 23
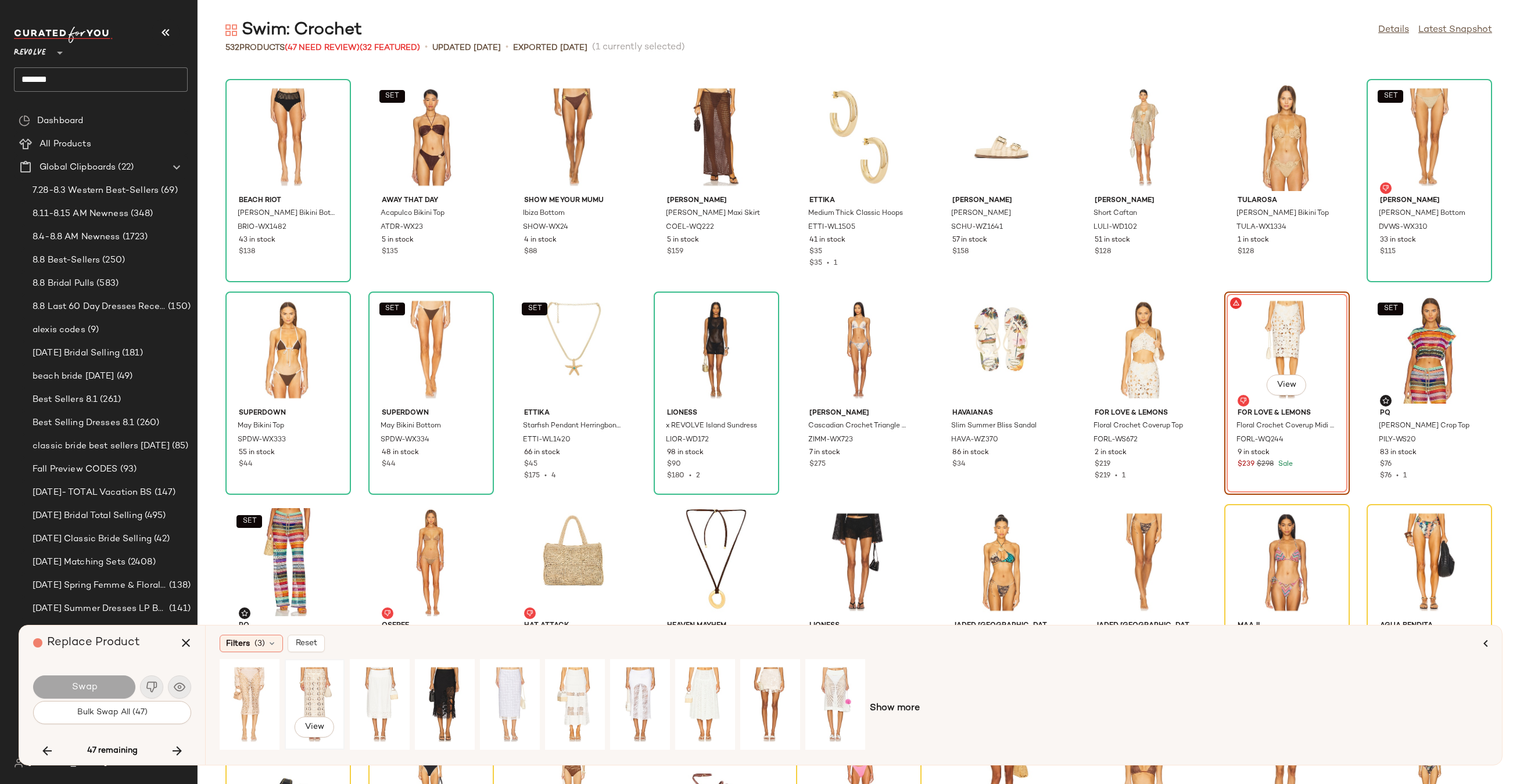
click at [301, 697] on div "View" at bounding box center [314, 704] width 52 height 82
click at [81, 684] on span "Swap" at bounding box center [84, 687] width 26 height 11
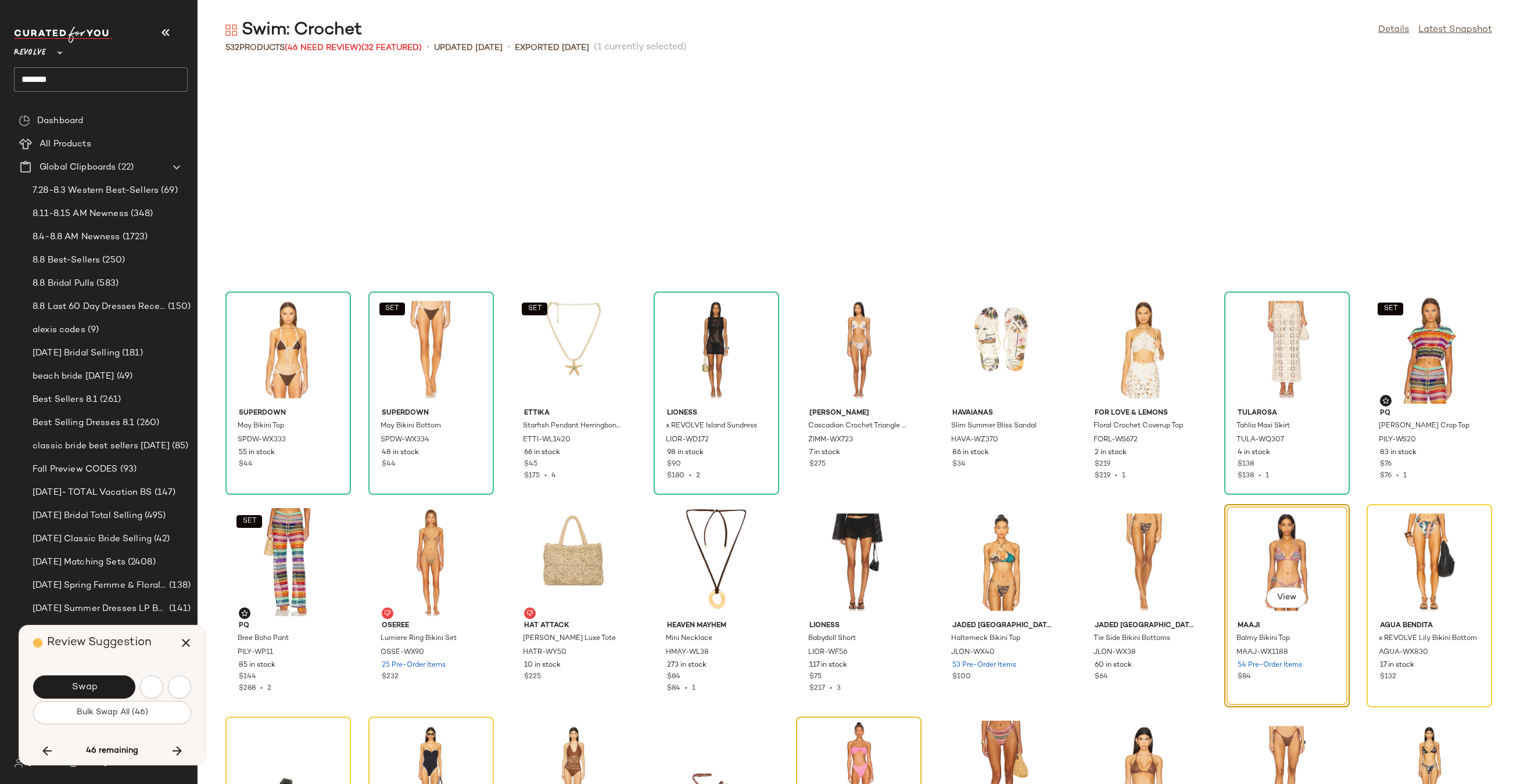
scroll to position [8499, 0]
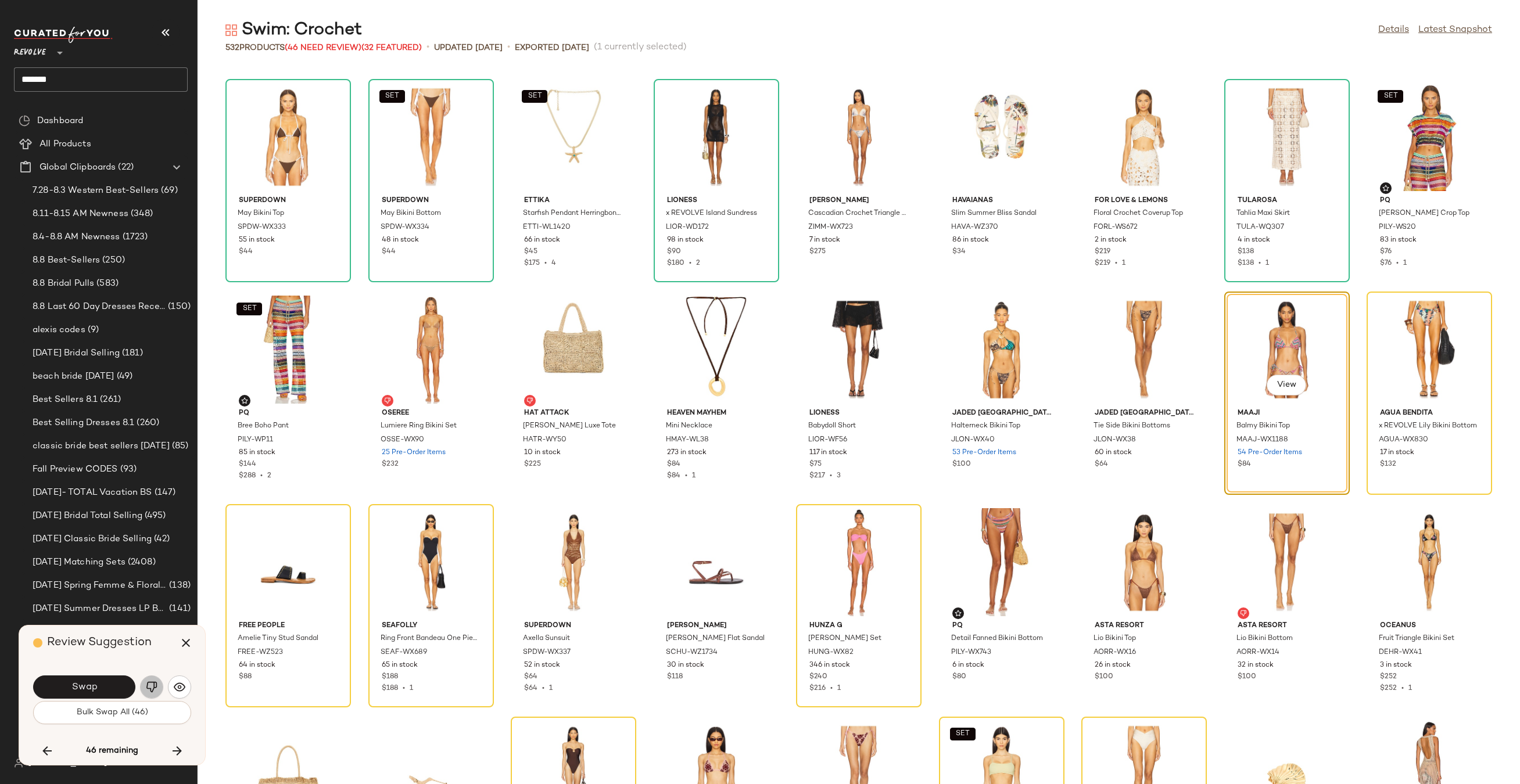
click at [150, 686] on img "button" at bounding box center [152, 686] width 12 height 12
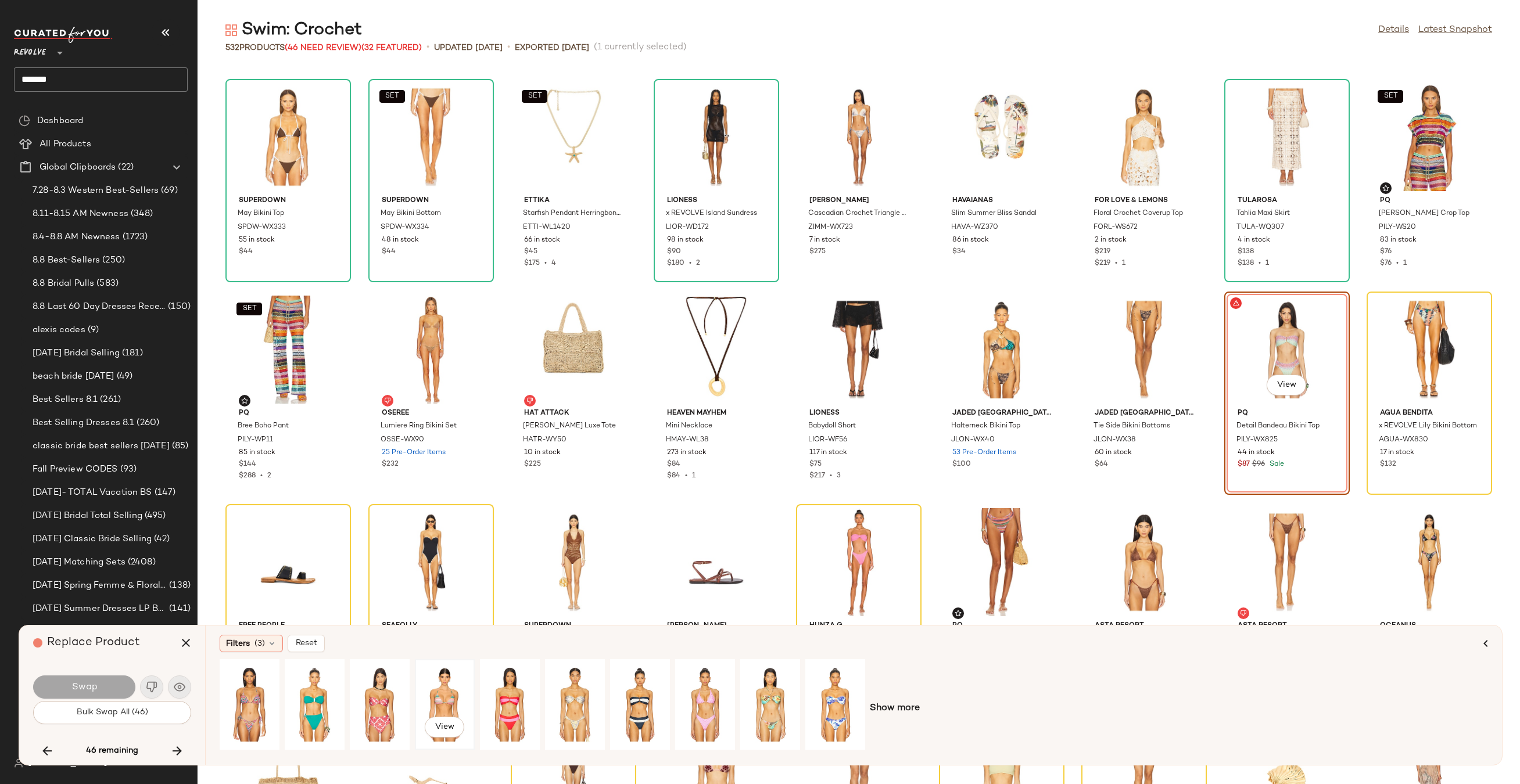
click at [450, 687] on div "View" at bounding box center [444, 704] width 52 height 82
click at [241, 696] on div "View" at bounding box center [249, 704] width 52 height 82
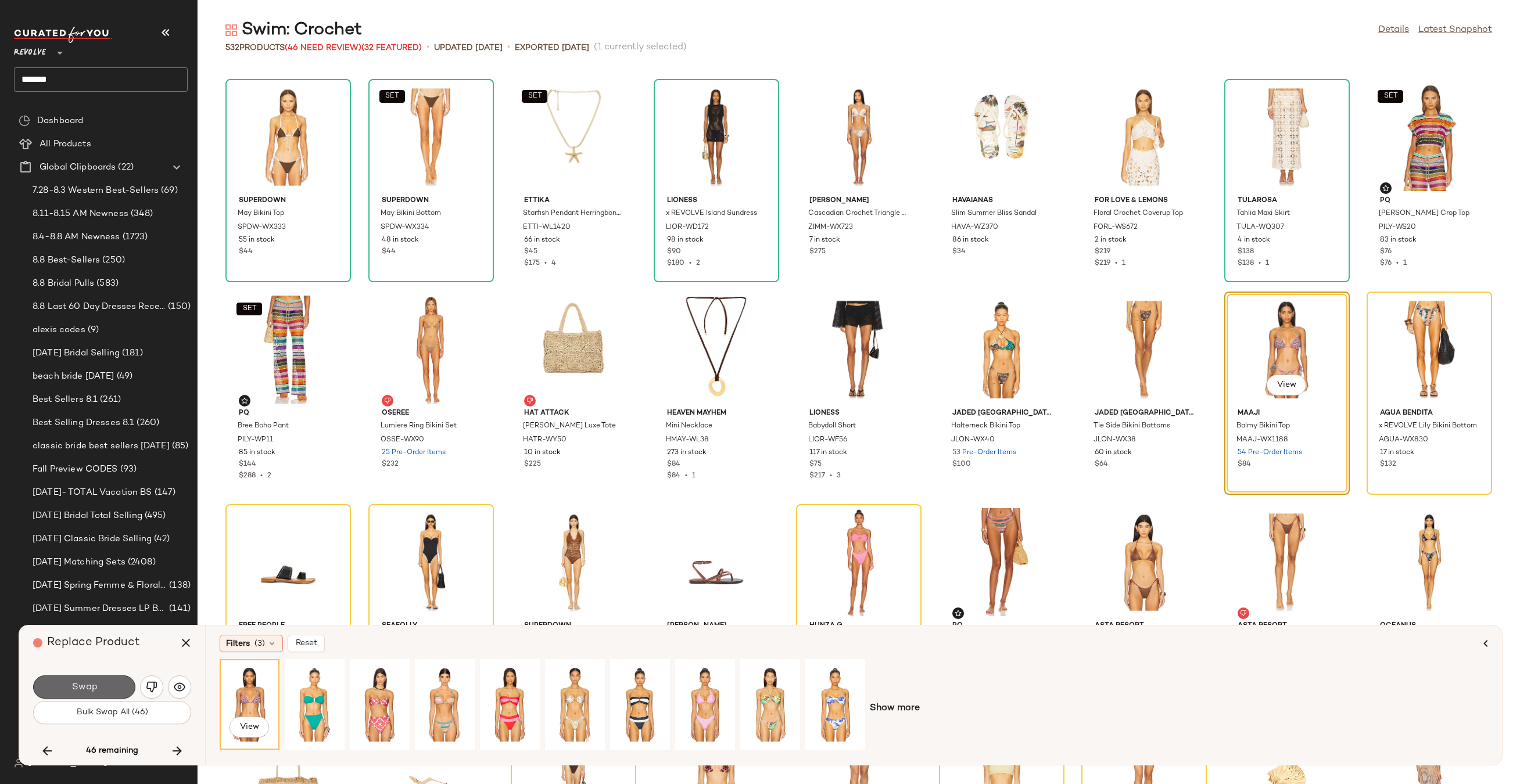
click at [68, 685] on button "Swap" at bounding box center [84, 686] width 103 height 23
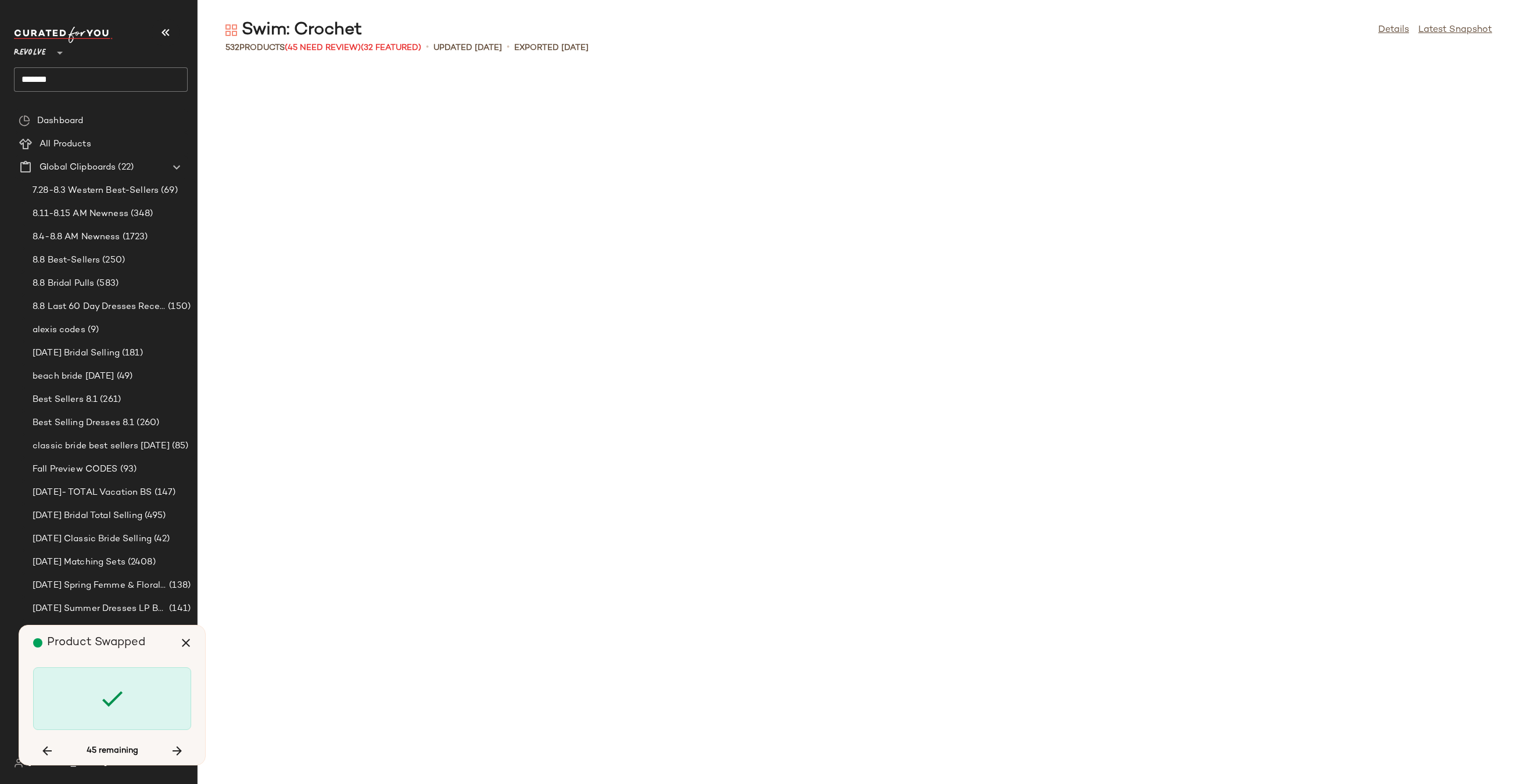
scroll to position [8499, 0]
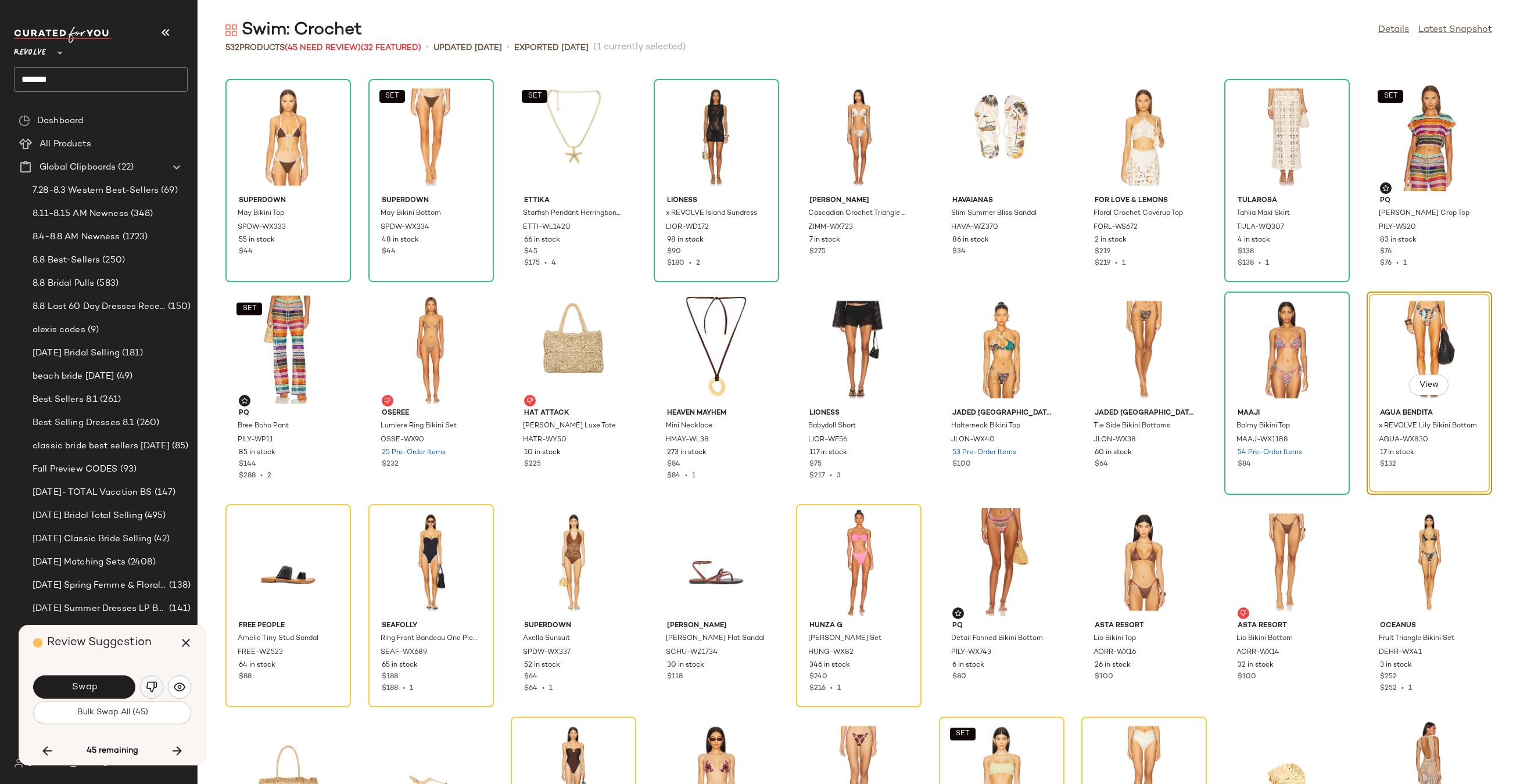
click at [154, 682] on img "button" at bounding box center [152, 686] width 12 height 12
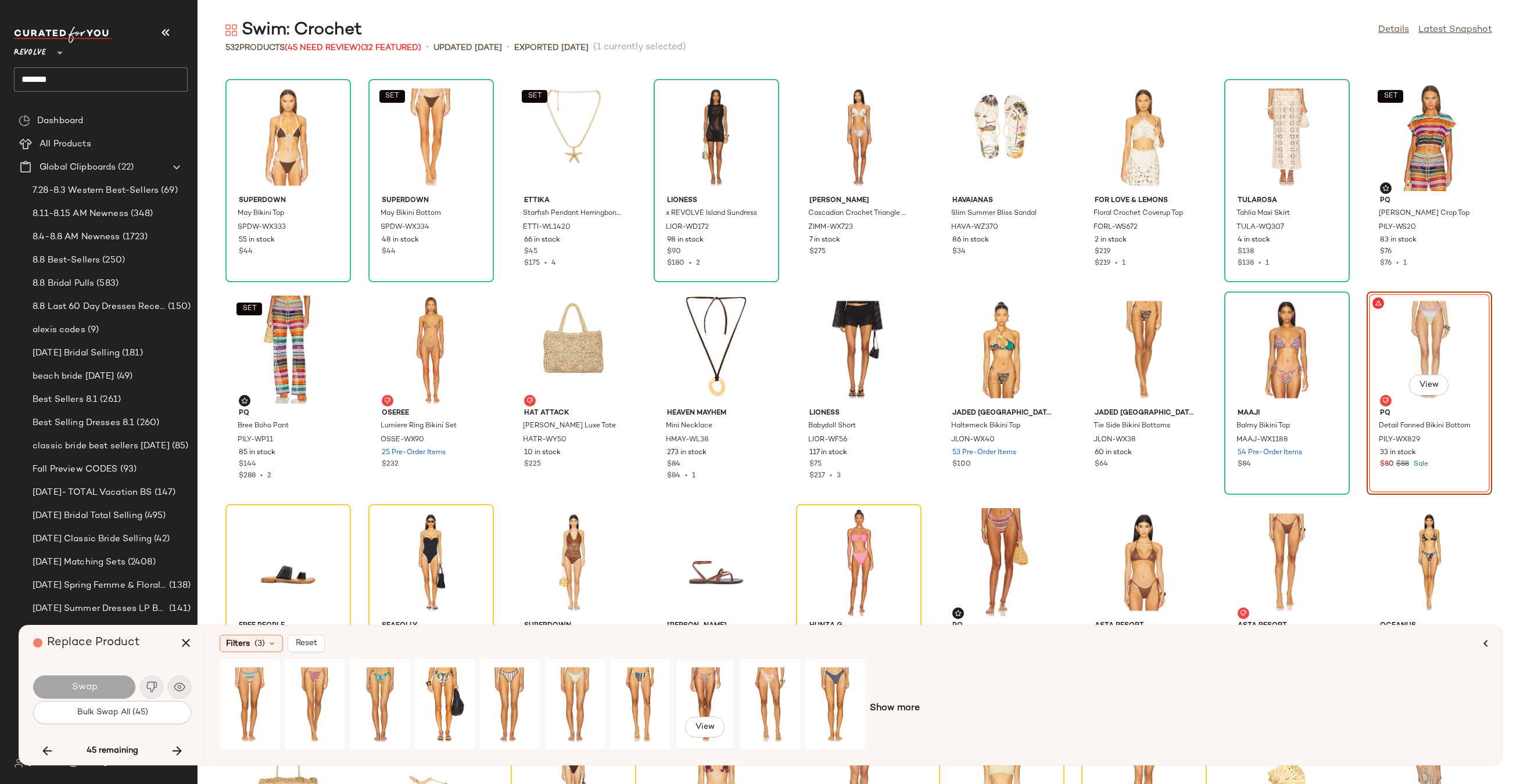
click at [708, 687] on div "View" at bounding box center [705, 704] width 52 height 82
click at [121, 680] on button "Swap" at bounding box center [84, 686] width 103 height 23
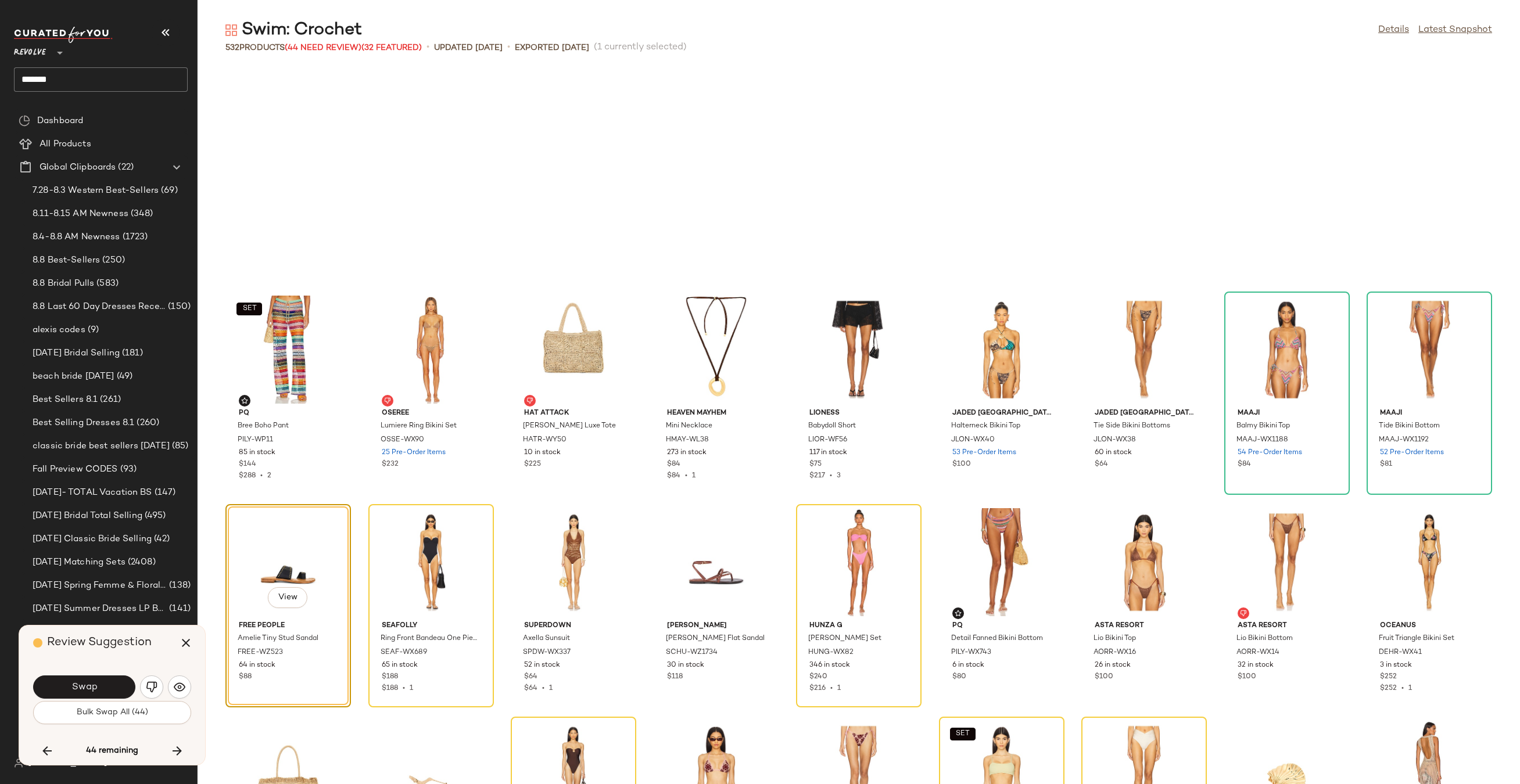
scroll to position [8712, 0]
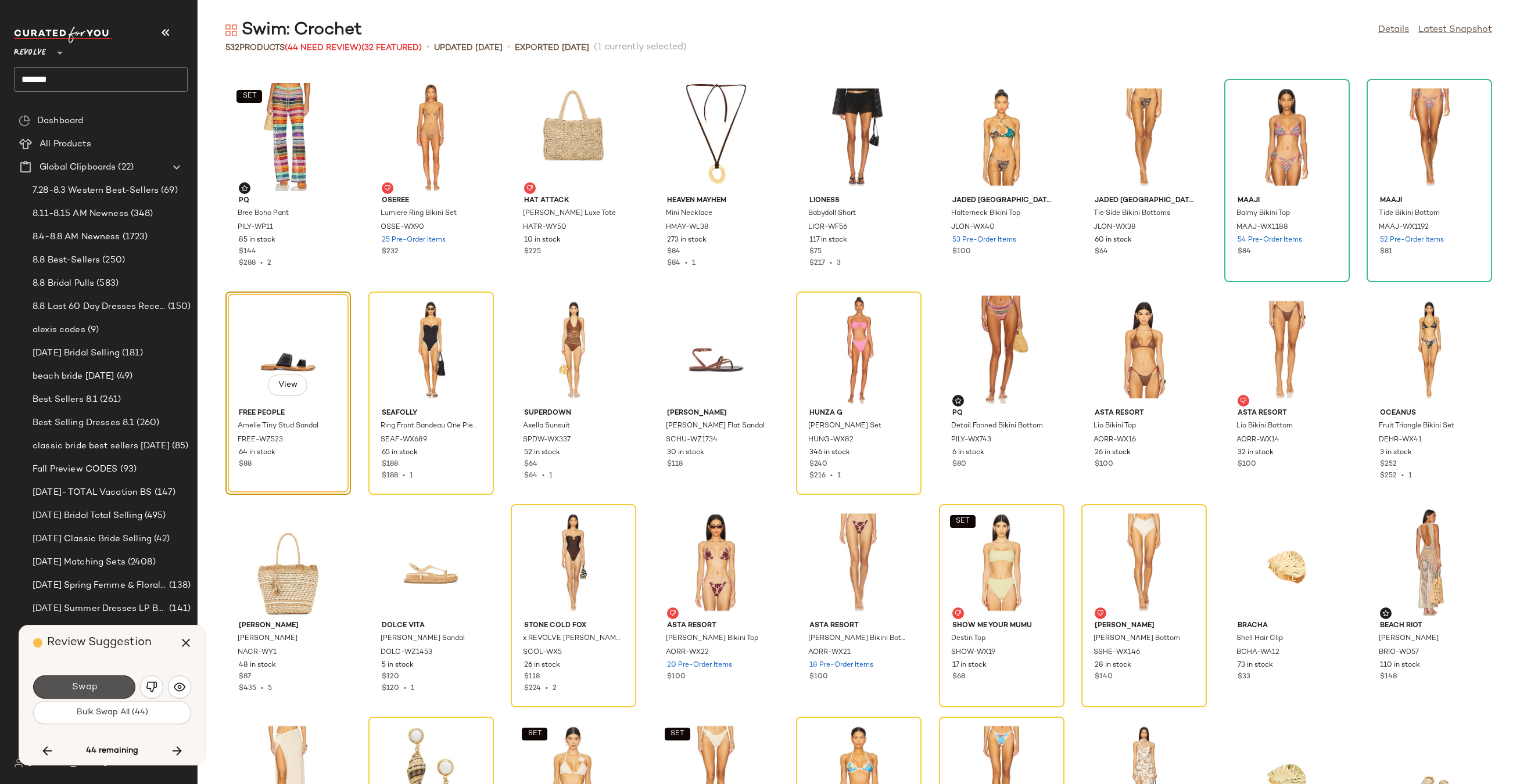
click at [121, 680] on button "Swap" at bounding box center [84, 686] width 103 height 23
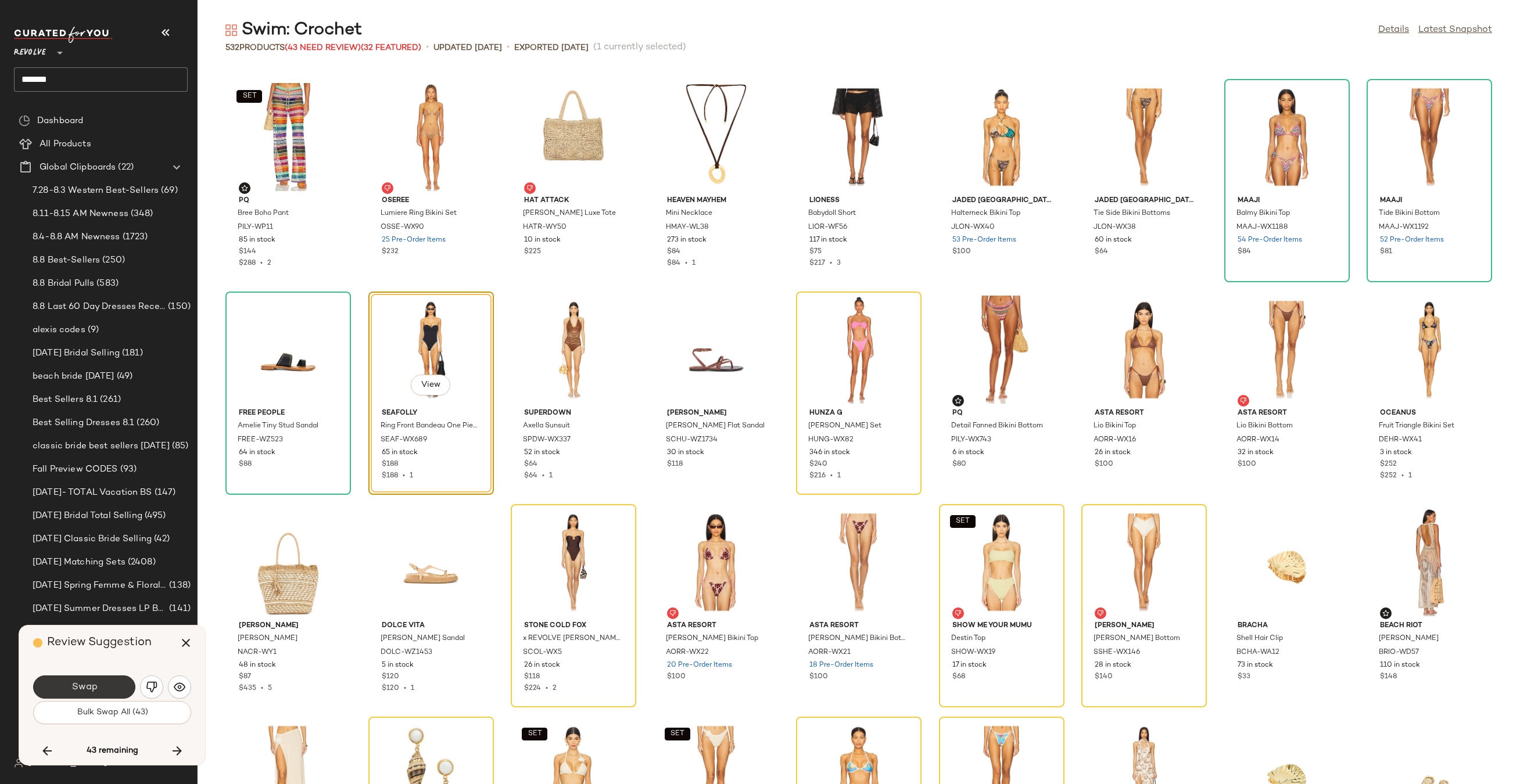
click at [107, 687] on button "Swap" at bounding box center [84, 686] width 103 height 23
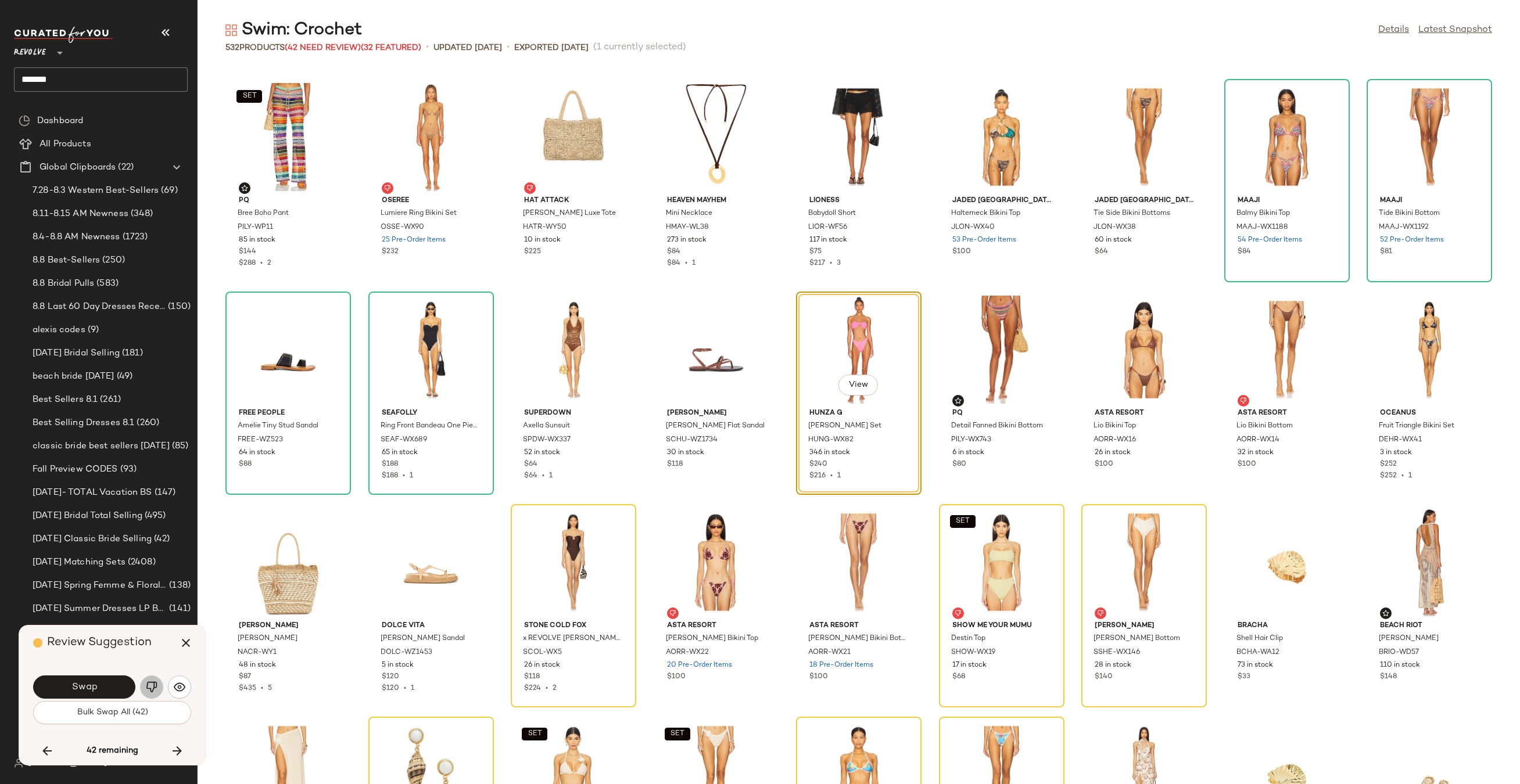
click at [157, 684] on button "button" at bounding box center [152, 686] width 23 height 23
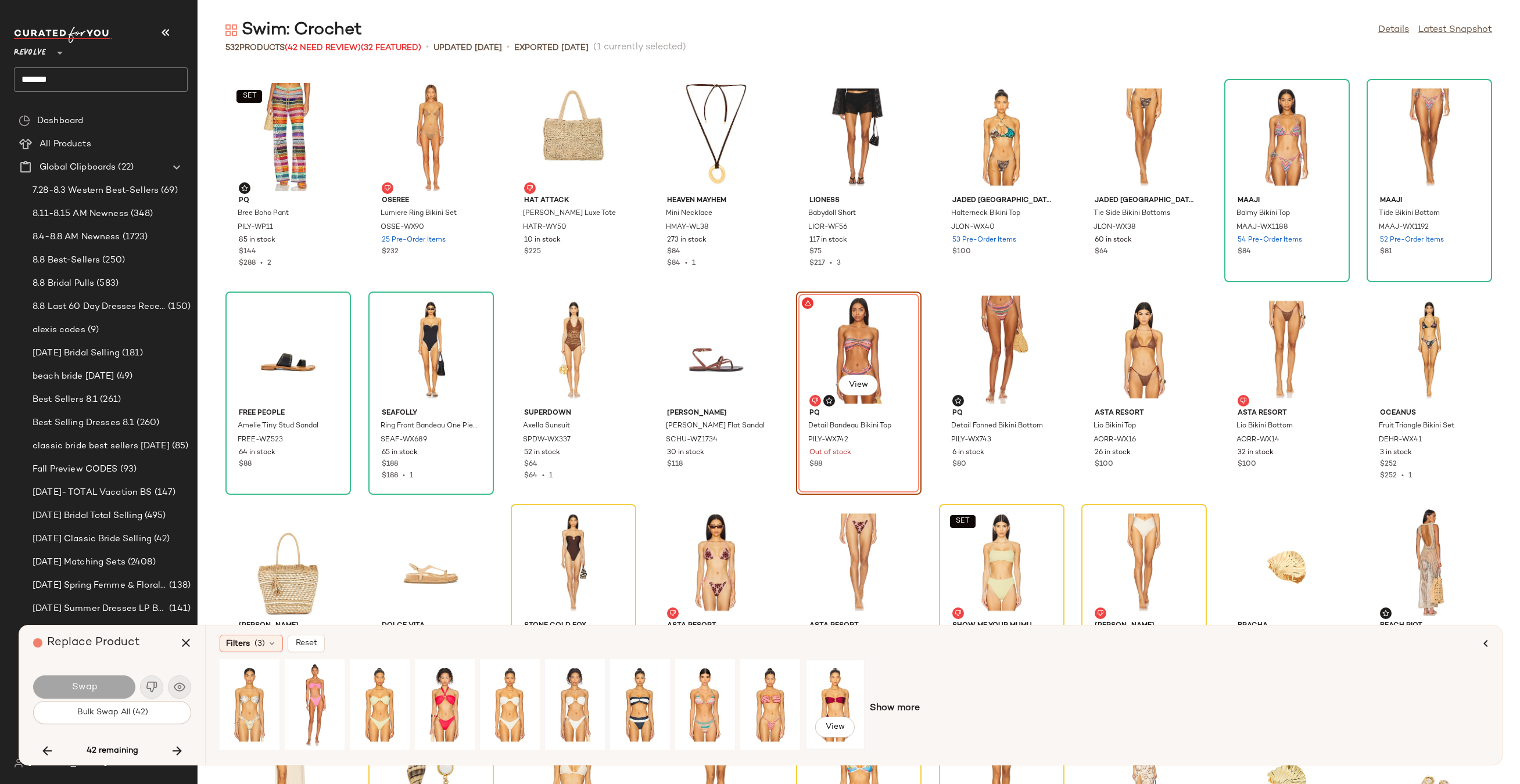
click at [837, 691] on div "View" at bounding box center [835, 704] width 52 height 82
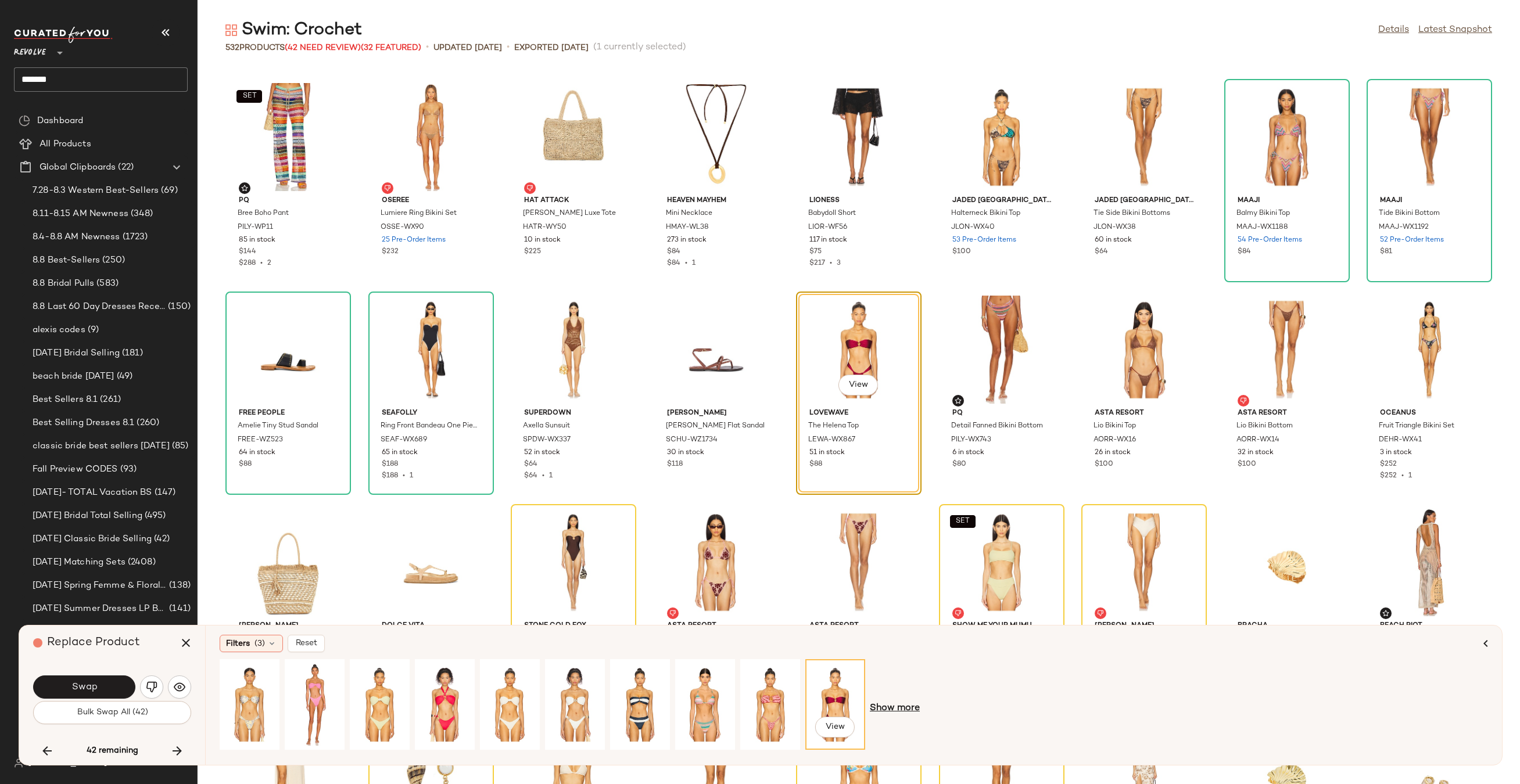
click at [913, 708] on span "Show more" at bounding box center [894, 707] width 50 height 14
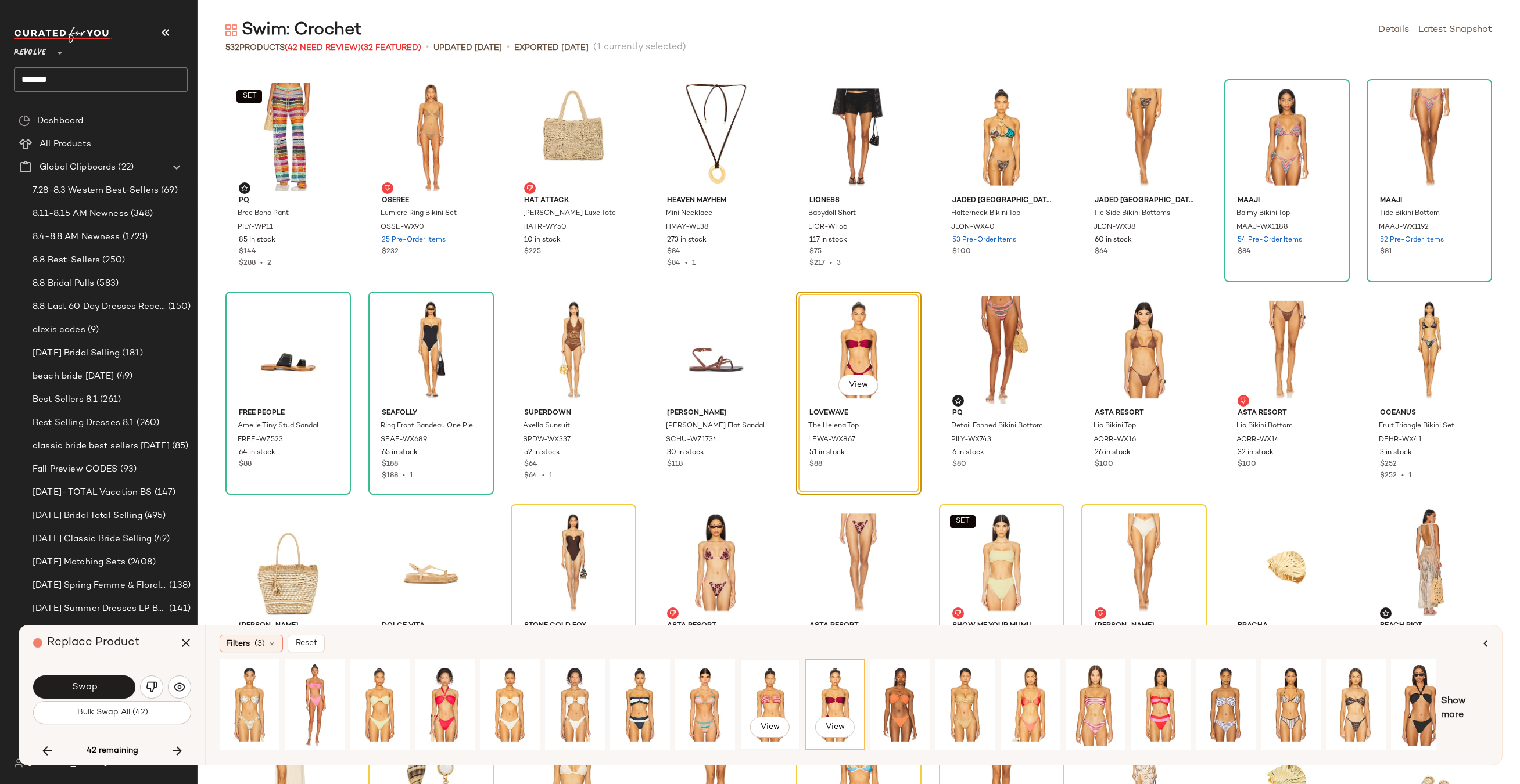
scroll to position [0, 79]
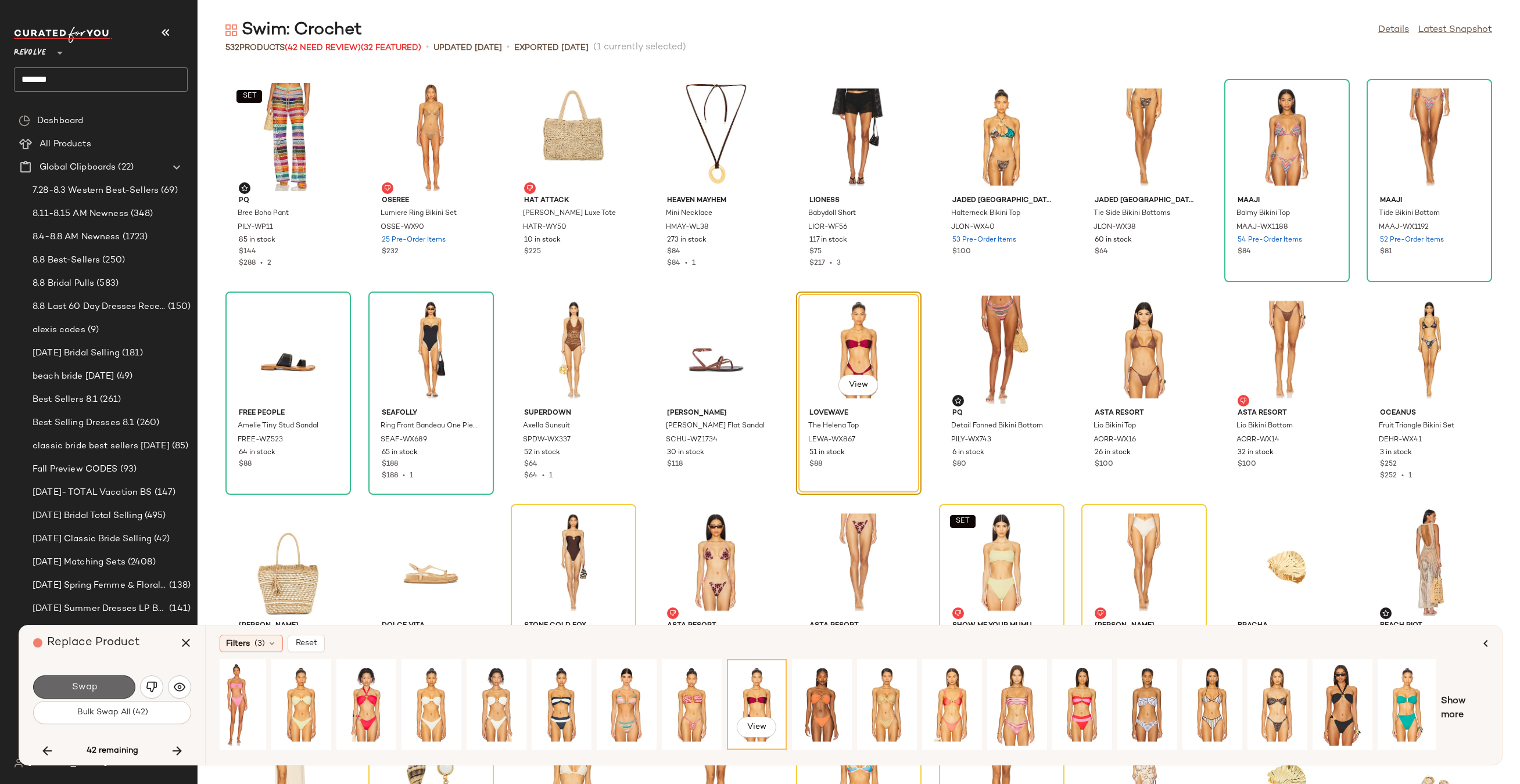
click at [67, 680] on button "Swap" at bounding box center [84, 686] width 103 height 23
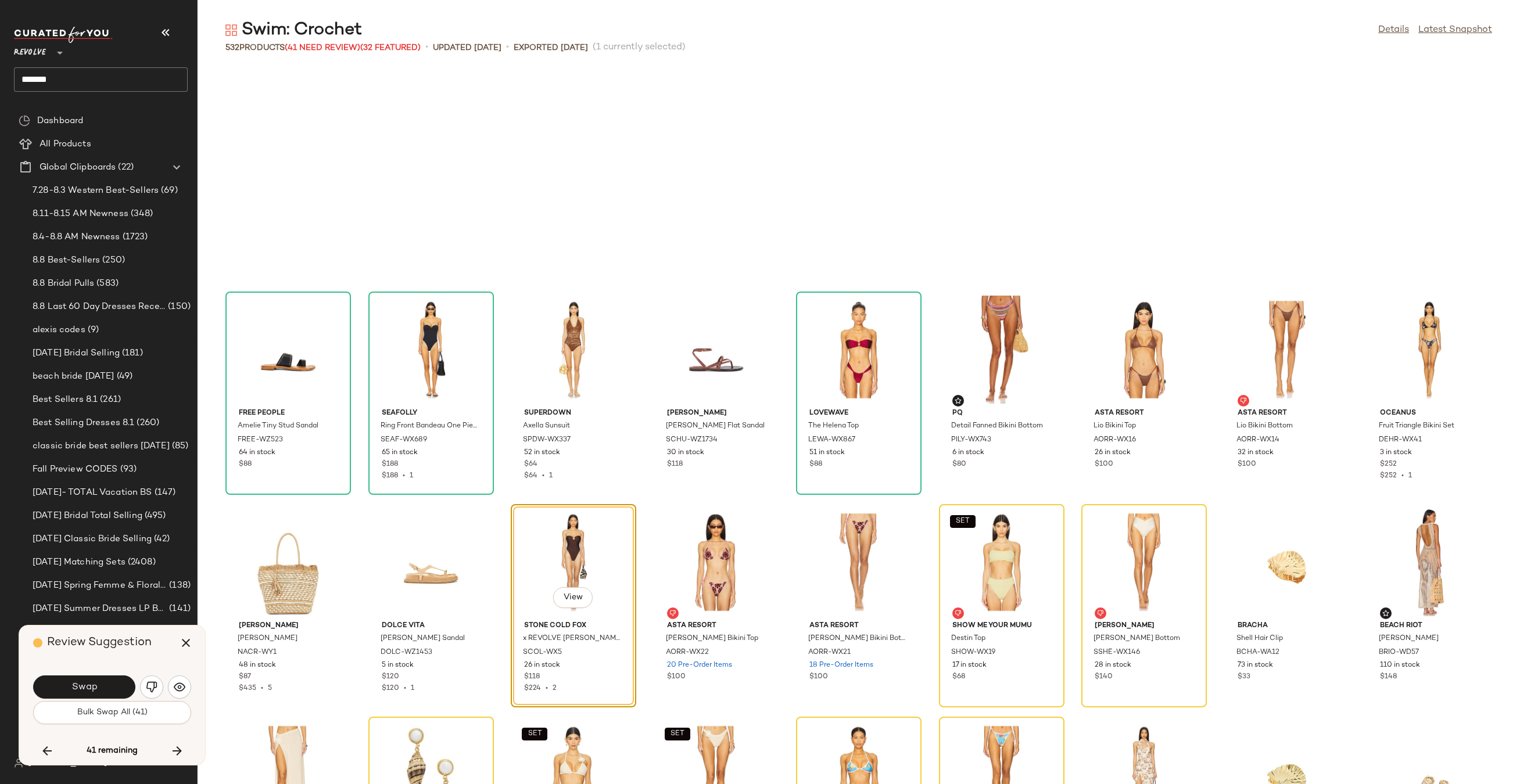
scroll to position [8924, 0]
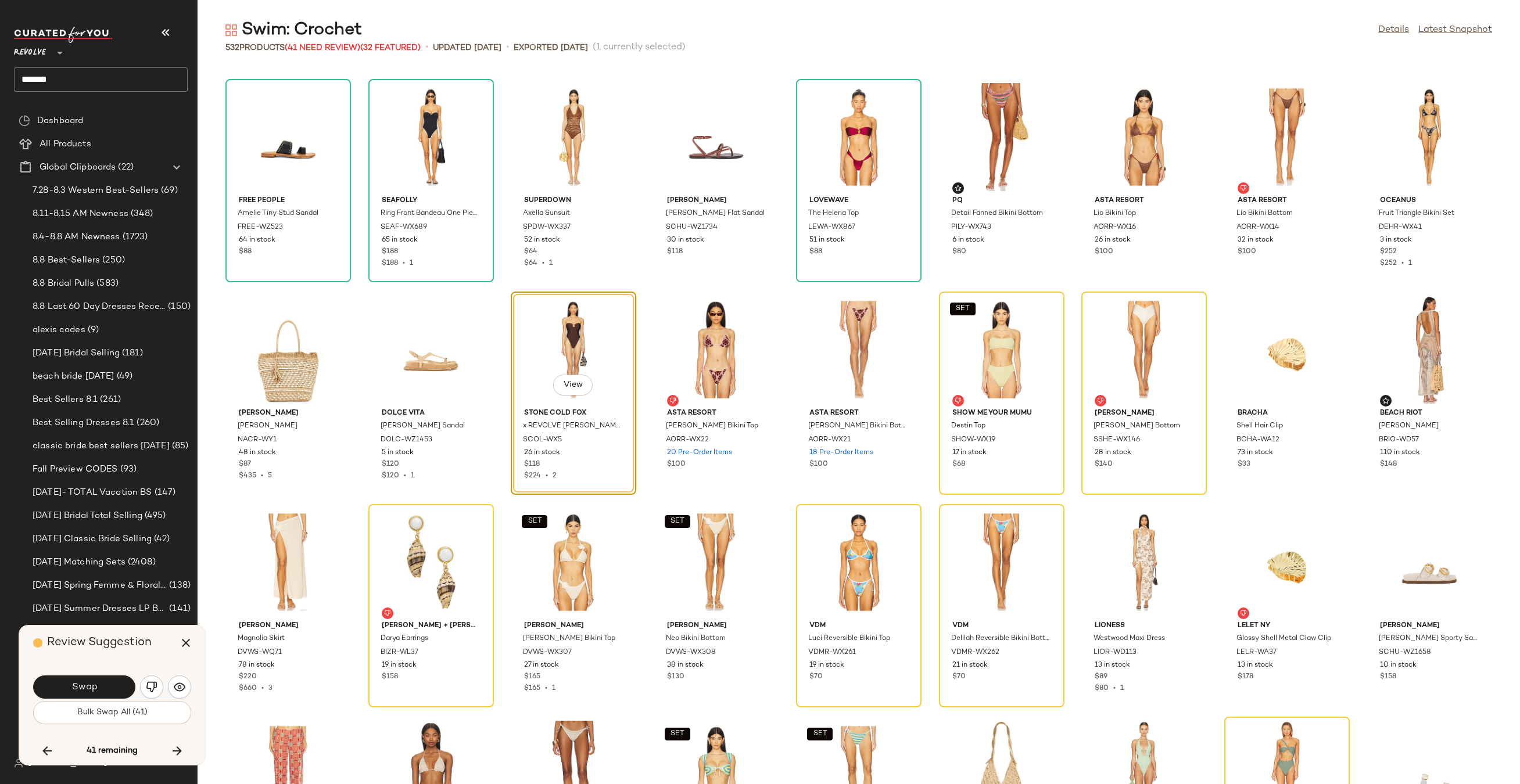
click at [67, 680] on button "Swap" at bounding box center [84, 686] width 103 height 23
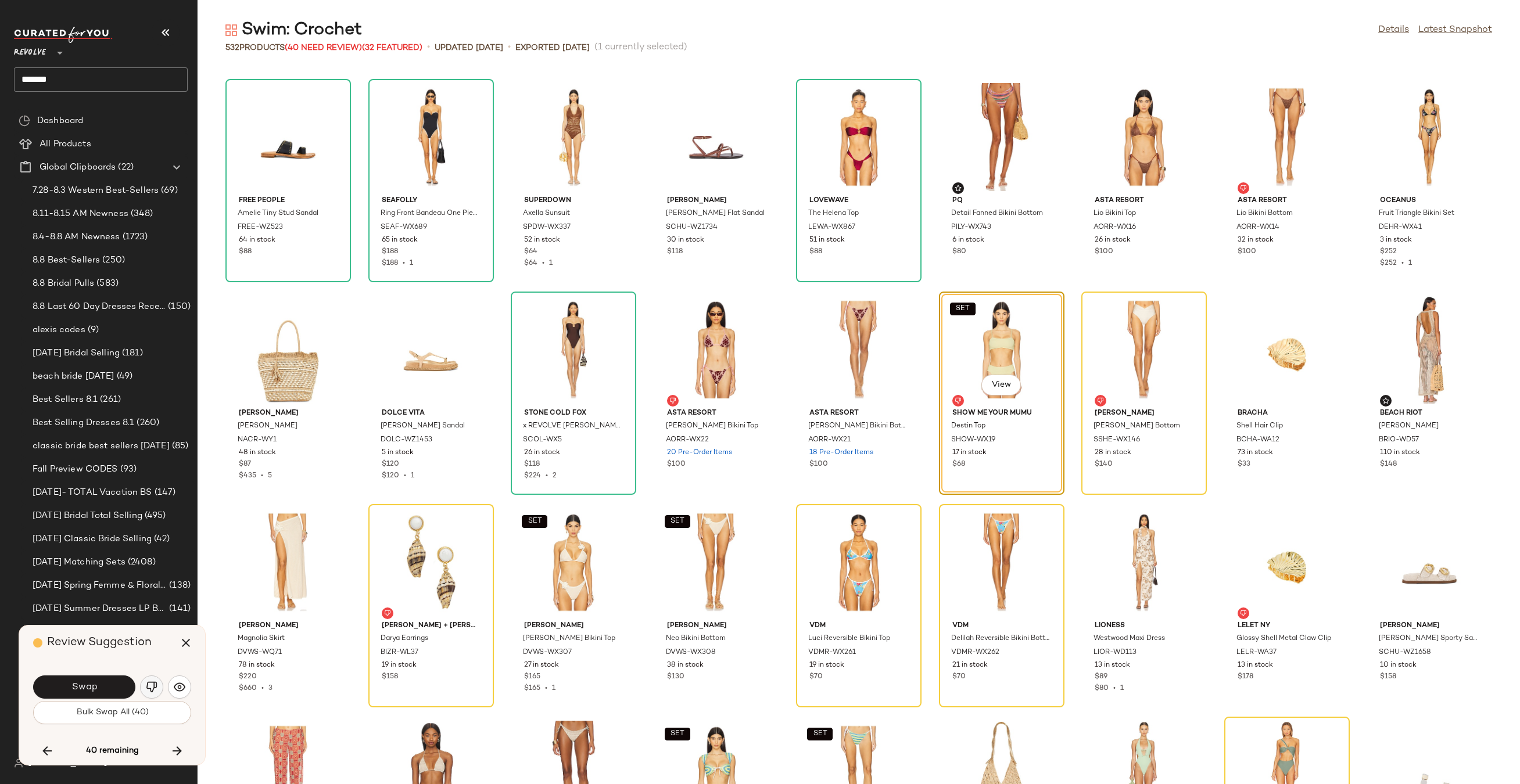
click at [151, 684] on img "button" at bounding box center [152, 686] width 12 height 12
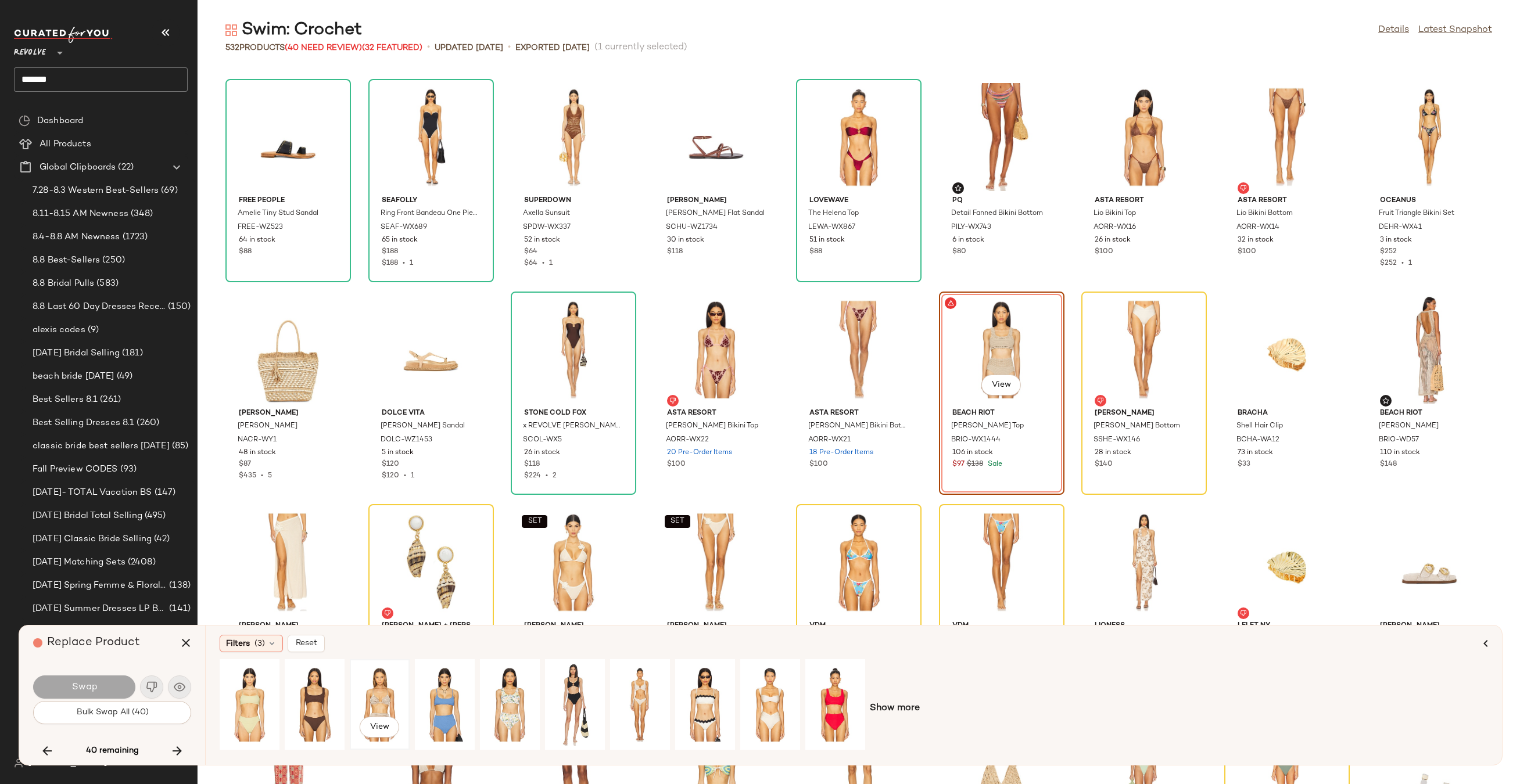
click at [387, 691] on div "View" at bounding box center [380, 704] width 52 height 82
click at [313, 683] on div "View" at bounding box center [314, 704] width 52 height 82
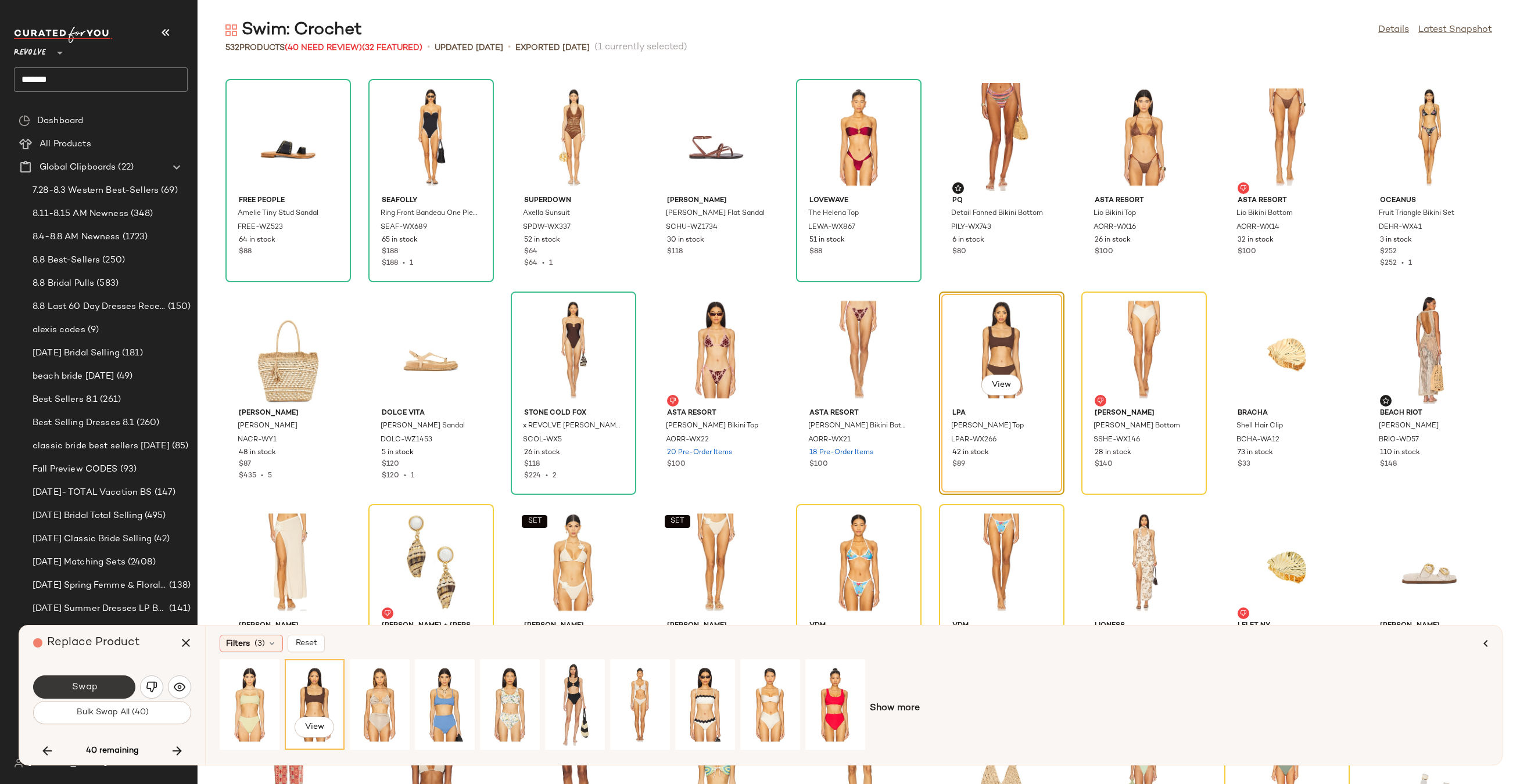
click at [125, 681] on button "Swap" at bounding box center [84, 686] width 103 height 23
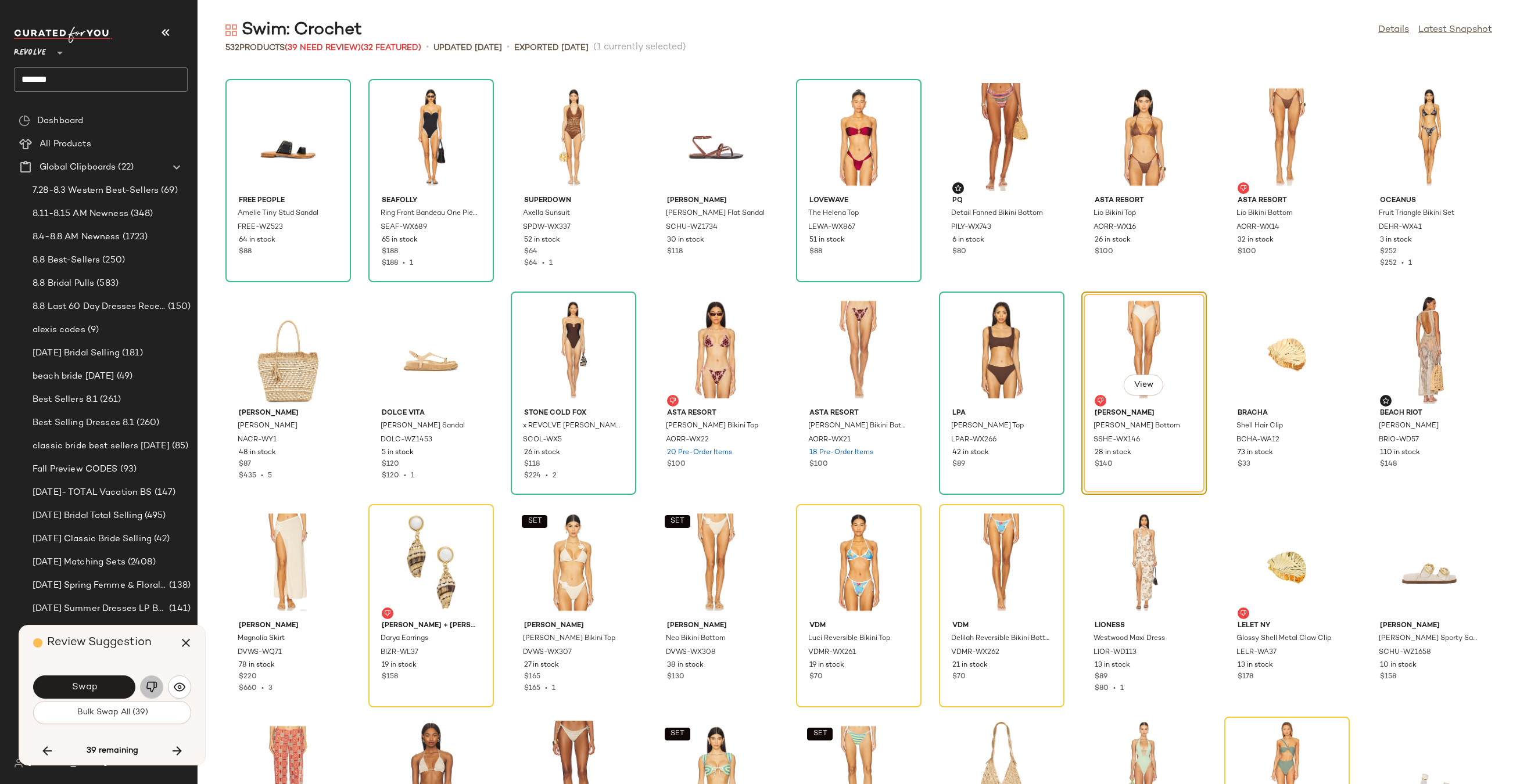
click at [154, 687] on img "button" at bounding box center [152, 686] width 12 height 12
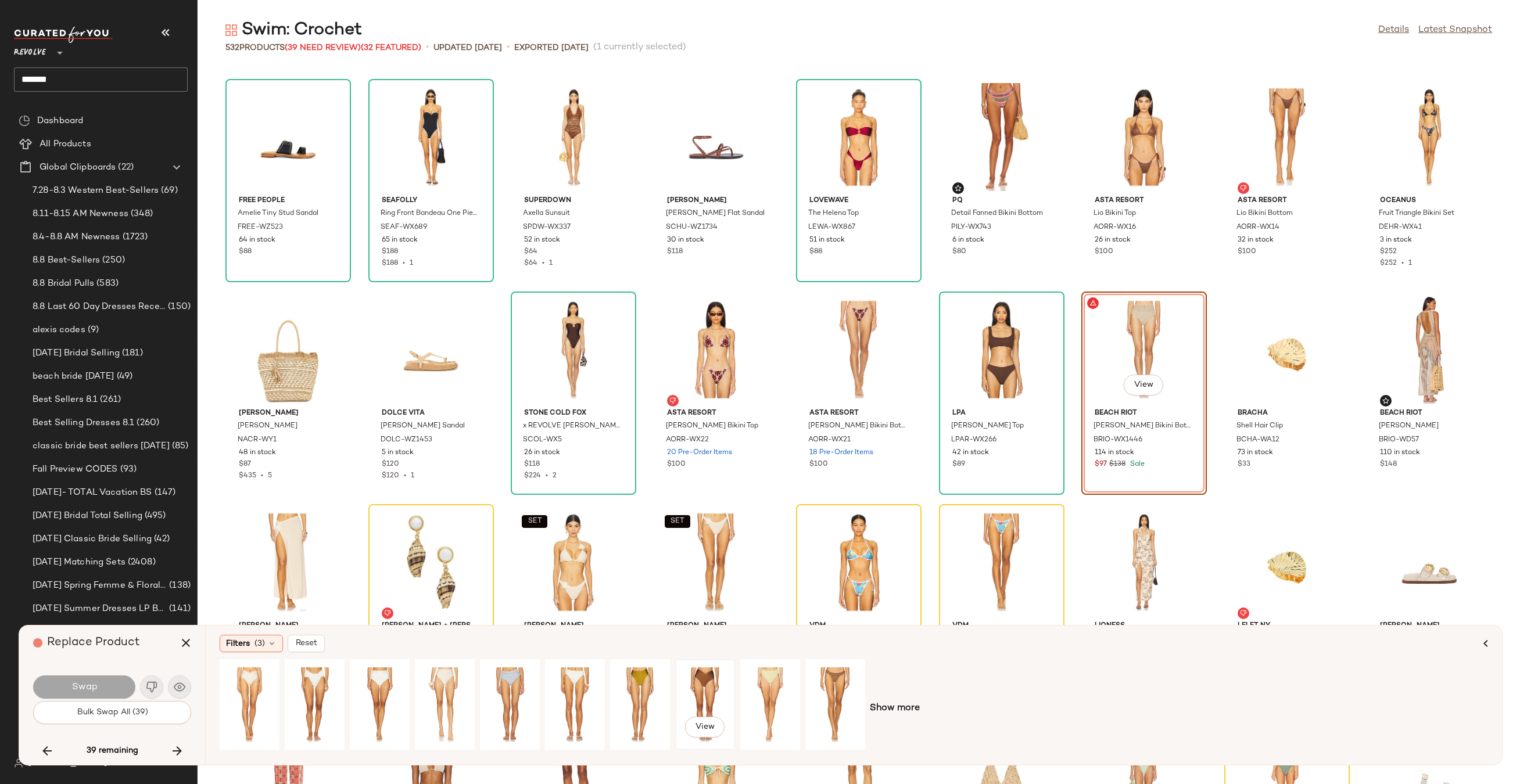
click at [703, 676] on div "View" at bounding box center [705, 704] width 52 height 82
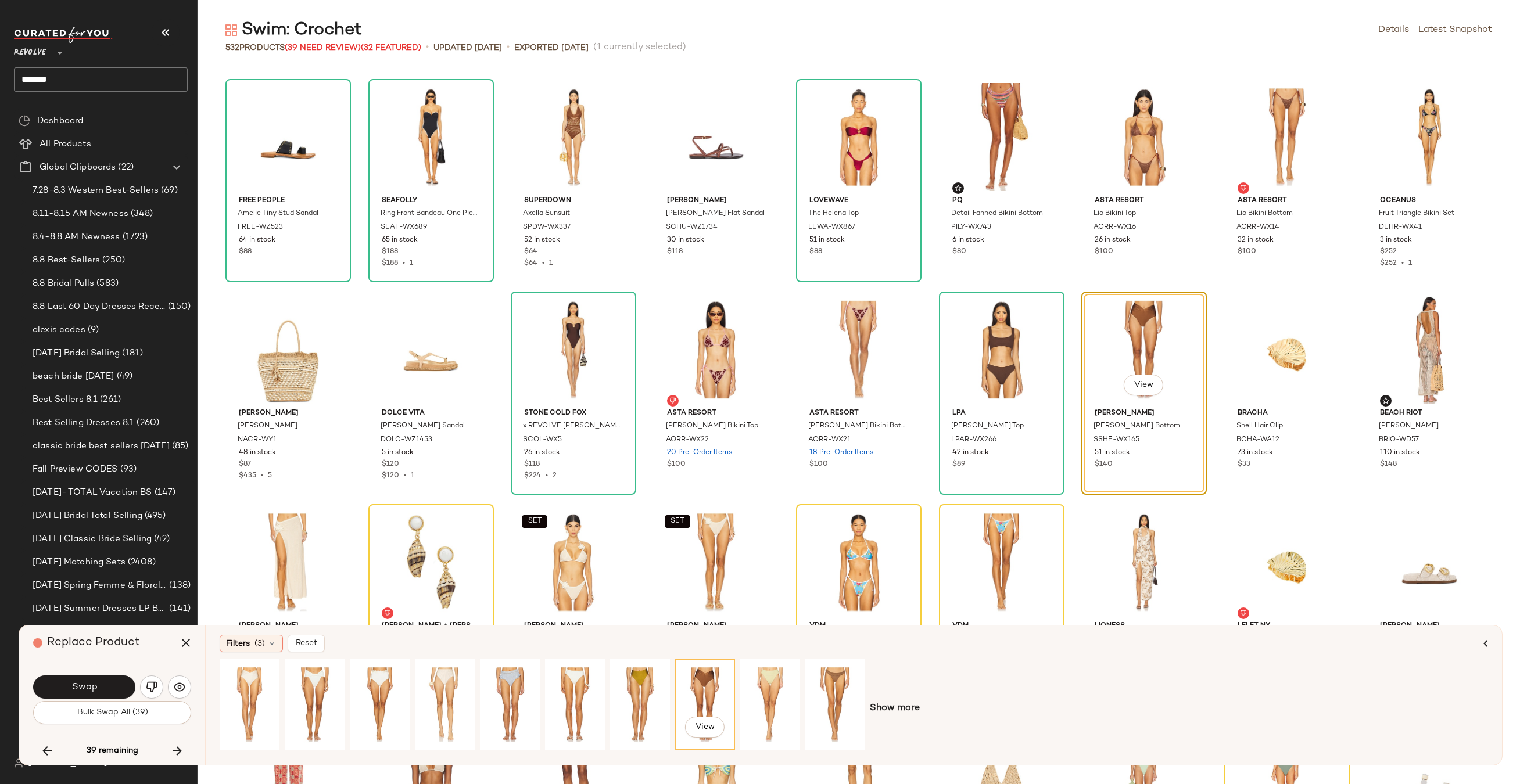
click at [879, 710] on span "Show more" at bounding box center [894, 707] width 50 height 14
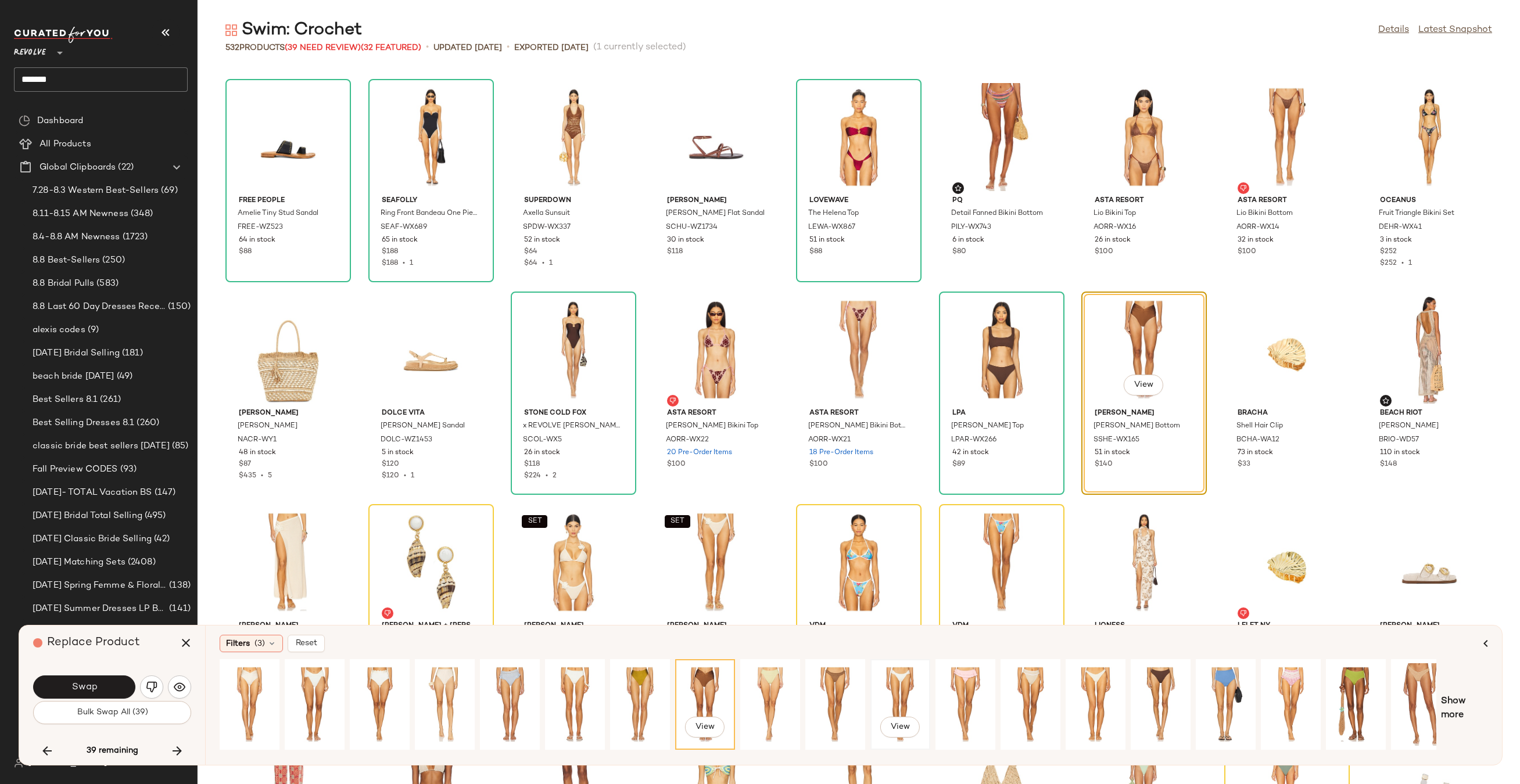
scroll to position [0, 79]
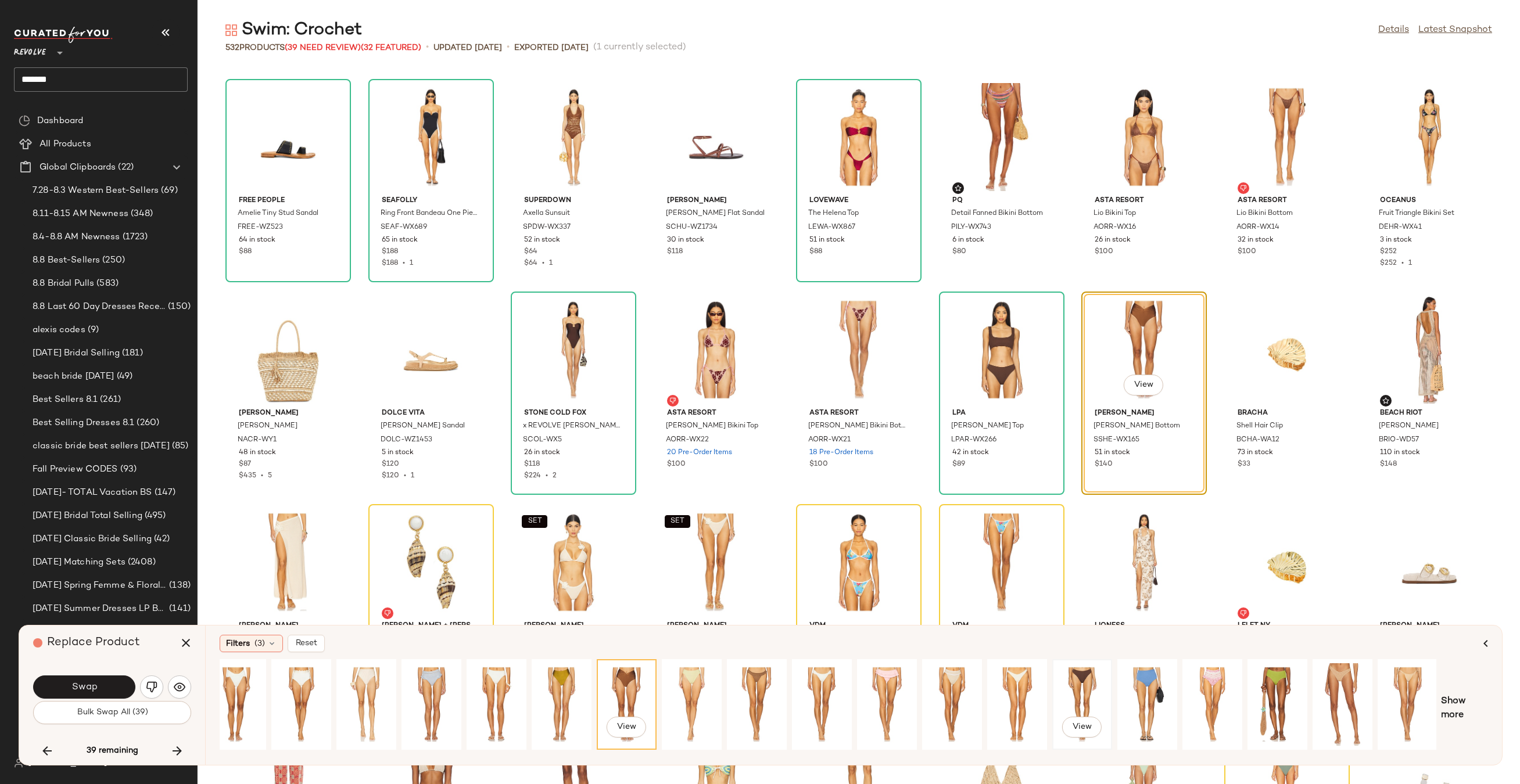
click at [1068, 664] on div "View" at bounding box center [1082, 704] width 52 height 82
click at [84, 682] on span "Swap" at bounding box center [84, 687] width 26 height 11
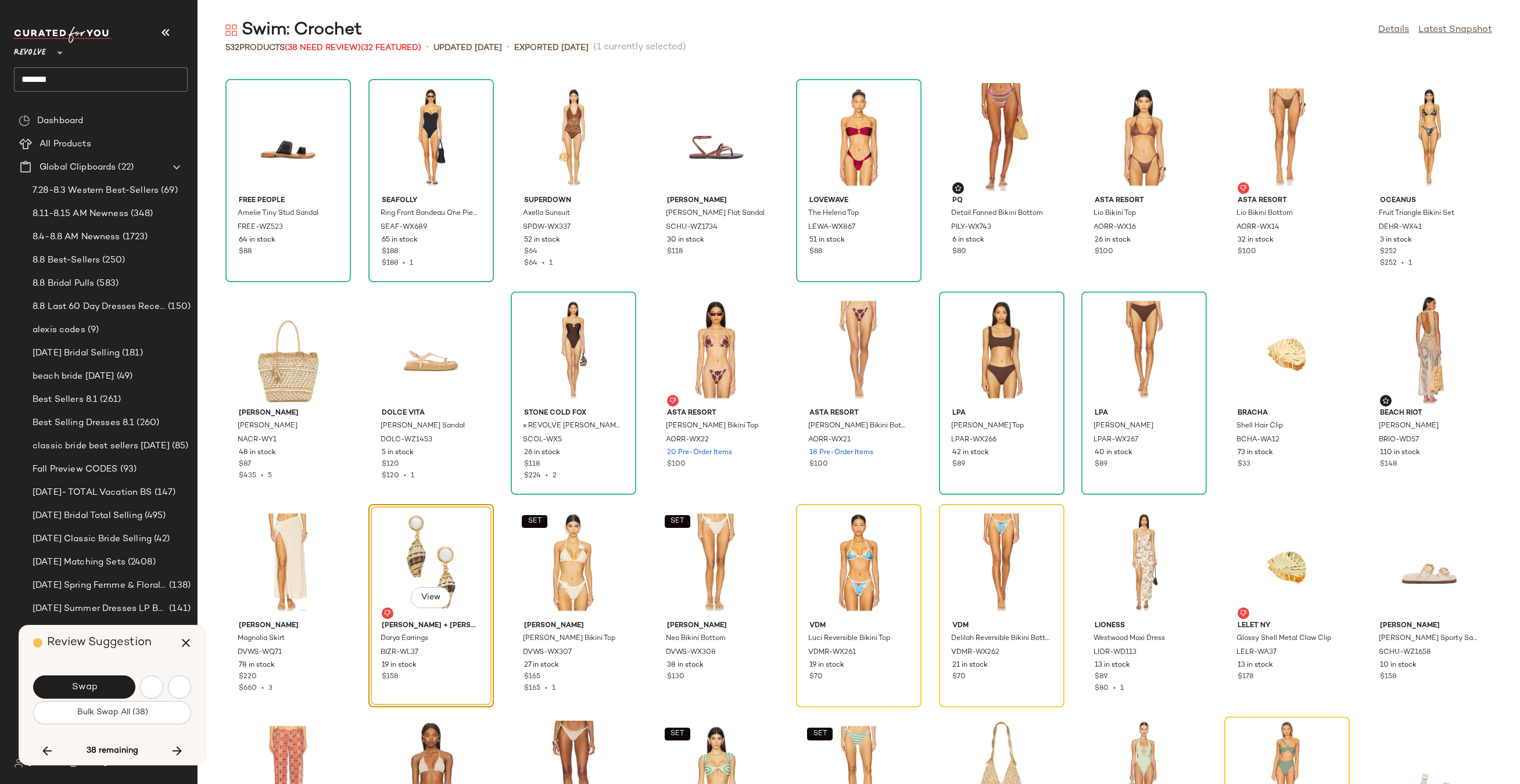
scroll to position [9137, 0]
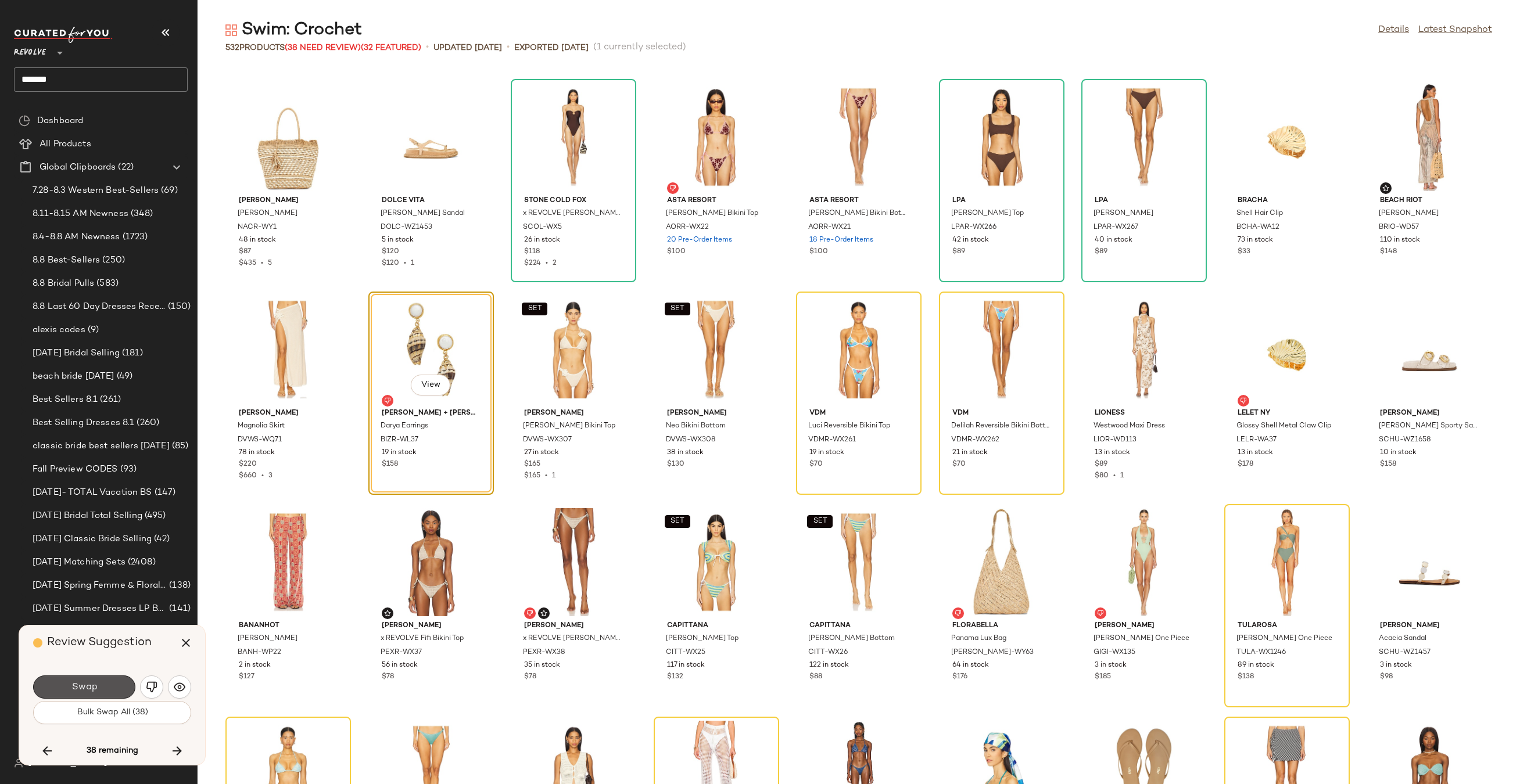
click at [84, 682] on span "Swap" at bounding box center [84, 687] width 26 height 11
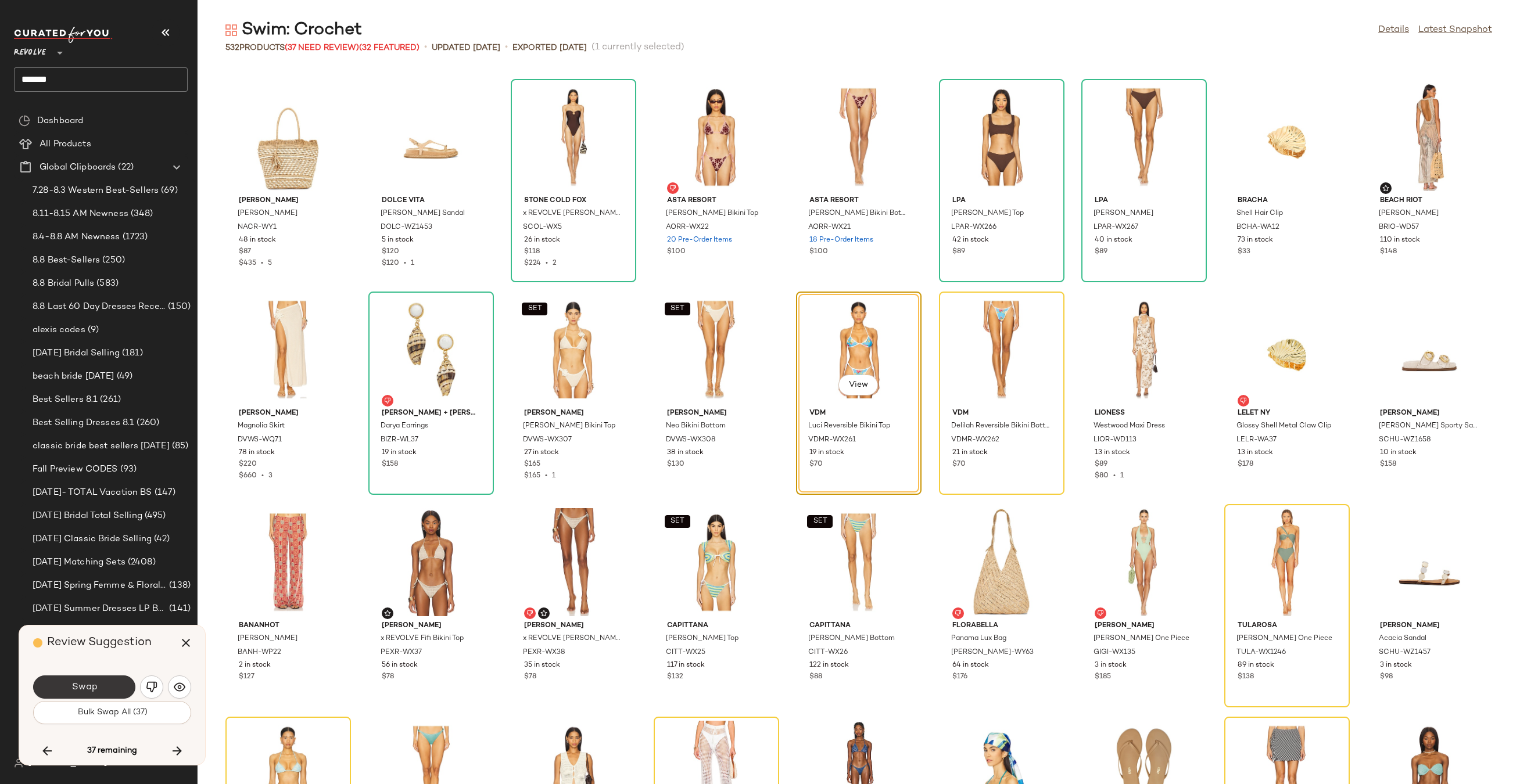
click at [120, 684] on button "Swap" at bounding box center [84, 686] width 103 height 23
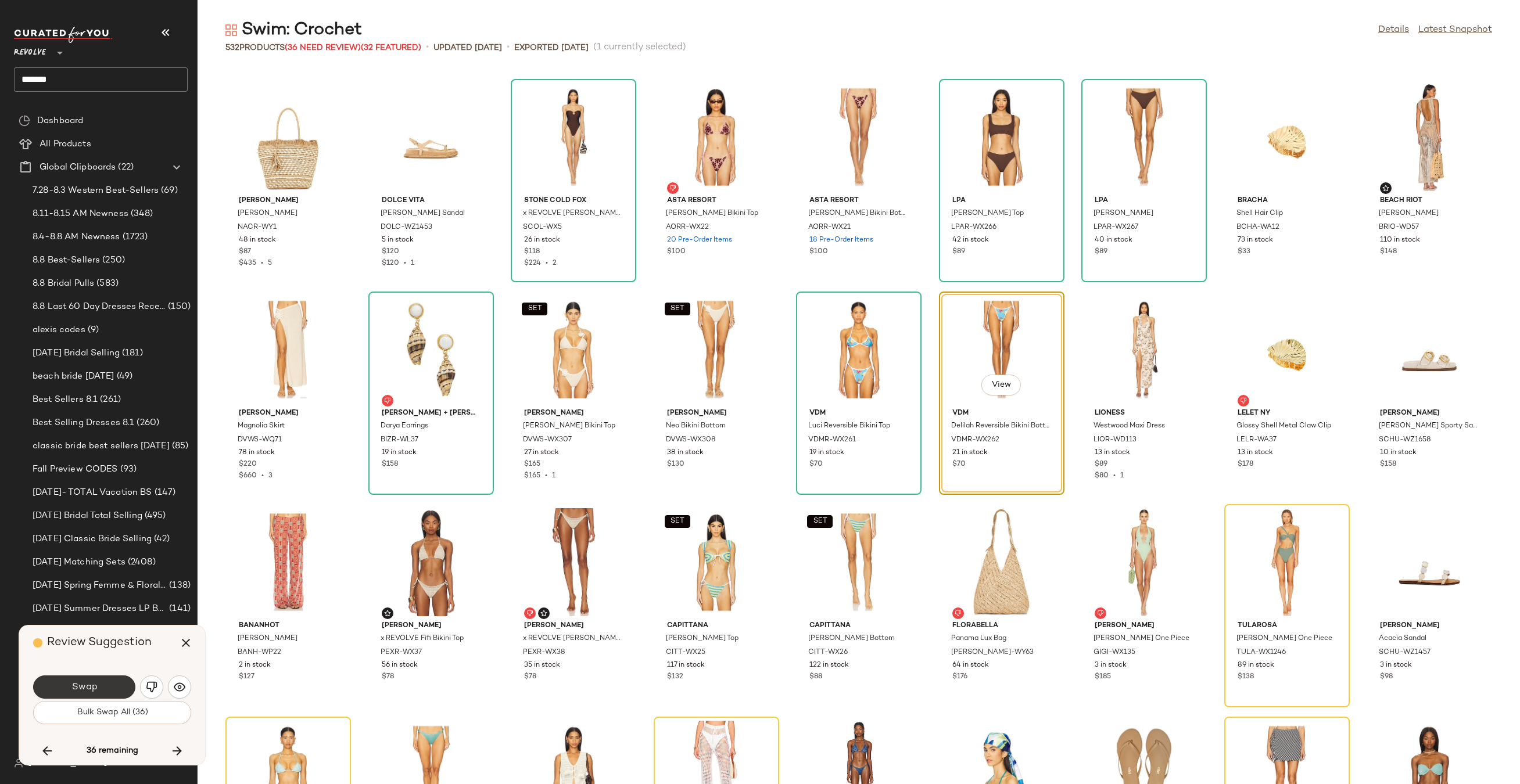
click at [113, 686] on button "Swap" at bounding box center [84, 686] width 103 height 23
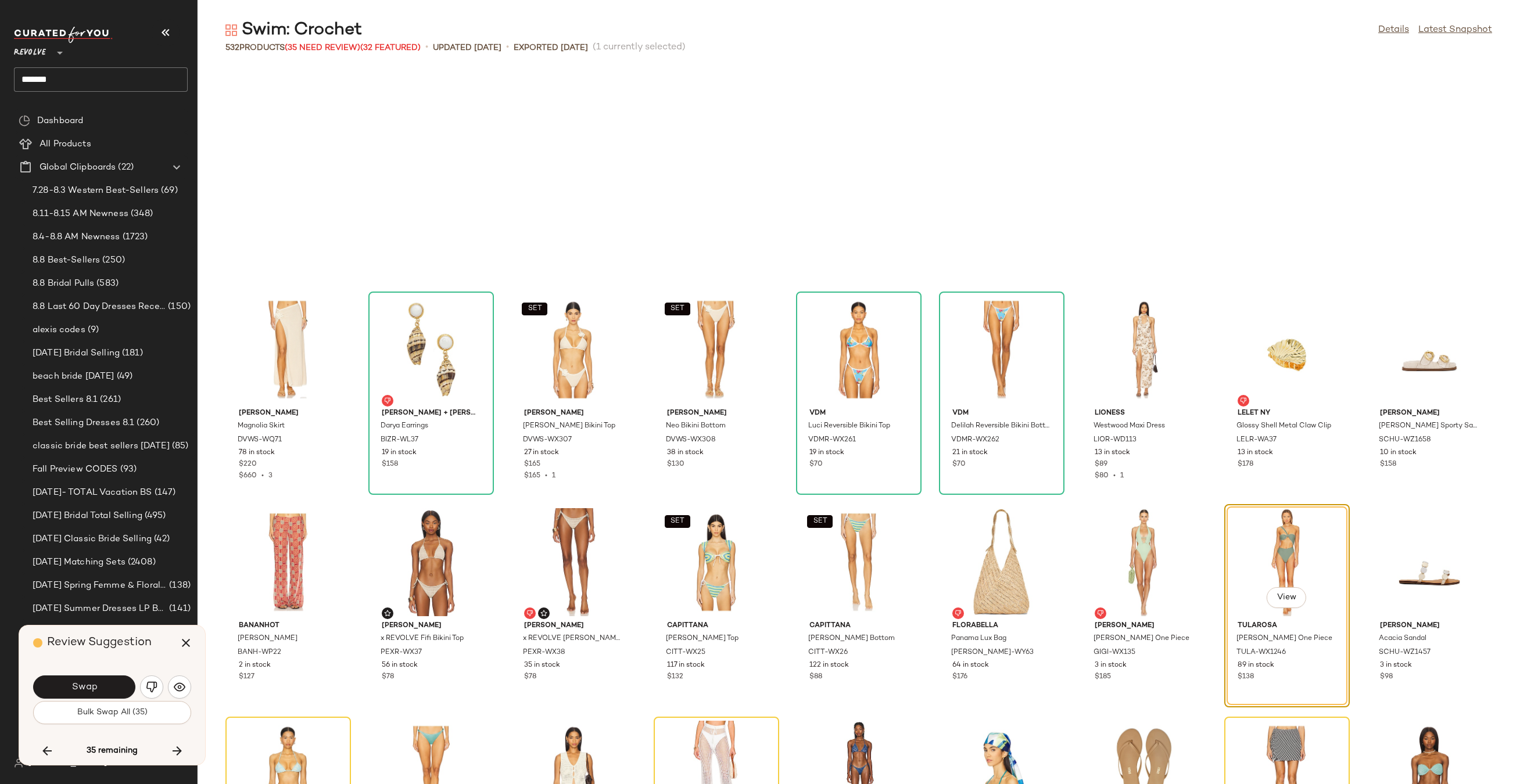
scroll to position [9349, 0]
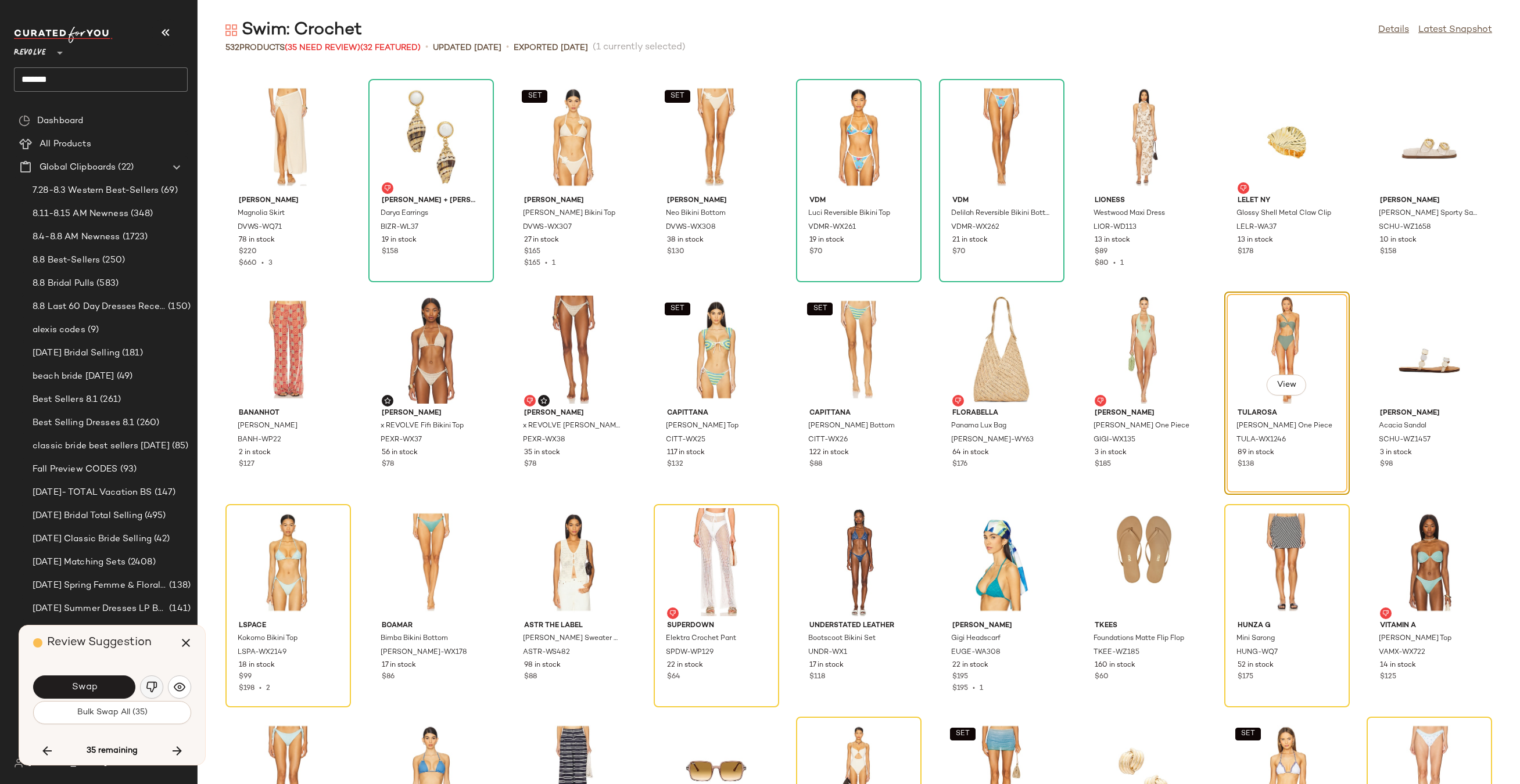
click at [152, 683] on img "button" at bounding box center [152, 686] width 12 height 12
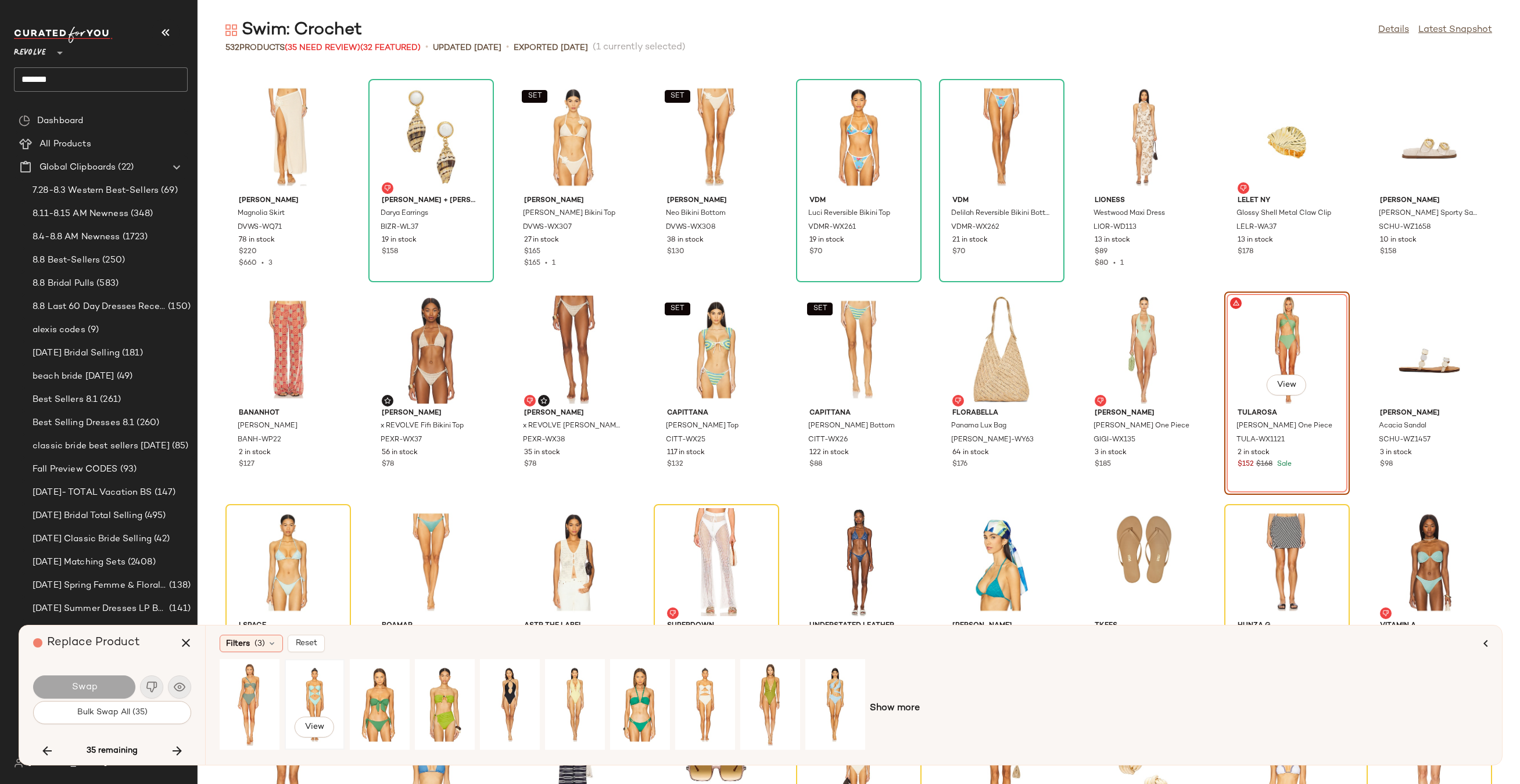
click at [337, 698] on div "View" at bounding box center [314, 704] width 52 height 82
click at [526, 695] on div "View" at bounding box center [510, 704] width 52 height 82
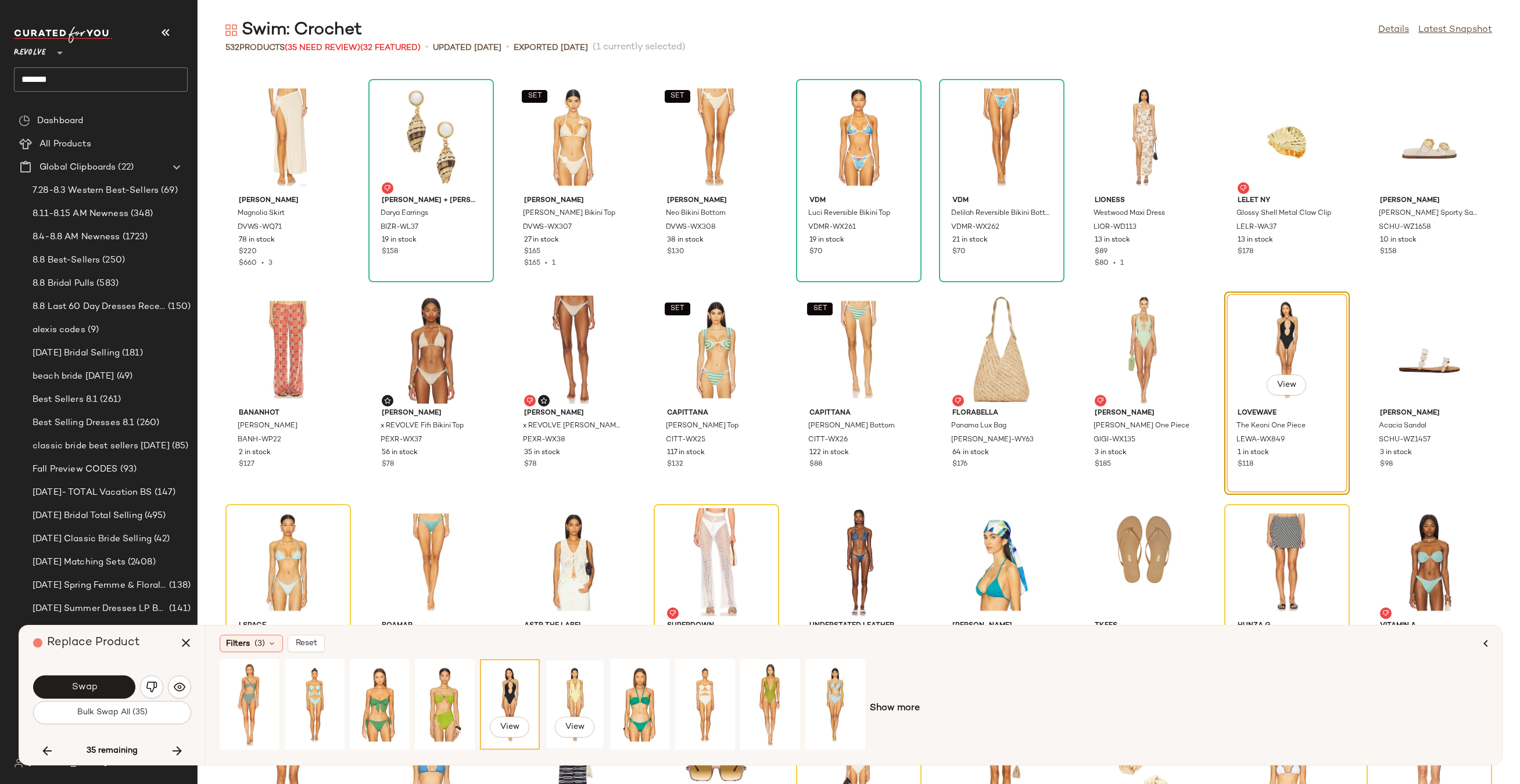
click at [573, 687] on div "View" at bounding box center [575, 704] width 52 height 82
click at [570, 722] on span "View" at bounding box center [574, 727] width 19 height 9
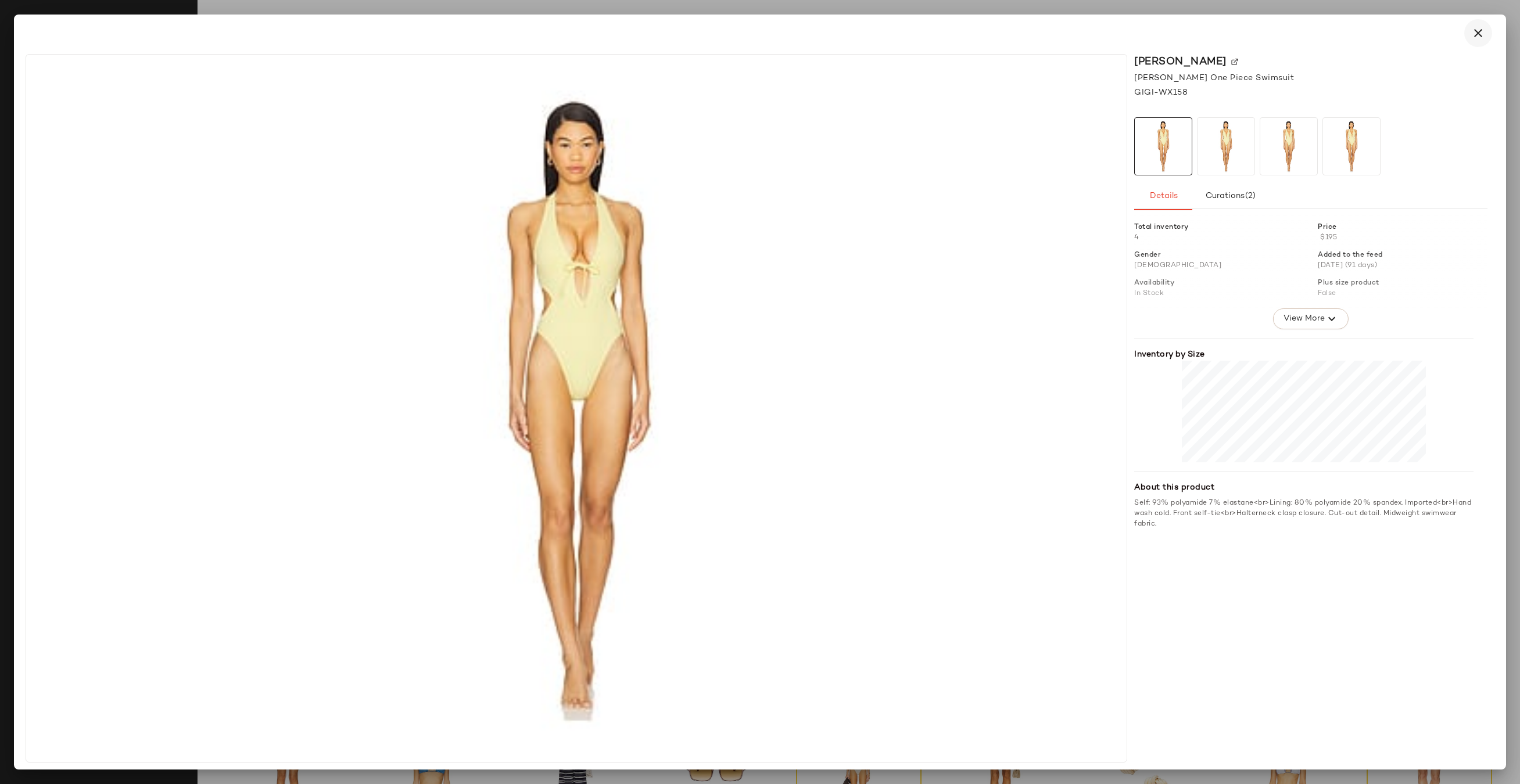
click at [1477, 26] on icon "button" at bounding box center [1477, 32] width 14 height 14
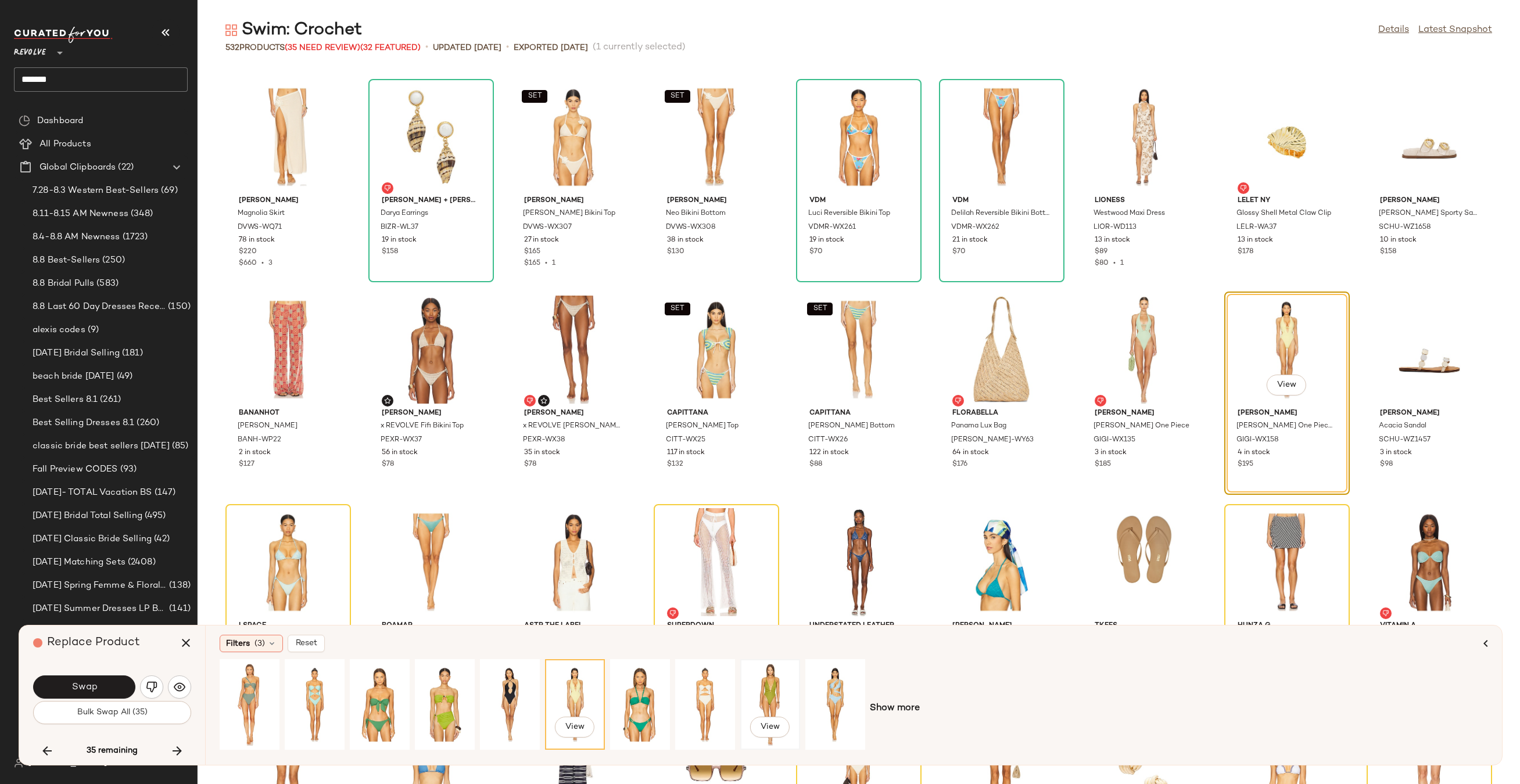
click at [761, 701] on div "View" at bounding box center [770, 704] width 52 height 82
click at [567, 692] on div "View" at bounding box center [575, 704] width 52 height 82
click at [310, 682] on div "View" at bounding box center [314, 704] width 52 height 82
click at [117, 678] on button "Swap" at bounding box center [84, 686] width 103 height 23
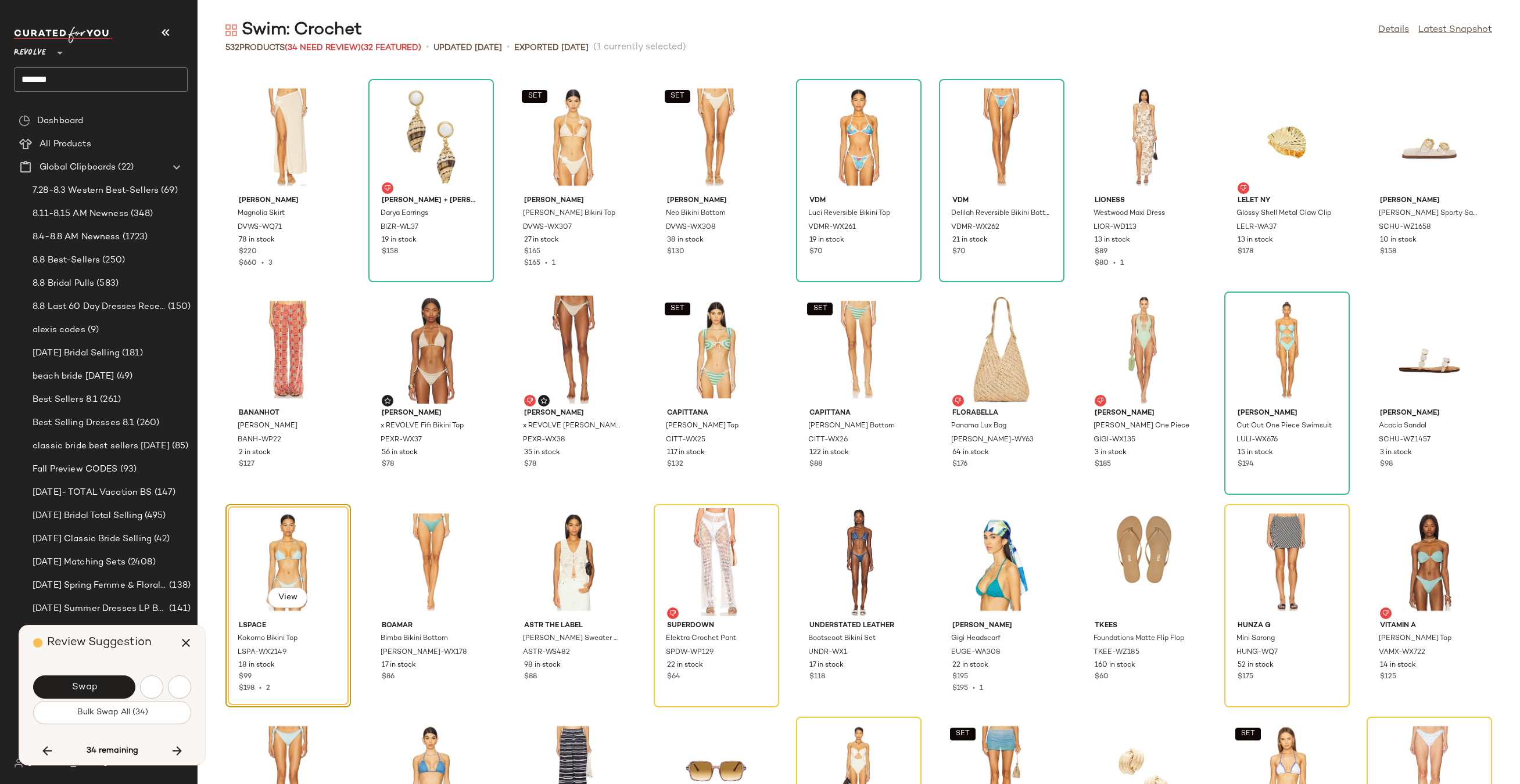
scroll to position [9561, 0]
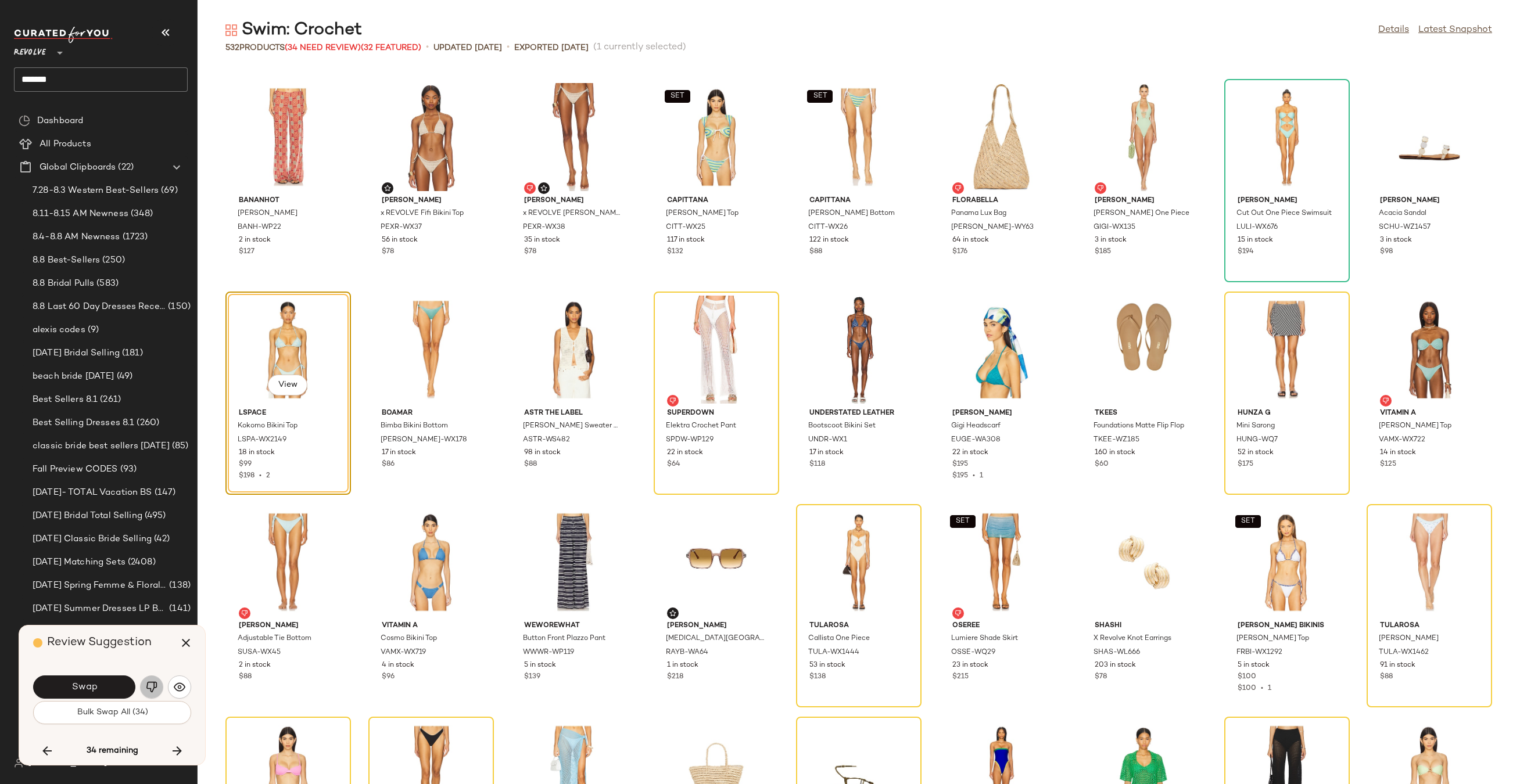
click at [148, 684] on img "button" at bounding box center [152, 686] width 12 height 12
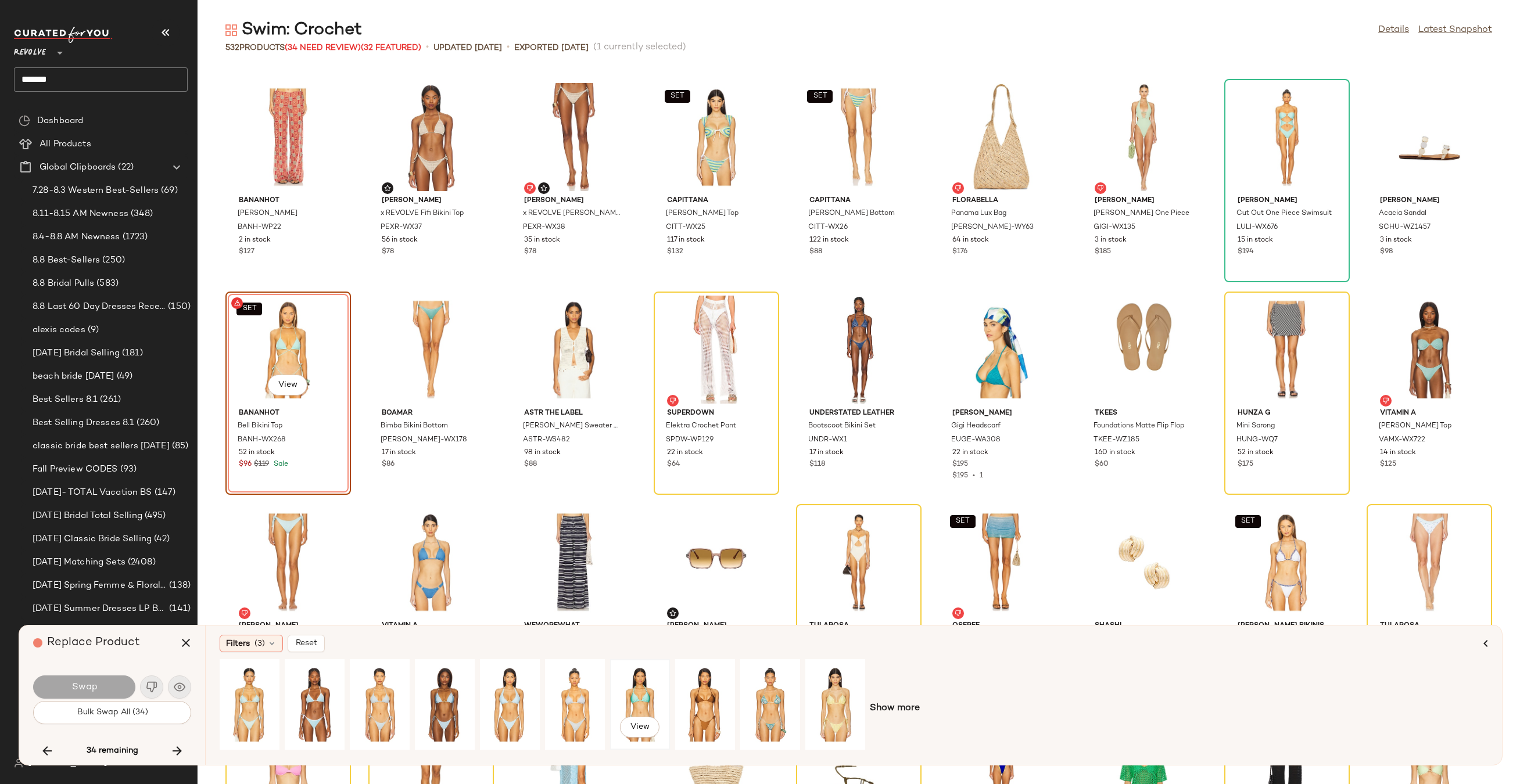
click at [647, 685] on div "View" at bounding box center [640, 704] width 52 height 82
click at [899, 711] on span "Show more" at bounding box center [894, 707] width 50 height 14
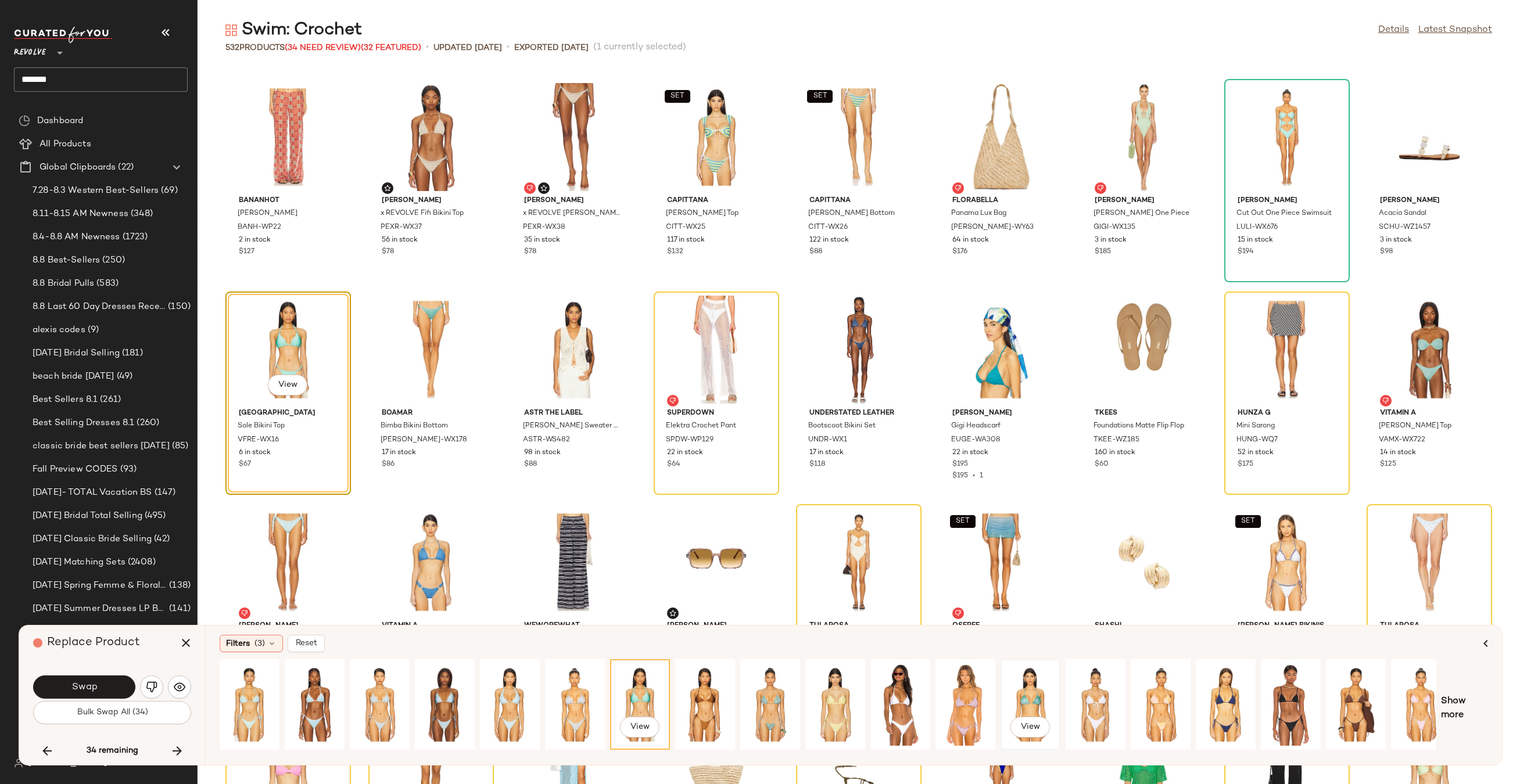
click at [1022, 690] on div "View" at bounding box center [1030, 704] width 52 height 82
click at [99, 687] on button "Swap" at bounding box center [84, 686] width 103 height 23
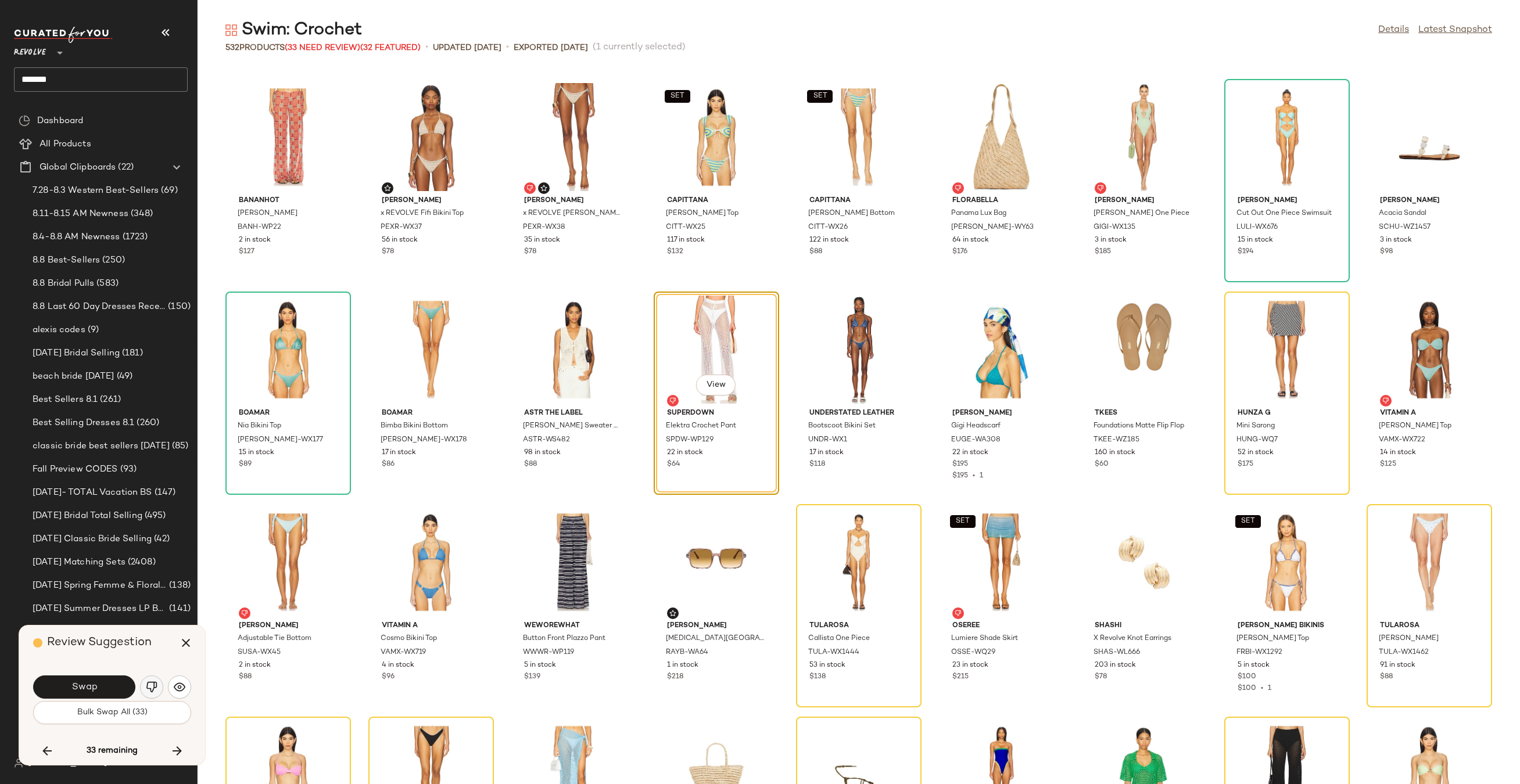
click at [152, 683] on img "button" at bounding box center [152, 686] width 12 height 12
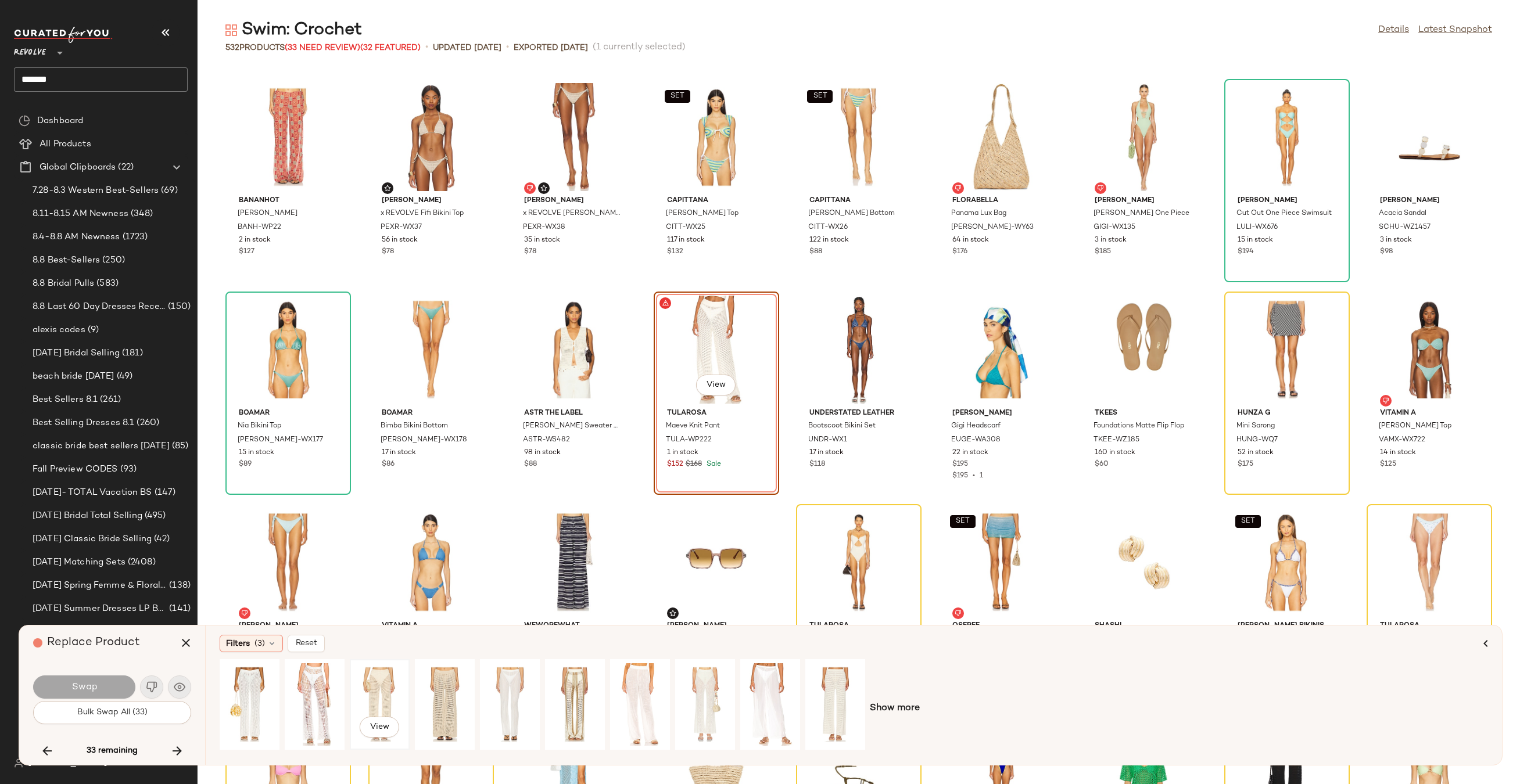
click at [387, 690] on div "View" at bounding box center [380, 704] width 52 height 82
click at [286, 673] on div "View" at bounding box center [314, 705] width 57 height 89
click at [351, 675] on div "View" at bounding box center [380, 705] width 57 height 89
click at [116, 685] on button "Swap" at bounding box center [84, 686] width 103 height 23
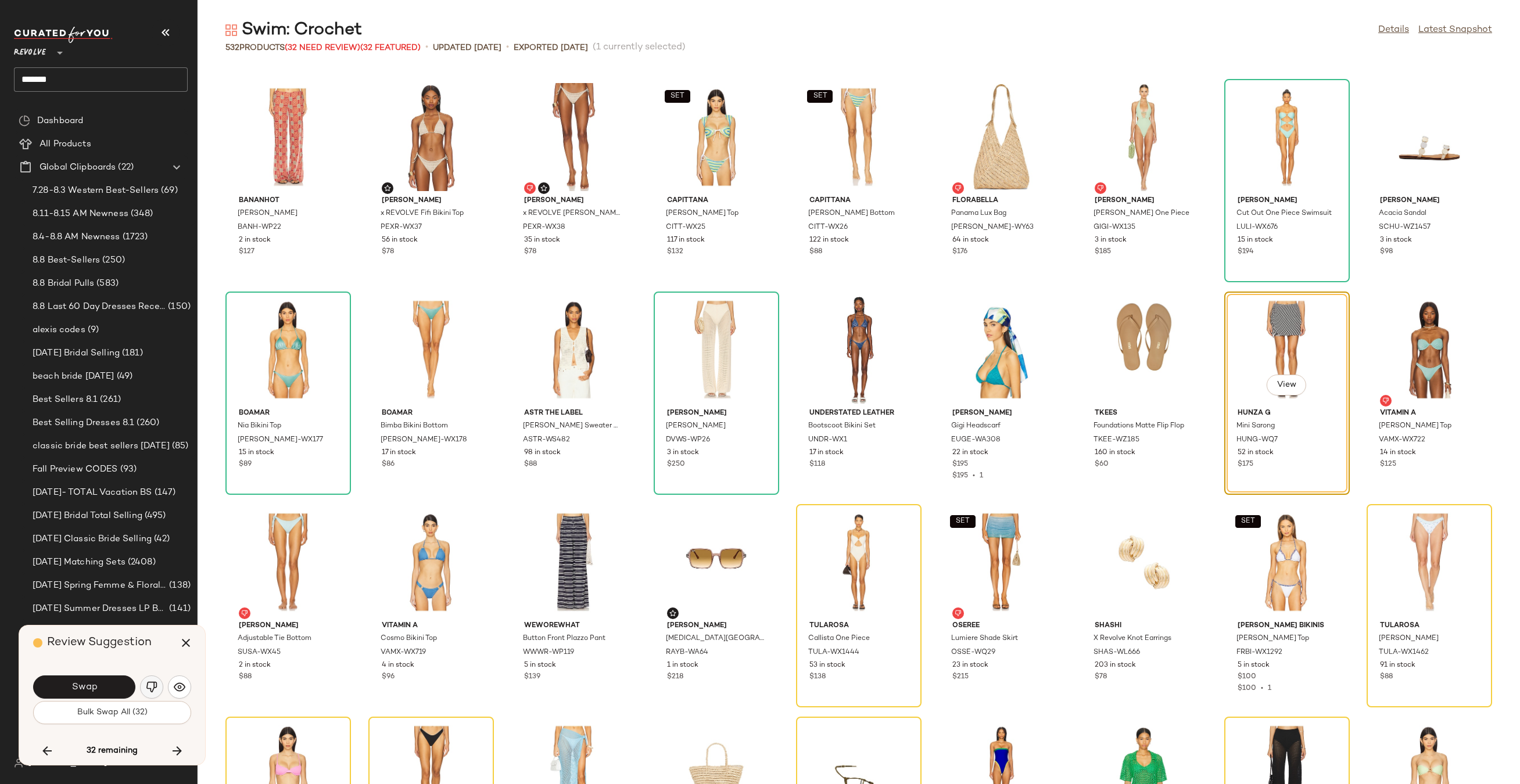
click at [150, 685] on img "button" at bounding box center [152, 686] width 12 height 12
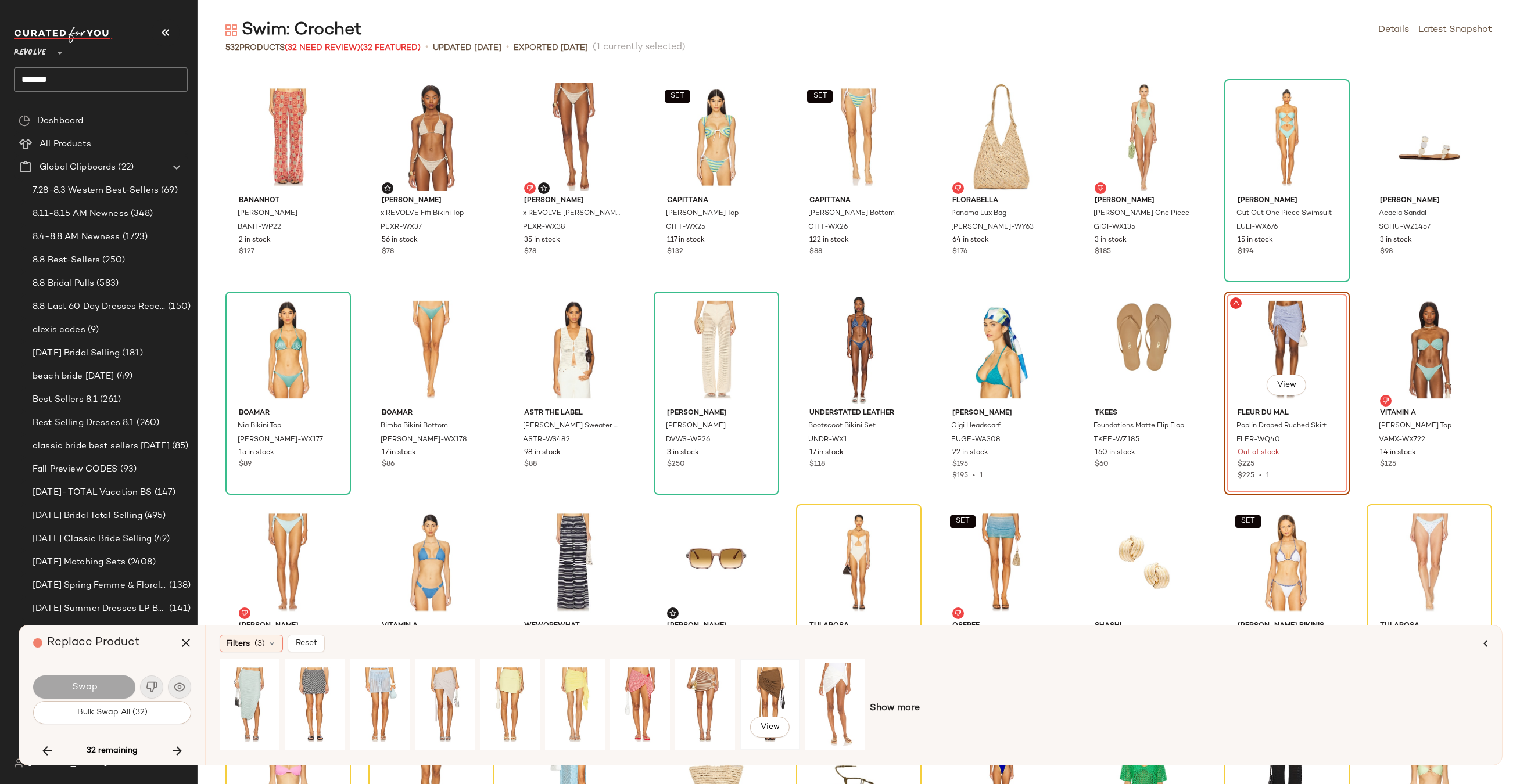
click at [762, 682] on div "View" at bounding box center [770, 704] width 52 height 82
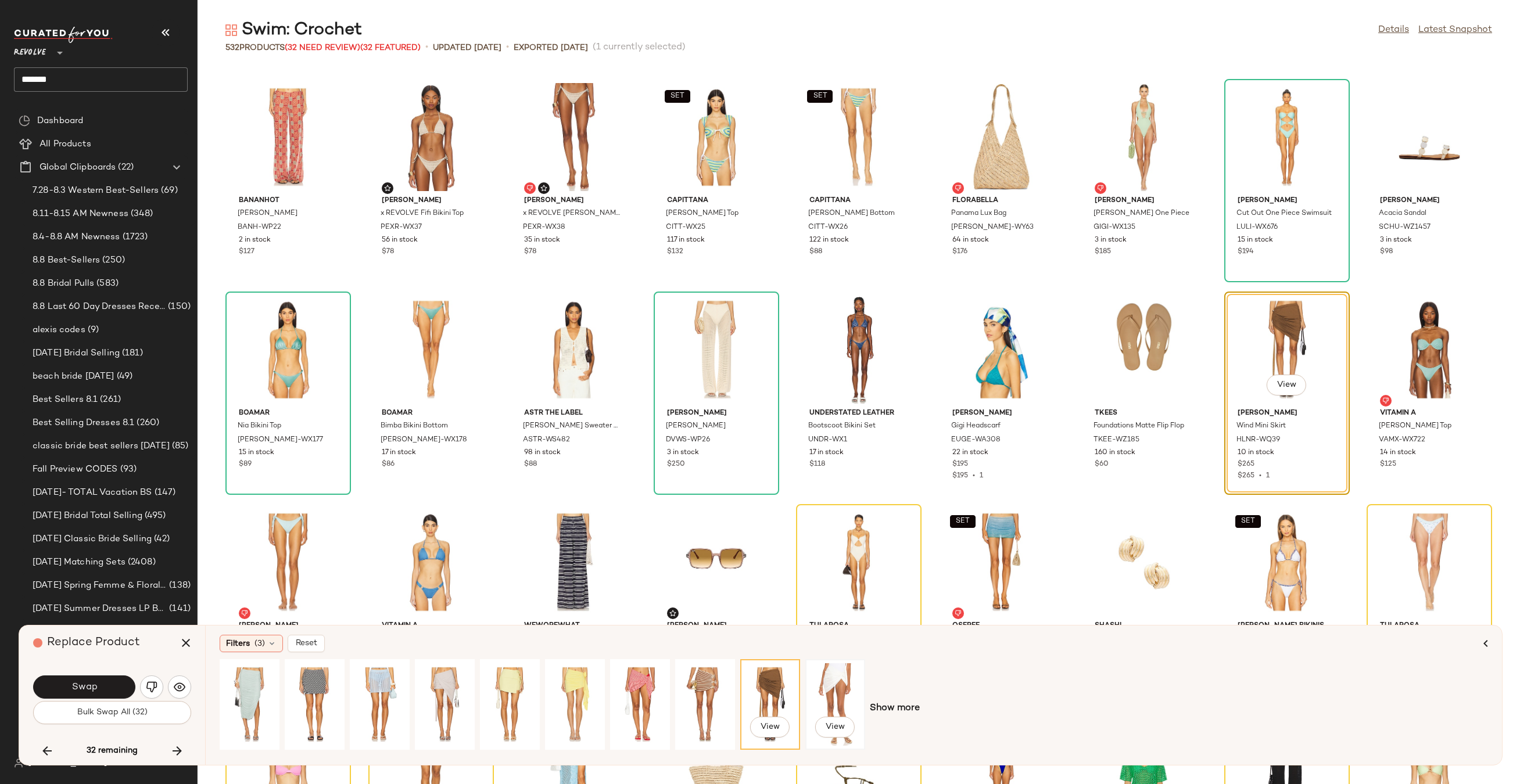
click at [838, 683] on div "View" at bounding box center [835, 704] width 52 height 82
click at [94, 690] on span "Swap" at bounding box center [84, 687] width 26 height 11
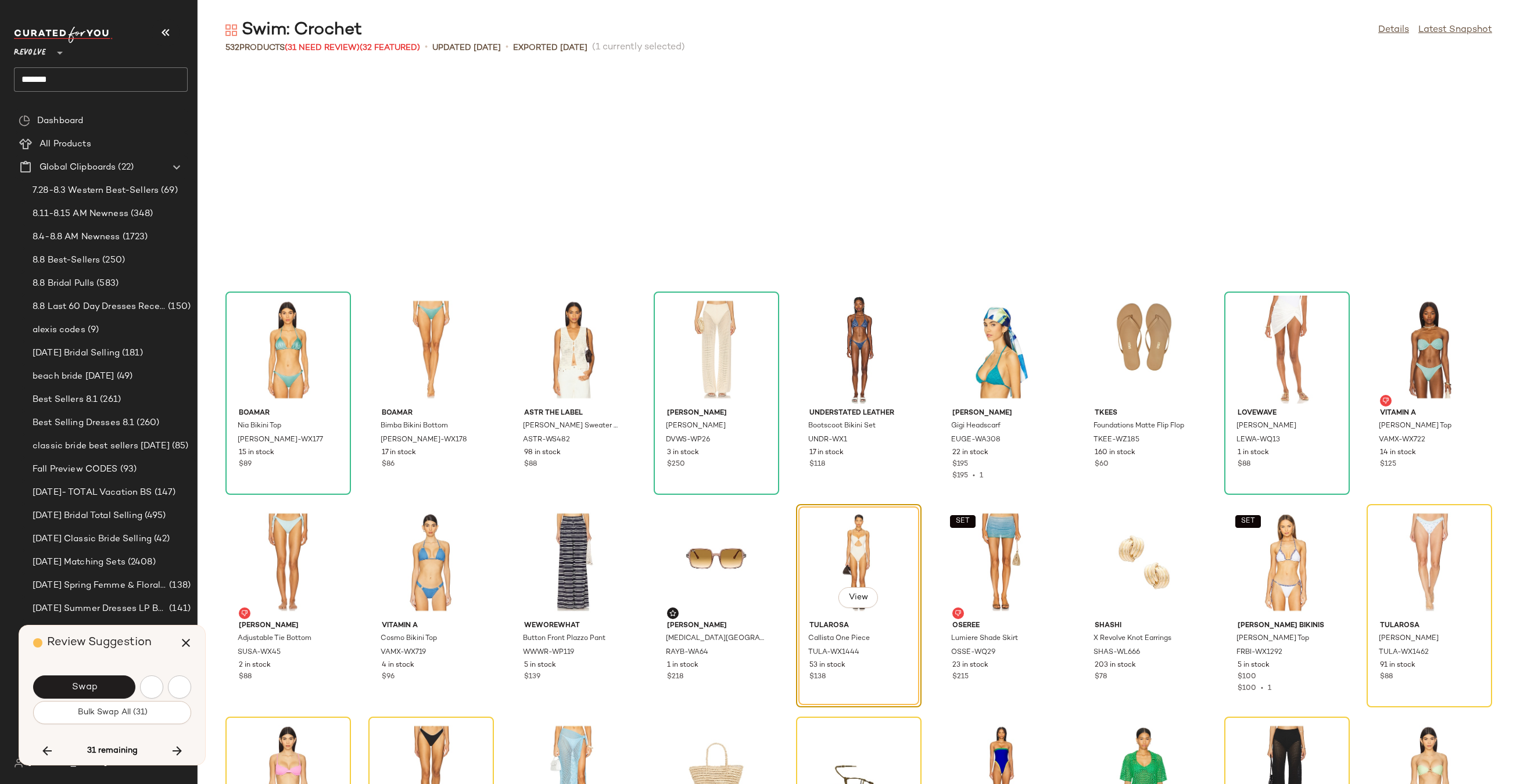
scroll to position [9774, 0]
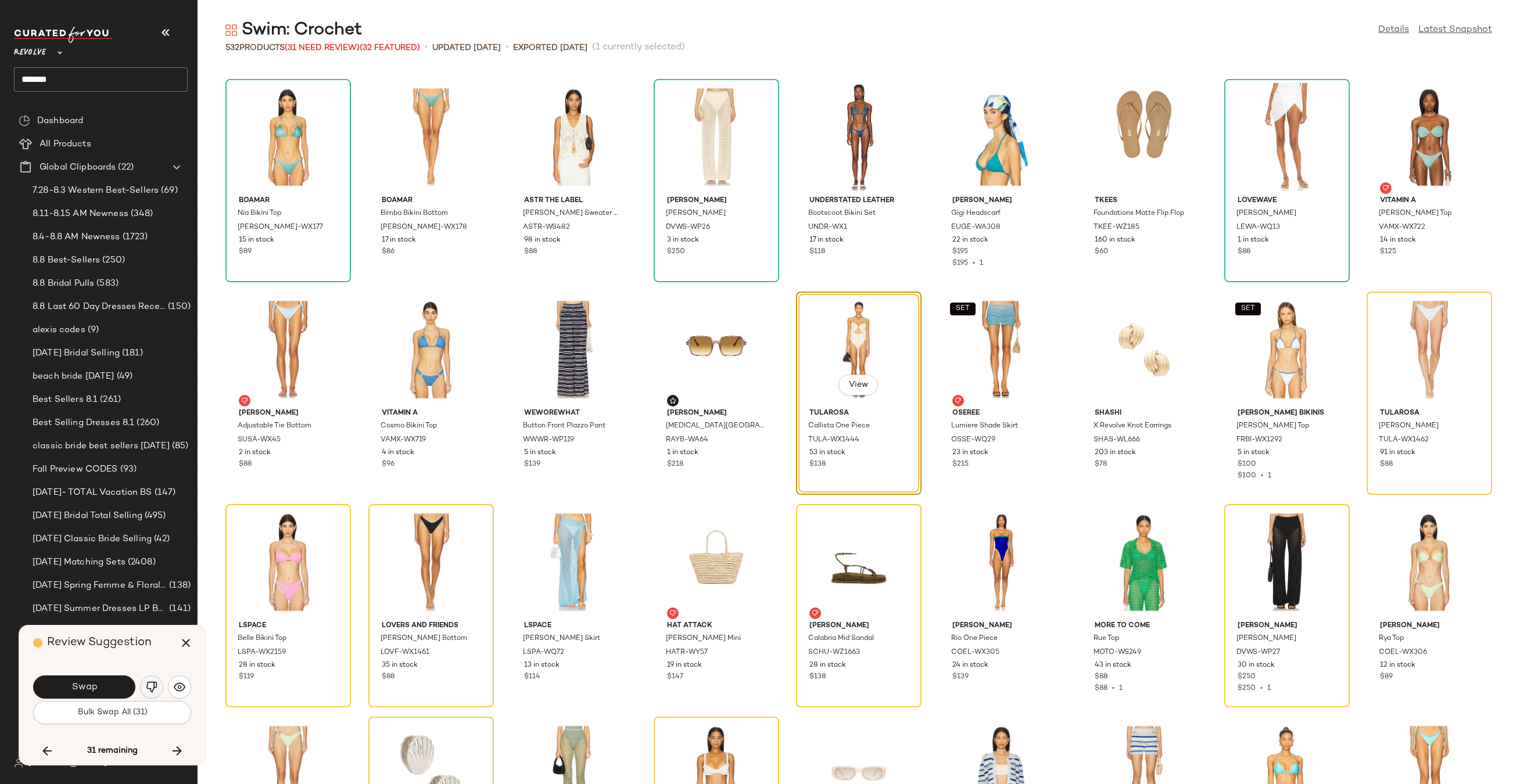
click at [160, 688] on button "button" at bounding box center [152, 686] width 23 height 23
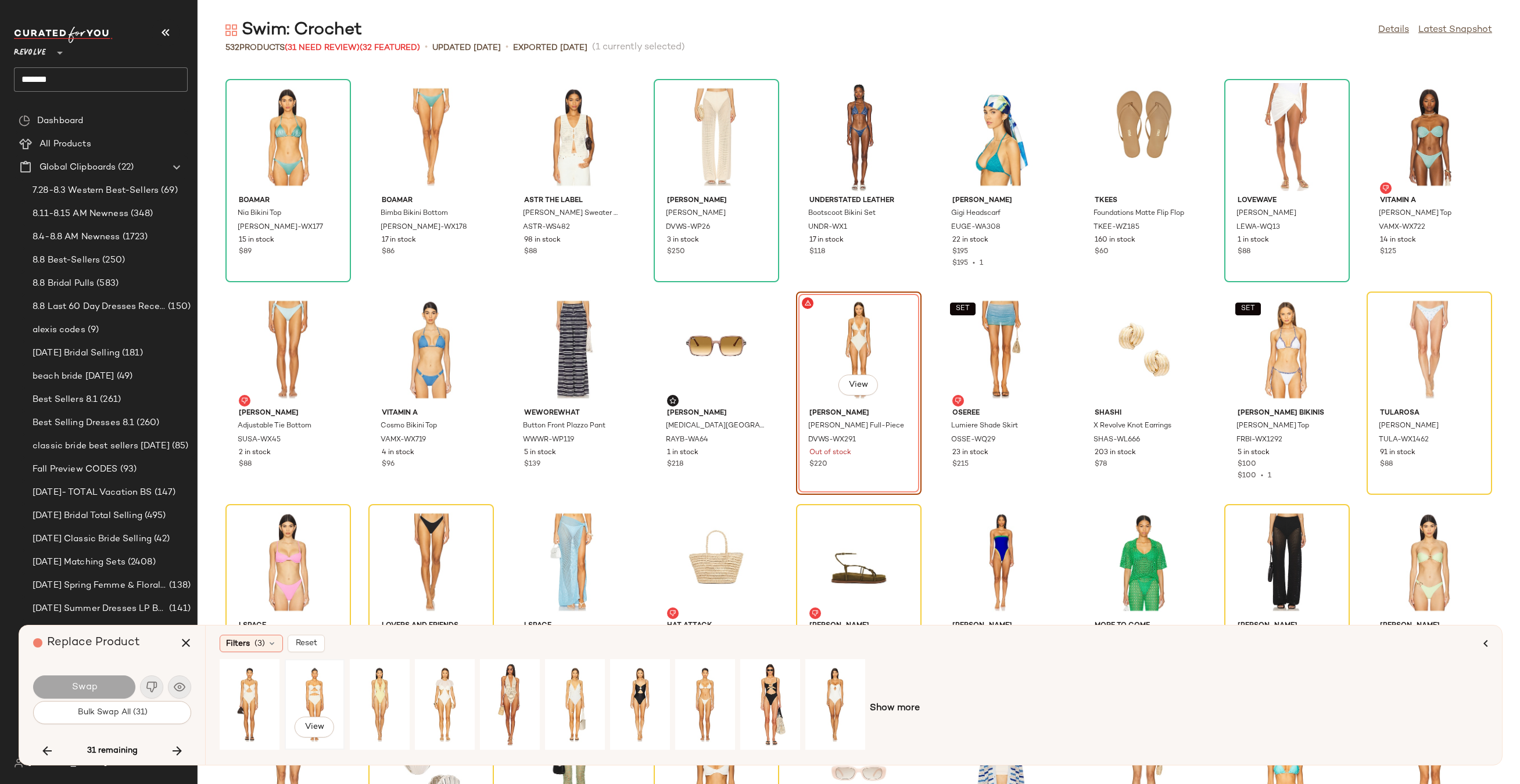
click at [299, 685] on div "View" at bounding box center [314, 704] width 52 height 82
click at [108, 688] on button "Swap" at bounding box center [84, 686] width 103 height 23
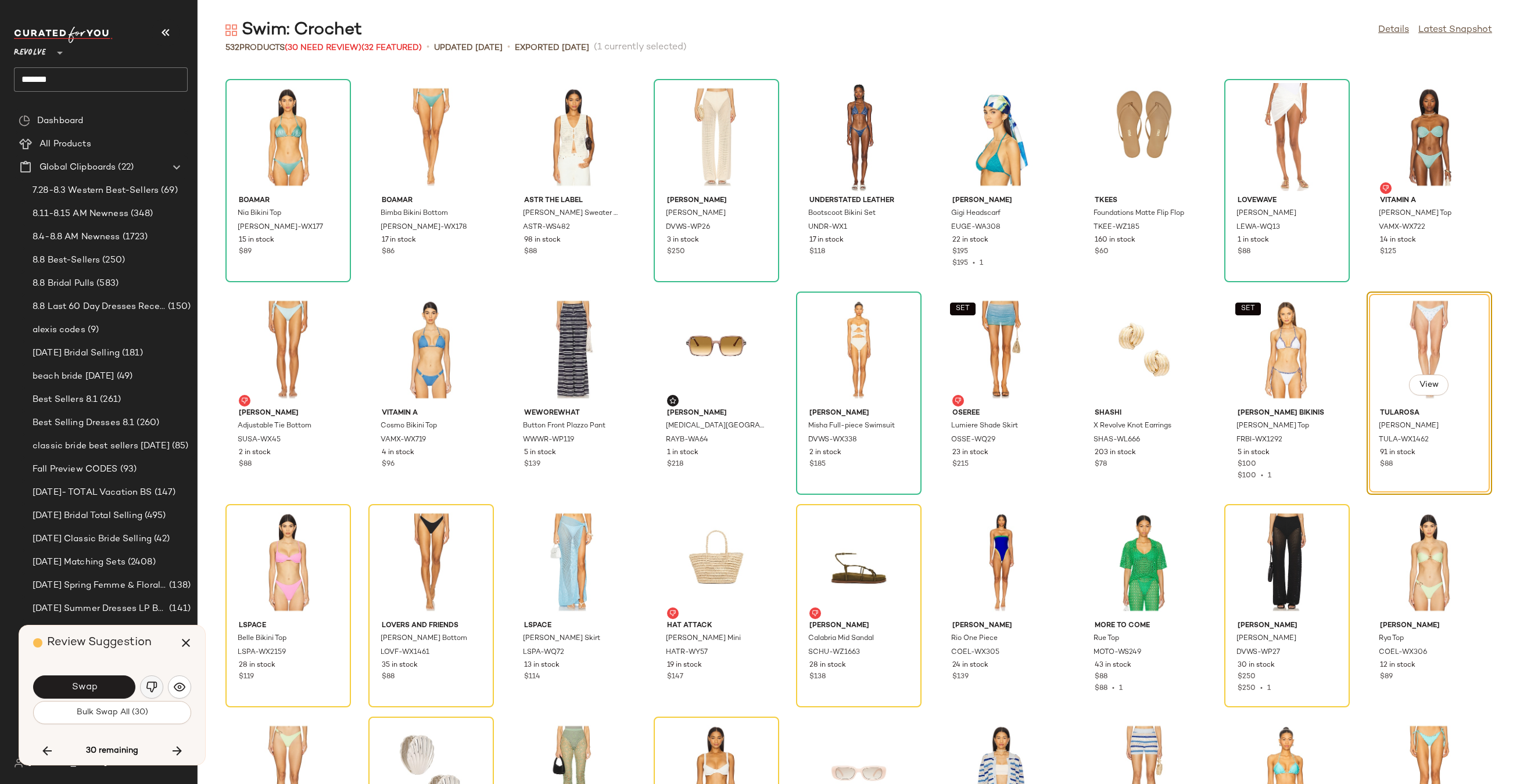
click at [150, 684] on img "button" at bounding box center [152, 686] width 12 height 12
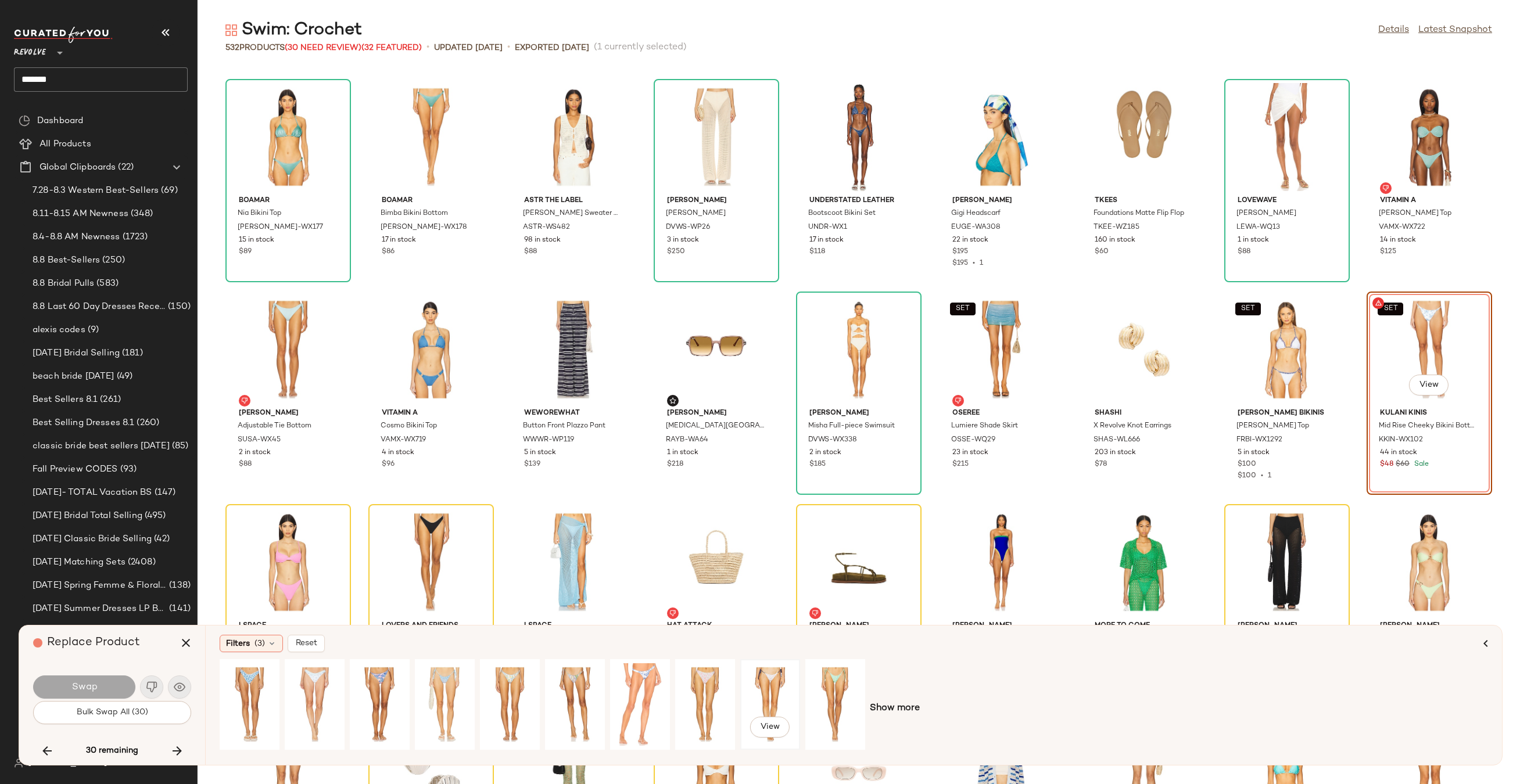
click at [763, 696] on div "View" at bounding box center [770, 704] width 52 height 82
click at [114, 681] on button "Swap" at bounding box center [84, 686] width 103 height 23
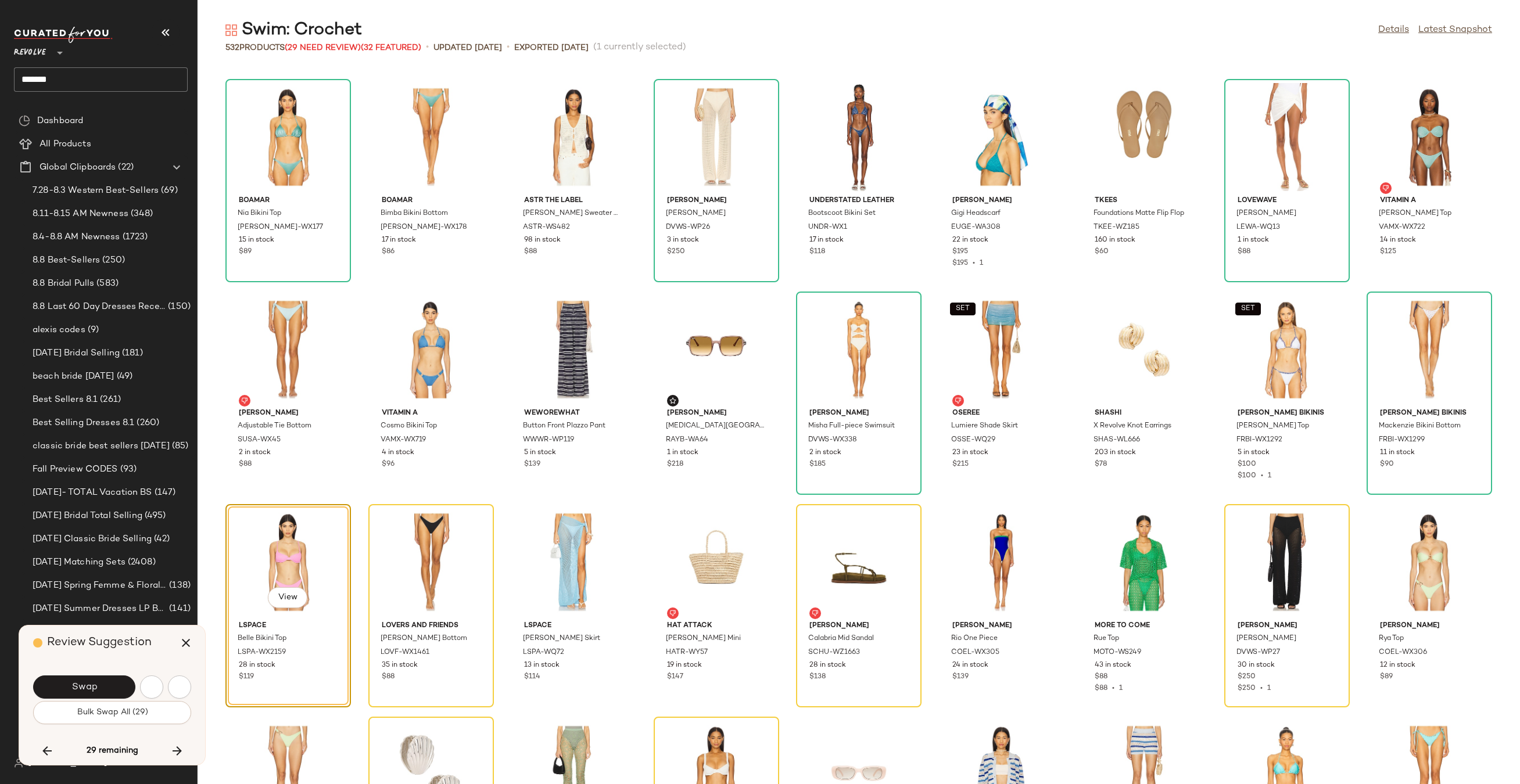
scroll to position [9986, 0]
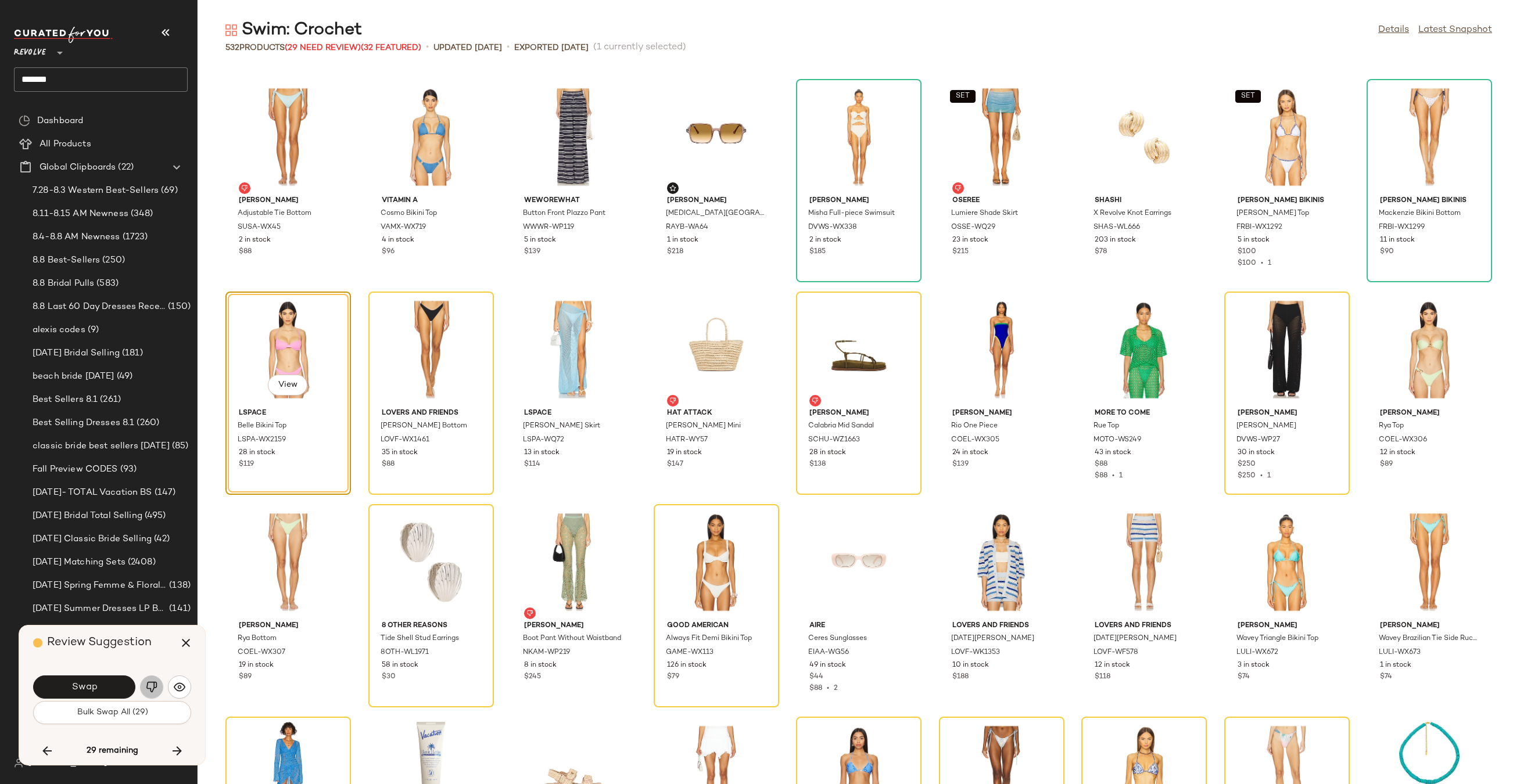
click at [148, 684] on img "button" at bounding box center [152, 686] width 12 height 12
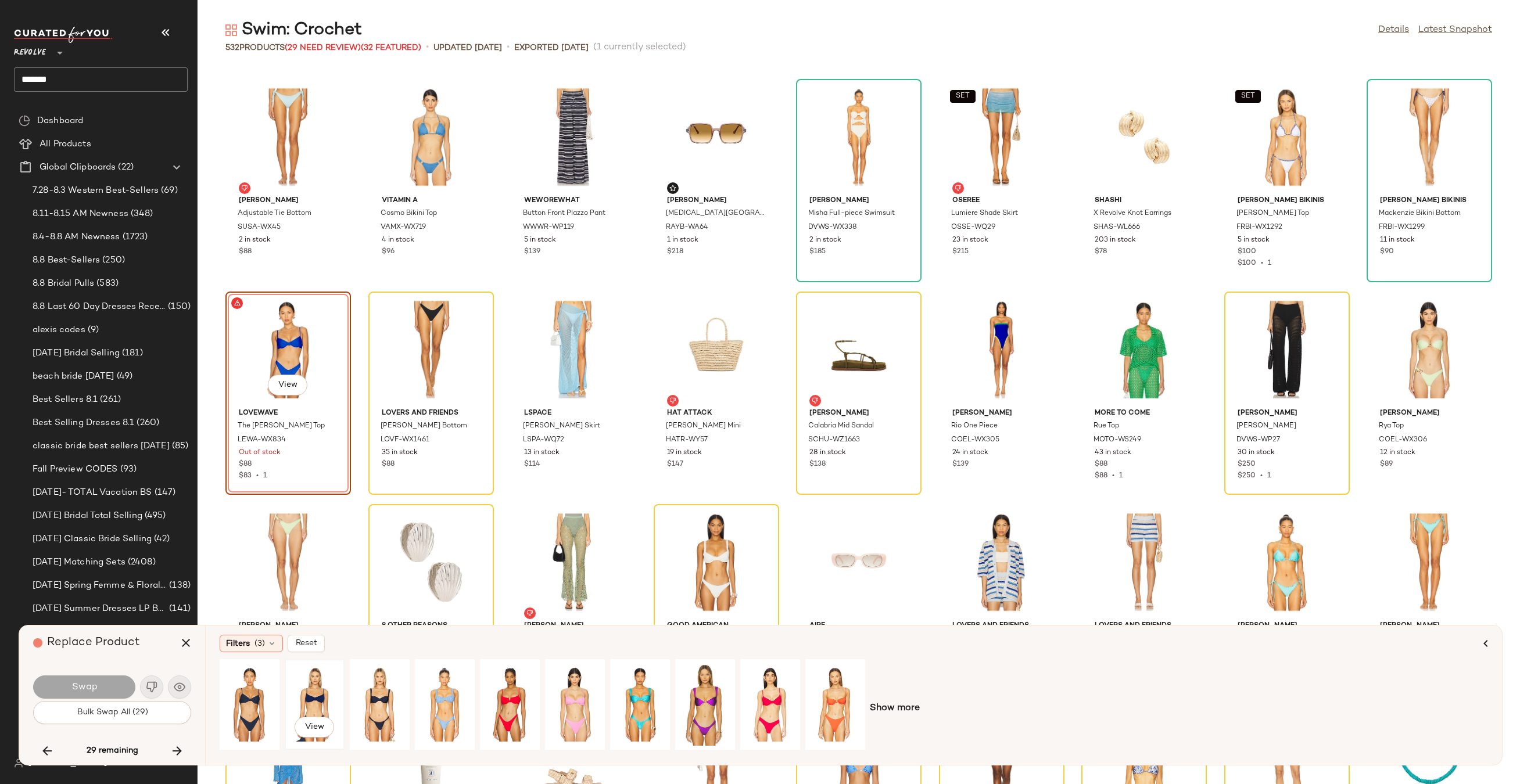
click at [312, 695] on div "View" at bounding box center [314, 704] width 52 height 82
click at [107, 683] on button "Swap" at bounding box center [84, 686] width 103 height 23
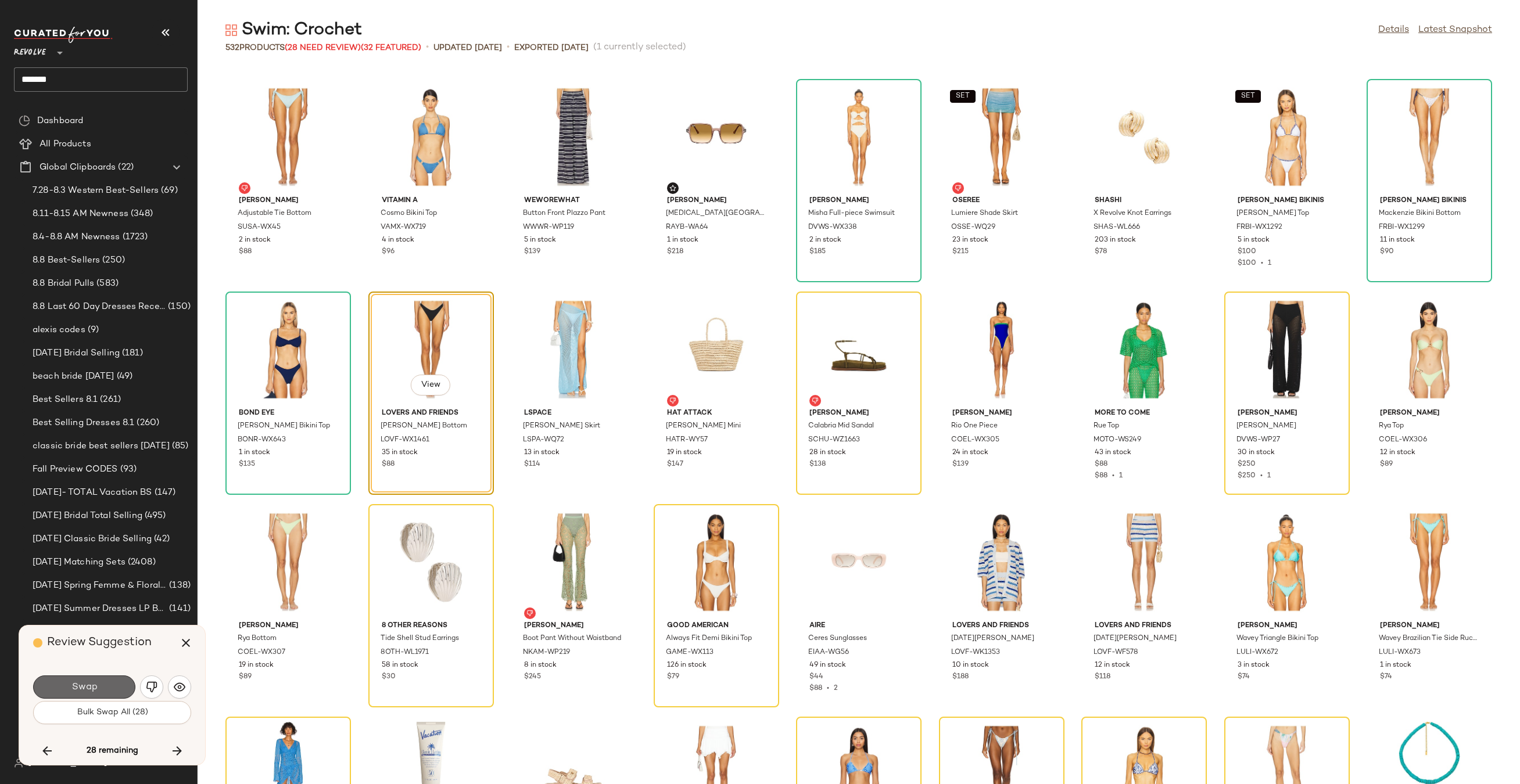
click at [109, 689] on button "Swap" at bounding box center [84, 686] width 103 height 23
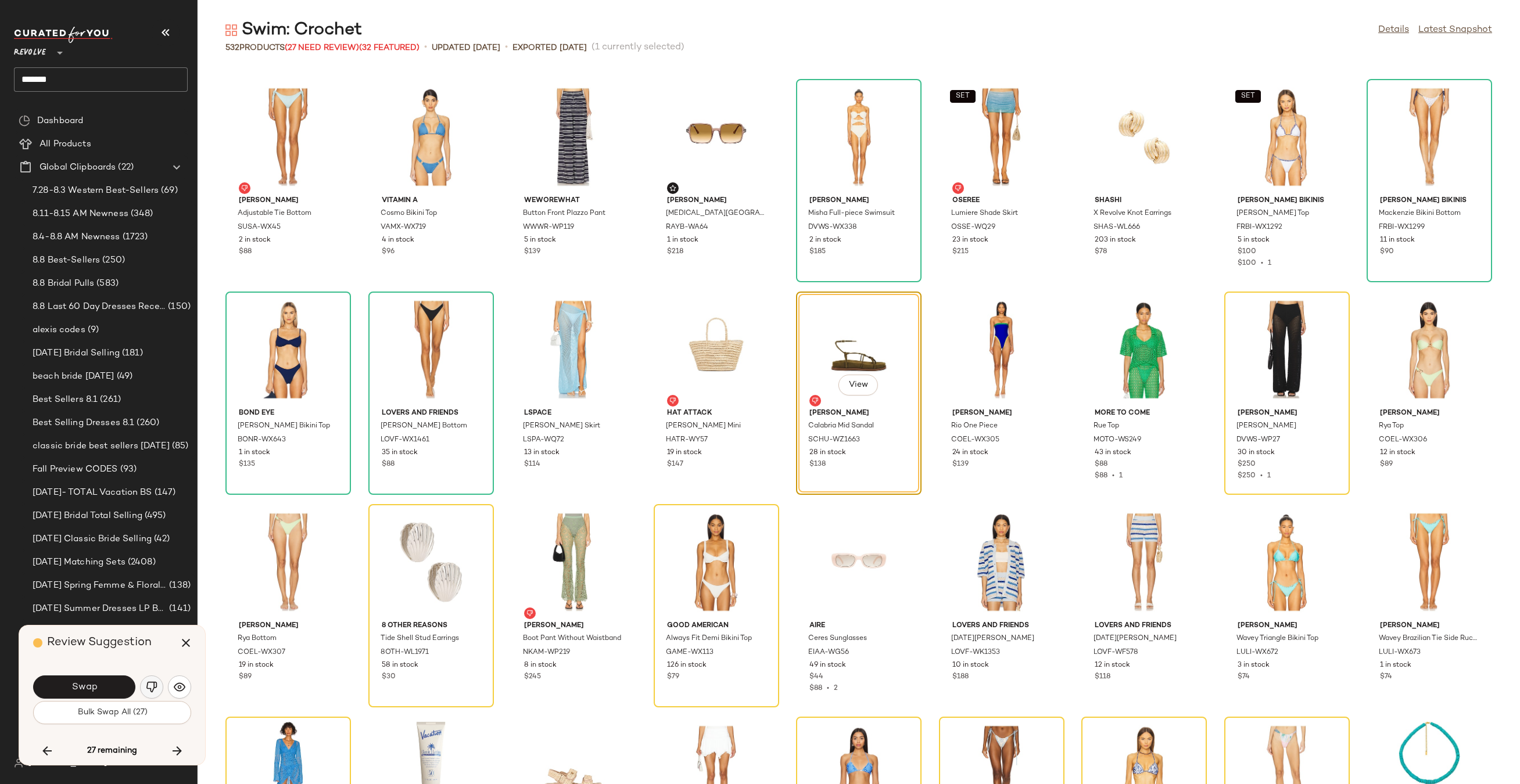
click at [151, 682] on img "button" at bounding box center [152, 686] width 12 height 12
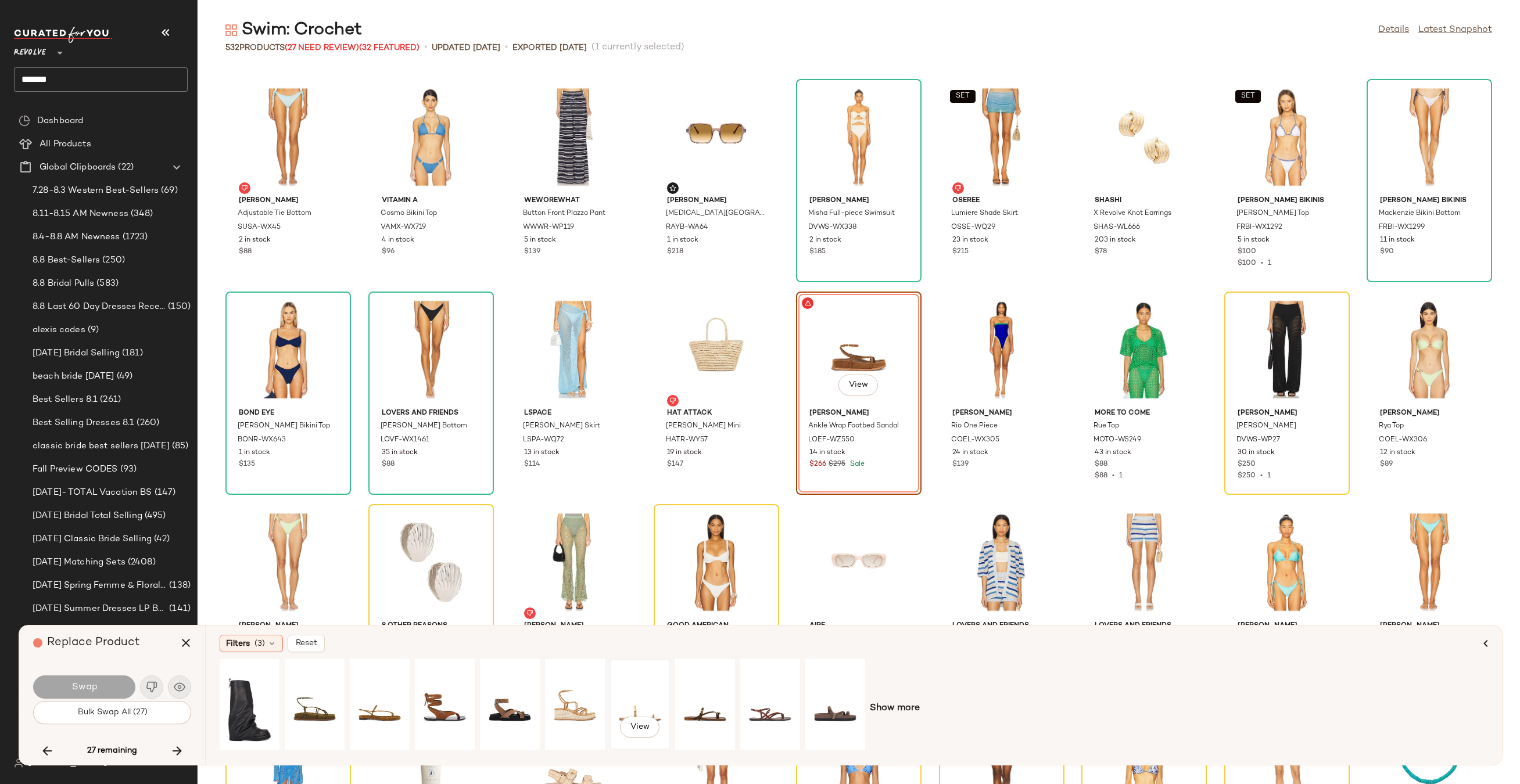
click at [648, 689] on div "View" at bounding box center [640, 704] width 52 height 82
click at [98, 683] on button "Swap" at bounding box center [84, 686] width 103 height 23
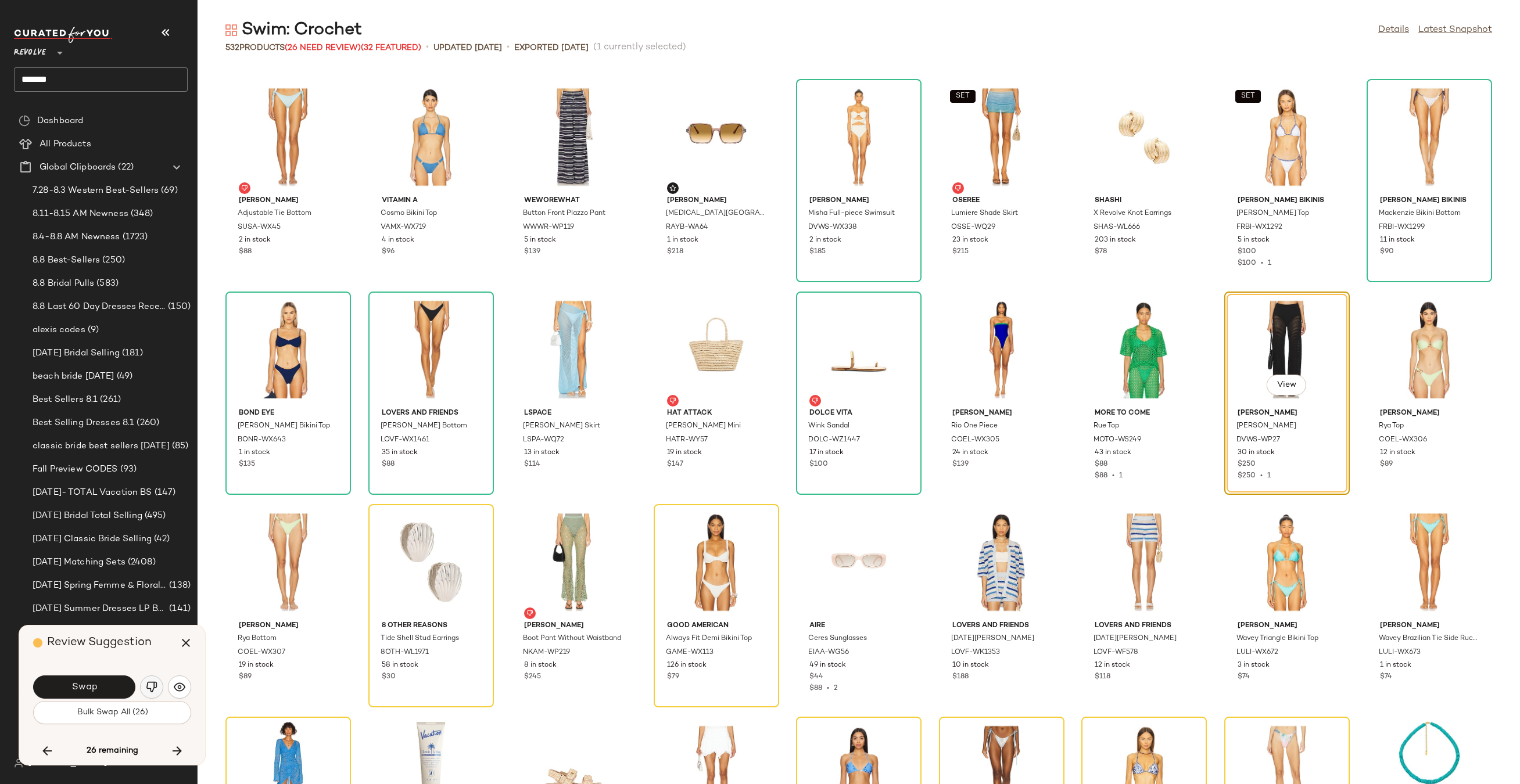
click at [148, 692] on img "button" at bounding box center [152, 686] width 12 height 12
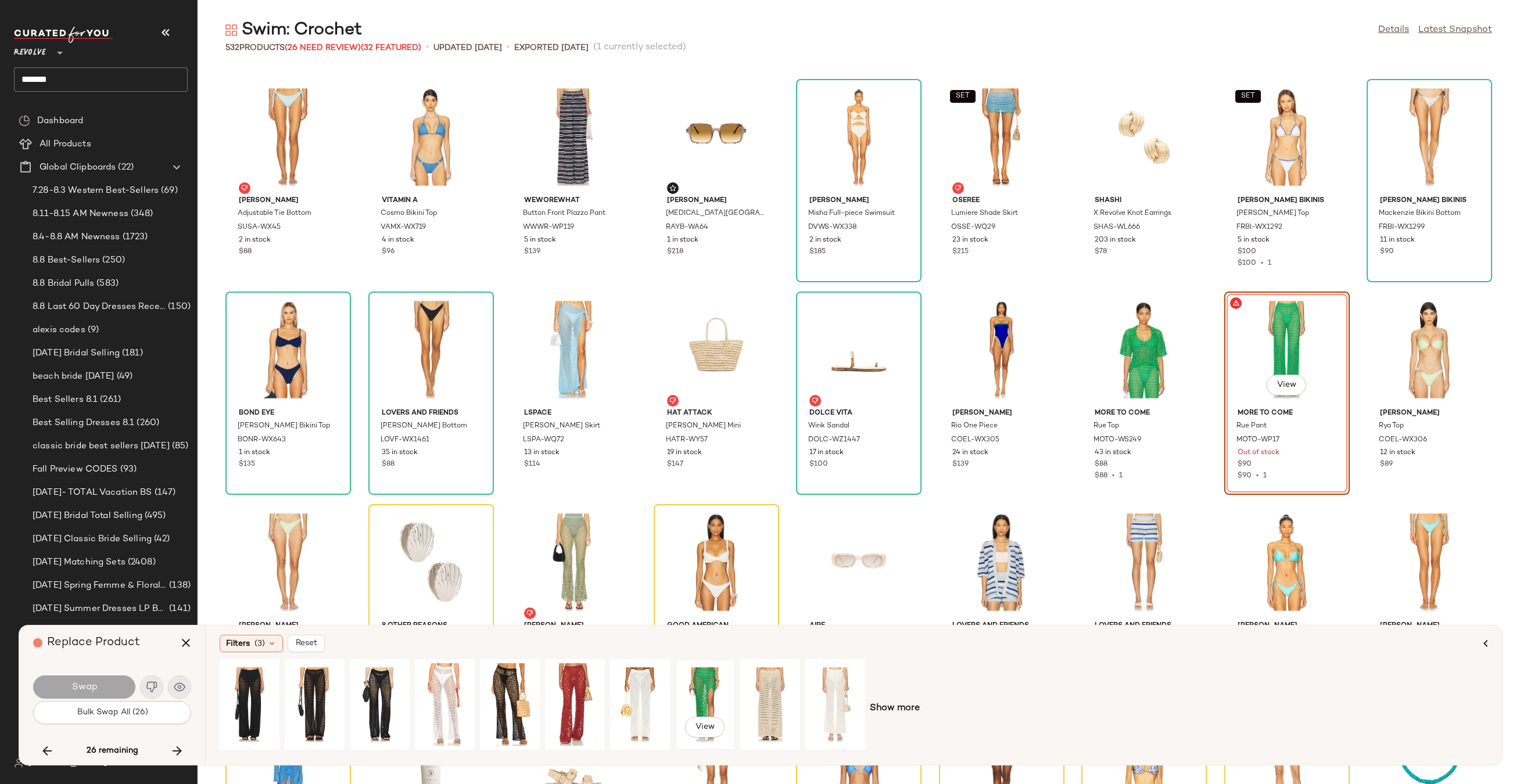
click at [697, 681] on div "View" at bounding box center [705, 704] width 52 height 82
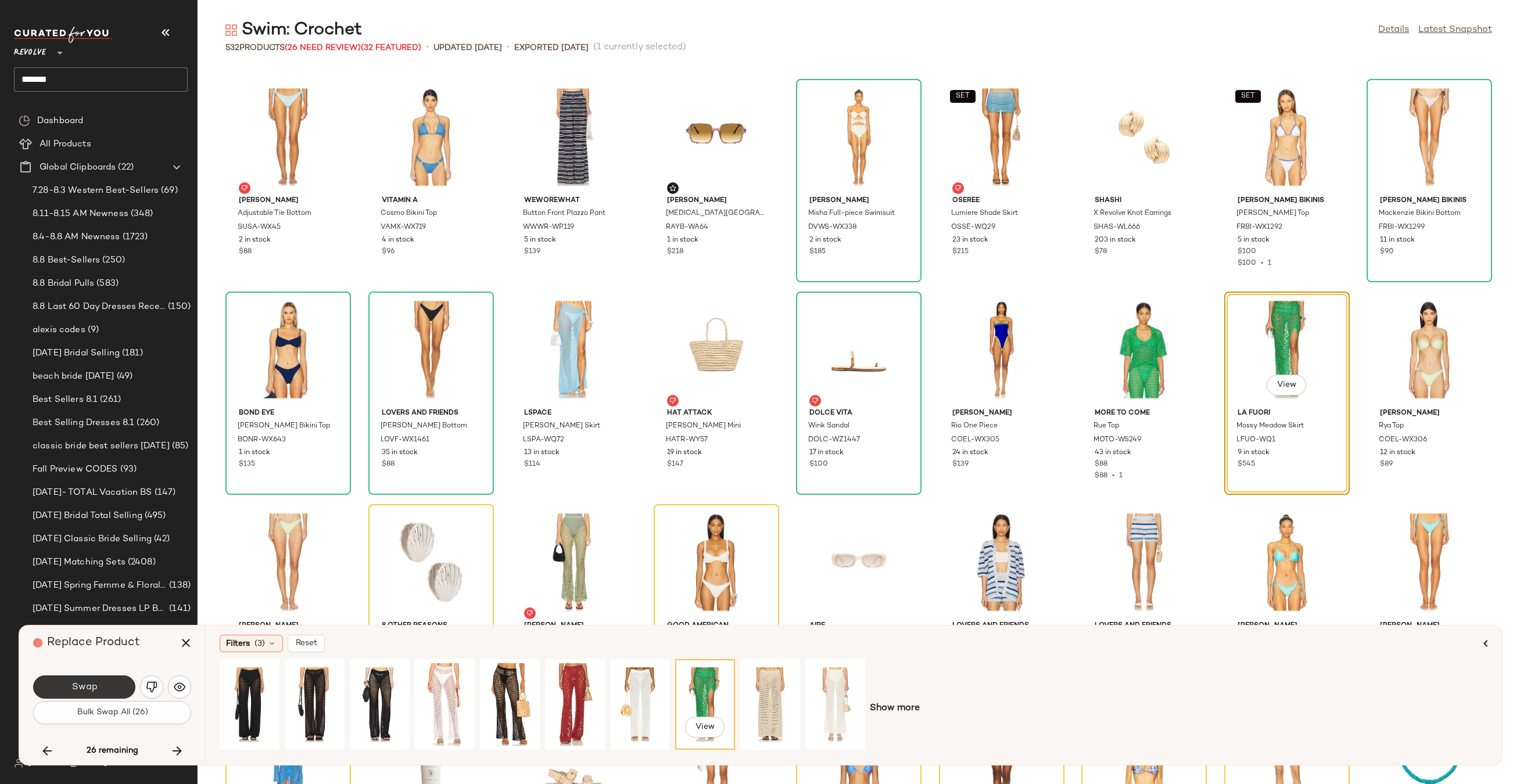
click at [94, 692] on button "Swap" at bounding box center [84, 686] width 103 height 23
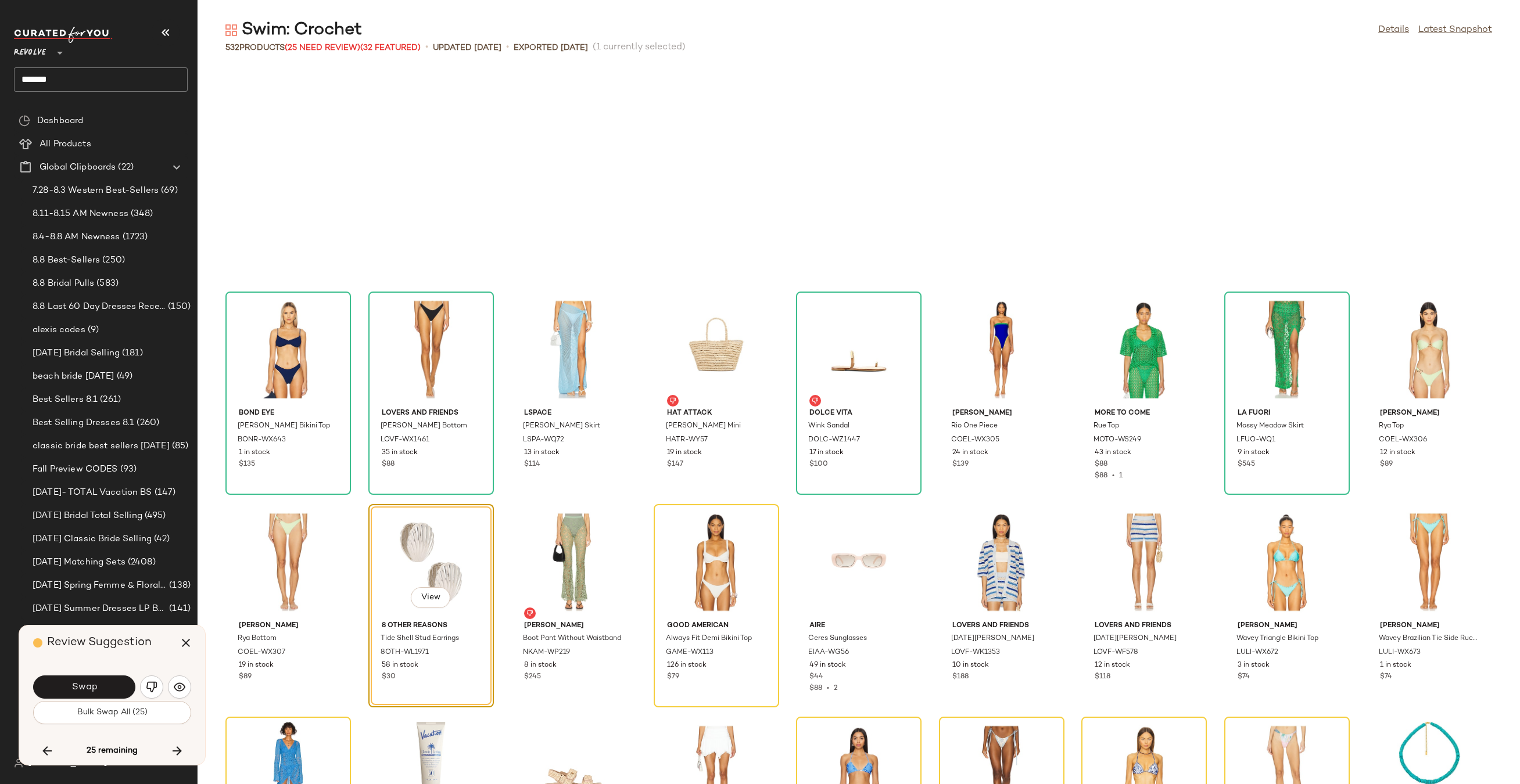
scroll to position [10198, 0]
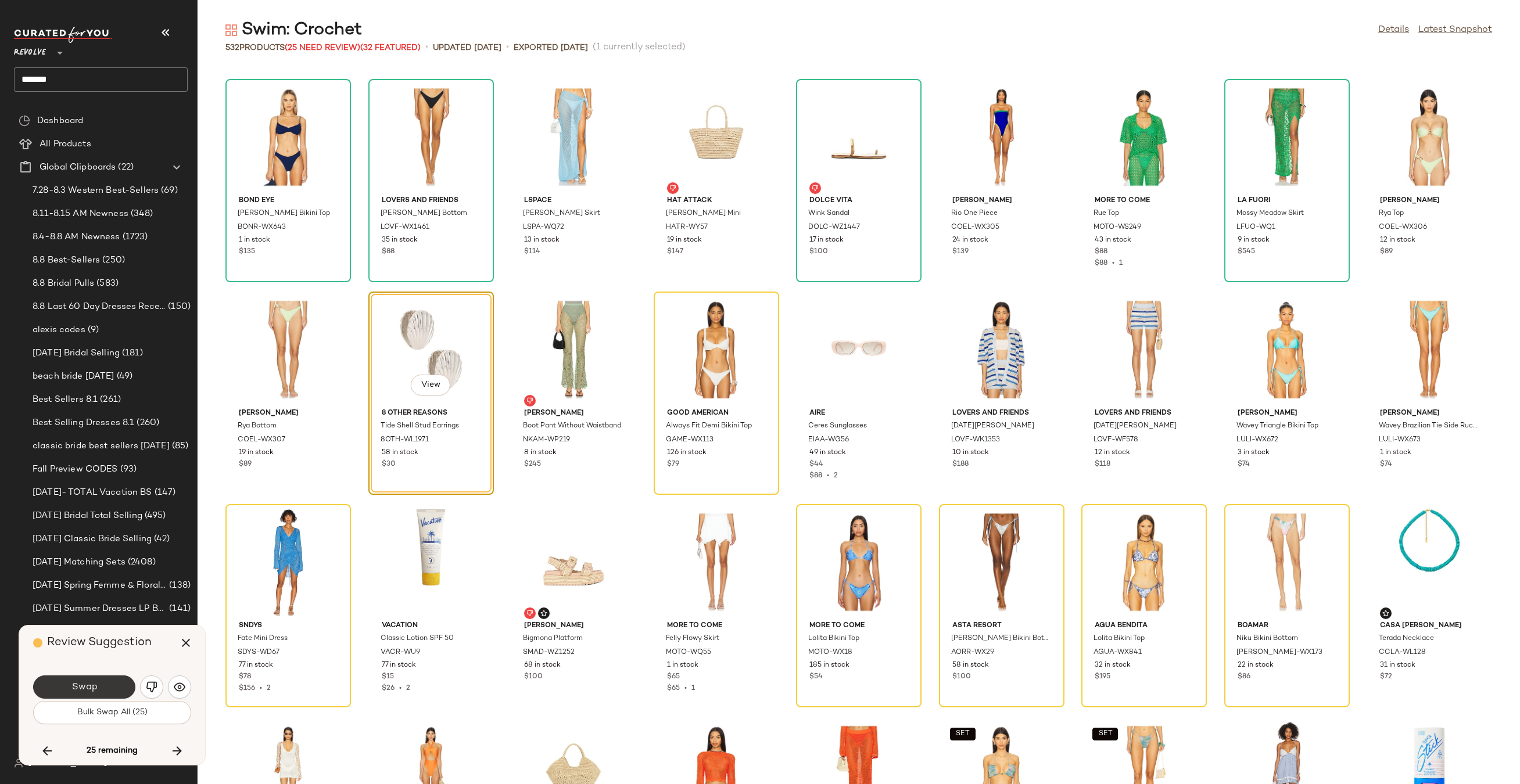
click at [110, 681] on button "Swap" at bounding box center [84, 686] width 103 height 23
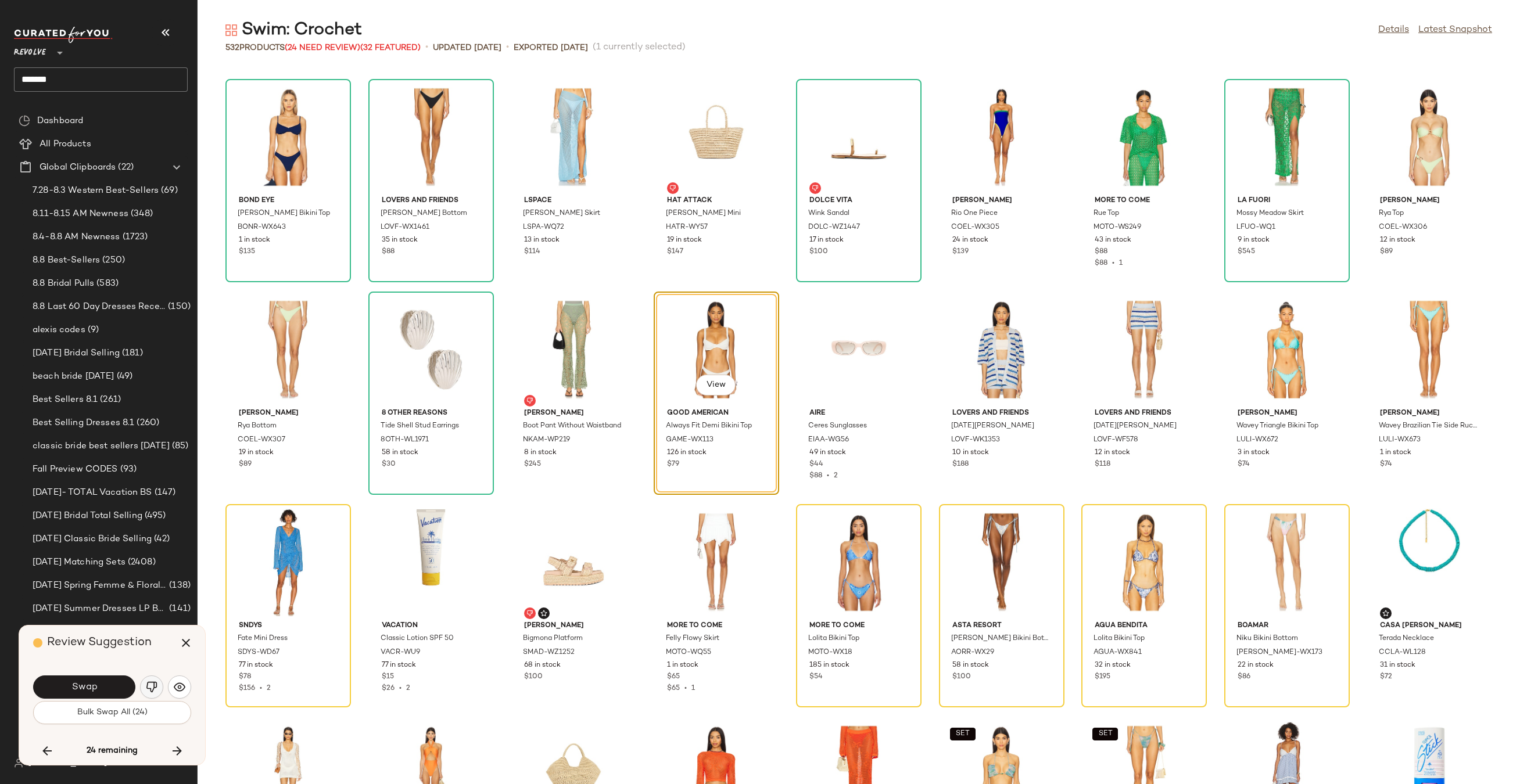
click at [150, 688] on img "button" at bounding box center [152, 686] width 12 height 12
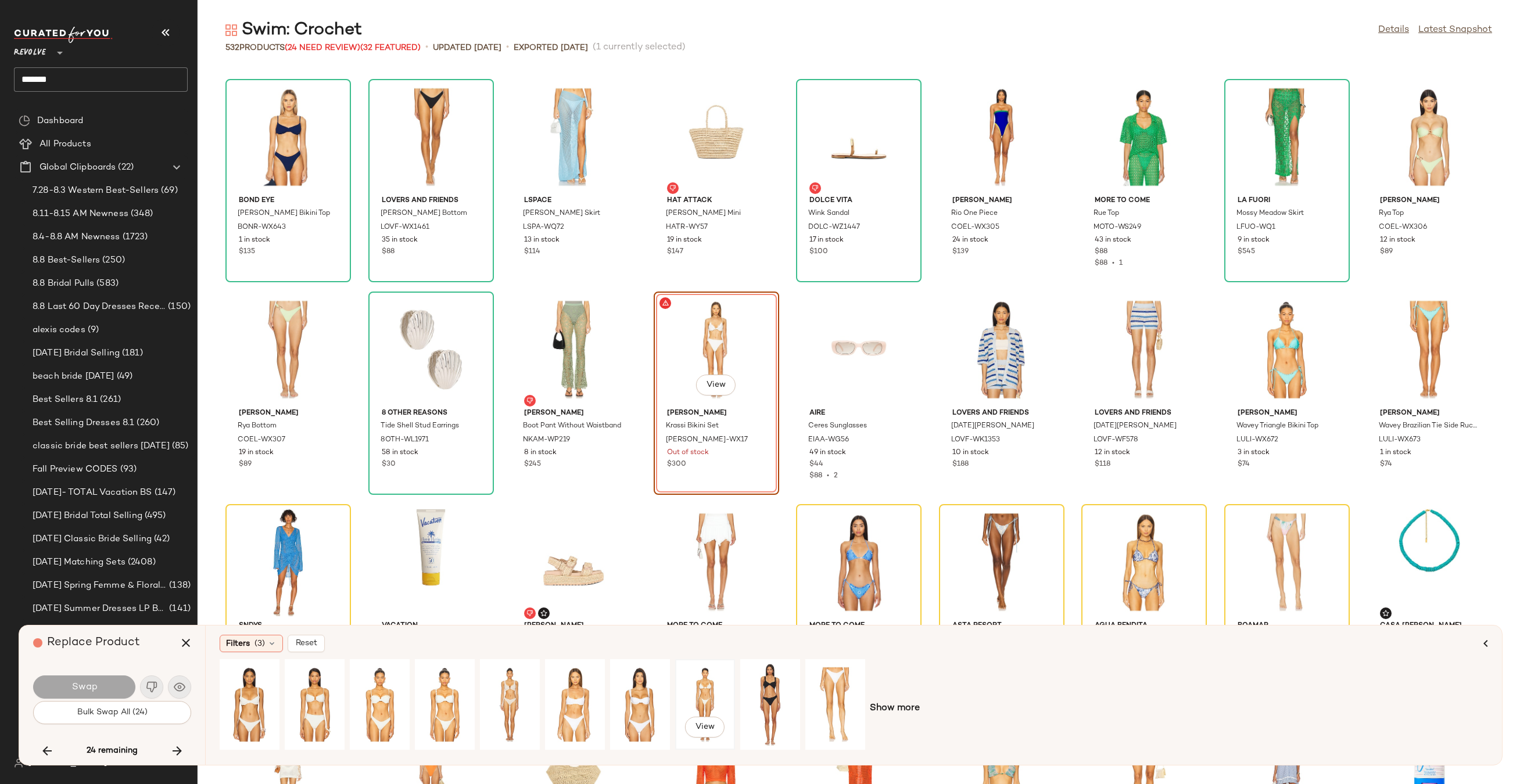
click at [697, 696] on div "View" at bounding box center [705, 704] width 52 height 82
click at [100, 681] on button "Swap" at bounding box center [84, 686] width 103 height 23
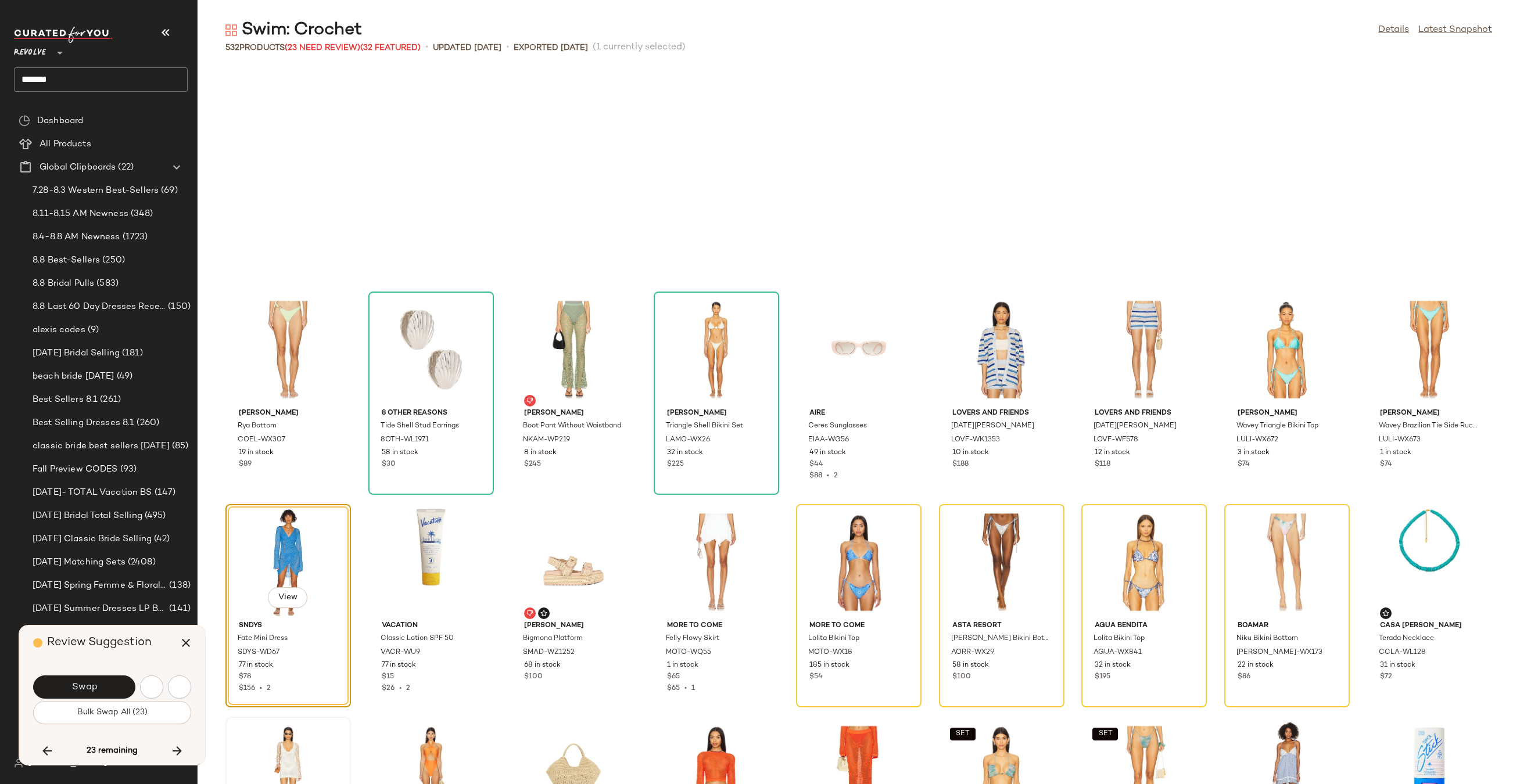
scroll to position [10412, 0]
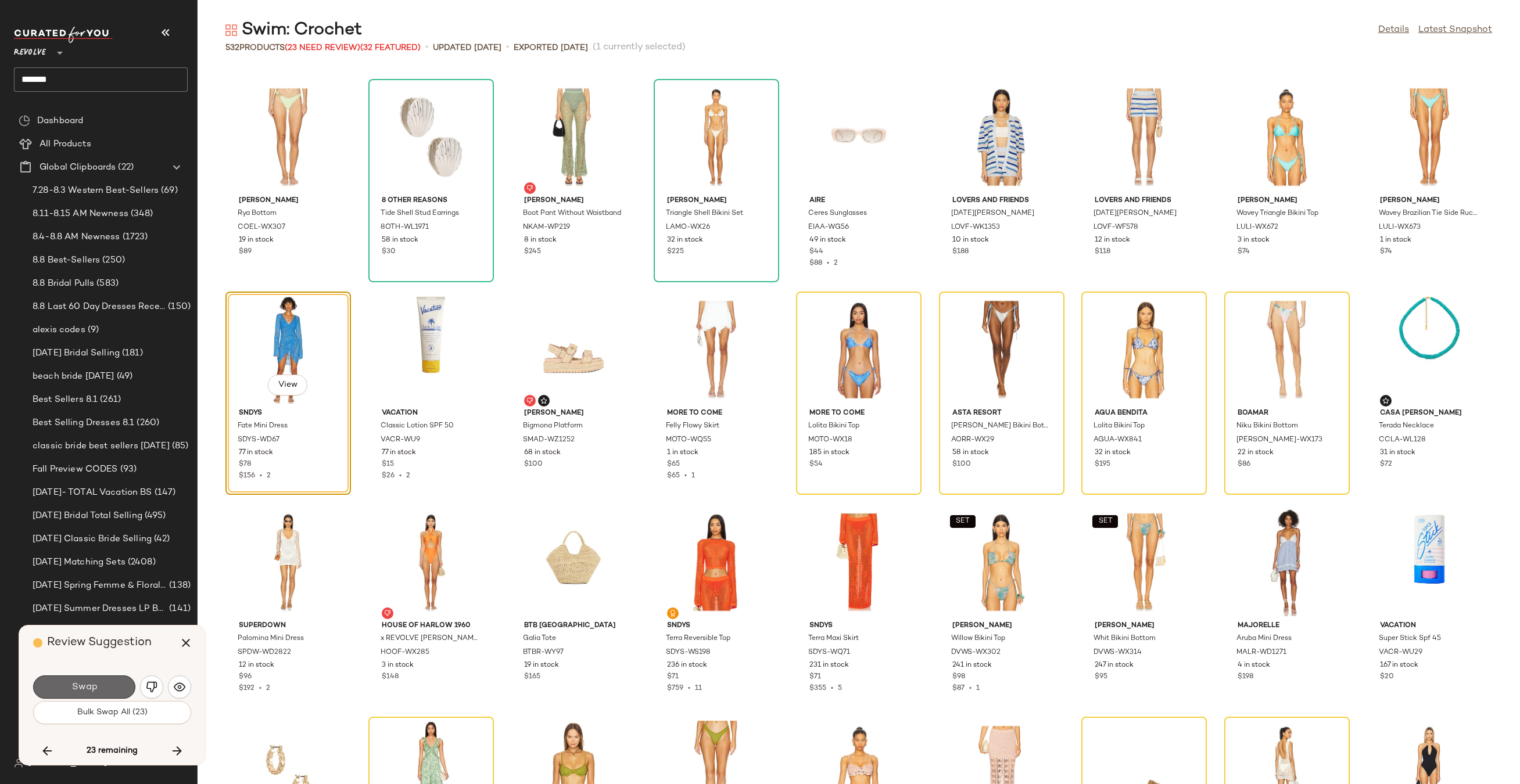
click at [99, 682] on button "Swap" at bounding box center [84, 686] width 103 height 23
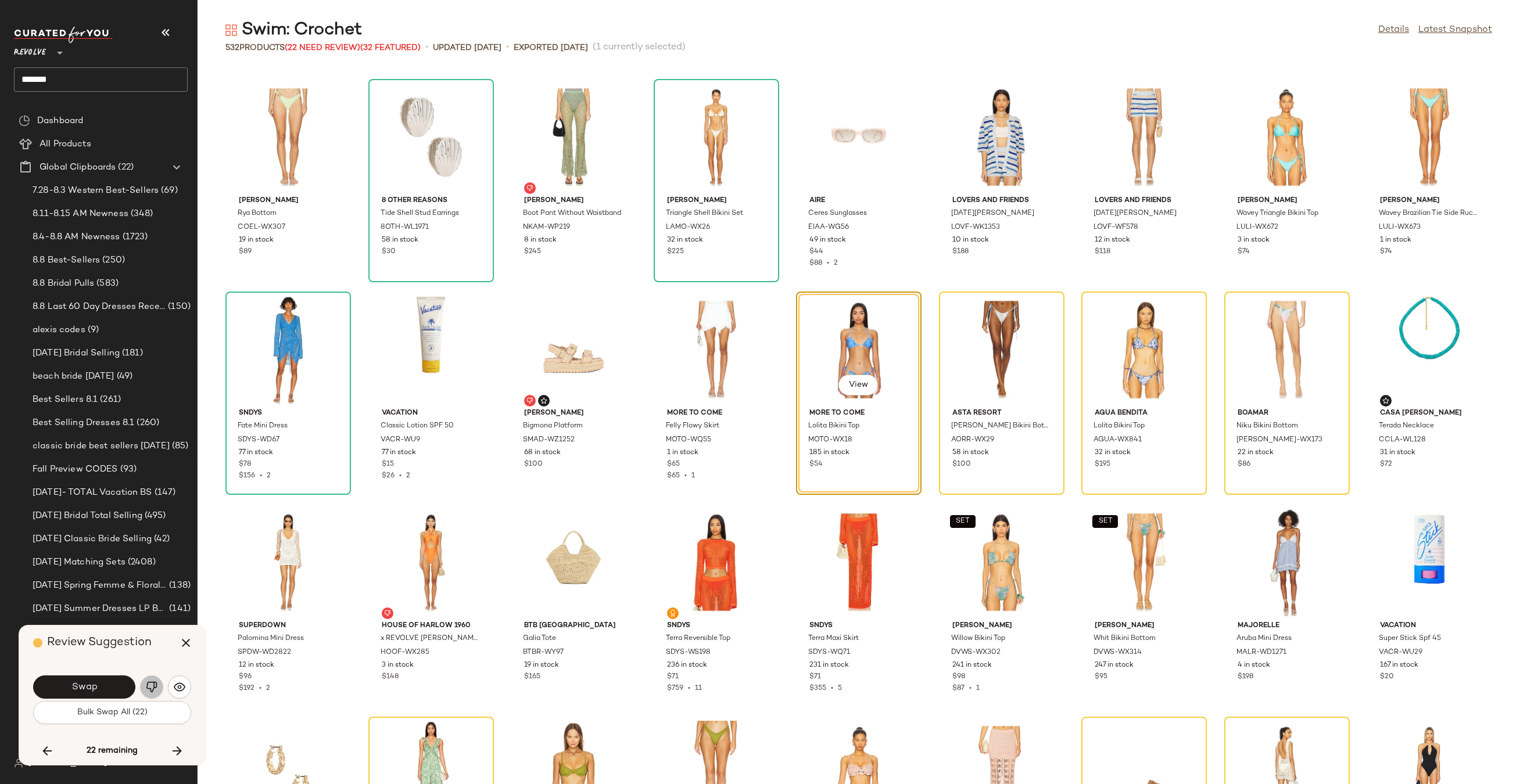
click at [150, 692] on img "button" at bounding box center [152, 686] width 12 height 12
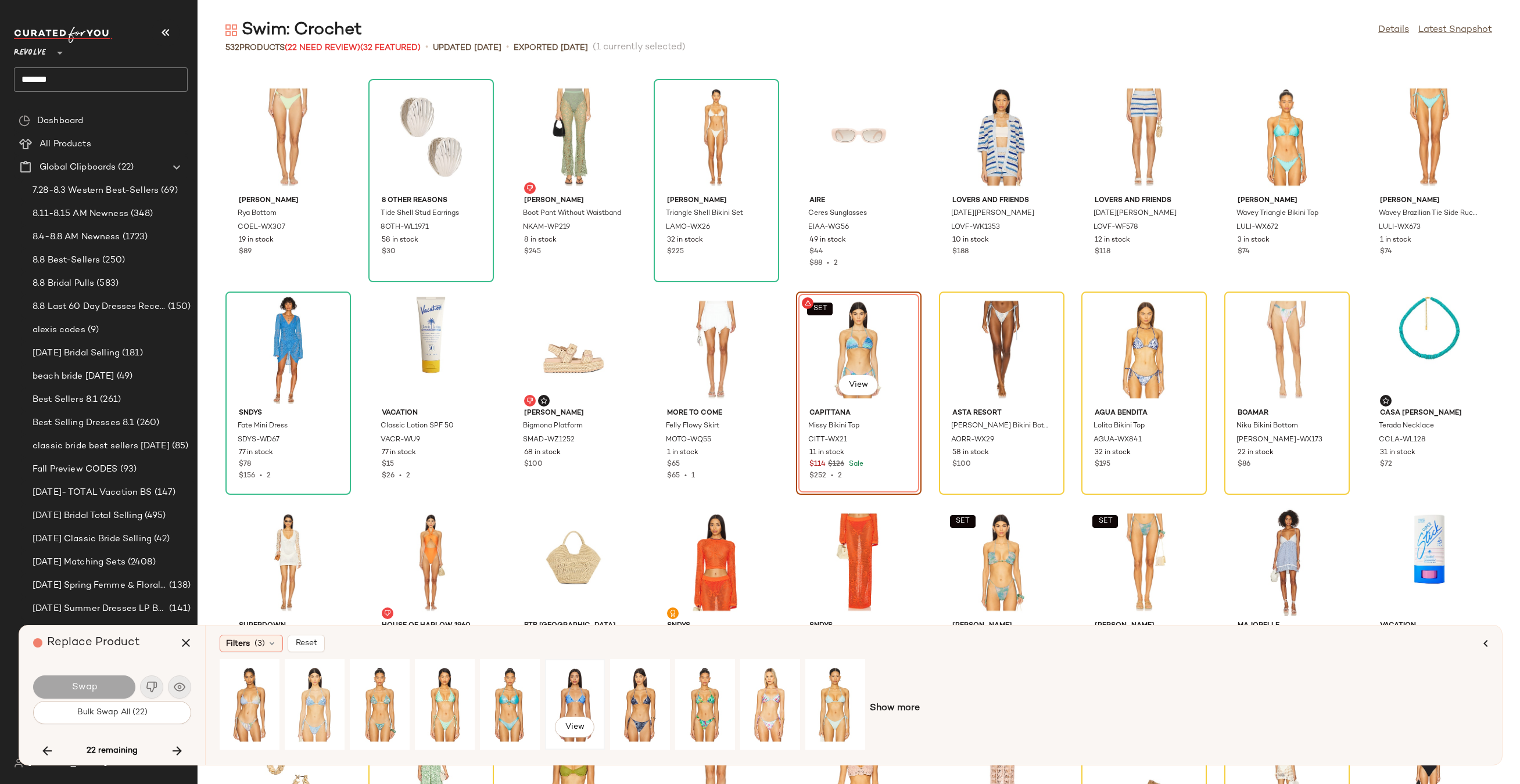
click at [563, 697] on div "View" at bounding box center [575, 704] width 52 height 82
click at [70, 689] on button "Swap" at bounding box center [84, 686] width 103 height 23
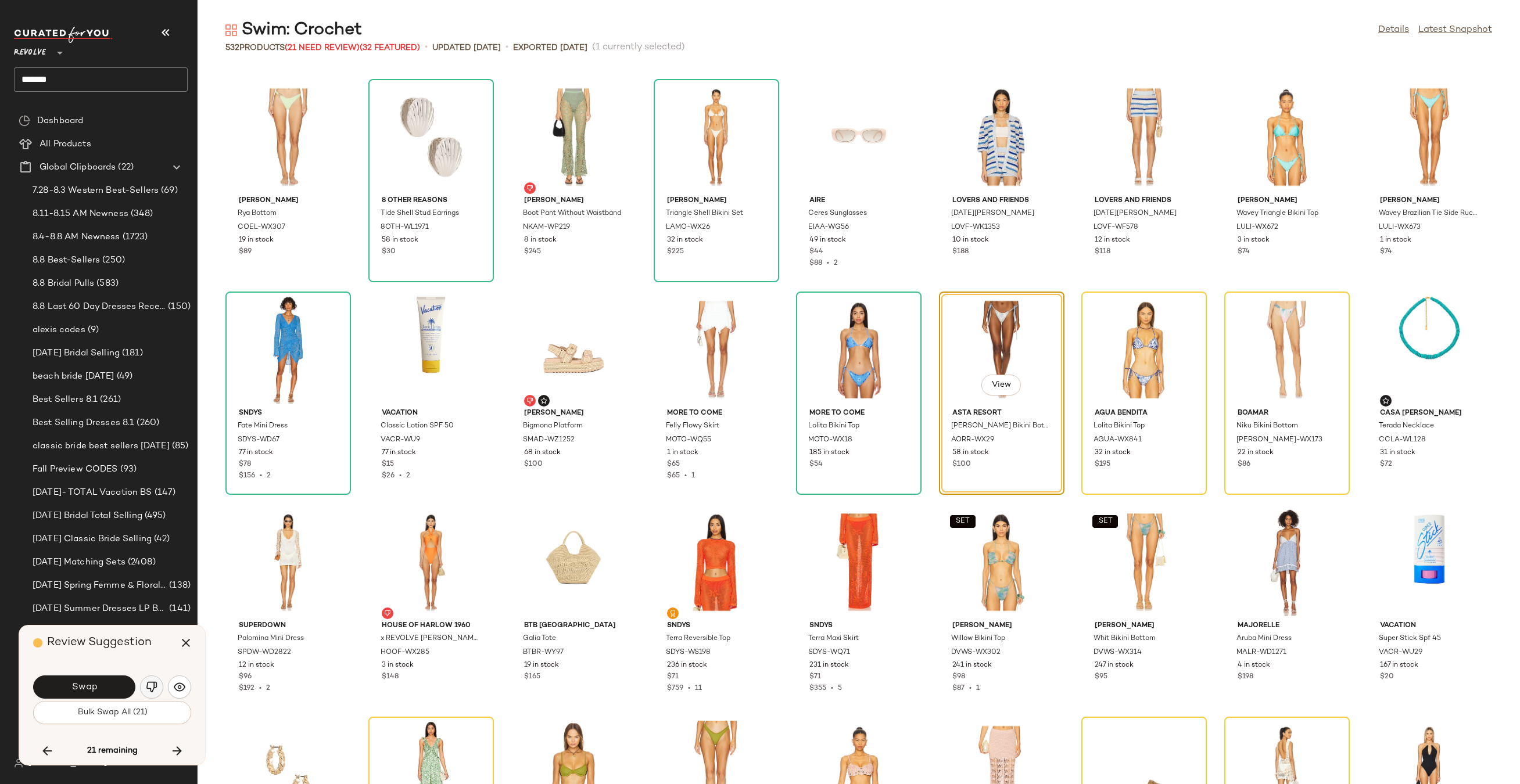
click at [152, 689] on img "button" at bounding box center [152, 686] width 12 height 12
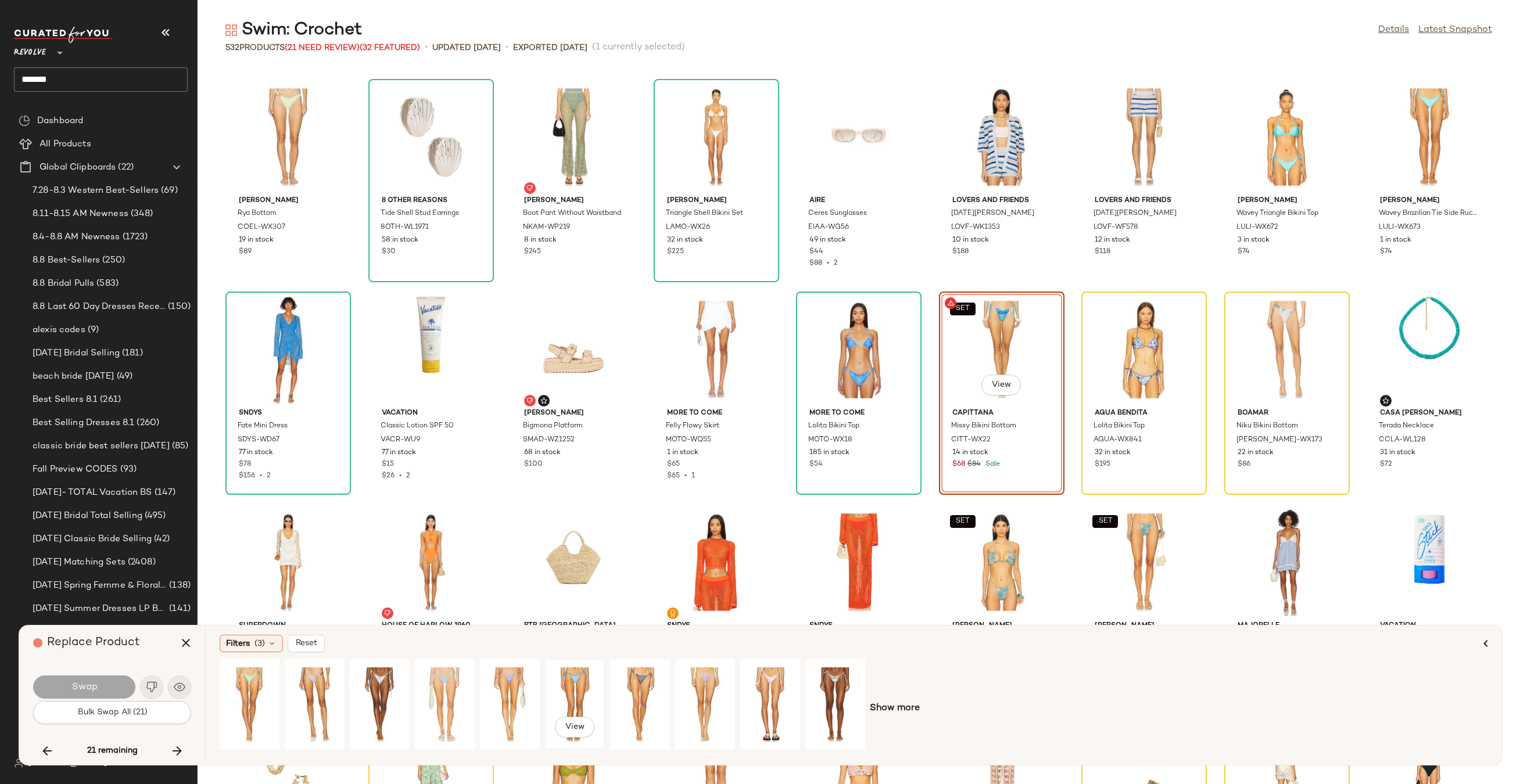
click at [575, 678] on div "View" at bounding box center [575, 704] width 52 height 82
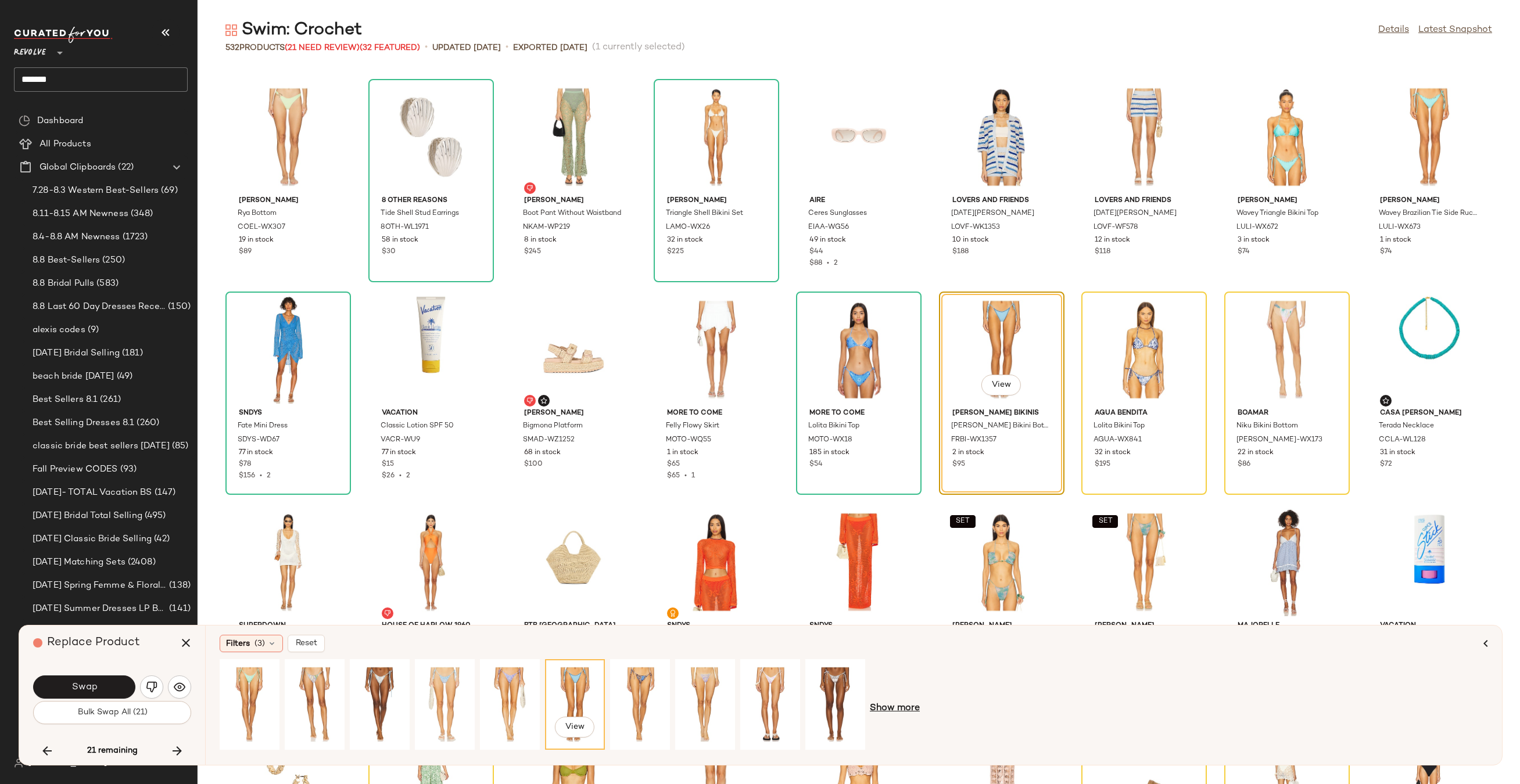
click at [902, 702] on span "Show more" at bounding box center [894, 707] width 50 height 14
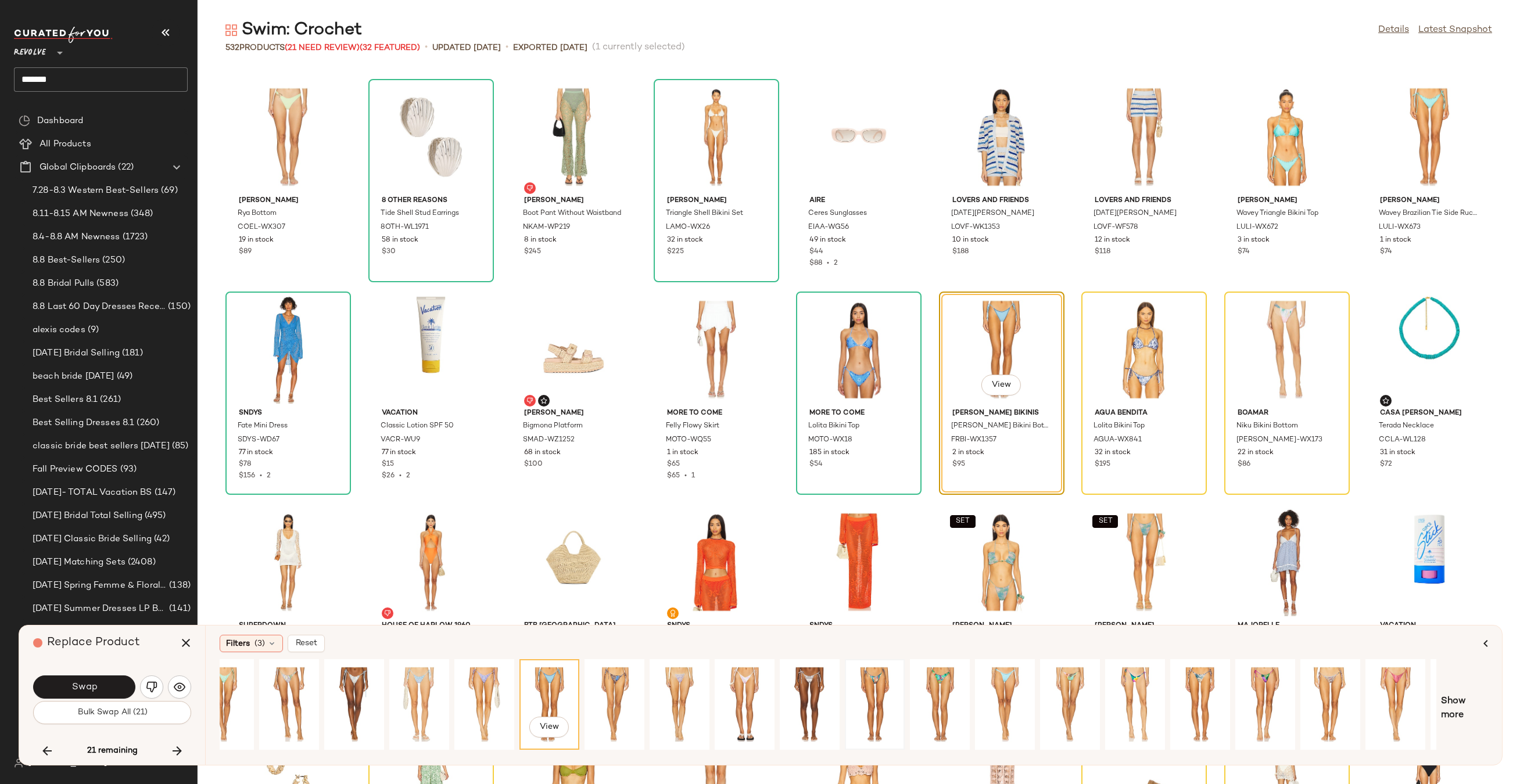
scroll to position [0, 79]
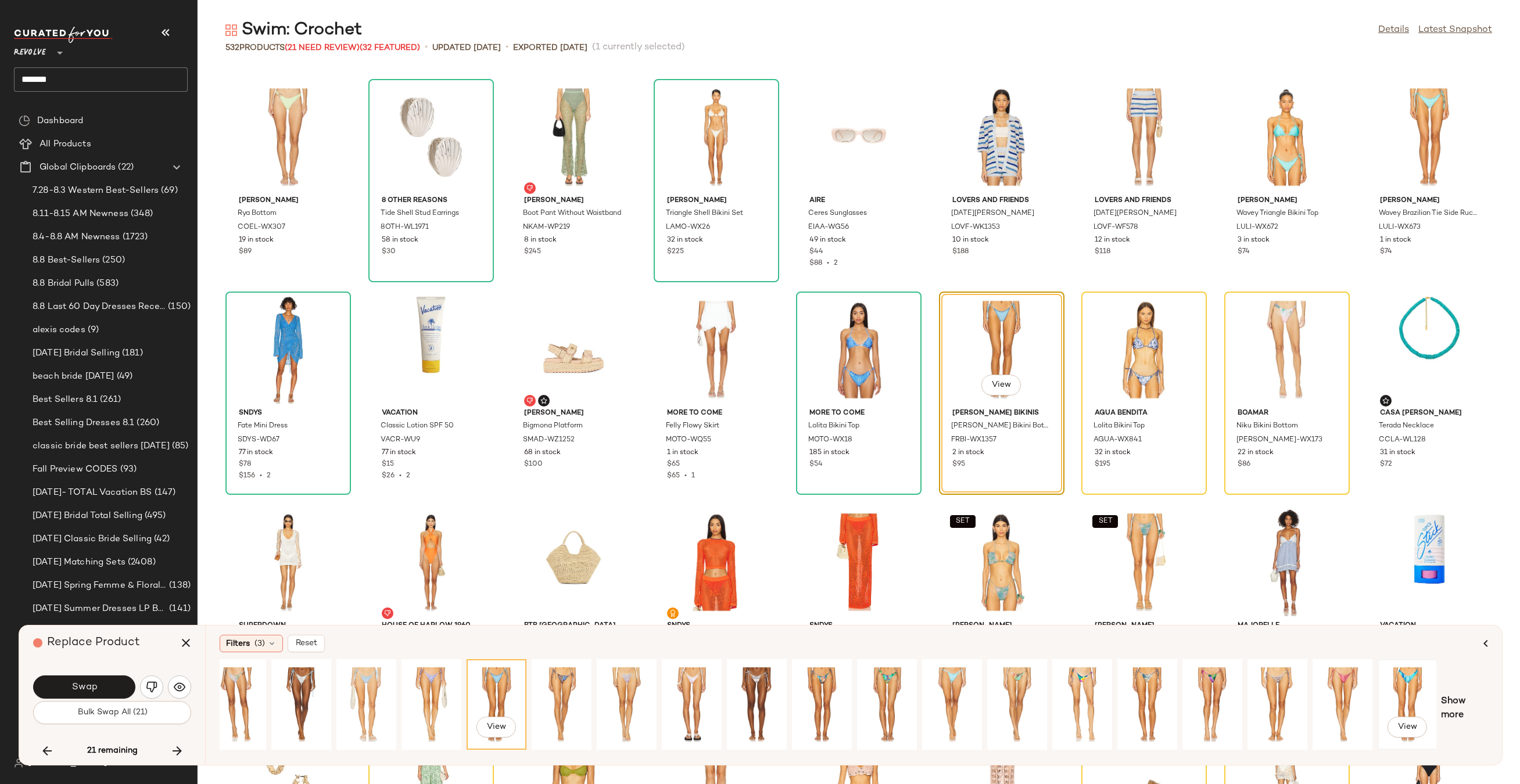
click at [1414, 685] on div "View" at bounding box center [1407, 704] width 52 height 82
click at [1451, 705] on span "Show more" at bounding box center [1464, 708] width 47 height 28
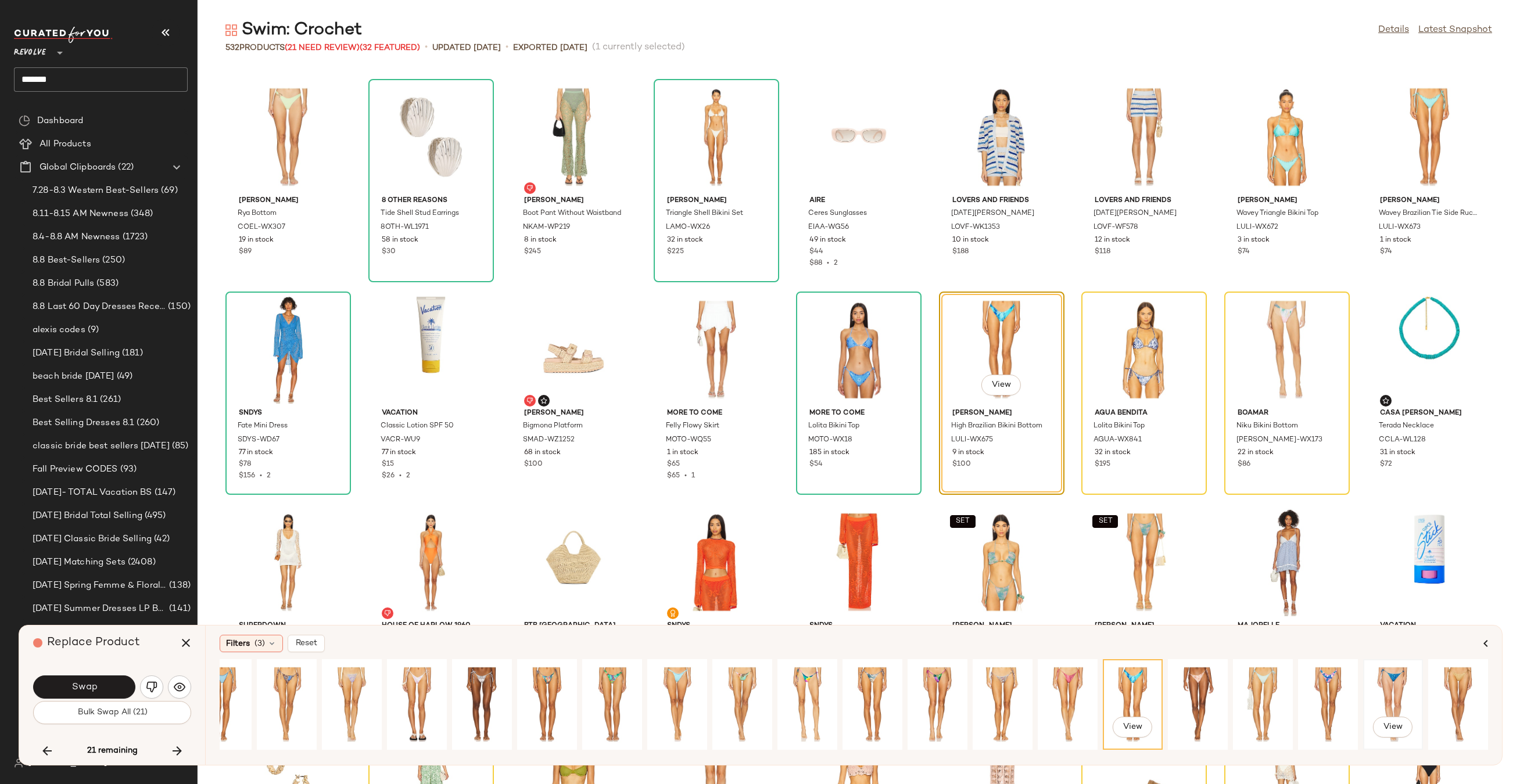
click at [1377, 682] on div "View" at bounding box center [1392, 704] width 52 height 82
click at [89, 683] on span "Swap" at bounding box center [84, 687] width 26 height 11
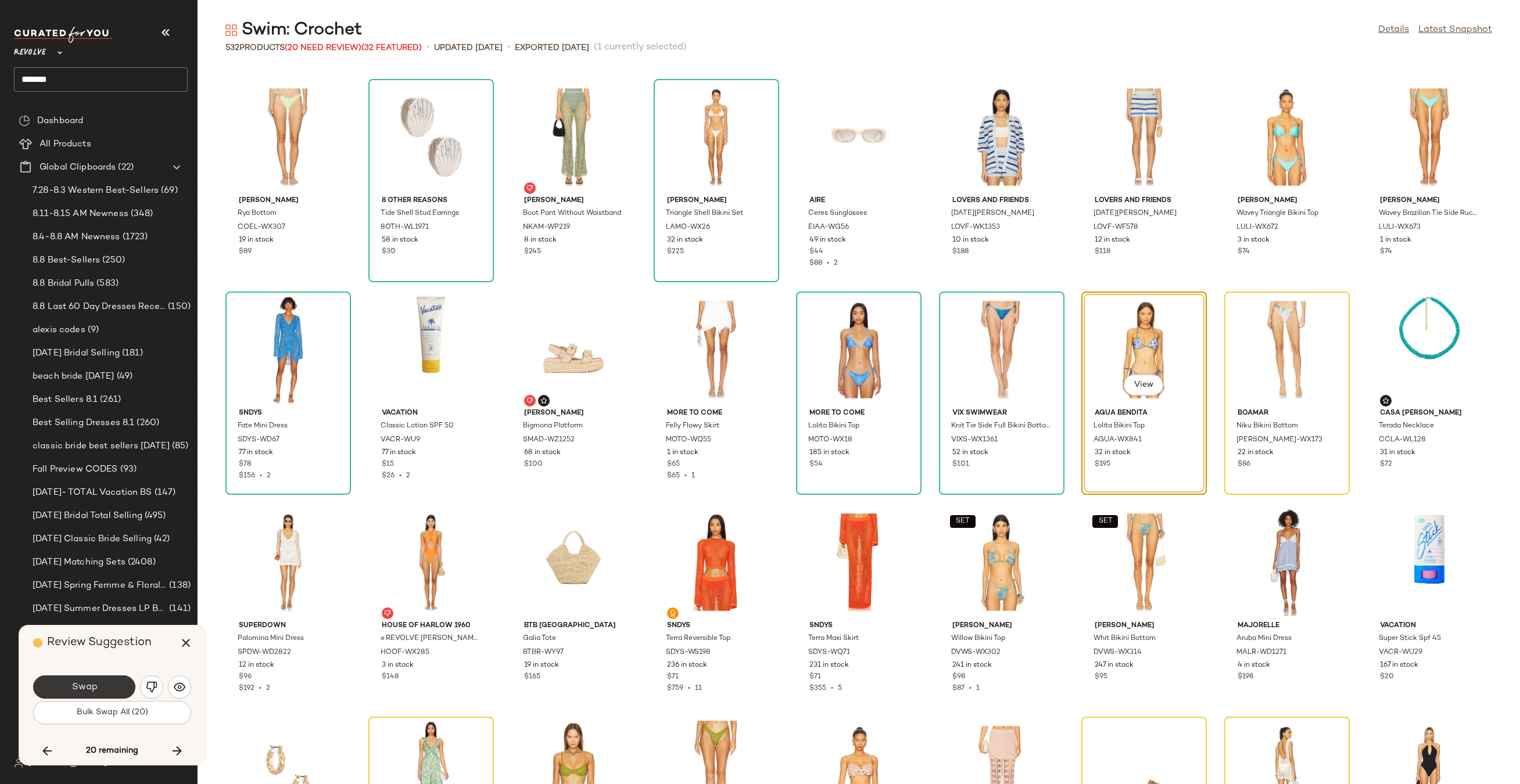
click at [108, 686] on button "Swap" at bounding box center [84, 686] width 103 height 23
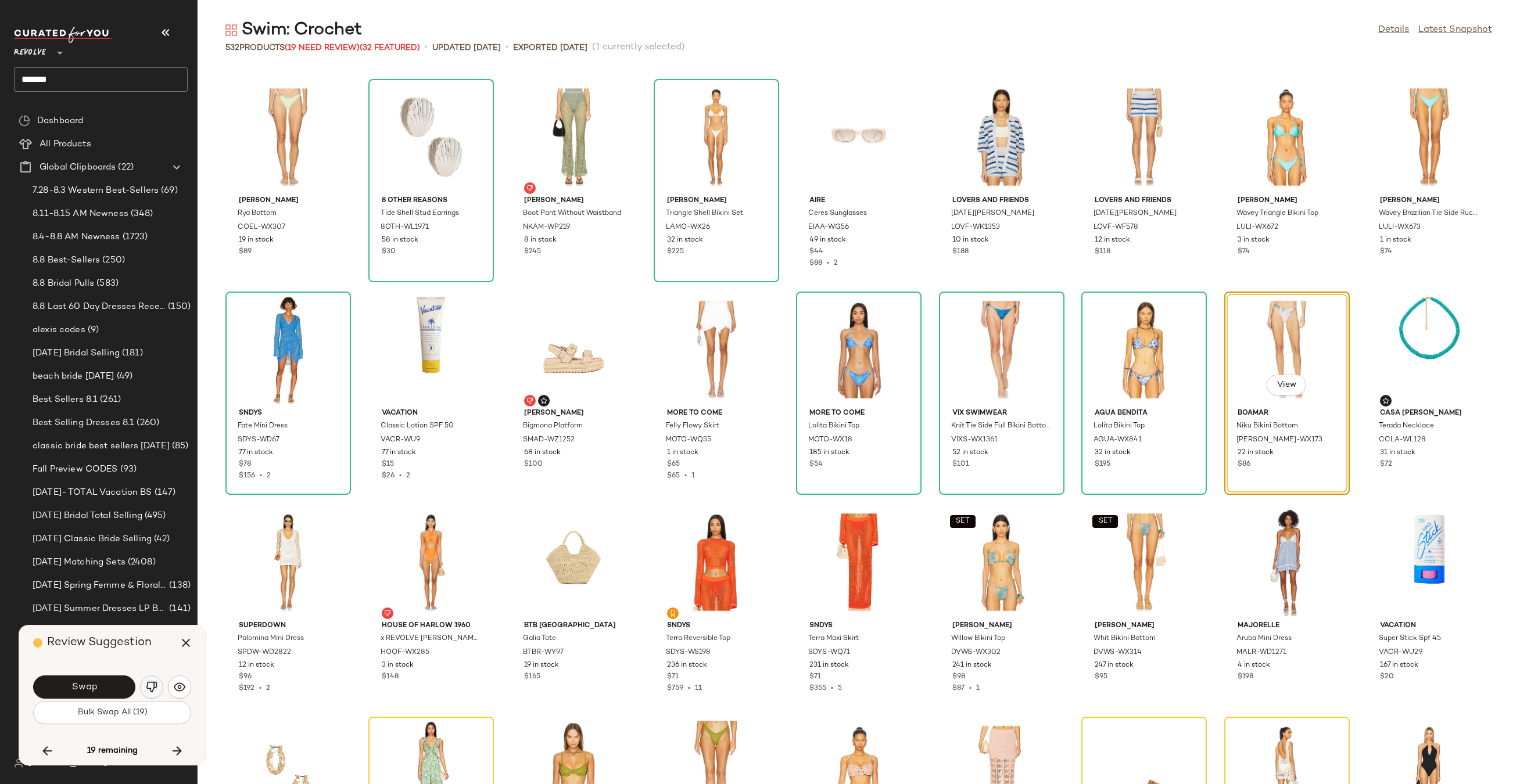
click at [152, 687] on img "button" at bounding box center [152, 686] width 12 height 12
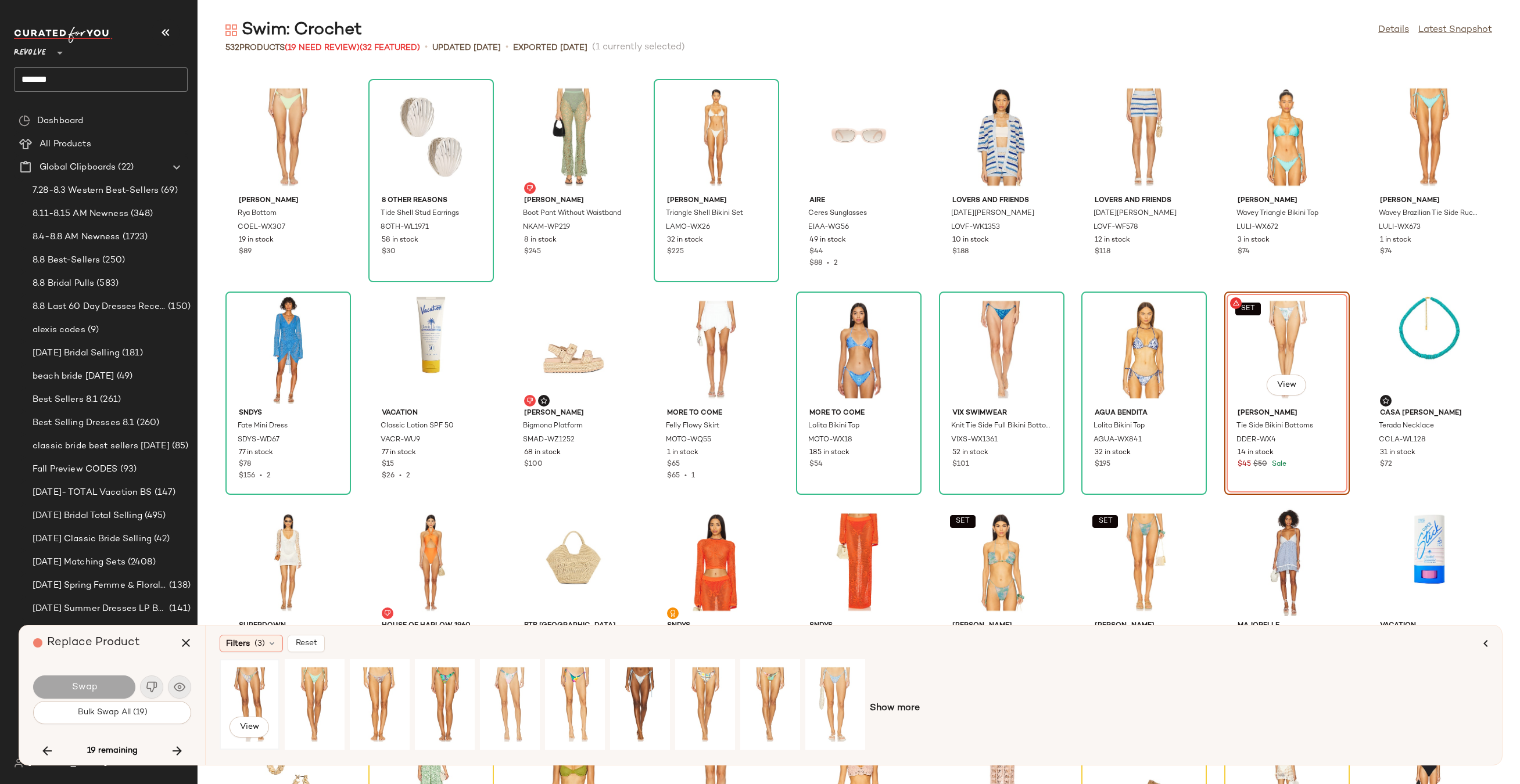
click at [248, 681] on div "View" at bounding box center [249, 704] width 52 height 82
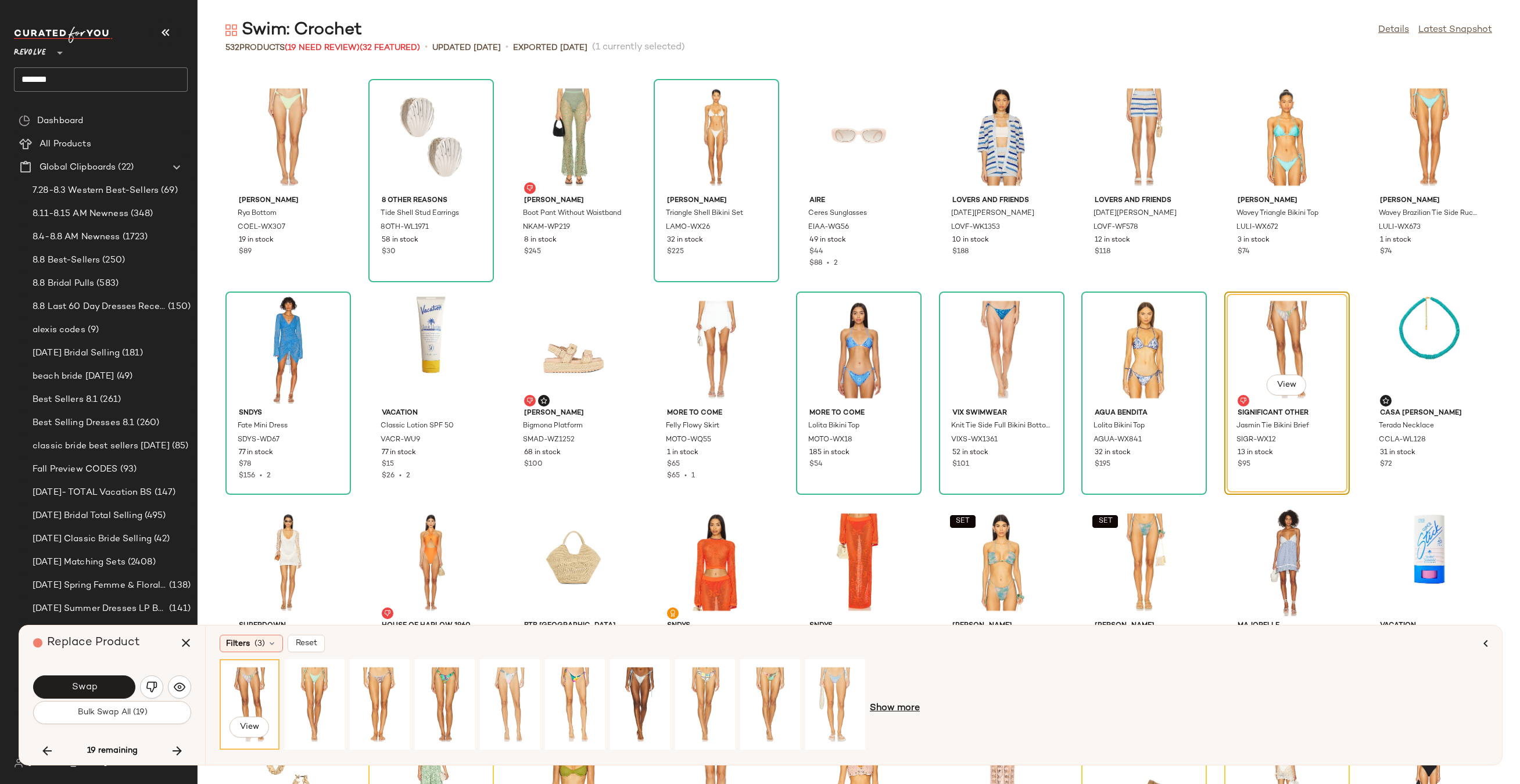
click at [904, 712] on span "Show more" at bounding box center [894, 707] width 50 height 14
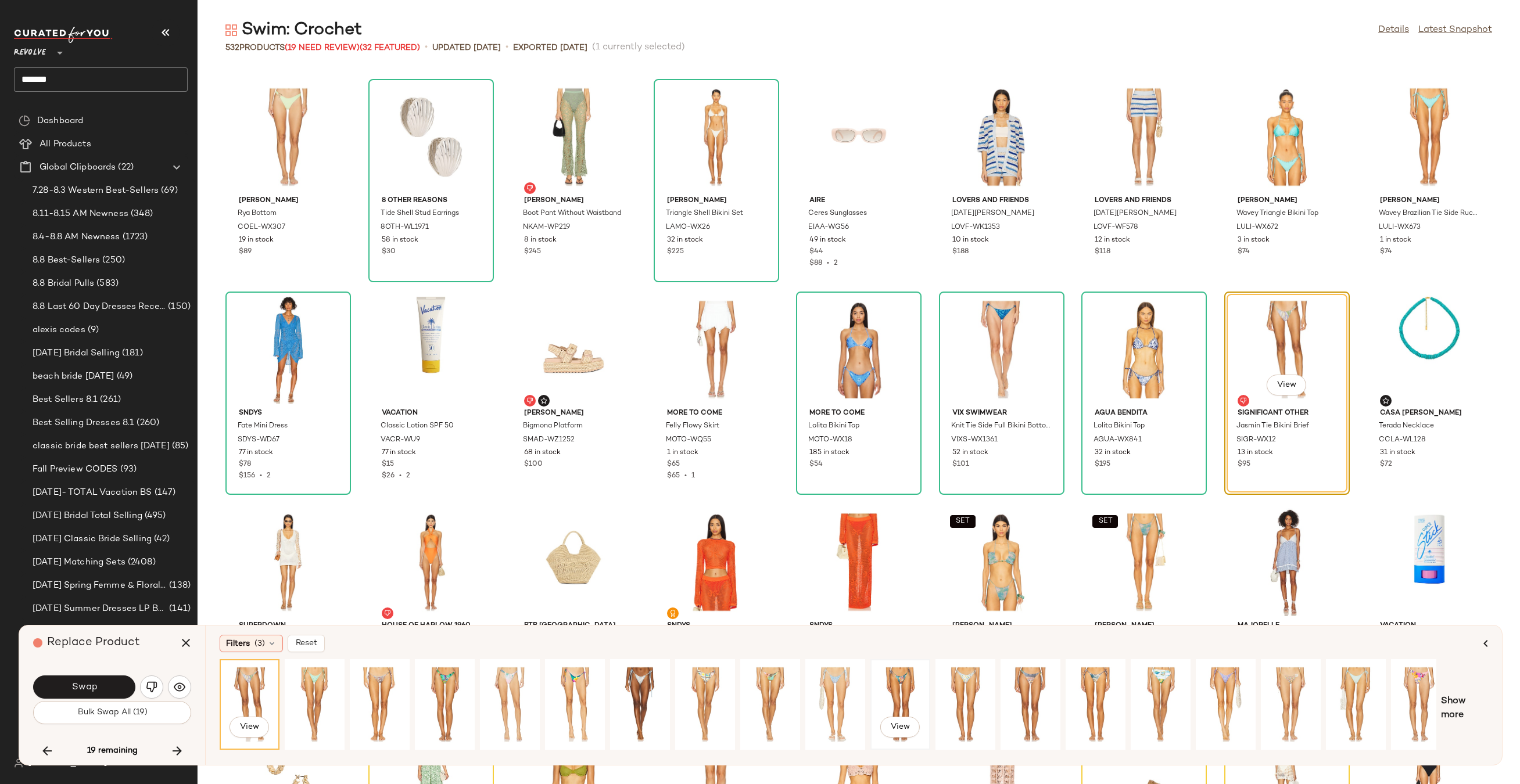
scroll to position [0, 79]
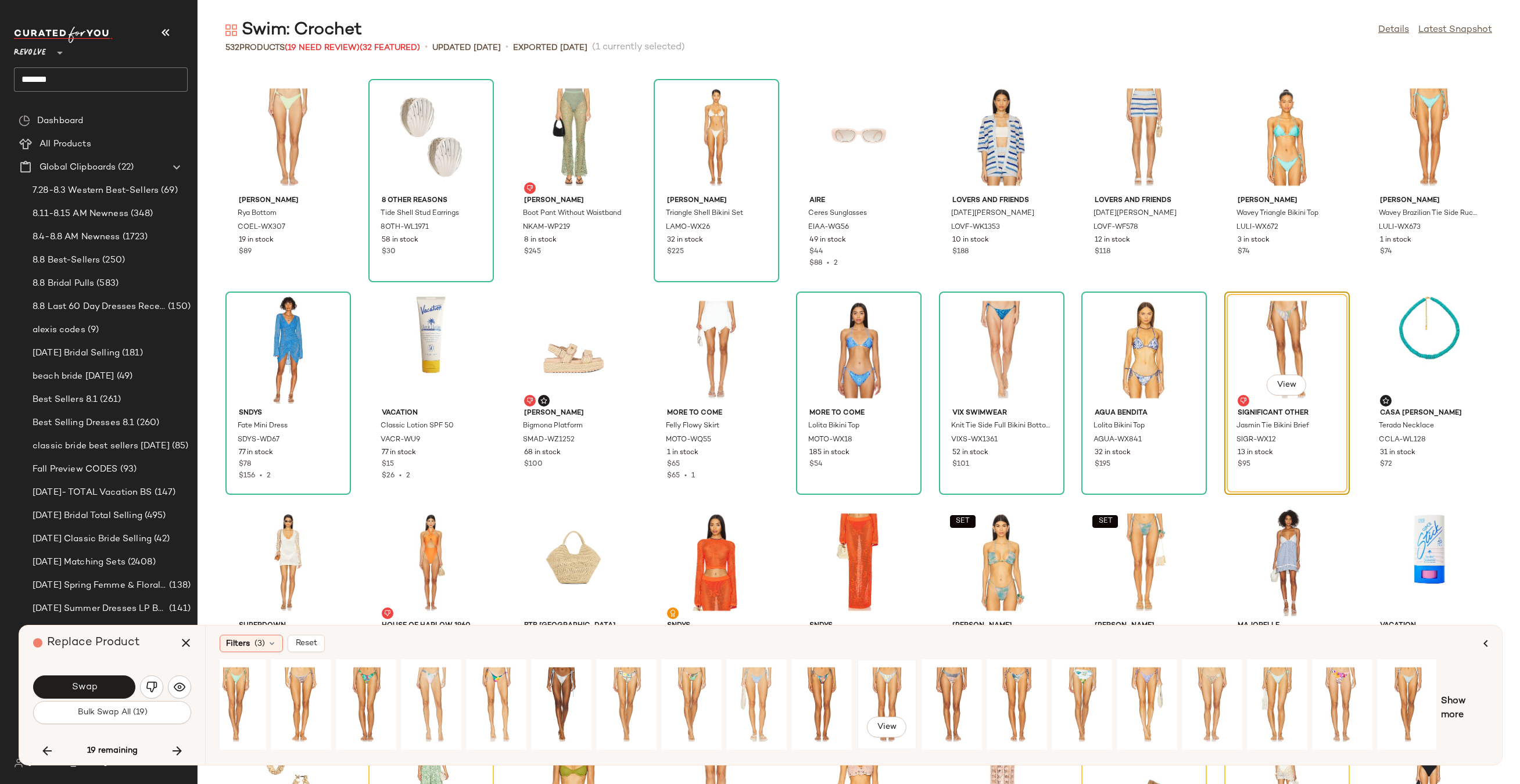
click at [891, 682] on div "View" at bounding box center [887, 704] width 52 height 82
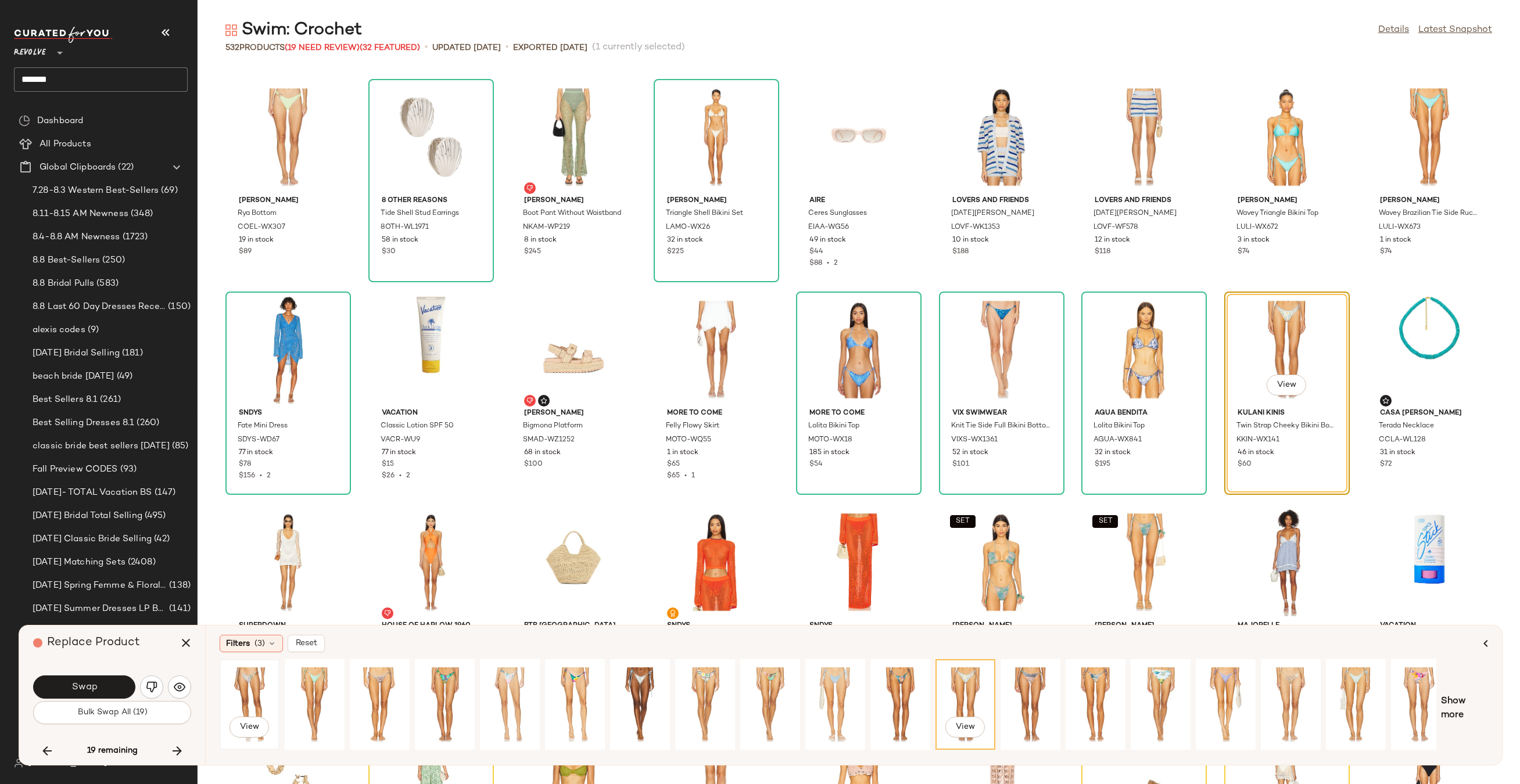
click at [232, 695] on div "View" at bounding box center [249, 704] width 52 height 82
click at [105, 684] on button "Swap" at bounding box center [84, 686] width 103 height 23
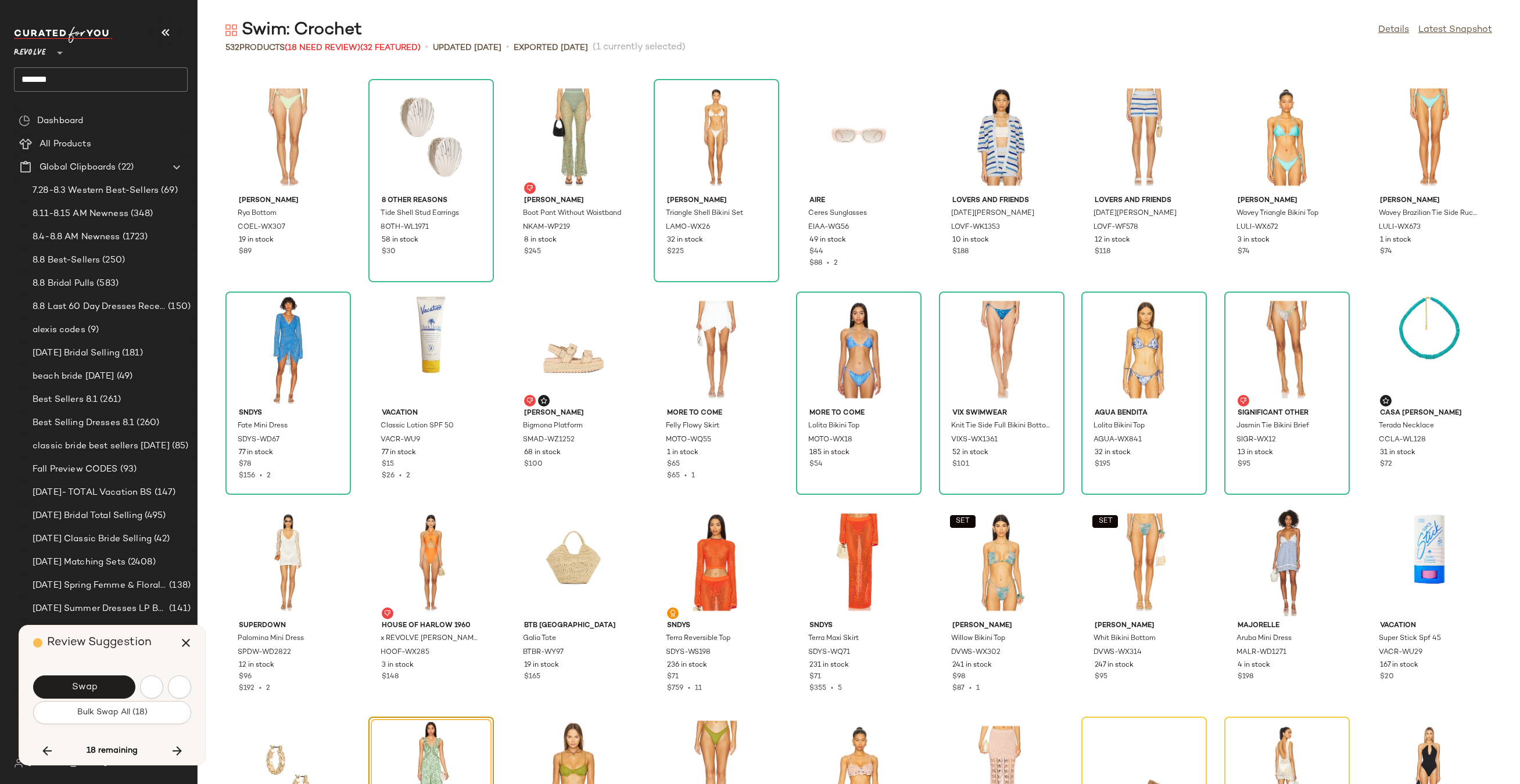
scroll to position [10837, 0]
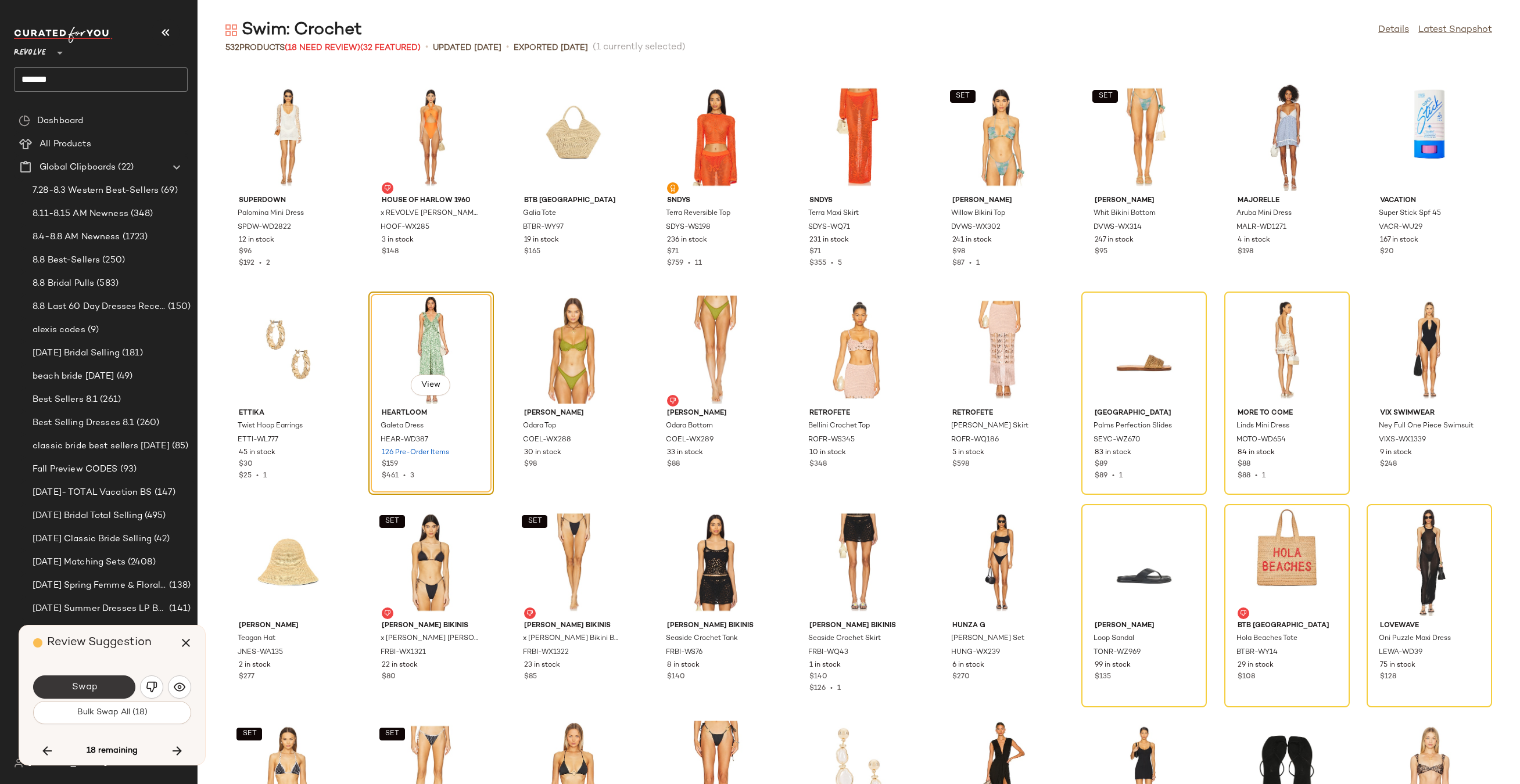
click at [89, 683] on span "Swap" at bounding box center [84, 687] width 26 height 11
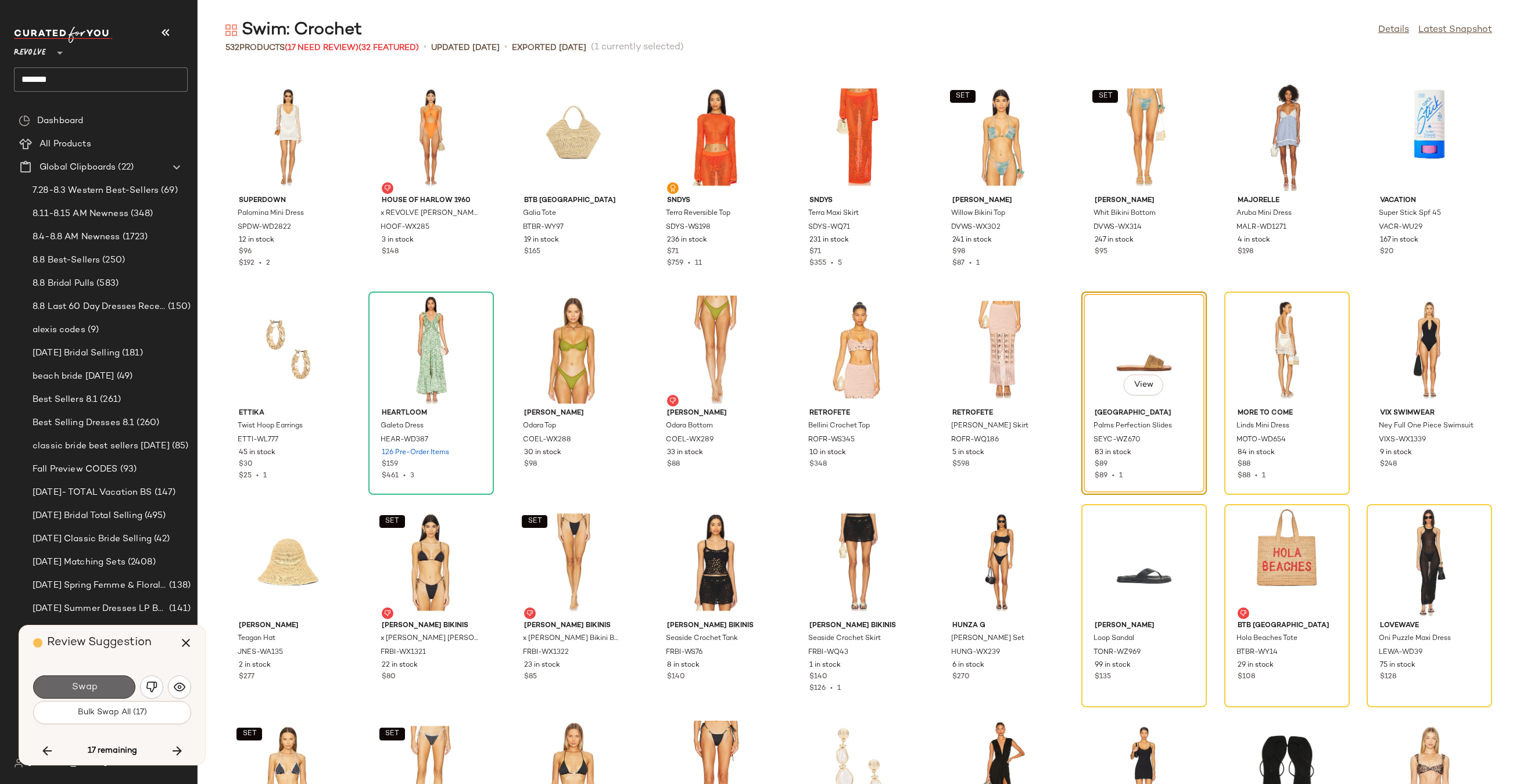
click at [96, 688] on span "Swap" at bounding box center [84, 687] width 26 height 11
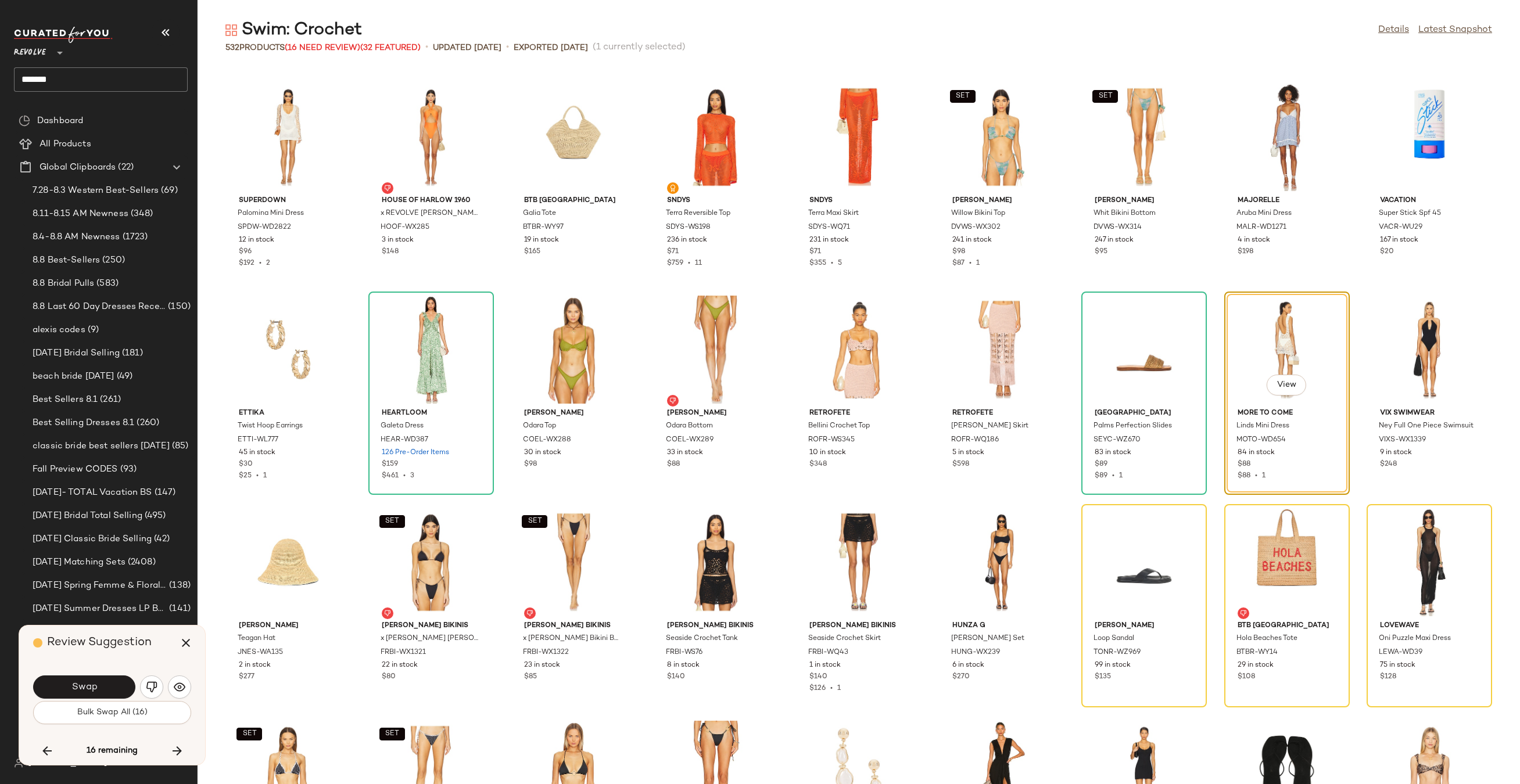
click at [96, 688] on span "Swap" at bounding box center [84, 687] width 26 height 11
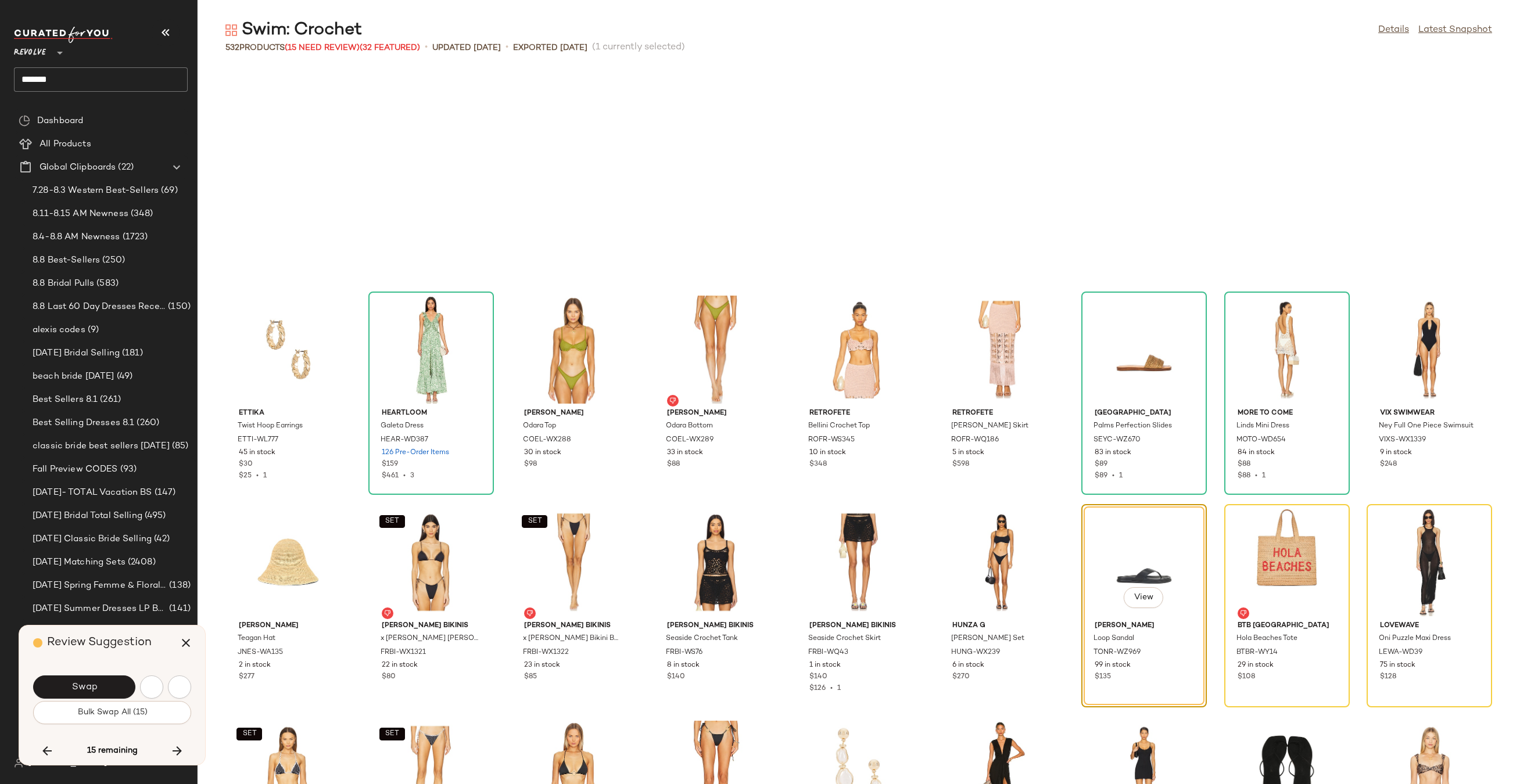
scroll to position [11049, 0]
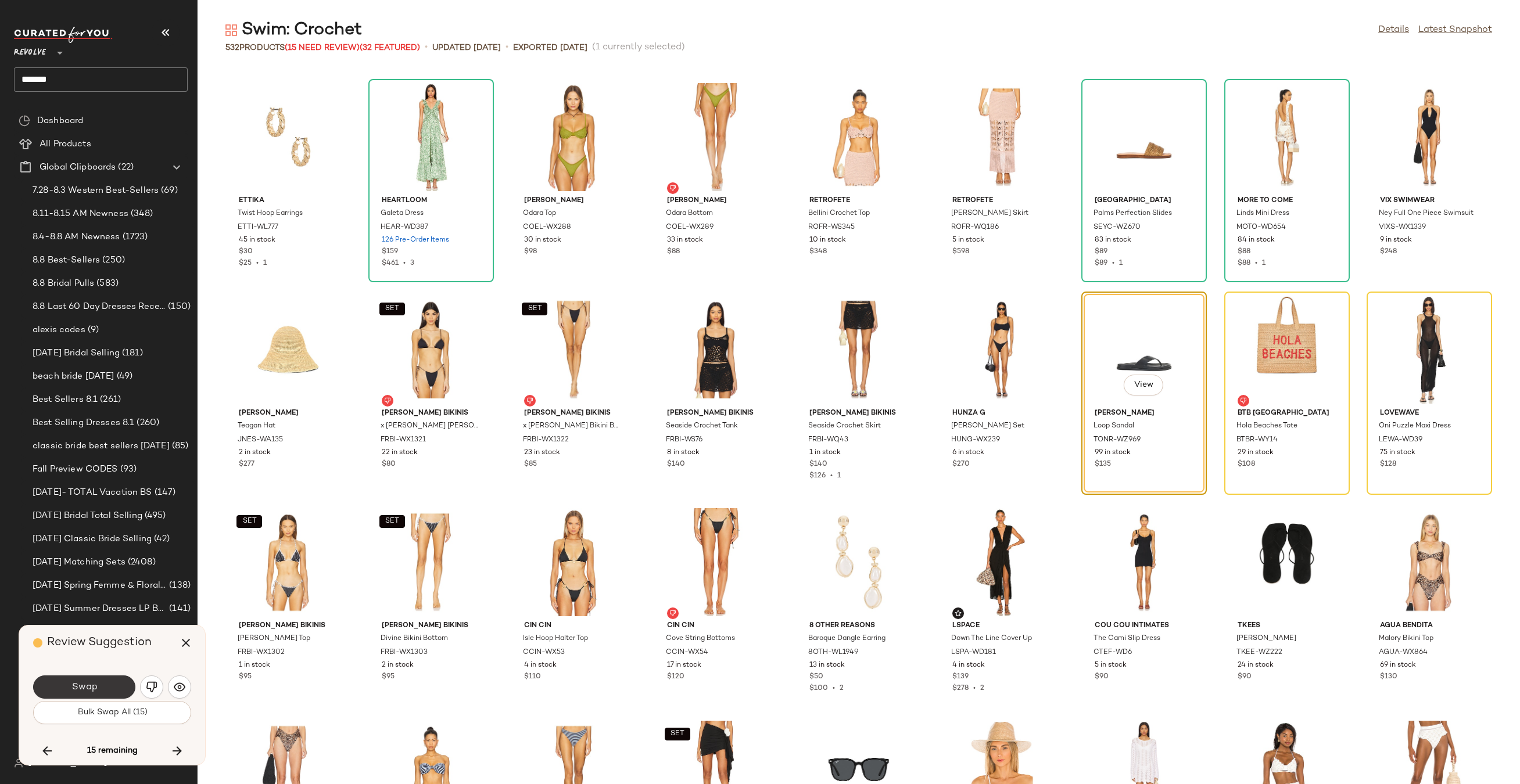
click at [96, 688] on span "Swap" at bounding box center [84, 687] width 26 height 11
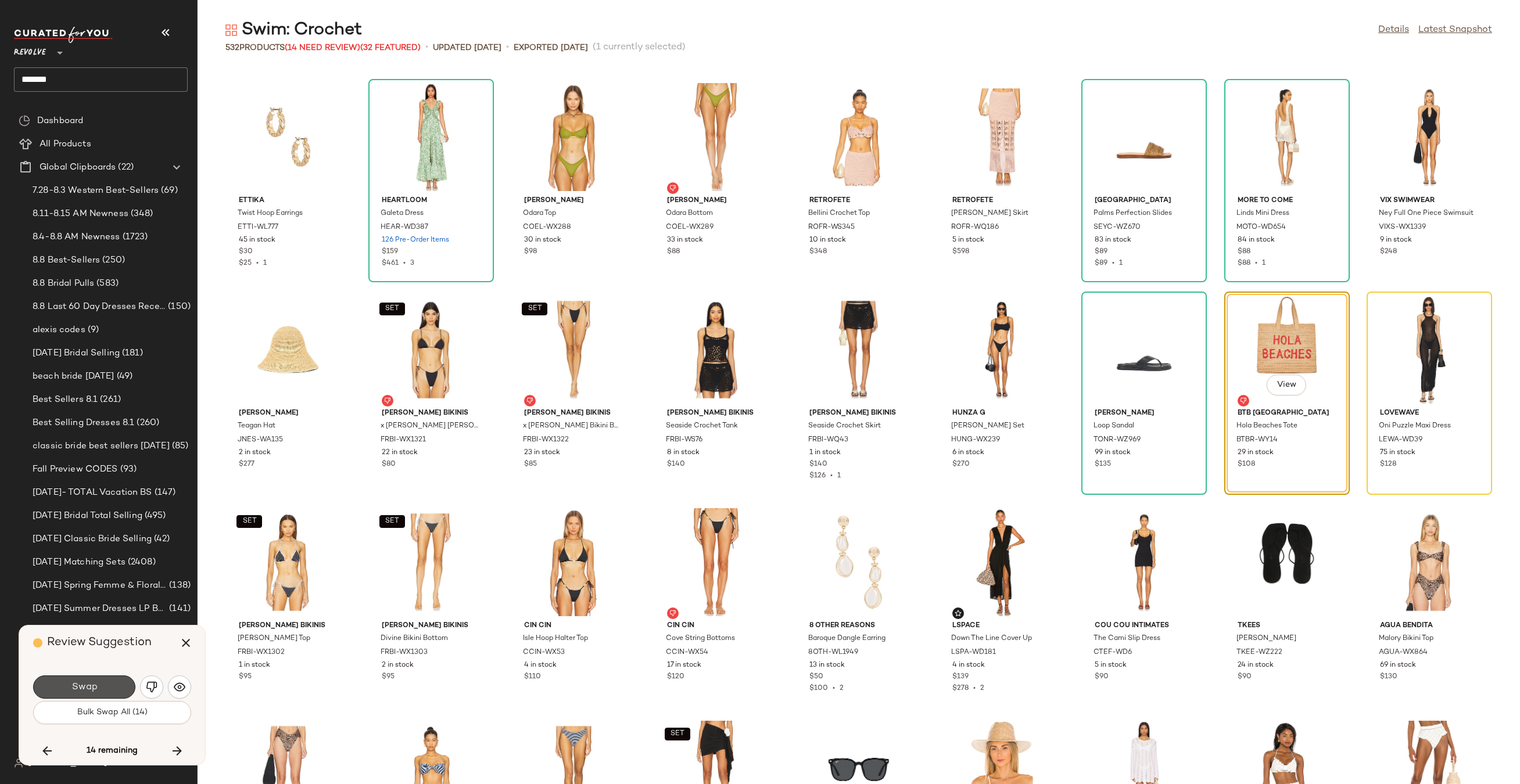
click at [96, 688] on span "Swap" at bounding box center [84, 687] width 26 height 11
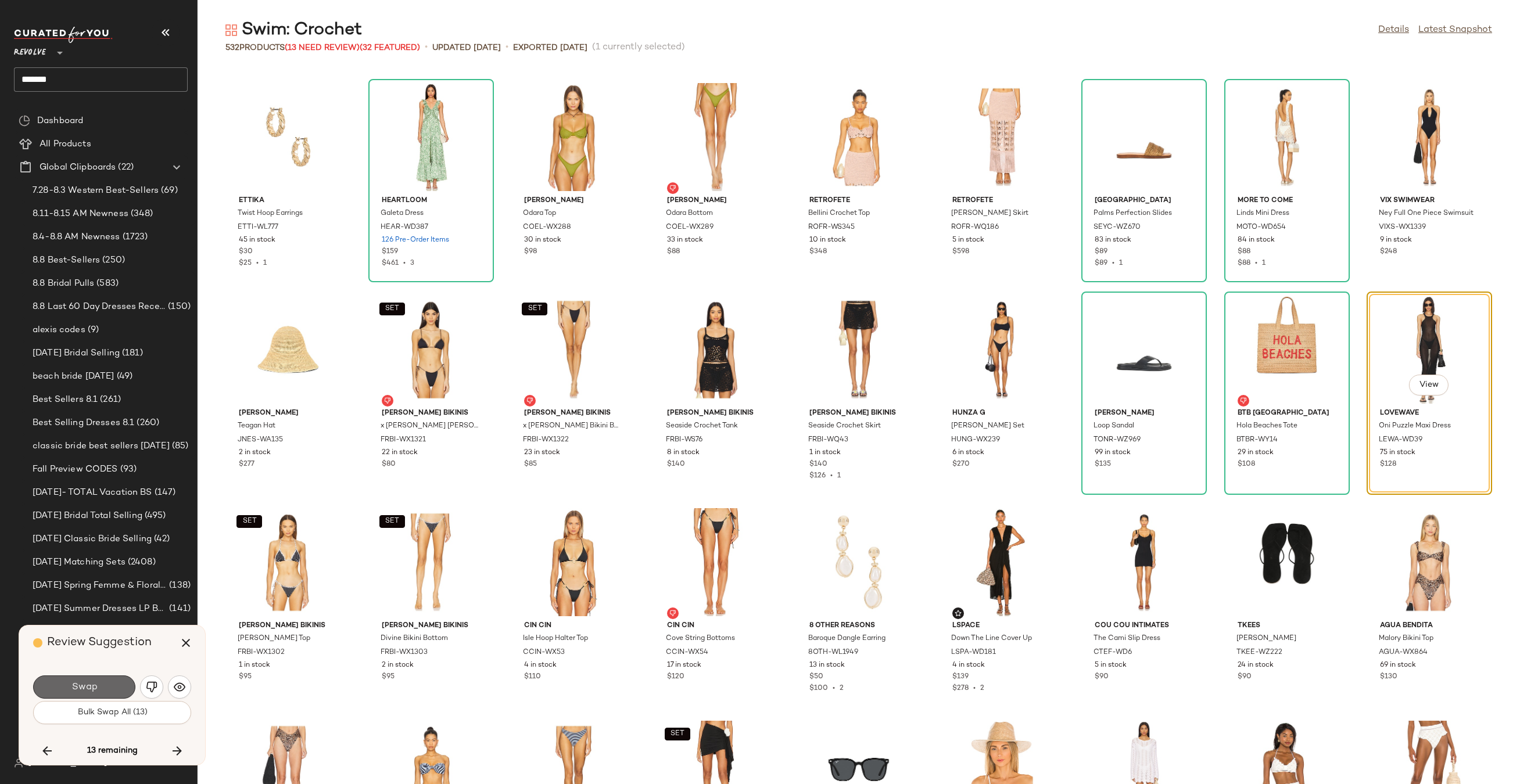
click at [105, 689] on button "Swap" at bounding box center [84, 686] width 103 height 23
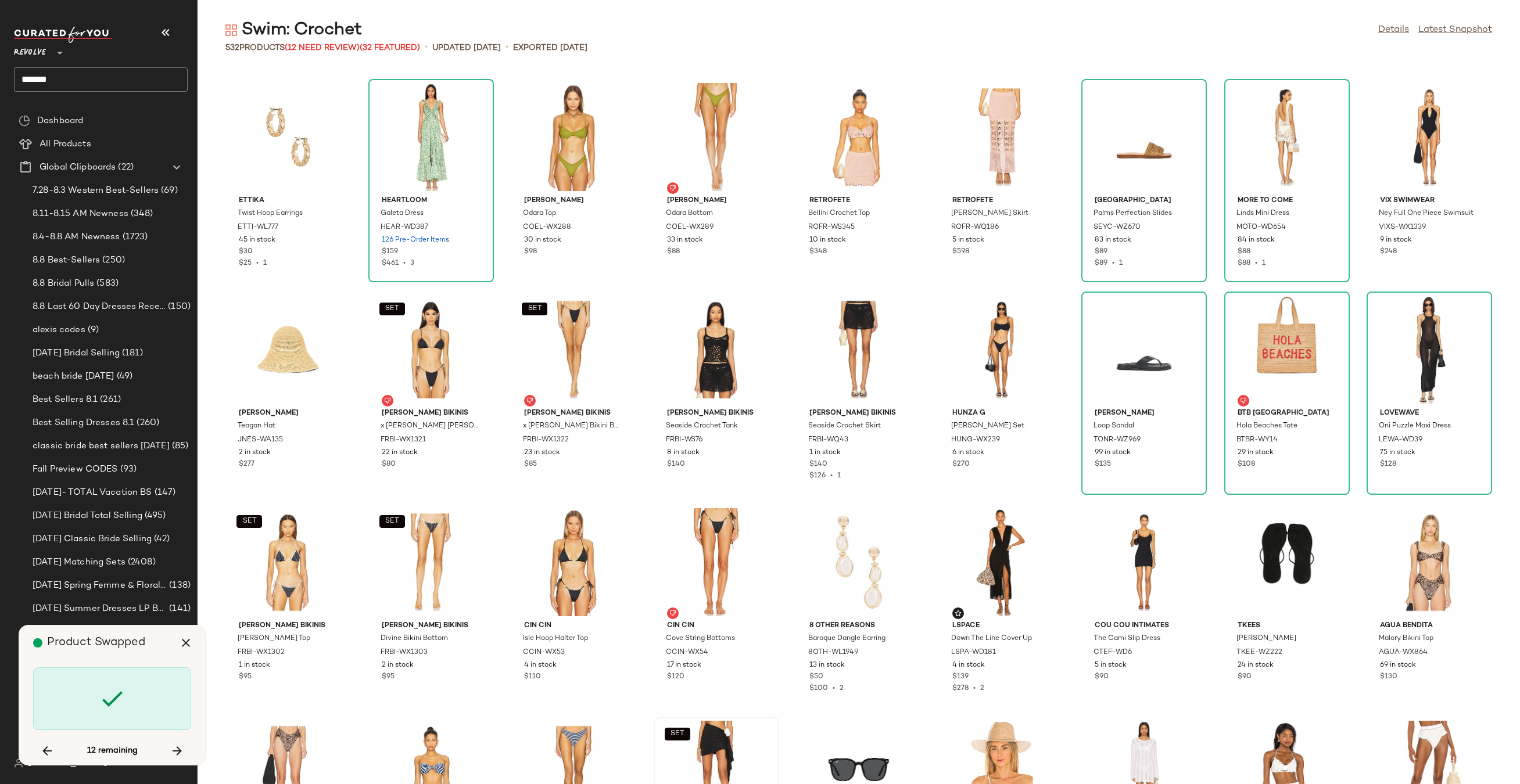
scroll to position [11686, 0]
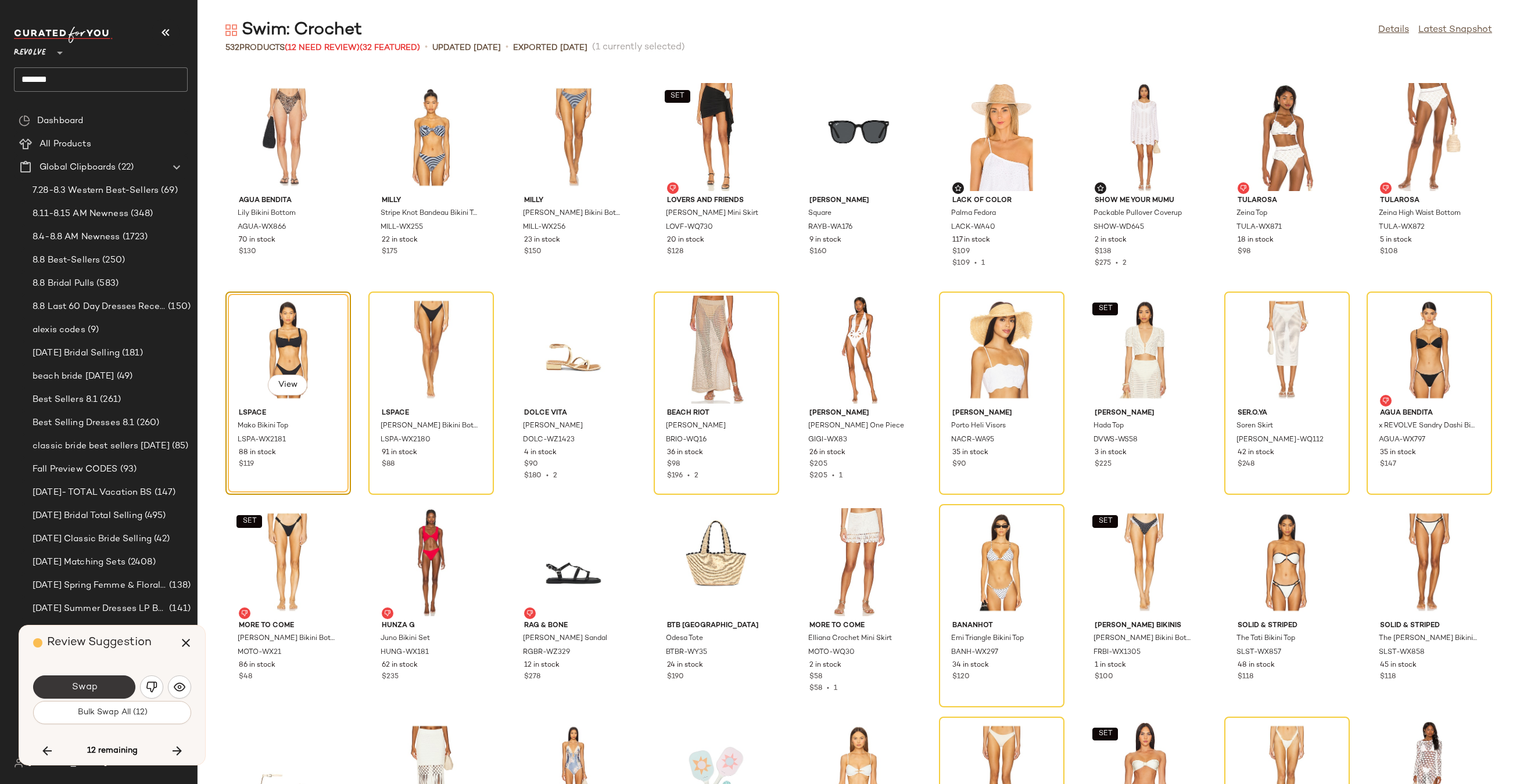
click at [78, 684] on span "Swap" at bounding box center [84, 687] width 26 height 11
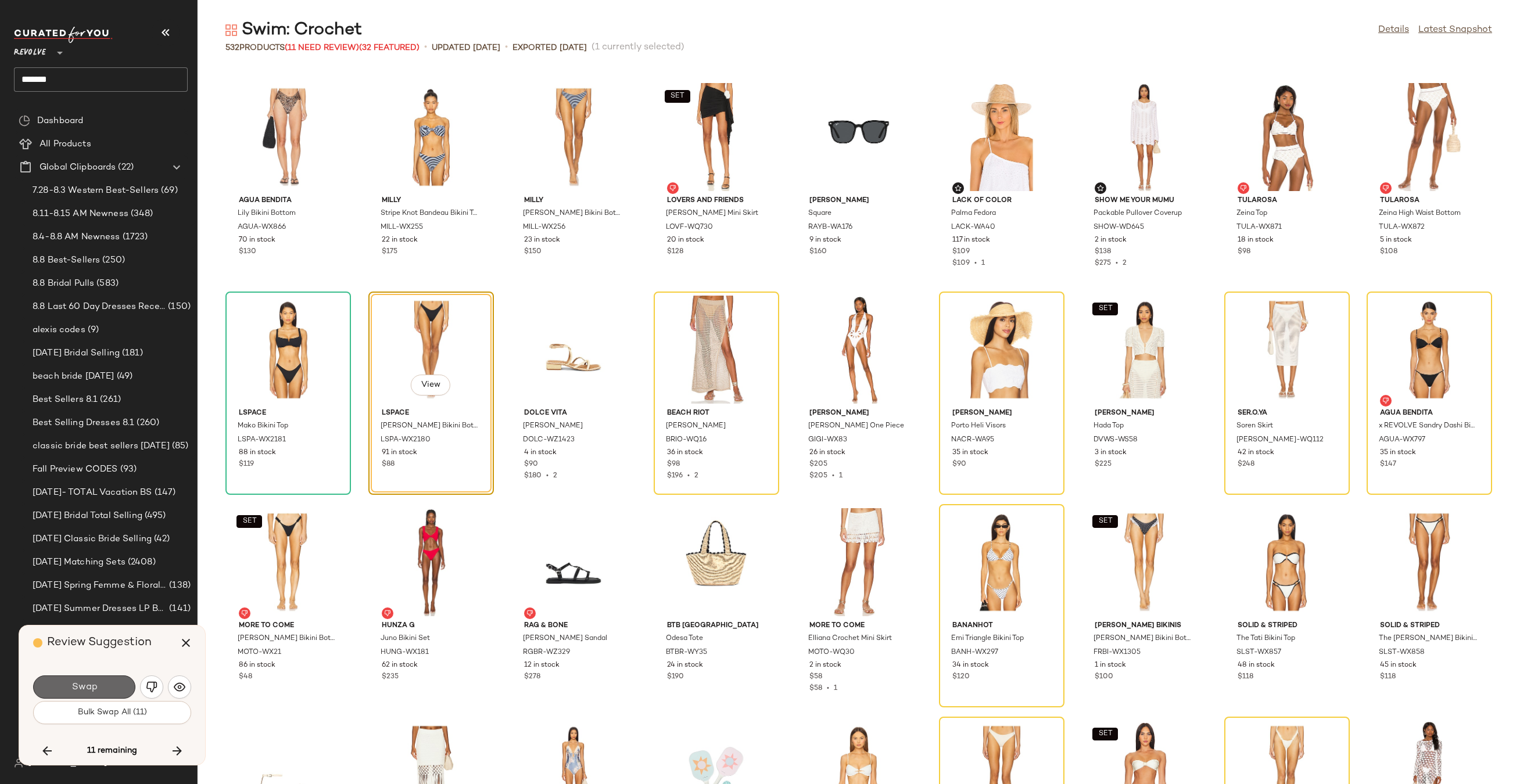
click at [94, 690] on span "Swap" at bounding box center [84, 687] width 26 height 11
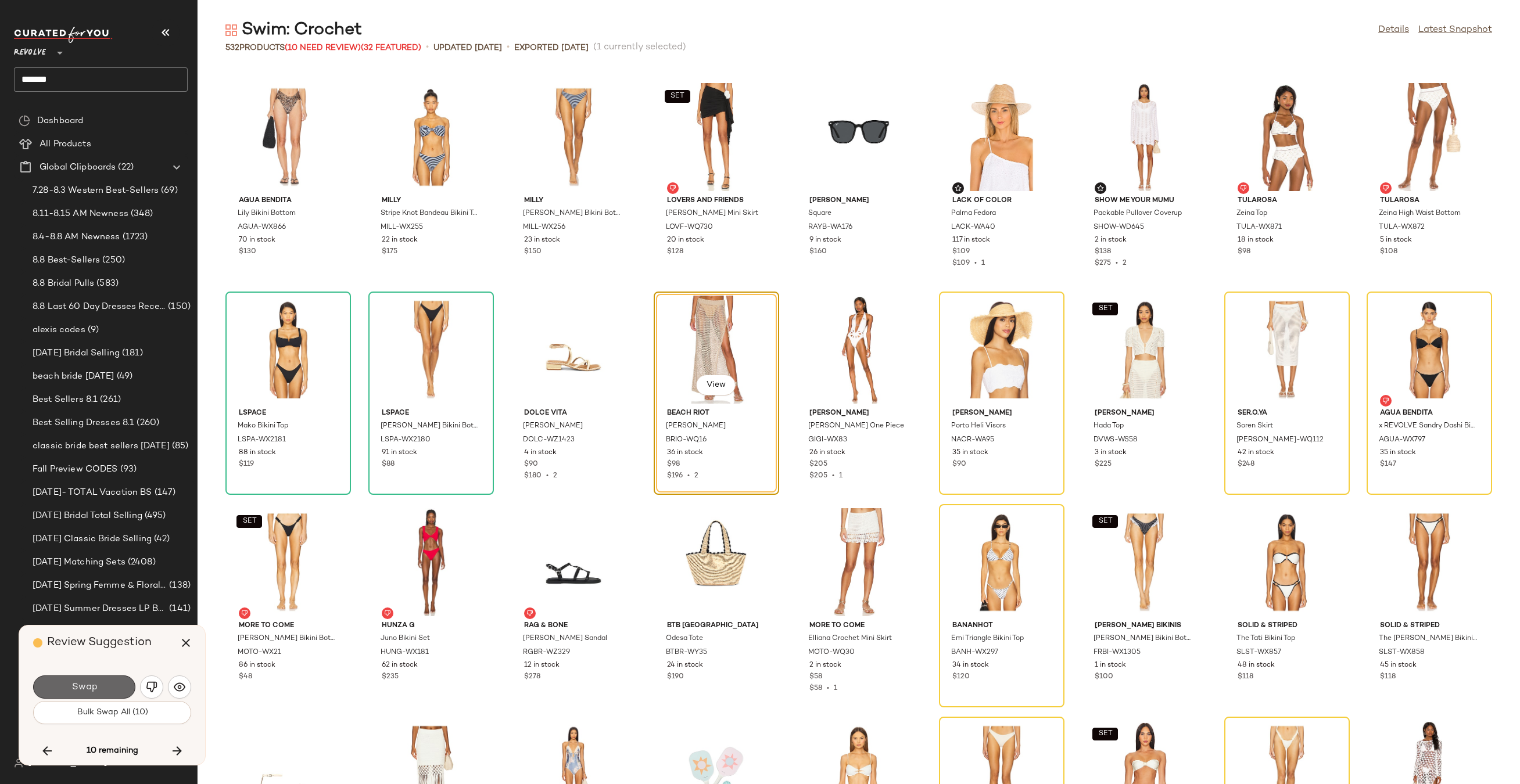
click at [73, 689] on span "Swap" at bounding box center [84, 687] width 26 height 11
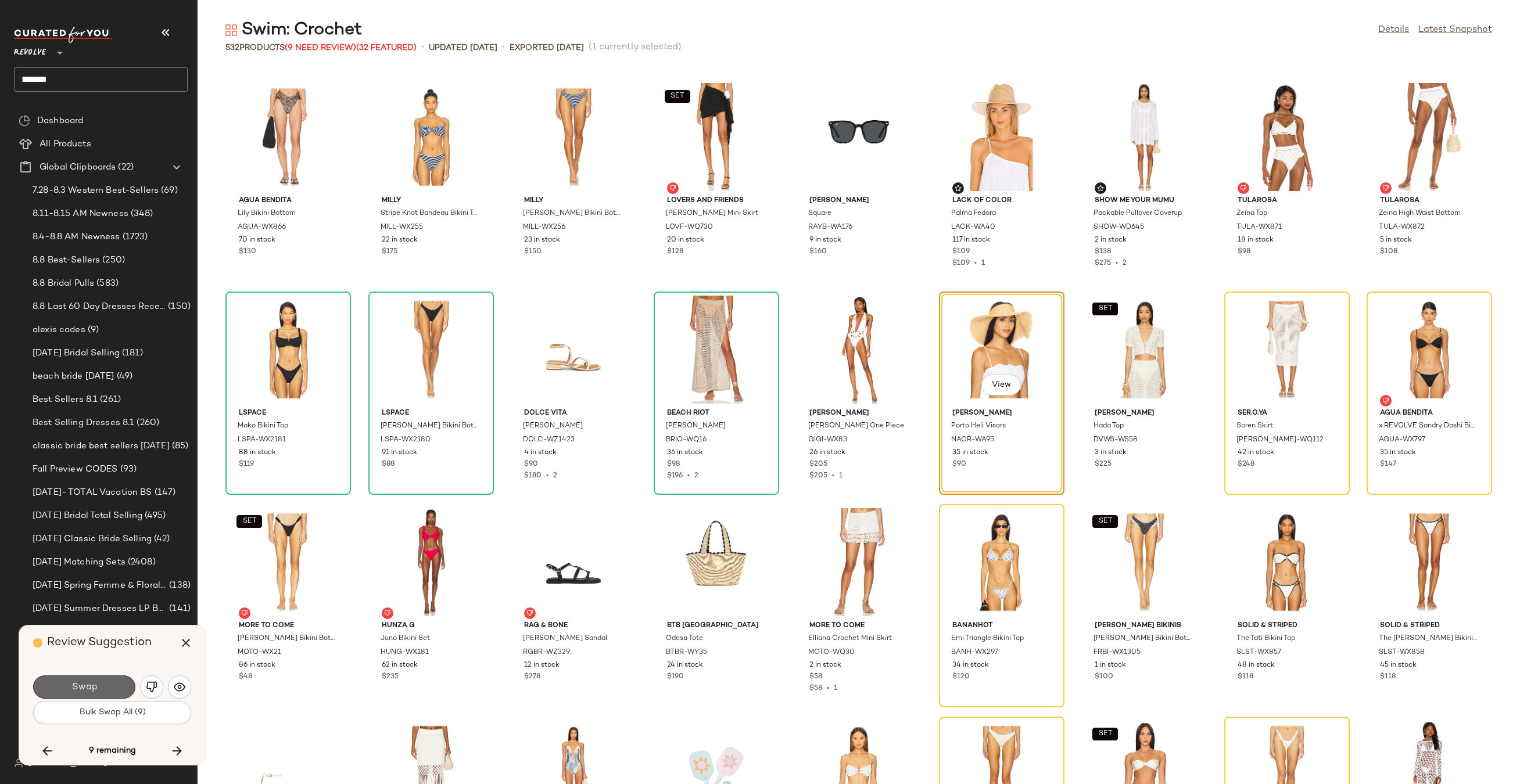
click at [94, 690] on span "Swap" at bounding box center [84, 687] width 26 height 11
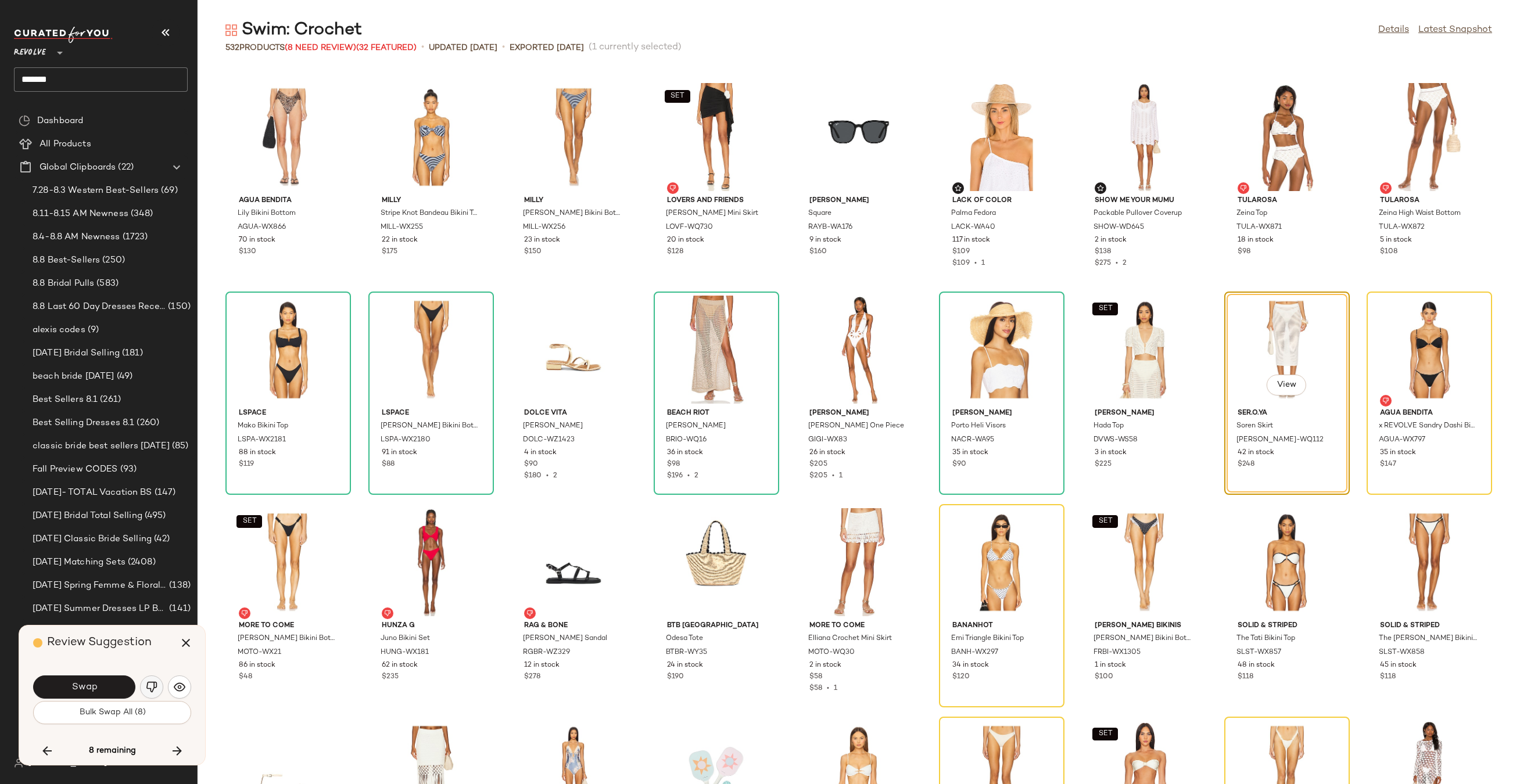
click at [150, 690] on img "button" at bounding box center [152, 686] width 12 height 12
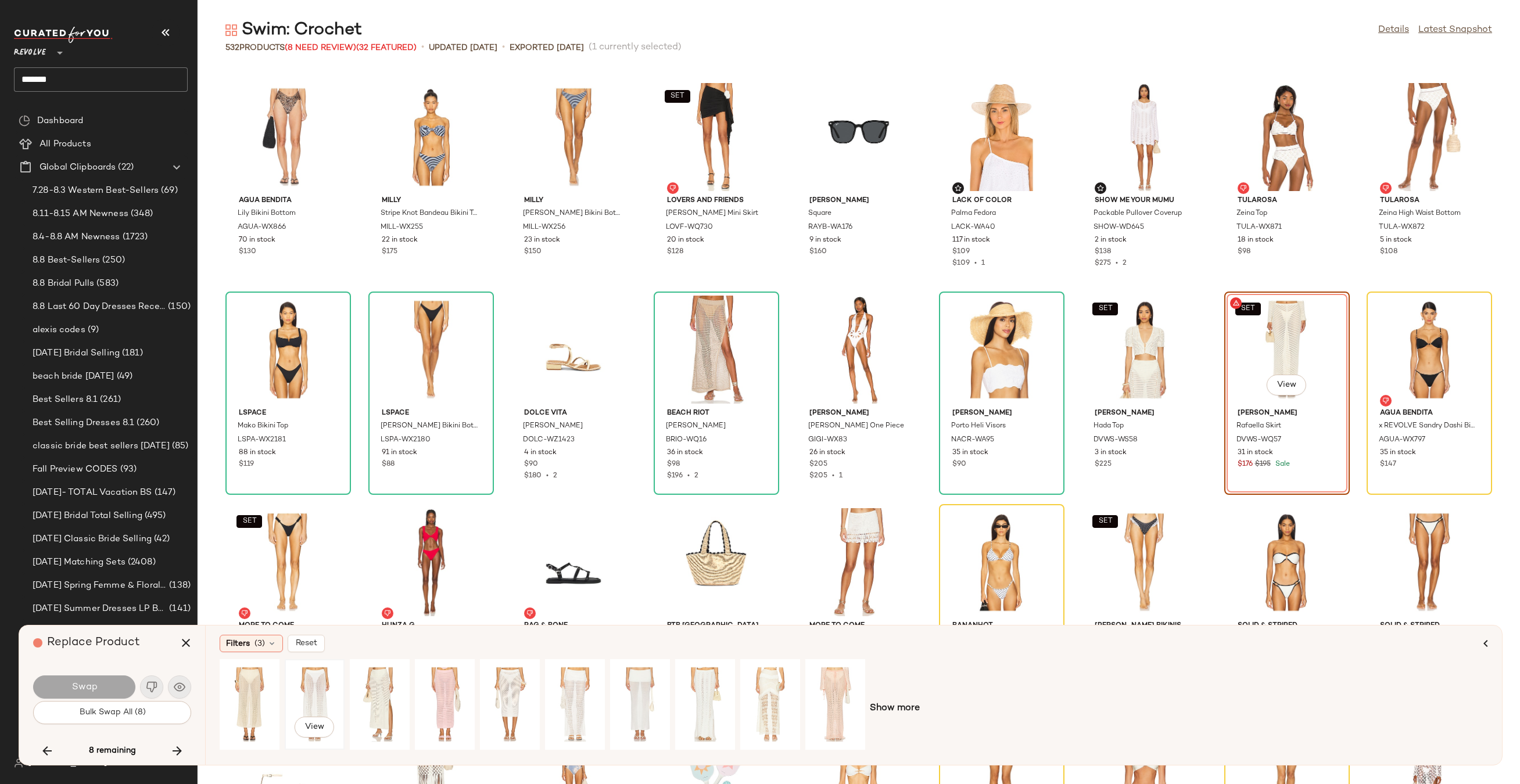
click at [334, 694] on div "View" at bounding box center [314, 704] width 52 height 82
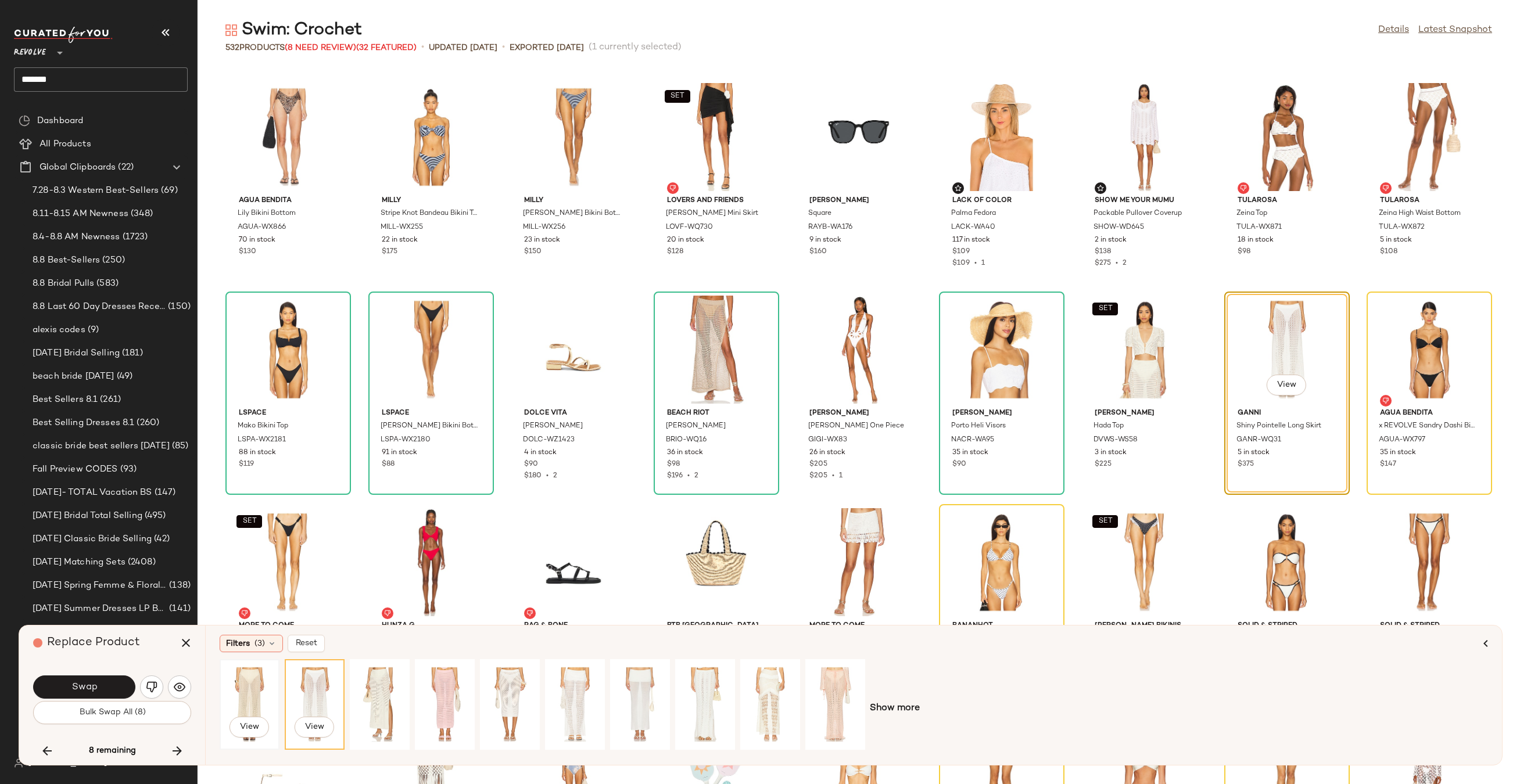
click at [251, 690] on div "View" at bounding box center [249, 704] width 52 height 82
click at [381, 698] on div "View" at bounding box center [380, 704] width 52 height 82
click at [101, 688] on button "Swap" at bounding box center [84, 686] width 103 height 23
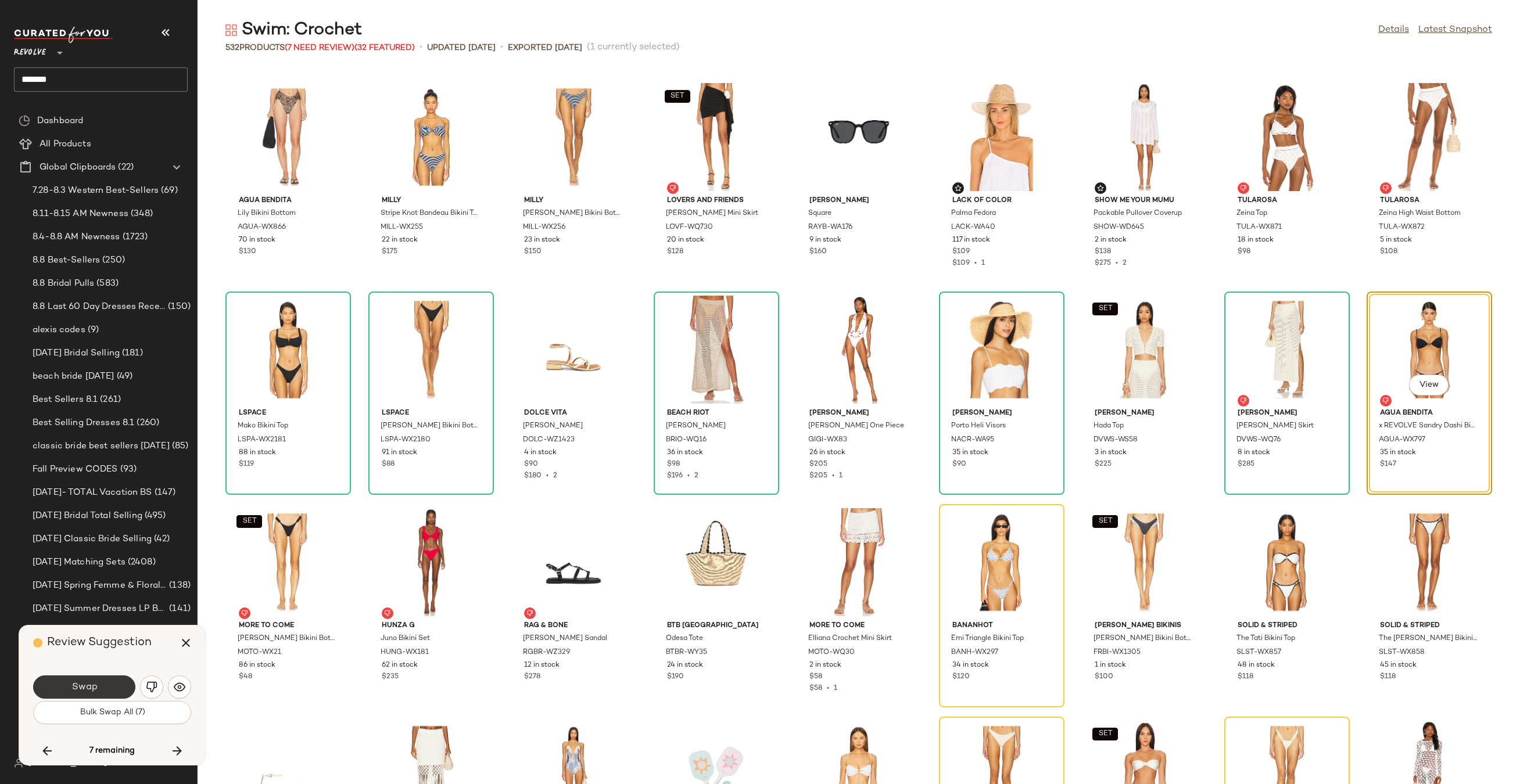
click at [96, 686] on span "Swap" at bounding box center [84, 687] width 26 height 11
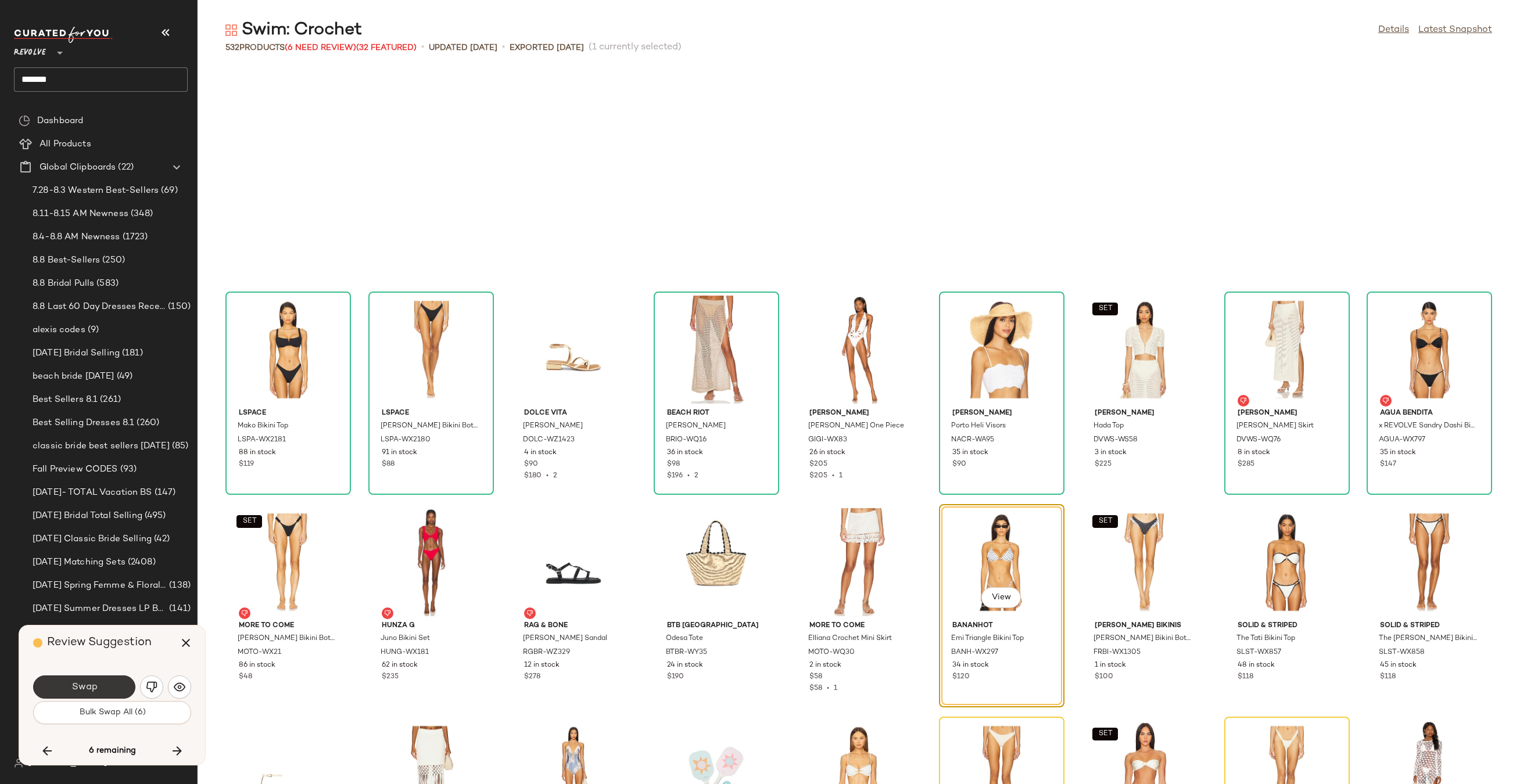
scroll to position [11899, 0]
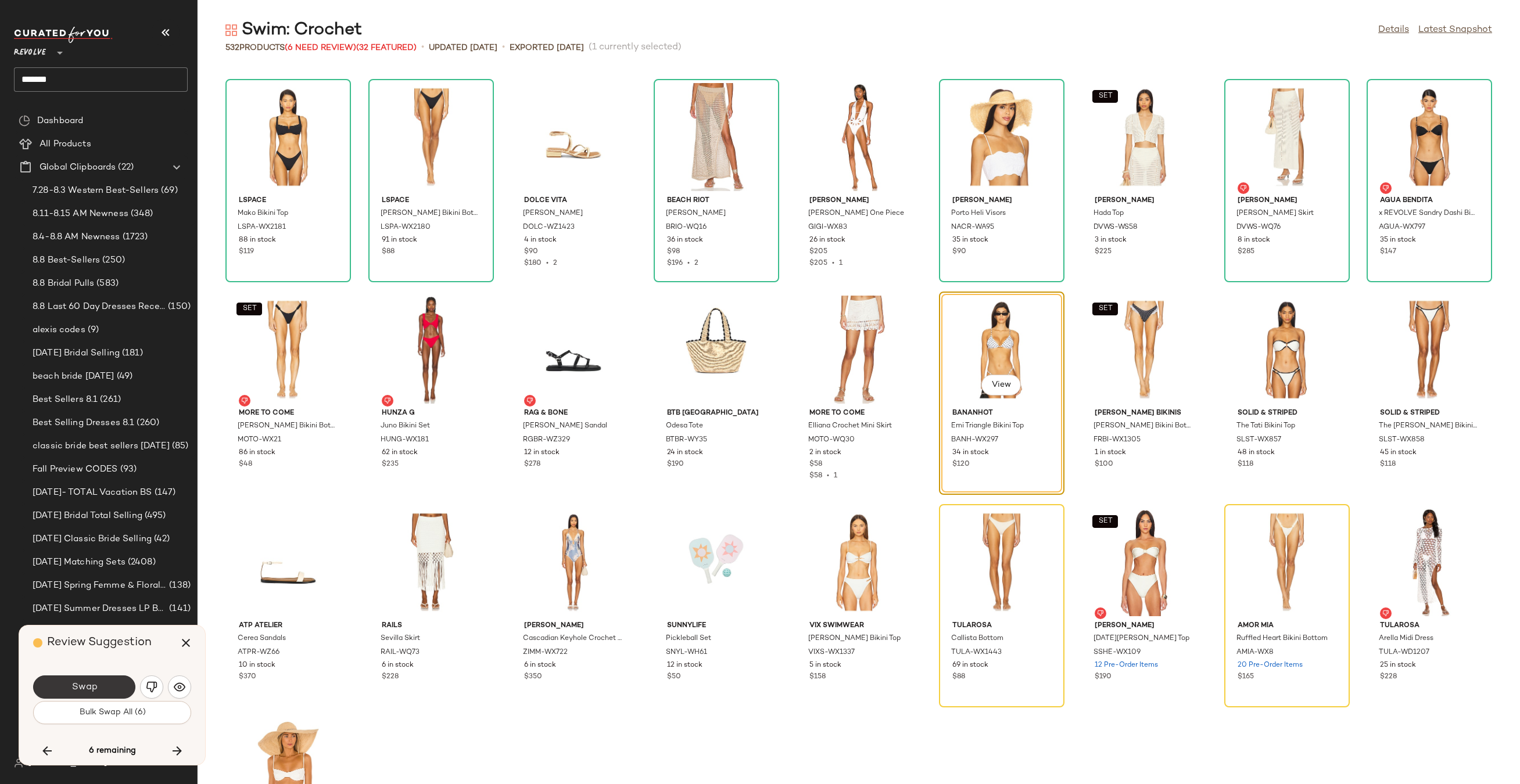
click at [106, 684] on button "Swap" at bounding box center [84, 686] width 103 height 23
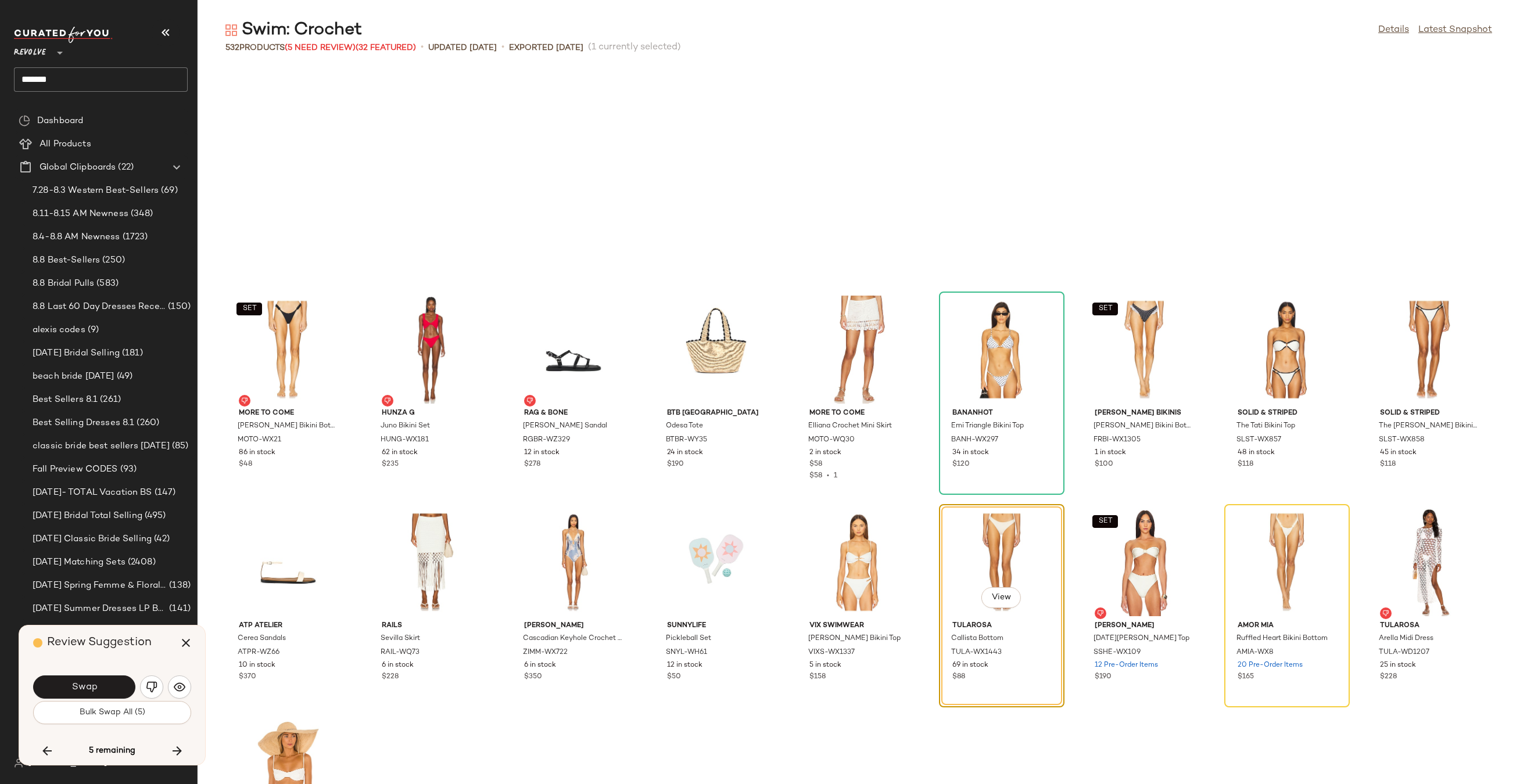
scroll to position [12034, 0]
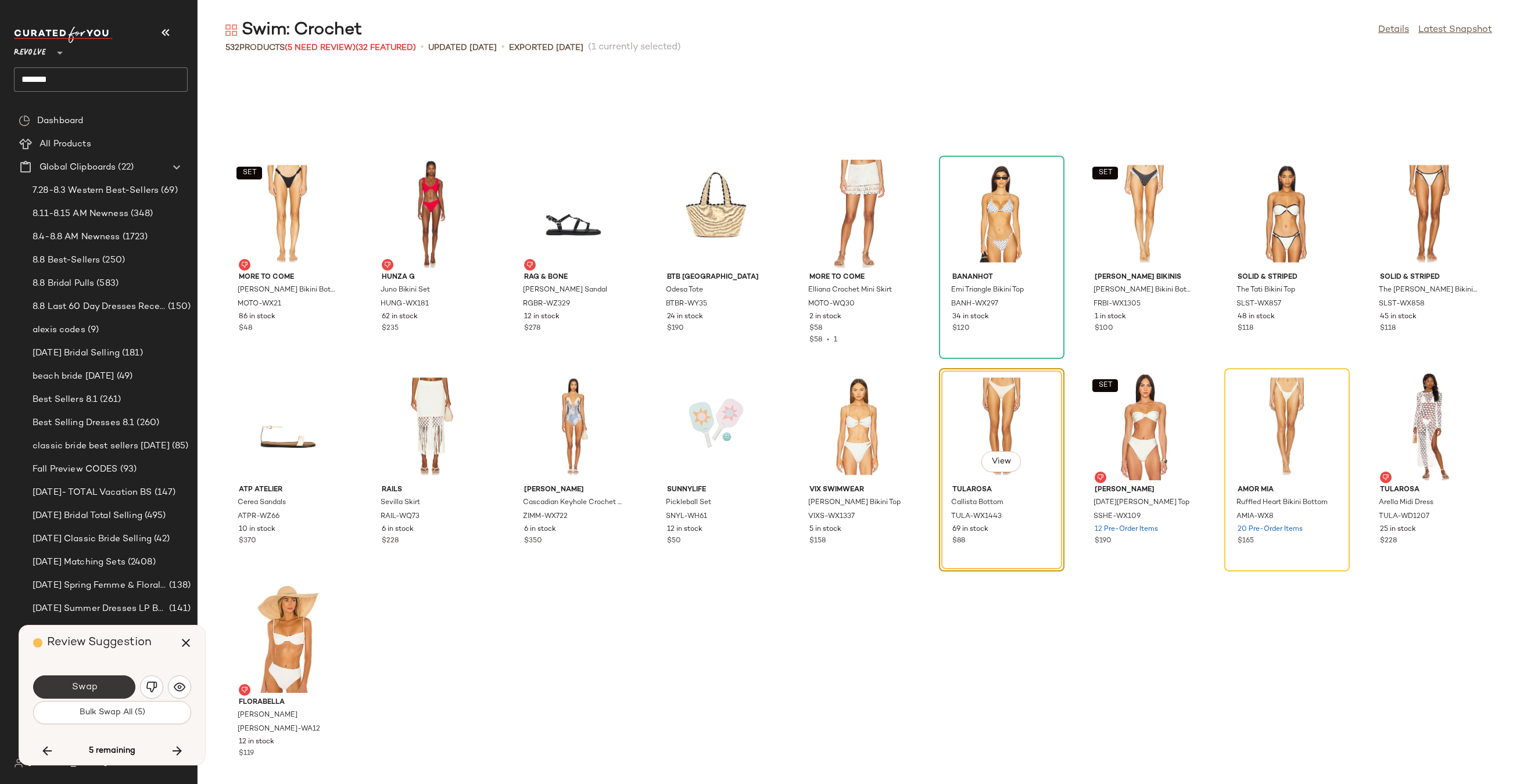
click at [103, 685] on button "Swap" at bounding box center [84, 686] width 103 height 23
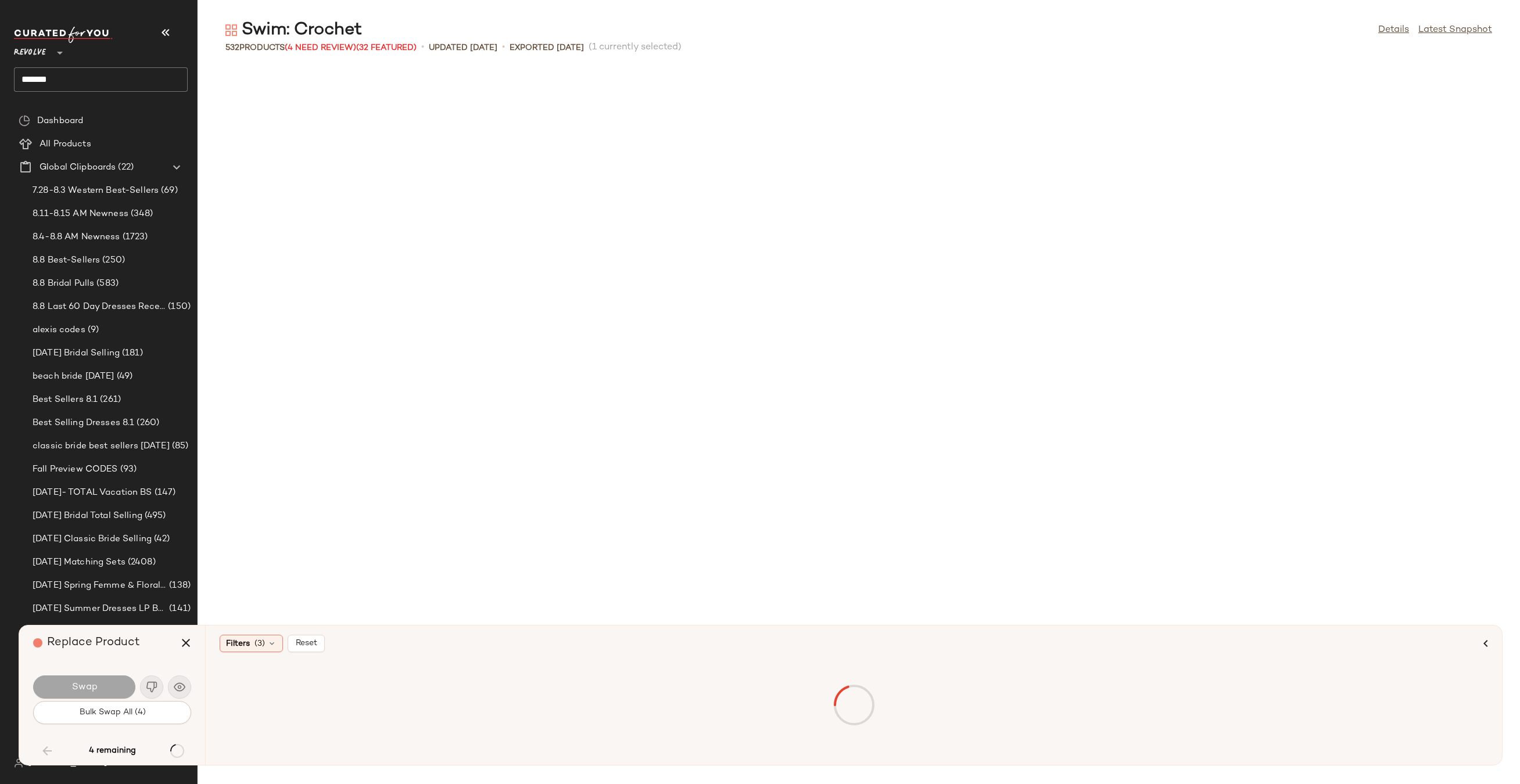
scroll to position [2974, 0]
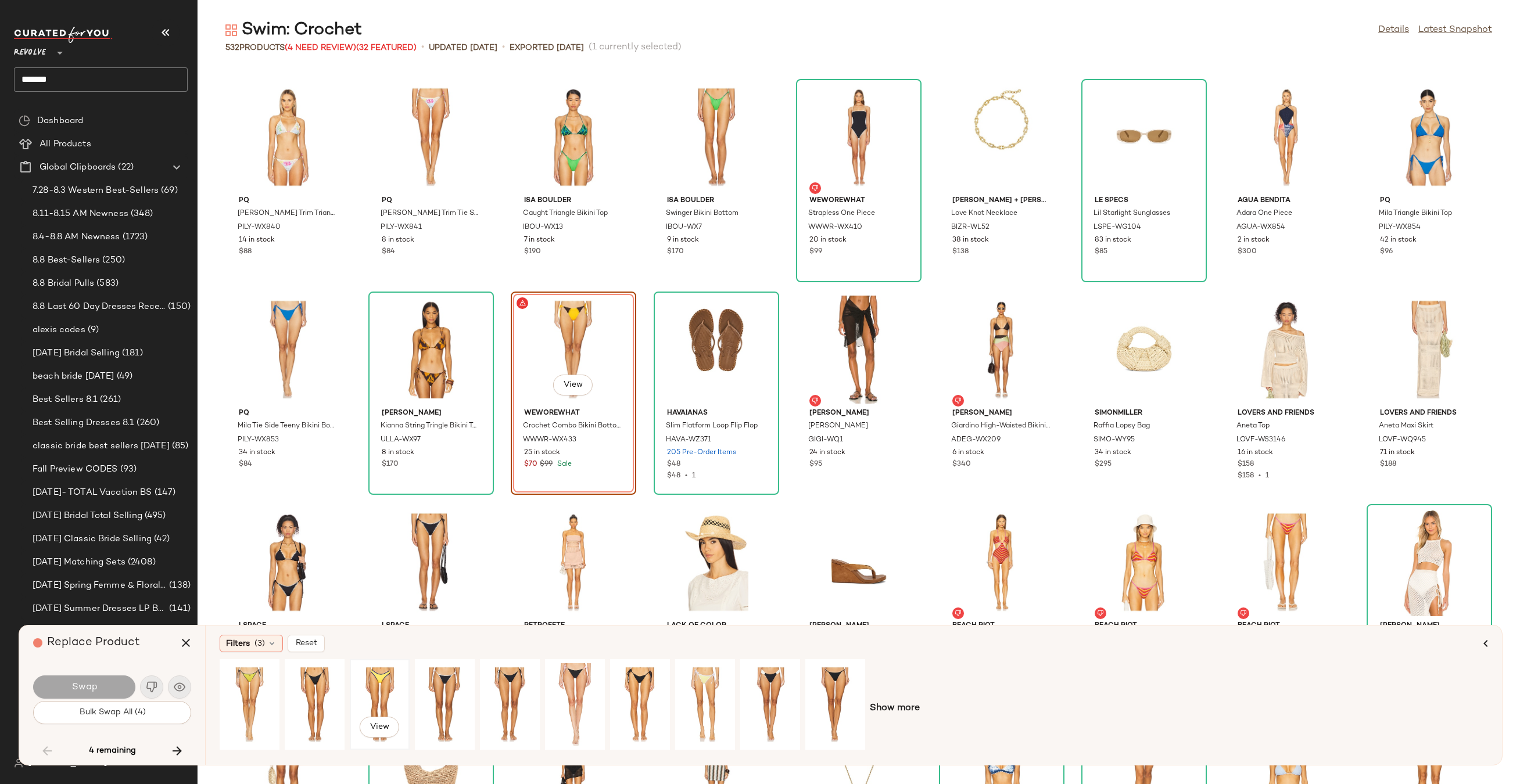
click at [377, 682] on div "View" at bounding box center [380, 704] width 52 height 82
click at [185, 645] on icon "button" at bounding box center [186, 642] width 14 height 14
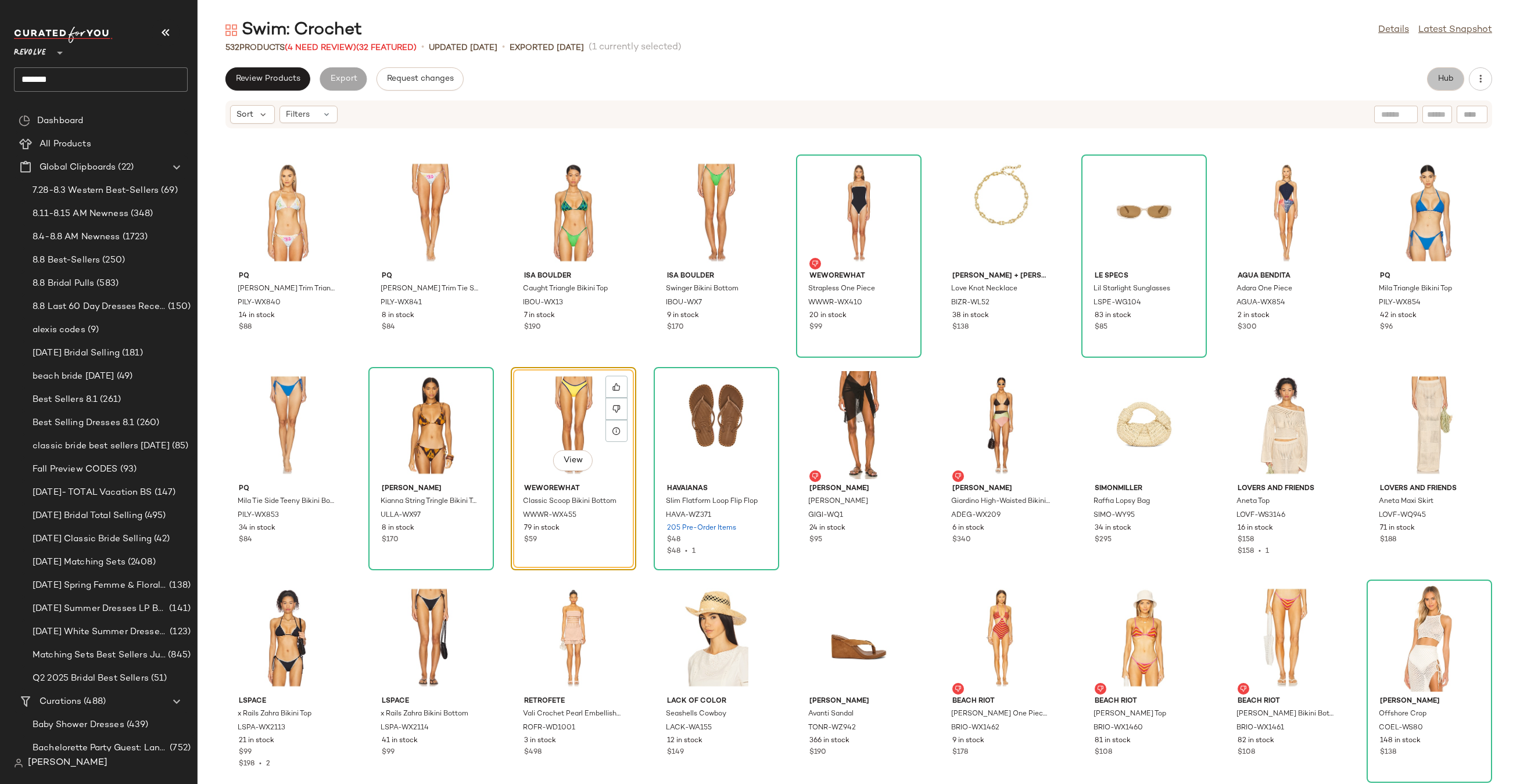
click at [1440, 76] on span "Hub" at bounding box center [1445, 78] width 17 height 9
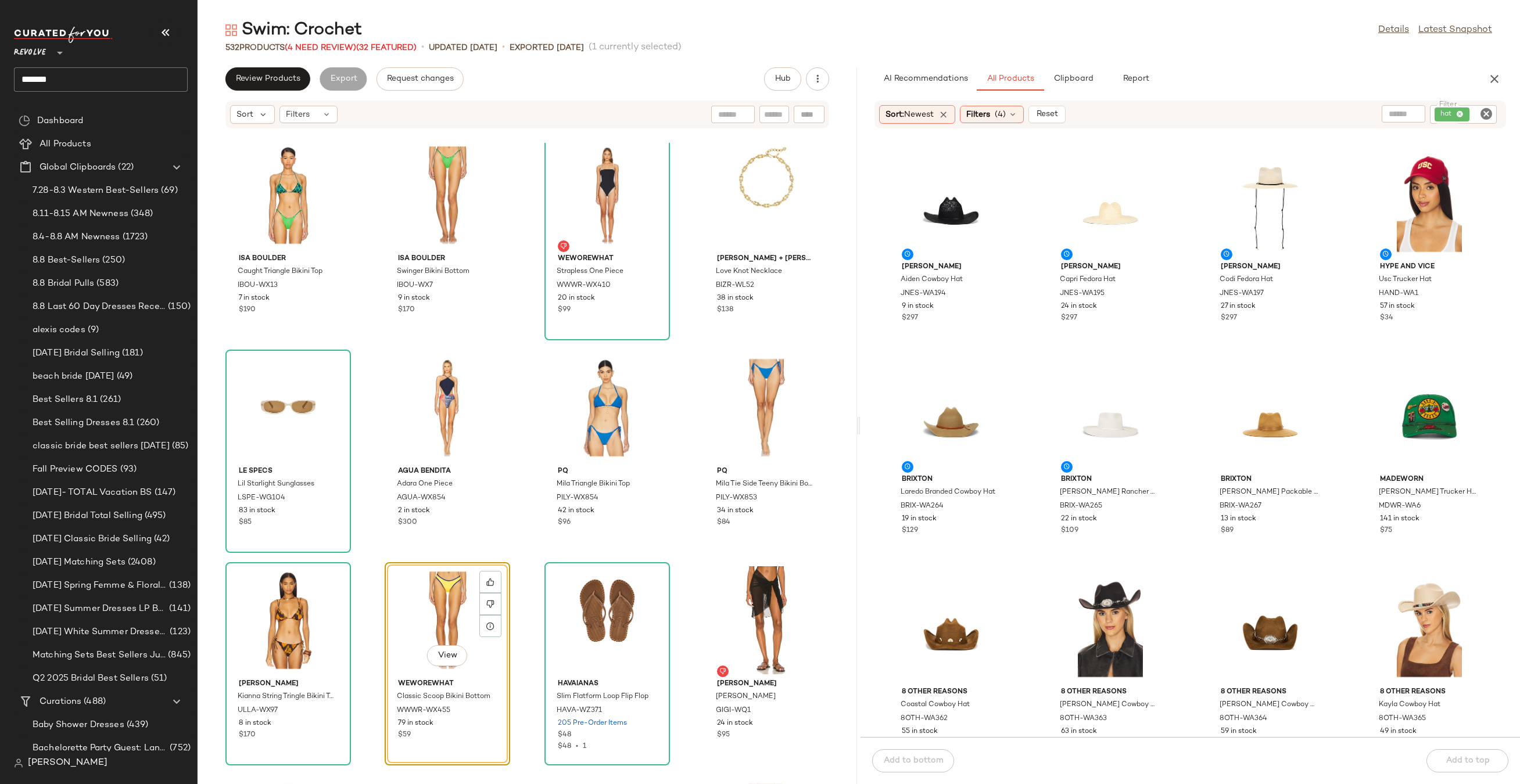
scroll to position [6867, 0]
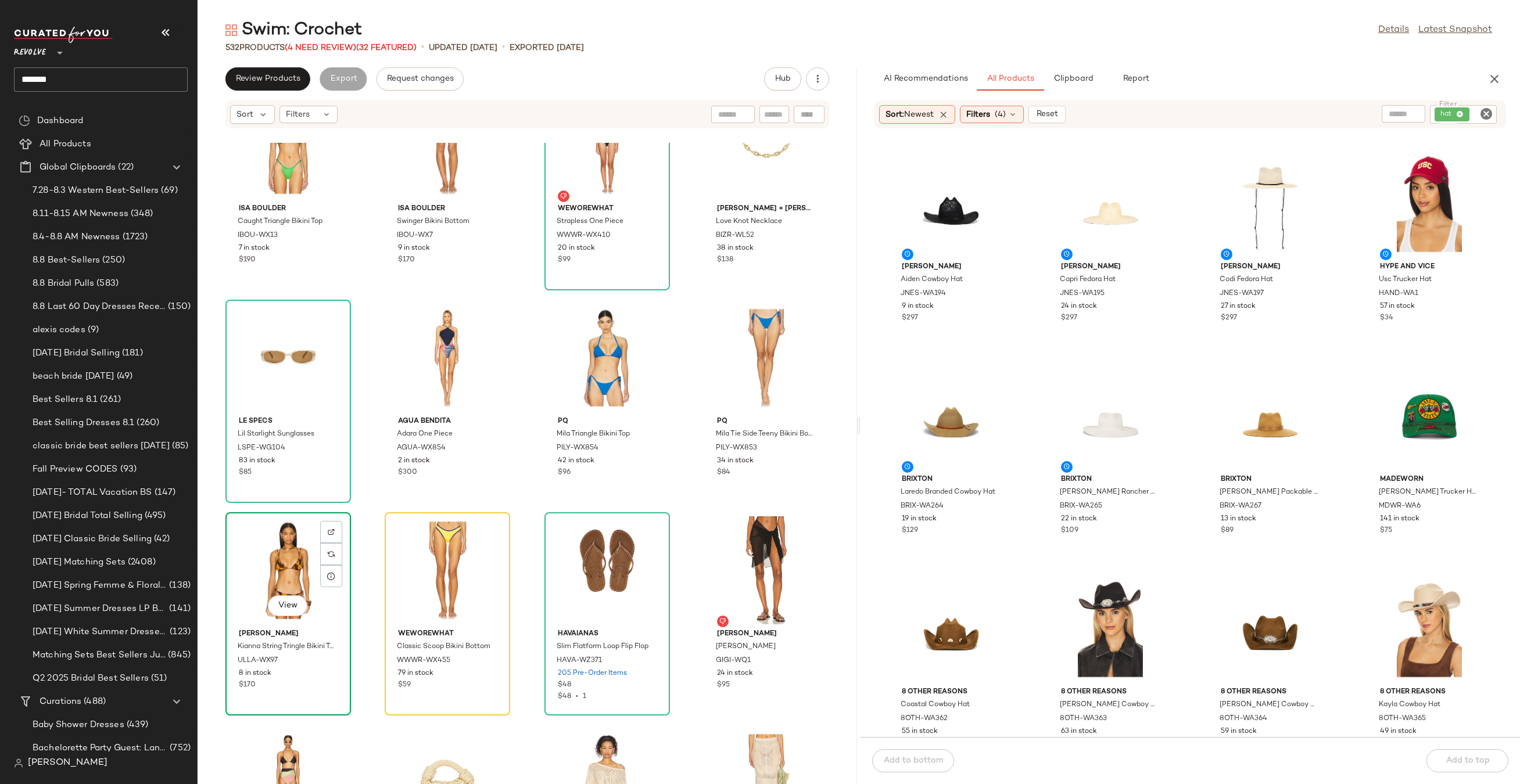
click at [268, 554] on div "View" at bounding box center [287, 570] width 117 height 108
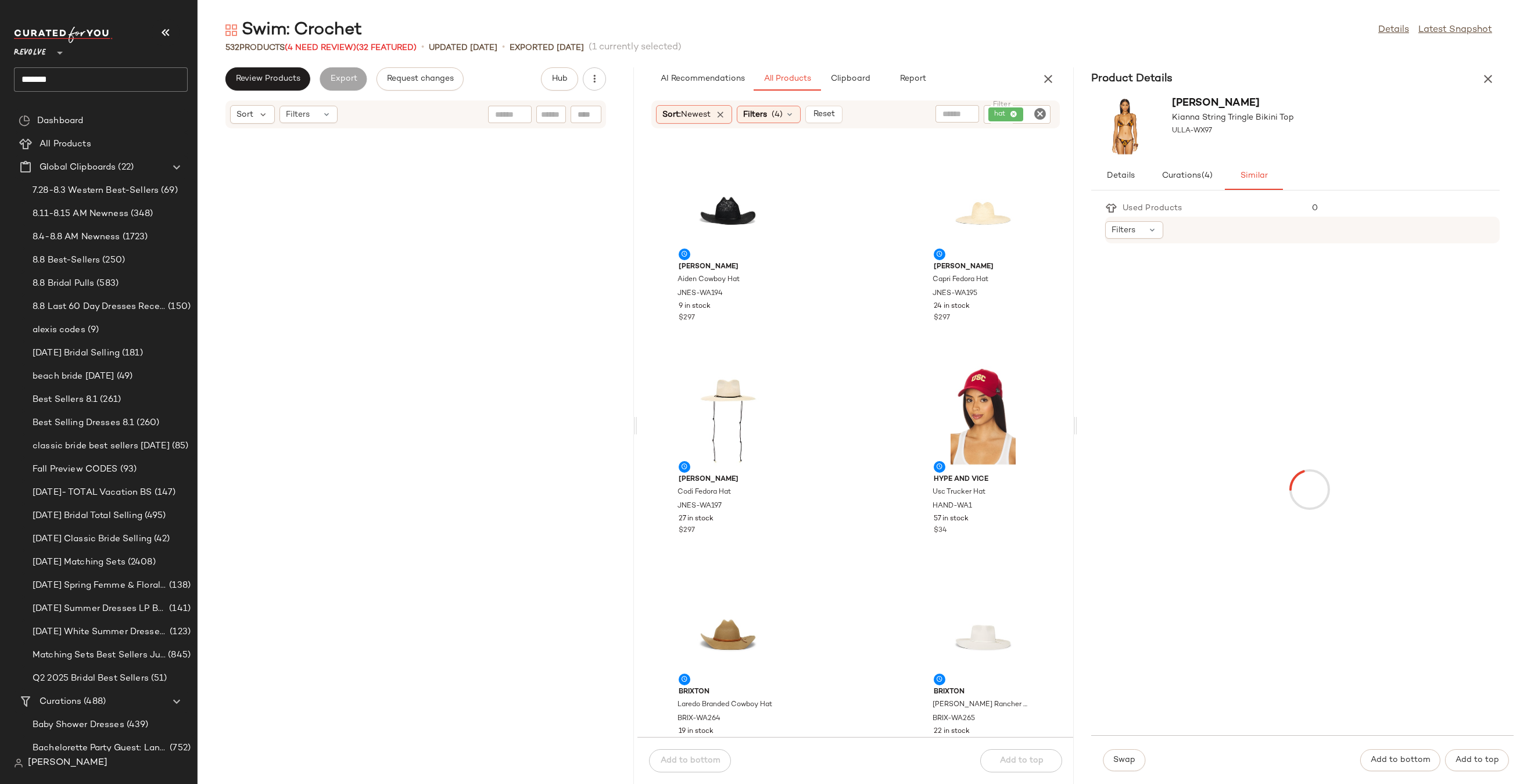
scroll to position [14236, 0]
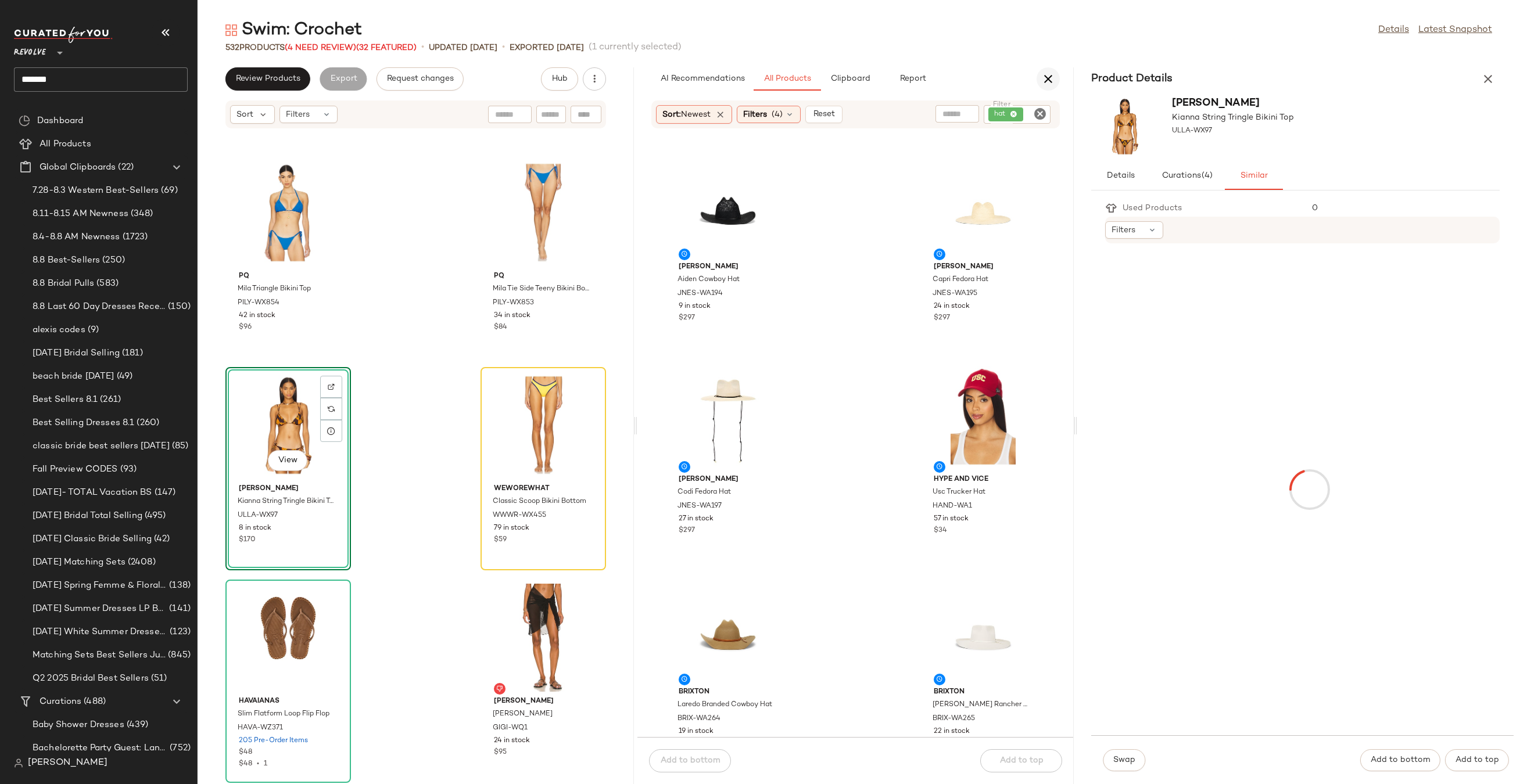
click at [1045, 78] on icon "button" at bounding box center [1048, 78] width 14 height 14
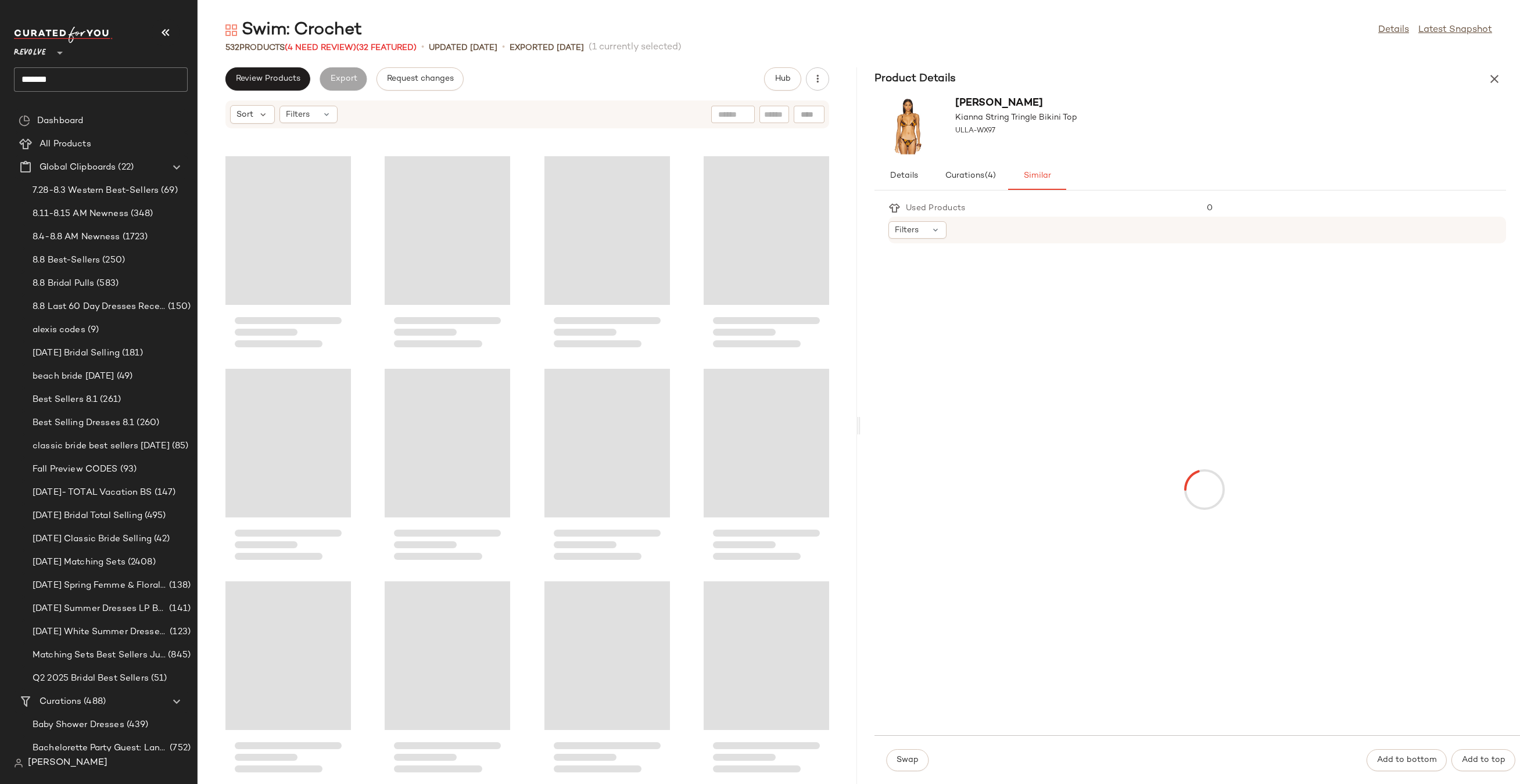
scroll to position [7012, 0]
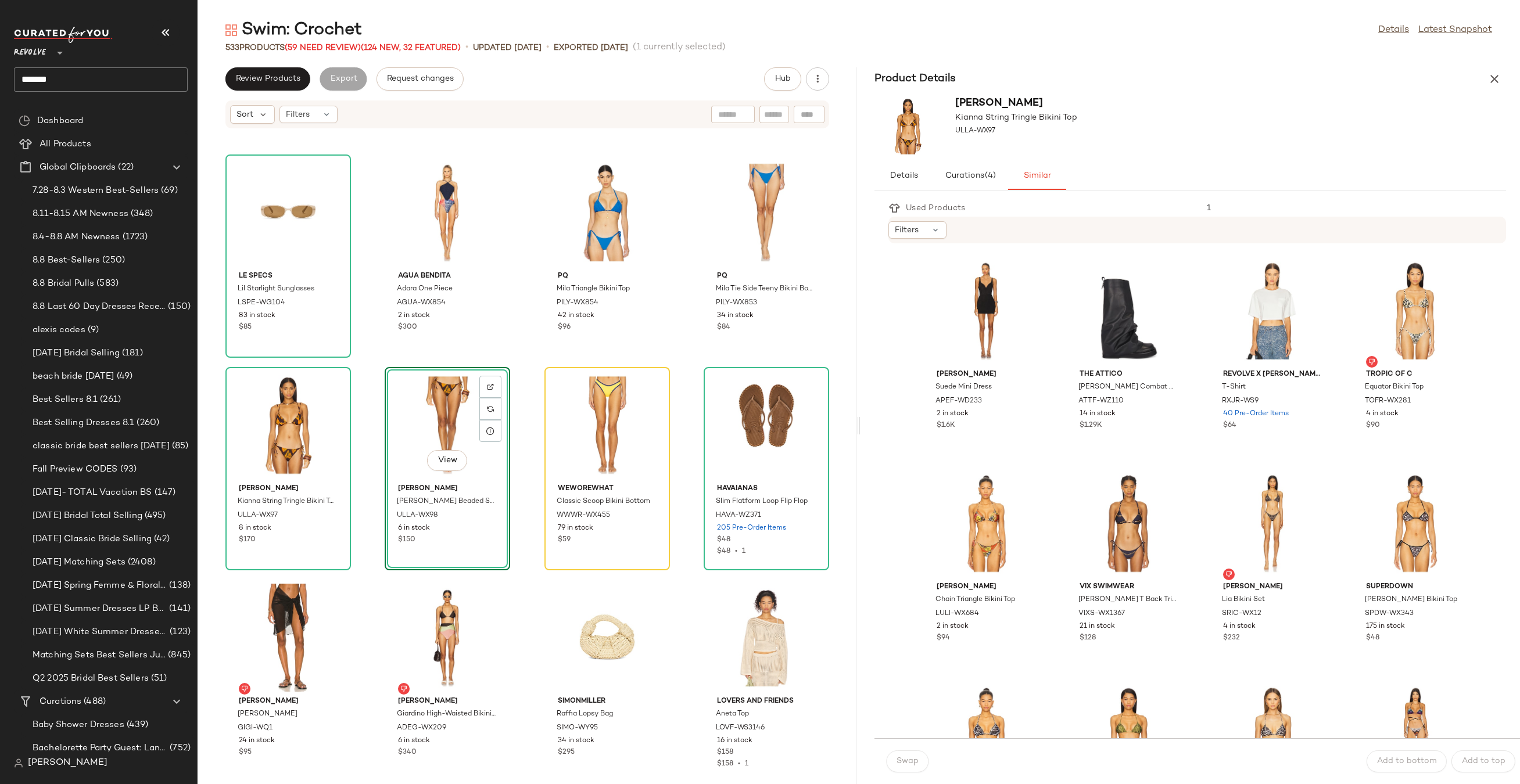
click at [1482, 83] on div "Product Details" at bounding box center [1190, 78] width 660 height 23
click at [1489, 83] on icon "button" at bounding box center [1493, 78] width 14 height 14
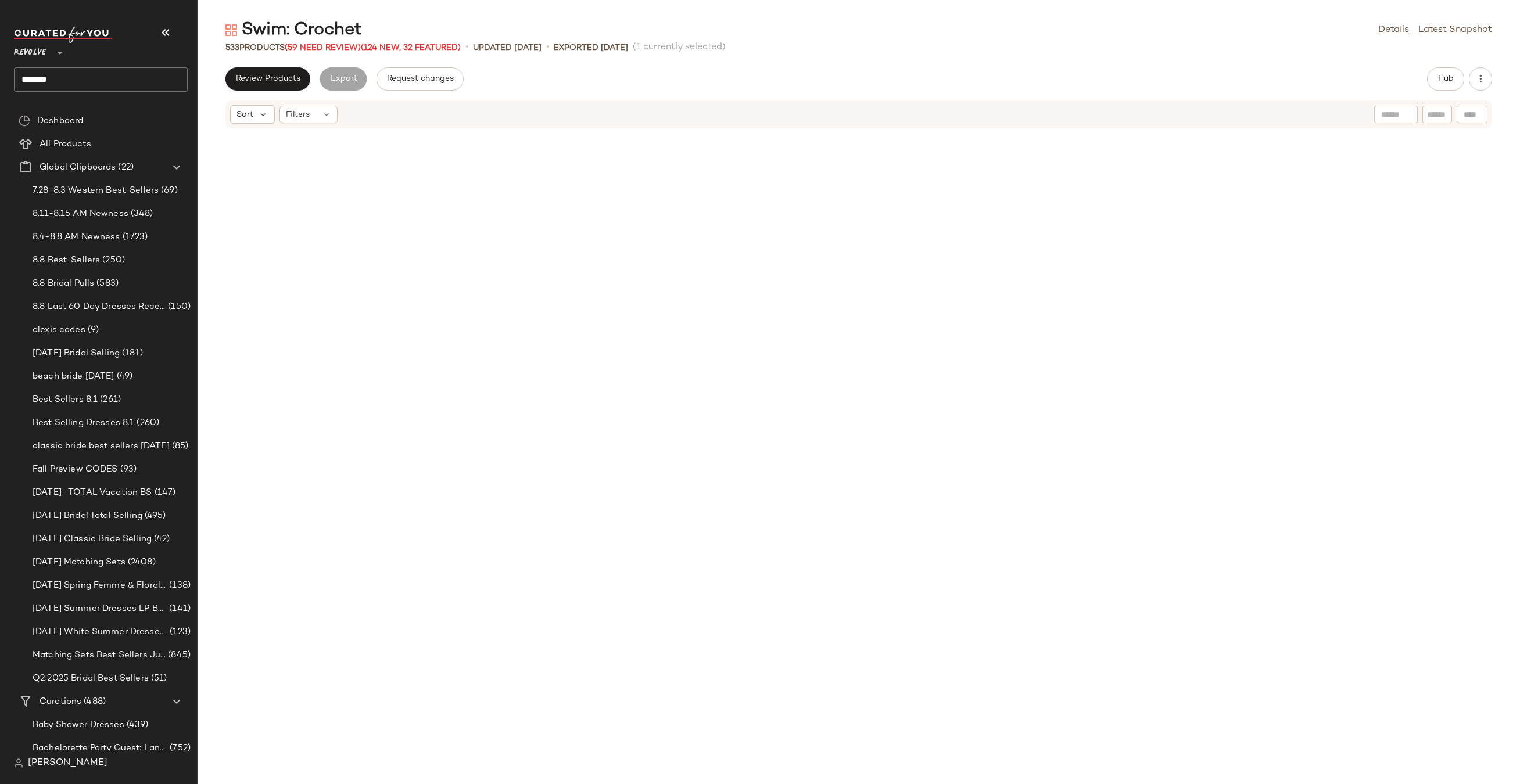
scroll to position [2762, 0]
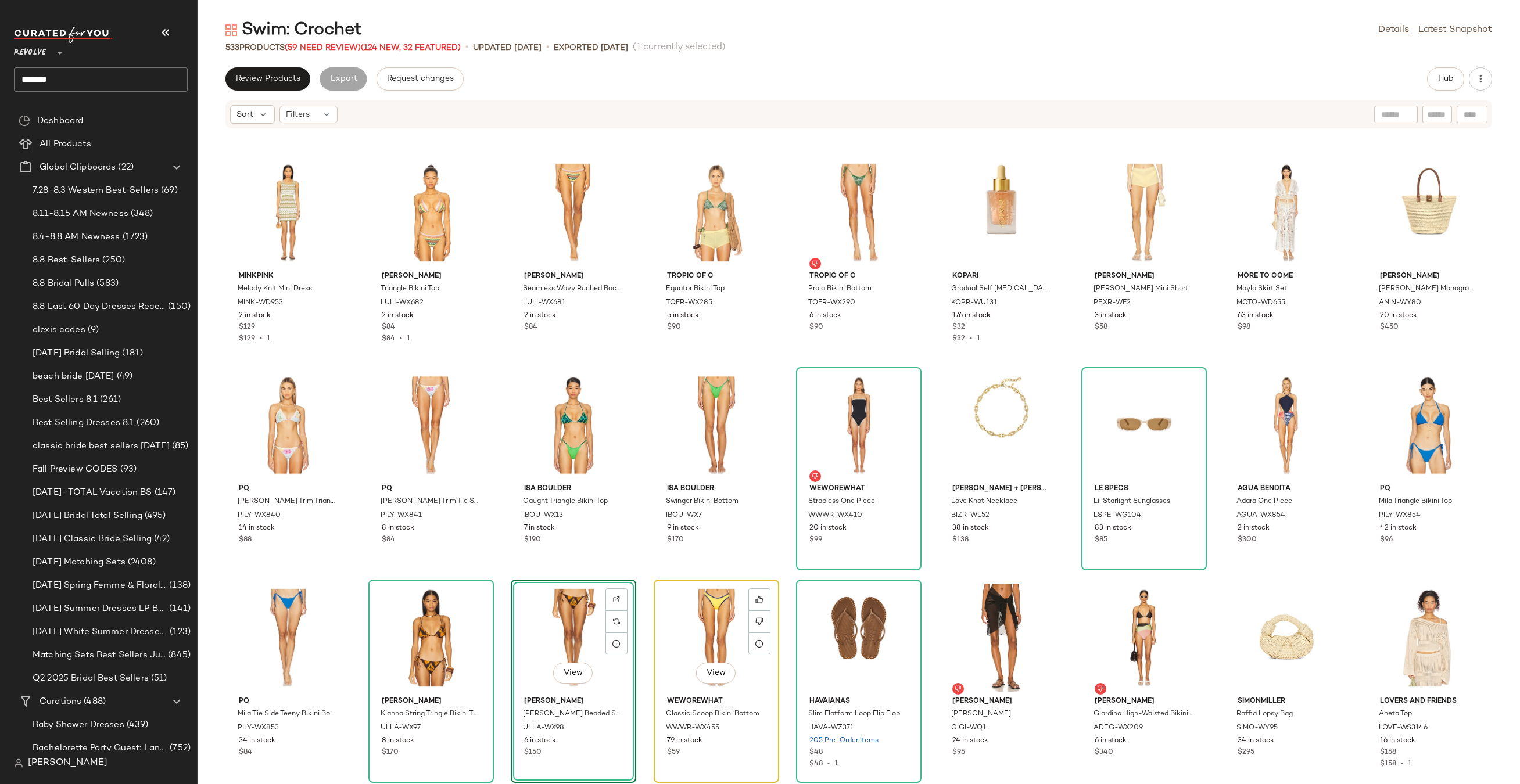
click at [682, 617] on div "View" at bounding box center [716, 637] width 117 height 108
click at [681, 617] on div "View" at bounding box center [716, 637] width 117 height 108
click at [684, 621] on div "View" at bounding box center [716, 637] width 117 height 108
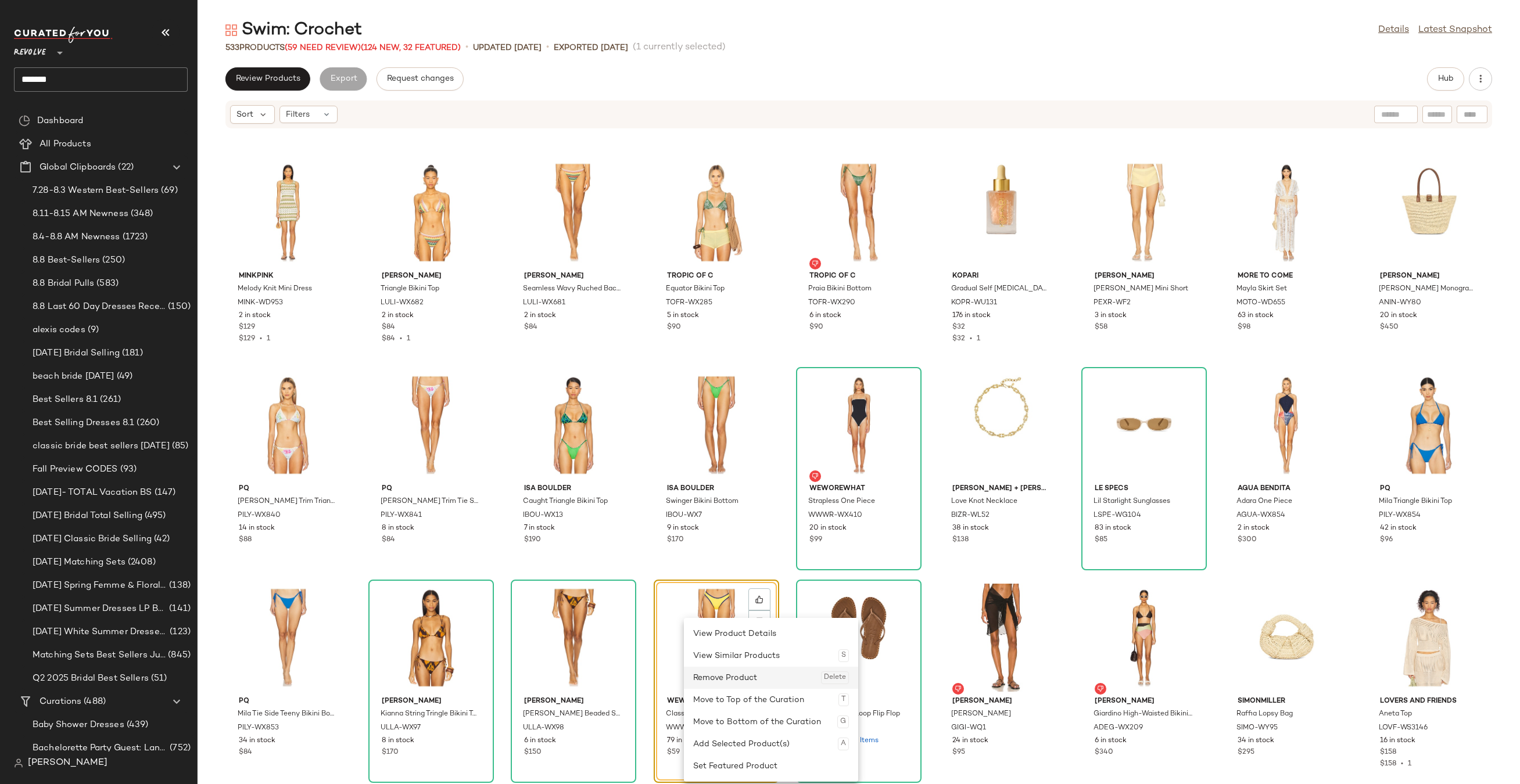
click at [714, 675] on div "Remove Product Delete" at bounding box center [771, 678] width 155 height 22
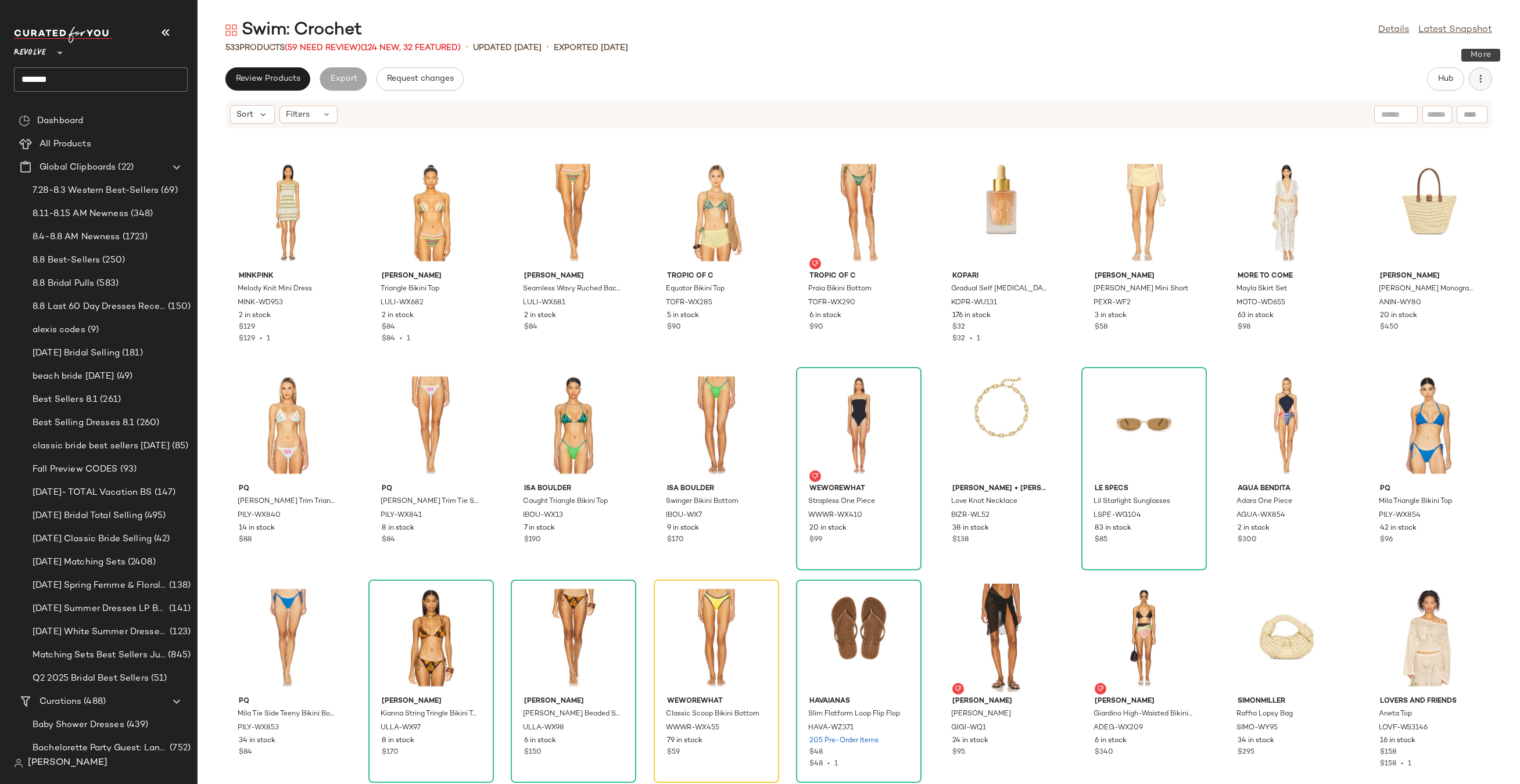
click at [1480, 78] on icon "button" at bounding box center [1480, 78] width 12 height 12
click at [1407, 170] on span "Clear Suggested Products" at bounding box center [1428, 167] width 109 height 12
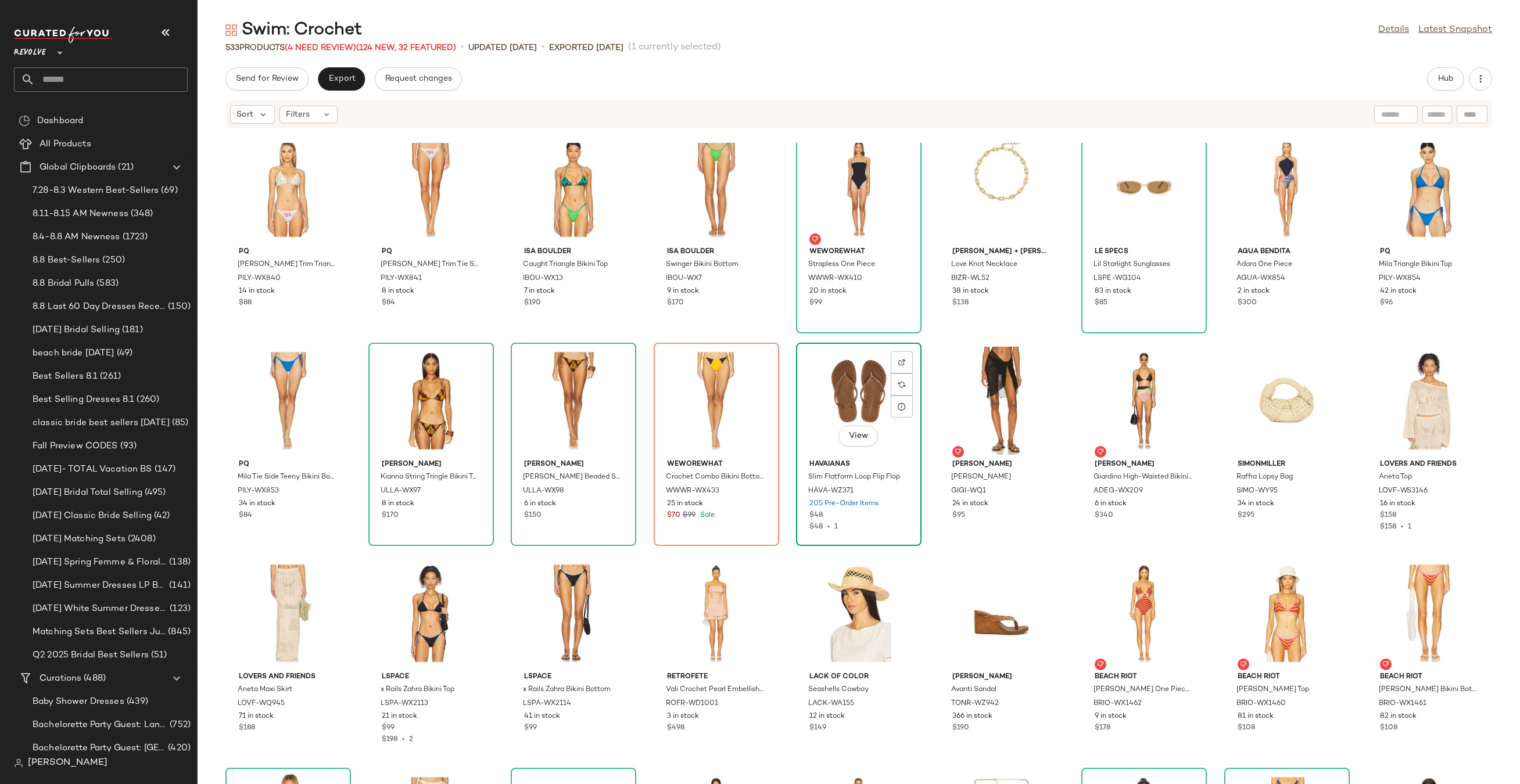
scroll to position [2840, 0]
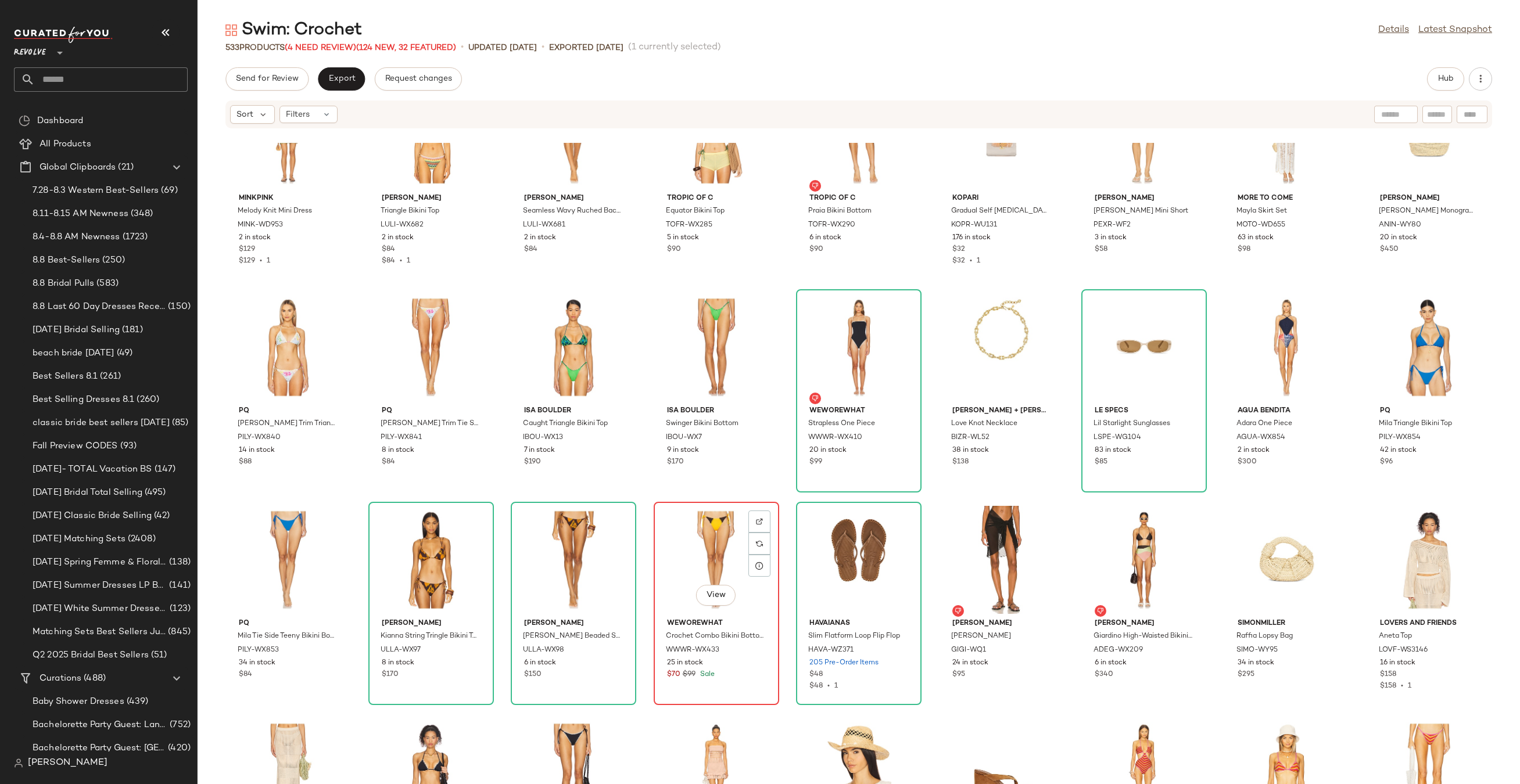
click at [700, 532] on div "View" at bounding box center [716, 560] width 117 height 108
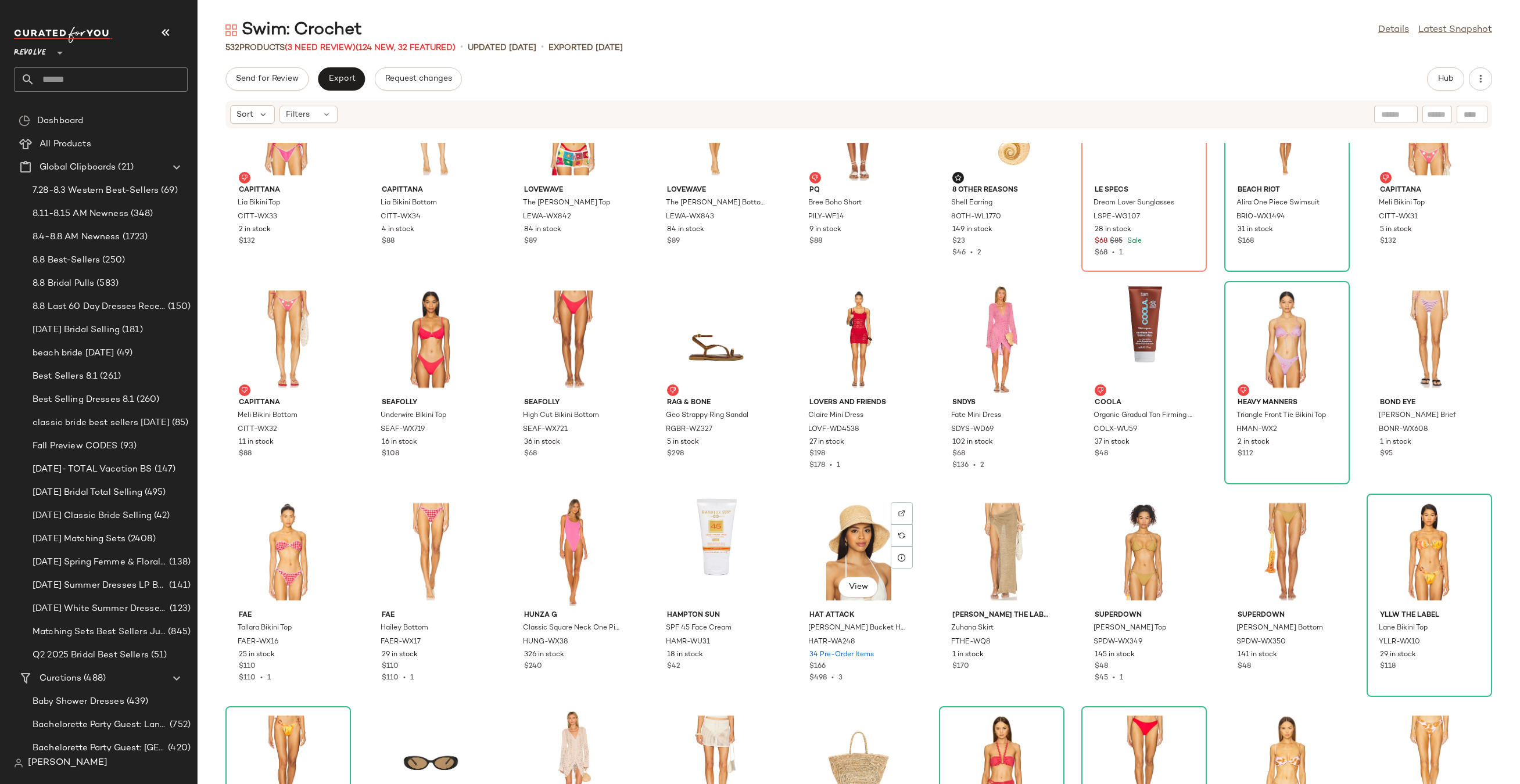
scroll to position [6315, 0]
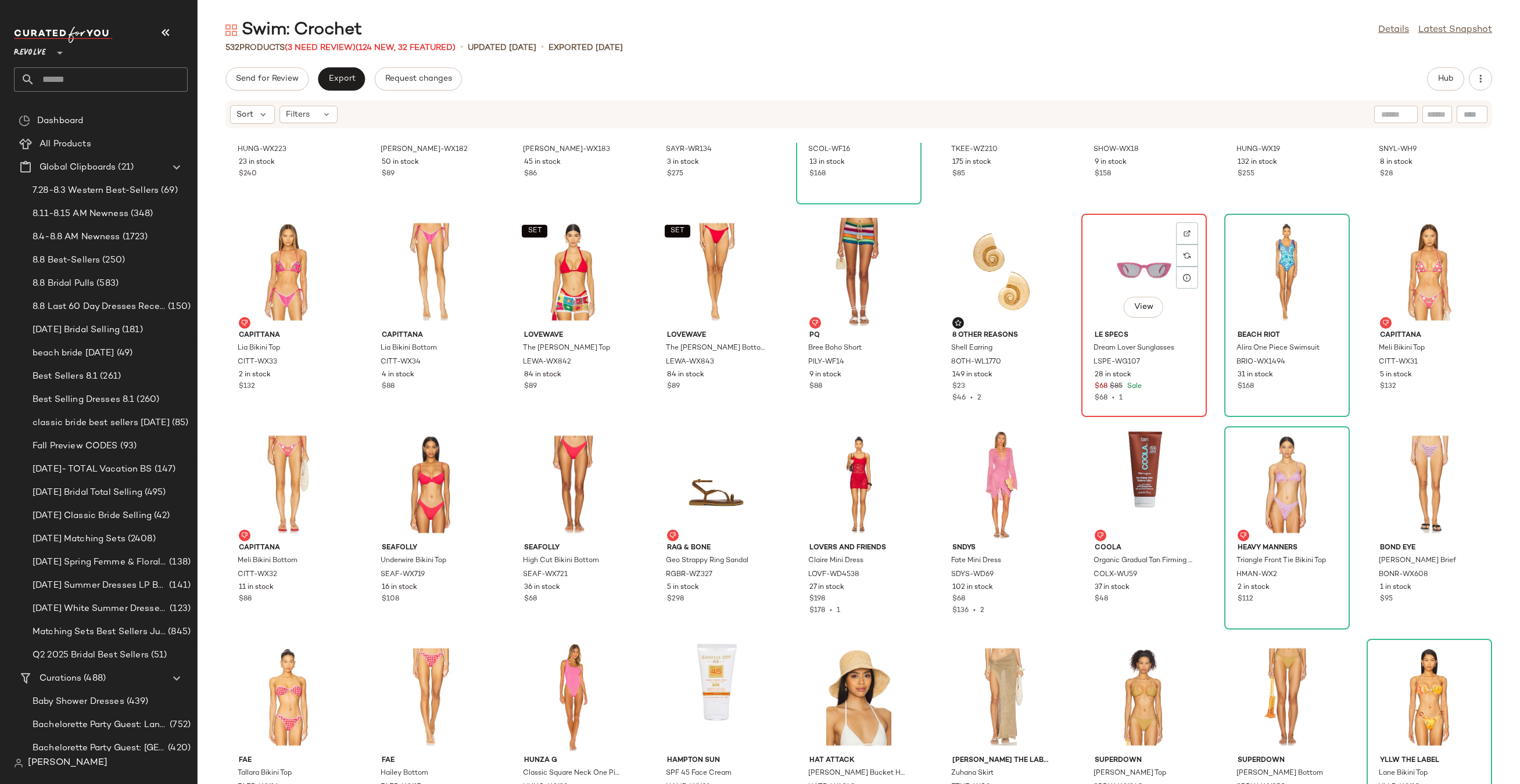
click at [1100, 247] on div "View" at bounding box center [1143, 271] width 117 height 108
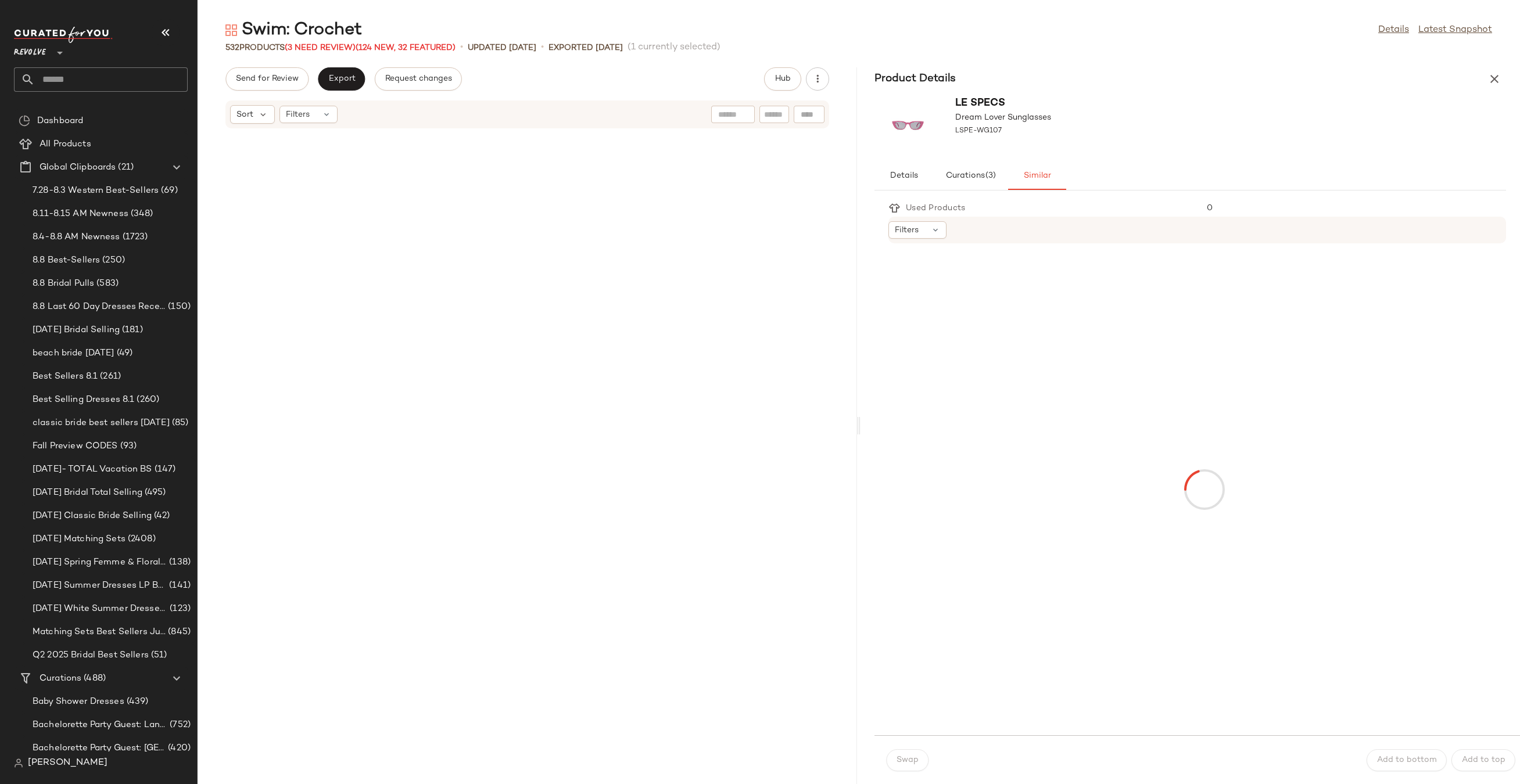
scroll to position [14448, 0]
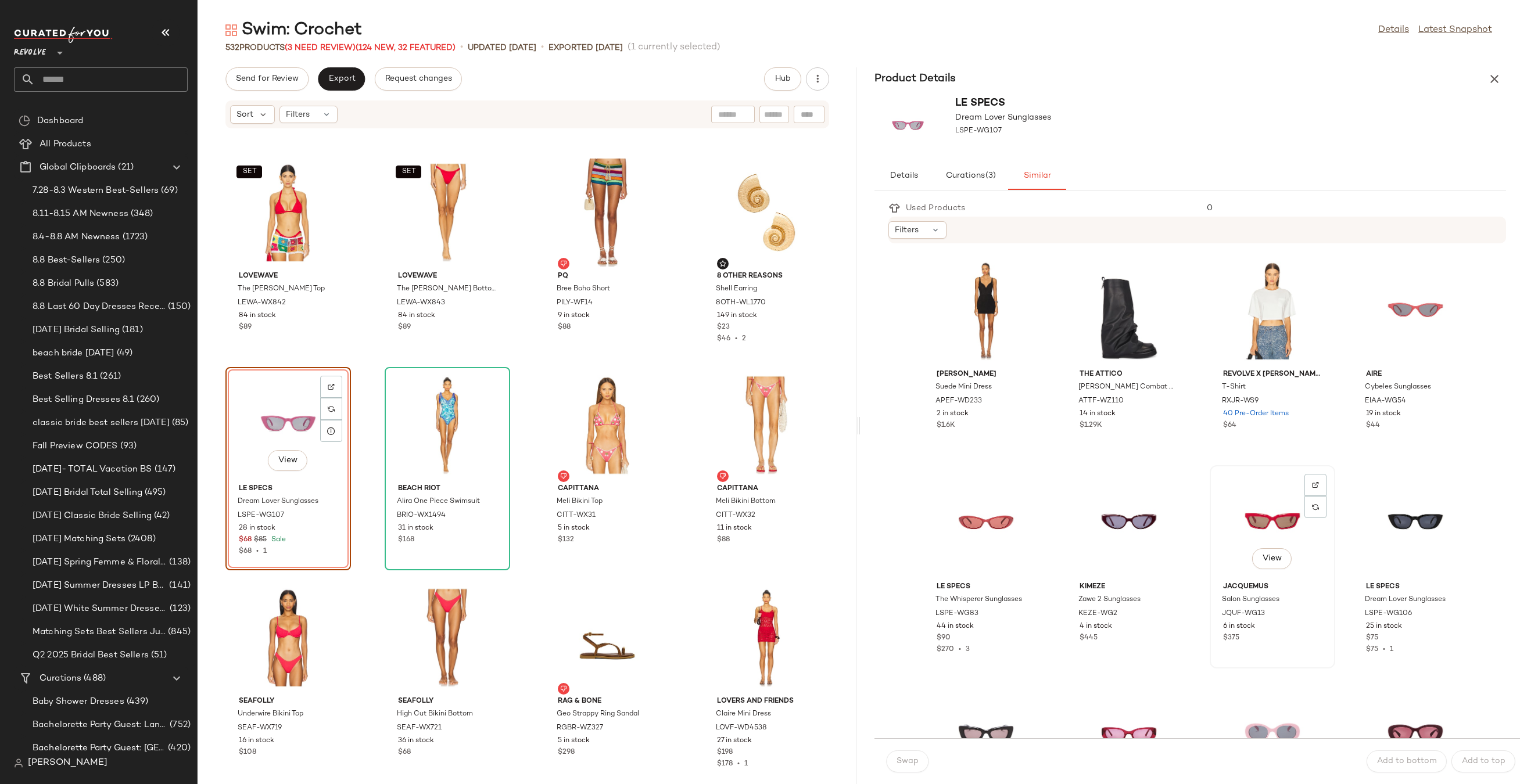
click at [1233, 517] on div "View" at bounding box center [1271, 523] width 117 height 108
click at [904, 768] on button "Swap" at bounding box center [907, 761] width 43 height 22
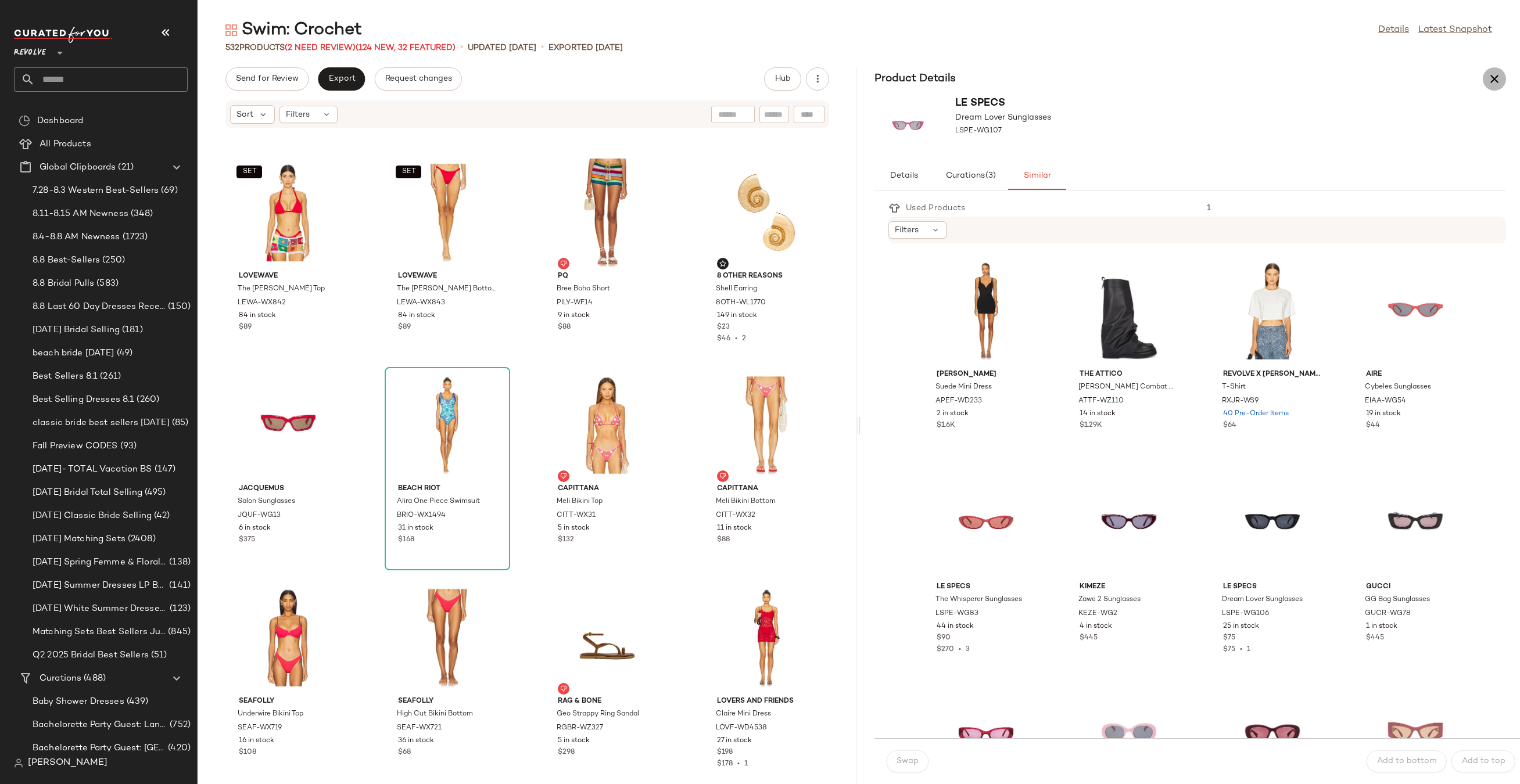
click at [1493, 73] on icon "button" at bounding box center [1493, 78] width 14 height 14
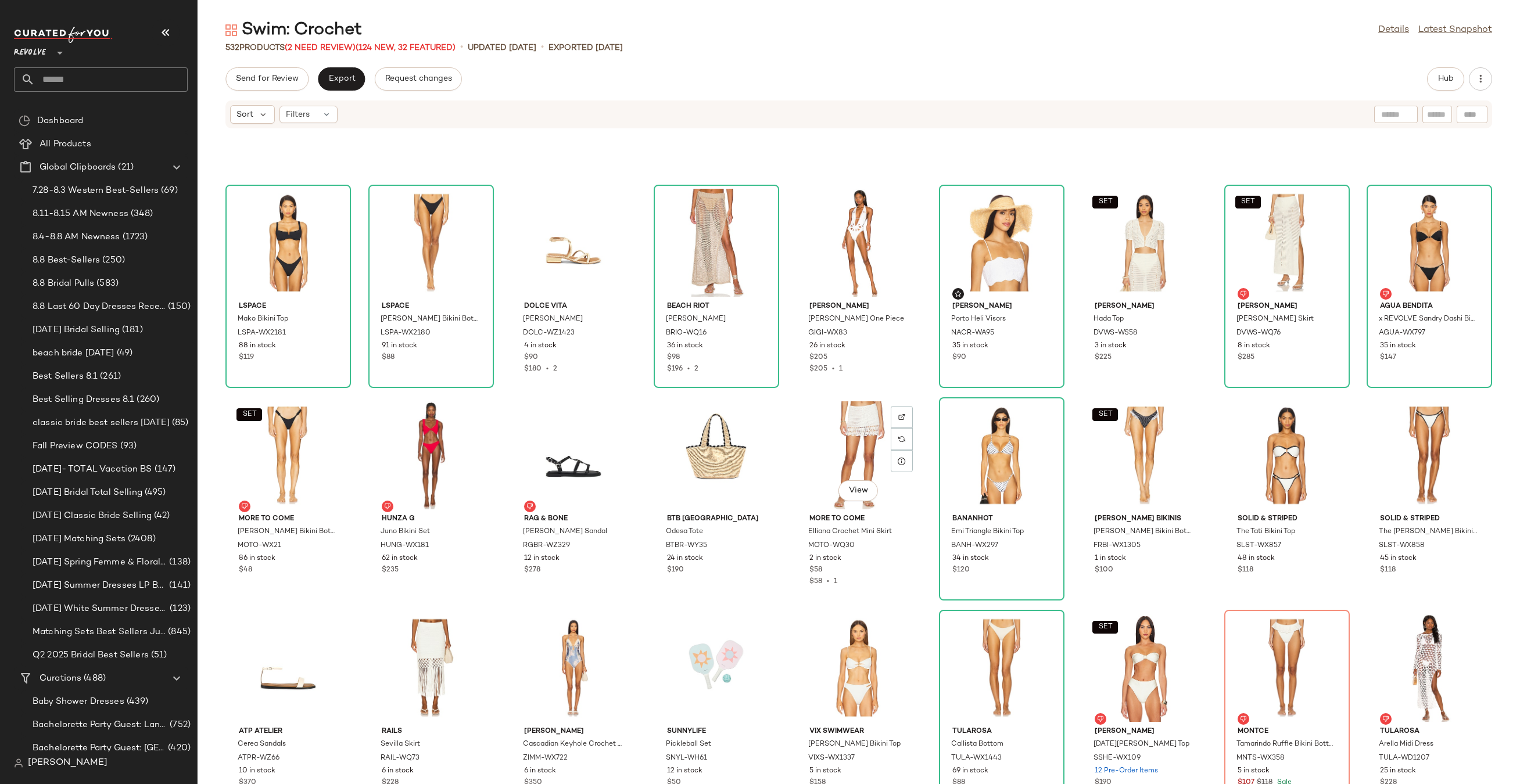
scroll to position [12110, 0]
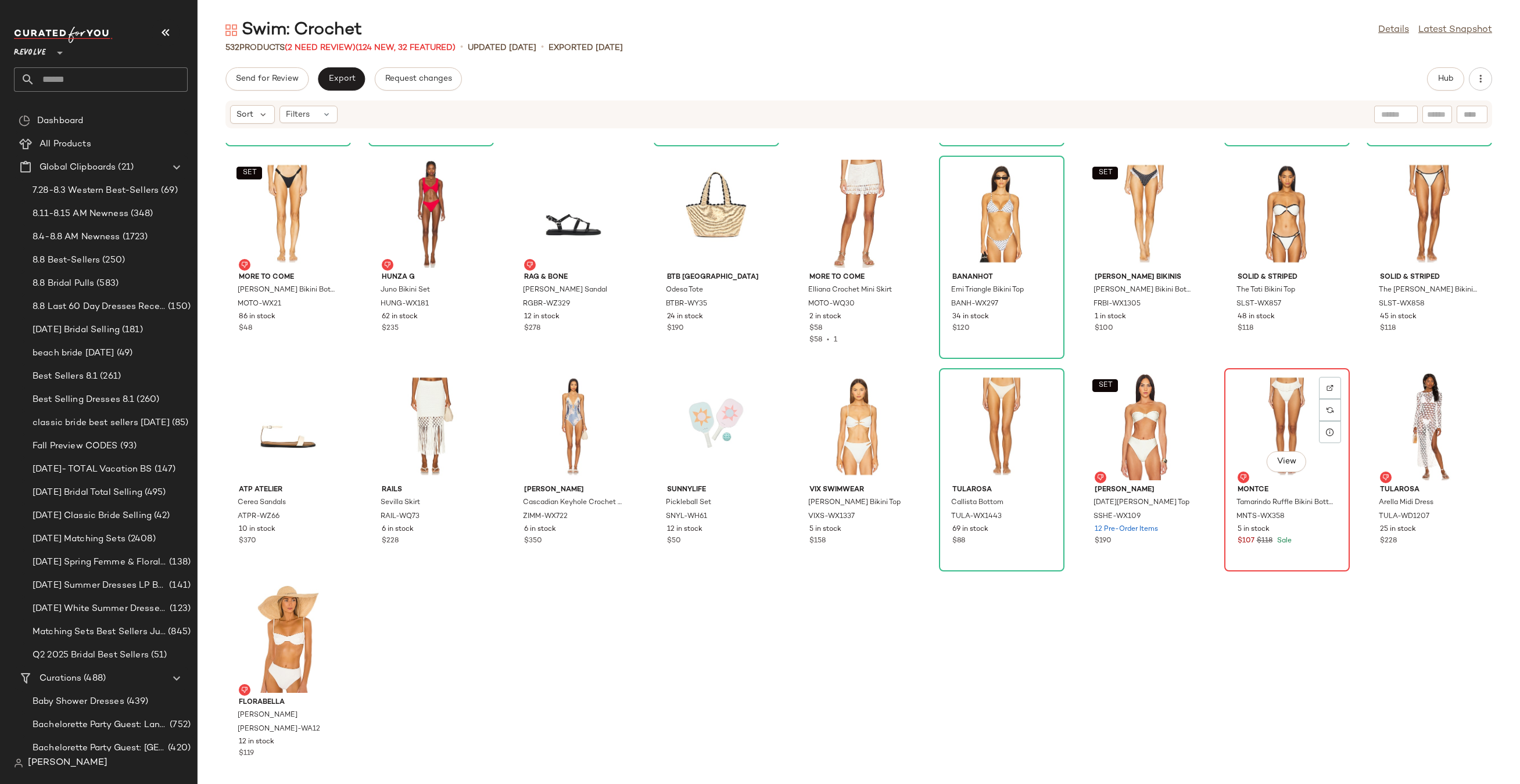
click at [1270, 423] on div "View" at bounding box center [1286, 426] width 117 height 108
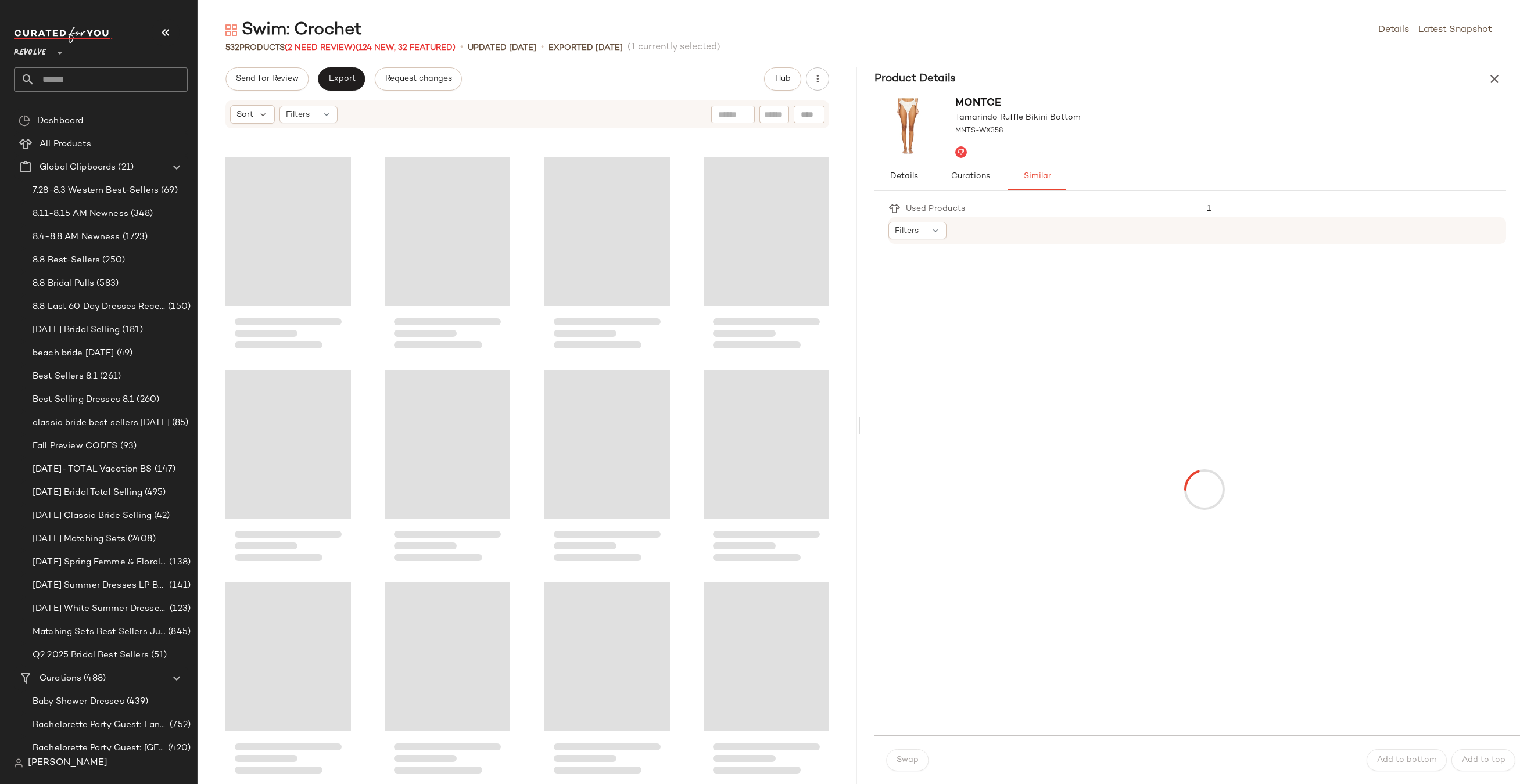
scroll to position [27621, 0]
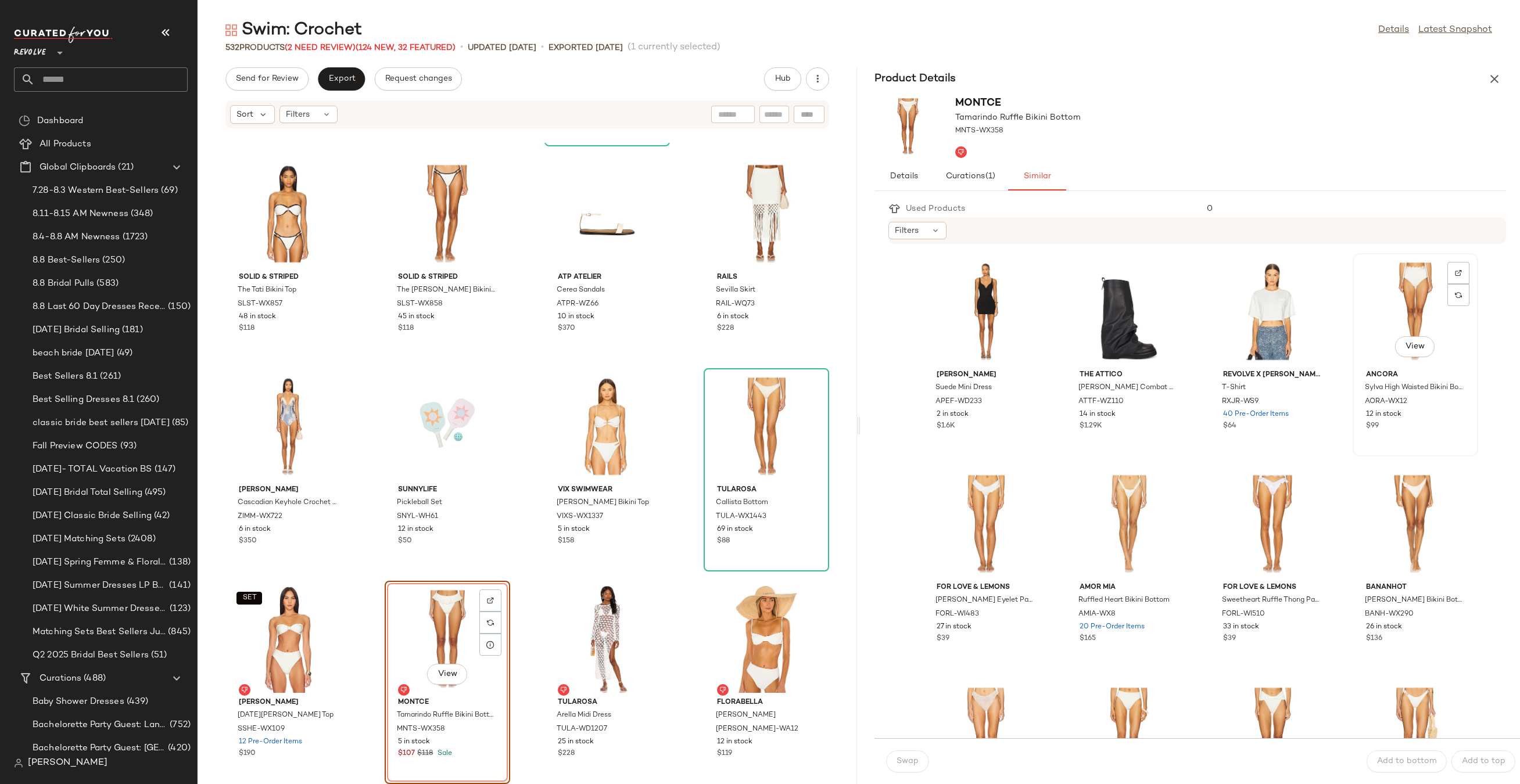
click at [1380, 308] on div "View" at bounding box center [1415, 311] width 117 height 108
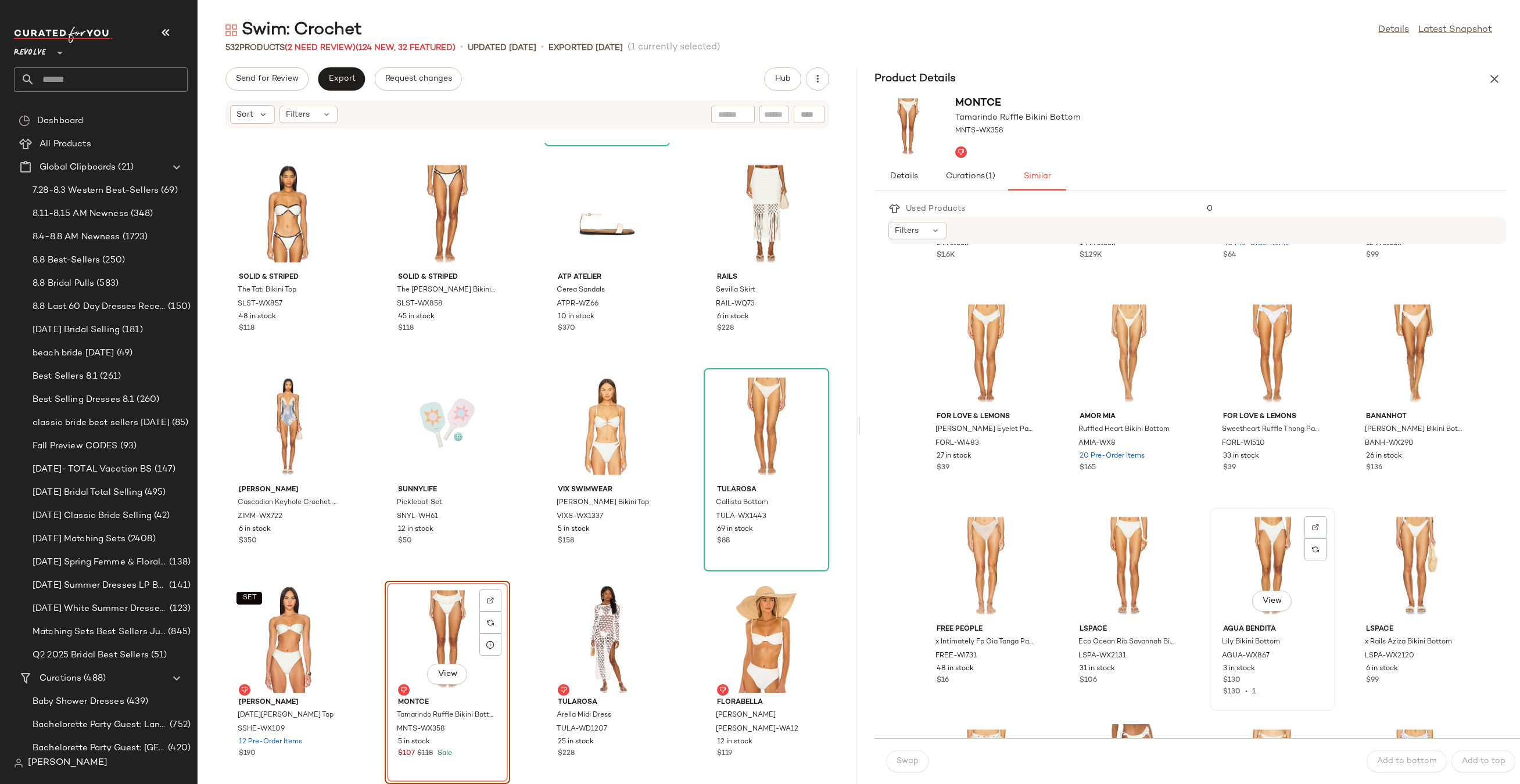
click at [1258, 544] on div "View" at bounding box center [1271, 565] width 117 height 108
click at [916, 764] on span "Swap" at bounding box center [906, 761] width 23 height 9
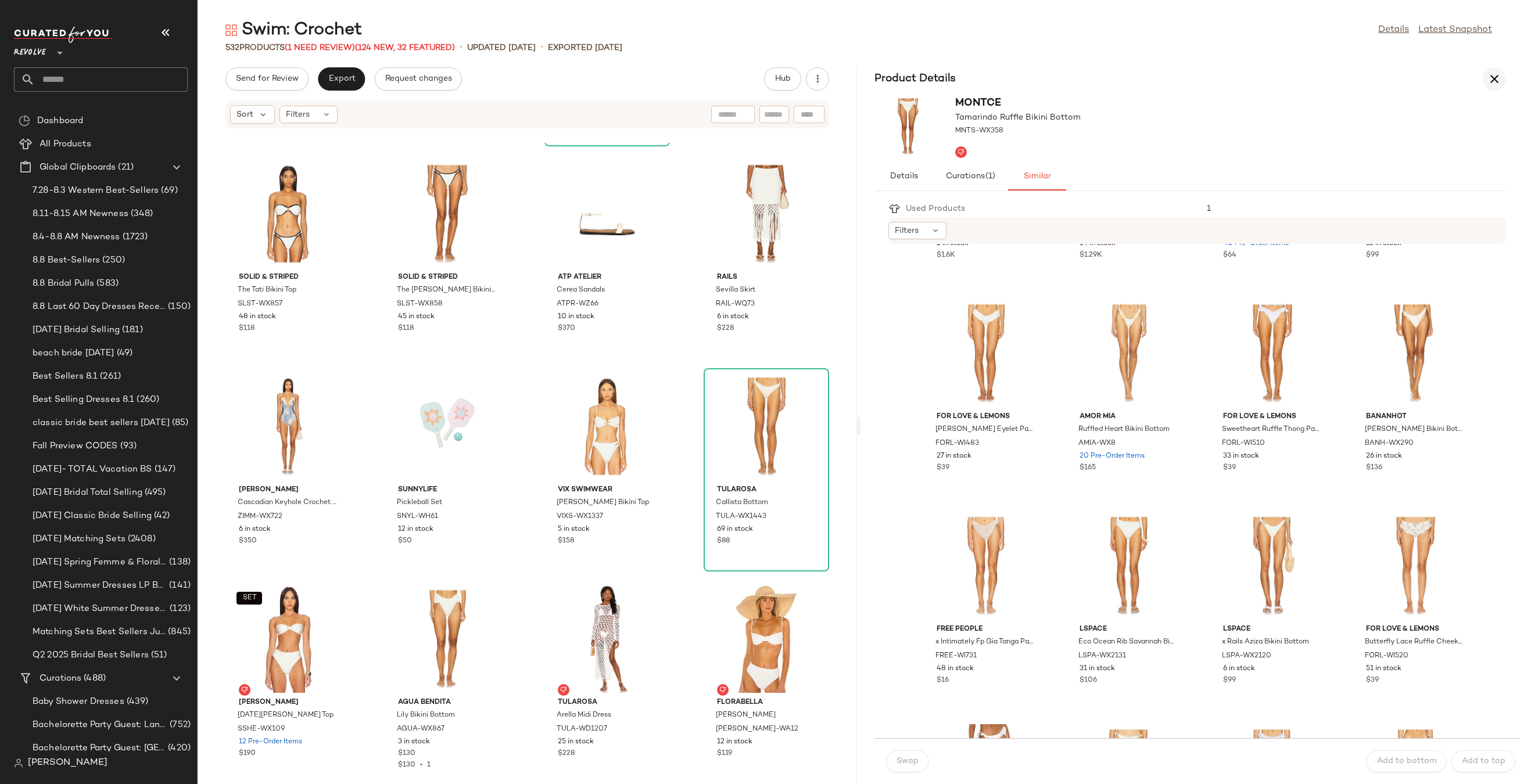
click at [1490, 78] on icon "button" at bounding box center [1493, 78] width 14 height 14
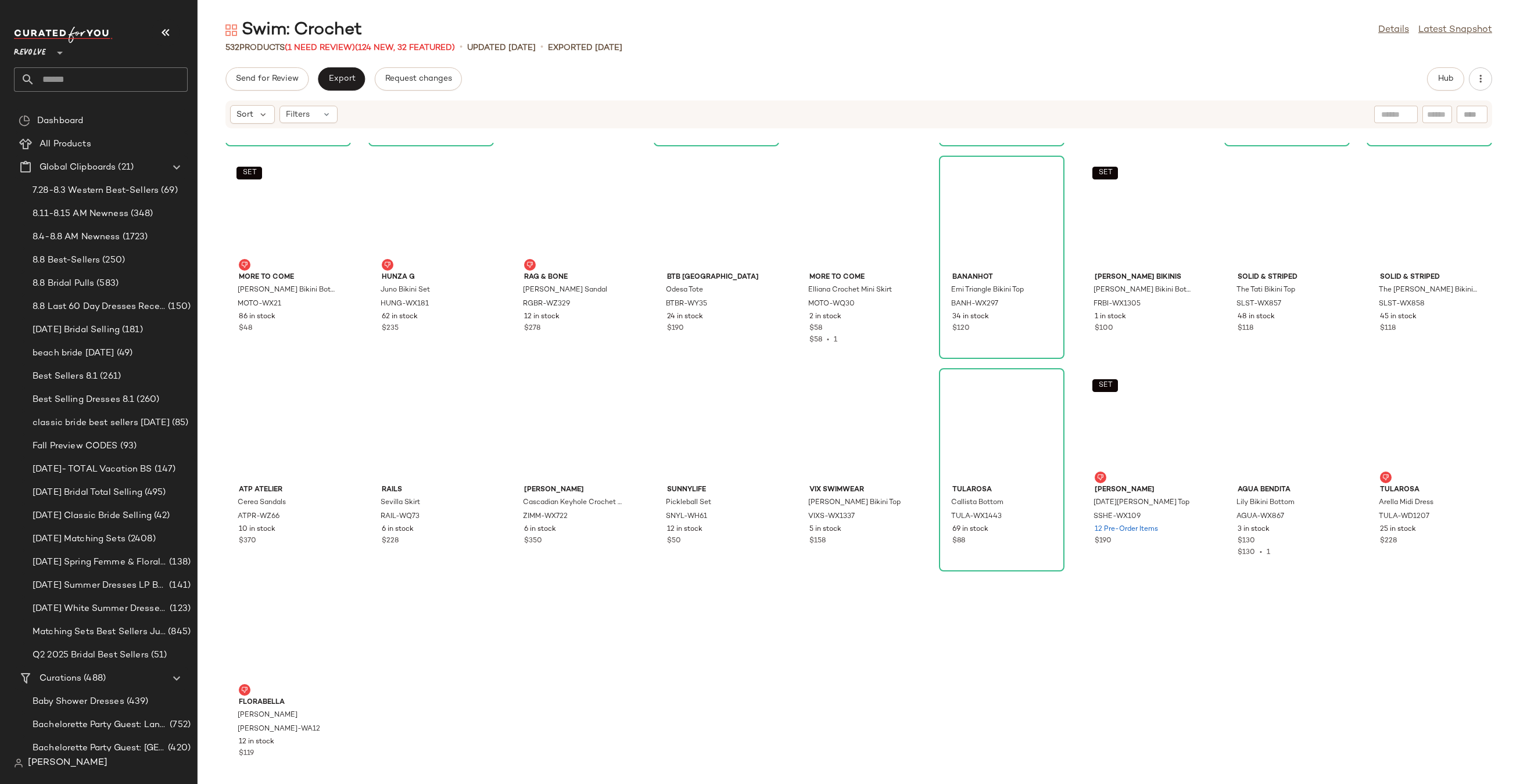
scroll to position [11899, 0]
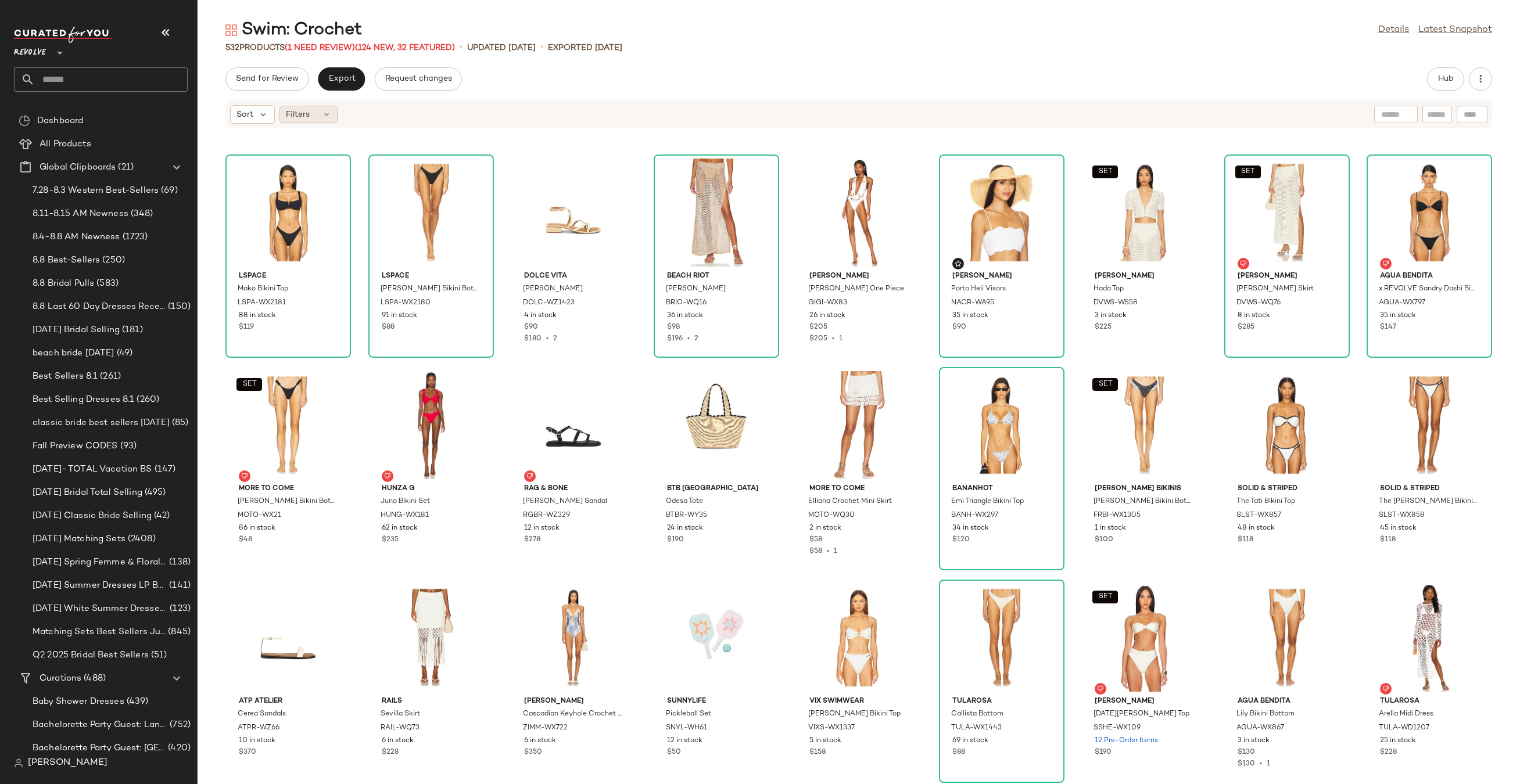
click at [294, 113] on span "Filters" at bounding box center [298, 115] width 24 height 12
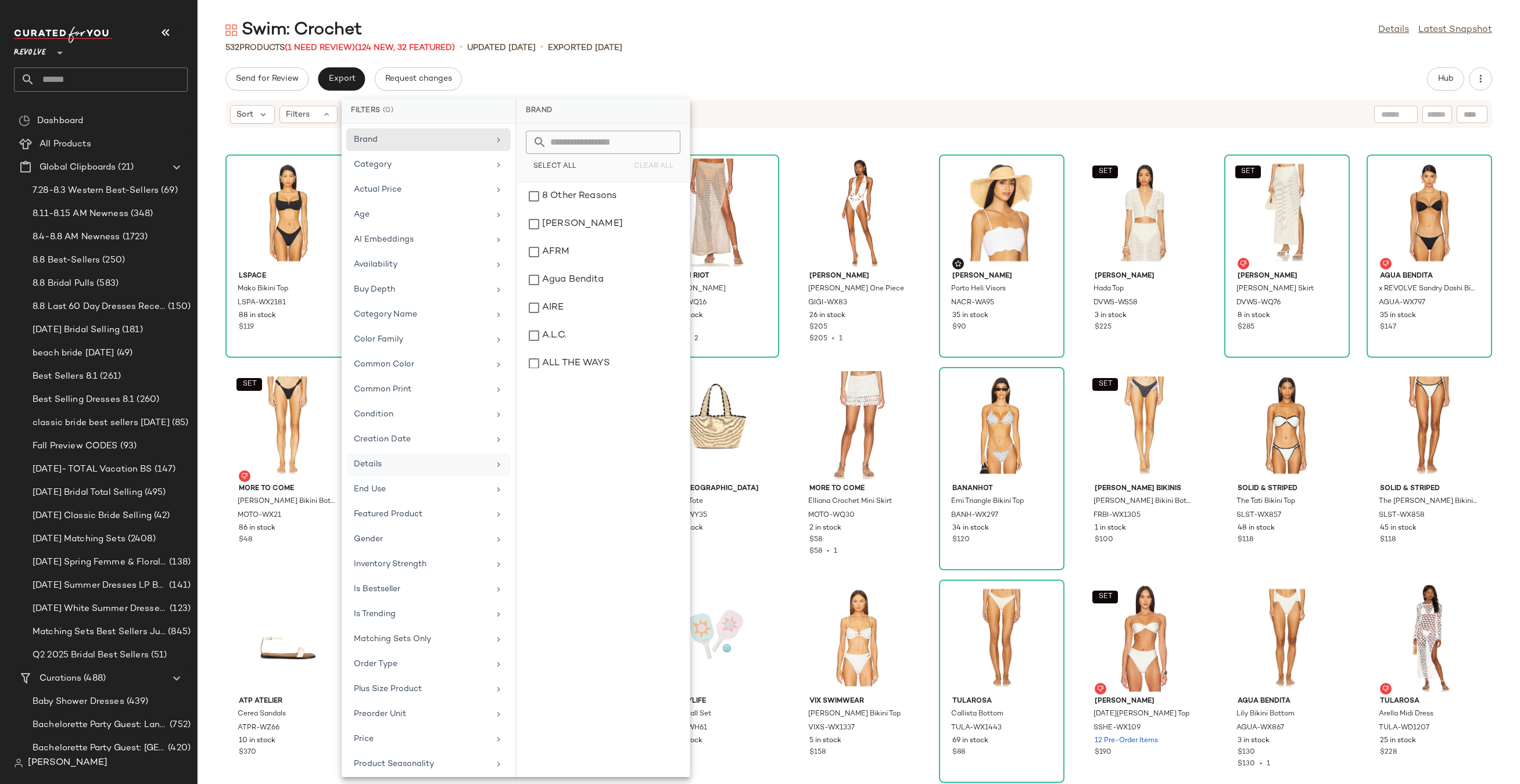
scroll to position [205, 0]
click at [404, 579] on div "Sale Price" at bounding box center [421, 584] width 135 height 12
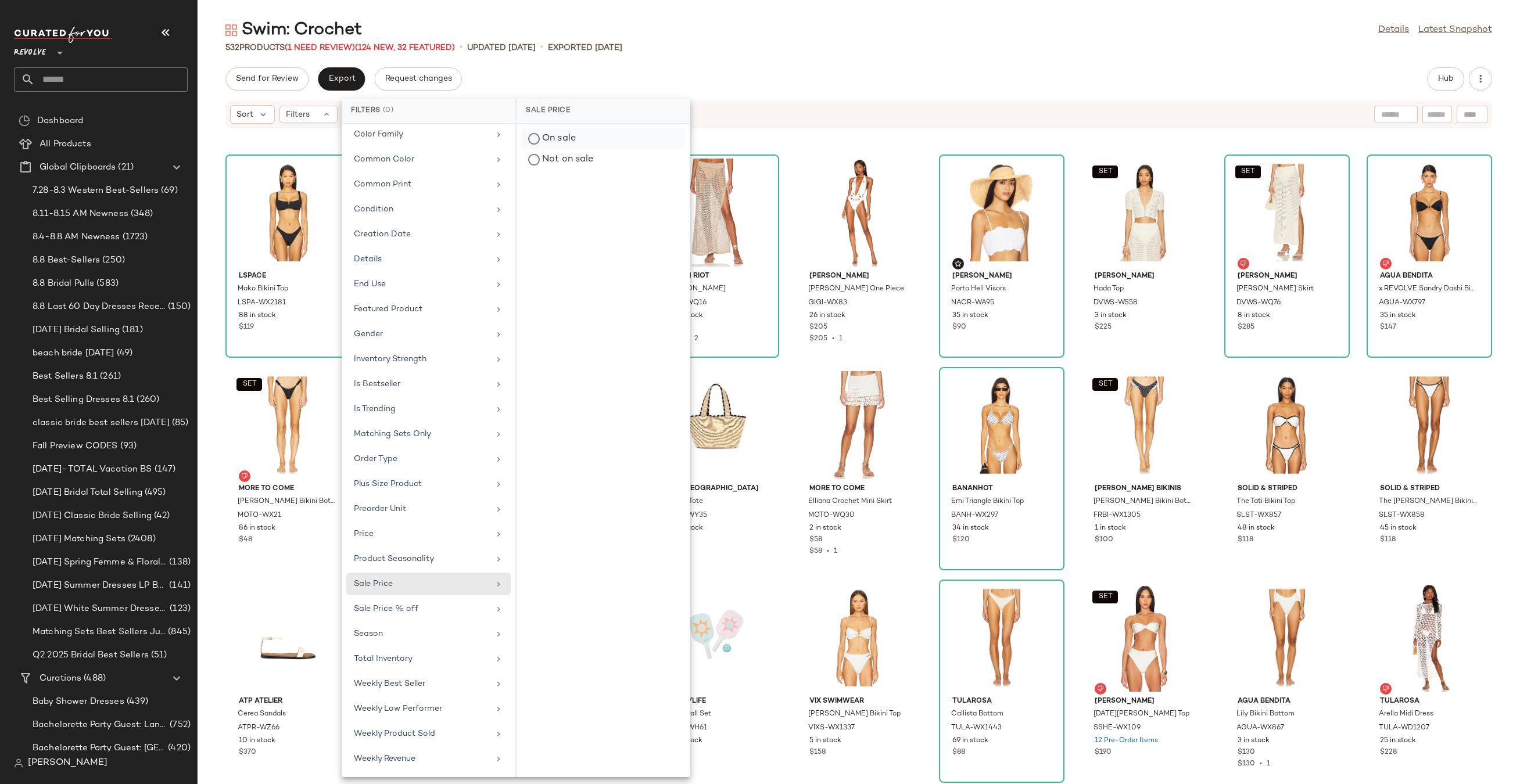
click at [575, 150] on div "On sale" at bounding box center [602, 160] width 164 height 21
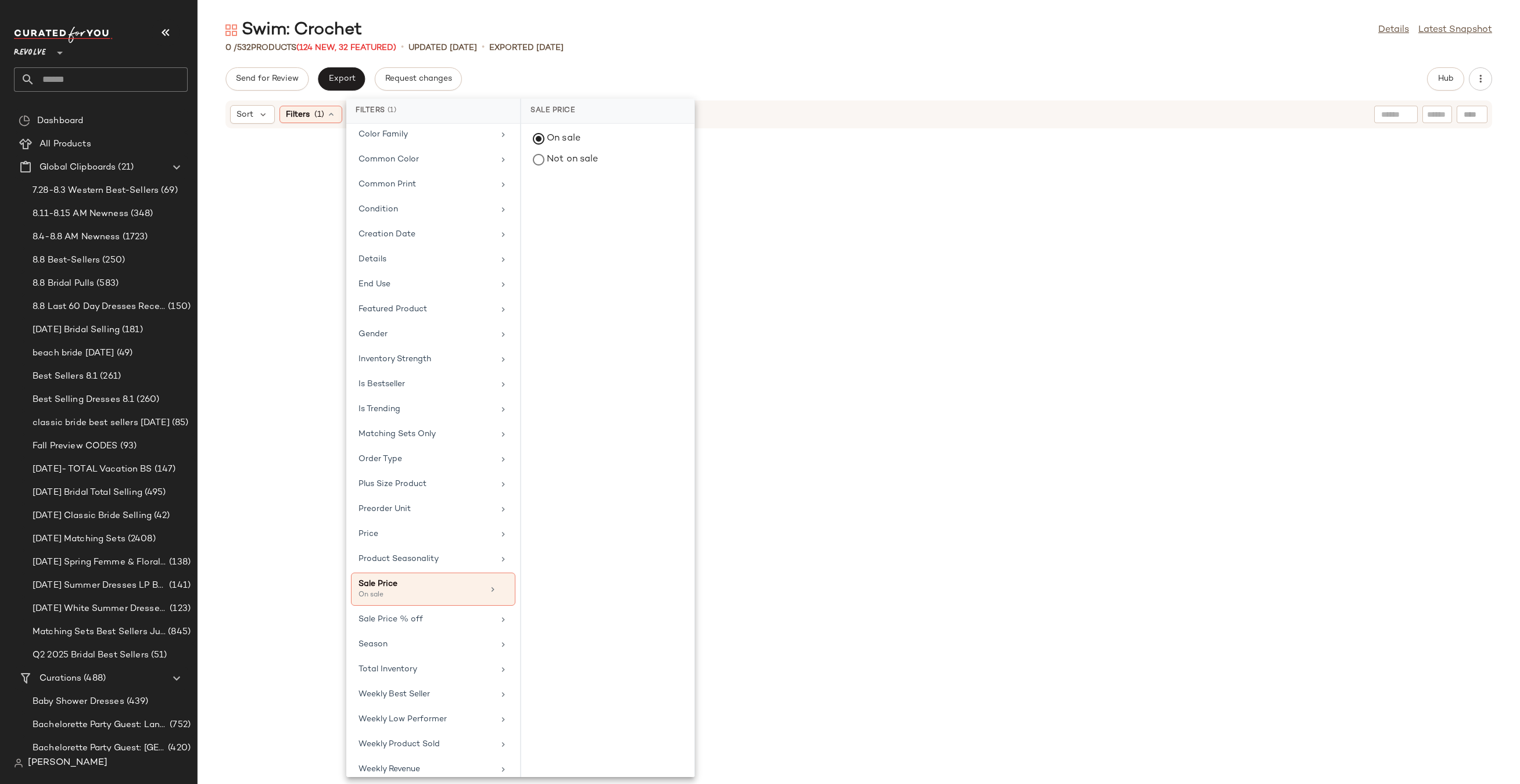
click at [748, 71] on div "Send for Review Export Request changes Hub" at bounding box center [858, 78] width 1322 height 23
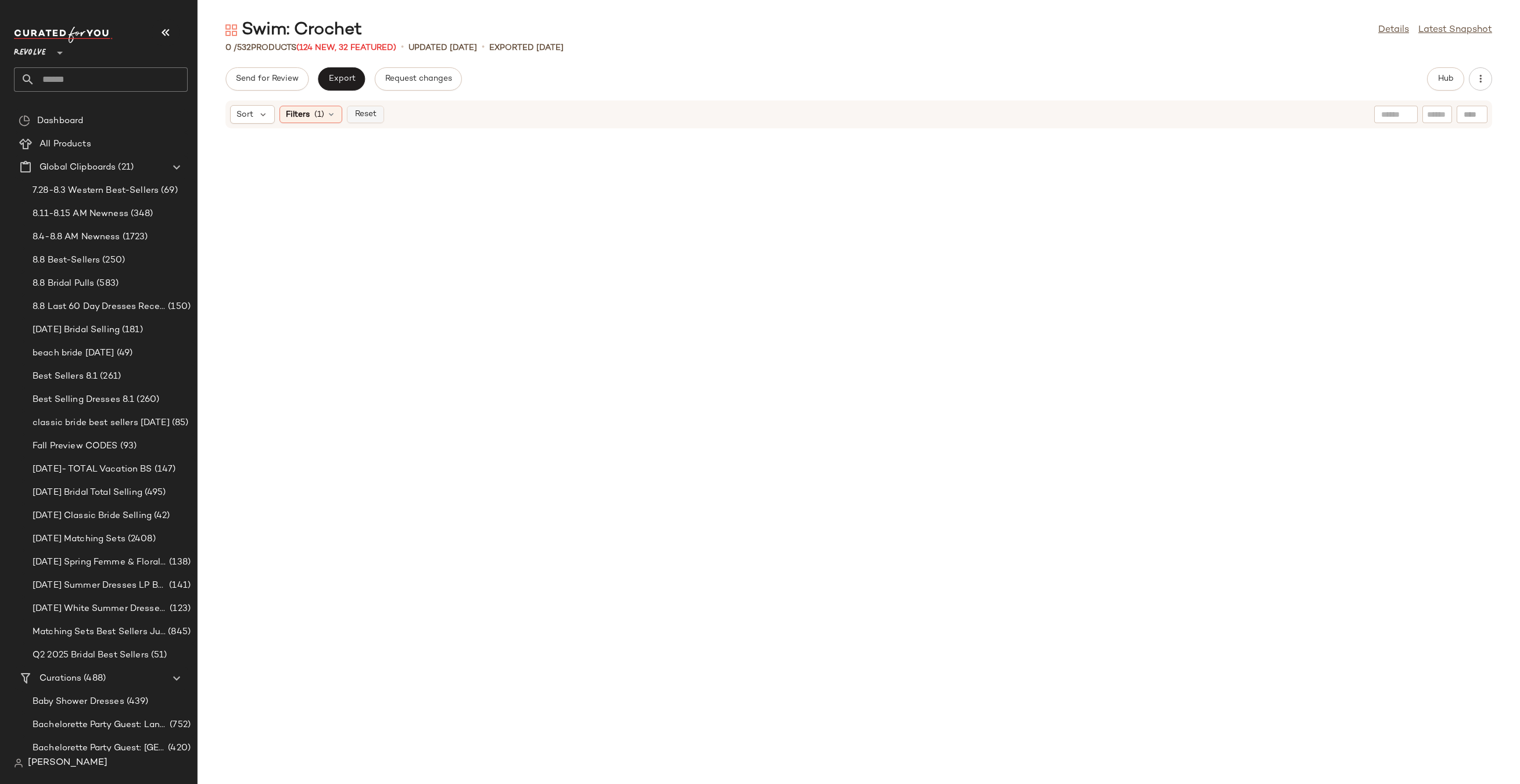
click at [369, 107] on button "Reset" at bounding box center [365, 114] width 37 height 18
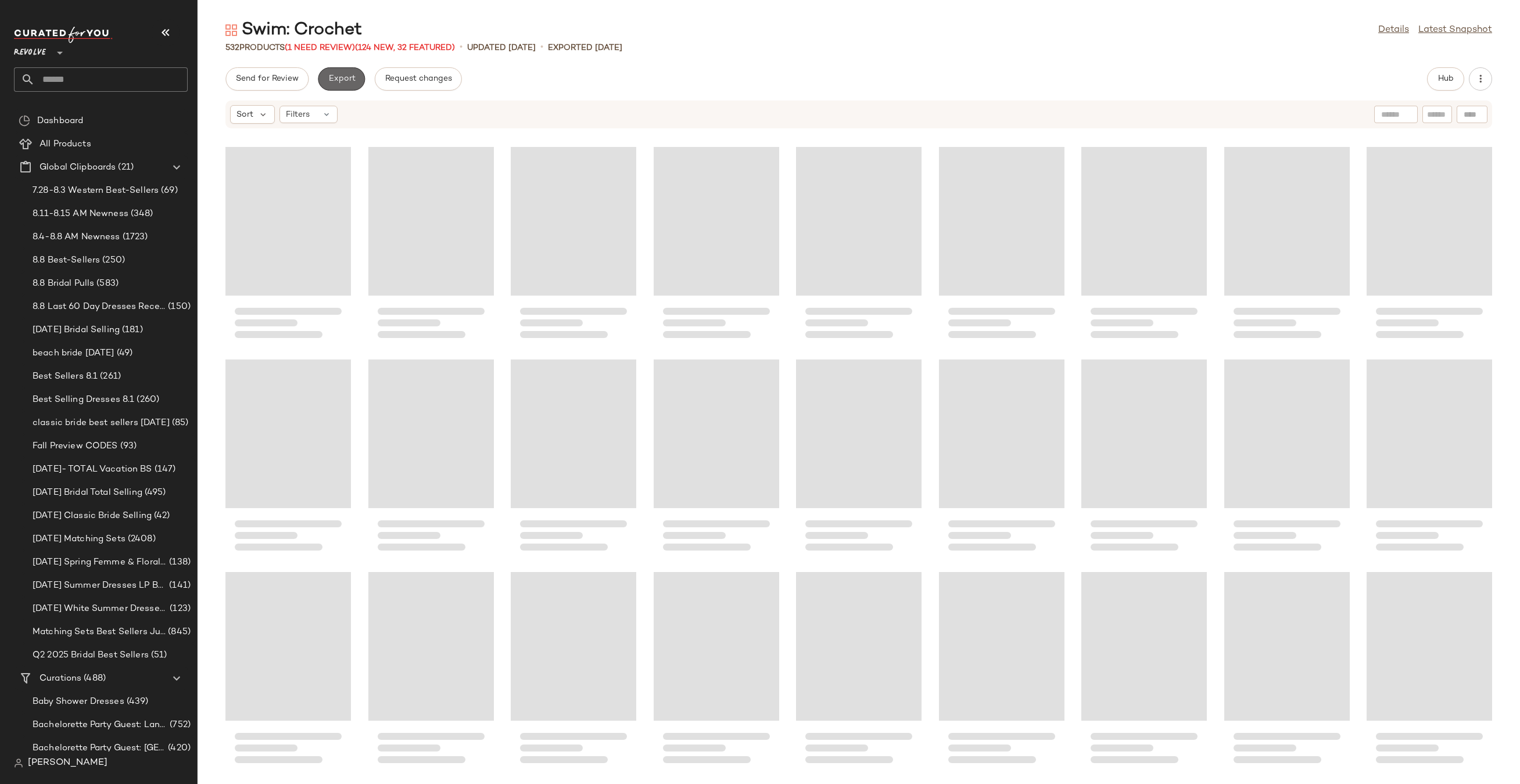
click at [328, 78] on span "Export" at bounding box center [342, 78] width 28 height 9
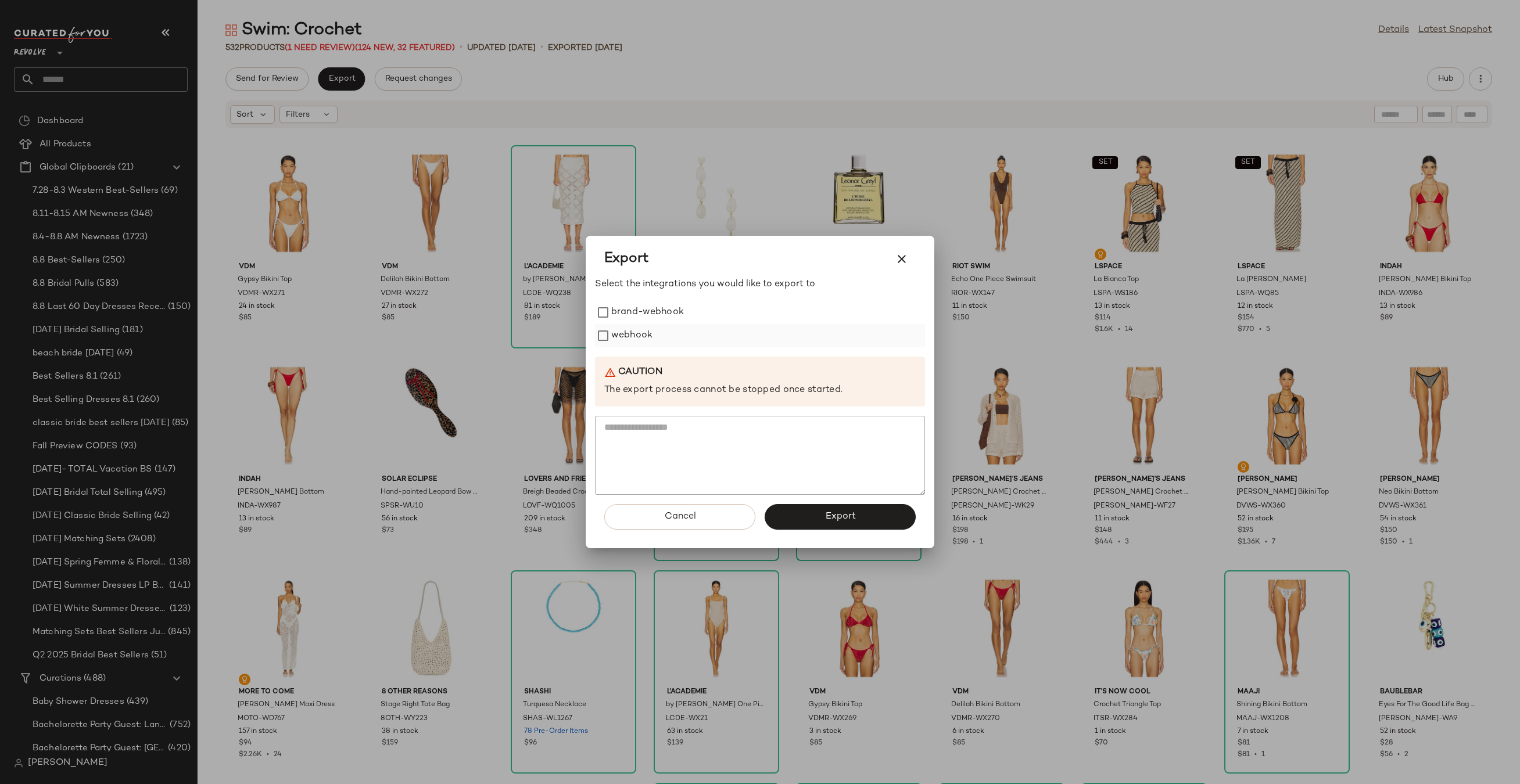
click at [613, 327] on label "webhook" at bounding box center [631, 335] width 42 height 23
click at [788, 511] on button "Export" at bounding box center [839, 517] width 151 height 26
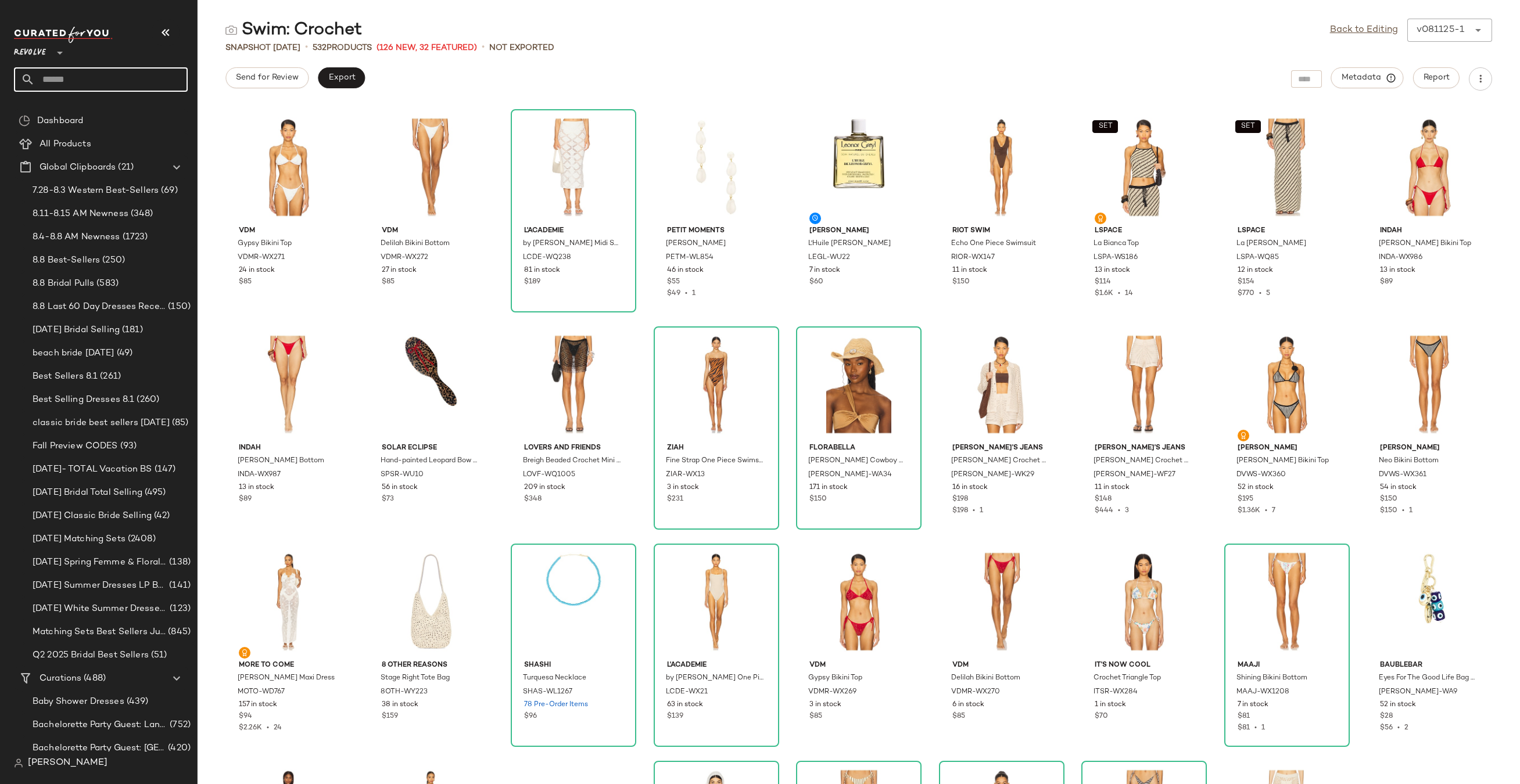
click at [107, 82] on input "text" at bounding box center [111, 79] width 152 height 24
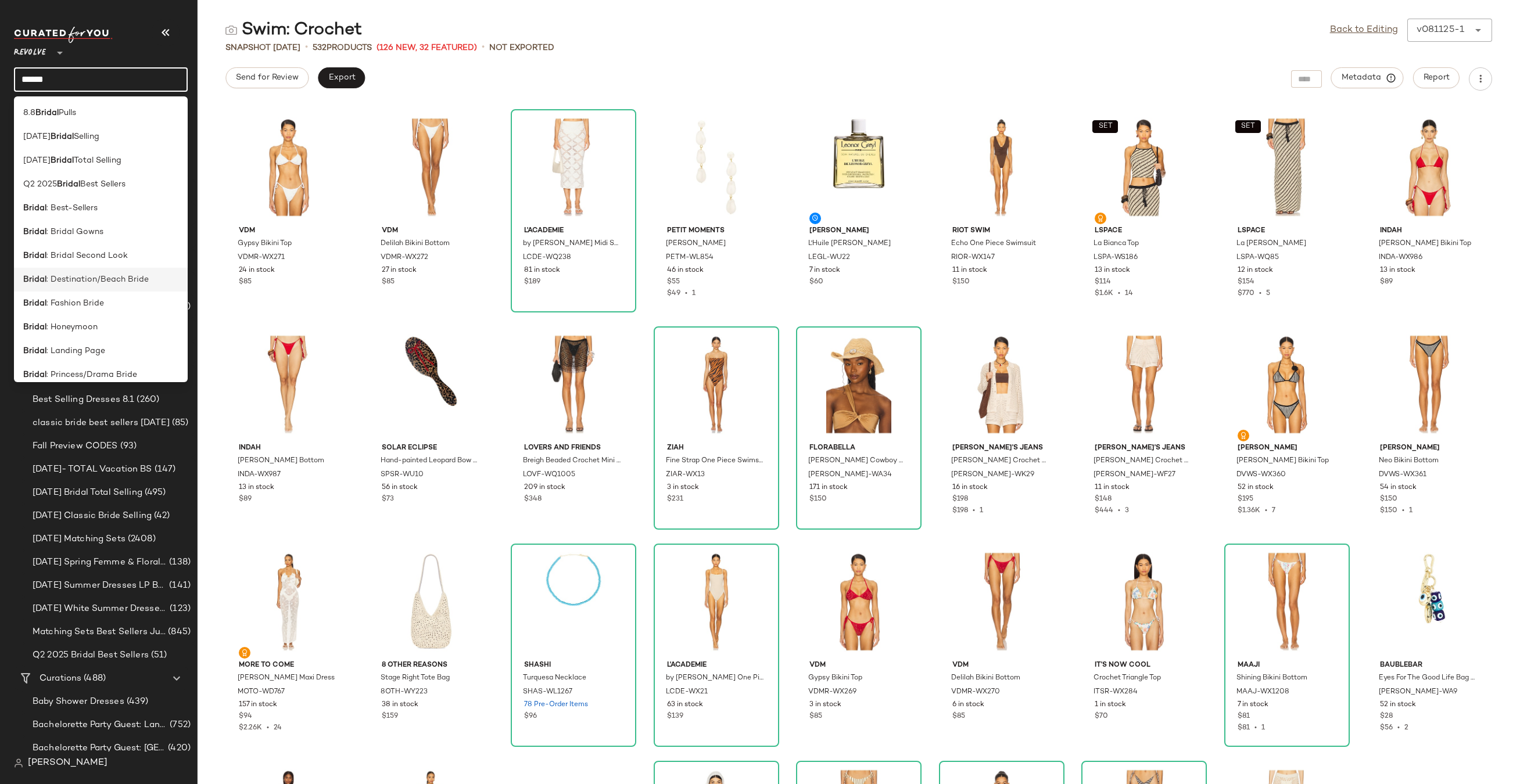
type input "******"
click at [127, 281] on span ": Destination/Beach Bride" at bounding box center [97, 279] width 103 height 12
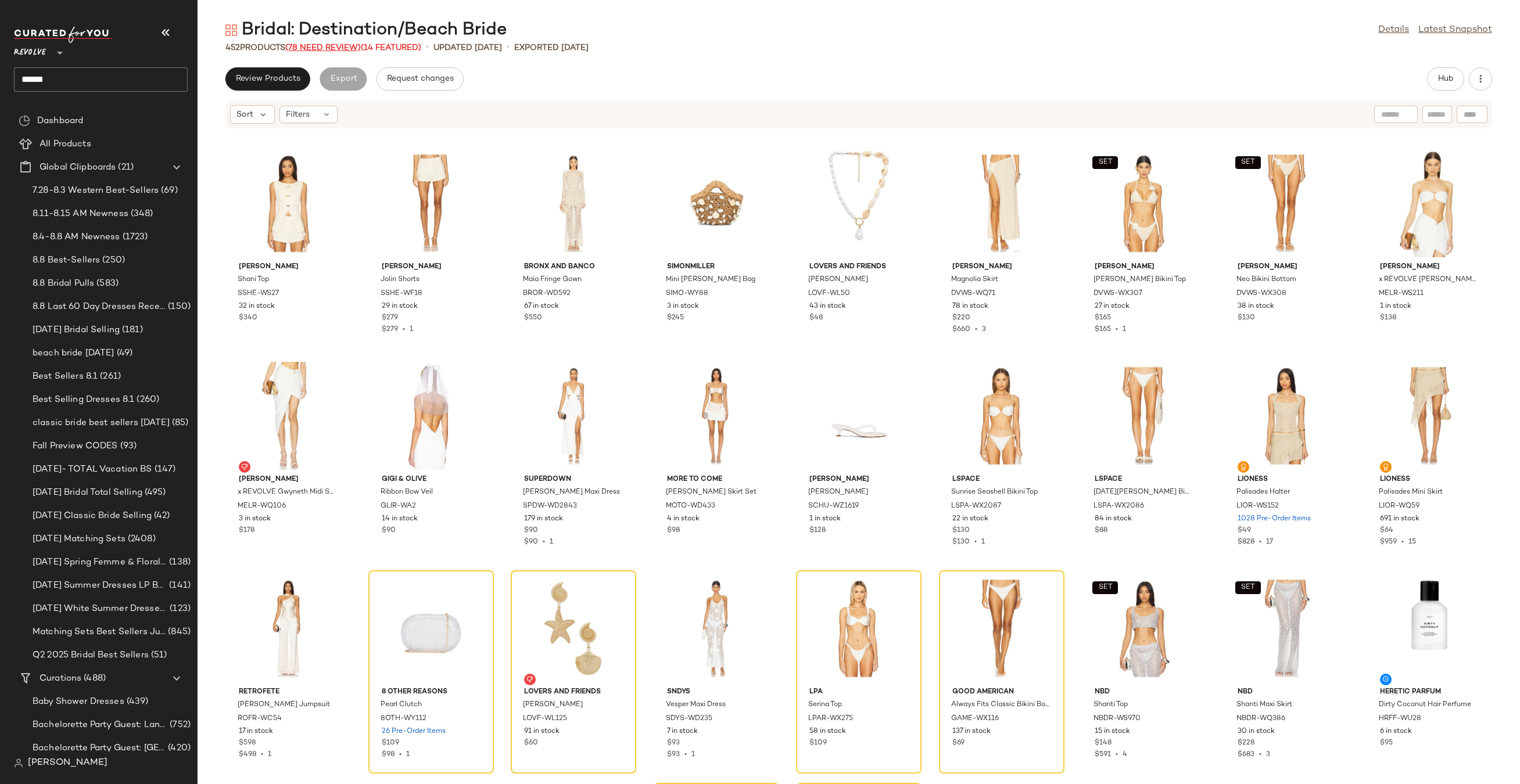
click at [334, 45] on span "(78 Need Review)" at bounding box center [323, 47] width 76 height 8
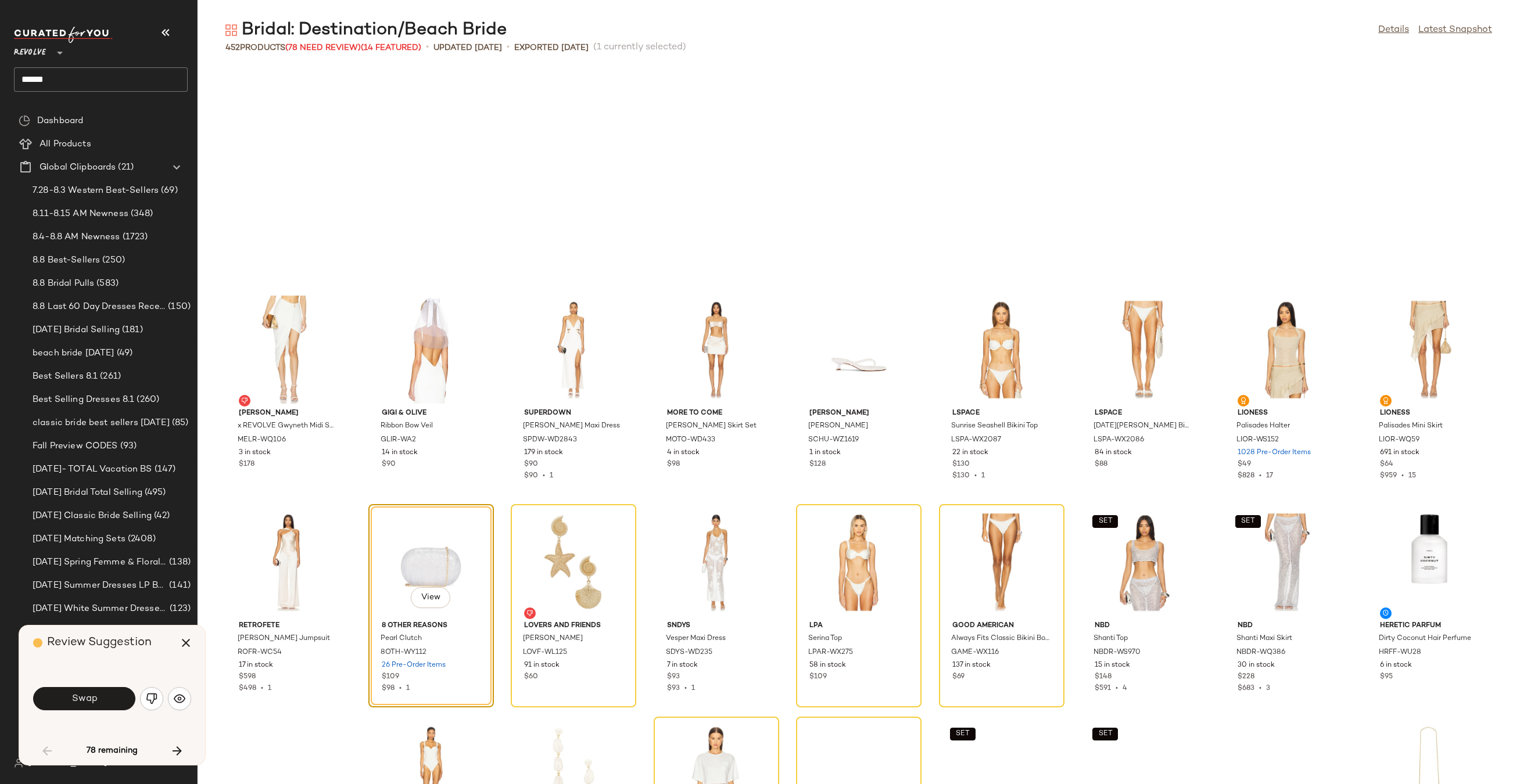
scroll to position [222, 0]
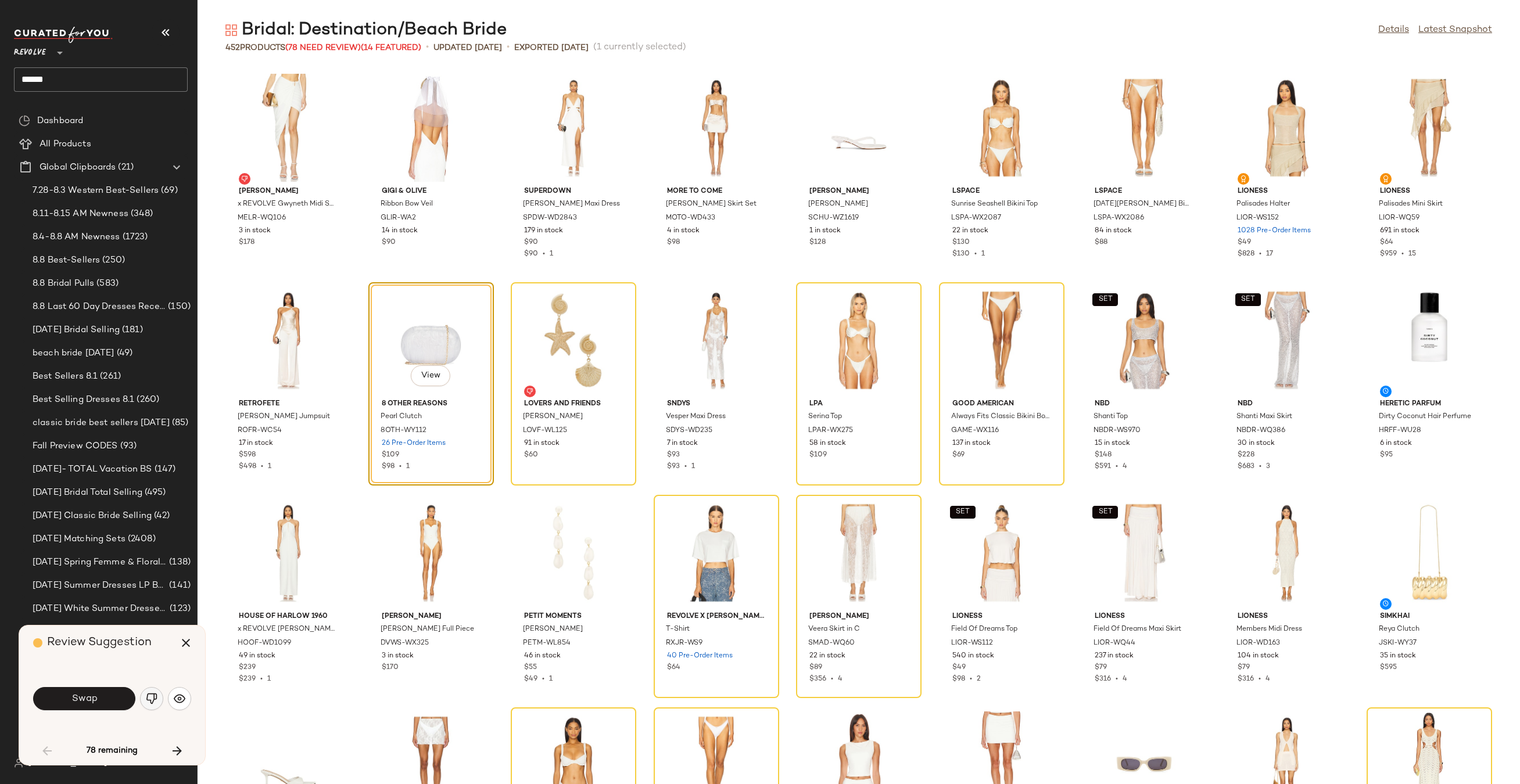
click at [149, 699] on img "button" at bounding box center [152, 698] width 12 height 12
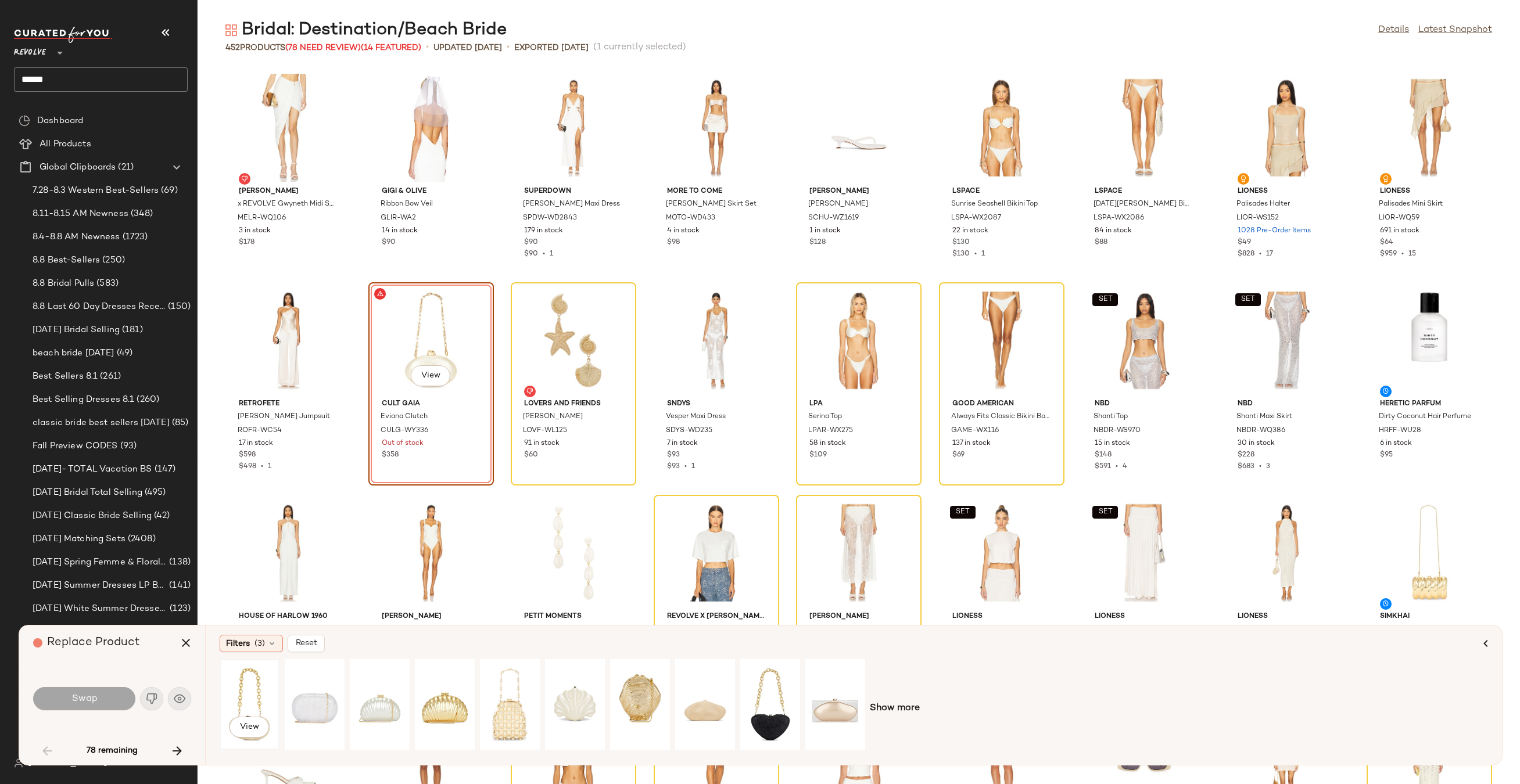
click at [243, 687] on div "View" at bounding box center [249, 704] width 52 height 82
click at [435, 700] on div "View" at bounding box center [444, 704] width 52 height 82
click at [62, 690] on button "Swap" at bounding box center [84, 698] width 103 height 23
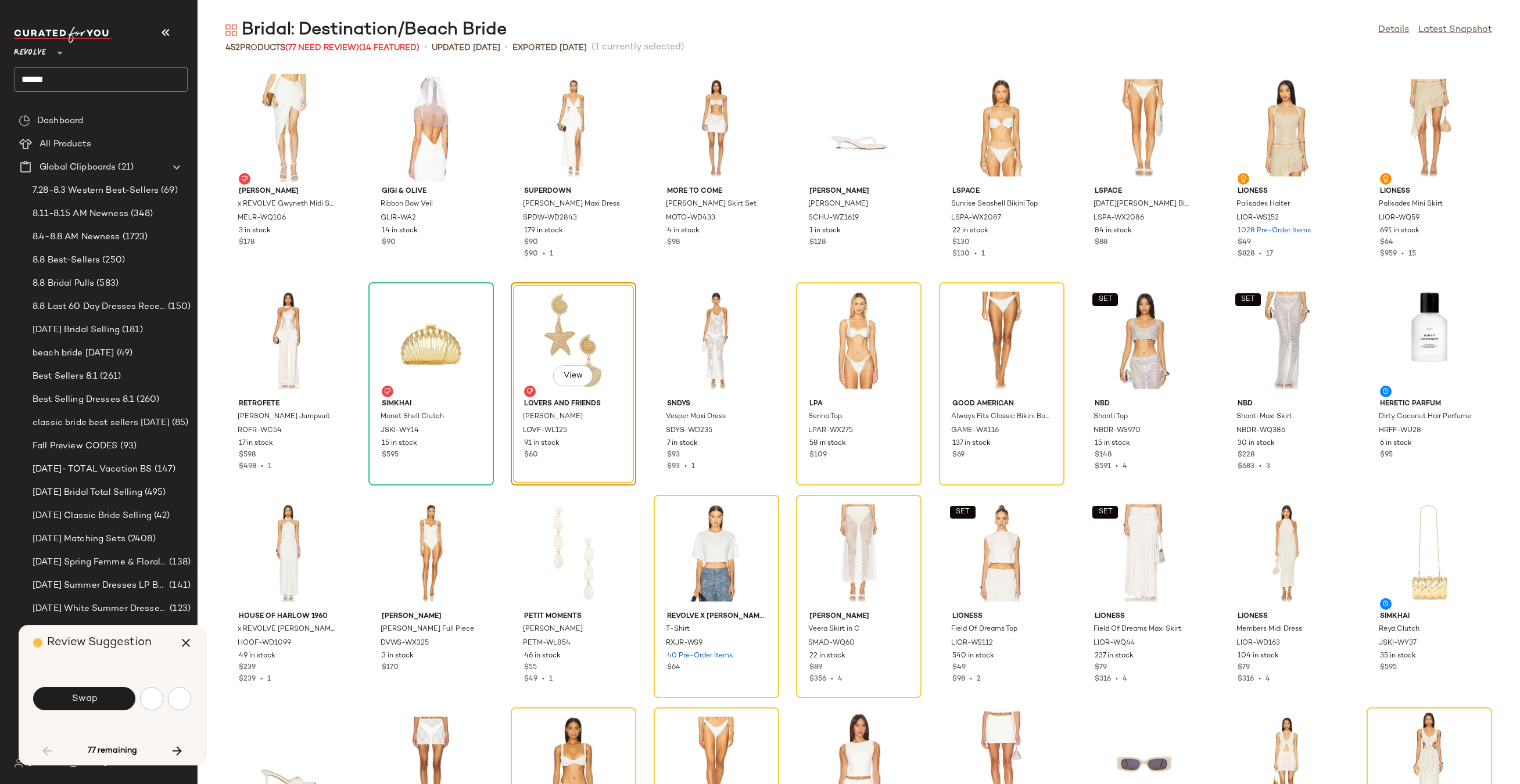
scroll to position [212, 0]
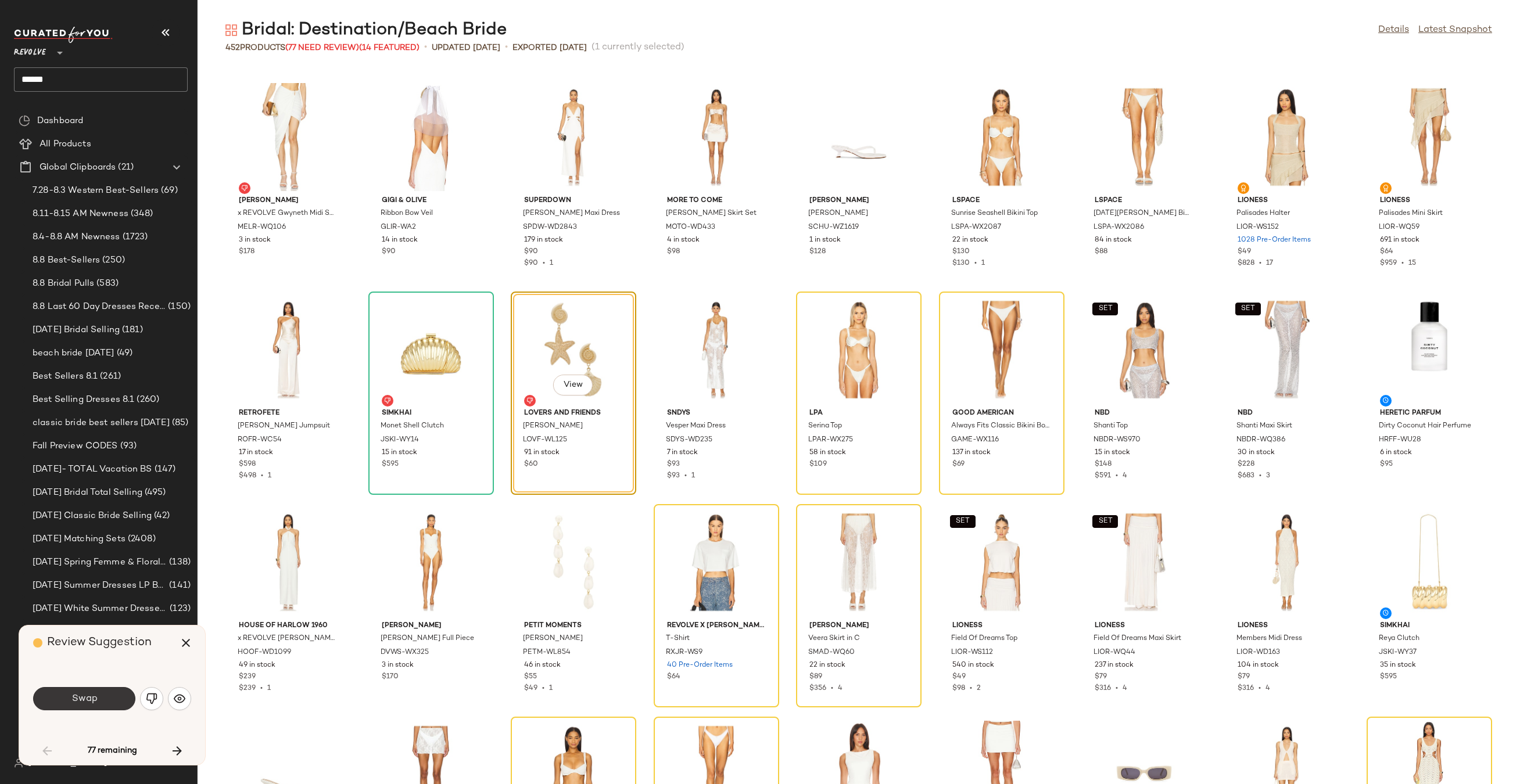
click at [91, 696] on span "Swap" at bounding box center [84, 699] width 26 height 11
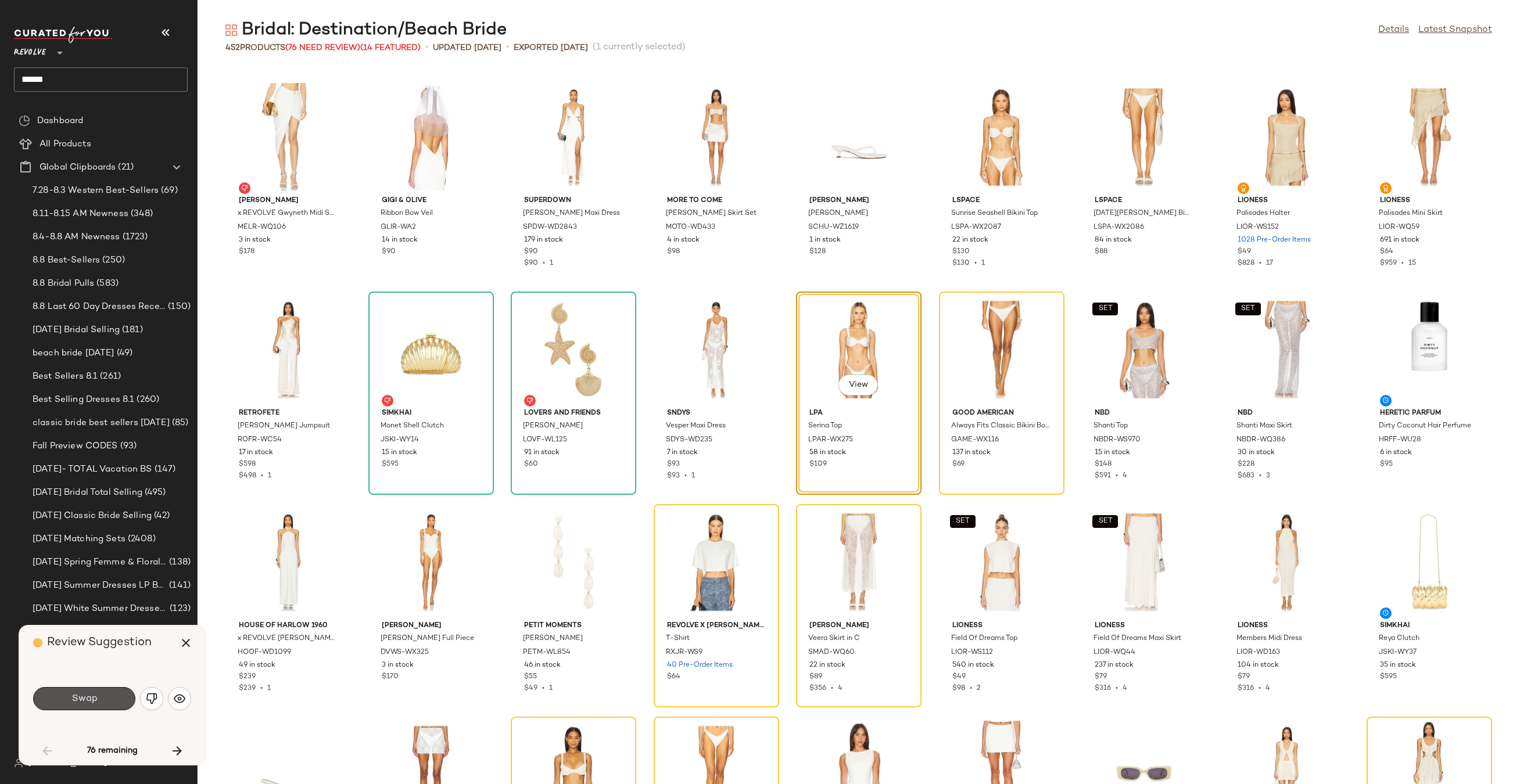
click at [91, 696] on span "Swap" at bounding box center [84, 699] width 26 height 11
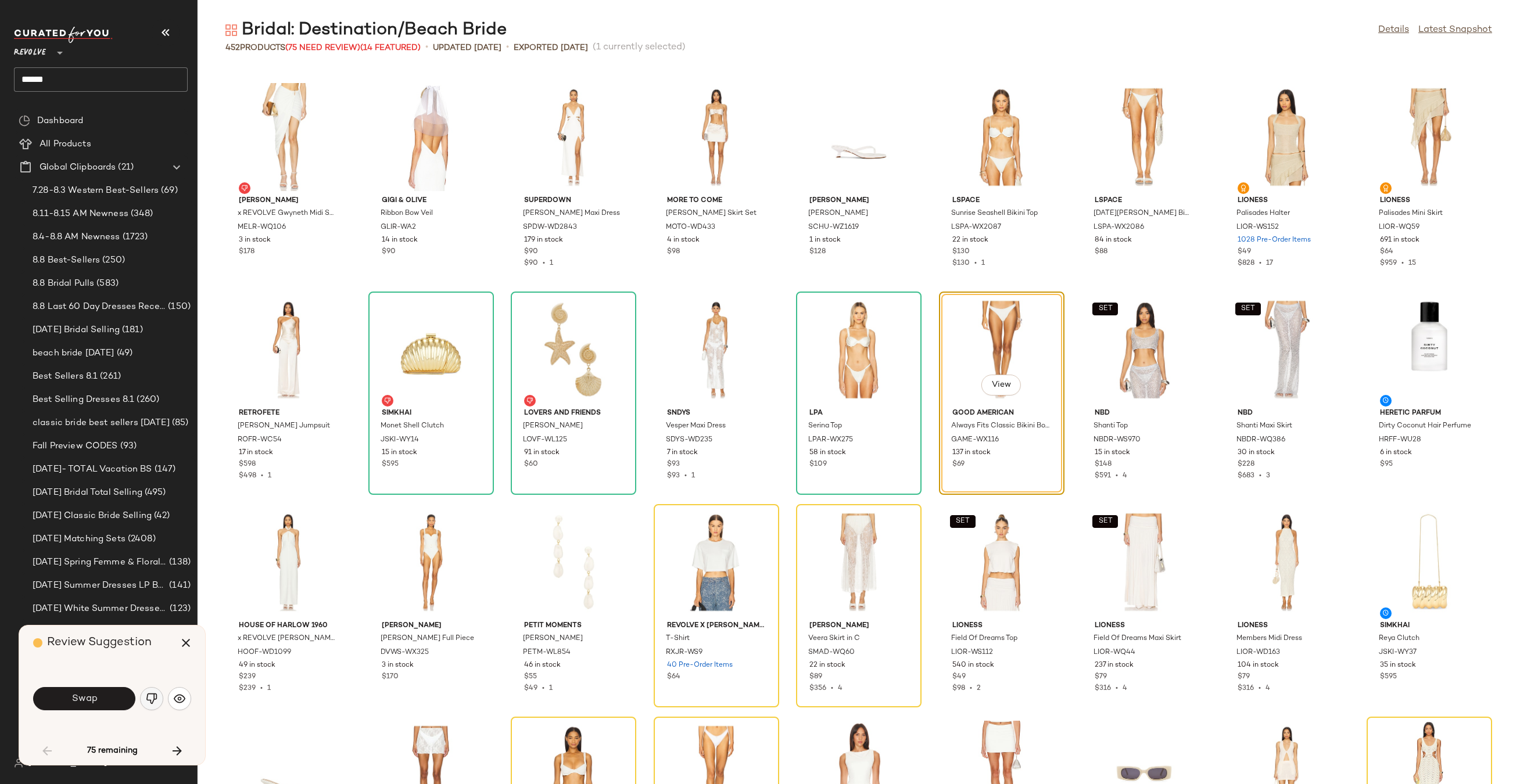
click at [152, 699] on img "button" at bounding box center [152, 698] width 12 height 12
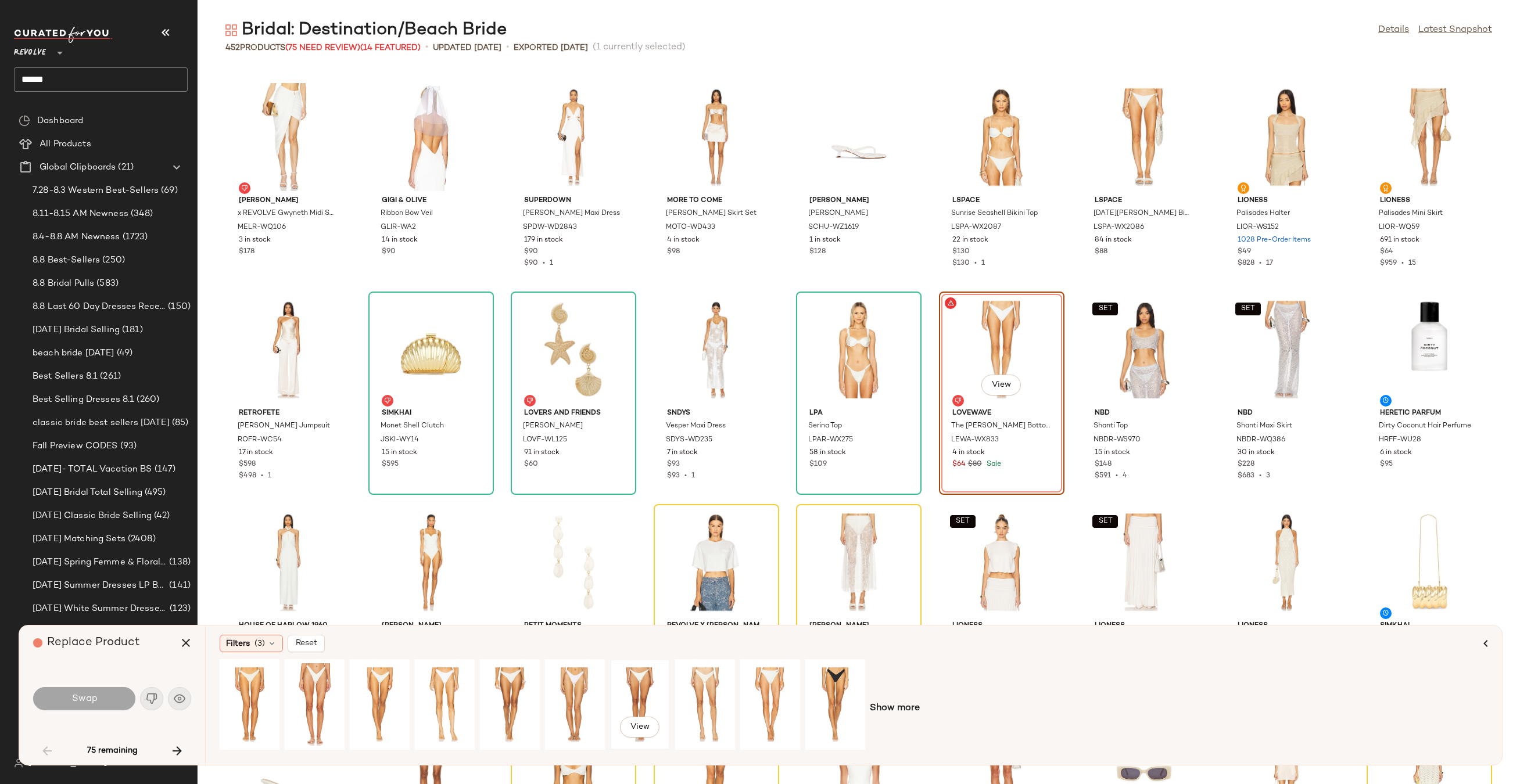
click at [646, 684] on div "View" at bounding box center [640, 704] width 52 height 82
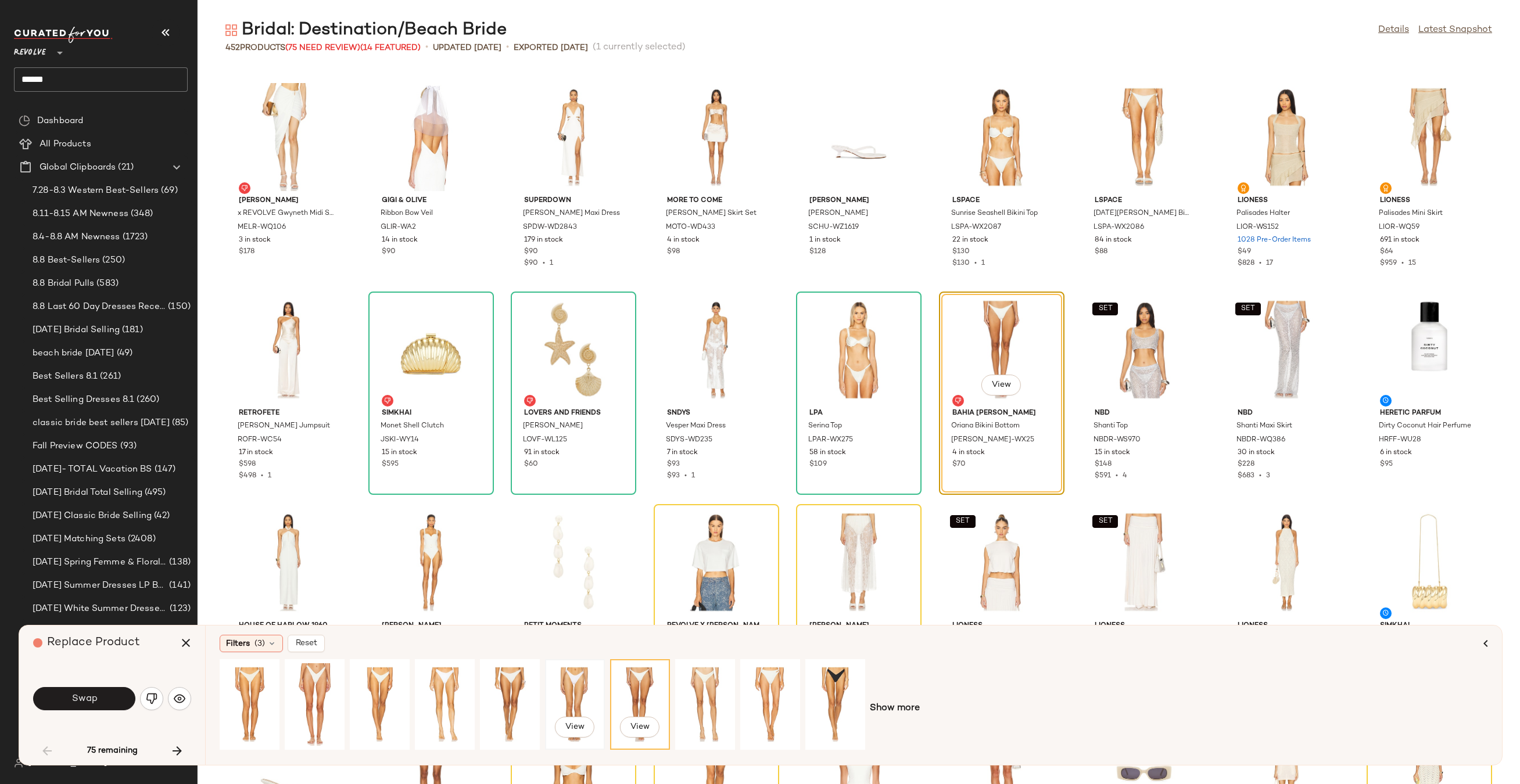
click at [564, 692] on div "View" at bounding box center [575, 704] width 52 height 82
click at [243, 685] on div "View" at bounding box center [249, 704] width 52 height 82
click at [438, 676] on div "View" at bounding box center [444, 704] width 52 height 82
click at [384, 681] on div "View" at bounding box center [380, 704] width 52 height 82
click at [568, 681] on div "View" at bounding box center [575, 704] width 52 height 82
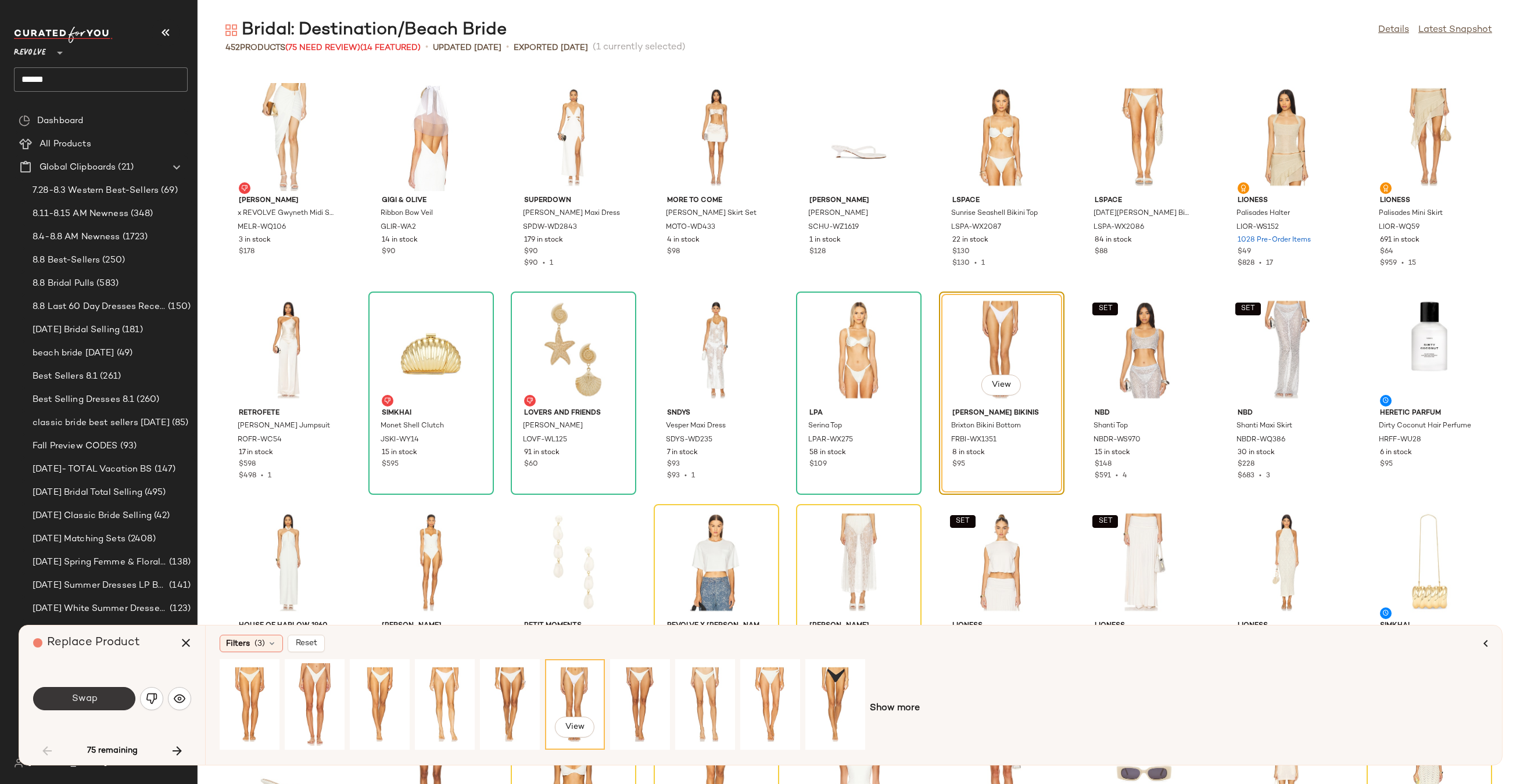
click at [85, 689] on button "Swap" at bounding box center [84, 698] width 103 height 23
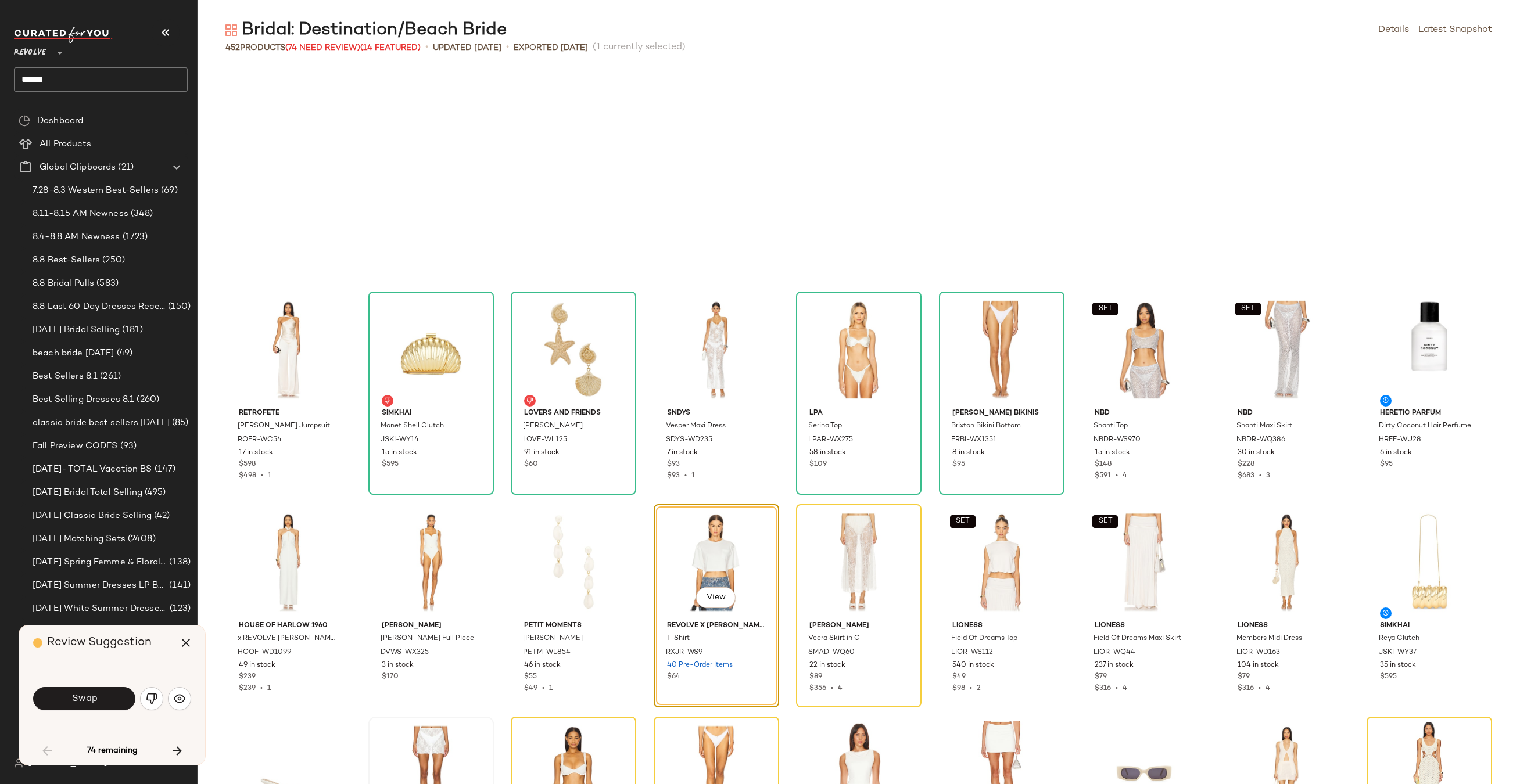
scroll to position [425, 0]
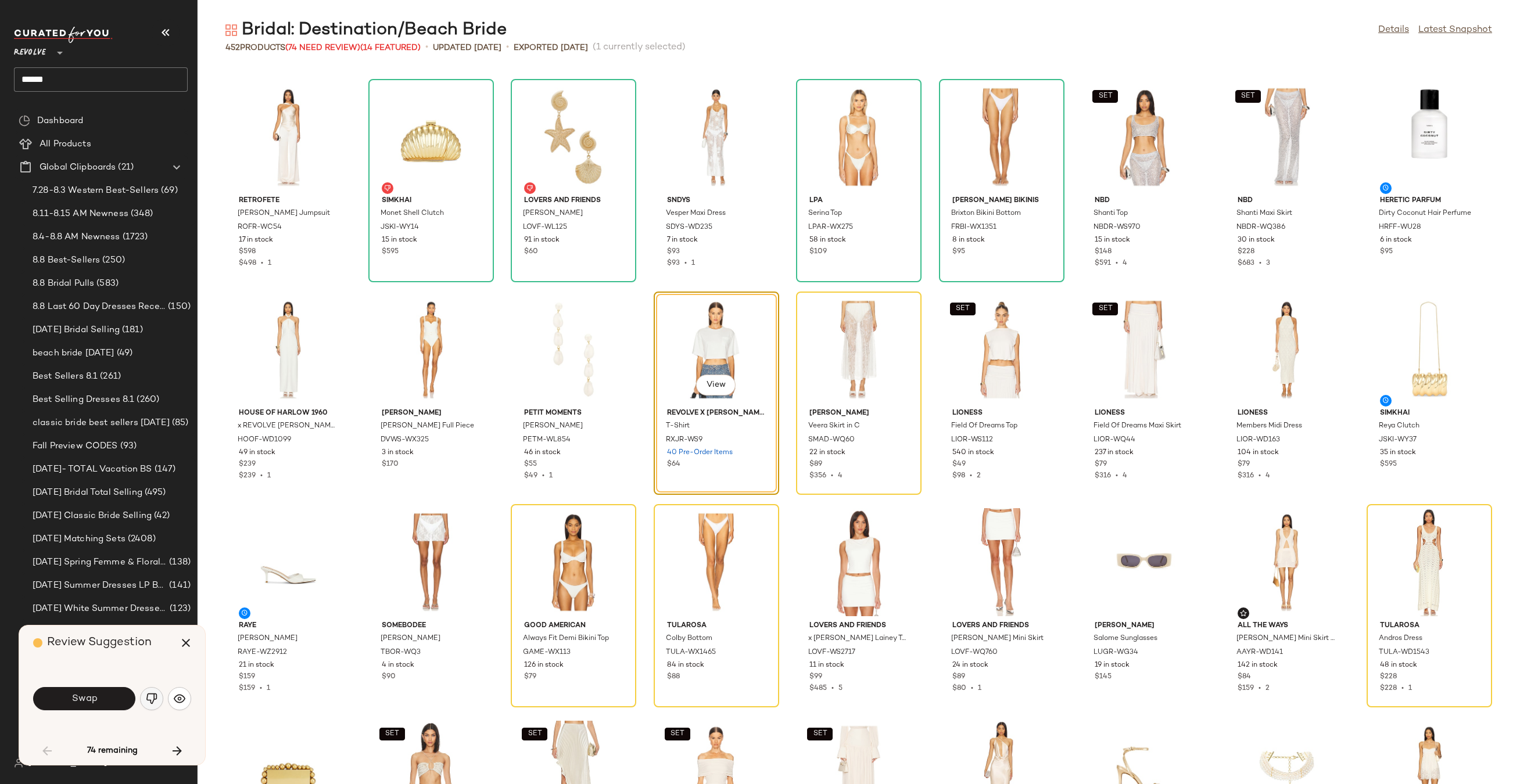
click at [150, 701] on img "button" at bounding box center [152, 698] width 12 height 12
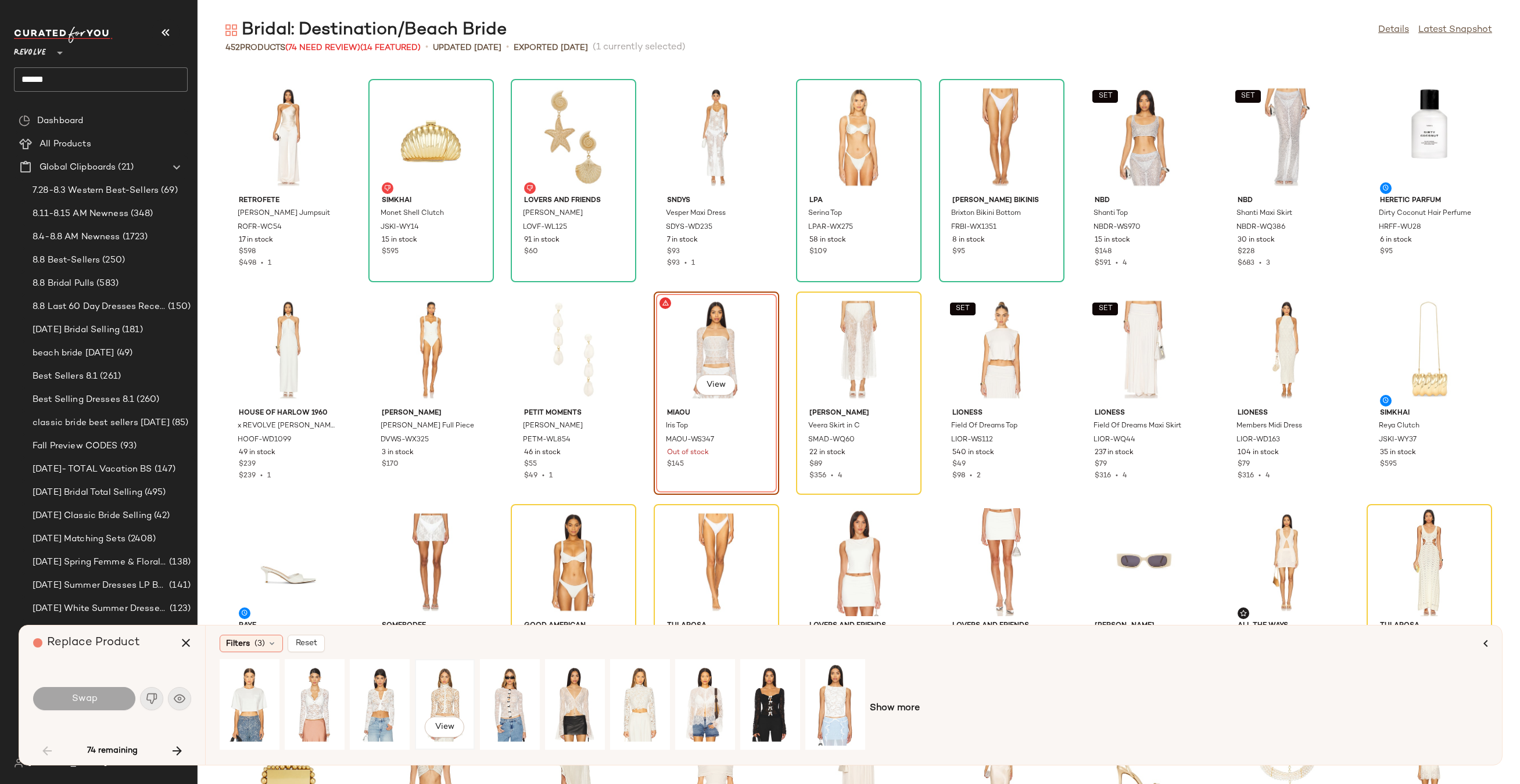
click at [438, 685] on div "View" at bounding box center [444, 704] width 52 height 82
click at [92, 695] on span "Swap" at bounding box center [84, 699] width 26 height 11
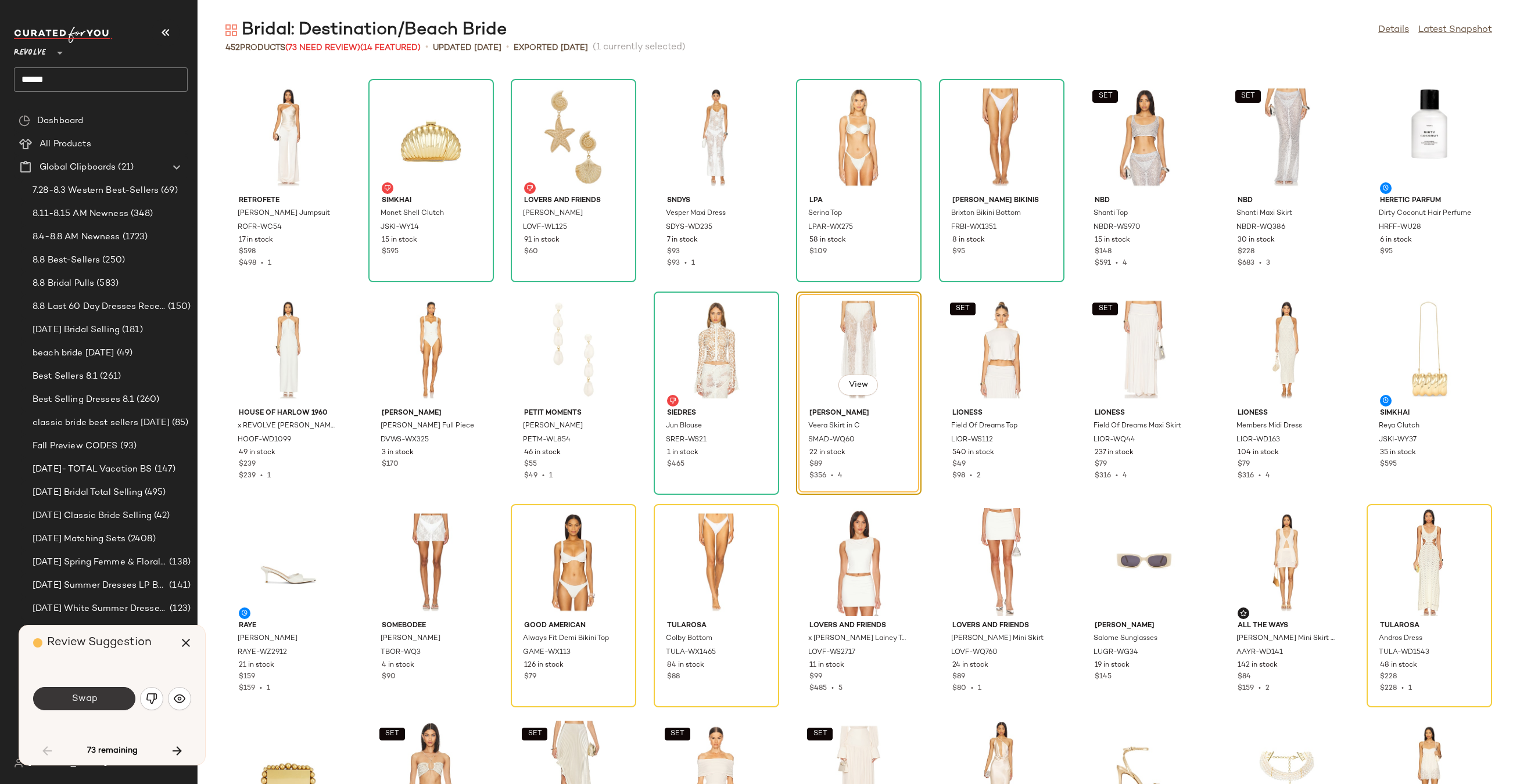
click at [89, 694] on span "Swap" at bounding box center [84, 699] width 26 height 11
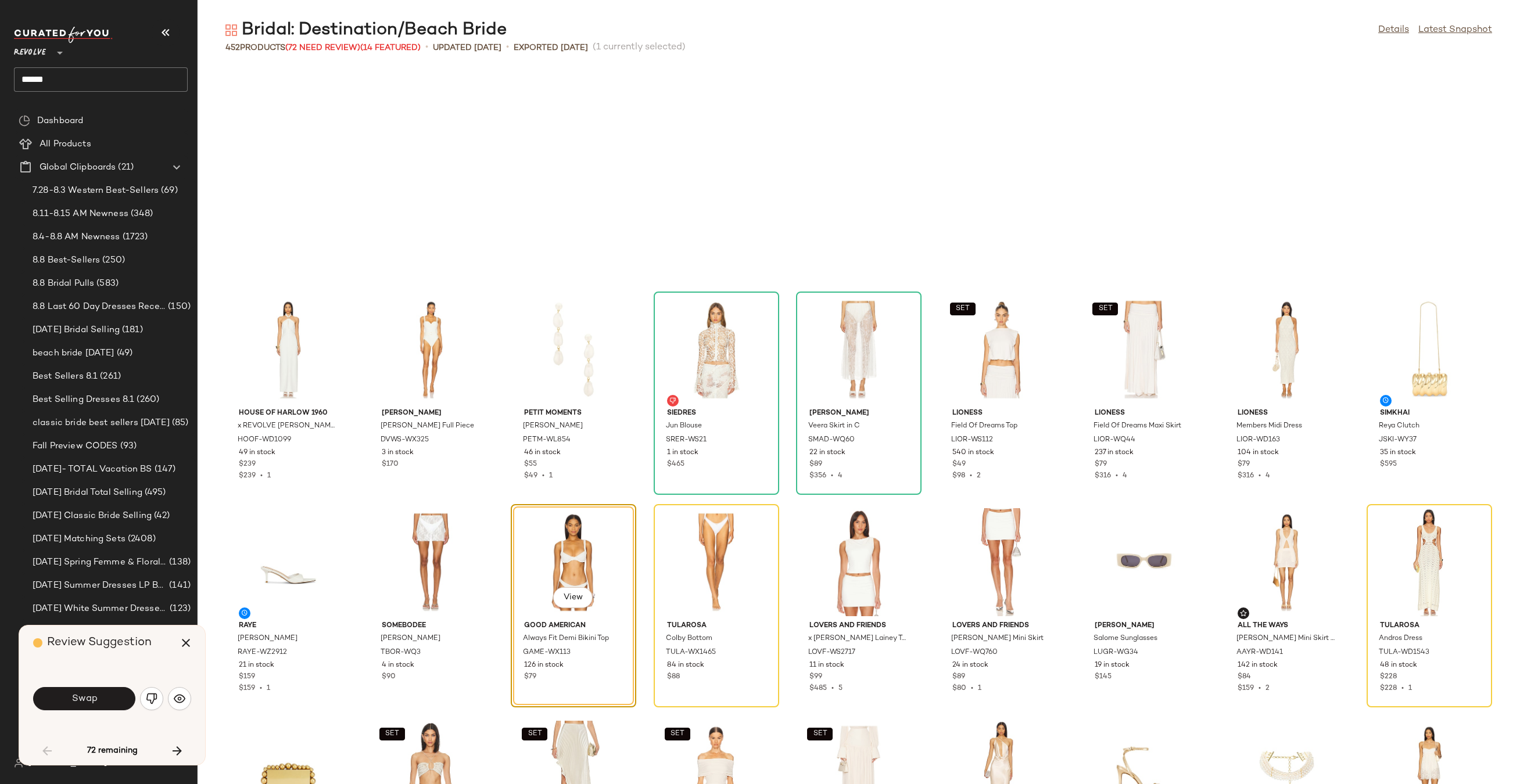
scroll to position [637, 0]
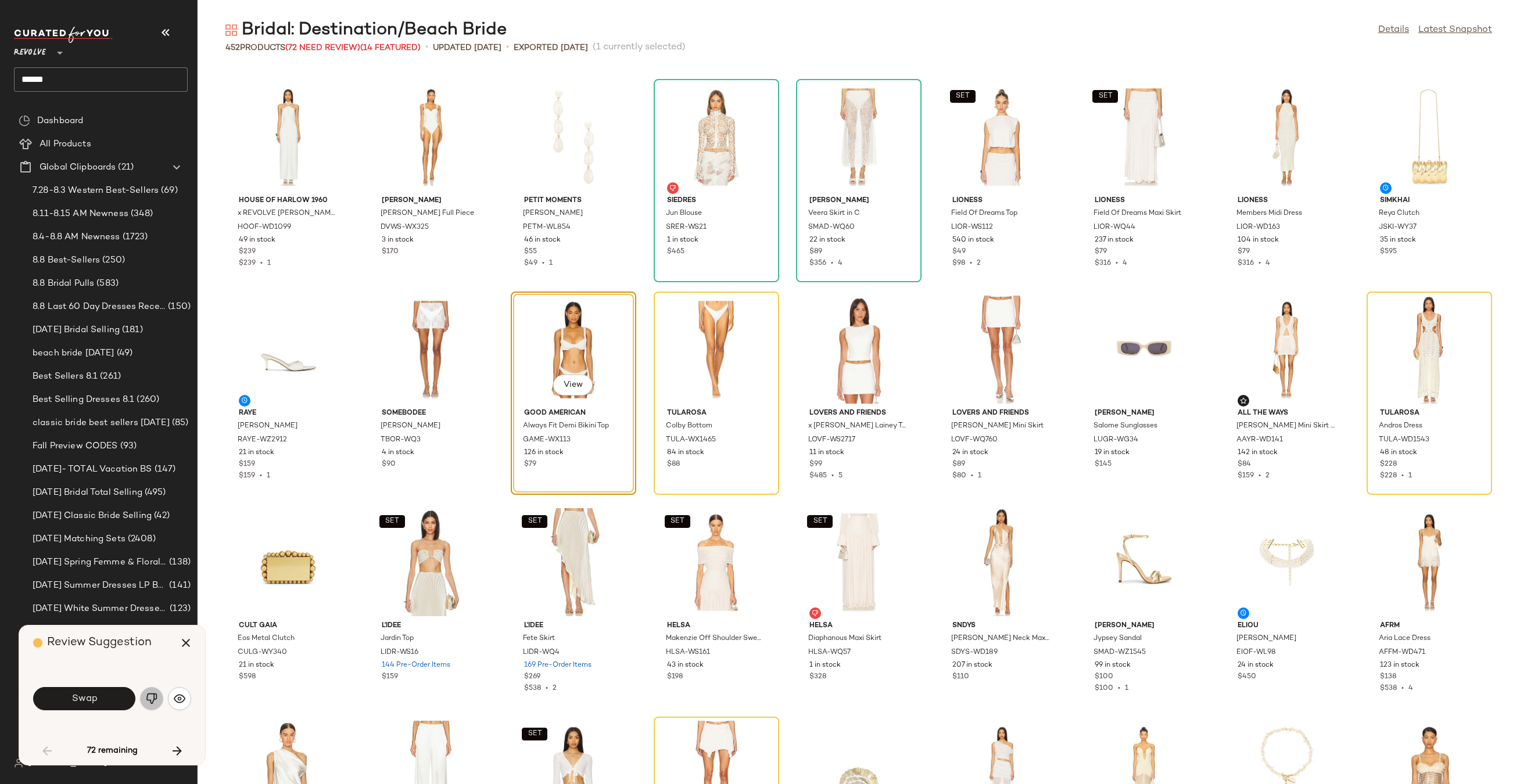
click at [155, 704] on img "button" at bounding box center [152, 698] width 12 height 12
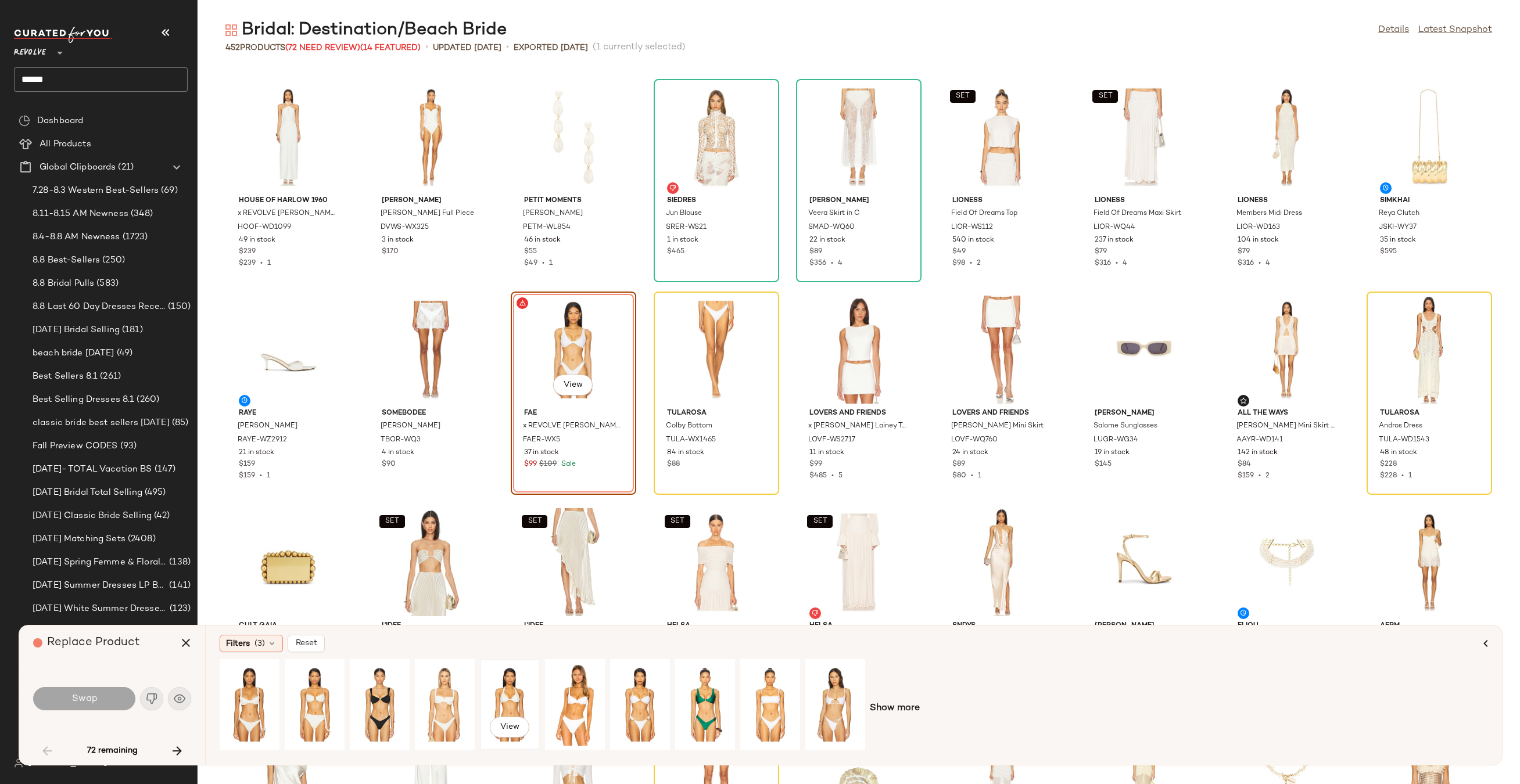
click at [512, 700] on div "View" at bounding box center [510, 704] width 52 height 82
click at [620, 690] on div "View" at bounding box center [640, 704] width 52 height 82
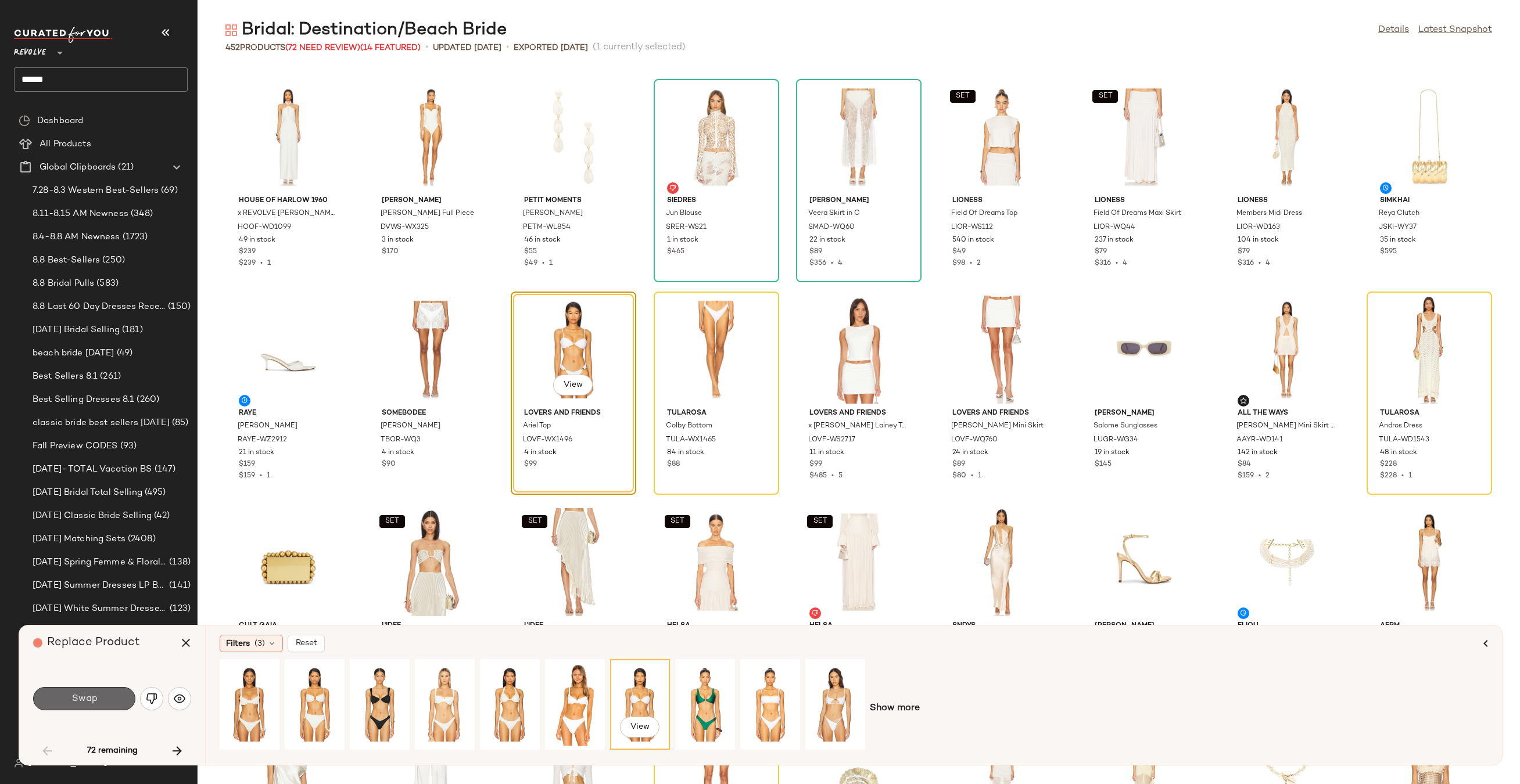
click at [94, 687] on button "Swap" at bounding box center [84, 698] width 103 height 23
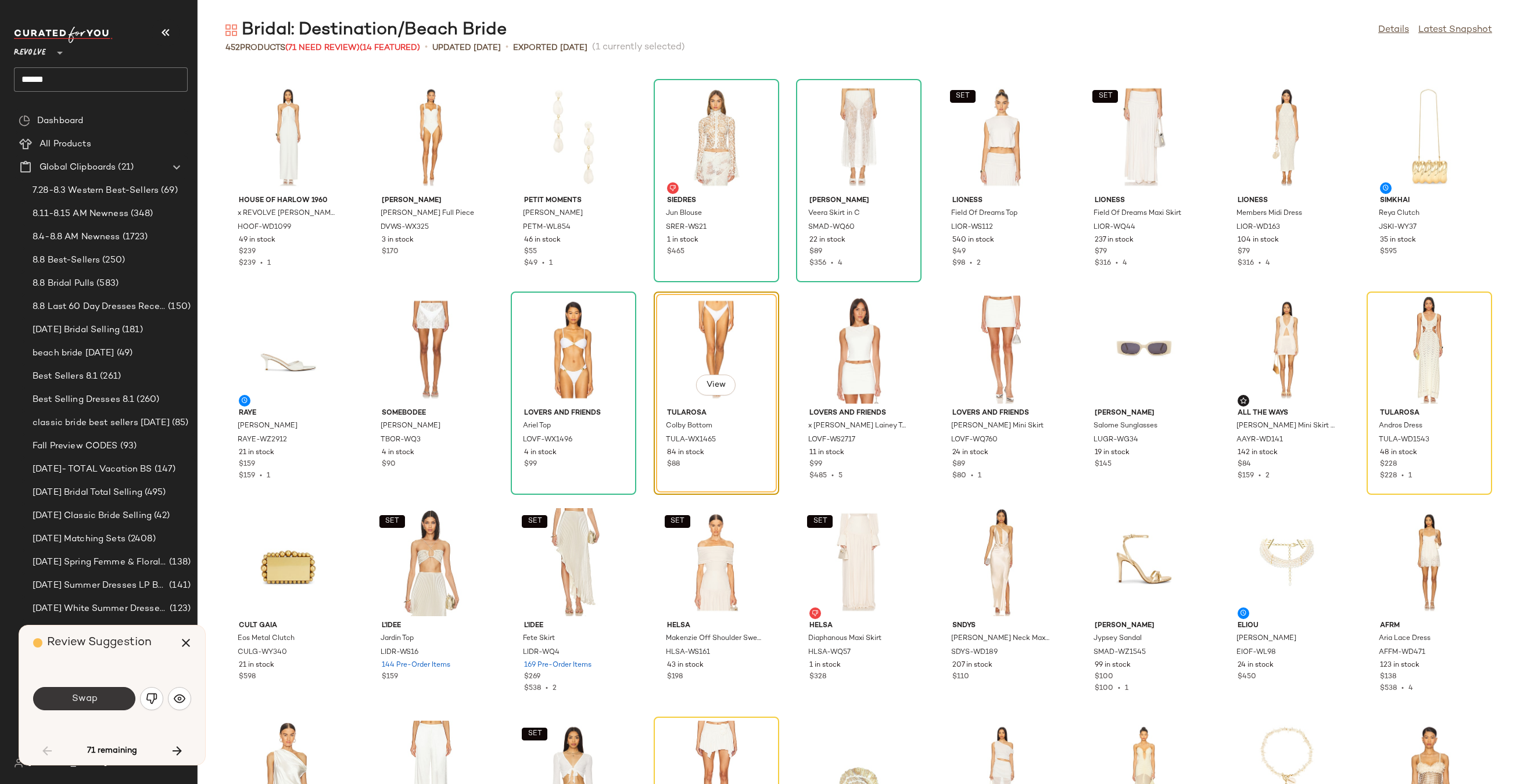
click at [89, 694] on span "Swap" at bounding box center [84, 699] width 26 height 11
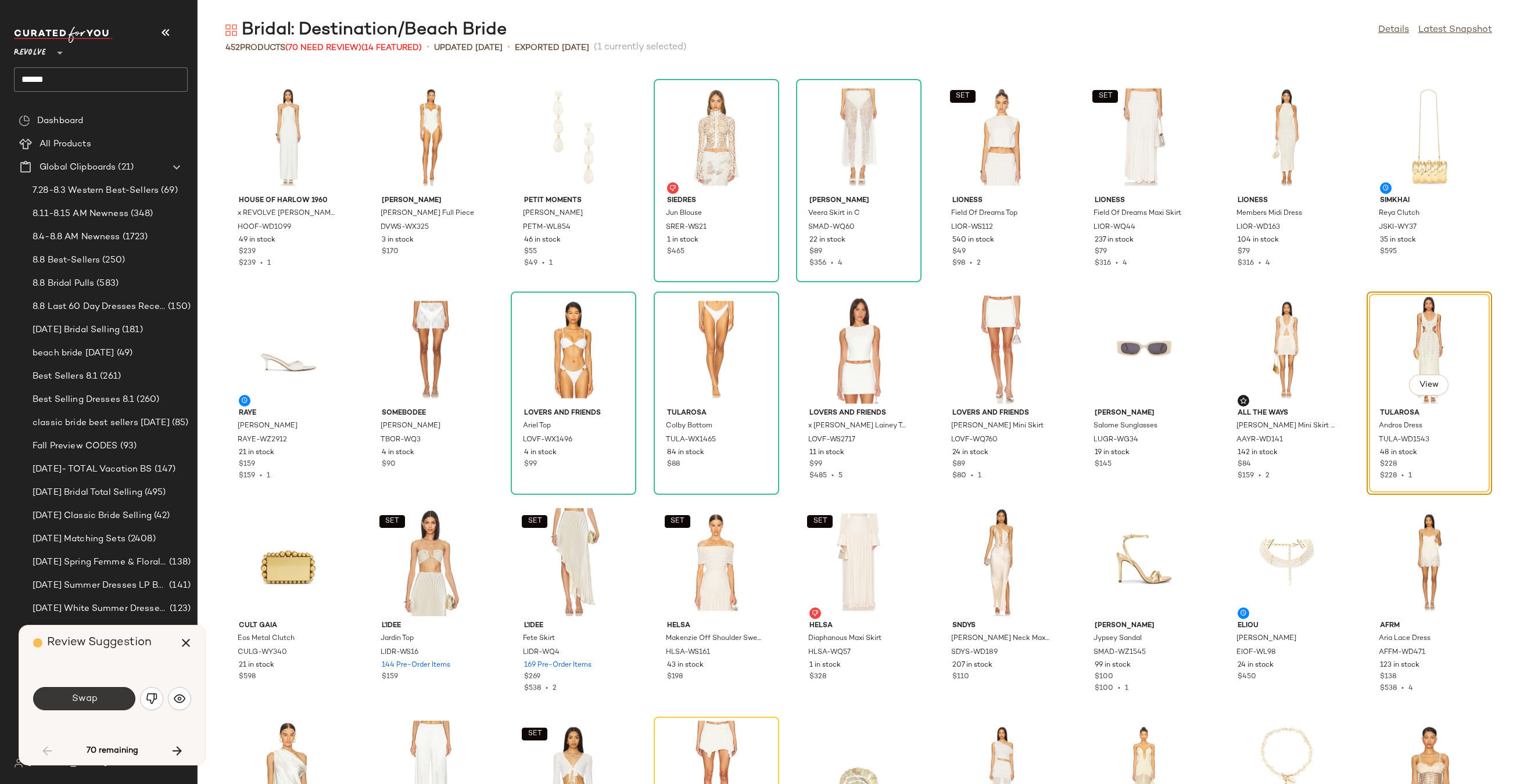
click at [108, 692] on button "Swap" at bounding box center [84, 698] width 103 height 23
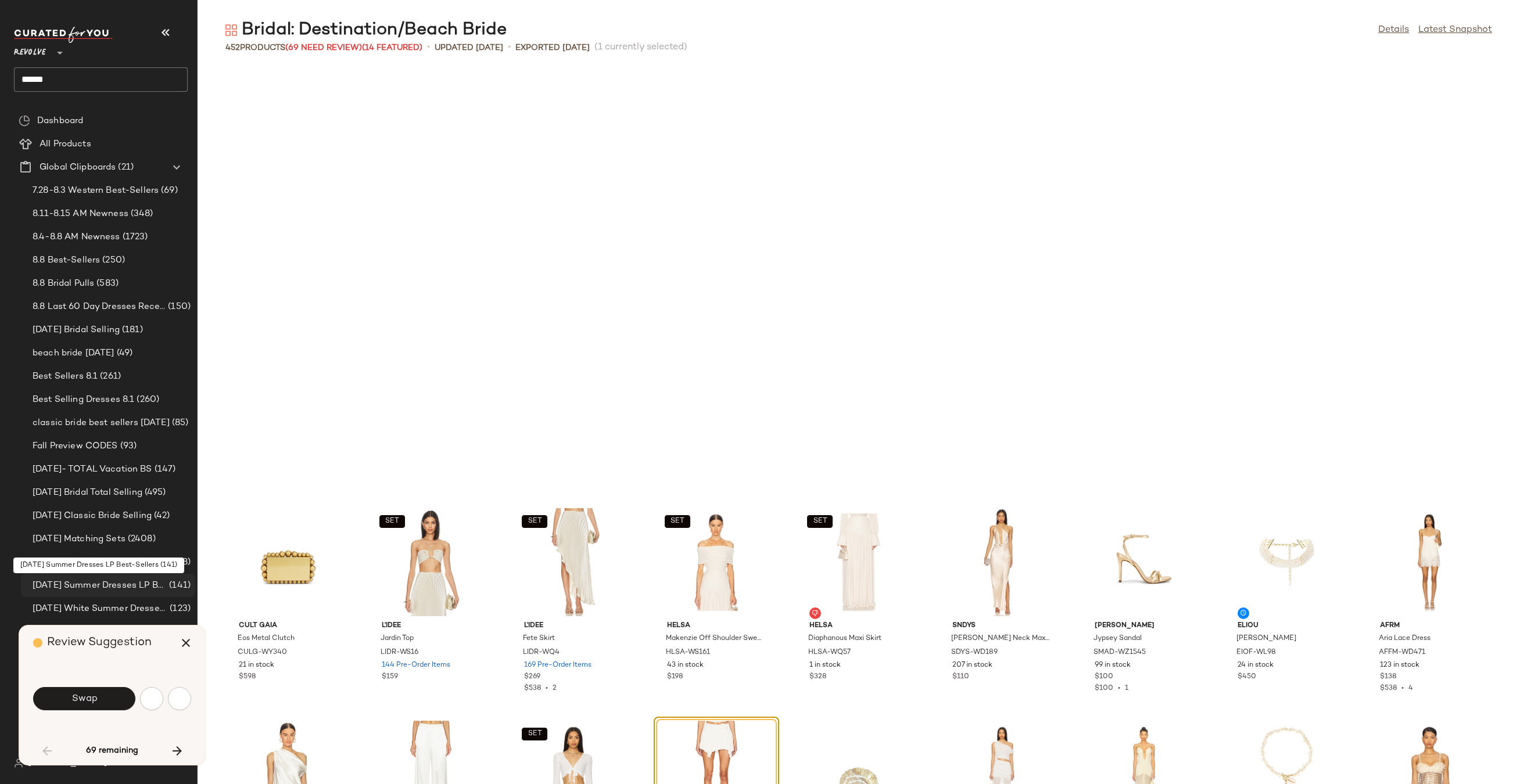
scroll to position [1062, 0]
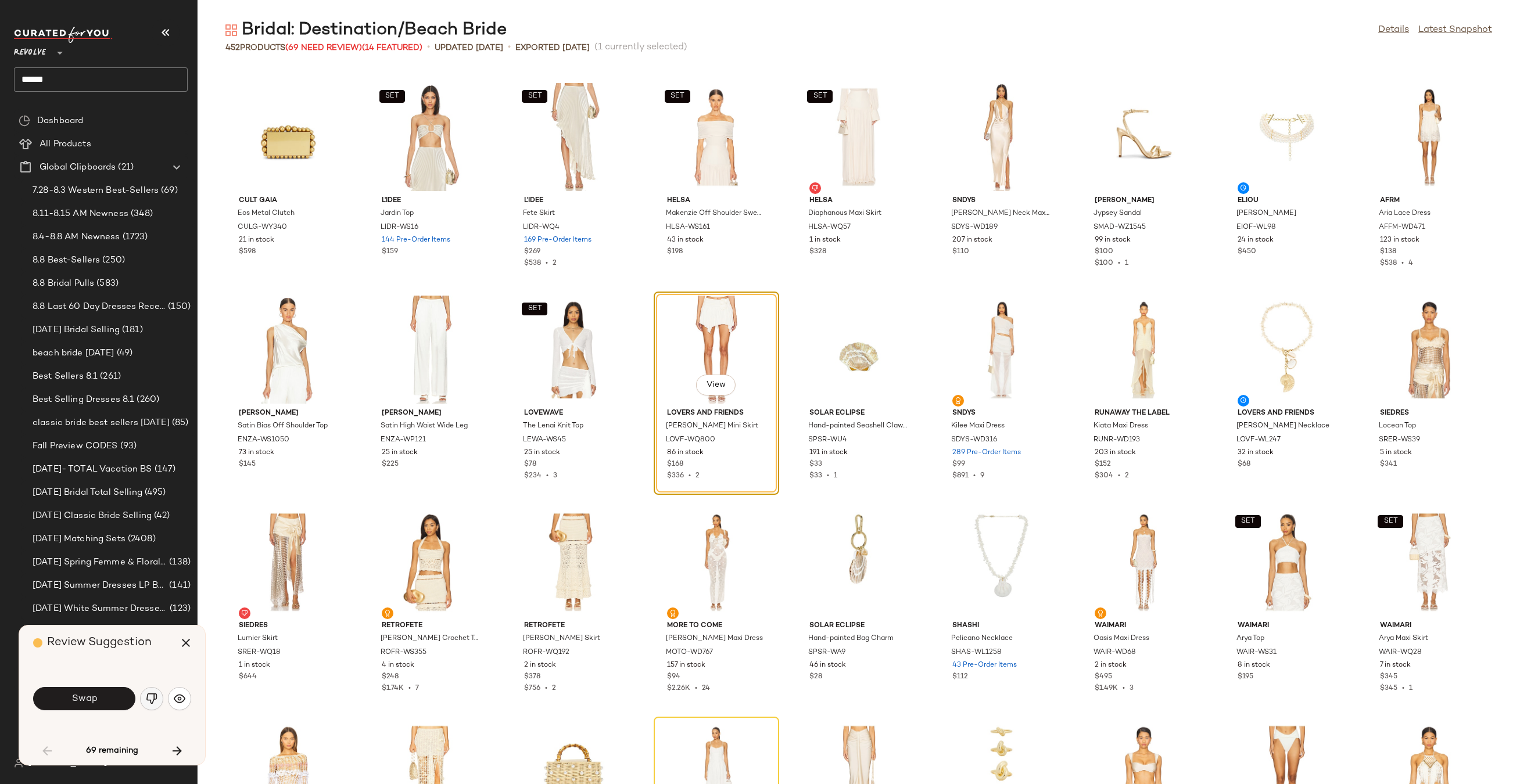
click at [143, 703] on button "button" at bounding box center [152, 698] width 23 height 23
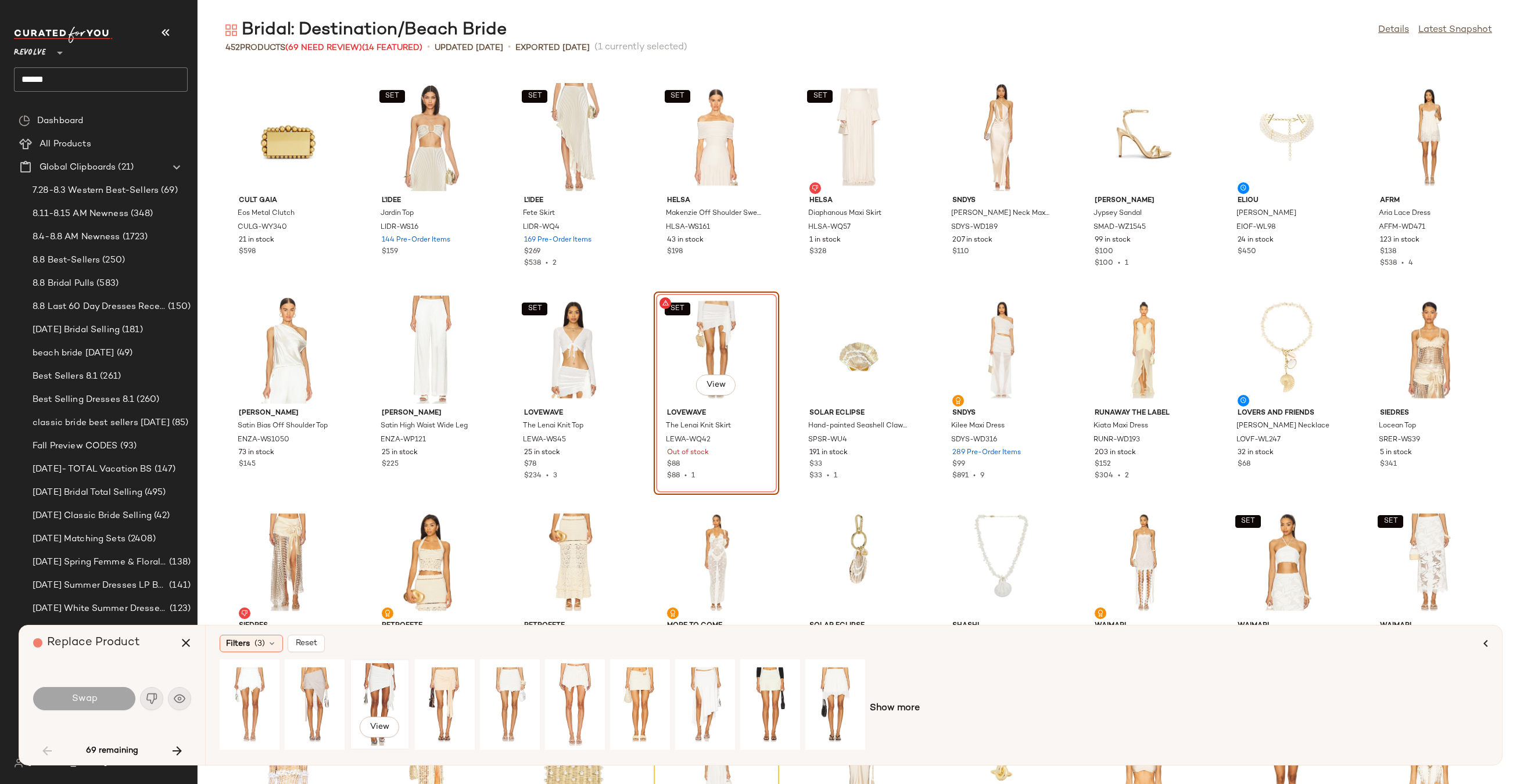
click at [376, 685] on div "View" at bounding box center [380, 704] width 52 height 82
click at [97, 698] on button "Swap" at bounding box center [84, 698] width 103 height 23
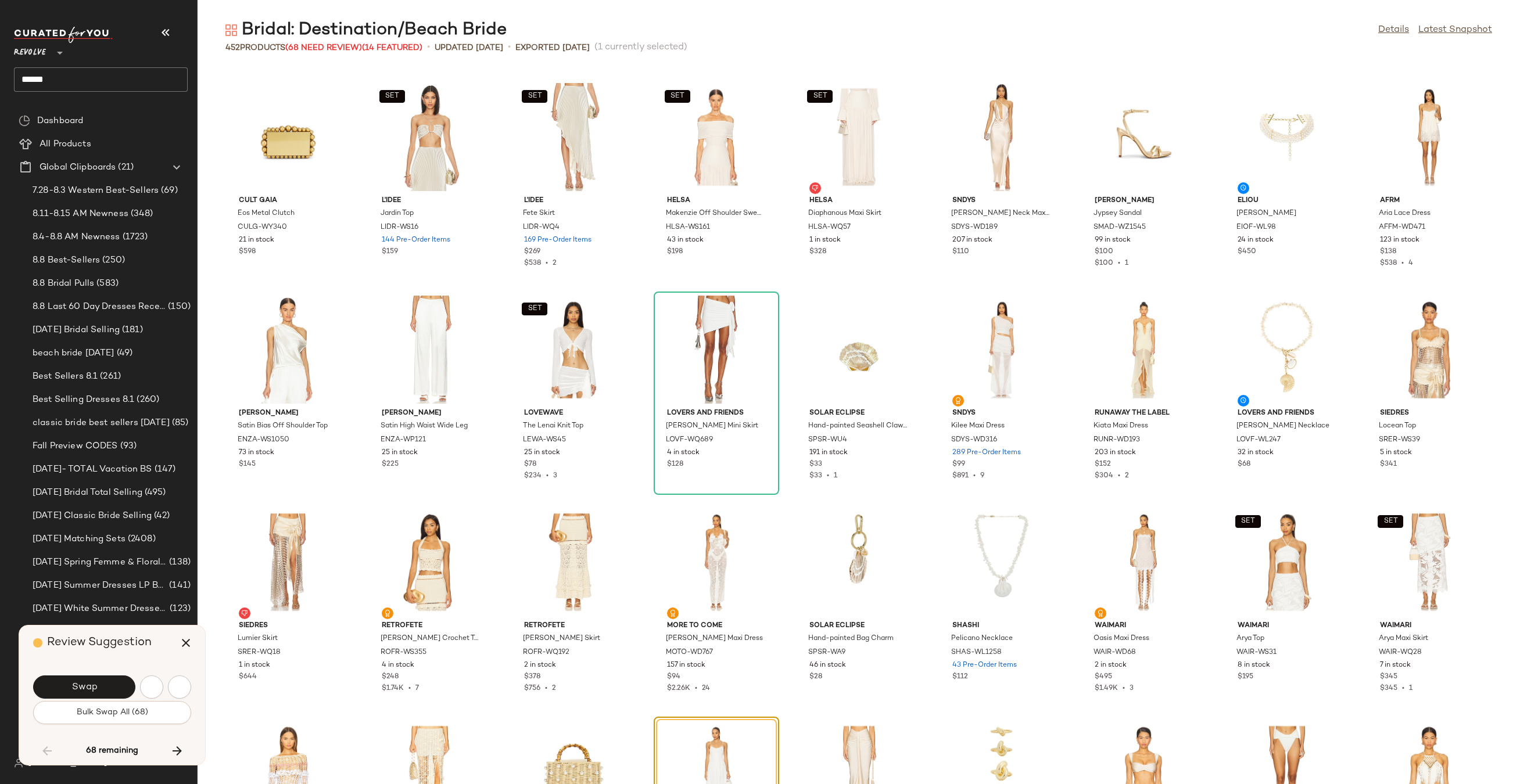
scroll to position [1488, 0]
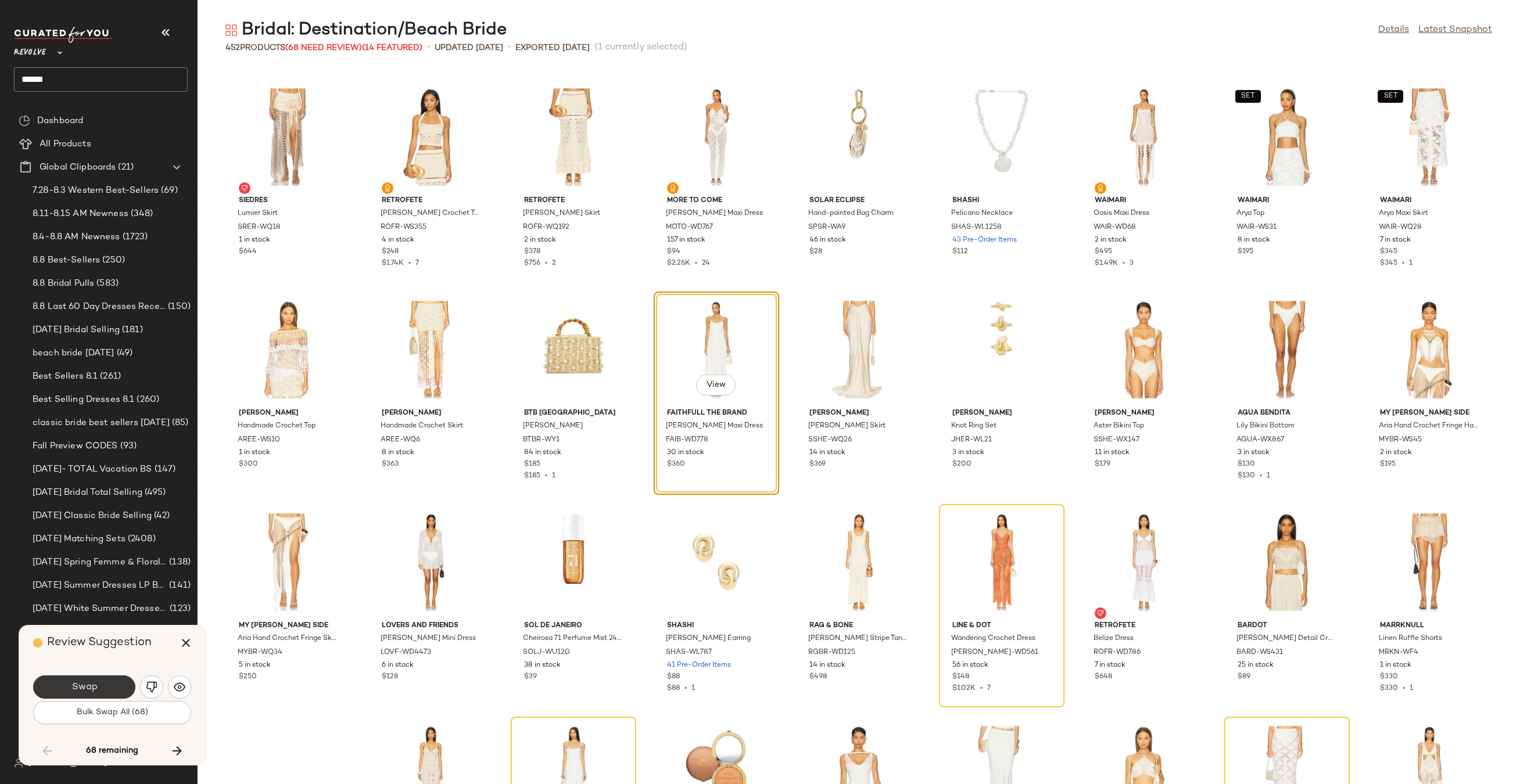
click at [101, 682] on button "Swap" at bounding box center [84, 686] width 103 height 23
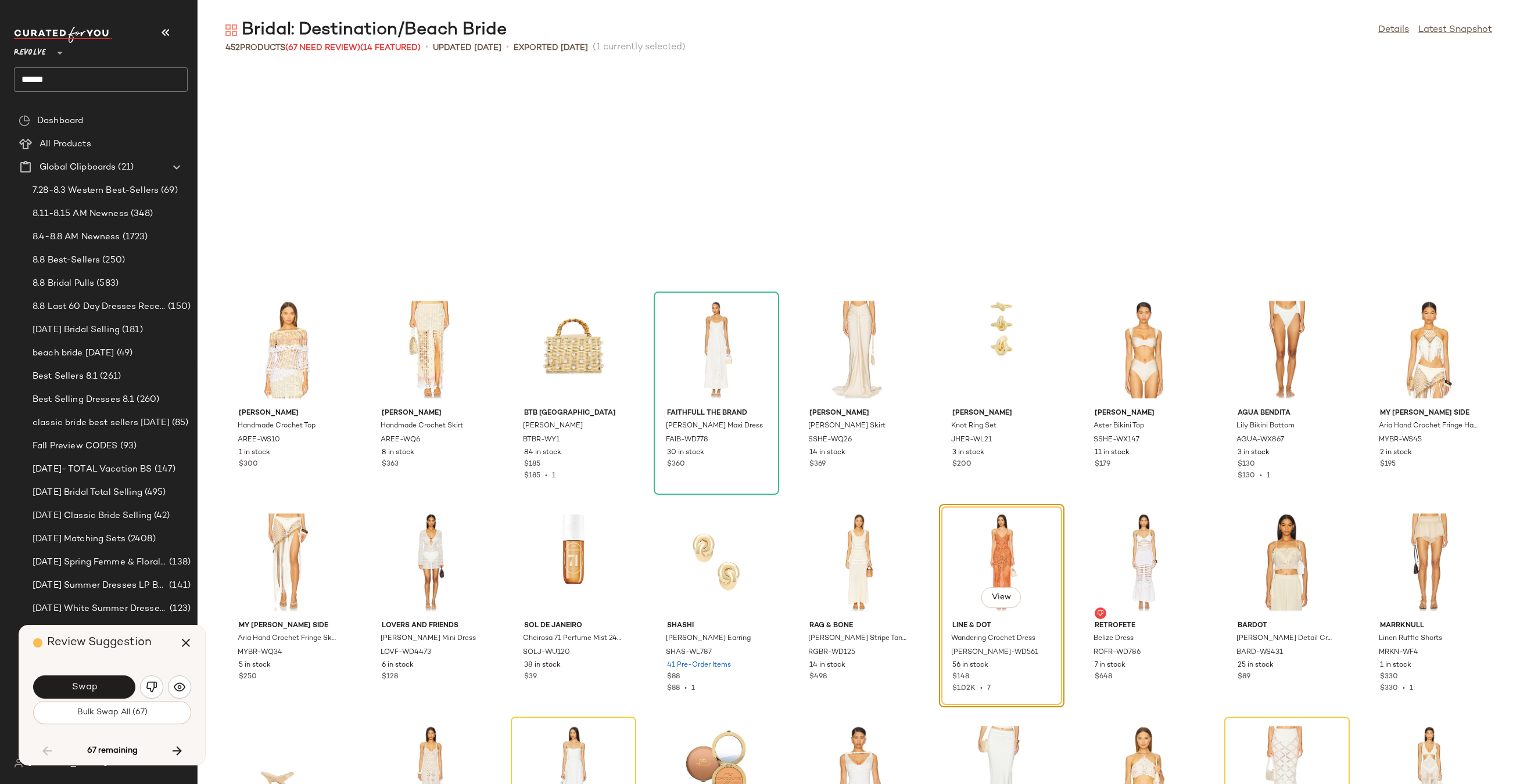
scroll to position [1700, 0]
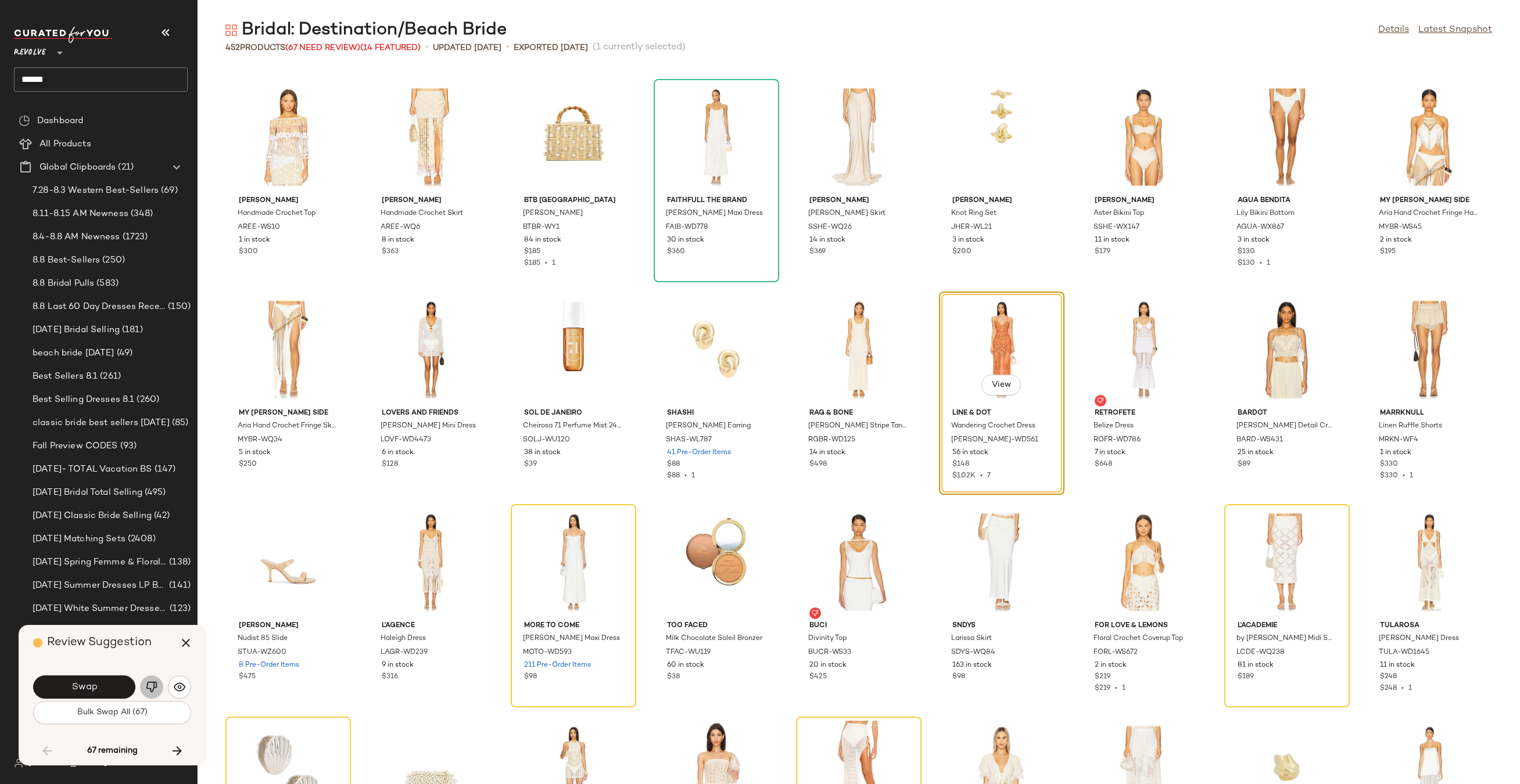
click at [161, 685] on button "button" at bounding box center [152, 686] width 23 height 23
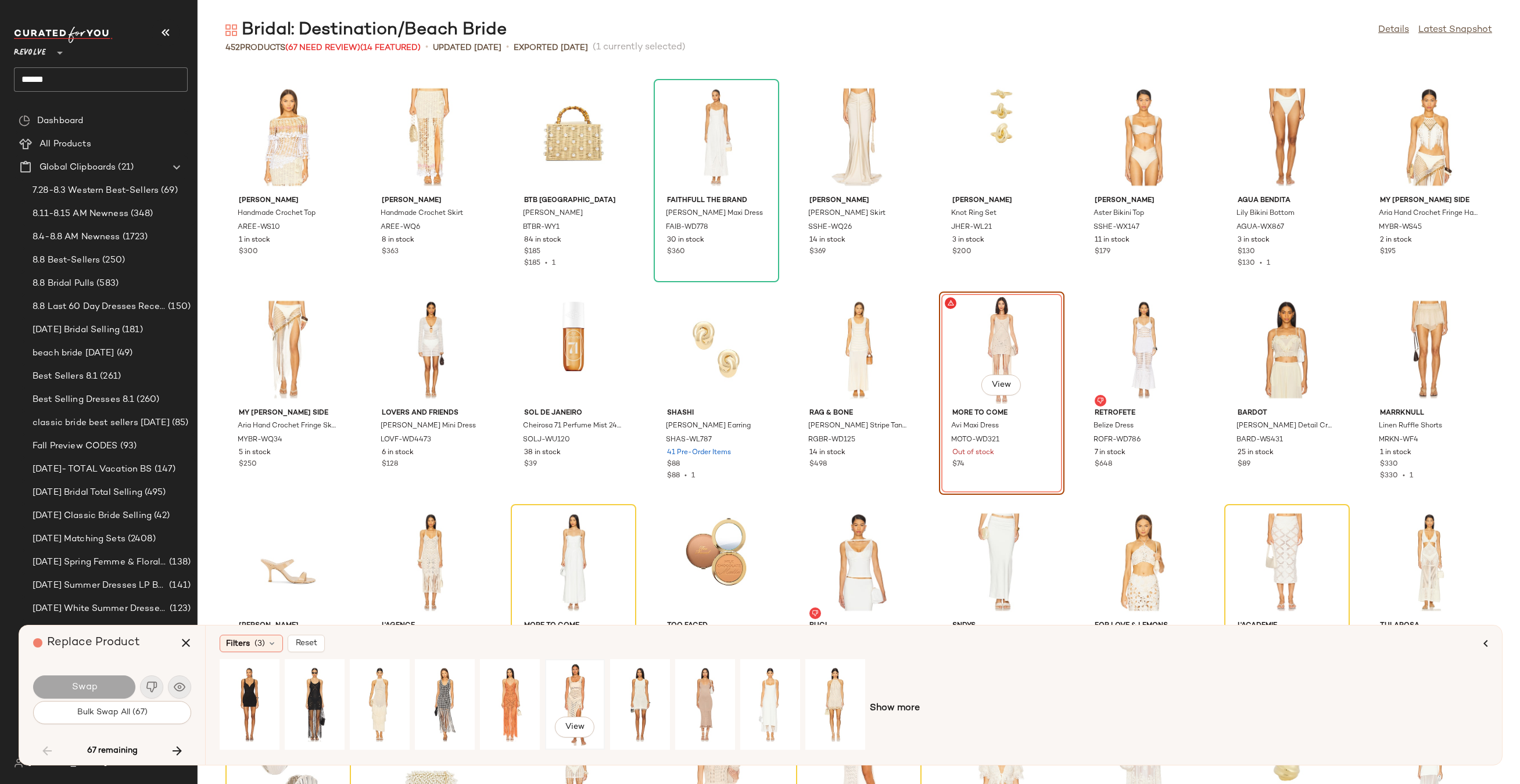
click at [579, 688] on div "View" at bounding box center [575, 704] width 52 height 82
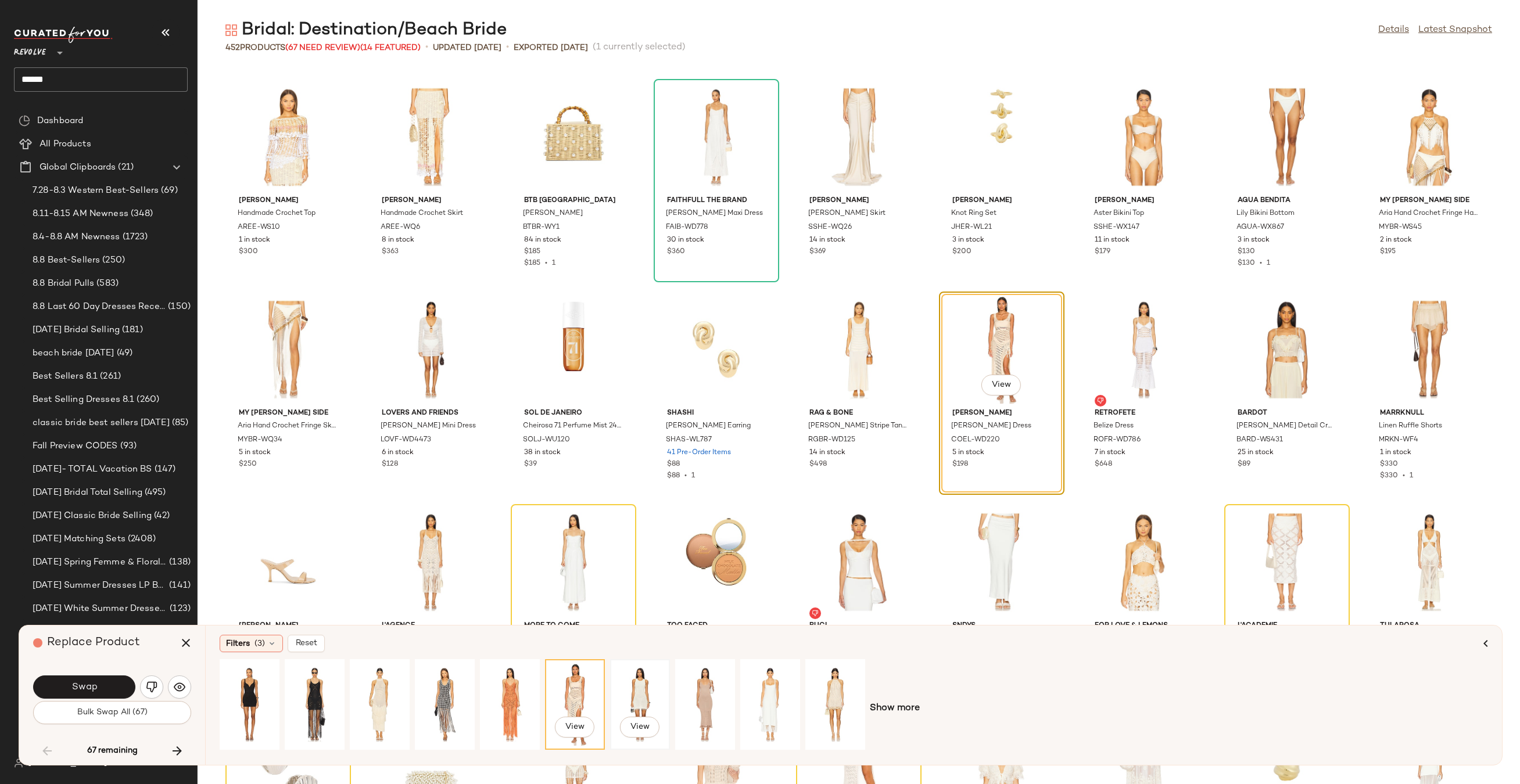
click at [643, 689] on div "View" at bounding box center [640, 704] width 52 height 82
click at [105, 684] on button "Swap" at bounding box center [84, 686] width 103 height 23
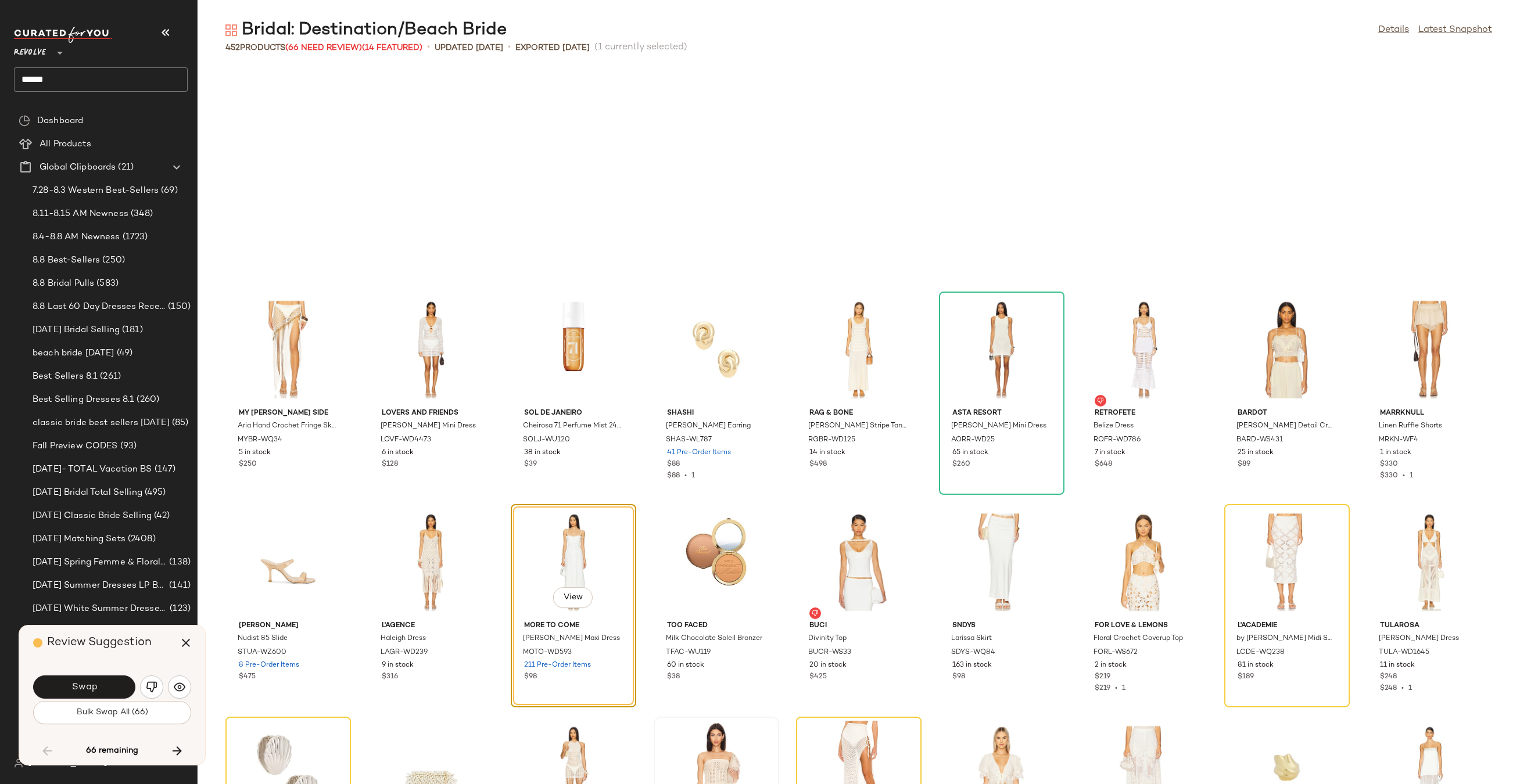
scroll to position [1912, 0]
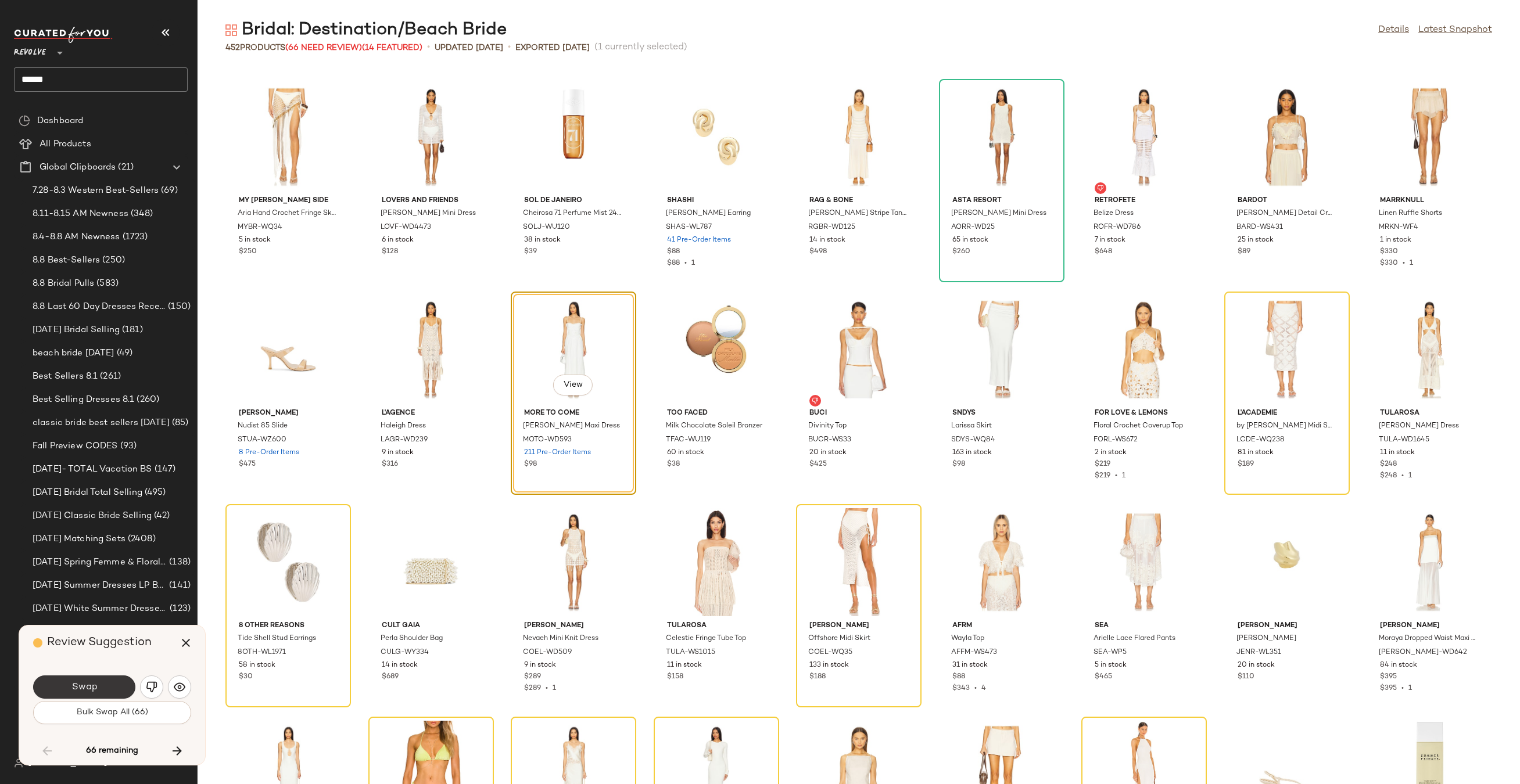
click at [123, 681] on button "Swap" at bounding box center [84, 686] width 103 height 23
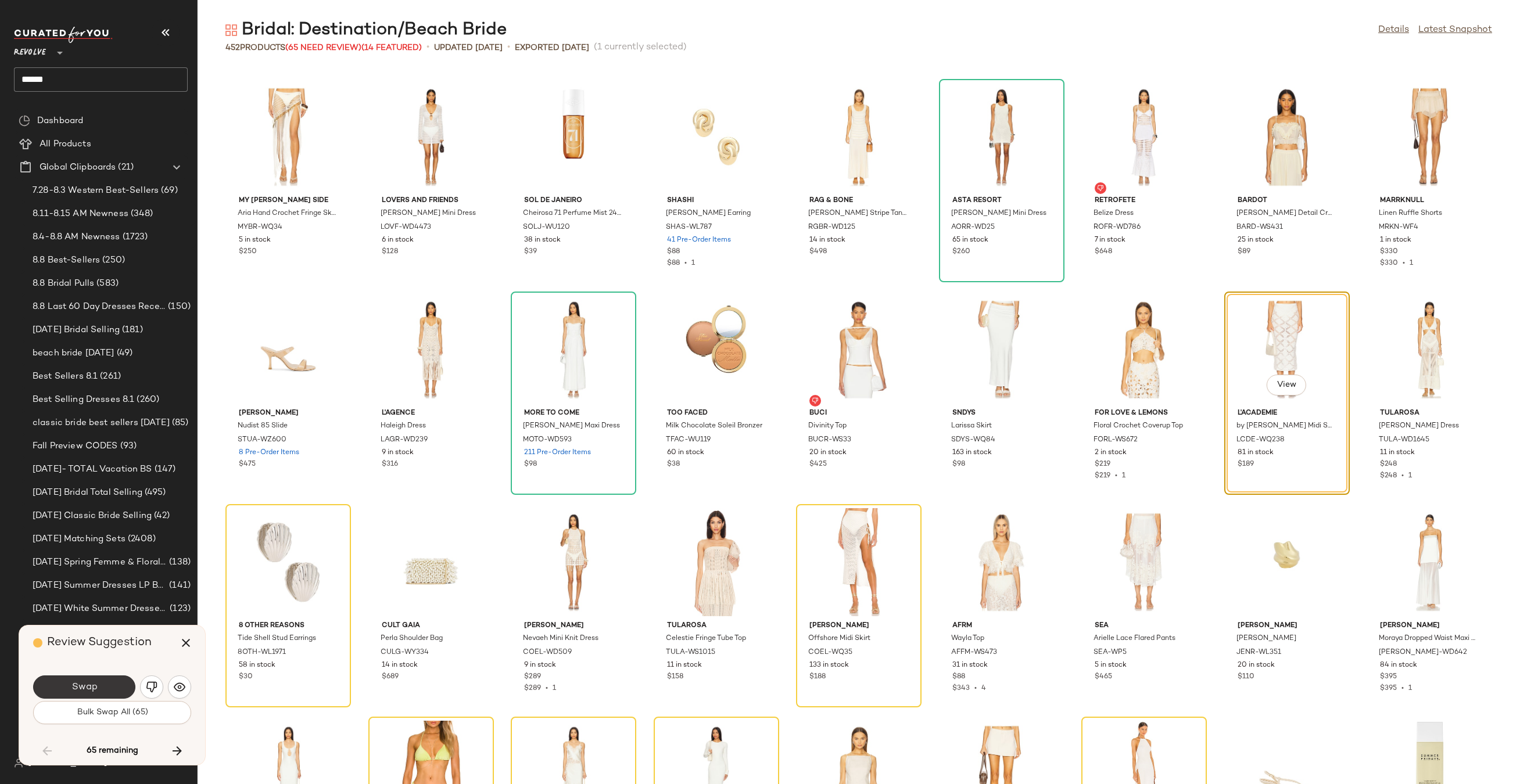
click at [94, 686] on span "Swap" at bounding box center [84, 687] width 26 height 11
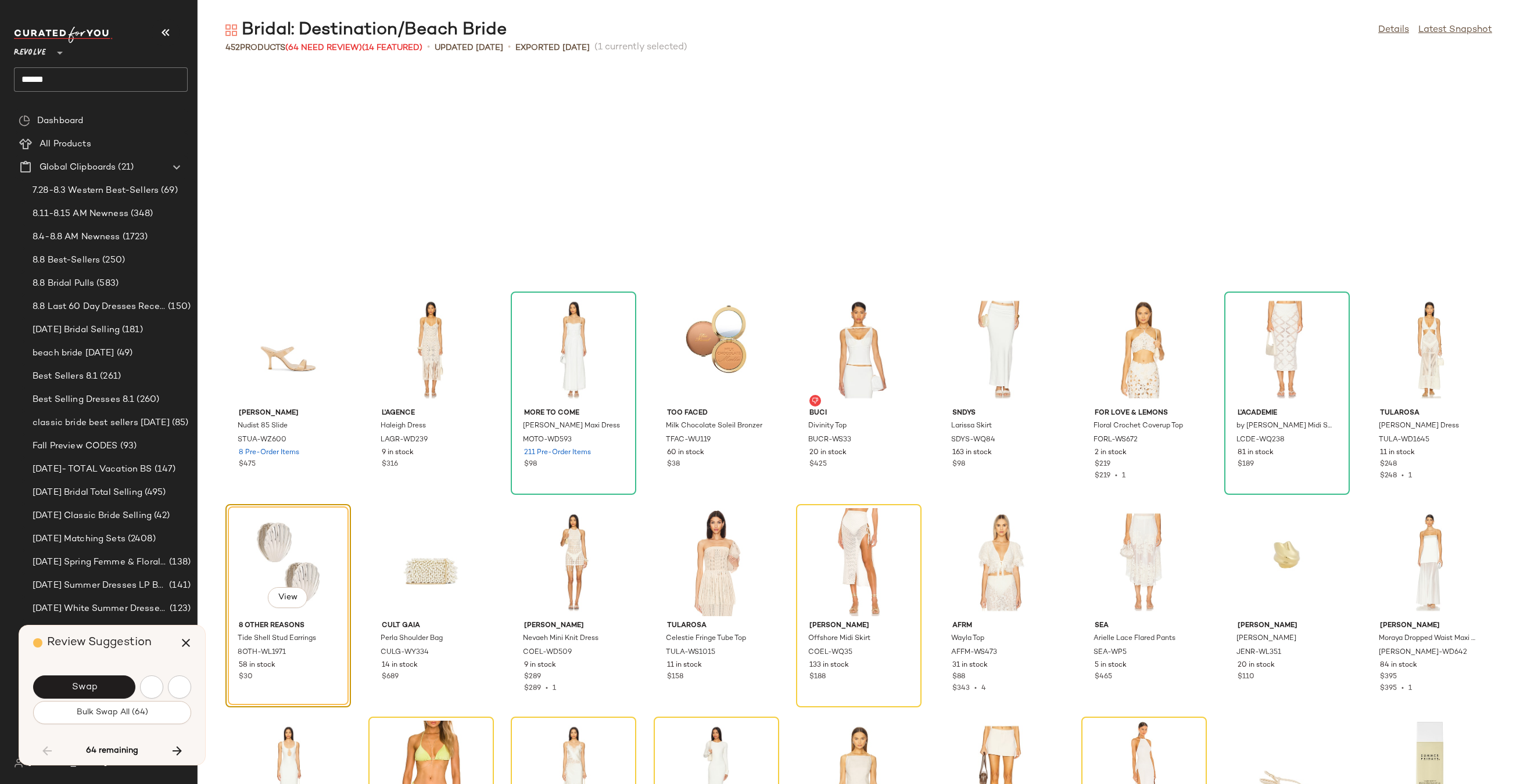
scroll to position [2125, 0]
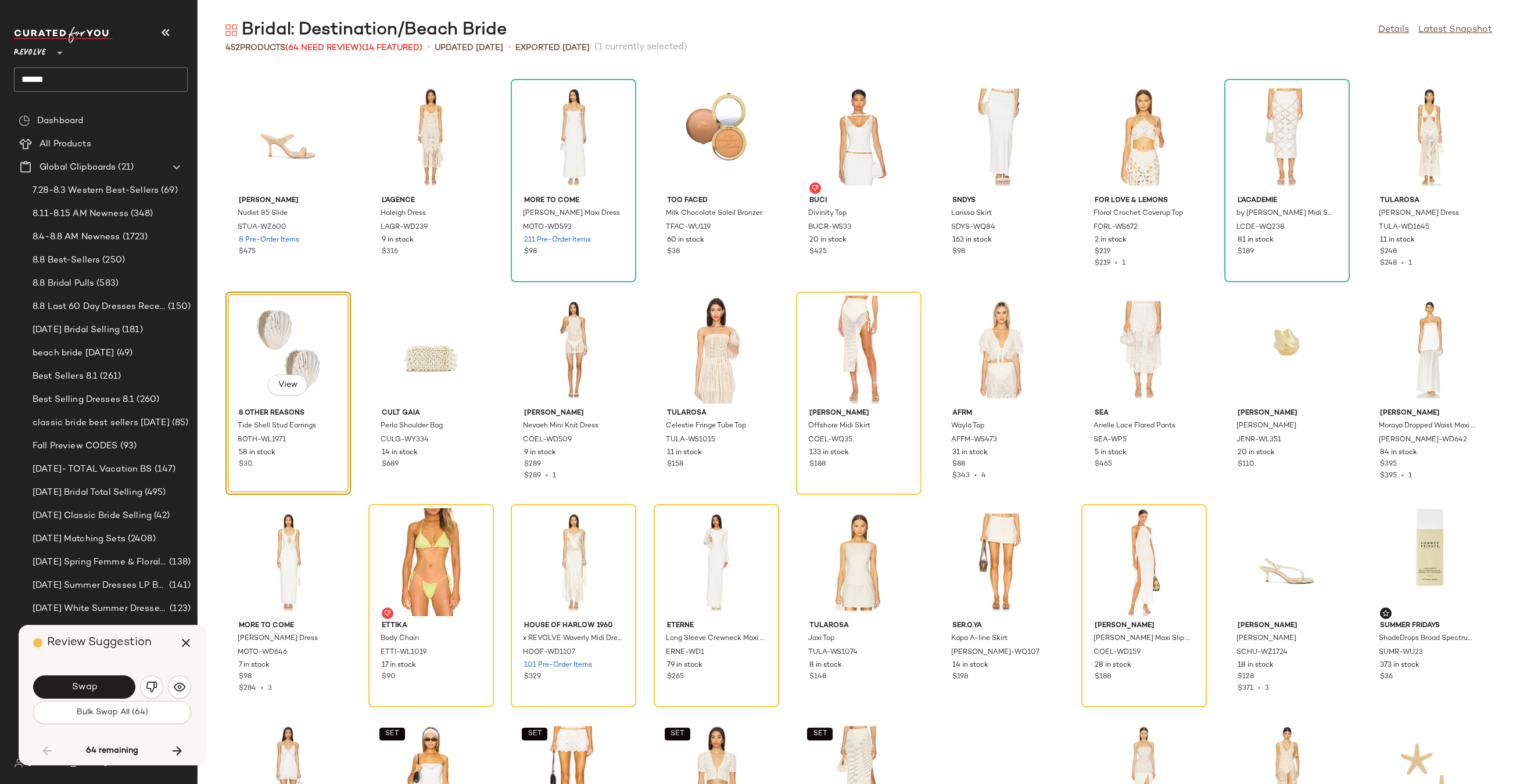
click at [150, 691] on img "button" at bounding box center [152, 686] width 12 height 12
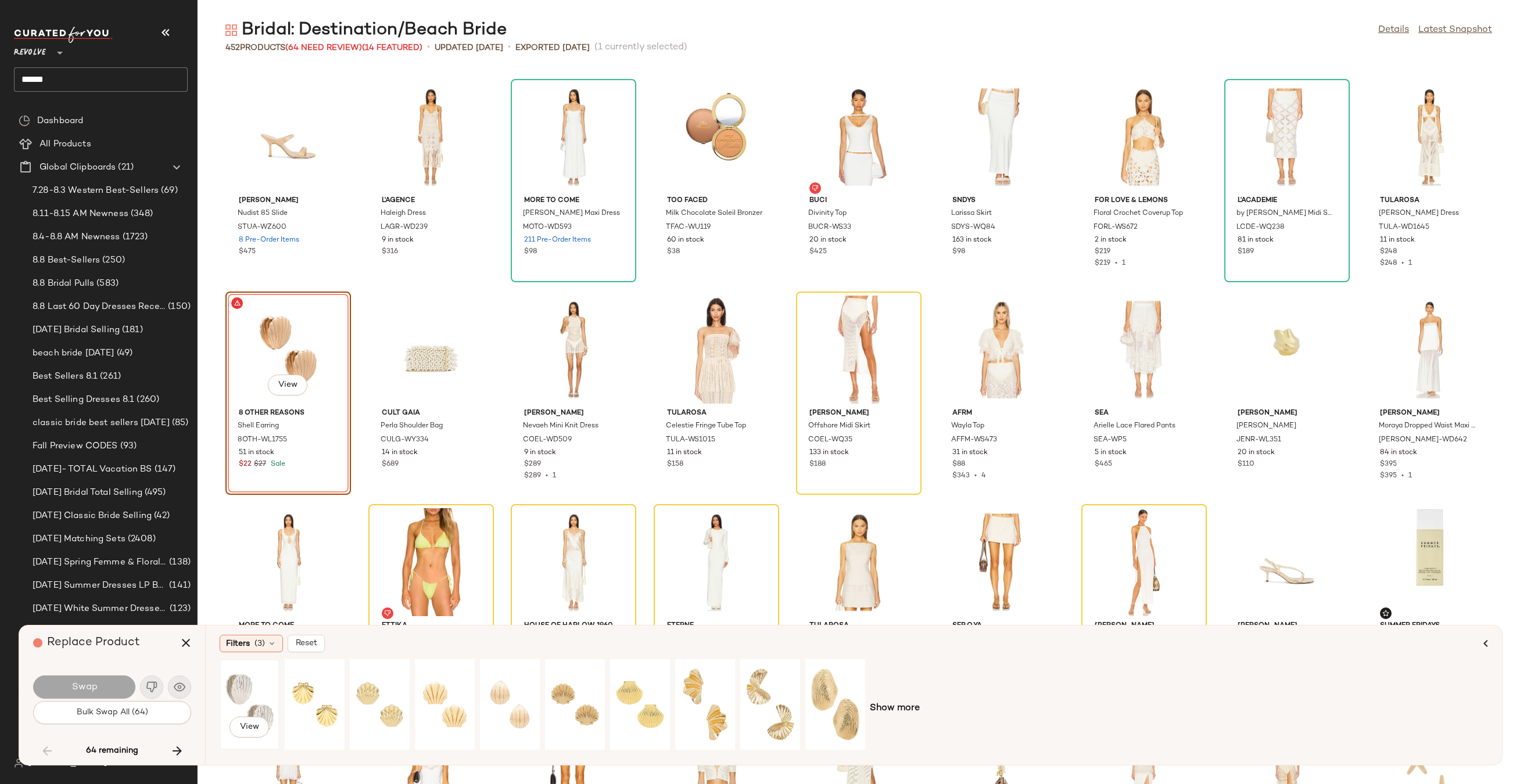
click at [255, 698] on div "View" at bounding box center [249, 704] width 52 height 82
click at [85, 681] on span "Swap" at bounding box center [84, 687] width 26 height 11
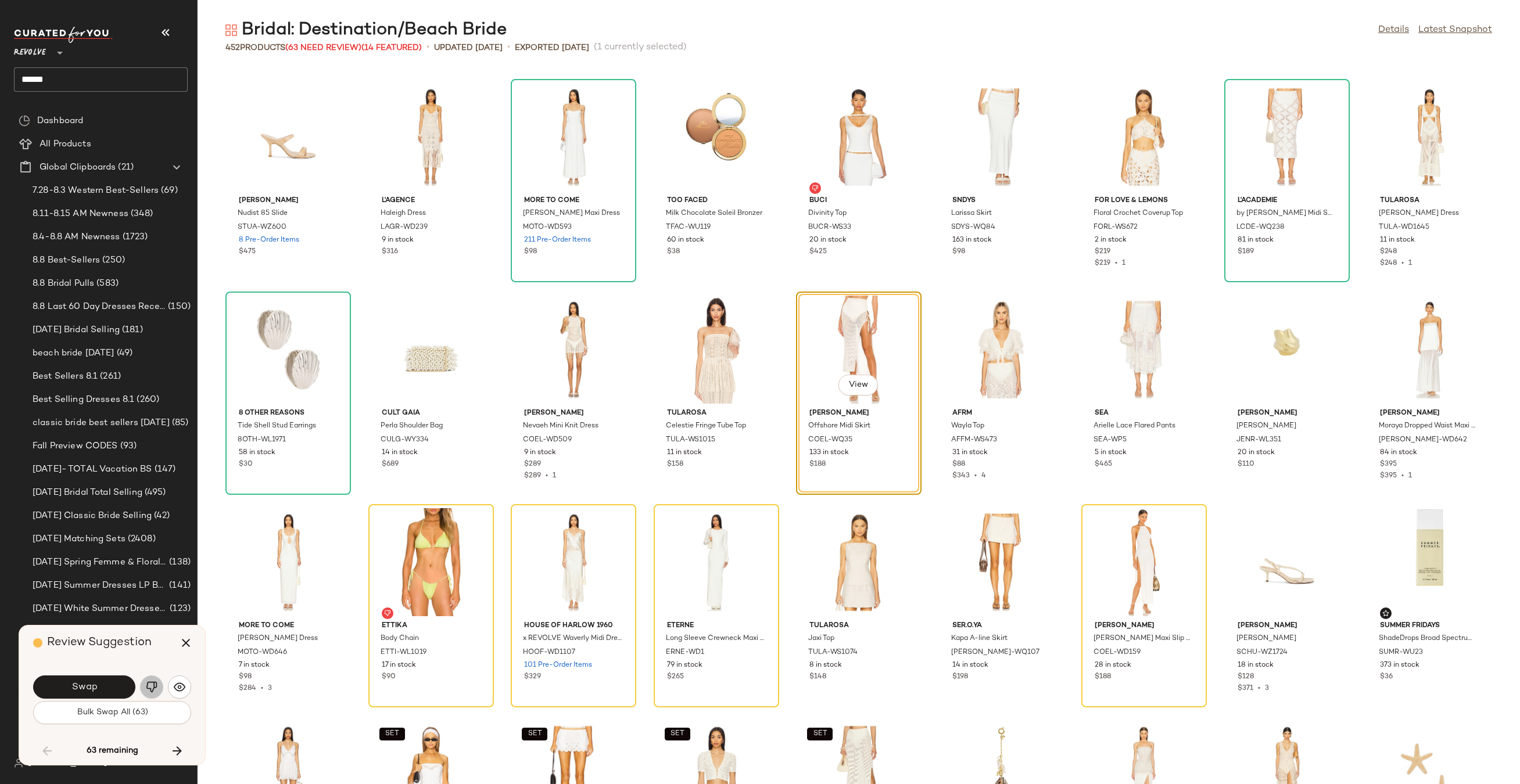
click at [151, 690] on img "button" at bounding box center [152, 686] width 12 height 12
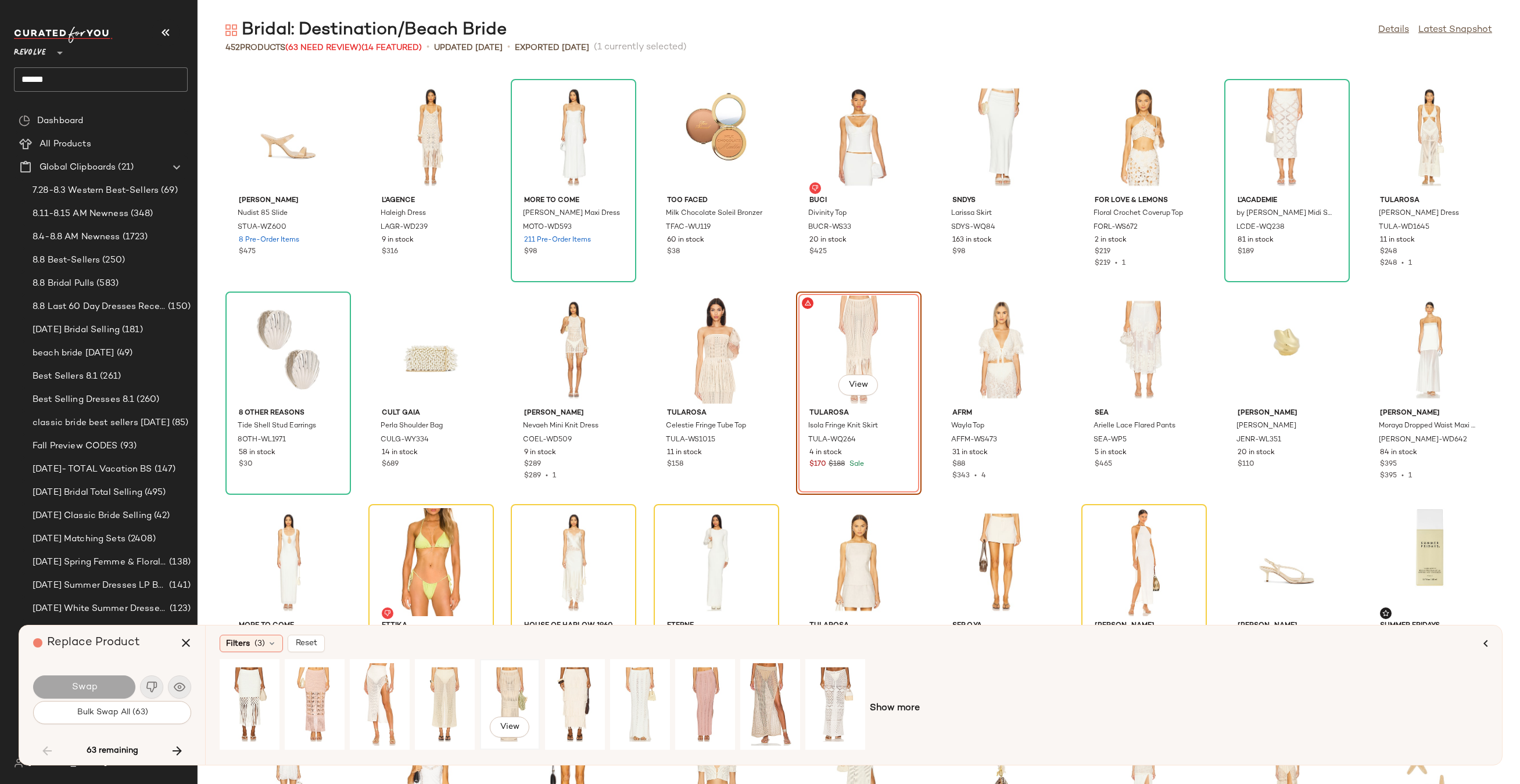
click at [512, 685] on div "View" at bounding box center [510, 704] width 52 height 82
click at [93, 690] on span "Swap" at bounding box center [84, 687] width 26 height 11
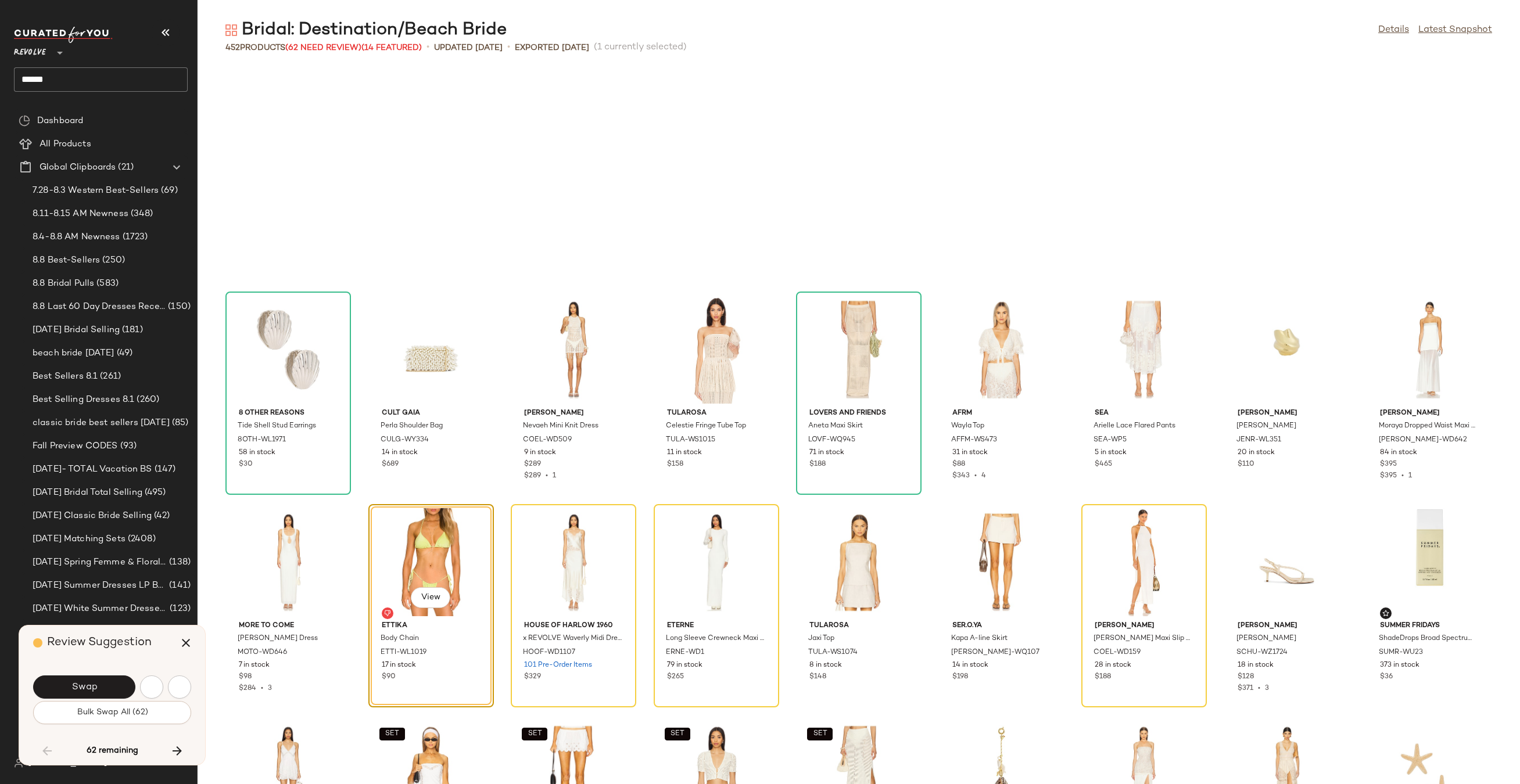
scroll to position [2337, 0]
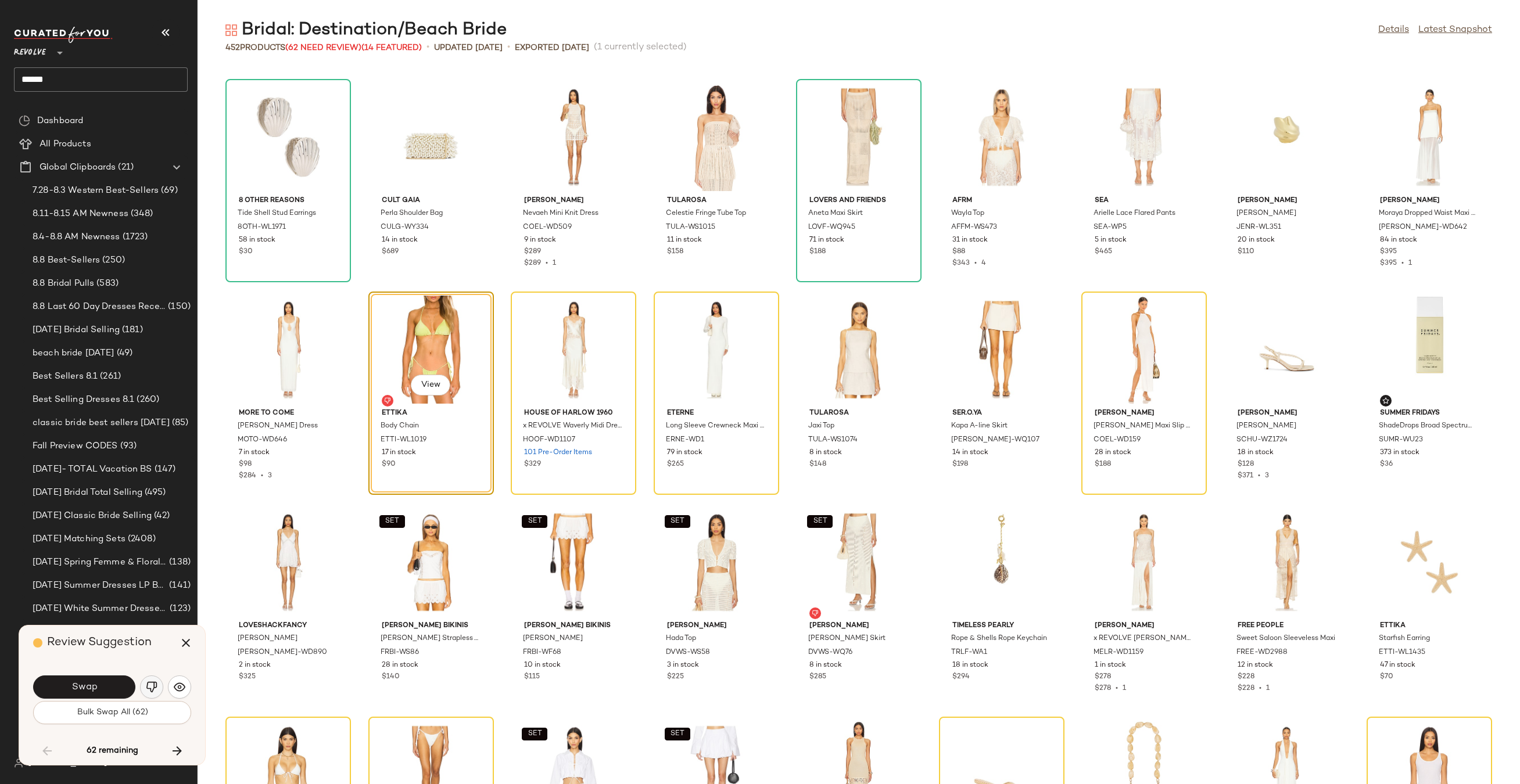
click at [156, 689] on img "button" at bounding box center [152, 686] width 12 height 12
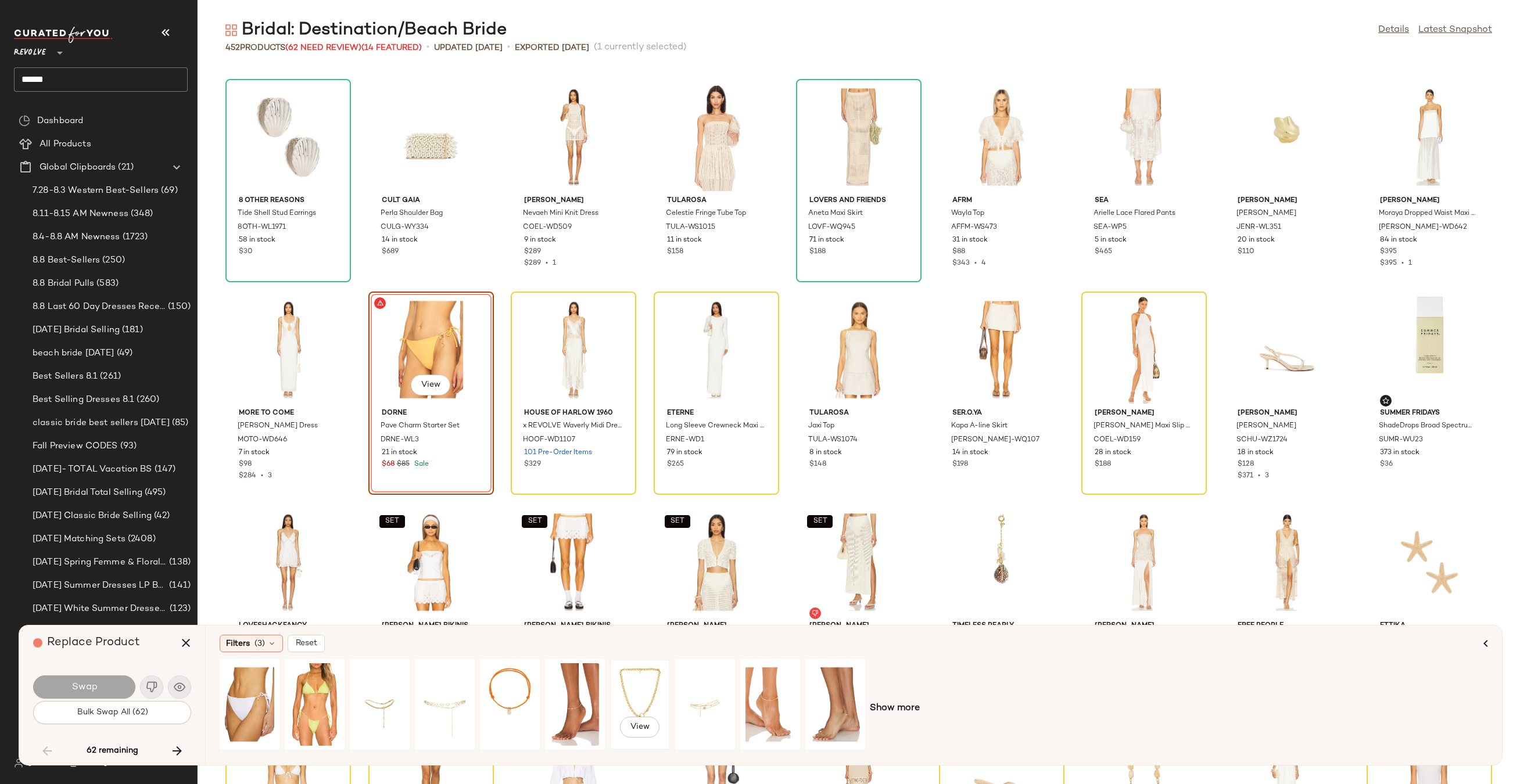
click at [651, 676] on div "View" at bounding box center [640, 704] width 52 height 82
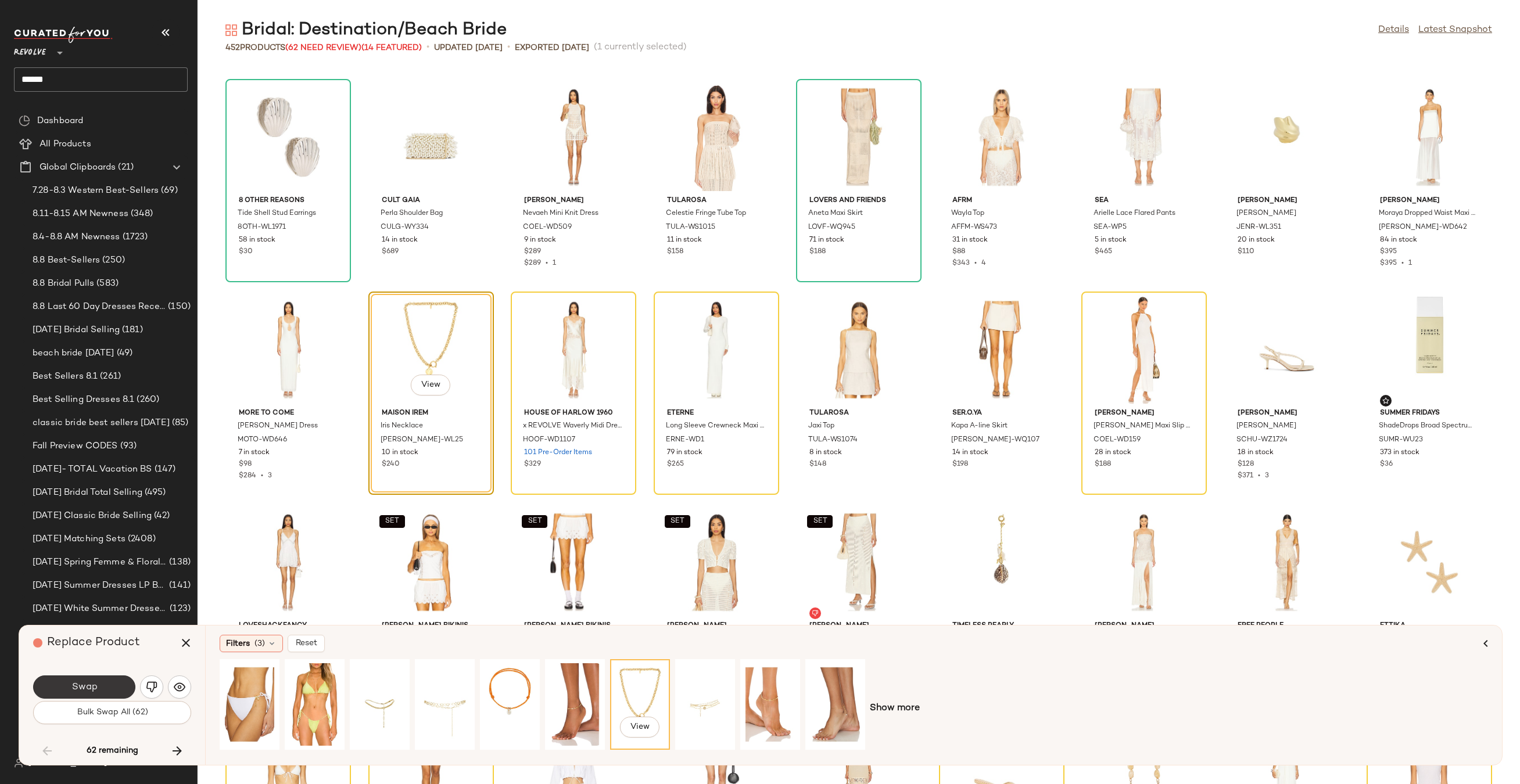
click at [114, 675] on button "Swap" at bounding box center [84, 686] width 103 height 23
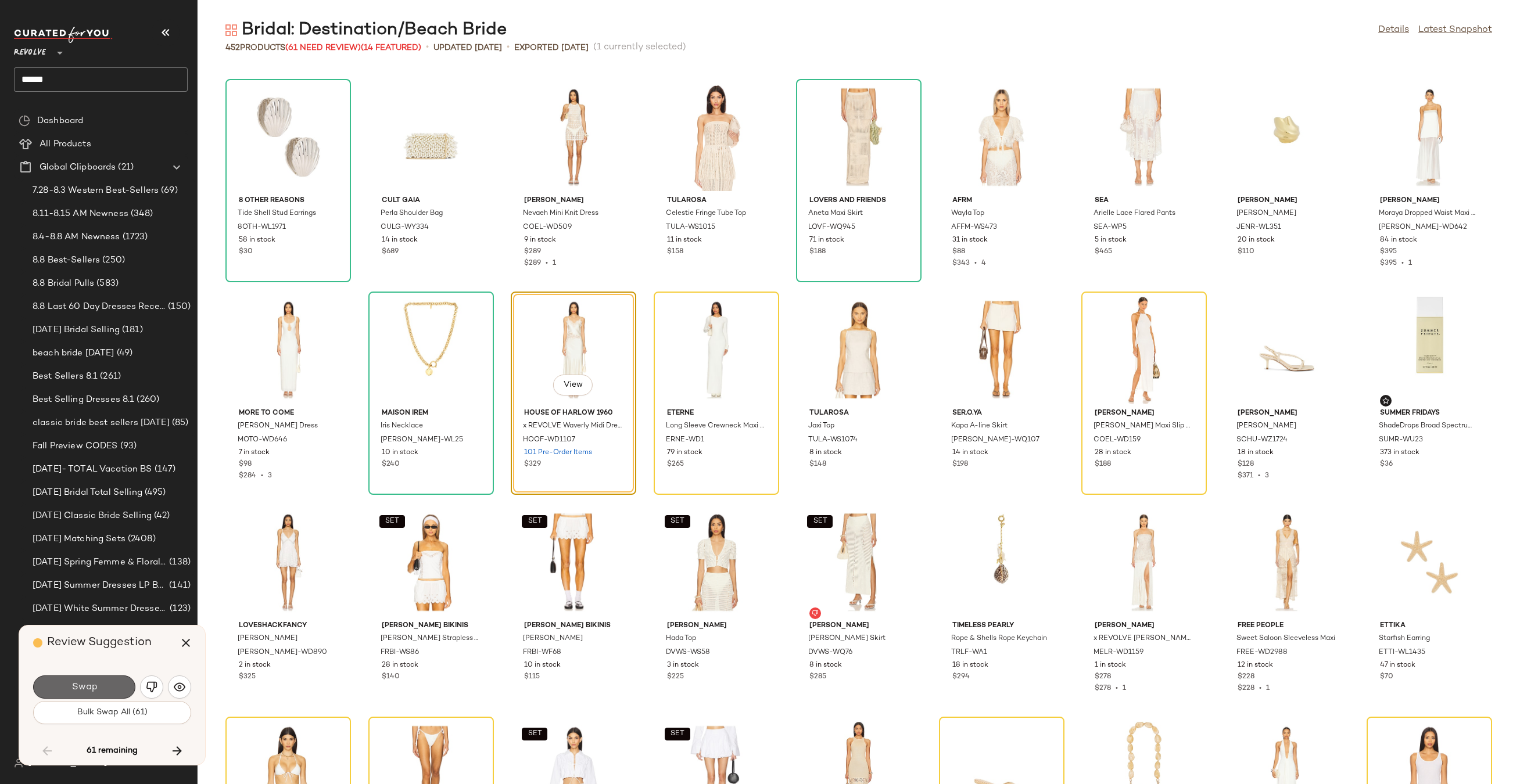
click at [91, 691] on span "Swap" at bounding box center [84, 687] width 26 height 11
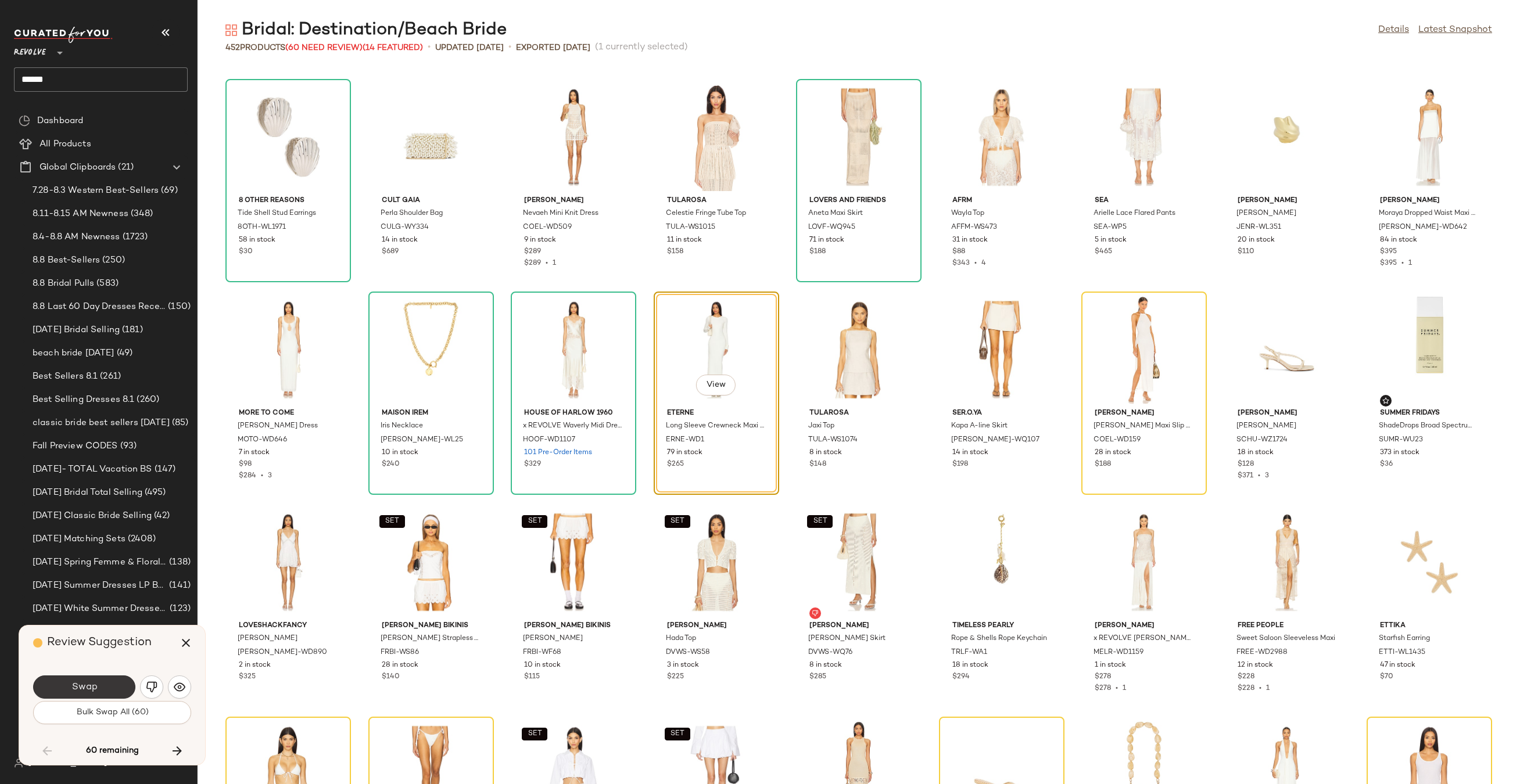
click at [107, 687] on button "Swap" at bounding box center [84, 686] width 103 height 23
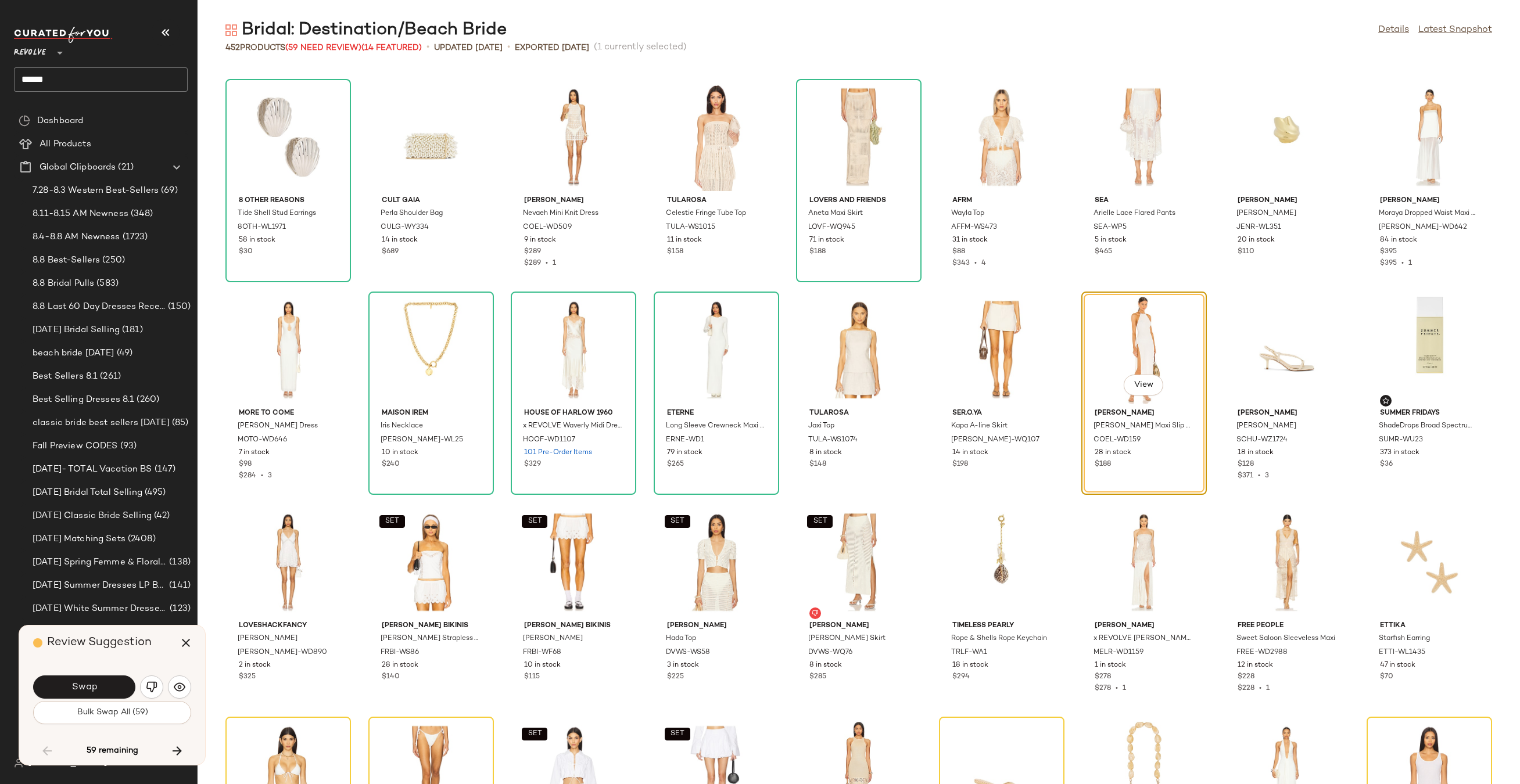
click at [107, 687] on button "Swap" at bounding box center [84, 686] width 103 height 23
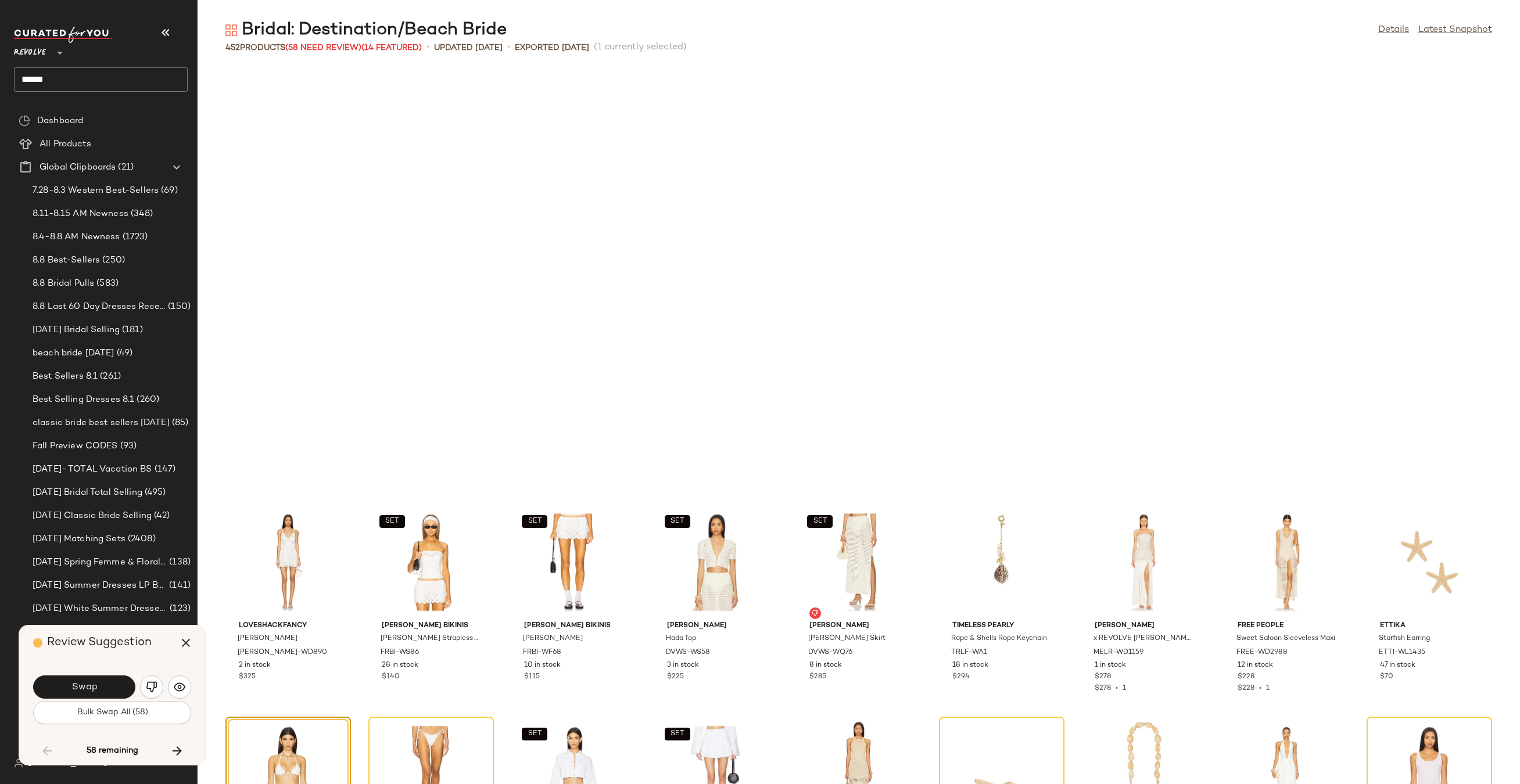
scroll to position [2762, 0]
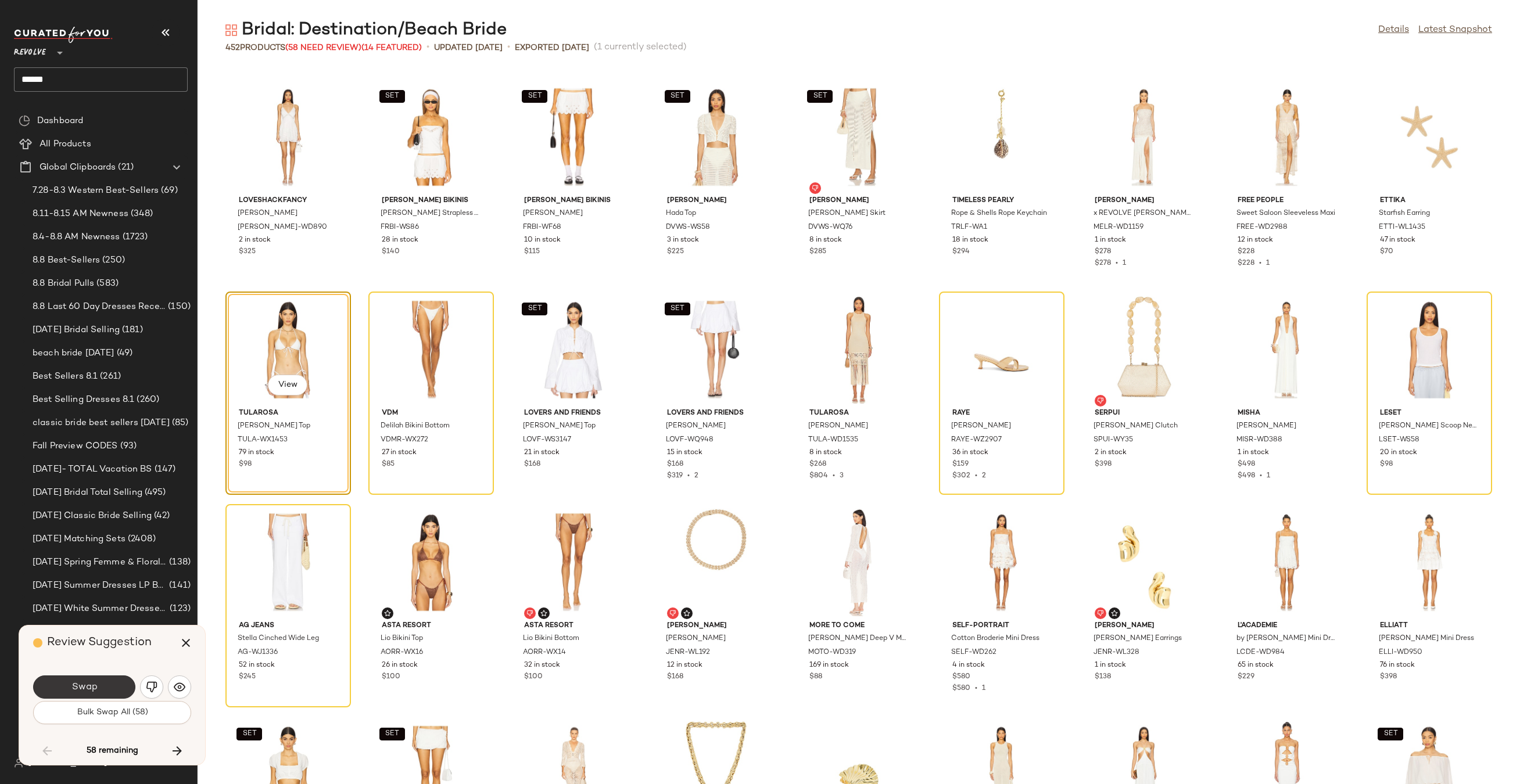
click at [115, 681] on button "Swap" at bounding box center [84, 686] width 103 height 23
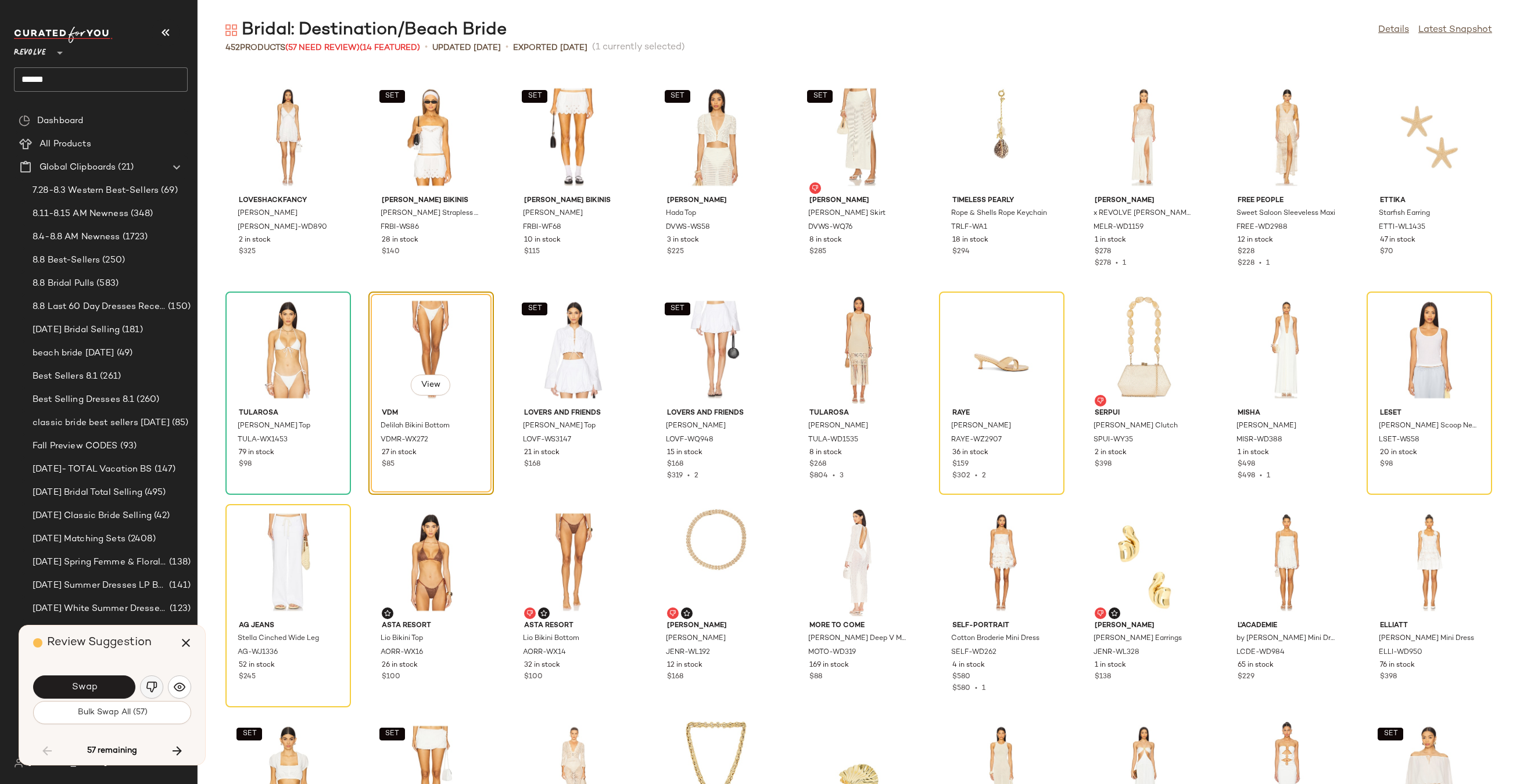
click at [147, 687] on img "button" at bounding box center [152, 686] width 12 height 12
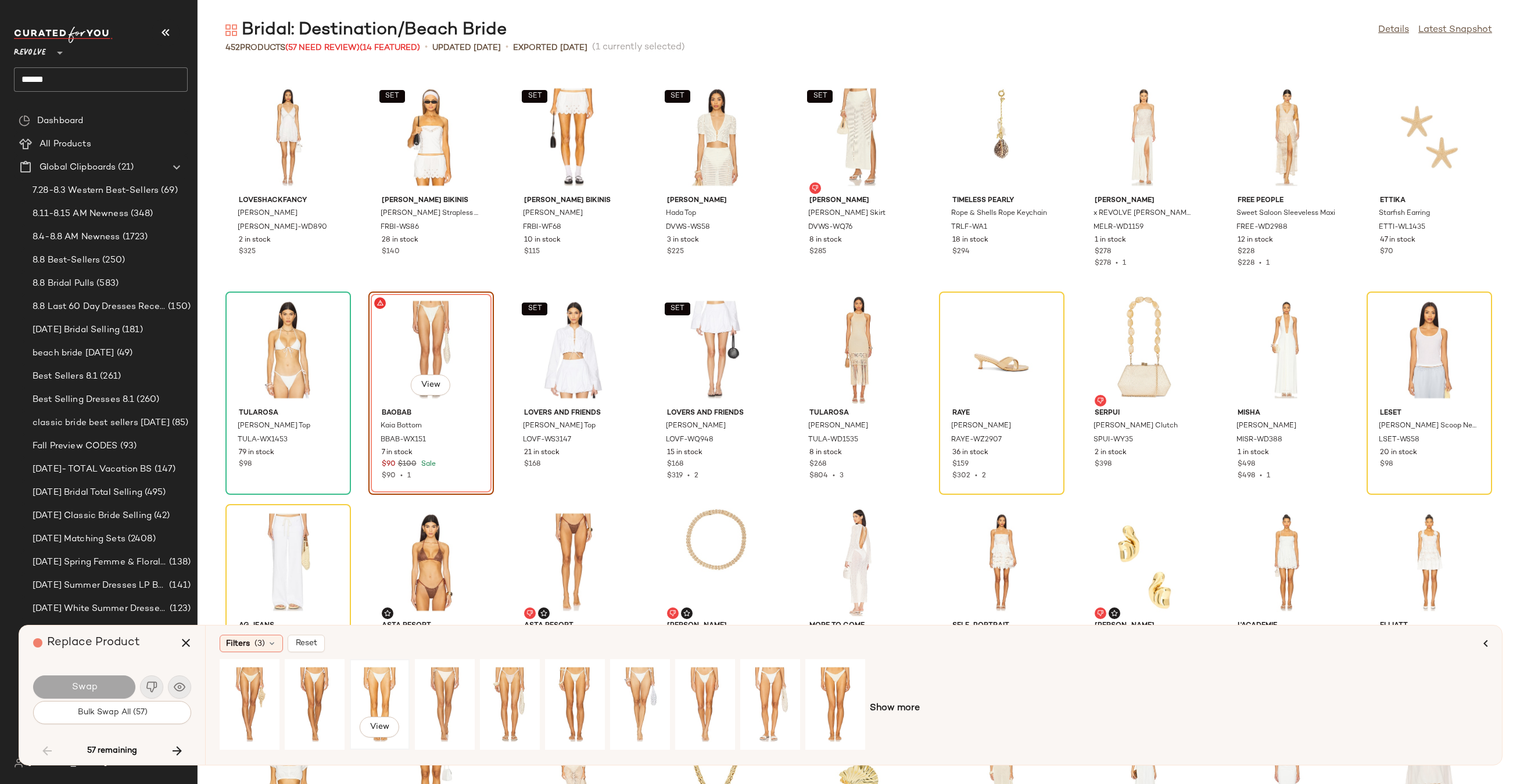
click at [373, 680] on div "View" at bounding box center [380, 704] width 52 height 82
click at [458, 694] on div "View" at bounding box center [444, 704] width 52 height 82
click at [378, 692] on div "View" at bounding box center [380, 704] width 52 height 82
click at [115, 681] on button "Swap" at bounding box center [84, 686] width 103 height 23
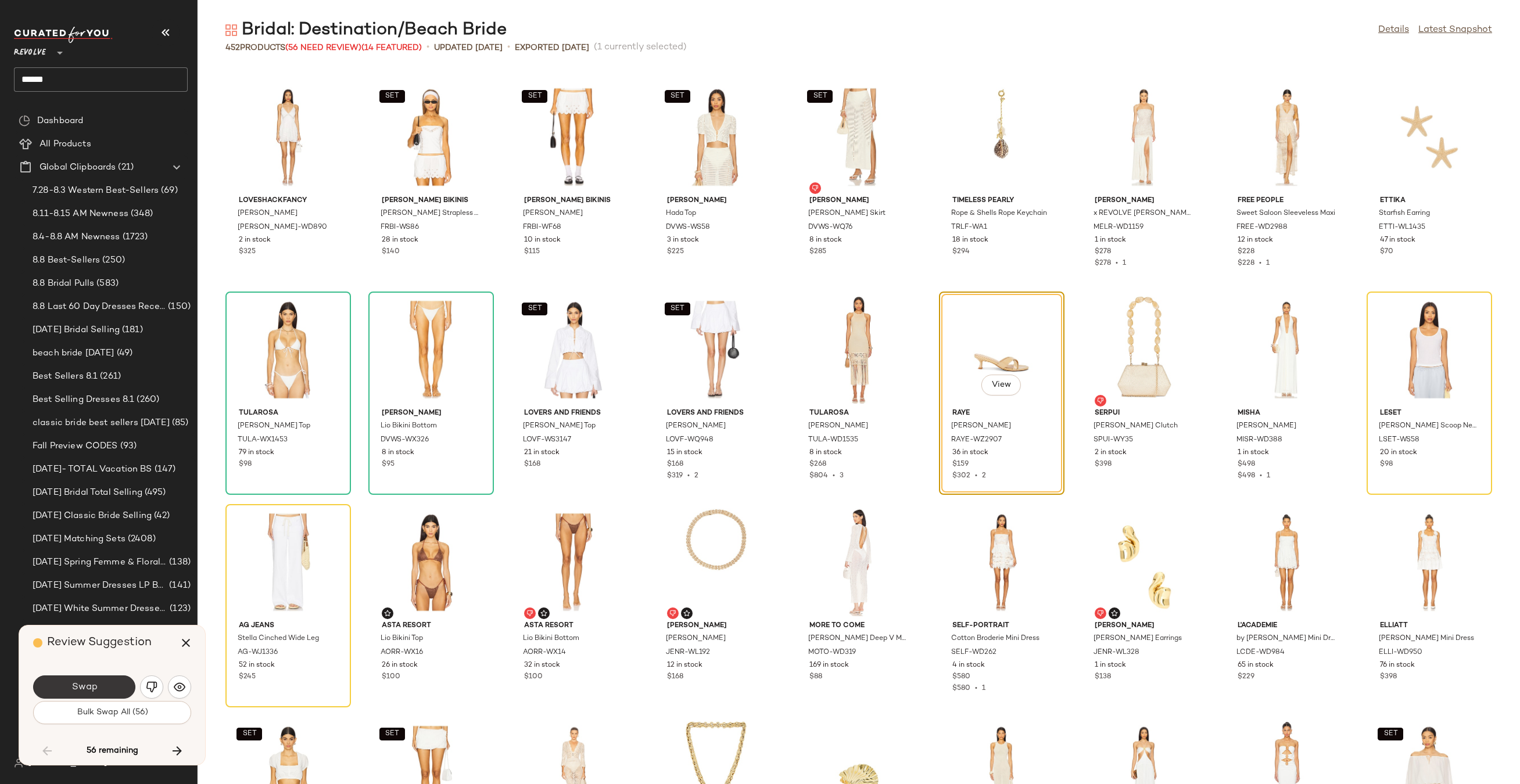
click at [89, 688] on span "Swap" at bounding box center [84, 687] width 26 height 11
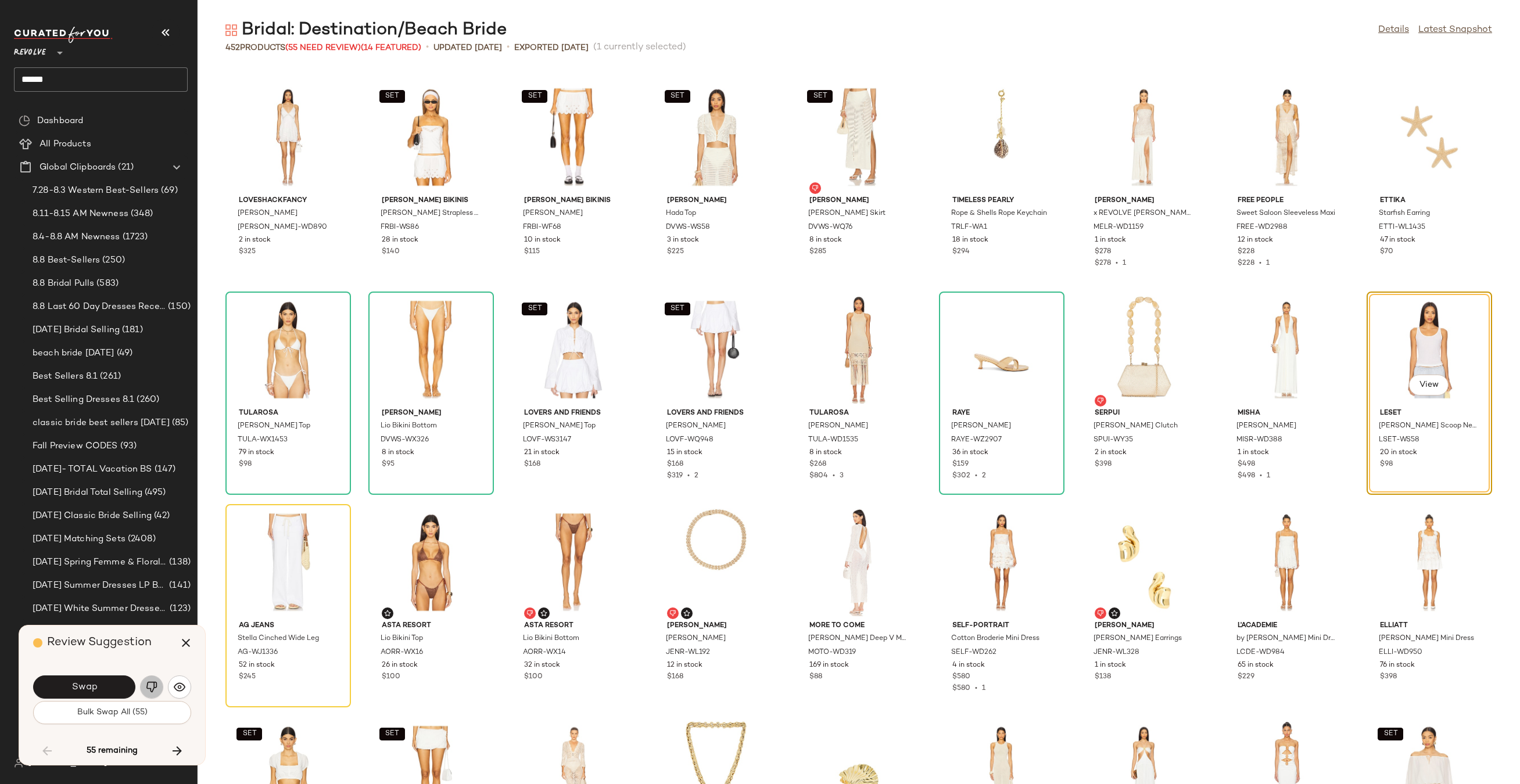
click at [153, 687] on img "button" at bounding box center [152, 686] width 12 height 12
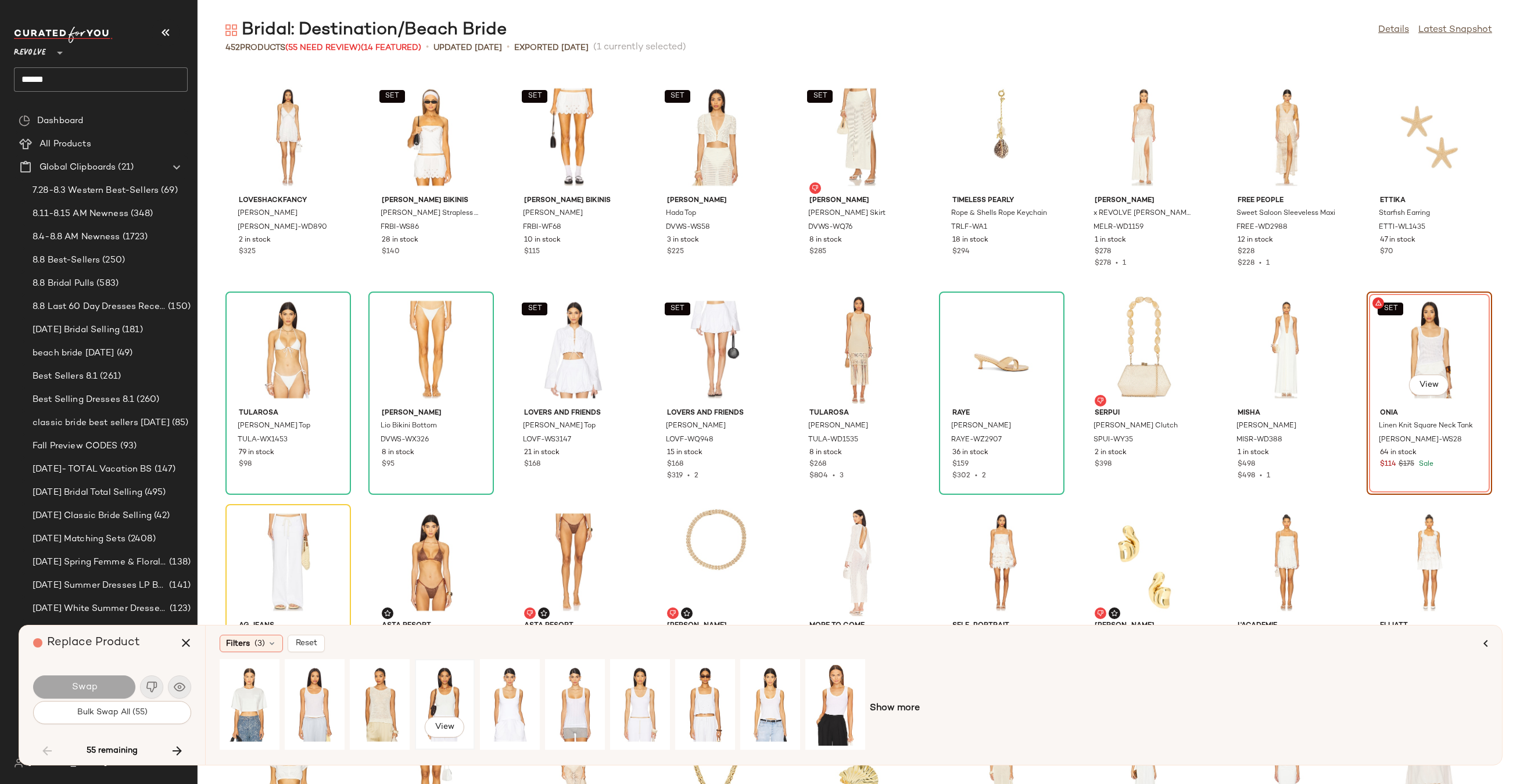
click at [445, 686] on div "View" at bounding box center [444, 704] width 52 height 82
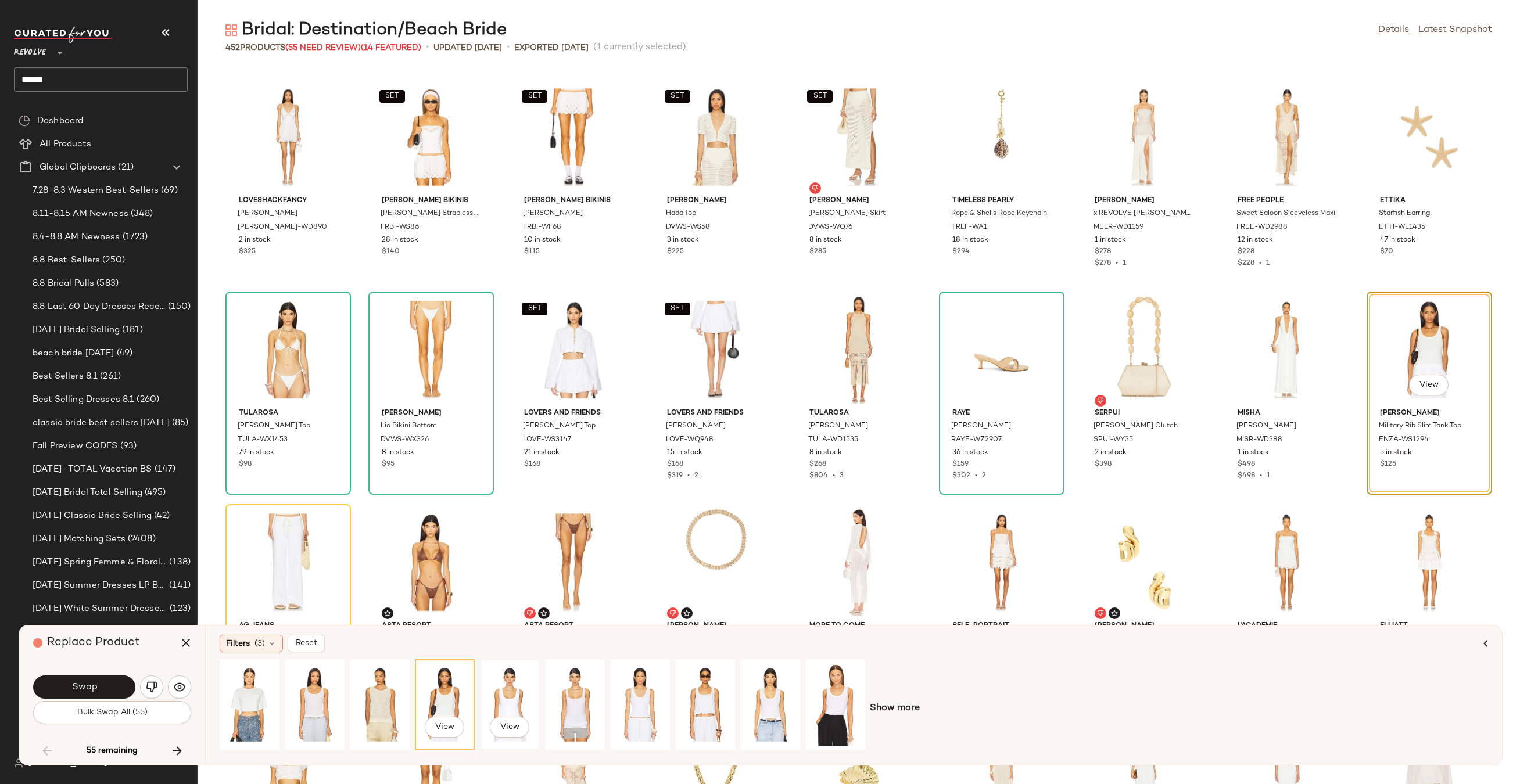
click at [516, 696] on div "View" at bounding box center [510, 704] width 52 height 82
click at [639, 689] on div "View" at bounding box center [640, 704] width 52 height 82
click at [99, 684] on button "Swap" at bounding box center [84, 686] width 103 height 23
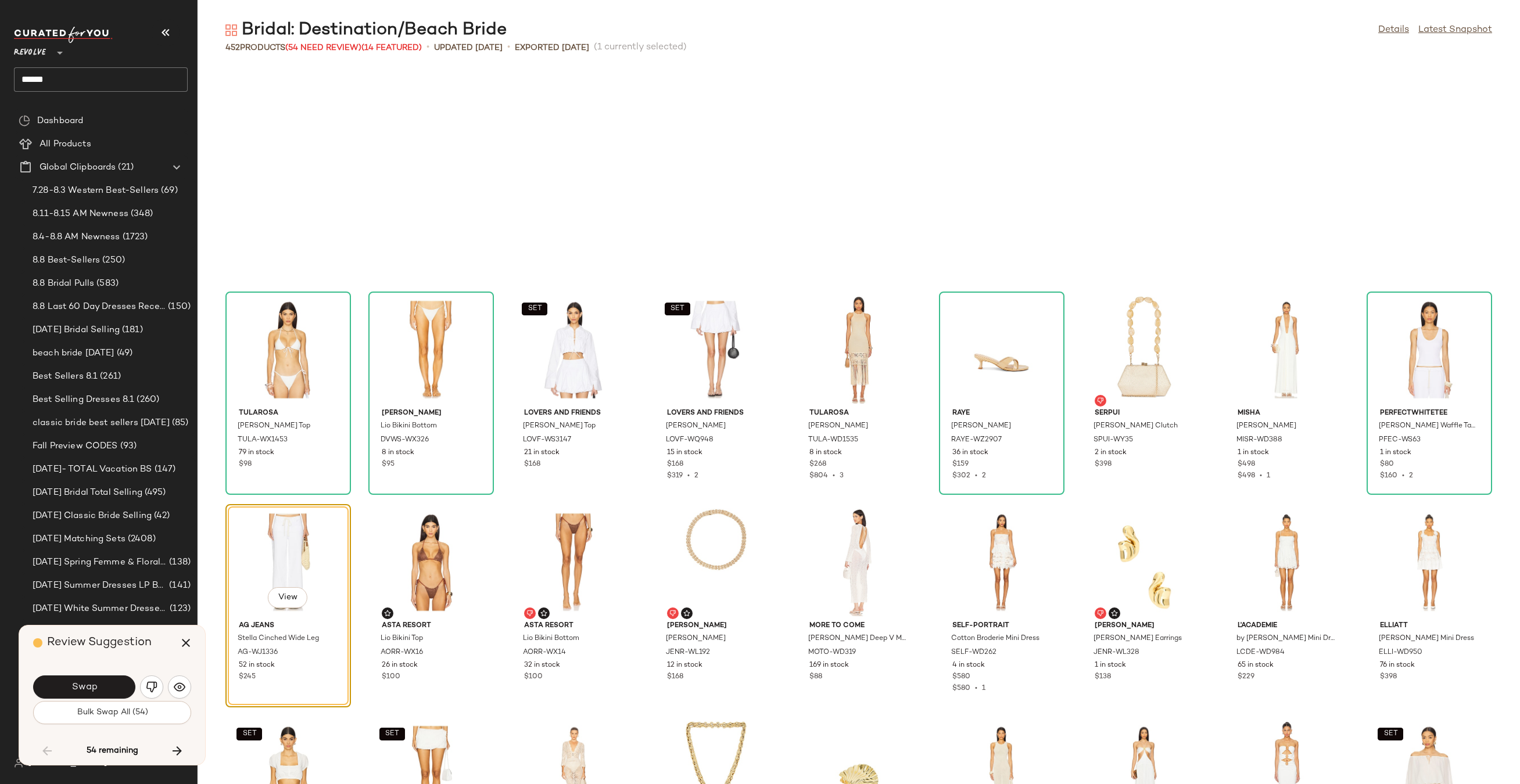
scroll to position [2974, 0]
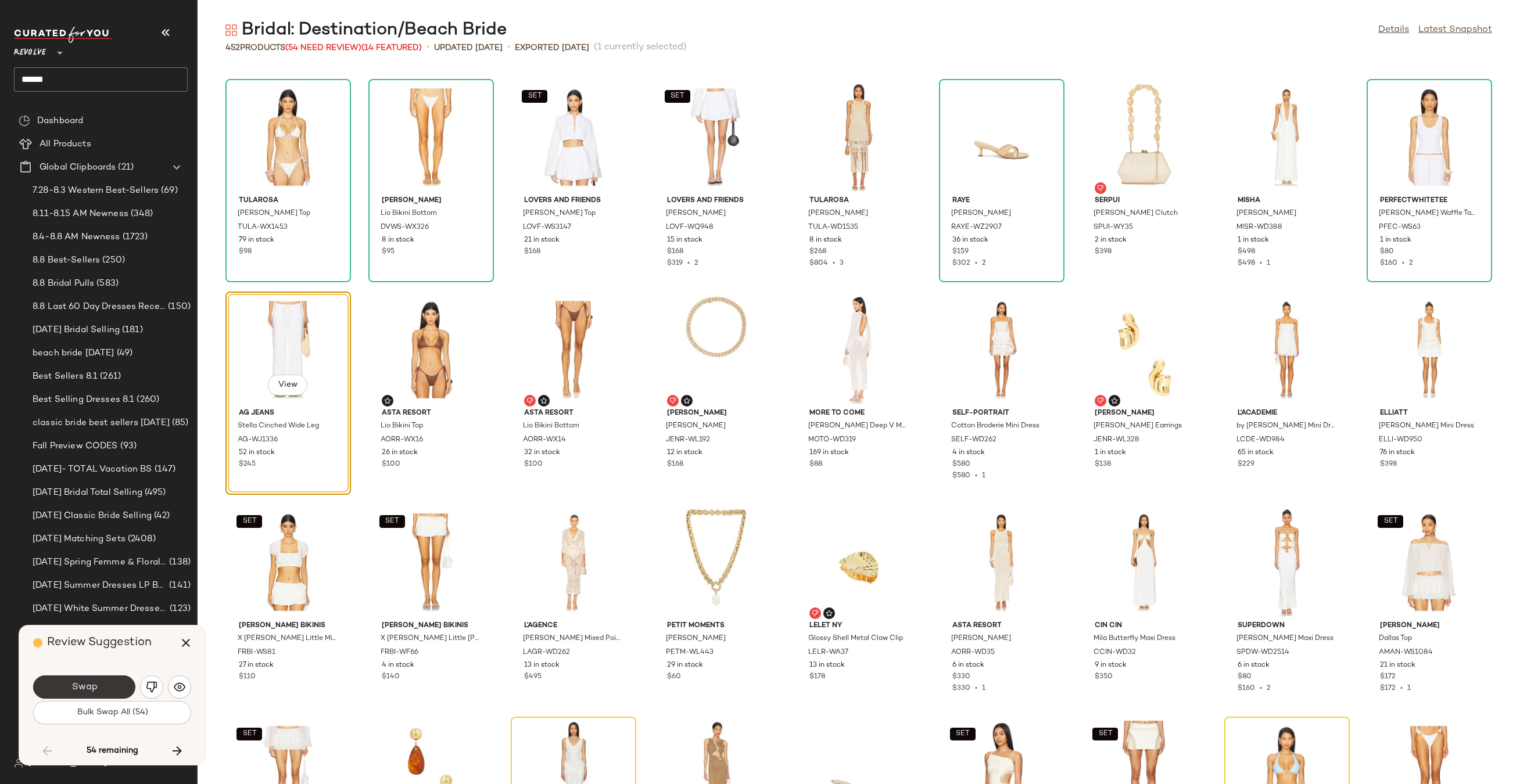
click at [107, 689] on button "Swap" at bounding box center [84, 686] width 103 height 23
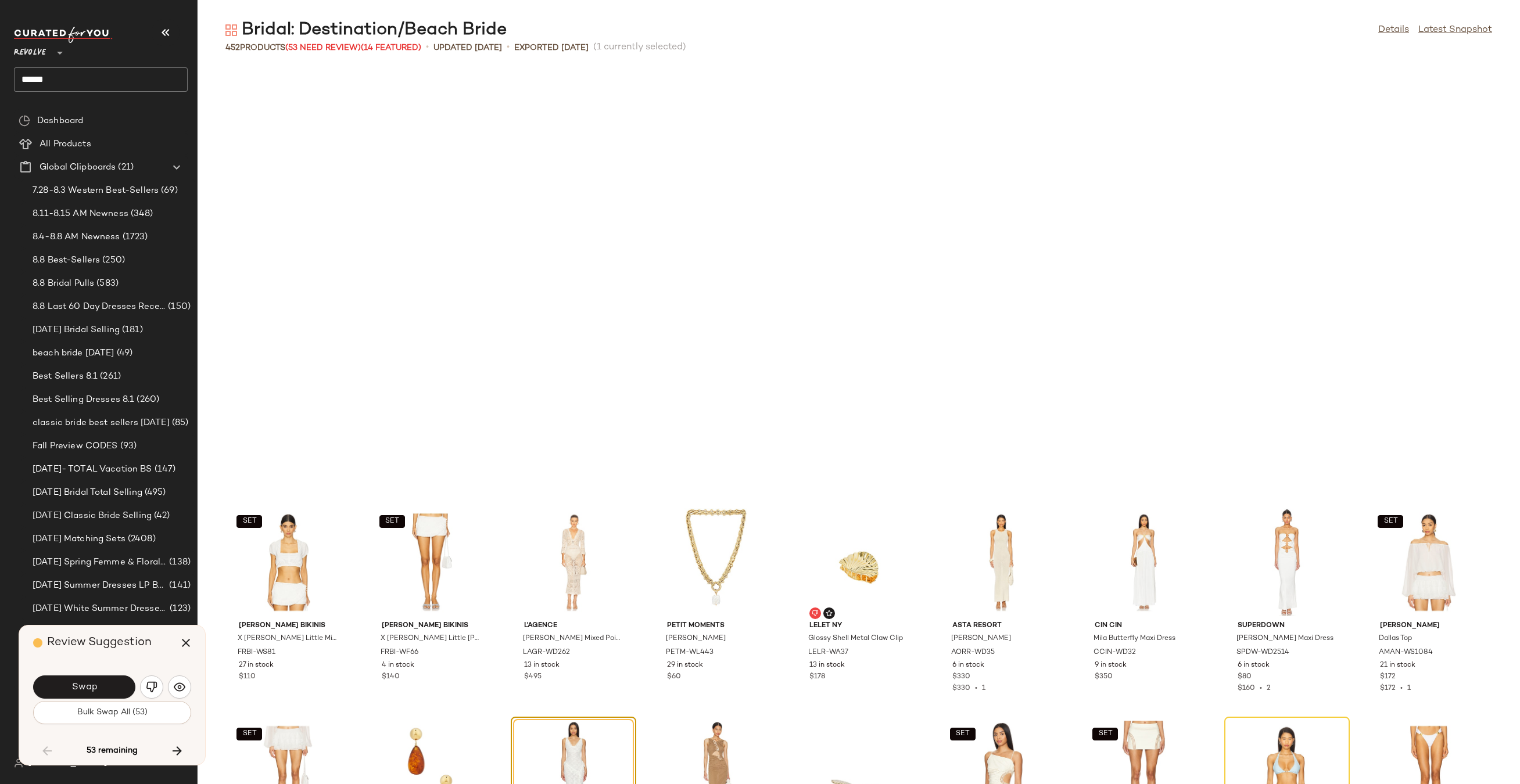
scroll to position [3399, 0]
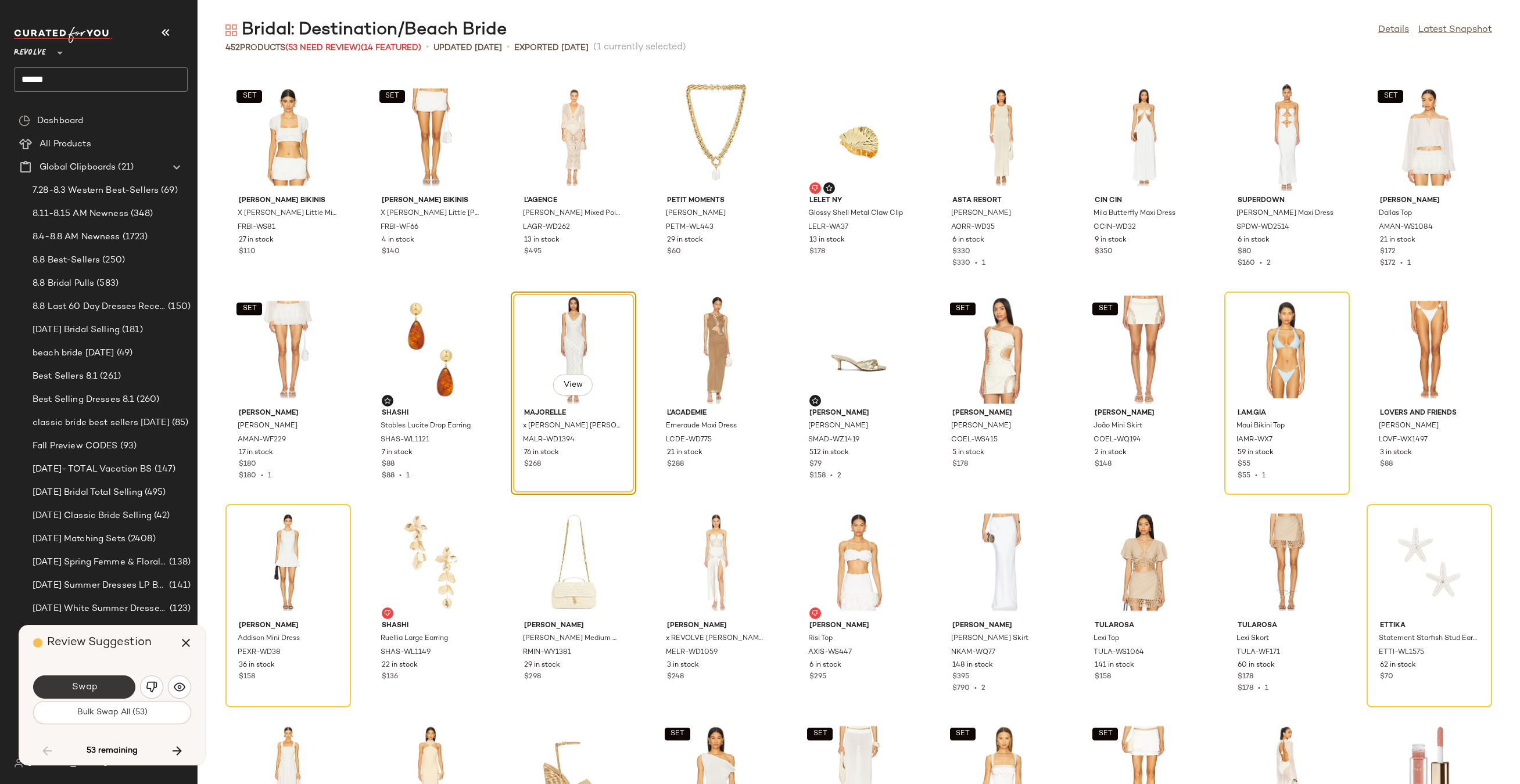
click at [106, 685] on button "Swap" at bounding box center [84, 686] width 103 height 23
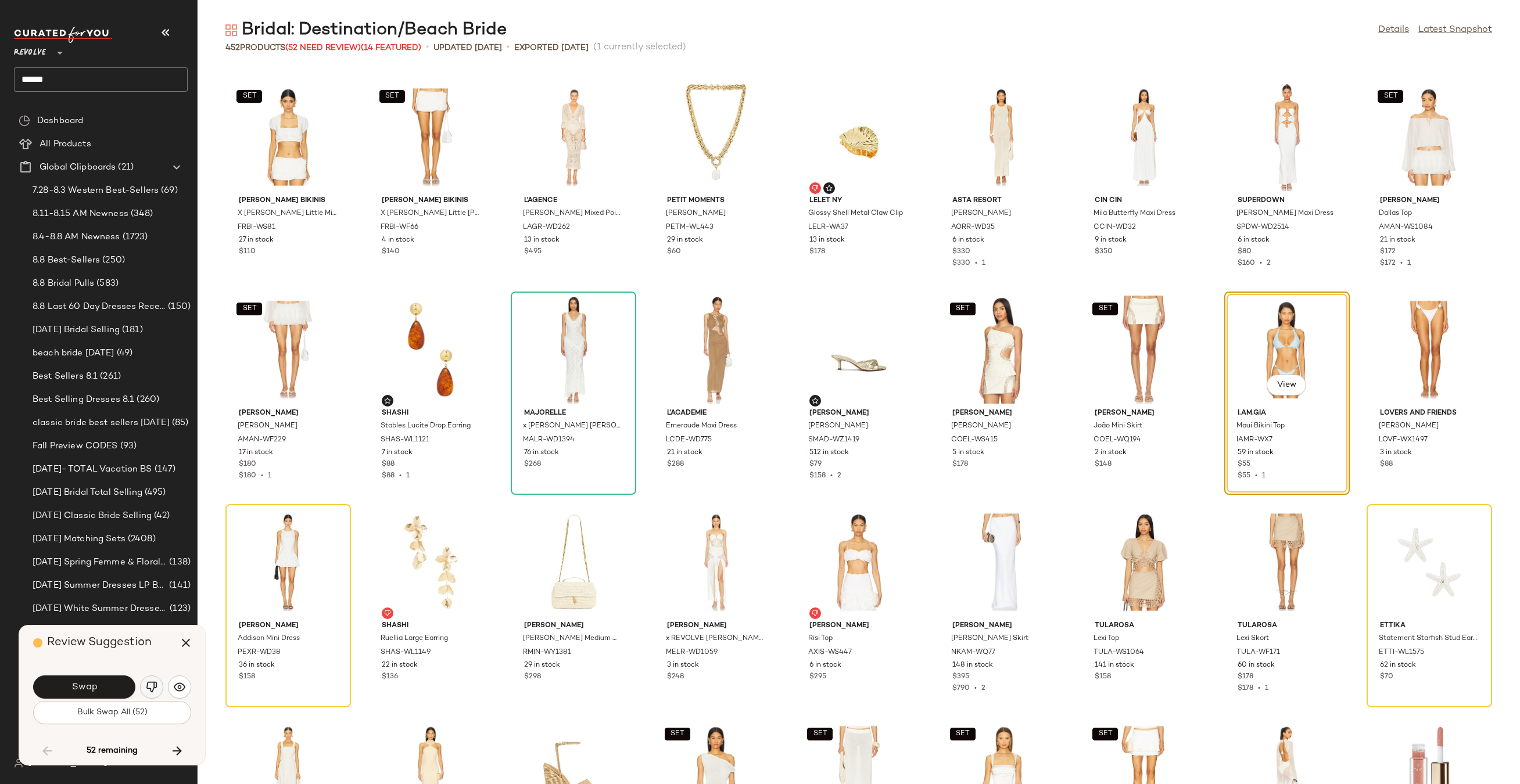
click at [152, 685] on img "button" at bounding box center [152, 686] width 12 height 12
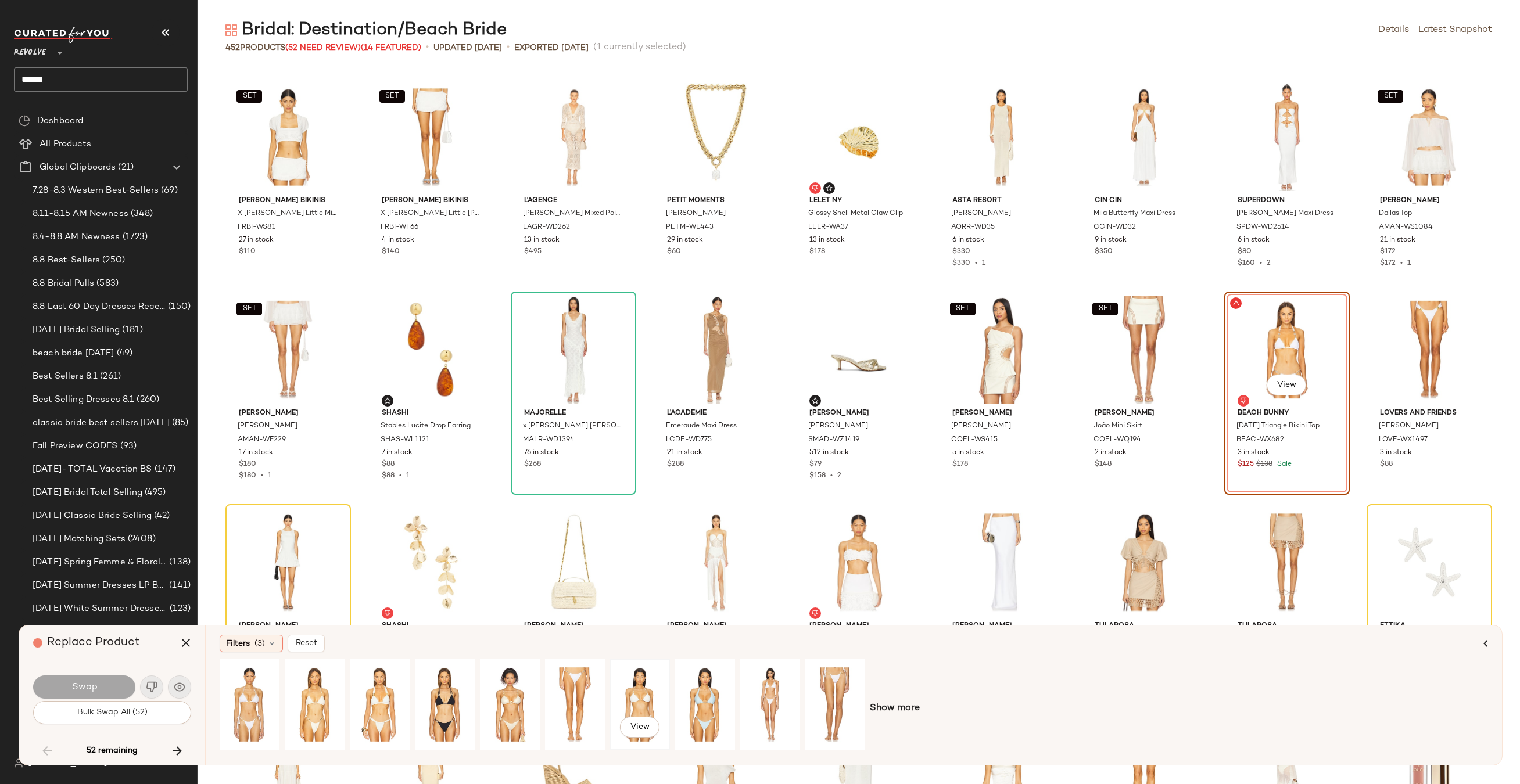
click at [639, 694] on div "View" at bounding box center [640, 704] width 52 height 82
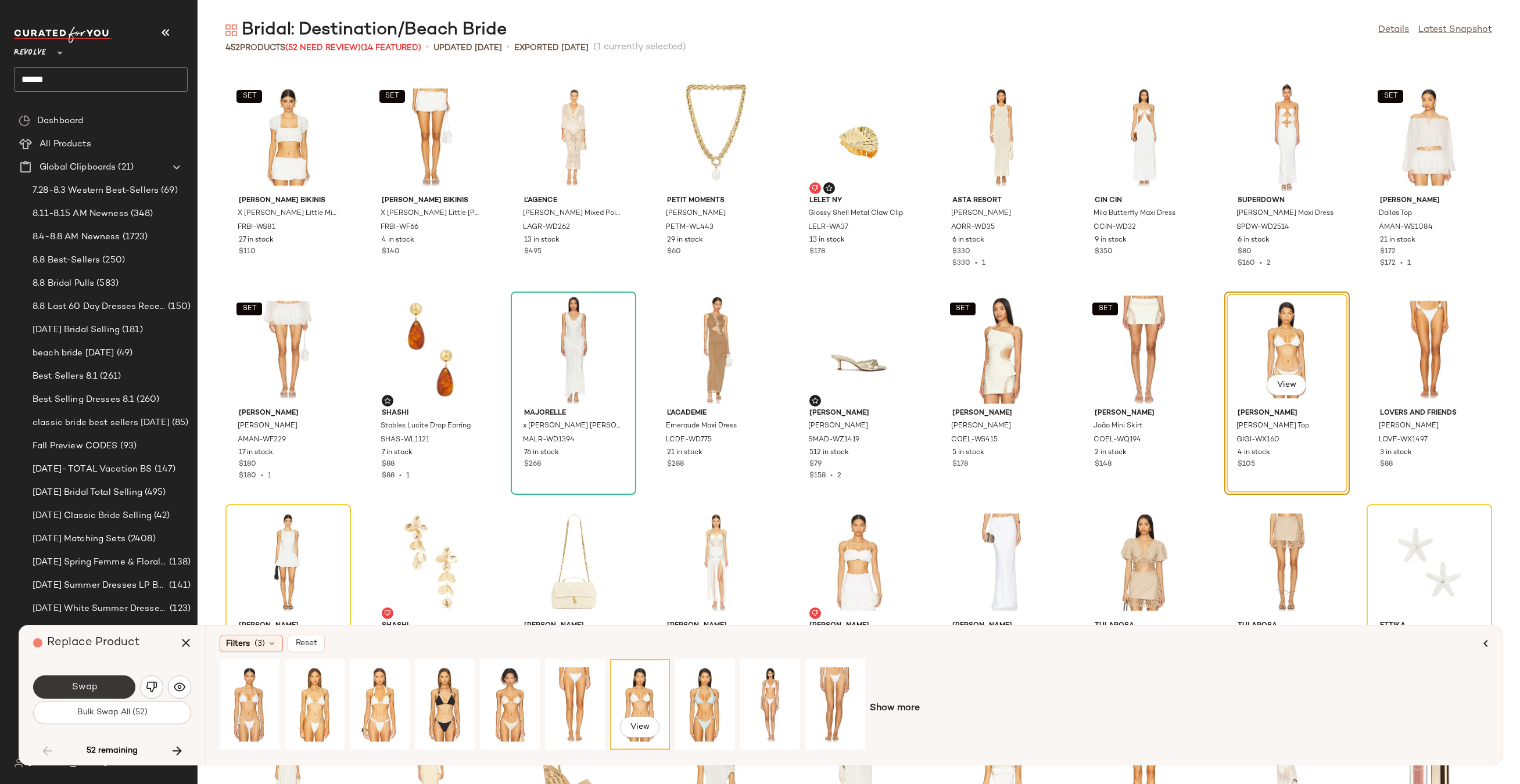
click at [111, 680] on button "Swap" at bounding box center [84, 686] width 103 height 23
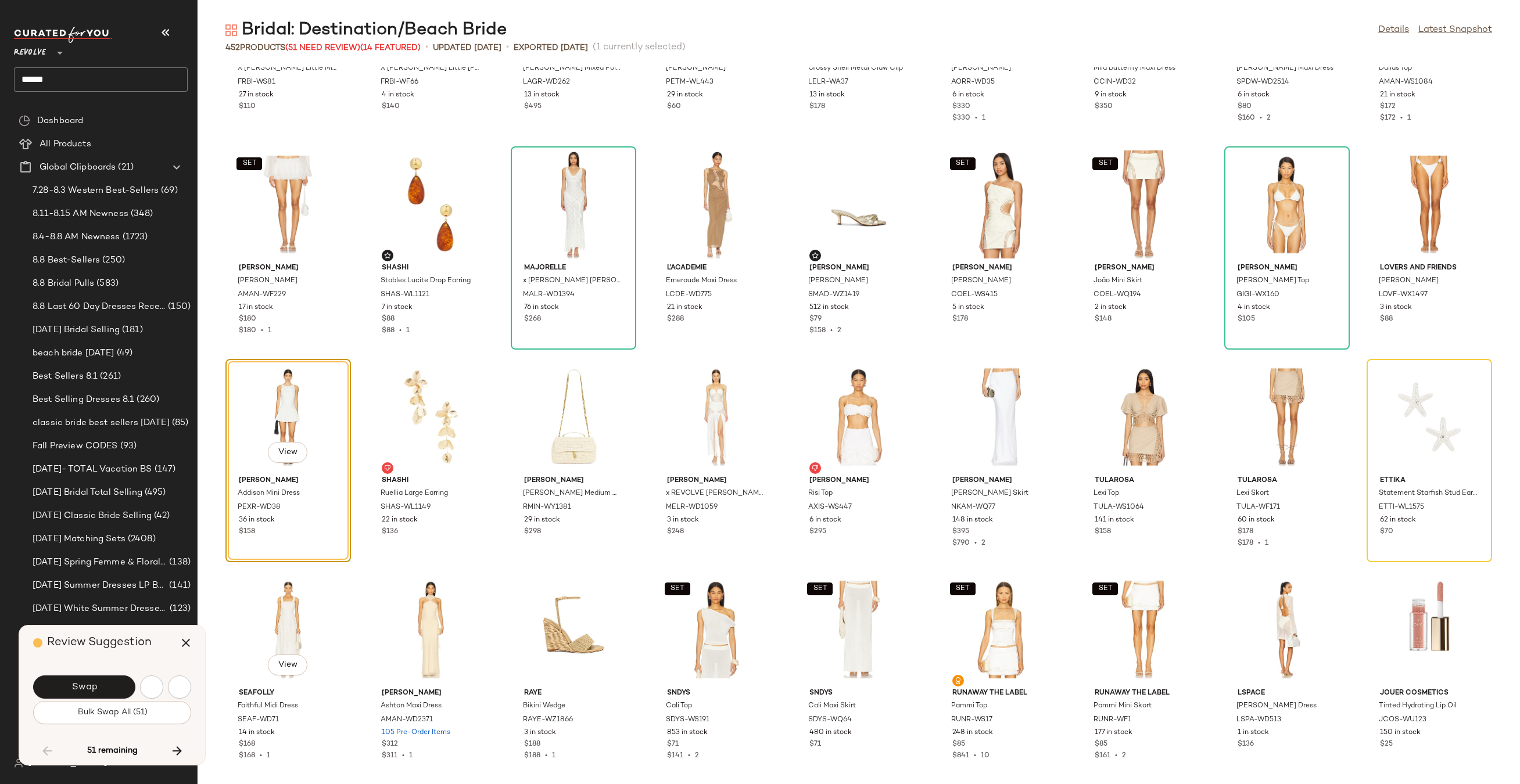
scroll to position [3612, 0]
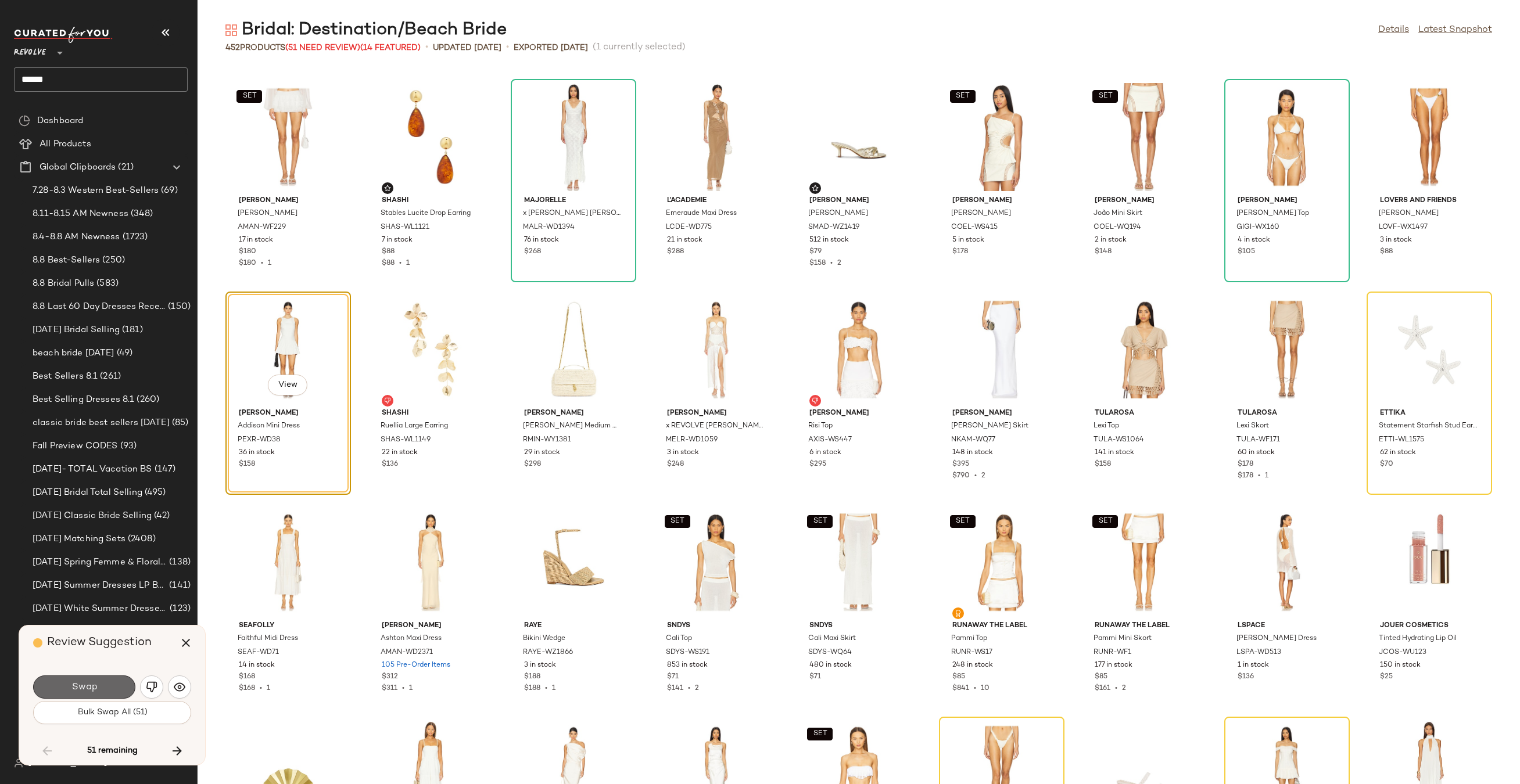
click at [116, 683] on button "Swap" at bounding box center [84, 686] width 103 height 23
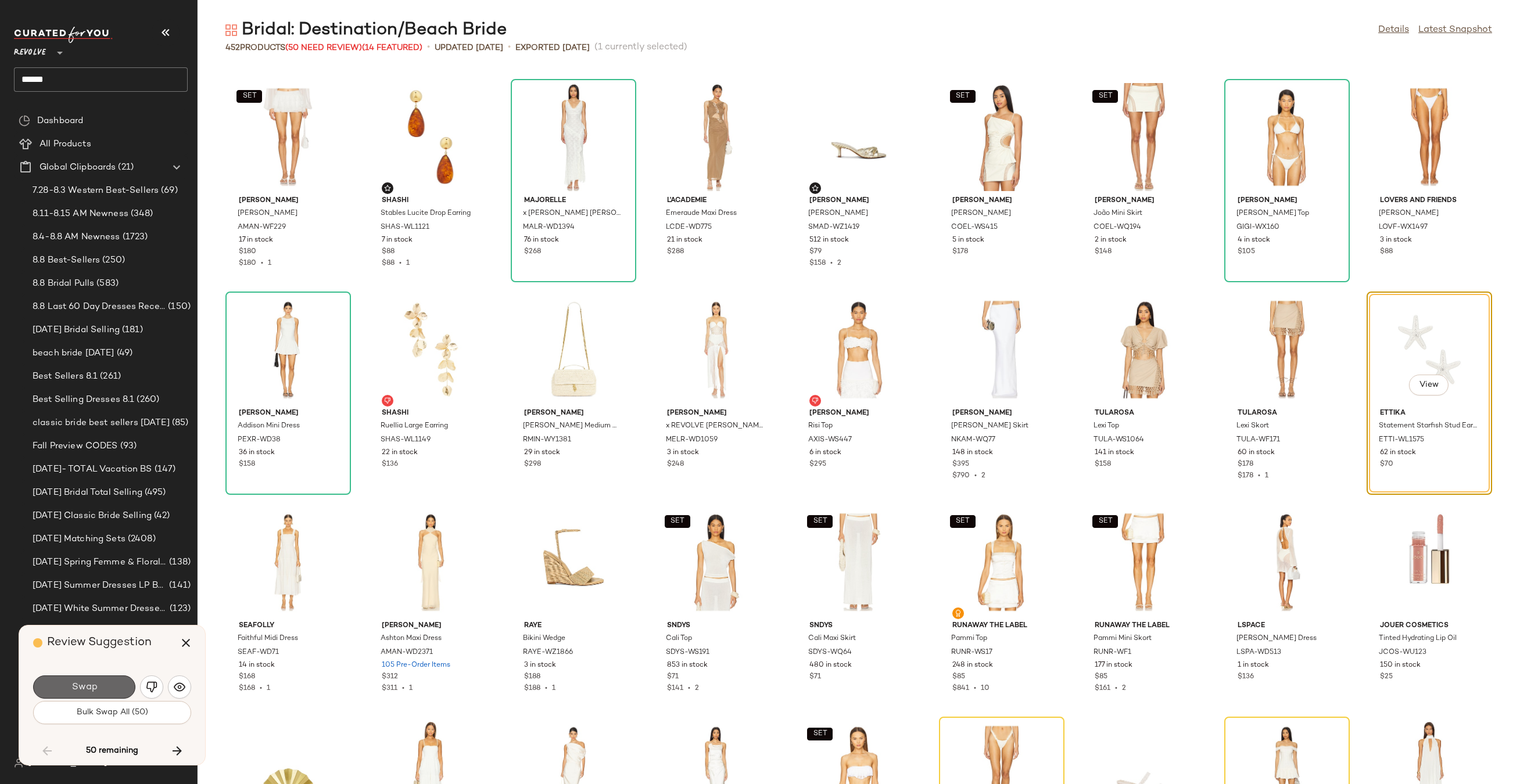
click at [91, 688] on span "Swap" at bounding box center [84, 687] width 26 height 11
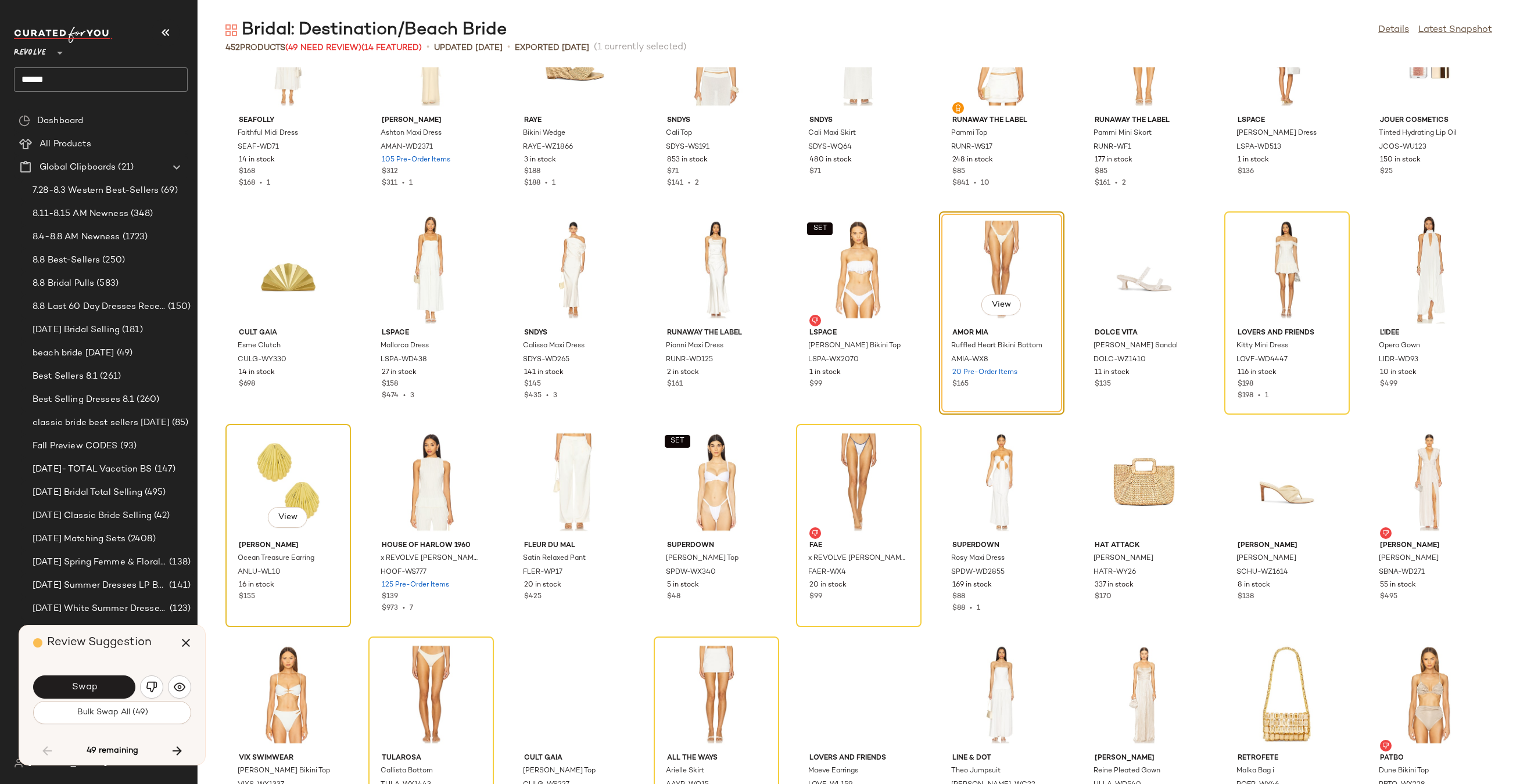
scroll to position [4161, 0]
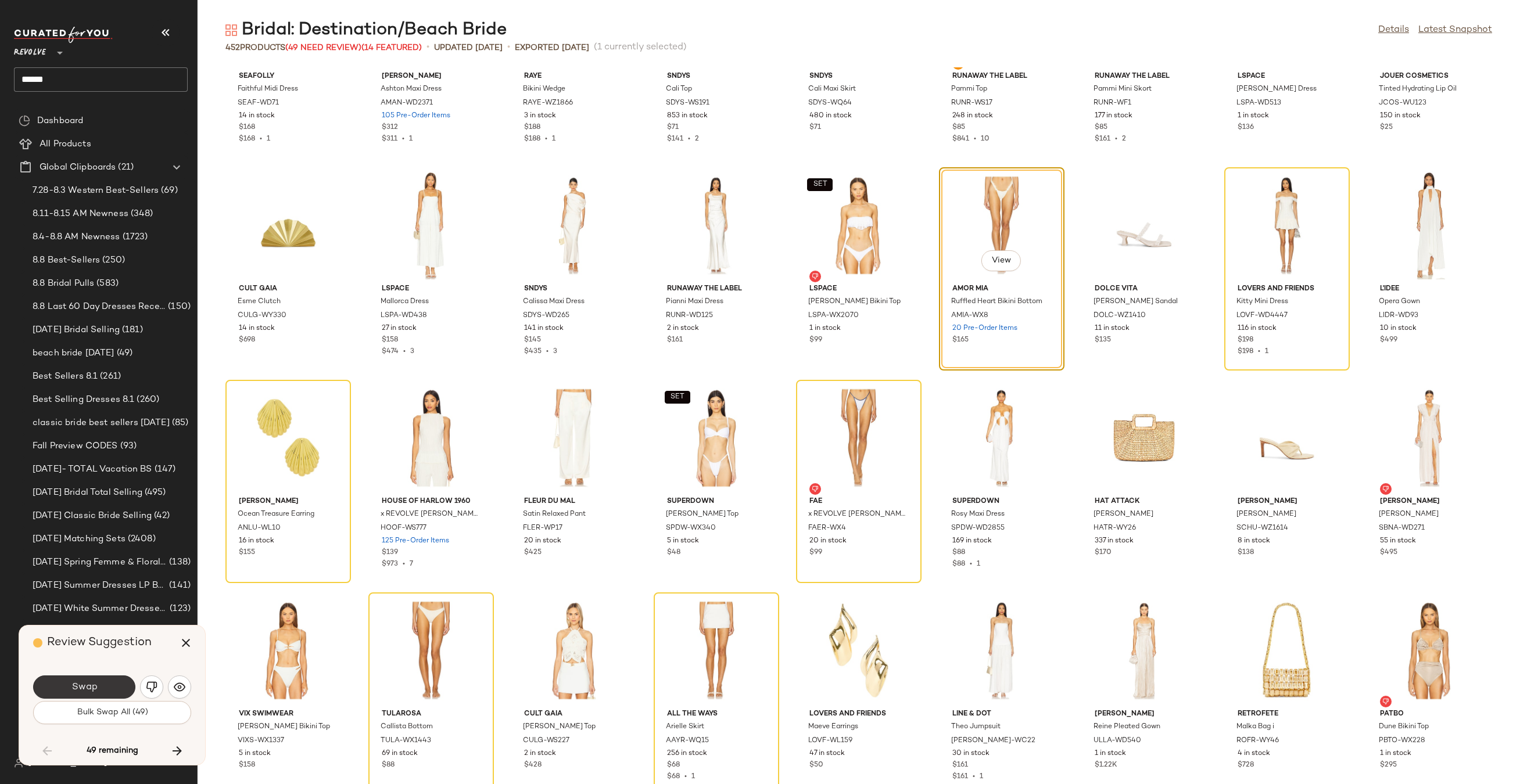
click at [91, 679] on button "Swap" at bounding box center [84, 686] width 103 height 23
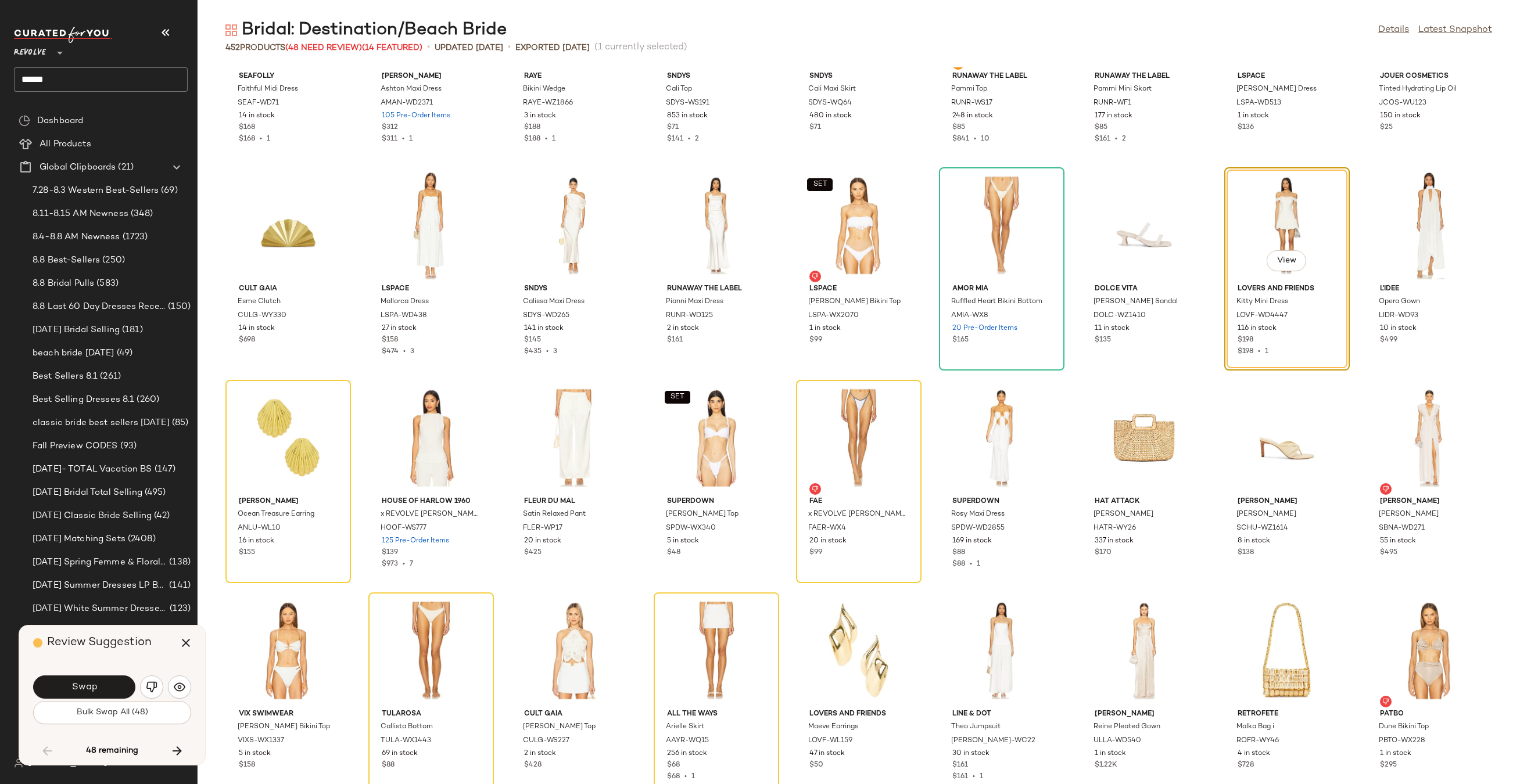
scroll to position [4037, 0]
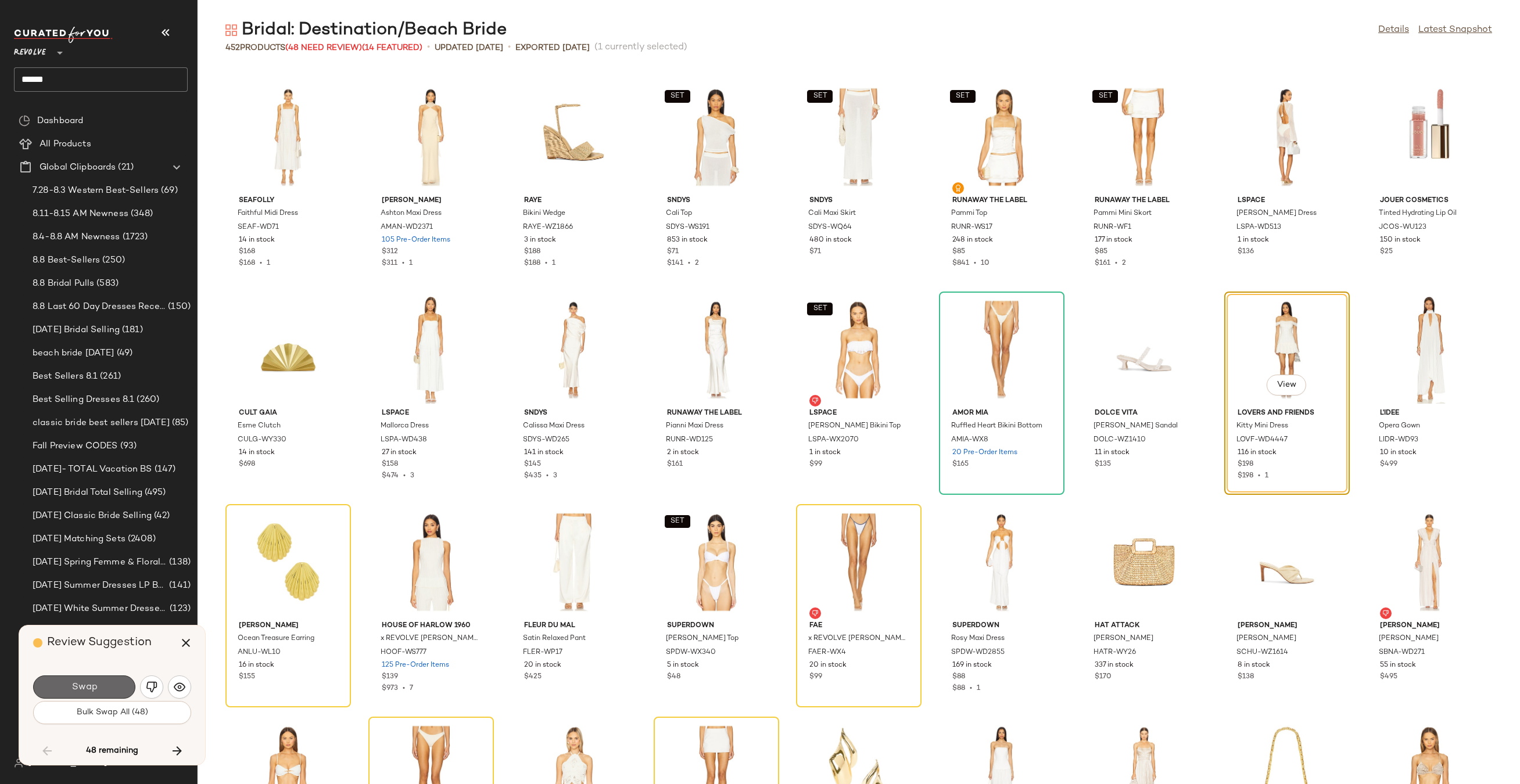
click at [91, 681] on button "Swap" at bounding box center [84, 686] width 103 height 23
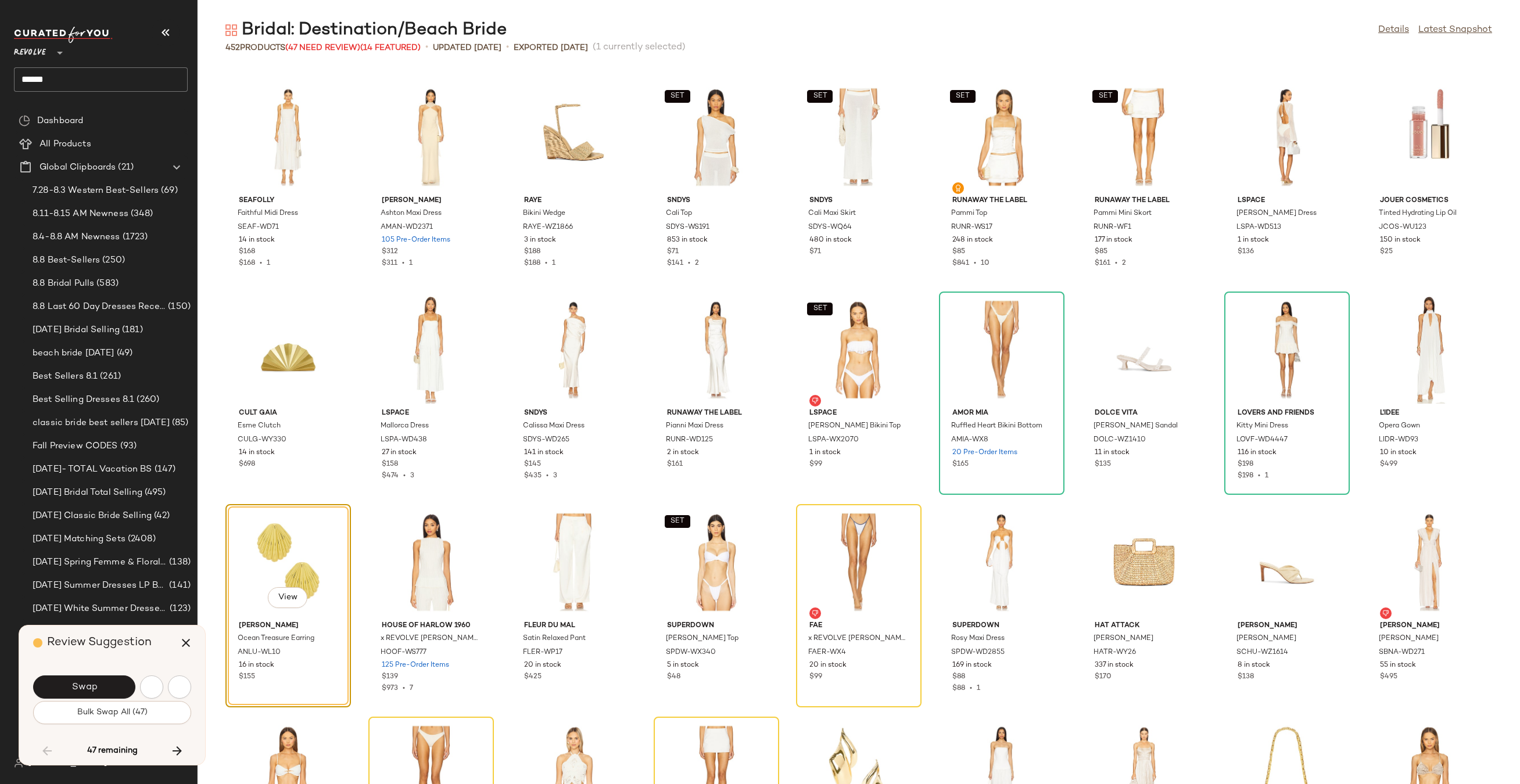
scroll to position [4250, 0]
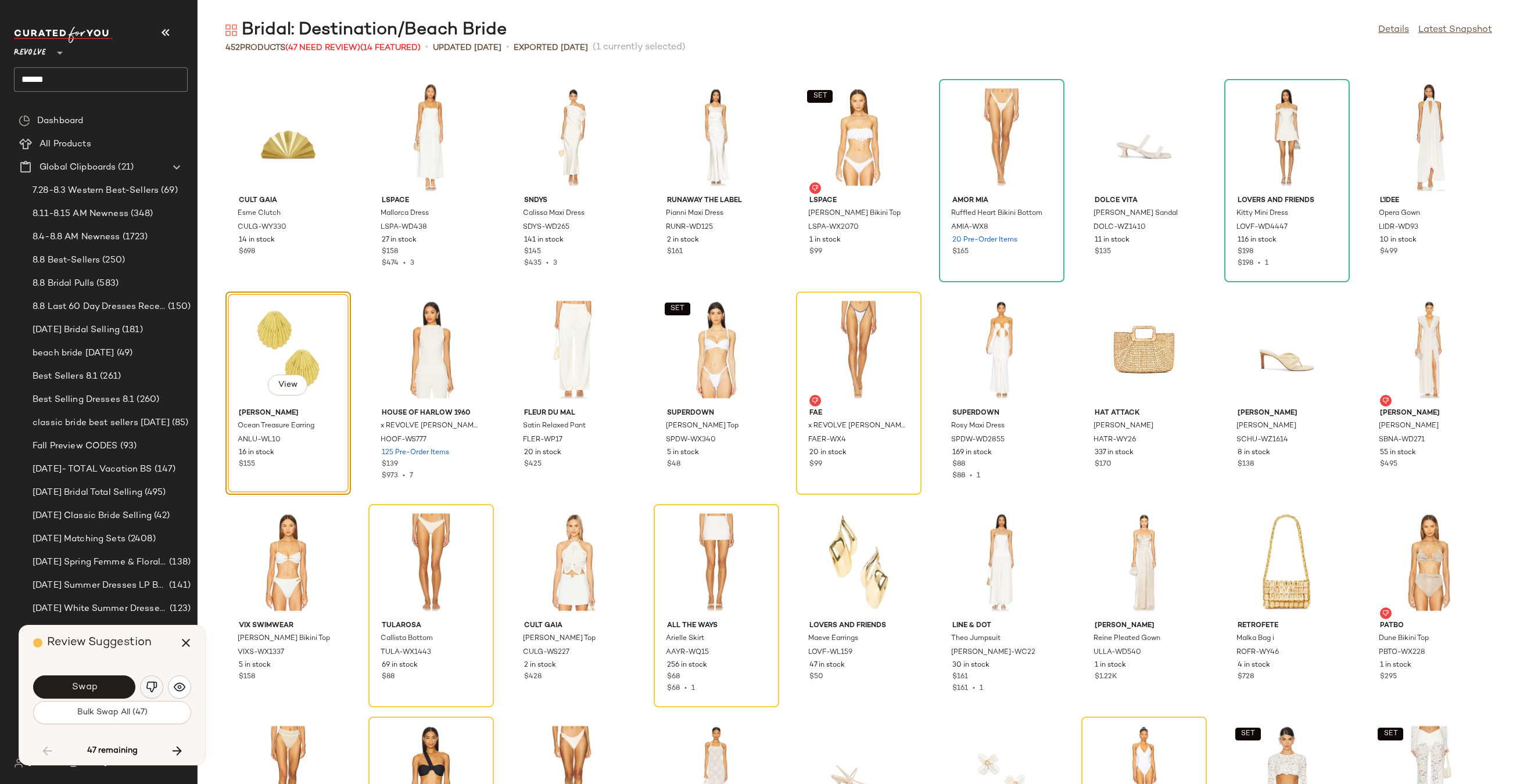
click at [151, 687] on img "button" at bounding box center [152, 686] width 12 height 12
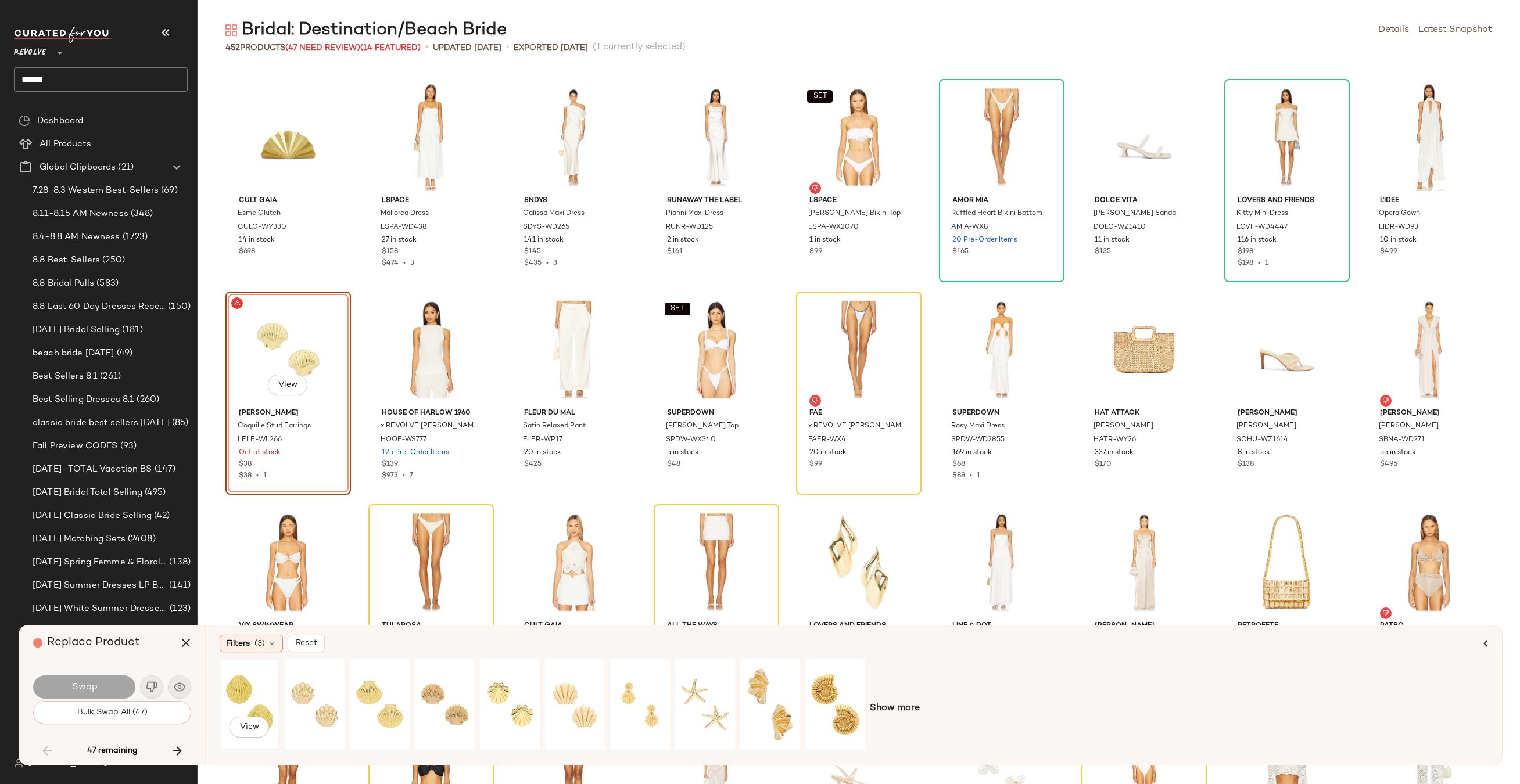
click at [239, 685] on div "View" at bounding box center [249, 704] width 52 height 82
click at [114, 681] on button "Swap" at bounding box center [84, 686] width 103 height 23
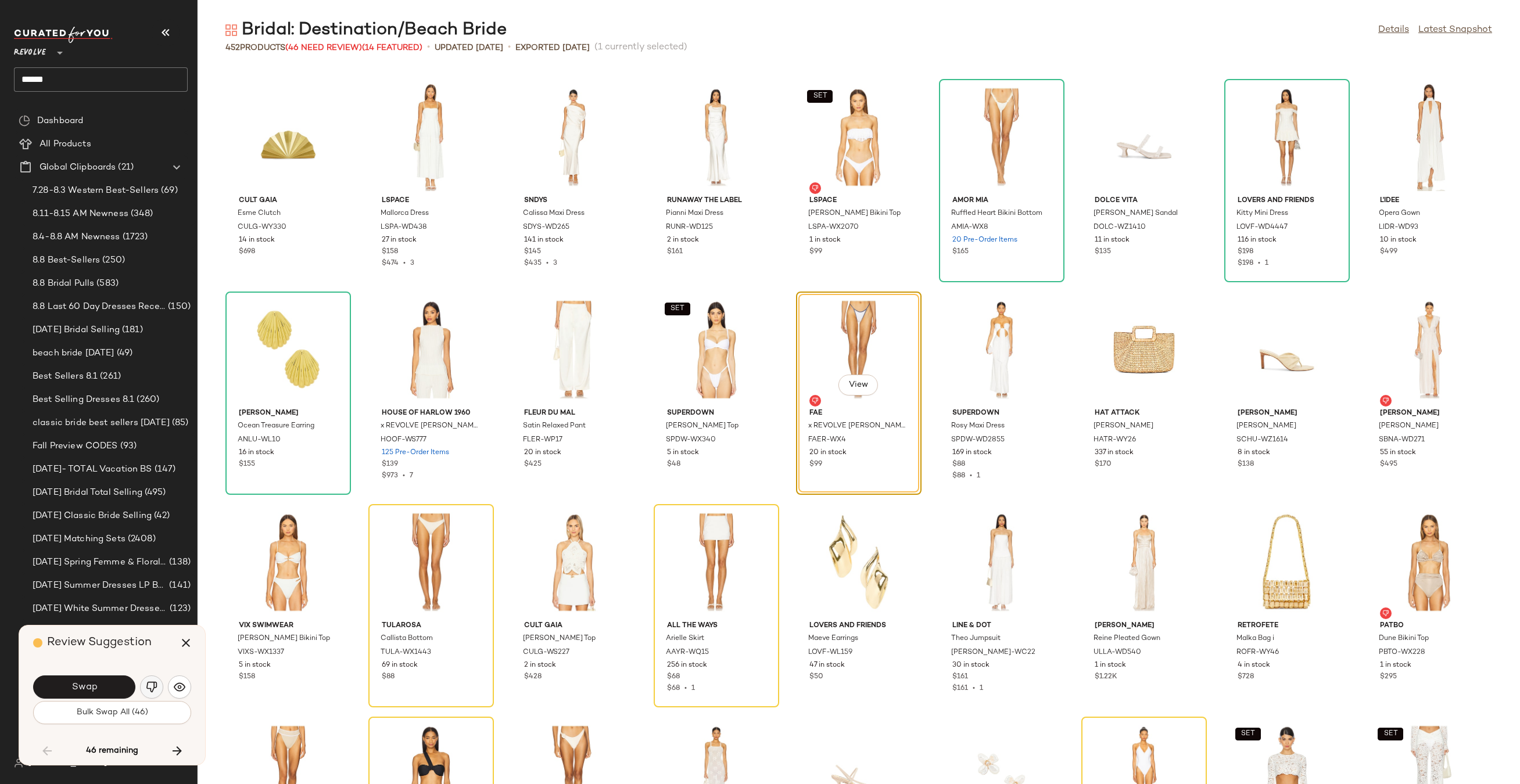
click at [151, 689] on img "button" at bounding box center [152, 686] width 12 height 12
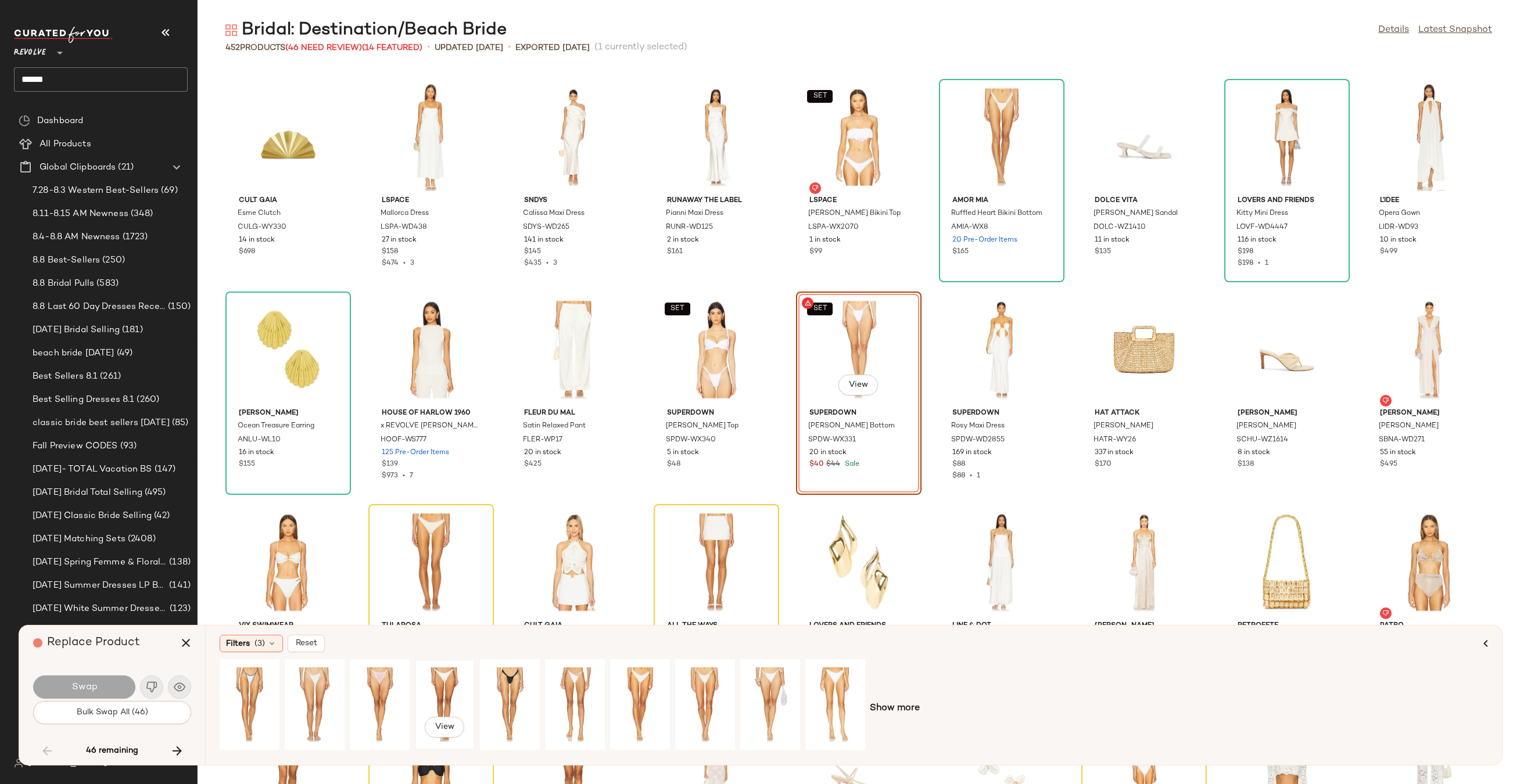
click at [448, 684] on div "View" at bounding box center [444, 704] width 52 height 82
click at [706, 688] on div "View" at bounding box center [705, 704] width 52 height 82
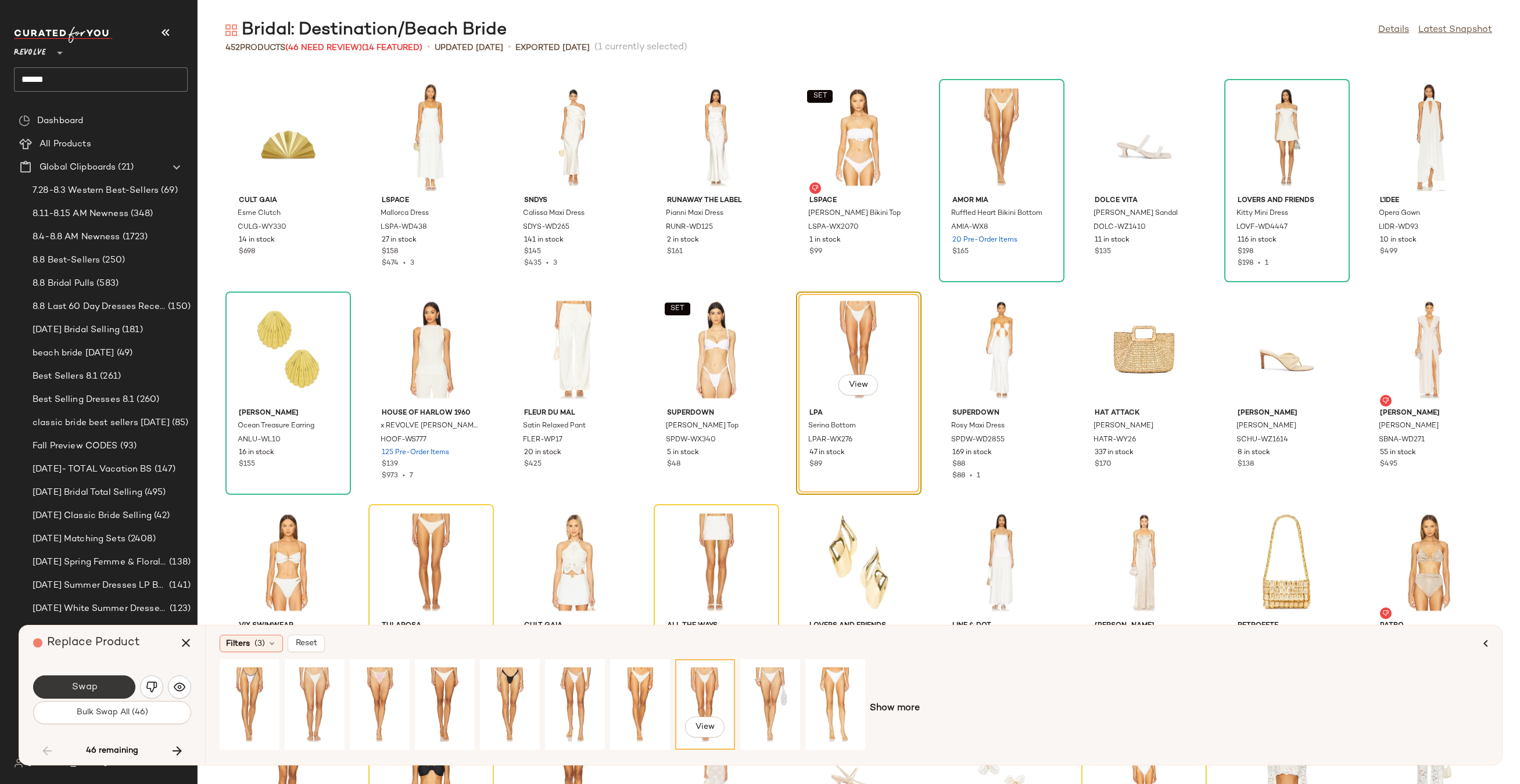
click at [103, 693] on button "Swap" at bounding box center [84, 686] width 103 height 23
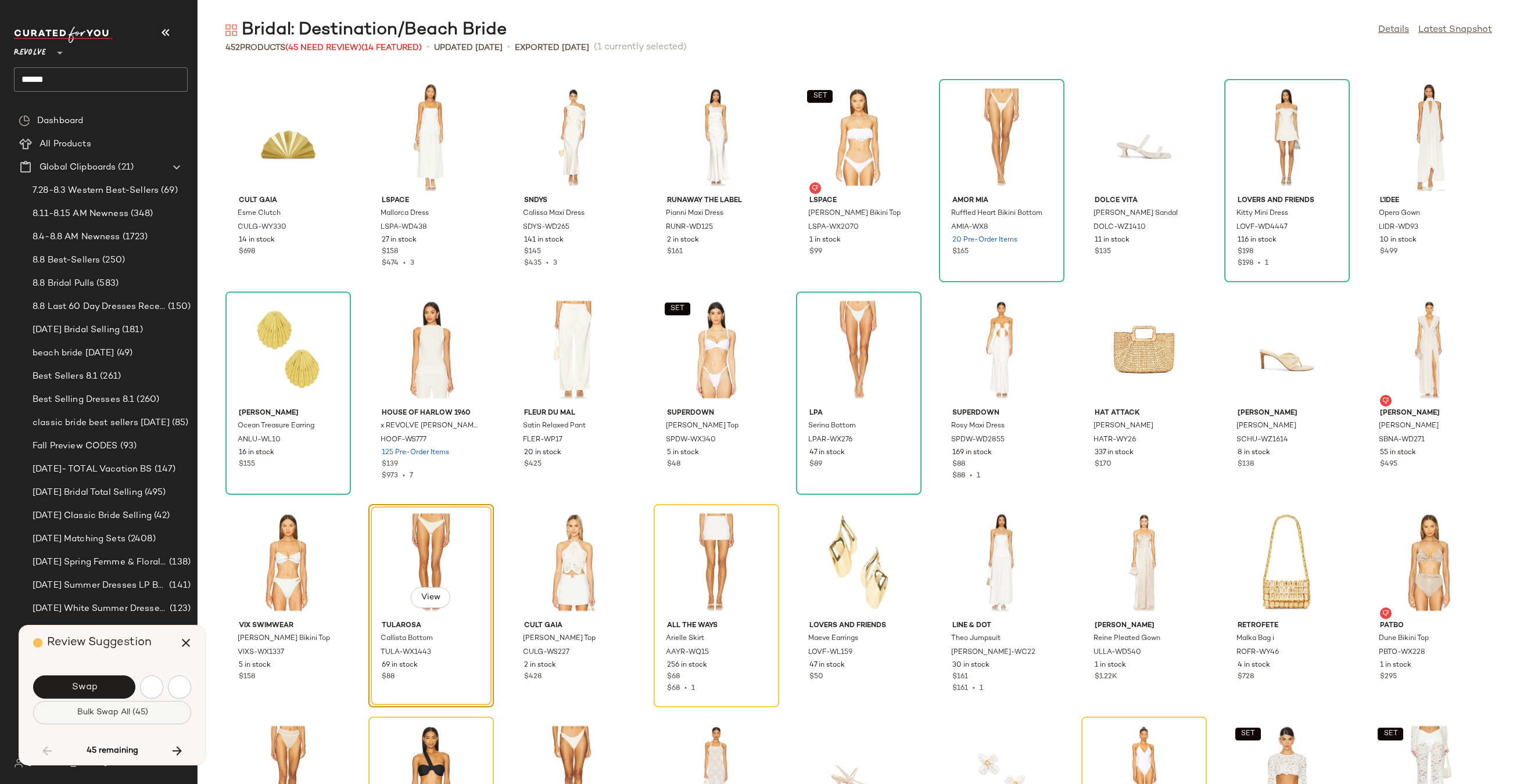
scroll to position [4462, 0]
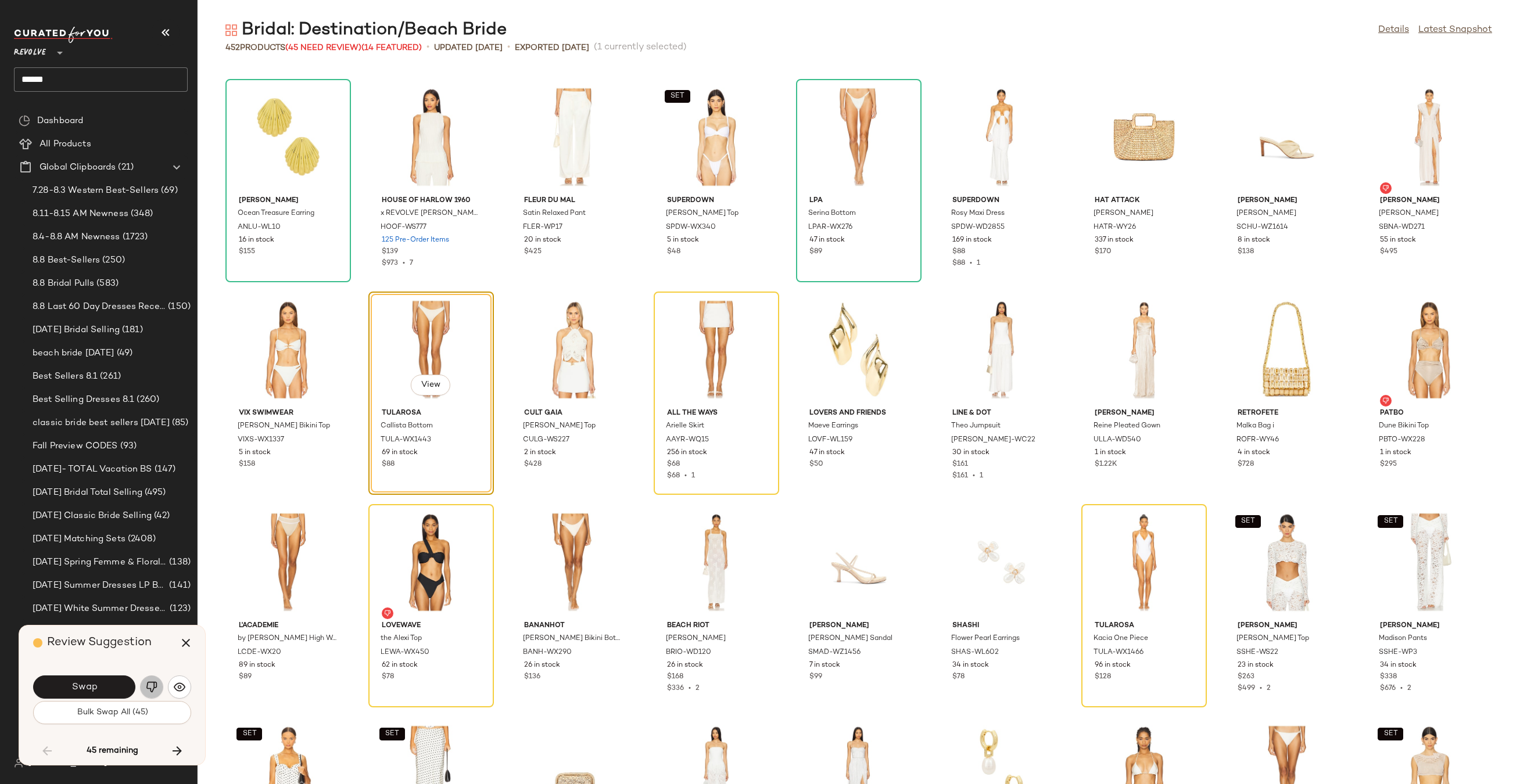
click at [155, 685] on img "button" at bounding box center [152, 686] width 12 height 12
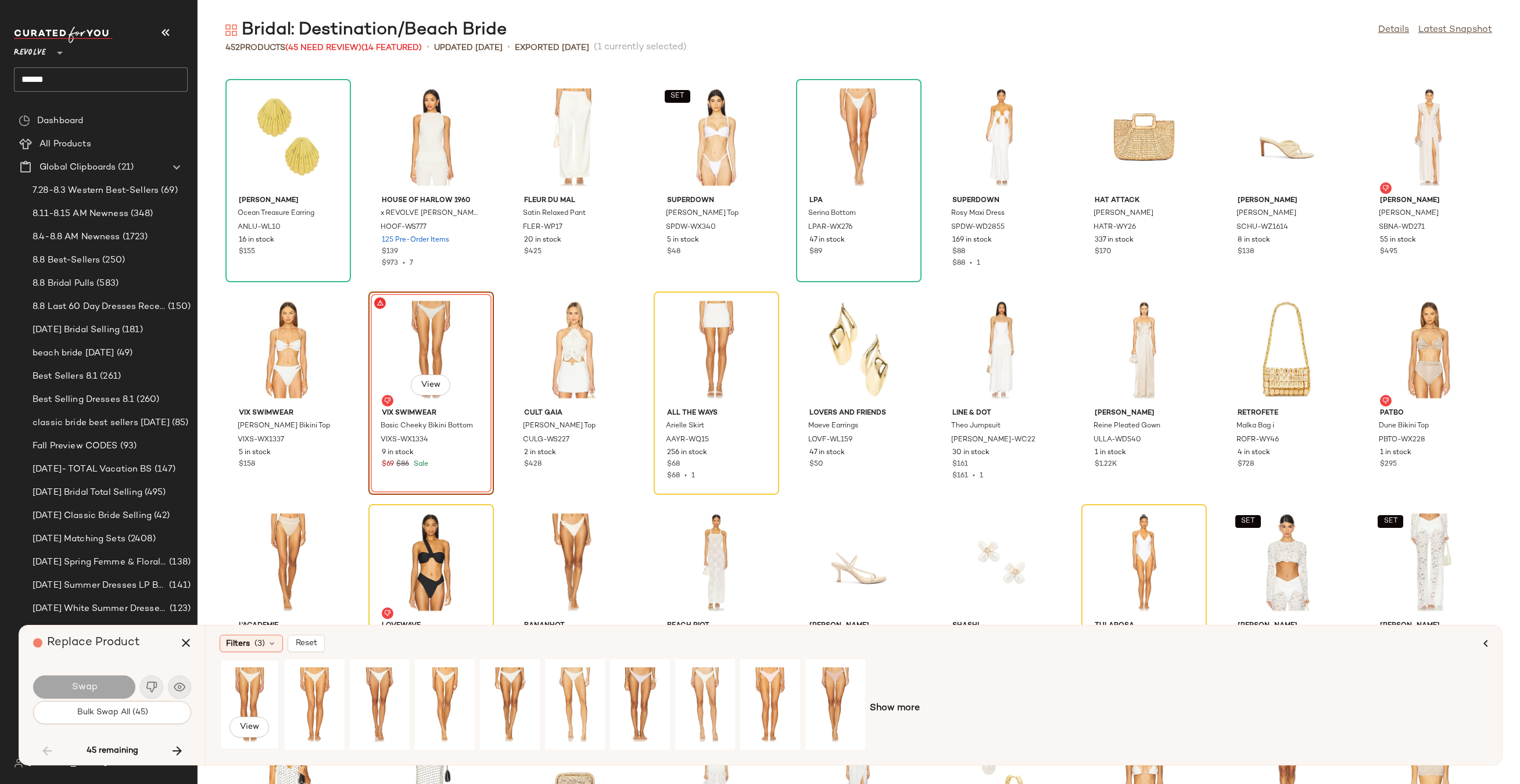
click at [252, 686] on div "View" at bounding box center [249, 704] width 52 height 82
click at [65, 687] on button "Swap" at bounding box center [84, 686] width 103 height 23
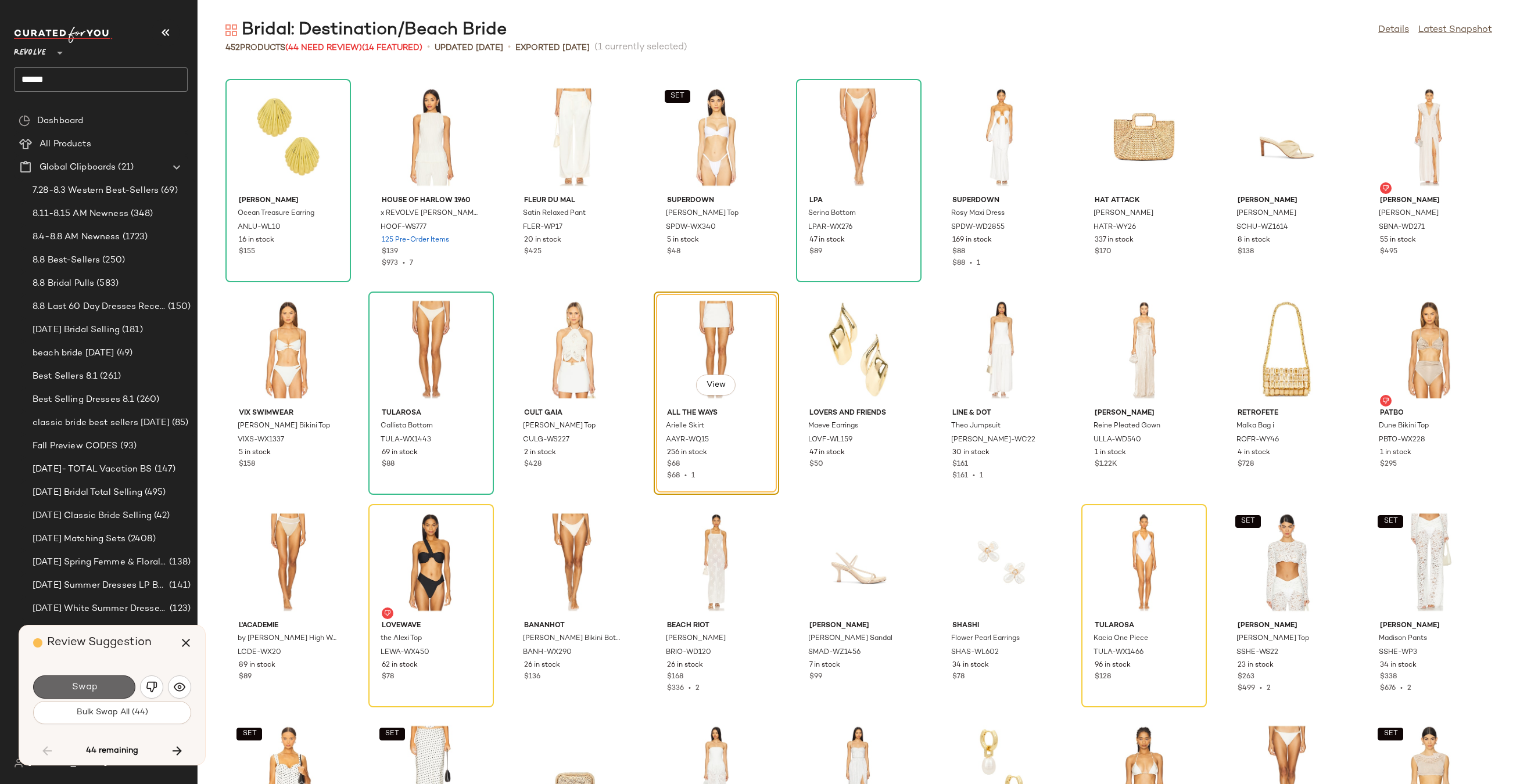
click at [90, 681] on span "Swap" at bounding box center [84, 687] width 26 height 11
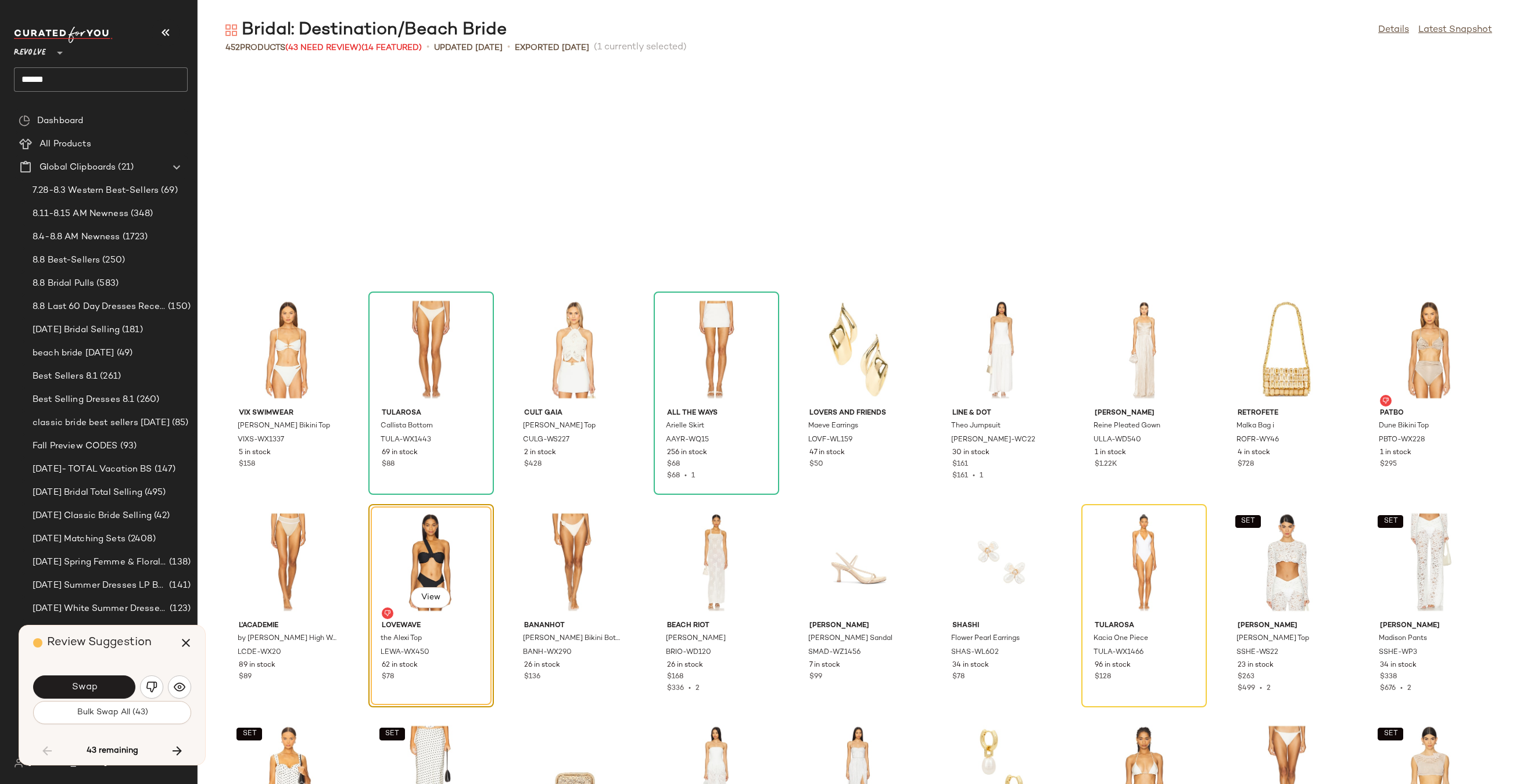
scroll to position [4674, 0]
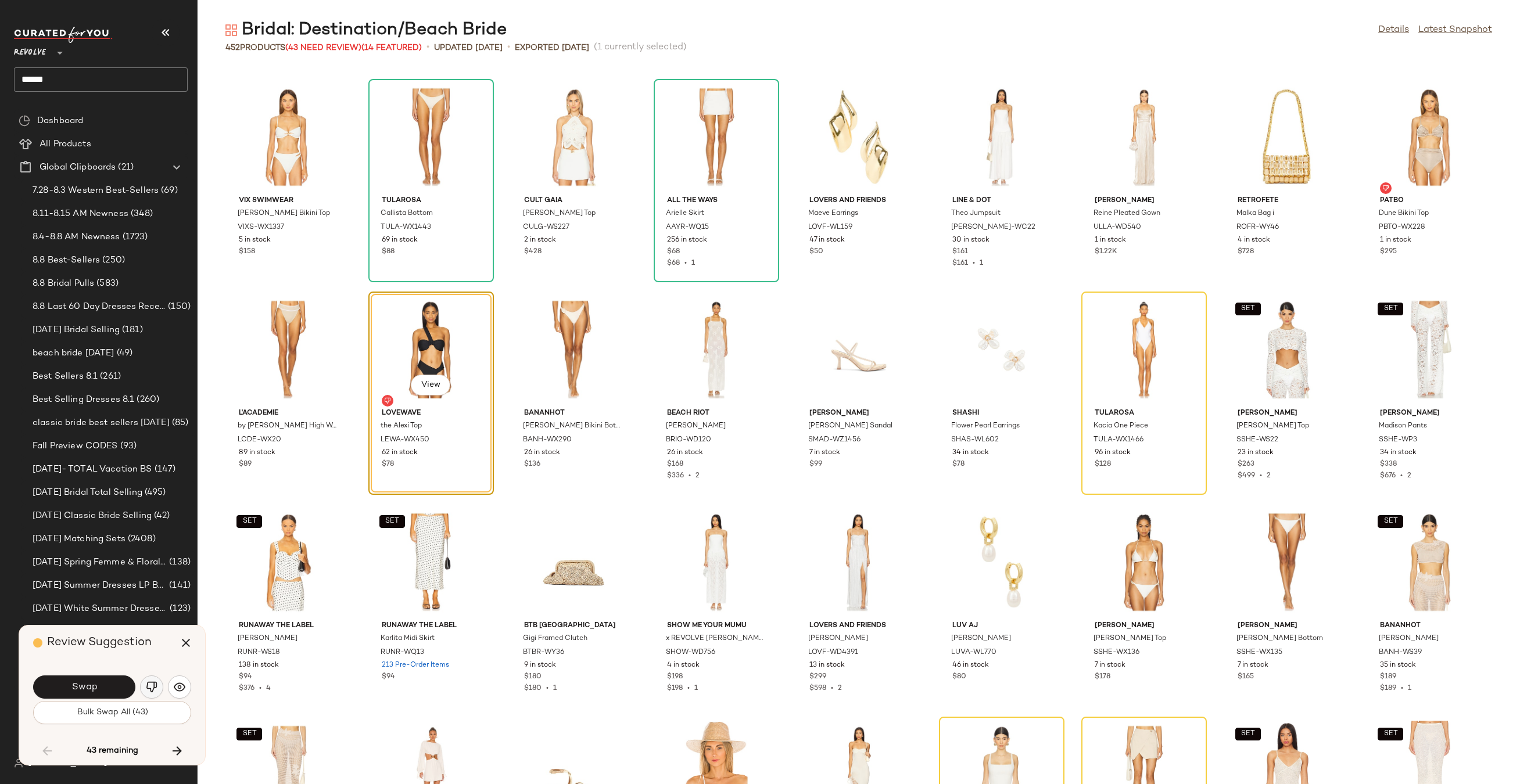
click at [149, 687] on img "button" at bounding box center [152, 686] width 12 height 12
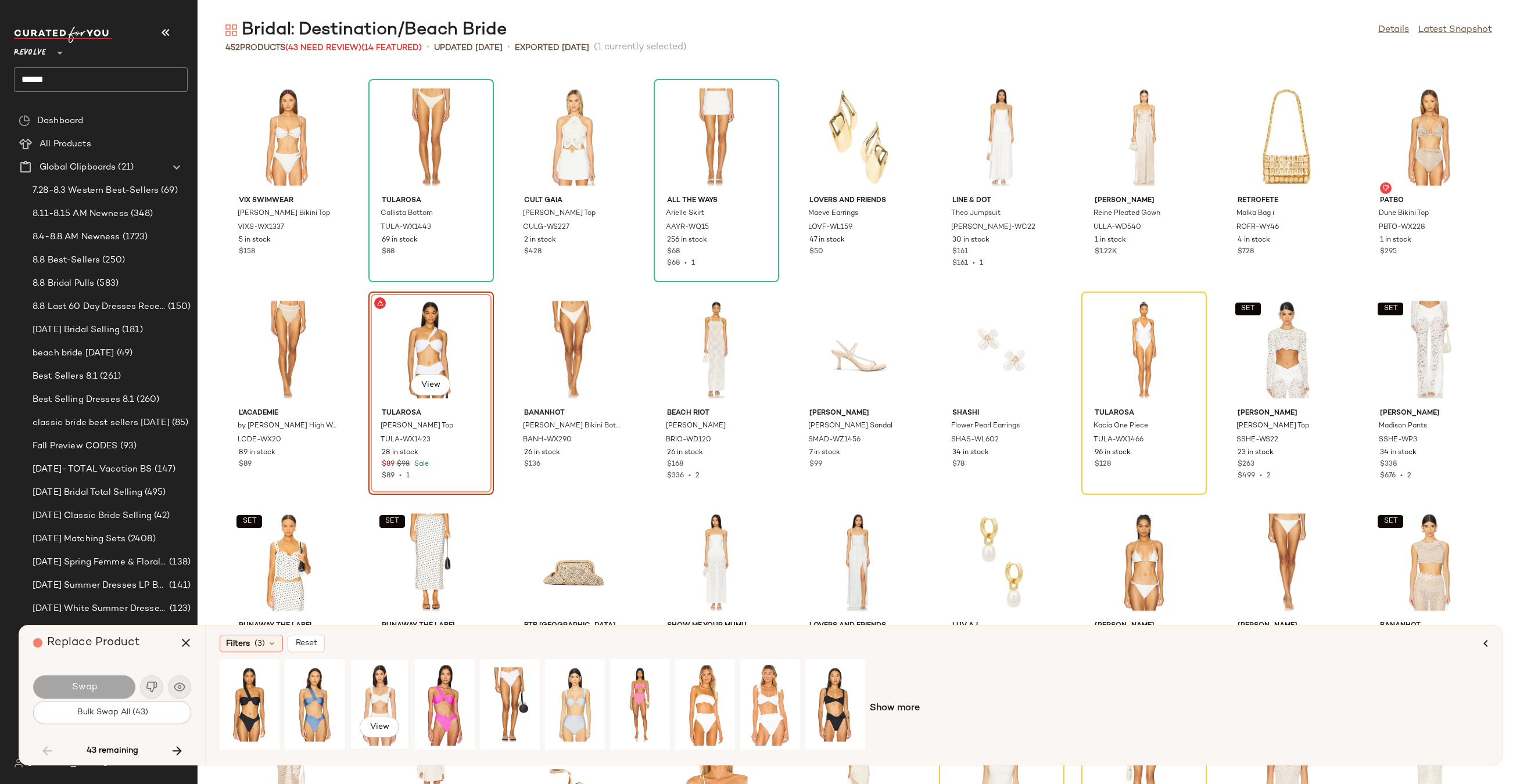
click at [369, 687] on div "View" at bounding box center [380, 704] width 52 height 82
click at [99, 682] on button "Swap" at bounding box center [84, 686] width 103 height 23
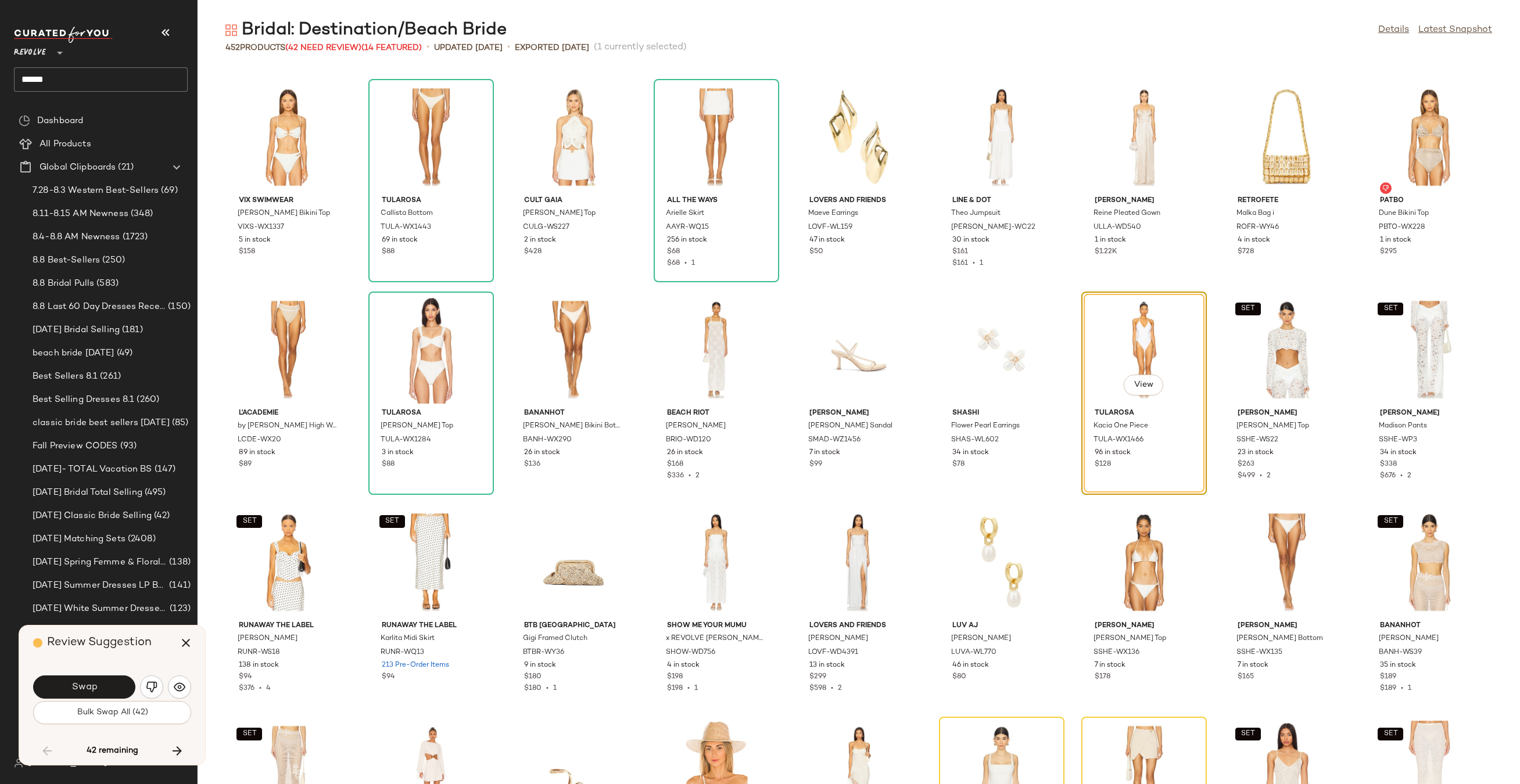
click at [99, 682] on button "Swap" at bounding box center [84, 686] width 103 height 23
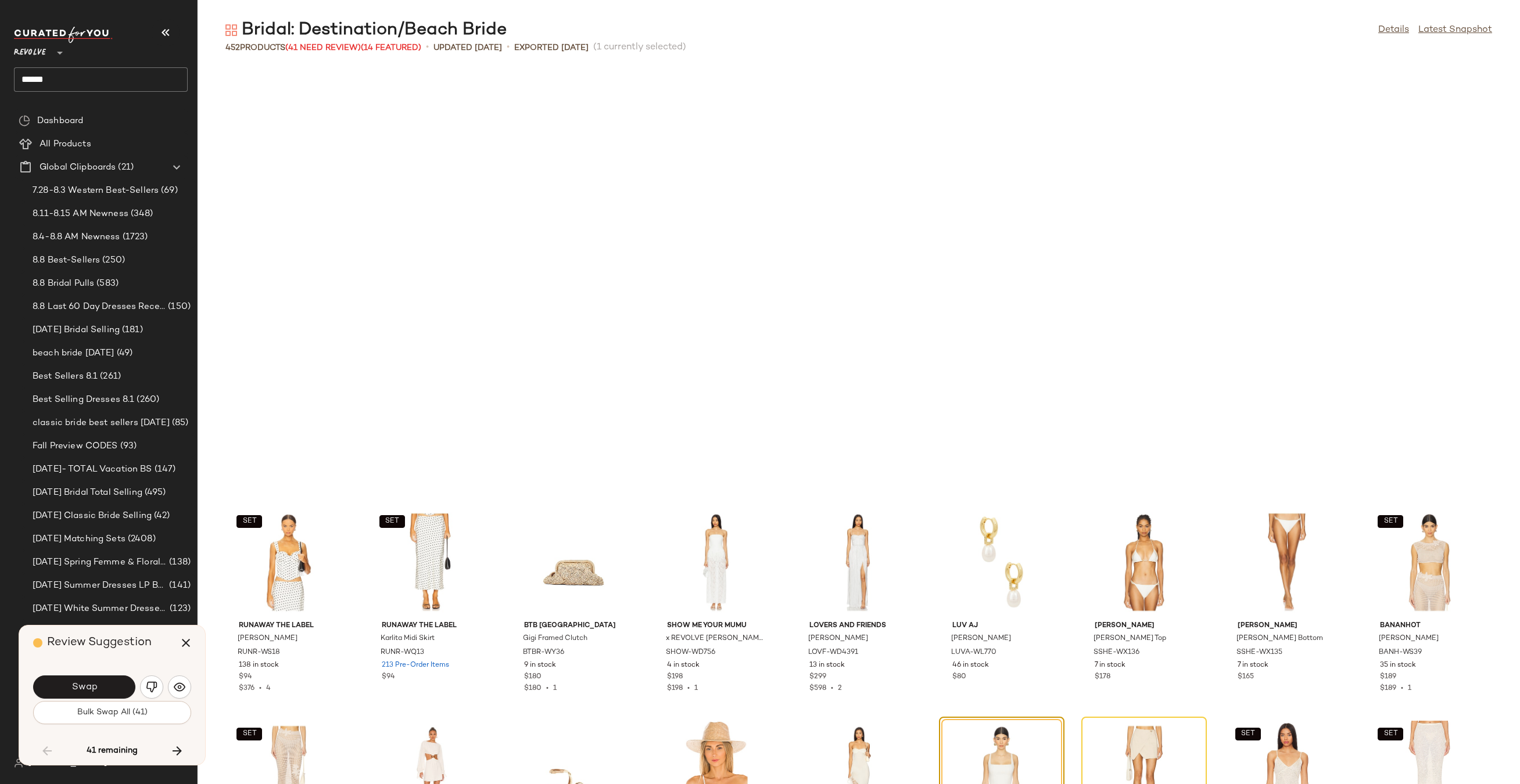
scroll to position [5099, 0]
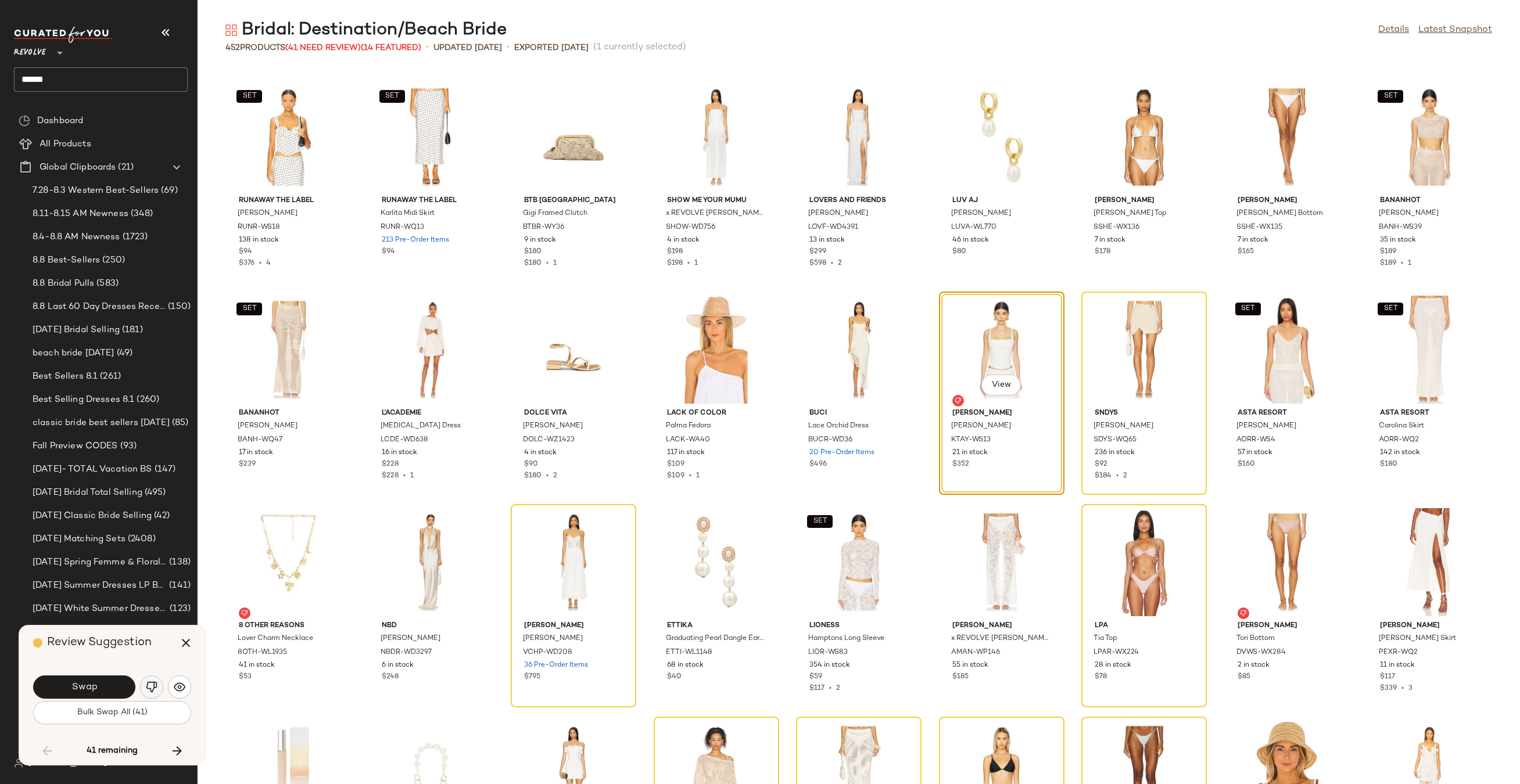
click at [155, 683] on img "button" at bounding box center [152, 686] width 12 height 12
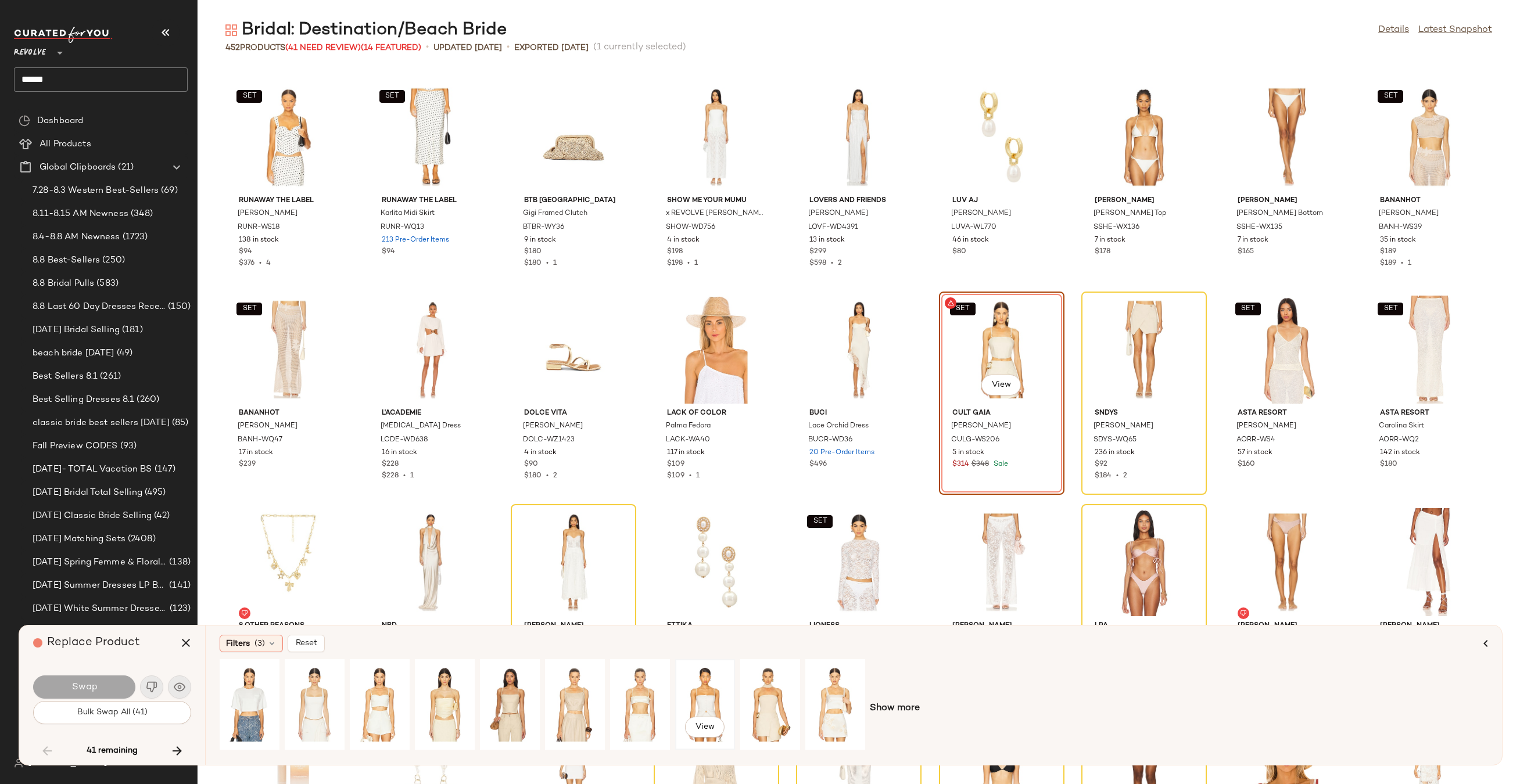
click at [696, 695] on div "View" at bounding box center [705, 704] width 52 height 82
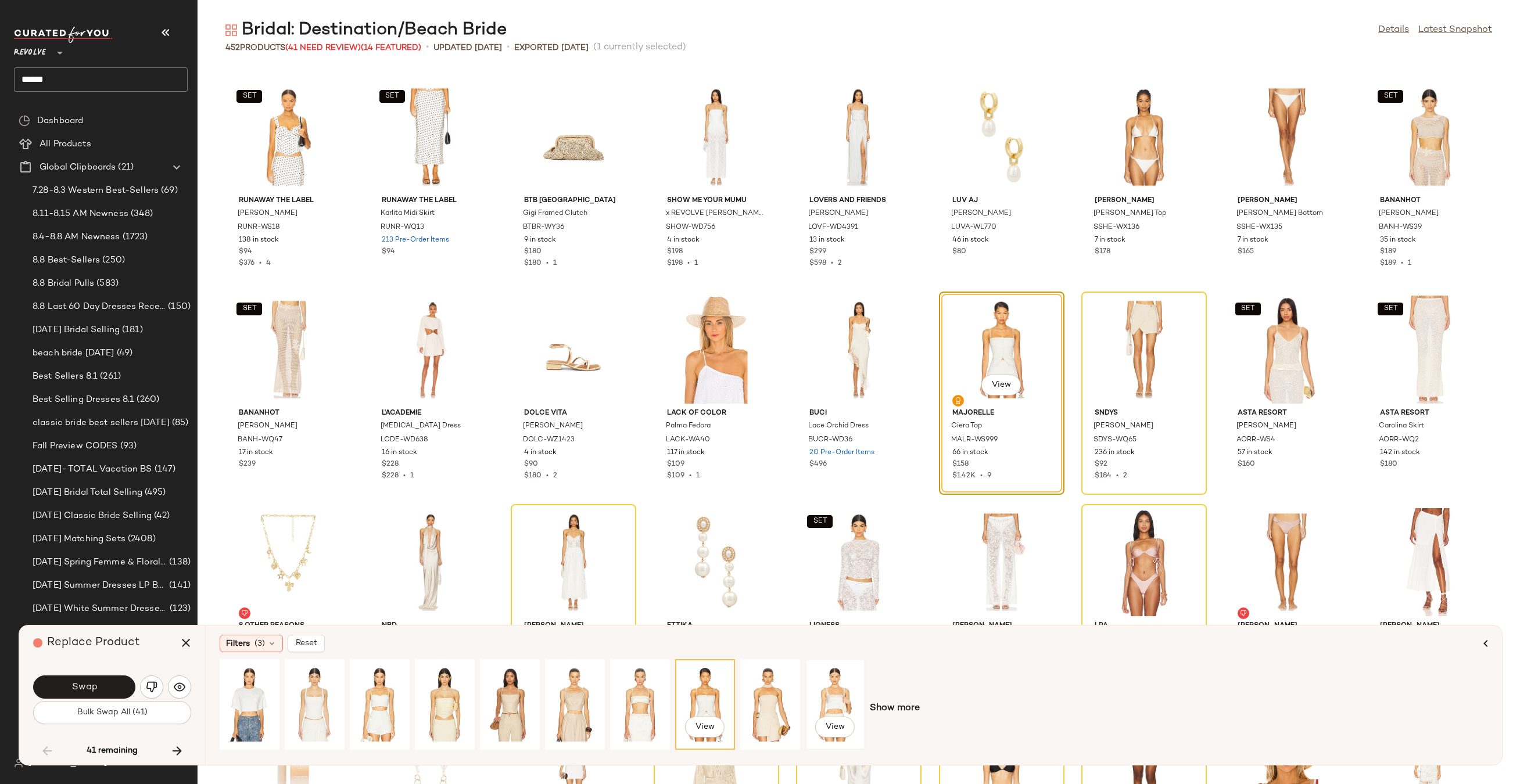
click at [842, 691] on div "View" at bounding box center [835, 704] width 52 height 82
click at [109, 681] on button "Swap" at bounding box center [84, 686] width 103 height 23
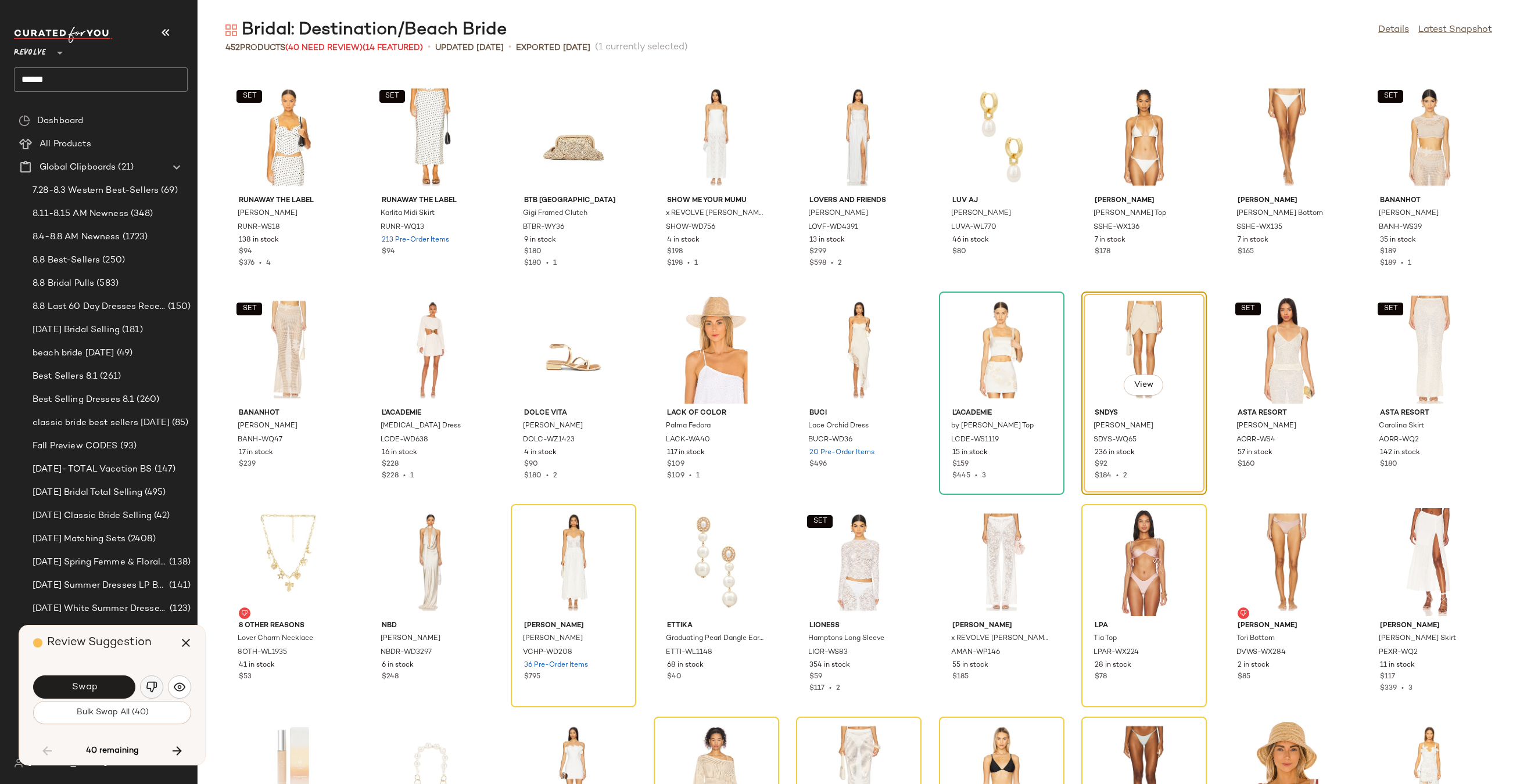
click at [155, 685] on img "button" at bounding box center [152, 686] width 12 height 12
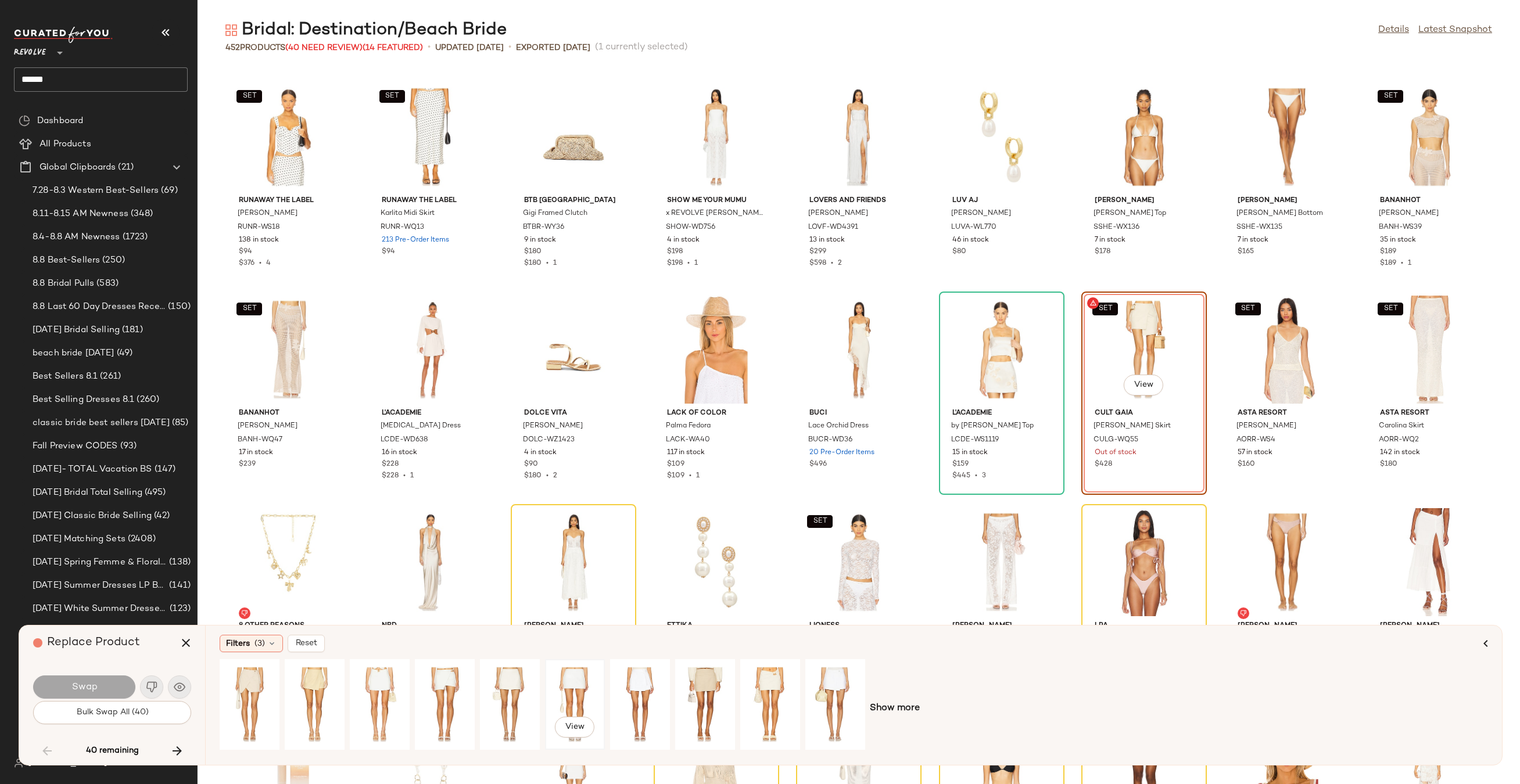
click at [577, 691] on div "View" at bounding box center [575, 704] width 52 height 82
click at [70, 681] on button "Swap" at bounding box center [84, 686] width 103 height 23
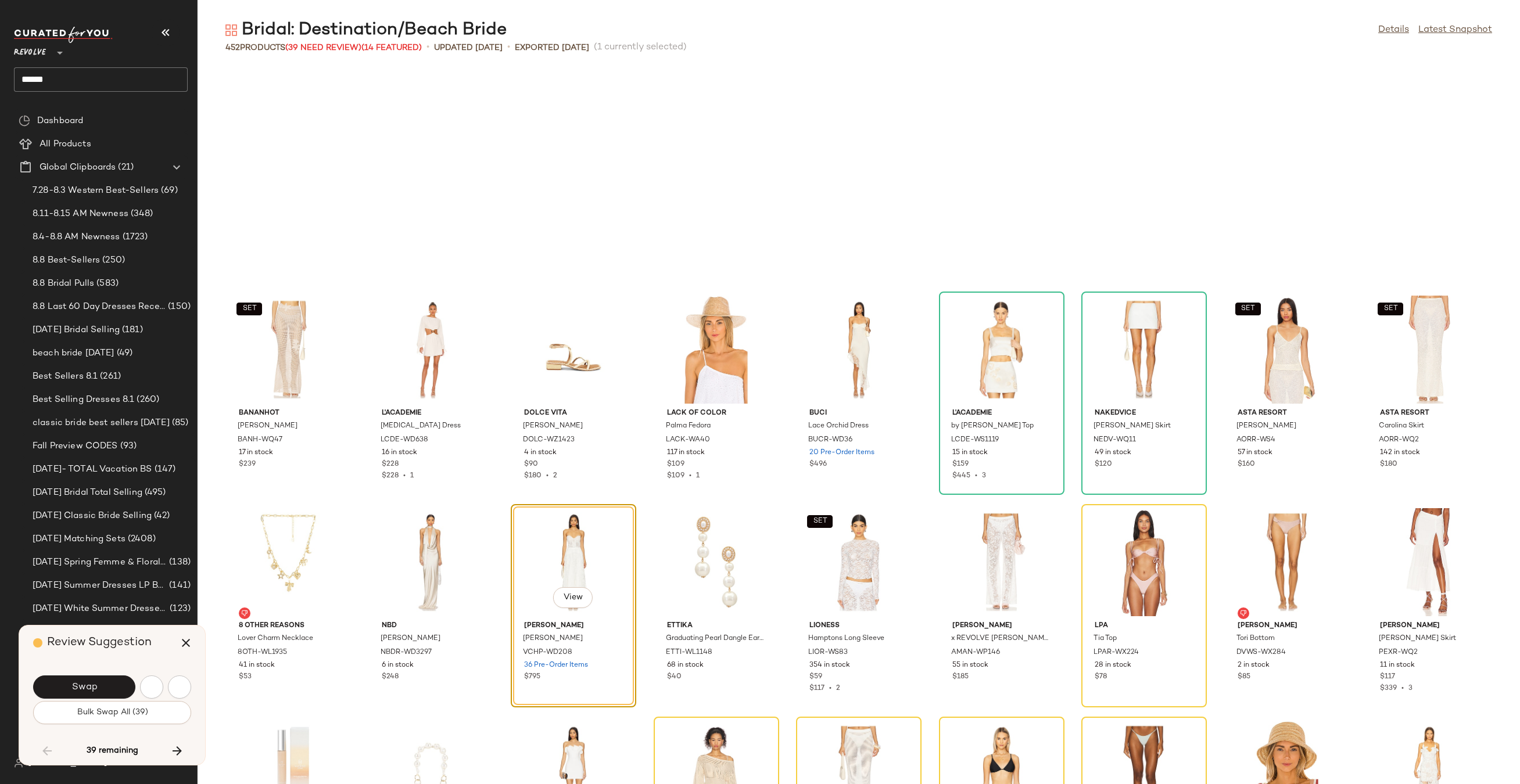
scroll to position [5312, 0]
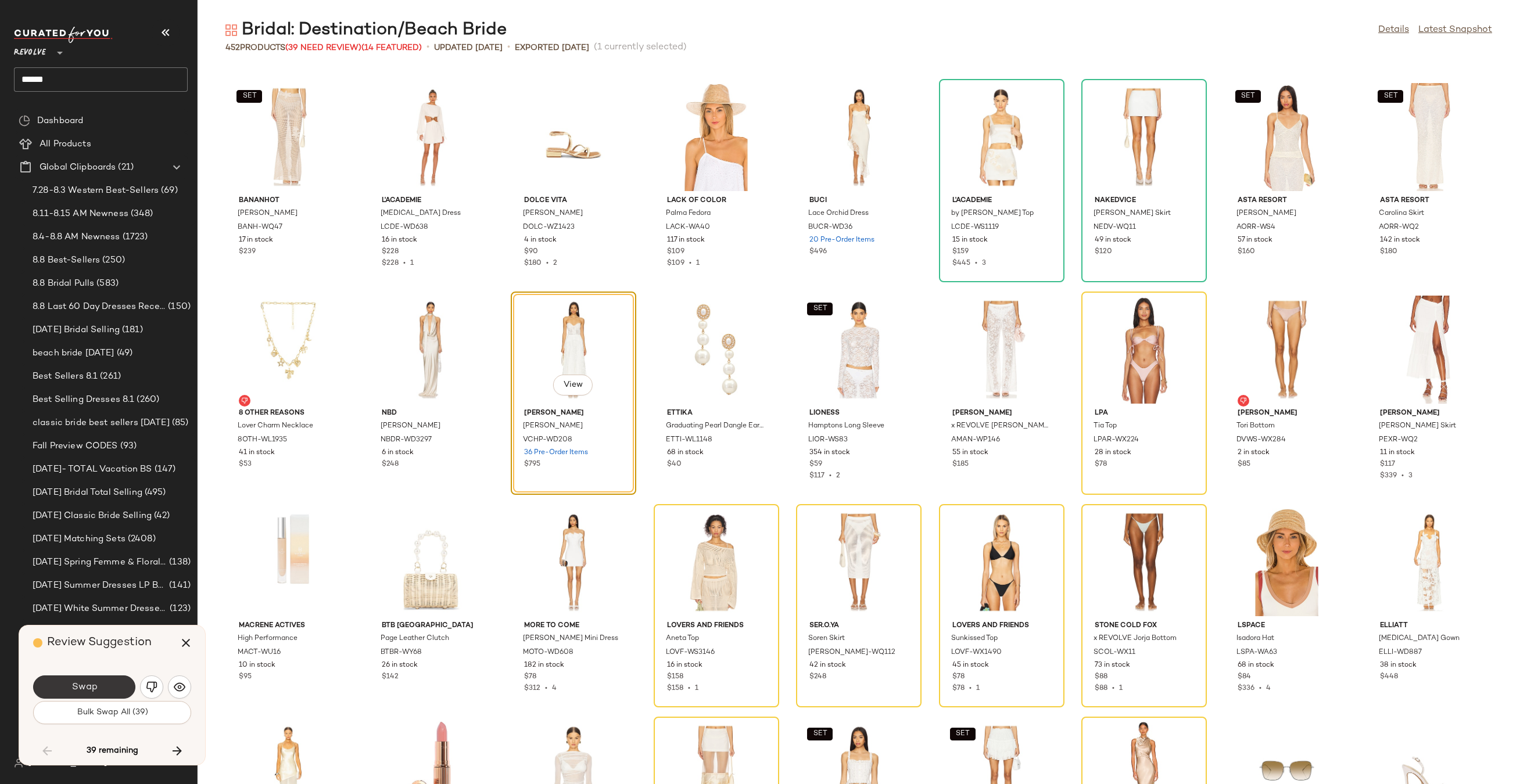
click at [71, 681] on button "Swap" at bounding box center [84, 686] width 103 height 23
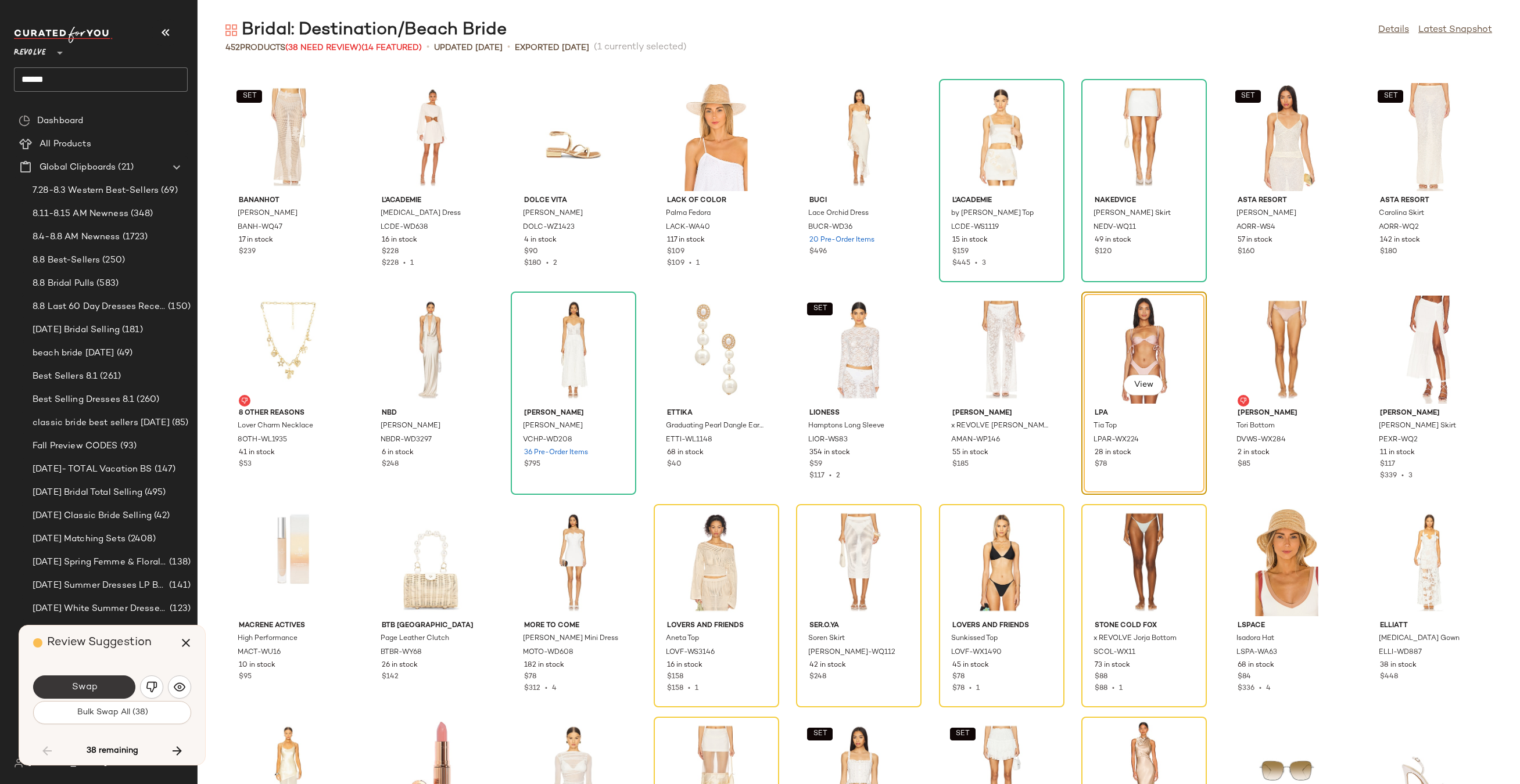
click at [101, 687] on button "Swap" at bounding box center [84, 686] width 103 height 23
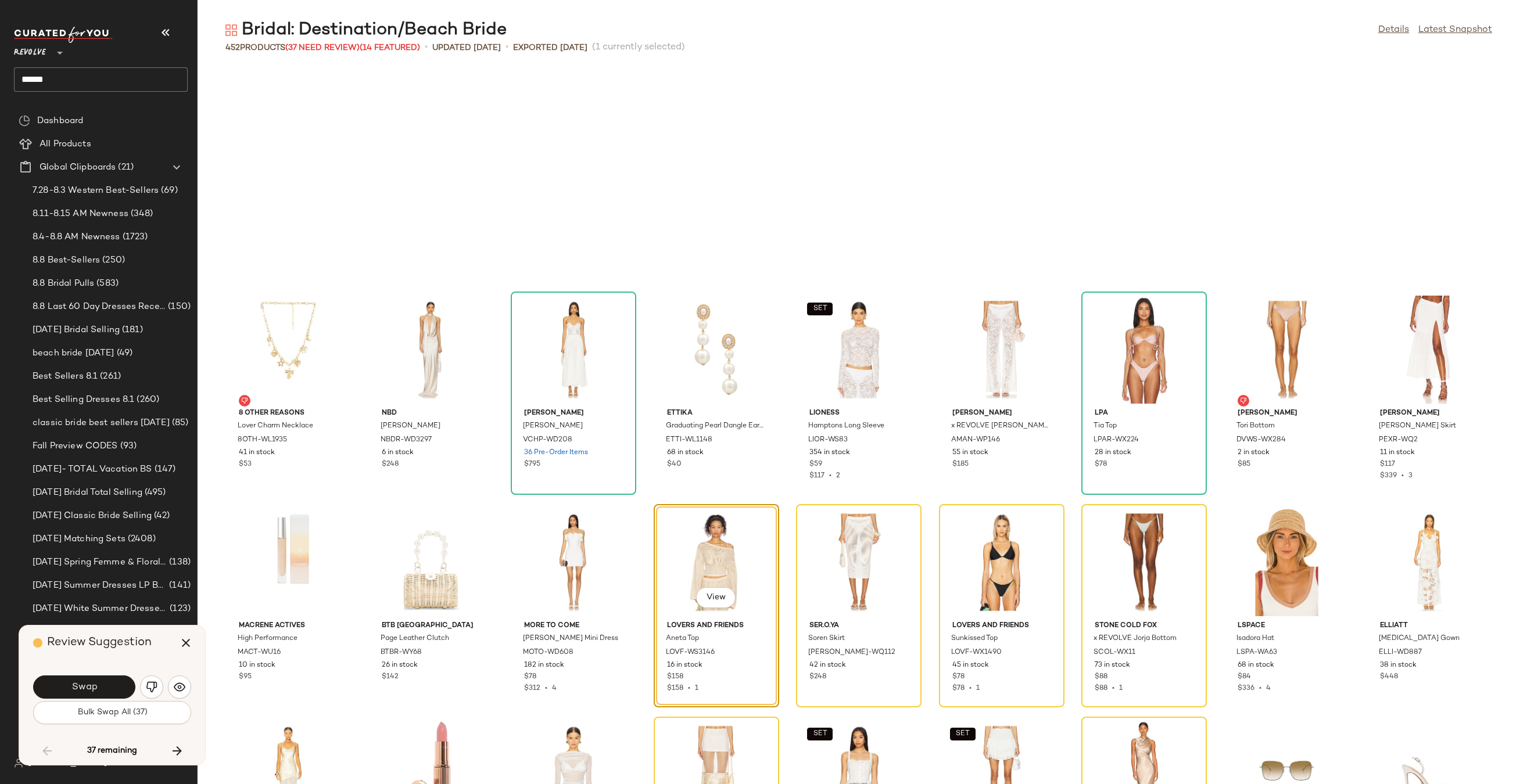
scroll to position [5524, 0]
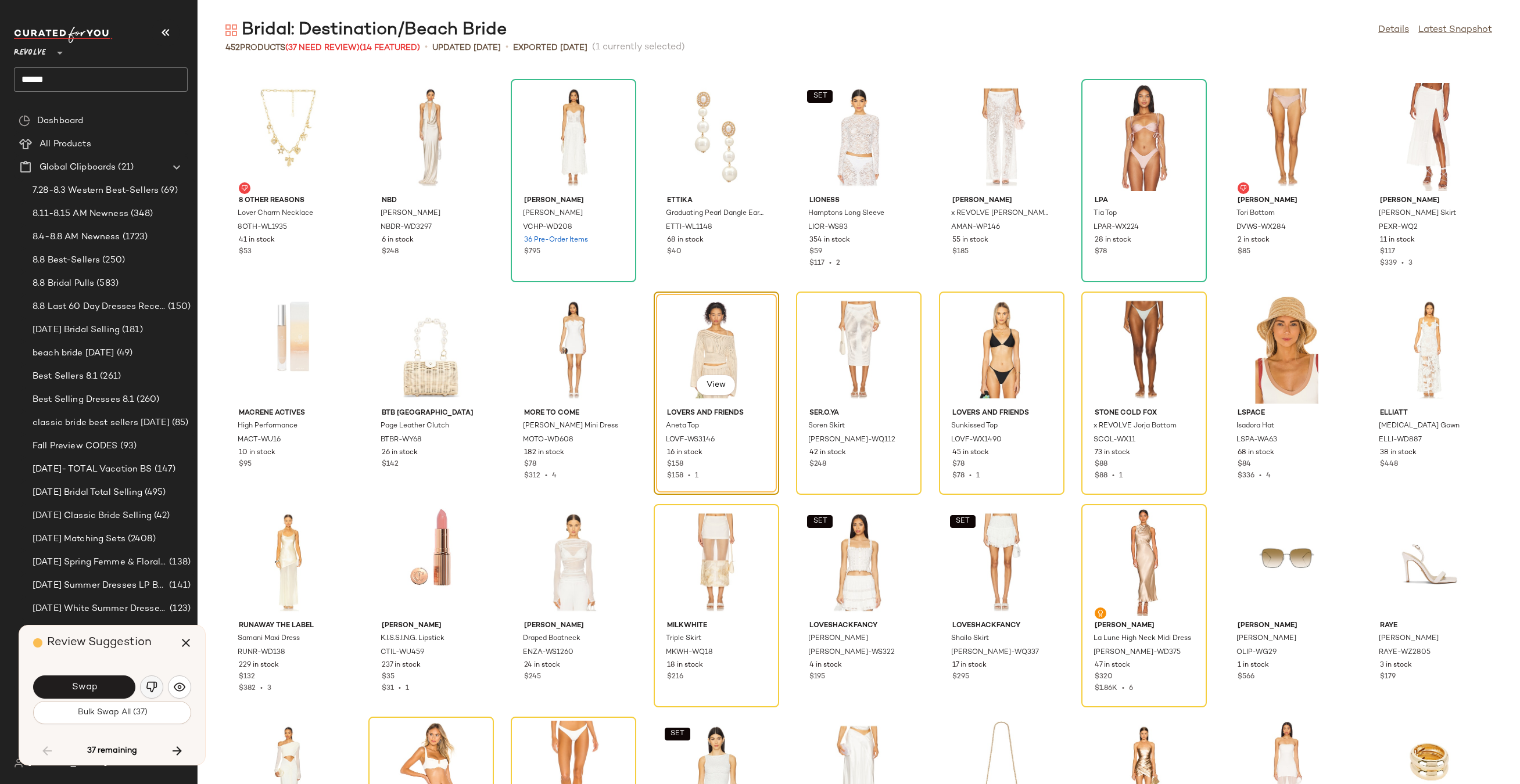
click at [149, 689] on img "button" at bounding box center [152, 686] width 12 height 12
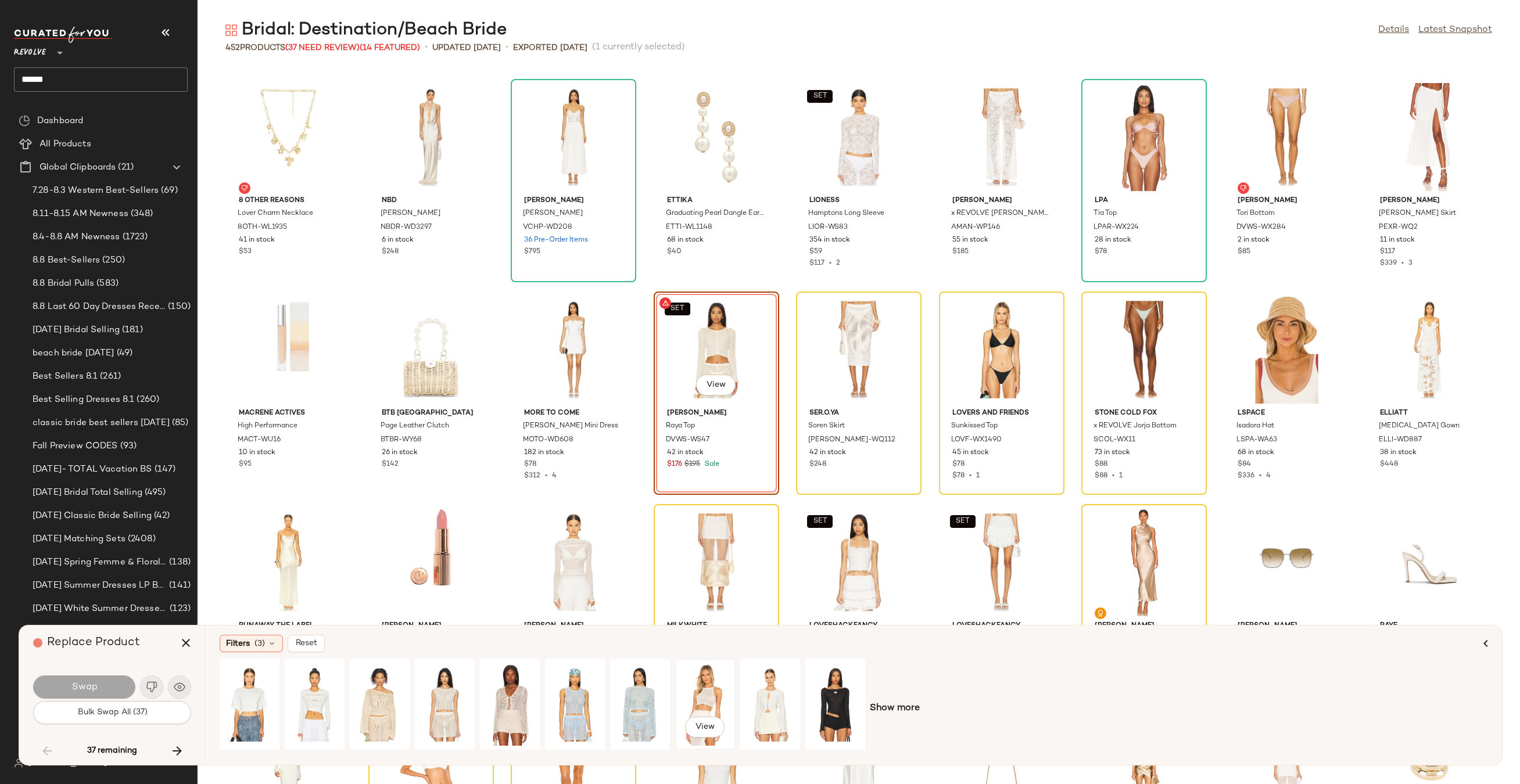
click at [701, 677] on div "View" at bounding box center [705, 704] width 52 height 82
click at [96, 682] on span "Swap" at bounding box center [84, 687] width 26 height 11
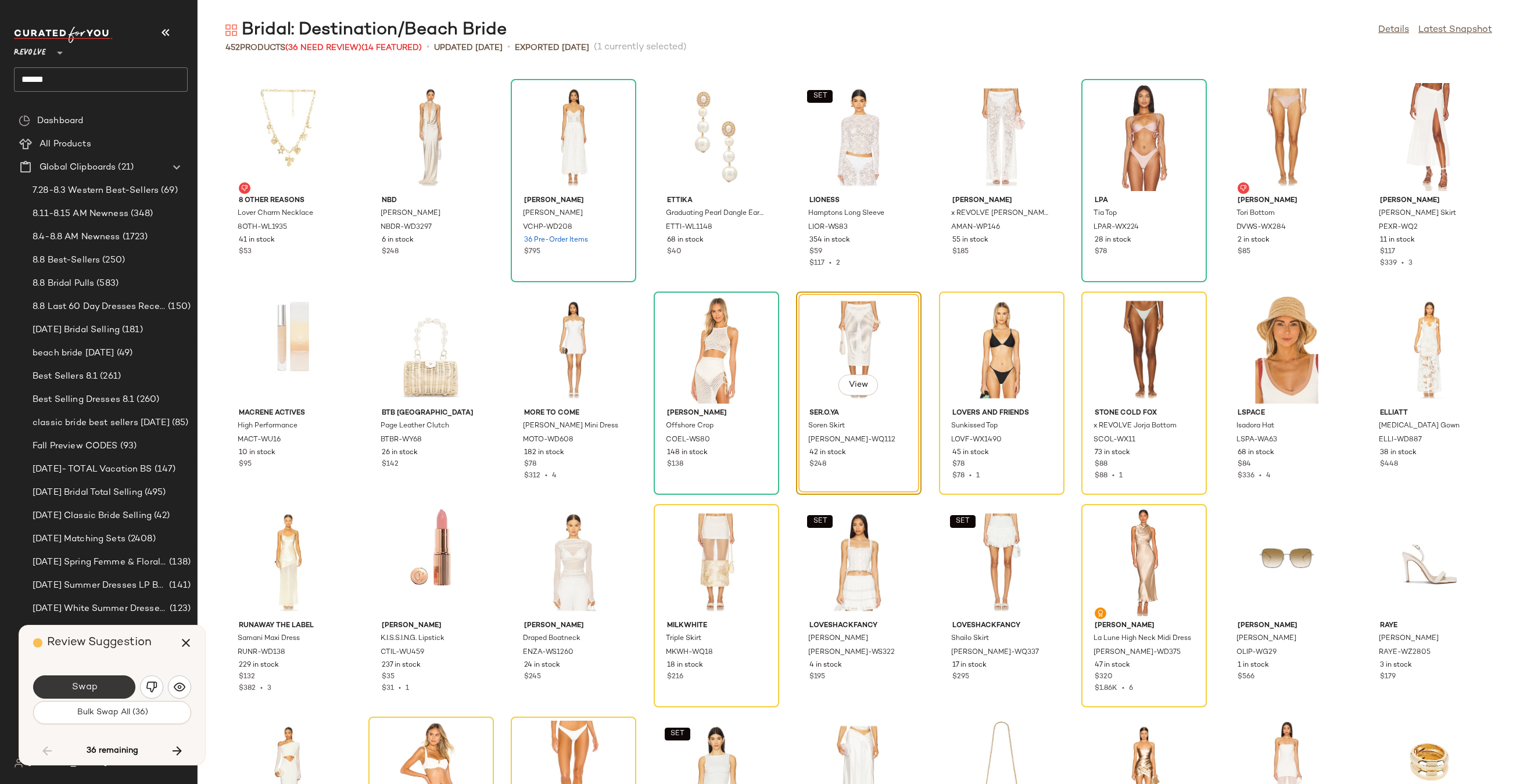
click at [104, 685] on button "Swap" at bounding box center [84, 686] width 103 height 23
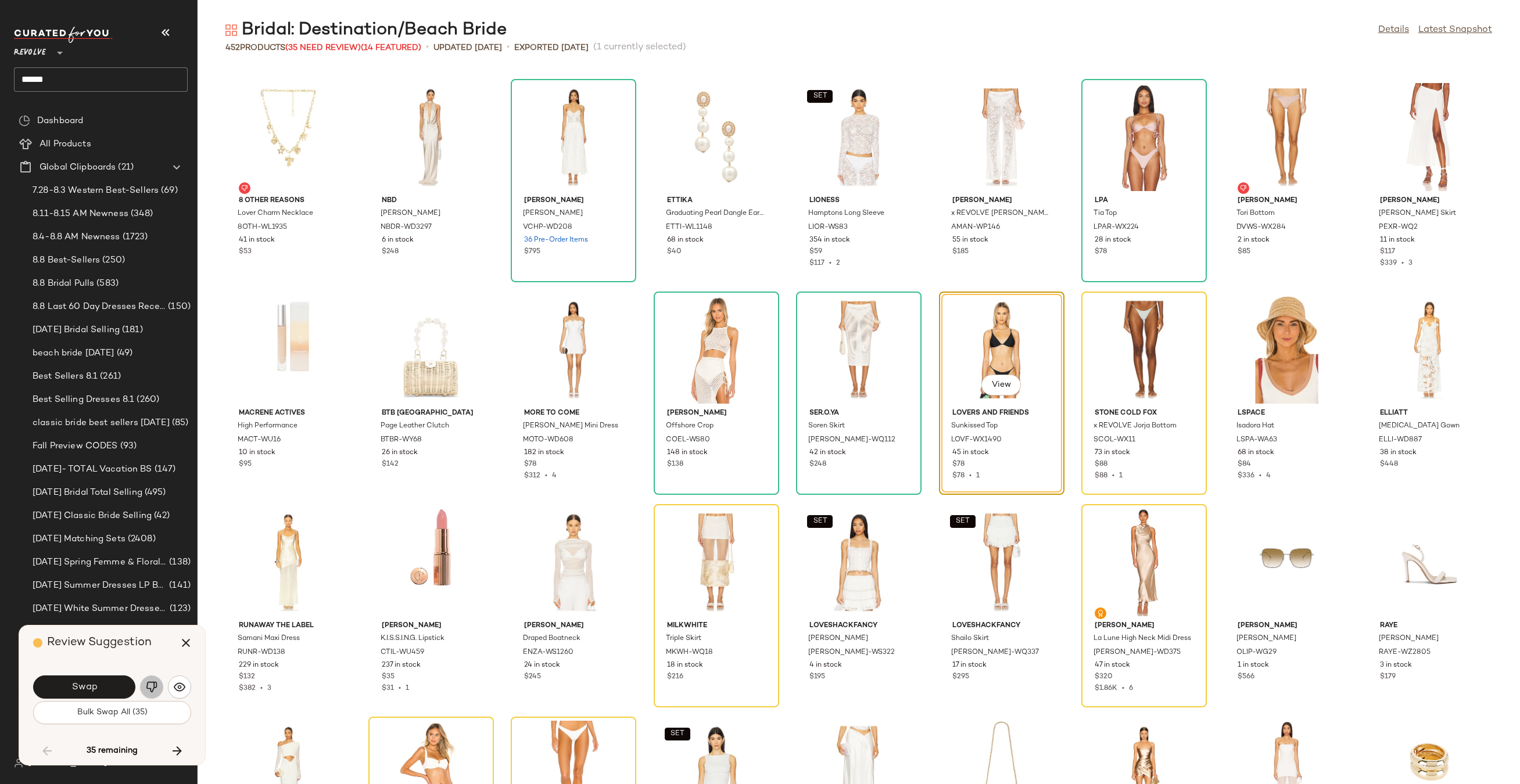
click at [146, 693] on button "button" at bounding box center [152, 686] width 23 height 23
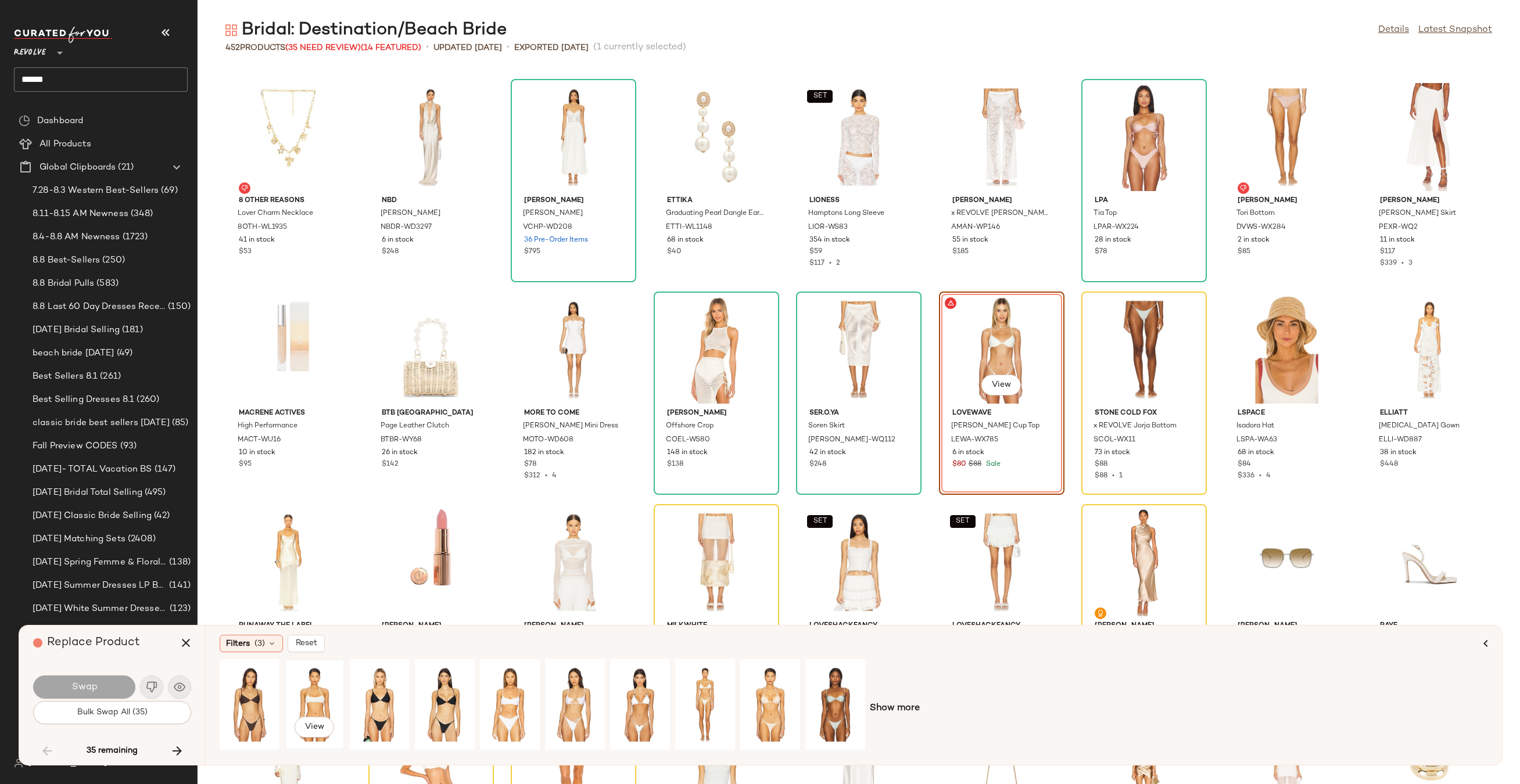
click at [320, 685] on div "View" at bounding box center [314, 704] width 52 height 82
click at [107, 689] on button "Swap" at bounding box center [84, 686] width 103 height 23
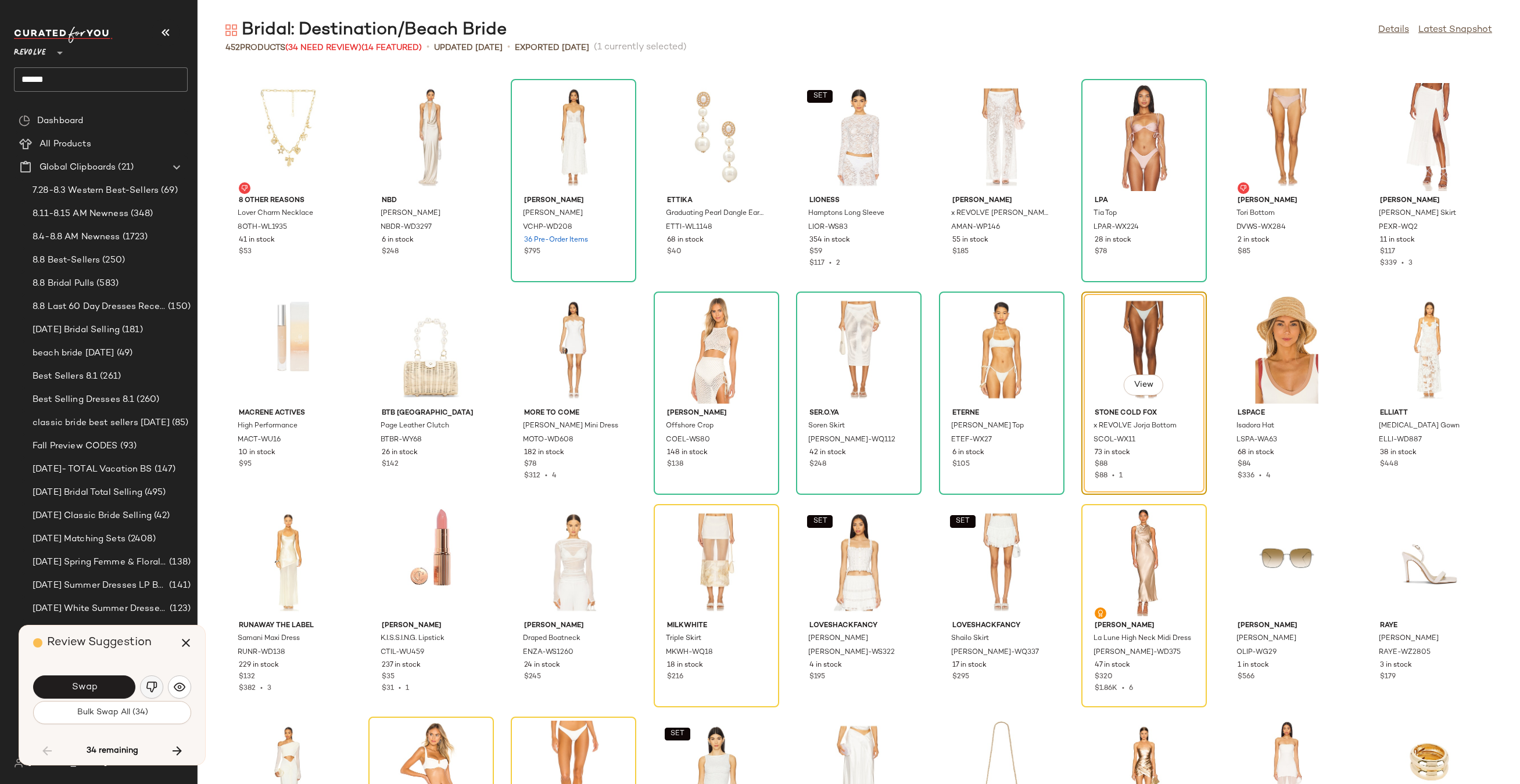
click at [157, 689] on img "button" at bounding box center [152, 686] width 12 height 12
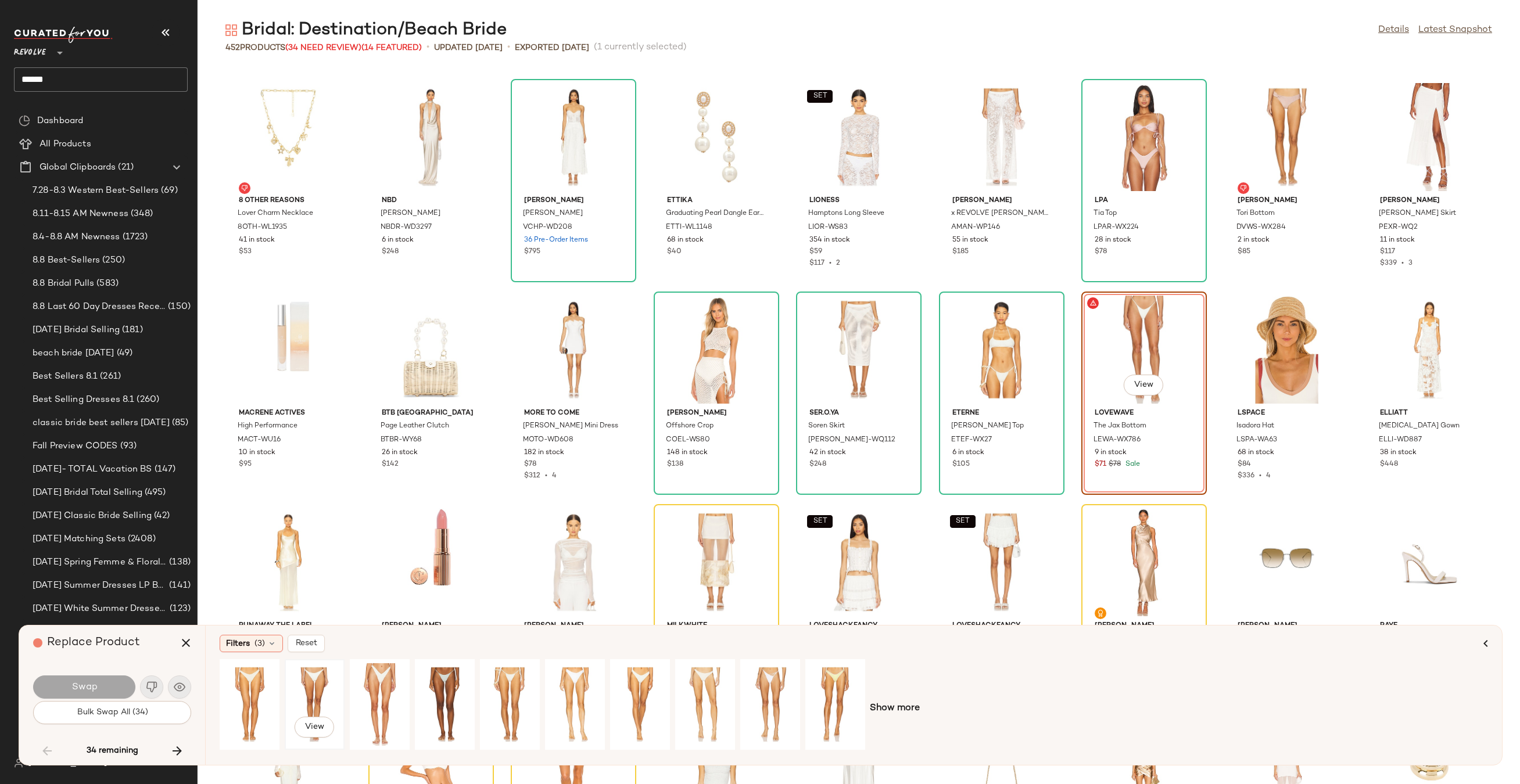
click at [309, 684] on div "View" at bounding box center [314, 704] width 52 height 82
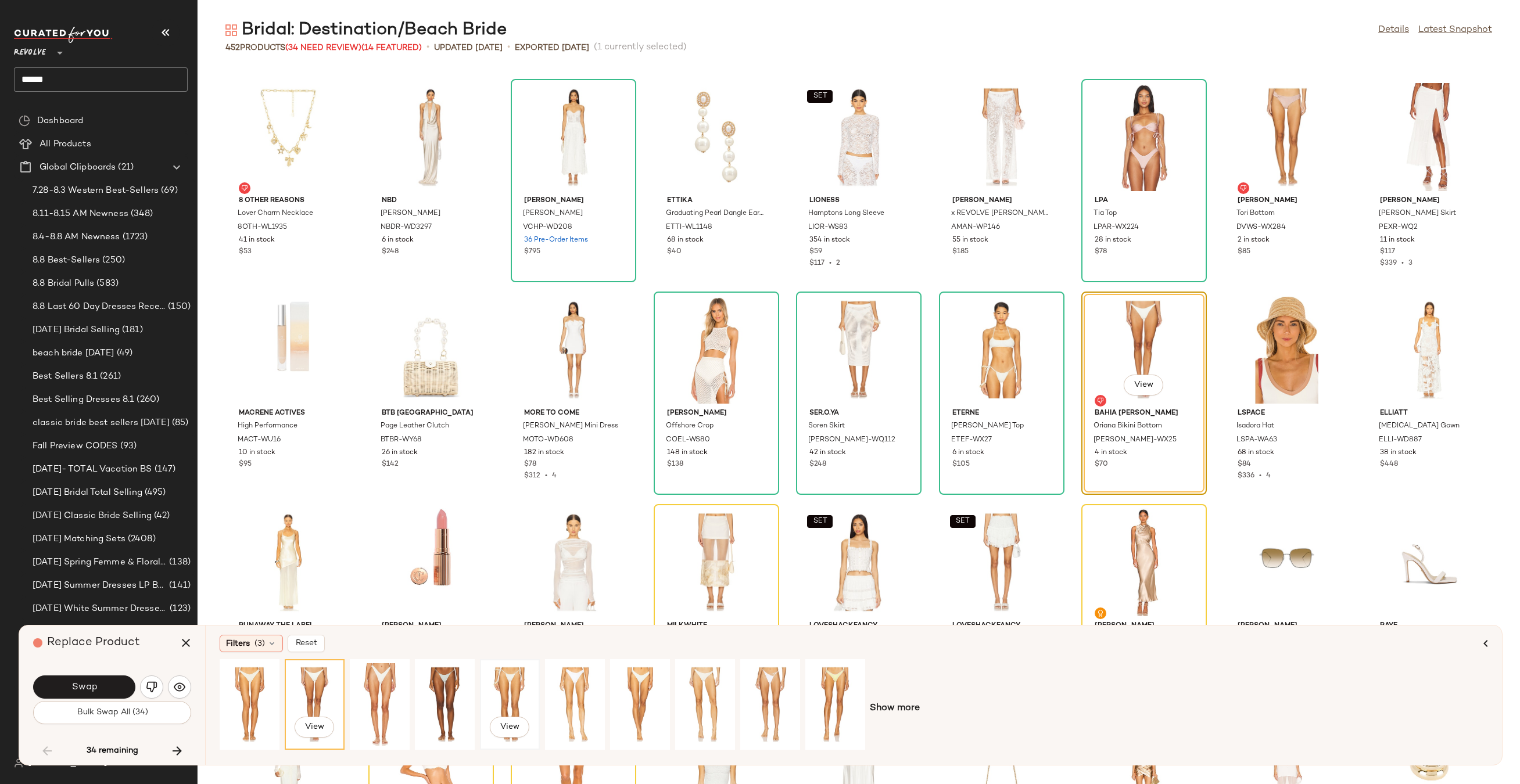
click at [494, 689] on div "View" at bounding box center [510, 704] width 52 height 82
click at [103, 692] on button "Swap" at bounding box center [84, 686] width 103 height 23
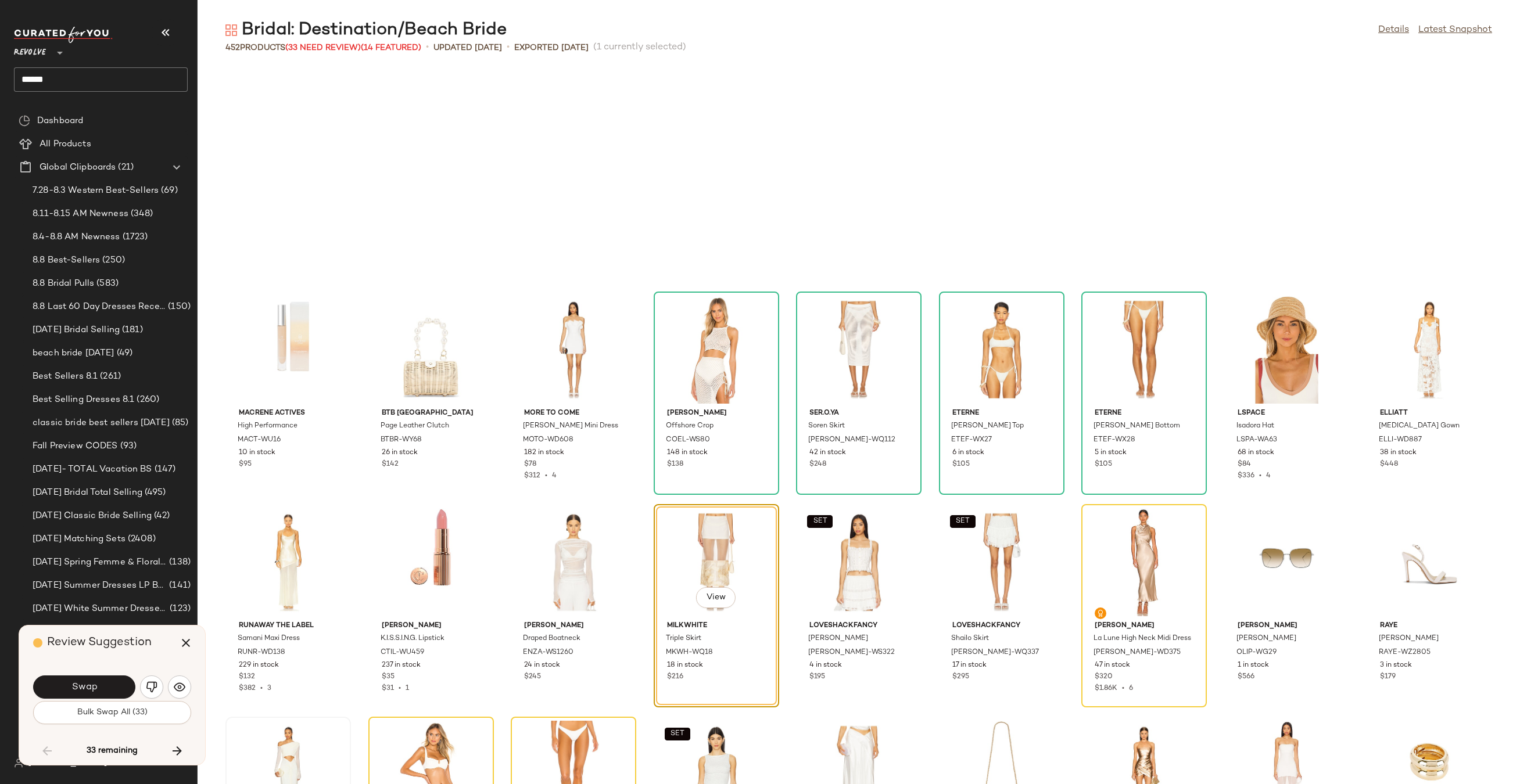
scroll to position [5737, 0]
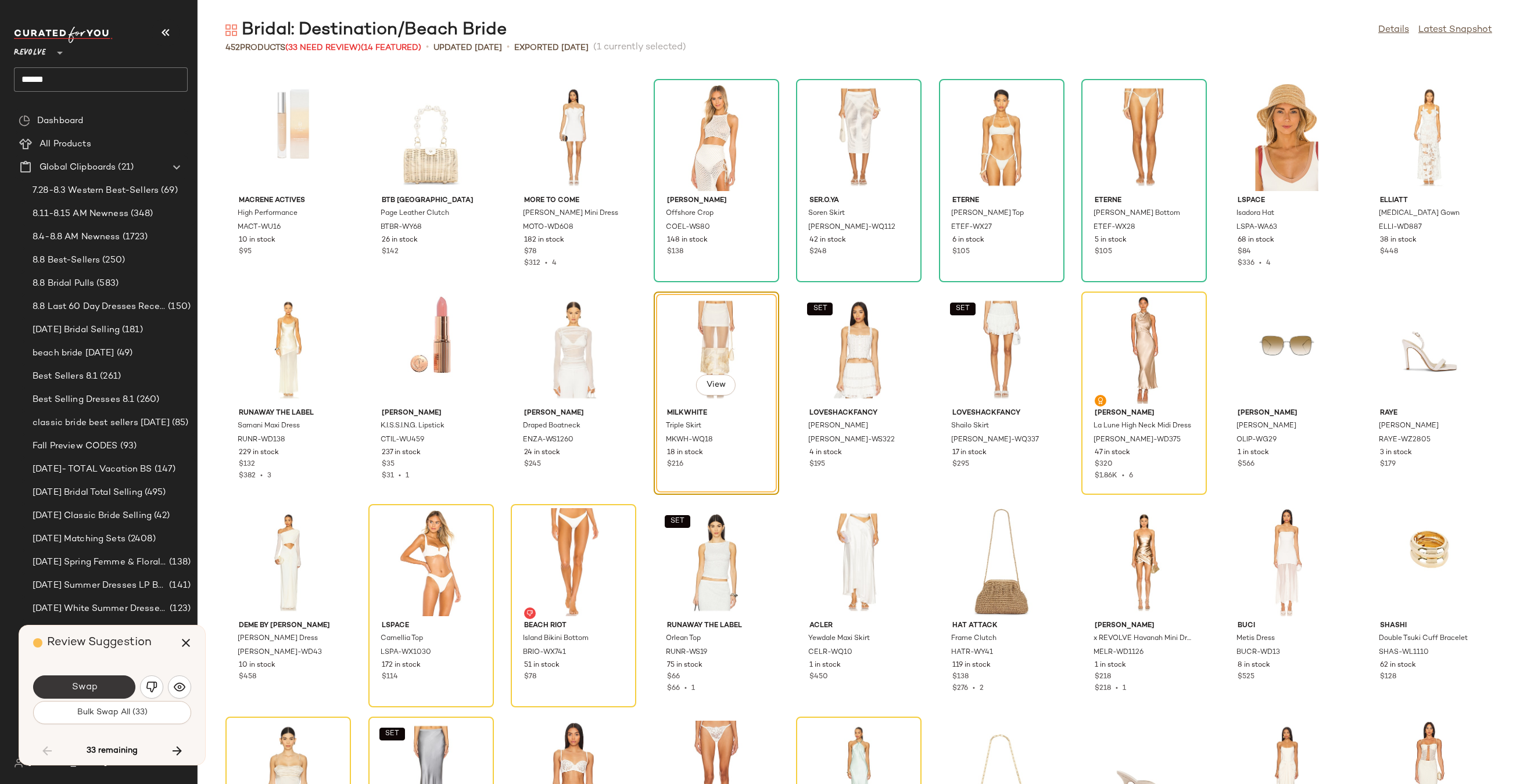
click at [115, 681] on button "Swap" at bounding box center [84, 686] width 103 height 23
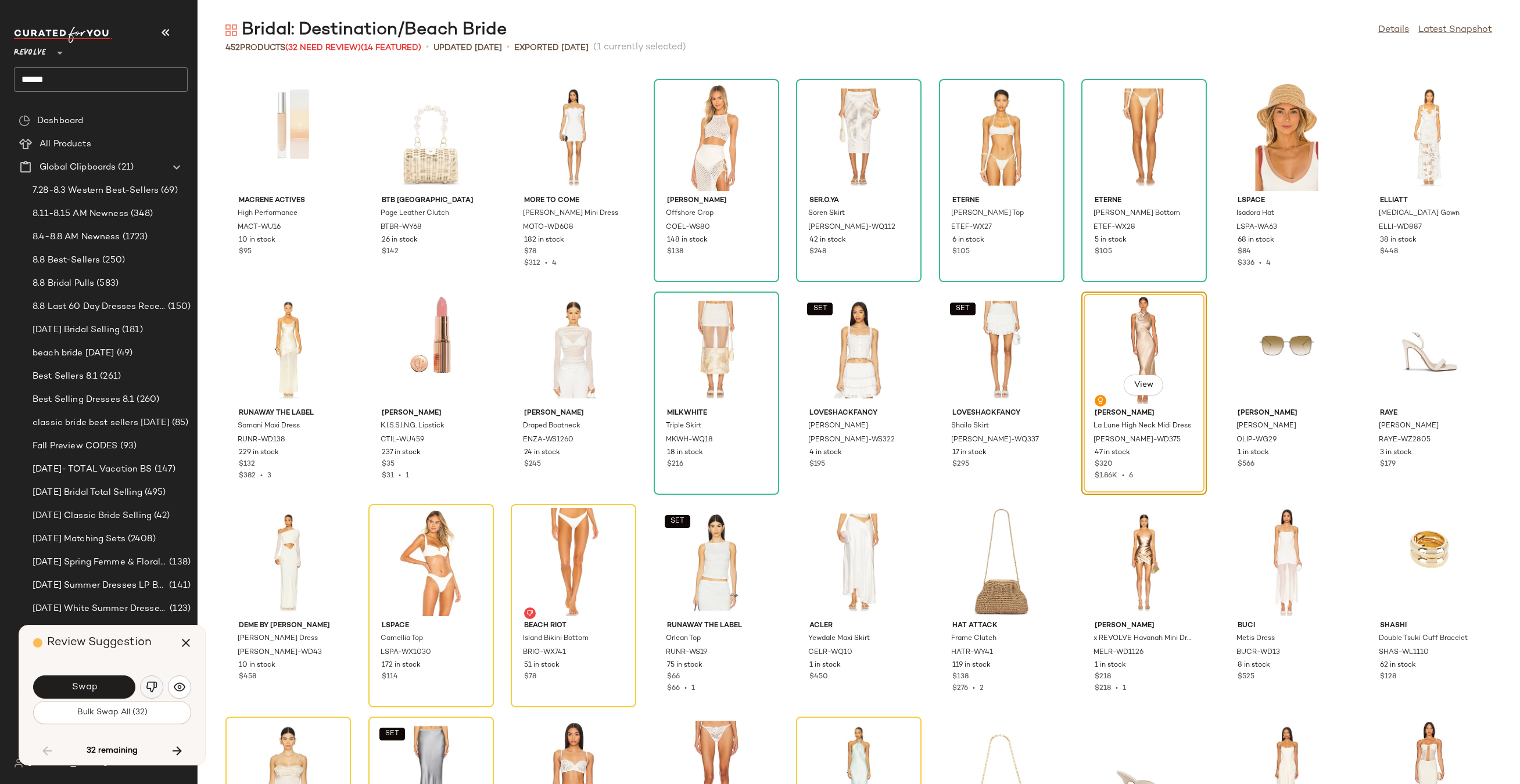
click at [152, 689] on img "button" at bounding box center [152, 686] width 12 height 12
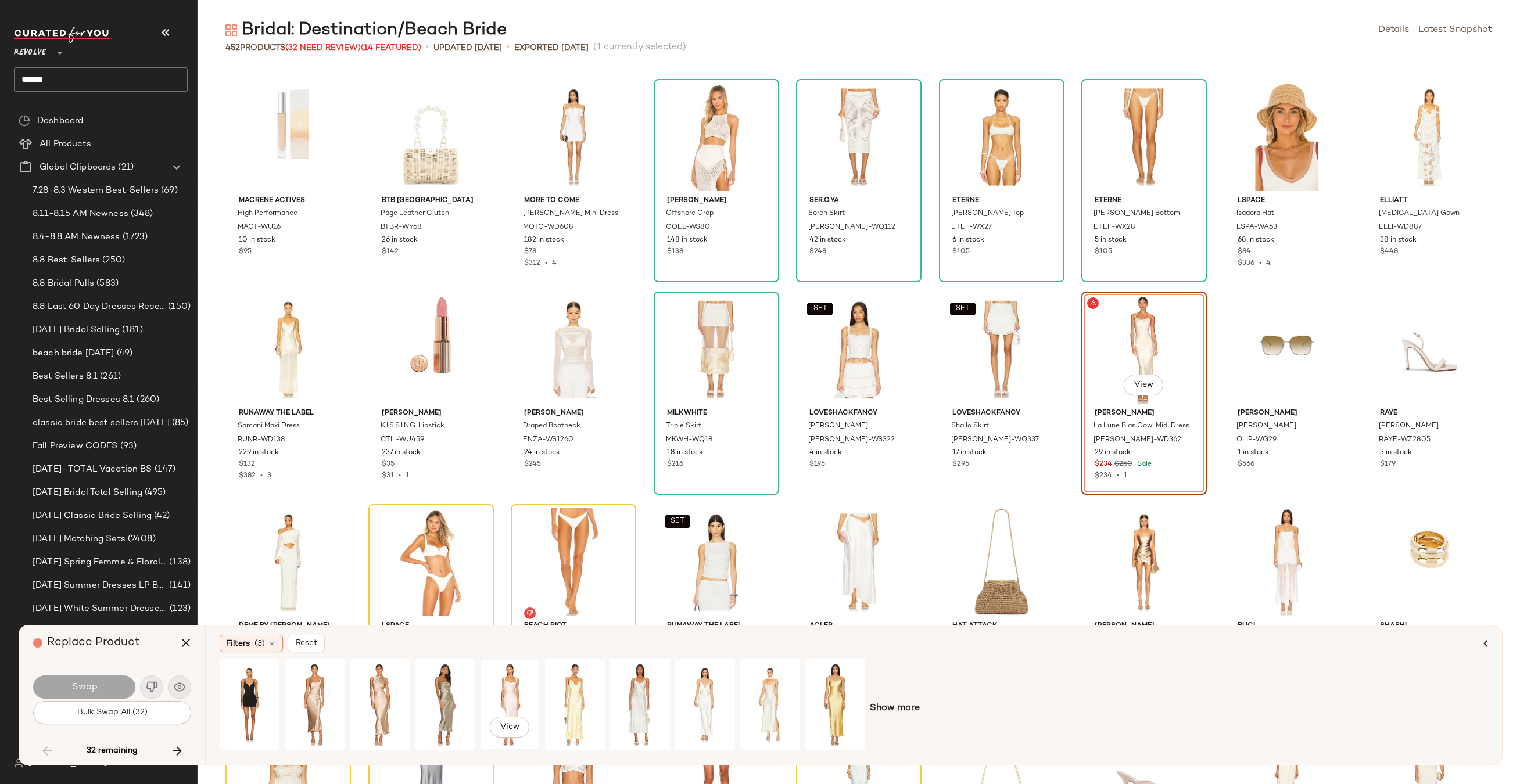
click at [500, 697] on div "View" at bounding box center [510, 704] width 52 height 82
click at [100, 680] on button "Swap" at bounding box center [84, 686] width 103 height 23
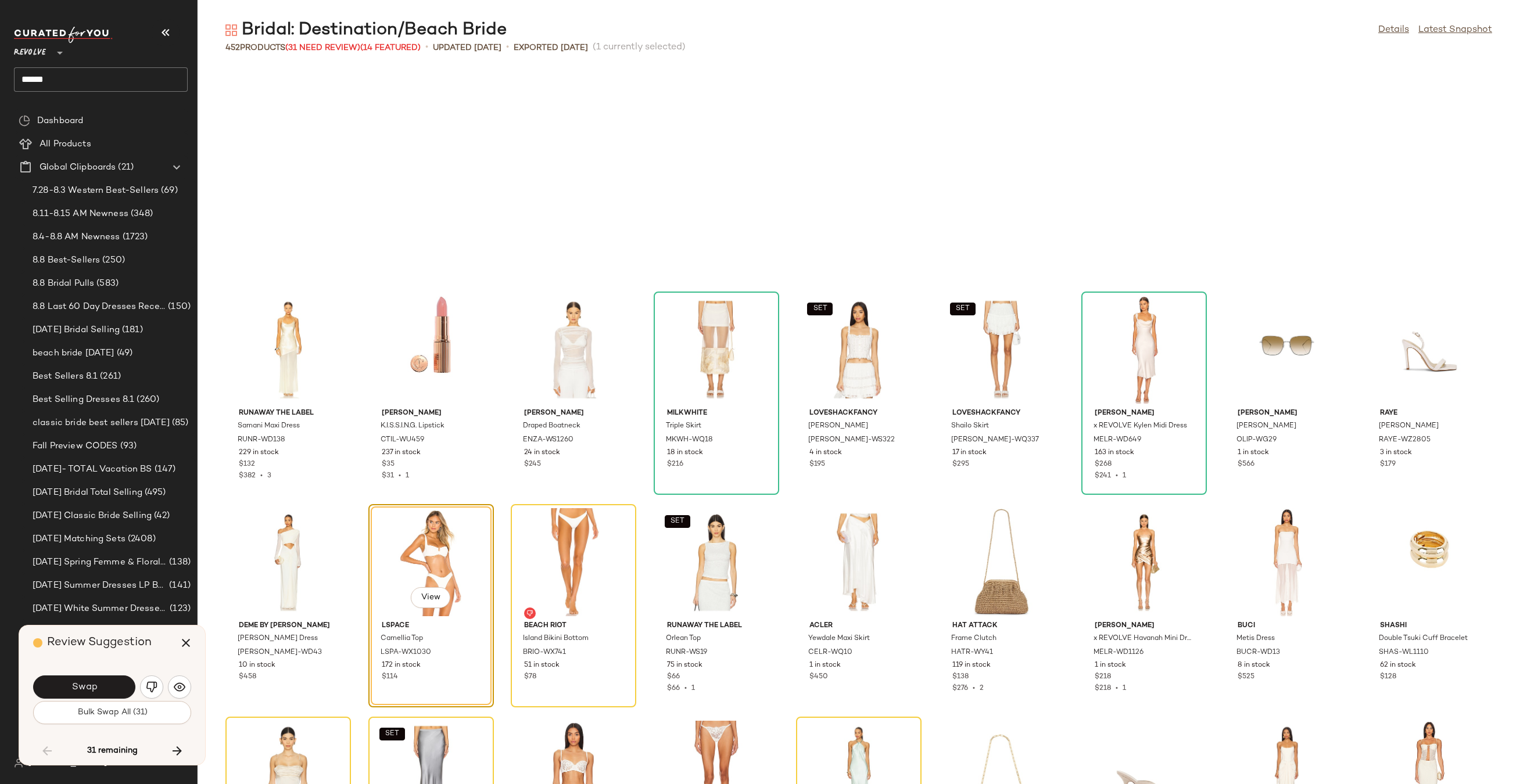
scroll to position [5950, 0]
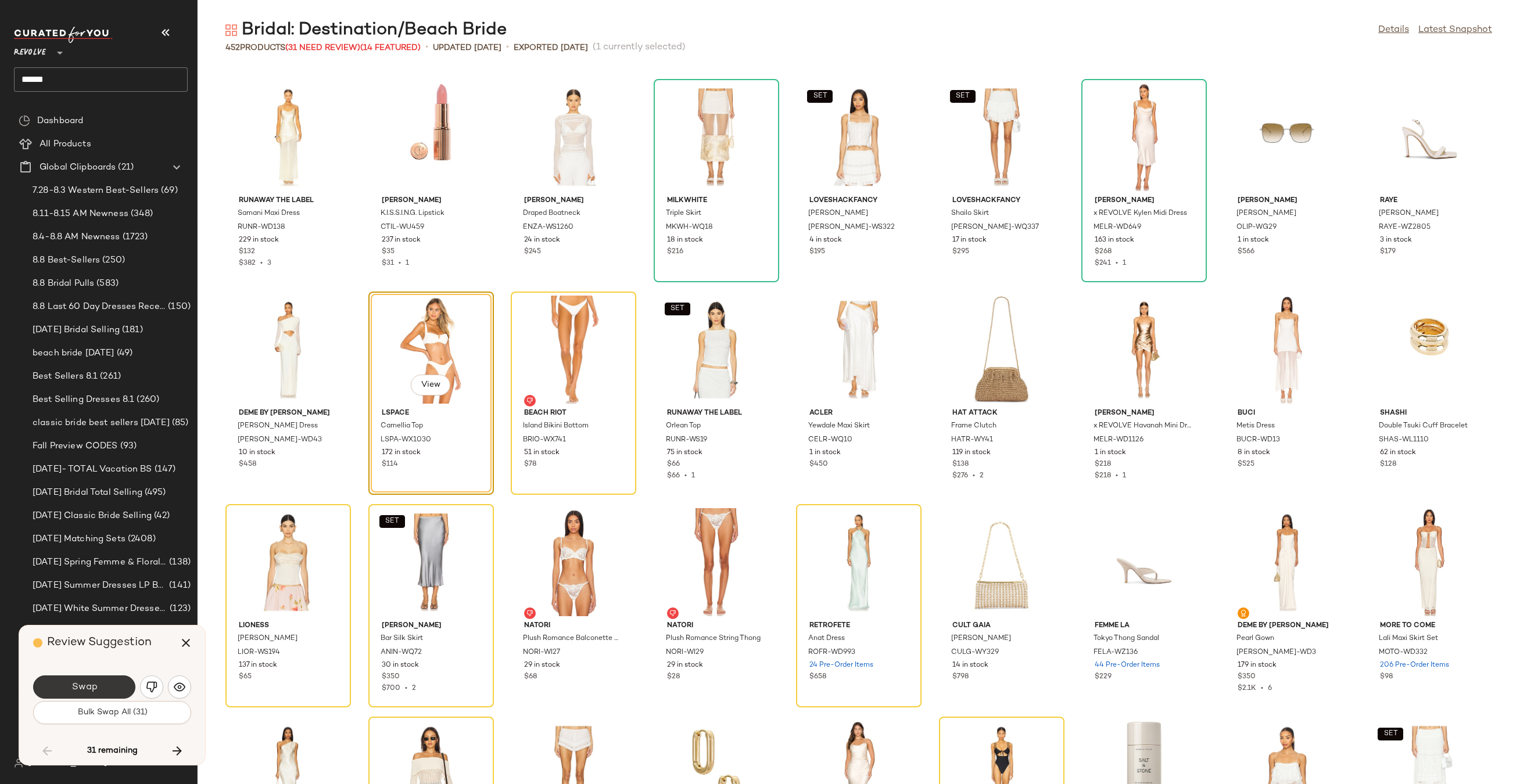
click at [90, 685] on span "Swap" at bounding box center [84, 687] width 26 height 11
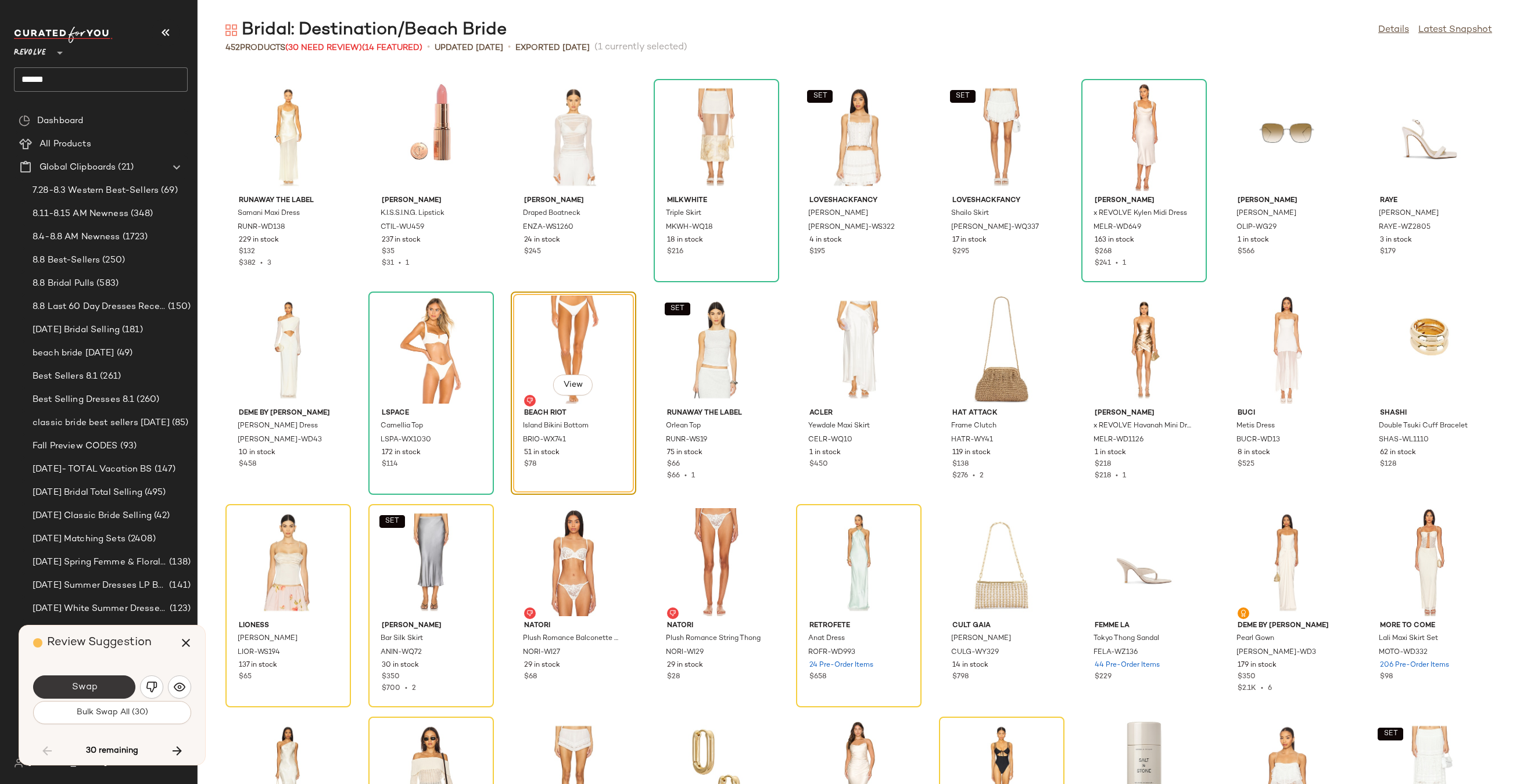
click at [91, 692] on button "Swap" at bounding box center [84, 686] width 103 height 23
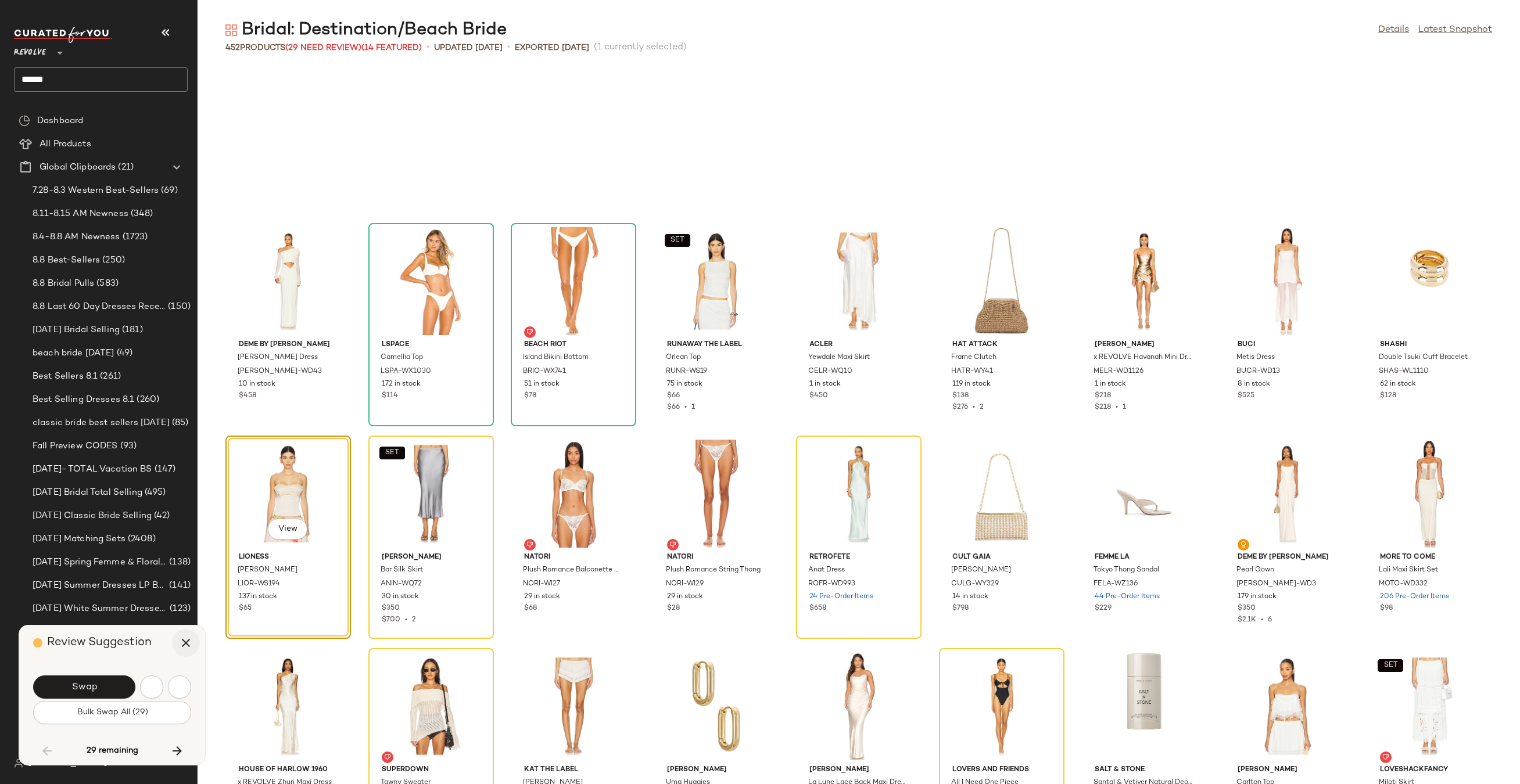
scroll to position [6162, 0]
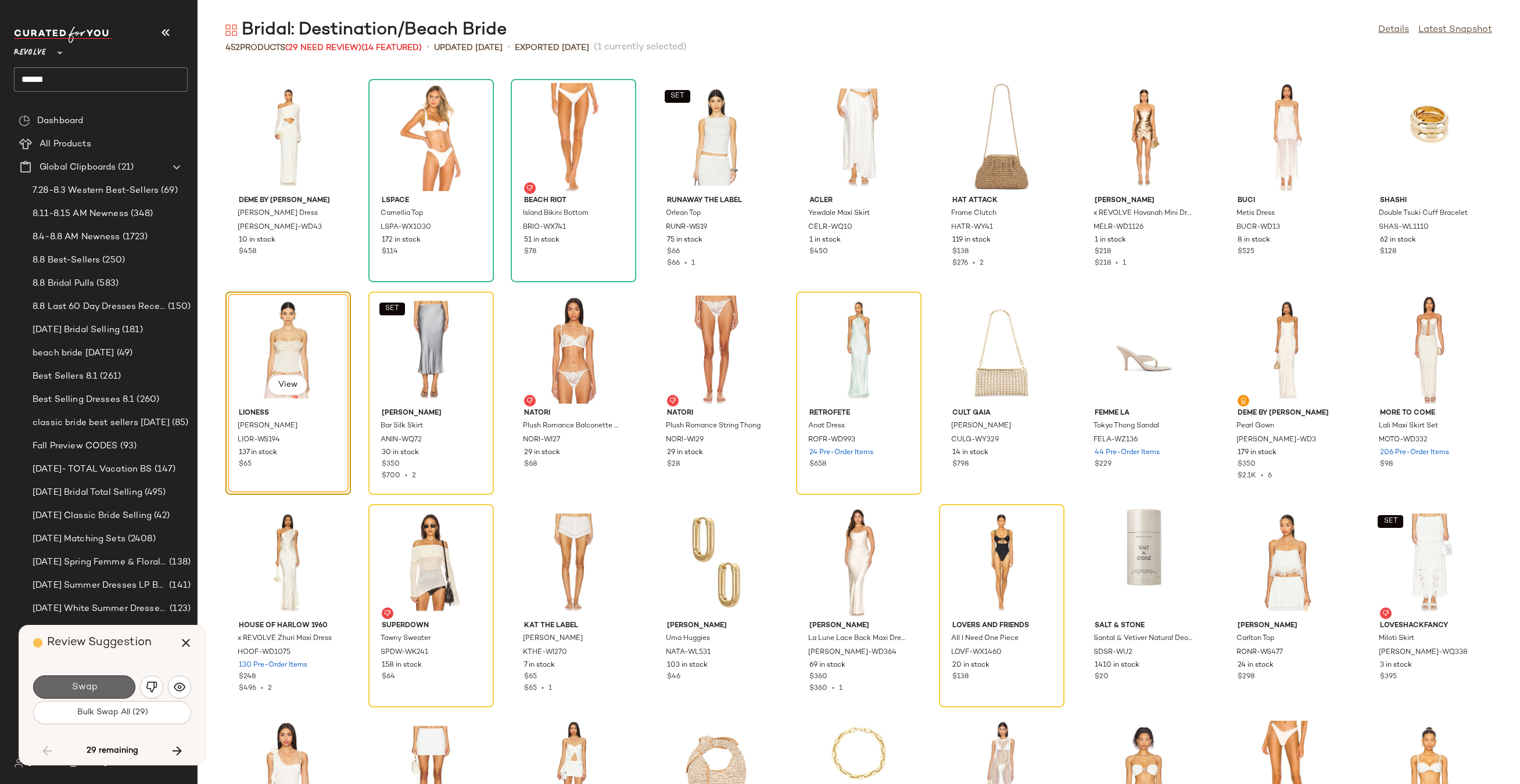
click at [107, 689] on button "Swap" at bounding box center [84, 686] width 103 height 23
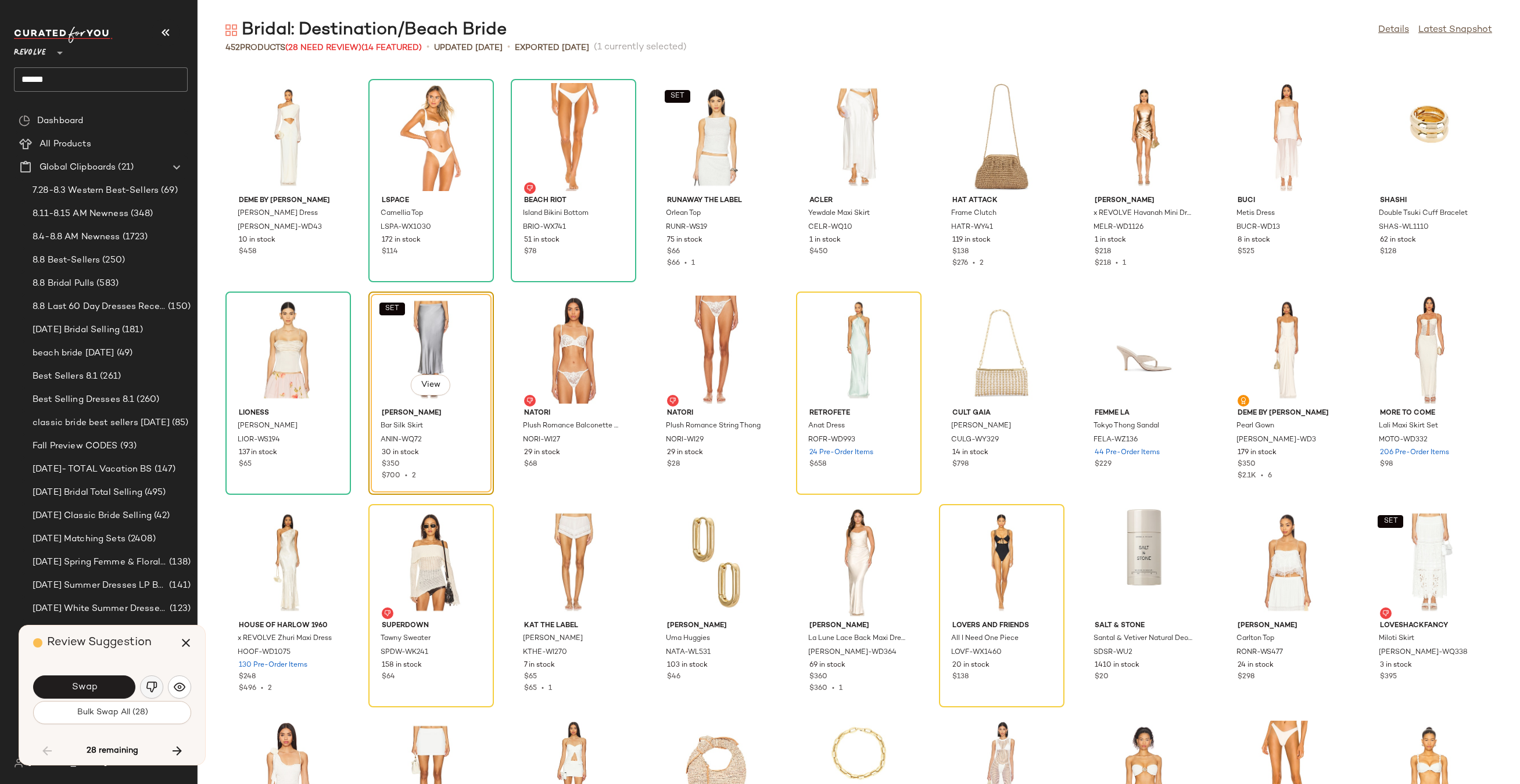
click at [146, 690] on img "button" at bounding box center [152, 686] width 12 height 12
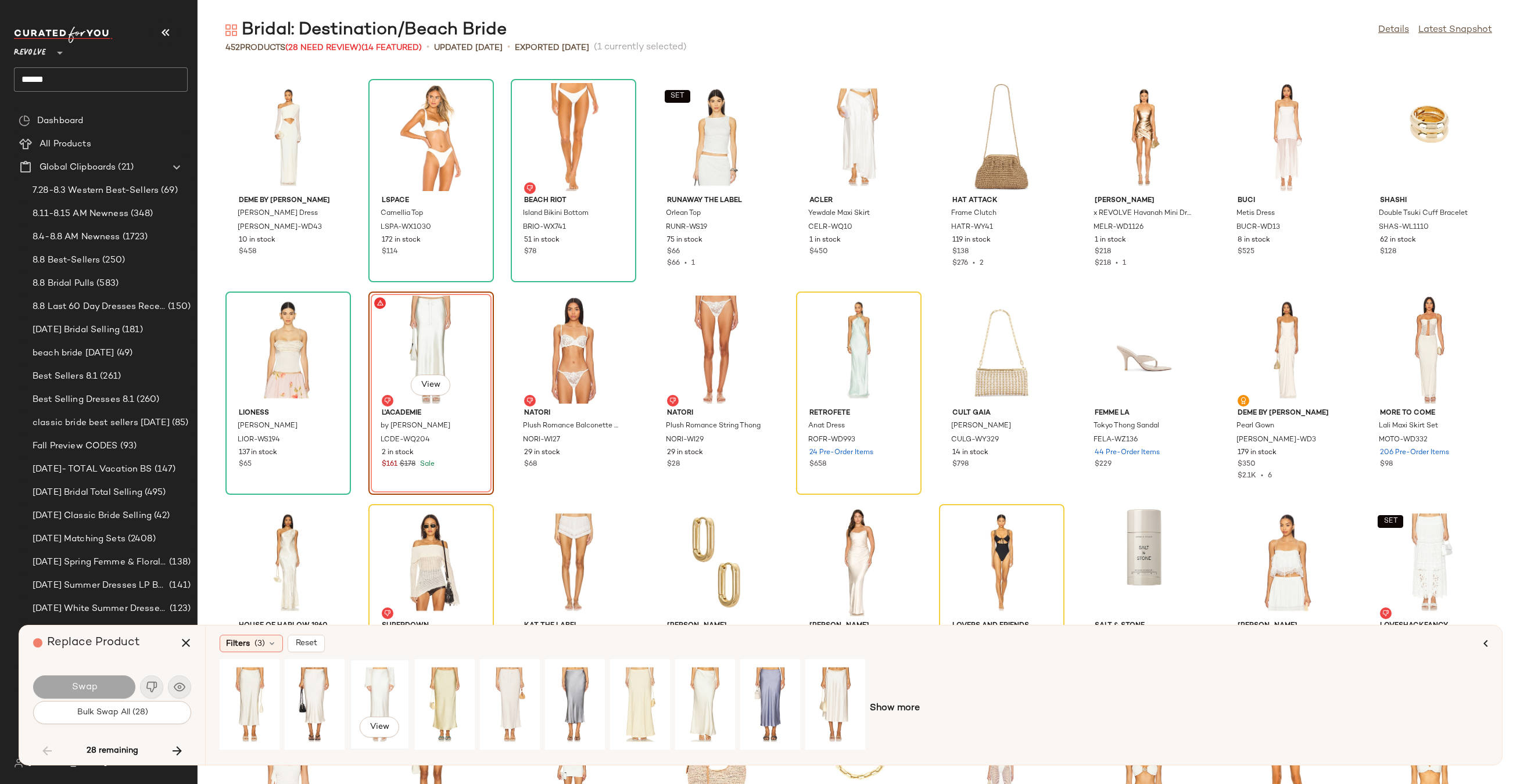
click at [382, 691] on div "View" at bounding box center [380, 704] width 52 height 82
click at [251, 691] on div "View" at bounding box center [249, 704] width 52 height 82
click at [94, 687] on span "Swap" at bounding box center [84, 687] width 26 height 11
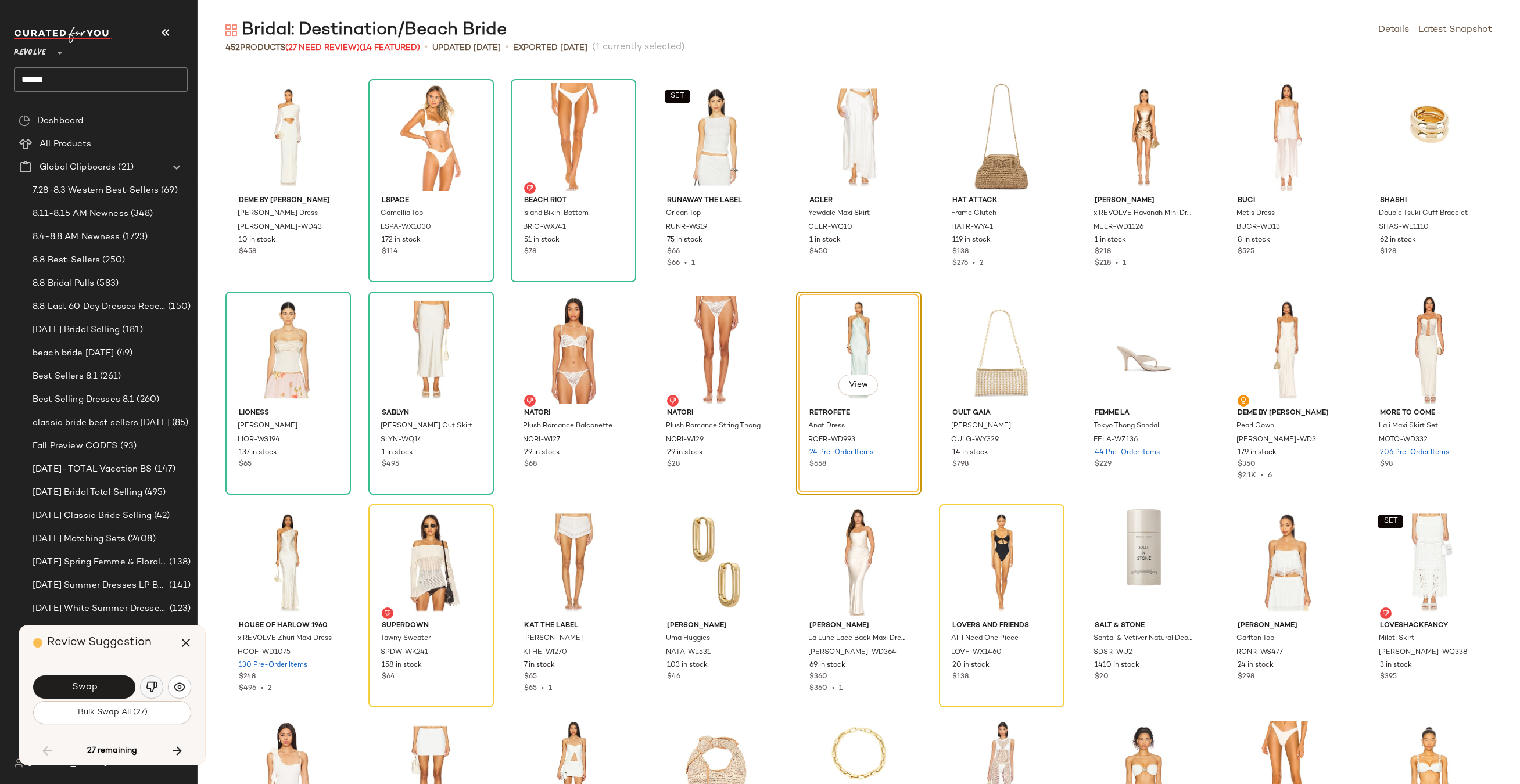
click at [150, 690] on img "button" at bounding box center [152, 686] width 12 height 12
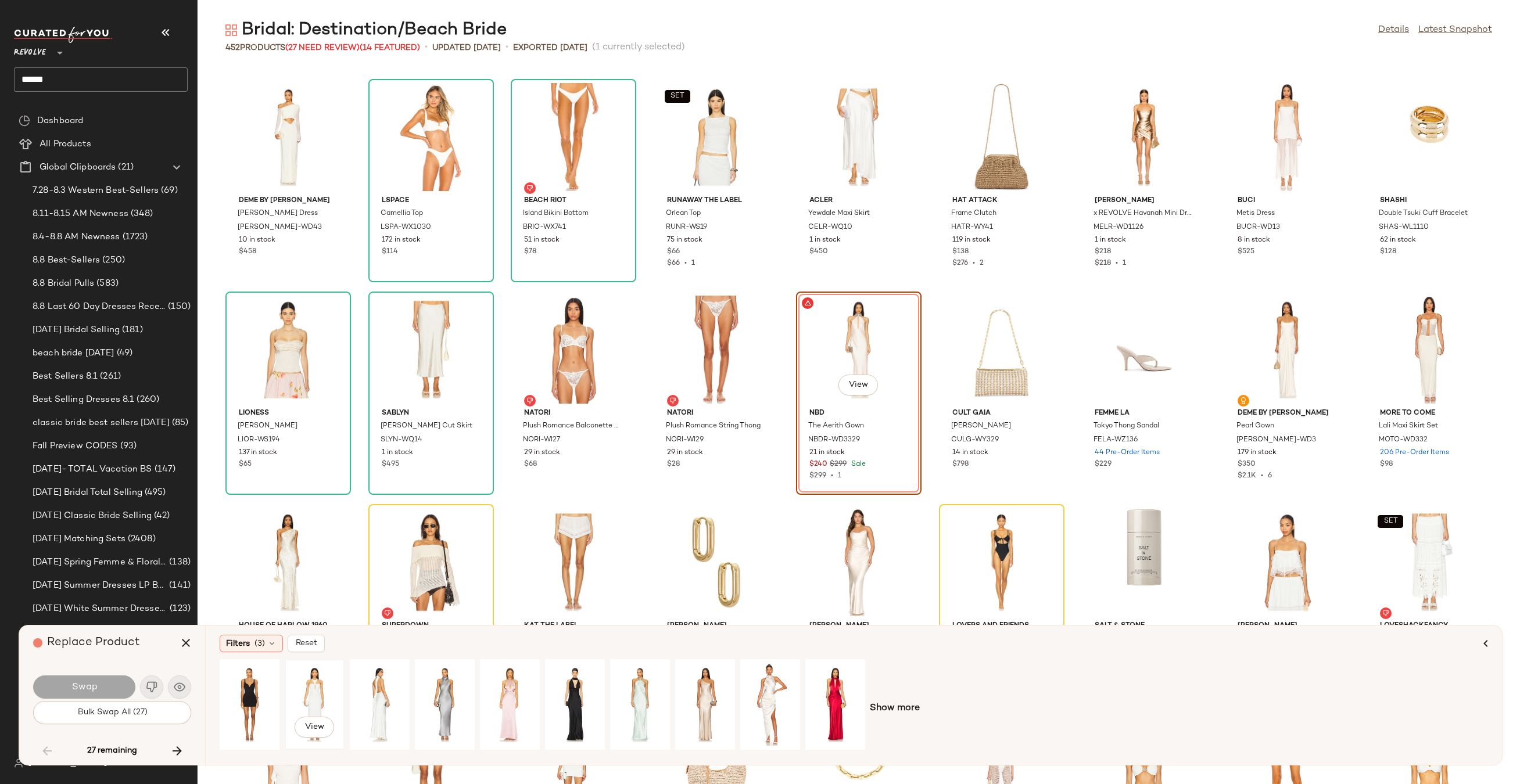
click at [311, 694] on div "View" at bounding box center [314, 704] width 52 height 82
click at [113, 680] on button "Swap" at bounding box center [84, 686] width 103 height 23
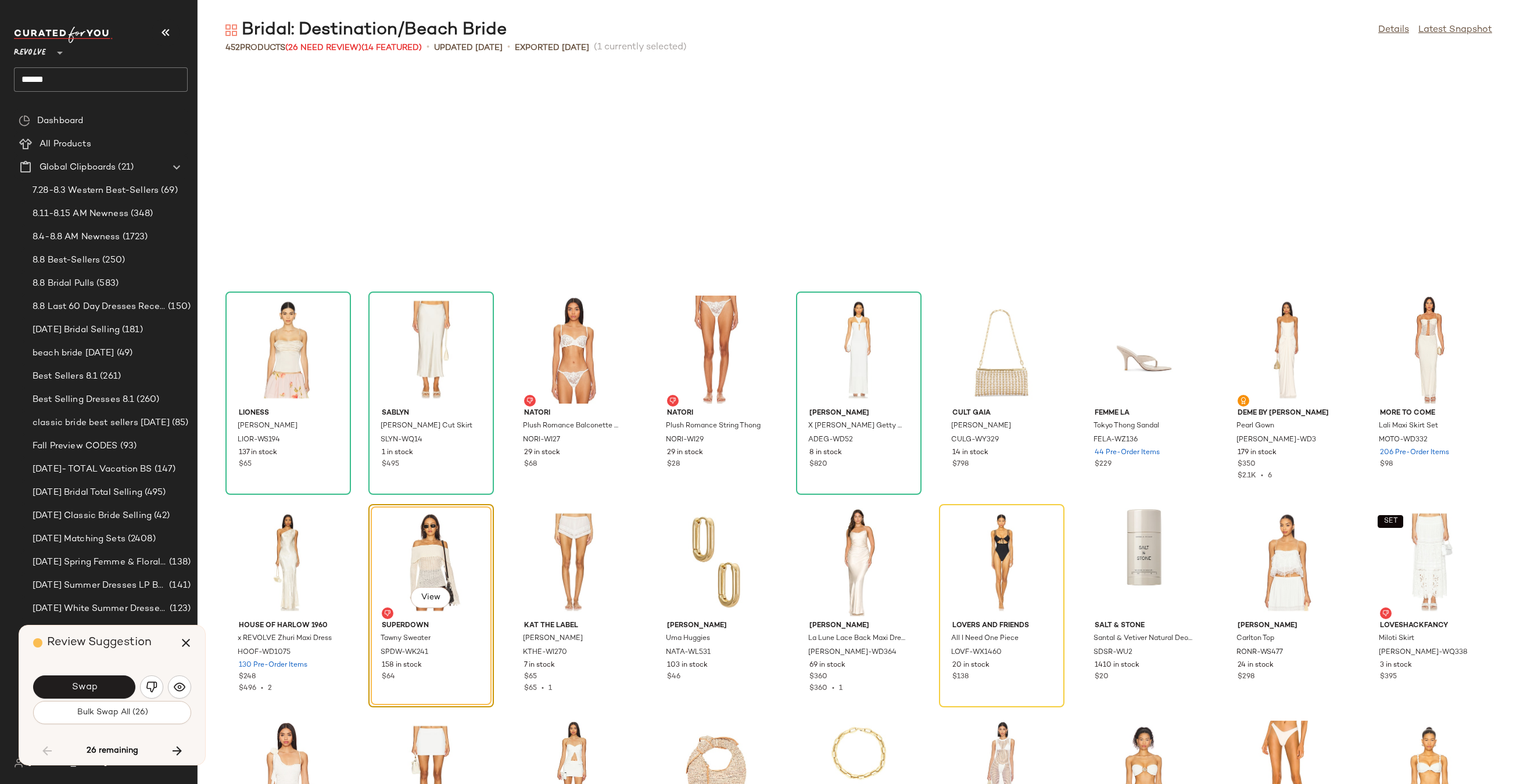
scroll to position [6375, 0]
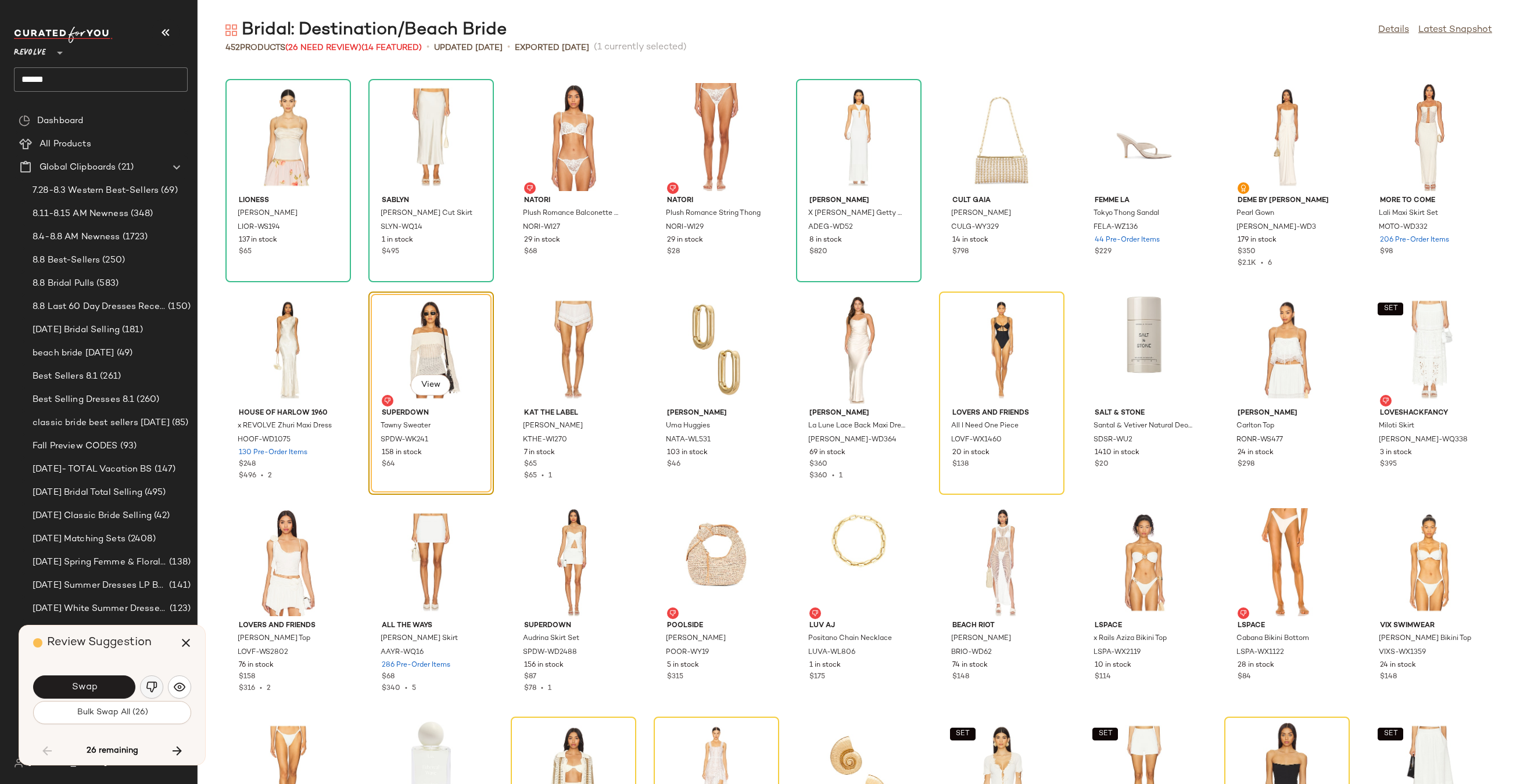
click at [149, 692] on img "button" at bounding box center [152, 686] width 12 height 12
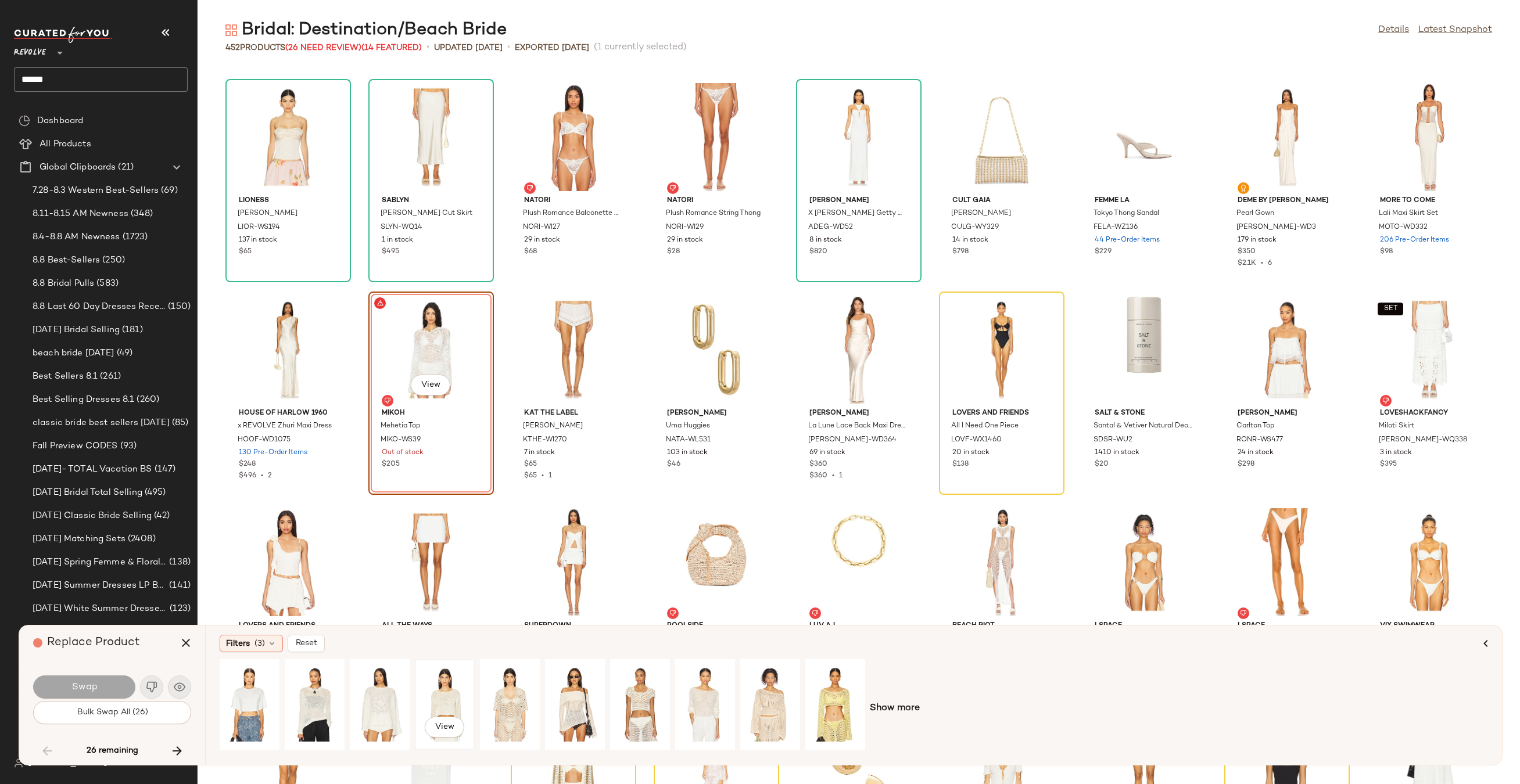
click at [444, 694] on div "View" at bounding box center [444, 704] width 52 height 82
click at [636, 692] on div "View" at bounding box center [640, 704] width 52 height 82
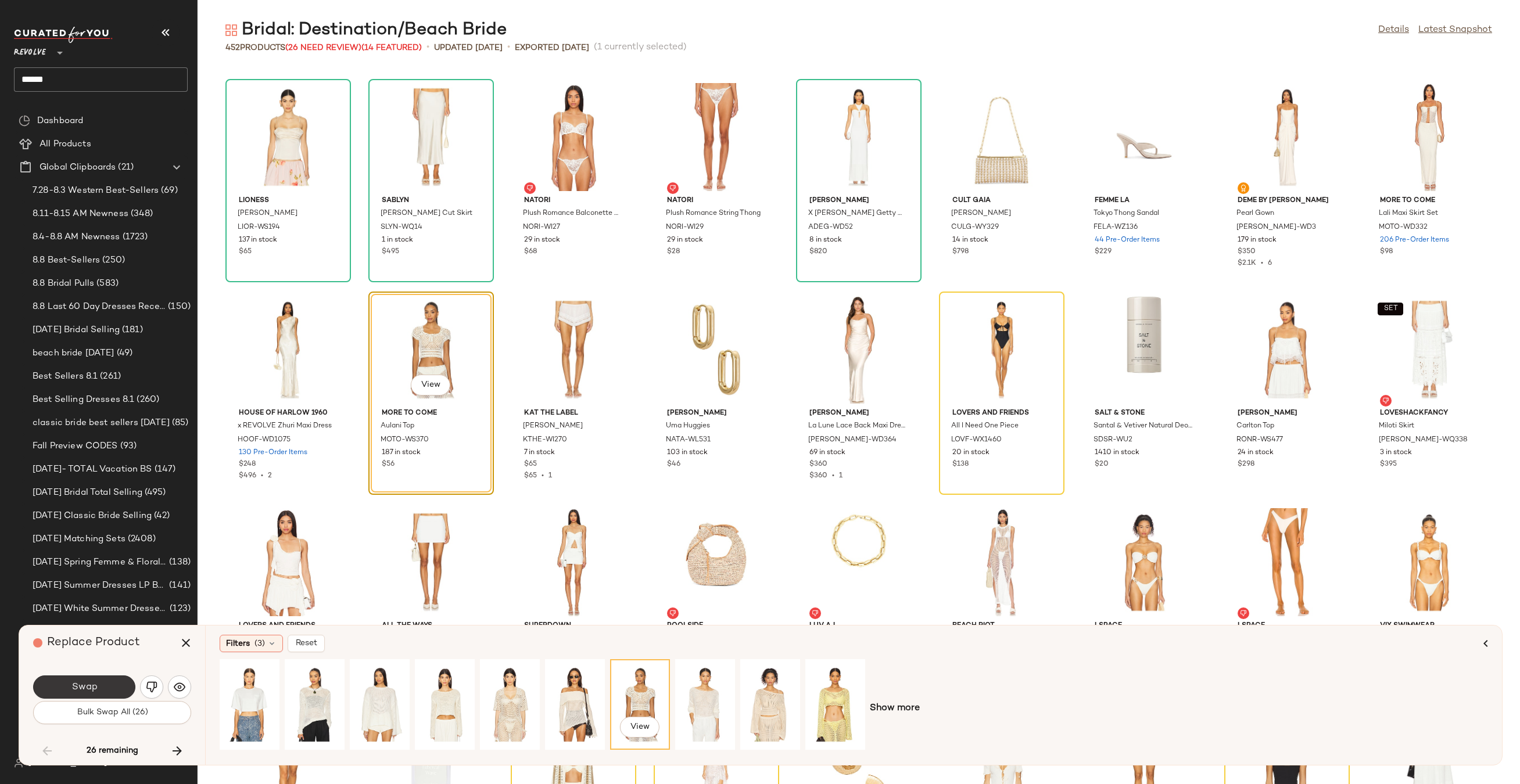
click at [115, 688] on button "Swap" at bounding box center [84, 686] width 103 height 23
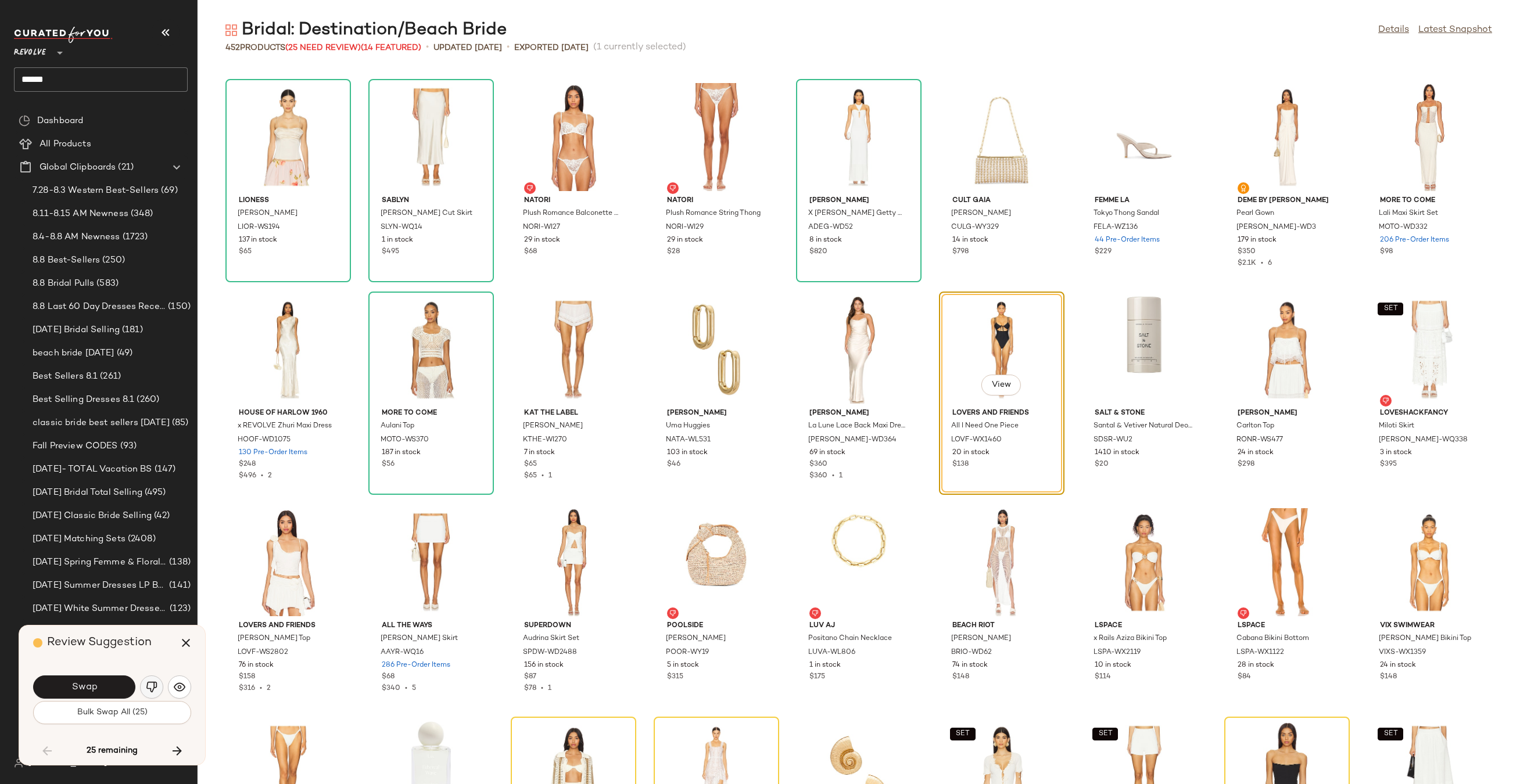
click at [158, 684] on button "button" at bounding box center [152, 686] width 23 height 23
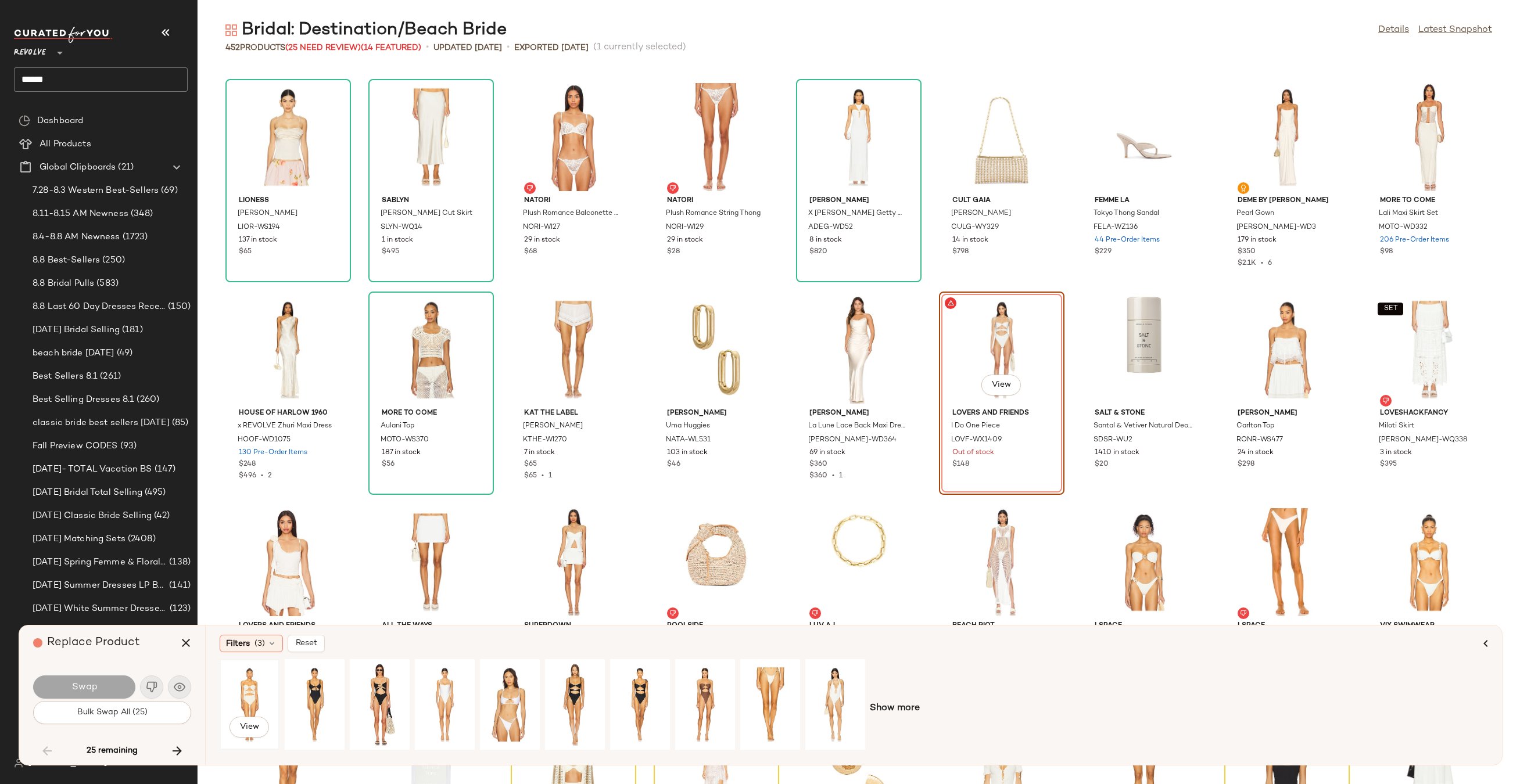
click at [252, 685] on div "View" at bounding box center [249, 704] width 52 height 82
click at [94, 682] on span "Swap" at bounding box center [84, 687] width 26 height 11
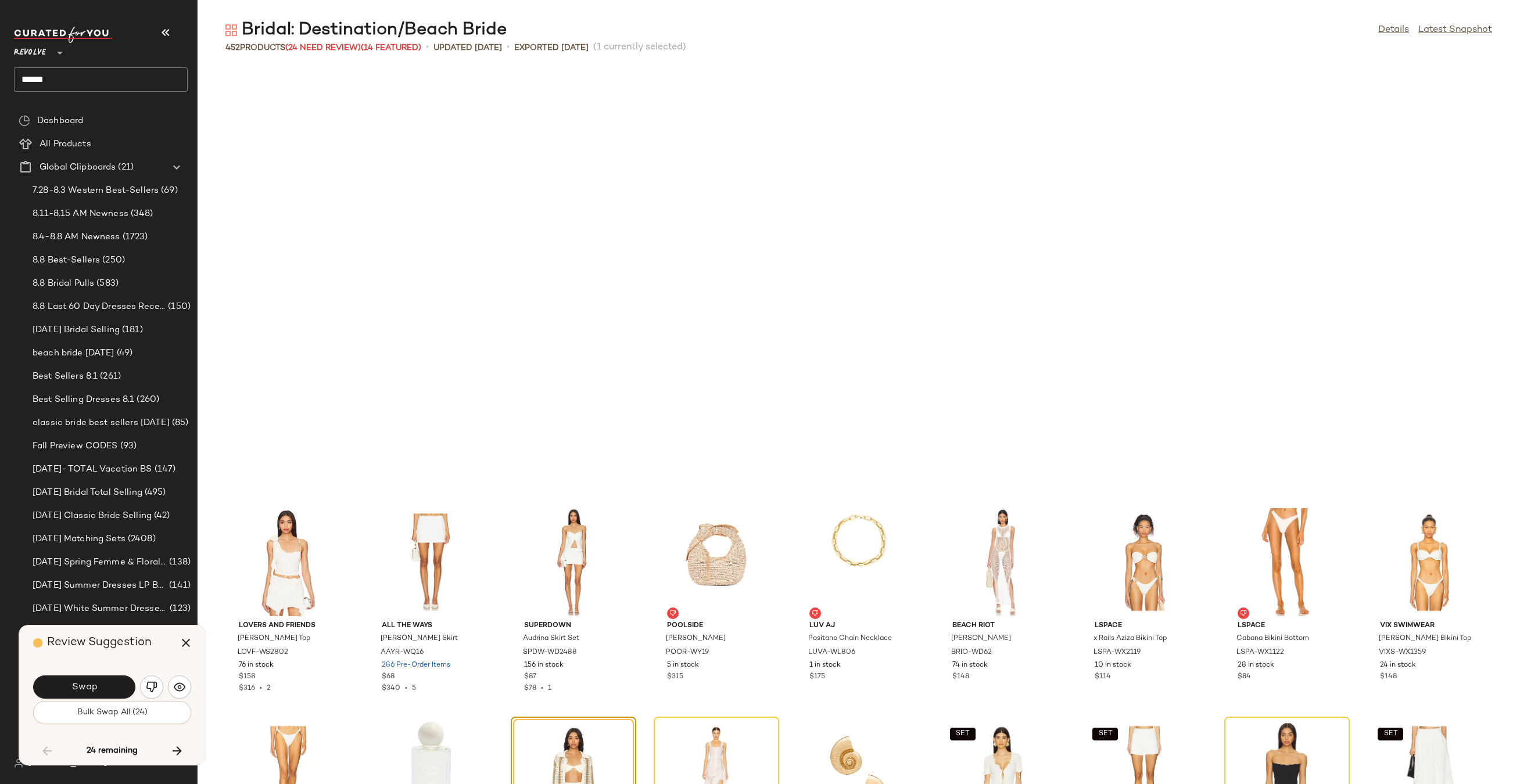
scroll to position [6799, 0]
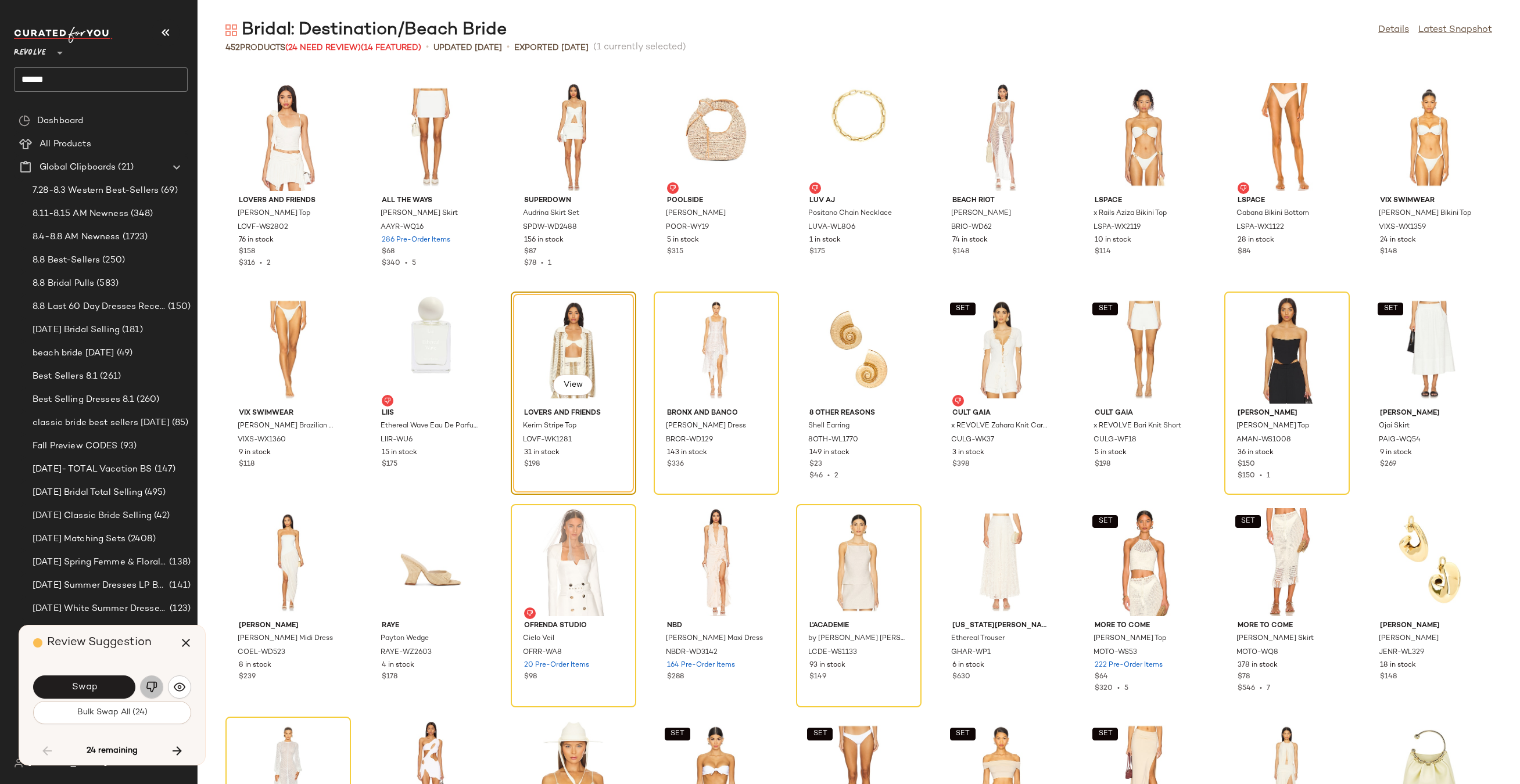
click at [157, 688] on img "button" at bounding box center [152, 686] width 12 height 12
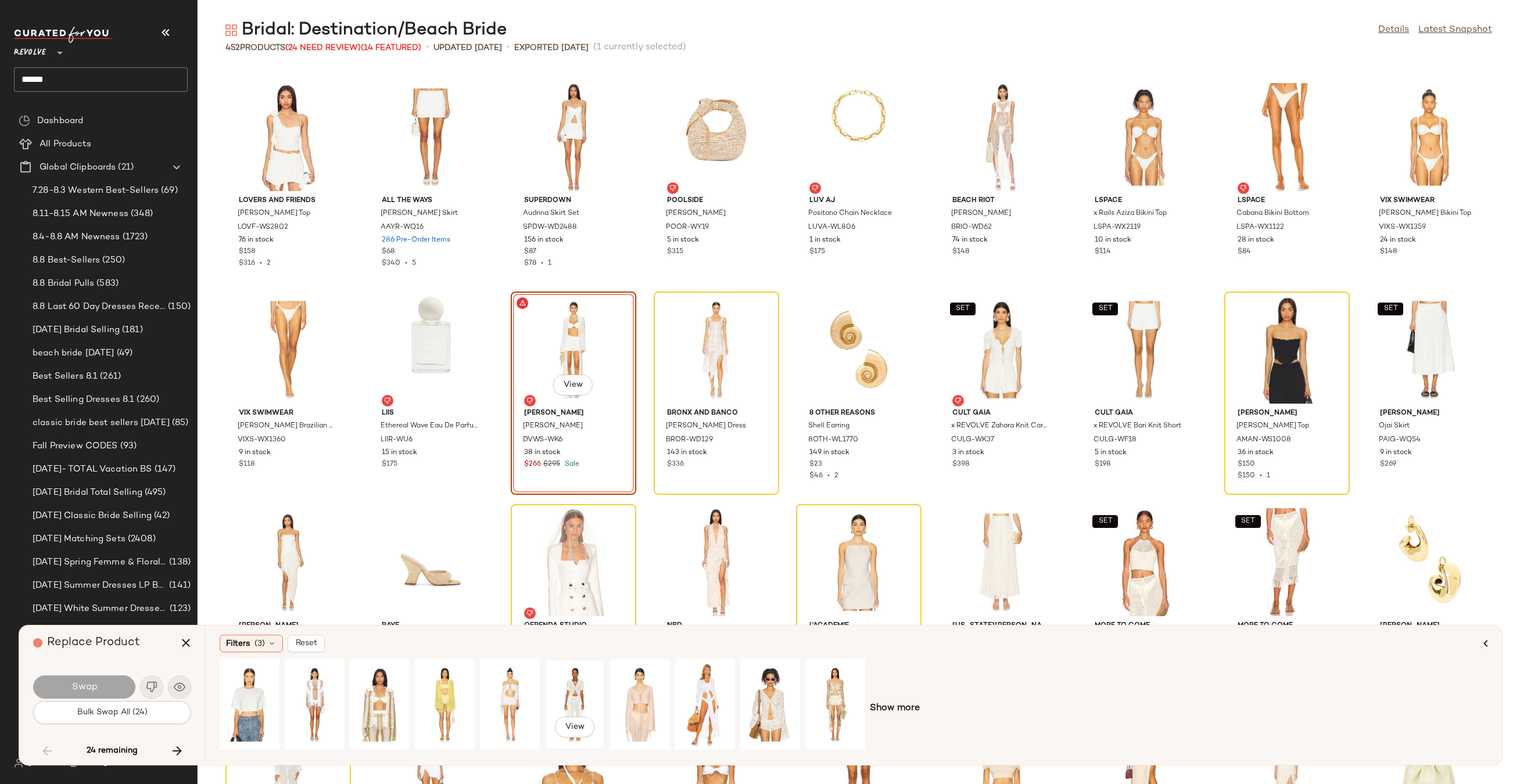
click at [578, 694] on div "View" at bounding box center [575, 704] width 52 height 82
click at [505, 696] on div "View" at bounding box center [510, 704] width 52 height 82
click at [309, 695] on div "View" at bounding box center [314, 704] width 52 height 82
click at [96, 680] on button "Swap" at bounding box center [84, 686] width 103 height 23
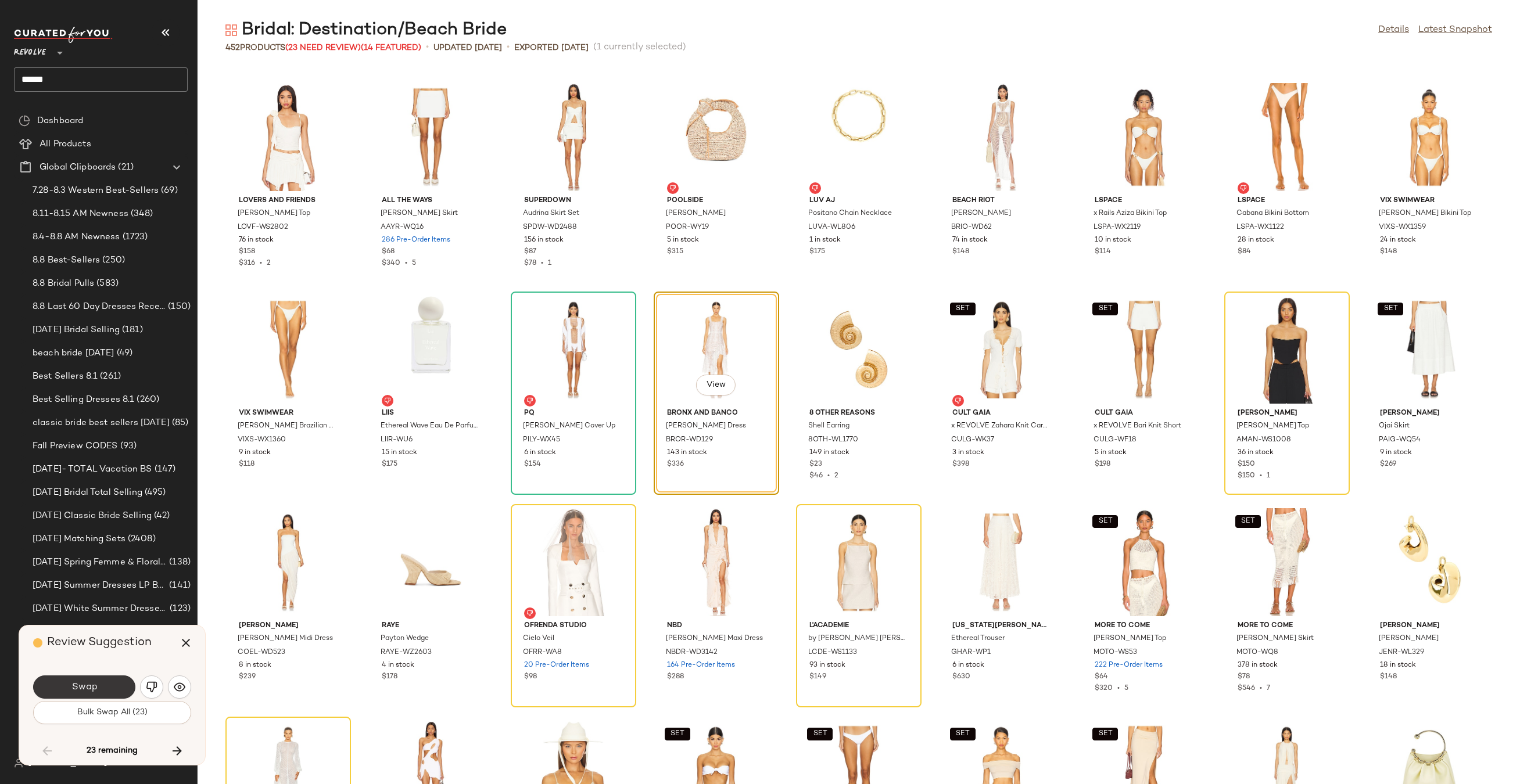
click at [98, 690] on button "Swap" at bounding box center [84, 686] width 103 height 23
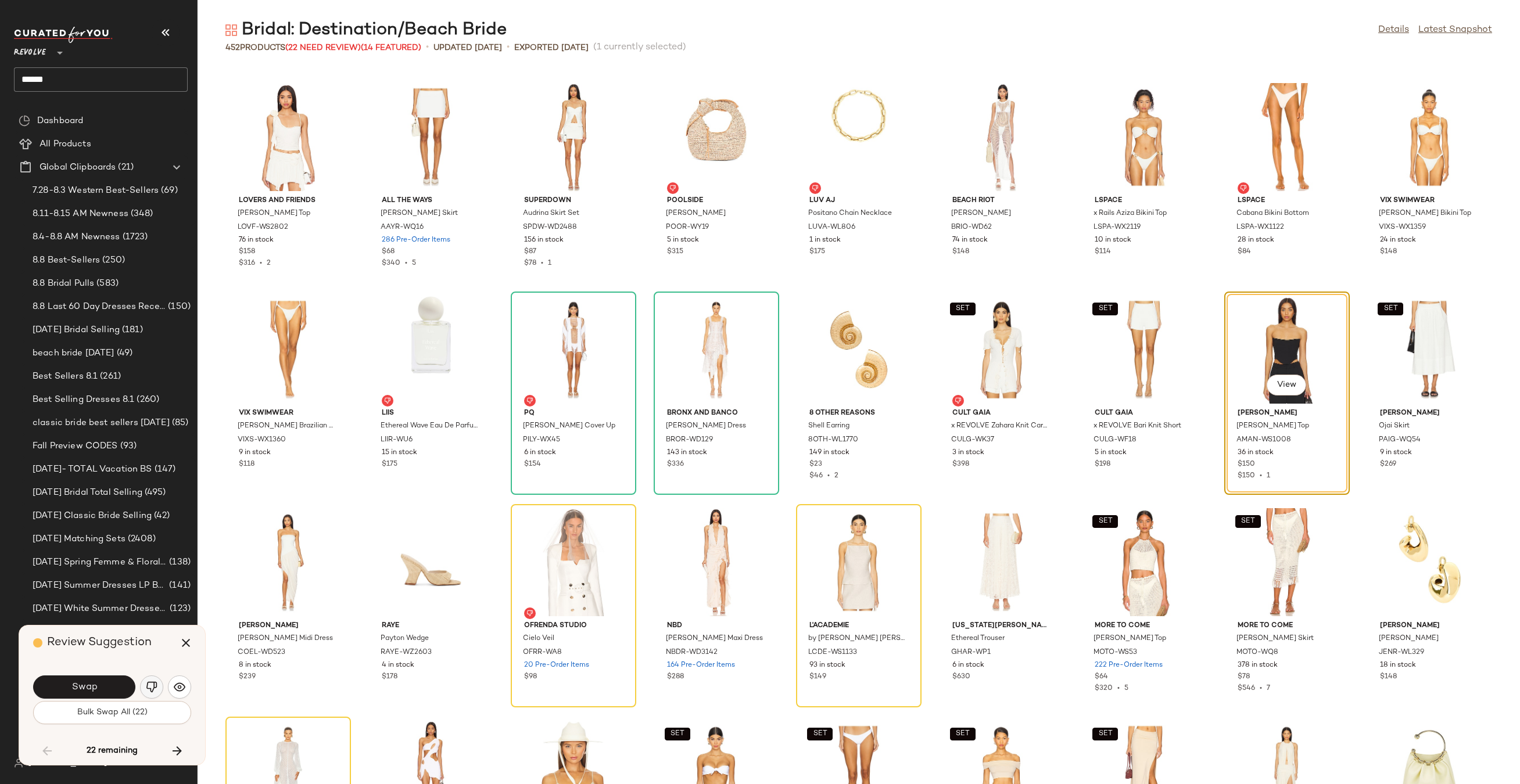
click at [149, 687] on img "button" at bounding box center [152, 686] width 12 height 12
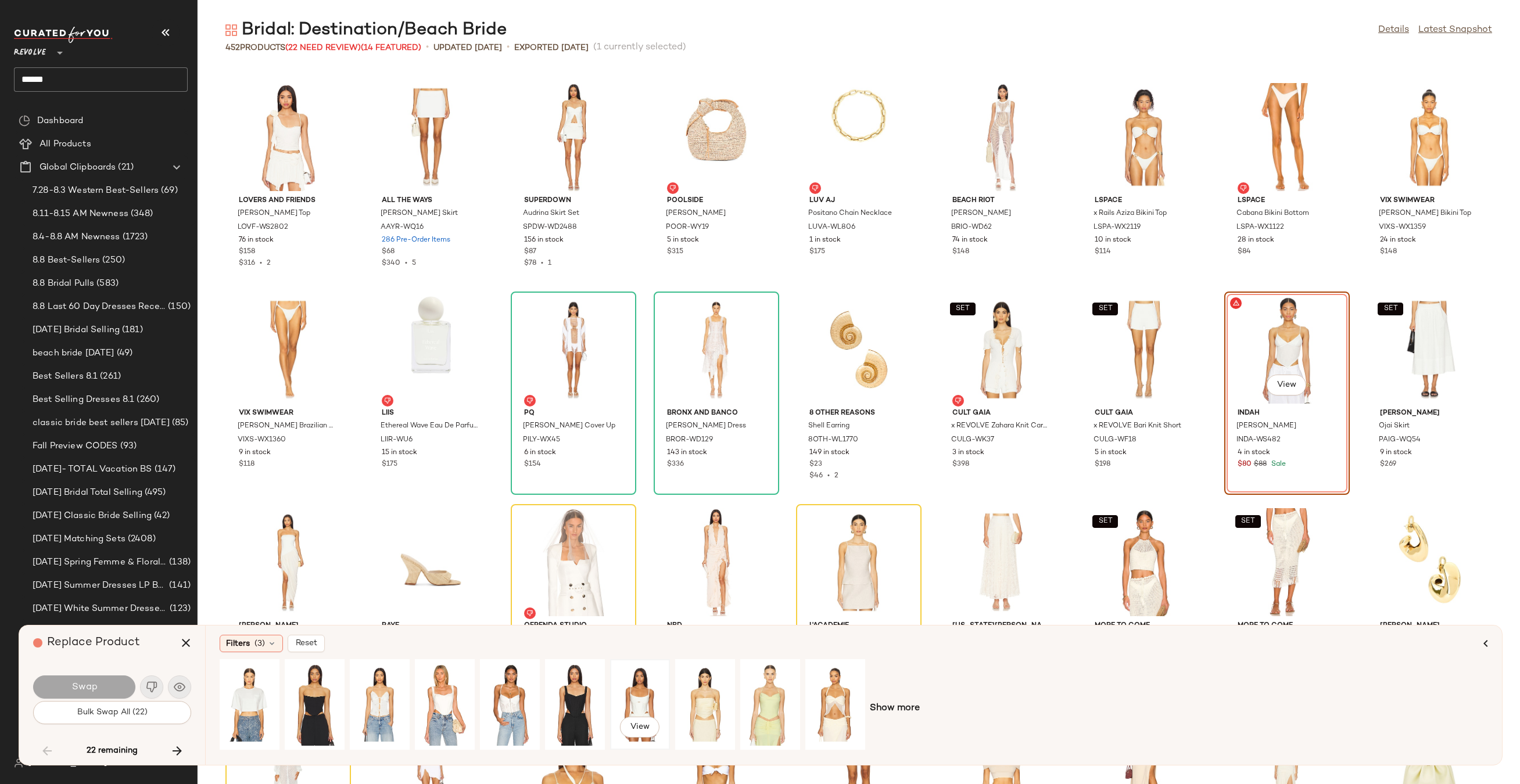
click at [642, 689] on div "View" at bounding box center [640, 704] width 52 height 82
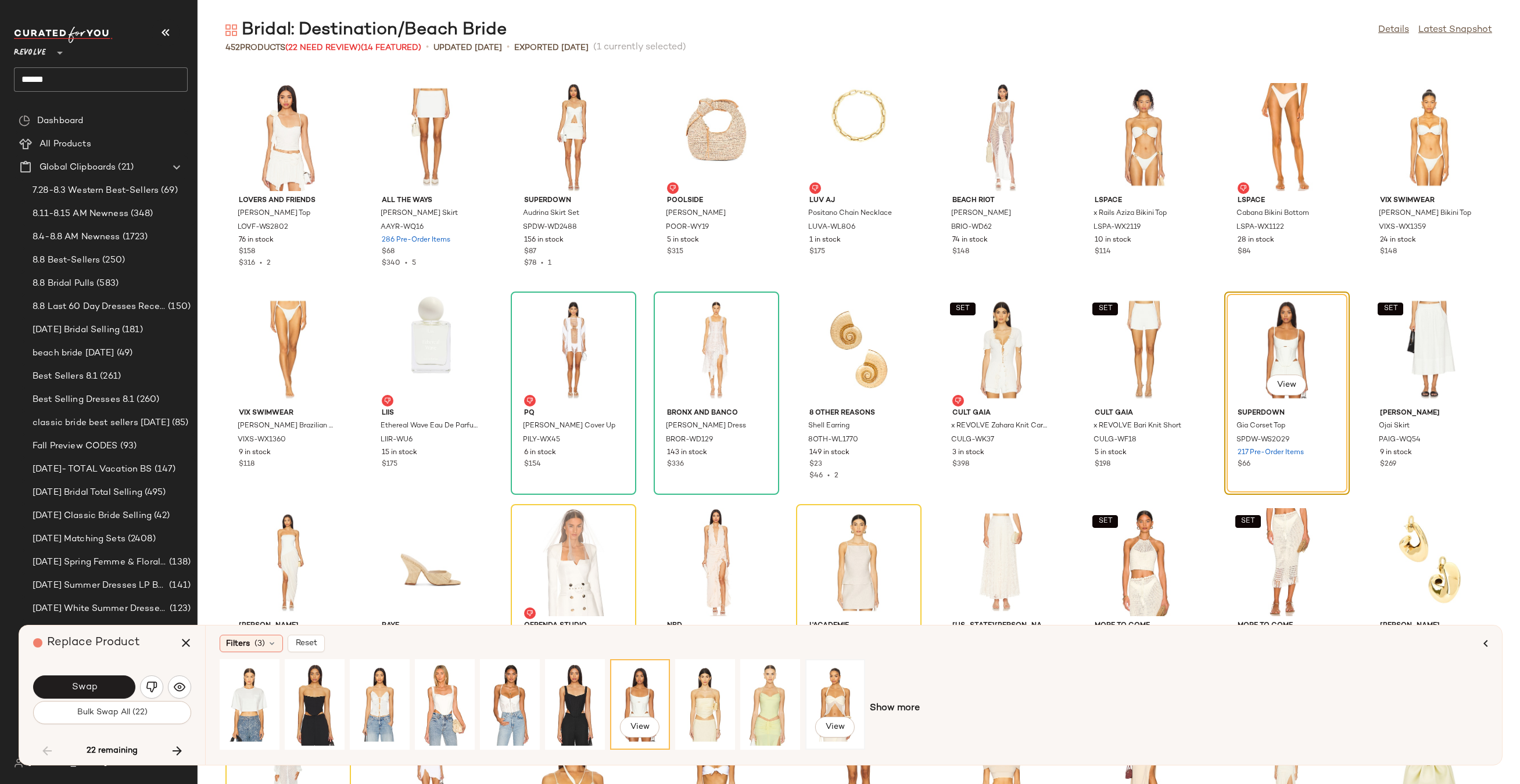
click at [828, 692] on div "View" at bounding box center [835, 704] width 52 height 82
click at [67, 682] on button "Swap" at bounding box center [84, 686] width 103 height 23
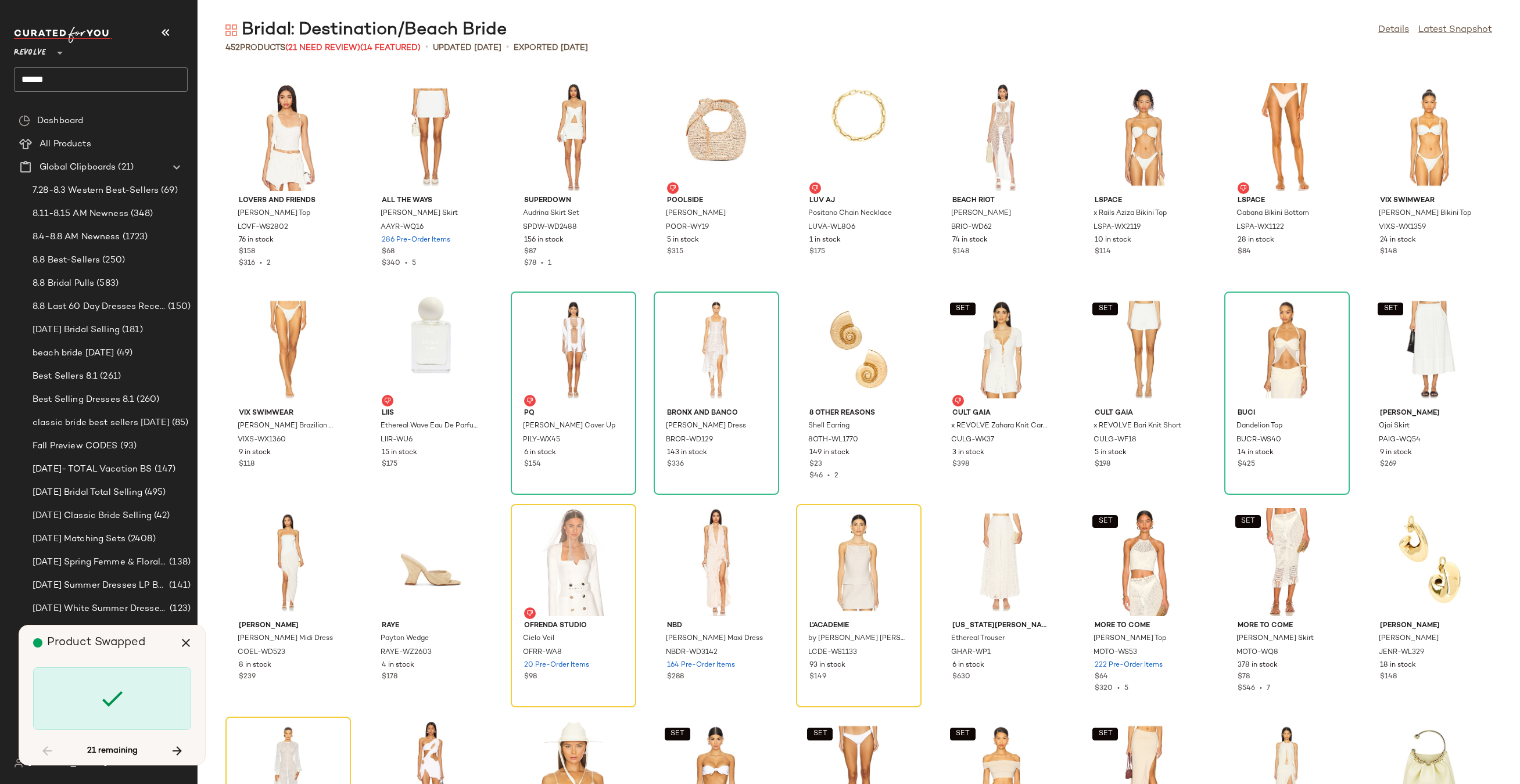
scroll to position [7012, 0]
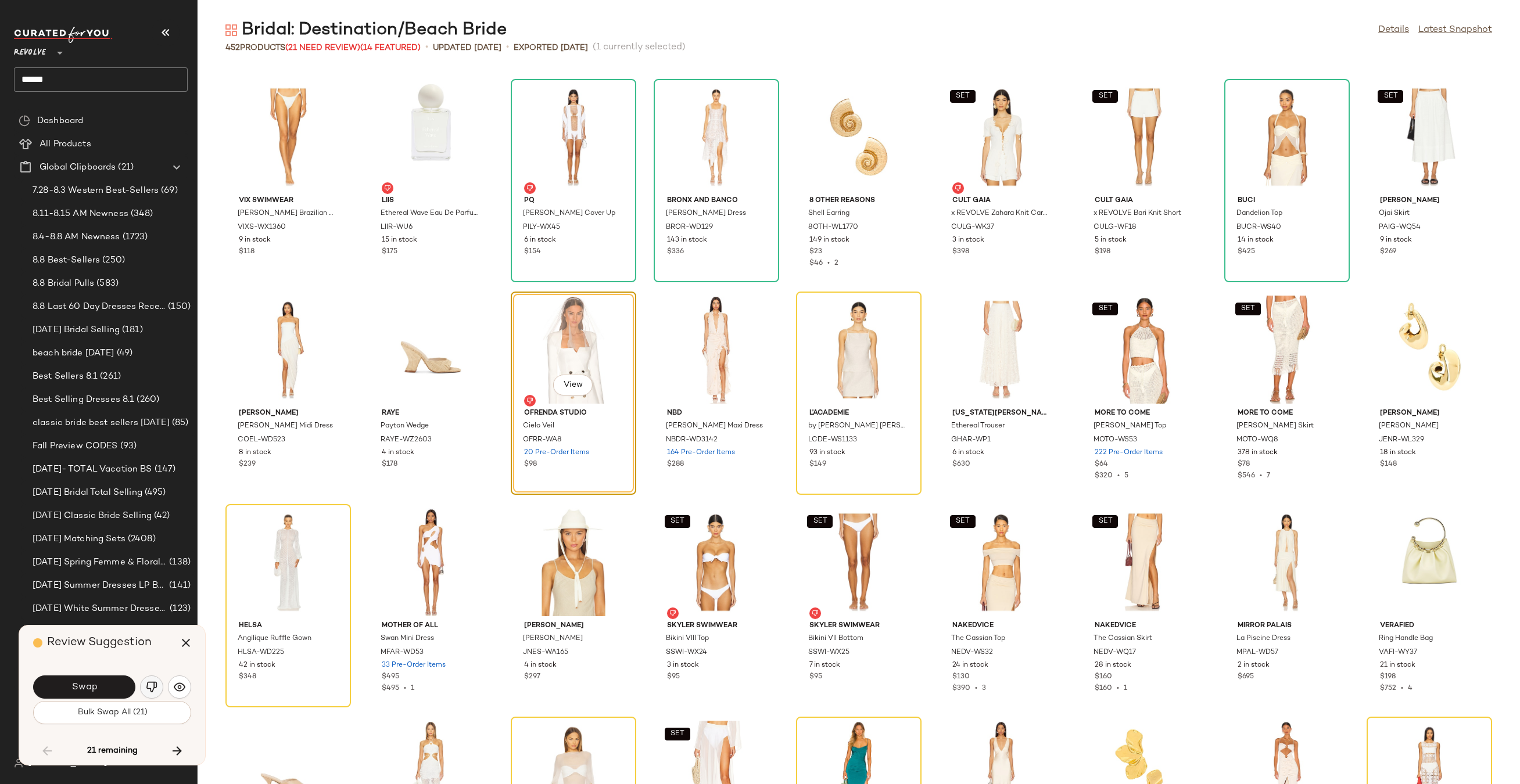
click at [157, 684] on button "button" at bounding box center [152, 686] width 23 height 23
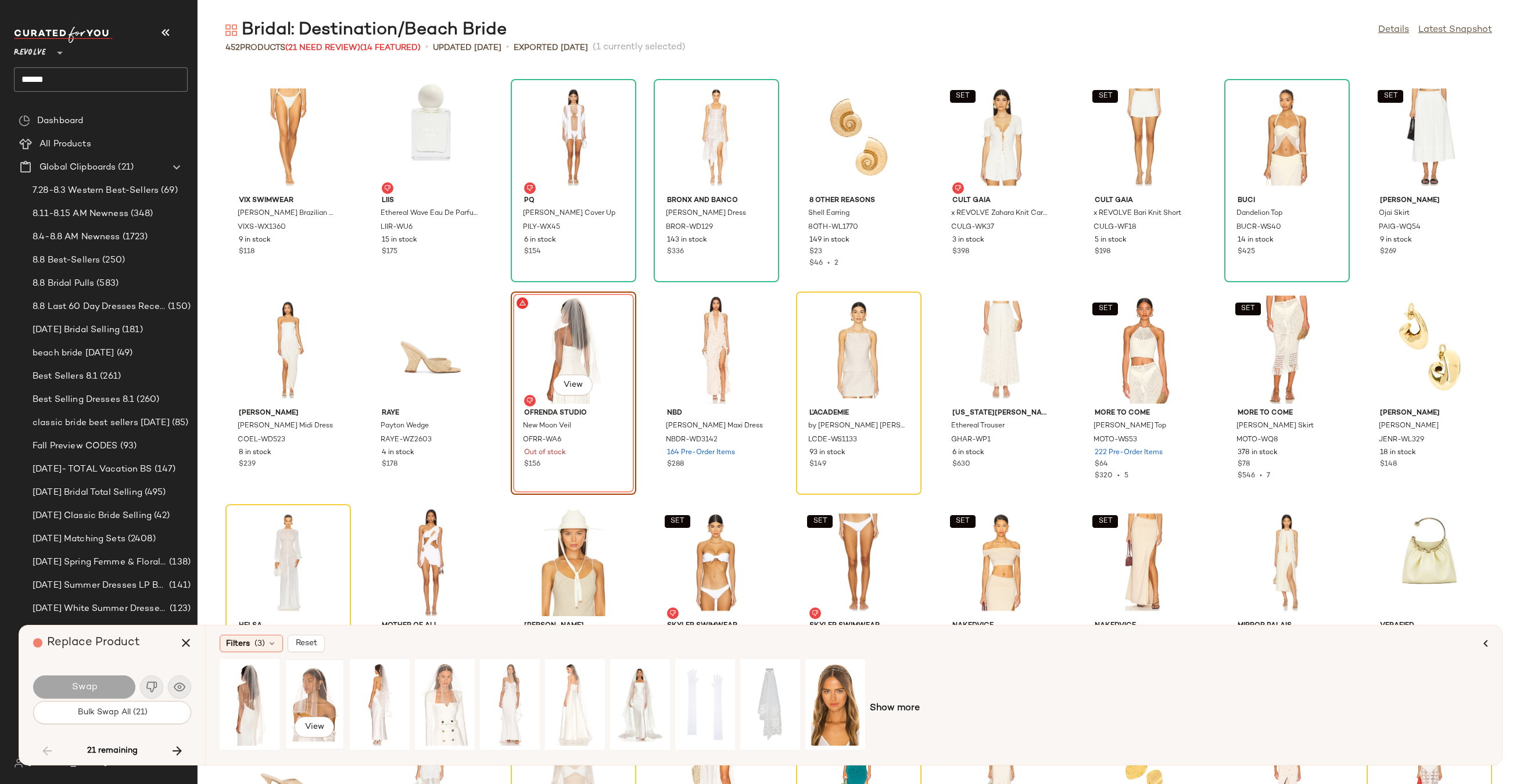
click at [313, 688] on div "View" at bounding box center [314, 704] width 52 height 82
click at [106, 680] on button "Swap" at bounding box center [84, 686] width 103 height 23
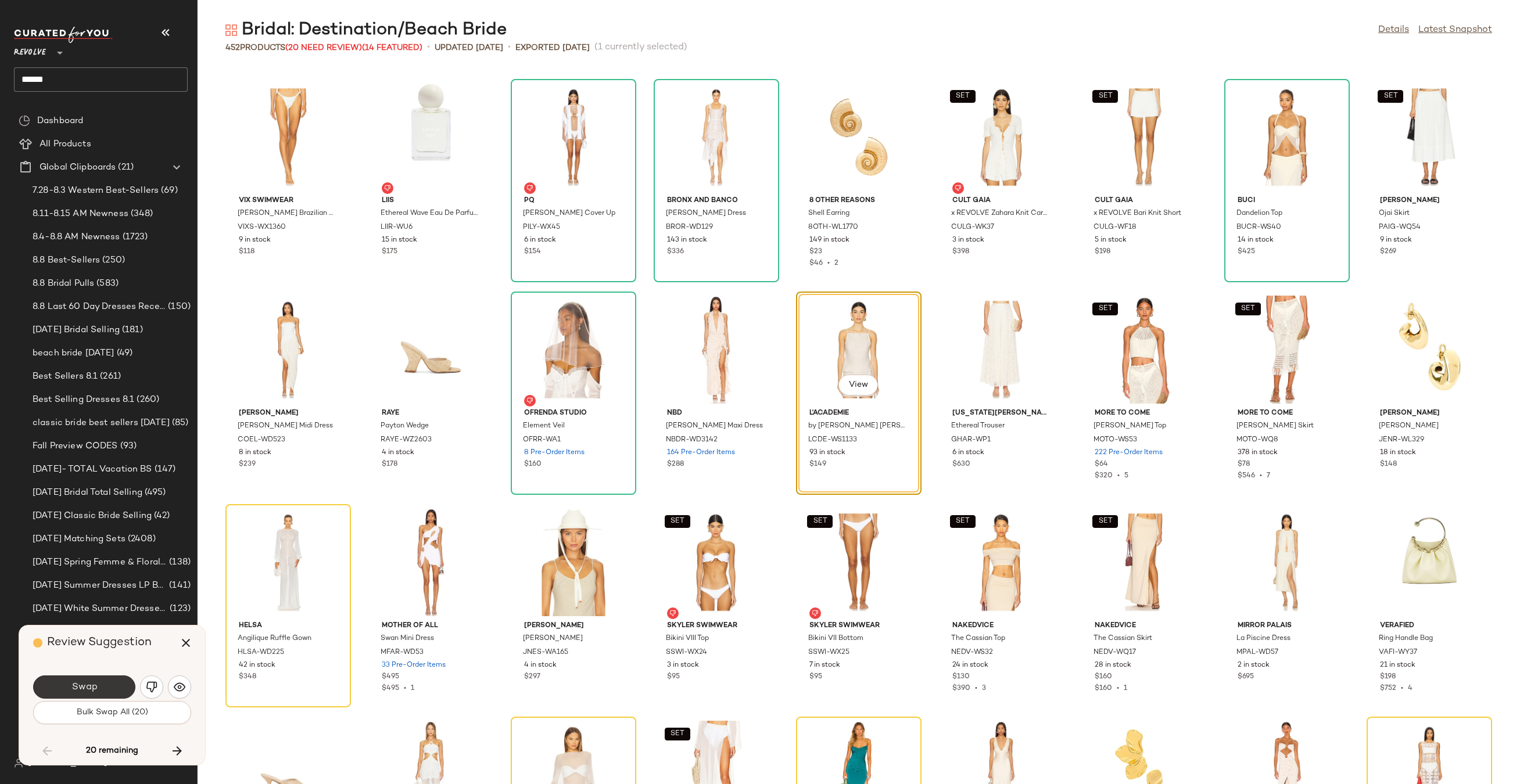
click at [104, 697] on button "Swap" at bounding box center [84, 686] width 103 height 23
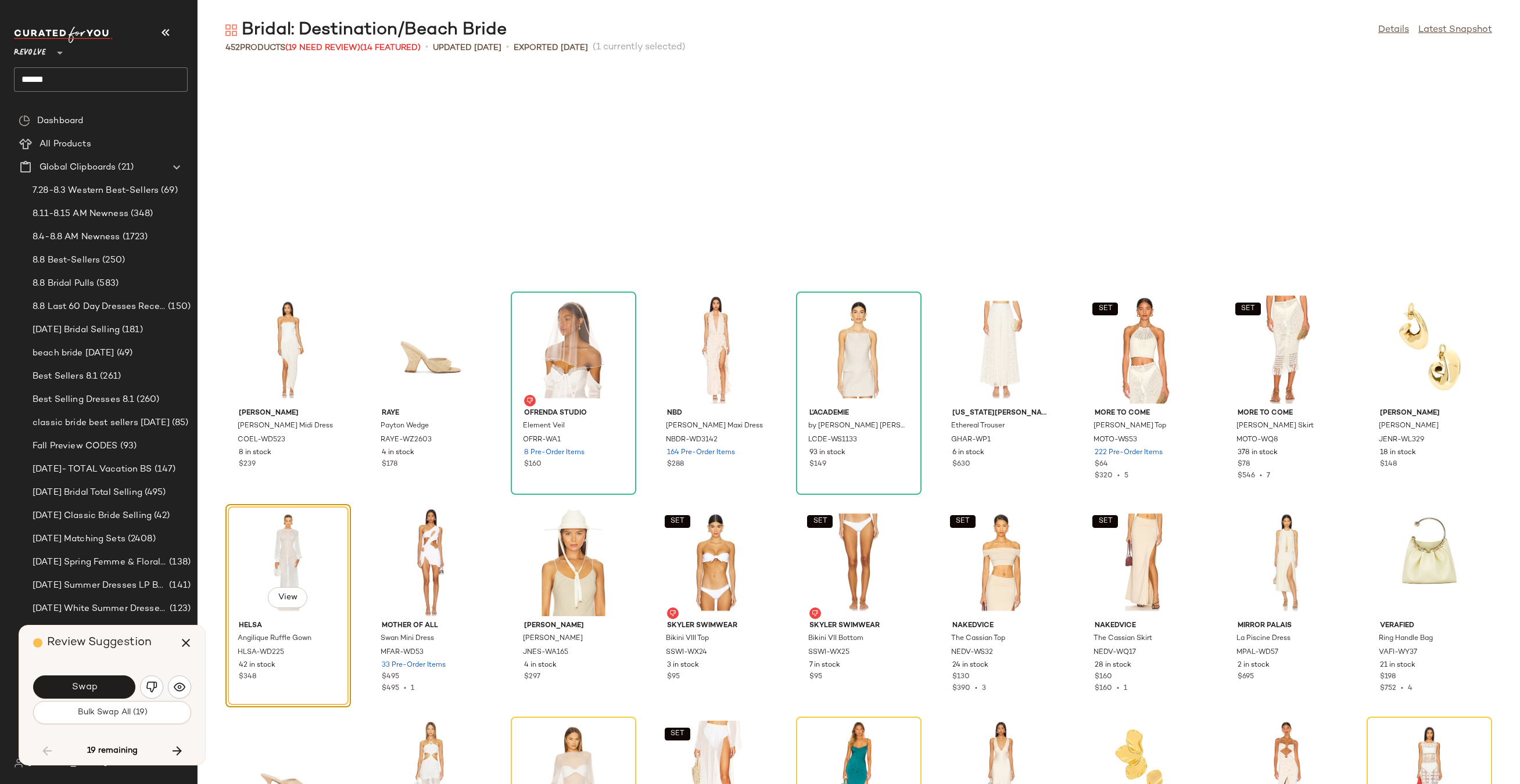
scroll to position [7224, 0]
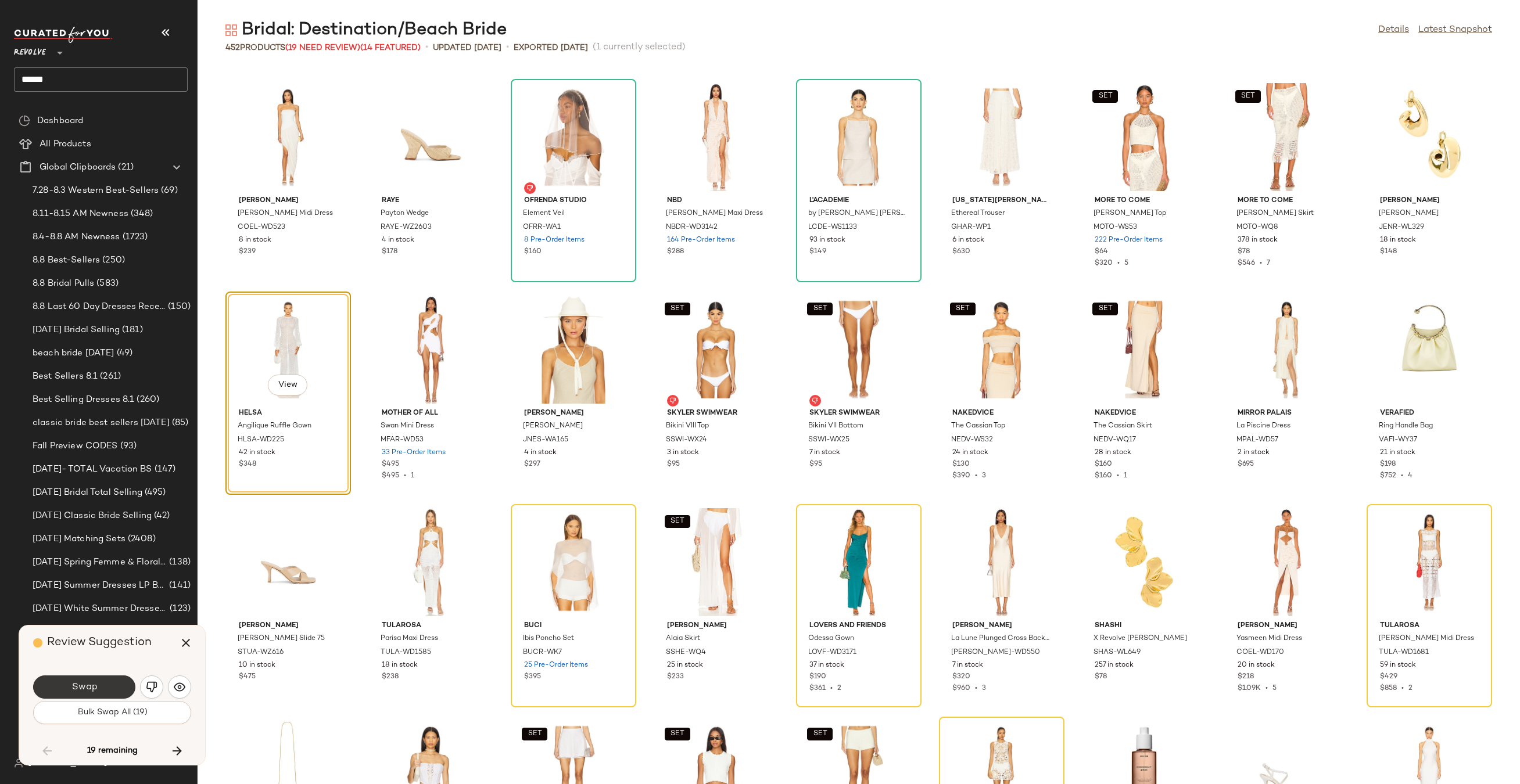
click at [60, 685] on button "Swap" at bounding box center [84, 686] width 103 height 23
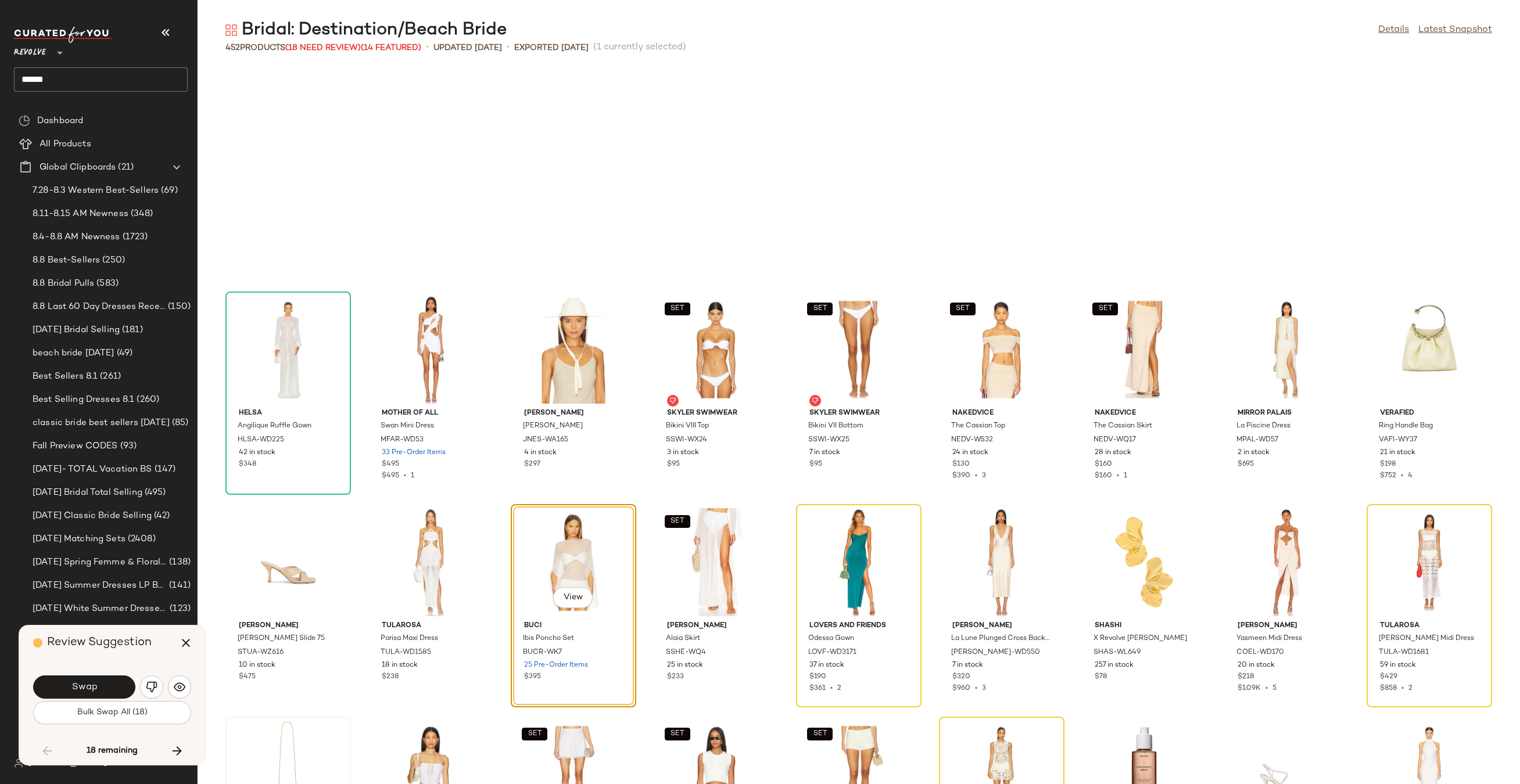
scroll to position [7436, 0]
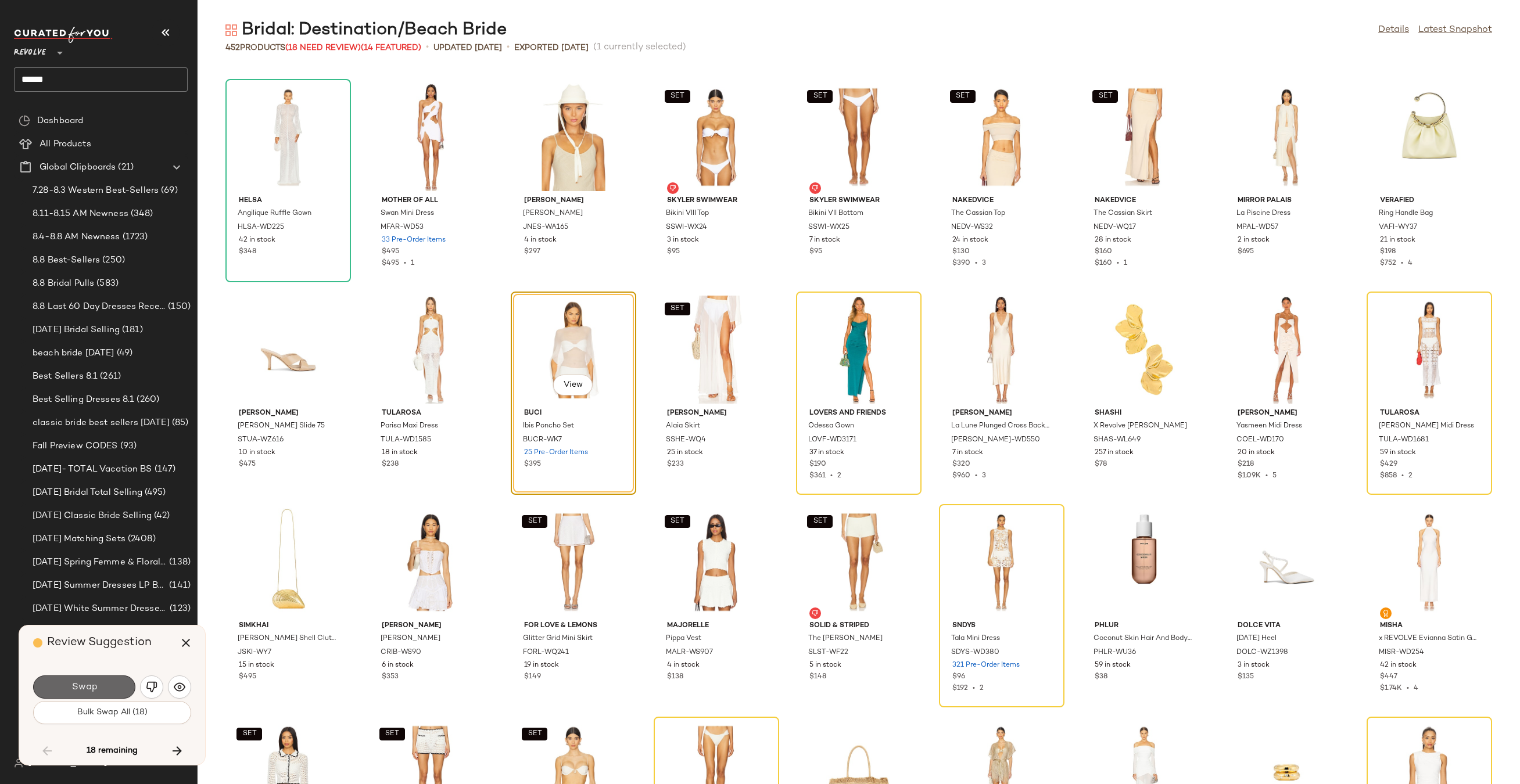
click at [121, 682] on button "Swap" at bounding box center [84, 686] width 103 height 23
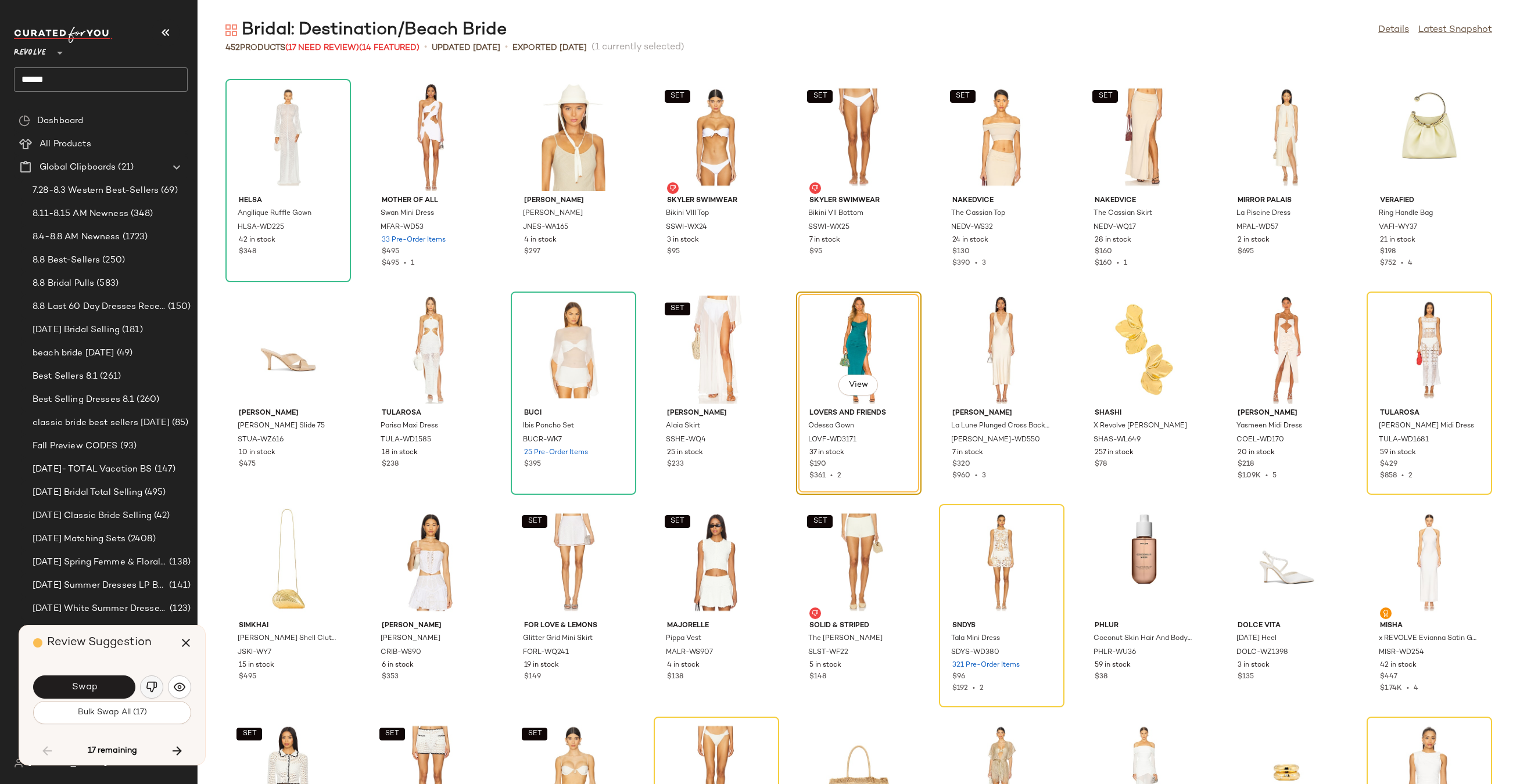
click at [146, 687] on img "button" at bounding box center [152, 686] width 12 height 12
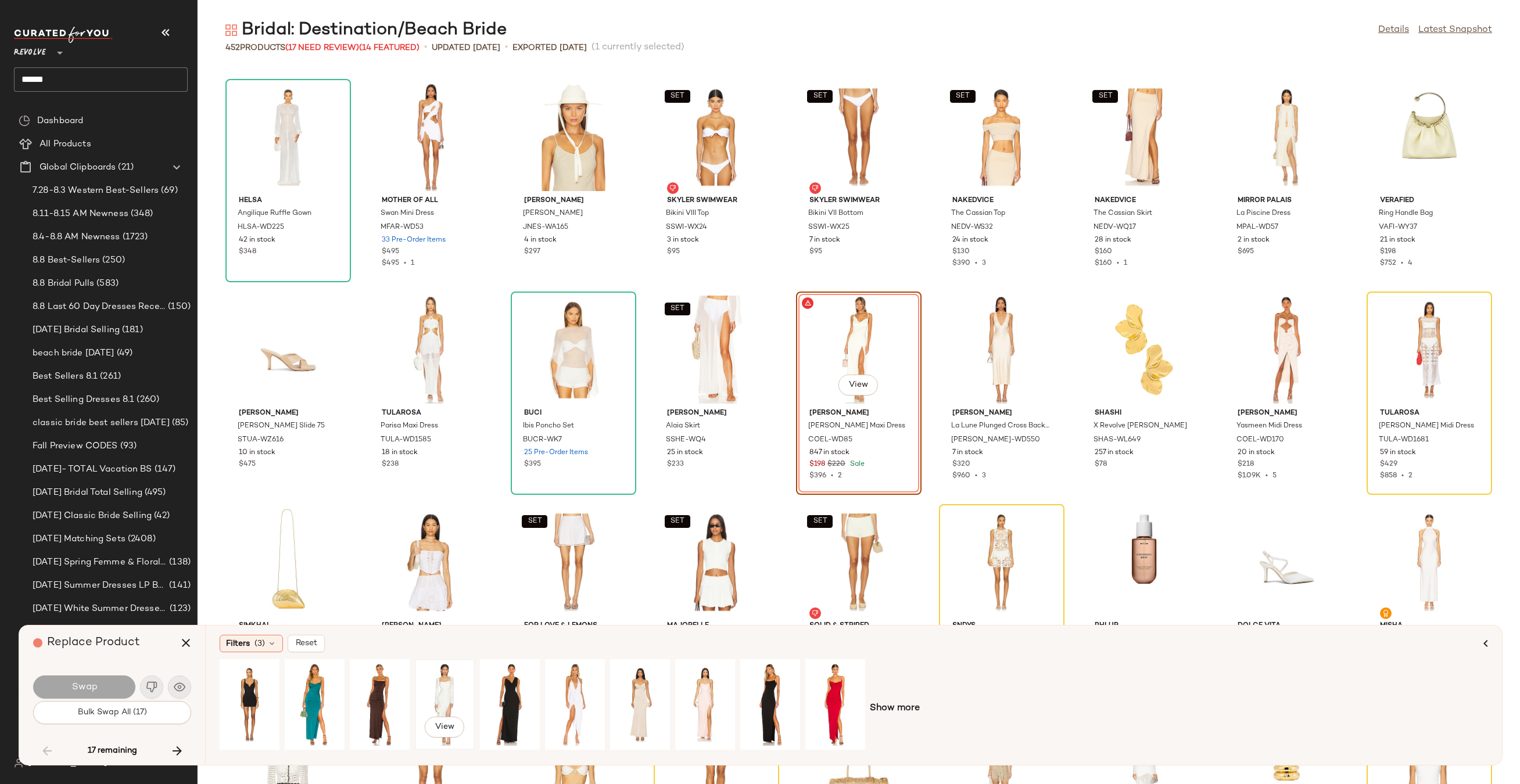
click at [456, 680] on div "View" at bounding box center [444, 704] width 52 height 82
click at [112, 685] on button "Swap" at bounding box center [84, 686] width 103 height 23
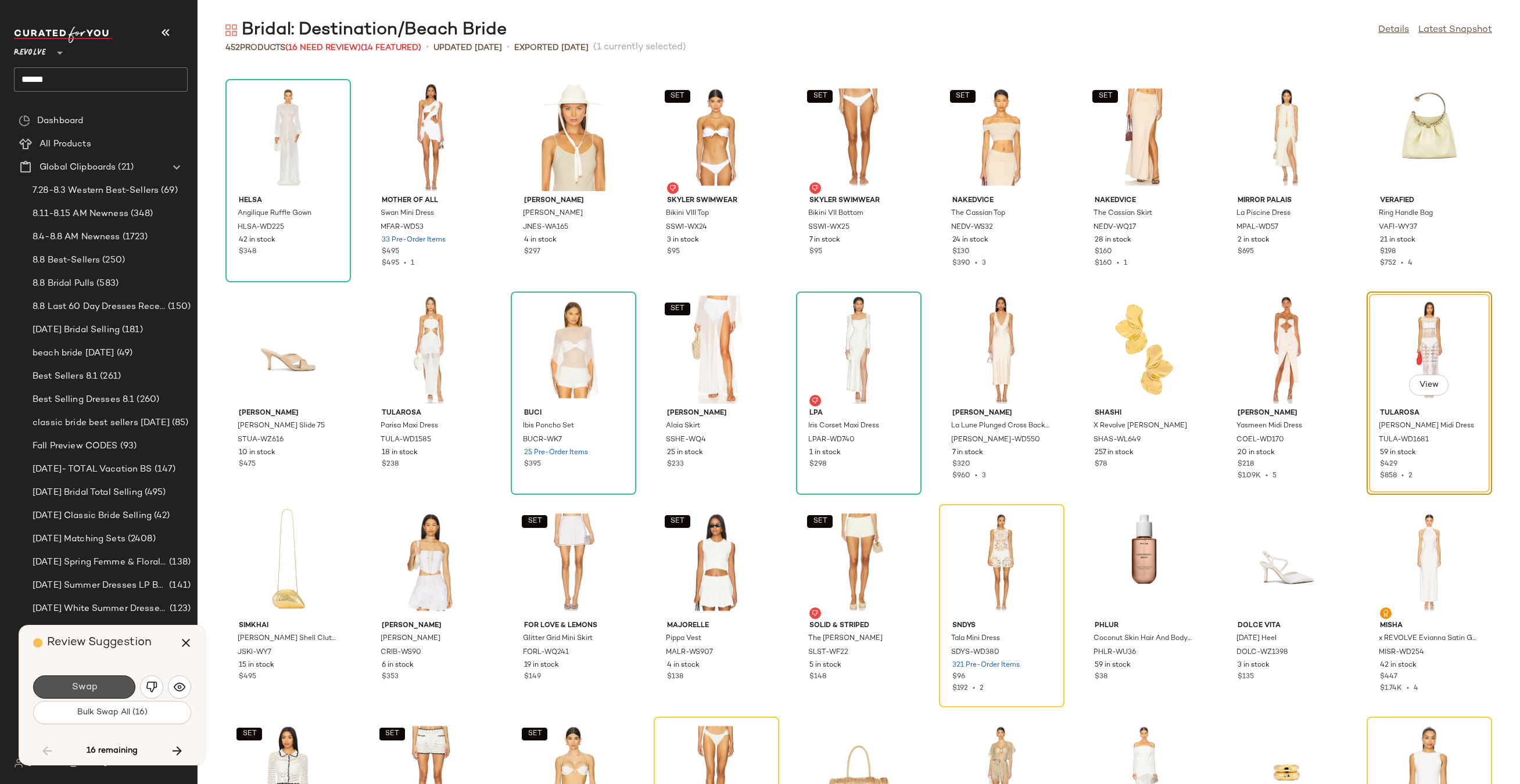
click at [112, 685] on button "Swap" at bounding box center [84, 686] width 103 height 23
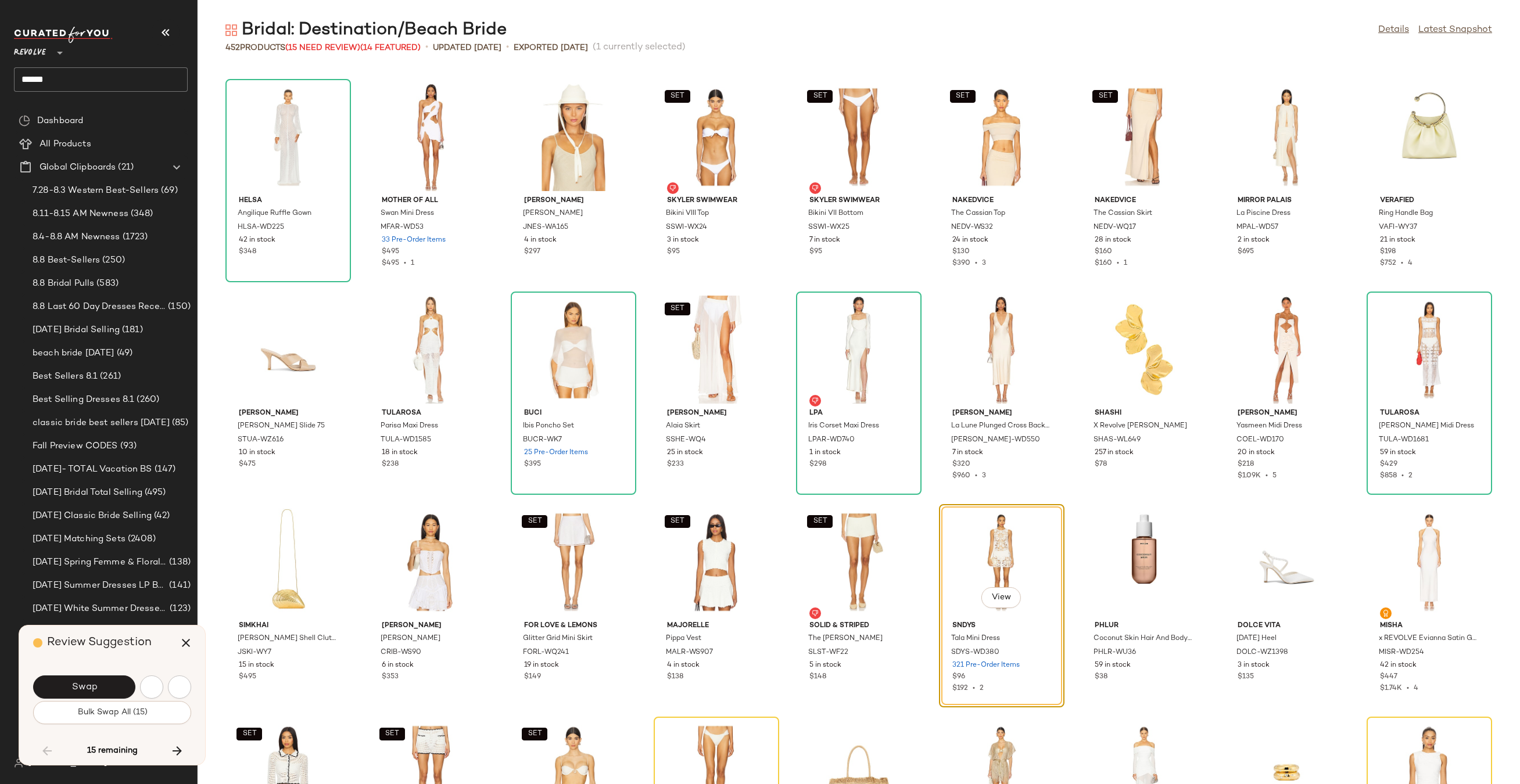
scroll to position [7649, 0]
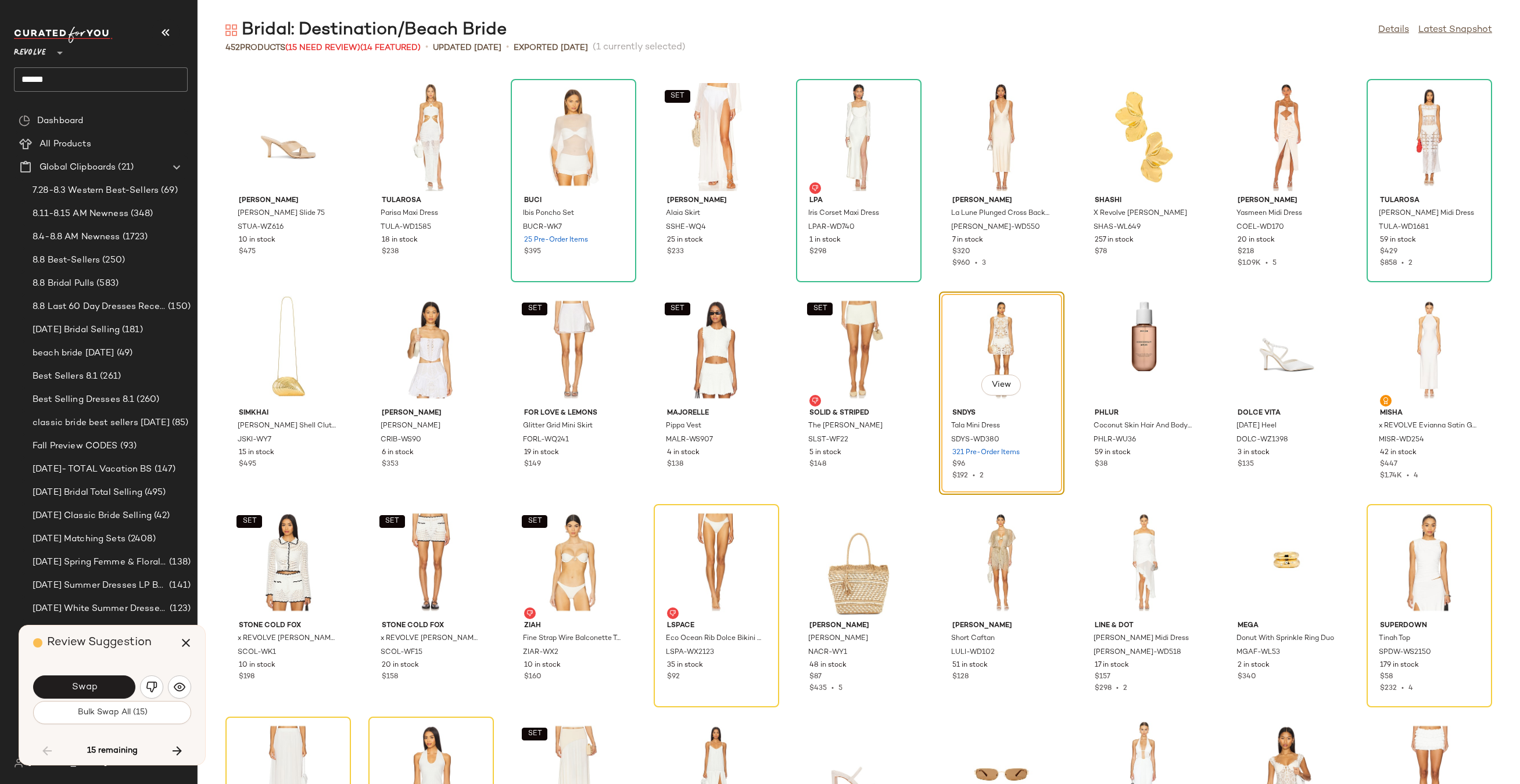
click at [112, 685] on button "Swap" at bounding box center [84, 686] width 103 height 23
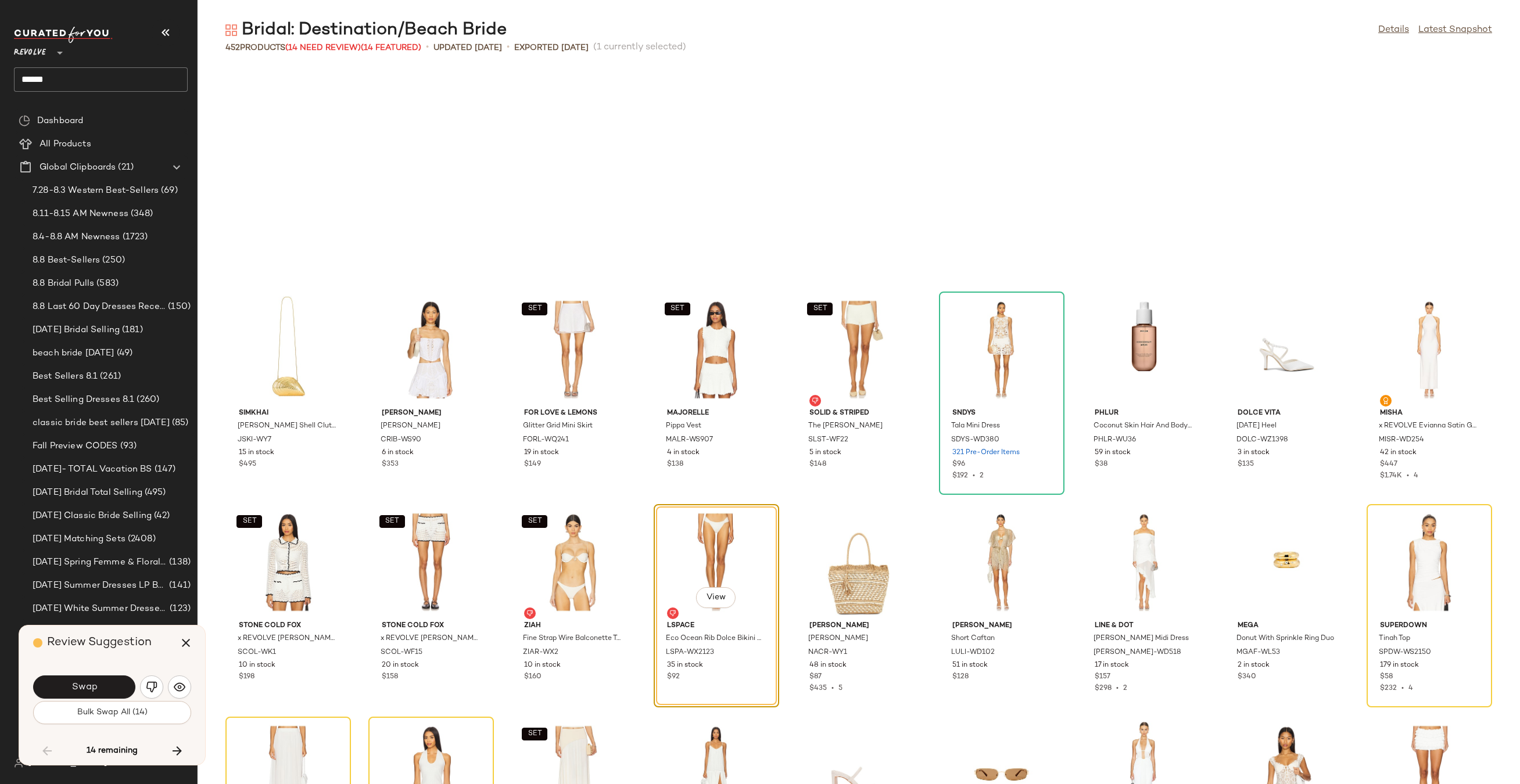
scroll to position [7861, 0]
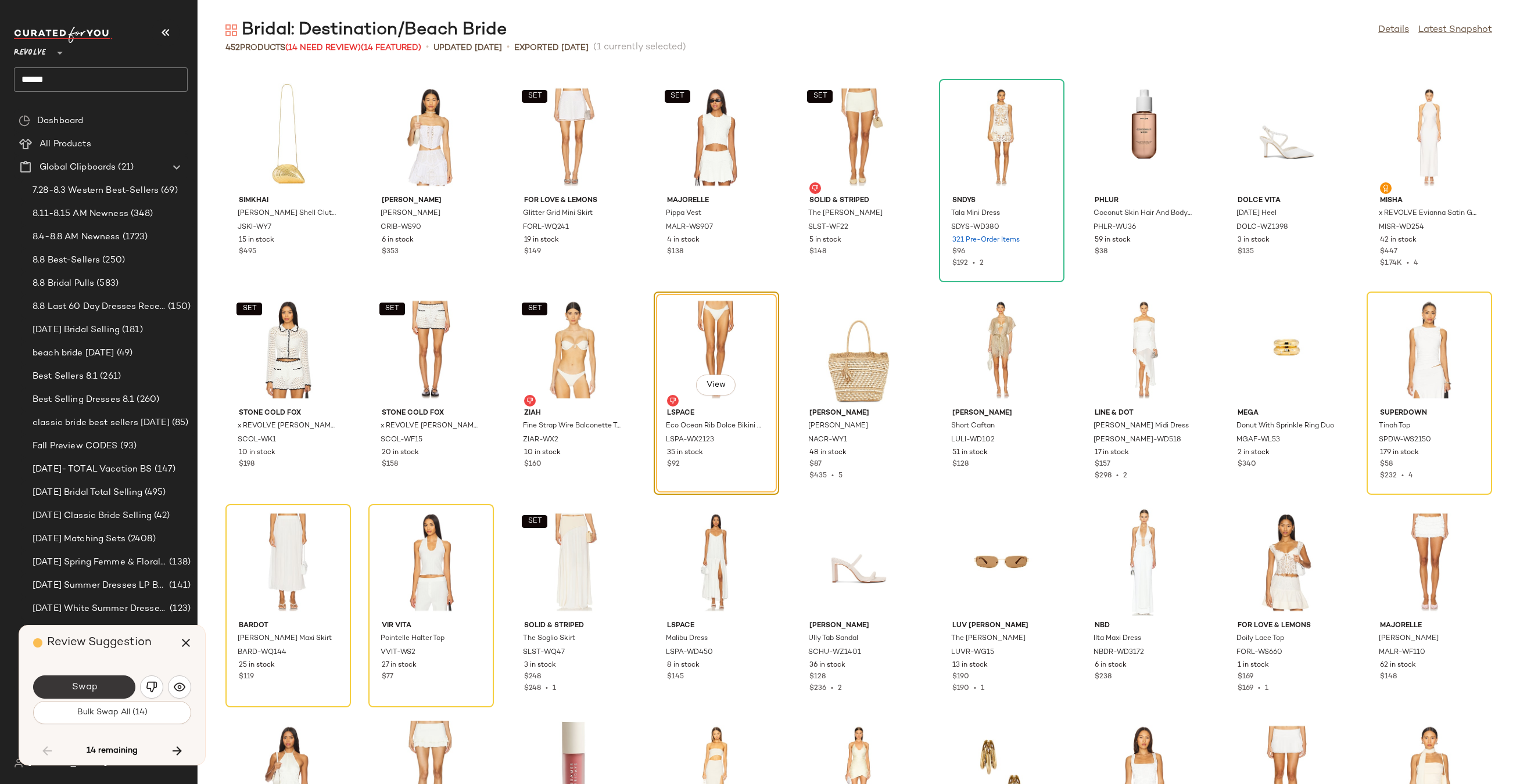
click at [111, 685] on button "Swap" at bounding box center [84, 686] width 103 height 23
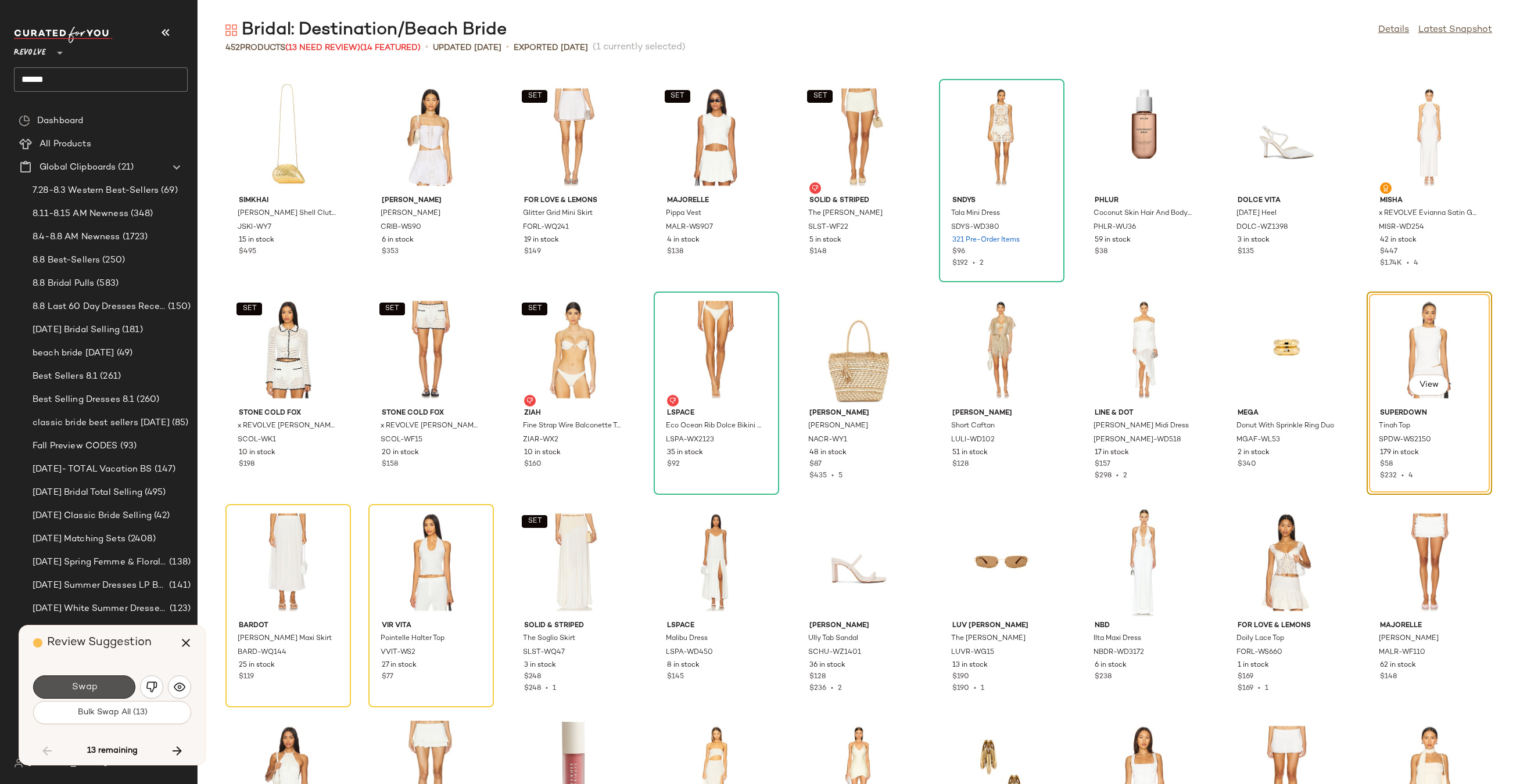
click at [111, 685] on button "Swap" at bounding box center [84, 686] width 103 height 23
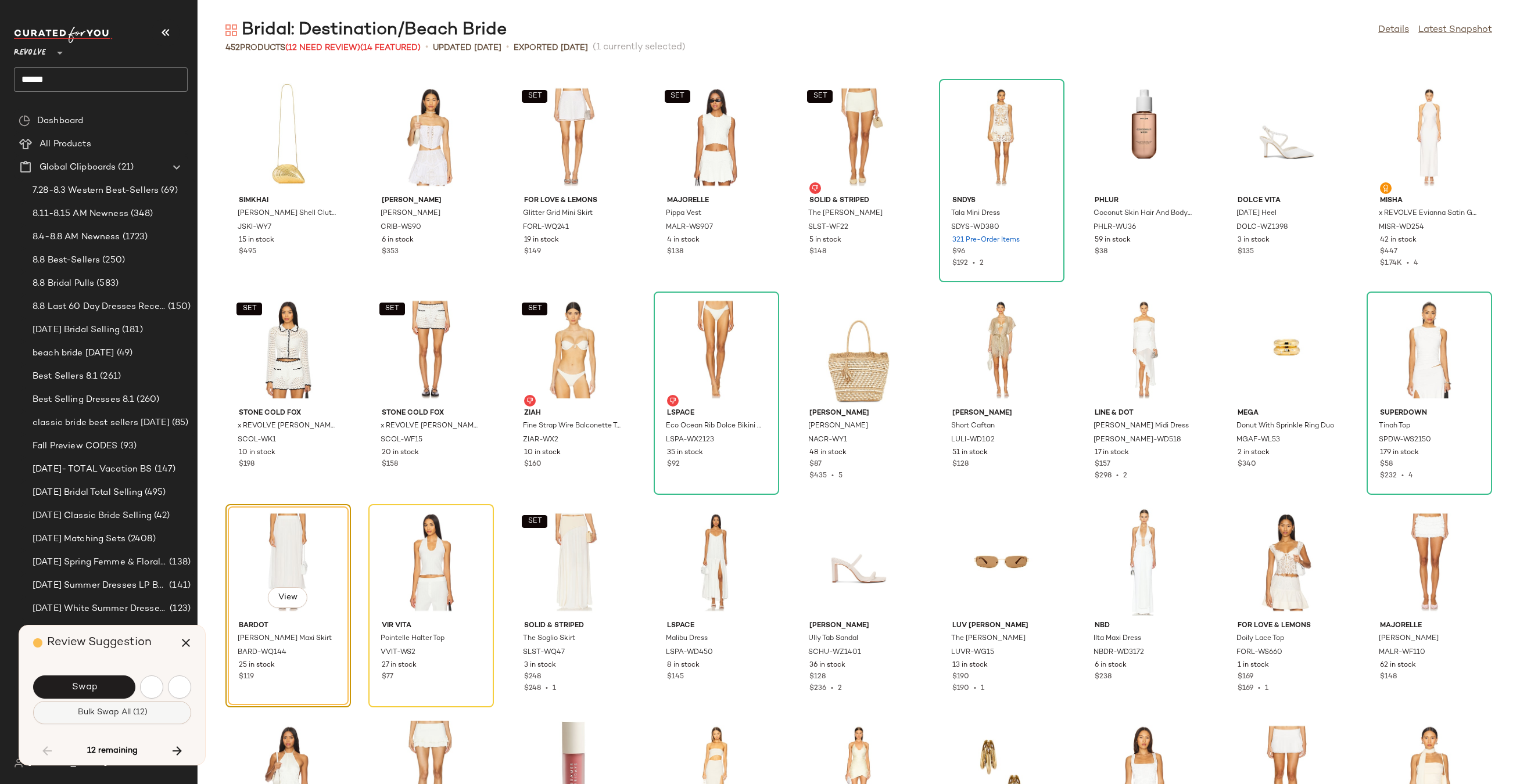
scroll to position [8075, 0]
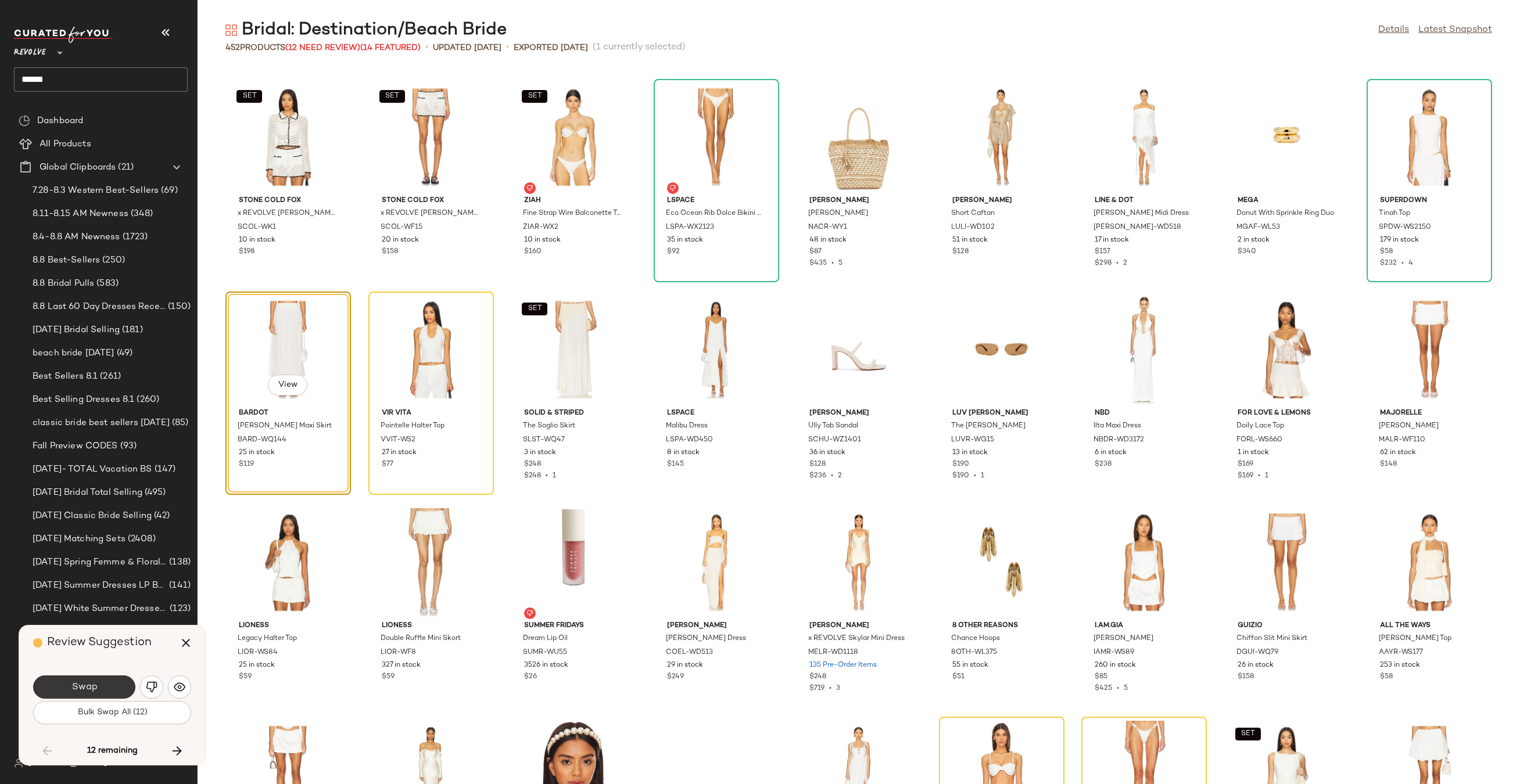
click at [98, 680] on button "Swap" at bounding box center [84, 686] width 103 height 23
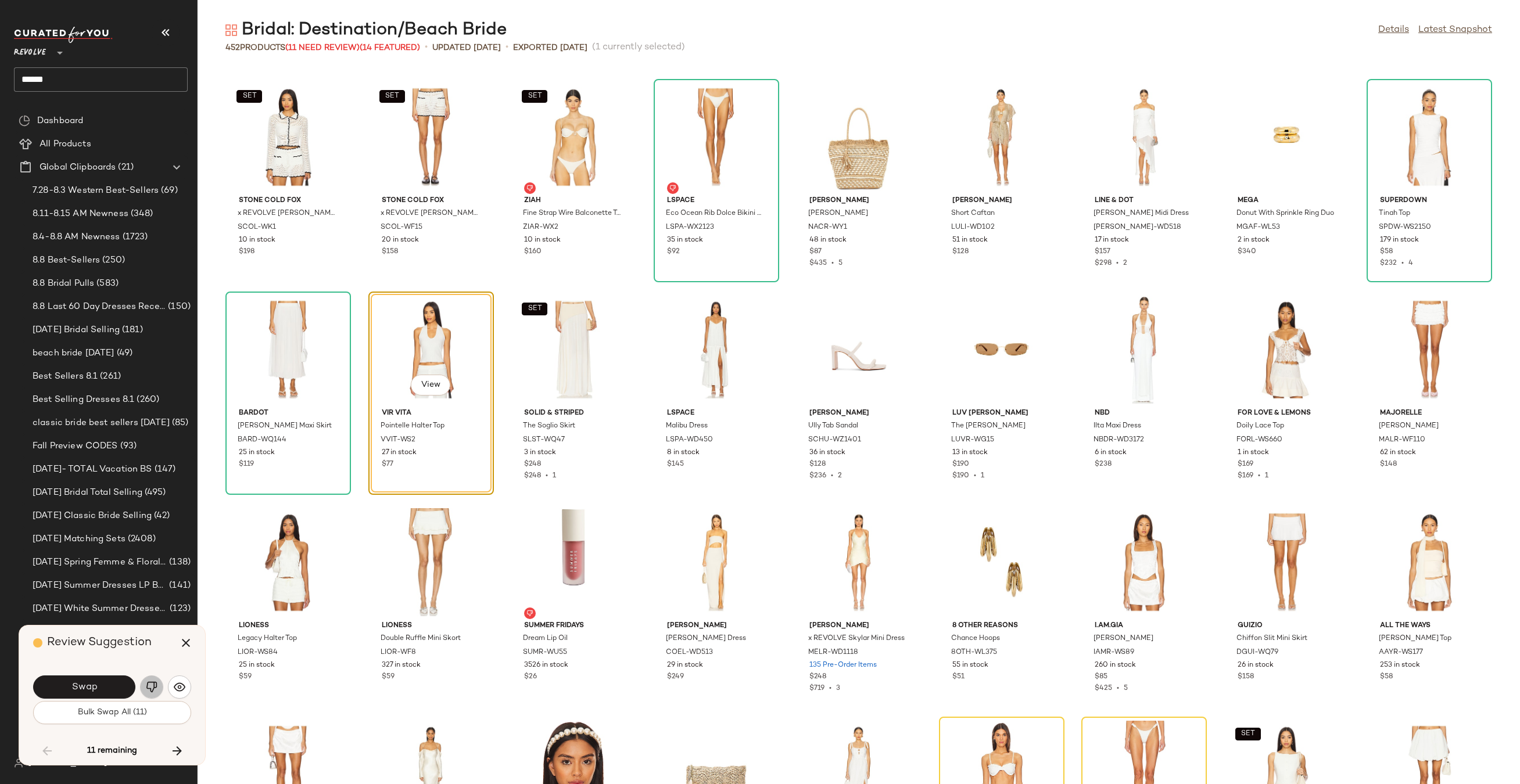
click at [148, 690] on img "button" at bounding box center [152, 686] width 12 height 12
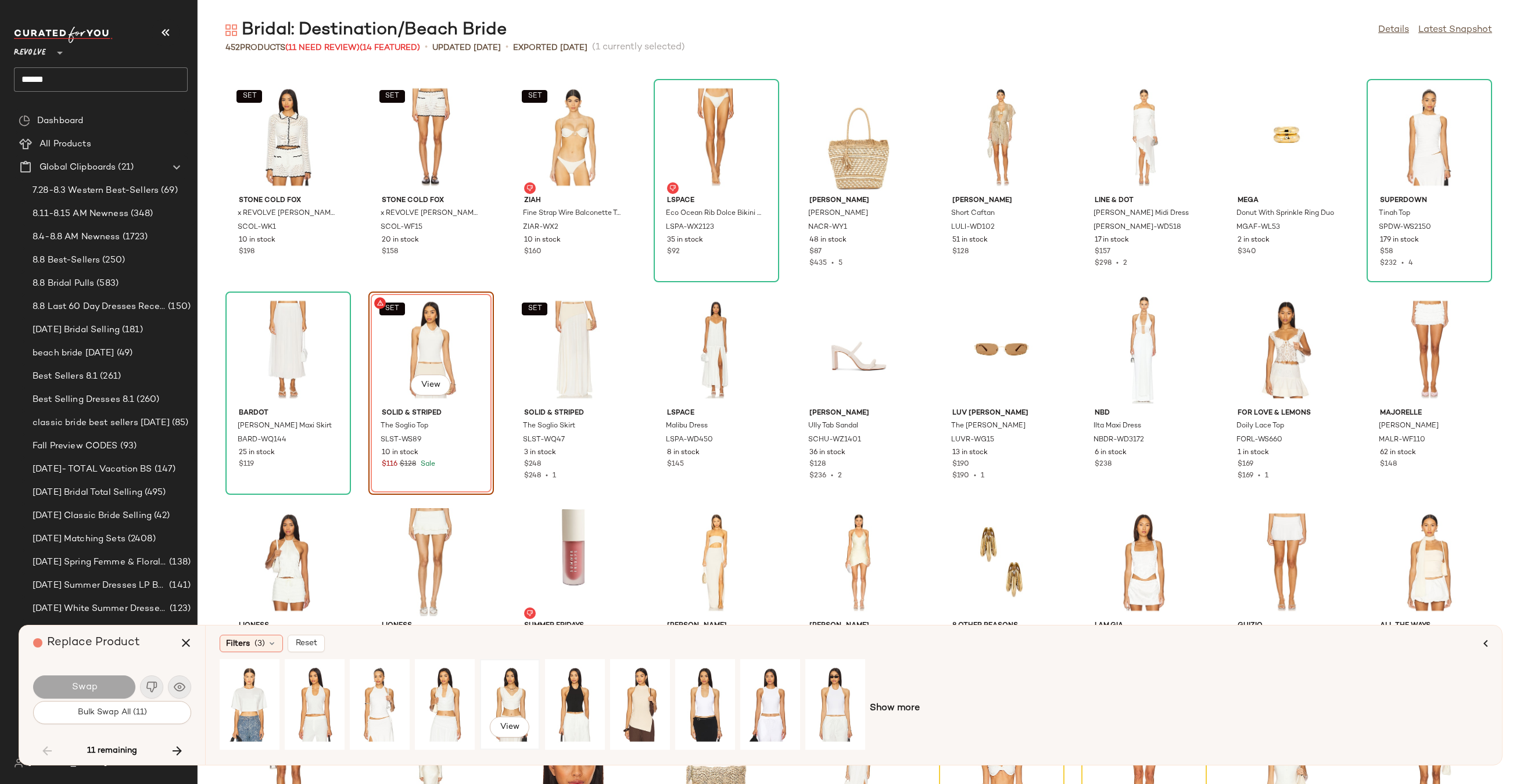
click at [520, 696] on div "View" at bounding box center [510, 704] width 52 height 82
click at [111, 681] on button "Swap" at bounding box center [84, 686] width 103 height 23
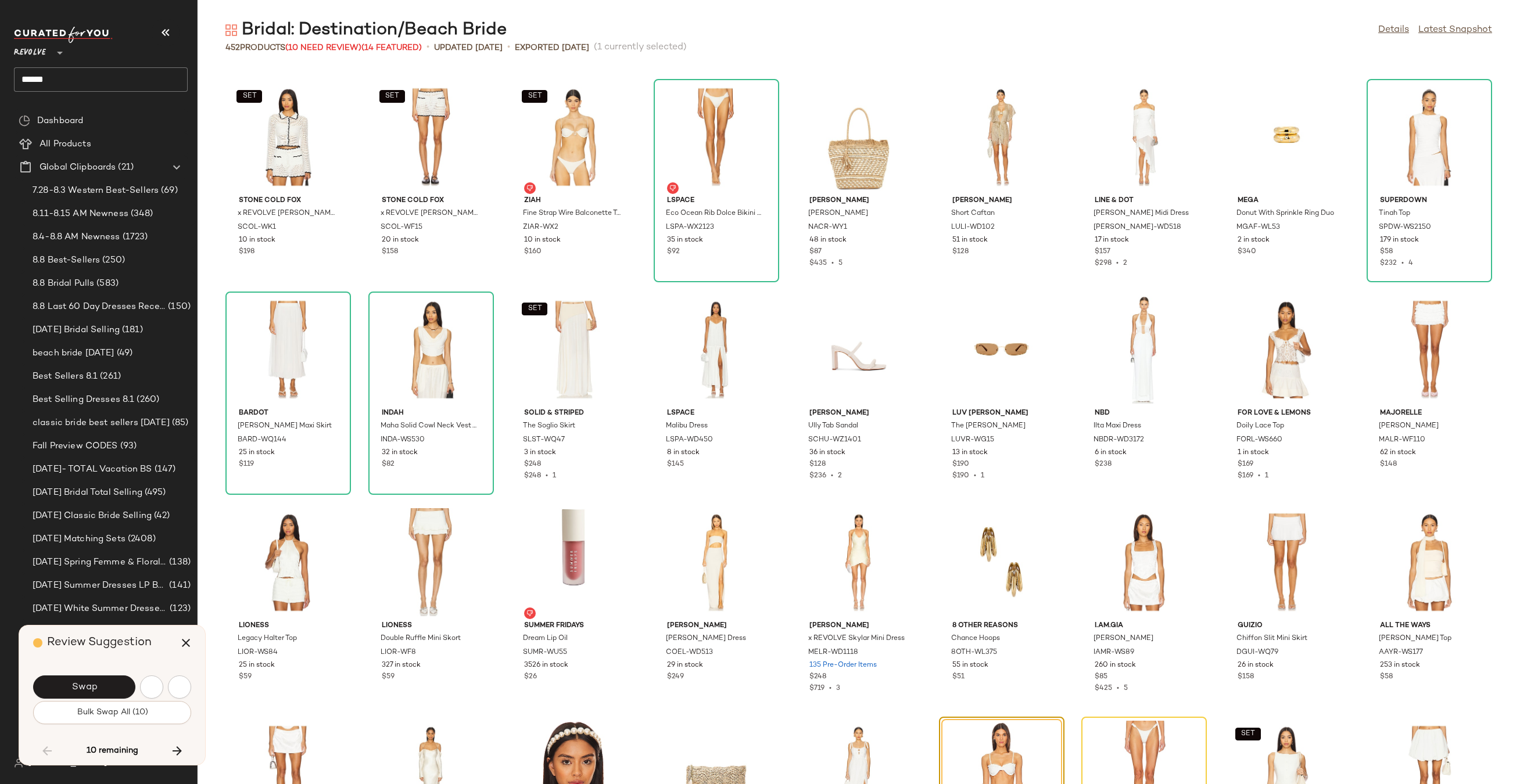
scroll to position [8499, 0]
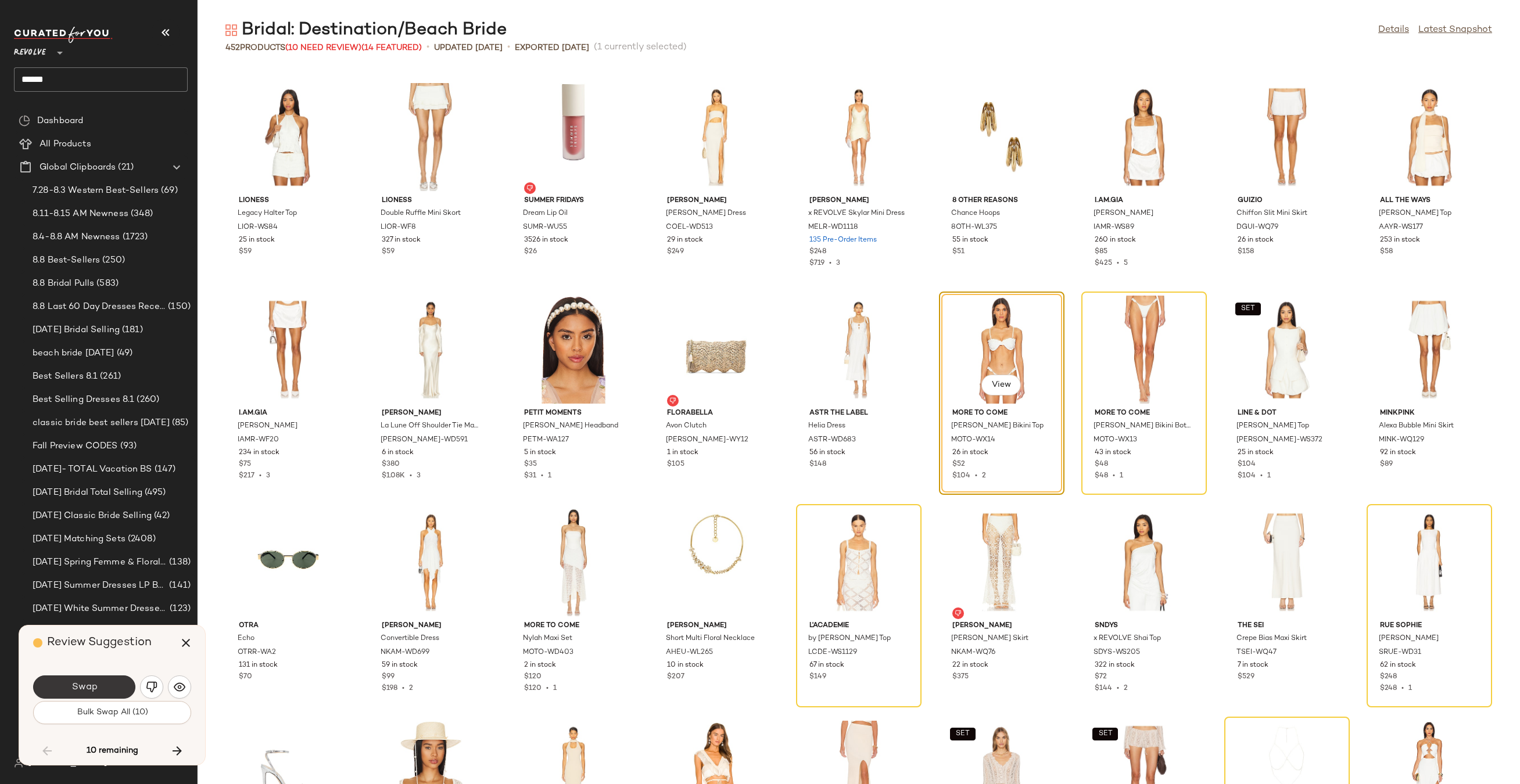
click at [94, 687] on span "Swap" at bounding box center [84, 687] width 26 height 11
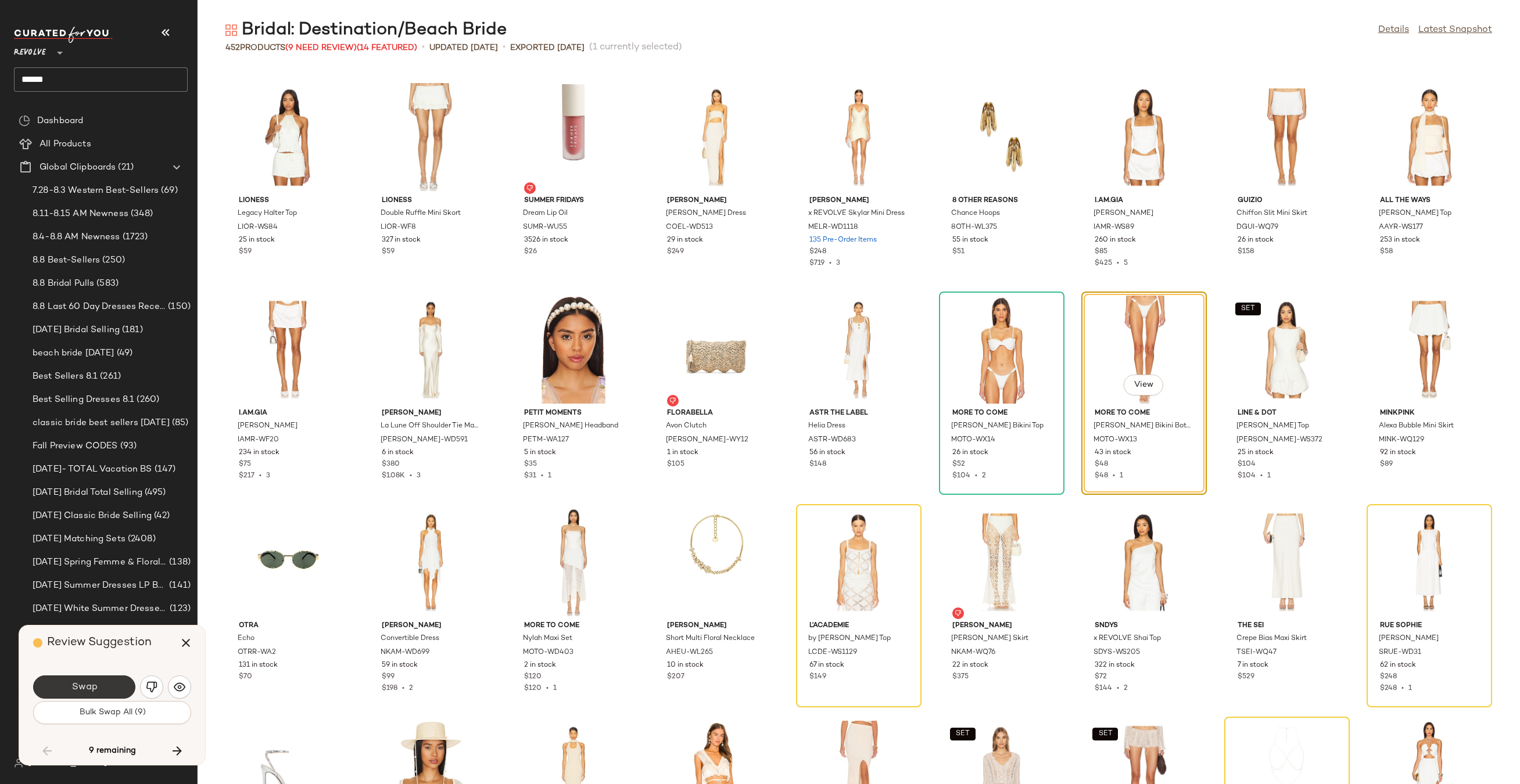
click at [100, 689] on button "Swap" at bounding box center [84, 686] width 103 height 23
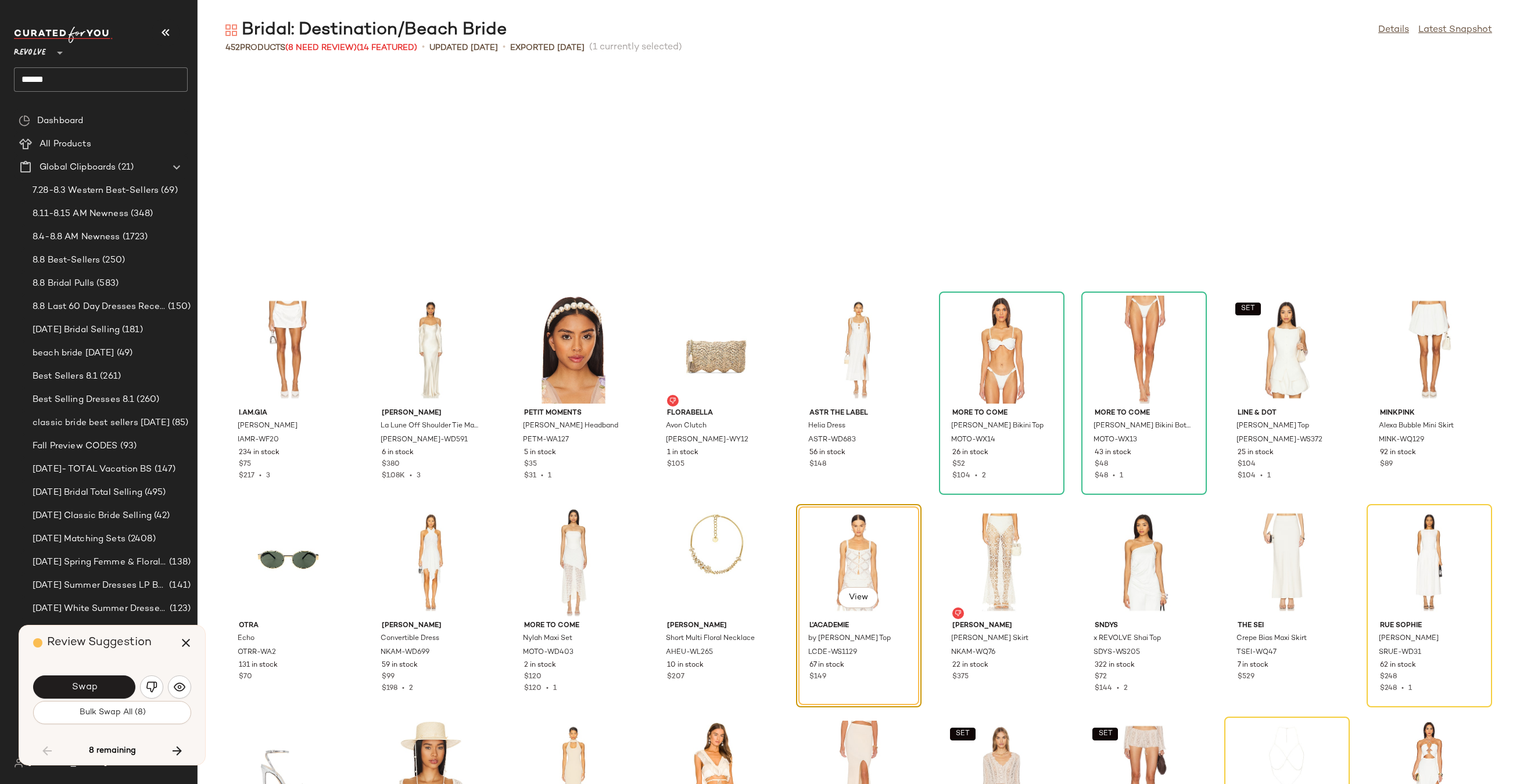
scroll to position [8712, 0]
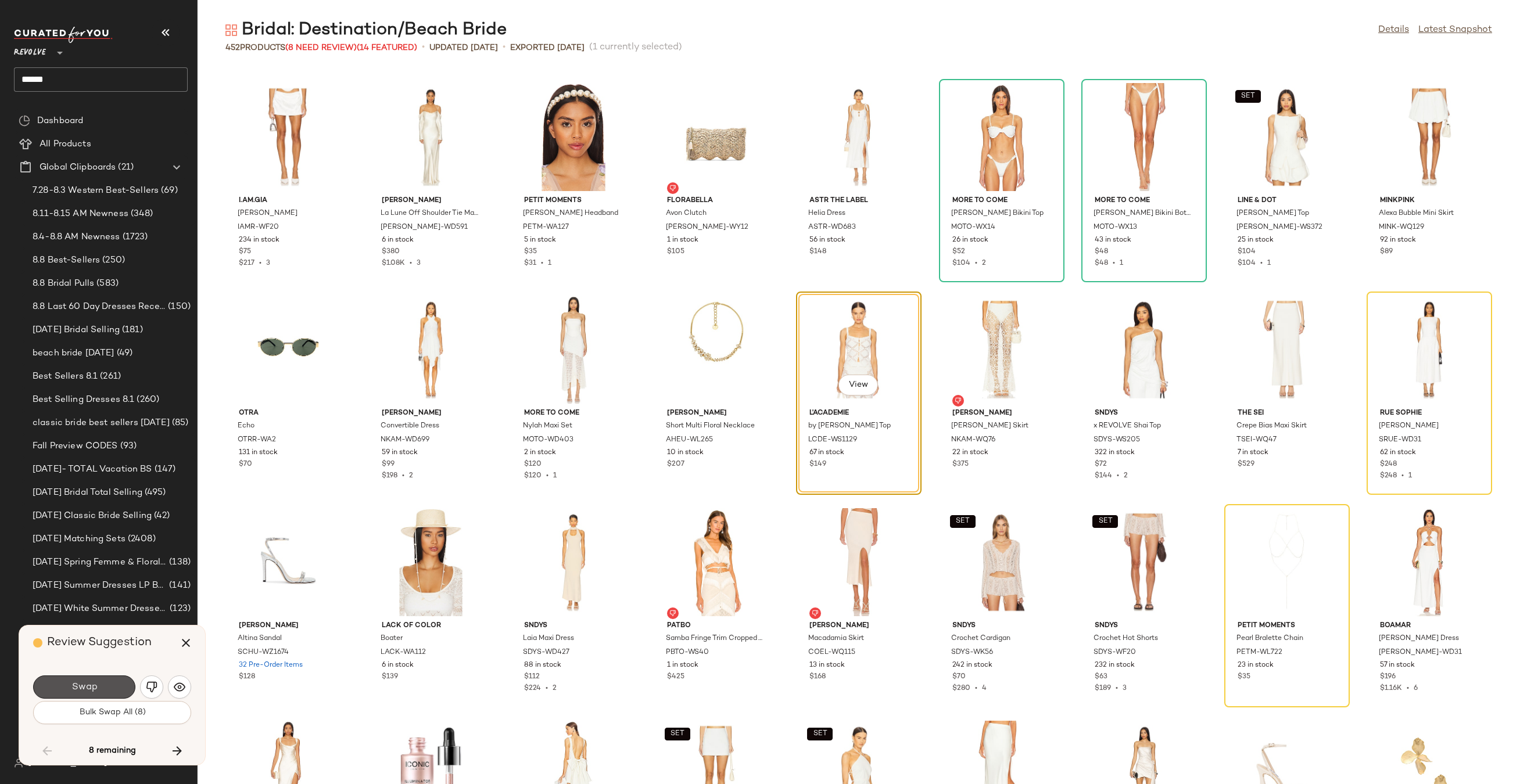
click at [100, 689] on button "Swap" at bounding box center [84, 686] width 103 height 23
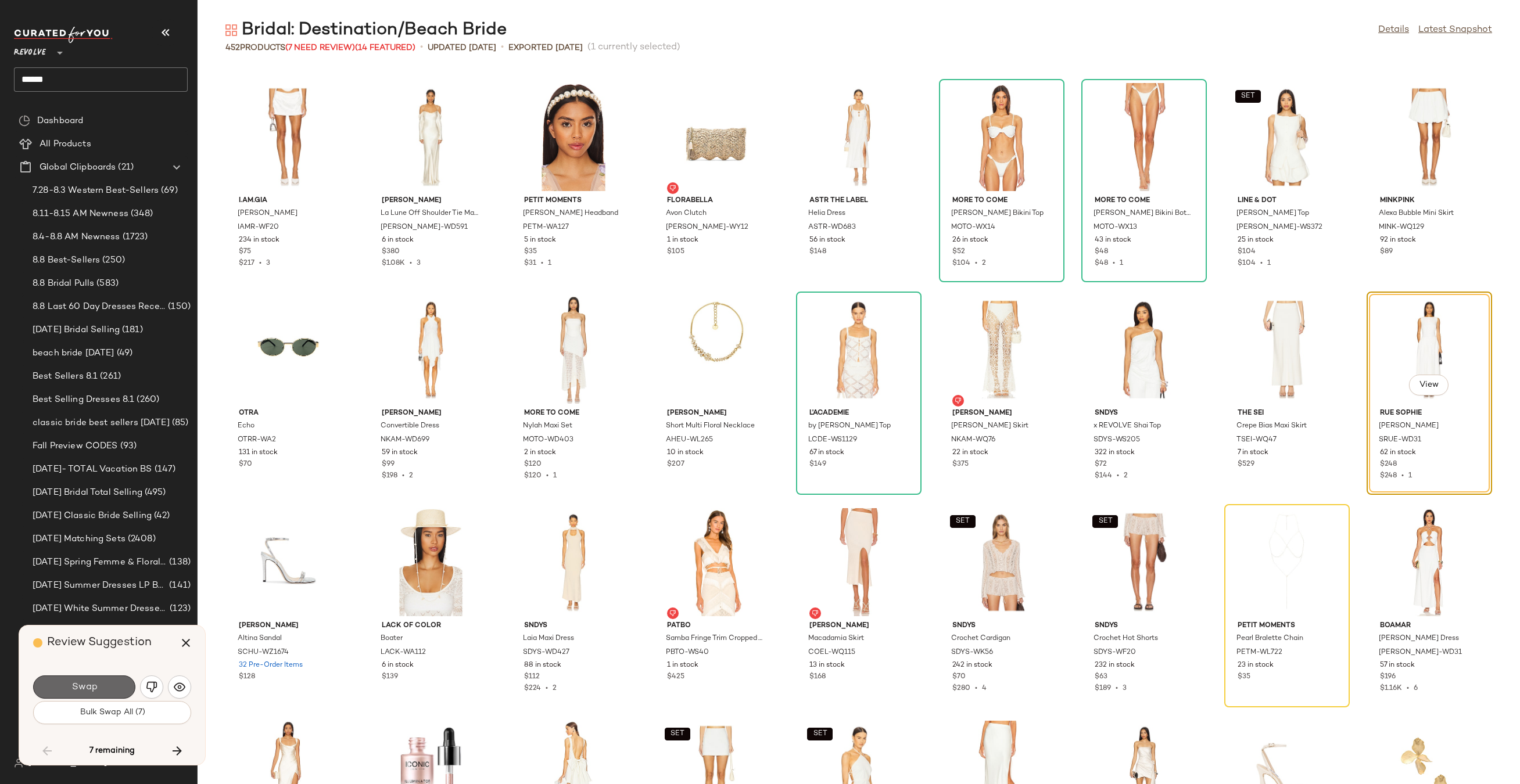
click at [93, 690] on span "Swap" at bounding box center [84, 687] width 26 height 11
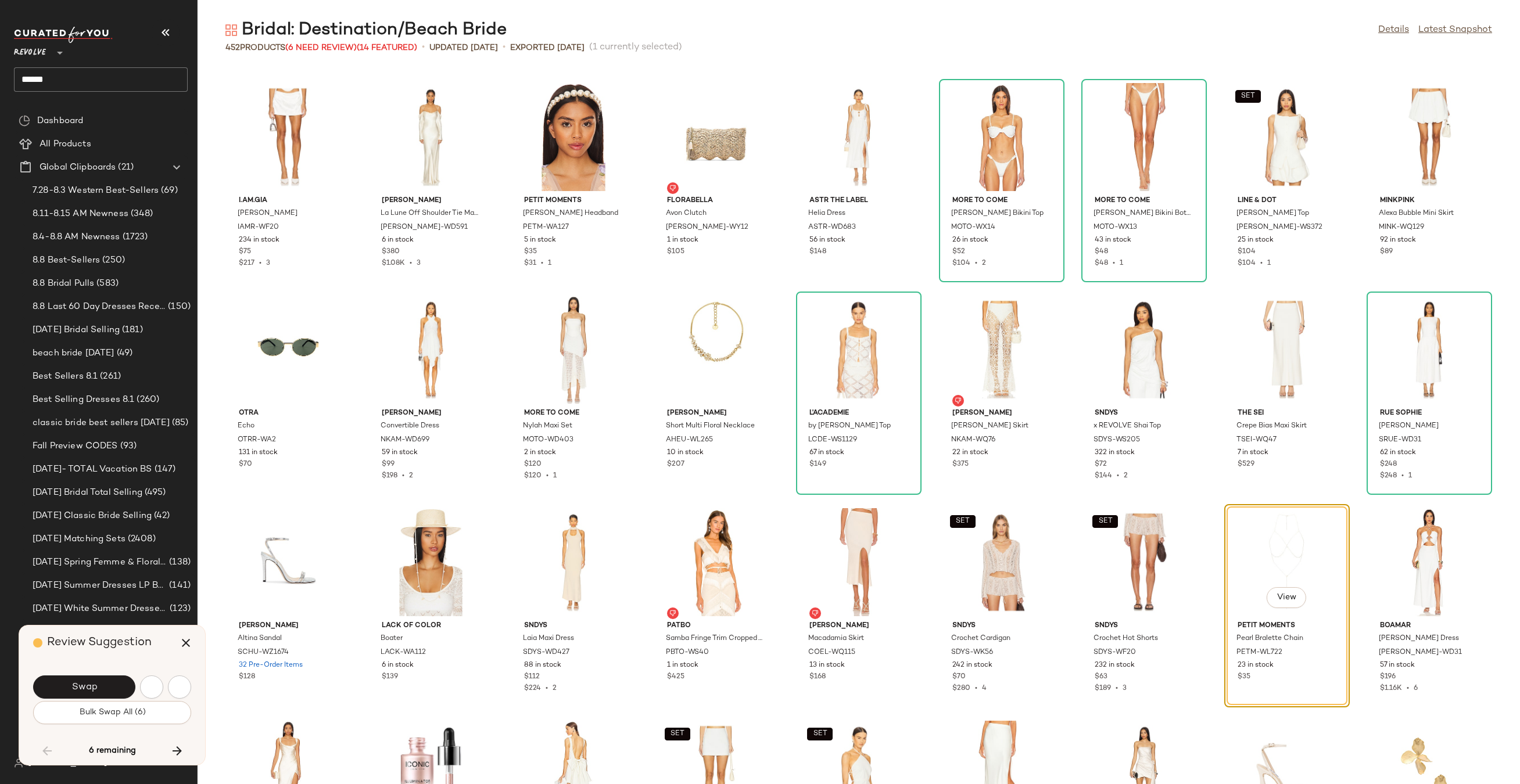
scroll to position [8924, 0]
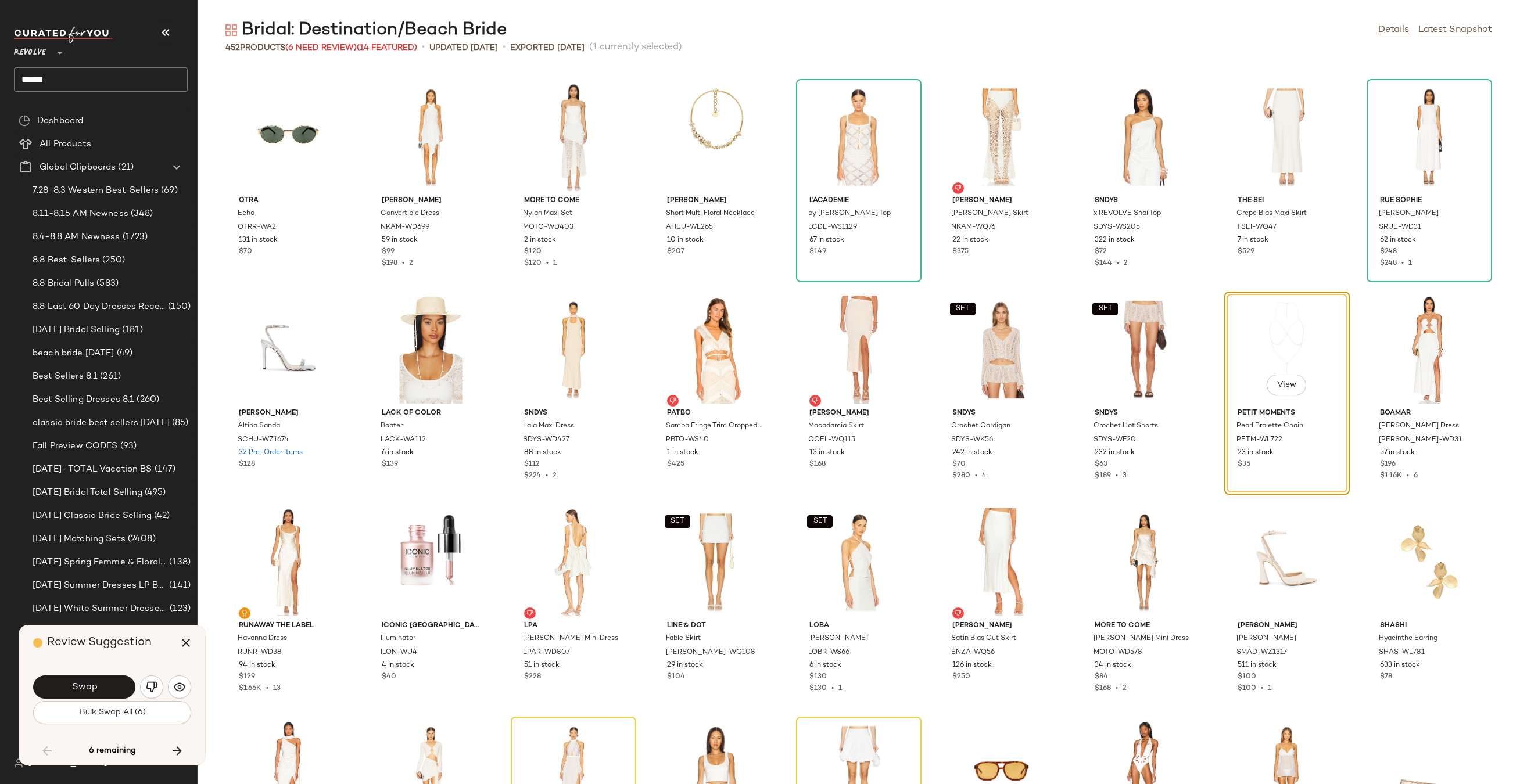
click at [93, 690] on span "Swap" at bounding box center [84, 687] width 26 height 11
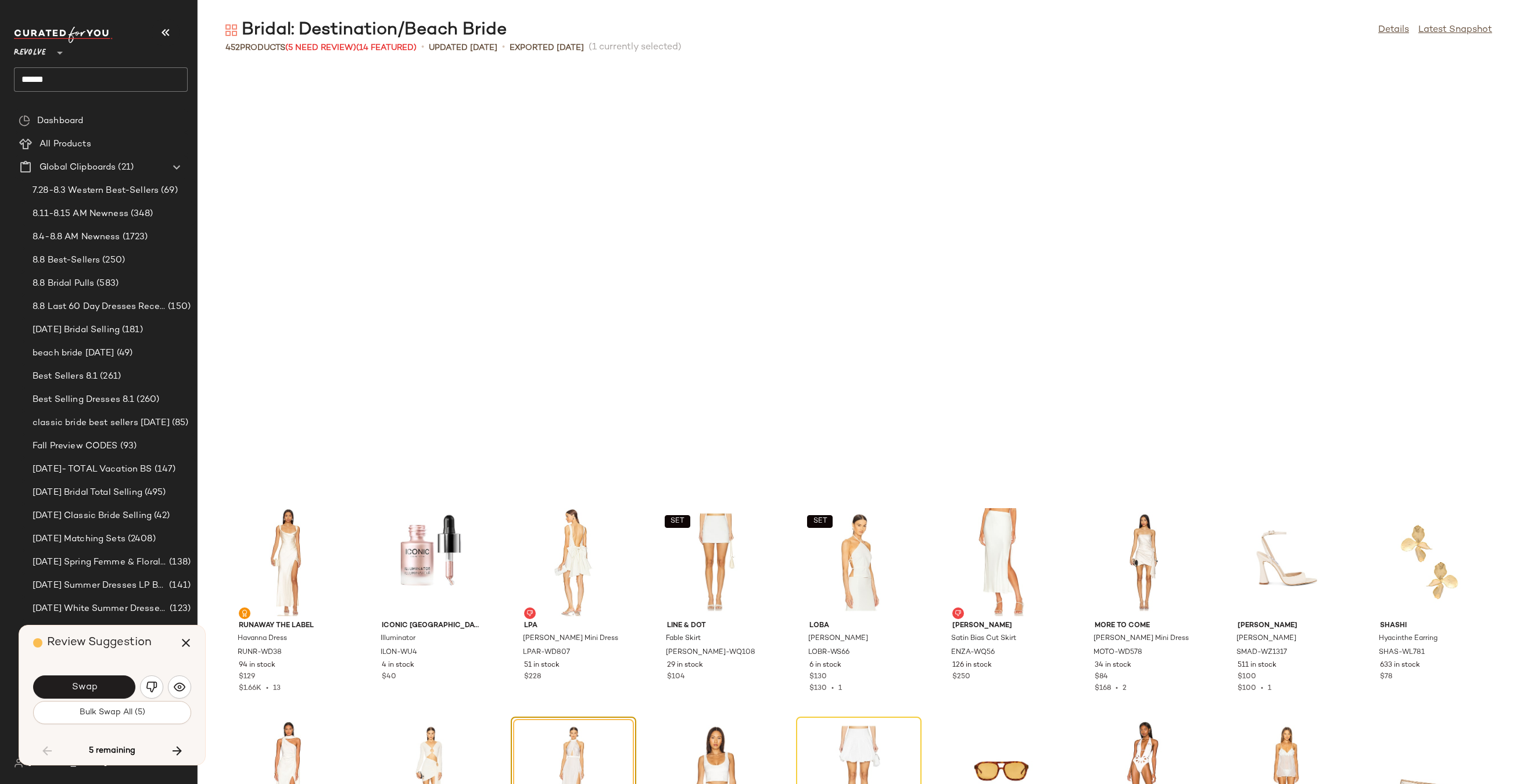
scroll to position [9349, 0]
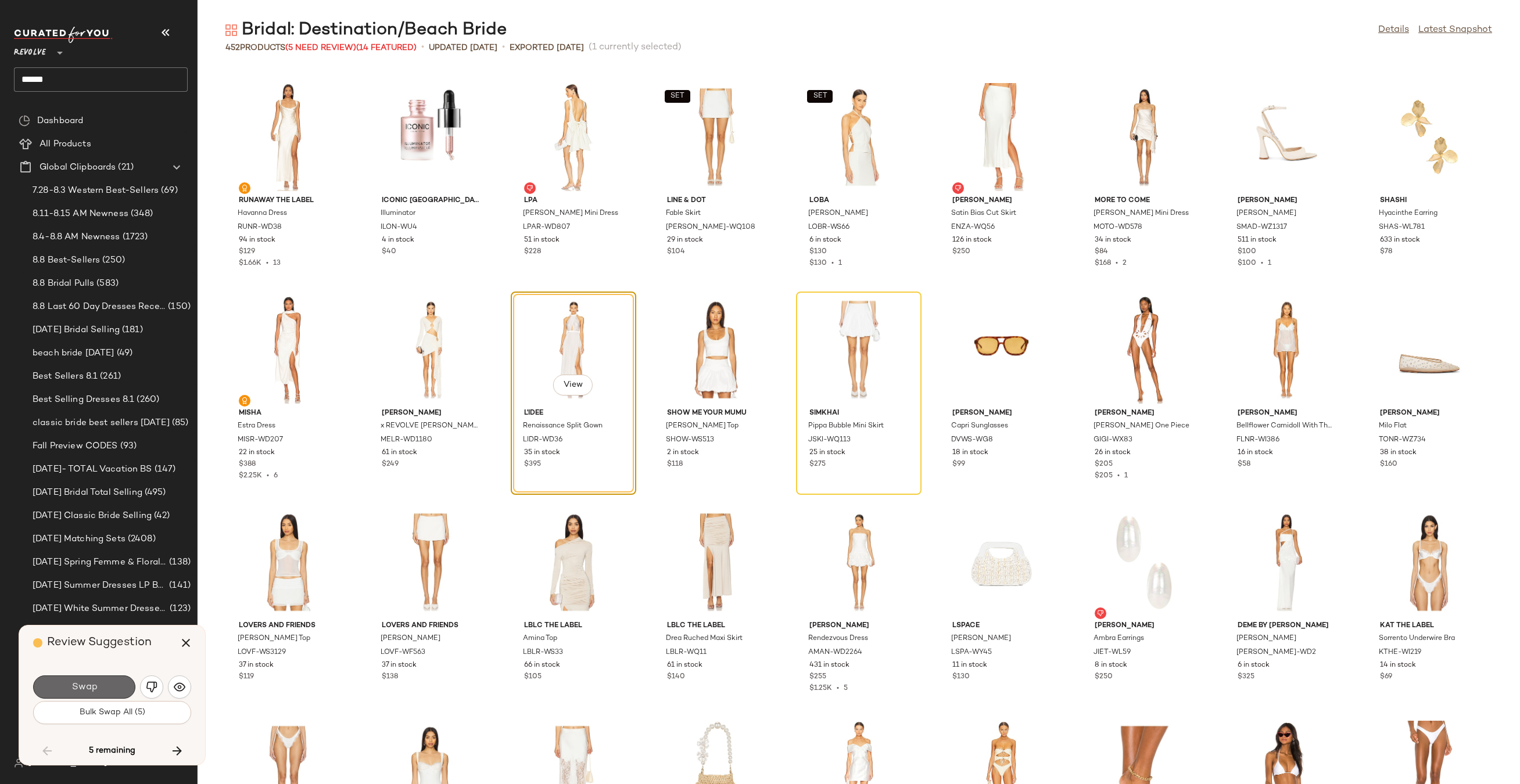
click at [82, 694] on button "Swap" at bounding box center [84, 686] width 103 height 23
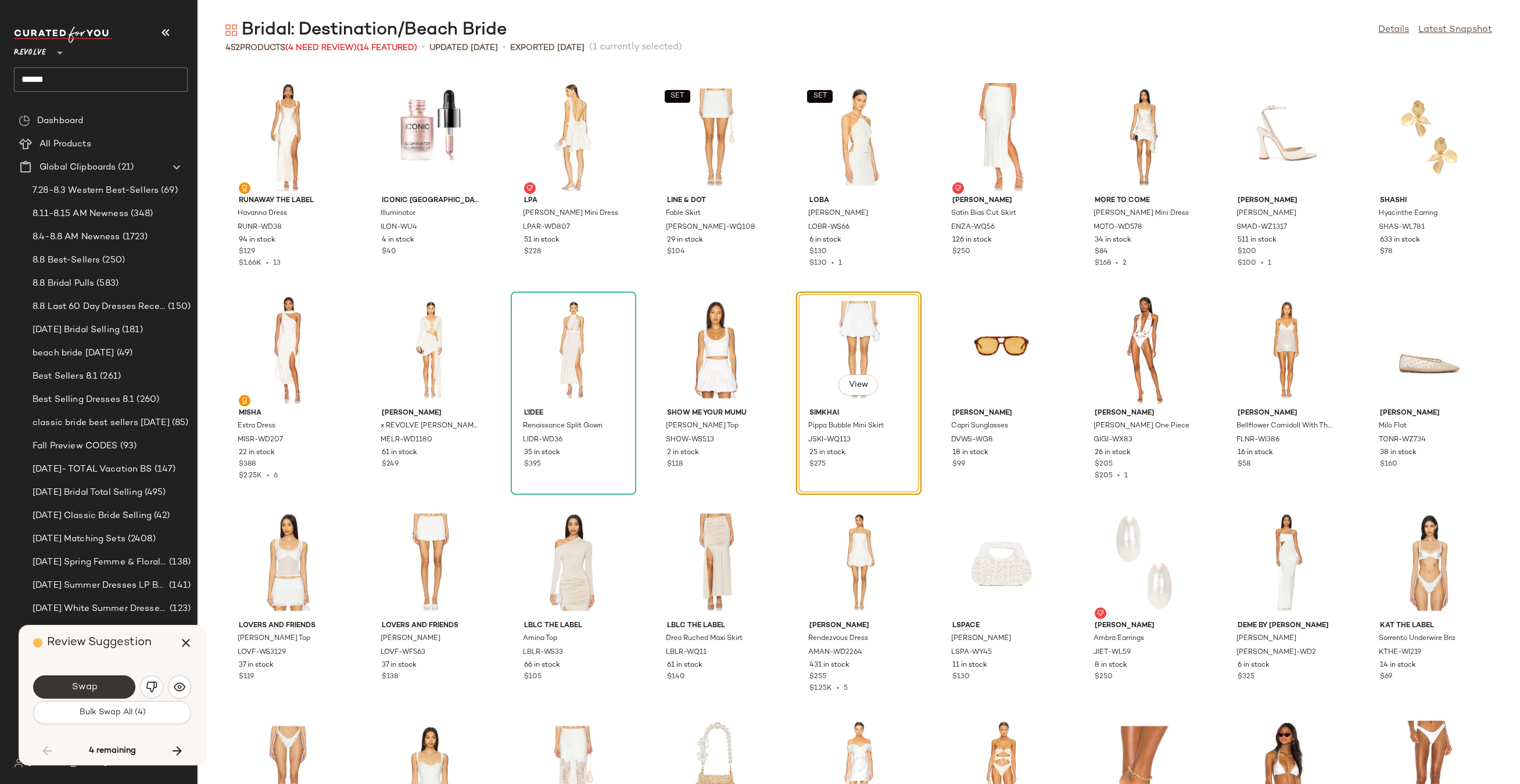
click at [115, 681] on button "Swap" at bounding box center [84, 686] width 103 height 23
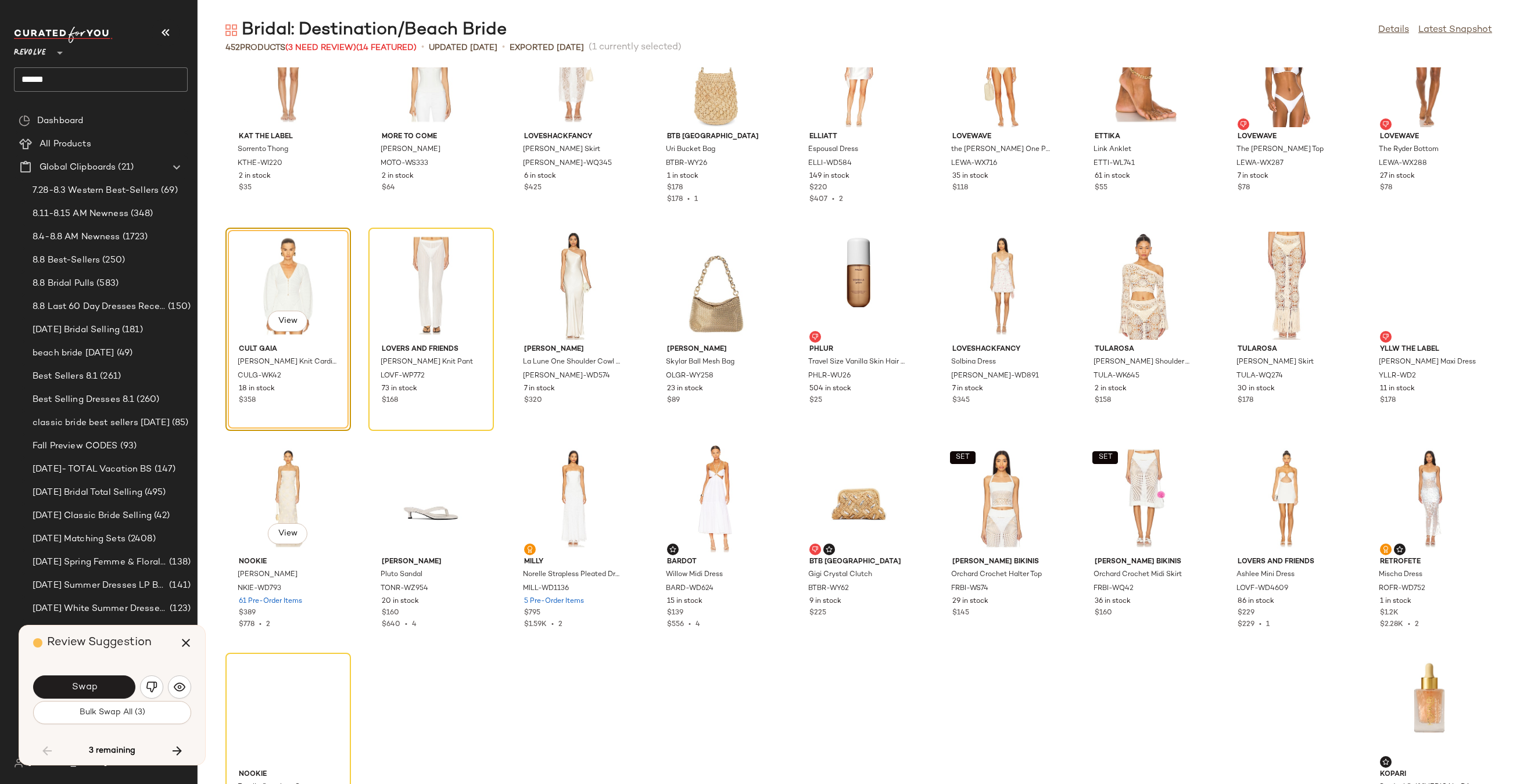
scroll to position [10055, 0]
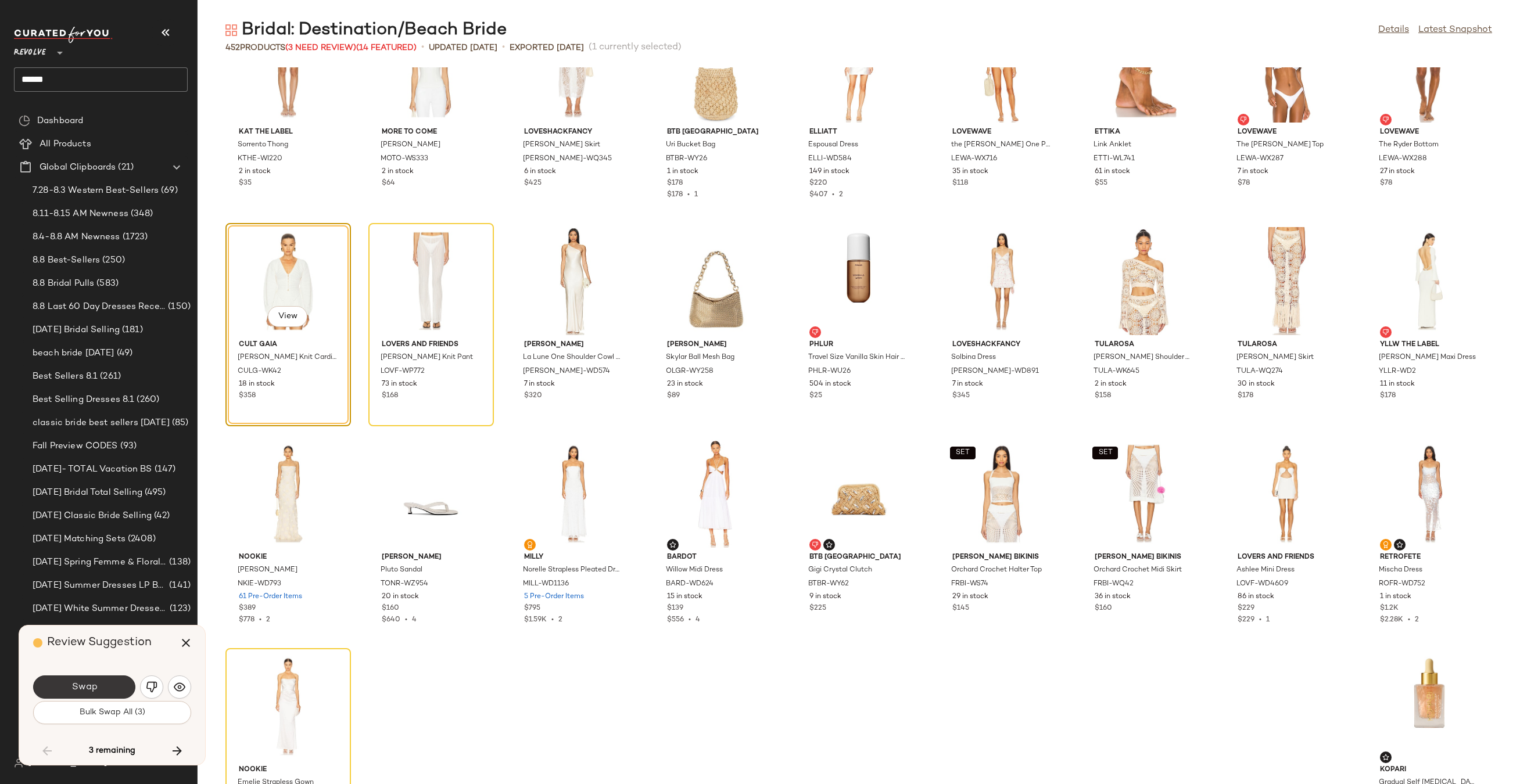
click at [98, 683] on button "Swap" at bounding box center [84, 686] width 103 height 23
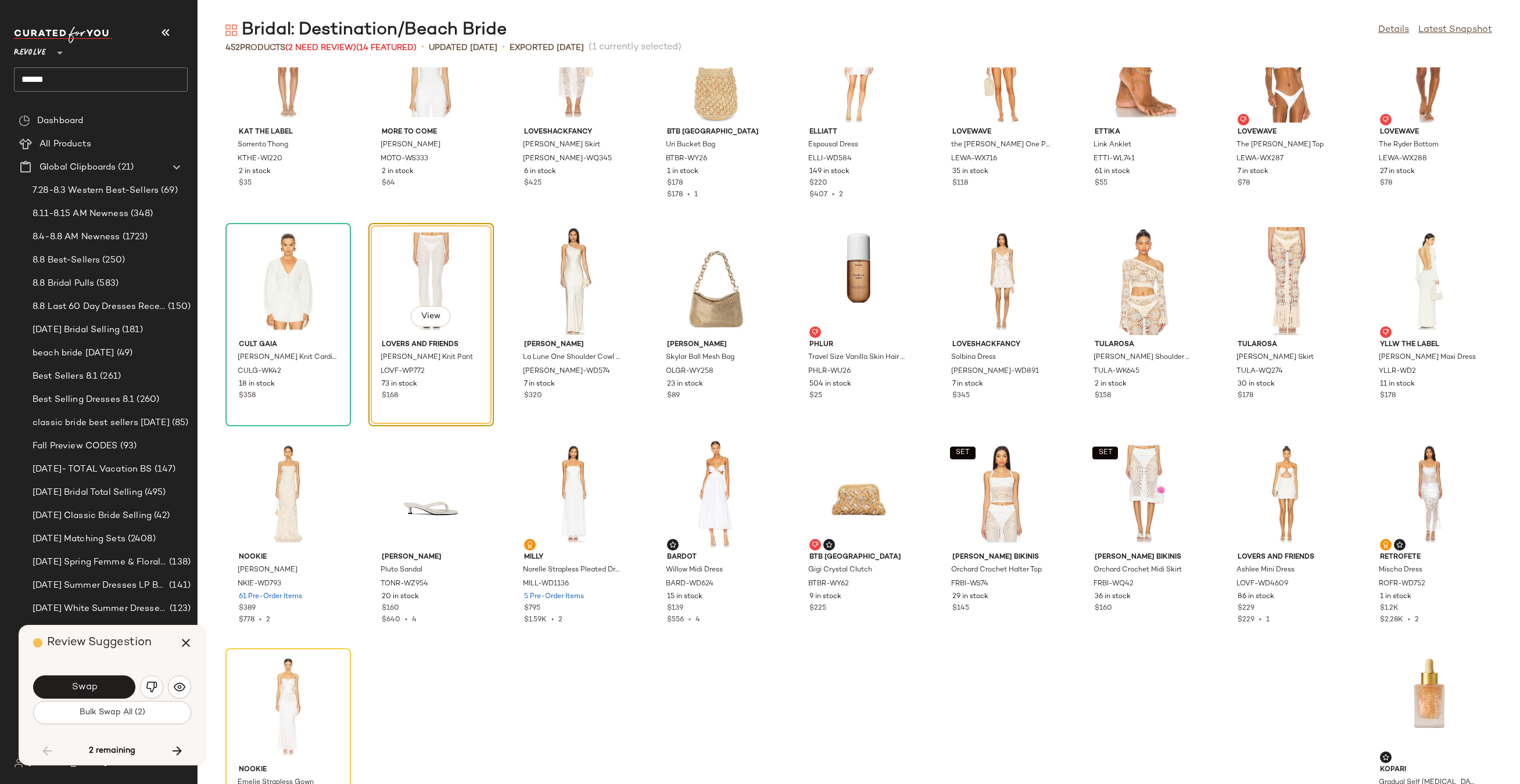
scroll to position [9986, 0]
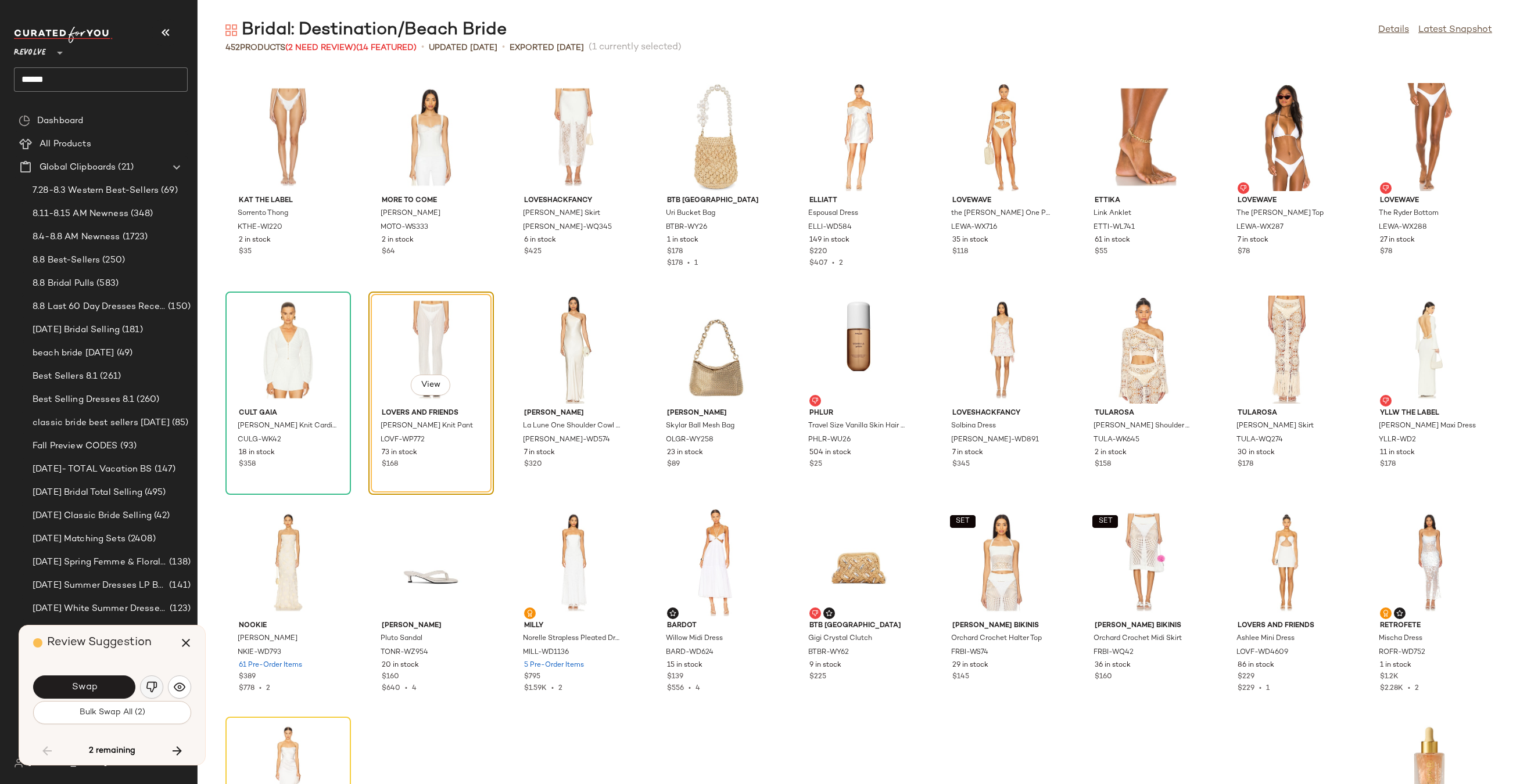
click at [155, 685] on img "button" at bounding box center [152, 686] width 12 height 12
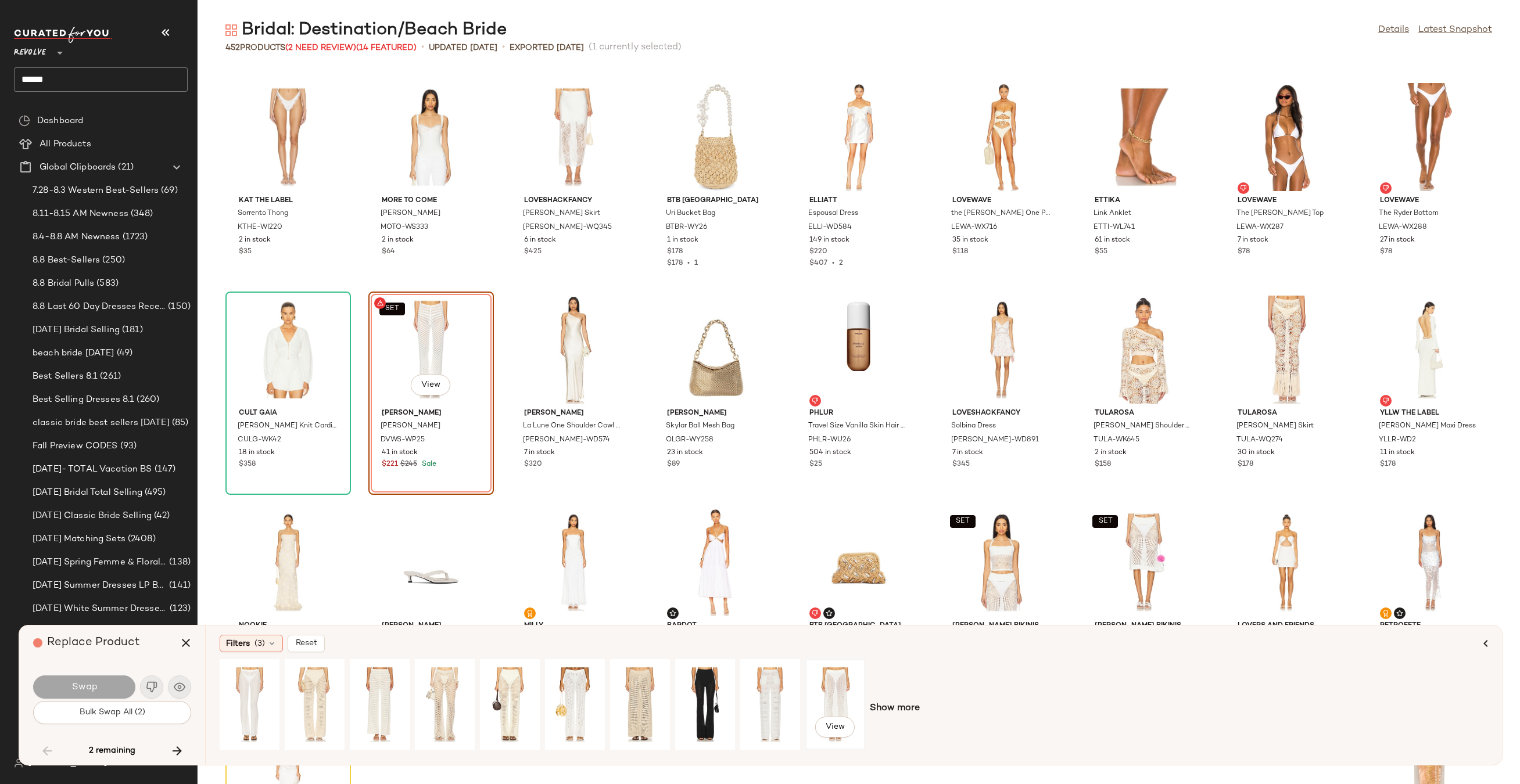
click at [826, 694] on div "View" at bounding box center [835, 704] width 52 height 82
click at [76, 689] on span "Swap" at bounding box center [84, 687] width 26 height 11
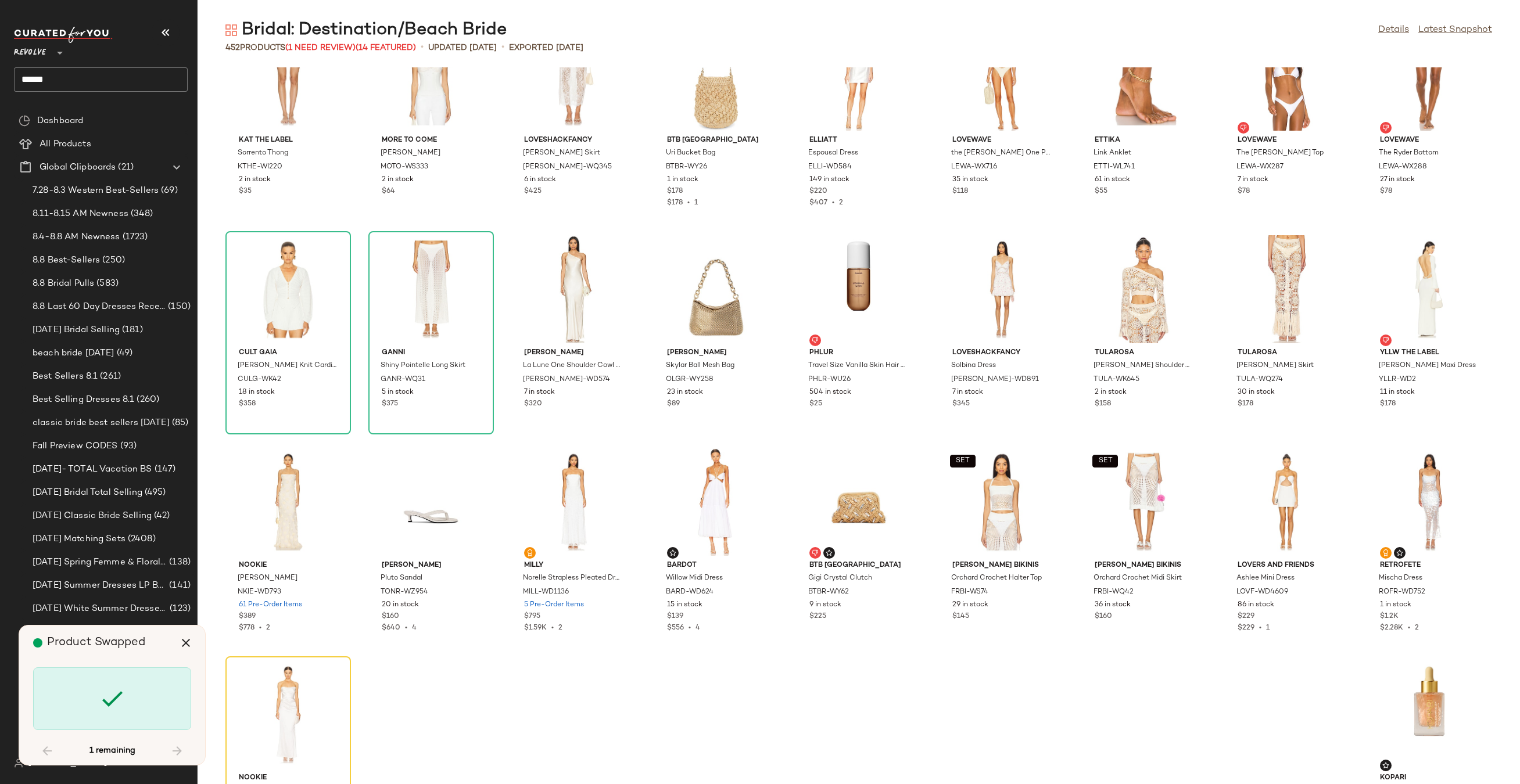
scroll to position [10122, 0]
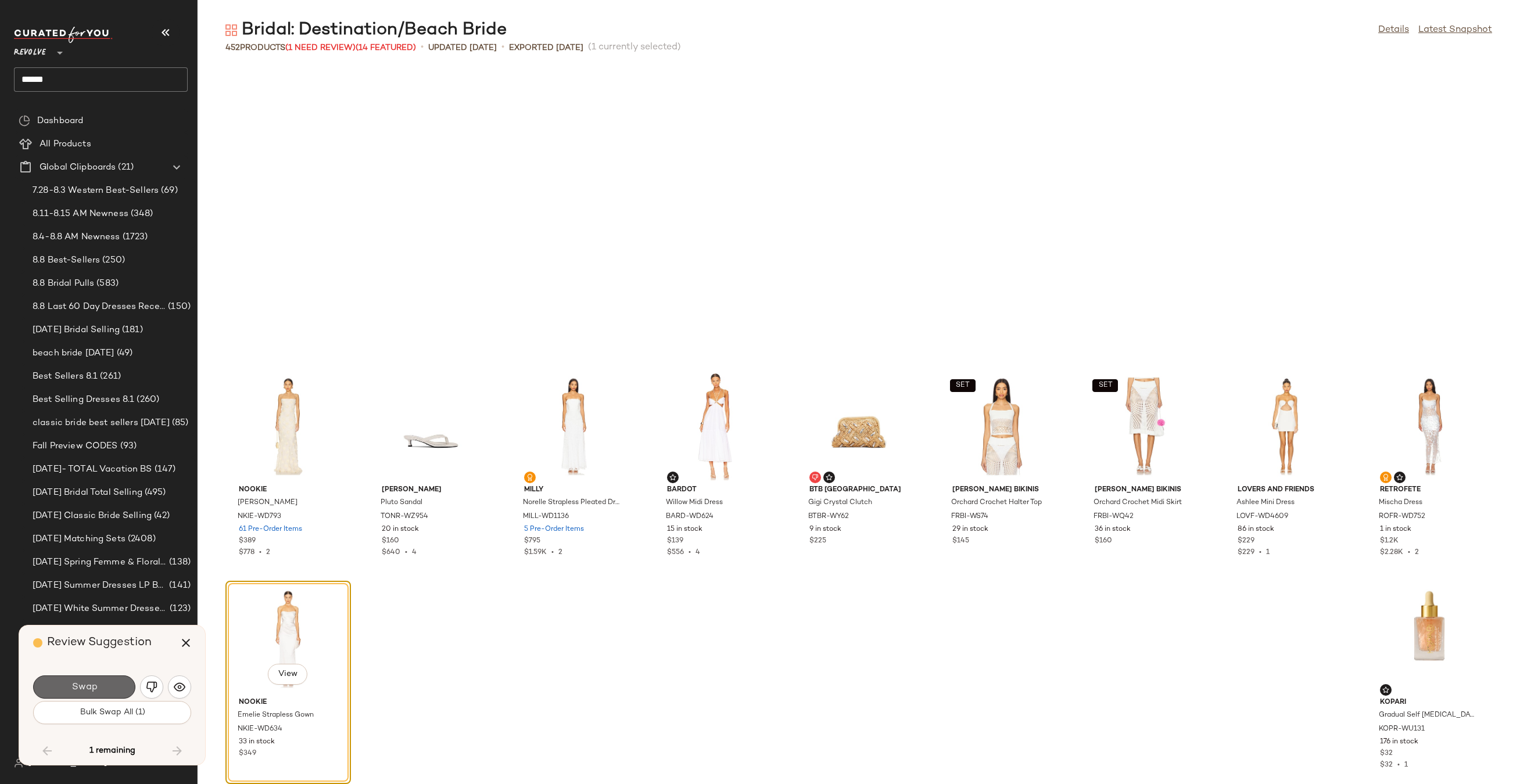
click at [98, 687] on button "Swap" at bounding box center [84, 686] width 103 height 23
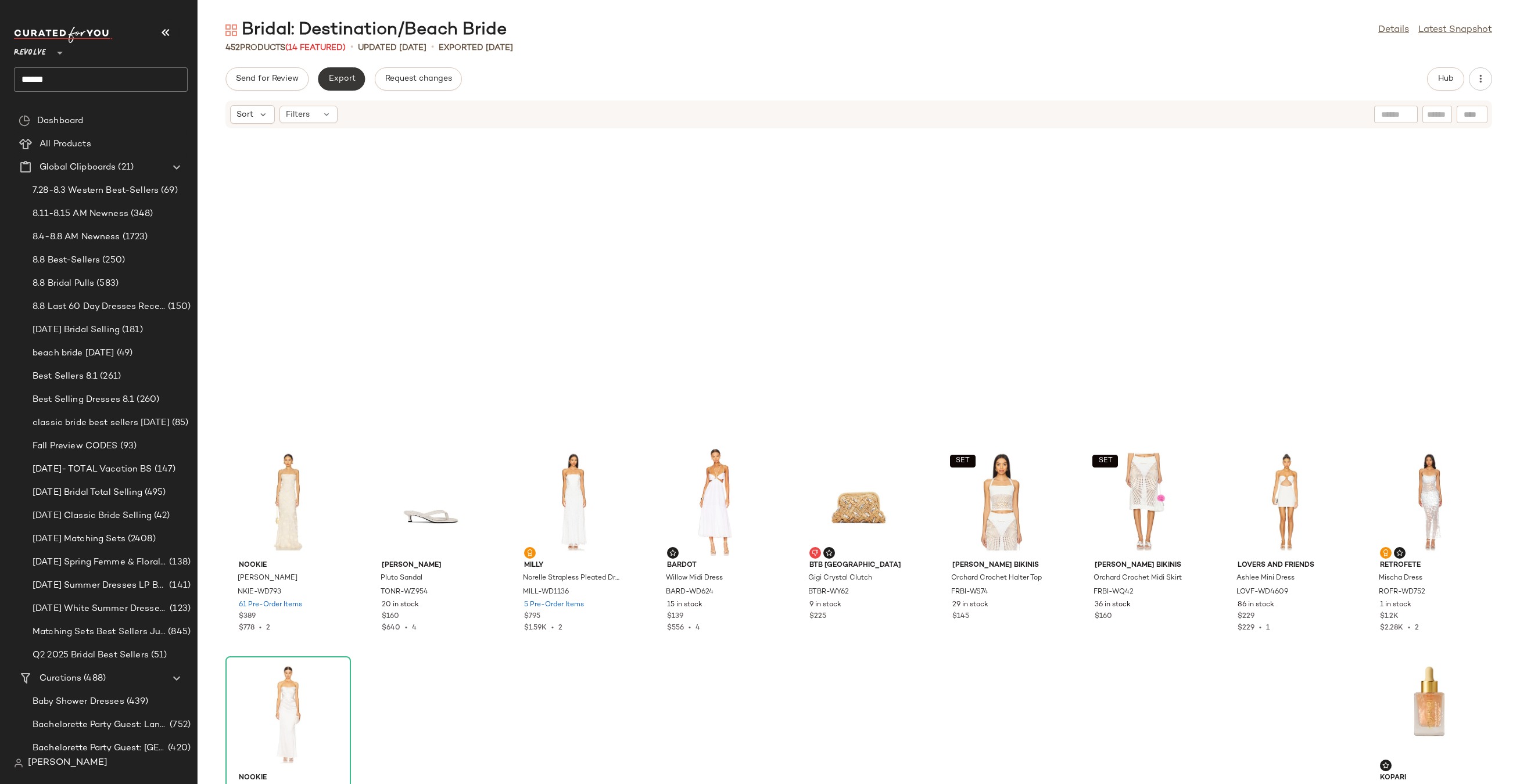
click at [337, 77] on span "Export" at bounding box center [342, 78] width 28 height 9
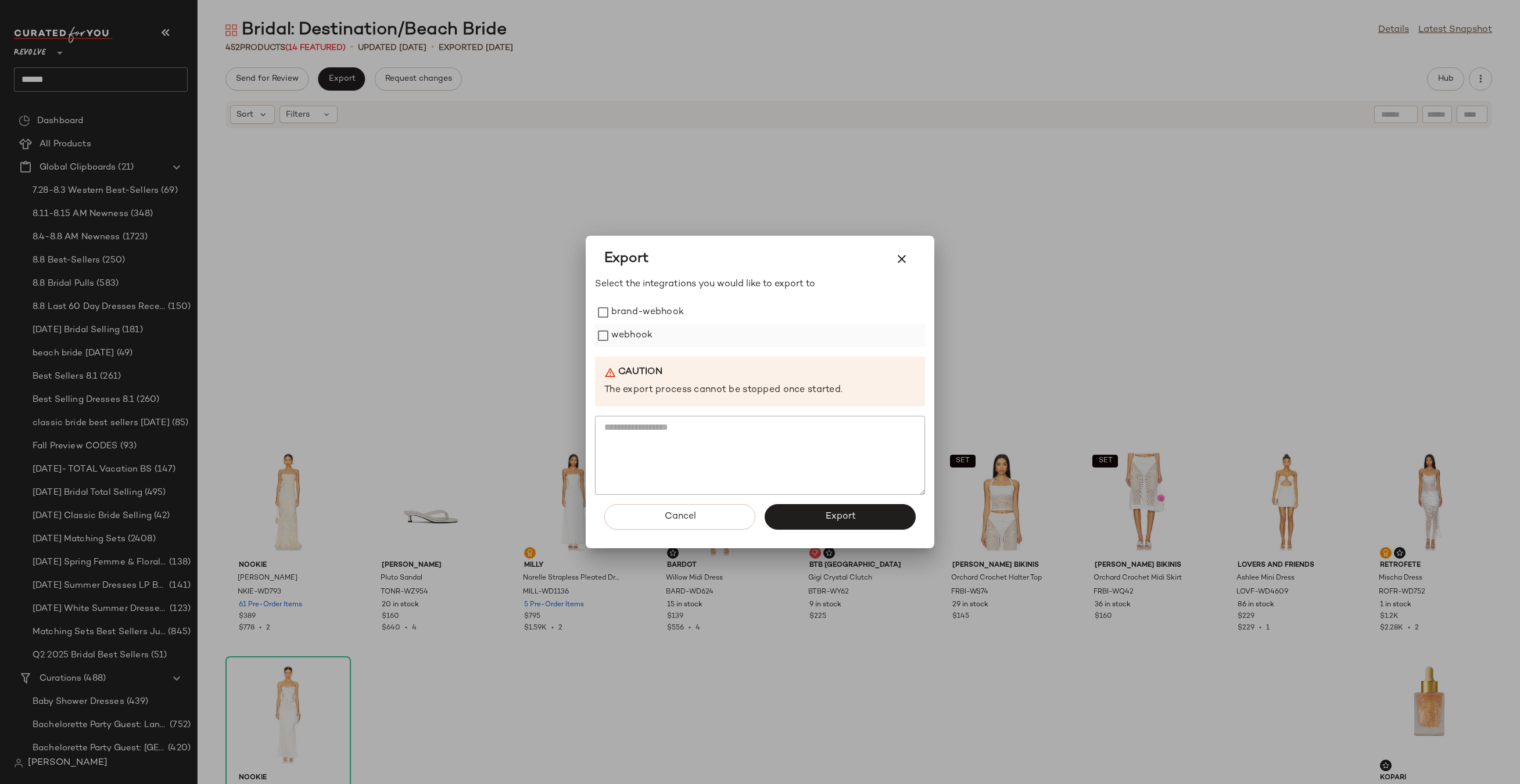
click at [616, 335] on label "webhook" at bounding box center [631, 335] width 42 height 23
click at [809, 509] on button "Export" at bounding box center [839, 517] width 151 height 26
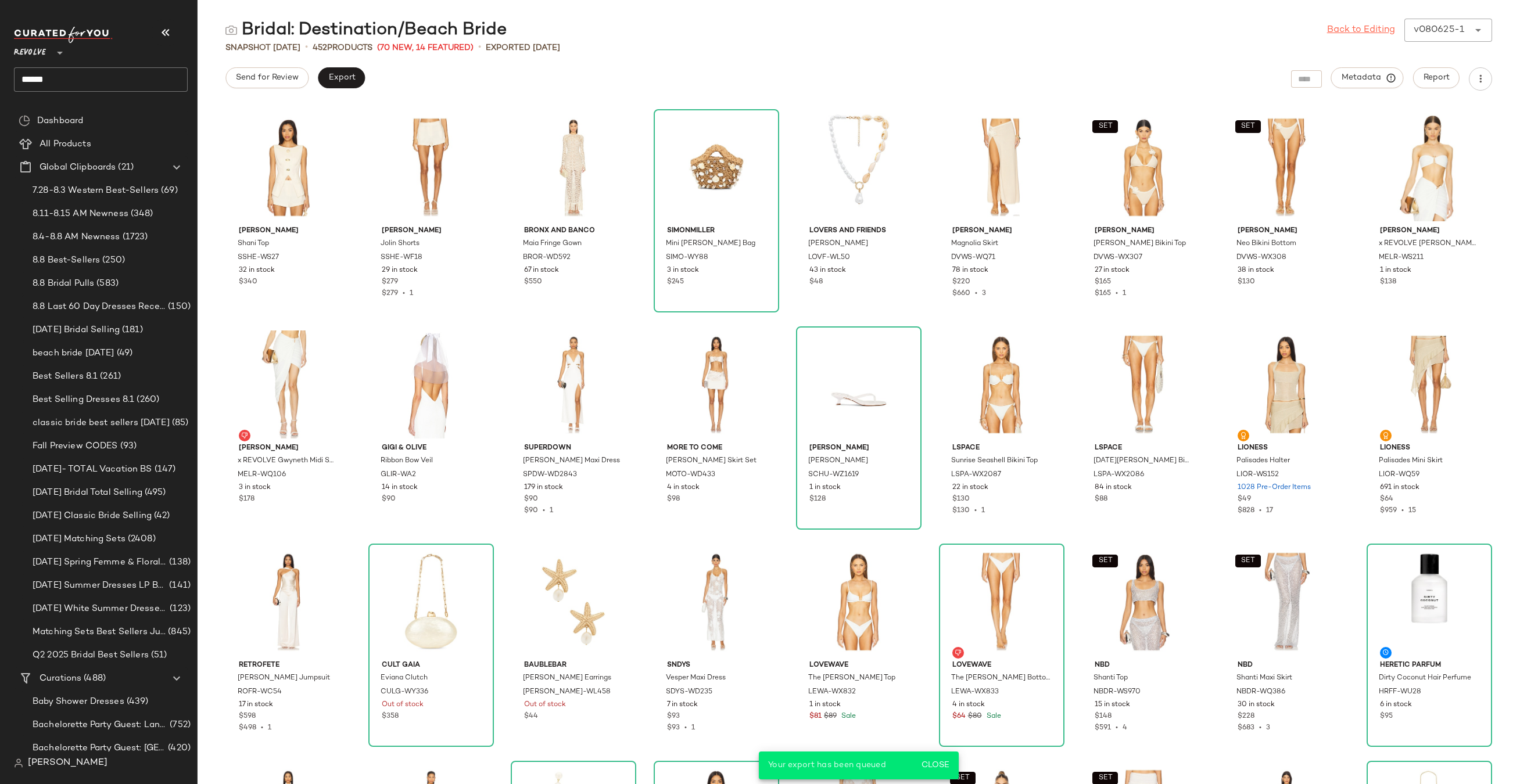
click at [1337, 30] on link "Back to Editing" at bounding box center [1361, 30] width 68 height 14
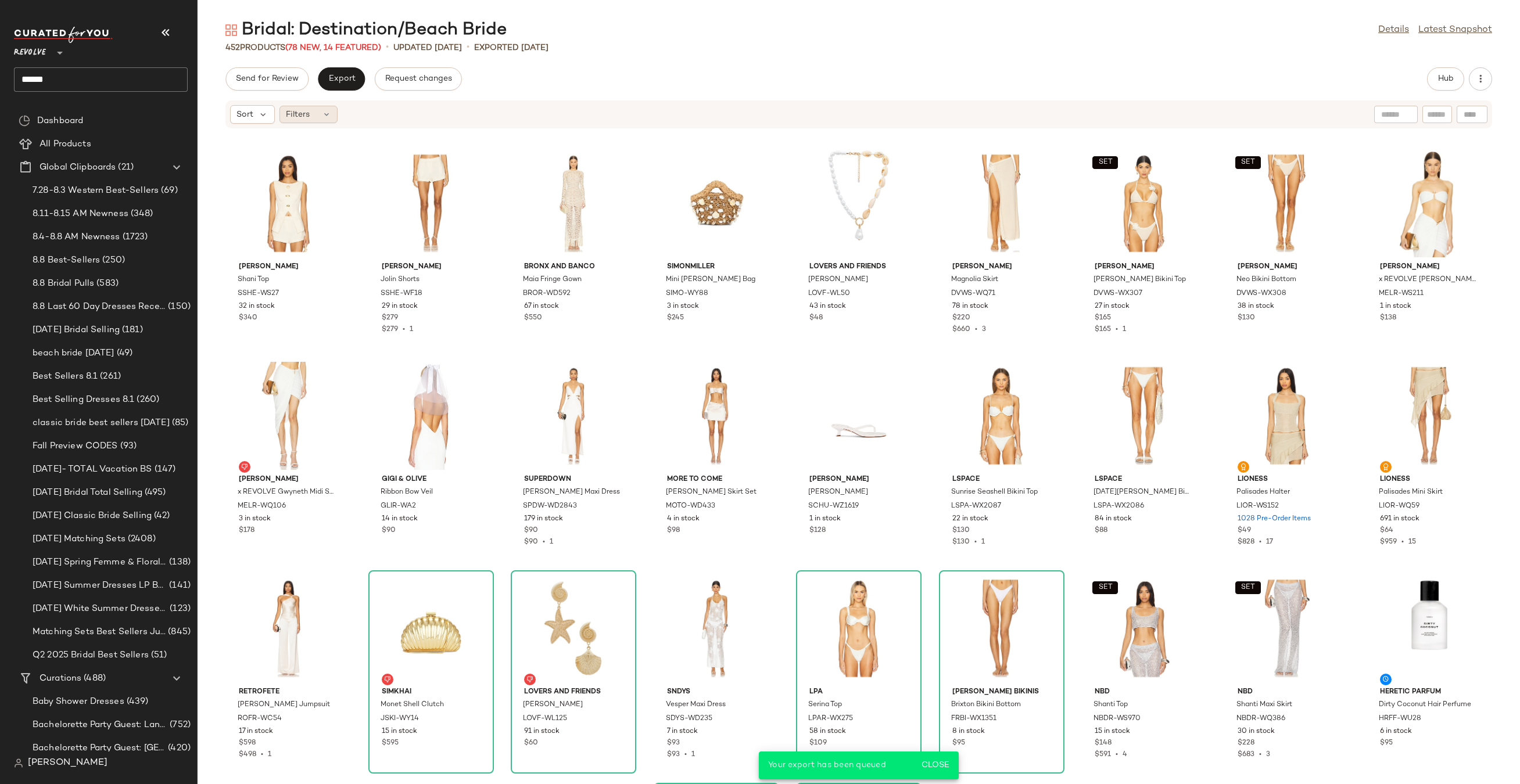
click at [310, 113] on div "Filters" at bounding box center [308, 114] width 58 height 18
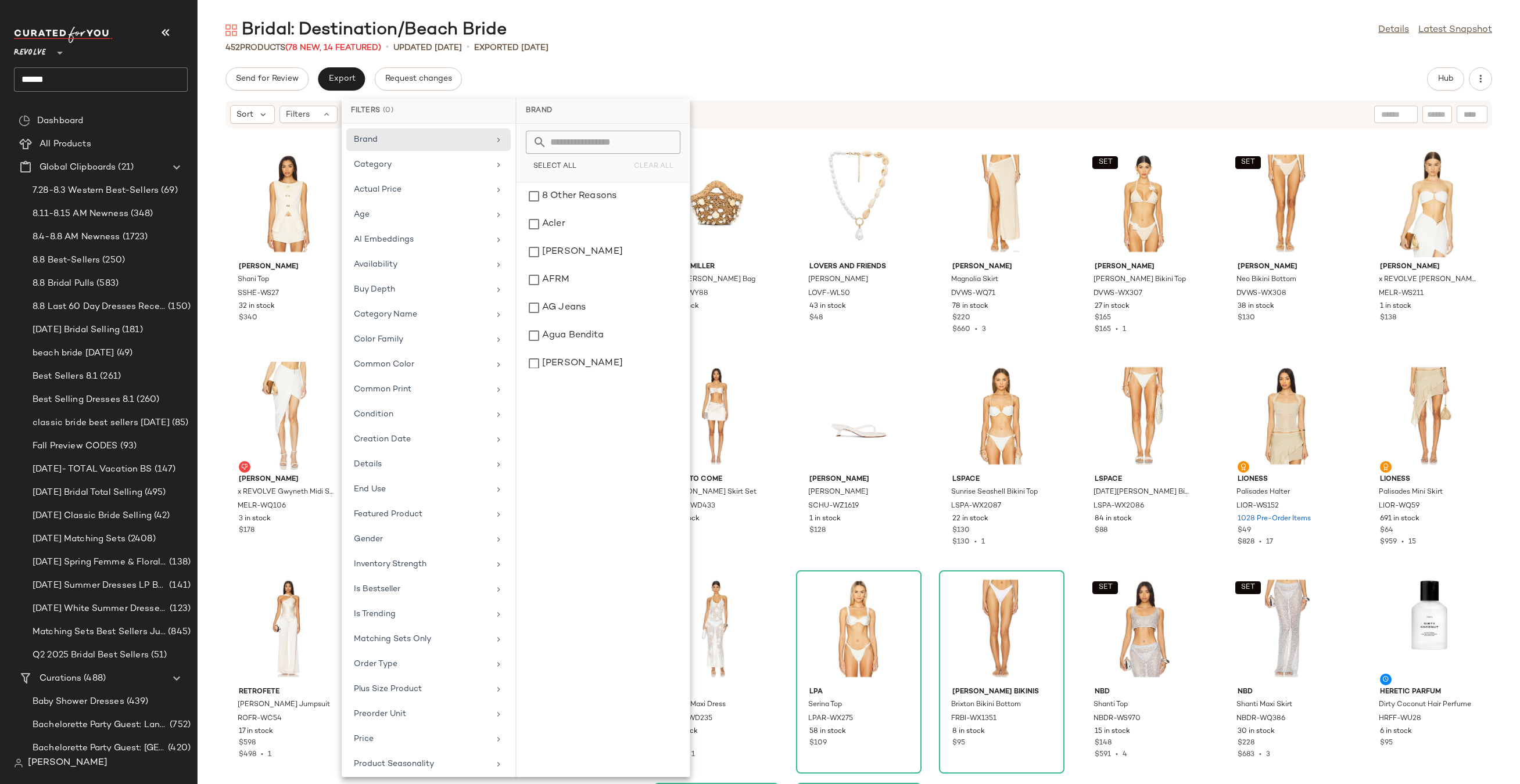
click at [682, 76] on div "Send for Review Export Request changes Hub" at bounding box center [858, 78] width 1322 height 23
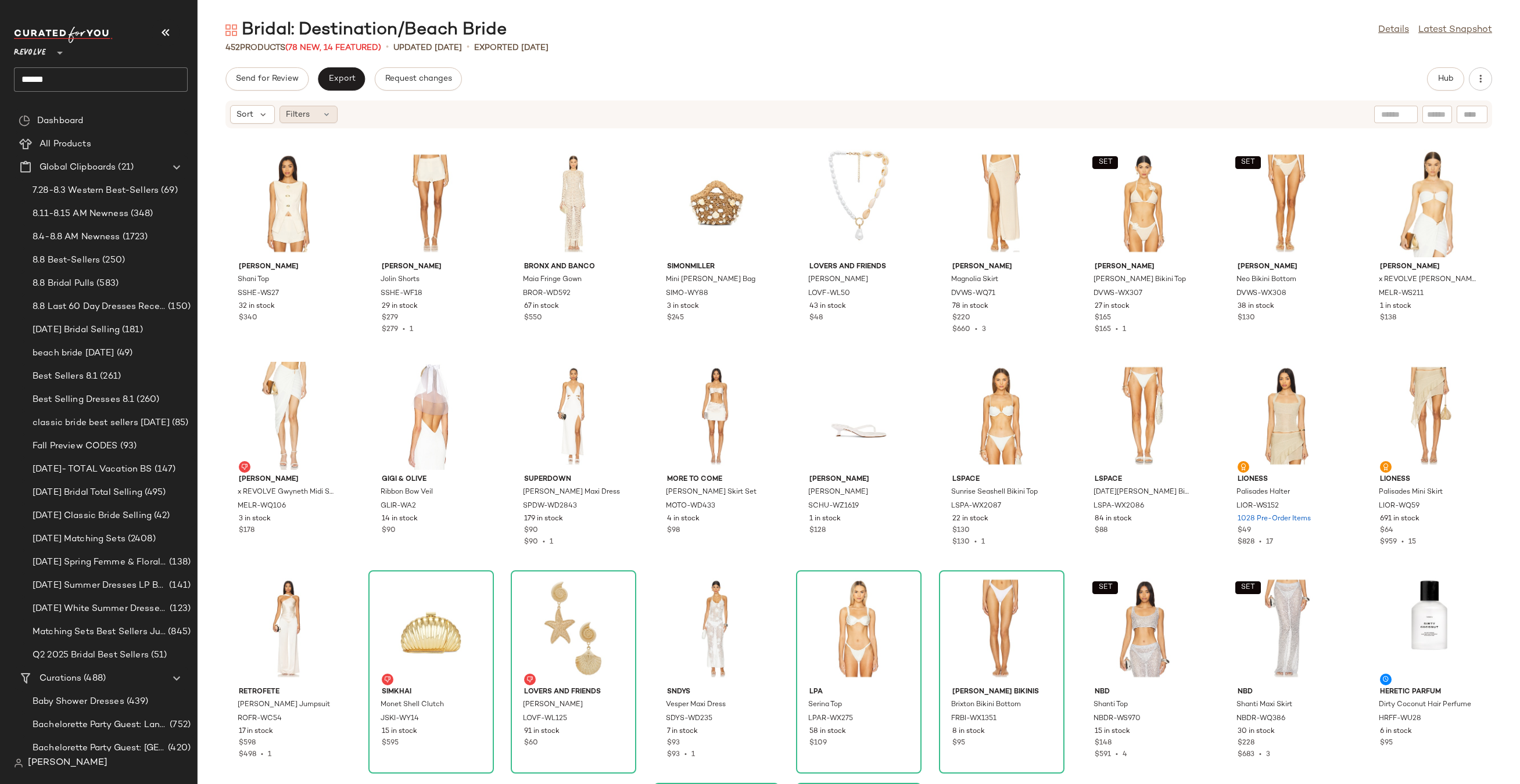
click at [326, 117] on icon at bounding box center [326, 115] width 9 height 9
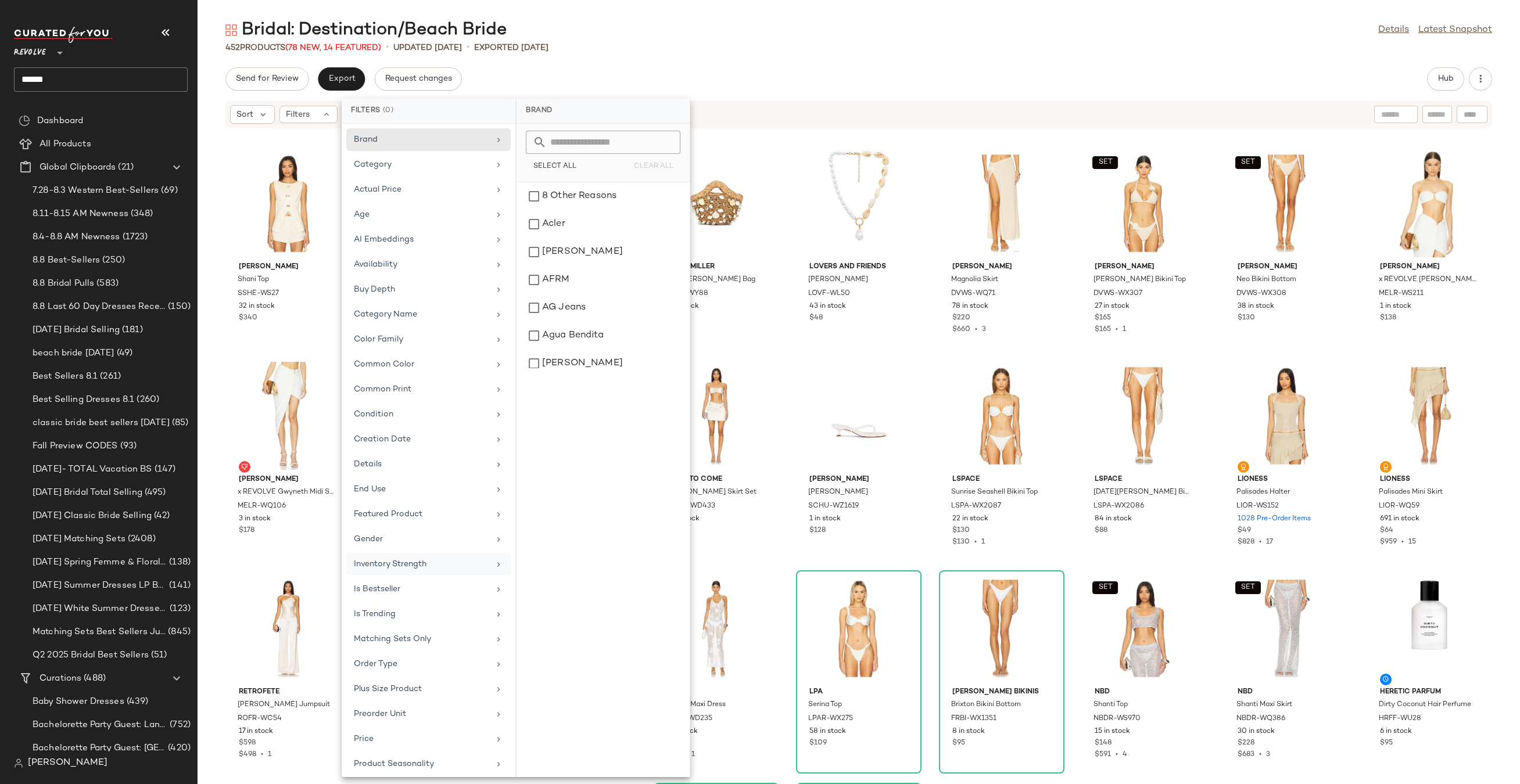
scroll to position [155, 0]
click at [798, 49] on div "452 Products (78 New, 14 Featured) • updated [DATE] • Exported [DATE]" at bounding box center [858, 47] width 1322 height 12
